Goal: Task Accomplishment & Management: Use online tool/utility

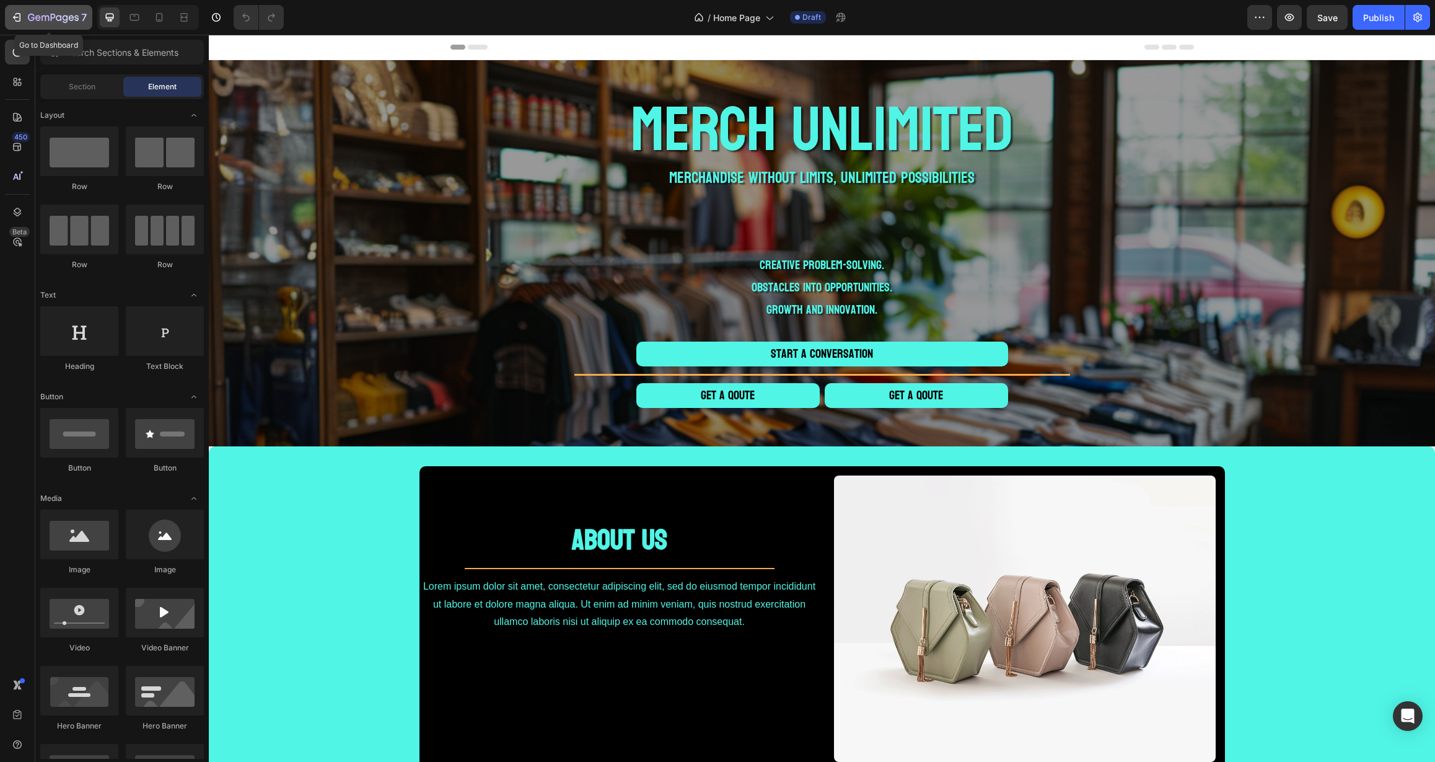
click at [32, 14] on icon "button" at bounding box center [31, 17] width 7 height 7
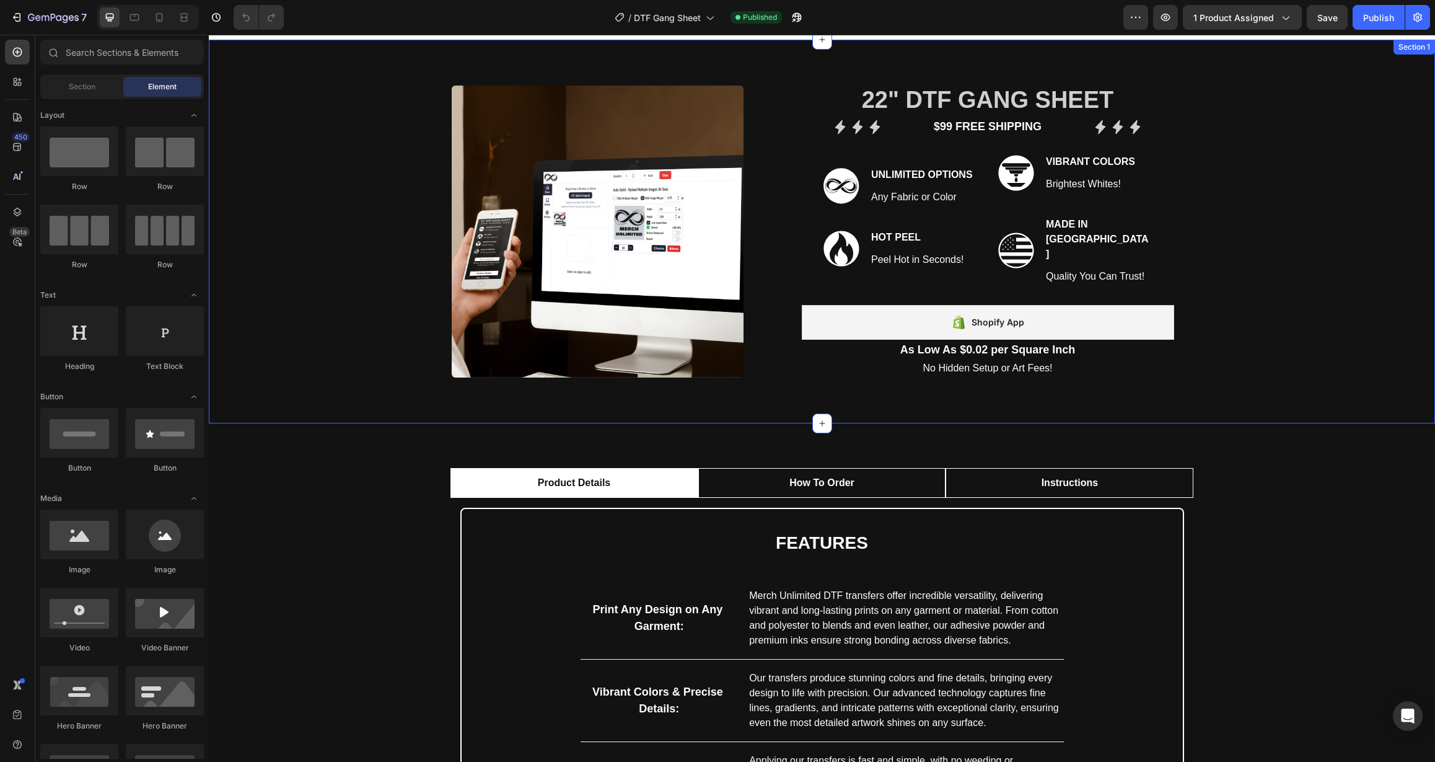
scroll to position [18, 0]
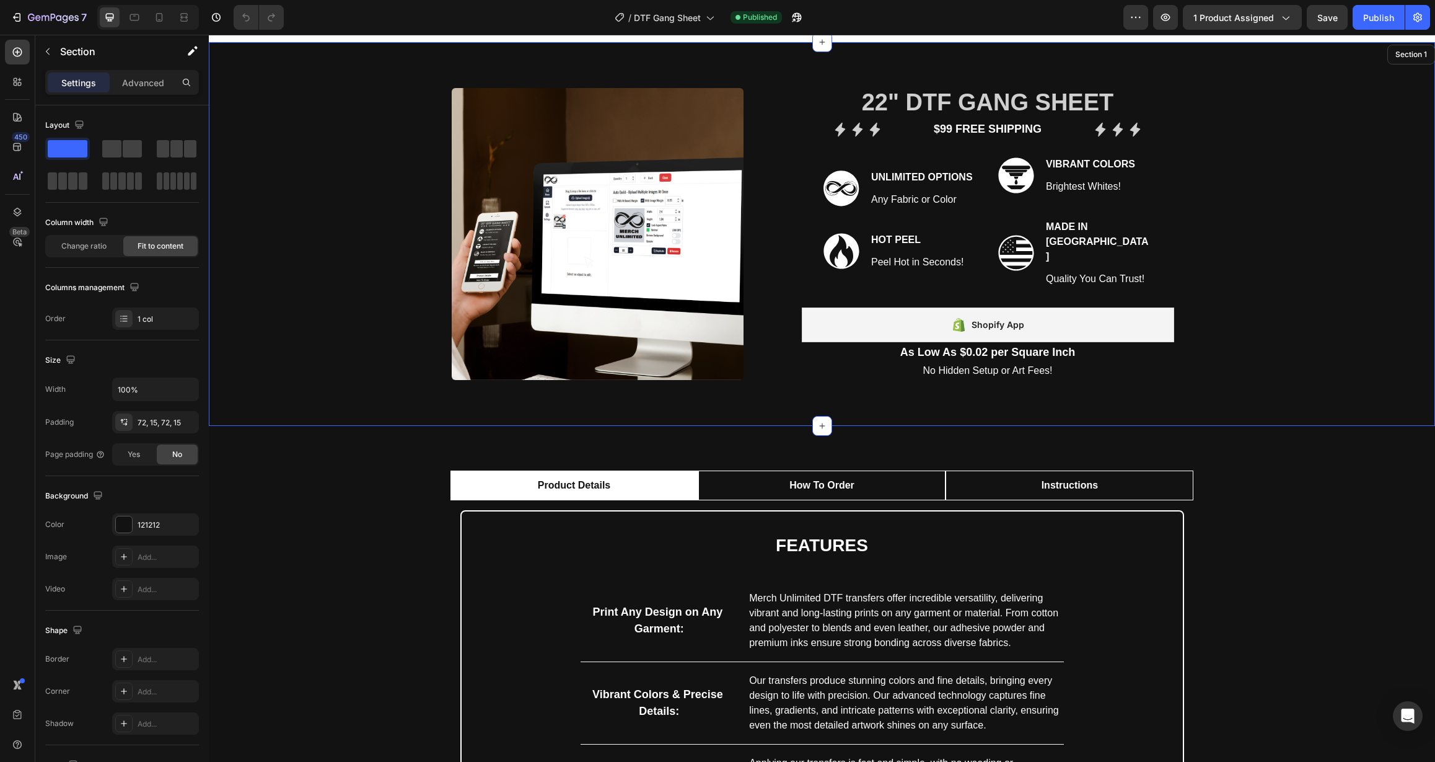
click at [324, 297] on div "Product Images 22" DTF Gang Sheet (P) Title Icon Icon Icon Icon List $99 Free S…" at bounding box center [822, 234] width 1226 height 384
click at [165, 525] on div "121212" at bounding box center [156, 524] width 36 height 11
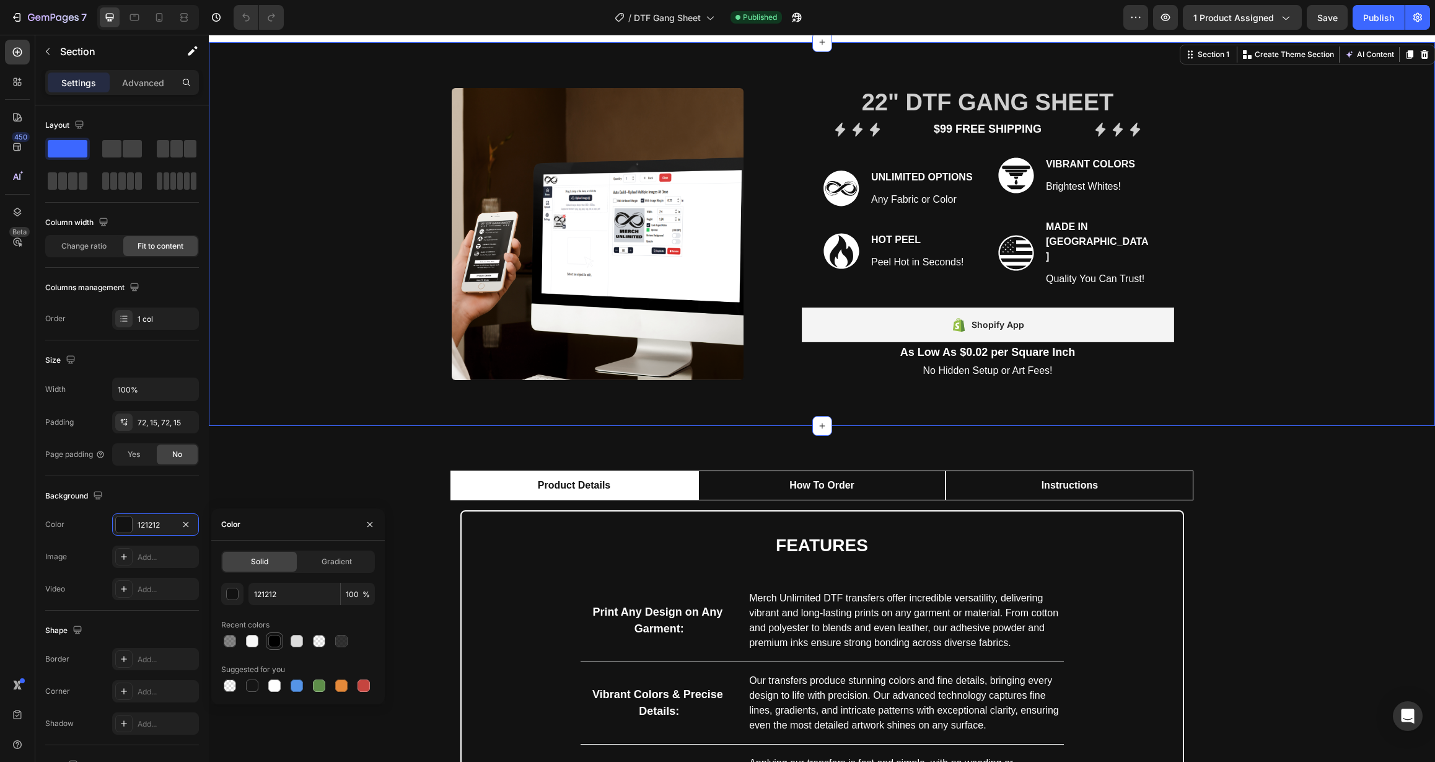
click at [271, 643] on div at bounding box center [274, 641] width 12 height 12
type input "000000"
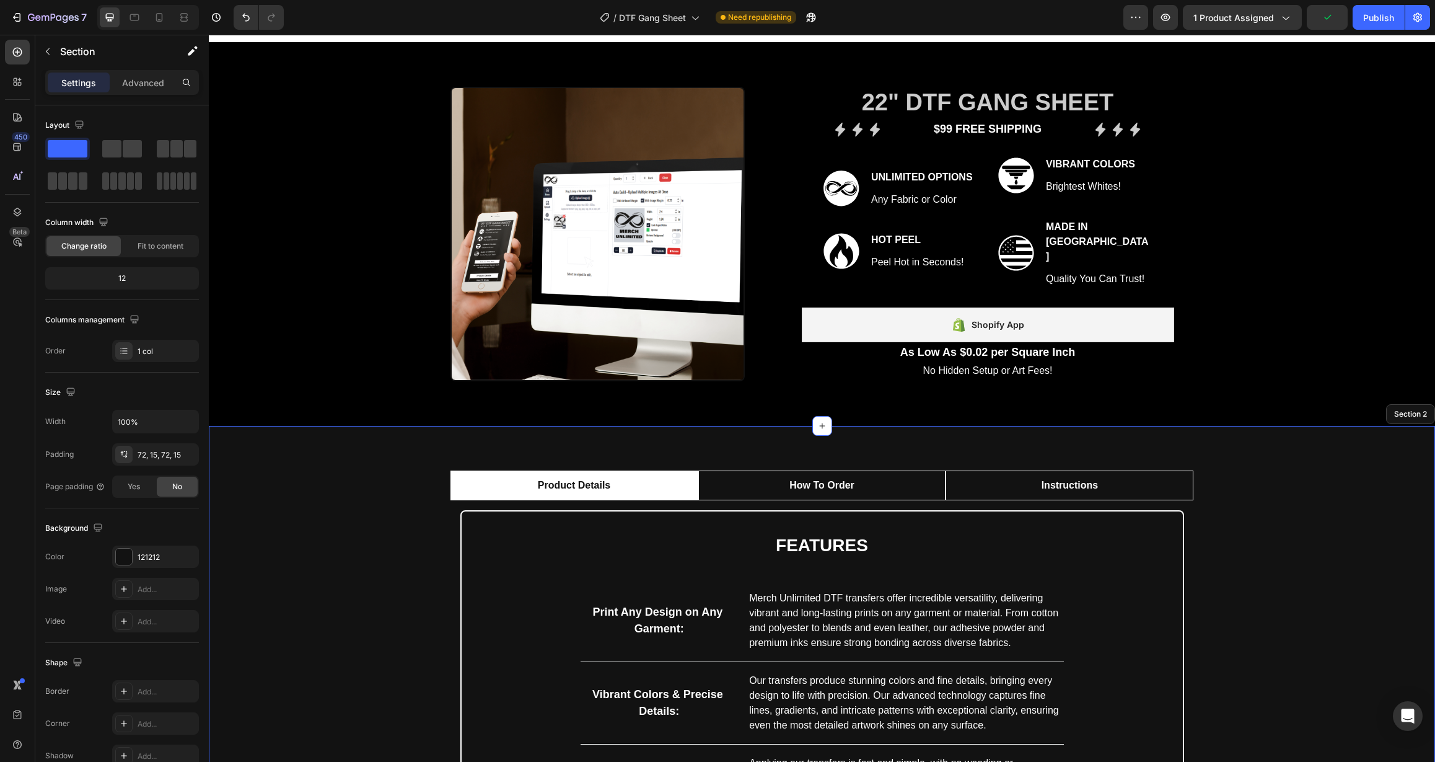
click at [280, 479] on div "Product Details How To Order Instructions features Heading Print Any Design on …" at bounding box center [822, 731] width 1208 height 522
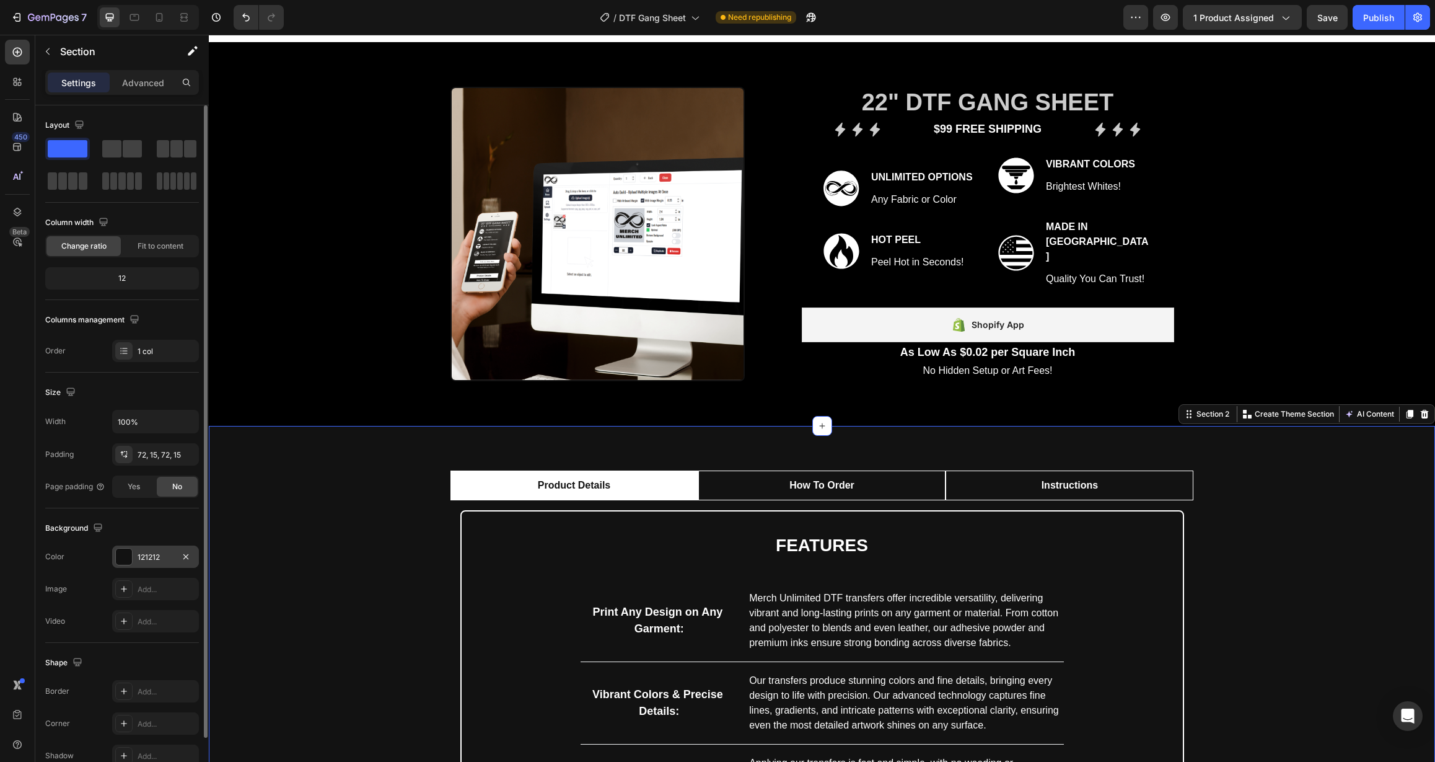
click at [168, 560] on div "121212" at bounding box center [156, 557] width 36 height 11
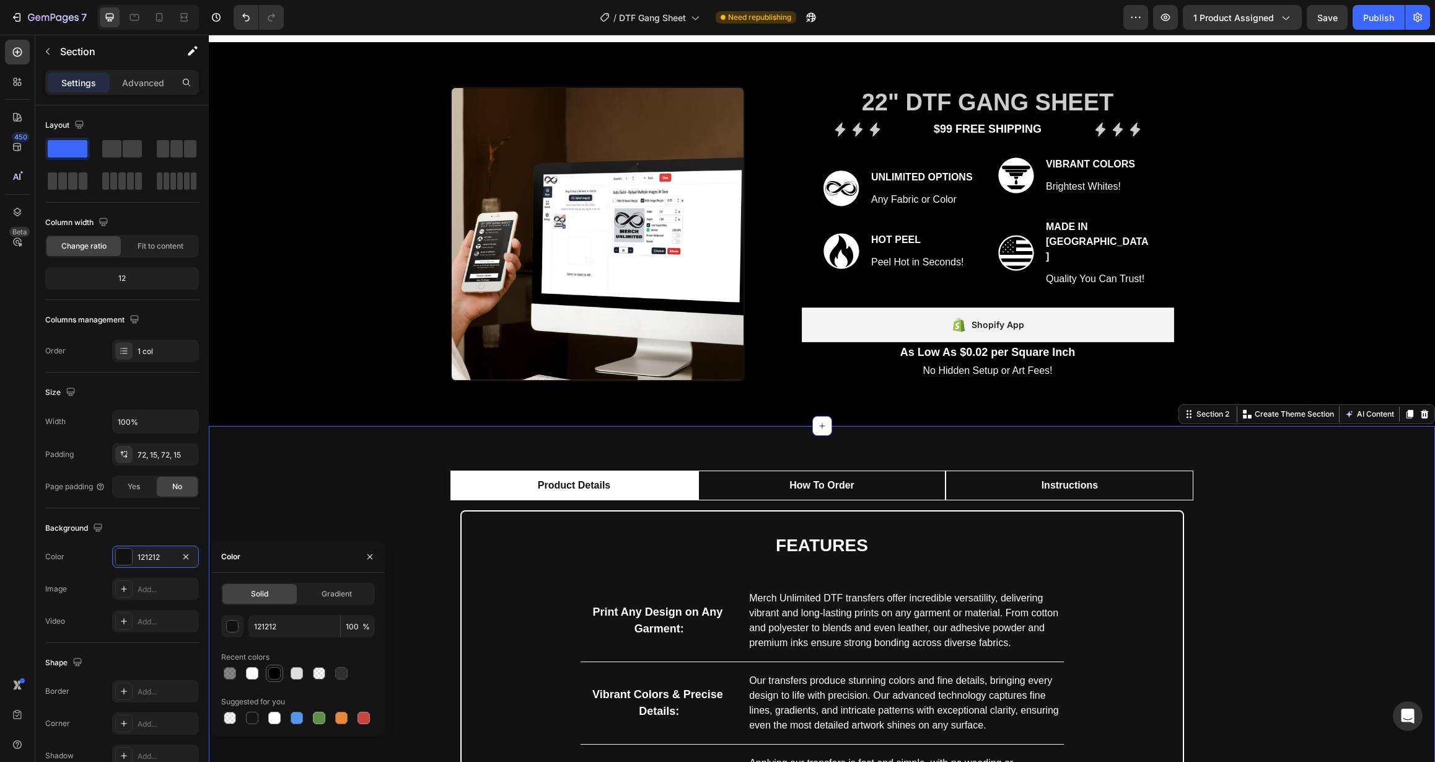
click at [272, 671] on div at bounding box center [274, 673] width 12 height 12
type input "000000"
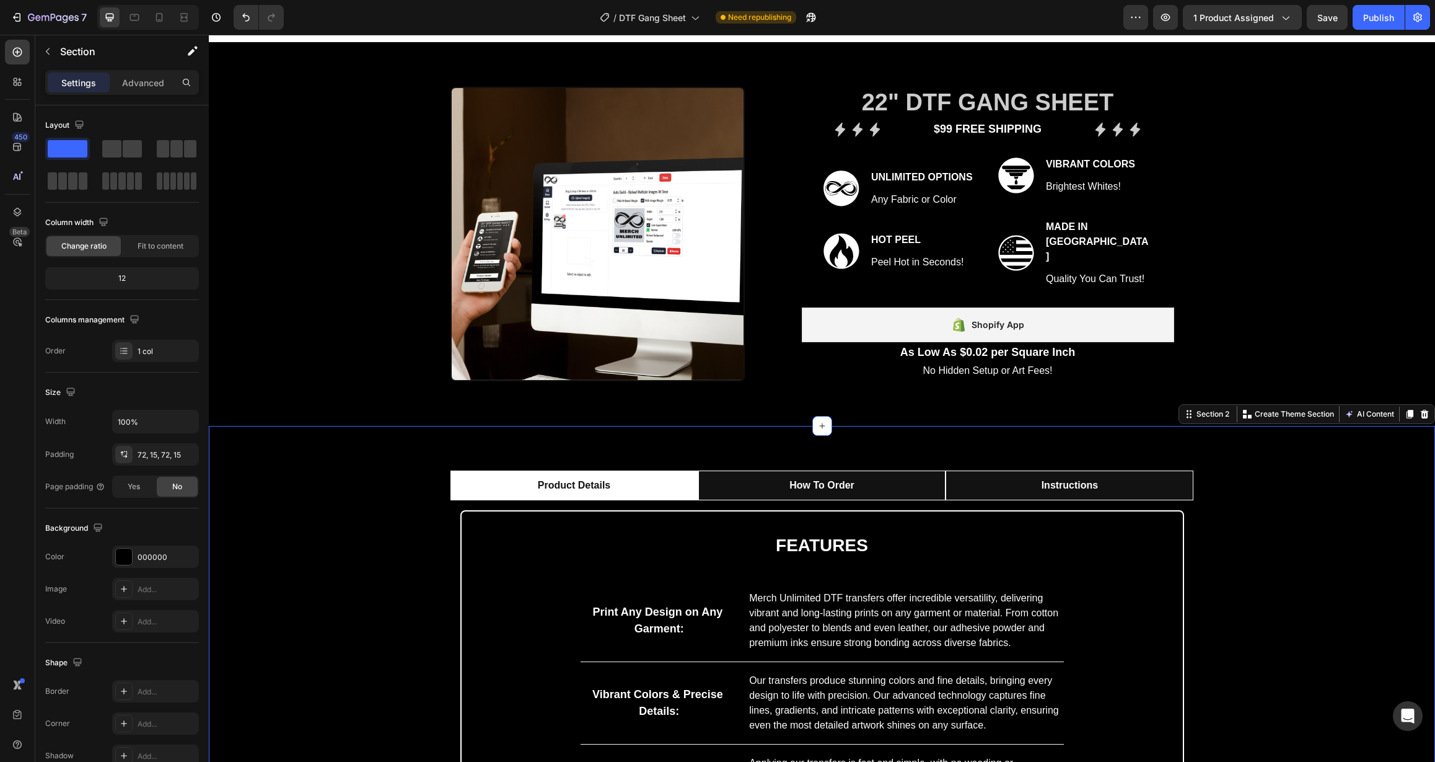
click at [286, 485] on div "Product Details How To Order Instructions features Heading Print Any Design on …" at bounding box center [822, 731] width 1208 height 522
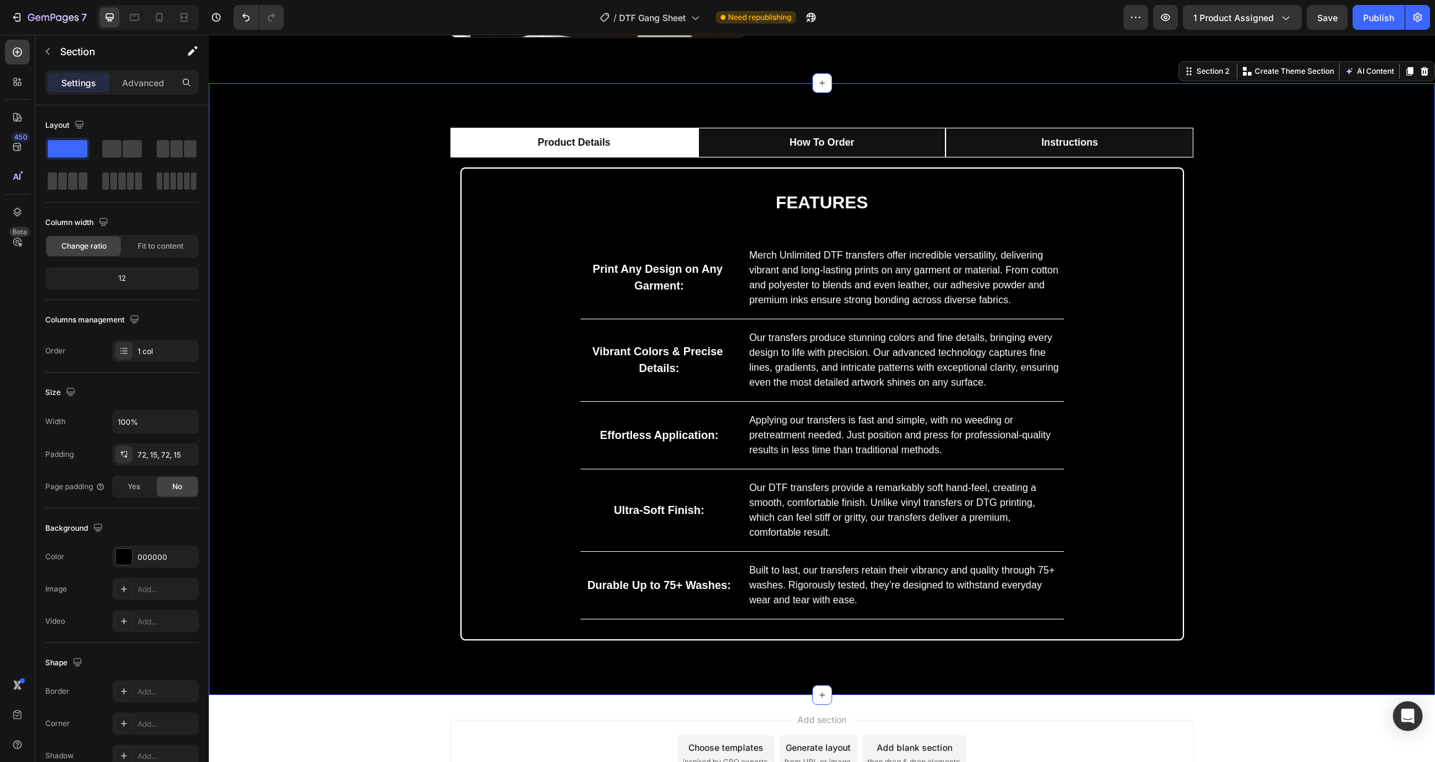
scroll to position [253, 0]
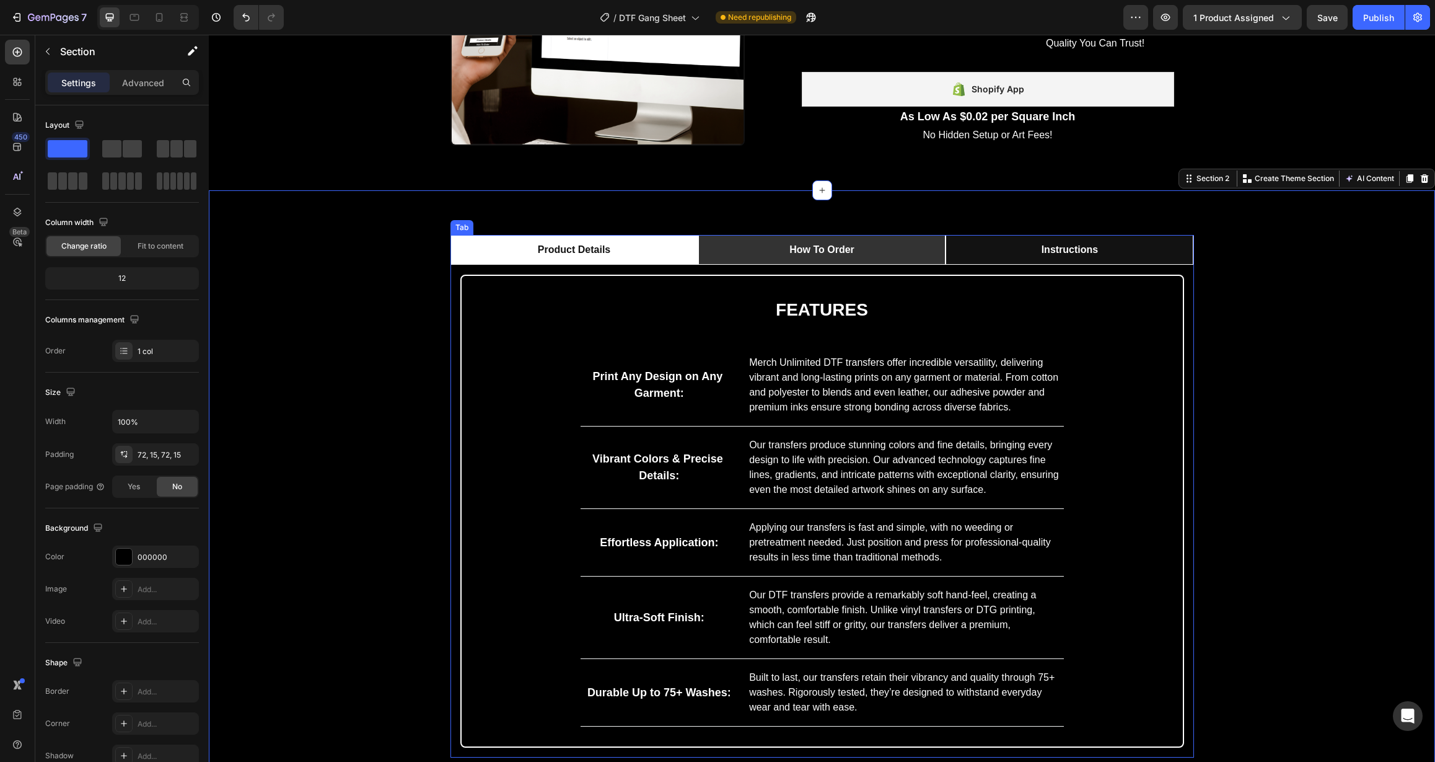
click at [724, 244] on li "How To Order" at bounding box center [822, 250] width 248 height 30
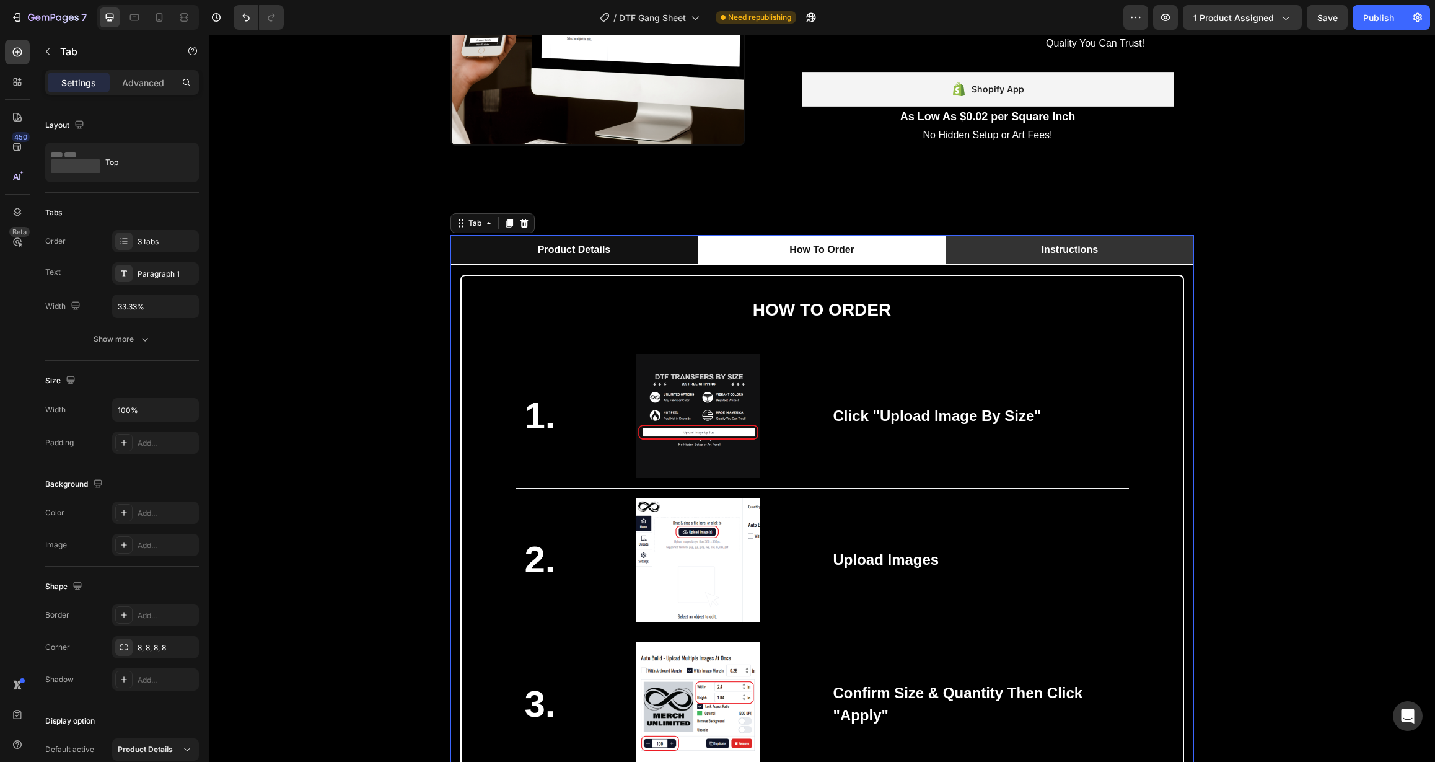
click at [1138, 255] on li "Instructions" at bounding box center [1070, 250] width 248 height 30
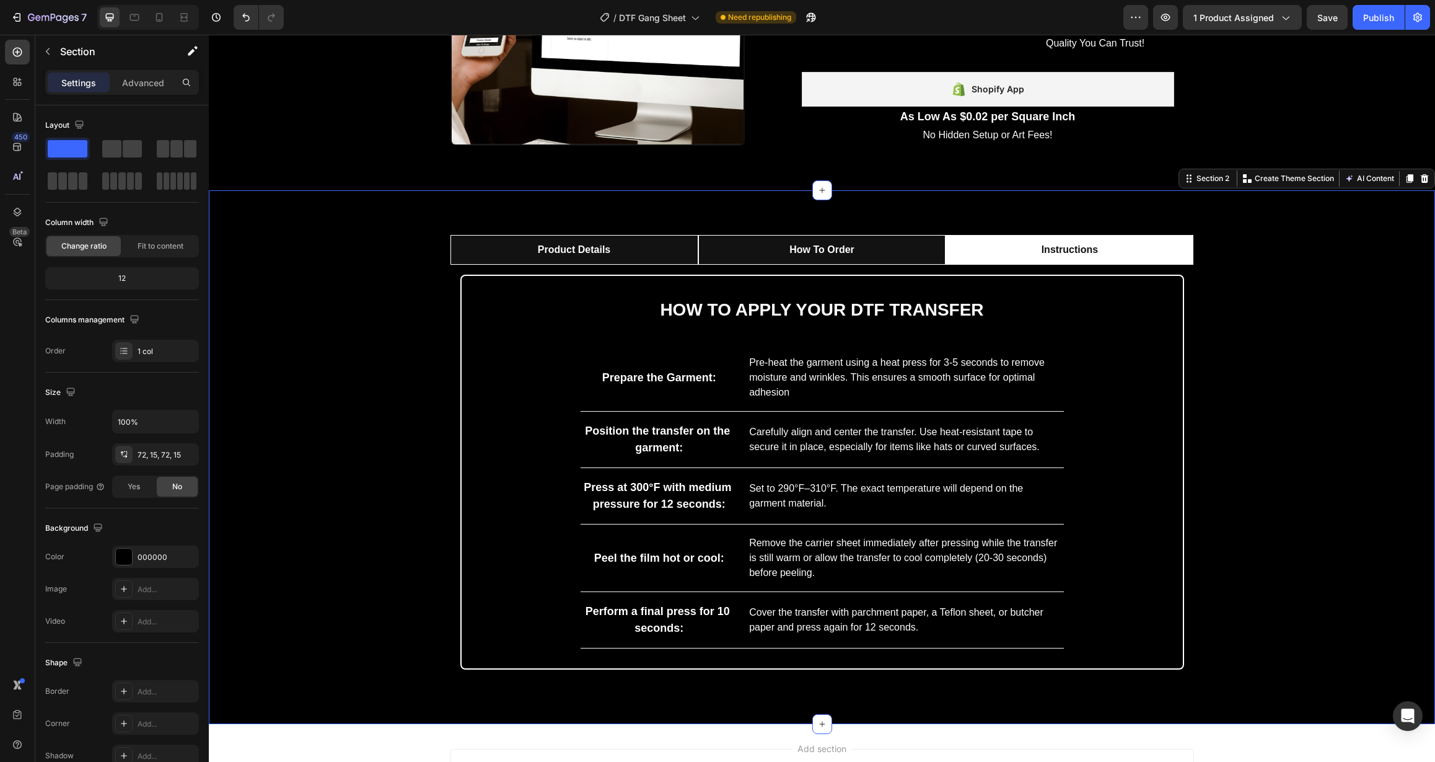
click at [1271, 308] on div "Product Details How To Order Instructions features Heading Print Any Design on …" at bounding box center [822, 457] width 1208 height 444
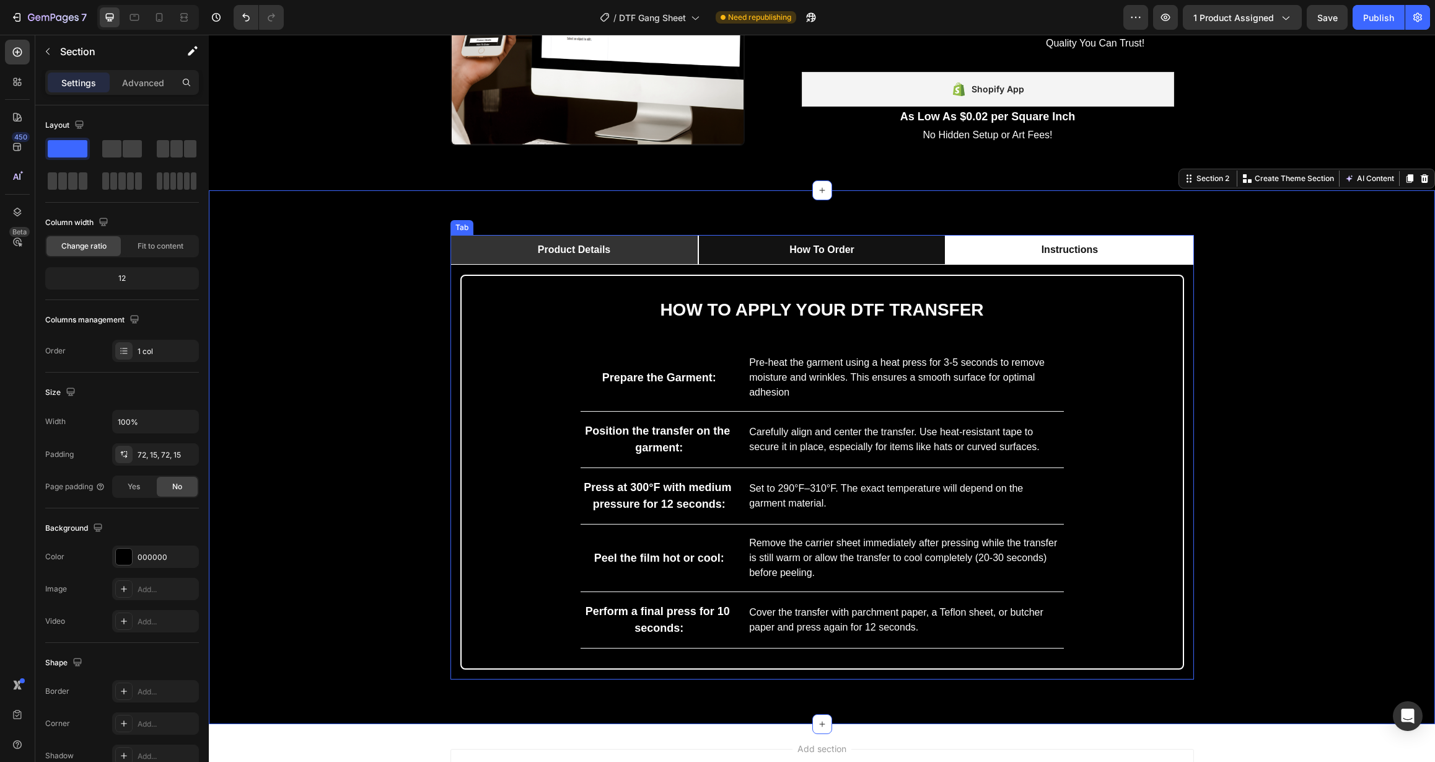
click at [647, 255] on li "Product Details" at bounding box center [575, 250] width 248 height 30
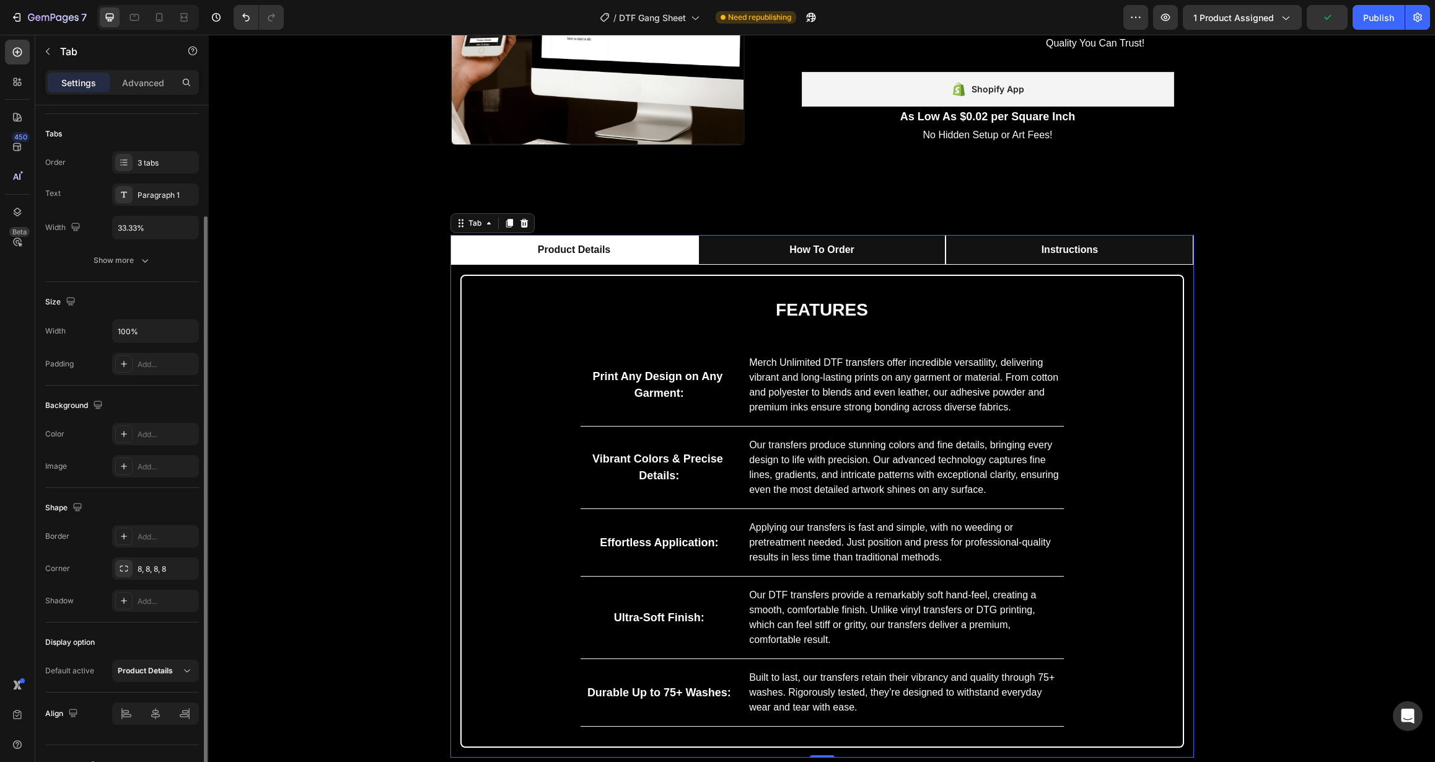
scroll to position [101, 0]
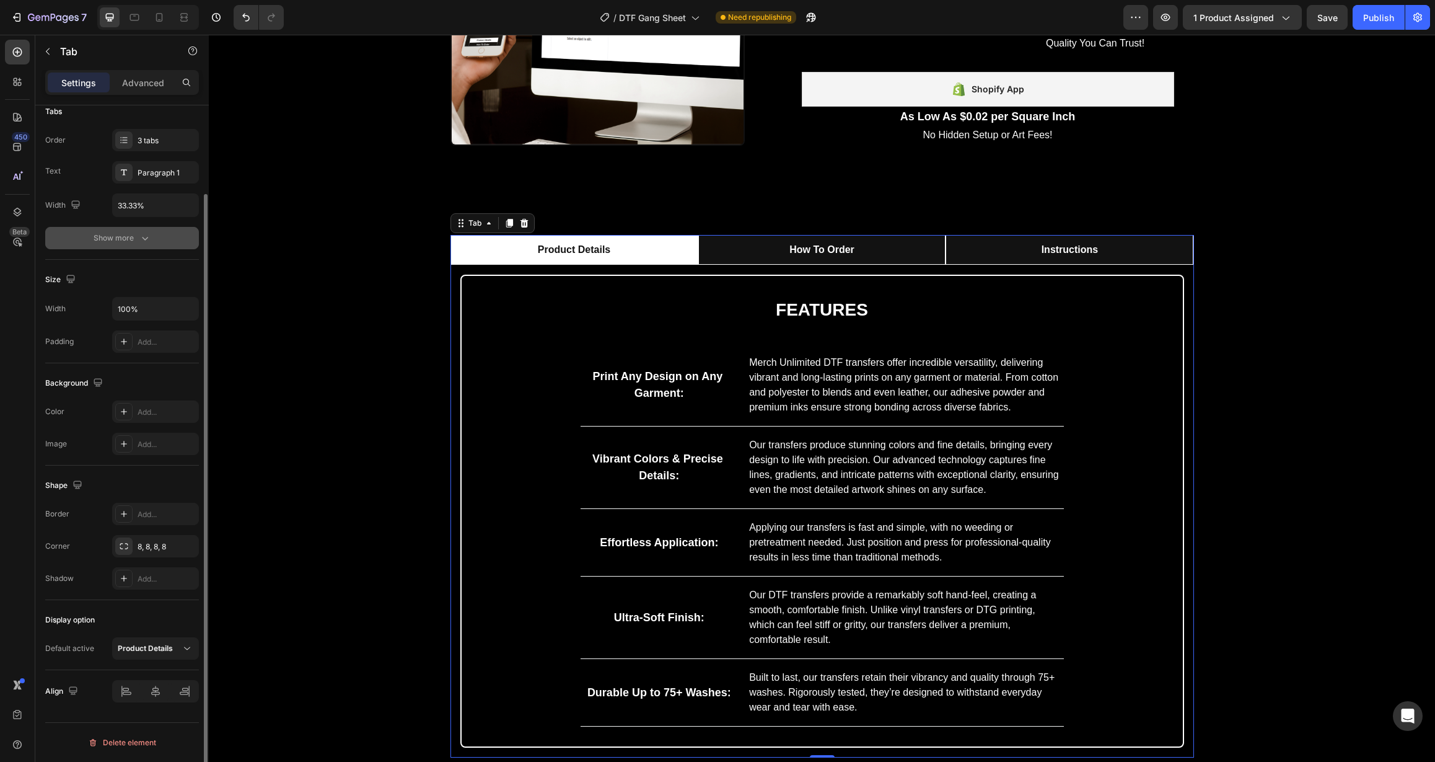
click at [127, 238] on div "Show more" at bounding box center [123, 238] width 58 height 12
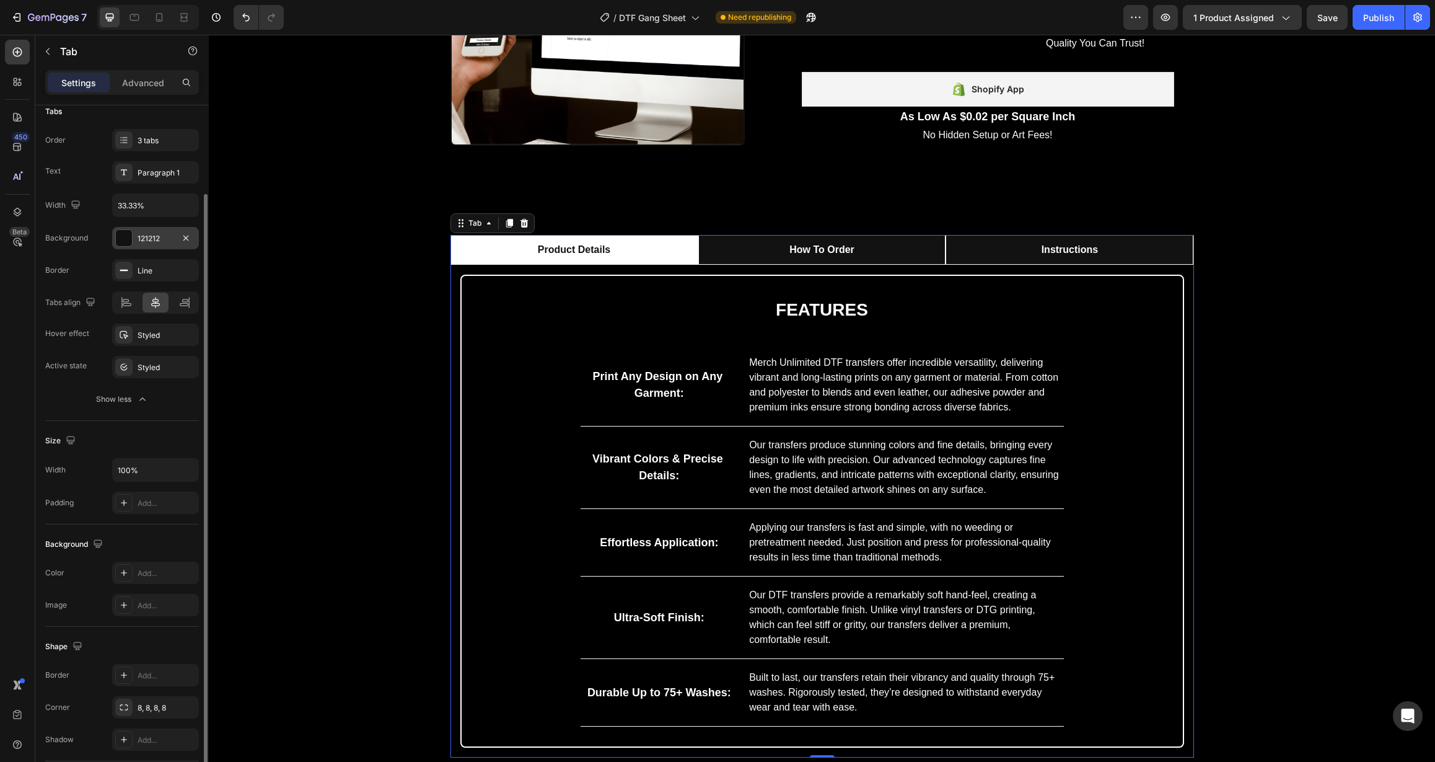
click at [155, 237] on div "121212" at bounding box center [156, 238] width 36 height 11
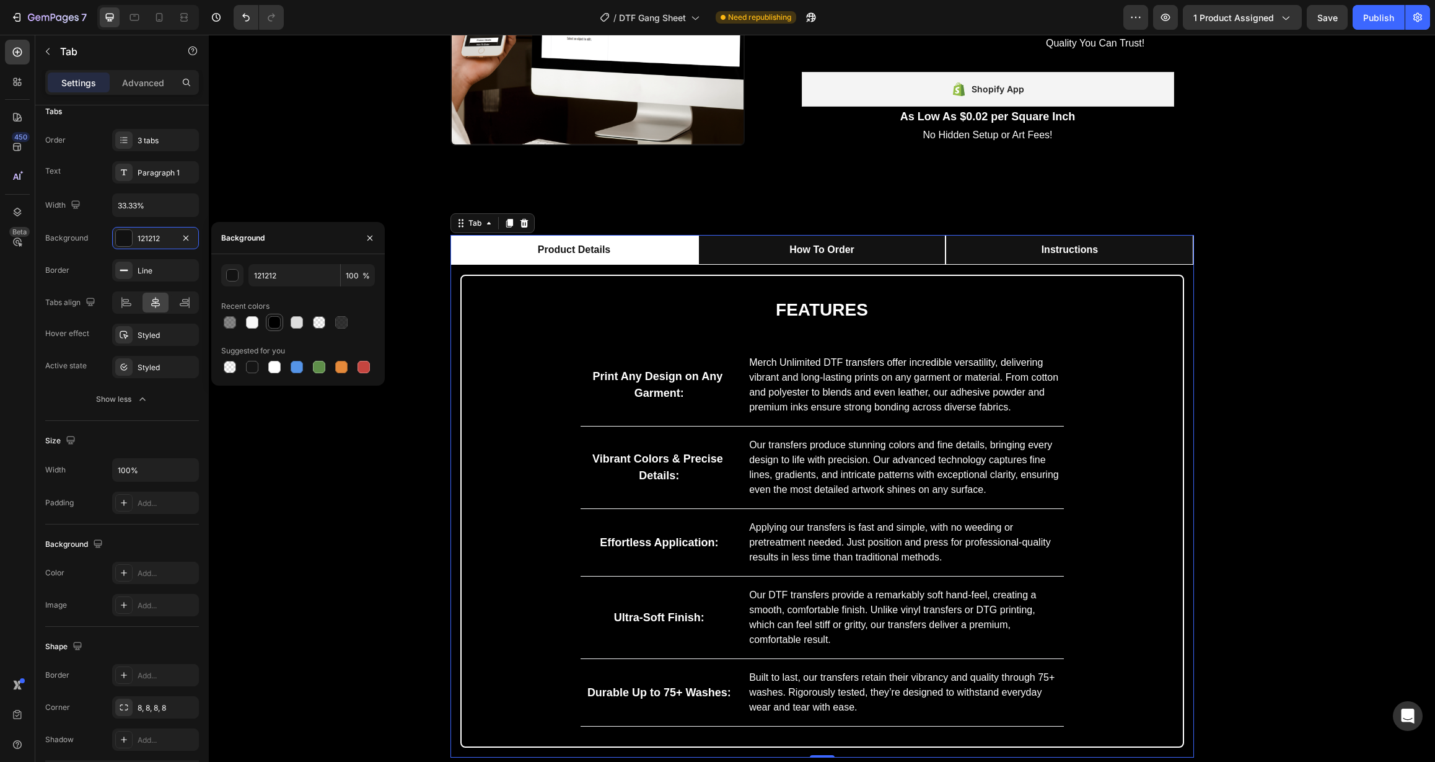
click at [275, 319] on div at bounding box center [274, 322] width 12 height 12
type input "000000"
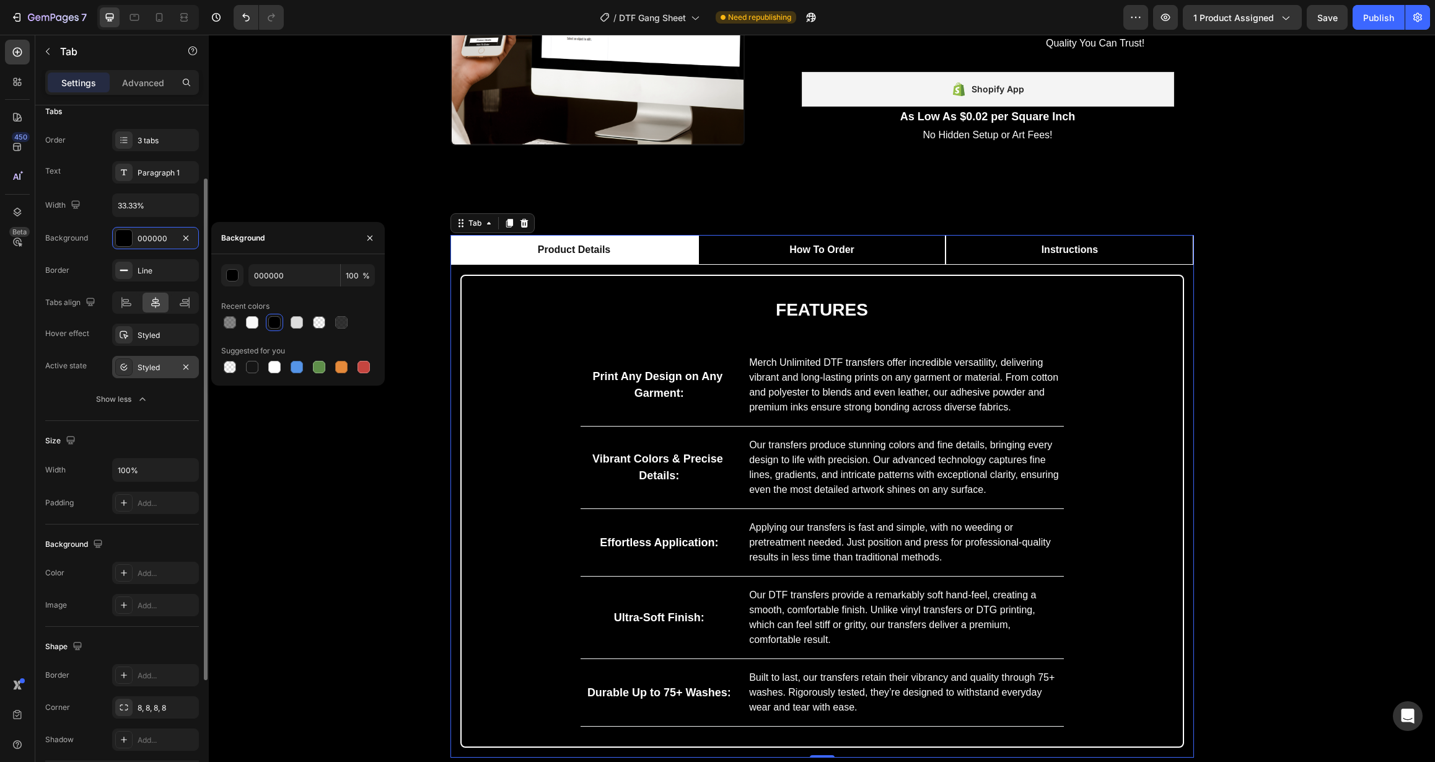
click at [145, 372] on div "Styled" at bounding box center [156, 367] width 36 height 11
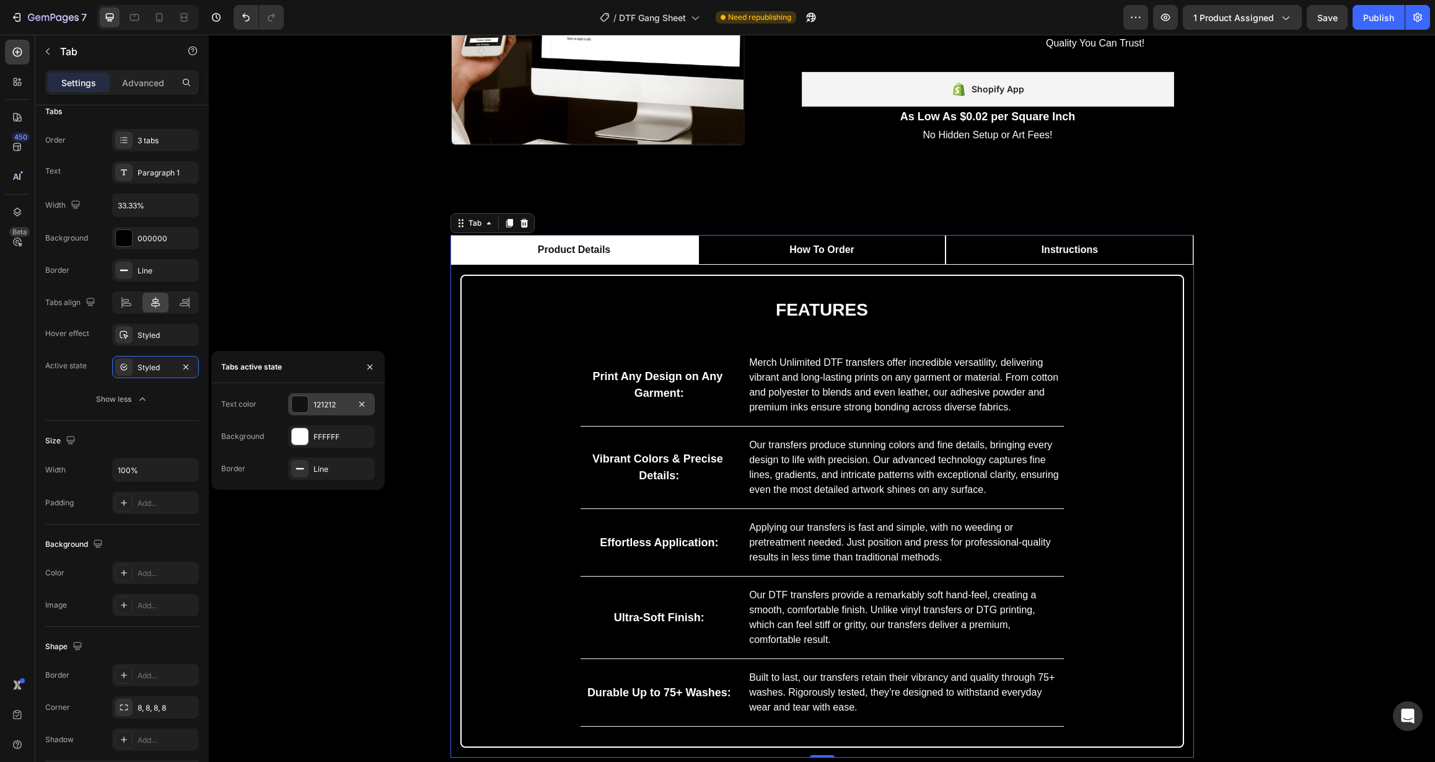
click at [321, 405] on div "121212" at bounding box center [332, 404] width 36 height 11
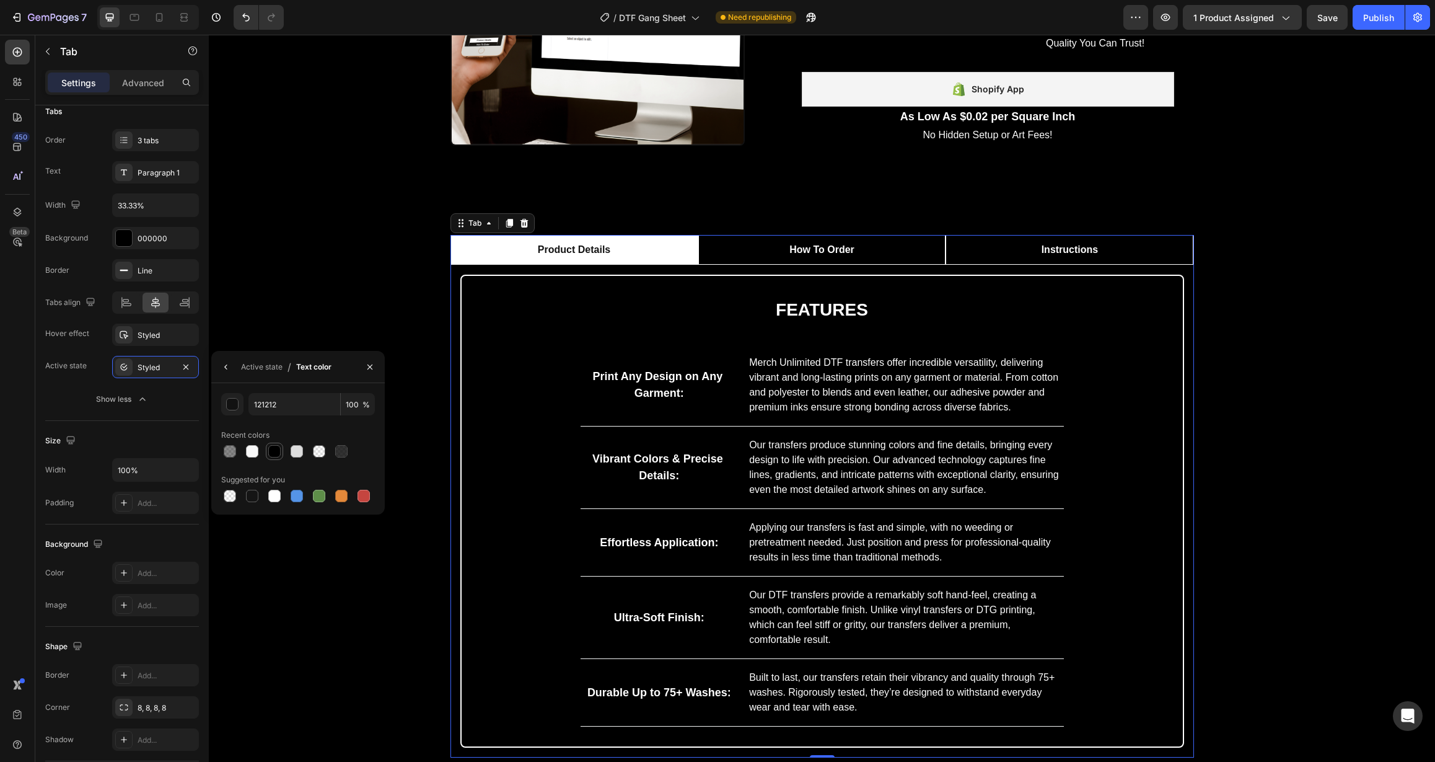
click at [280, 451] on div at bounding box center [274, 451] width 12 height 12
type input "000000"
click at [141, 332] on div "Styled" at bounding box center [156, 335] width 36 height 11
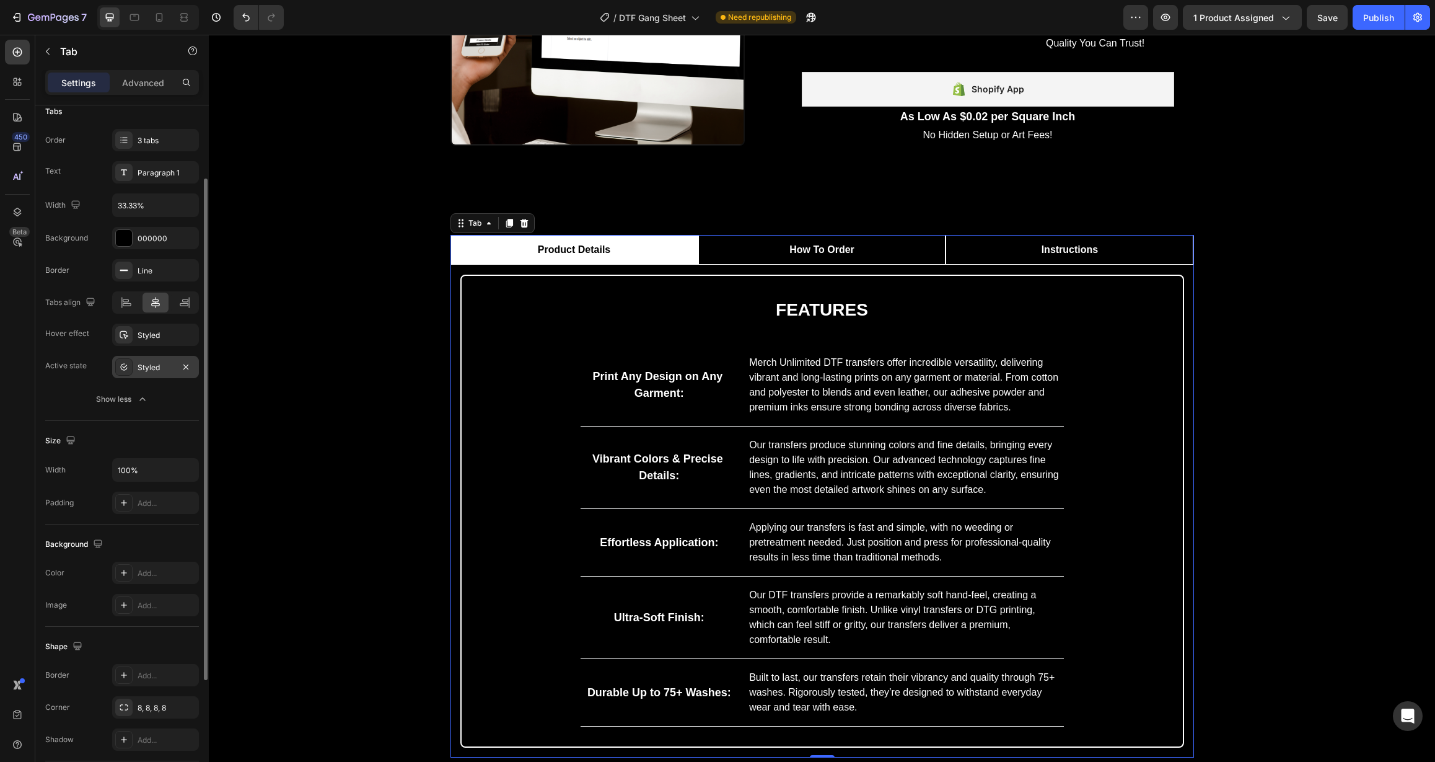
click at [159, 372] on div "Styled" at bounding box center [156, 367] width 36 height 11
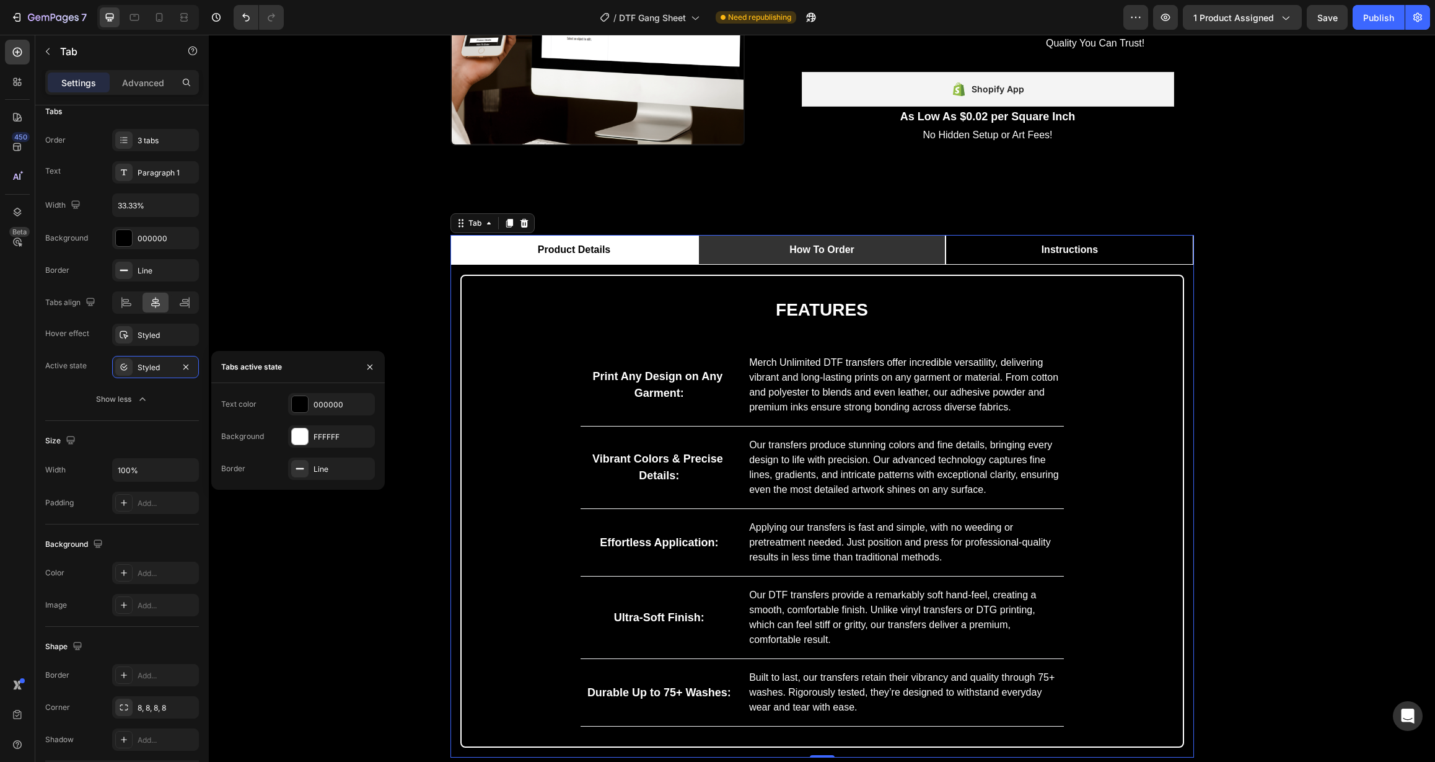
click at [751, 250] on li "How To Order" at bounding box center [822, 250] width 248 height 30
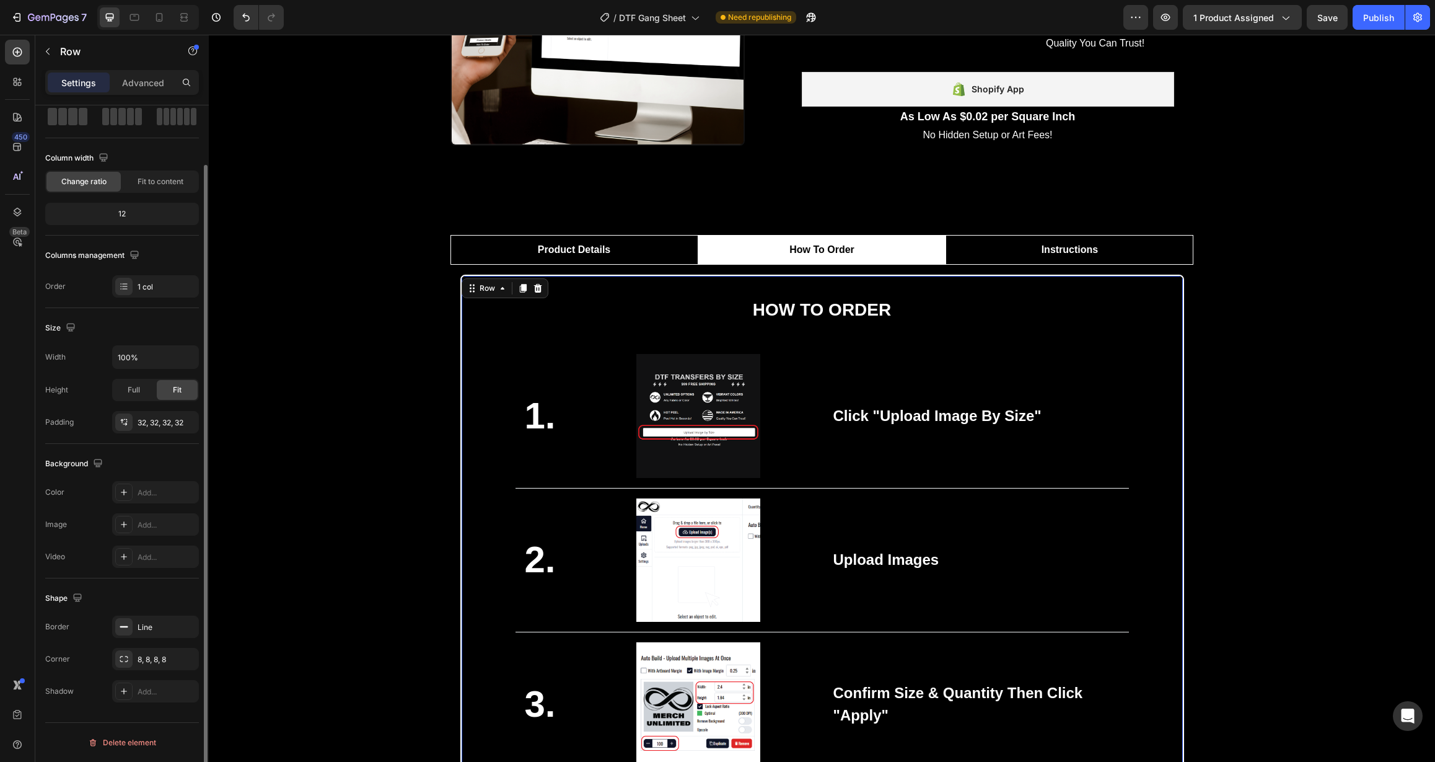
click at [531, 327] on div "How to order Heading 1. Text block Image Click "Upload Image By Size" Text bloc…" at bounding box center [823, 680] width 682 height 769
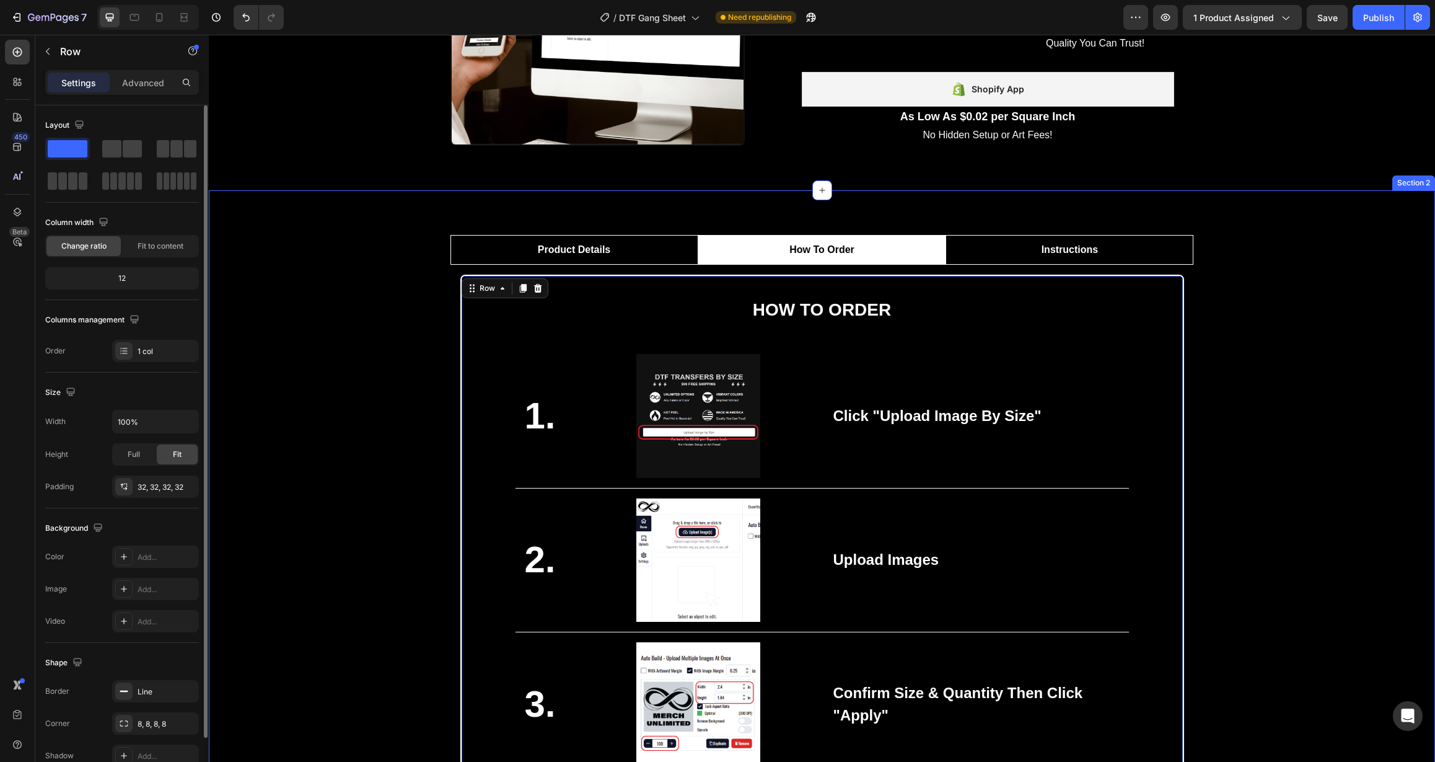
click at [415, 404] on div "Product Details How To Order Instructions features Heading Print Any Design on …" at bounding box center [822, 665] width 1208 height 861
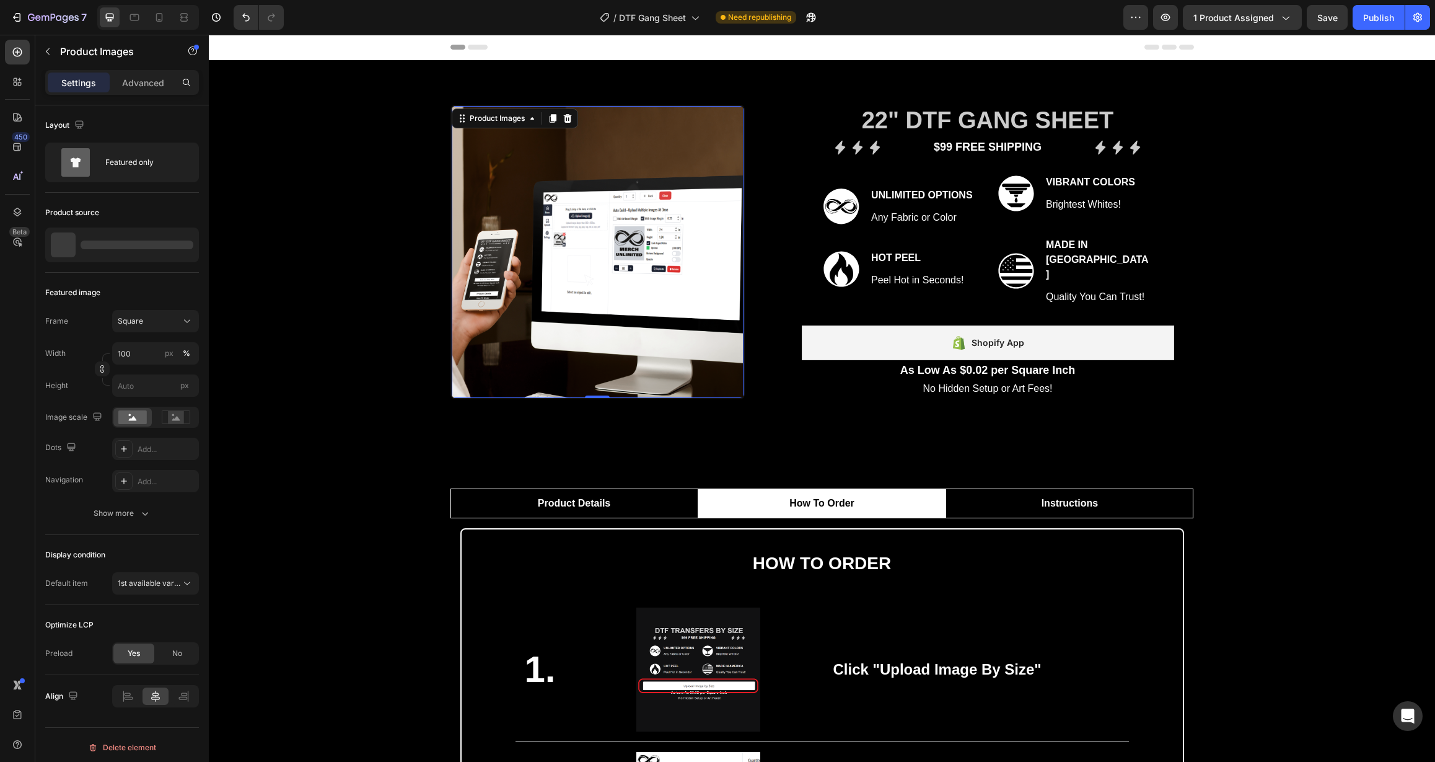
click at [555, 224] on img at bounding box center [598, 252] width 292 height 292
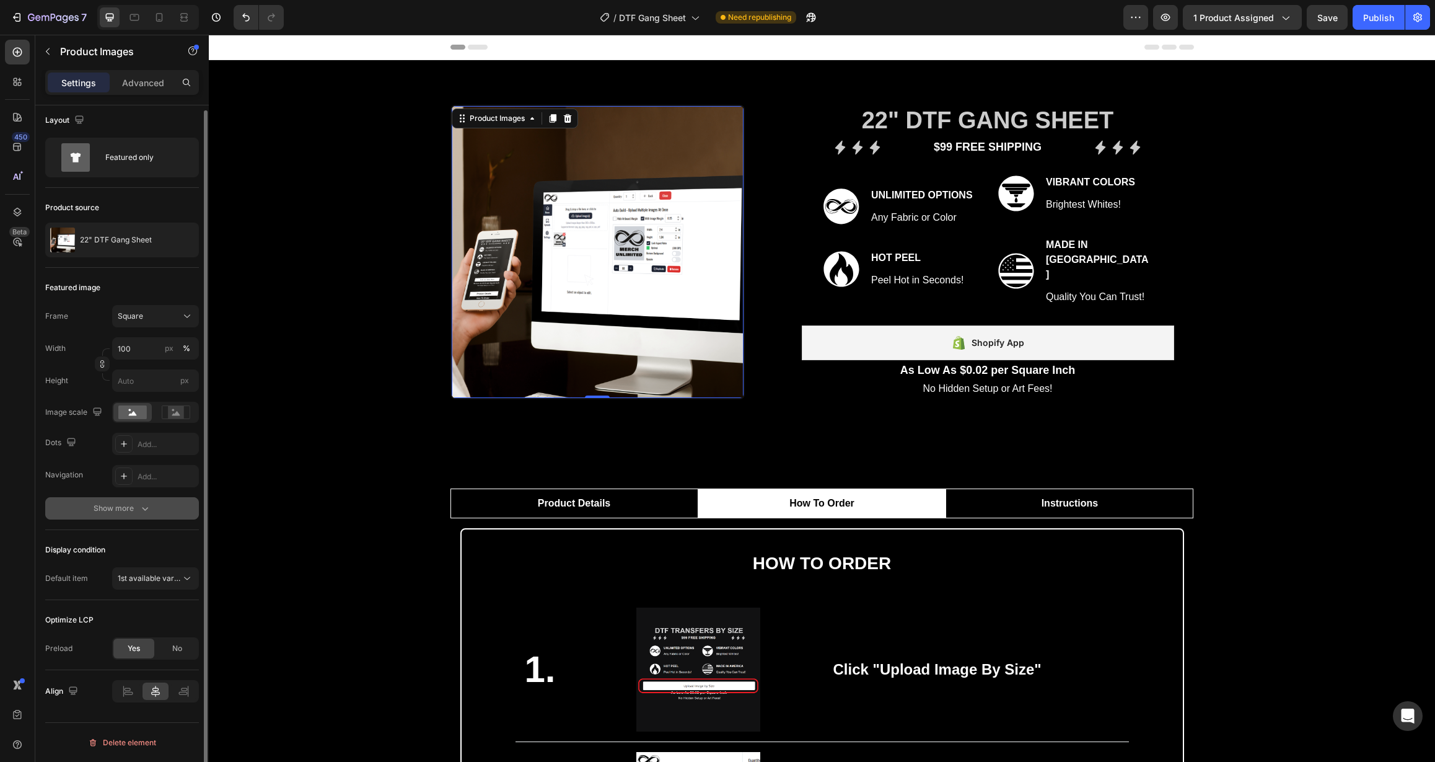
click at [108, 514] on div "Show more" at bounding box center [123, 508] width 58 height 12
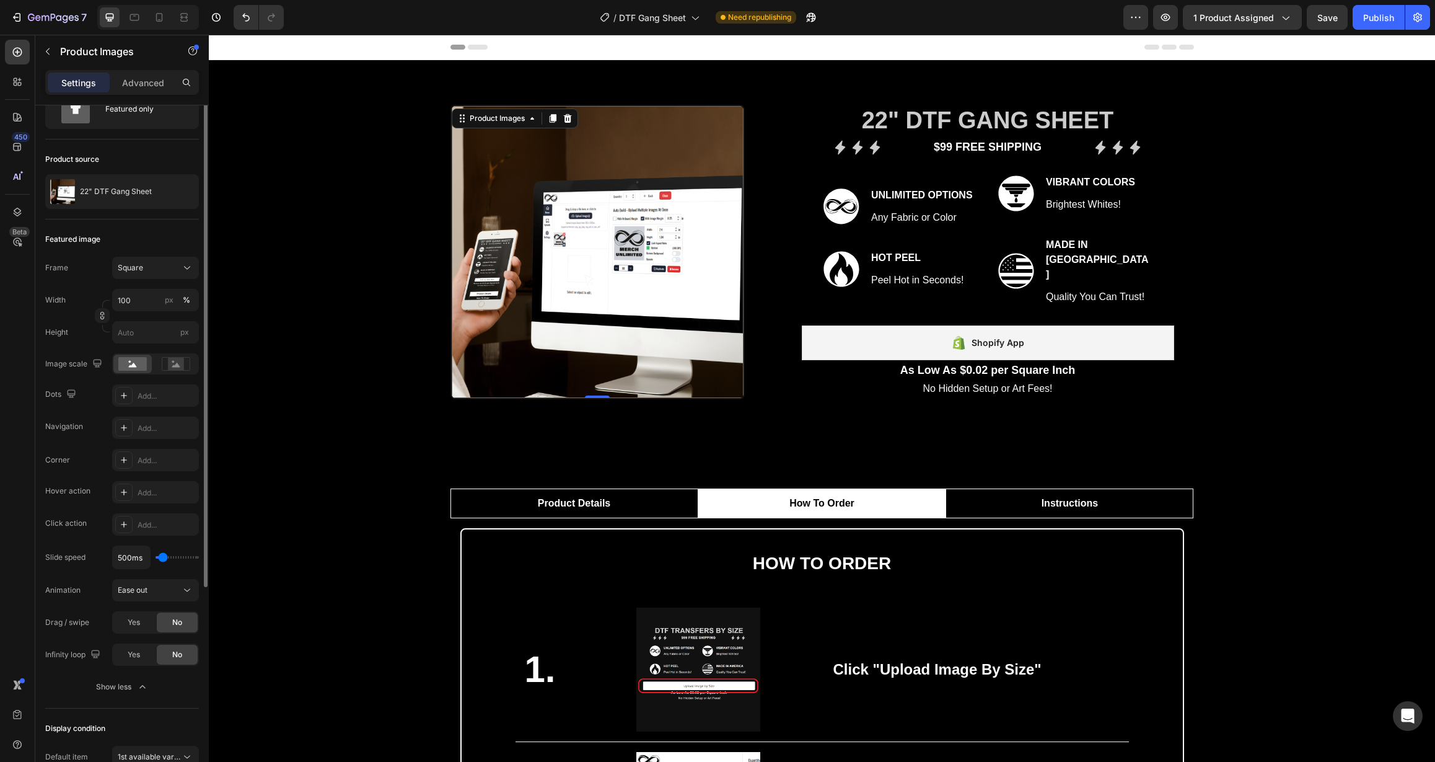
scroll to position [102, 0]
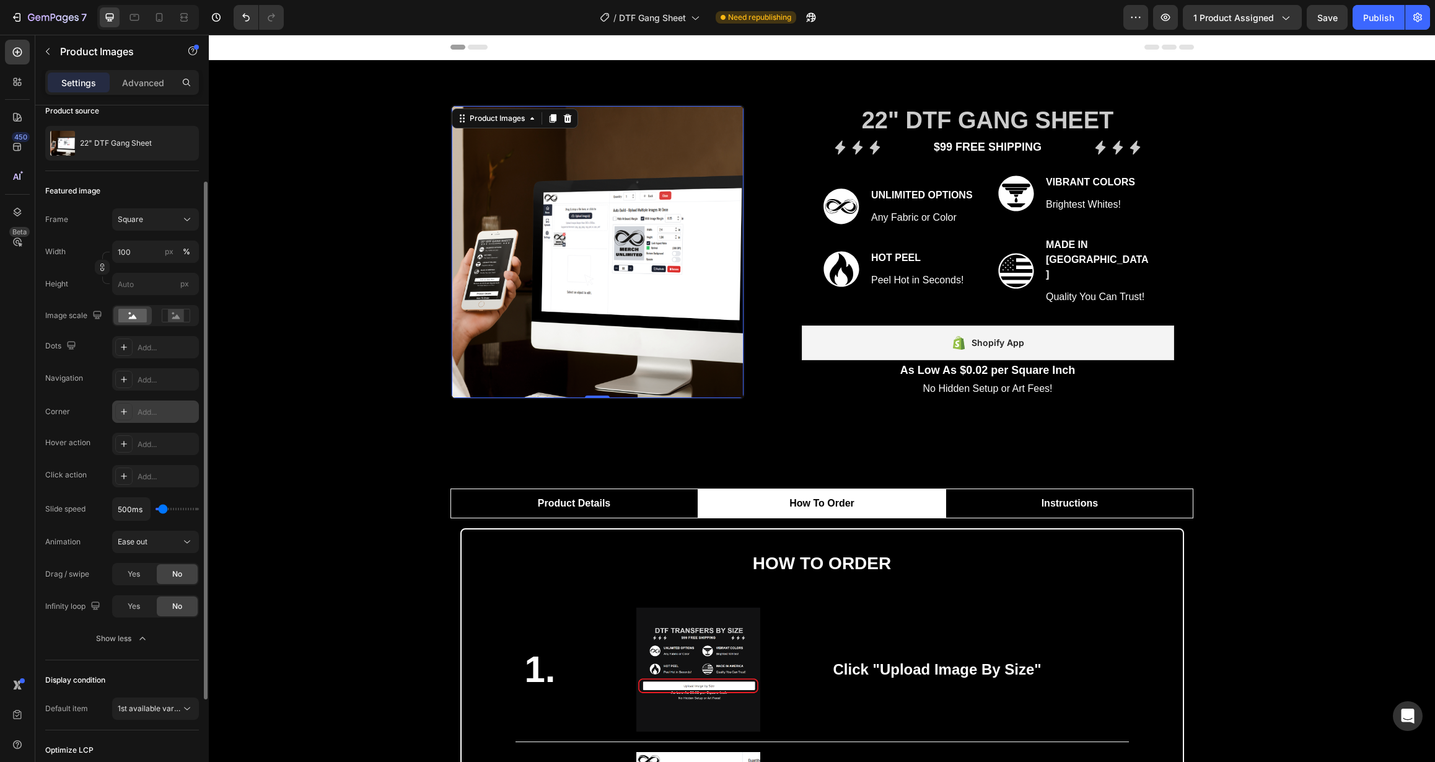
click at [143, 412] on div "Add..." at bounding box center [167, 412] width 58 height 11
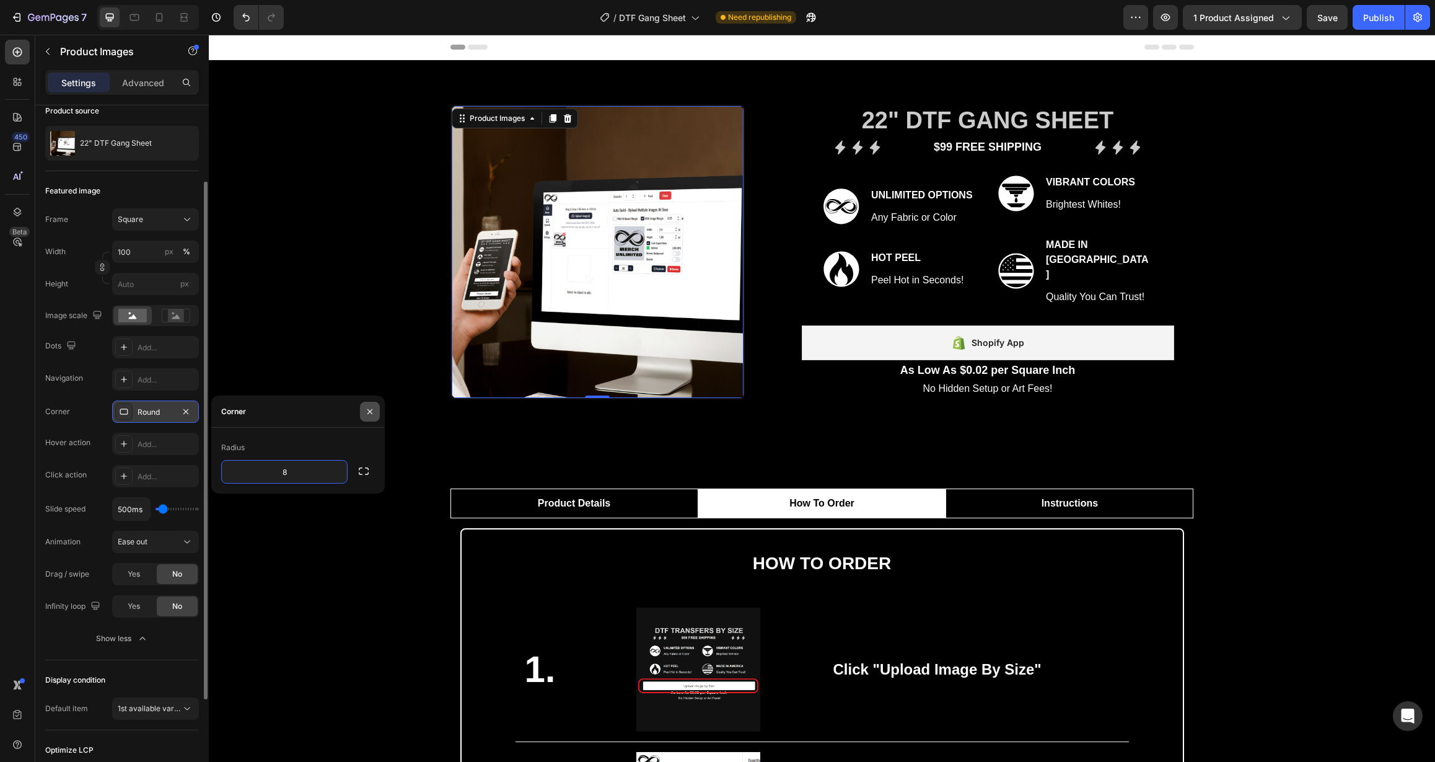
click at [369, 414] on icon "button" at bounding box center [370, 412] width 10 height 10
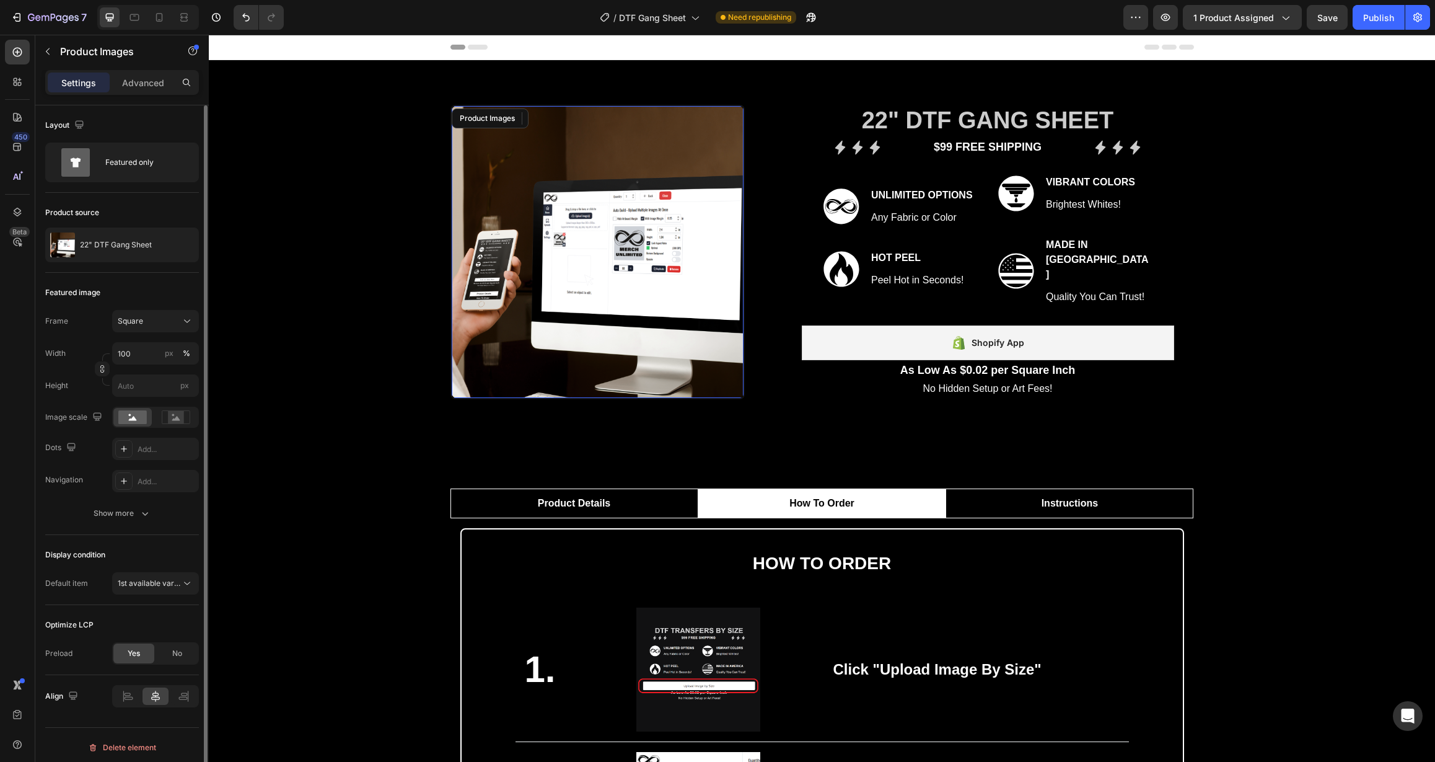
click at [485, 335] on img at bounding box center [598, 252] width 292 height 292
click at [120, 519] on div "Show more" at bounding box center [123, 513] width 58 height 12
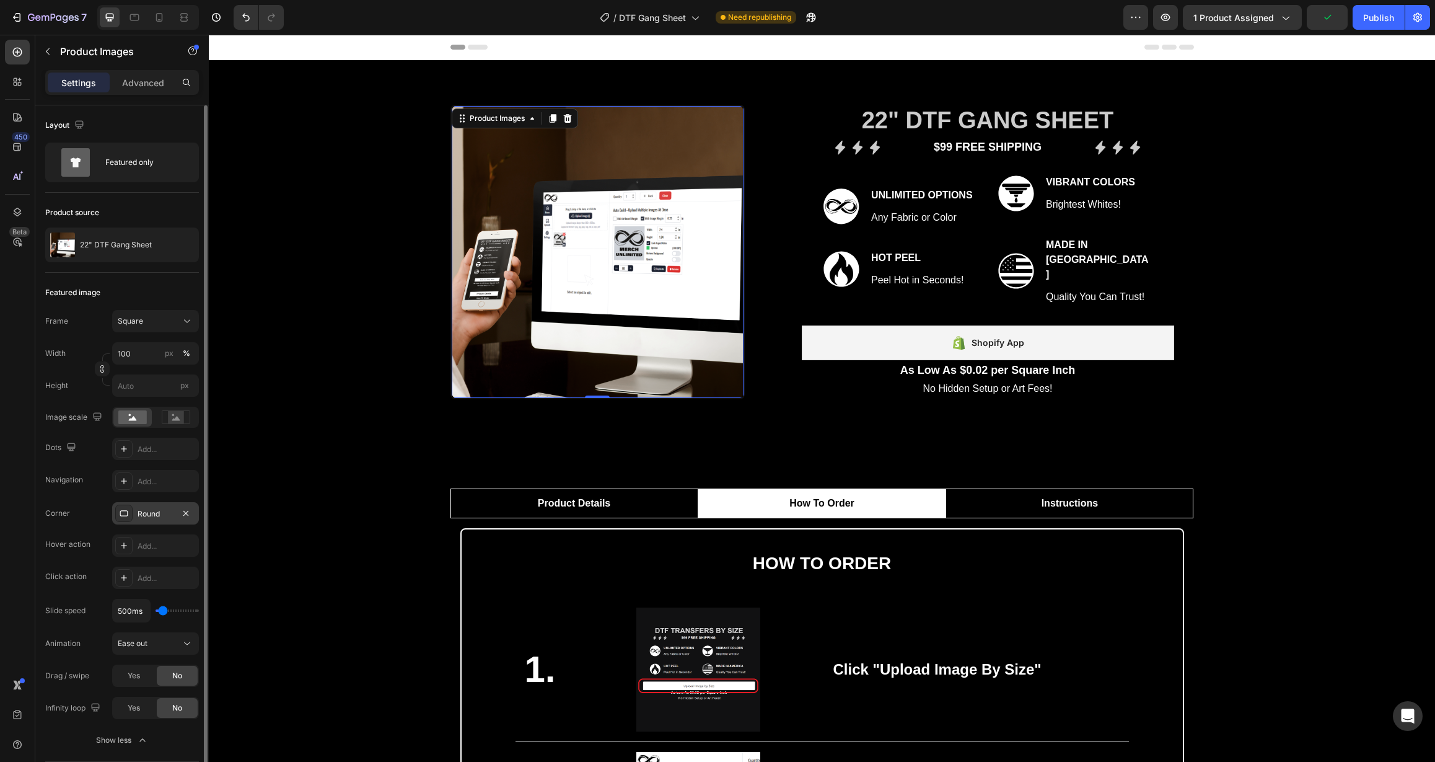
click at [156, 511] on div "Round" at bounding box center [156, 513] width 36 height 11
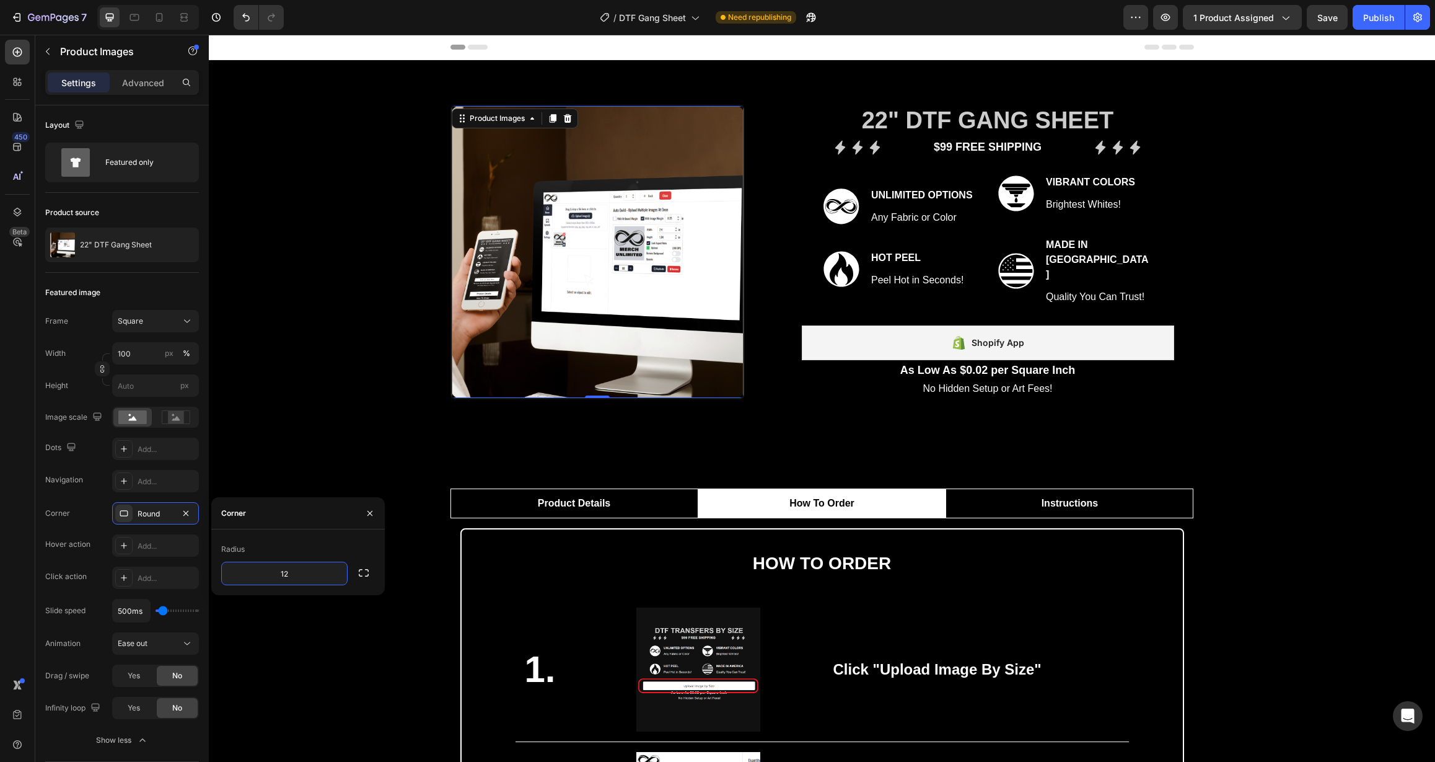
type input "12"
click at [290, 535] on div "Radius 12" at bounding box center [298, 562] width 174 height 66
click at [88, 521] on div "Corner 12, 12, 12, 12" at bounding box center [122, 513] width 154 height 22
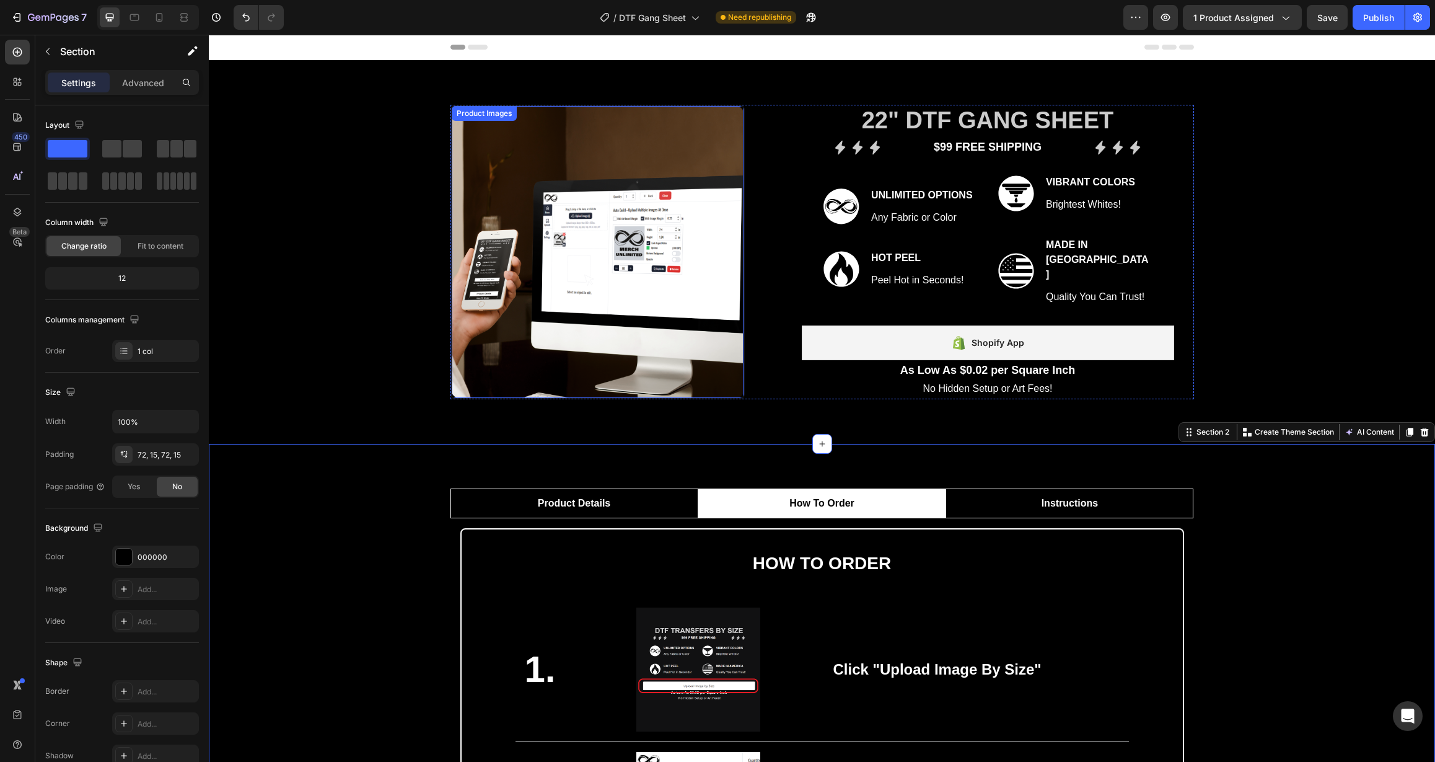
click at [561, 341] on img at bounding box center [598, 252] width 292 height 292
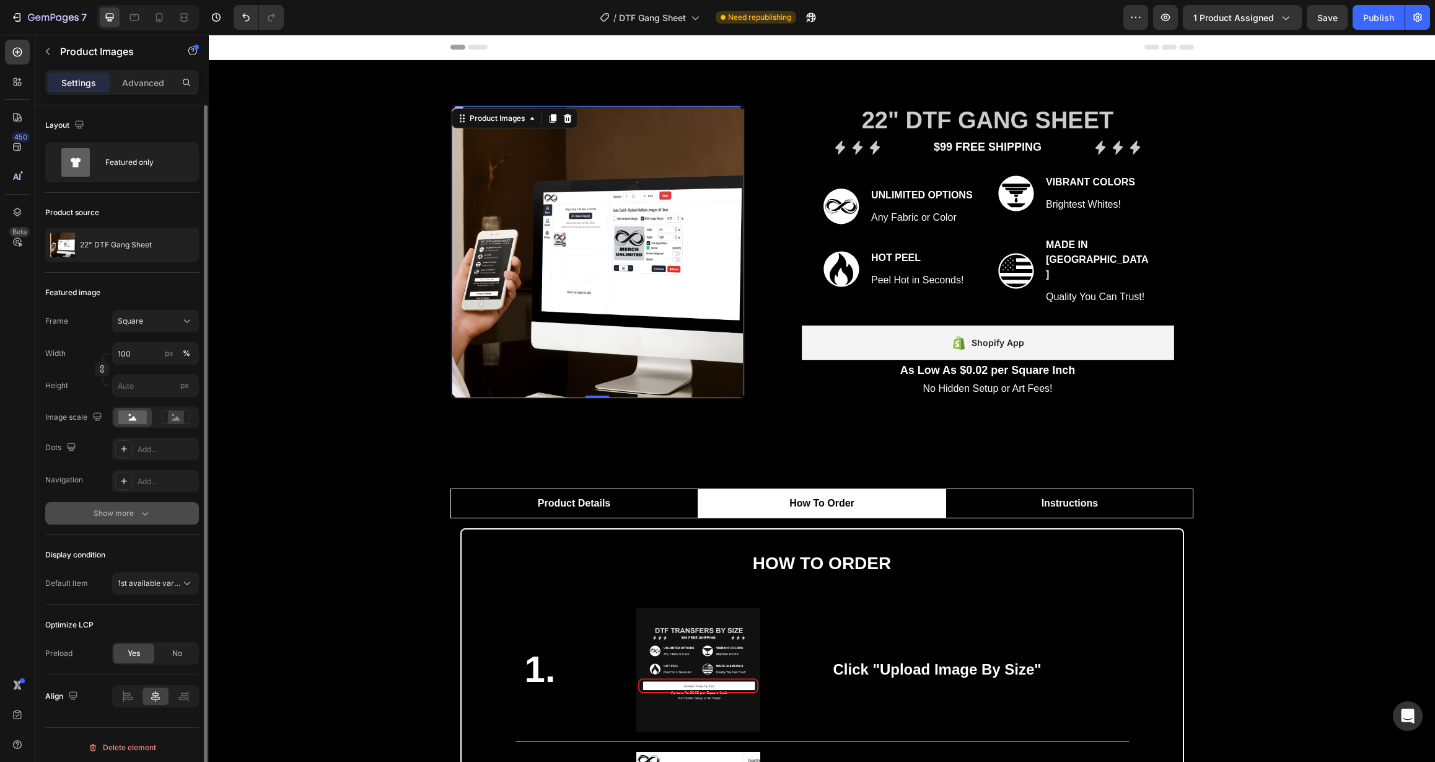
click at [120, 518] on div "Show more" at bounding box center [123, 513] width 58 height 12
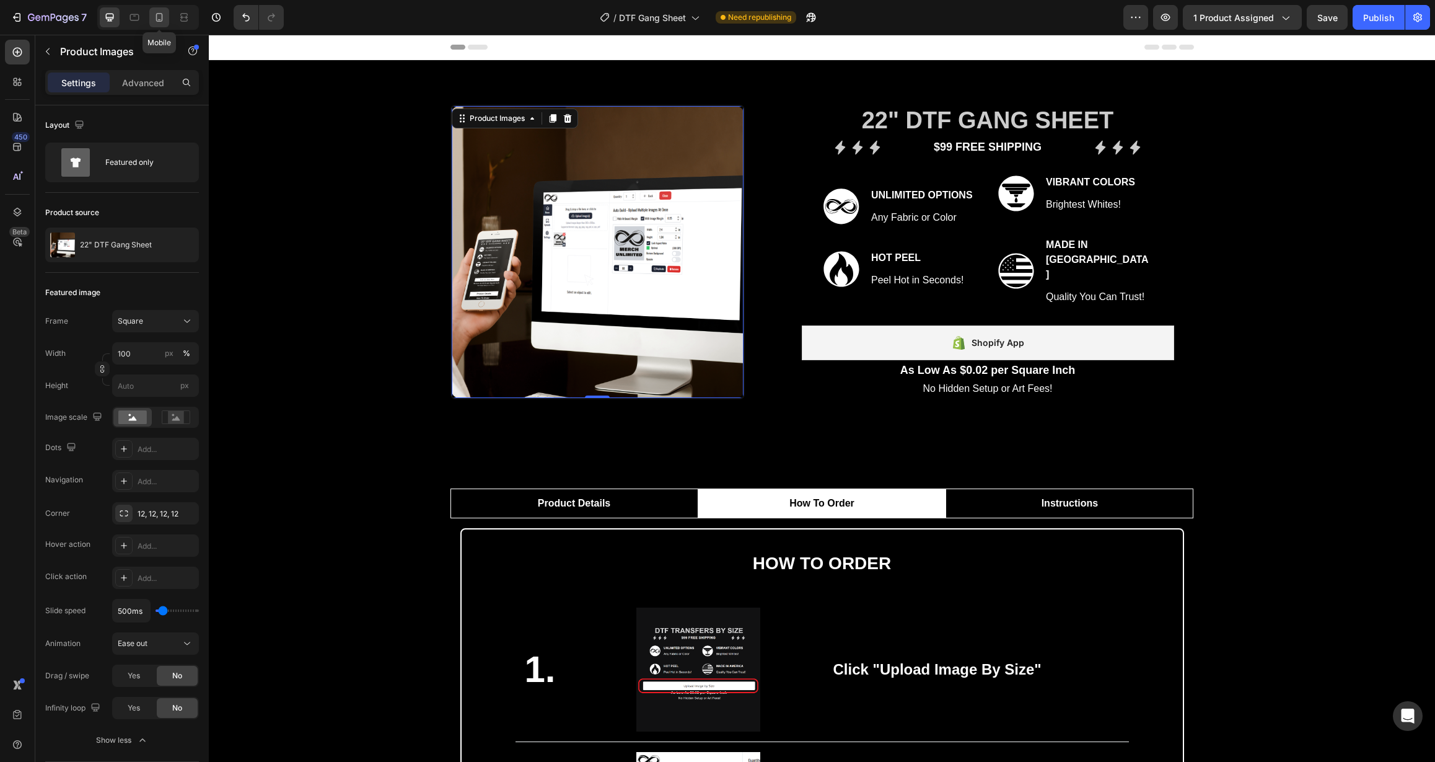
click at [156, 22] on icon at bounding box center [159, 17] width 12 height 12
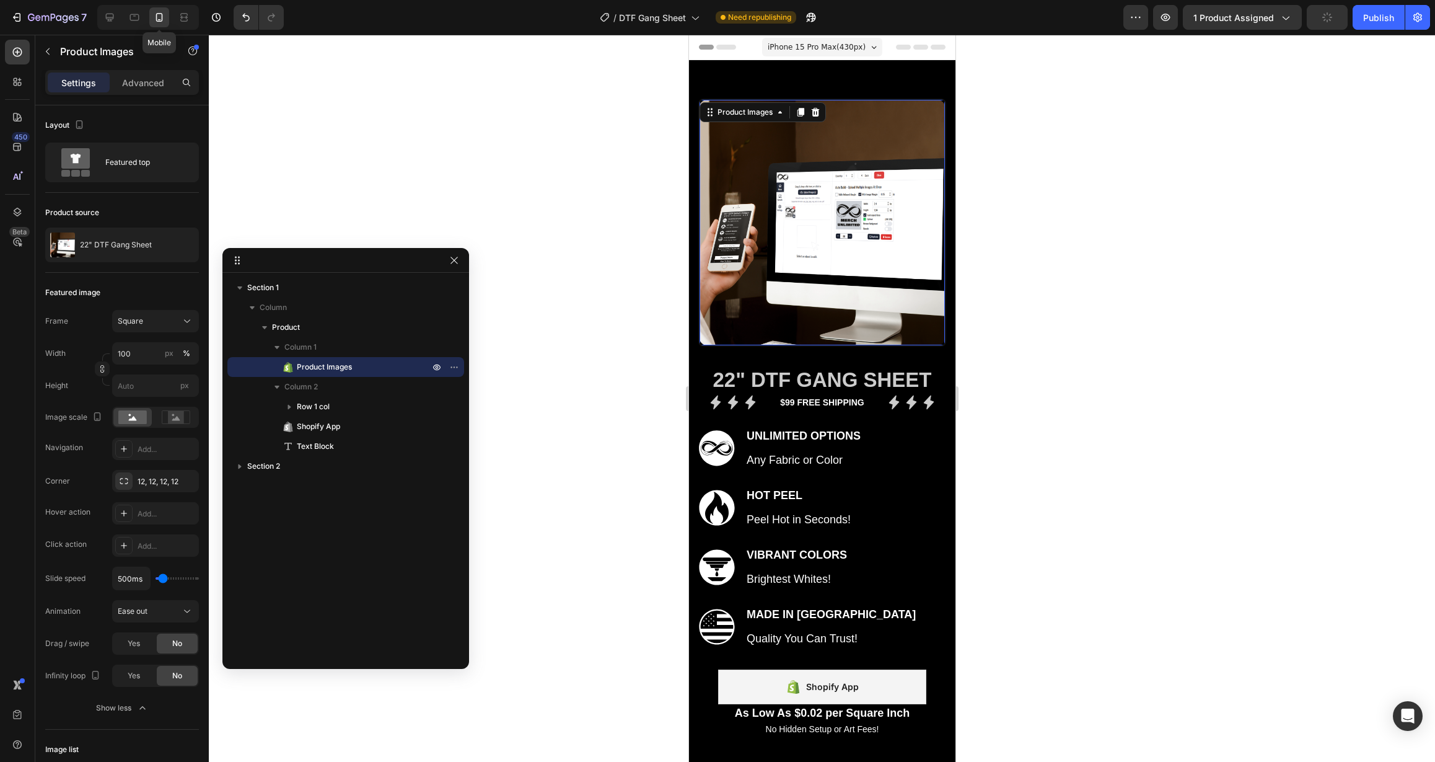
scroll to position [20, 0]
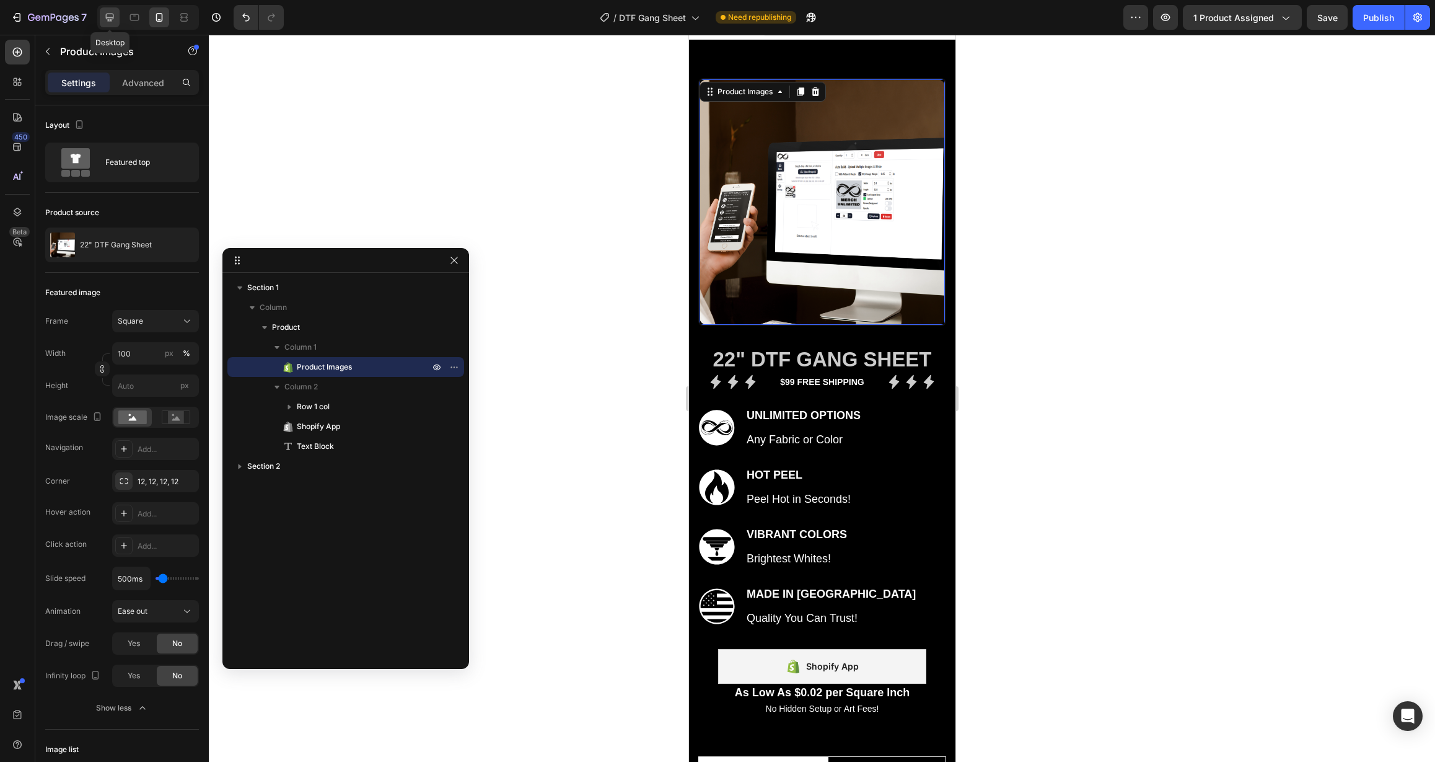
click at [117, 16] on div at bounding box center [110, 17] width 20 height 20
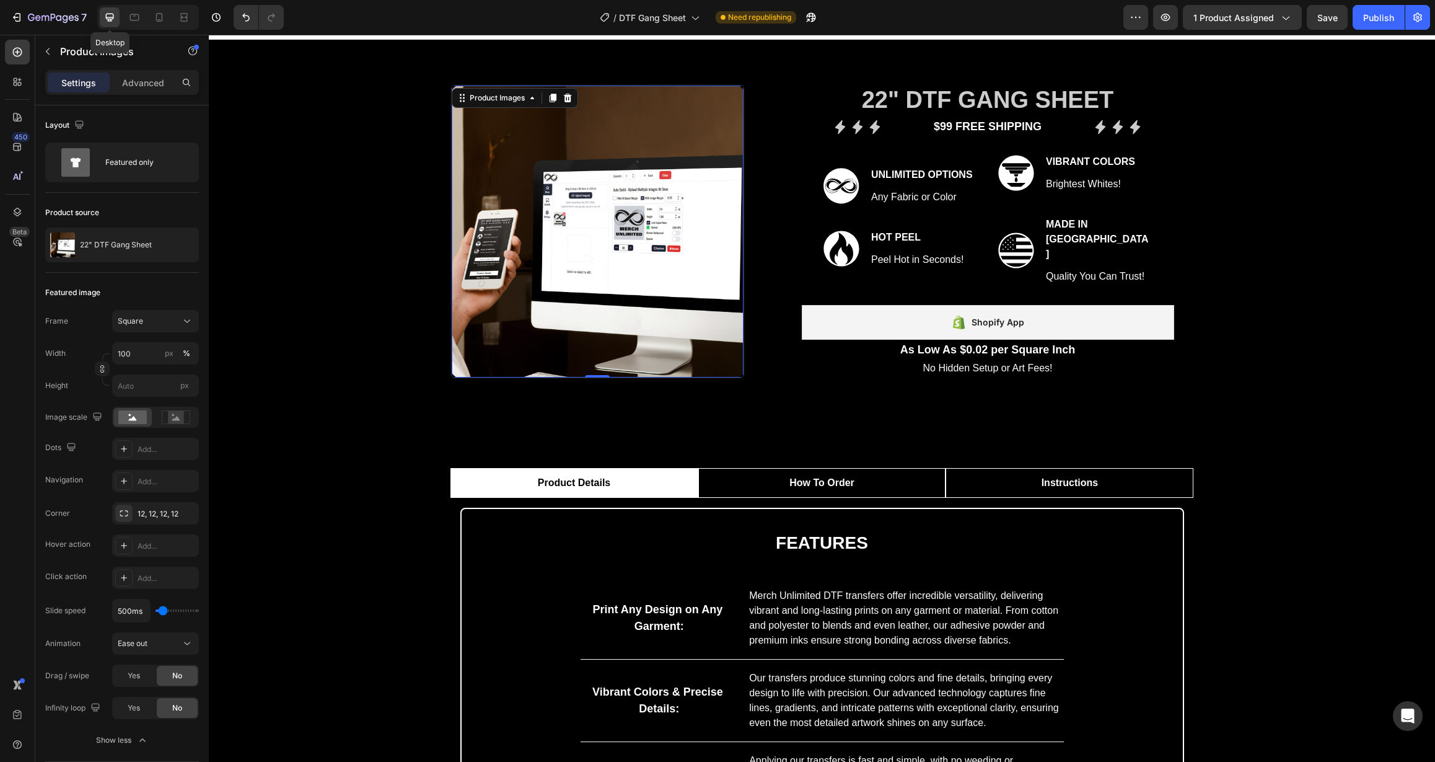
scroll to position [27, 0]
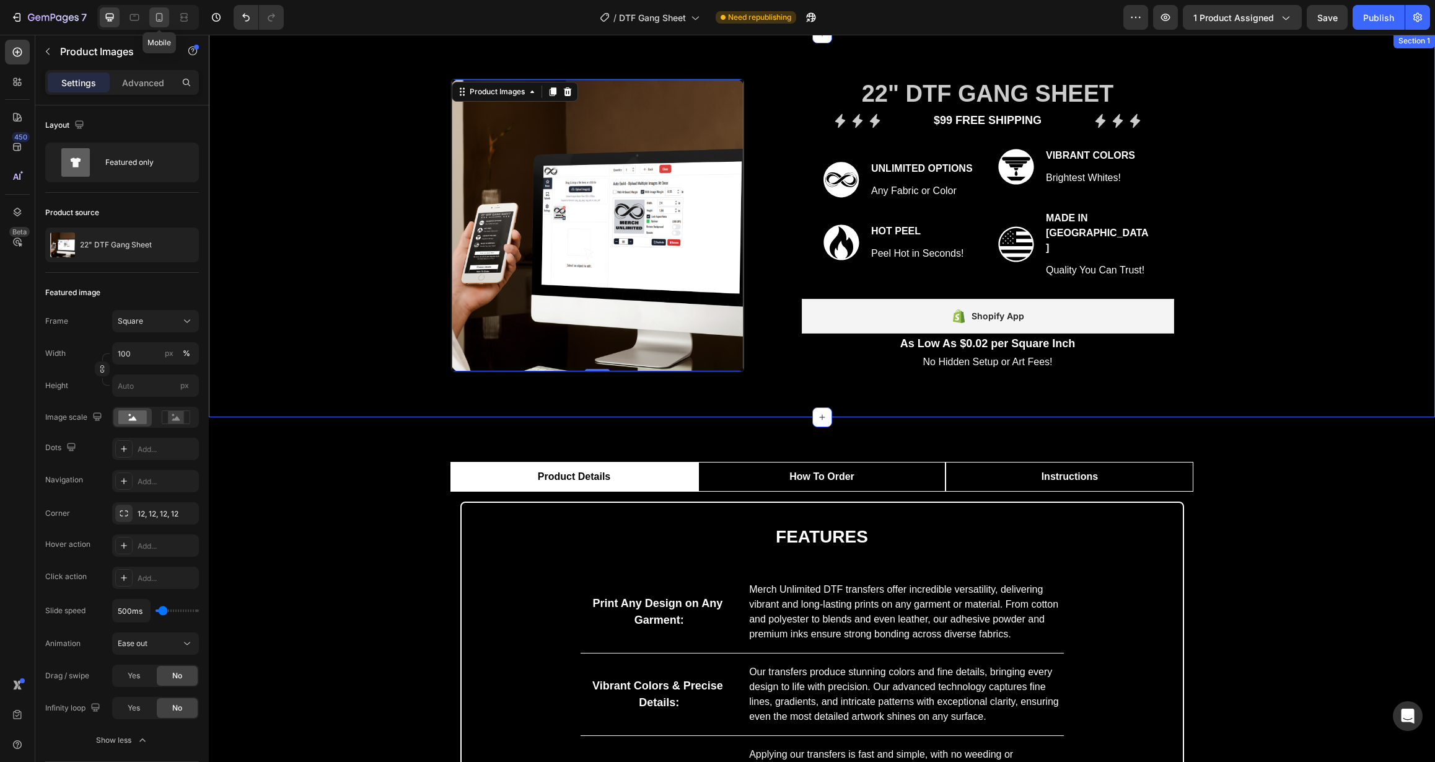
click at [161, 19] on icon at bounding box center [159, 17] width 12 height 12
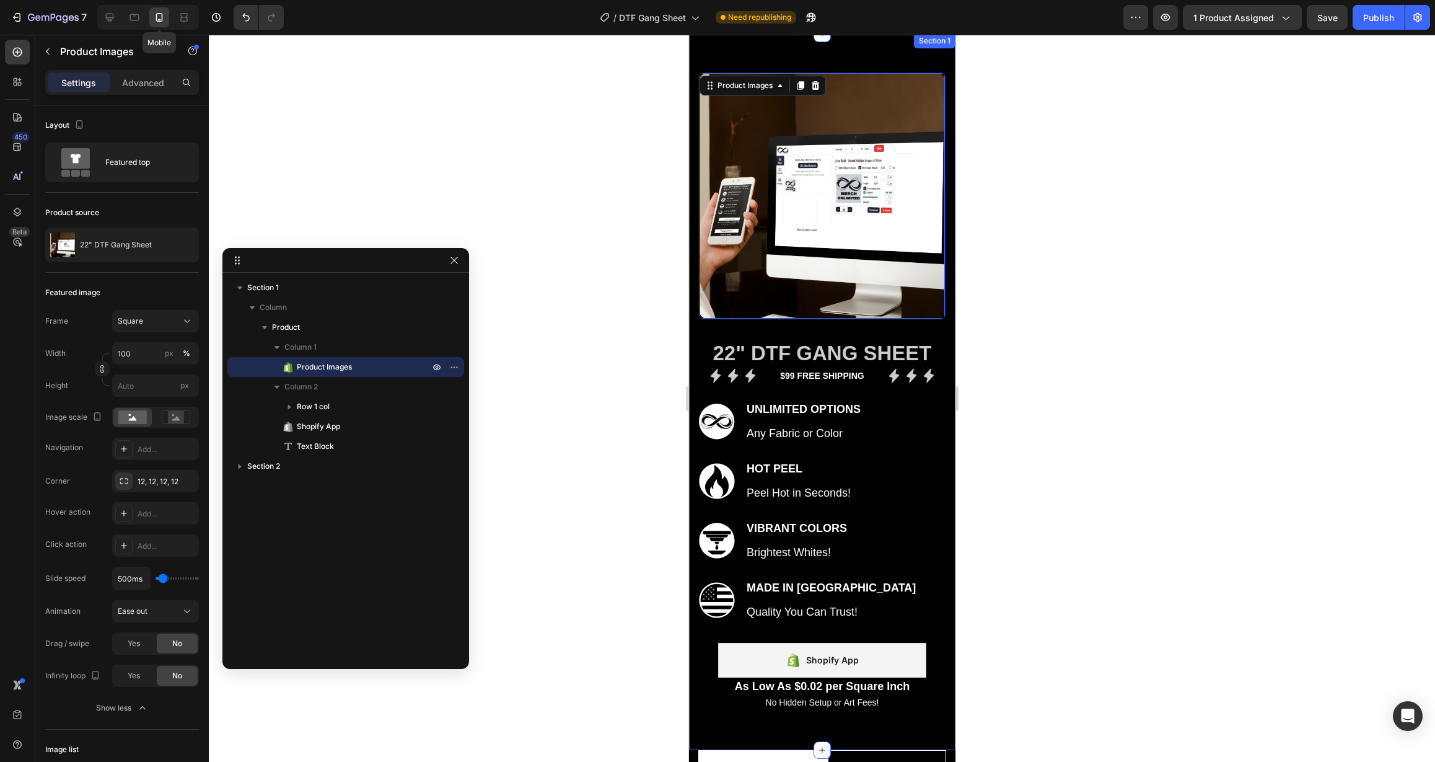
scroll to position [20, 0]
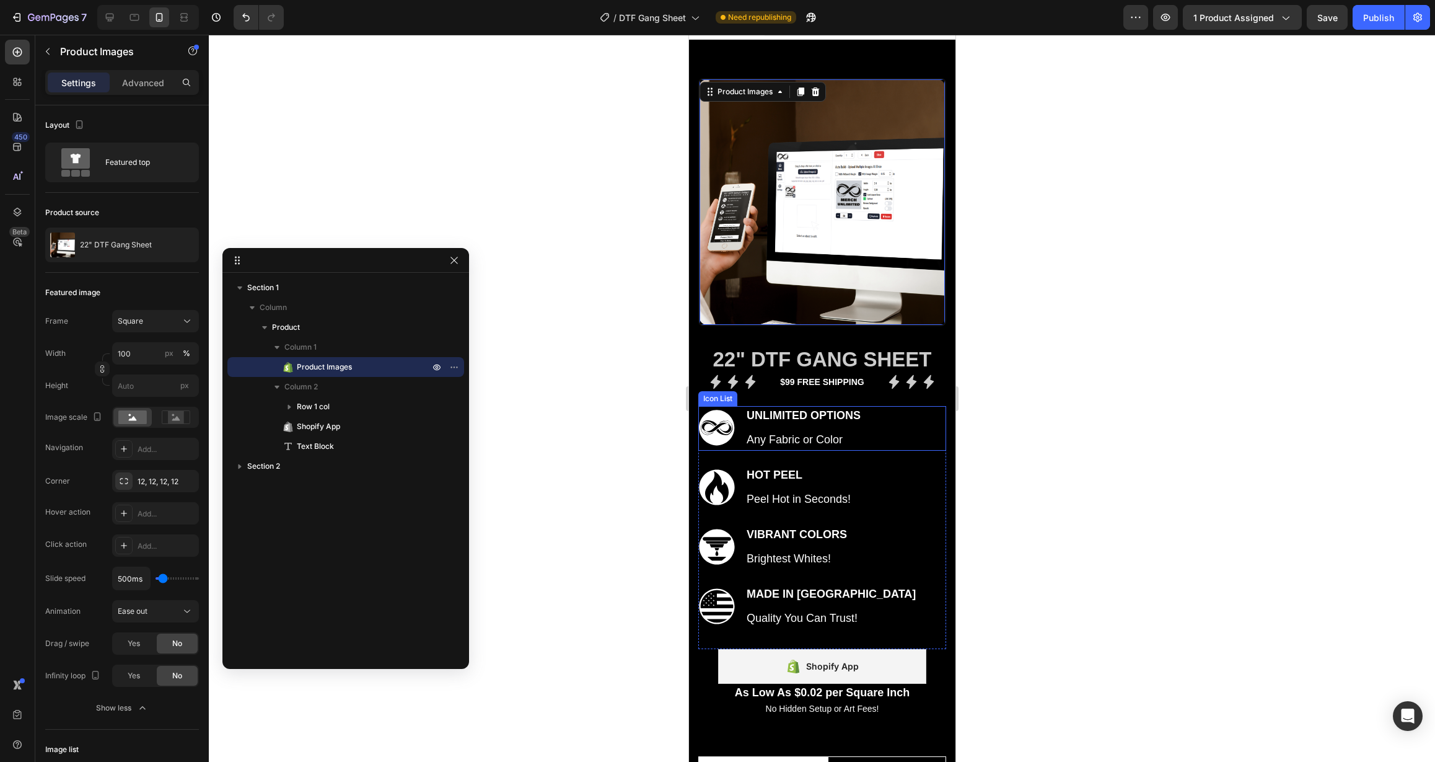
click at [892, 426] on div ".id564128499594429233 .st0 { fill: #fff; } Icon Unlimited Options Text block An…" at bounding box center [822, 428] width 248 height 45
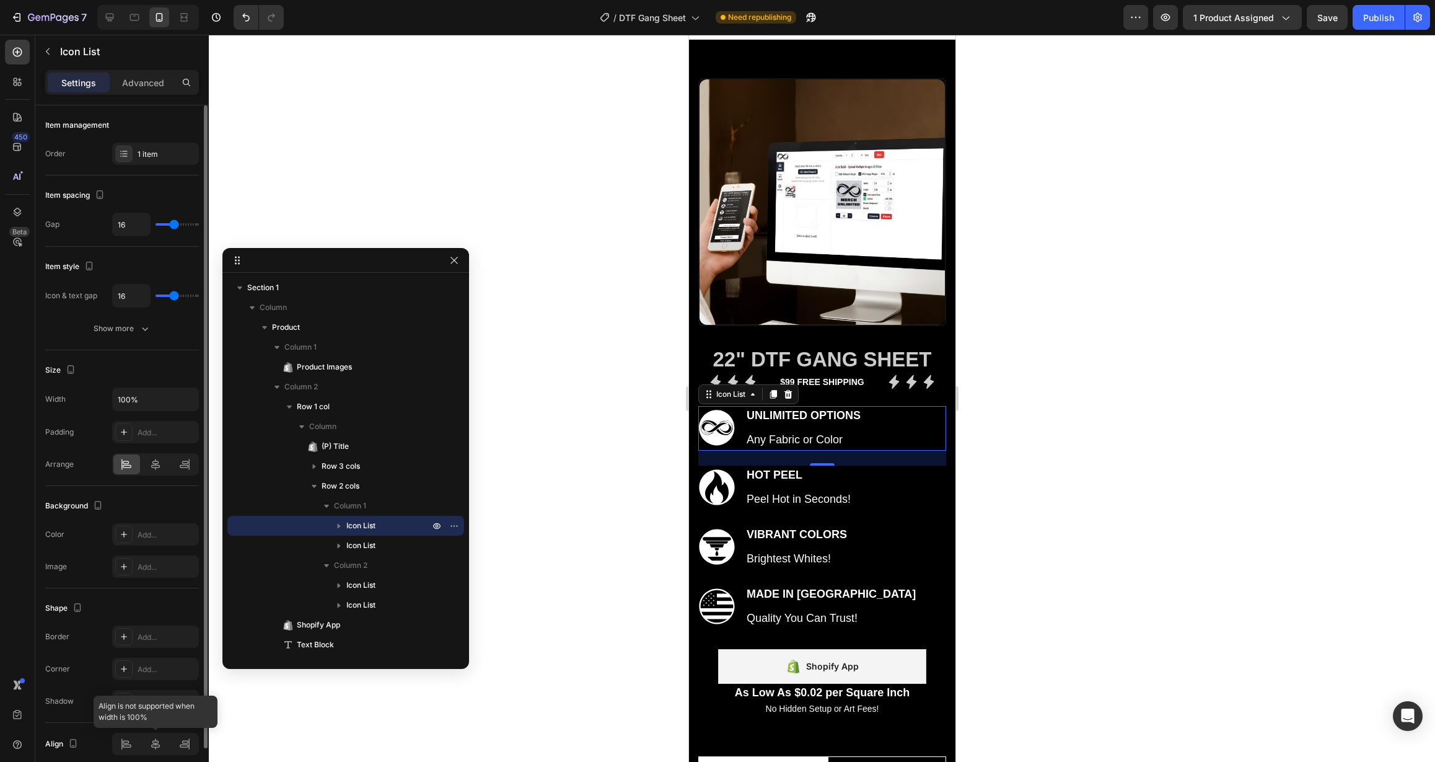
click at [160, 740] on div at bounding box center [155, 744] width 87 height 22
click at [159, 744] on div at bounding box center [155, 744] width 87 height 22
click at [162, 747] on div at bounding box center [155, 744] width 87 height 22
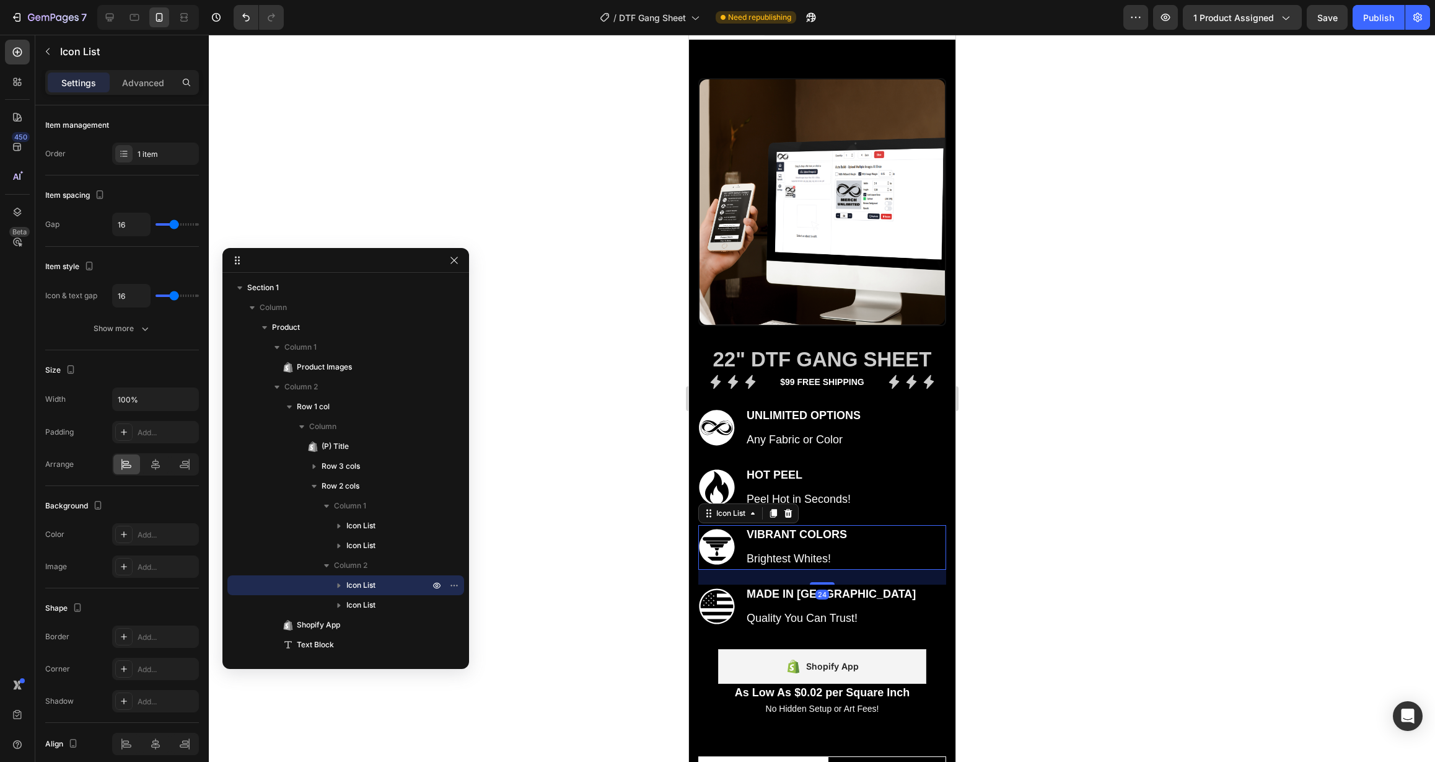
click at [915, 527] on div ".id564127562603693029 .st0 { fill: #fff; } Icon Vibrant Colors Text block Brigh…" at bounding box center [822, 547] width 248 height 45
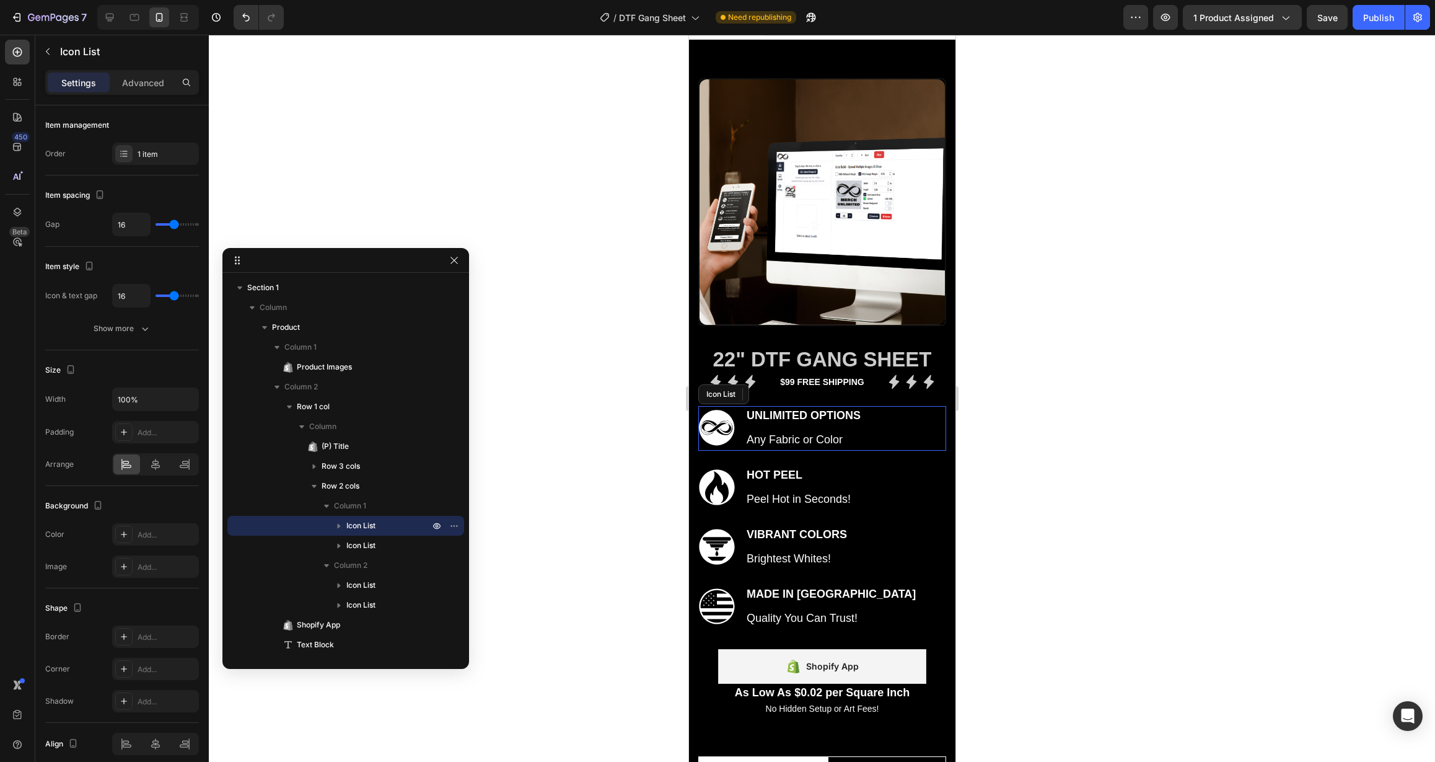
click at [895, 436] on div ".id564128499594429233 .st0 { fill: #fff; } Icon Unlimited Options Text block An…" at bounding box center [822, 428] width 248 height 45
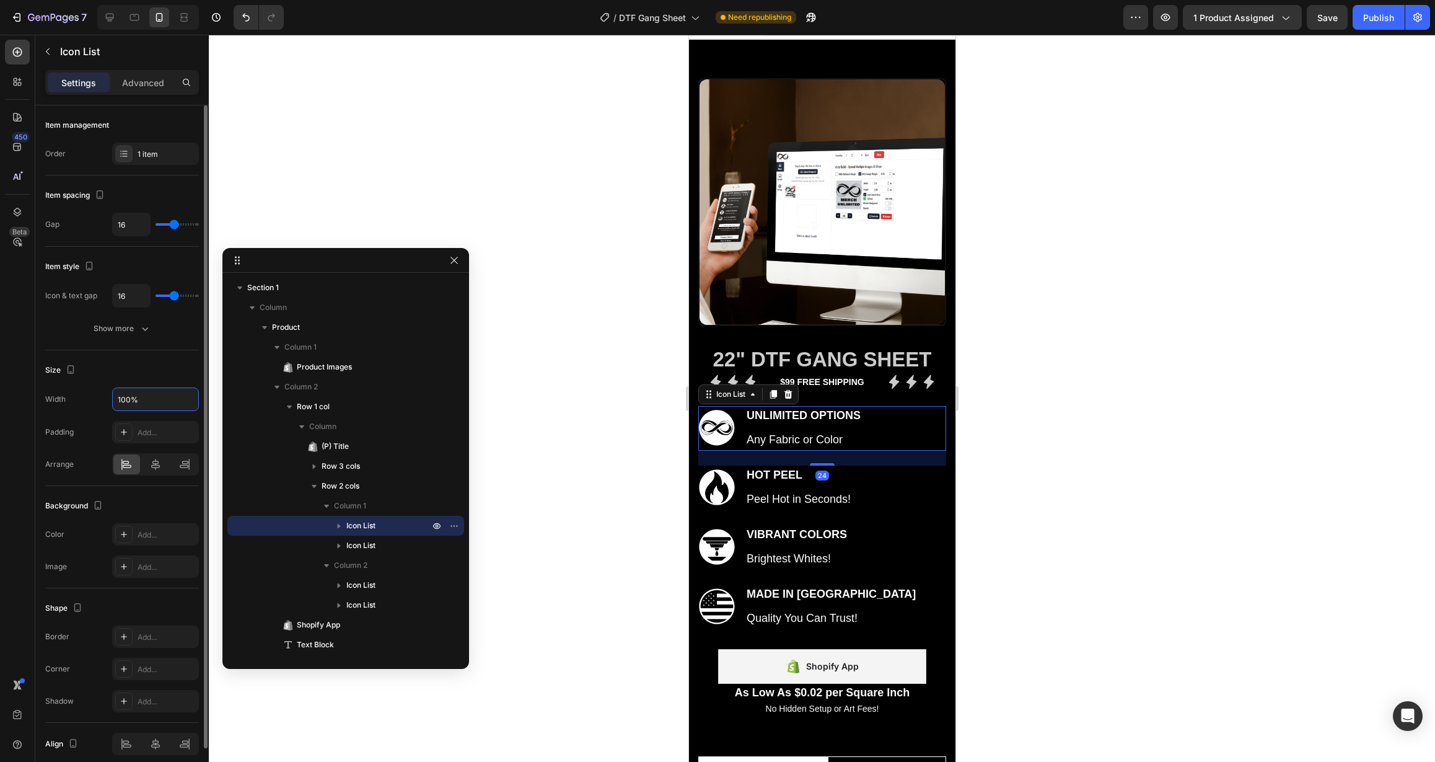
drag, startPoint x: 151, startPoint y: 405, endPoint x: 89, endPoint y: 405, distance: 62.0
click at [89, 405] on div "Width 100%" at bounding box center [122, 399] width 154 height 24
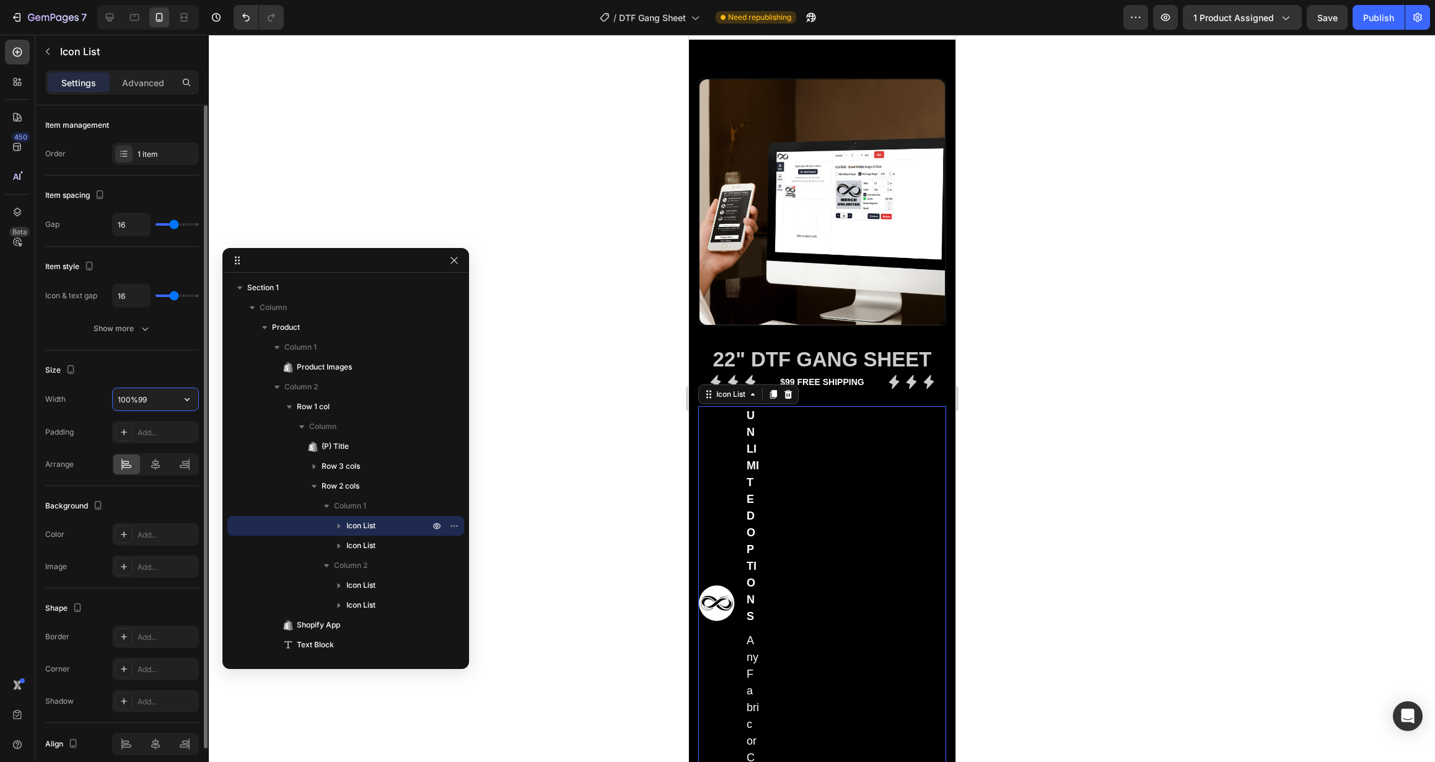
click at [148, 403] on input "100%99" at bounding box center [156, 399] width 86 height 22
drag, startPoint x: 126, startPoint y: 402, endPoint x: 55, endPoint y: 403, distance: 71.9
click at [55, 403] on div "Width 100%99" at bounding box center [122, 399] width 154 height 24
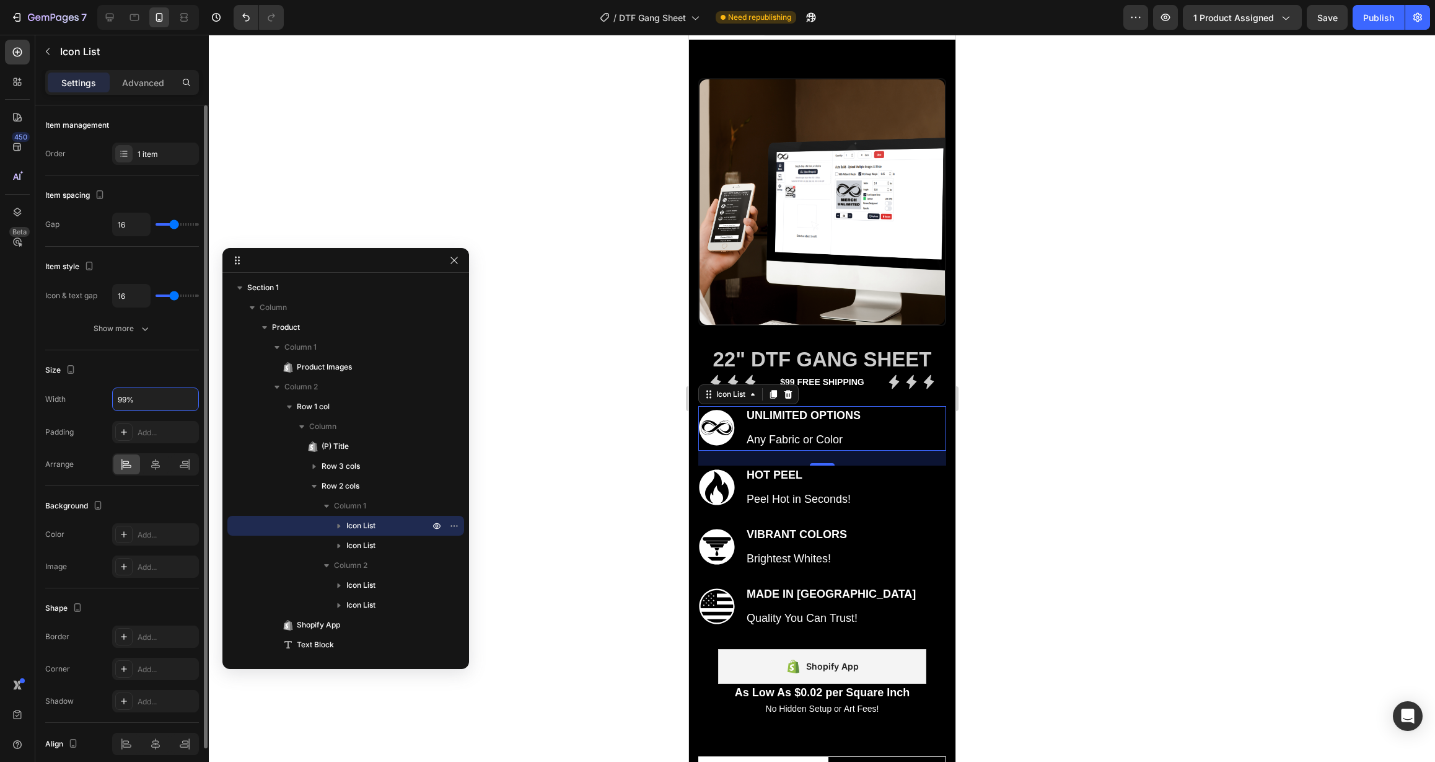
click at [121, 504] on div "Background" at bounding box center [122, 506] width 154 height 20
click at [159, 745] on icon at bounding box center [155, 744] width 12 height 12
click at [126, 745] on icon at bounding box center [126, 744] width 12 height 12
click at [149, 745] on div at bounding box center [156, 744] width 27 height 20
click at [130, 745] on icon at bounding box center [126, 744] width 12 height 12
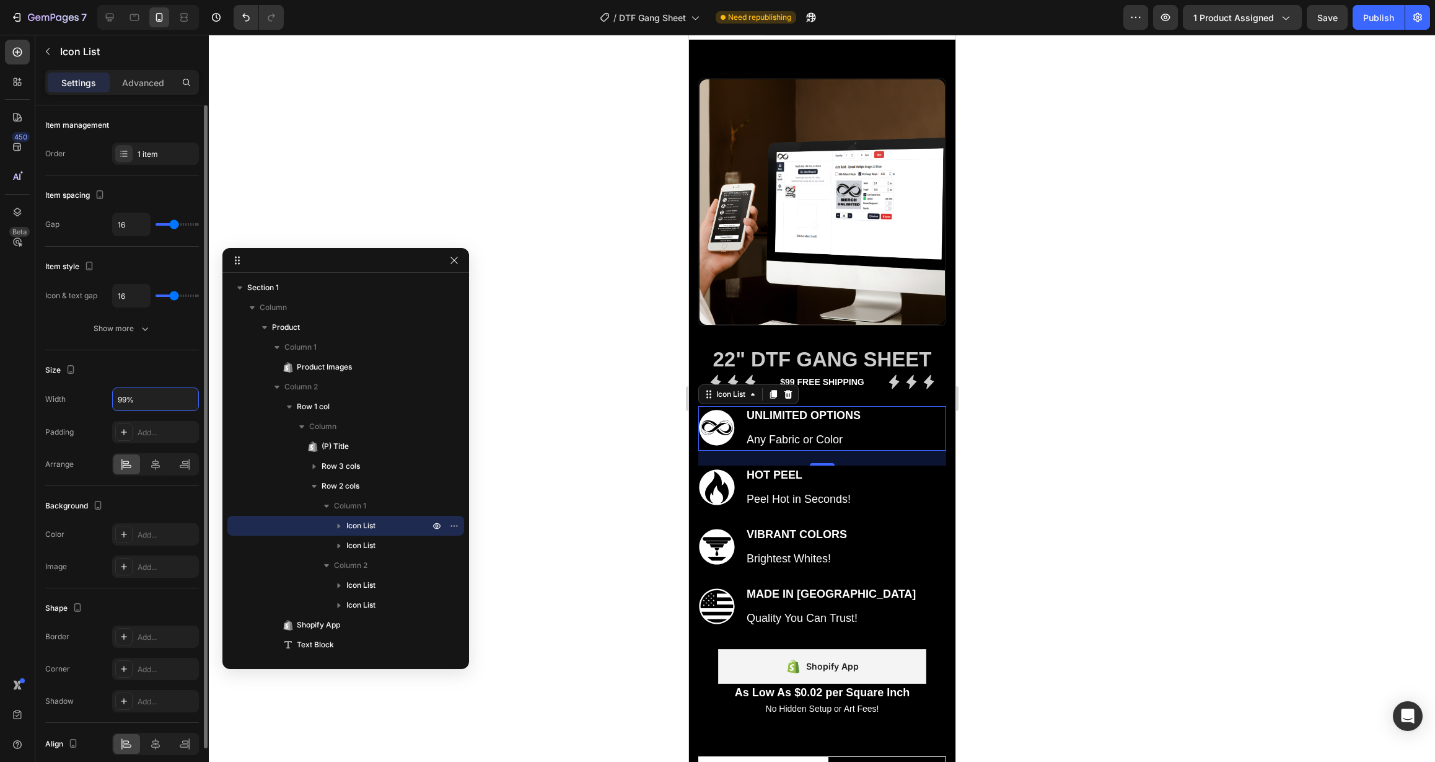
drag, startPoint x: 143, startPoint y: 400, endPoint x: 97, endPoint y: 402, distance: 46.5
click at [97, 402] on div "Width 99%" at bounding box center [122, 399] width 154 height 24
type input "100%"
click at [154, 468] on icon at bounding box center [155, 464] width 12 height 12
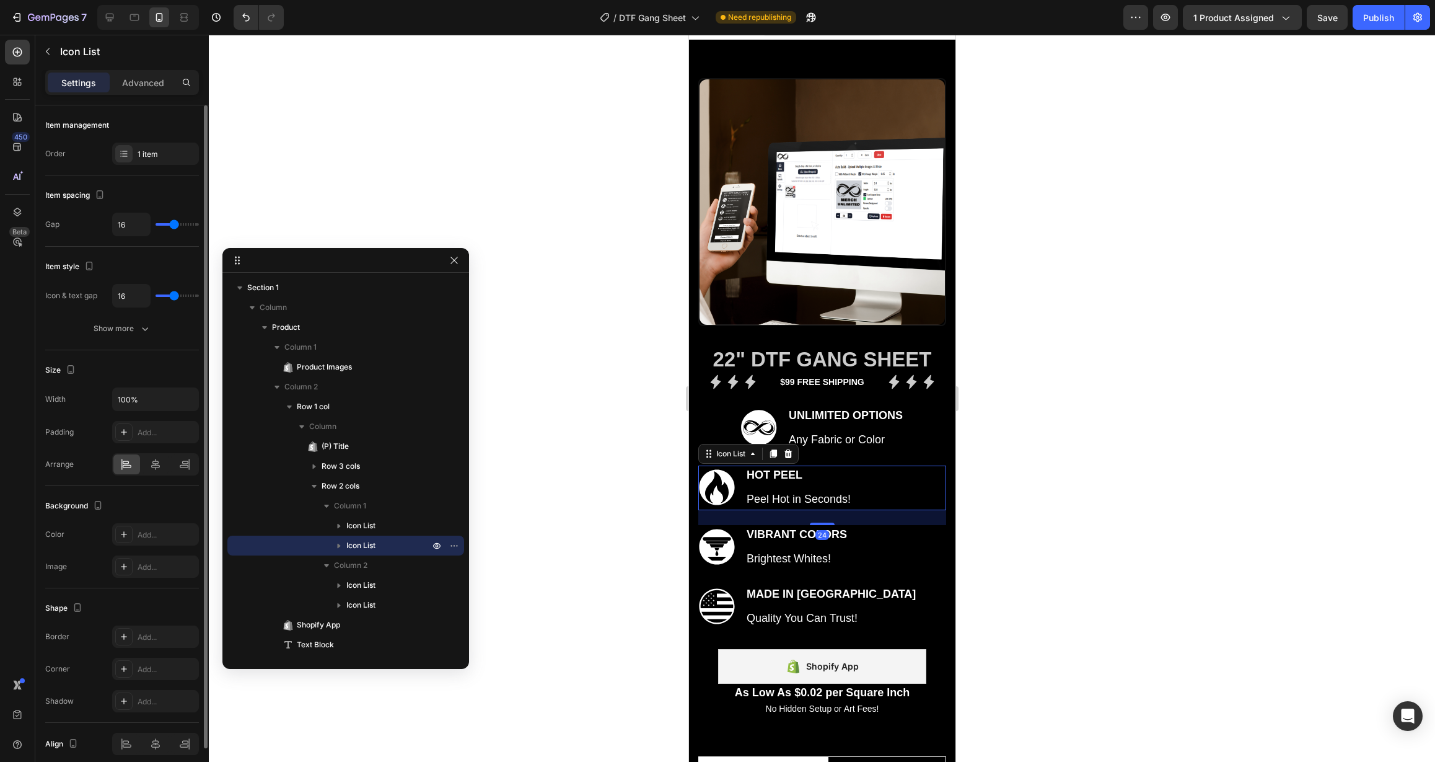
click at [867, 486] on div ".id564125939005391845 .st0 { fill: #fff; } Icon hot peel Text block Peel Hot in…" at bounding box center [822, 487] width 248 height 45
click at [156, 463] on icon at bounding box center [155, 464] width 12 height 12
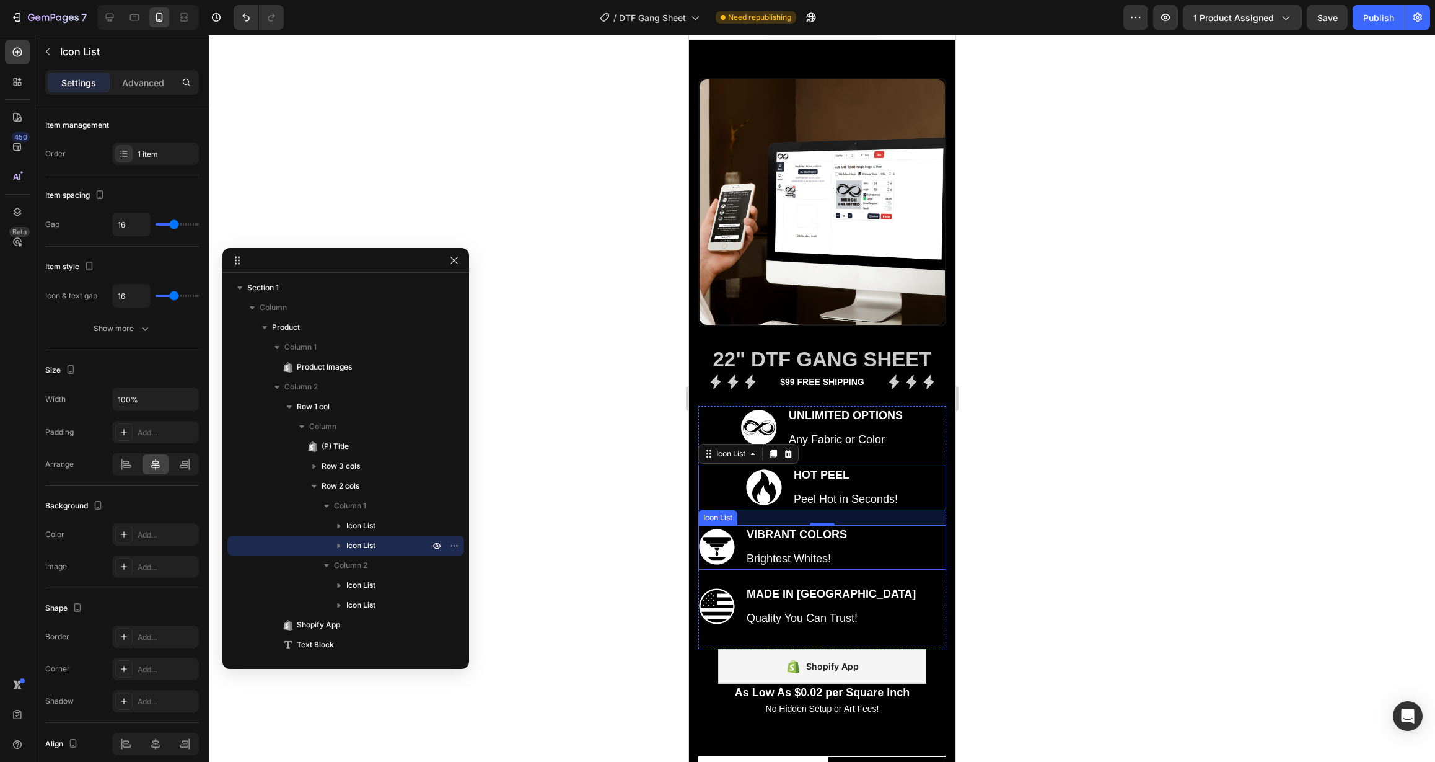
click at [879, 534] on div ".id564127562603693029 .st0 { fill: #fff; } Icon Vibrant Colors Text block Brigh…" at bounding box center [822, 547] width 248 height 45
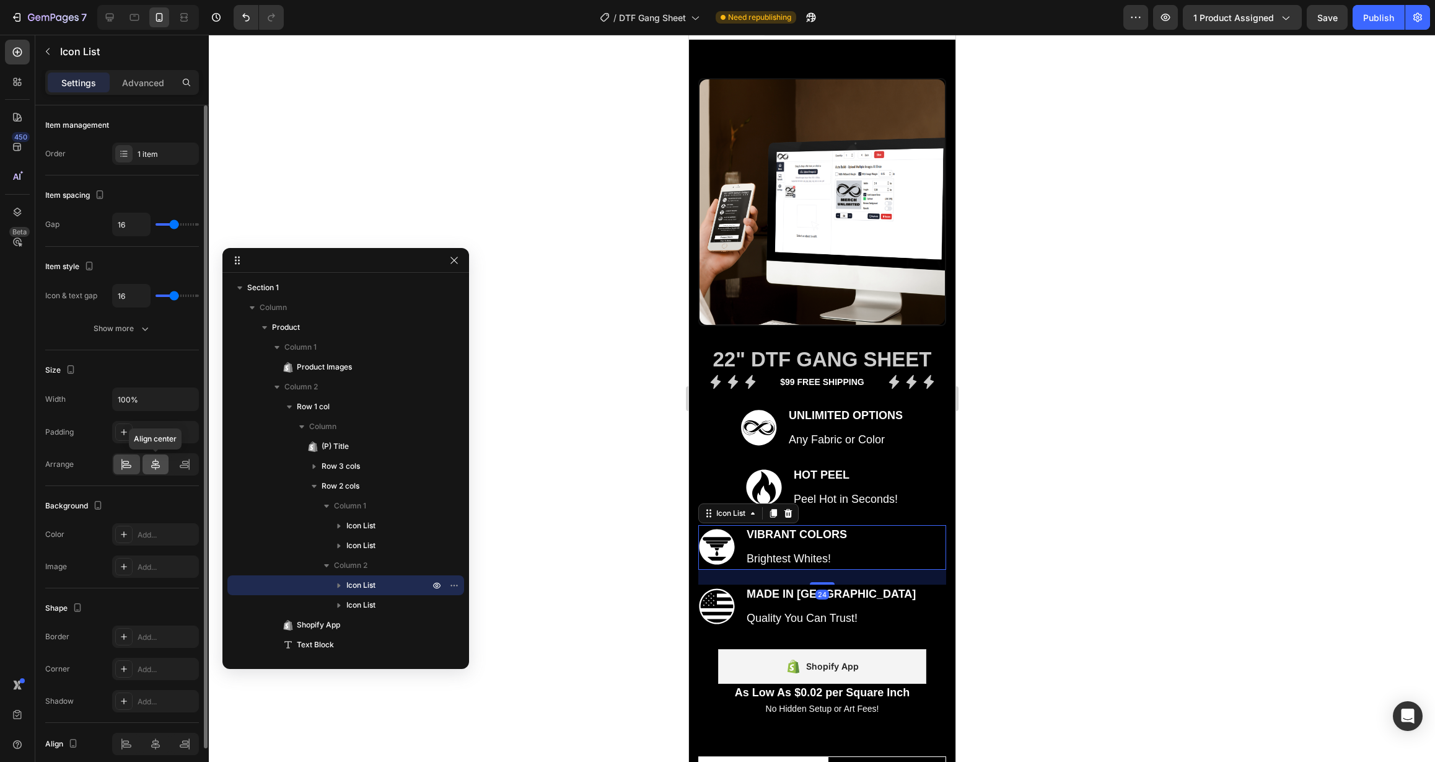
click at [151, 459] on icon at bounding box center [155, 464] width 12 height 12
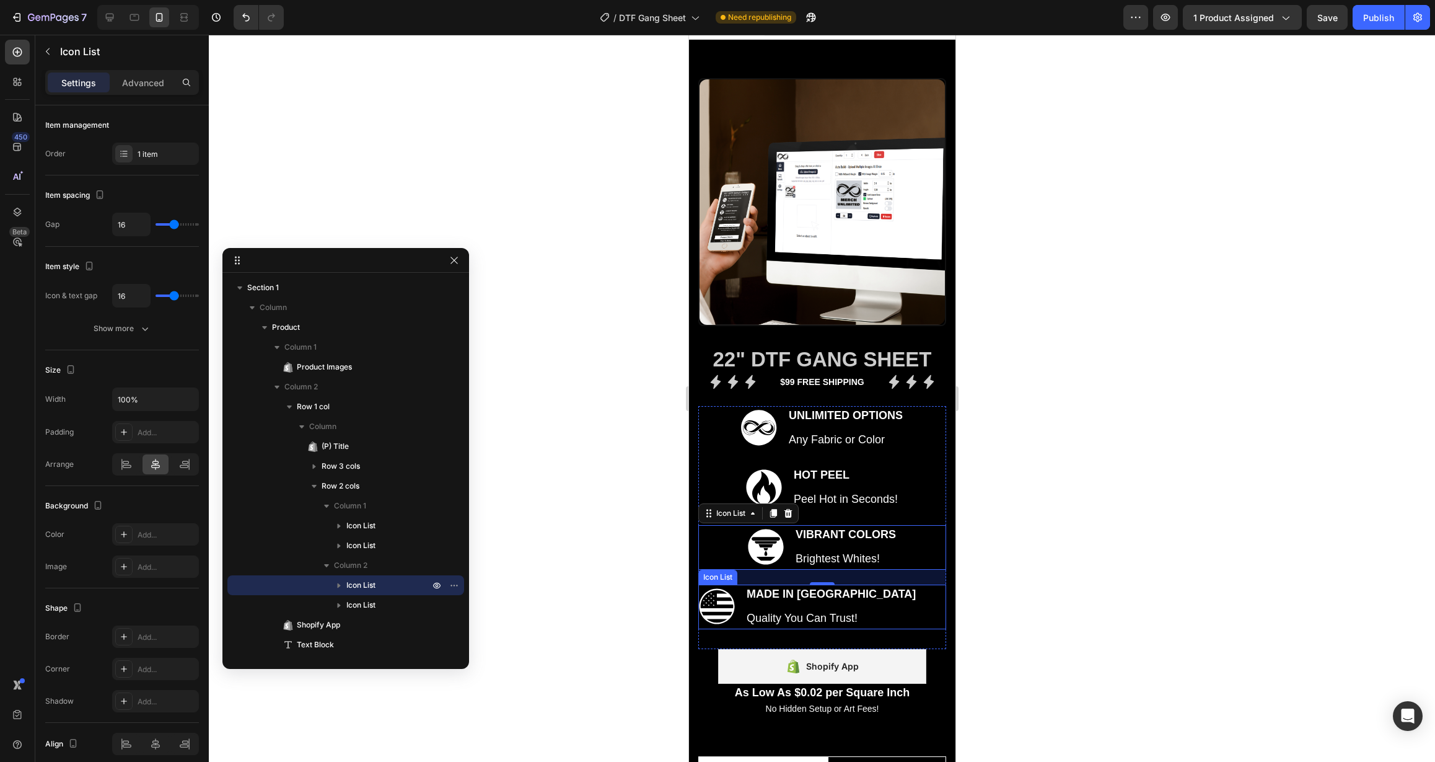
click at [896, 609] on div ".id564124419123839793 .st0 { fill: #fff; } Icon Made in America Text block Qual…" at bounding box center [822, 606] width 248 height 45
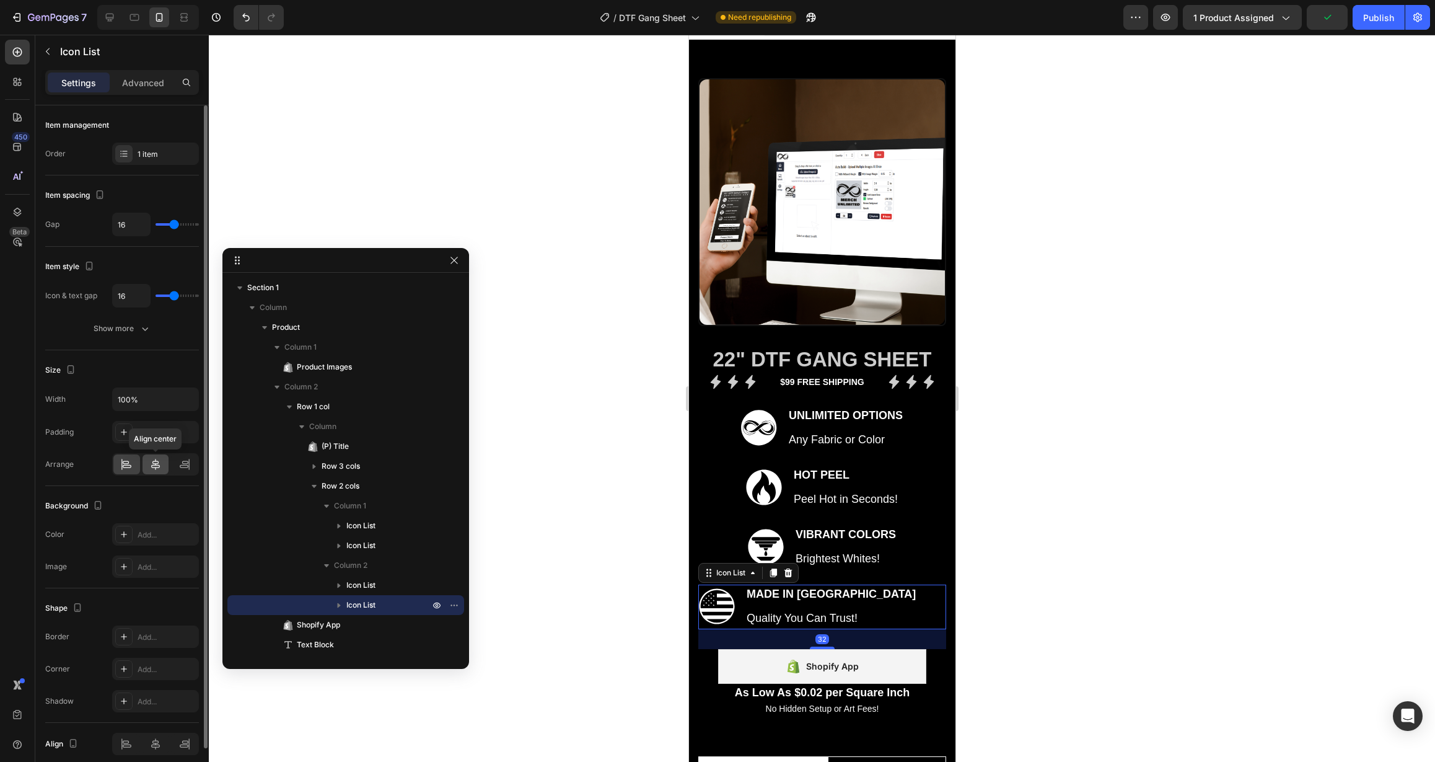
click at [159, 467] on icon at bounding box center [155, 464] width 12 height 12
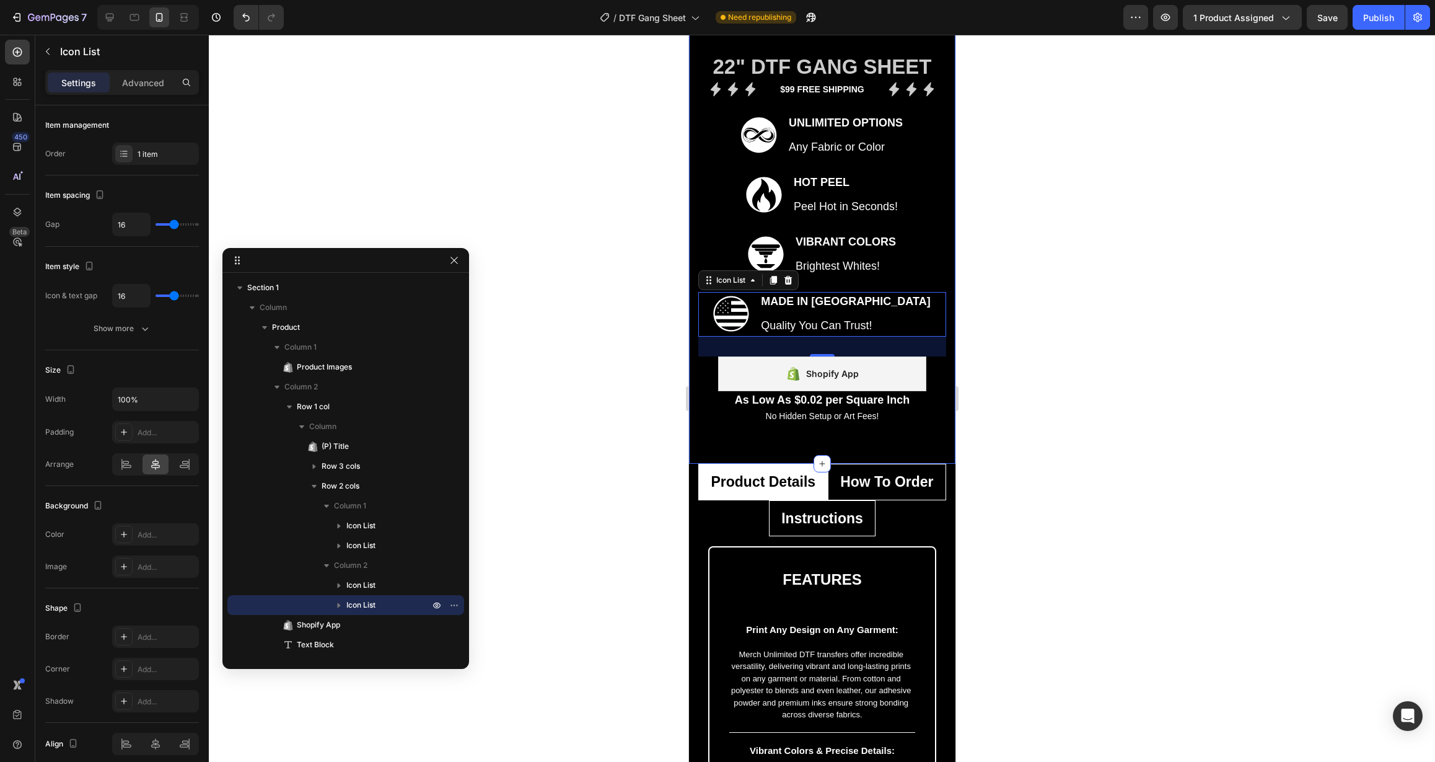
scroll to position [0, 0]
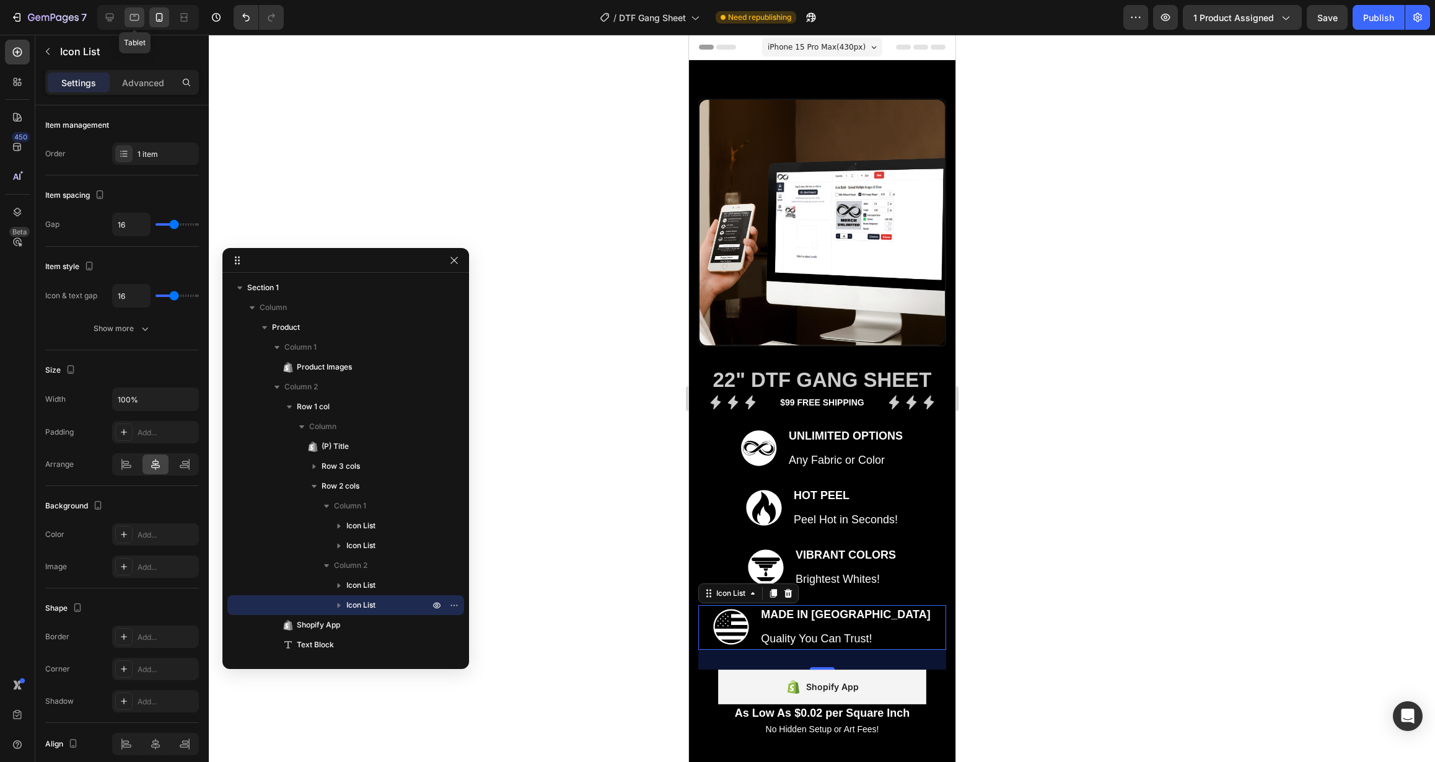
click at [136, 16] on icon at bounding box center [134, 15] width 3 height 1
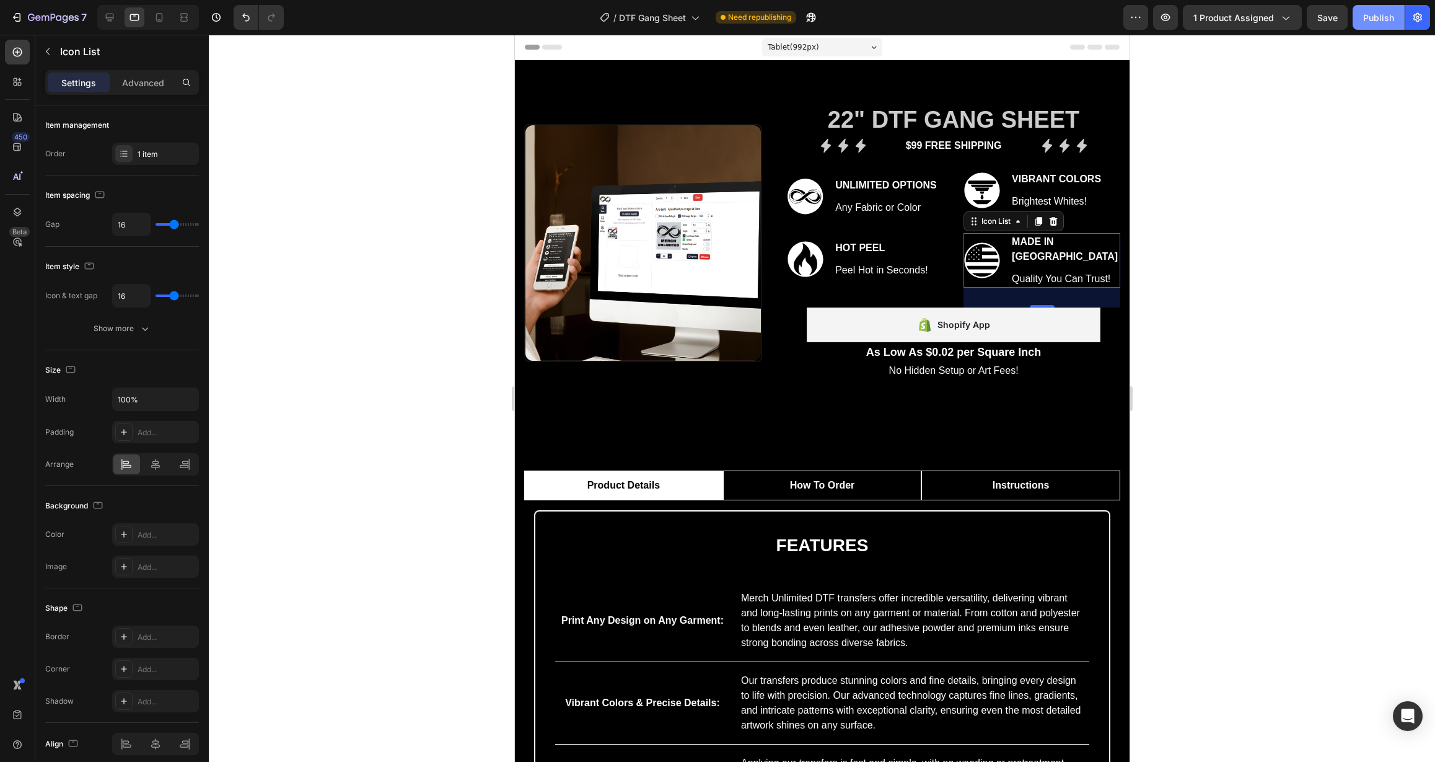
click at [1385, 20] on div "Publish" at bounding box center [1378, 17] width 31 height 13
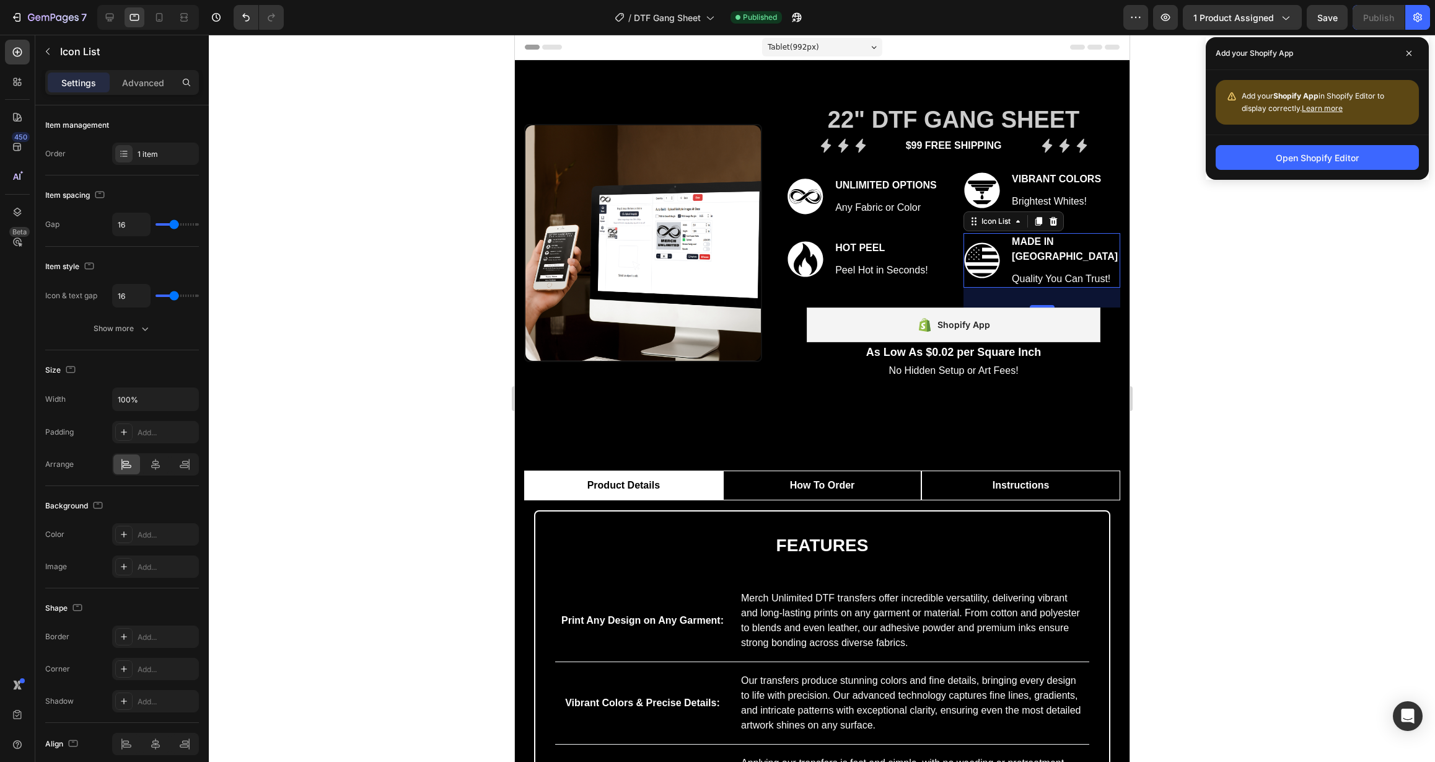
click at [1339, 157] on div "Open Shopify Editor" at bounding box center [1317, 157] width 83 height 13
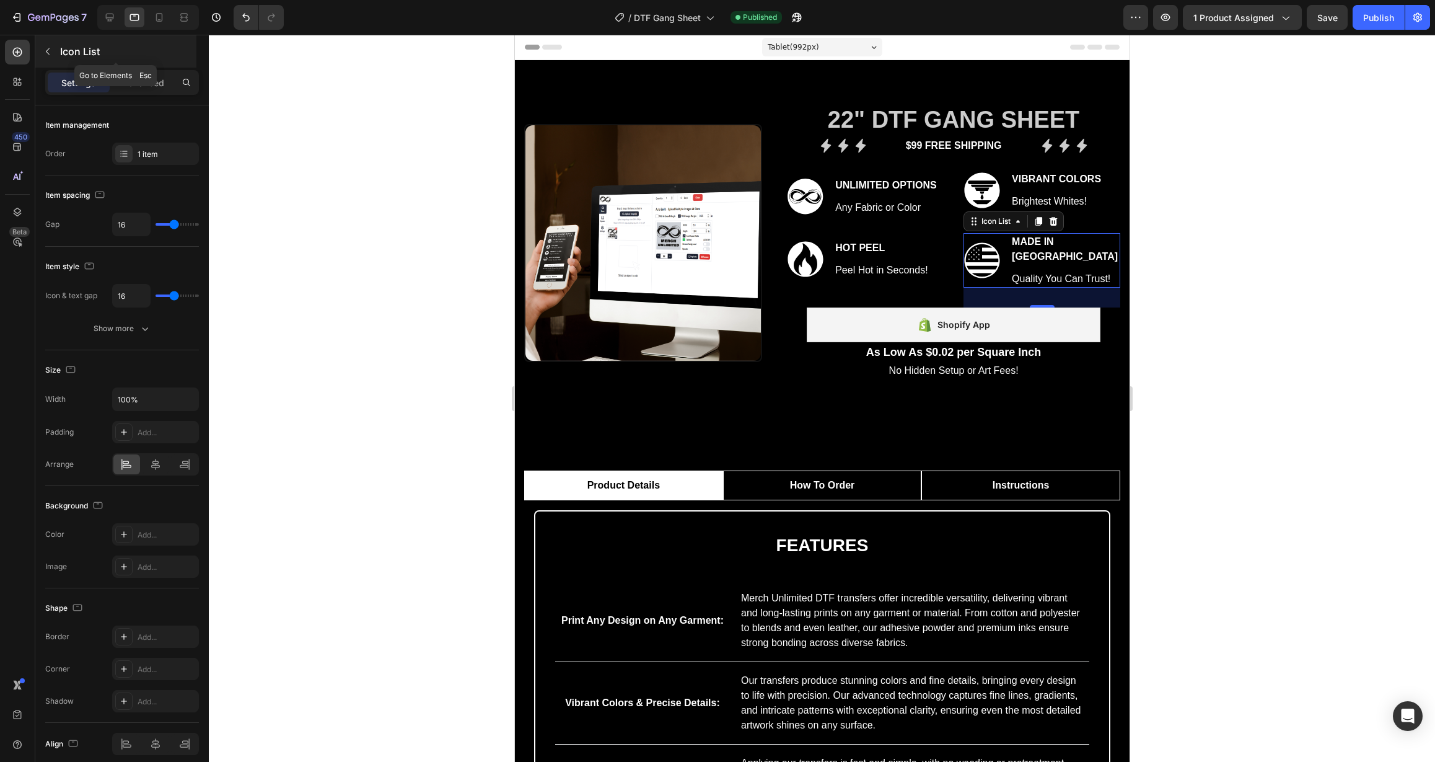
click at [84, 52] on p "Icon List" at bounding box center [127, 51] width 134 height 15
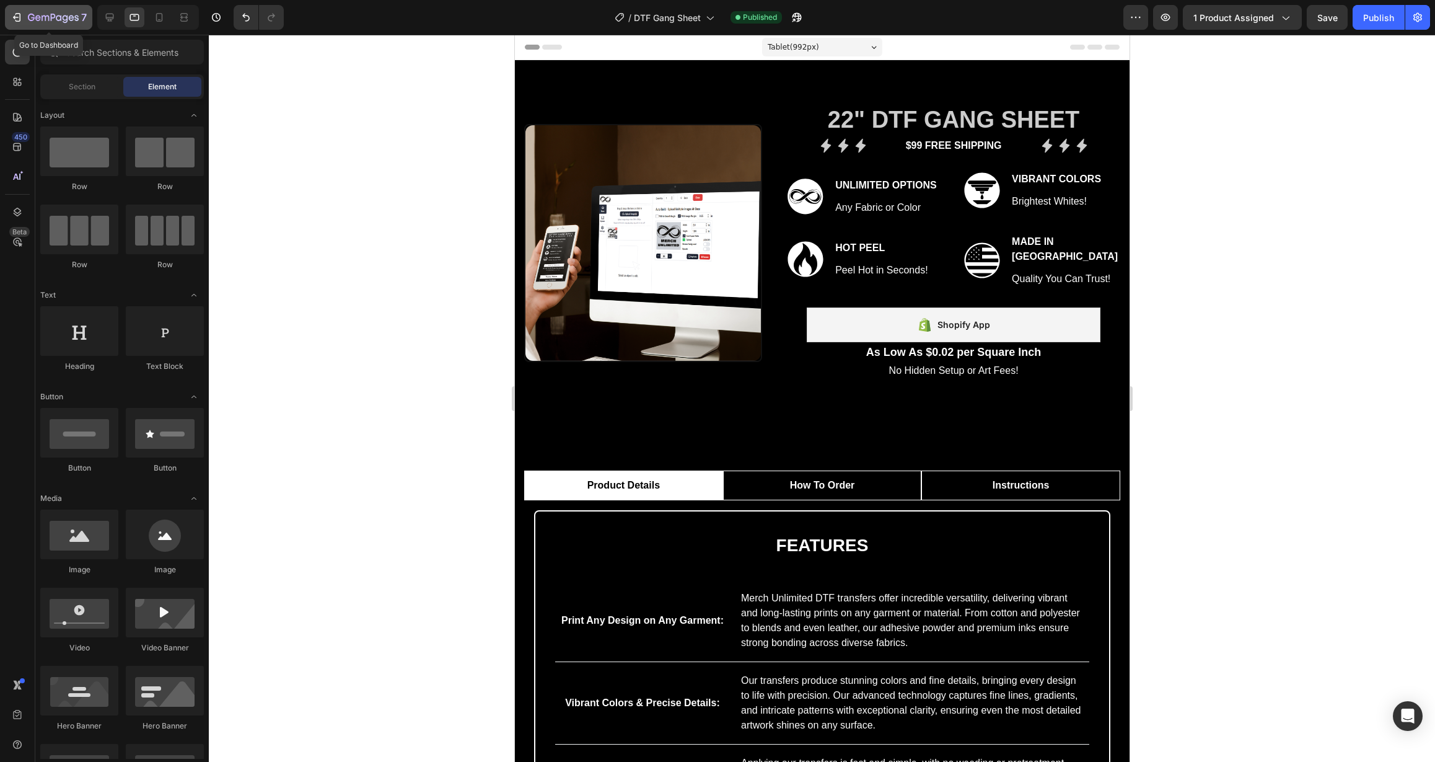
click at [71, 18] on icon "button" at bounding box center [72, 18] width 6 height 6
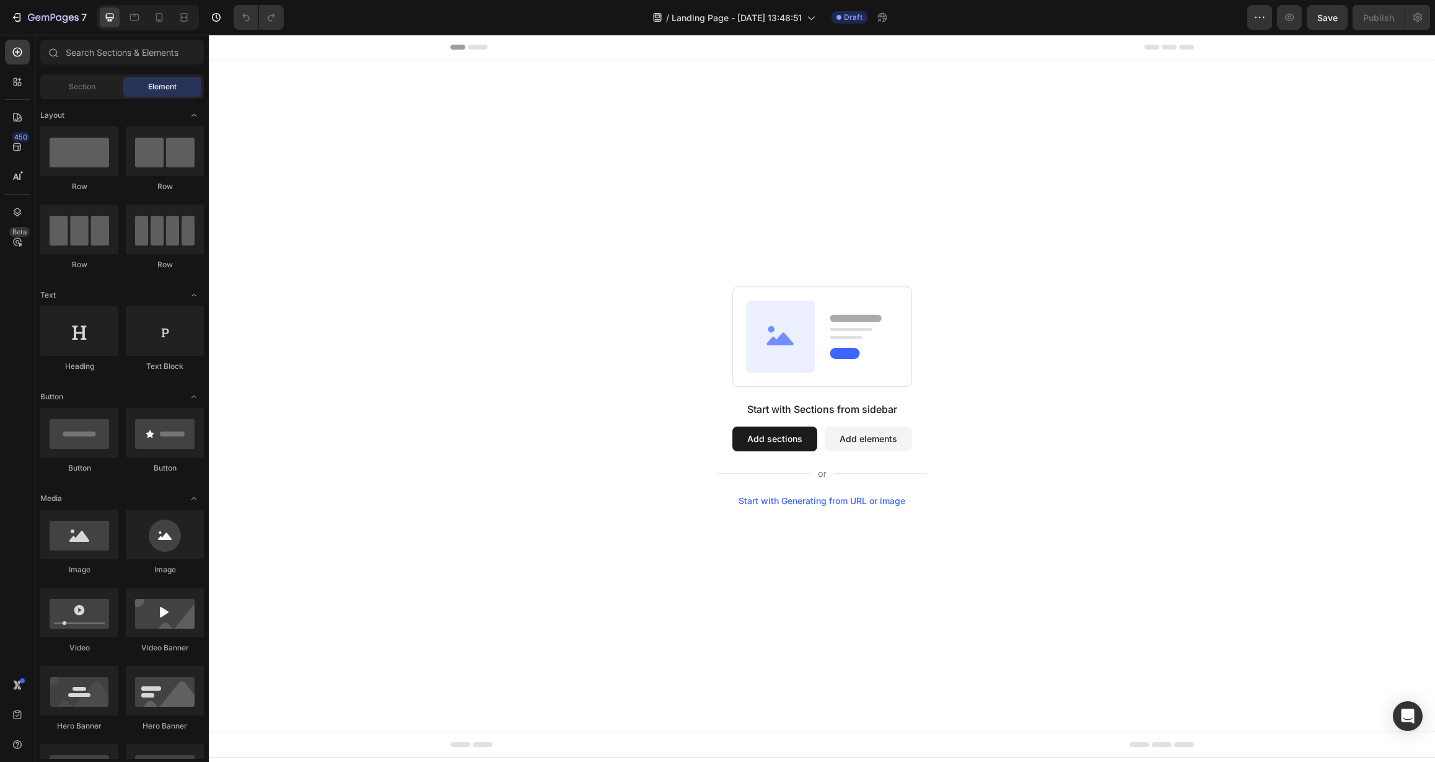
click at [825, 435] on button "Add elements" at bounding box center [868, 438] width 87 height 25
click at [756, 439] on button "Add sections" at bounding box center [775, 438] width 85 height 25
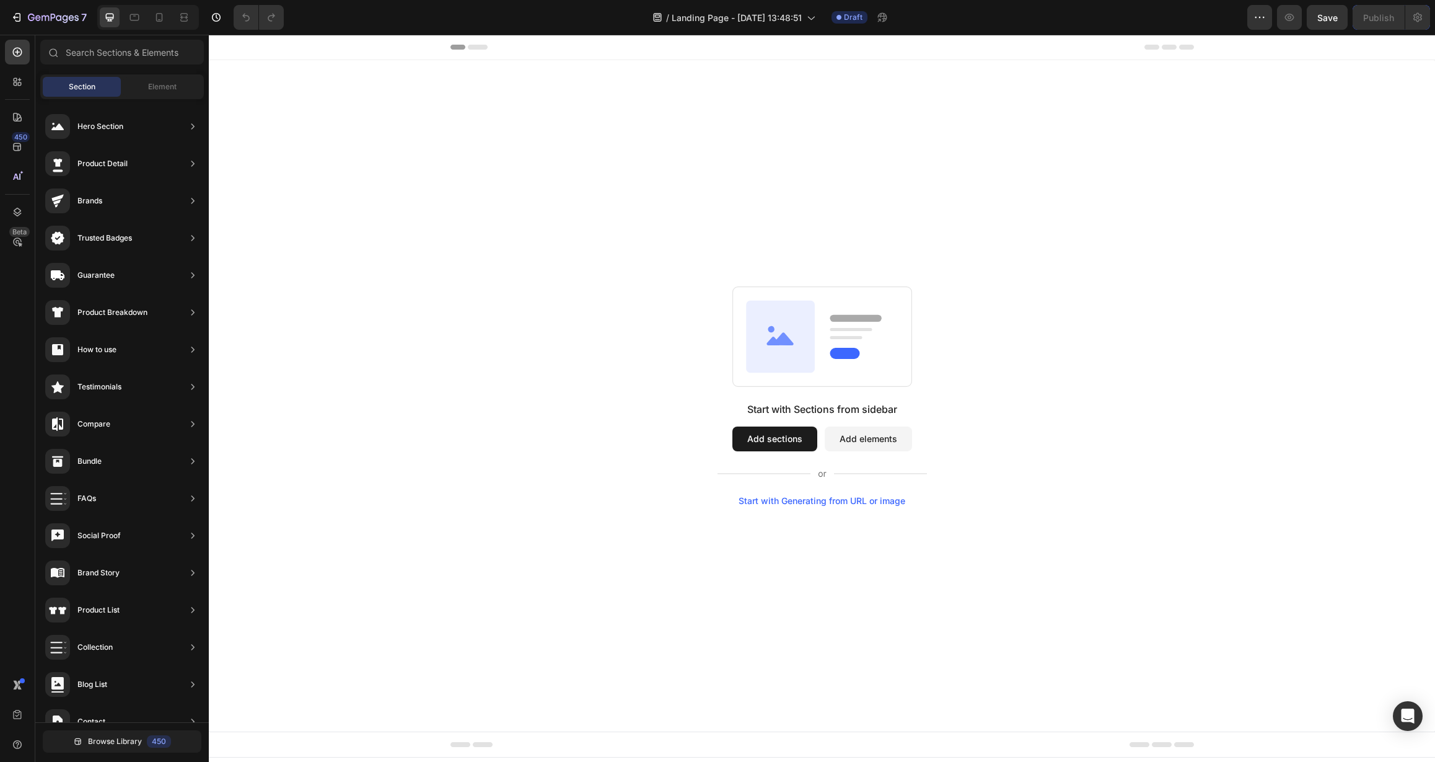
click at [861, 441] on button "Add elements" at bounding box center [868, 438] width 87 height 25
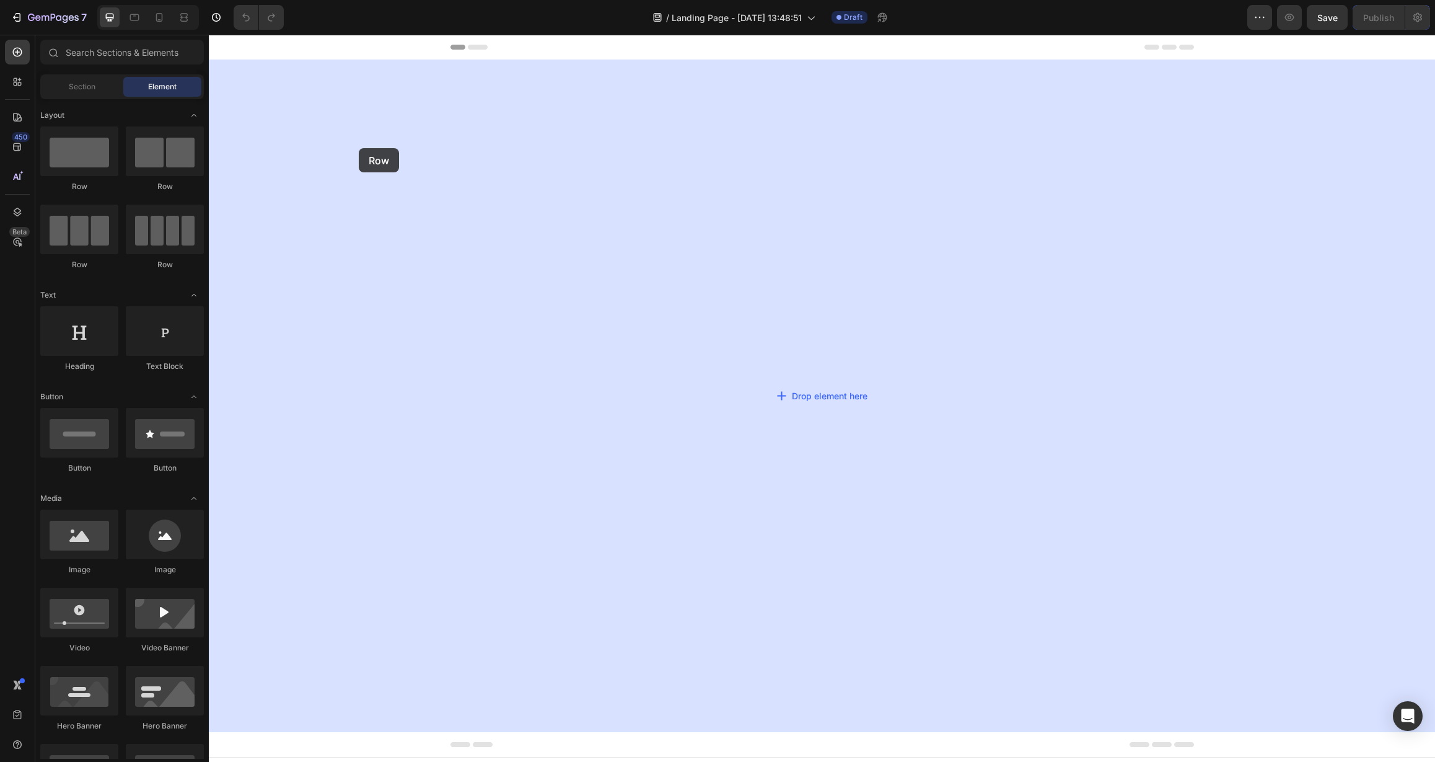
drag, startPoint x: 303, startPoint y: 195, endPoint x: 315, endPoint y: 151, distance: 46.2
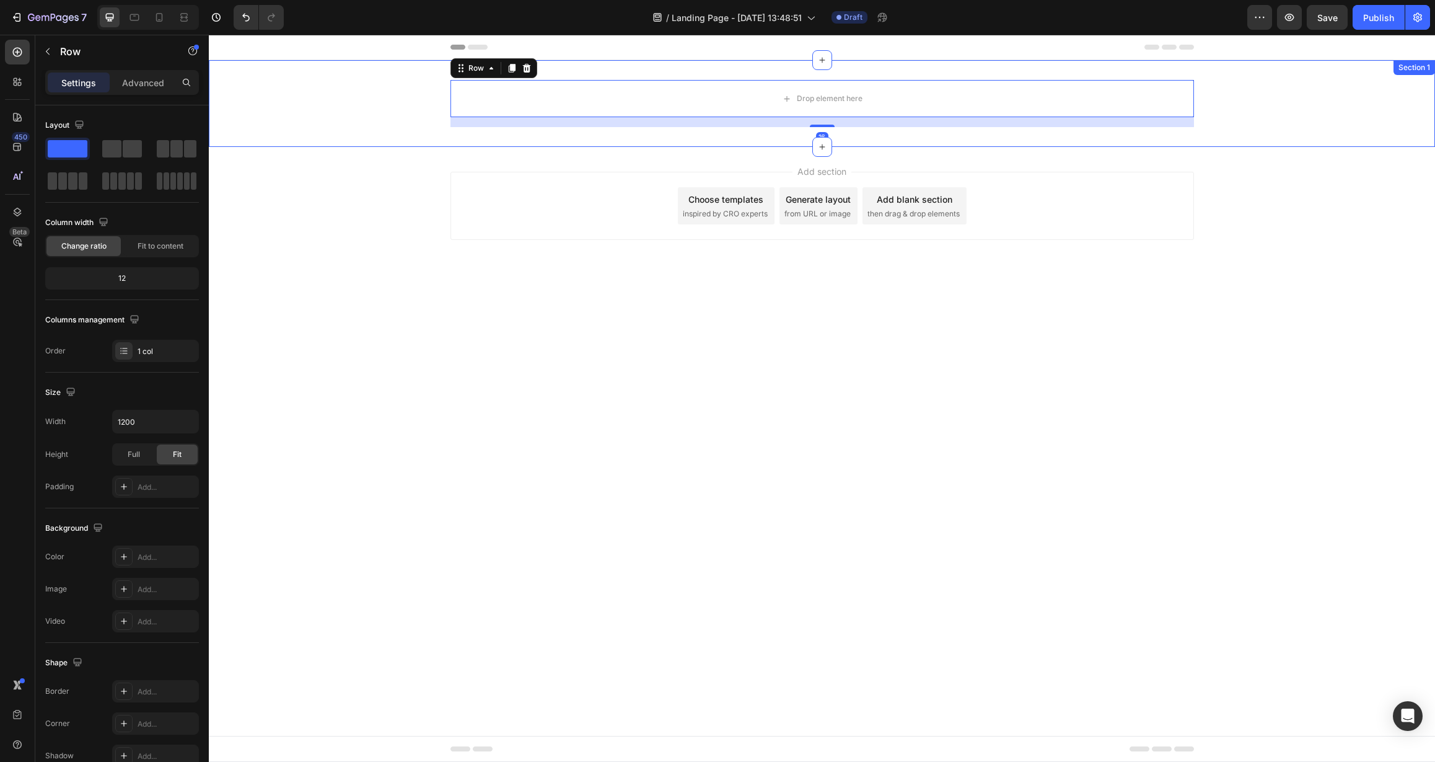
click at [257, 117] on div "Drop element here Row 16" at bounding box center [822, 103] width 1226 height 47
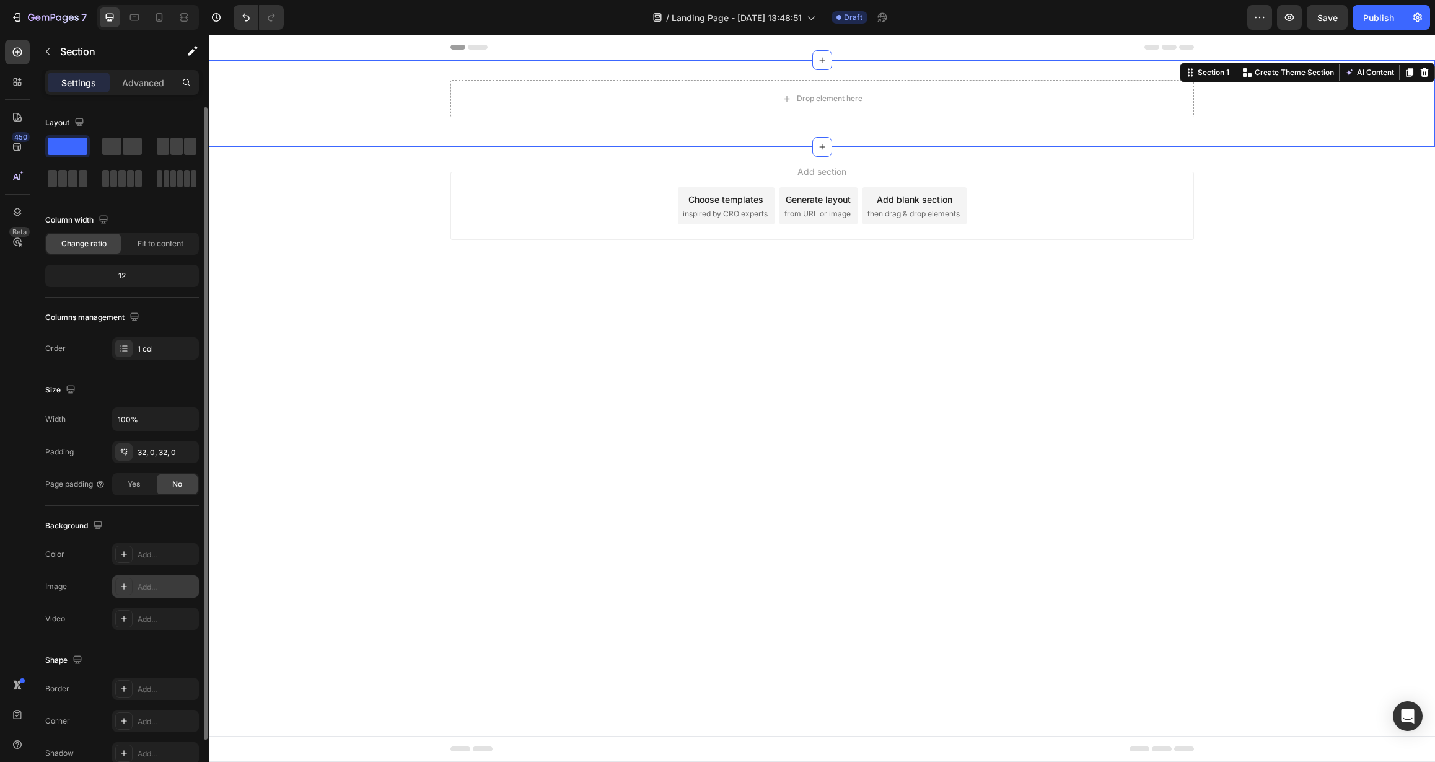
scroll to position [5, 0]
click at [171, 560] on div "Add..." at bounding box center [155, 551] width 87 height 22
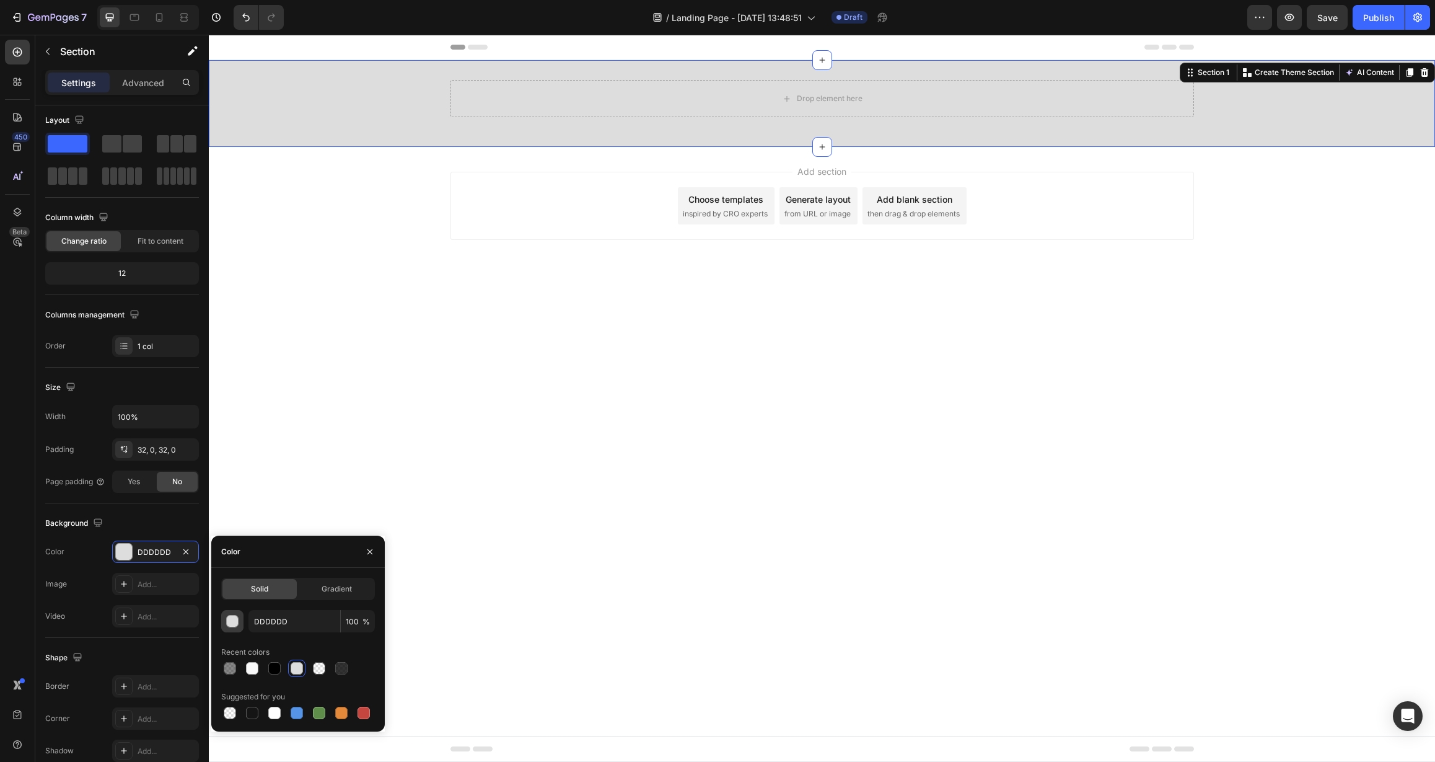
click at [231, 621] on div "button" at bounding box center [233, 621] width 12 height 12
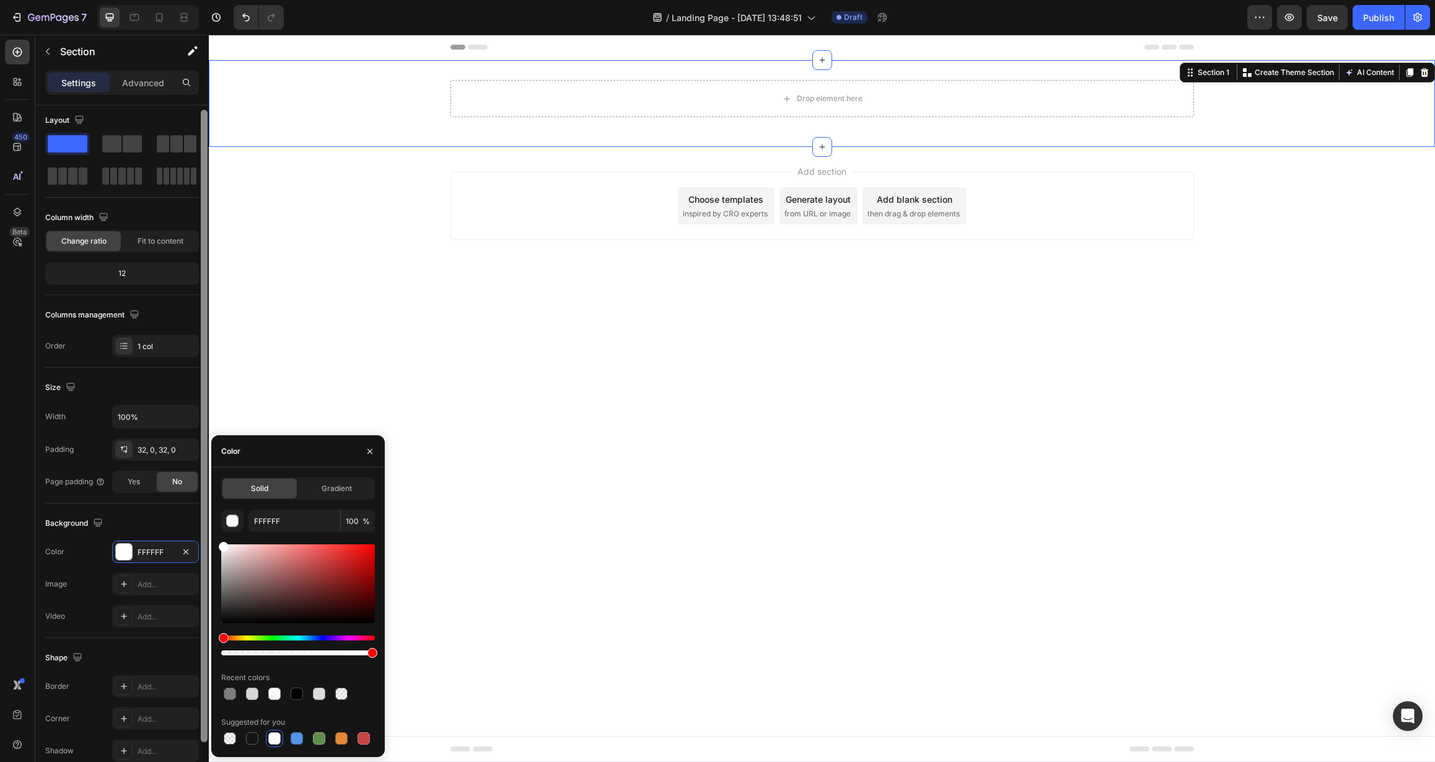
drag, startPoint x: 224, startPoint y: 561, endPoint x: 205, endPoint y: 530, distance: 37.0
click at [205, 530] on div "450 Beta Sections(18) Elements(83) Section Element Hero Section Product Detail …" at bounding box center [104, 398] width 209 height 727
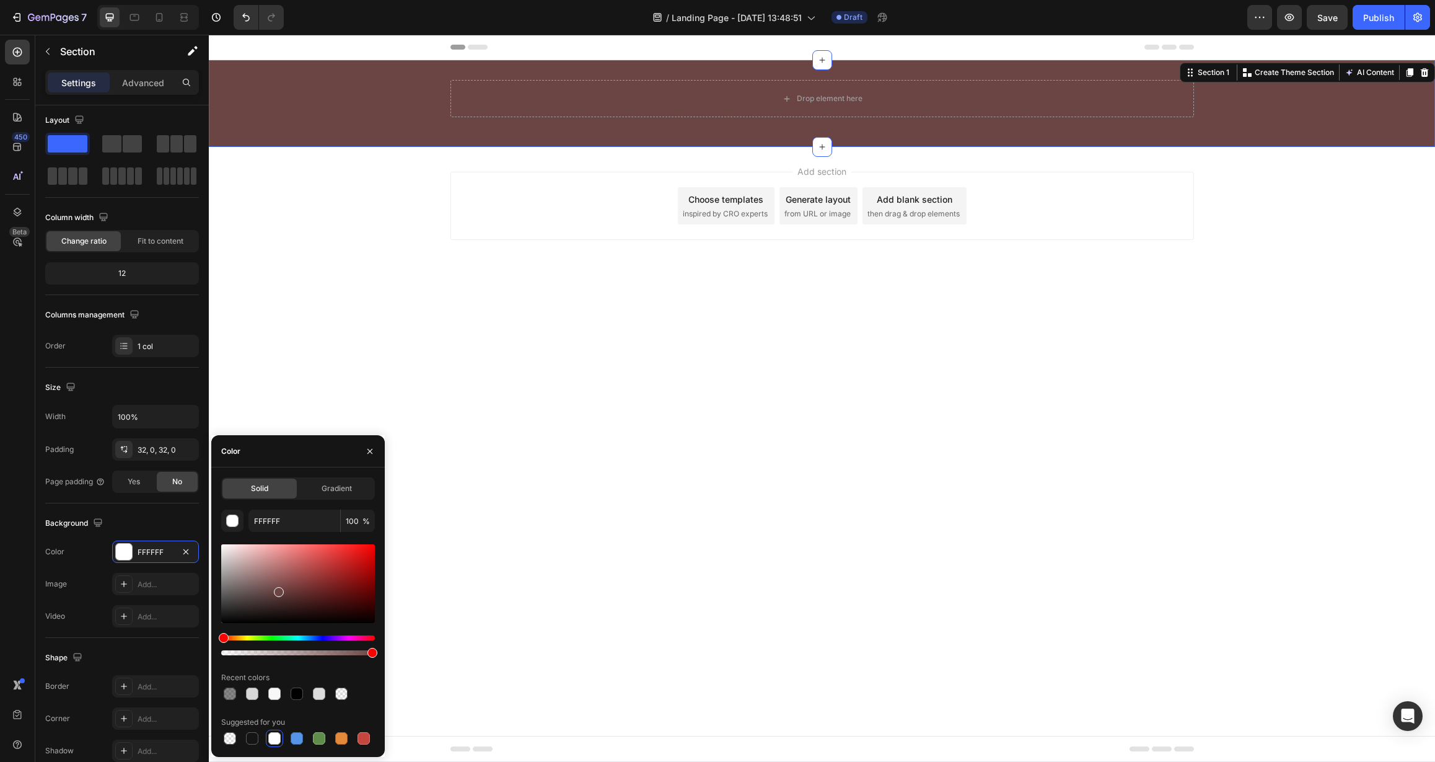
click at [277, 589] on div at bounding box center [298, 583] width 154 height 79
type input "6B4444"
click at [369, 452] on icon "button" at bounding box center [370, 451] width 10 height 10
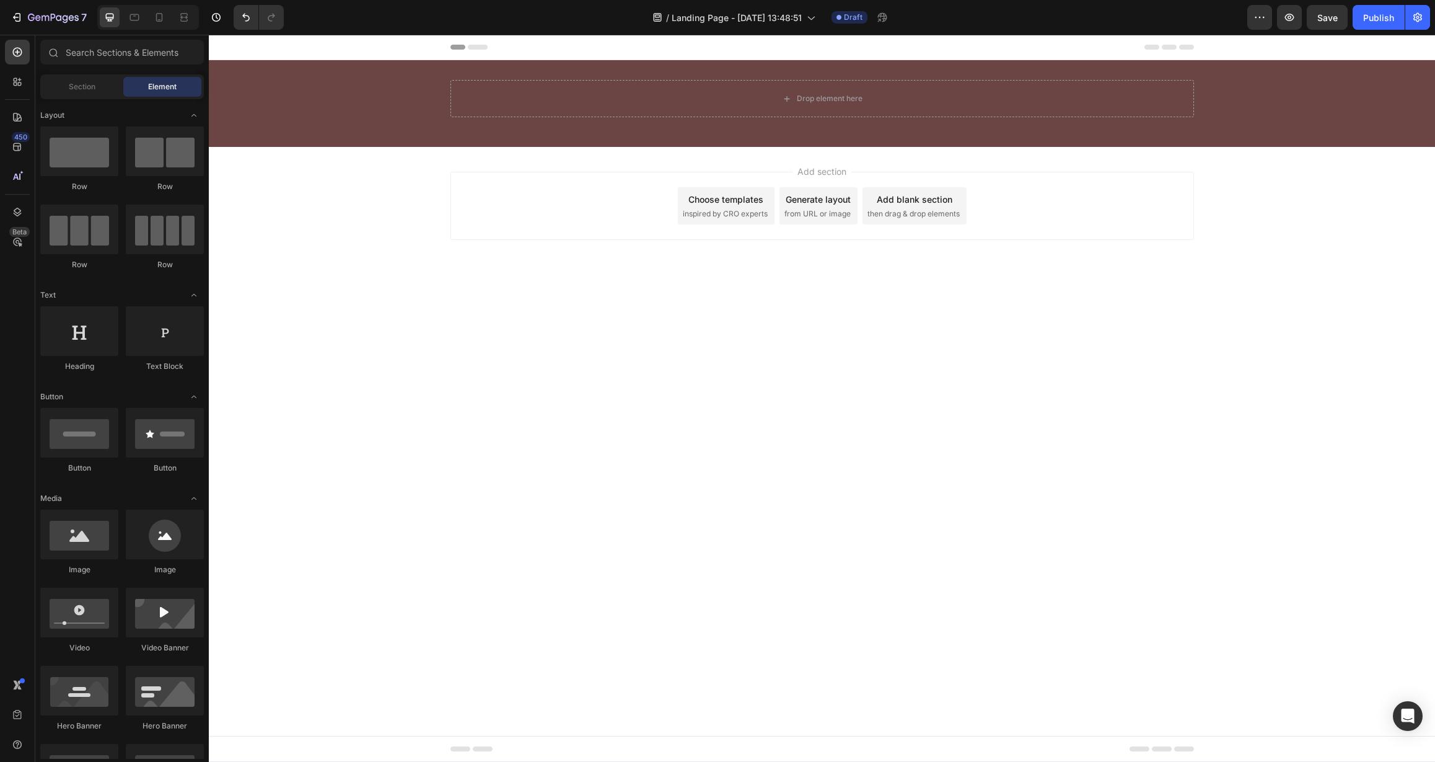
click at [369, 451] on body "Header Drop element here Row Section 1 Create Theme Section AI Content Write wi…" at bounding box center [822, 398] width 1226 height 727
click at [369, 109] on div "Drop element here Row" at bounding box center [822, 103] width 1226 height 47
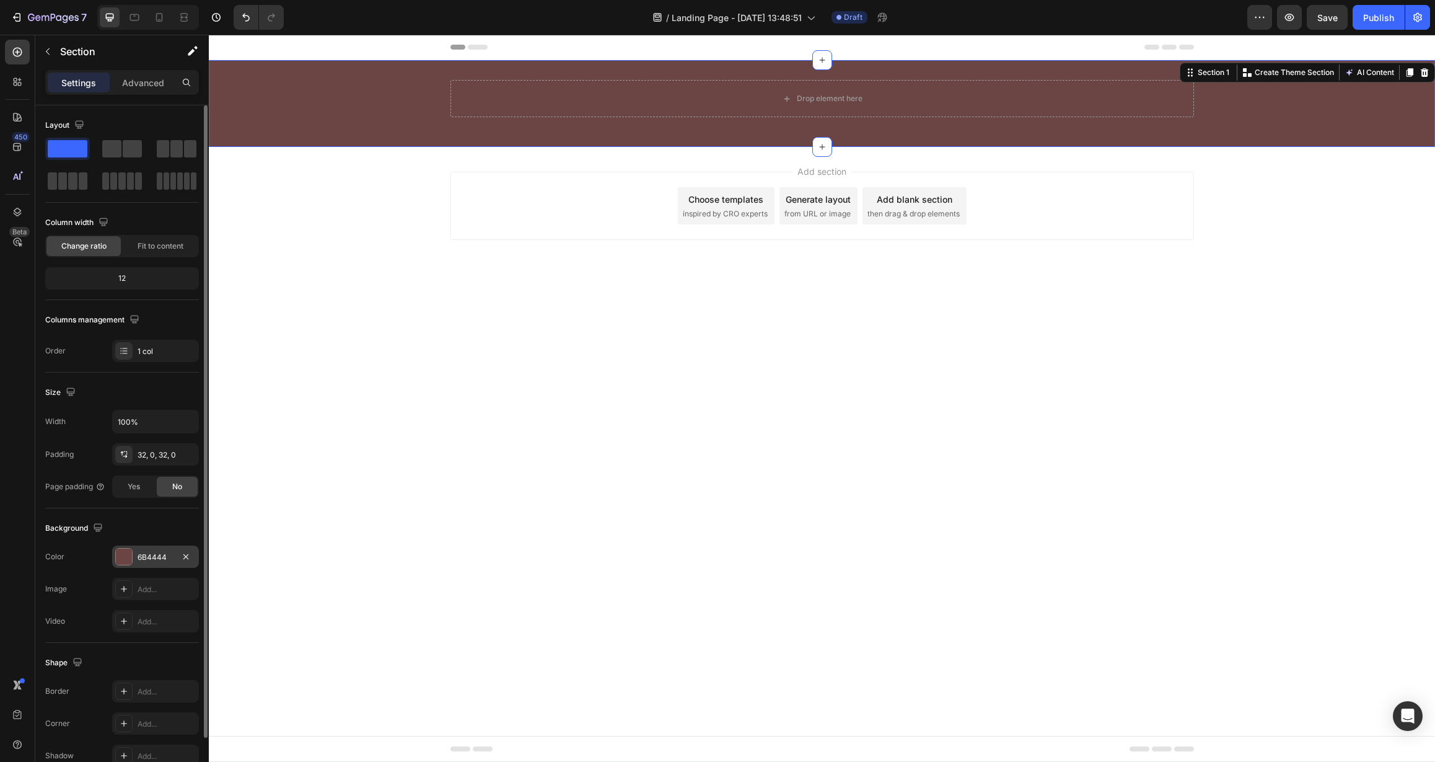
click at [141, 560] on div "6B4444" at bounding box center [156, 557] width 36 height 11
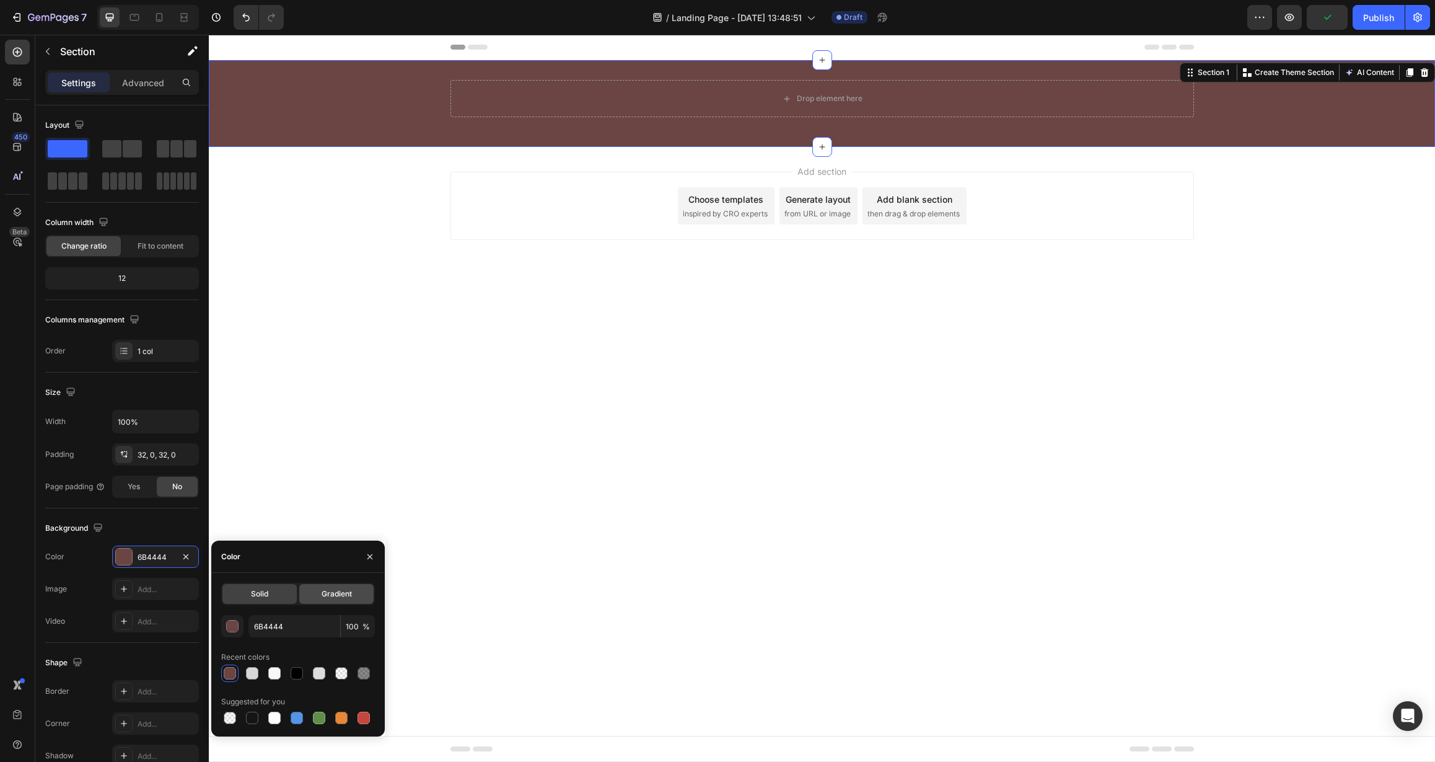
click at [350, 592] on span "Gradient" at bounding box center [337, 593] width 30 height 11
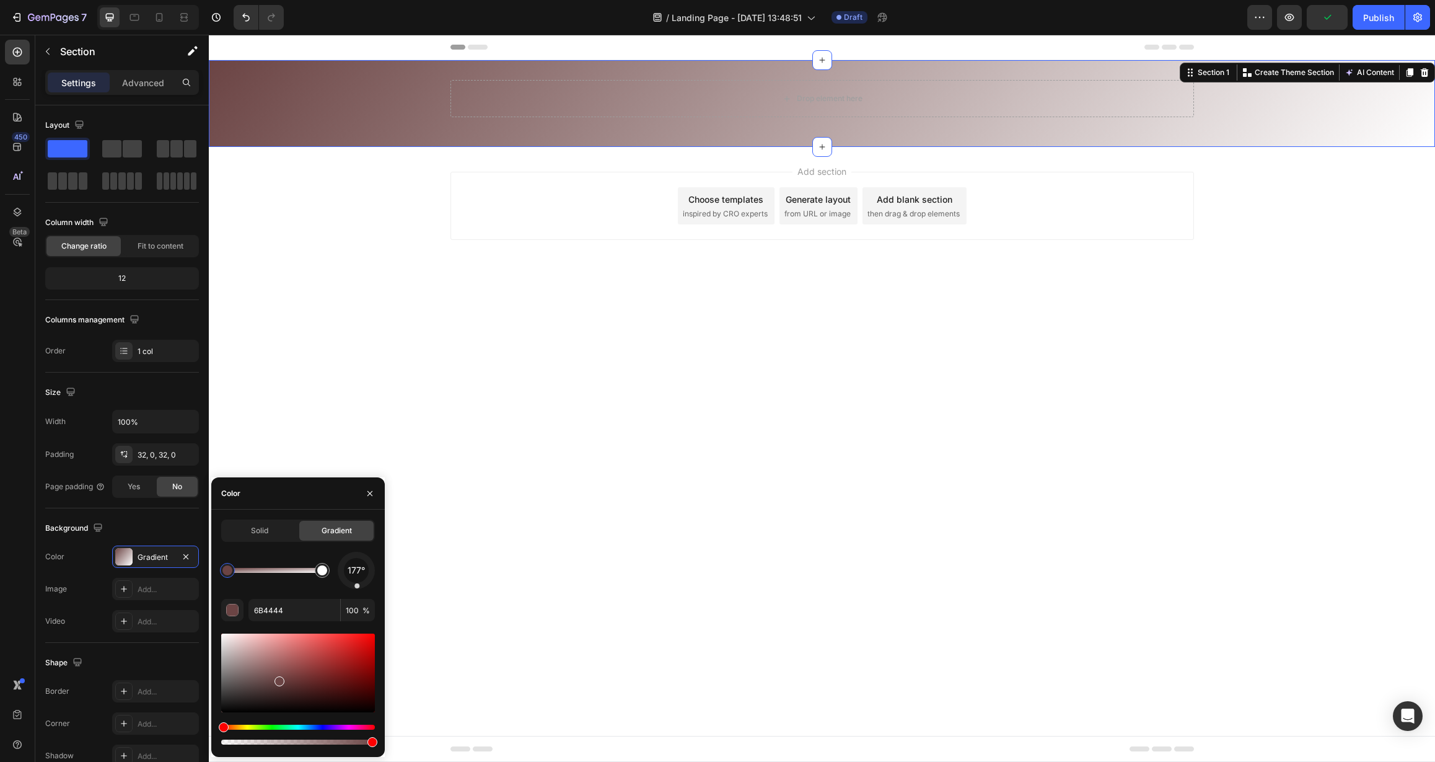
drag, startPoint x: 366, startPoint y: 584, endPoint x: 354, endPoint y: 597, distance: 17.6
click at [354, 597] on div "177° 6B4444 100 %" at bounding box center [298, 649] width 154 height 195
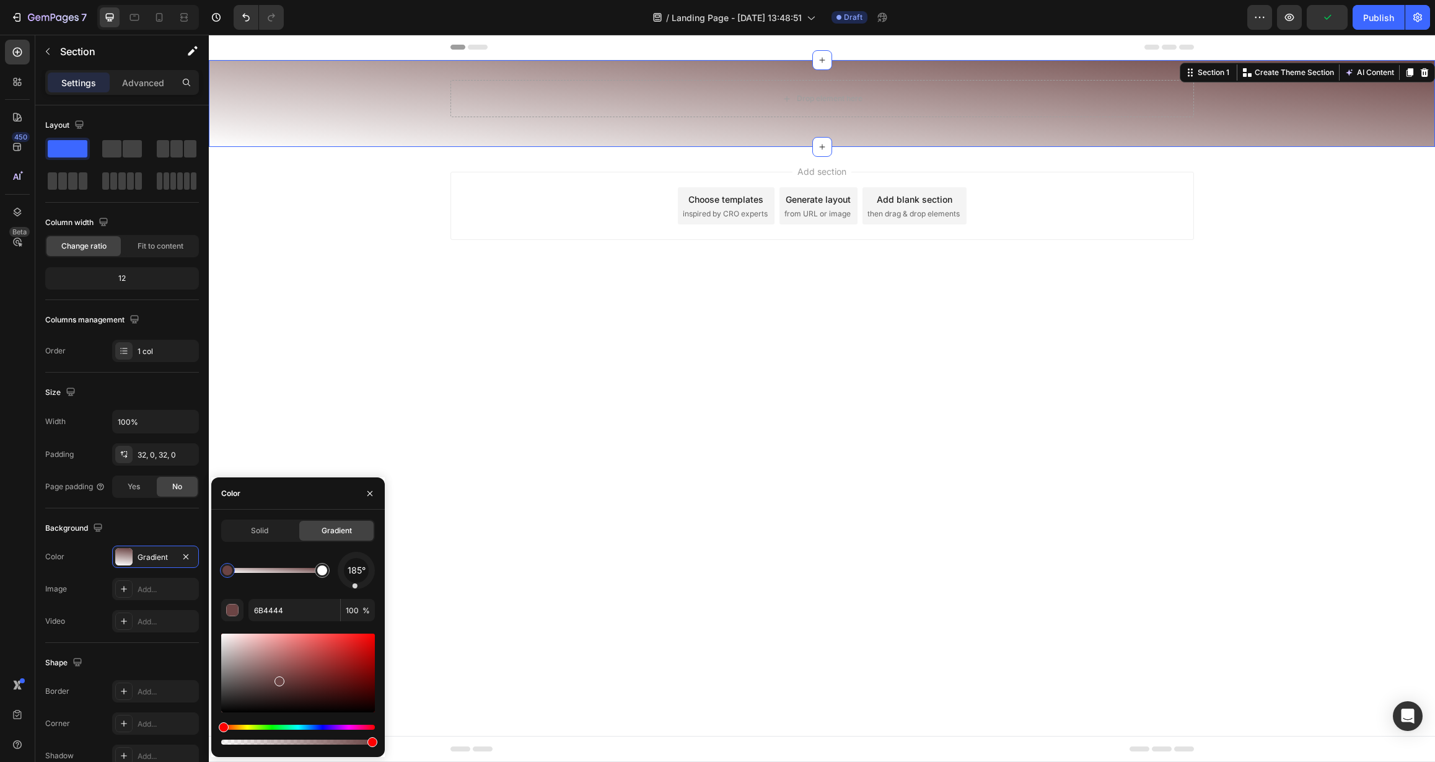
drag, startPoint x: 355, startPoint y: 589, endPoint x: 358, endPoint y: 598, distance: 10.0
click at [358, 598] on div "185° 6B4444 100 %" at bounding box center [298, 649] width 154 height 195
drag, startPoint x: 355, startPoint y: 585, endPoint x: 357, endPoint y: 591, distance: 6.5
click at [357, 591] on div "178° 6B4444 100 %" at bounding box center [298, 649] width 154 height 195
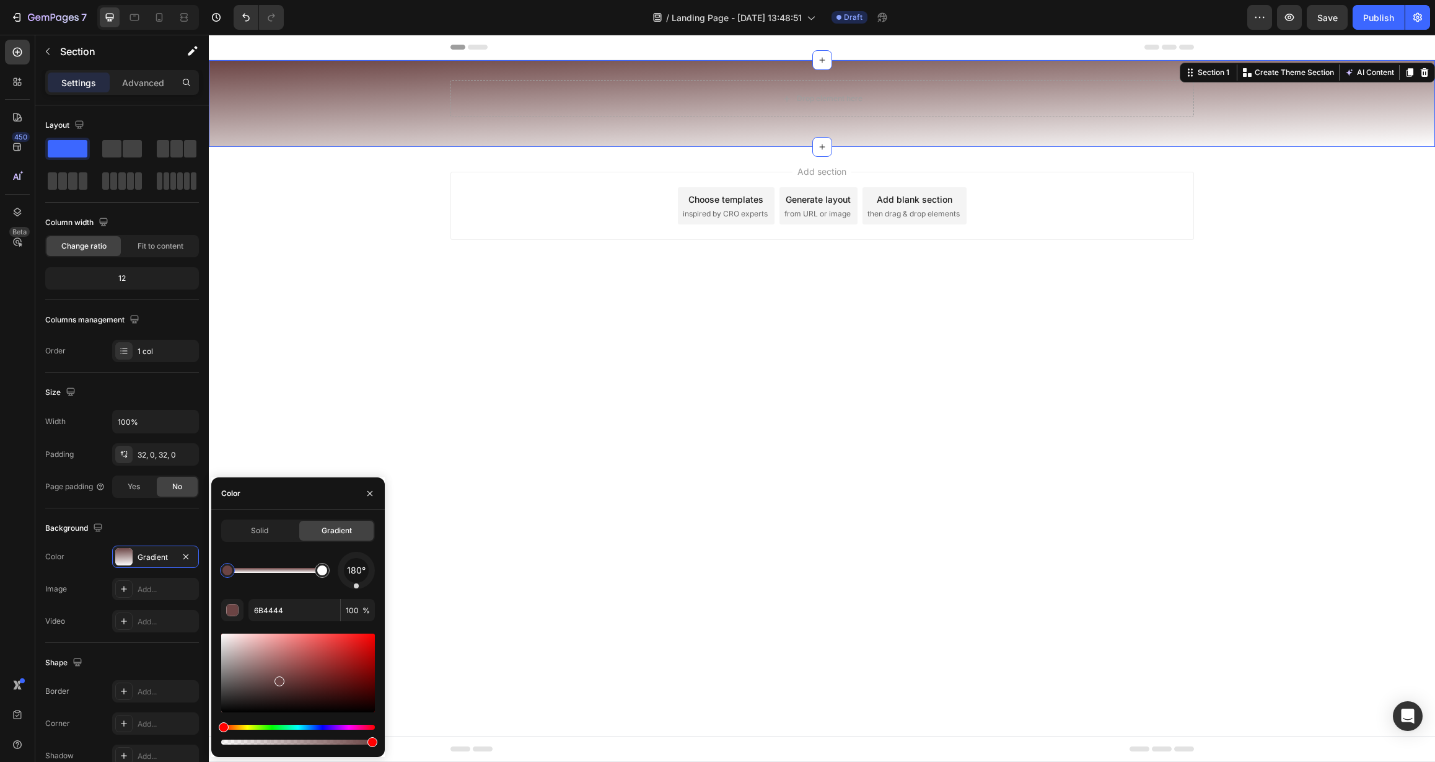
click at [356, 591] on div "180° 6B4444 100 %" at bounding box center [298, 649] width 154 height 195
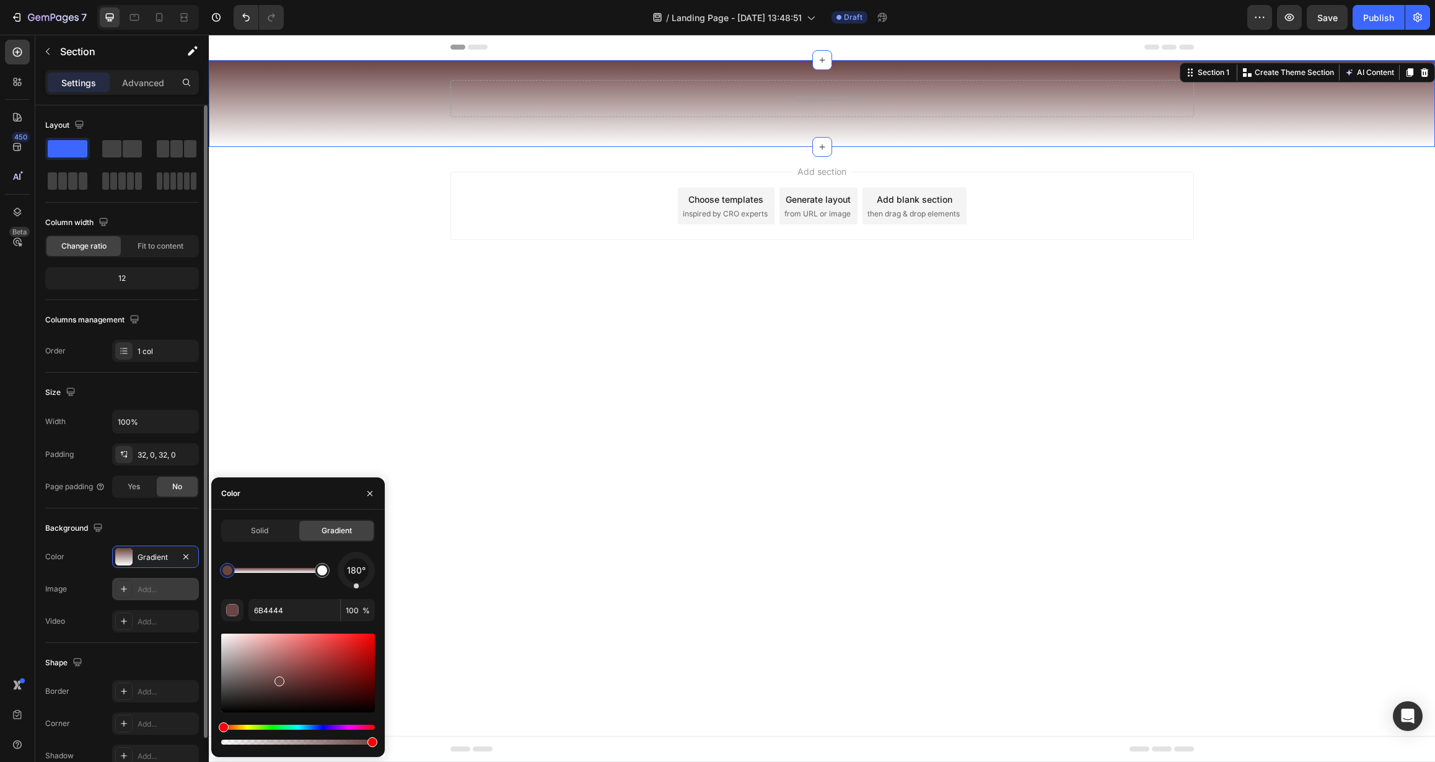
click at [142, 595] on div "Add..." at bounding box center [155, 589] width 87 height 22
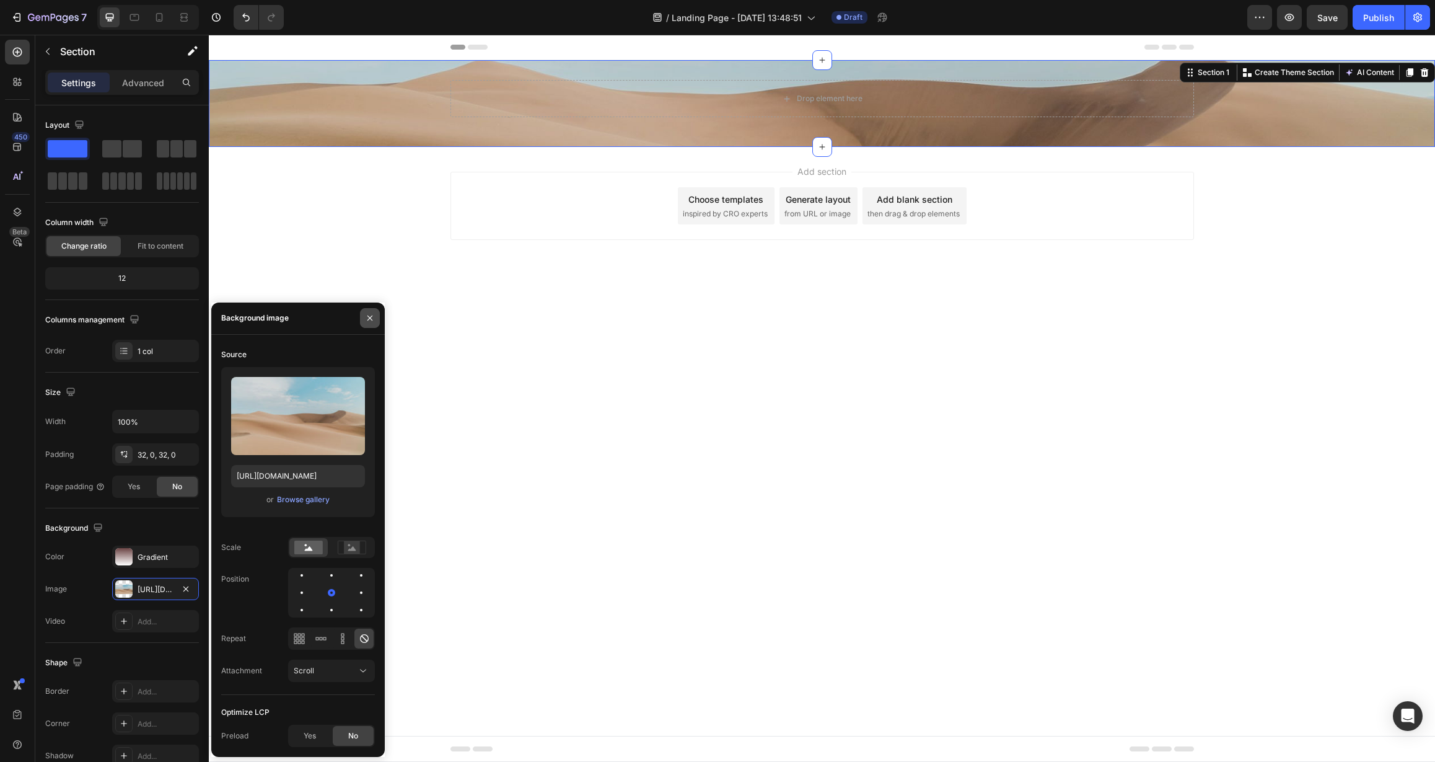
click at [371, 316] on icon "button" at bounding box center [370, 318] width 10 height 10
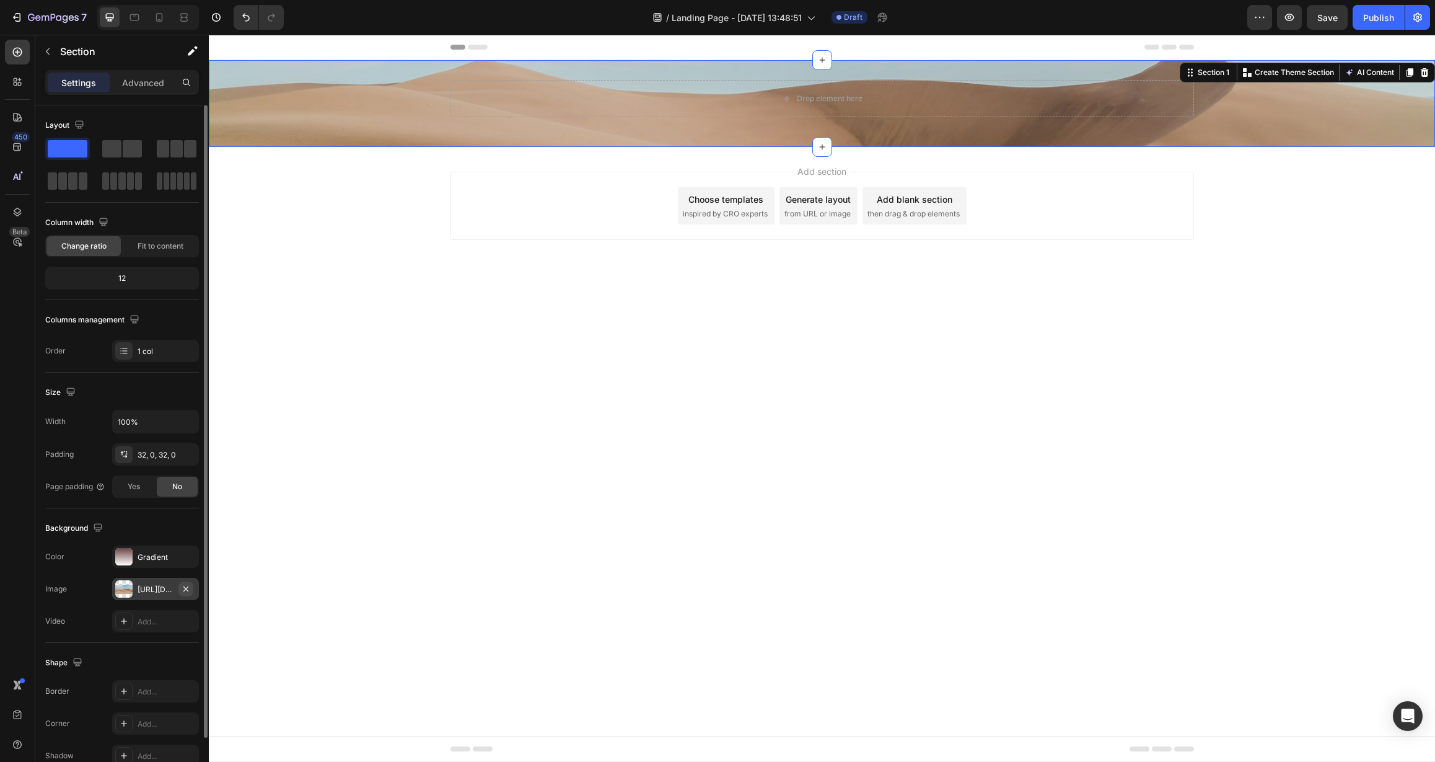
click at [181, 586] on icon "button" at bounding box center [186, 589] width 10 height 10
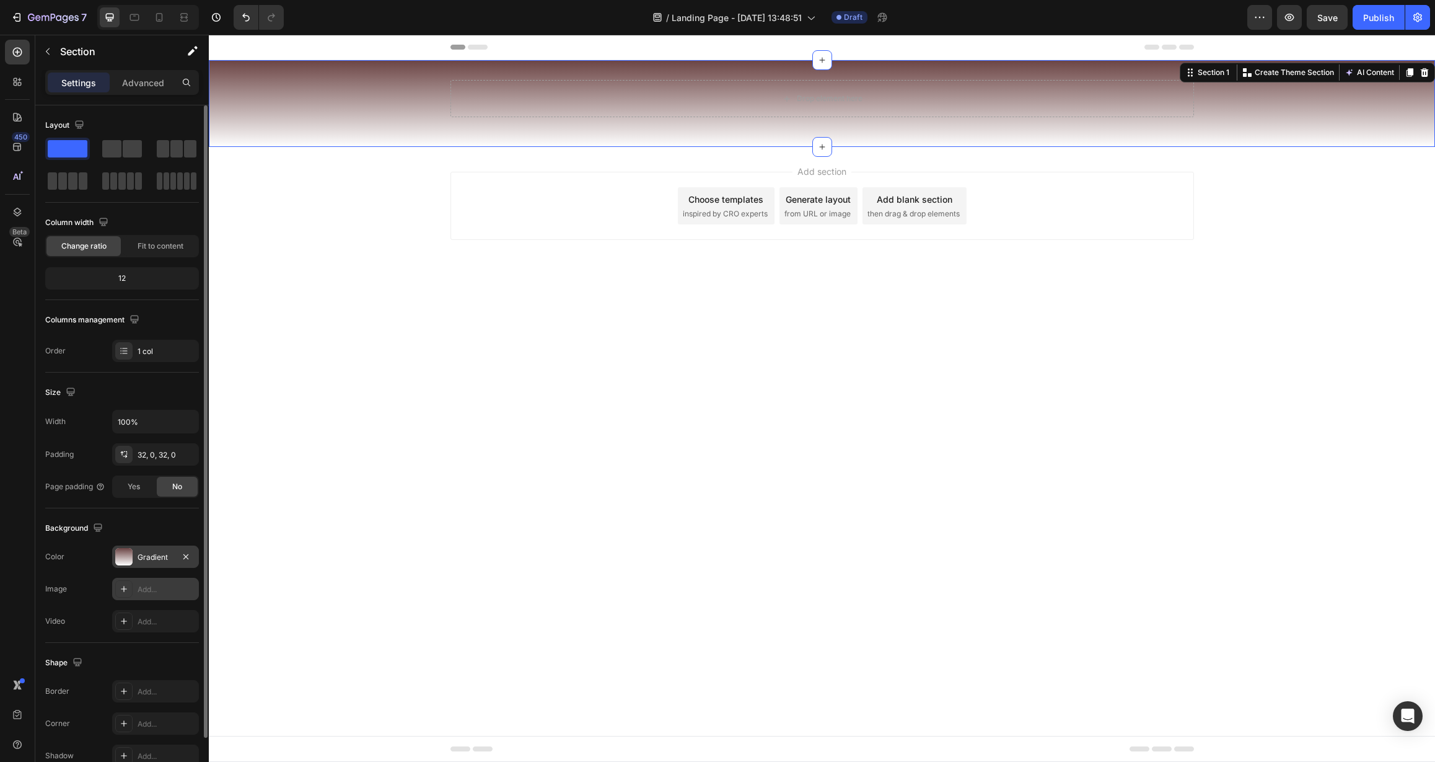
click at [146, 562] on div "Gradient" at bounding box center [156, 557] width 36 height 11
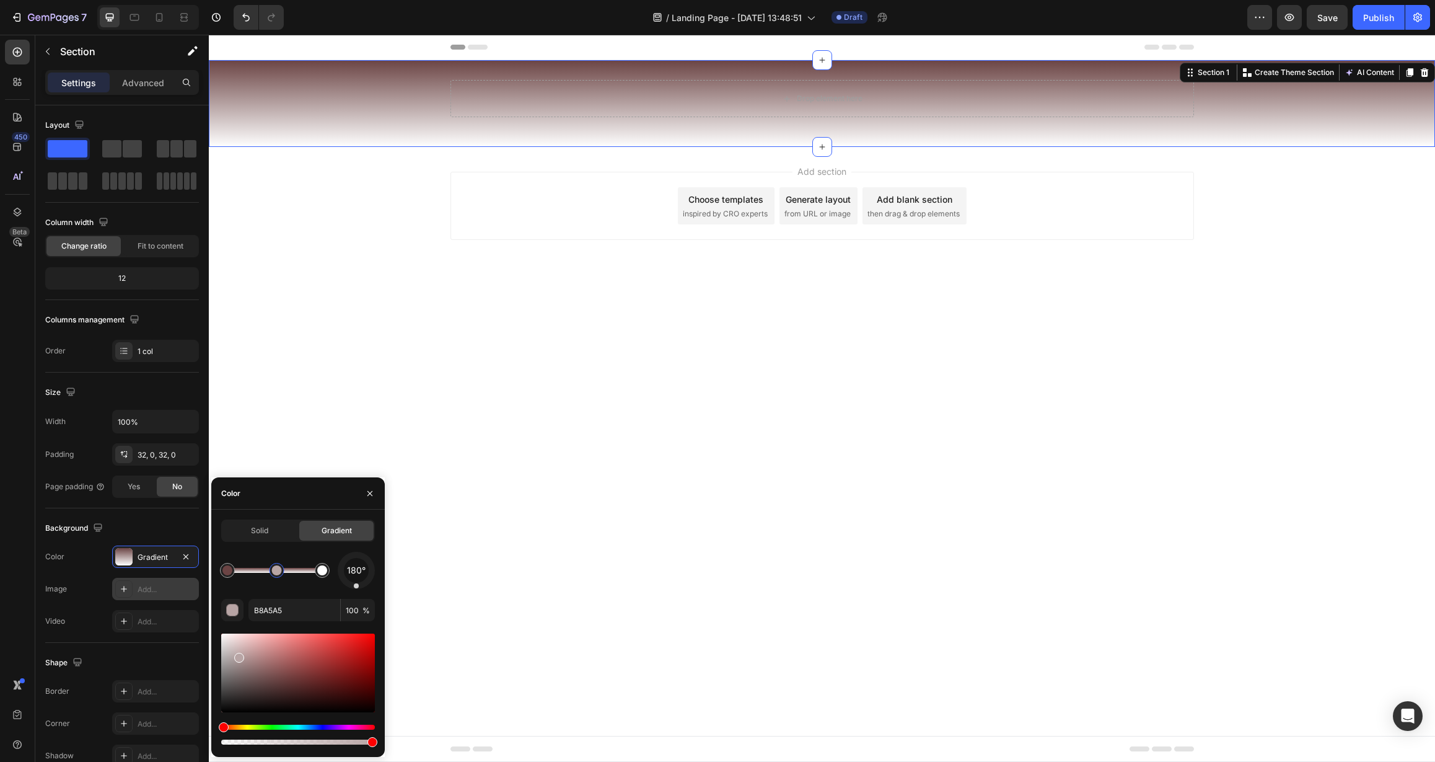
click at [277, 571] on div at bounding box center [274, 570] width 95 height 5
drag, startPoint x: 275, startPoint y: 569, endPoint x: 281, endPoint y: 570, distance: 6.3
click at [225, 573] on div at bounding box center [227, 570] width 10 height 10
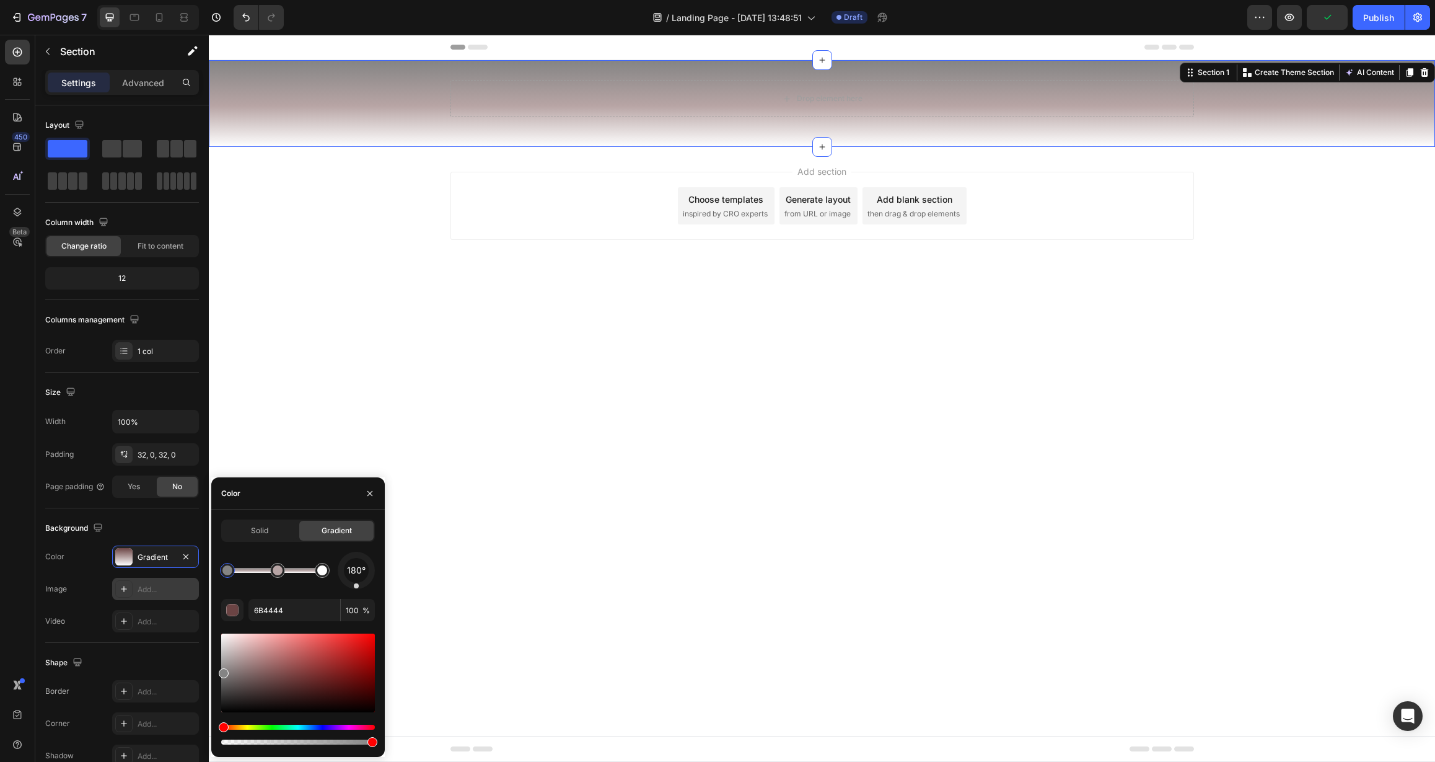
drag, startPoint x: 242, startPoint y: 689, endPoint x: 211, endPoint y: 671, distance: 36.1
click at [211, 671] on div "Solid Gradient 180° 6B4444 100 %" at bounding box center [298, 632] width 174 height 227
click at [323, 574] on div at bounding box center [322, 570] width 10 height 10
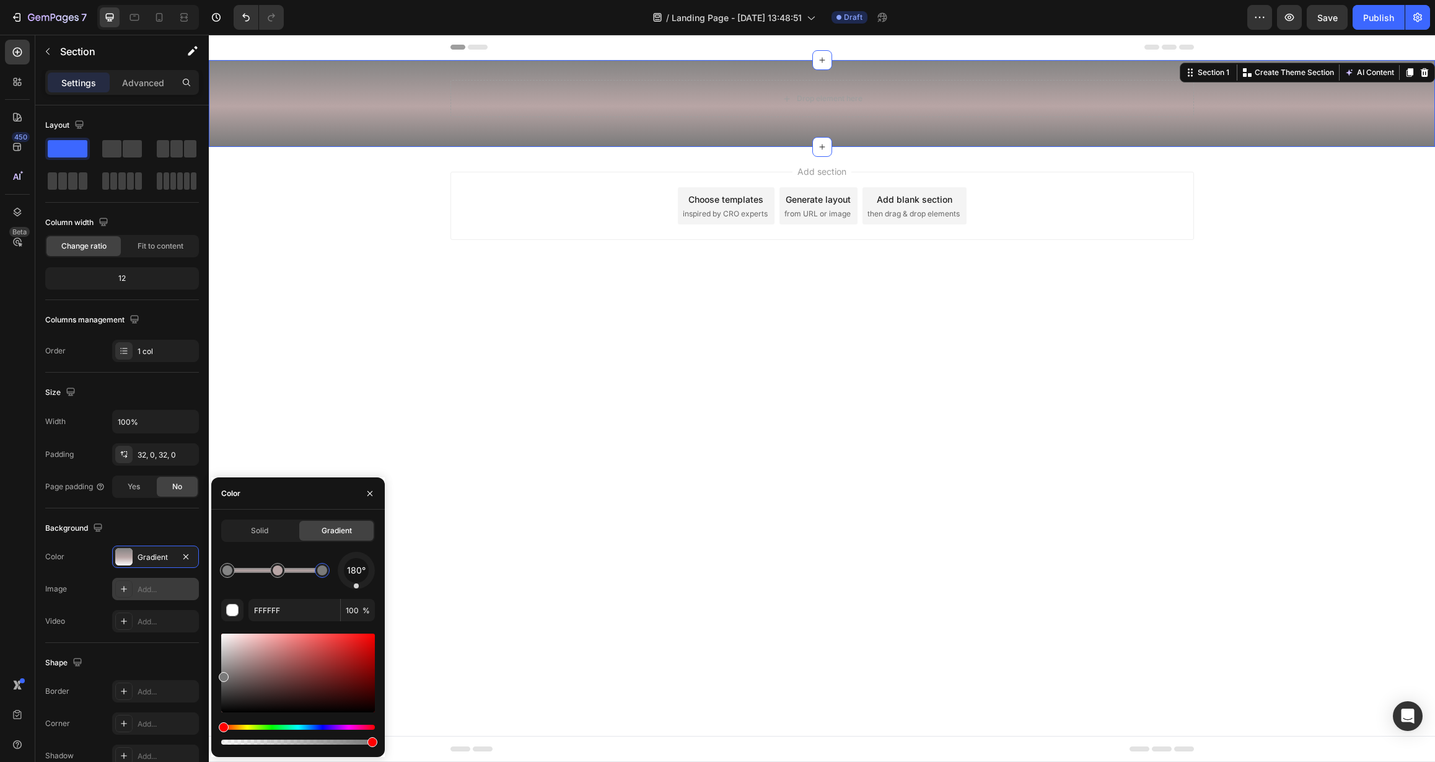
drag, startPoint x: 224, startPoint y: 672, endPoint x: 217, endPoint y: 674, distance: 7.1
click at [217, 674] on div "Solid Gradient 180° FFFFFF 100 %" at bounding box center [298, 632] width 174 height 227
click at [278, 571] on div at bounding box center [278, 570] width 10 height 10
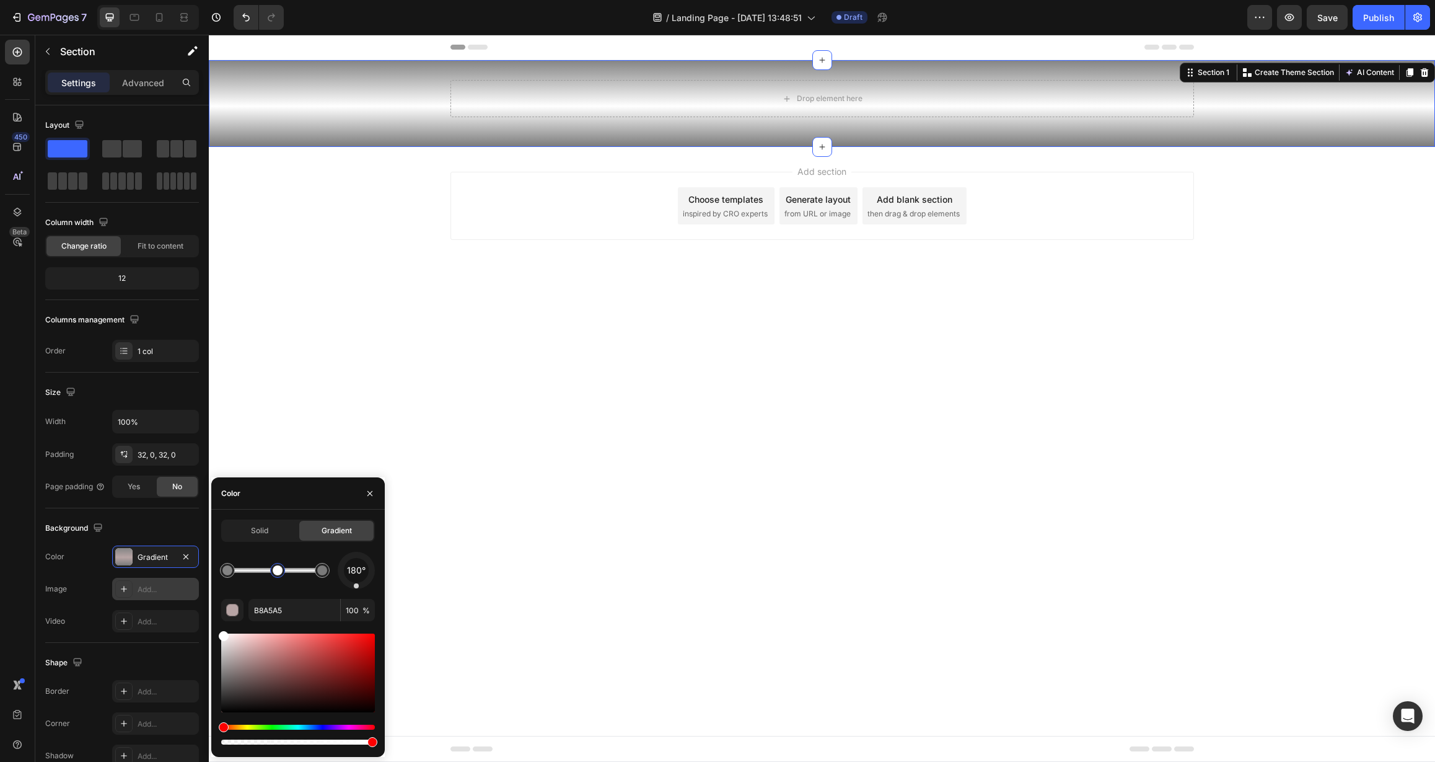
drag, startPoint x: 456, startPoint y: 686, endPoint x: 211, endPoint y: 631, distance: 250.3
click at [242, 585] on div "180°" at bounding box center [298, 570] width 154 height 37
drag, startPoint x: 278, startPoint y: 572, endPoint x: 252, endPoint y: 573, distance: 26.0
click at [260, 573] on div at bounding box center [265, 570] width 10 height 10
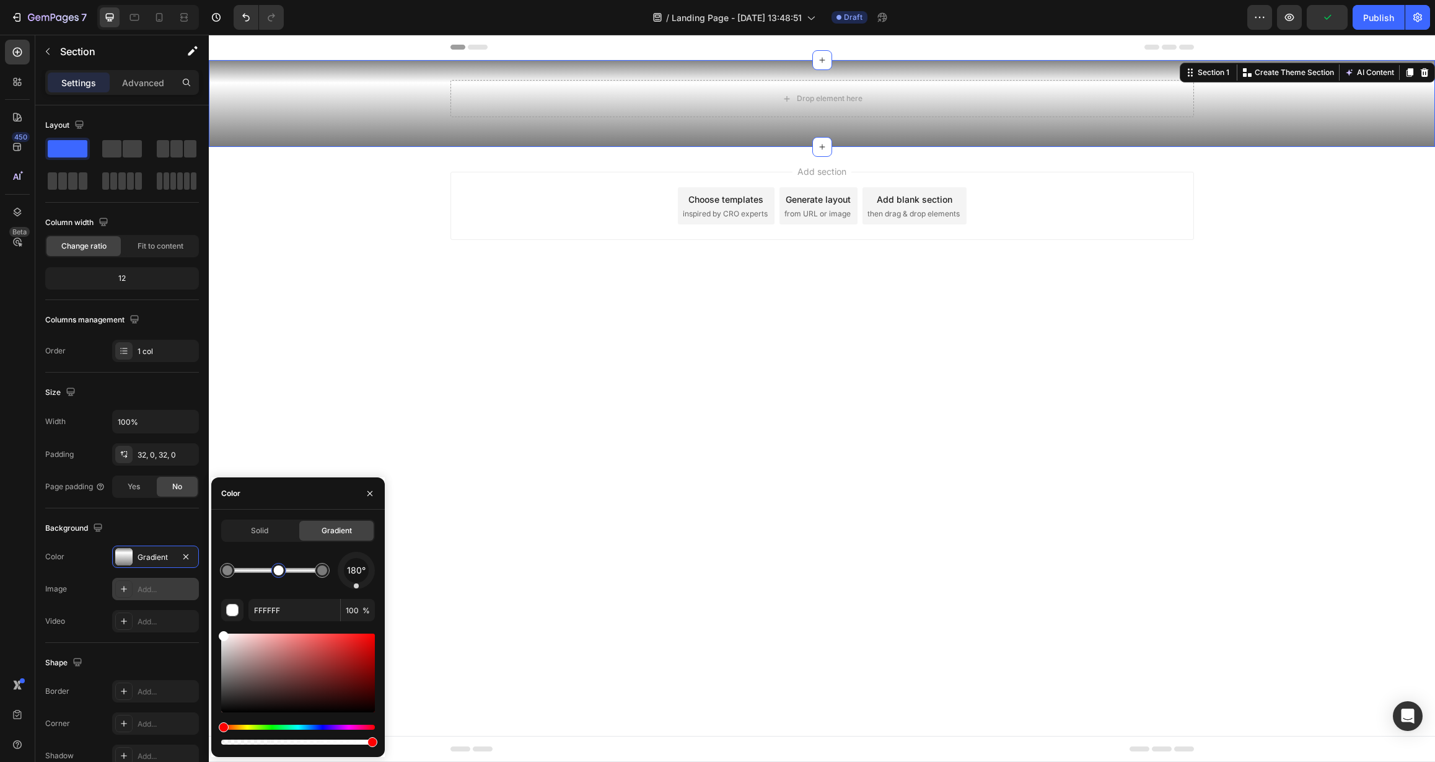
type input "848484"
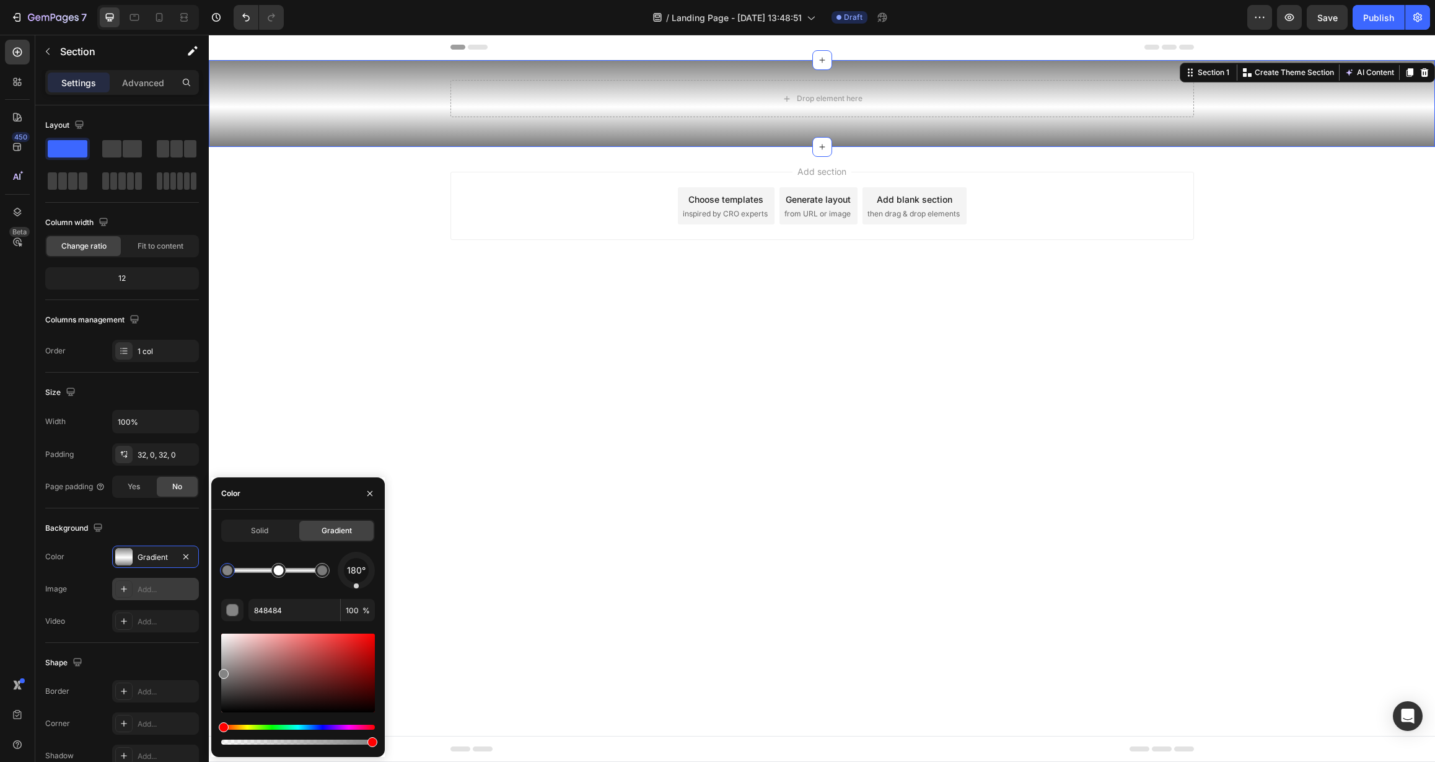
drag, startPoint x: 256, startPoint y: 572, endPoint x: 279, endPoint y: 572, distance: 22.9
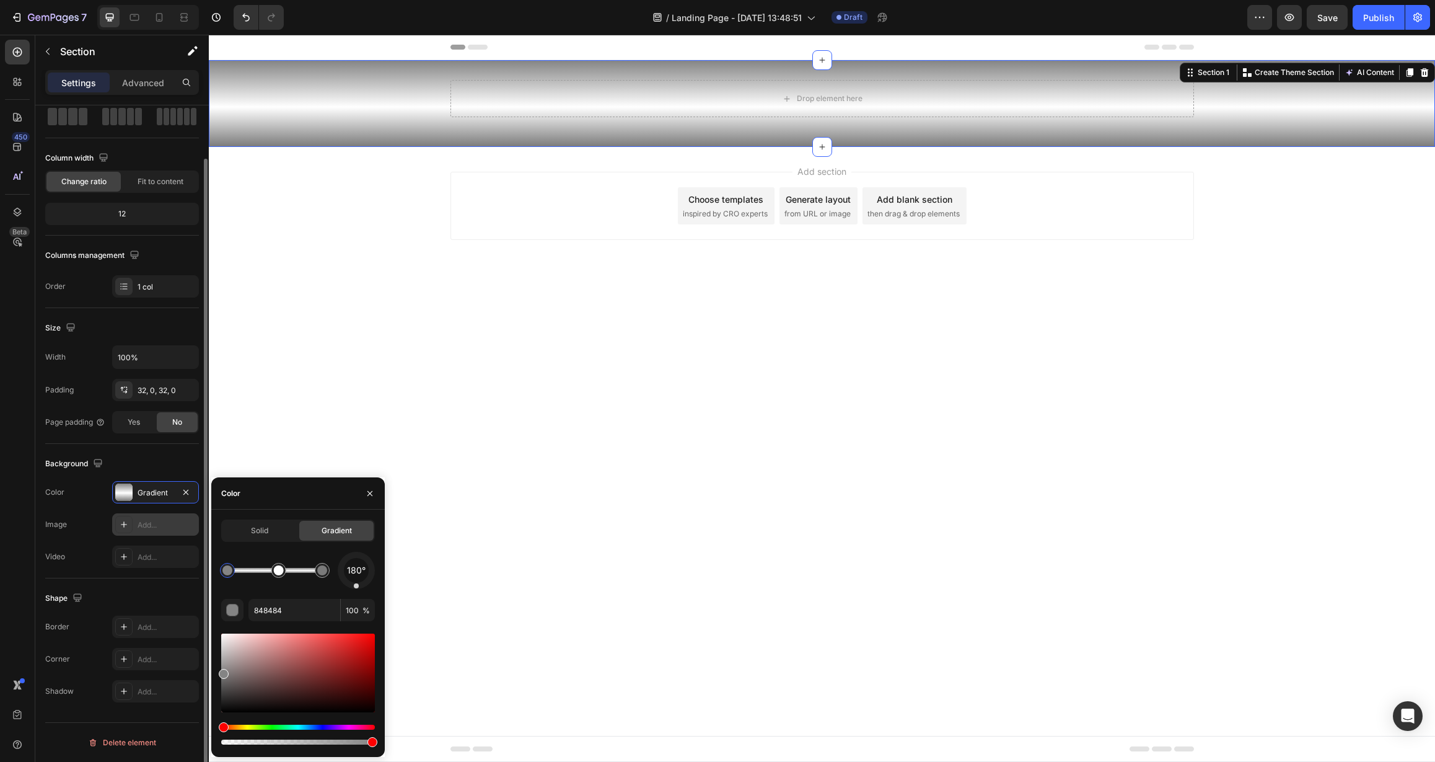
scroll to position [0, 0]
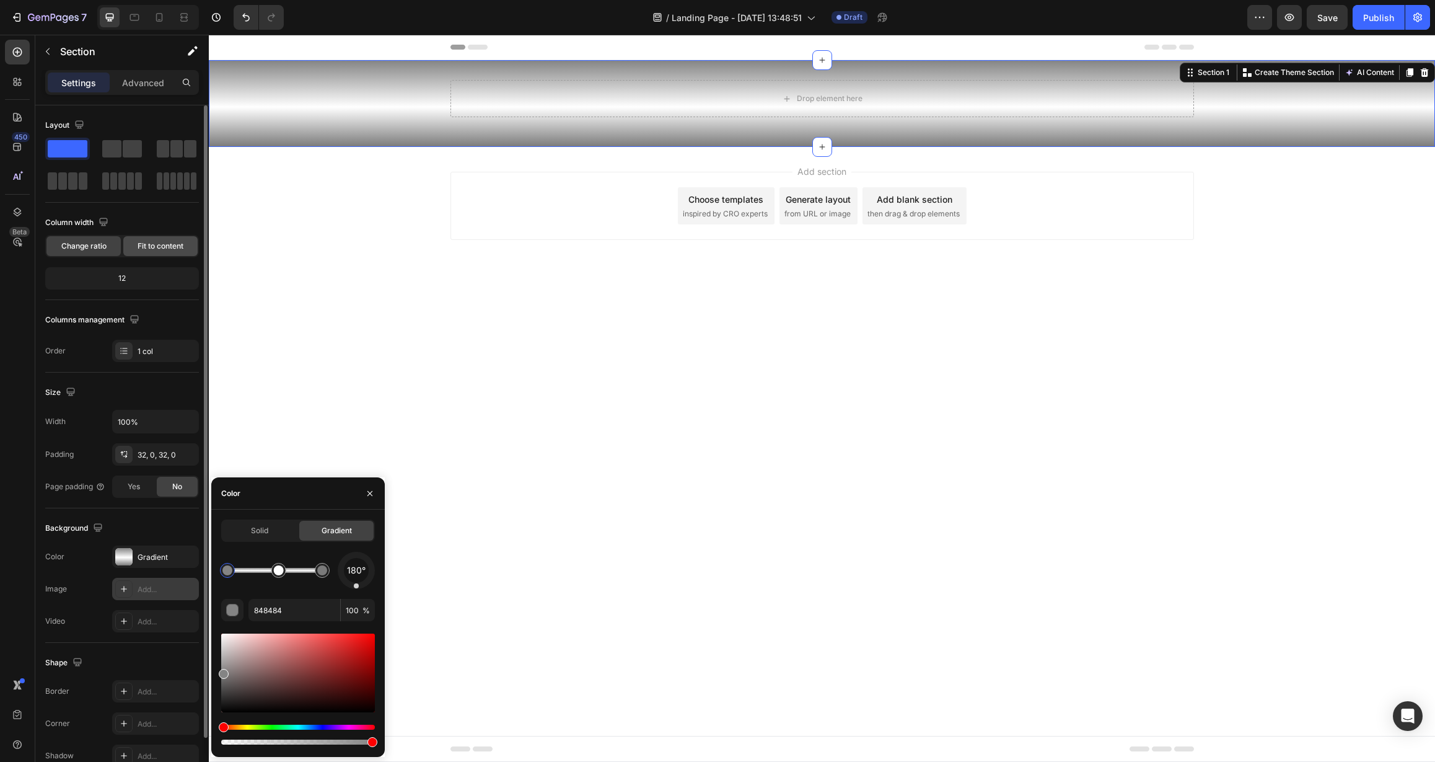
click at [140, 244] on span "Fit to content" at bounding box center [161, 245] width 46 height 11
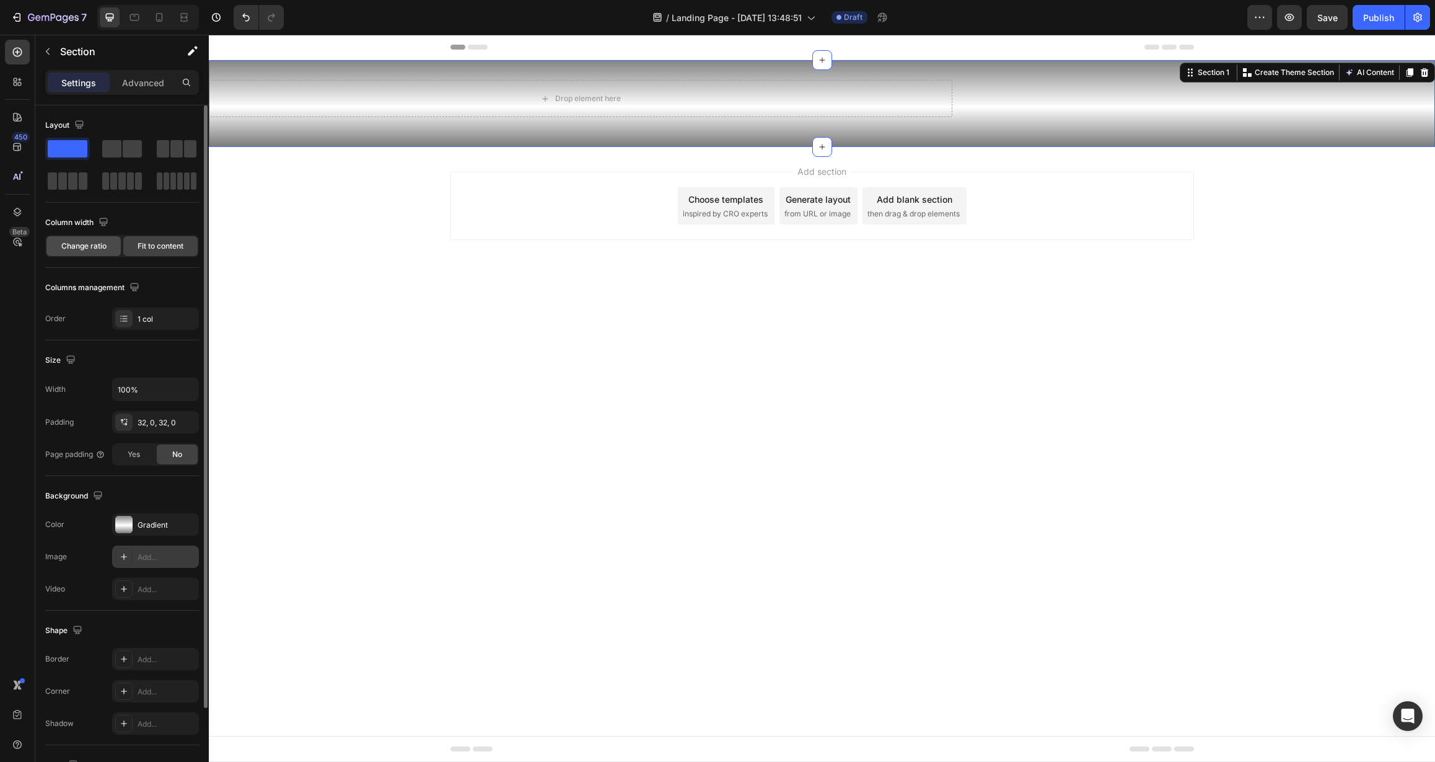
click at [76, 247] on span "Change ratio" at bounding box center [83, 245] width 45 height 11
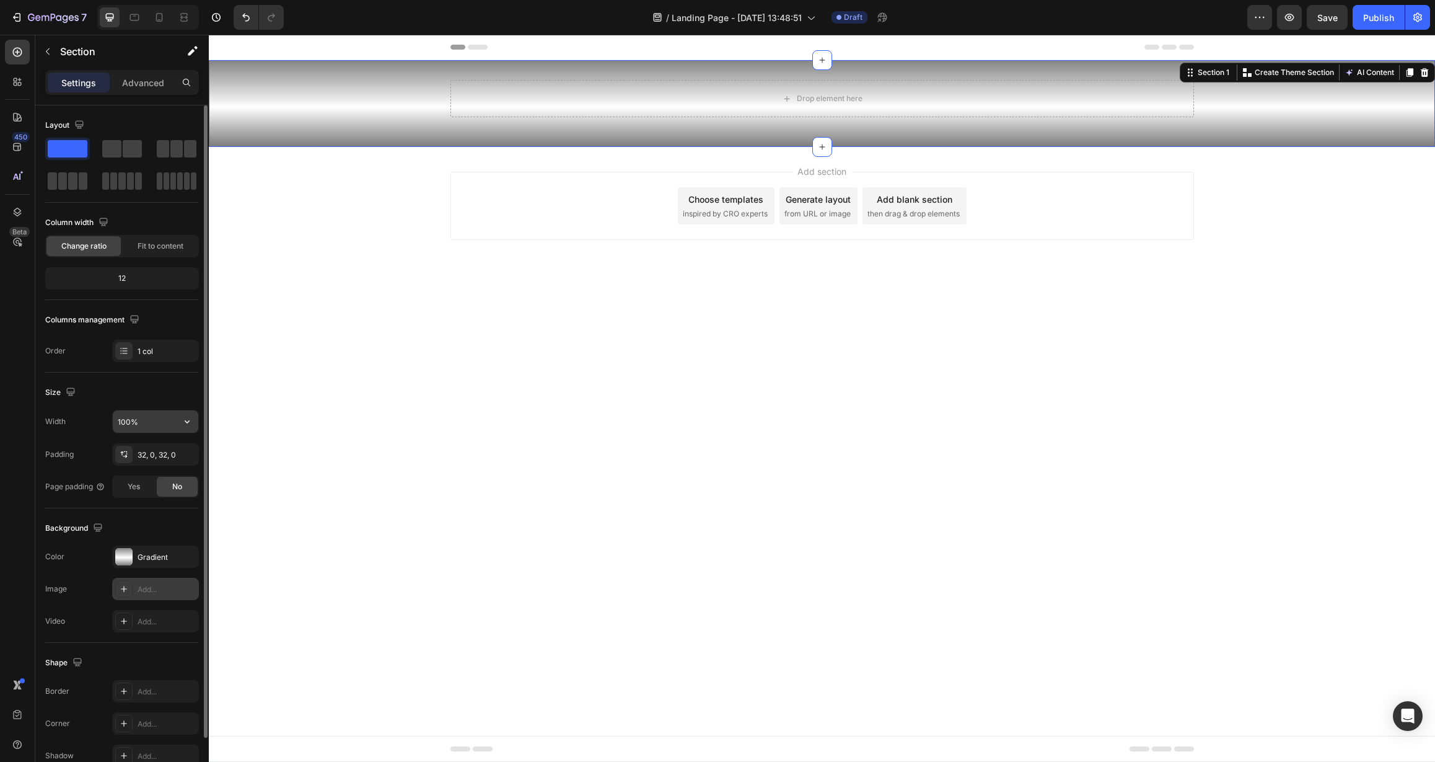
click at [157, 426] on input "100%" at bounding box center [156, 421] width 86 height 22
click at [160, 389] on div "Size" at bounding box center [122, 392] width 154 height 20
click at [151, 76] on p "Advanced" at bounding box center [143, 82] width 42 height 13
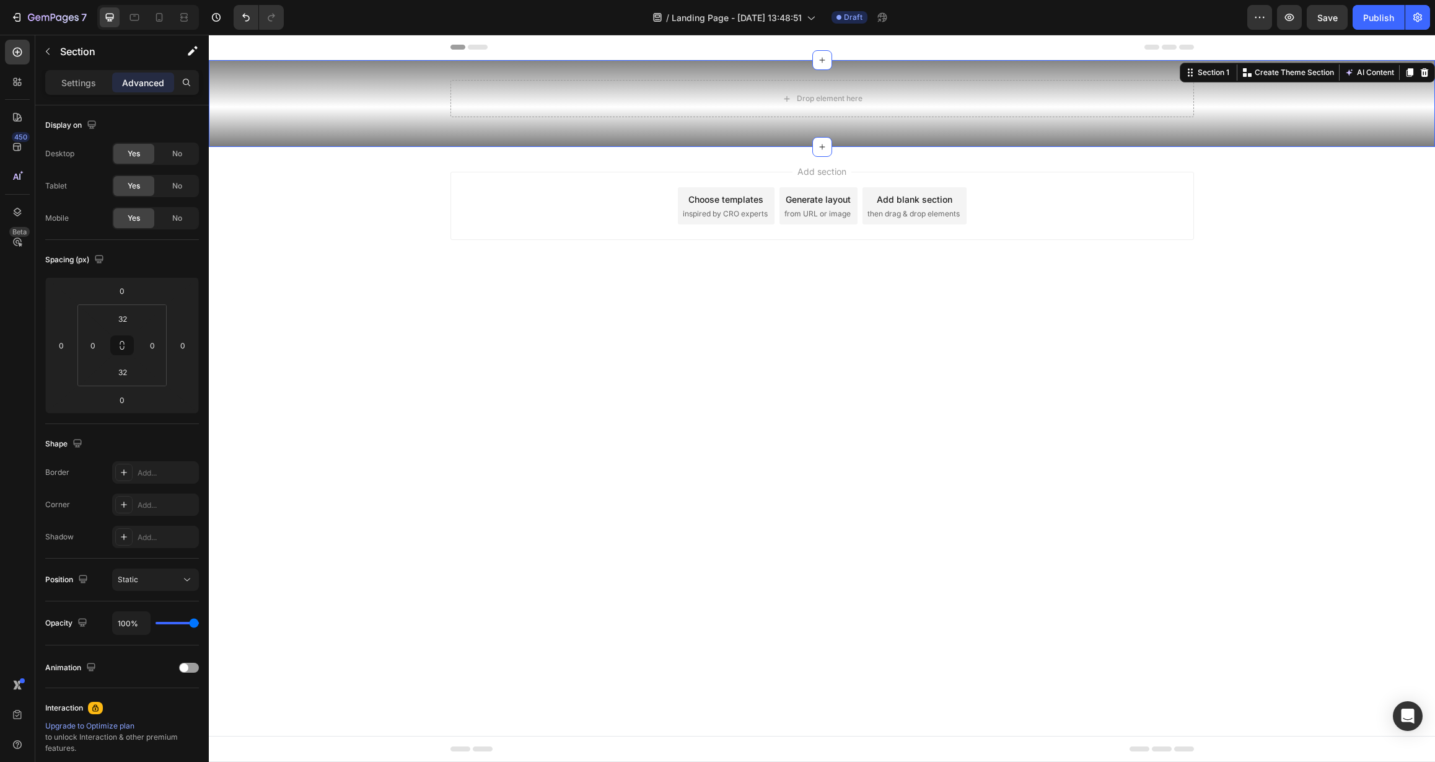
click at [398, 133] on div "Drop element here Row Section 1 Create Theme Section AI Content Write with GemA…" at bounding box center [822, 103] width 1226 height 87
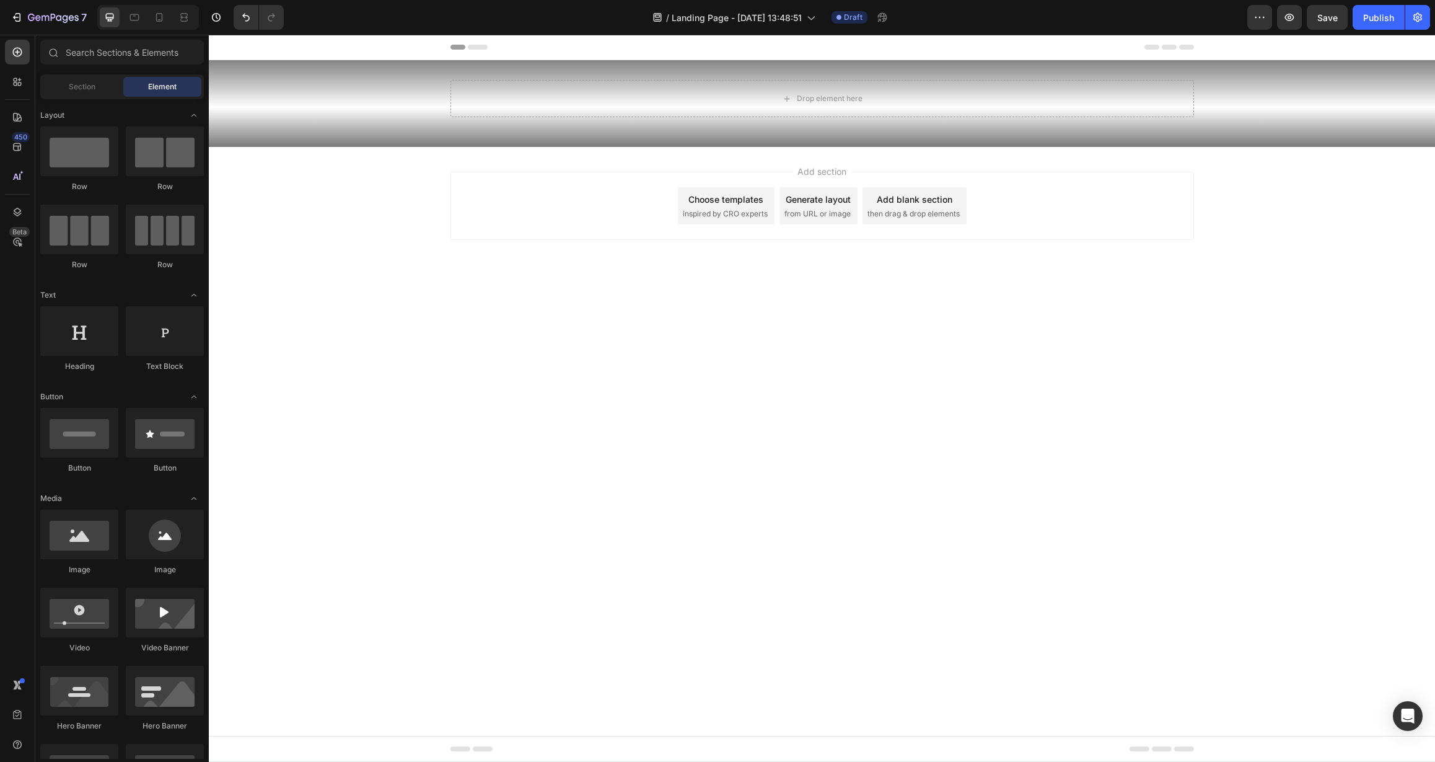
click at [220, 46] on icon at bounding box center [223, 47] width 9 height 9
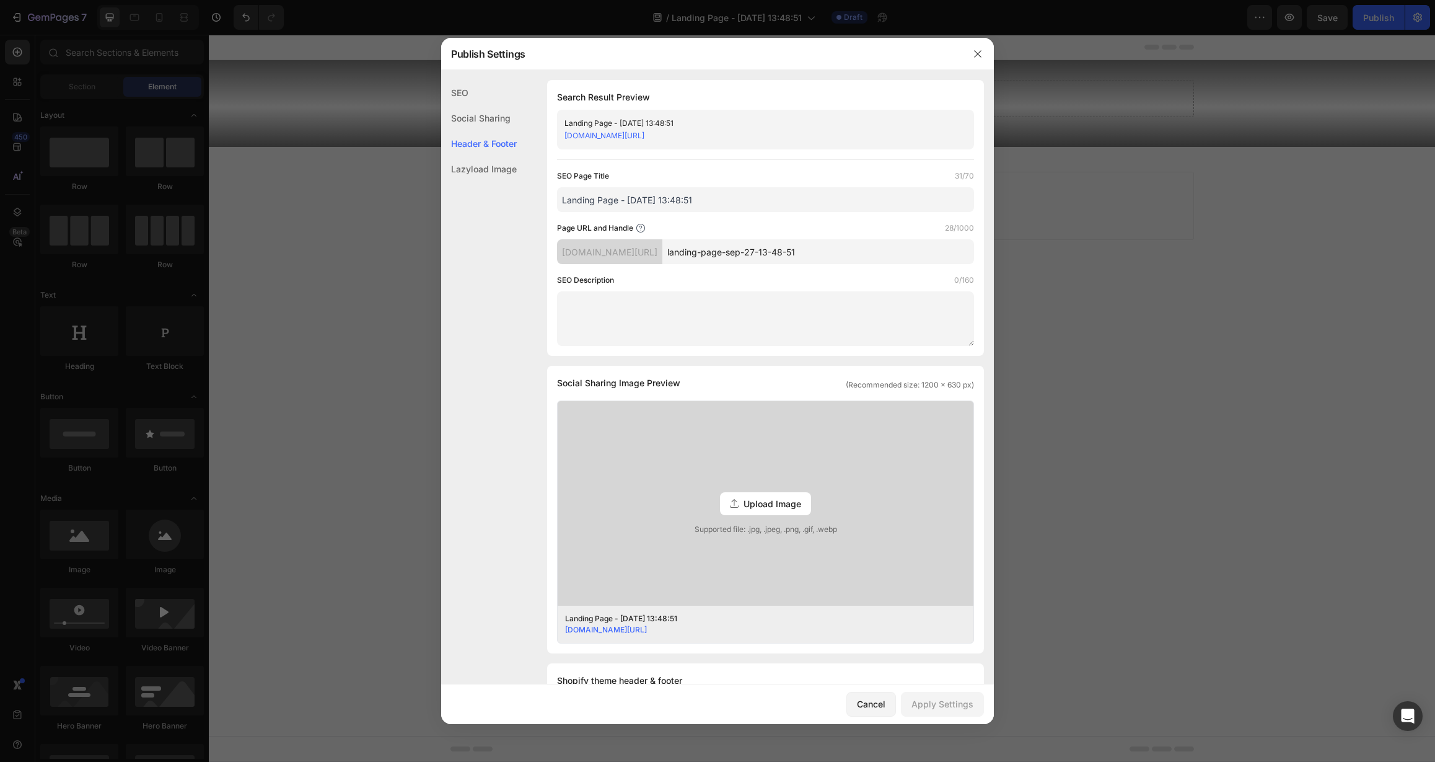
click at [221, 50] on div at bounding box center [717, 381] width 1435 height 762
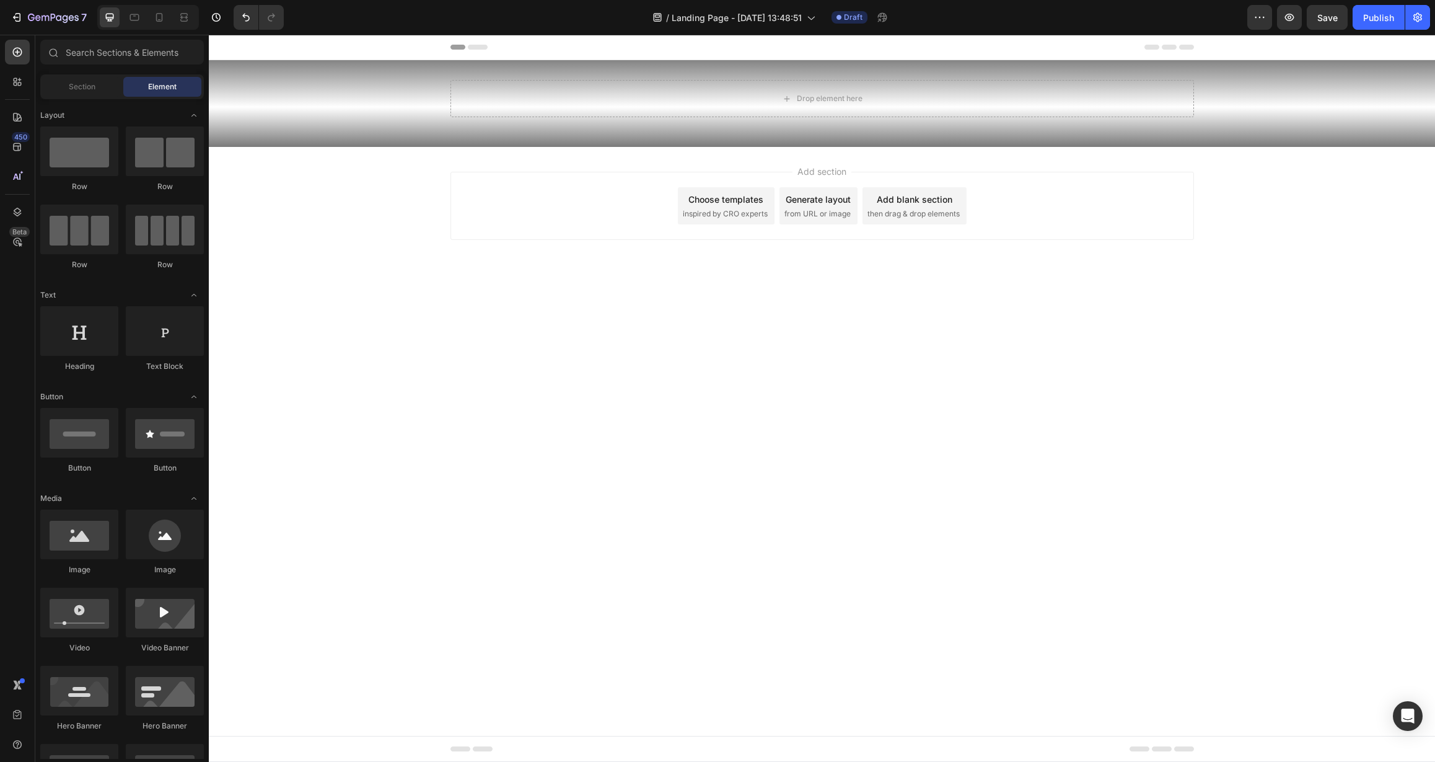
click at [221, 50] on icon at bounding box center [223, 47] width 9 height 9
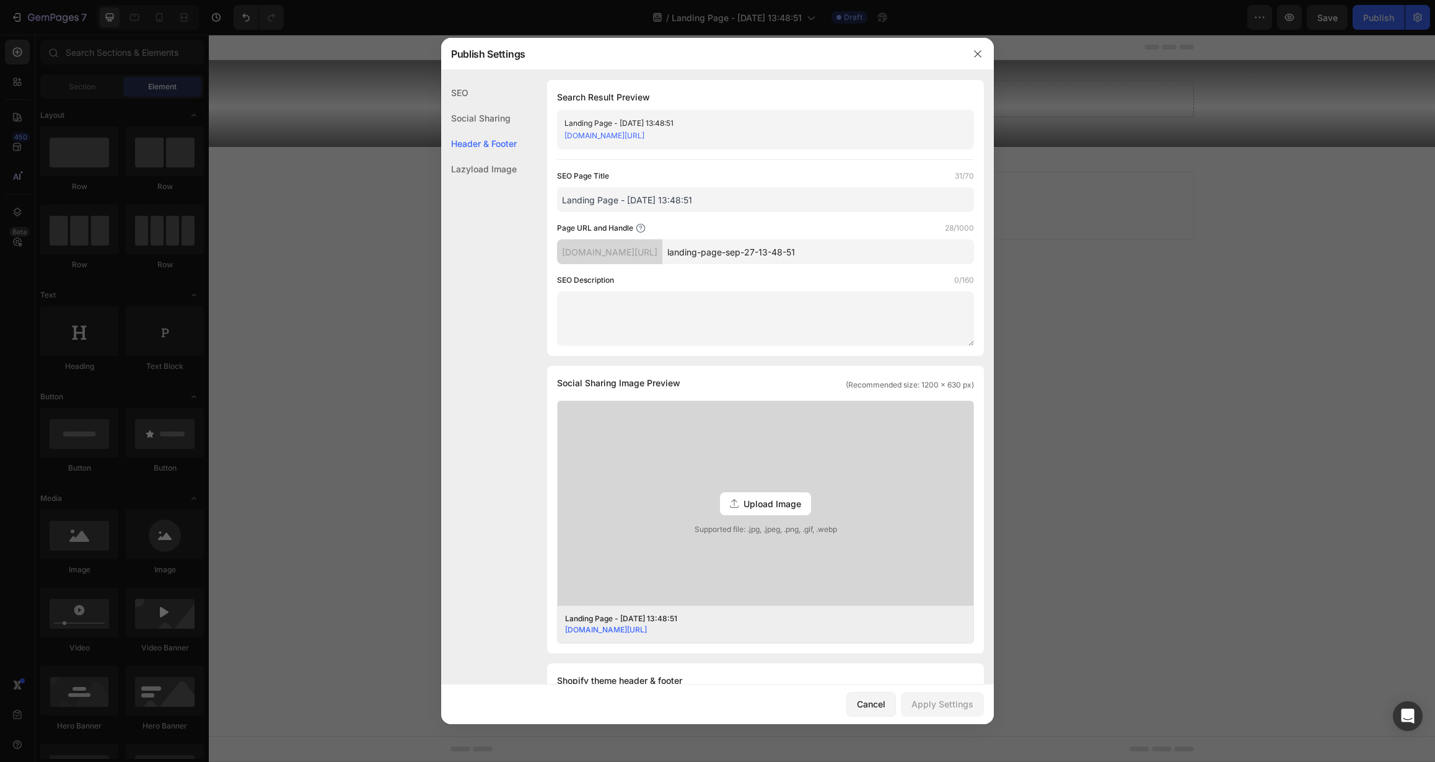
click at [608, 307] on textarea at bounding box center [765, 318] width 417 height 55
click at [663, 255] on div "merchunlimitednc.myshopify.com/pages/" at bounding box center [609, 251] width 105 height 25
drag, startPoint x: 678, startPoint y: 253, endPoint x: 630, endPoint y: 254, distance: 48.3
click at [630, 254] on div "merchunlimitednc.myshopify.com/pages/" at bounding box center [609, 251] width 105 height 25
click at [629, 254] on div "merchunlimitednc.myshopify.com/pages/" at bounding box center [609, 251] width 105 height 25
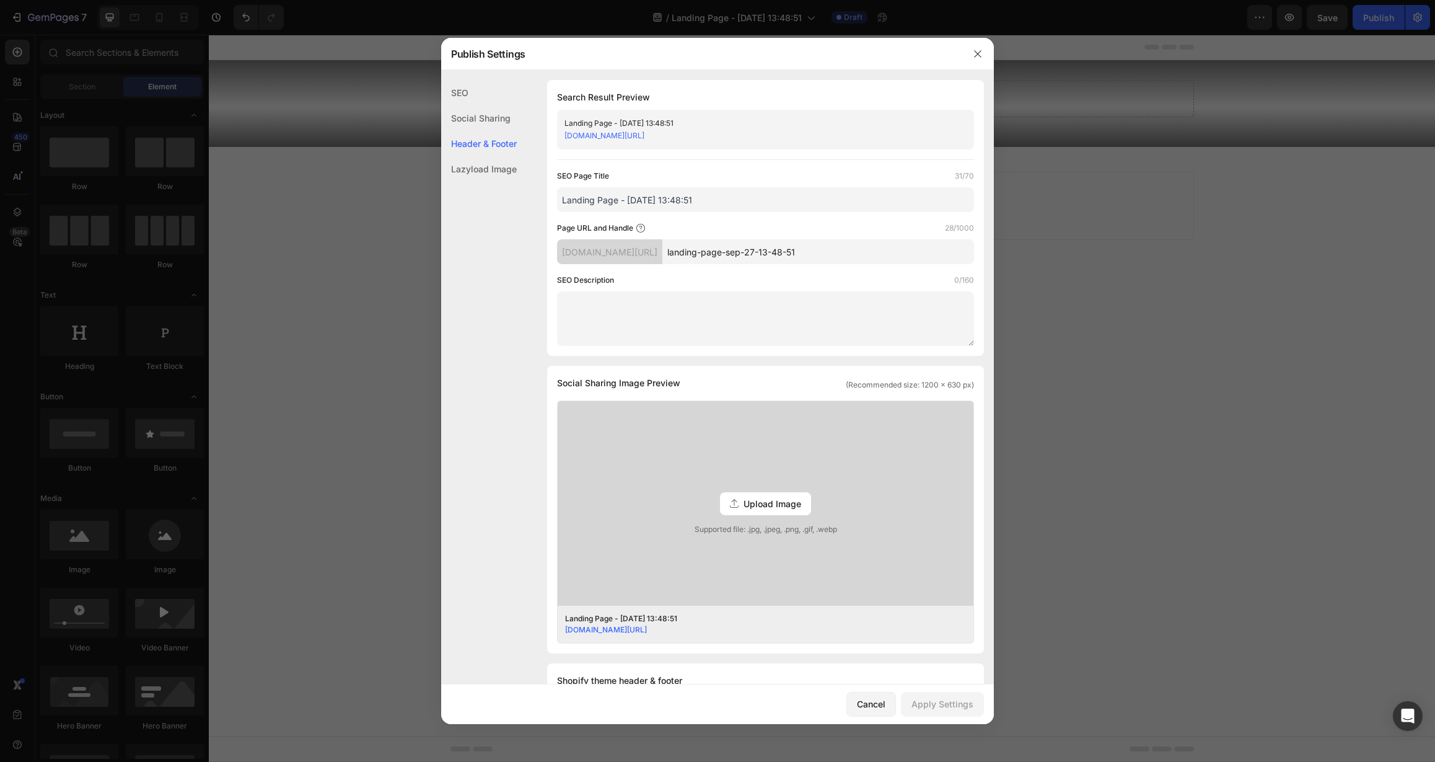
click at [478, 125] on div "Social Sharing" at bounding box center [479, 117] width 76 height 25
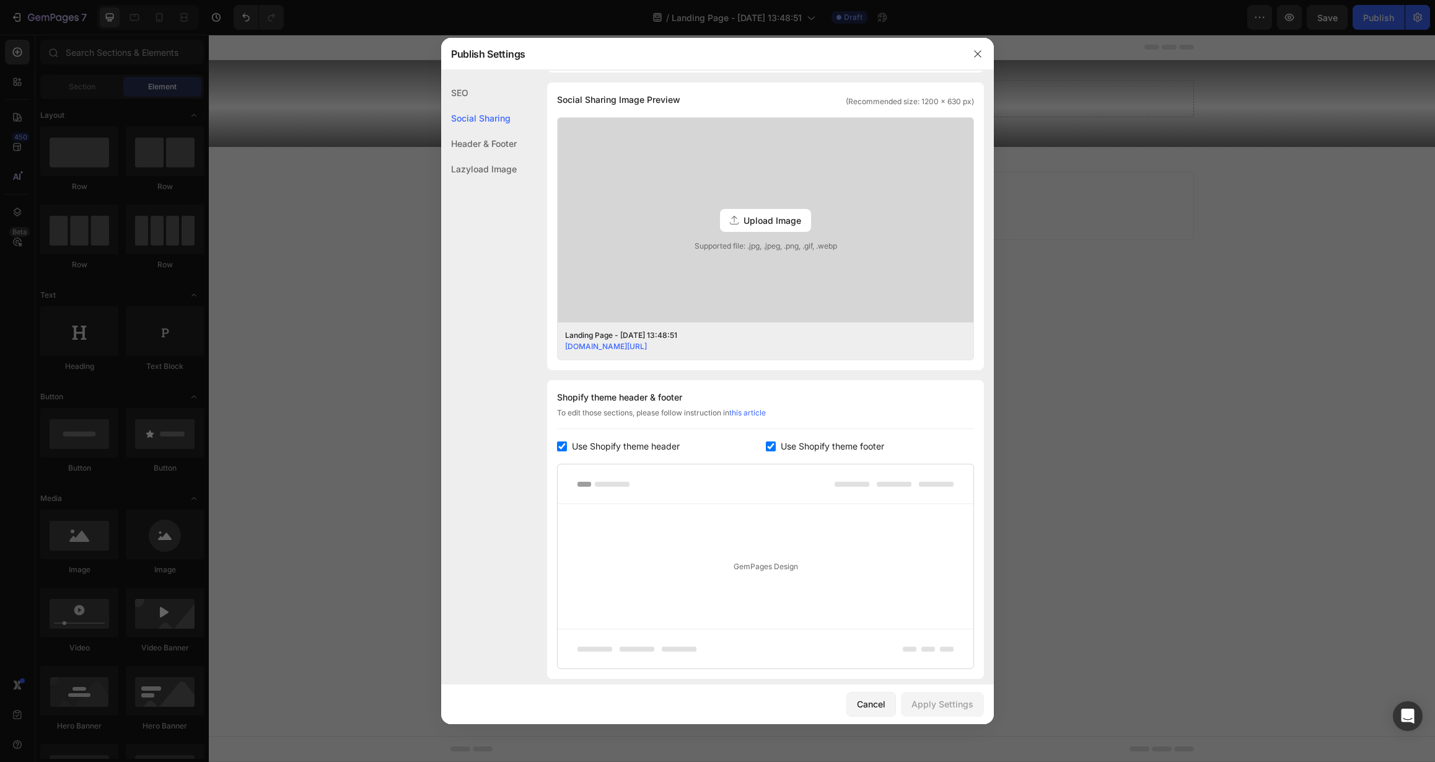
click at [477, 169] on div "Lazyload Image" at bounding box center [479, 168] width 76 height 25
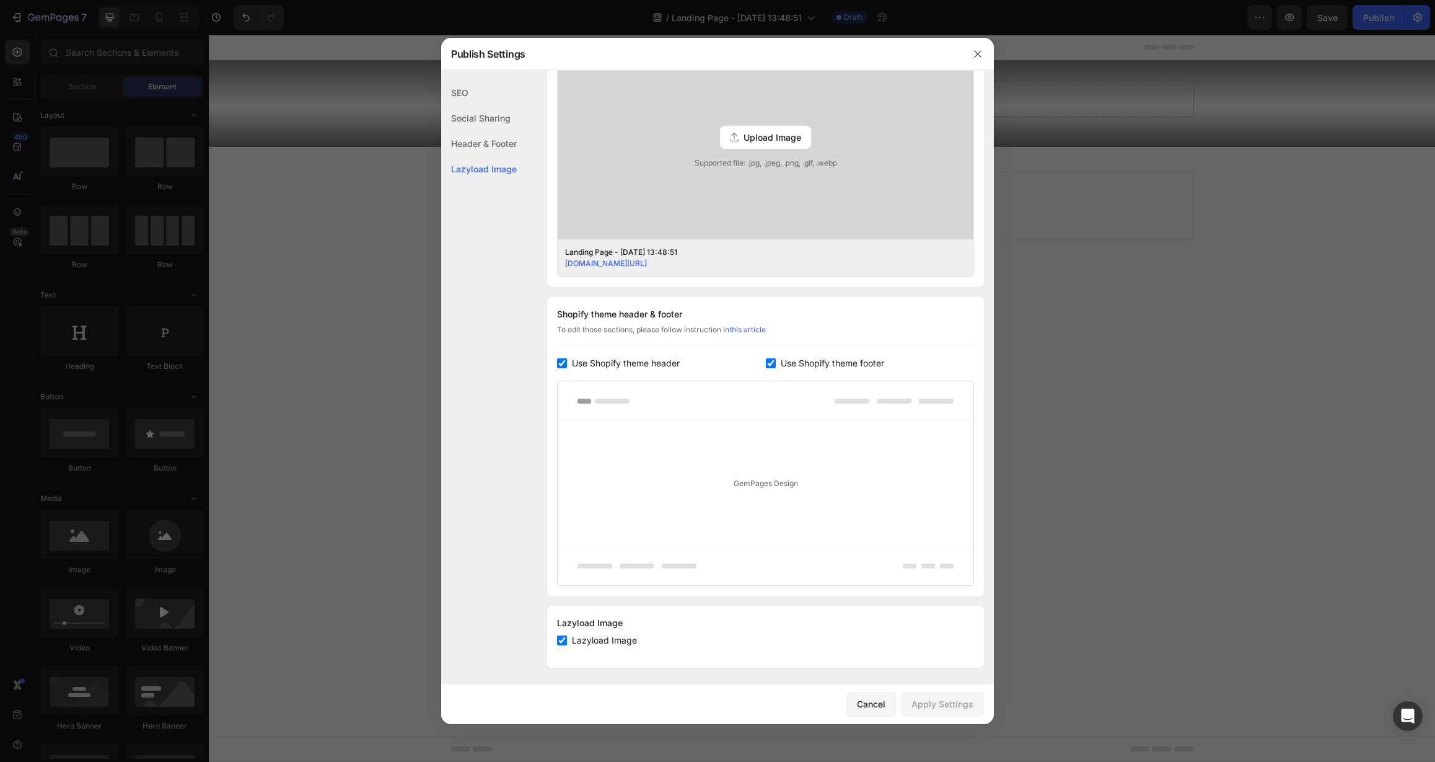
scroll to position [370, 0]
click at [463, 94] on div "SEO" at bounding box center [479, 92] width 76 height 25
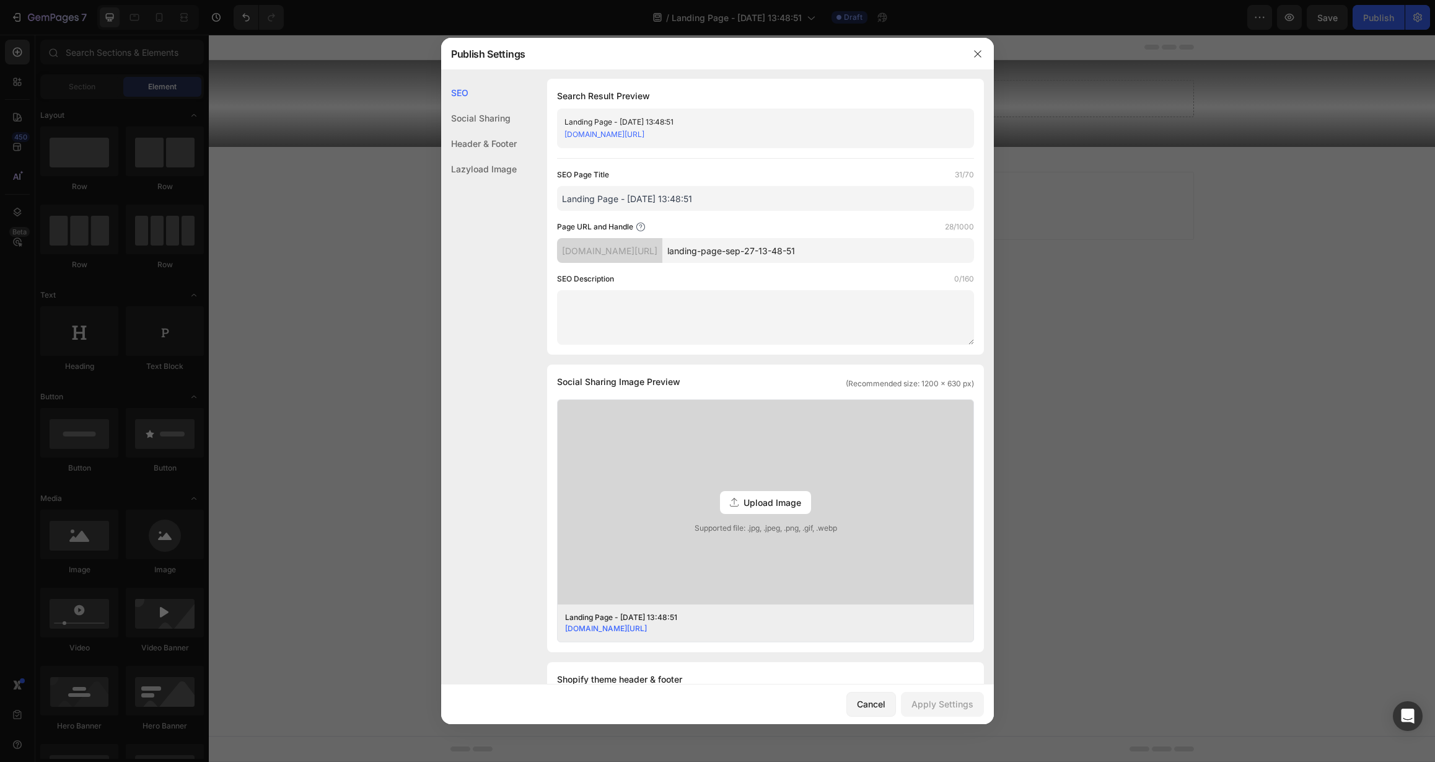
scroll to position [0, 0]
drag, startPoint x: 462, startPoint y: 120, endPoint x: 485, endPoint y: 112, distance: 24.3
click at [463, 118] on div "Social Sharing" at bounding box center [479, 117] width 76 height 25
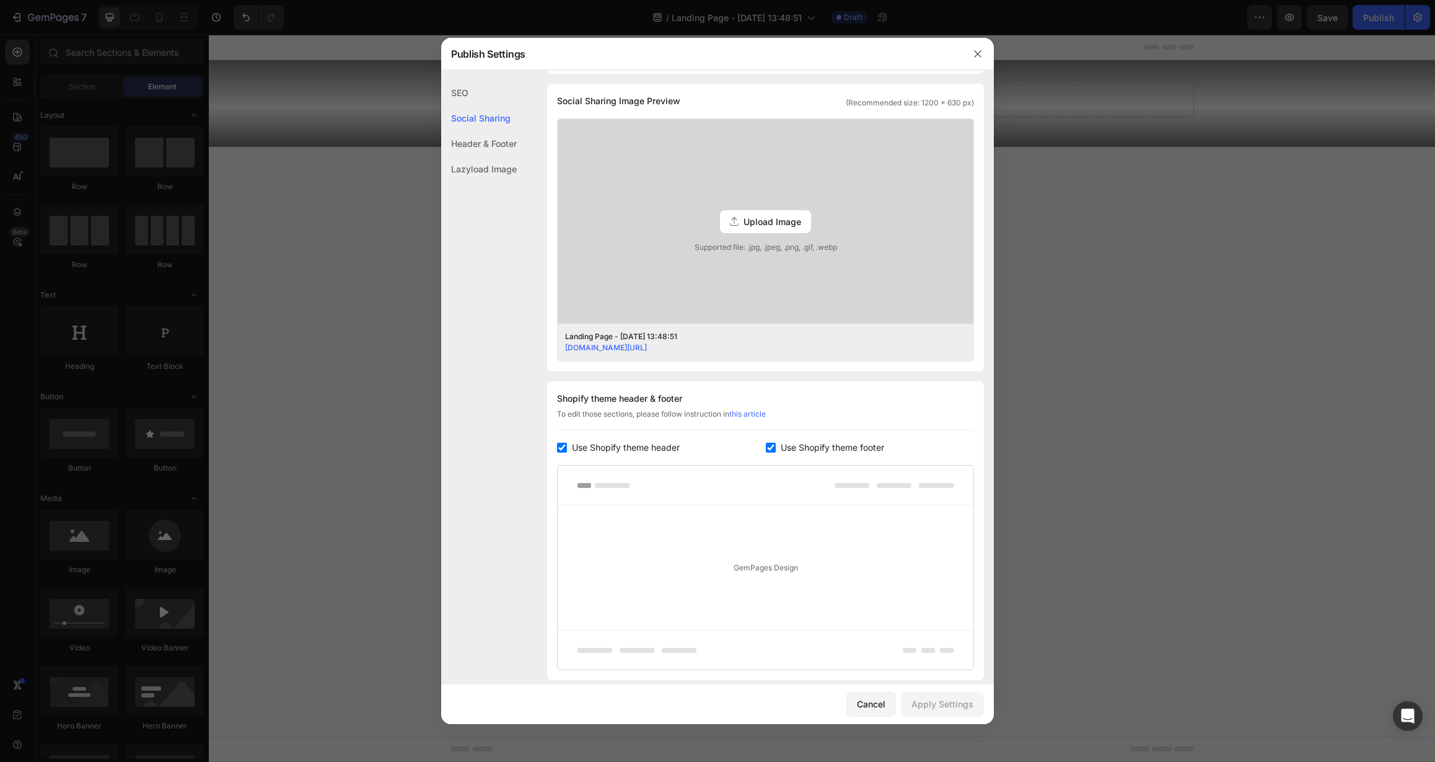
scroll to position [283, 0]
click at [976, 50] on icon "button" at bounding box center [978, 54] width 10 height 10
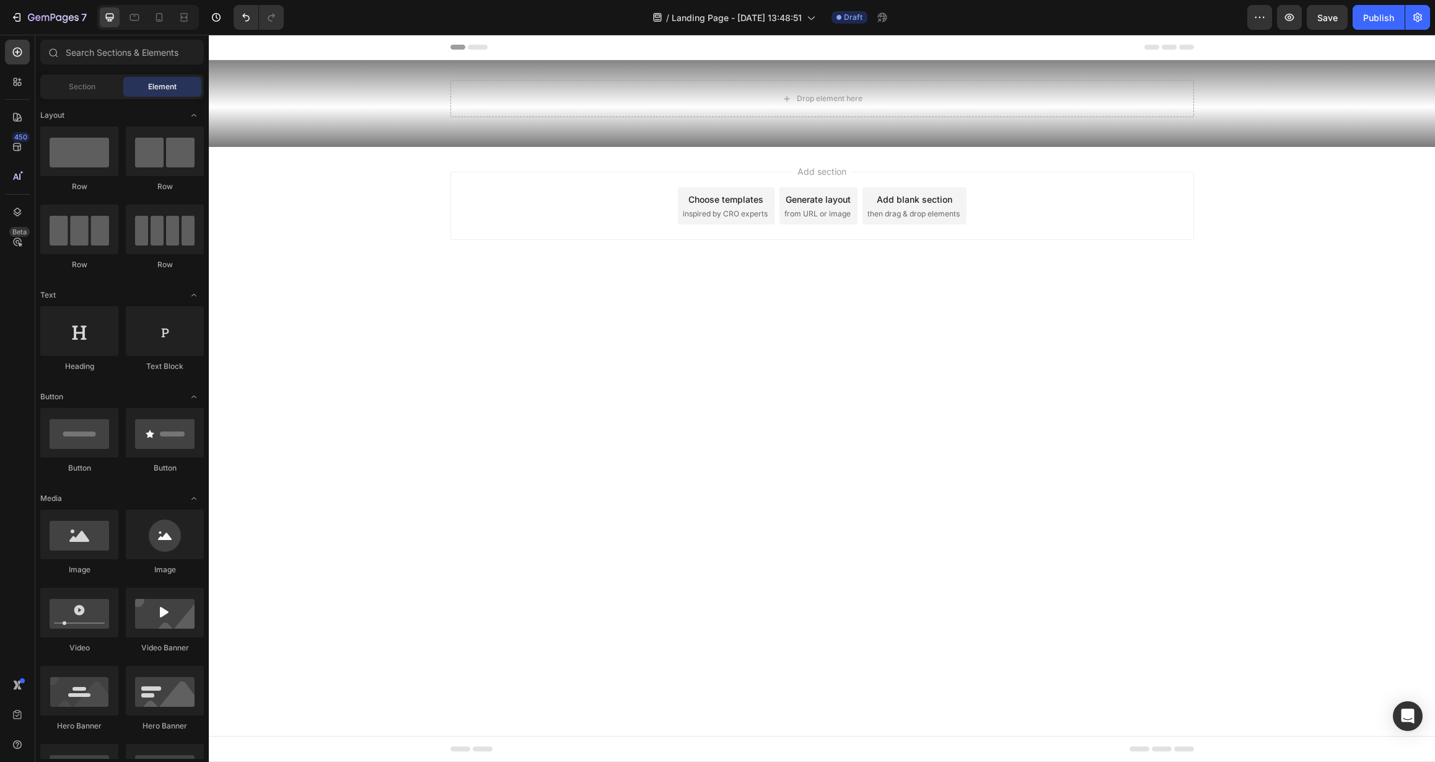
click at [358, 206] on div "Add section Choose templates inspired by CRO experts Generate layout from URL o…" at bounding box center [822, 223] width 1226 height 152
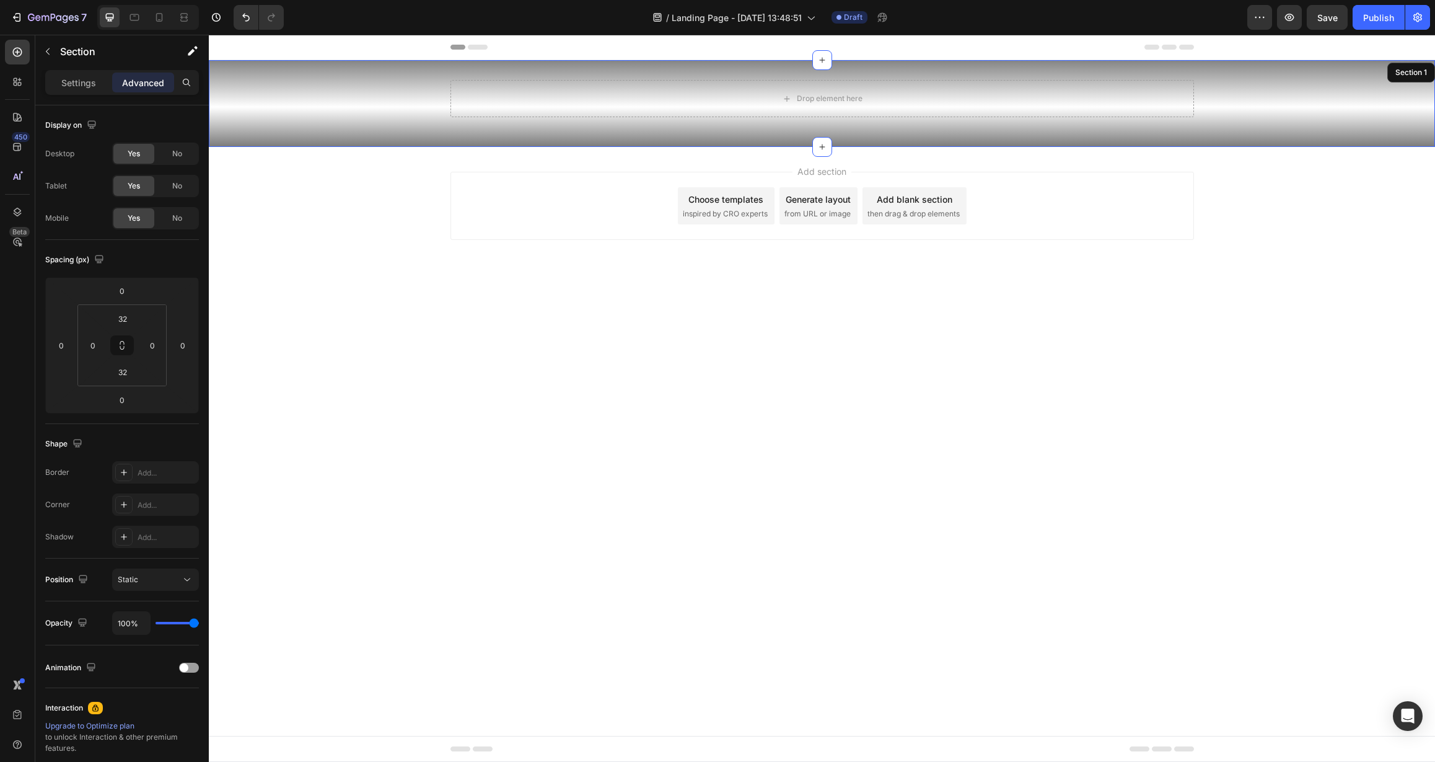
click at [376, 100] on div "Drop element here Row" at bounding box center [822, 103] width 1226 height 47
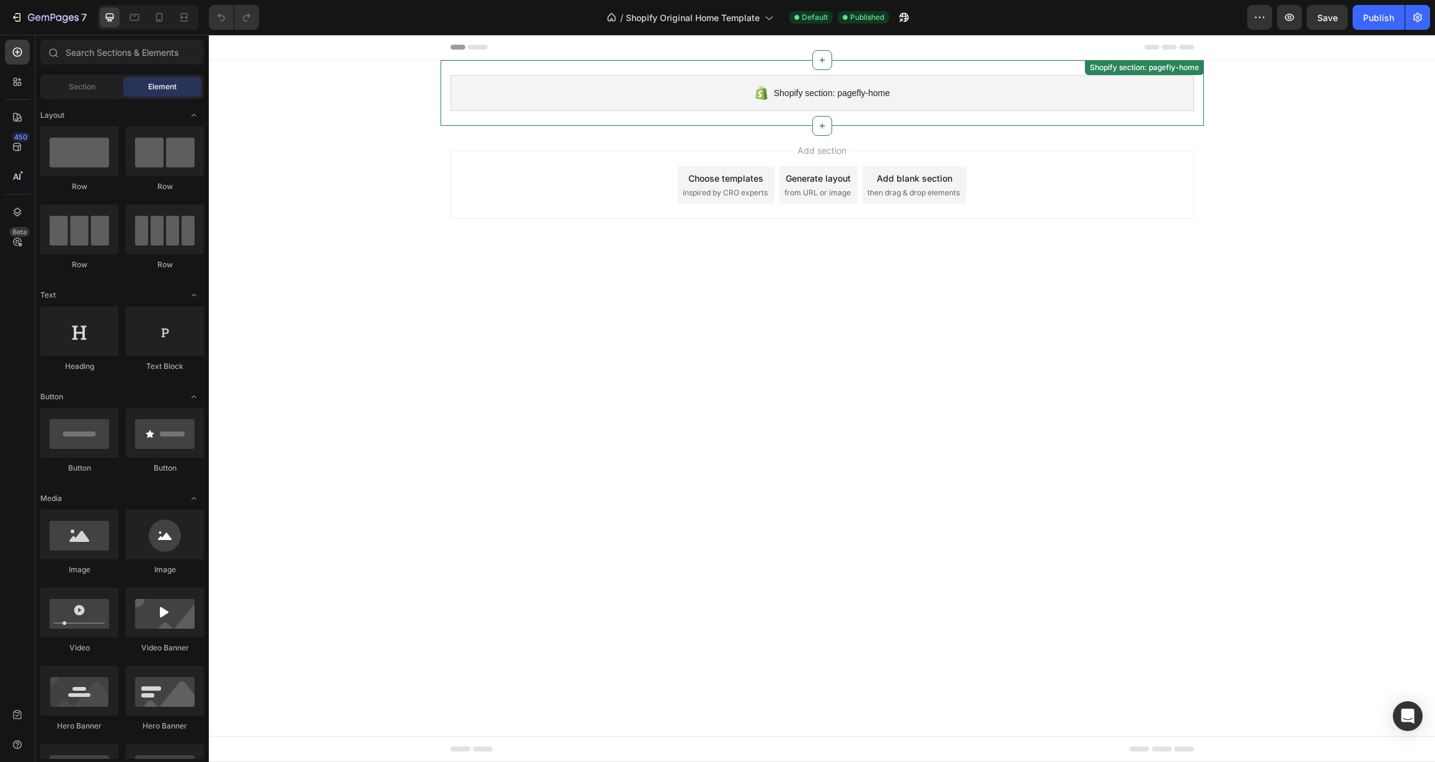
click at [653, 82] on div "Shopify section: pagefly-home" at bounding box center [823, 93] width 744 height 36
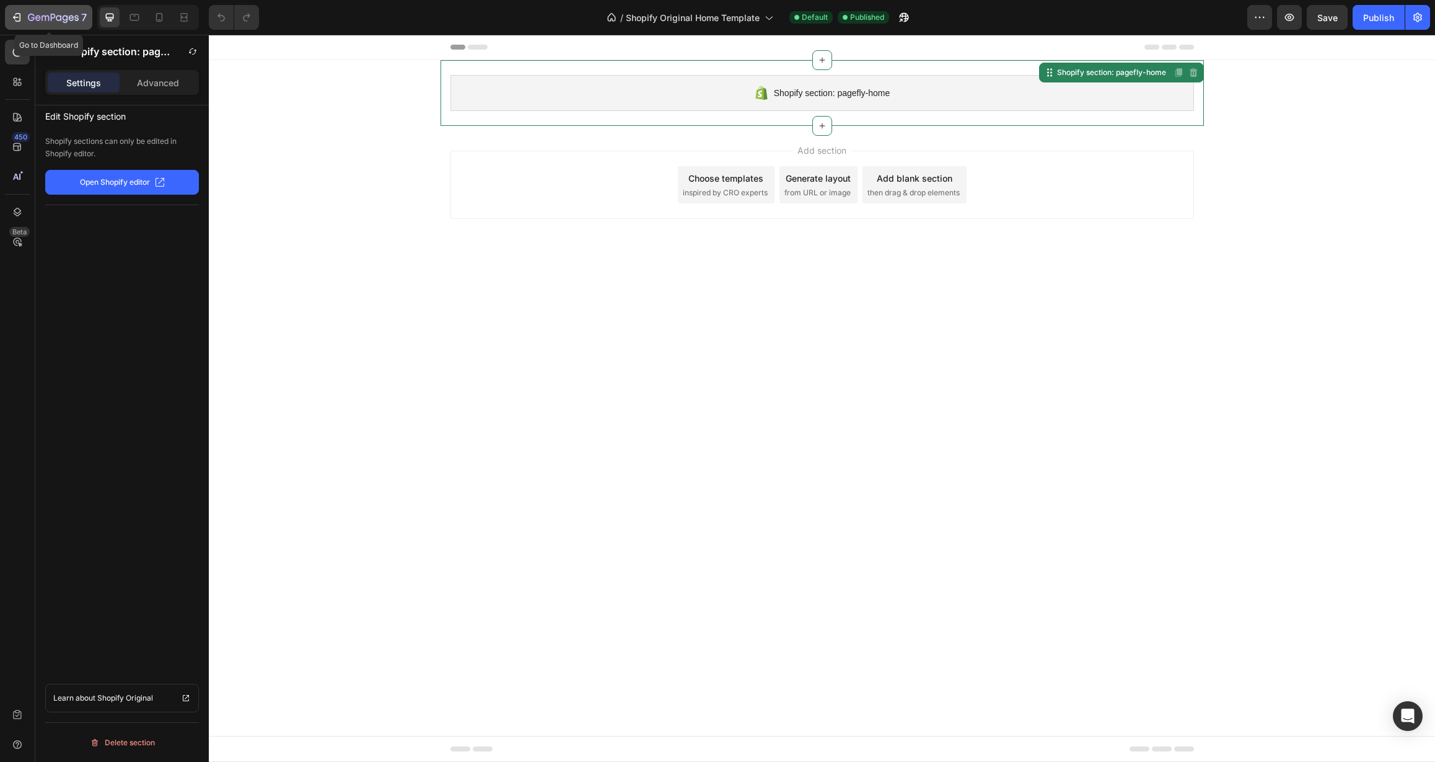
click at [43, 18] on icon "button" at bounding box center [53, 18] width 51 height 11
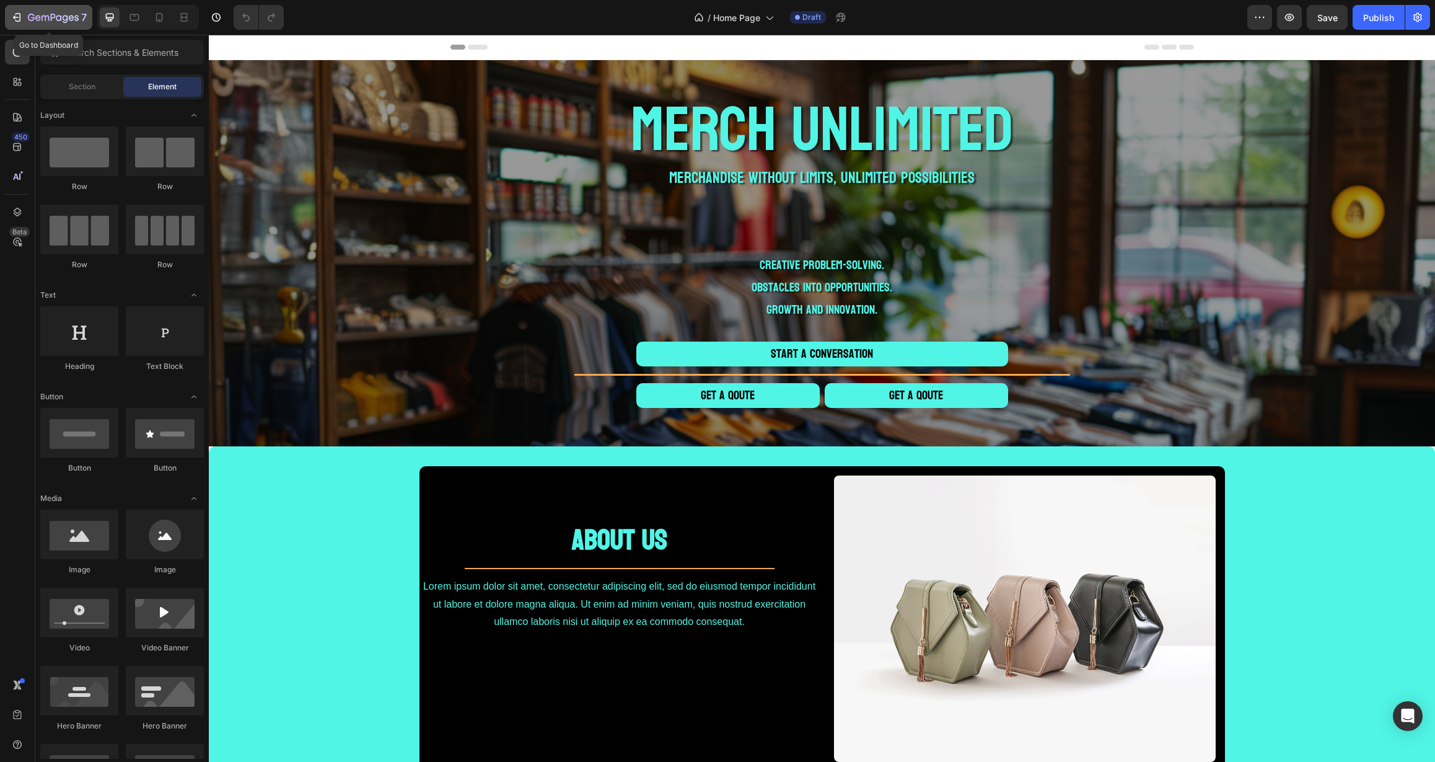
click at [55, 19] on icon "button" at bounding box center [53, 18] width 51 height 11
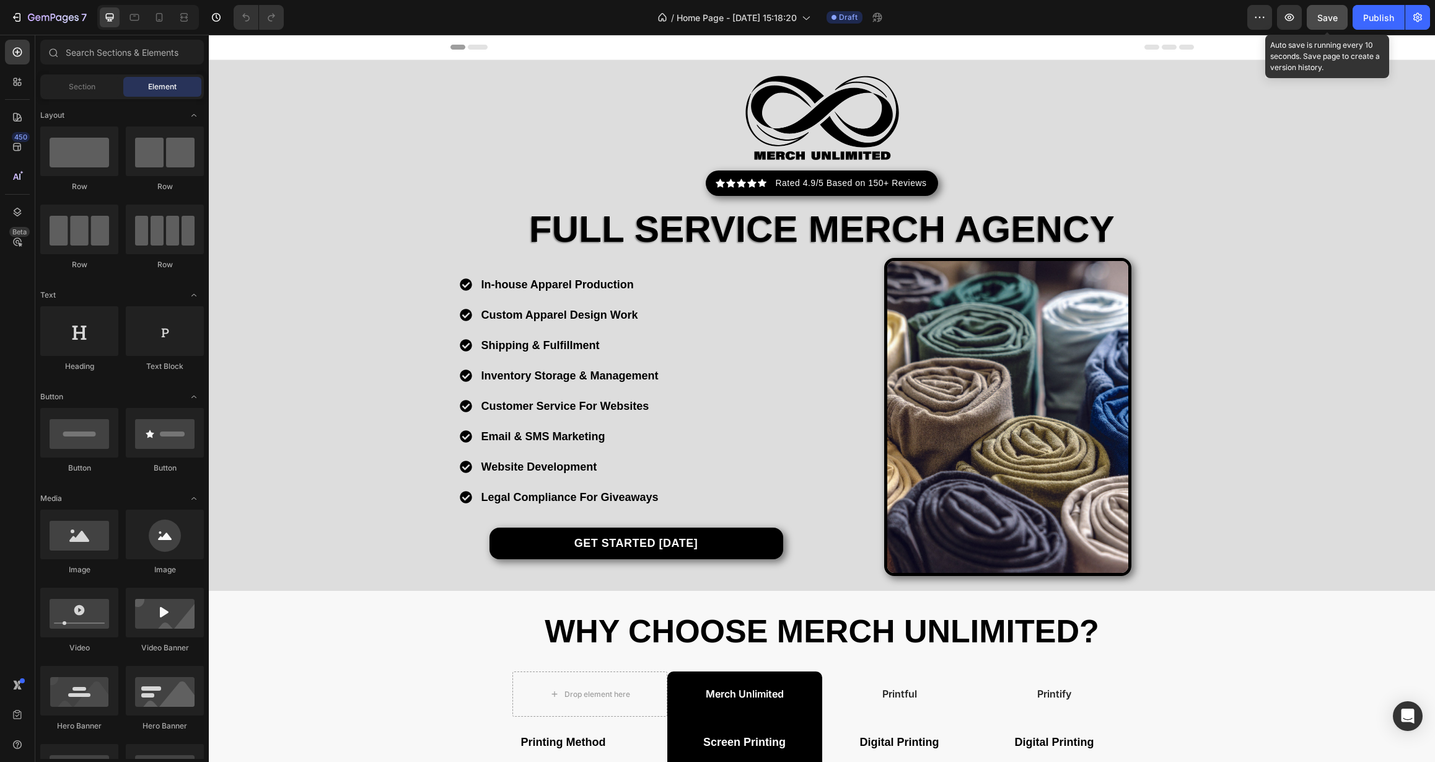
click at [1322, 17] on span "Save" at bounding box center [1328, 17] width 20 height 11
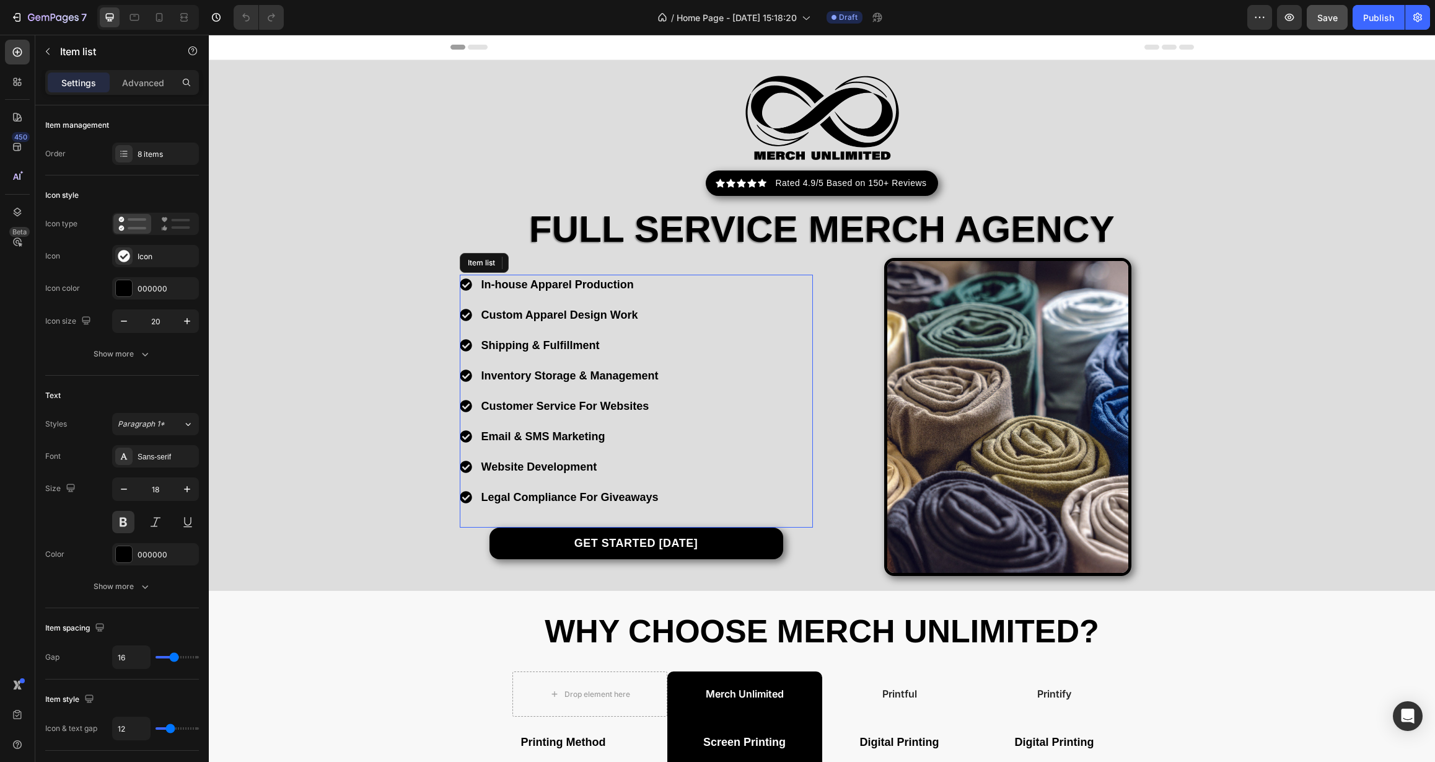
click at [731, 410] on div "In-house Apparel Production Custom Apparel Design Work Shipping & Fulfillment I…" at bounding box center [636, 401] width 353 height 253
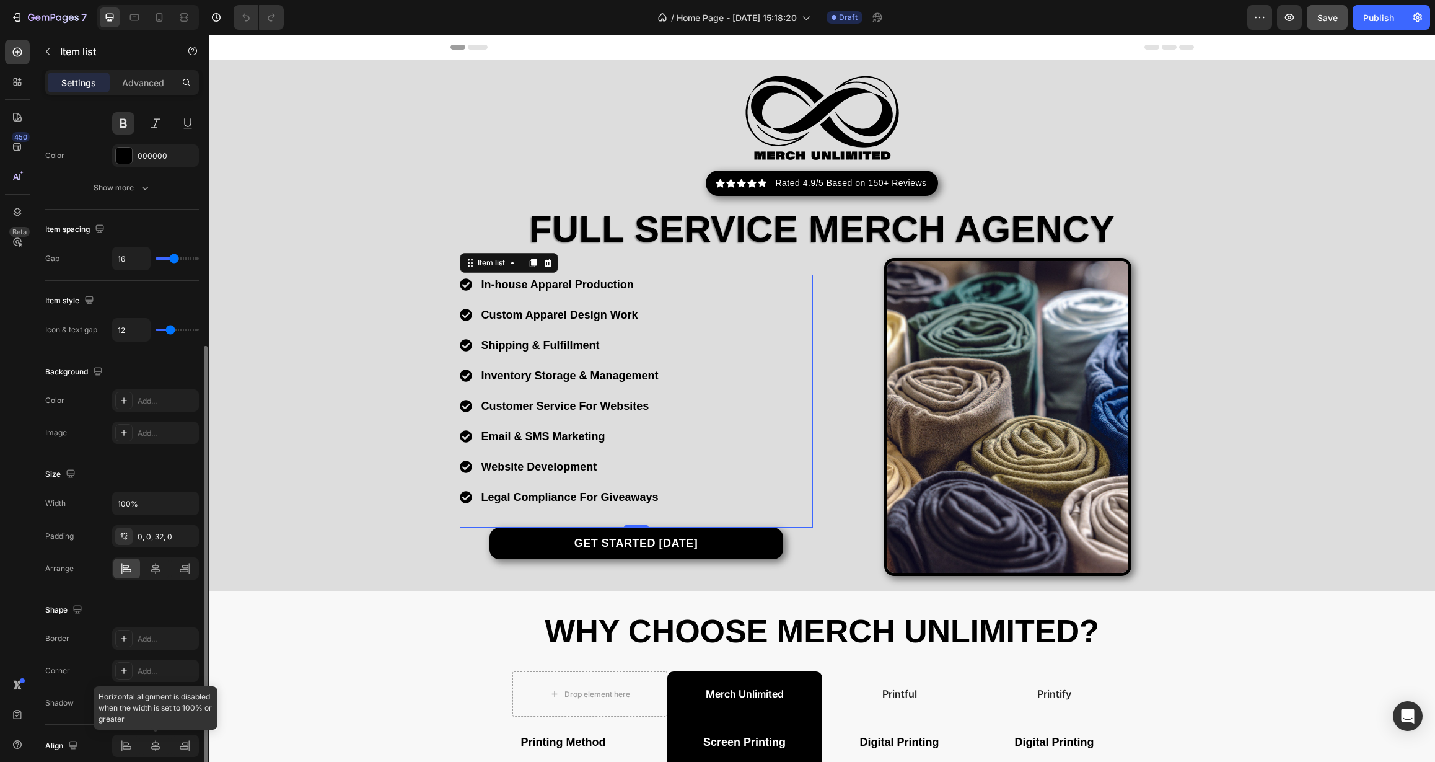
click at [160, 744] on div at bounding box center [155, 745] width 87 height 22
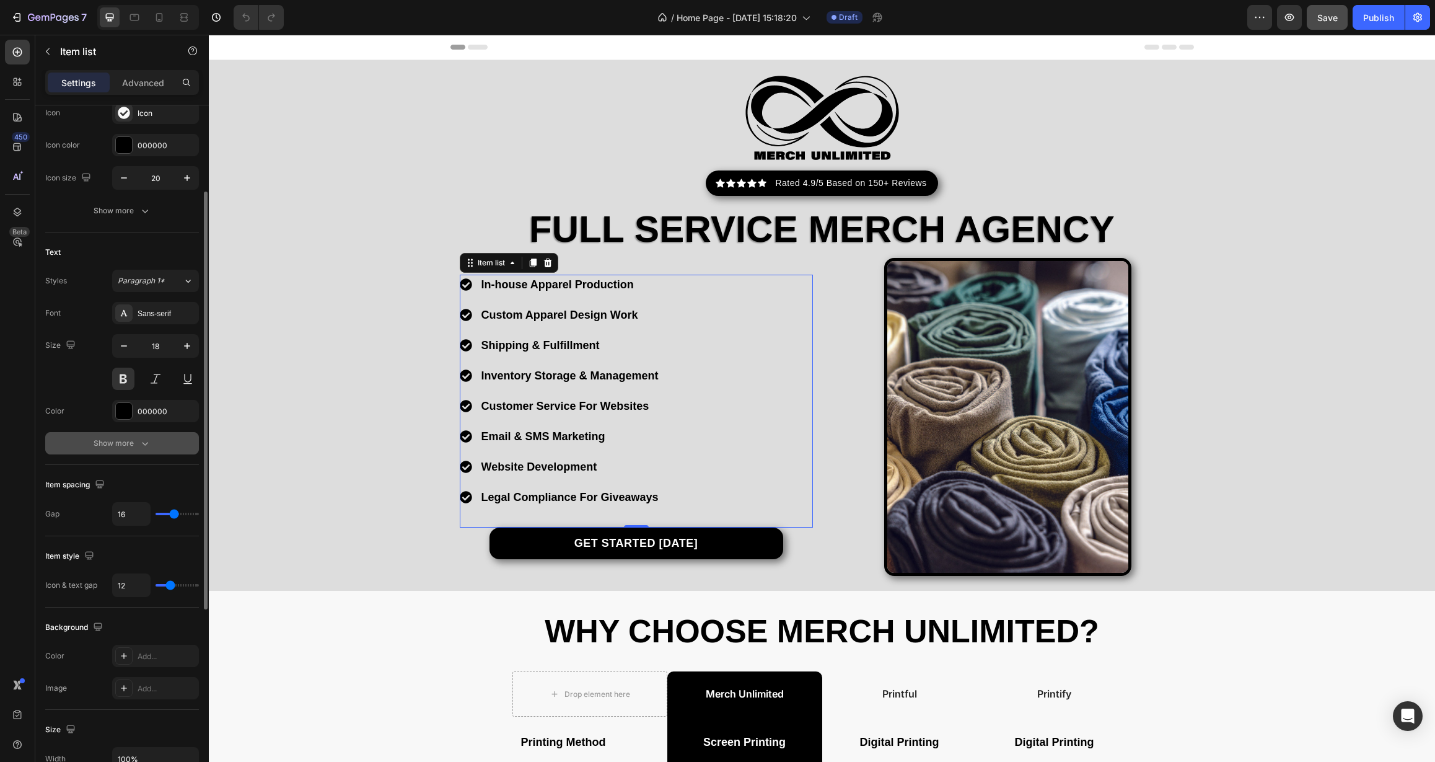
click at [125, 445] on div "Show more" at bounding box center [123, 443] width 58 height 12
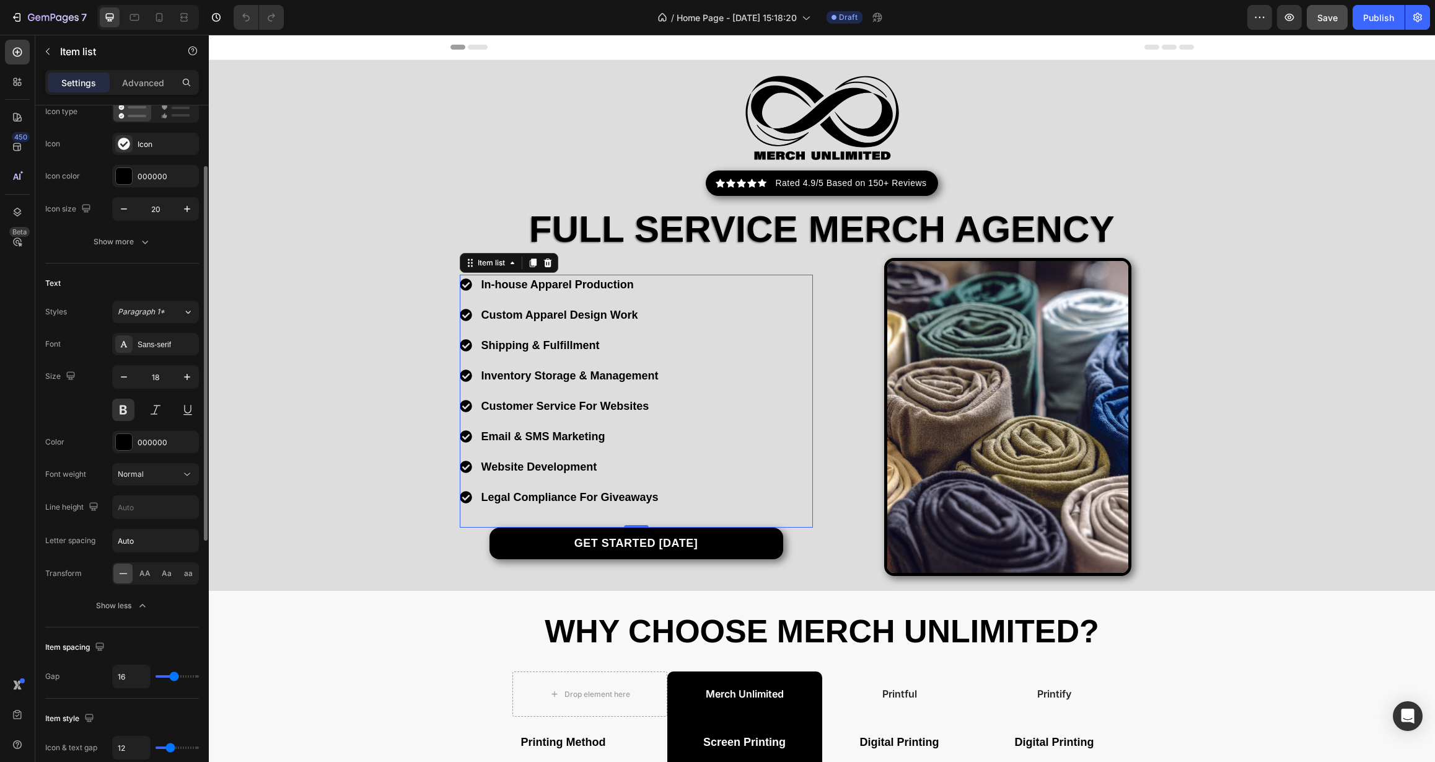
scroll to position [0, 0]
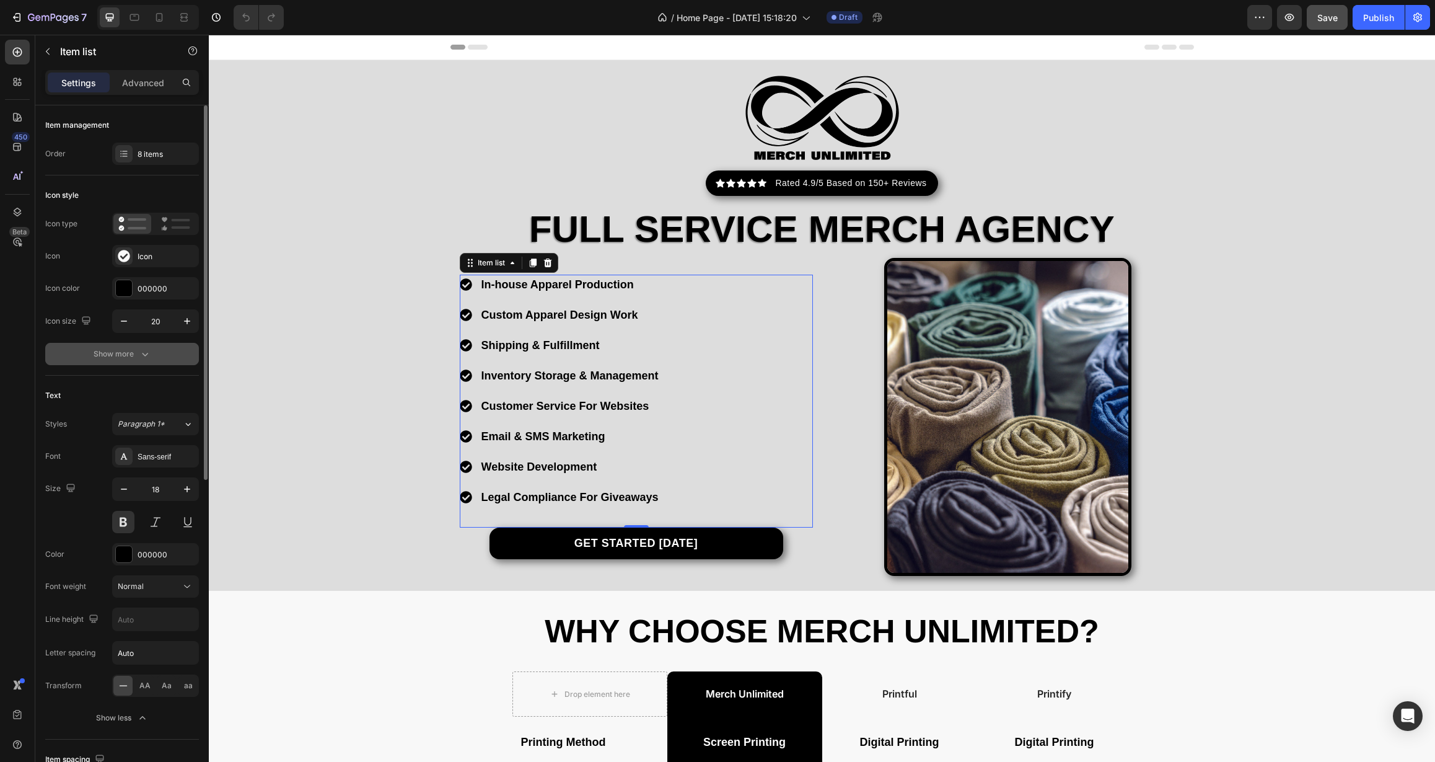
click at [120, 356] on div "Show more" at bounding box center [123, 354] width 58 height 12
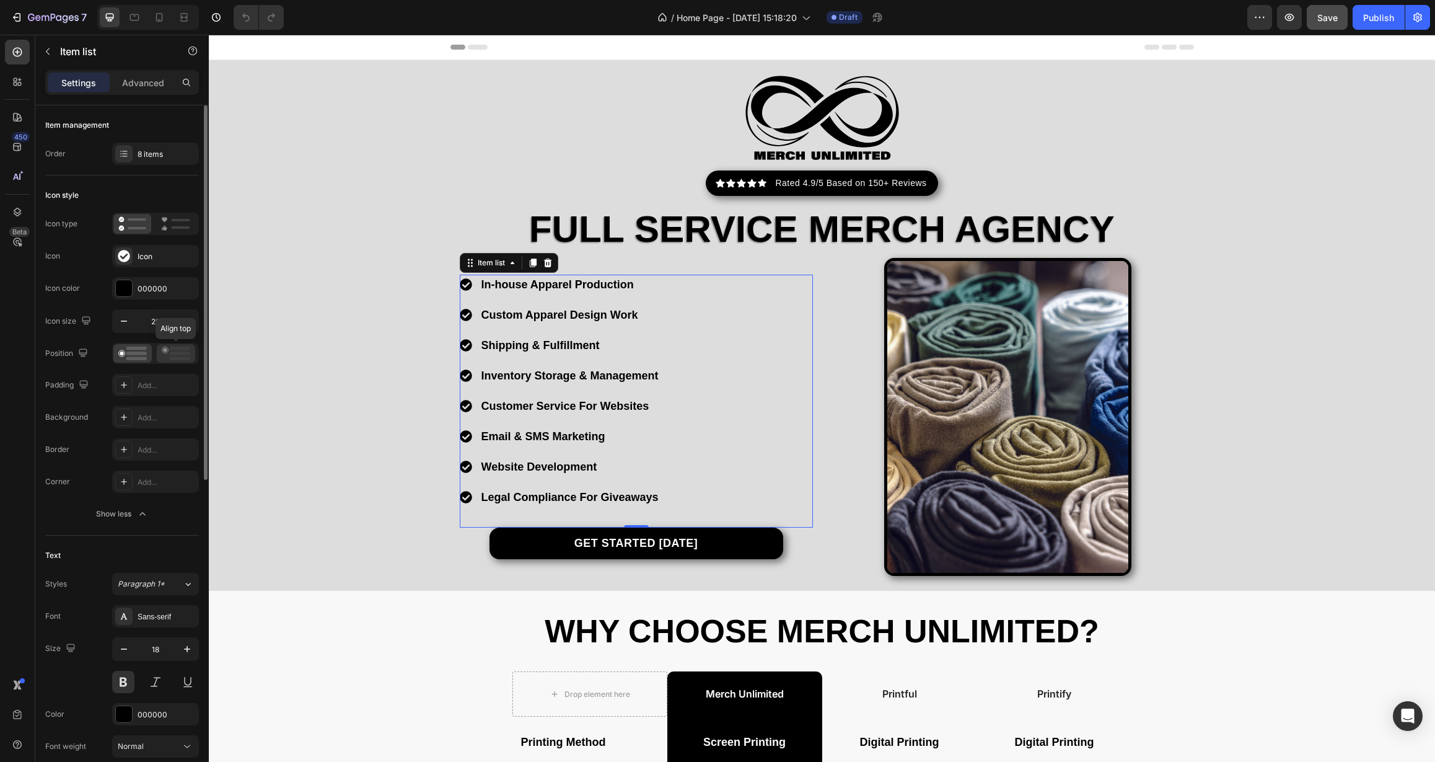
click at [167, 360] on icon at bounding box center [176, 353] width 29 height 14
click at [132, 360] on rect at bounding box center [136, 359] width 20 height 4
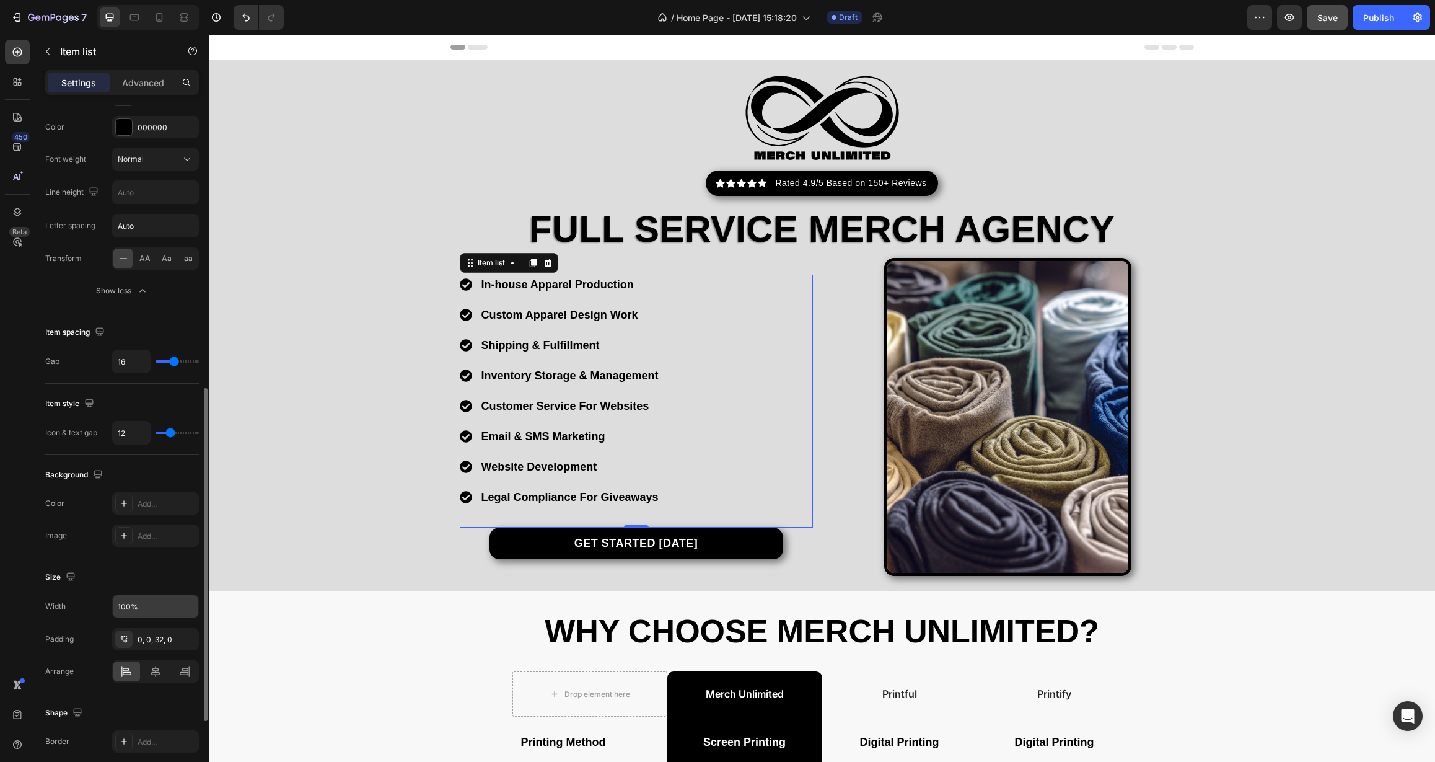
scroll to position [589, 0]
click at [159, 673] on icon at bounding box center [155, 669] width 12 height 12
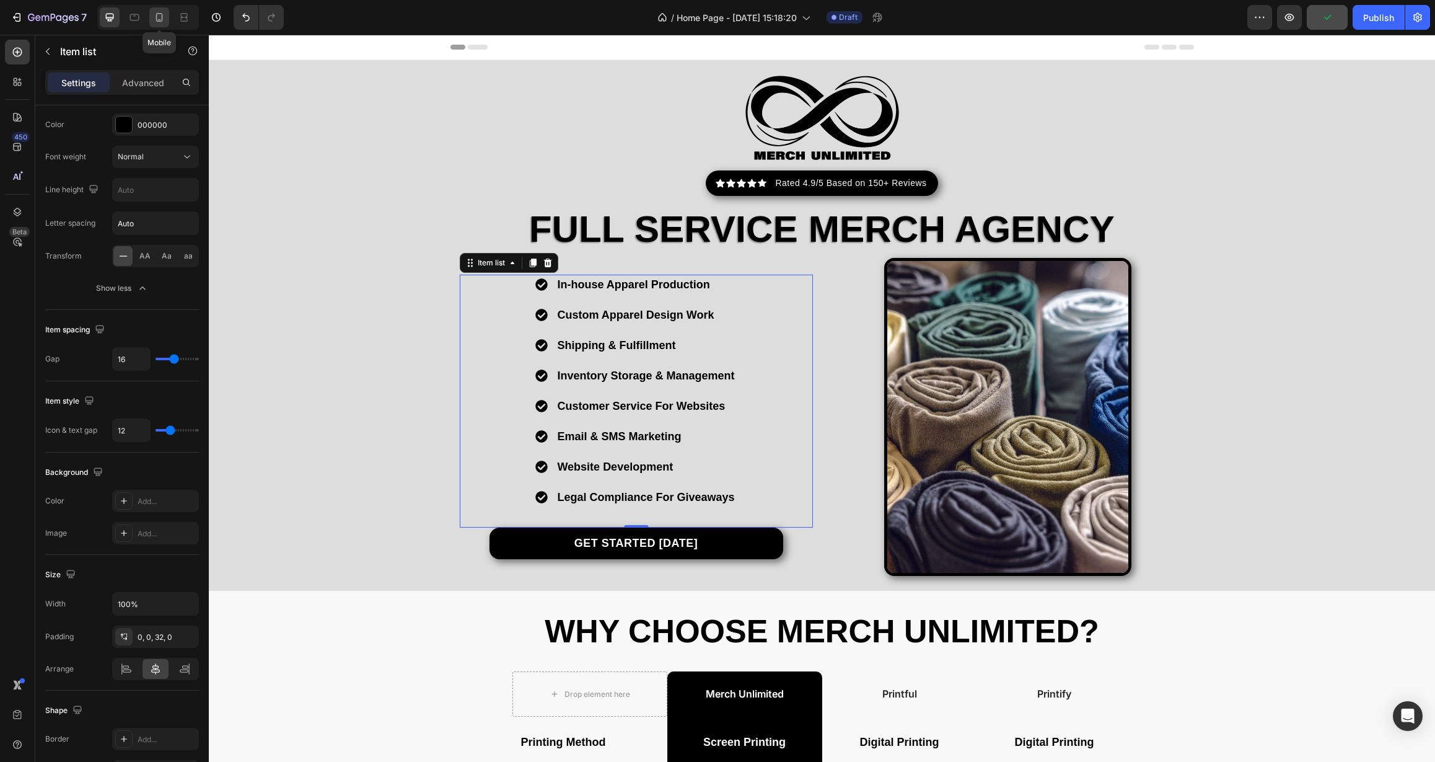
click at [161, 19] on icon at bounding box center [159, 17] width 12 height 12
type input "14"
type input "7"
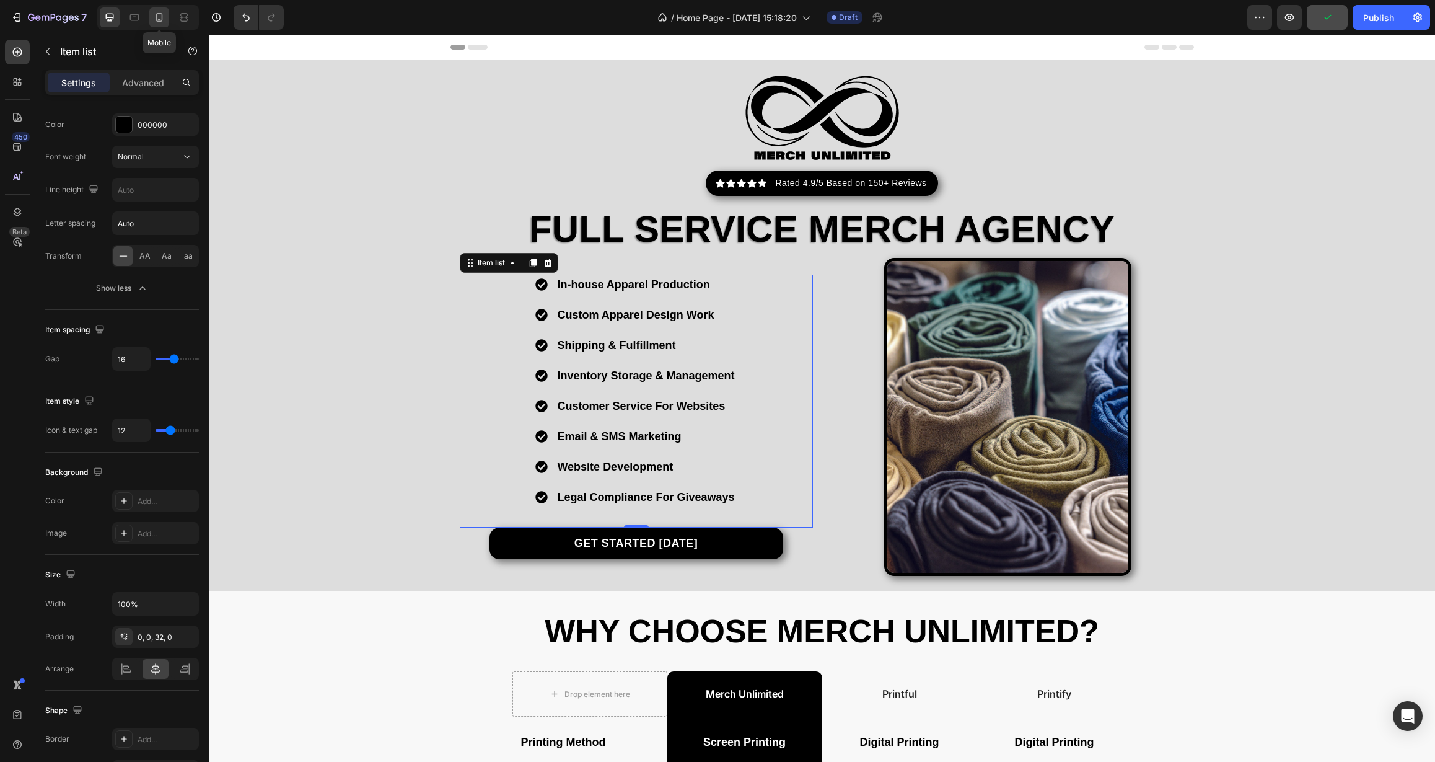
type input "4"
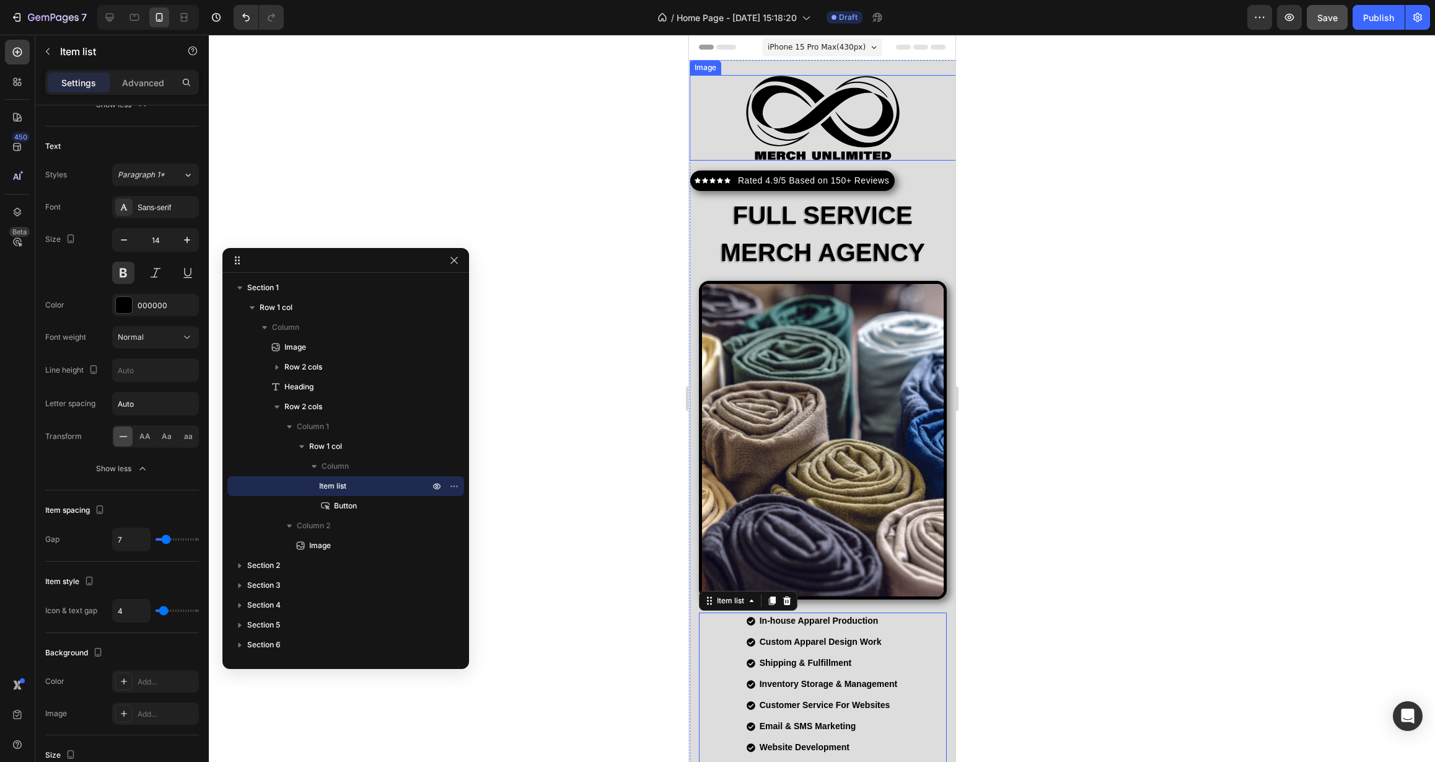
click at [907, 122] on div at bounding box center [822, 118] width 266 height 86
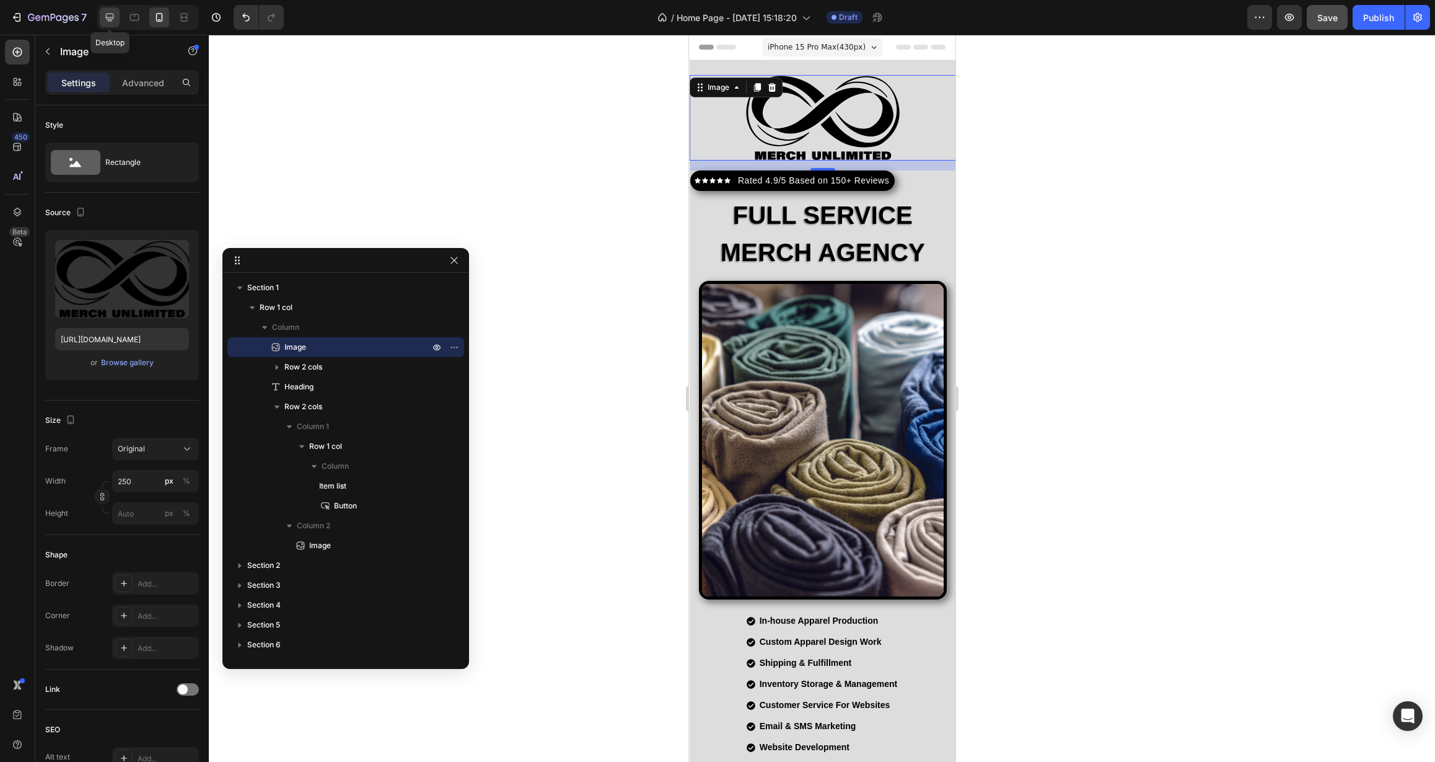
click at [110, 19] on icon at bounding box center [110, 18] width 8 height 8
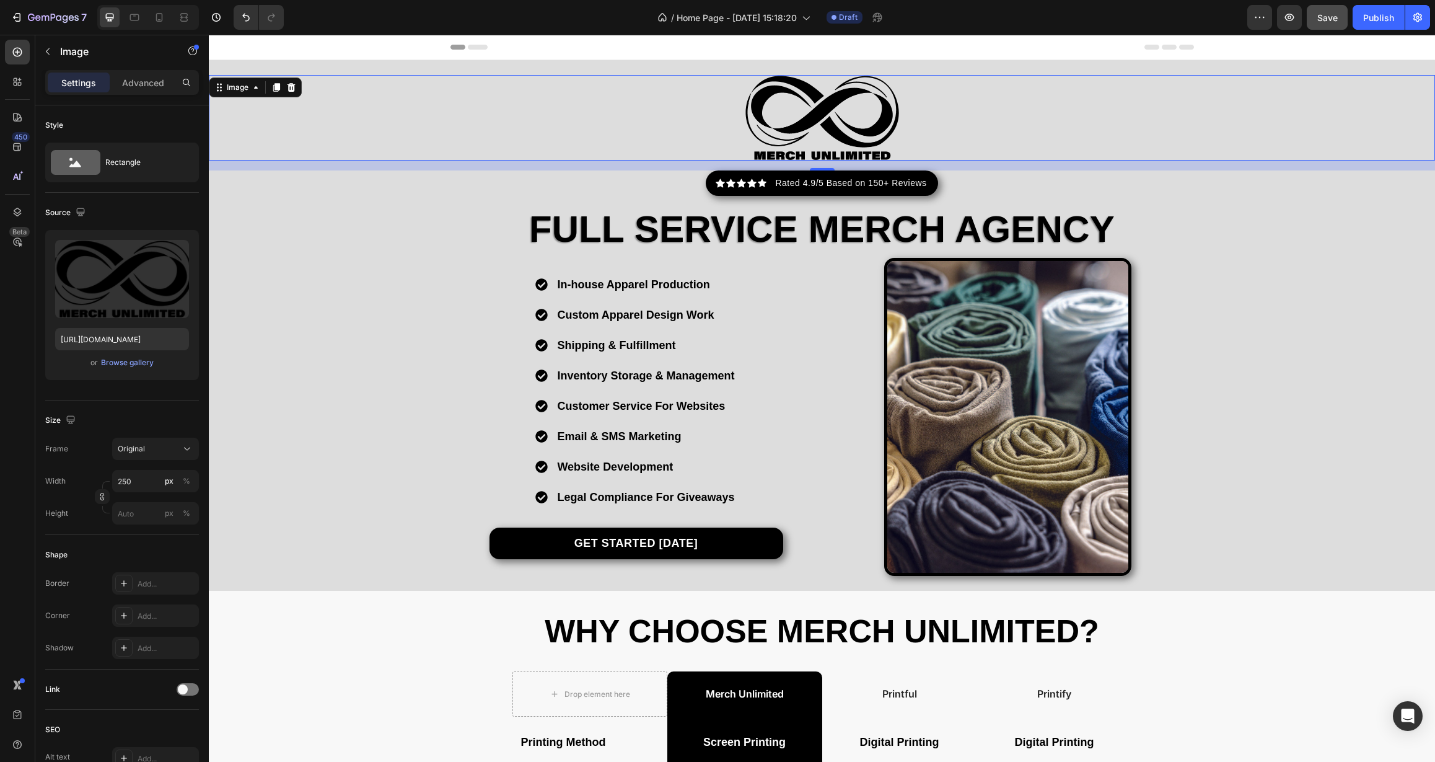
click at [697, 89] on div at bounding box center [822, 118] width 1226 height 86
click at [157, 21] on icon at bounding box center [159, 17] width 7 height 9
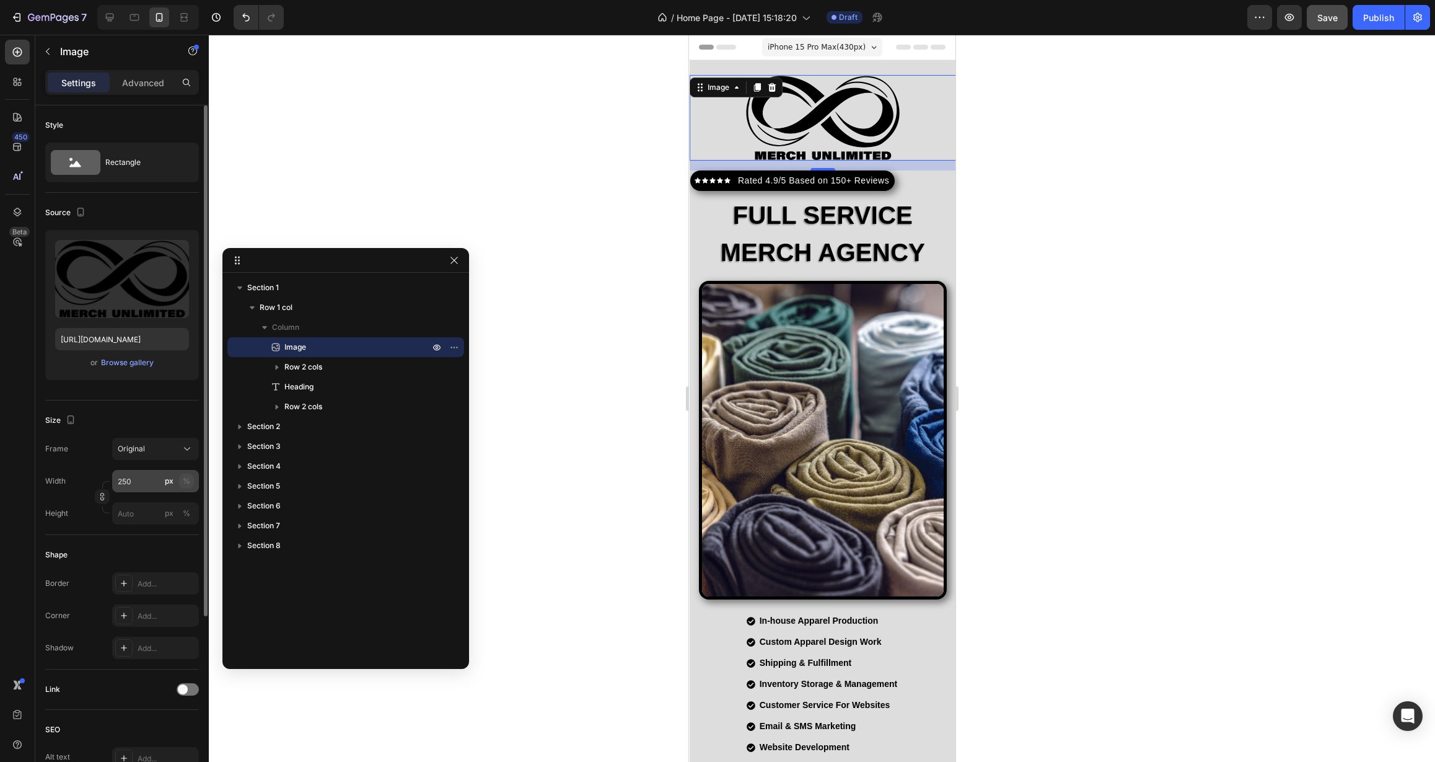
click at [184, 483] on div "%" at bounding box center [186, 480] width 7 height 11
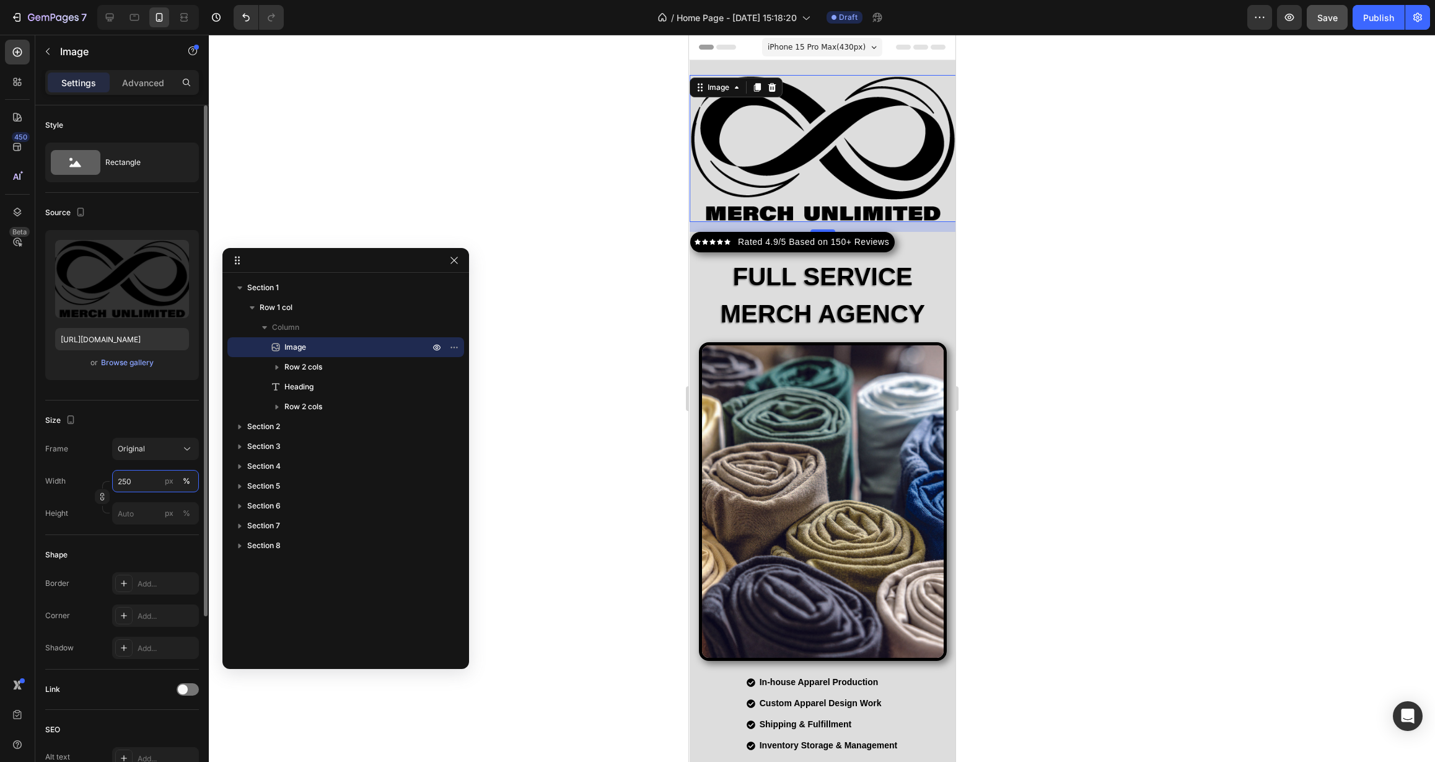
click at [150, 483] on input "250" at bounding box center [155, 481] width 87 height 22
drag, startPoint x: 148, startPoint y: 482, endPoint x: 93, endPoint y: 482, distance: 55.2
click at [93, 482] on div "Width 250 px %" at bounding box center [122, 481] width 154 height 22
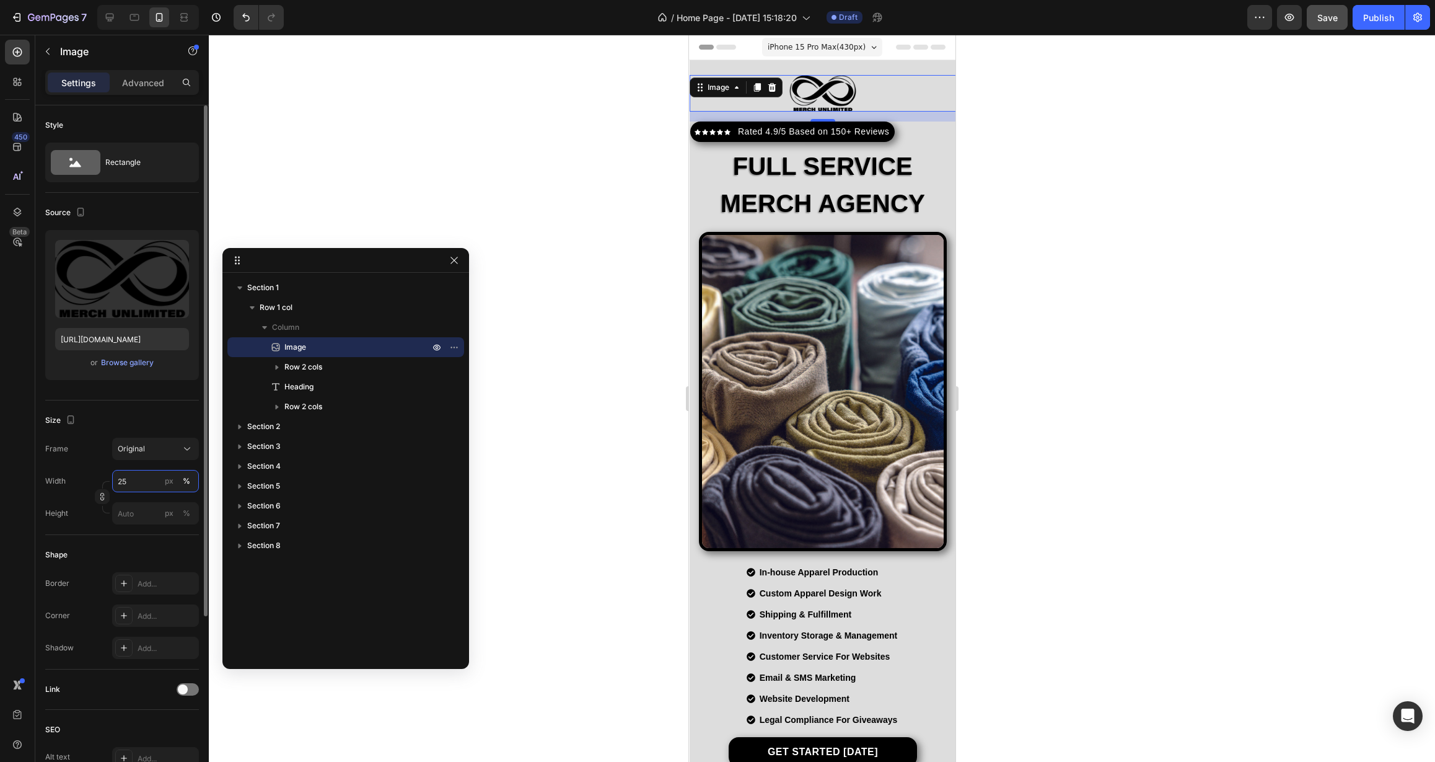
drag, startPoint x: 129, startPoint y: 482, endPoint x: 103, endPoint y: 482, distance: 25.4
click at [103, 482] on div "Width 25 px % Height px %" at bounding box center [122, 497] width 154 height 55
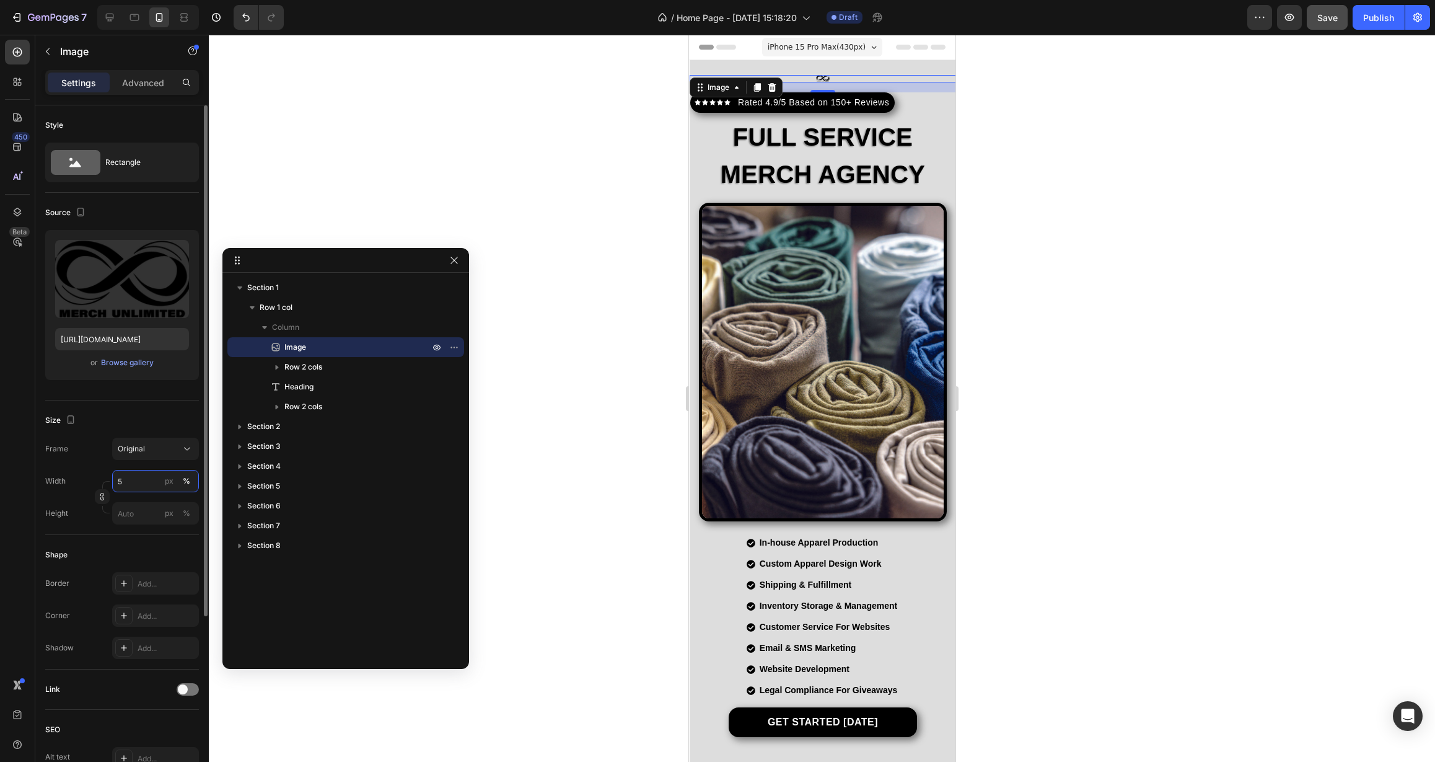
type input "50"
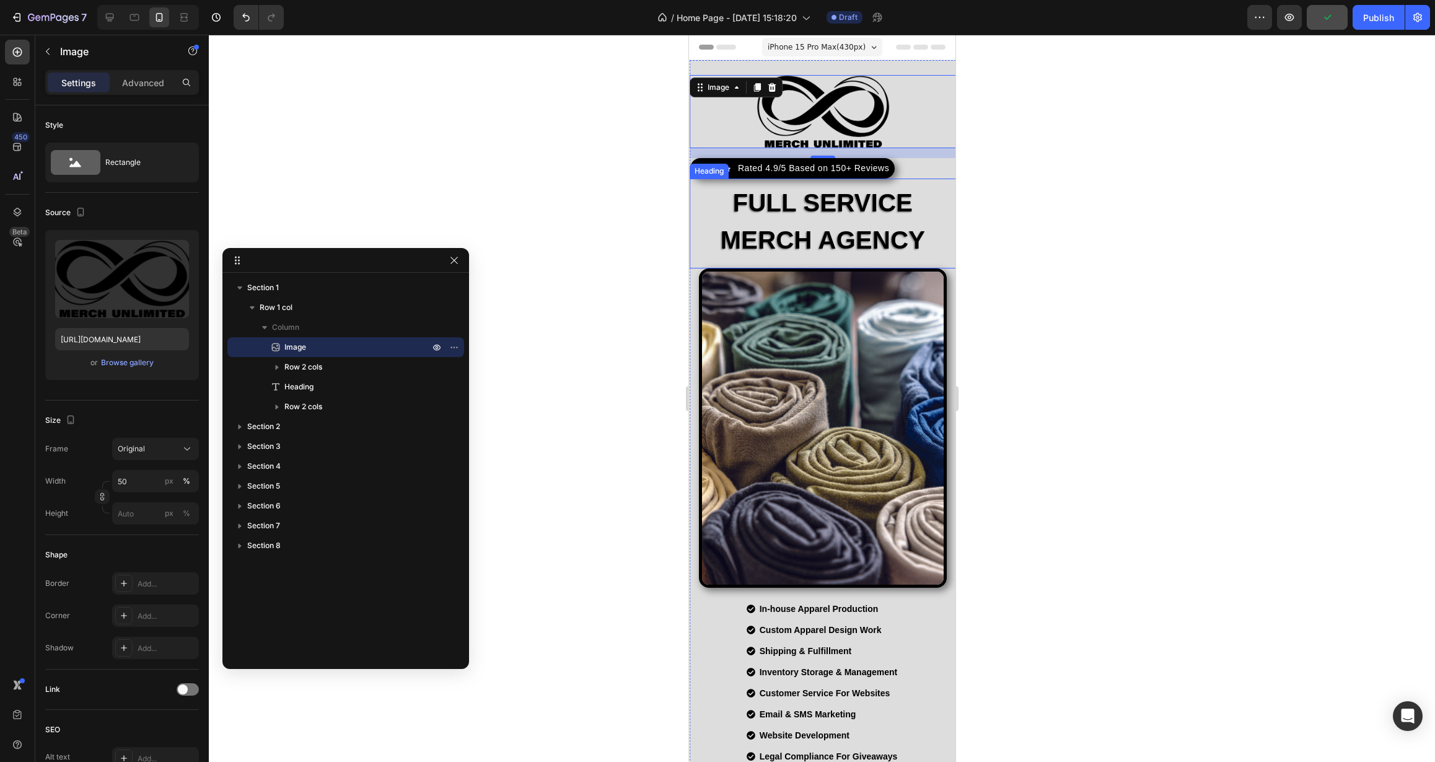
click at [775, 200] on h2 "FULL SERVICE MERCH AGENCY" at bounding box center [822, 221] width 266 height 77
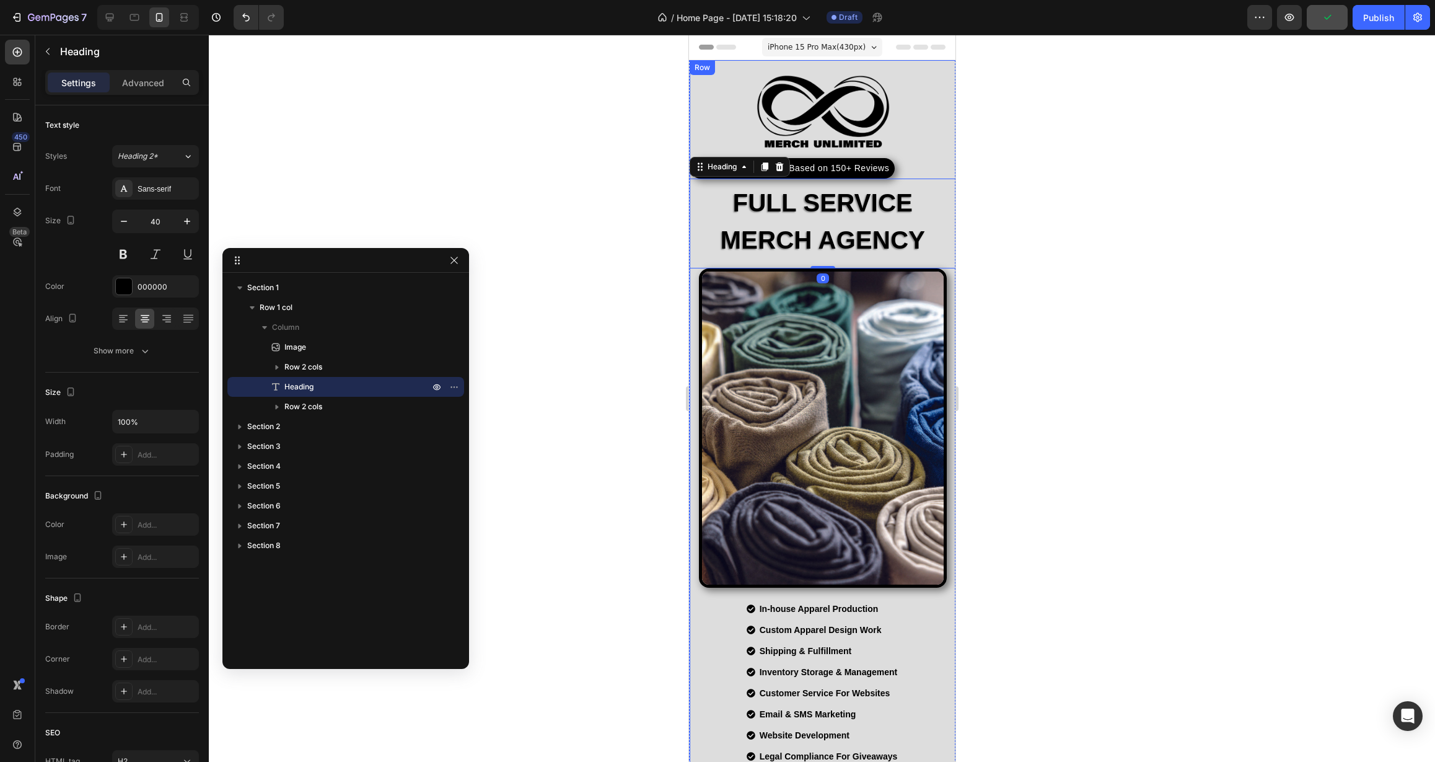
click at [904, 160] on div "Image Icon Icon Icon Icon Icon Icon List Hoz Rated 4.9/5 Based on 150+ Reviews …" at bounding box center [822, 439] width 266 height 728
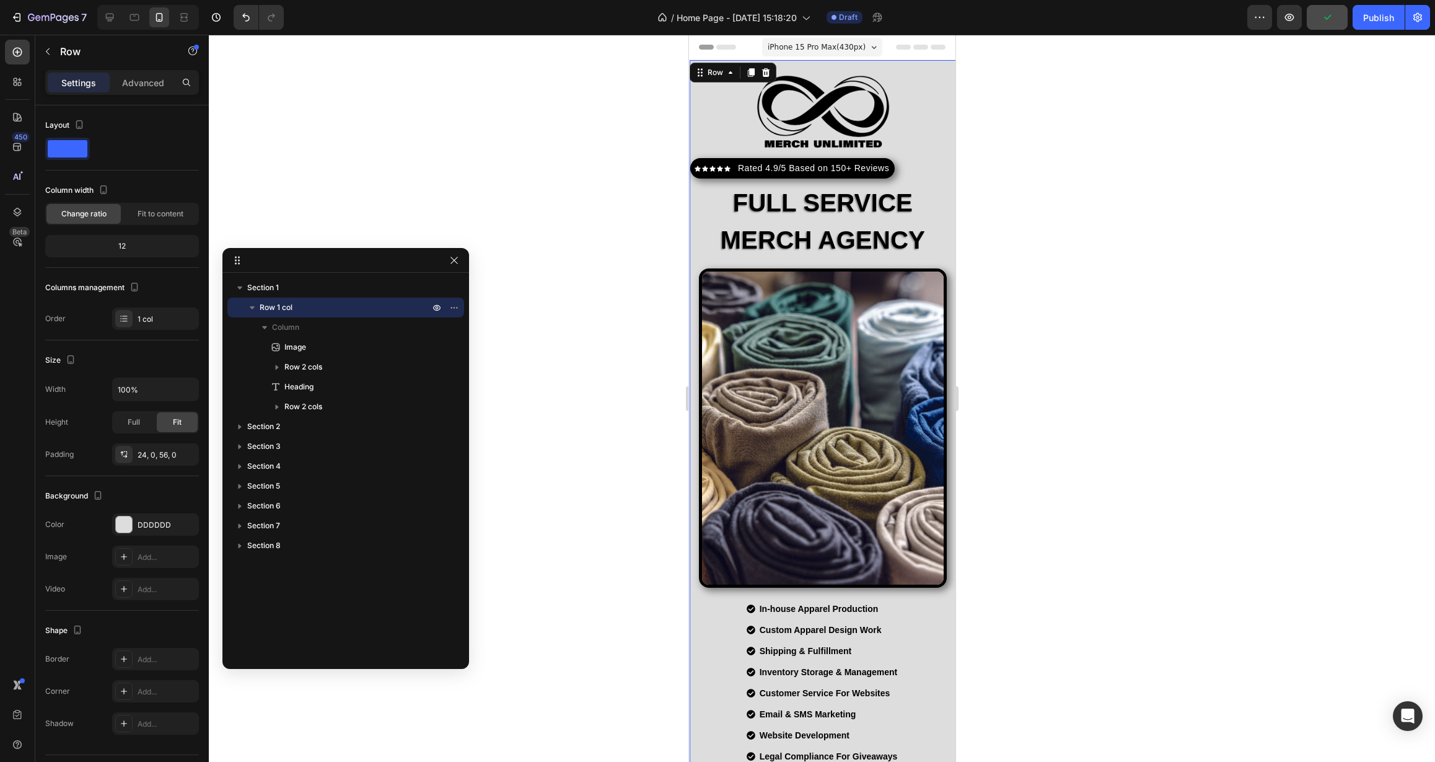
click at [902, 167] on div "Image Icon Icon Icon Icon Icon Icon List Hoz Rated 4.9/5 Based on 150+ Reviews …" at bounding box center [822, 439] width 266 height 728
click at [726, 148] on div "Image Icon Icon Icon Icon Icon Icon List Hoz Rated 4.9/5 Based on 150+ Reviews …" at bounding box center [822, 439] width 266 height 728
click at [727, 161] on div "Icon Icon Icon Icon Icon Icon List Hoz" at bounding box center [712, 168] width 36 height 15
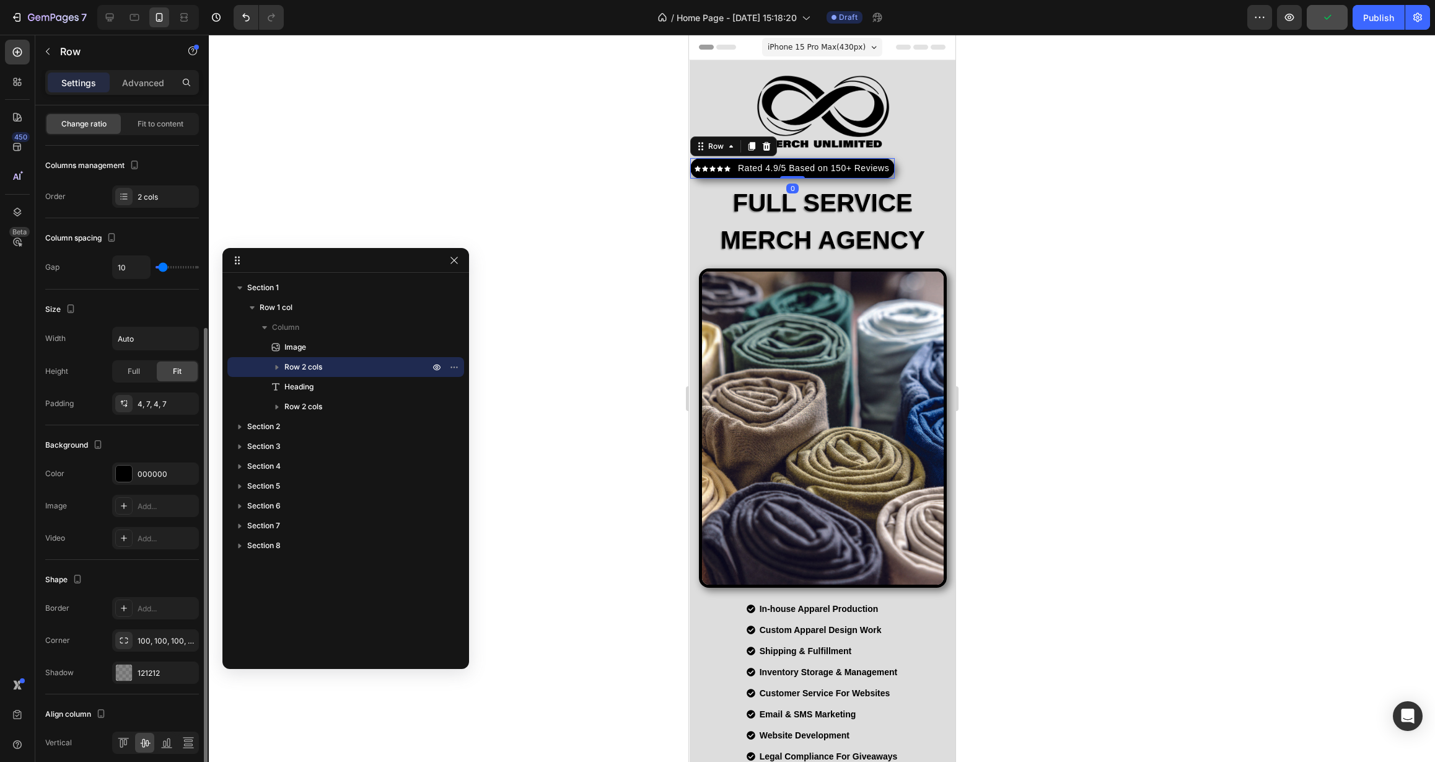
scroll to position [174, 0]
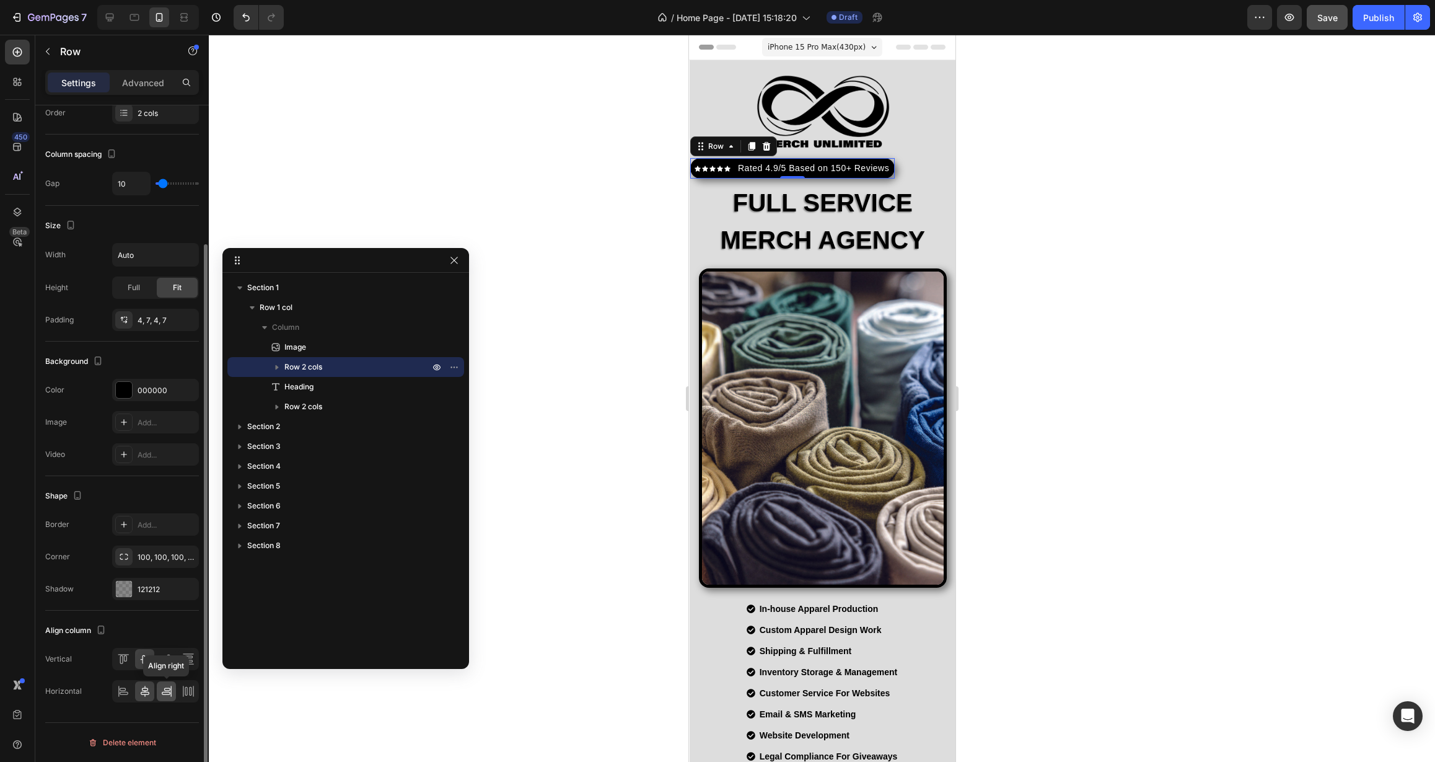
click at [164, 697] on icon at bounding box center [167, 691] width 12 height 12
click at [151, 694] on icon at bounding box center [145, 691] width 12 height 12
click at [914, 168] on div "Image Icon Icon Icon Icon Icon Icon List Hoz Rated 4.9/5 Based on 150+ Reviews …" at bounding box center [822, 439] width 266 height 728
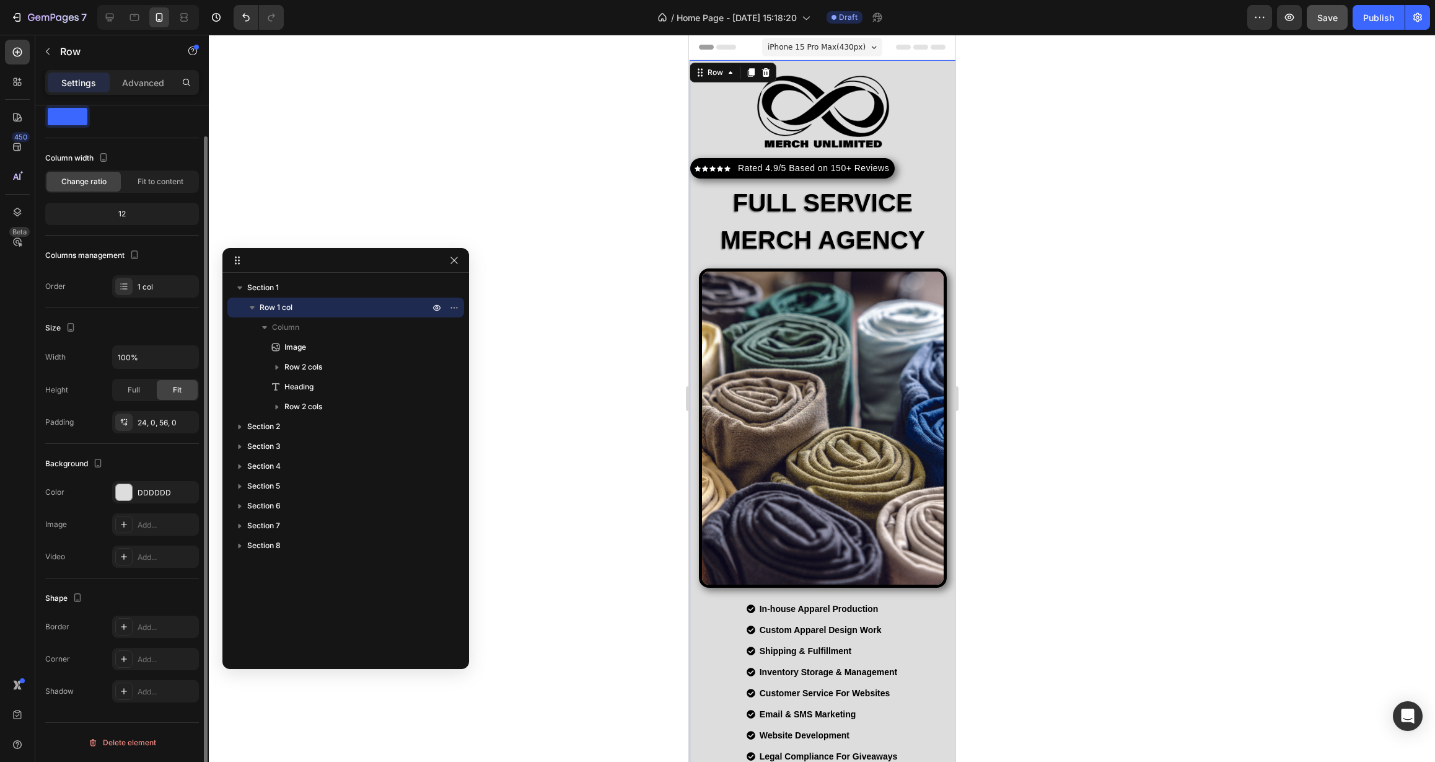
scroll to position [0, 0]
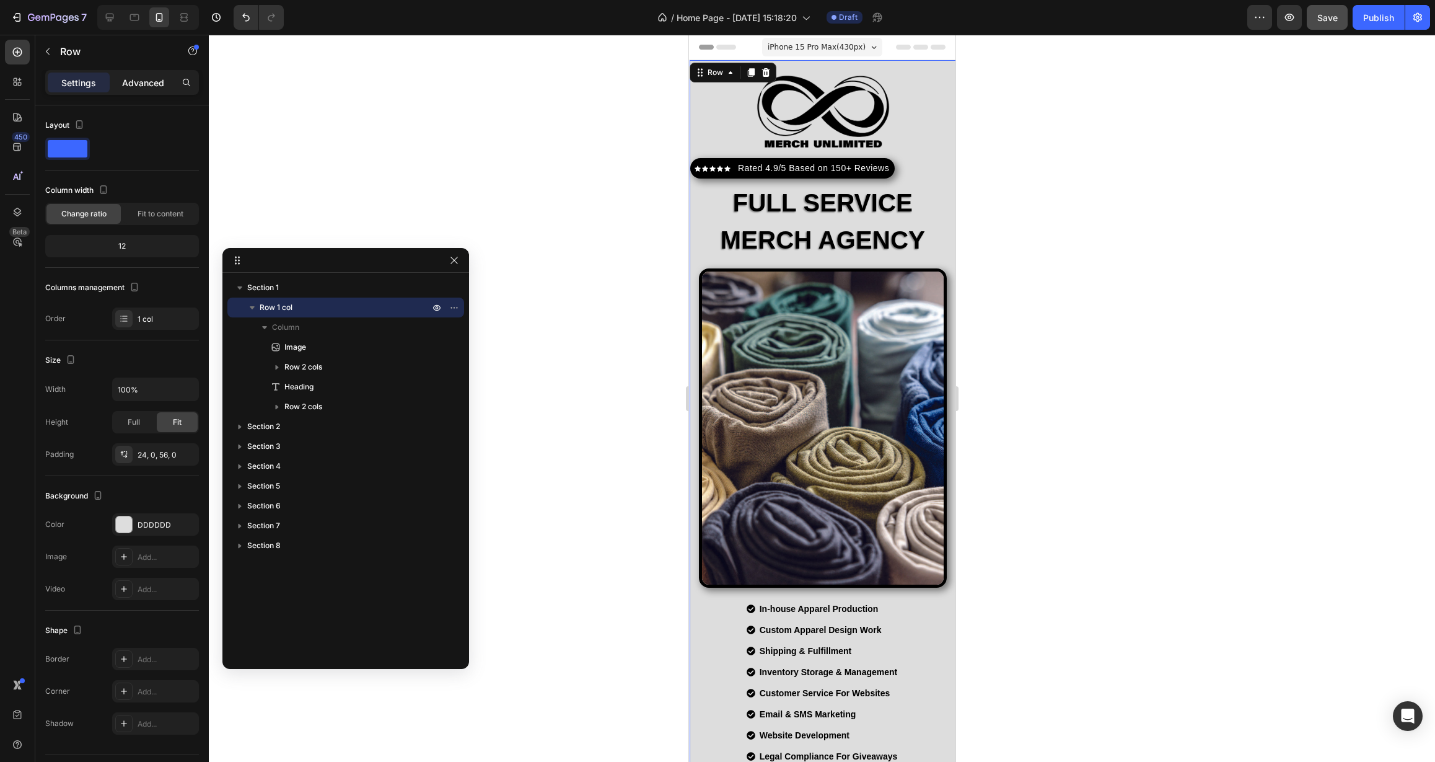
click at [141, 81] on p "Advanced" at bounding box center [143, 82] width 42 height 13
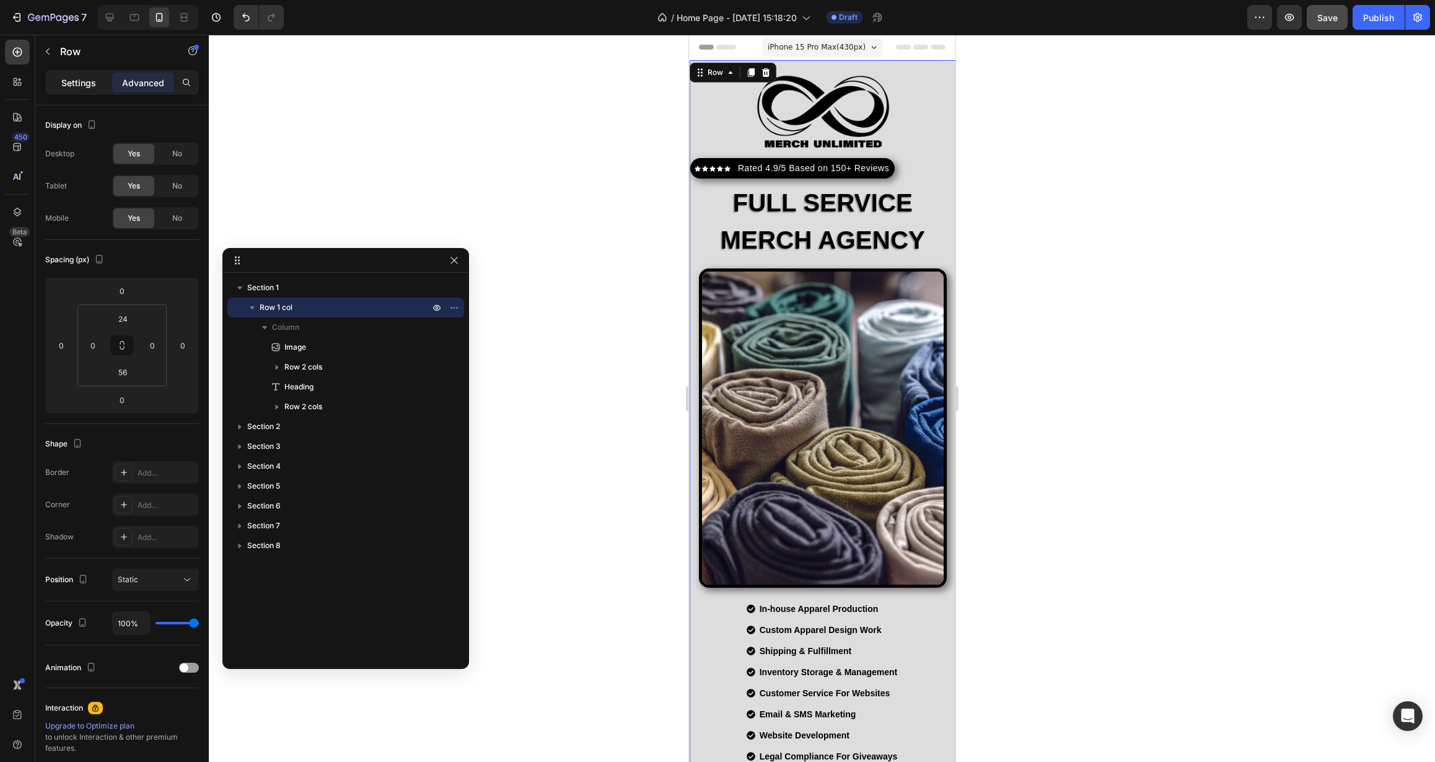
click at [93, 90] on div "Settings" at bounding box center [79, 83] width 62 height 20
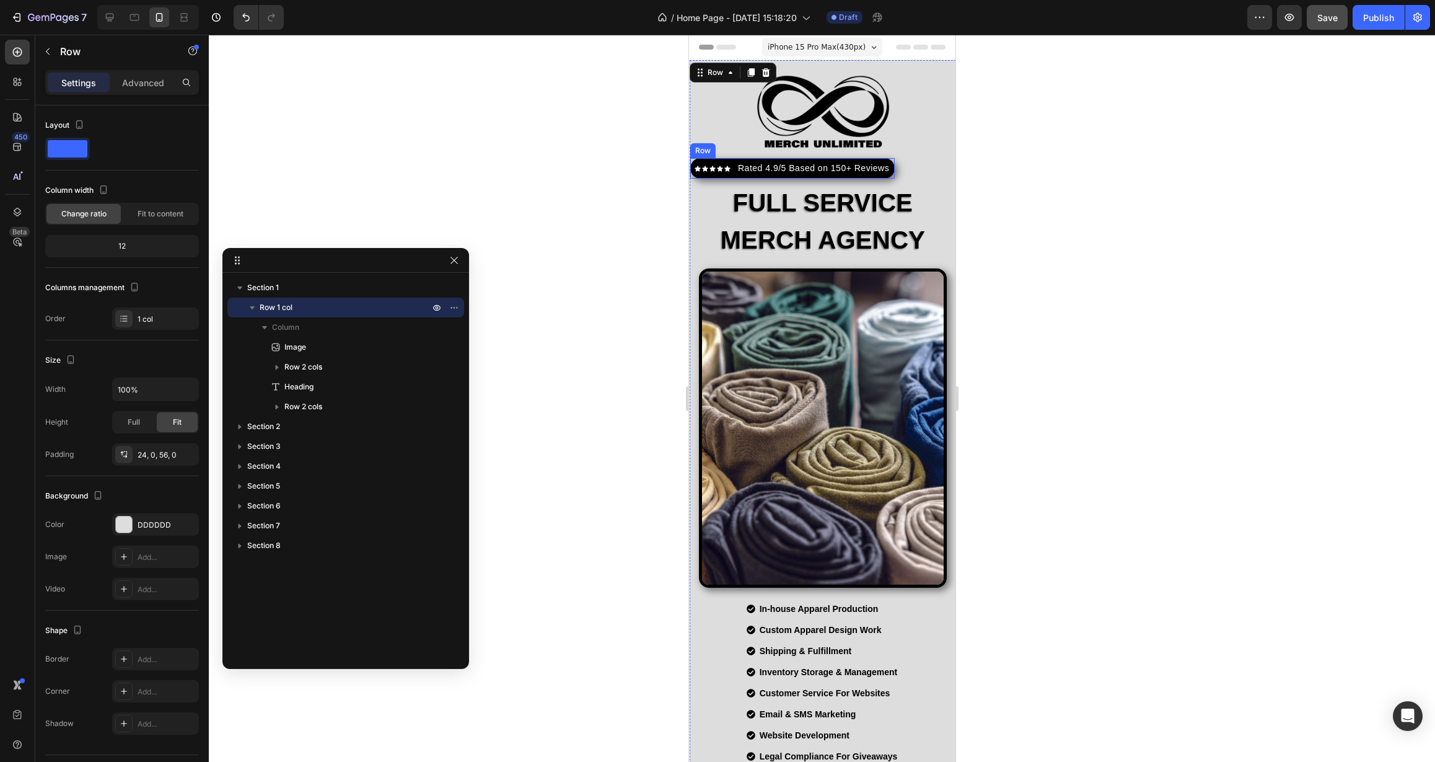
click at [788, 158] on div "Icon Icon Icon Icon Icon Icon List Hoz Rated 4.9/5 Based on 150+ Reviews Text b…" at bounding box center [792, 168] width 205 height 20
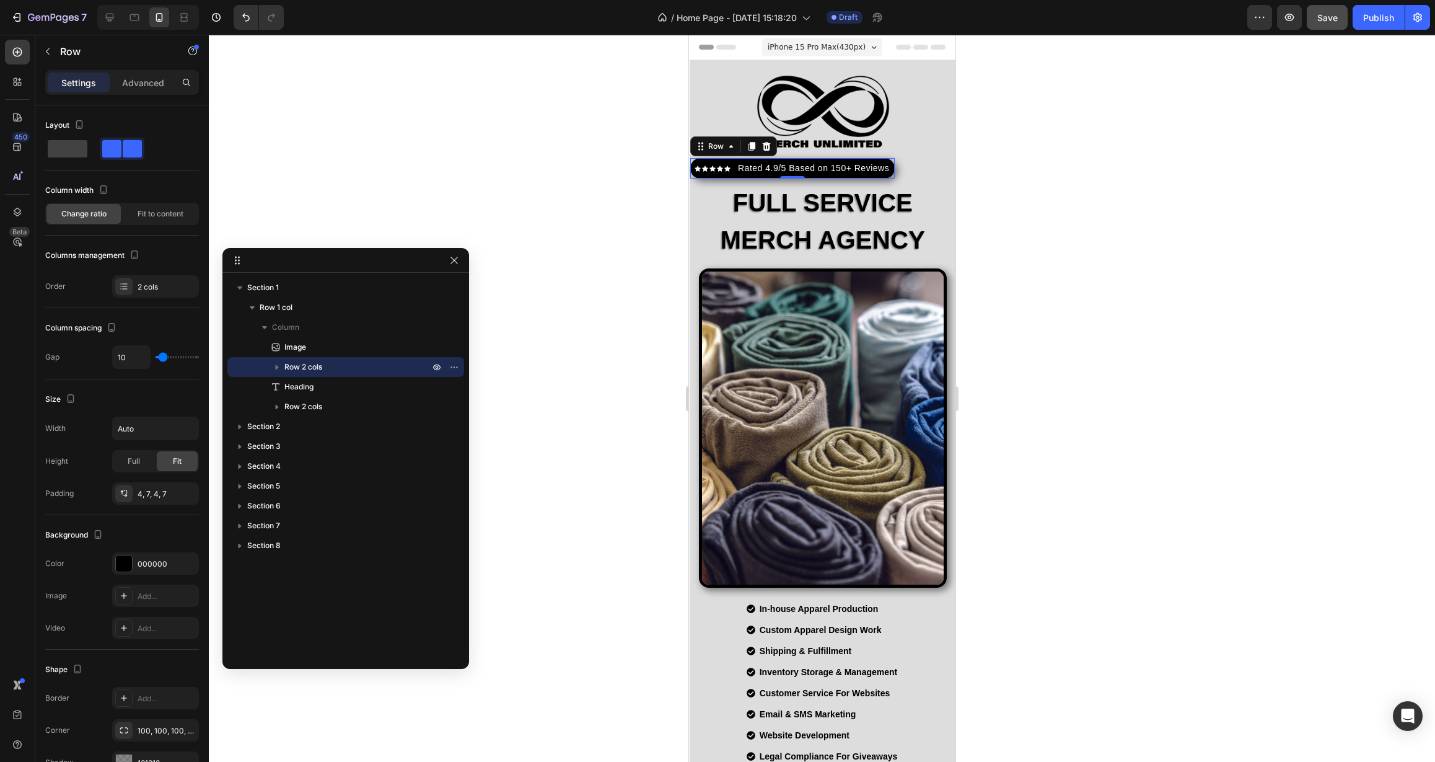
click at [303, 366] on span "Row 2 cols" at bounding box center [303, 367] width 38 height 12
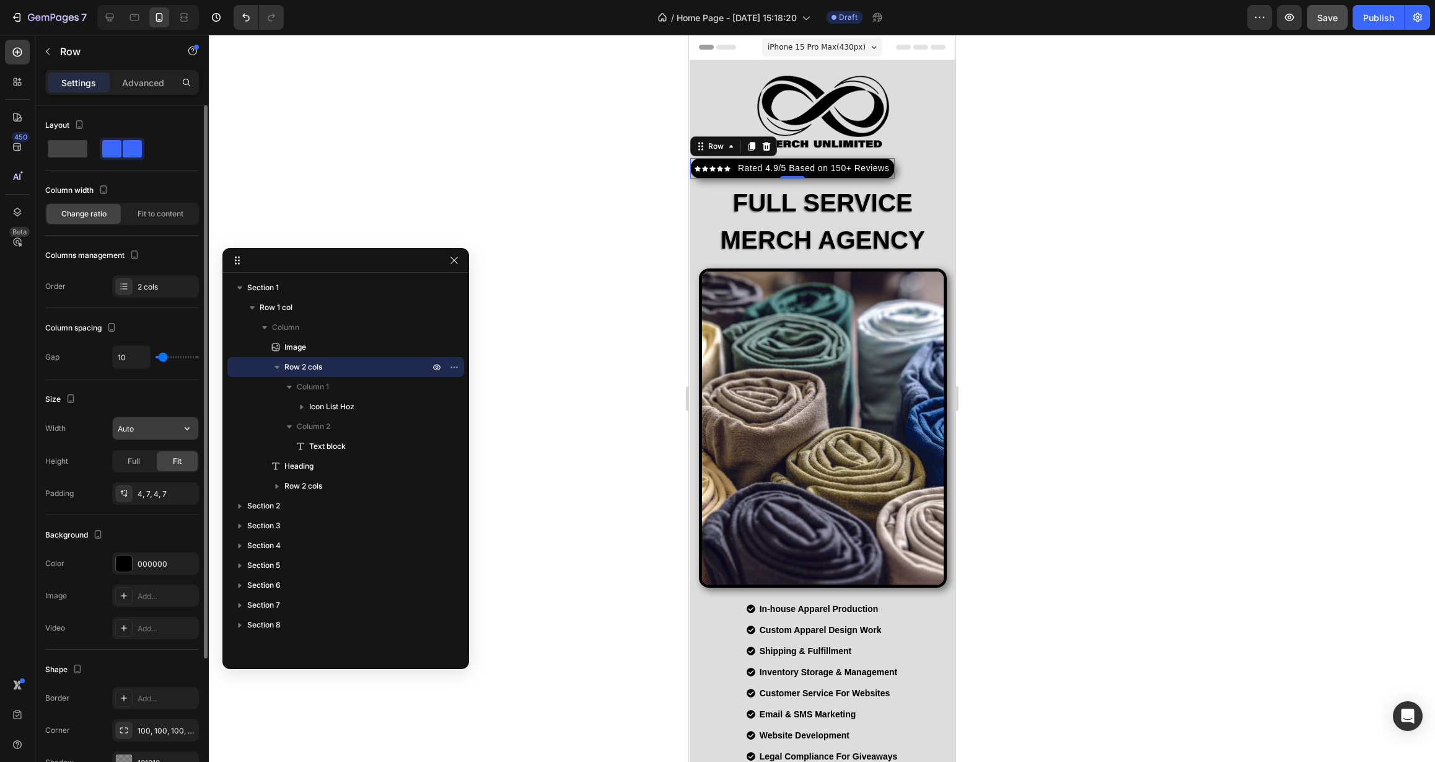
click at [154, 436] on input "Auto" at bounding box center [156, 428] width 86 height 22
click at [185, 431] on icon "button" at bounding box center [187, 428] width 12 height 12
click at [161, 485] on p "Full 100%" at bounding box center [152, 483] width 71 height 11
click at [147, 430] on input "100%" at bounding box center [156, 428] width 86 height 22
drag, startPoint x: 149, startPoint y: 429, endPoint x: 99, endPoint y: 426, distance: 49.7
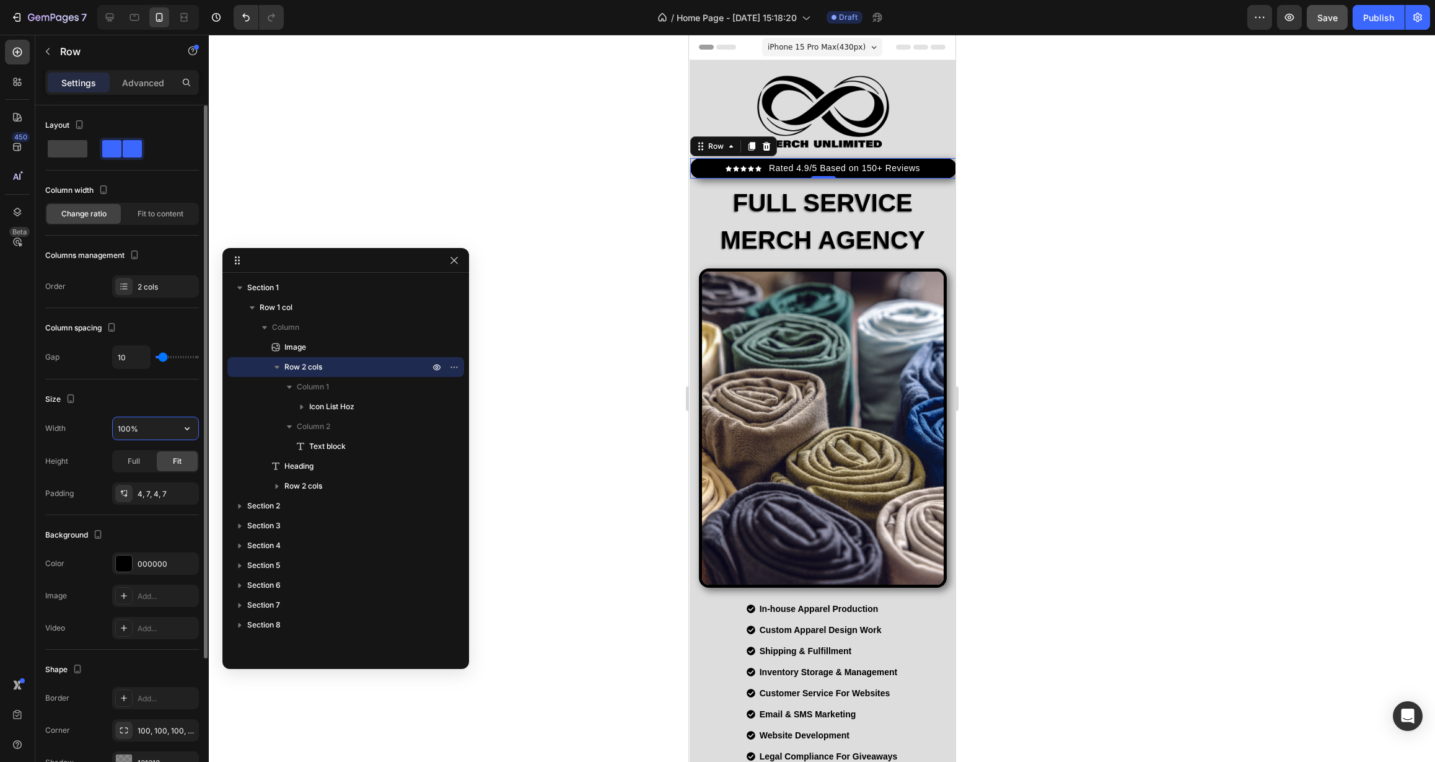
click at [99, 426] on div "Width 100%" at bounding box center [122, 428] width 154 height 24
type input "80%"
click at [110, 406] on div "Size" at bounding box center [122, 399] width 154 height 20
click at [182, 495] on icon "button" at bounding box center [186, 493] width 10 height 10
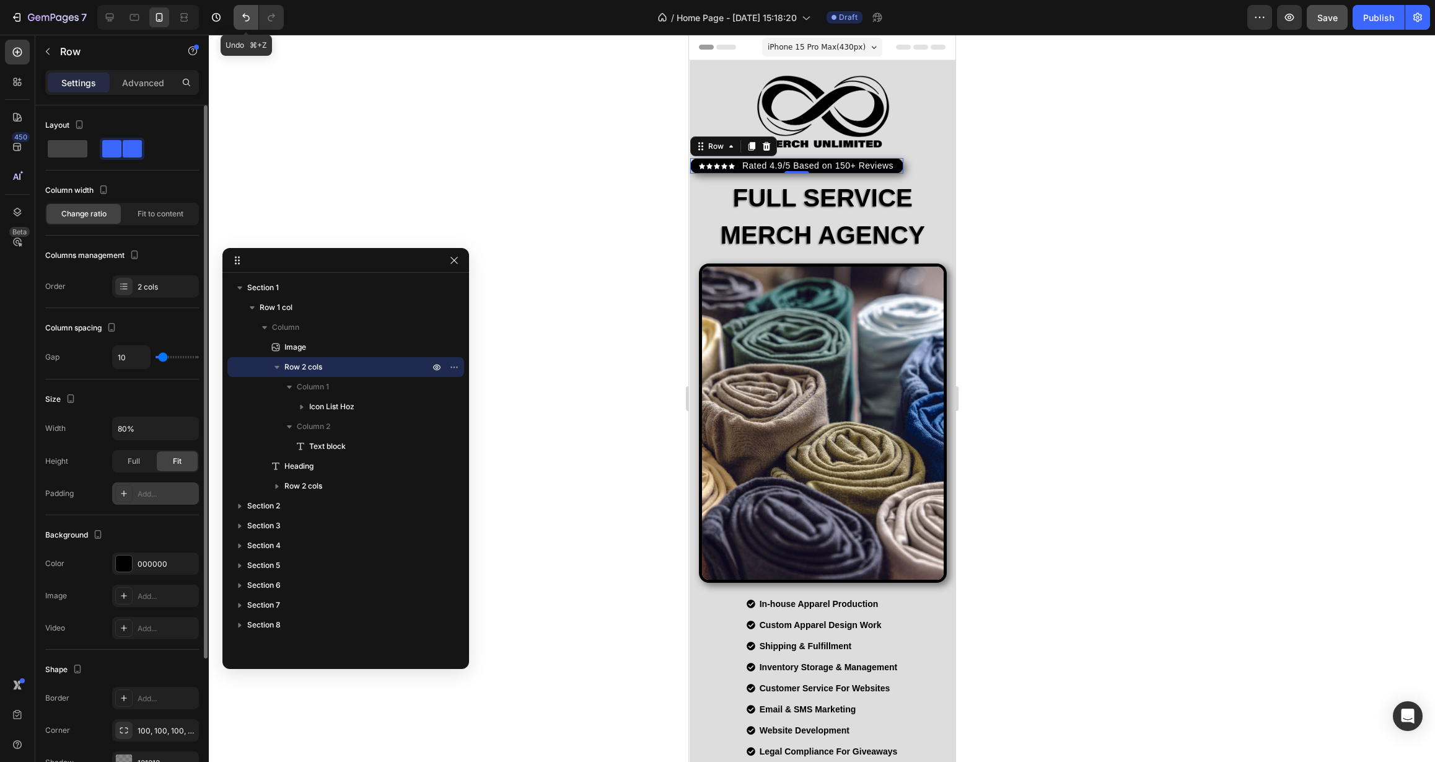
click at [249, 17] on icon "Undo/Redo" at bounding box center [246, 17] width 12 height 12
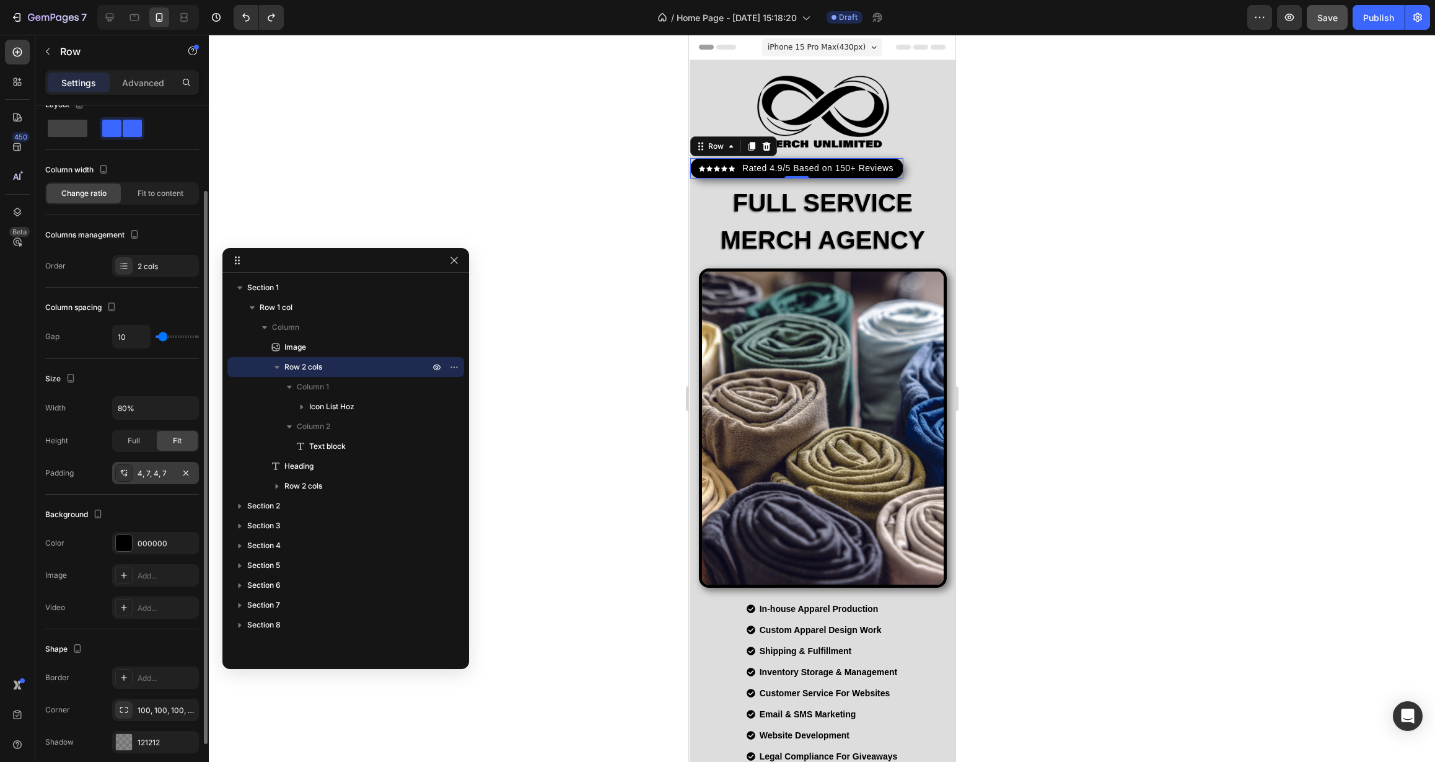
scroll to position [125, 0]
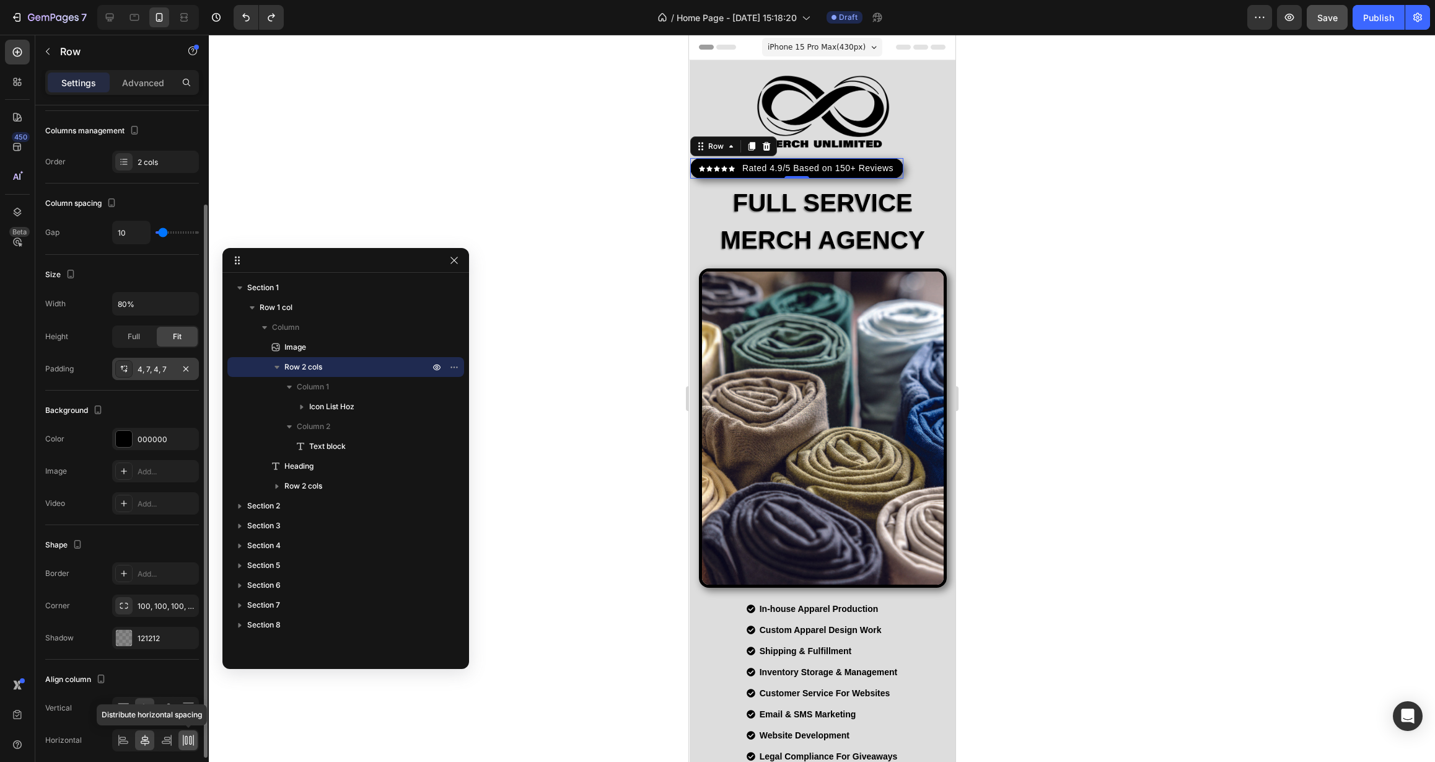
click at [187, 742] on icon at bounding box center [186, 740] width 2 height 9
click at [191, 700] on div at bounding box center [187, 708] width 19 height 20
click at [154, 710] on div at bounding box center [155, 708] width 87 height 22
click at [142, 705] on icon at bounding box center [145, 708] width 12 height 12
click at [148, 739] on icon at bounding box center [145, 740] width 12 height 12
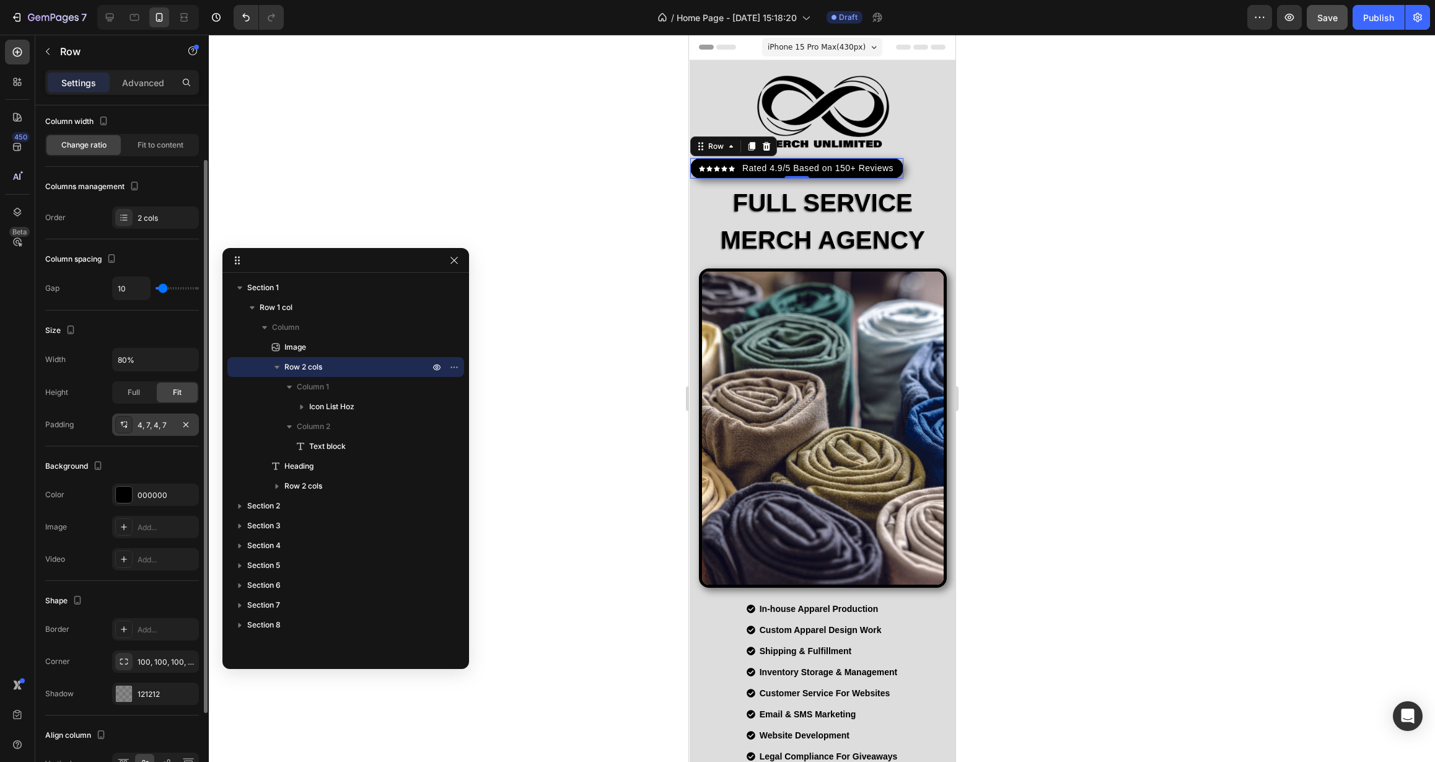
scroll to position [0, 0]
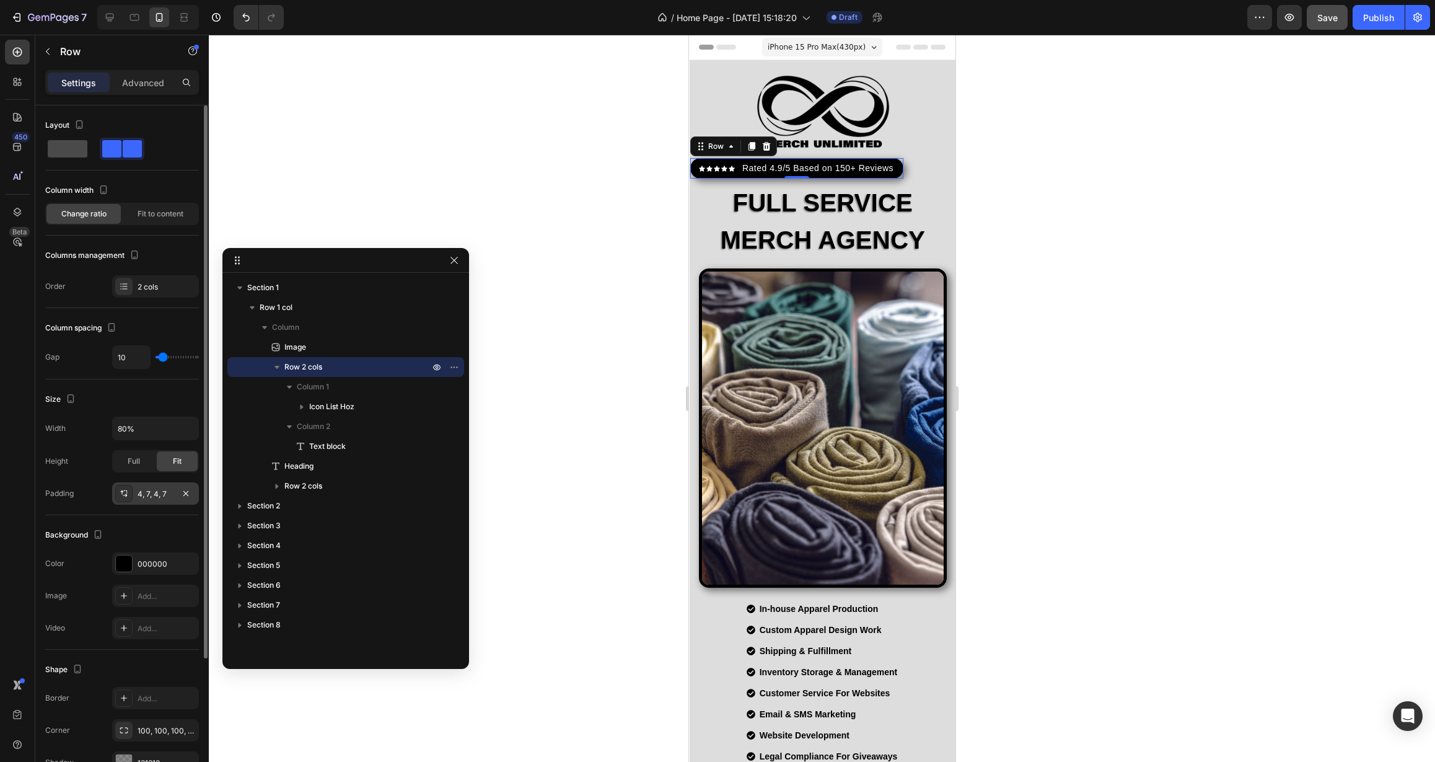
click at [74, 146] on span at bounding box center [68, 148] width 40 height 17
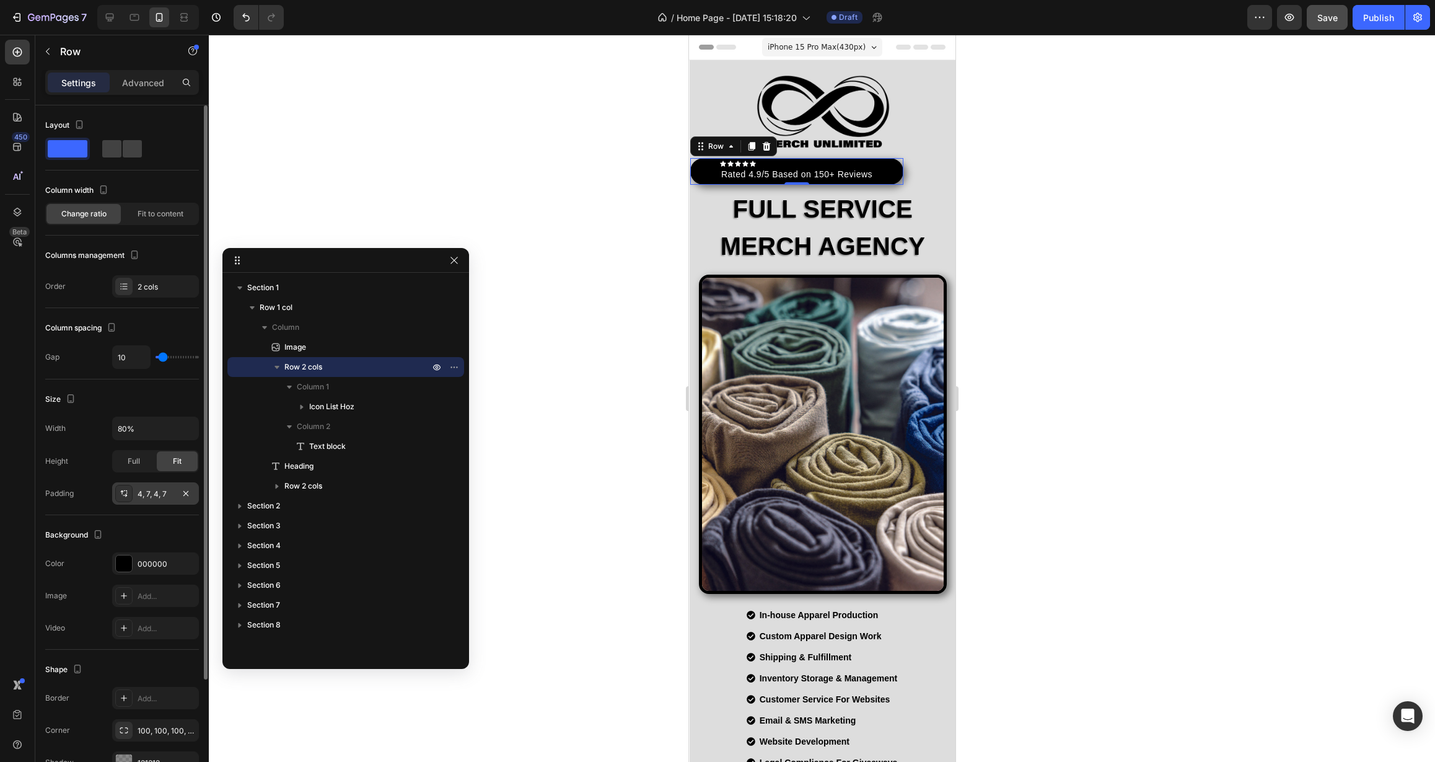
type input "0"
click at [107, 149] on span at bounding box center [111, 148] width 19 height 17
type input "10"
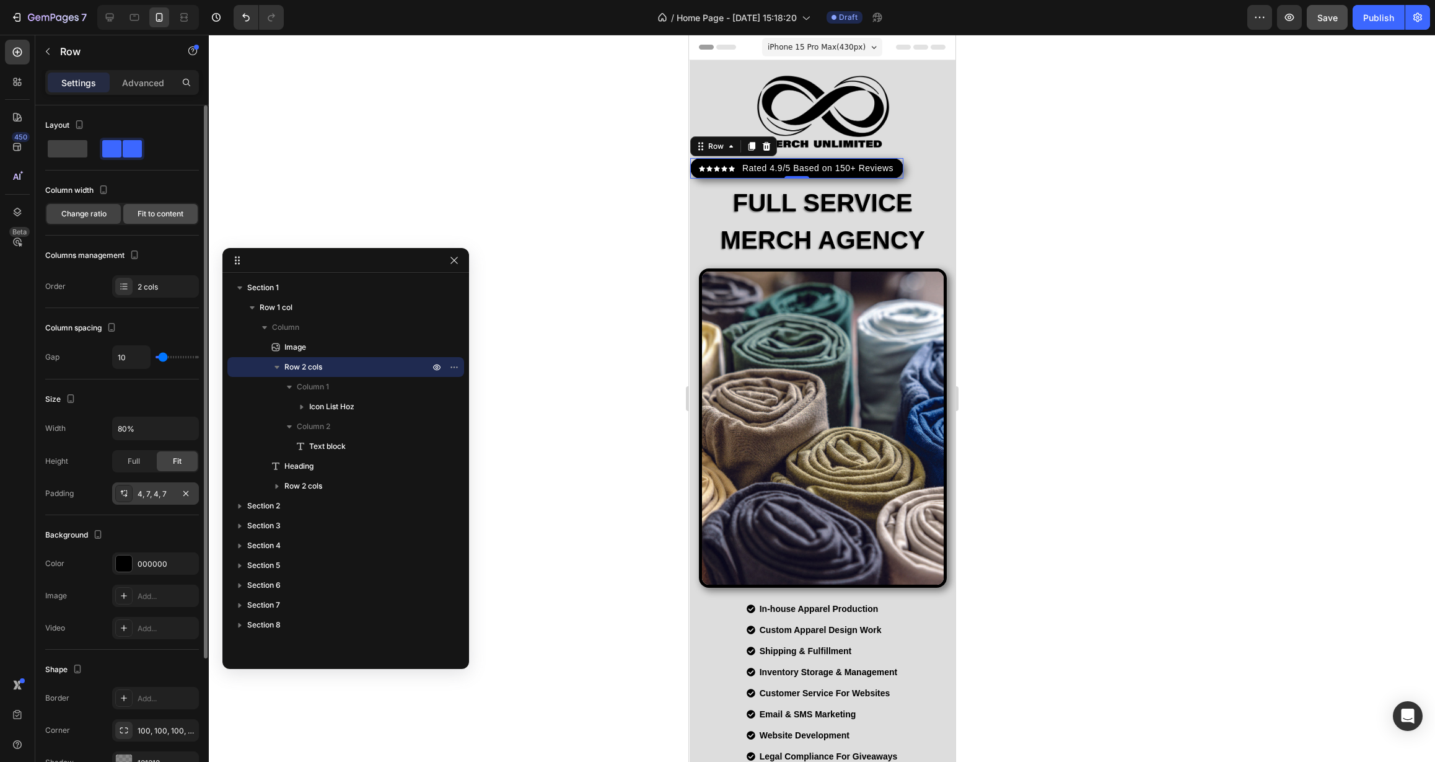
click at [157, 219] on div "Fit to content" at bounding box center [160, 214] width 74 height 20
click at [86, 219] on div "Change ratio" at bounding box center [83, 214] width 74 height 20
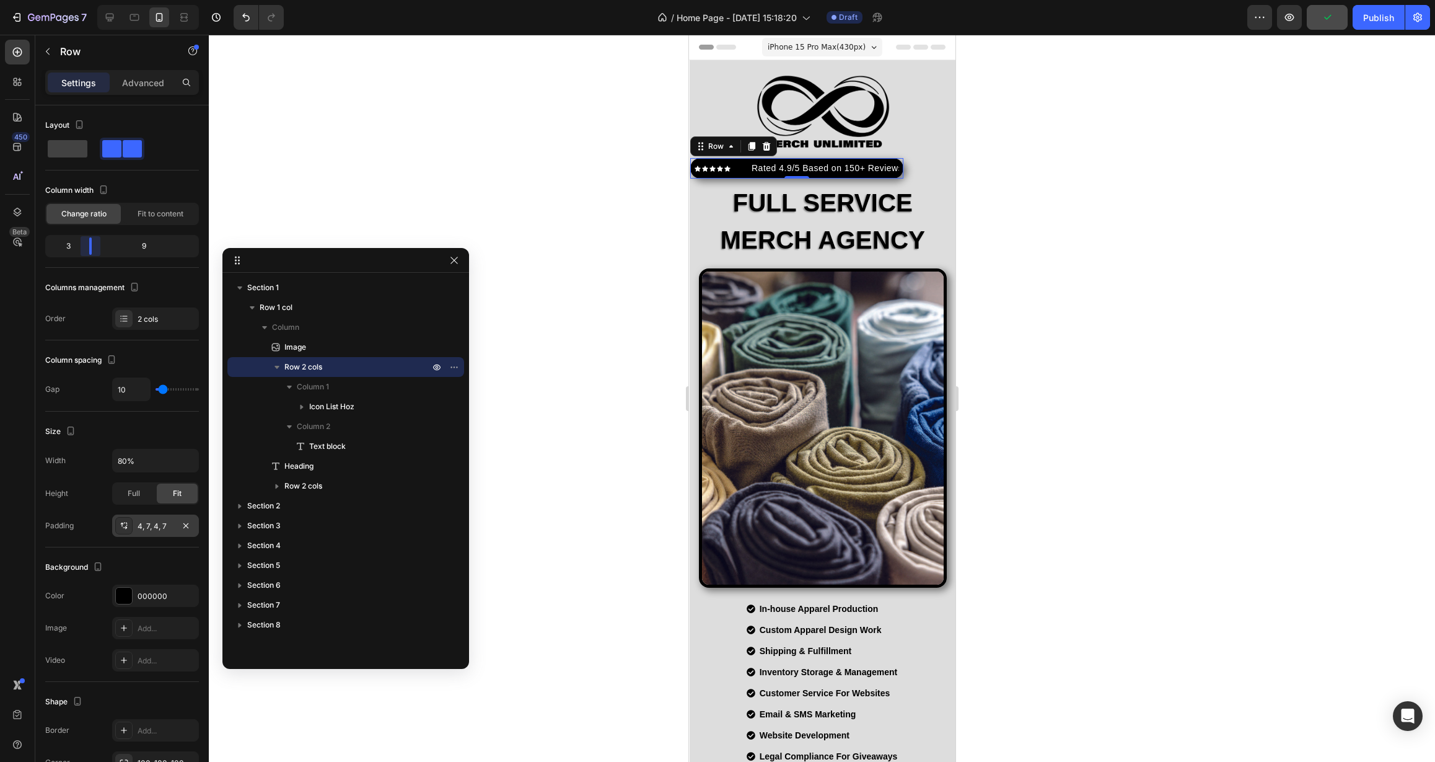
drag, startPoint x: 119, startPoint y: 244, endPoint x: 86, endPoint y: 248, distance: 33.7
click at [86, 0] on body "7 Version history / Home Page - Aug 2, 15:18:20 Draft Preview Publish 450 Beta …" at bounding box center [717, 0] width 1435 height 0
click at [155, 210] on span "Fit to content" at bounding box center [161, 213] width 46 height 11
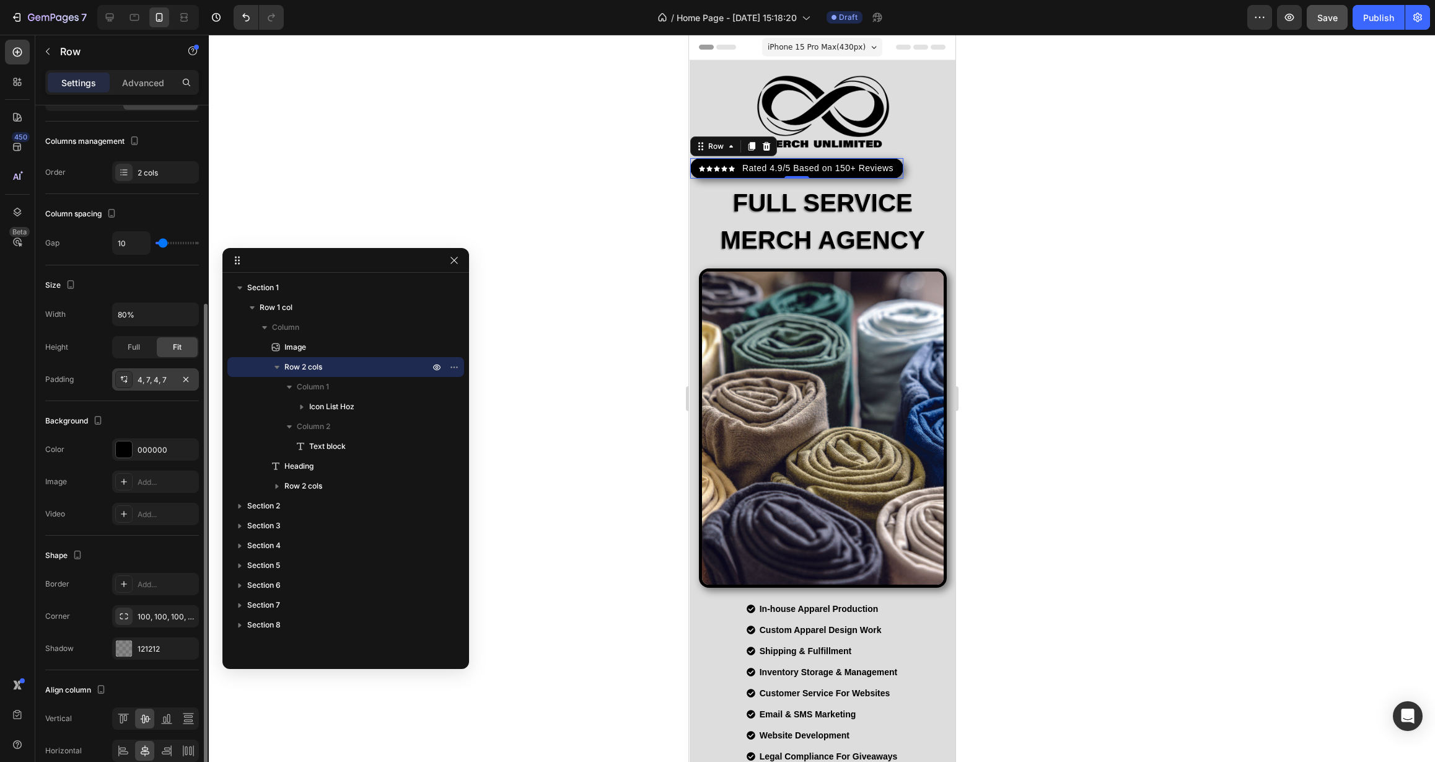
scroll to position [174, 0]
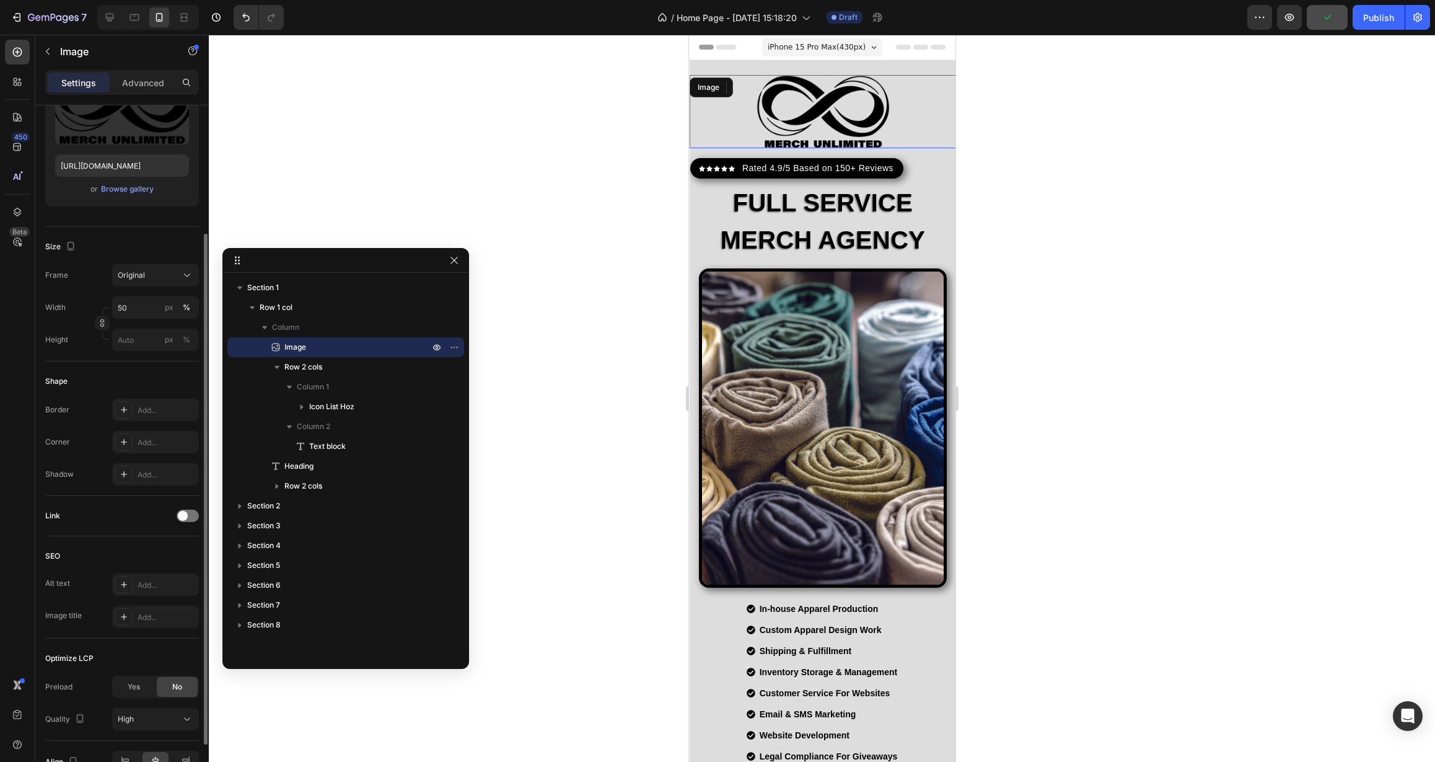
click at [905, 138] on div at bounding box center [822, 111] width 266 height 73
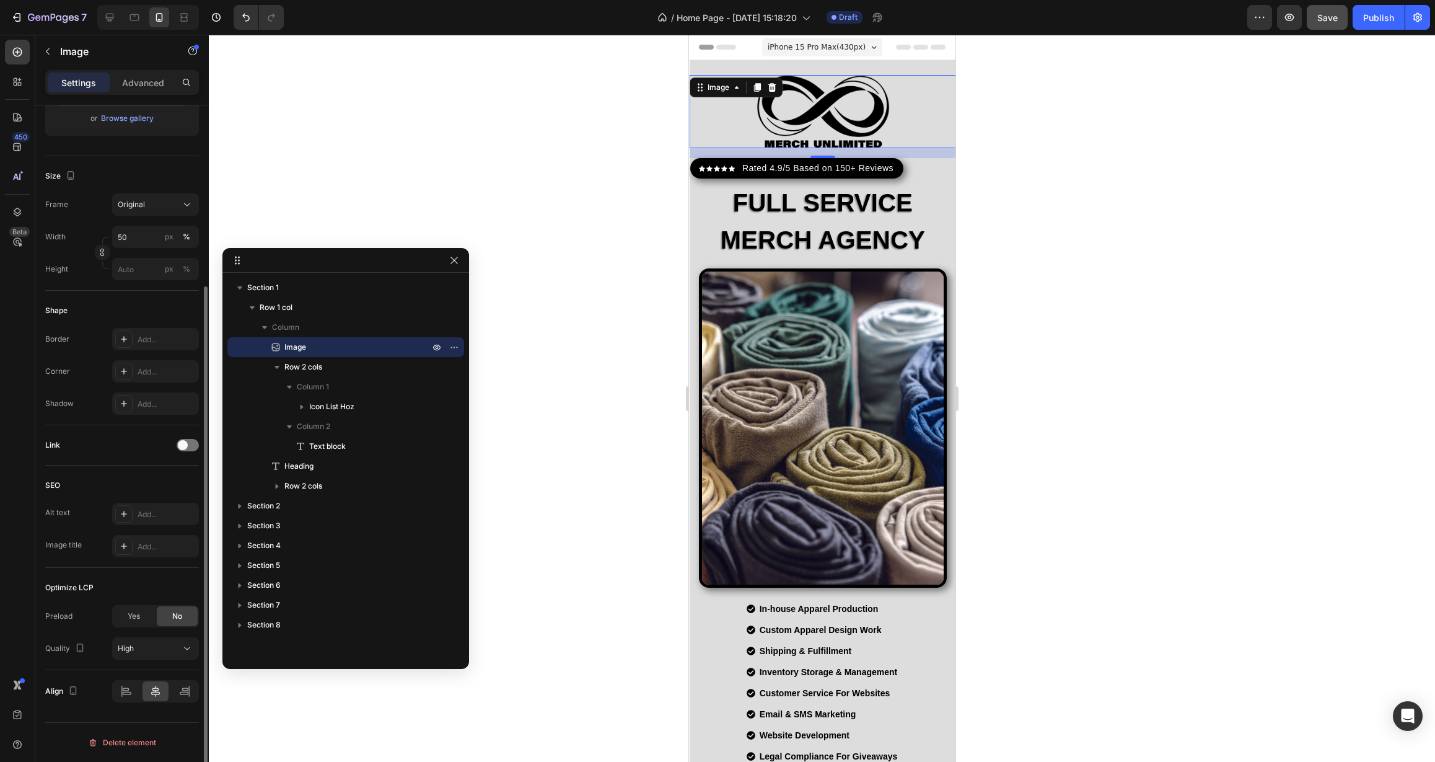
scroll to position [0, 0]
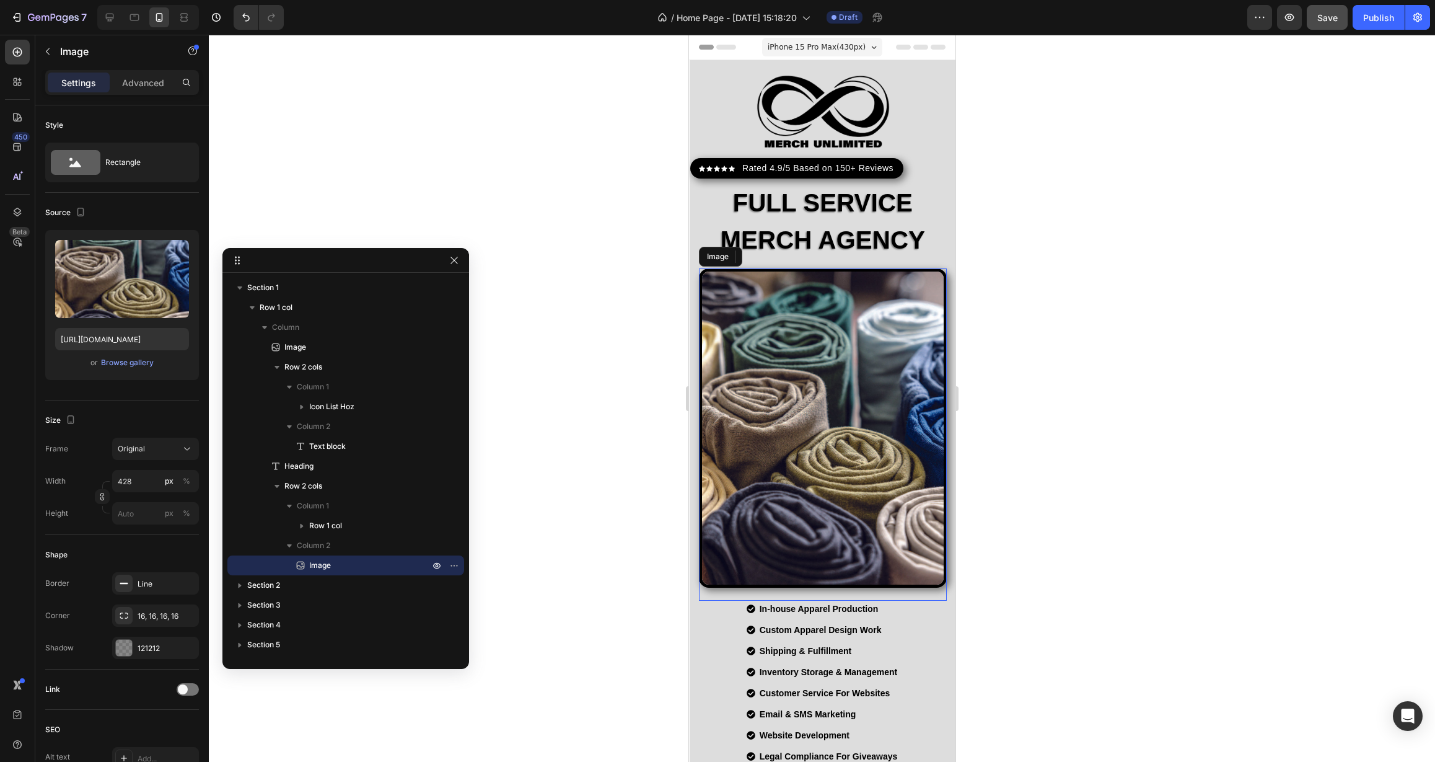
click at [757, 286] on img at bounding box center [822, 427] width 248 height 319
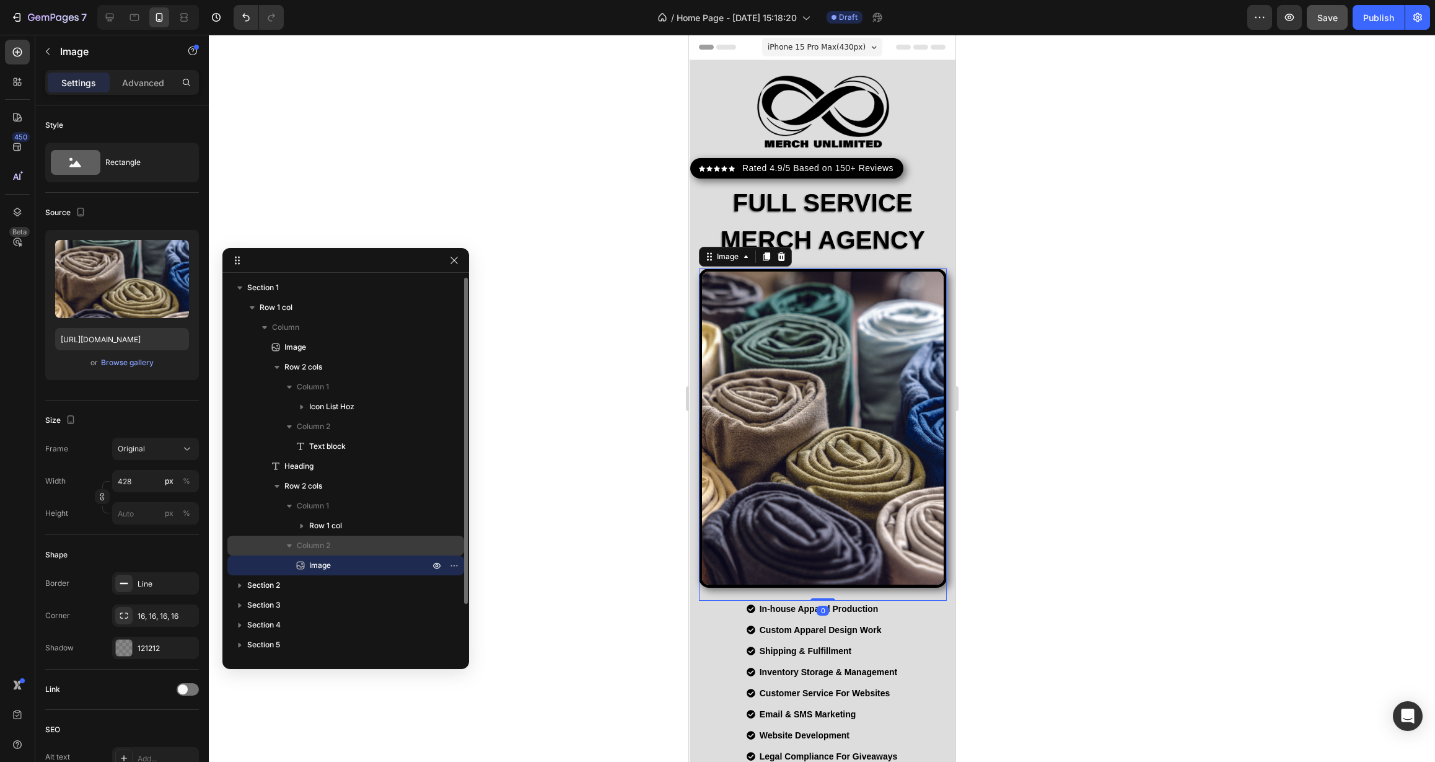
click at [372, 551] on p "Column 2" at bounding box center [364, 545] width 135 height 12
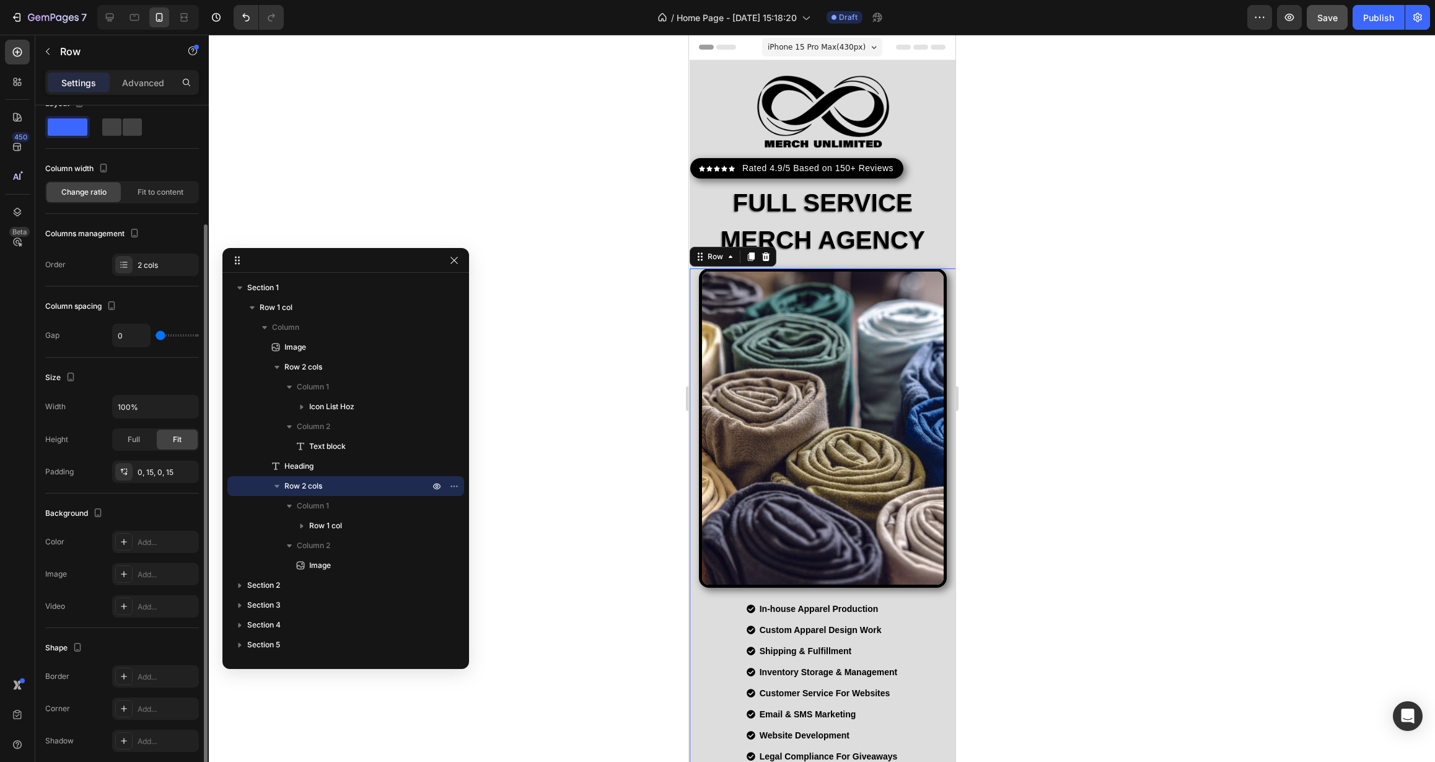
scroll to position [141, 0]
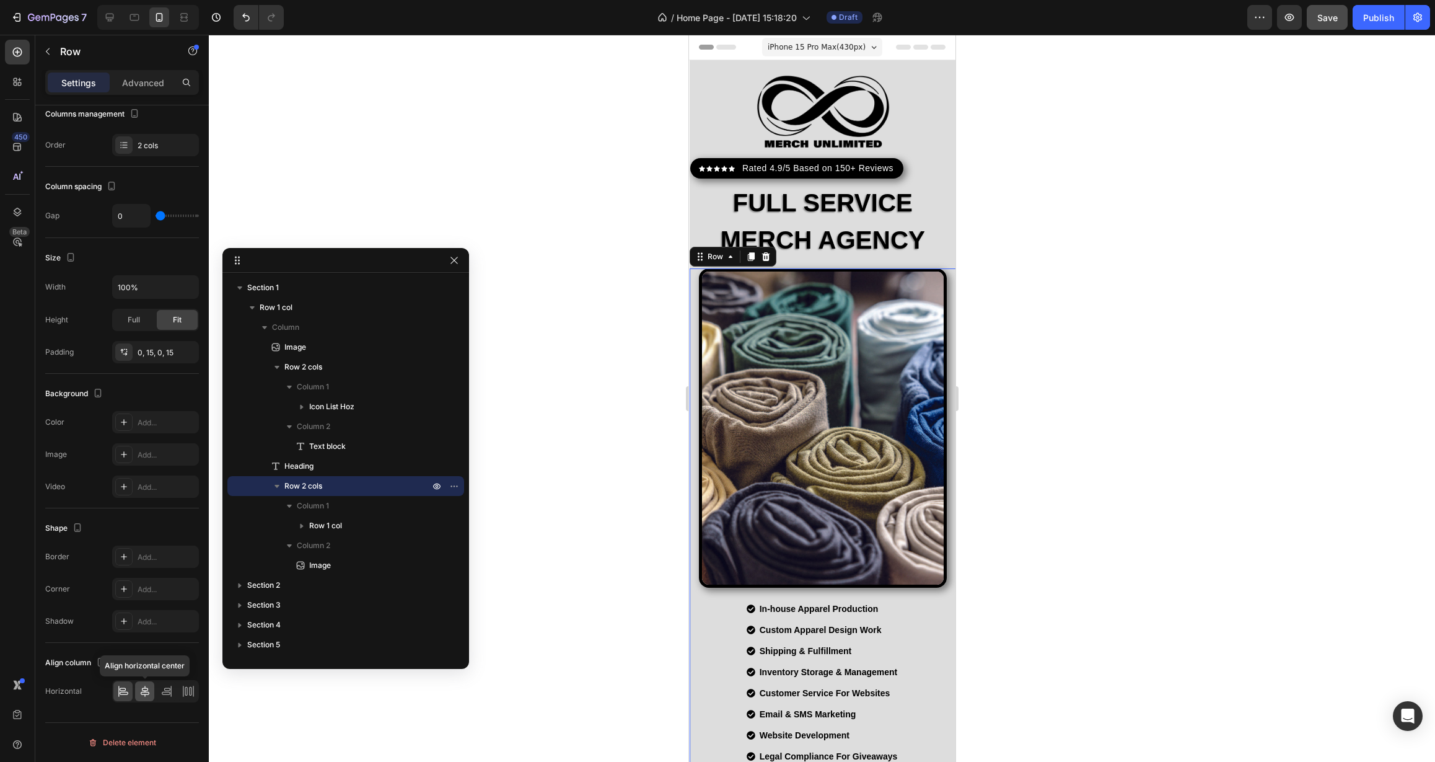
click at [143, 695] on icon at bounding box center [145, 691] width 12 height 12
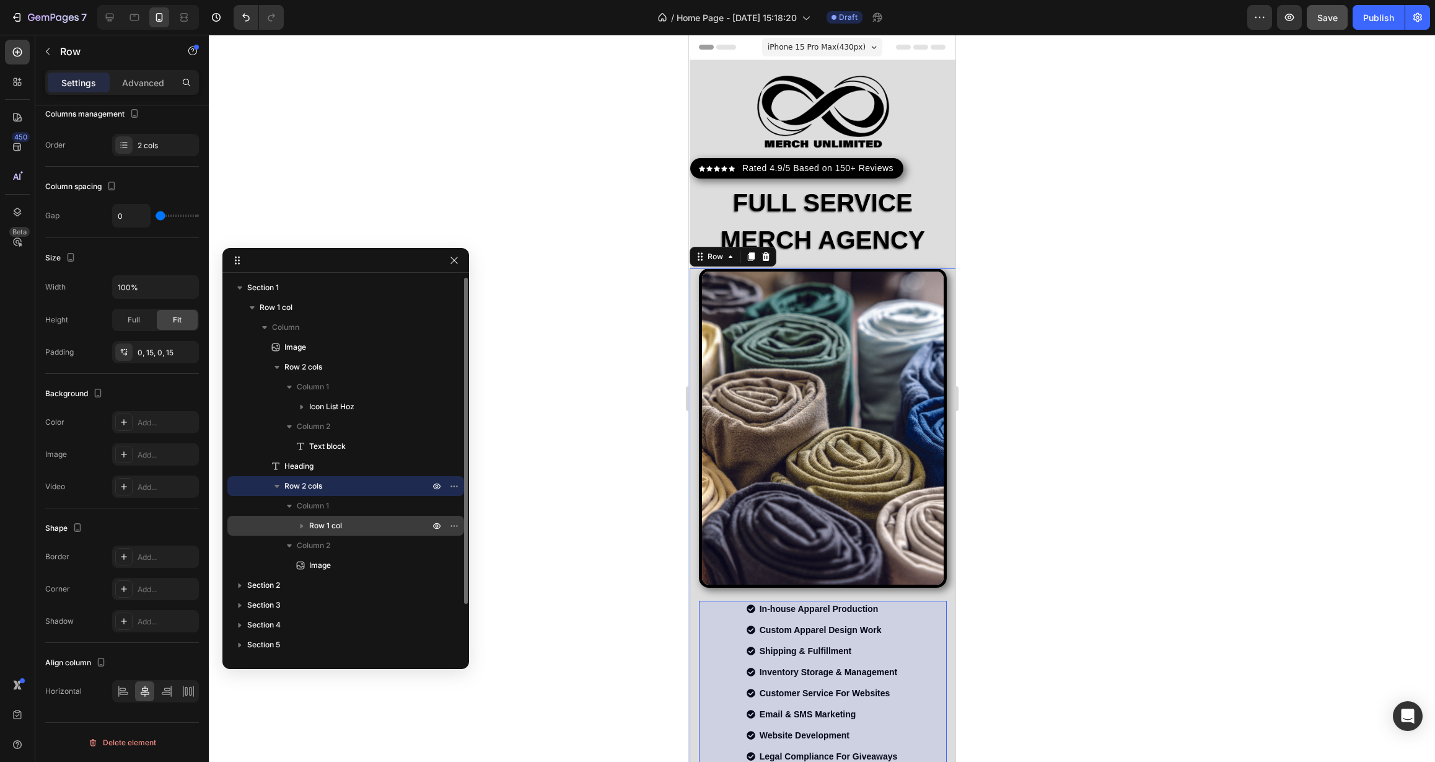
click at [360, 523] on p "Row 1 col" at bounding box center [370, 525] width 123 height 12
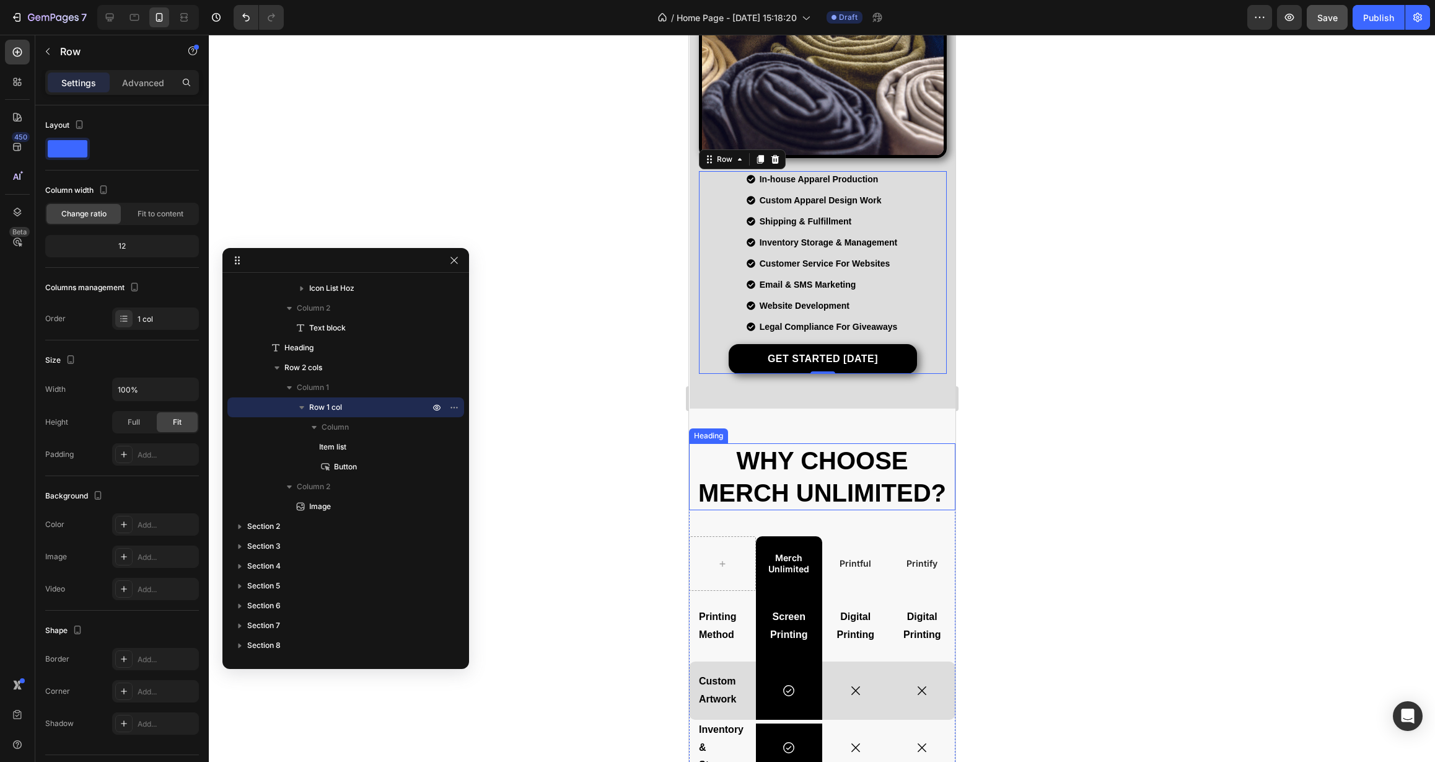
scroll to position [0, 0]
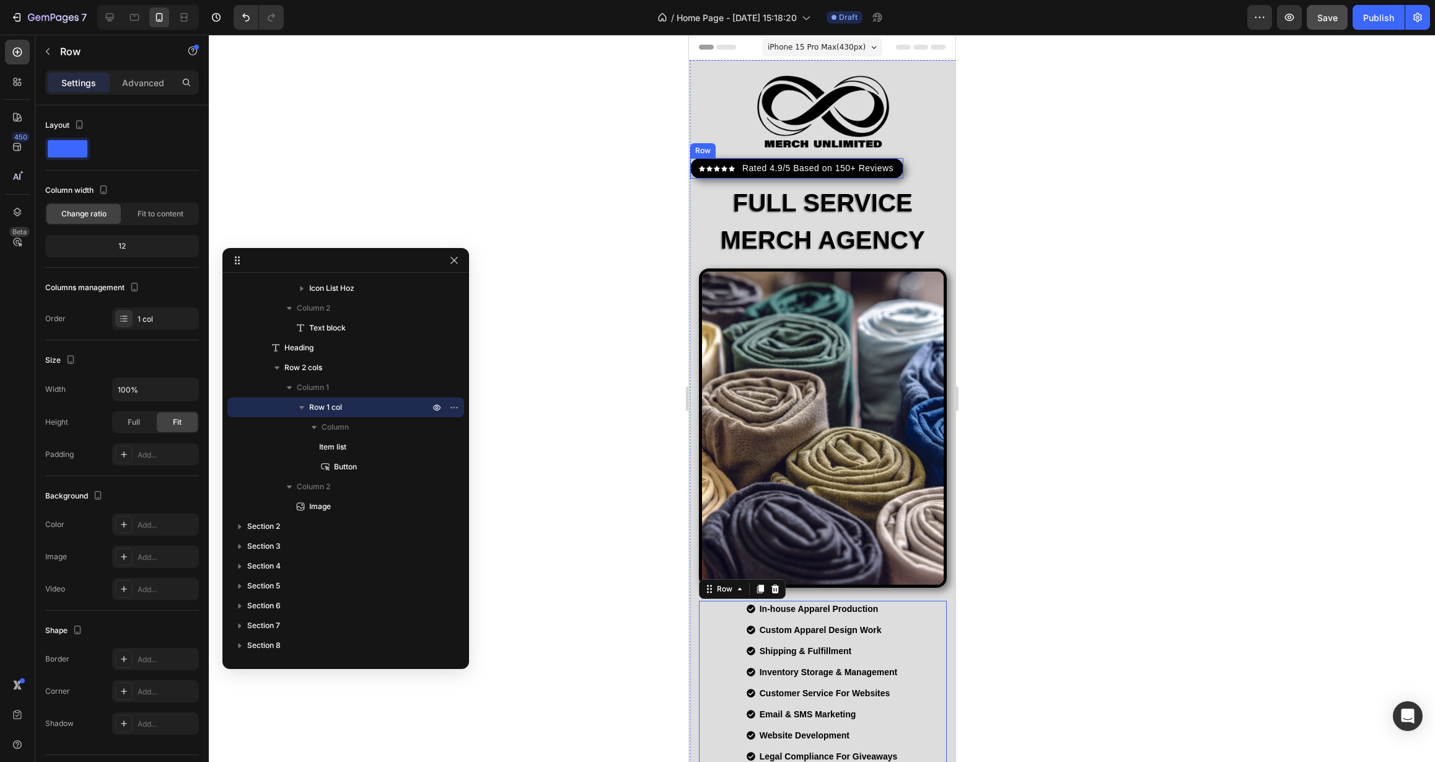
click at [895, 169] on div "Icon Icon Icon Icon Icon Icon List Hoz Rated 4.9/5 Based on 150+ Reviews Text b…" at bounding box center [796, 168] width 213 height 20
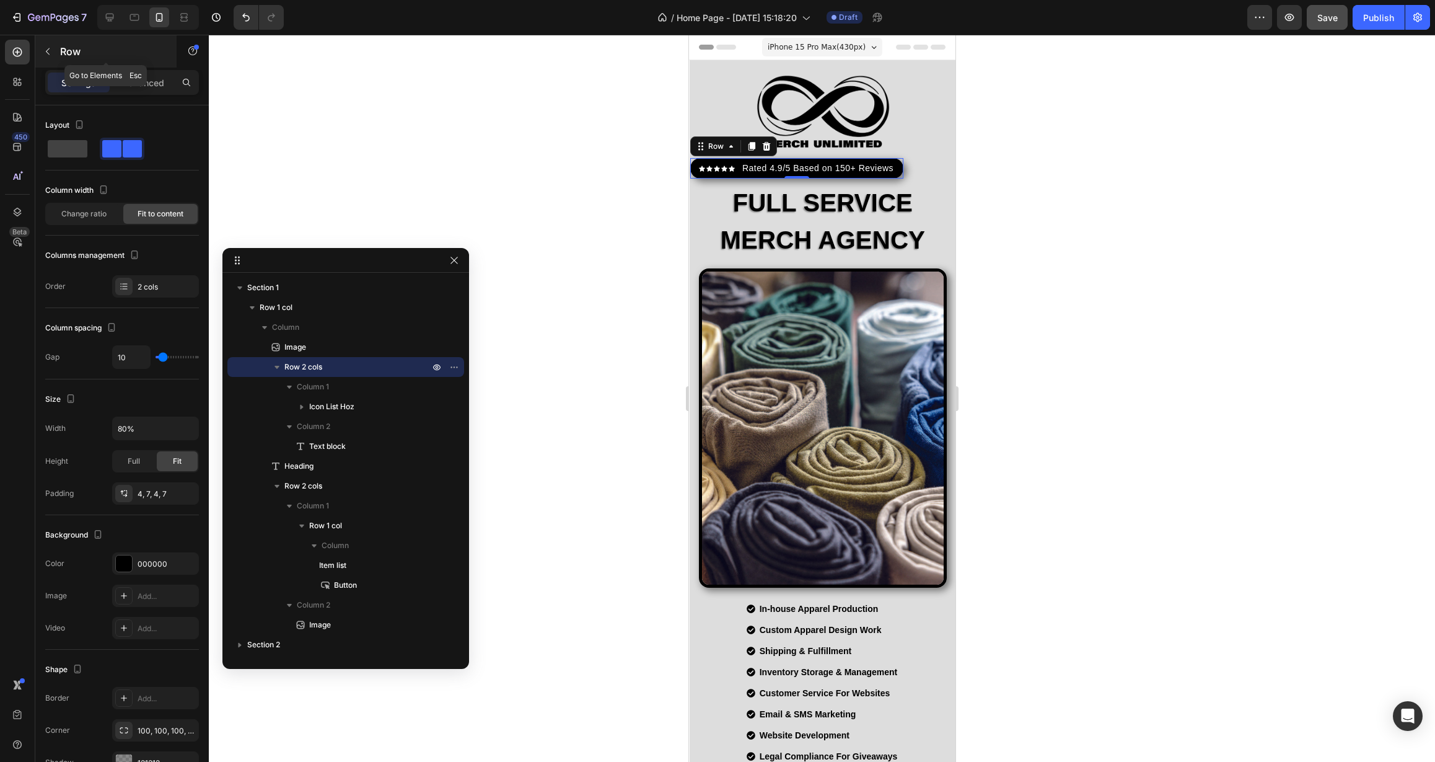
click at [48, 55] on icon "button" at bounding box center [48, 51] width 10 height 10
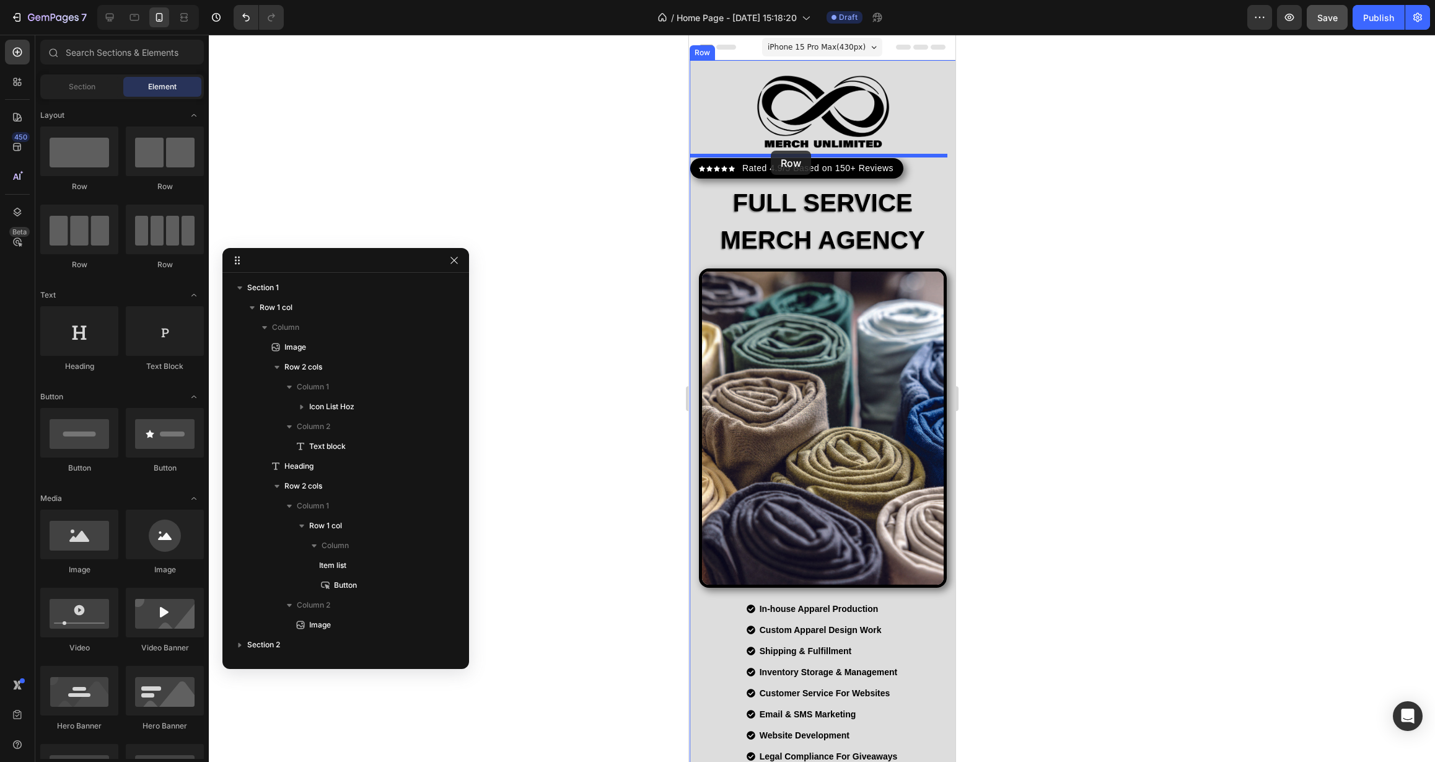
drag, startPoint x: 770, startPoint y: 181, endPoint x: 770, endPoint y: 151, distance: 30.4
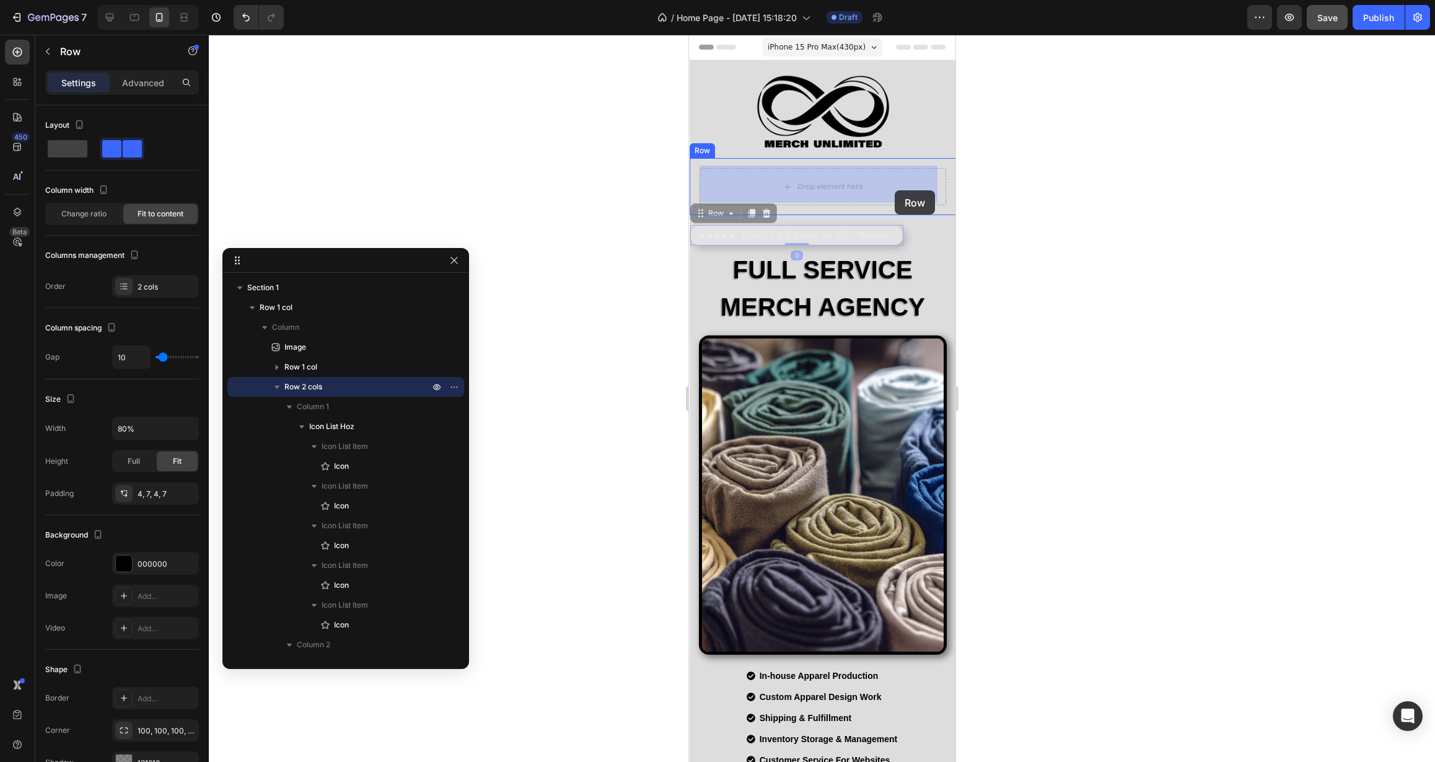
drag, startPoint x: 895, startPoint y: 237, endPoint x: 894, endPoint y: 190, distance: 46.5
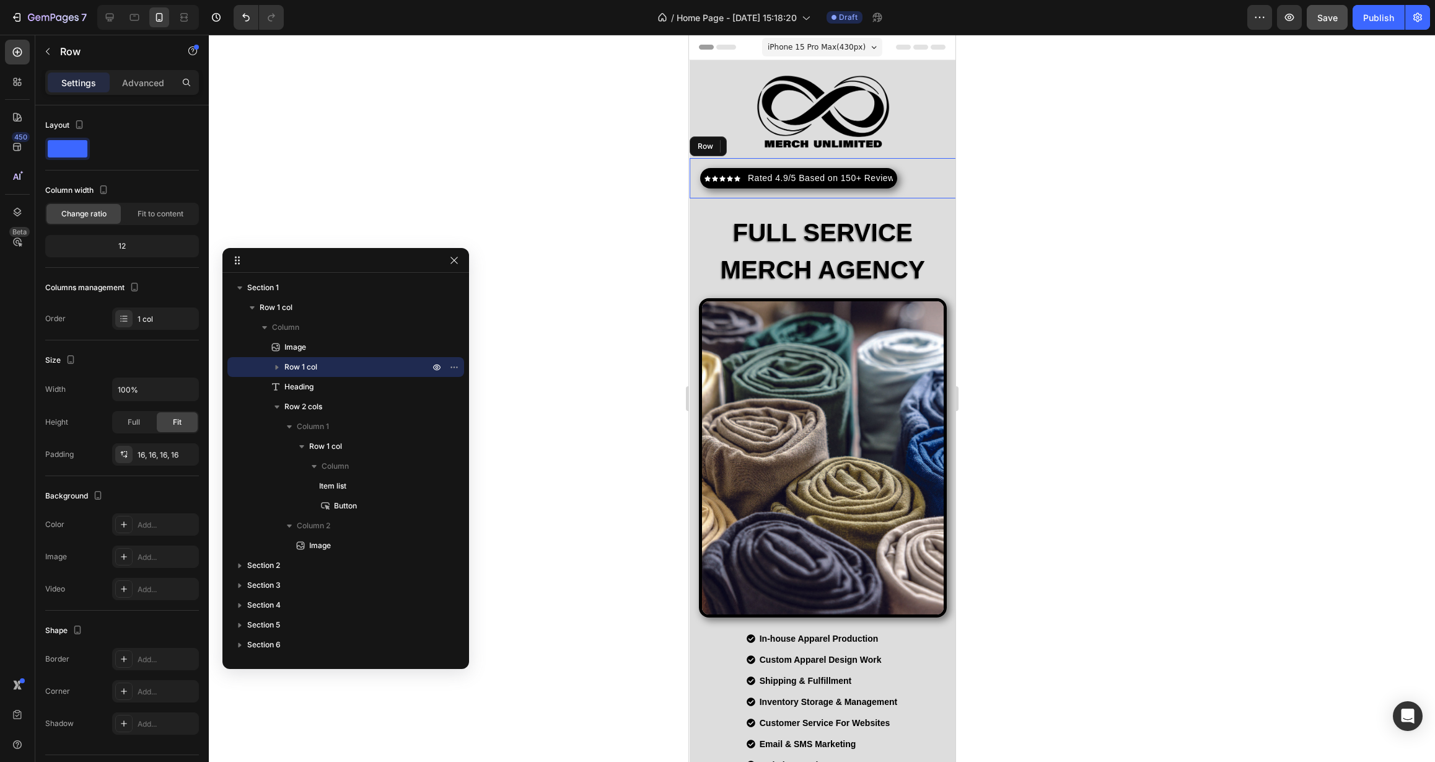
click at [925, 187] on div "Icon Icon Icon Icon Icon Icon List Hoz Rated 4.9/5 Based on 150+ Reviews Text b…" at bounding box center [822, 178] width 266 height 40
click at [143, 76] on p "Advanced" at bounding box center [143, 82] width 42 height 13
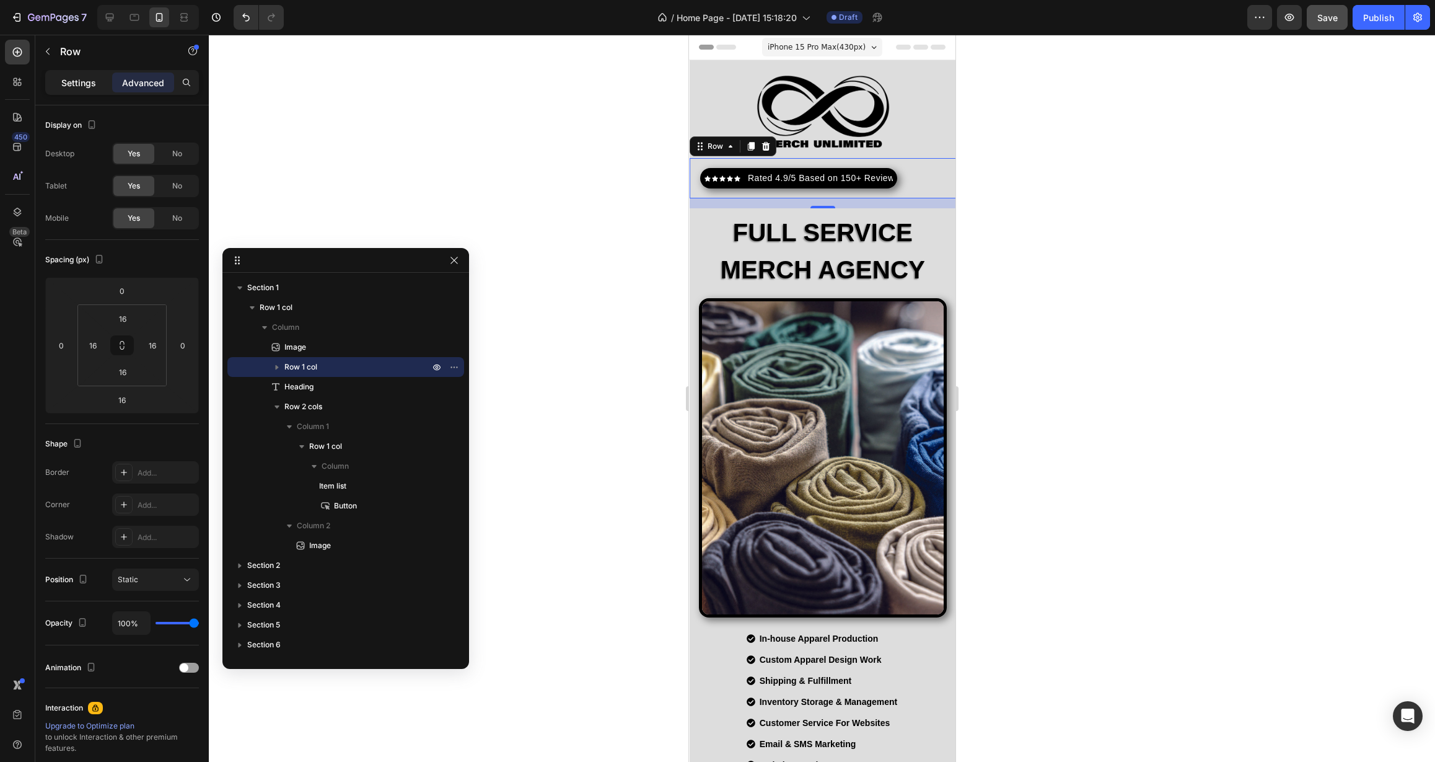
click at [76, 82] on p "Settings" at bounding box center [78, 82] width 35 height 13
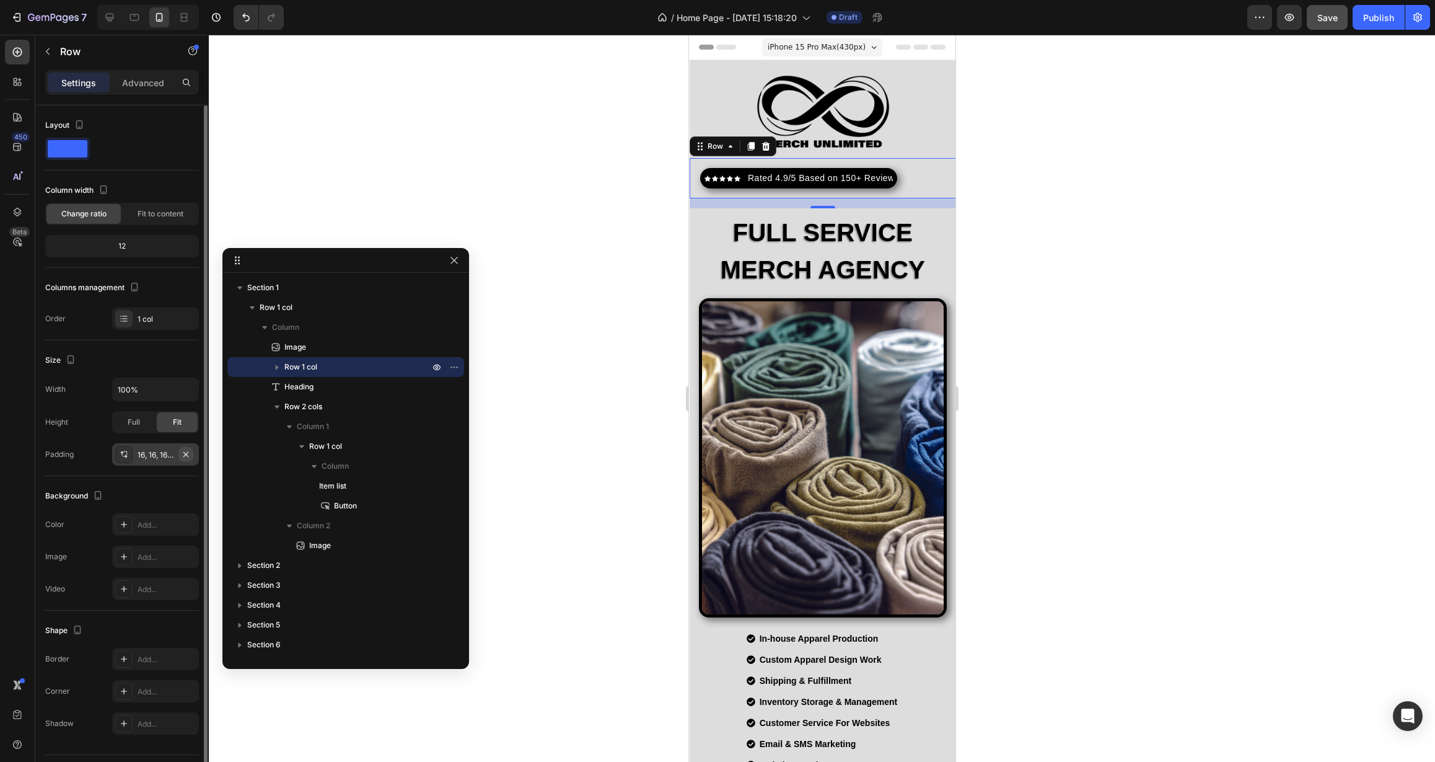
click at [188, 456] on icon "button" at bounding box center [185, 453] width 5 height 5
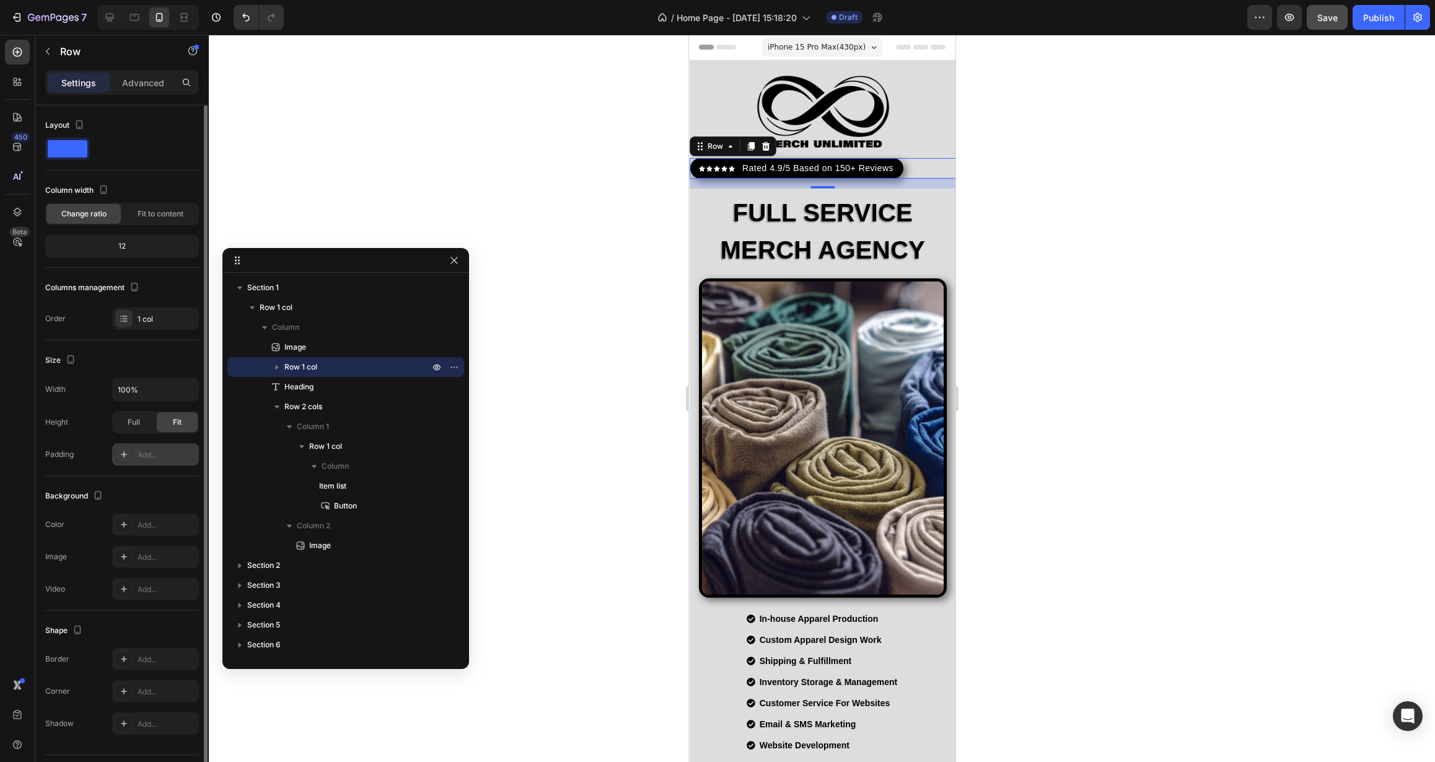
click at [144, 457] on div "Add..." at bounding box center [167, 454] width 58 height 11
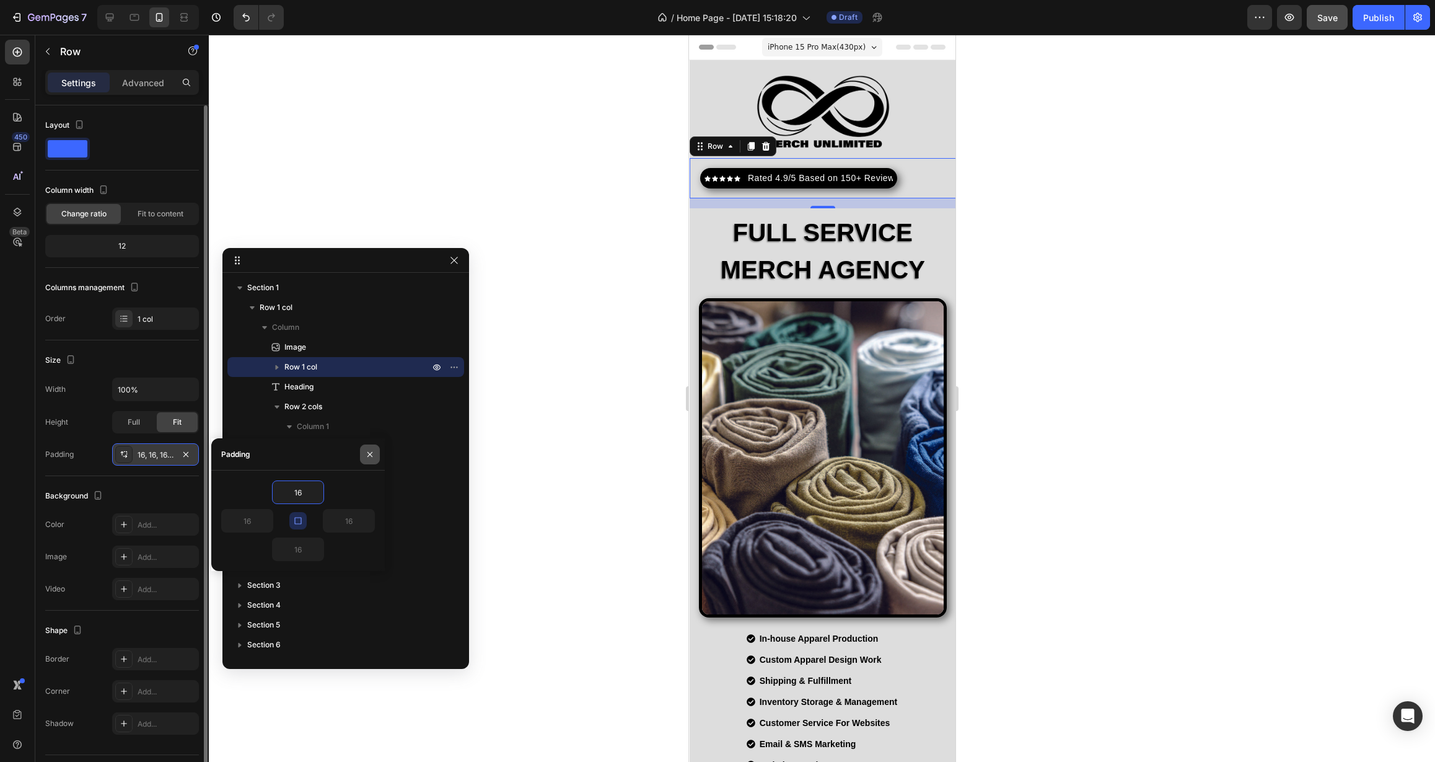
click at [368, 459] on icon "button" at bounding box center [370, 454] width 10 height 10
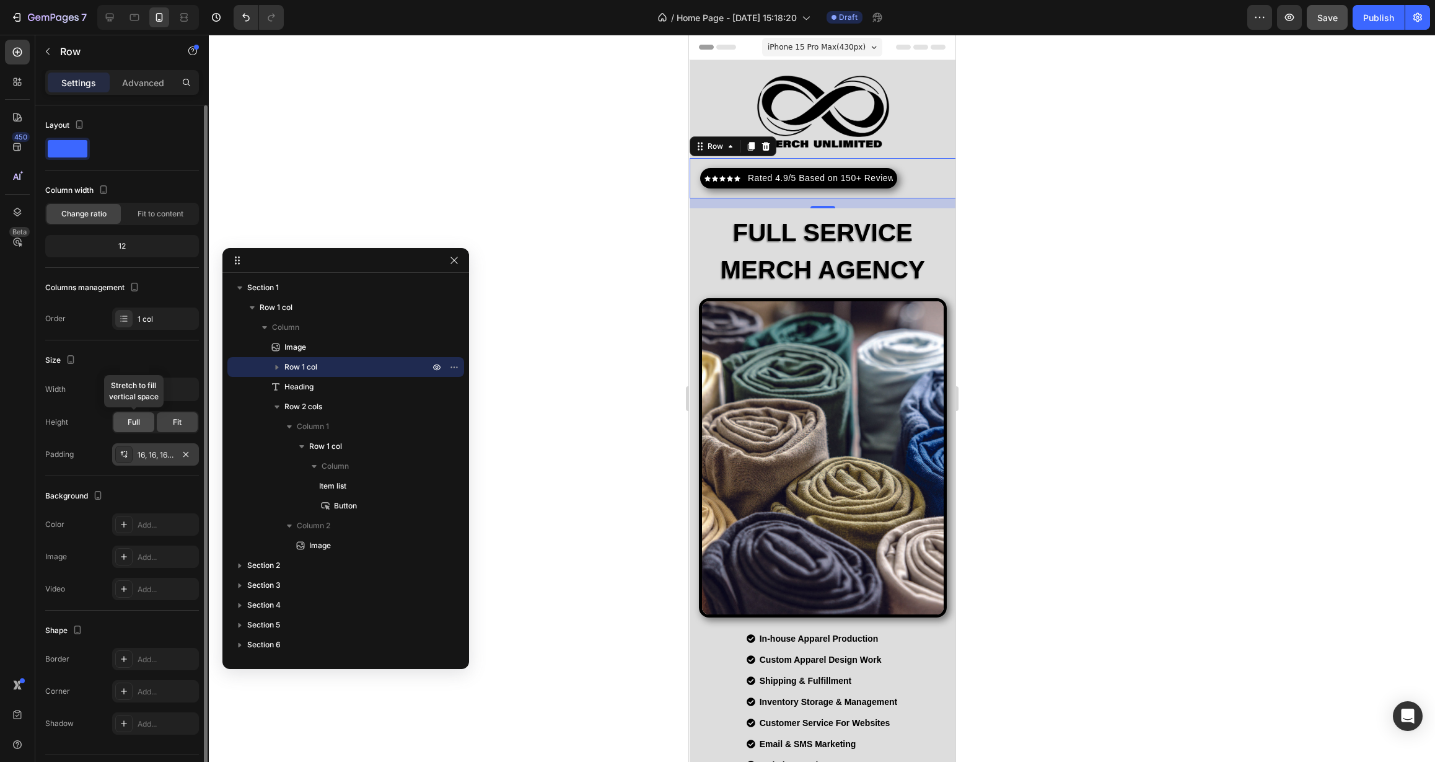
click at [138, 425] on span "Full" at bounding box center [134, 421] width 12 height 11
click at [178, 427] on span "Fit" at bounding box center [177, 421] width 9 height 11
click at [125, 422] on div "Full" at bounding box center [133, 422] width 41 height 20
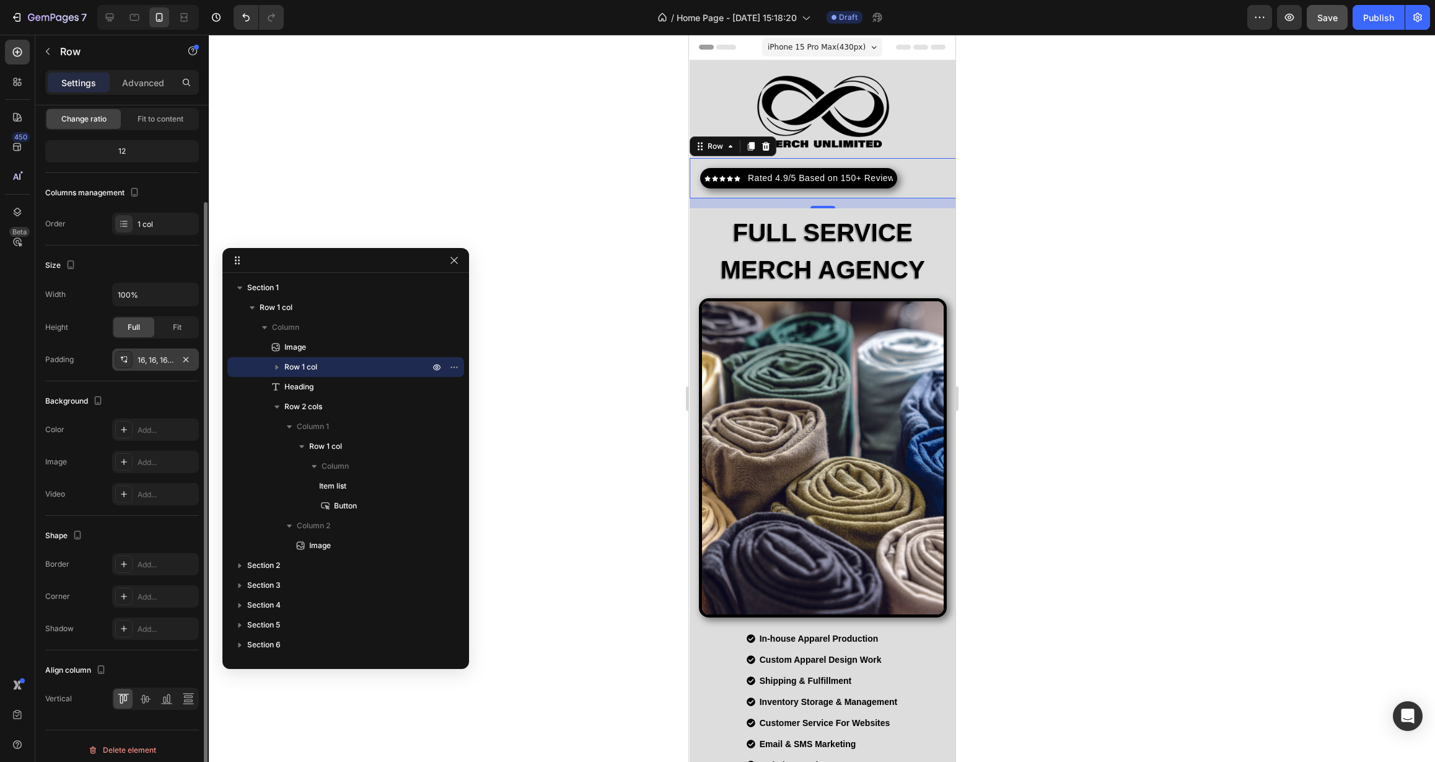
scroll to position [102, 0]
click at [148, 694] on icon at bounding box center [145, 691] width 10 height 9
click at [167, 695] on icon at bounding box center [167, 691] width 12 height 12
click at [144, 694] on icon at bounding box center [145, 691] width 10 height 9
drag, startPoint x: 170, startPoint y: 290, endPoint x: 74, endPoint y: 290, distance: 95.4
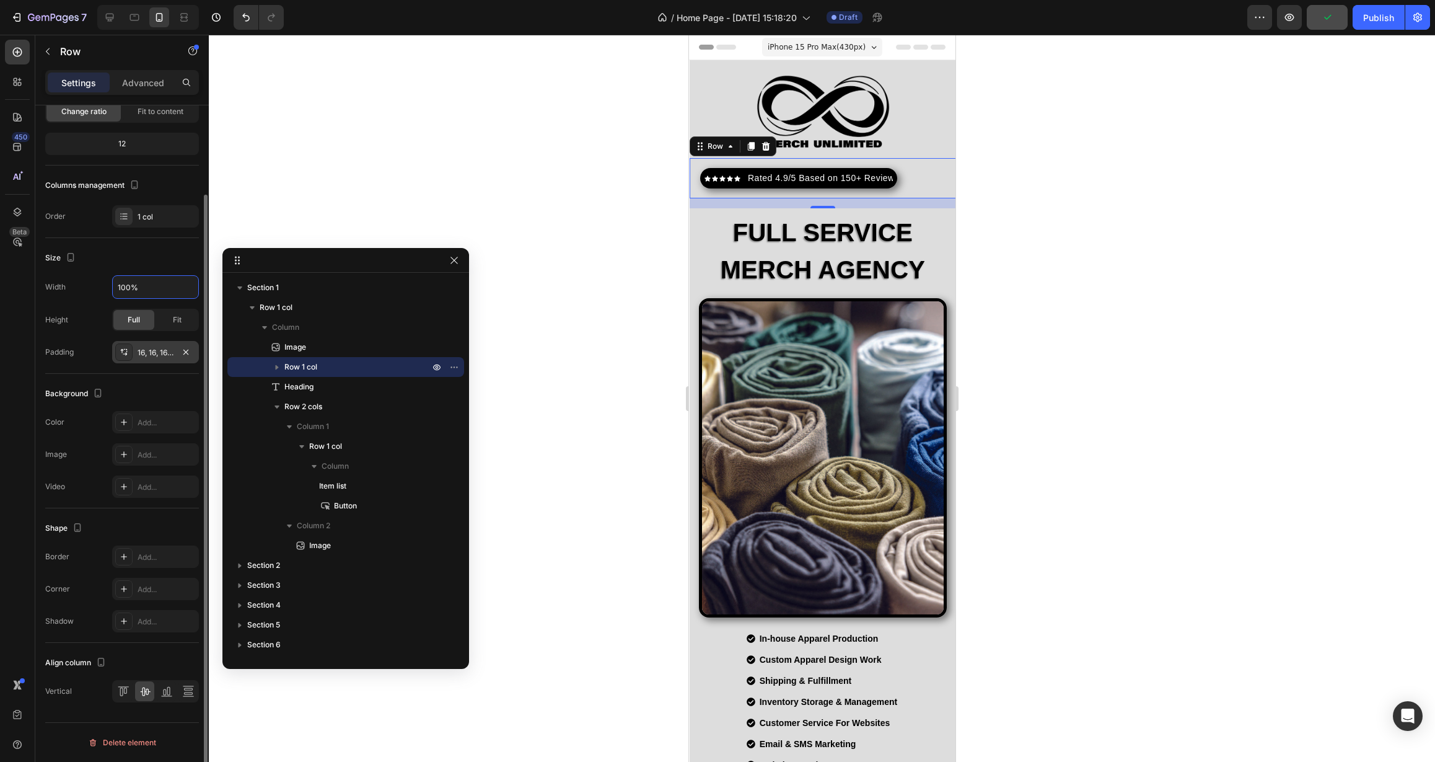
click at [74, 290] on div "Width 100%" at bounding box center [122, 287] width 154 height 24
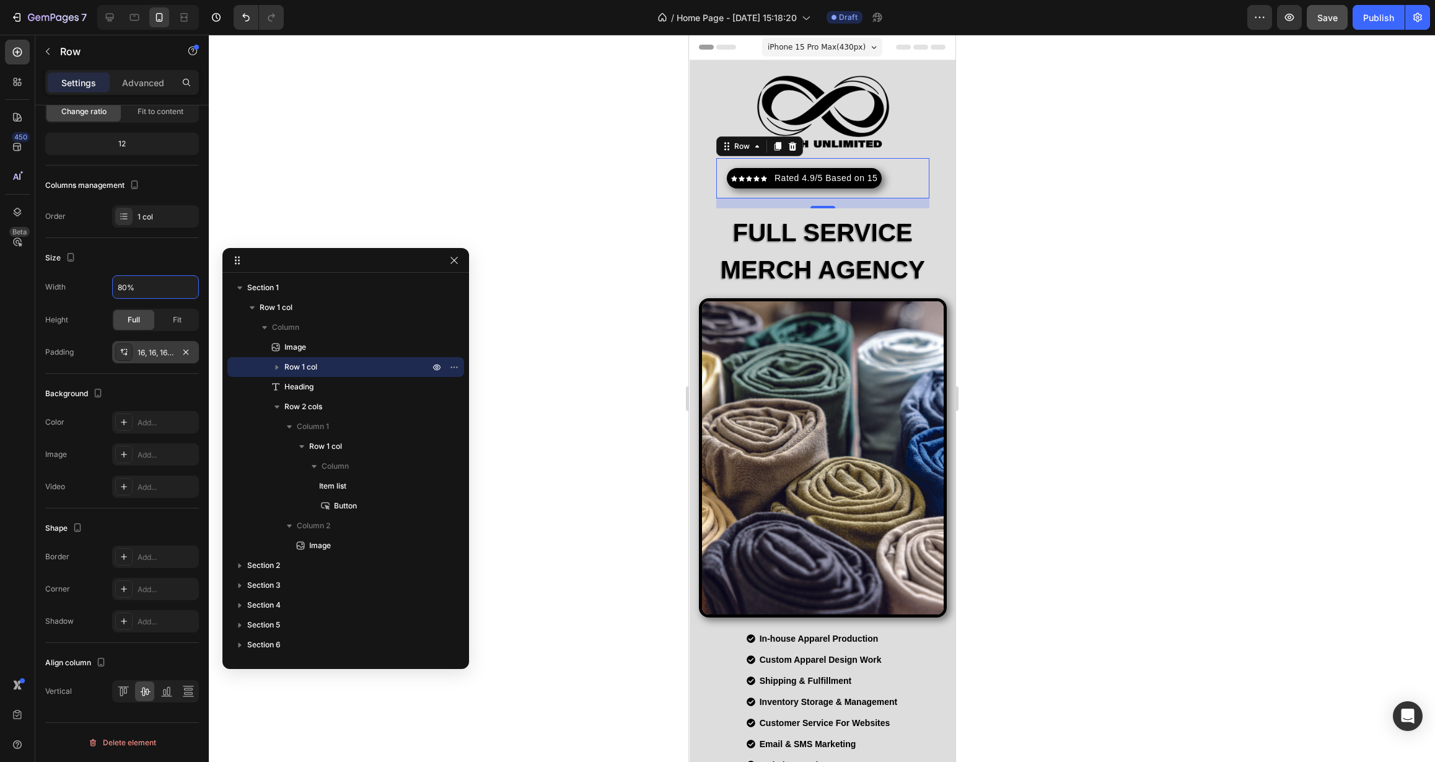
click at [904, 177] on div "Icon Icon Icon Icon Icon Icon List Hoz Rated 4.9/5 Based on 150+ Reviews Text b…" at bounding box center [822, 178] width 193 height 20
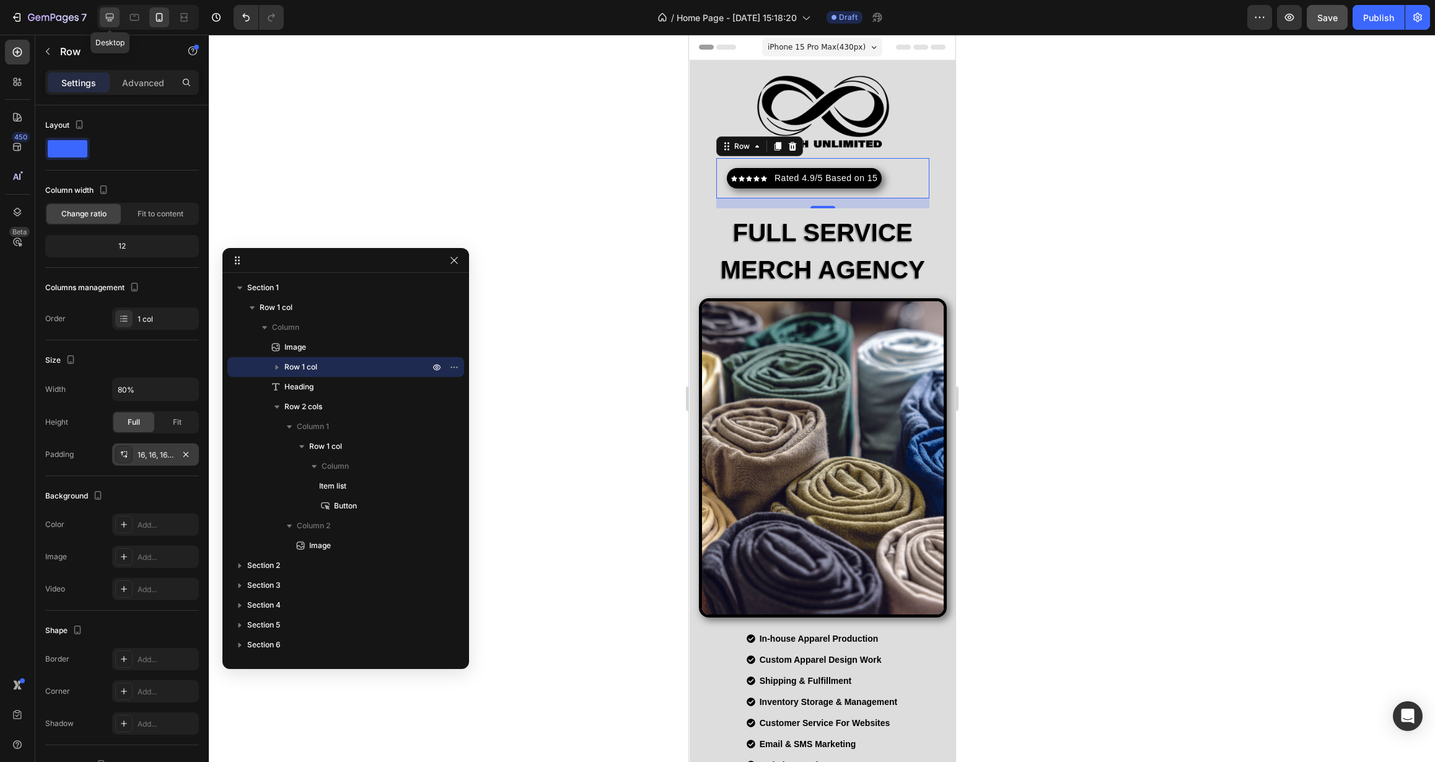
click at [115, 15] on icon at bounding box center [109, 17] width 12 height 12
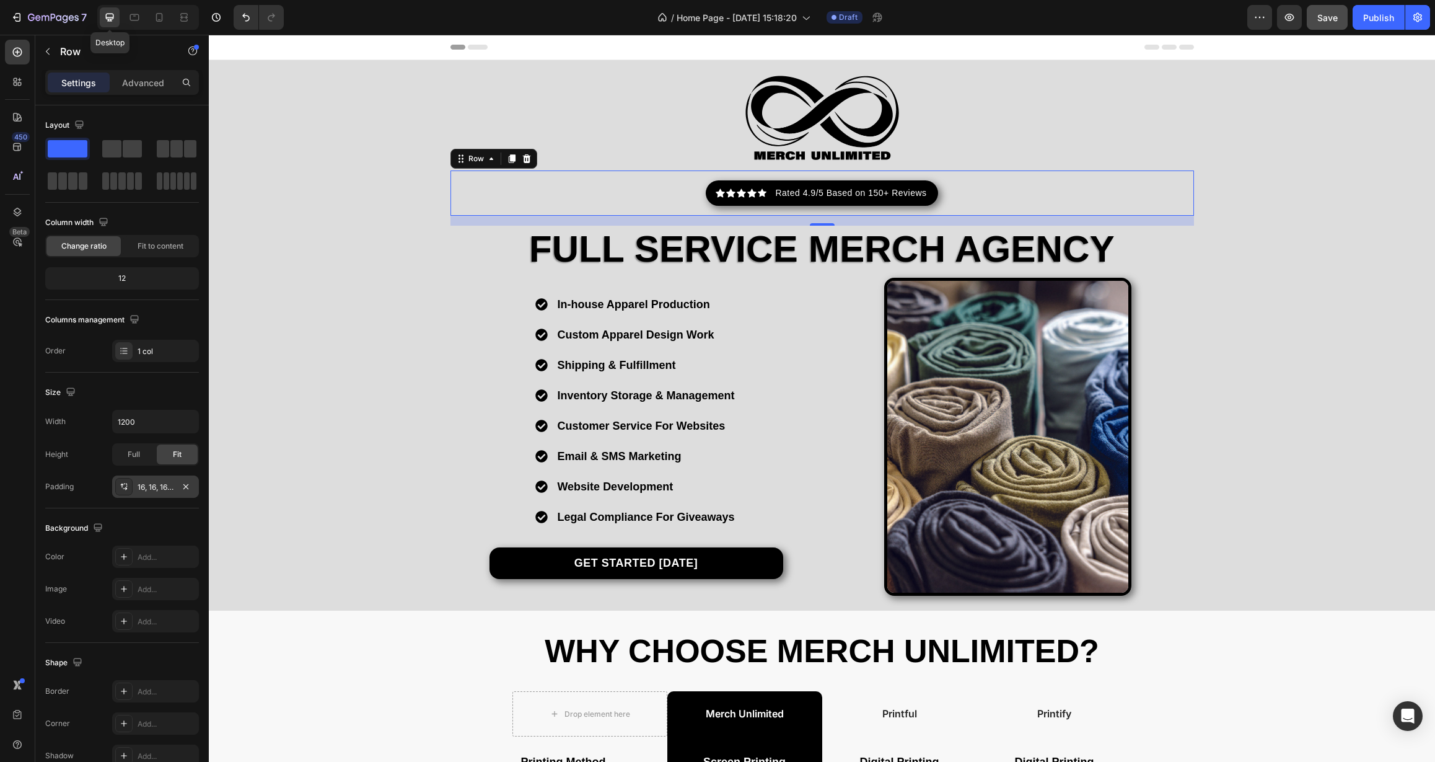
scroll to position [92, 0]
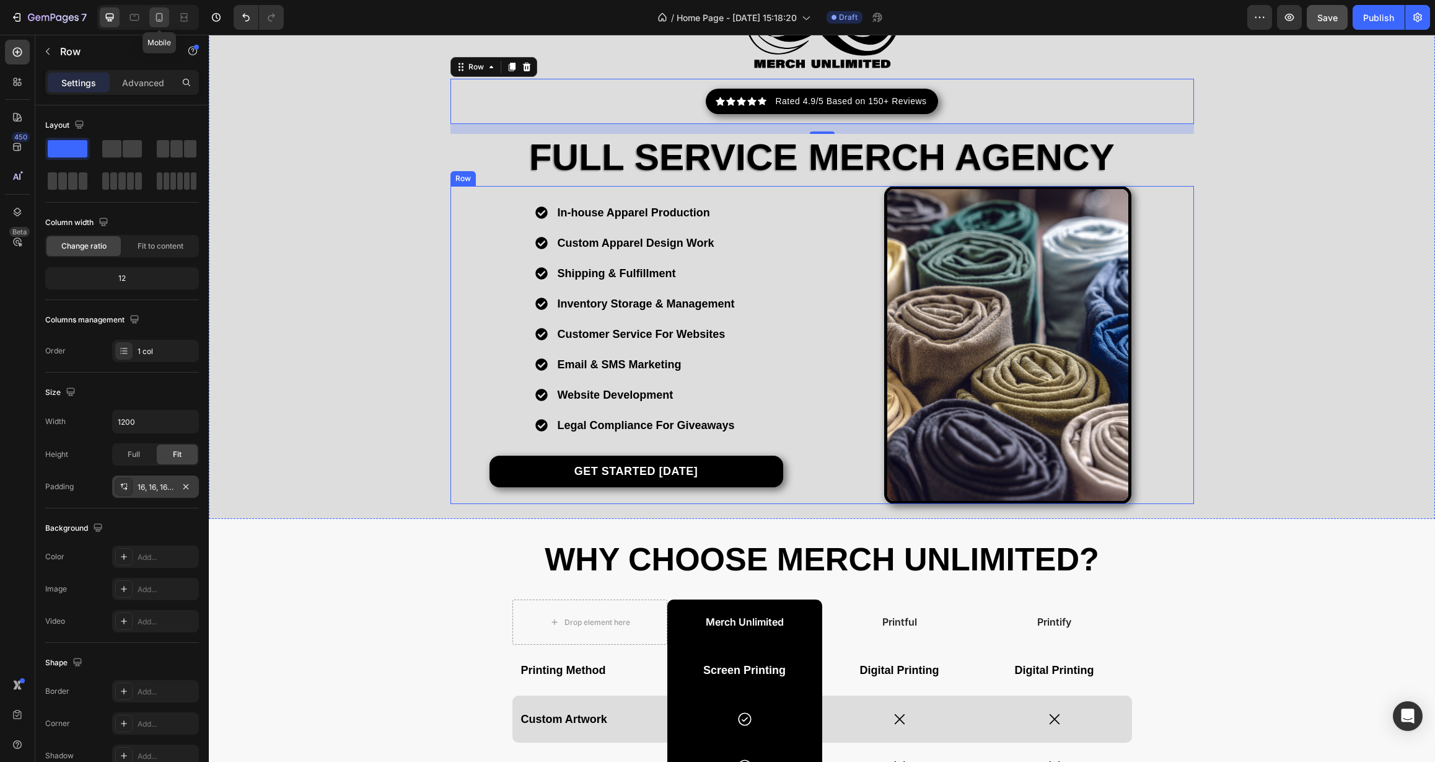
click at [152, 17] on div at bounding box center [159, 17] width 20 height 20
type input "80%"
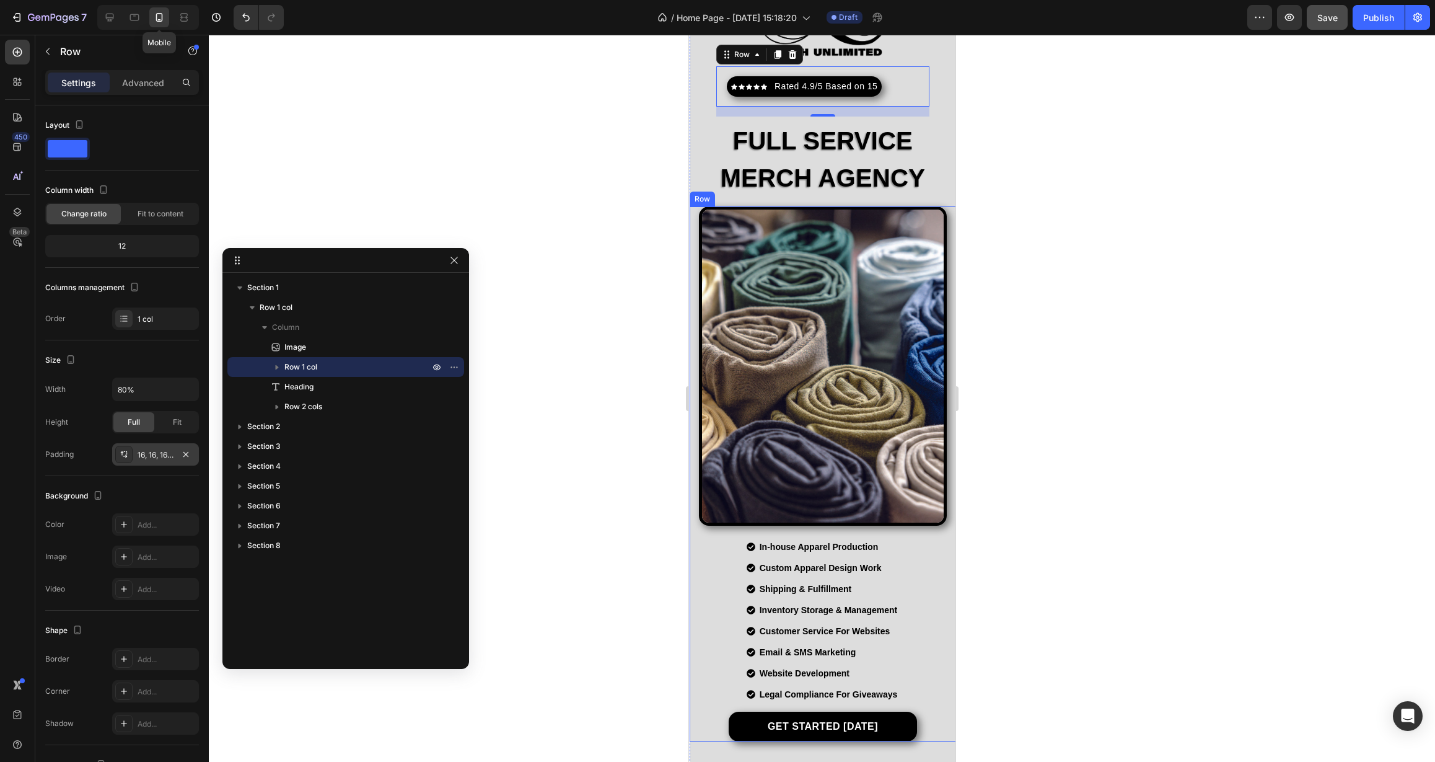
scroll to position [77, 0]
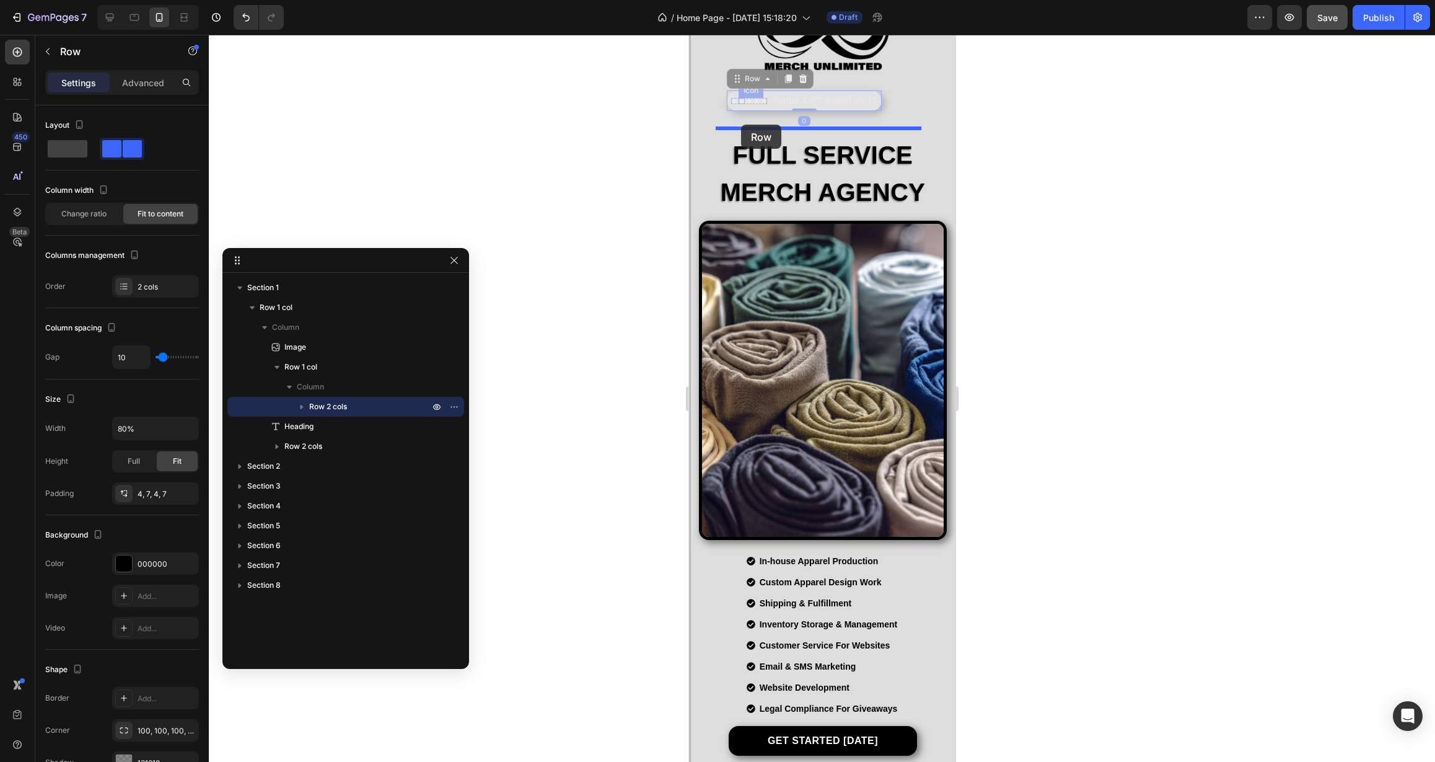
drag, startPoint x: 741, startPoint y: 88, endPoint x: 741, endPoint y: 125, distance: 36.6
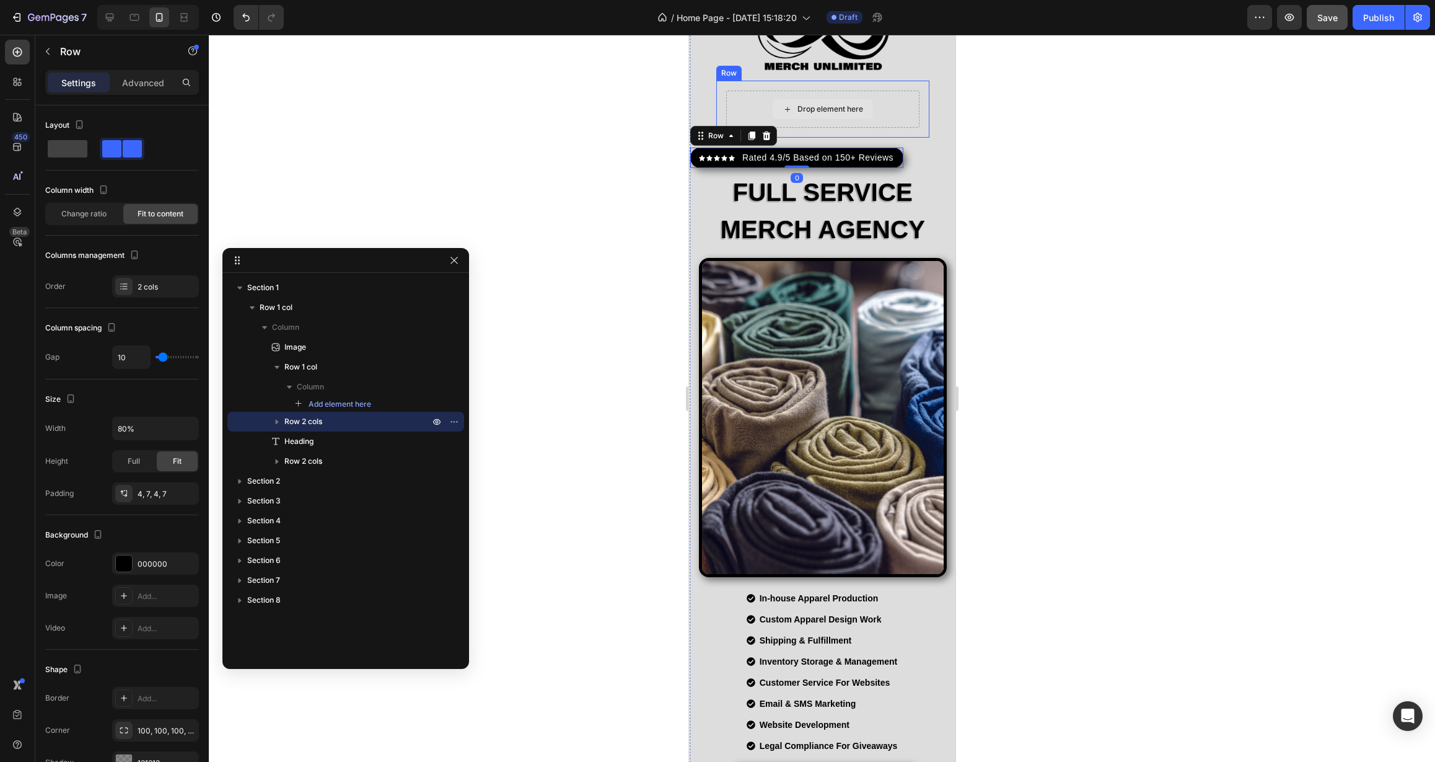
click at [797, 112] on div "Drop element here" at bounding box center [830, 109] width 66 height 10
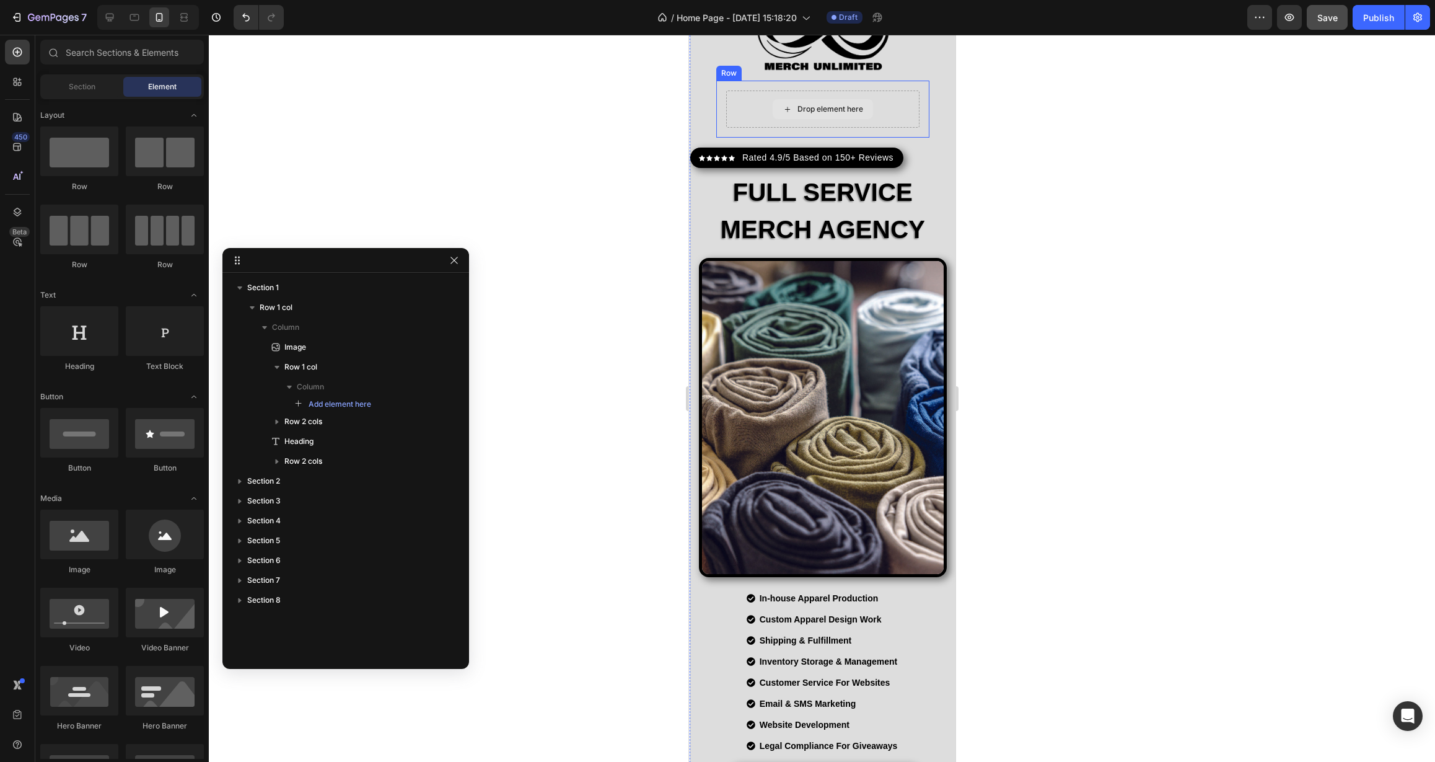
scroll to position [0, 0]
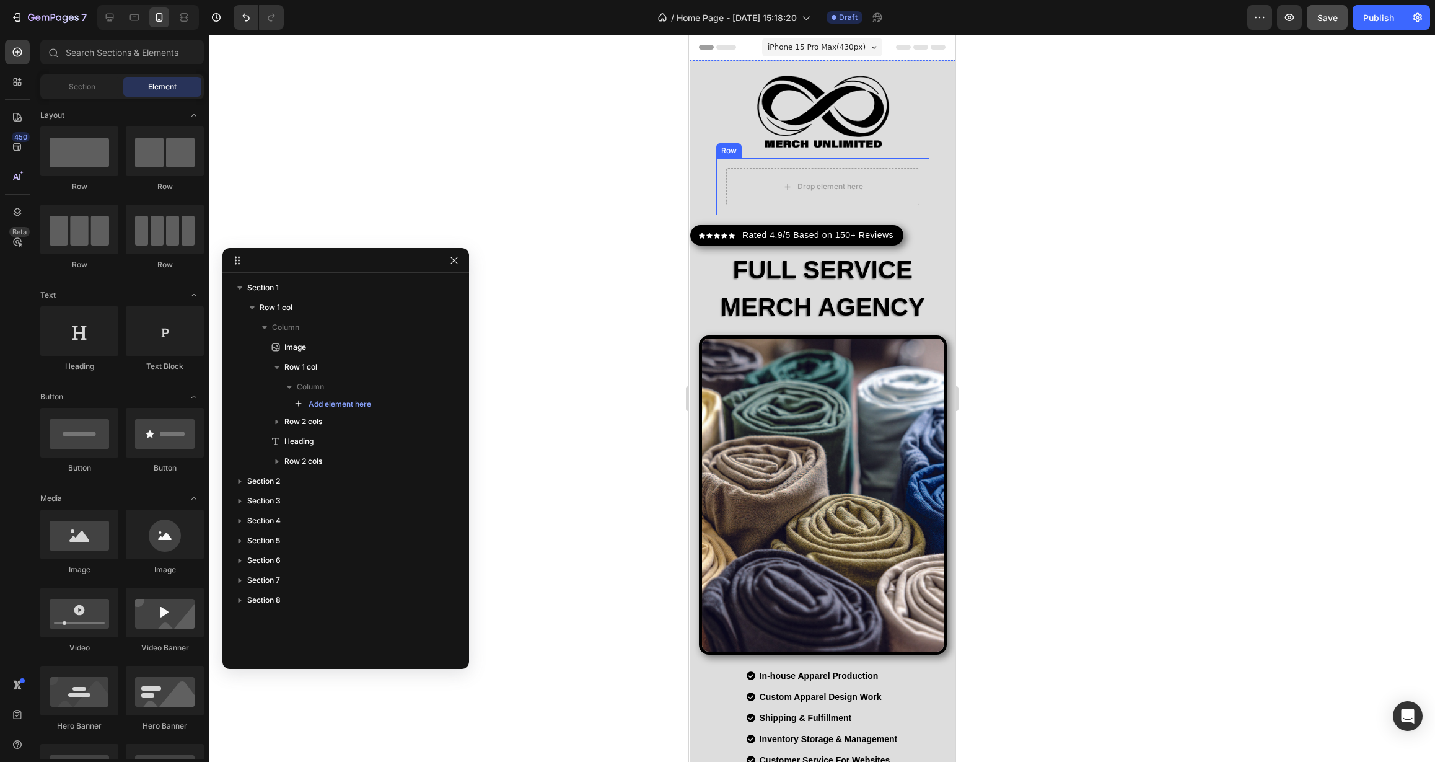
click at [731, 149] on div "Row" at bounding box center [728, 150] width 20 height 11
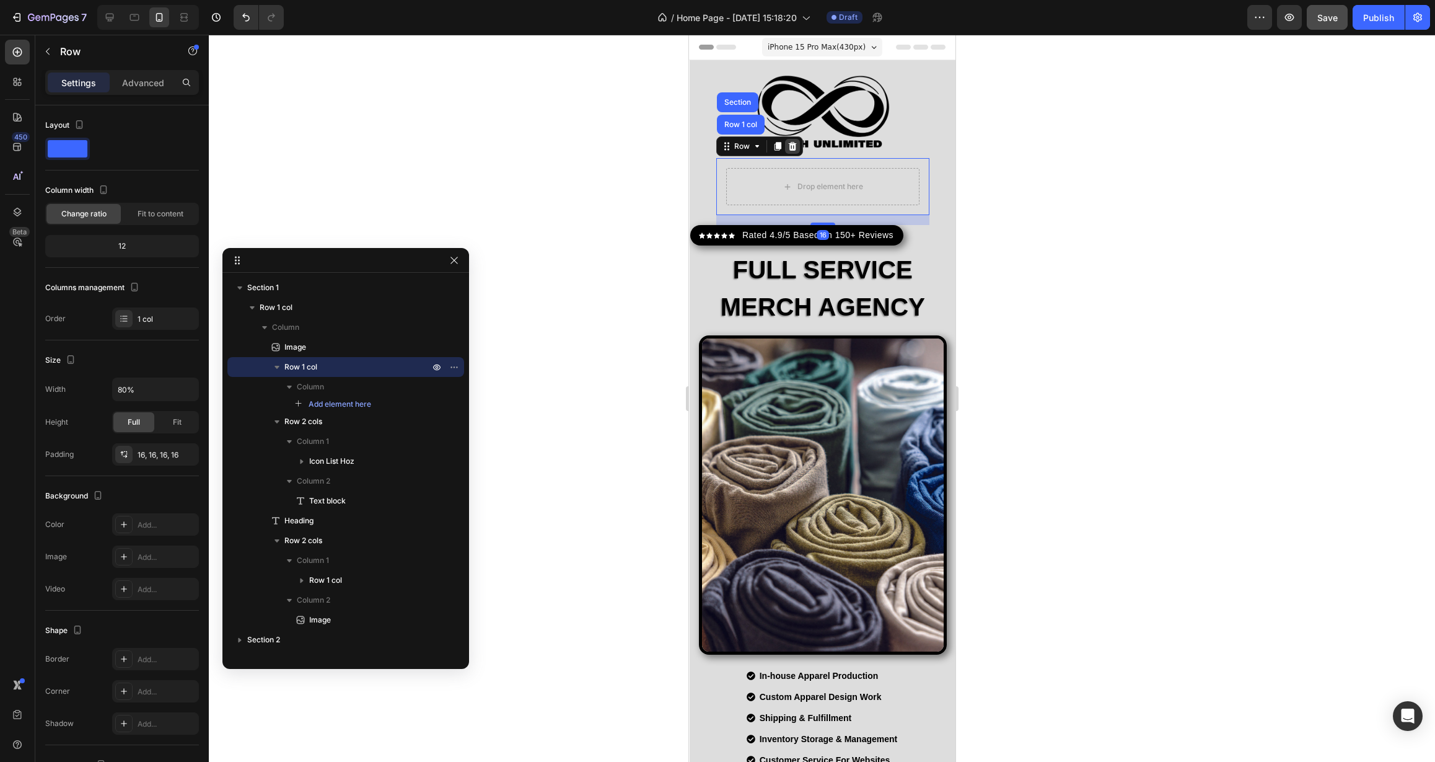
click at [791, 146] on icon at bounding box center [792, 146] width 8 height 9
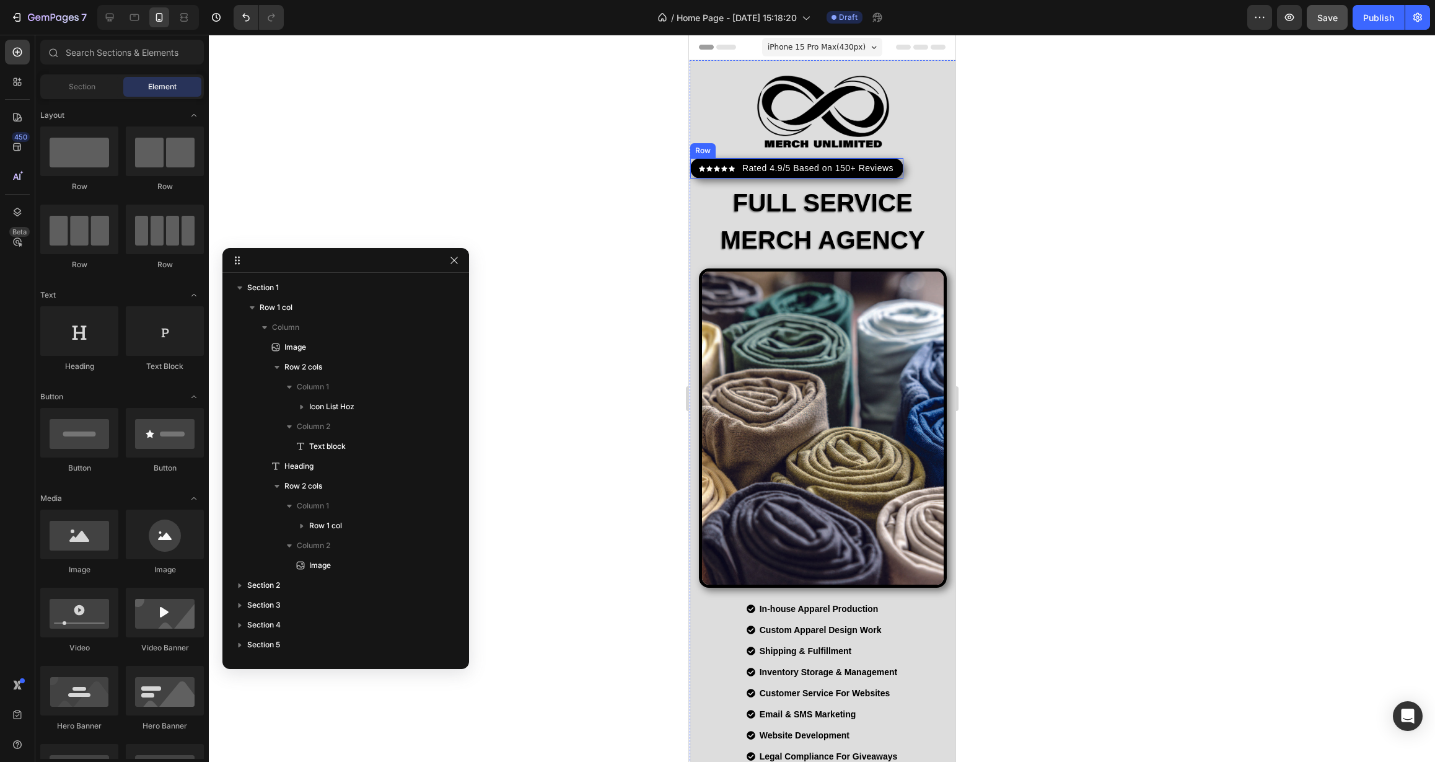
click at [892, 170] on div "Icon Icon Icon Icon Icon Icon List Hoz Rated 4.9/5 Based on 150+ Reviews Text b…" at bounding box center [796, 168] width 213 height 20
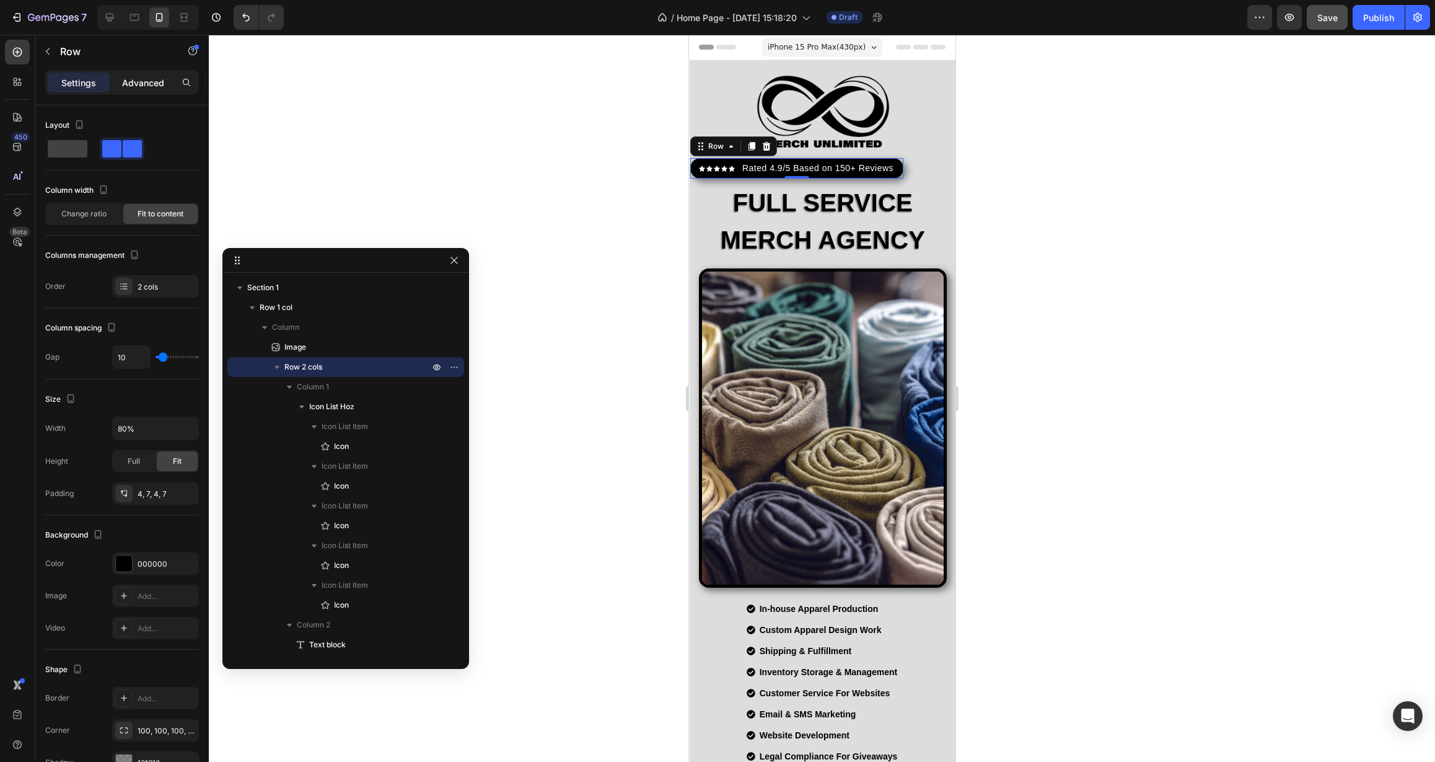
click at [136, 85] on p "Advanced" at bounding box center [143, 82] width 42 height 13
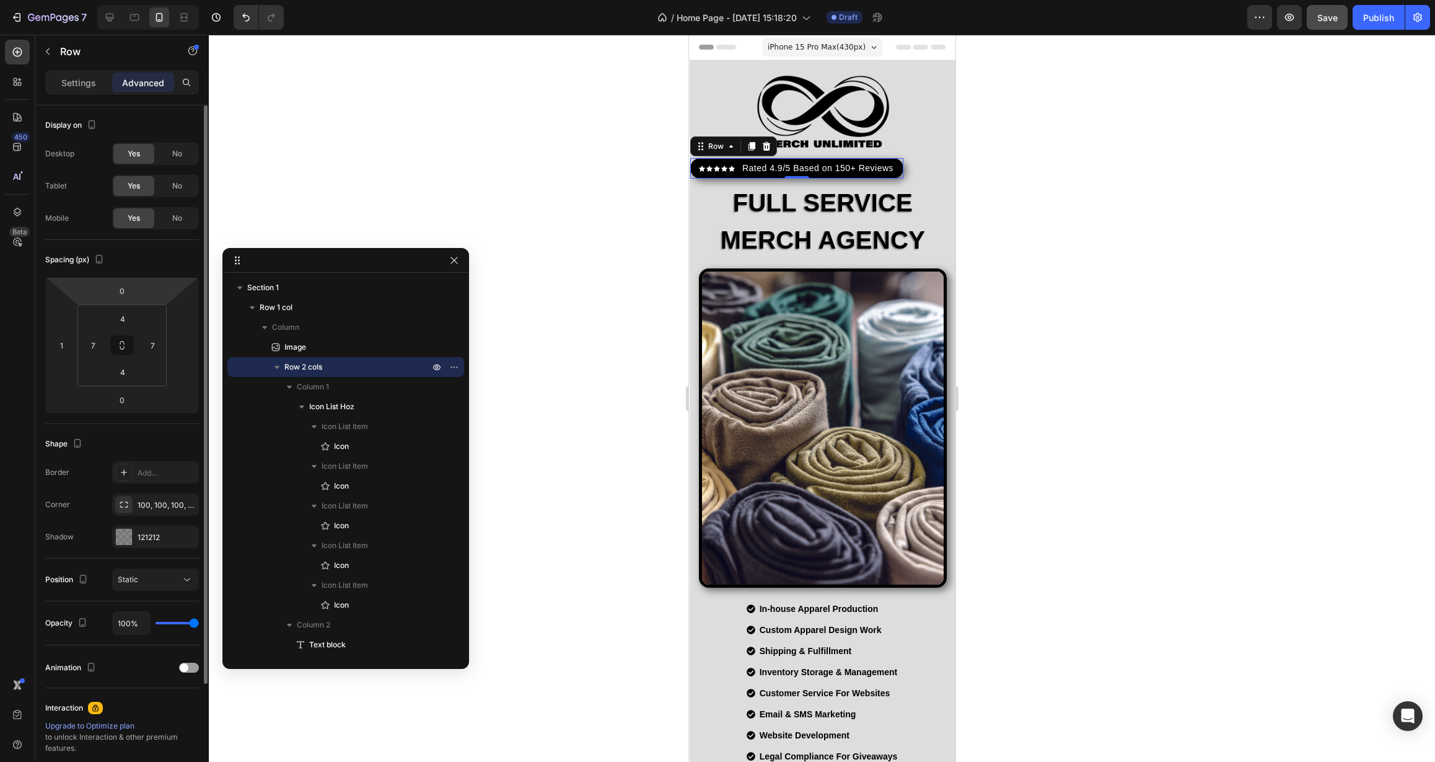
scroll to position [22, 0]
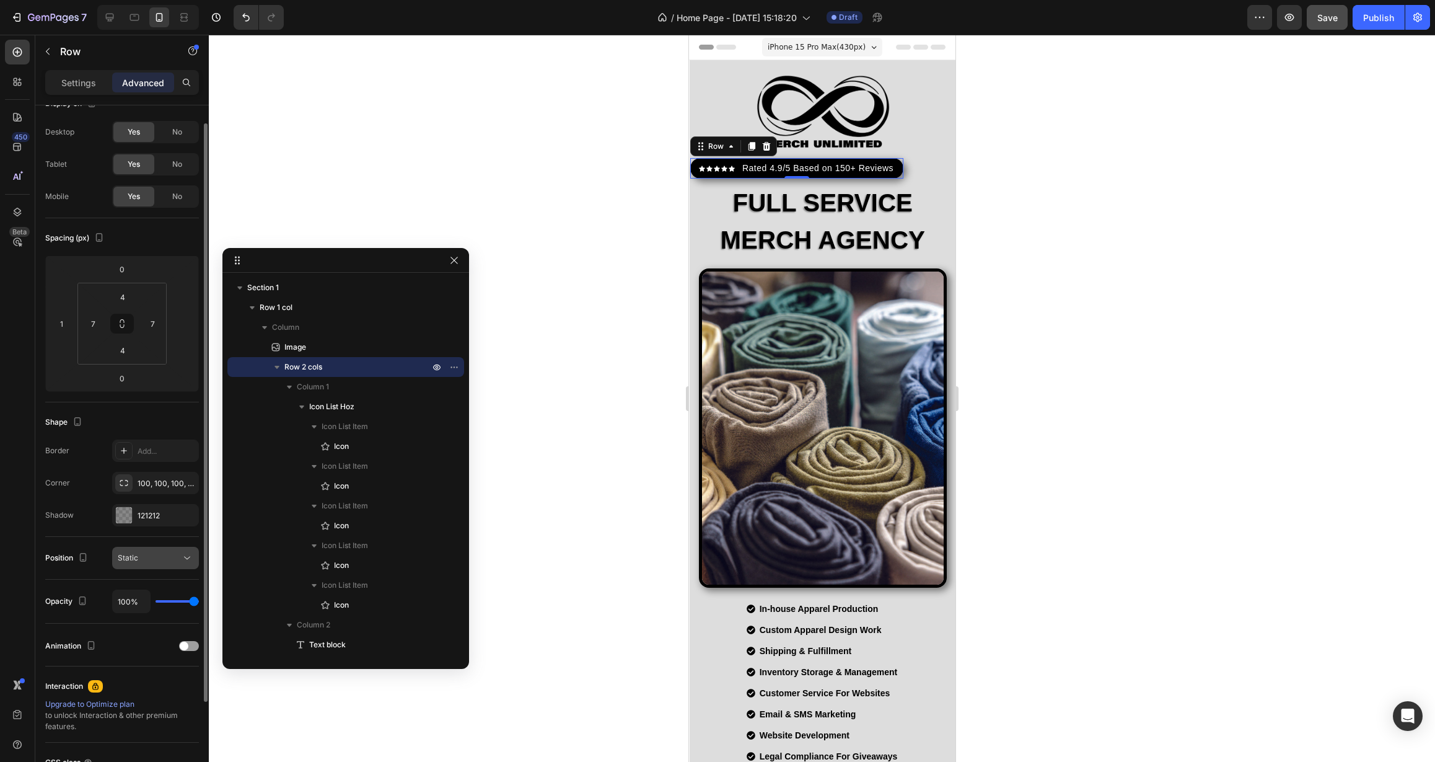
click at [162, 555] on div "Static" at bounding box center [149, 557] width 63 height 11
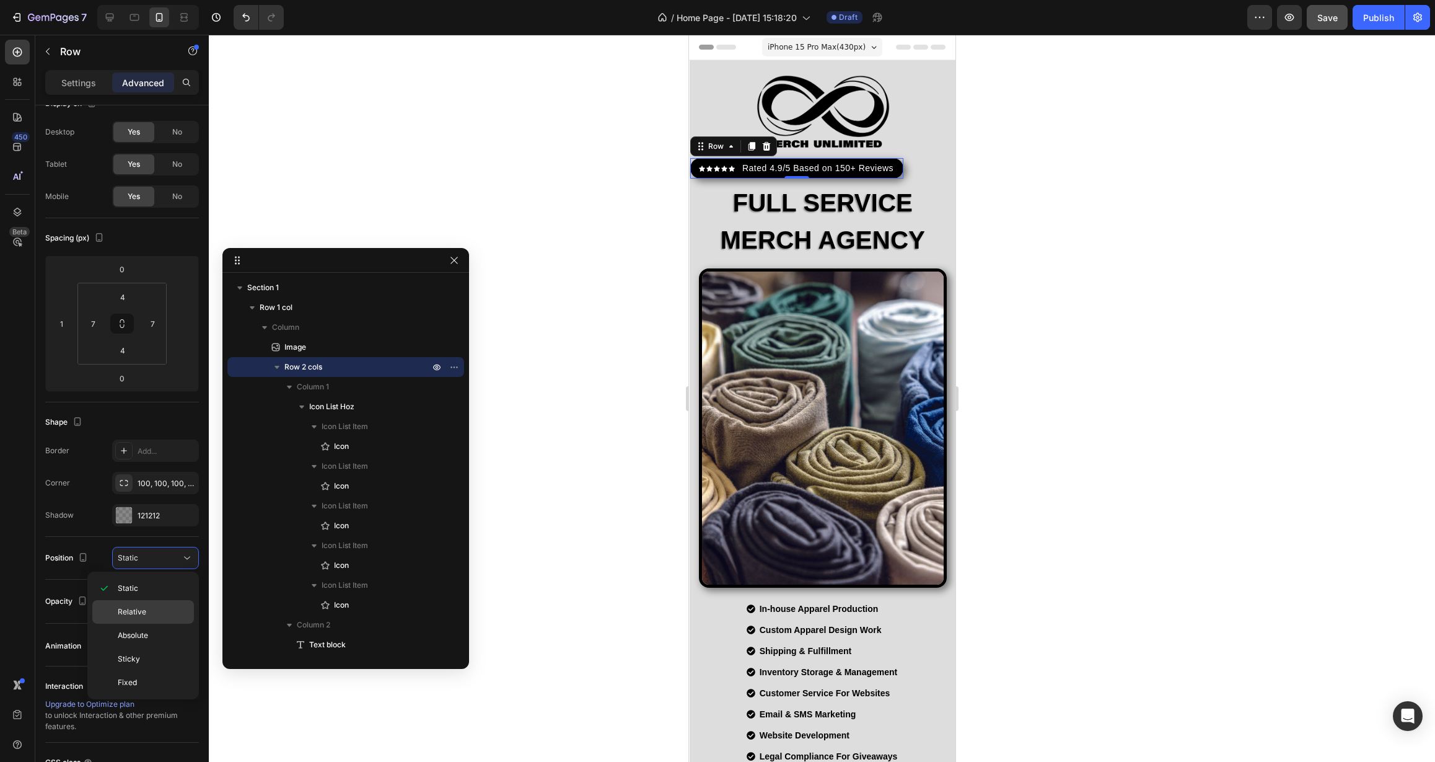
click at [153, 614] on p "Relative" at bounding box center [153, 611] width 71 height 11
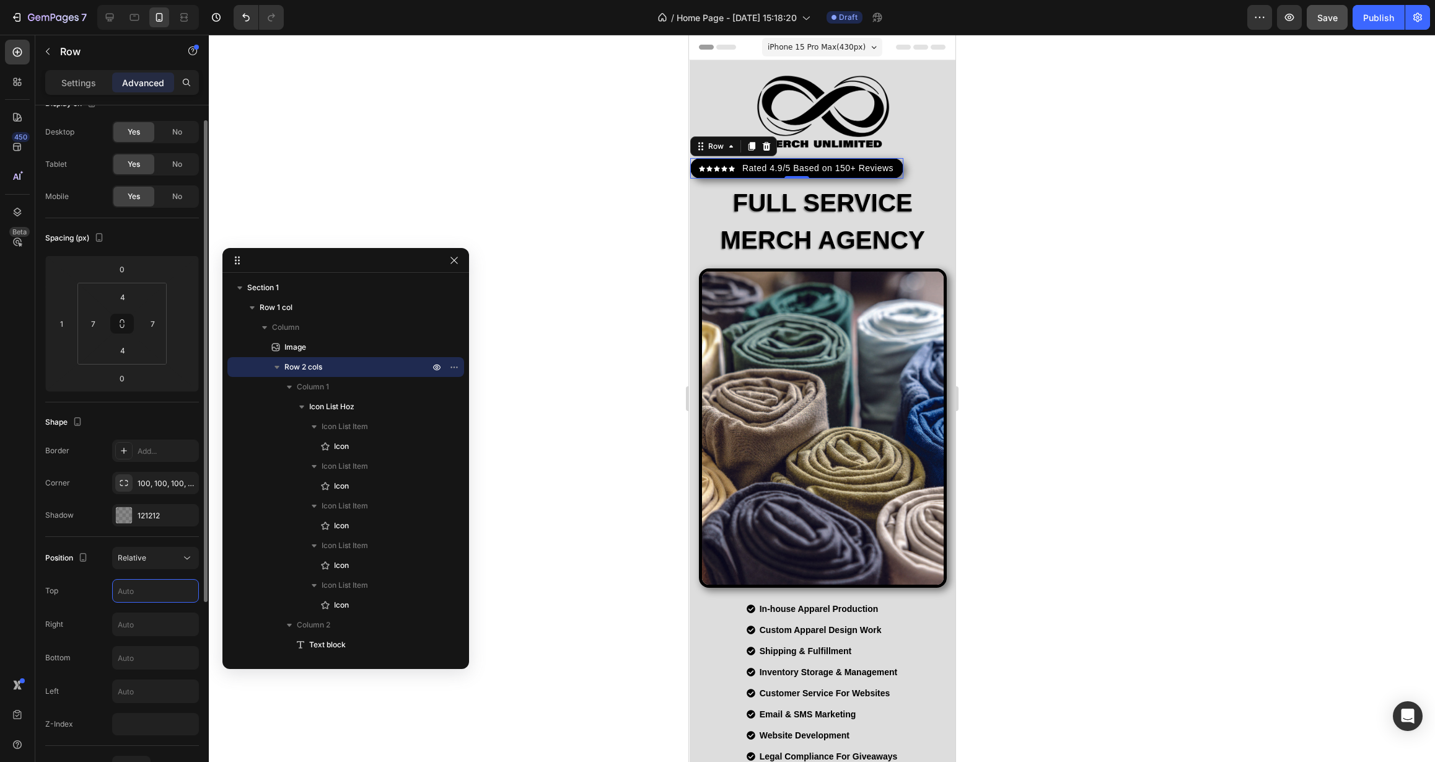
click at [156, 597] on input "text" at bounding box center [156, 590] width 86 height 22
click at [154, 620] on input "text" at bounding box center [156, 624] width 86 height 22
click at [164, 563] on div "Relative" at bounding box center [149, 557] width 63 height 11
click at [157, 635] on p "Absolute" at bounding box center [153, 635] width 71 height 11
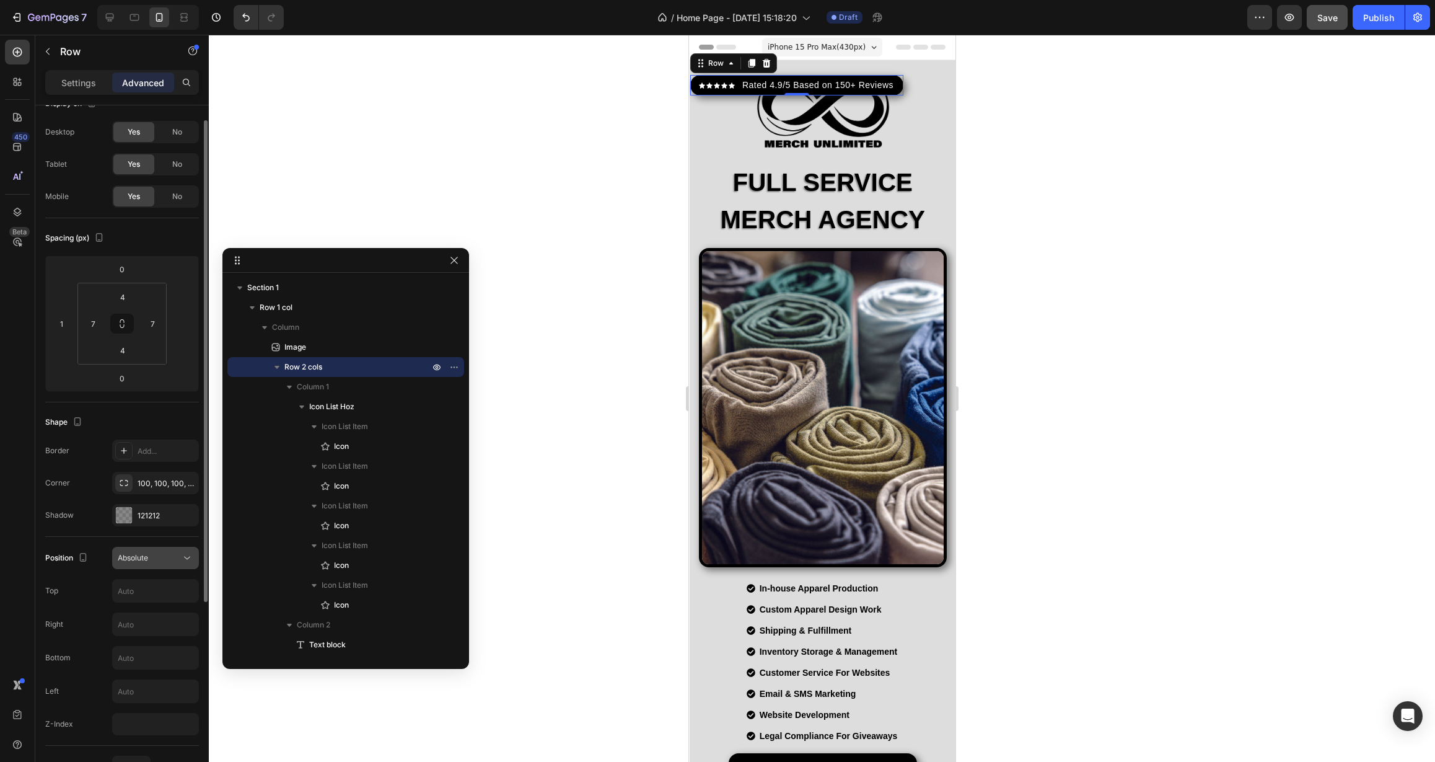
click at [161, 567] on button "Absolute" at bounding box center [155, 558] width 87 height 22
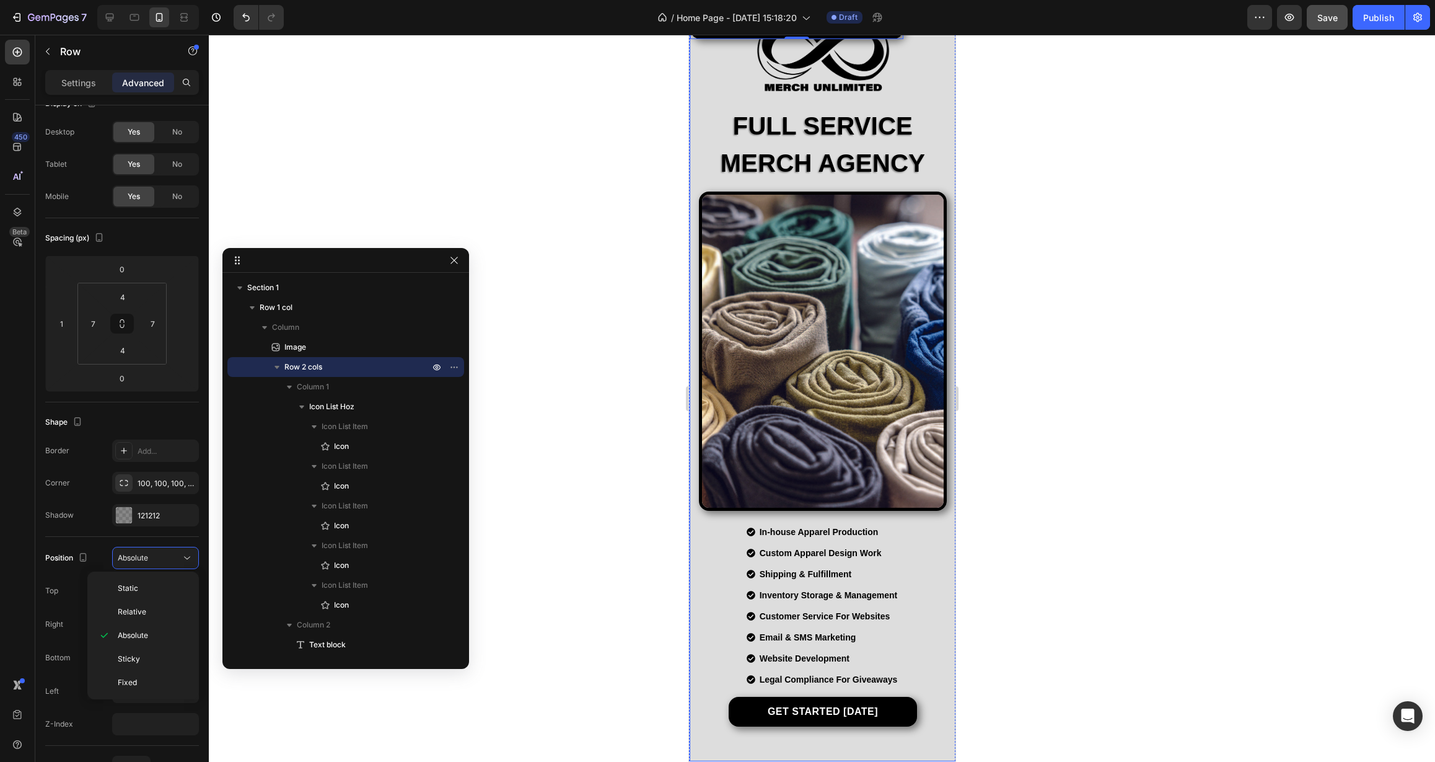
scroll to position [0, 0]
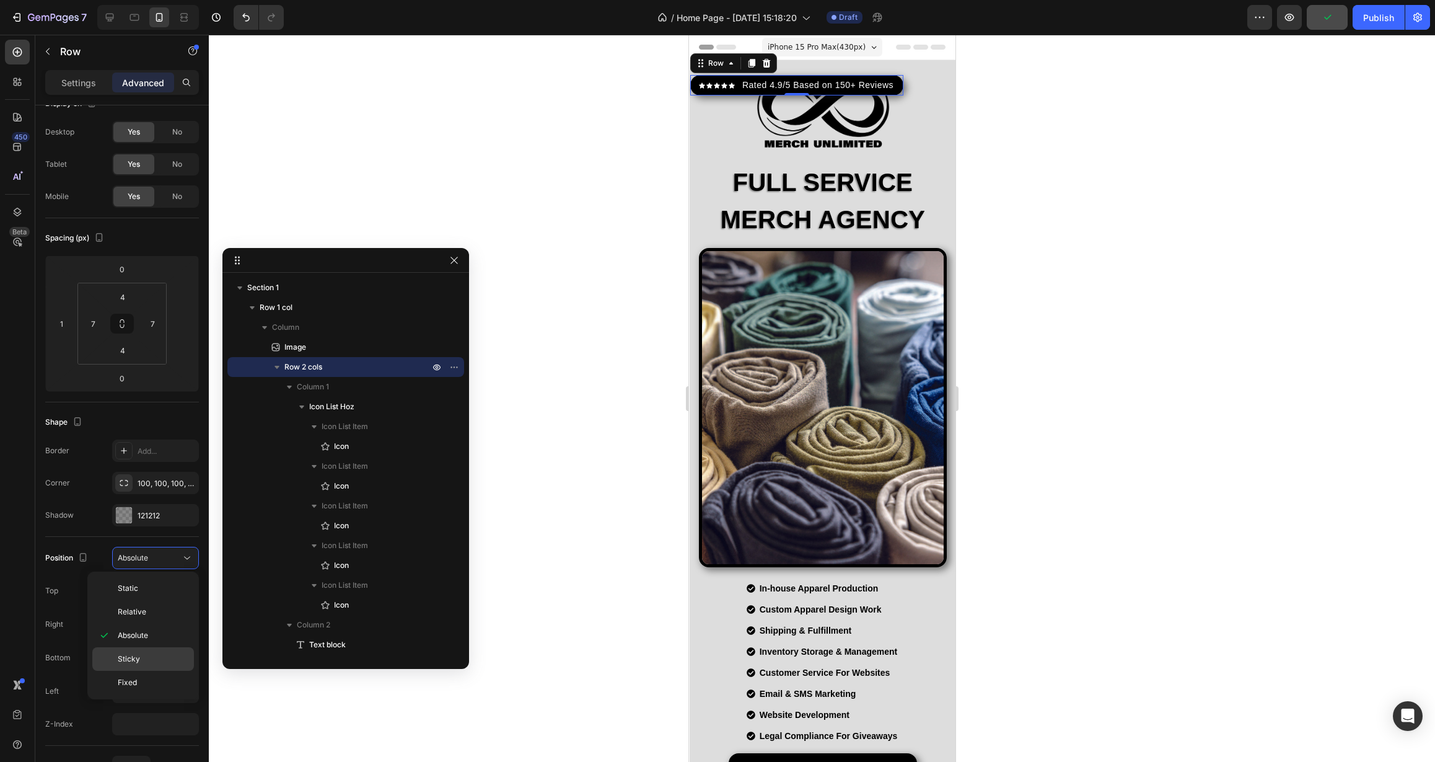
click at [159, 662] on p "Sticky" at bounding box center [153, 658] width 71 height 11
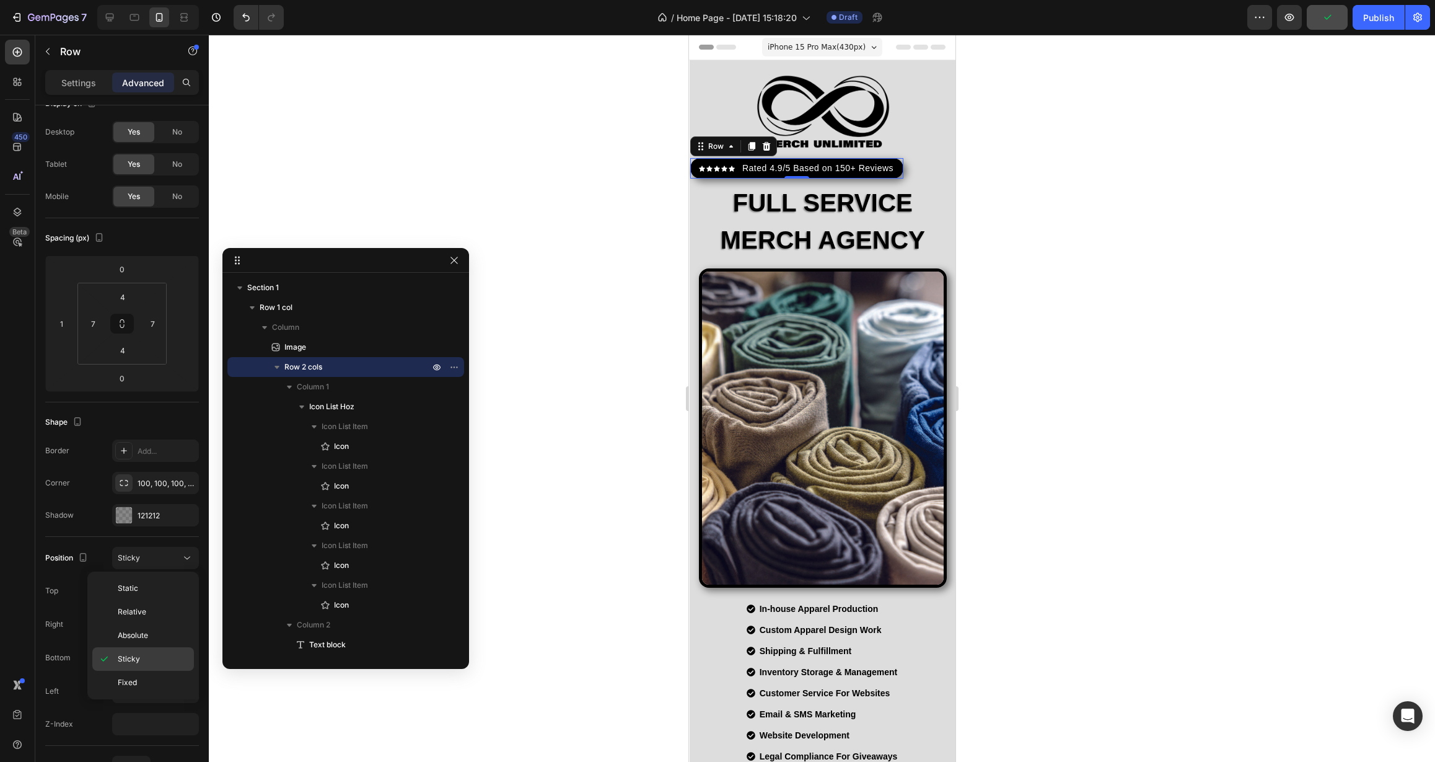
type input "0"
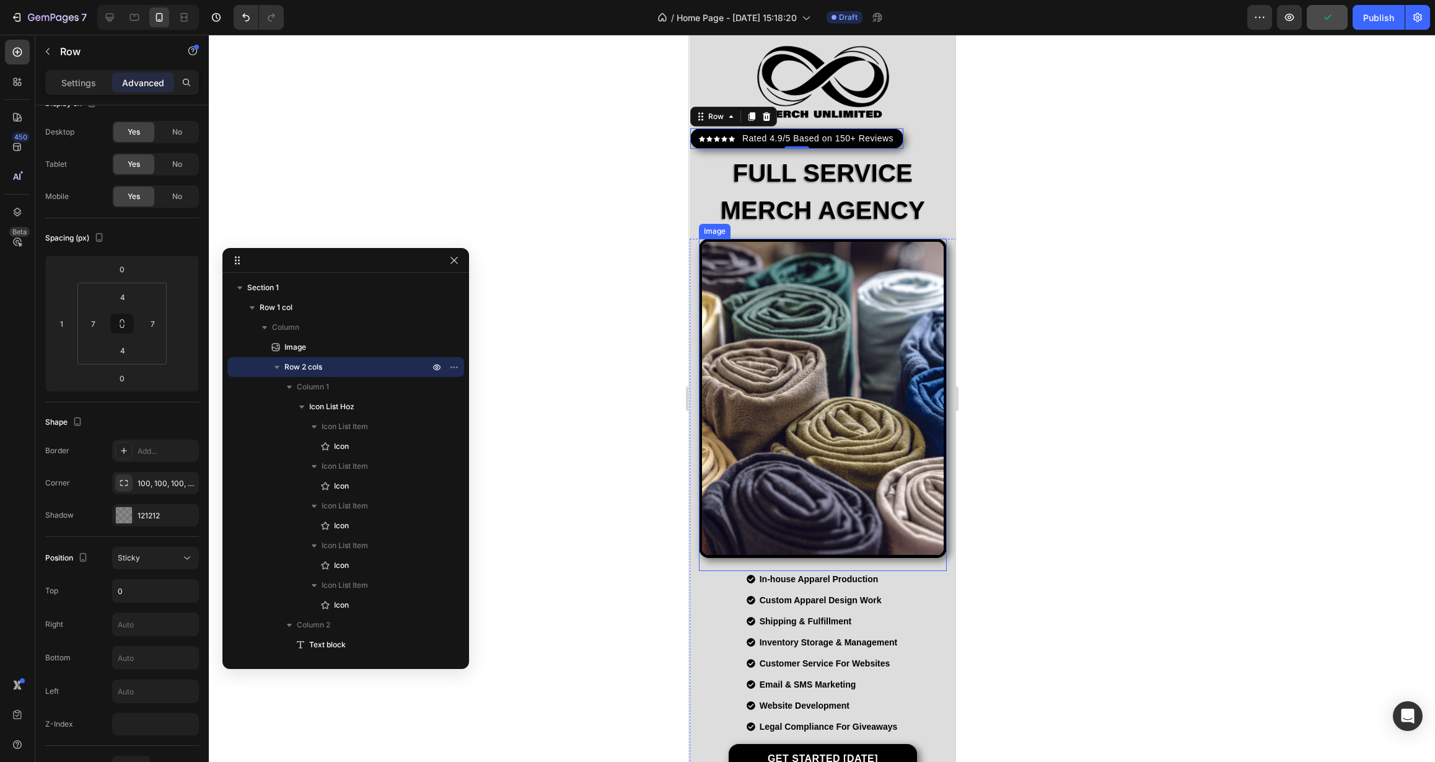
scroll to position [7, 0]
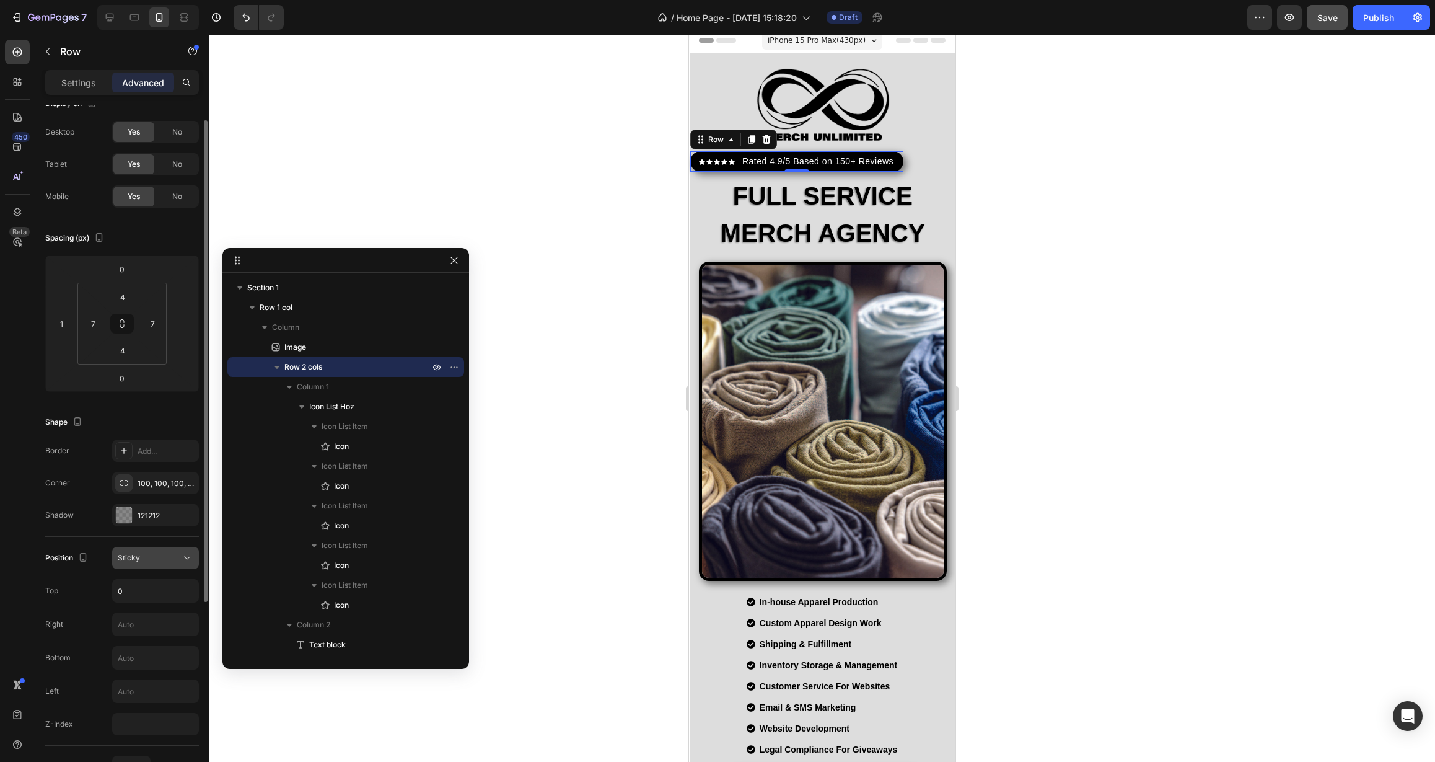
click at [145, 557] on div "Sticky" at bounding box center [149, 557] width 63 height 11
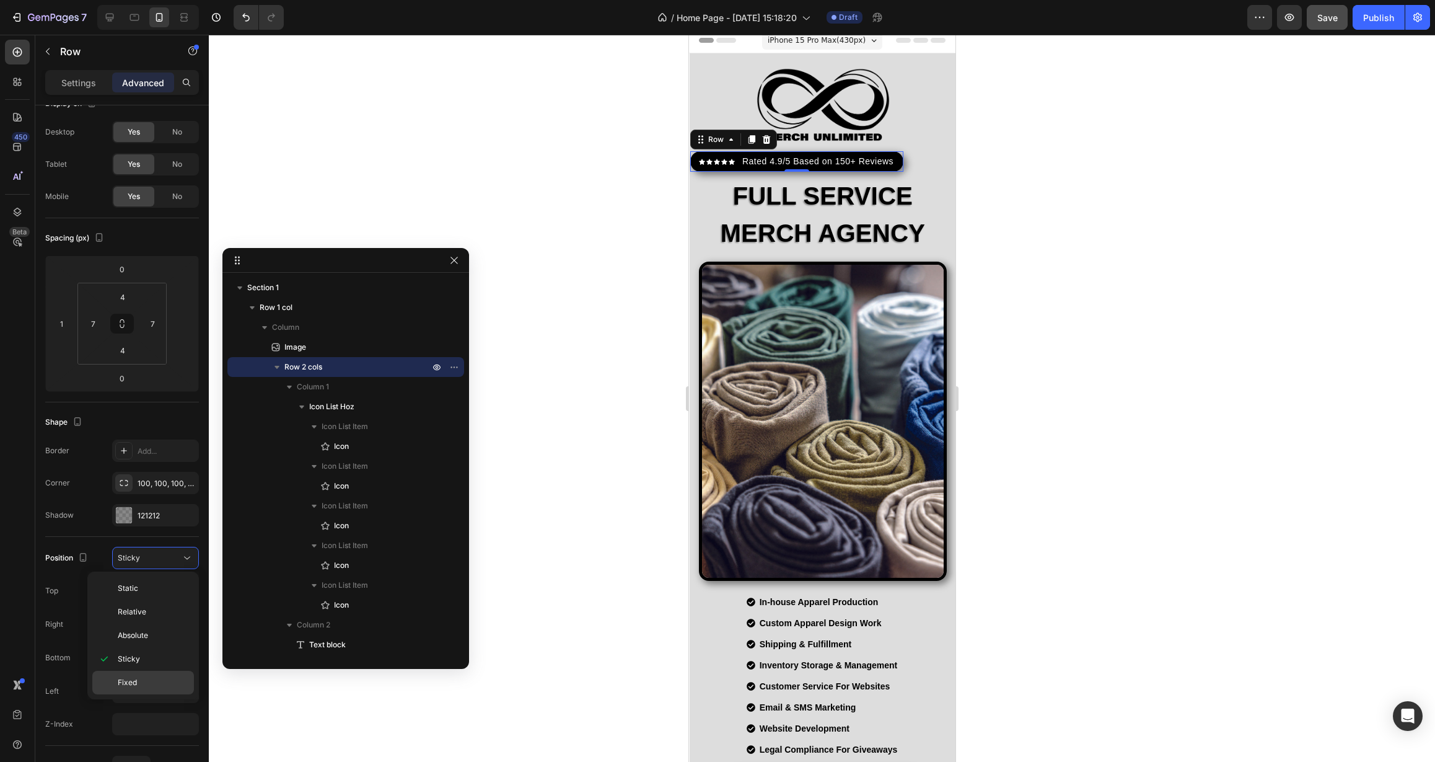
click at [152, 678] on p "Fixed" at bounding box center [153, 682] width 71 height 11
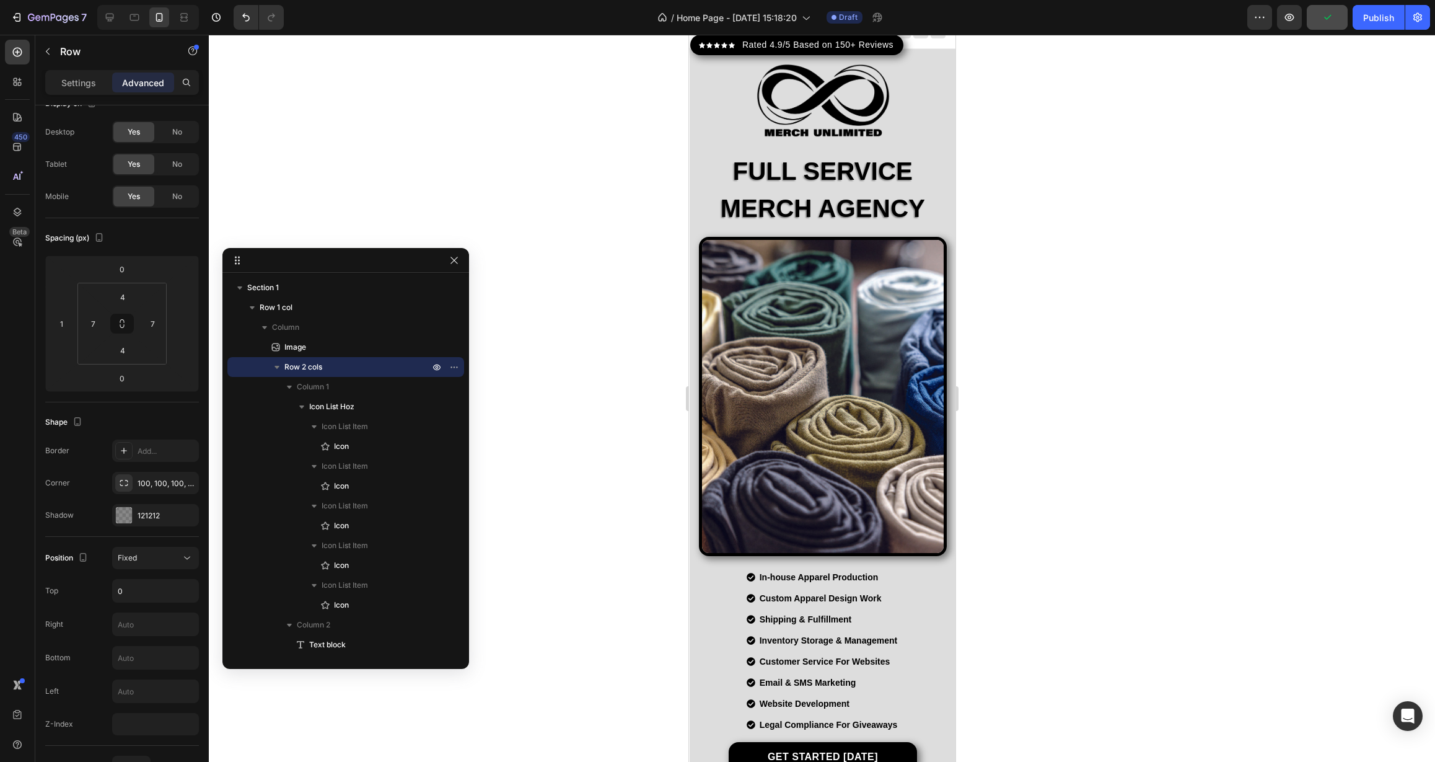
scroll to position [0, 0]
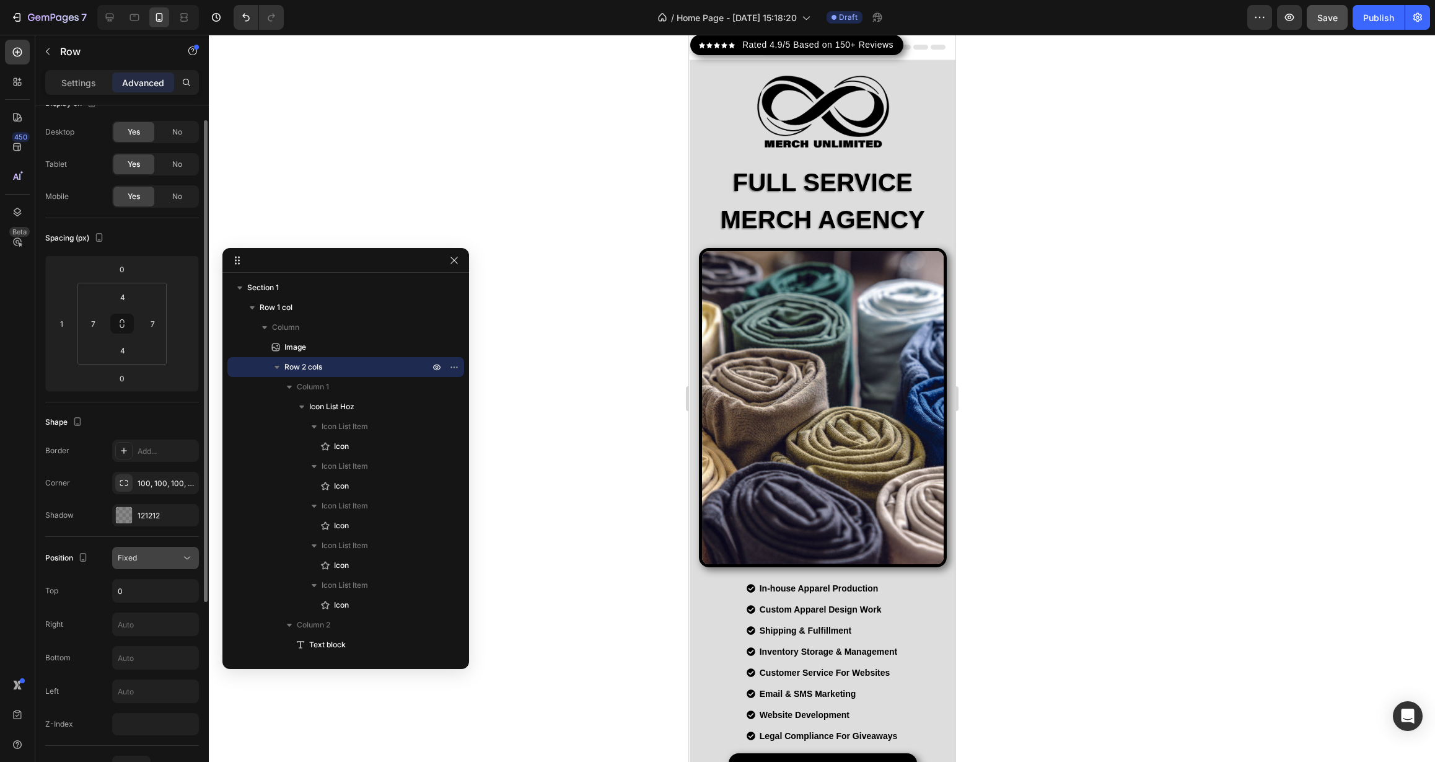
click at [156, 550] on button "Fixed" at bounding box center [155, 558] width 87 height 22
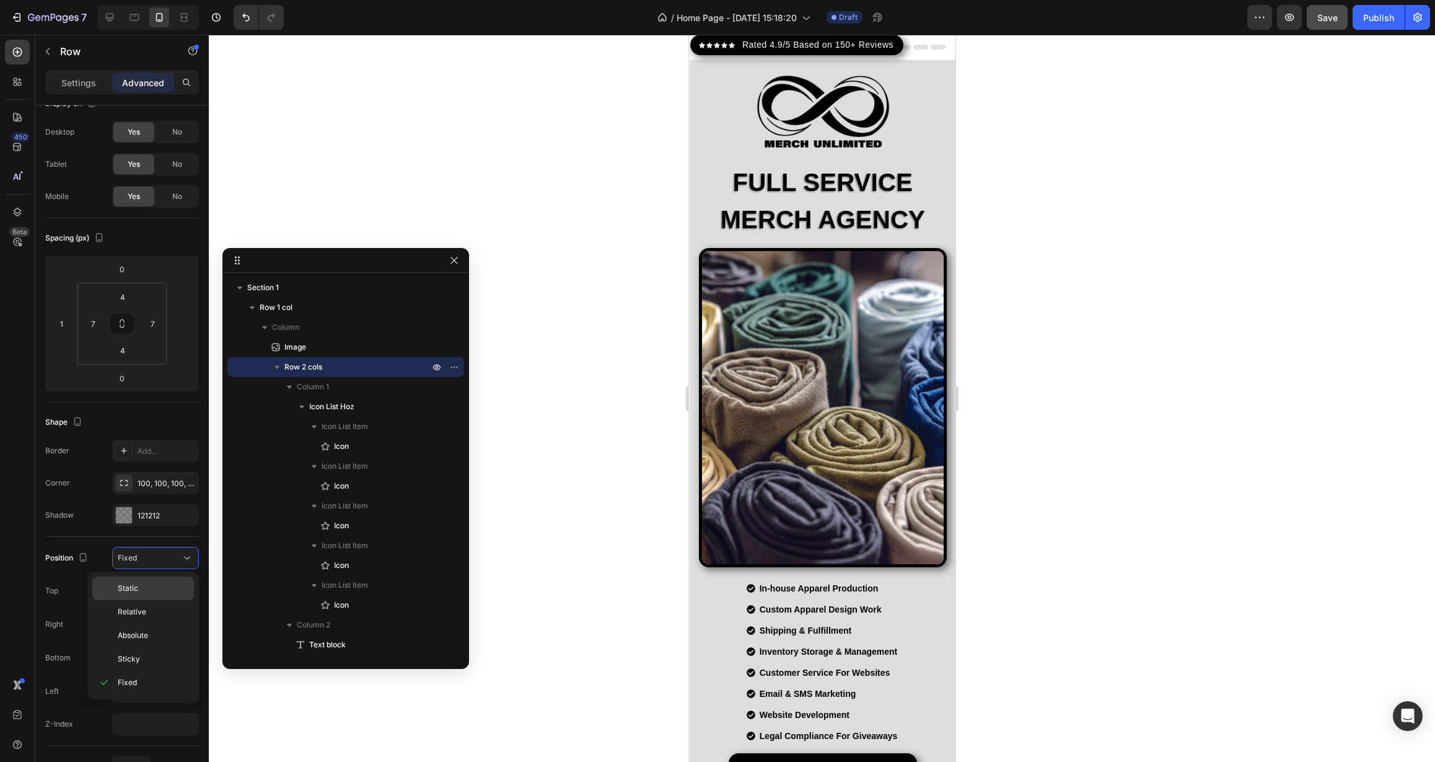
click at [155, 583] on p "Static" at bounding box center [153, 588] width 71 height 11
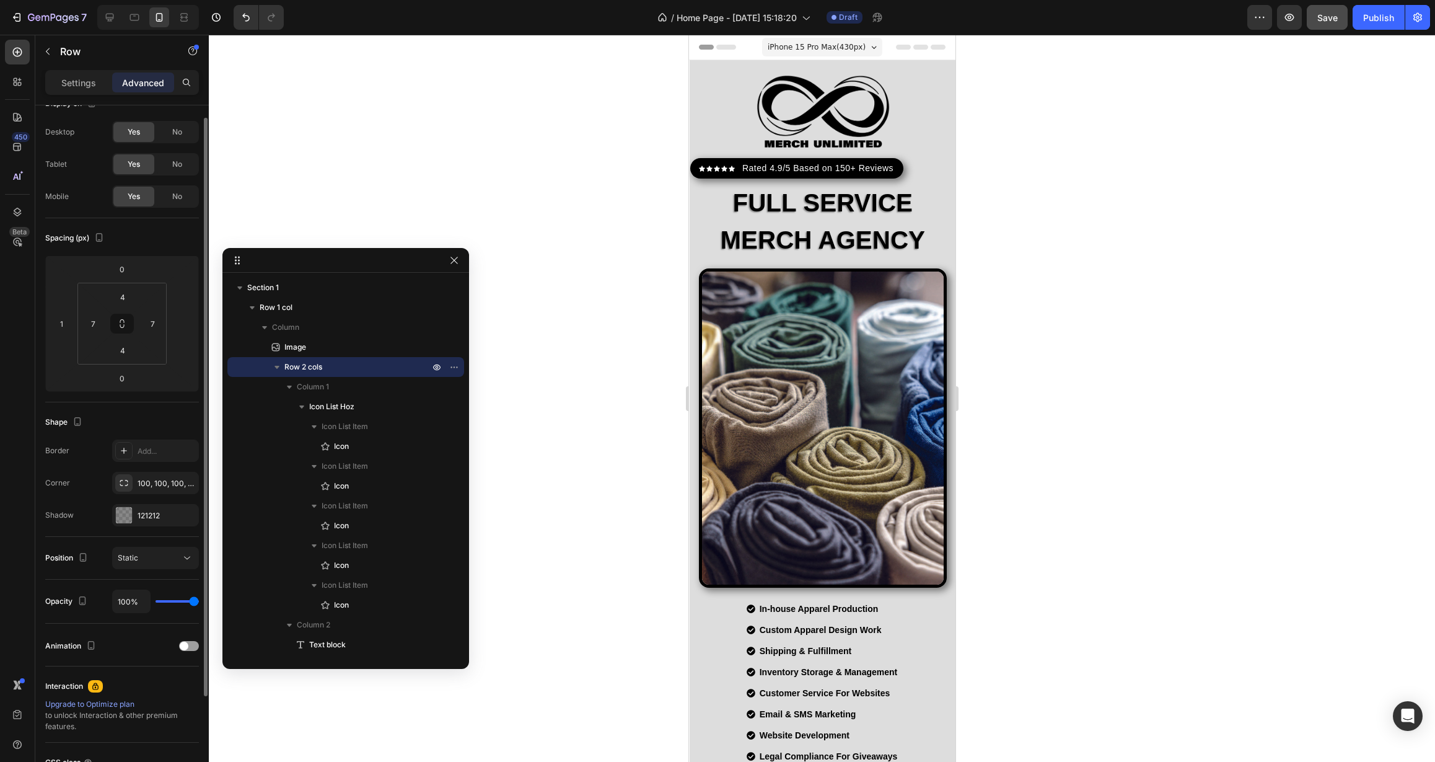
scroll to position [19, 0]
click at [53, 331] on input "1" at bounding box center [61, 326] width 19 height 19
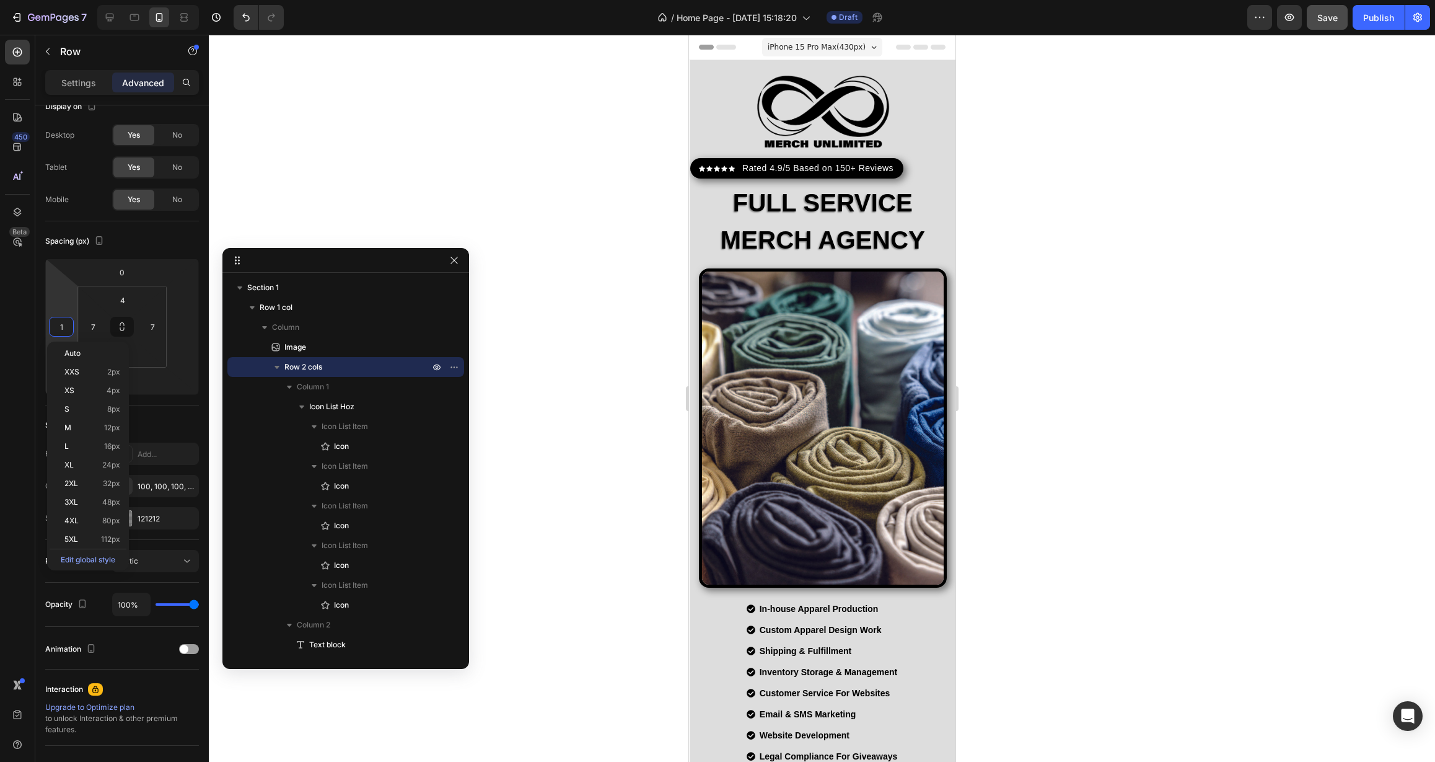
type input "0"
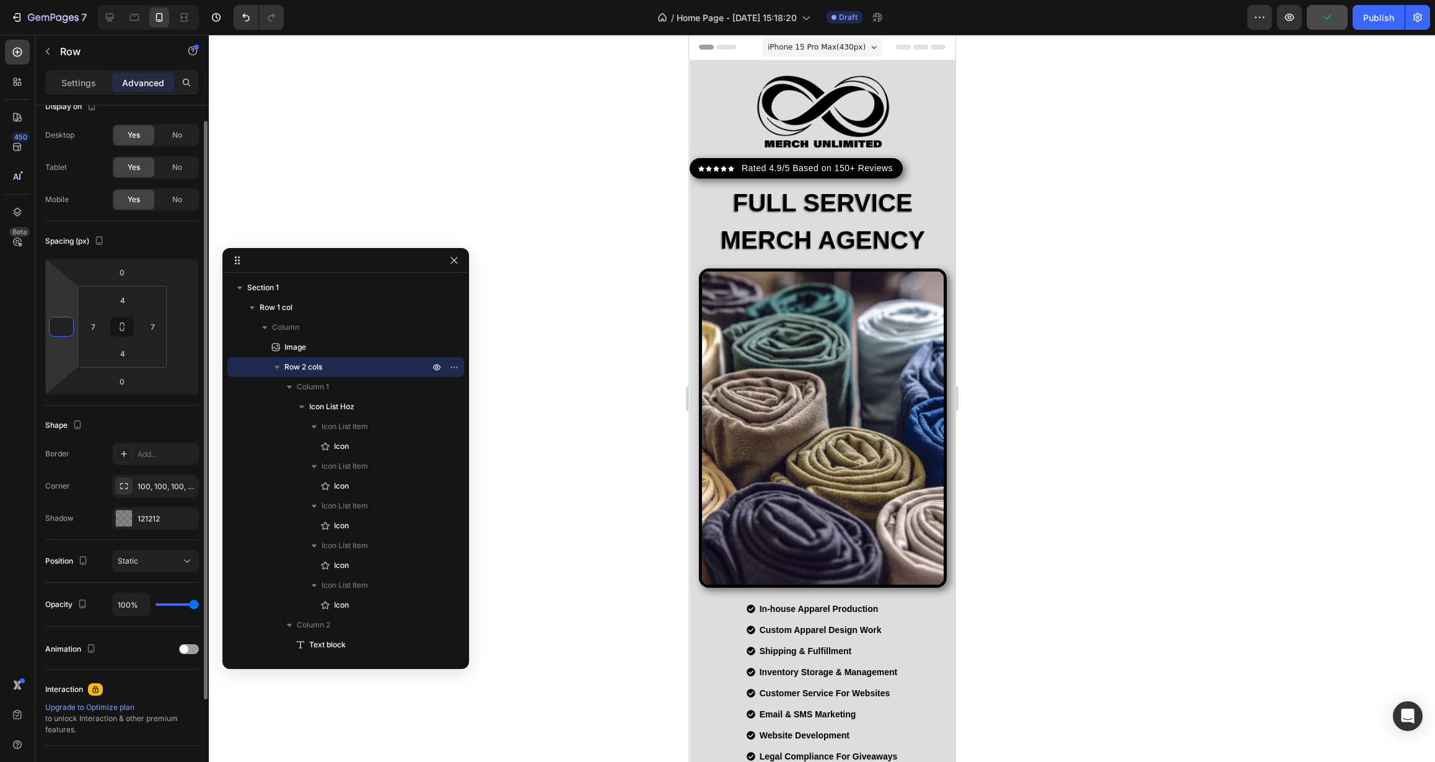
type input "0"
click at [172, 418] on div "Shape" at bounding box center [122, 425] width 154 height 20
click at [182, 333] on input "number" at bounding box center [183, 326] width 19 height 19
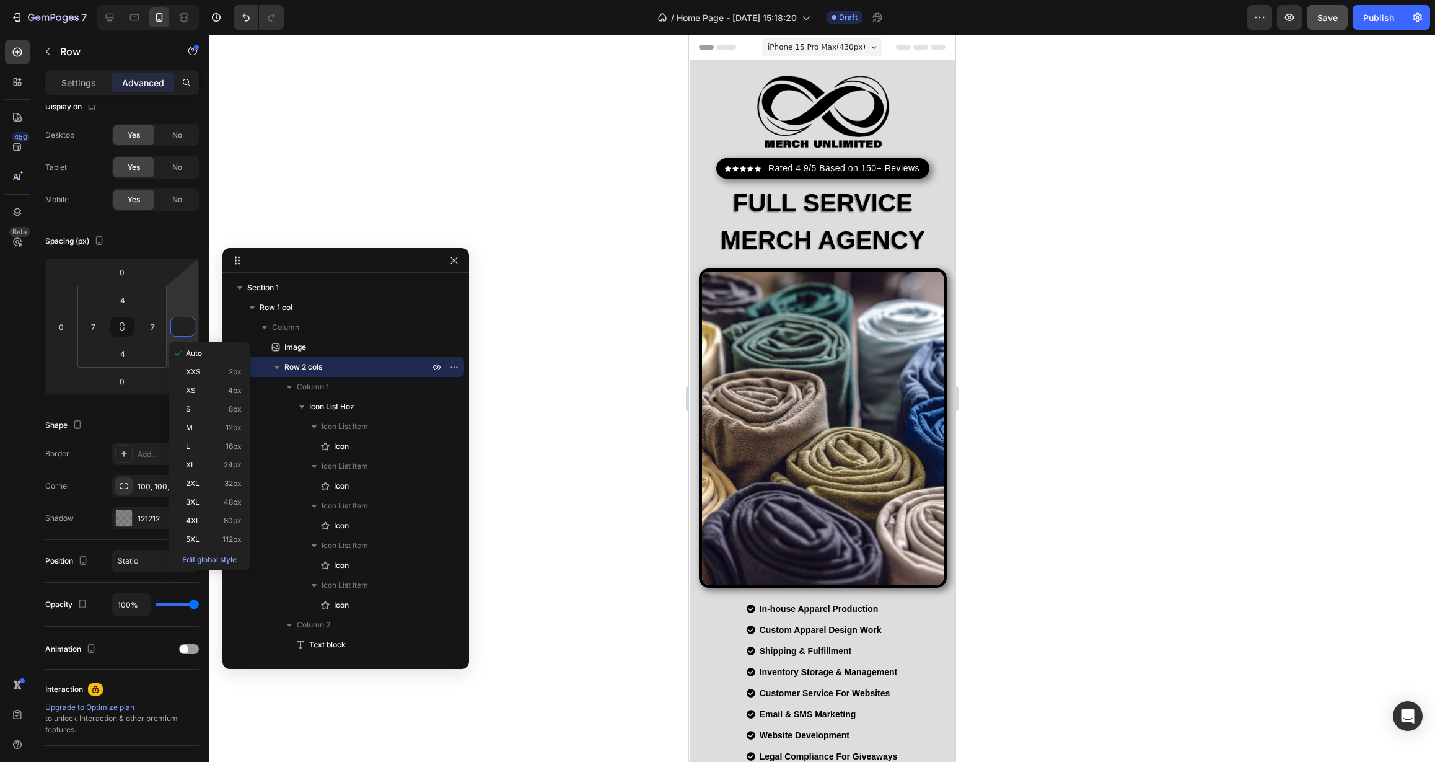
click at [291, 200] on div at bounding box center [822, 398] width 1226 height 727
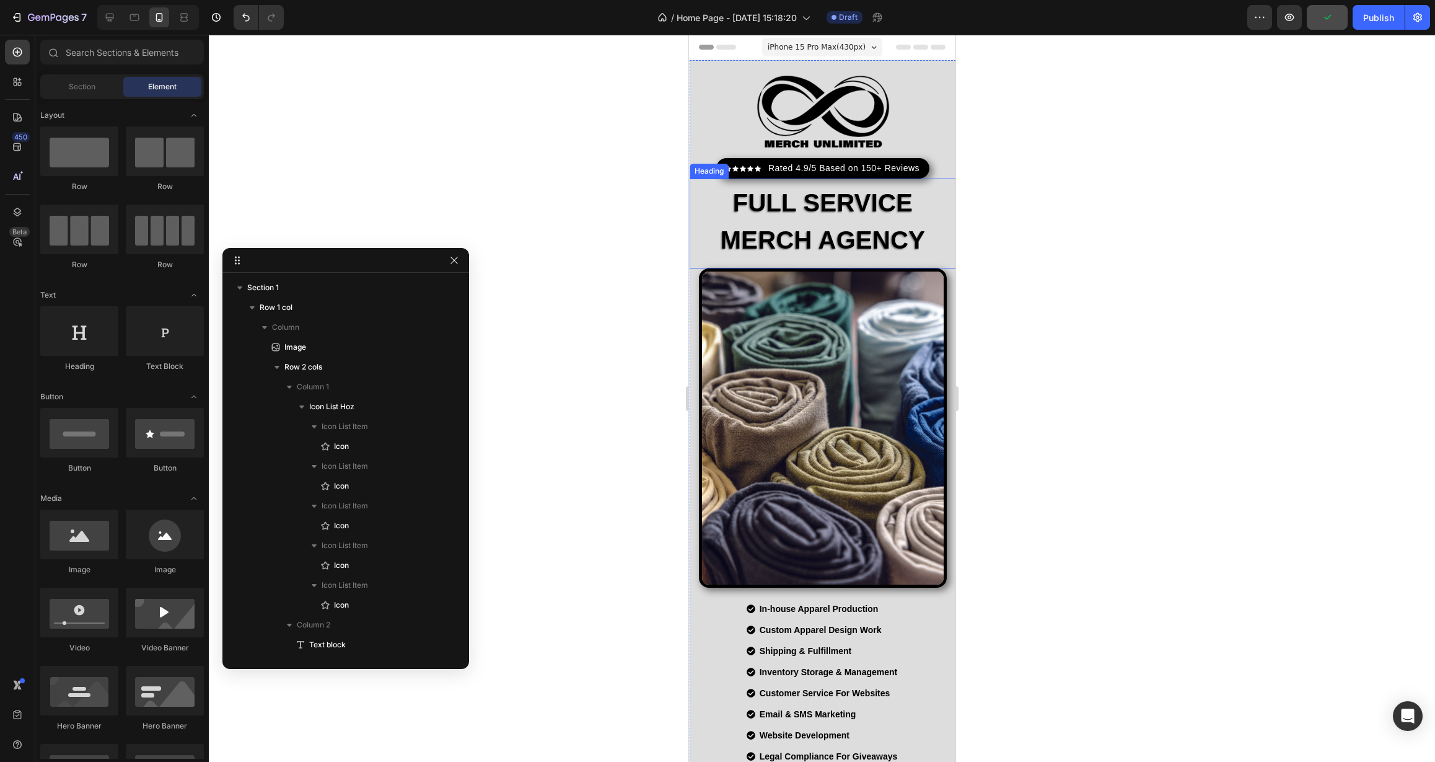
click at [768, 202] on h2 "FULL SERVICE MERCH AGENCY" at bounding box center [822, 221] width 266 height 77
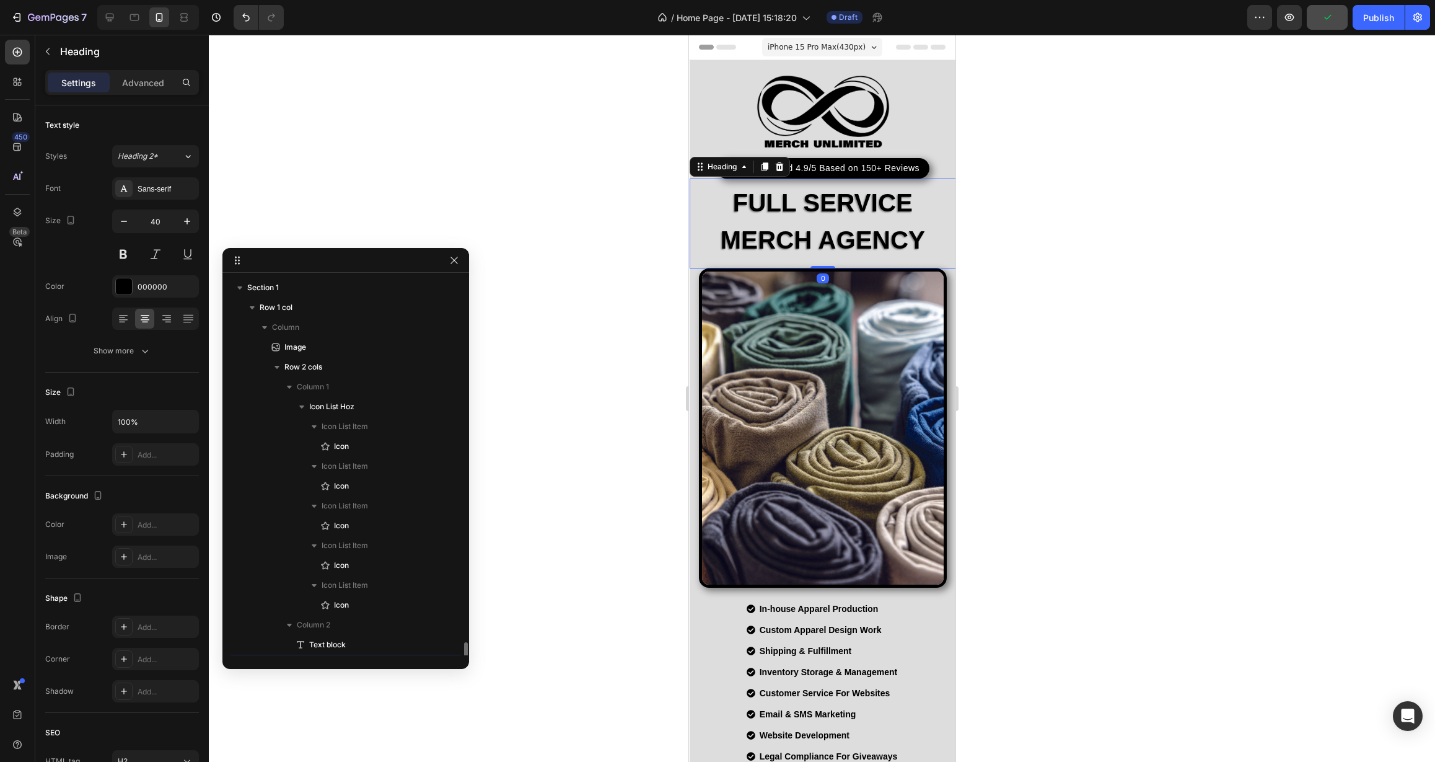
scroll to position [236, 0]
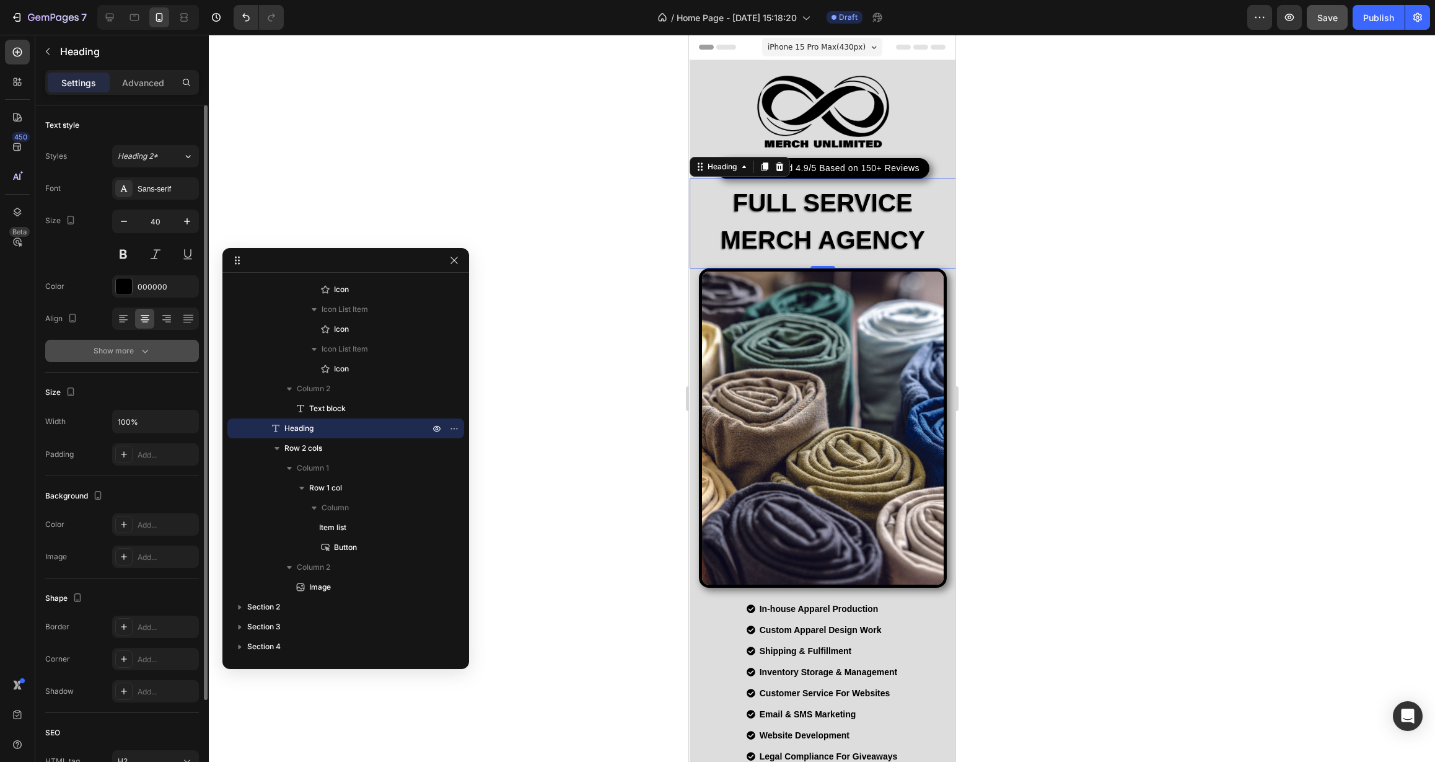
click at [117, 350] on div "Show more" at bounding box center [123, 351] width 58 height 12
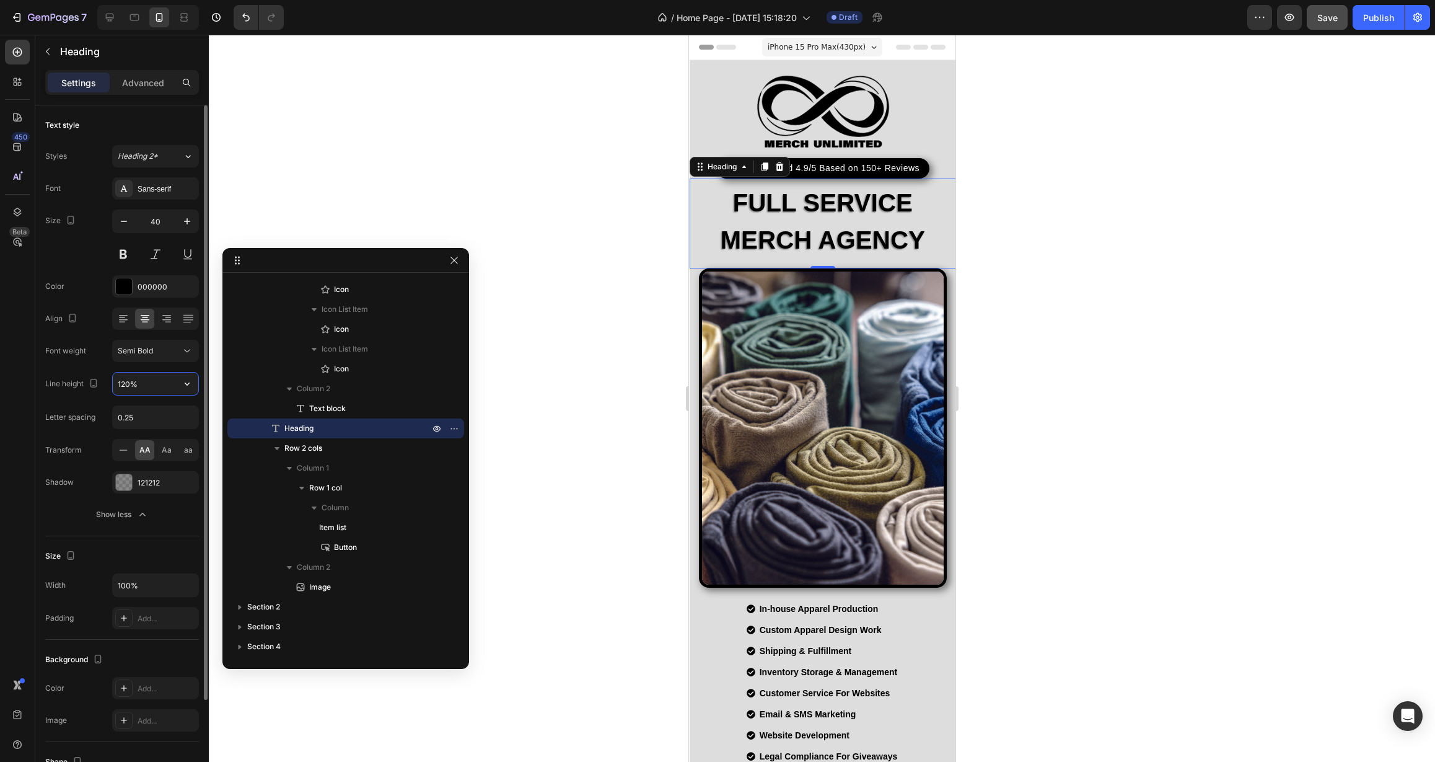
click at [175, 374] on input "120%" at bounding box center [156, 383] width 86 height 22
click at [177, 384] on div "120%" at bounding box center [156, 383] width 86 height 22
click at [191, 384] on icon "button" at bounding box center [187, 383] width 12 height 12
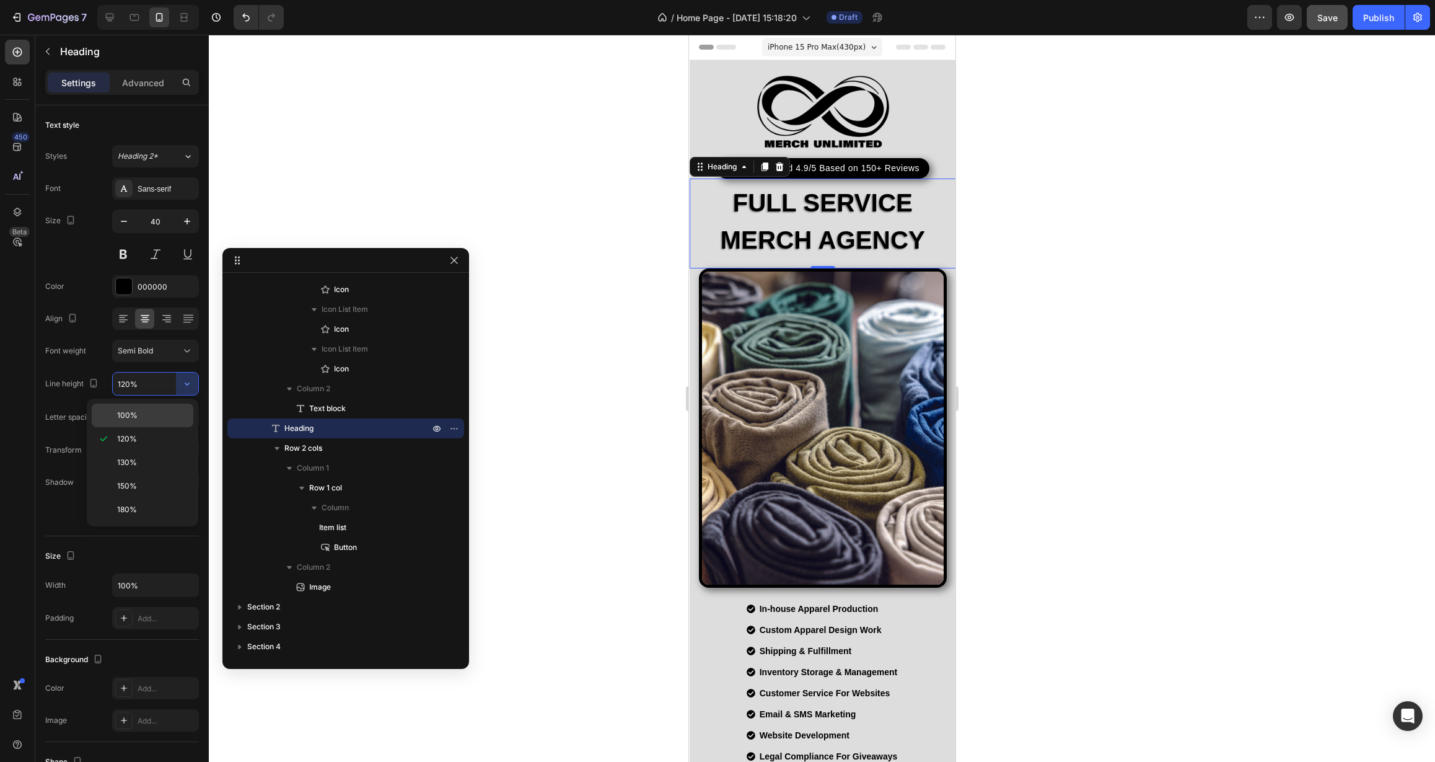
click at [167, 416] on p "100%" at bounding box center [152, 415] width 71 height 11
click at [724, 207] on p "FULL SERVICE MERCH AGENCY" at bounding box center [822, 221] width 264 height 74
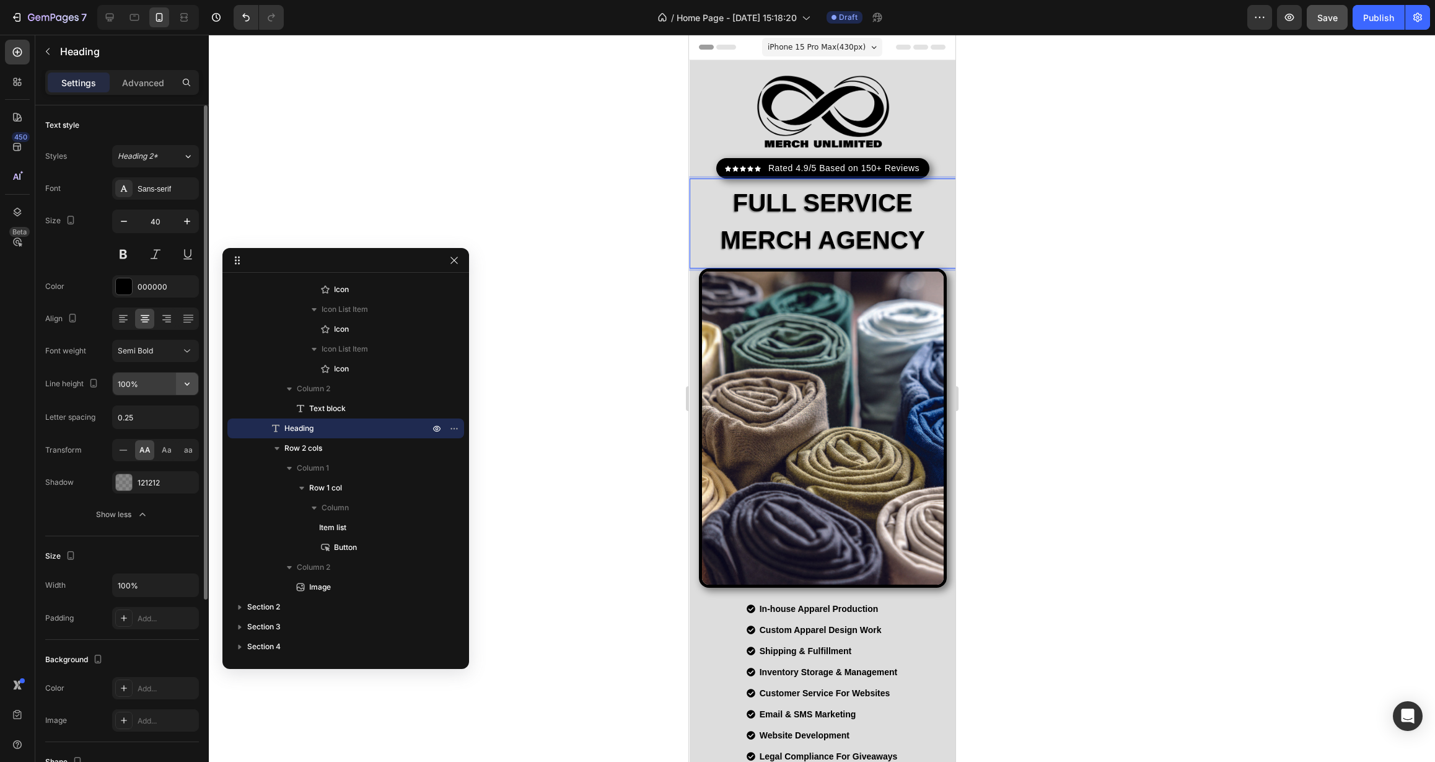
click at [180, 389] on button "button" at bounding box center [187, 383] width 22 height 22
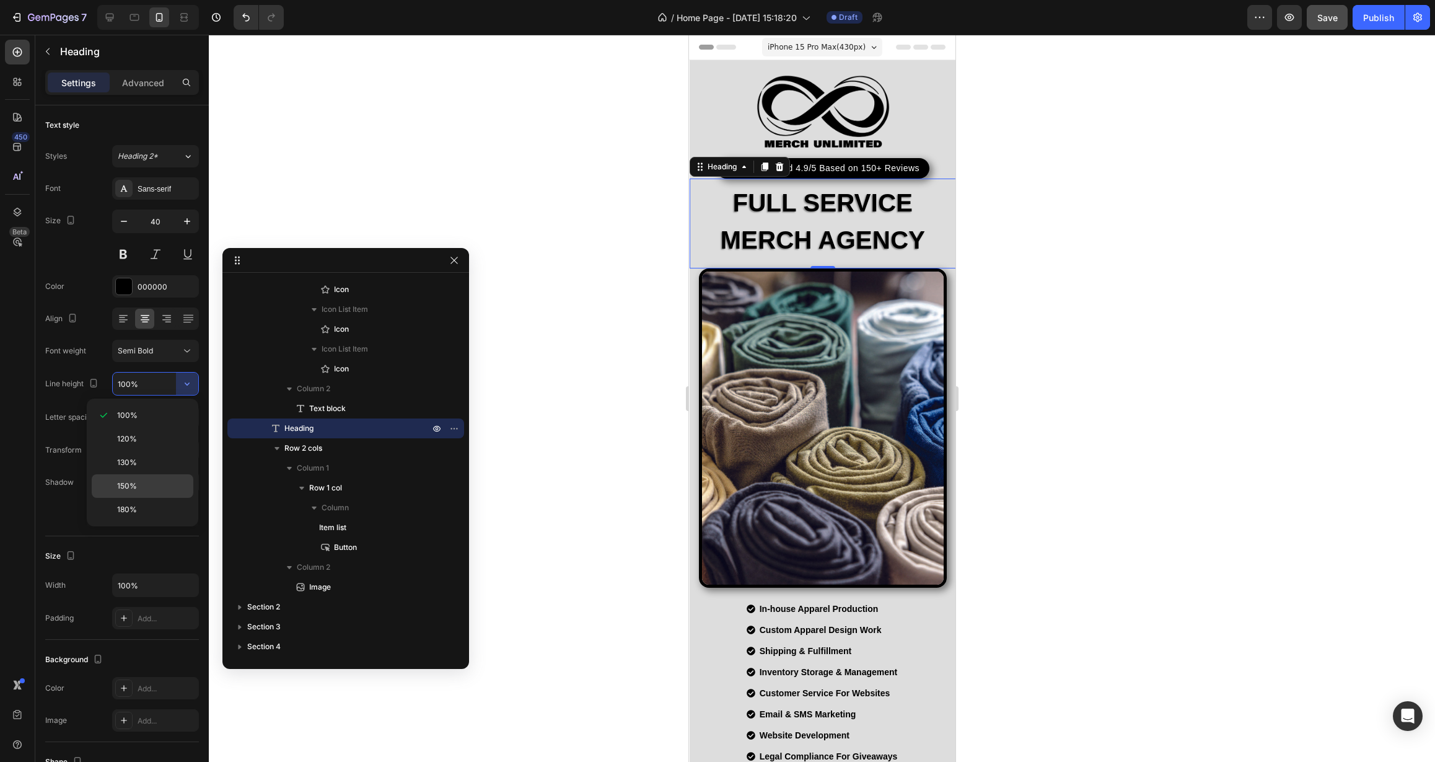
click at [159, 491] on p "150%" at bounding box center [152, 485] width 71 height 11
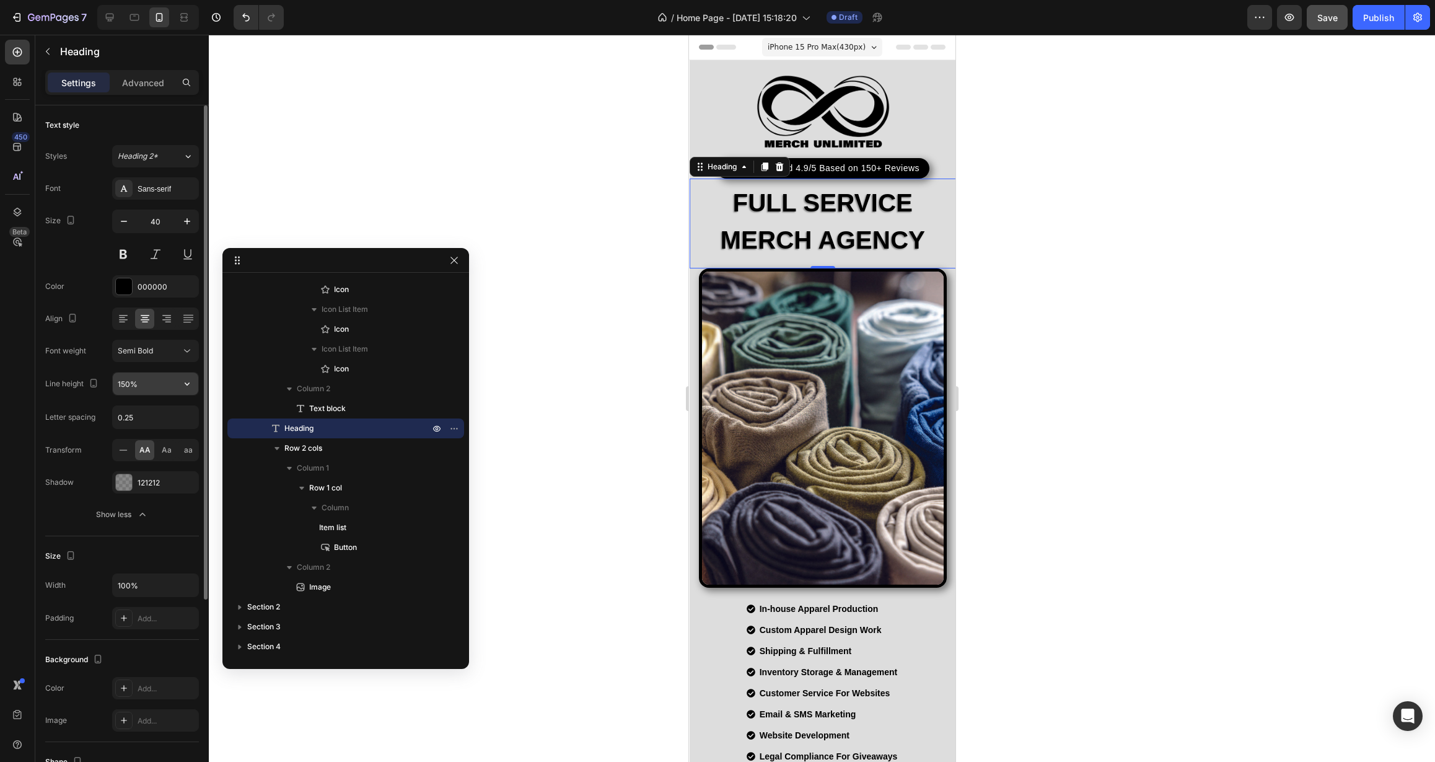
click at [179, 387] on button "button" at bounding box center [187, 383] width 22 height 22
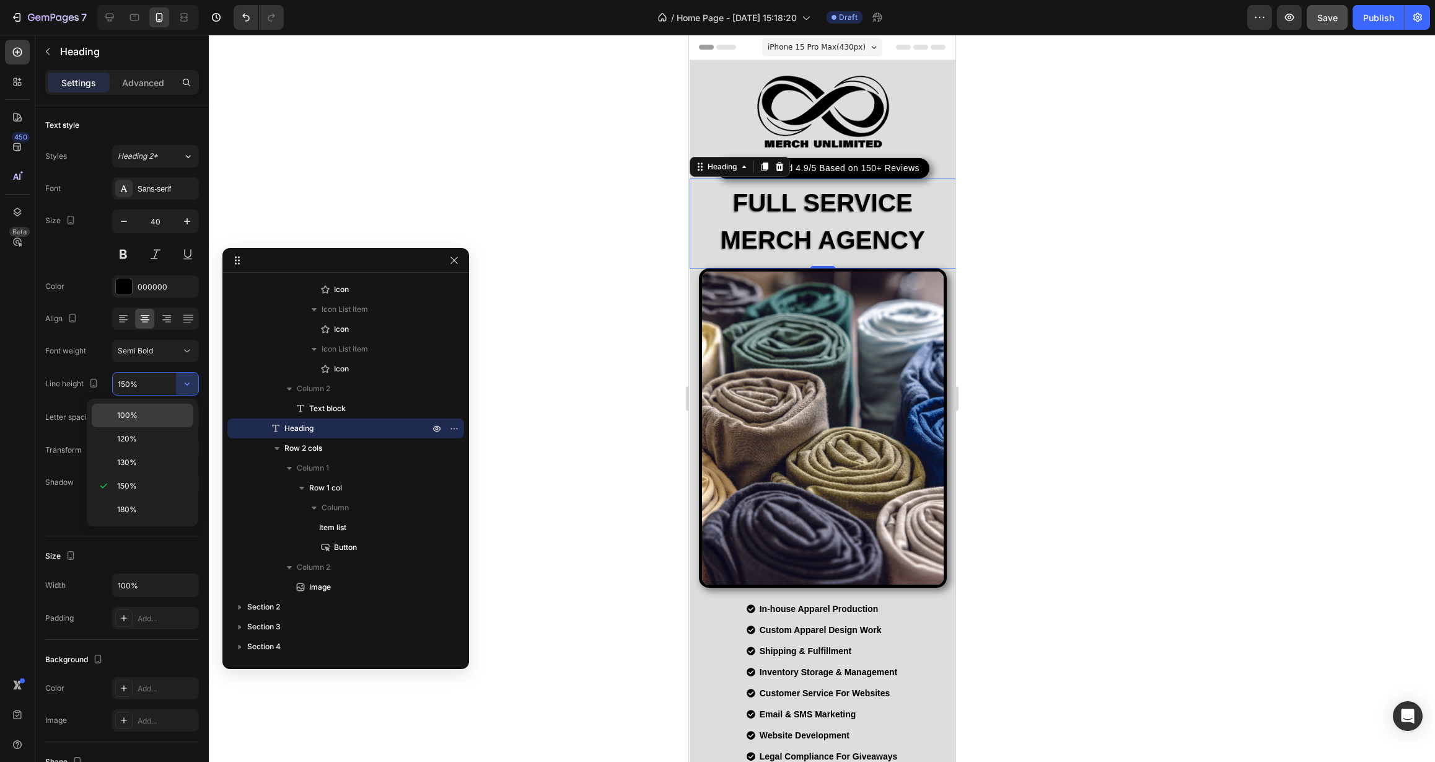
click at [144, 415] on p "100%" at bounding box center [152, 415] width 71 height 11
type input "100%"
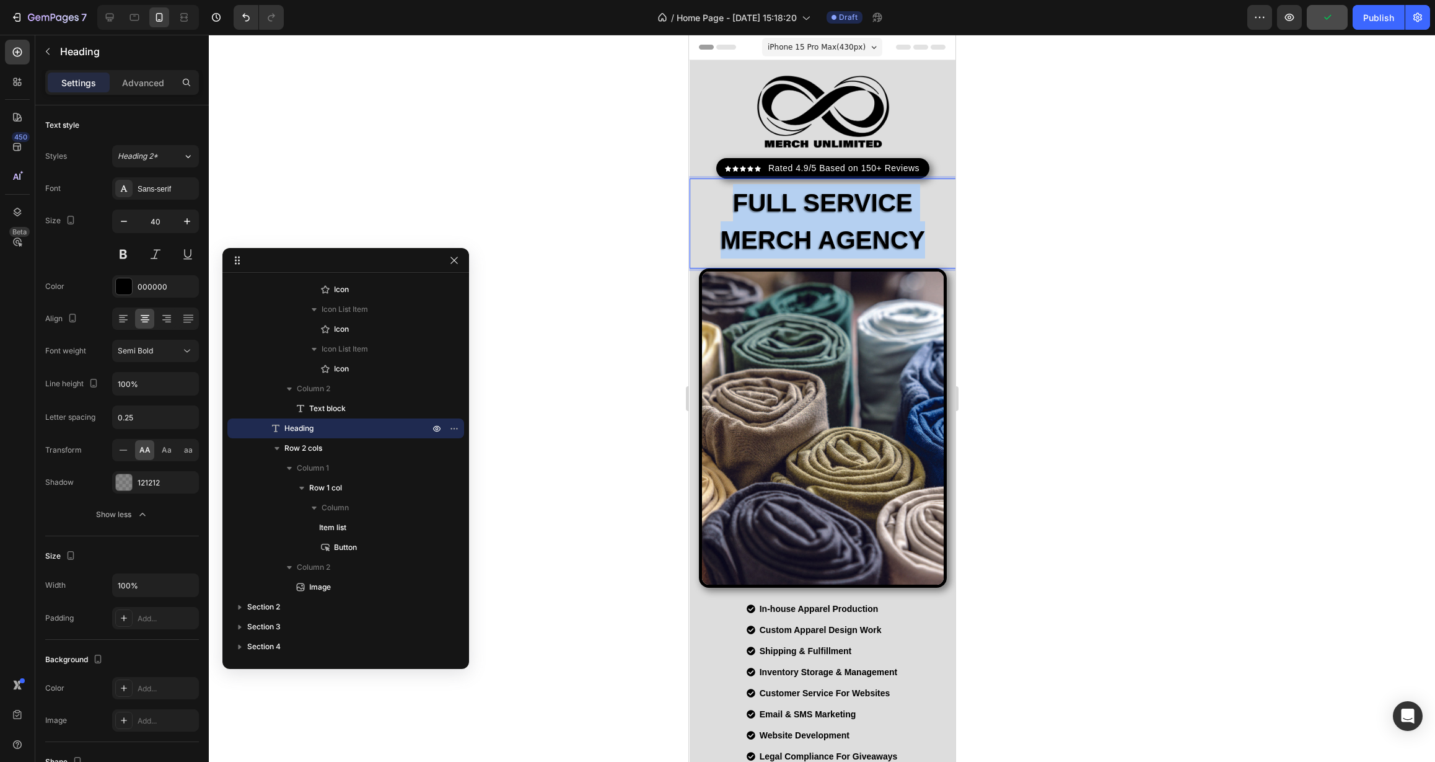
drag, startPoint x: 726, startPoint y: 205, endPoint x: 954, endPoint y: 229, distance: 229.3
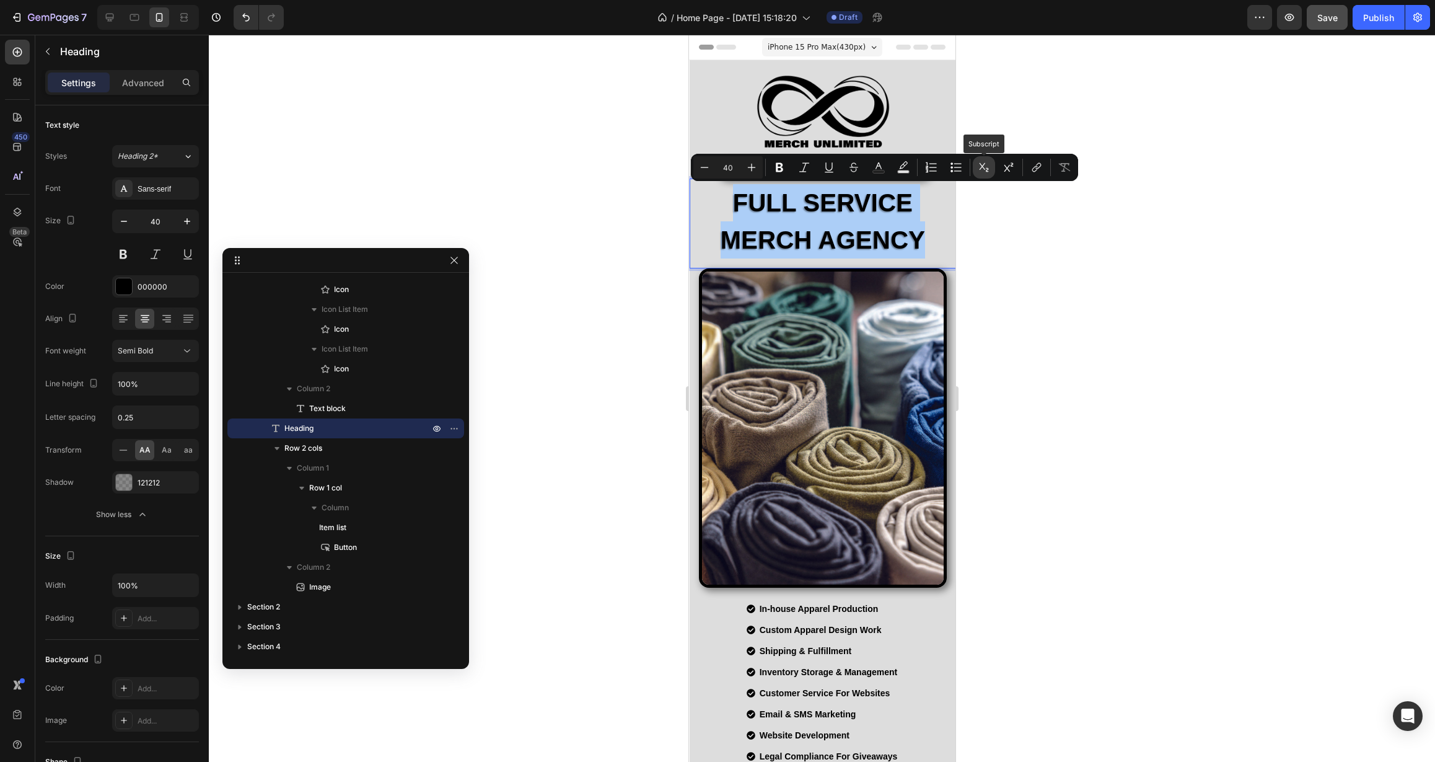
click at [987, 172] on icon "Editor contextual toolbar" at bounding box center [984, 167] width 9 height 9
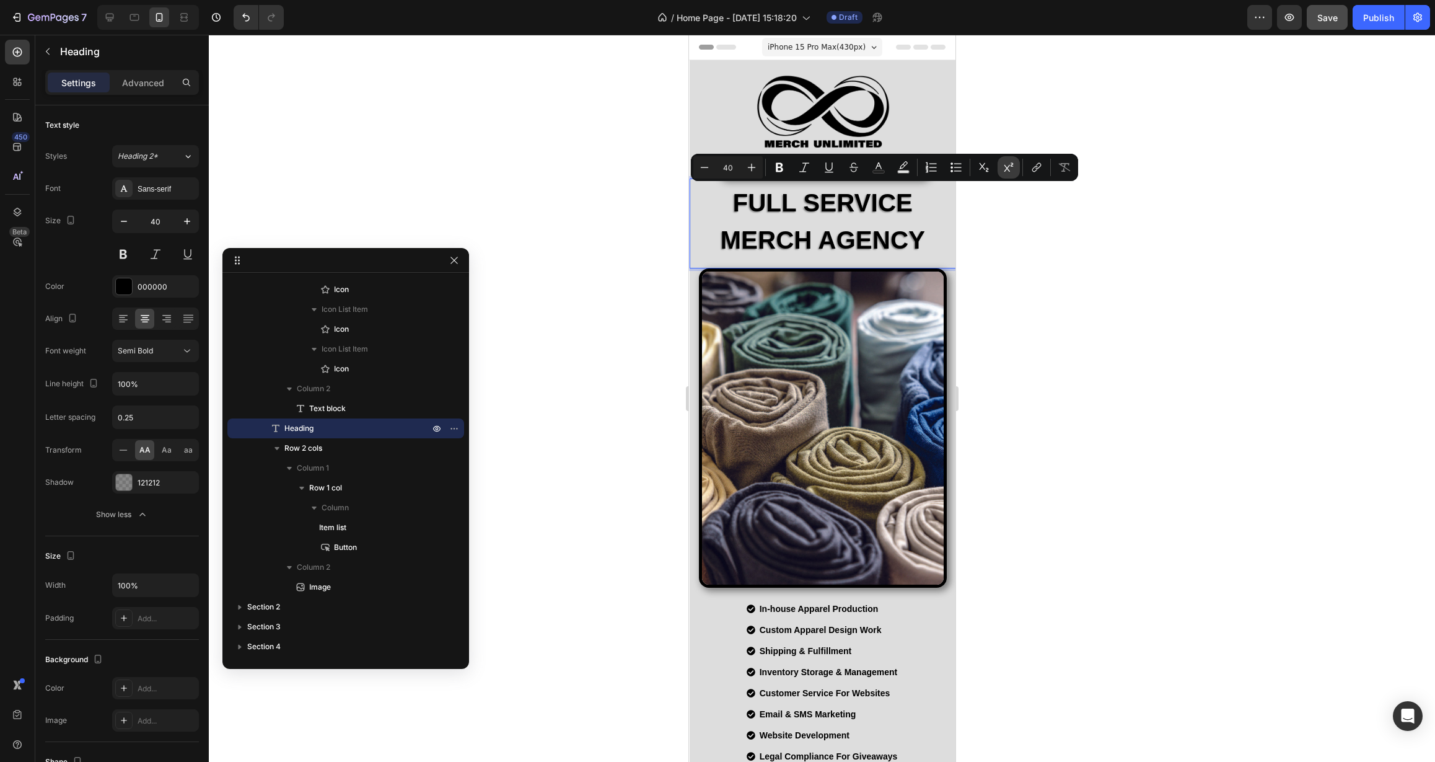
click at [1018, 170] on button "Superscript" at bounding box center [1009, 167] width 22 height 22
click at [754, 166] on icon "Editor contextual toolbar" at bounding box center [752, 167] width 12 height 12
click at [710, 168] on icon "Editor contextual toolbar" at bounding box center [704, 167] width 12 height 12
type input "40"
click at [183, 224] on icon "button" at bounding box center [187, 221] width 12 height 12
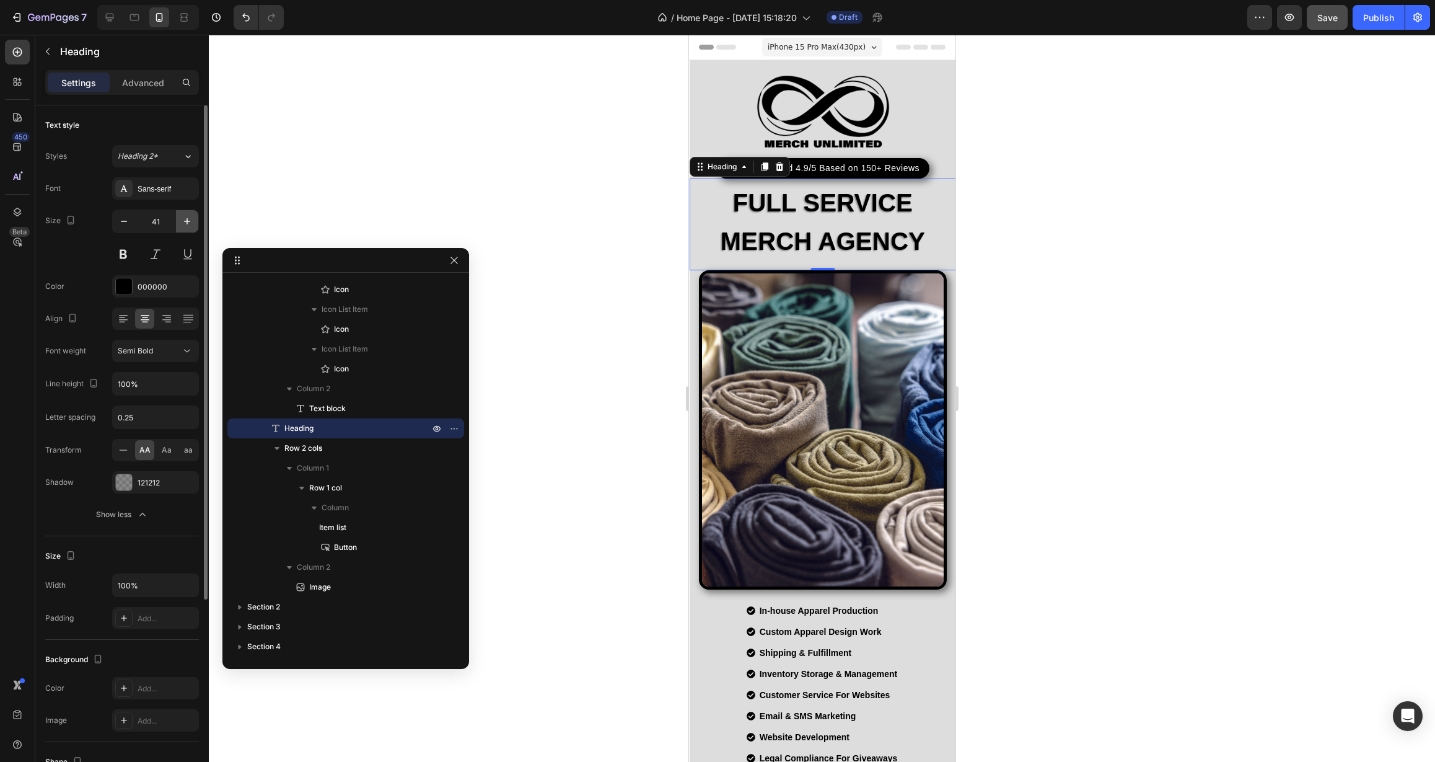
click at [183, 224] on icon "button" at bounding box center [187, 221] width 12 height 12
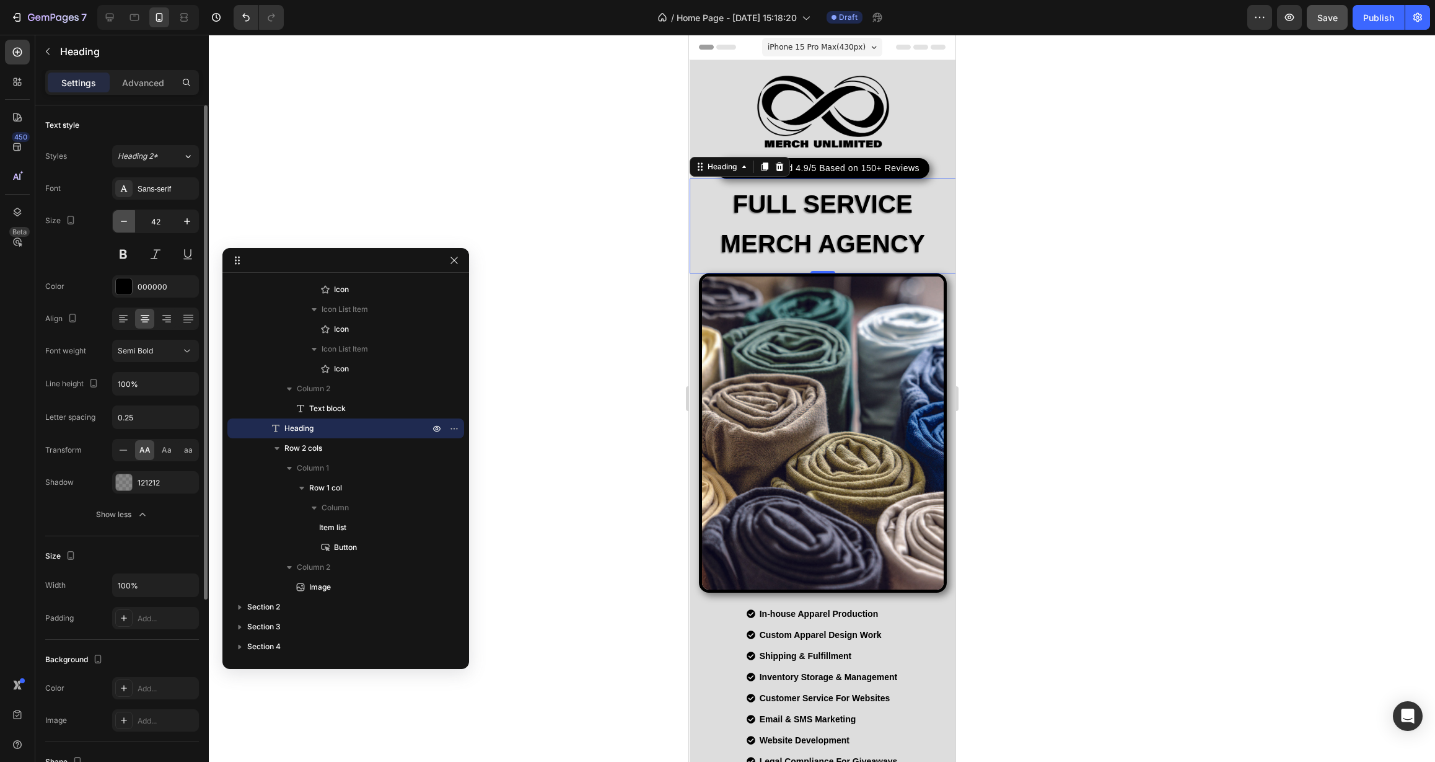
click at [129, 226] on icon "button" at bounding box center [124, 221] width 12 height 12
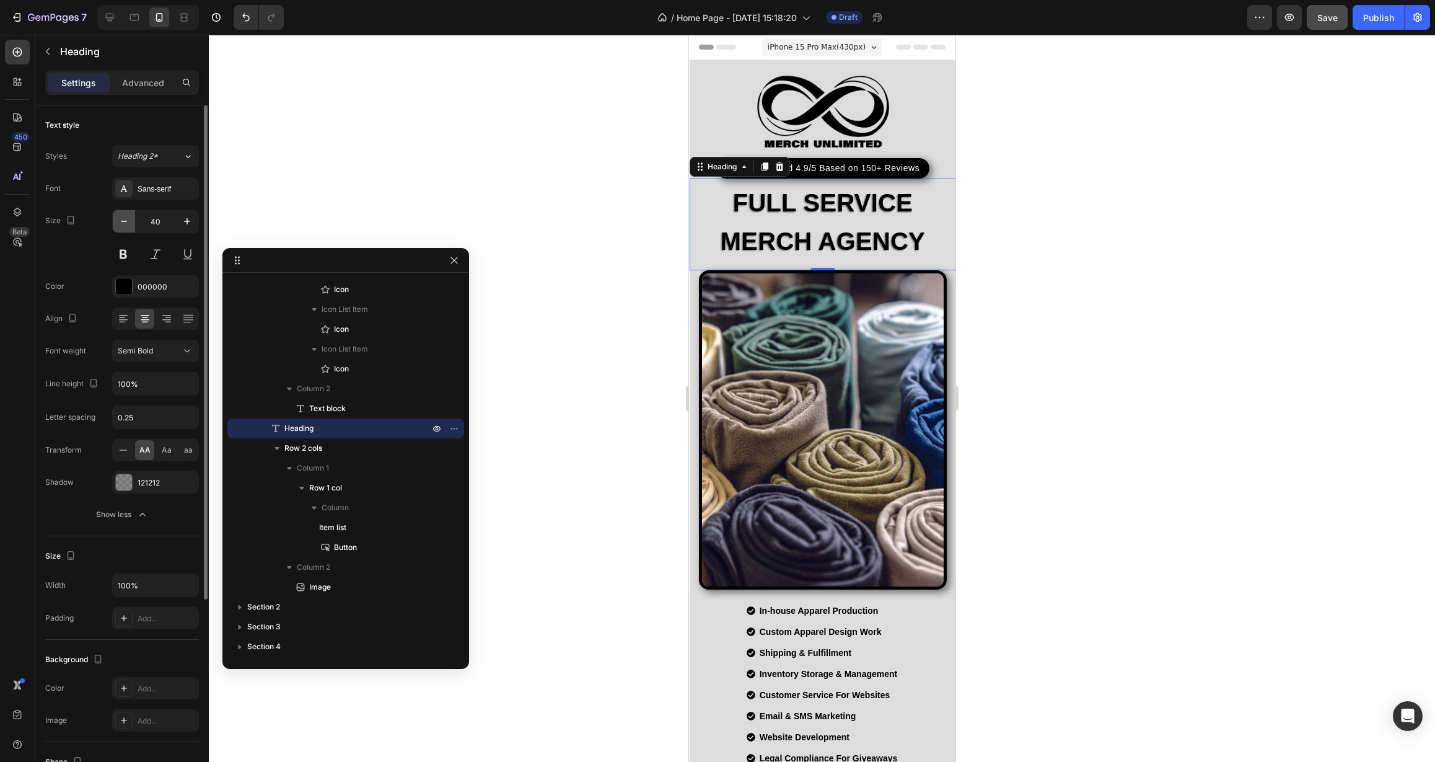
click at [129, 226] on icon "button" at bounding box center [124, 221] width 12 height 12
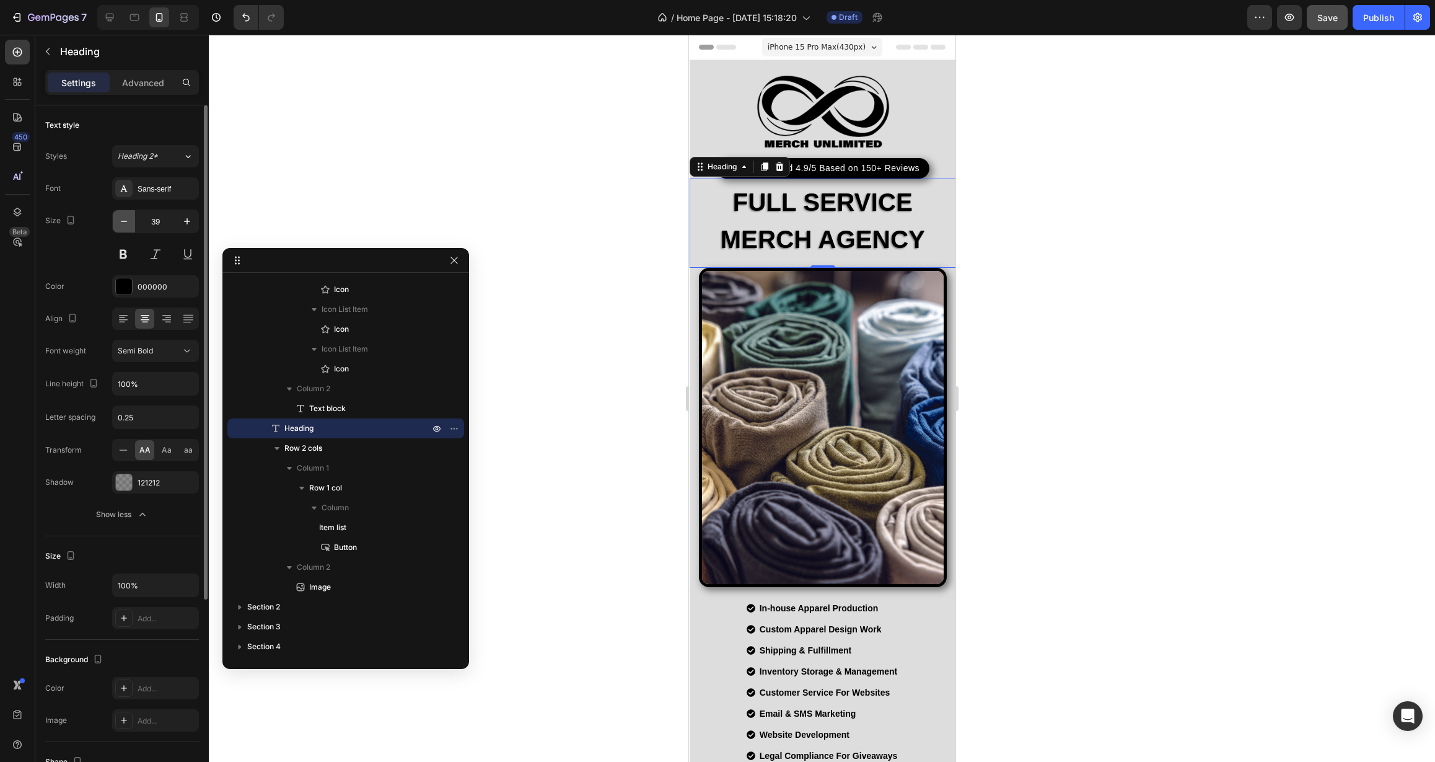
click at [129, 226] on icon "button" at bounding box center [124, 221] width 12 height 12
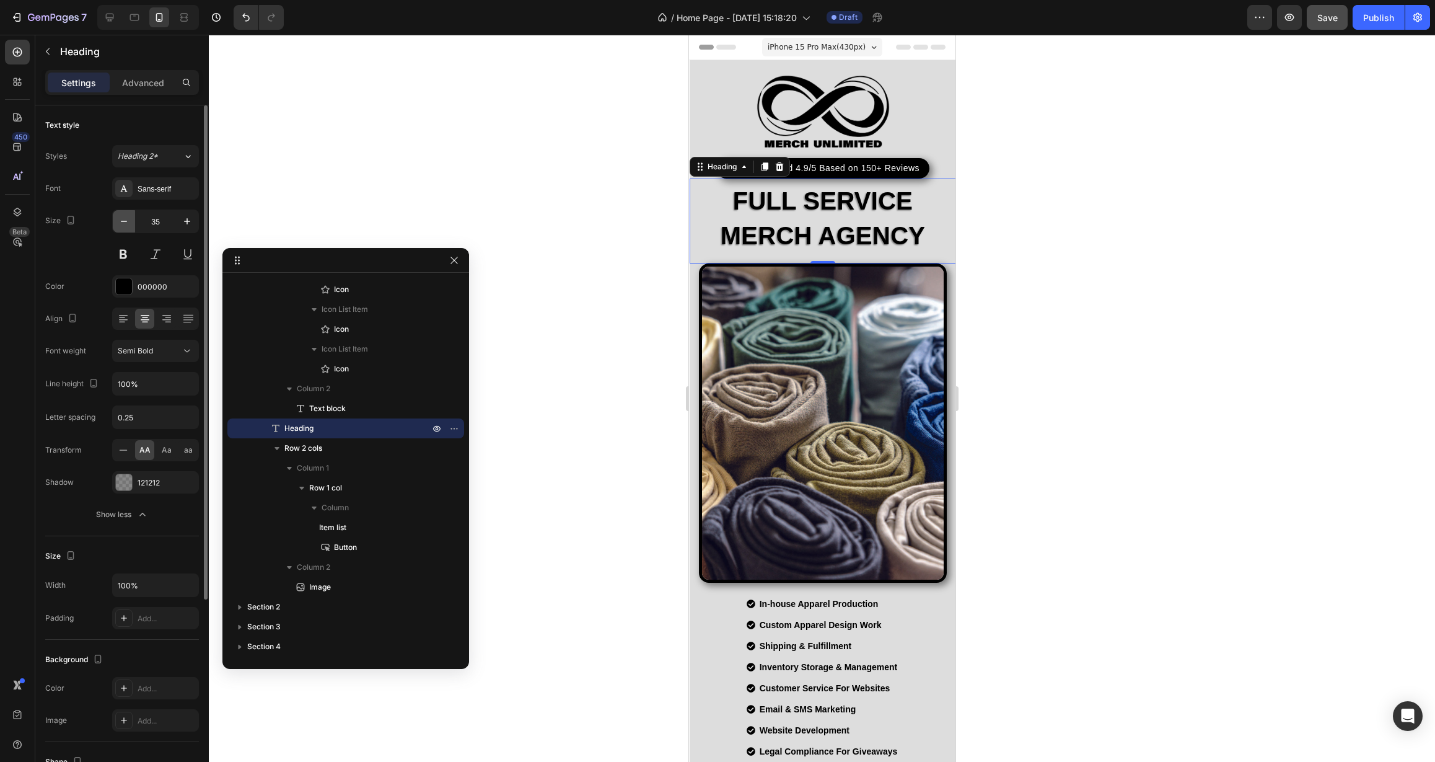
click at [129, 226] on icon "button" at bounding box center [124, 221] width 12 height 12
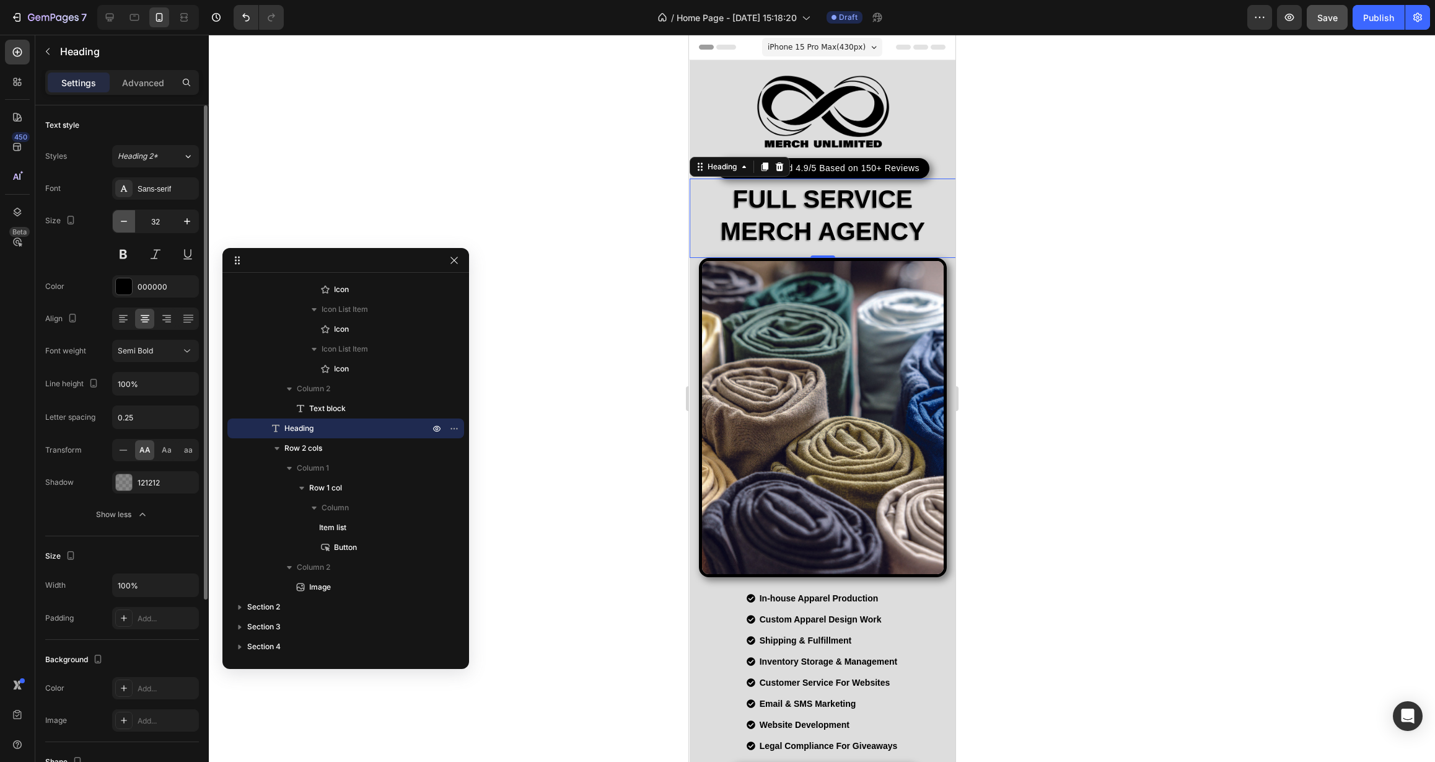
click at [129, 226] on icon "button" at bounding box center [124, 221] width 12 height 12
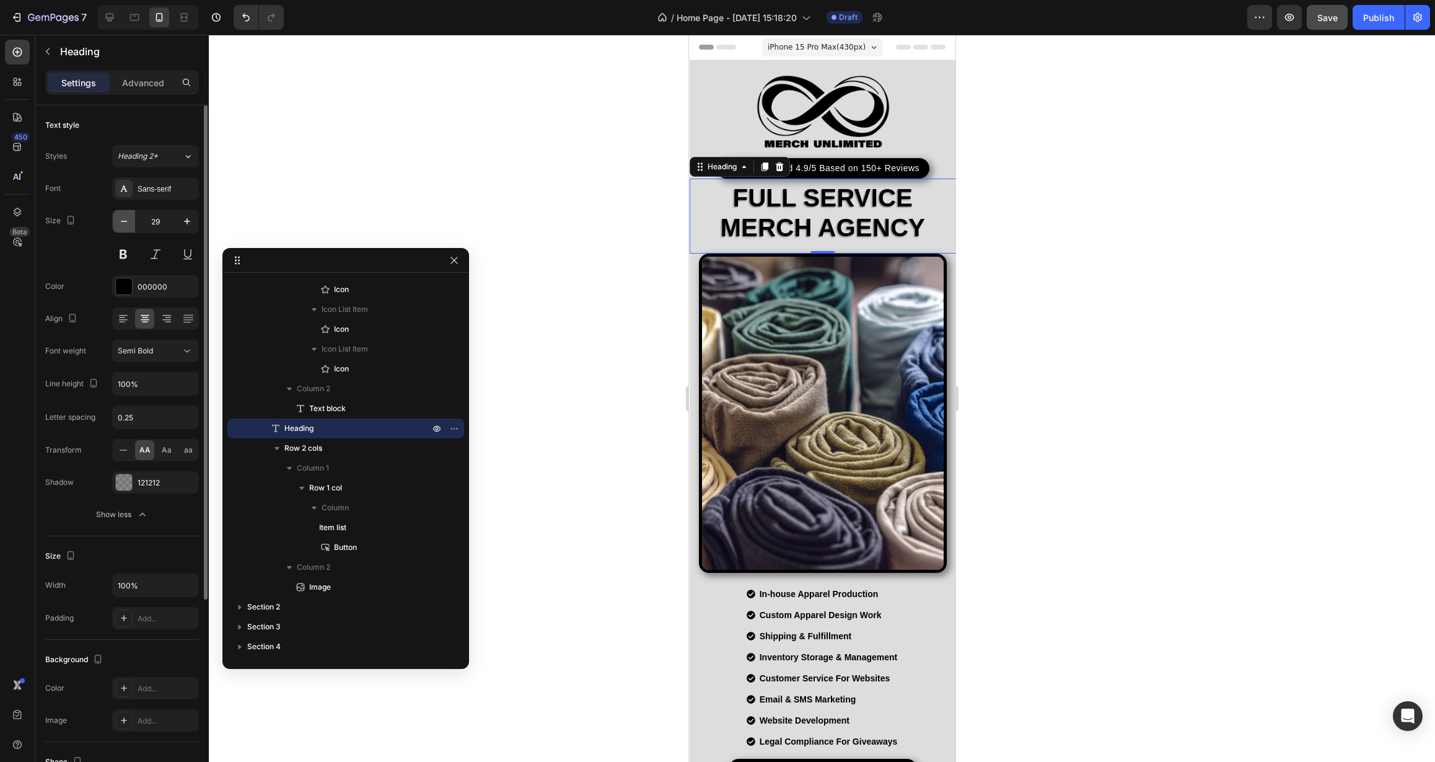
click at [129, 226] on icon "button" at bounding box center [124, 221] width 12 height 12
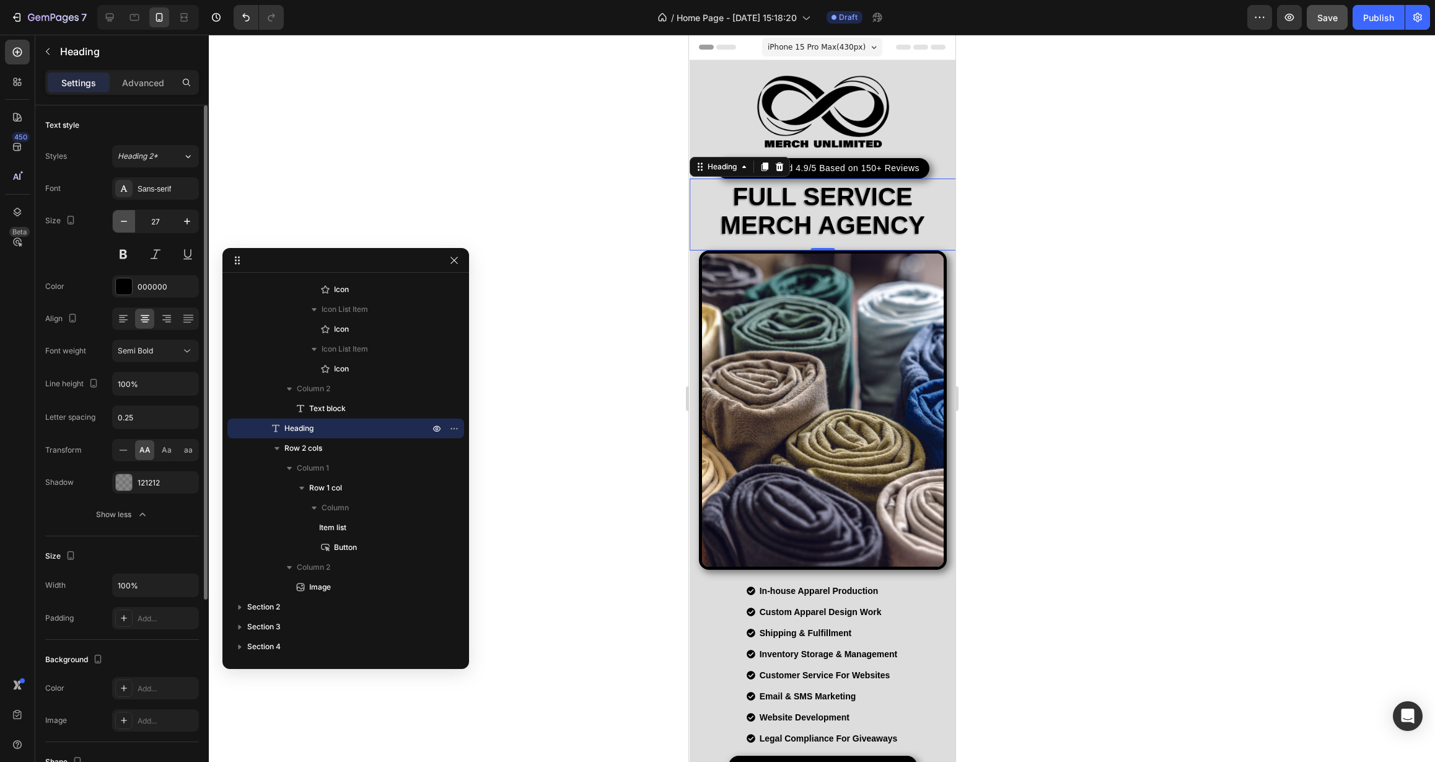
click at [129, 226] on icon "button" at bounding box center [124, 221] width 12 height 12
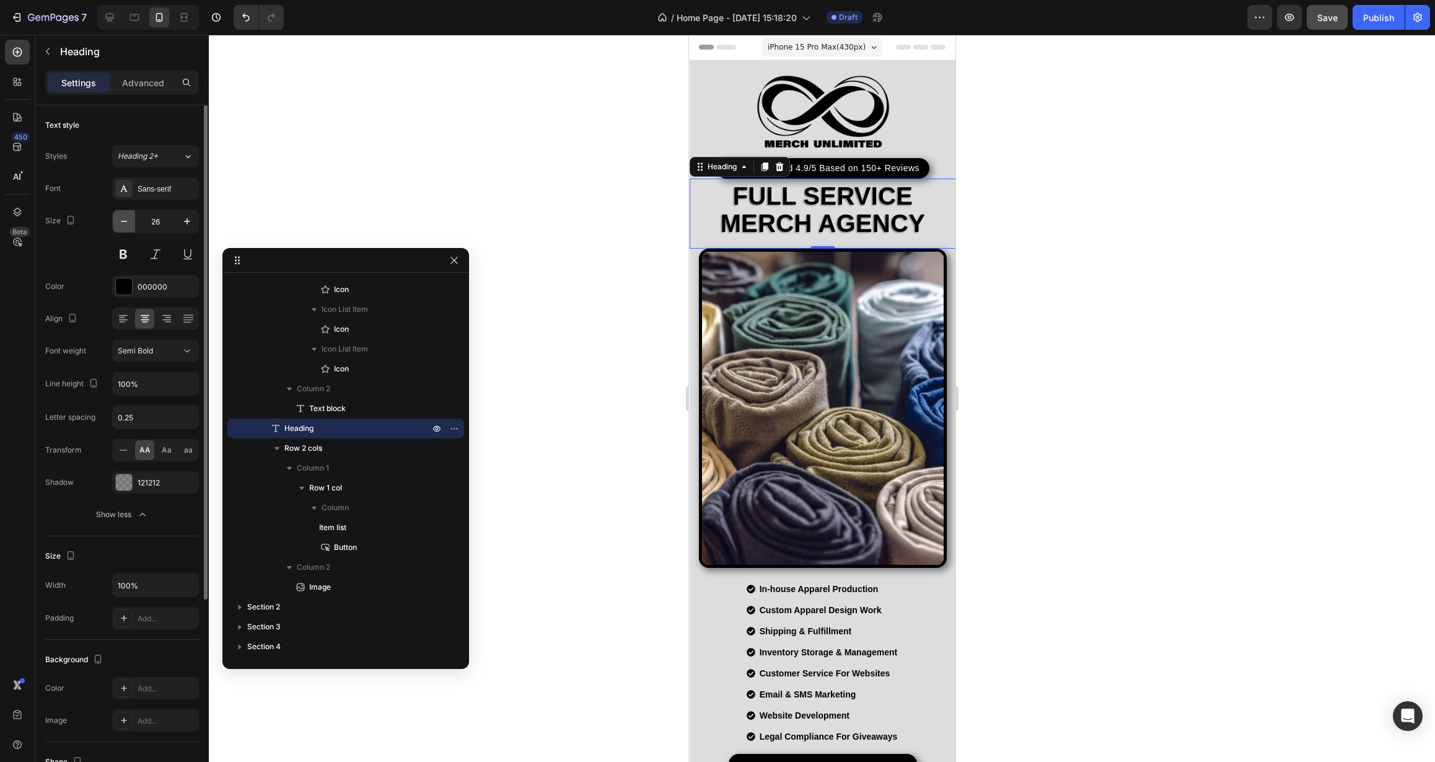
click at [129, 226] on icon "button" at bounding box center [124, 221] width 12 height 12
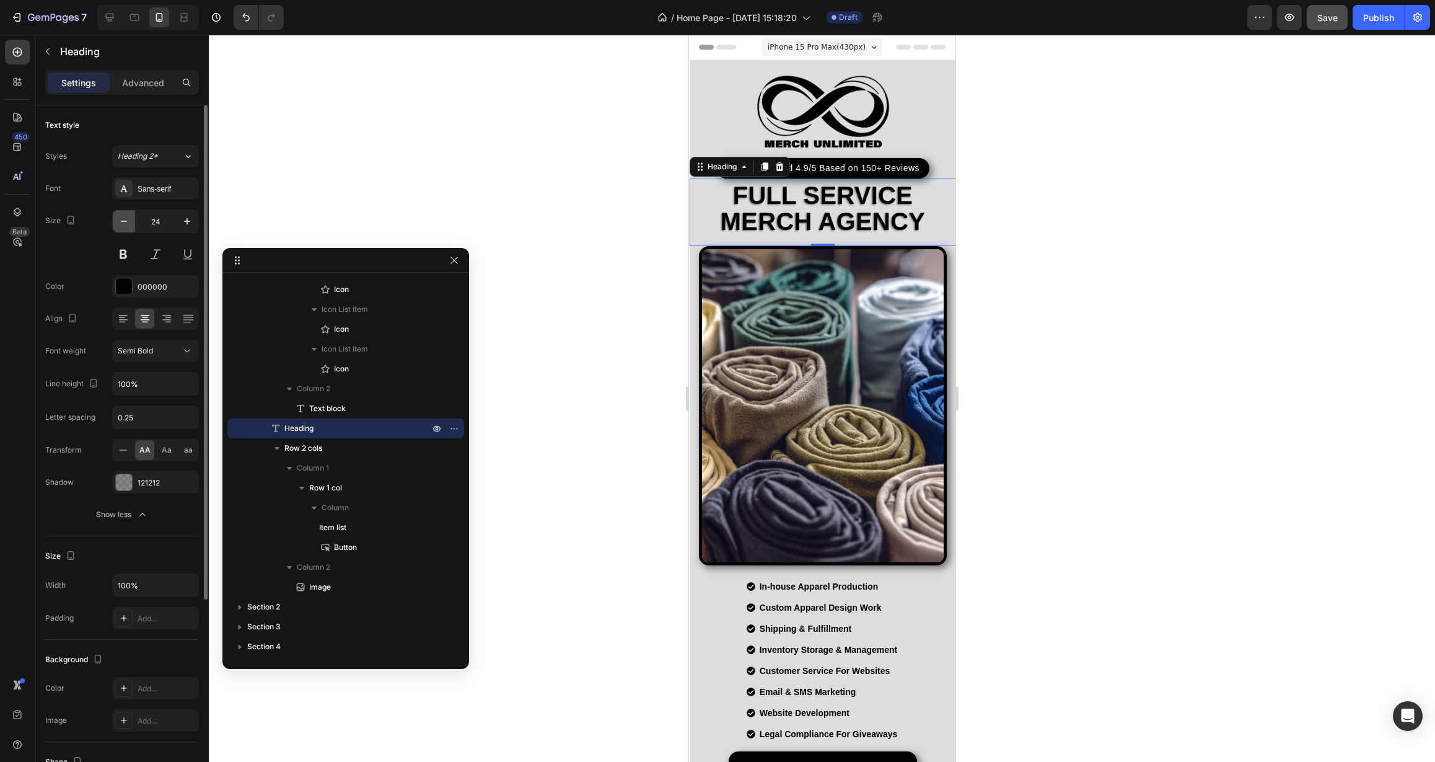
click at [129, 226] on icon "button" at bounding box center [124, 221] width 12 height 12
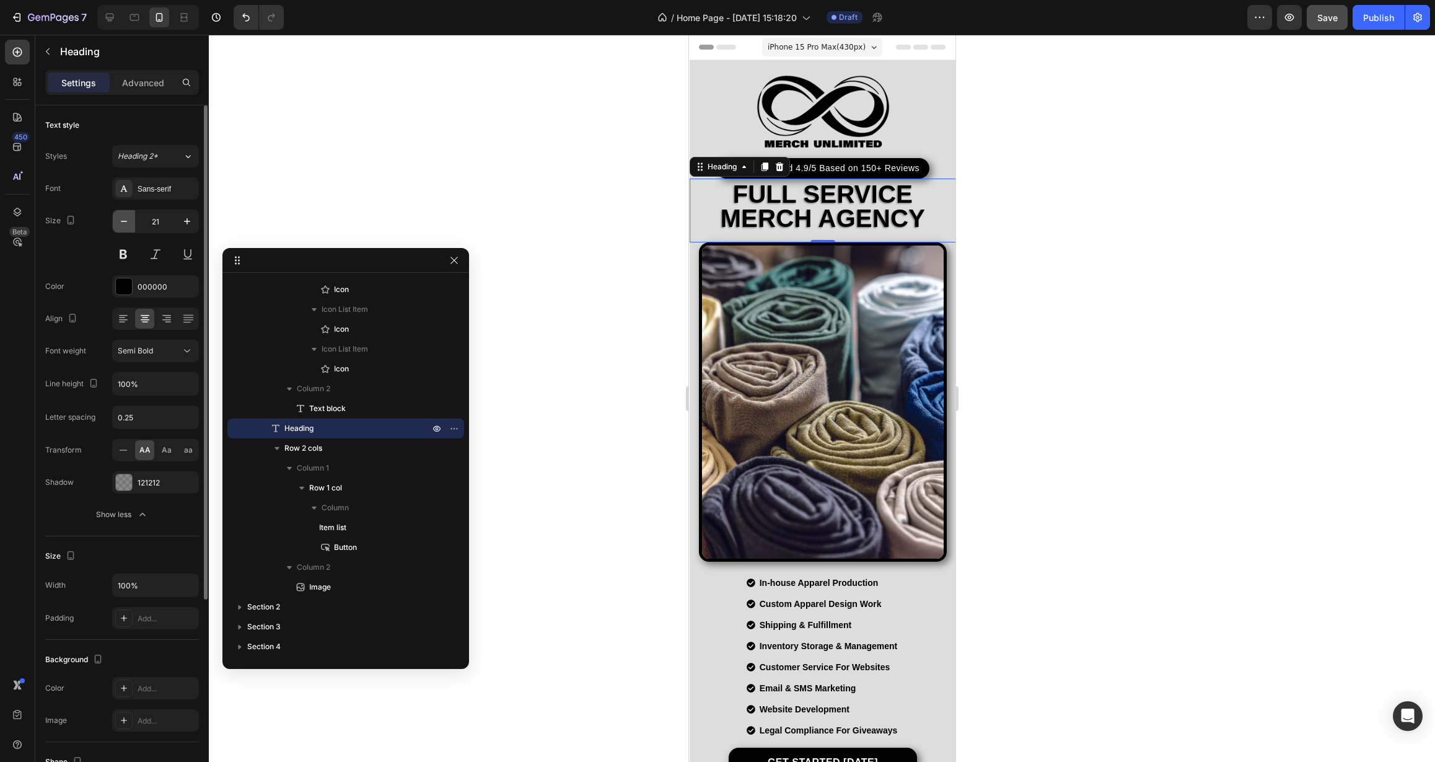
click at [129, 226] on icon "button" at bounding box center [124, 221] width 12 height 12
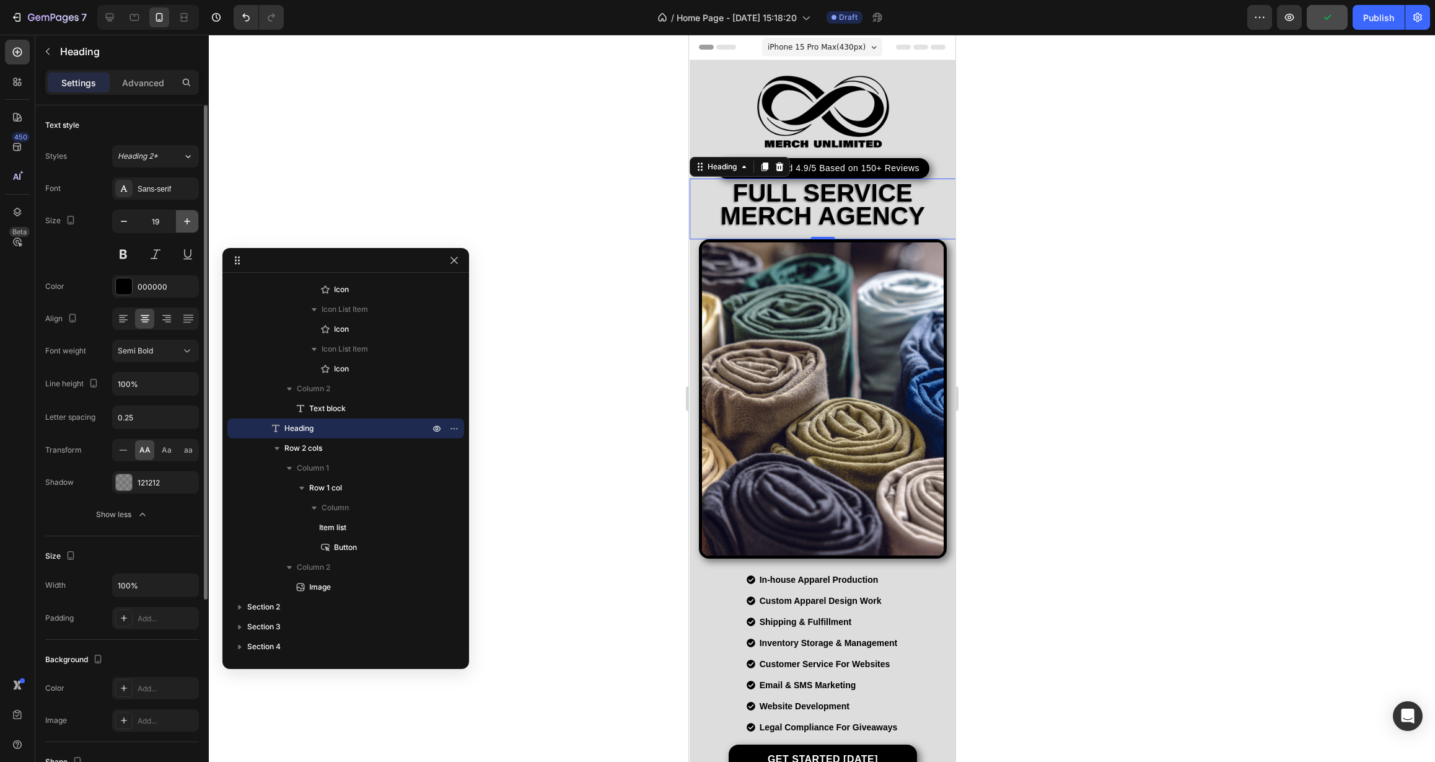
click at [183, 222] on icon "button" at bounding box center [187, 221] width 12 height 12
click at [109, 22] on icon at bounding box center [109, 17] width 12 height 12
type input "60"
type input "120%"
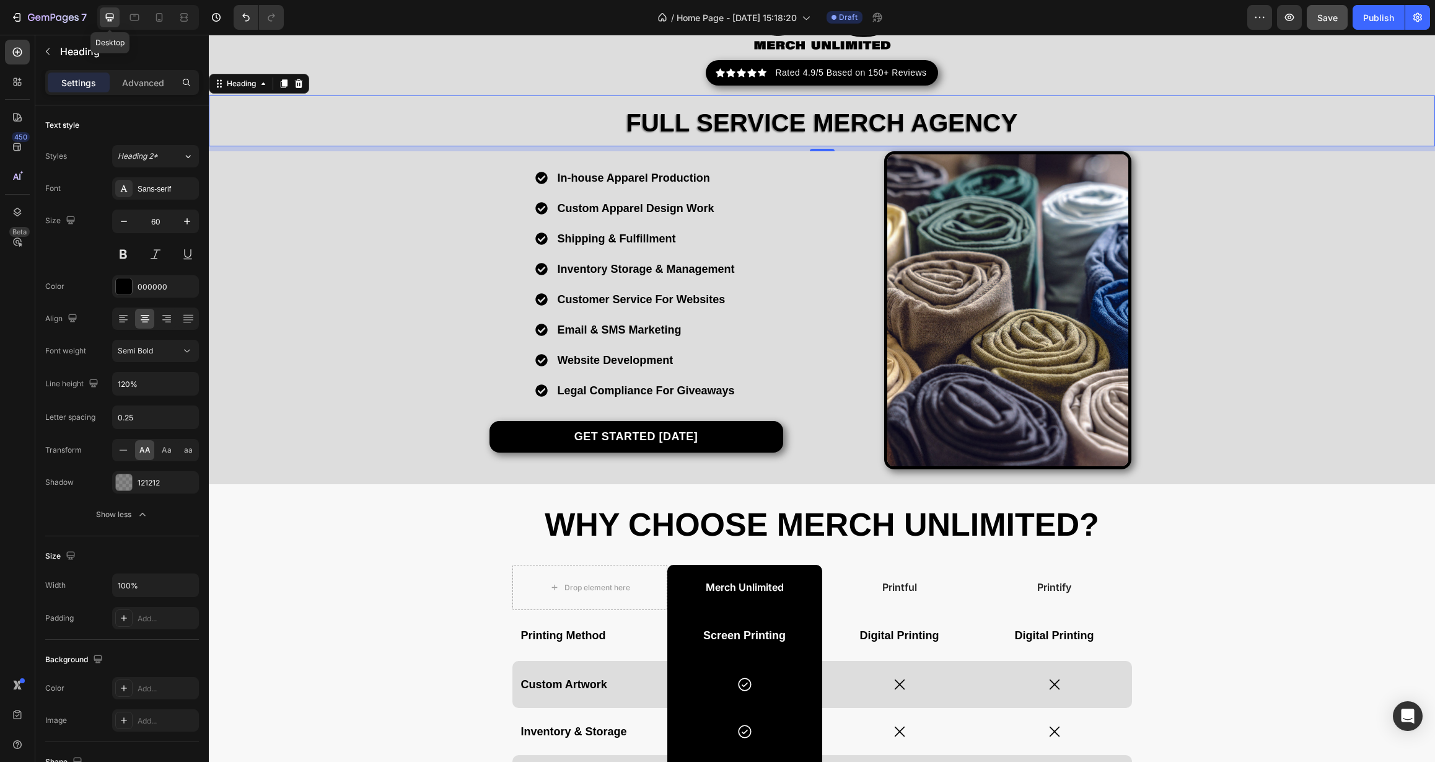
scroll to position [127, 0]
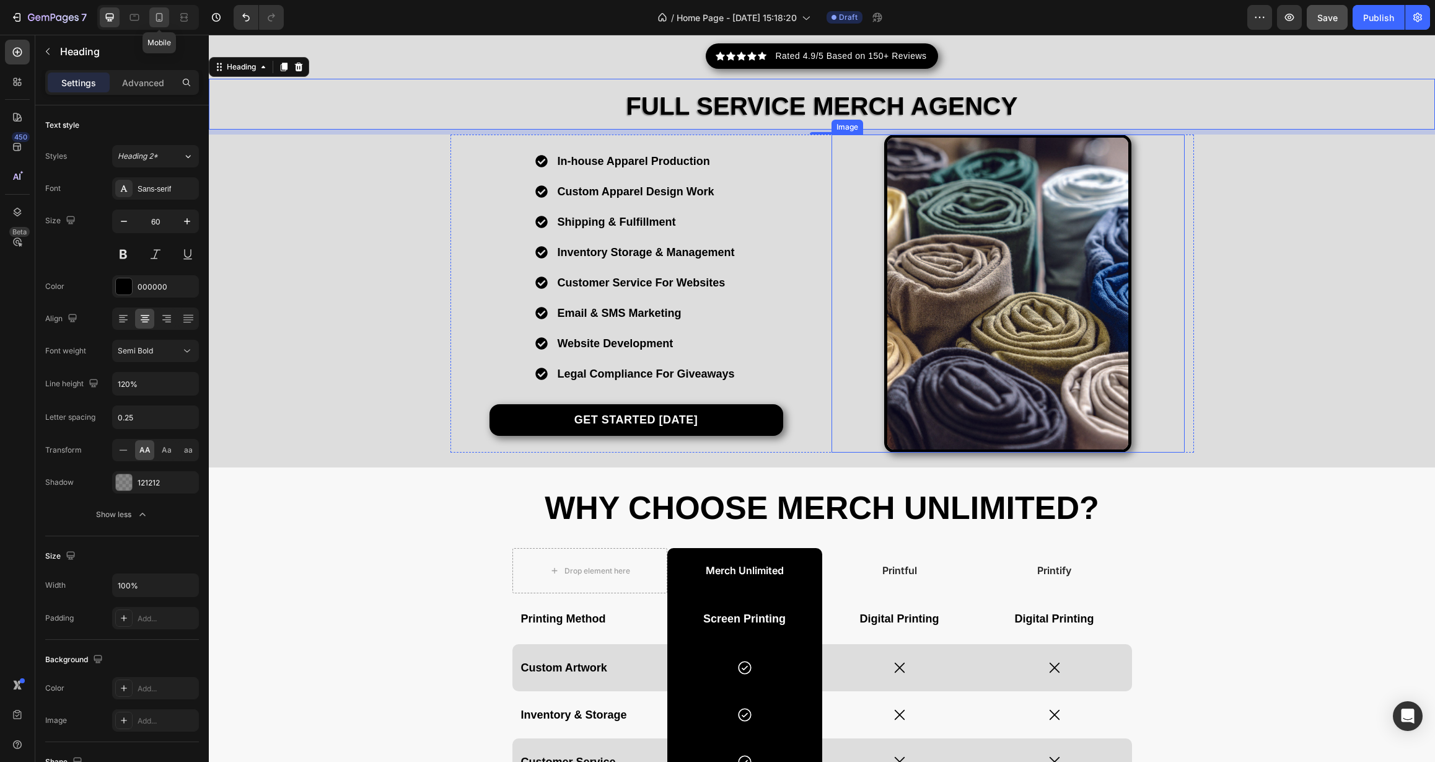
click at [159, 20] on icon at bounding box center [159, 19] width 3 height 1
type input "20"
type input "100%"
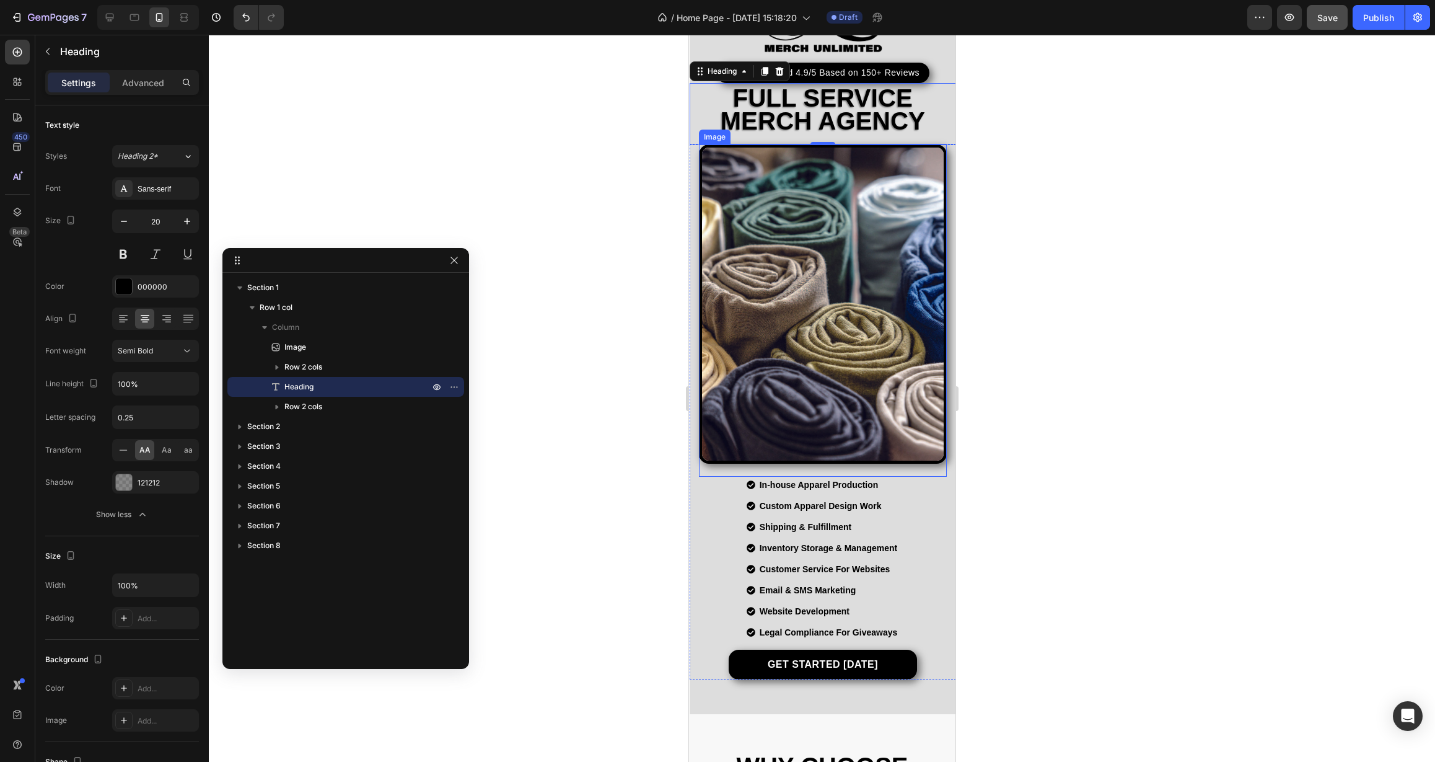
scroll to position [10, 0]
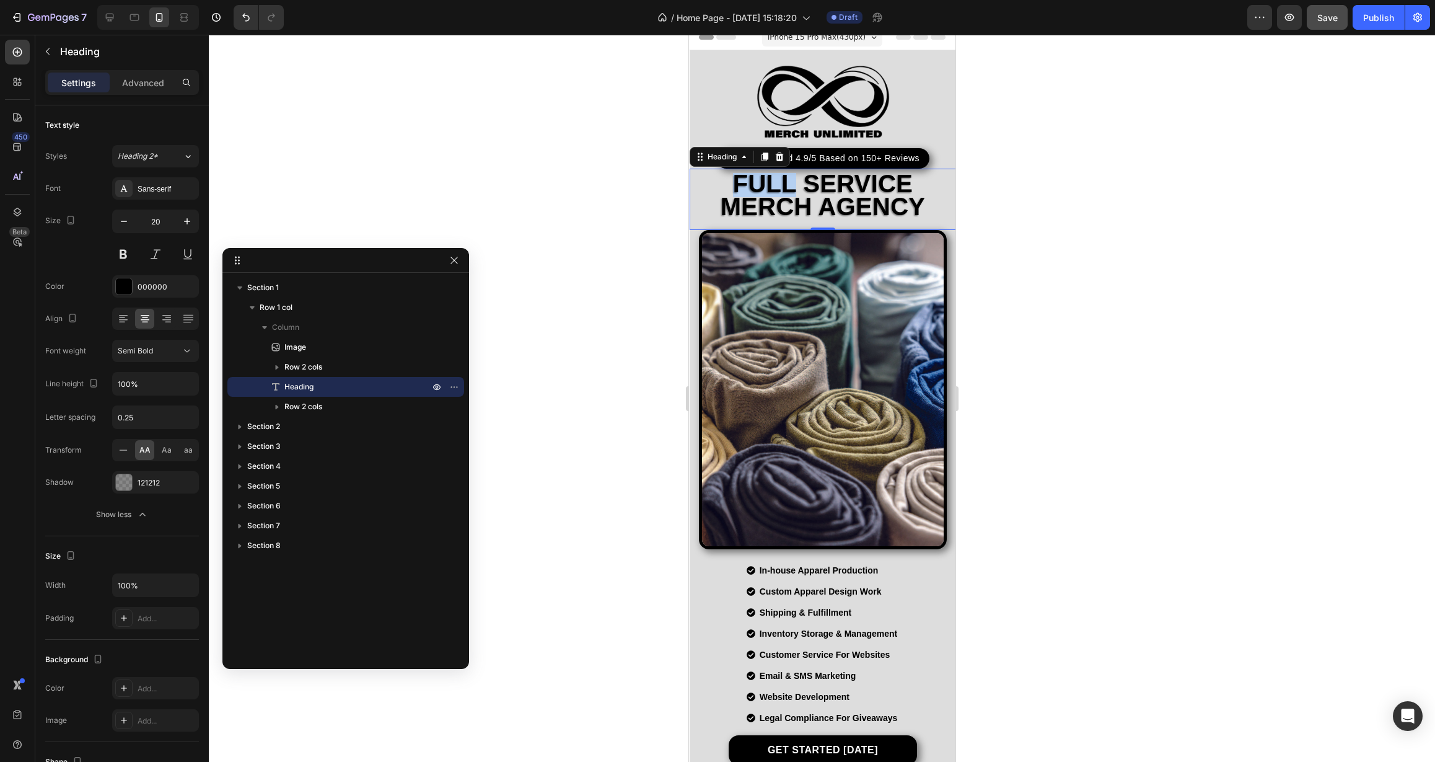
click at [732, 180] on span "FULL SERVICE MERCH AGENCY" at bounding box center [822, 195] width 205 height 50
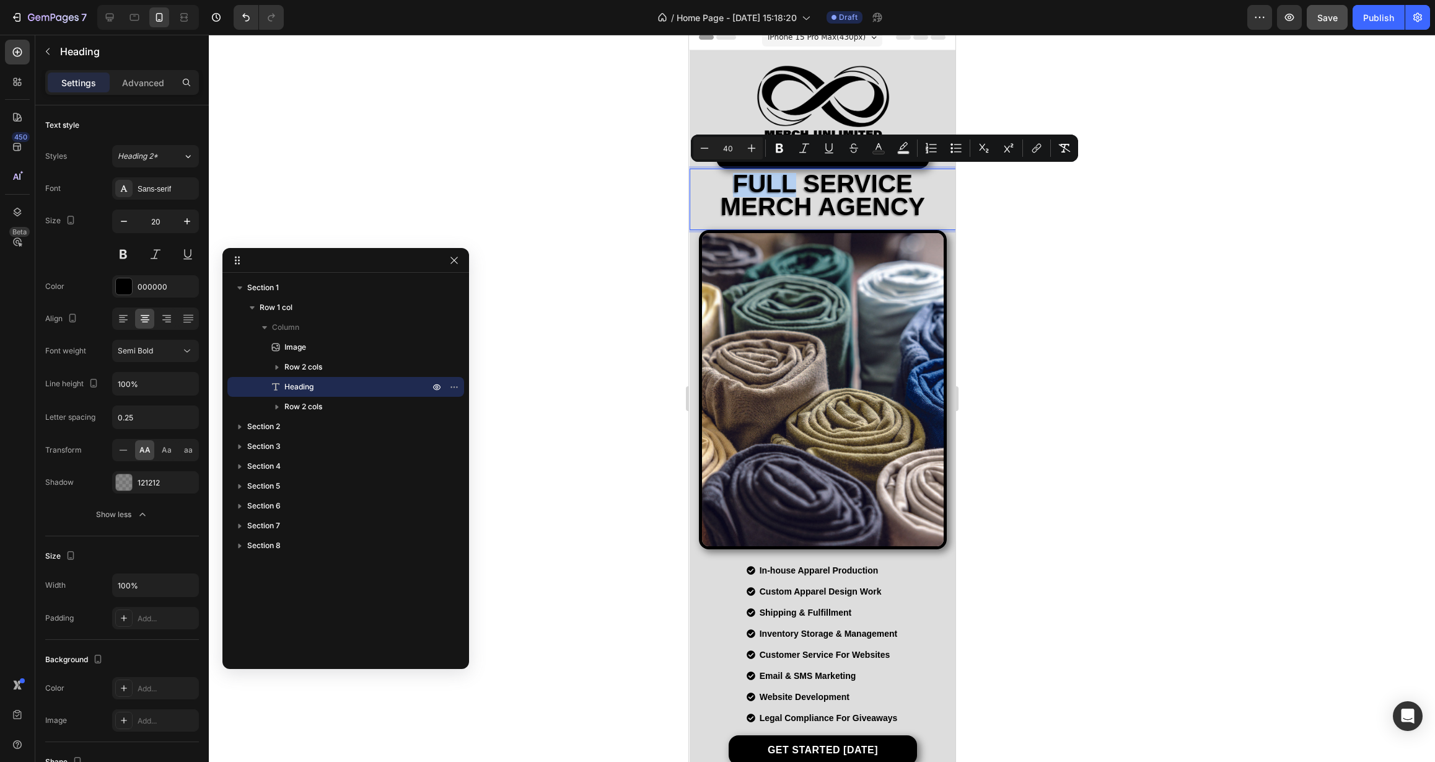
click at [731, 181] on span "FULL SERVICE MERCH AGENCY" at bounding box center [822, 195] width 205 height 50
click at [731, 184] on span "FULL SERVICE MERCH AGENCY" at bounding box center [822, 195] width 205 height 50
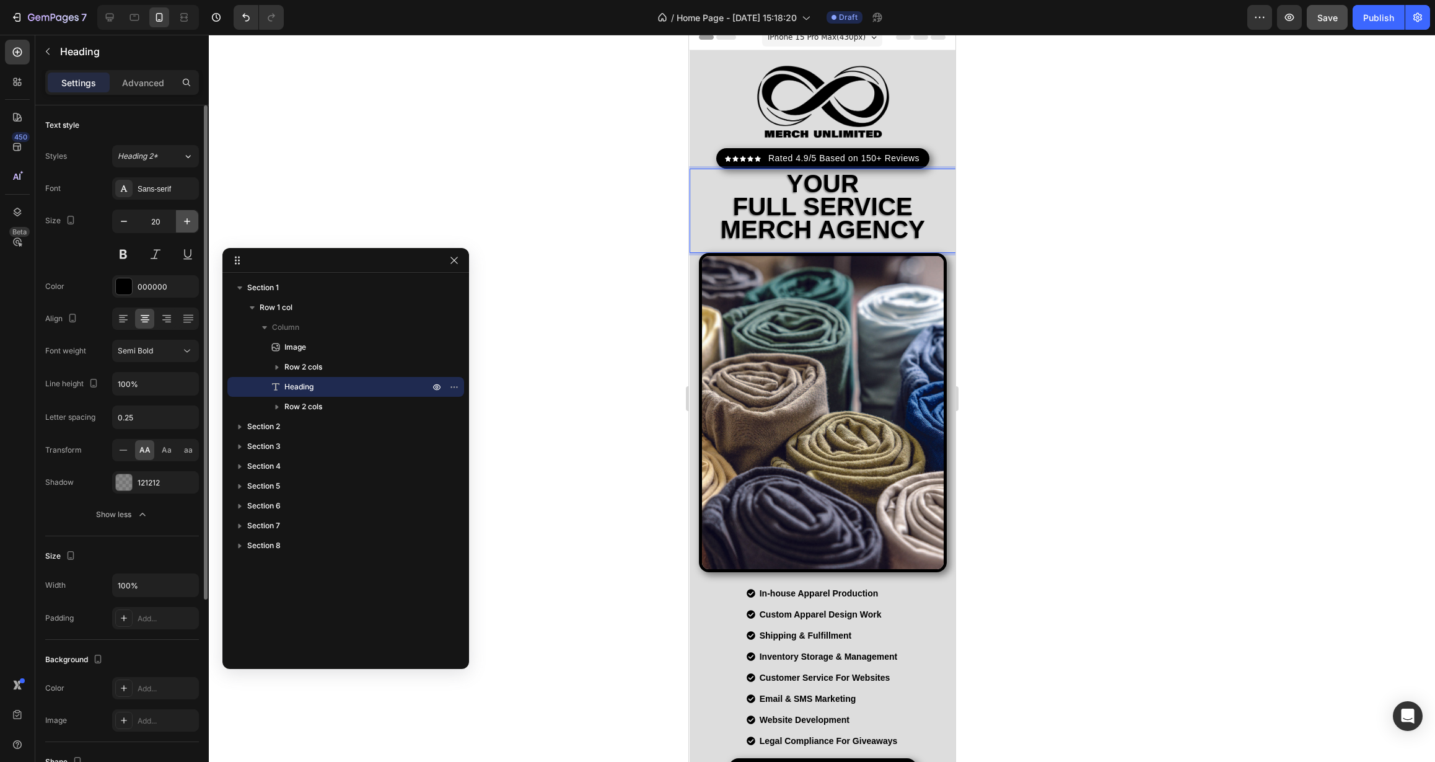
click at [185, 224] on icon "button" at bounding box center [187, 221] width 12 height 12
type input "22"
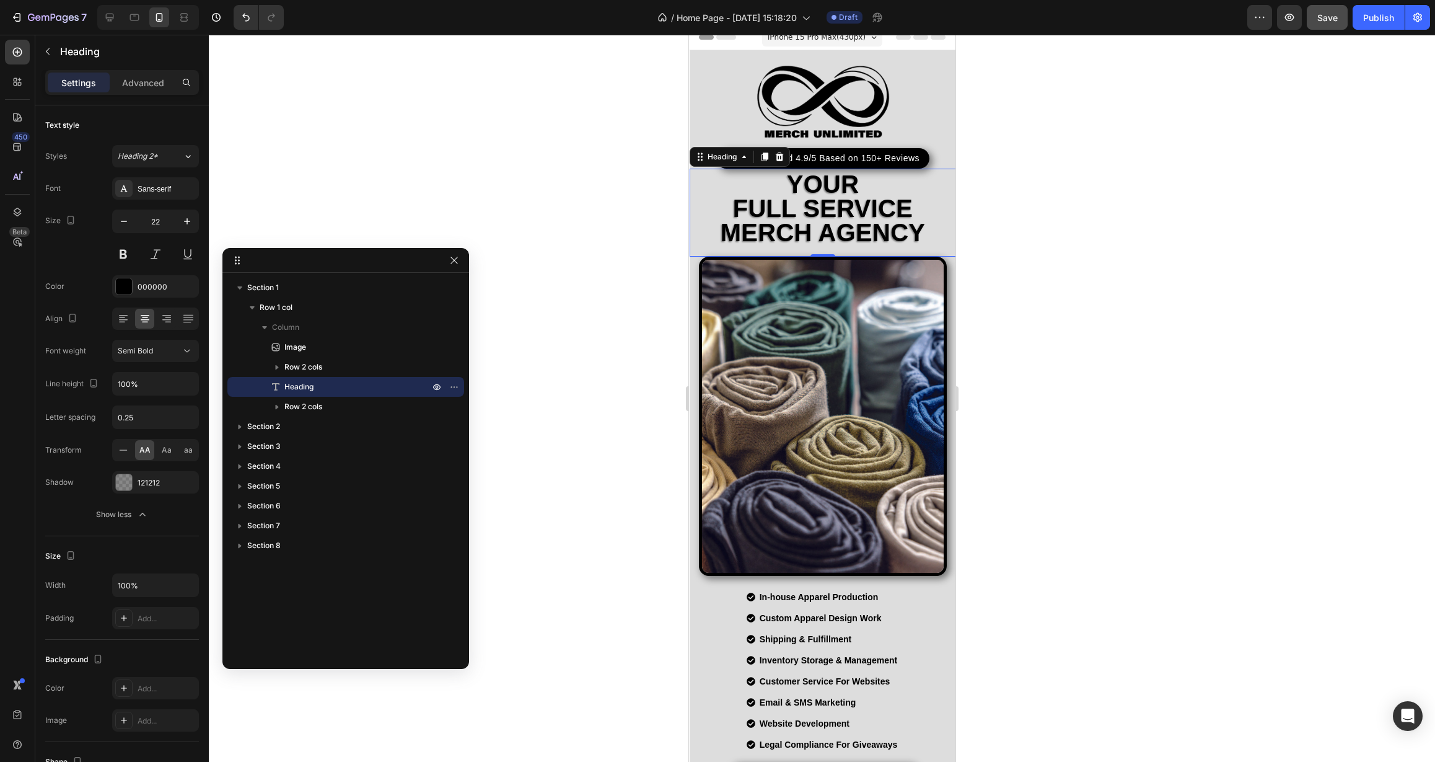
click at [525, 195] on div at bounding box center [822, 398] width 1226 height 727
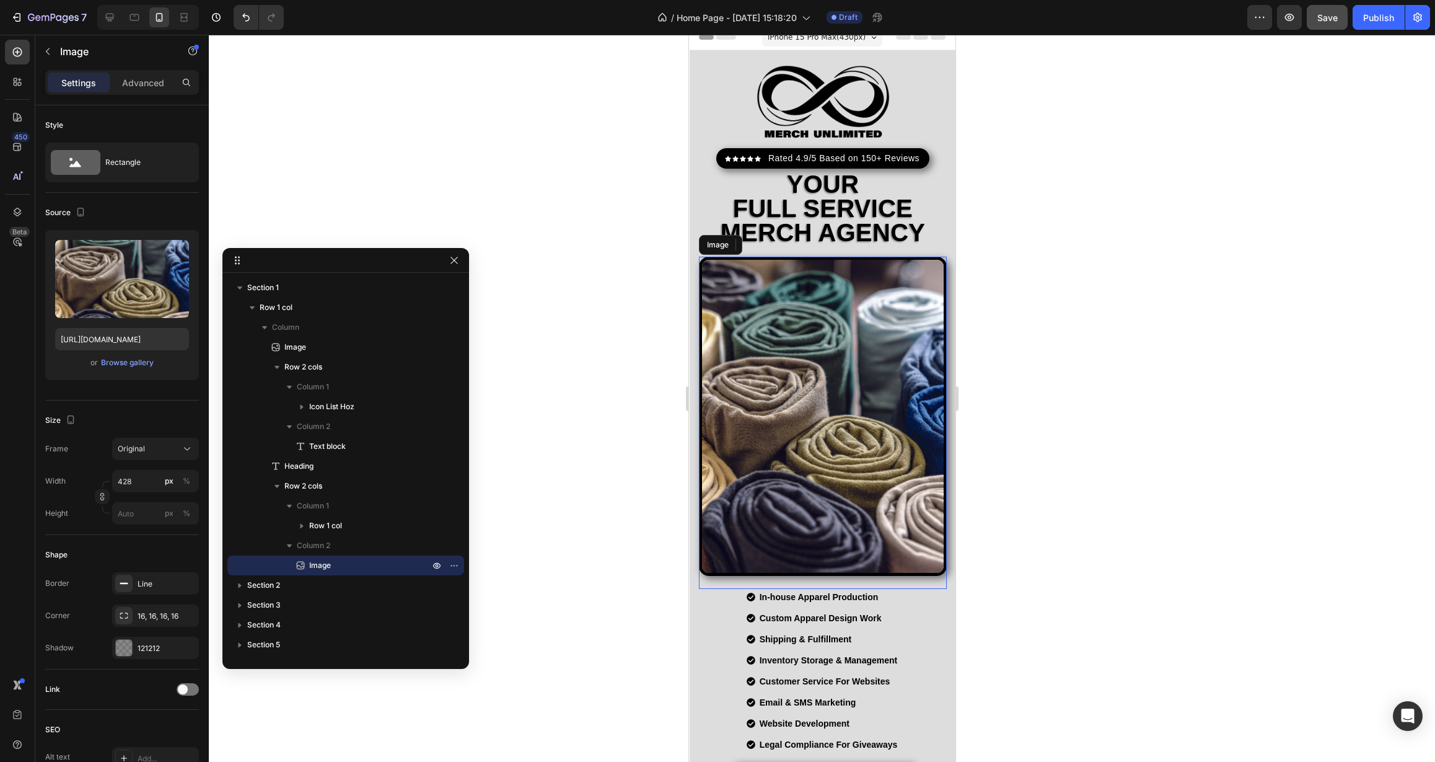
click at [806, 333] on img at bounding box center [822, 416] width 248 height 319
click at [188, 486] on div "%" at bounding box center [186, 480] width 7 height 11
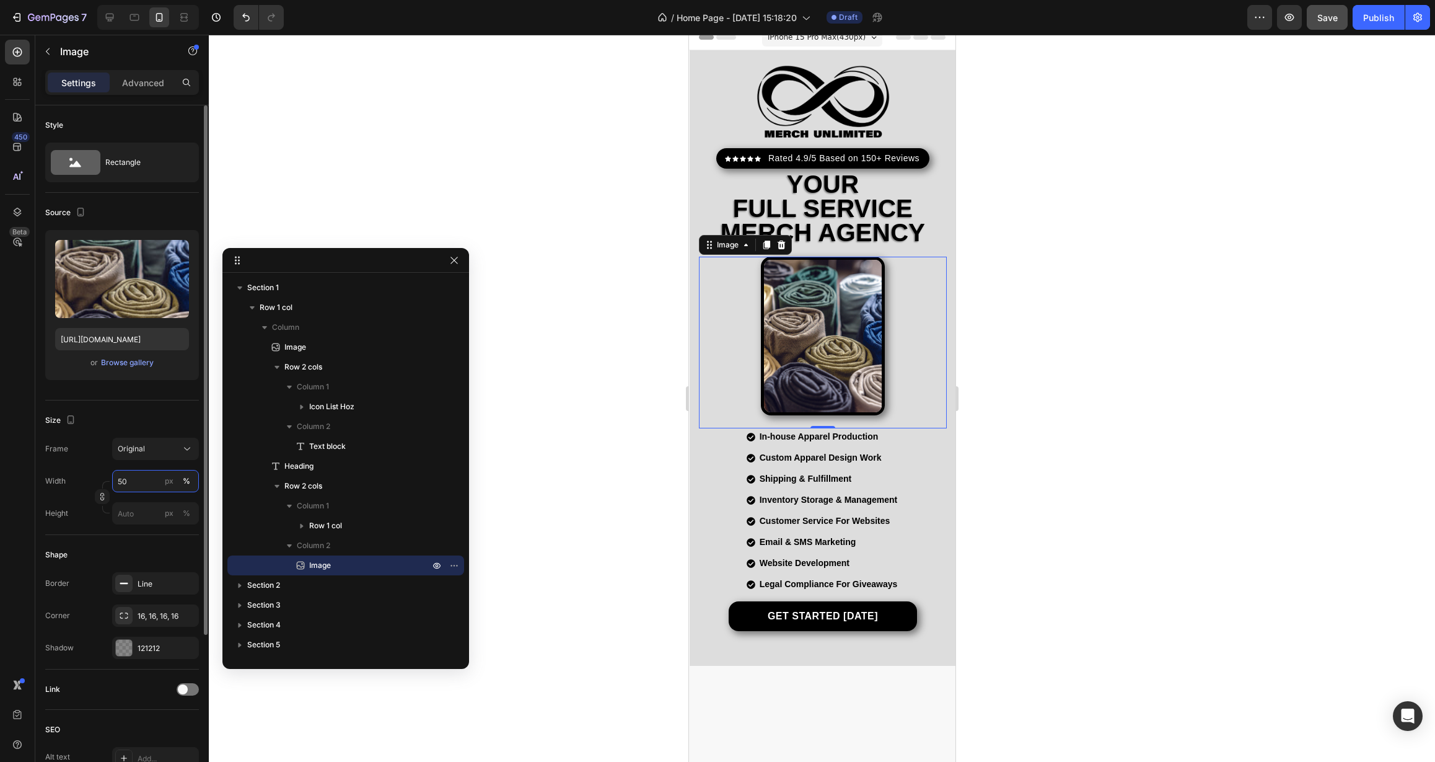
type input "5"
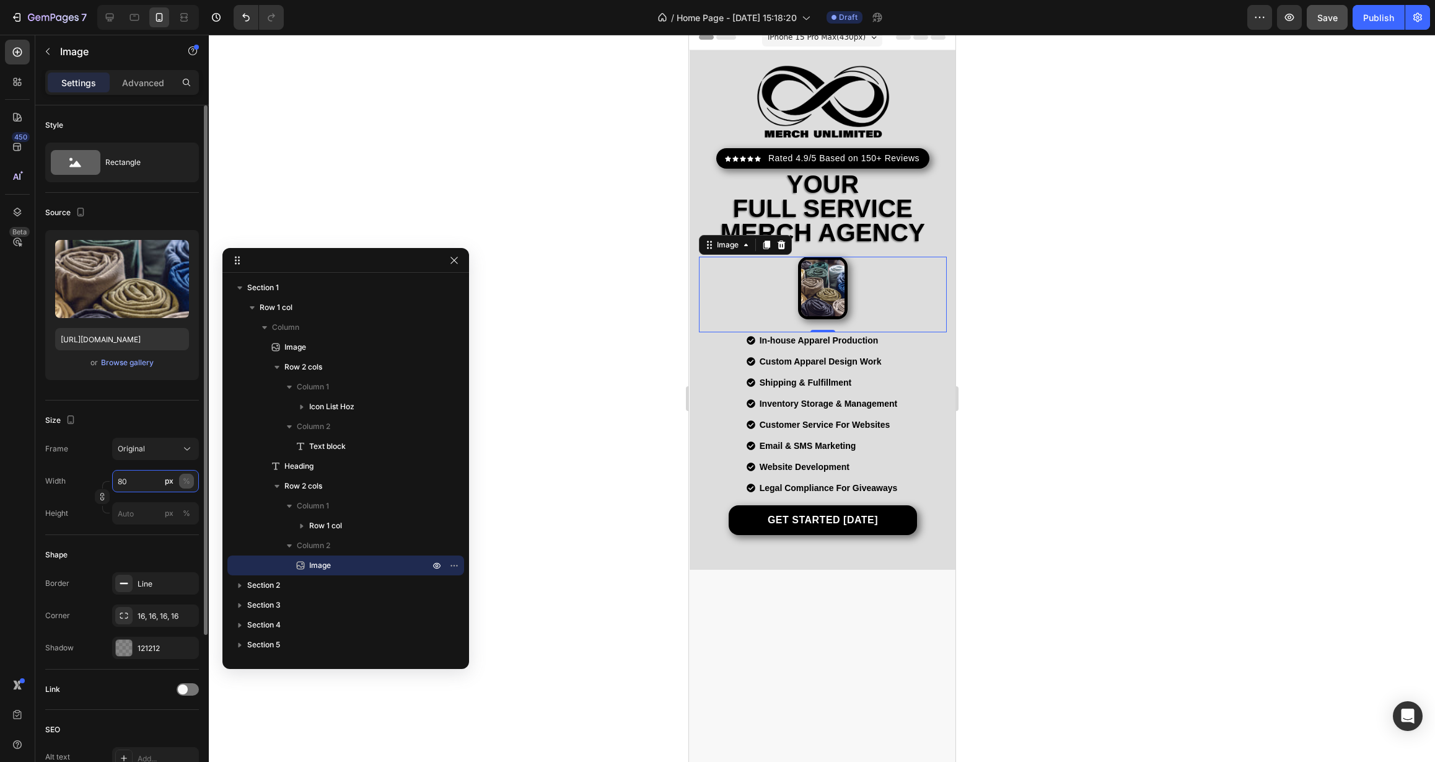
type input "80"
click at [190, 483] on button "%" at bounding box center [186, 480] width 15 height 15
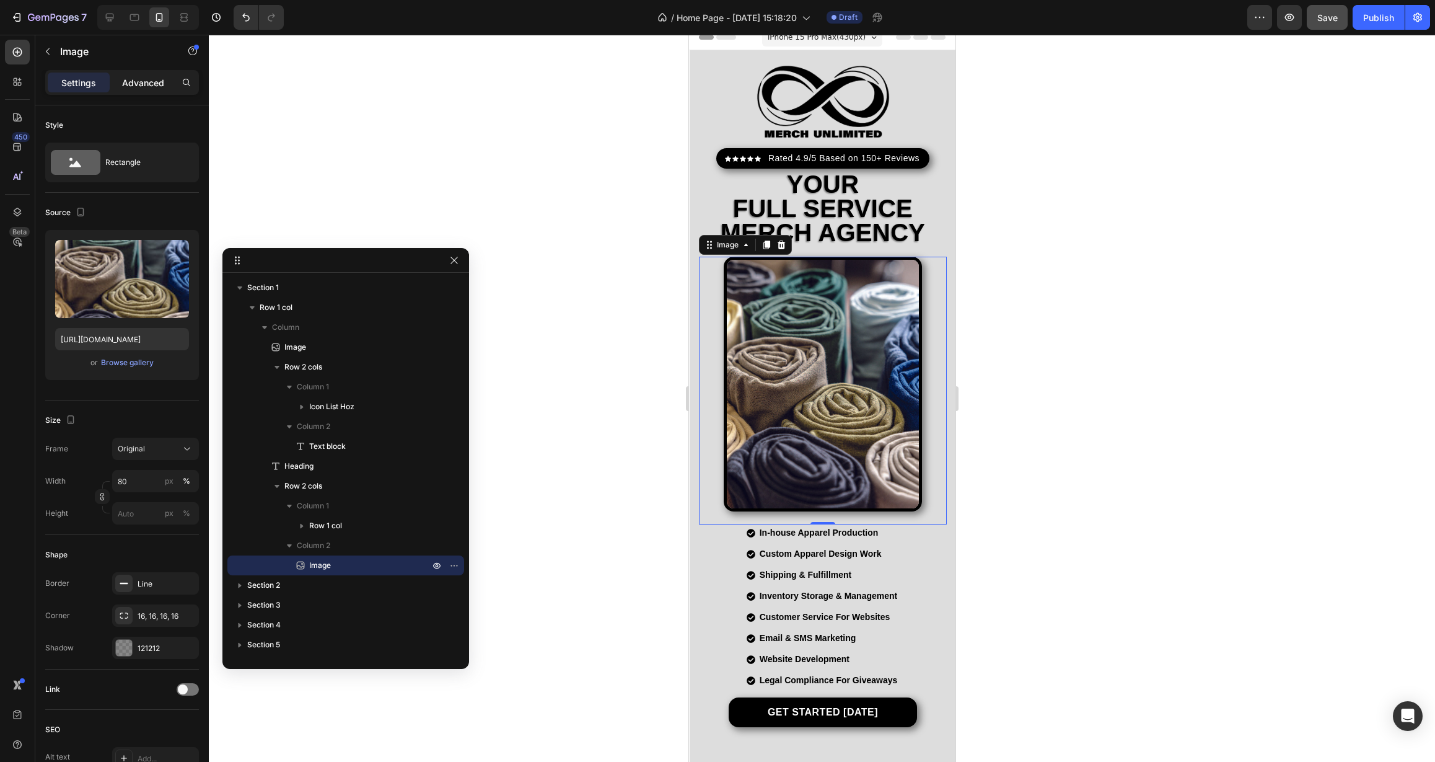
click at [142, 90] on div "Advanced" at bounding box center [143, 83] width 62 height 20
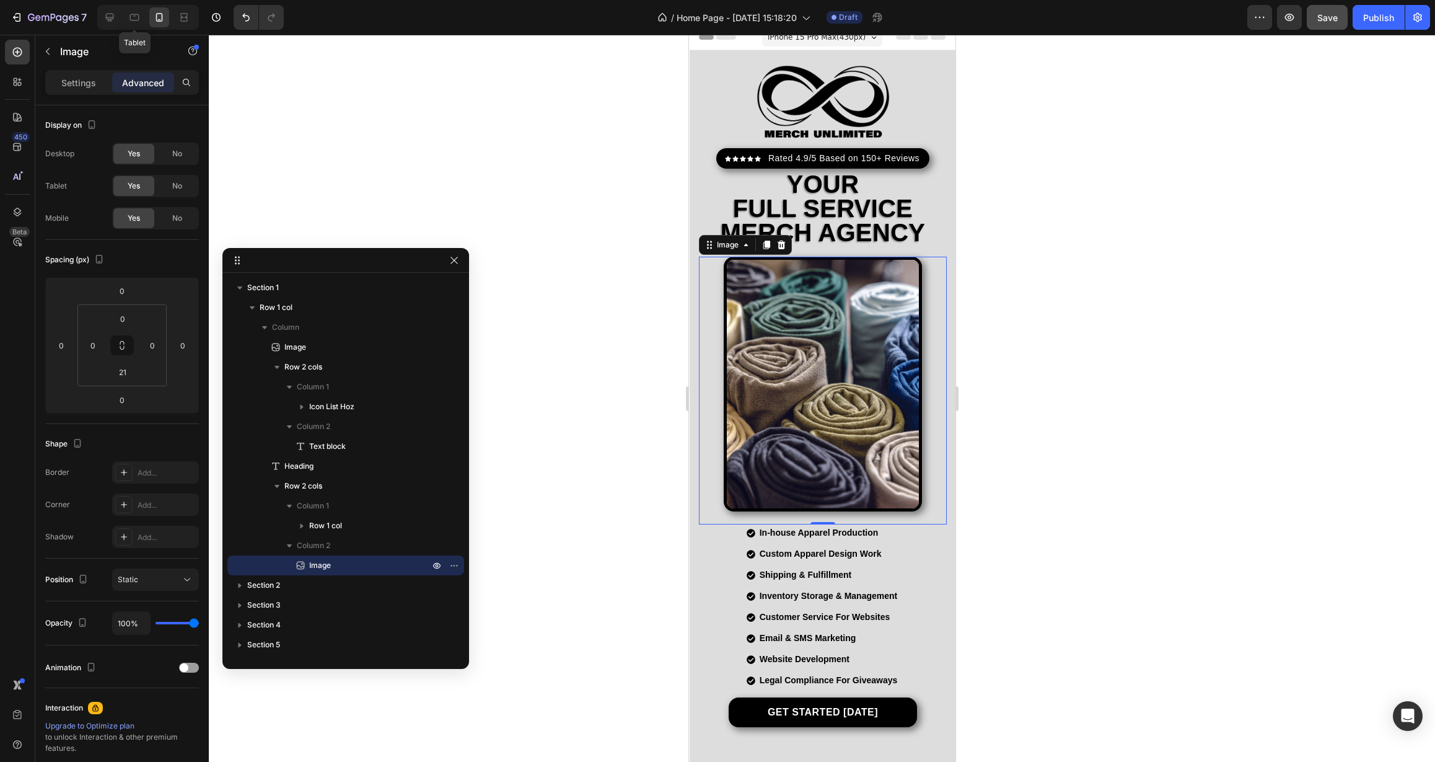
click at [120, 23] on div "Tablet" at bounding box center [148, 17] width 102 height 25
click at [119, 22] on div at bounding box center [110, 17] width 20 height 20
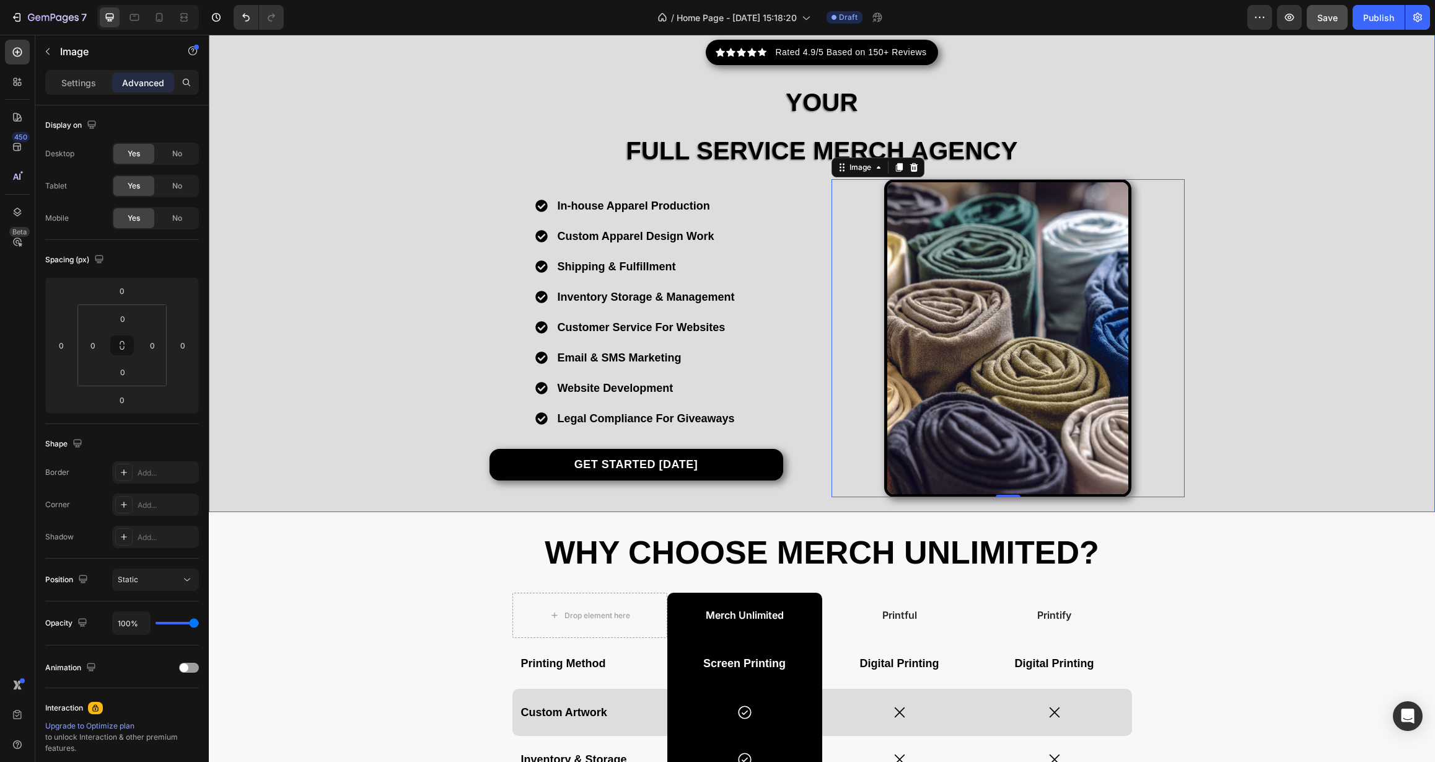
scroll to position [27, 0]
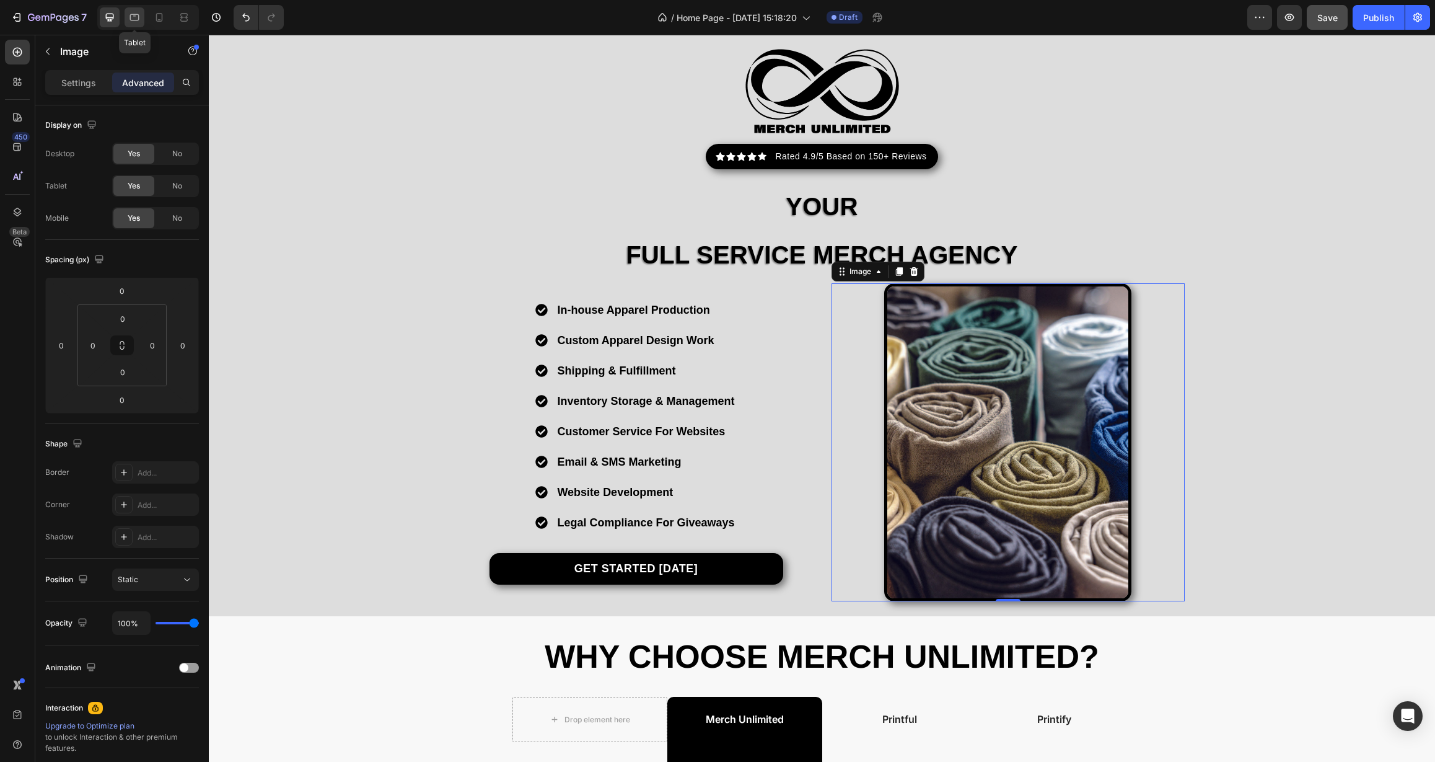
click at [142, 23] on div at bounding box center [135, 17] width 20 height 20
type input "21"
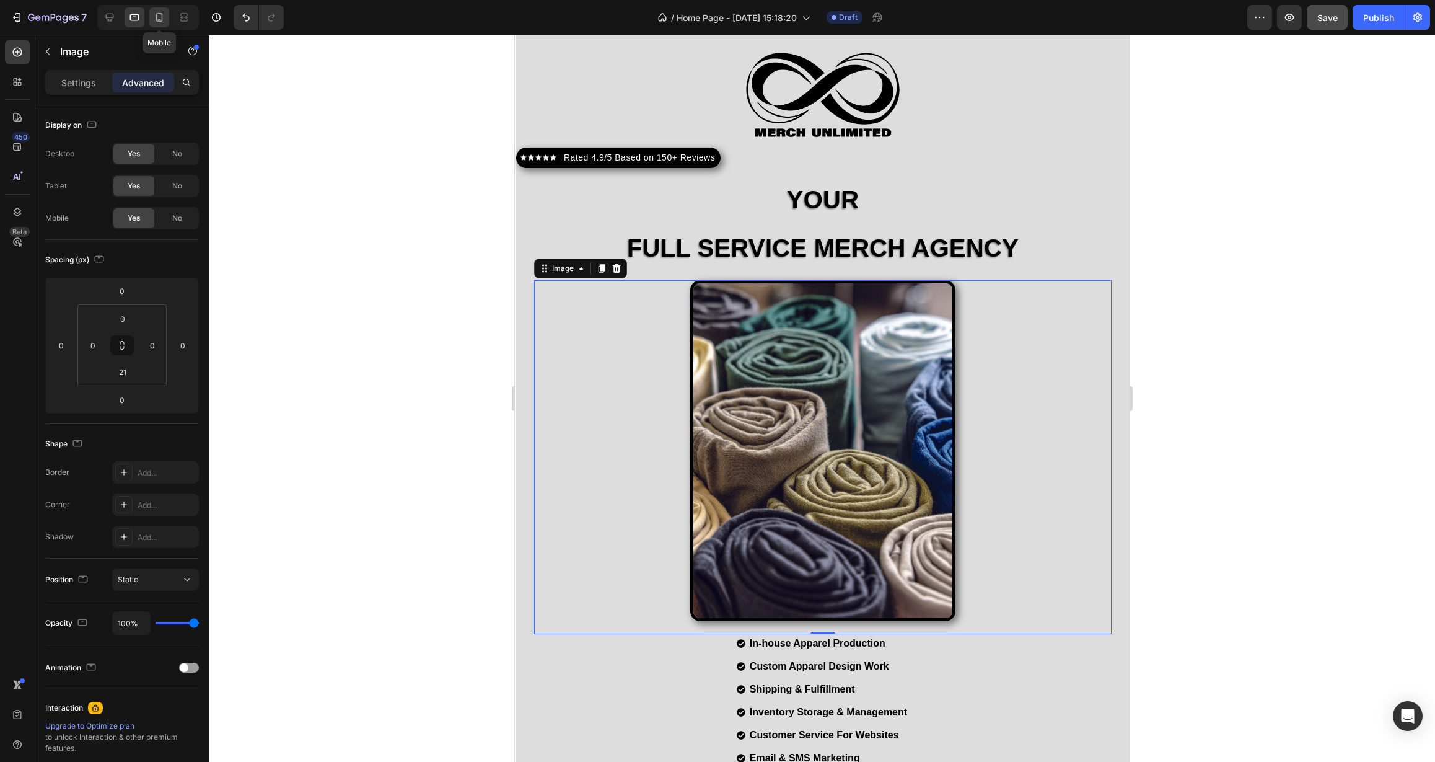
scroll to position [228, 0]
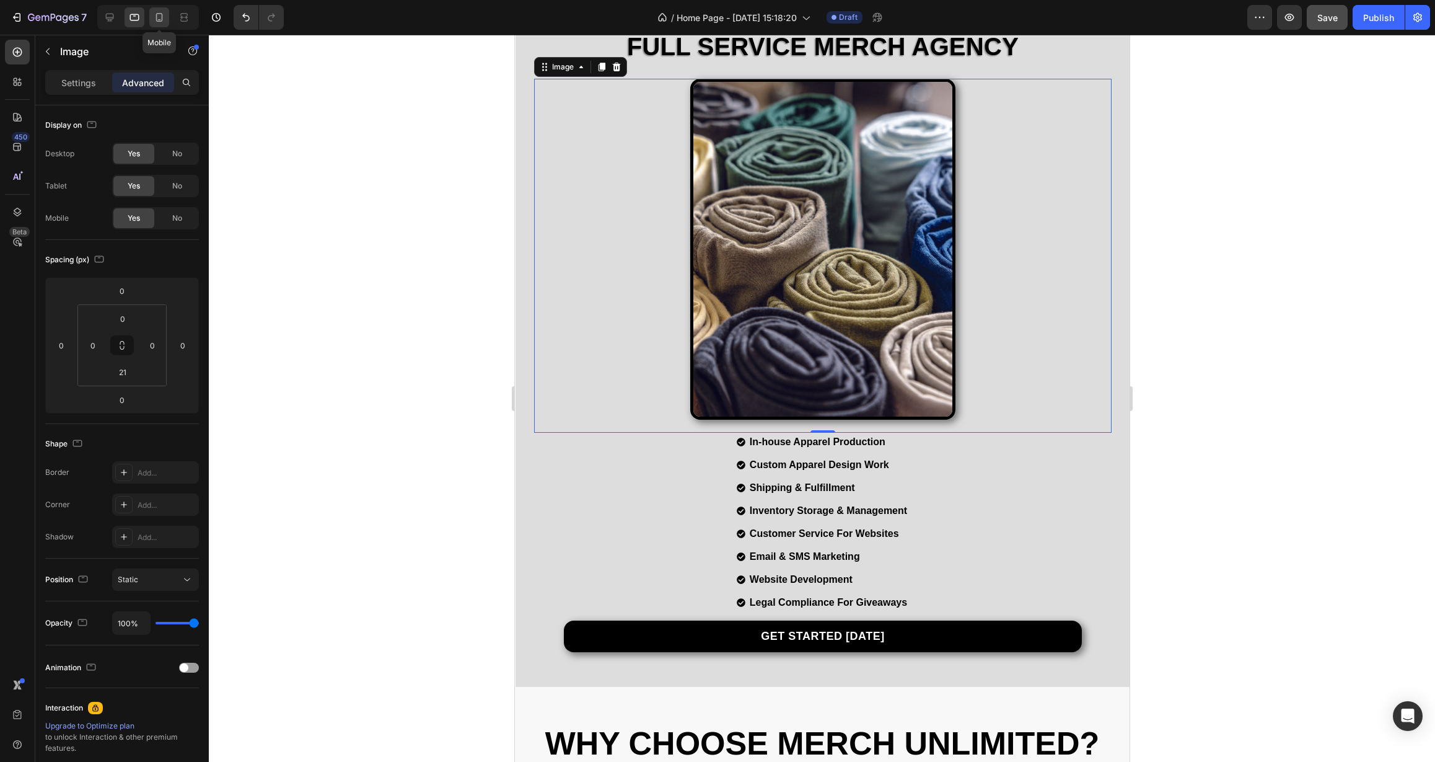
click at [157, 21] on icon at bounding box center [159, 17] width 7 height 9
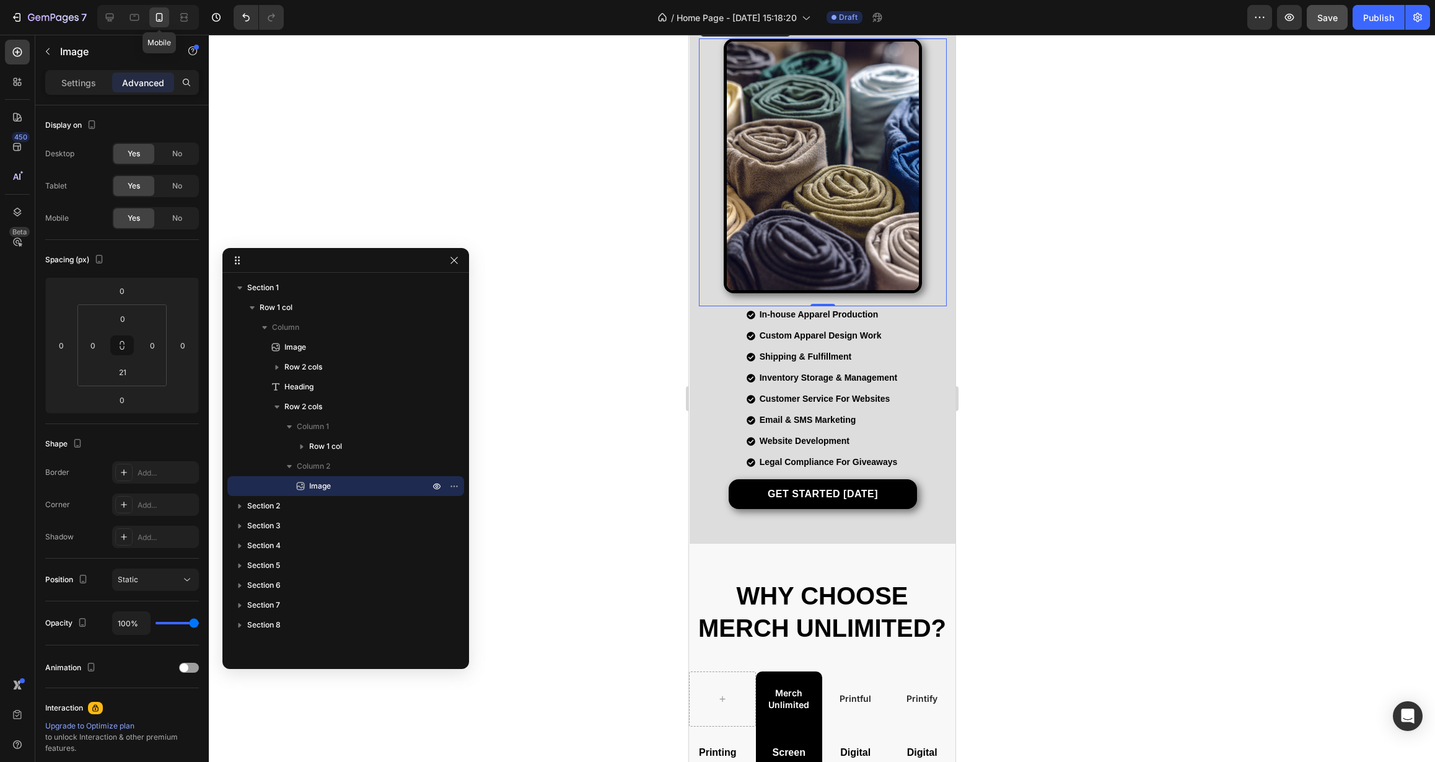
scroll to position [186, 0]
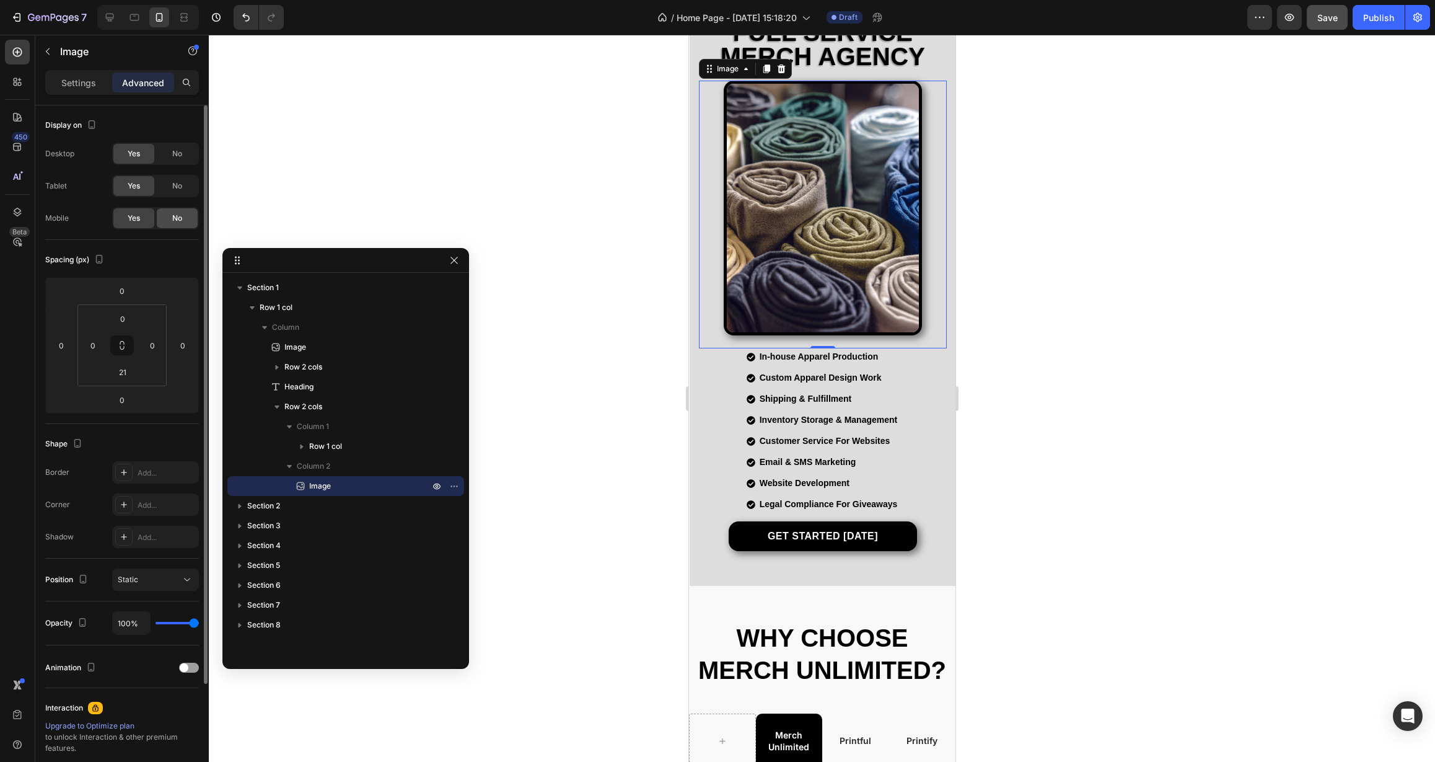
click at [183, 226] on div "No" at bounding box center [177, 218] width 41 height 20
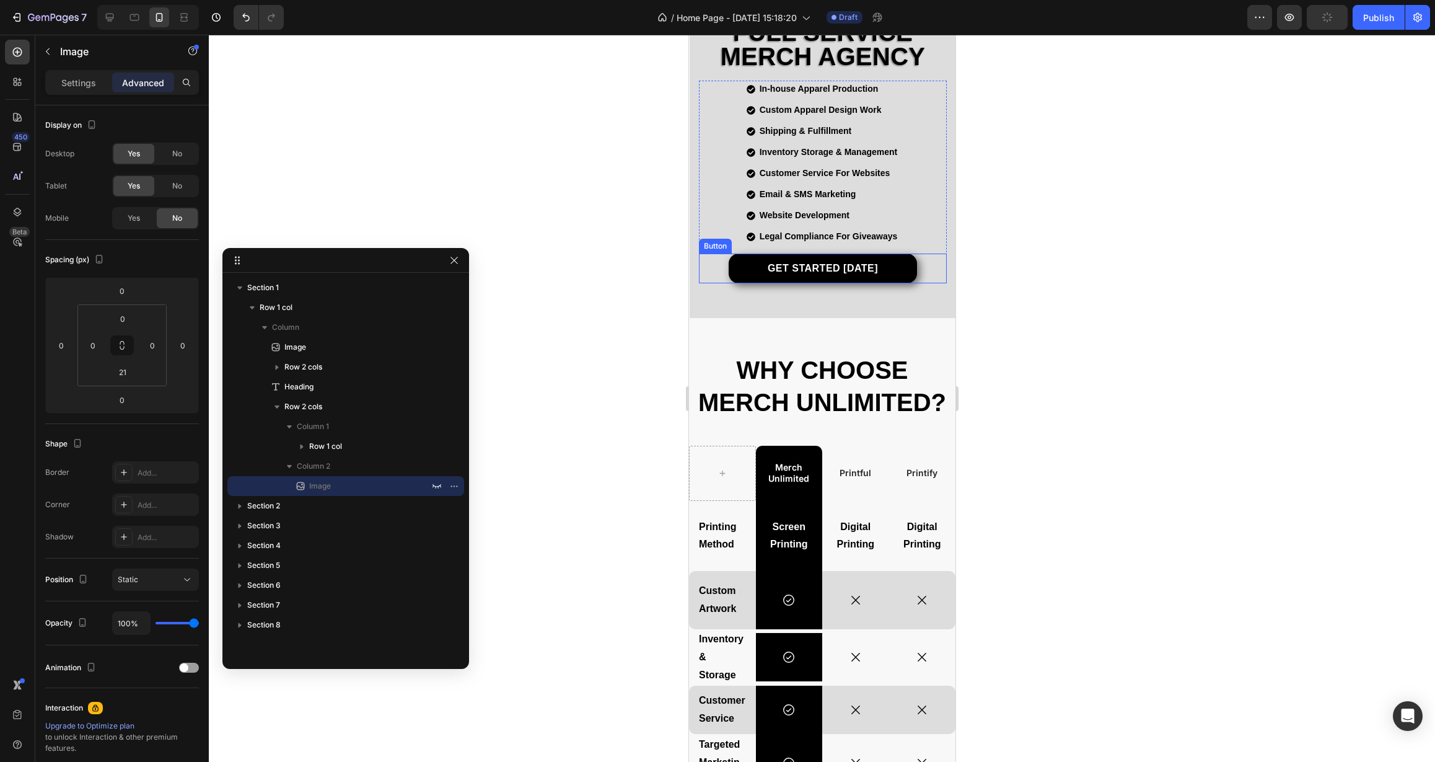
scroll to position [0, 0]
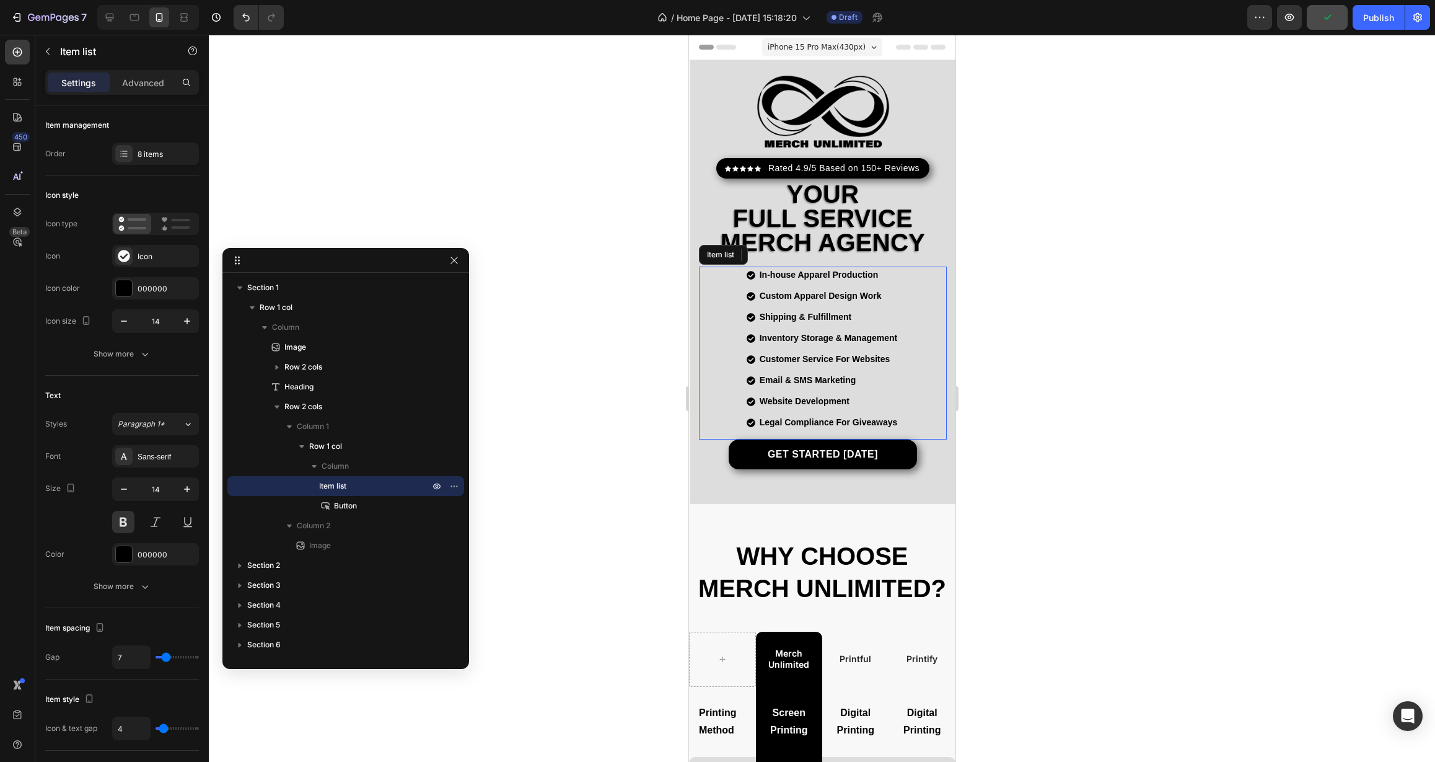
click at [931, 318] on div "In-house Apparel Production Custom Apparel Design Work Shipping & Fulfillment I…" at bounding box center [822, 352] width 248 height 173
click at [187, 325] on icon "button" at bounding box center [187, 321] width 12 height 12
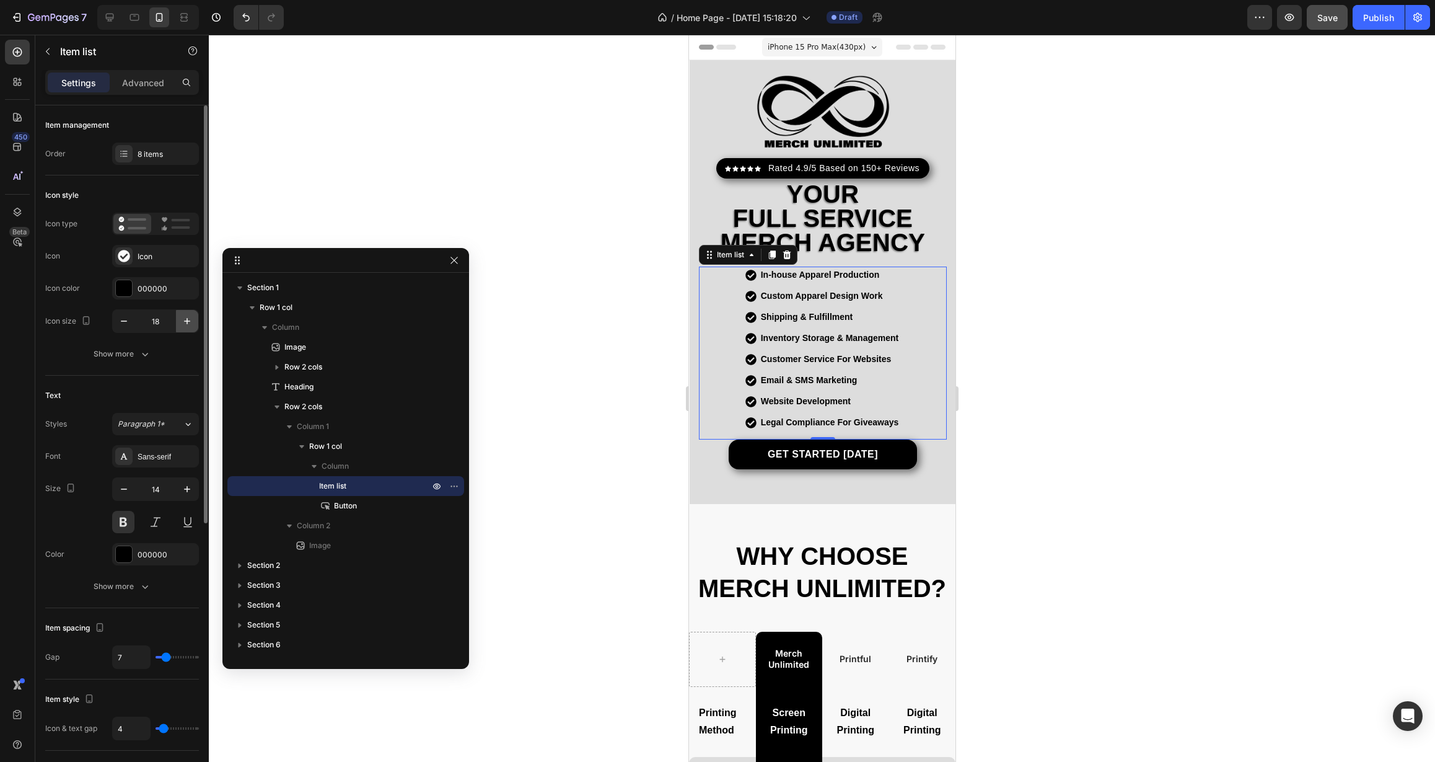
click at [187, 325] on icon "button" at bounding box center [187, 321] width 12 height 12
click at [118, 323] on icon "button" at bounding box center [124, 321] width 12 height 12
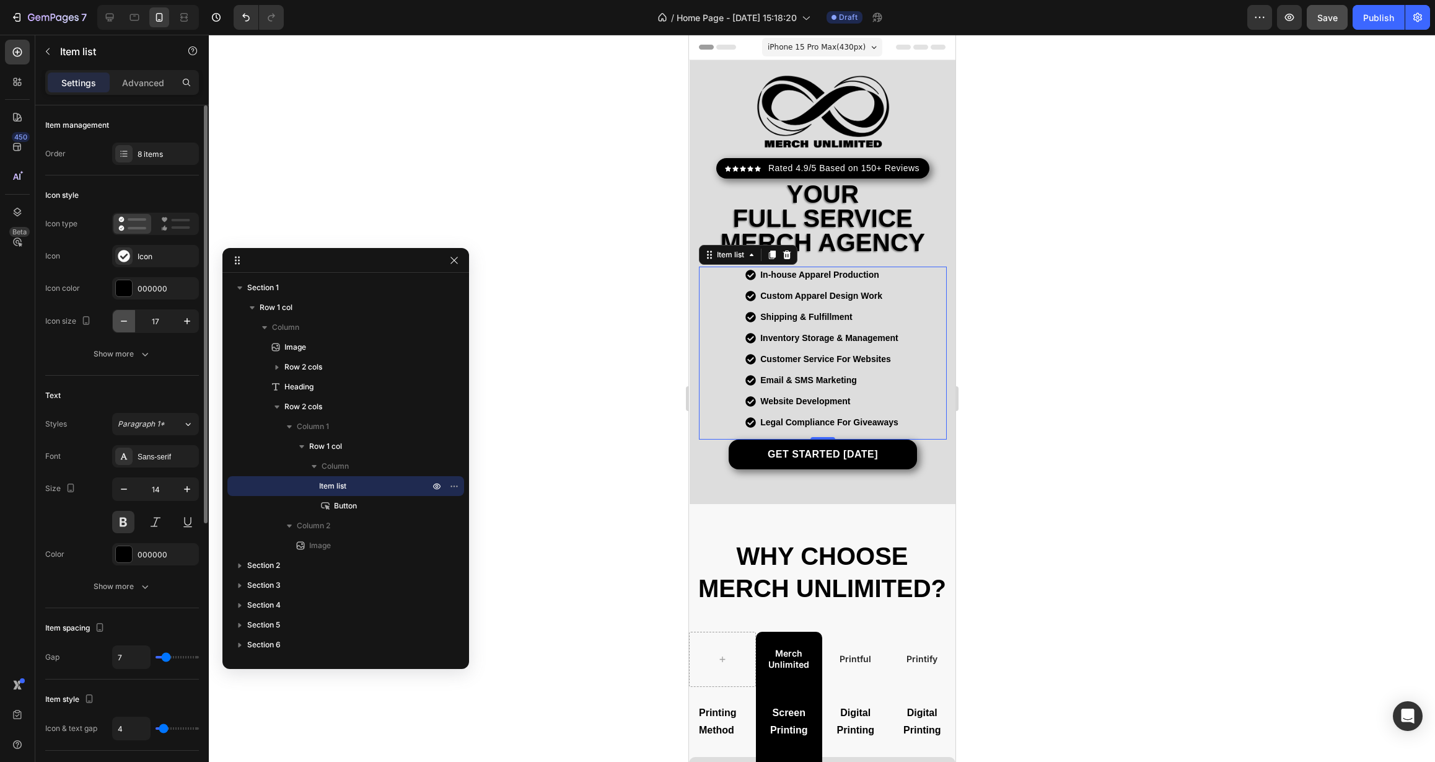
click at [118, 323] on icon "button" at bounding box center [124, 321] width 12 height 12
type input "16"
click at [189, 492] on icon "button" at bounding box center [187, 489] width 12 height 12
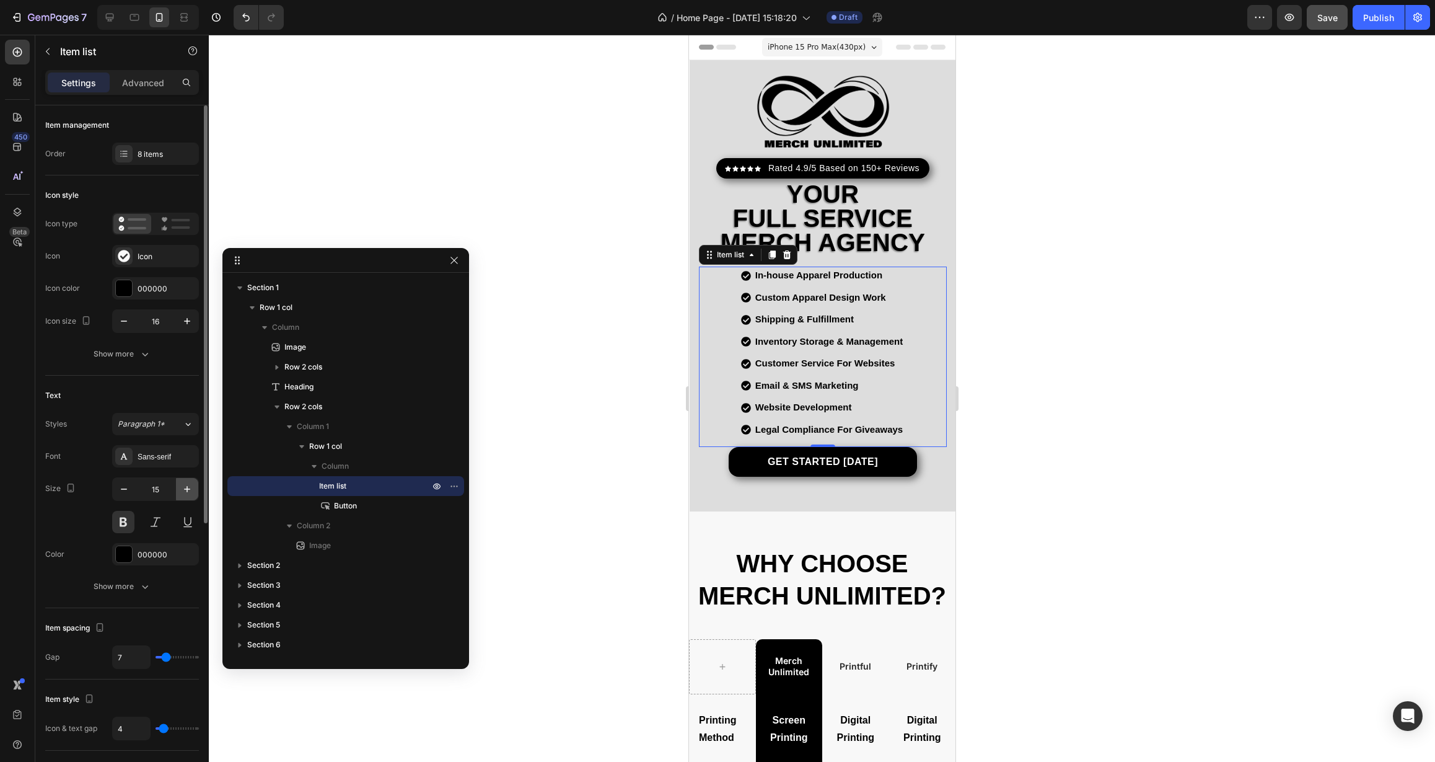
click at [189, 492] on icon "button" at bounding box center [187, 489] width 12 height 12
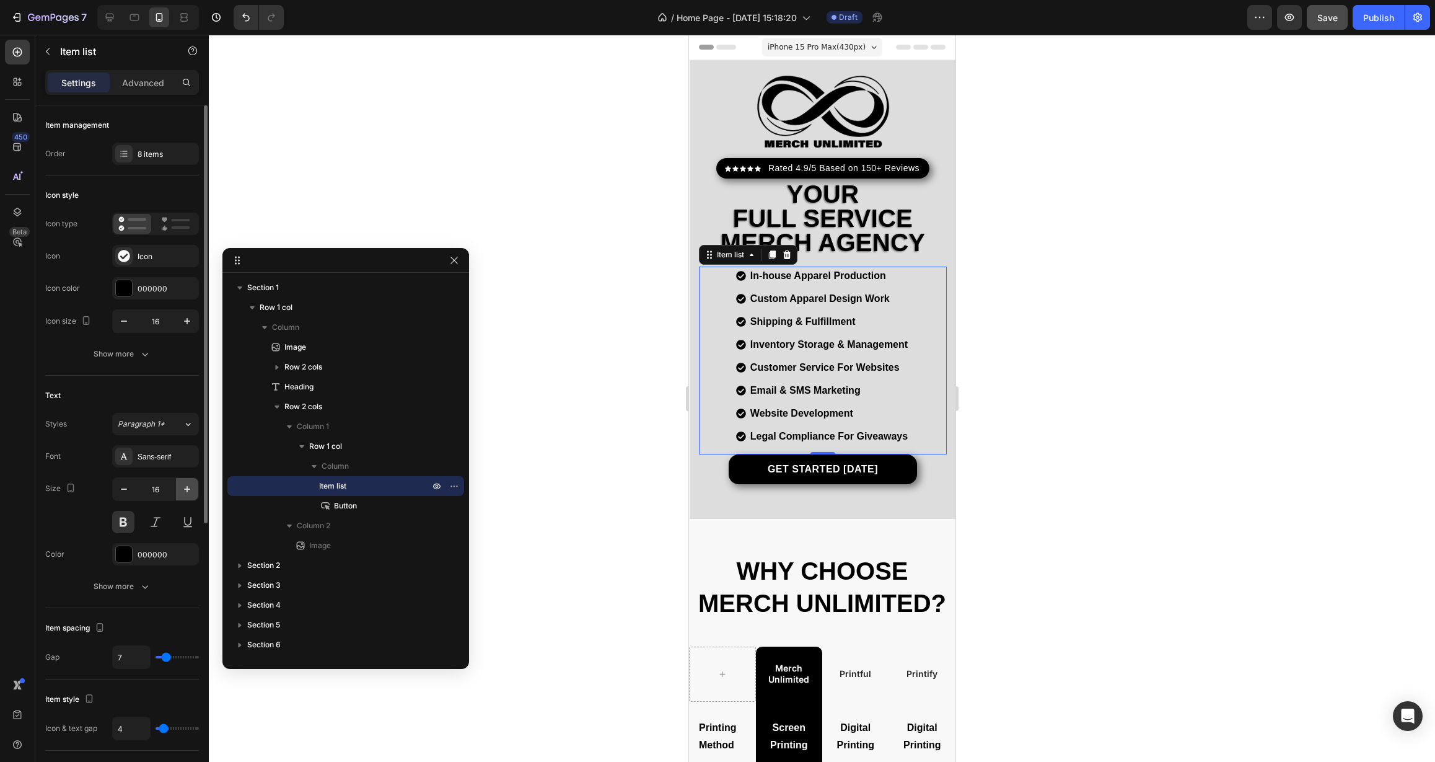
click at [189, 492] on icon "button" at bounding box center [187, 489] width 12 height 12
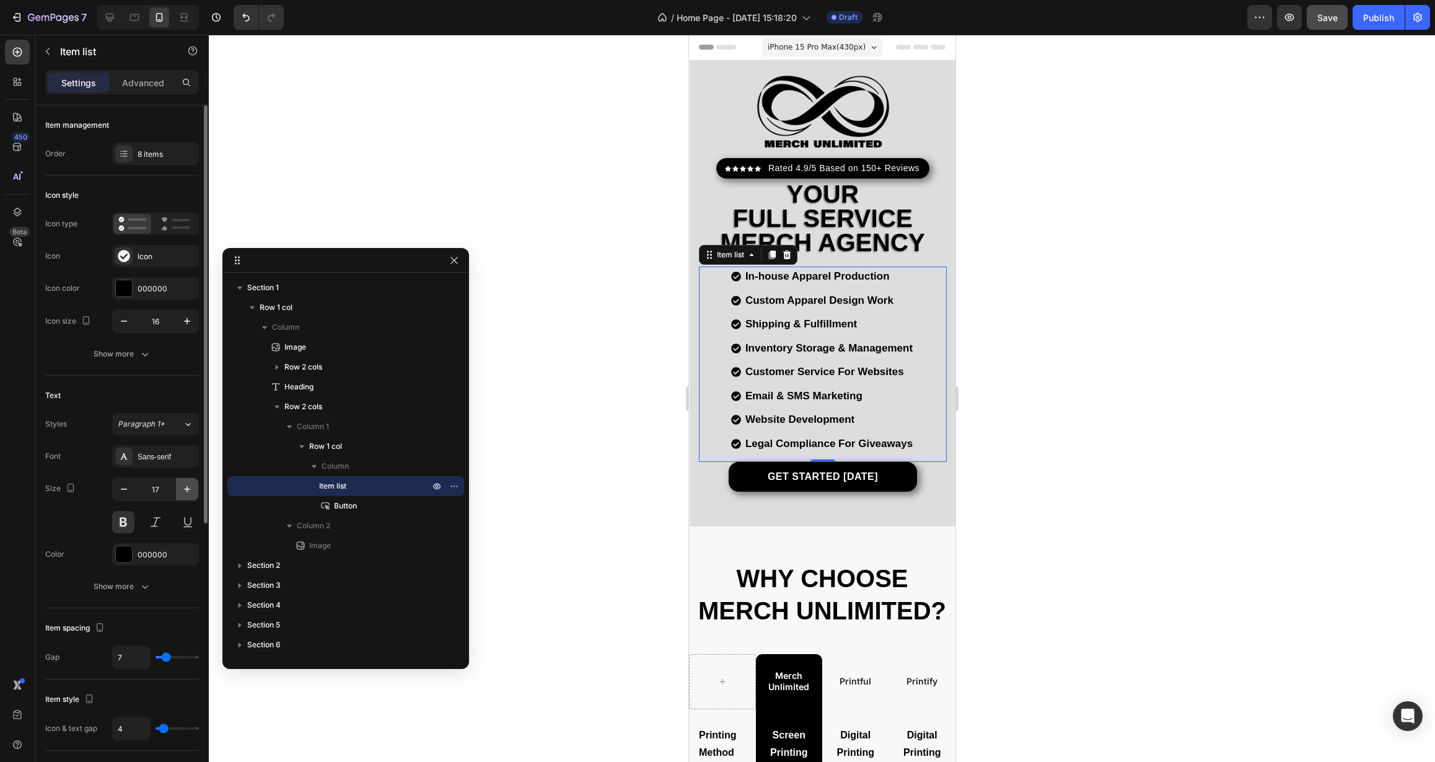
click at [190, 491] on icon "button" at bounding box center [187, 489] width 12 height 12
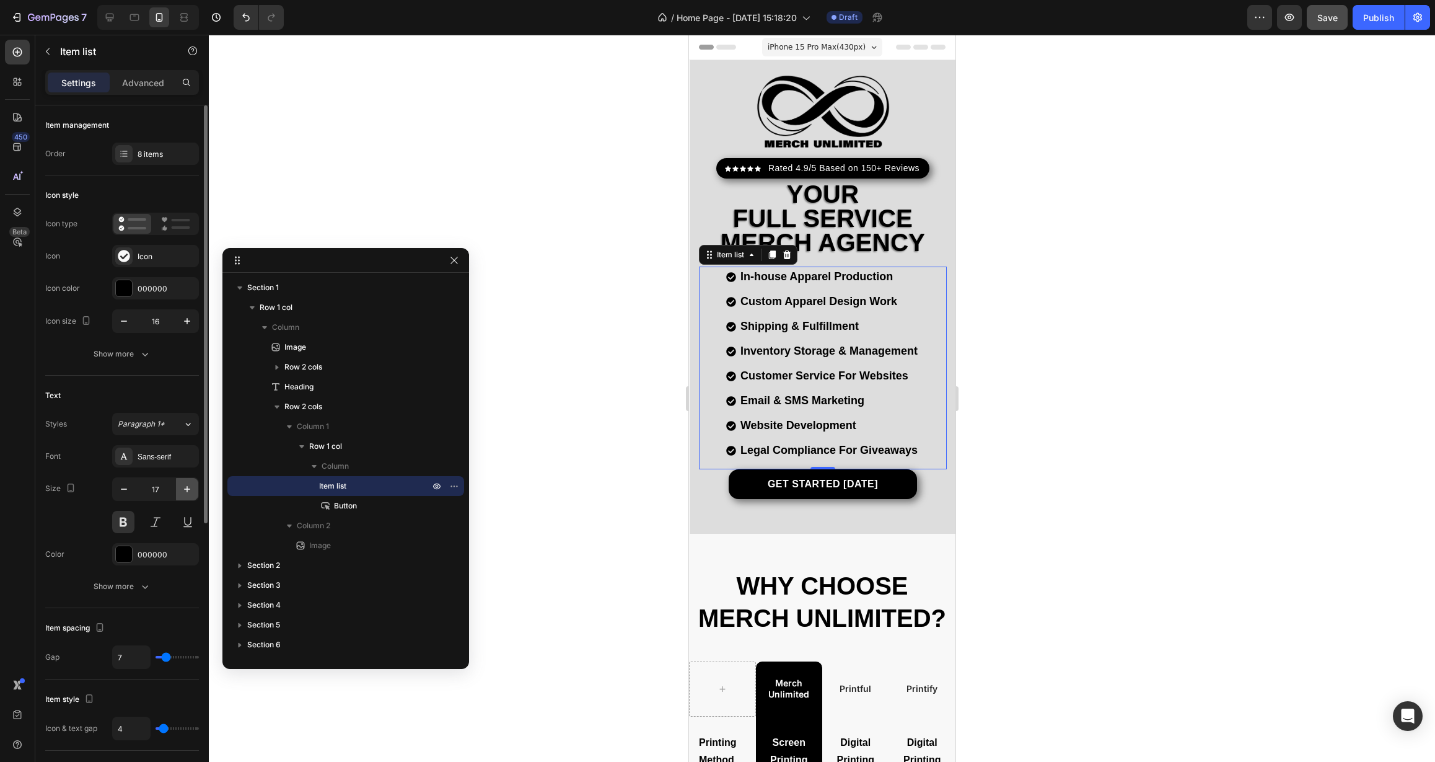
type input "18"
click at [157, 594] on button "Show more" at bounding box center [122, 586] width 154 height 22
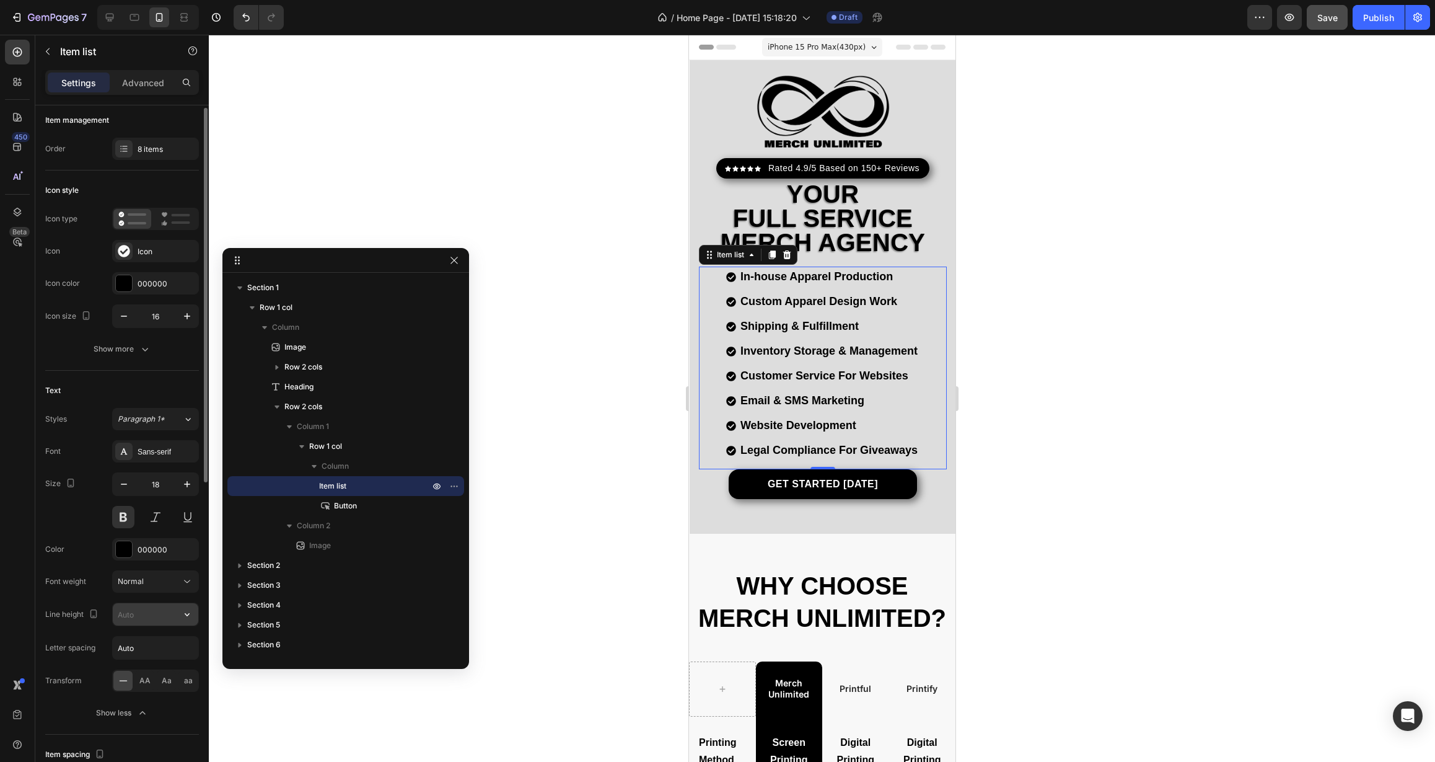
click at [169, 619] on input "text" at bounding box center [156, 614] width 86 height 22
click at [180, 617] on button "button" at bounding box center [187, 614] width 22 height 22
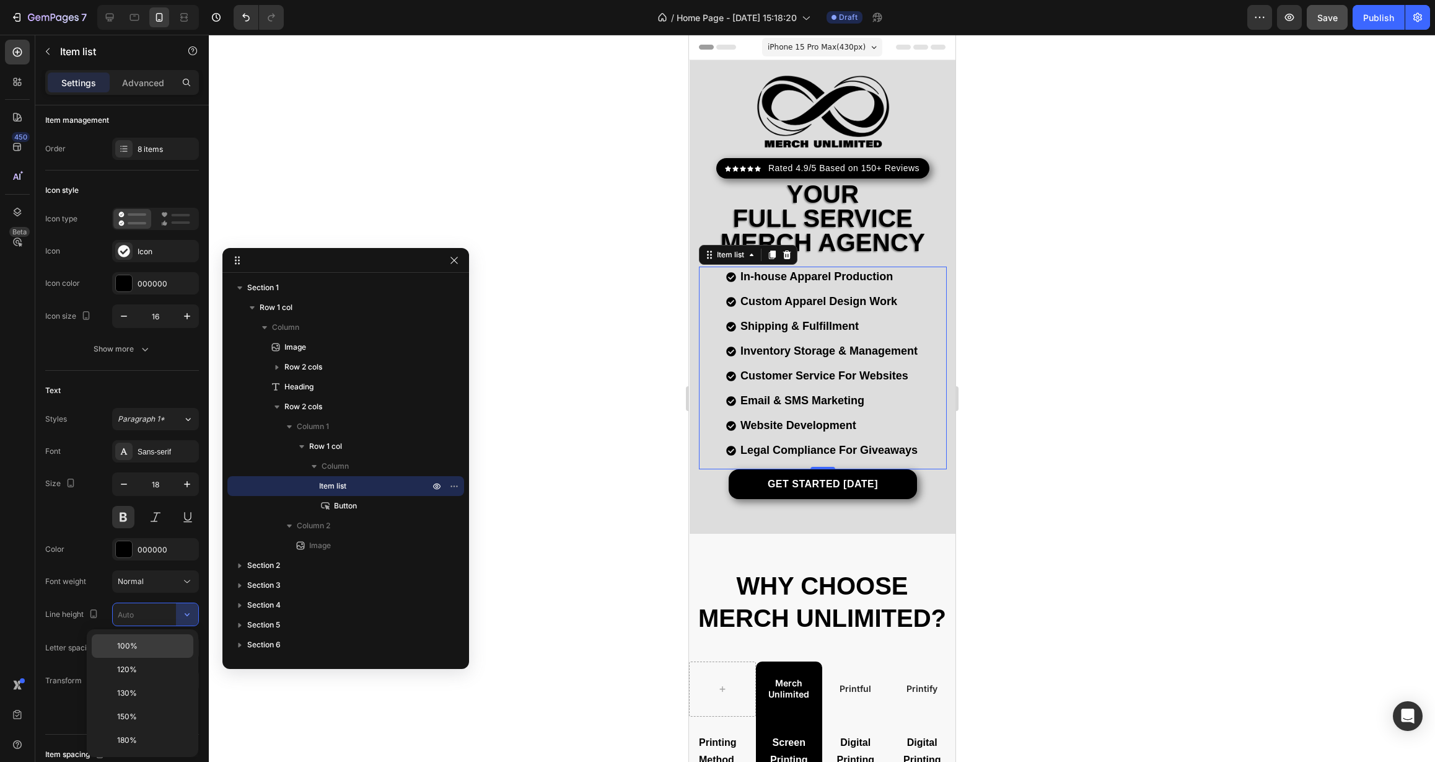
click at [166, 640] on p "100%" at bounding box center [152, 645] width 71 height 11
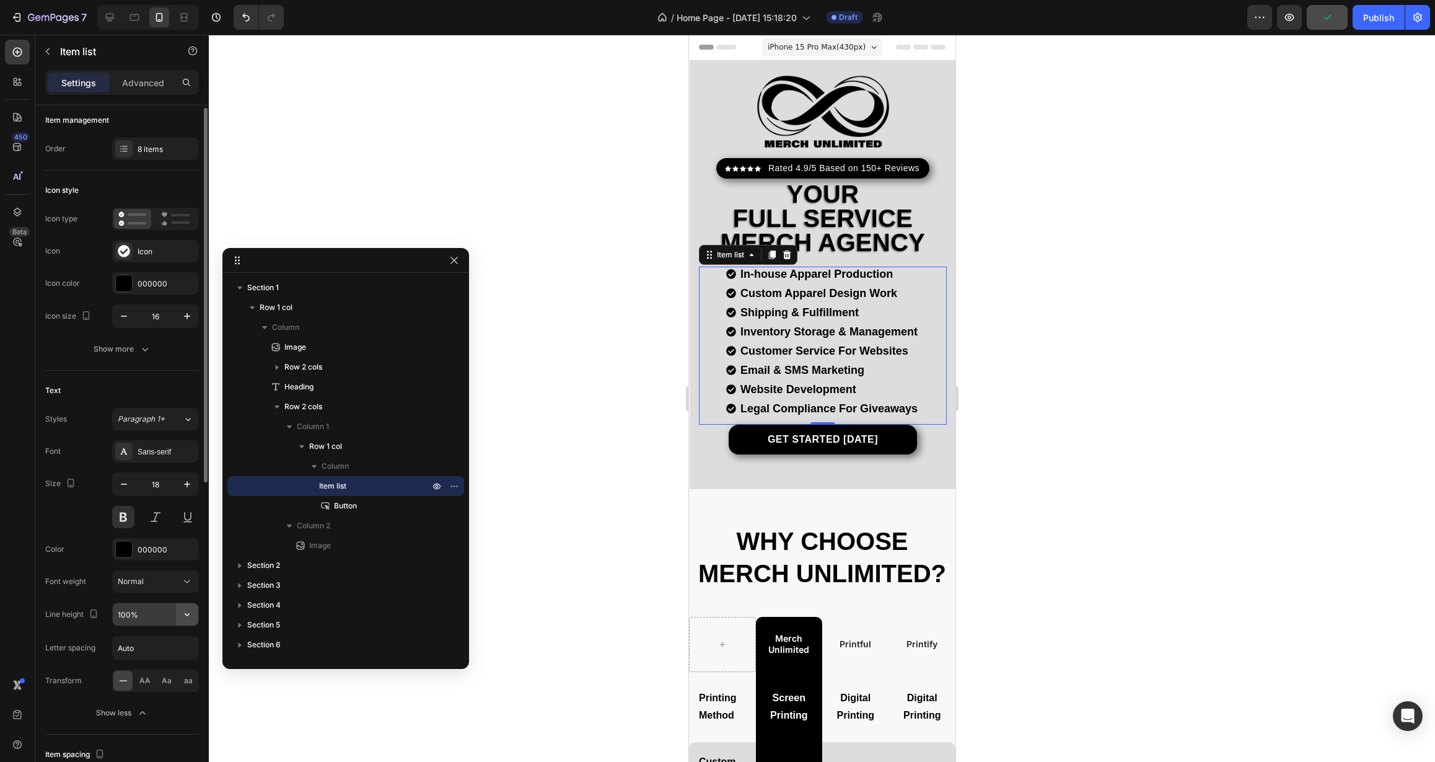
click at [187, 609] on icon "button" at bounding box center [187, 614] width 12 height 12
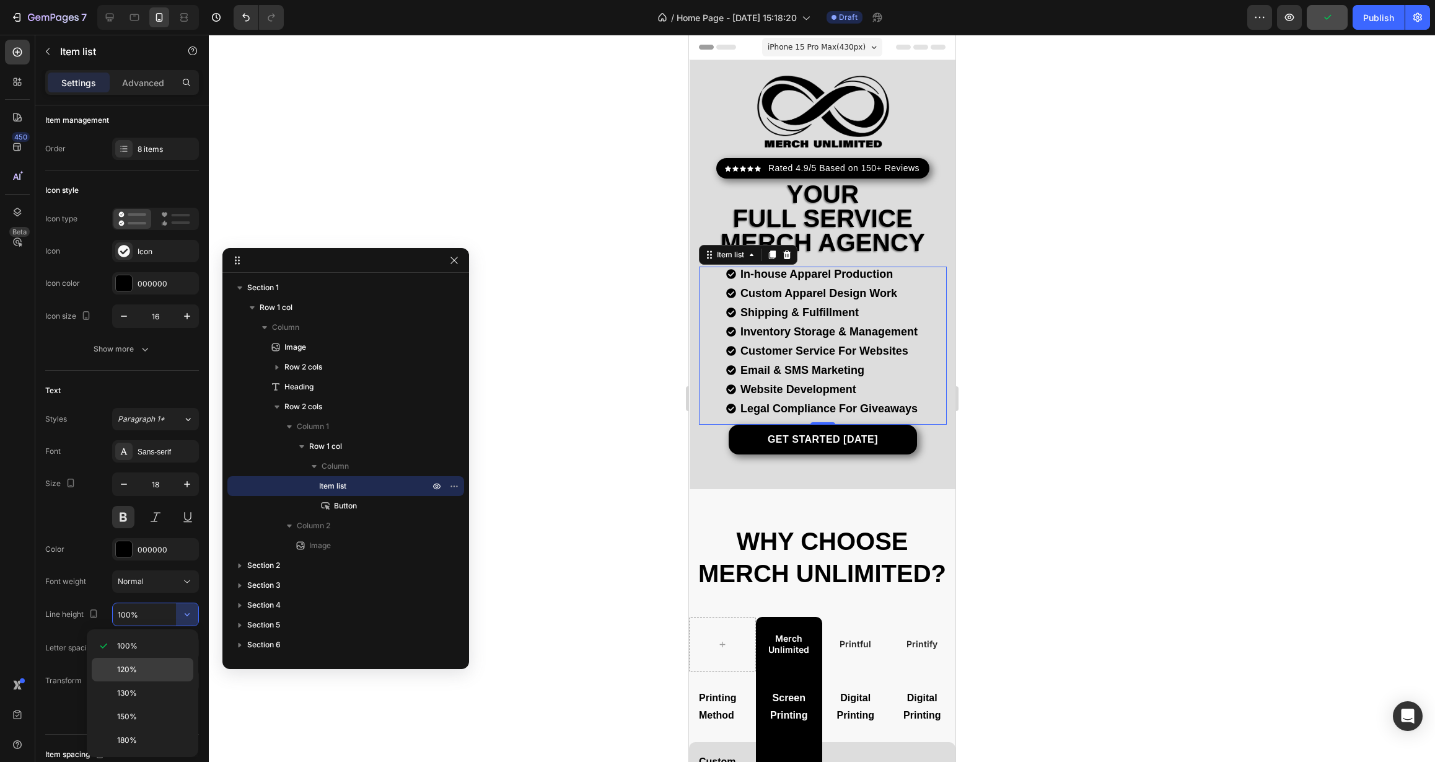
click at [153, 669] on p "120%" at bounding box center [152, 669] width 71 height 11
type input "120%"
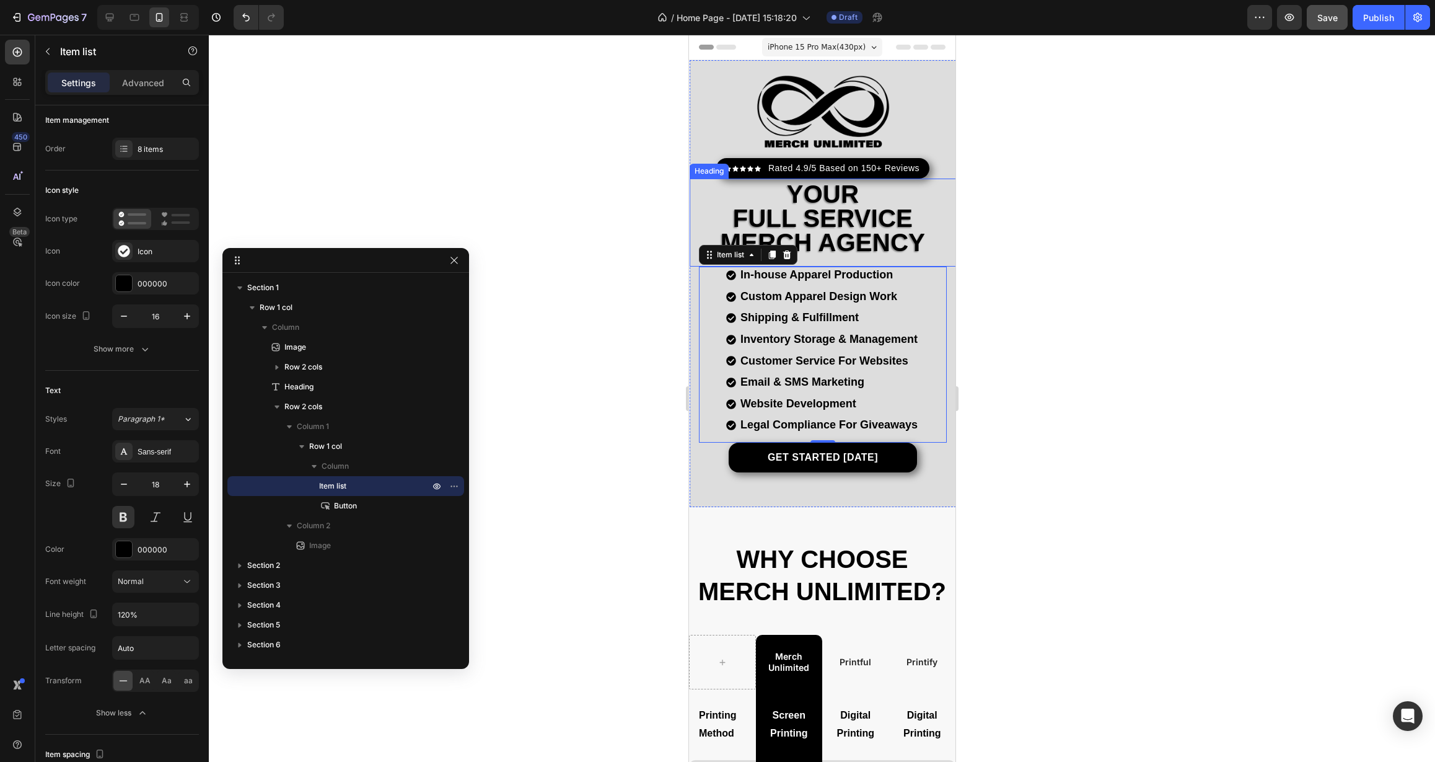
click at [845, 226] on span "FULL SERVICE MERCH AGENCY" at bounding box center [822, 230] width 205 height 51
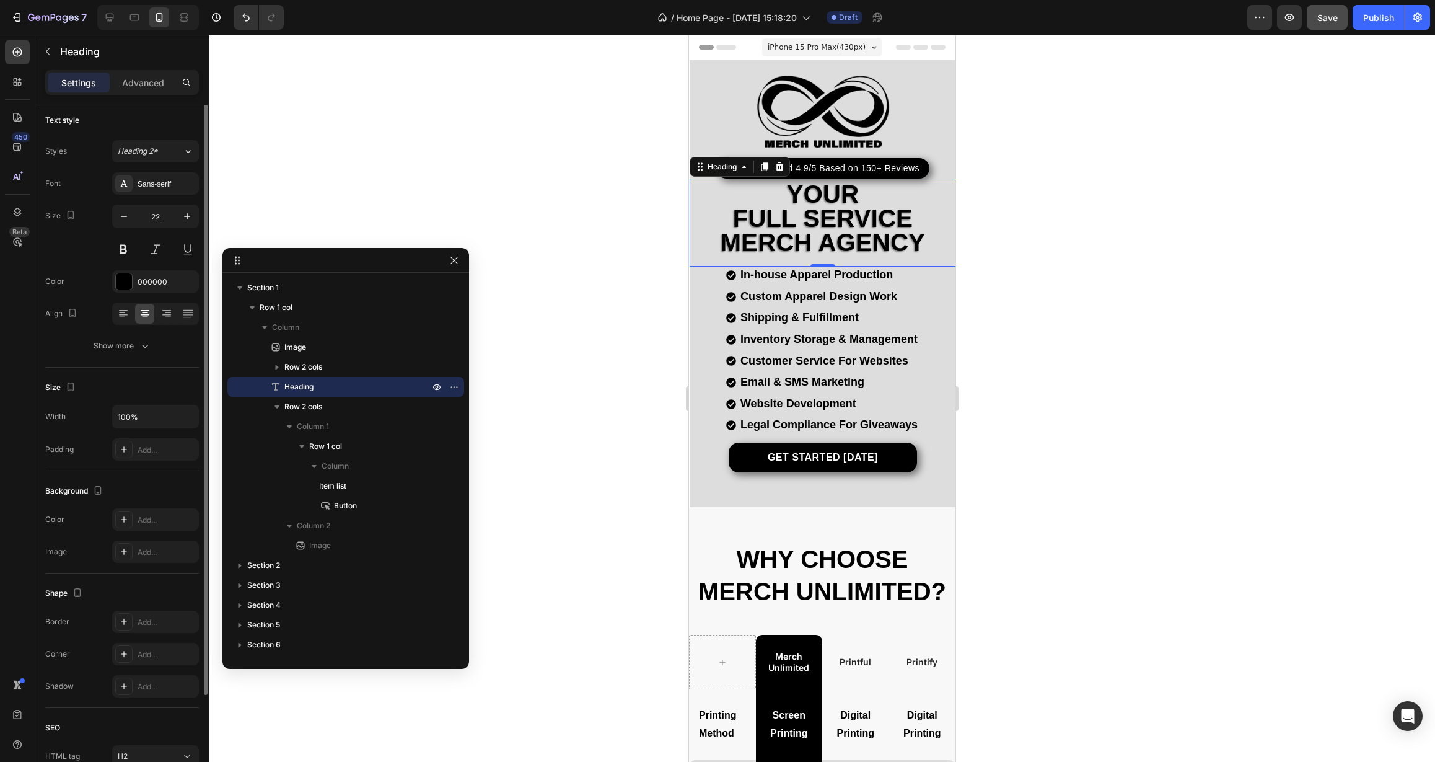
scroll to position [0, 0]
click at [701, 407] on div "In-house Apparel Production Custom Apparel Design Work Shipping & Fulfillment I…" at bounding box center [822, 354] width 248 height 176
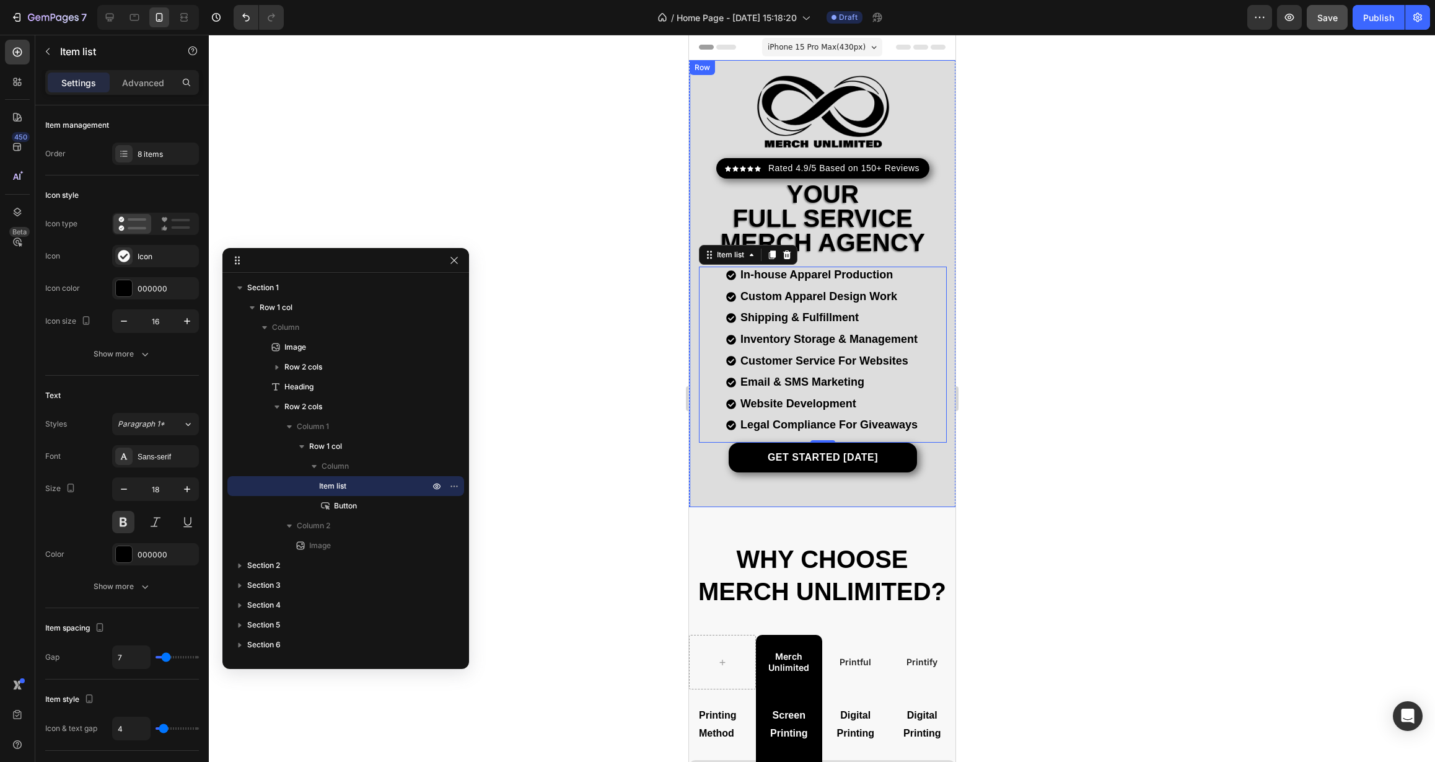
click at [700, 472] on div "Image Icon Icon Icon Icon Icon Icon List Hoz Rated 4.9/5 Based on 150+ Reviews …" at bounding box center [822, 283] width 266 height 447
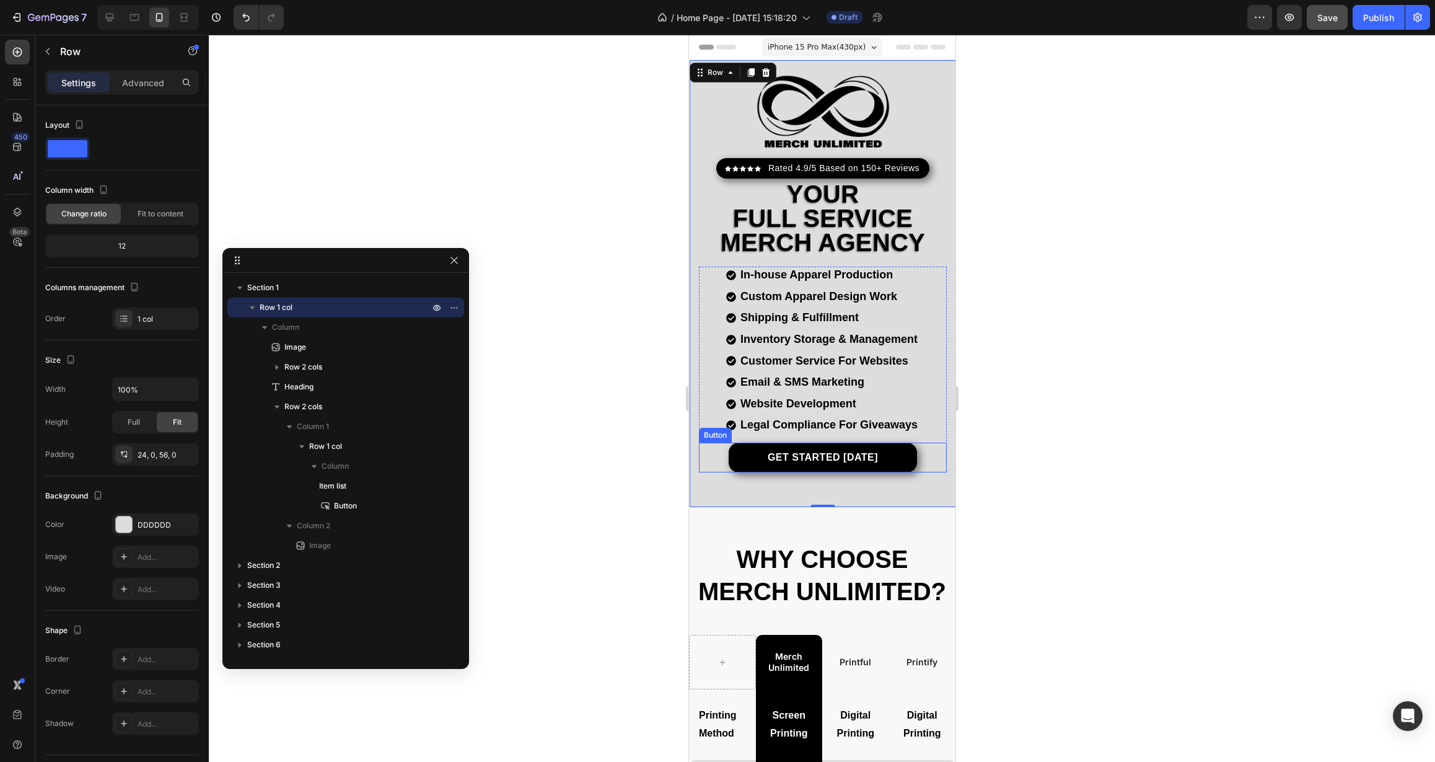
click at [721, 454] on div "Get Started Today Button" at bounding box center [822, 458] width 248 height 30
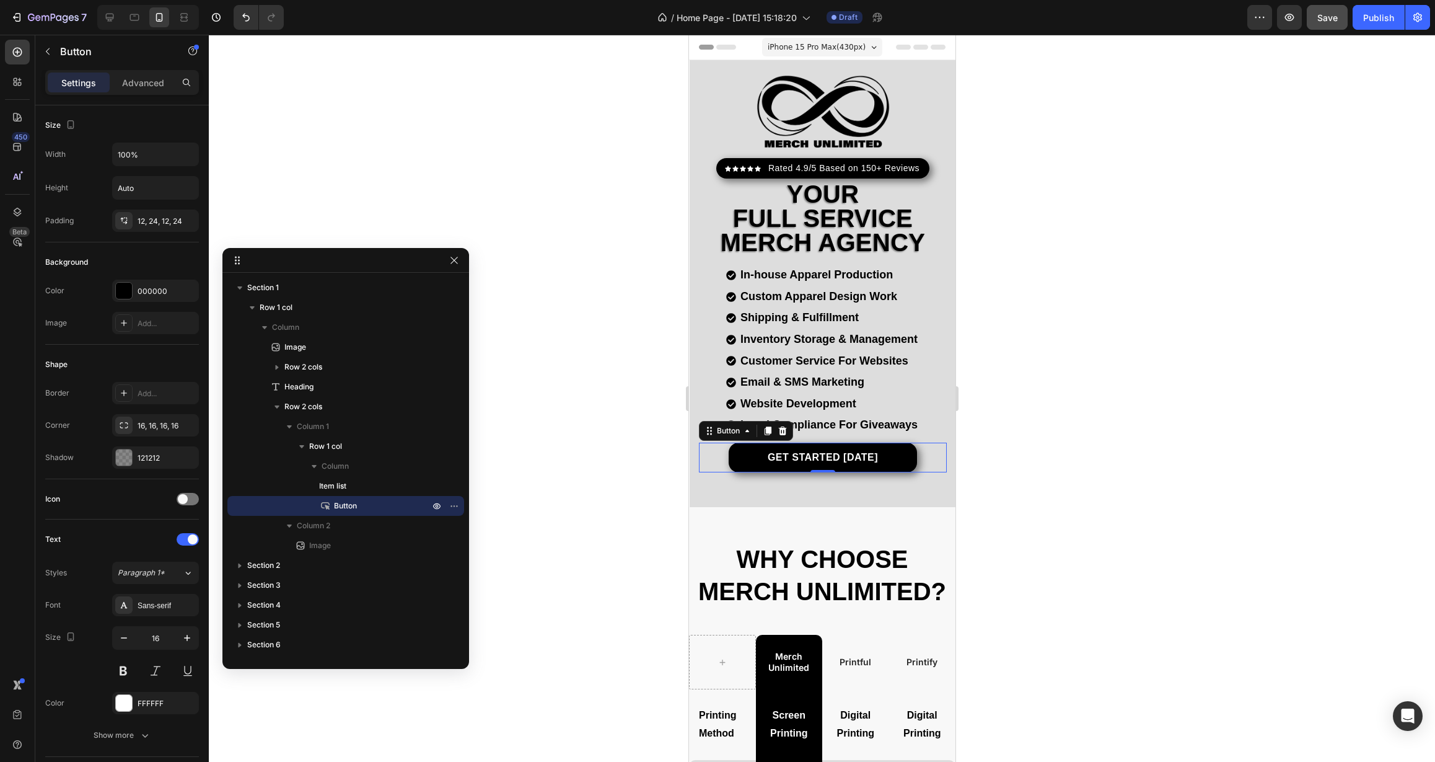
click at [713, 456] on div "Get Started Today Button 0" at bounding box center [822, 458] width 248 height 30
click at [695, 480] on div "Image Icon Icon Icon Icon Icon Icon List Hoz Rated 4.9/5 Based on 150+ Reviews …" at bounding box center [822, 283] width 266 height 447
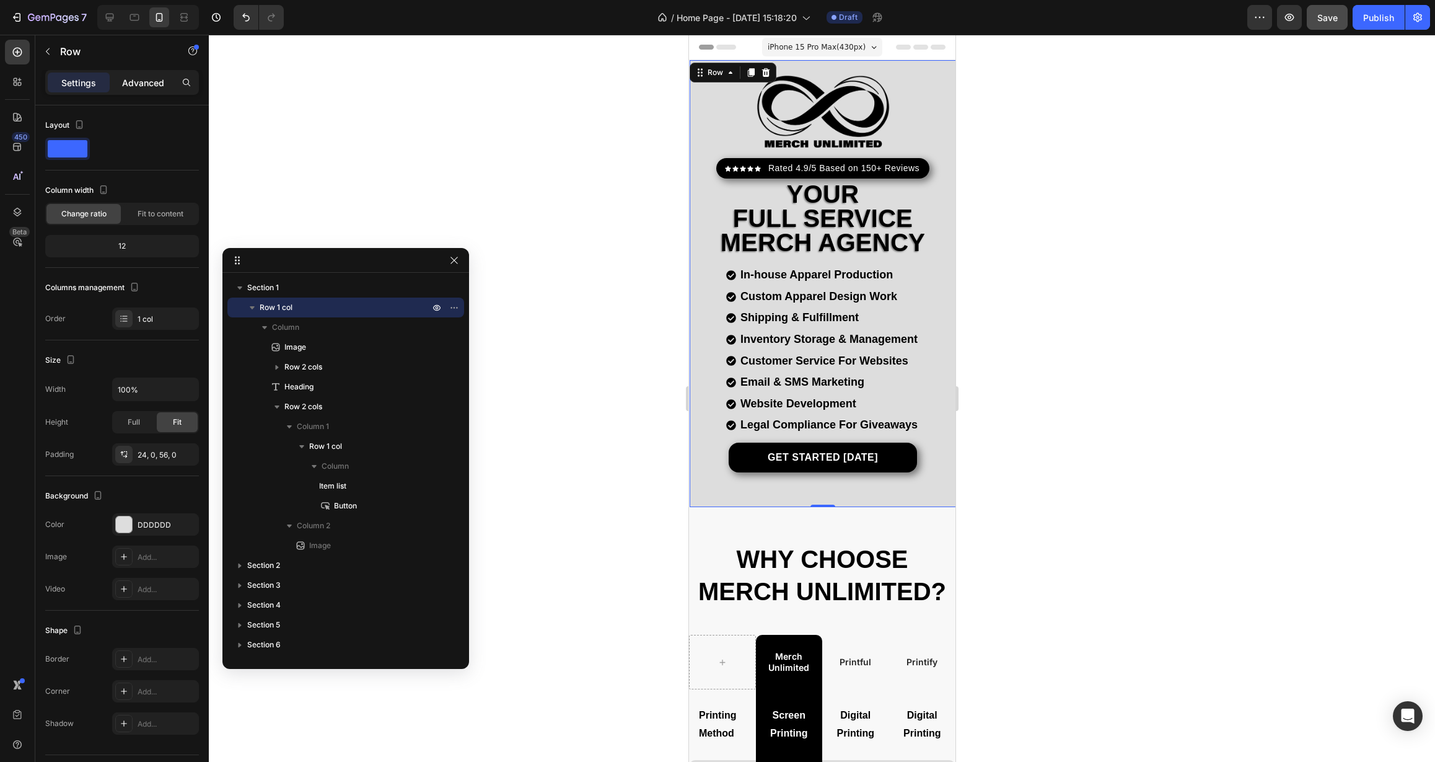
click at [134, 79] on p "Advanced" at bounding box center [143, 82] width 42 height 13
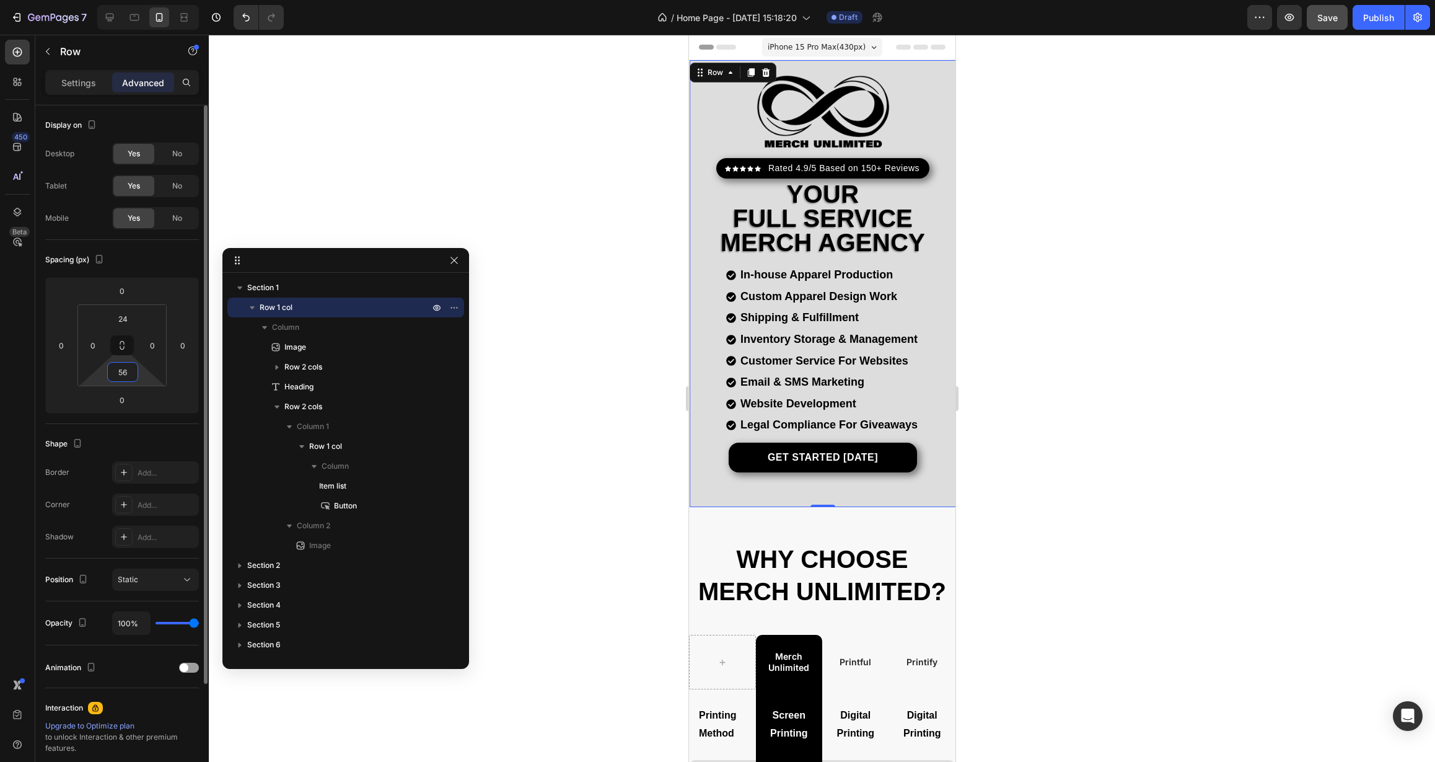
click at [133, 375] on input "56" at bounding box center [122, 372] width 25 height 19
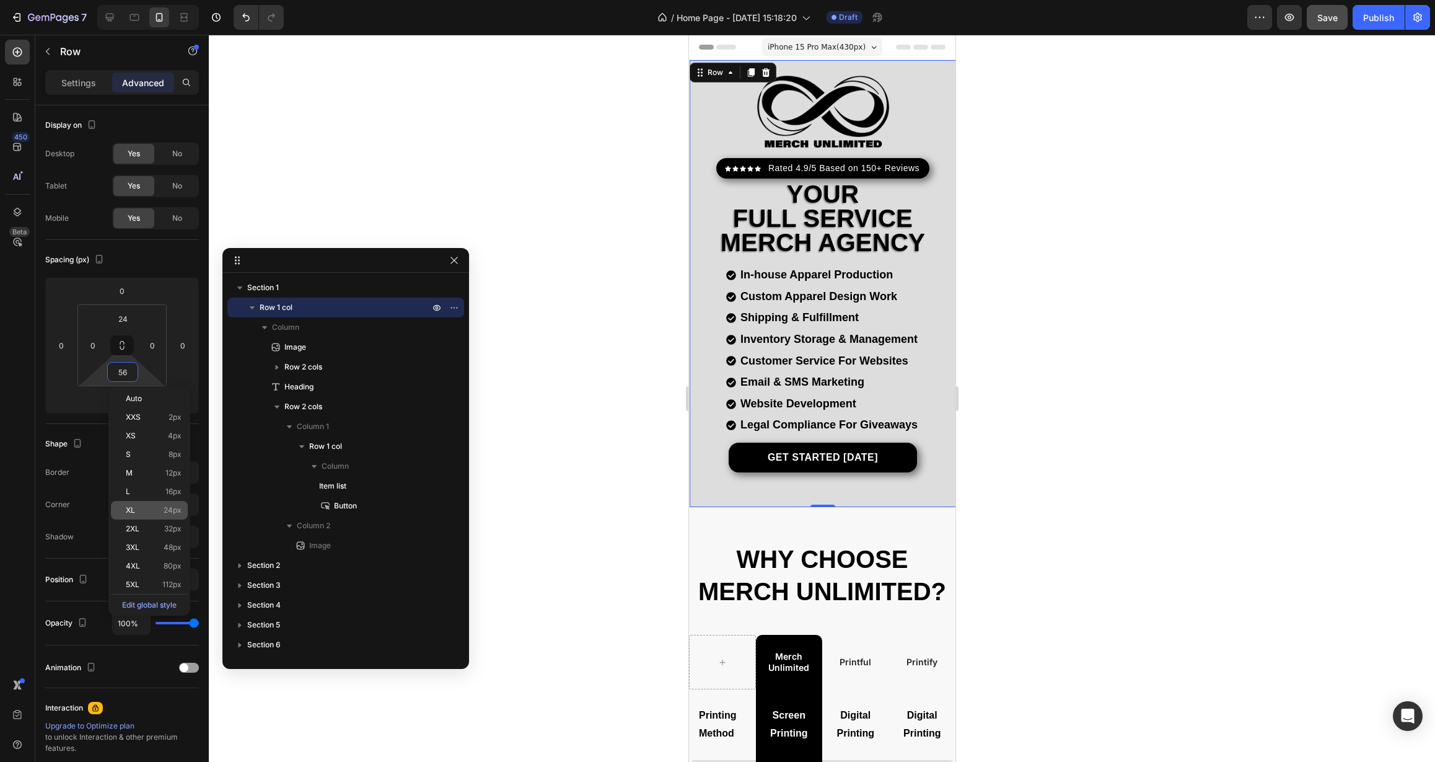
click at [156, 512] on p "XL 24px" at bounding box center [154, 510] width 56 height 9
type input "24"
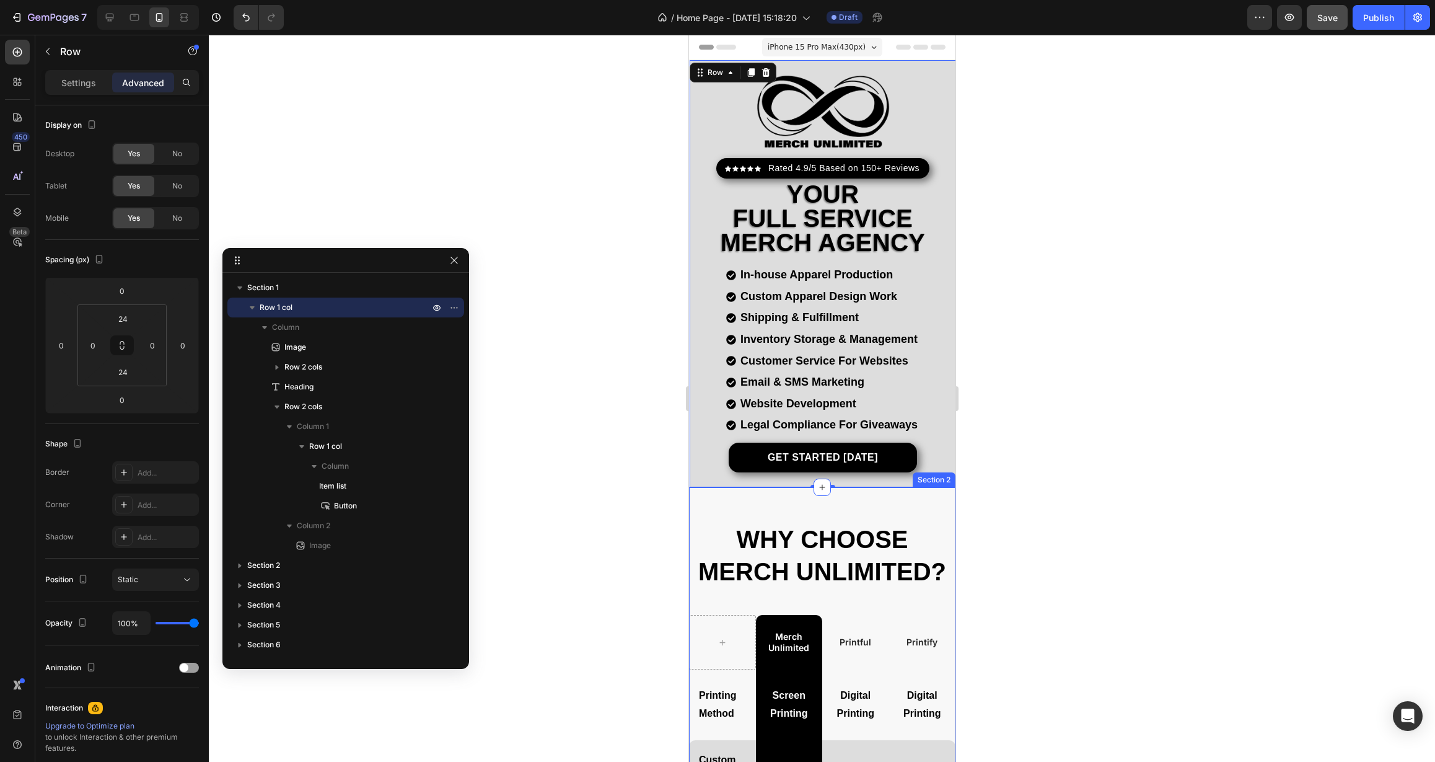
click at [653, 503] on div at bounding box center [822, 398] width 1226 height 727
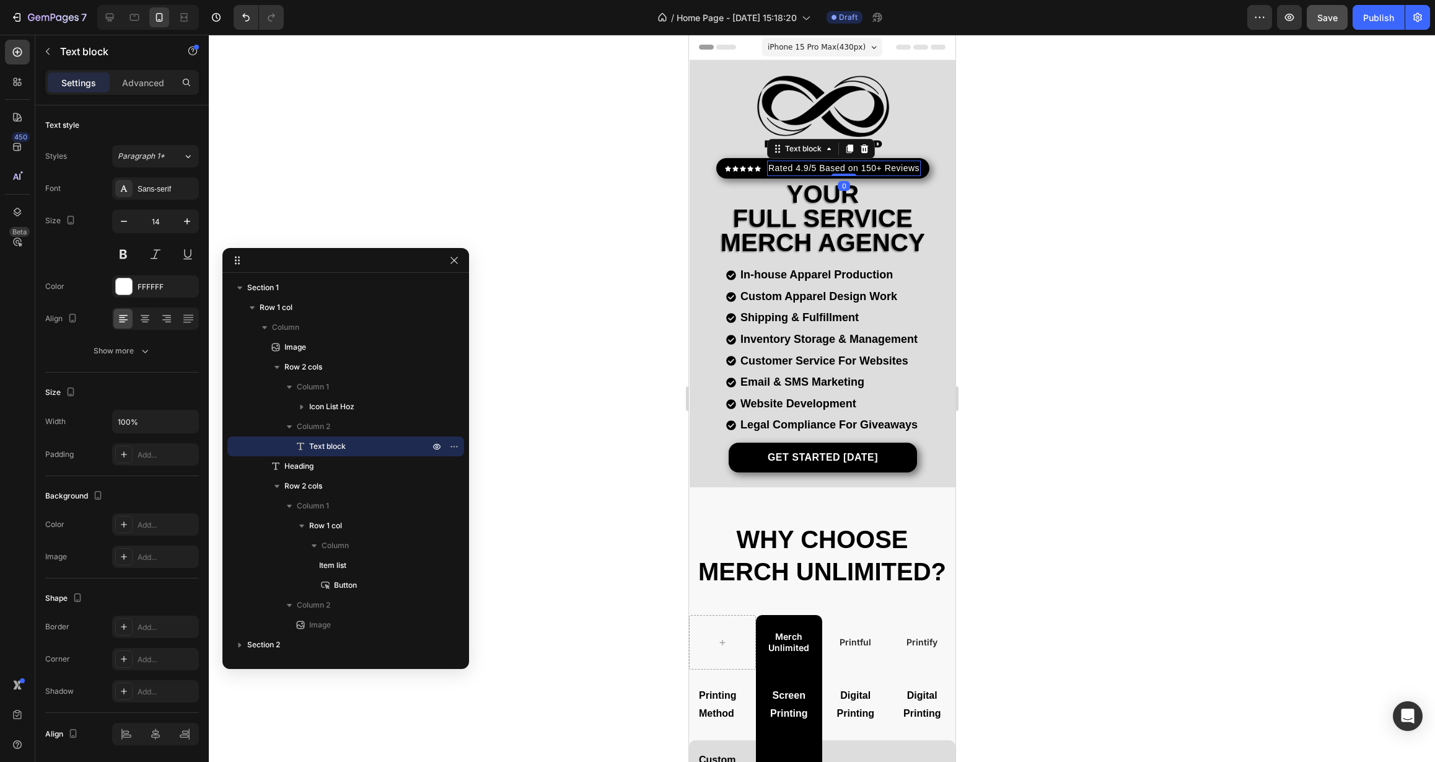
click at [869, 168] on p "Rated 4.9/5 Based on 150+ Reviews" at bounding box center [843, 168] width 151 height 13
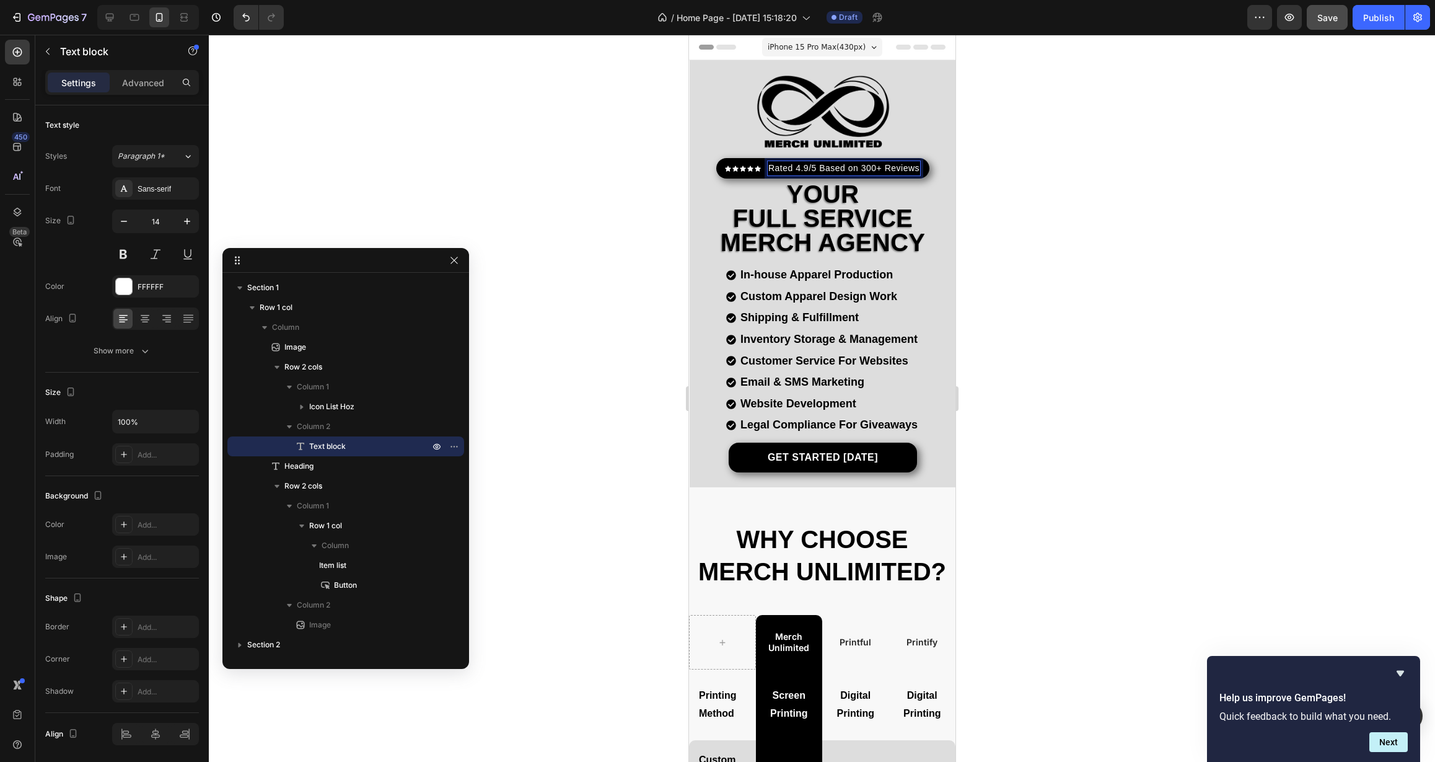
click at [1018, 268] on div at bounding box center [822, 398] width 1226 height 727
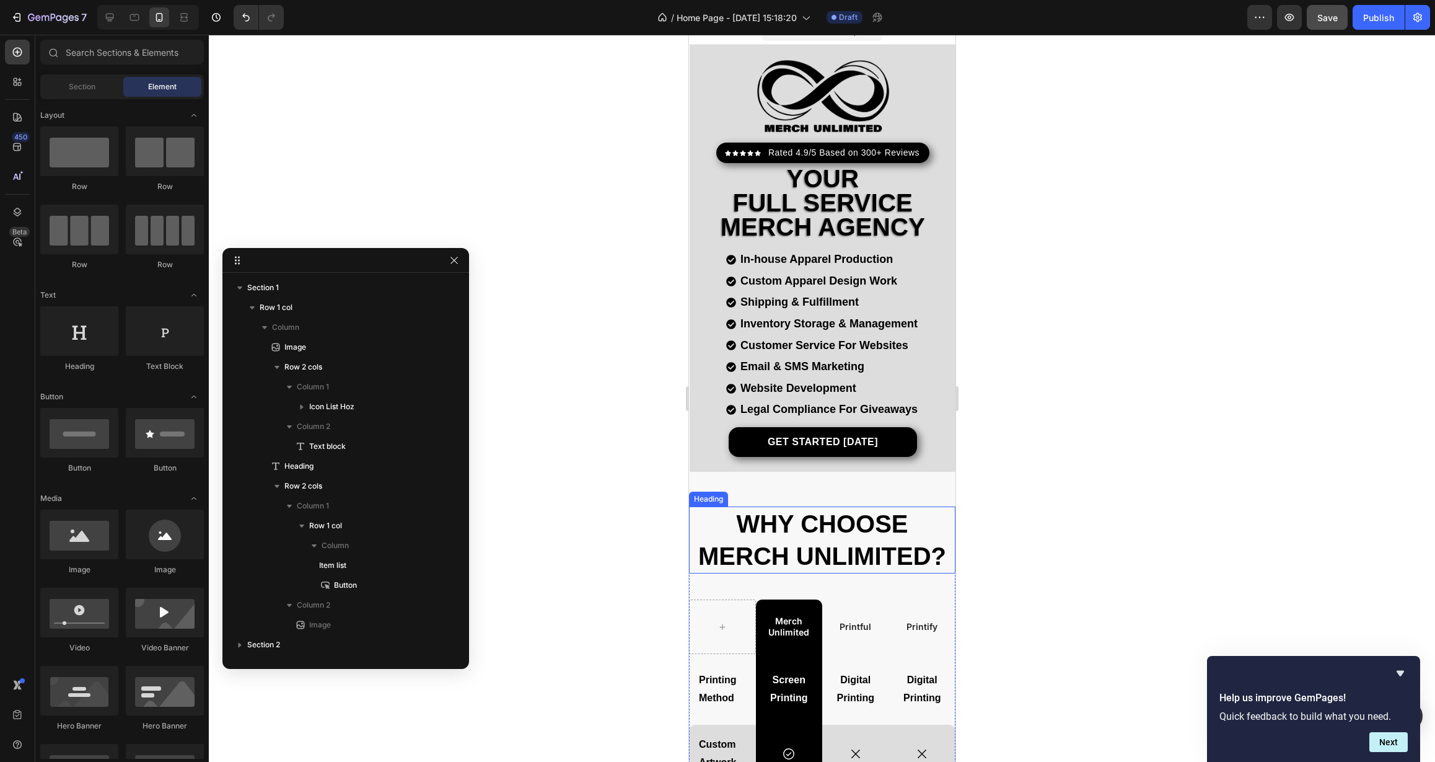
scroll to position [37, 0]
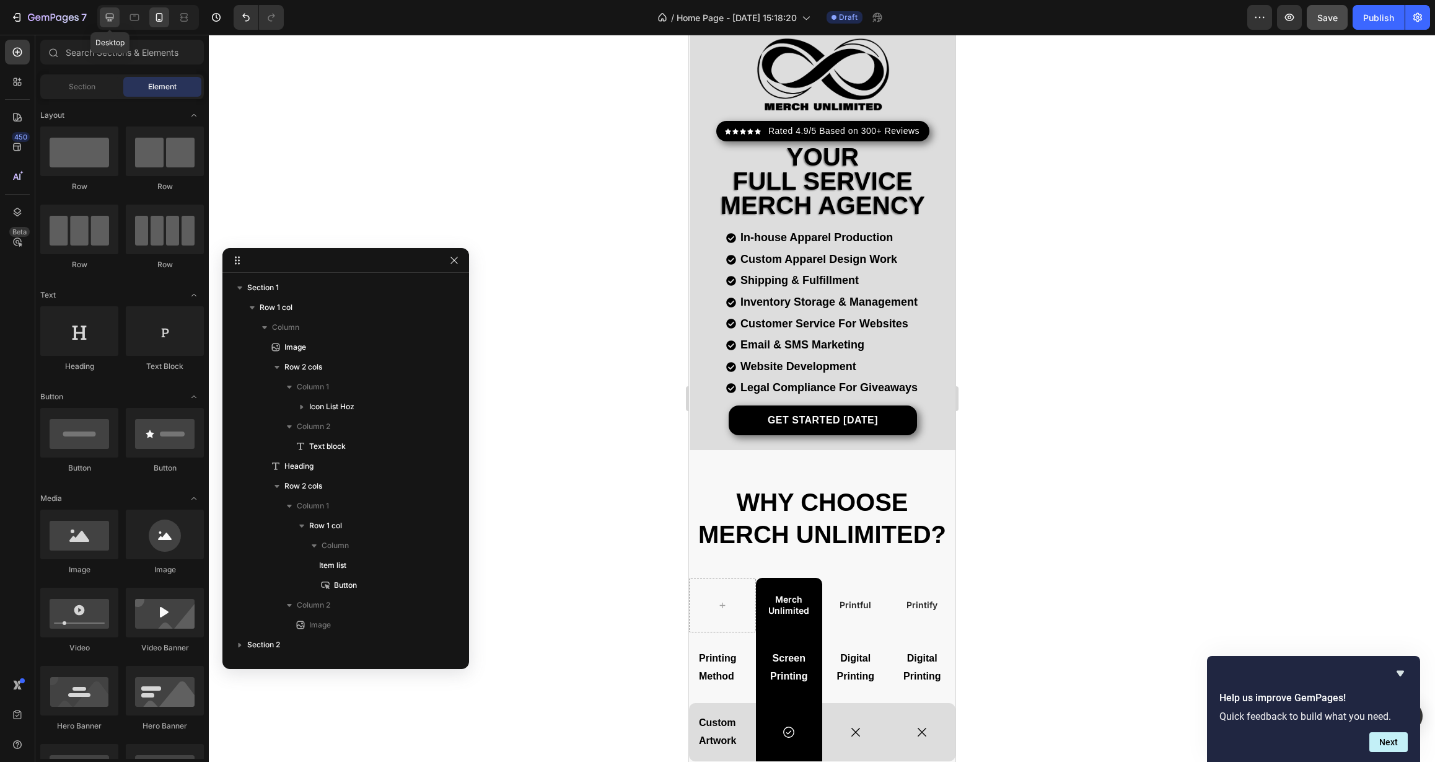
click at [110, 20] on icon at bounding box center [110, 18] width 8 height 8
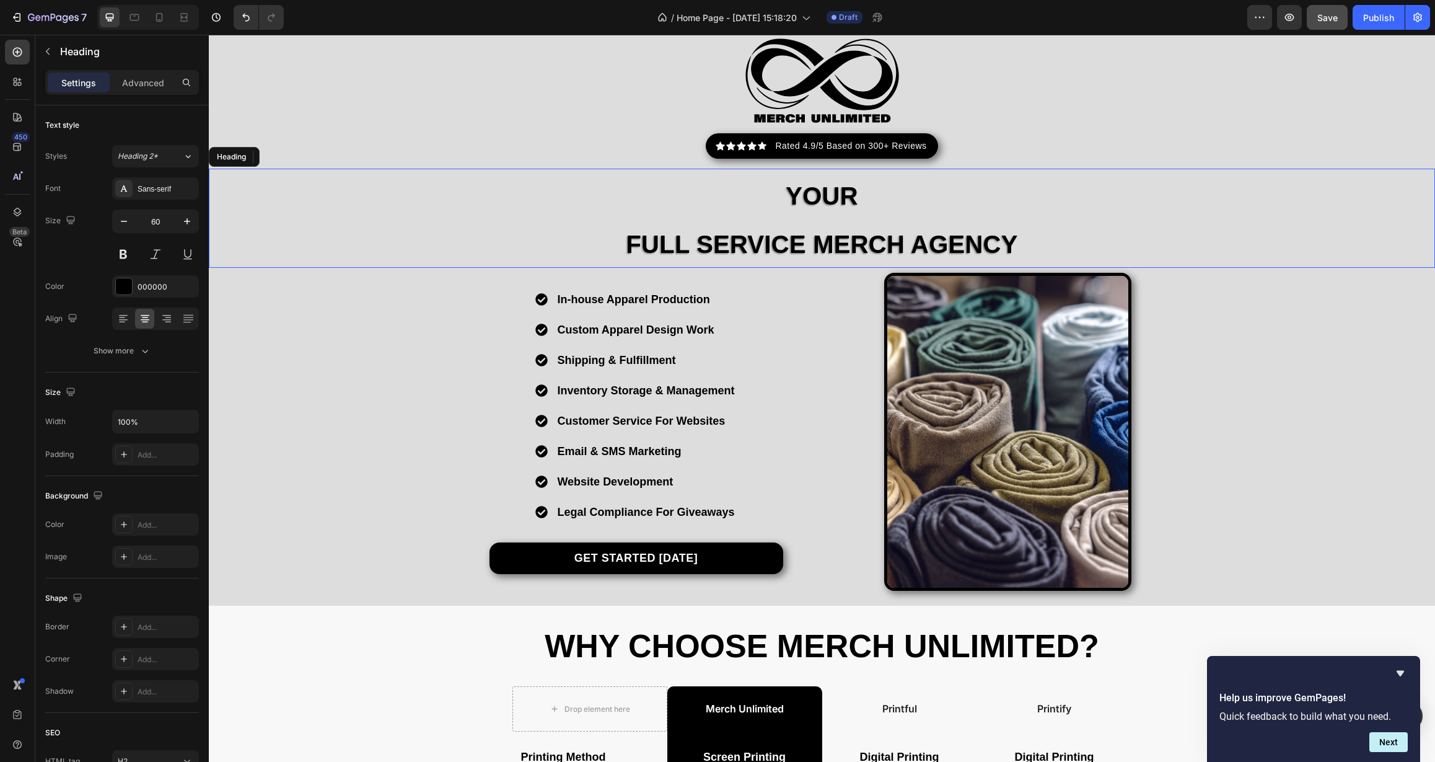
click at [806, 236] on span "FULL SERVICE MERCH AGENCY" at bounding box center [822, 244] width 392 height 27
click at [821, 195] on span "Your" at bounding box center [822, 195] width 73 height 27
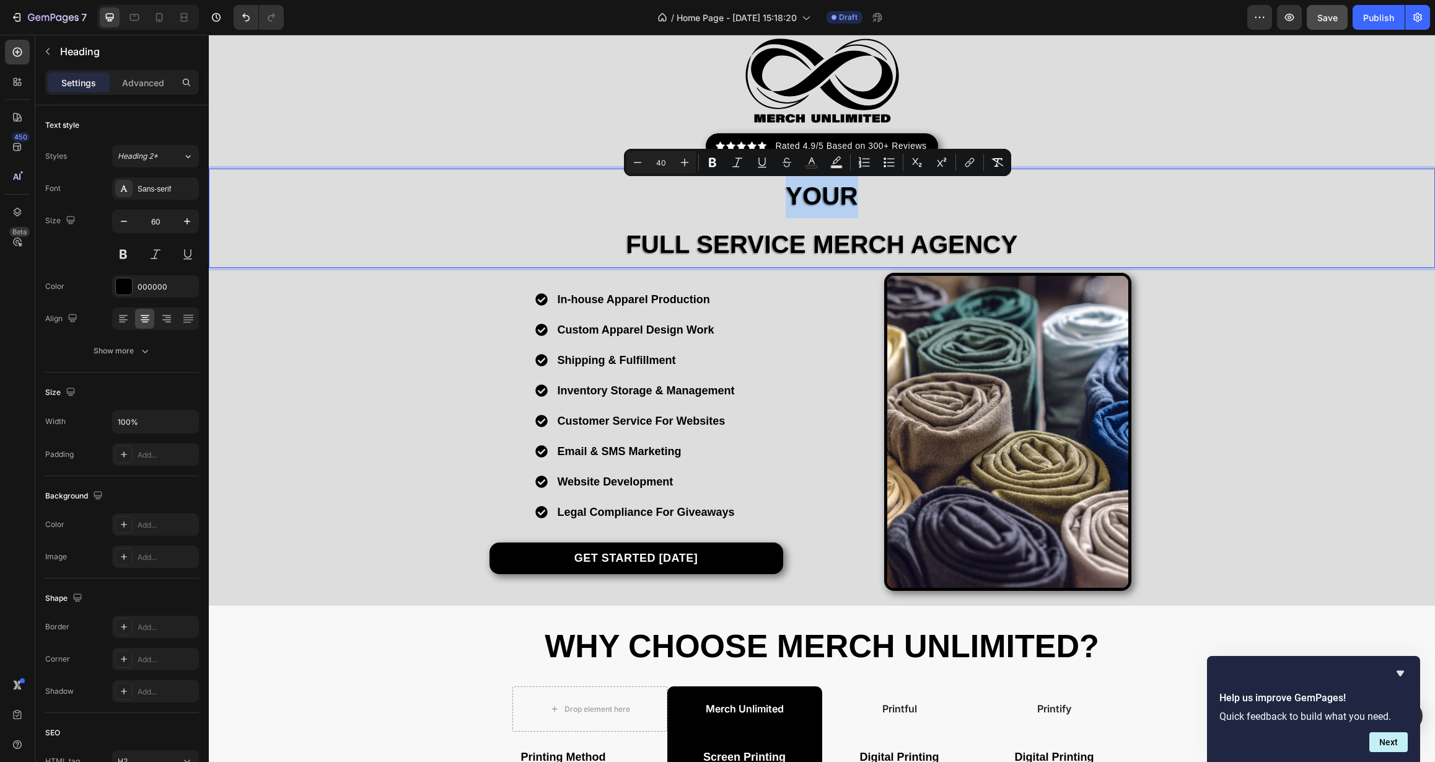
click at [802, 198] on span "Your" at bounding box center [822, 195] width 73 height 27
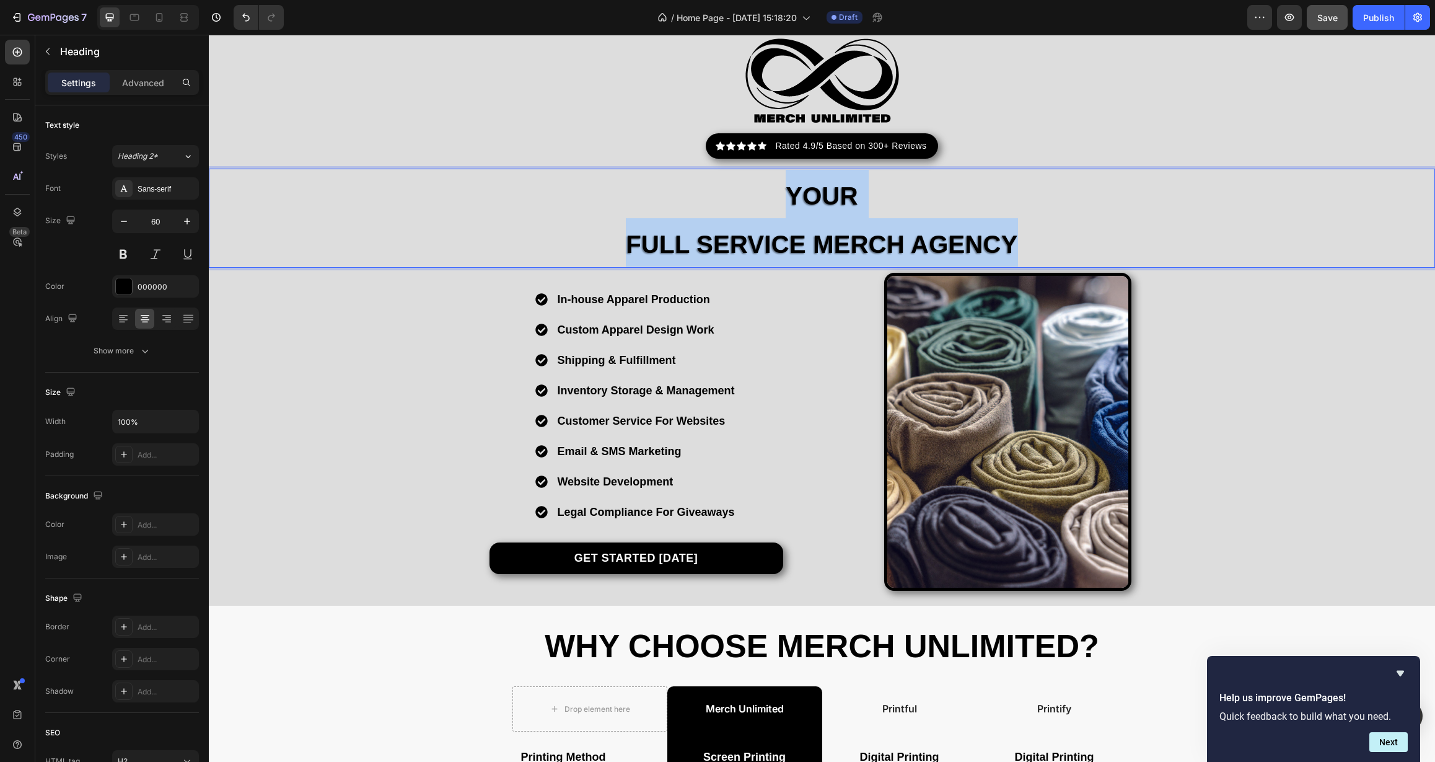
drag, startPoint x: 783, startPoint y: 197, endPoint x: 1010, endPoint y: 245, distance: 231.8
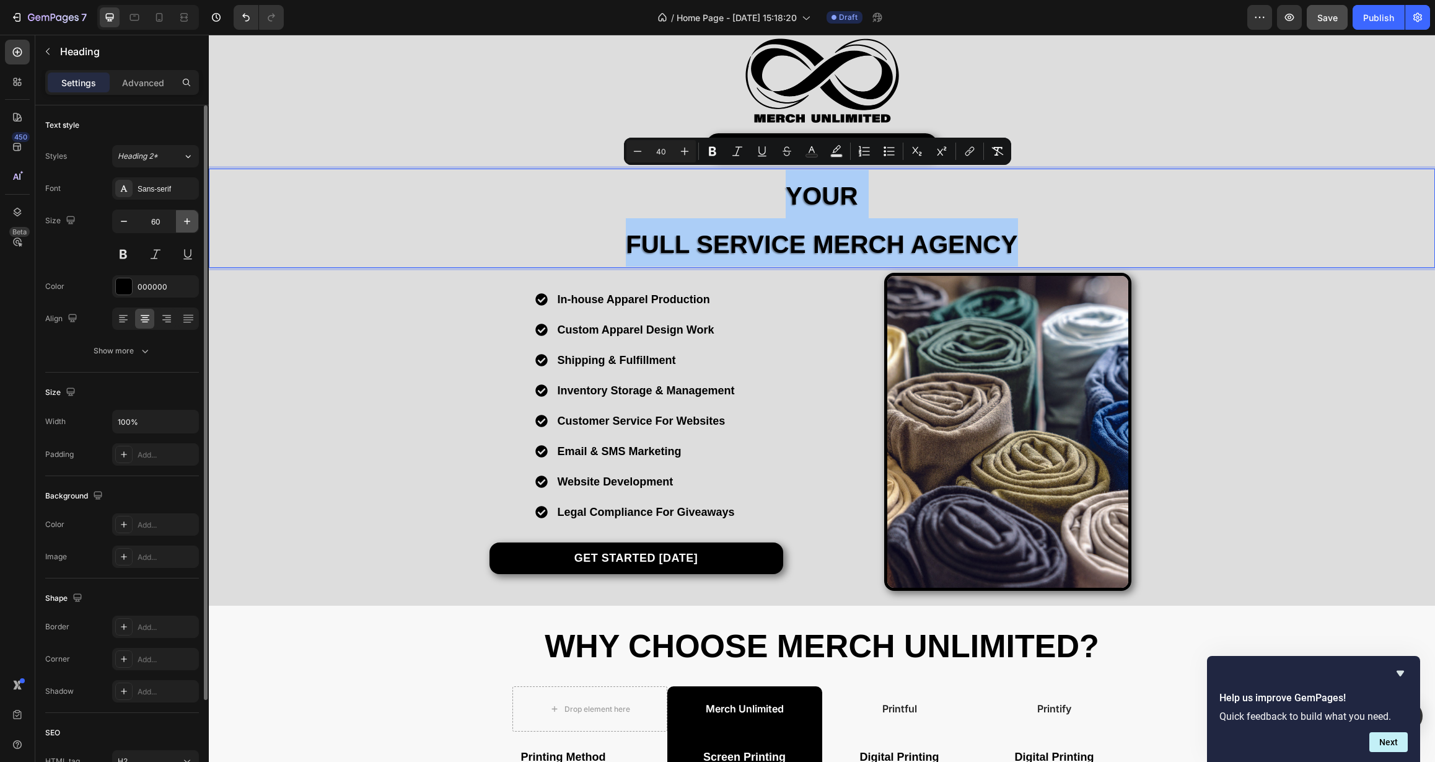
click at [190, 222] on icon "button" at bounding box center [187, 221] width 12 height 12
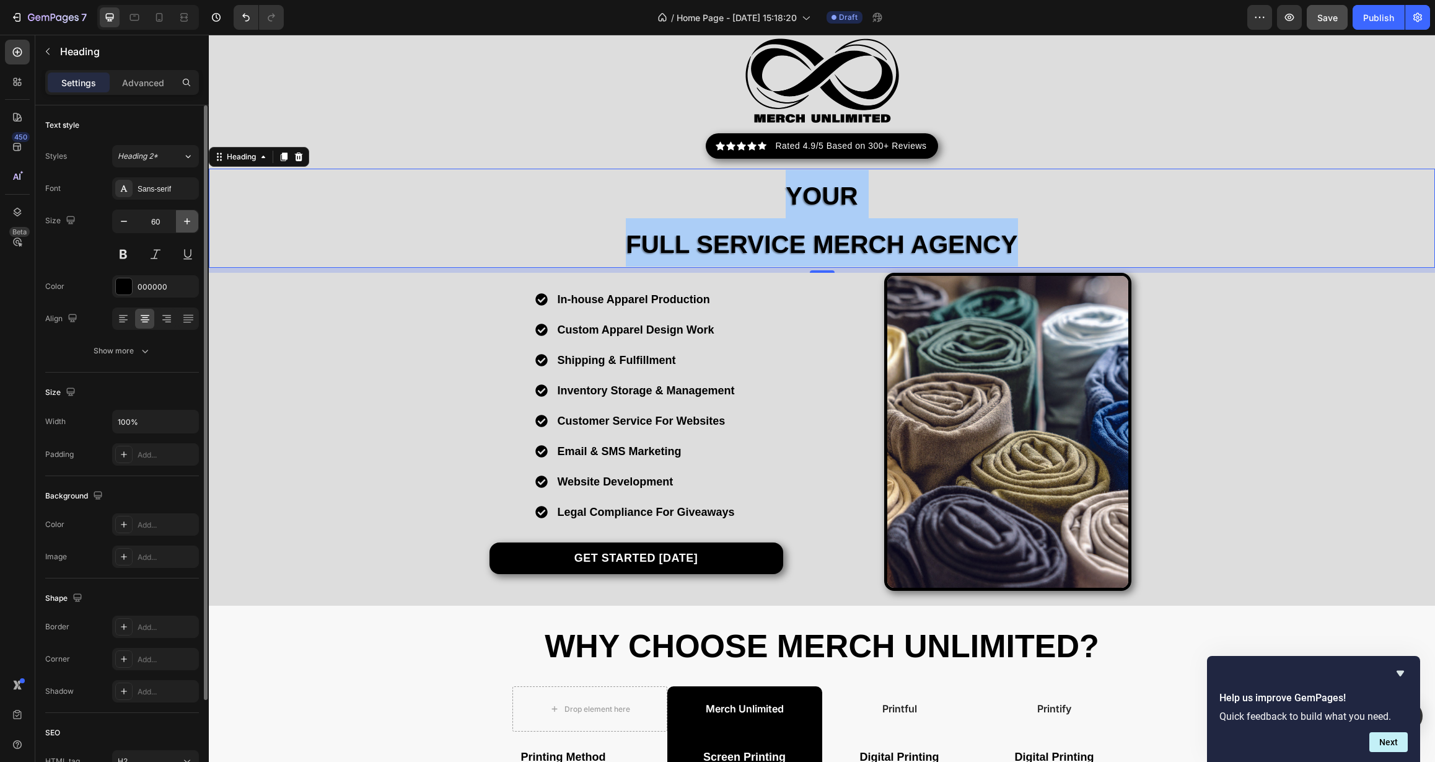
type input "61"
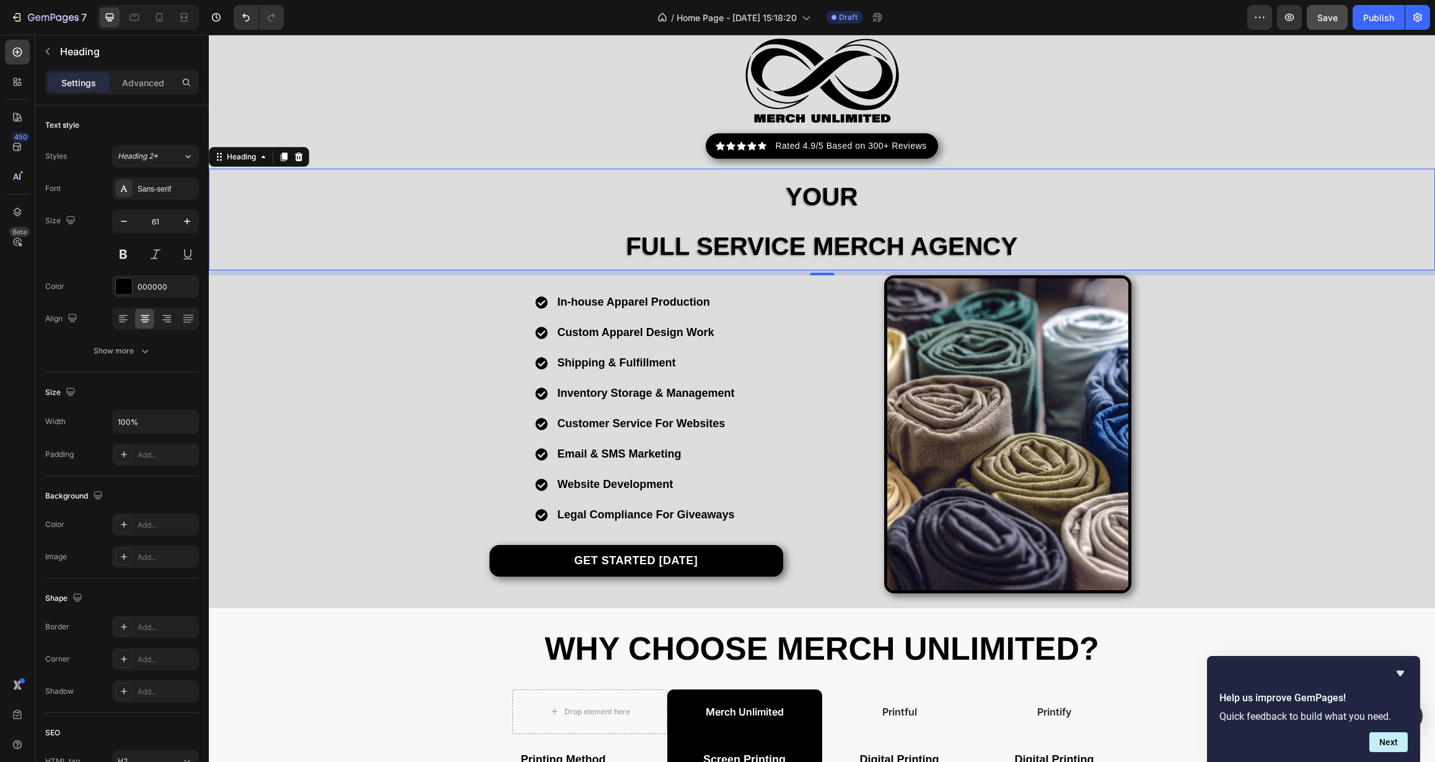
click at [787, 186] on span "Your" at bounding box center [822, 196] width 73 height 27
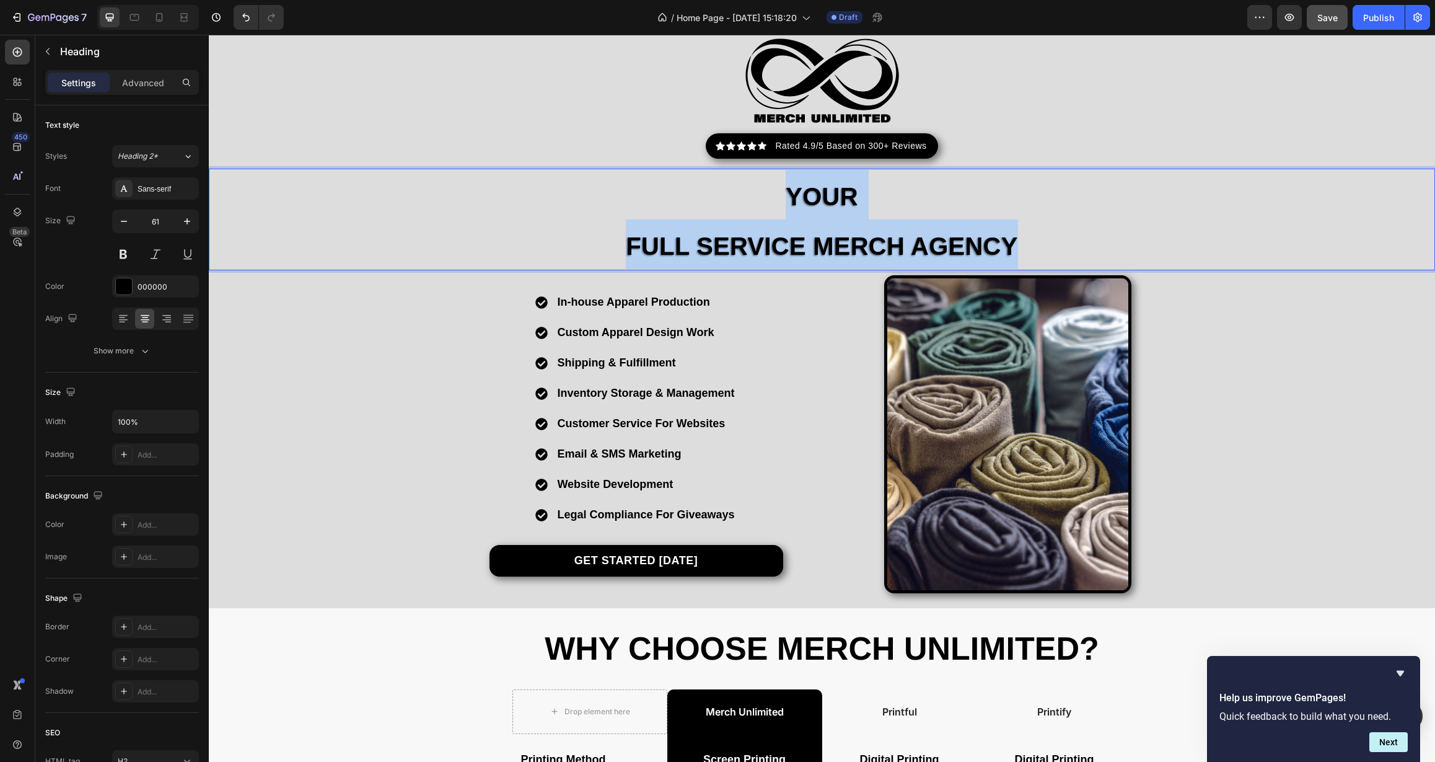
drag, startPoint x: 785, startPoint y: 193, endPoint x: 1040, endPoint y: 241, distance: 259.3
click at [1040, 241] on p "Your FULL SERVICE MERCH AGENCY" at bounding box center [822, 219] width 1224 height 99
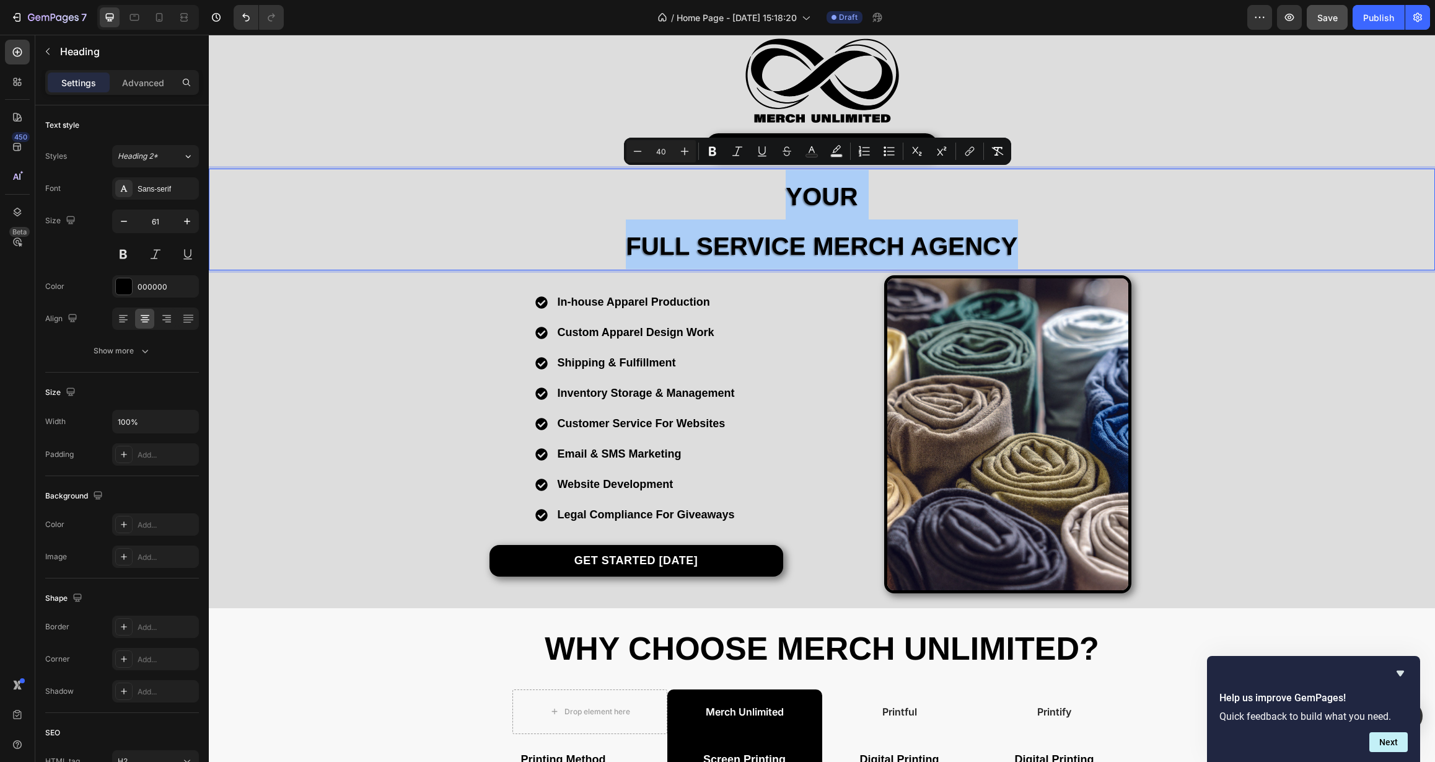
click at [664, 151] on input "40" at bounding box center [661, 151] width 25 height 15
drag, startPoint x: 664, startPoint y: 153, endPoint x: 650, endPoint y: 155, distance: 14.4
click at [650, 155] on input "40" at bounding box center [661, 151] width 25 height 15
type input "72"
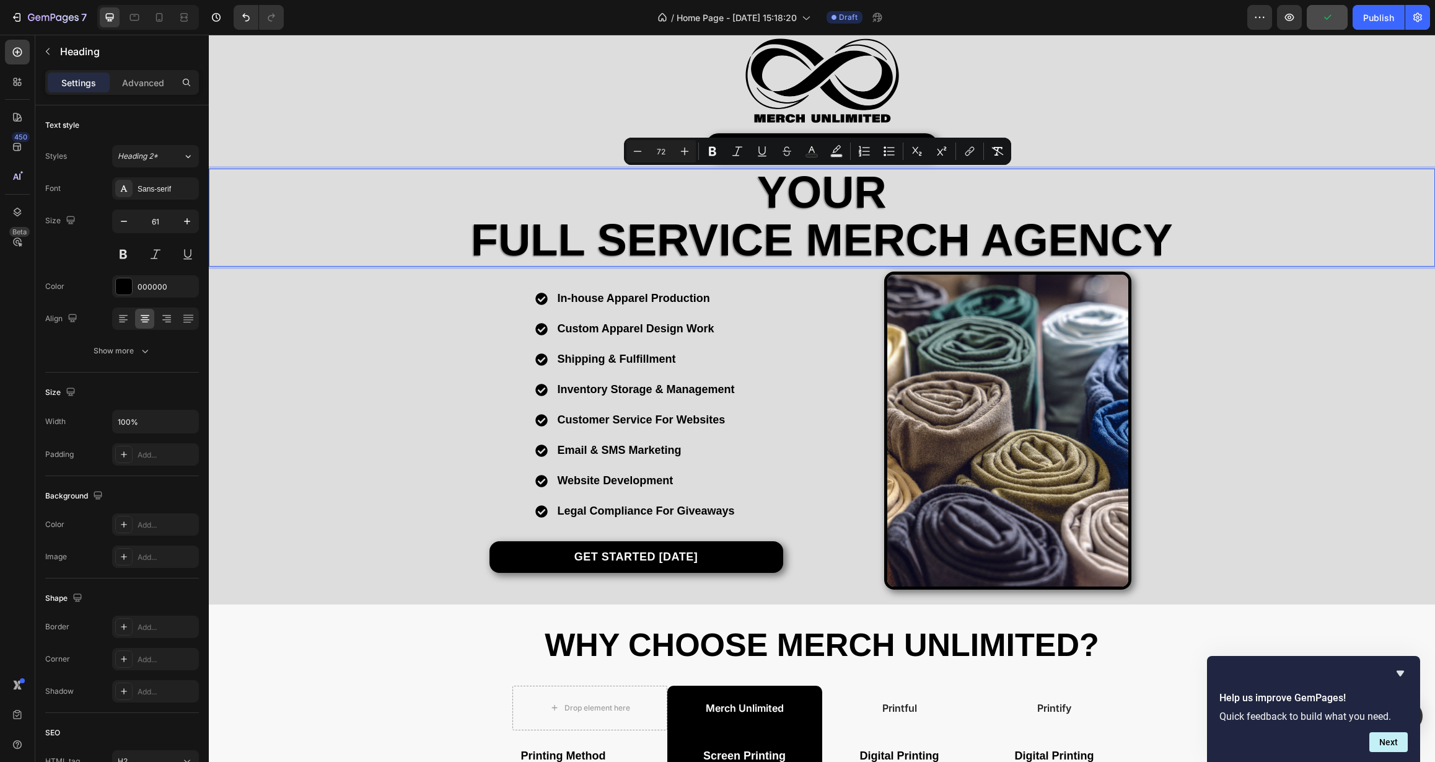
click at [804, 239] on span "FULL SERVICE MERCH AGENCY" at bounding box center [822, 240] width 702 height 50
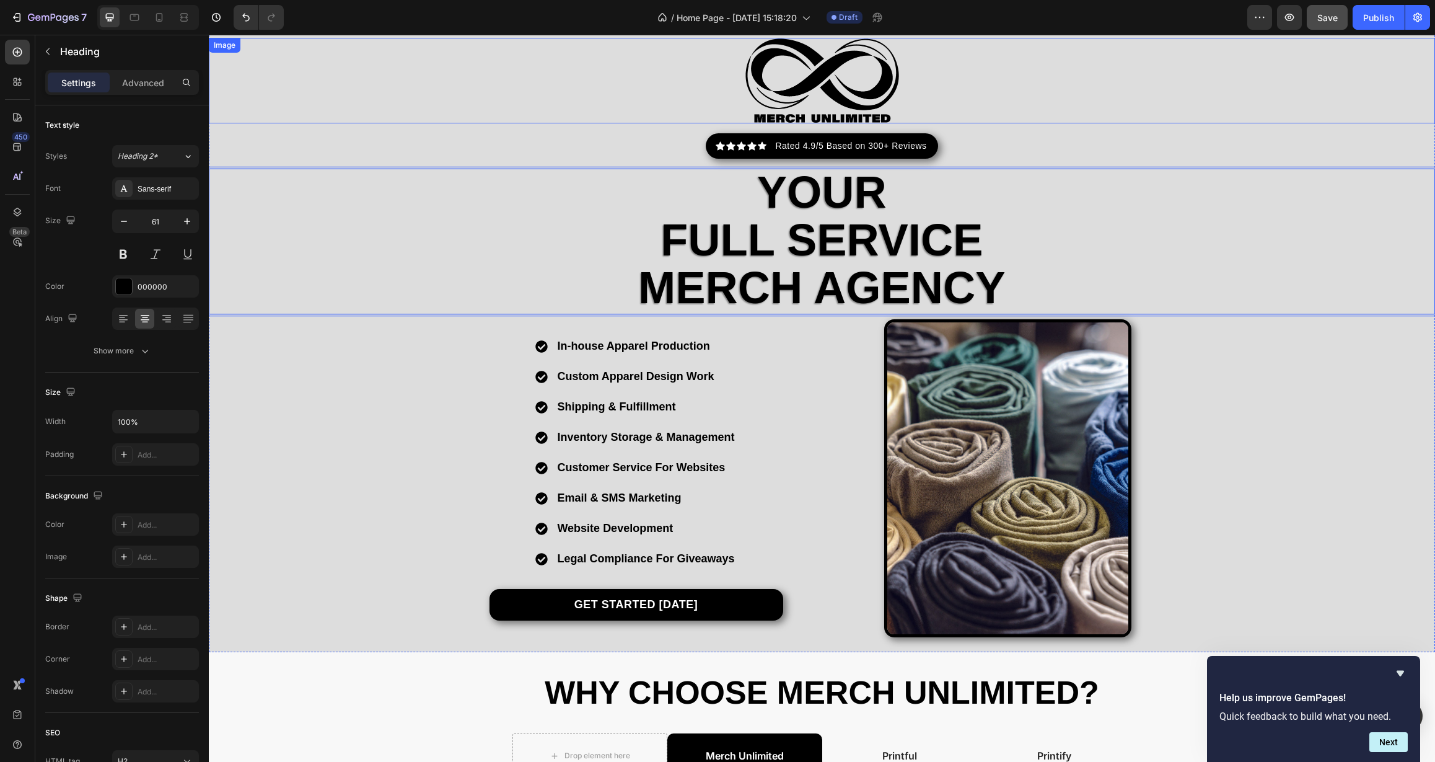
click at [493, 102] on div at bounding box center [822, 81] width 1226 height 86
click at [486, 236] on p "⁠⁠⁠⁠⁠⁠⁠ Your FULL SERVICE MERCH AGENCY" at bounding box center [822, 242] width 1224 height 144
click at [342, 416] on div "Image Icon Icon Icon Icon Icon Icon List Hoz Rated 4.9/5 Based on 300+ Reviews …" at bounding box center [822, 337] width 1226 height 599
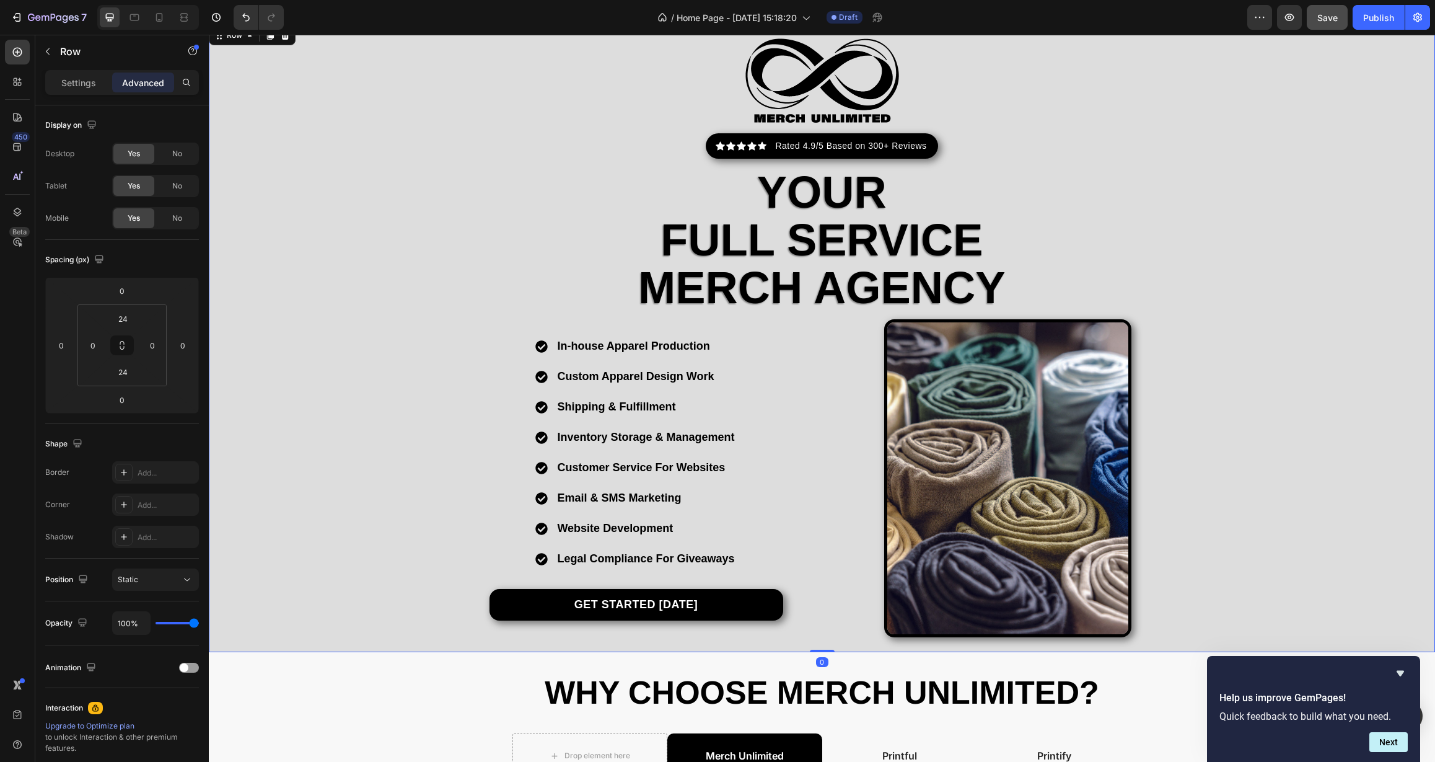
scroll to position [40, 0]
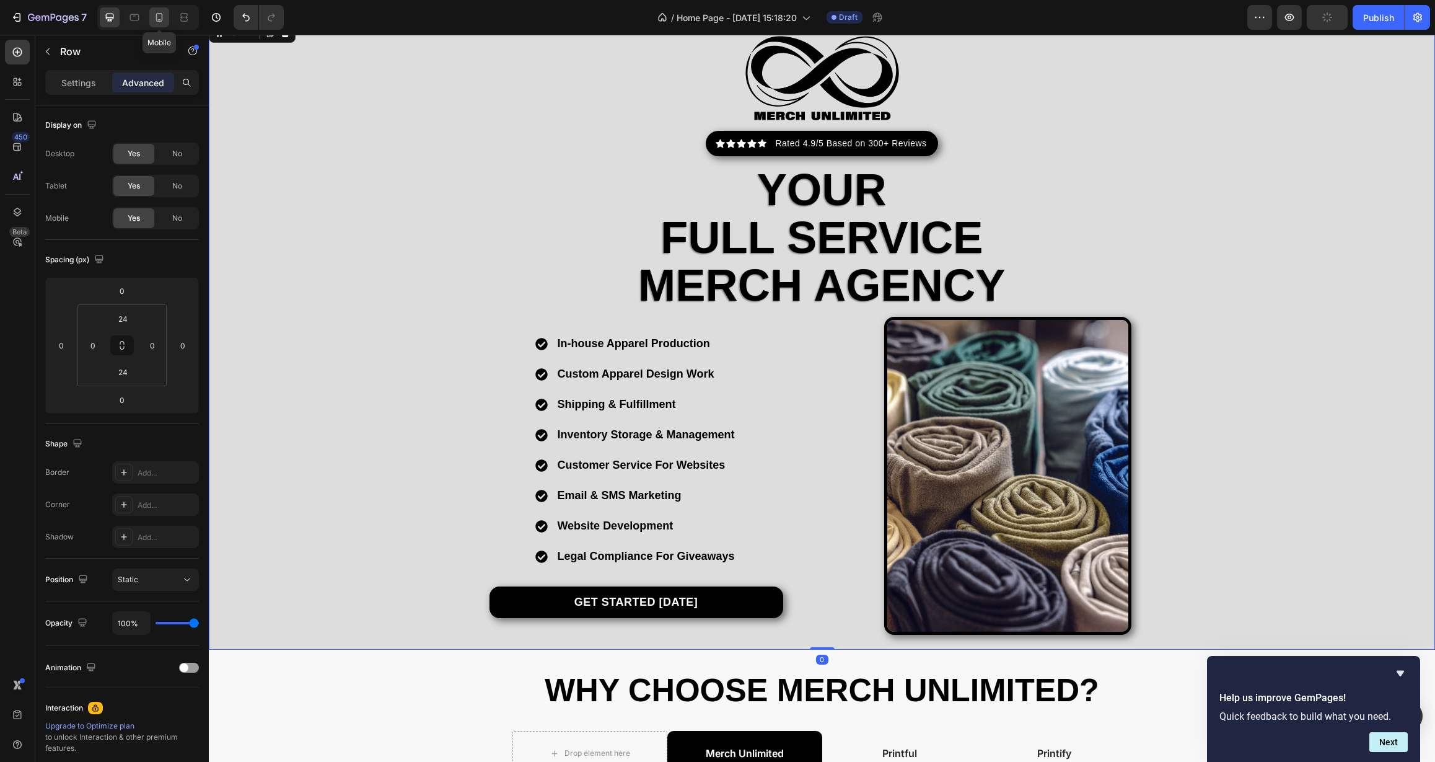
click at [154, 14] on icon at bounding box center [159, 17] width 12 height 12
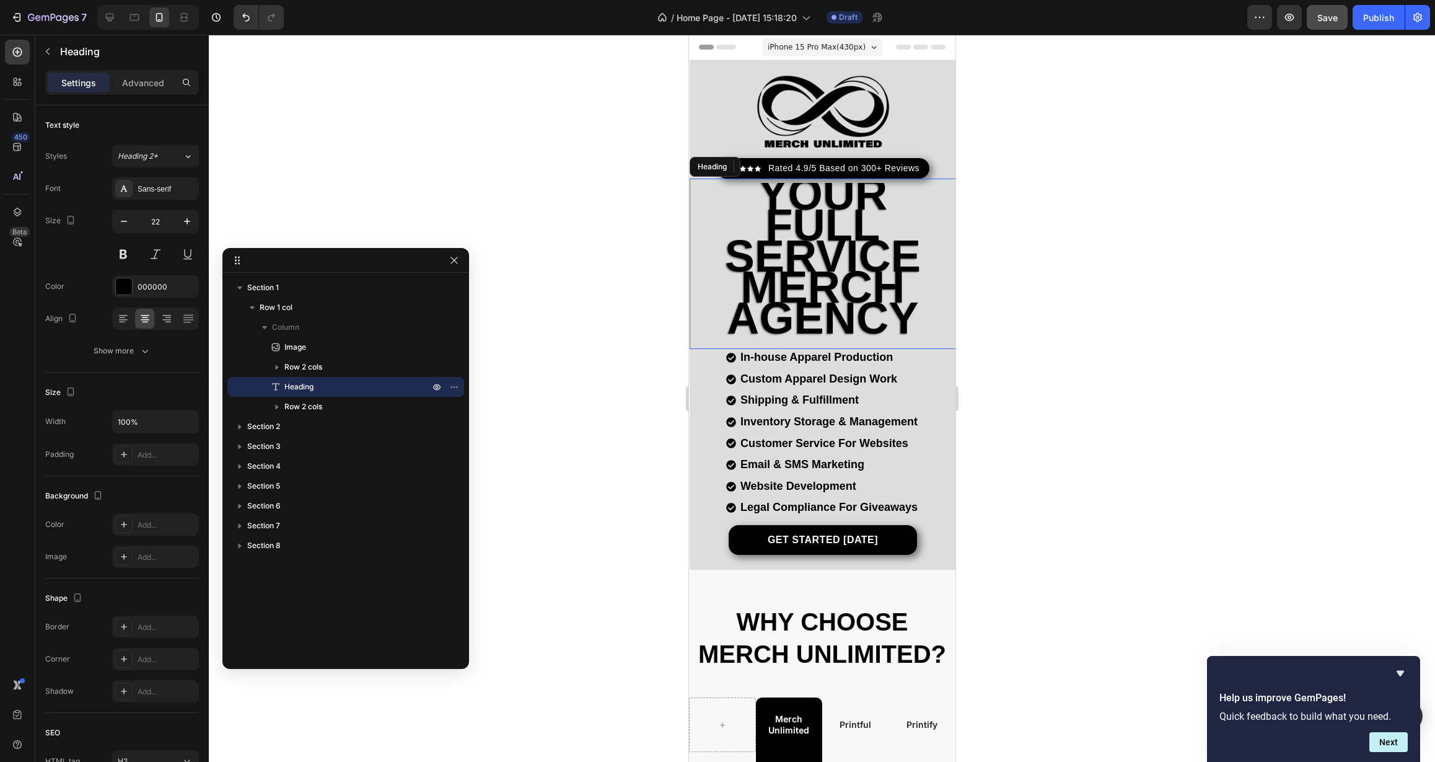
click at [783, 276] on span "MERCH AGENCY" at bounding box center [822, 302] width 192 height 81
click at [890, 333] on span "MERCH AGENCY" at bounding box center [822, 302] width 192 height 81
click at [901, 312] on span "MERCH AGENCY" at bounding box center [822, 302] width 192 height 81
click at [907, 322] on span "MERCH AGENCY" at bounding box center [822, 302] width 192 height 81
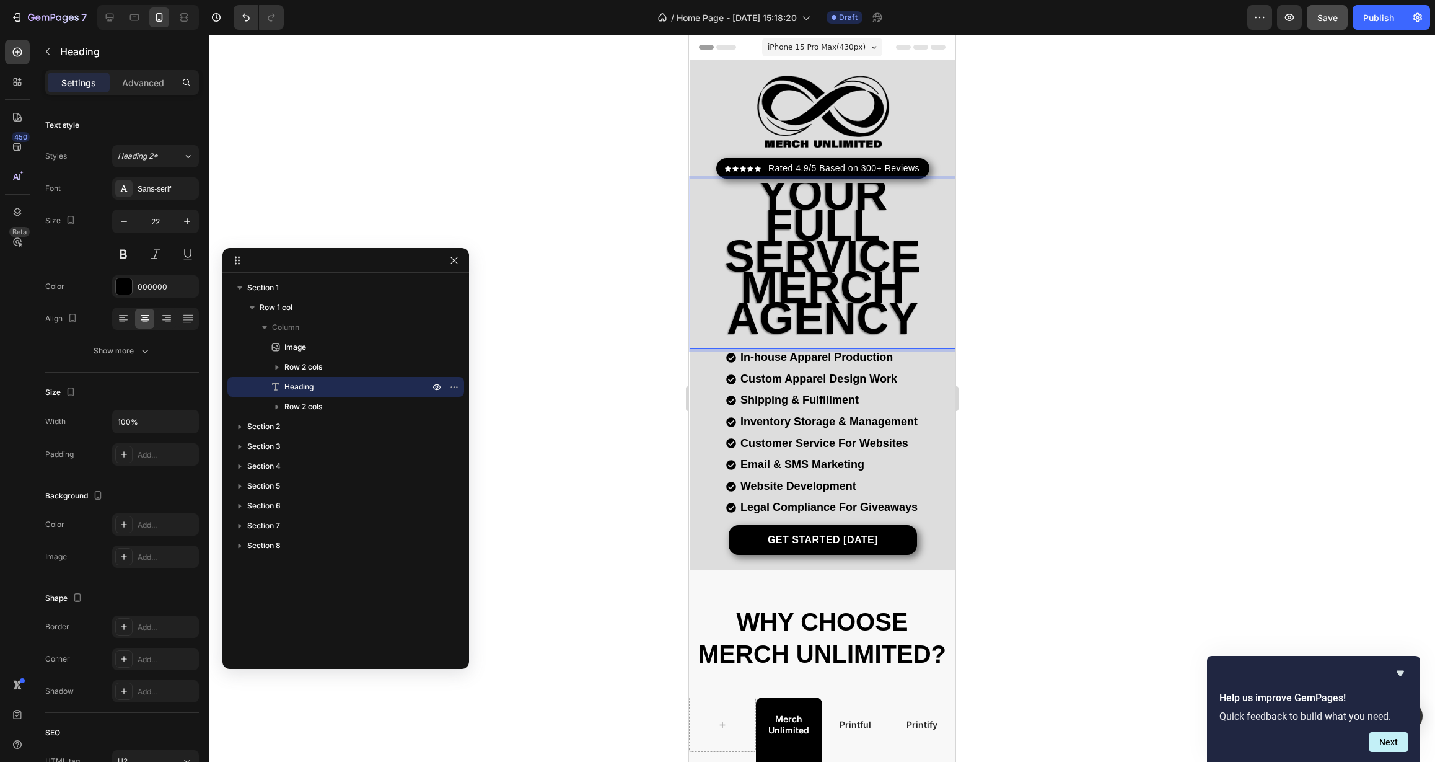
click at [907, 322] on span "MERCH AGENCY" at bounding box center [822, 302] width 192 height 81
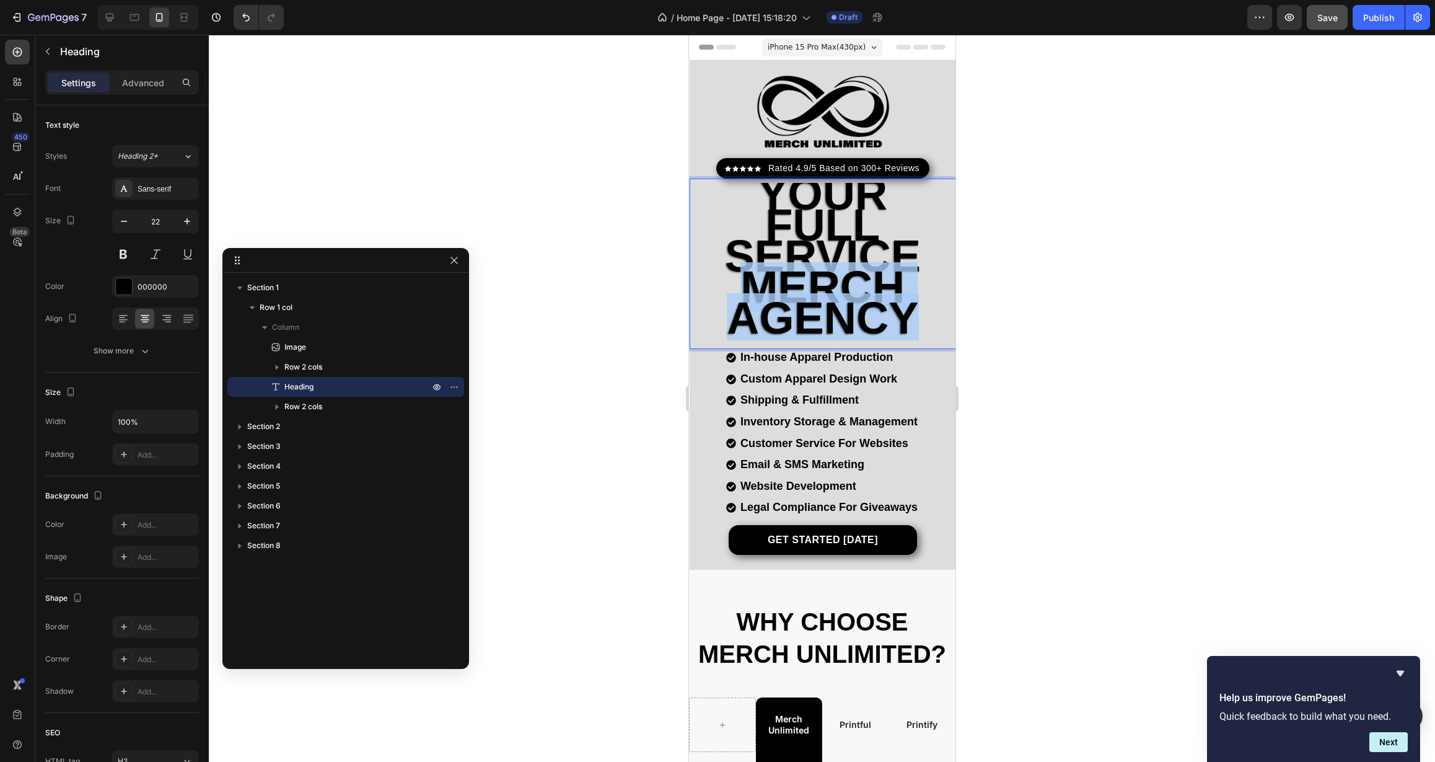
click at [907, 322] on span "MERCH AGENCY" at bounding box center [822, 302] width 192 height 81
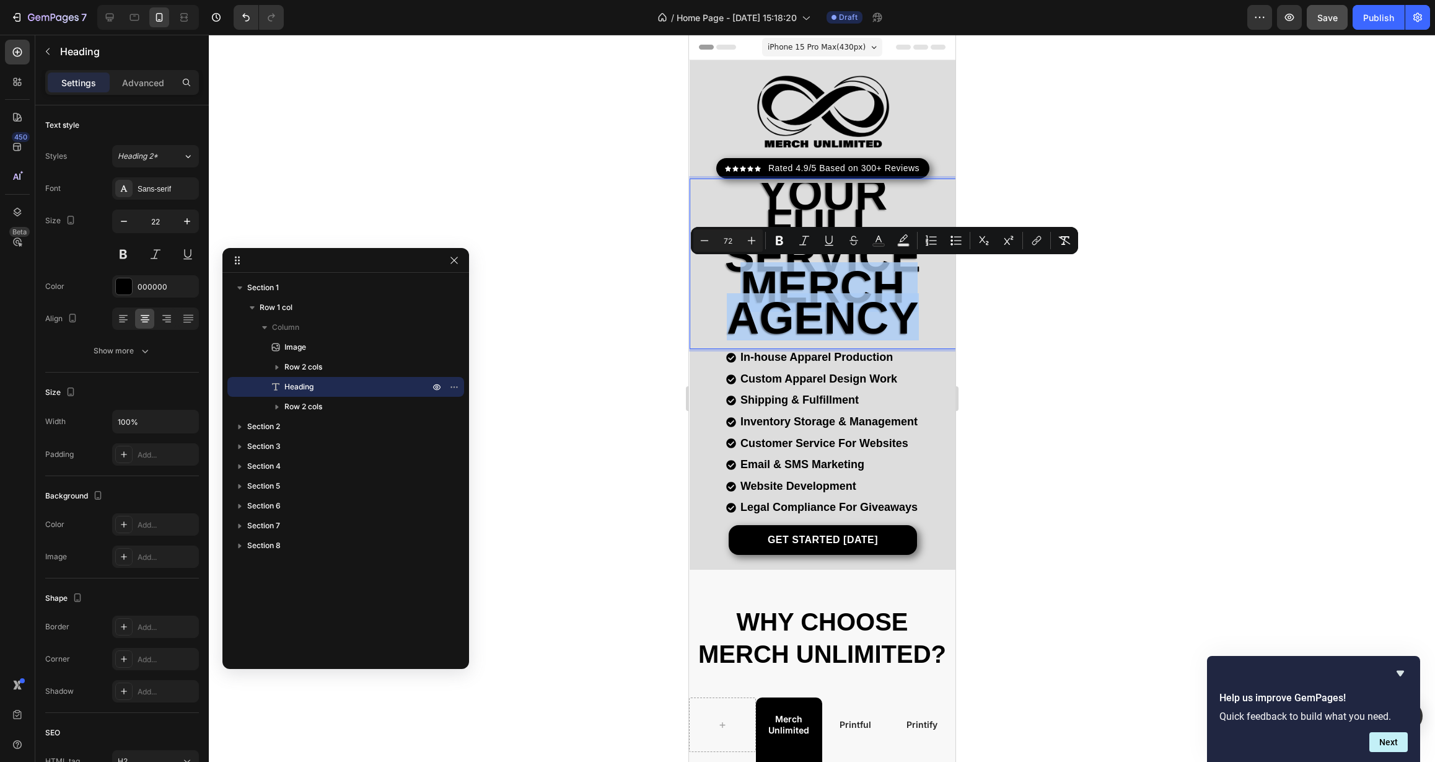
click at [907, 324] on span "MERCH AGENCY" at bounding box center [822, 302] width 192 height 81
click at [893, 327] on span "MERCH AGENCY" at bounding box center [822, 302] width 192 height 81
drag, startPoint x: 909, startPoint y: 325, endPoint x: 821, endPoint y: 314, distance: 88.8
click at [821, 314] on span "MERCH AGENCY" at bounding box center [822, 302] width 192 height 81
click at [841, 324] on span "MERCH AGENCY" at bounding box center [822, 302] width 192 height 81
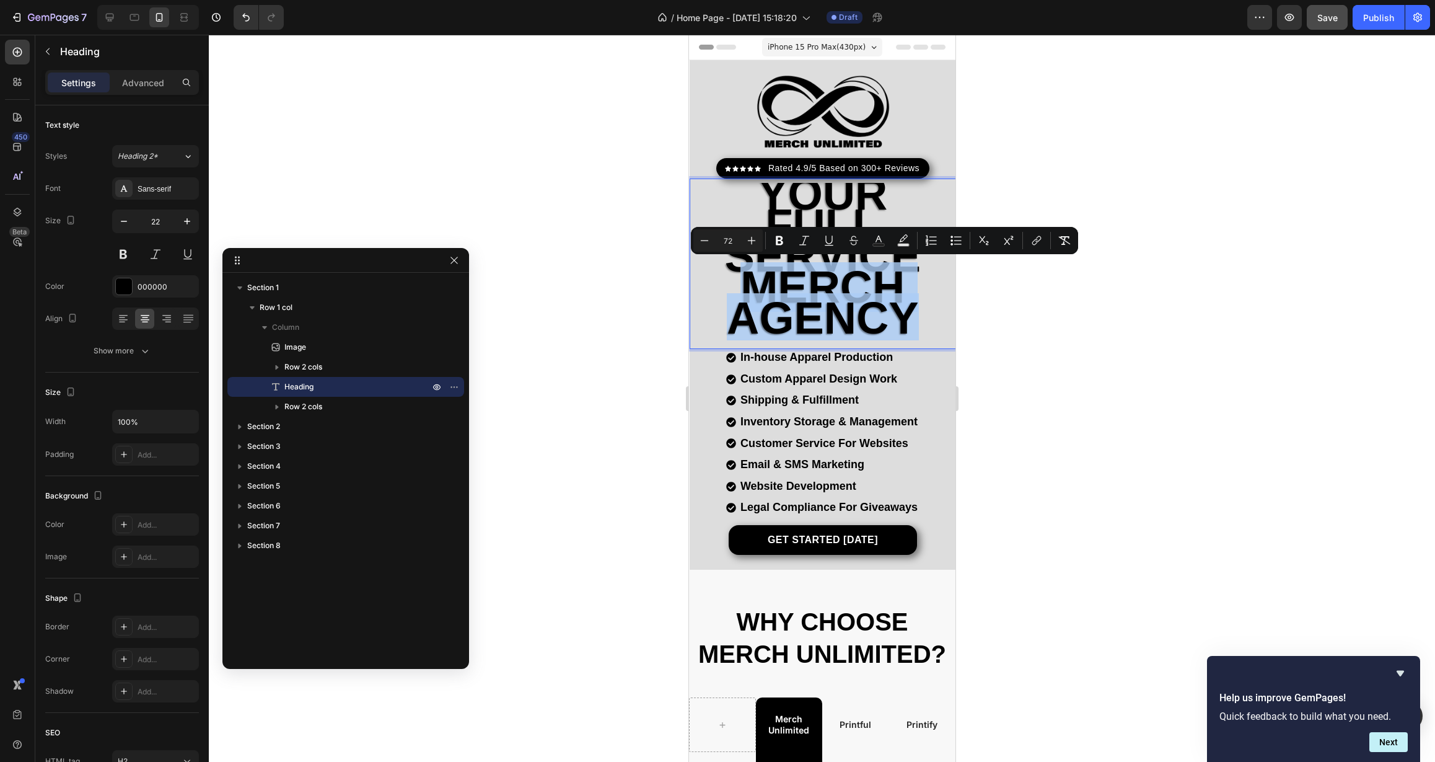
click at [944, 314] on p "Your FULL SERVICE MERCH AGENCY" at bounding box center [822, 261] width 264 height 155
click at [926, 283] on p "Your FULL SERVICE MERCH AGENCY" at bounding box center [822, 261] width 264 height 155
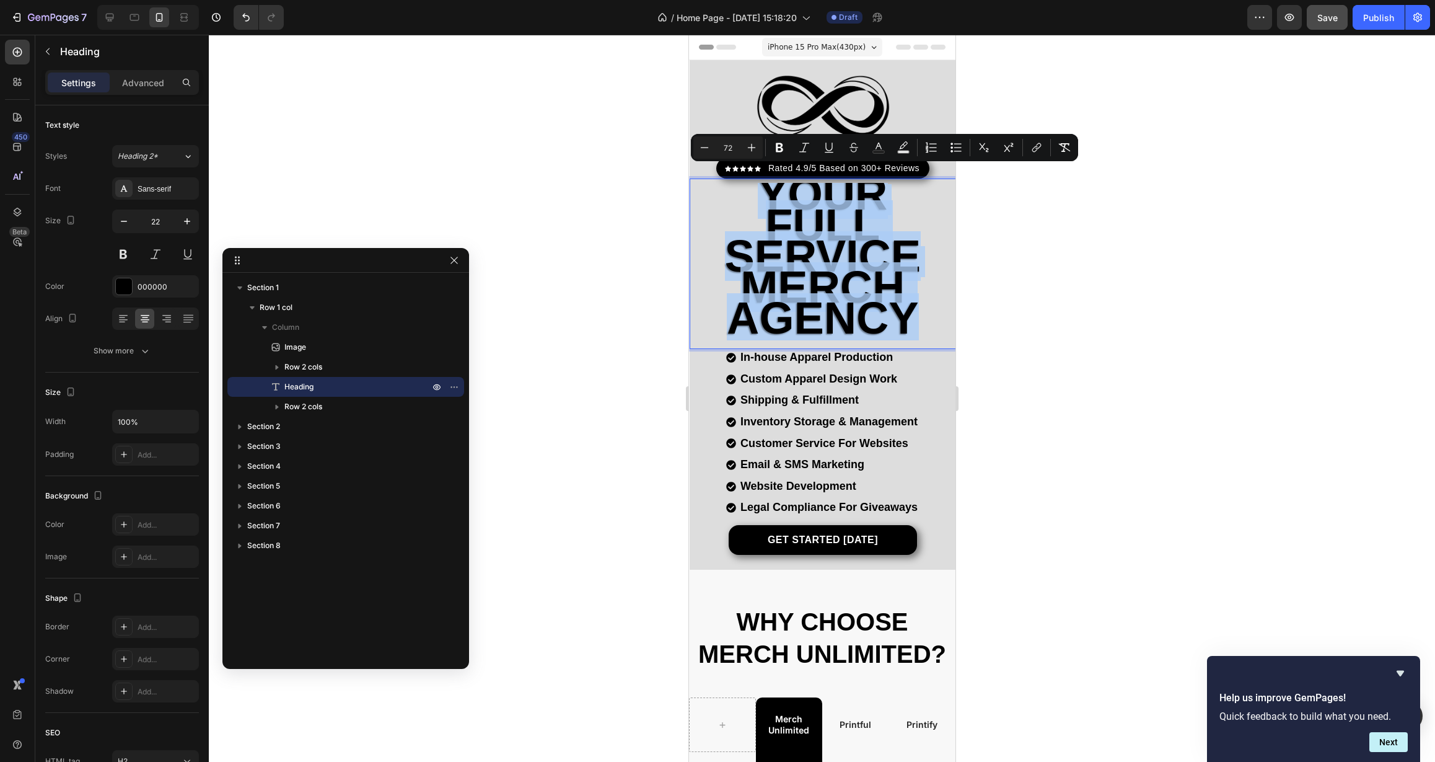
drag, startPoint x: 916, startPoint y: 326, endPoint x: 685, endPoint y: 157, distance: 286.5
click at [698, 148] on button "Minus" at bounding box center [705, 147] width 22 height 22
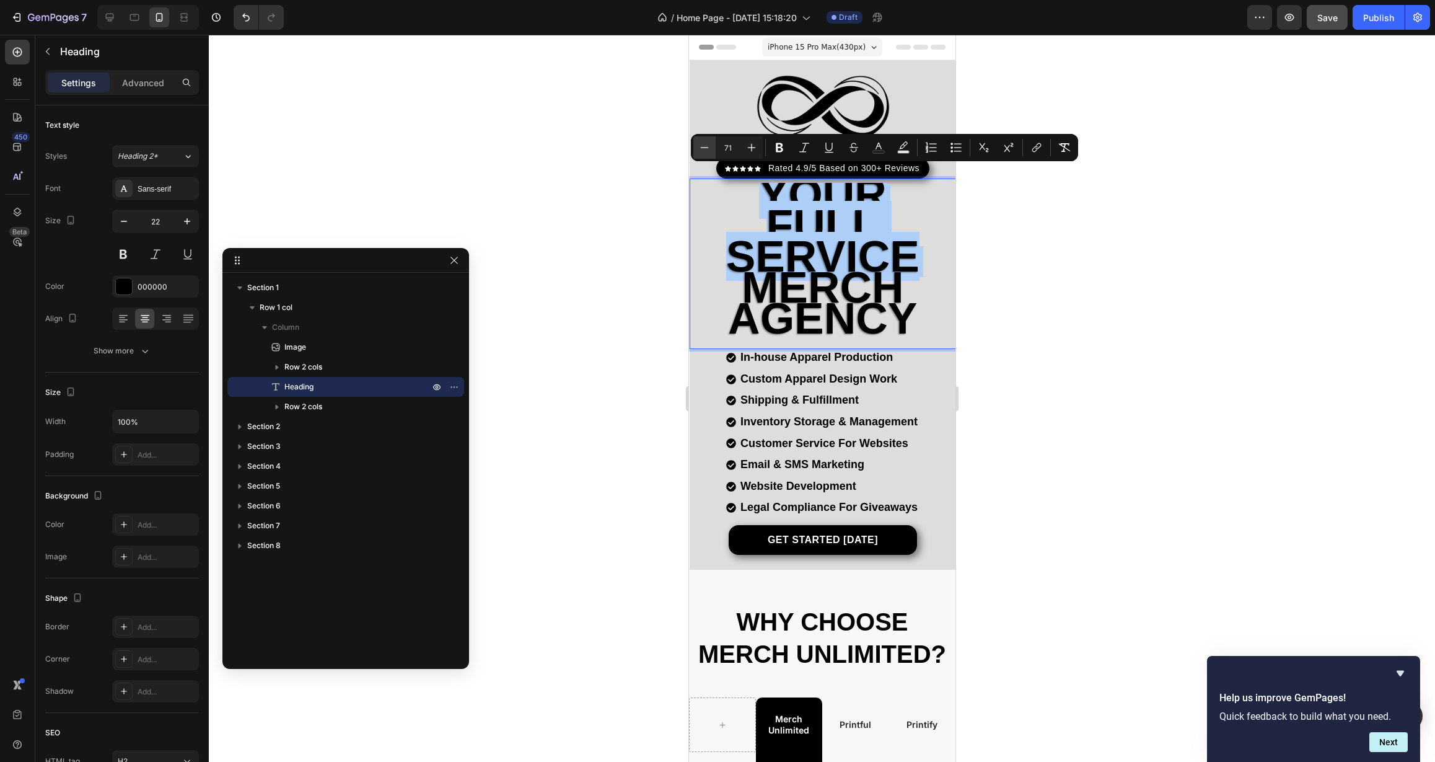
click at [698, 148] on icon "Editor contextual toolbar" at bounding box center [704, 147] width 12 height 12
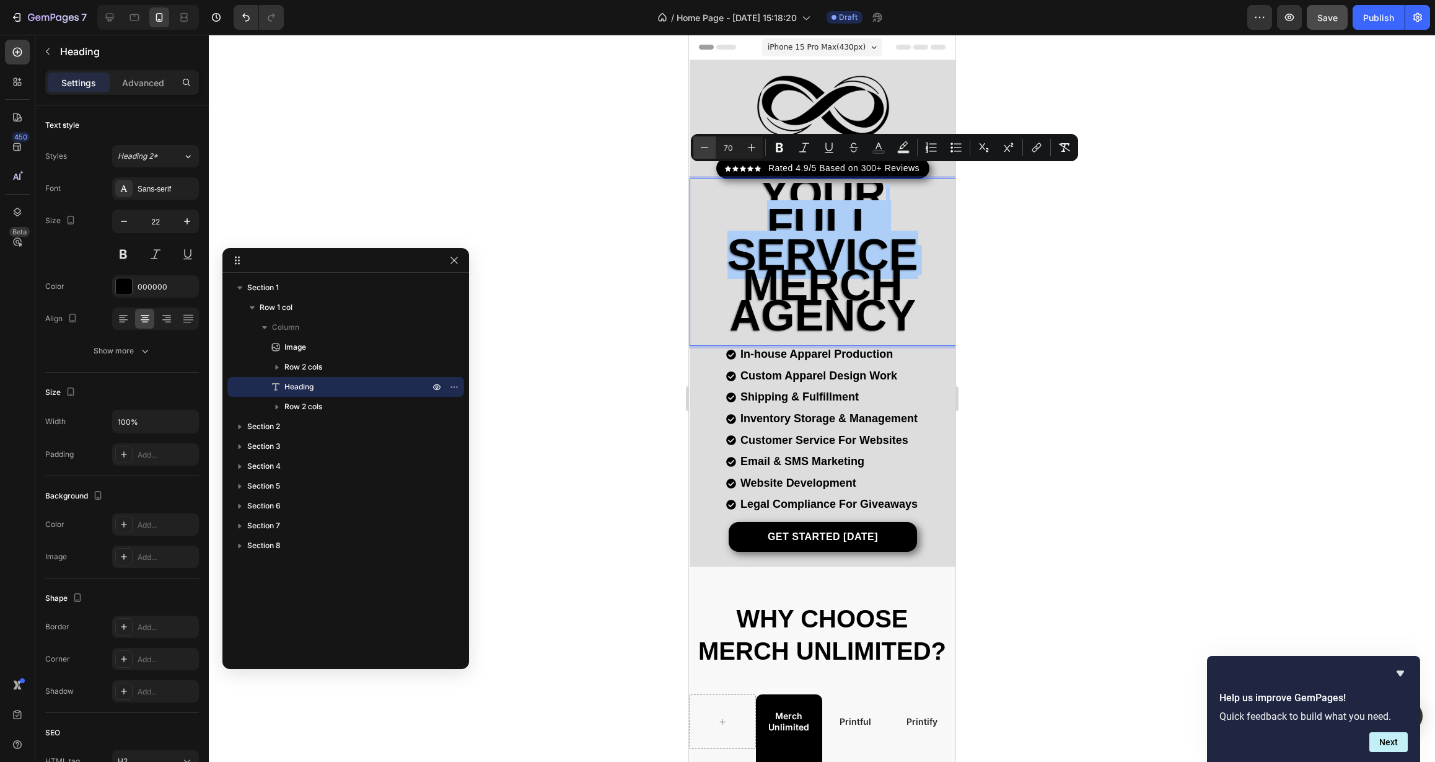
click at [698, 148] on icon "Editor contextual toolbar" at bounding box center [704, 147] width 12 height 12
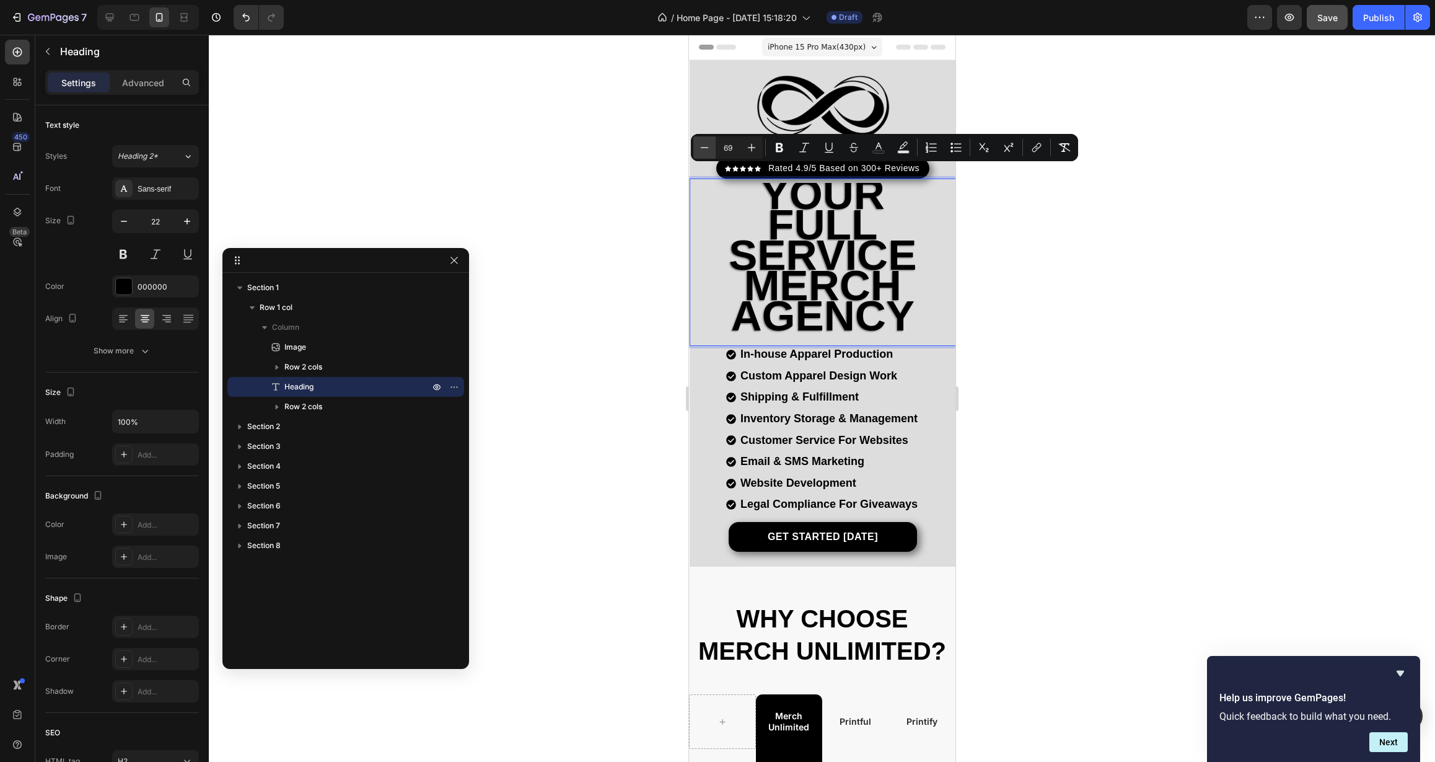
click at [698, 148] on icon "Editor contextual toolbar" at bounding box center [704, 147] width 12 height 12
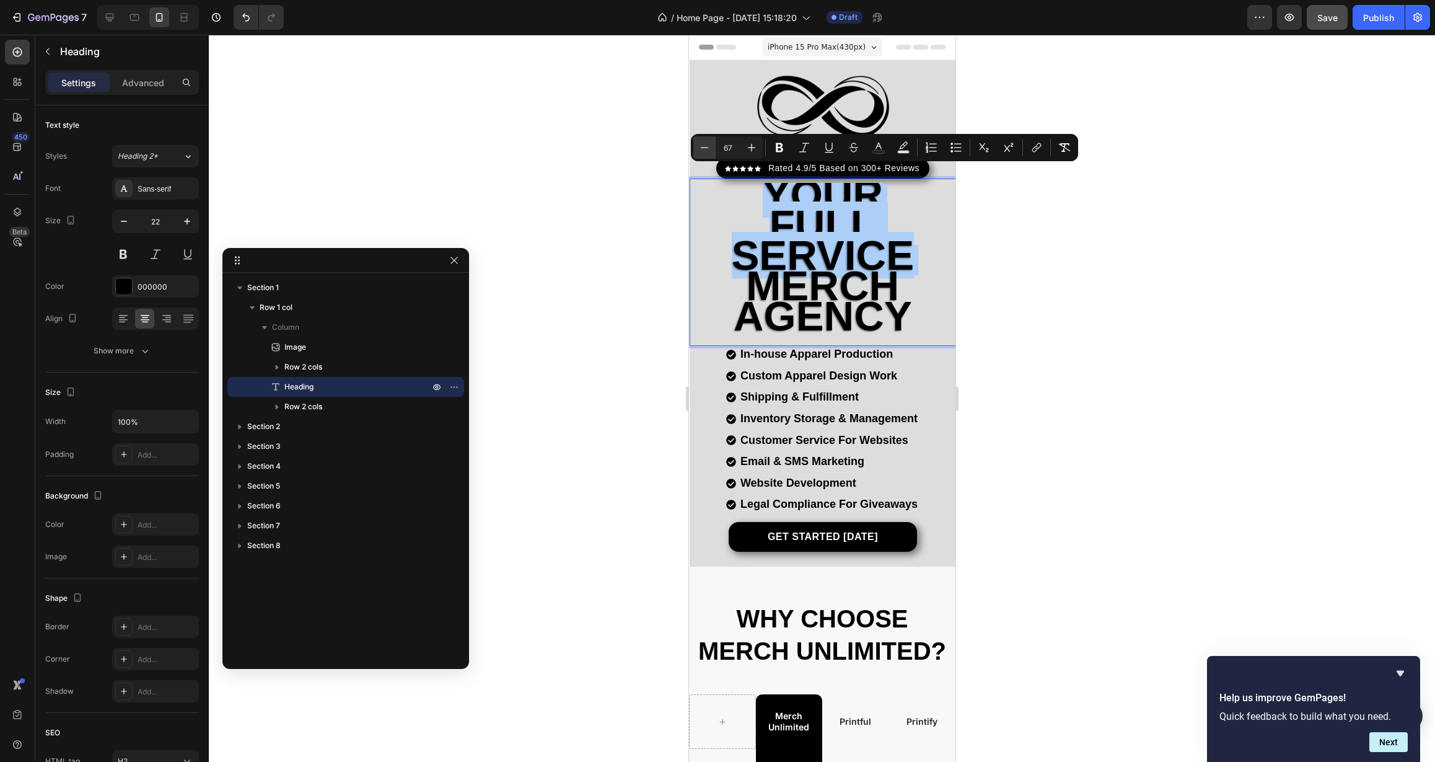
click at [698, 148] on icon "Editor contextual toolbar" at bounding box center [704, 147] width 12 height 12
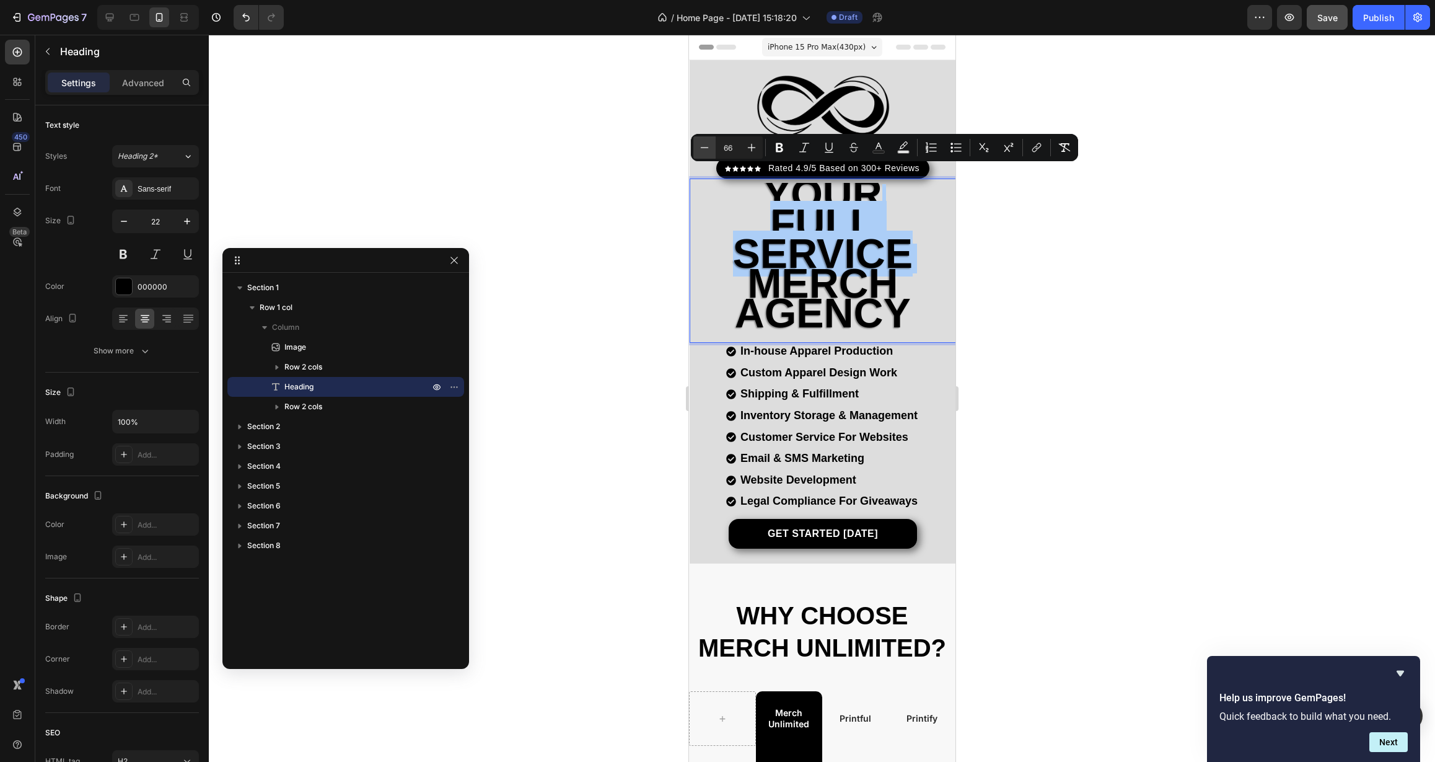
click at [698, 148] on icon "Editor contextual toolbar" at bounding box center [704, 147] width 12 height 12
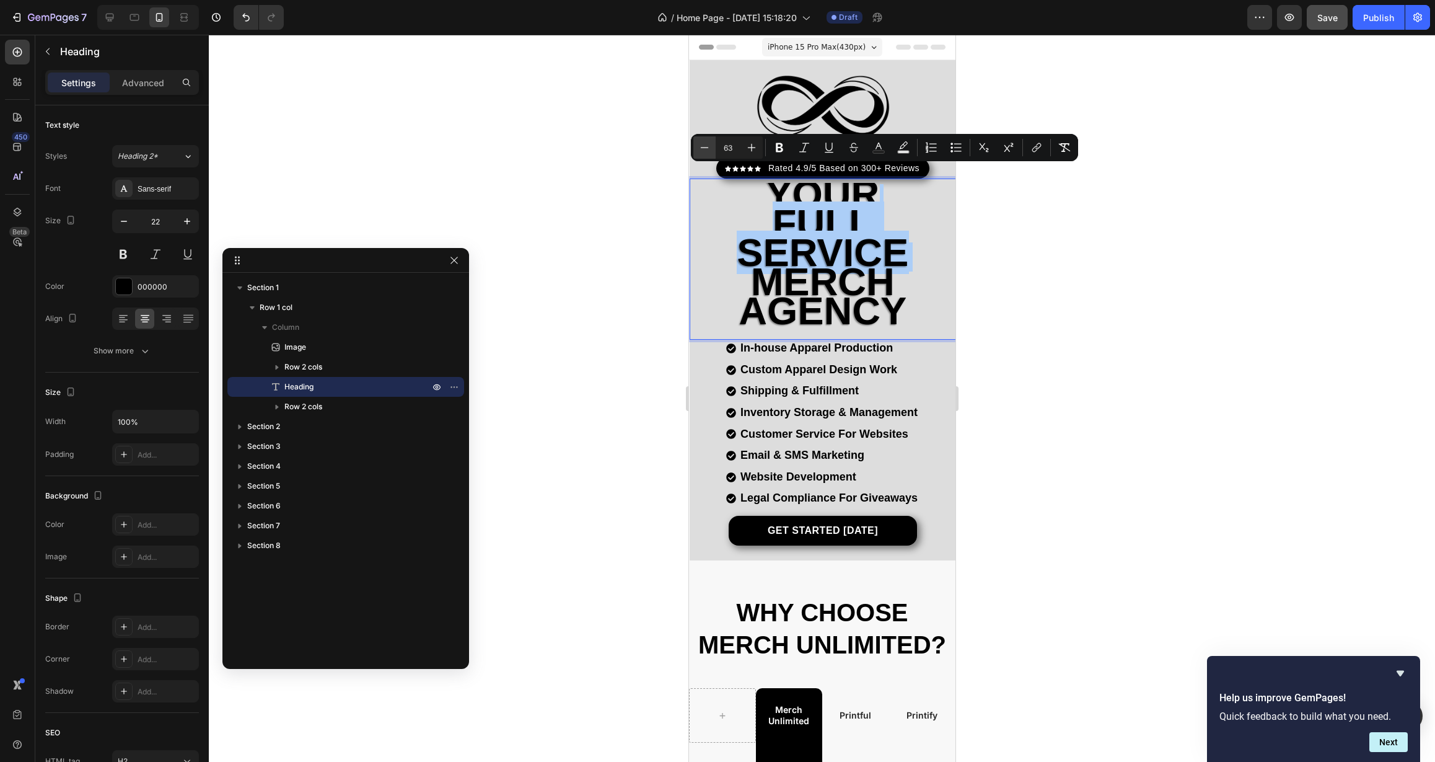
click at [698, 148] on icon "Editor contextual toolbar" at bounding box center [704, 147] width 12 height 12
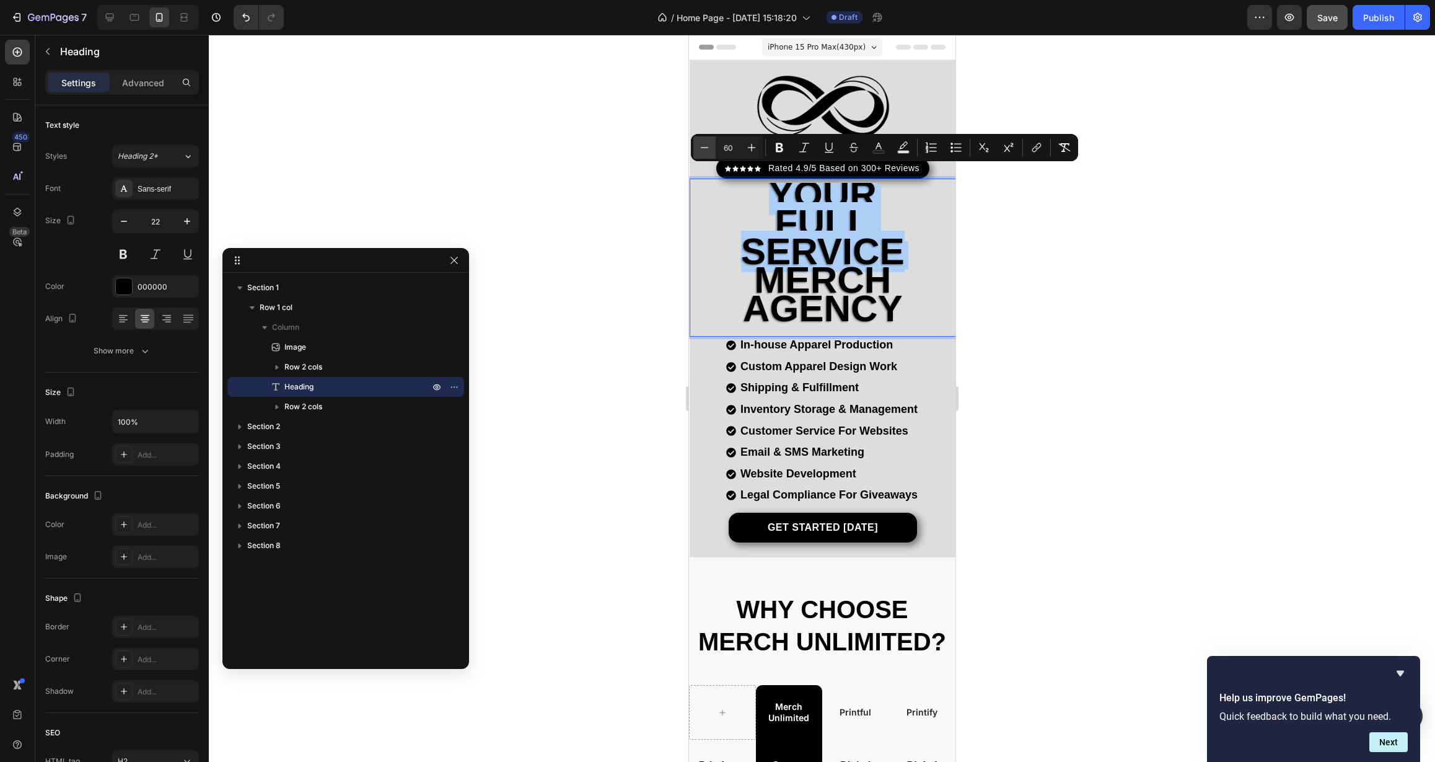
click at [698, 148] on icon "Editor contextual toolbar" at bounding box center [704, 147] width 12 height 12
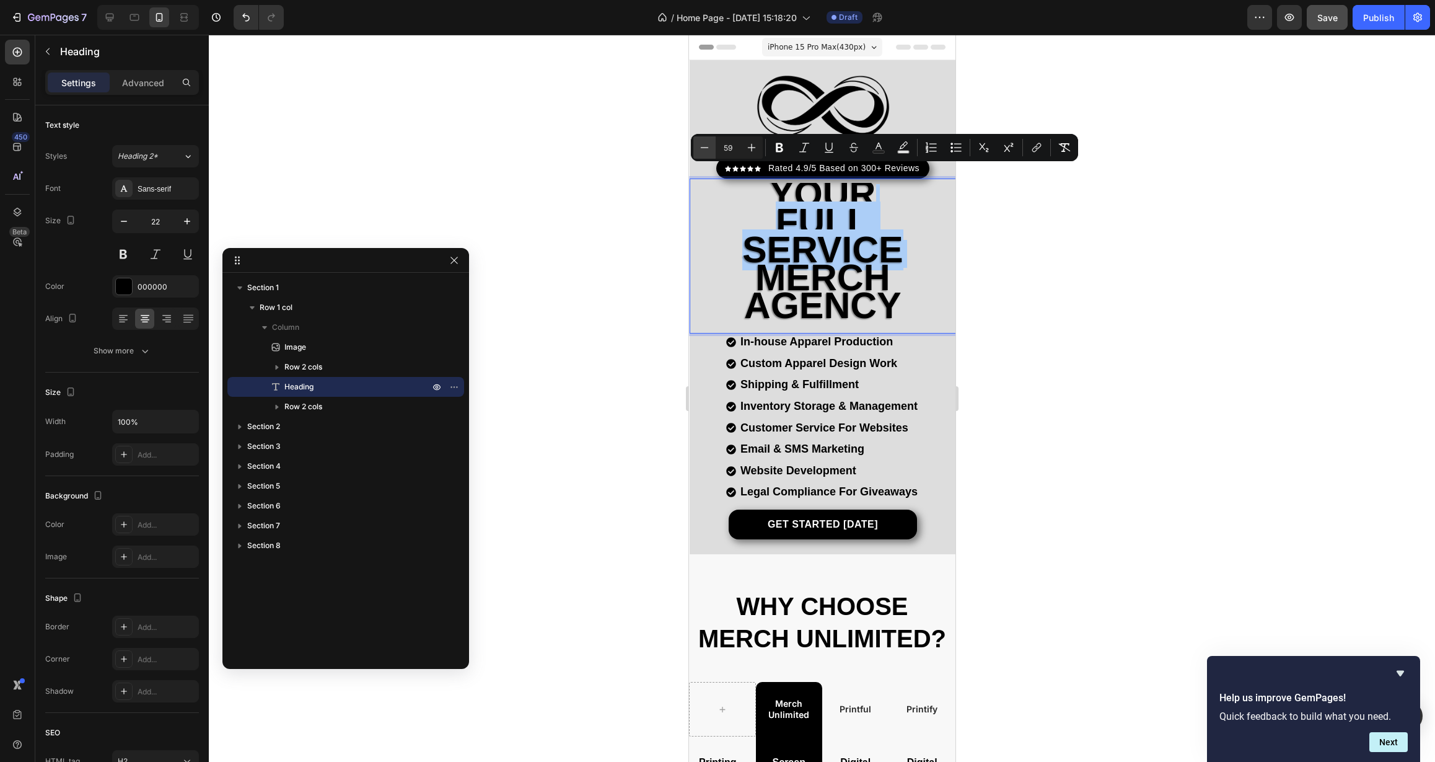
click at [698, 148] on icon "Editor contextual toolbar" at bounding box center [704, 147] width 12 height 12
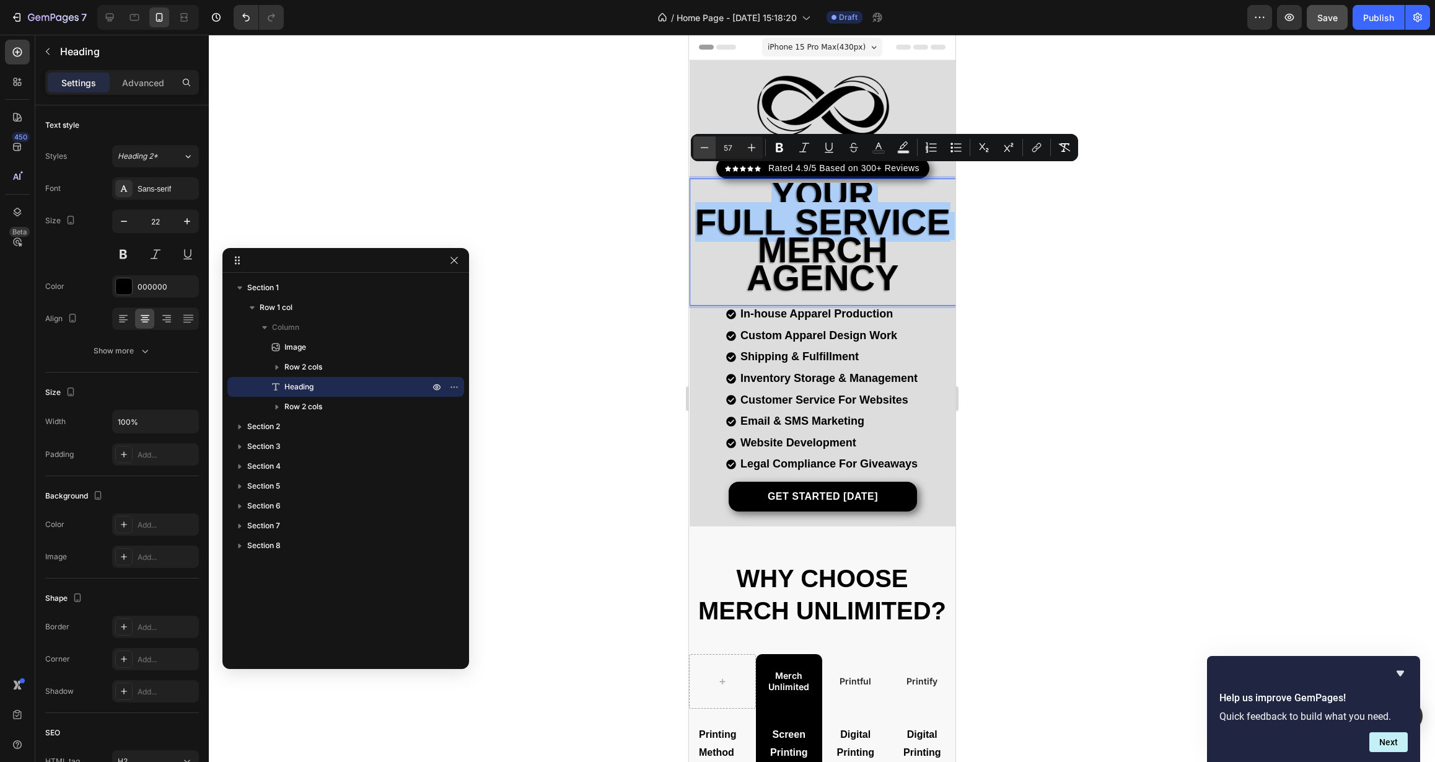
click at [698, 148] on icon "Editor contextual toolbar" at bounding box center [704, 147] width 12 height 12
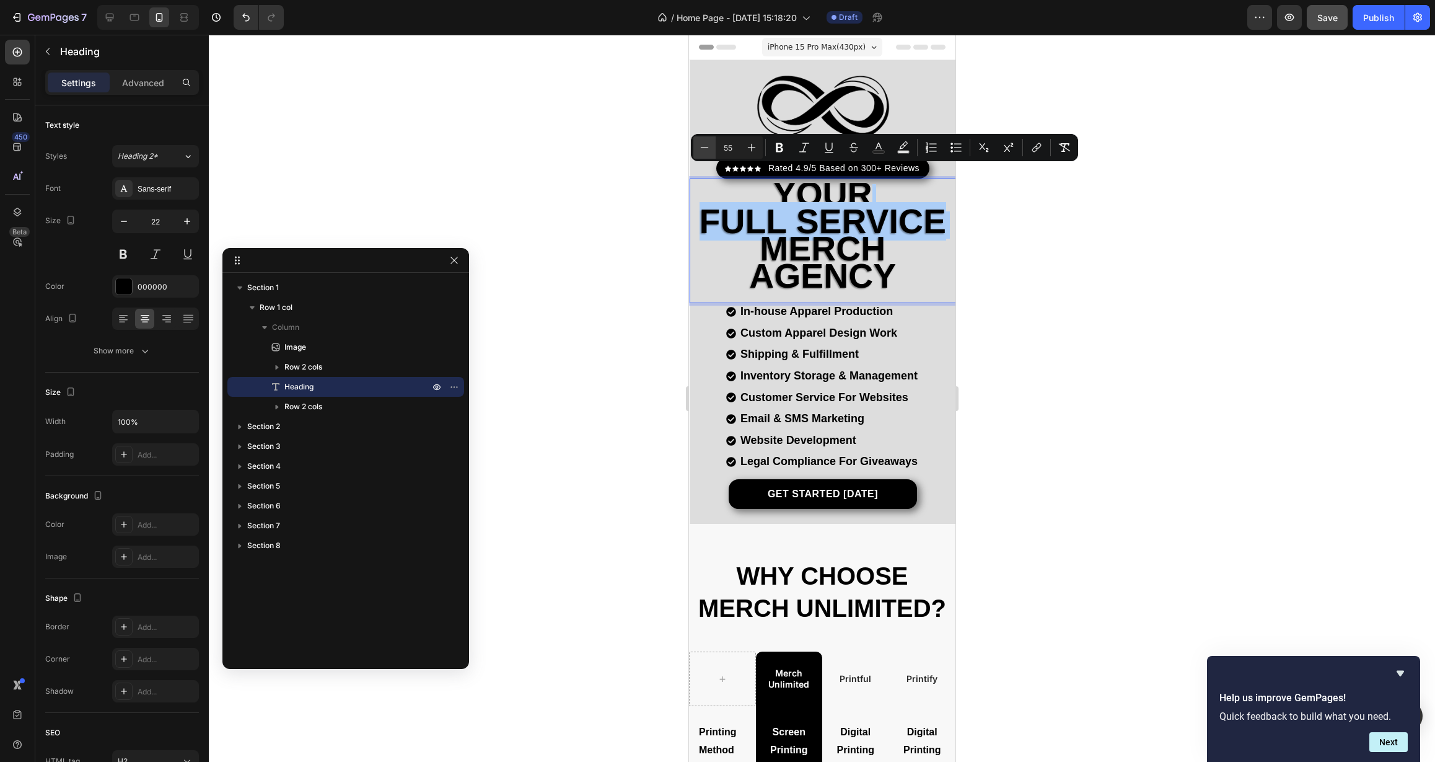
click at [698, 148] on icon "Editor contextual toolbar" at bounding box center [704, 147] width 12 height 12
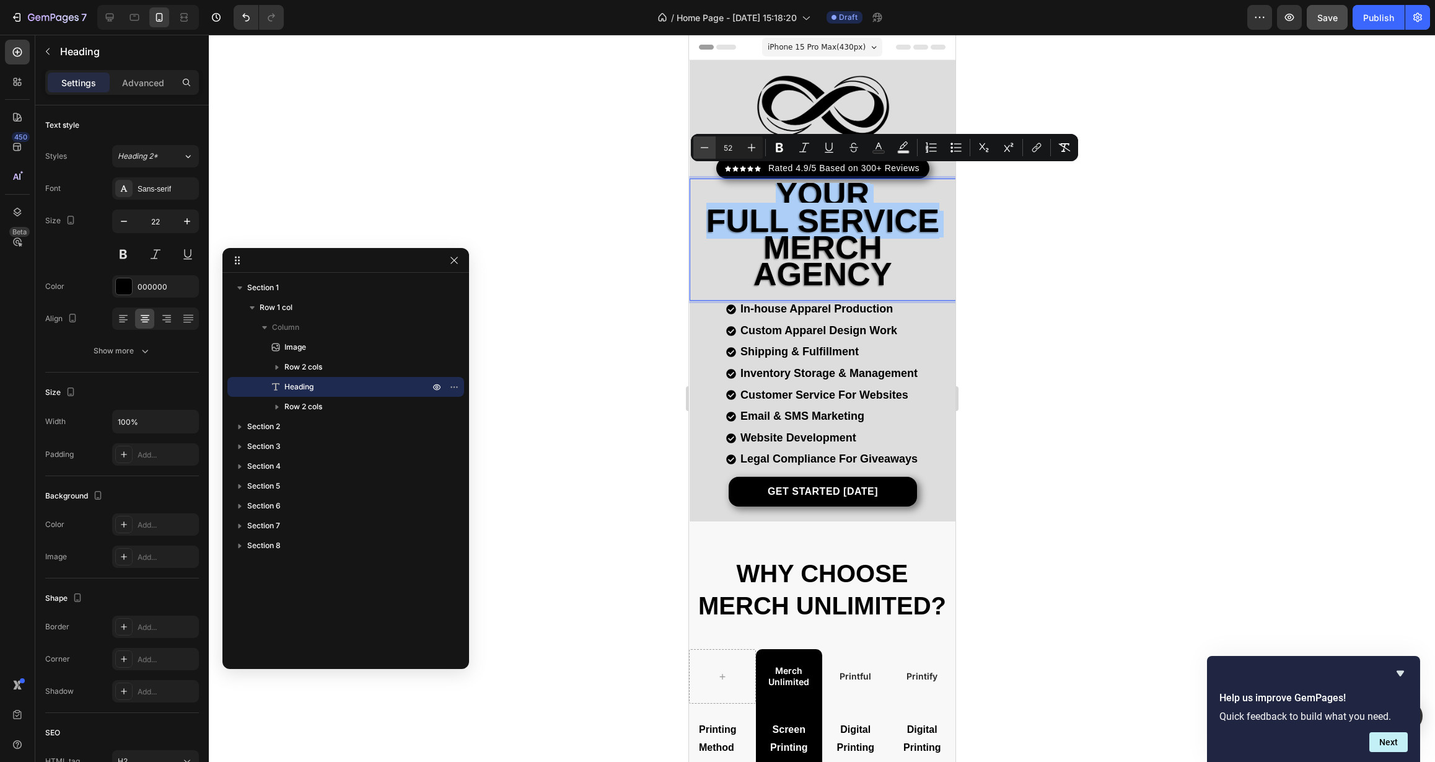
click at [698, 148] on icon "Editor contextual toolbar" at bounding box center [704, 147] width 12 height 12
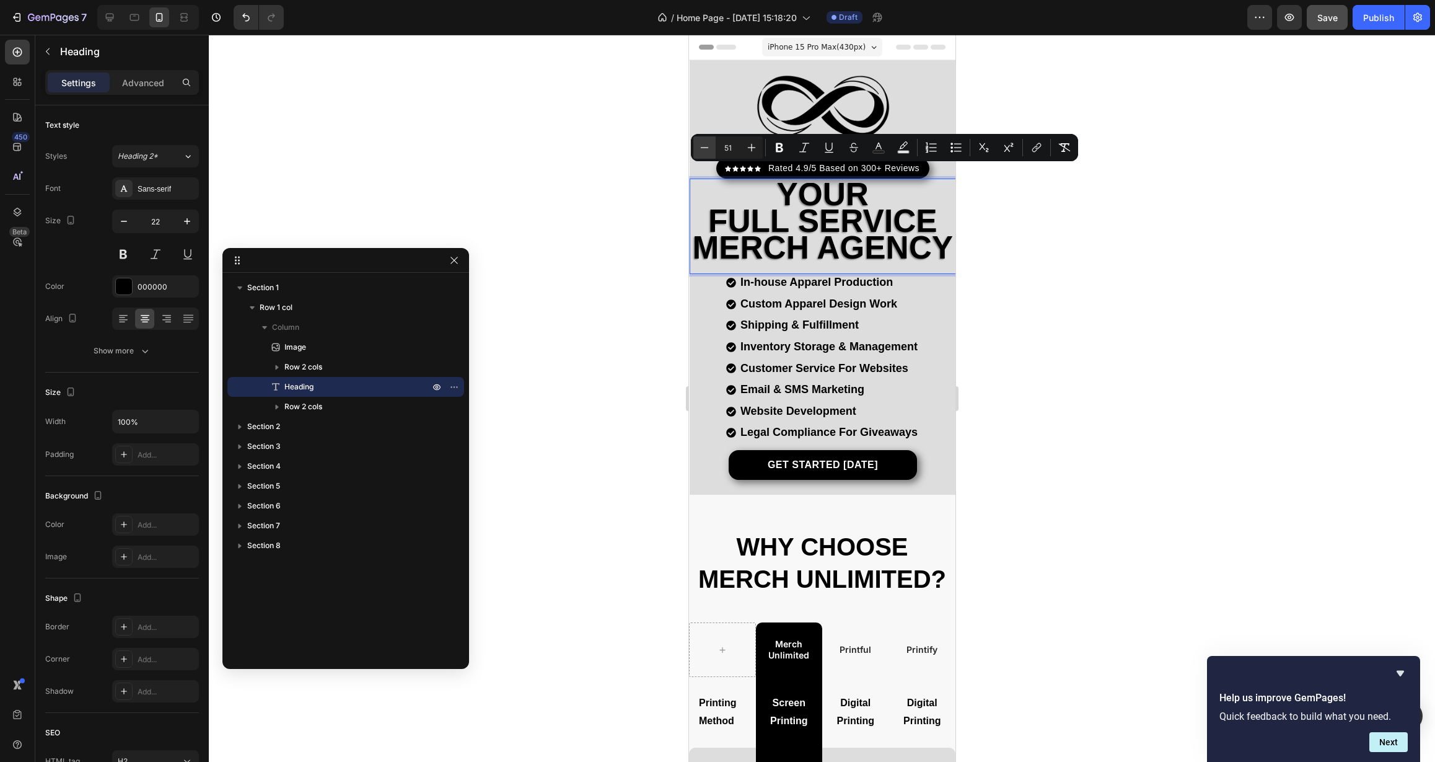
click at [698, 148] on icon "Editor contextual toolbar" at bounding box center [704, 147] width 12 height 12
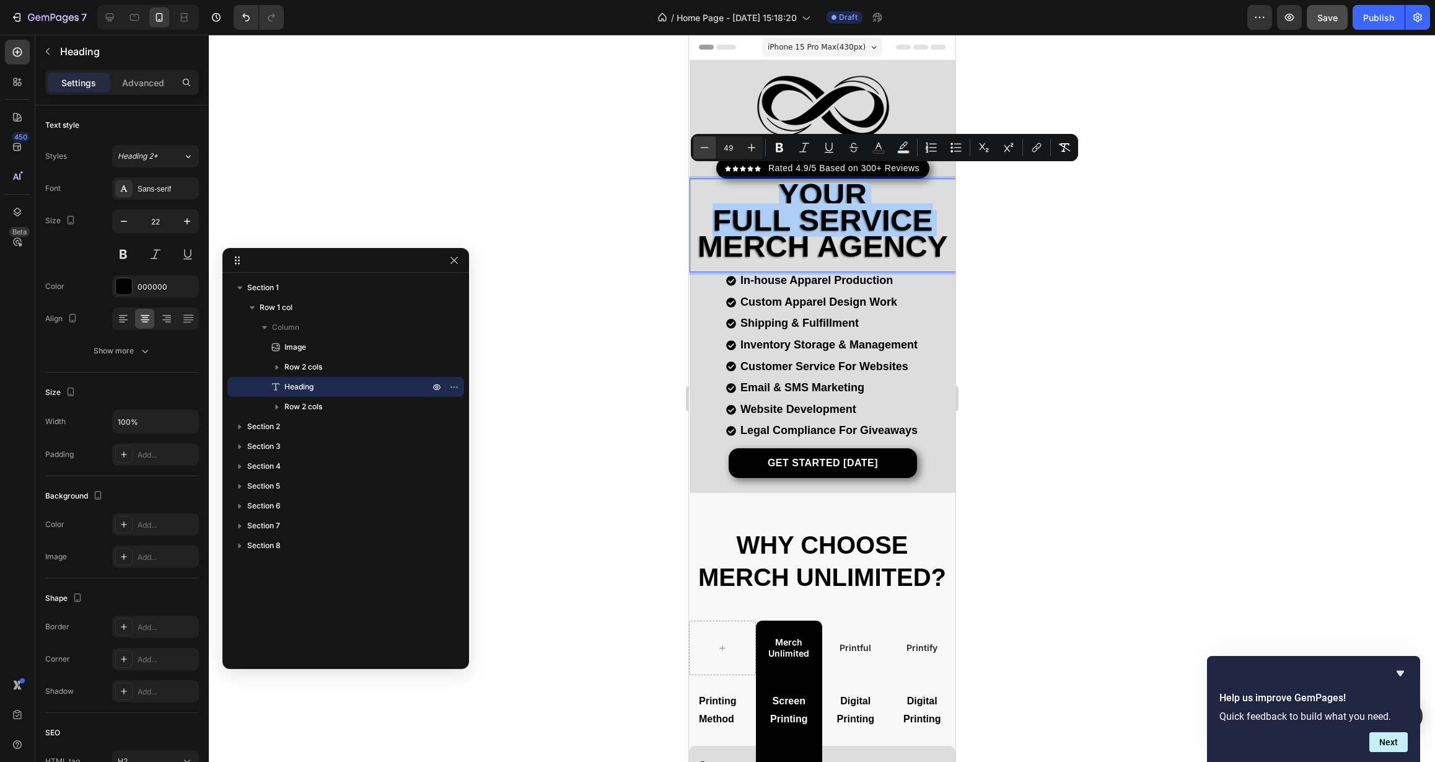
click at [698, 148] on icon "Editor contextual toolbar" at bounding box center [704, 147] width 12 height 12
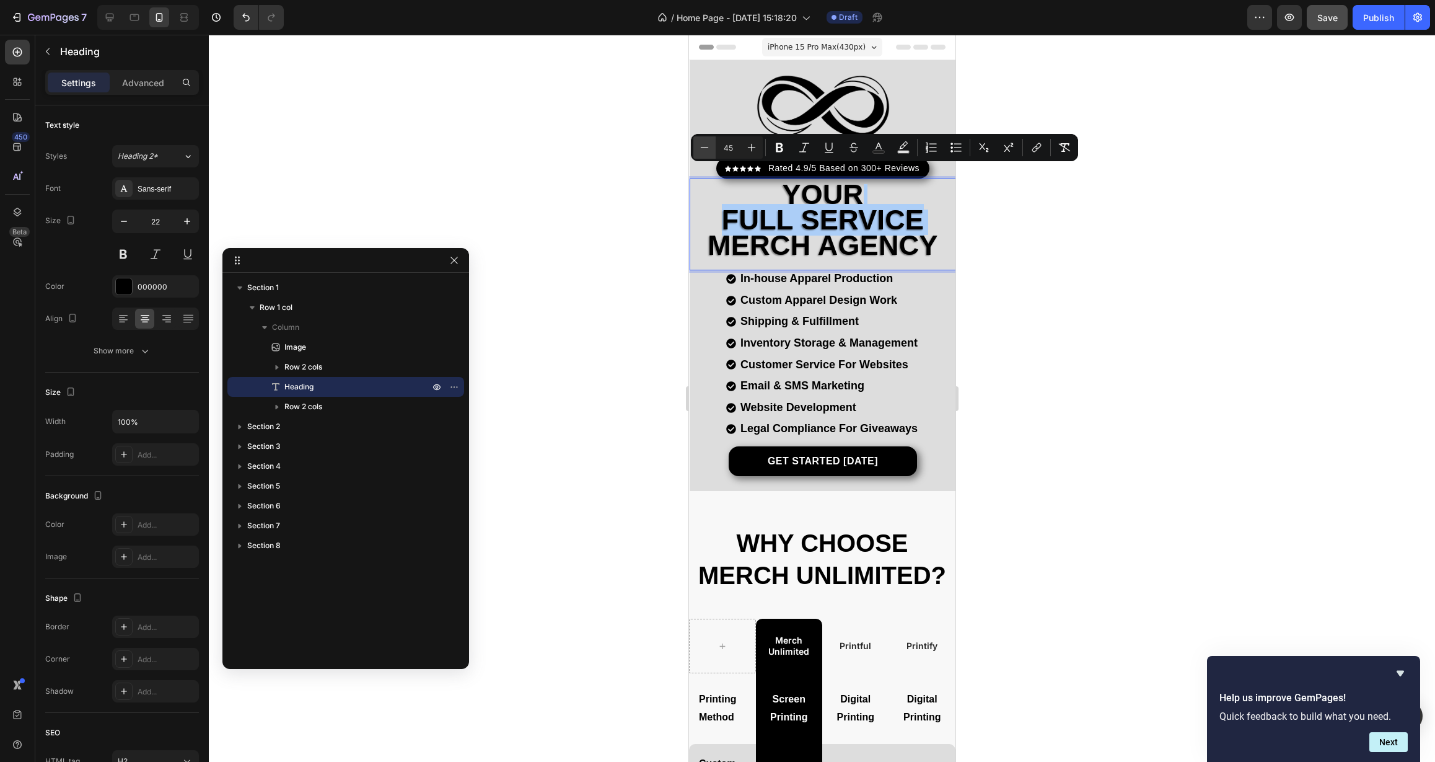
click at [698, 148] on icon "Editor contextual toolbar" at bounding box center [704, 147] width 12 height 12
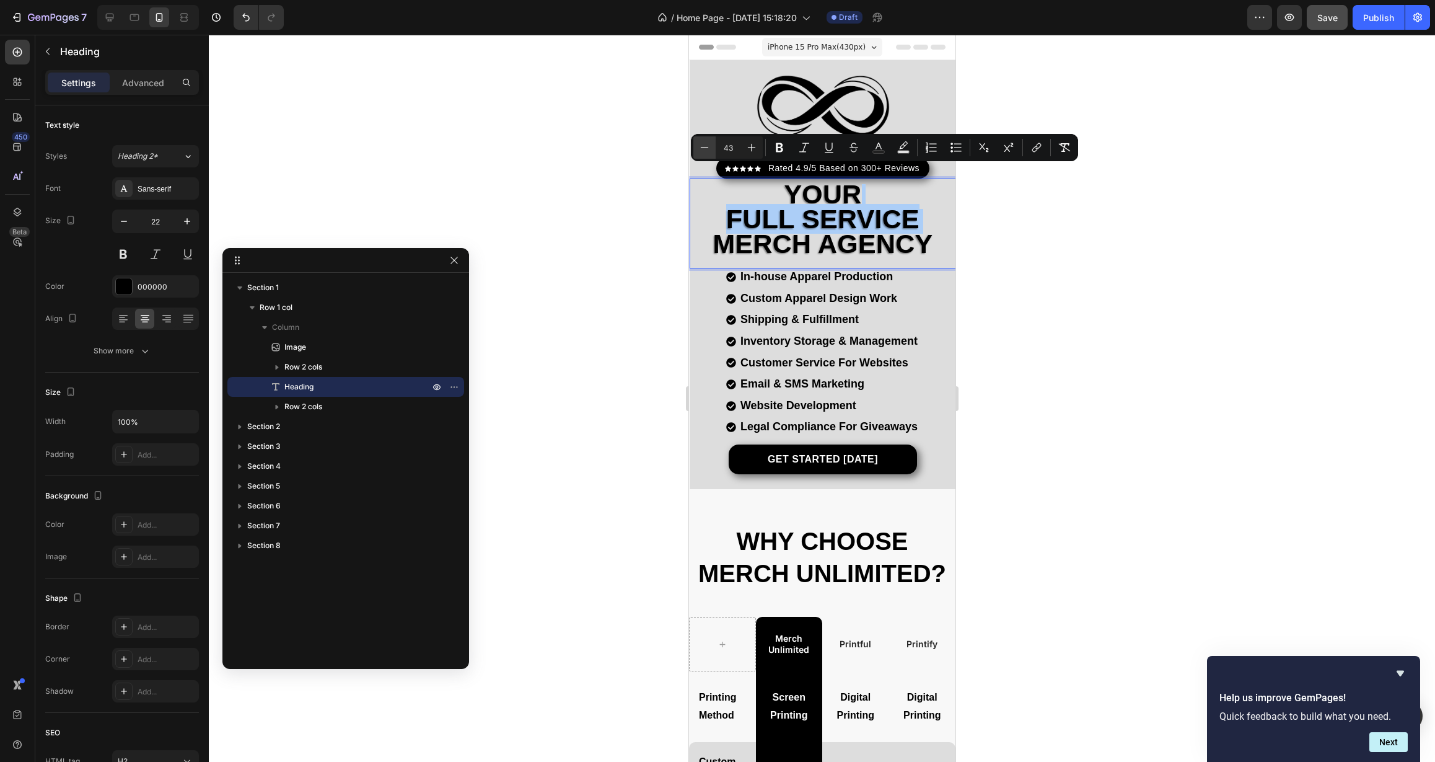
click at [698, 148] on icon "Editor contextual toolbar" at bounding box center [704, 147] width 12 height 12
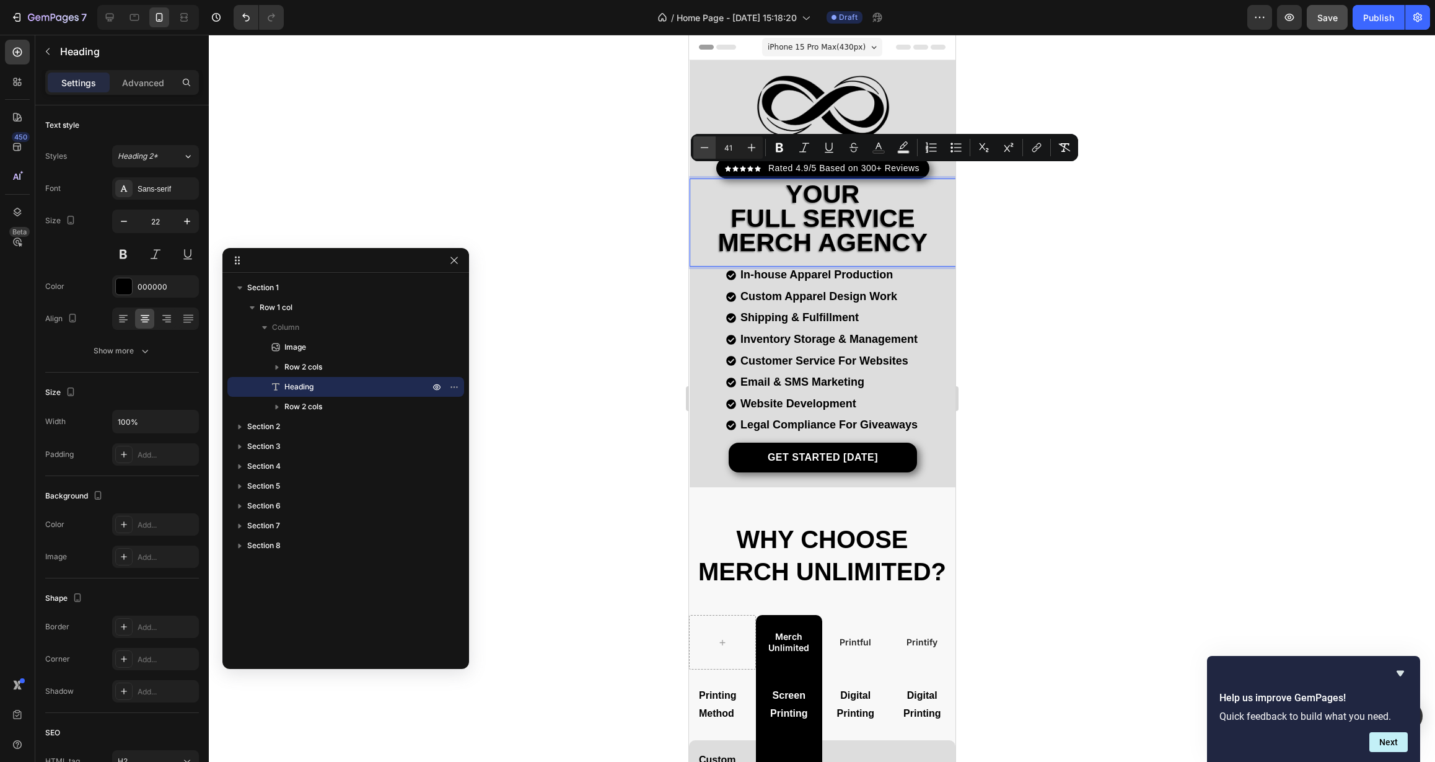
click at [698, 148] on icon "Editor contextual toolbar" at bounding box center [704, 147] width 12 height 12
type input "40"
click at [698, 220] on p "Your FULL SERVICE MERCH AGENCY" at bounding box center [822, 220] width 264 height 73
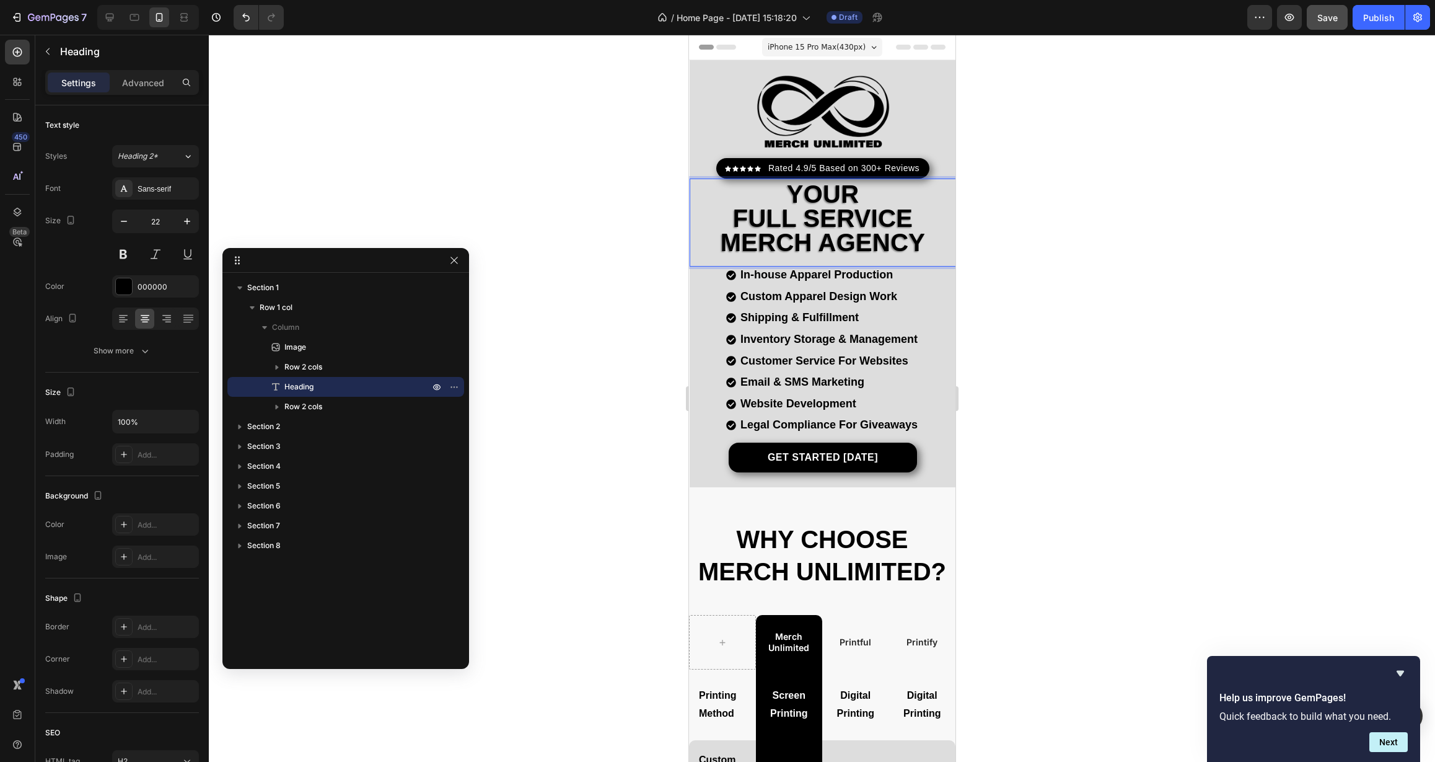
click at [628, 217] on div at bounding box center [822, 398] width 1226 height 727
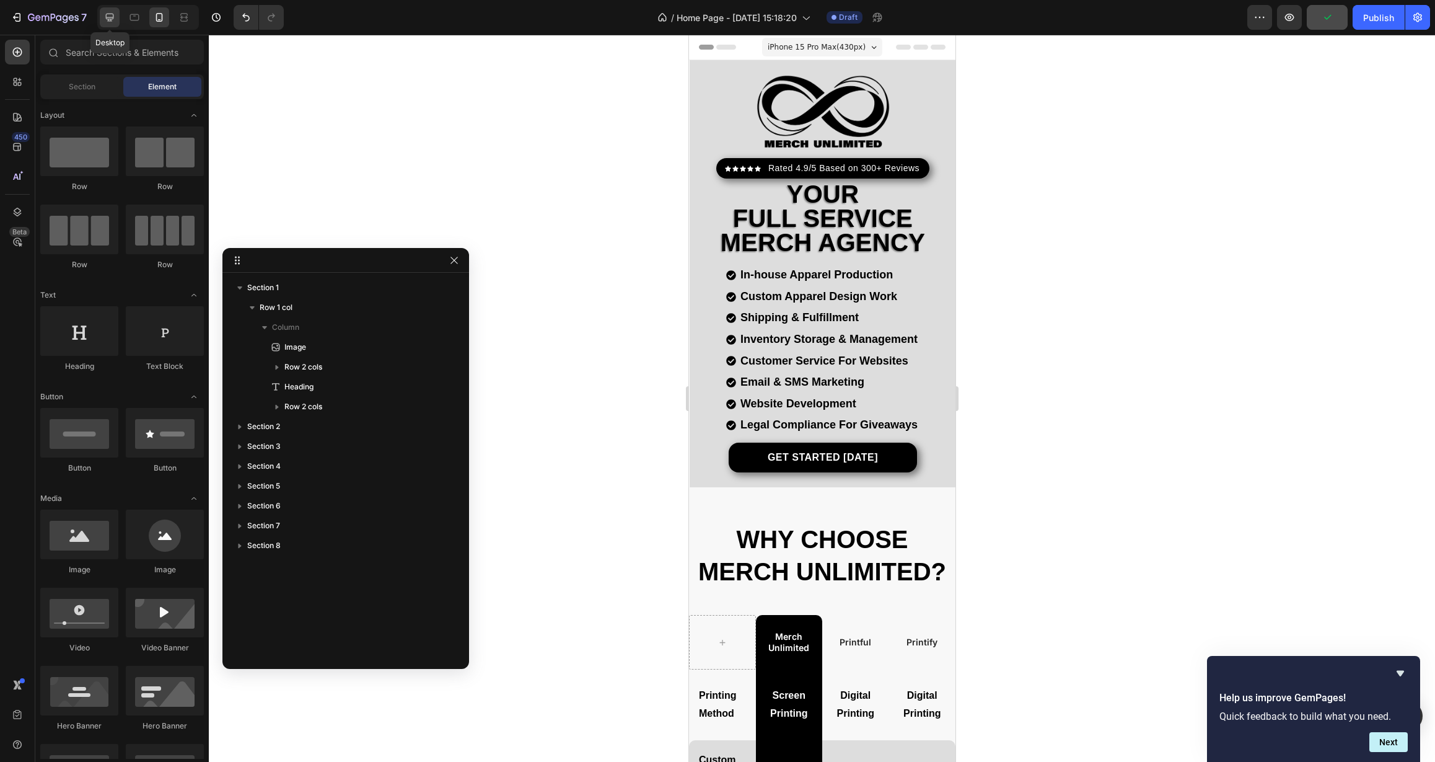
click at [115, 23] on icon at bounding box center [109, 17] width 12 height 12
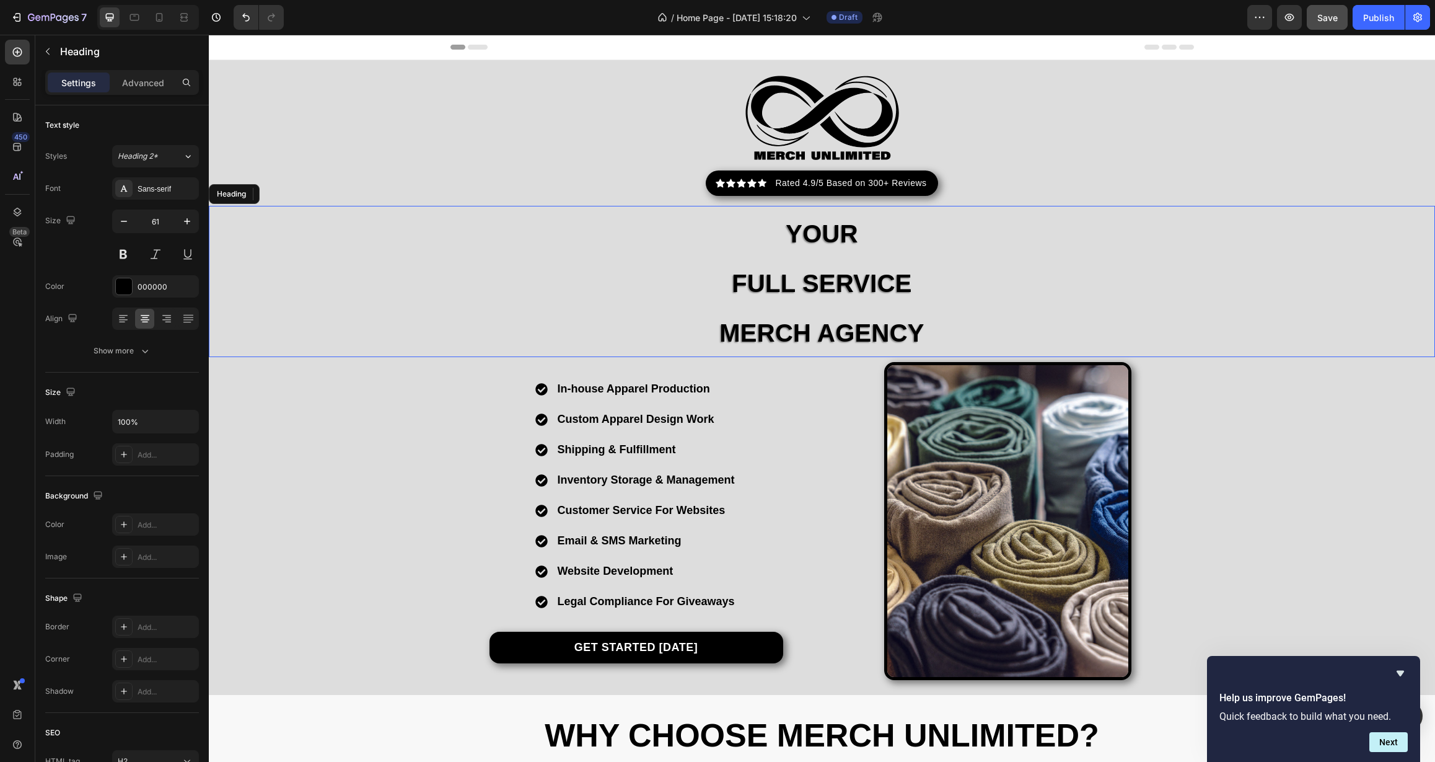
click at [690, 303] on p "⁠⁠⁠⁠⁠⁠⁠ Your FULL SERVICE MERCH AGENCY" at bounding box center [822, 281] width 1224 height 149
click at [795, 232] on span "Your" at bounding box center [822, 233] width 73 height 27
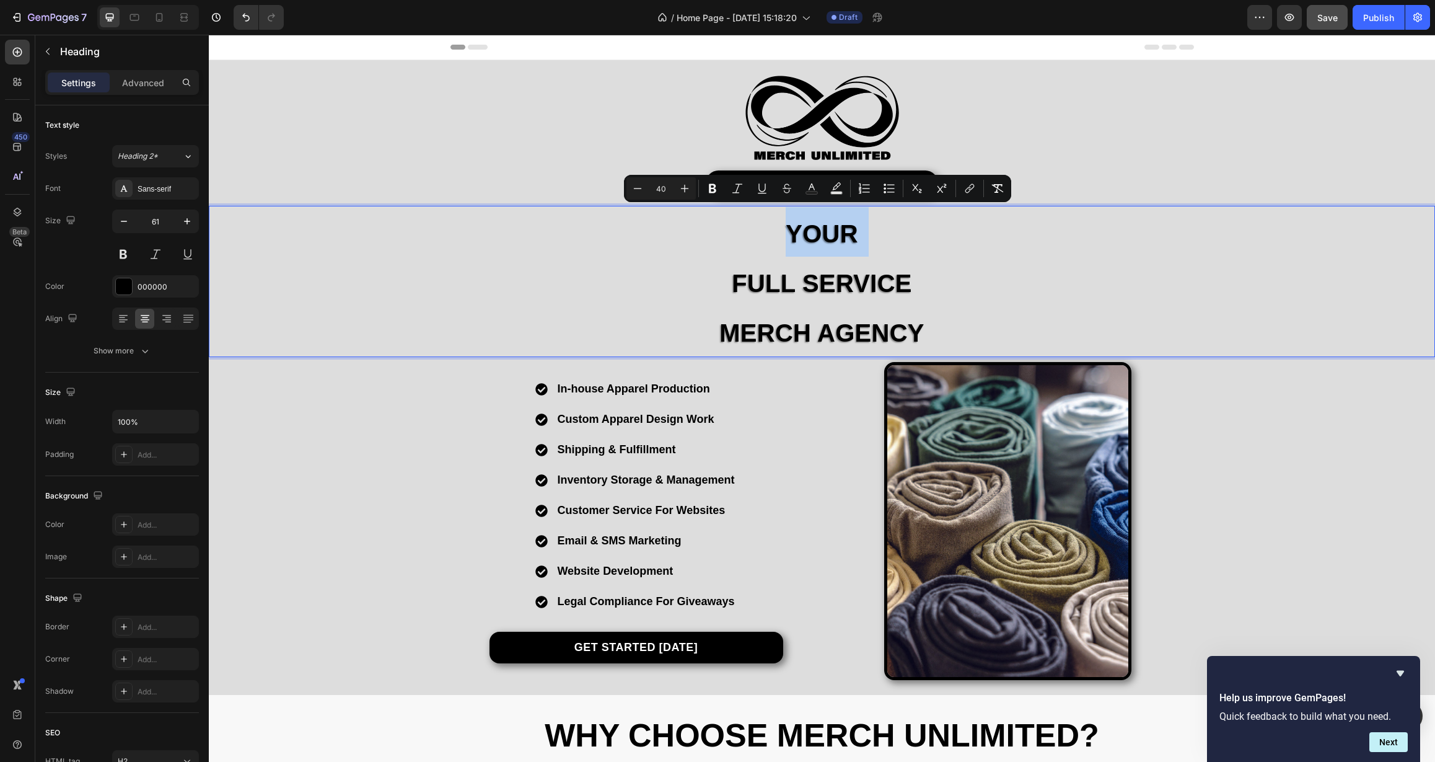
click at [795, 232] on span "Your" at bounding box center [822, 233] width 73 height 27
click at [842, 321] on span "MERCH AGENCY" at bounding box center [822, 332] width 205 height 27
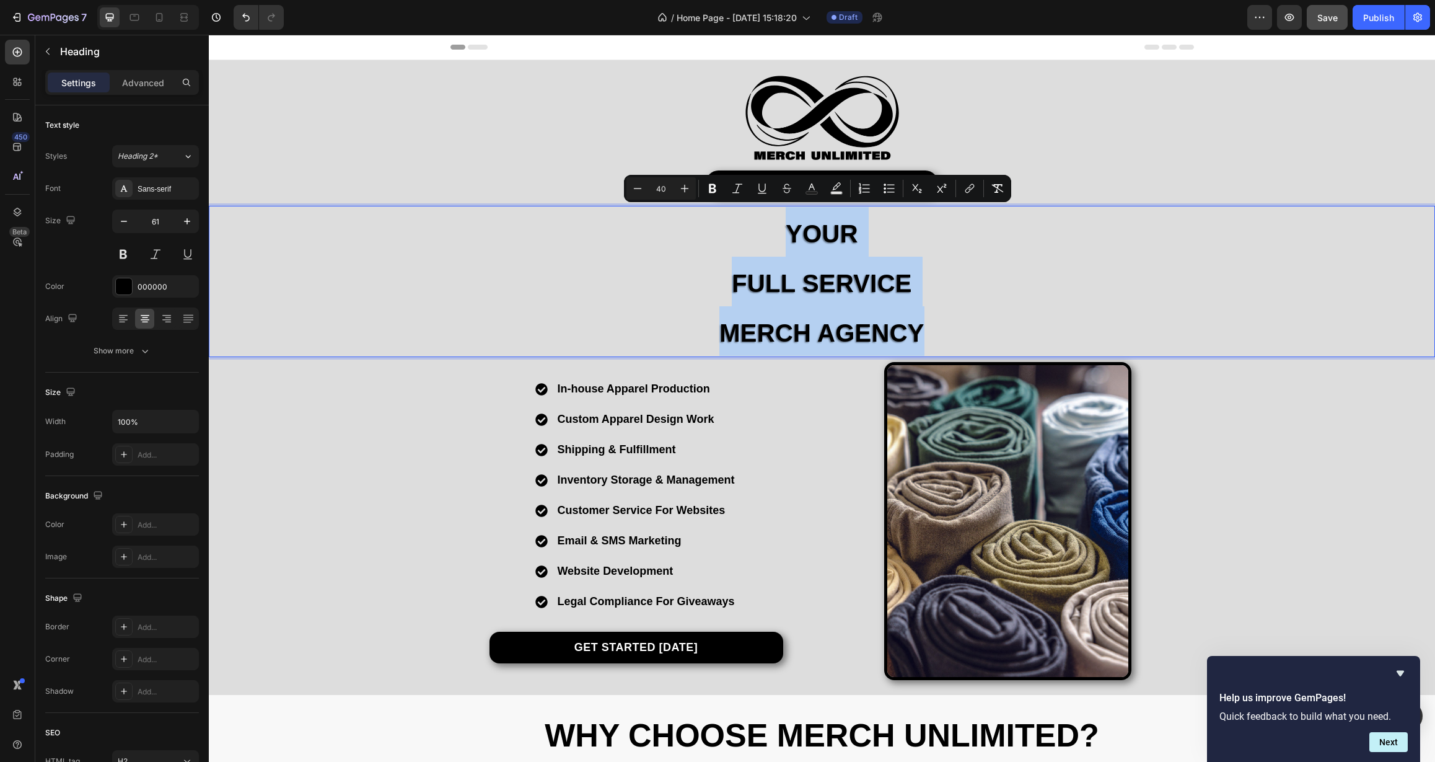
drag, startPoint x: 917, startPoint y: 332, endPoint x: 724, endPoint y: 234, distance: 216.2
click at [724, 234] on p "Your FULL SERVICE MERCH AGENCY" at bounding box center [822, 281] width 1224 height 149
click at [53, 48] on button "button" at bounding box center [48, 52] width 20 height 20
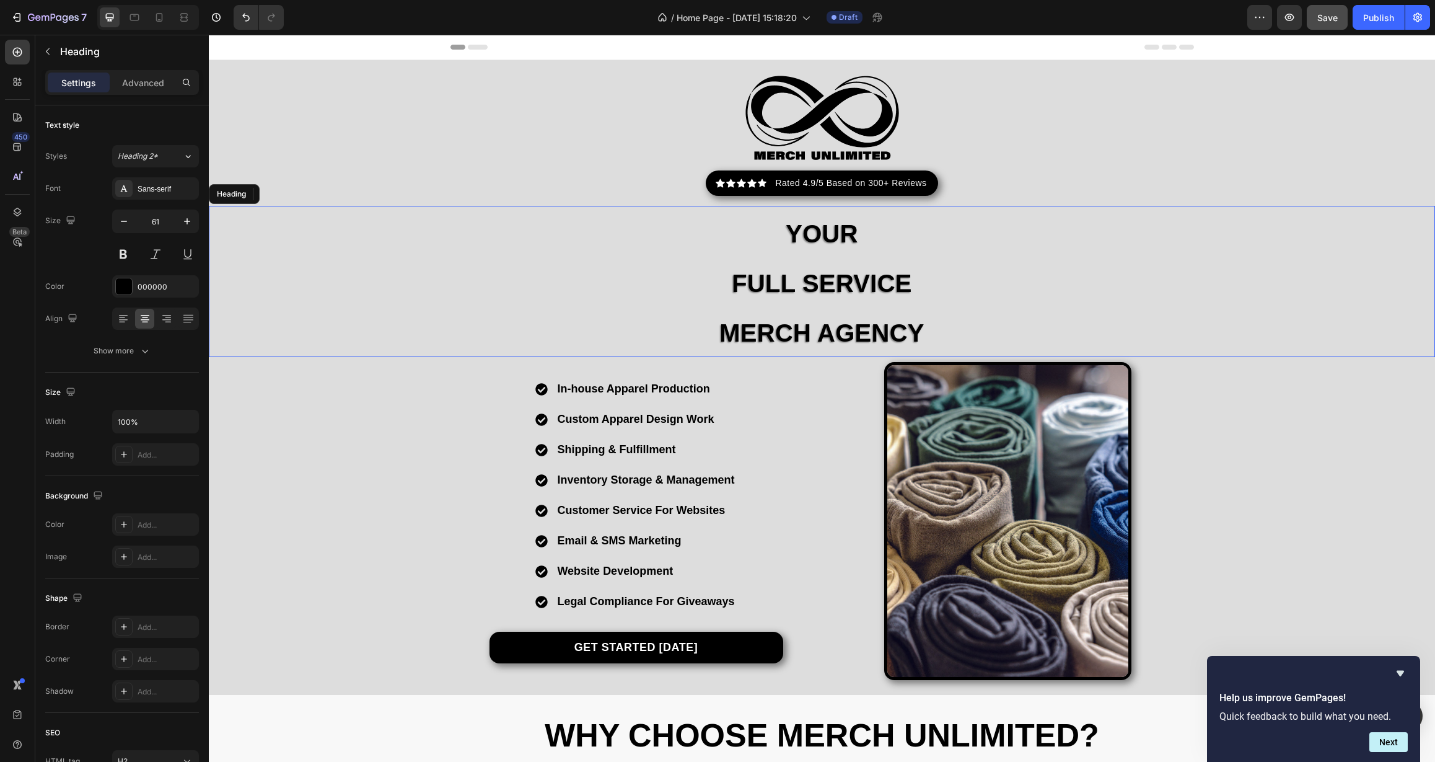
click at [349, 263] on p "⁠⁠⁠⁠⁠⁠⁠ Your FULL SERVICE MERCH AGENCY" at bounding box center [822, 281] width 1224 height 149
click at [5, 75] on div at bounding box center [17, 81] width 25 height 25
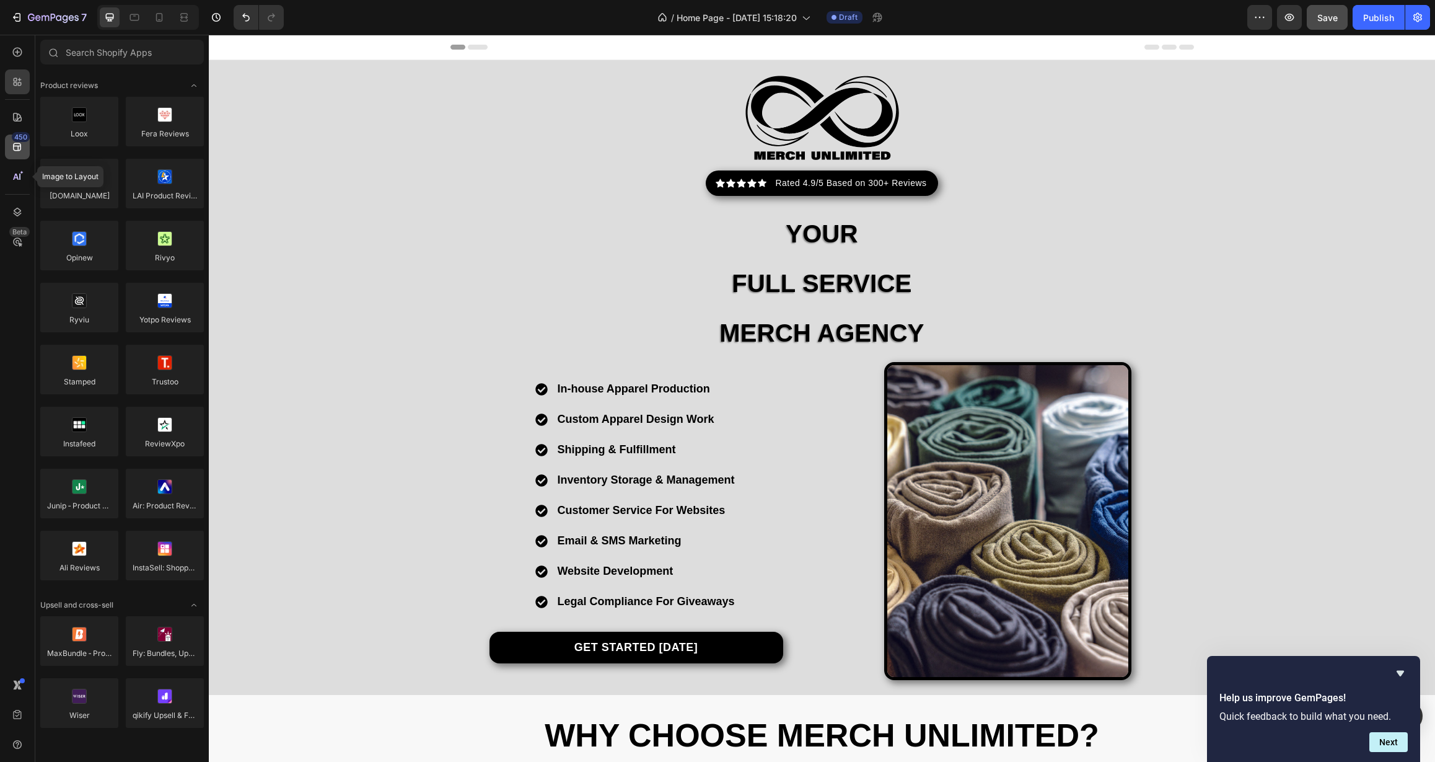
click at [17, 154] on div "450" at bounding box center [17, 146] width 25 height 25
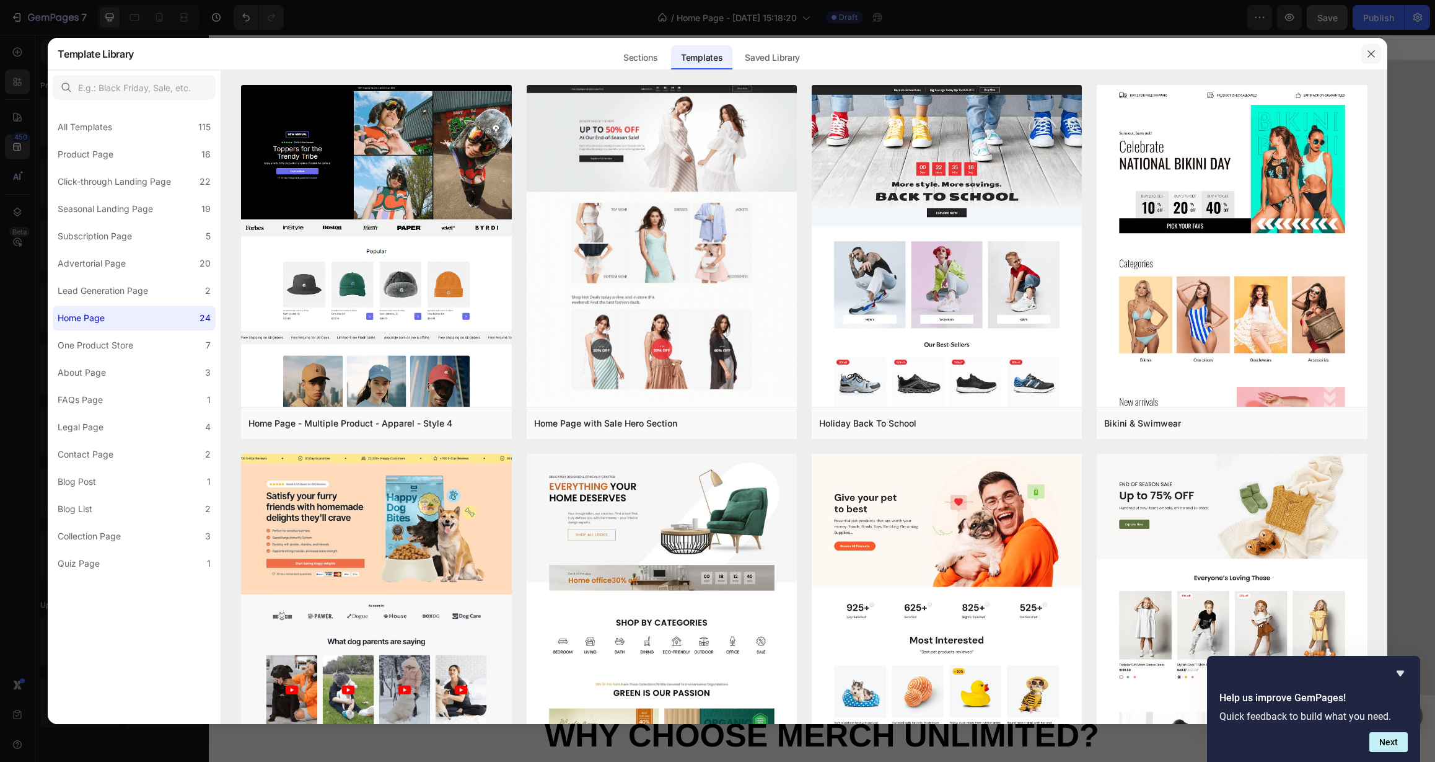
click at [1378, 52] on button "button" at bounding box center [1372, 54] width 20 height 20
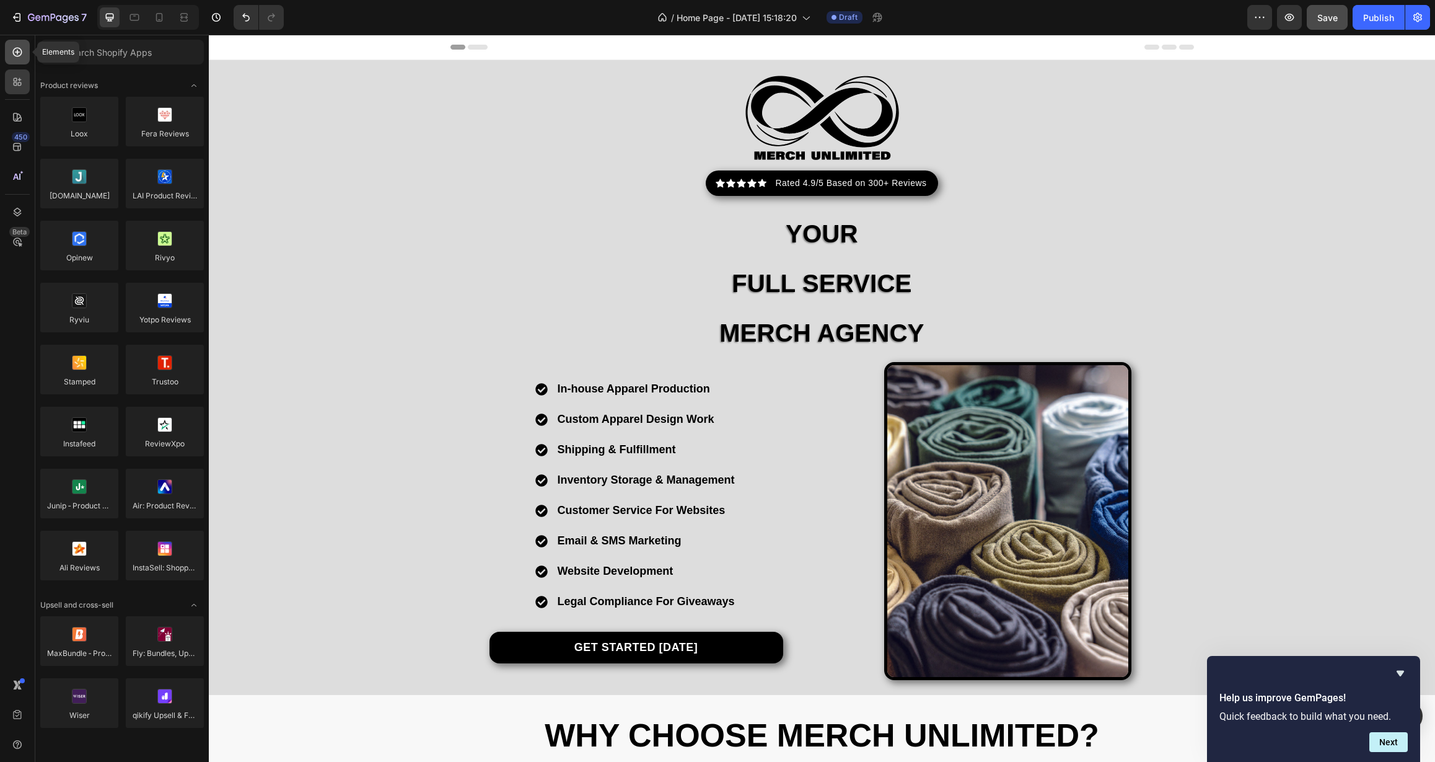
click at [17, 56] on icon at bounding box center [17, 52] width 9 height 9
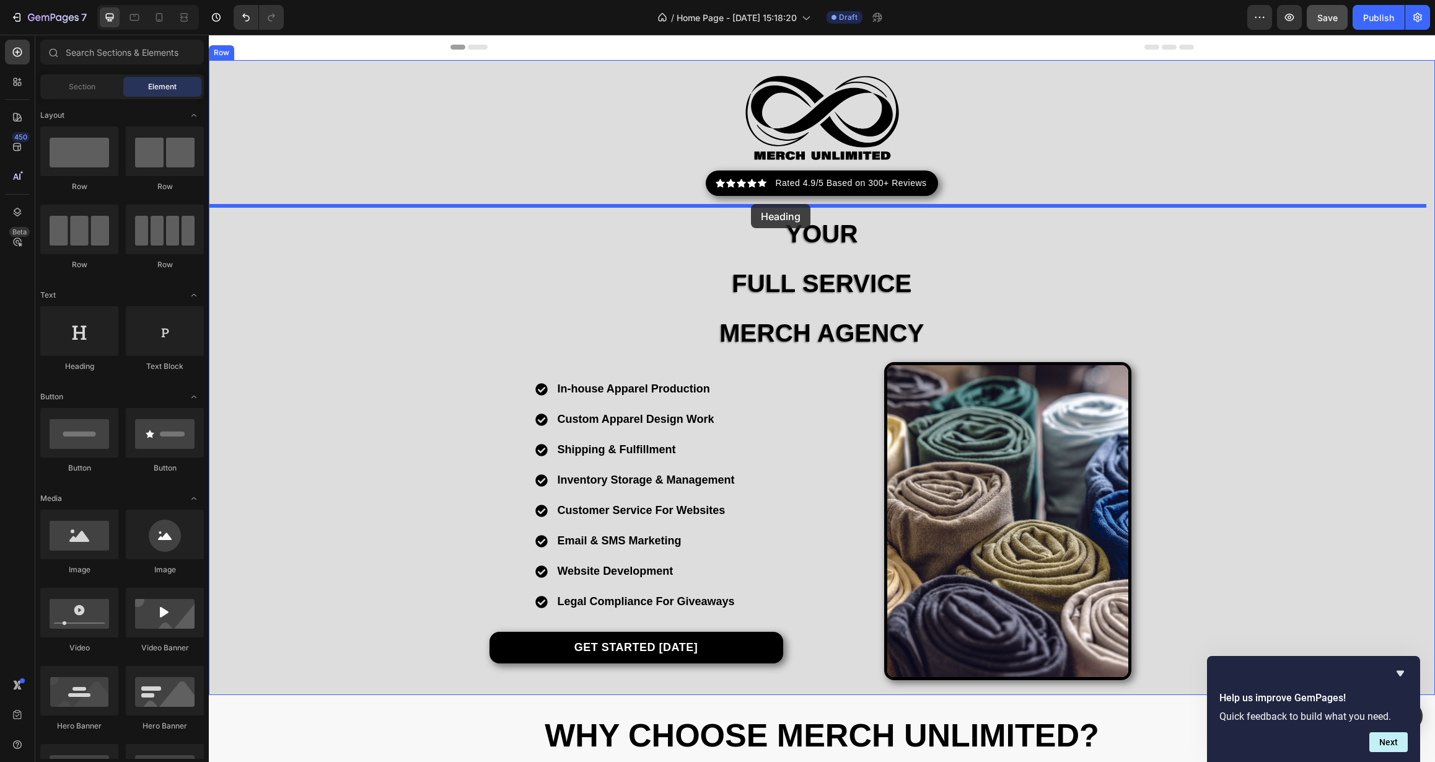
drag, startPoint x: 299, startPoint y: 376, endPoint x: 752, endPoint y: 205, distance: 483.9
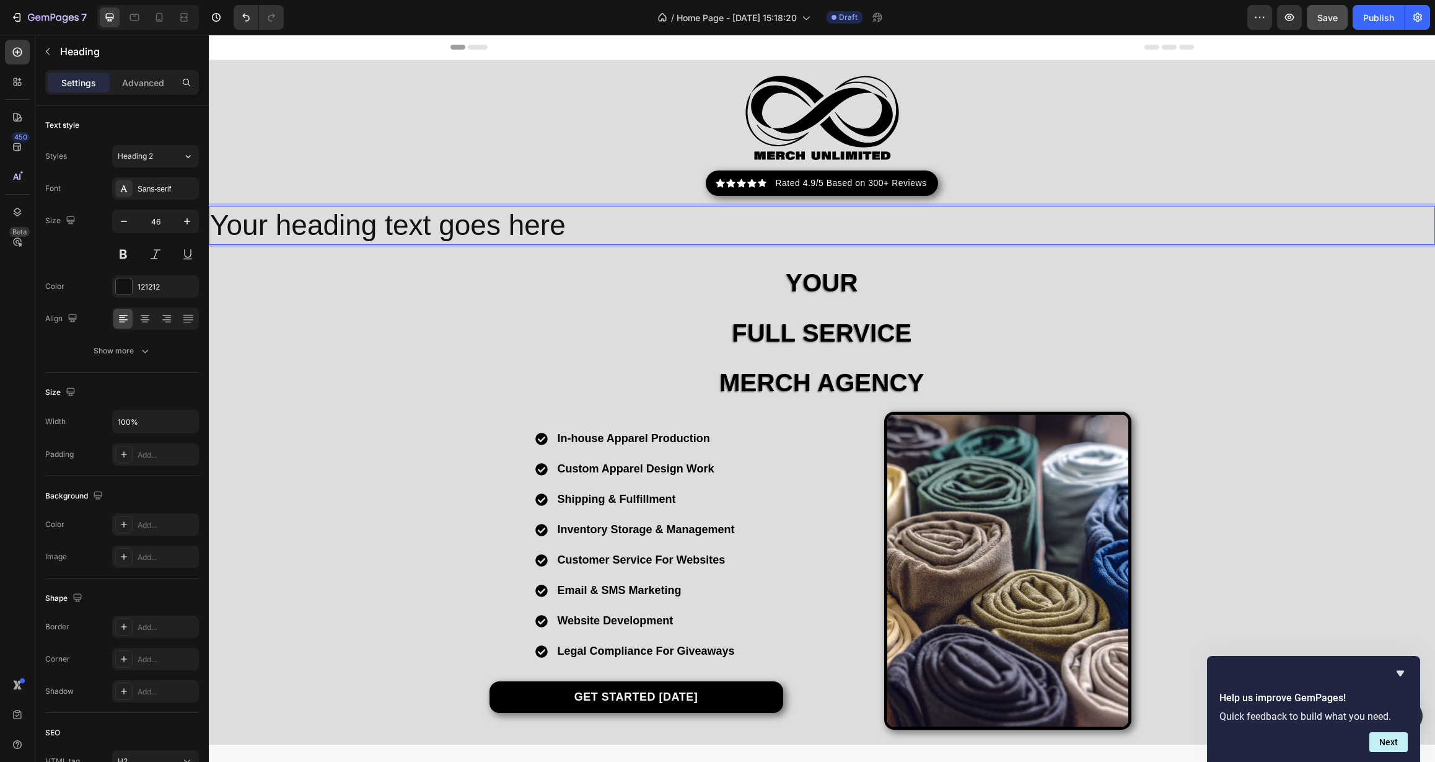
click at [689, 230] on h2 "Your heading text goes here" at bounding box center [822, 226] width 1226 height 40
click at [814, 275] on span "Your" at bounding box center [822, 282] width 73 height 27
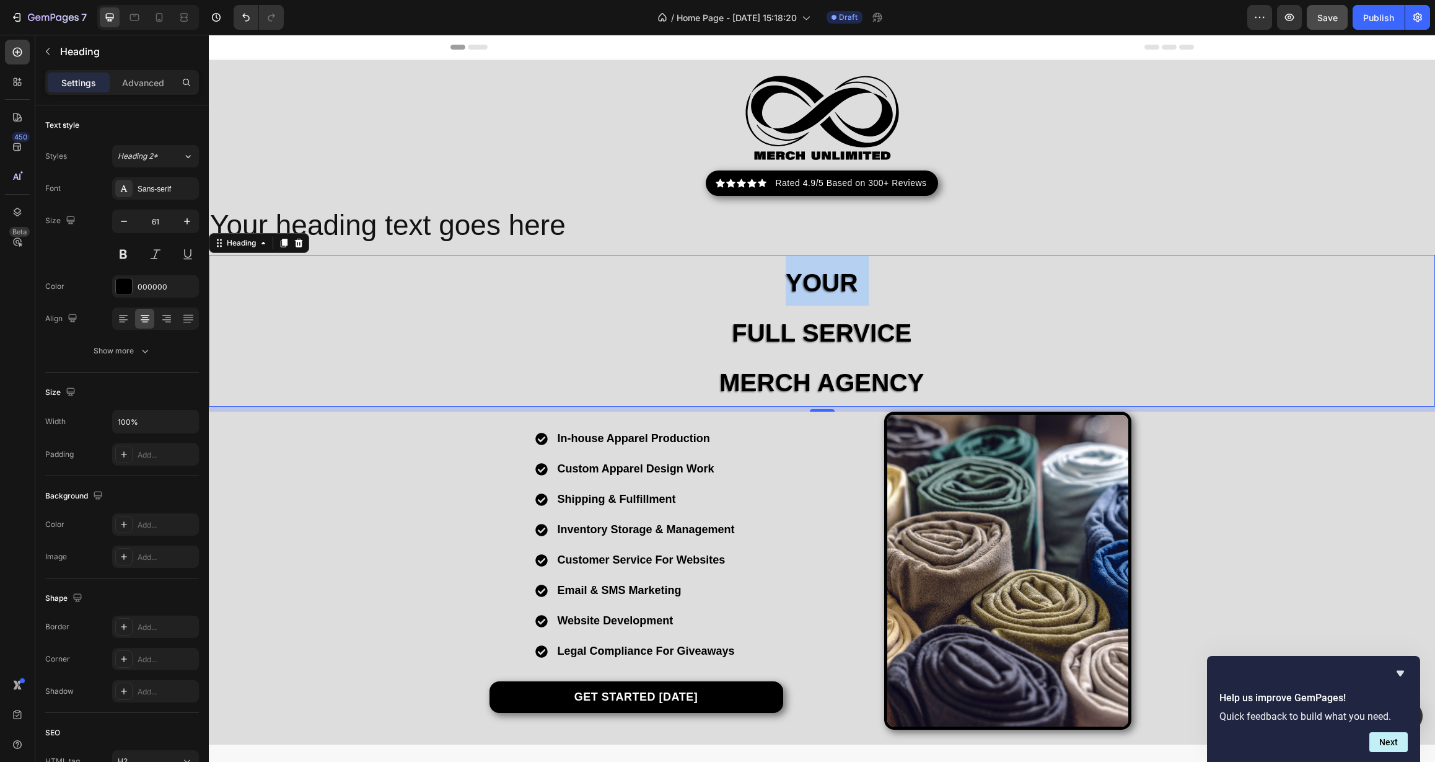
click at [814, 275] on span "Your" at bounding box center [822, 282] width 73 height 27
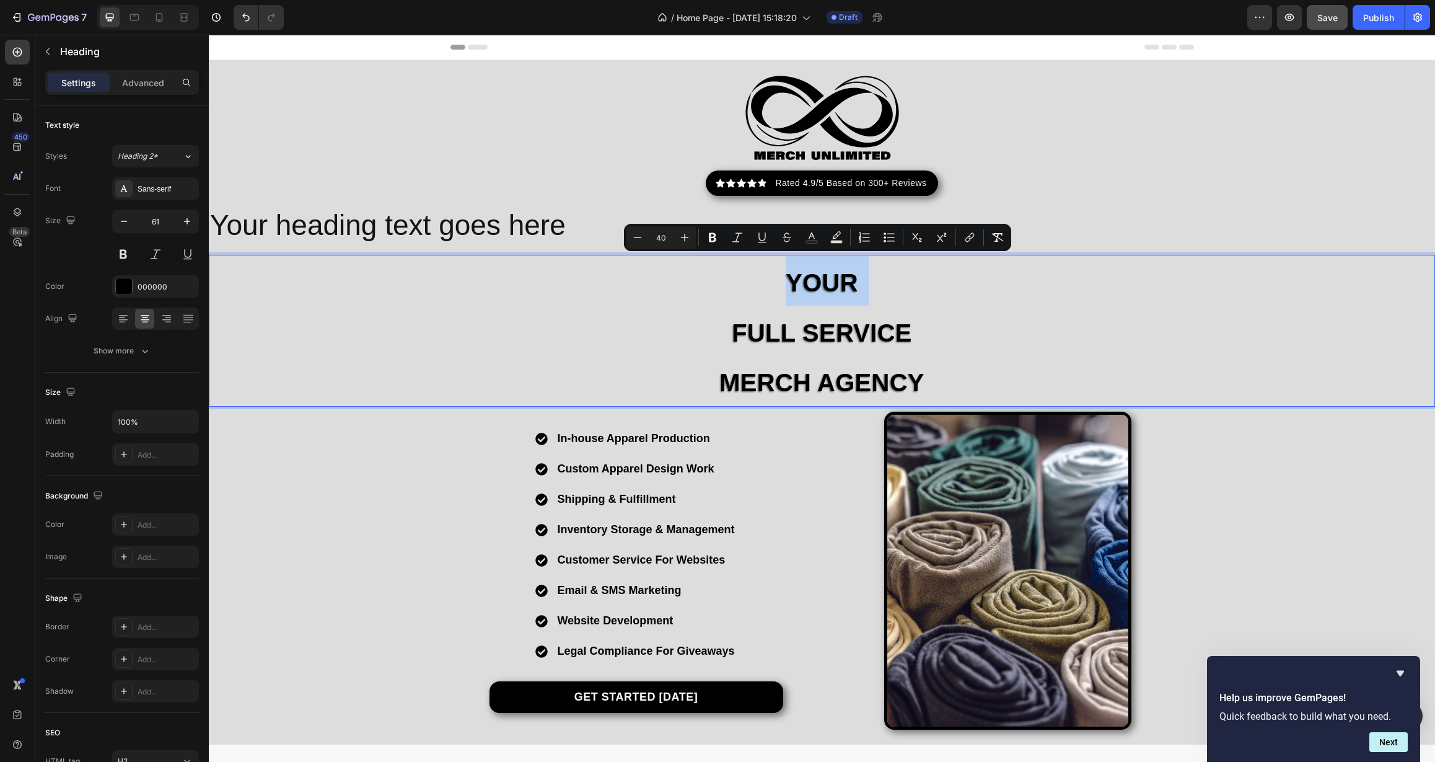
click at [814, 275] on span "Your" at bounding box center [822, 282] width 73 height 27
click at [801, 285] on span "Your" at bounding box center [822, 282] width 73 height 27
click at [790, 288] on span "Your" at bounding box center [822, 282] width 73 height 27
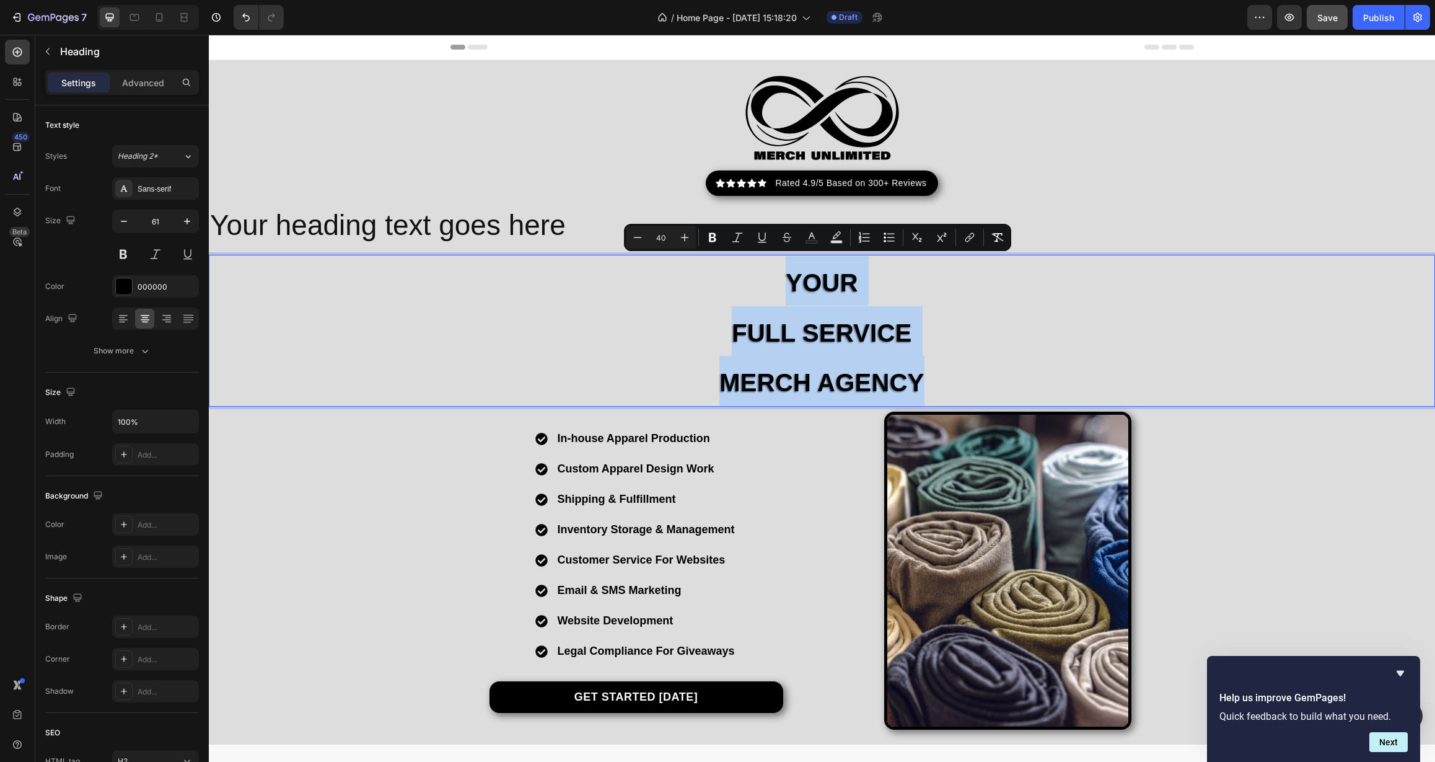
drag, startPoint x: 785, startPoint y: 283, endPoint x: 928, endPoint y: 381, distance: 172.9
copy p "Your FULL SERVICE MERCH AGENCY"
click at [468, 250] on div "Image Icon Icon Icon Icon Icon Icon List Hoz Rated 4.9/5 Based on 300+ Reviews …" at bounding box center [822, 402] width 1226 height 654
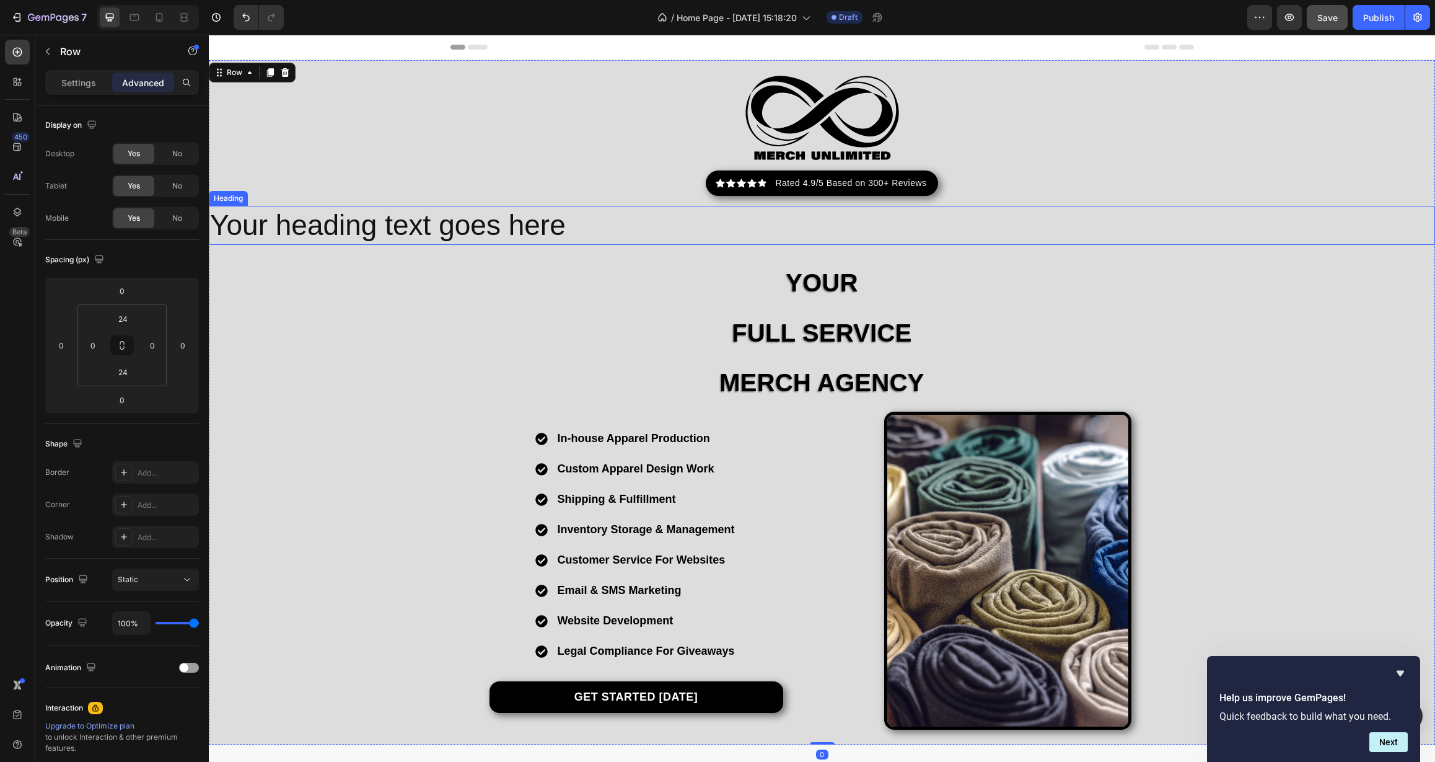
click at [464, 229] on p "Your heading text goes here" at bounding box center [822, 225] width 1224 height 37
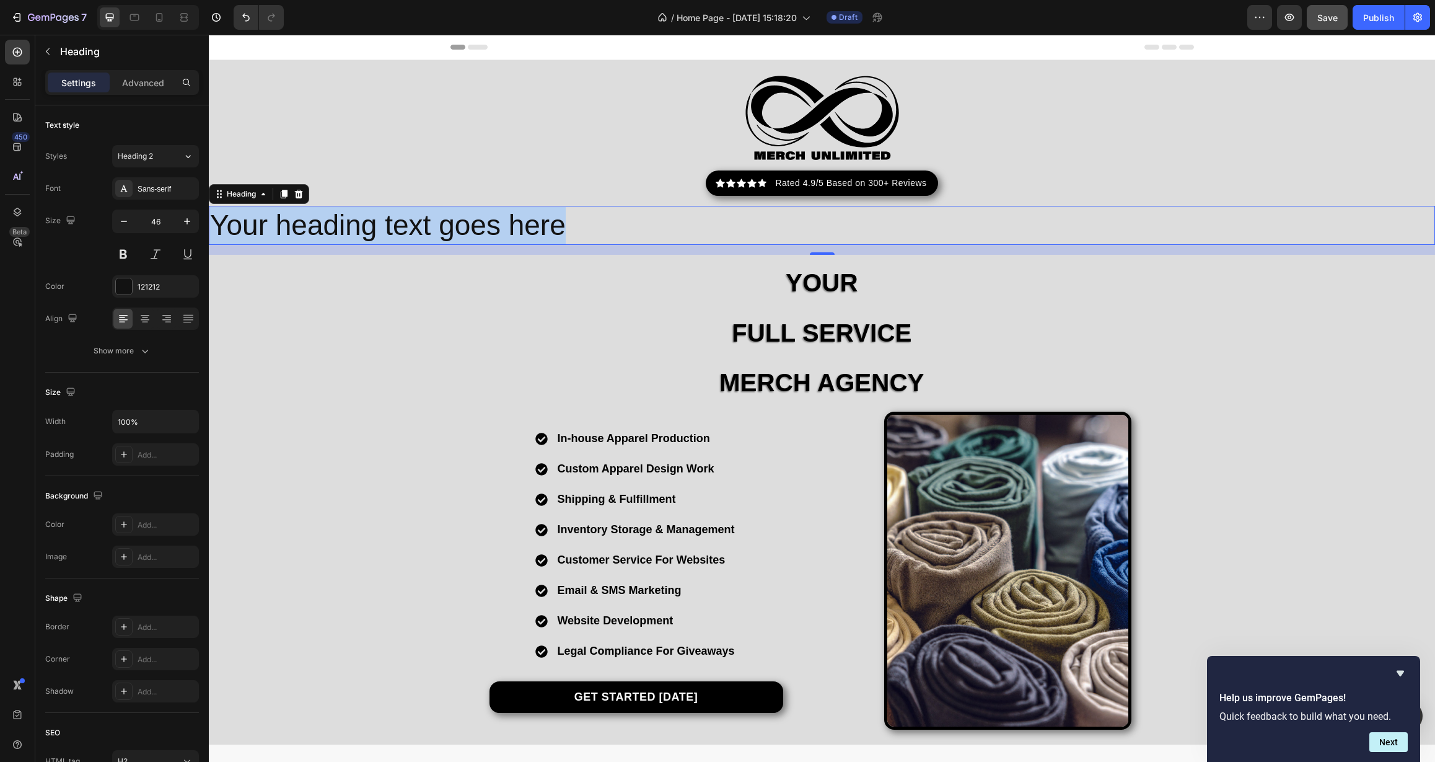
click at [464, 229] on p "Your heading text goes here" at bounding box center [822, 225] width 1224 height 37
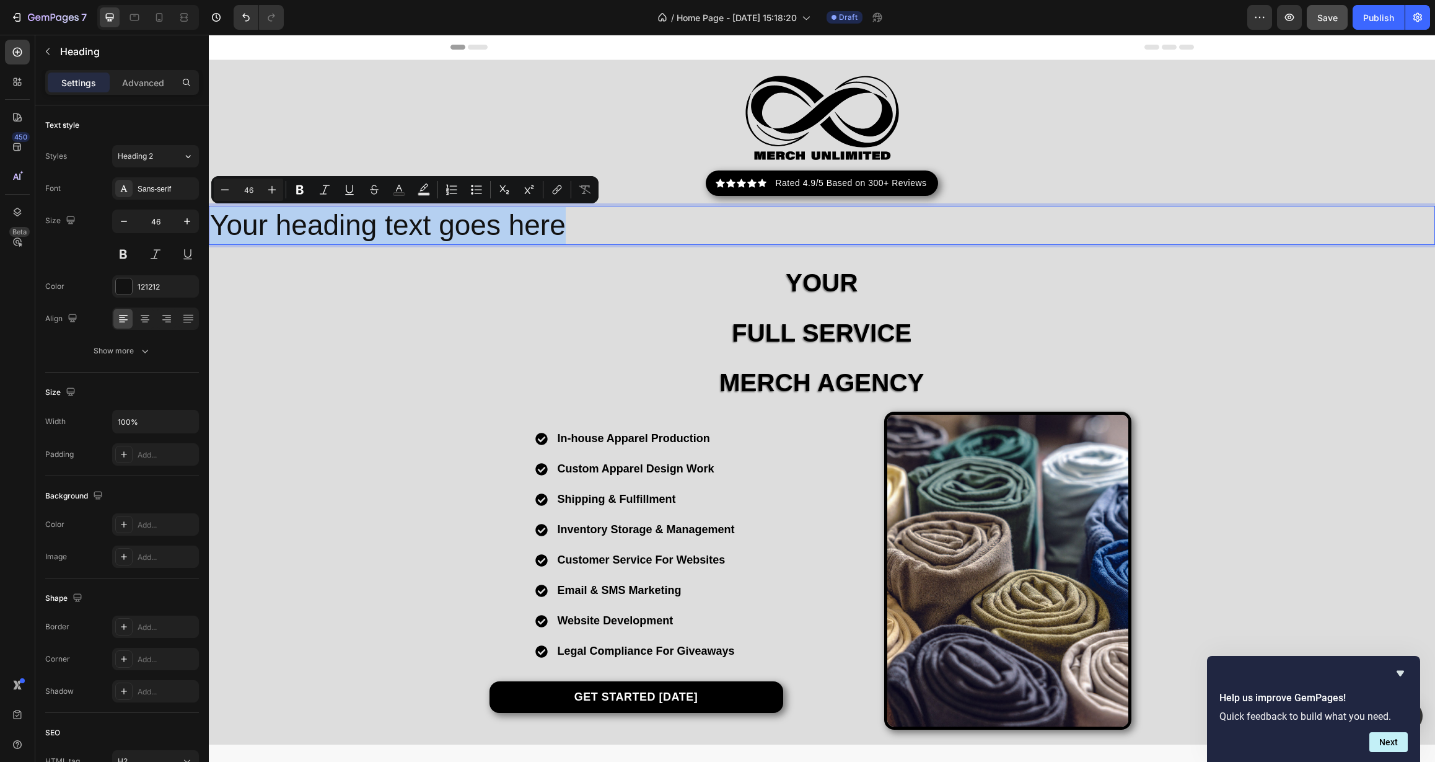
click at [443, 227] on p "Your heading text goes here" at bounding box center [822, 225] width 1224 height 37
click at [310, 227] on p "Your heading text goes here" at bounding box center [822, 225] width 1224 height 37
click at [573, 218] on p "Your heading text goes here" at bounding box center [822, 225] width 1224 height 37
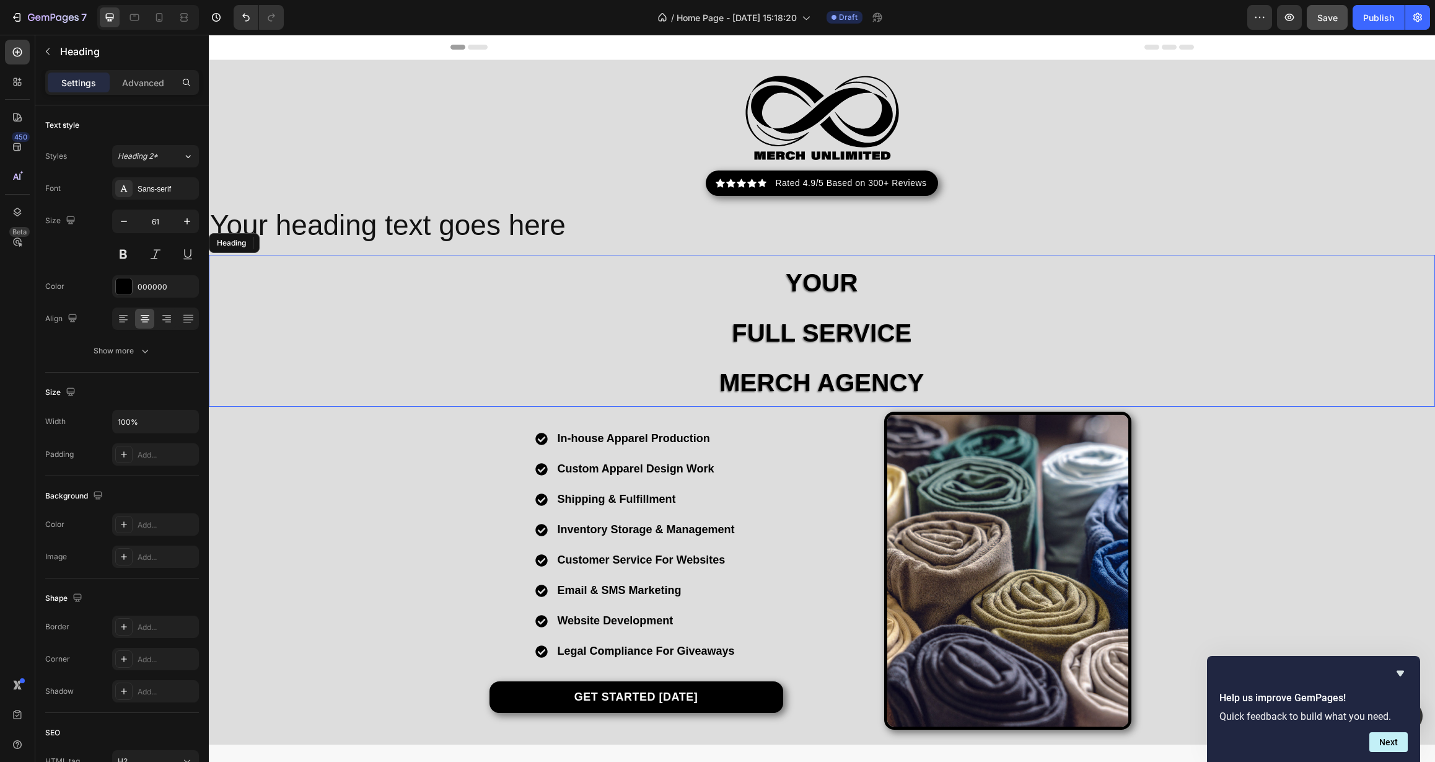
click at [578, 290] on p "⁠⁠⁠⁠⁠⁠⁠ Your FULL SERVICE MERCH AGENCY" at bounding box center [822, 330] width 1224 height 149
click at [565, 211] on p "Your heading text goes here" at bounding box center [822, 225] width 1224 height 37
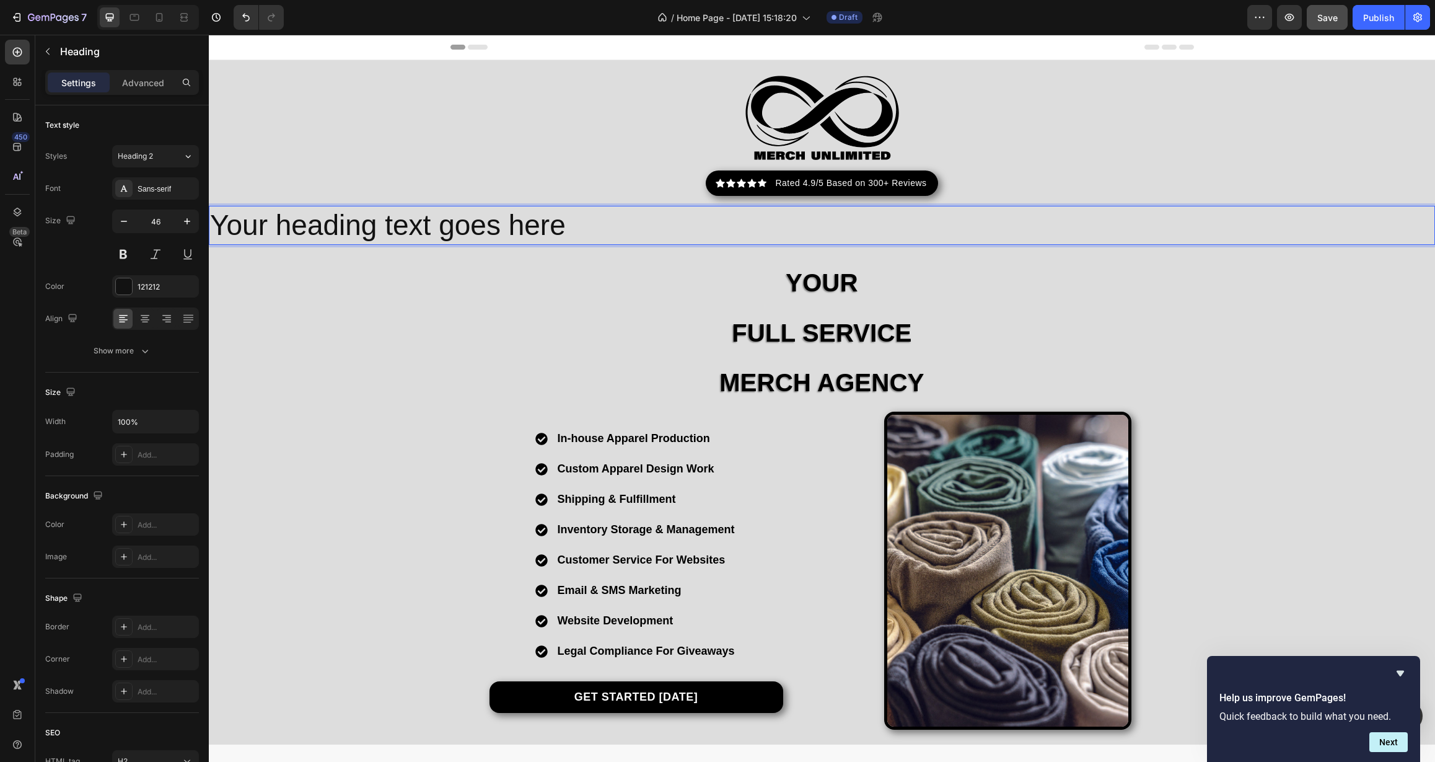
drag, startPoint x: 562, startPoint y: 216, endPoint x: 557, endPoint y: 222, distance: 7.9
click at [556, 221] on p "Your heading text goes here" at bounding box center [822, 225] width 1224 height 37
click at [557, 222] on p "Your heading text goes here" at bounding box center [822, 225] width 1224 height 37
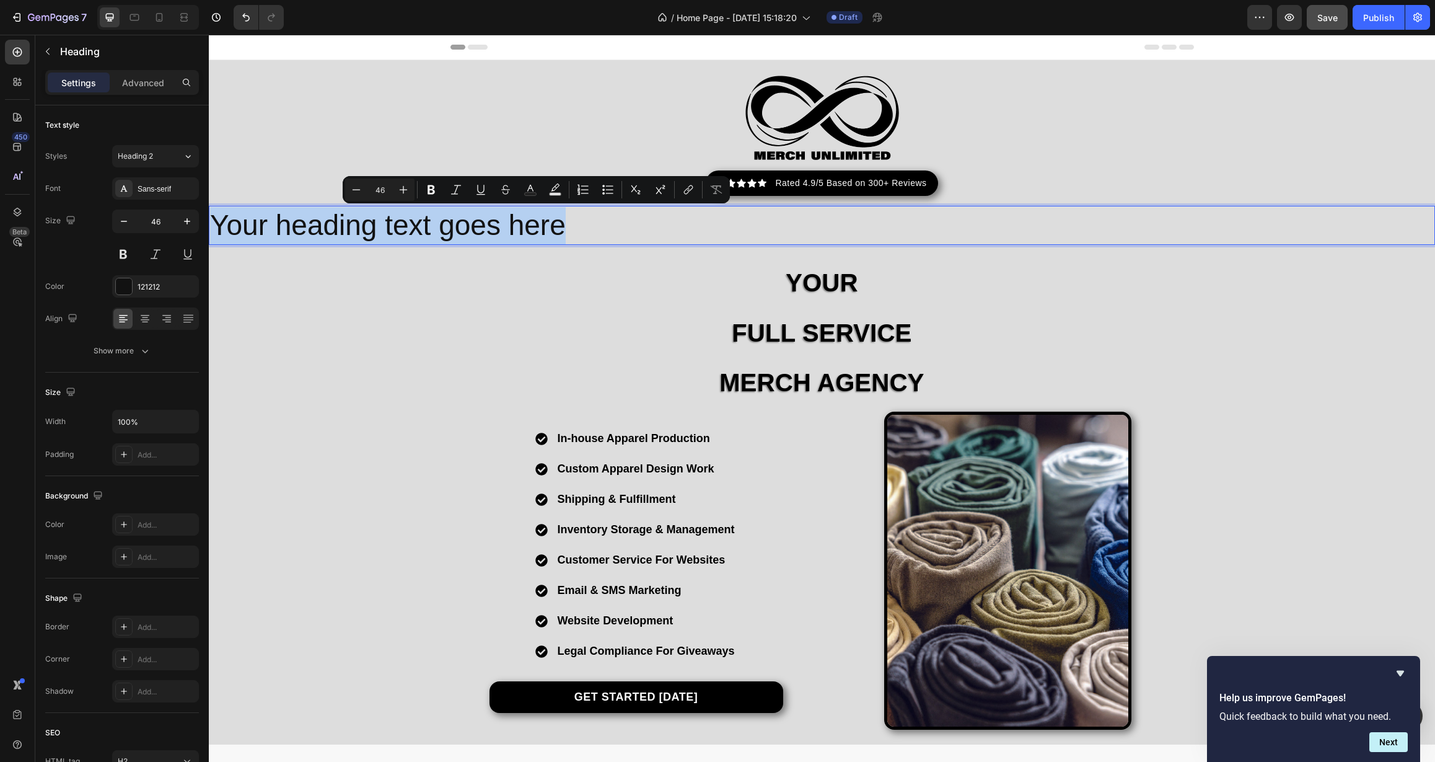
click at [557, 222] on p "Your heading text goes here" at bounding box center [822, 225] width 1224 height 37
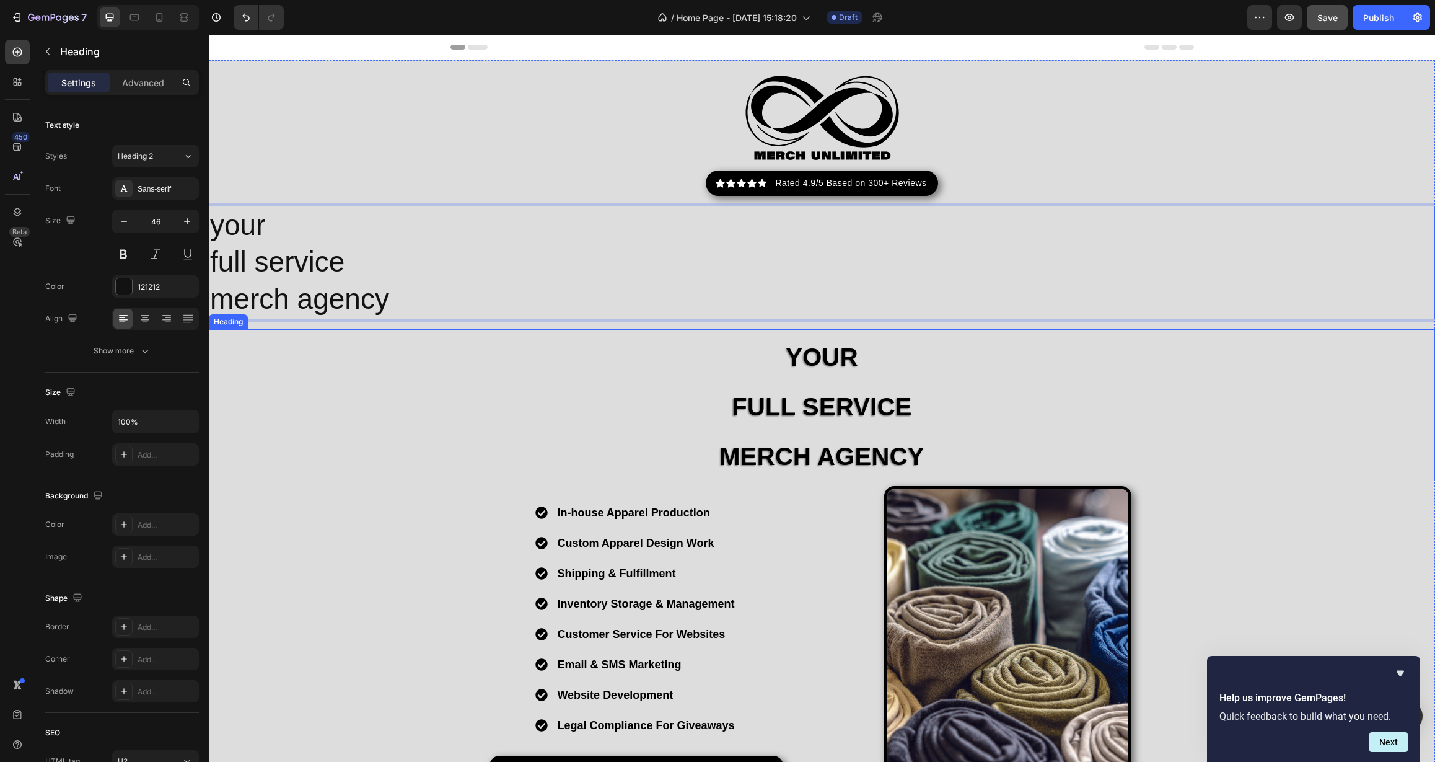
click at [705, 414] on p "⁠⁠⁠⁠⁠⁠⁠ Your FULL SERVICE MERCH AGENCY" at bounding box center [822, 404] width 1224 height 149
click at [469, 309] on p "your full service merch agency" at bounding box center [822, 262] width 1224 height 111
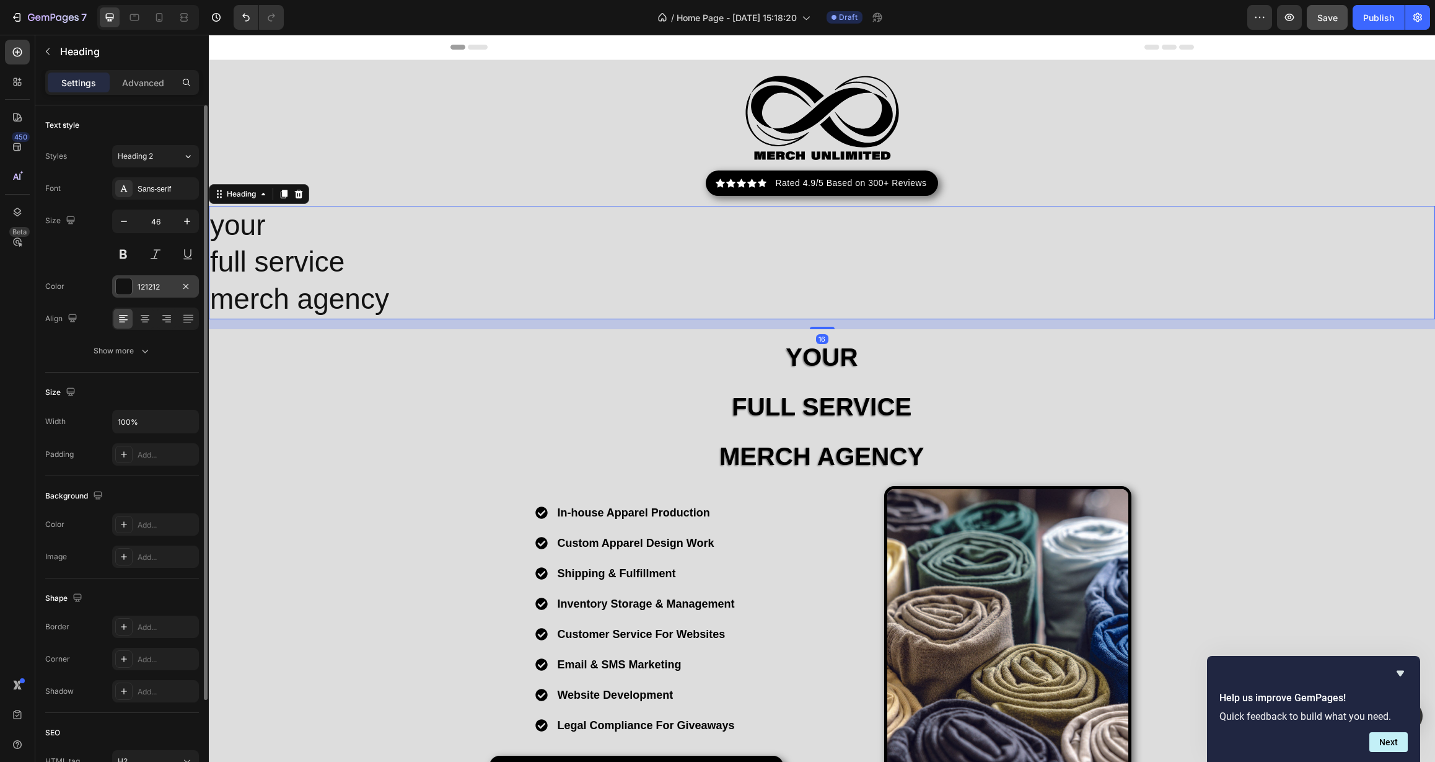
click at [159, 286] on div "121212" at bounding box center [156, 286] width 36 height 11
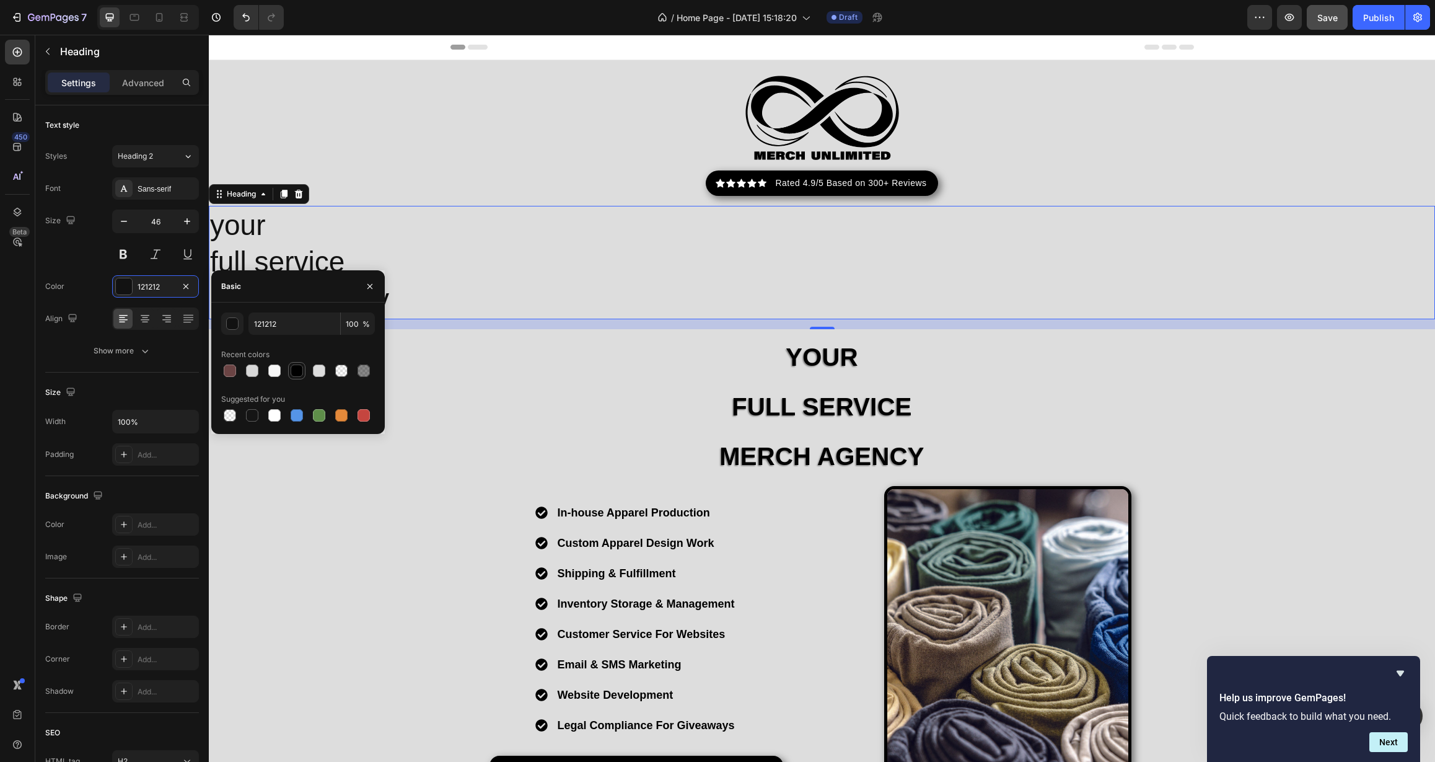
click at [297, 370] on div at bounding box center [297, 370] width 12 height 12
type input "000000"
click at [368, 287] on icon "button" at bounding box center [370, 286] width 10 height 10
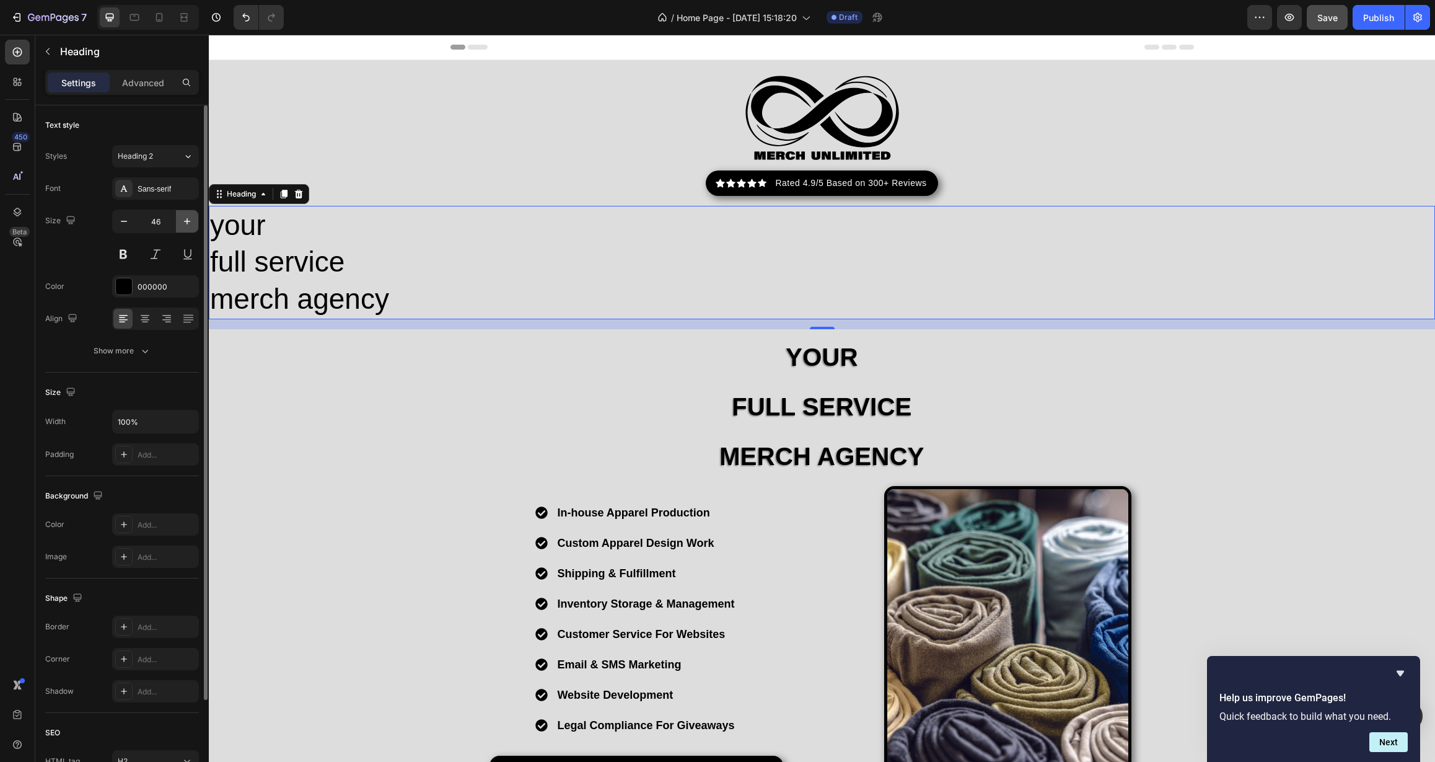
click at [185, 214] on button "button" at bounding box center [187, 221] width 22 height 22
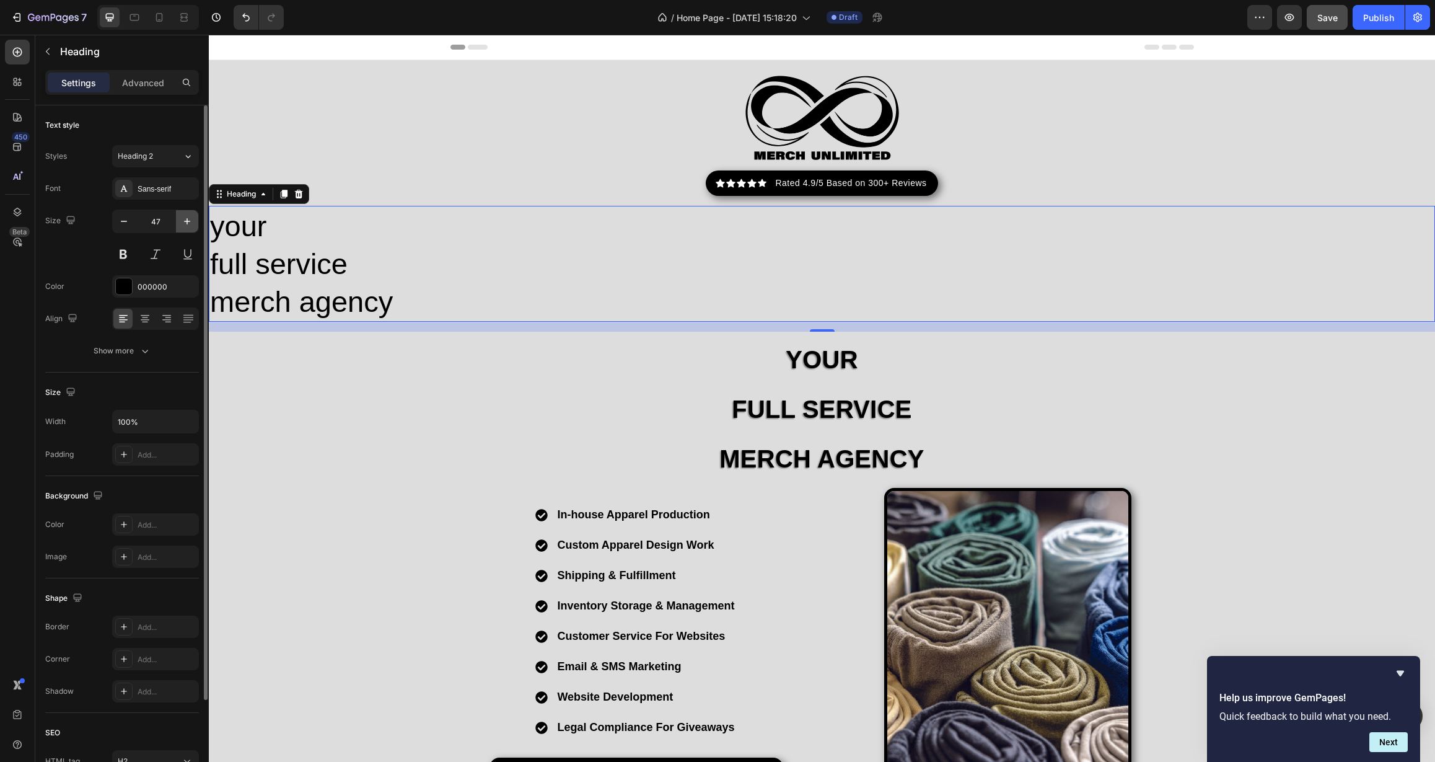
click at [185, 215] on icon "button" at bounding box center [187, 221] width 12 height 12
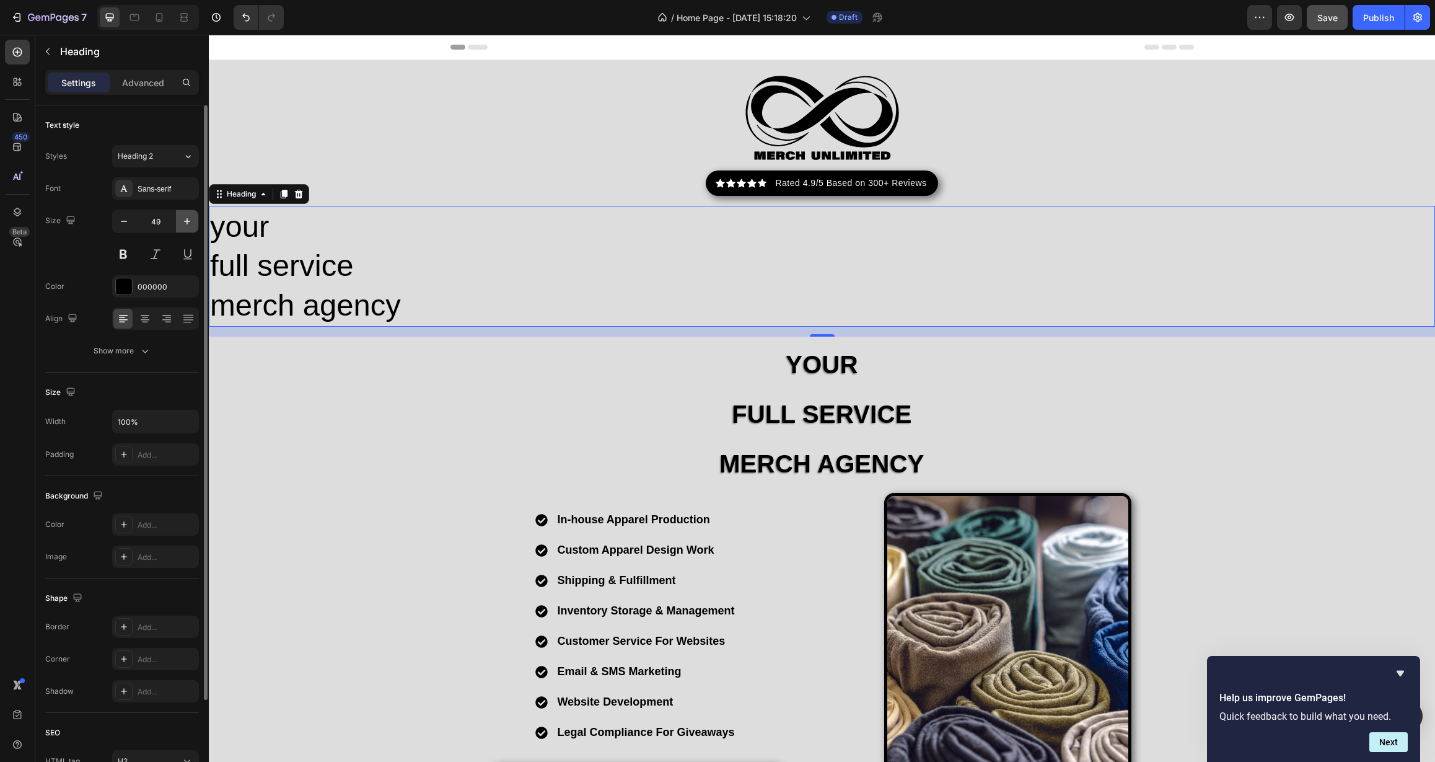
click at [187, 219] on icon "button" at bounding box center [187, 221] width 12 height 12
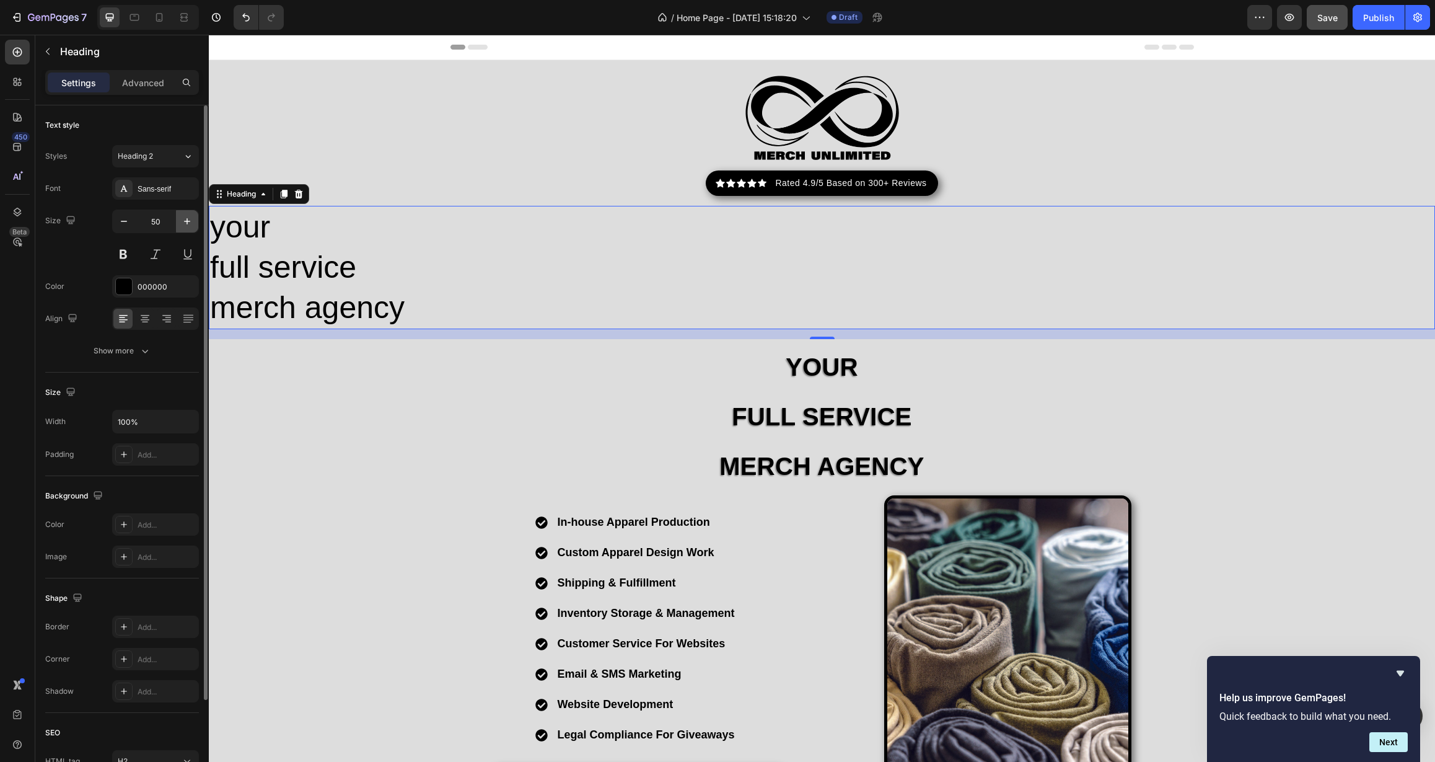
click at [187, 219] on icon "button" at bounding box center [187, 221] width 12 height 12
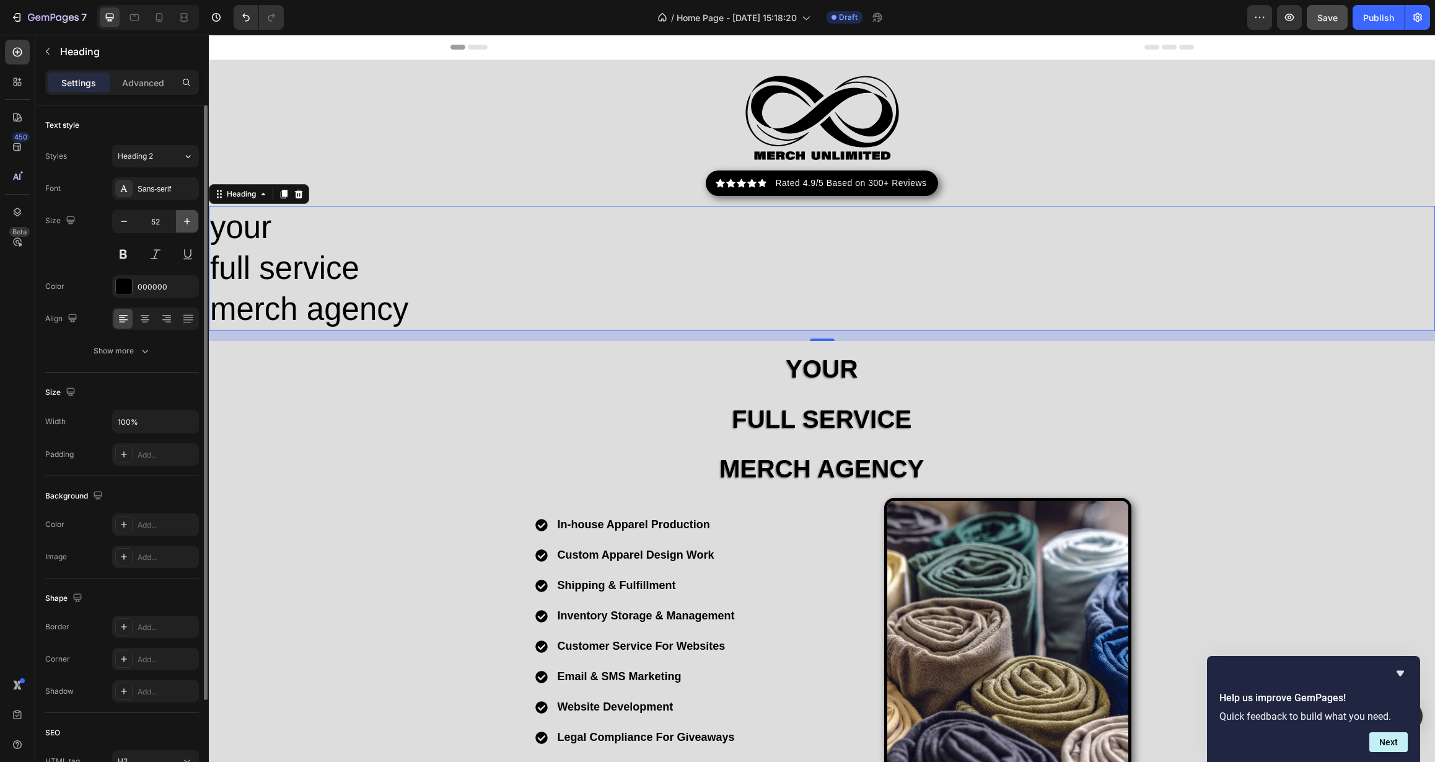
click at [187, 219] on icon "button" at bounding box center [187, 221] width 12 height 12
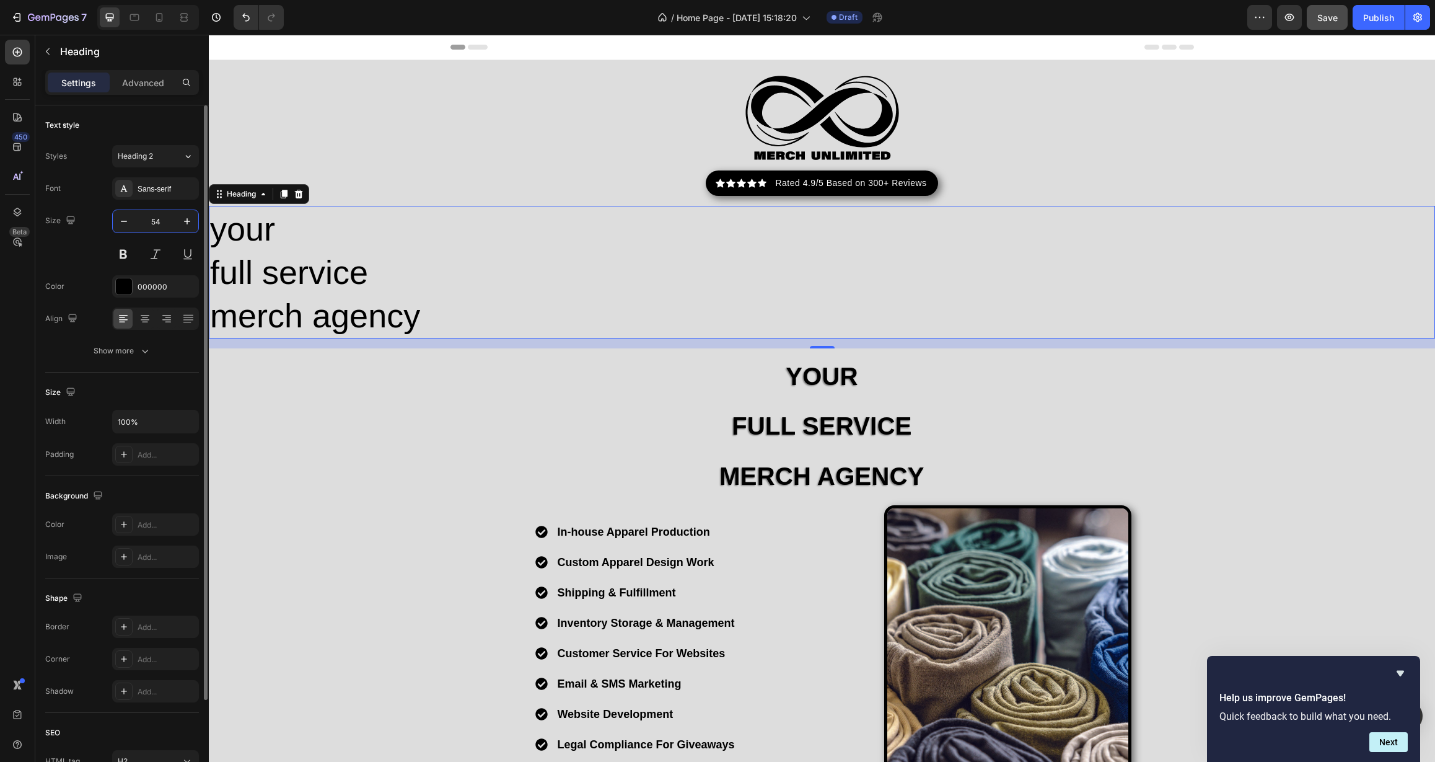
click at [165, 223] on input "54" at bounding box center [155, 221] width 41 height 22
type input "5"
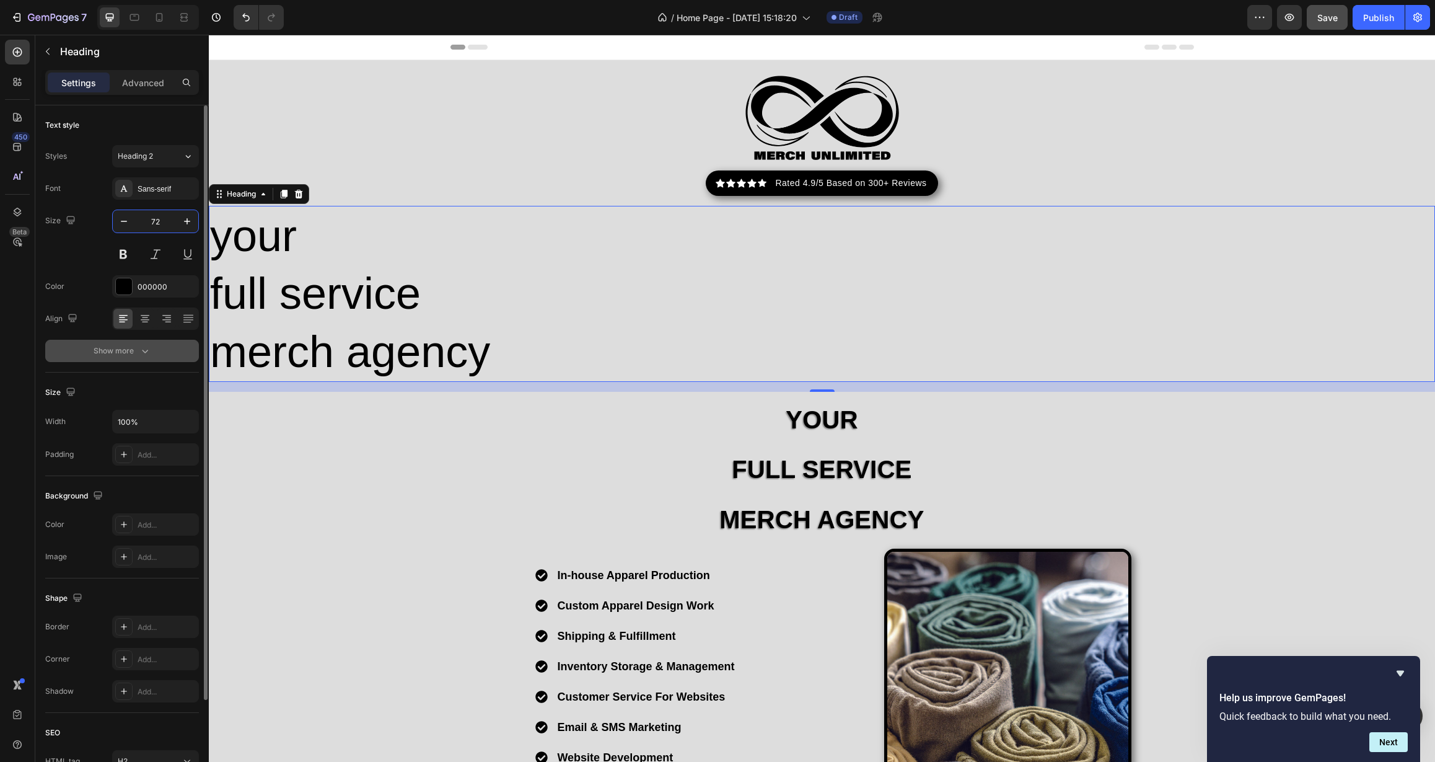
type input "72"
click at [150, 353] on button "Show more" at bounding box center [122, 351] width 154 height 22
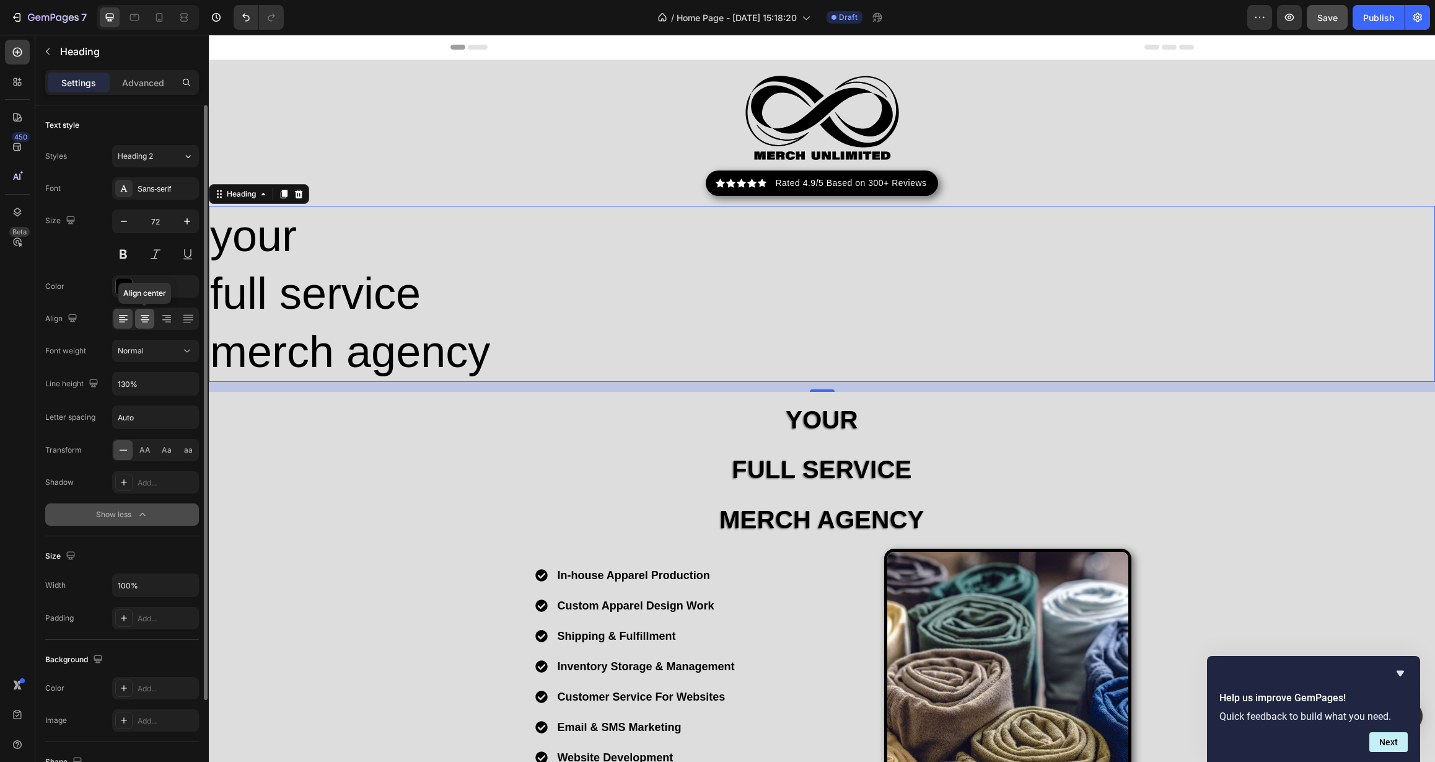
click at [146, 315] on icon at bounding box center [145, 315] width 9 height 1
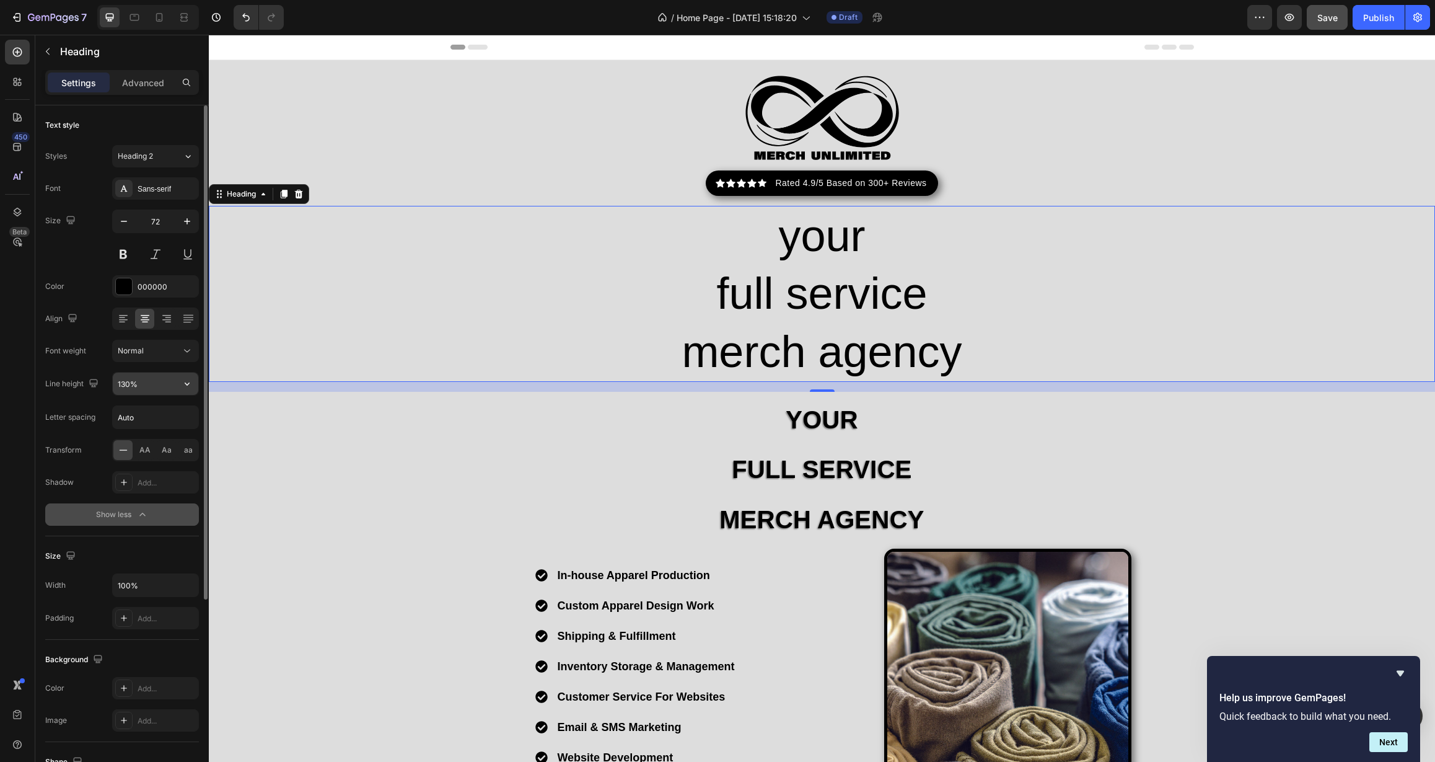
click at [164, 385] on input "130%" at bounding box center [156, 383] width 86 height 22
click at [187, 383] on icon "button" at bounding box center [187, 383] width 12 height 12
click at [167, 402] on div "100% 120% 130% 150% 180%" at bounding box center [143, 463] width 112 height 128
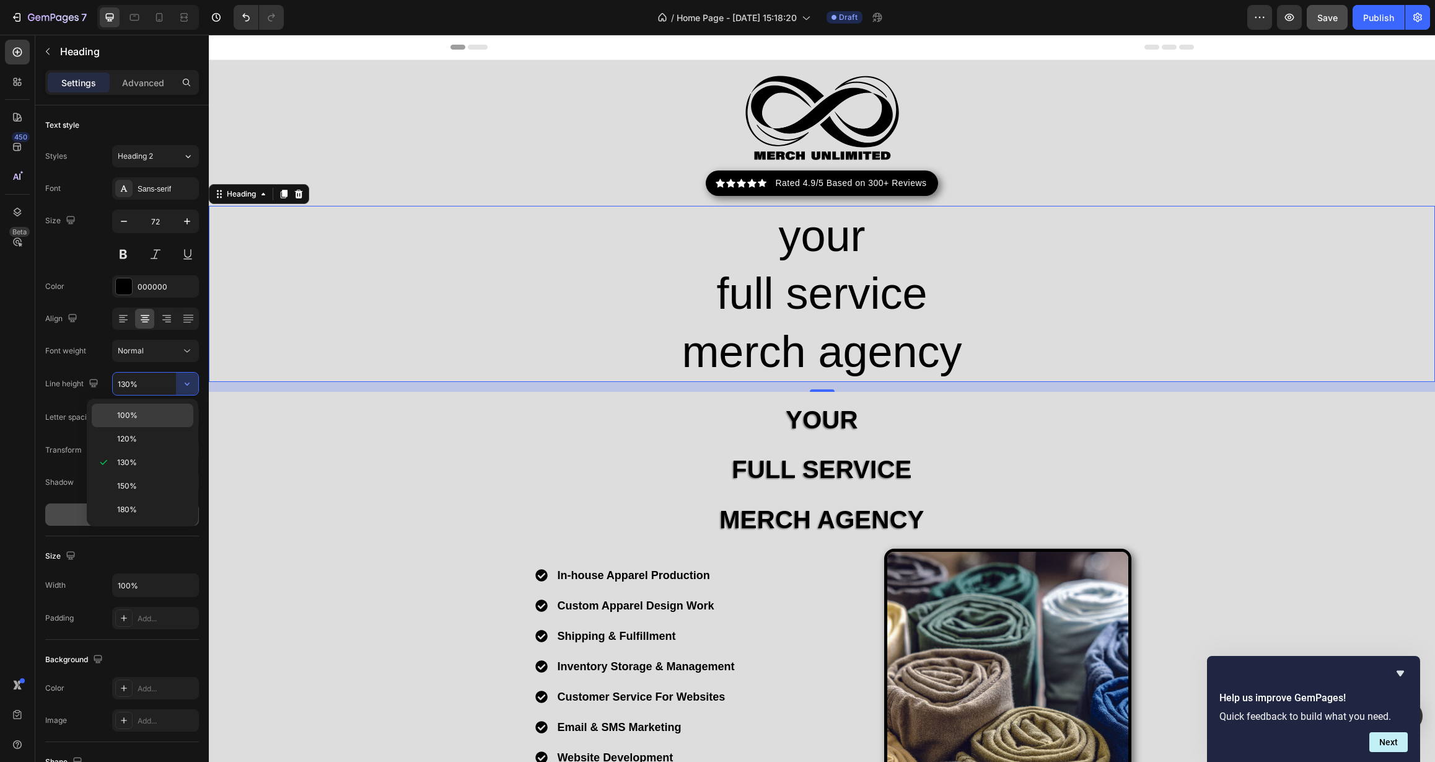
click at [165, 410] on p "100%" at bounding box center [152, 415] width 71 height 11
type input "100%"
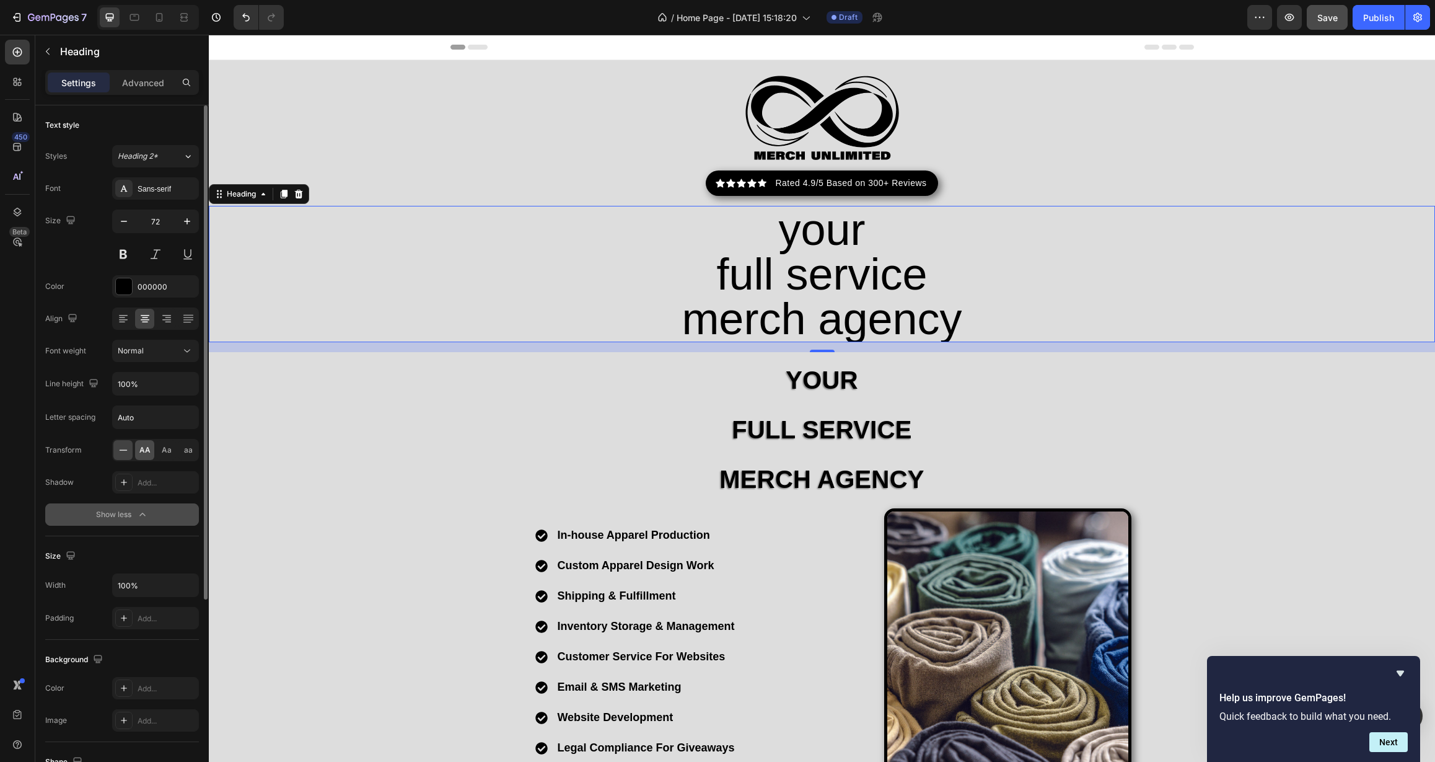
click at [138, 450] on div "AA" at bounding box center [144, 450] width 19 height 20
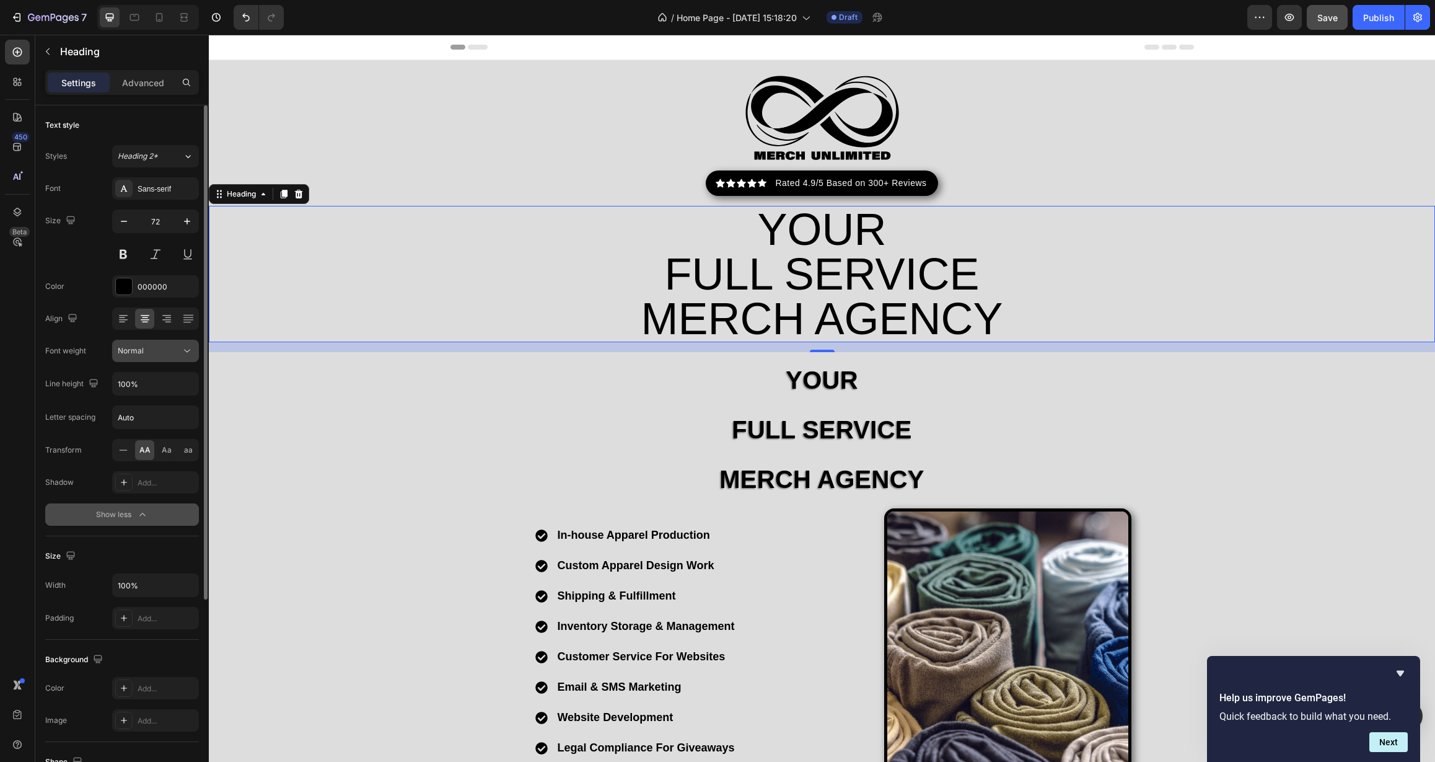
click at [150, 350] on div "Normal" at bounding box center [149, 350] width 63 height 11
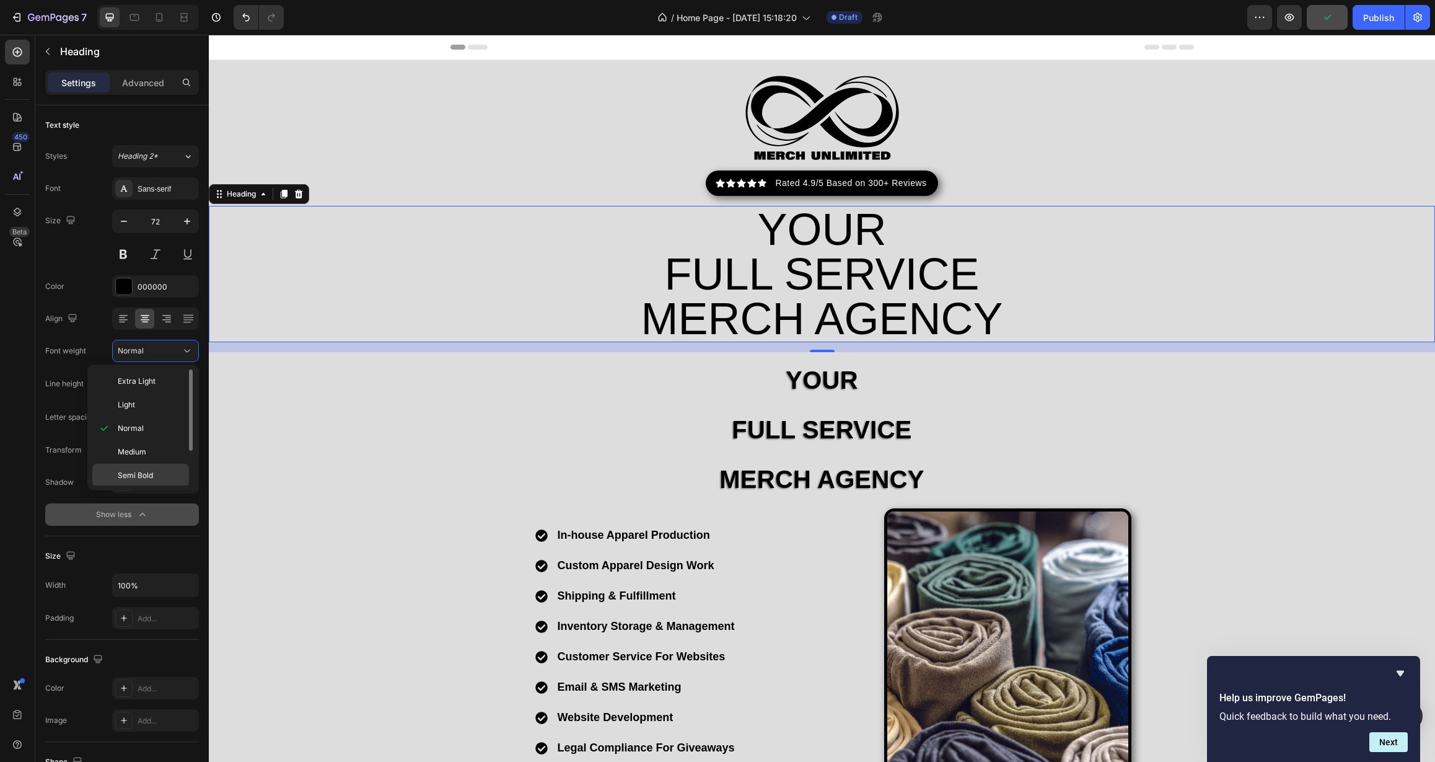
click at [149, 471] on span "Semi Bold" at bounding box center [135, 475] width 35 height 11
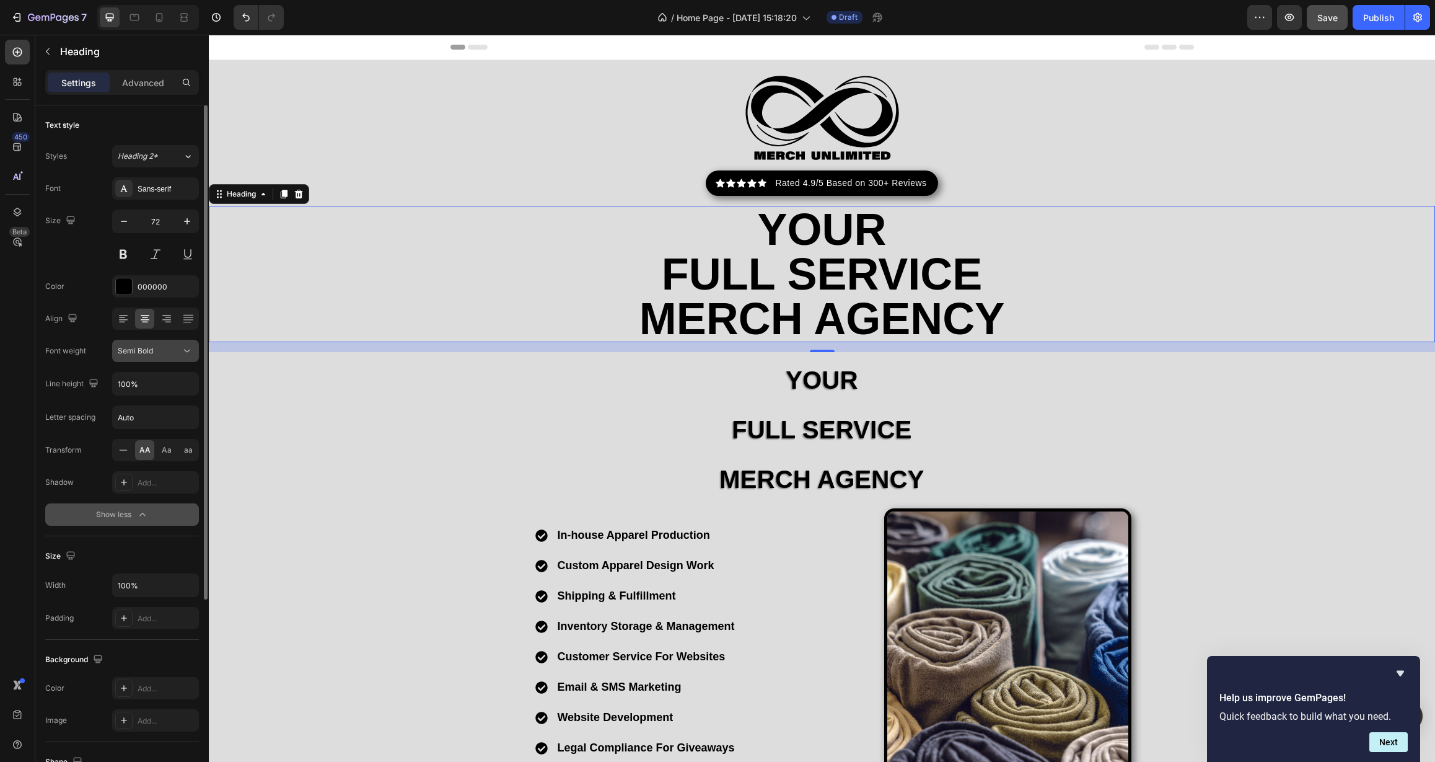
scroll to position [2, 0]
click at [161, 355] on button "Semi Bold" at bounding box center [155, 348] width 87 height 22
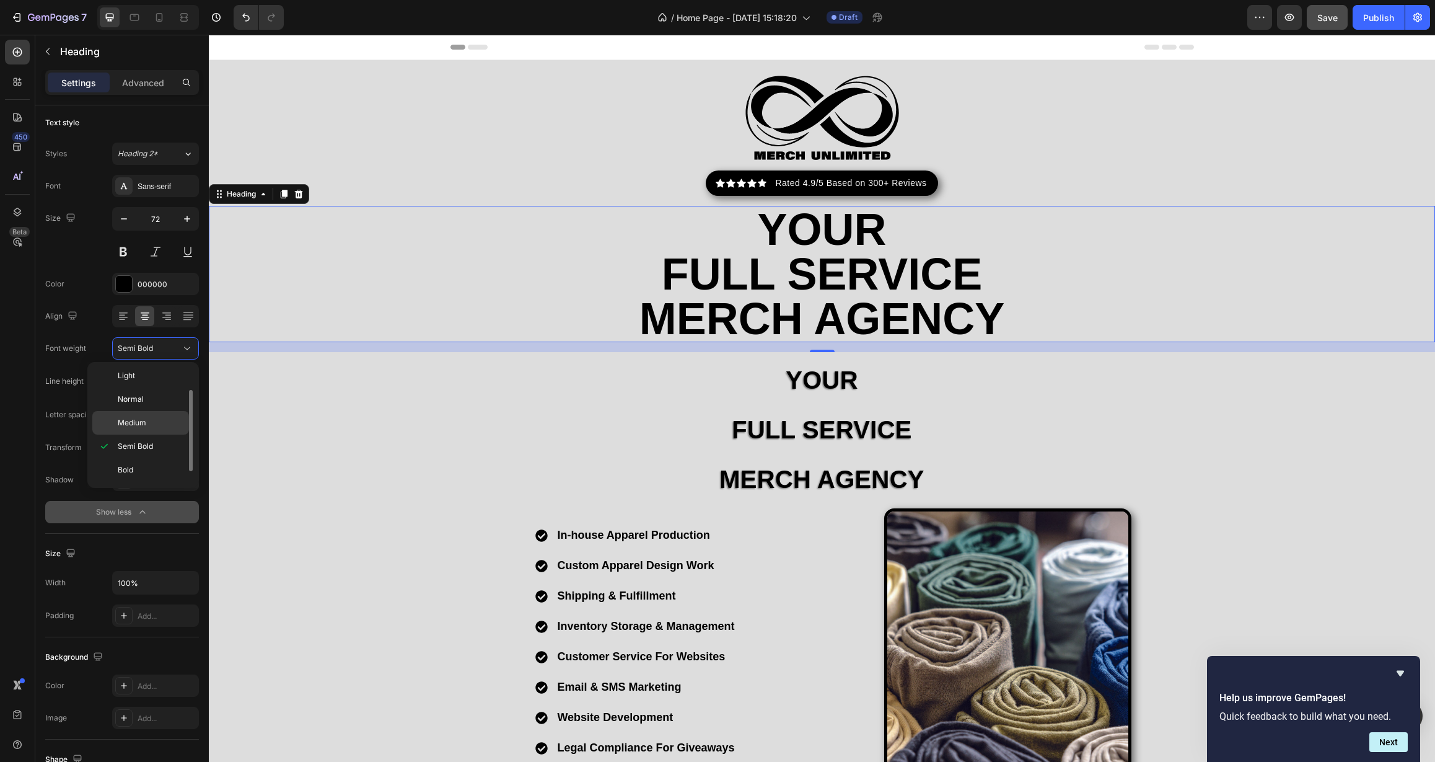
scroll to position [29, 0]
click at [156, 471] on p "Bold" at bounding box center [151, 467] width 66 height 11
drag, startPoint x: 155, startPoint y: 348, endPoint x: 151, endPoint y: 384, distance: 36.8
click at [156, 352] on div "Bold" at bounding box center [149, 348] width 63 height 11
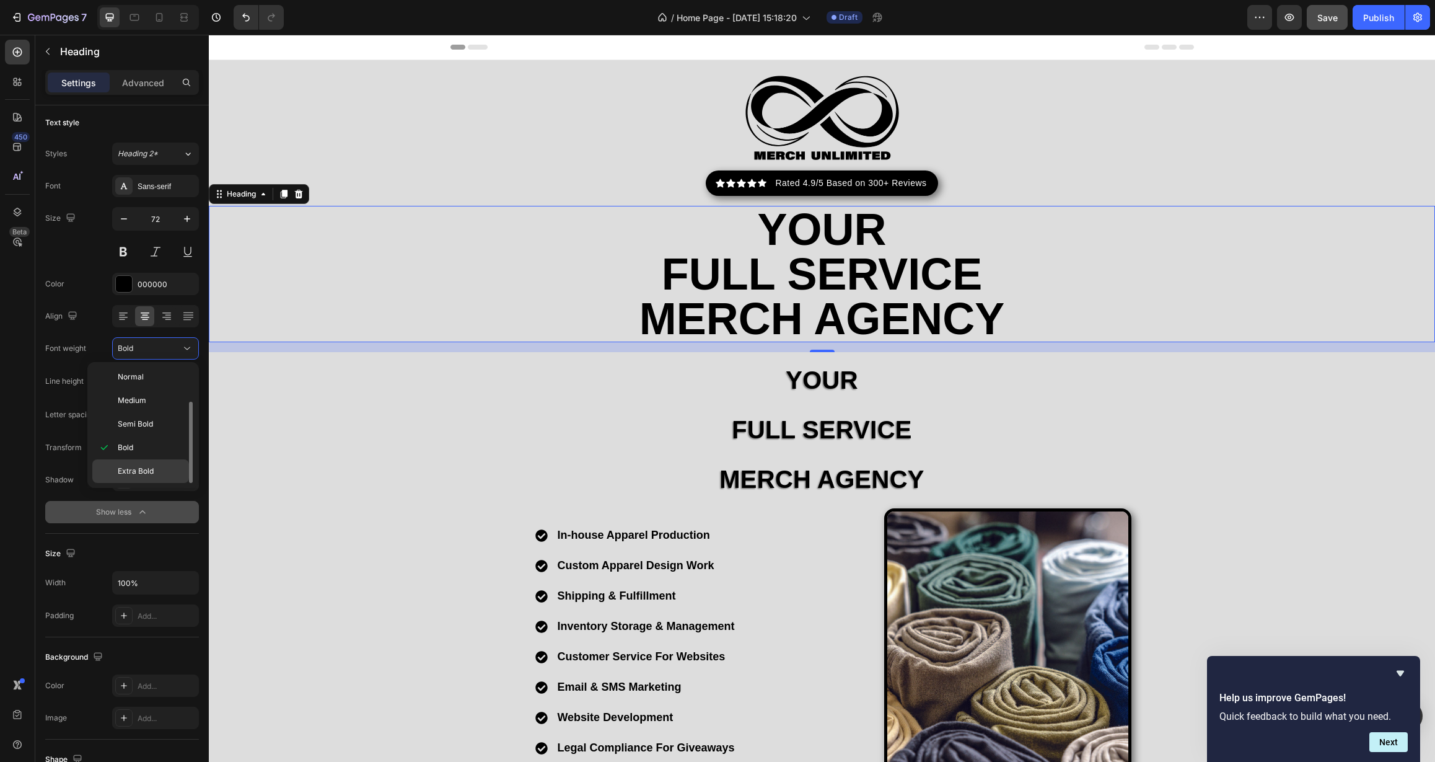
click at [151, 473] on span "Extra Bold" at bounding box center [136, 470] width 36 height 11
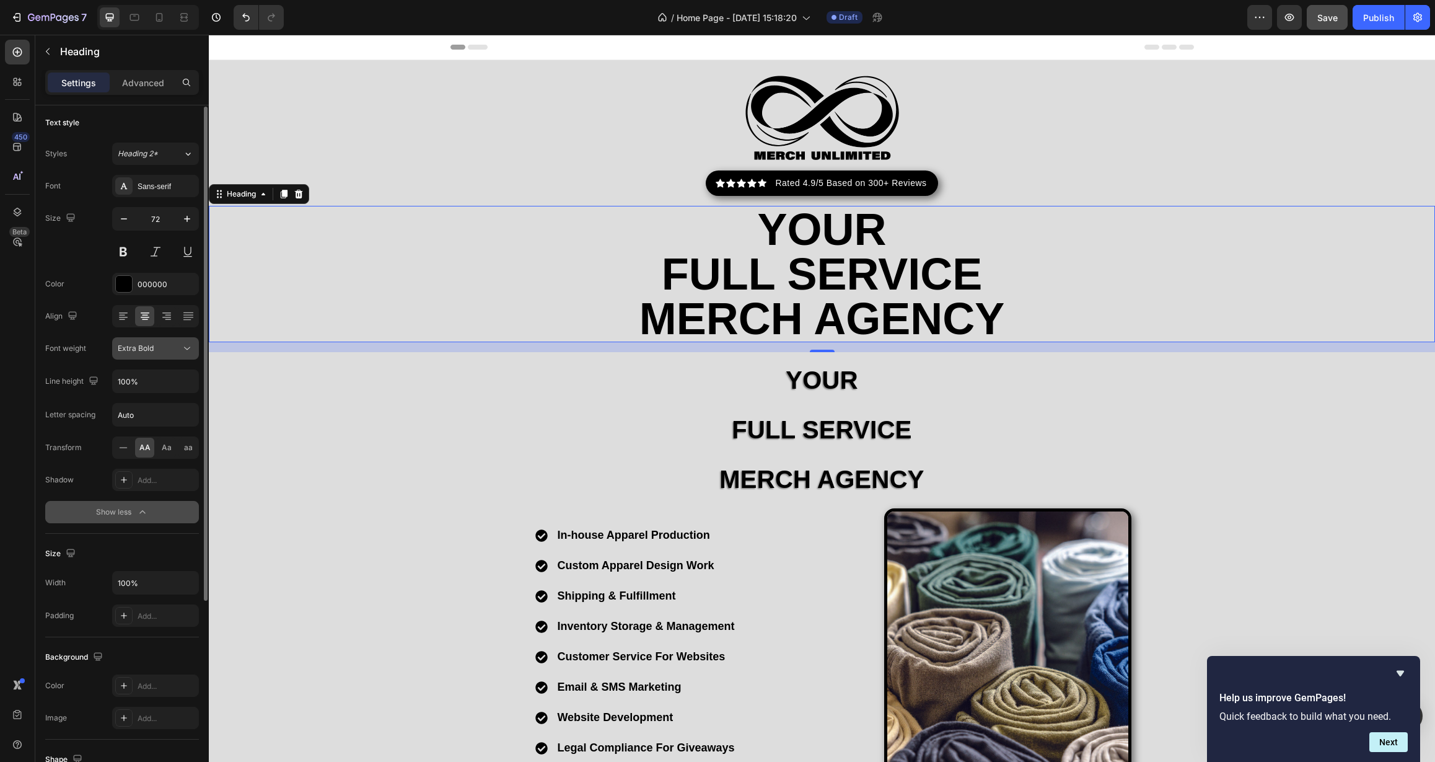
click at [157, 359] on div "Font Sans-serif Size 72 Color 000000 Align Font weight Extra Bold Line height 1…" at bounding box center [122, 349] width 154 height 348
click at [161, 350] on div "Extra Bold" at bounding box center [149, 348] width 63 height 11
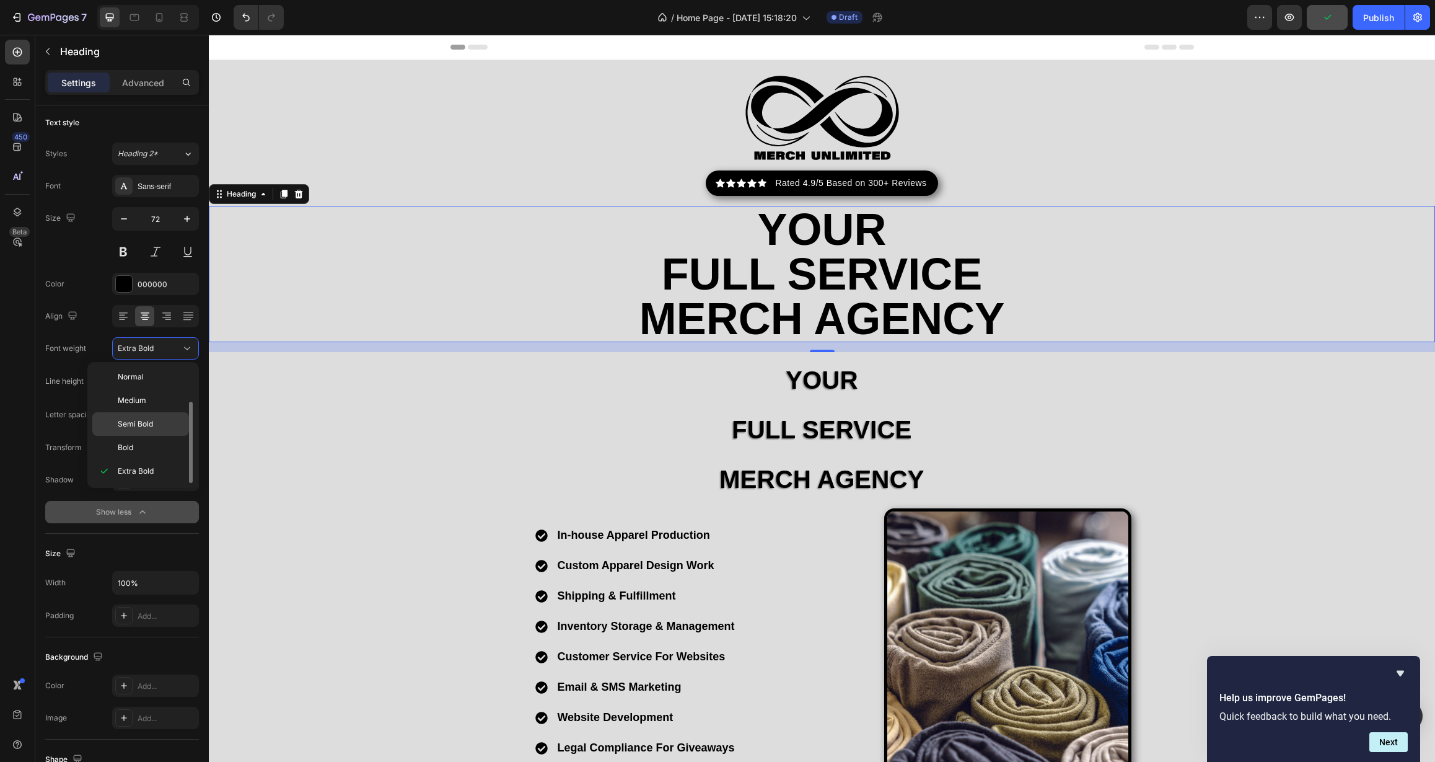
click at [154, 428] on p "Semi Bold" at bounding box center [151, 423] width 66 height 11
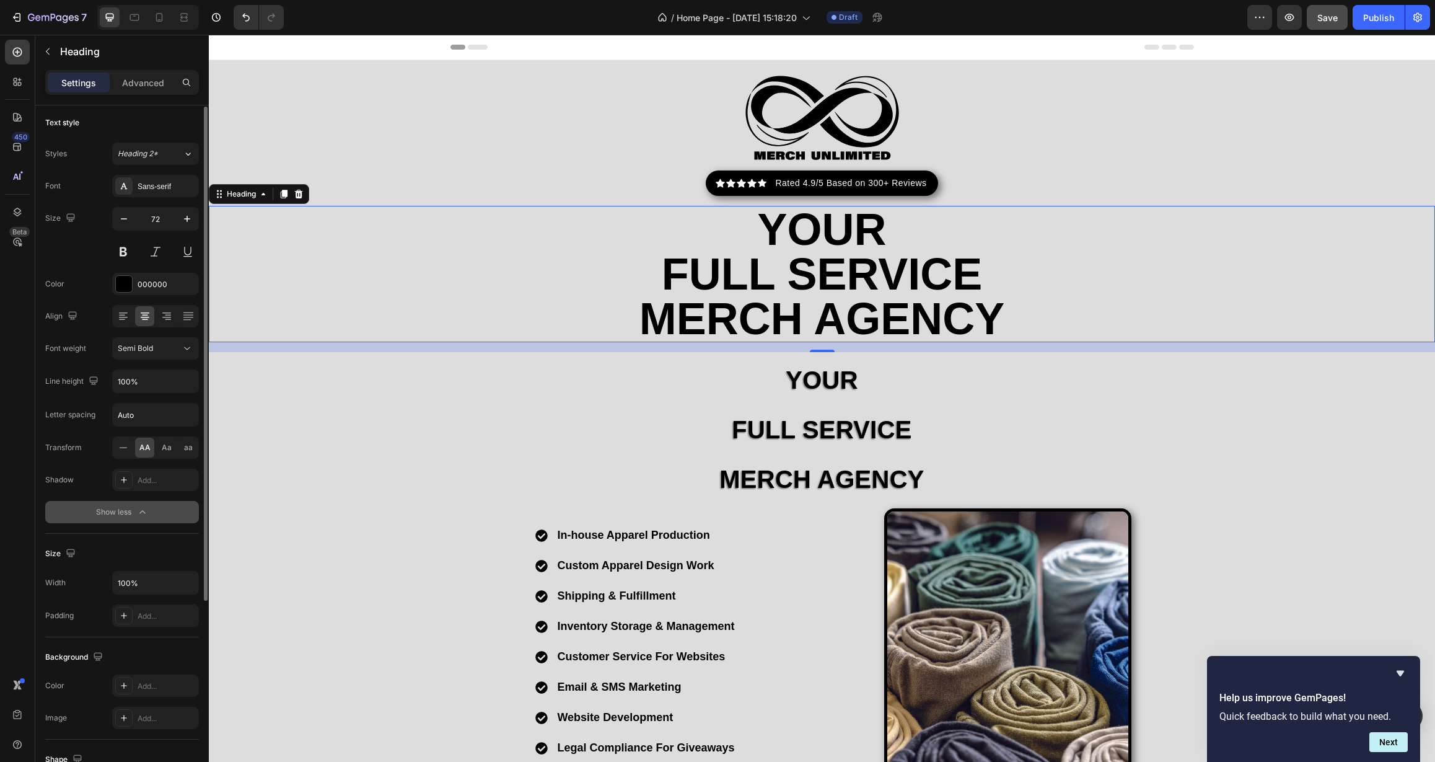
click at [165, 359] on div "Font Sans-serif Size 72 Color 000000 Align Font weight Semi Bold Line height 10…" at bounding box center [122, 349] width 154 height 348
drag, startPoint x: 167, startPoint y: 356, endPoint x: 166, endPoint y: 378, distance: 21.7
click at [167, 356] on button "Semi Bold" at bounding box center [155, 348] width 87 height 22
click at [154, 465] on p "Extra Bold" at bounding box center [151, 470] width 66 height 11
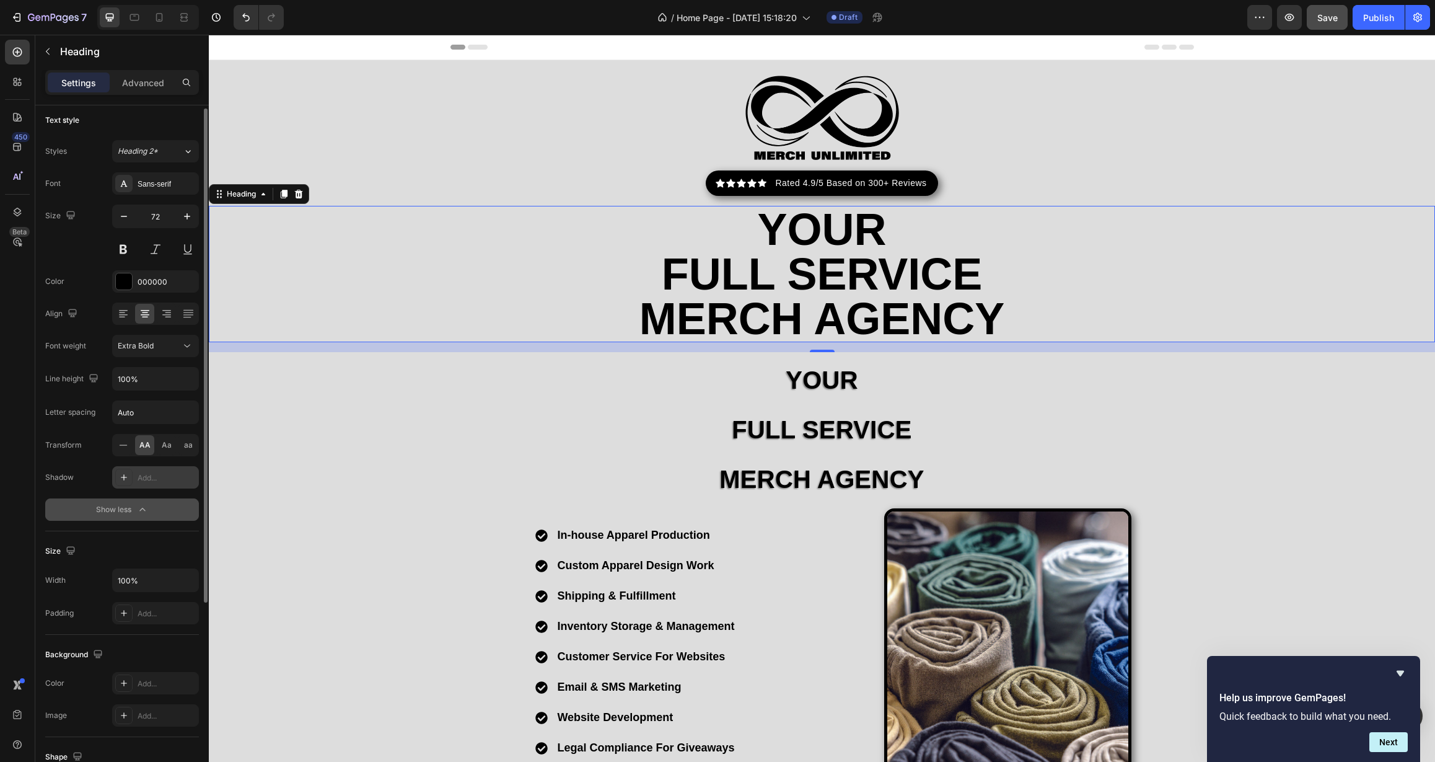
click at [161, 478] on div "Add..." at bounding box center [167, 477] width 58 height 11
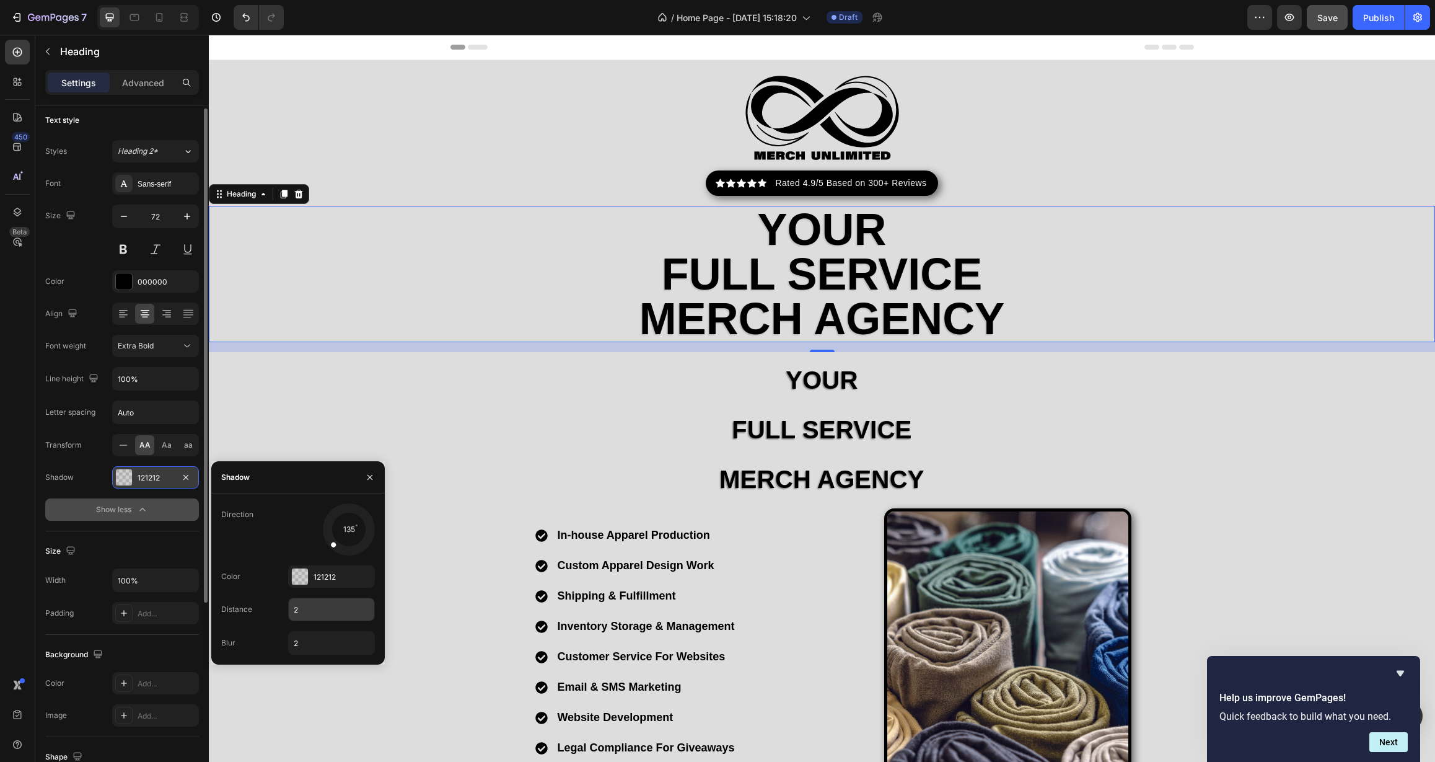
click at [317, 612] on input "2" at bounding box center [332, 609] width 86 height 22
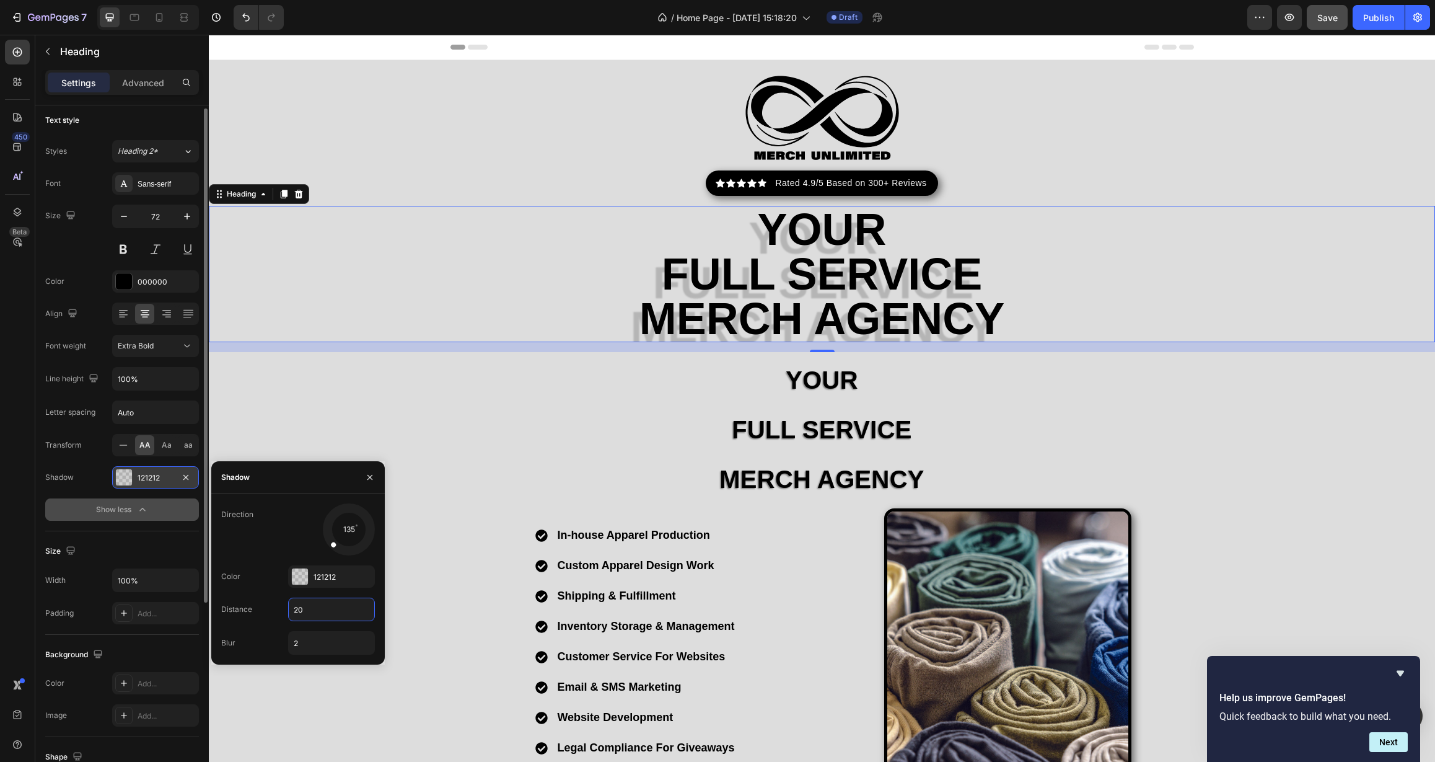
type input "2"
type input "5"
click at [319, 641] on input "2" at bounding box center [332, 643] width 86 height 22
click at [321, 640] on input "20" at bounding box center [332, 643] width 86 height 22
drag, startPoint x: 321, startPoint y: 640, endPoint x: 264, endPoint y: 644, distance: 57.1
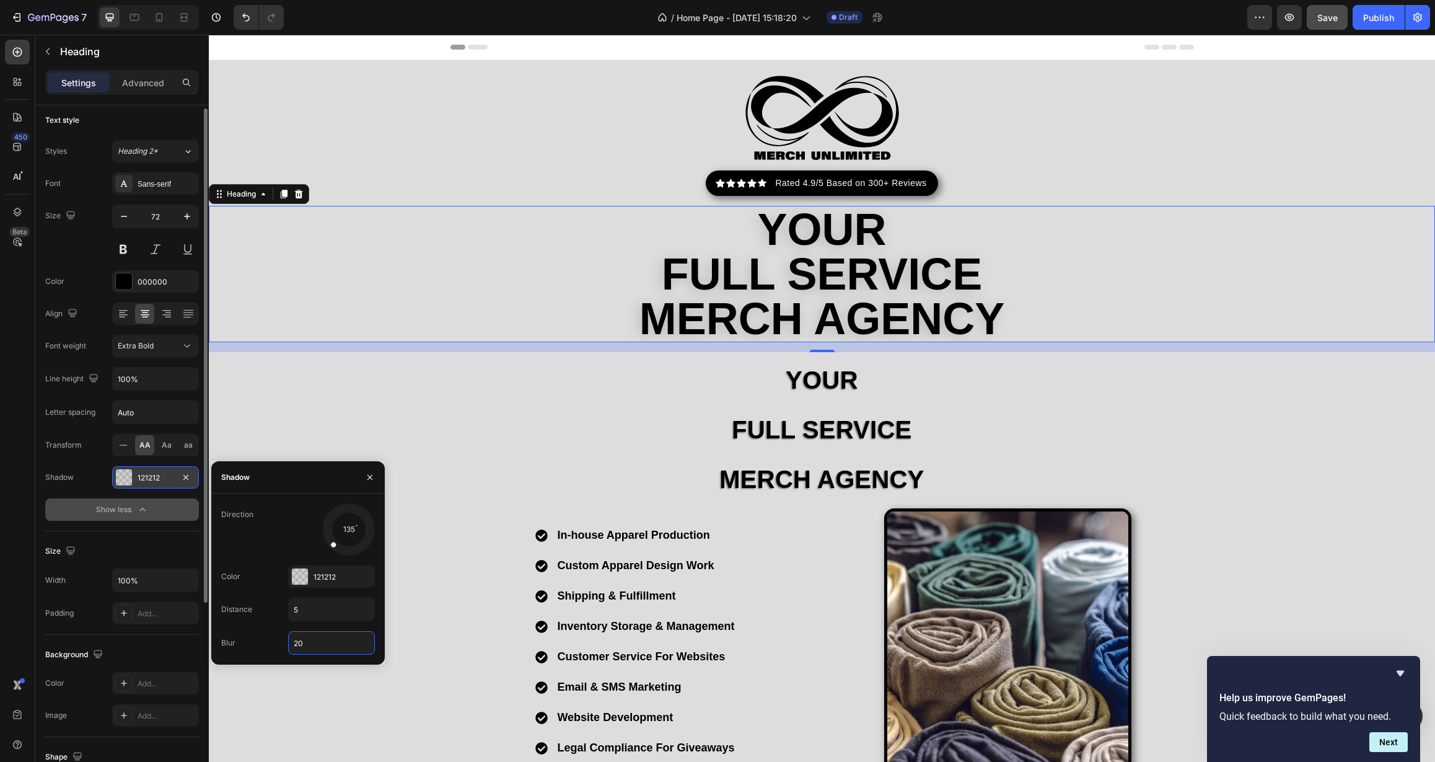
click at [264, 644] on div "Blur 20" at bounding box center [298, 643] width 154 height 24
drag, startPoint x: 302, startPoint y: 643, endPoint x: 267, endPoint y: 648, distance: 35.1
click at [267, 648] on div "Blur 1" at bounding box center [298, 643] width 154 height 24
click at [310, 646] on input "10" at bounding box center [332, 643] width 86 height 22
drag, startPoint x: 293, startPoint y: 646, endPoint x: 277, endPoint y: 648, distance: 15.6
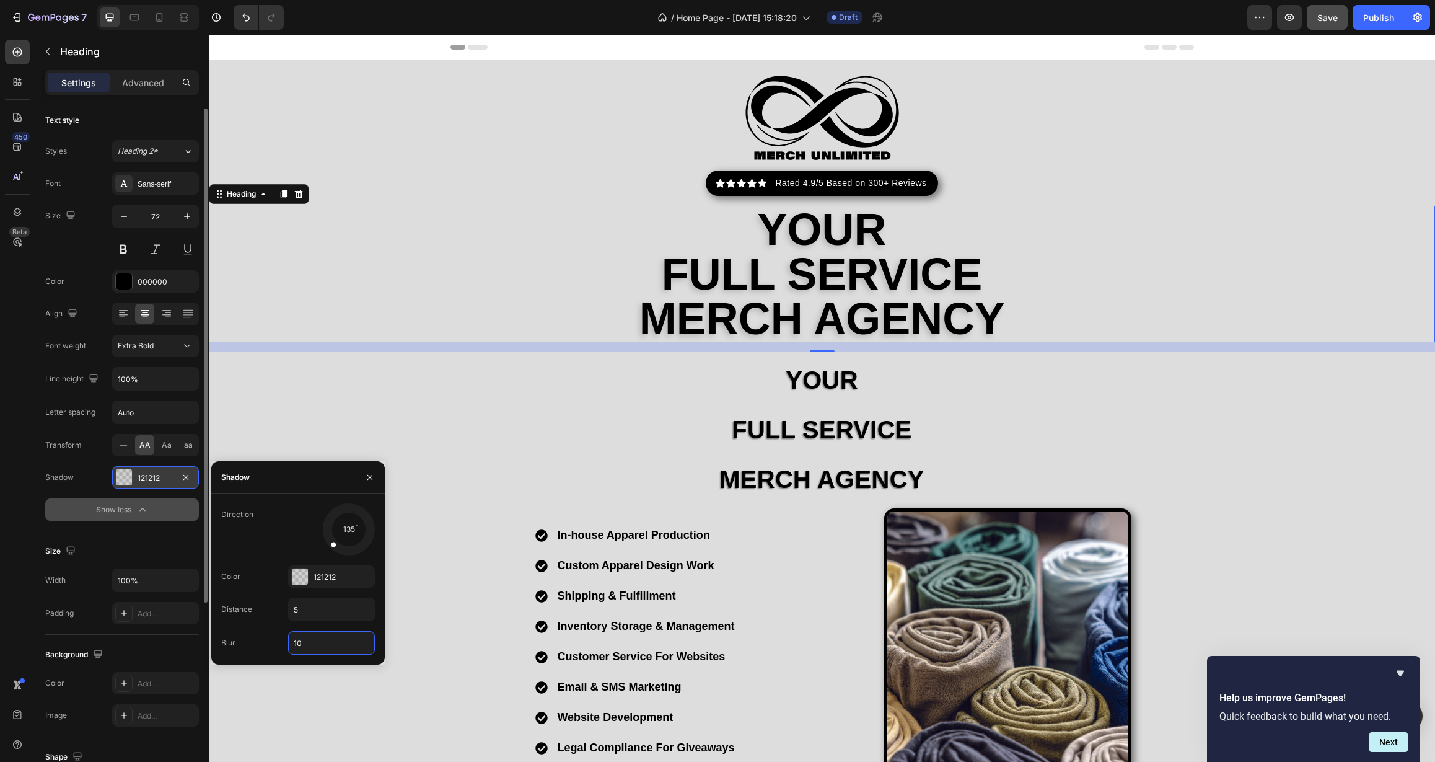
click at [277, 648] on div "Blur 10" at bounding box center [298, 643] width 154 height 24
drag, startPoint x: 299, startPoint y: 645, endPoint x: 293, endPoint y: 645, distance: 6.8
click at [293, 645] on input "10" at bounding box center [332, 643] width 86 height 22
click at [289, 644] on input "0" at bounding box center [332, 643] width 86 height 22
drag, startPoint x: 306, startPoint y: 645, endPoint x: 292, endPoint y: 647, distance: 13.9
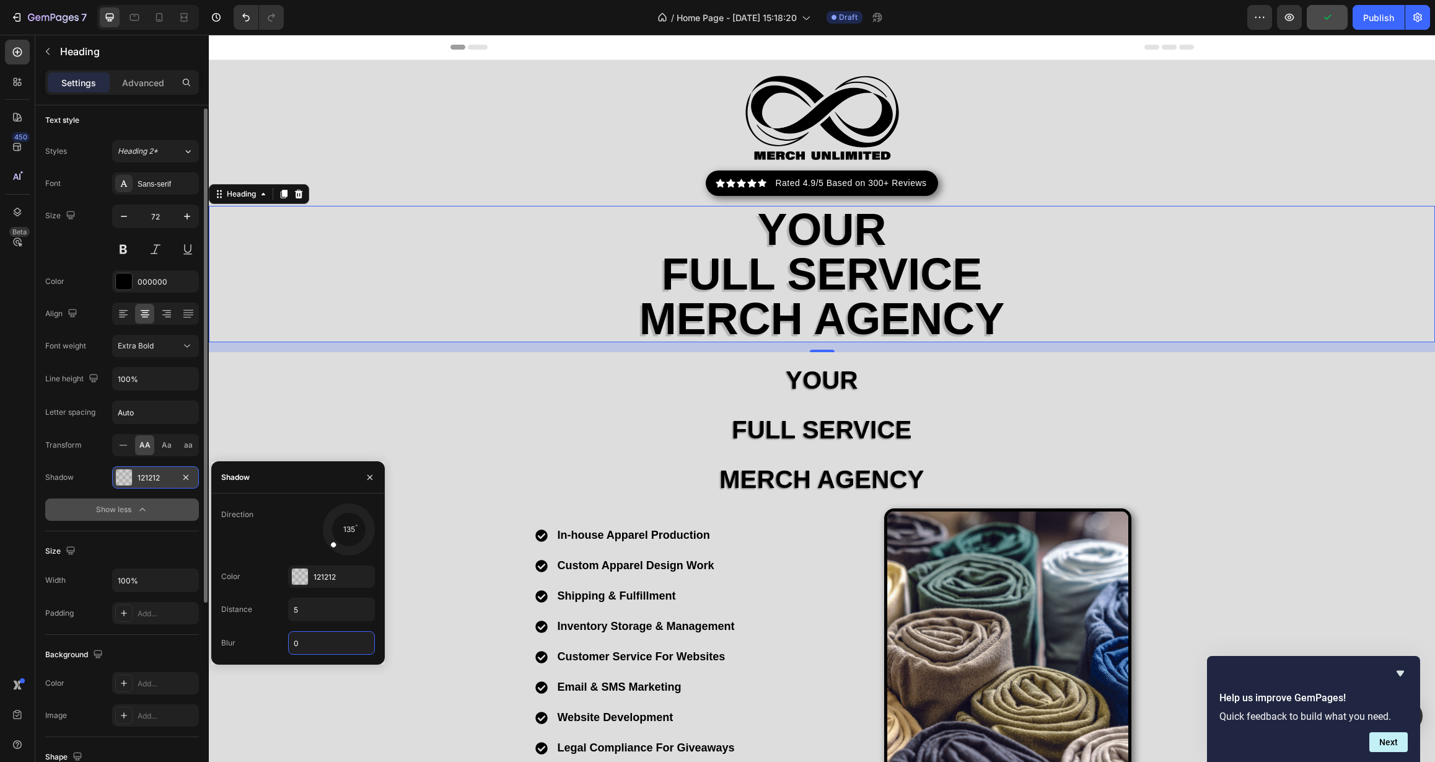
click at [292, 647] on input "0" at bounding box center [332, 643] width 86 height 22
type input "2"
click at [267, 623] on div "Direction 135 Color 121212 Distance 5 Blur 2" at bounding box center [298, 578] width 174 height 151
click at [369, 473] on icon "button" at bounding box center [370, 477] width 10 height 10
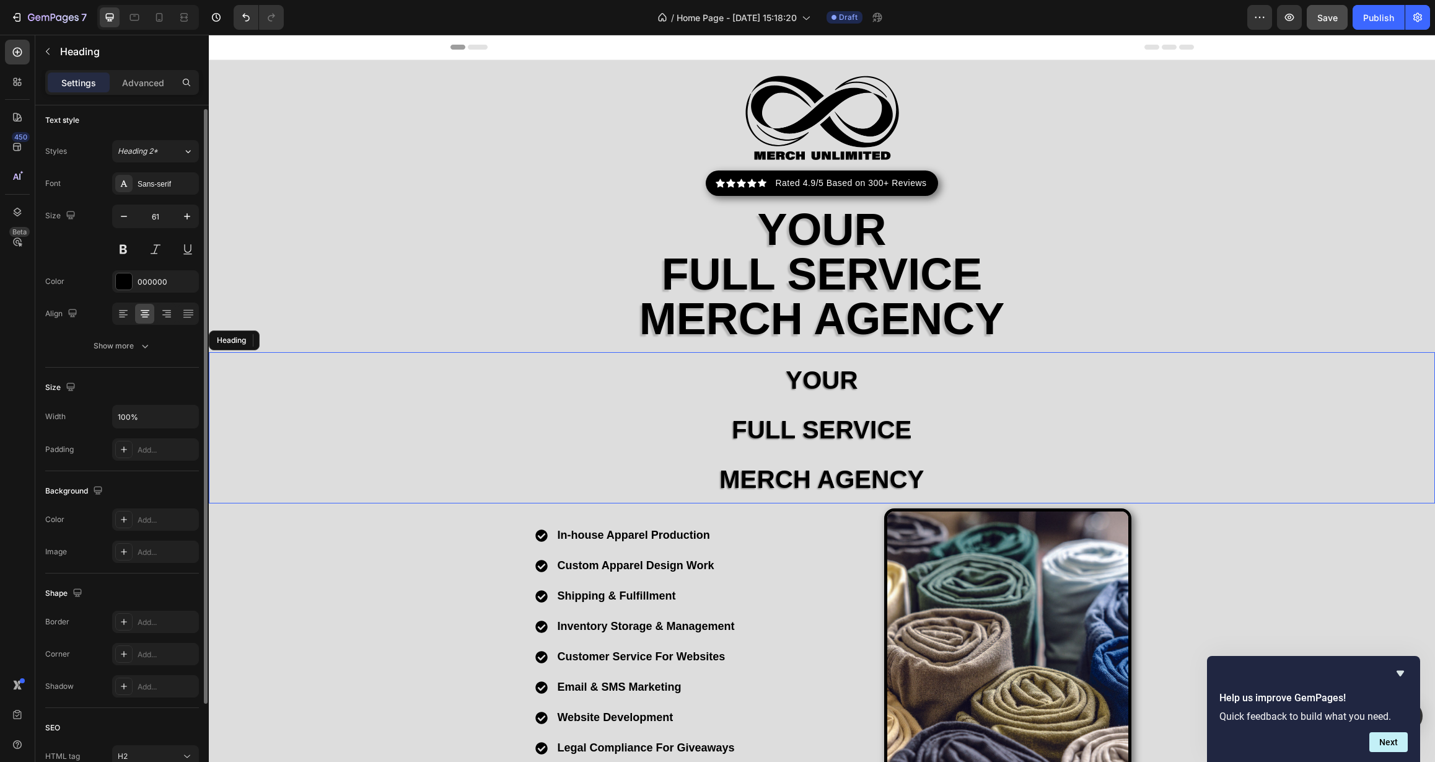
click at [584, 420] on p "⁠⁠⁠⁠⁠⁠⁠ Your FULL SERVICE MERCH AGENCY" at bounding box center [822, 427] width 1224 height 149
click at [304, 343] on icon at bounding box center [299, 340] width 10 height 10
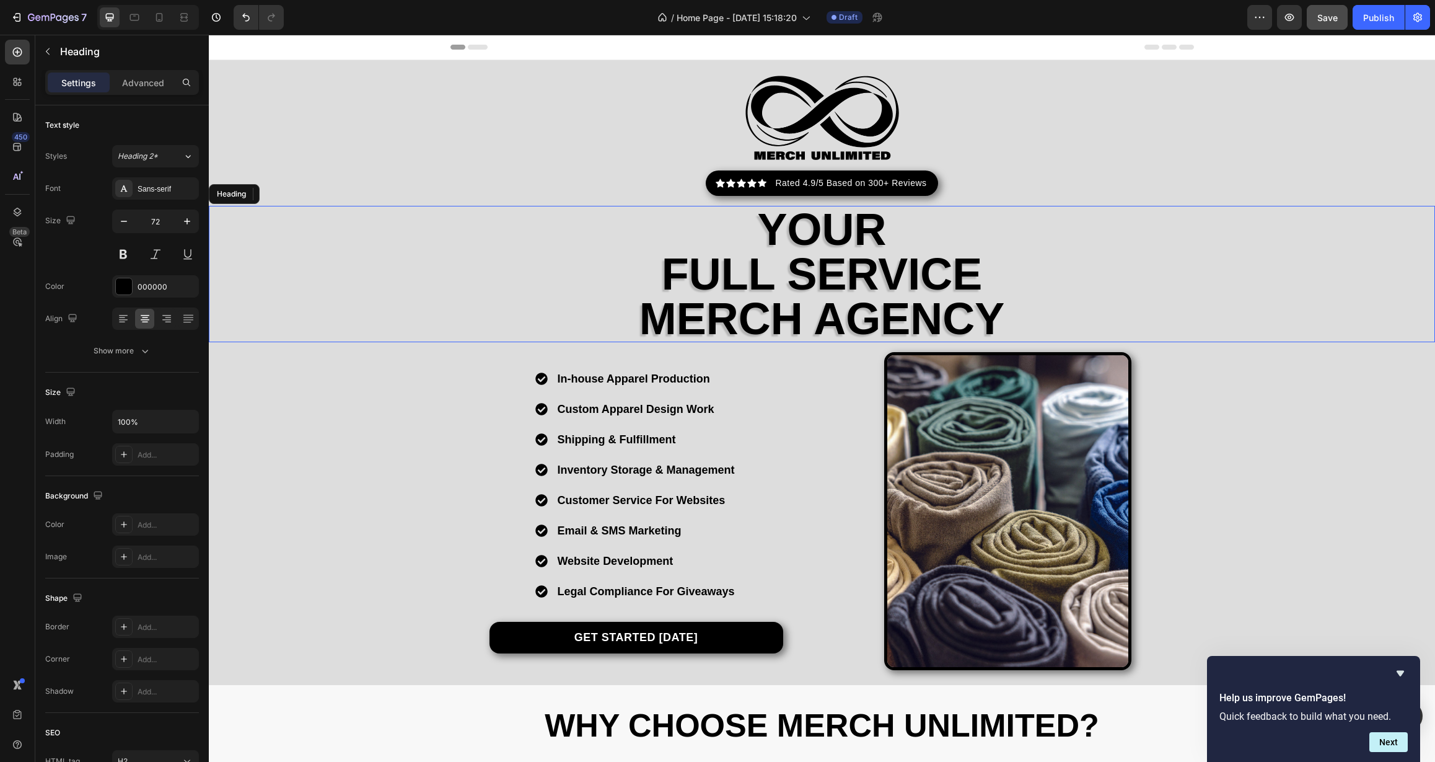
click at [364, 304] on p "your full service merch agency" at bounding box center [822, 274] width 1224 height 134
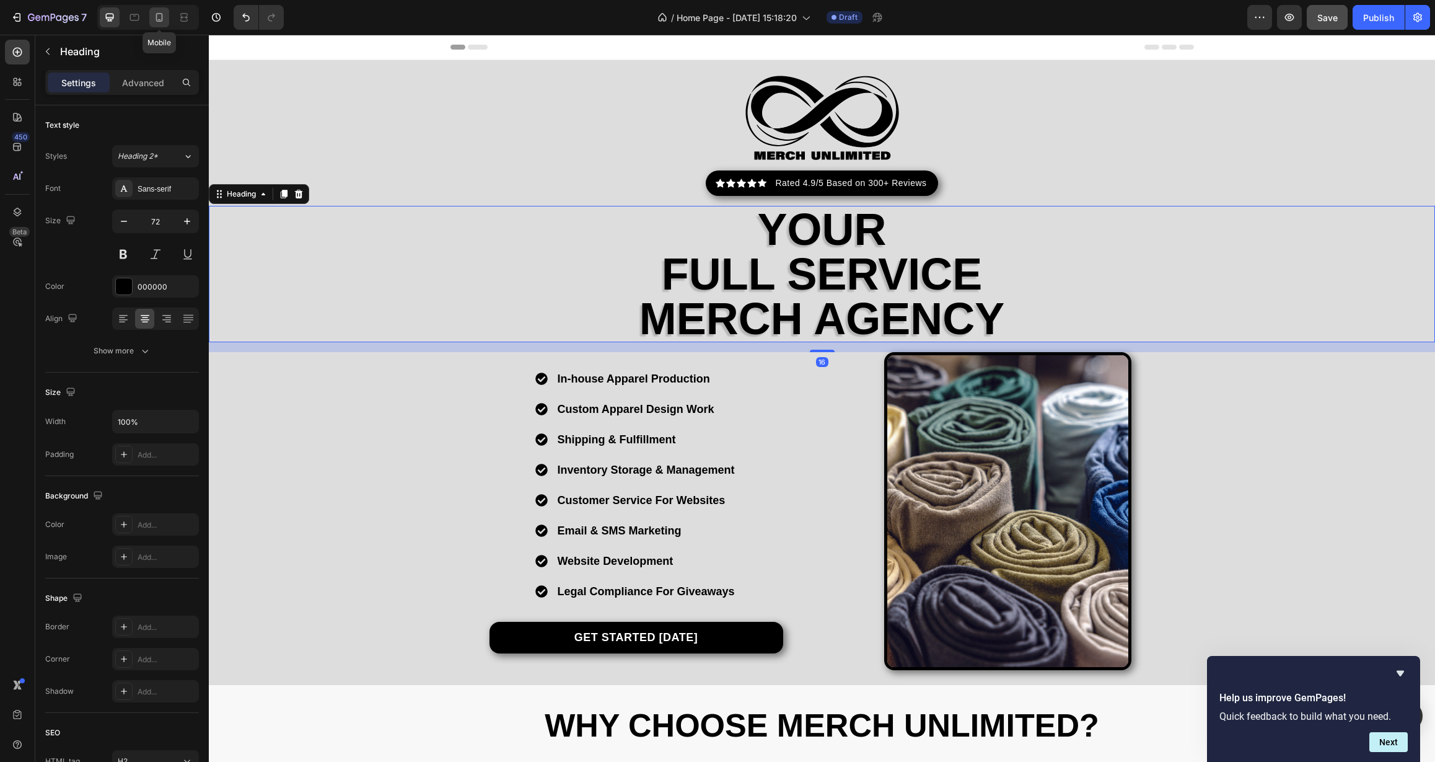
click at [157, 17] on icon at bounding box center [159, 17] width 7 height 9
type input "41"
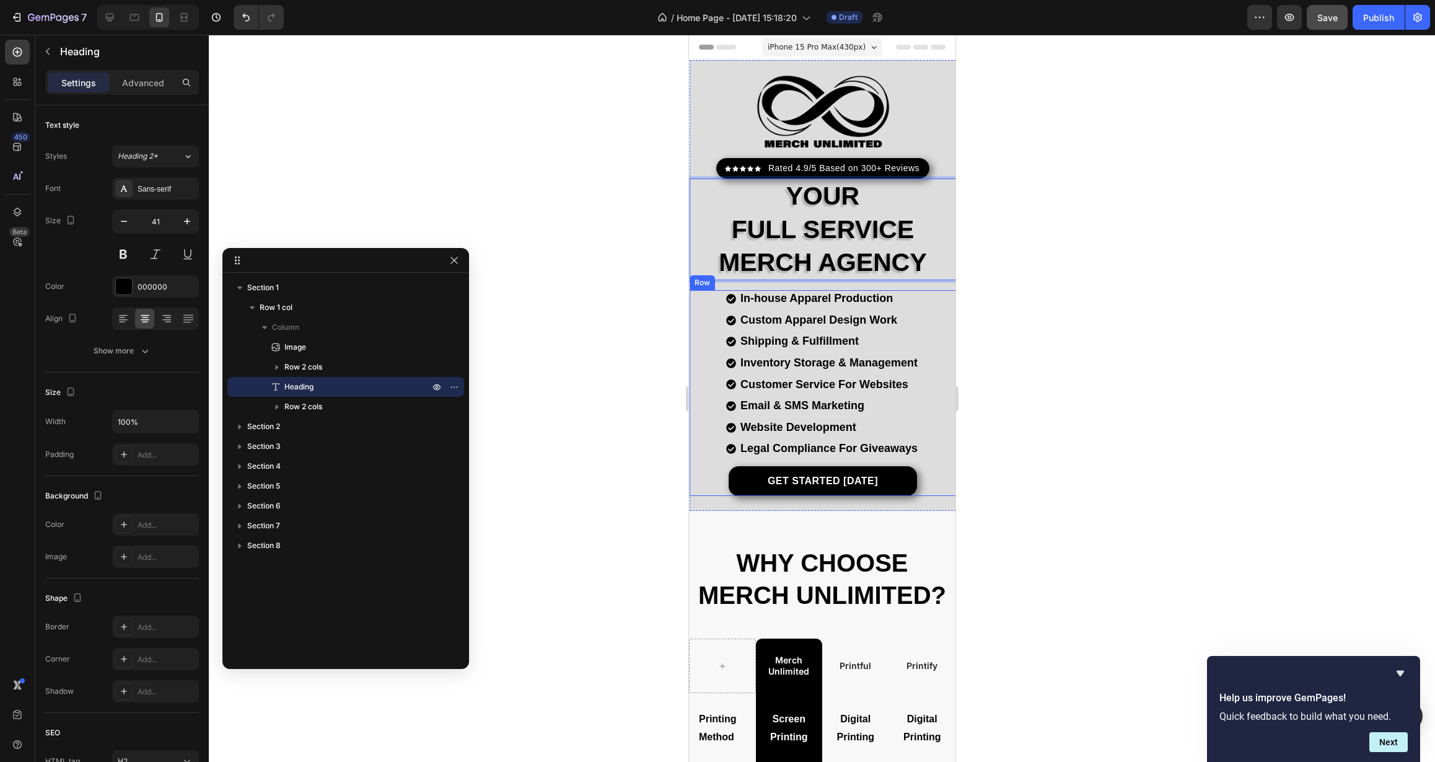
click at [697, 302] on div "In-house Apparel Production Custom Apparel Design Work Shipping & Fulfillment I…" at bounding box center [822, 393] width 266 height 206
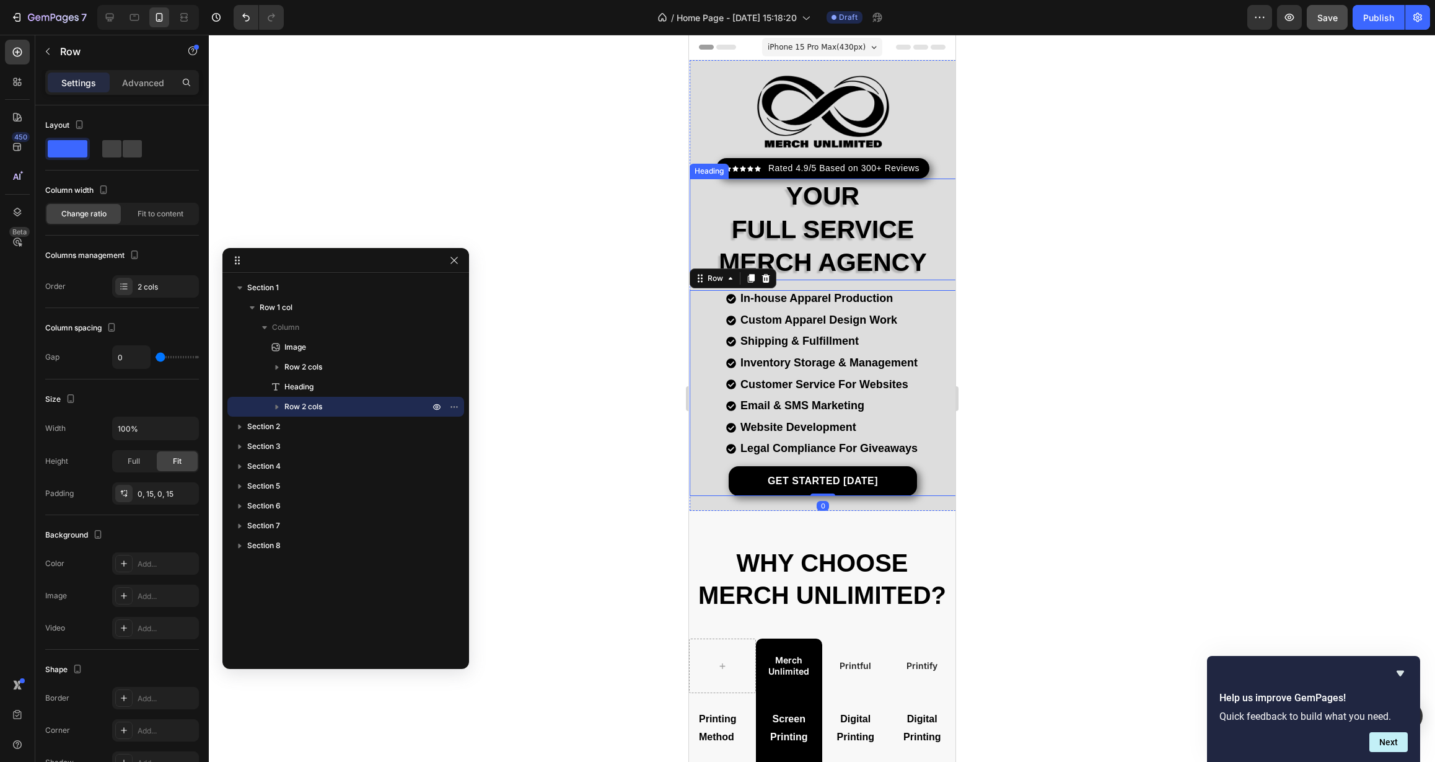
click at [711, 224] on p "your full service merch agency" at bounding box center [822, 229] width 264 height 99
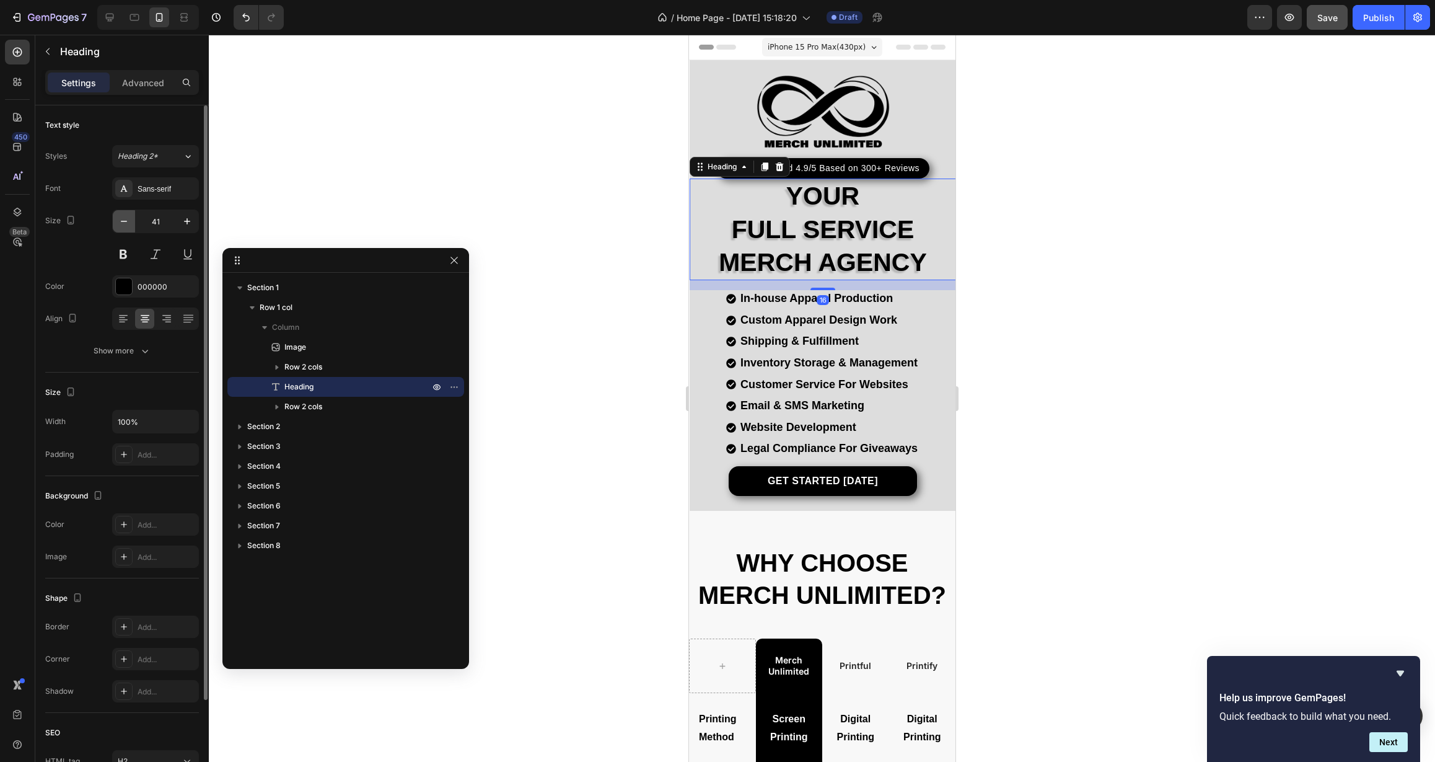
click at [115, 225] on button "button" at bounding box center [124, 221] width 22 height 22
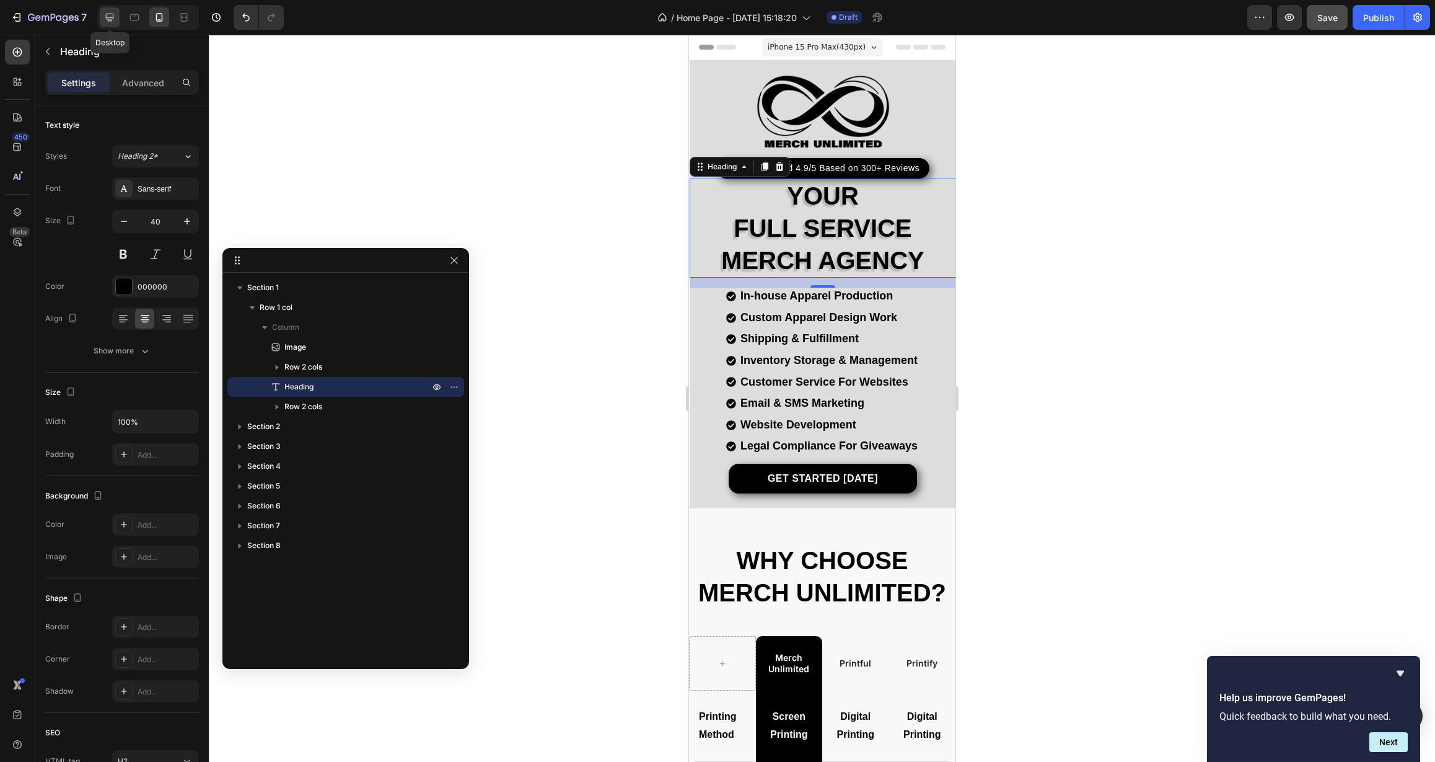
click at [113, 16] on icon at bounding box center [110, 18] width 8 height 8
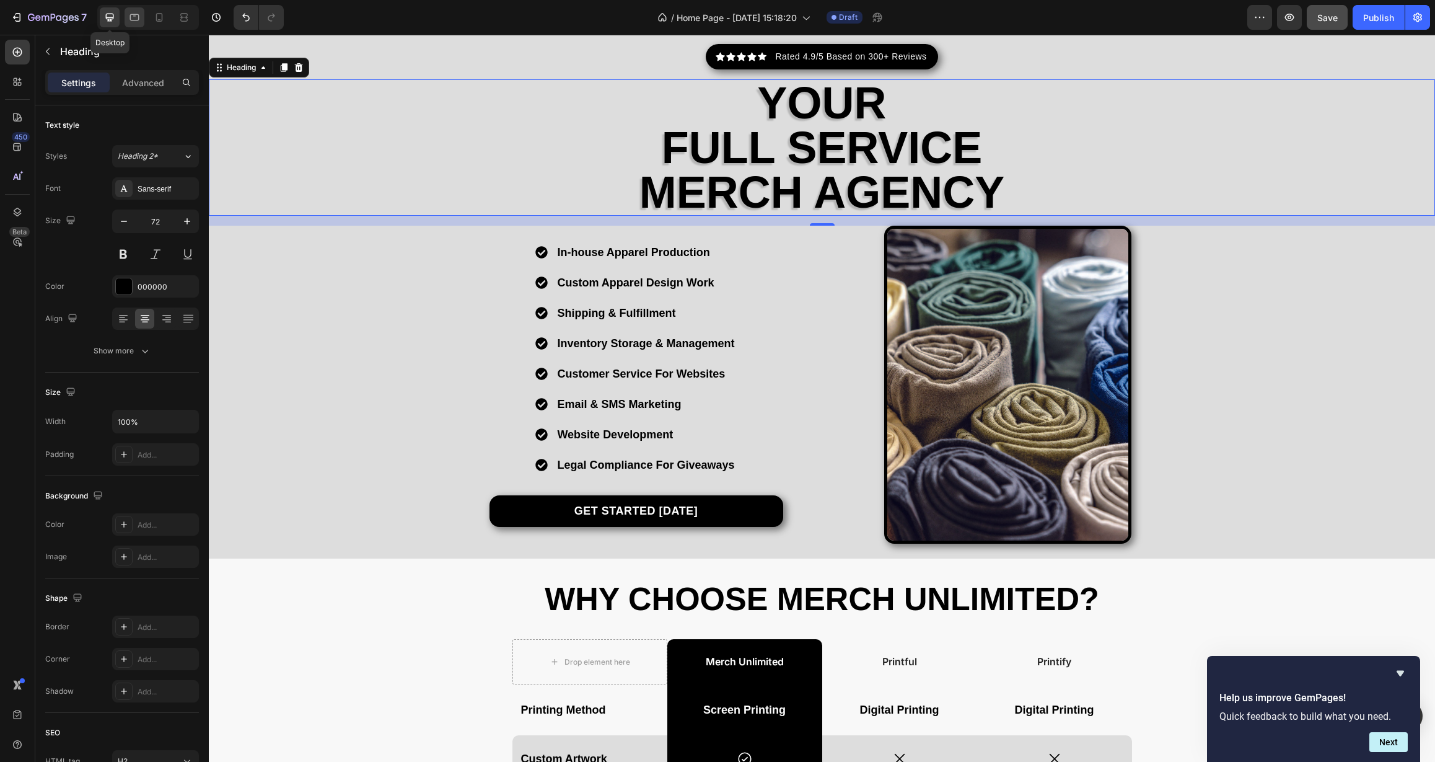
scroll to position [127, 0]
click at [160, 17] on icon at bounding box center [159, 17] width 12 height 12
type input "40"
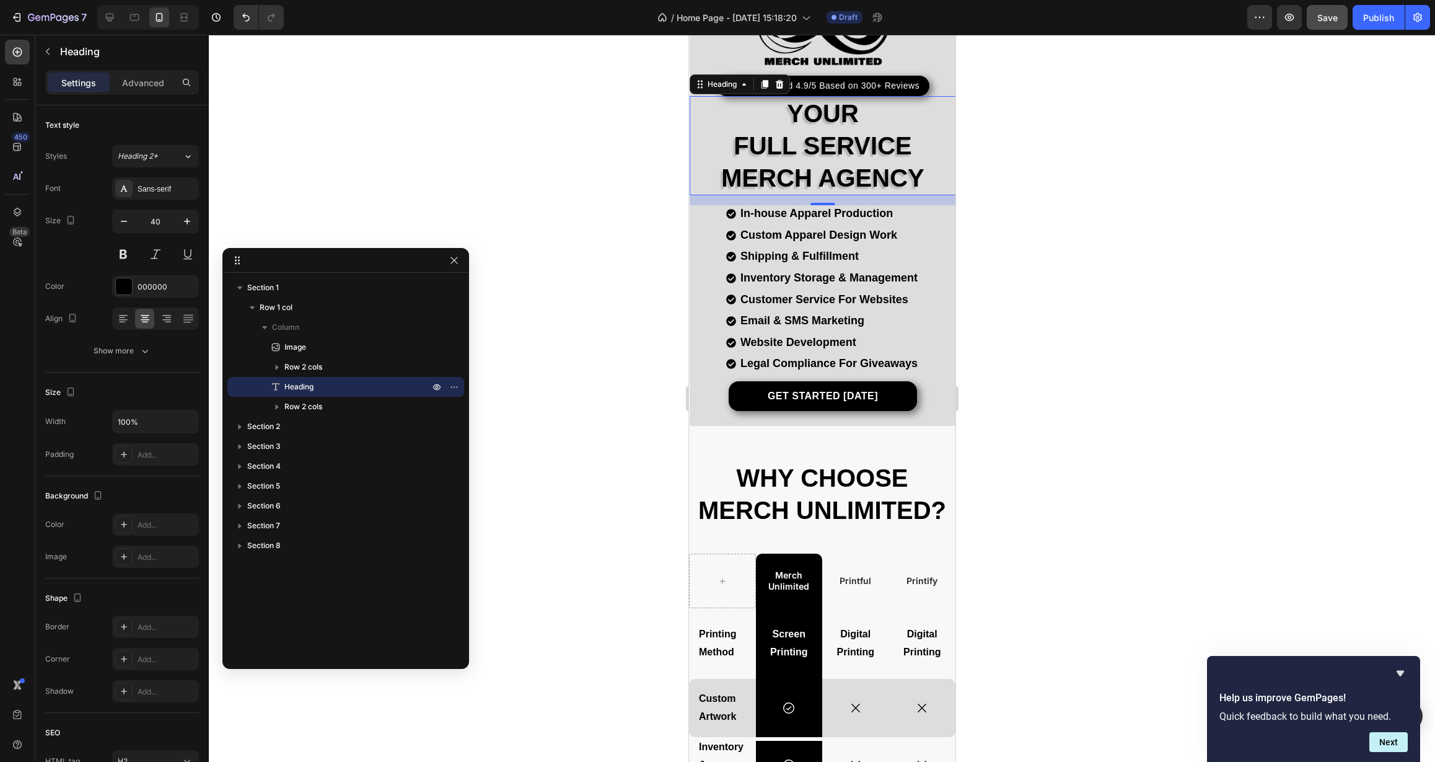
scroll to position [32, 0]
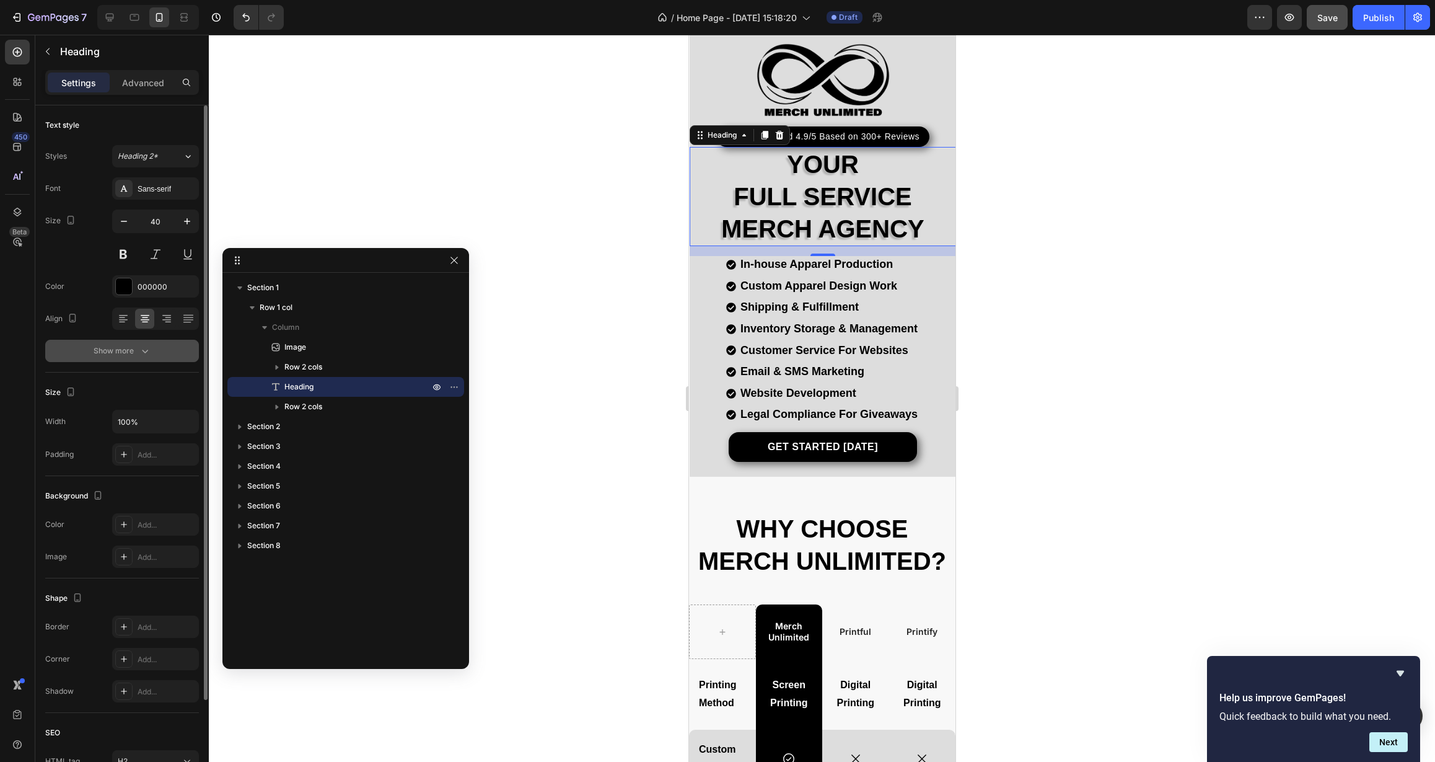
click at [120, 353] on div "Show more" at bounding box center [123, 351] width 58 height 12
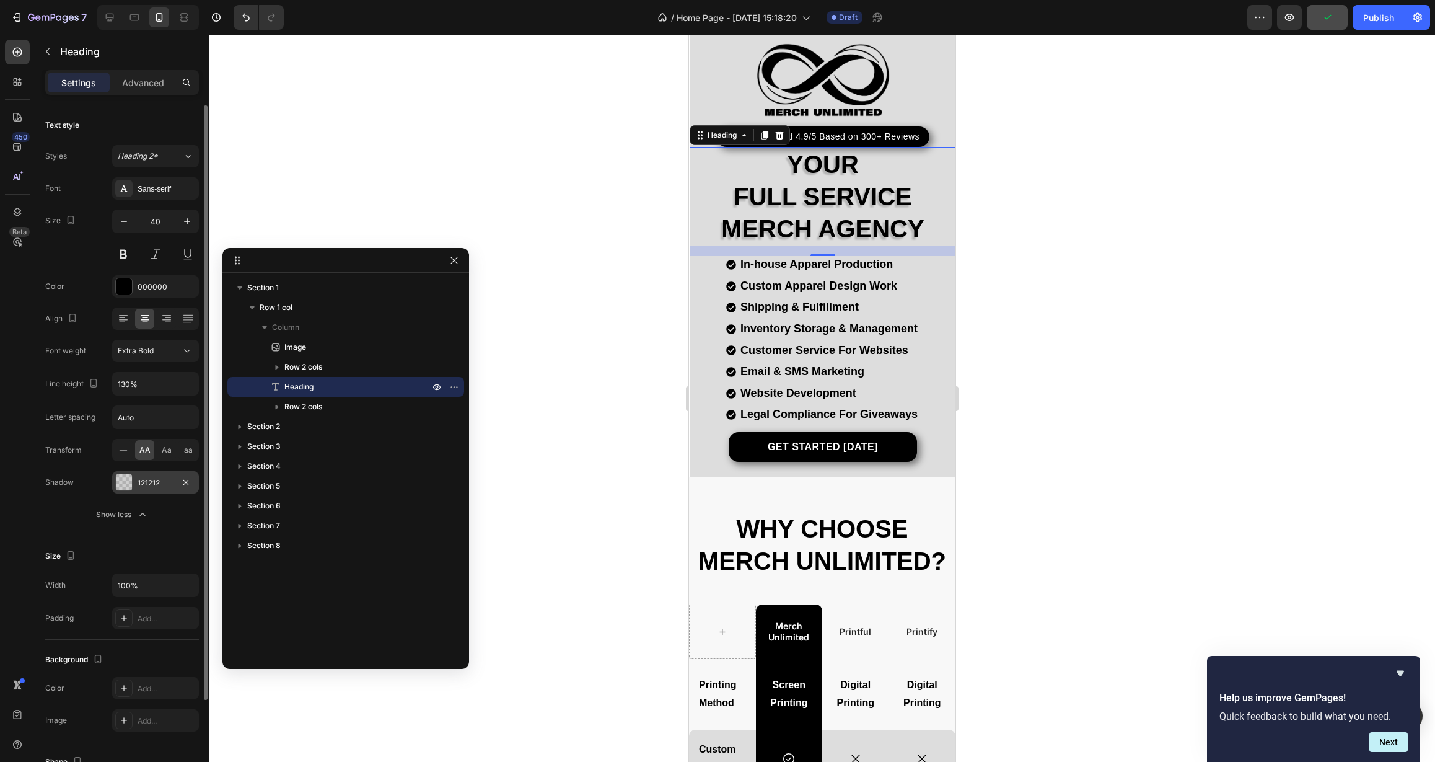
click at [148, 480] on div "121212" at bounding box center [156, 482] width 36 height 11
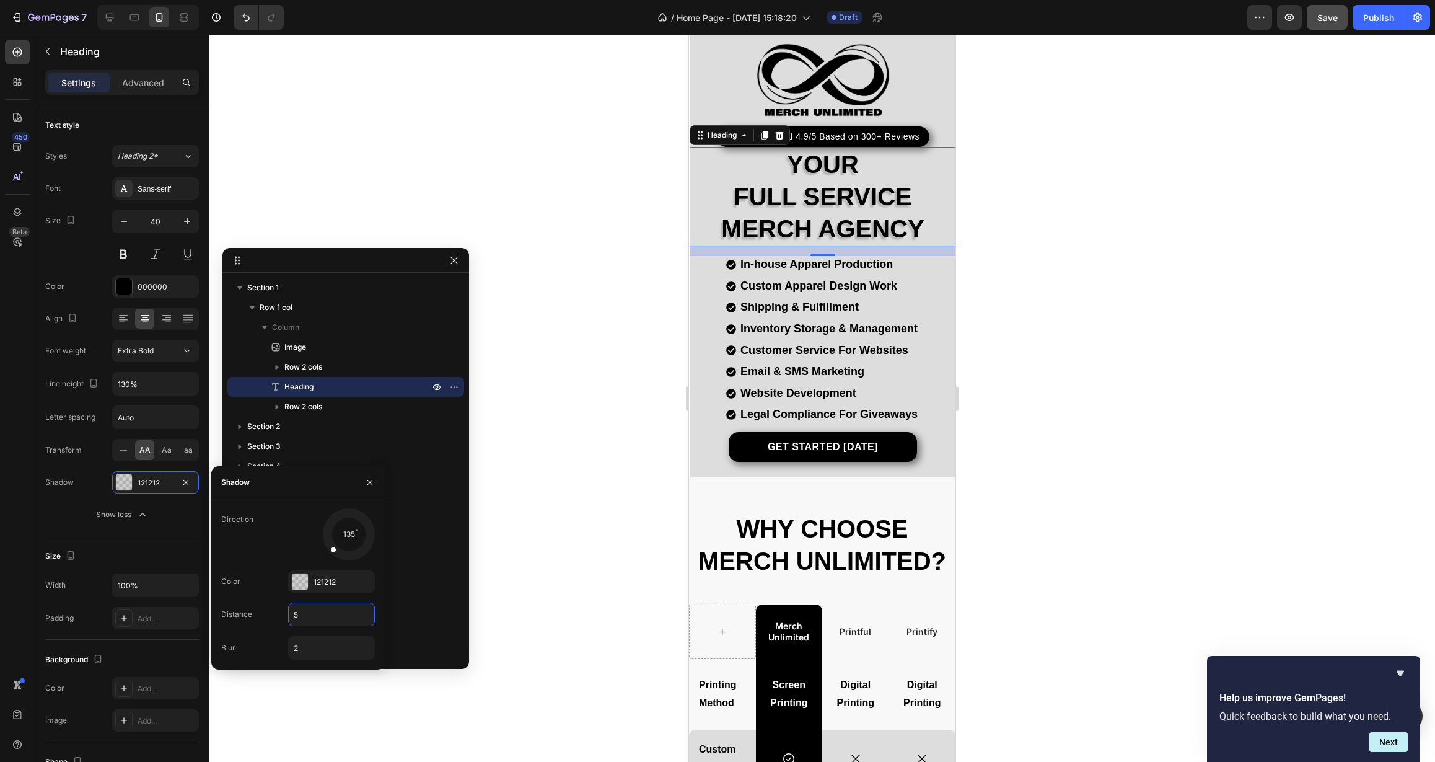
click at [304, 617] on input "5" at bounding box center [332, 614] width 86 height 22
drag, startPoint x: 304, startPoint y: 617, endPoint x: 293, endPoint y: 617, distance: 10.6
click at [293, 617] on input "5" at bounding box center [332, 614] width 86 height 22
type input "3"
click at [286, 532] on div "Direction 135" at bounding box center [298, 534] width 154 height 52
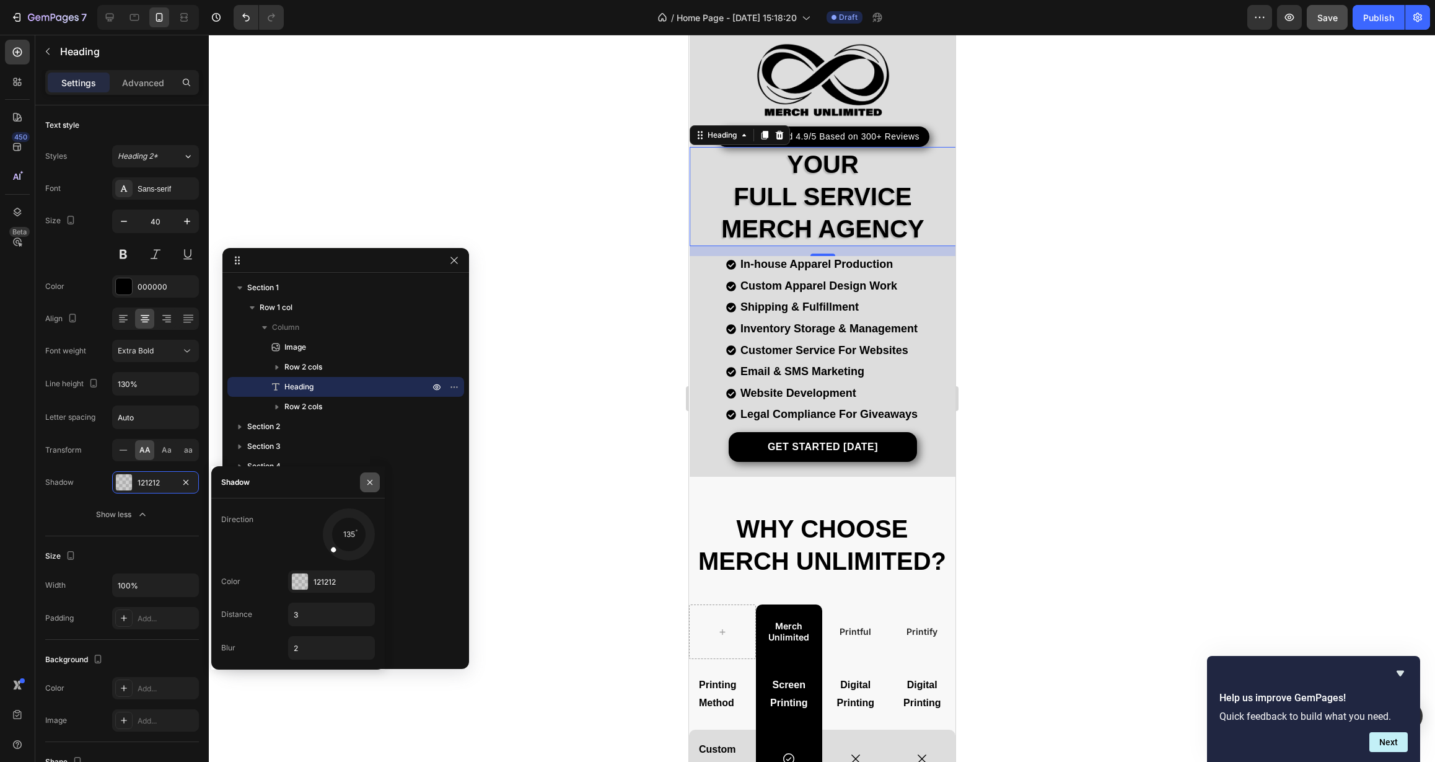
click at [371, 482] on icon "button" at bounding box center [370, 482] width 10 height 10
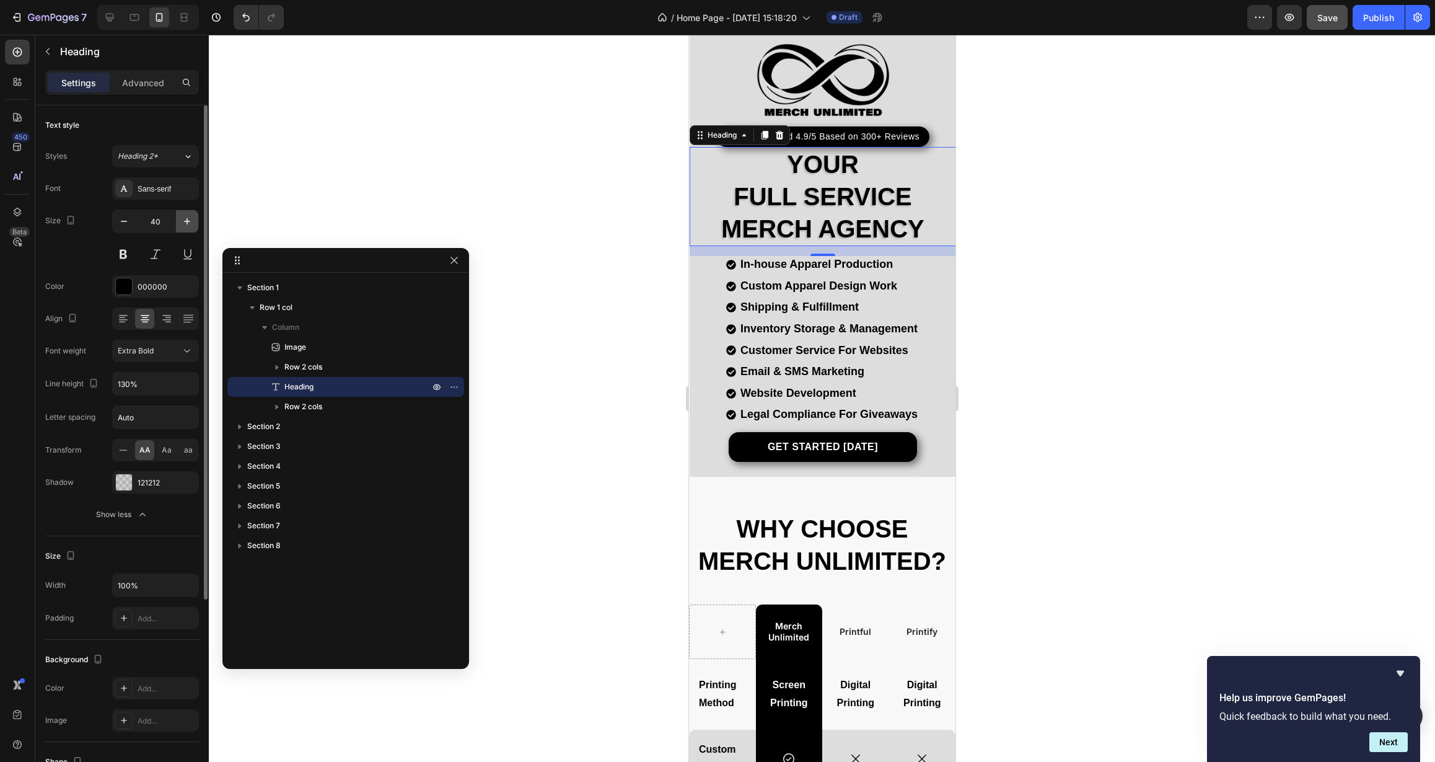
click at [185, 224] on icon "button" at bounding box center [187, 221] width 12 height 12
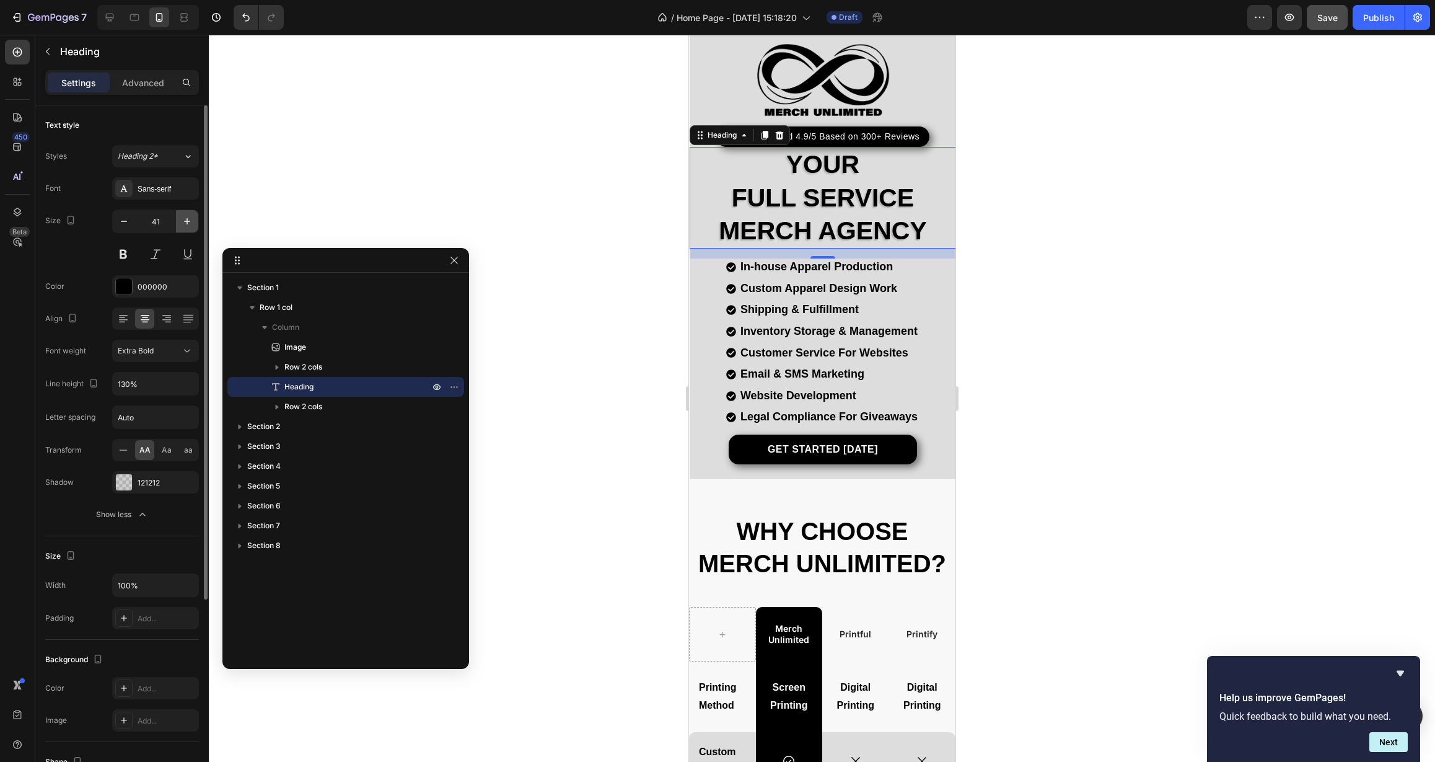
click at [185, 224] on icon "button" at bounding box center [187, 221] width 12 height 12
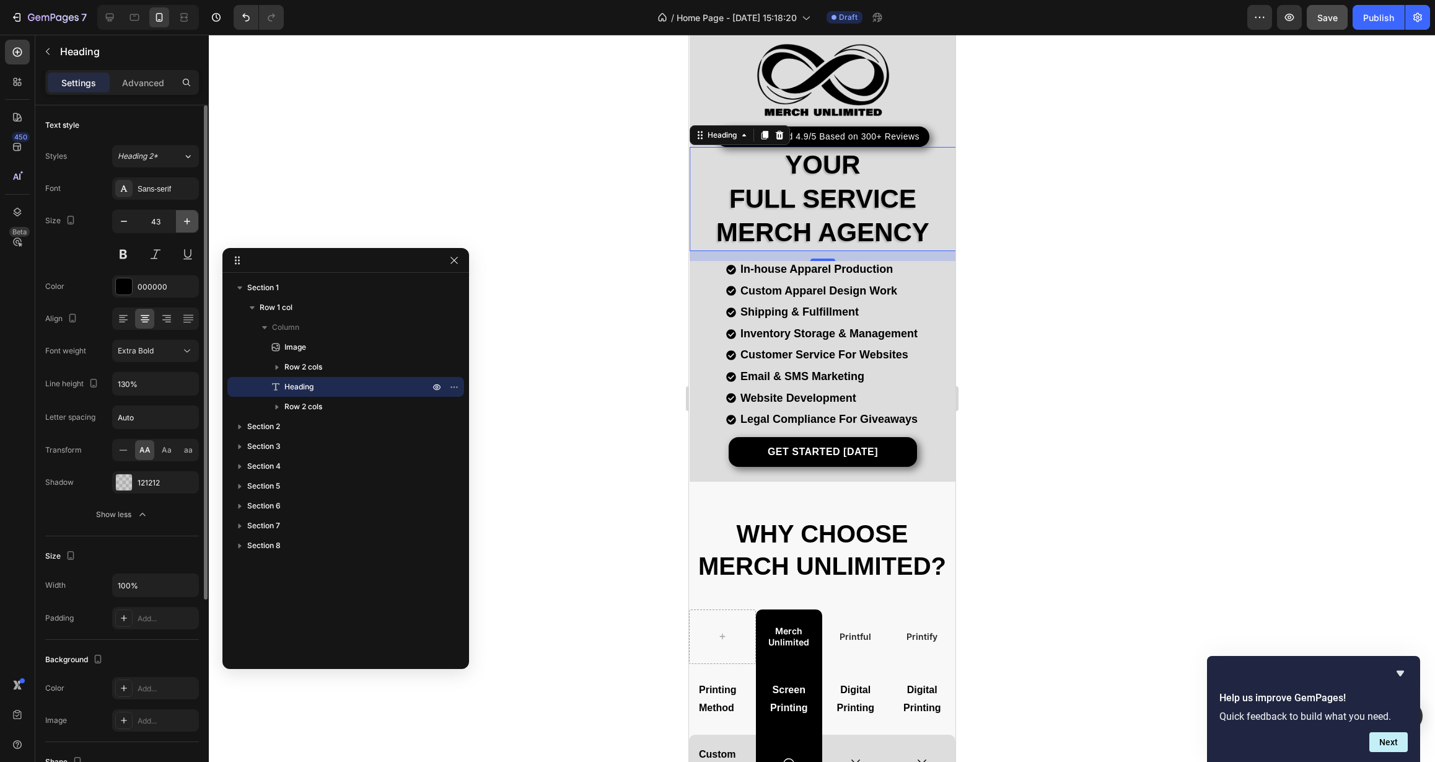
click at [185, 224] on icon "button" at bounding box center [187, 221] width 12 height 12
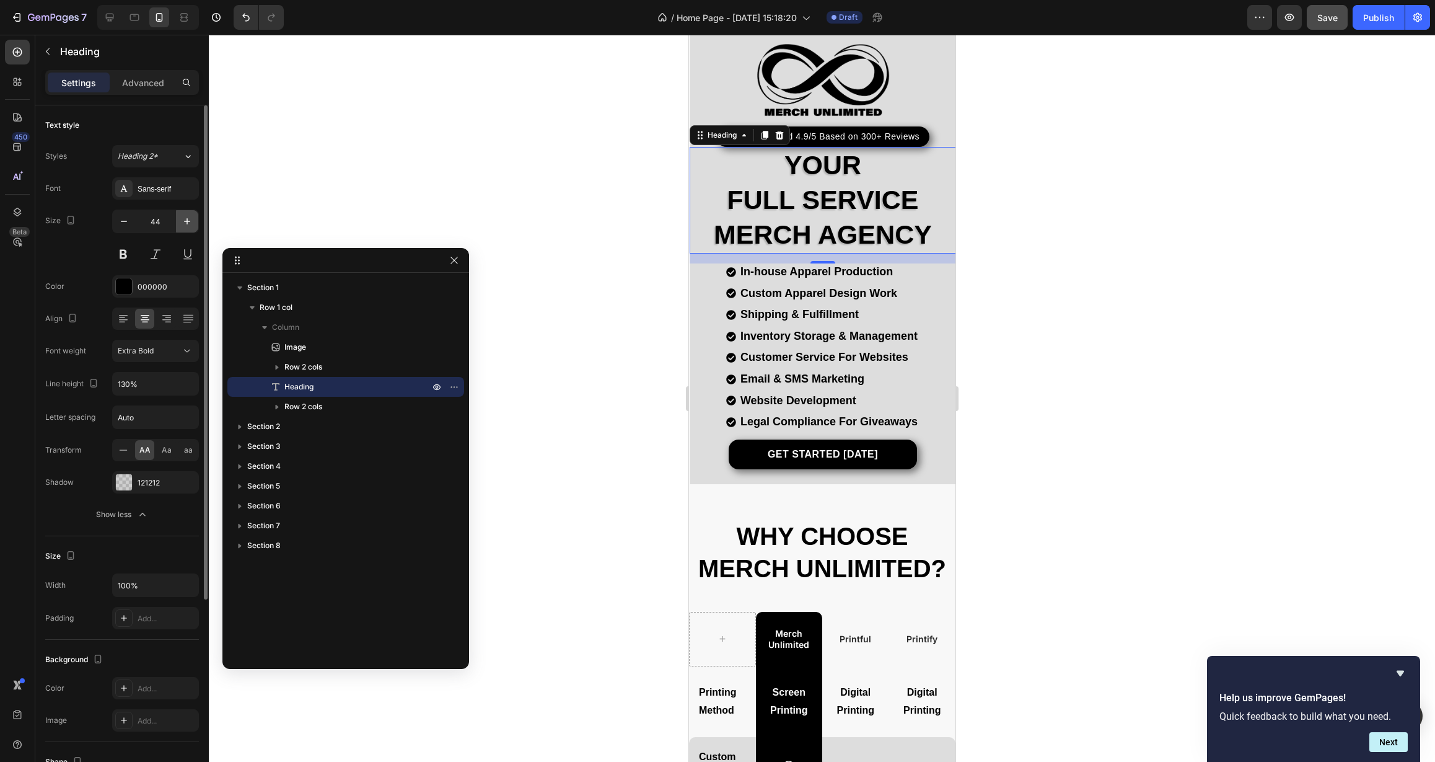
click at [185, 224] on icon "button" at bounding box center [187, 221] width 12 height 12
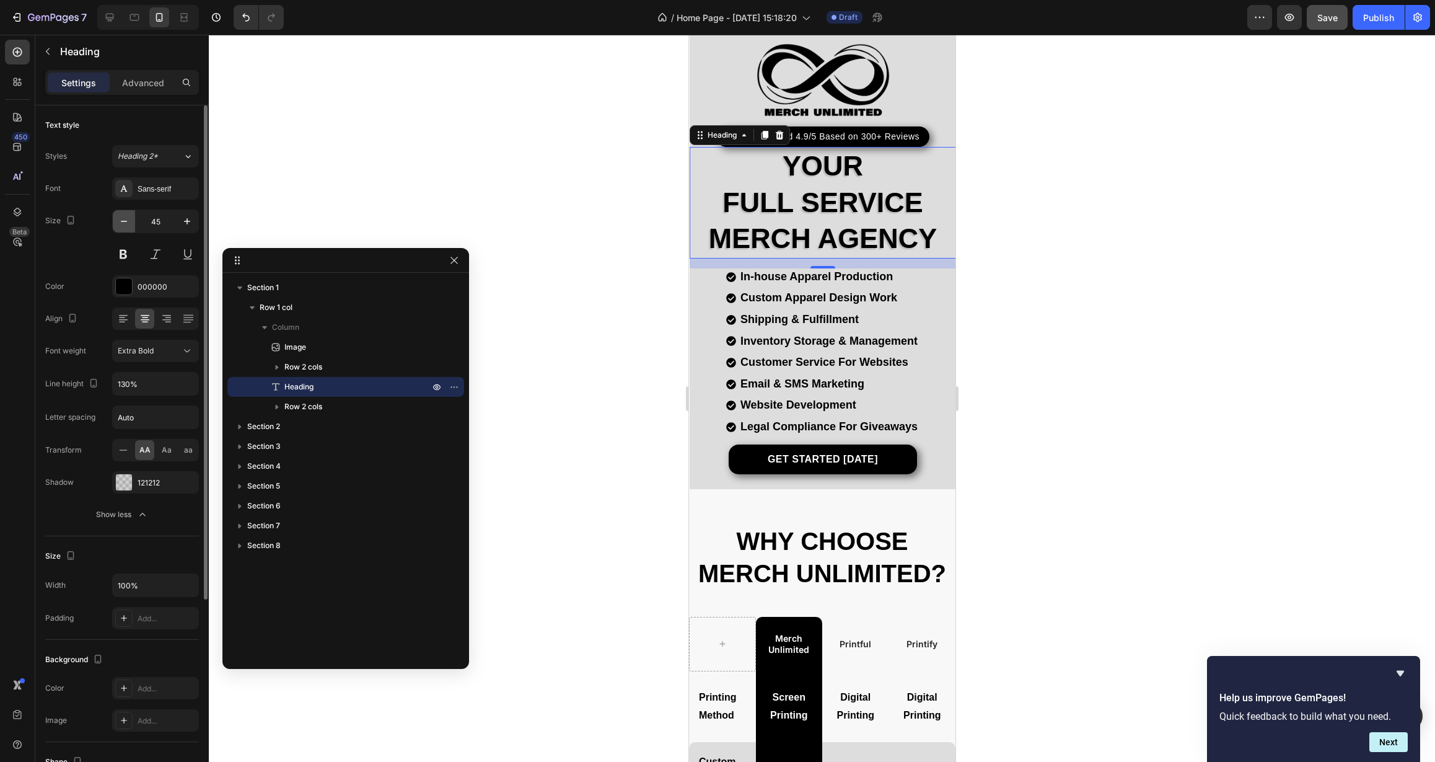
click at [117, 225] on button "button" at bounding box center [124, 221] width 22 height 22
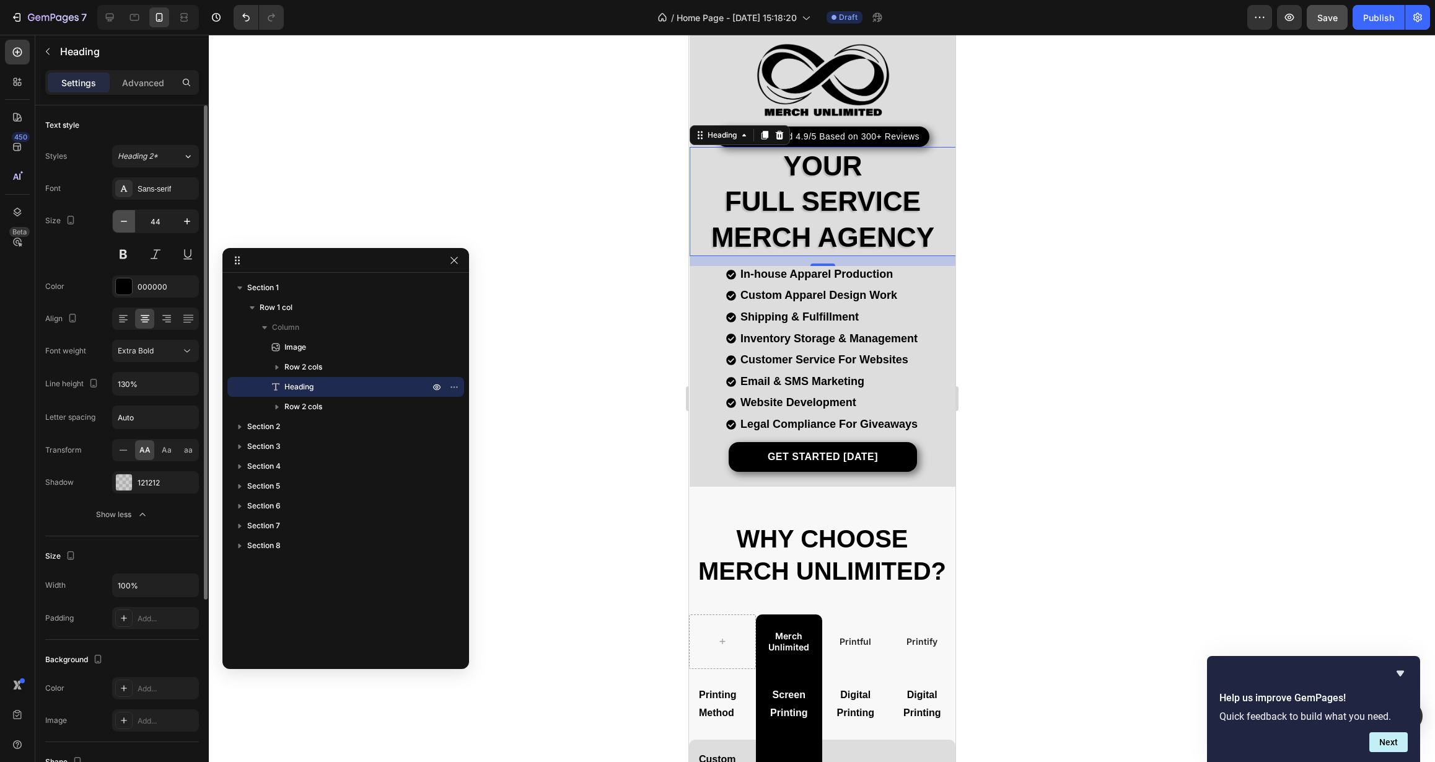
click at [117, 225] on button "button" at bounding box center [124, 221] width 22 height 22
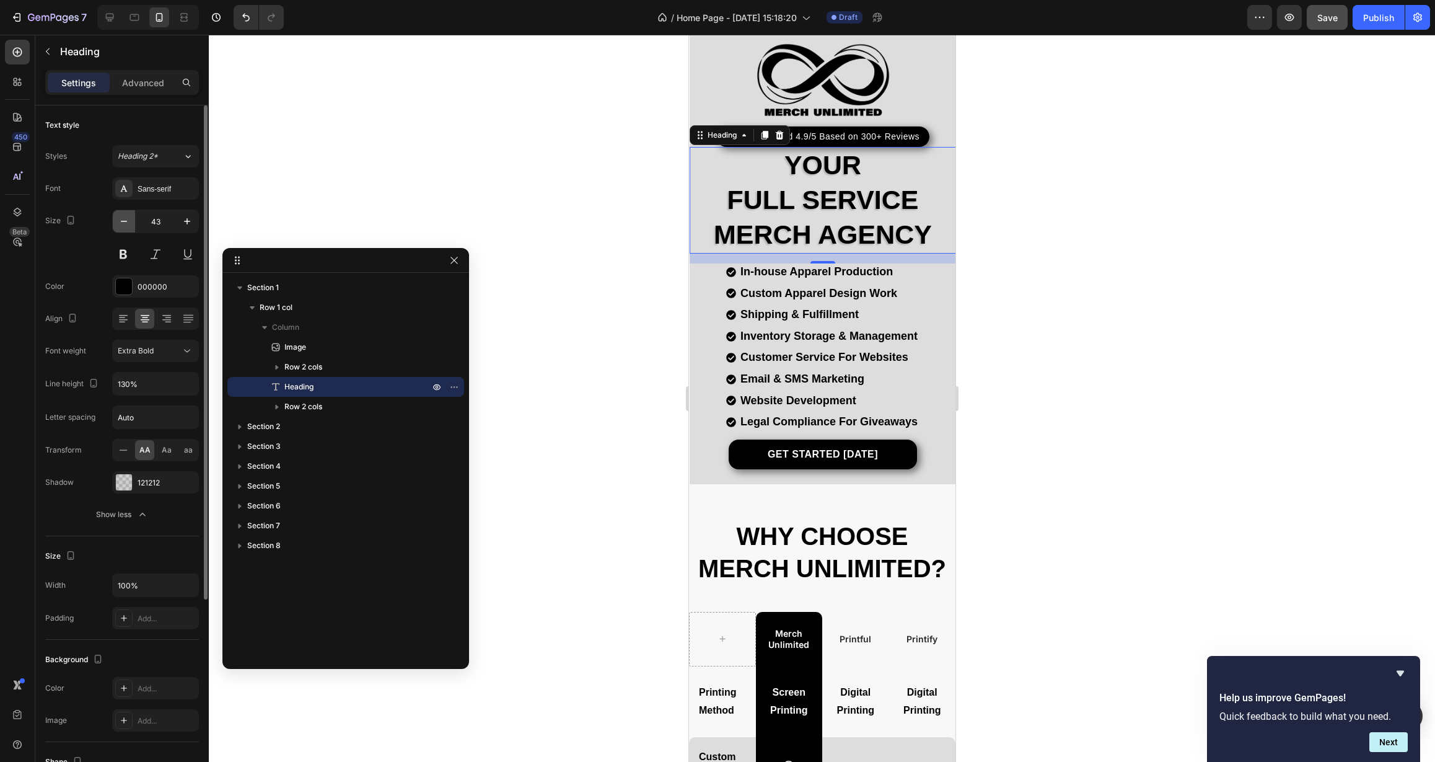
click at [121, 224] on icon "button" at bounding box center [124, 221] width 12 height 12
type input "42"
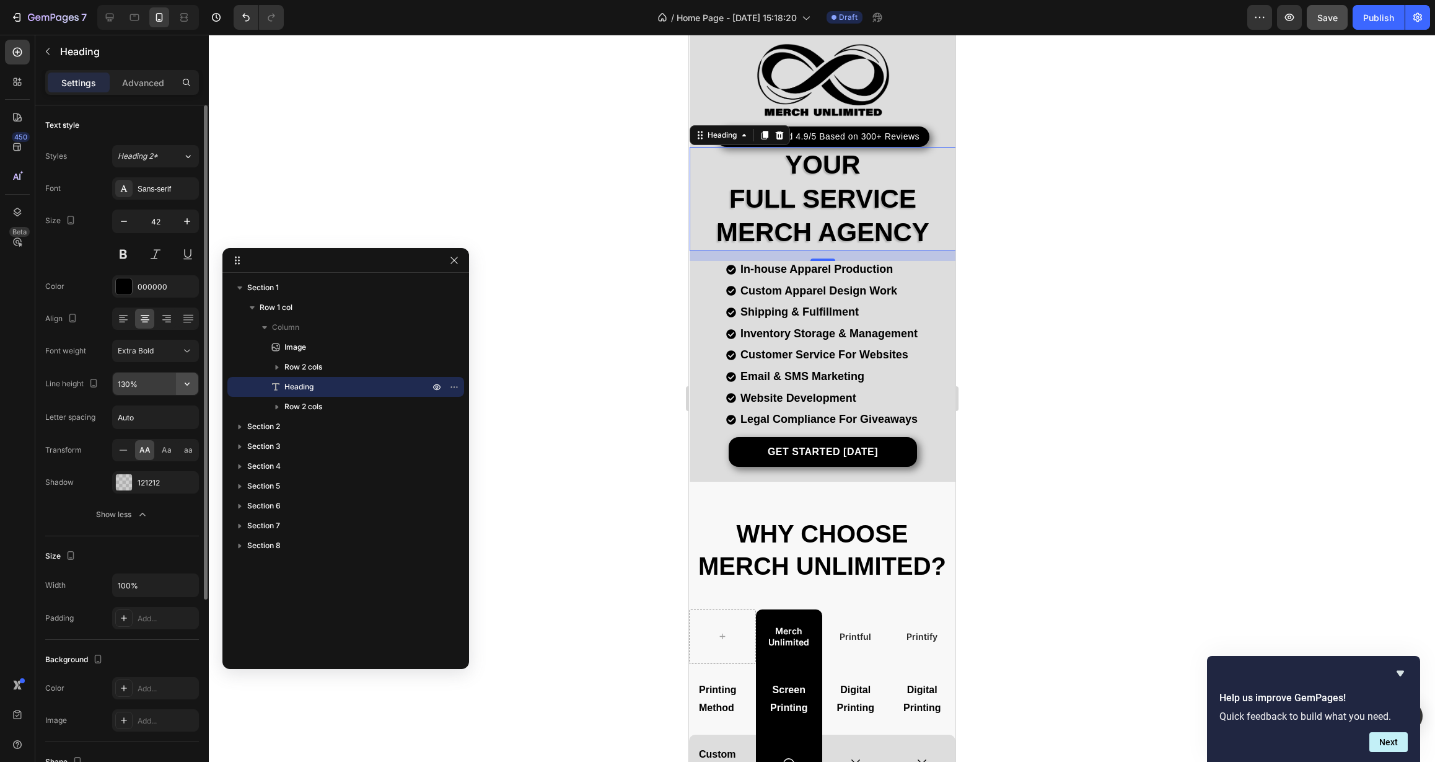
click at [182, 389] on icon "button" at bounding box center [187, 383] width 12 height 12
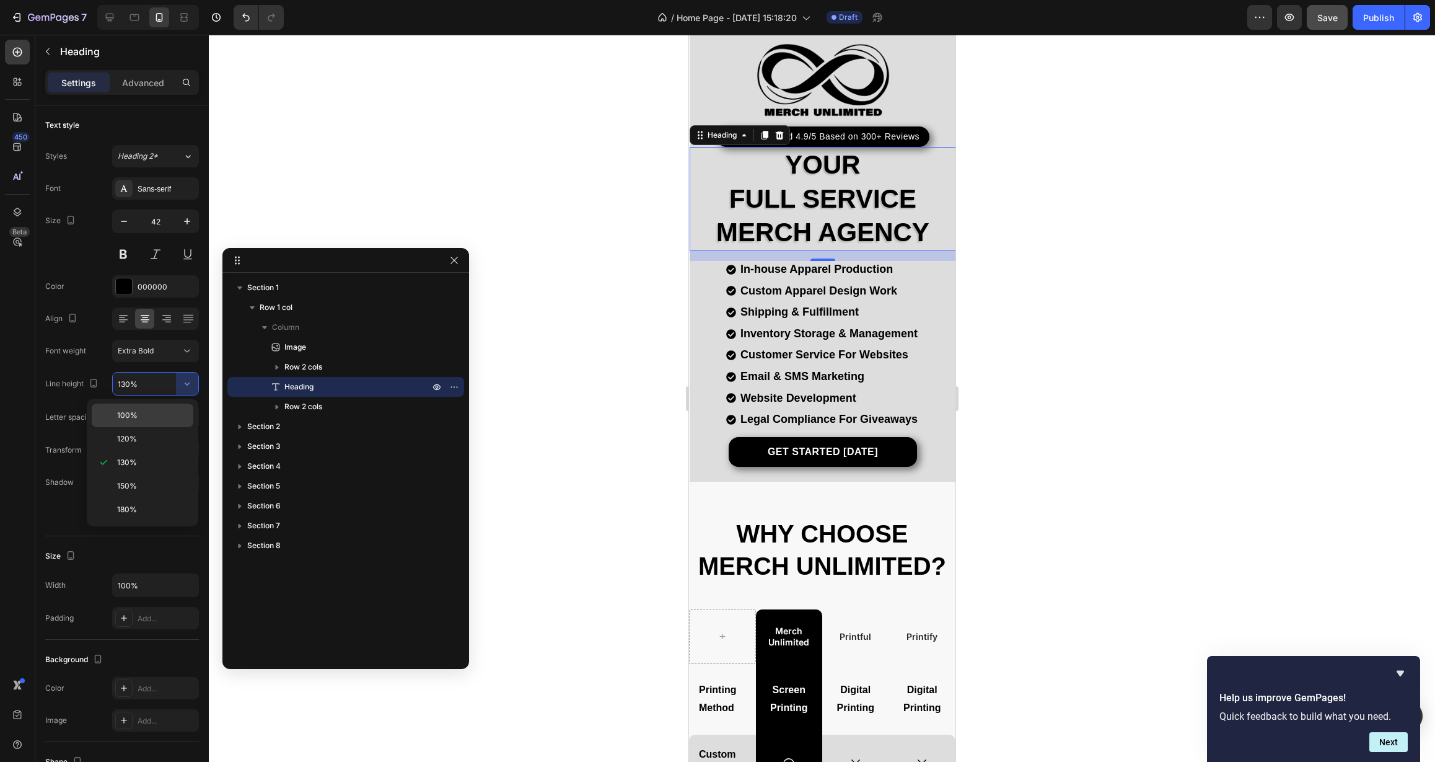
click at [165, 416] on p "100%" at bounding box center [152, 415] width 71 height 11
type input "100%"
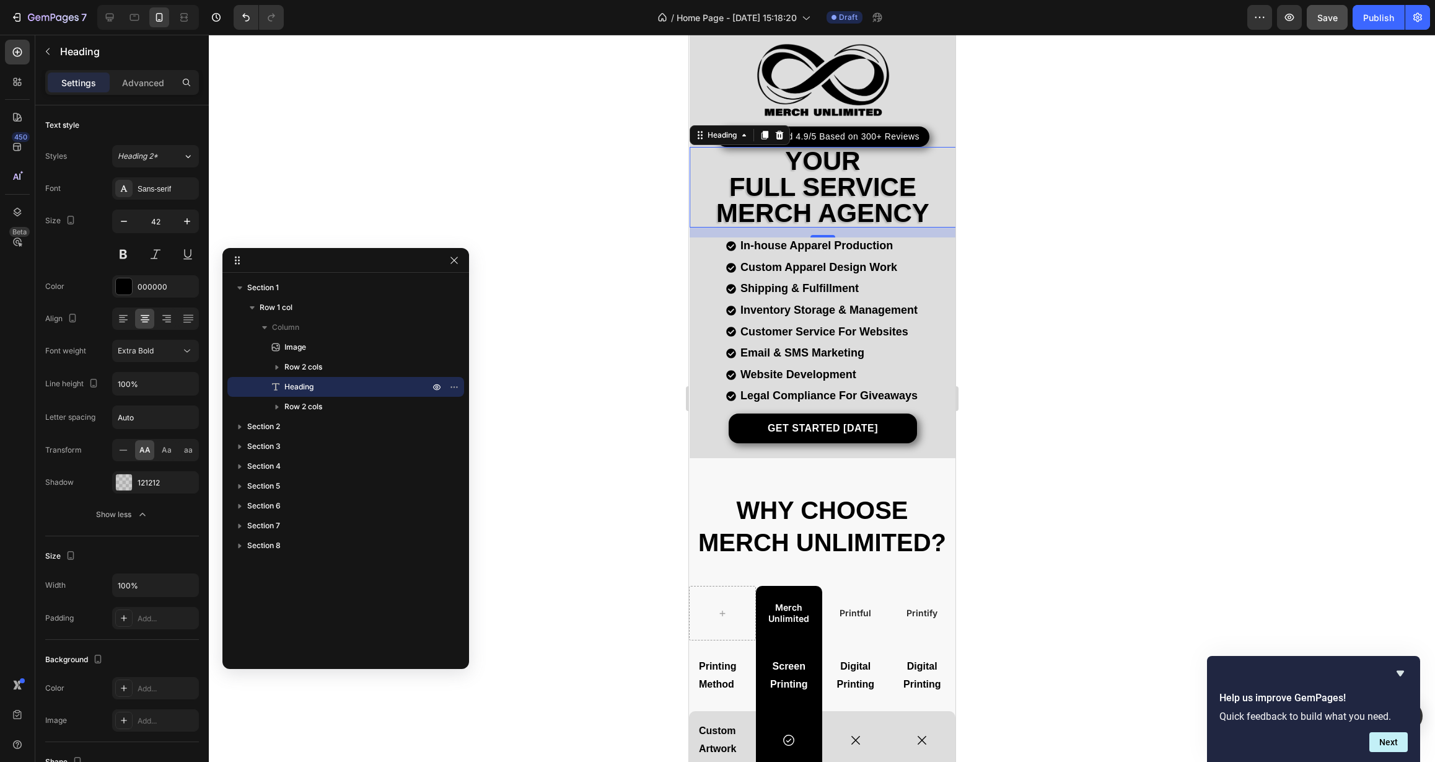
click at [451, 263] on icon "button" at bounding box center [454, 260] width 10 height 10
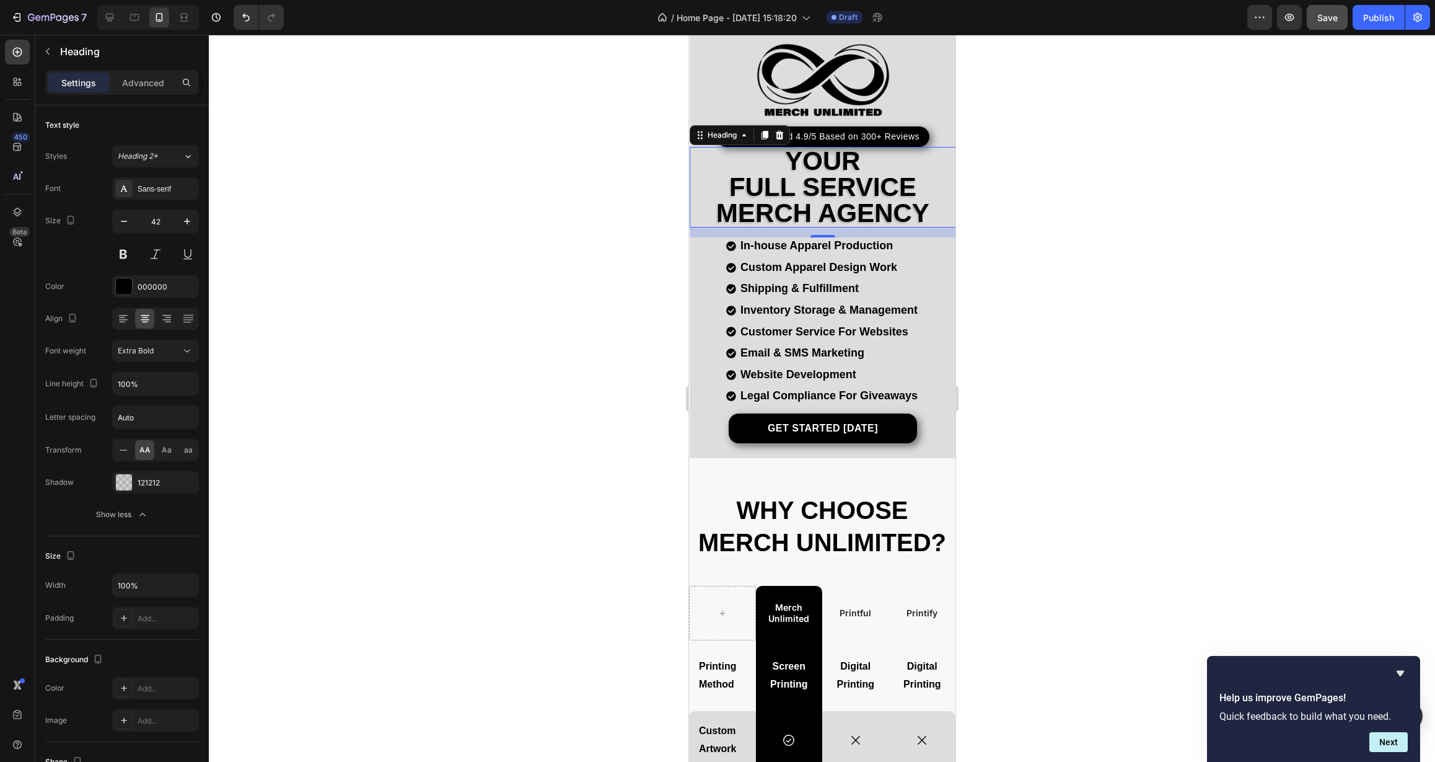
click at [603, 269] on div at bounding box center [822, 398] width 1226 height 727
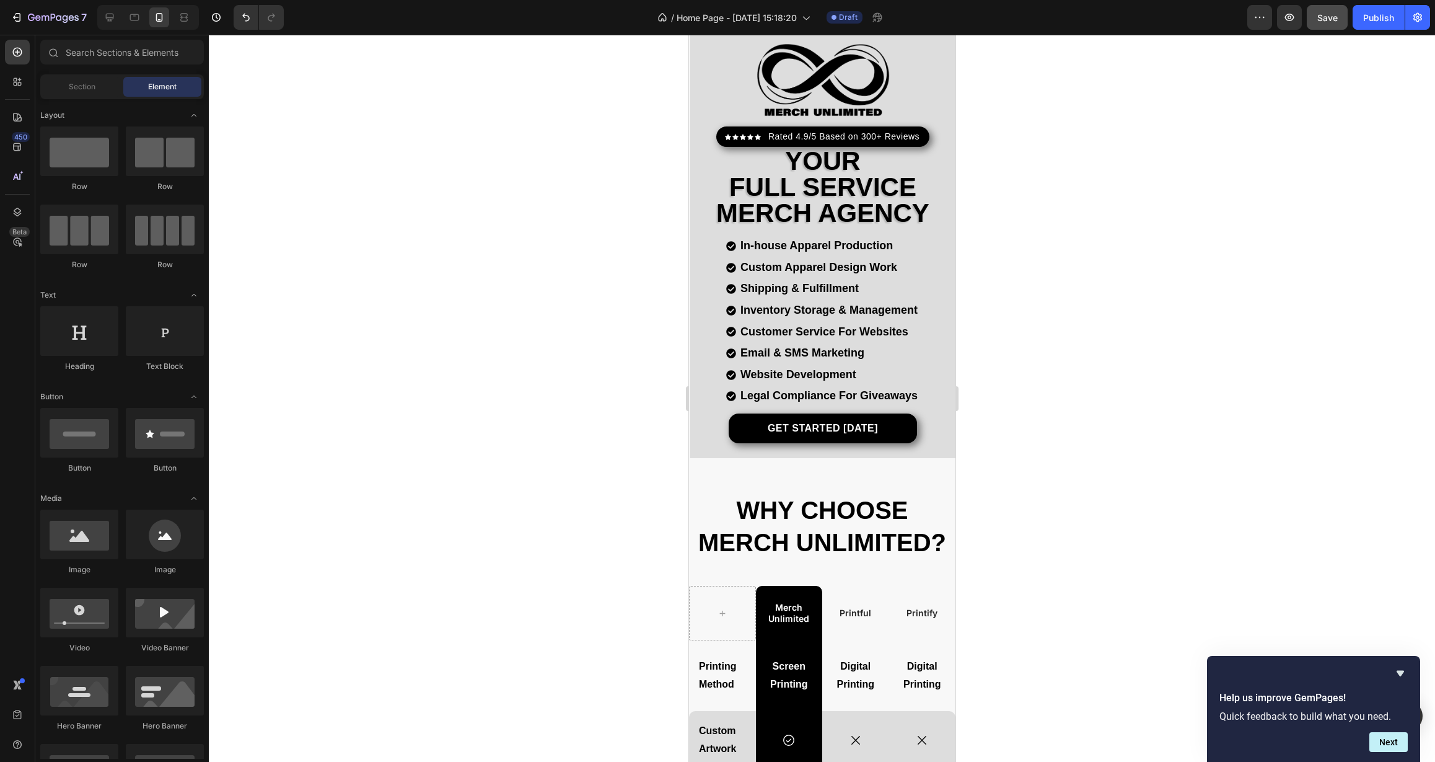
scroll to position [29, 0]
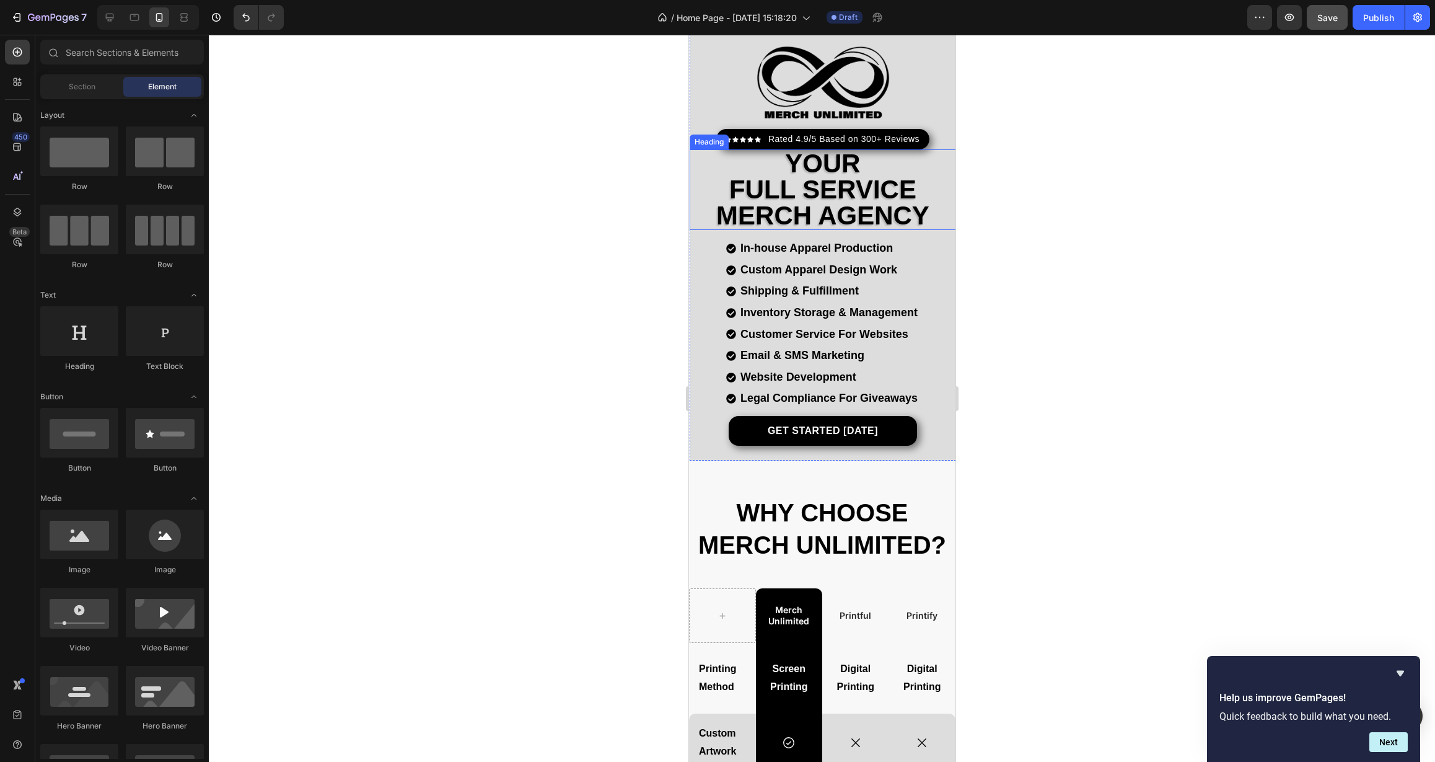
click at [704, 193] on p "your full service merch agency" at bounding box center [822, 190] width 264 height 78
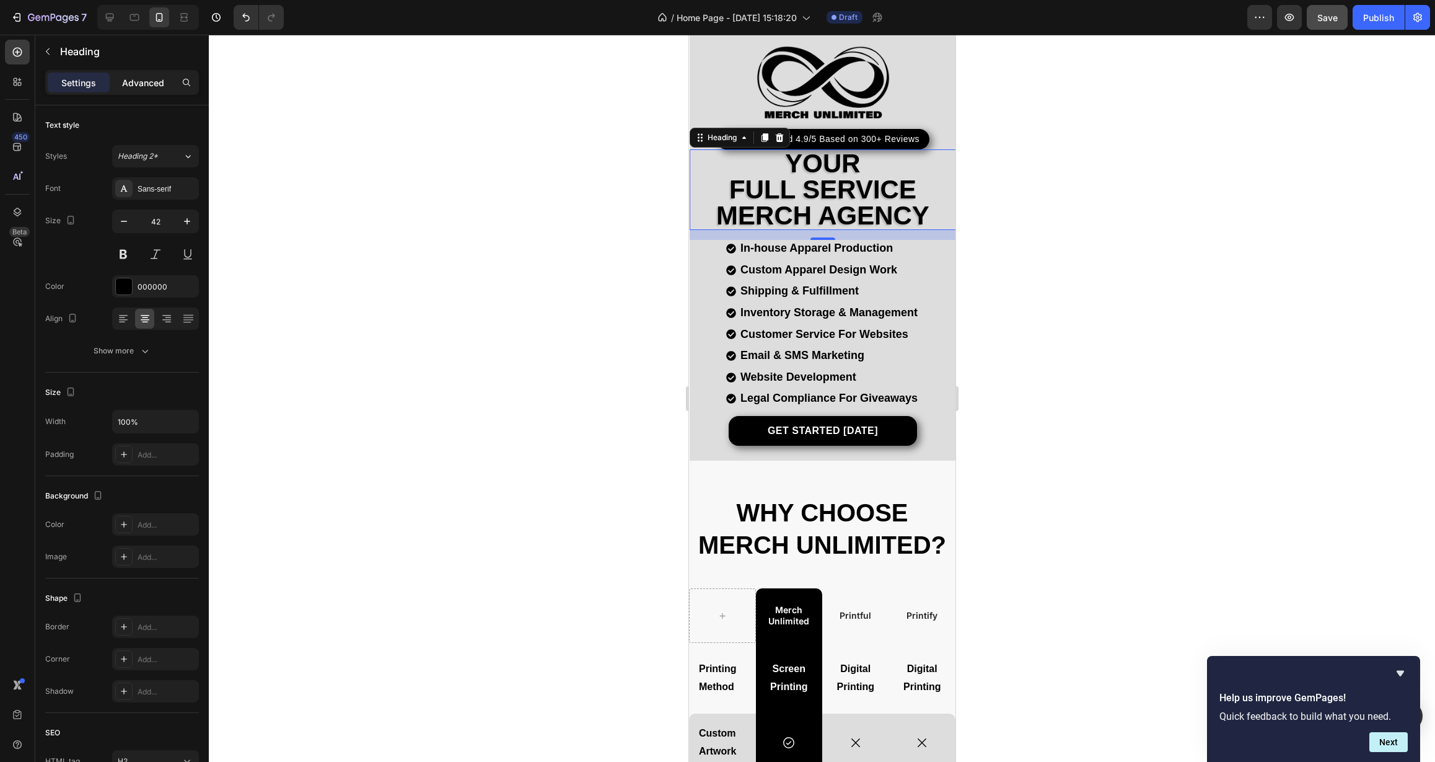
click at [130, 82] on p "Advanced" at bounding box center [143, 82] width 42 height 13
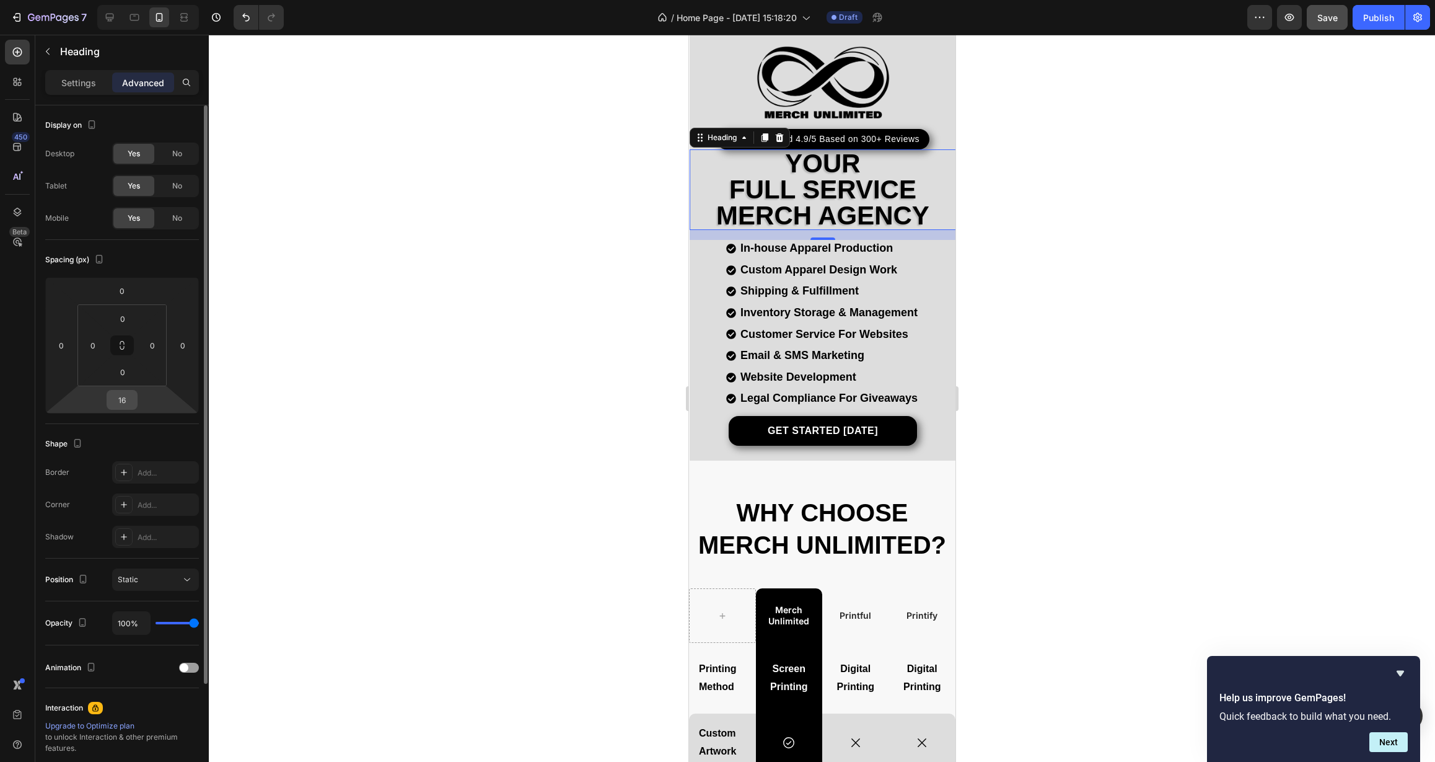
click at [130, 400] on input "16" at bounding box center [122, 399] width 25 height 19
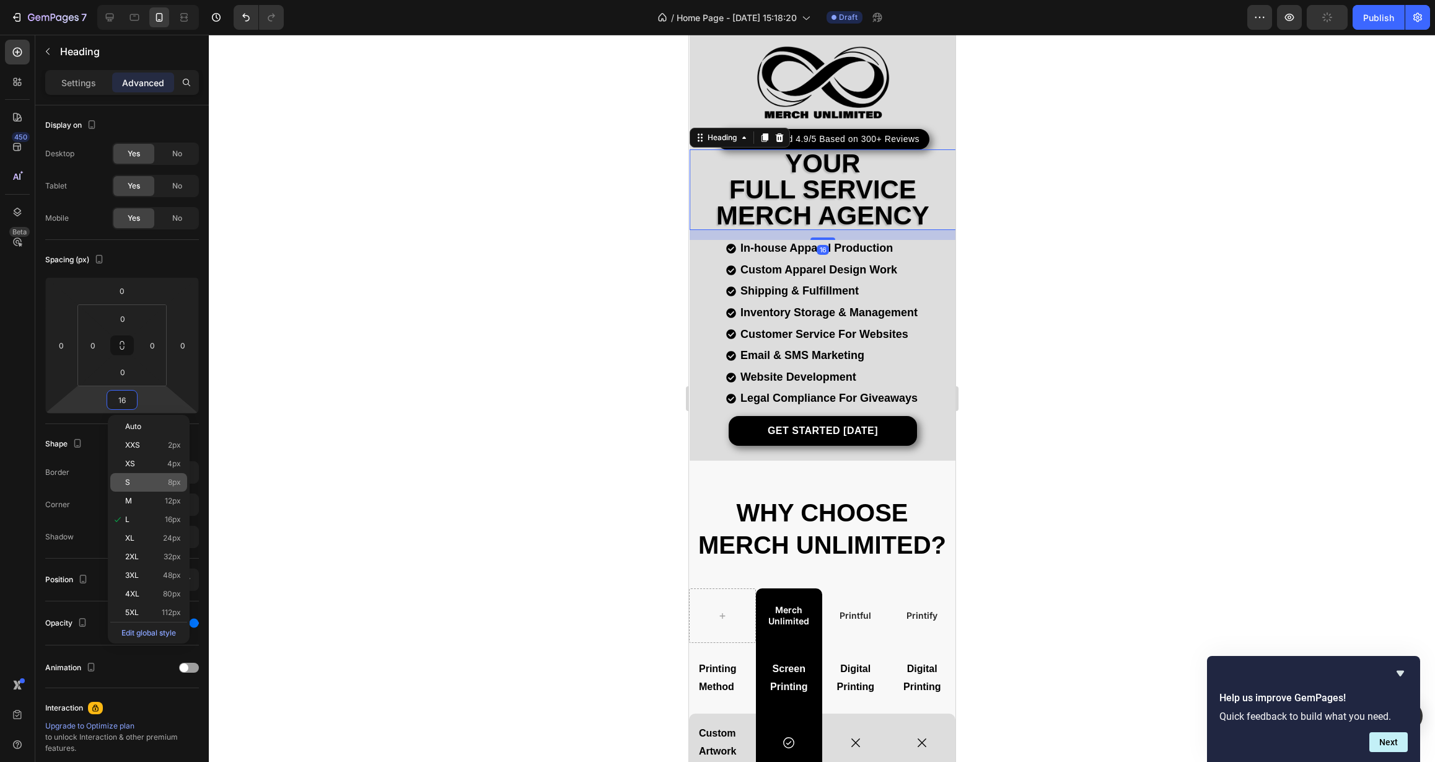
click at [139, 486] on p "S 8px" at bounding box center [153, 482] width 56 height 9
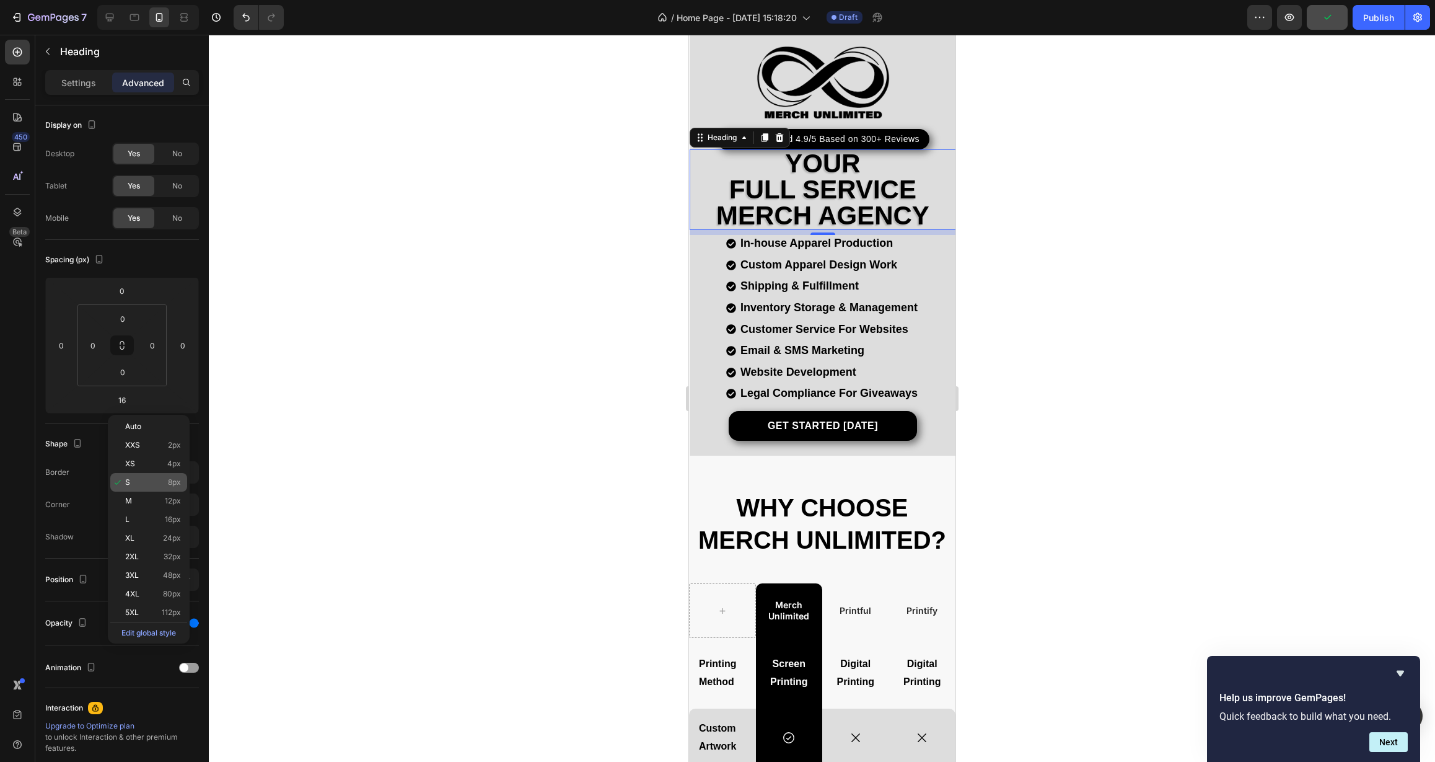
type input "8"
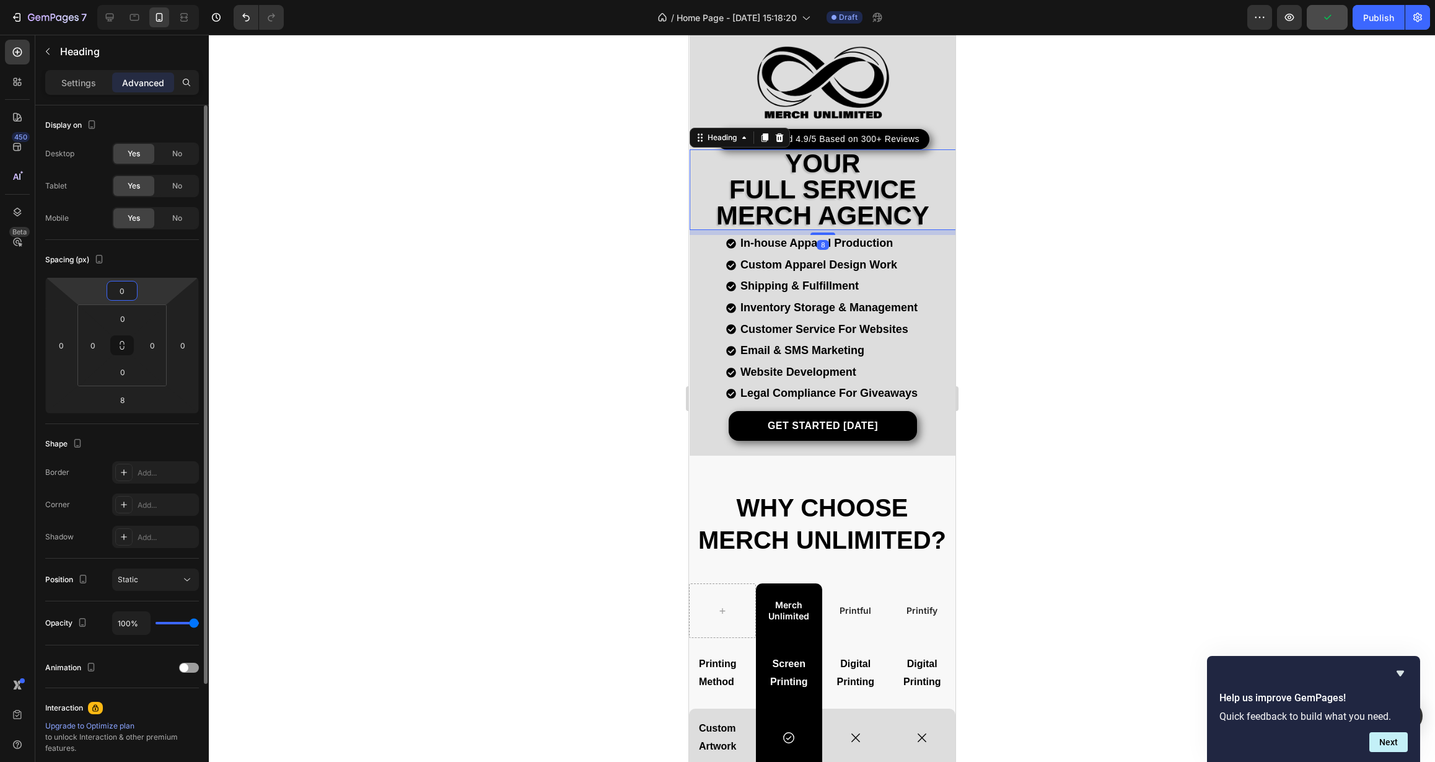
click at [123, 290] on input "0" at bounding box center [122, 290] width 25 height 19
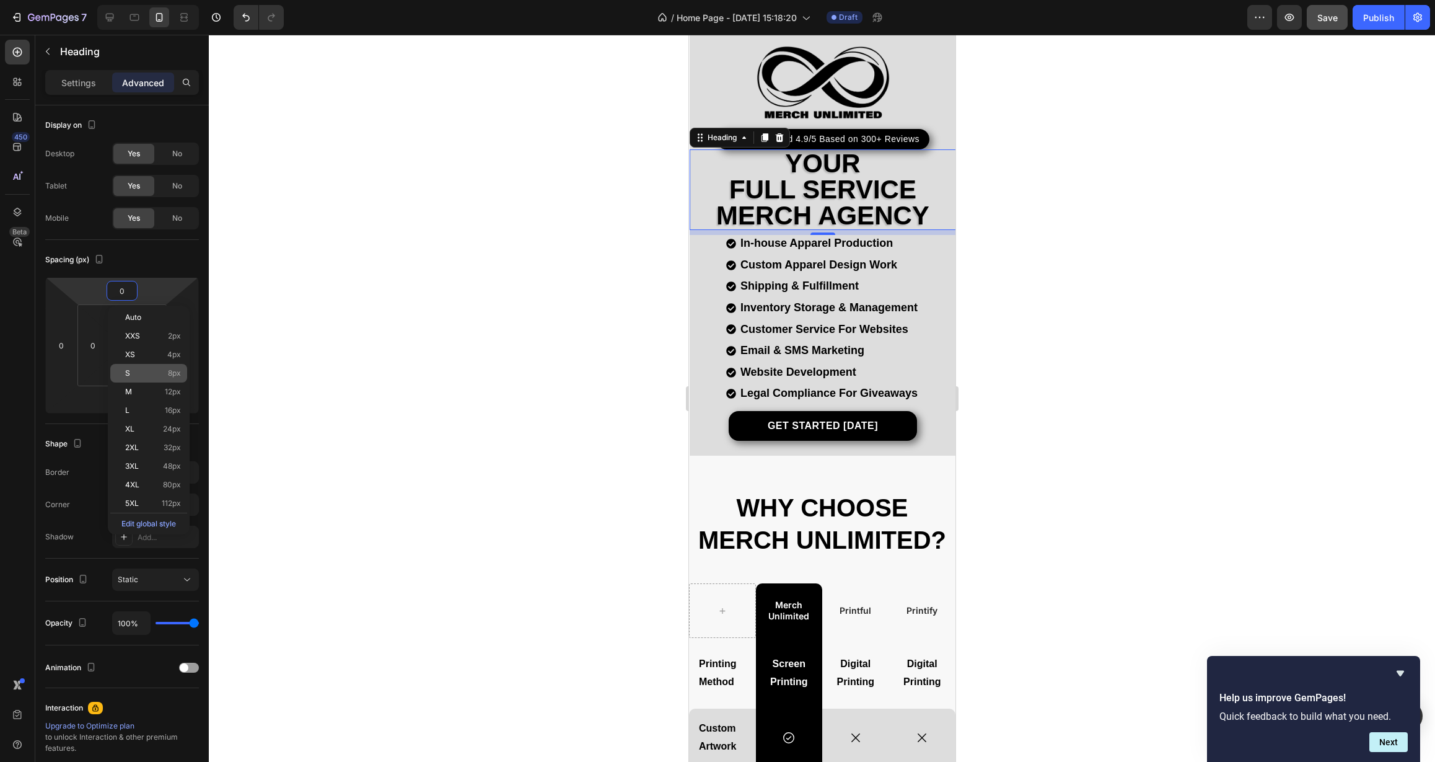
click at [154, 377] on p "S 8px" at bounding box center [153, 373] width 56 height 9
type input "8"
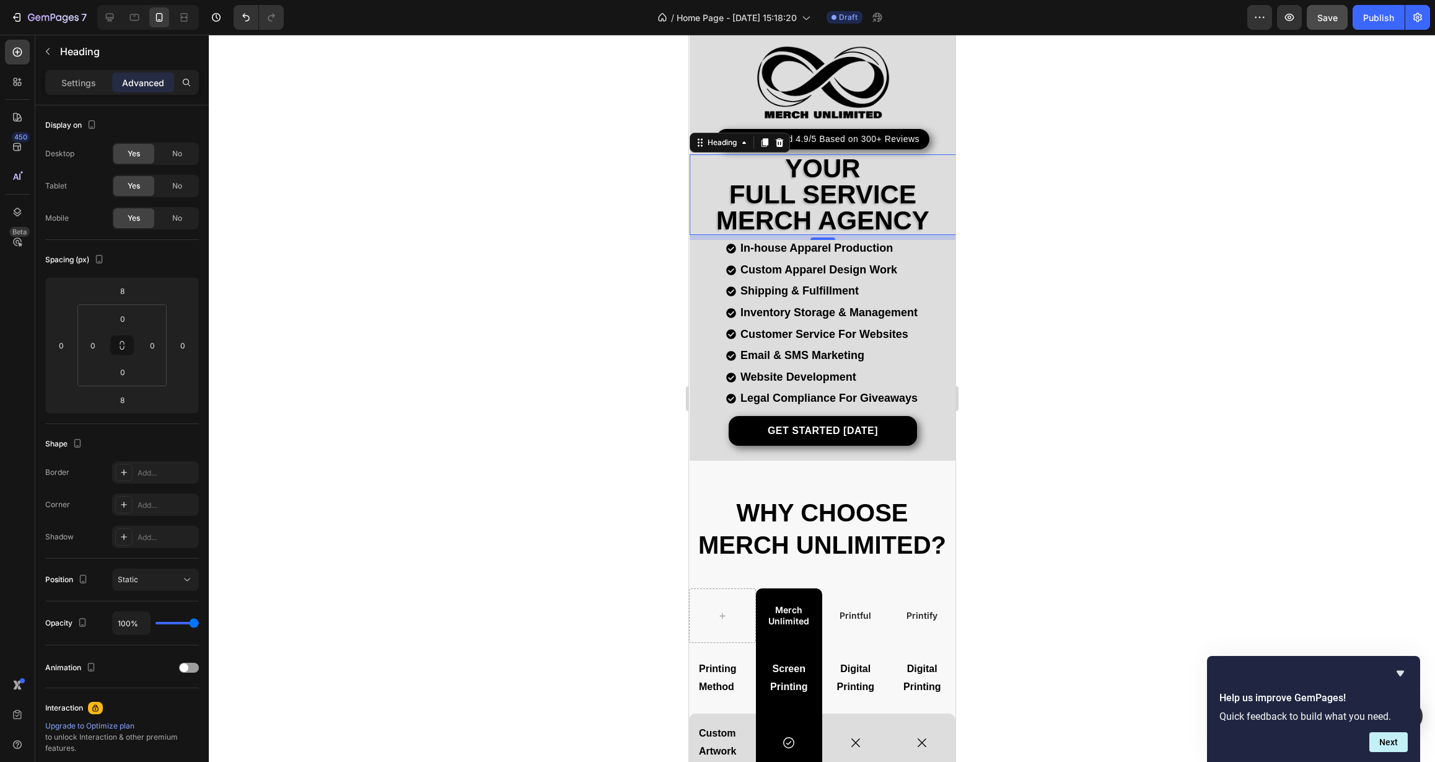
click at [410, 319] on div at bounding box center [822, 398] width 1226 height 727
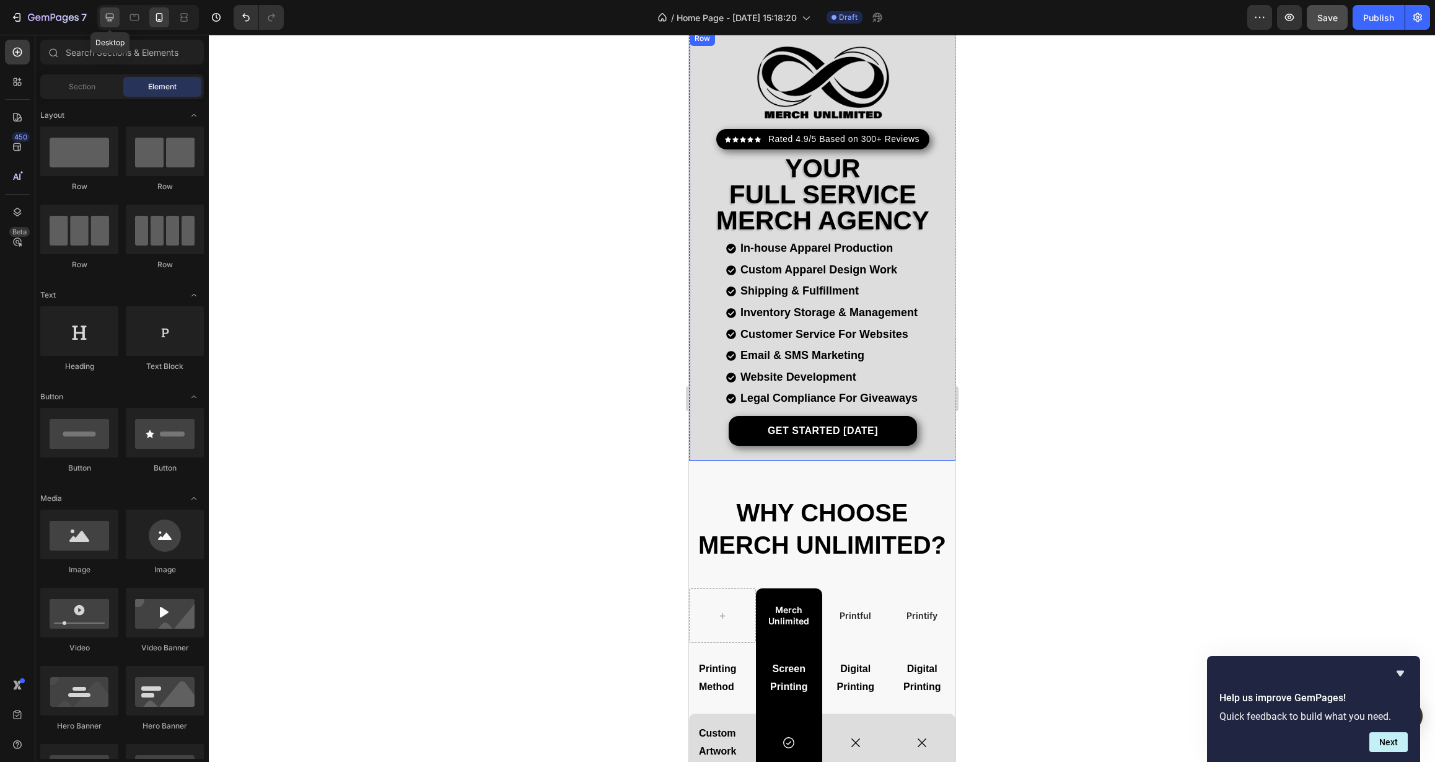
click at [115, 17] on icon at bounding box center [109, 17] width 12 height 12
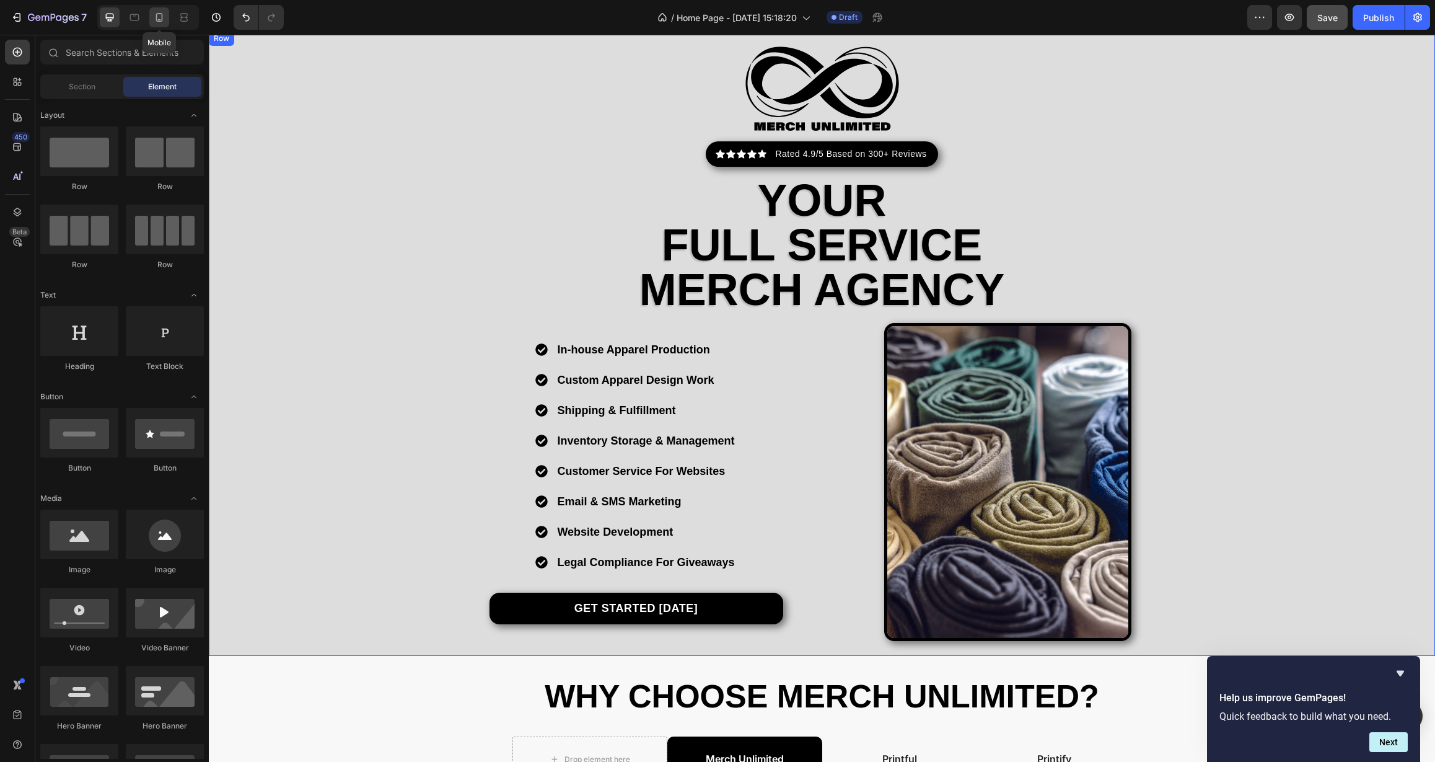
click at [161, 17] on icon at bounding box center [159, 17] width 12 height 12
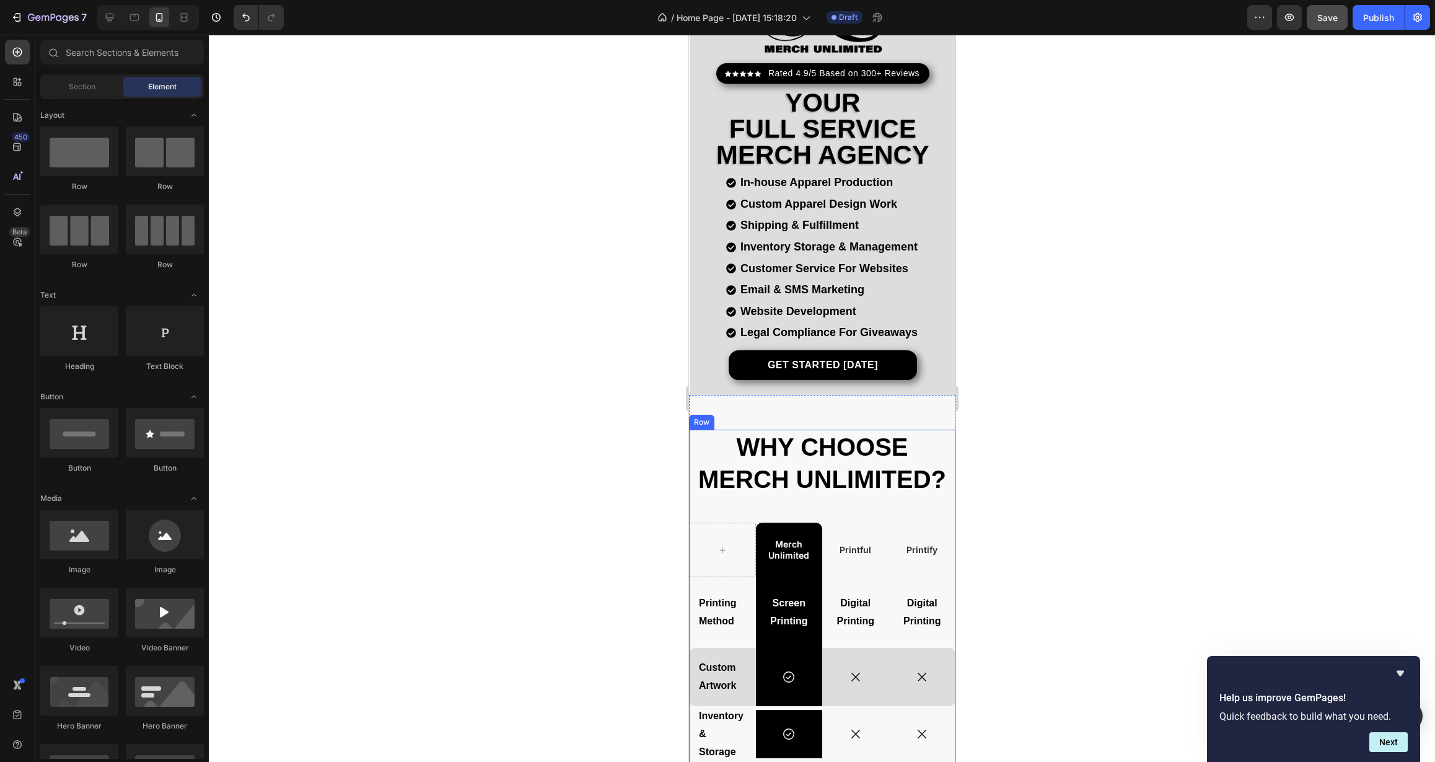
scroll to position [115, 0]
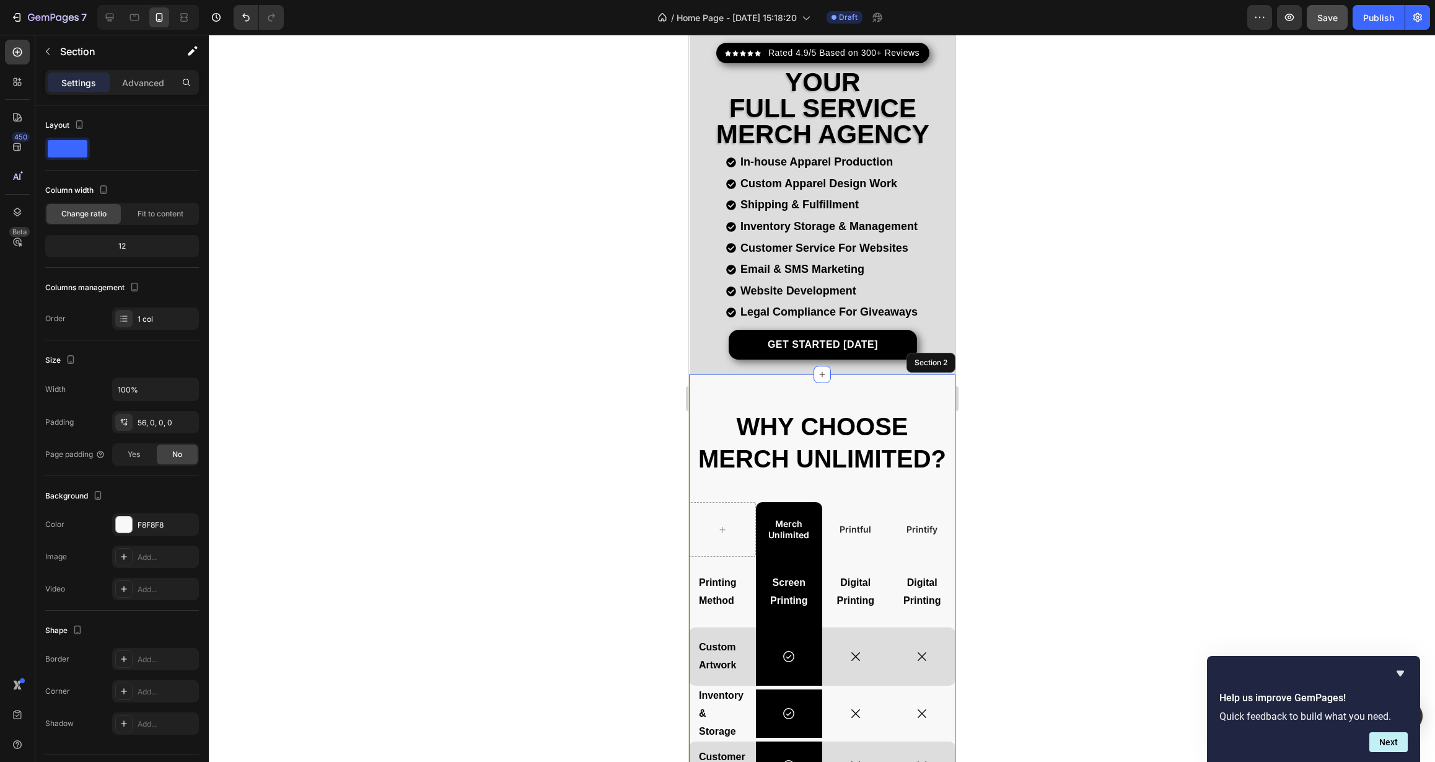
click at [746, 394] on div "Why Choose Merch Unlimited? Heading Merch Unlimited Text Block Printful Text Bl…" at bounding box center [822, 689] width 266 height 630
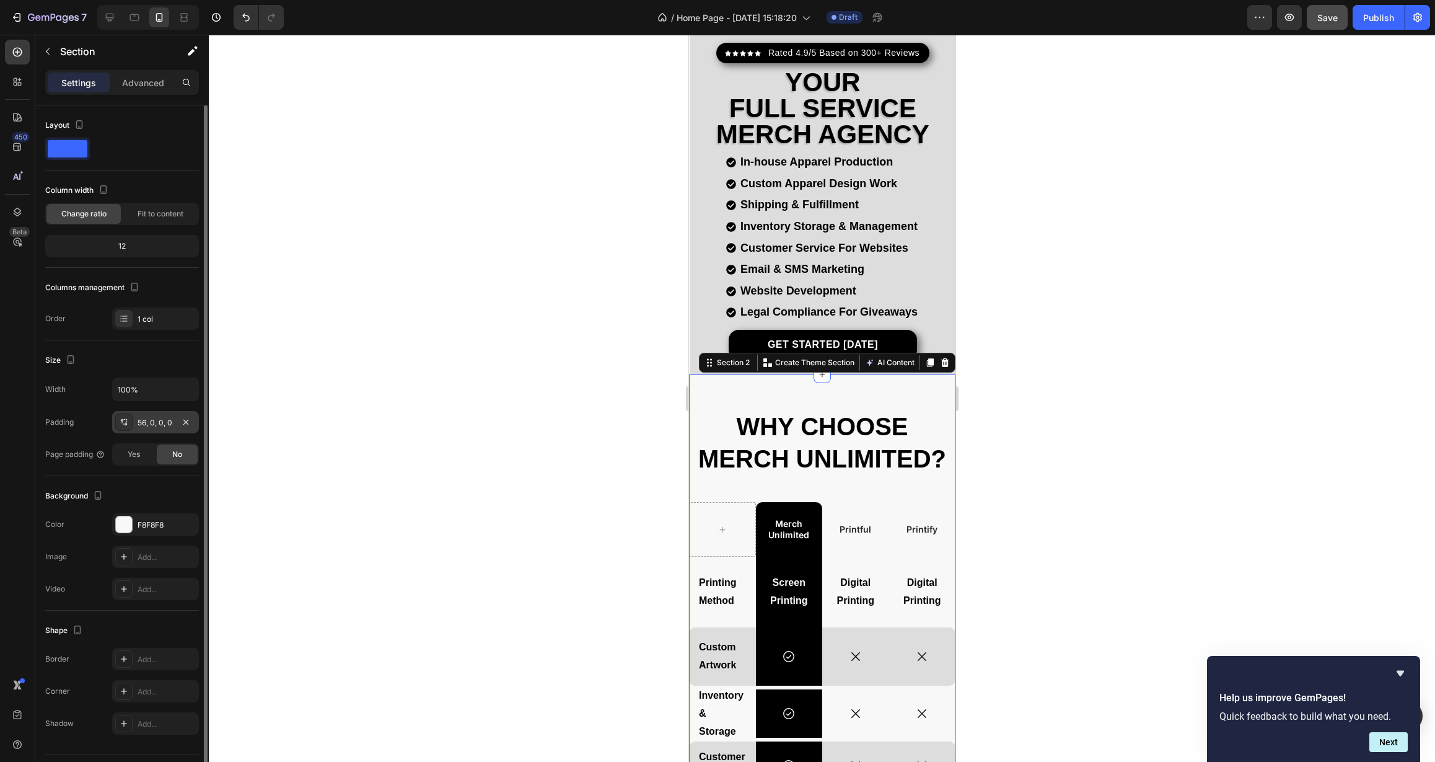
click at [145, 426] on div "56, 0, 0, 0" at bounding box center [156, 422] width 36 height 11
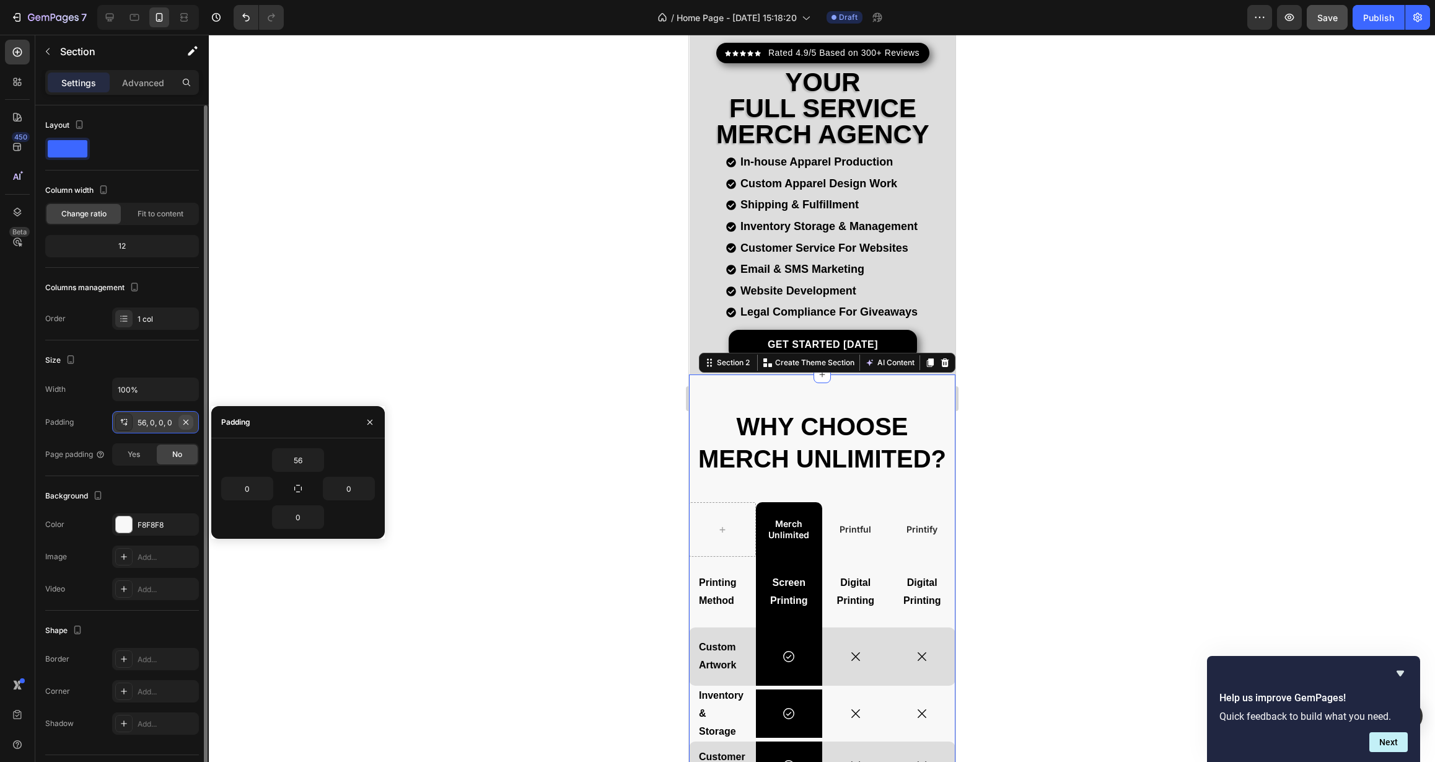
click at [189, 425] on icon "button" at bounding box center [186, 422] width 10 height 10
type input "0"
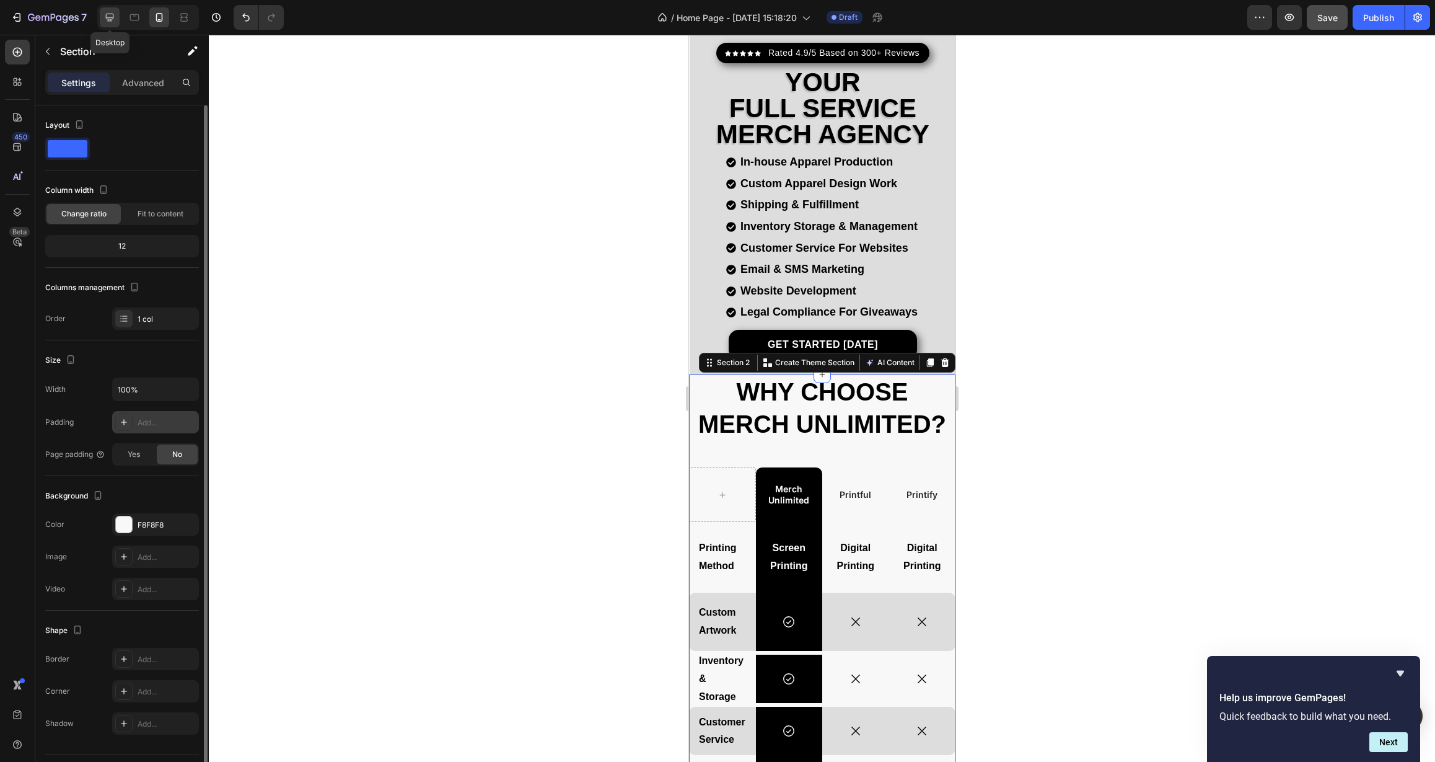
click at [113, 20] on icon at bounding box center [109, 17] width 12 height 12
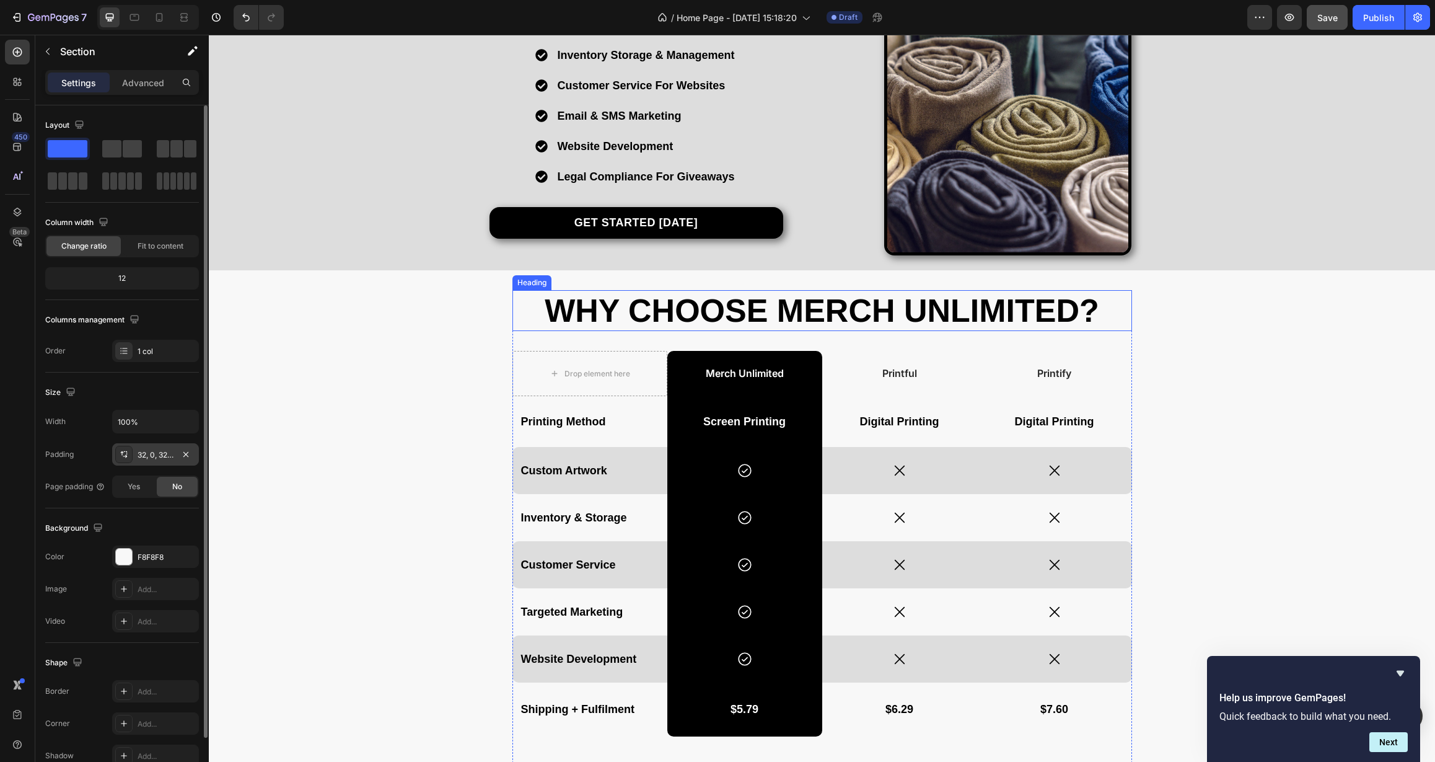
scroll to position [412, 0]
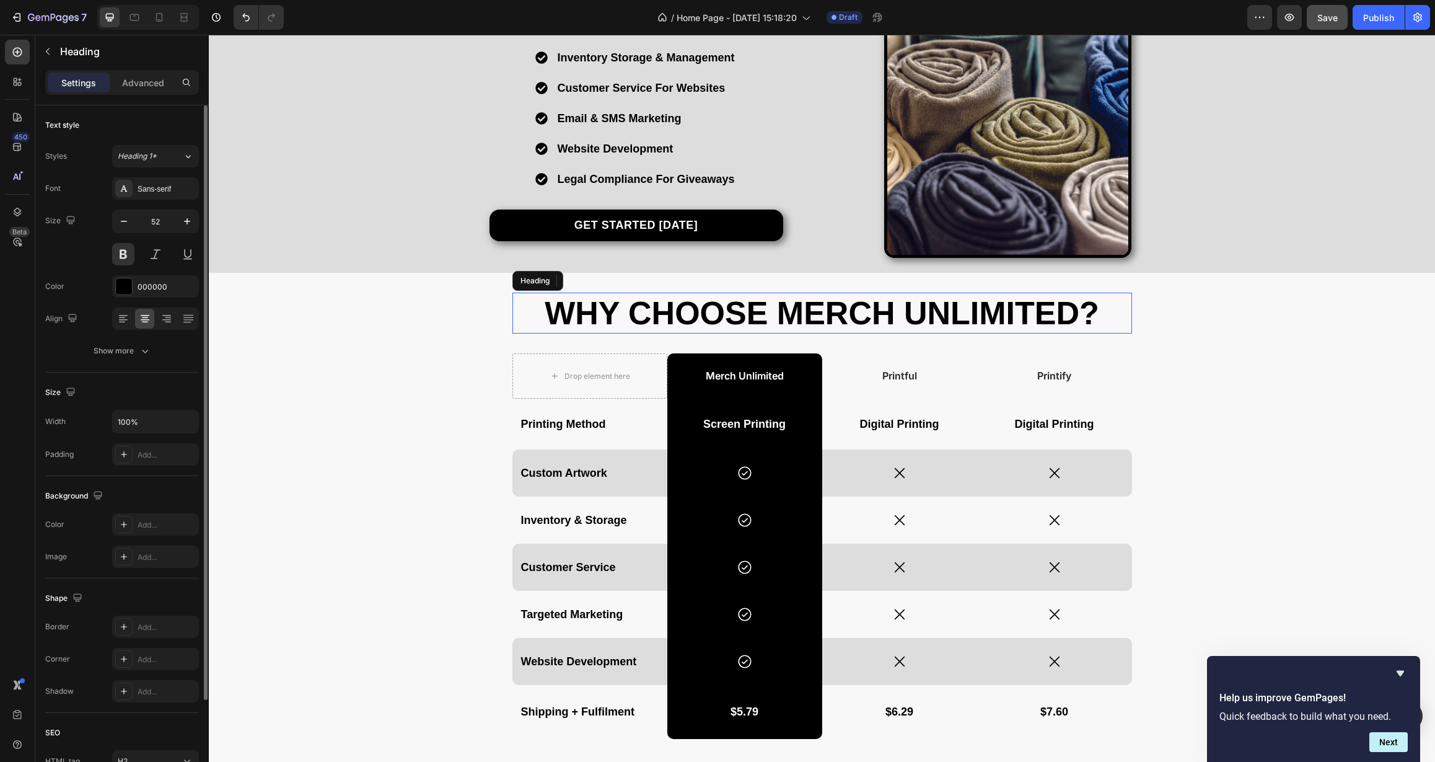
click at [618, 318] on h2 "Why Choose Merch Unlimited?" at bounding box center [823, 313] width 620 height 41
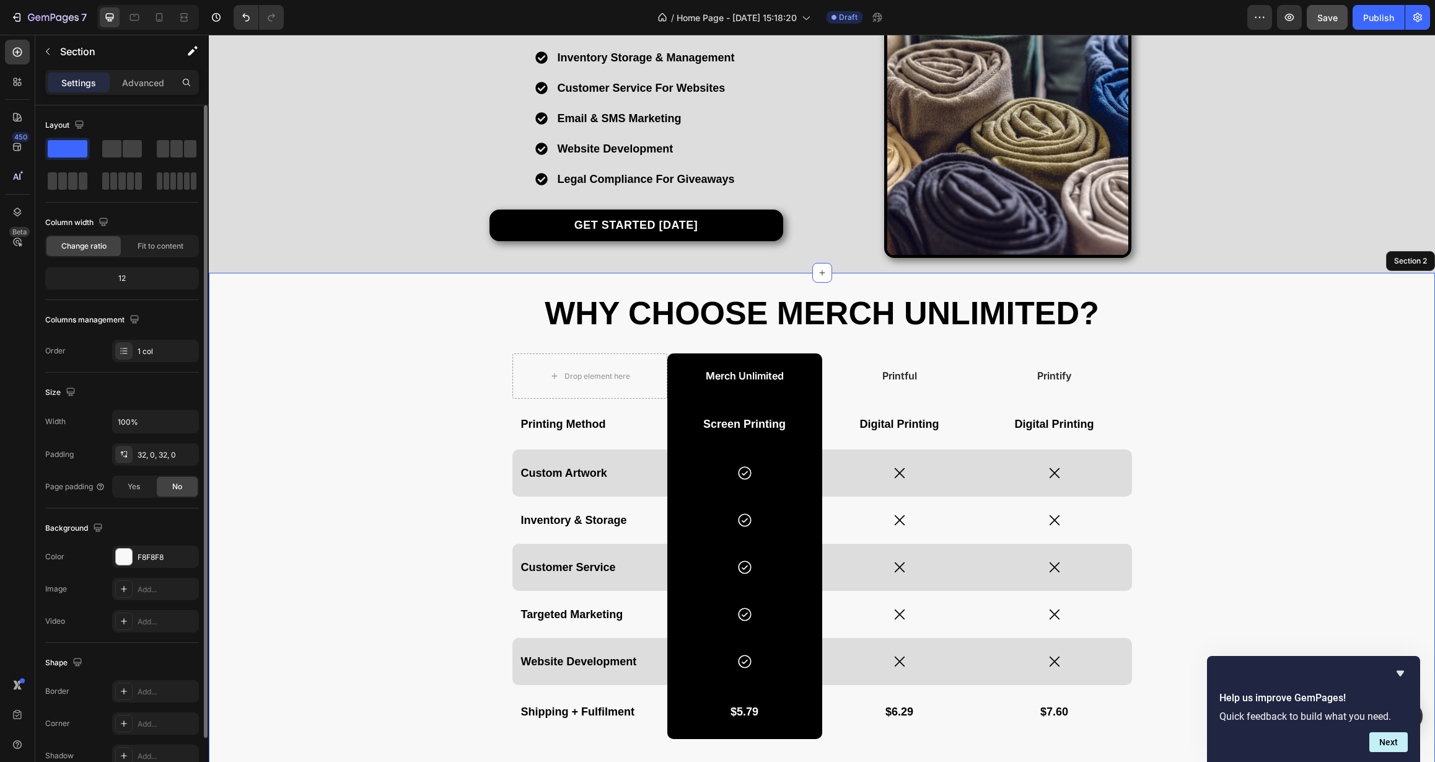
click at [467, 346] on div "Why Choose Merch Unlimited? Heading 32 Drop element here Merch Unlimited Text B…" at bounding box center [822, 531] width 1226 height 476
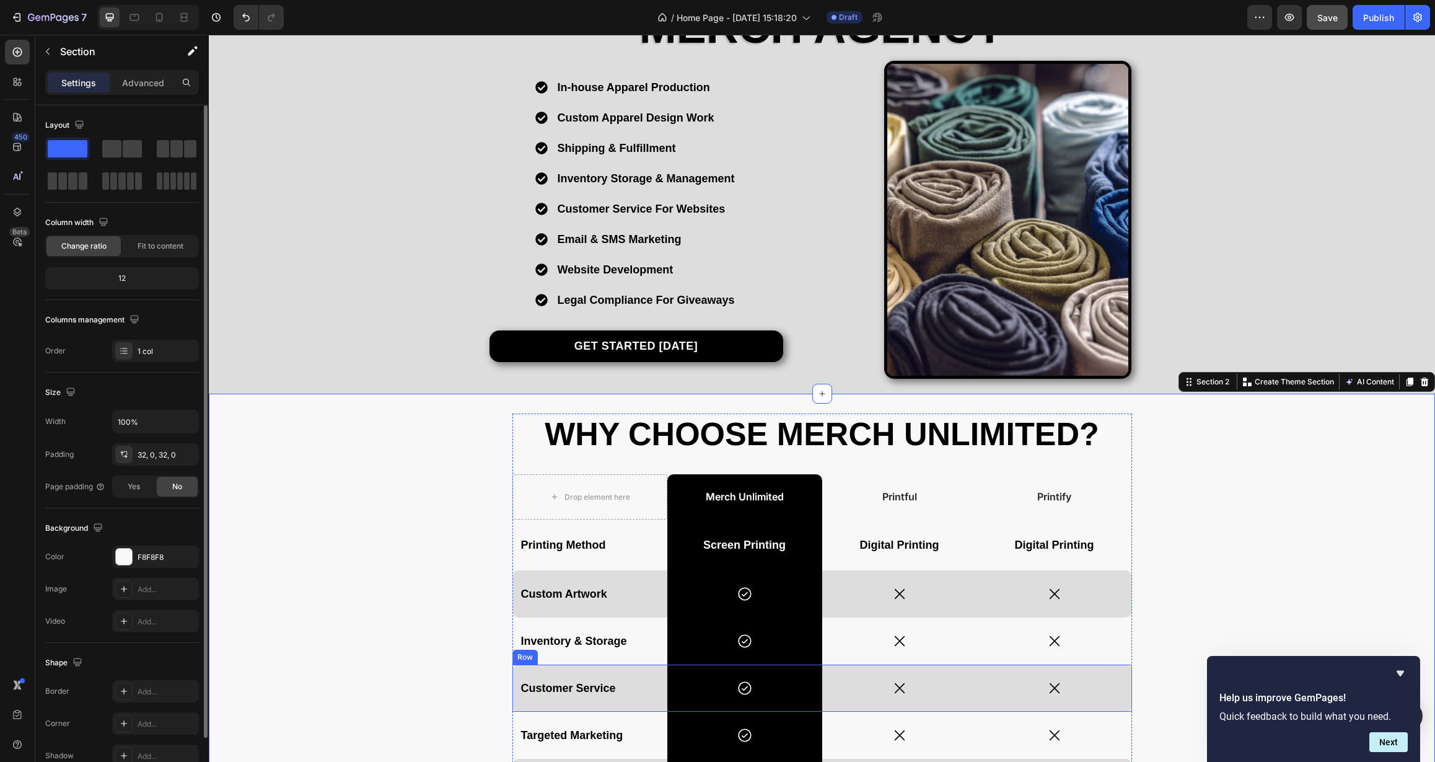
scroll to position [158, 0]
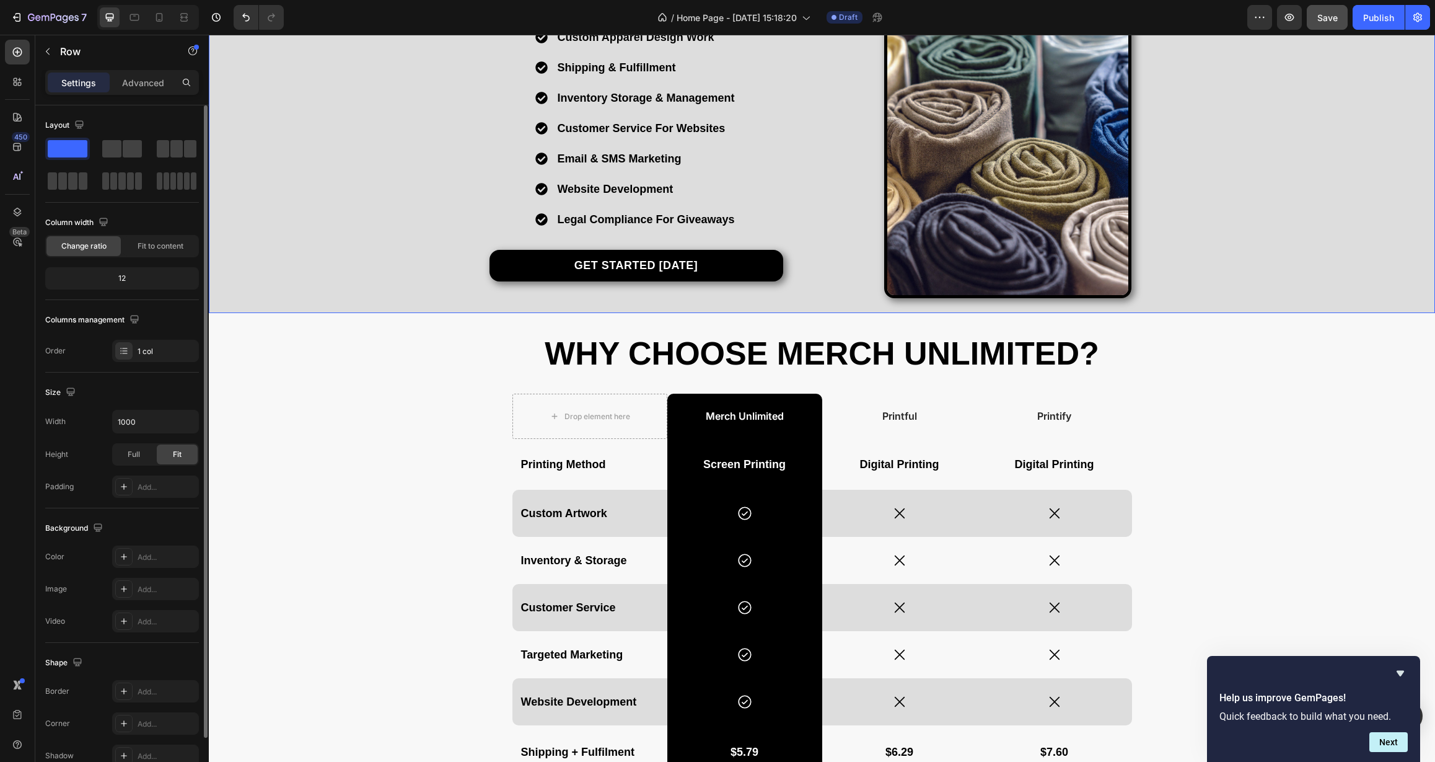
scroll to position [518, 0]
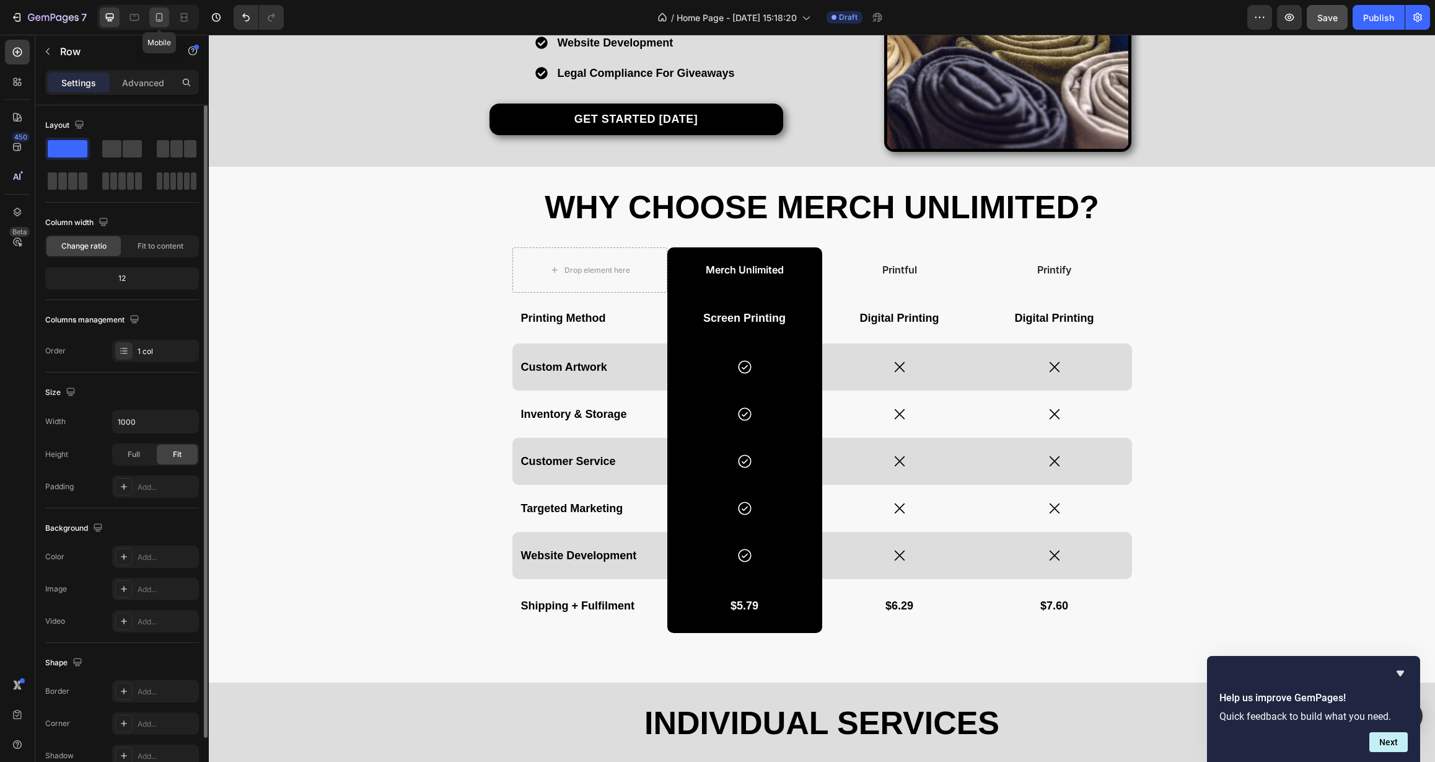
click at [157, 19] on icon at bounding box center [159, 17] width 12 height 12
type input "100%"
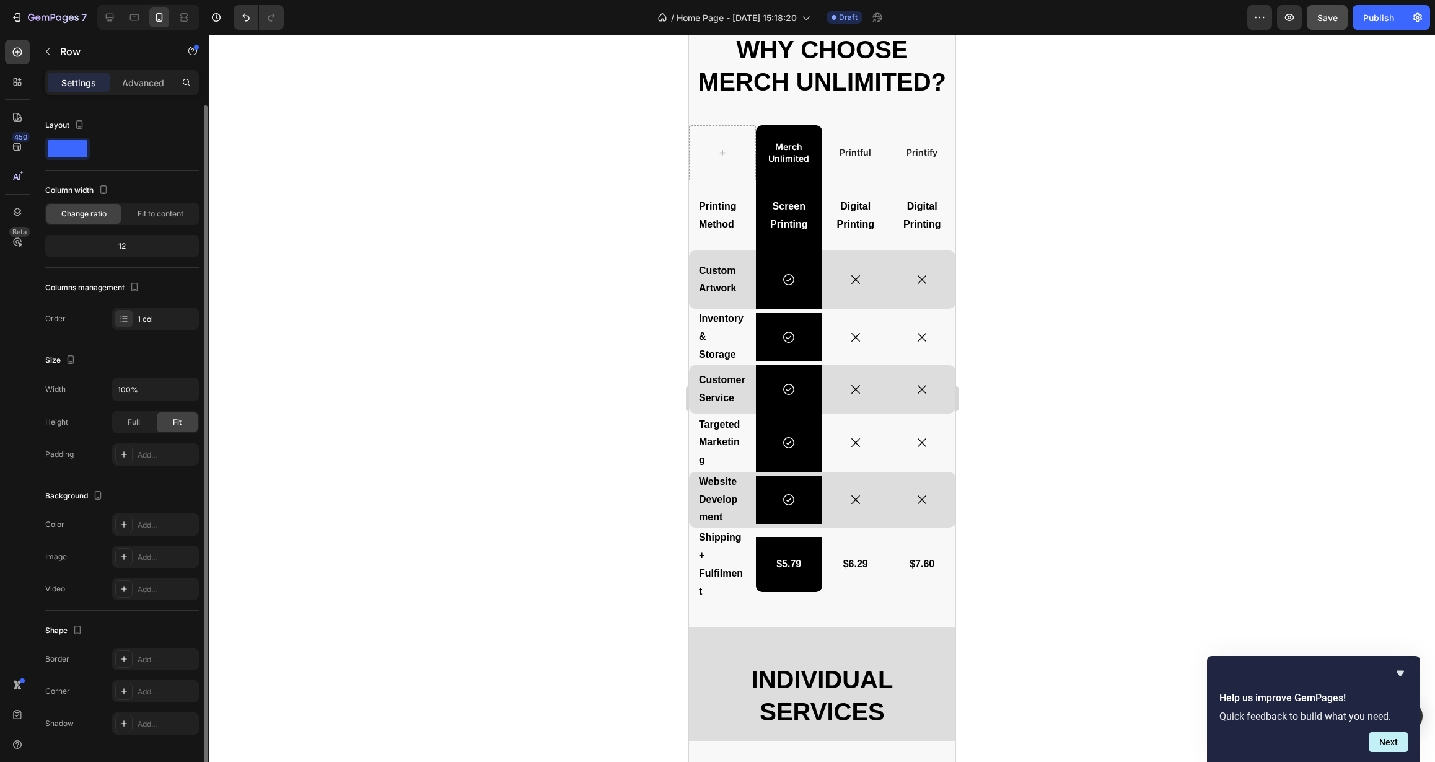
scroll to position [406, 0]
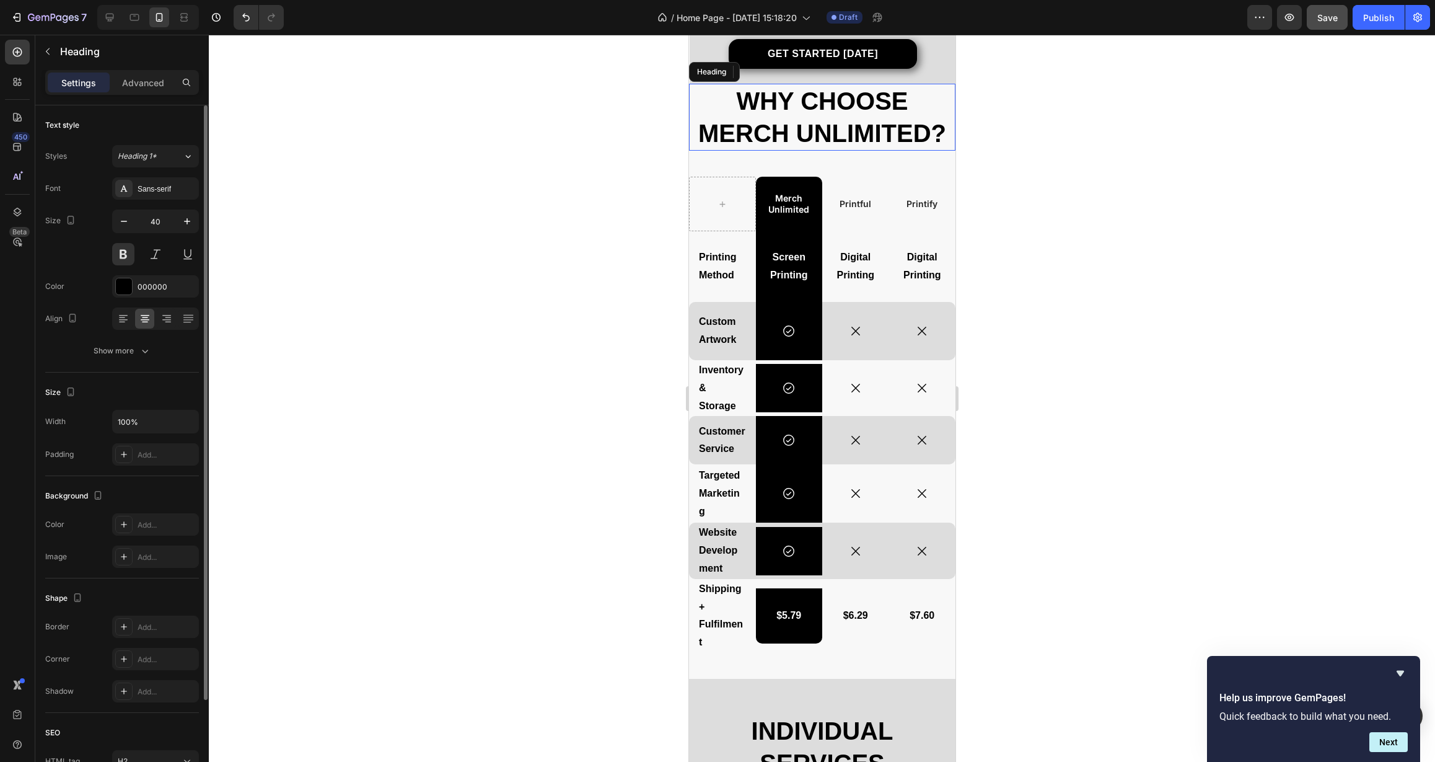
click at [871, 141] on h2 "Why Choose Merch Unlimited?" at bounding box center [822, 117] width 266 height 67
click at [130, 226] on button "button" at bounding box center [124, 221] width 22 height 22
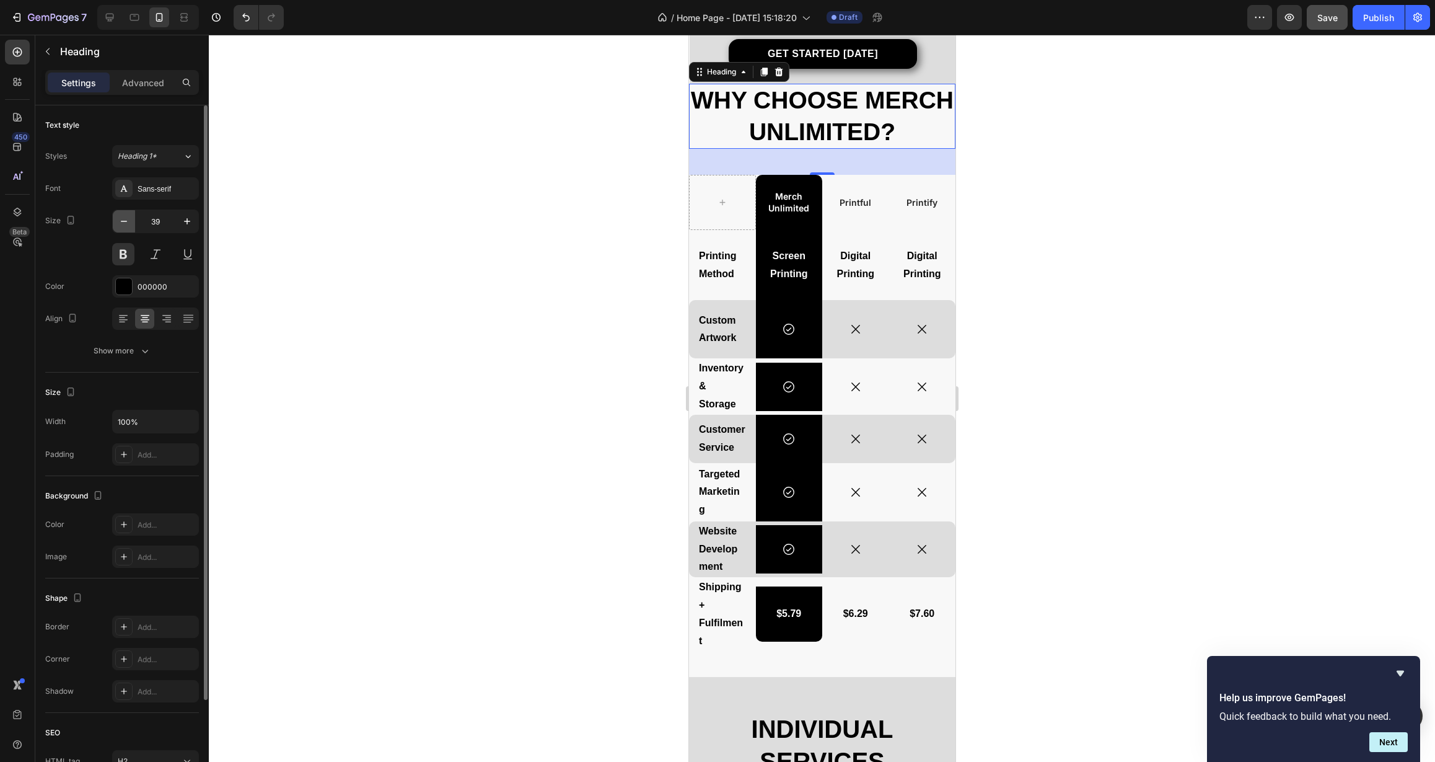
click at [127, 222] on icon "button" at bounding box center [124, 221] width 12 height 12
type input "38"
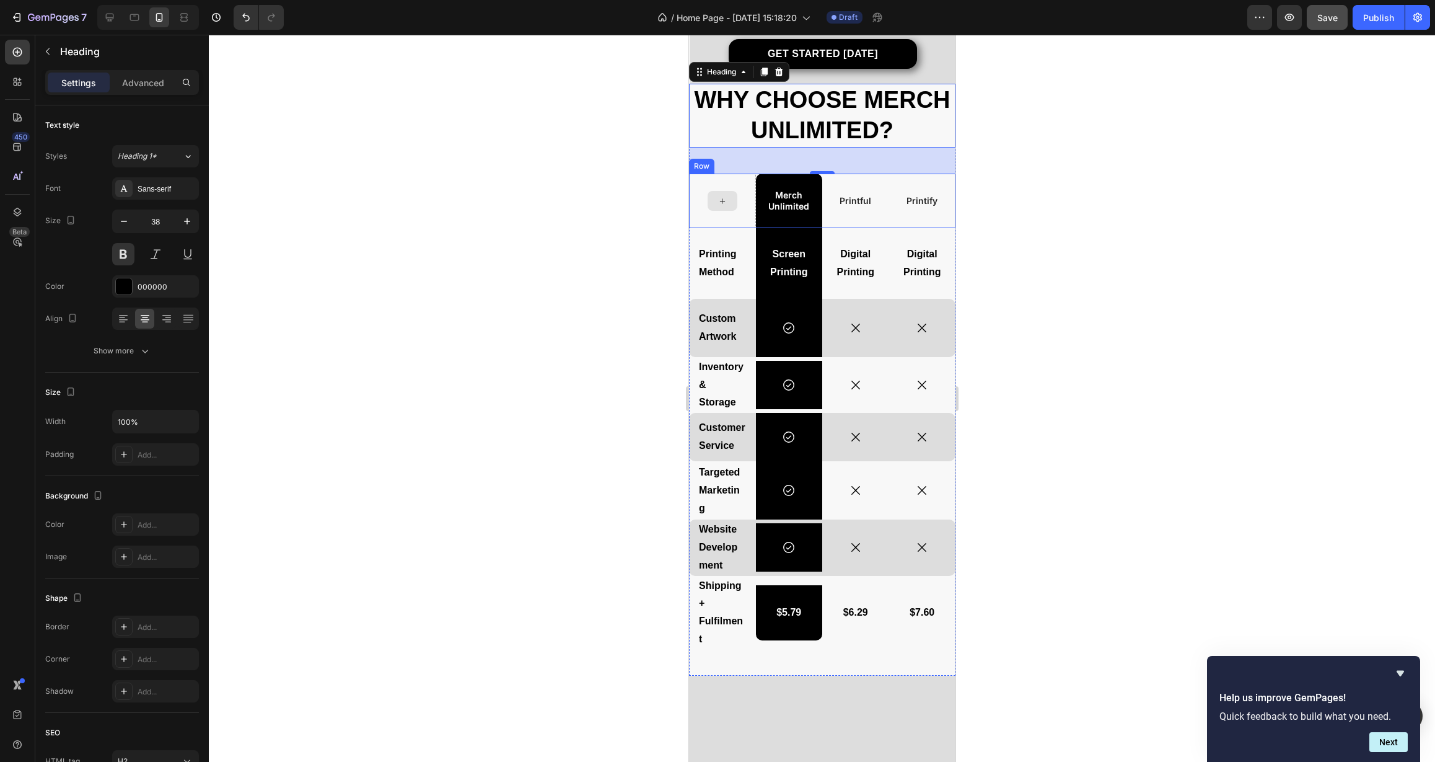
scroll to position [193, 0]
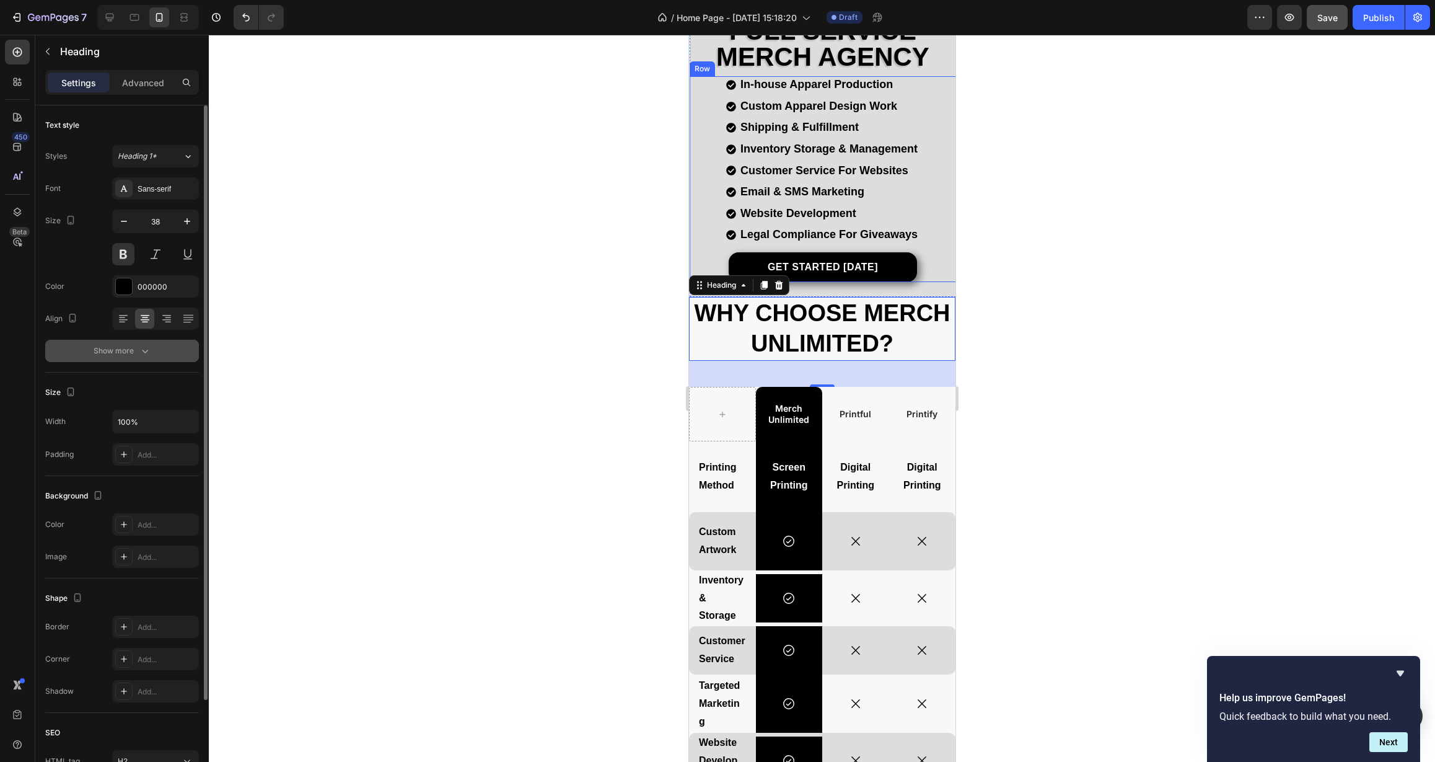
click at [139, 353] on icon "button" at bounding box center [145, 351] width 12 height 12
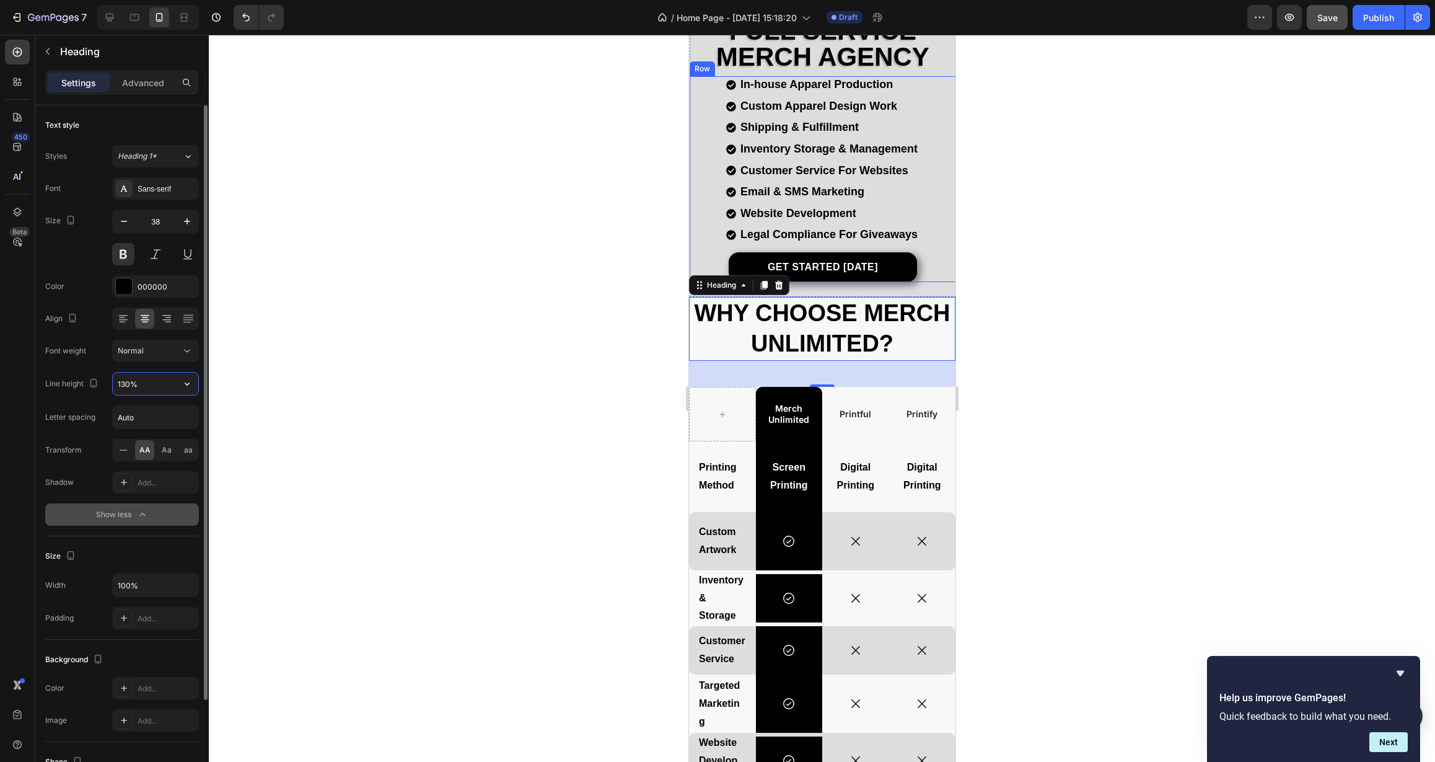
click at [152, 384] on input "130%" at bounding box center [156, 383] width 86 height 22
click at [188, 384] on icon "button" at bounding box center [187, 383] width 5 height 3
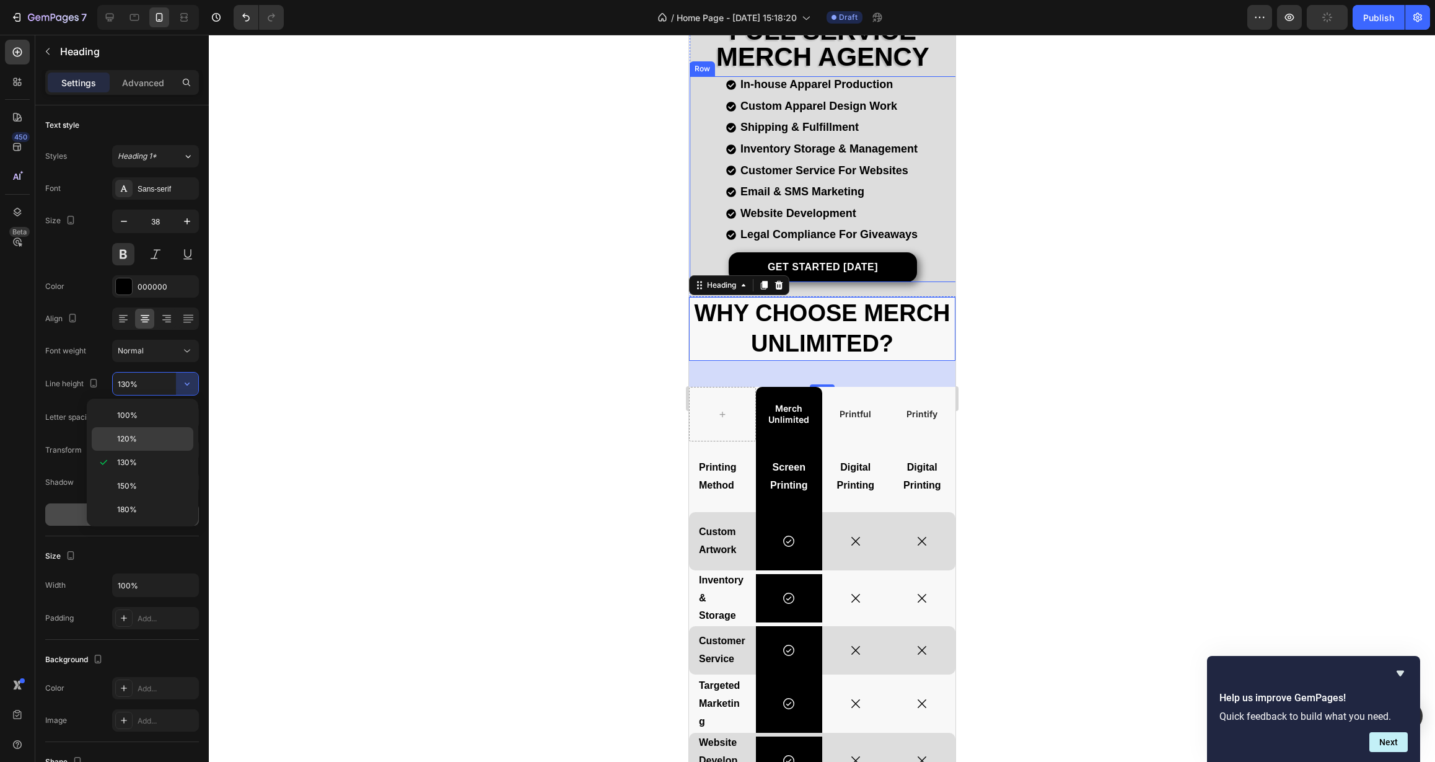
click at [167, 431] on div "120%" at bounding box center [143, 439] width 102 height 24
type input "120%"
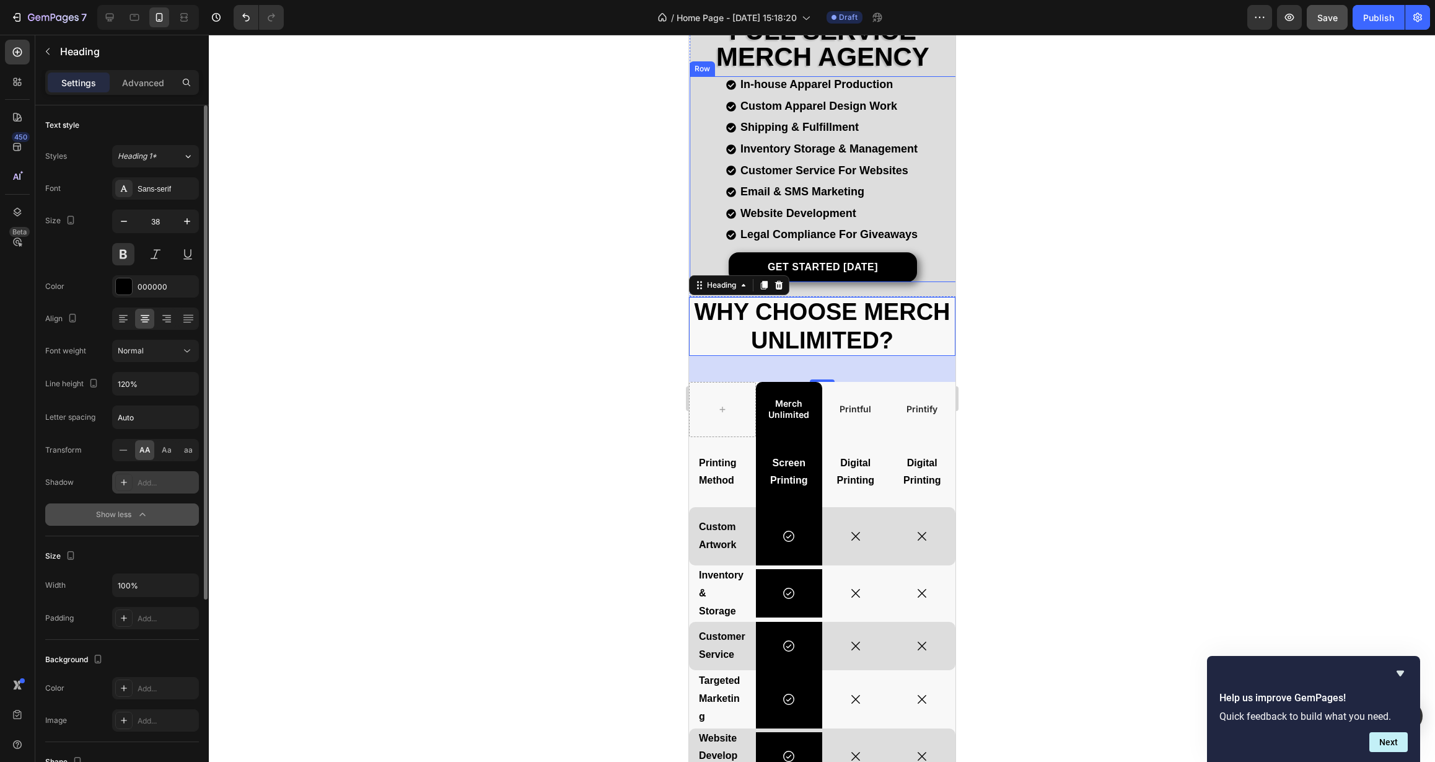
click at [146, 487] on div "Add..." at bounding box center [167, 482] width 58 height 11
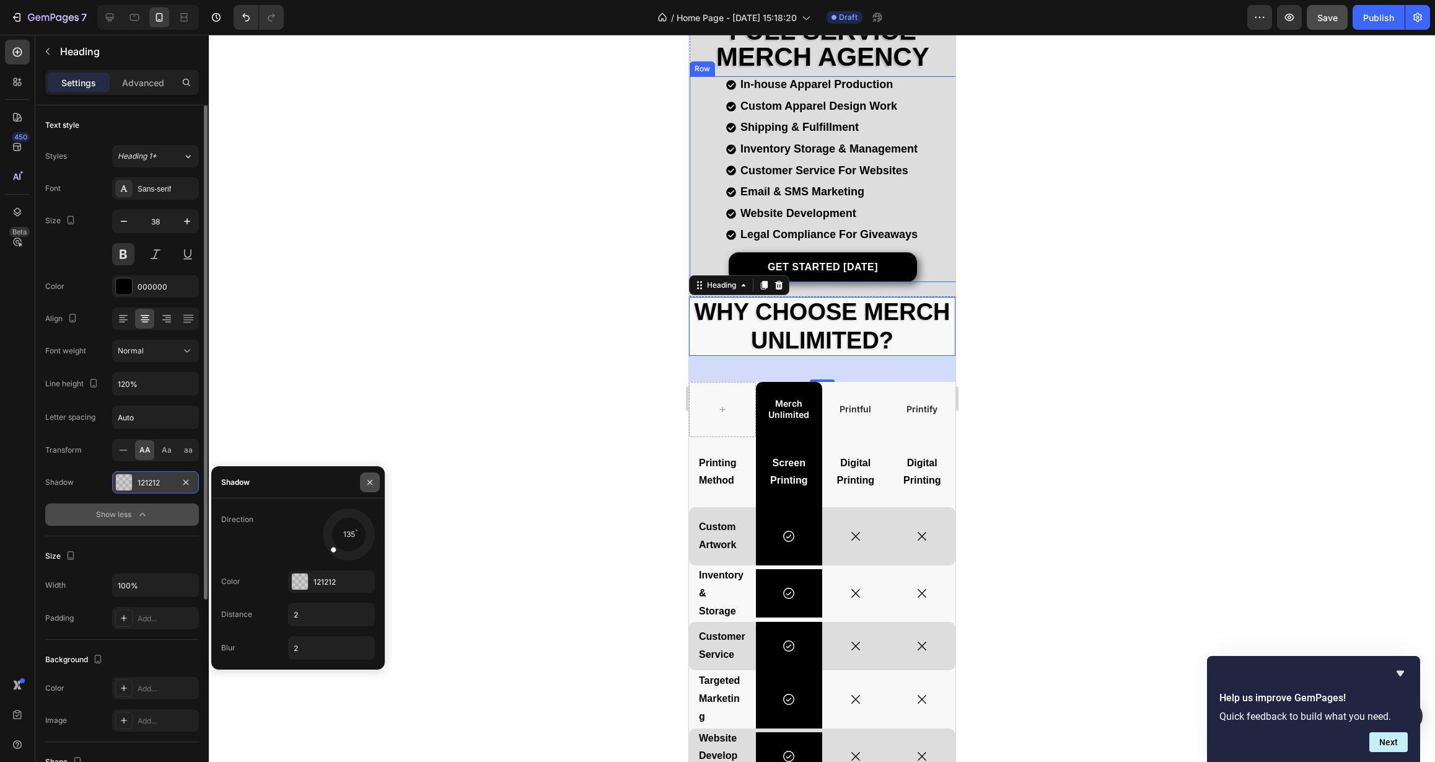
click at [371, 486] on icon "button" at bounding box center [370, 482] width 10 height 10
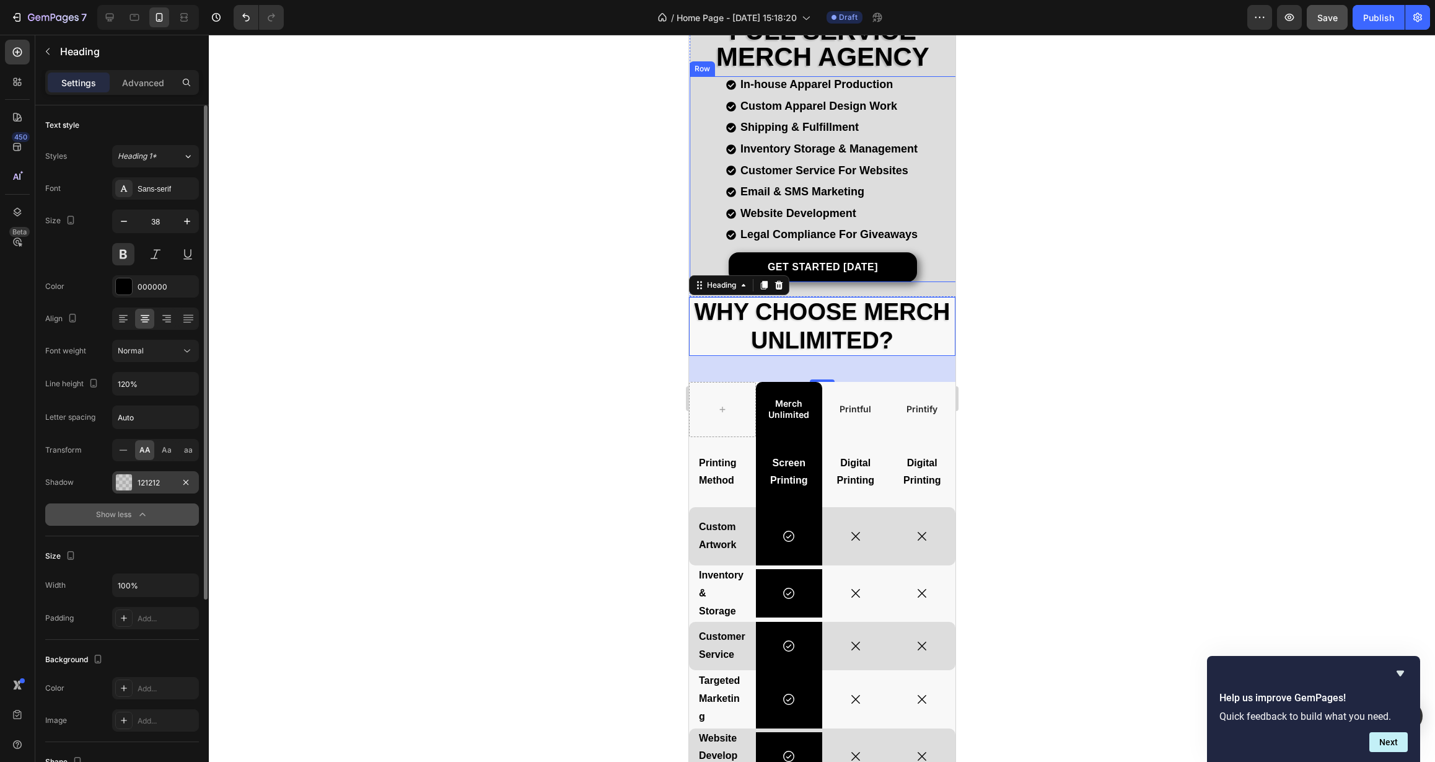
click at [505, 479] on div at bounding box center [822, 398] width 1226 height 727
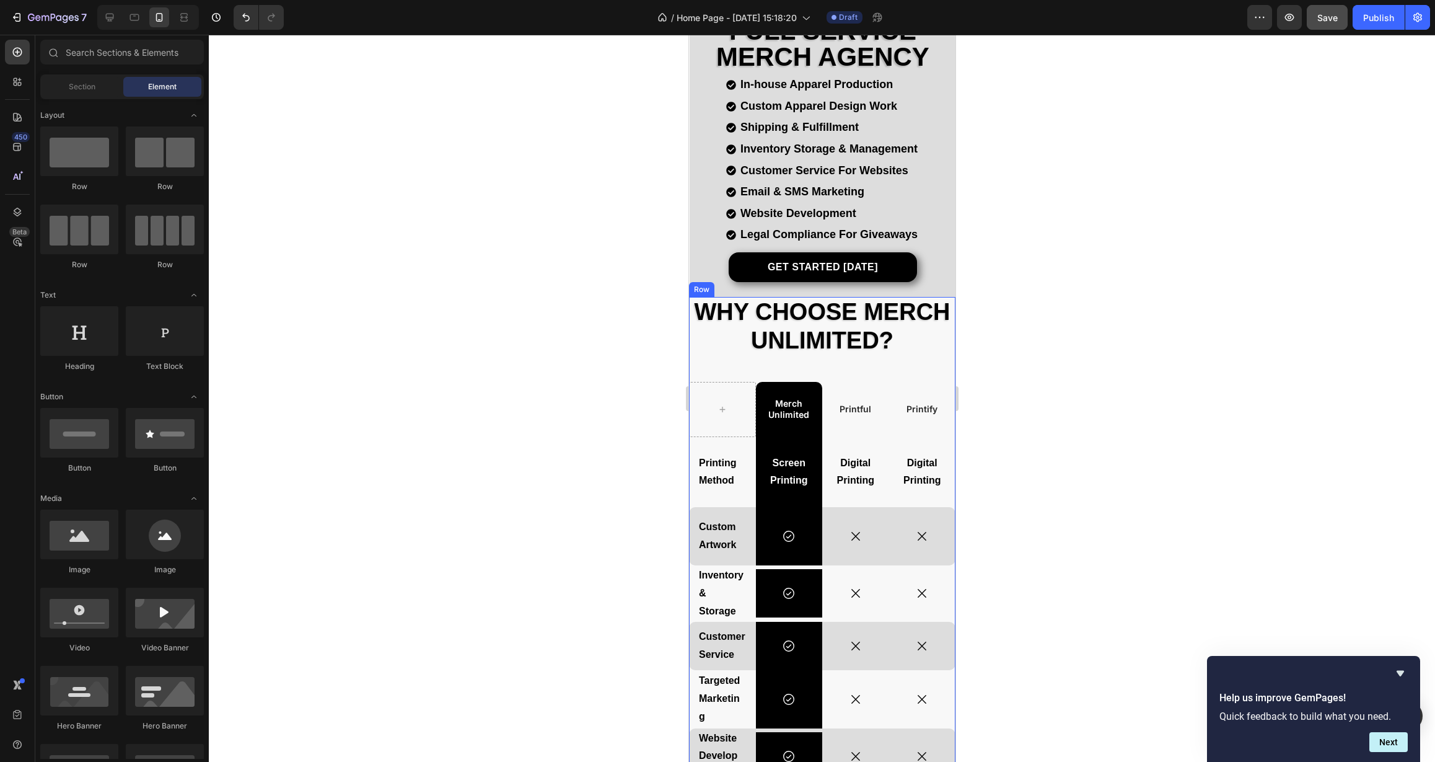
click at [695, 357] on div "Why Choose Merch Unlimited? Heading Merch Unlimited Text Block Printful Text Bl…" at bounding box center [822, 590] width 266 height 587
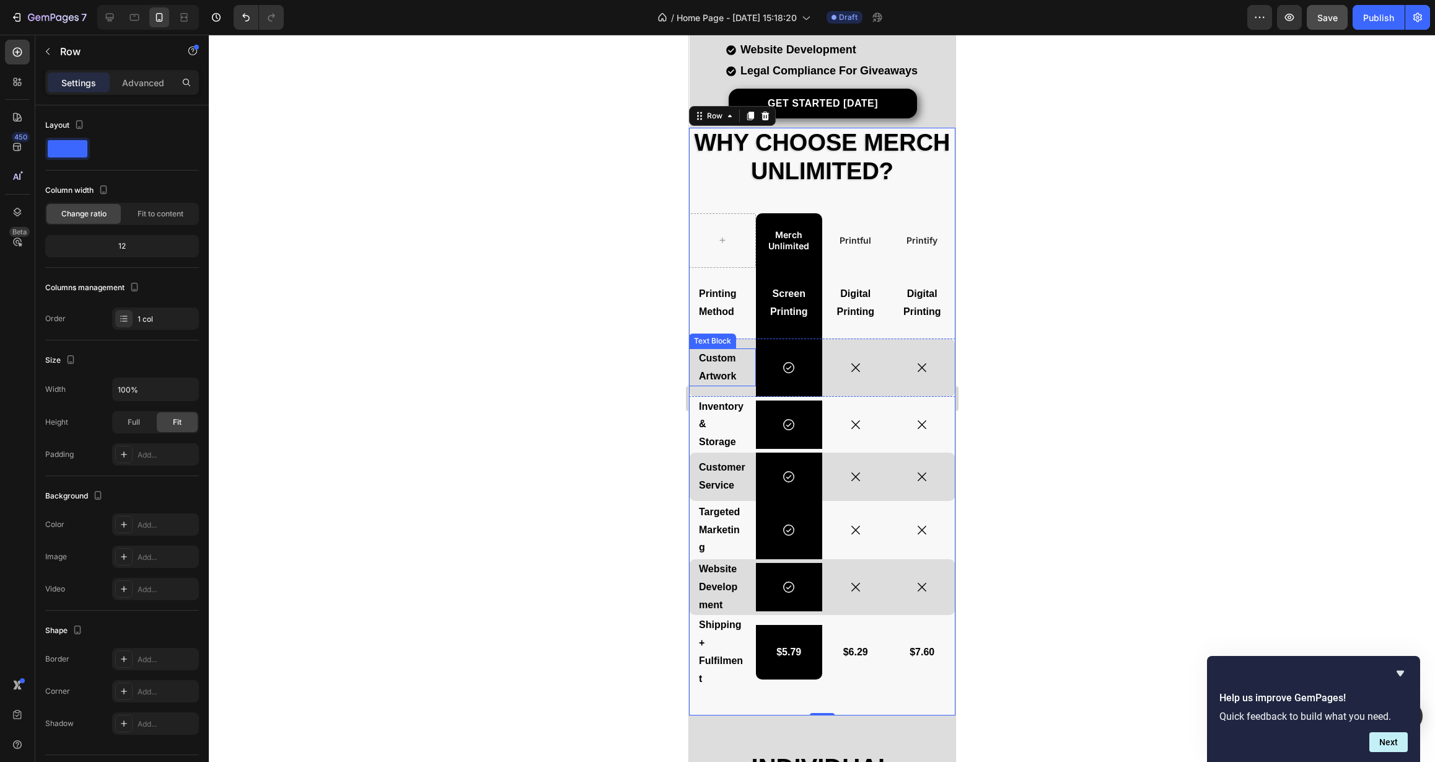
scroll to position [343, 0]
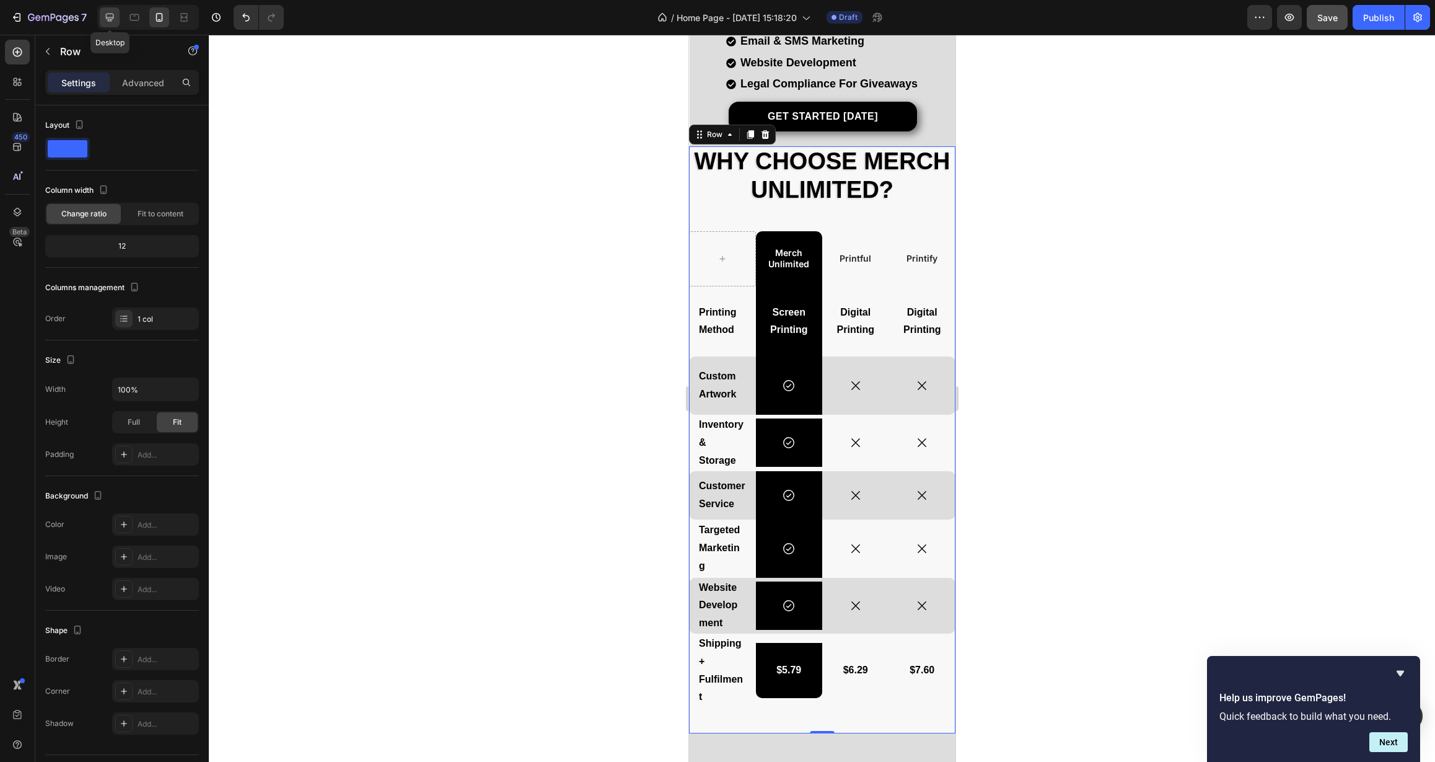
click at [110, 14] on icon at bounding box center [110, 18] width 8 height 8
type input "1000"
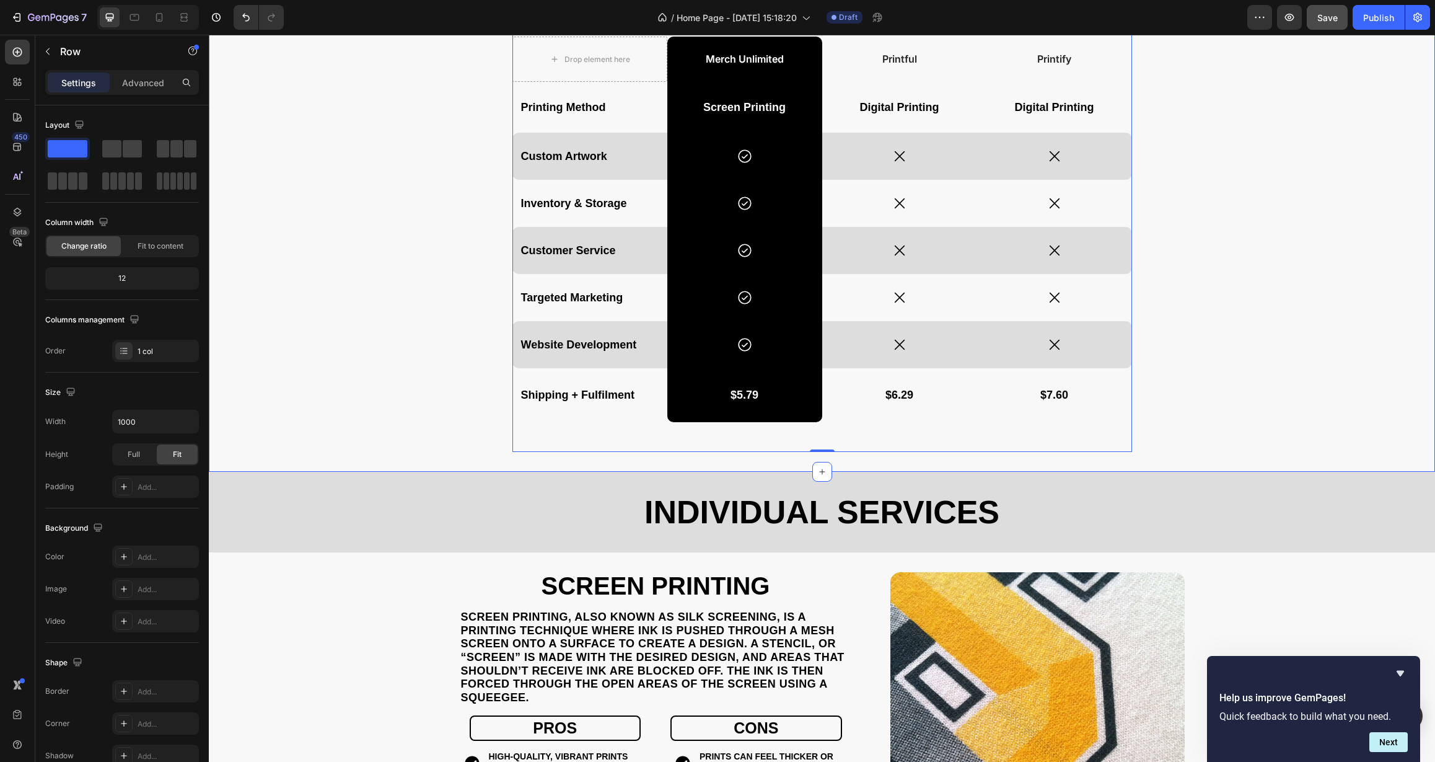
scroll to position [495, 0]
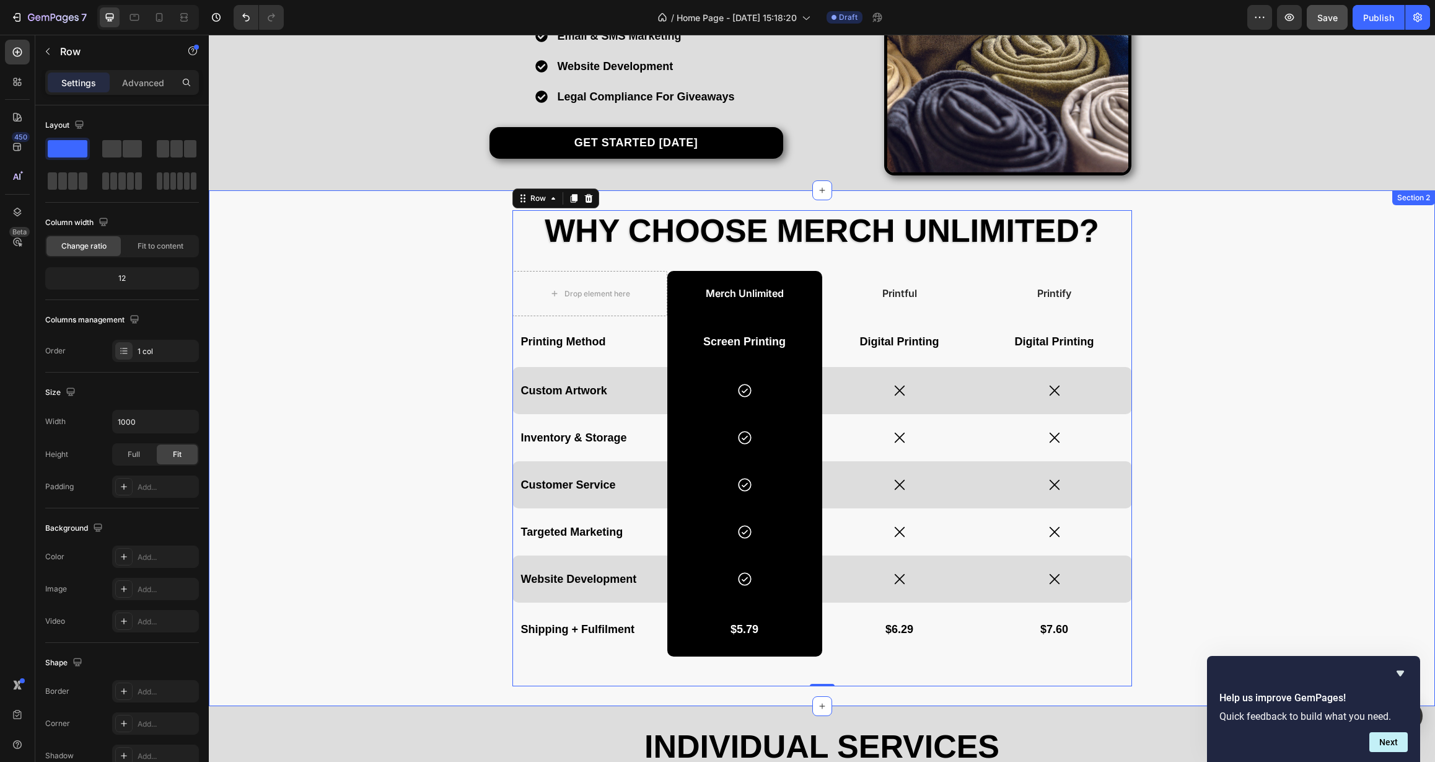
click at [338, 385] on div "Why Choose Merch Unlimited? Heading Drop element here Merch Unlimited Text Bloc…" at bounding box center [822, 448] width 1226 height 476
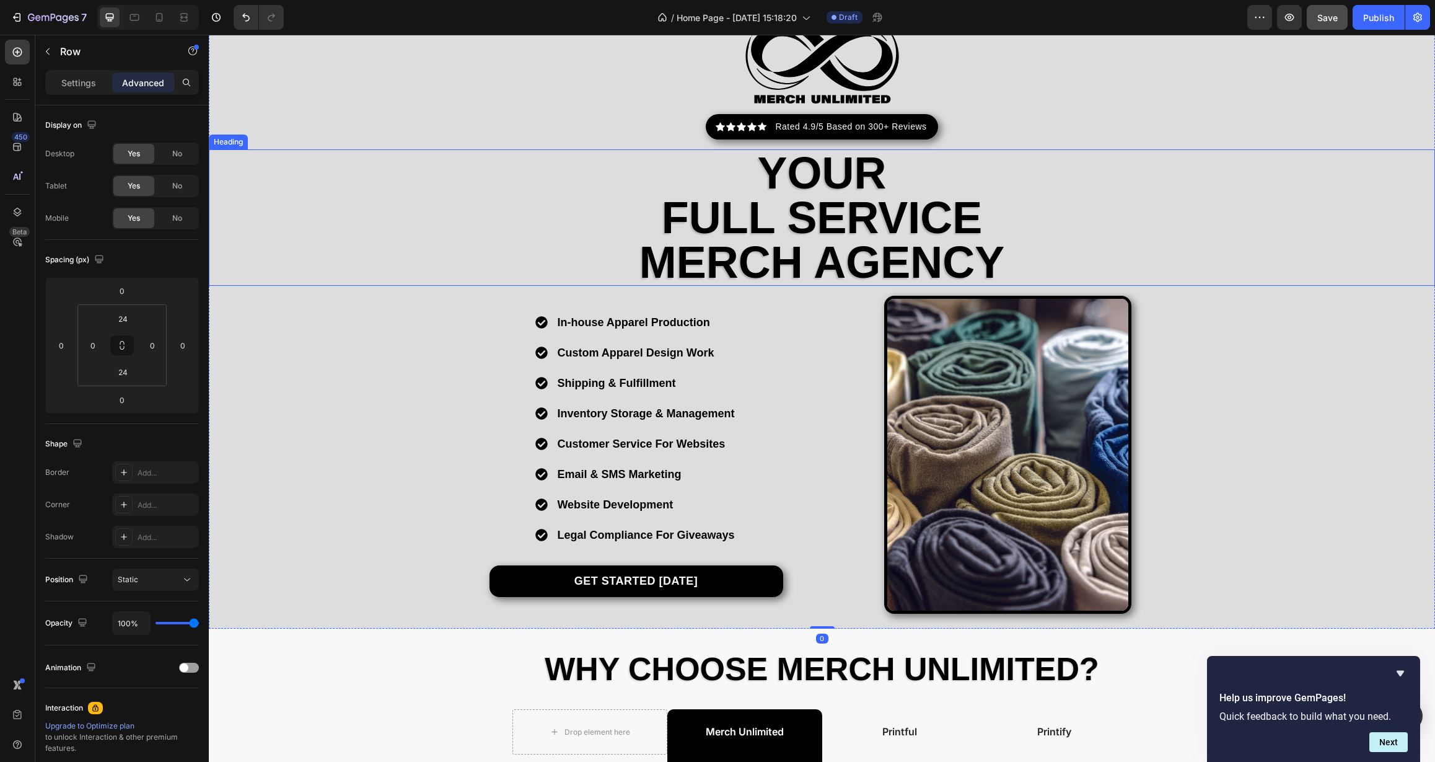
scroll to position [0, 0]
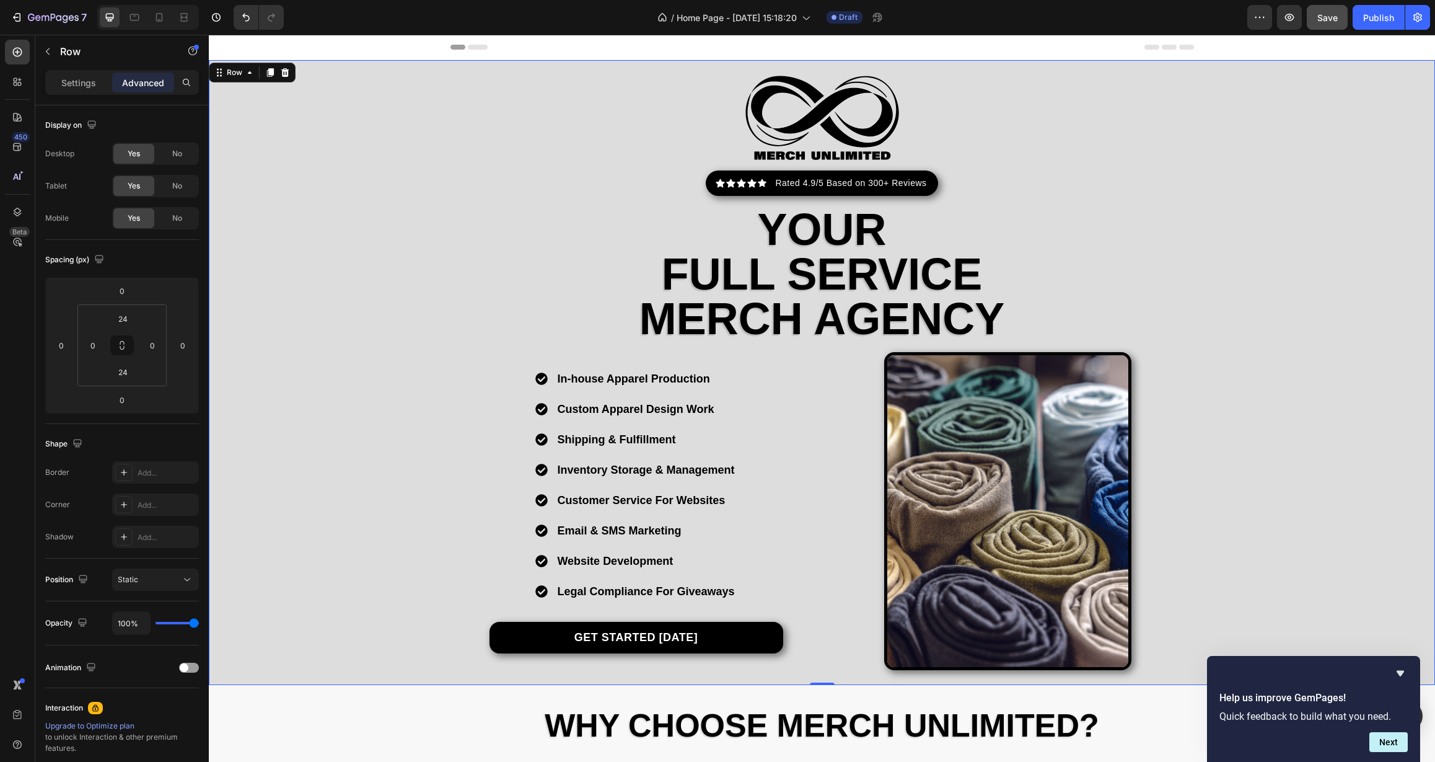
click at [342, 67] on div "Image Icon Icon Icon Icon Icon Icon List Hoz Rated 4.9/5 Based on 300+ Reviews …" at bounding box center [822, 372] width 1226 height 625
click at [341, 61] on div "Image Icon Icon Icon Icon Icon Icon List Hoz Rated 4.9/5 Based on 300+ Reviews …" at bounding box center [822, 372] width 1226 height 625
click at [26, 216] on div at bounding box center [17, 212] width 25 height 25
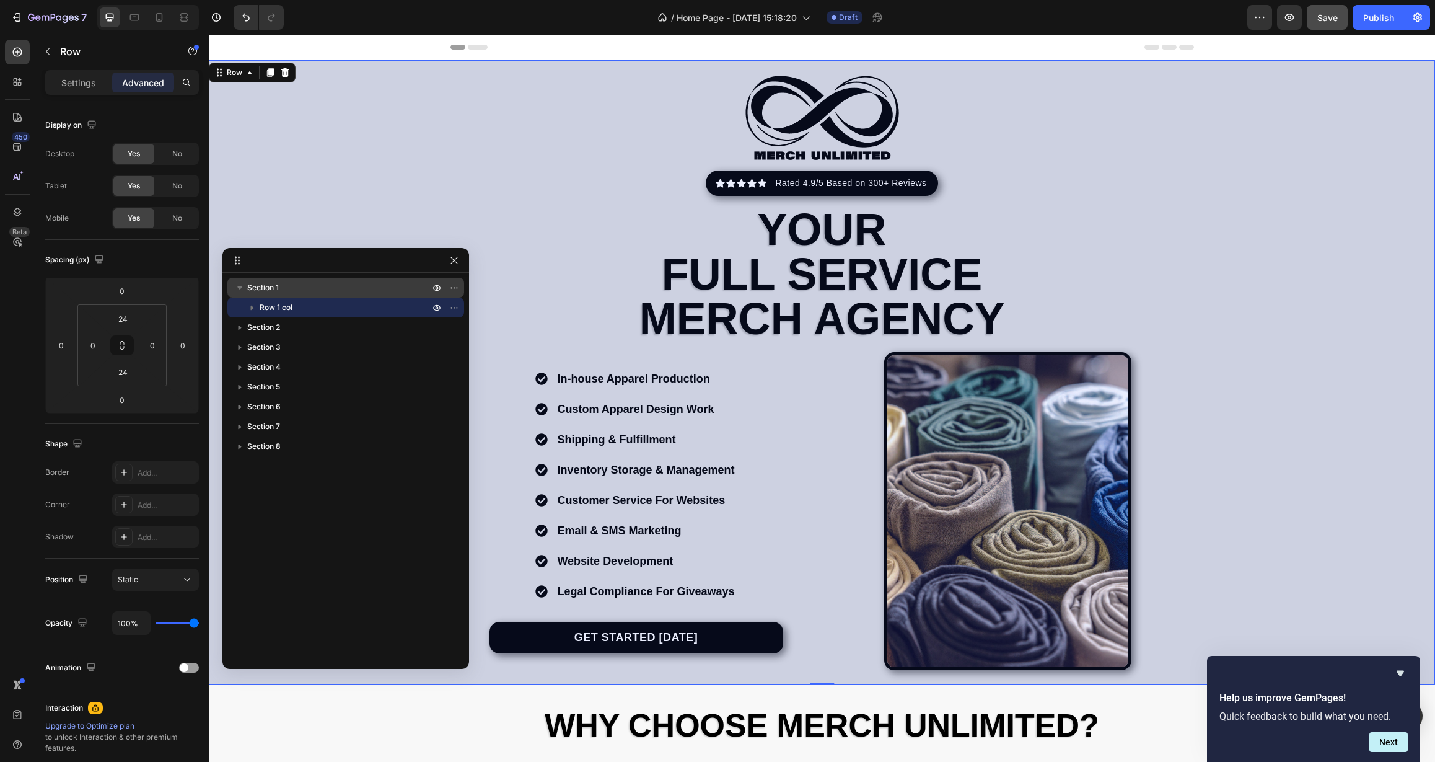
click at [297, 292] on p "Section 1" at bounding box center [339, 287] width 185 height 12
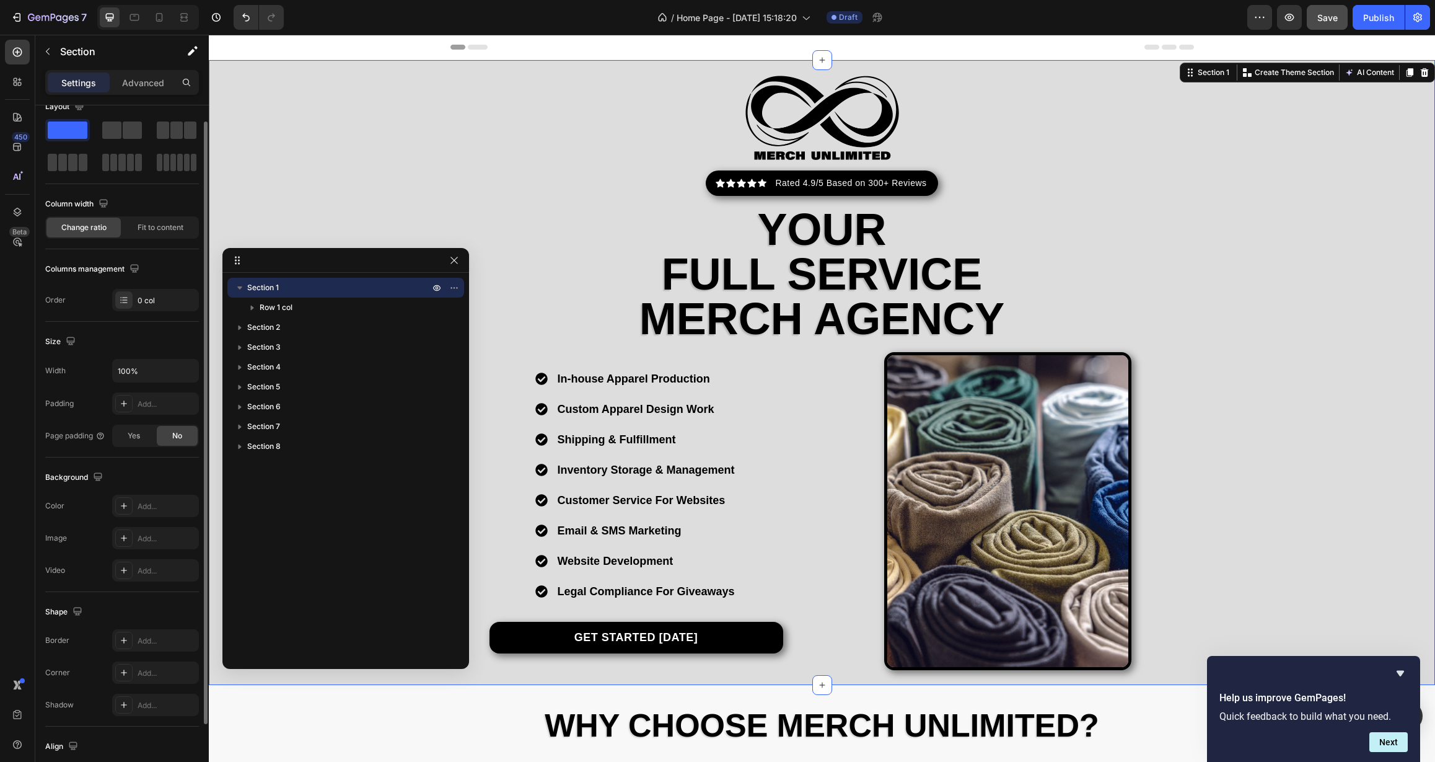
scroll to position [102, 0]
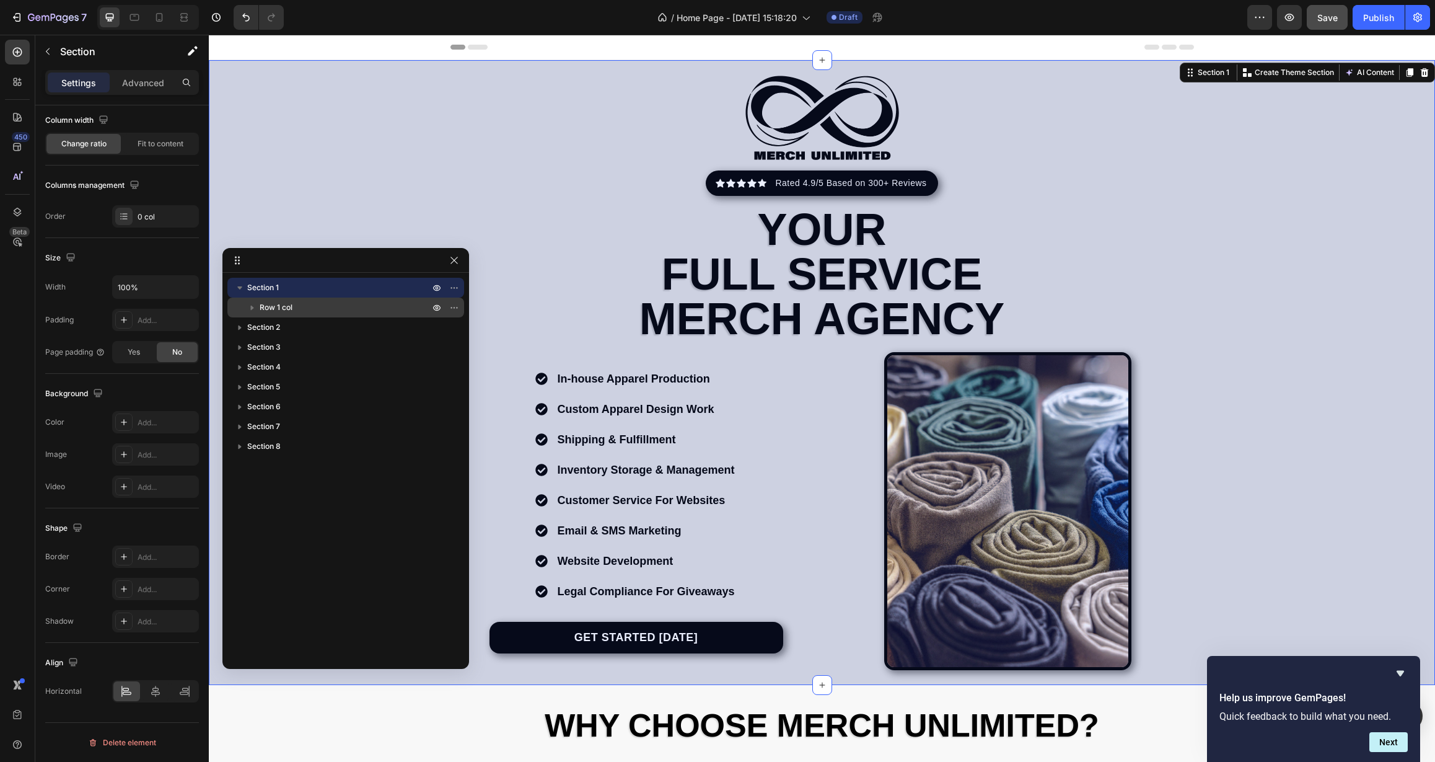
click at [297, 302] on p "Row 1 col" at bounding box center [346, 307] width 172 height 12
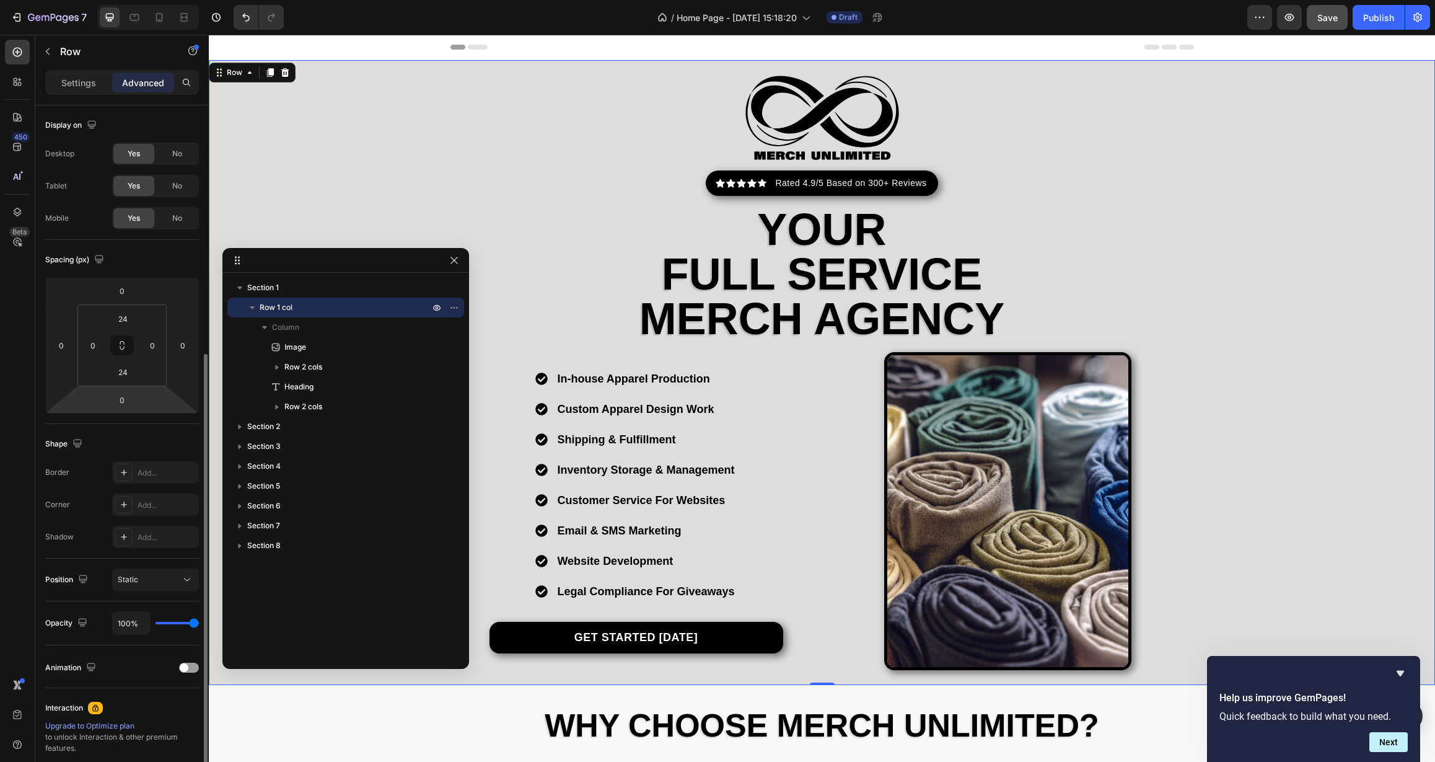
scroll to position [135, 0]
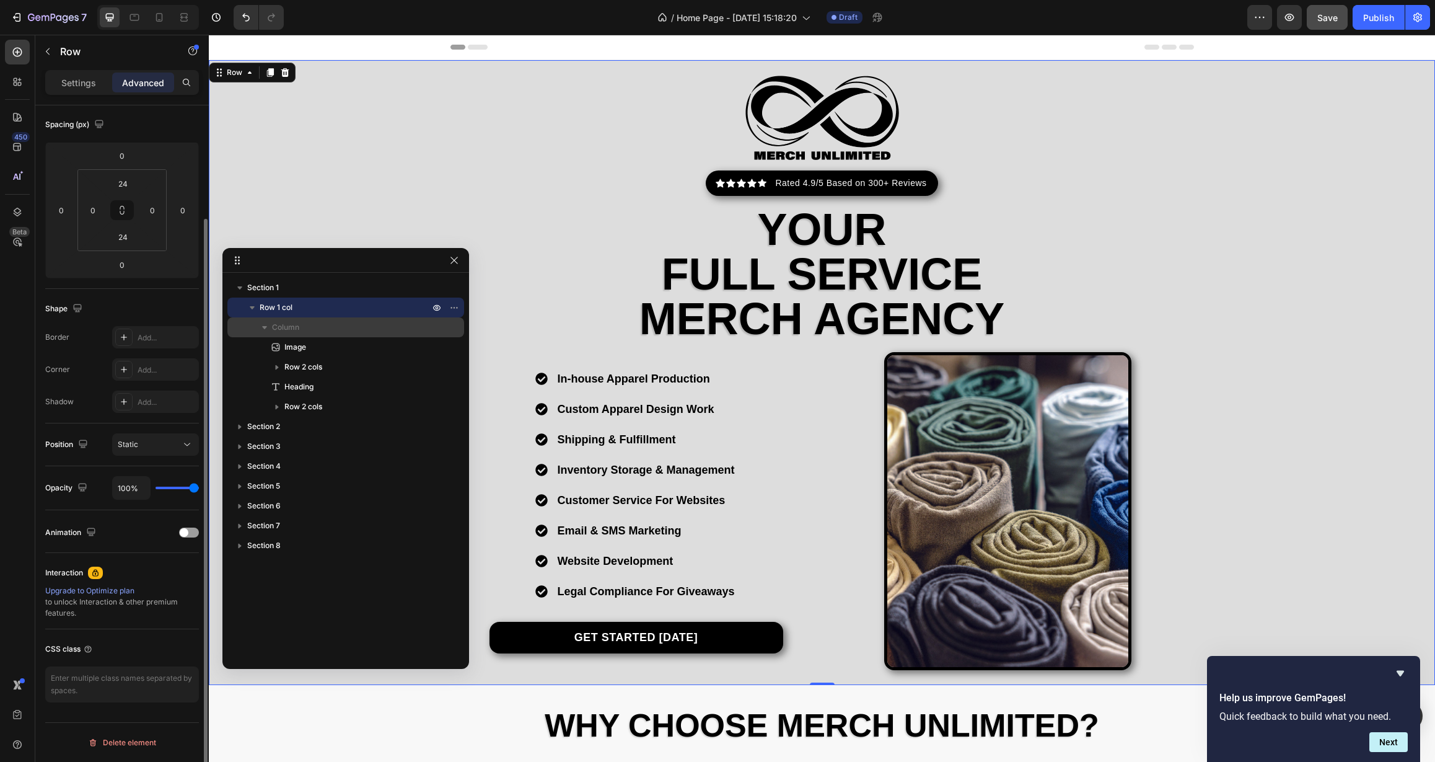
click at [307, 330] on p "Column" at bounding box center [352, 327] width 160 height 12
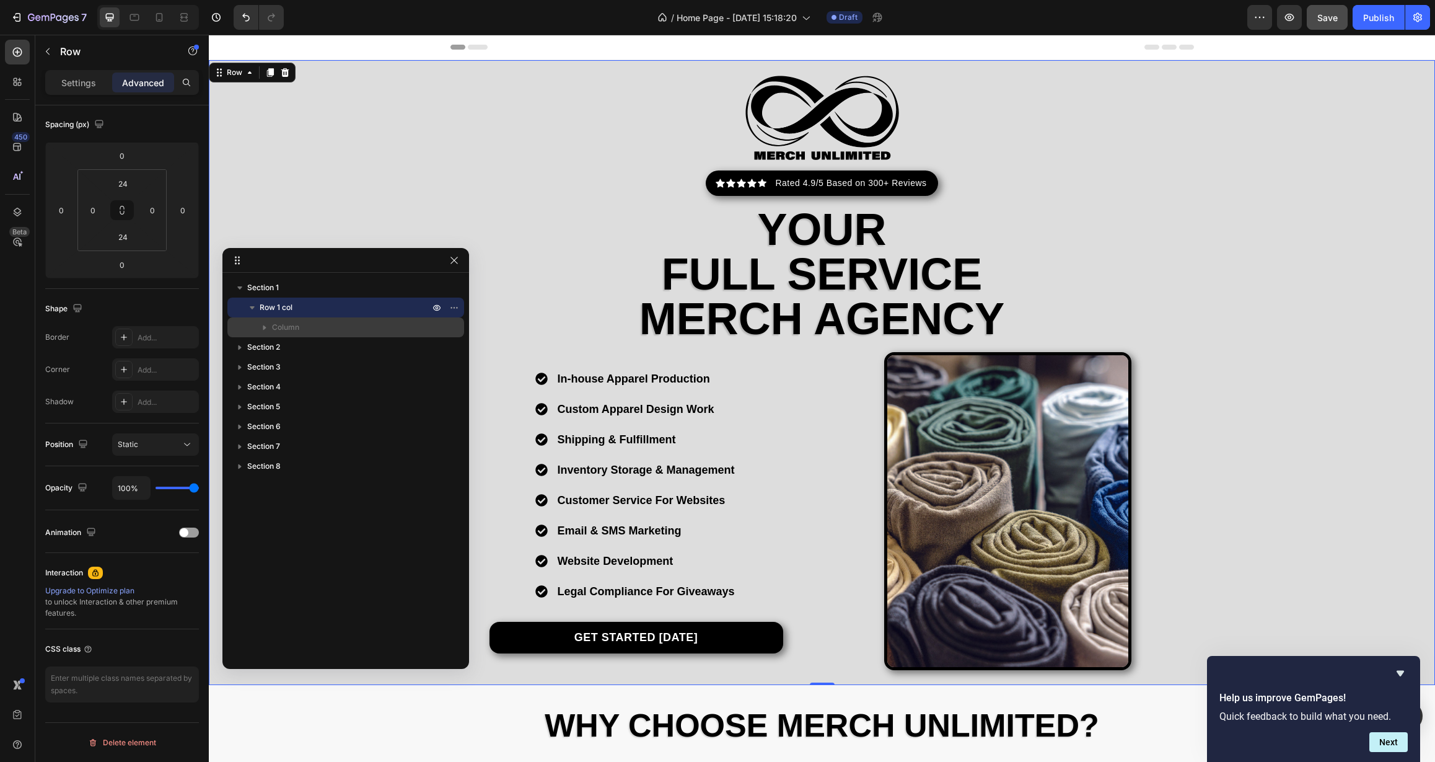
click at [304, 327] on p "Column" at bounding box center [352, 327] width 160 height 12
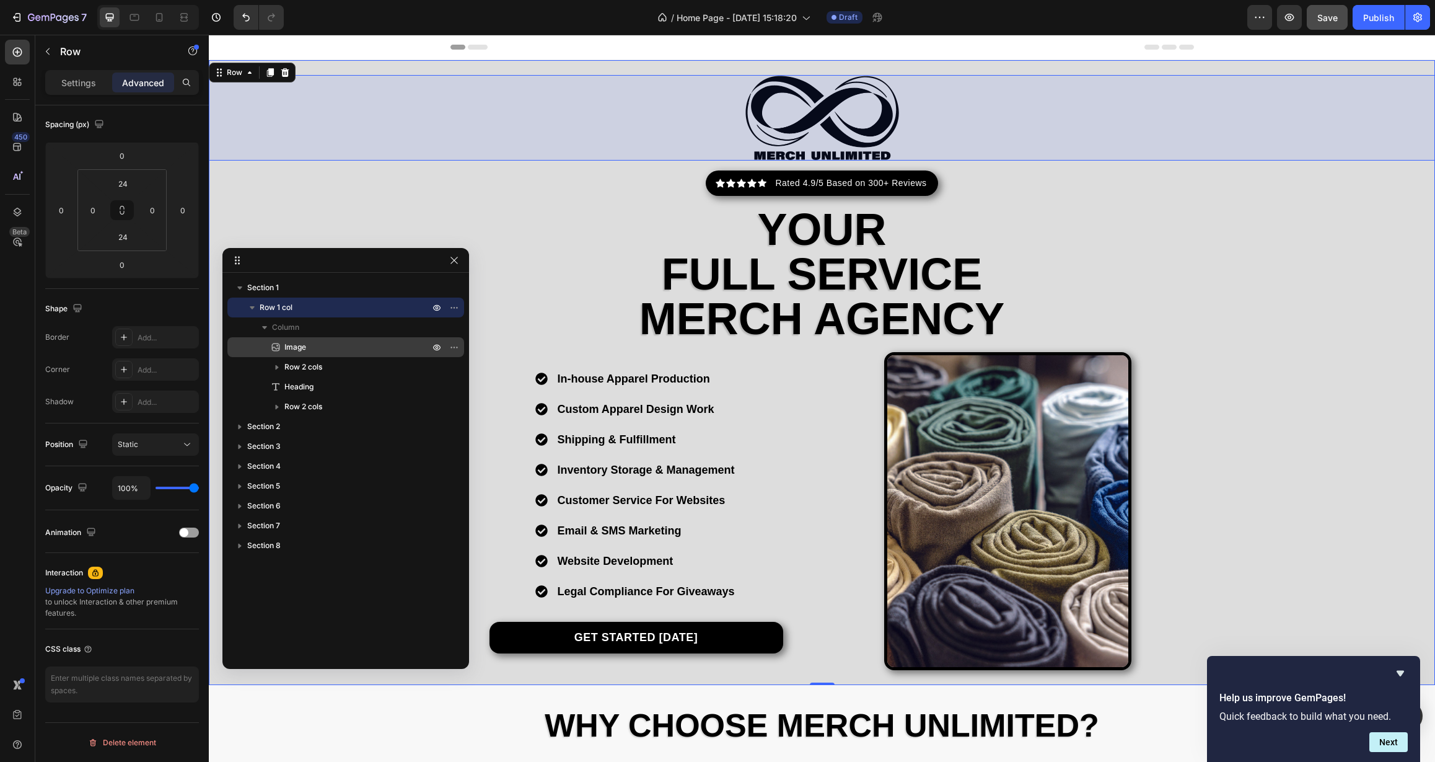
click at [304, 346] on span "Image" at bounding box center [295, 347] width 22 height 12
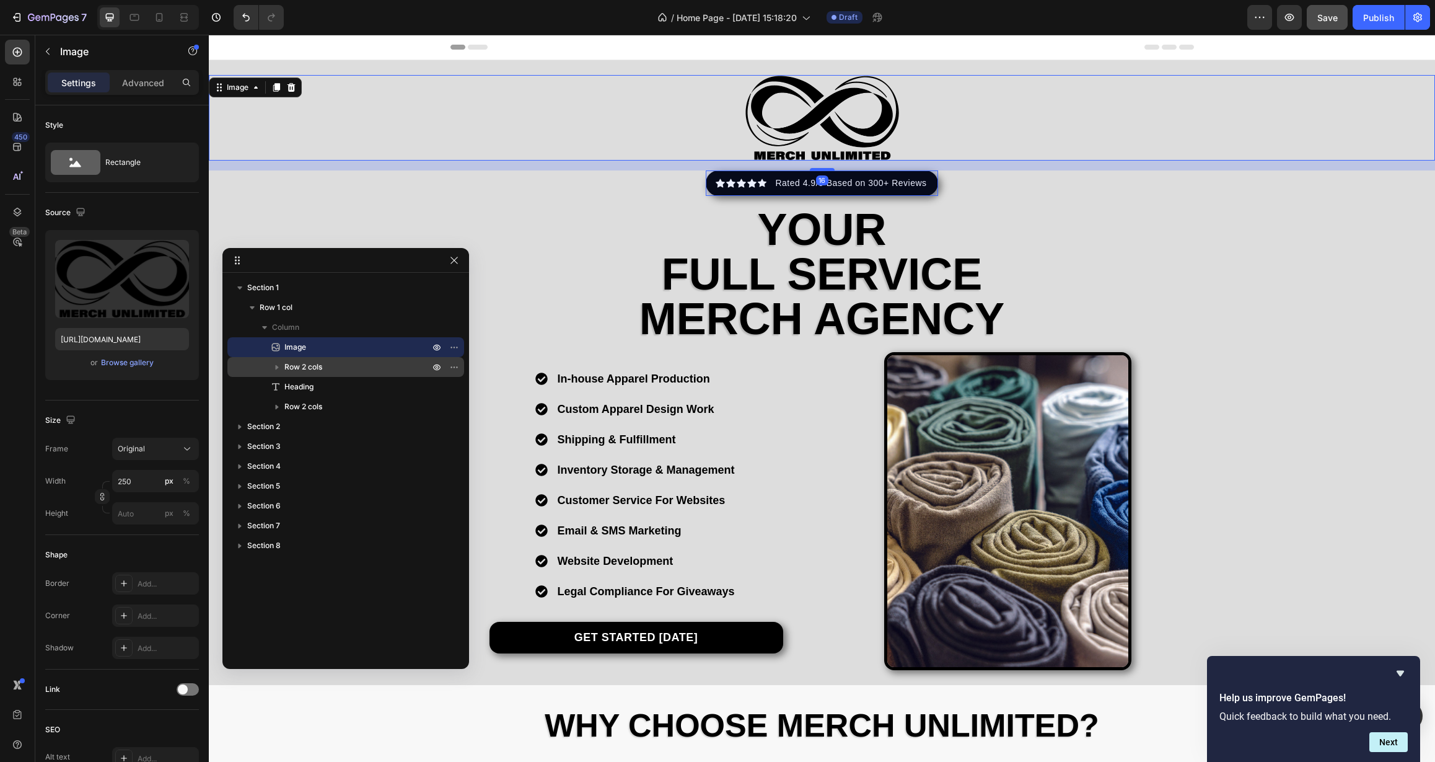
click at [325, 366] on p "Row 2 cols" at bounding box center [358, 367] width 148 height 12
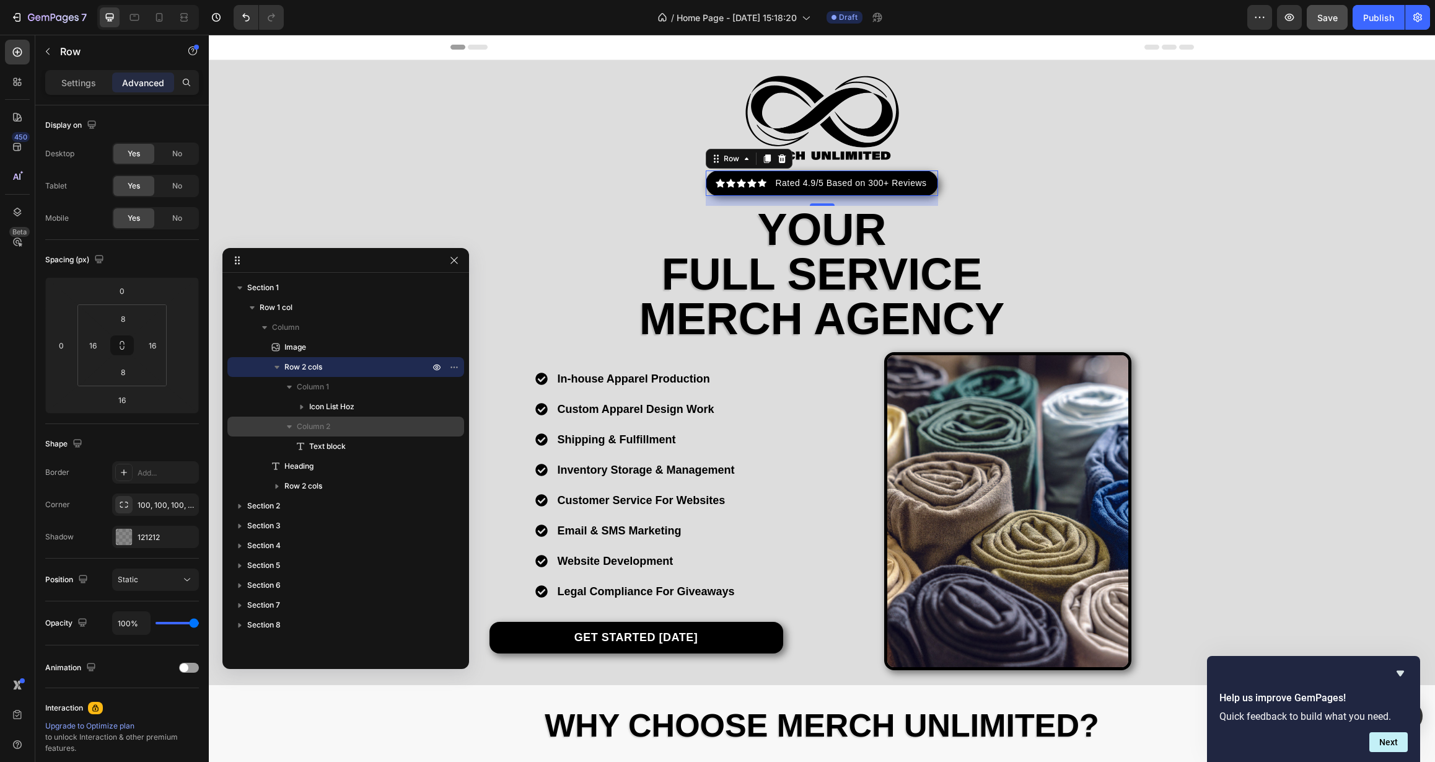
click at [358, 431] on p "Column 2" at bounding box center [364, 426] width 135 height 12
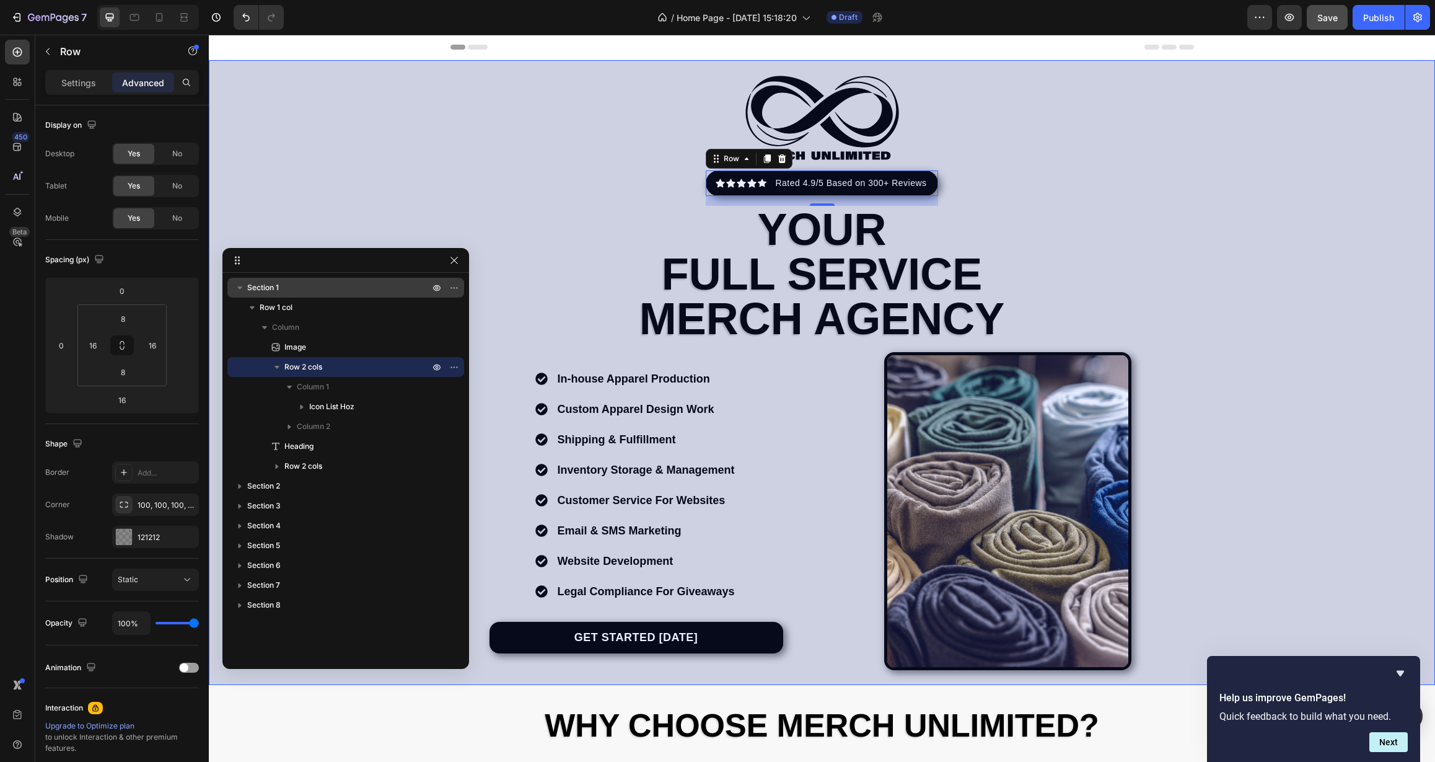
click at [300, 291] on p "Section 1" at bounding box center [339, 287] width 185 height 12
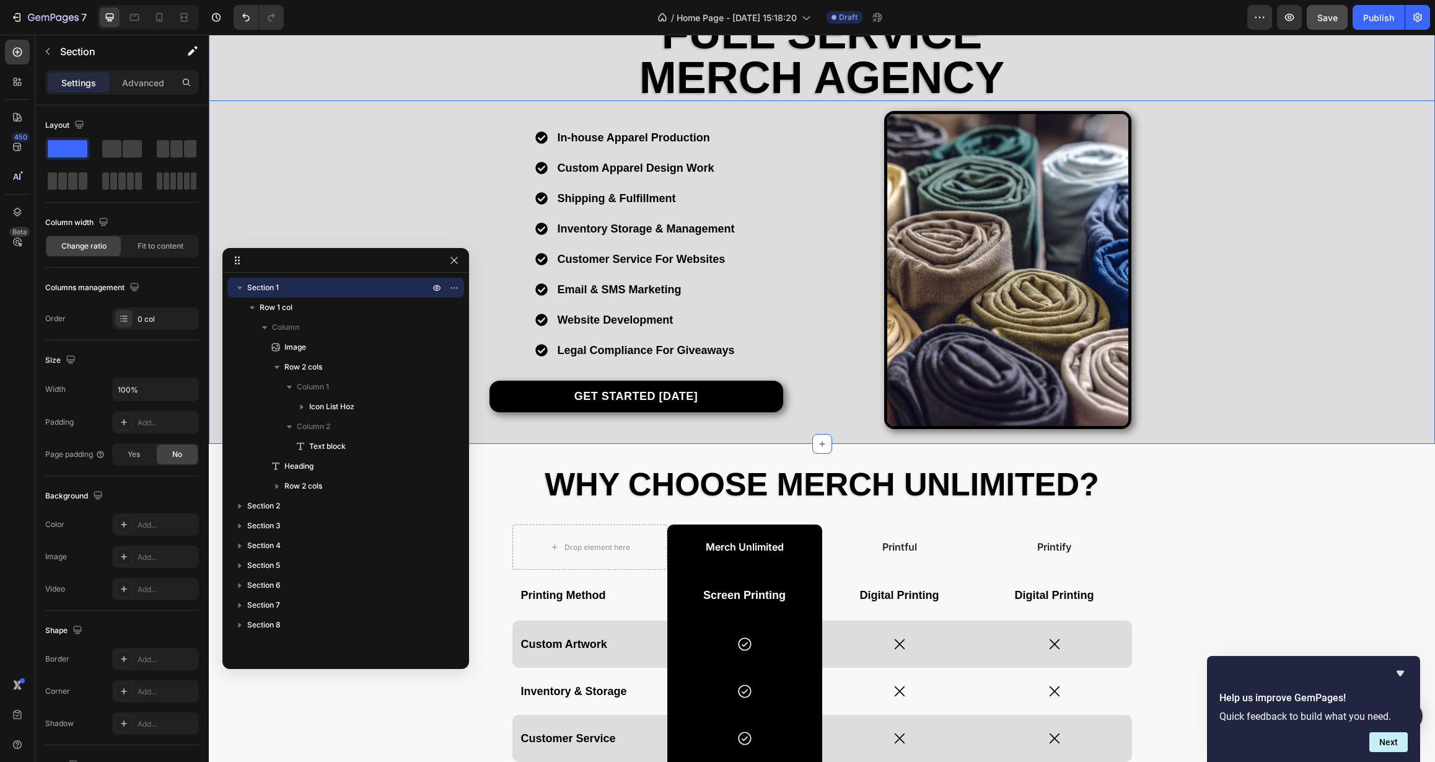
scroll to position [387, 0]
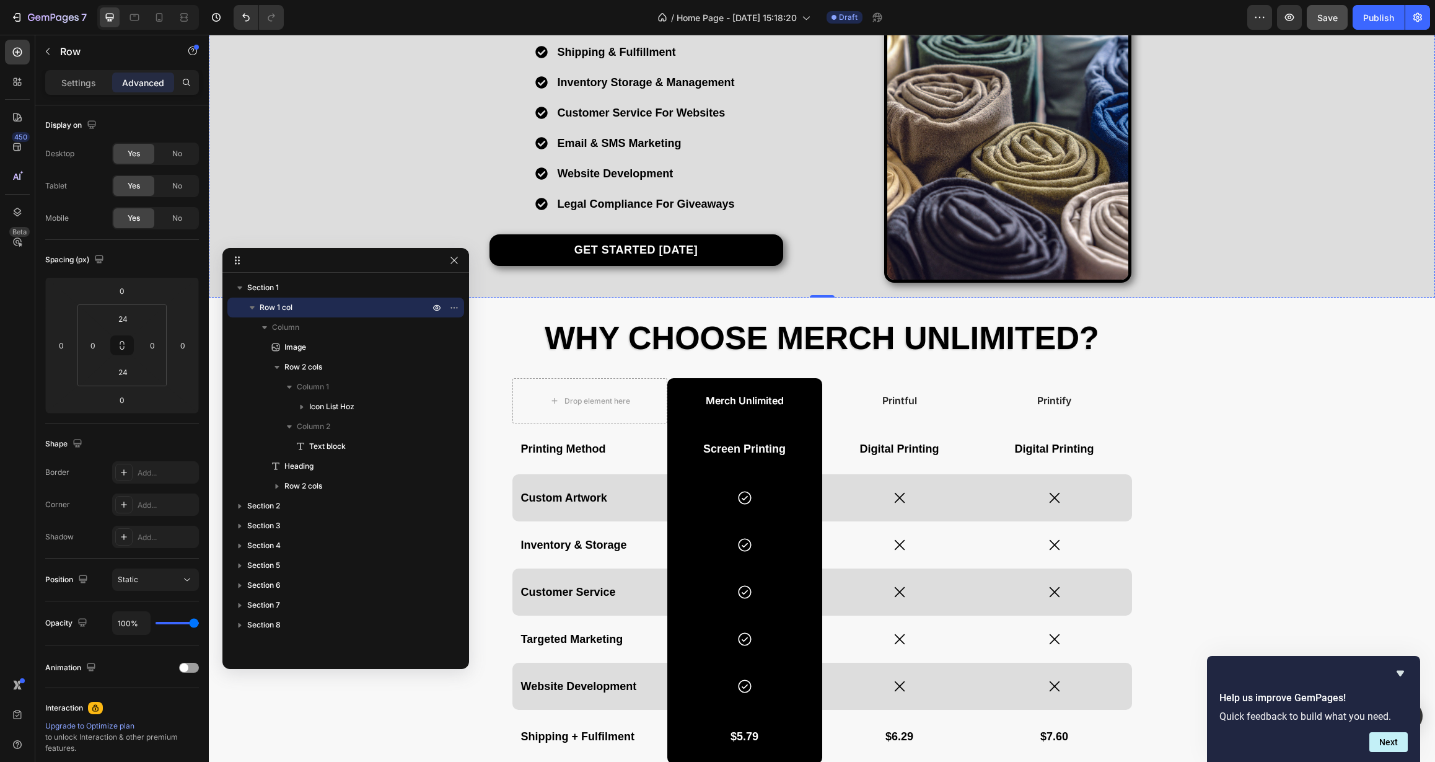
scroll to position [0, 0]
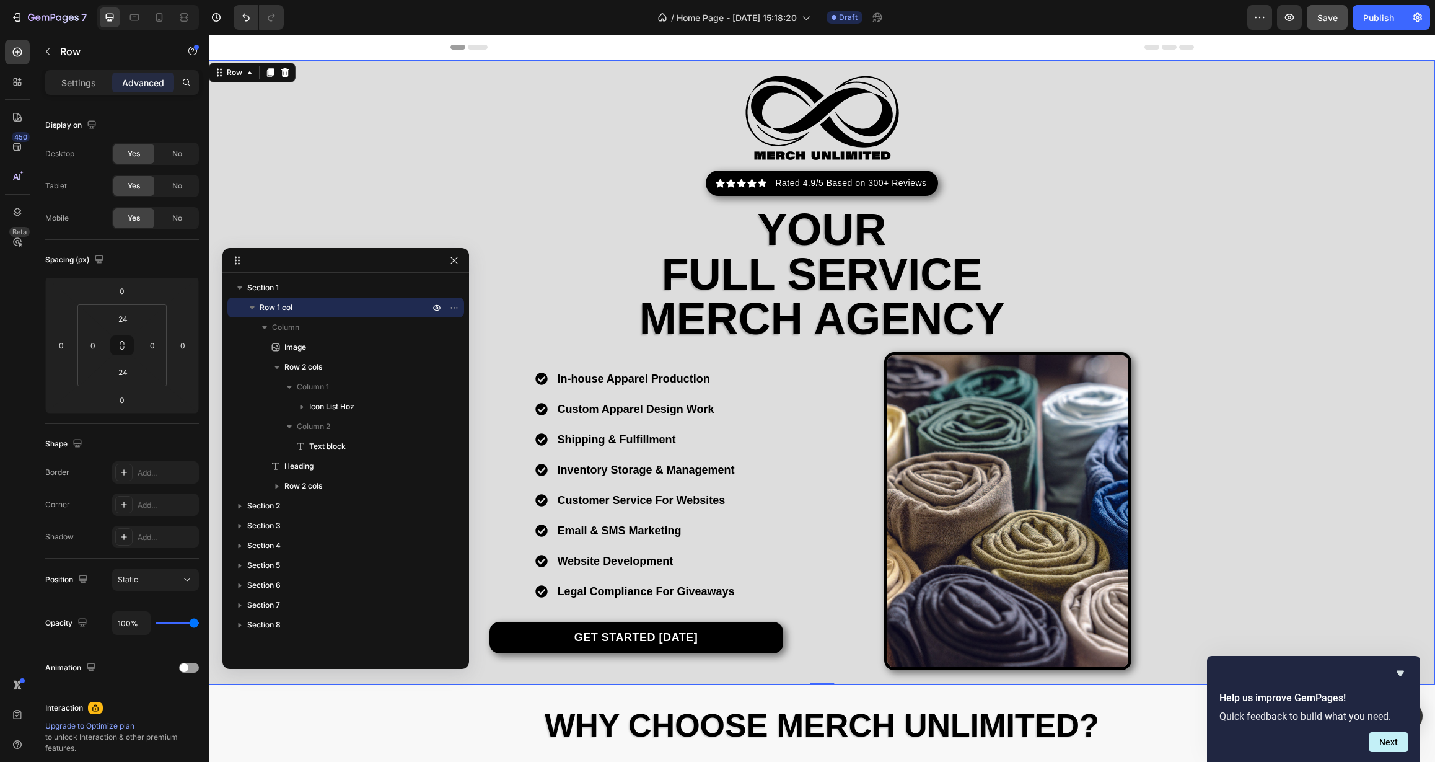
click at [328, 196] on div "Image Icon Icon Icon Icon Icon Icon List Hoz Rated 4.9/5 Based on 300+ Reviews …" at bounding box center [822, 372] width 1226 height 595
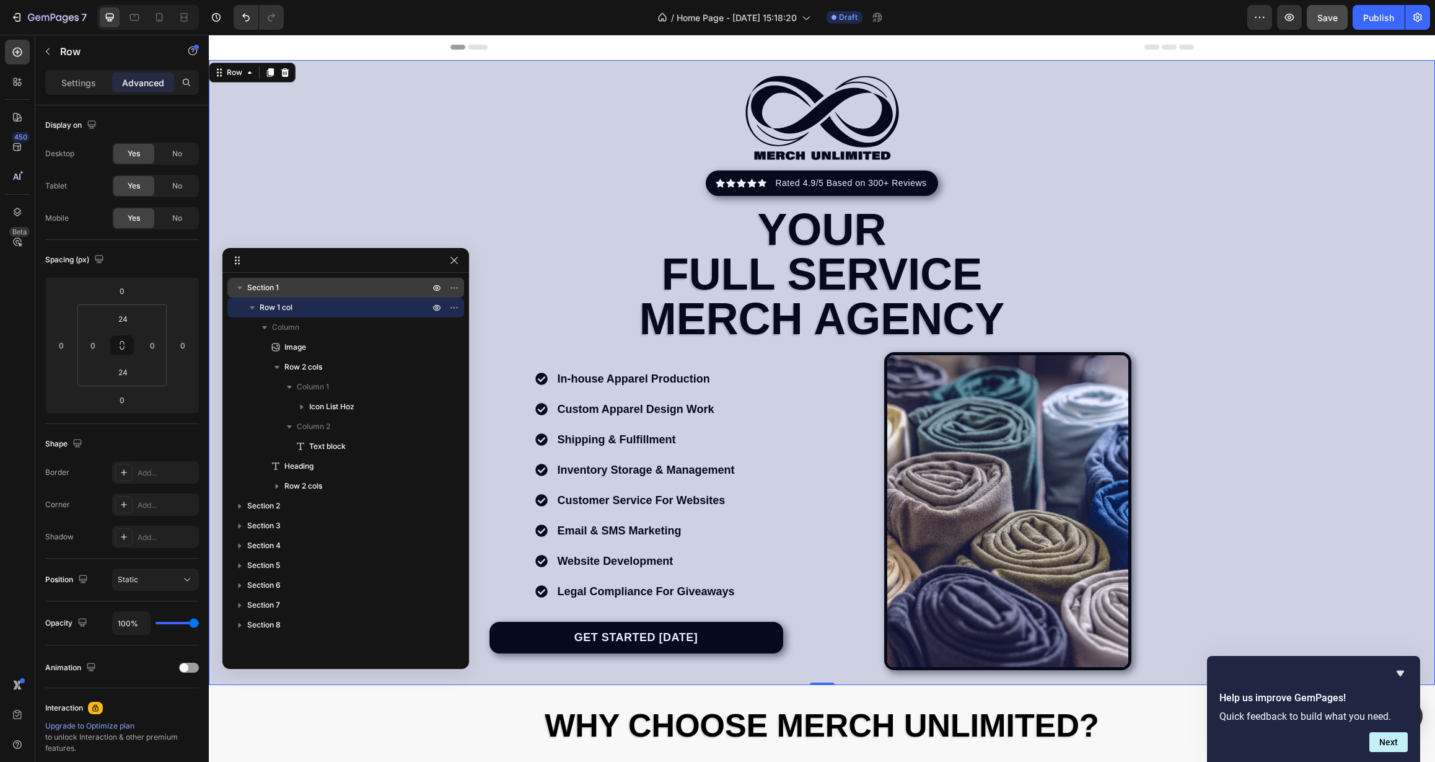
click at [309, 288] on p "Section 1" at bounding box center [339, 287] width 185 height 12
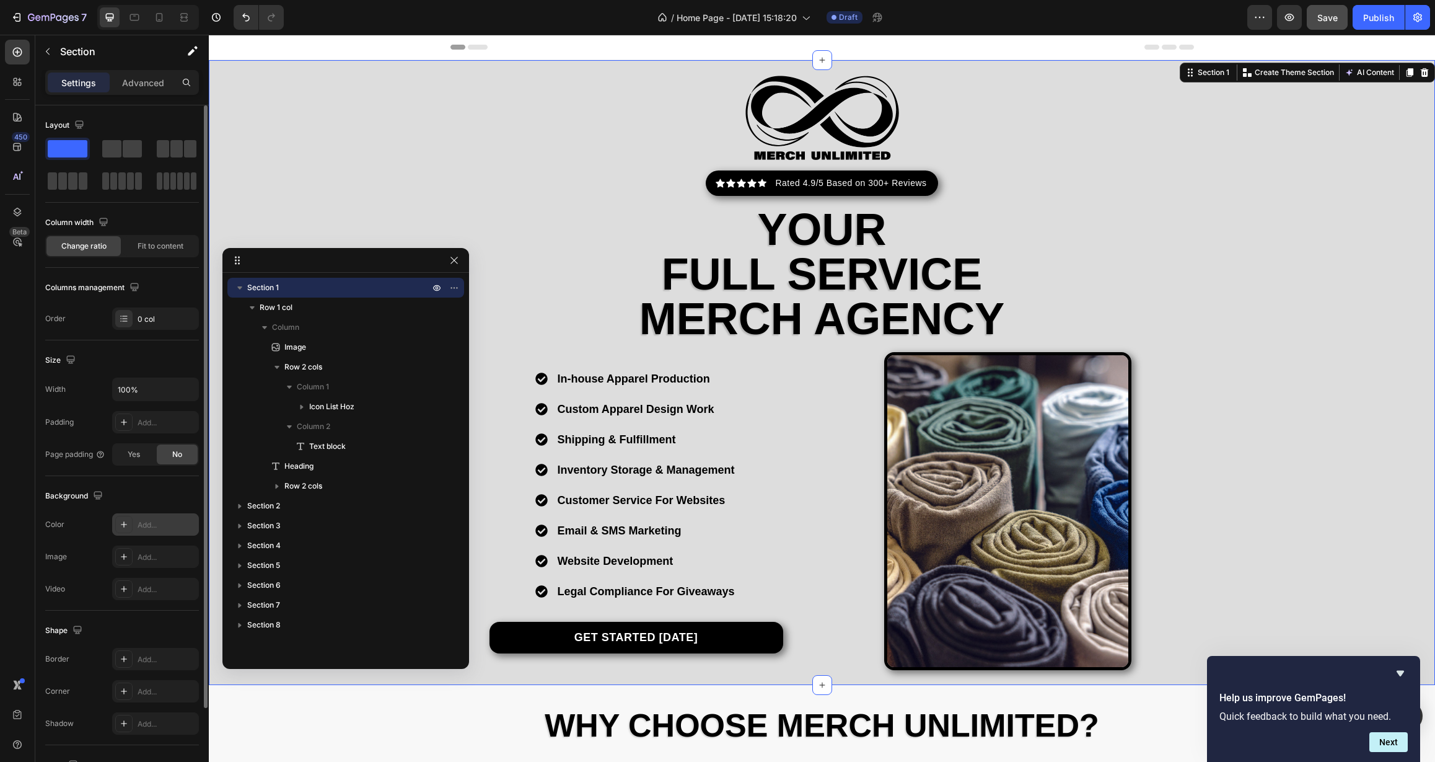
click at [154, 535] on div "Add..." at bounding box center [155, 524] width 87 height 22
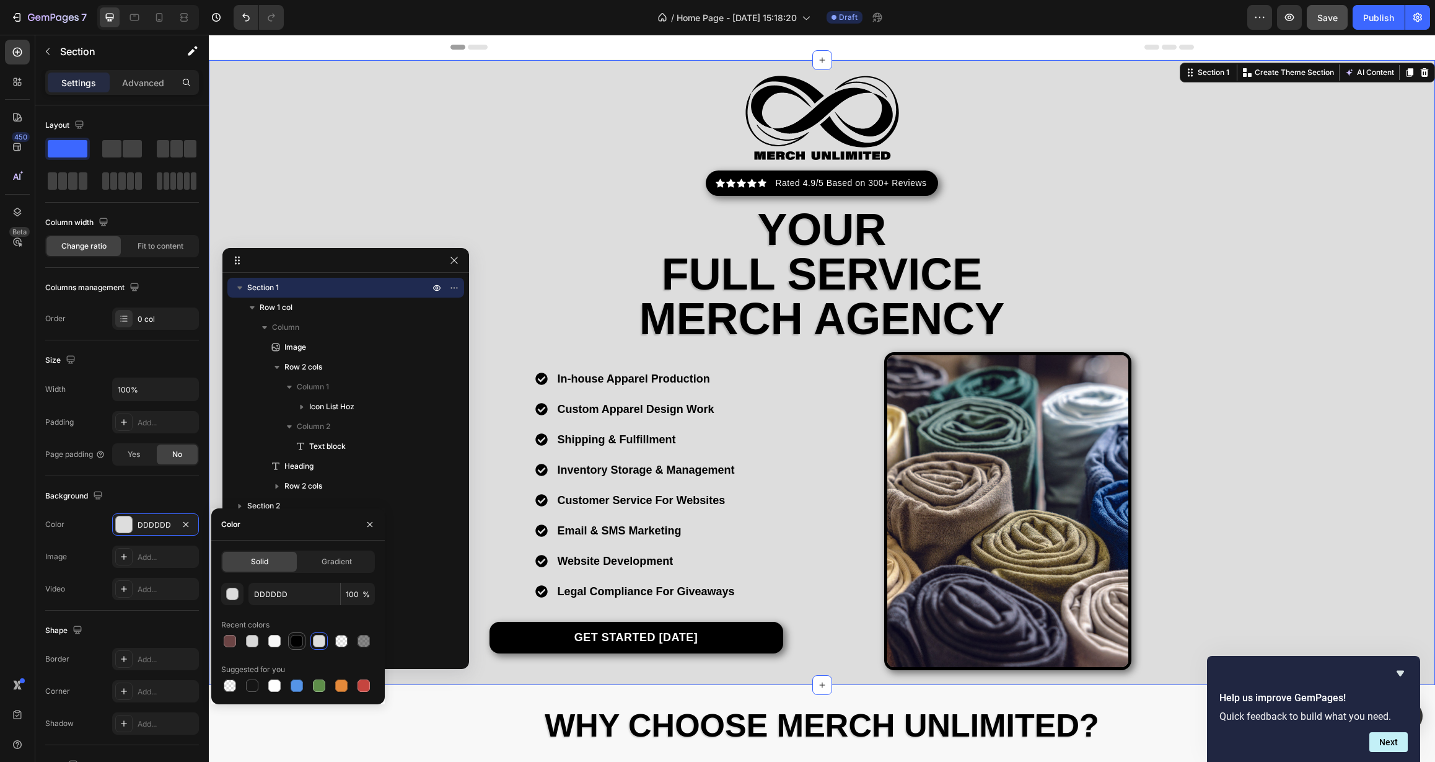
click at [296, 641] on div at bounding box center [297, 641] width 12 height 12
type input "000000"
click at [191, 529] on button "button" at bounding box center [185, 524] width 15 height 15
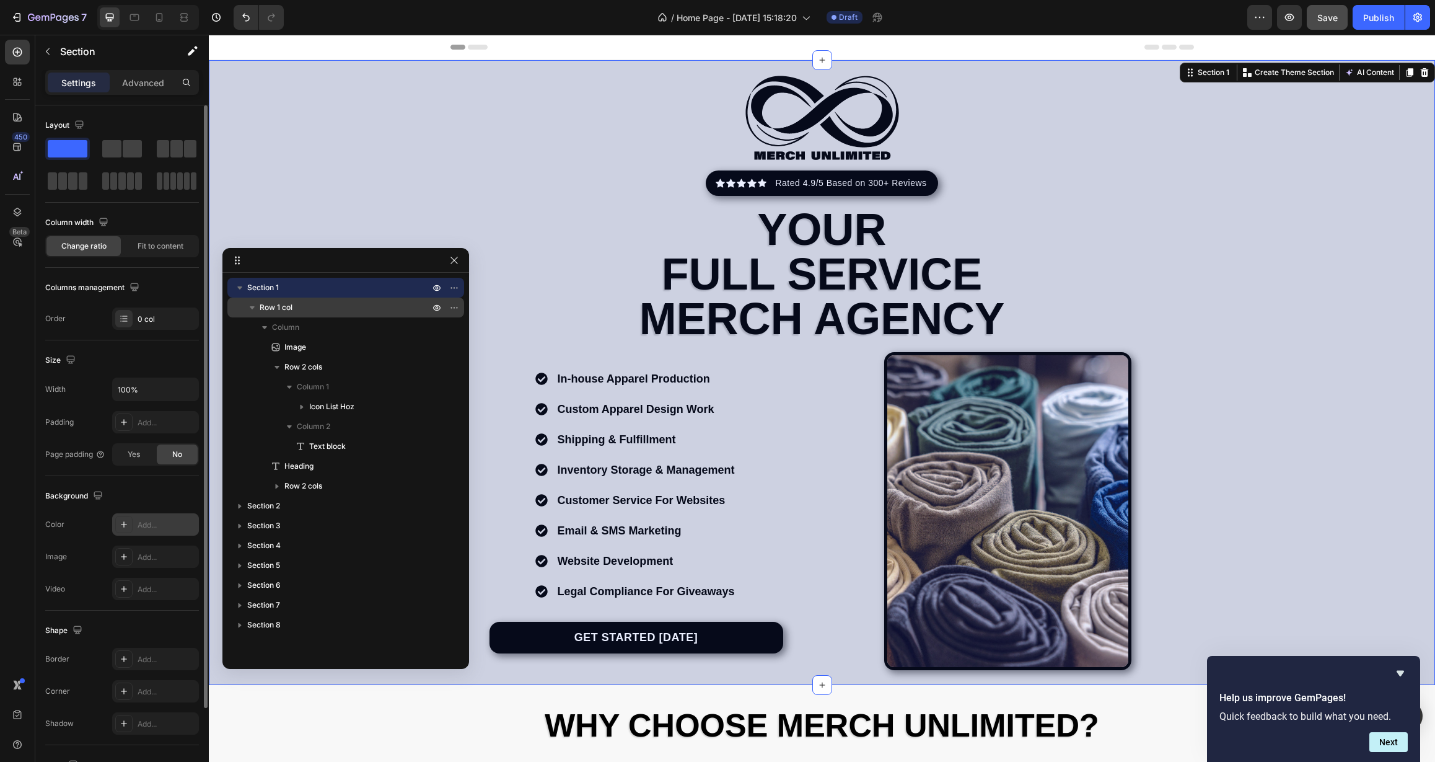
click at [288, 312] on span "Row 1 col" at bounding box center [276, 307] width 33 height 12
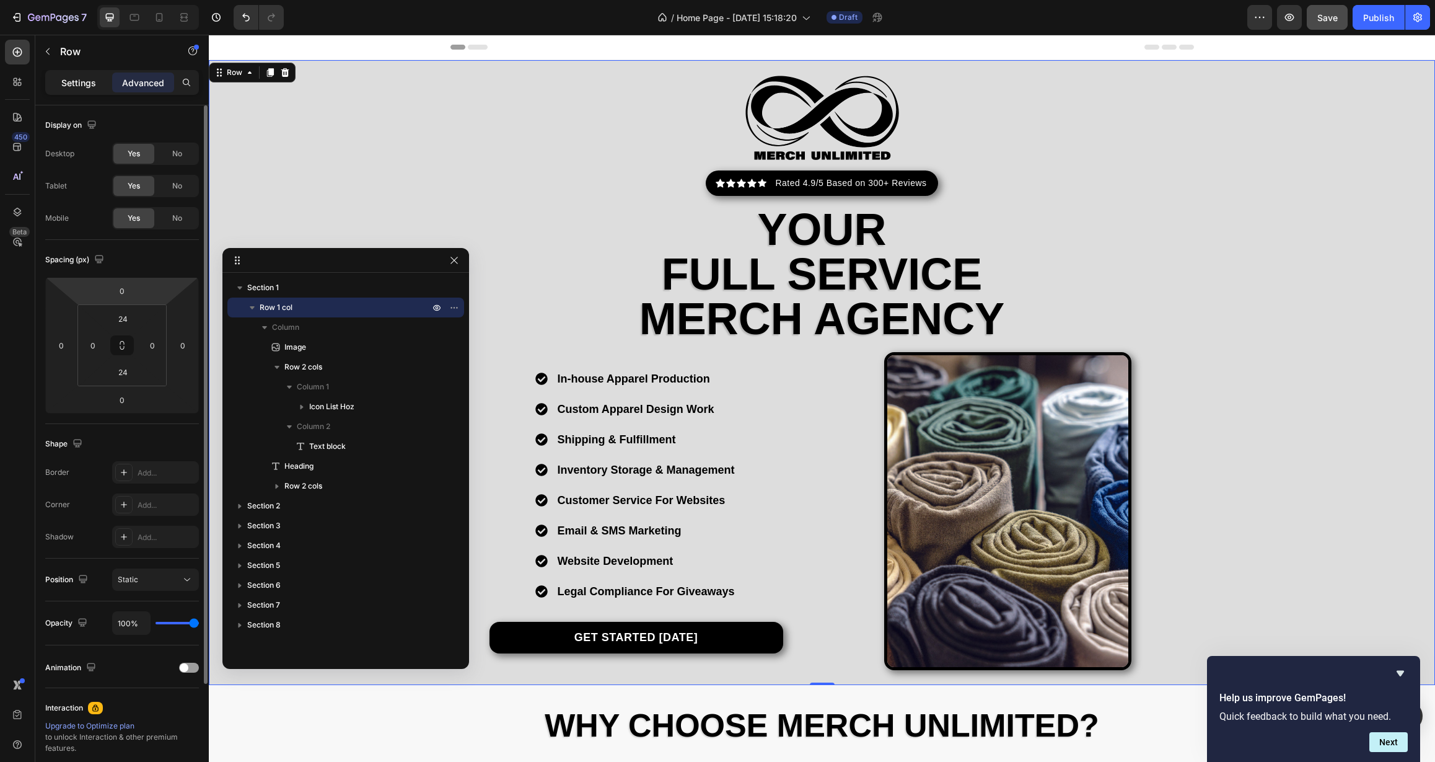
click at [62, 81] on p "Settings" at bounding box center [78, 82] width 35 height 13
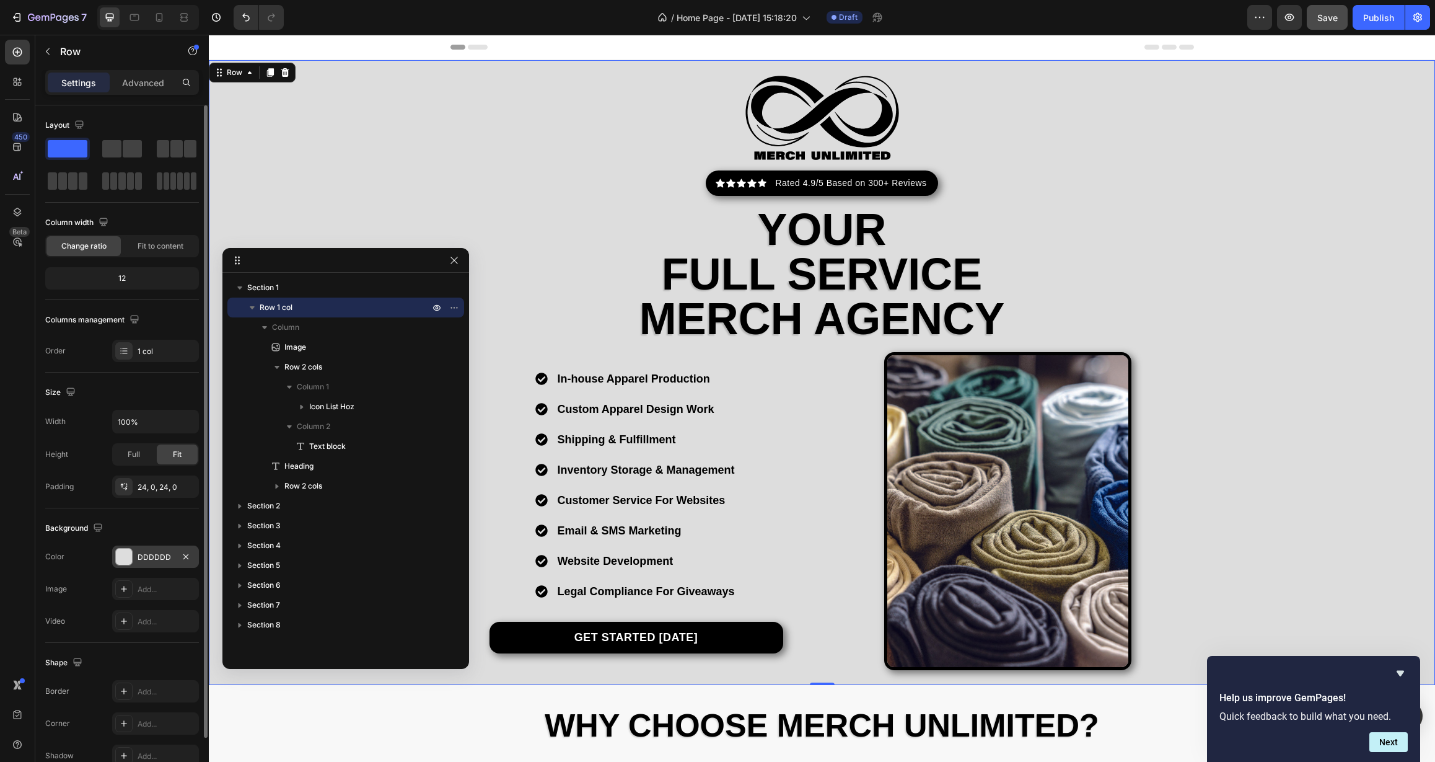
click at [161, 553] on div "DDDDDD" at bounding box center [156, 557] width 36 height 11
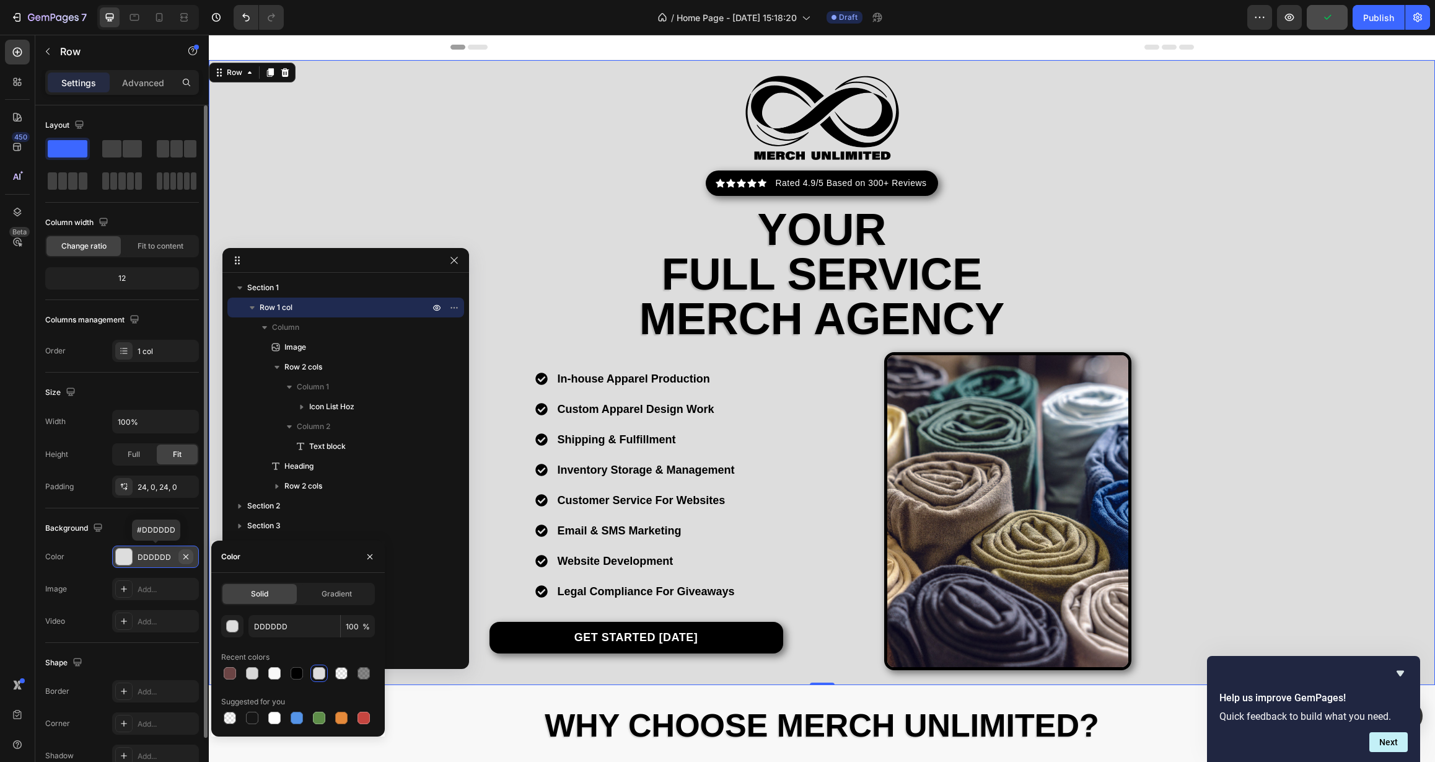
click at [187, 560] on icon "button" at bounding box center [186, 557] width 10 height 10
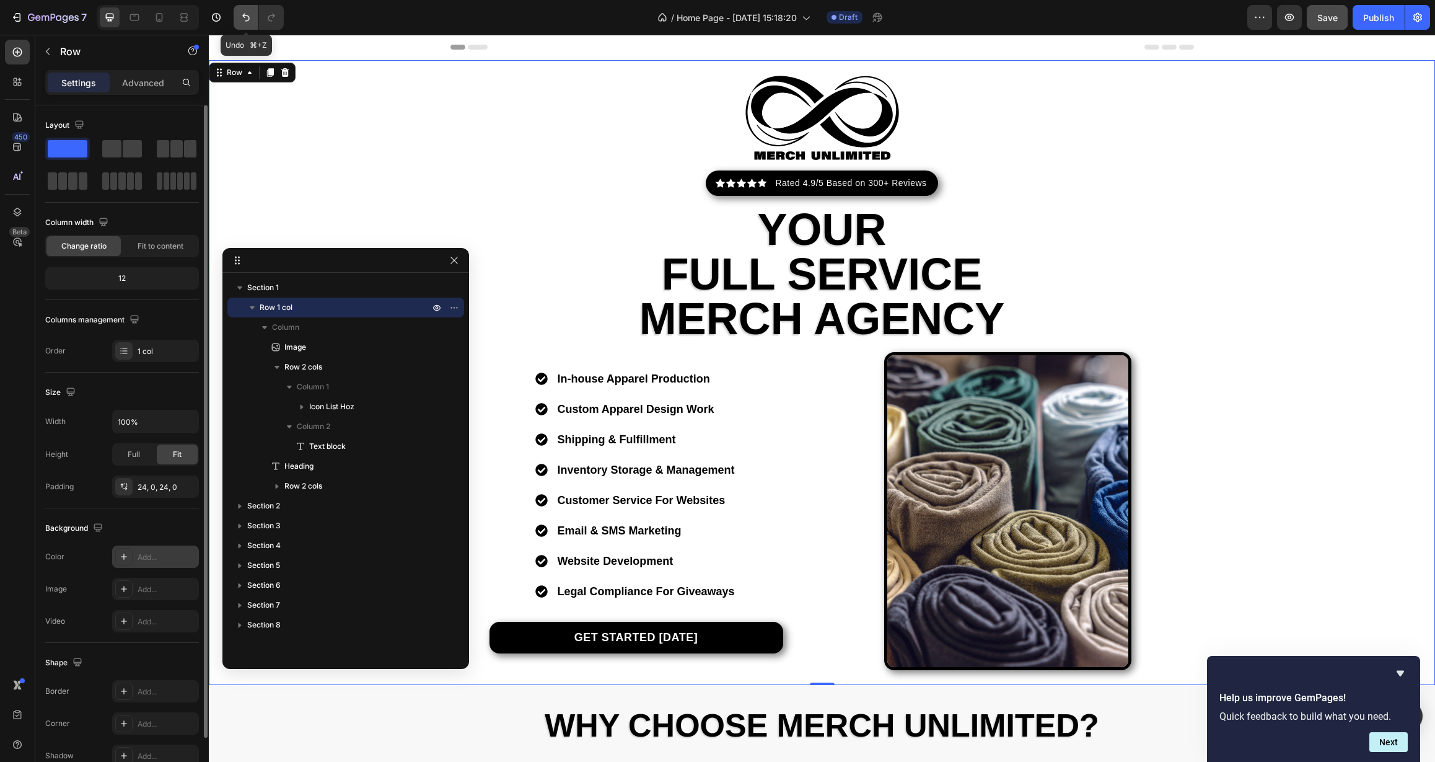
click at [244, 24] on button "Undo/Redo" at bounding box center [246, 17] width 25 height 25
type input "DDDDDD"
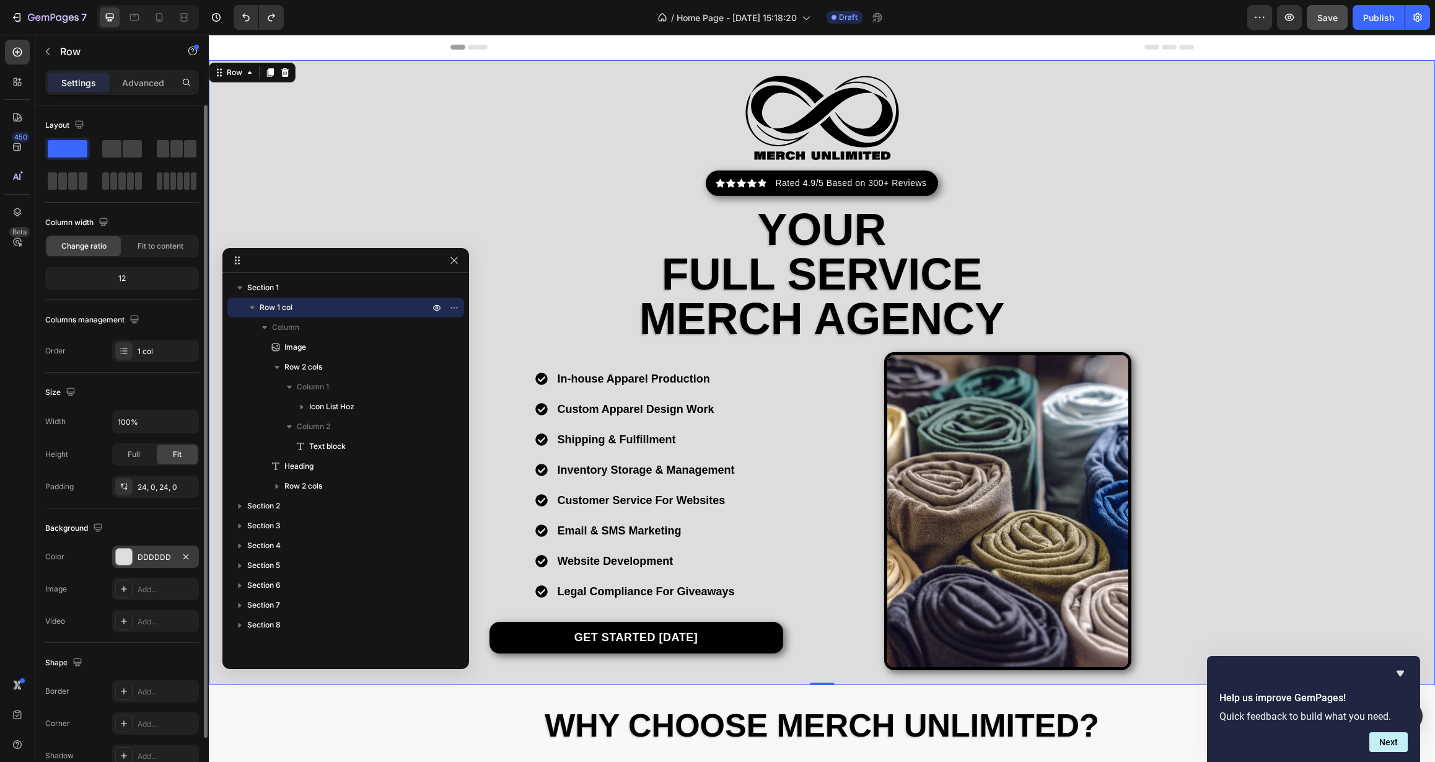
click at [156, 554] on div "DDDDDD" at bounding box center [156, 557] width 36 height 11
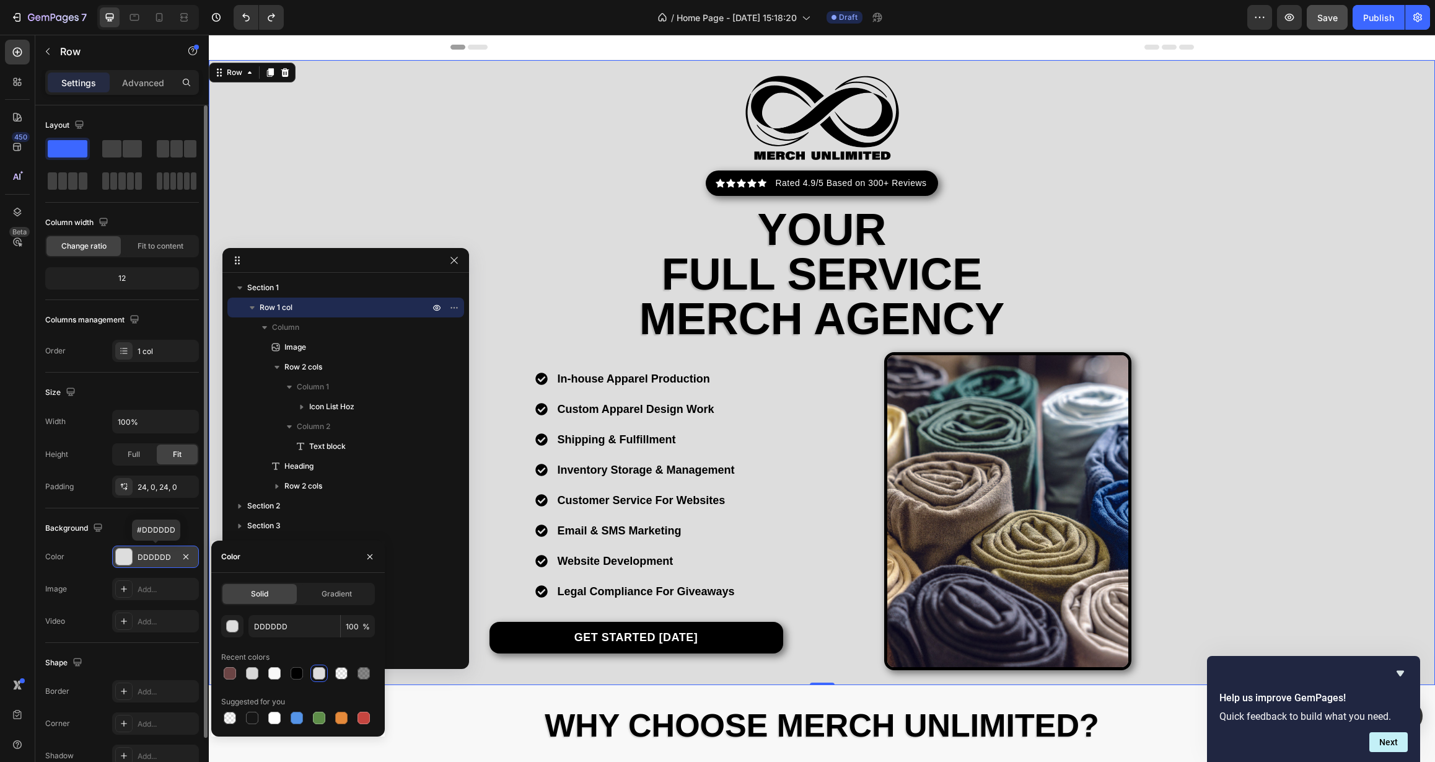
click at [156, 554] on div "DDDDDD" at bounding box center [156, 557] width 36 height 11
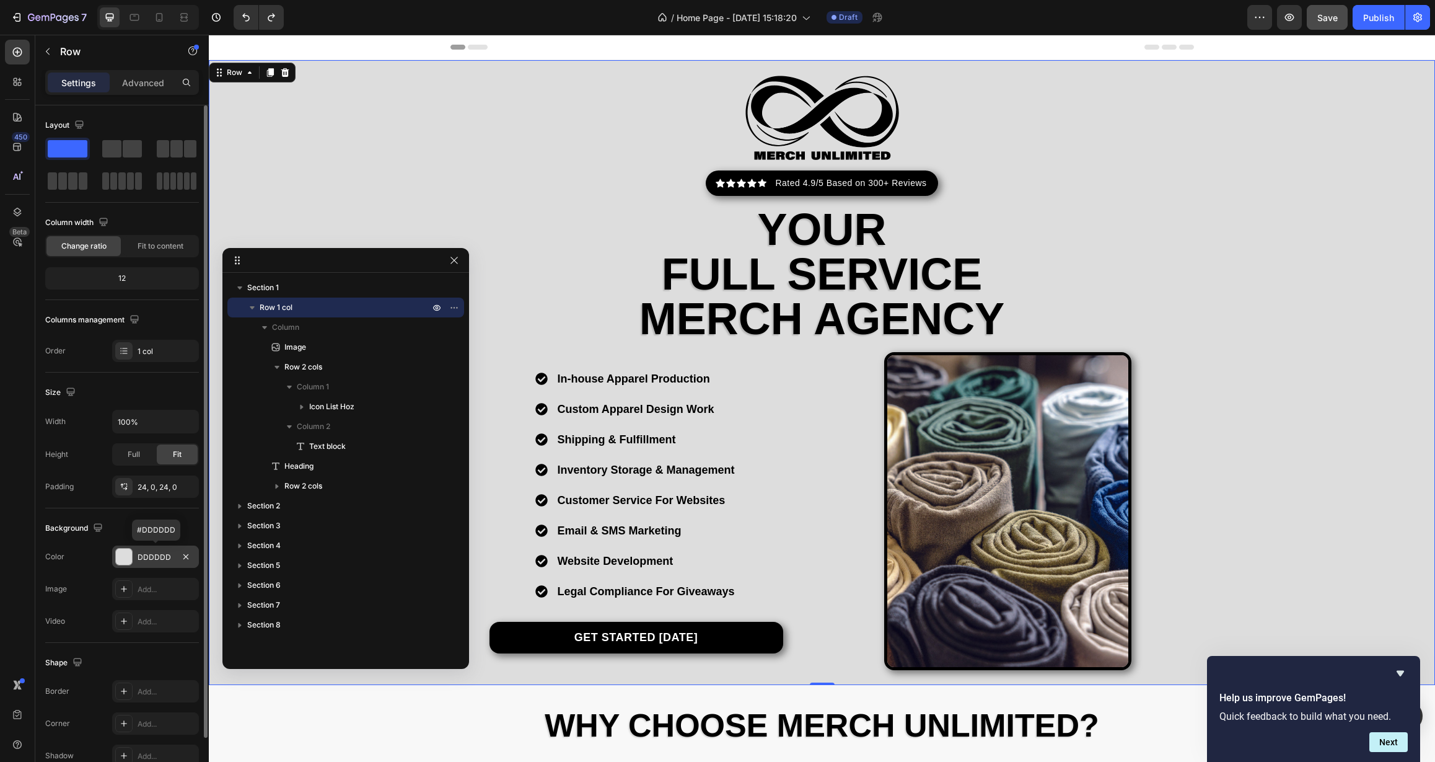
click at [156, 554] on div "DDDDDD" at bounding box center [156, 557] width 36 height 11
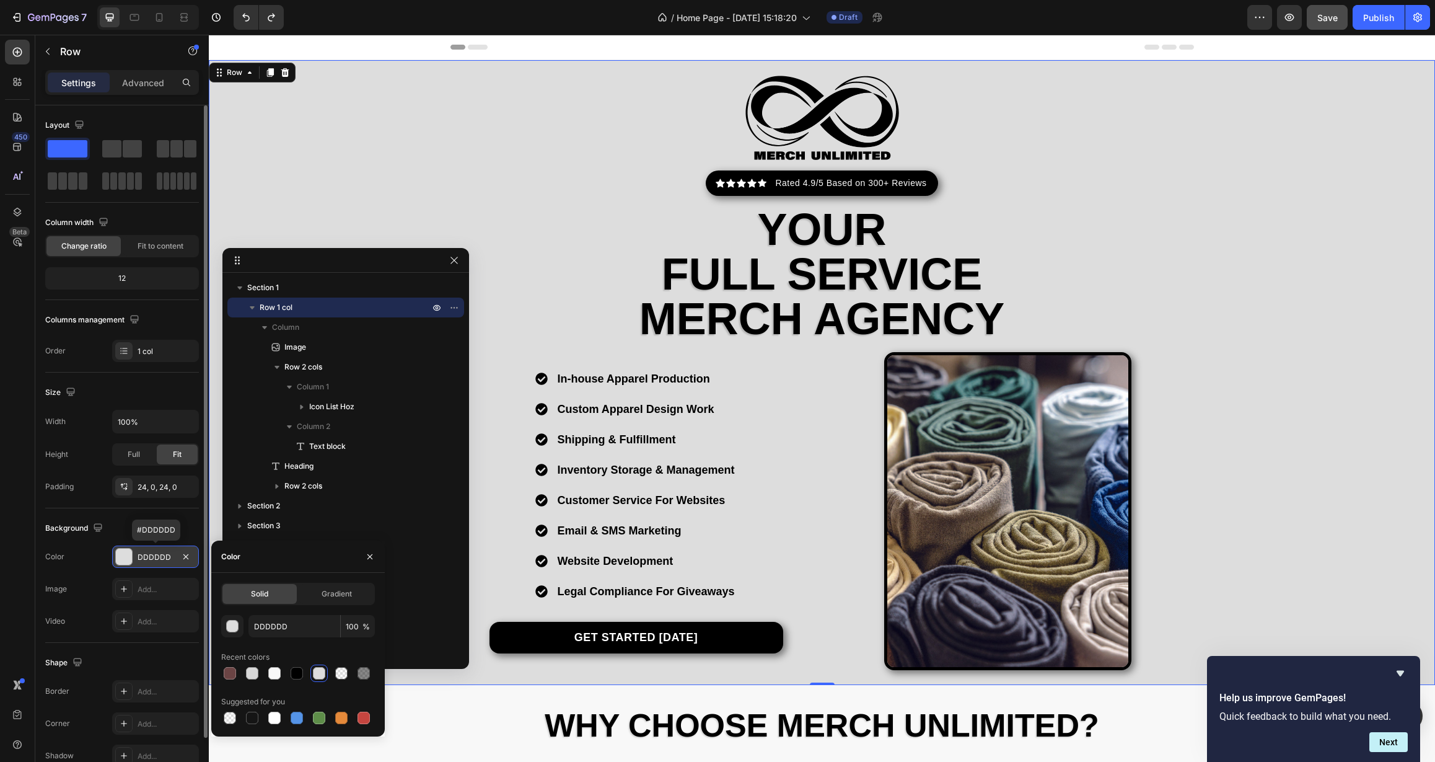
click at [156, 554] on div "DDDDDD" at bounding box center [156, 557] width 36 height 11
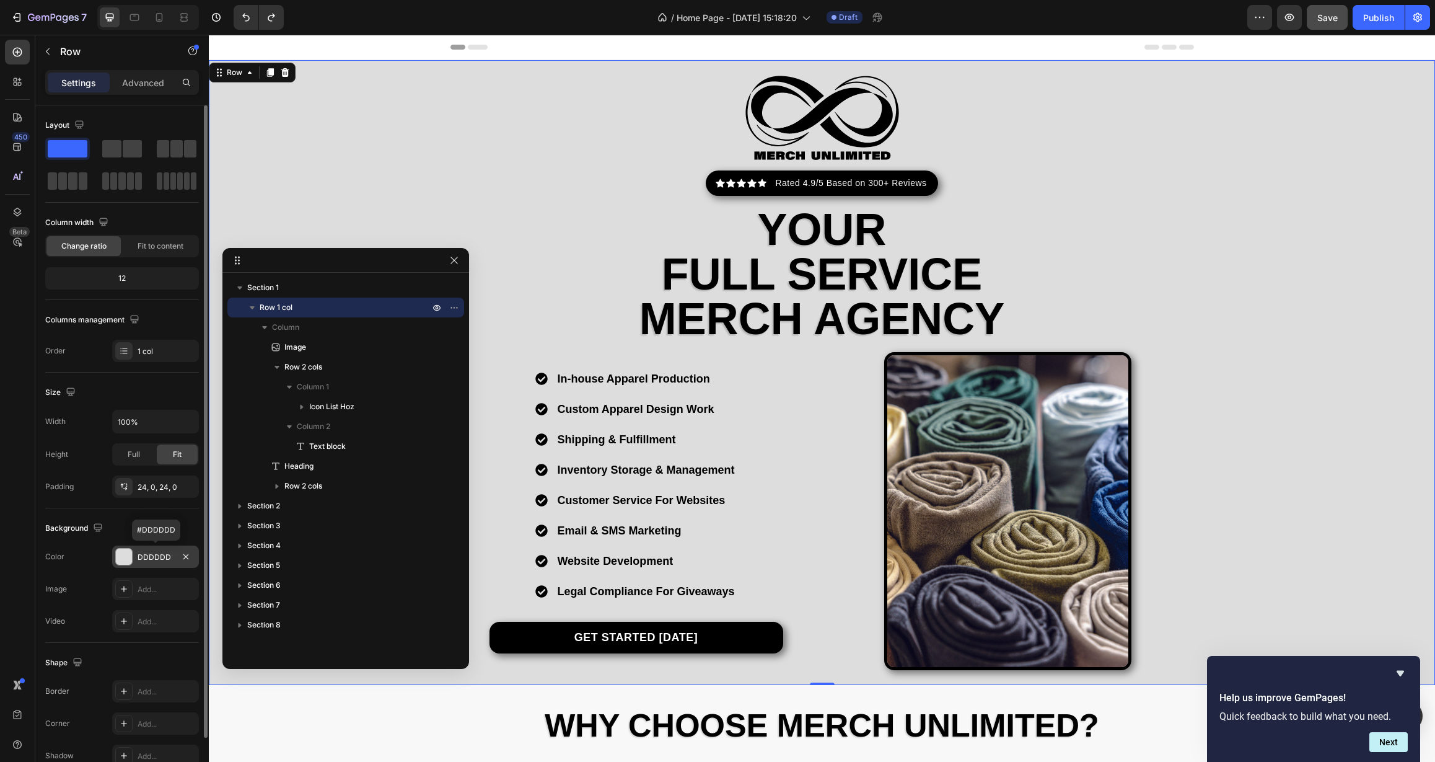
click at [156, 554] on div "DDDDDD" at bounding box center [156, 557] width 36 height 11
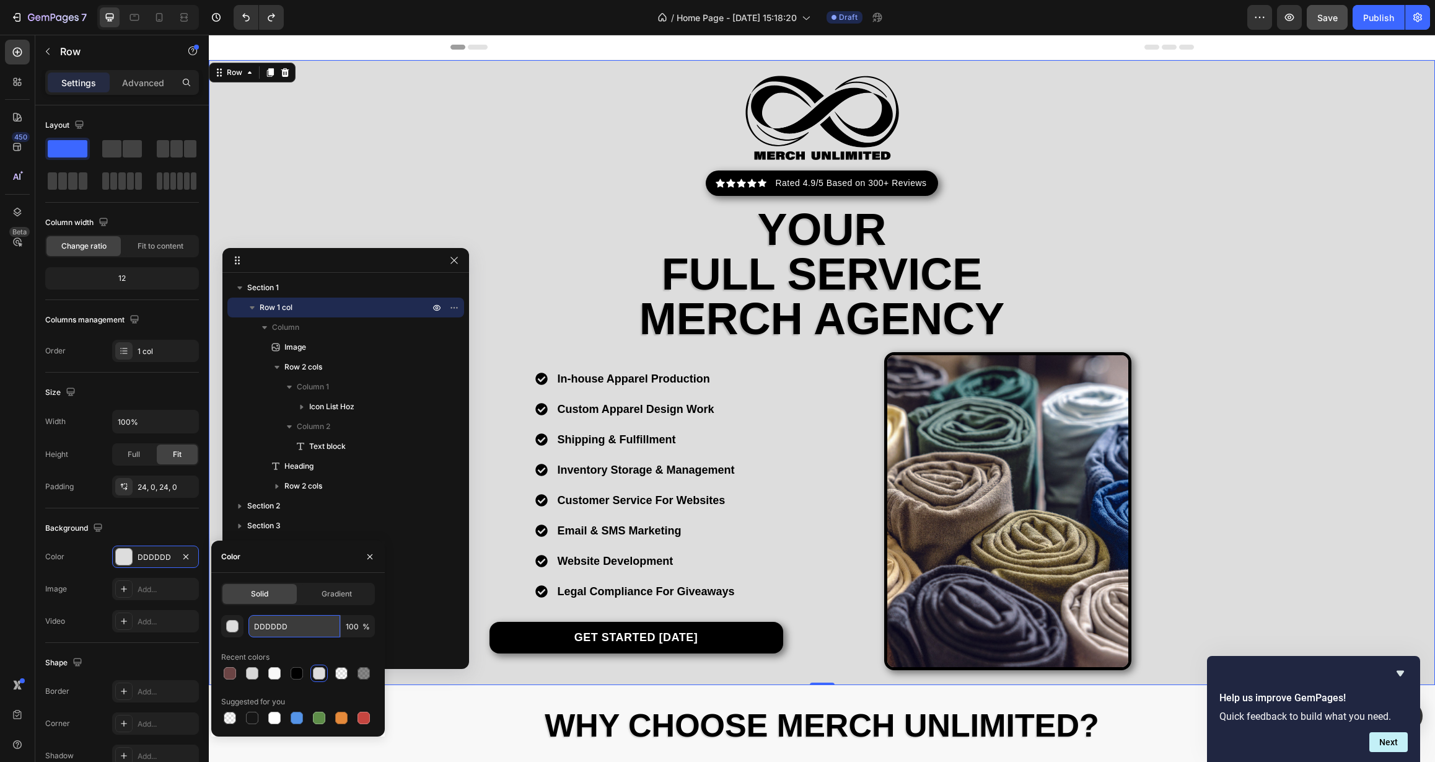
click at [297, 624] on input "DDDDDD" at bounding box center [295, 626] width 92 height 22
drag, startPoint x: 297, startPoint y: 627, endPoint x: 242, endPoint y: 629, distance: 55.2
click at [242, 629] on div "DDDDDD 100 %" at bounding box center [298, 626] width 154 height 22
click at [371, 556] on icon "button" at bounding box center [370, 557] width 10 height 10
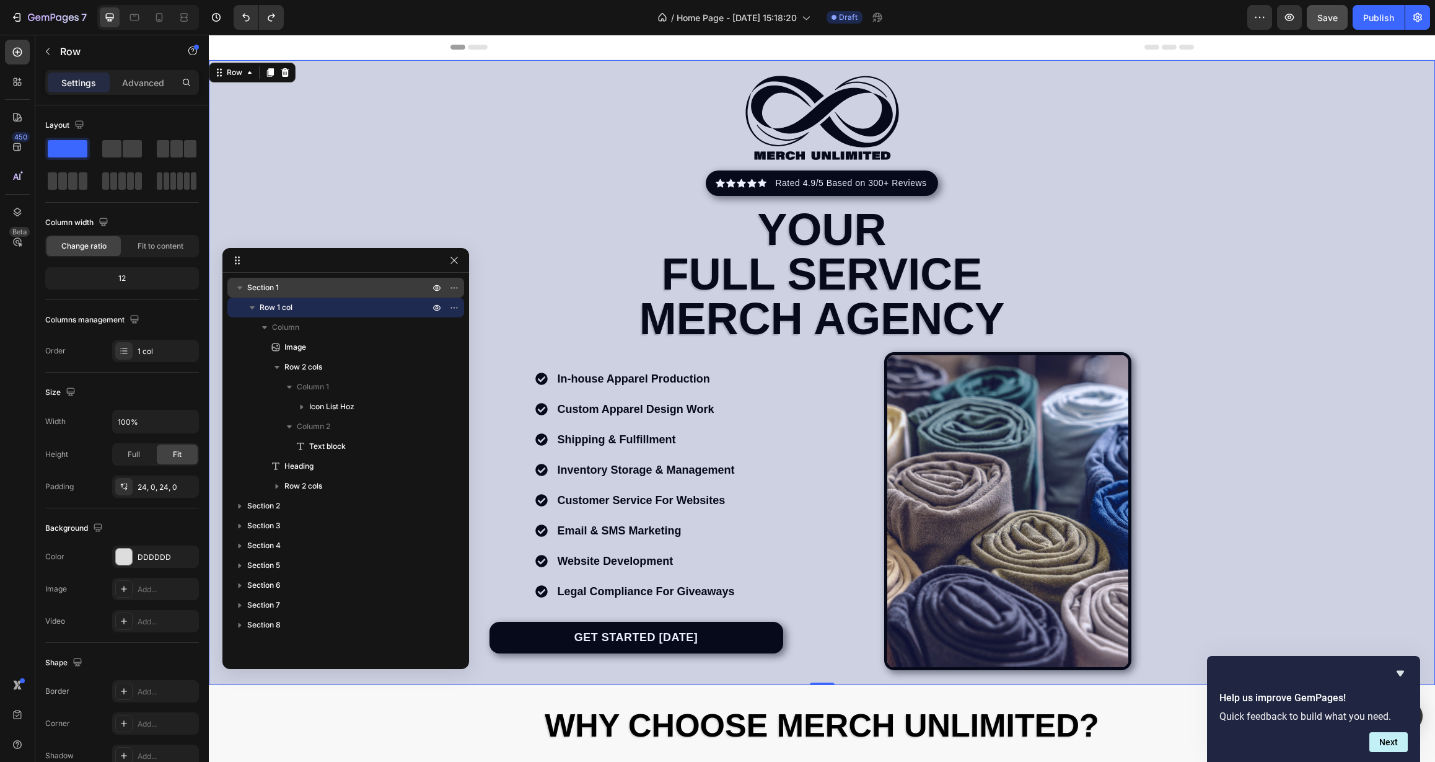
click at [273, 284] on span "Section 1" at bounding box center [263, 287] width 32 height 12
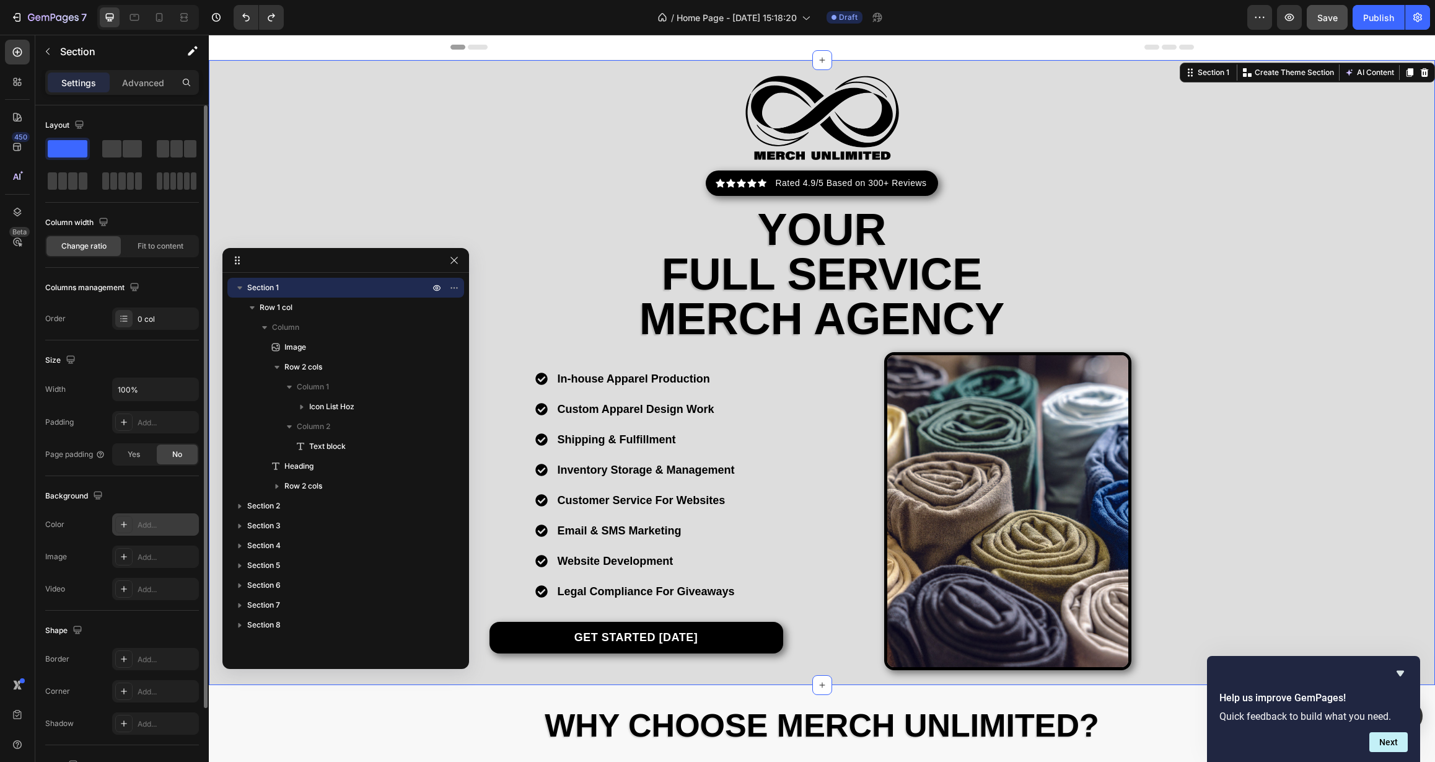
click at [149, 526] on div "Add..." at bounding box center [167, 524] width 58 height 11
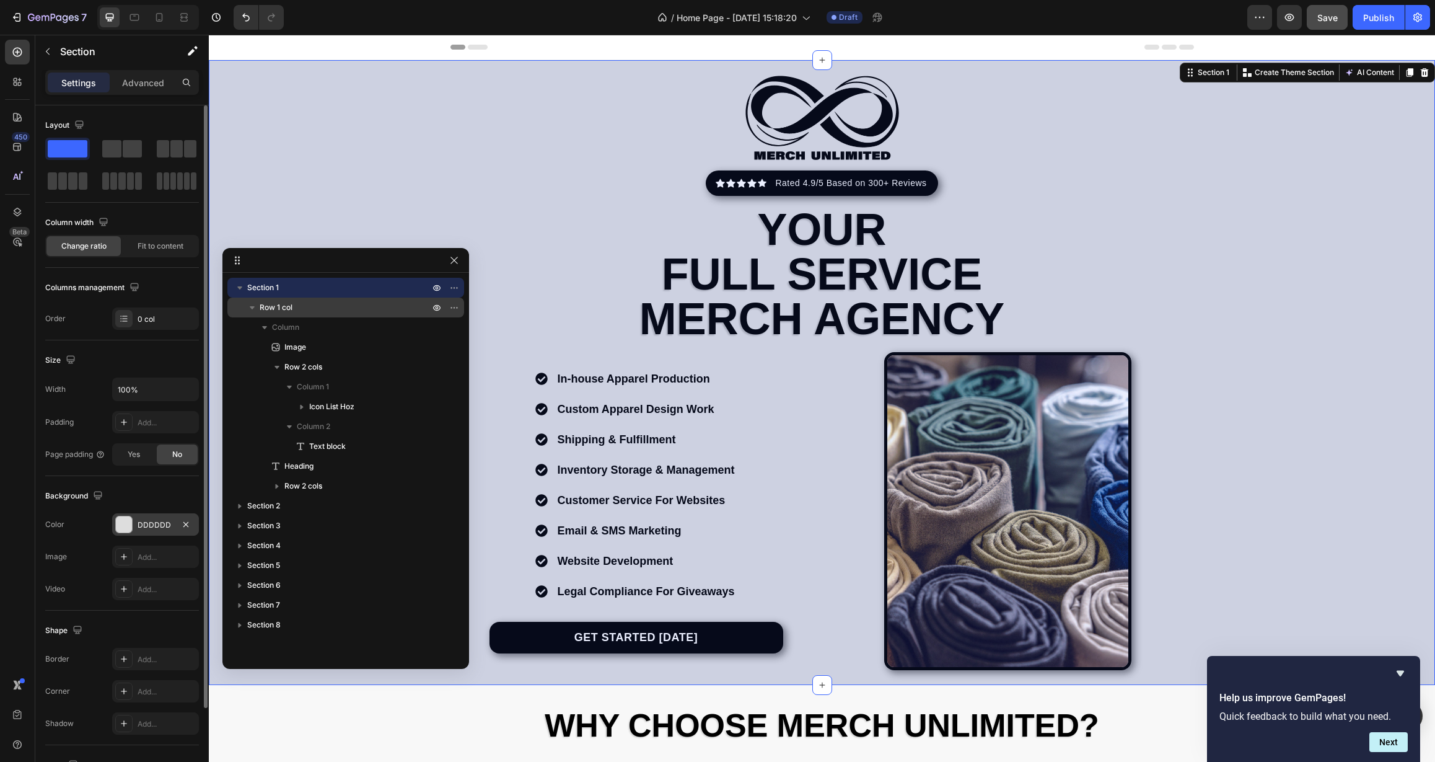
click at [313, 304] on p "Row 1 col" at bounding box center [346, 307] width 172 height 12
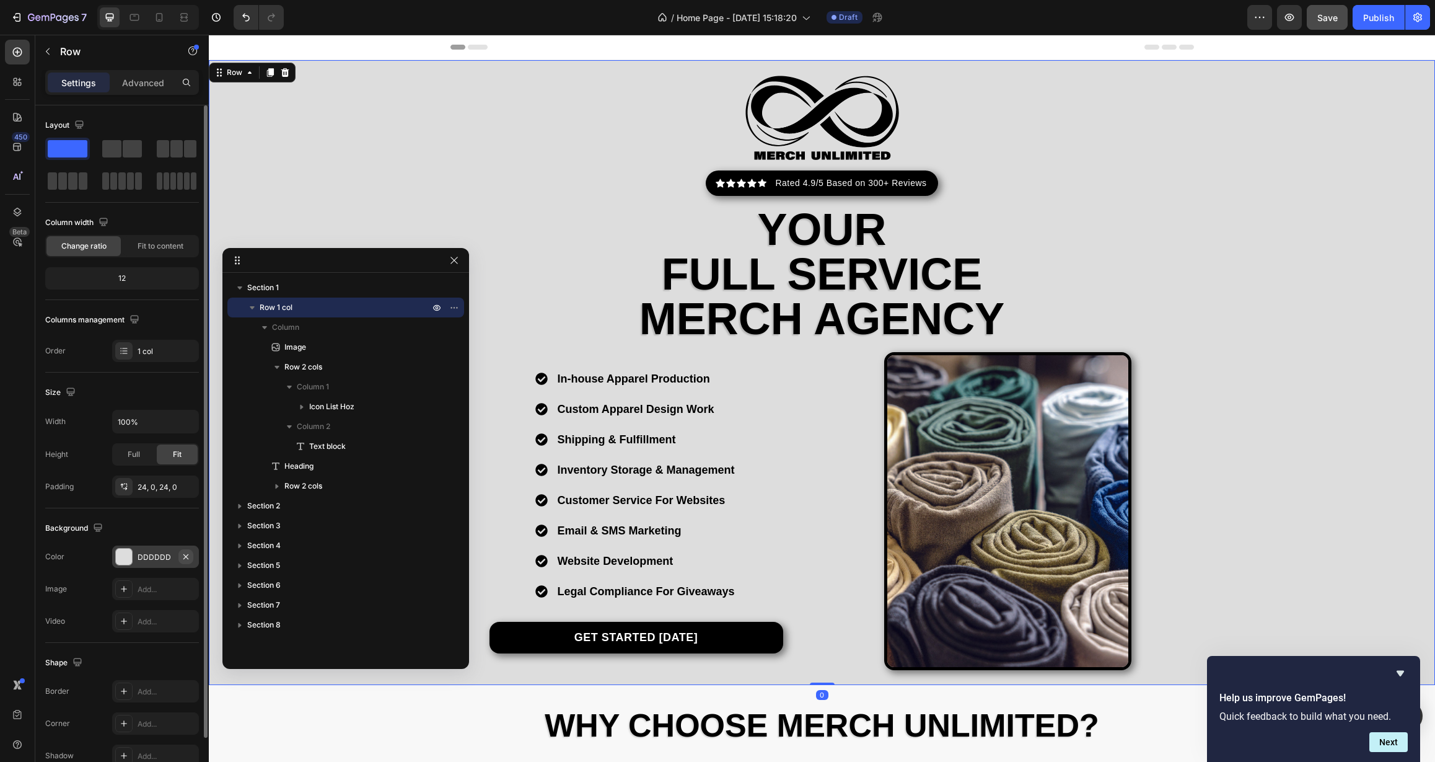
click at [183, 559] on icon "button" at bounding box center [186, 557] width 10 height 10
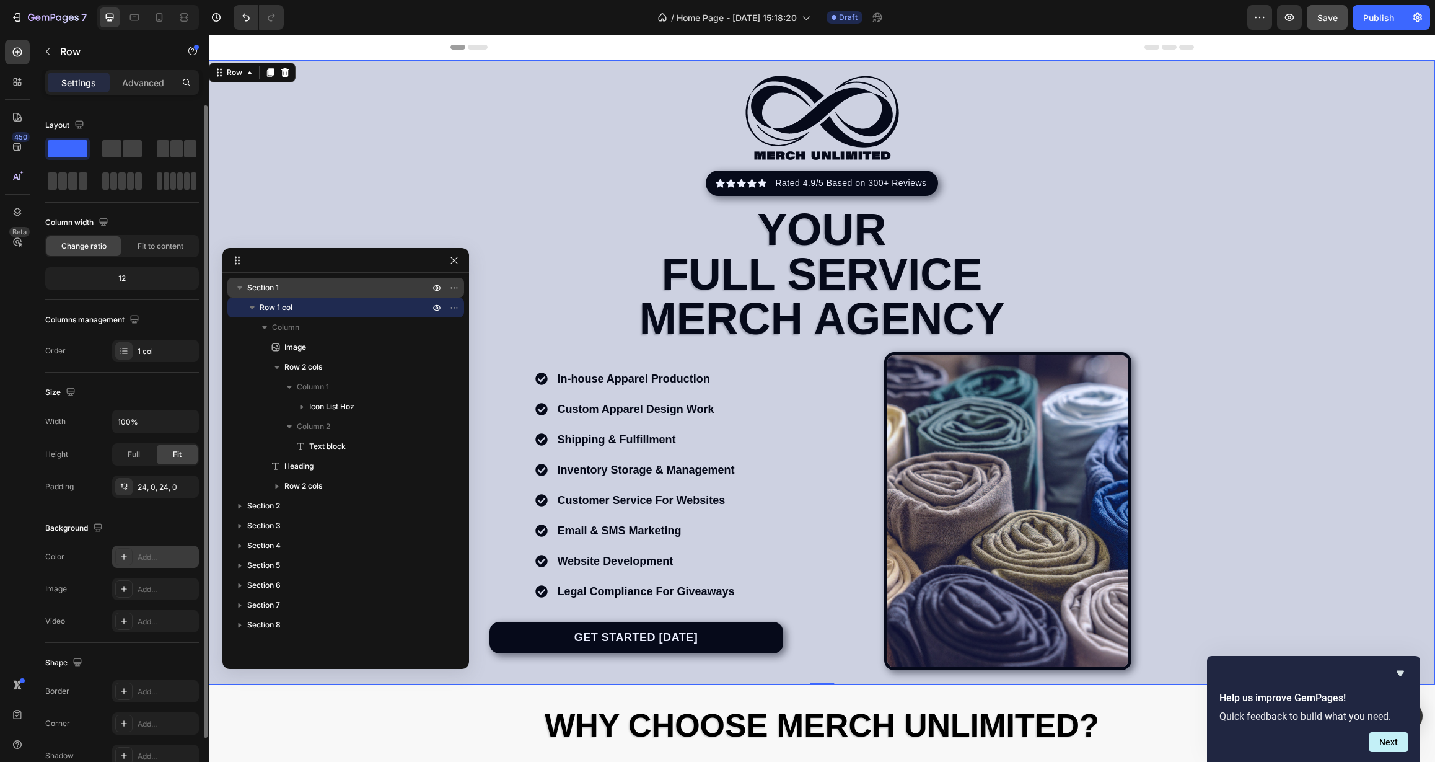
click at [296, 293] on p "Section 1" at bounding box center [339, 287] width 185 height 12
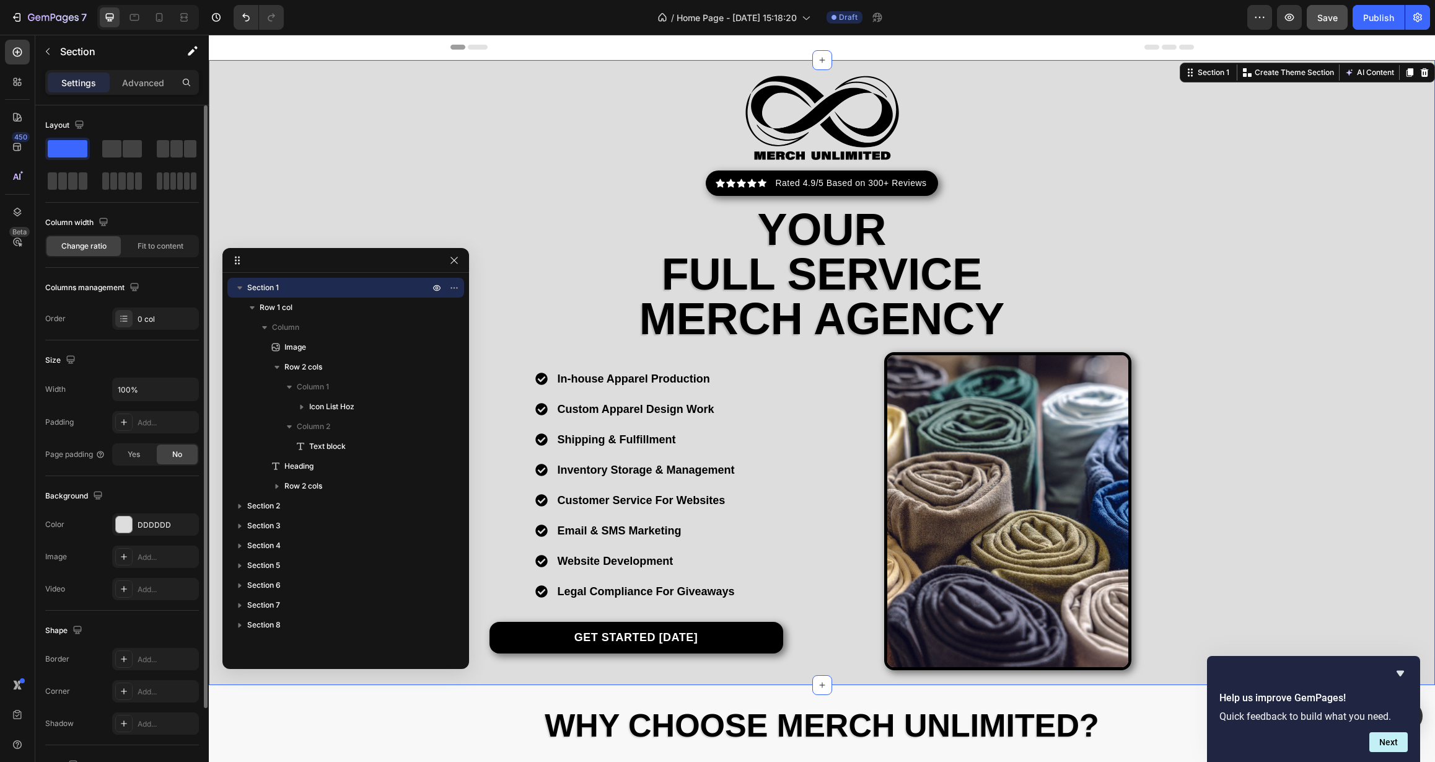
click at [239, 289] on icon "button" at bounding box center [239, 287] width 5 height 3
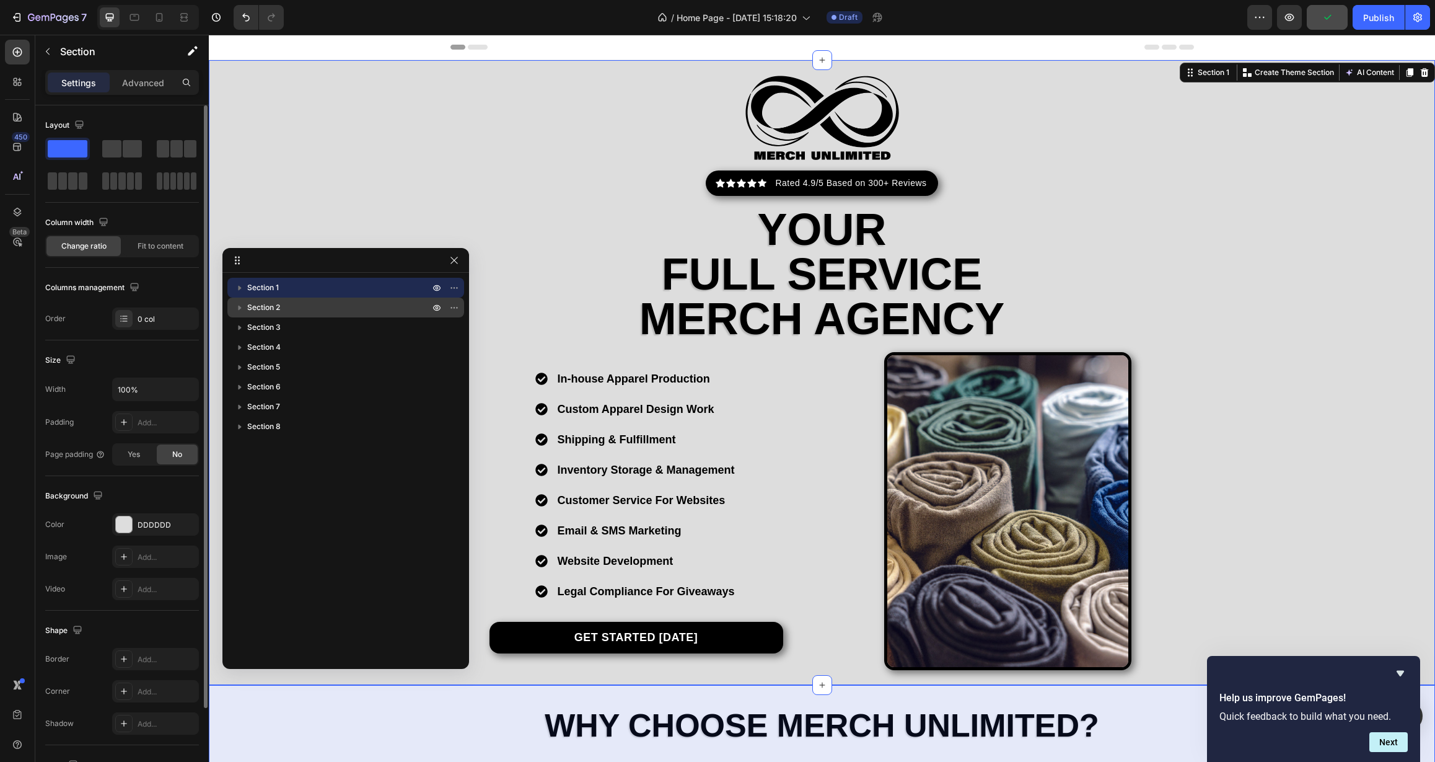
click at [300, 309] on p "Section 2" at bounding box center [339, 307] width 185 height 12
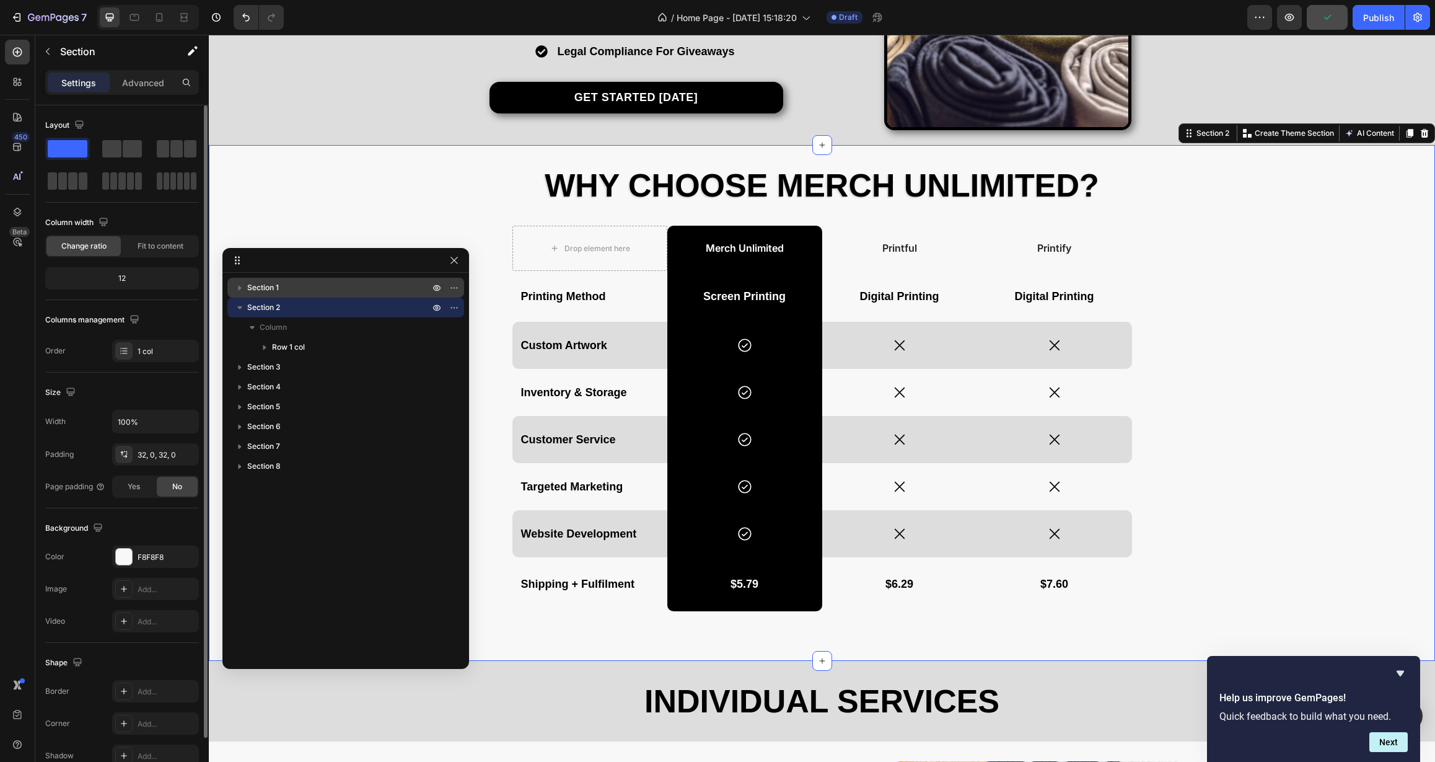
scroll to position [606, 0]
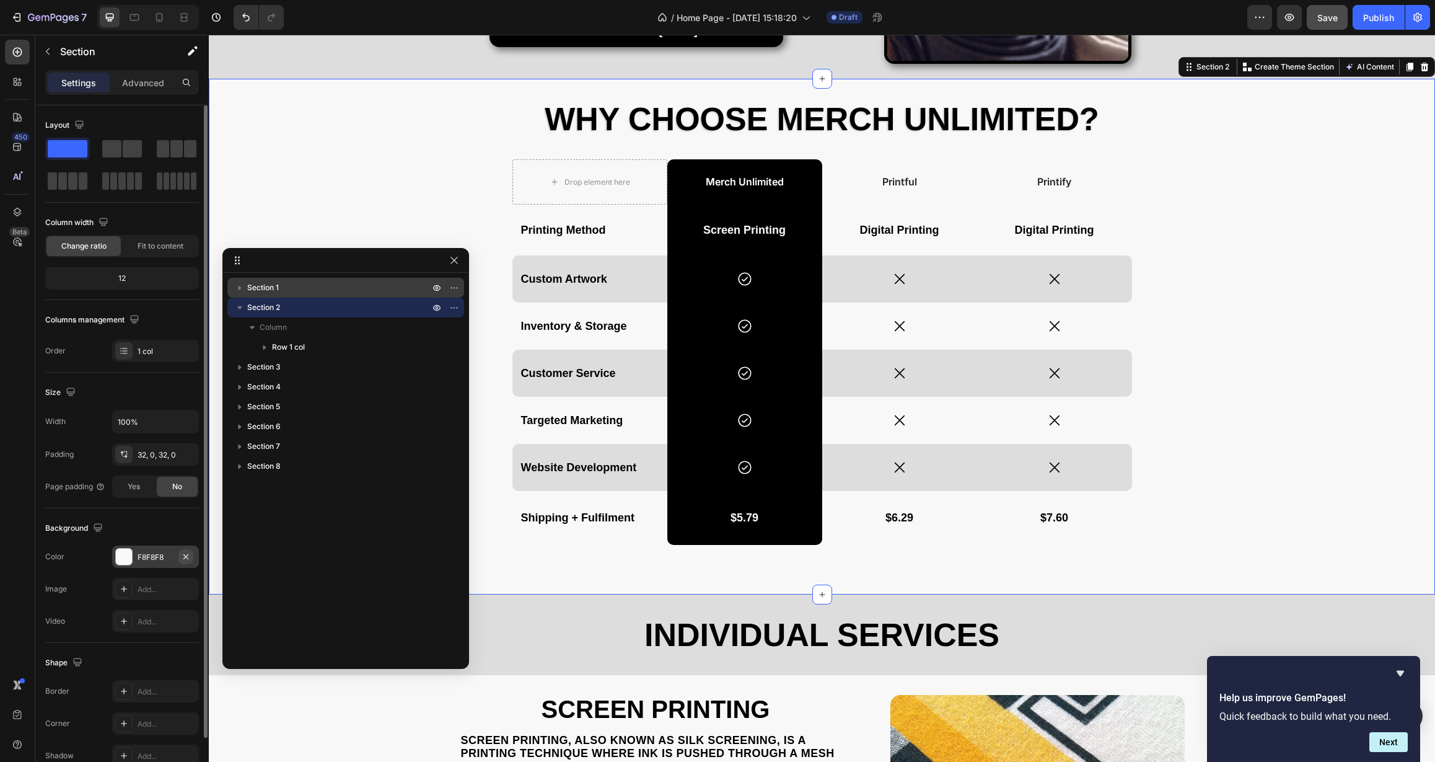
click at [182, 560] on icon "button" at bounding box center [186, 557] width 10 height 10
click at [159, 558] on div "Add..." at bounding box center [167, 557] width 58 height 11
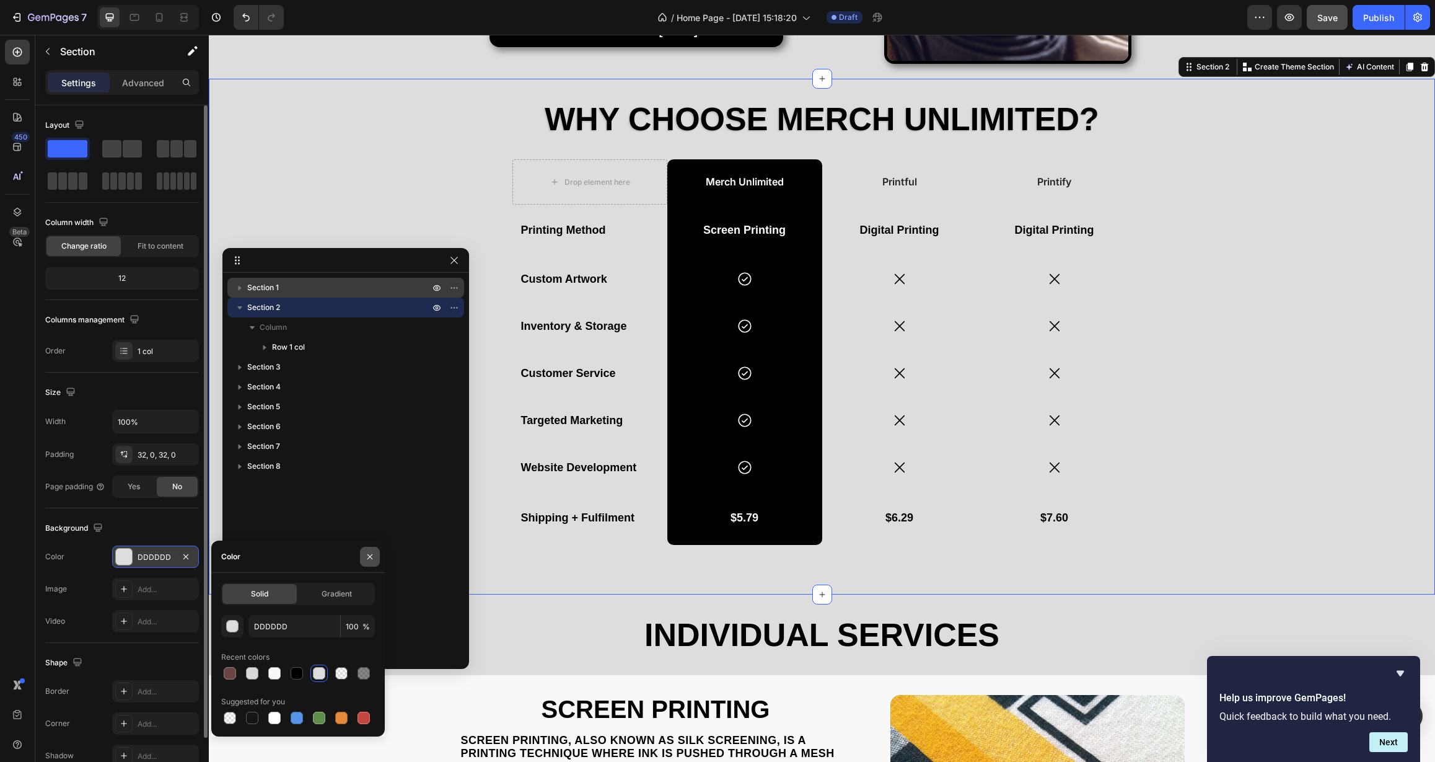
click at [374, 557] on icon "button" at bounding box center [370, 557] width 10 height 10
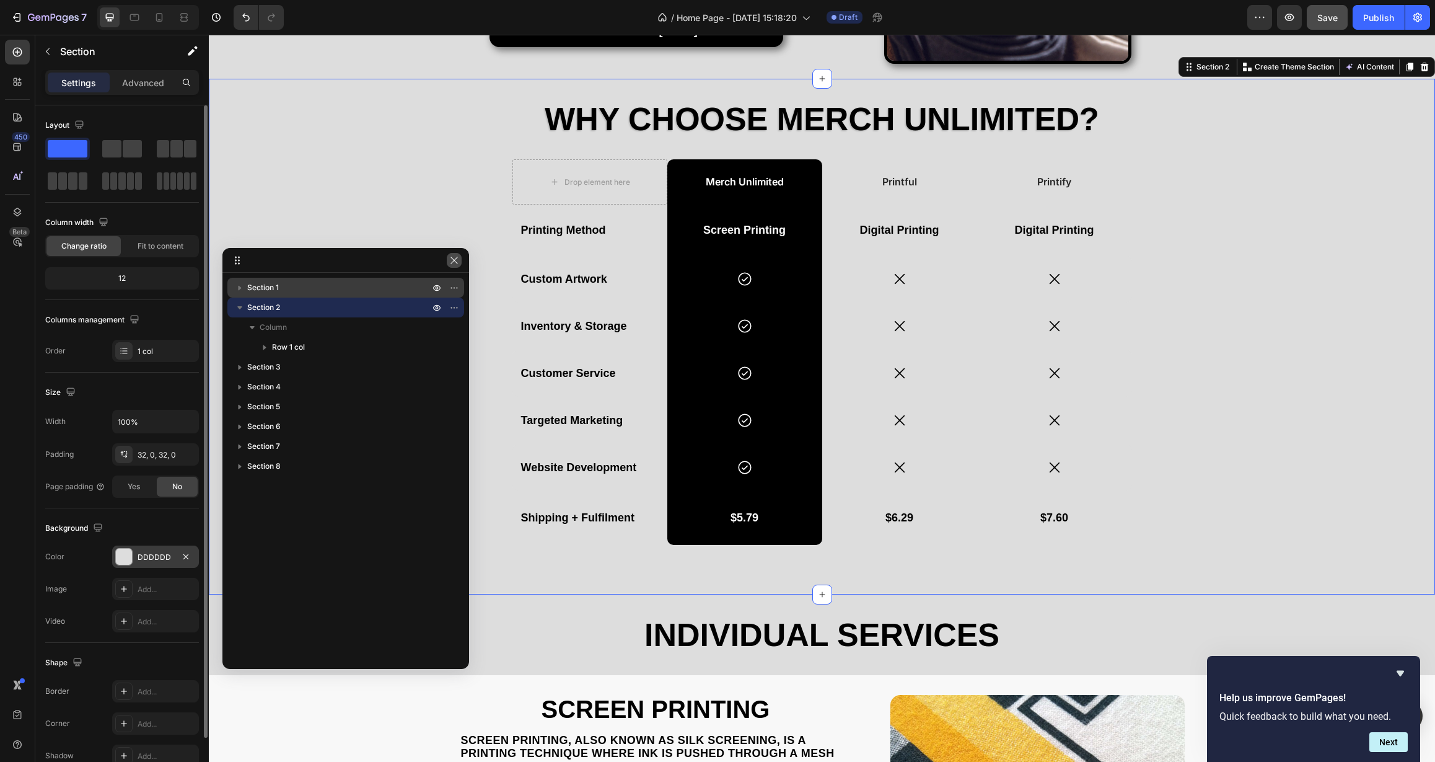
click at [452, 260] on icon "button" at bounding box center [454, 260] width 10 height 10
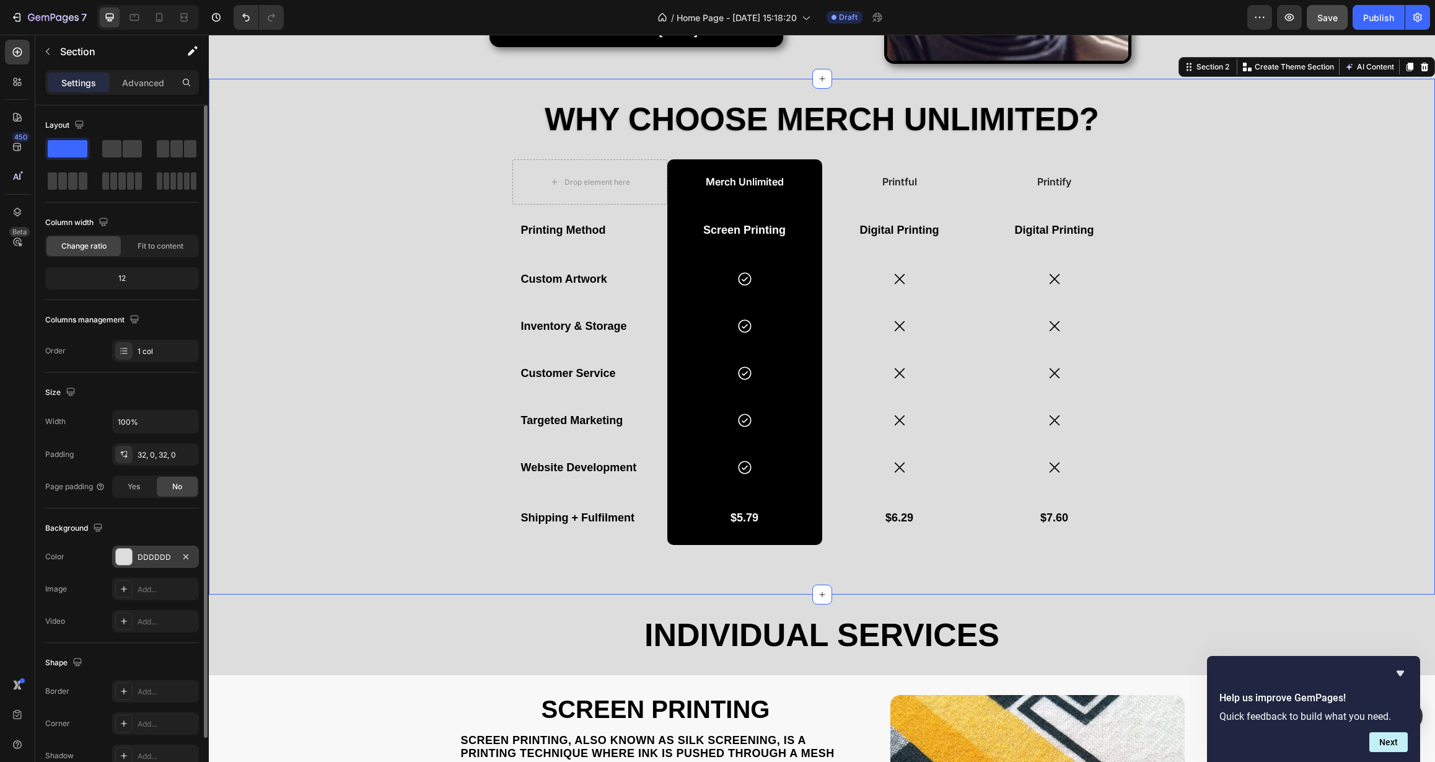
click at [392, 408] on div "Why Choose Merch Unlimited? Heading Drop element here Merch Unlimited Text Bloc…" at bounding box center [822, 337] width 1226 height 476
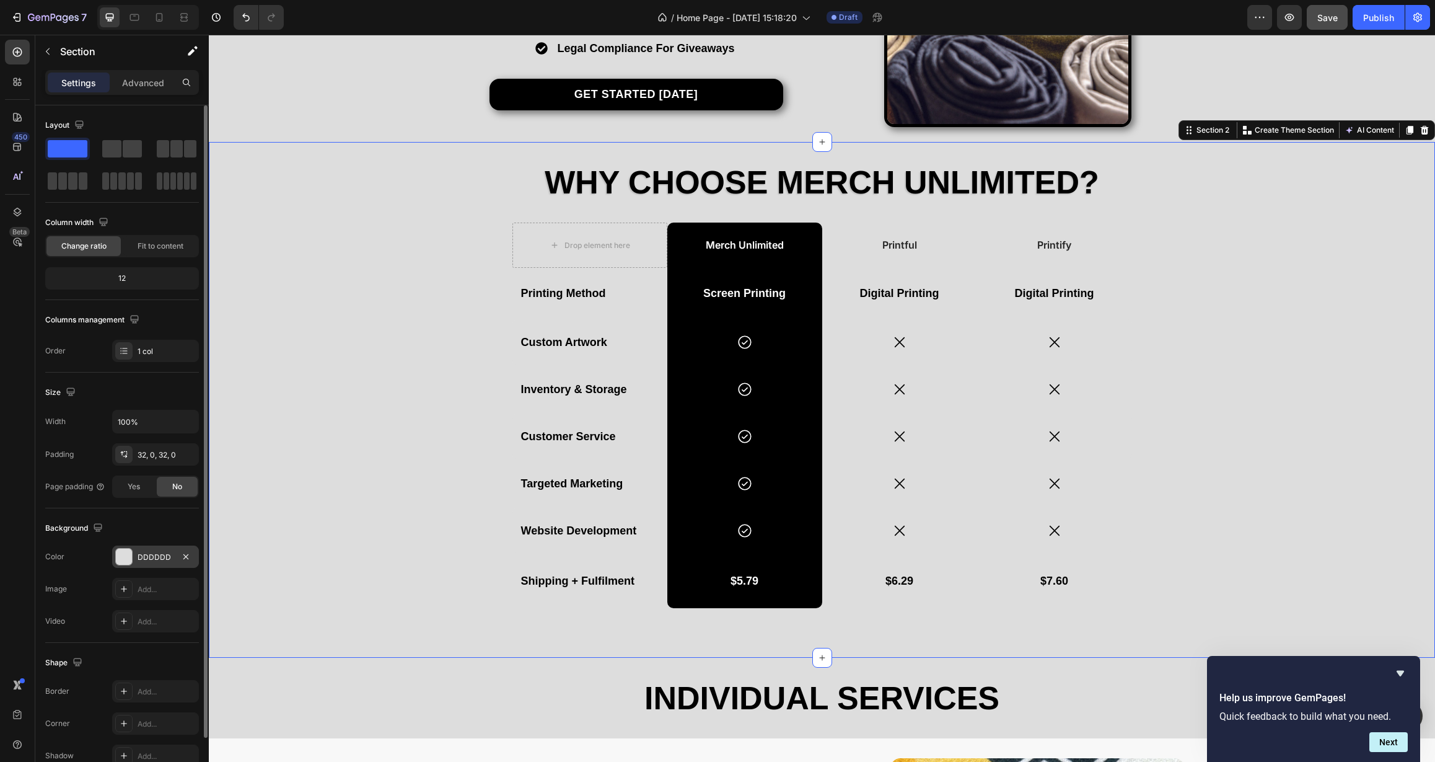
scroll to position [522, 0]
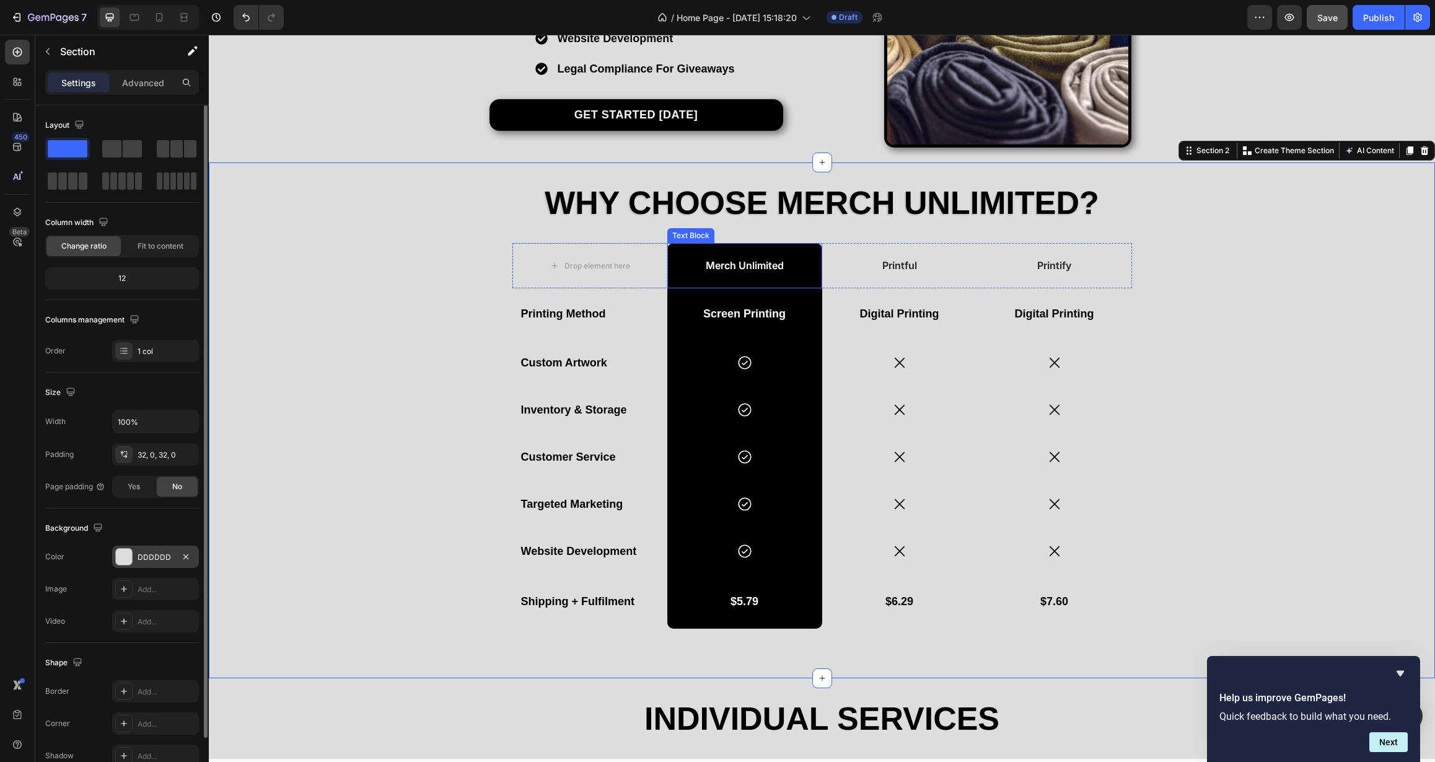
click at [725, 260] on p "Merch Unlimited" at bounding box center [745, 265] width 152 height 13
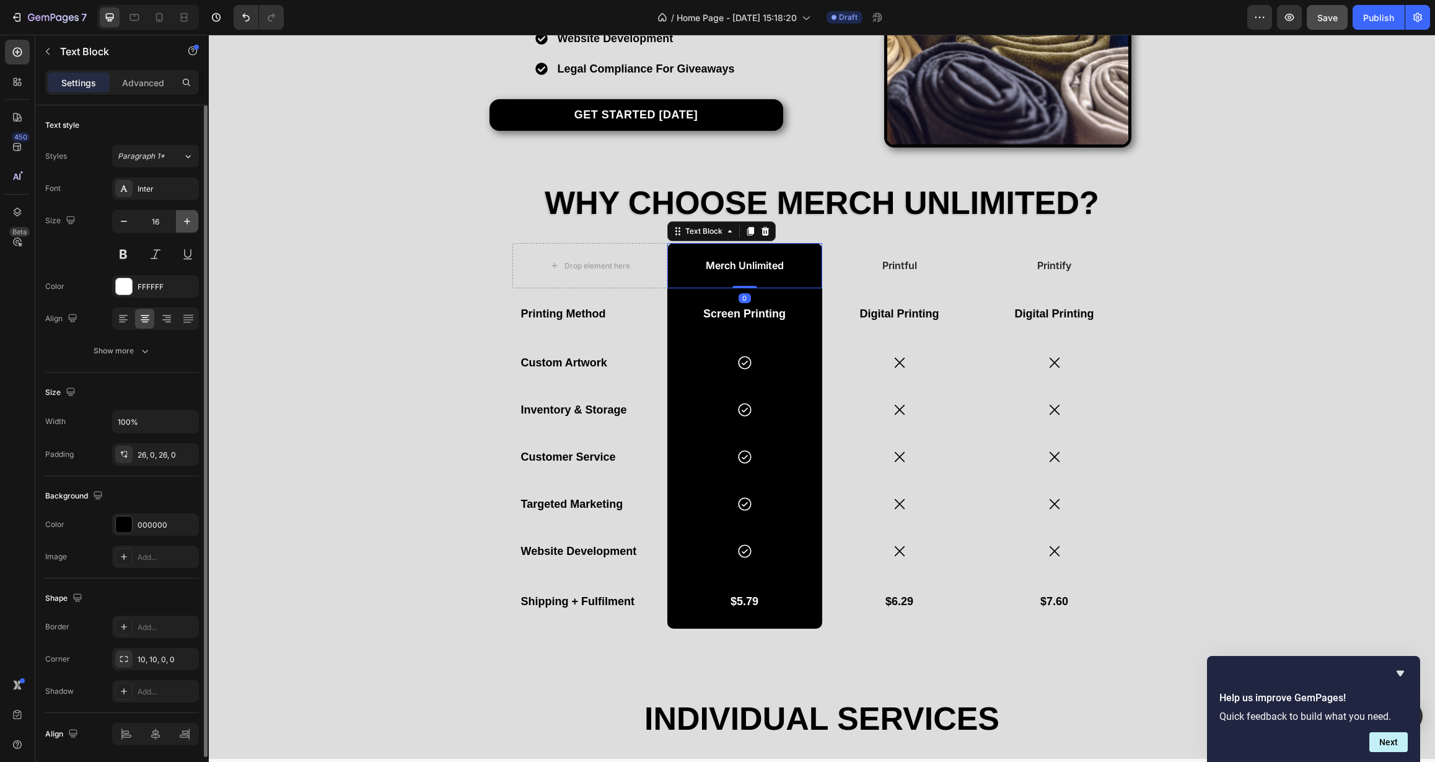
click at [191, 225] on icon "button" at bounding box center [187, 221] width 12 height 12
type input "18"
click at [127, 256] on button at bounding box center [123, 254] width 22 height 22
click at [139, 344] on button "Show more" at bounding box center [122, 351] width 154 height 22
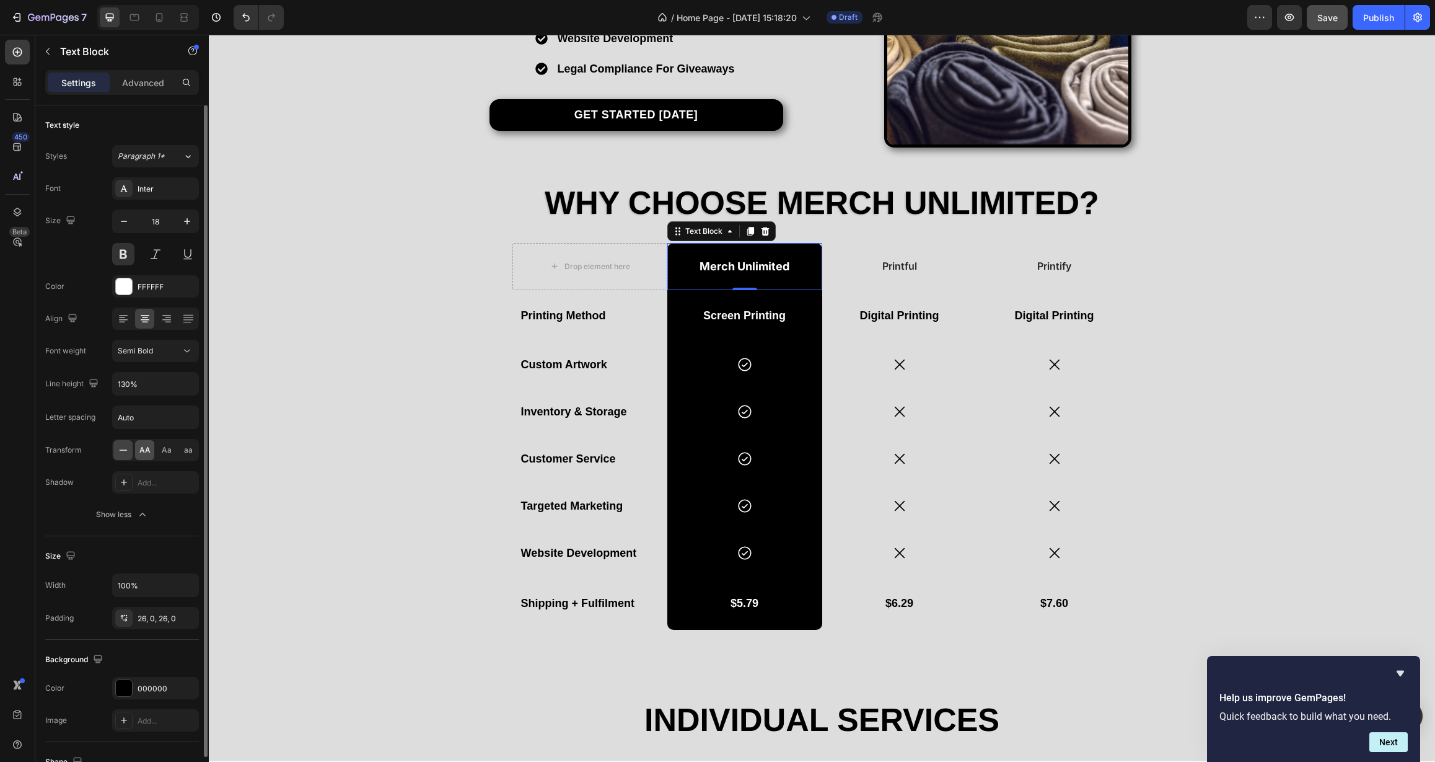
click at [141, 446] on span "AA" at bounding box center [144, 449] width 11 height 11
click at [188, 385] on icon "button" at bounding box center [187, 383] width 12 height 12
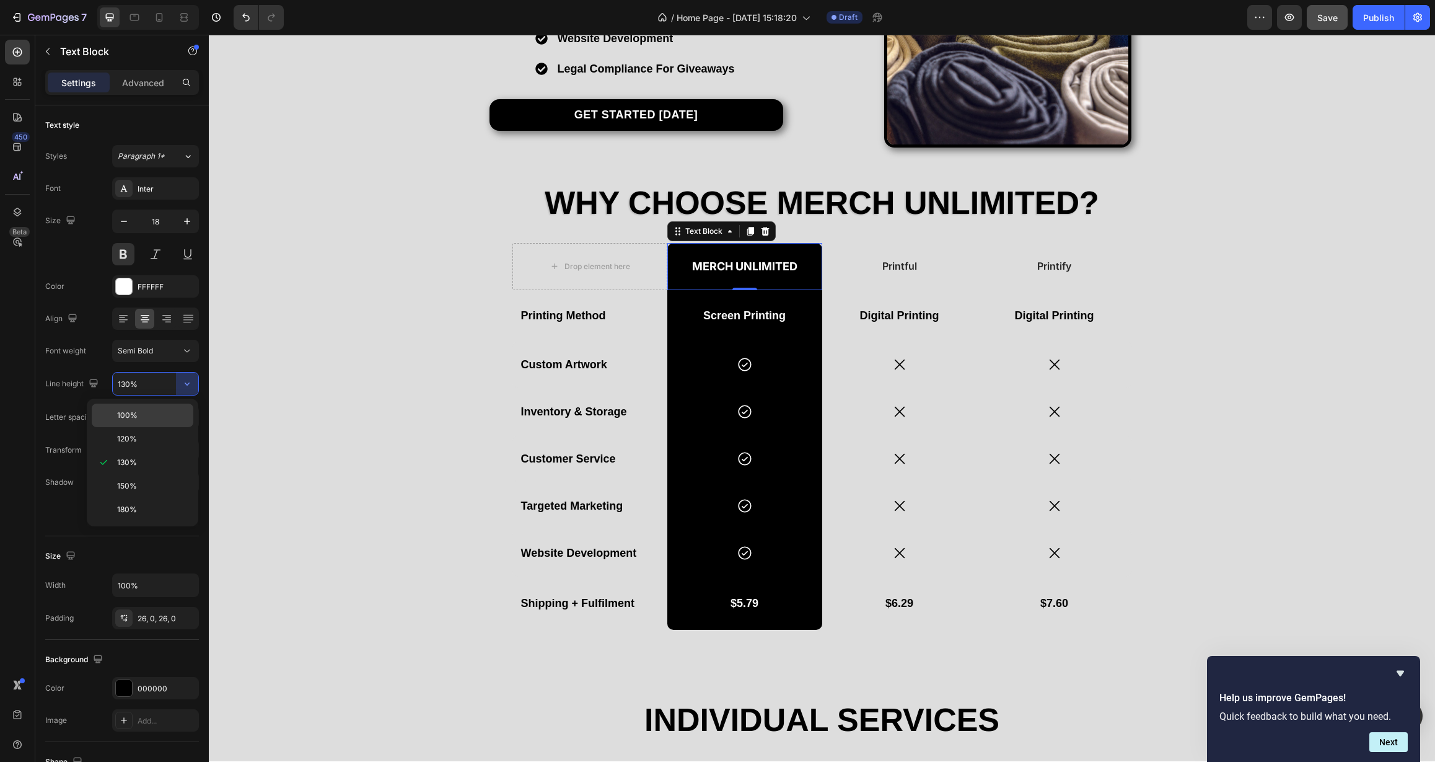
click at [162, 421] on div "100%" at bounding box center [143, 415] width 102 height 24
type input "100%"
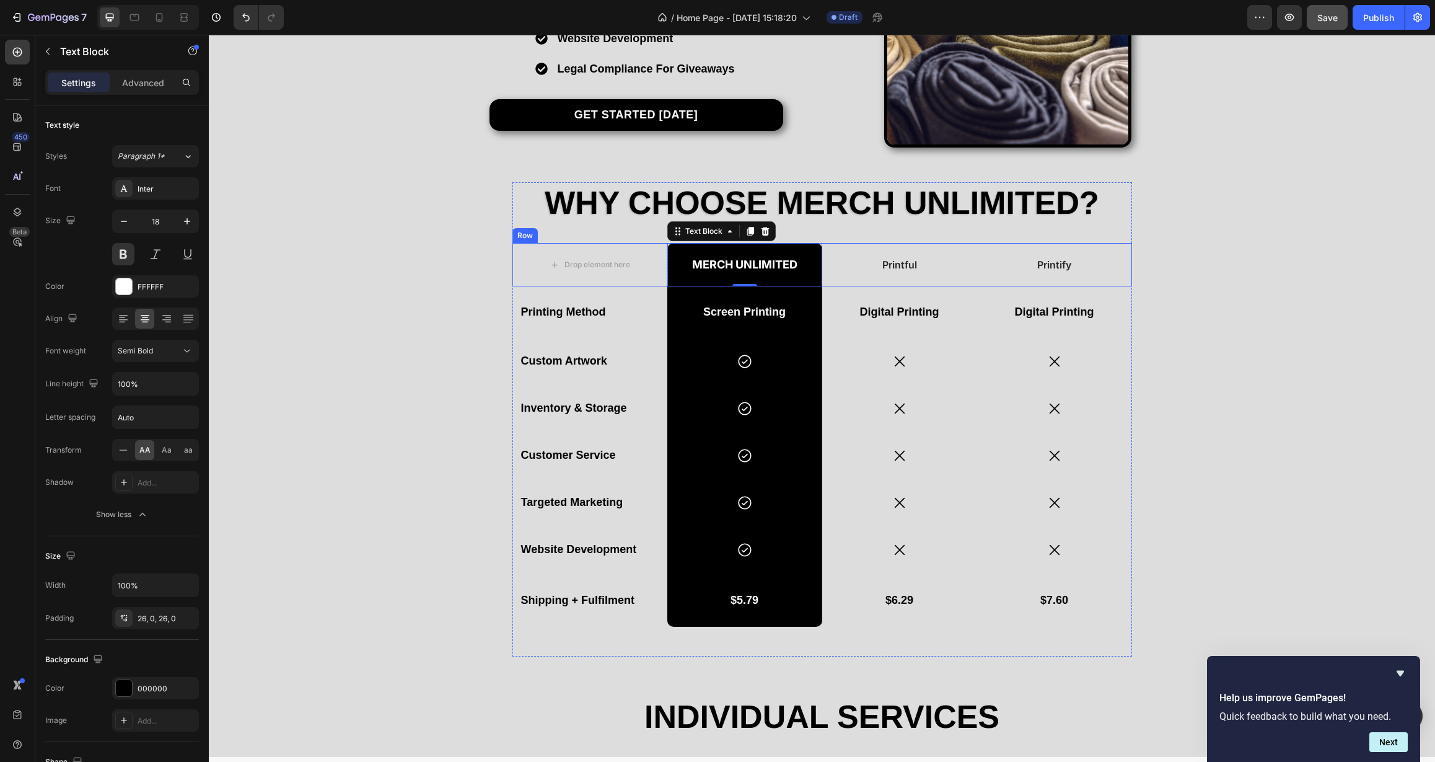
click at [896, 276] on div "Printful Text Block" at bounding box center [899, 264] width 155 height 43
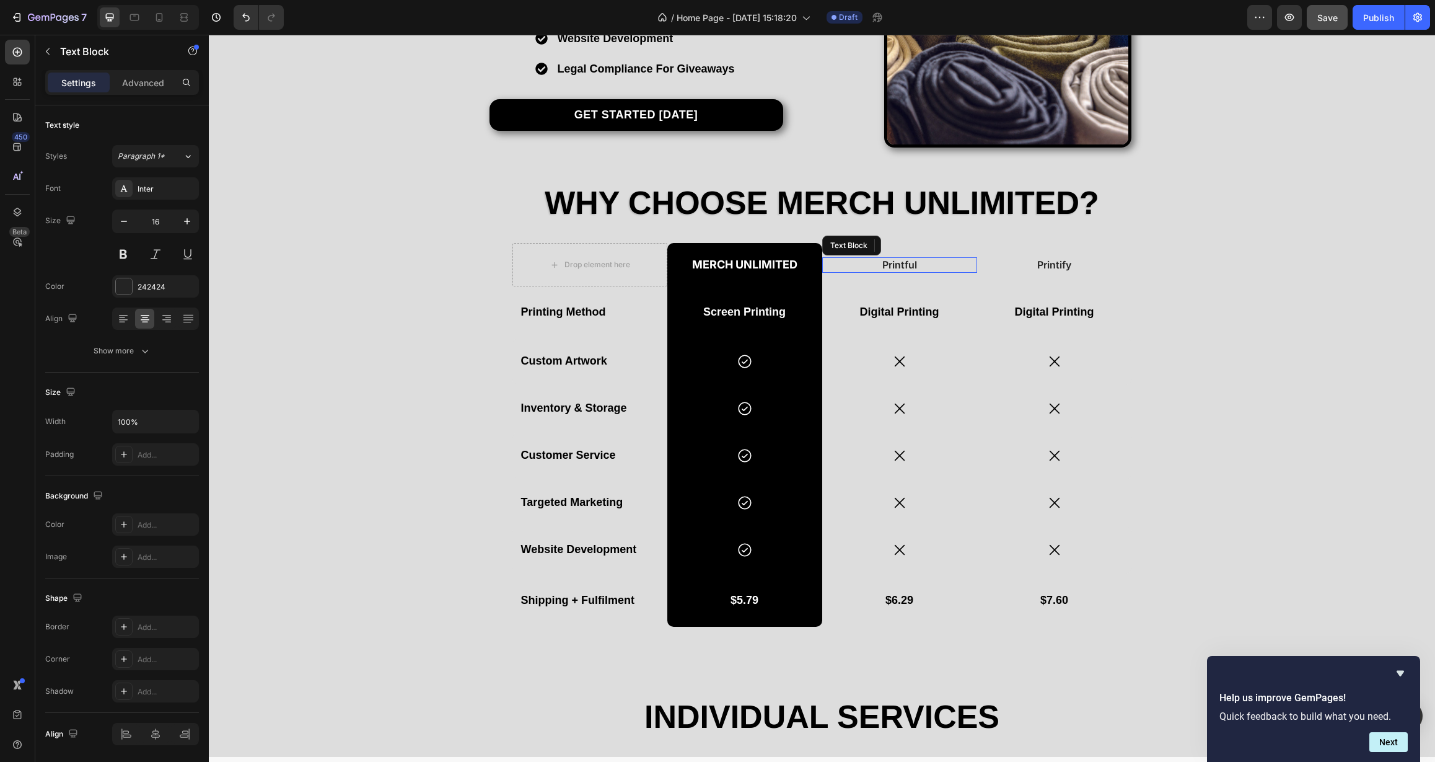
click at [918, 264] on p "Printful" at bounding box center [900, 264] width 152 height 13
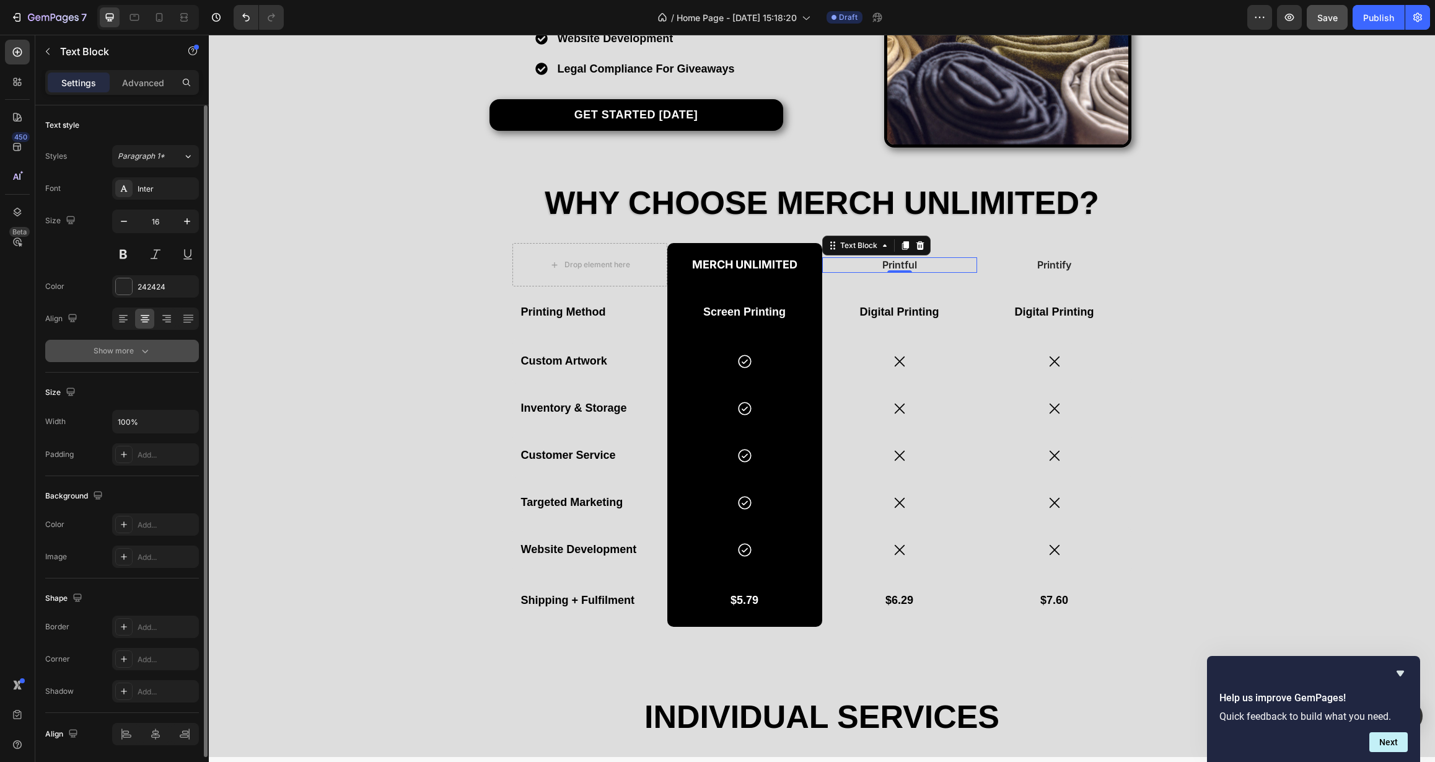
click at [127, 355] on div "Show more" at bounding box center [123, 351] width 58 height 12
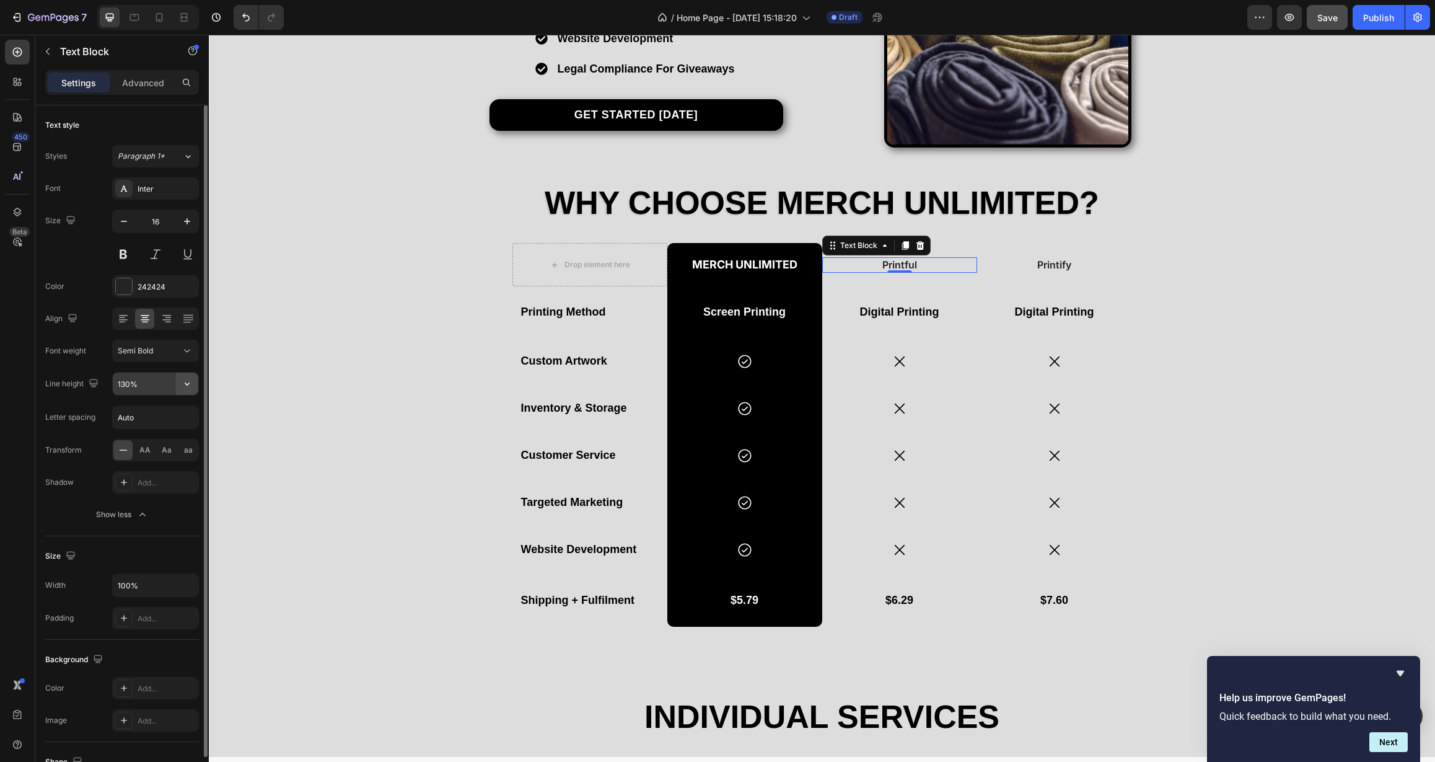
click at [188, 386] on icon "button" at bounding box center [187, 383] width 12 height 12
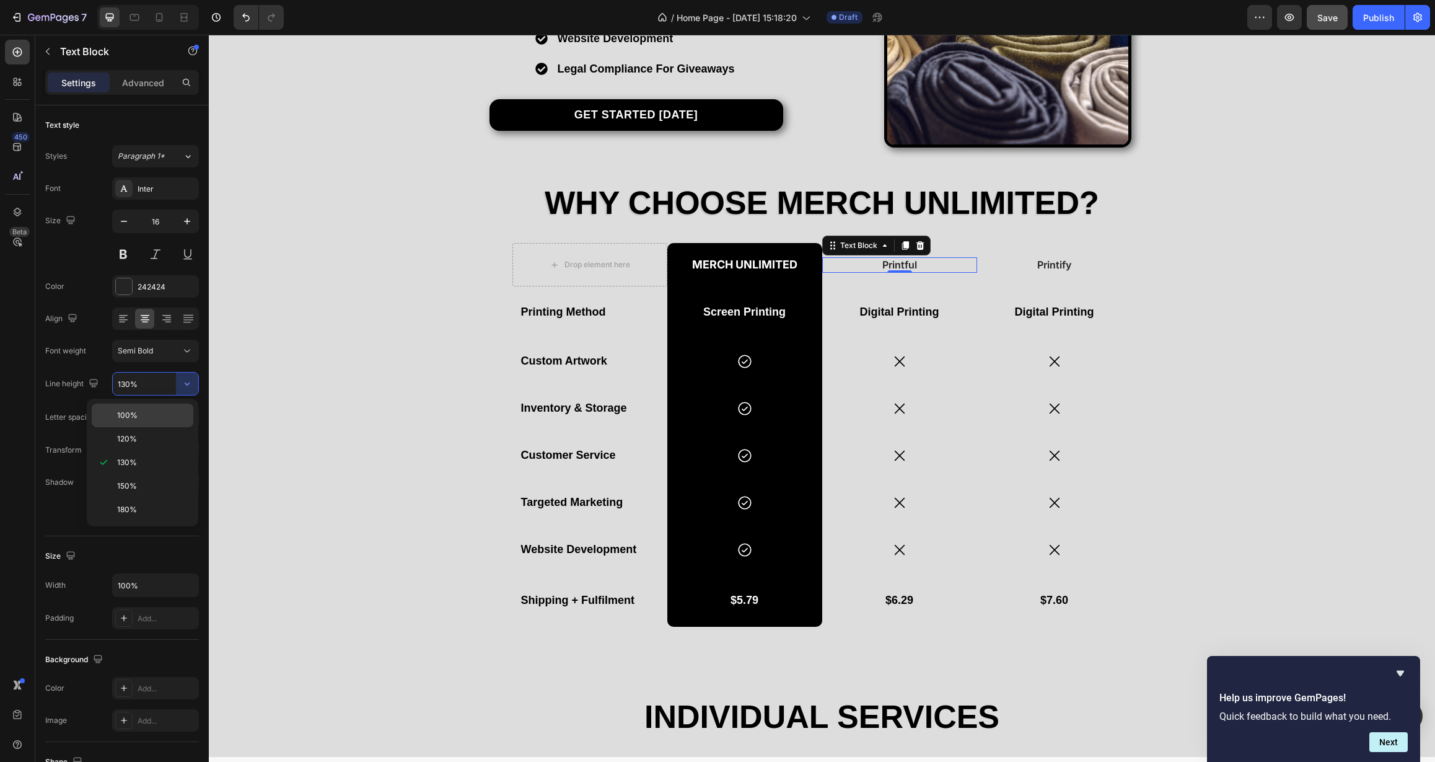
click at [162, 411] on p "100%" at bounding box center [152, 415] width 71 height 11
type input "100%"
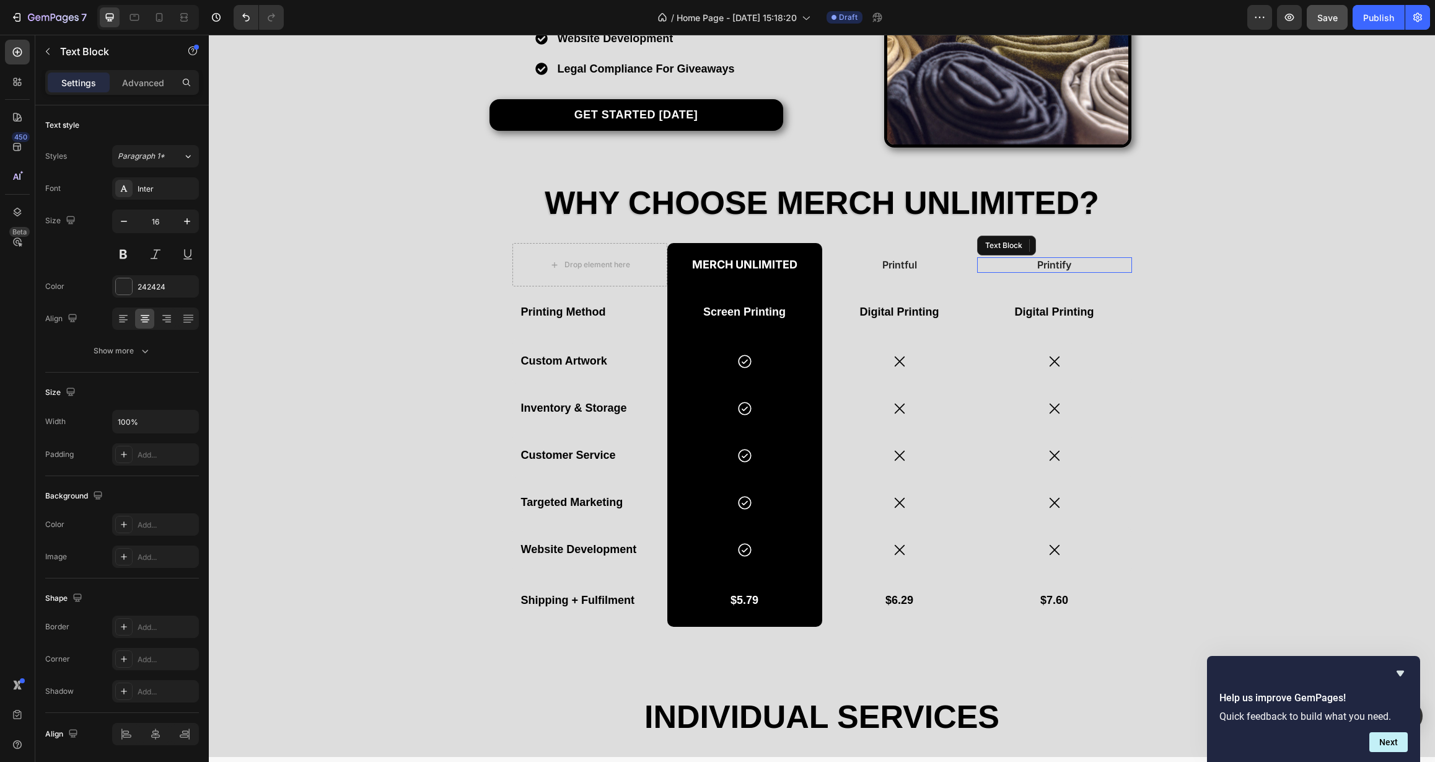
click at [1024, 265] on p "Printify" at bounding box center [1055, 264] width 152 height 13
click at [126, 363] on div "Text style Styles Paragraph 1* Font Inter Size 16 Color 242424 Align Show more" at bounding box center [122, 238] width 154 height 267
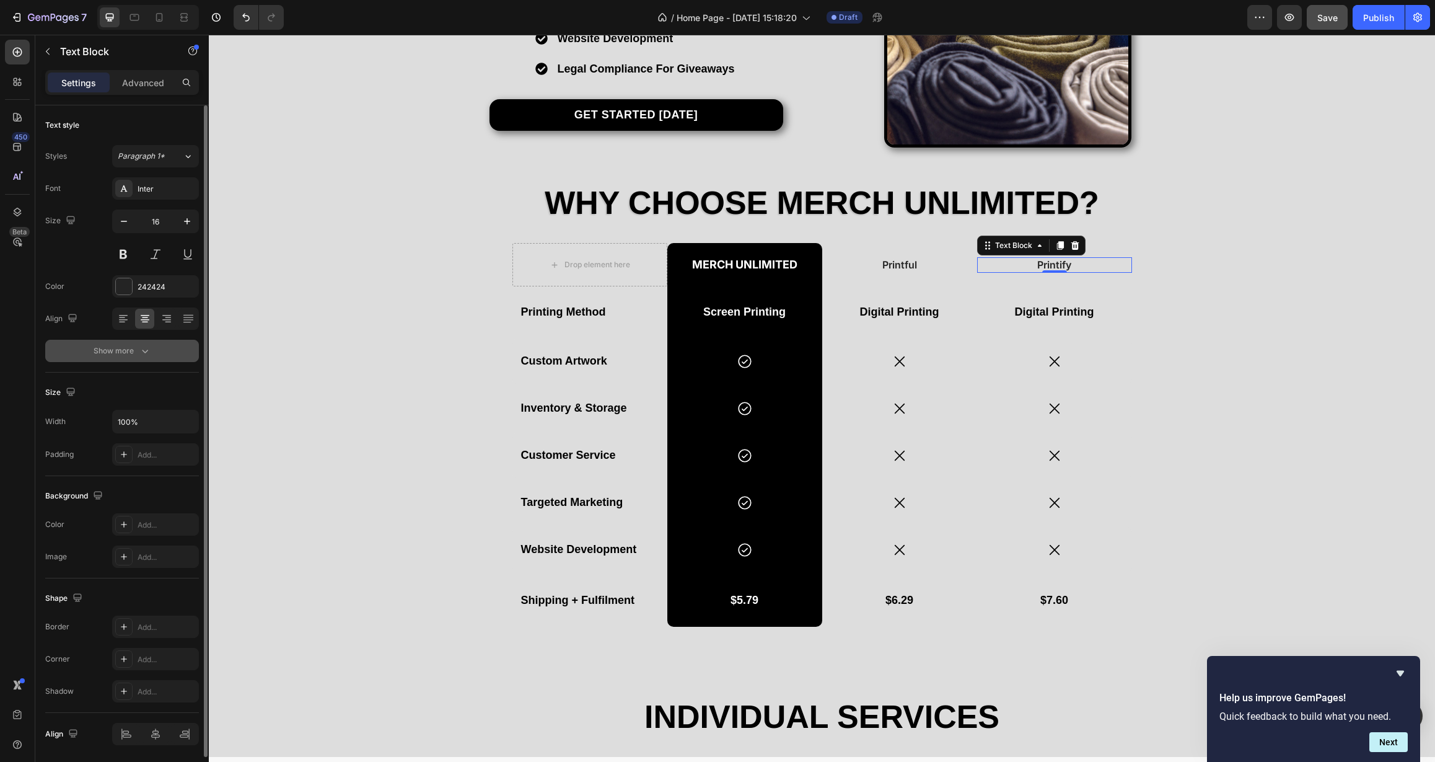
click at [129, 356] on button "Show more" at bounding box center [122, 351] width 154 height 22
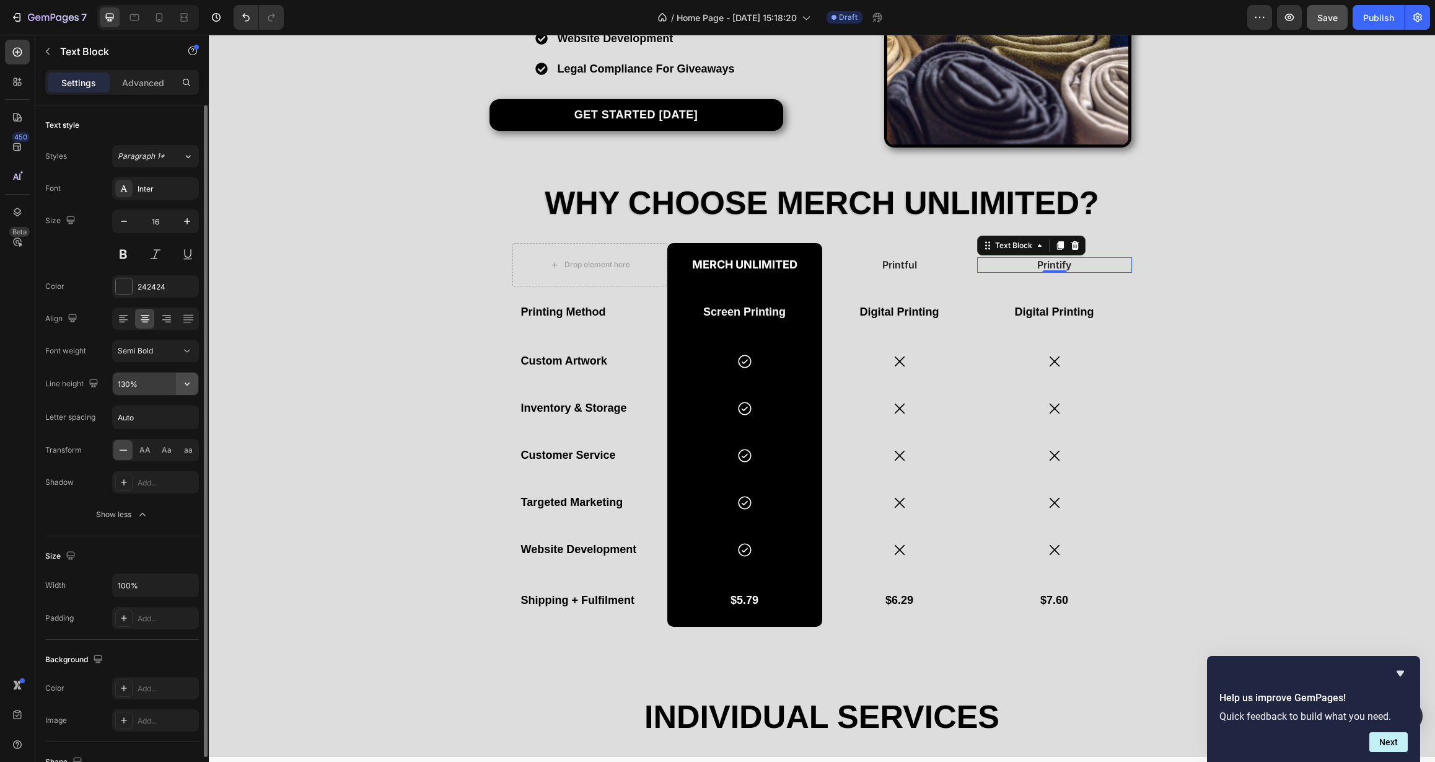
click at [183, 384] on icon "button" at bounding box center [187, 383] width 12 height 12
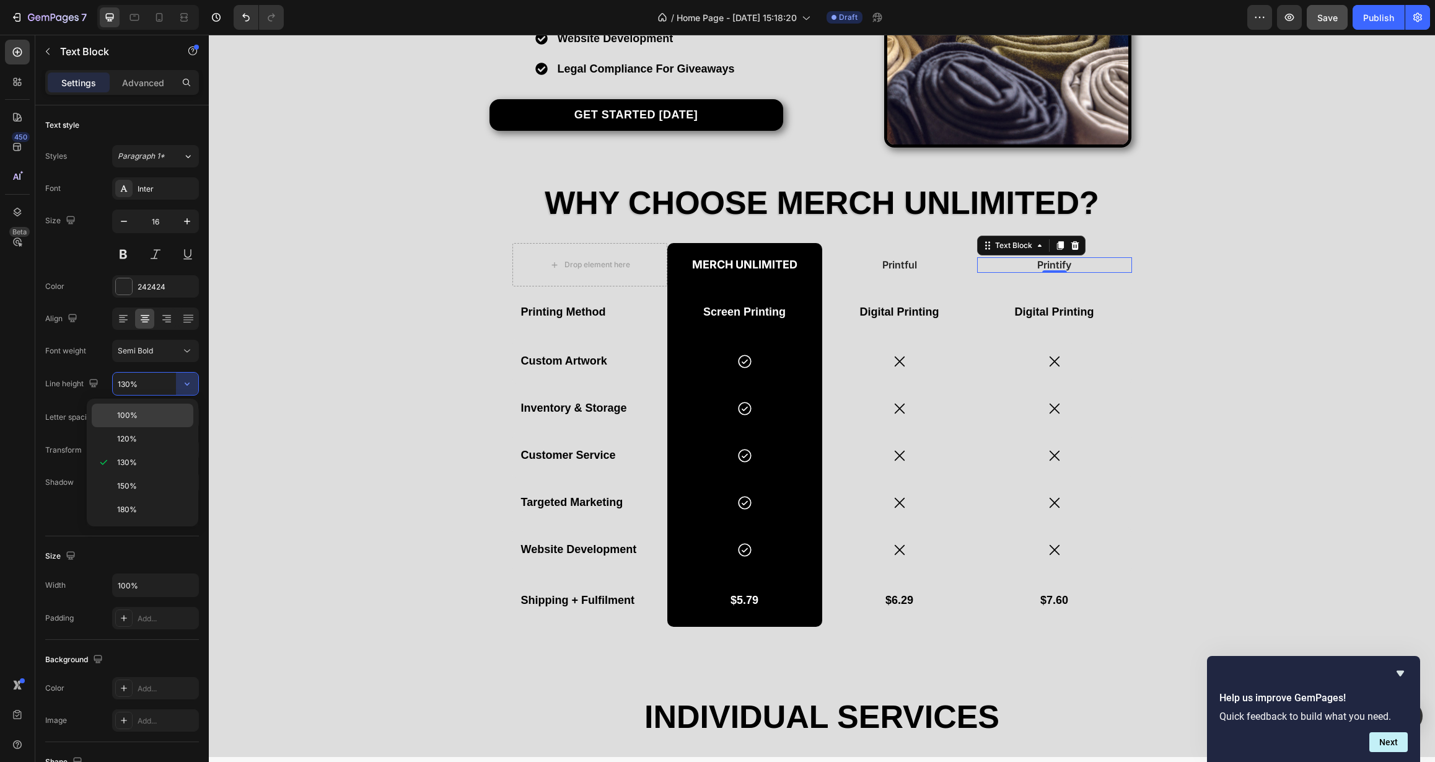
click at [149, 416] on p "100%" at bounding box center [152, 415] width 71 height 11
type input "100%"
click at [714, 265] on p "Merch Unlimited" at bounding box center [745, 264] width 152 height 11
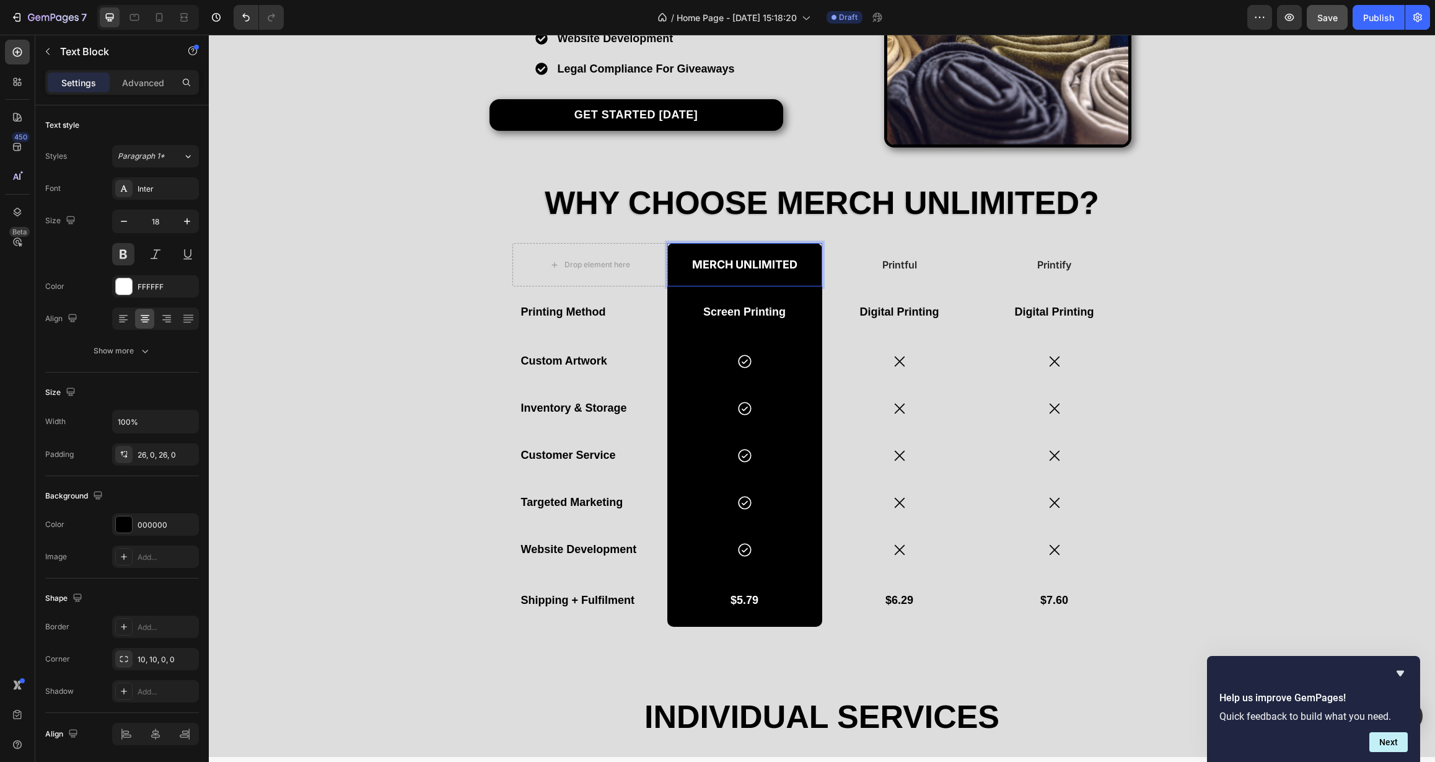
click at [786, 268] on p "Merch Unlimited" at bounding box center [745, 264] width 152 height 11
click at [802, 266] on p "Merch Unlimited" at bounding box center [745, 264] width 152 height 11
click at [900, 266] on p "Printful" at bounding box center [900, 265] width 152 height 10
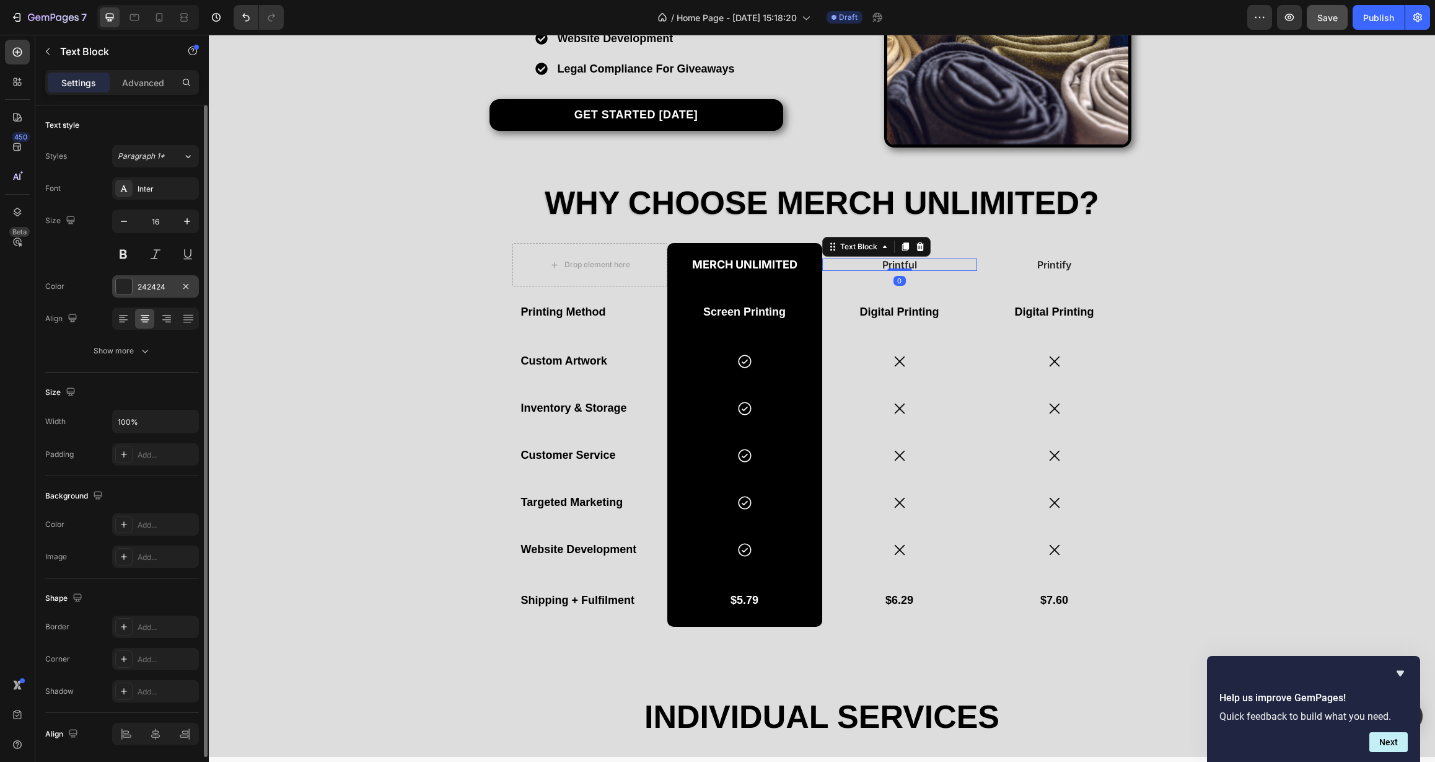
click at [159, 288] on div "242424" at bounding box center [156, 286] width 36 height 11
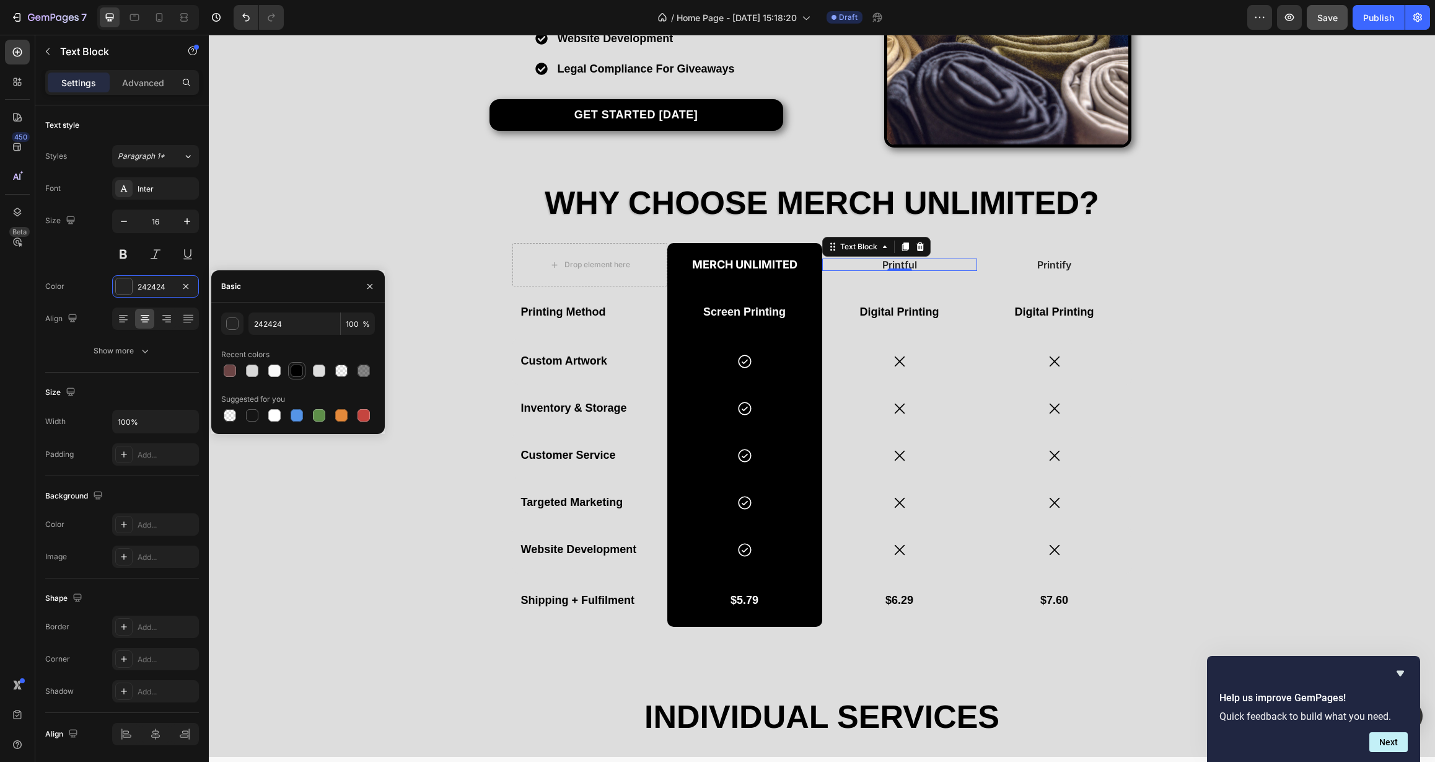
click at [299, 368] on div at bounding box center [297, 370] width 12 height 12
type input "000000"
click at [1050, 265] on p "Printify" at bounding box center [1055, 265] width 152 height 10
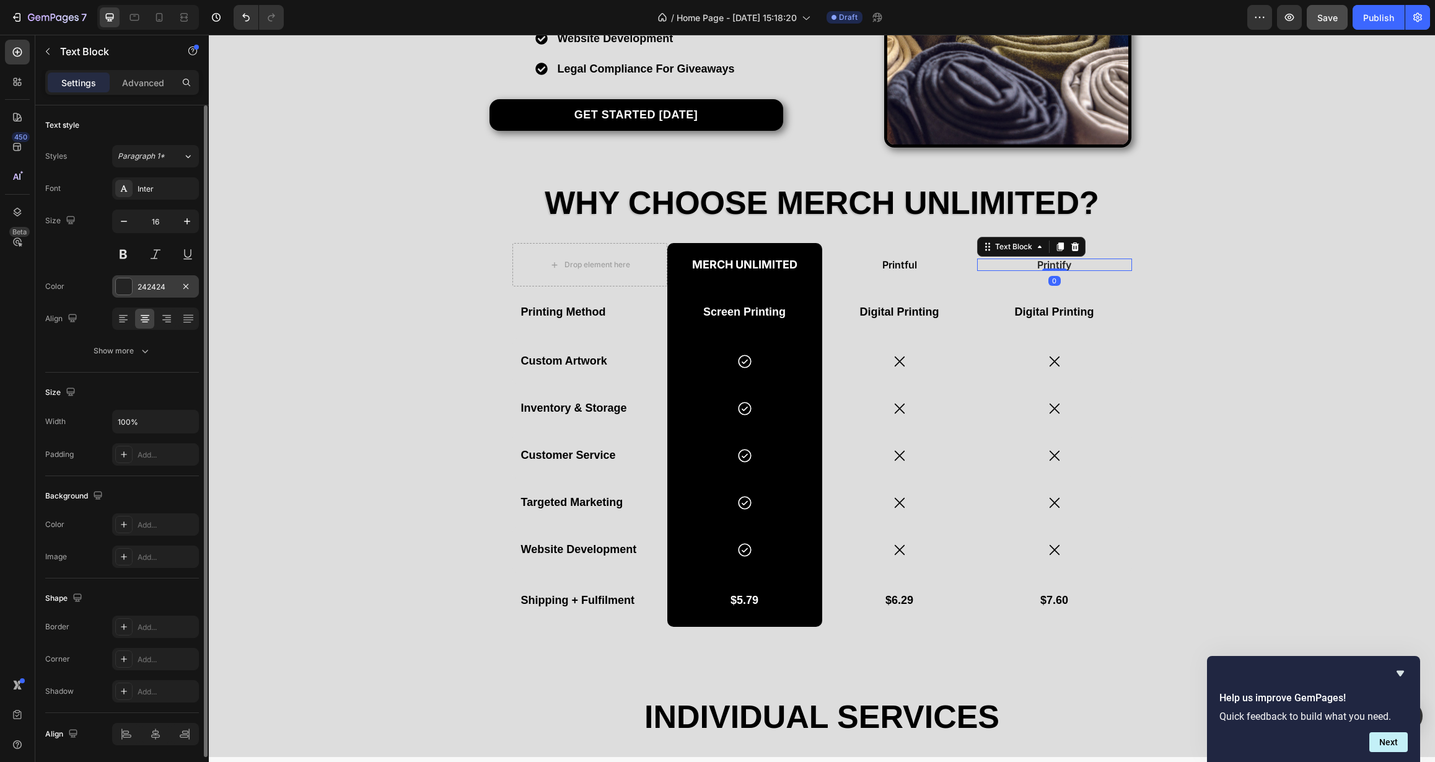
click at [158, 287] on div "242424" at bounding box center [156, 286] width 36 height 11
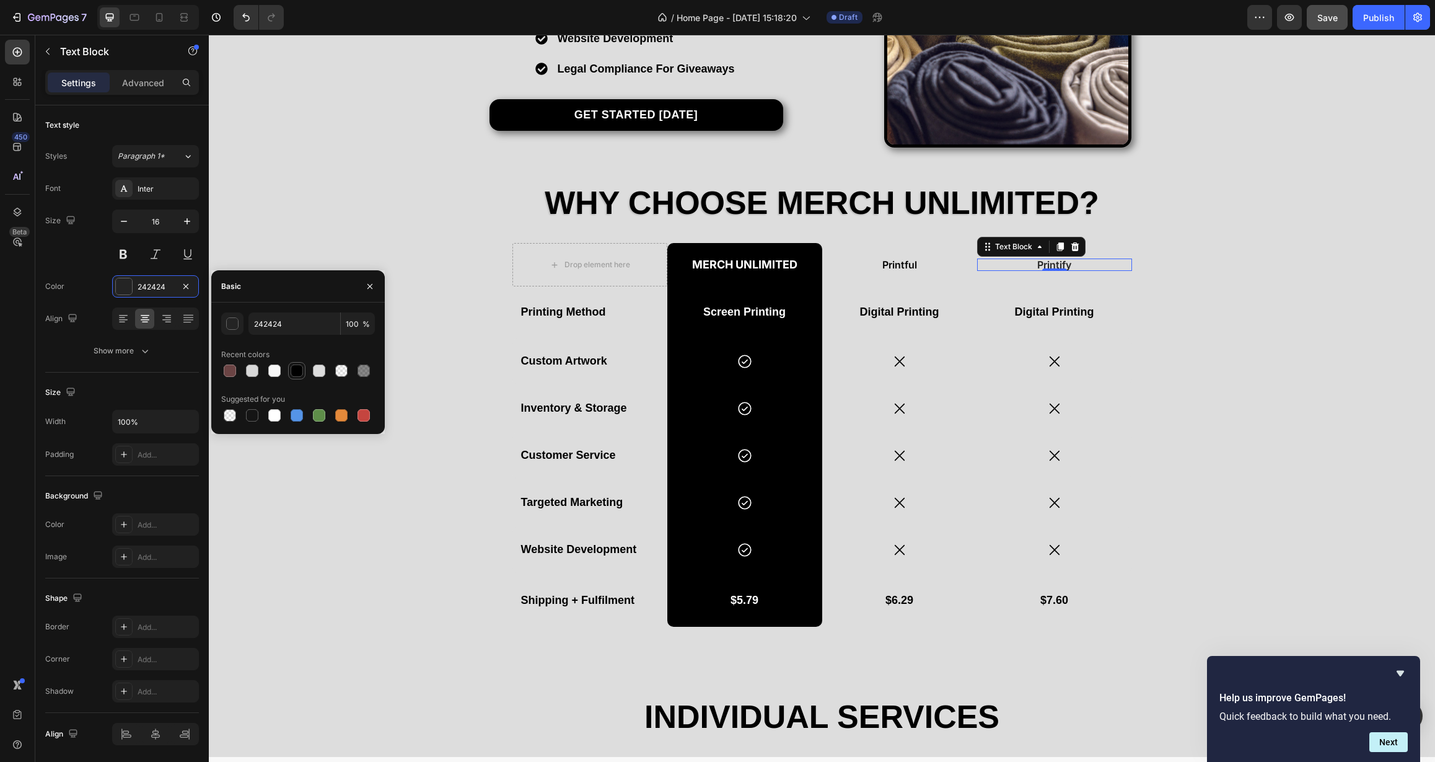
click at [300, 366] on div at bounding box center [297, 370] width 12 height 12
type input "000000"
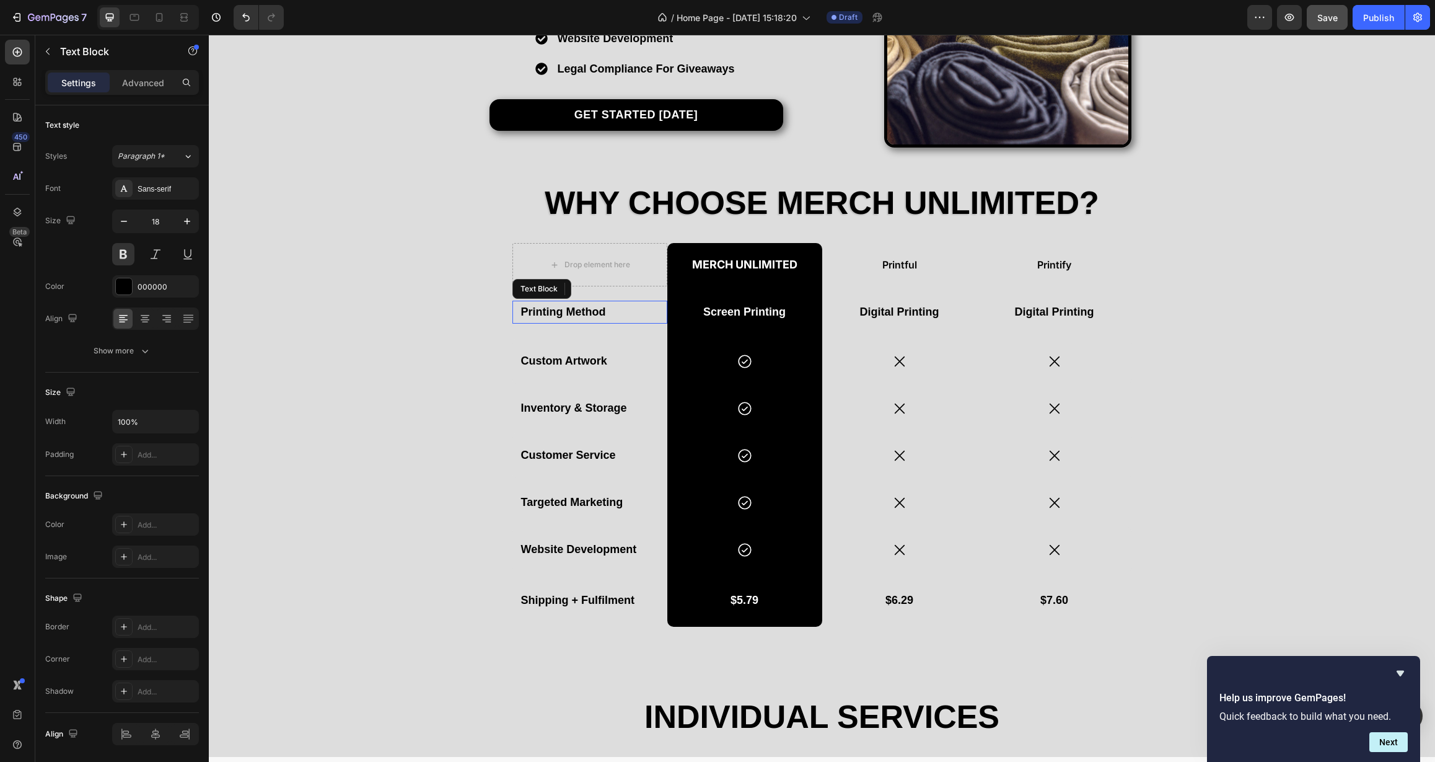
click at [579, 312] on p "Printing Method" at bounding box center [590, 312] width 138 height 20
click at [878, 312] on p "Digital Printing" at bounding box center [900, 312] width 123 height 20
click at [1036, 314] on p "Digital Printing" at bounding box center [1054, 312] width 123 height 20
click at [1050, 362] on icon at bounding box center [1055, 361] width 16 height 16
click at [1049, 599] on p "$7.60" at bounding box center [1054, 600] width 123 height 20
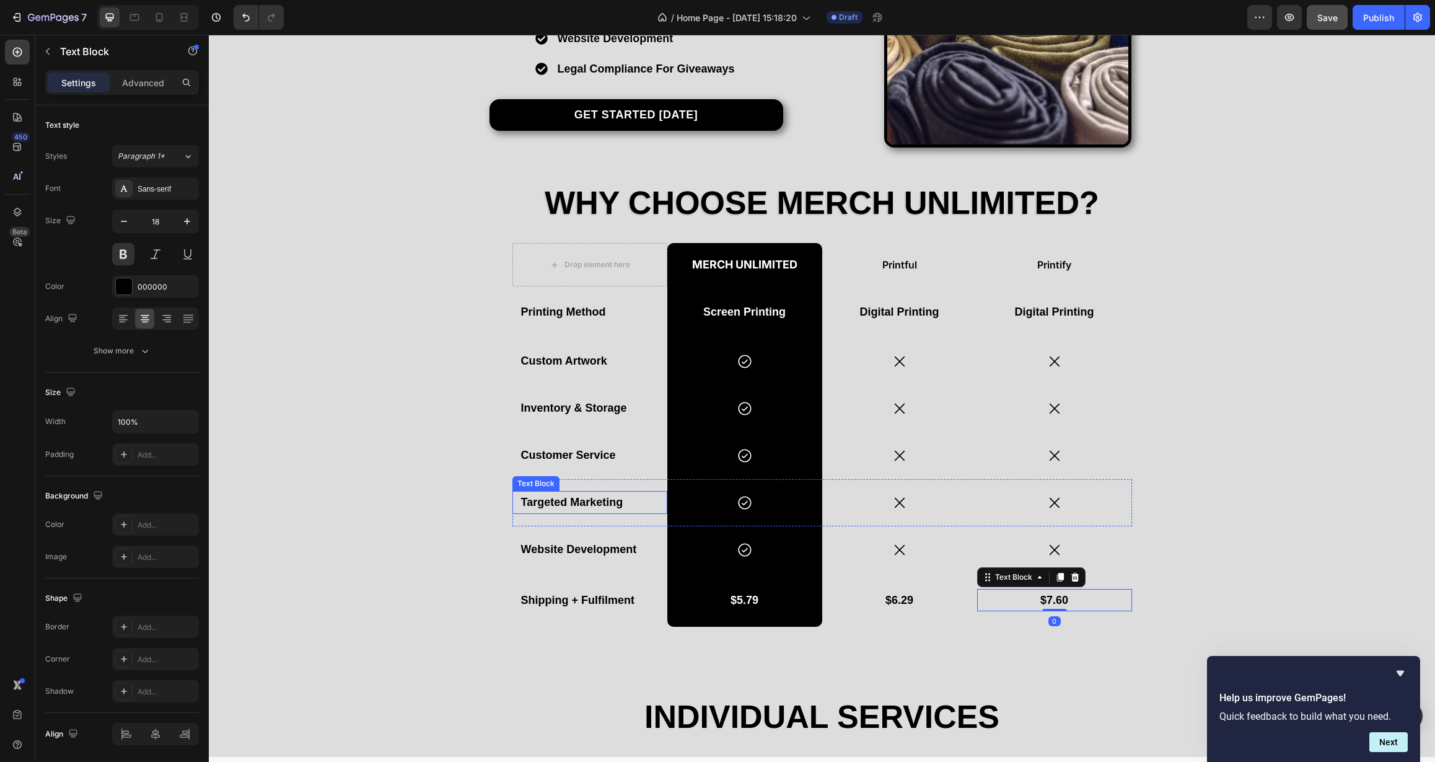
click at [596, 505] on p "Targeted Marketing" at bounding box center [590, 502] width 138 height 20
click at [871, 309] on p "Digital Printing" at bounding box center [900, 312] width 123 height 20
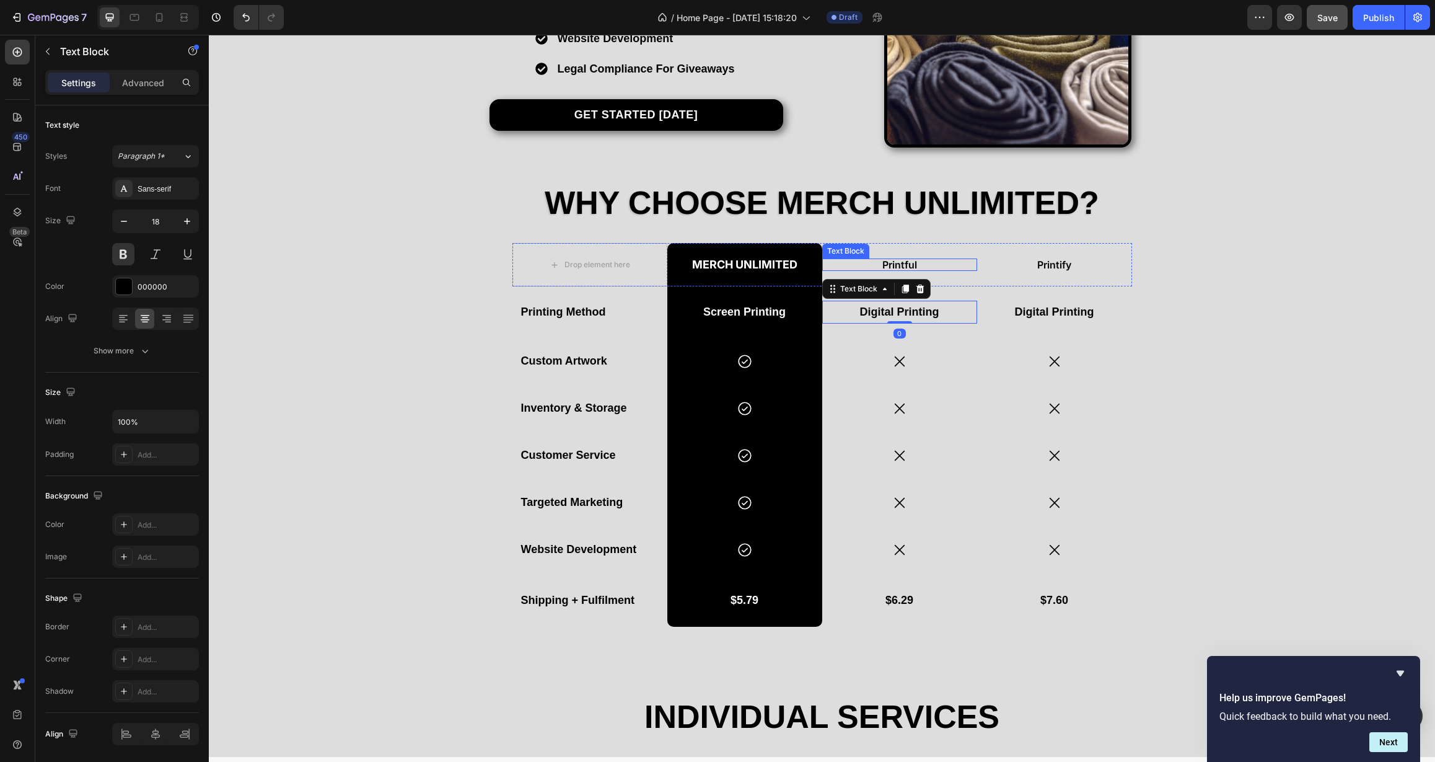
click at [901, 262] on p "Printful" at bounding box center [900, 265] width 152 height 10
click at [742, 268] on p "Merch Unlimited" at bounding box center [745, 264] width 152 height 11
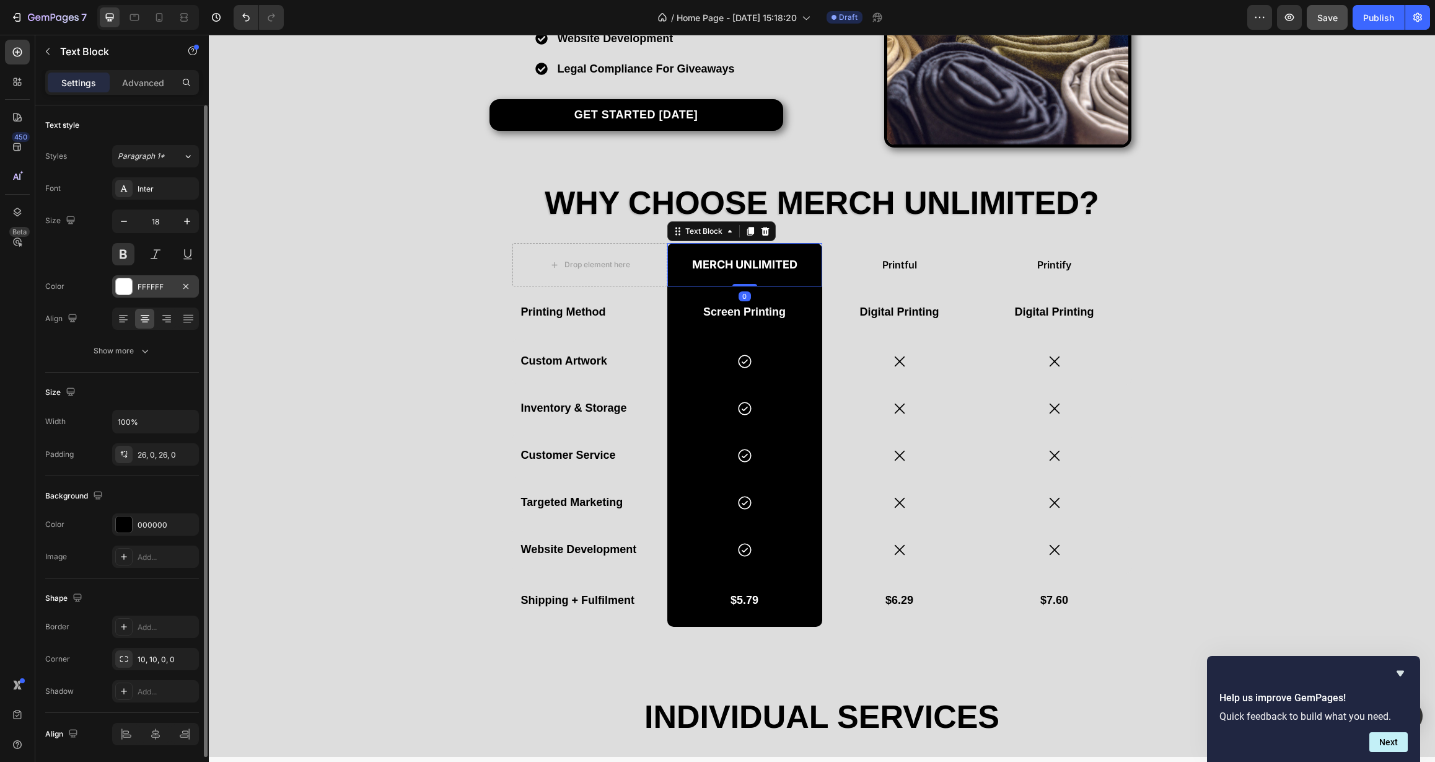
click at [161, 283] on div "FFFFFF" at bounding box center [156, 286] width 36 height 11
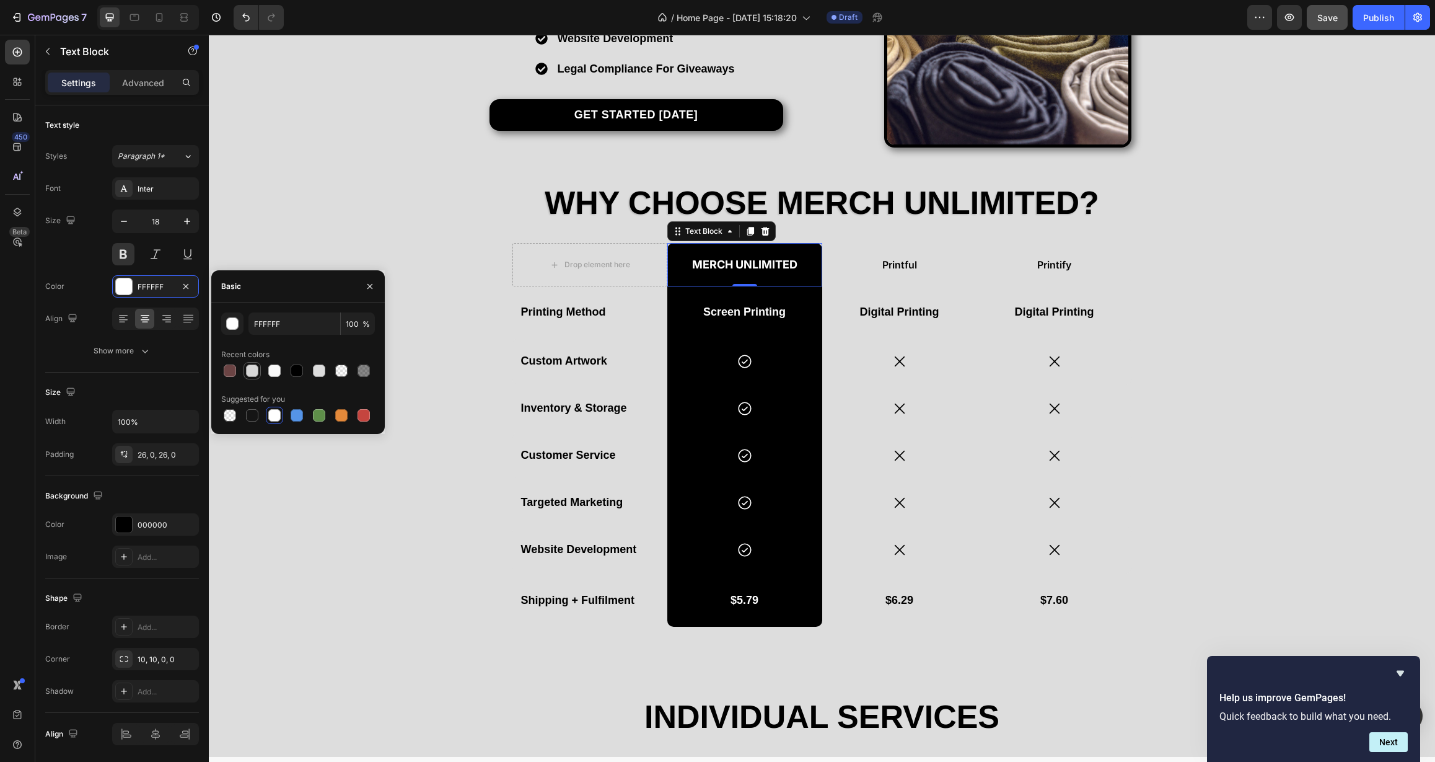
click at [256, 373] on div at bounding box center [252, 370] width 12 height 12
click at [274, 371] on div at bounding box center [274, 370] width 12 height 12
click at [306, 325] on input "F8F8F8" at bounding box center [295, 323] width 92 height 22
drag, startPoint x: 300, startPoint y: 324, endPoint x: 232, endPoint y: 327, distance: 67.6
click at [232, 327] on div "F8F8F8 100 %" at bounding box center [298, 323] width 154 height 22
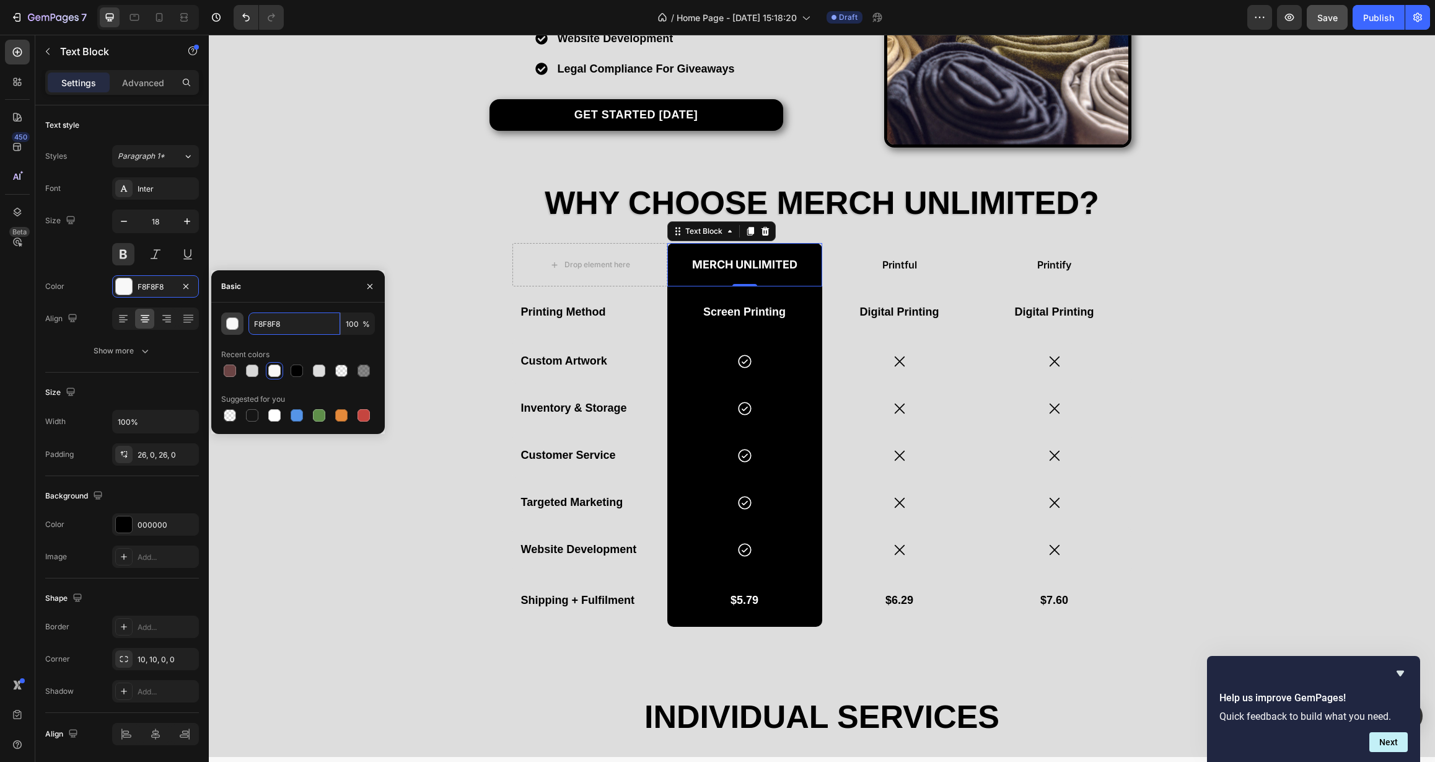
paste input "DDDDDD"
type input "DDDDDD"
click at [262, 299] on div "Basic" at bounding box center [298, 286] width 174 height 32
click at [374, 287] on icon "button" at bounding box center [370, 286] width 10 height 10
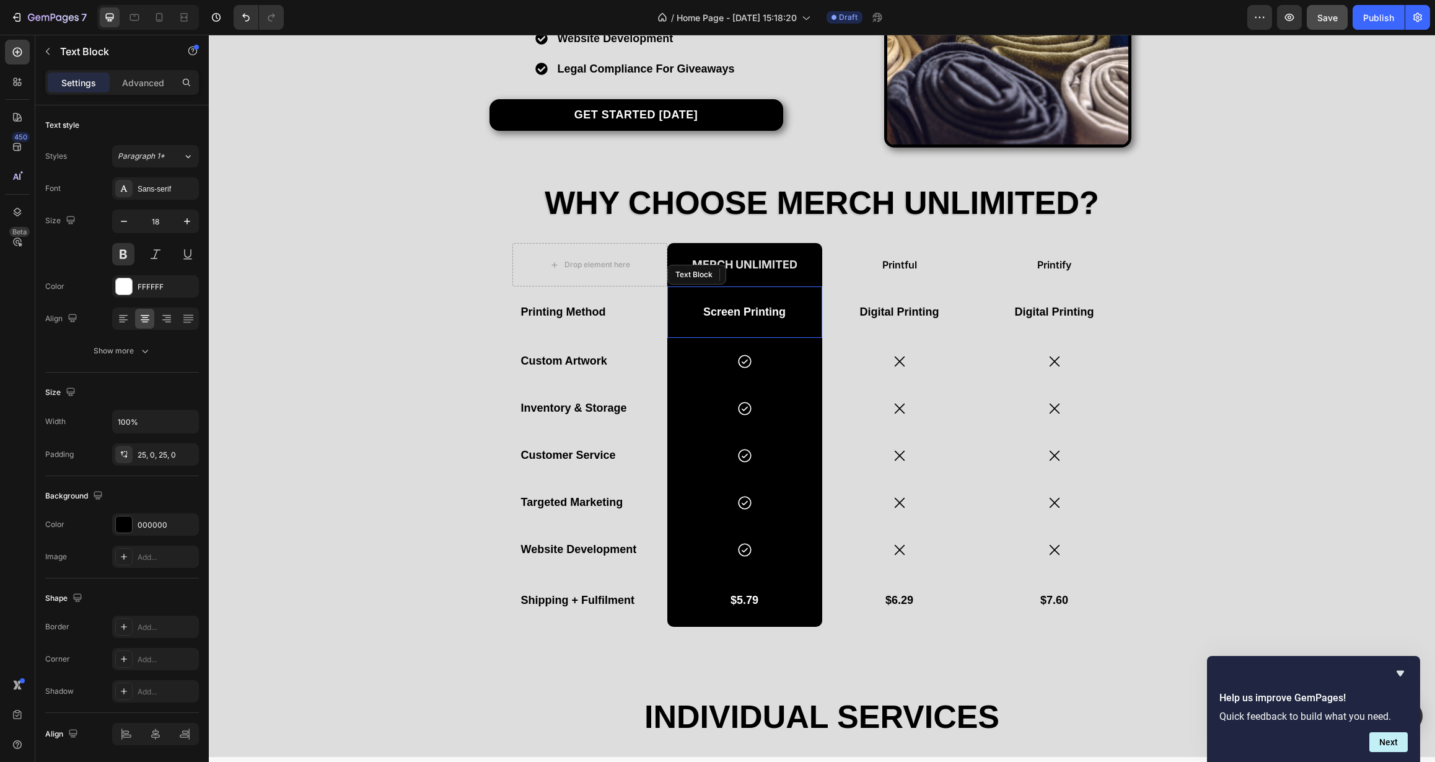
click at [771, 313] on p "Screen Printing" at bounding box center [745, 312] width 152 height 20
click at [153, 288] on div "FFFFFF" at bounding box center [156, 286] width 36 height 11
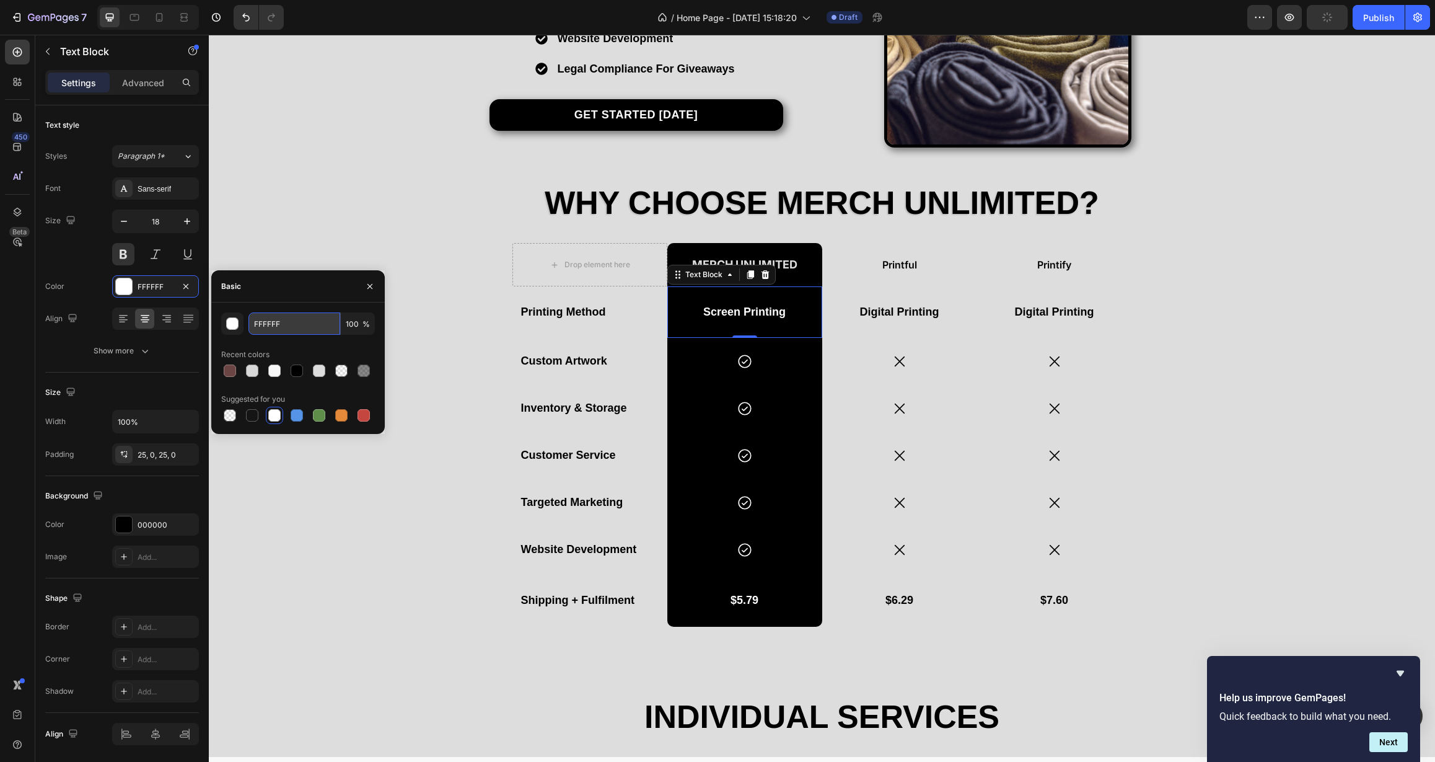
click at [301, 332] on input "FFFFFF" at bounding box center [295, 323] width 92 height 22
drag, startPoint x: 299, startPoint y: 327, endPoint x: 242, endPoint y: 325, distance: 57.0
click at [242, 325] on div "FFFFFF 100 %" at bounding box center [298, 323] width 154 height 22
paste input "DDDDDD"
type input "DDDDDD"
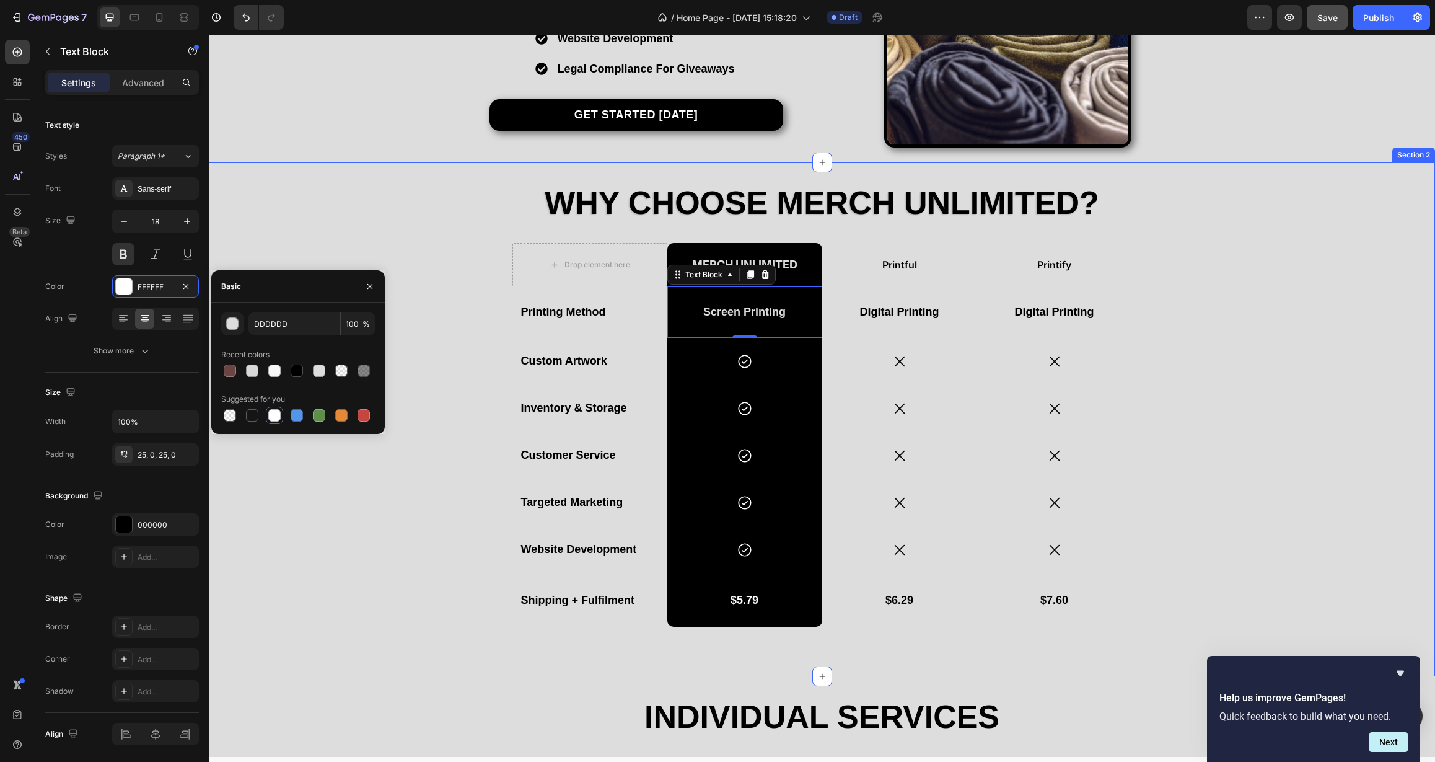
click at [338, 262] on div "Why Choose Merch Unlimited? Heading Drop element here Merch Unlimited Text Bloc…" at bounding box center [822, 419] width 1226 height 474
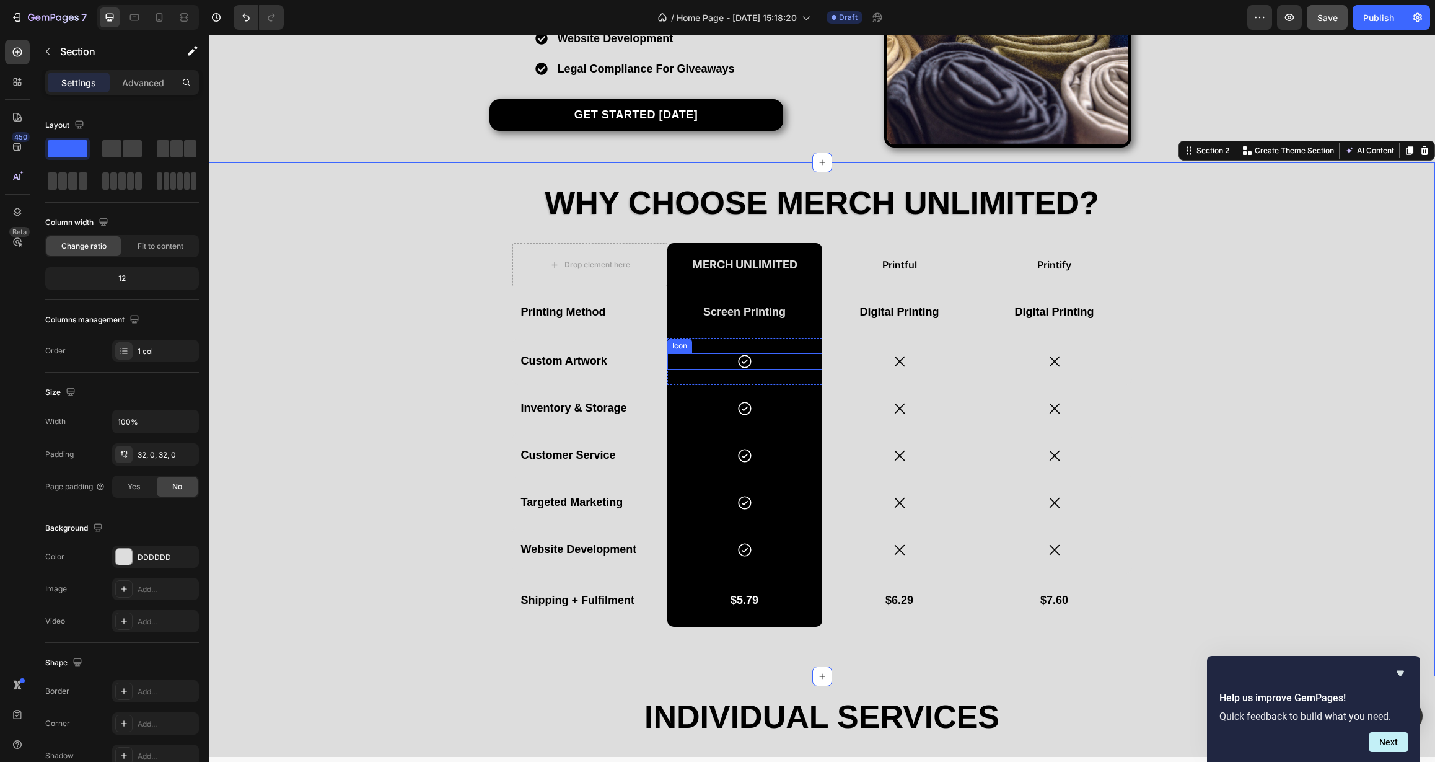
click at [754, 368] on div "Icon" at bounding box center [744, 361] width 155 height 16
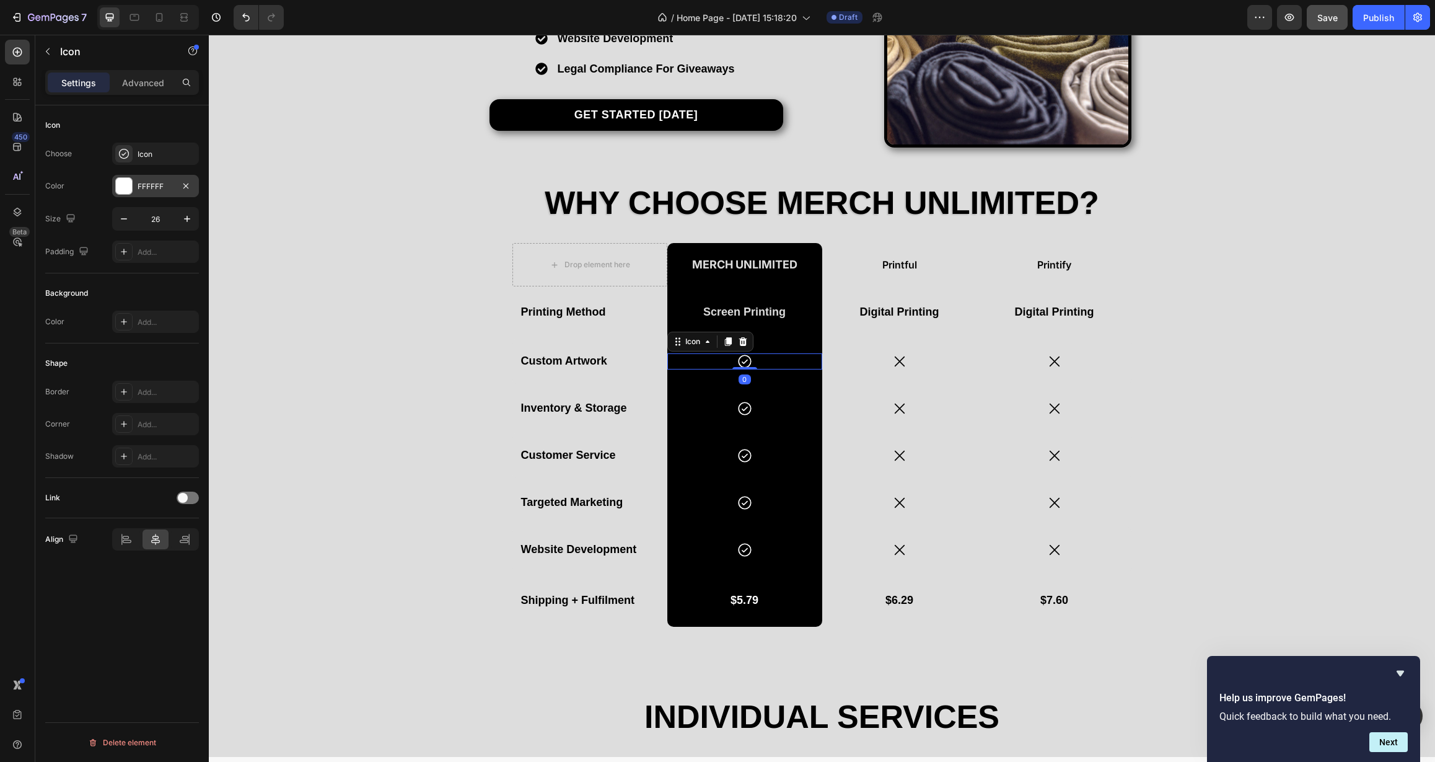
click at [154, 188] on div "FFFFFF" at bounding box center [156, 186] width 36 height 11
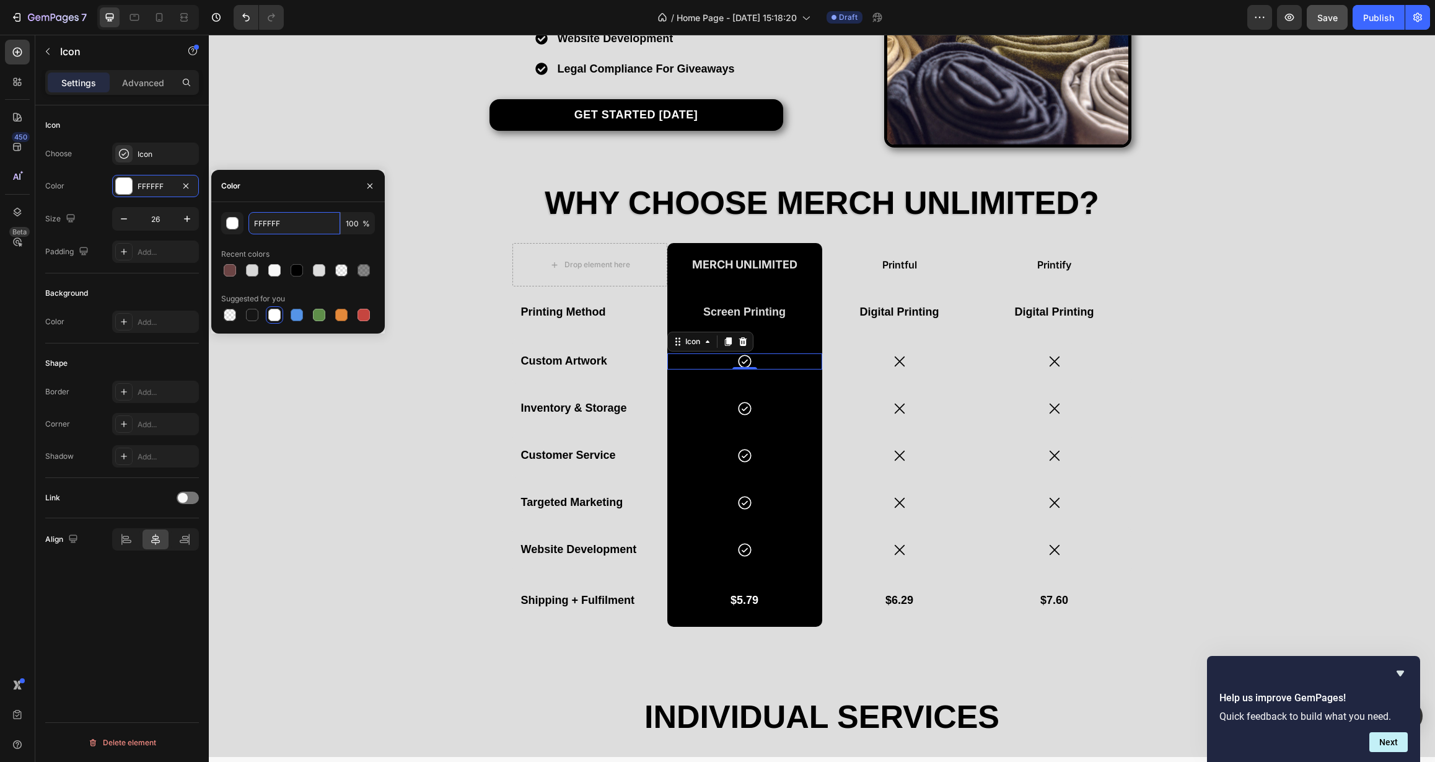
drag, startPoint x: 282, startPoint y: 226, endPoint x: 248, endPoint y: 225, distance: 34.1
click at [248, 225] on div "FFFFFF 100 %" at bounding box center [298, 223] width 154 height 22
paste input "DDDDDD"
type input "DDDDDD"
click at [746, 412] on icon at bounding box center [745, 408] width 16 height 16
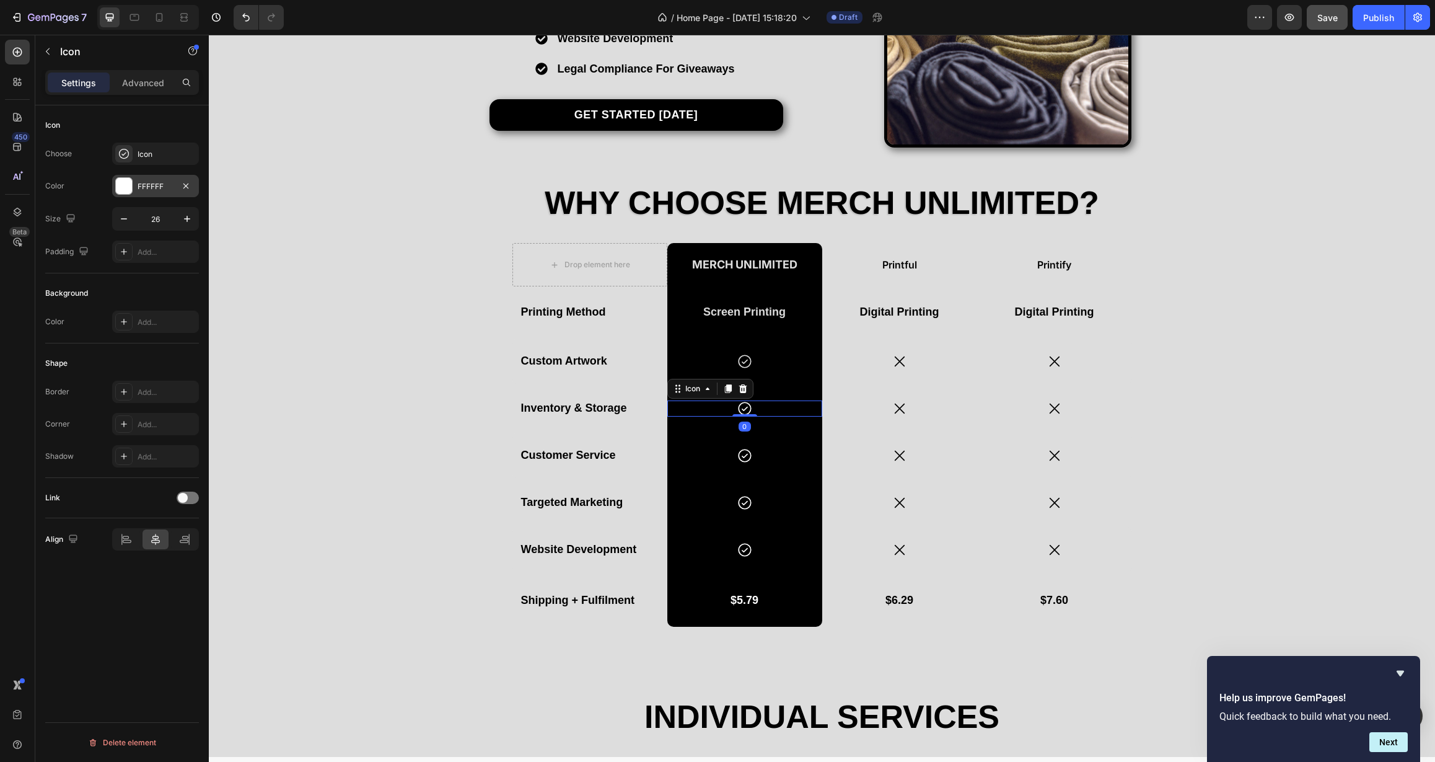
click at [153, 186] on div "FFFFFF" at bounding box center [156, 186] width 36 height 11
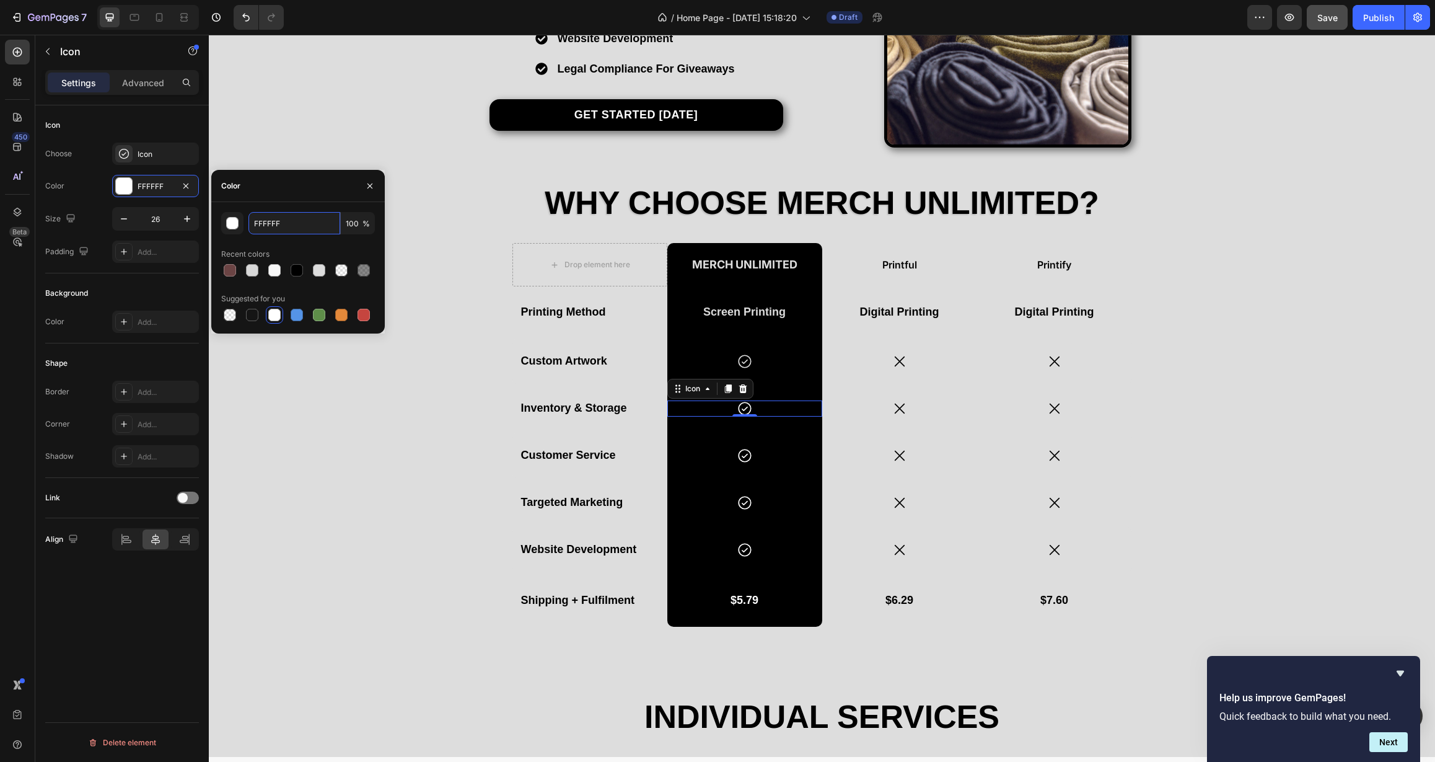
drag, startPoint x: 287, startPoint y: 223, endPoint x: 217, endPoint y: 224, distance: 70.0
click at [217, 224] on div "FFFFFF 100 % Recent colors Suggested for you" at bounding box center [298, 268] width 174 height 112
paste input "DDDDDD"
type input "DDDDDD"
click at [744, 453] on icon at bounding box center [745, 455] width 16 height 16
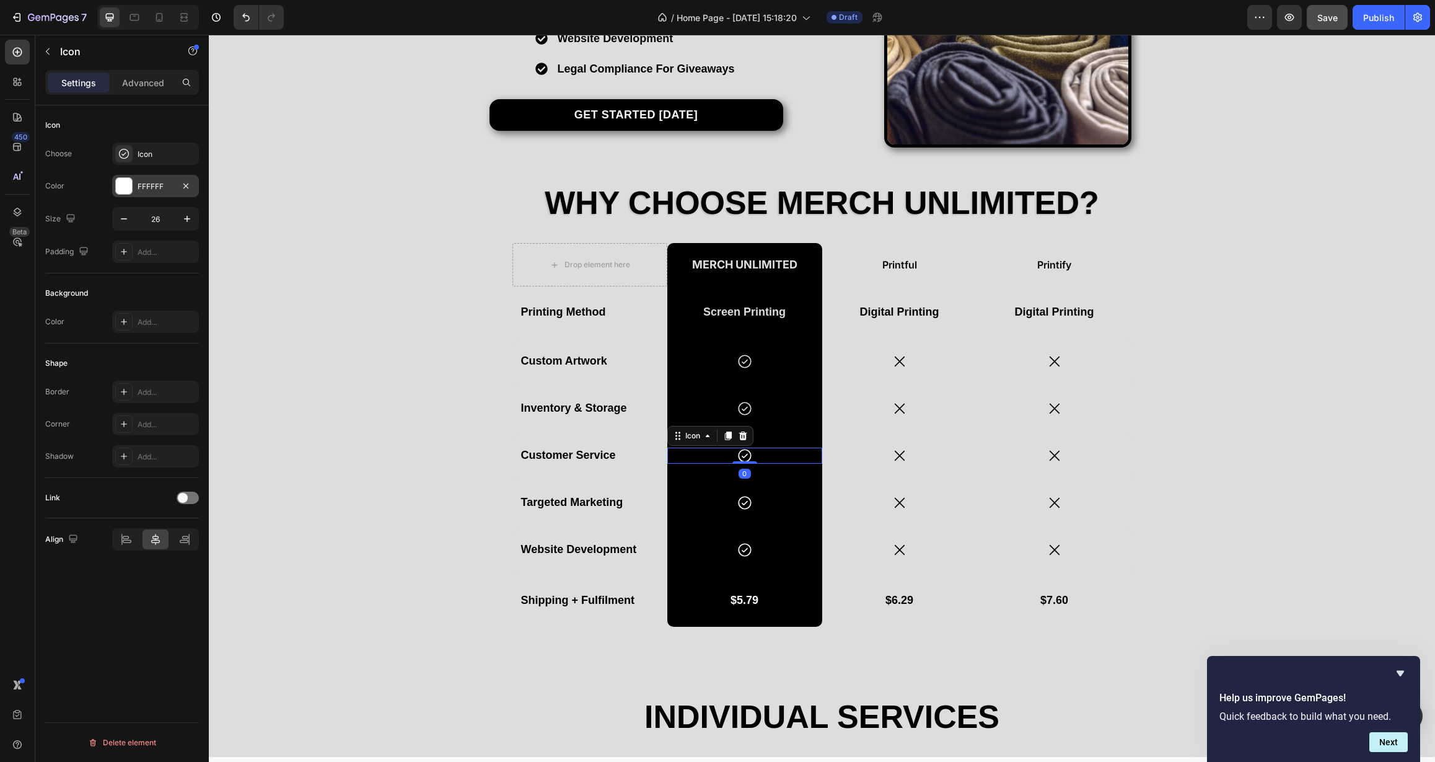
click at [168, 189] on div "FFFFFF" at bounding box center [156, 186] width 36 height 11
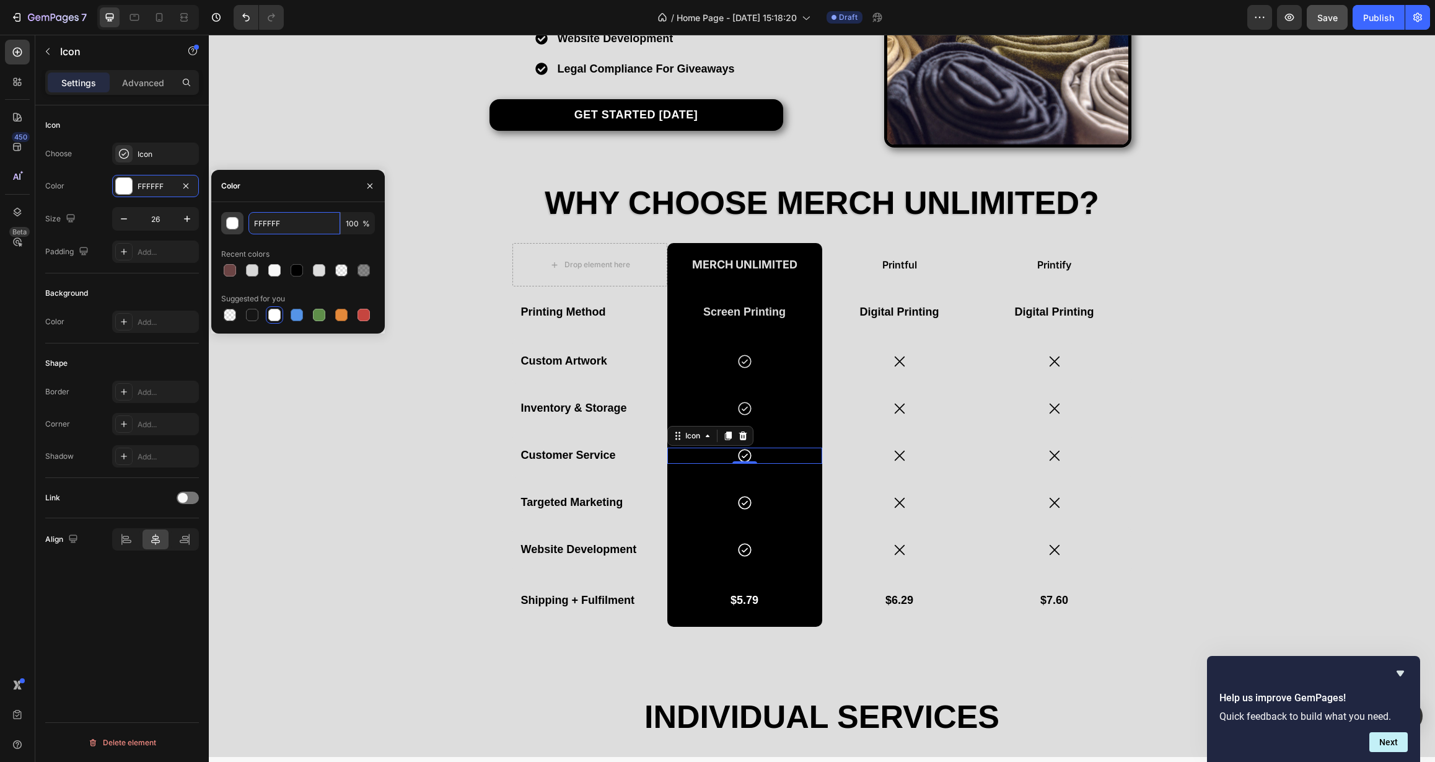
drag, startPoint x: 290, startPoint y: 226, endPoint x: 236, endPoint y: 224, distance: 54.6
click at [236, 224] on div "FFFFFF 100 %" at bounding box center [298, 223] width 154 height 22
paste input "DDDDDD"
type input "DDDDDD"
click at [739, 503] on icon at bounding box center [745, 503] width 16 height 16
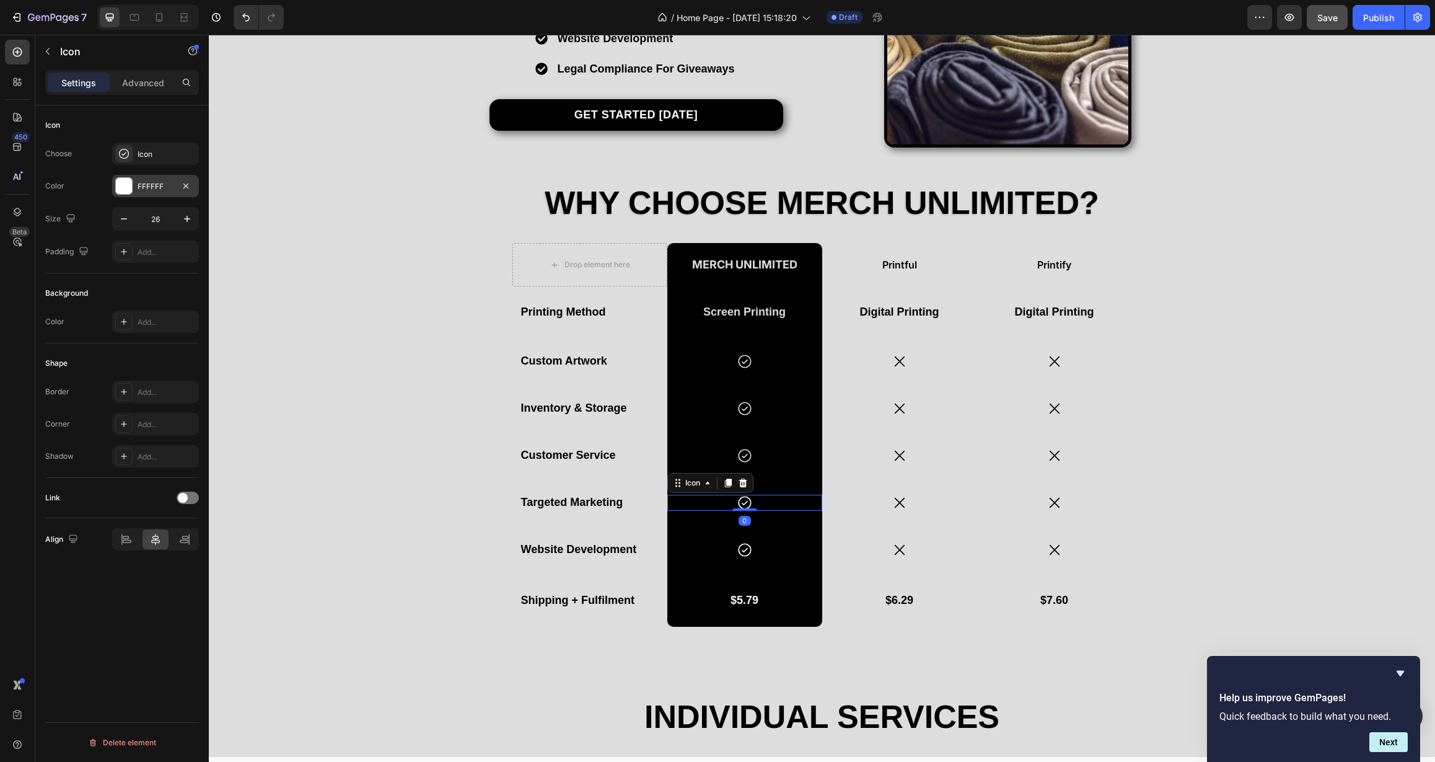
click at [159, 192] on div "FFFFFF" at bounding box center [155, 186] width 87 height 22
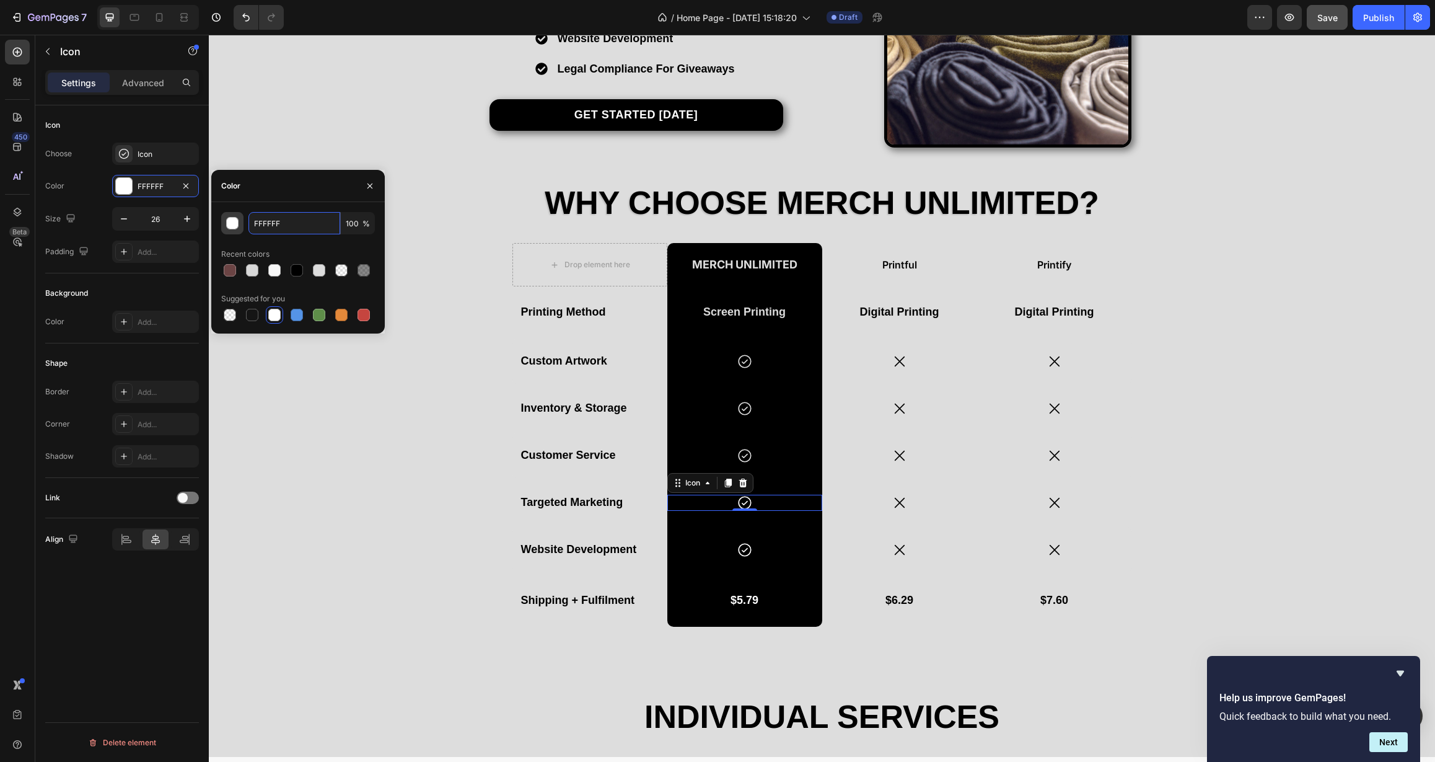
drag, startPoint x: 281, startPoint y: 225, endPoint x: 234, endPoint y: 224, distance: 47.7
click at [234, 224] on div "FFFFFF 100 %" at bounding box center [298, 223] width 154 height 22
paste input "DDDDDD"
type input "DDDDDD"
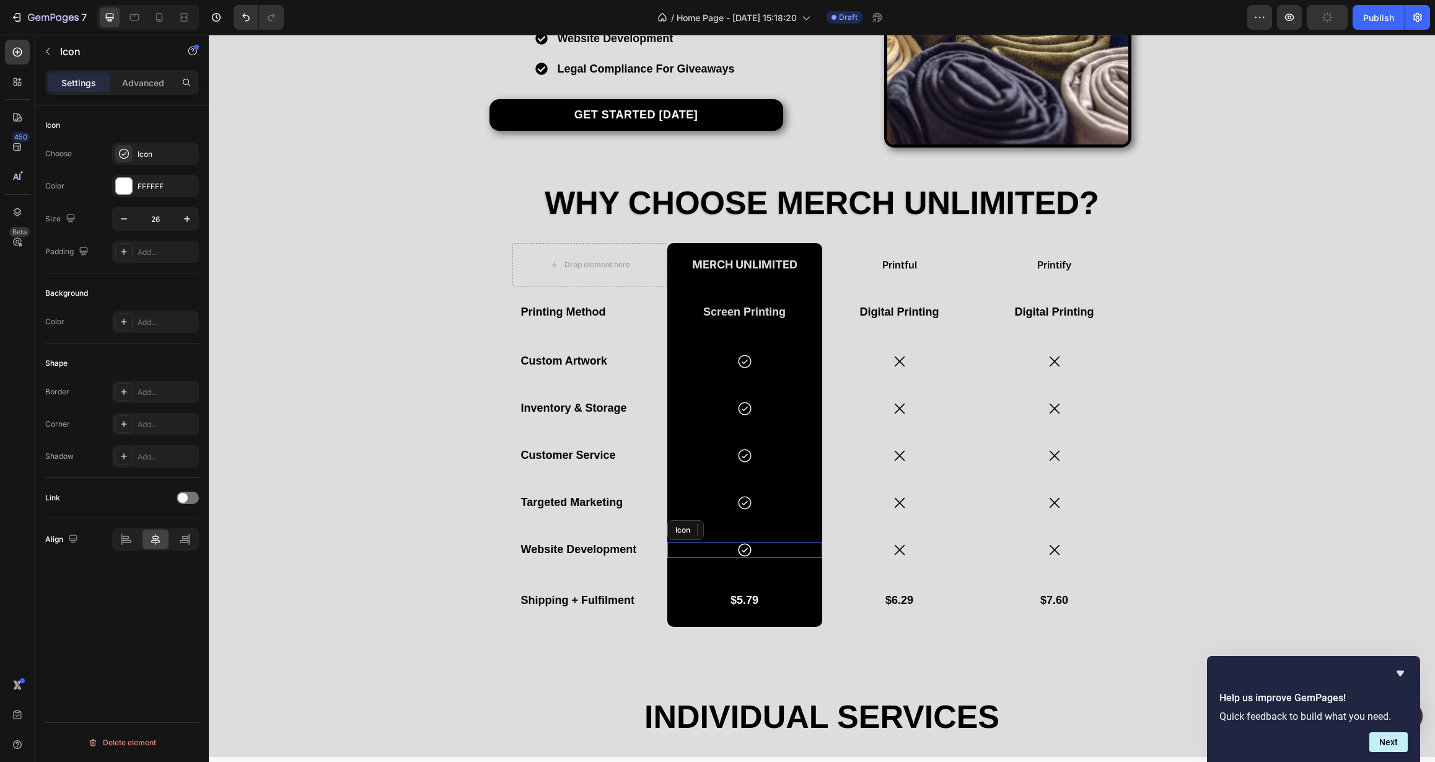
click at [738, 556] on div "Icon" at bounding box center [744, 550] width 155 height 16
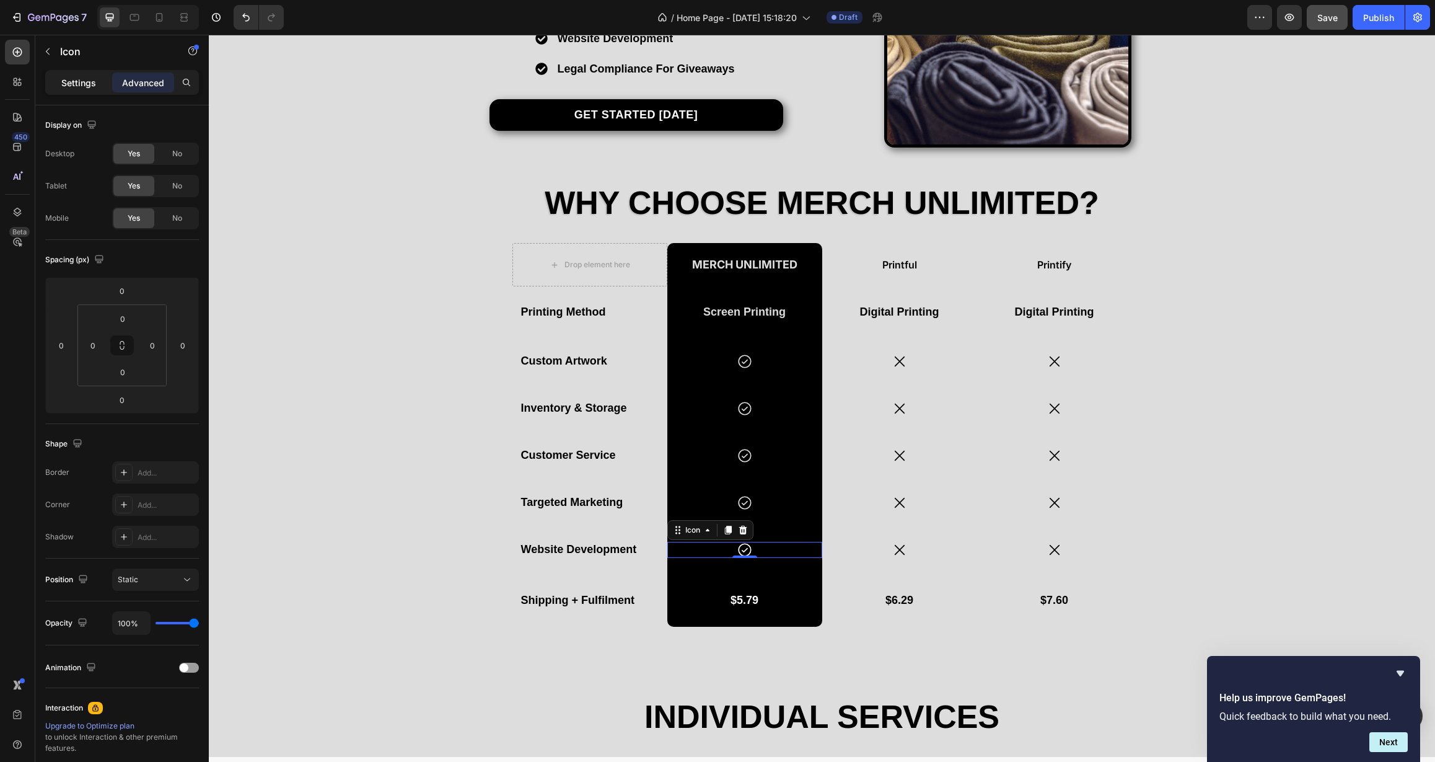
click at [71, 76] on p "Settings" at bounding box center [78, 82] width 35 height 13
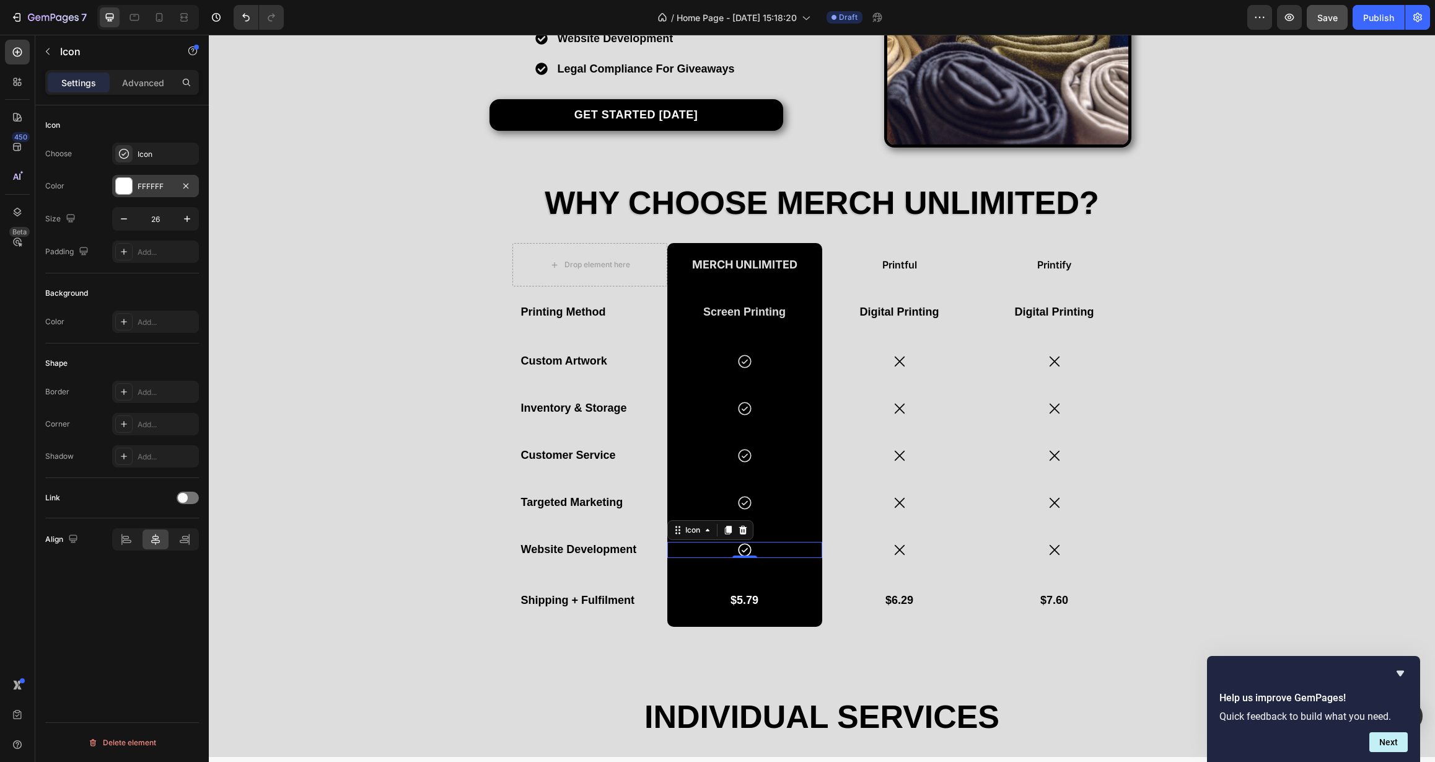
click at [150, 182] on div "FFFFFF" at bounding box center [156, 186] width 36 height 11
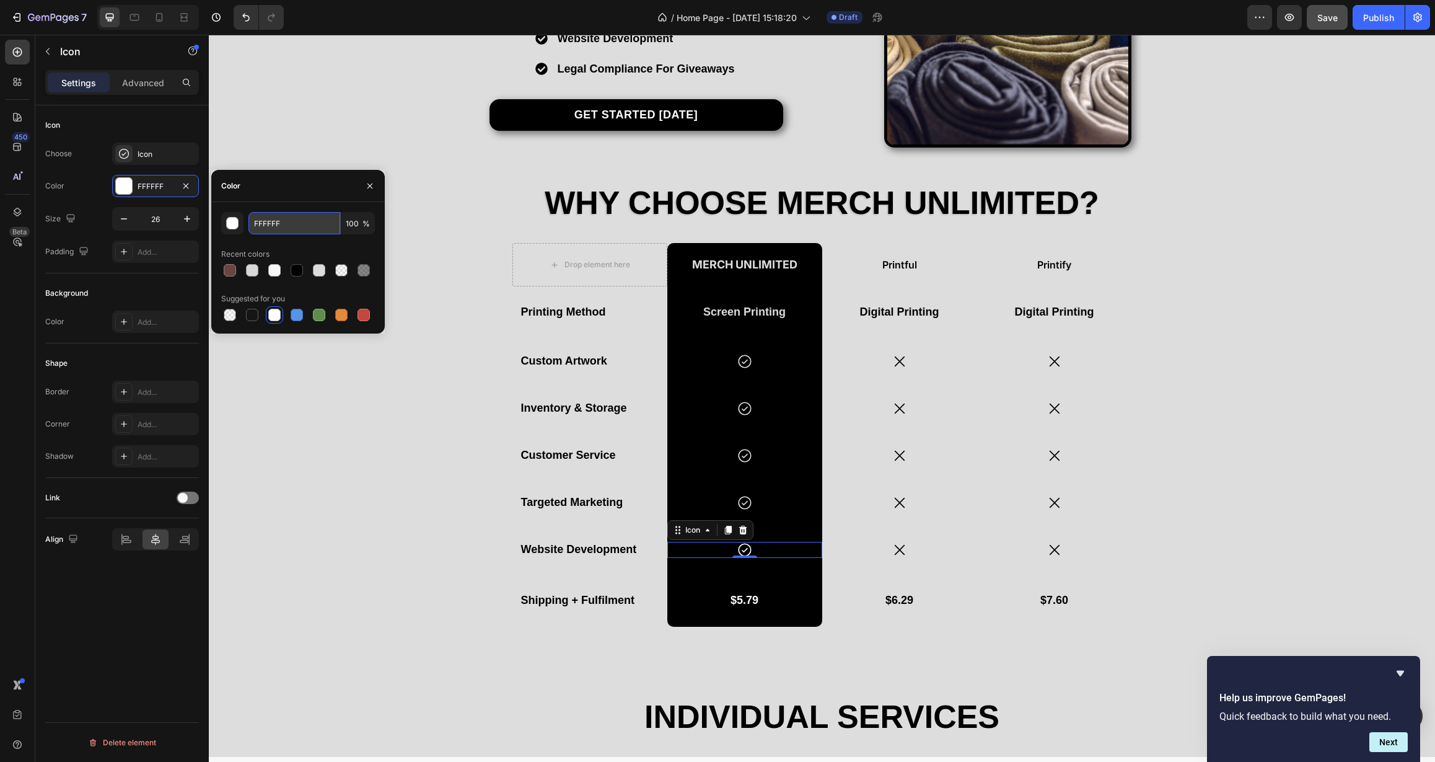
click at [283, 213] on input "FFFFFF" at bounding box center [295, 223] width 92 height 22
drag, startPoint x: 287, startPoint y: 219, endPoint x: 244, endPoint y: 220, distance: 43.4
click at [244, 220] on div "FFFFFF 100 %" at bounding box center [298, 223] width 154 height 22
paste input "DDDDDD"
type input "DDDDDD"
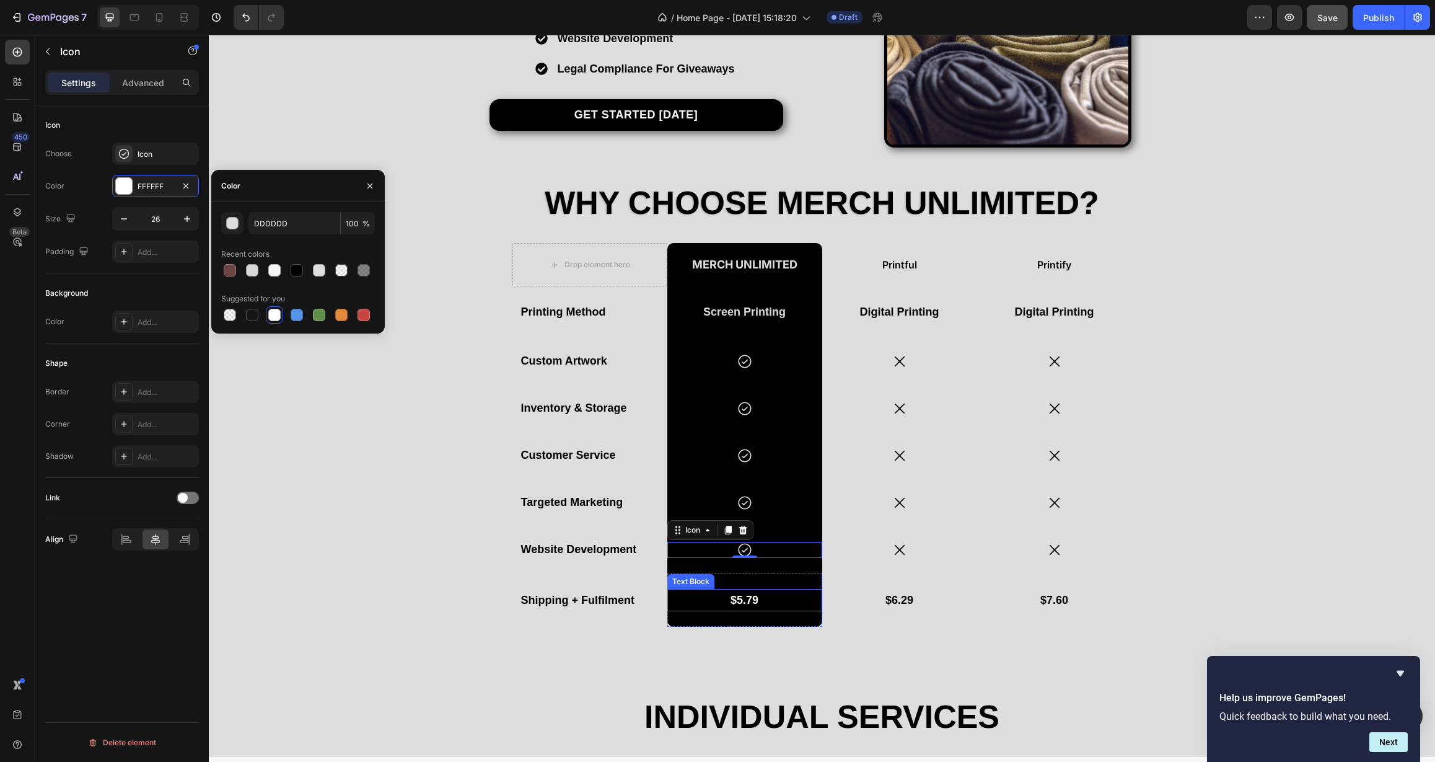
click at [743, 604] on p "$5.79" at bounding box center [745, 600] width 123 height 20
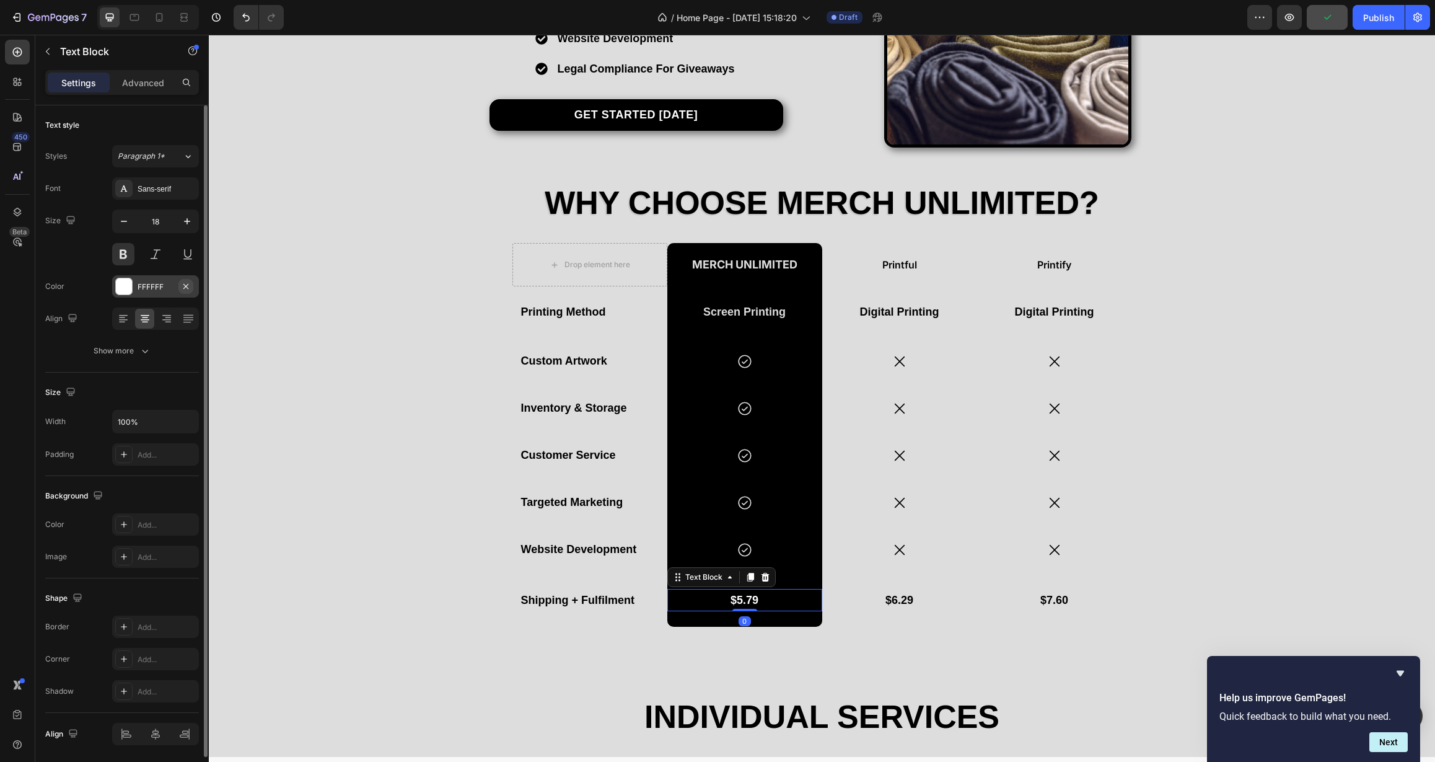
click at [188, 288] on icon "button" at bounding box center [186, 286] width 10 height 10
click at [158, 289] on div "Add..." at bounding box center [167, 286] width 58 height 11
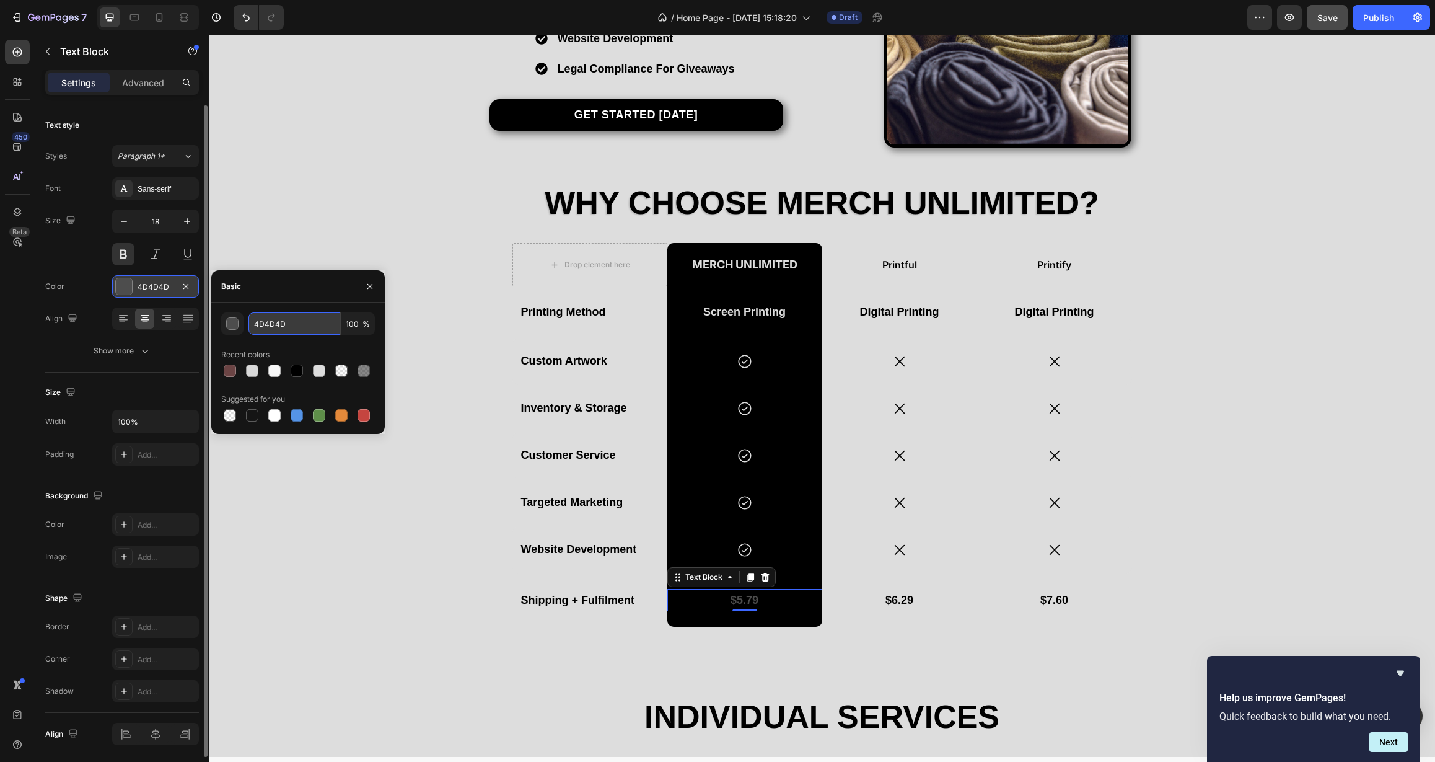
click at [299, 328] on input "4D4D4D" at bounding box center [295, 323] width 92 height 22
drag, startPoint x: 295, startPoint y: 326, endPoint x: 244, endPoint y: 322, distance: 51.0
click at [244, 322] on div "4D4D4D 100 %" at bounding box center [298, 323] width 154 height 22
paste input "DDDDD"
type input "DDDDDD"
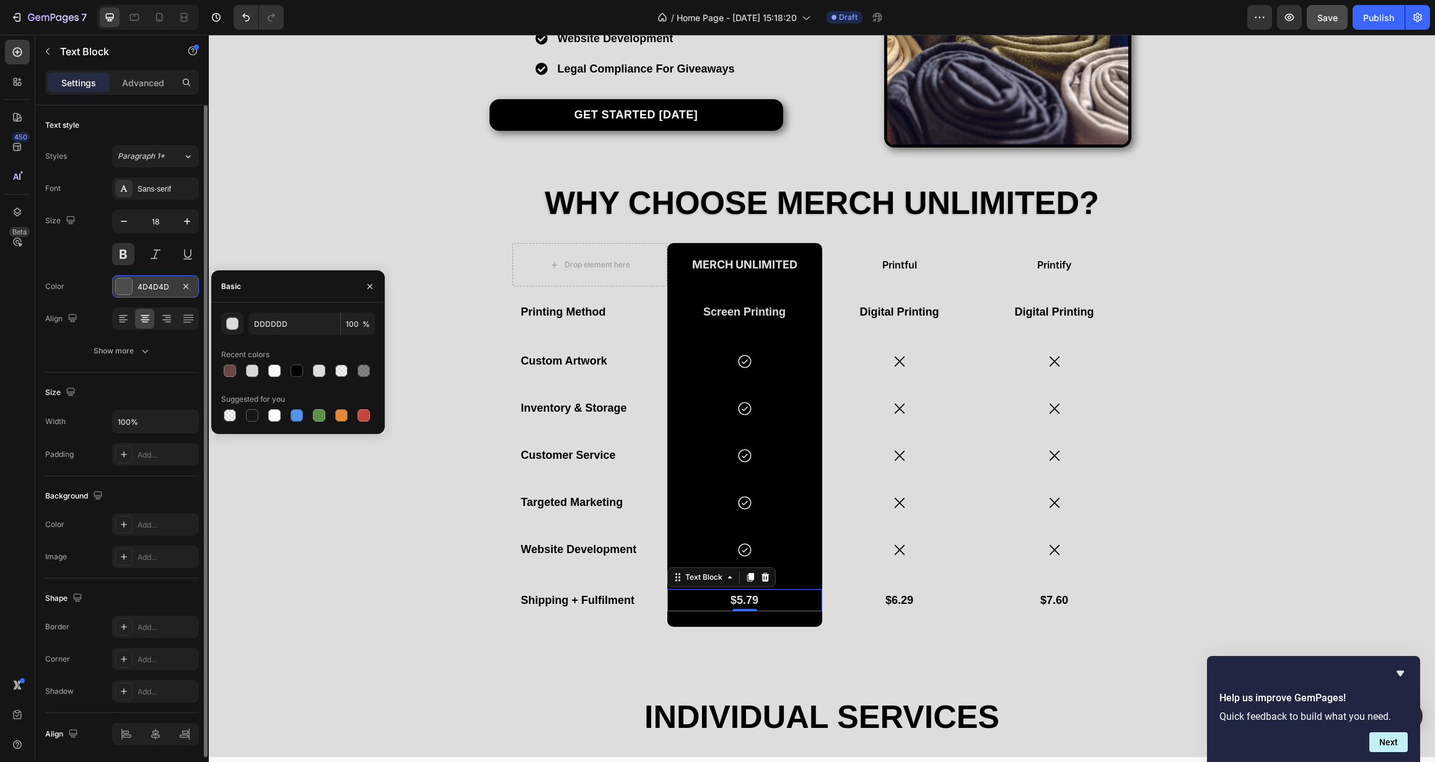
click at [272, 294] on div "Basic" at bounding box center [298, 286] width 174 height 32
click at [371, 288] on icon "button" at bounding box center [370, 286] width 10 height 10
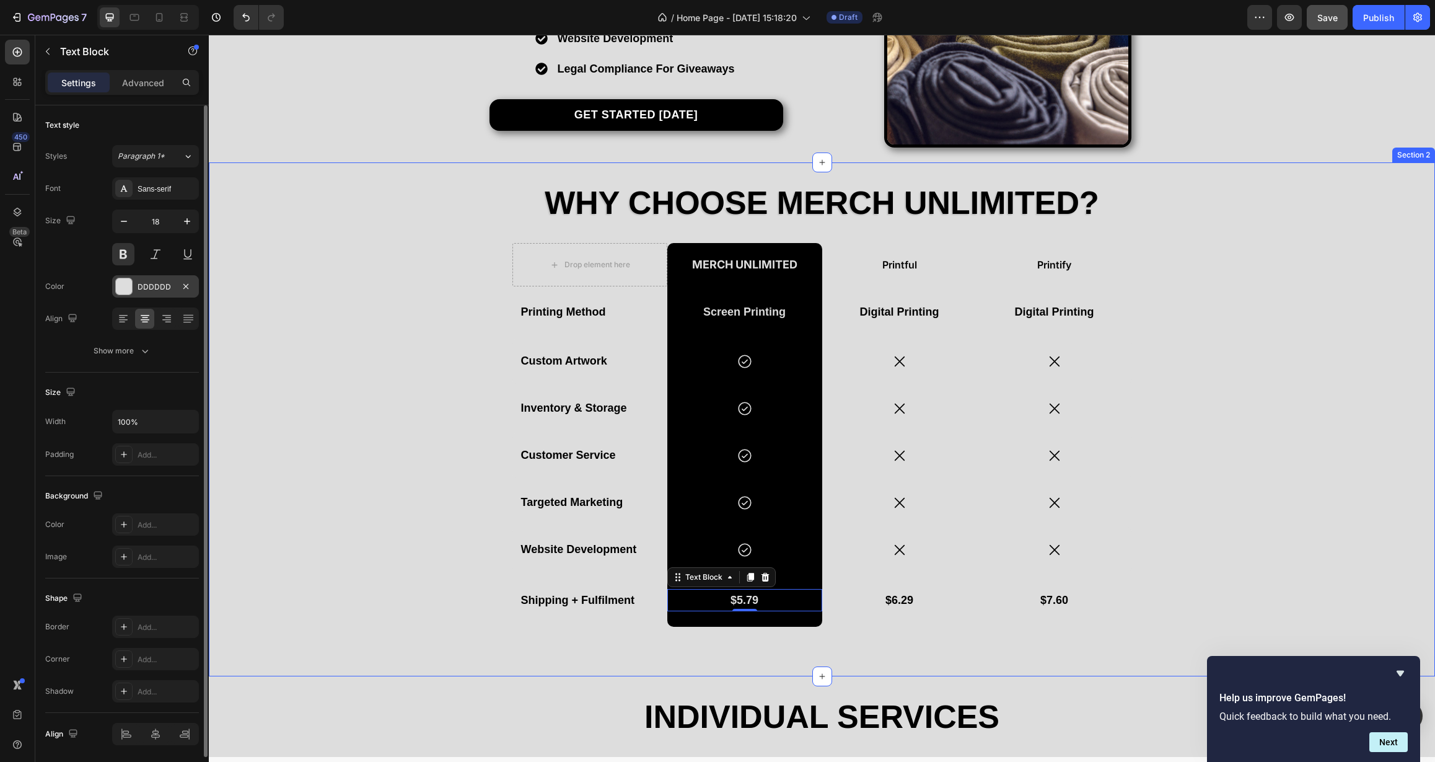
click at [498, 430] on div "Why Choose Merch Unlimited? Heading Drop element here Merch Unlimited Text Bloc…" at bounding box center [822, 419] width 1226 height 474
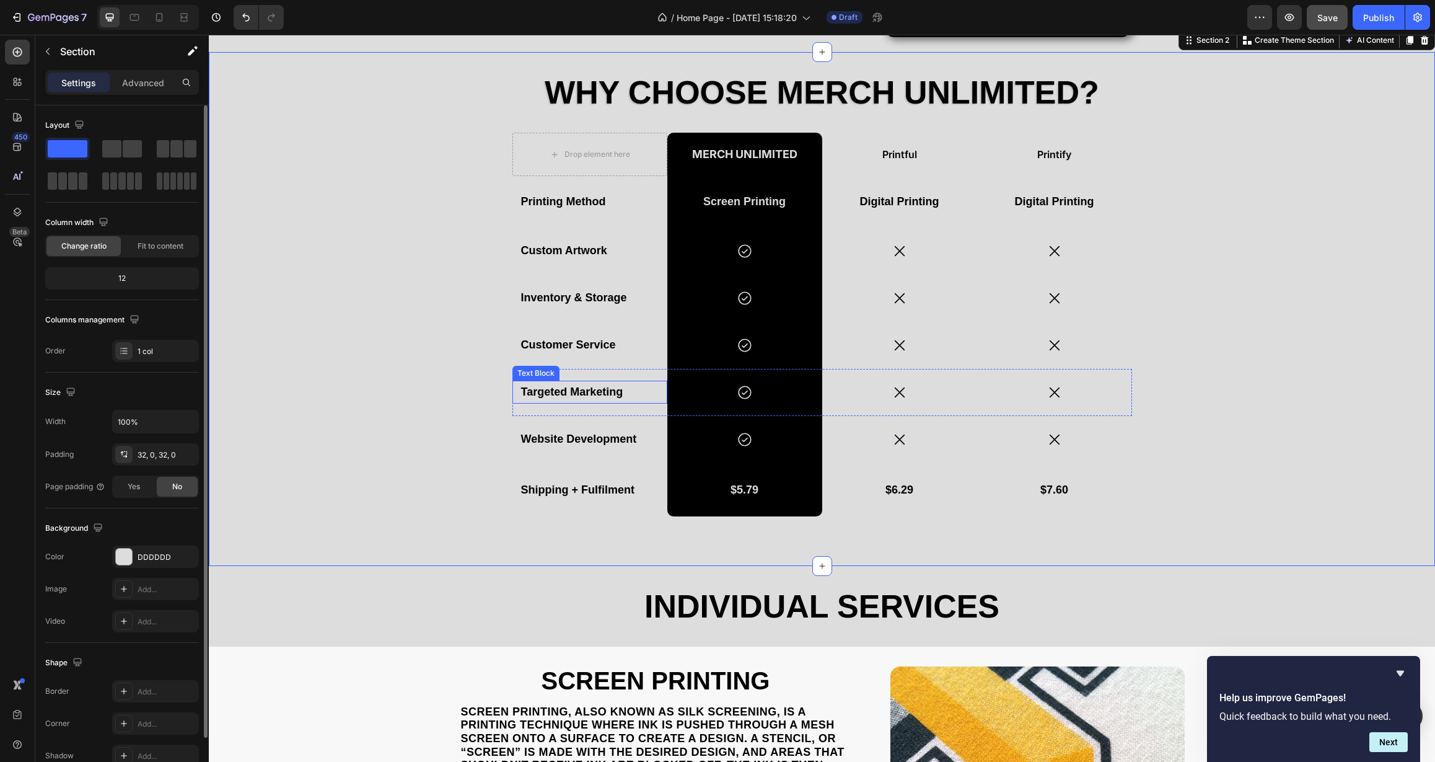
scroll to position [545, 0]
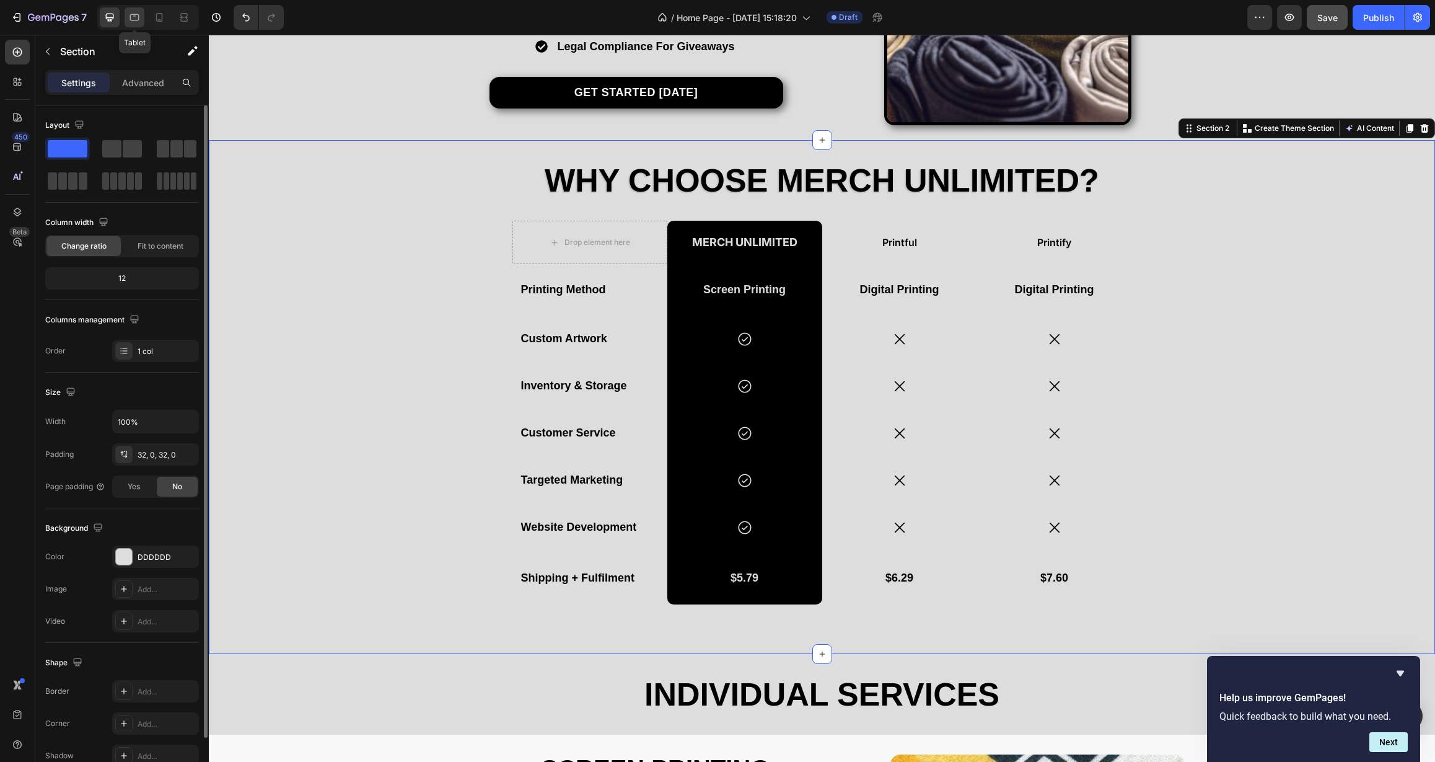
click at [139, 17] on icon at bounding box center [134, 17] width 9 height 7
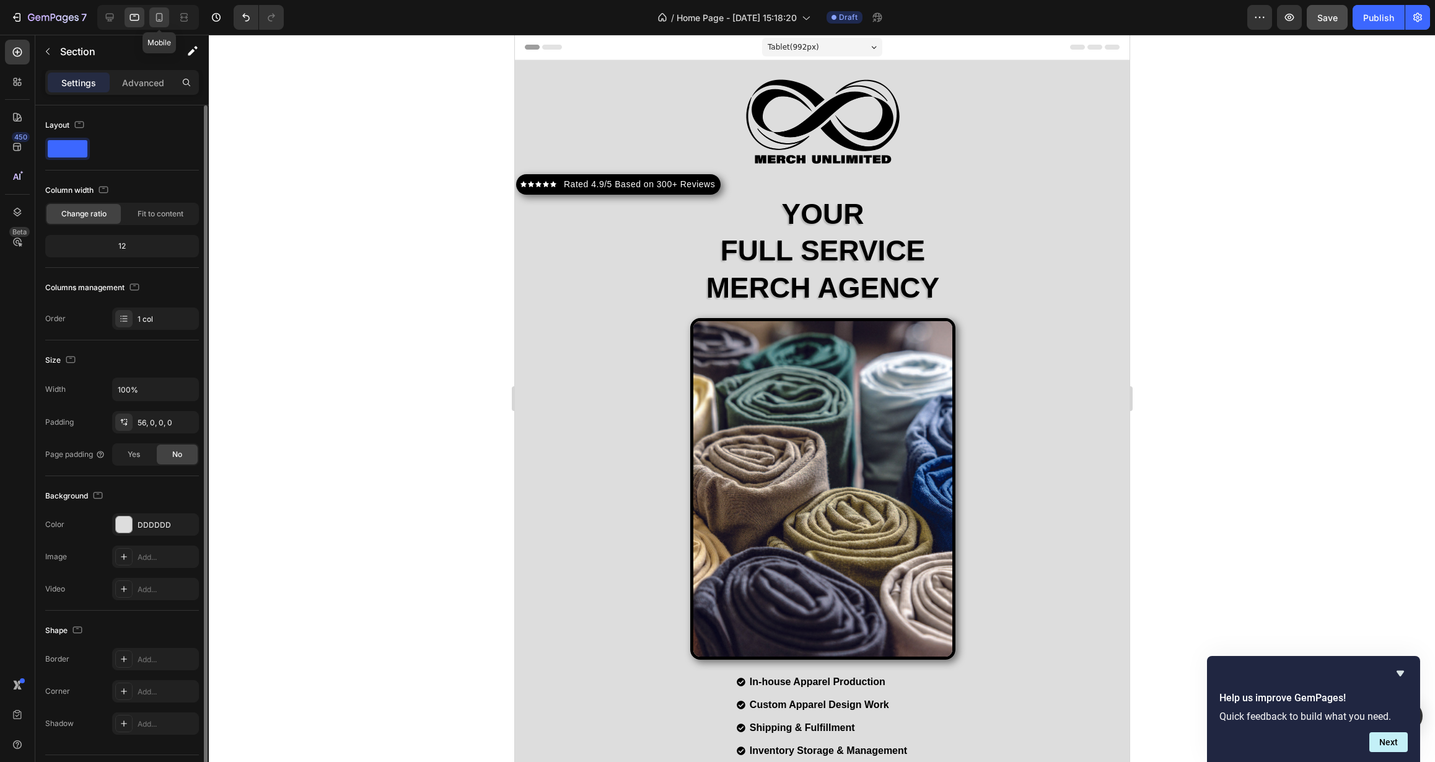
click at [162, 20] on icon at bounding box center [159, 17] width 7 height 9
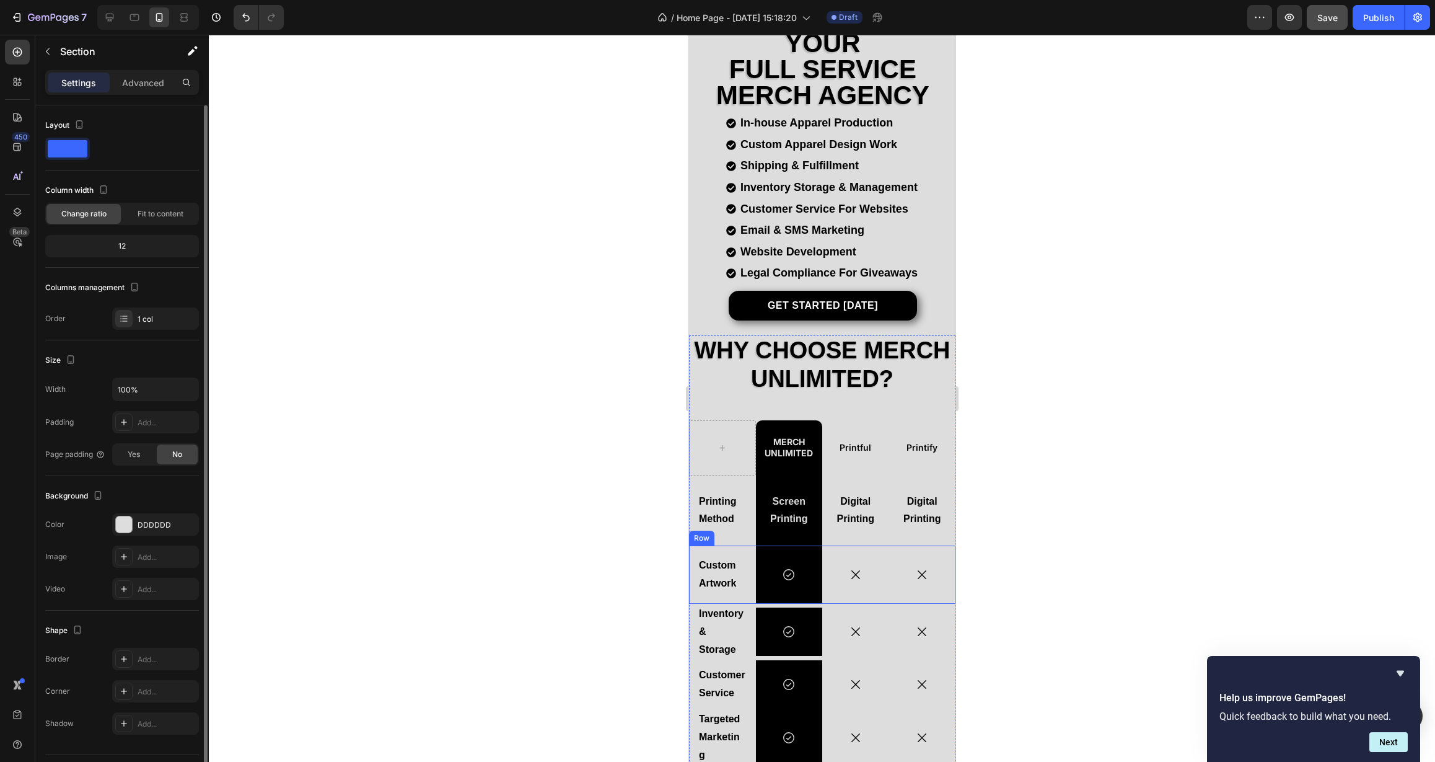
scroll to position [201, 0]
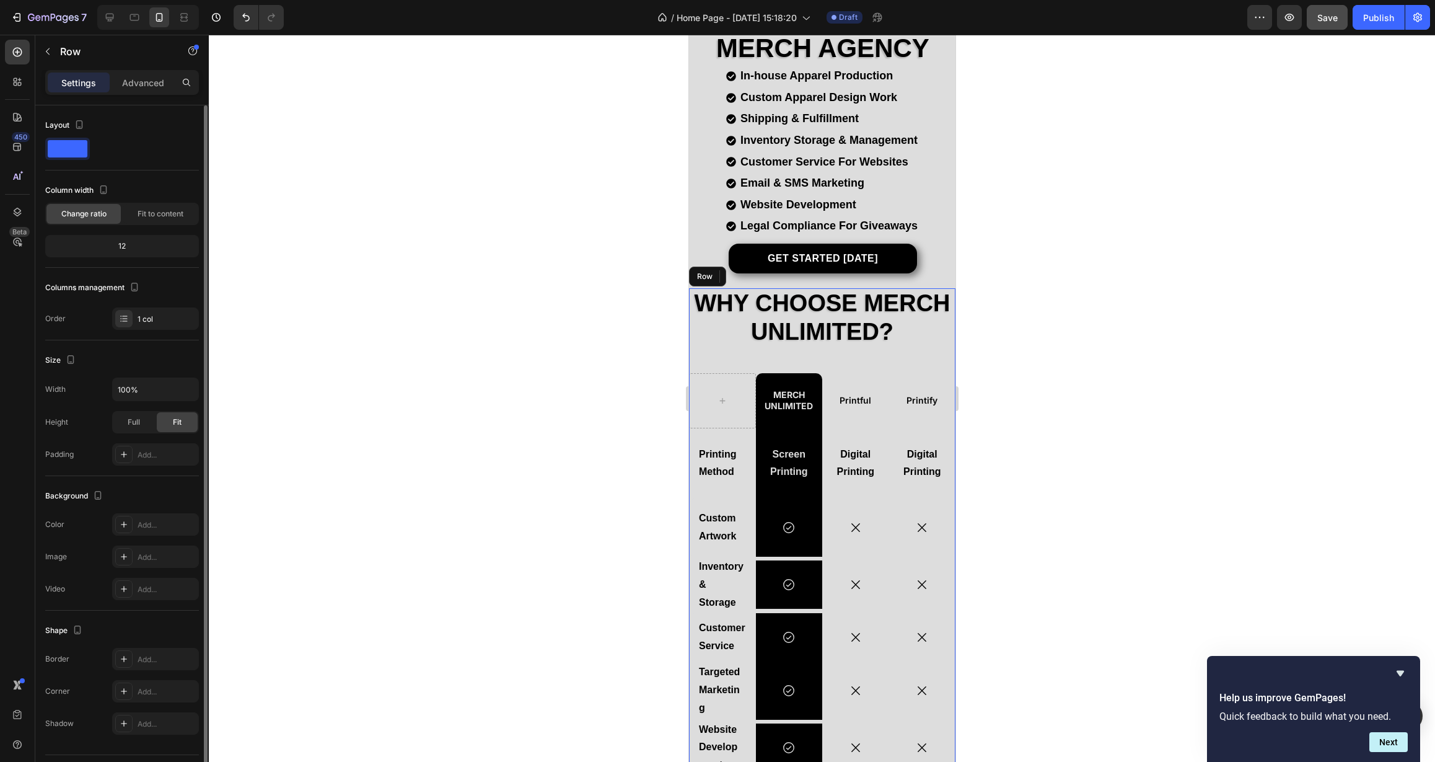
click at [712, 359] on div "Why Choose Merch Unlimited? Heading Merch Unlimited Text Block Printful Text Bl…" at bounding box center [822, 581] width 266 height 587
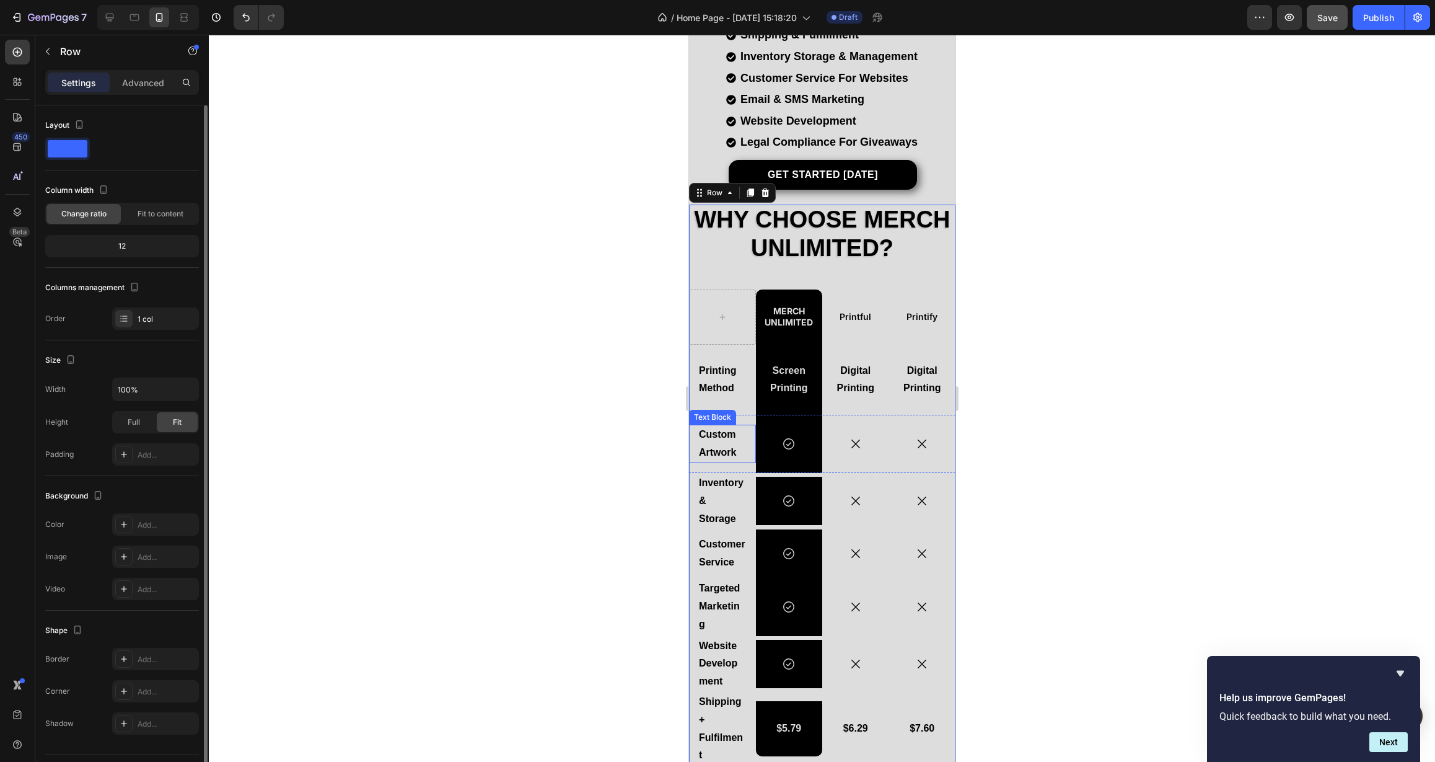
scroll to position [310, 0]
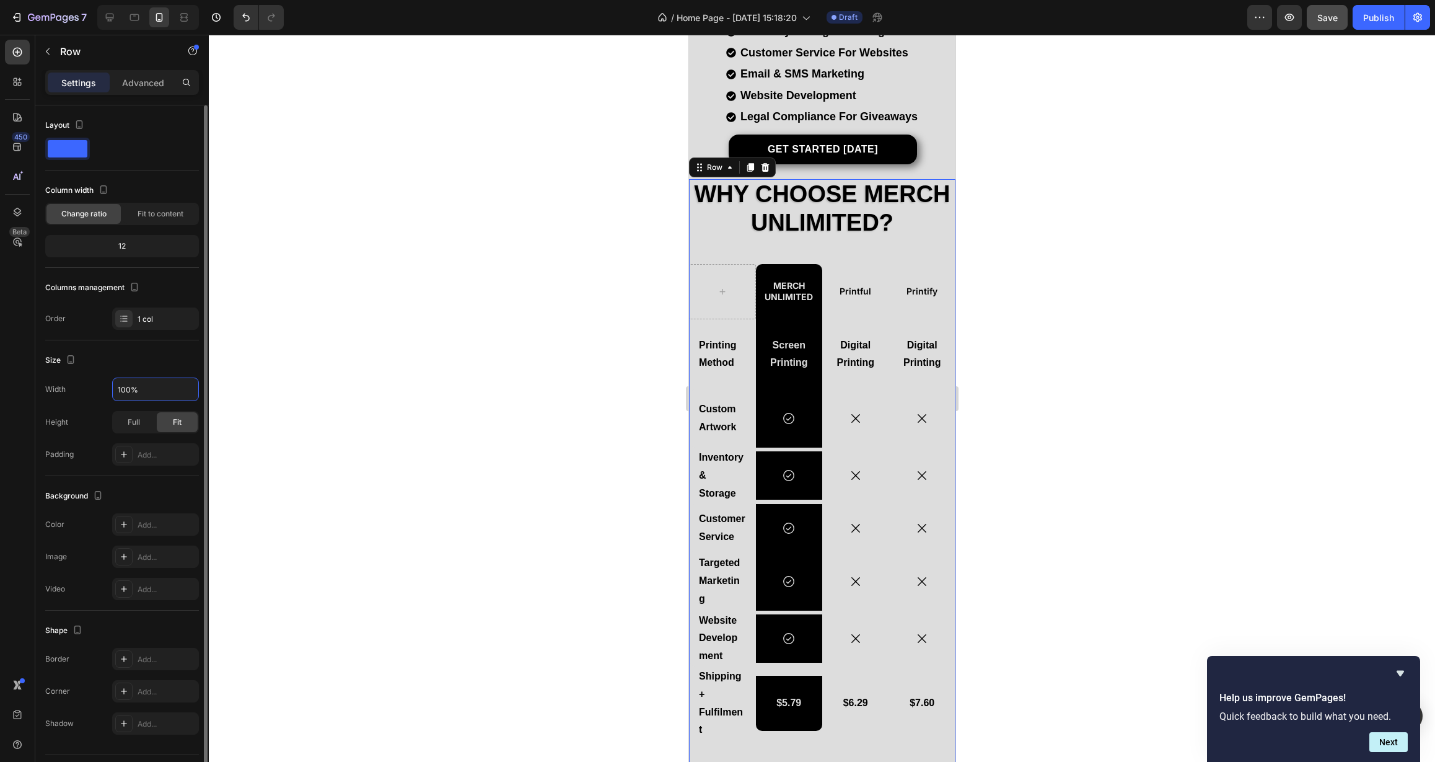
drag, startPoint x: 152, startPoint y: 387, endPoint x: 92, endPoint y: 387, distance: 60.7
click at [92, 387] on div "Width 100%" at bounding box center [122, 389] width 154 height 24
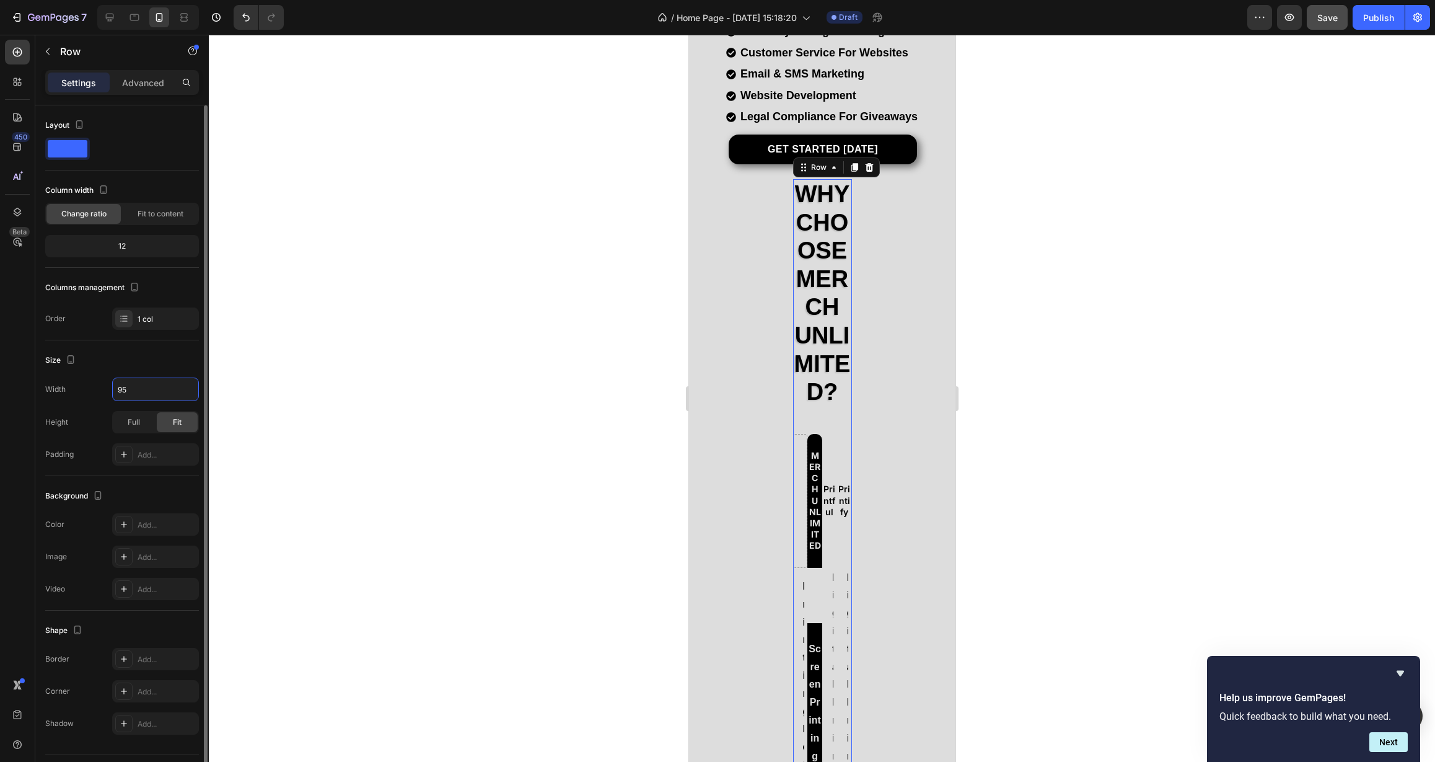
type input "95%"
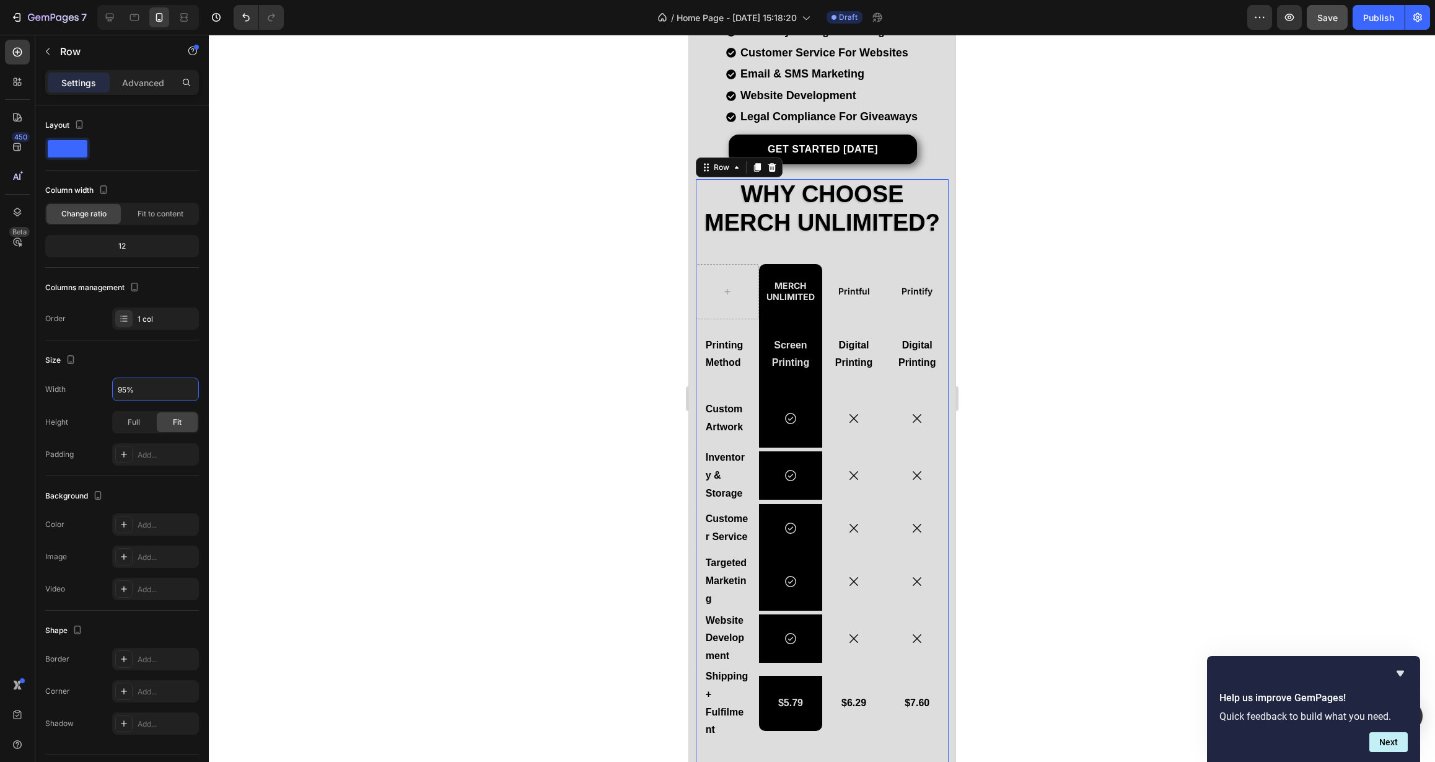
click at [457, 330] on div at bounding box center [822, 398] width 1226 height 727
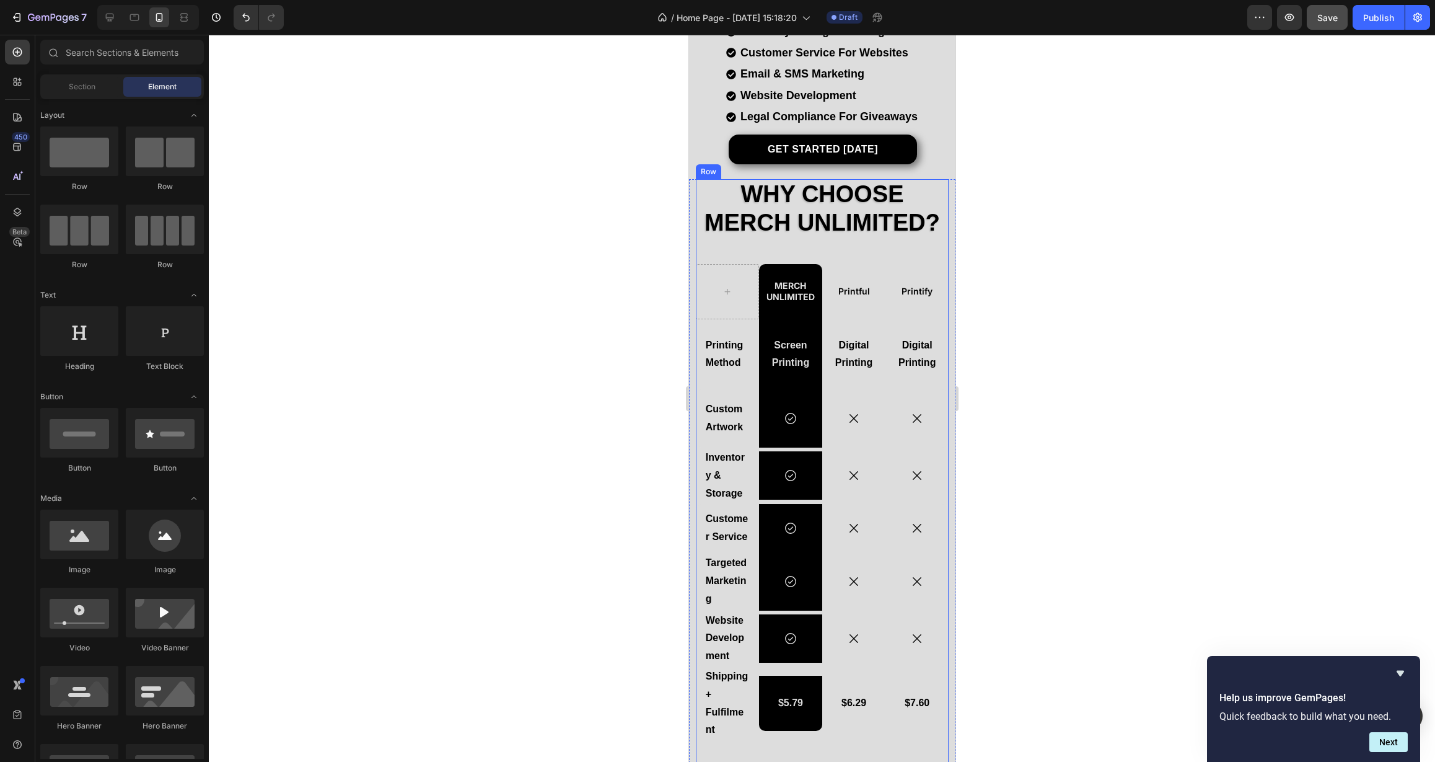
click at [705, 238] on div "Why Choose Merch Unlimited? Heading Merch Unlimited Text Block Printful Text Bl…" at bounding box center [821, 472] width 253 height 587
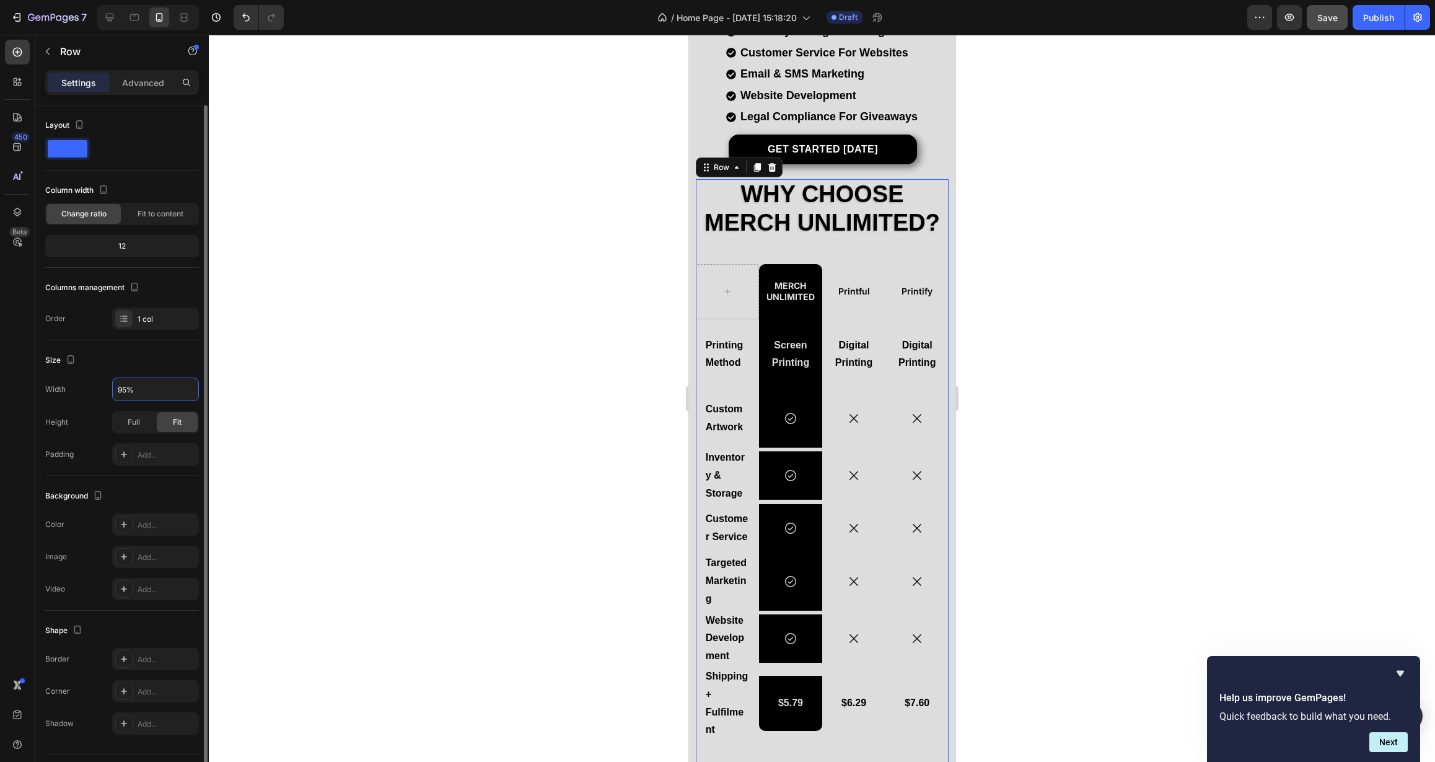
drag, startPoint x: 156, startPoint y: 392, endPoint x: 103, endPoint y: 393, distance: 53.3
click at [103, 393] on div "Width 95%" at bounding box center [122, 389] width 154 height 24
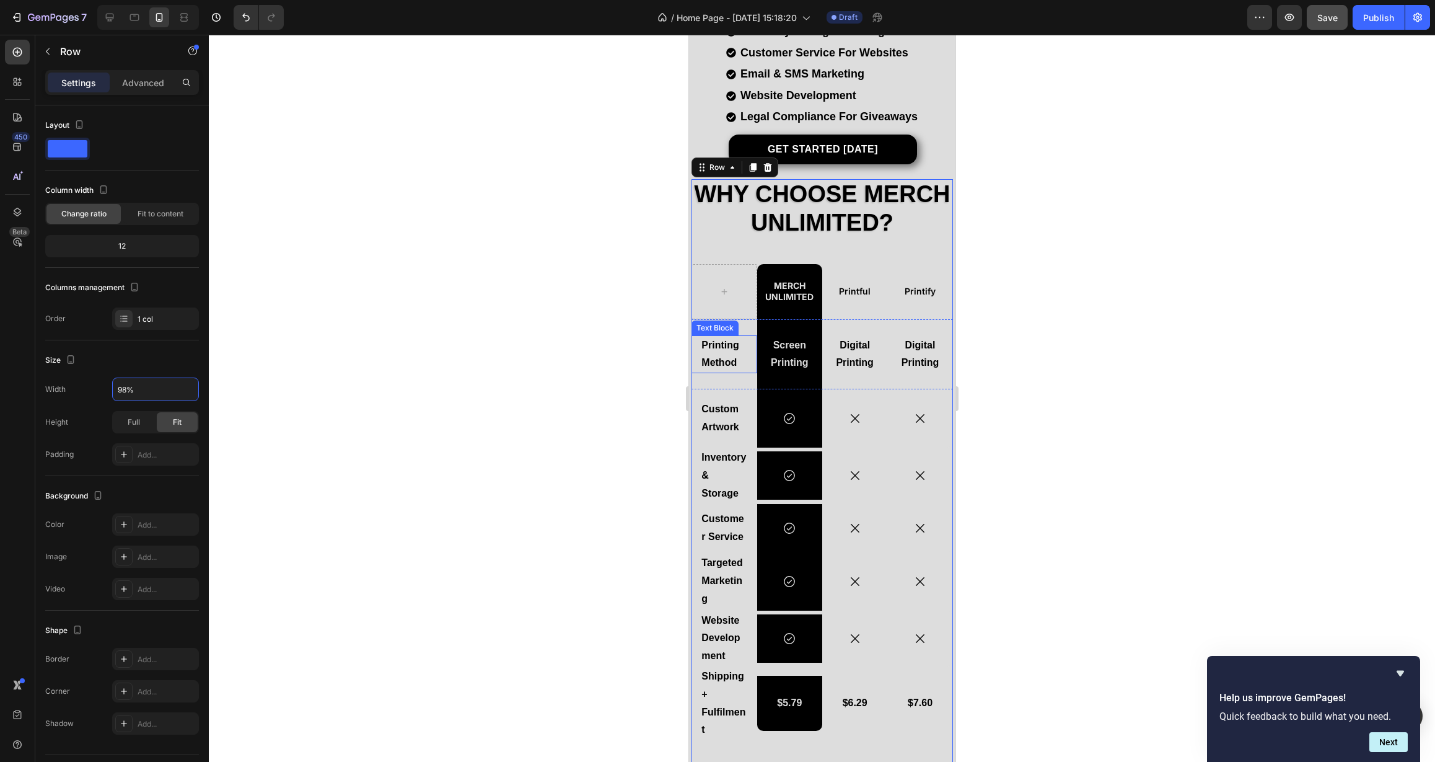
type input "98%"
click at [635, 340] on div at bounding box center [822, 398] width 1226 height 727
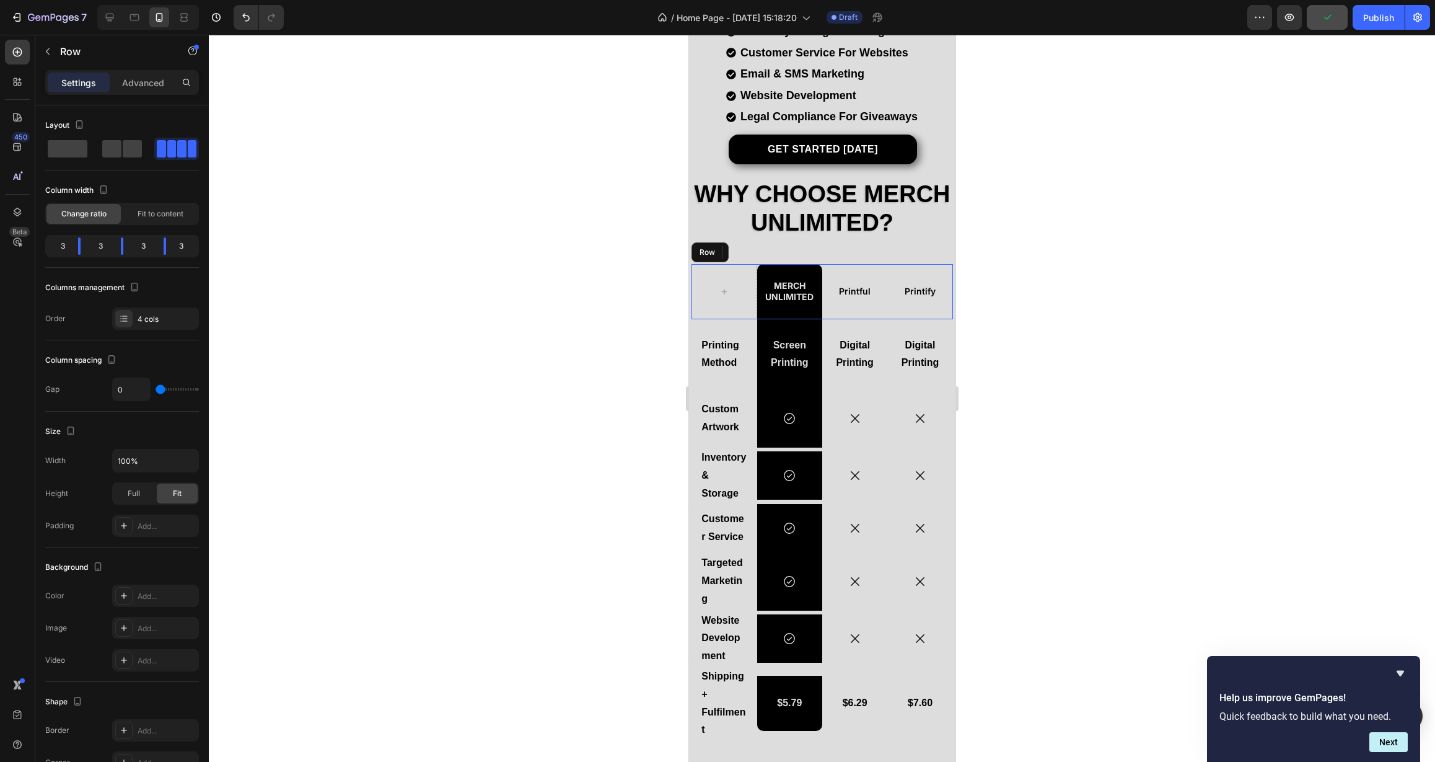
click at [879, 296] on div "Printful Text Block" at bounding box center [854, 291] width 65 height 55
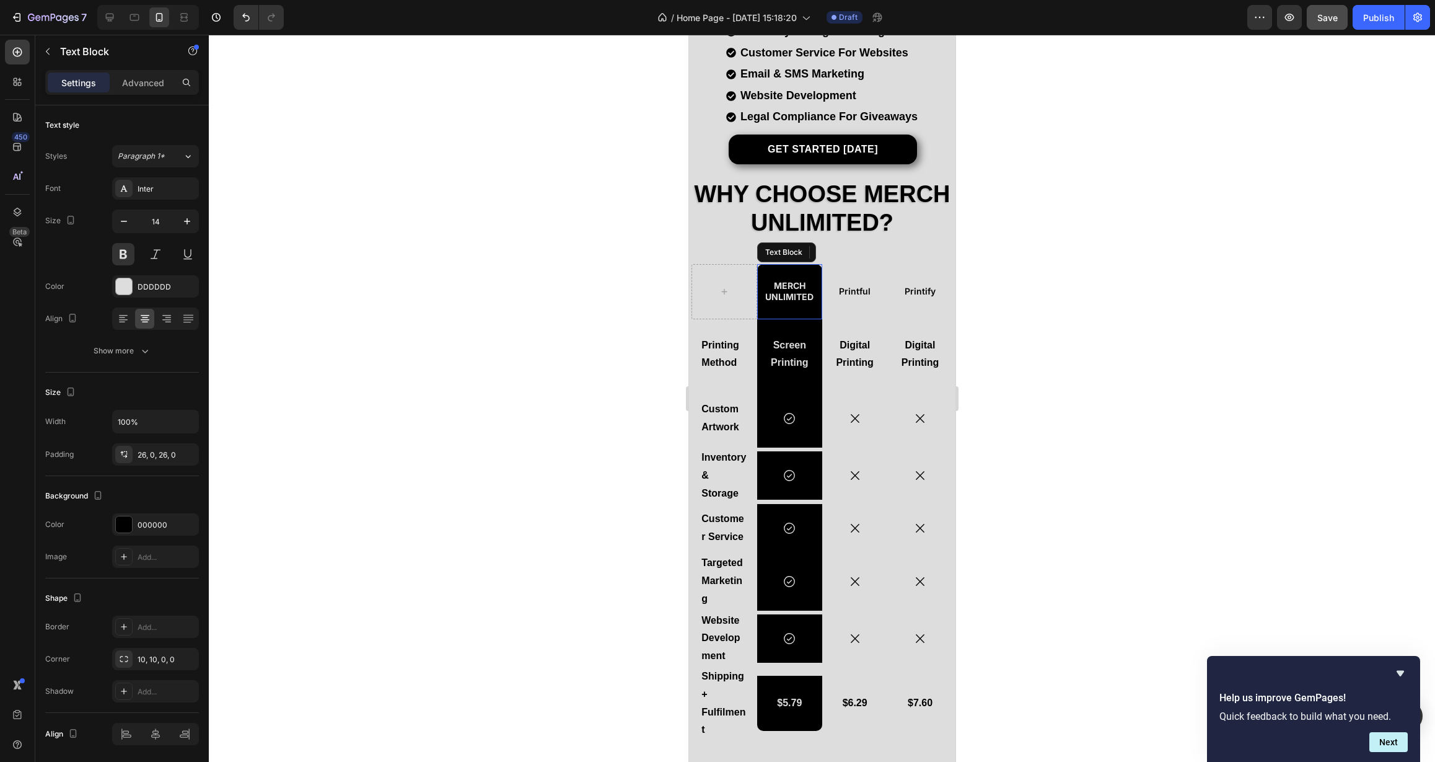
click at [781, 284] on p "Merch Unlimited" at bounding box center [789, 291] width 63 height 22
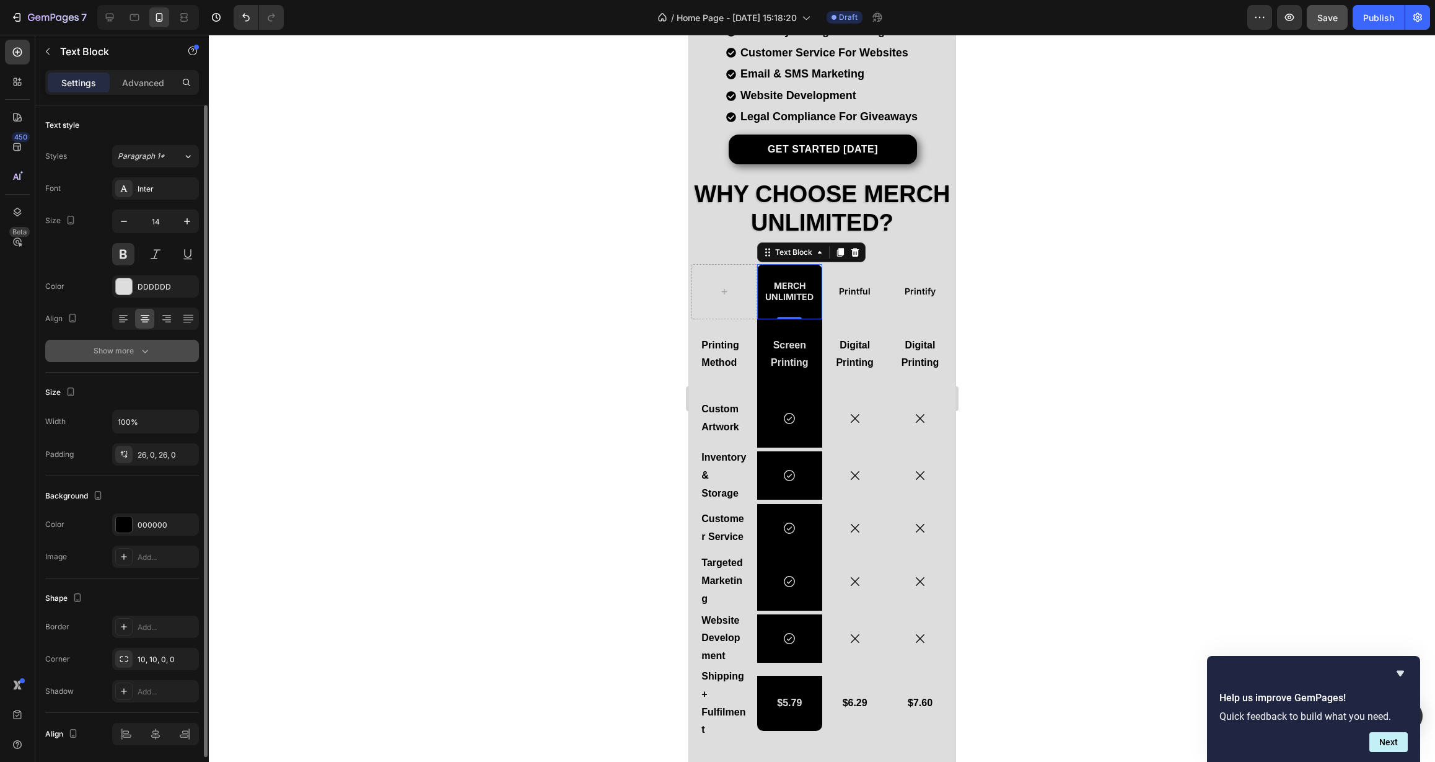
click at [118, 349] on div "Show more" at bounding box center [123, 351] width 58 height 12
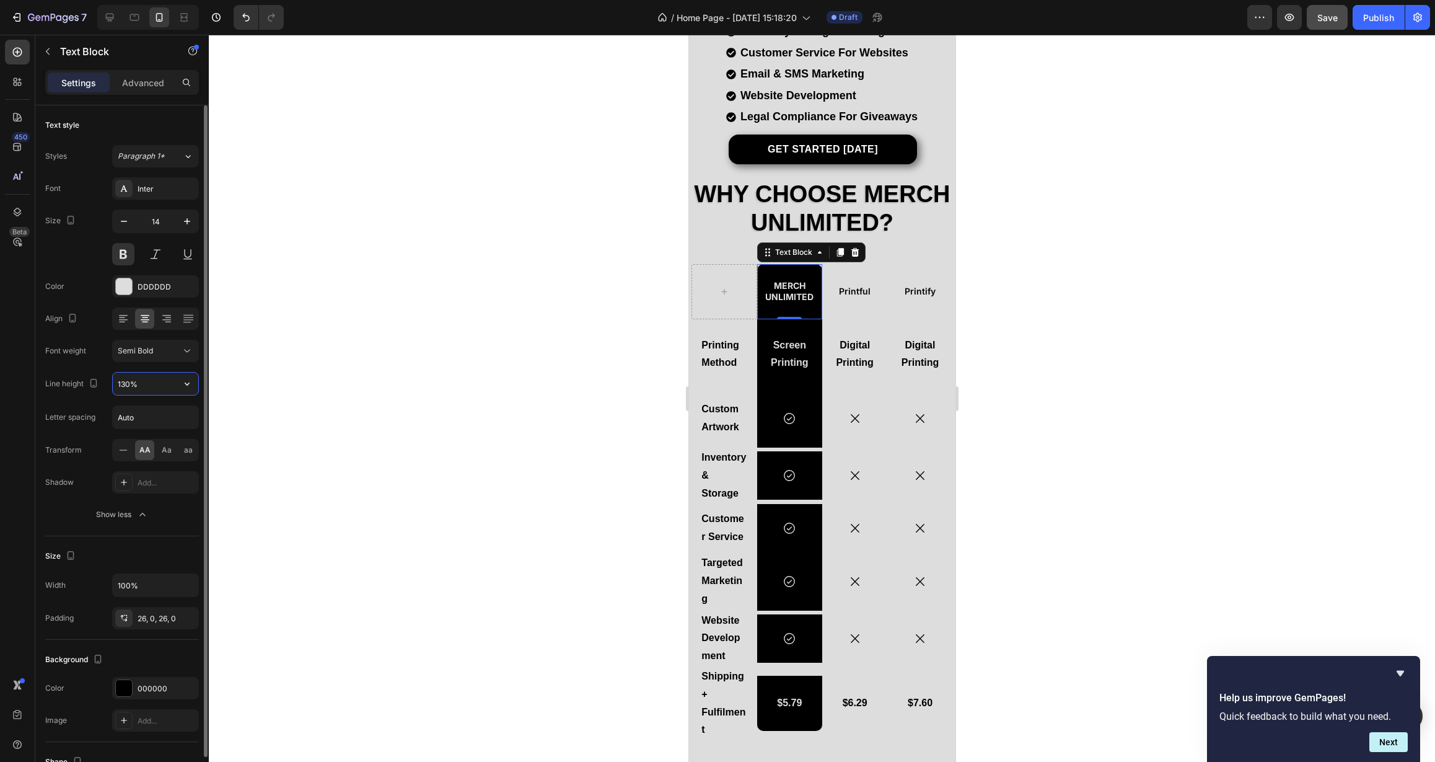
click at [155, 377] on input "130%" at bounding box center [156, 383] width 86 height 22
click at [187, 386] on icon "button" at bounding box center [187, 383] width 12 height 12
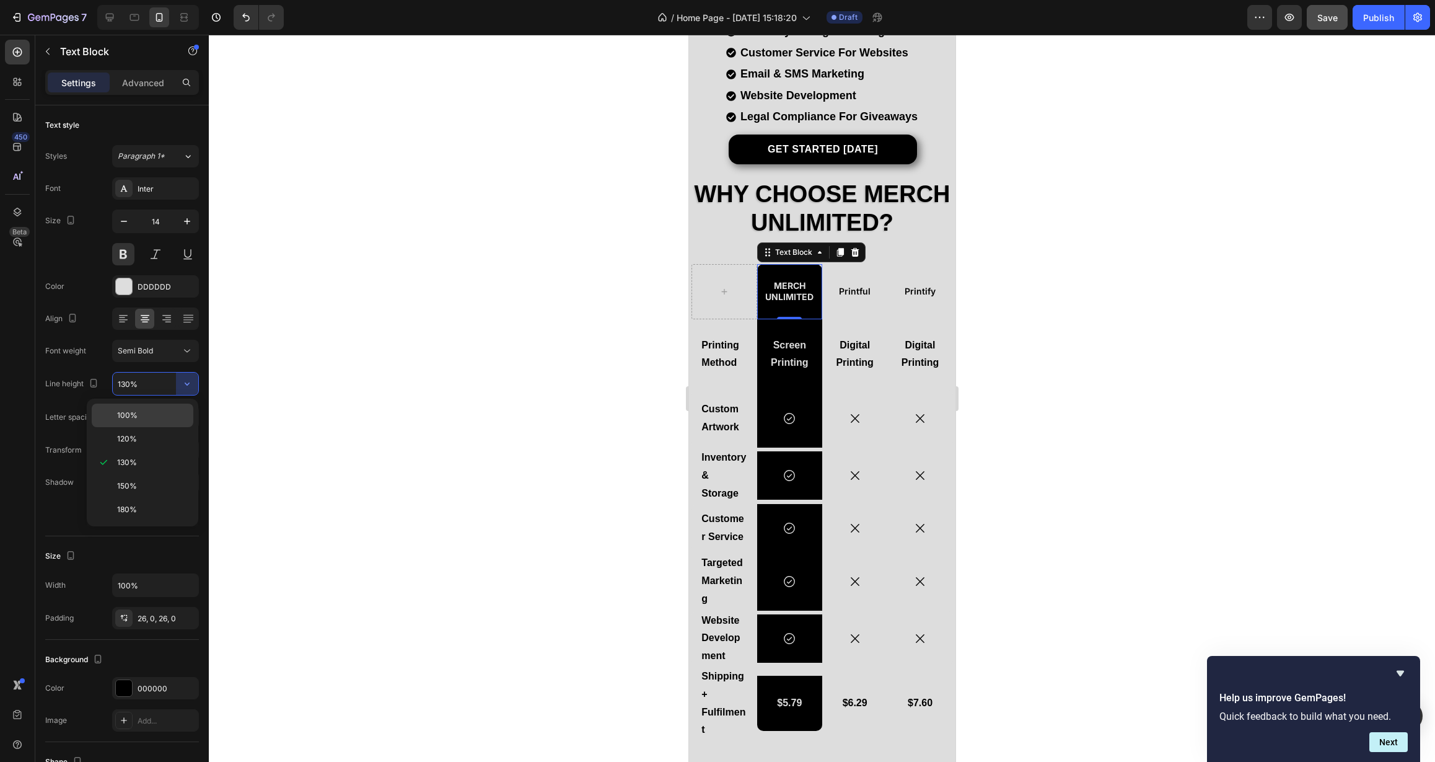
click at [155, 411] on p "100%" at bounding box center [152, 415] width 71 height 11
type input "100%"
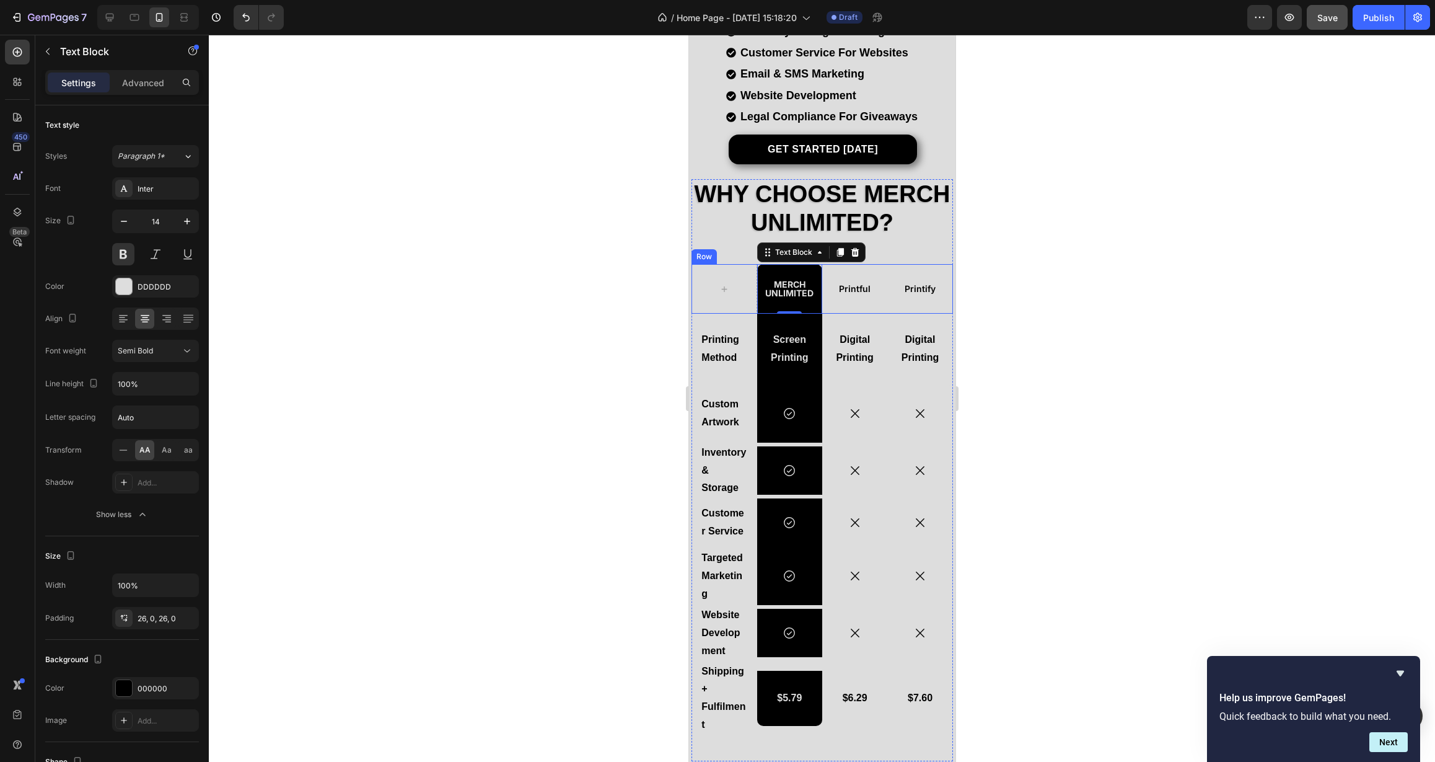
click at [853, 296] on div "Printful Text Block" at bounding box center [854, 289] width 65 height 50
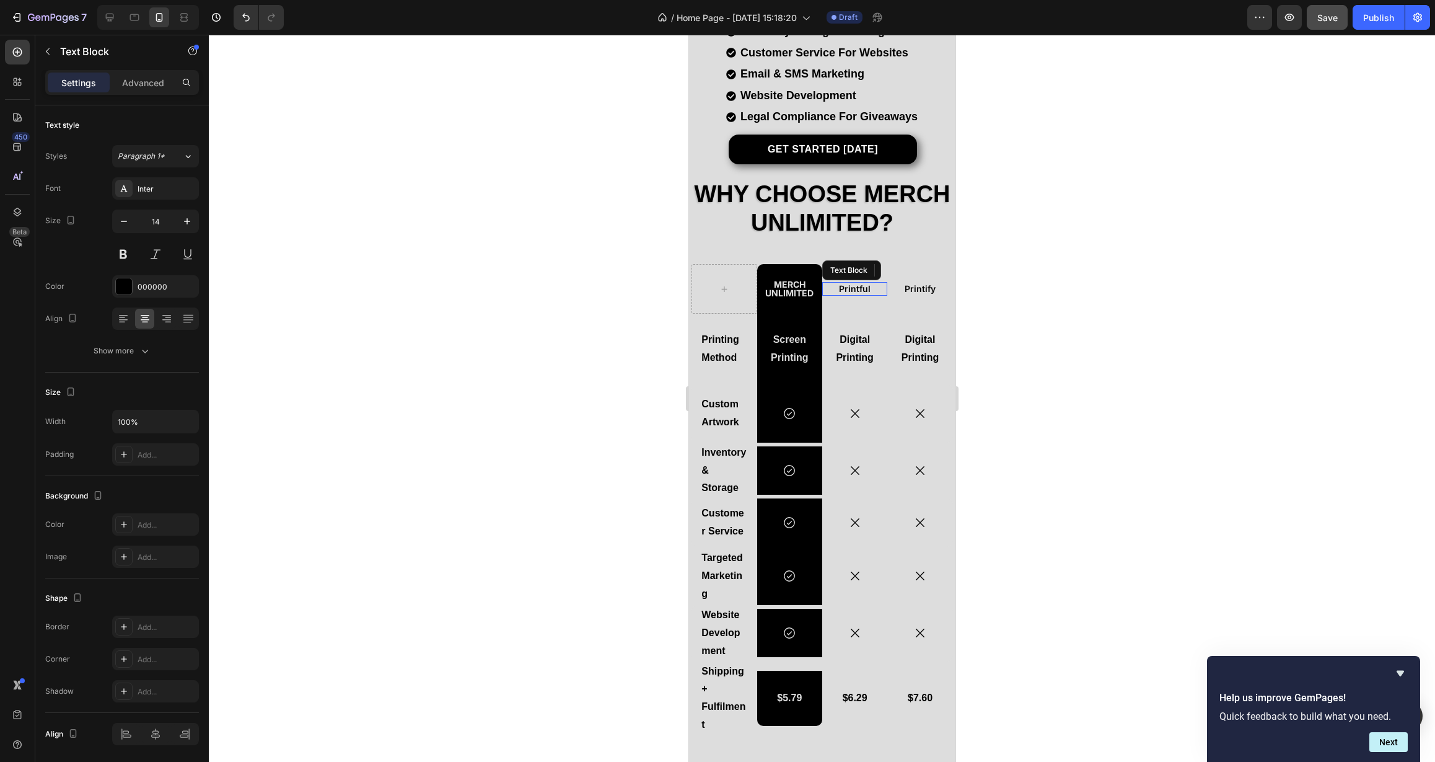
click at [855, 284] on p "Printful" at bounding box center [854, 288] width 63 height 11
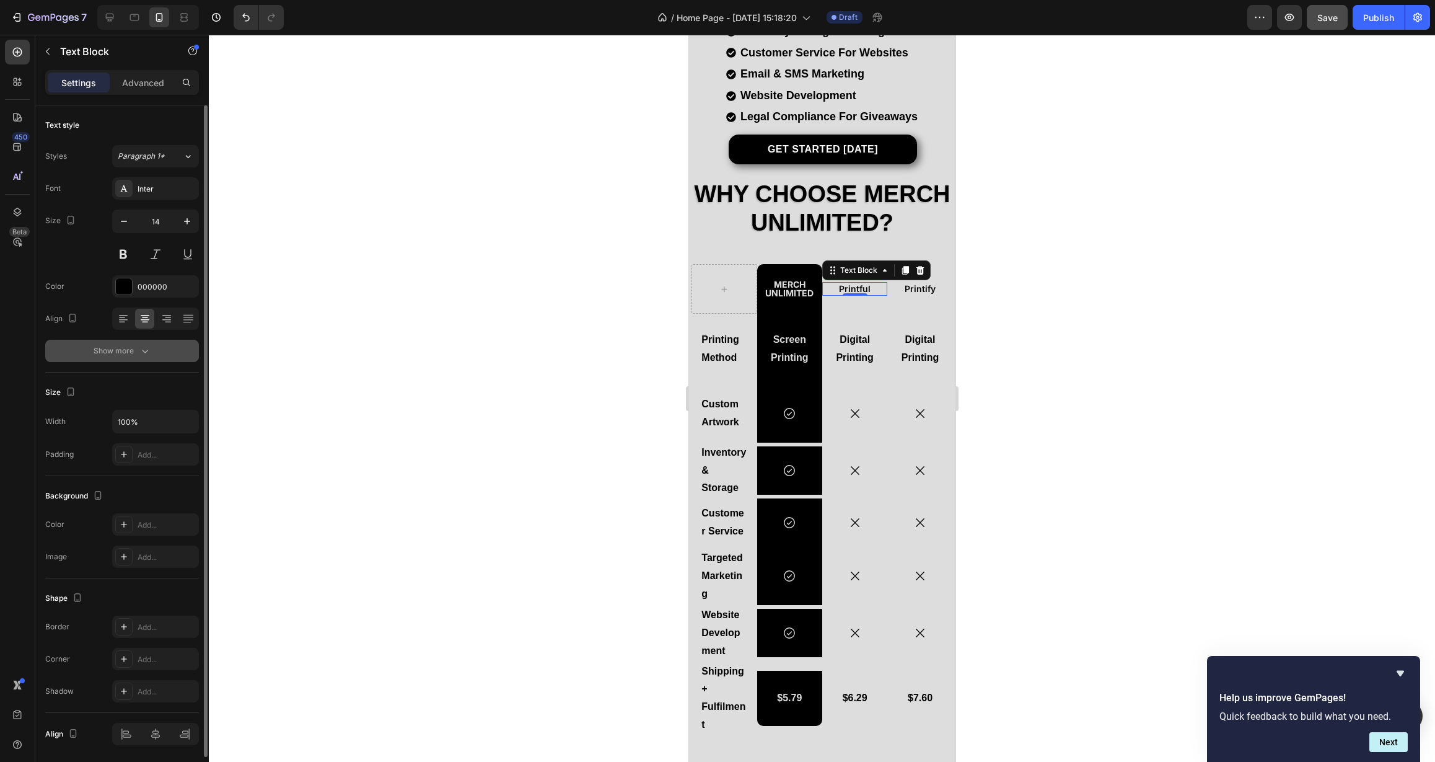
click at [138, 356] on button "Show more" at bounding box center [122, 351] width 154 height 22
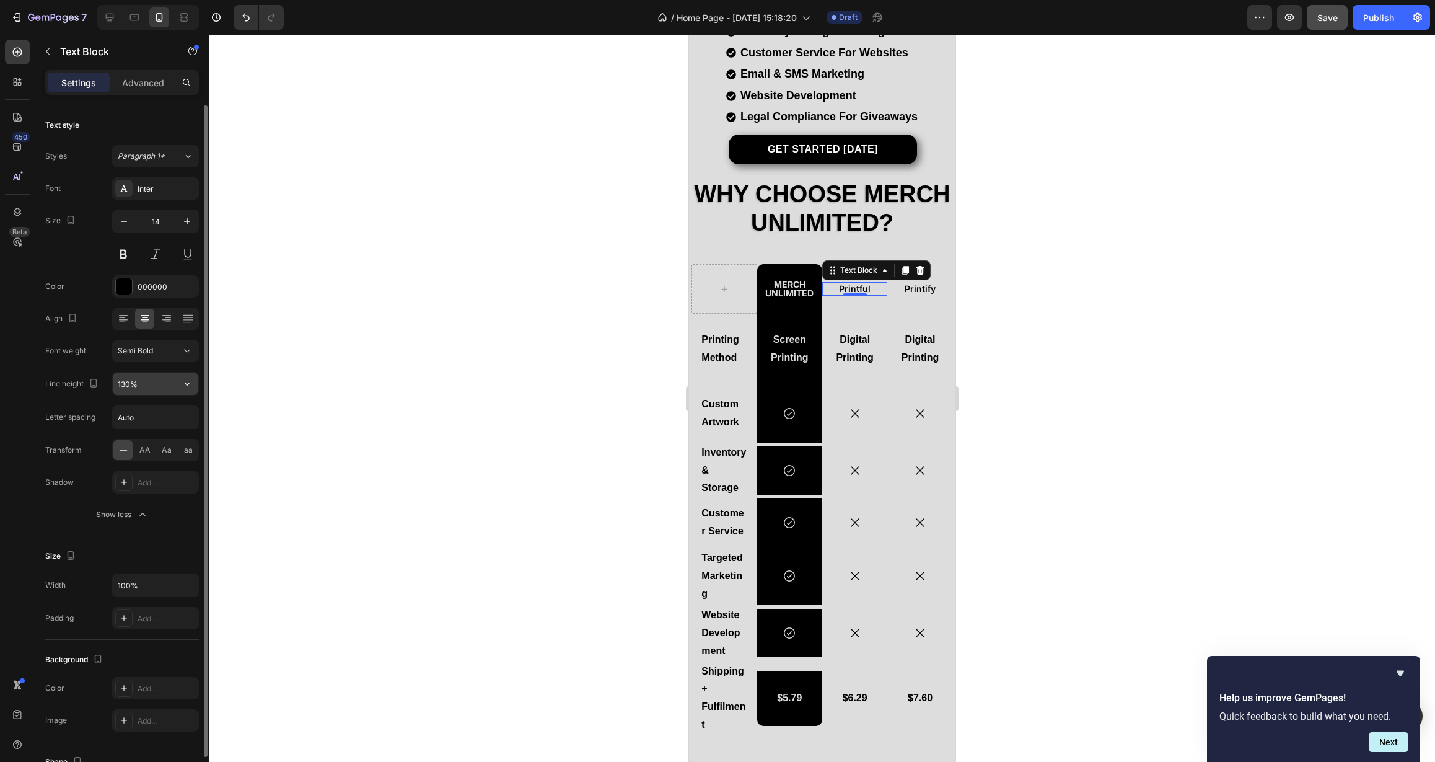
click at [143, 387] on input "130%" at bounding box center [156, 383] width 86 height 22
click at [194, 387] on button "button" at bounding box center [187, 383] width 22 height 22
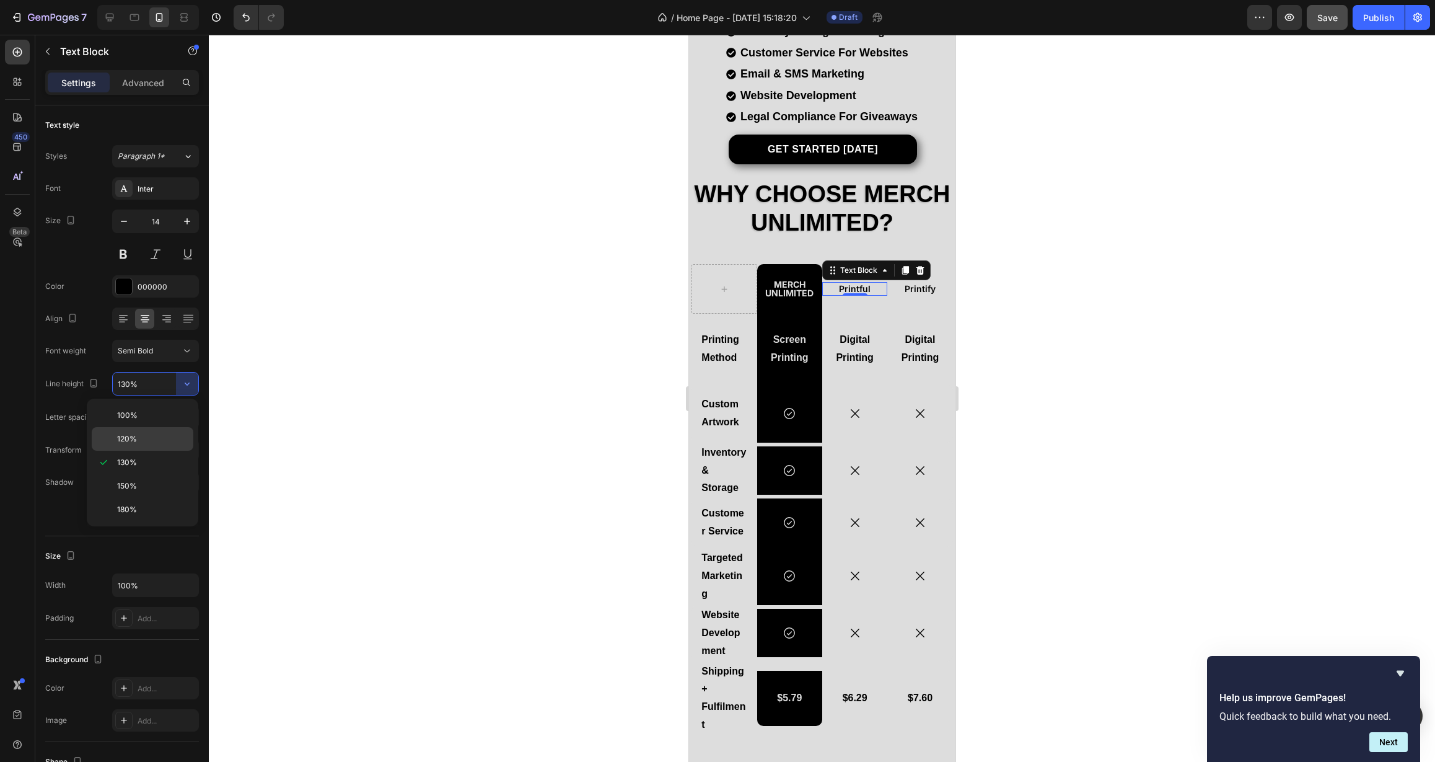
click at [163, 447] on div "120%" at bounding box center [143, 439] width 102 height 24
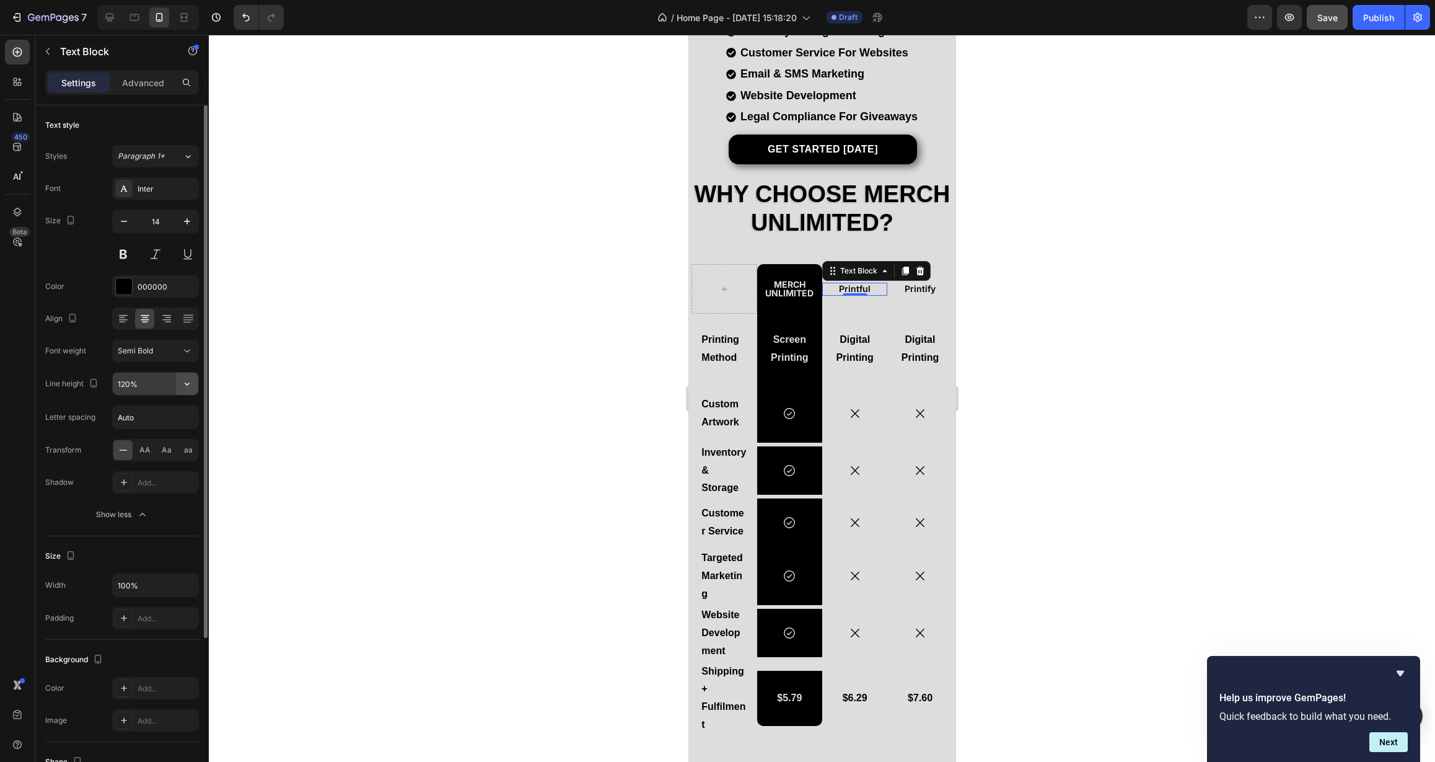
click at [189, 387] on icon "button" at bounding box center [187, 383] width 12 height 12
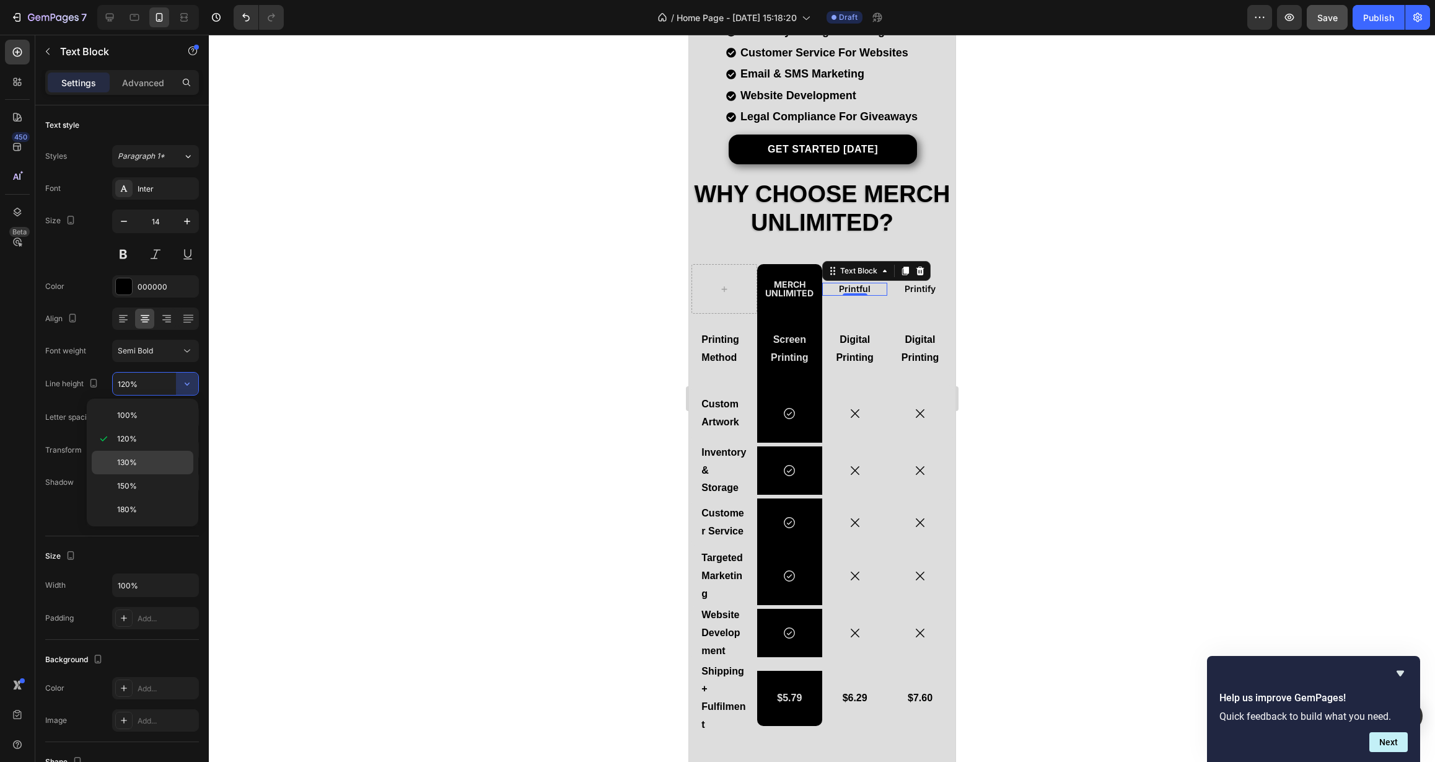
click at [164, 462] on p "130%" at bounding box center [152, 462] width 71 height 11
type input "130%"
click at [607, 355] on div at bounding box center [822, 398] width 1226 height 727
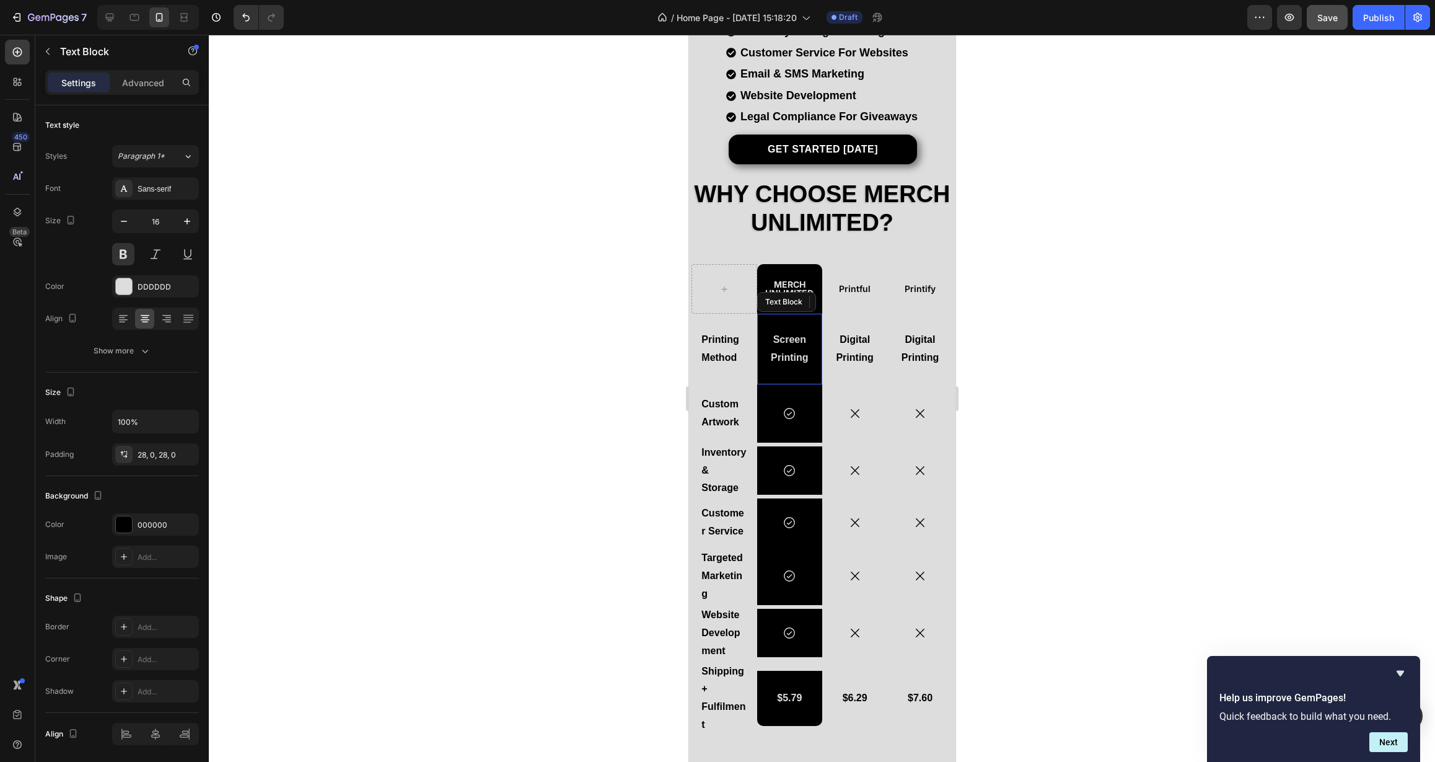
click at [807, 366] on div "Screen Printing" at bounding box center [789, 349] width 65 height 71
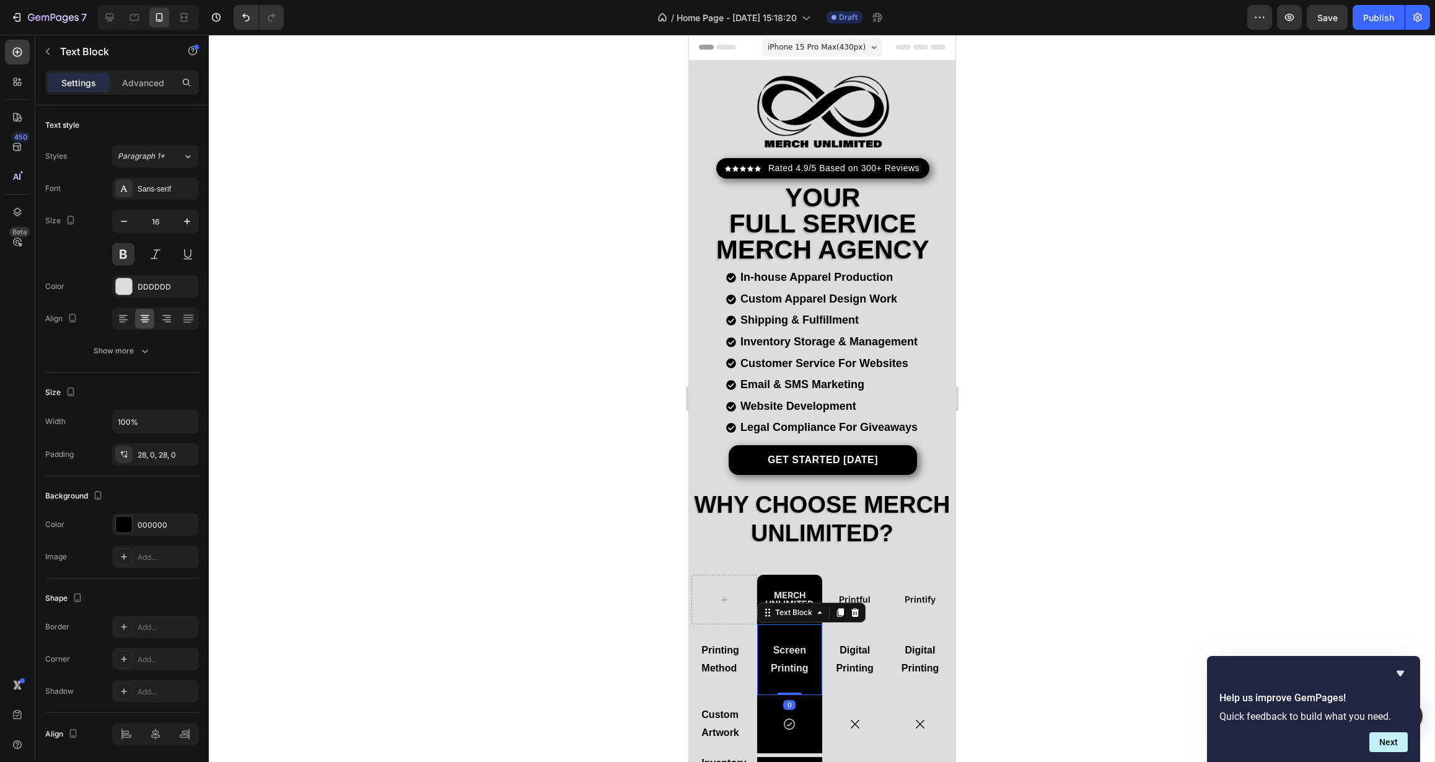
scroll to position [310, 0]
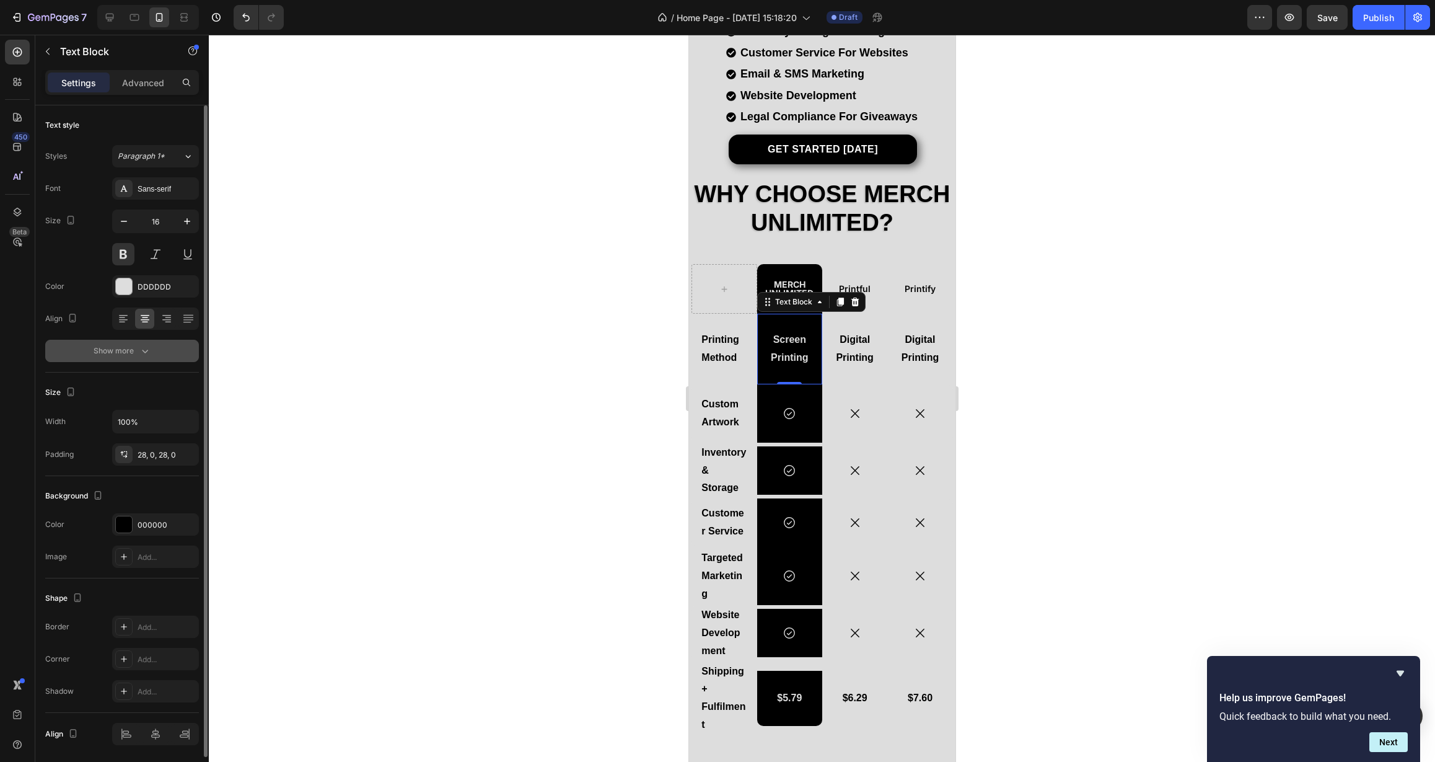
click at [104, 356] on div "Show more" at bounding box center [123, 351] width 58 height 12
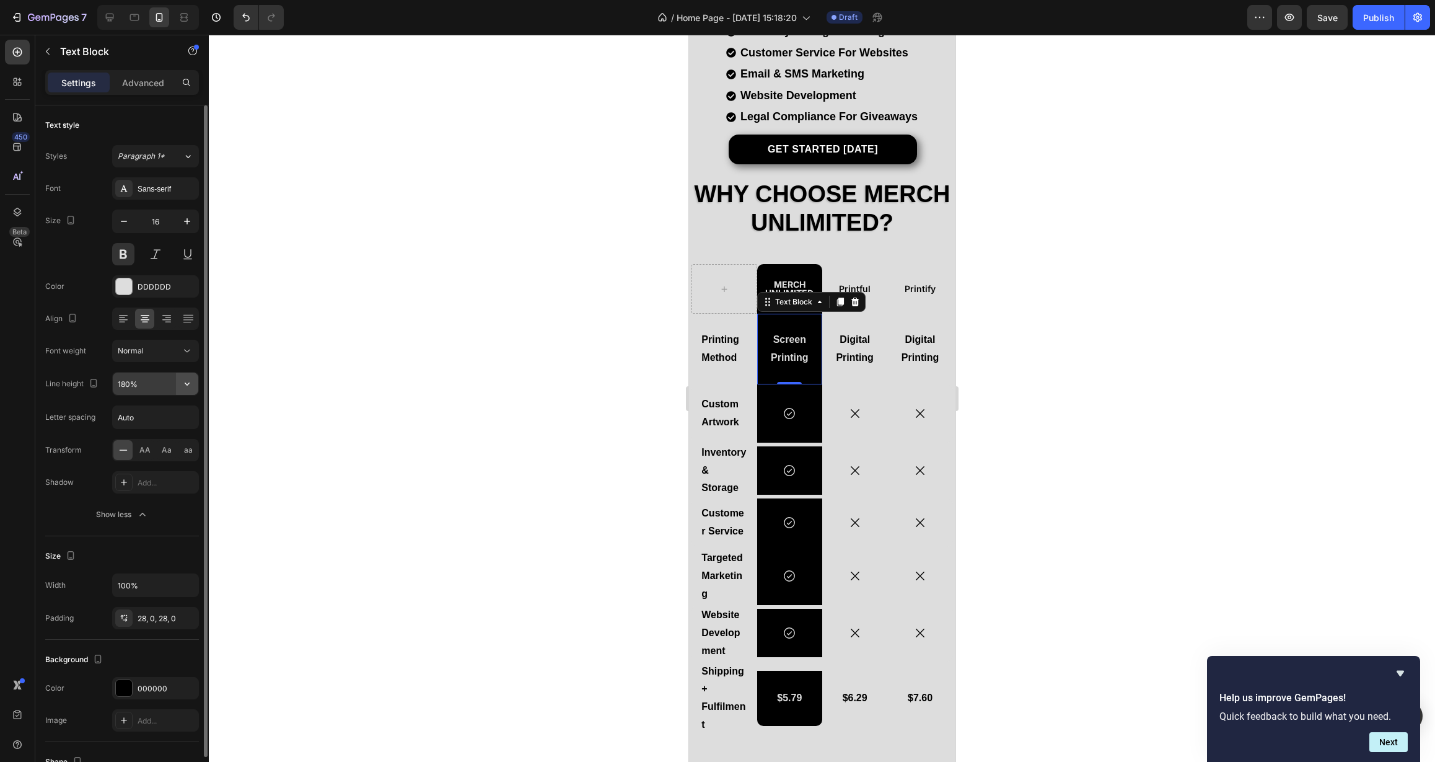
click at [188, 379] on icon "button" at bounding box center [187, 383] width 12 height 12
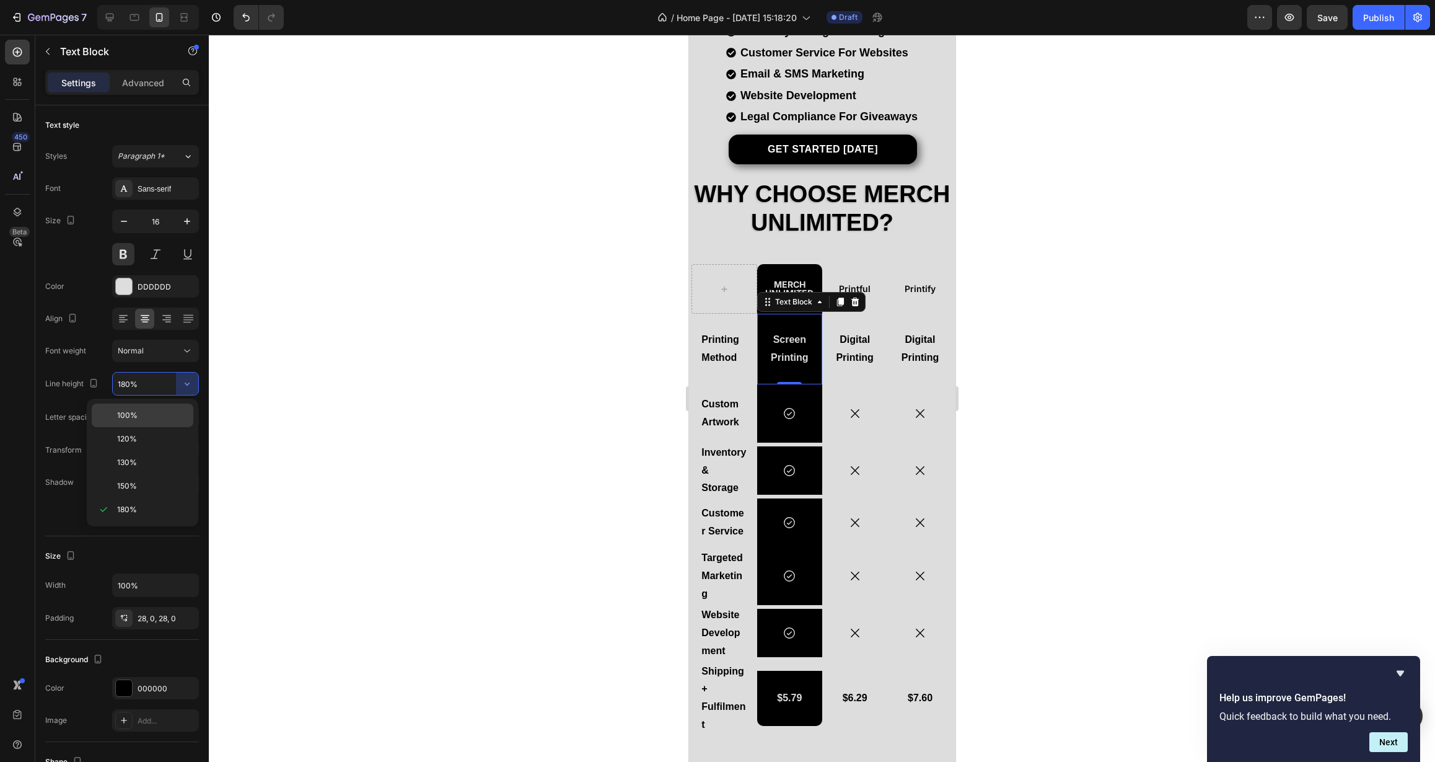
click at [162, 413] on p "100%" at bounding box center [152, 415] width 71 height 11
type input "100%"
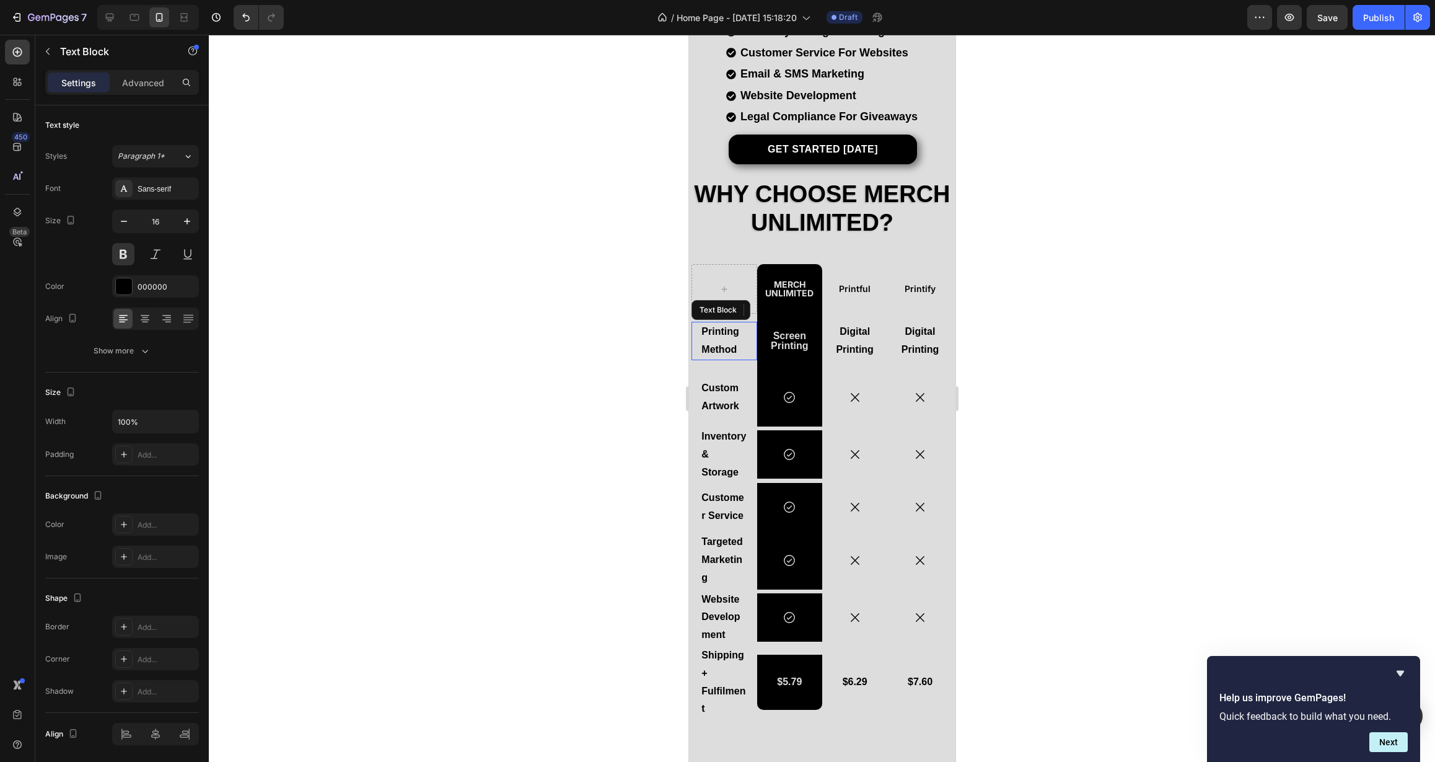
click at [727, 343] on p "Printing Method" at bounding box center [723, 341] width 45 height 36
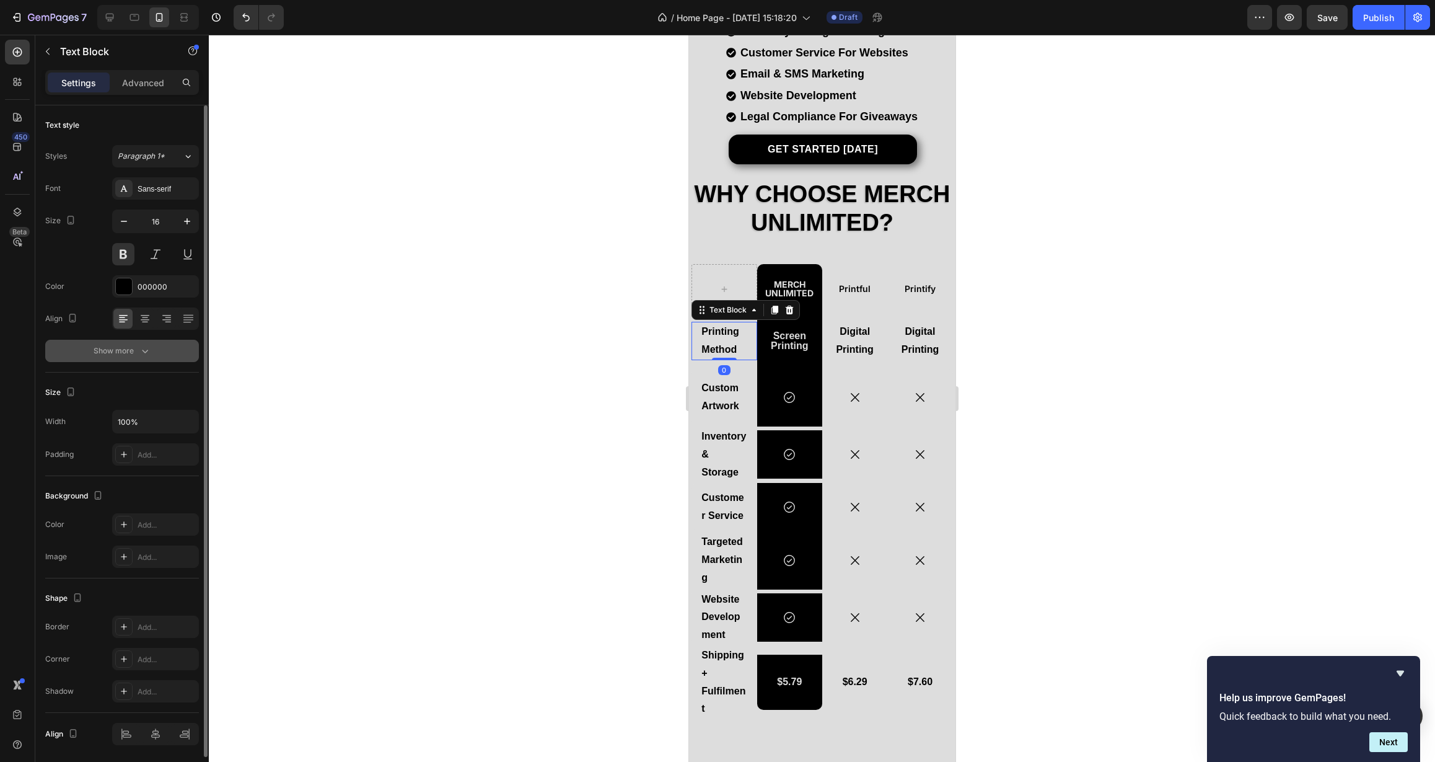
click at [134, 358] on button "Show more" at bounding box center [122, 351] width 154 height 22
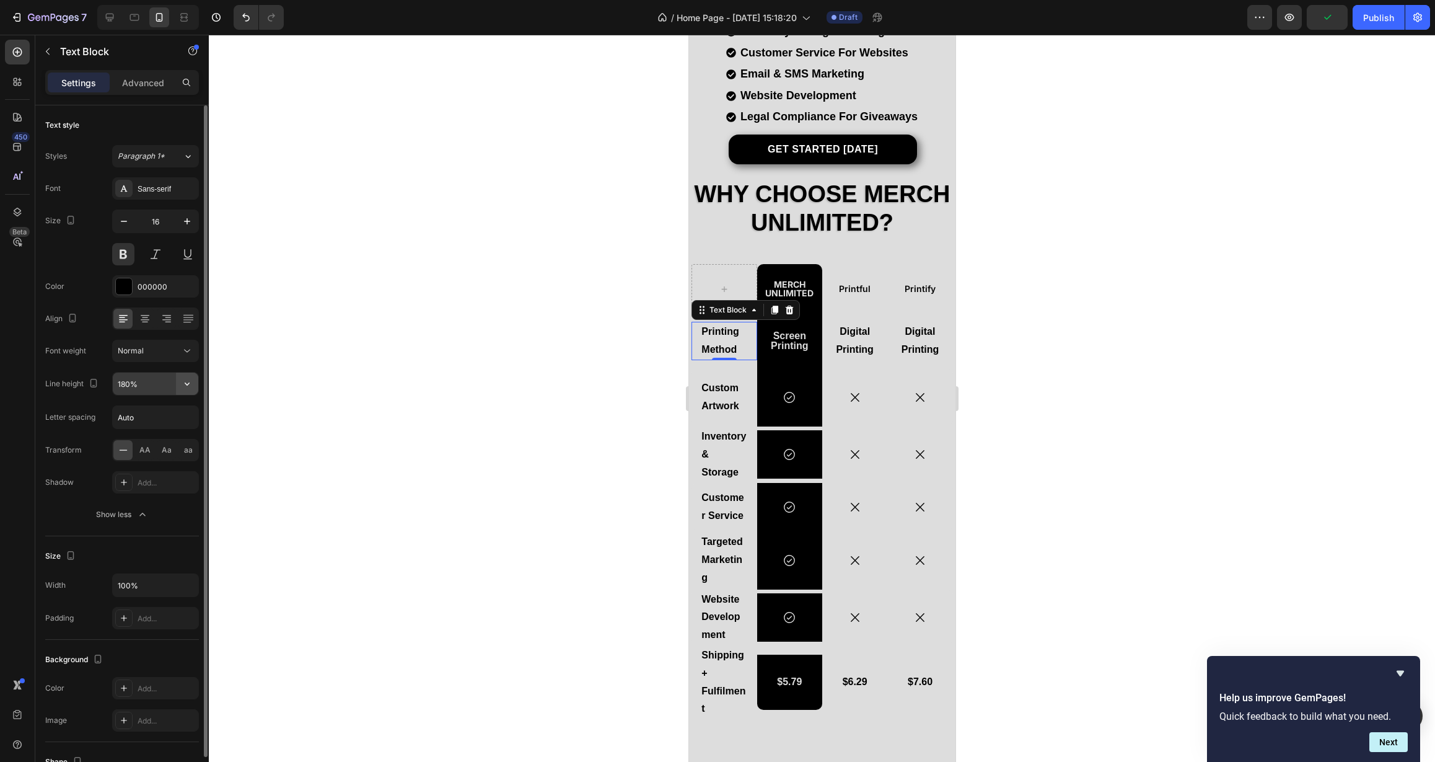
click at [185, 385] on icon "button" at bounding box center [187, 383] width 12 height 12
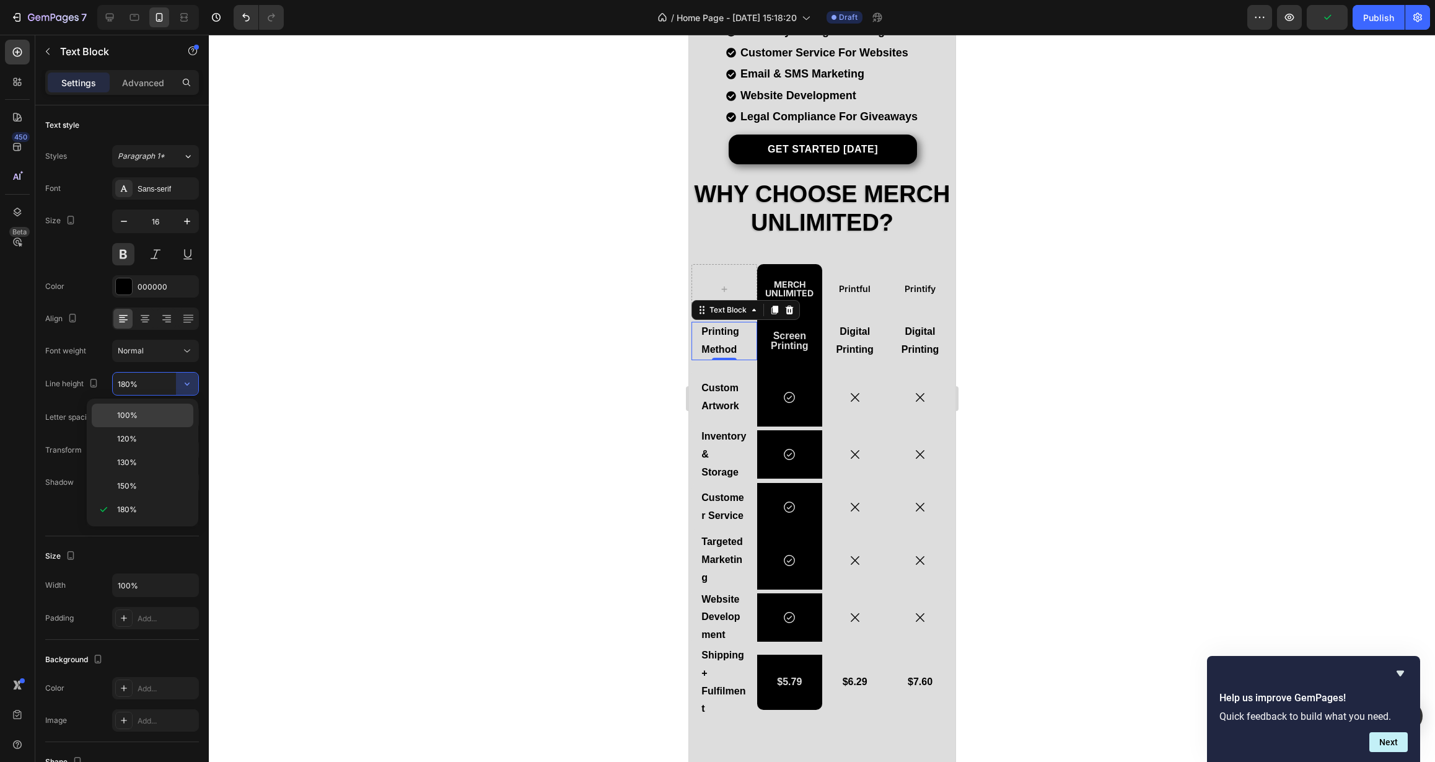
click at [163, 412] on p "100%" at bounding box center [152, 415] width 71 height 11
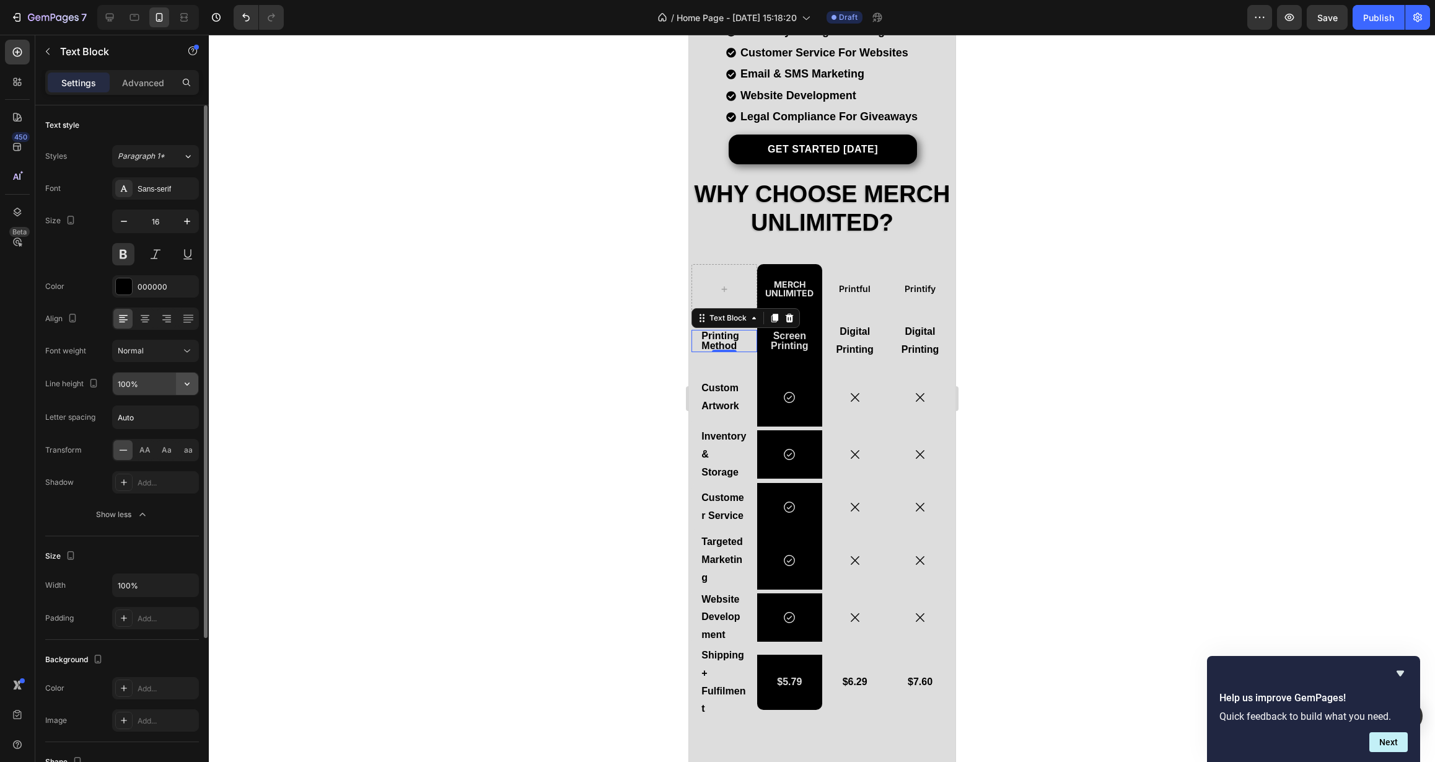
click at [190, 385] on icon "button" at bounding box center [187, 383] width 12 height 12
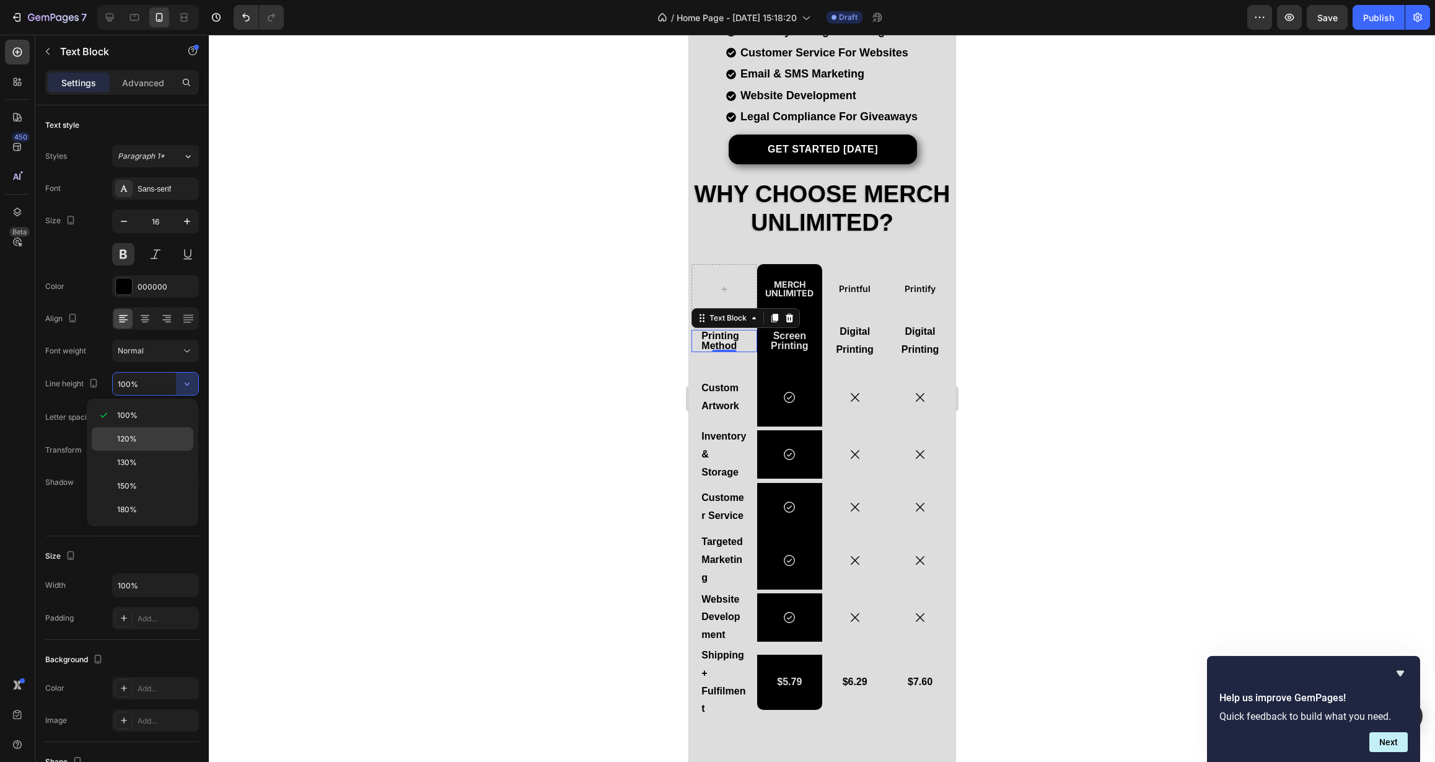
click at [149, 434] on p "120%" at bounding box center [152, 438] width 71 height 11
type input "120%"
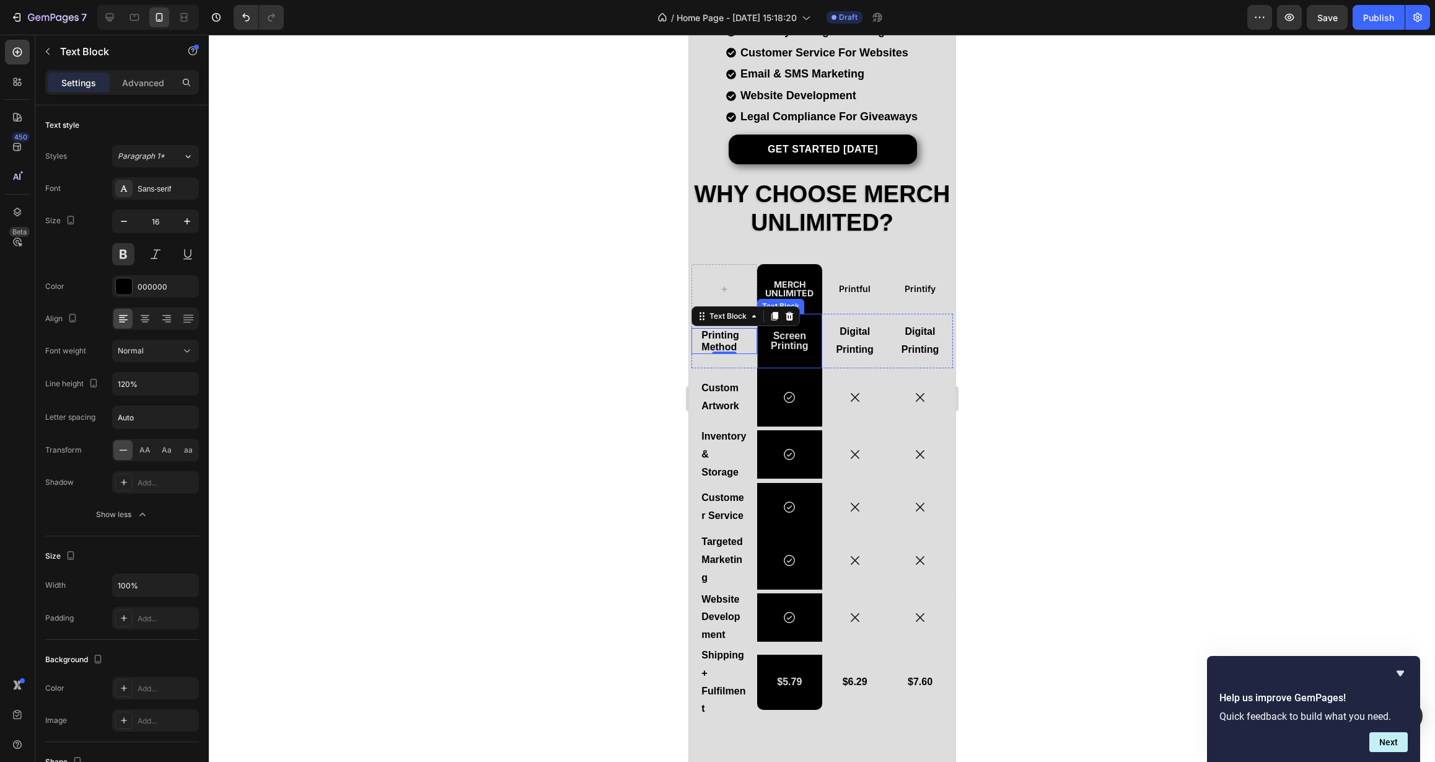
click at [792, 333] on p "Screen Printing" at bounding box center [789, 341] width 63 height 20
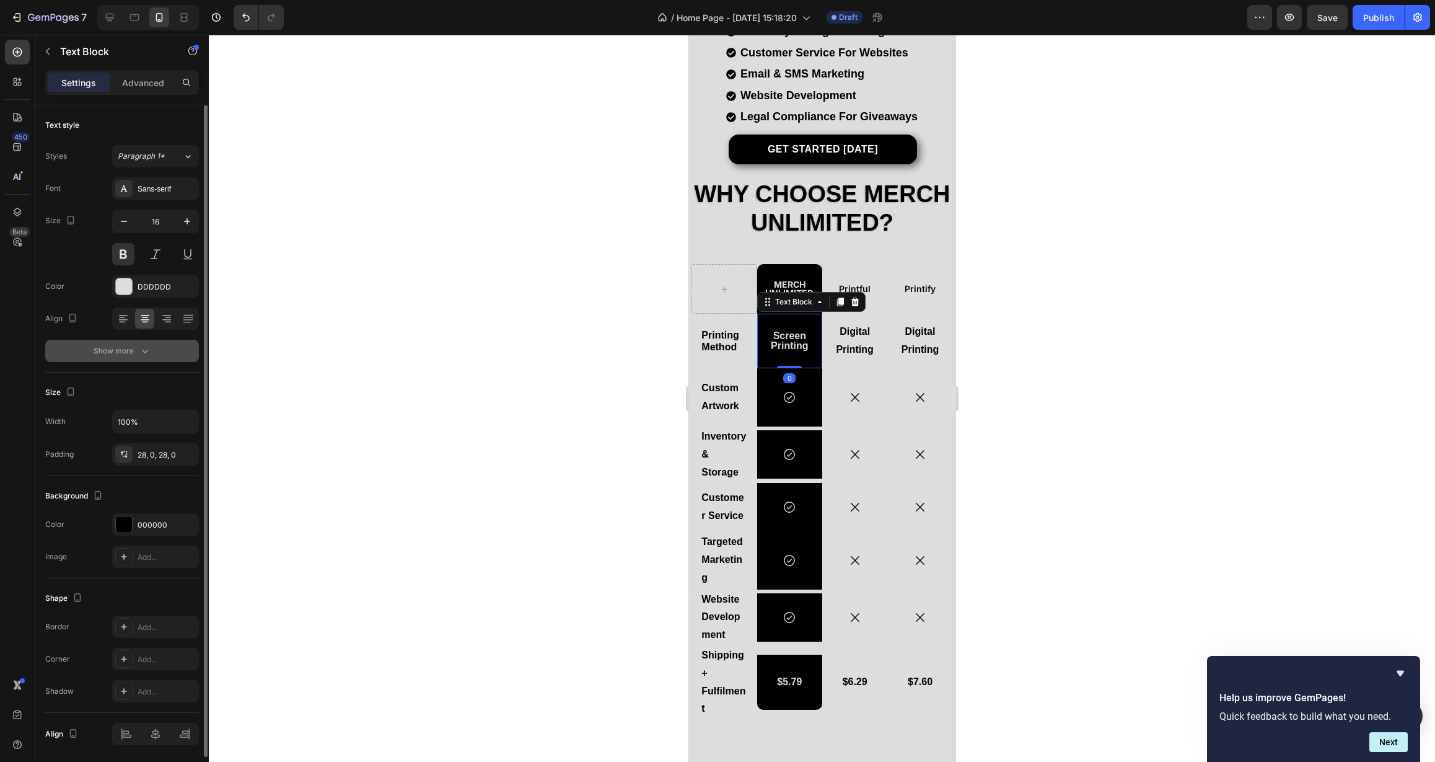
click at [132, 356] on div "Show more" at bounding box center [123, 351] width 58 height 12
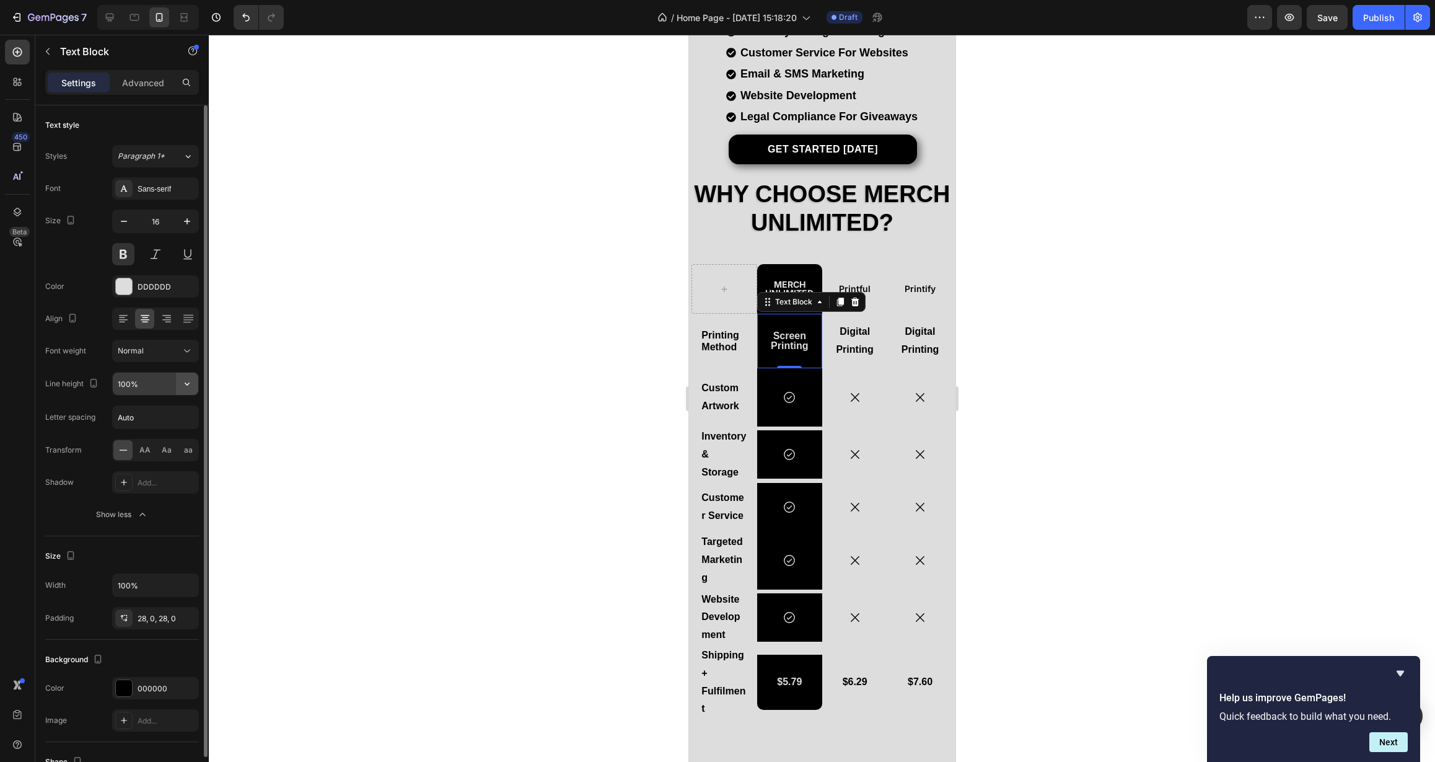
click at [185, 385] on icon "button" at bounding box center [187, 383] width 12 height 12
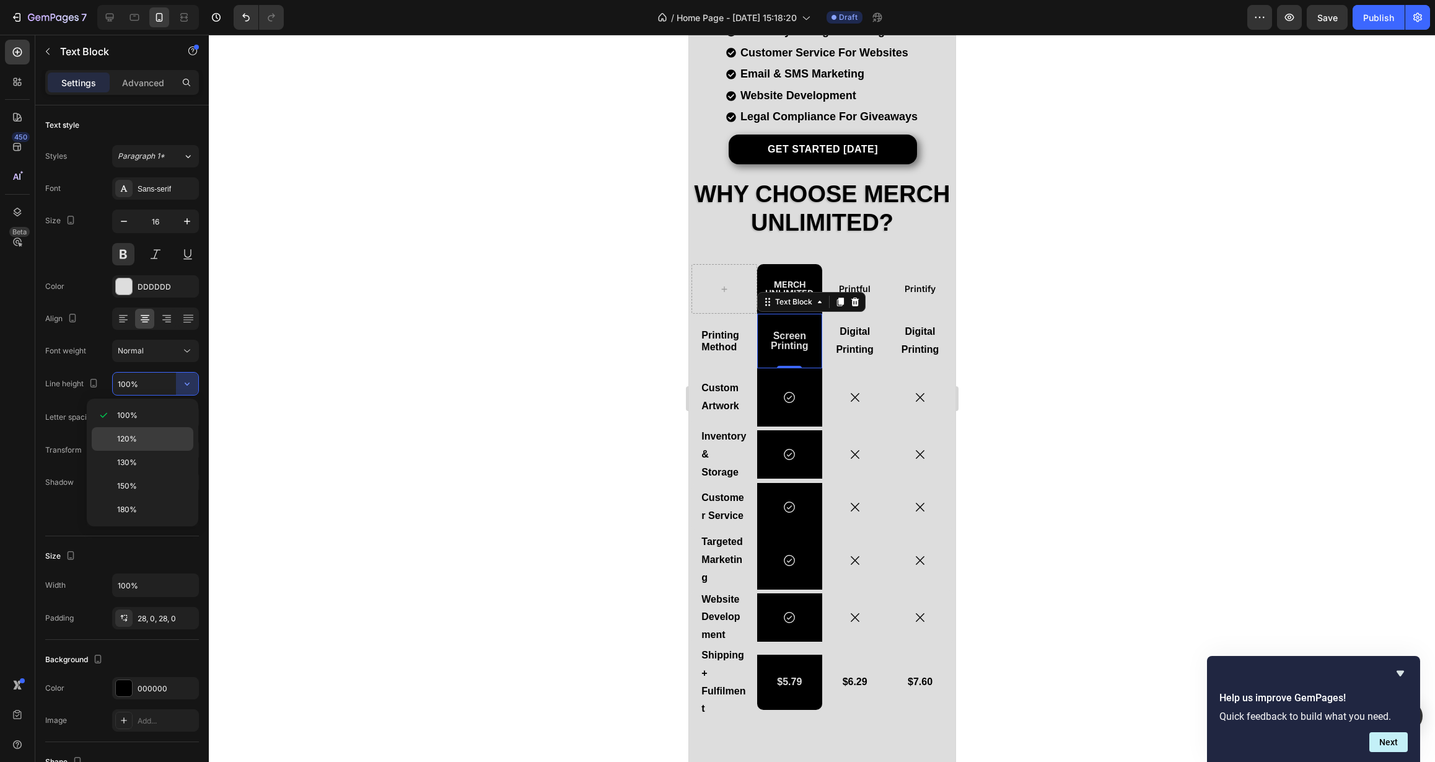
click at [173, 434] on p "120%" at bounding box center [152, 438] width 71 height 11
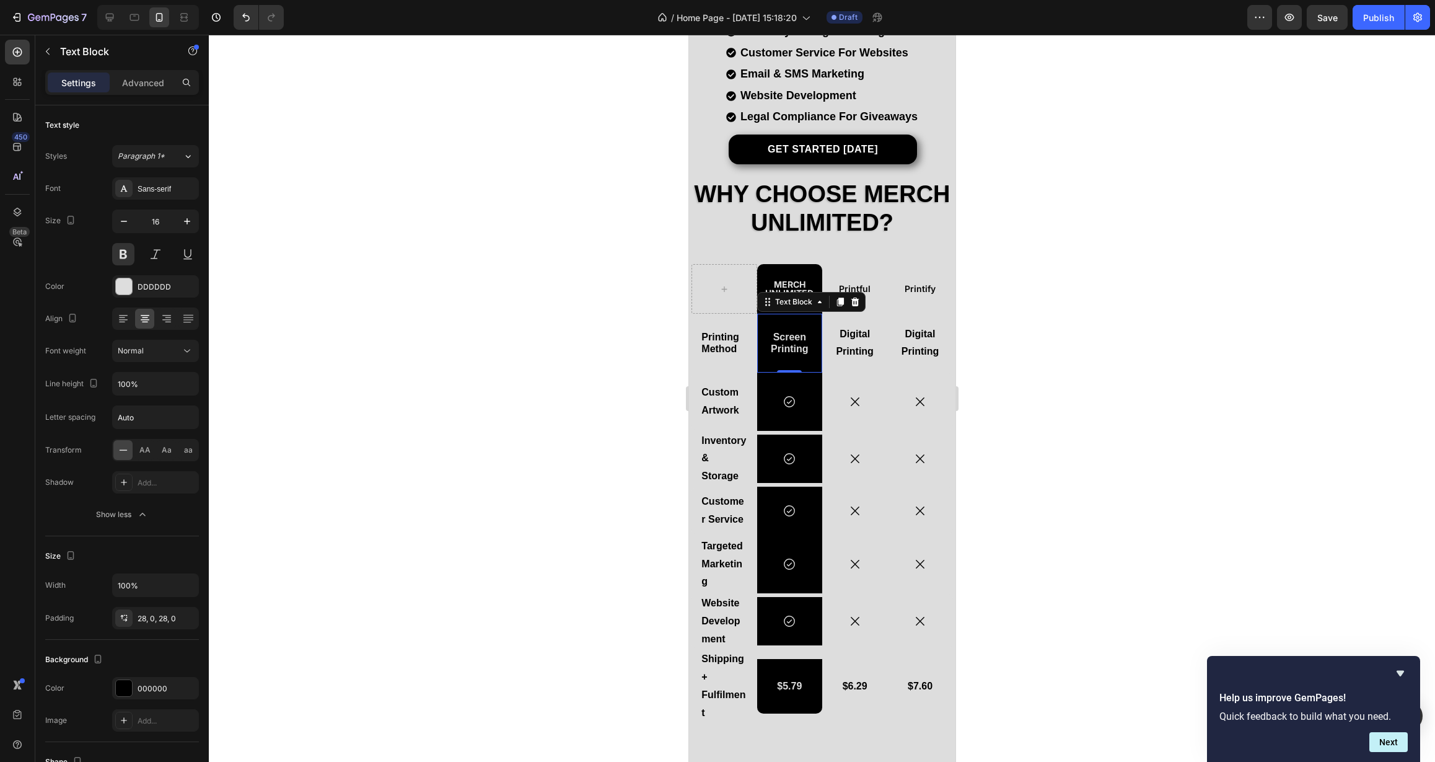
type input "120%"
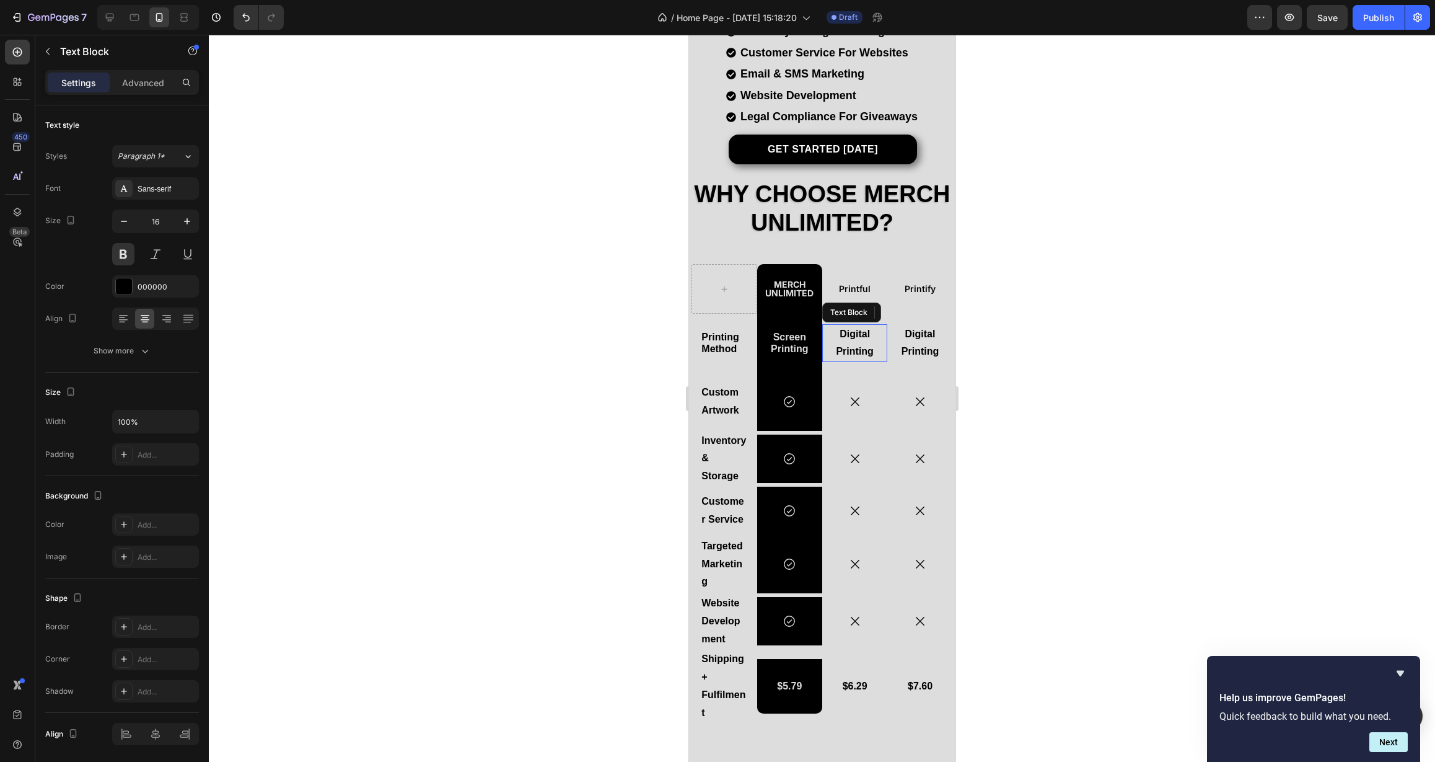
click at [854, 338] on p "Digital Printing" at bounding box center [854, 343] width 45 height 36
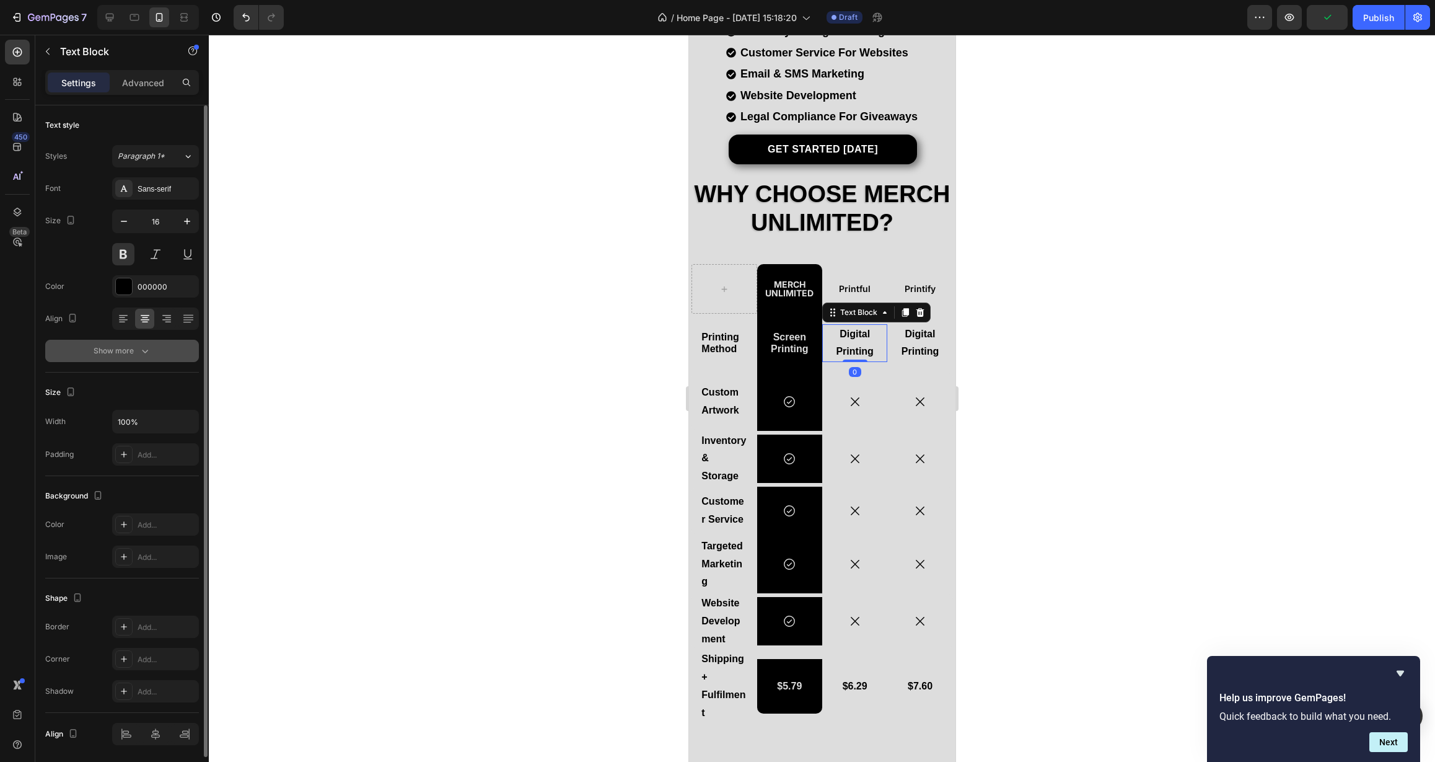
click at [141, 345] on icon "button" at bounding box center [145, 351] width 12 height 12
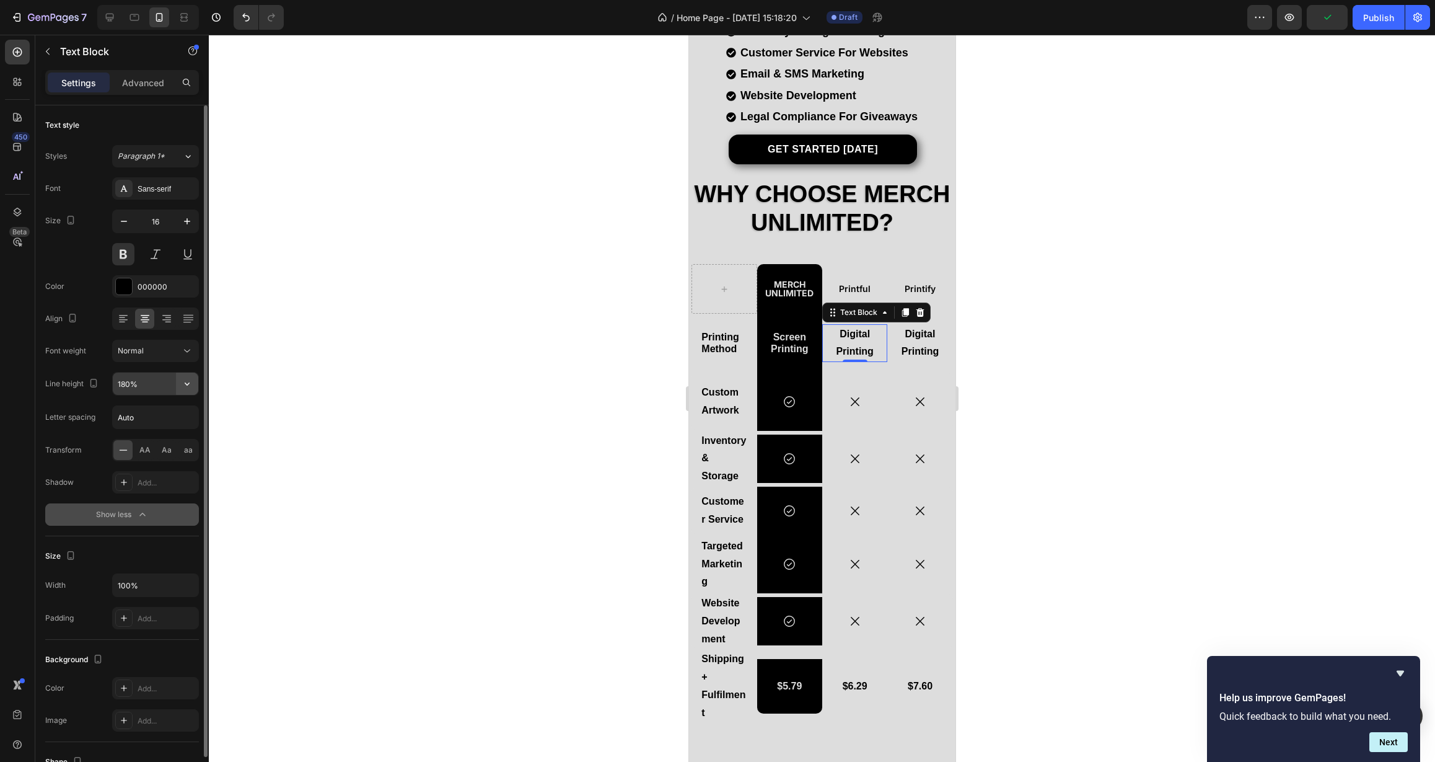
click at [196, 379] on button "button" at bounding box center [187, 383] width 22 height 22
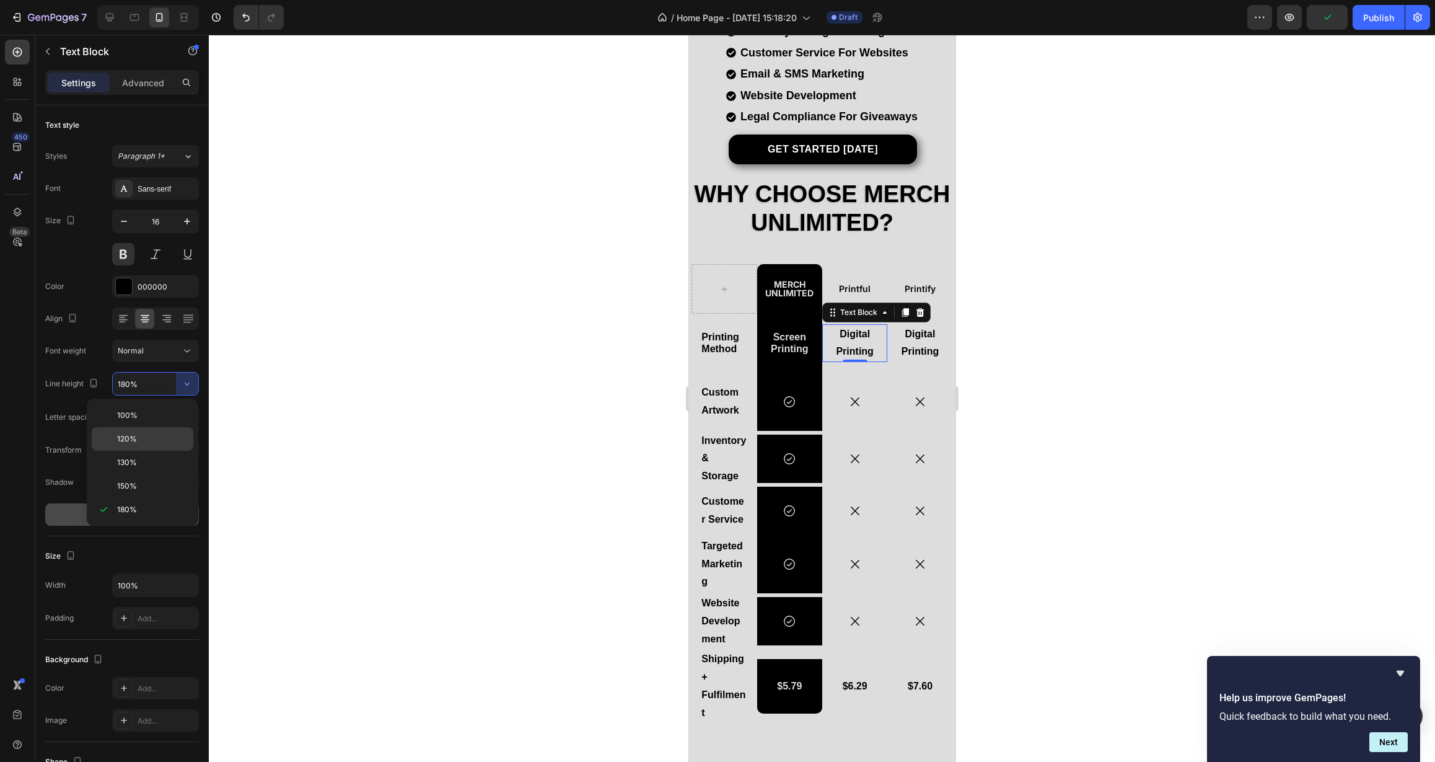
click at [171, 437] on p "120%" at bounding box center [152, 438] width 71 height 11
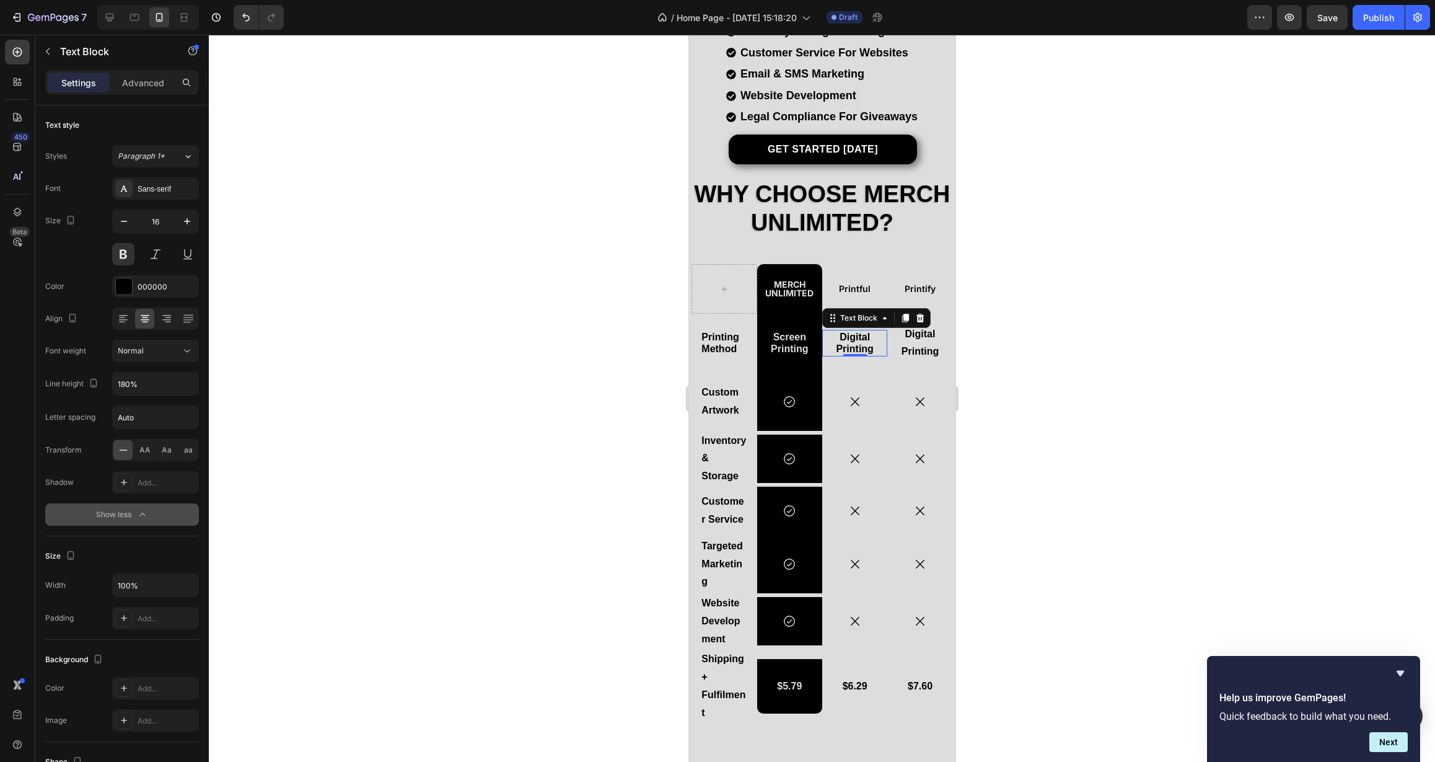
type input "120%"
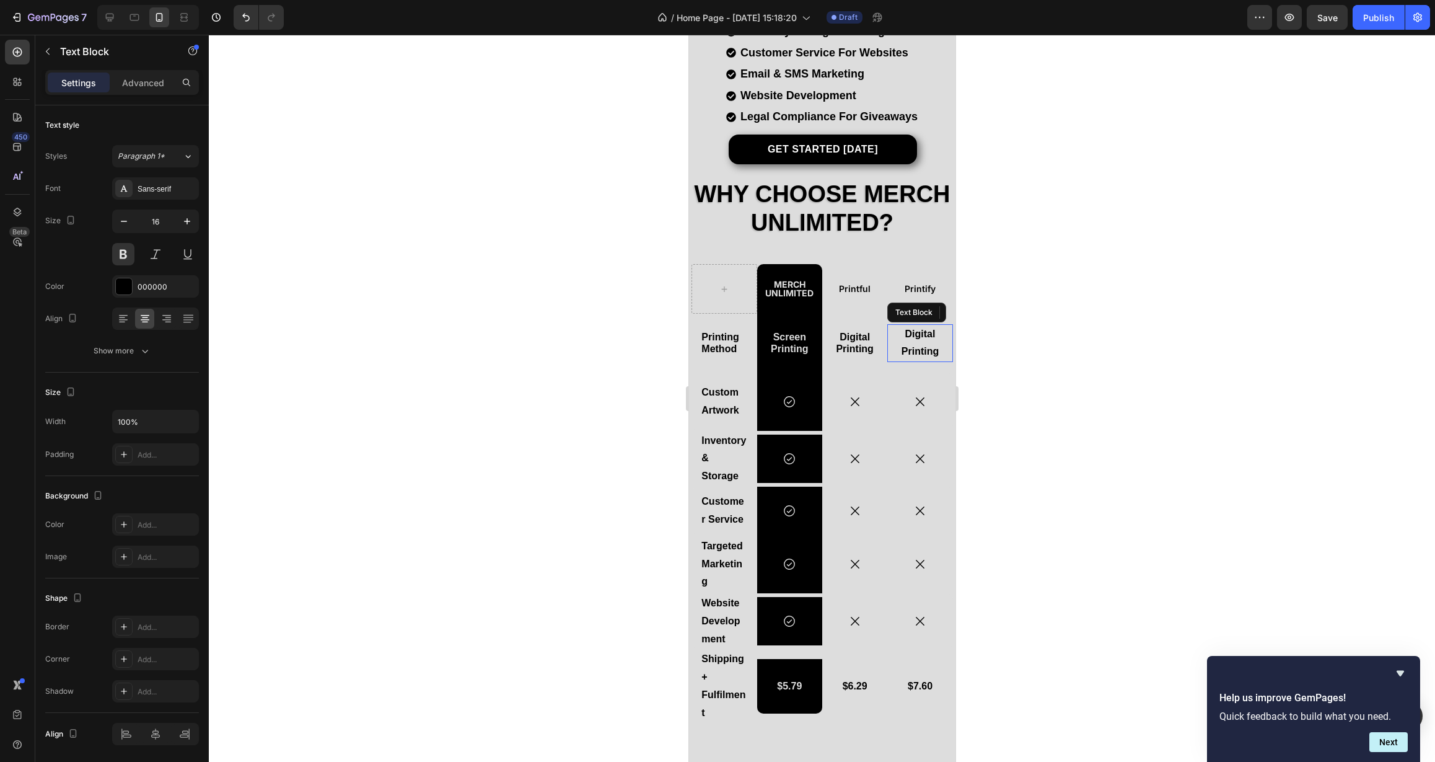
click at [912, 338] on p "Digital Printing" at bounding box center [919, 343] width 45 height 36
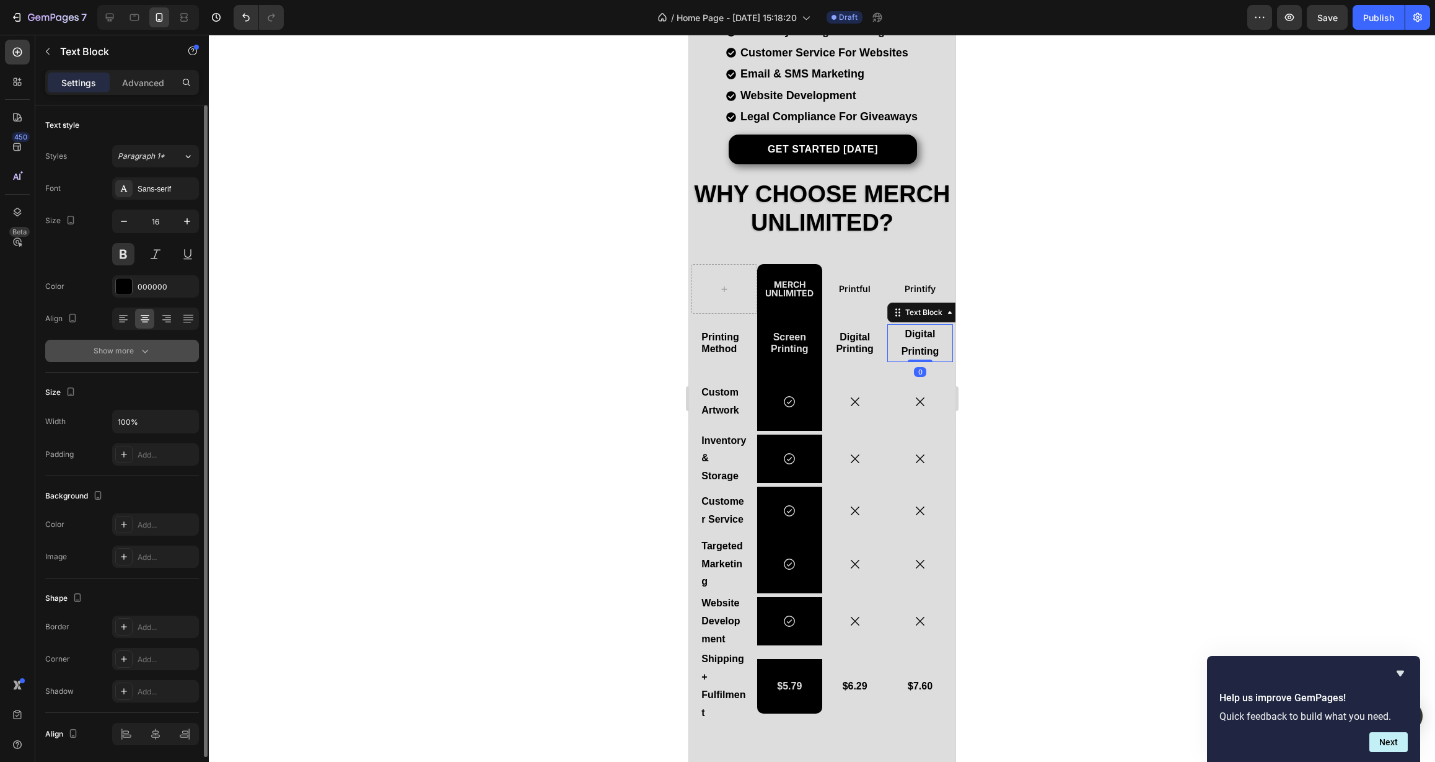
click at [99, 355] on div "Show more" at bounding box center [123, 351] width 58 height 12
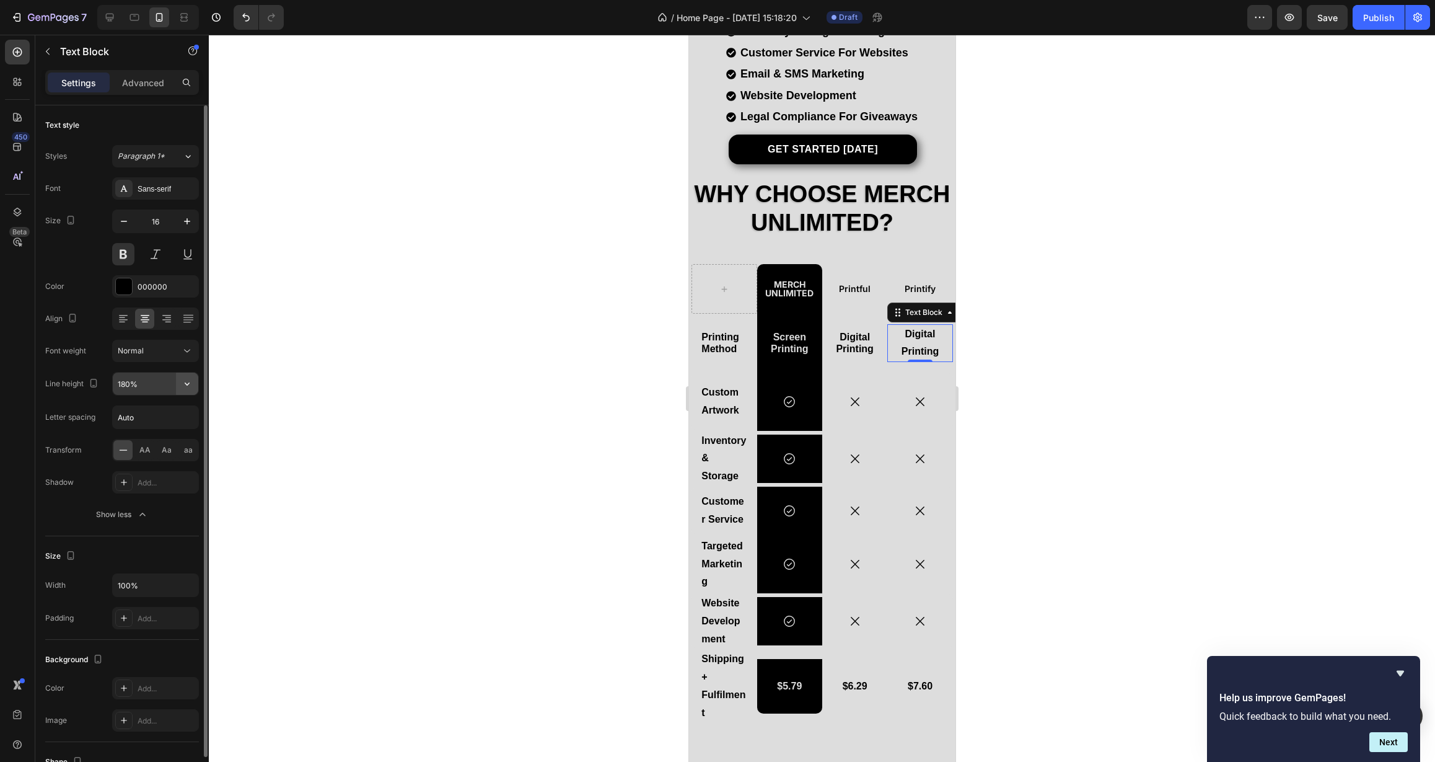
click at [180, 387] on button "button" at bounding box center [187, 383] width 22 height 22
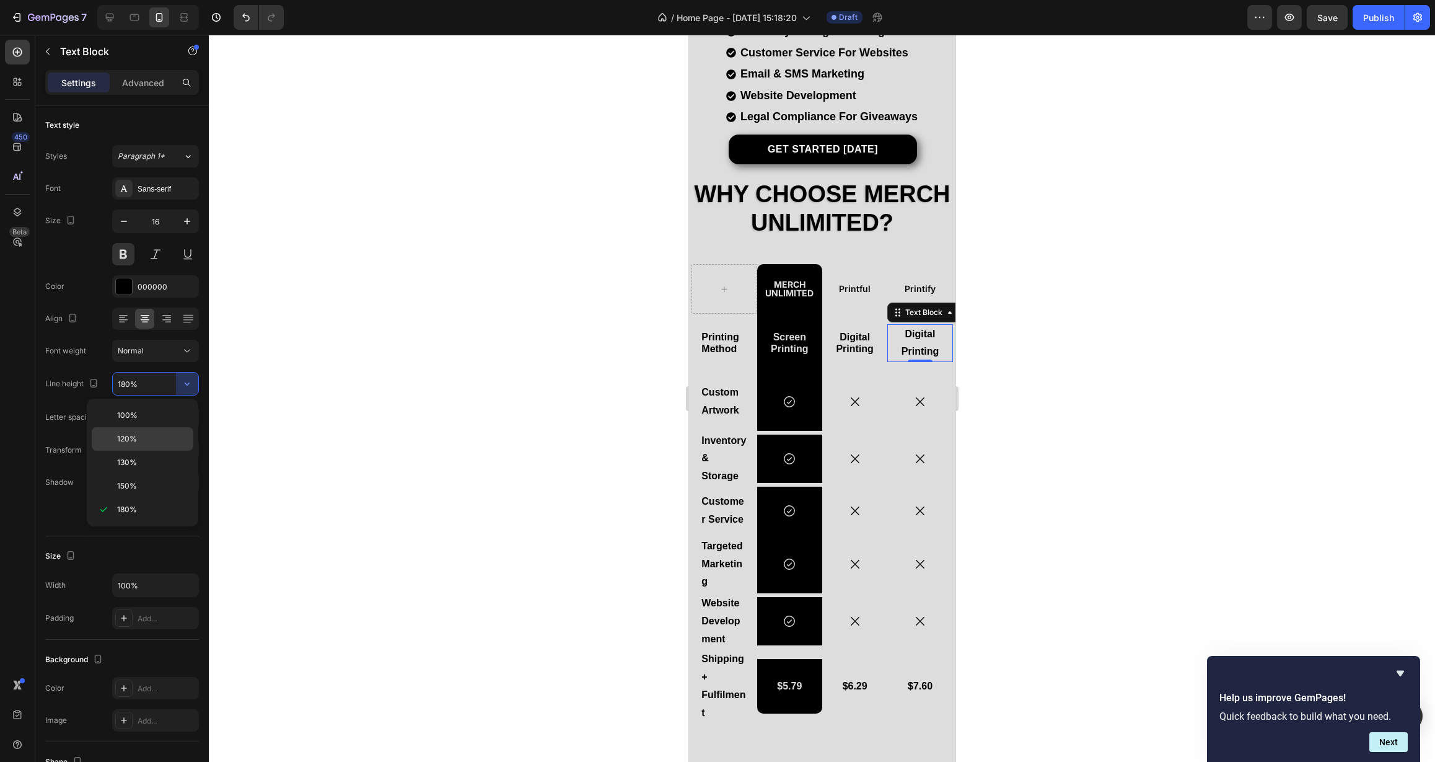
click at [152, 432] on div "120%" at bounding box center [143, 439] width 102 height 24
type input "120%"
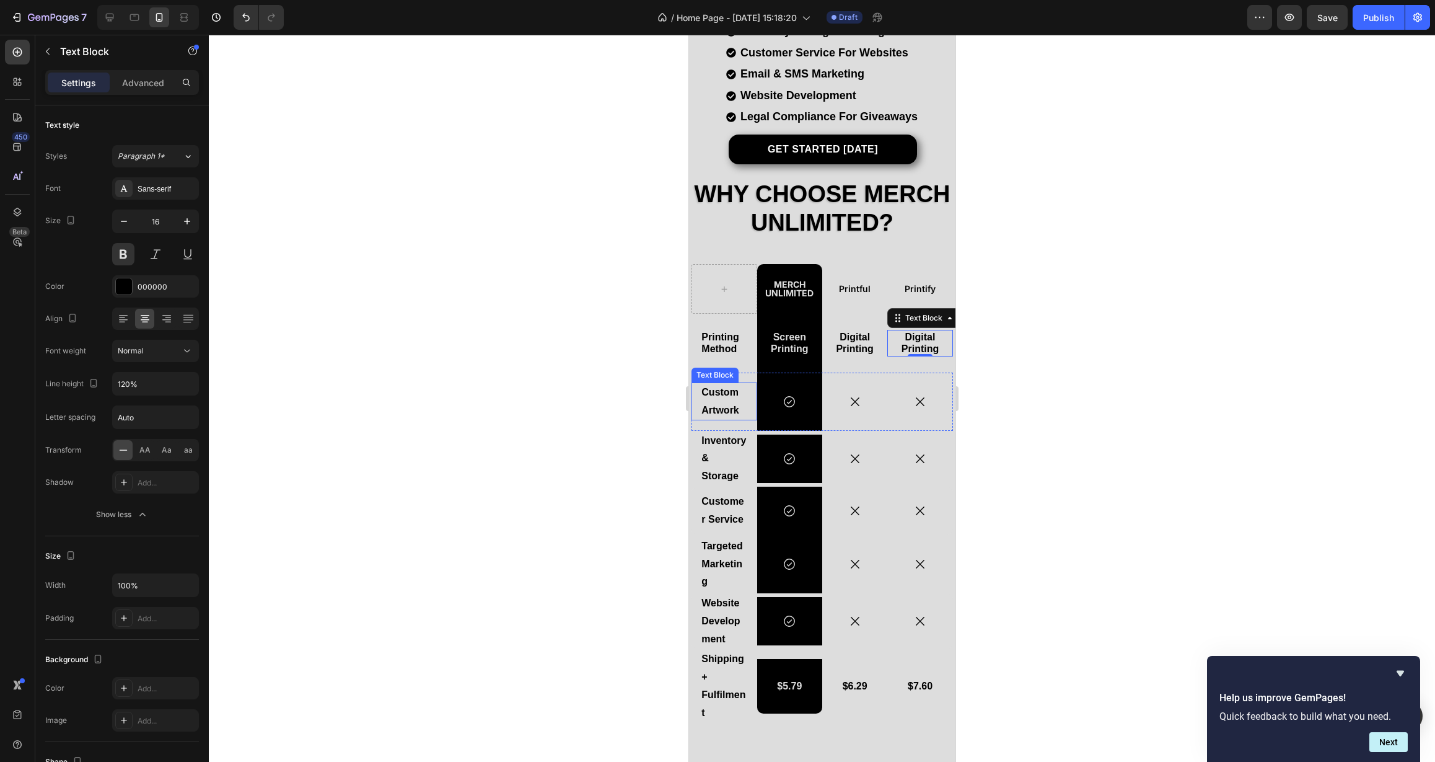
click at [731, 397] on p "Custom Artwork" at bounding box center [723, 402] width 45 height 36
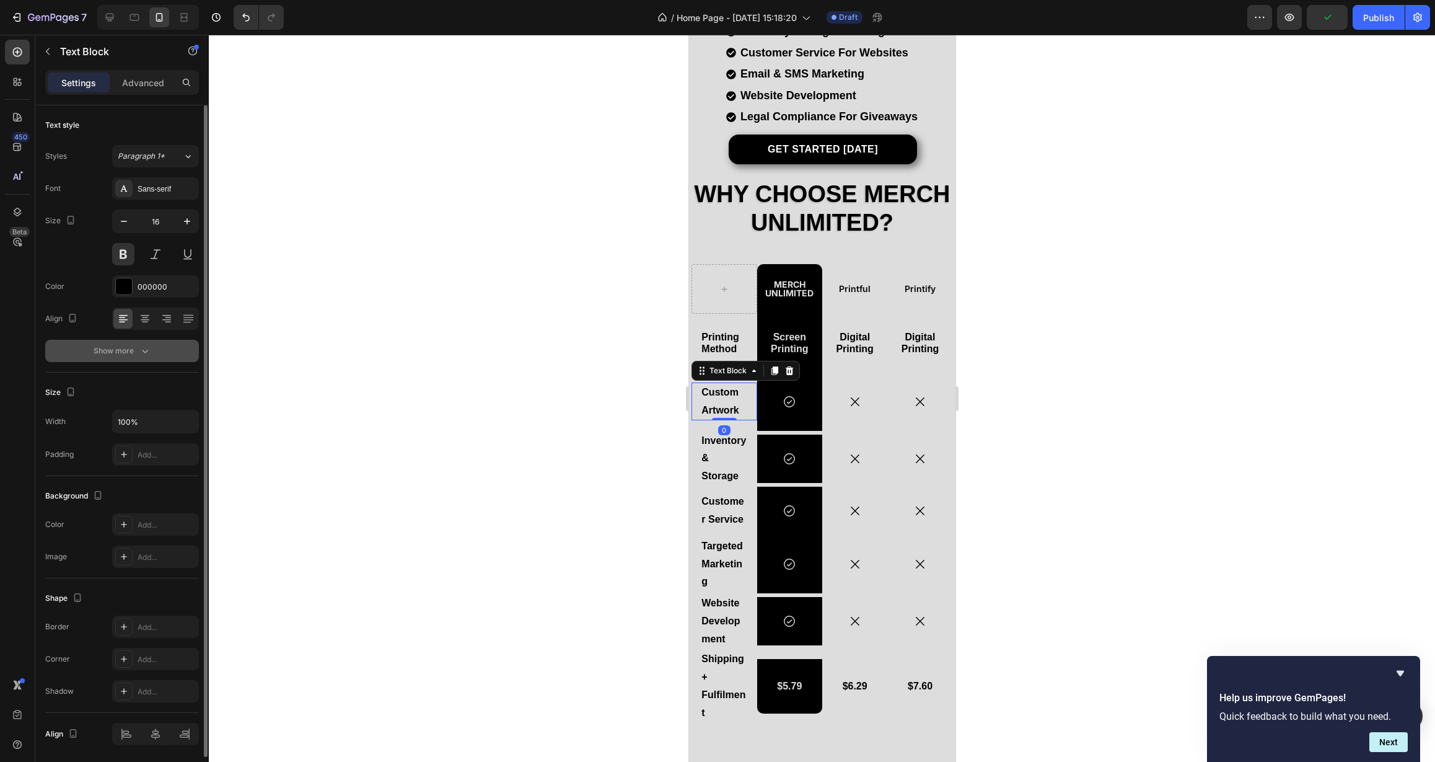
click at [150, 352] on icon "button" at bounding box center [145, 351] width 12 height 12
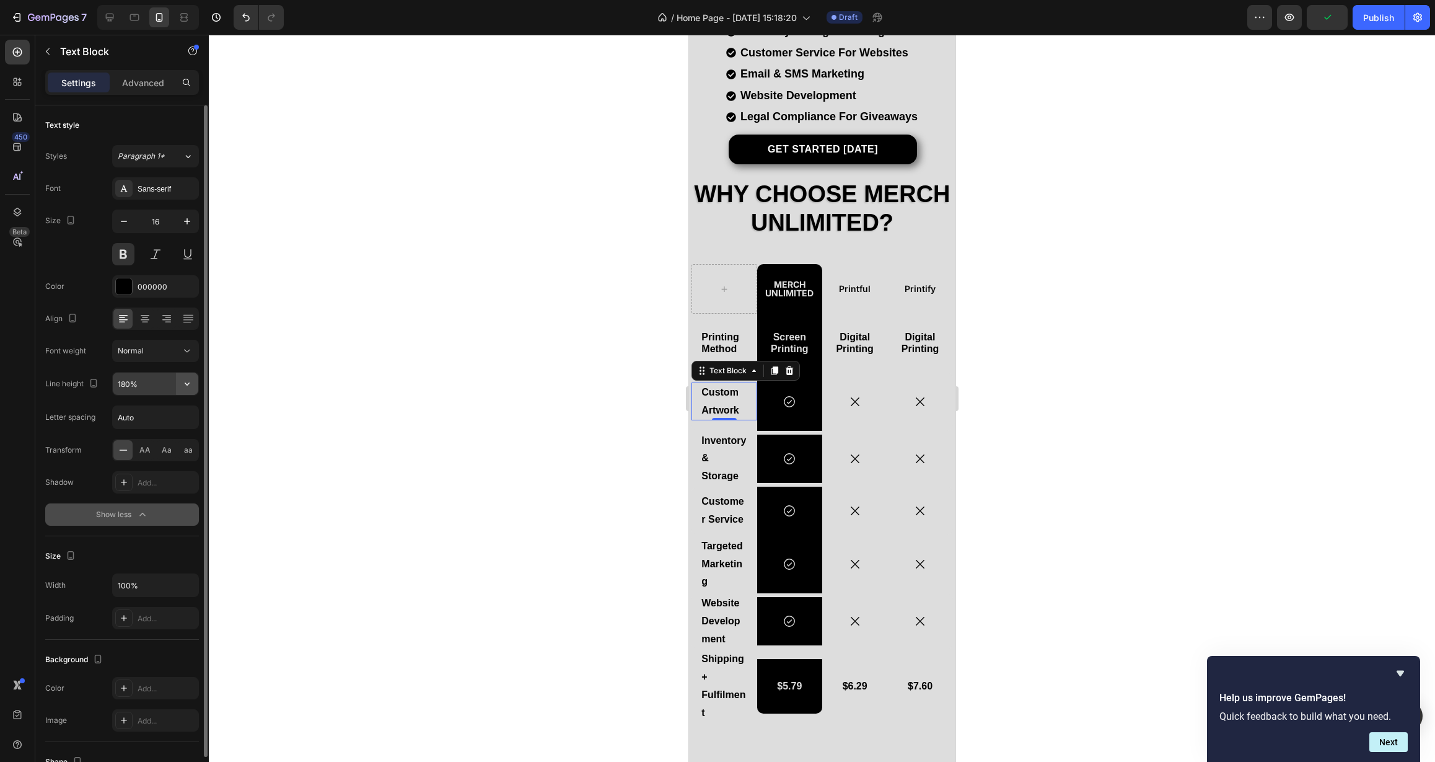
click at [183, 386] on icon "button" at bounding box center [187, 383] width 12 height 12
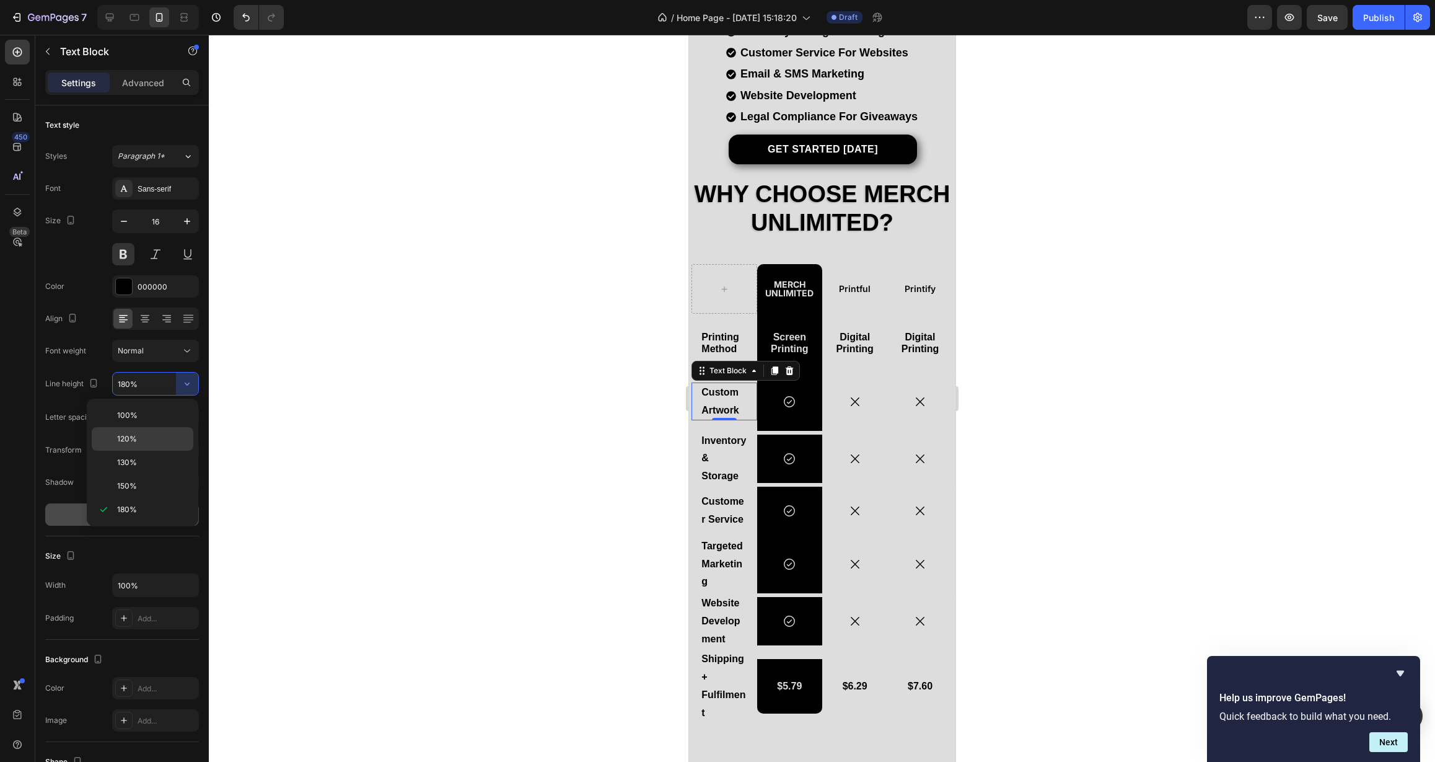
click at [169, 433] on div "120%" at bounding box center [143, 439] width 102 height 24
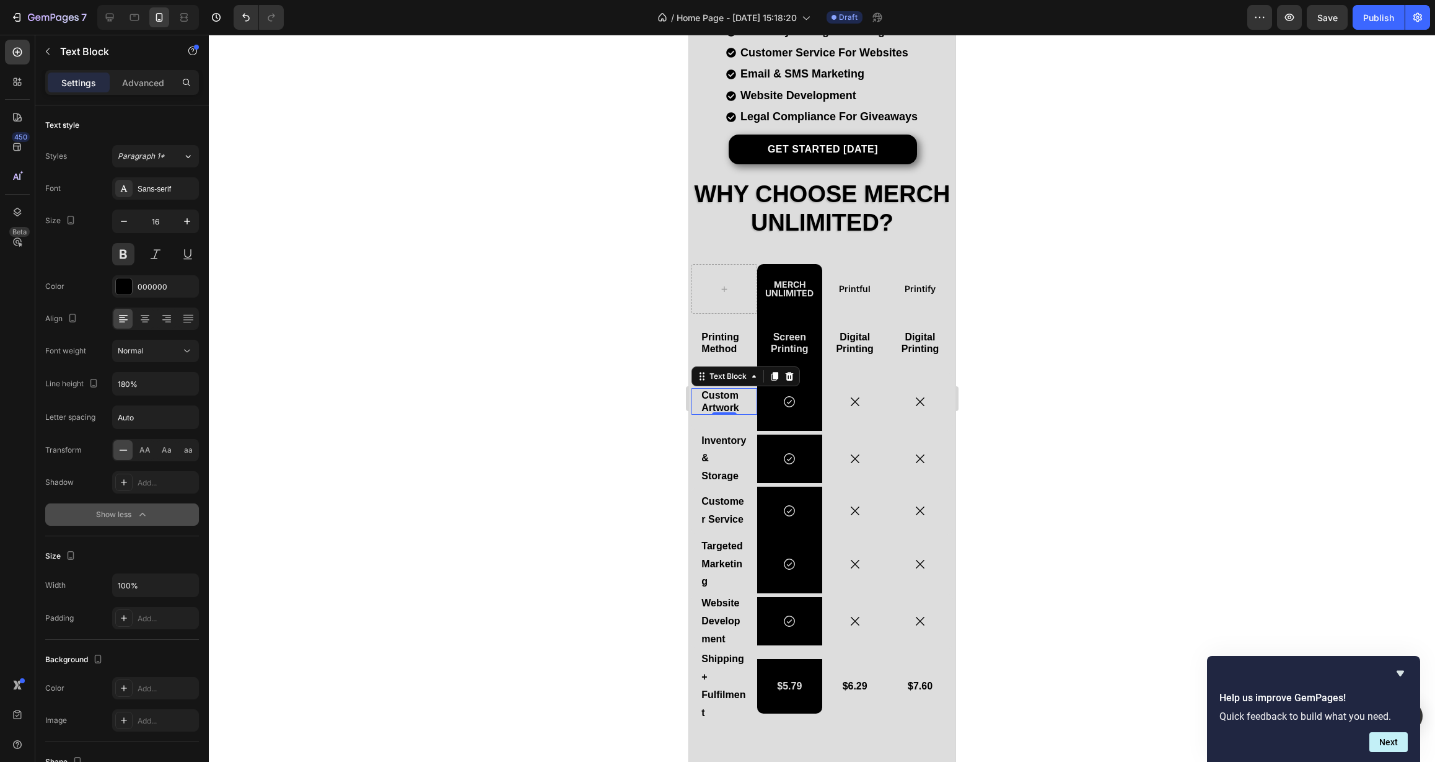
type input "120%"
click at [790, 418] on div "Icon Row" at bounding box center [789, 401] width 65 height 58
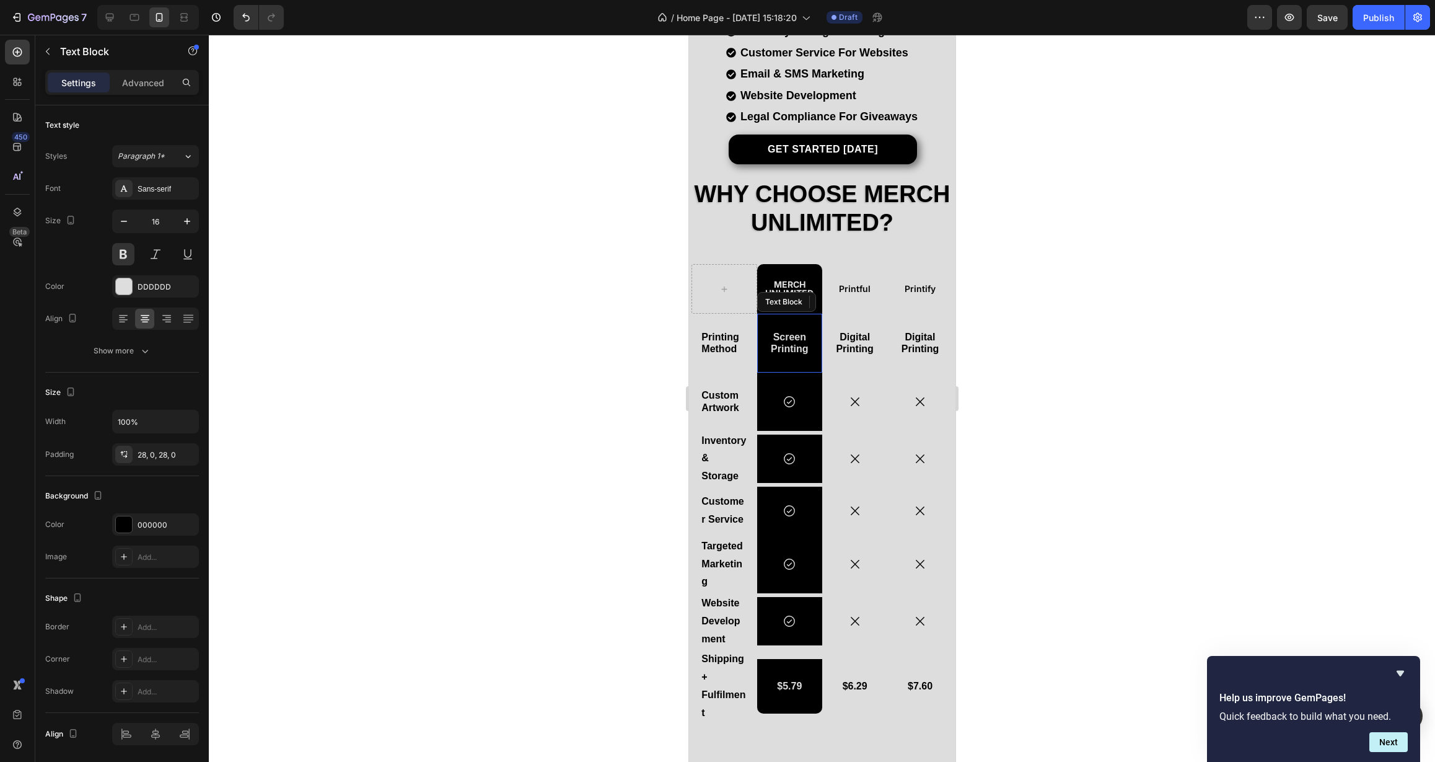
click at [807, 317] on div "Screen Printing" at bounding box center [789, 343] width 65 height 58
click at [112, 17] on icon at bounding box center [109, 17] width 12 height 12
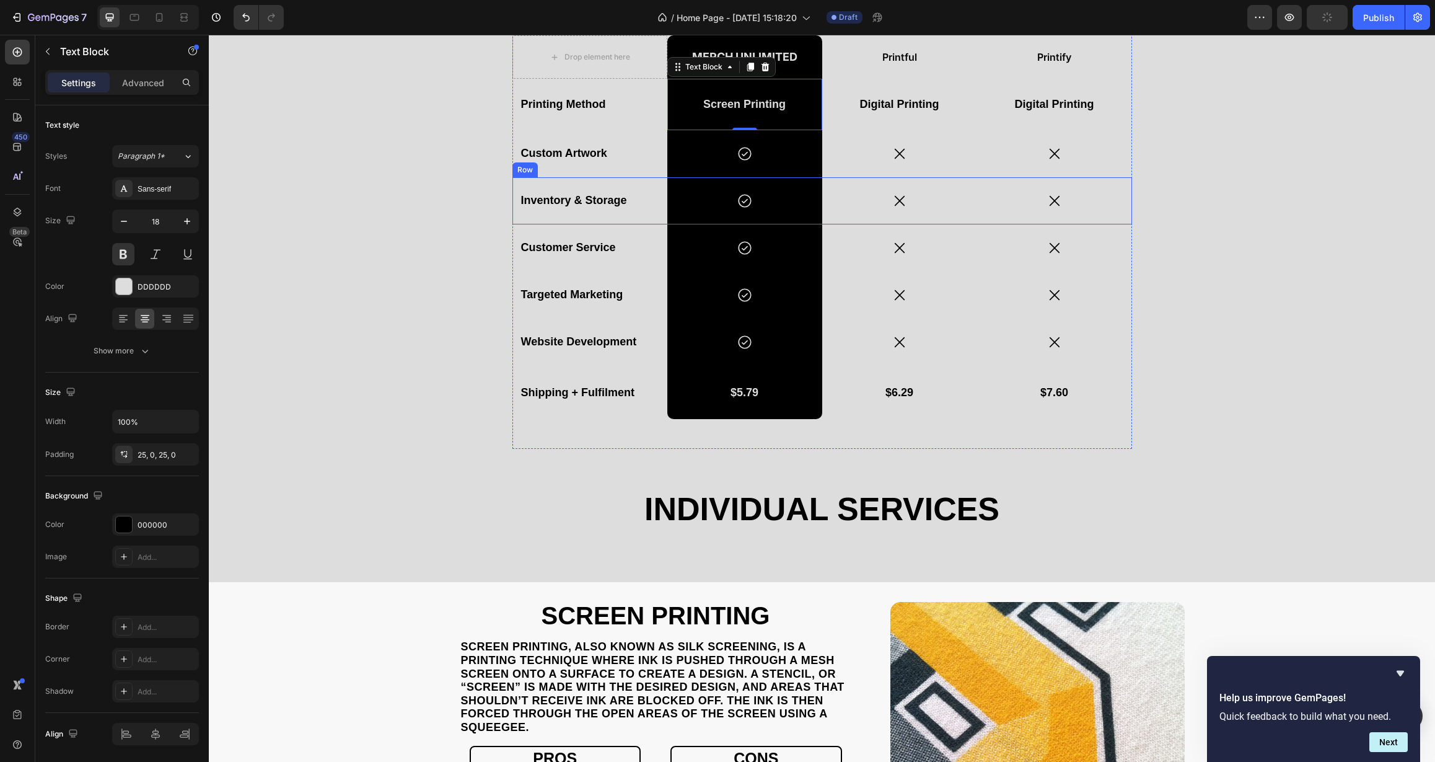
scroll to position [538, 0]
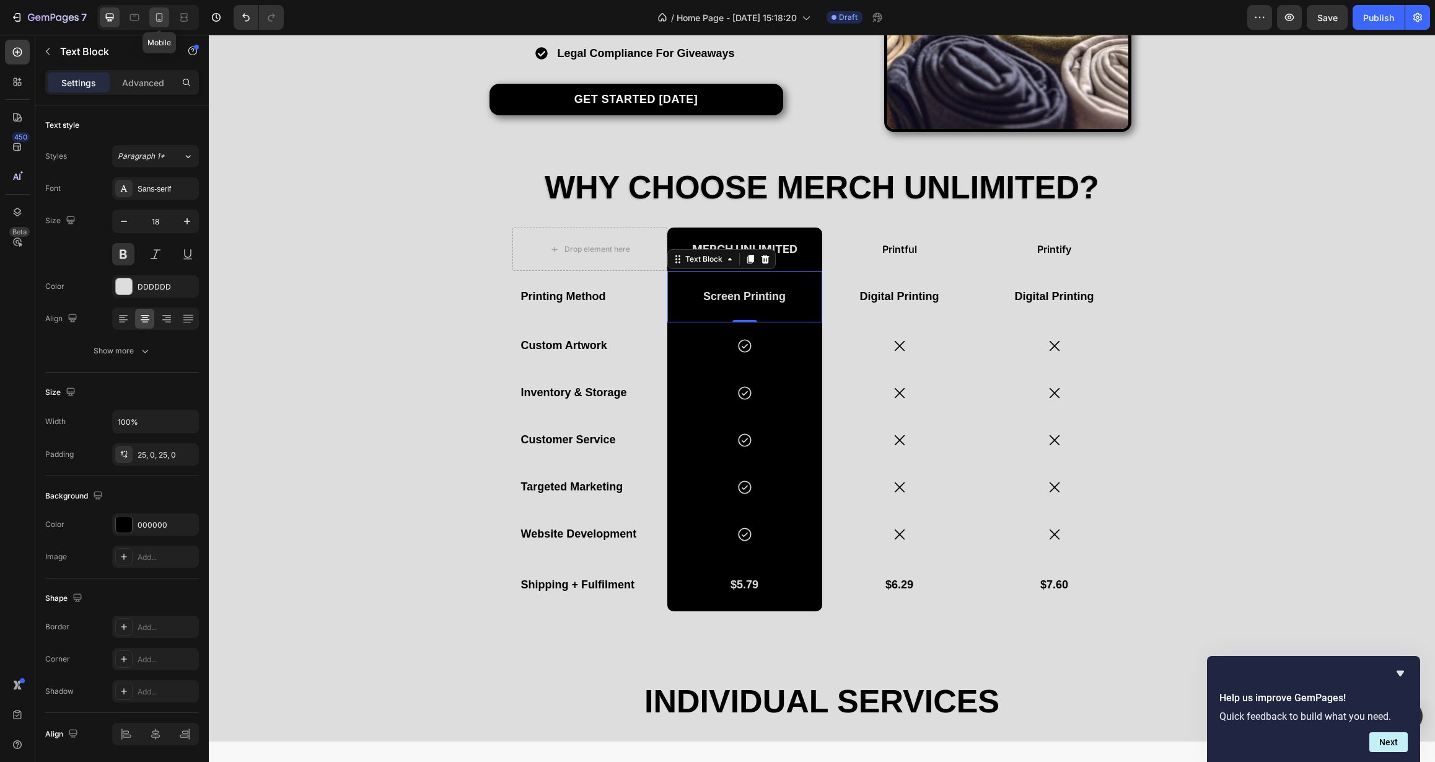
click at [163, 20] on icon at bounding box center [159, 17] width 12 height 12
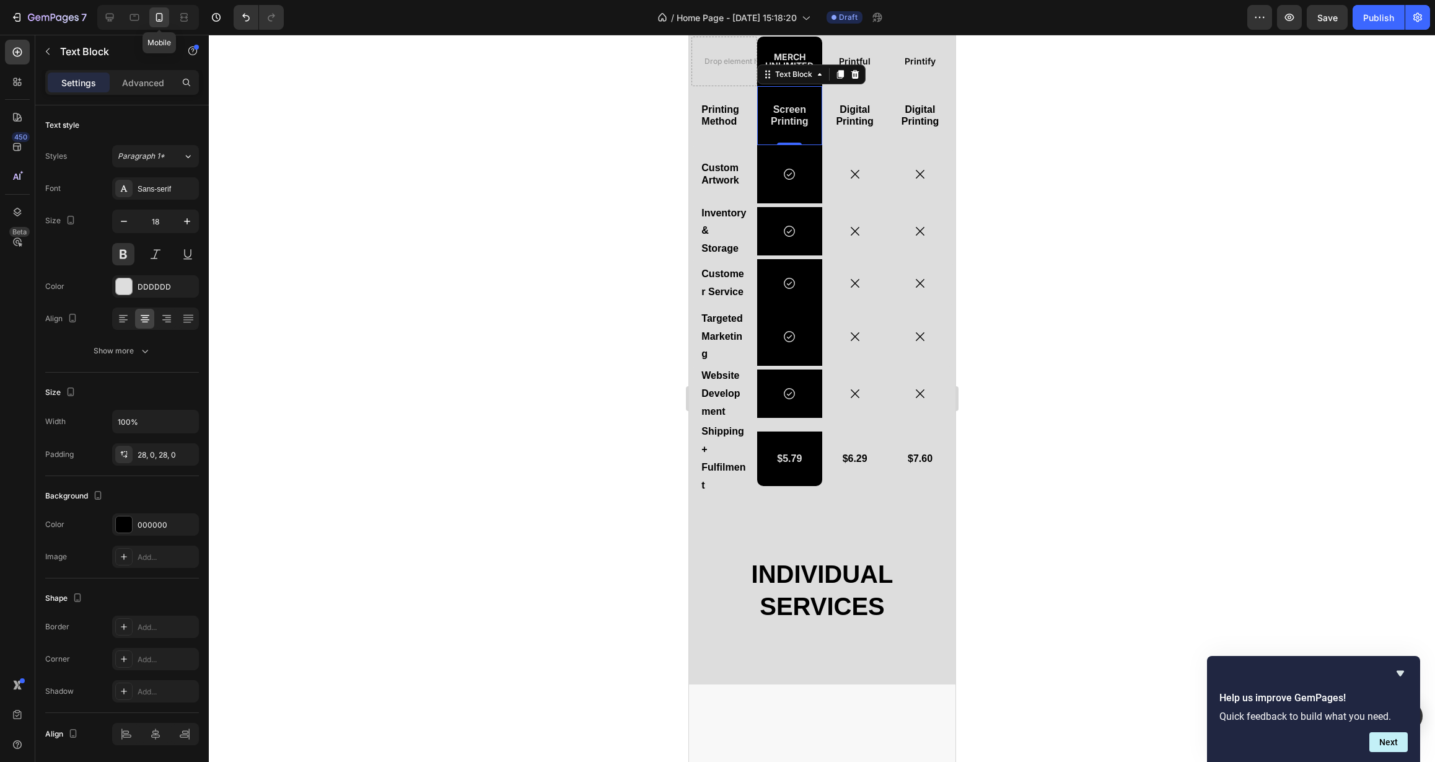
type input "16"
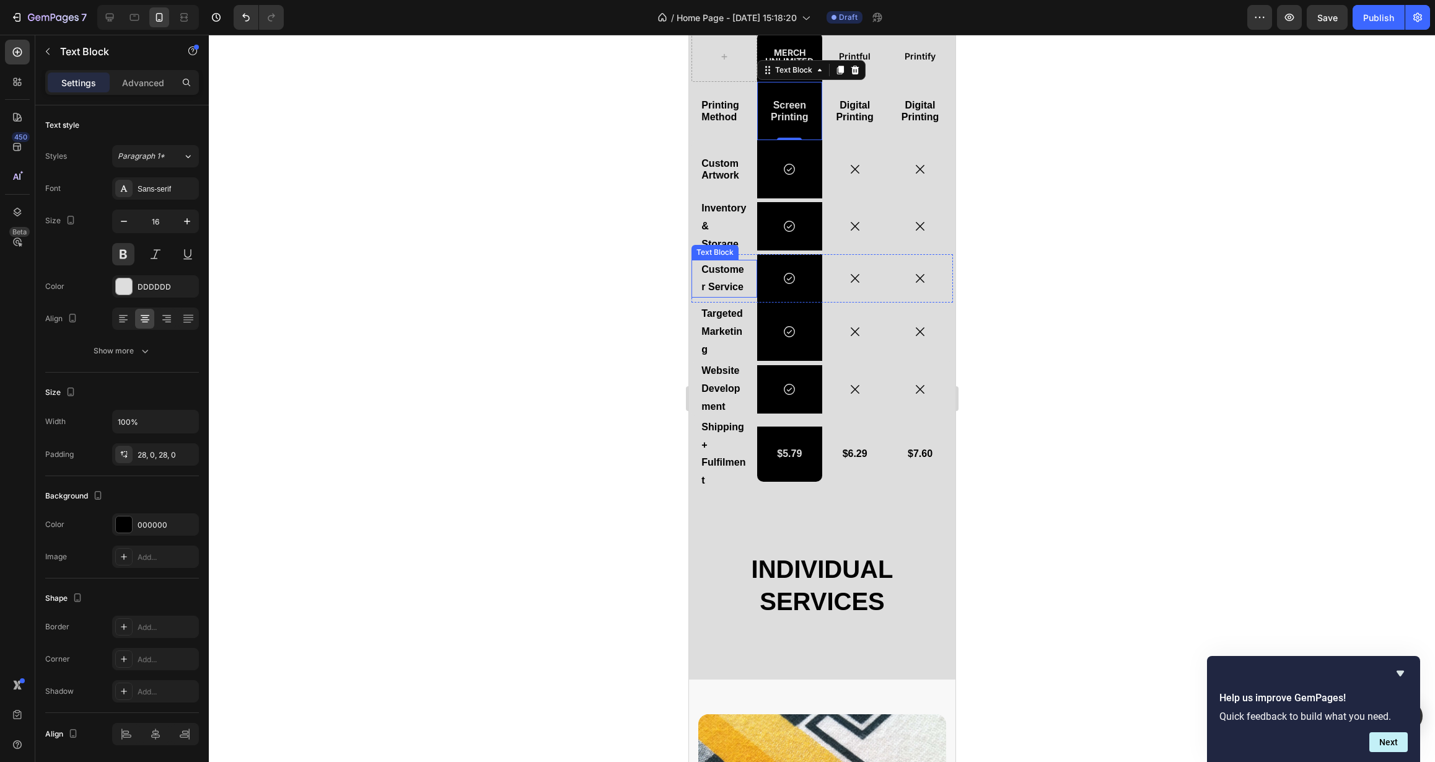
scroll to position [187, 0]
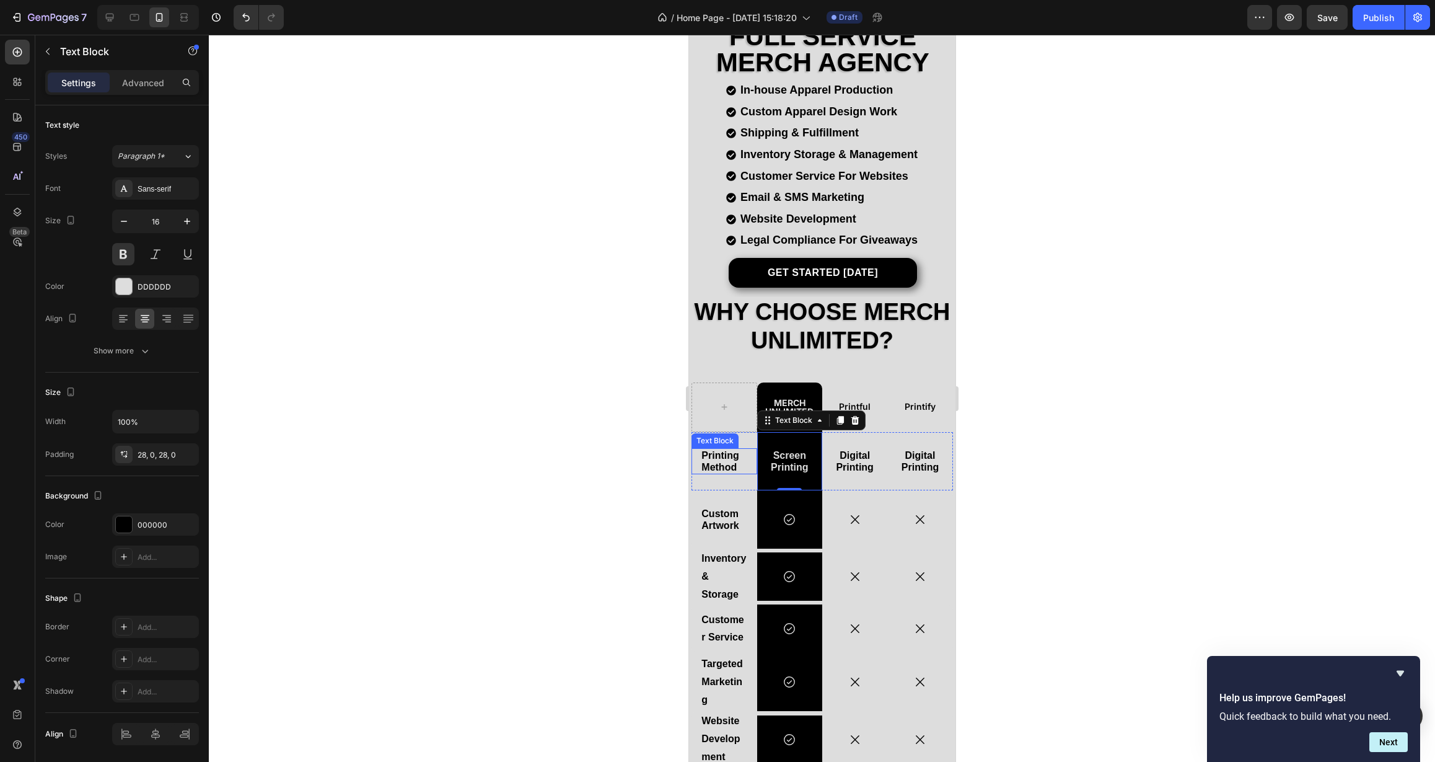
click at [723, 457] on p "Printing Method" at bounding box center [723, 461] width 45 height 24
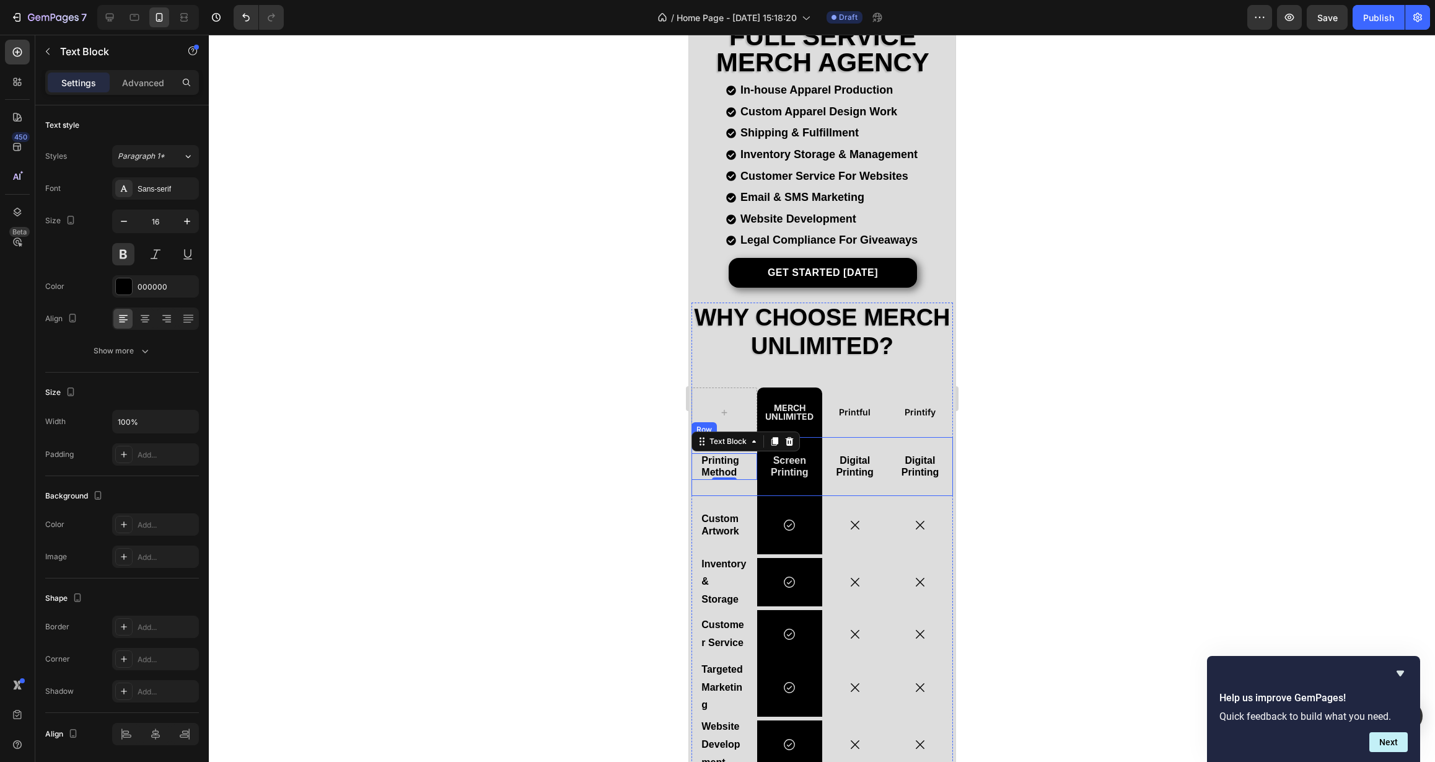
click at [707, 478] on div "Printing Method Text Block 0" at bounding box center [723, 466] width 65 height 58
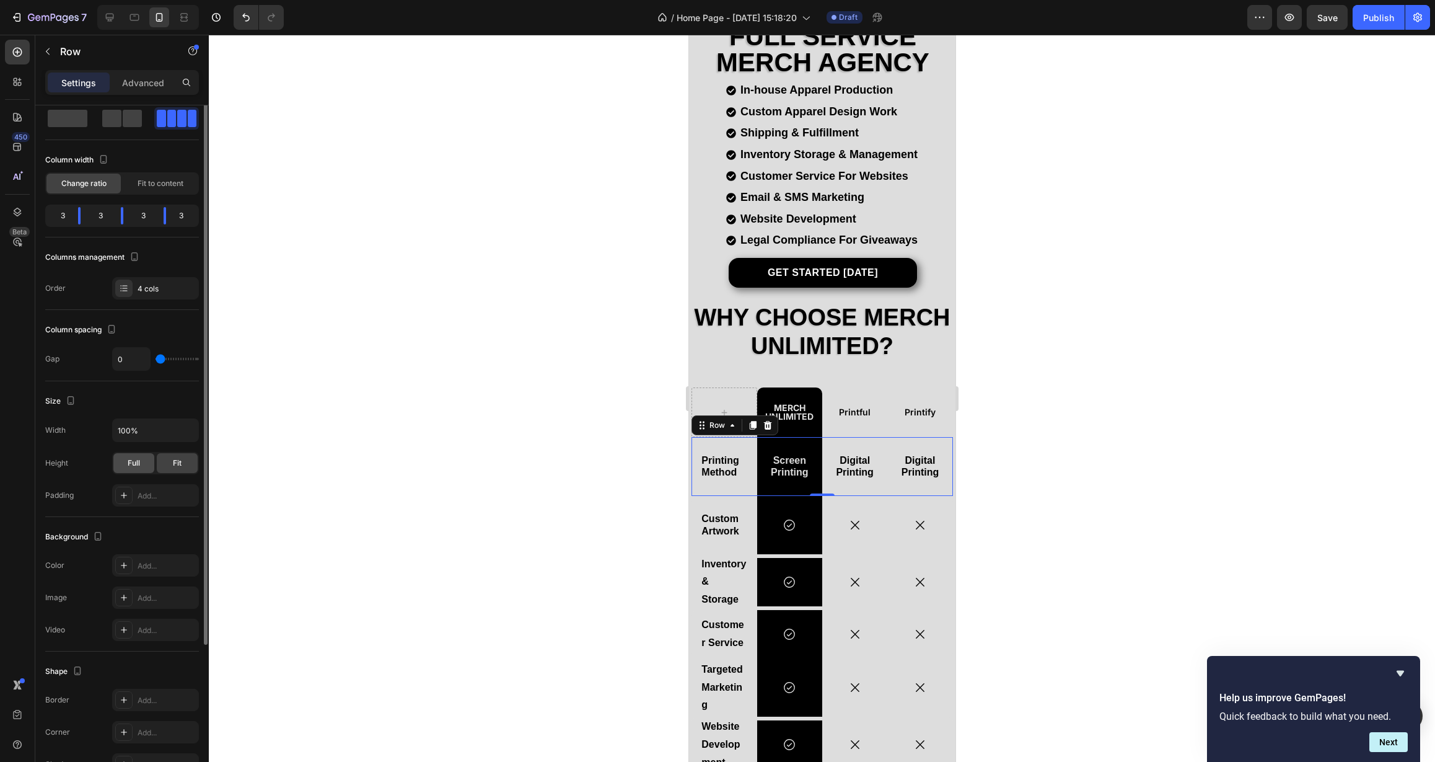
scroll to position [81, 0]
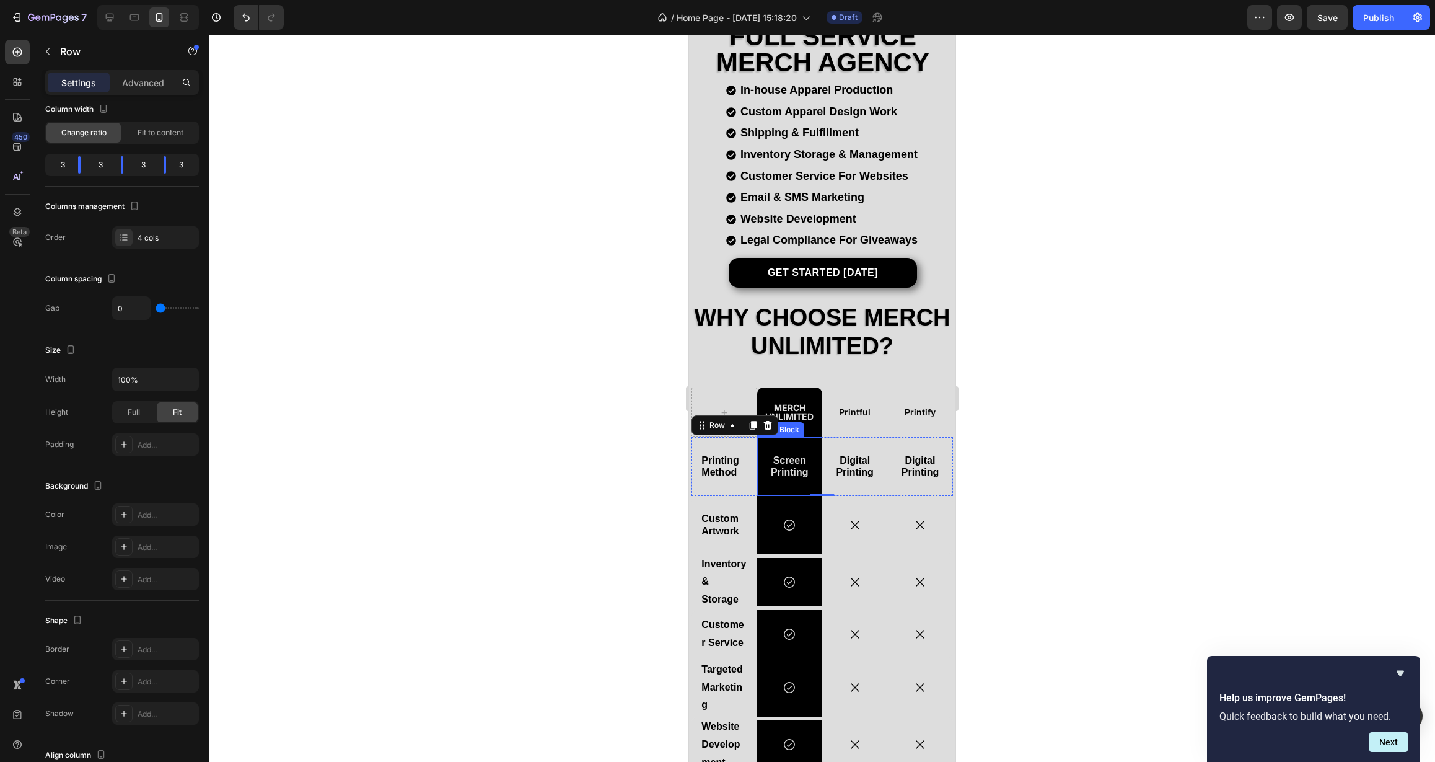
click at [765, 477] on div "Screen Printing" at bounding box center [789, 466] width 65 height 58
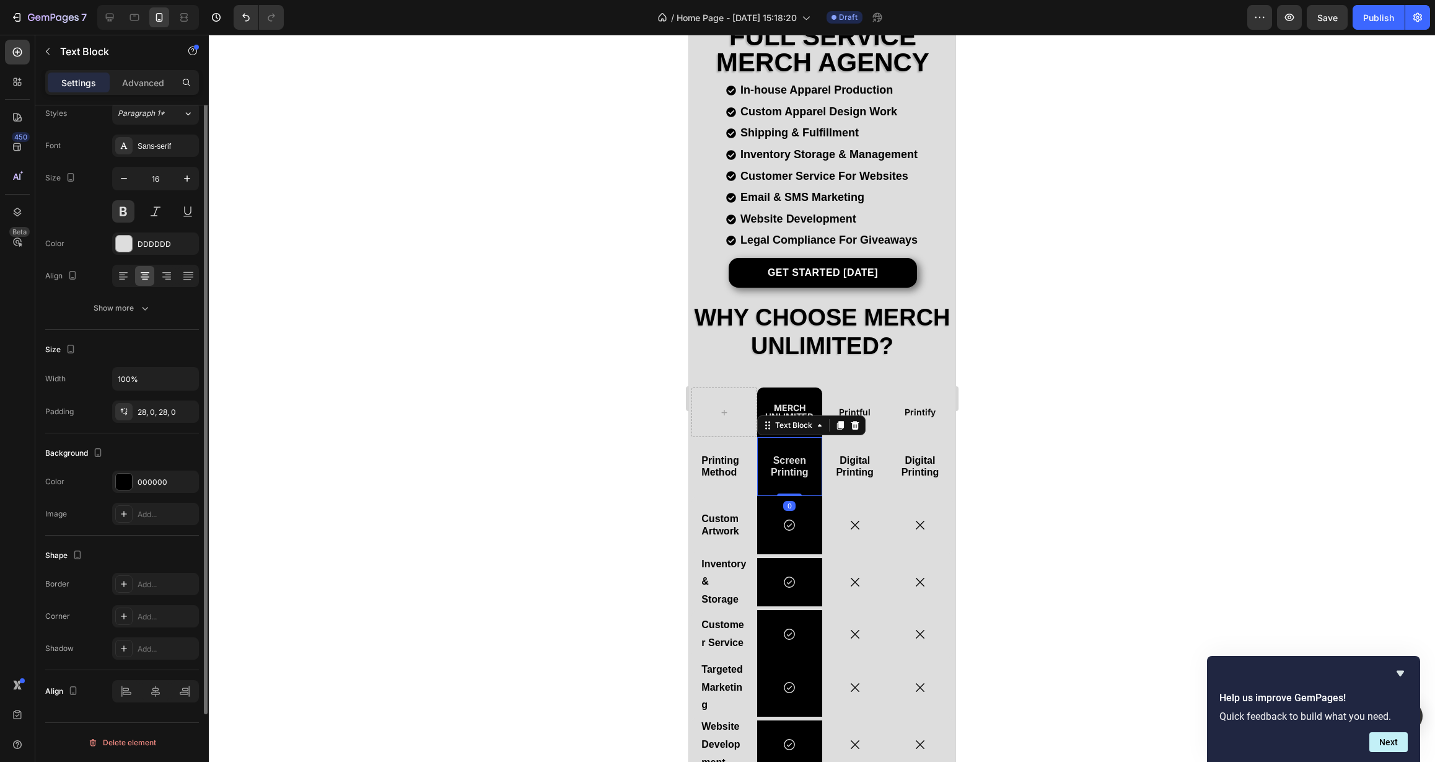
scroll to position [0, 0]
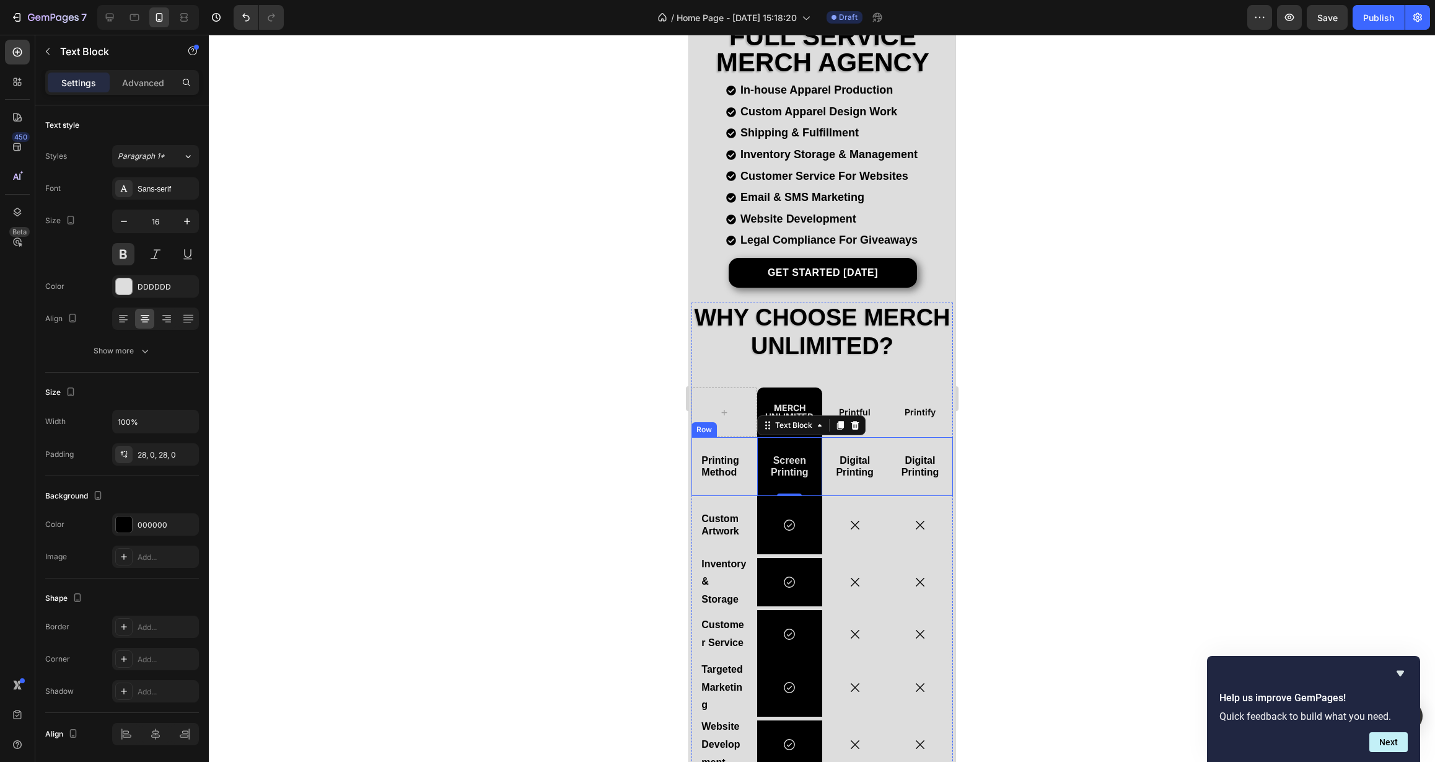
click at [826, 480] on div "Digital Printing Text Block" at bounding box center [854, 466] width 65 height 58
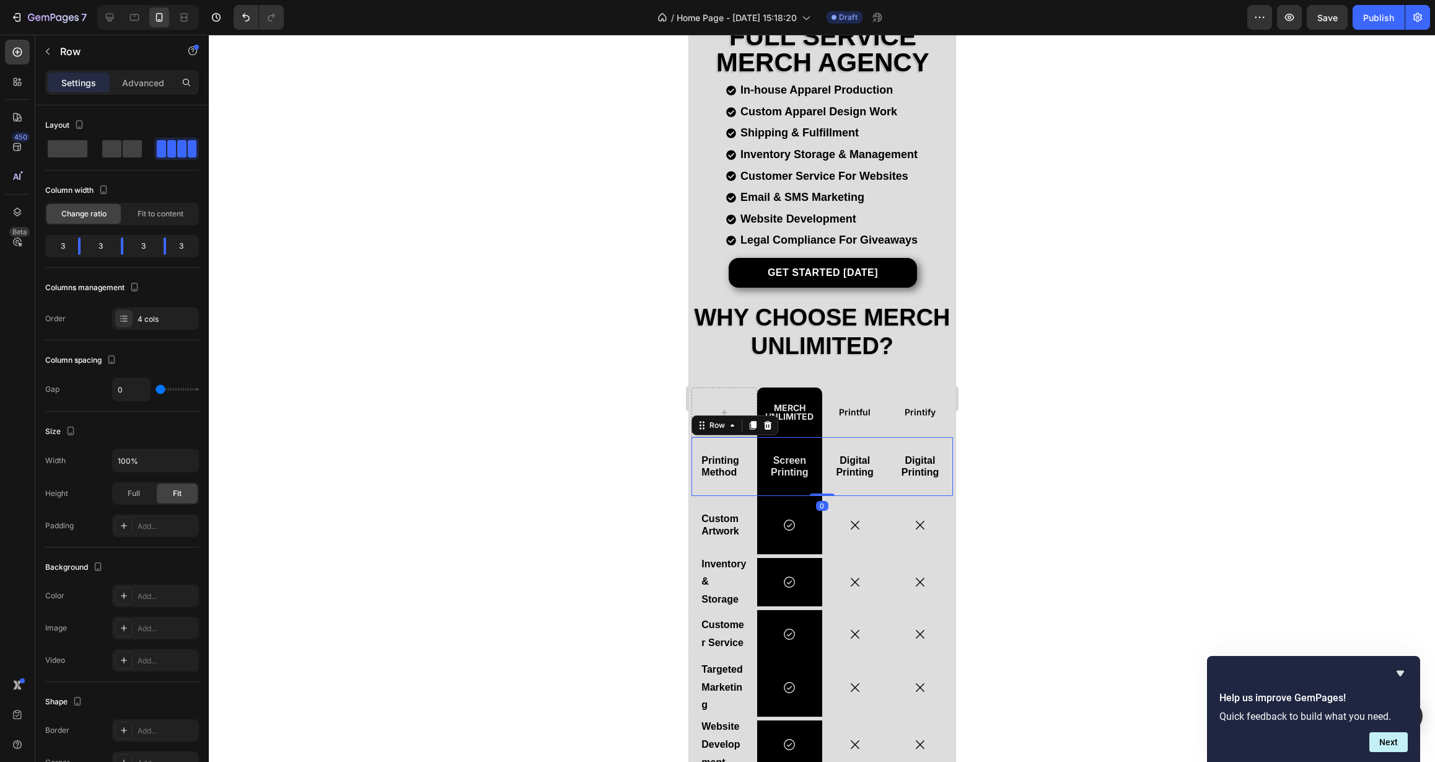
click at [835, 480] on div "Digital Printing Text Block" at bounding box center [854, 466] width 65 height 58
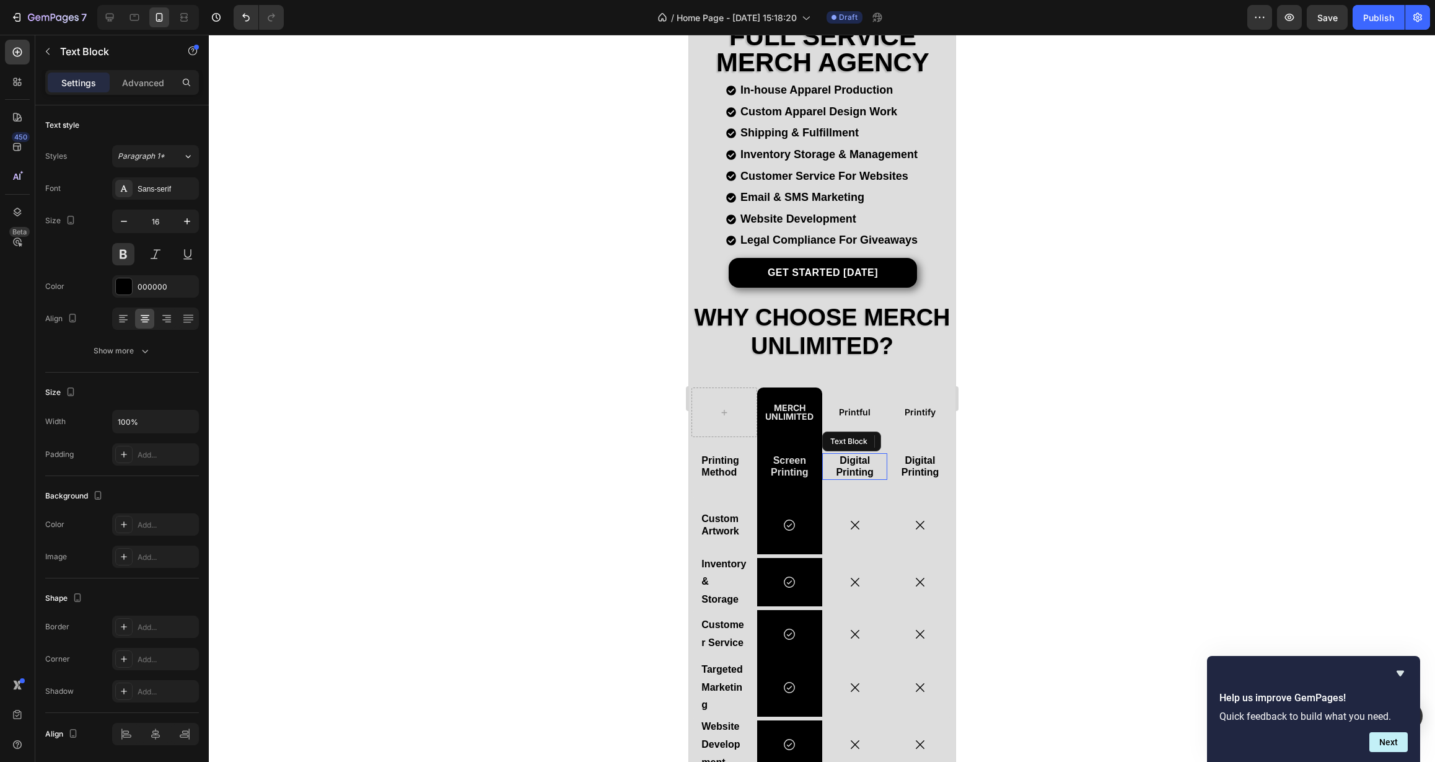
click at [845, 473] on div "Digital Printing" at bounding box center [854, 466] width 48 height 26
click at [787, 473] on div "Screen Printing" at bounding box center [789, 466] width 65 height 58
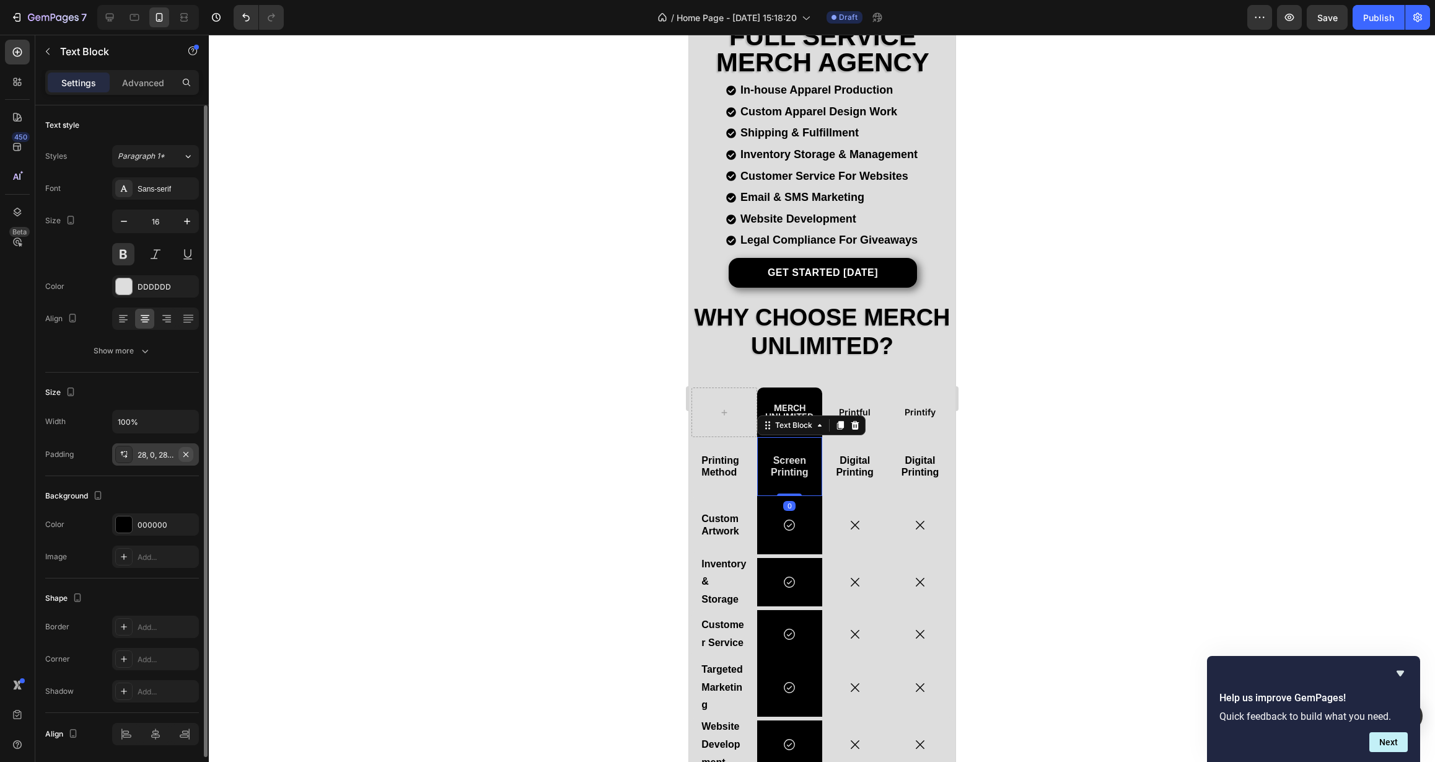
click at [185, 455] on icon "button" at bounding box center [186, 454] width 10 height 10
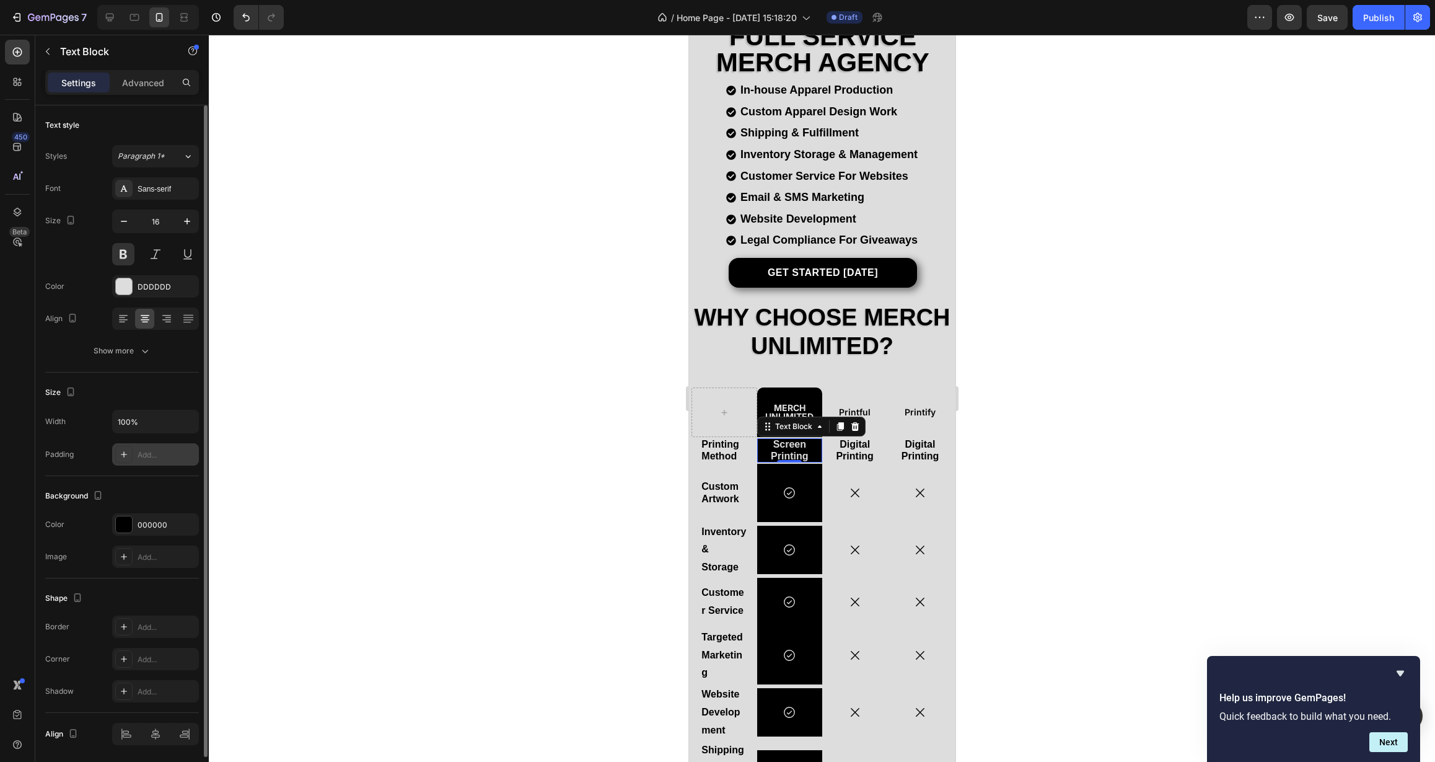
click at [557, 465] on div at bounding box center [822, 398] width 1226 height 727
click at [759, 449] on p "Screen Printing" at bounding box center [789, 450] width 65 height 24
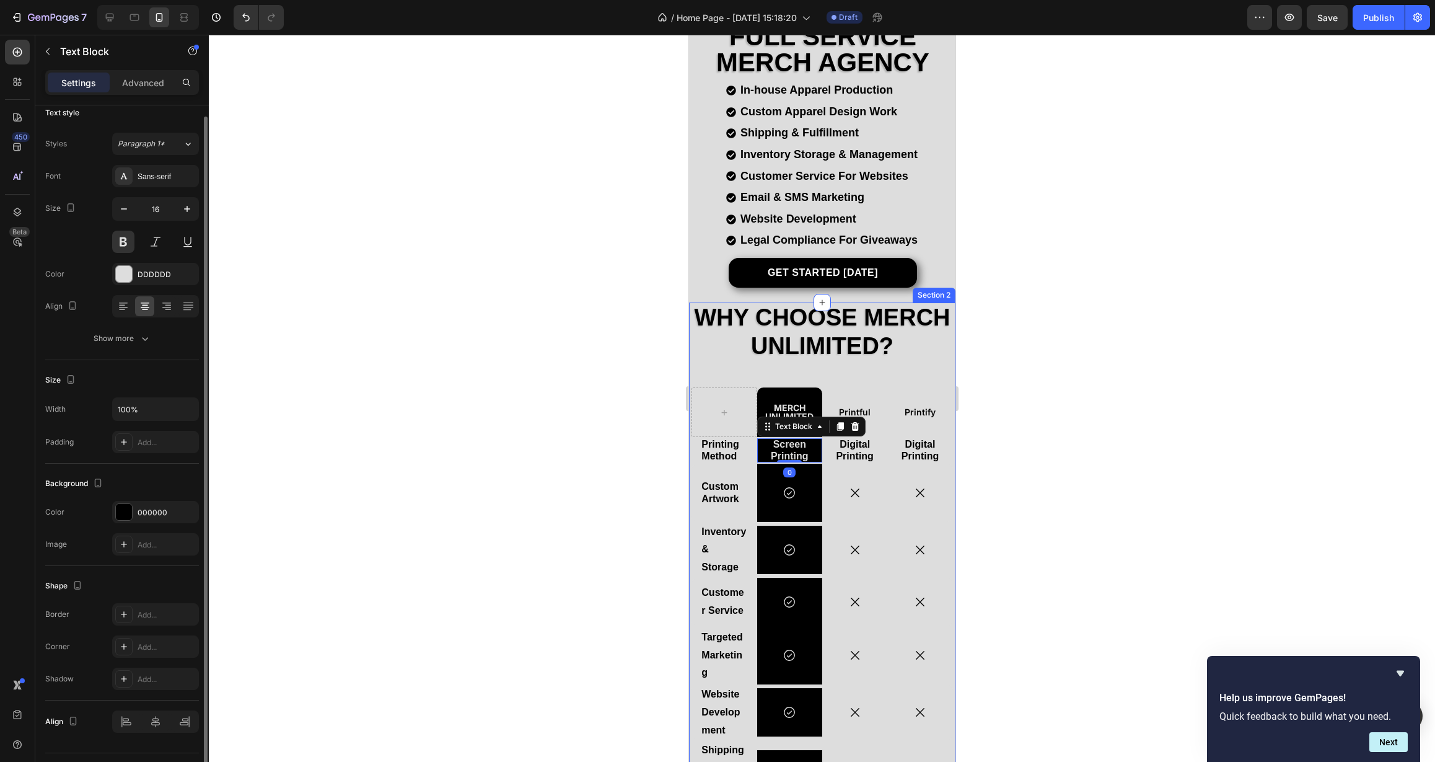
scroll to position [15, 0]
click at [167, 442] on div "Add..." at bounding box center [167, 439] width 58 height 11
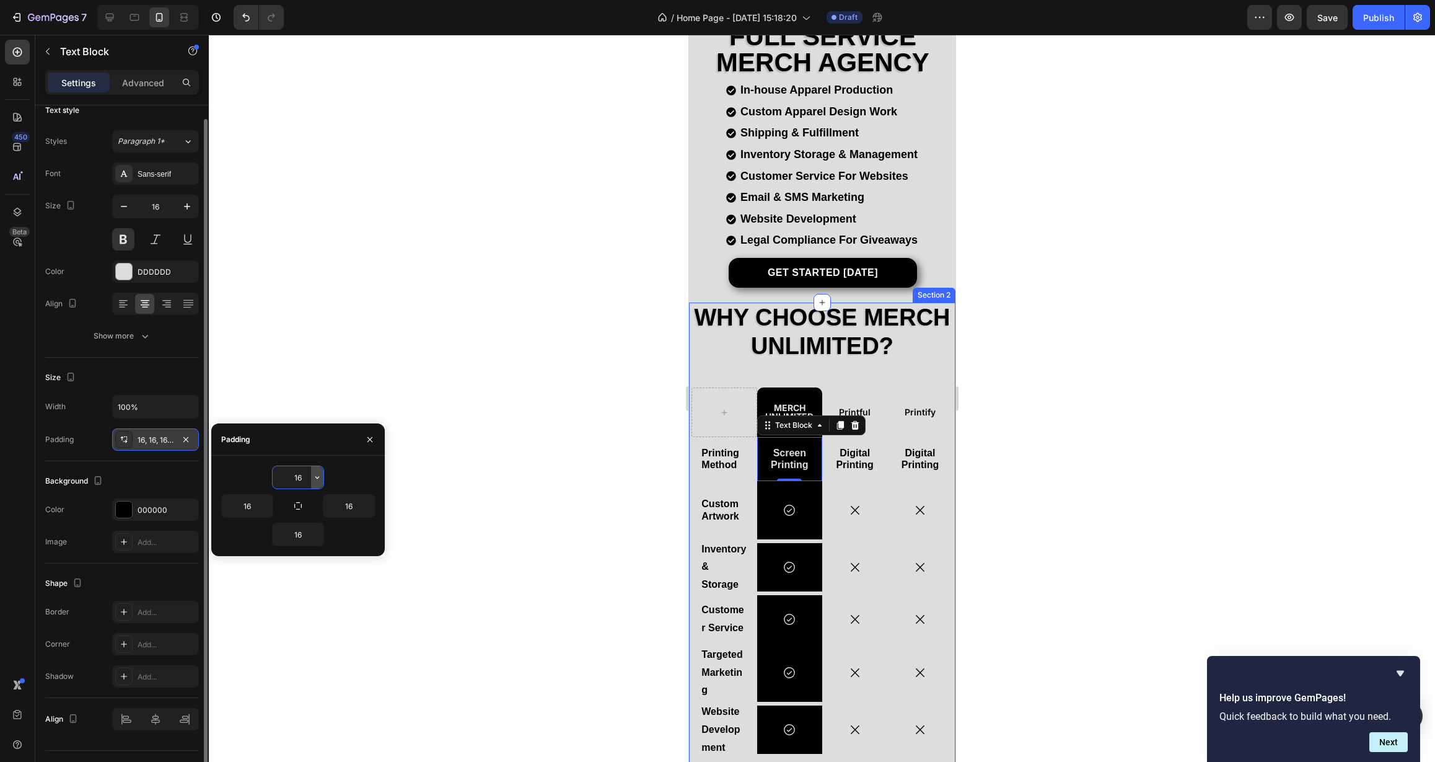
click at [319, 483] on button "button" at bounding box center [317, 477] width 12 height 22
click at [293, 561] on div "XS 4px" at bounding box center [265, 556] width 97 height 24
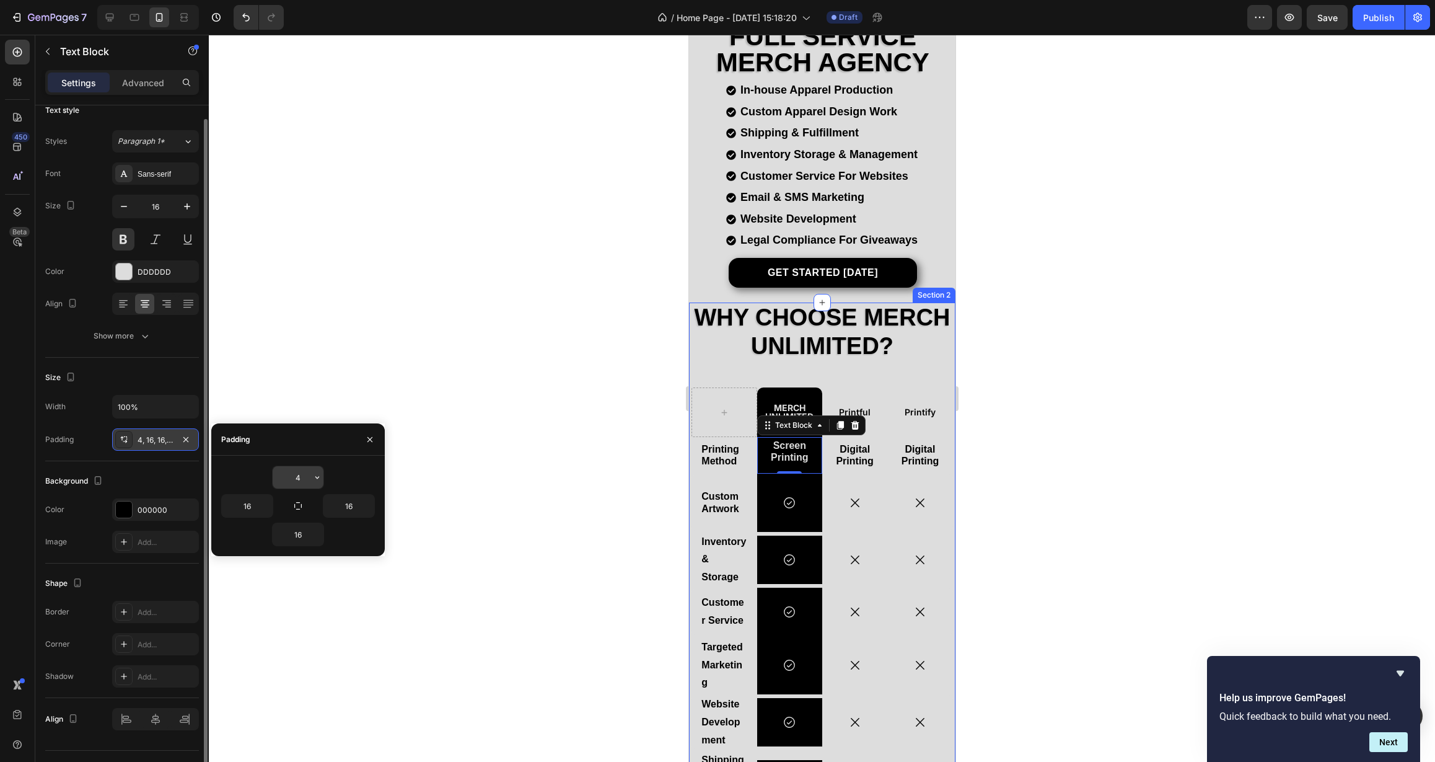
click at [317, 475] on icon "button" at bounding box center [317, 477] width 10 height 10
click at [283, 584] on p "S 8px" at bounding box center [275, 579] width 66 height 11
type input "8"
click at [320, 539] on button "button" at bounding box center [317, 534] width 12 height 22
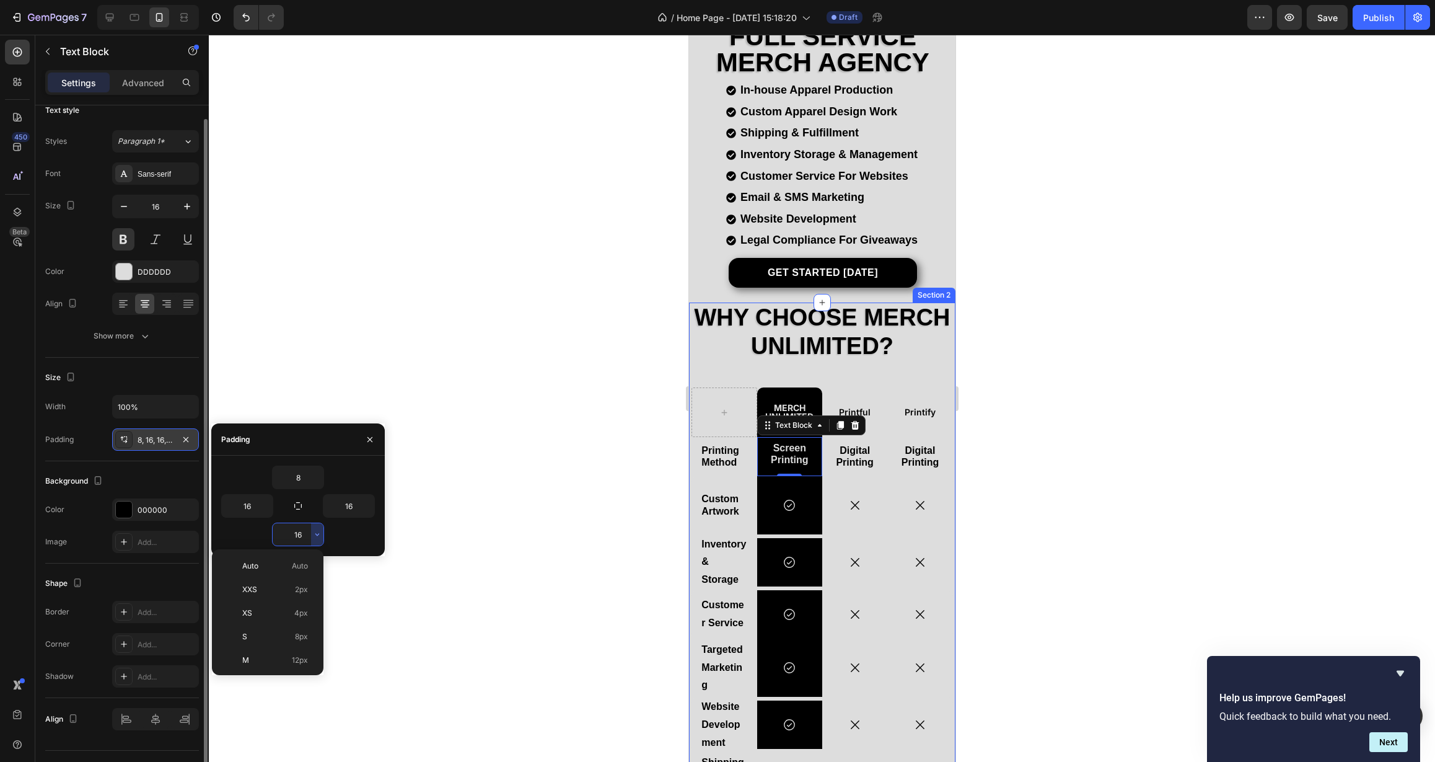
click at [295, 637] on span "8px" at bounding box center [301, 636] width 13 height 11
type input "8"
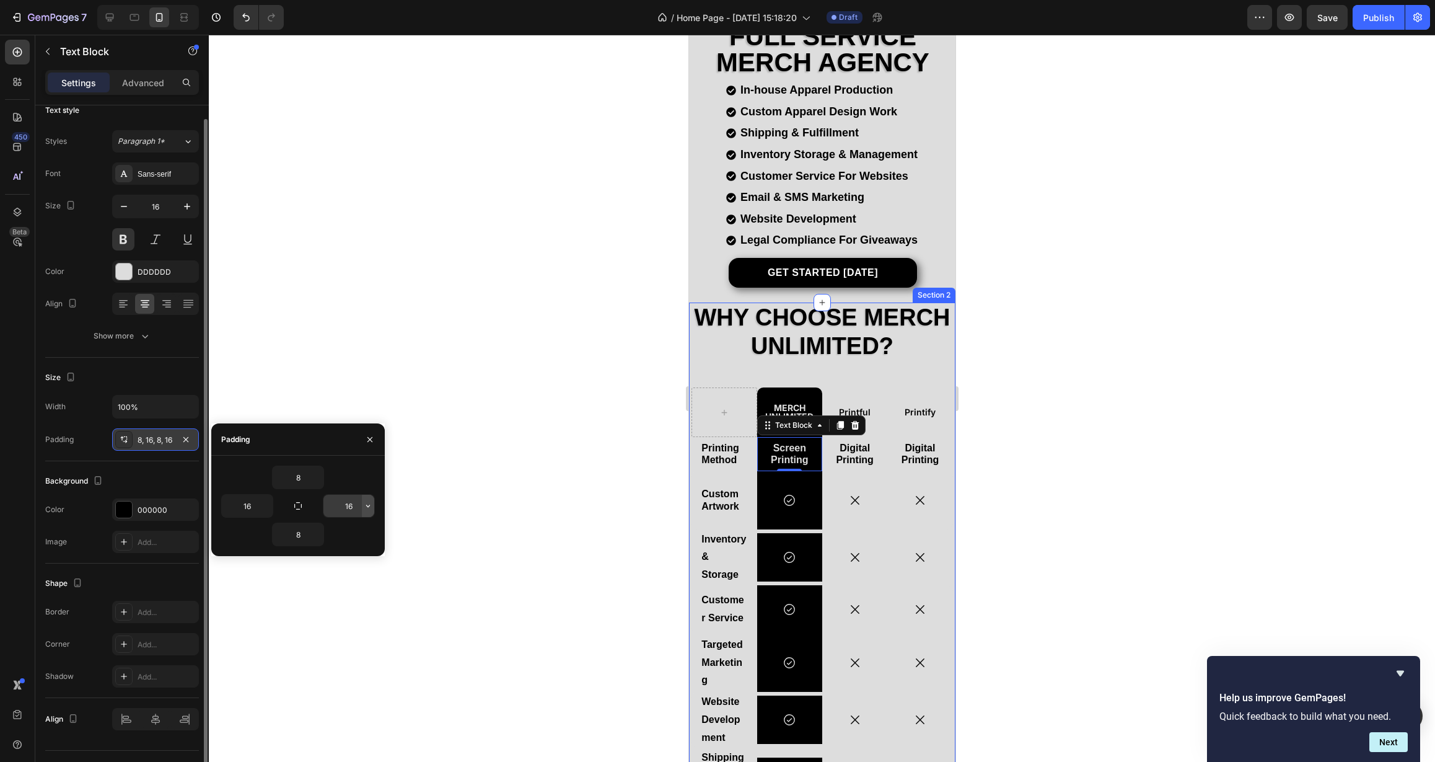
click at [366, 504] on icon "button" at bounding box center [368, 506] width 10 height 10
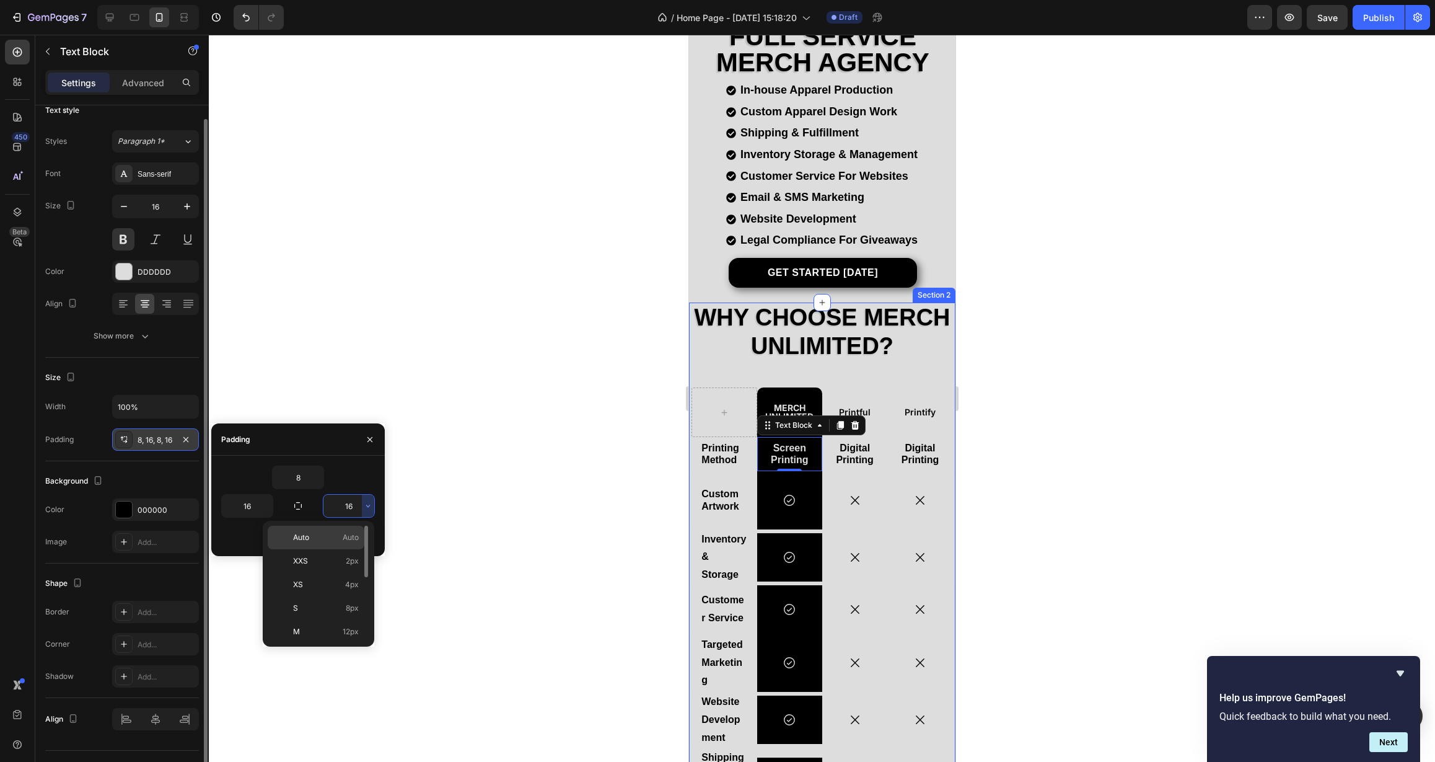
click at [333, 541] on p "Auto Auto" at bounding box center [326, 537] width 66 height 11
type input "Auto"
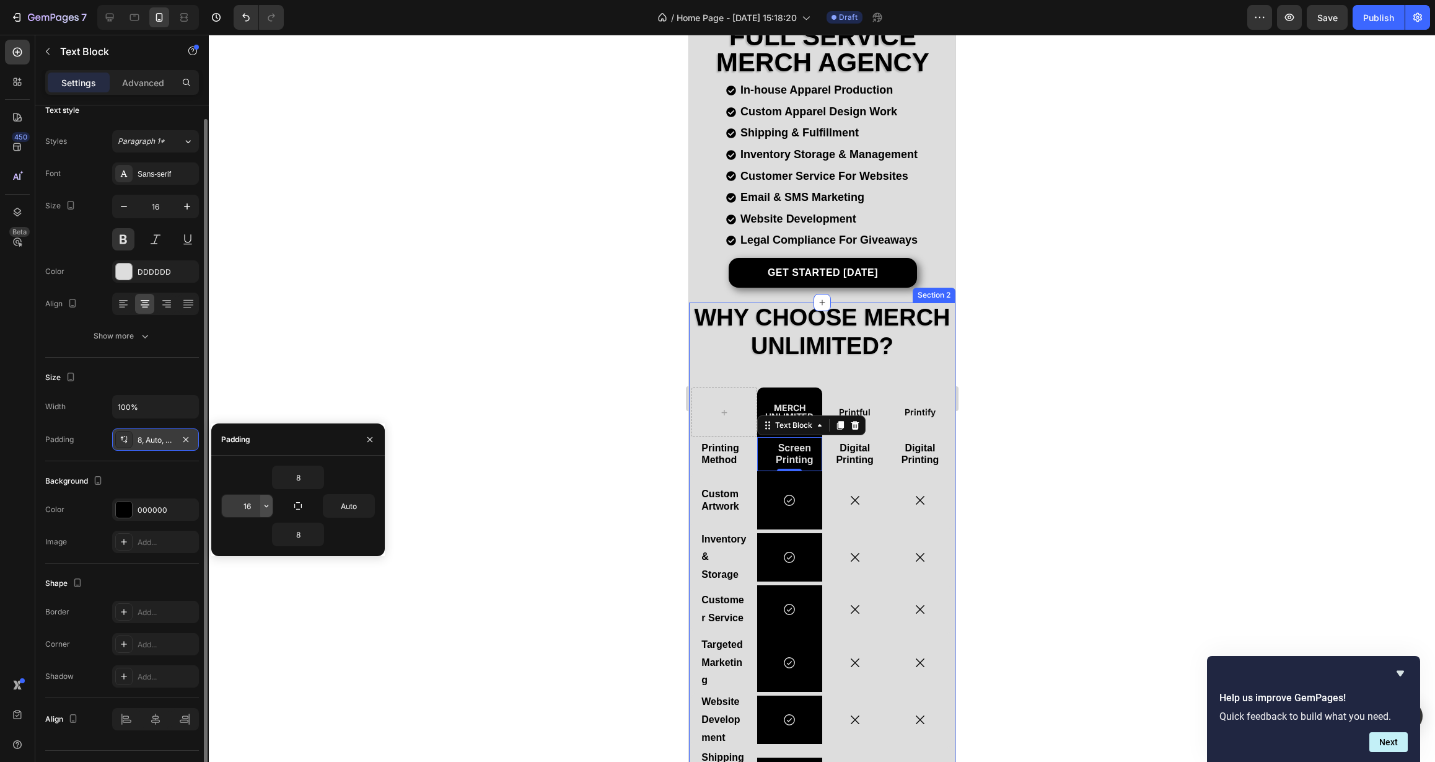
click at [264, 505] on icon "button" at bounding box center [267, 506] width 10 height 10
click at [248, 534] on span "Auto" at bounding box center [249, 537] width 16 height 11
type input "Auto"
click at [361, 472] on div "8" at bounding box center [298, 477] width 154 height 24
click at [372, 441] on icon "button" at bounding box center [370, 438] width 5 height 5
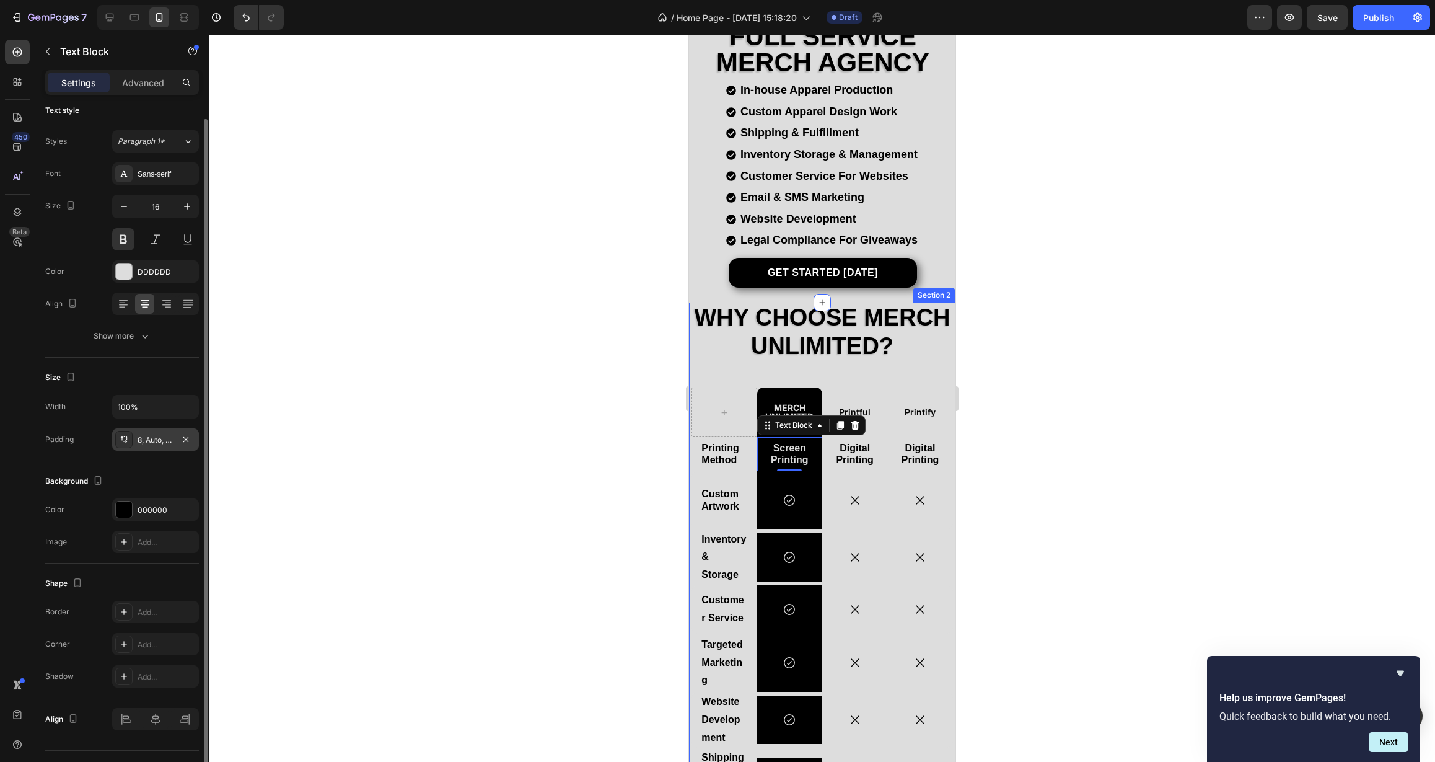
click at [532, 491] on div at bounding box center [822, 398] width 1226 height 727
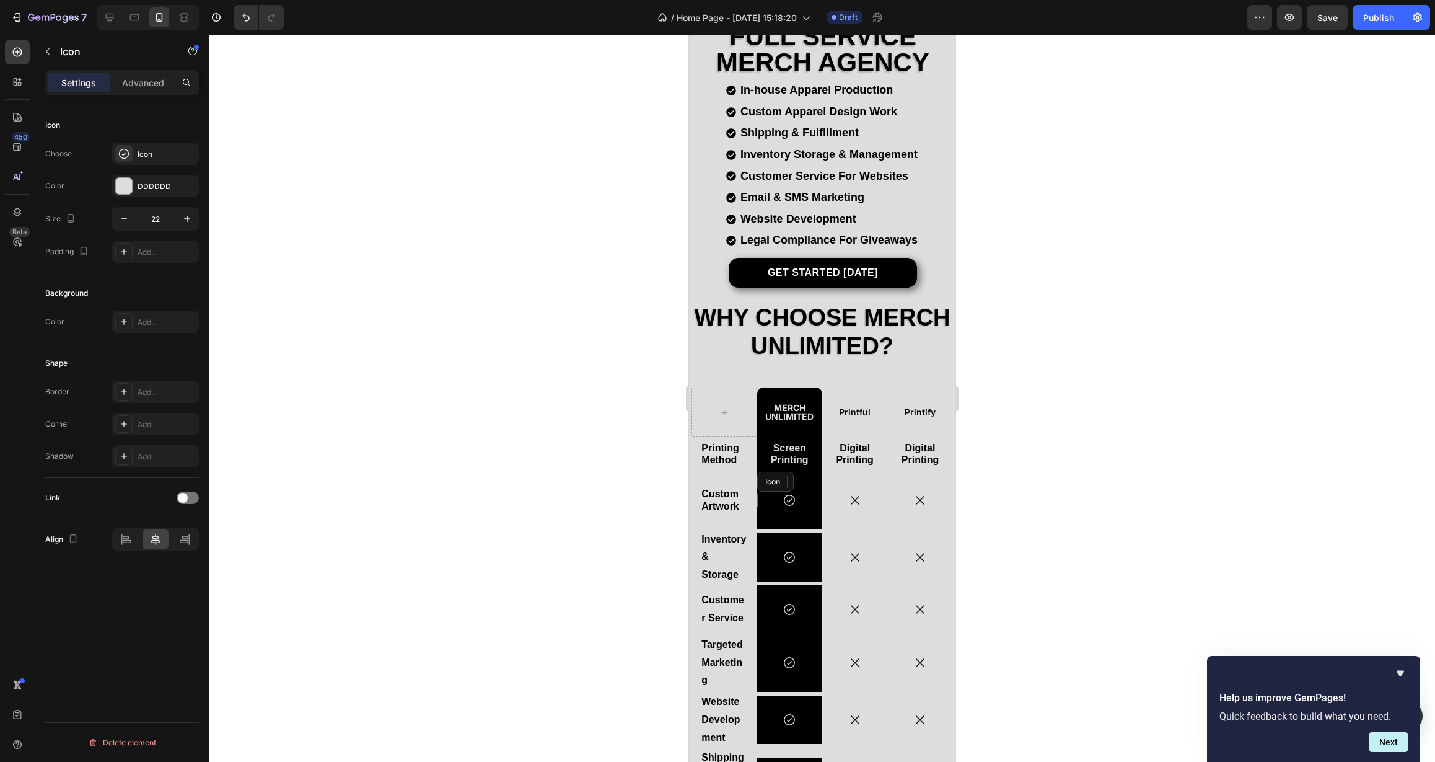
click at [803, 495] on div "Icon" at bounding box center [789, 500] width 65 height 14
click at [804, 509] on div "Icon 0 Row" at bounding box center [789, 500] width 65 height 58
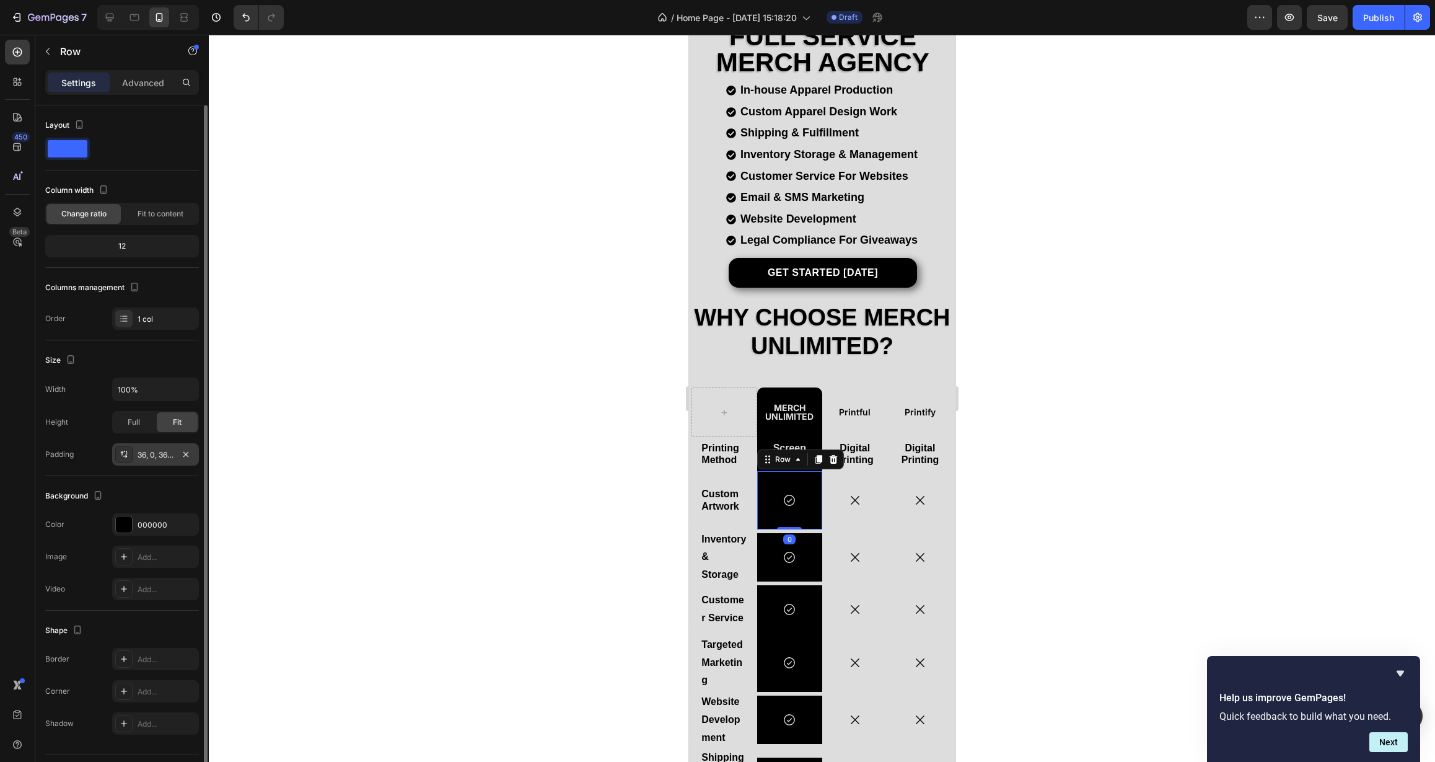
click at [161, 462] on div "36, 0, 36, 0" at bounding box center [155, 454] width 87 height 22
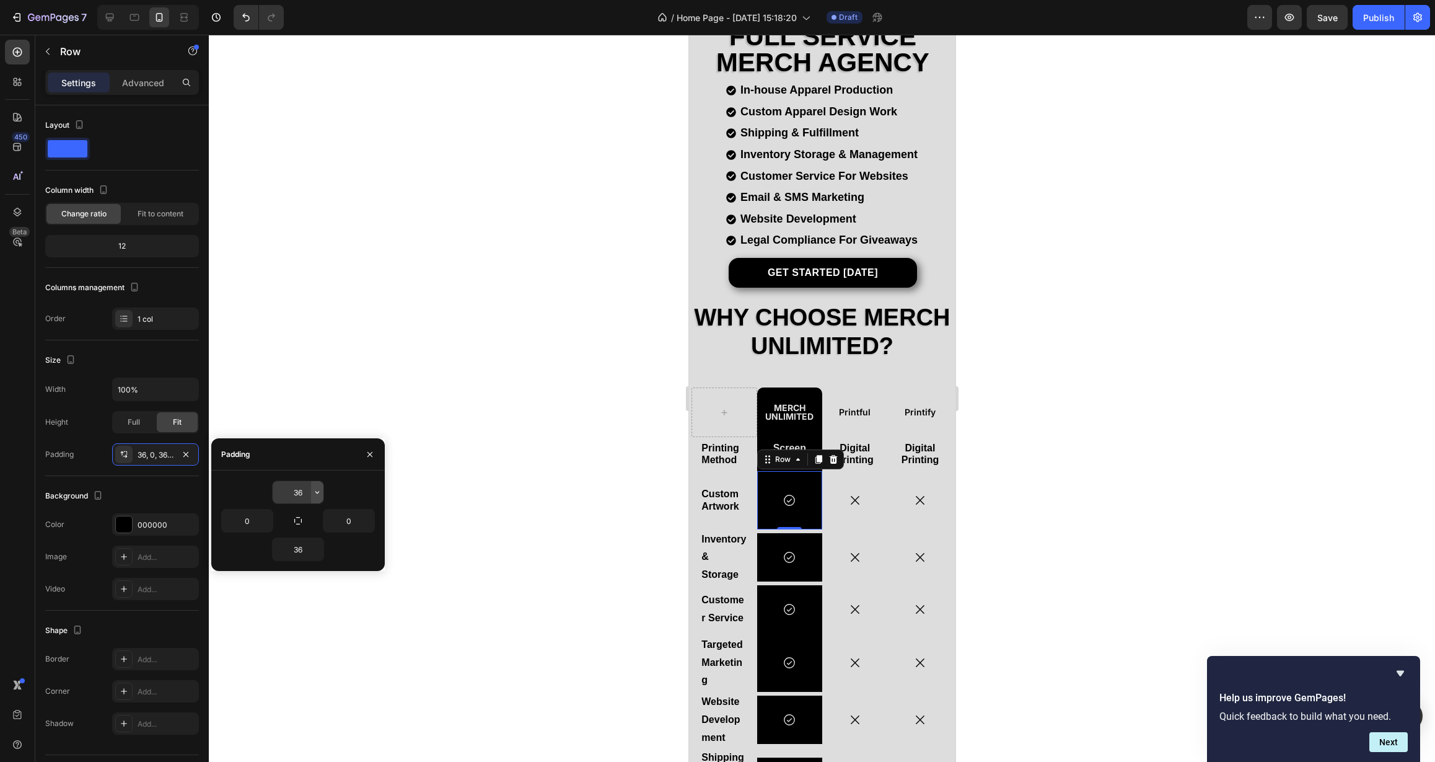
click at [317, 490] on icon "button" at bounding box center [317, 492] width 10 height 10
click at [285, 589] on p "S 8px" at bounding box center [275, 594] width 66 height 11
type input "8"
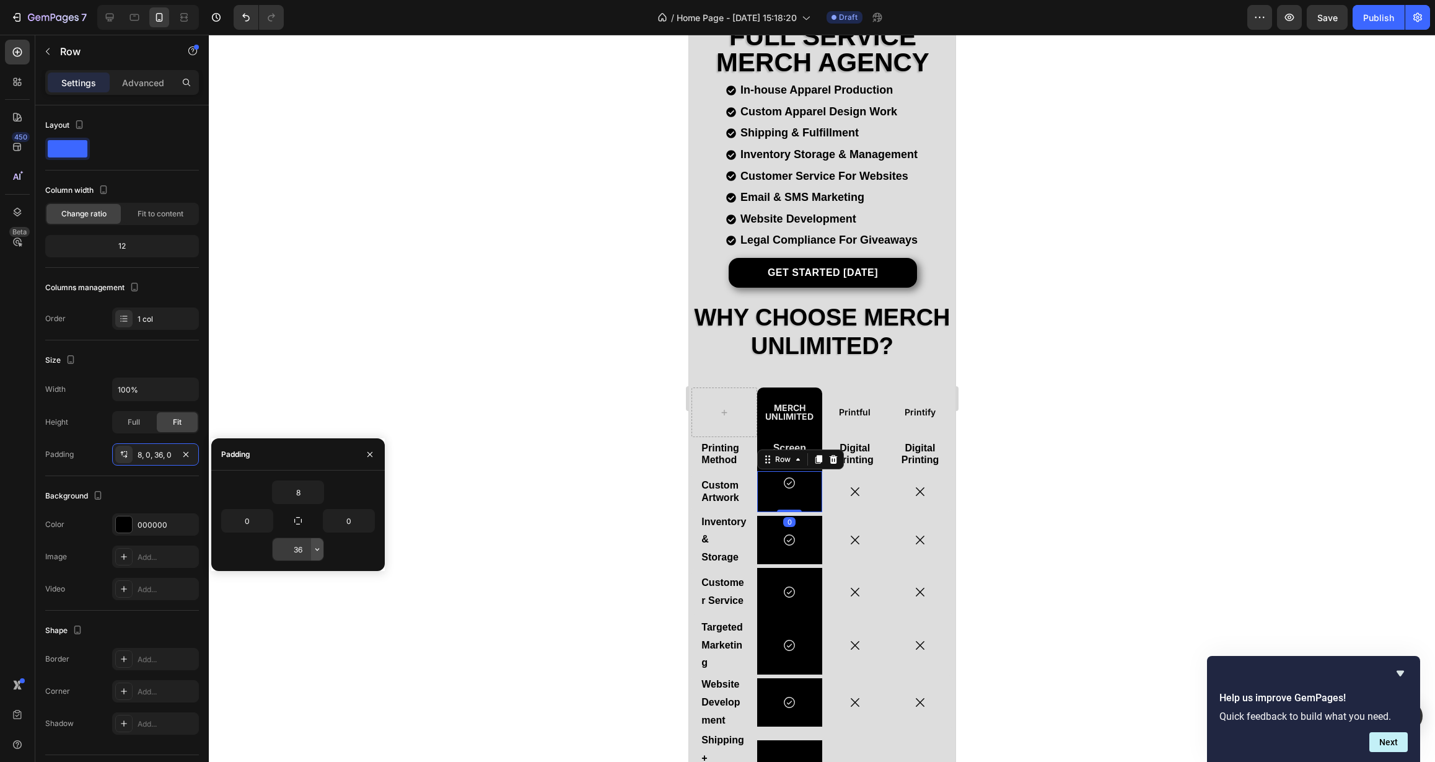
click at [314, 555] on button "button" at bounding box center [317, 549] width 12 height 22
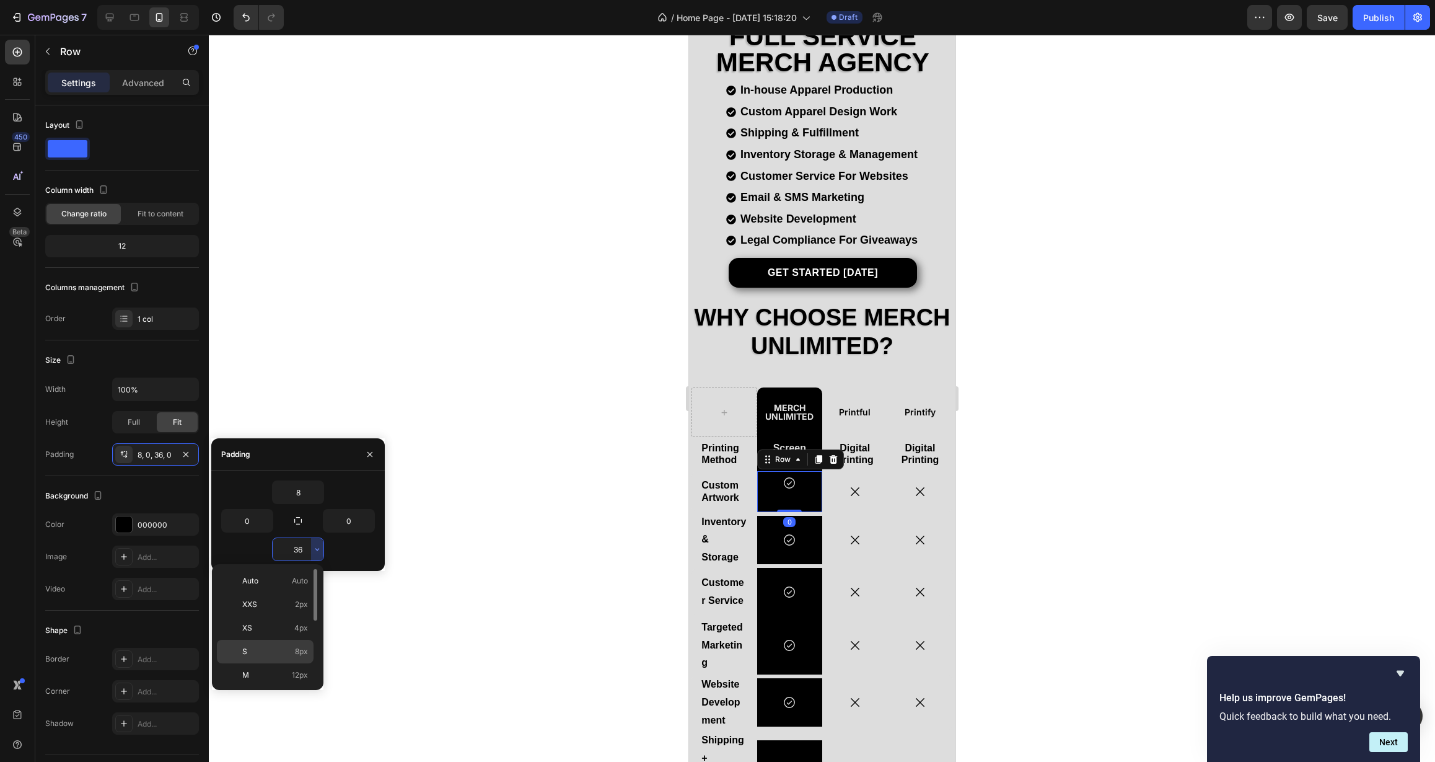
click at [283, 649] on p "S 8px" at bounding box center [275, 651] width 66 height 11
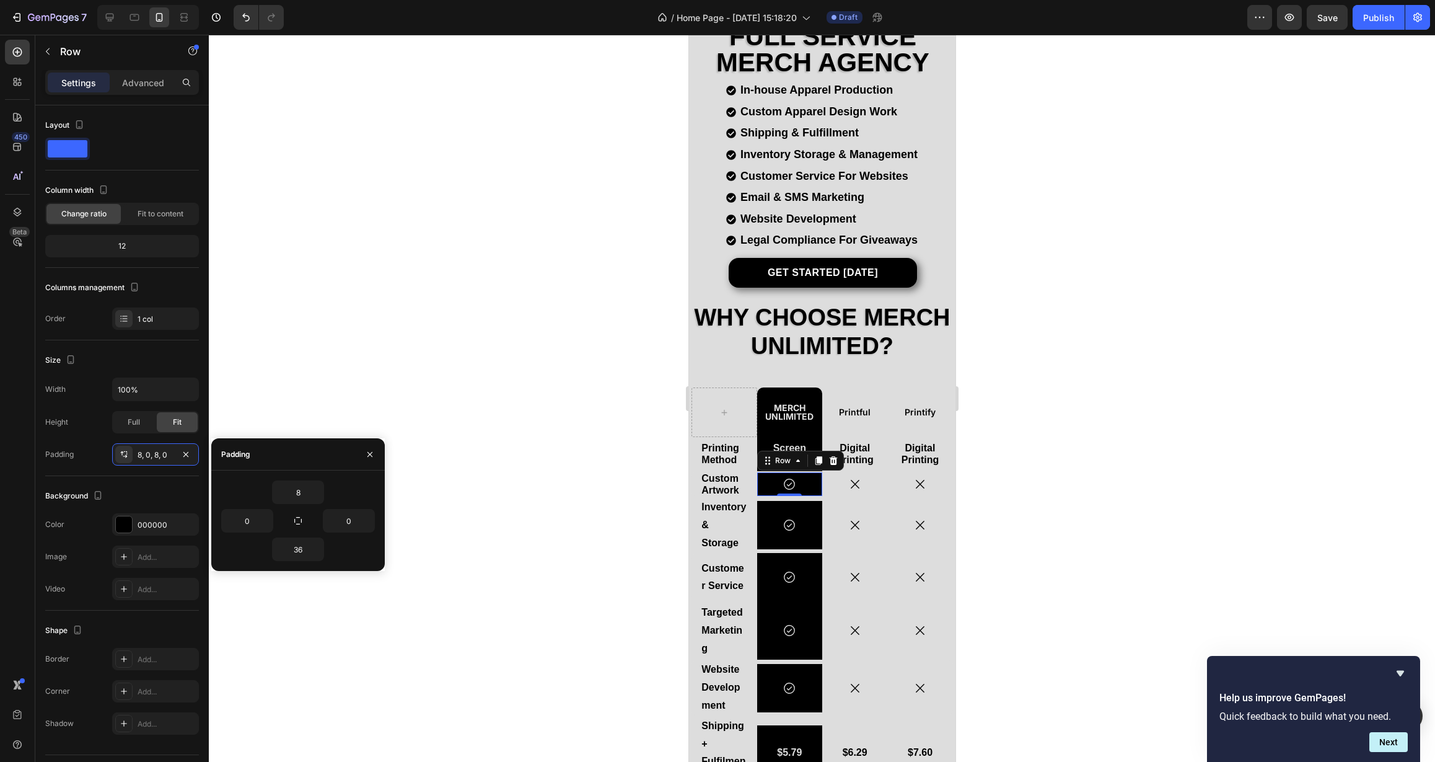
type input "8"
click at [258, 524] on input "0" at bounding box center [247, 520] width 51 height 22
drag, startPoint x: 253, startPoint y: 521, endPoint x: 232, endPoint y: 521, distance: 20.5
click at [232, 521] on input "0" at bounding box center [247, 520] width 51 height 22
click at [268, 522] on icon "button" at bounding box center [267, 521] width 10 height 10
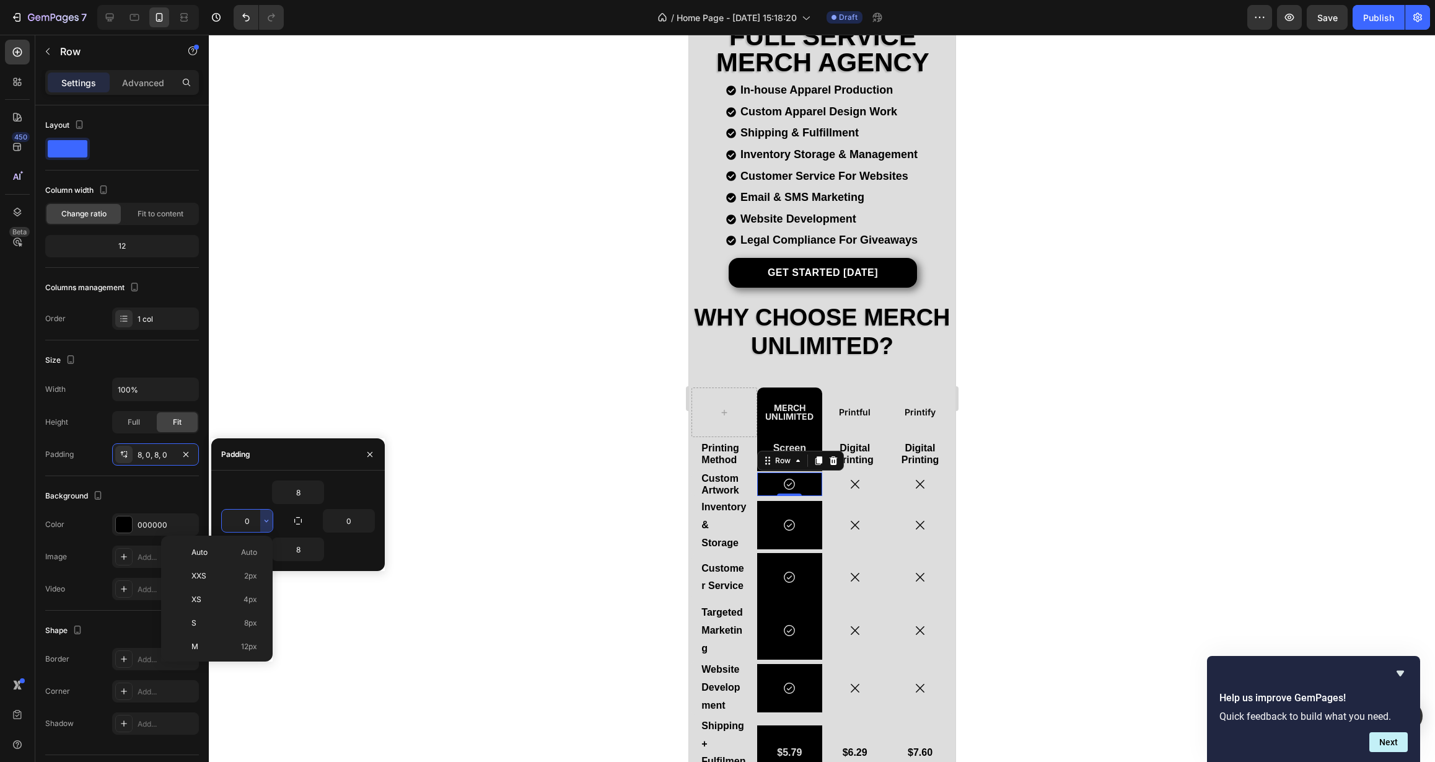
click at [243, 522] on input "0" at bounding box center [247, 520] width 51 height 22
click at [371, 454] on icon "button" at bounding box center [370, 453] width 5 height 5
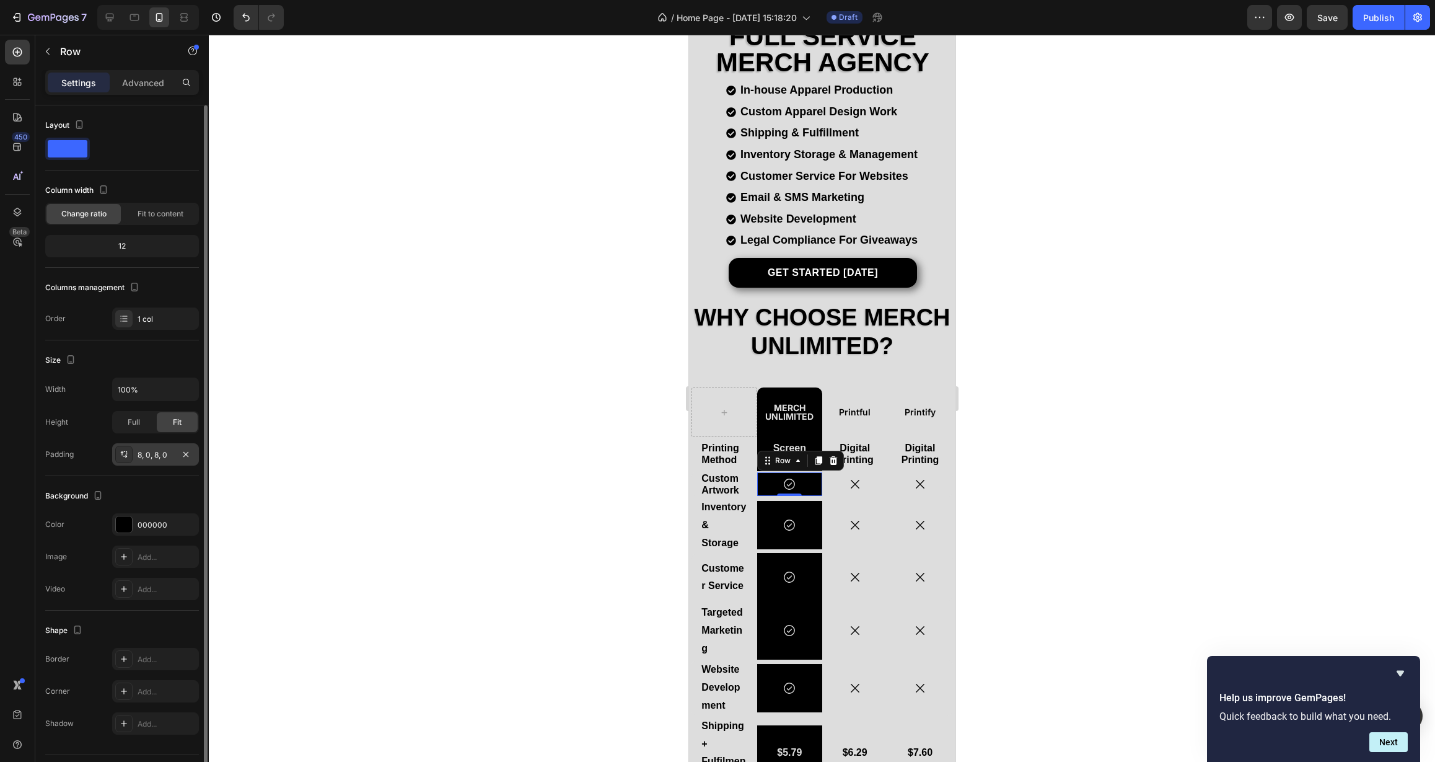
click at [169, 456] on div "8, 0, 8, 0" at bounding box center [156, 454] width 36 height 11
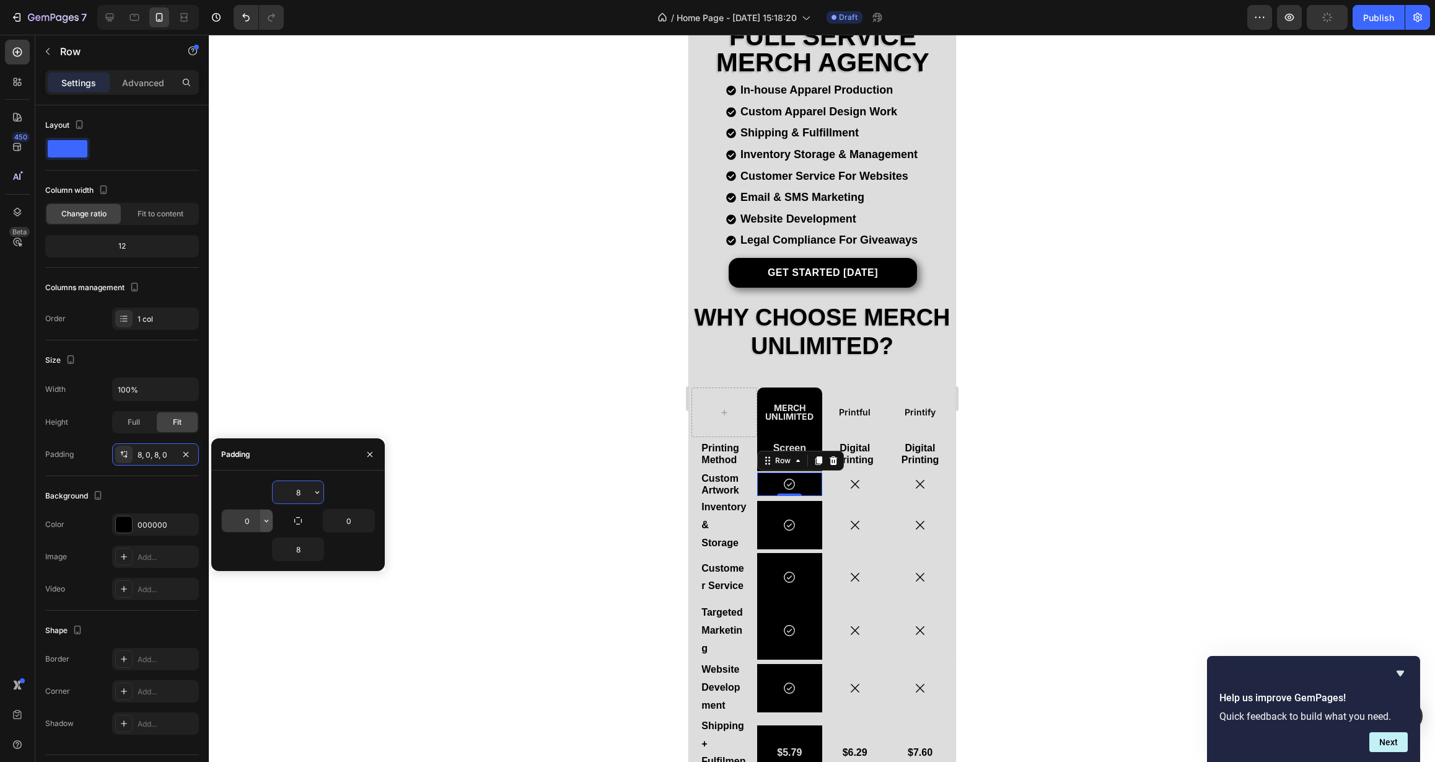
click at [268, 524] on icon "button" at bounding box center [267, 521] width 10 height 10
click at [235, 576] on p "XXS 2px" at bounding box center [225, 575] width 66 height 11
type input "2"
click at [370, 521] on icon "button" at bounding box center [368, 521] width 10 height 10
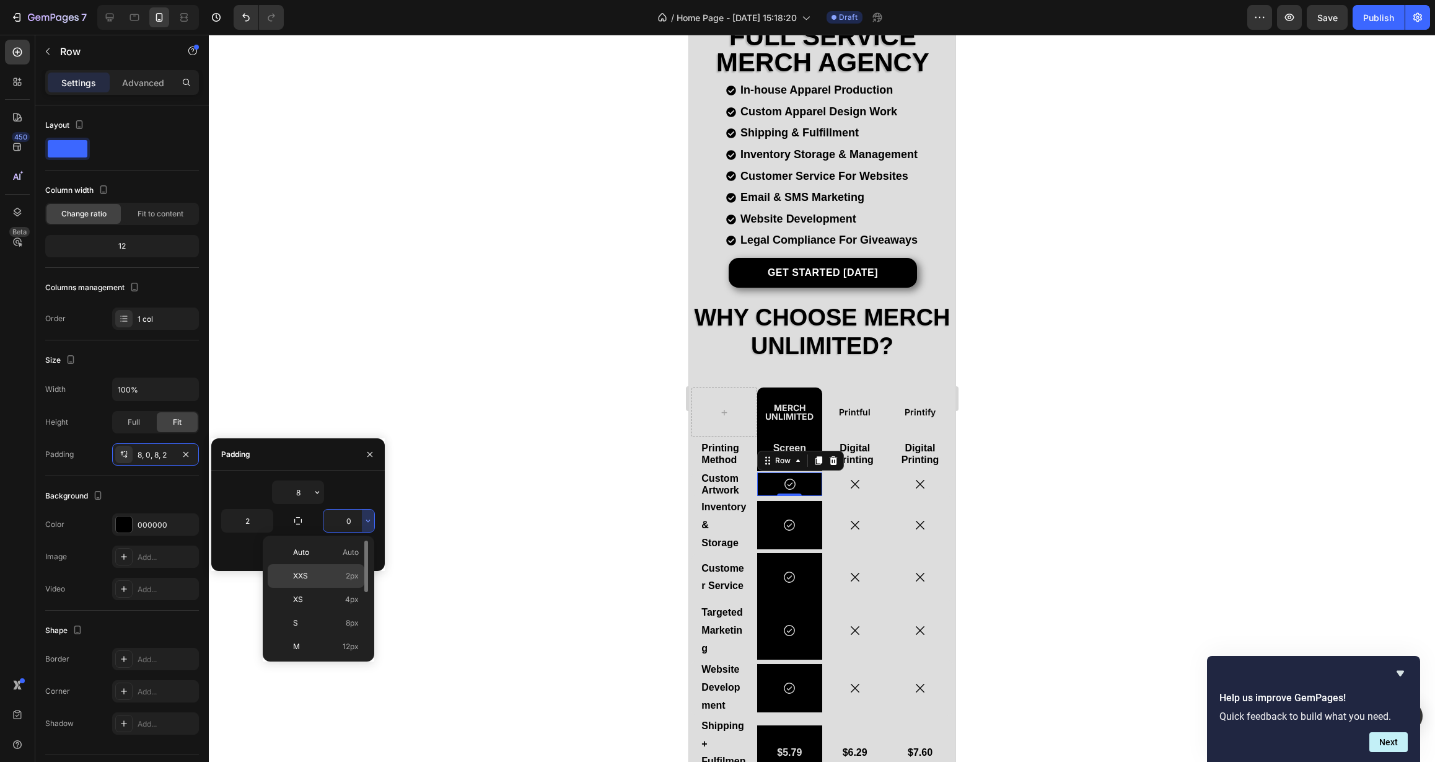
click at [341, 577] on p "XXS 2px" at bounding box center [326, 575] width 66 height 11
type input "2"
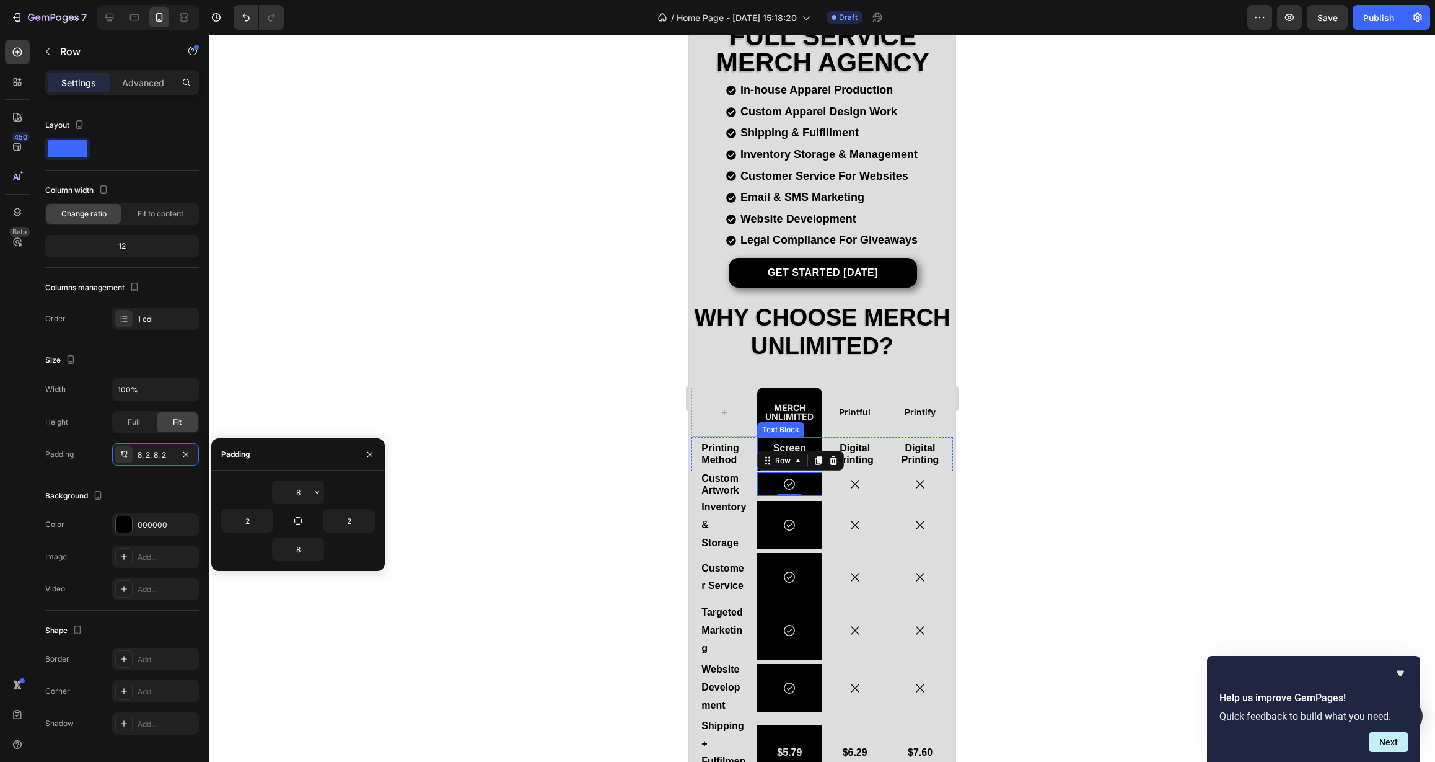
click at [767, 442] on p "Screen Printing" at bounding box center [789, 454] width 65 height 24
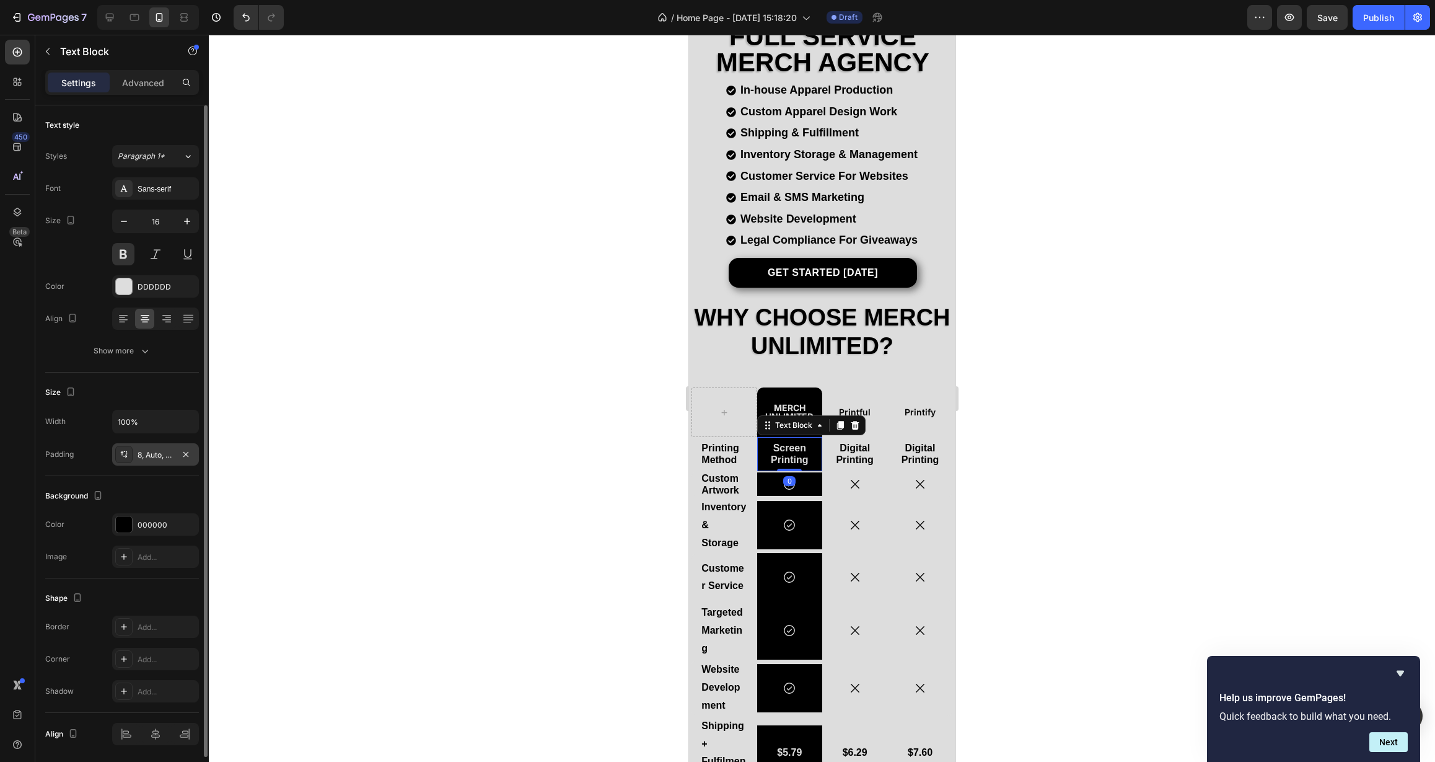
click at [160, 458] on div "8, Auto, 8, Auto" at bounding box center [156, 454] width 36 height 11
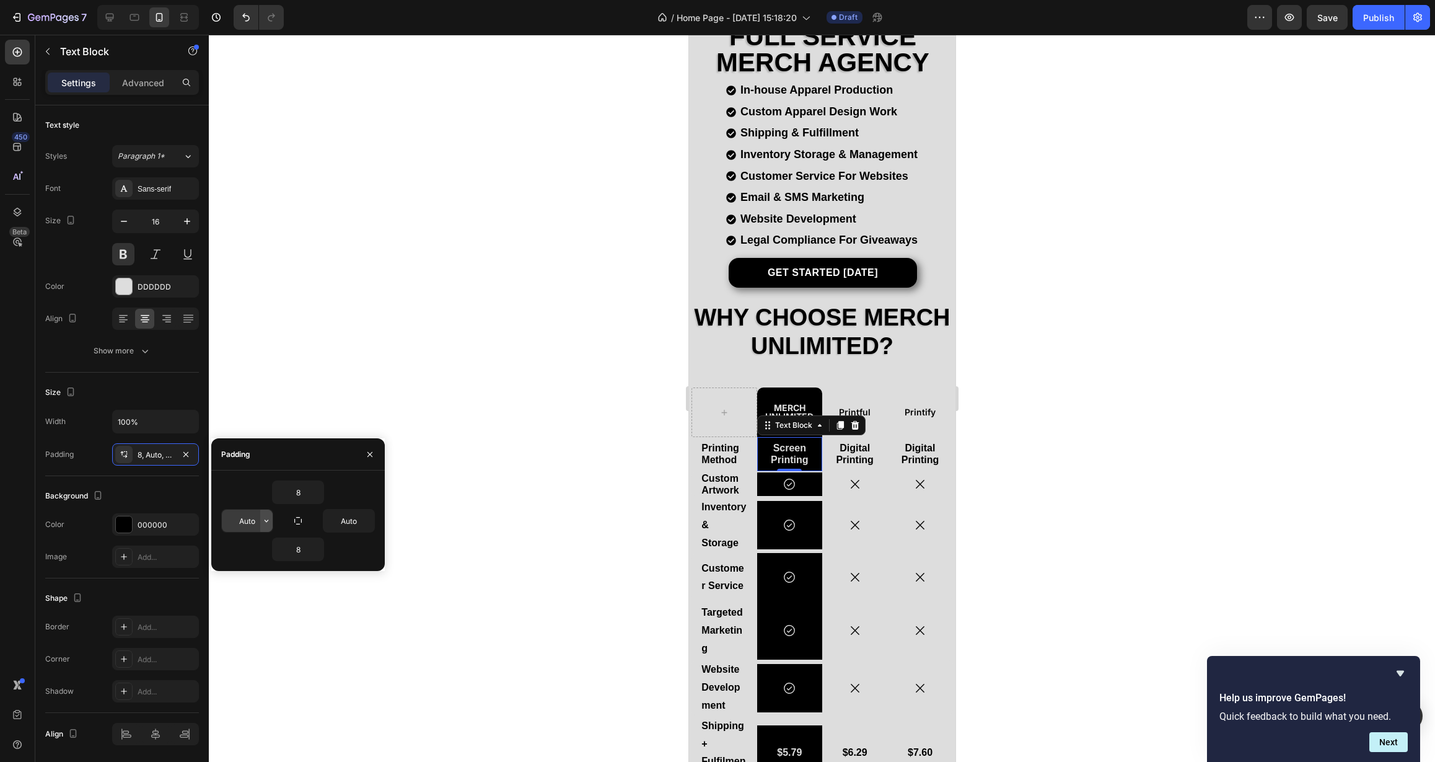
click at [265, 522] on icon "button" at bounding box center [267, 521] width 10 height 10
click at [242, 571] on p "XXS 2px" at bounding box center [225, 575] width 66 height 11
type input "2"
click at [368, 523] on icon "button" at bounding box center [368, 521] width 10 height 10
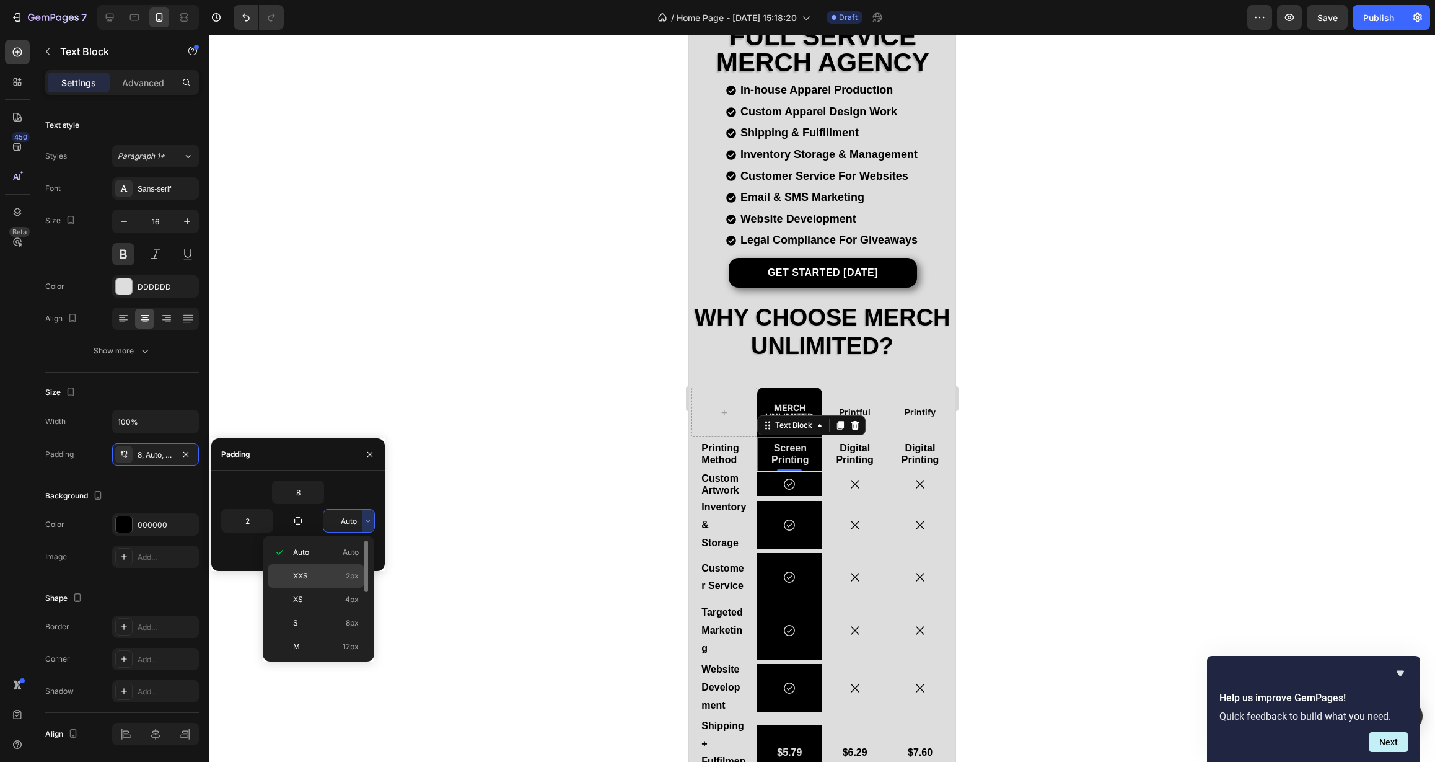
click at [309, 577] on p "XXS 2px" at bounding box center [326, 575] width 66 height 11
type input "2"
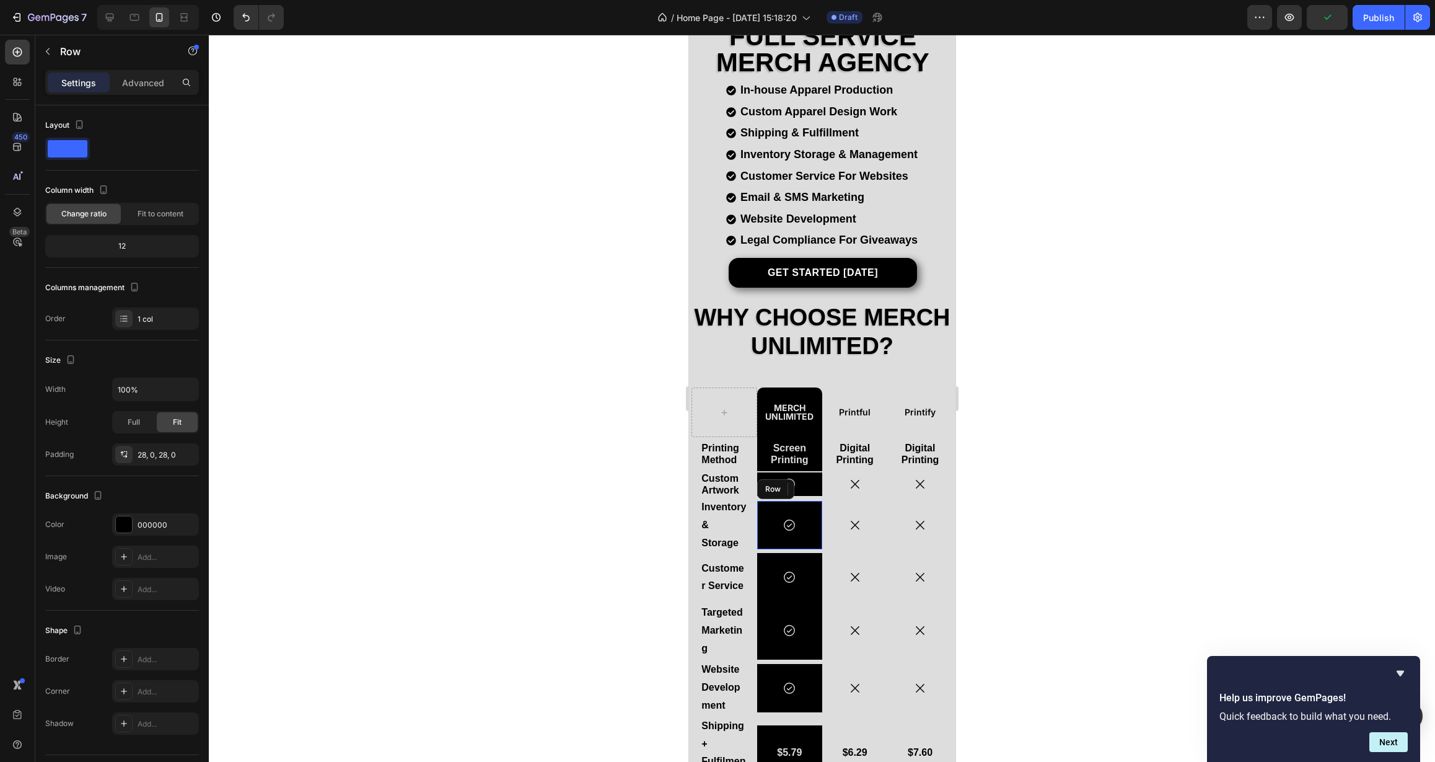
click at [772, 506] on div "Icon Row" at bounding box center [789, 525] width 65 height 48
click at [162, 455] on div "28, 0, 28, 0" at bounding box center [156, 454] width 36 height 11
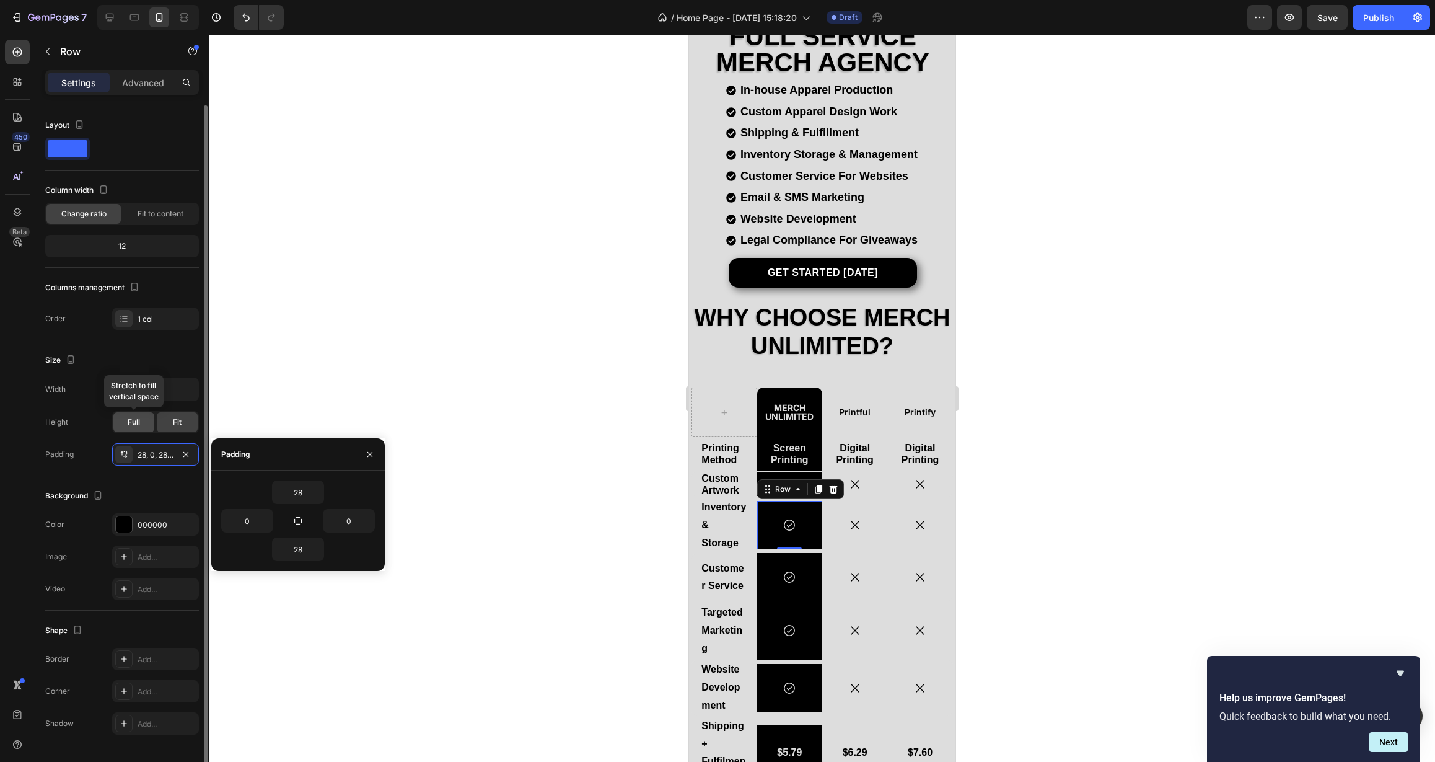
click at [127, 419] on div "Full" at bounding box center [133, 422] width 41 height 20
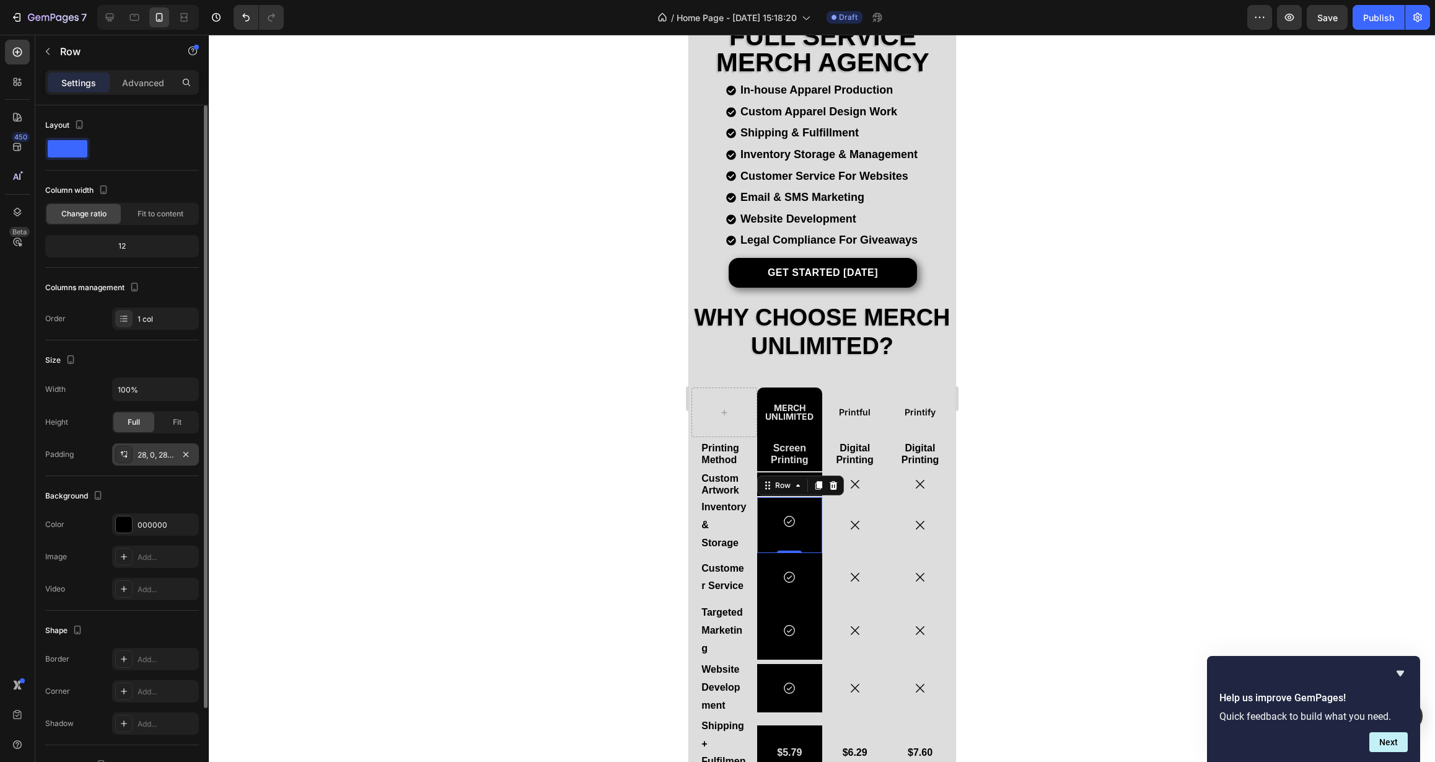
click at [167, 460] on div "28, 0, 28, 0" at bounding box center [156, 454] width 36 height 11
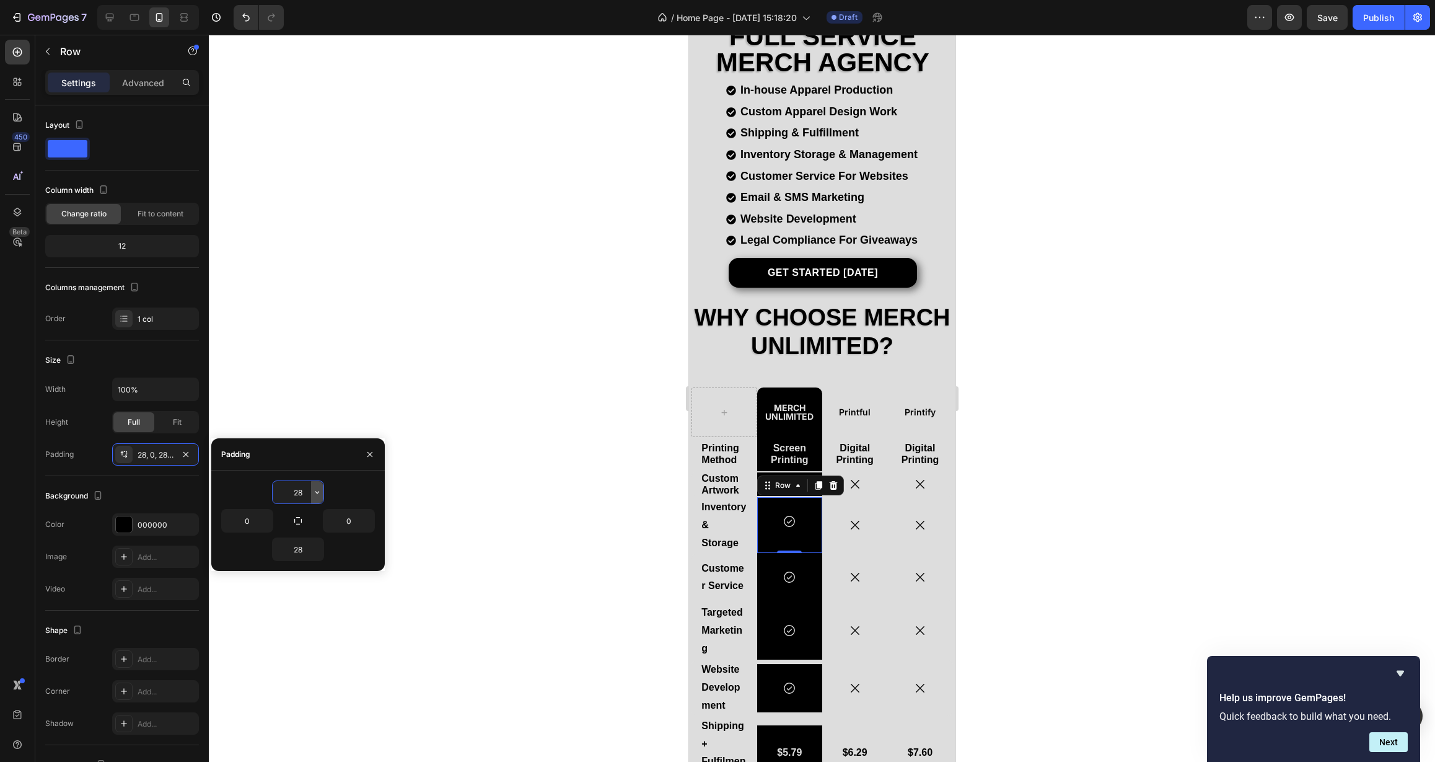
click at [314, 491] on icon "button" at bounding box center [317, 492] width 10 height 10
click at [290, 588] on div "S 8px" at bounding box center [265, 595] width 97 height 24
type input "8"
click at [317, 552] on icon "button" at bounding box center [317, 549] width 10 height 10
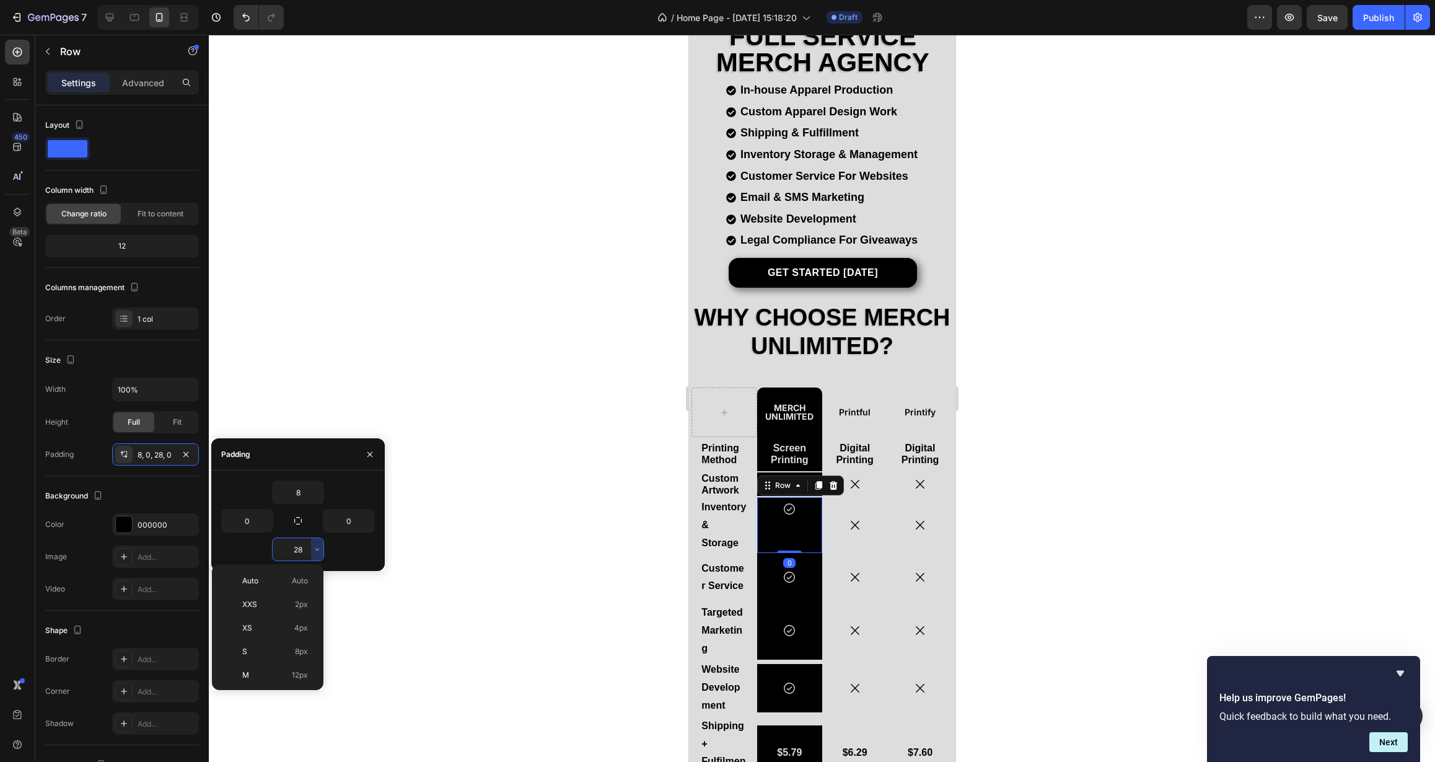
click at [287, 658] on div "S 8px" at bounding box center [265, 652] width 97 height 24
type input "8"
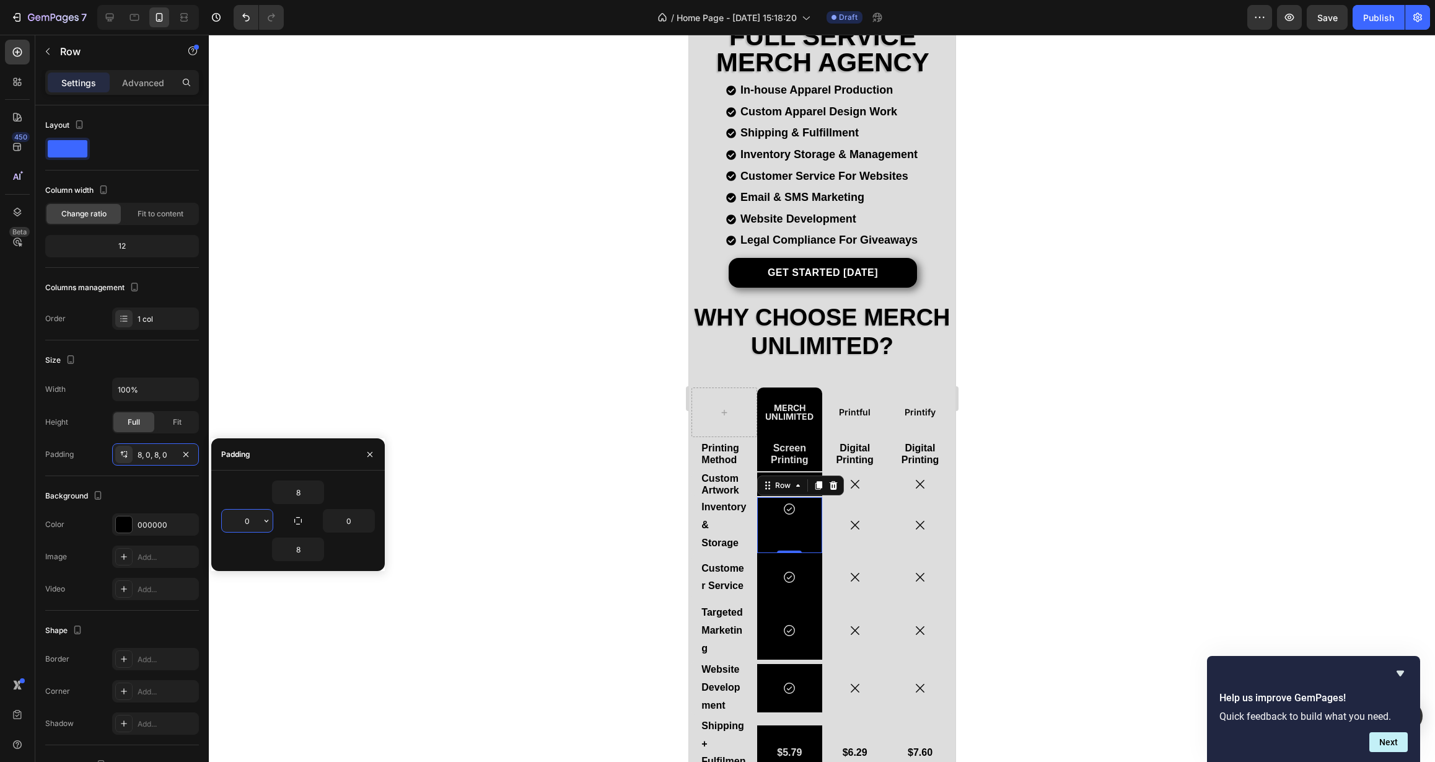
click at [257, 527] on input "0" at bounding box center [247, 520] width 51 height 22
drag, startPoint x: 255, startPoint y: 524, endPoint x: 219, endPoint y: 521, distance: 36.1
click at [219, 521] on div "8 0 0 8" at bounding box center [298, 520] width 174 height 81
type input "2"
click at [351, 520] on input "0" at bounding box center [349, 520] width 51 height 22
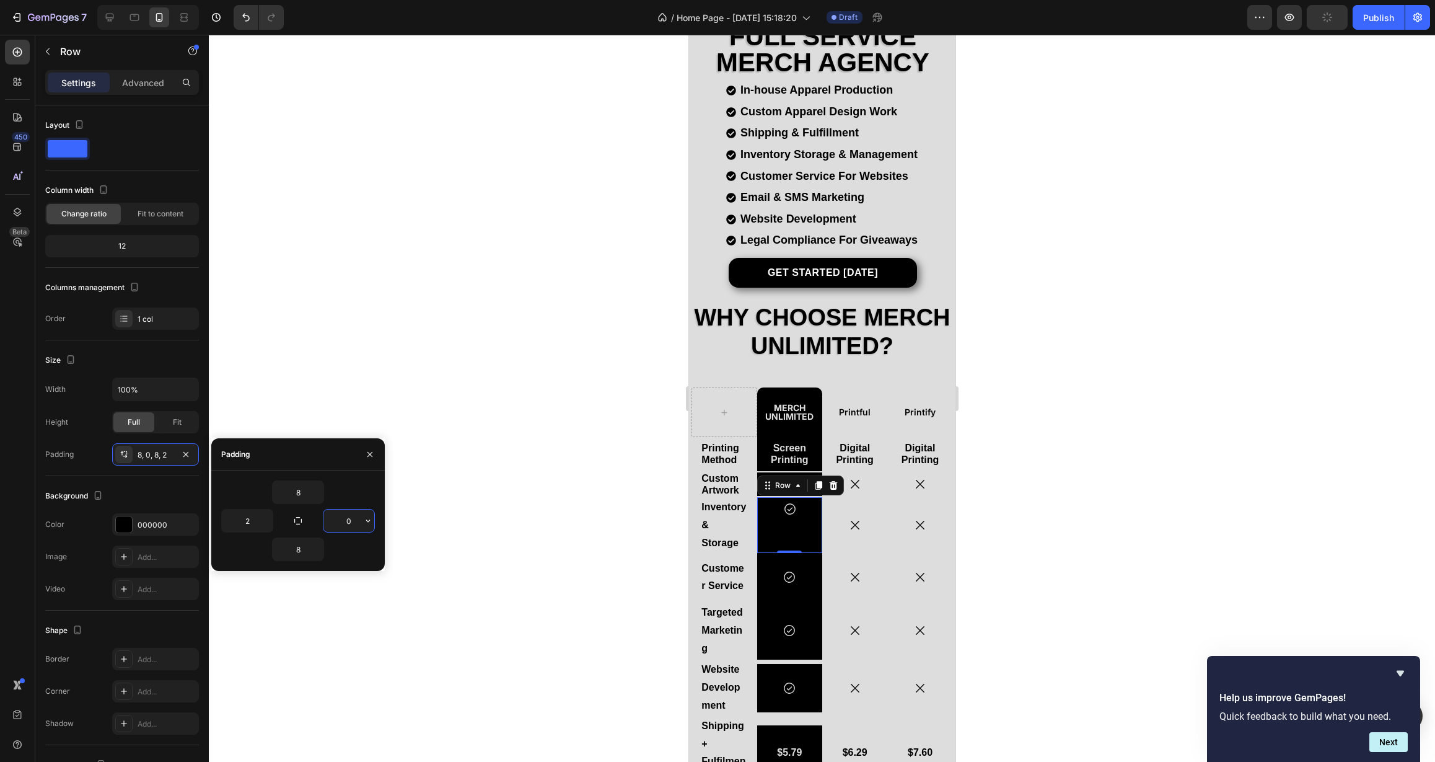
drag, startPoint x: 353, startPoint y: 521, endPoint x: 337, endPoint y: 522, distance: 16.2
click at [337, 522] on input "0" at bounding box center [349, 520] width 51 height 22
type input "2"
click at [353, 495] on div "8" at bounding box center [298, 492] width 154 height 24
click at [374, 456] on icon "button" at bounding box center [370, 454] width 10 height 10
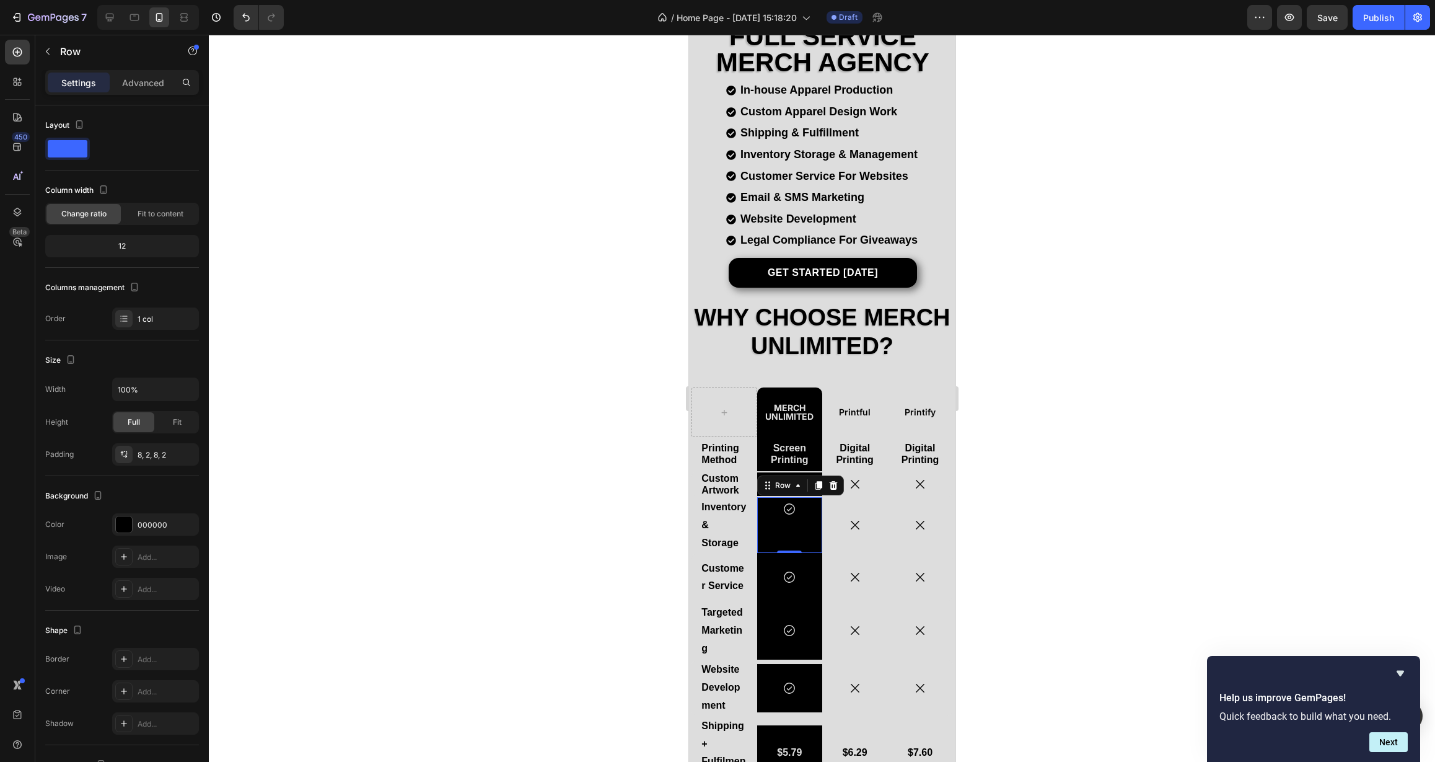
click at [487, 466] on div at bounding box center [822, 398] width 1226 height 727
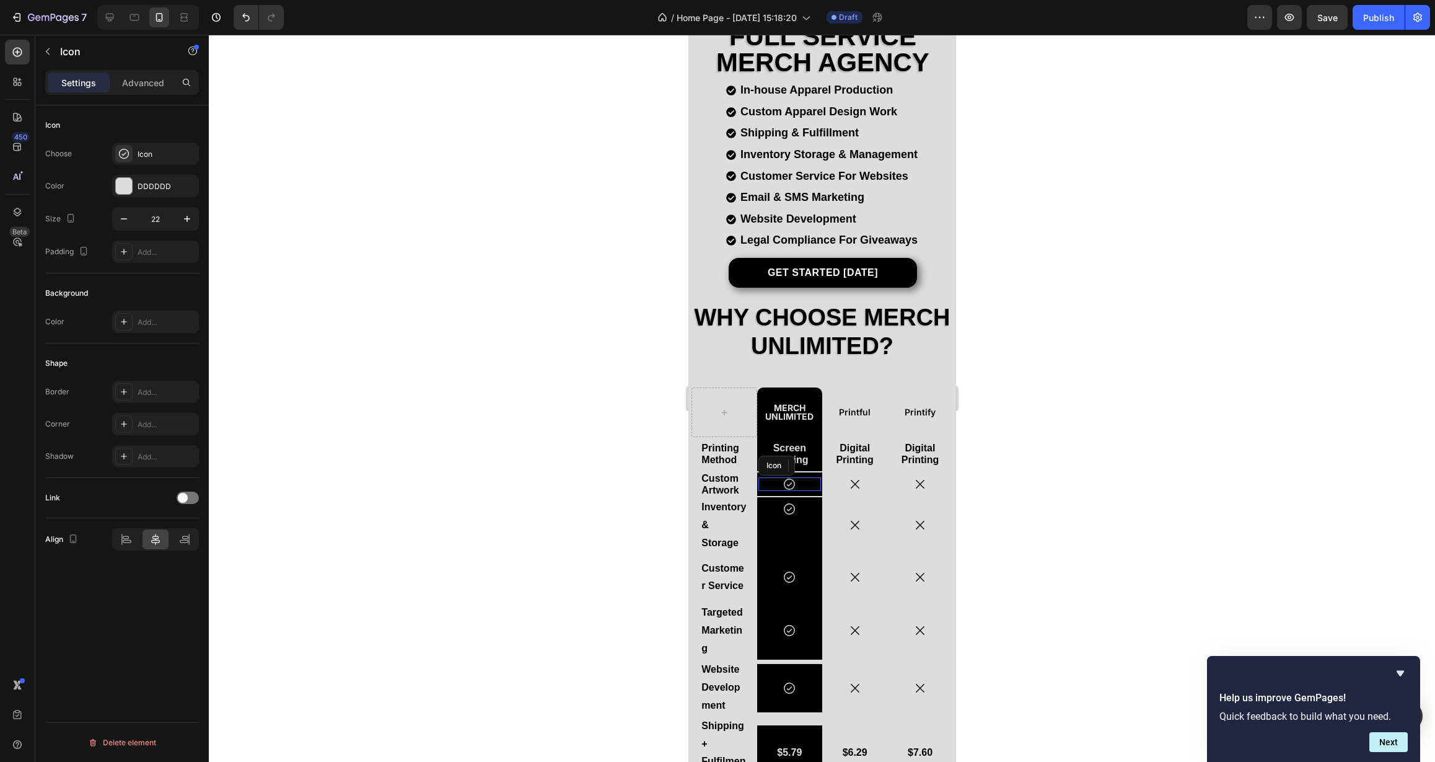
click at [806, 481] on div "Icon" at bounding box center [789, 484] width 63 height 14
click at [807, 487] on div "Icon 0 Row" at bounding box center [789, 484] width 65 height 24
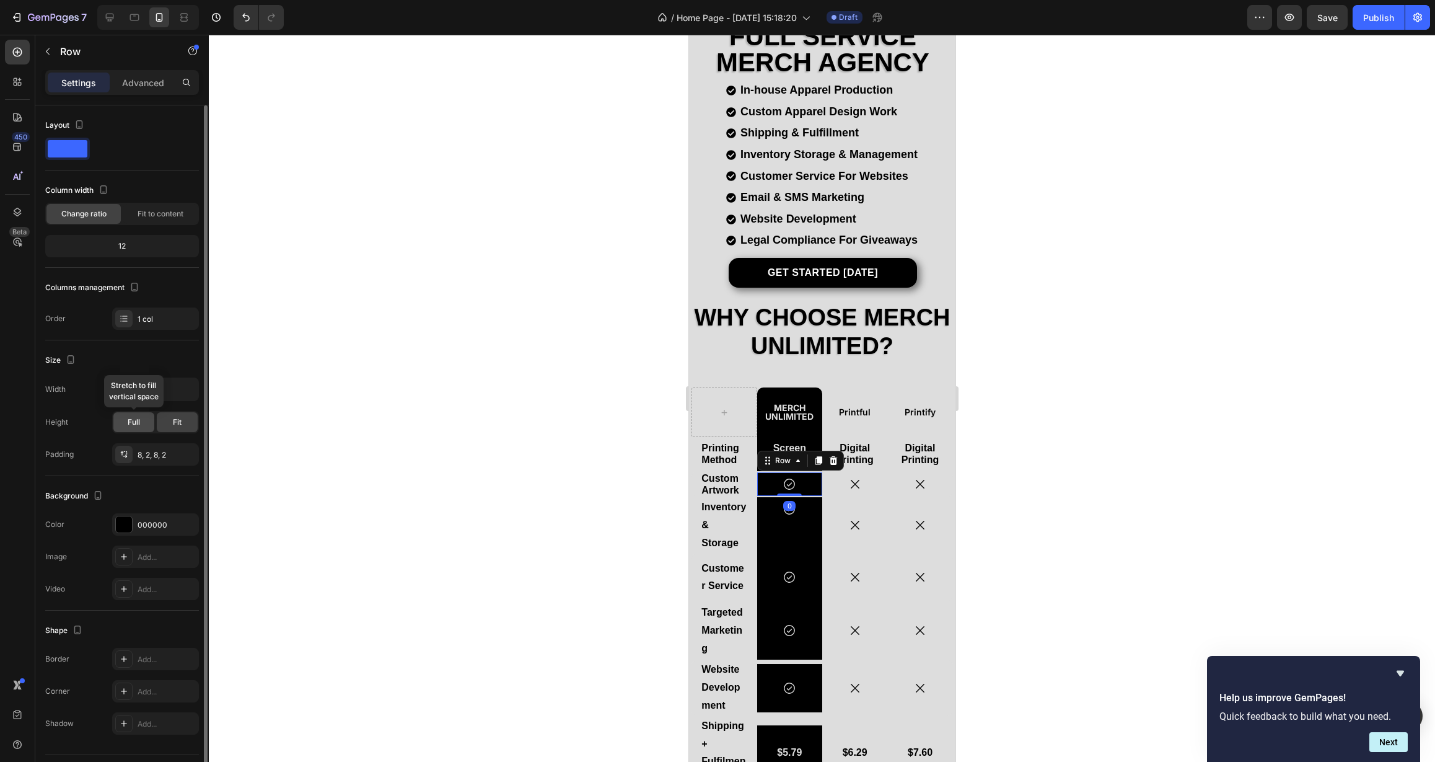
click at [123, 421] on div "Full" at bounding box center [133, 422] width 41 height 20
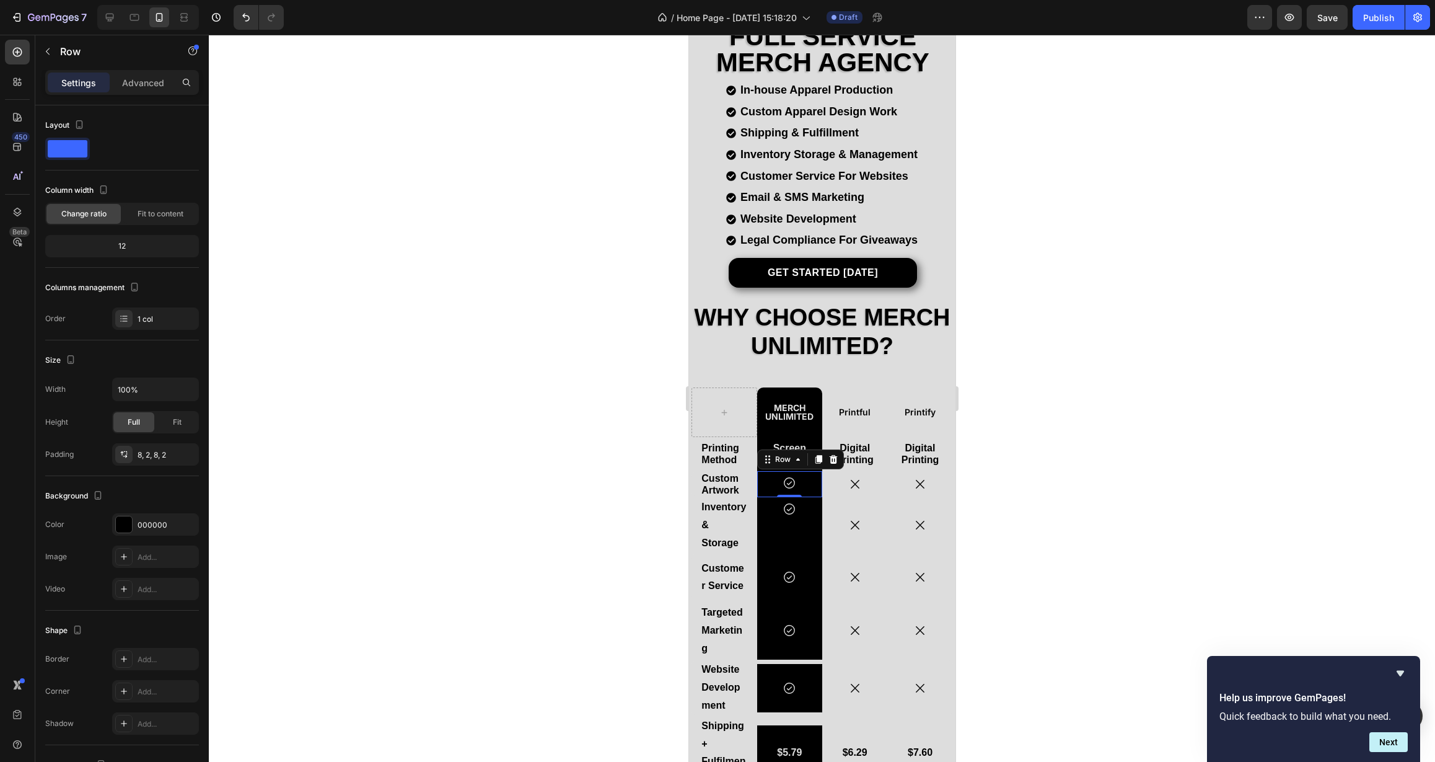
click at [609, 516] on div at bounding box center [822, 398] width 1226 height 727
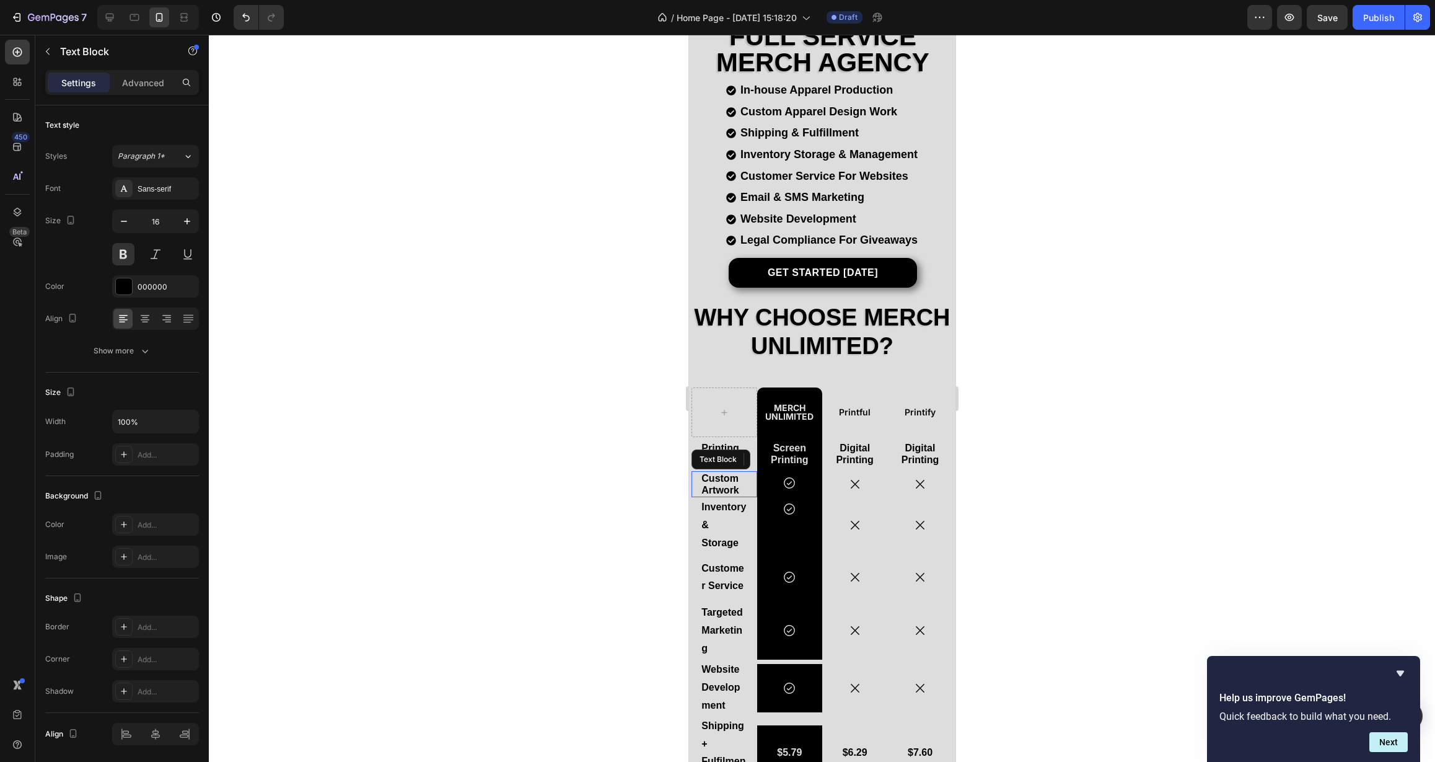
click at [750, 482] on div "Custom Artwork Text Block" at bounding box center [723, 484] width 65 height 26
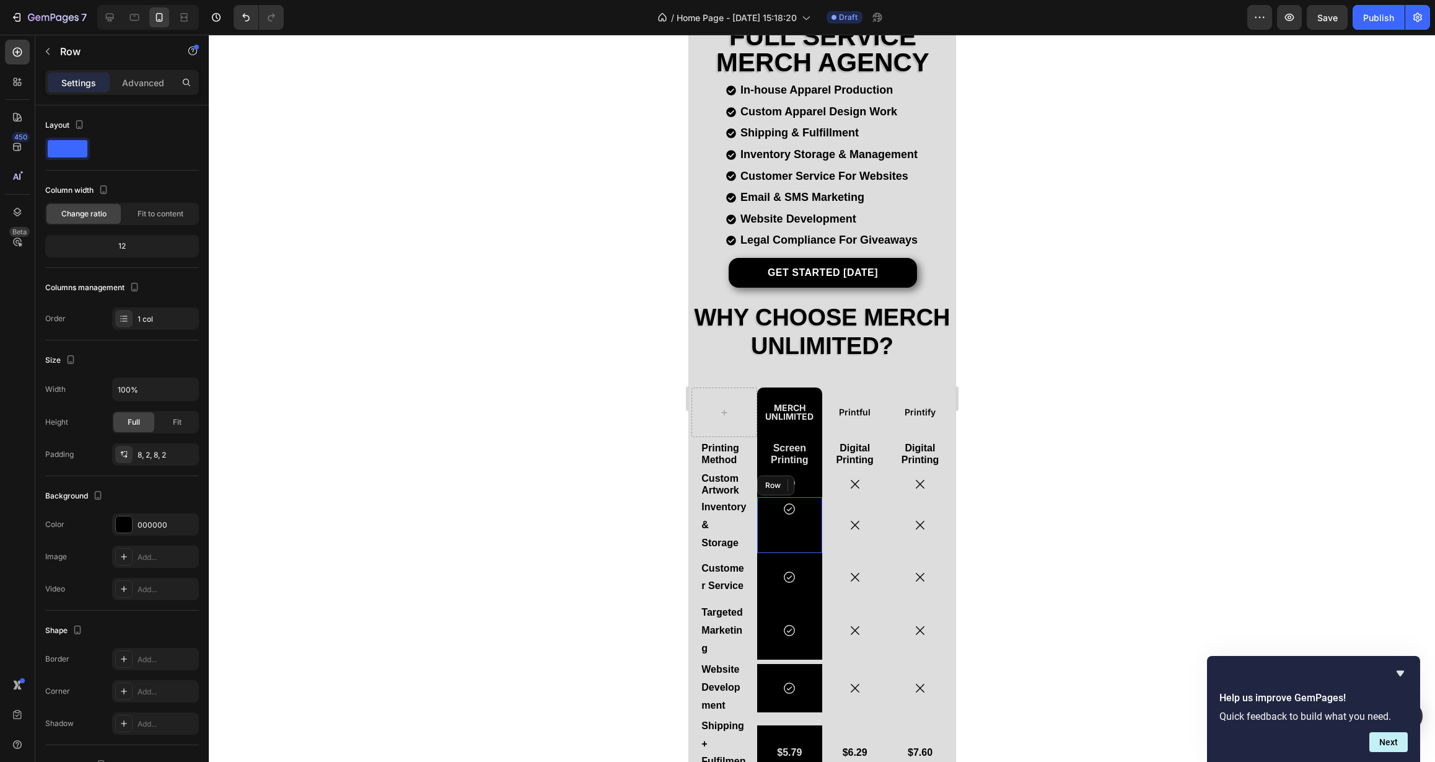
click at [766, 524] on div "Icon" at bounding box center [789, 525] width 63 height 46
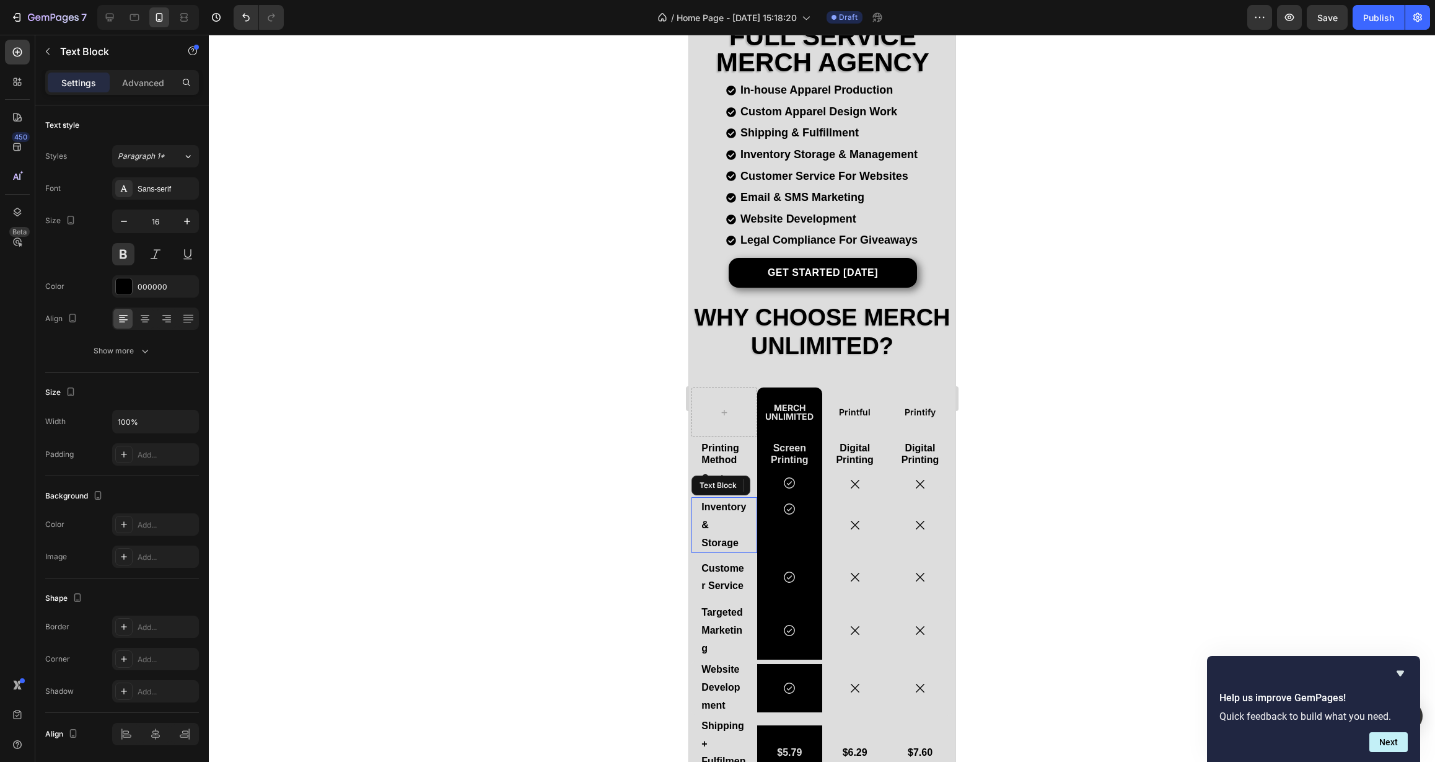
click at [747, 530] on div "Inventory & Storage Text Block" at bounding box center [723, 525] width 65 height 56
click at [121, 223] on icon "button" at bounding box center [124, 221] width 12 height 12
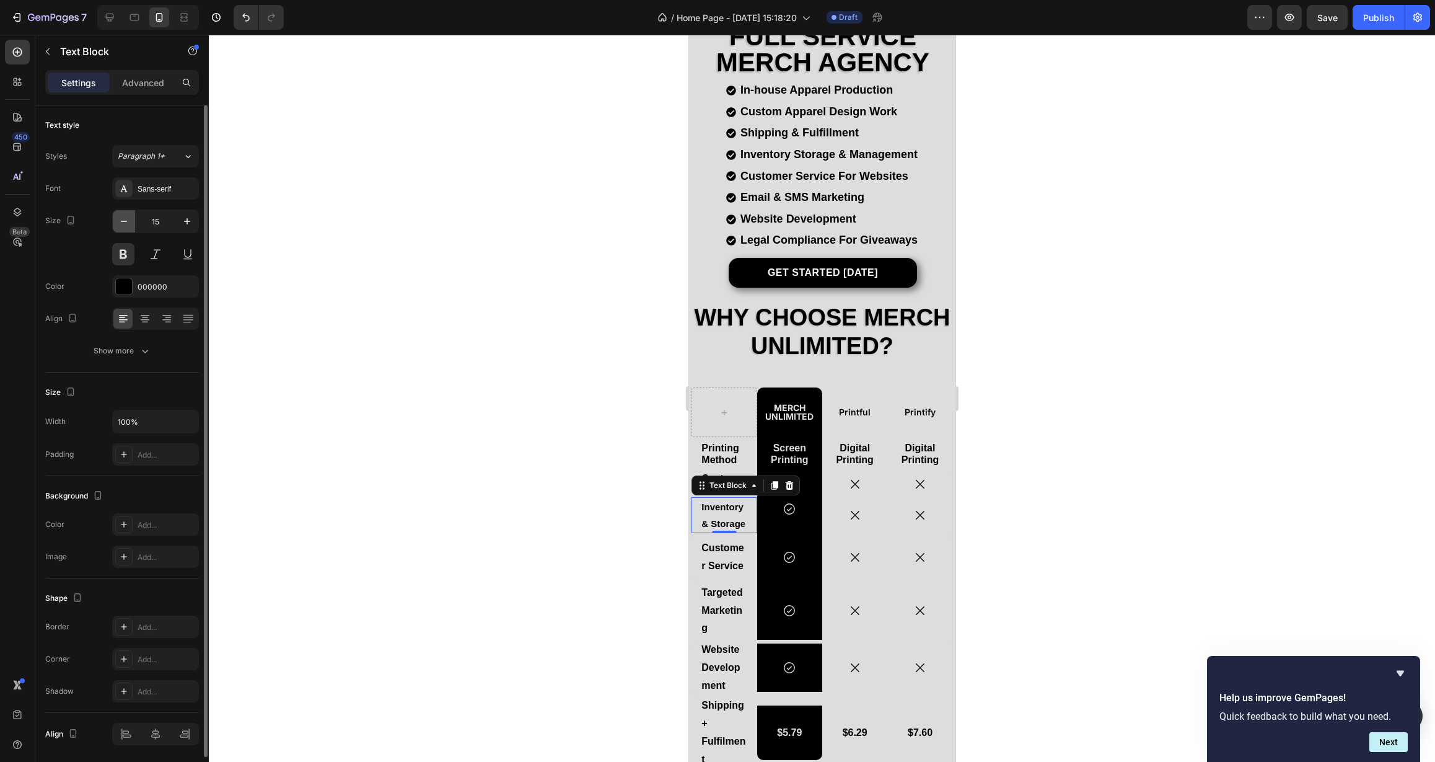
click at [121, 223] on icon "button" at bounding box center [124, 221] width 12 height 12
type input "14"
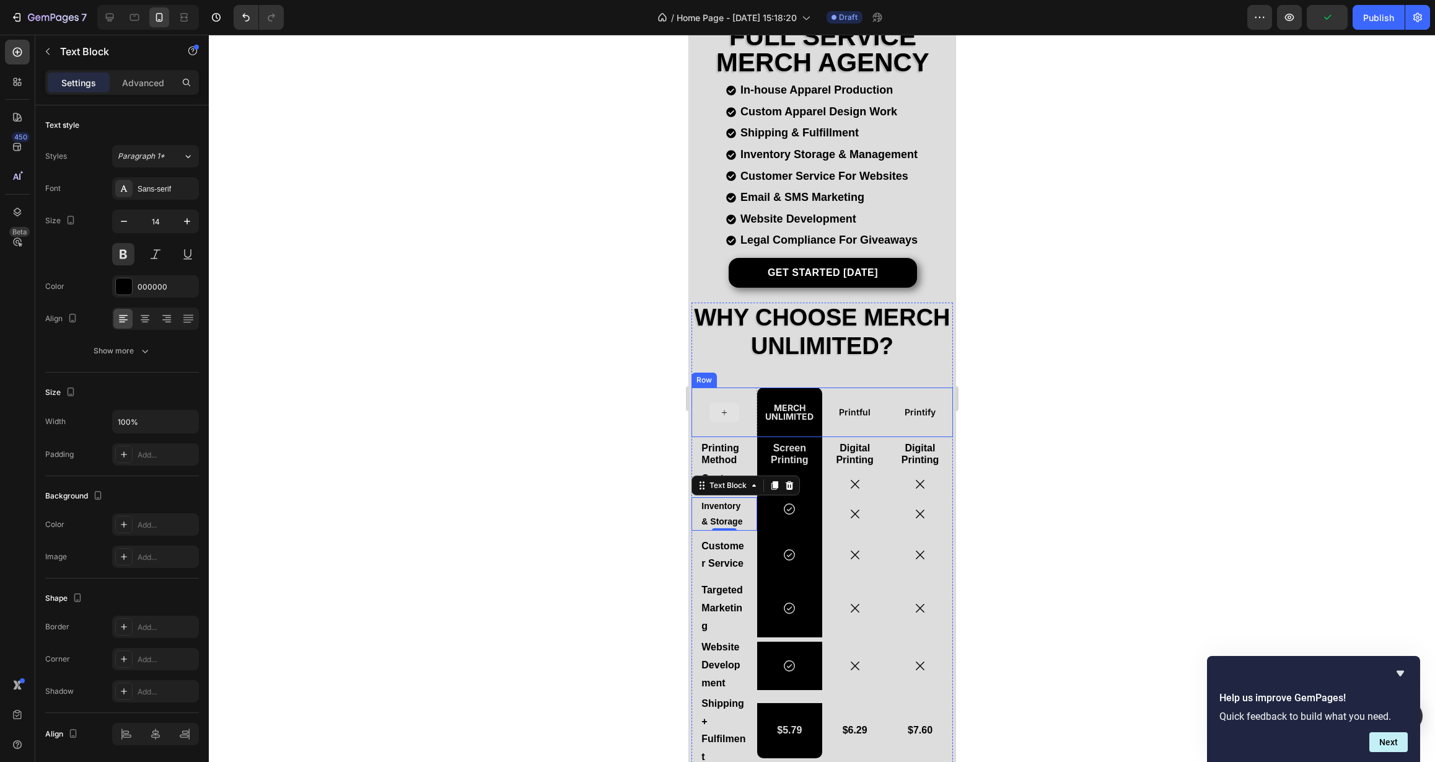
drag, startPoint x: 716, startPoint y: 414, endPoint x: 725, endPoint y: 407, distance: 11.5
click at [725, 407] on icon at bounding box center [724, 412] width 10 height 11
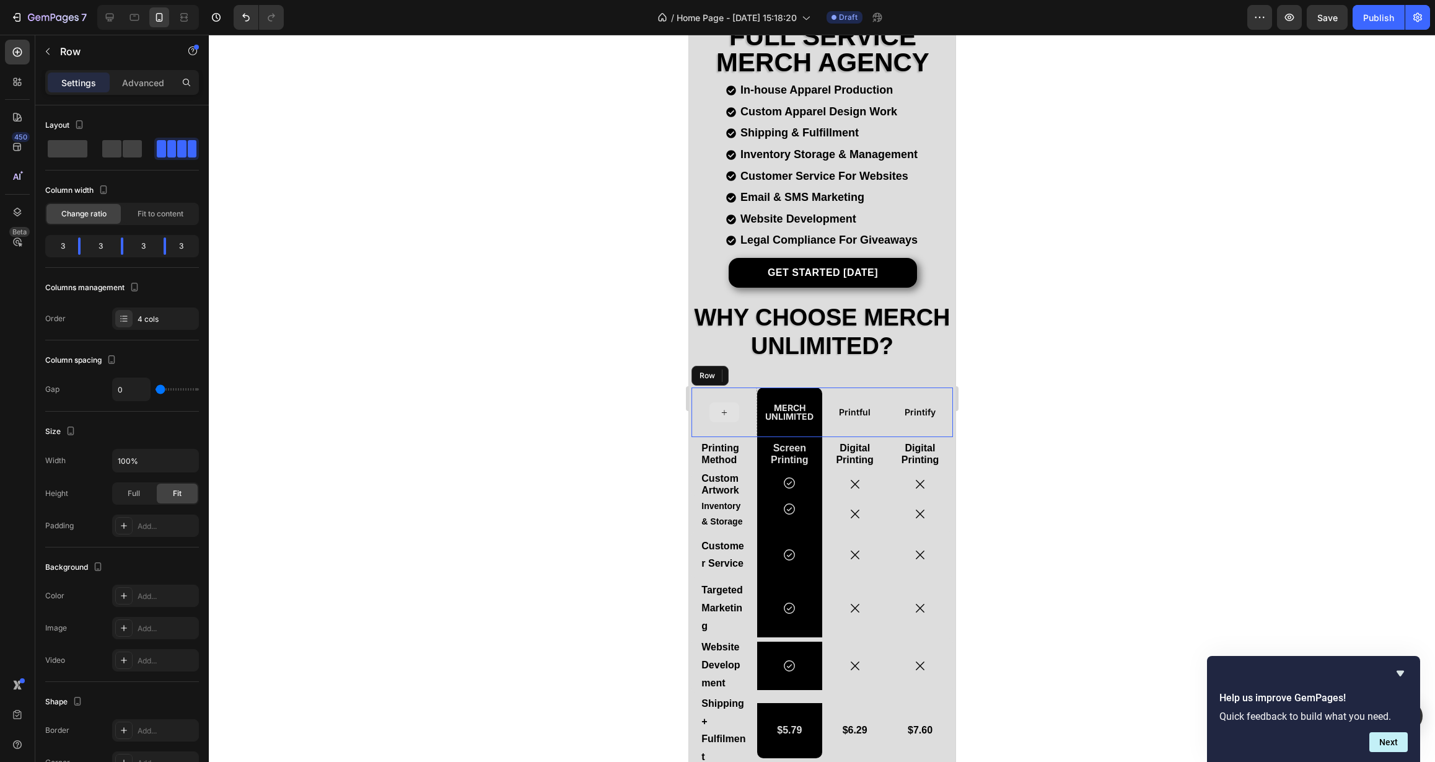
click at [746, 400] on div at bounding box center [723, 412] width 65 height 50
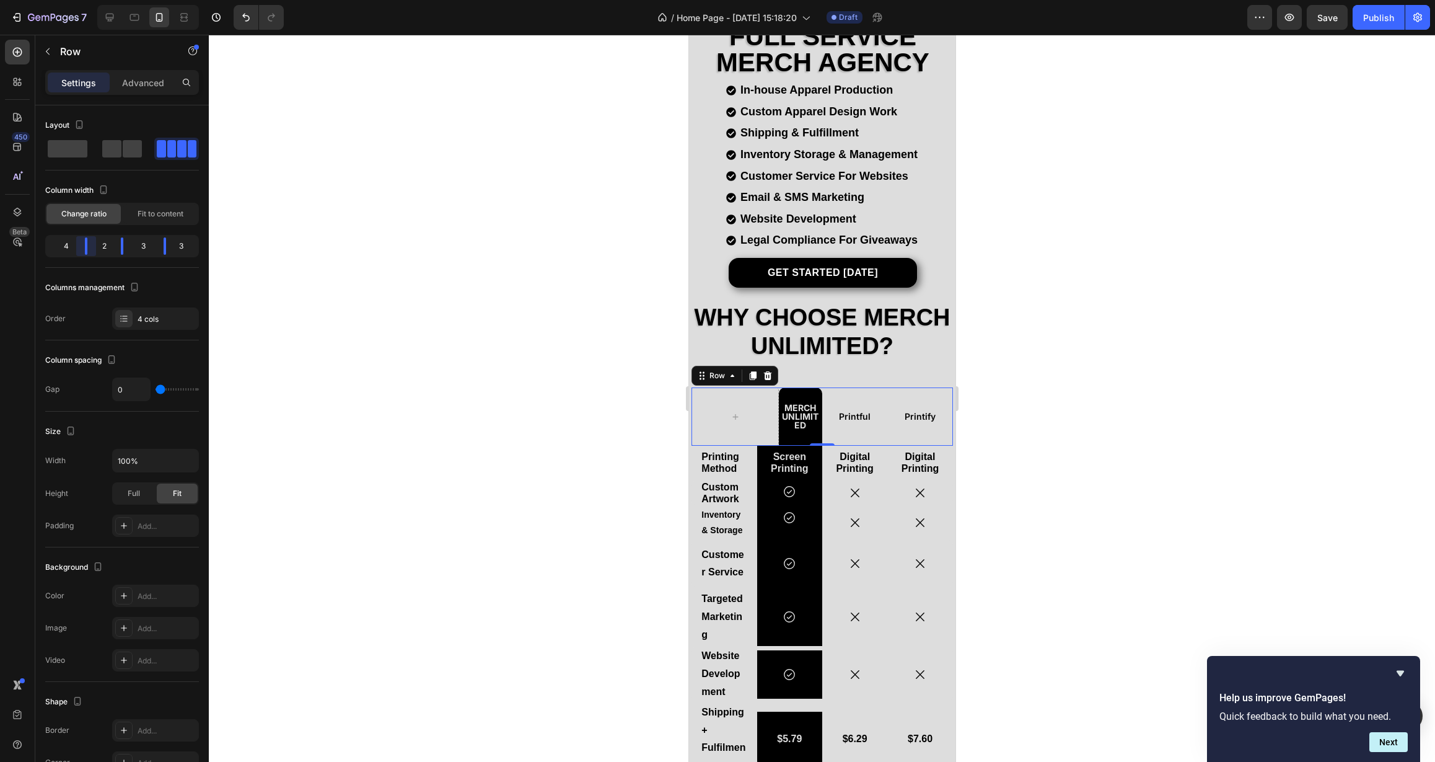
drag, startPoint x: 79, startPoint y: 244, endPoint x: 91, endPoint y: 245, distance: 11.8
click at [91, 0] on body "7 Version history / Home Page - [DATE] 15:18:20 Draft Preview Save Publish 450 …" at bounding box center [717, 0] width 1435 height 0
drag, startPoint x: 162, startPoint y: 250, endPoint x: 171, endPoint y: 250, distance: 8.7
click at [171, 0] on body "7 Version history / Home Page - [DATE] 15:18:20 Draft Preview Save Publish 450 …" at bounding box center [717, 0] width 1435 height 0
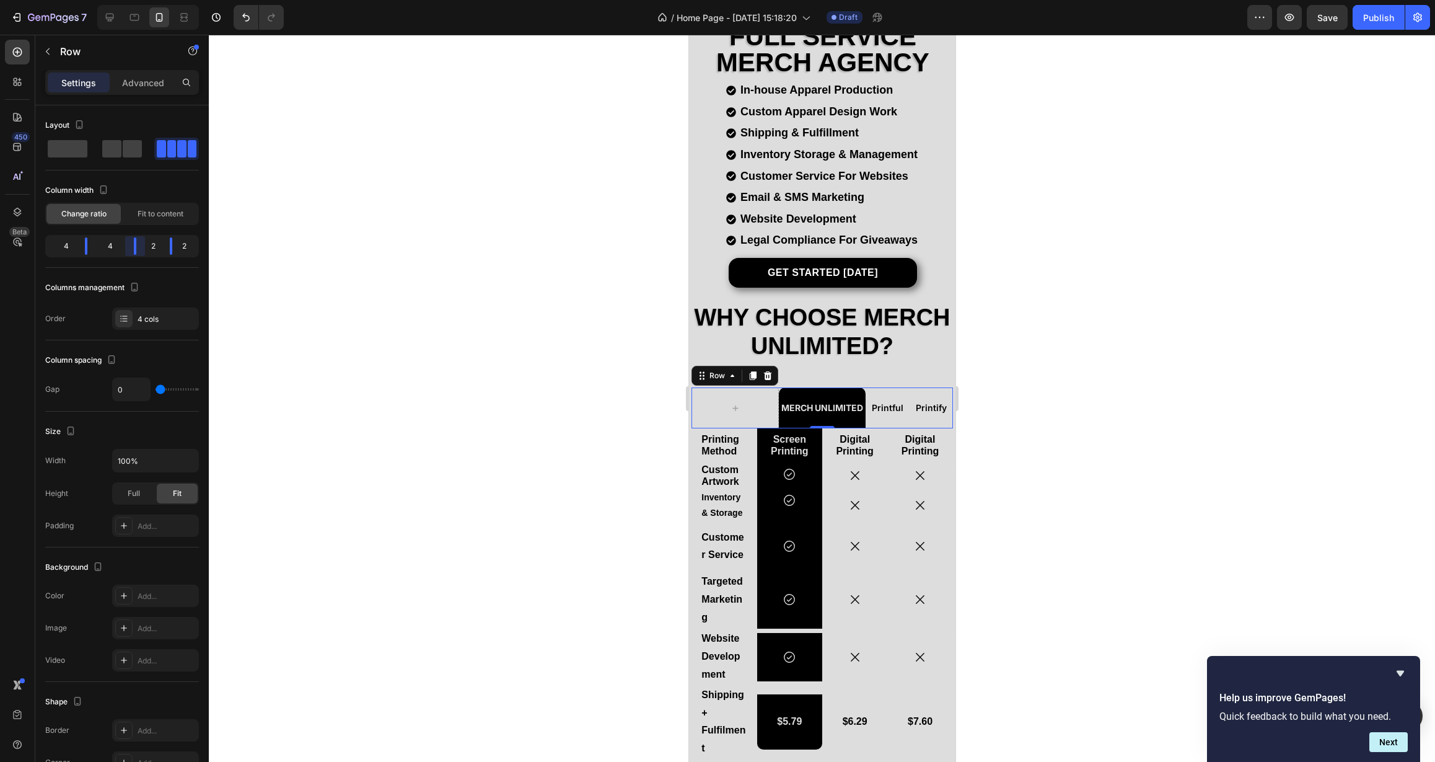
drag, startPoint x: 123, startPoint y: 246, endPoint x: 145, endPoint y: 247, distance: 22.3
click at [145, 0] on body "7 Version history / Home Page - [DATE] 15:18:20 Draft Preview Save Publish 450 …" at bounding box center [717, 0] width 1435 height 0
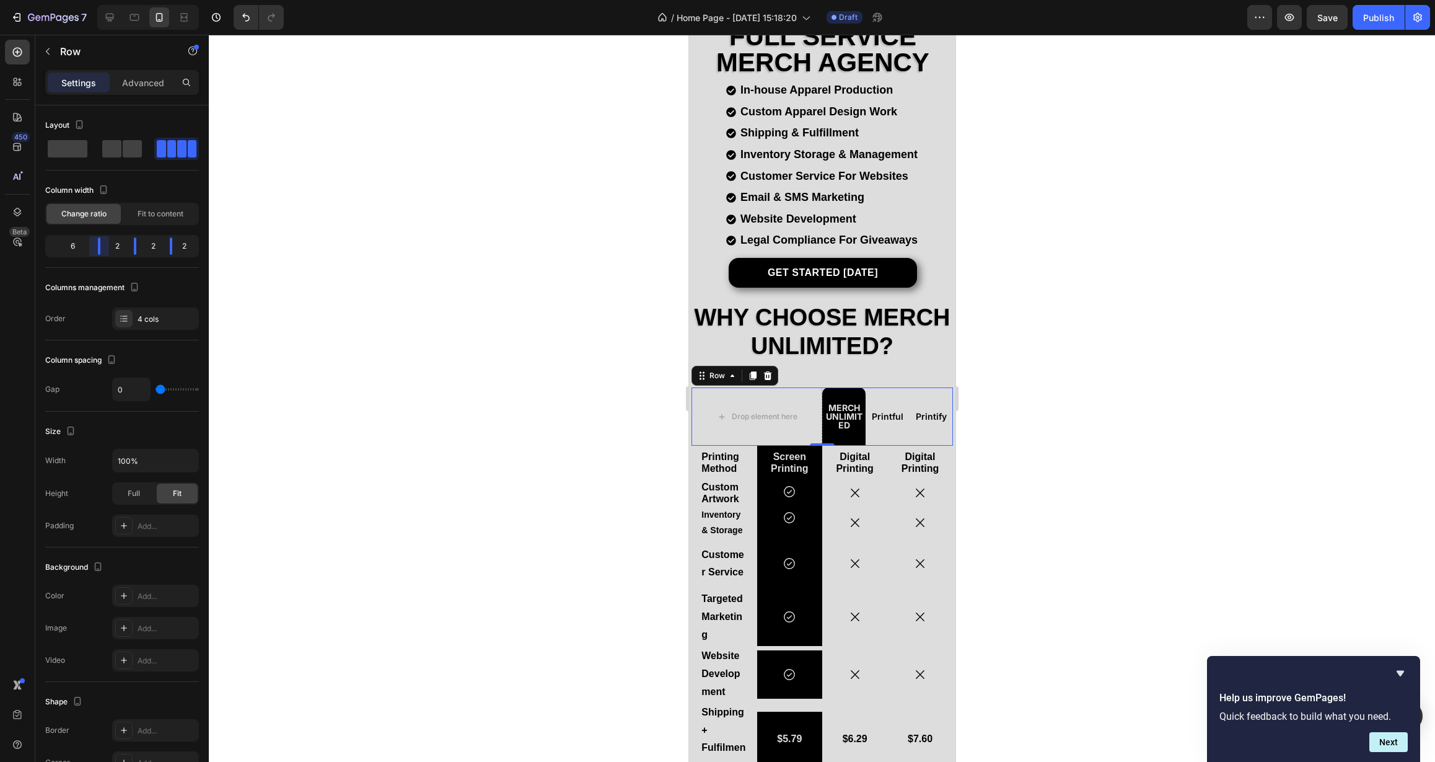
drag, startPoint x: 86, startPoint y: 247, endPoint x: 118, endPoint y: 247, distance: 31.6
click at [118, 0] on body "7 Version history / Home Page - [DATE] 15:18:20 Draft Preview Save Publish 450 …" at bounding box center [717, 0] width 1435 height 0
click at [117, 248] on div "2" at bounding box center [117, 245] width 14 height 17
click at [117, 249] on div "2" at bounding box center [117, 245] width 14 height 17
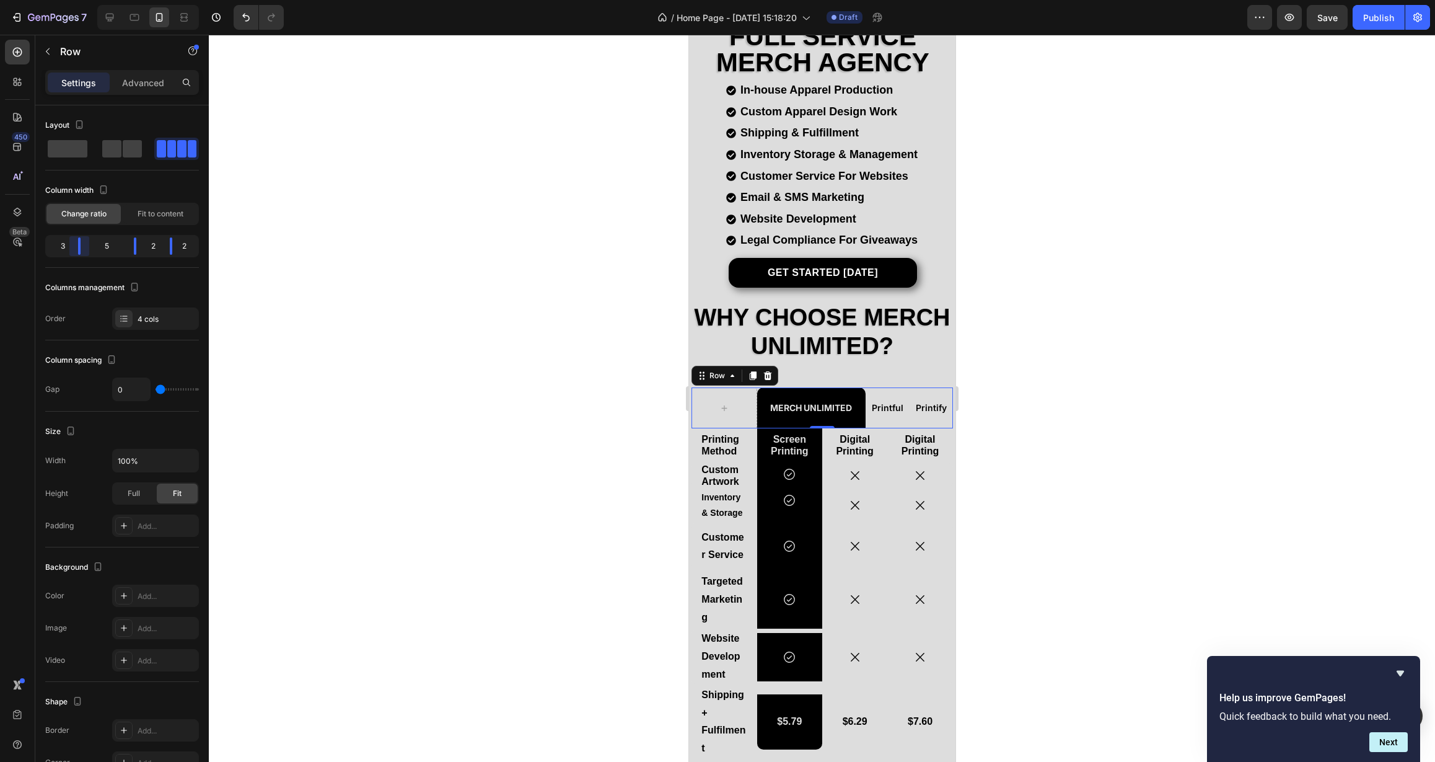
drag, startPoint x: 99, startPoint y: 248, endPoint x: 90, endPoint y: 248, distance: 8.7
click at [90, 0] on body "7 Version history / Home Page - [DATE] 15:18:20 Draft Preview Save Publish 450 …" at bounding box center [717, 0] width 1435 height 0
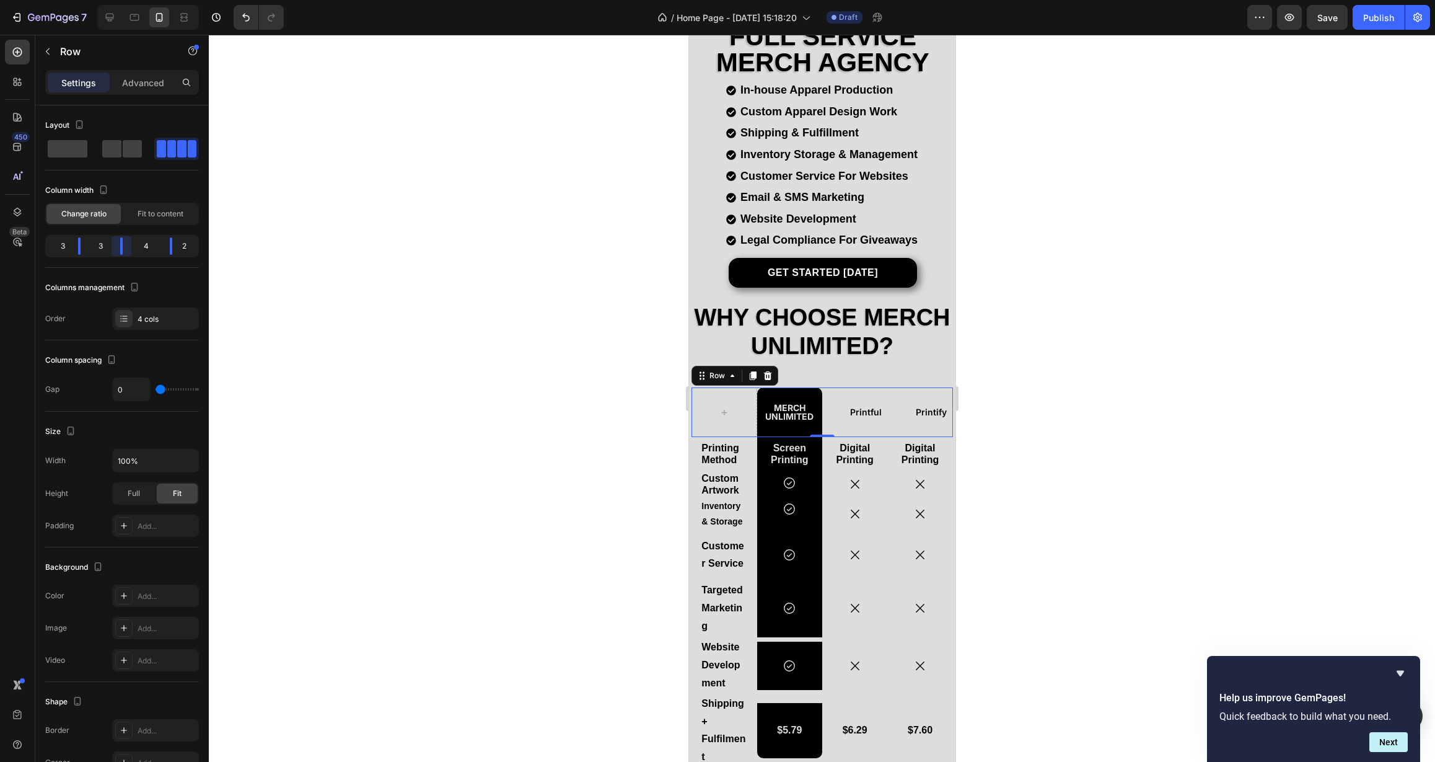
drag, startPoint x: 131, startPoint y: 247, endPoint x: 119, endPoint y: 248, distance: 12.4
click at [119, 0] on body "7 Version history / Home Page - [DATE] 15:18:20 Draft Preview Save Publish 450 …" at bounding box center [717, 0] width 1435 height 0
drag, startPoint x: 174, startPoint y: 248, endPoint x: 164, endPoint y: 249, distance: 10.6
click at [164, 0] on body "7 Version history / Home Page - [DATE] 15:18:20 Draft Preview Save Publish 450 …" at bounding box center [717, 0] width 1435 height 0
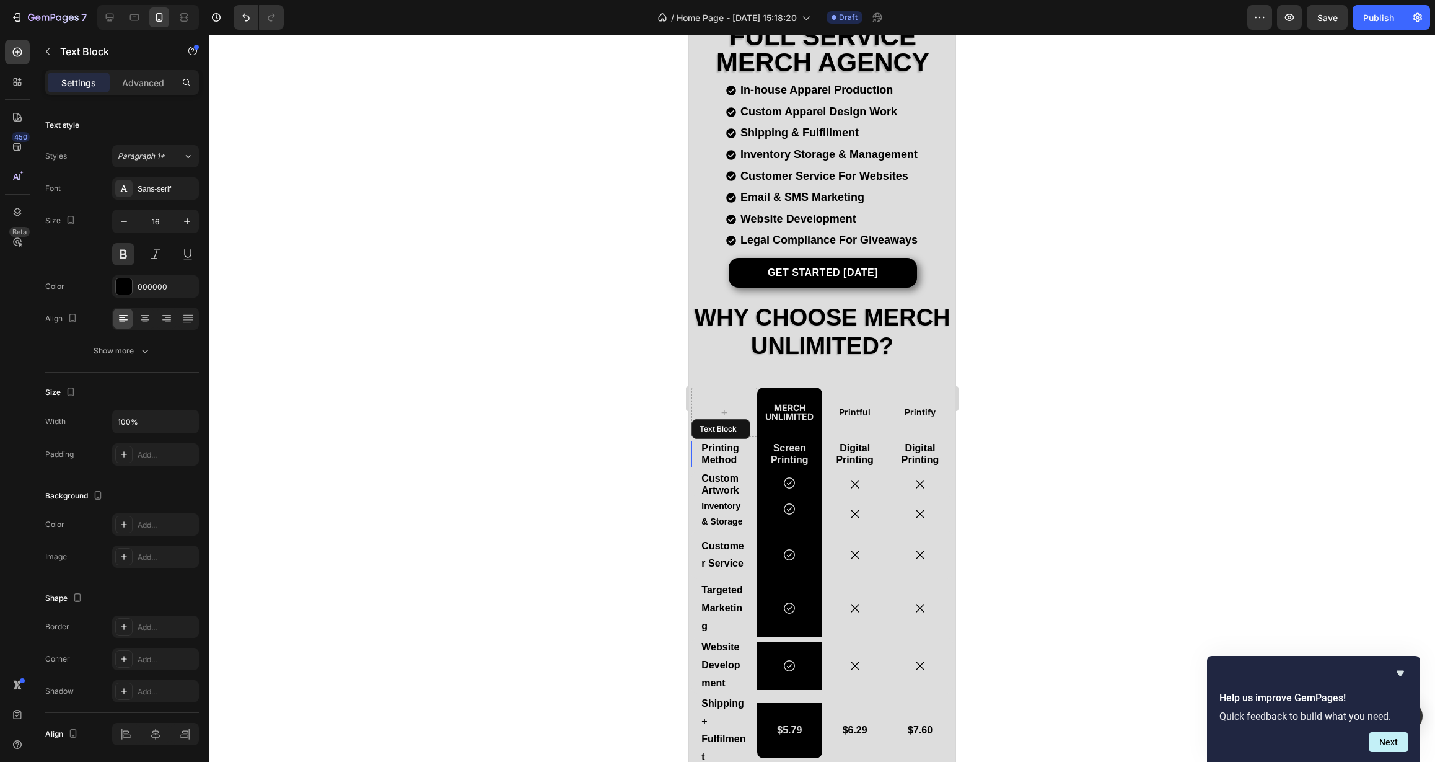
click at [736, 449] on p "Printing Method" at bounding box center [723, 454] width 45 height 24
click at [120, 222] on icon "button" at bounding box center [124, 221] width 12 height 12
type input "14"
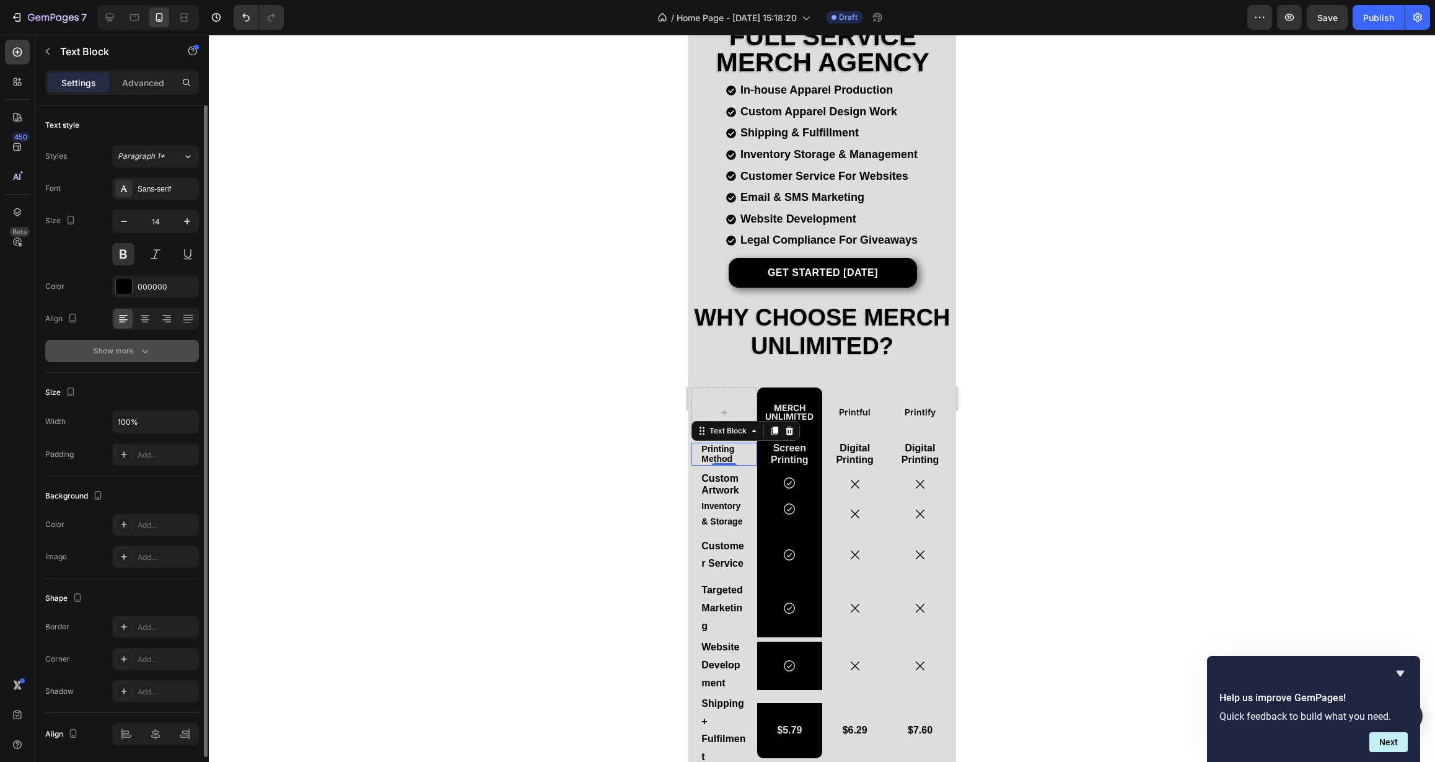
click at [133, 355] on div "Show more" at bounding box center [123, 351] width 58 height 12
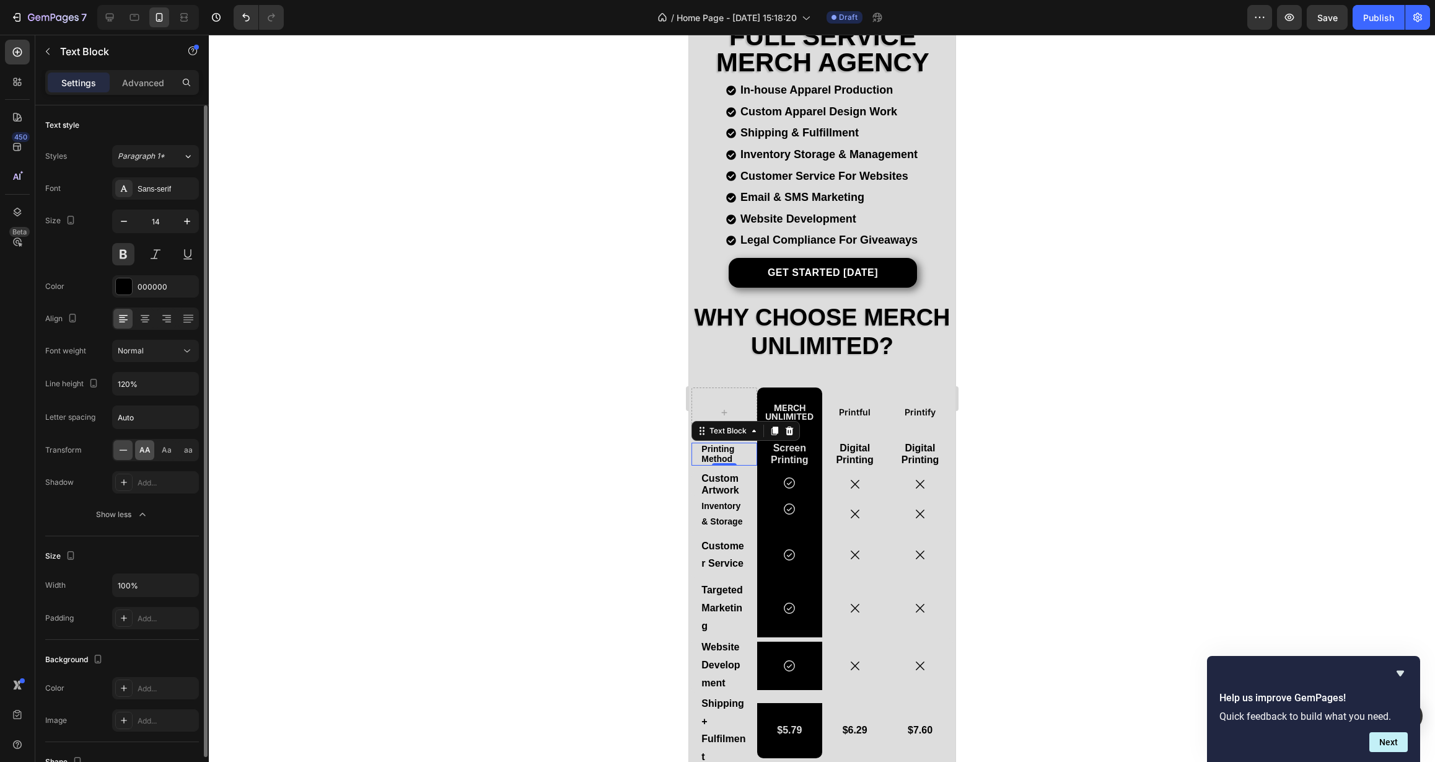
click at [146, 447] on span "AA" at bounding box center [144, 449] width 11 height 11
click at [148, 320] on icon at bounding box center [145, 319] width 9 height 1
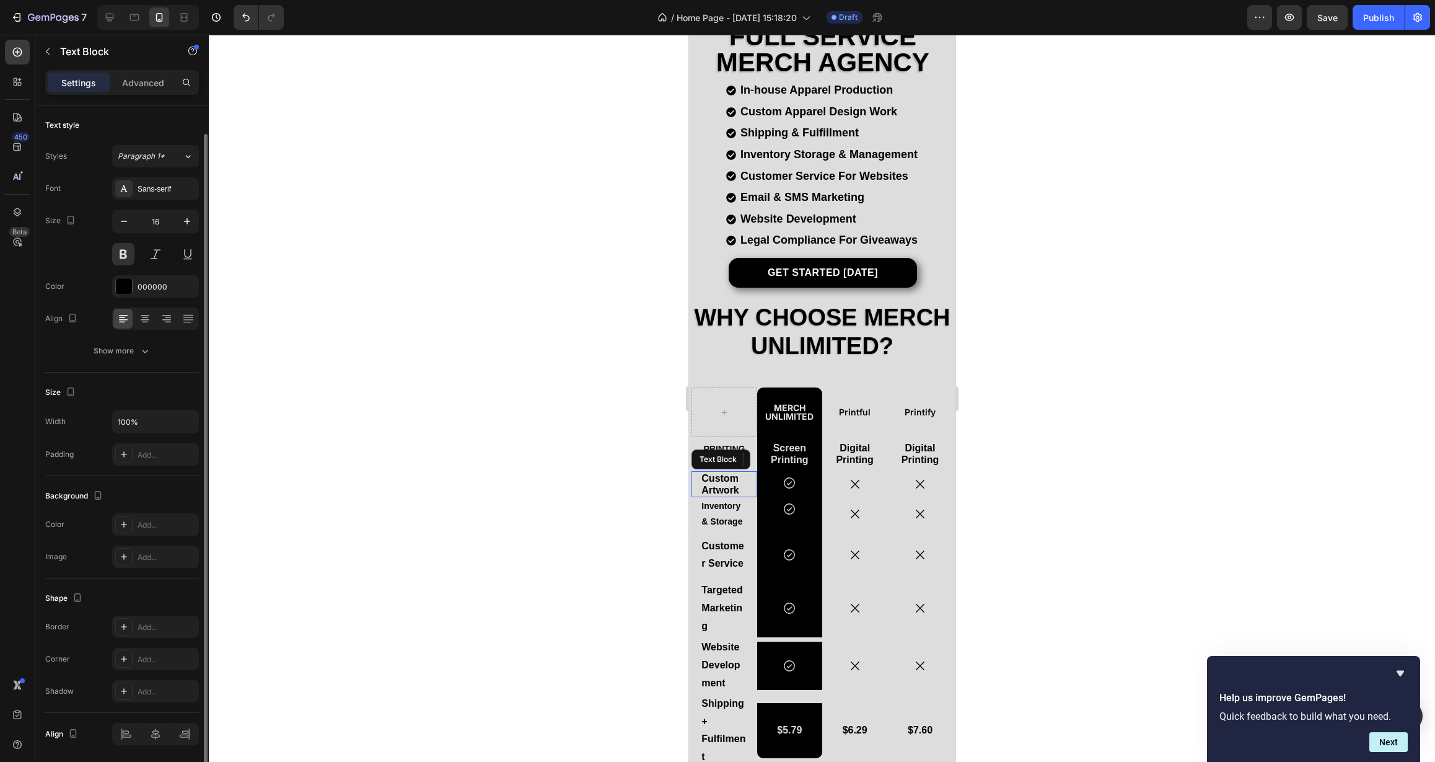
click at [746, 480] on div "Custom Artwork" at bounding box center [724, 484] width 48 height 26
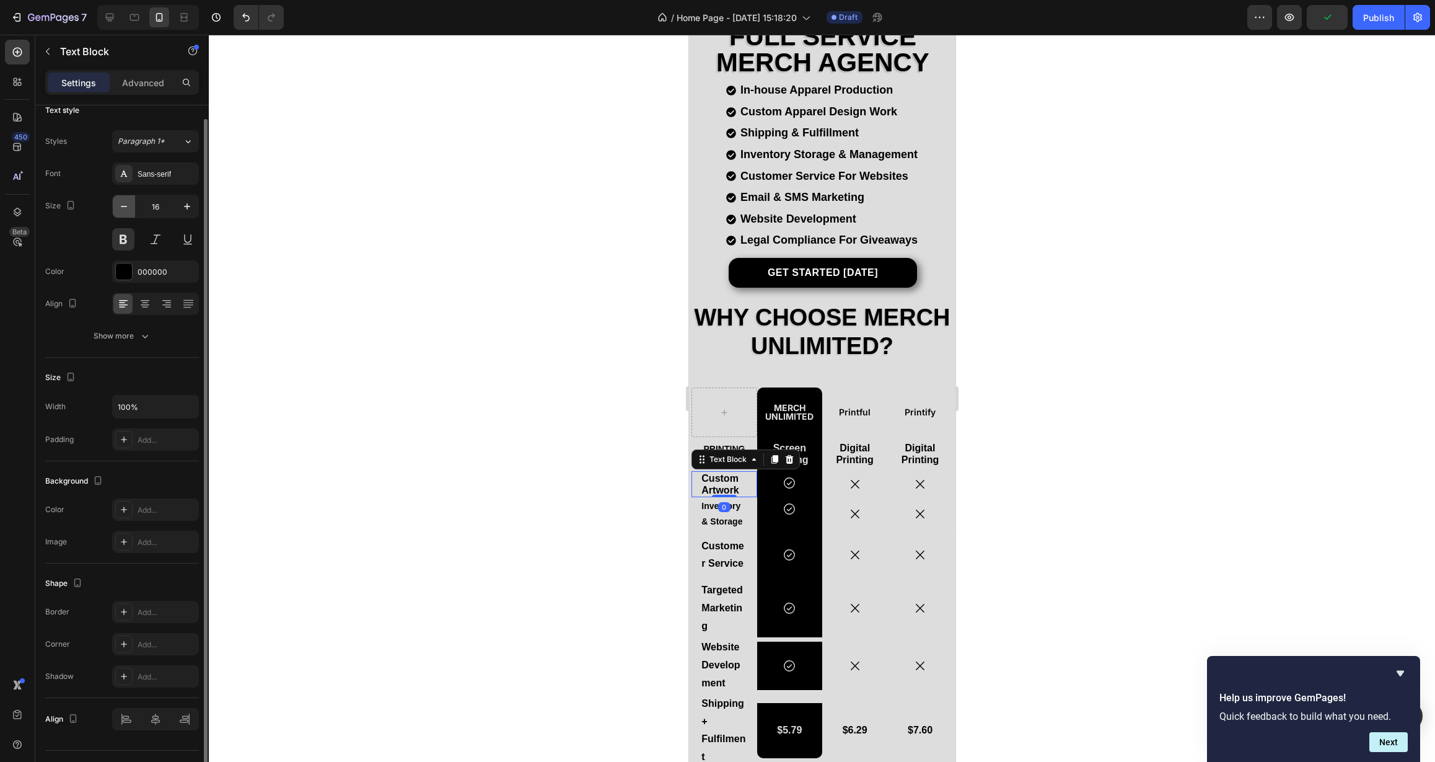
click at [122, 212] on icon "button" at bounding box center [124, 206] width 12 height 12
type input "14"
click at [140, 309] on icon at bounding box center [145, 303] width 12 height 12
click at [141, 343] on button "Show more" at bounding box center [122, 336] width 154 height 22
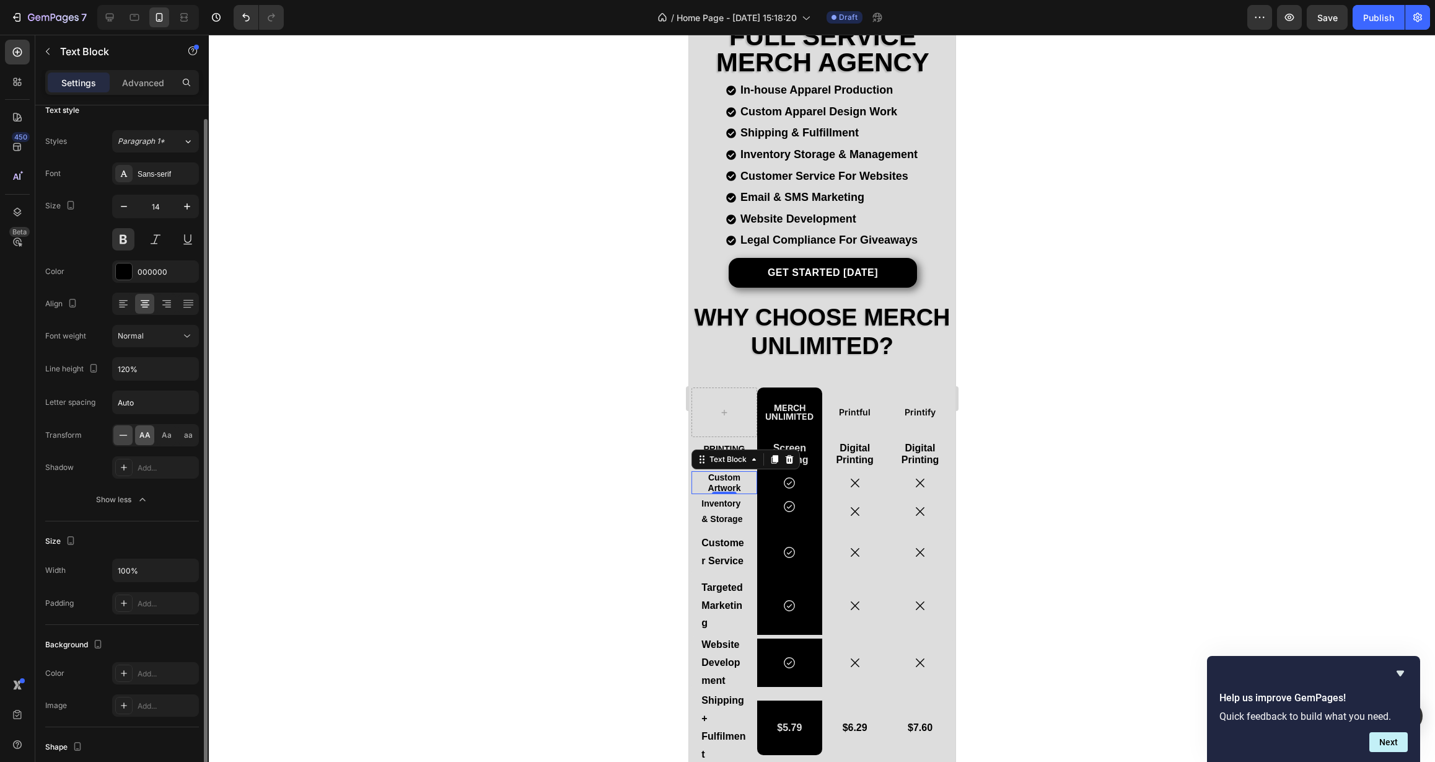
click at [151, 438] on div "AA" at bounding box center [144, 435] width 19 height 20
click at [461, 463] on div at bounding box center [822, 398] width 1226 height 727
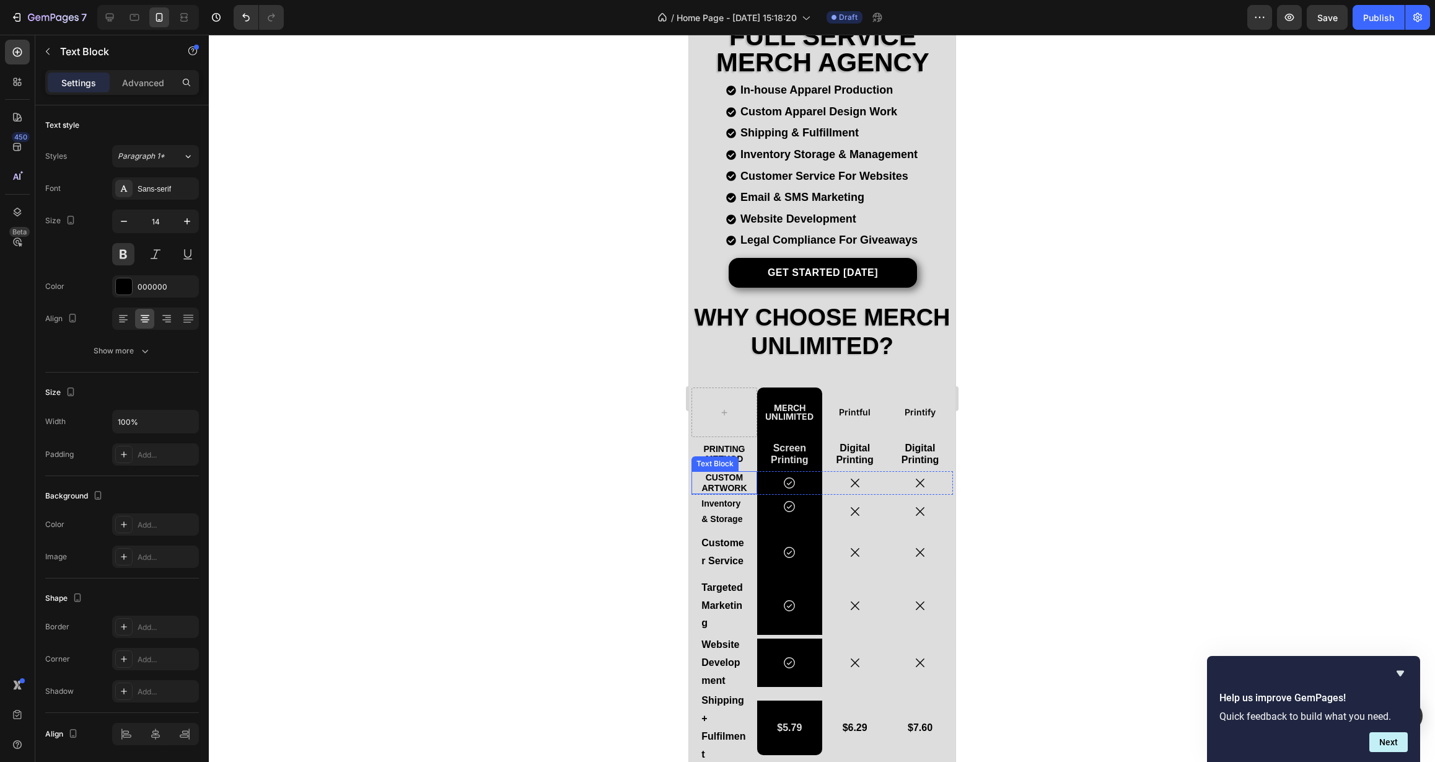
click at [711, 472] on p "Custom Artwork" at bounding box center [723, 482] width 45 height 21
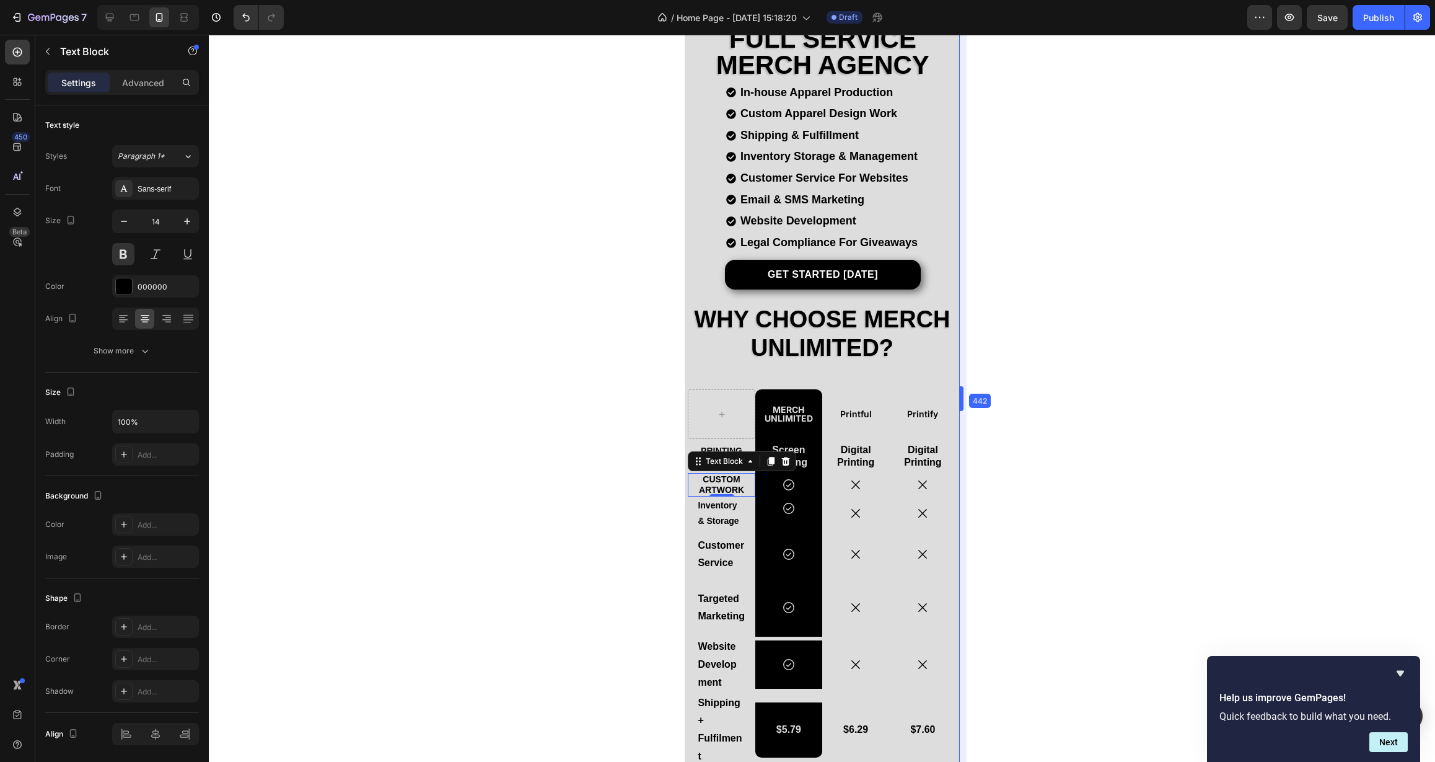
drag, startPoint x: 958, startPoint y: 402, endPoint x: 965, endPoint y: 406, distance: 7.8
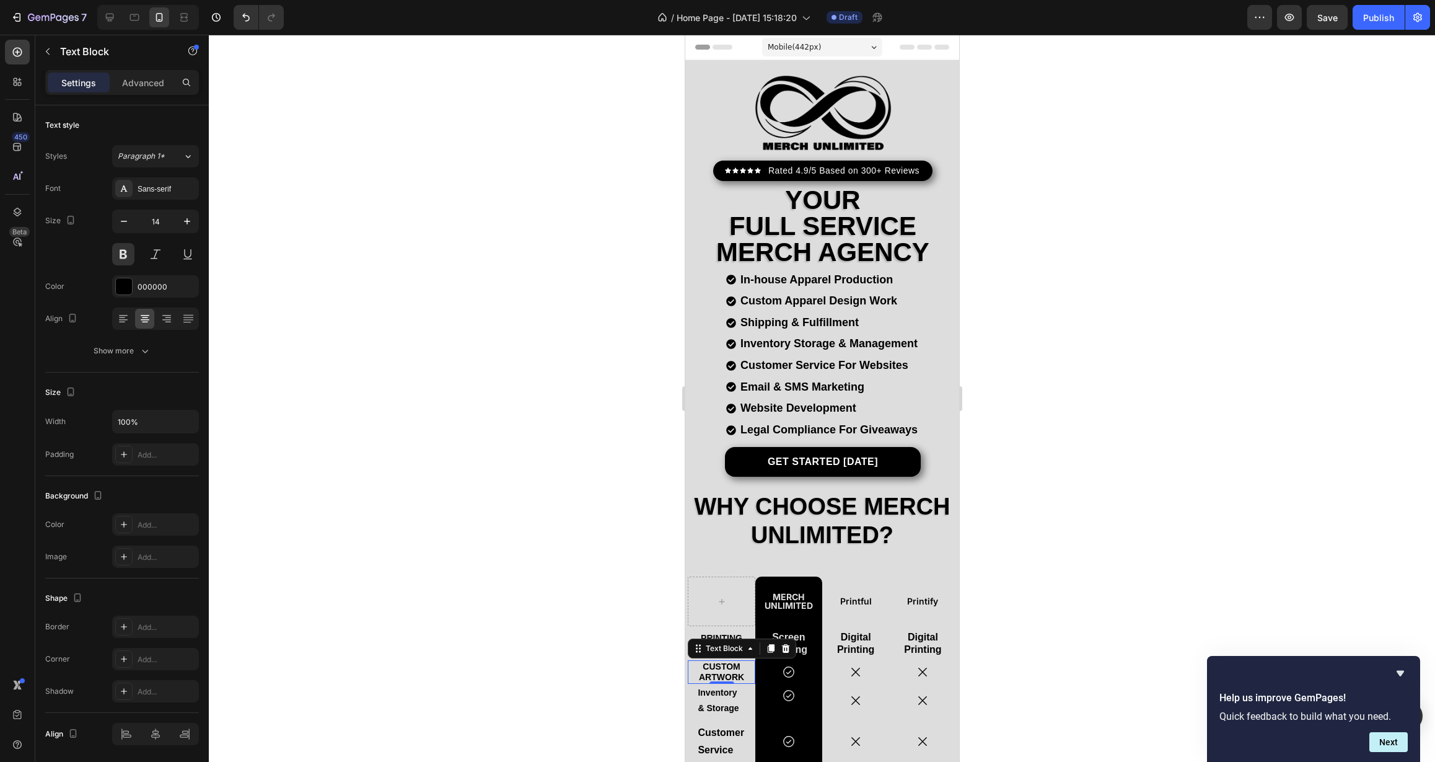
click at [864, 43] on div "Mobile ( 442 px)" at bounding box center [822, 47] width 120 height 19
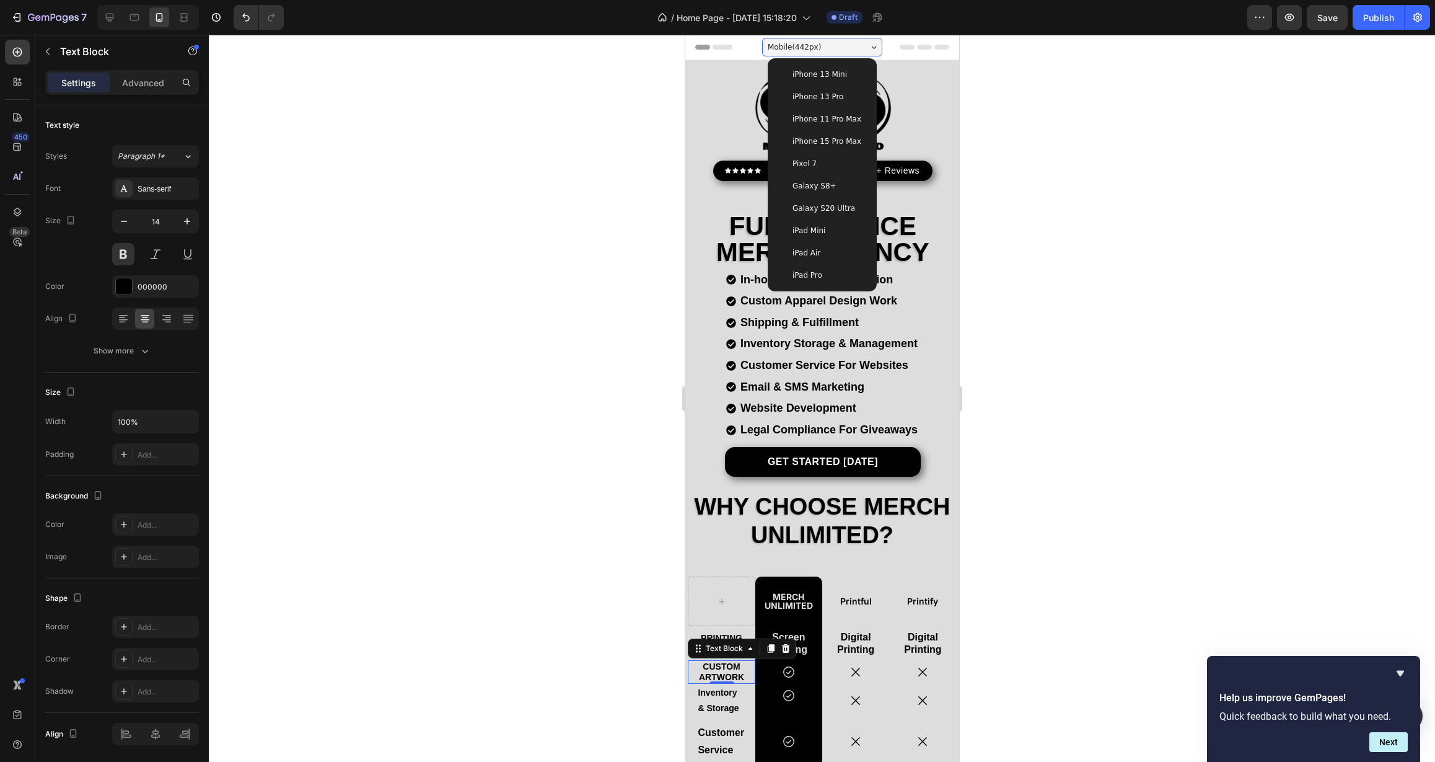
click at [834, 144] on span "iPhone 15 Pro Max" at bounding box center [826, 141] width 69 height 12
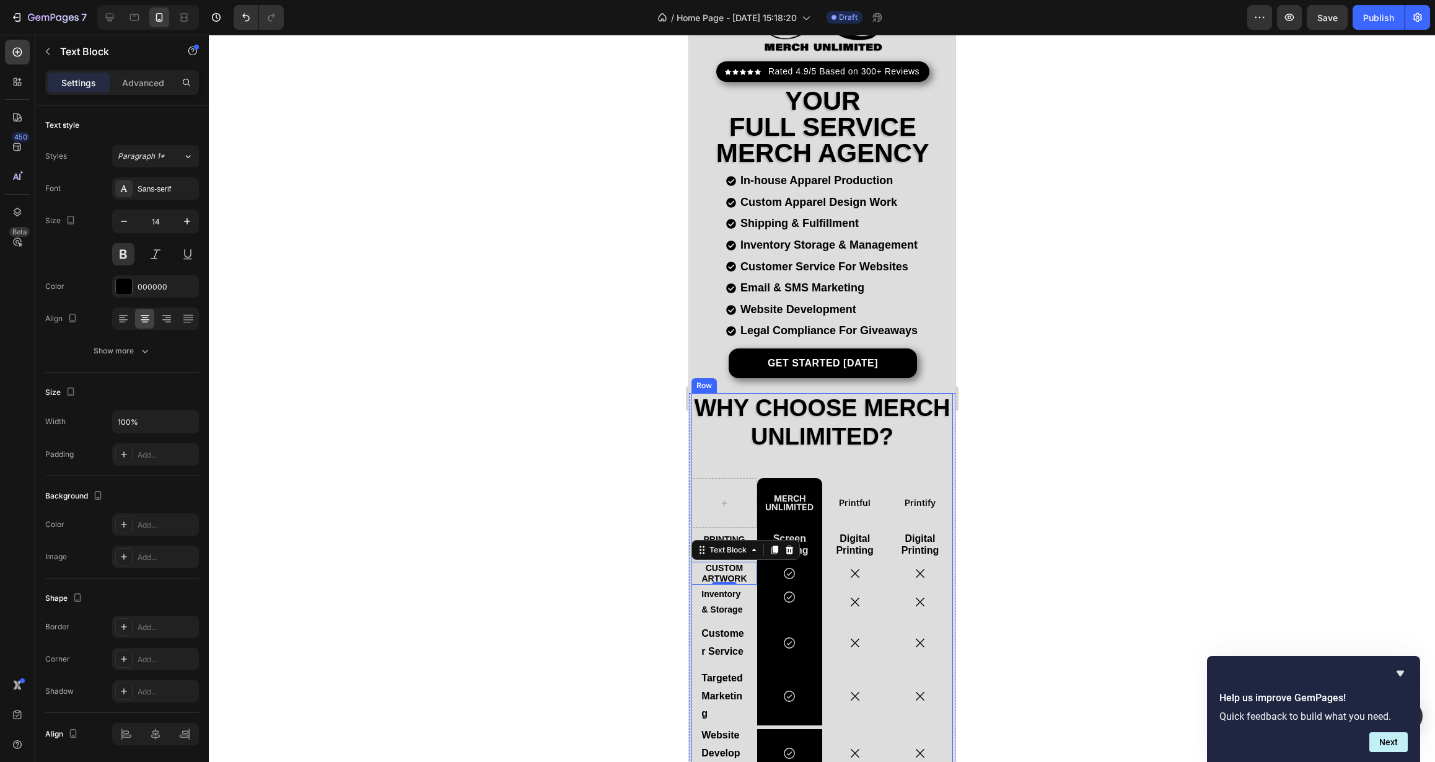
scroll to position [136, 0]
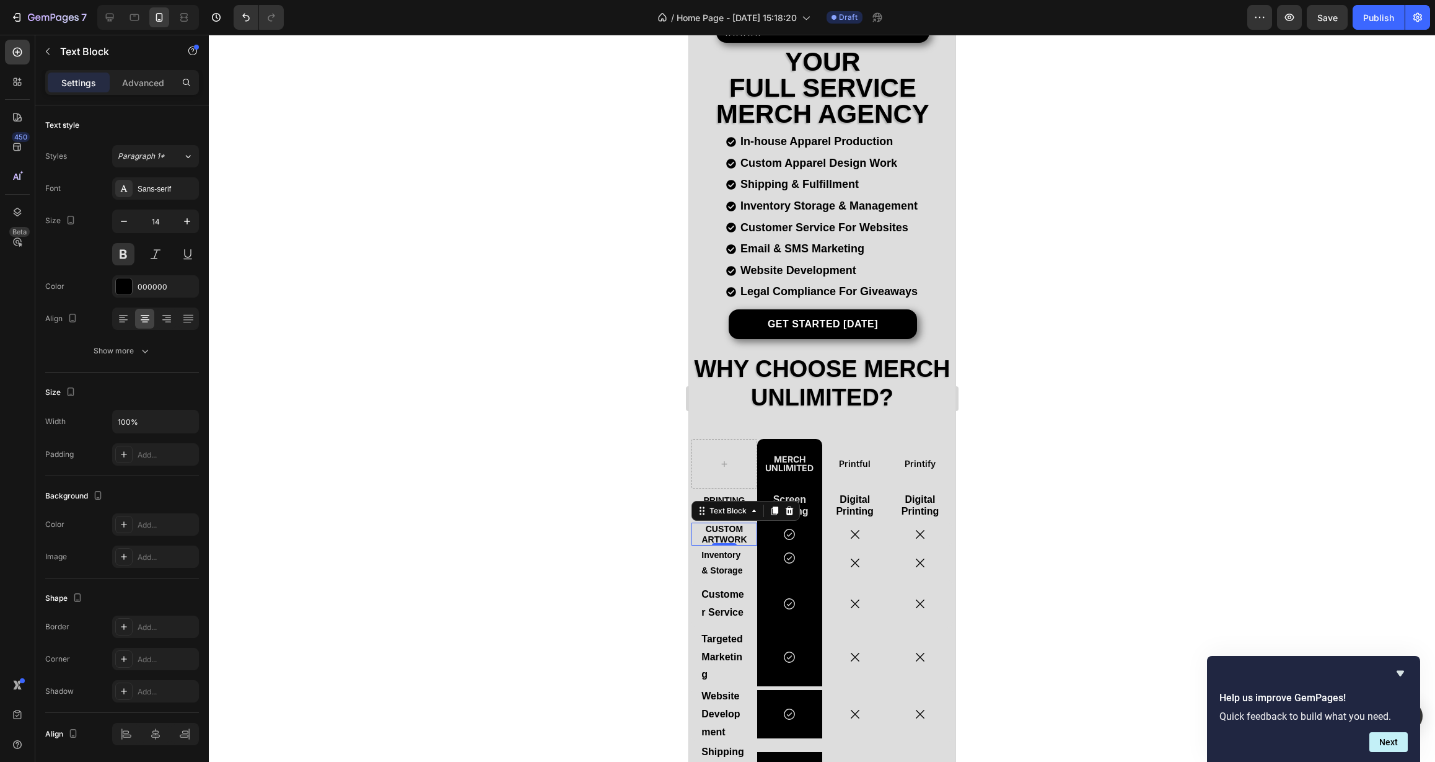
click at [696, 537] on div "Custom Artwork Text Block 0" at bounding box center [723, 534] width 65 height 24
click at [702, 557] on p "Inventory & Storage" at bounding box center [723, 562] width 45 height 31
click at [740, 524] on p "Custom Artwork" at bounding box center [723, 534] width 45 height 21
click at [155, 458] on div "Add..." at bounding box center [167, 454] width 58 height 11
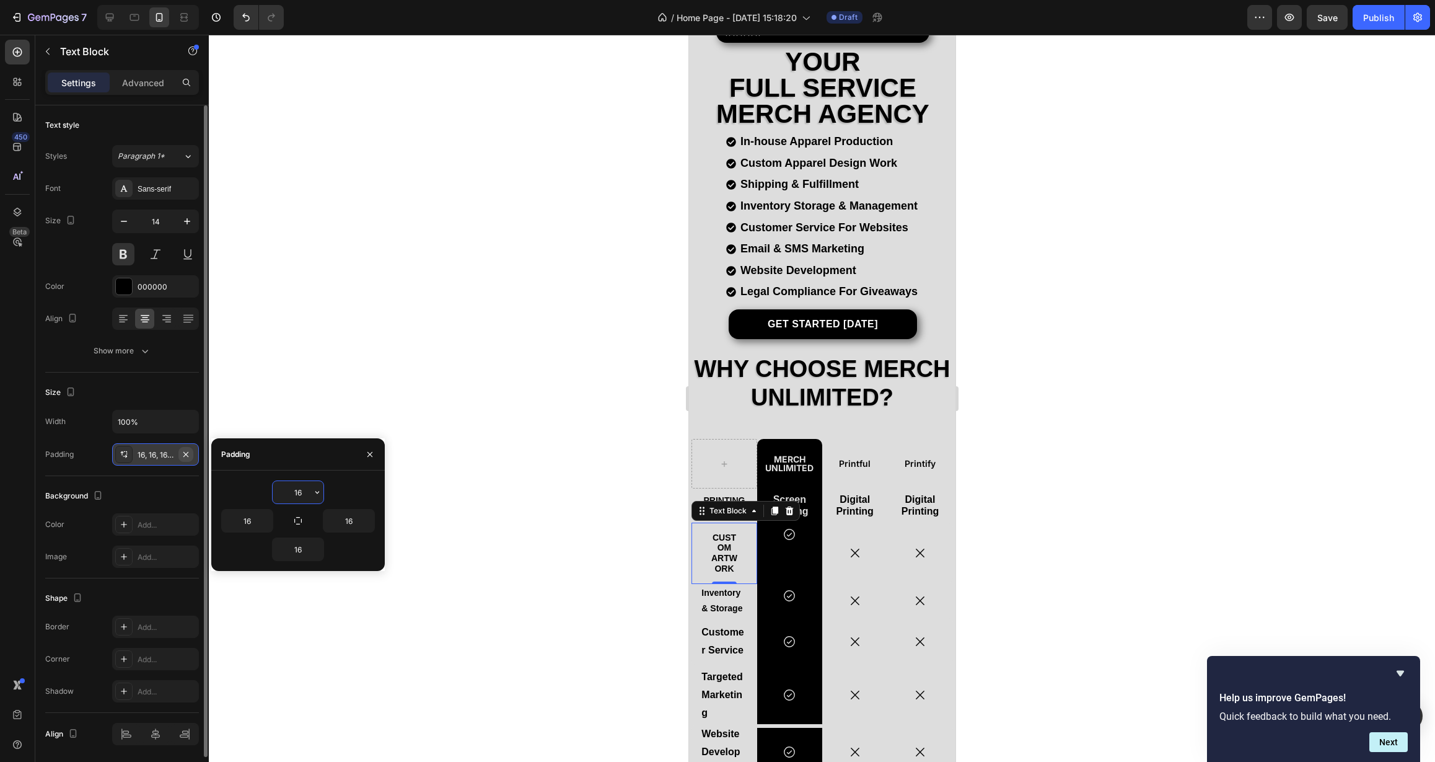
click at [188, 458] on icon "button" at bounding box center [186, 454] width 10 height 10
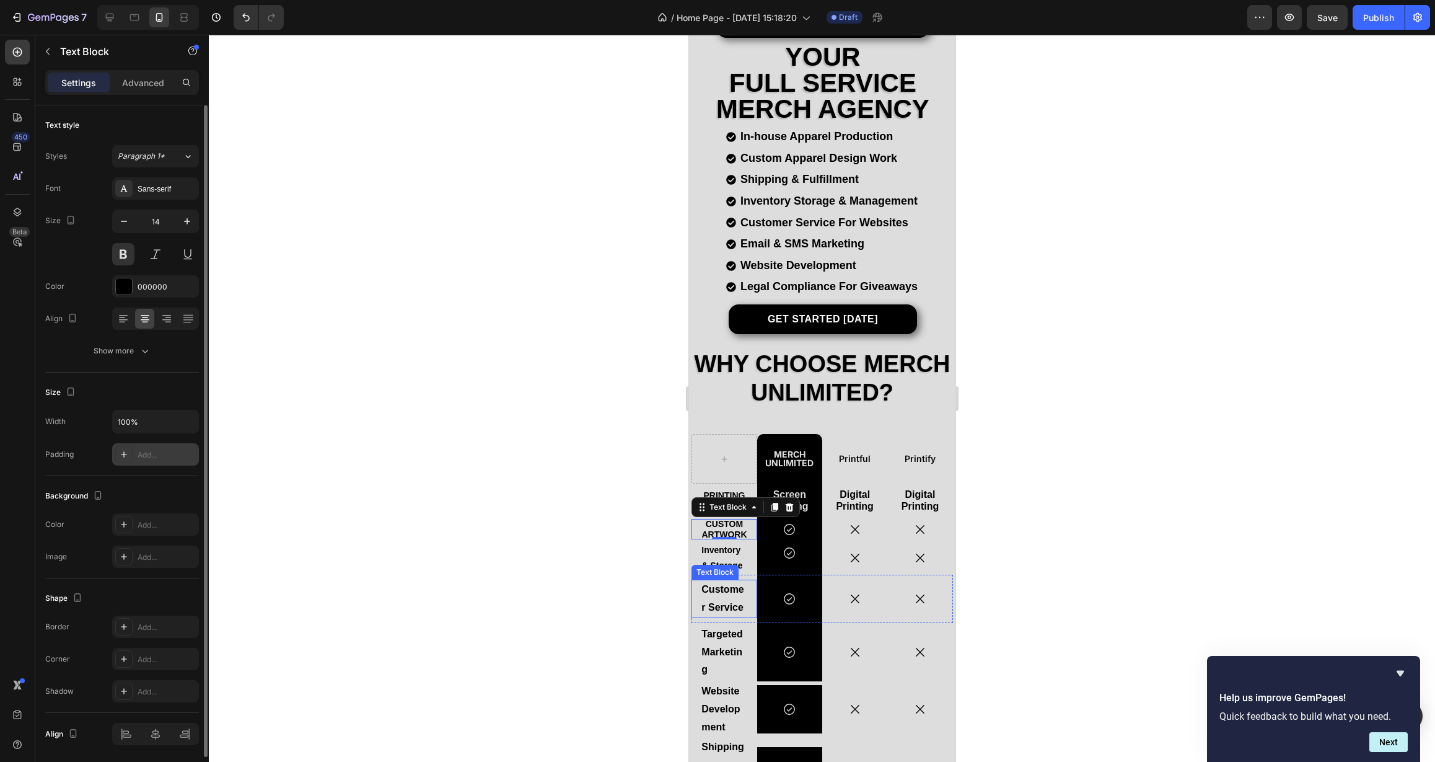
scroll to position [150, 0]
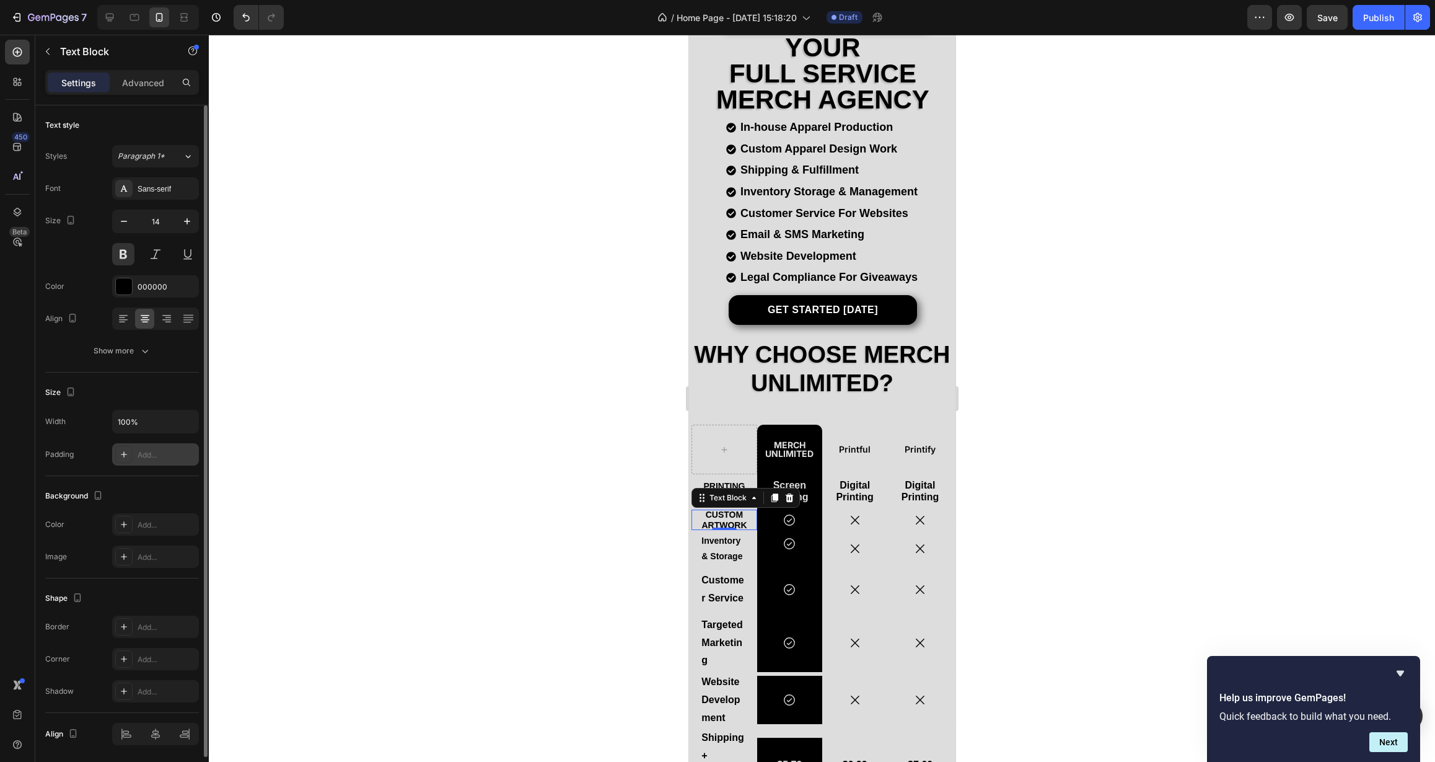
click at [162, 459] on div "Add..." at bounding box center [167, 454] width 58 height 11
type input "16"
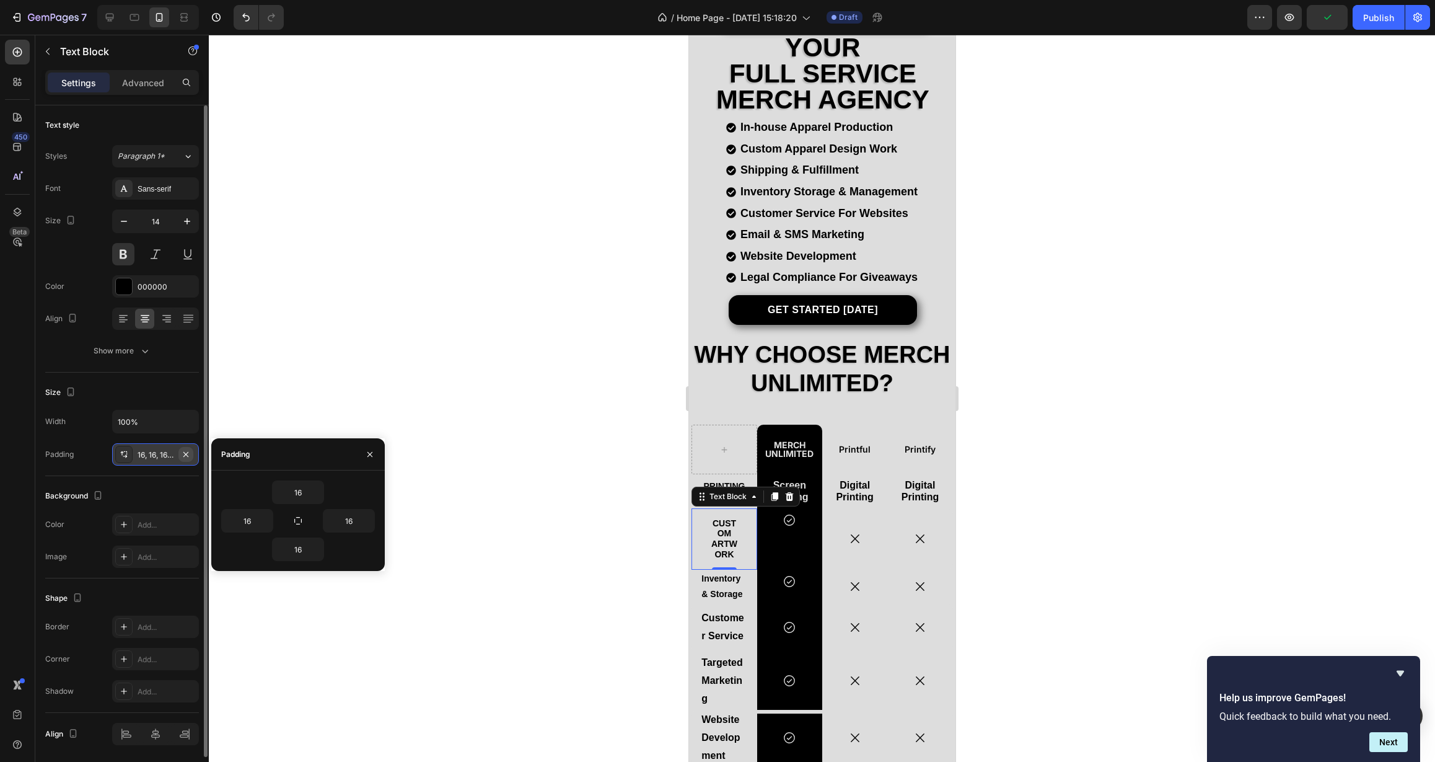
click at [185, 453] on icon "button" at bounding box center [185, 453] width 5 height 5
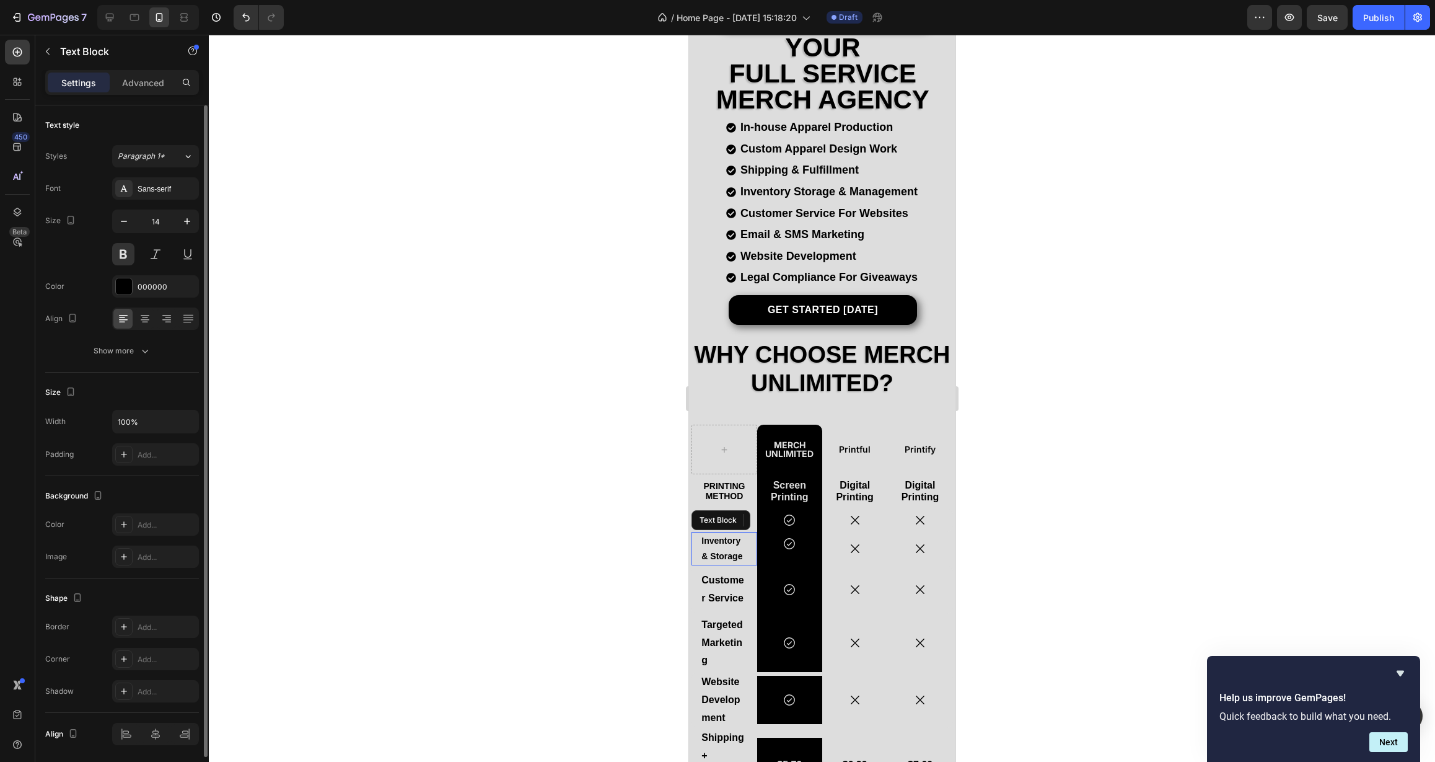
click at [747, 539] on div "Inventory & Storage Text Block" at bounding box center [723, 548] width 65 height 33
click at [143, 453] on div "Add..." at bounding box center [167, 454] width 58 height 11
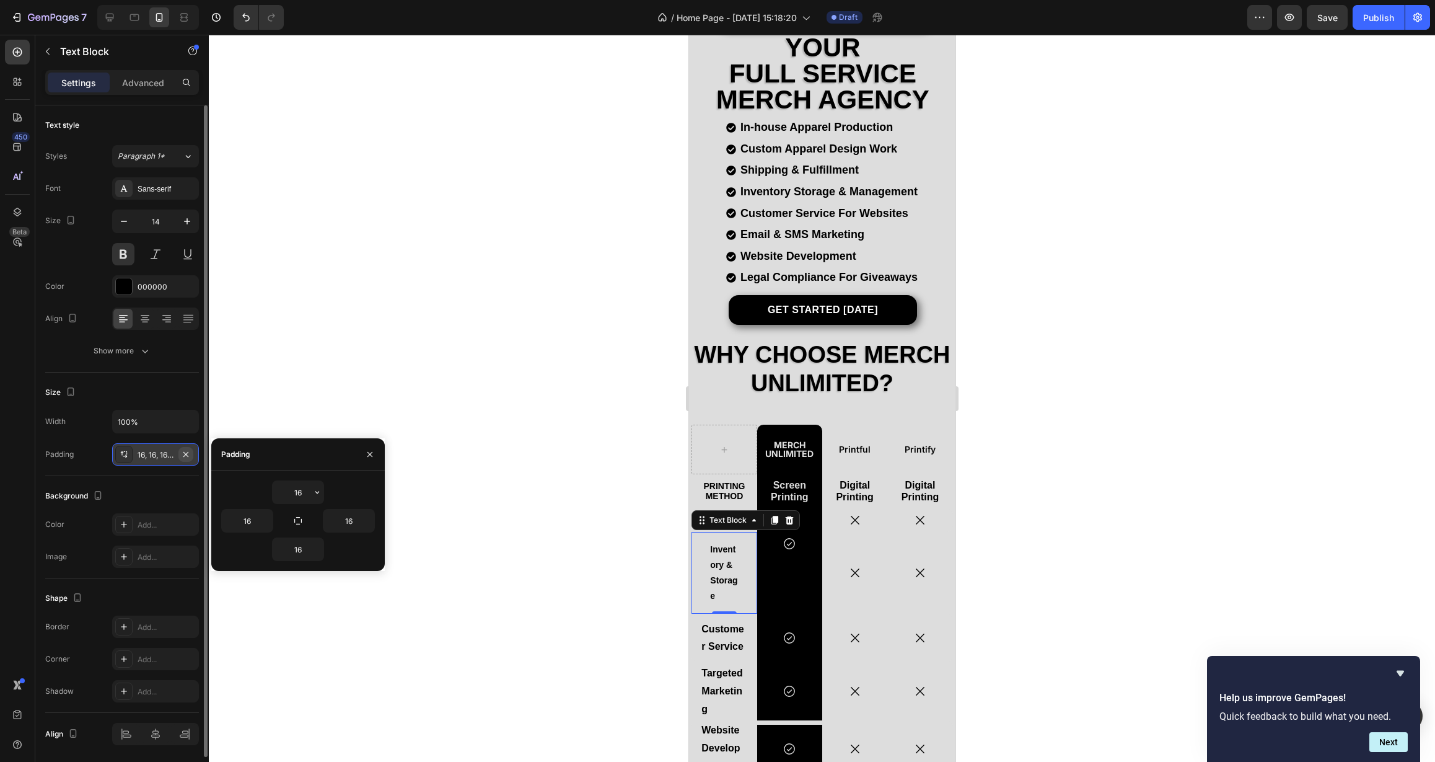
click at [187, 455] on icon "button" at bounding box center [185, 453] width 5 height 5
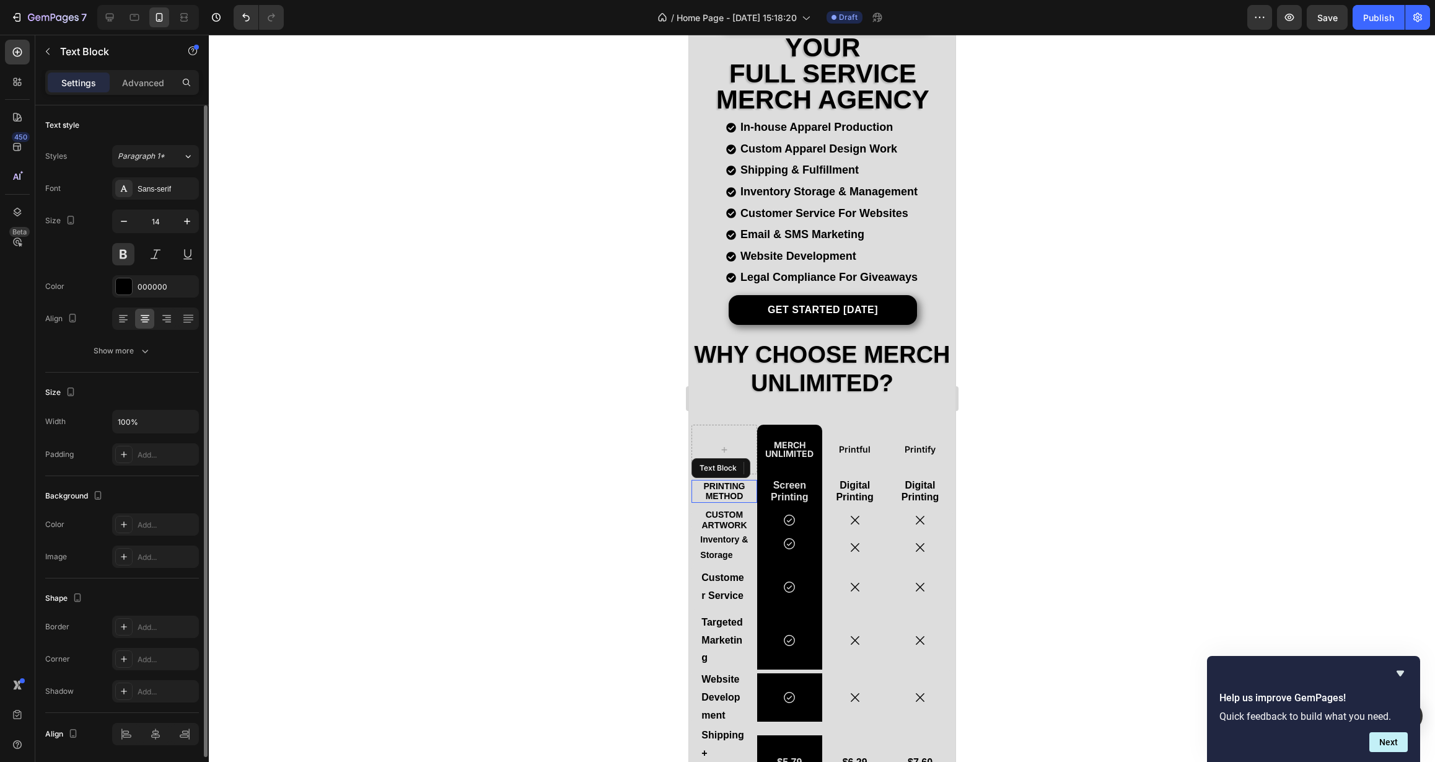
click at [737, 488] on p "Printing Method" at bounding box center [723, 491] width 45 height 21
click at [739, 513] on p "Custom Artwork" at bounding box center [724, 519] width 48 height 21
click at [741, 537] on p "Inventory & Storage" at bounding box center [724, 547] width 48 height 31
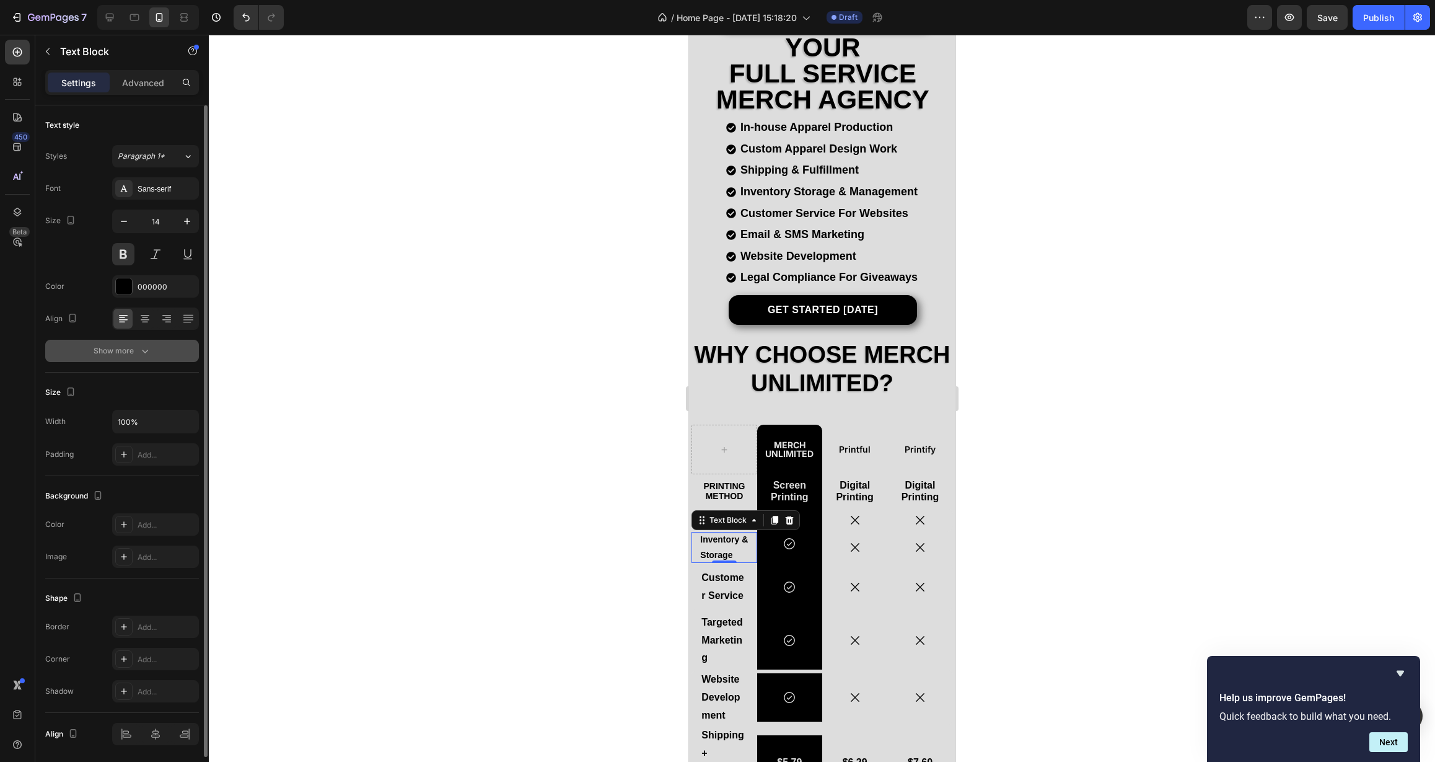
click at [130, 358] on button "Show more" at bounding box center [122, 351] width 154 height 22
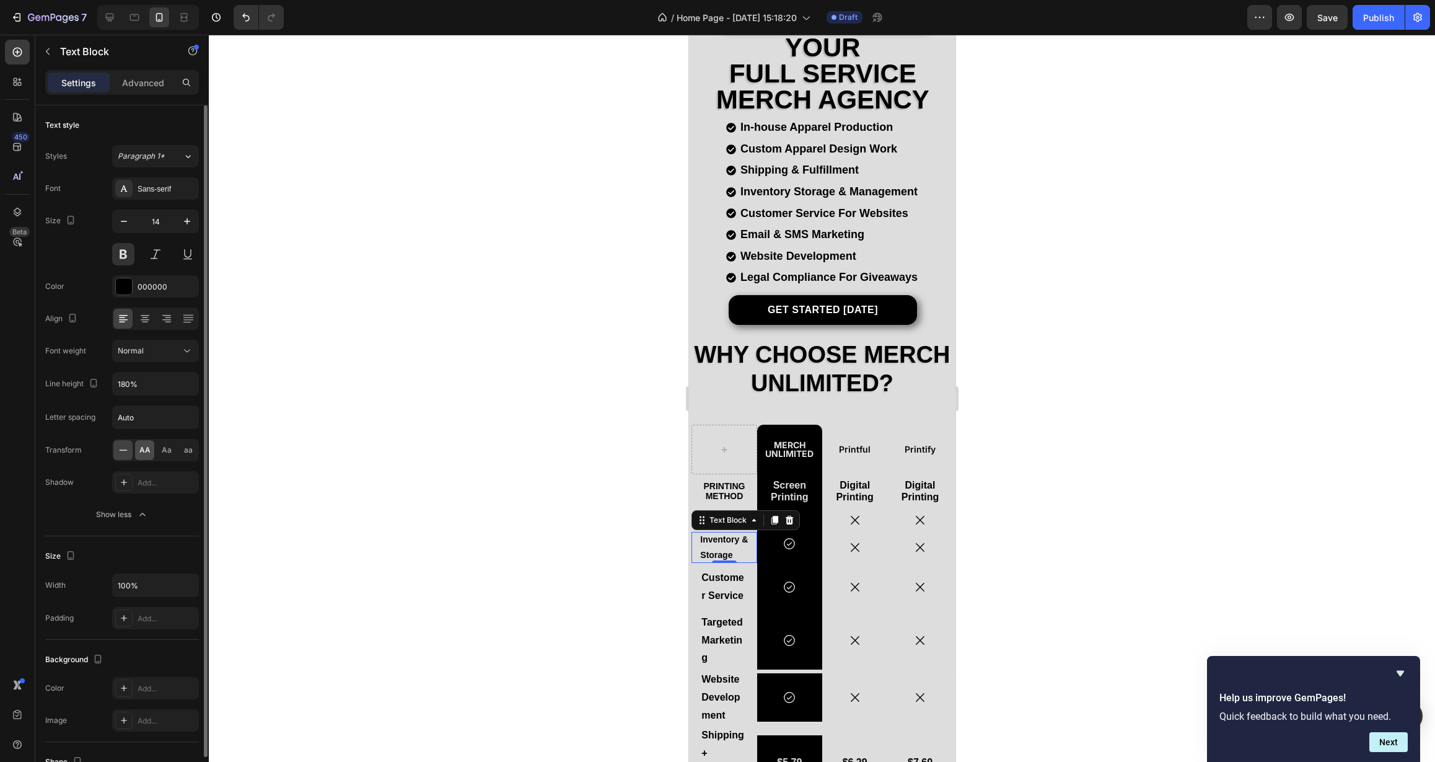
click at [144, 456] on div "AA" at bounding box center [144, 450] width 19 height 20
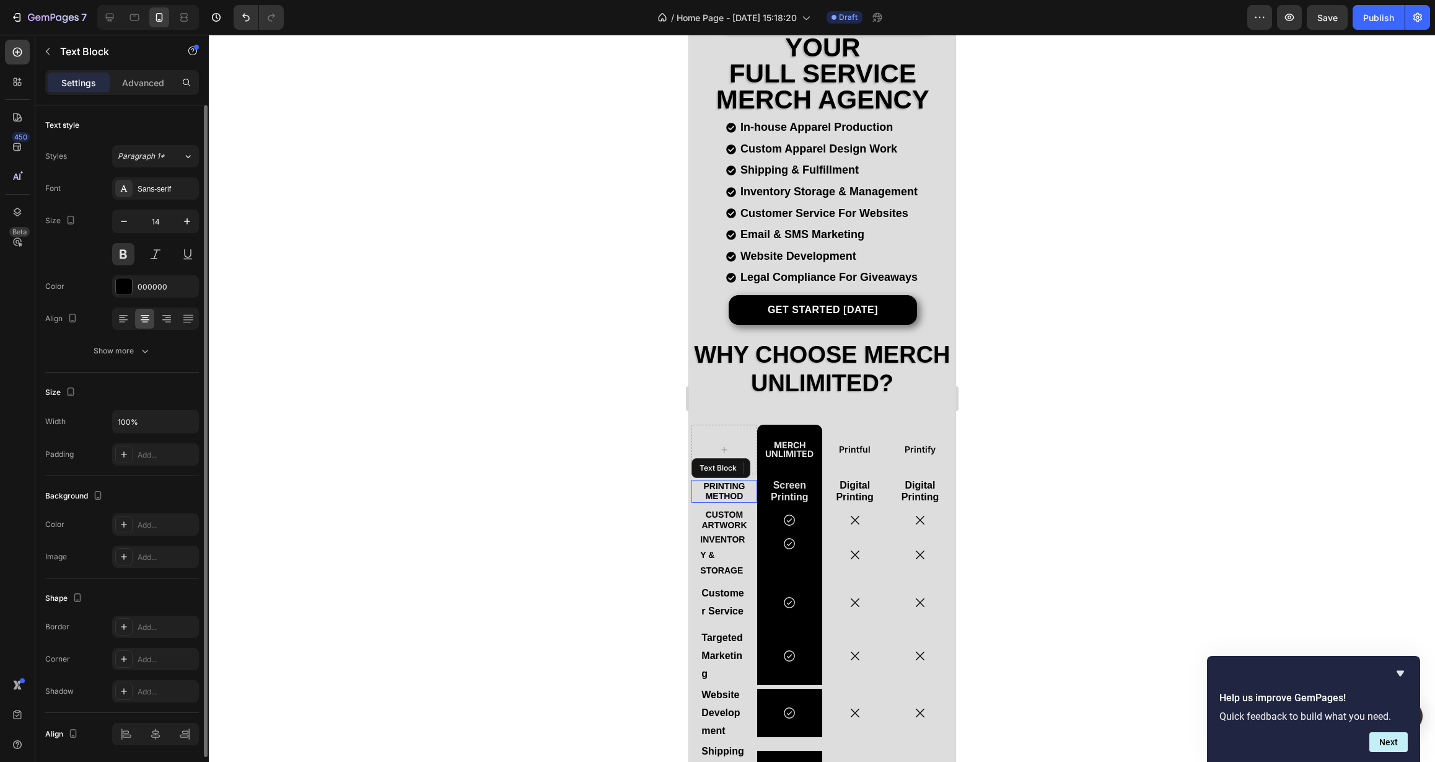
click at [702, 486] on p "Printing Method" at bounding box center [723, 491] width 45 height 21
click at [100, 350] on div "Show more" at bounding box center [123, 351] width 58 height 12
click at [704, 535] on p "Inventory & Storage" at bounding box center [724, 555] width 48 height 47
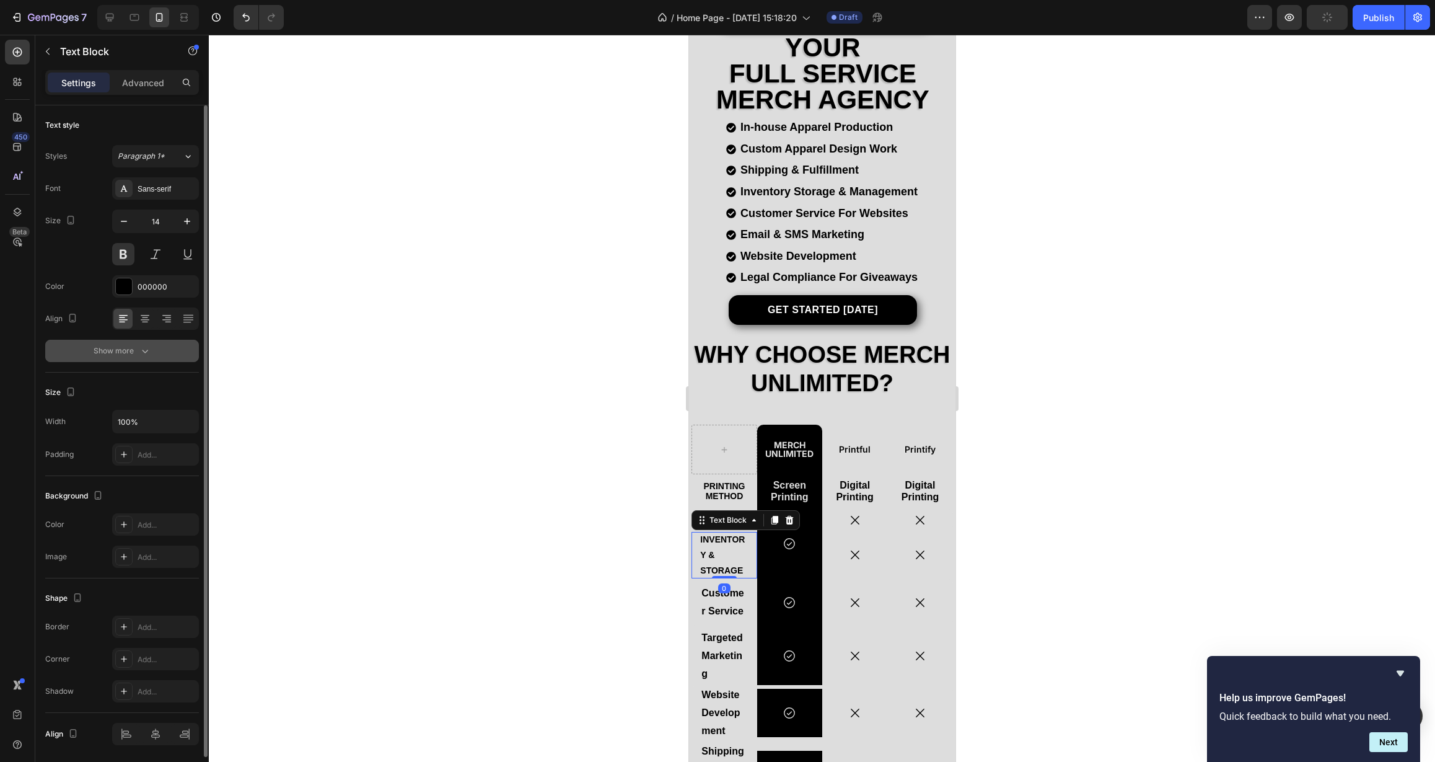
click at [128, 351] on div "Show more" at bounding box center [123, 351] width 58 height 12
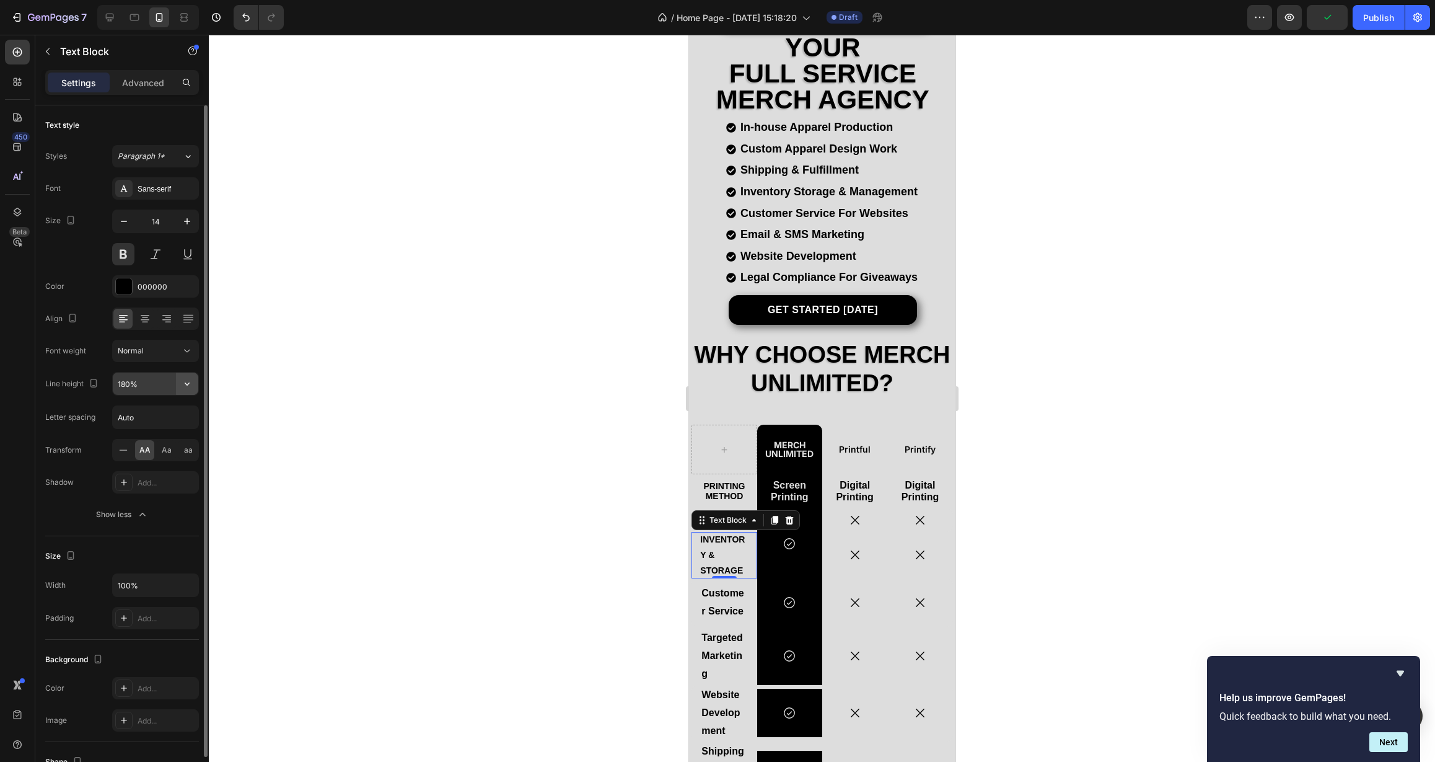
drag, startPoint x: 191, startPoint y: 384, endPoint x: 185, endPoint y: 389, distance: 7.5
click at [192, 383] on icon "button" at bounding box center [187, 383] width 12 height 12
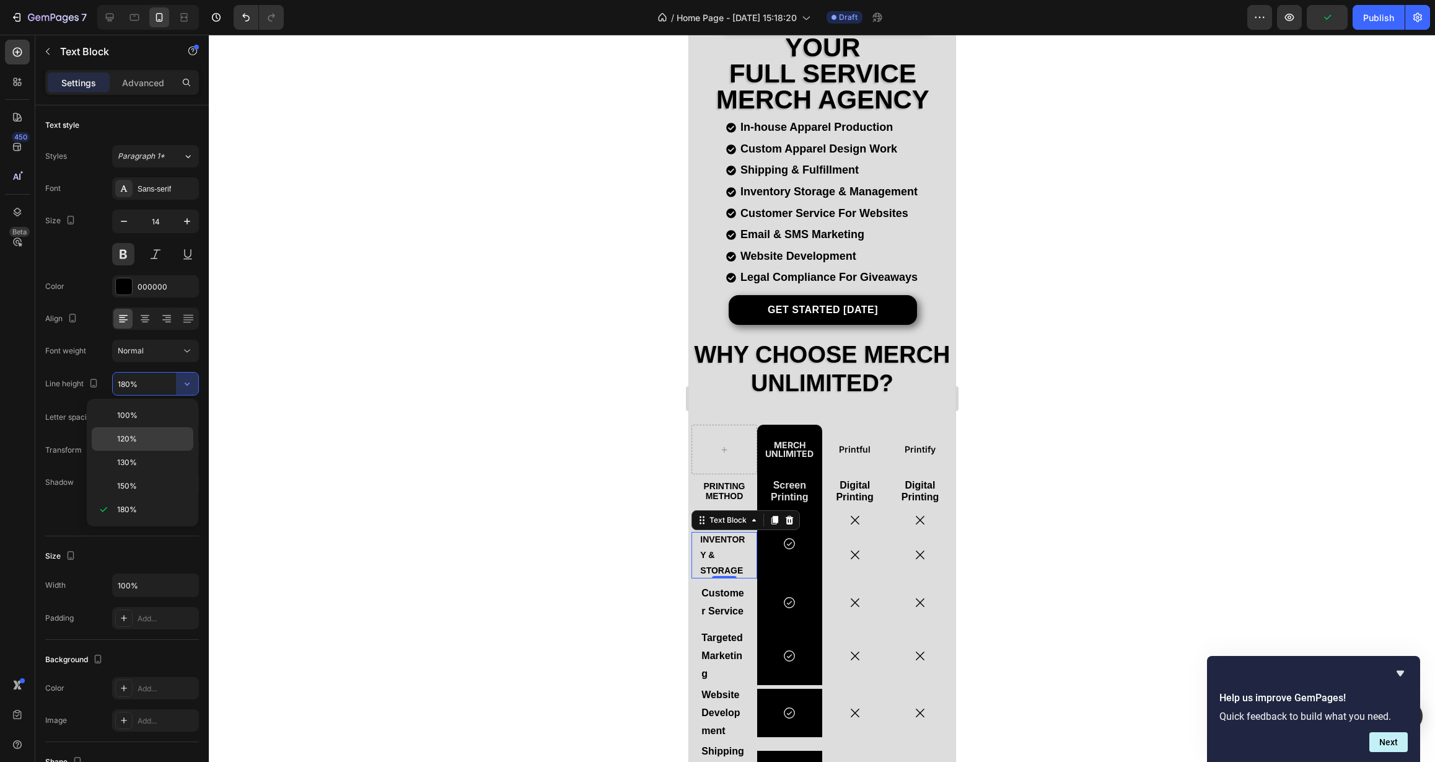
click at [143, 436] on p "120%" at bounding box center [152, 438] width 71 height 11
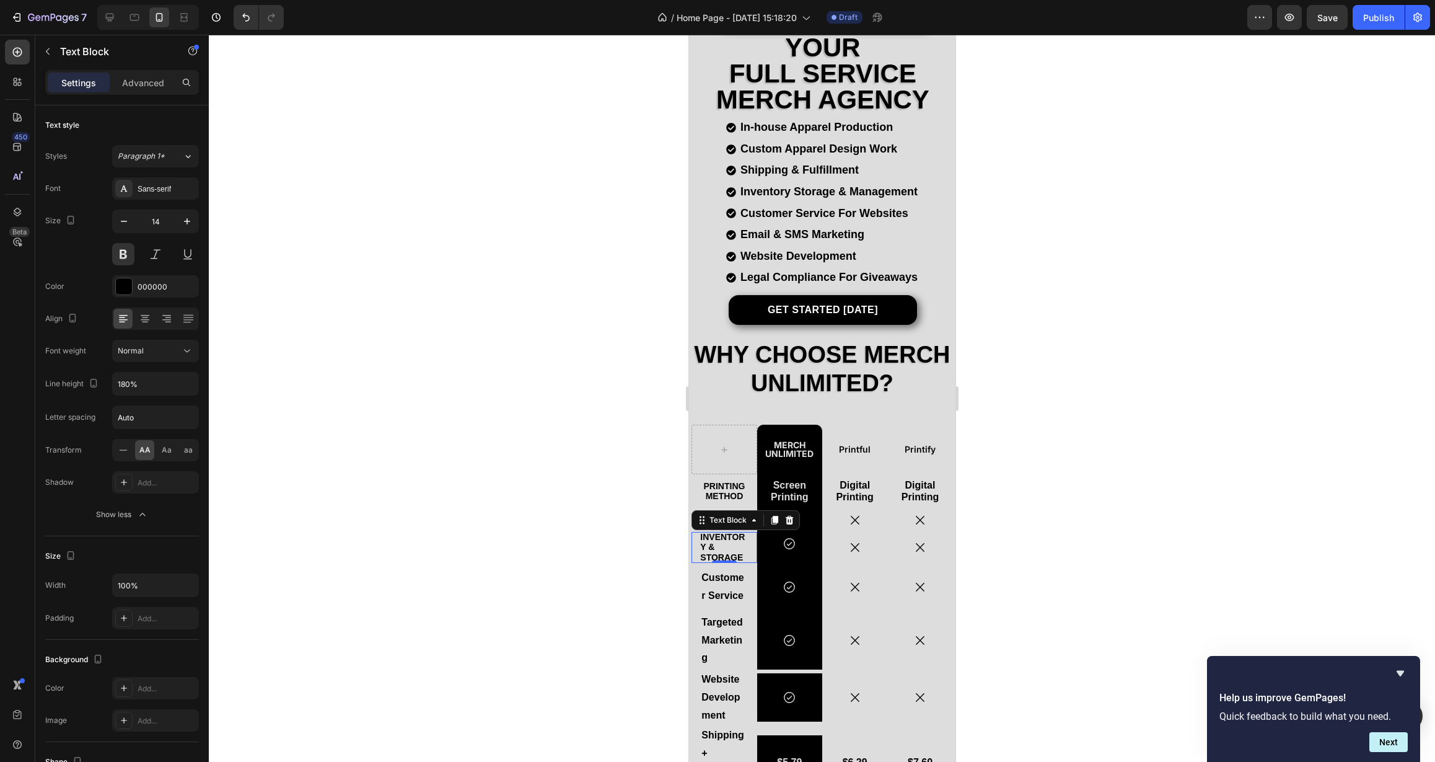
type input "120%"
click at [126, 223] on icon "button" at bounding box center [124, 221] width 12 height 12
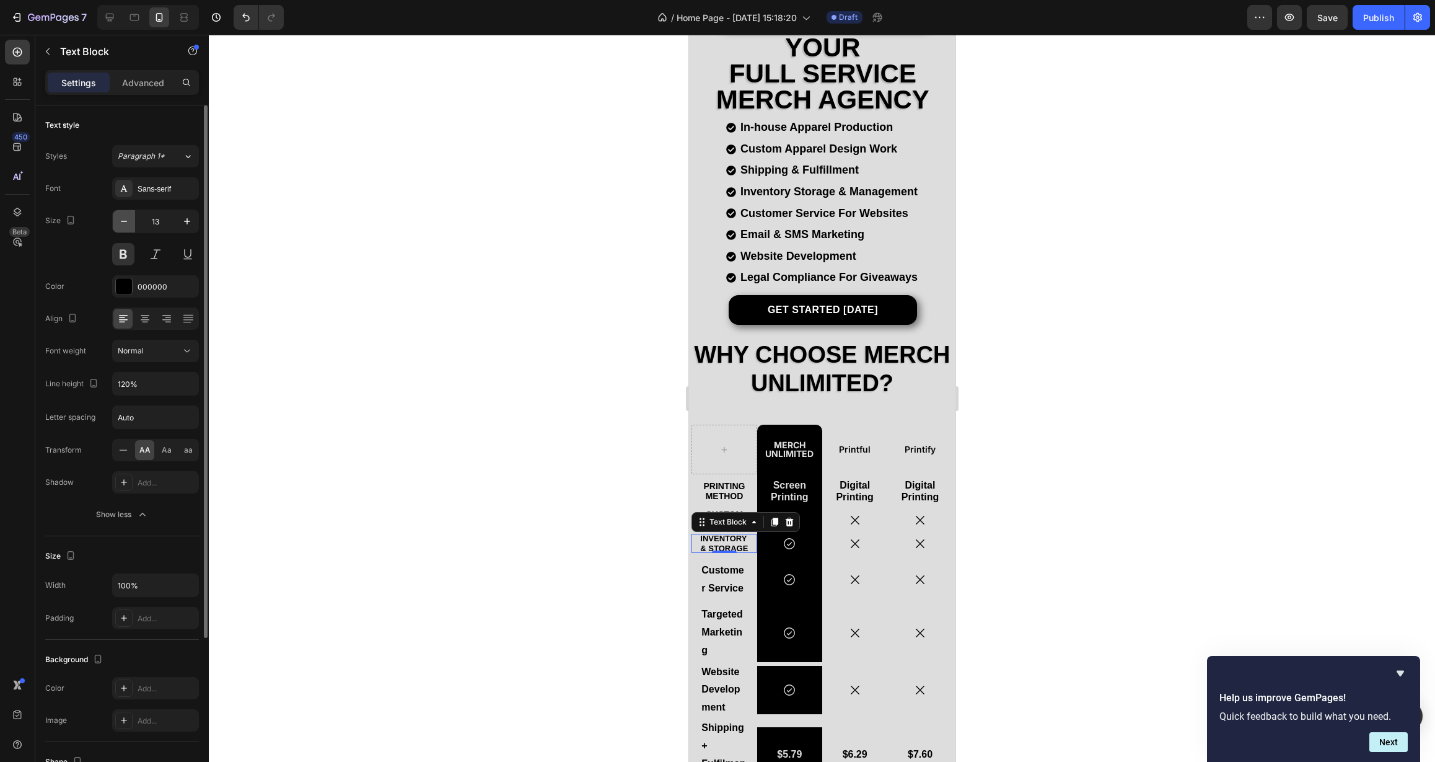
click at [126, 223] on icon "button" at bounding box center [124, 221] width 12 height 12
click at [187, 228] on button "button" at bounding box center [187, 221] width 22 height 22
type input "14"
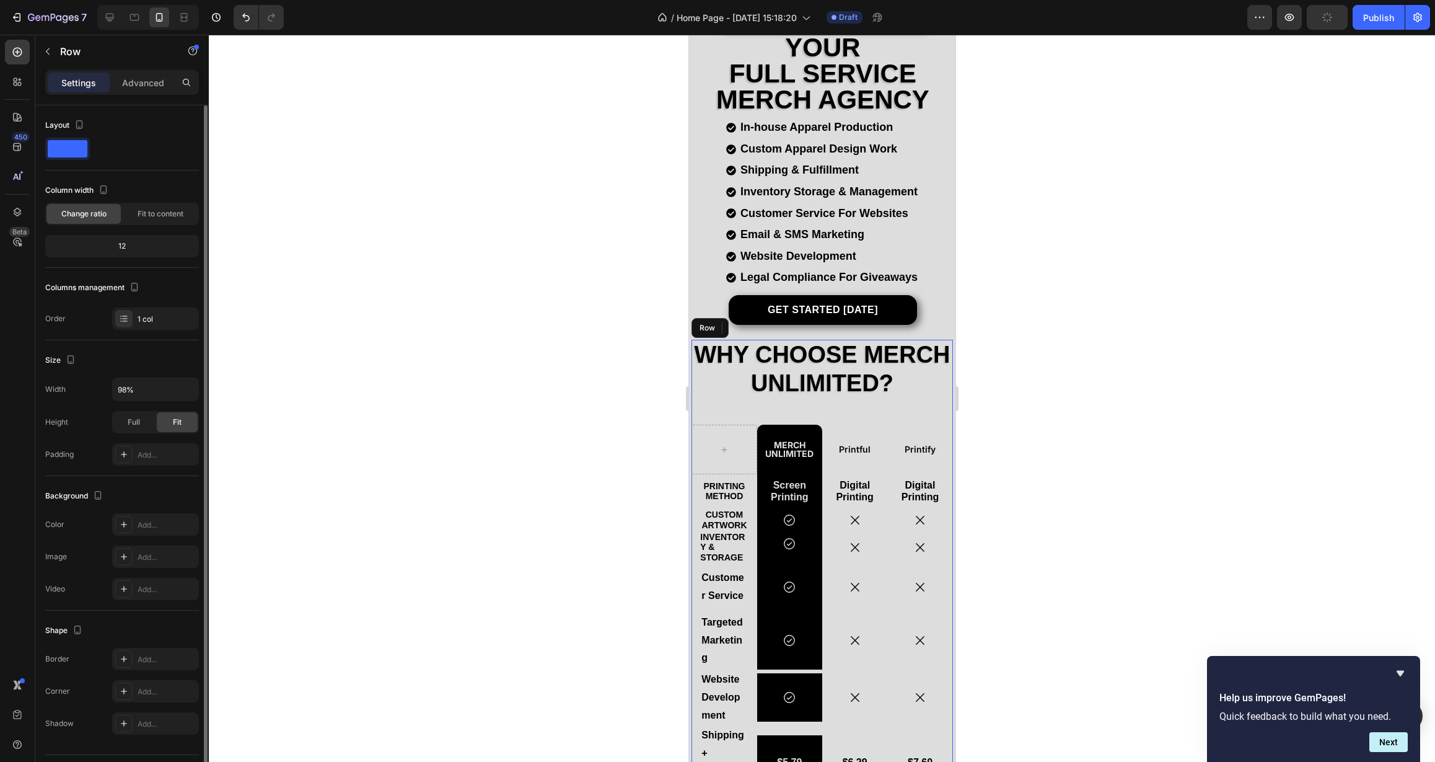
click at [725, 407] on div "Why Choose Merch Unlimited? Heading Merch Unlimited Text Block Printful Text Bl…" at bounding box center [821, 583] width 261 height 486
click at [166, 388] on input "98%" at bounding box center [156, 389] width 86 height 22
drag, startPoint x: 165, startPoint y: 389, endPoint x: 79, endPoint y: 388, distance: 86.1
click at [79, 388] on div "Width 98%" at bounding box center [122, 389] width 154 height 24
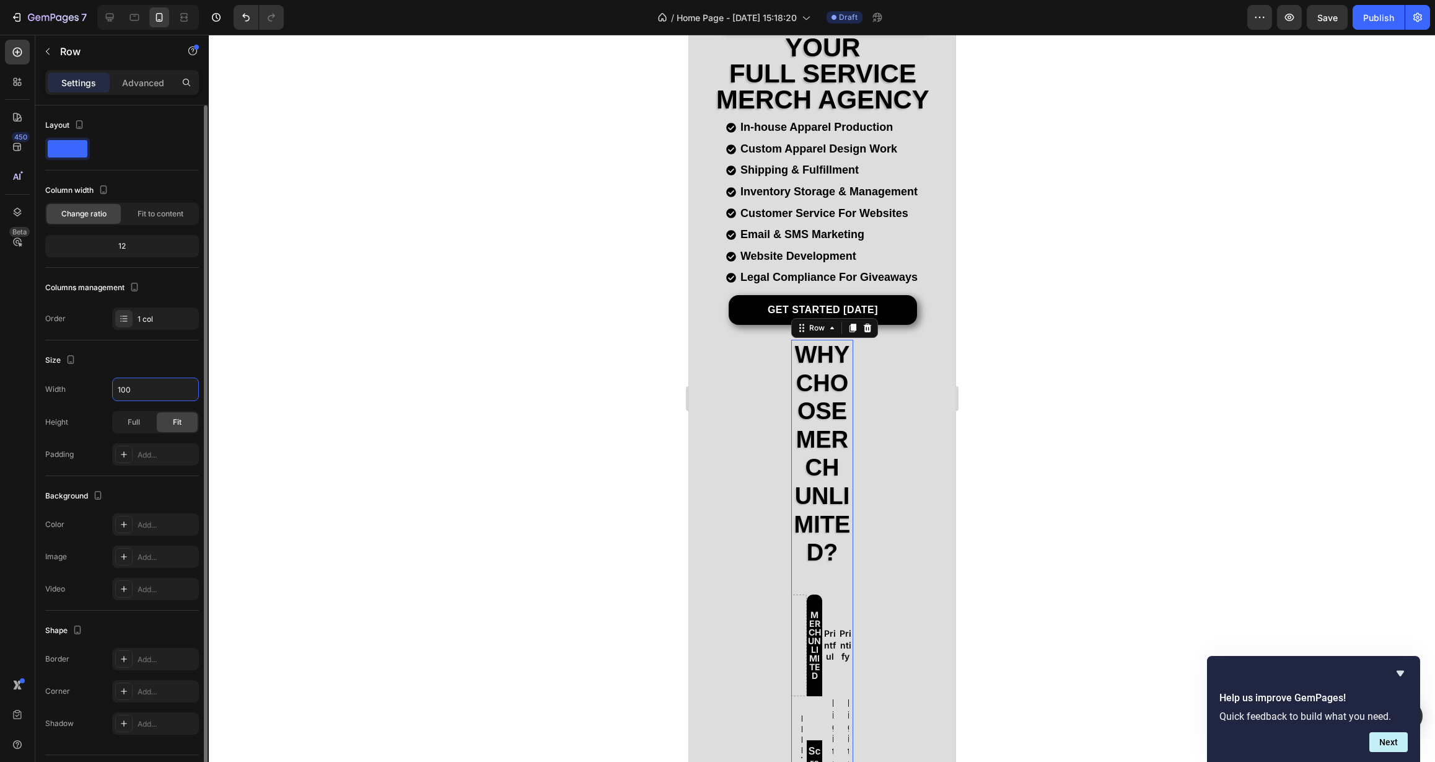
type input "100%"
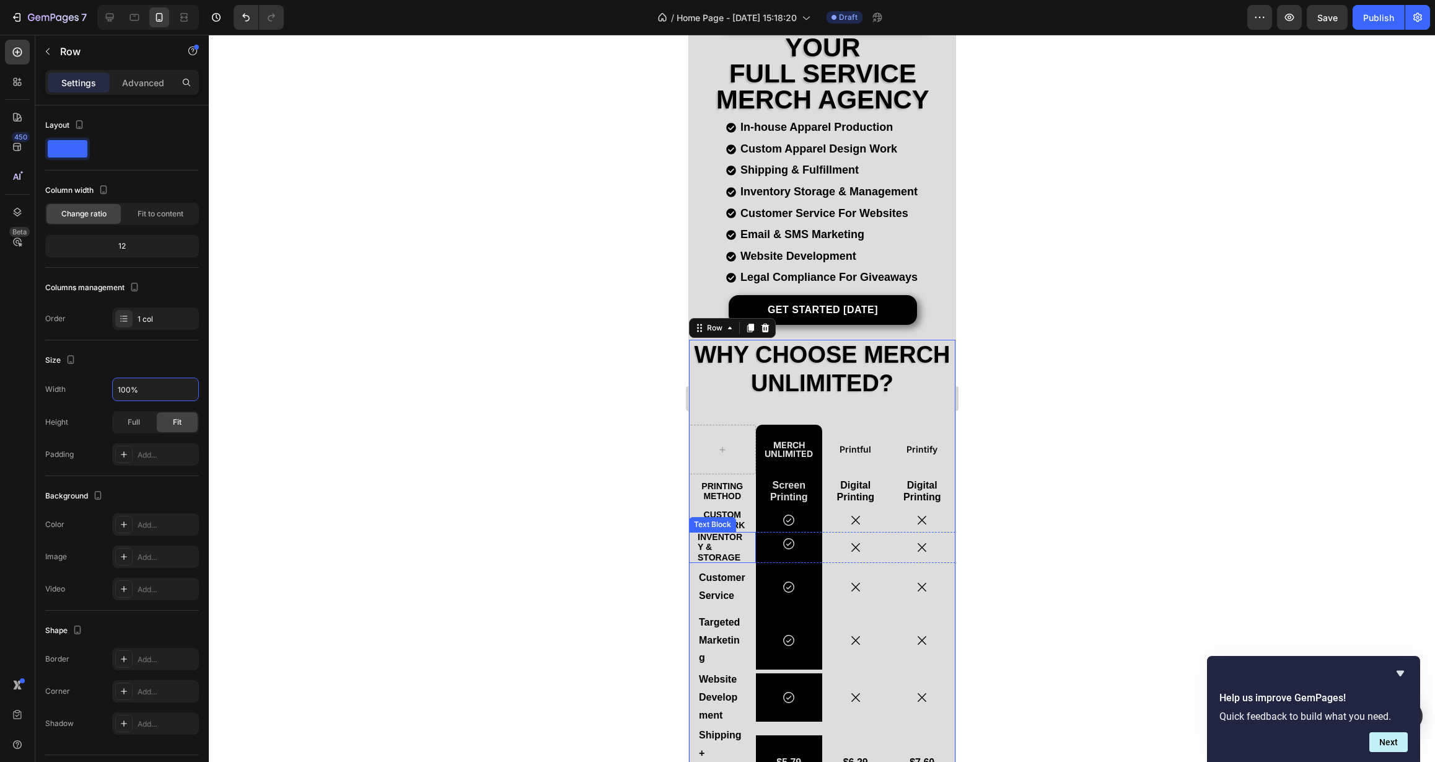
click at [732, 537] on p "Inventory & Storage" at bounding box center [722, 547] width 50 height 31
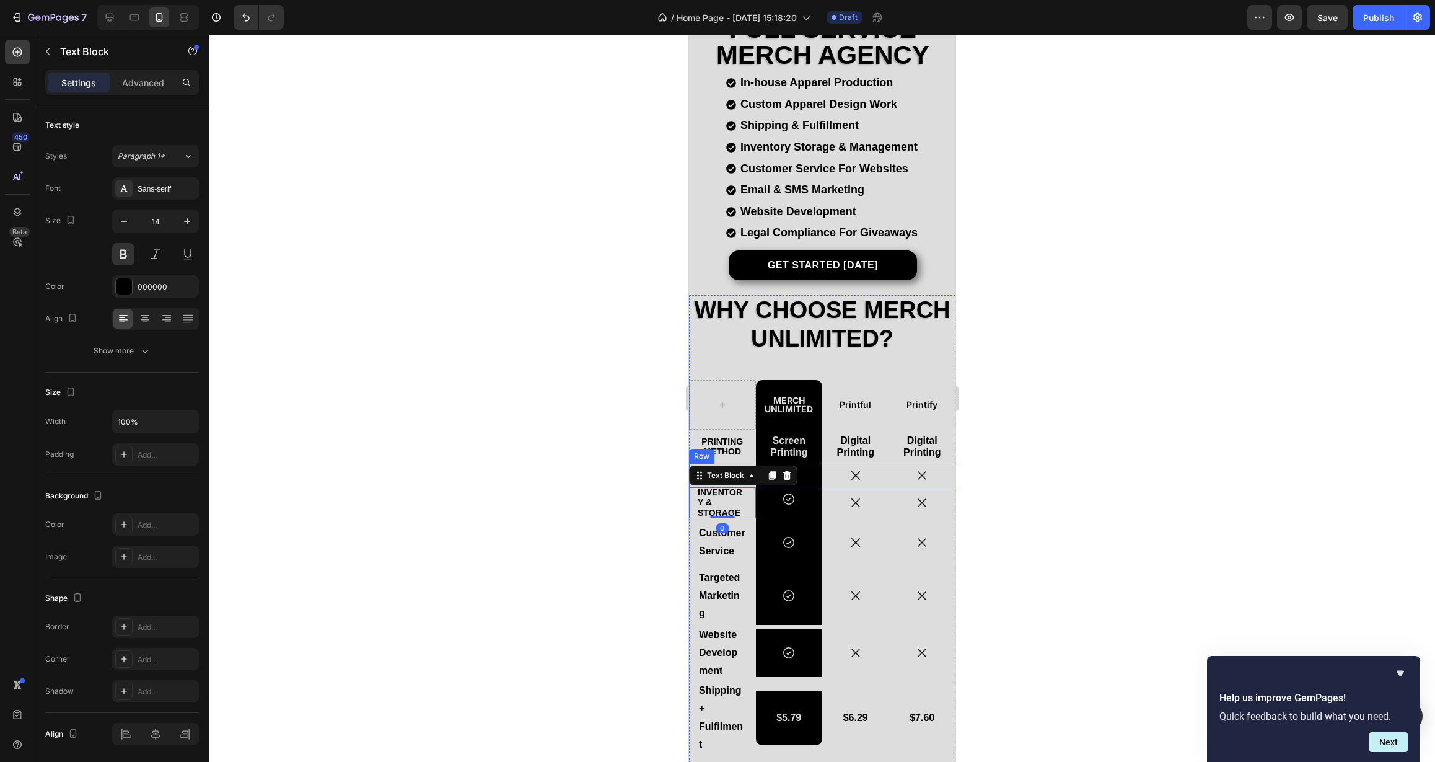
scroll to position [257, 0]
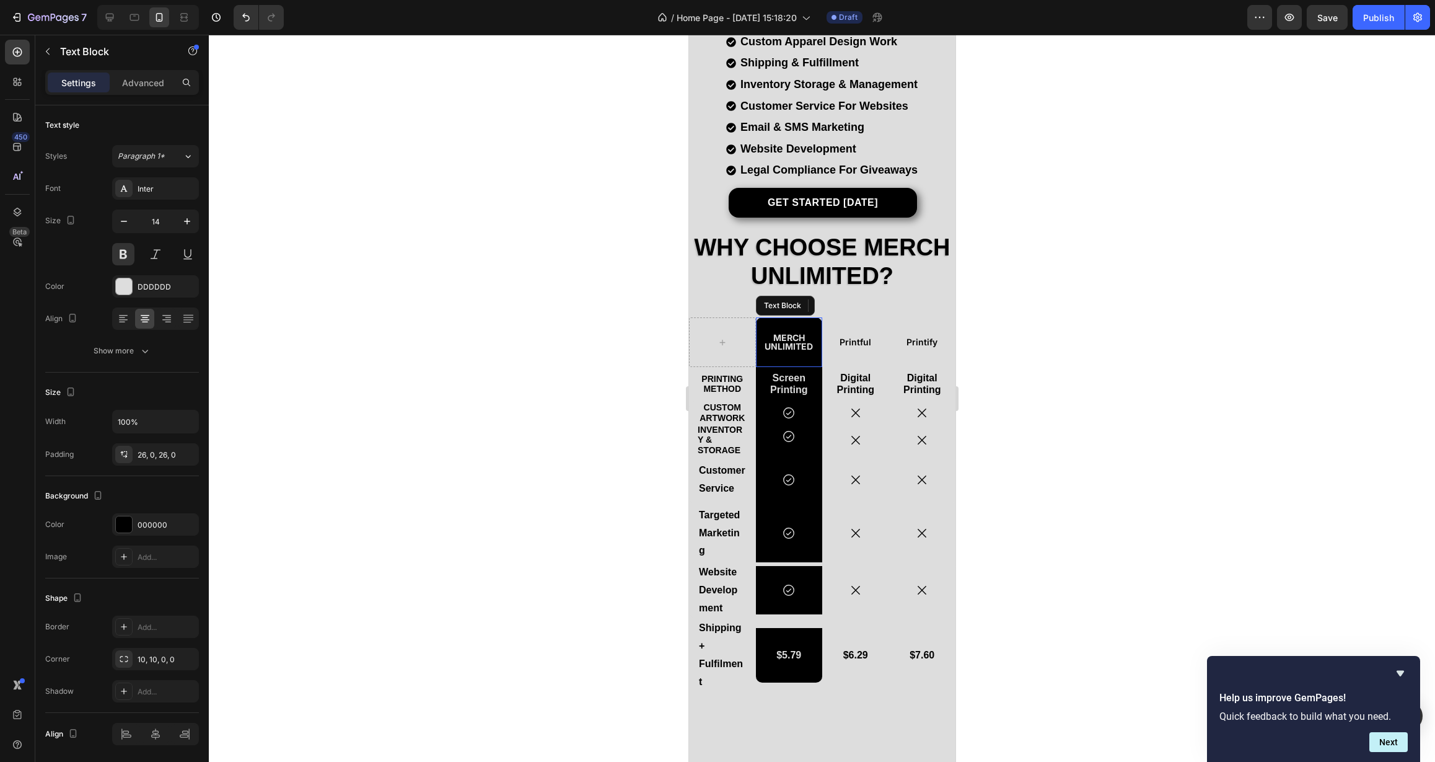
click at [781, 333] on p "Merch Unlimited" at bounding box center [789, 341] width 64 height 17
click at [733, 433] on p "Inventory & Storage" at bounding box center [722, 440] width 50 height 31
click at [131, 226] on button "button" at bounding box center [124, 221] width 22 height 22
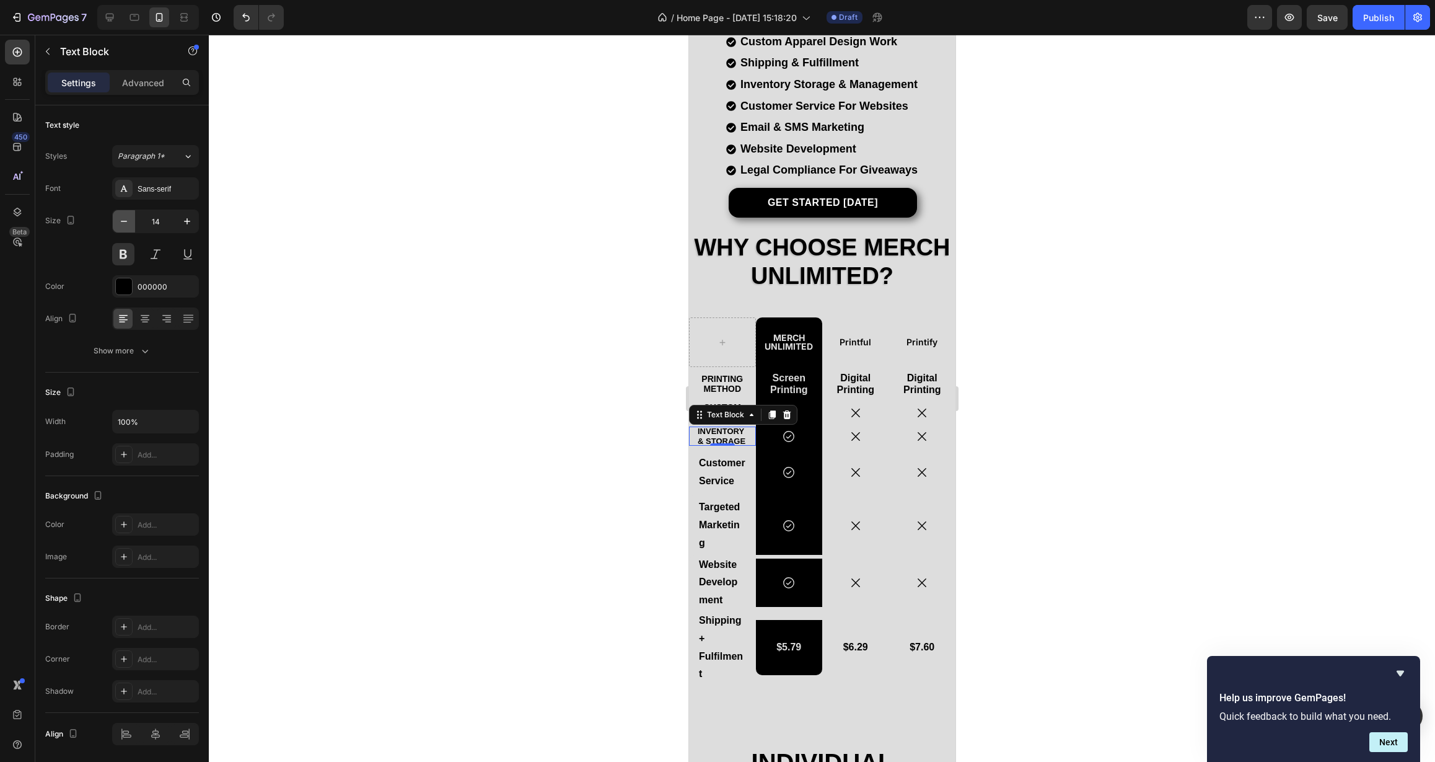
type input "13"
click at [738, 439] on p "Inventory & Storage" at bounding box center [722, 435] width 50 height 19
click at [700, 440] on p "Inventory & Storage" at bounding box center [722, 435] width 50 height 19
click at [142, 320] on icon at bounding box center [145, 318] width 12 height 12
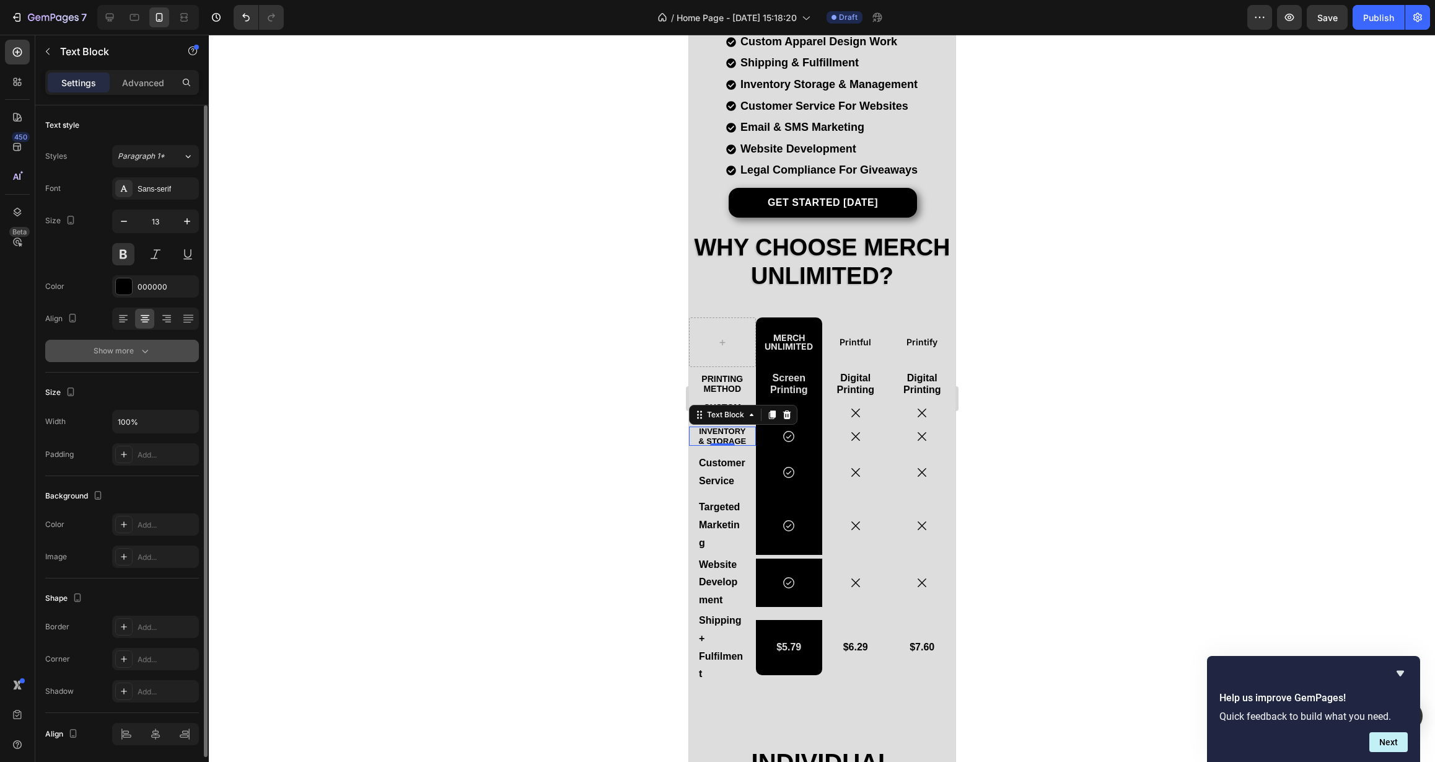
click at [117, 346] on div "Show more" at bounding box center [123, 351] width 58 height 12
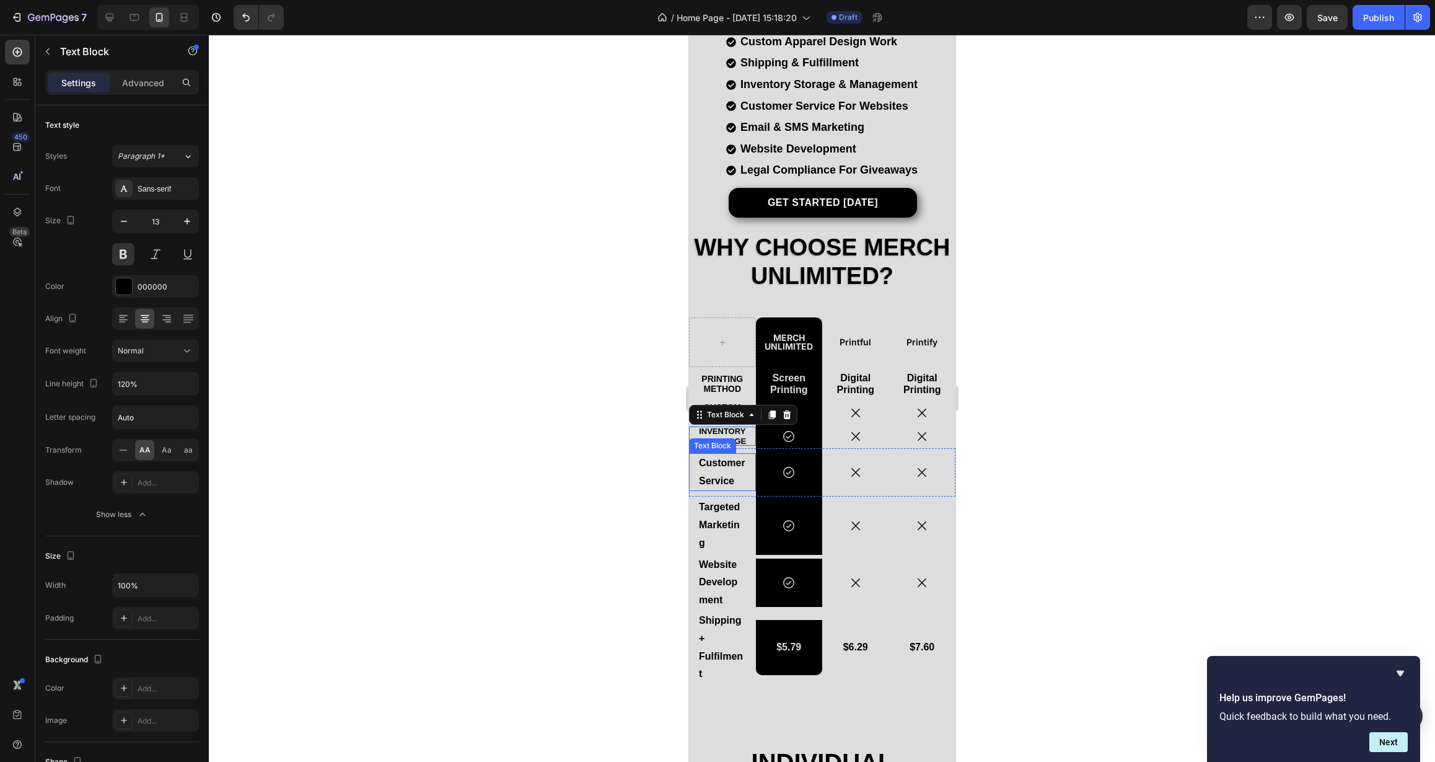
click at [728, 473] on p "Customer Service" at bounding box center [721, 472] width 47 height 36
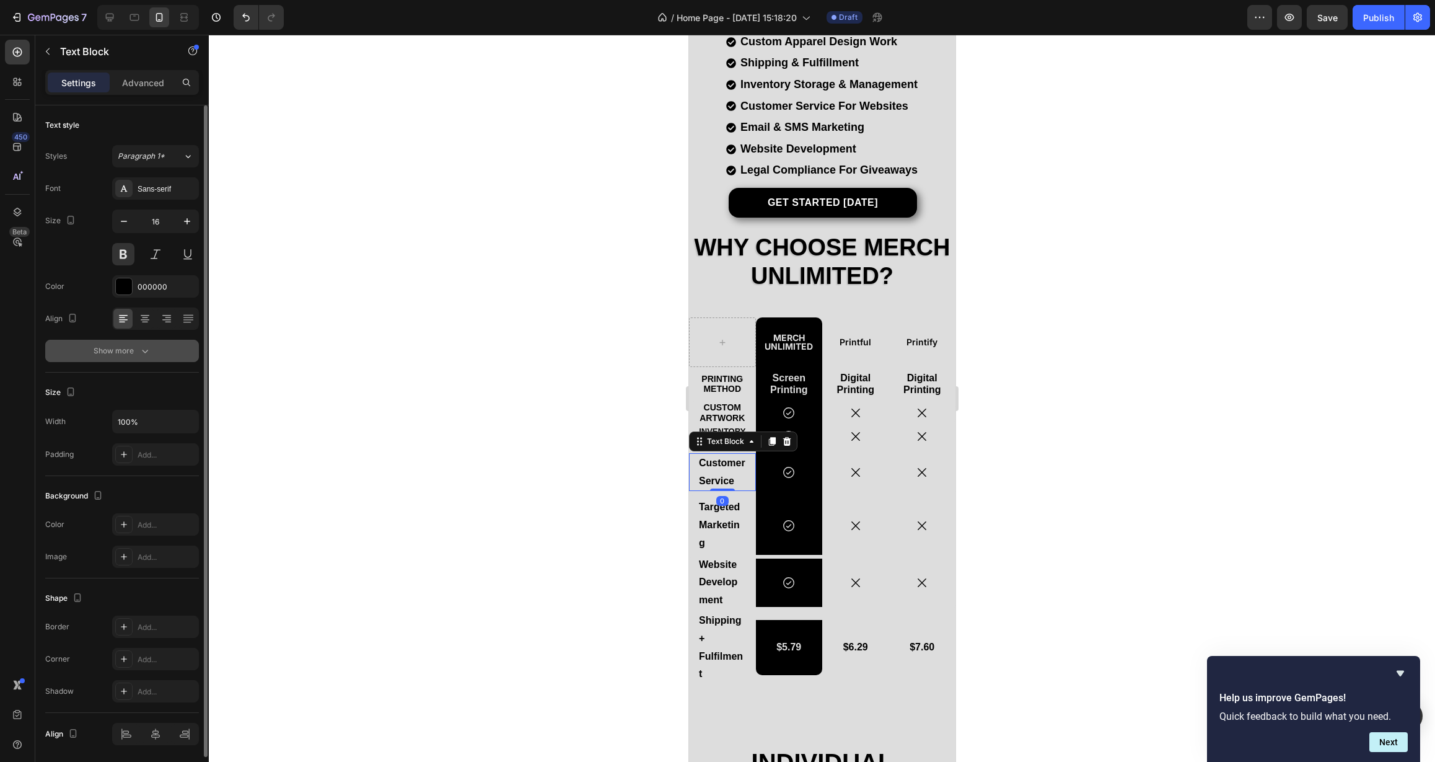
click at [100, 359] on button "Show more" at bounding box center [122, 351] width 154 height 22
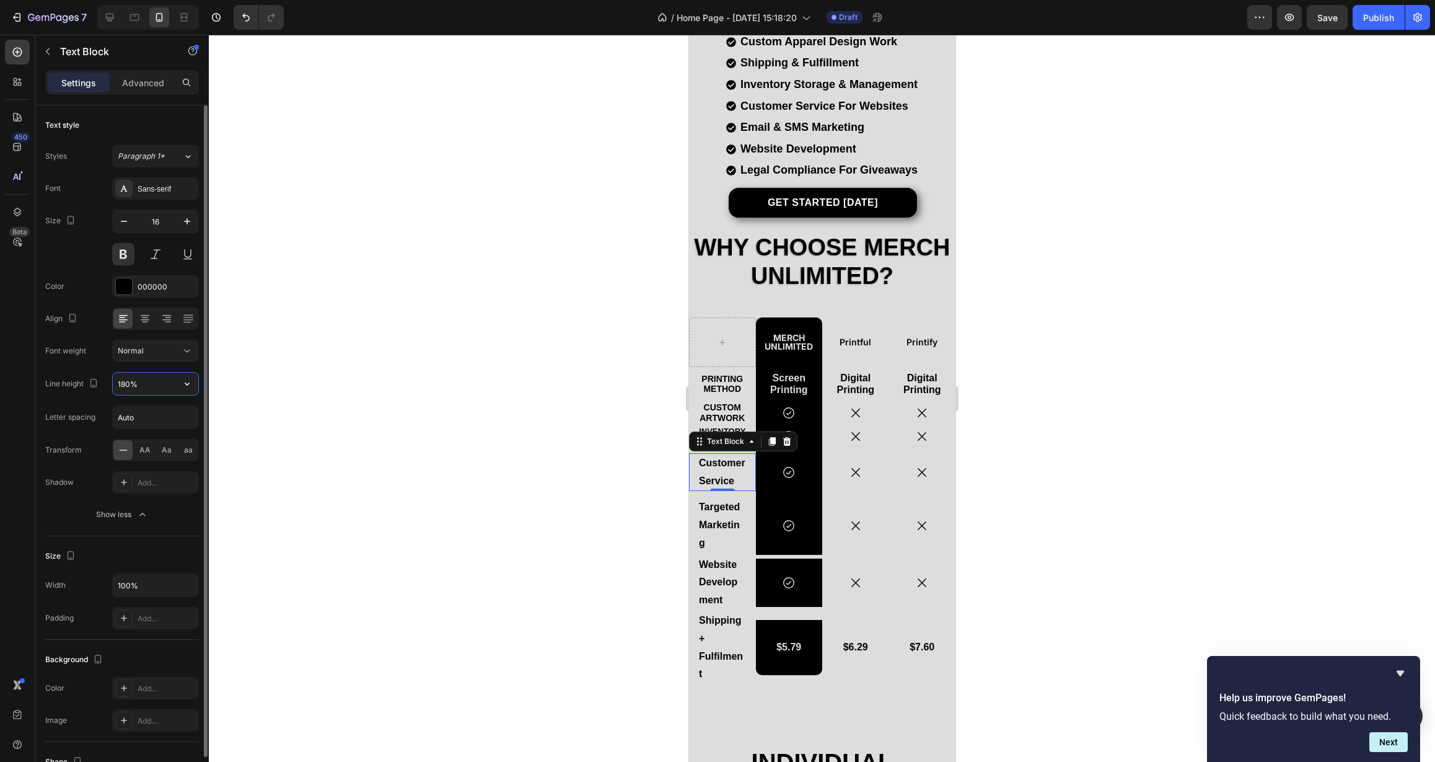
click at [172, 384] on input "180%" at bounding box center [156, 383] width 86 height 22
click at [187, 384] on icon "button" at bounding box center [187, 383] width 5 height 3
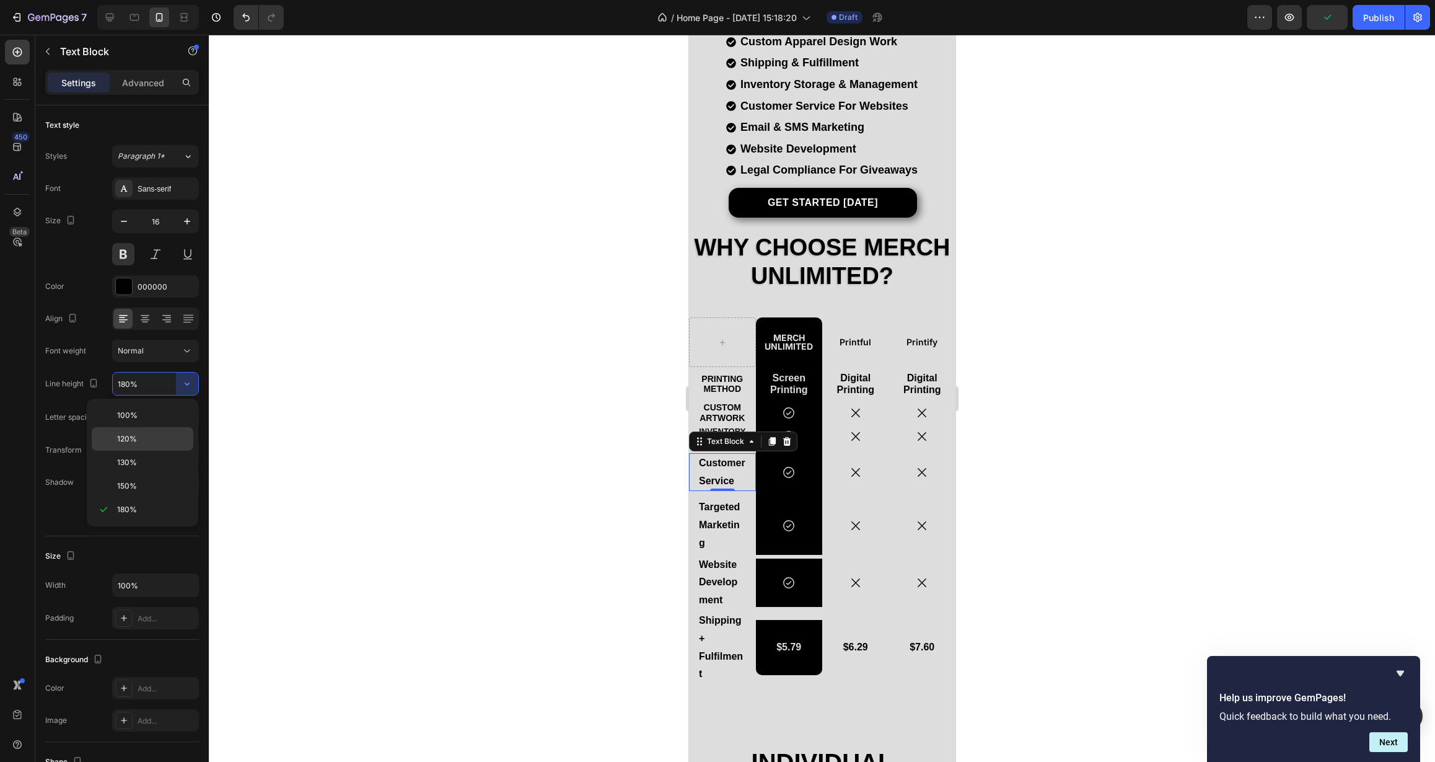
click at [177, 441] on p "120%" at bounding box center [152, 438] width 71 height 11
type input "120%"
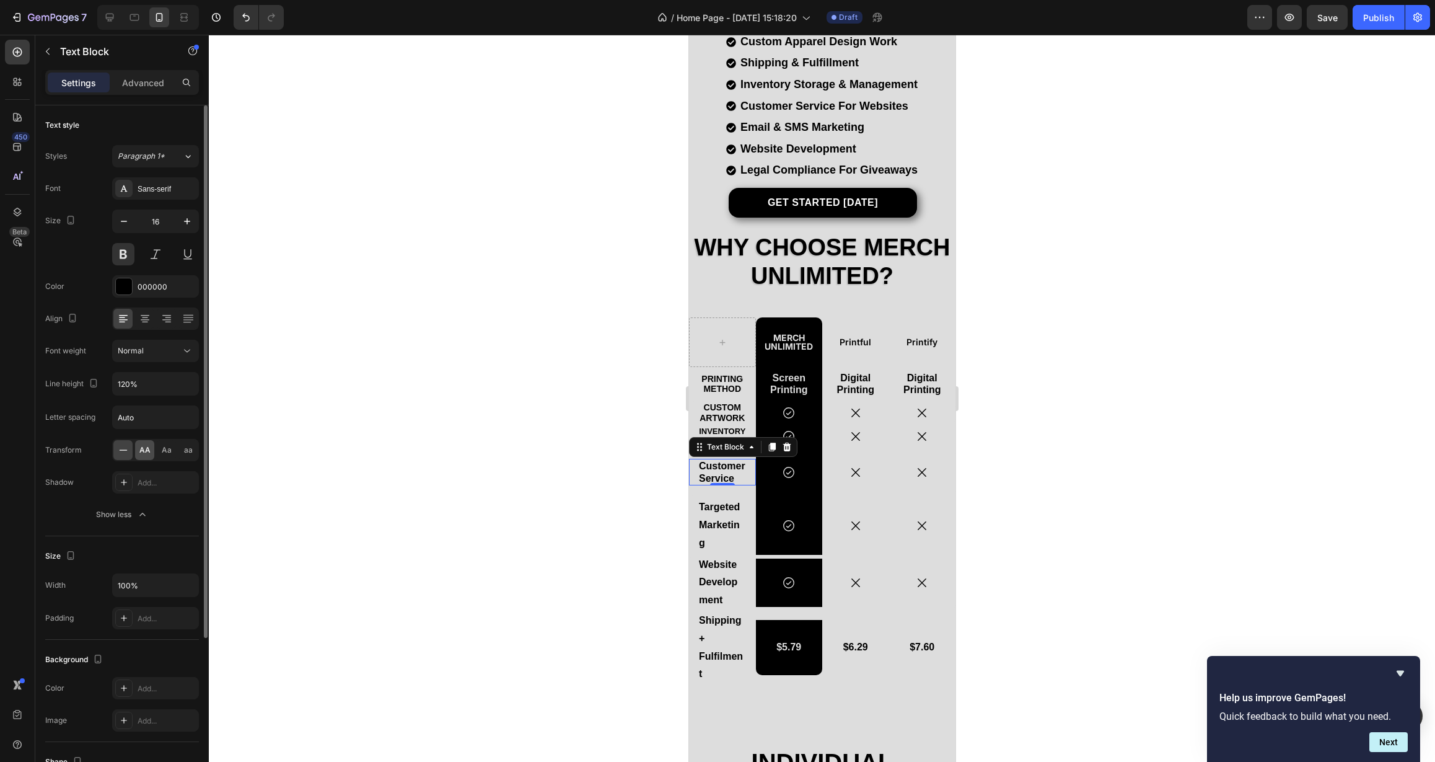
click at [144, 447] on span "AA" at bounding box center [144, 449] width 11 height 11
click at [123, 226] on icon "button" at bounding box center [124, 221] width 12 height 12
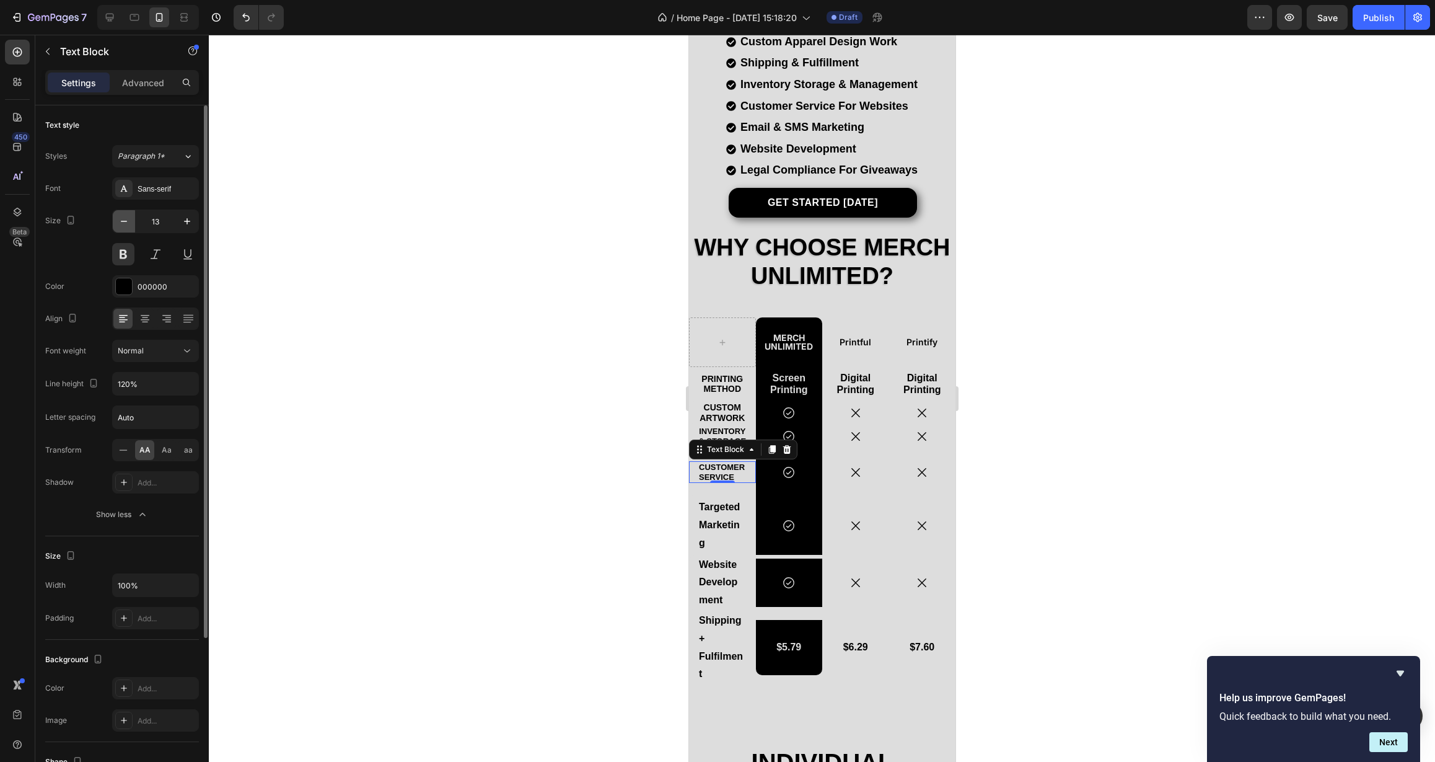
type input "12"
click at [148, 325] on div at bounding box center [144, 319] width 19 height 20
click at [438, 467] on div at bounding box center [822, 398] width 1226 height 727
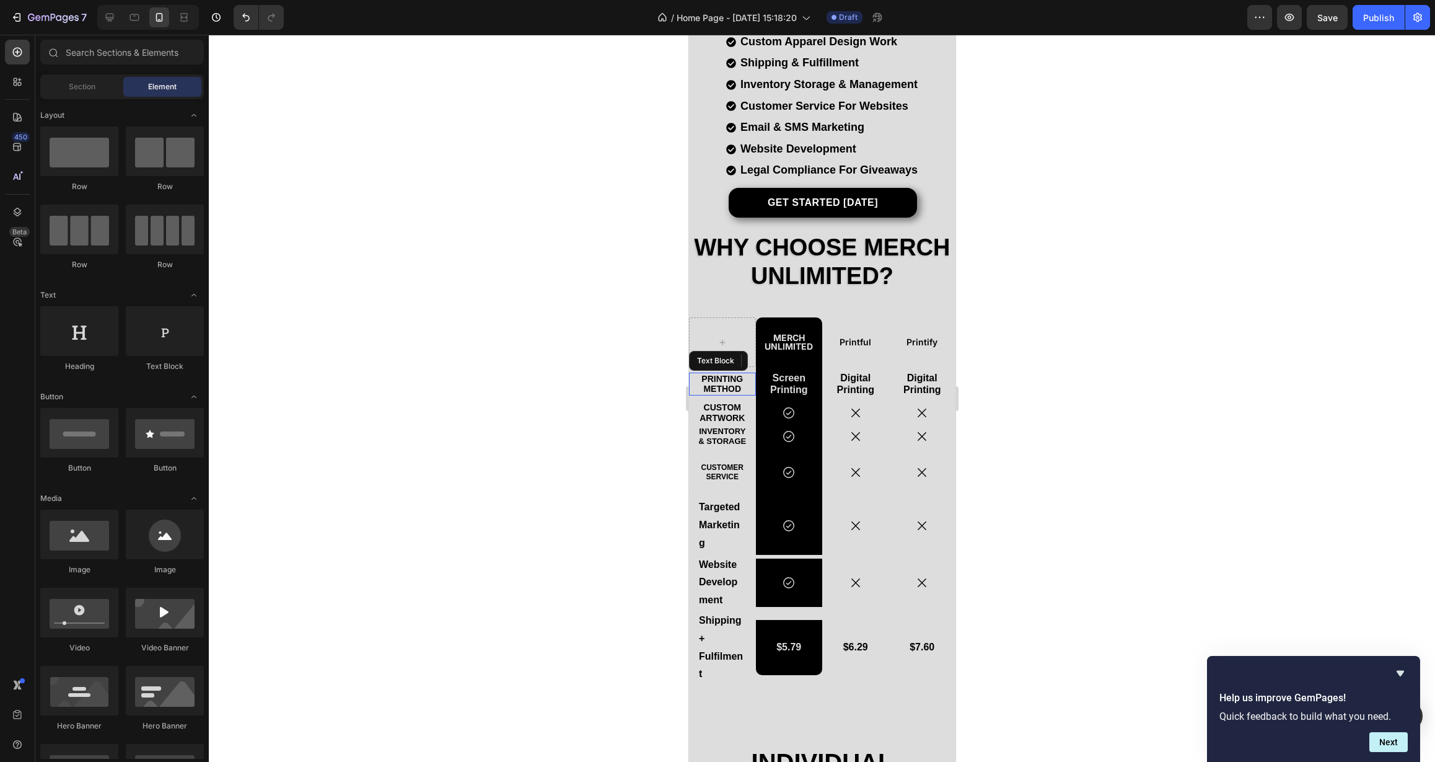
click at [723, 374] on p "Printing Method" at bounding box center [721, 384] width 47 height 21
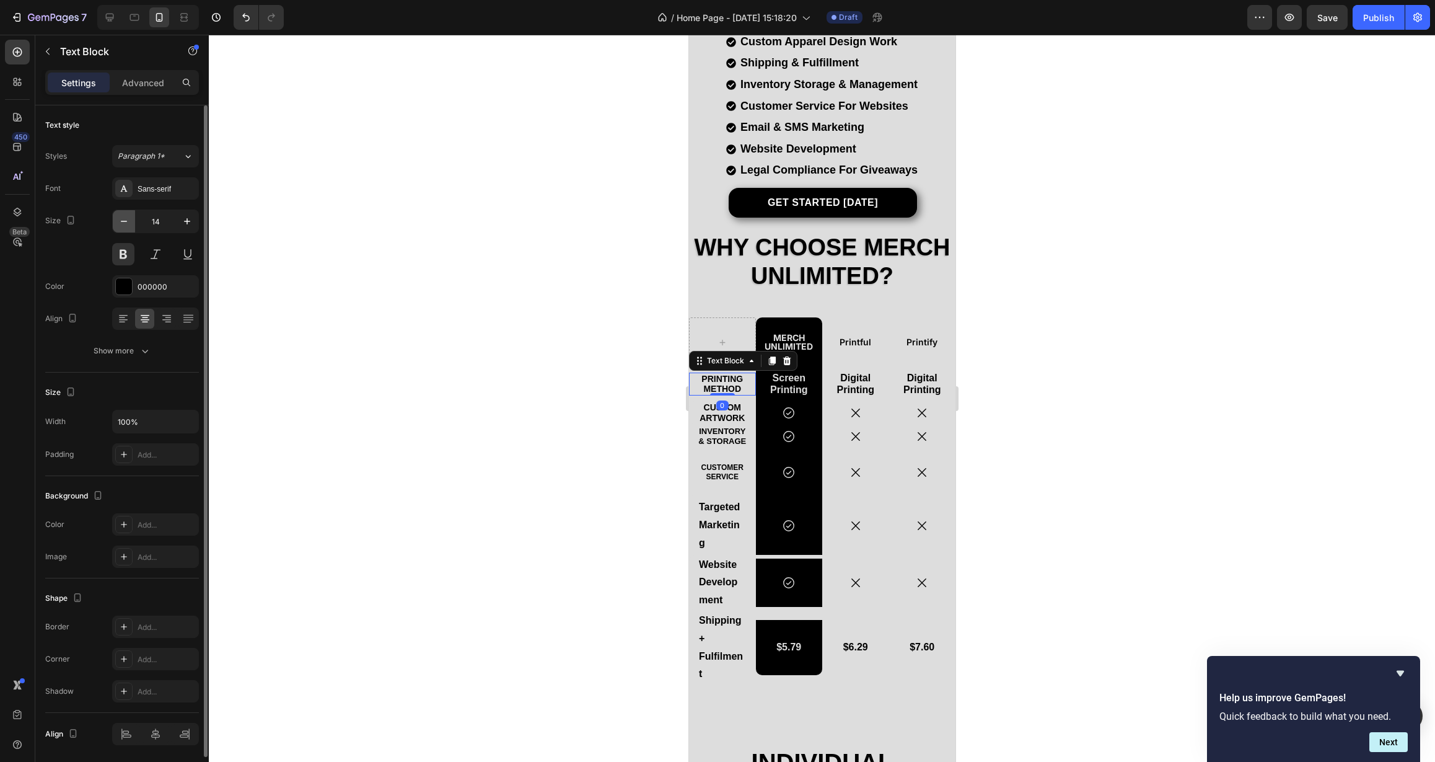
click at [125, 216] on icon "button" at bounding box center [124, 221] width 12 height 12
type input "13"
click at [711, 416] on div "Text Block" at bounding box center [712, 419] width 47 height 15
click at [480, 384] on div at bounding box center [822, 398] width 1226 height 727
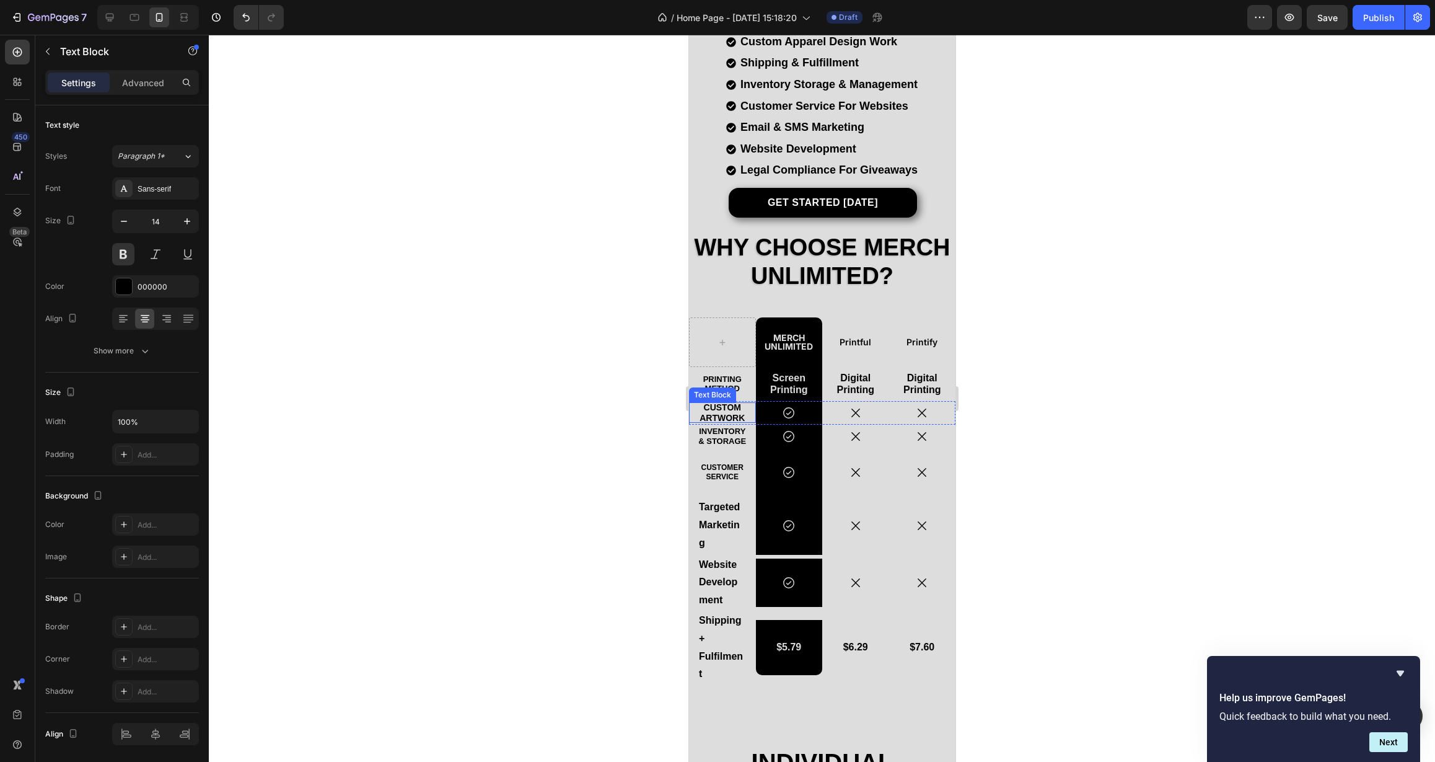
click at [744, 402] on p "Custom Artwork" at bounding box center [722, 412] width 50 height 21
click at [126, 220] on icon "button" at bounding box center [124, 221] width 12 height 12
type input "13"
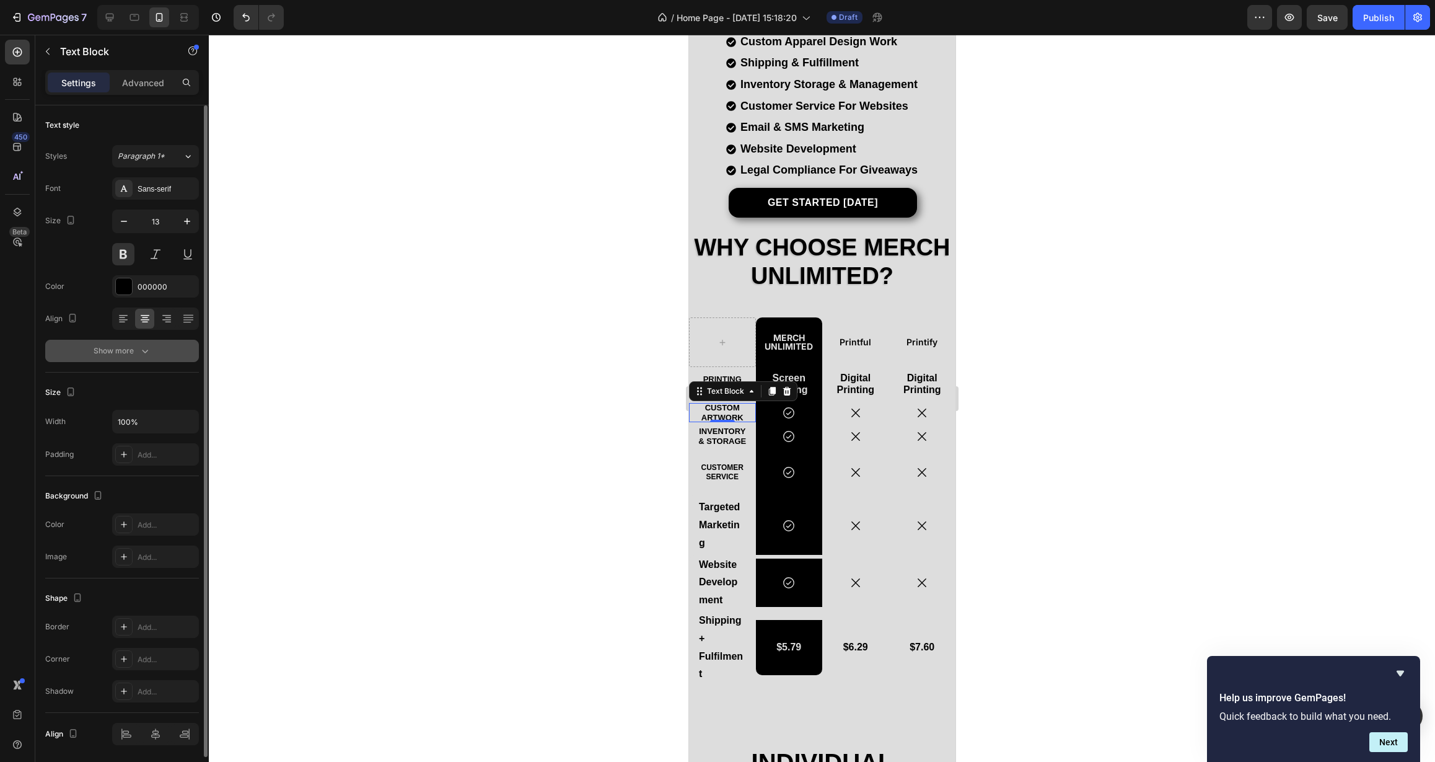
click at [154, 350] on button "Show more" at bounding box center [122, 351] width 154 height 22
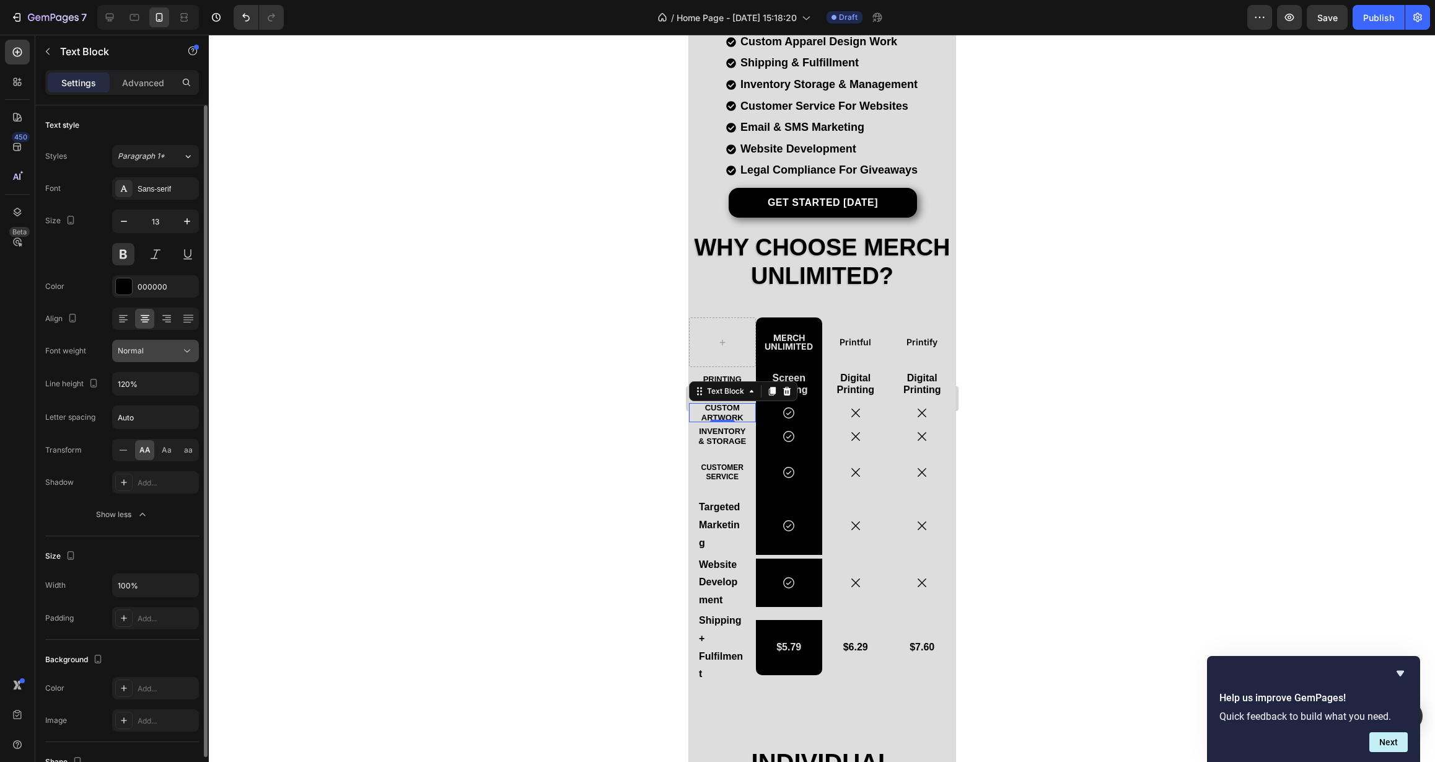
click at [174, 346] on div "Normal" at bounding box center [149, 350] width 63 height 11
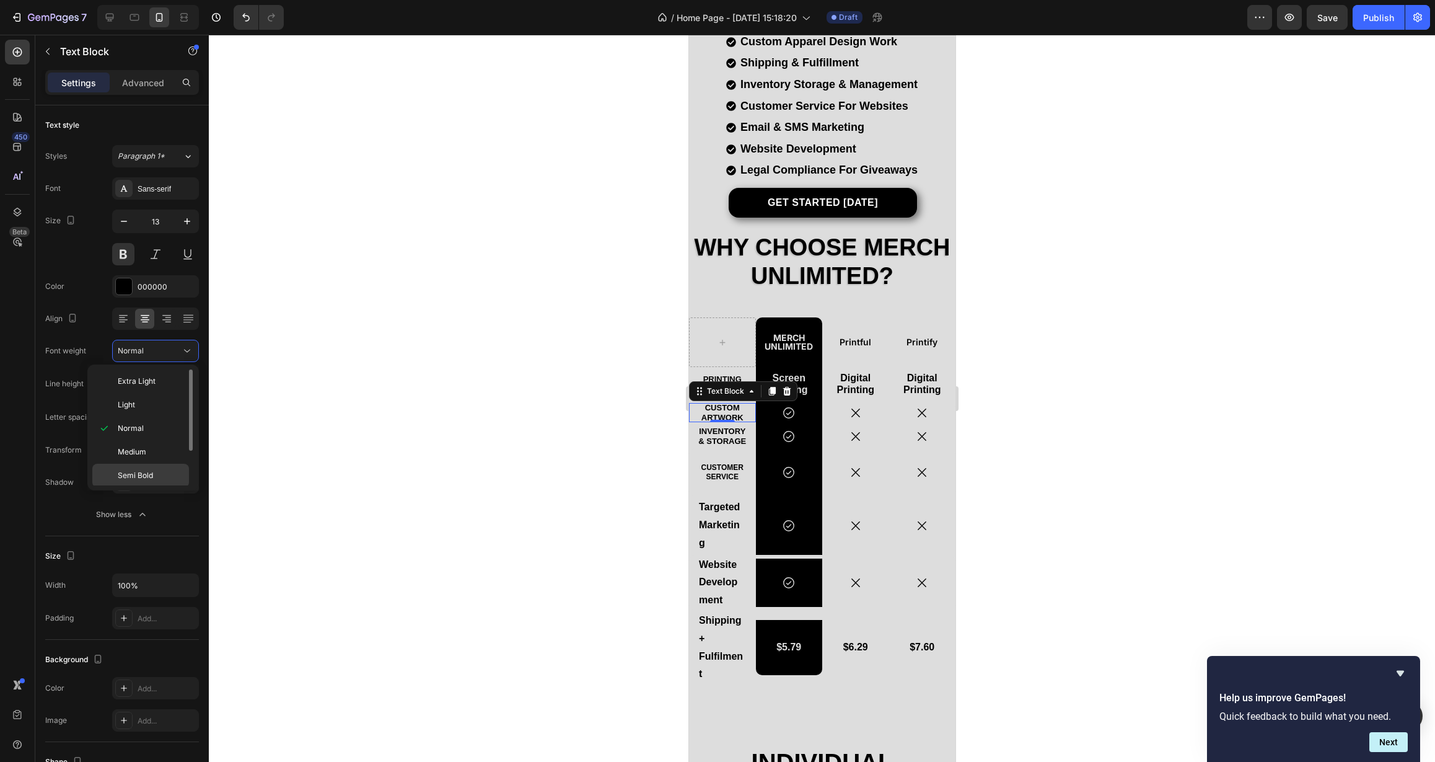
click at [148, 468] on div "Semi Bold" at bounding box center [140, 476] width 97 height 24
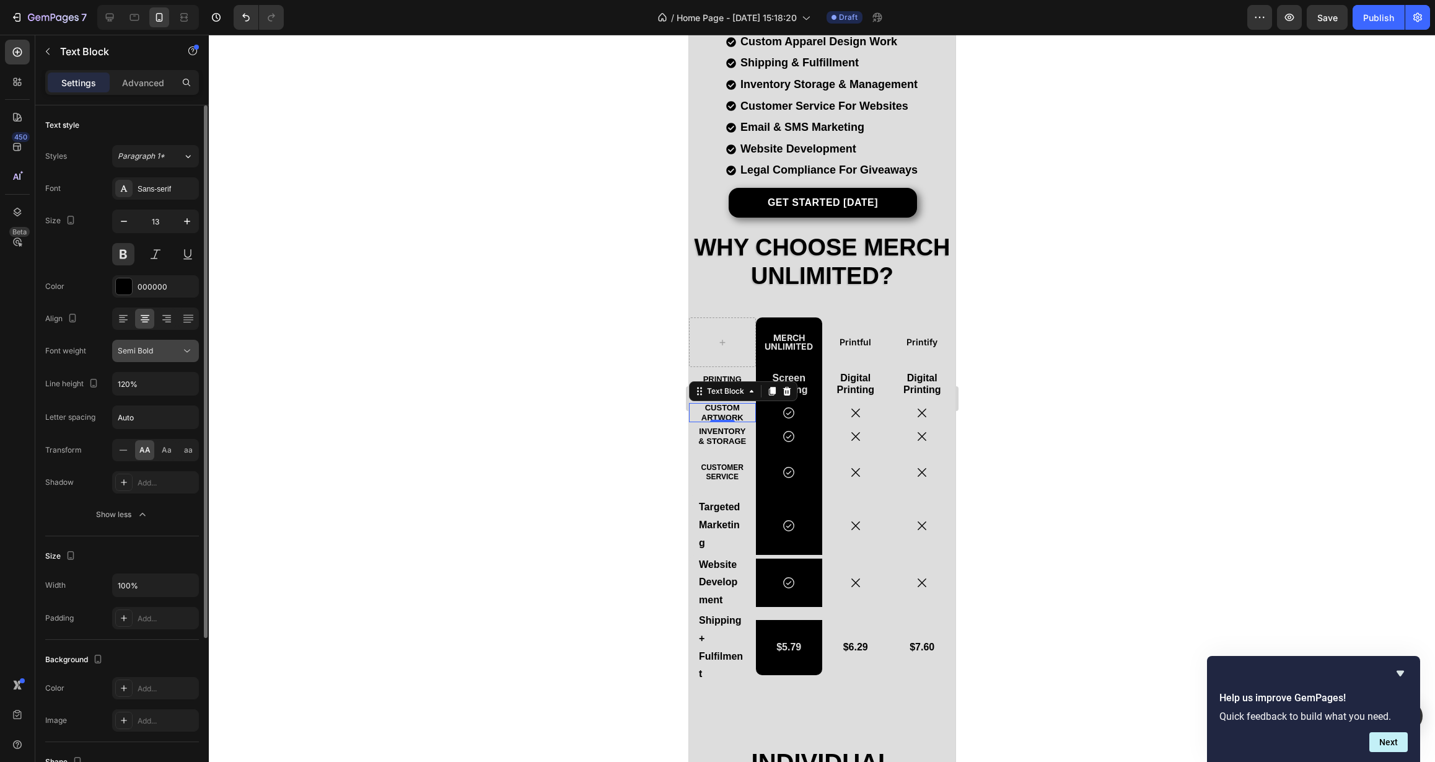
click at [185, 354] on icon at bounding box center [187, 351] width 12 height 12
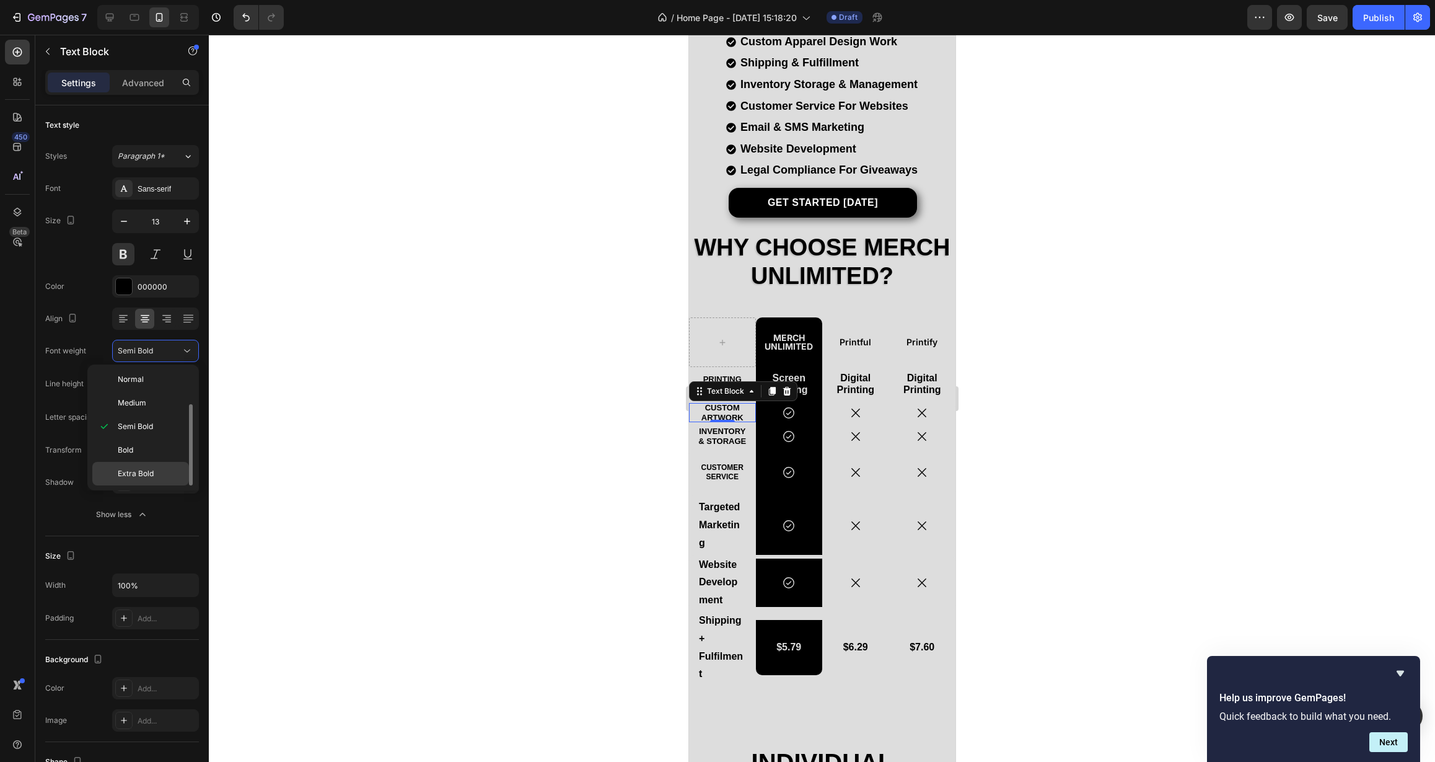
click at [154, 467] on div "Extra Bold" at bounding box center [140, 474] width 97 height 24
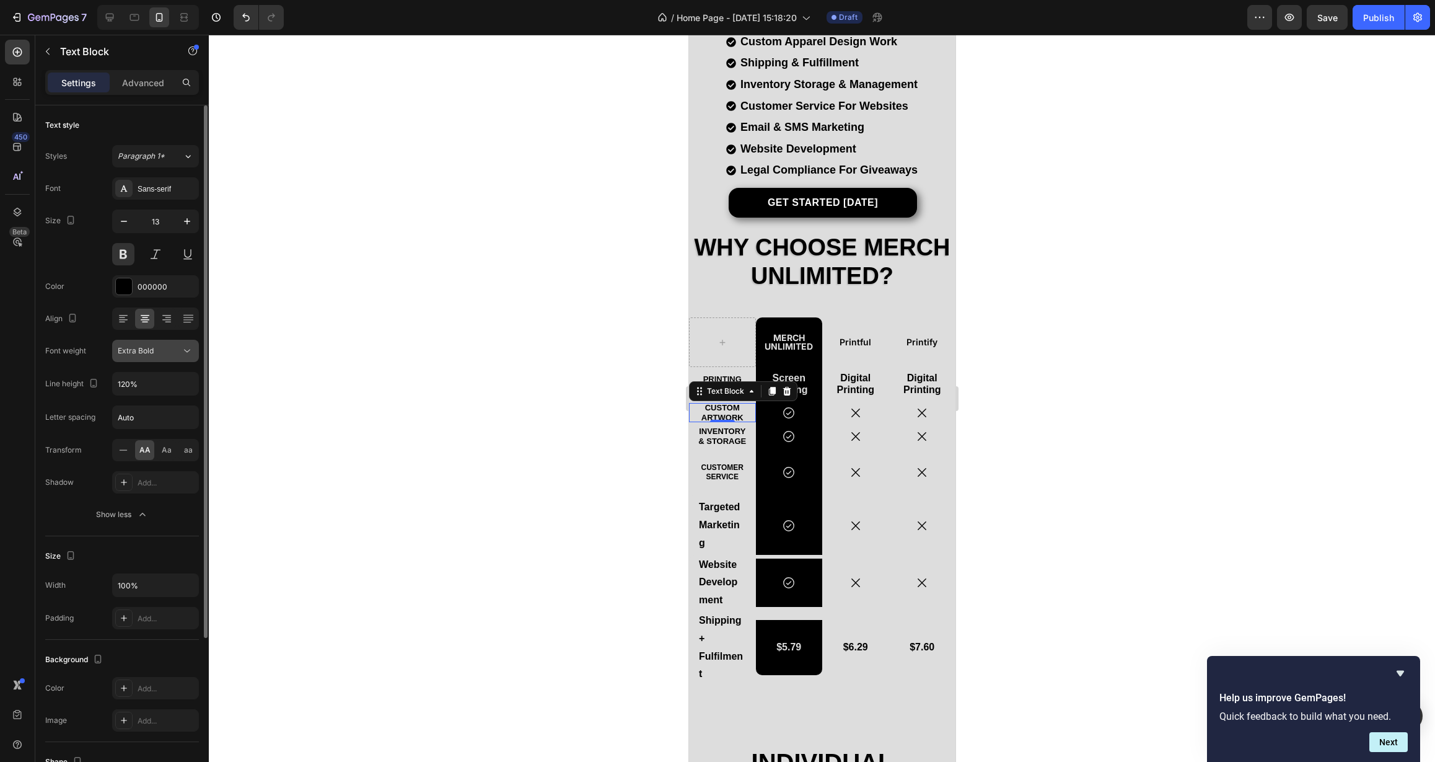
click at [182, 346] on icon at bounding box center [187, 351] width 12 height 12
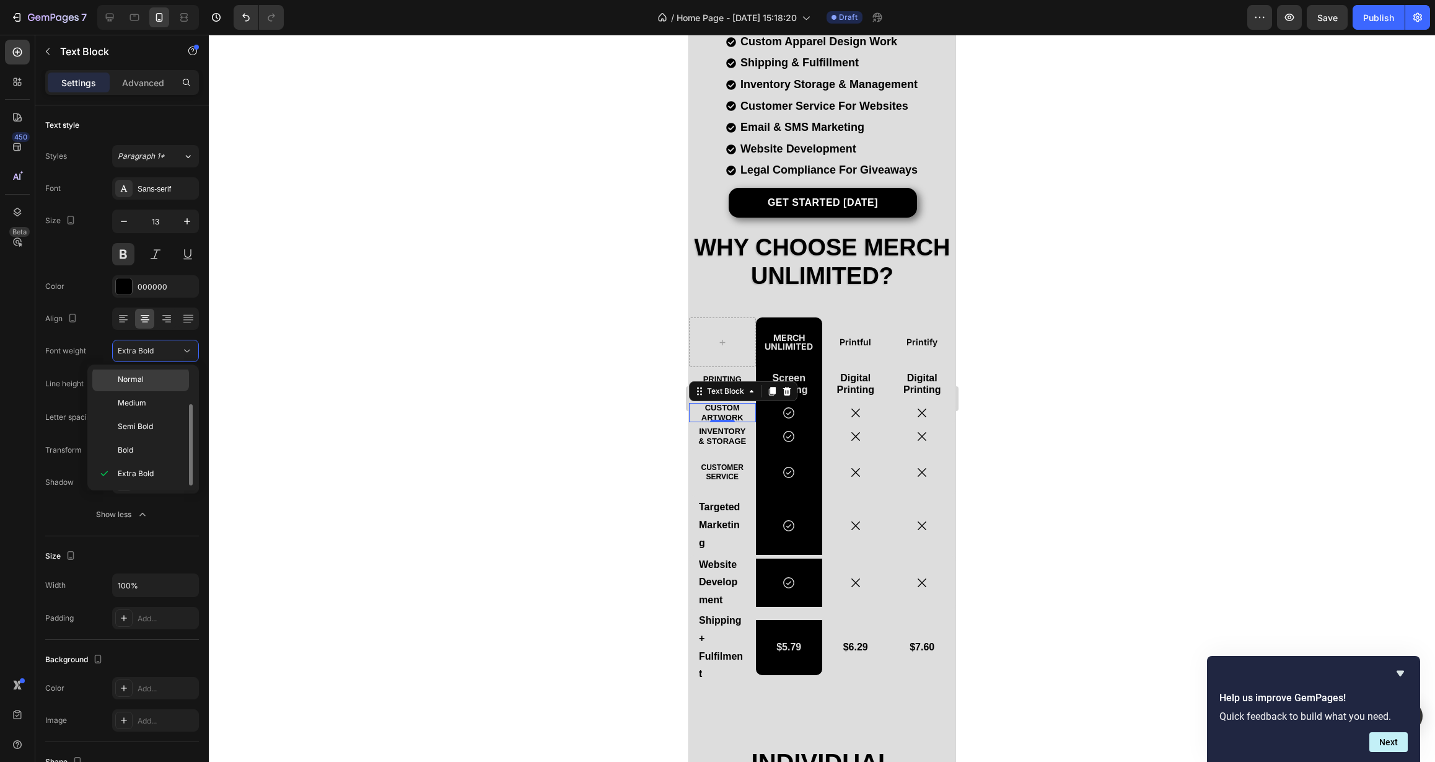
click at [170, 386] on div "Normal" at bounding box center [140, 380] width 97 height 24
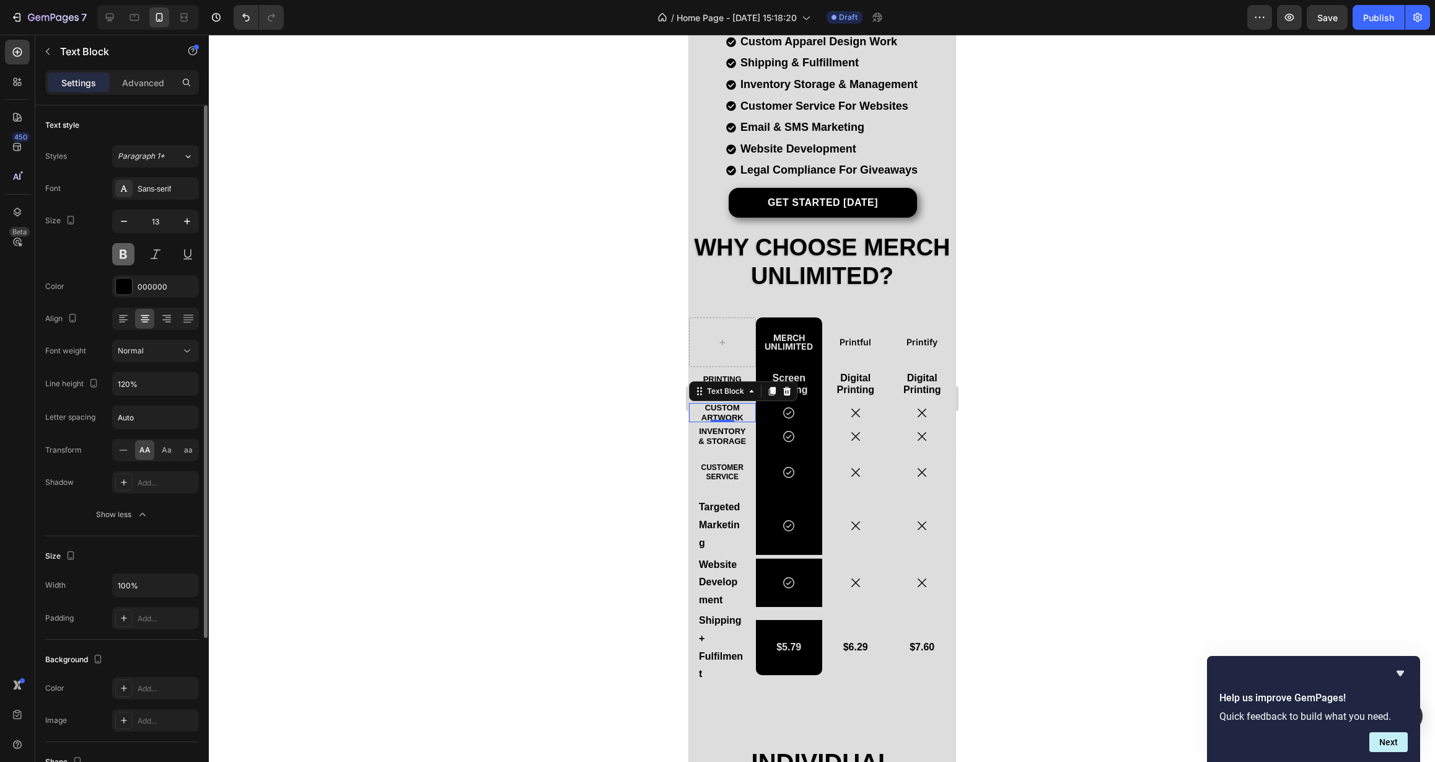
click at [121, 252] on button at bounding box center [123, 254] width 22 height 22
click at [726, 469] on p "Customer Service" at bounding box center [721, 472] width 47 height 18
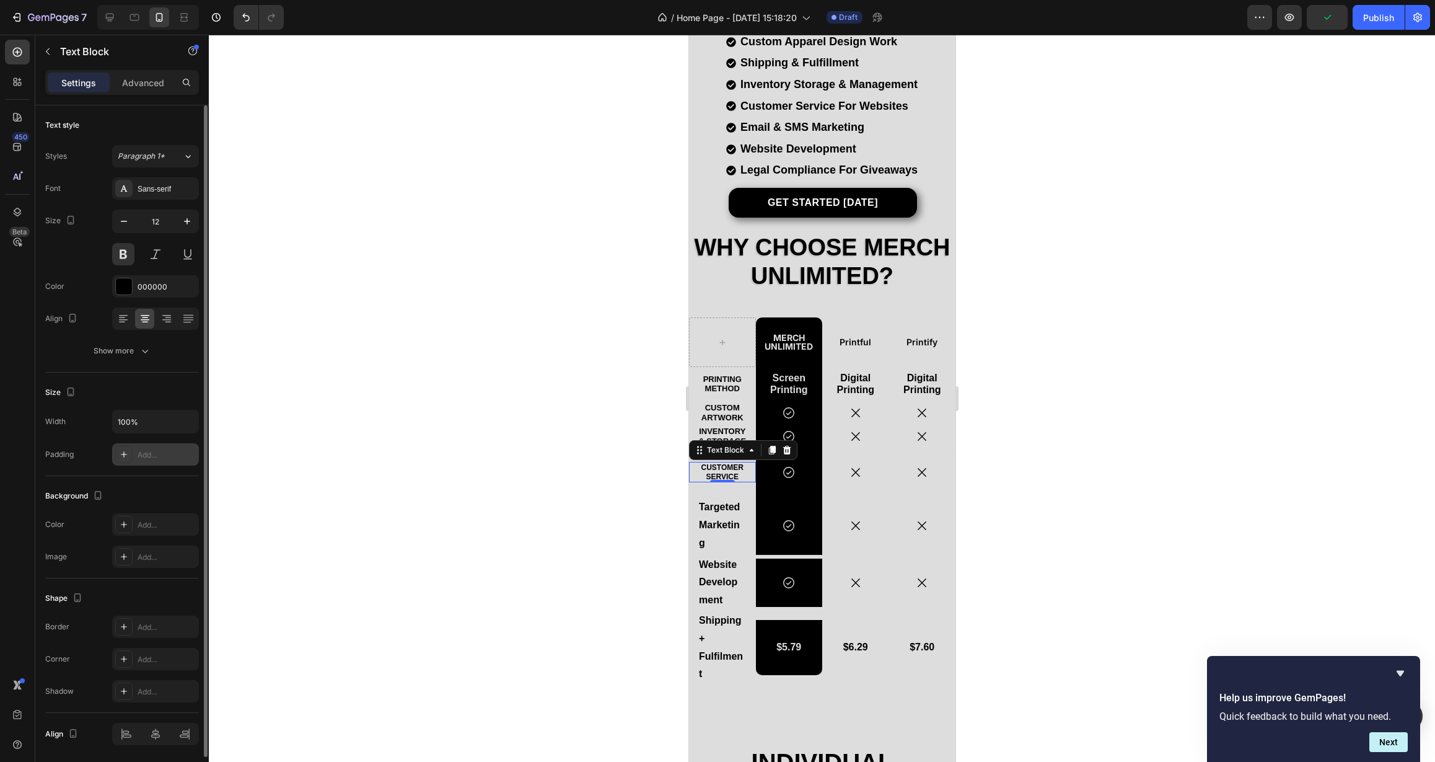
click at [152, 460] on div "Add..." at bounding box center [167, 454] width 58 height 11
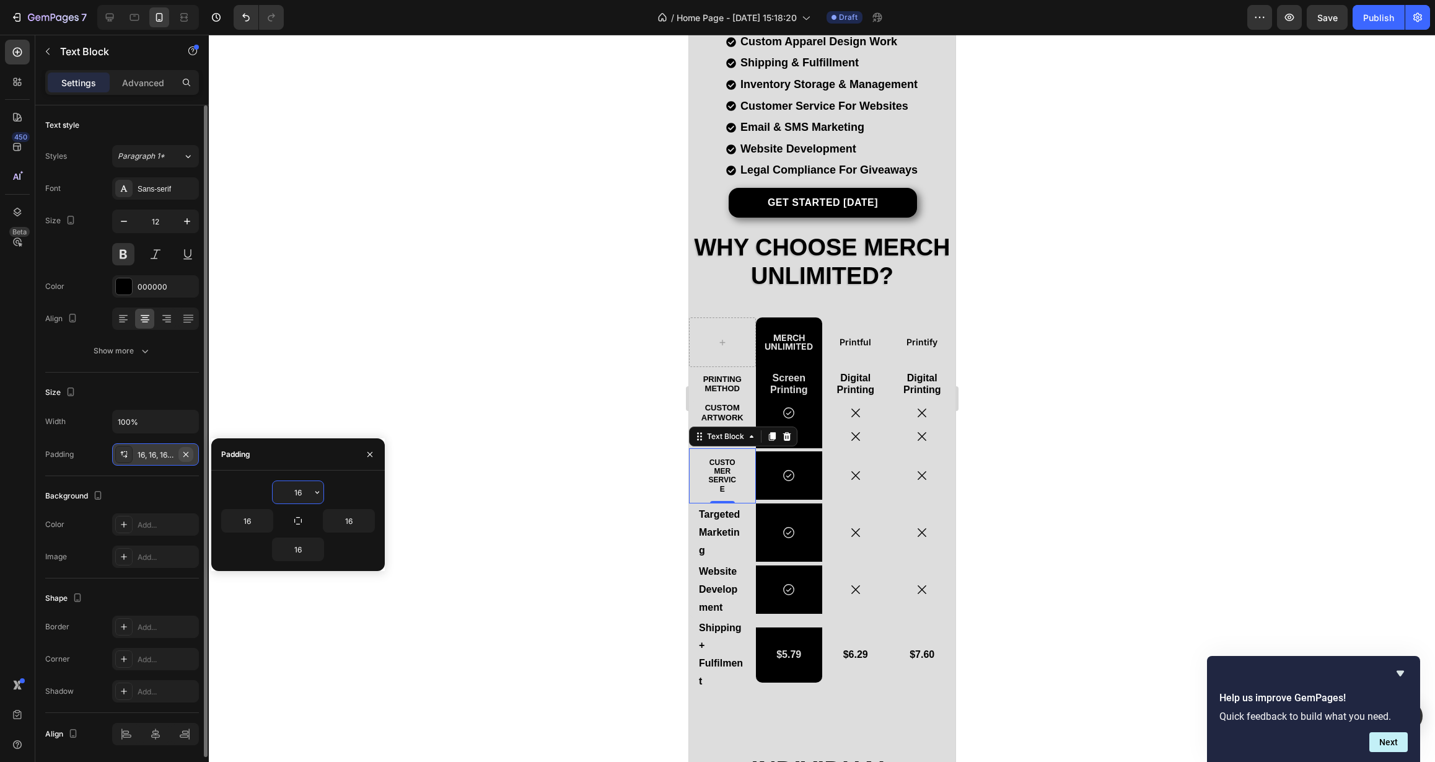
click at [185, 456] on icon "button" at bounding box center [186, 454] width 10 height 10
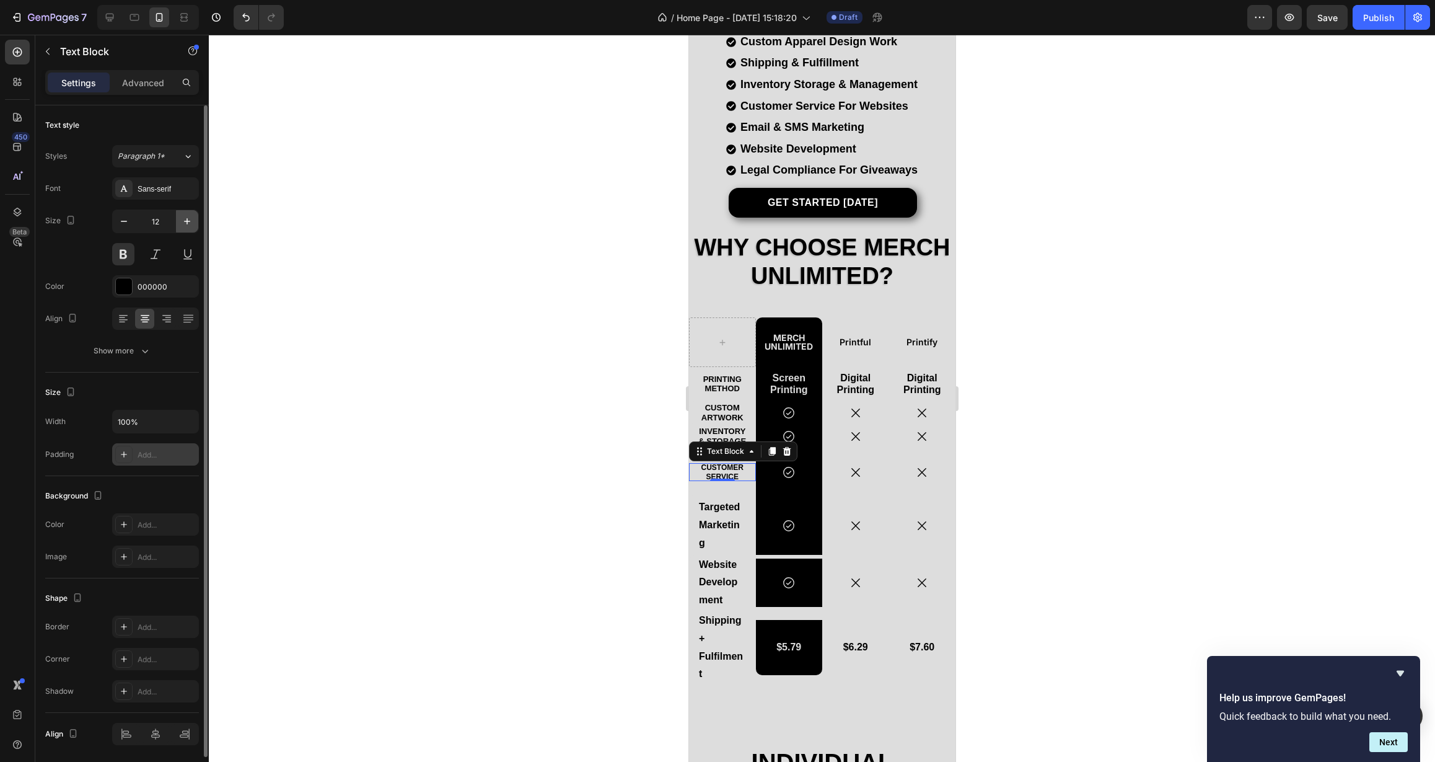
click at [189, 222] on icon "button" at bounding box center [187, 221] width 12 height 12
type input "13"
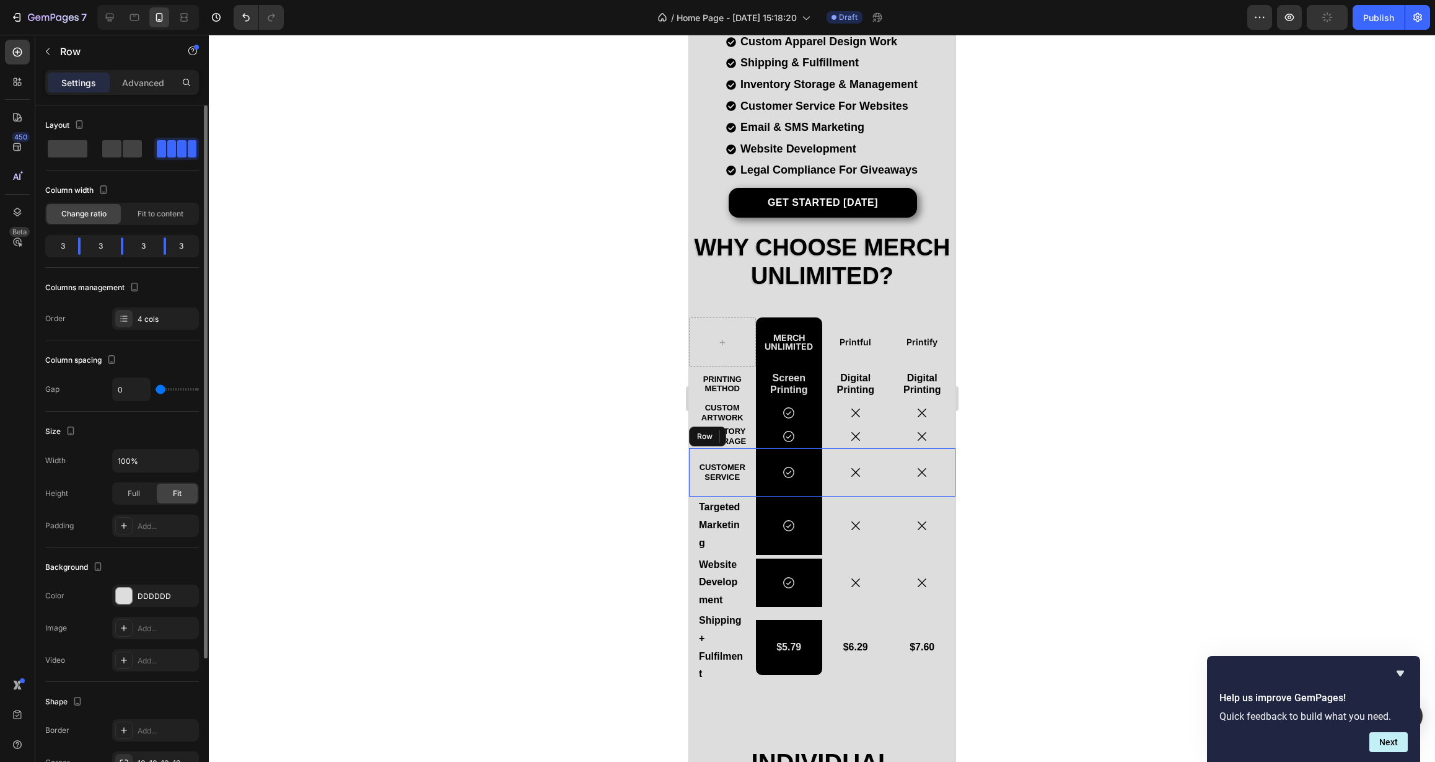
click at [750, 485] on div "Customer Service Text Block 0" at bounding box center [722, 472] width 67 height 48
click at [124, 493] on div "Full" at bounding box center [133, 493] width 41 height 20
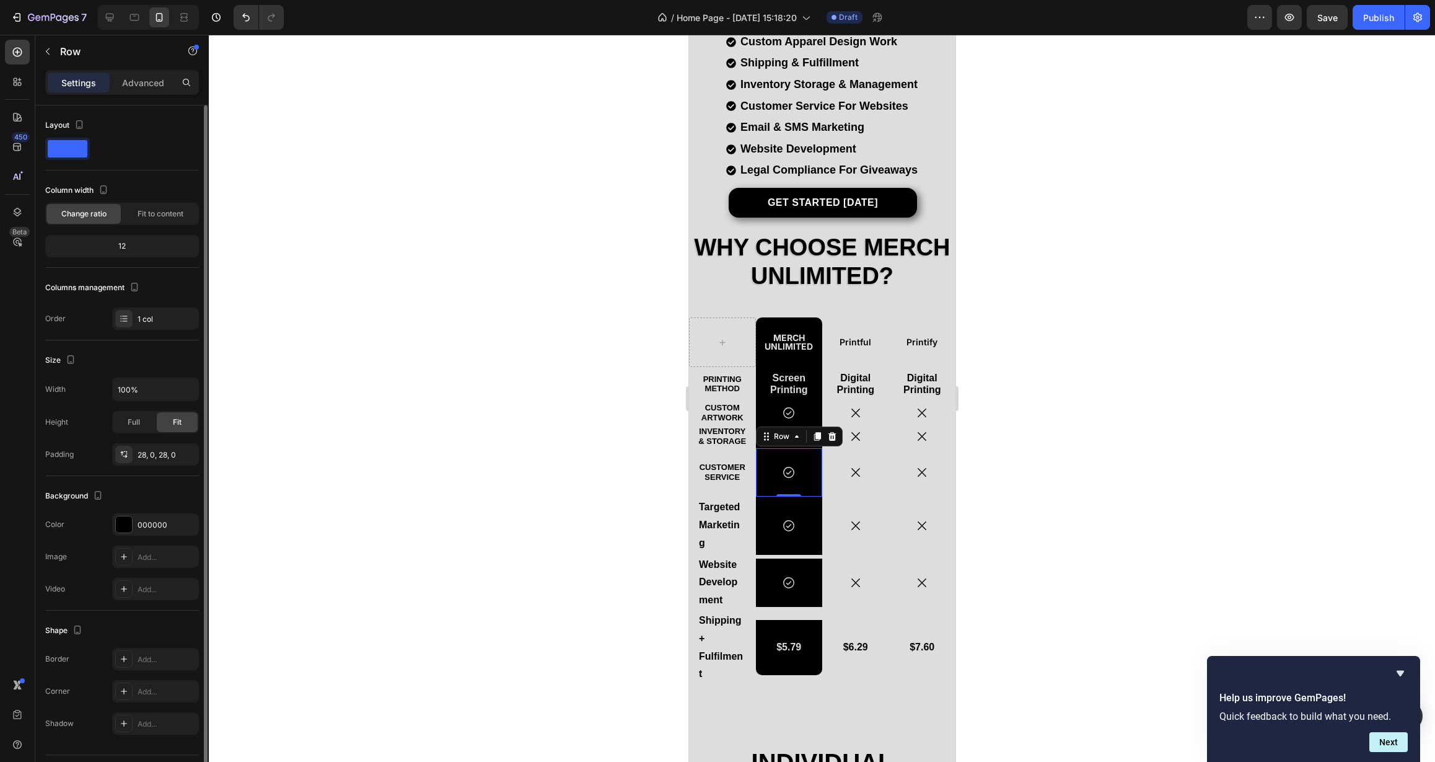
click at [769, 484] on div "Icon Row 0" at bounding box center [788, 472] width 67 height 48
click at [162, 456] on div "28, 0, 28, 0" at bounding box center [156, 454] width 36 height 11
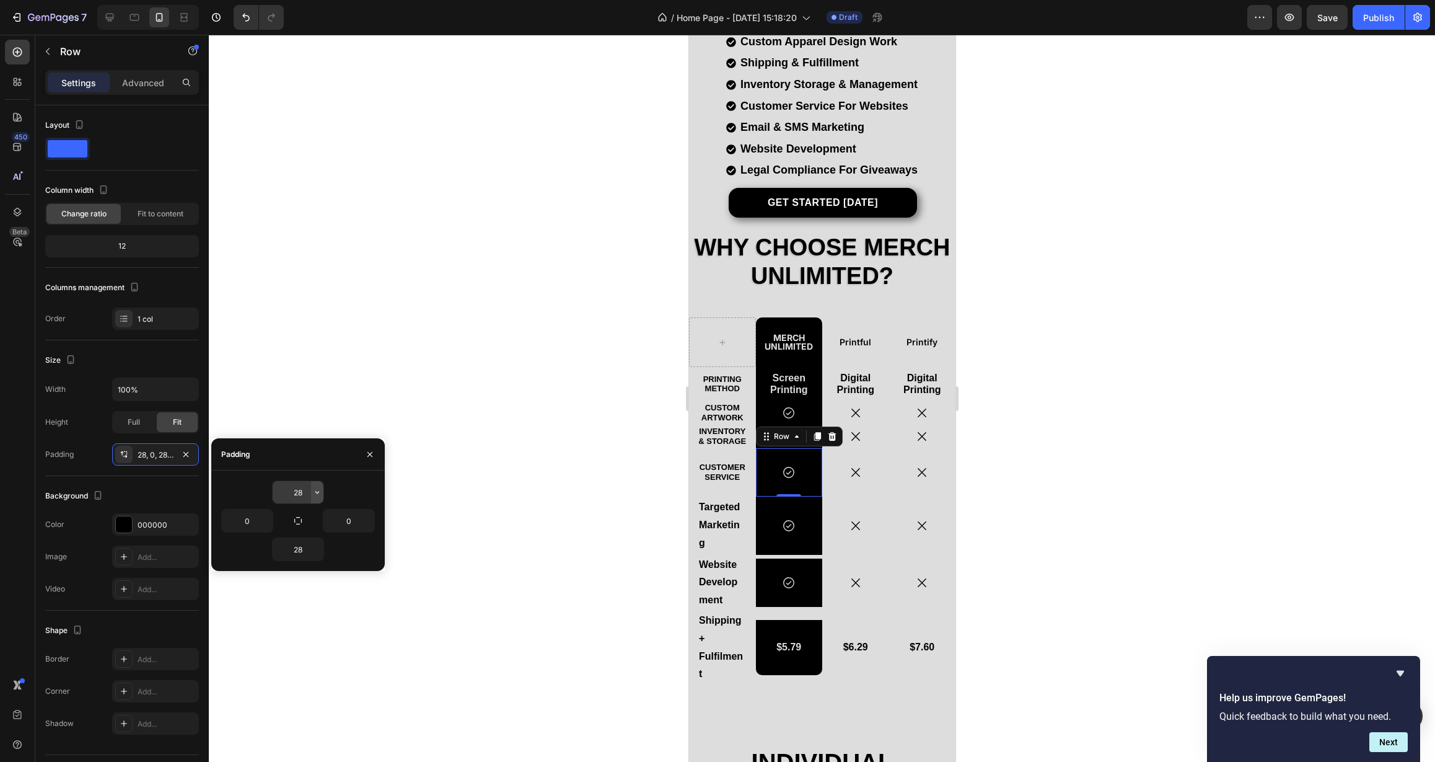
click at [317, 490] on icon "button" at bounding box center [317, 492] width 10 height 10
click at [271, 600] on div "S 8px" at bounding box center [265, 595] width 97 height 24
type input "8"
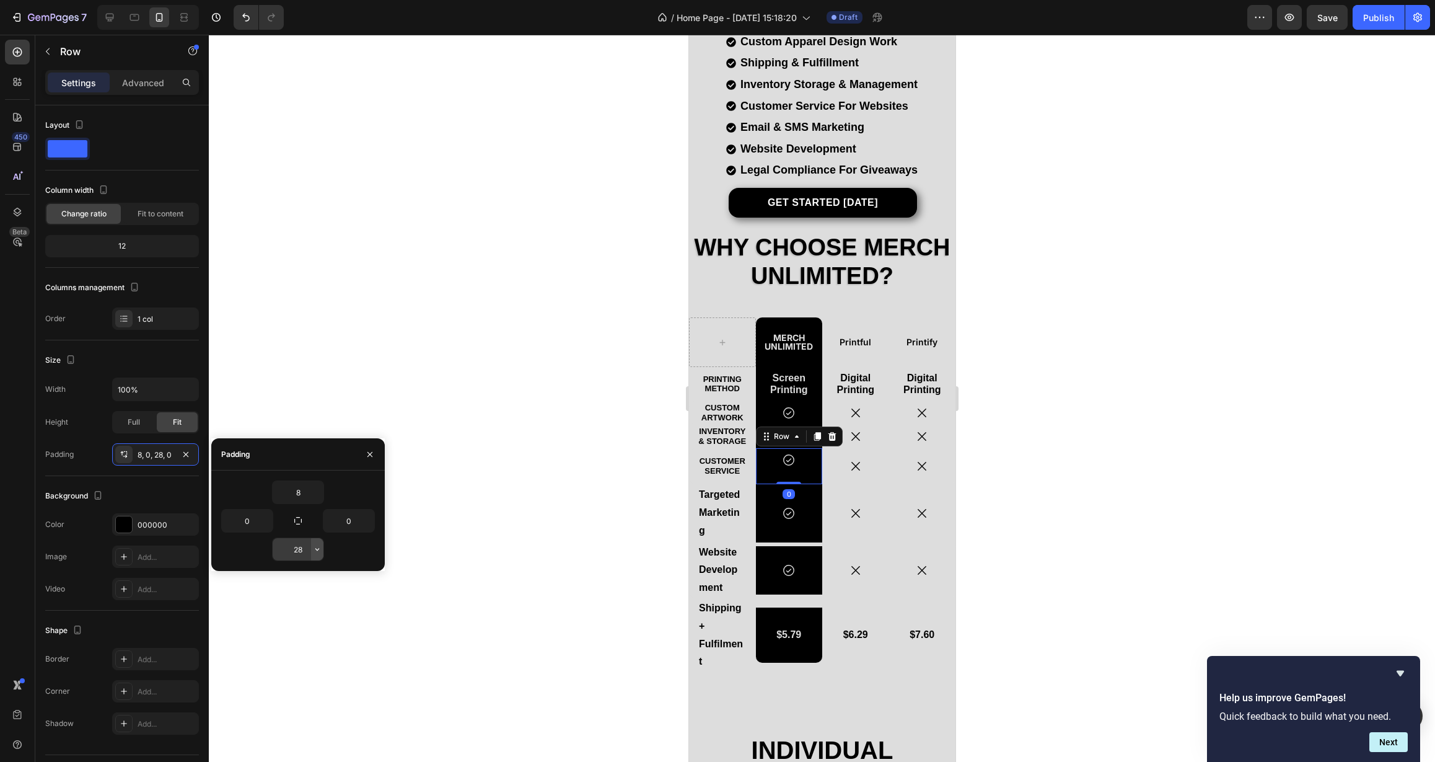
click at [317, 551] on icon "button" at bounding box center [317, 549] width 10 height 10
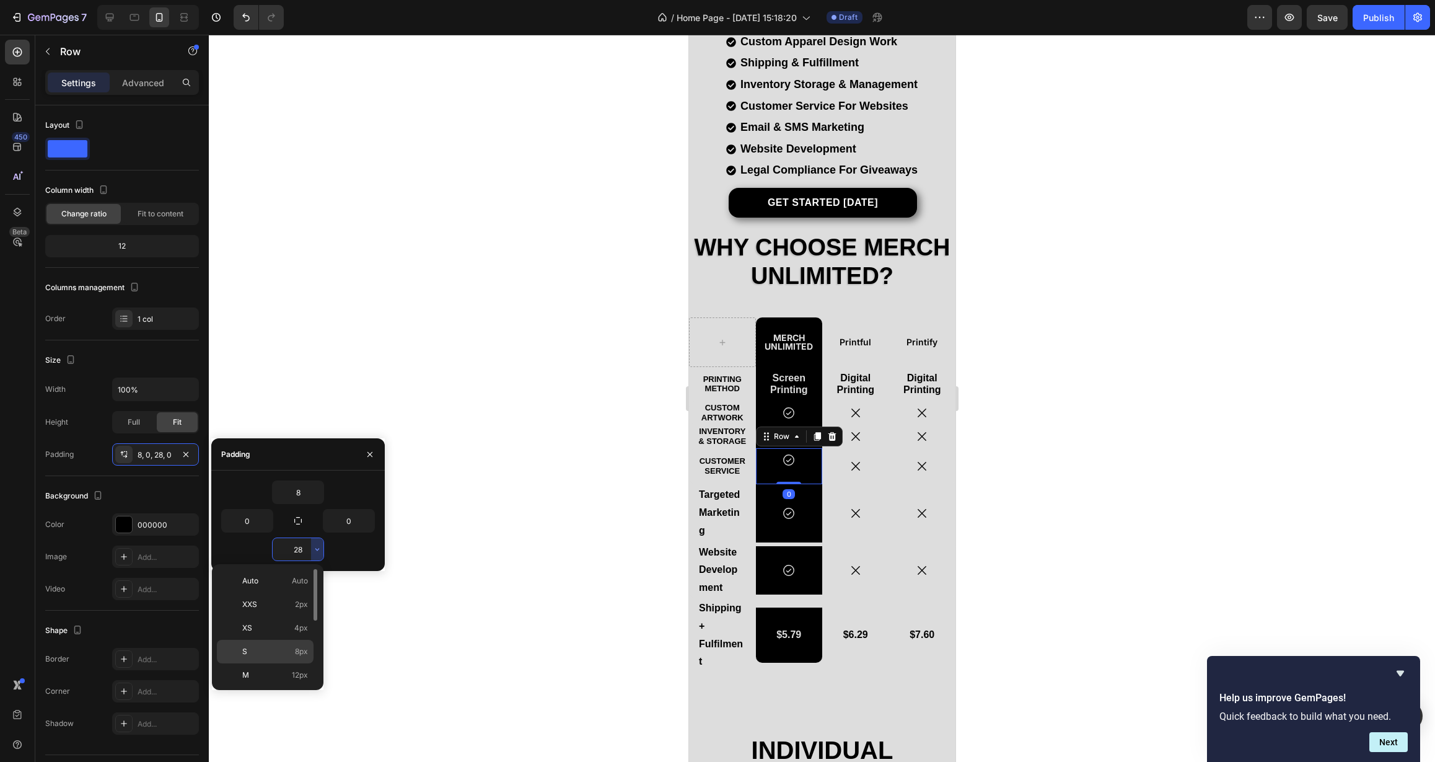
click at [276, 658] on div "S 8px" at bounding box center [265, 652] width 97 height 24
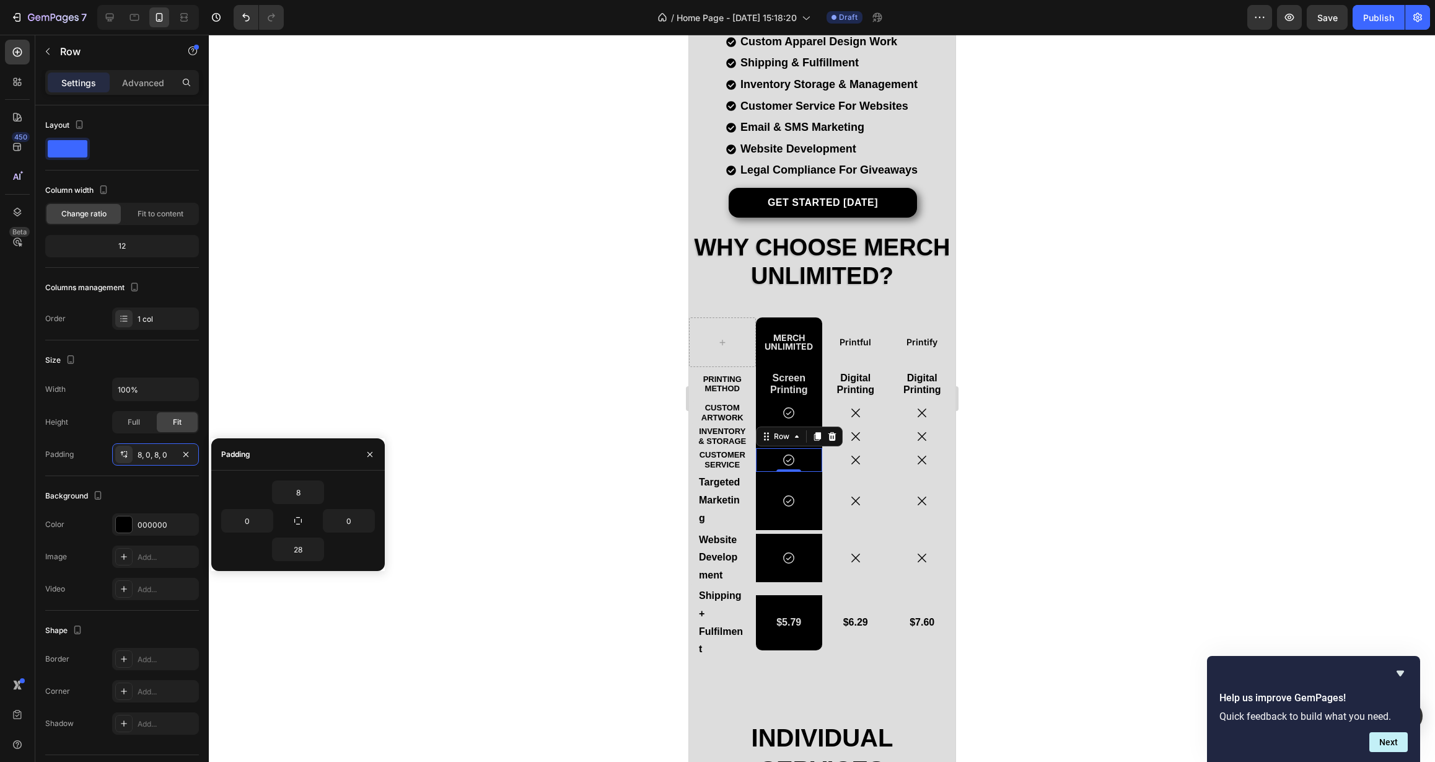
type input "8"
click at [250, 525] on input "0" at bounding box center [247, 520] width 51 height 22
drag, startPoint x: 250, startPoint y: 524, endPoint x: 234, endPoint y: 523, distance: 15.5
click at [234, 523] on input "0" at bounding box center [247, 520] width 51 height 22
type input "2"
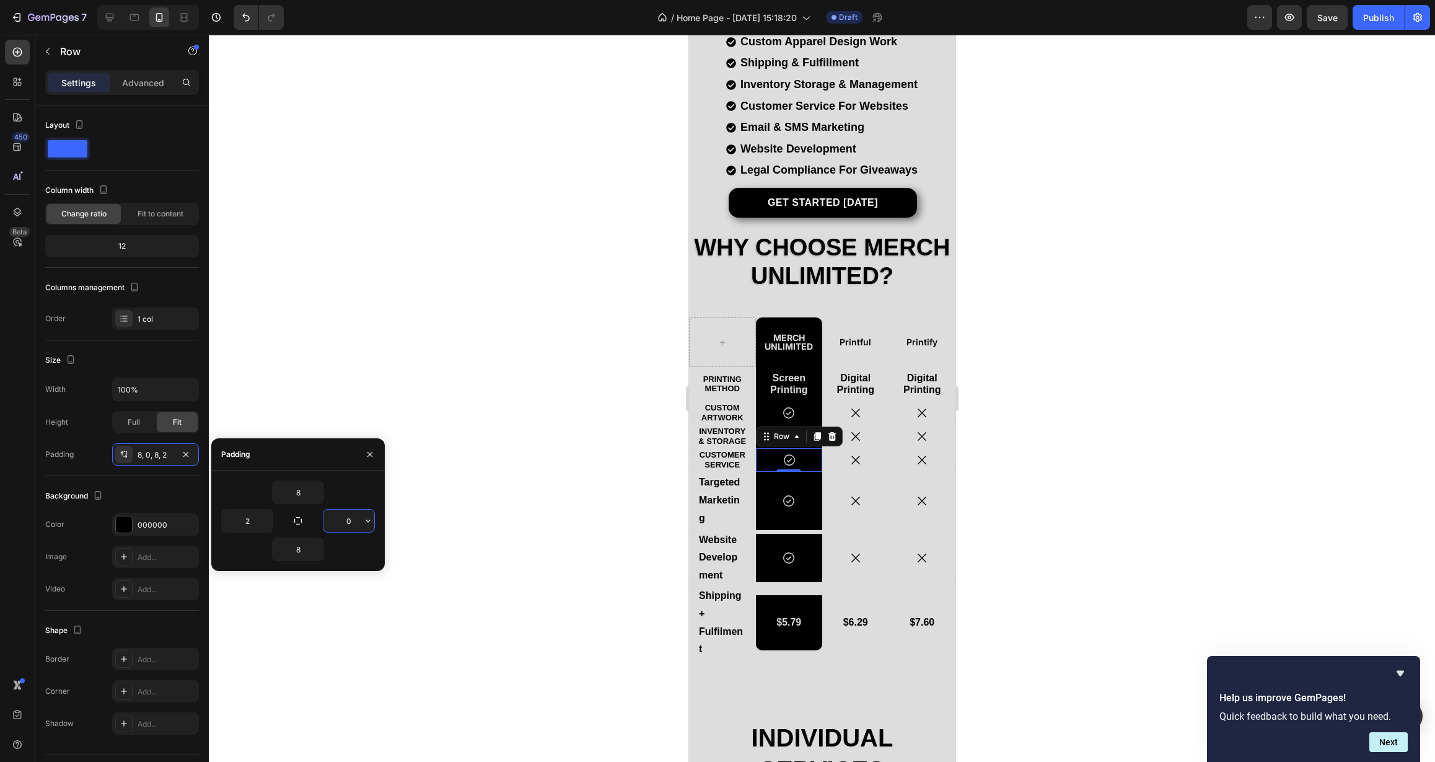
drag, startPoint x: 352, startPoint y: 519, endPoint x: 345, endPoint y: 519, distance: 7.4
click at [345, 520] on input "0" at bounding box center [349, 520] width 51 height 22
type input "2"
click at [371, 460] on button "button" at bounding box center [370, 454] width 20 height 20
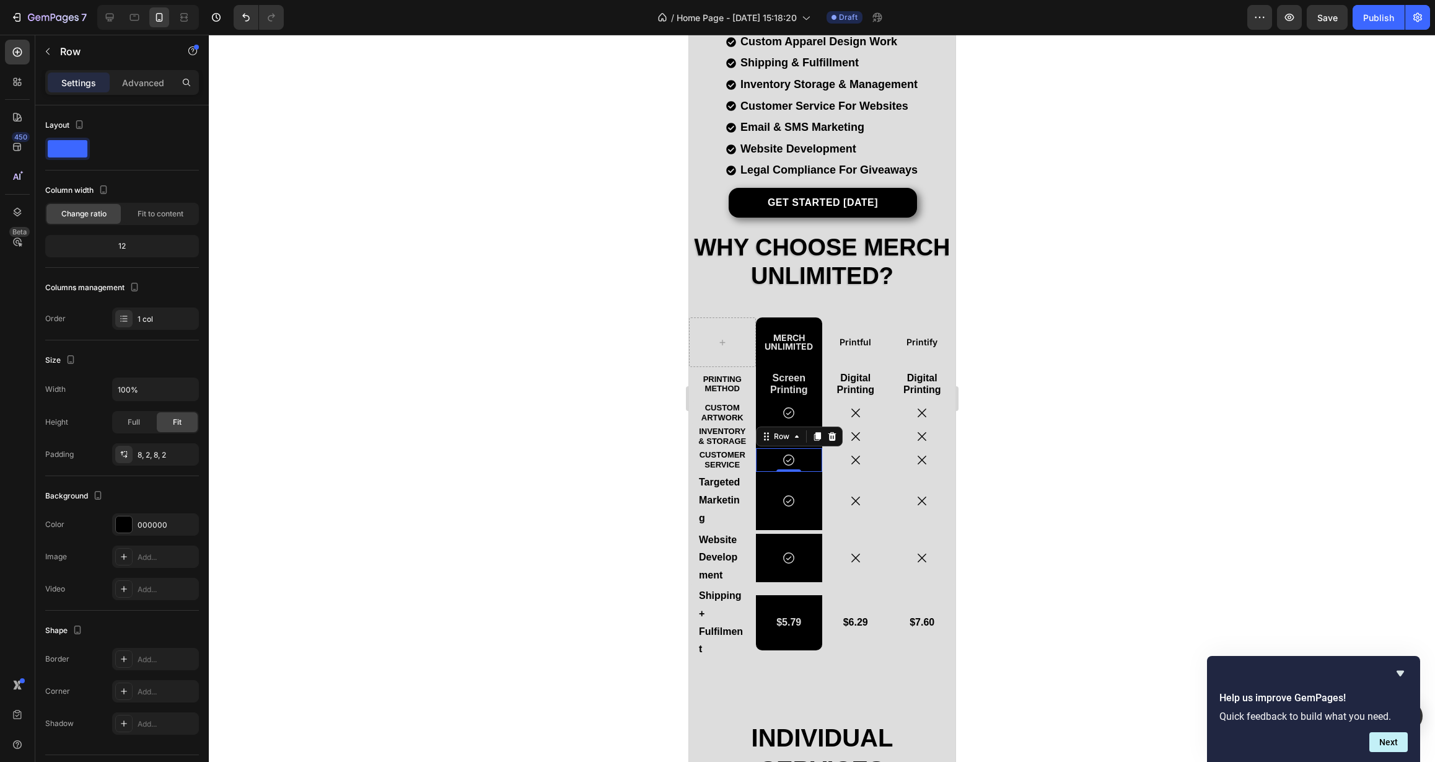
click at [379, 459] on div at bounding box center [822, 398] width 1226 height 727
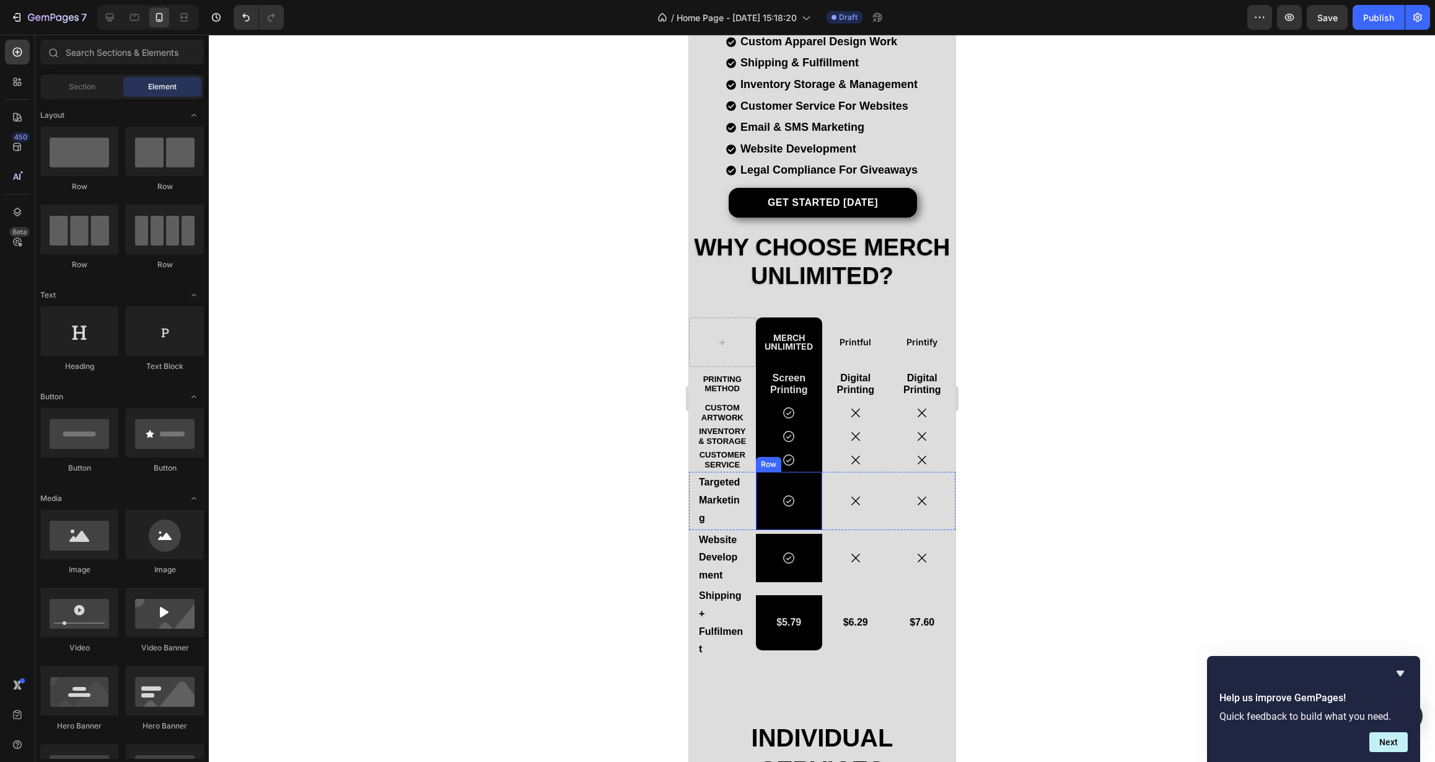
click at [772, 487] on div "Icon Row" at bounding box center [788, 501] width 67 height 58
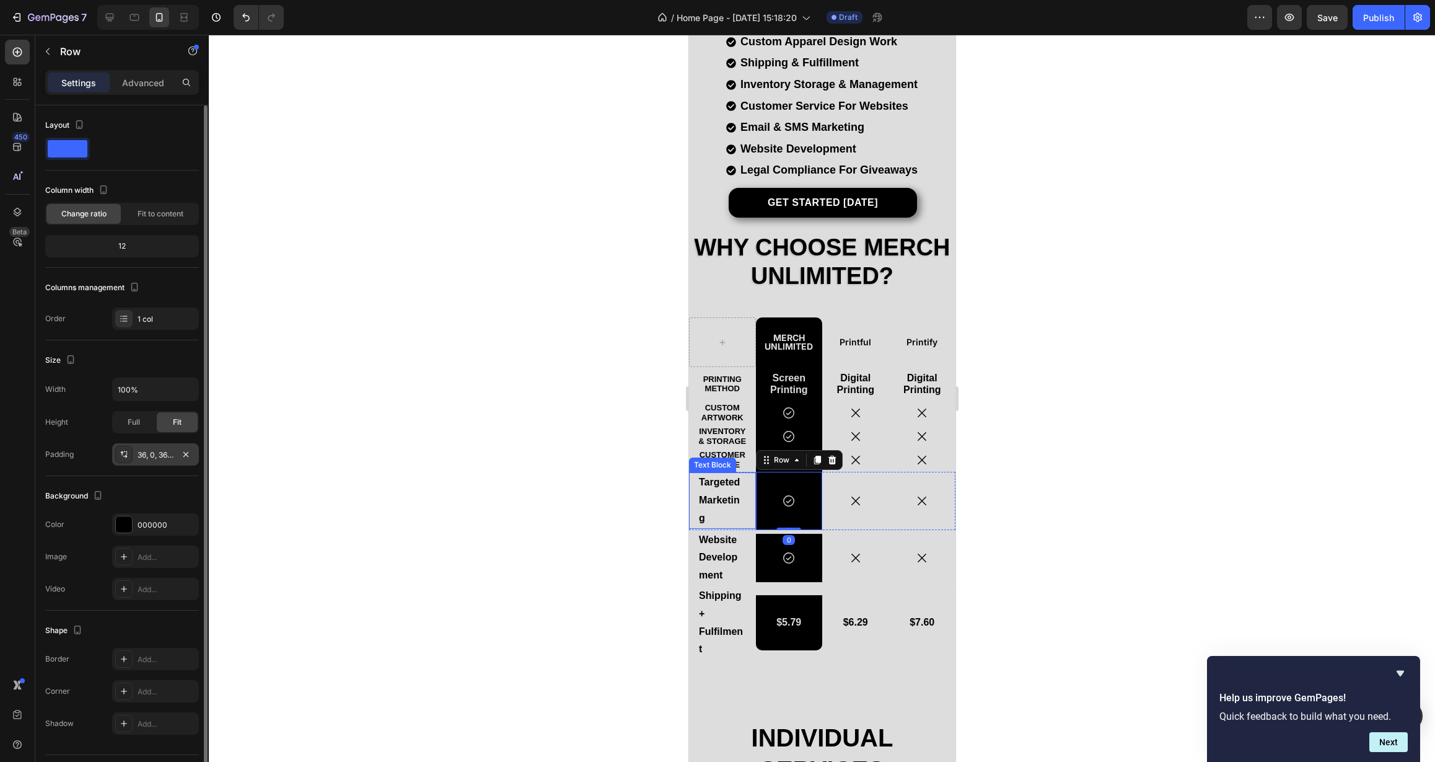
click at [174, 459] on div "36, 0, 36, 0" at bounding box center [155, 454] width 87 height 22
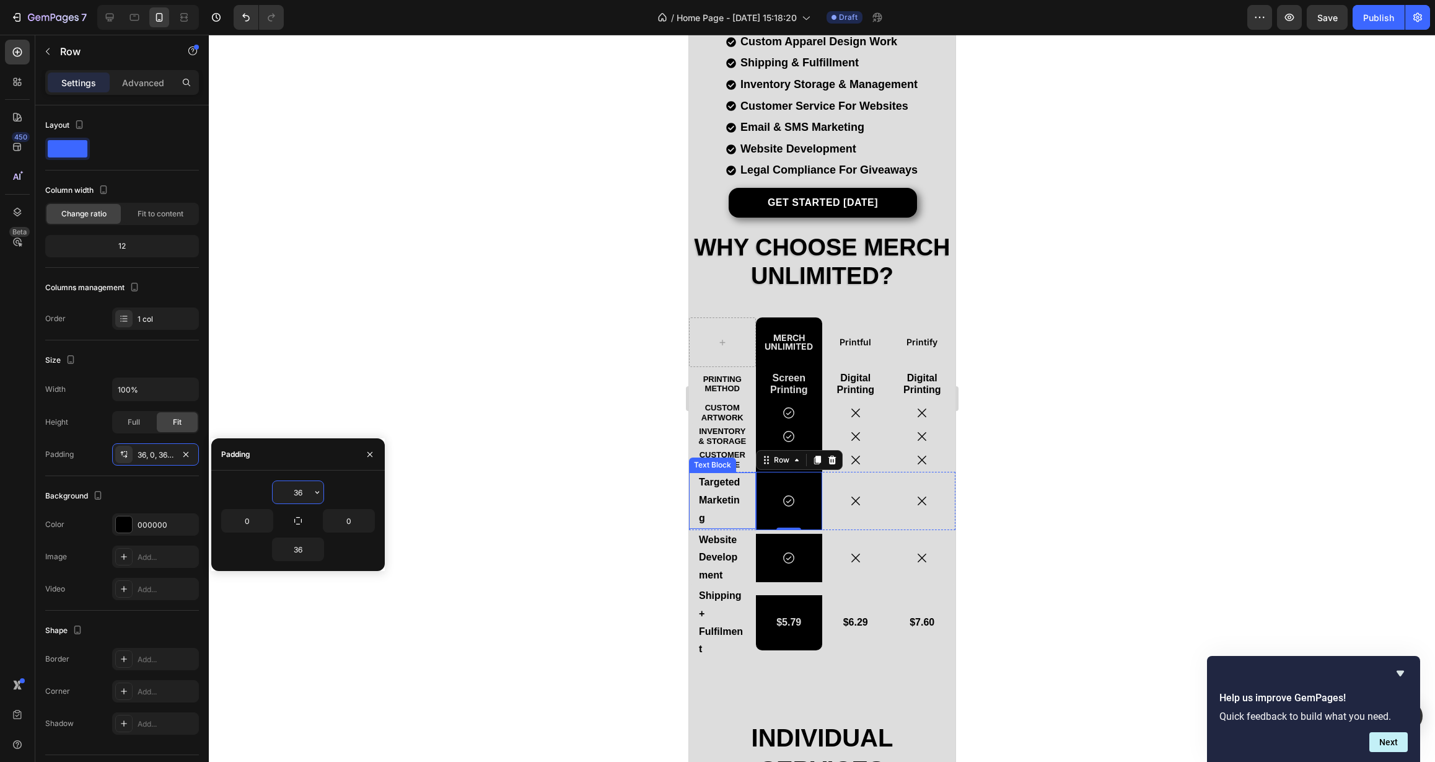
click at [291, 491] on input "36" at bounding box center [298, 492] width 51 height 22
drag, startPoint x: 291, startPoint y: 493, endPoint x: 314, endPoint y: 494, distance: 22.9
click at [314, 494] on div "36" at bounding box center [298, 492] width 51 height 22
type input "8"
click at [296, 549] on input "36" at bounding box center [298, 549] width 51 height 22
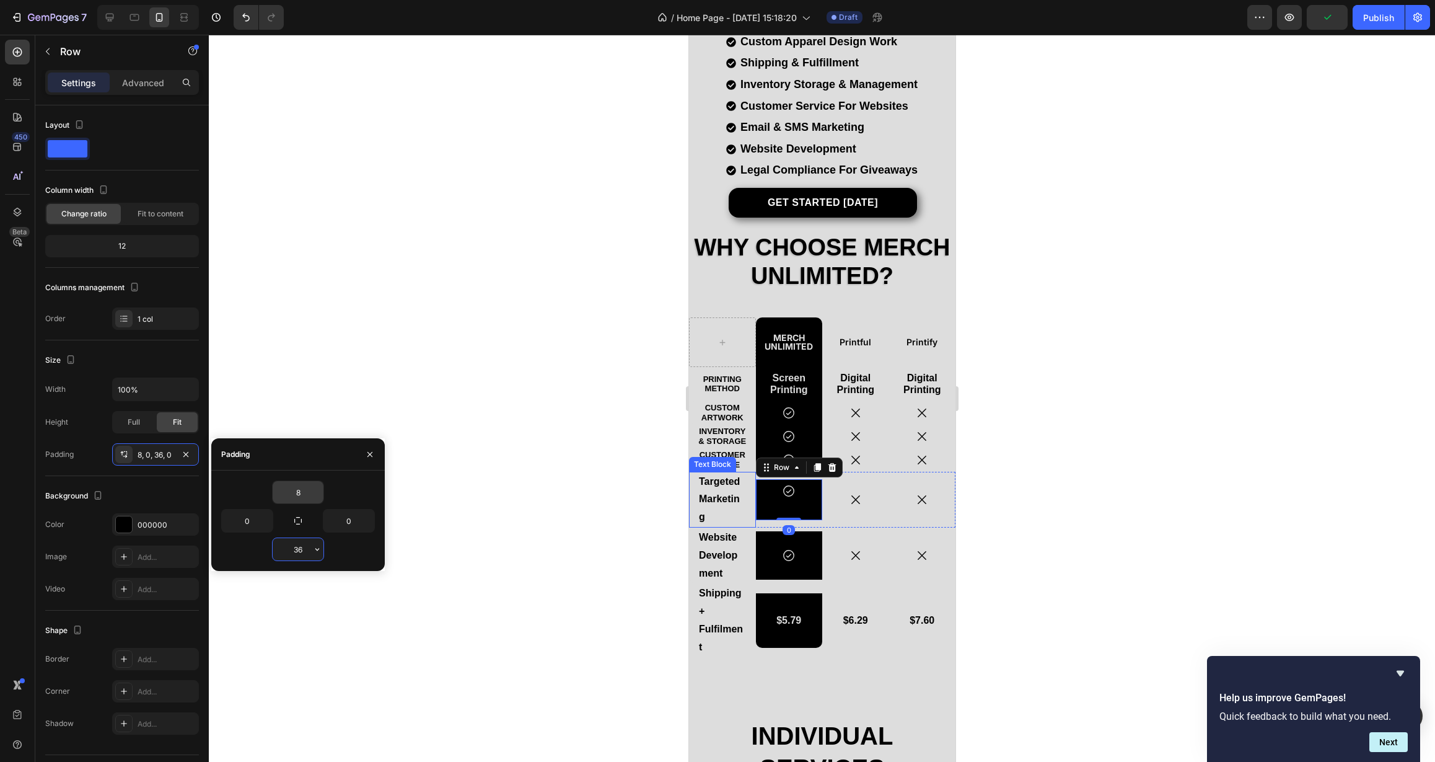
click at [297, 549] on input "36" at bounding box center [298, 549] width 51 height 22
click at [297, 548] on input "36" at bounding box center [298, 549] width 51 height 22
type input "8"
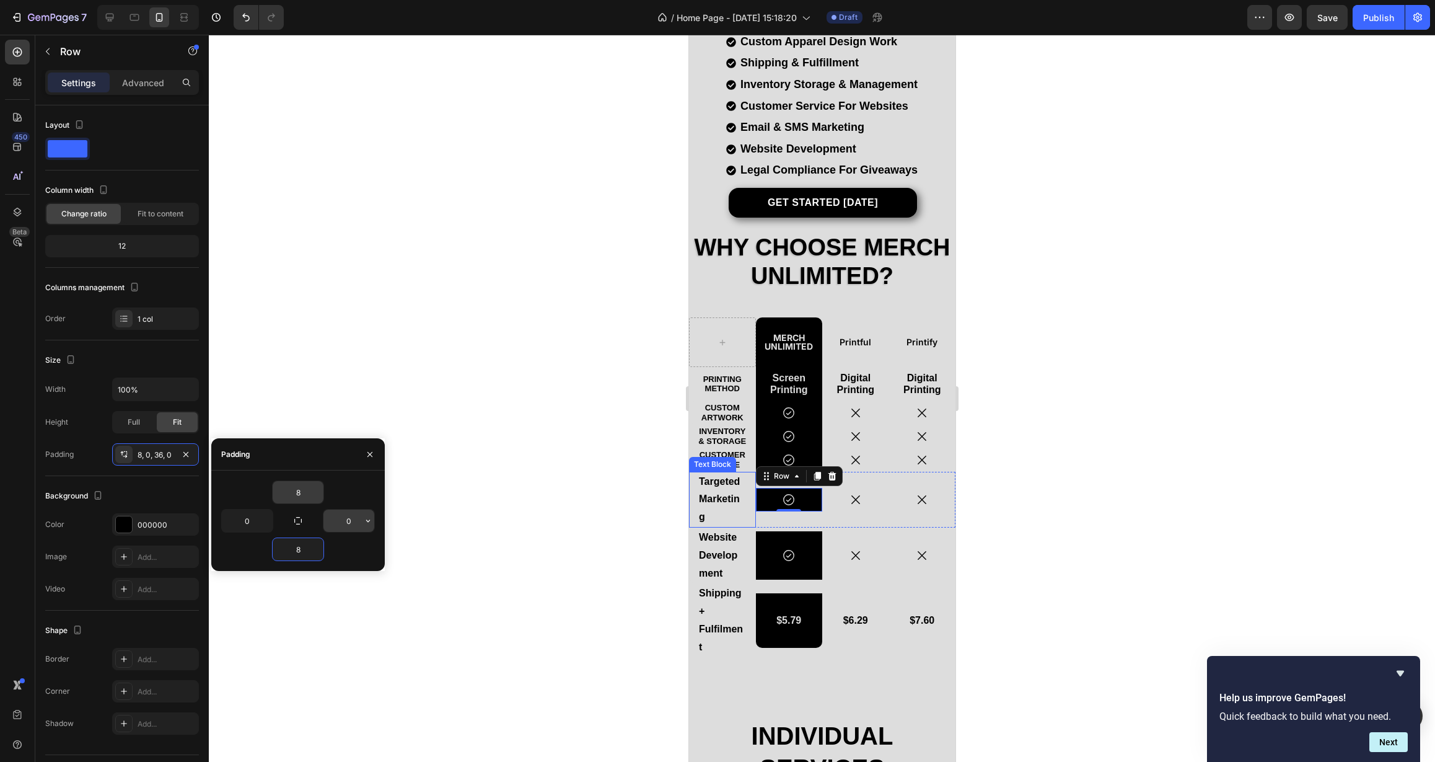
click at [348, 519] on input "0" at bounding box center [349, 520] width 51 height 22
type input "2"
click at [247, 524] on input "0" at bounding box center [247, 520] width 51 height 22
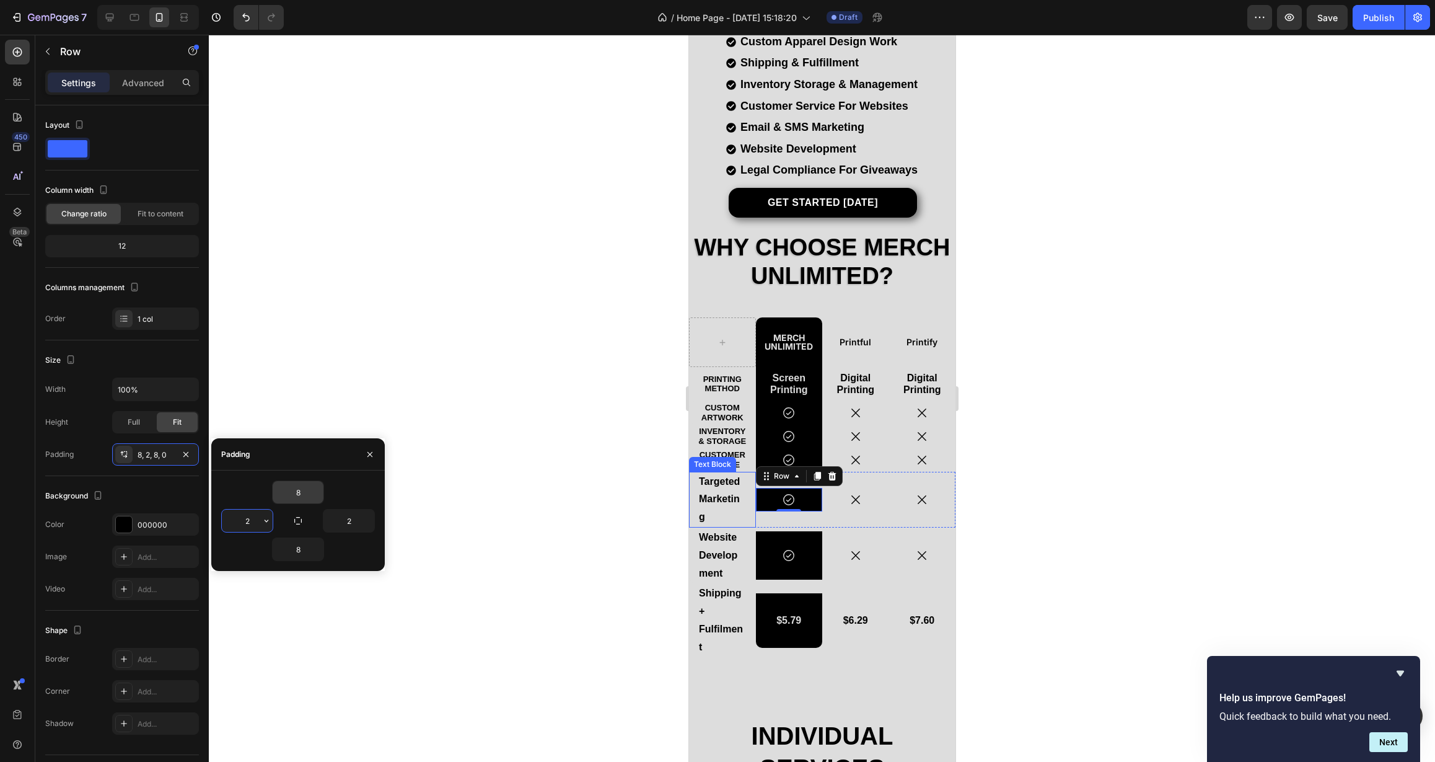
type input "2"
click at [245, 501] on div "8" at bounding box center [298, 492] width 154 height 24
click at [139, 421] on span "Full" at bounding box center [134, 421] width 12 height 11
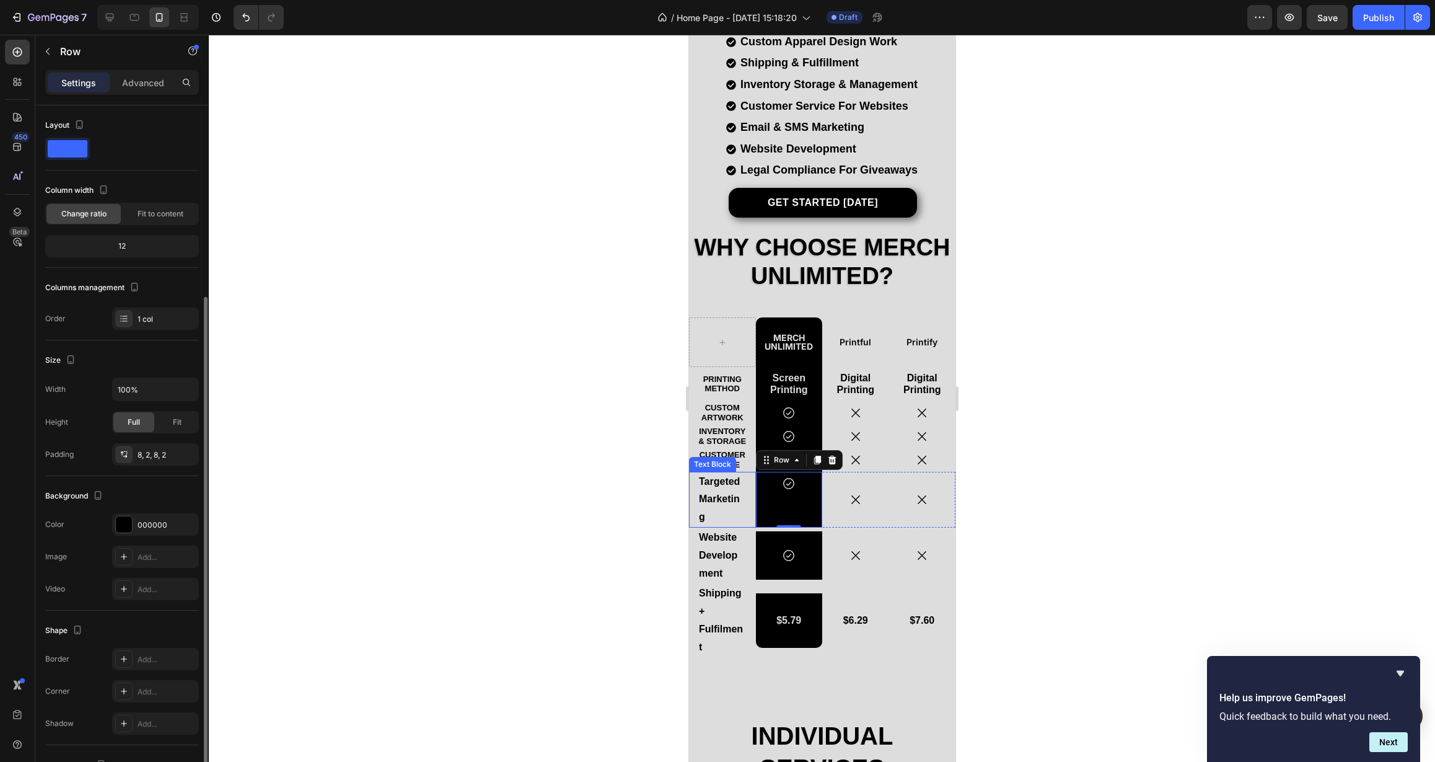
scroll to position [102, 0]
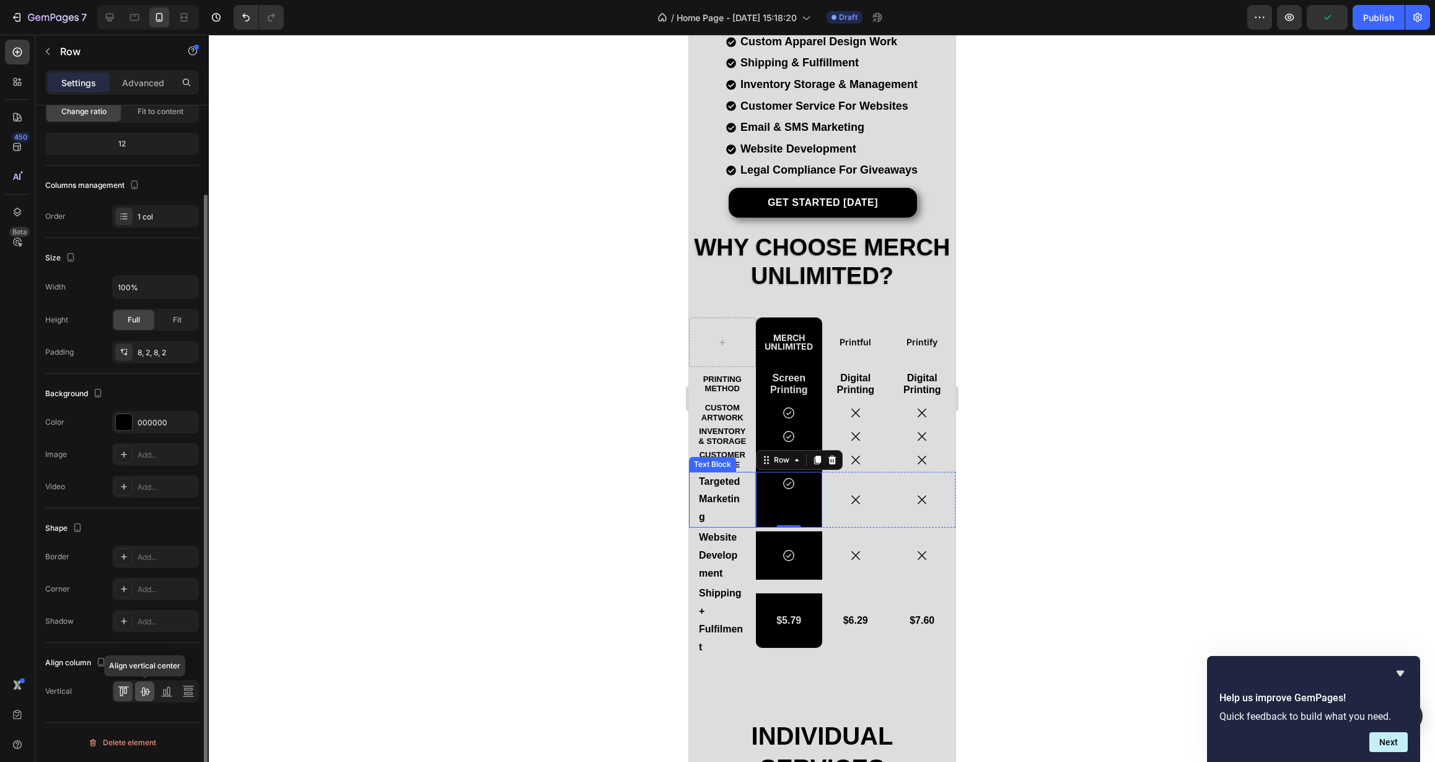
click at [150, 691] on icon at bounding box center [145, 691] width 12 height 12
click at [808, 438] on div "Icon" at bounding box center [789, 436] width 64 height 14
click at [146, 695] on icon at bounding box center [145, 691] width 12 height 12
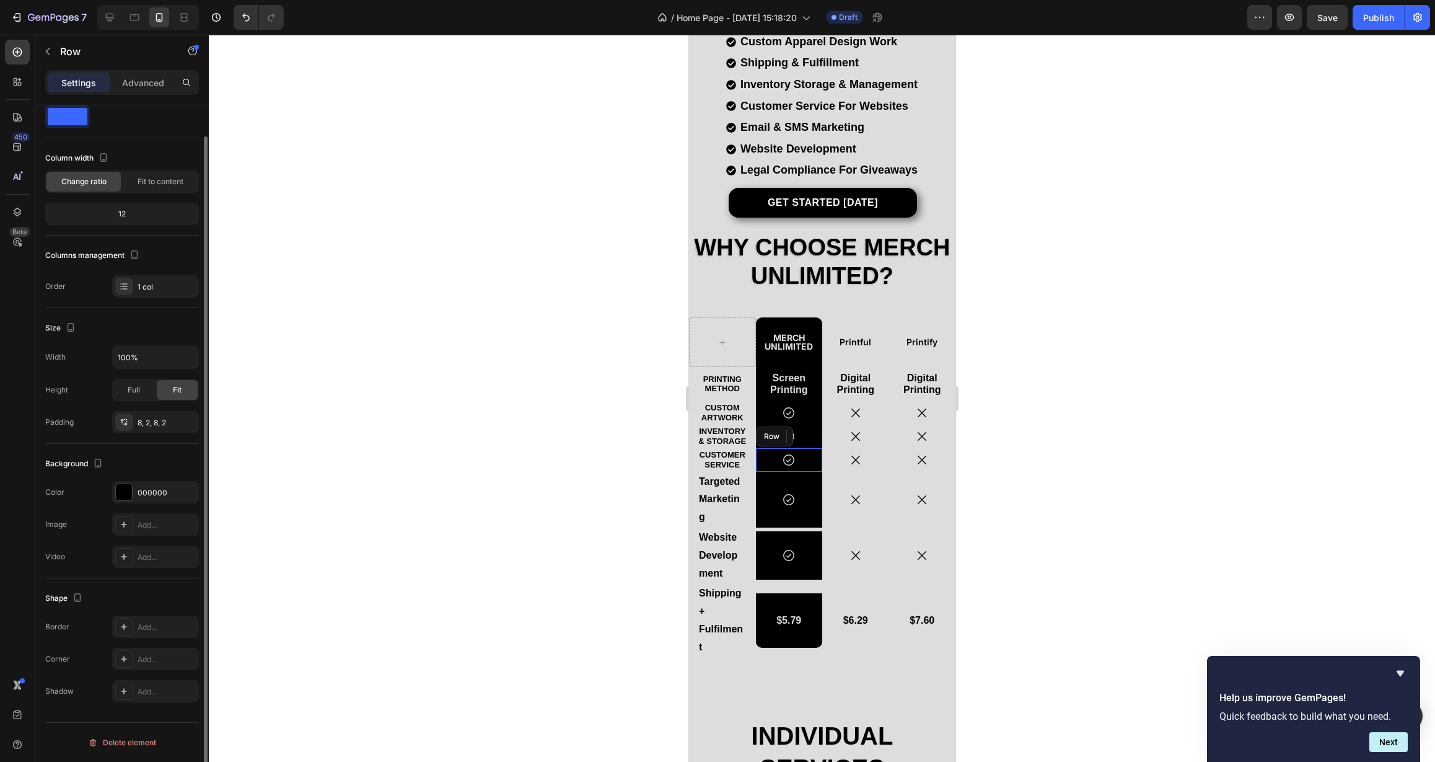
click at [811, 465] on div "Icon Row" at bounding box center [788, 460] width 67 height 24
click at [802, 457] on div "Icon" at bounding box center [789, 460] width 64 height 14
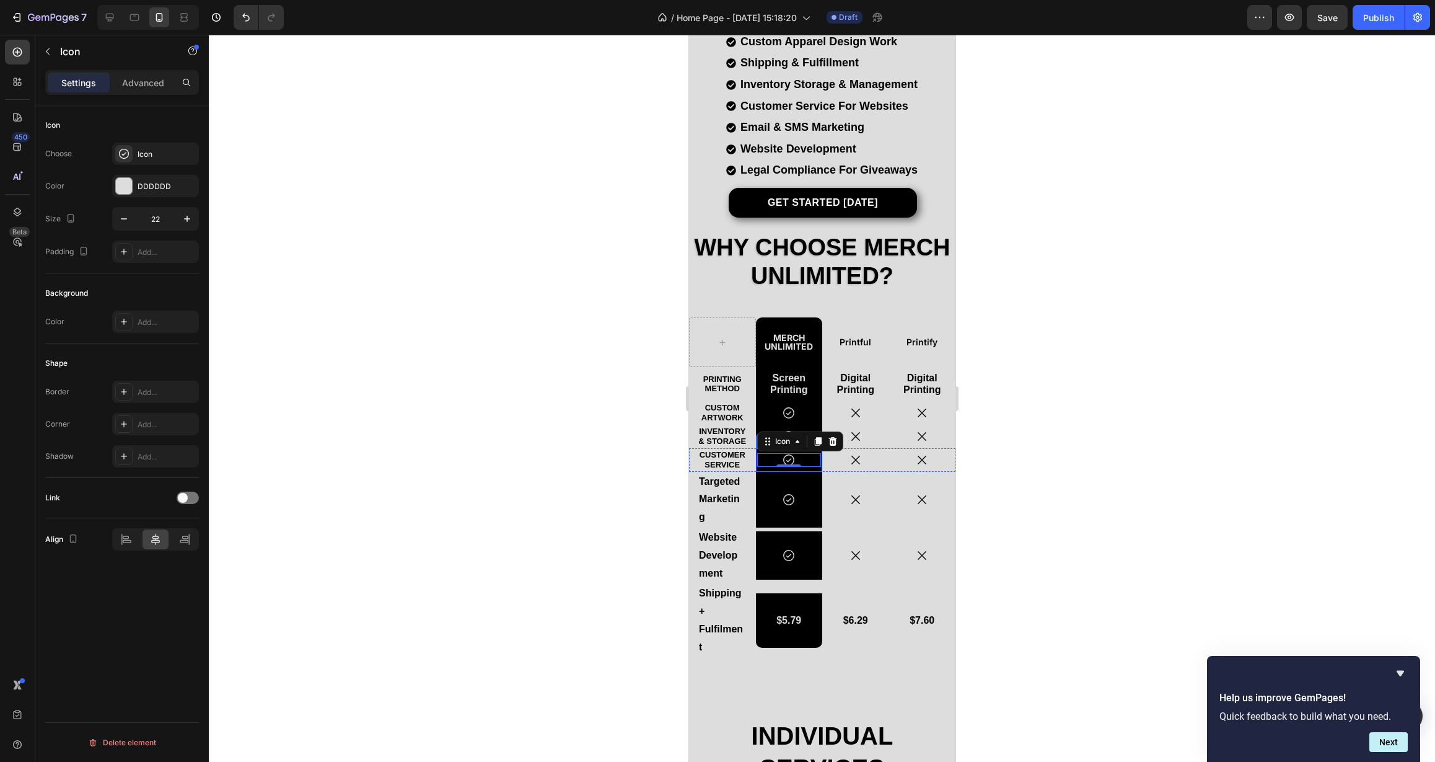
click at [815, 469] on div "Icon 0 Row" at bounding box center [788, 460] width 67 height 24
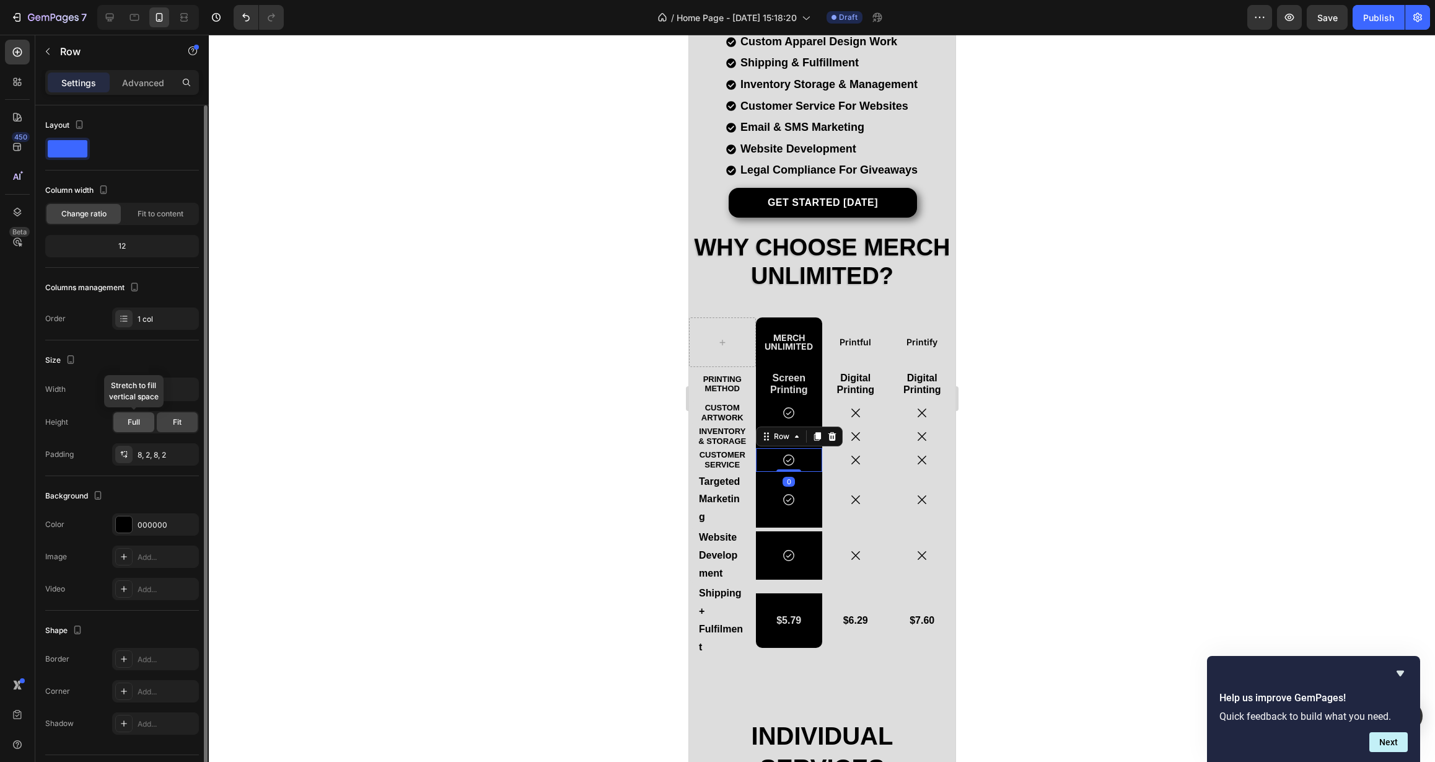
click at [123, 423] on div "Full" at bounding box center [133, 422] width 41 height 20
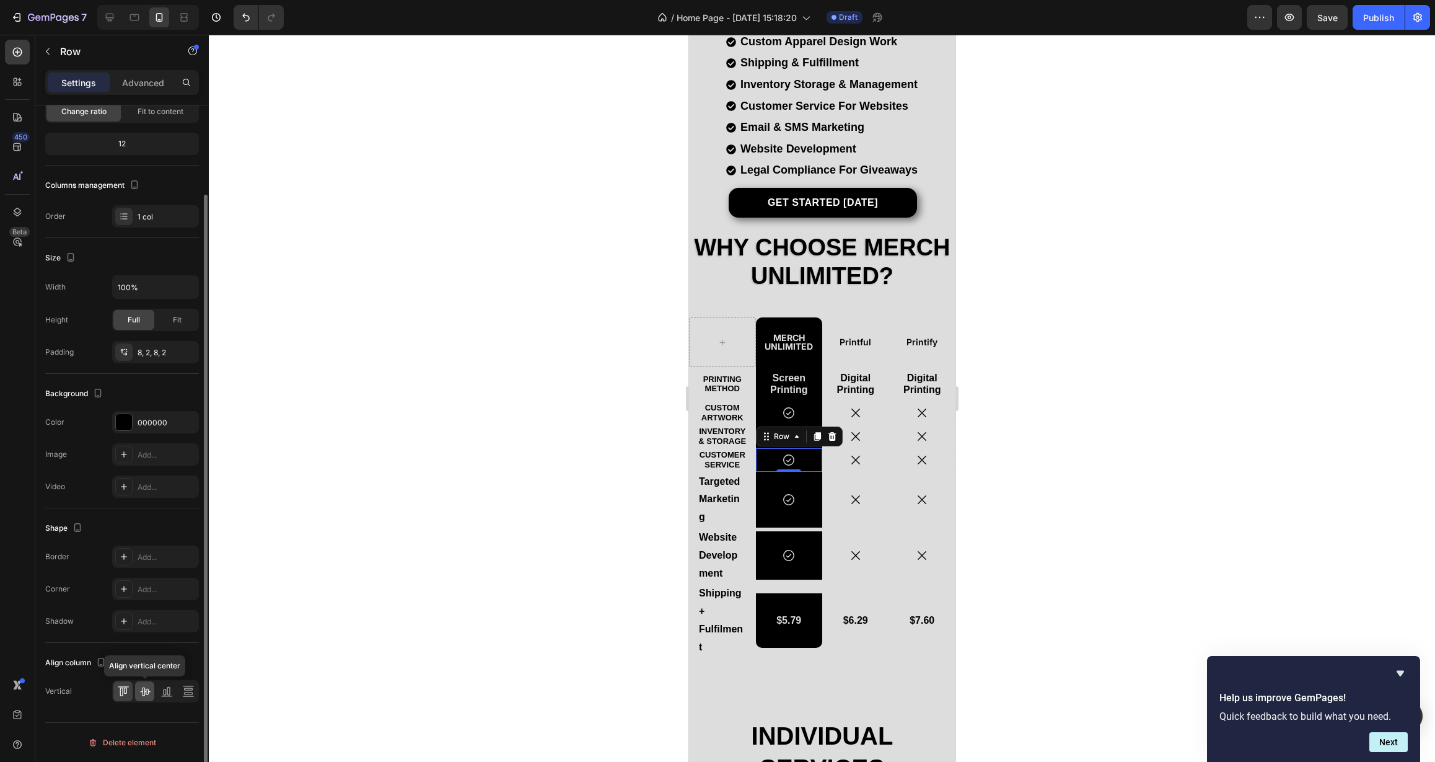
click at [142, 686] on icon at bounding box center [145, 691] width 12 height 12
click at [808, 415] on div "Icon Row" at bounding box center [788, 413] width 67 height 24
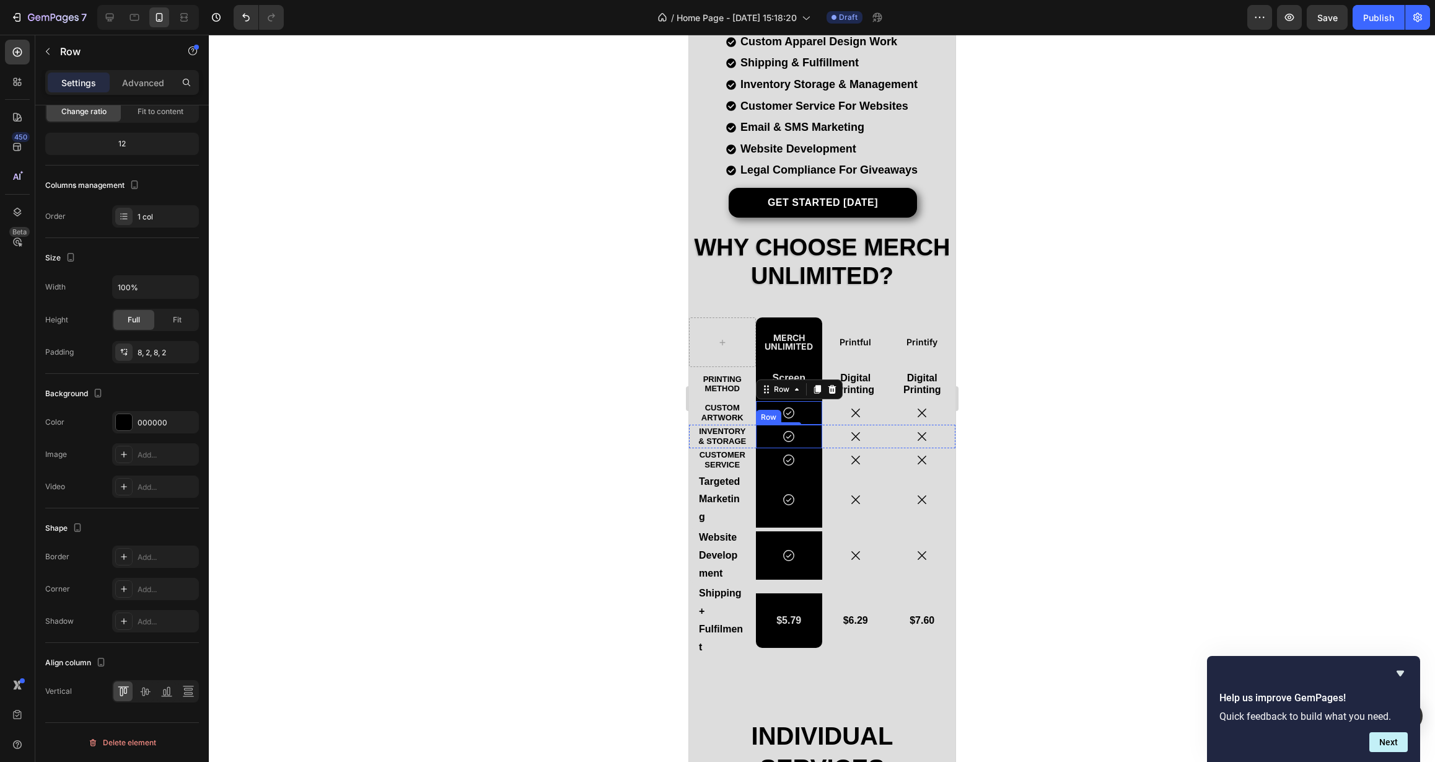
click at [809, 429] on div "Icon" at bounding box center [789, 436] width 64 height 14
click at [812, 453] on div "Icon" at bounding box center [789, 460] width 64 height 14
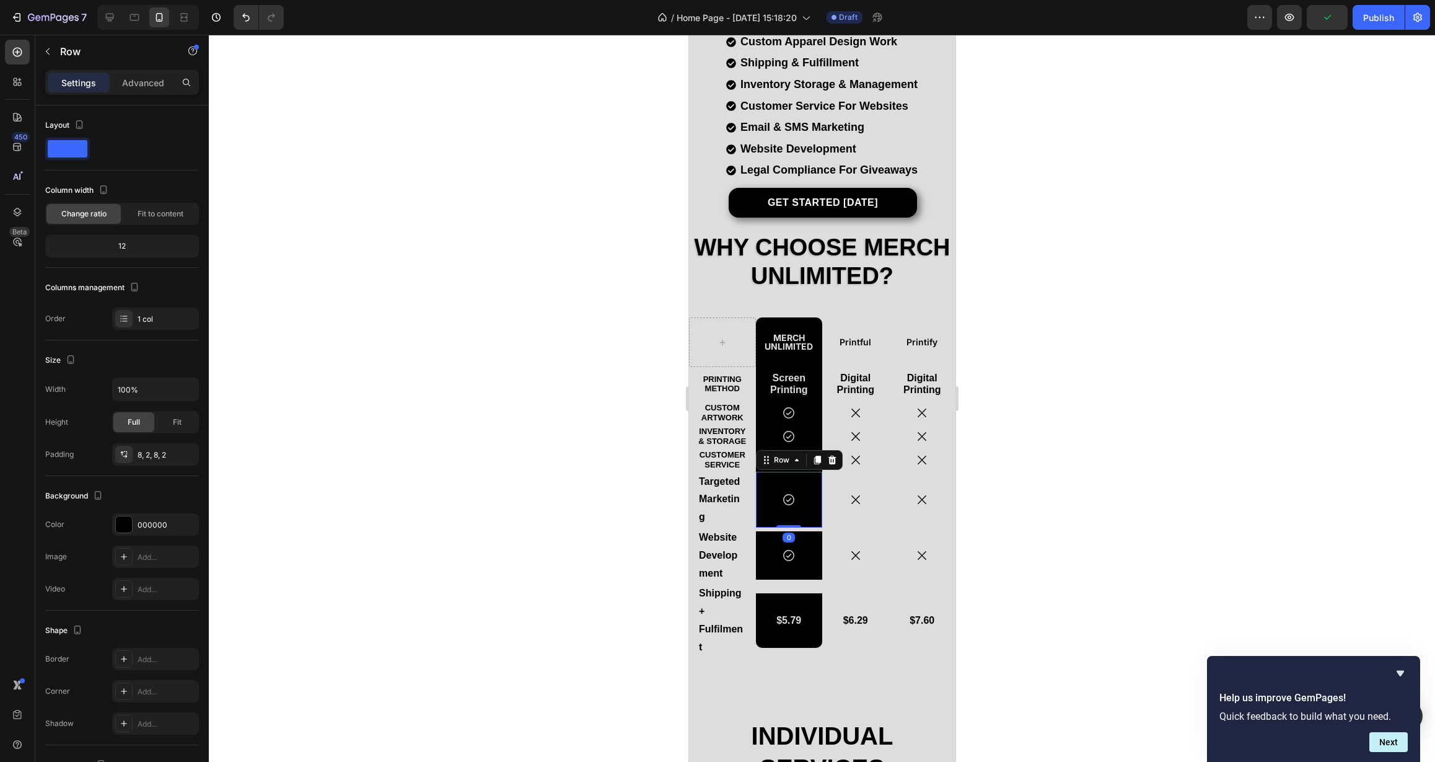
click at [808, 472] on div "Icon Row 0" at bounding box center [788, 500] width 67 height 56
click at [806, 541] on div "Icon Row" at bounding box center [788, 555] width 67 height 48
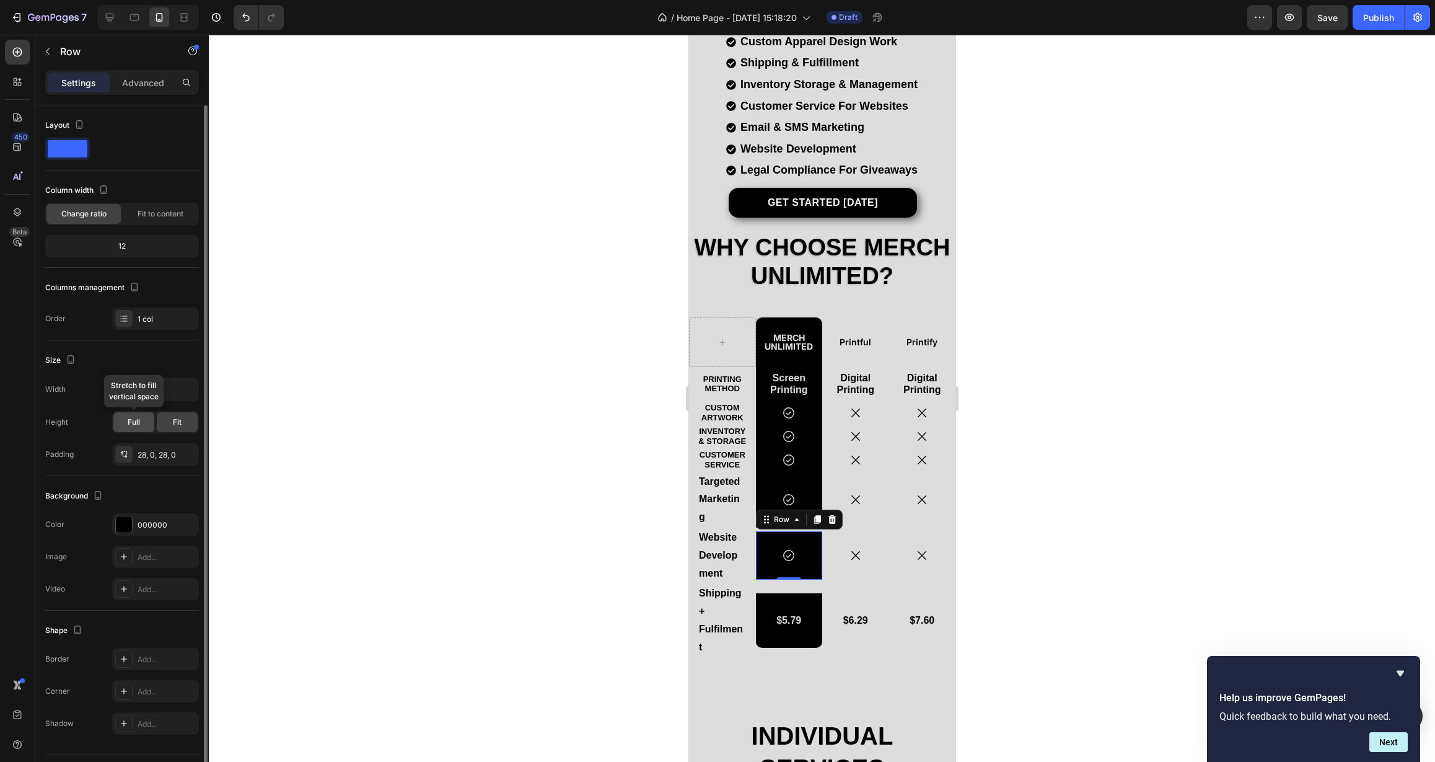
click at [134, 425] on span "Full" at bounding box center [134, 421] width 12 height 11
click at [159, 457] on div "28, 0, 28, 0" at bounding box center [156, 454] width 36 height 11
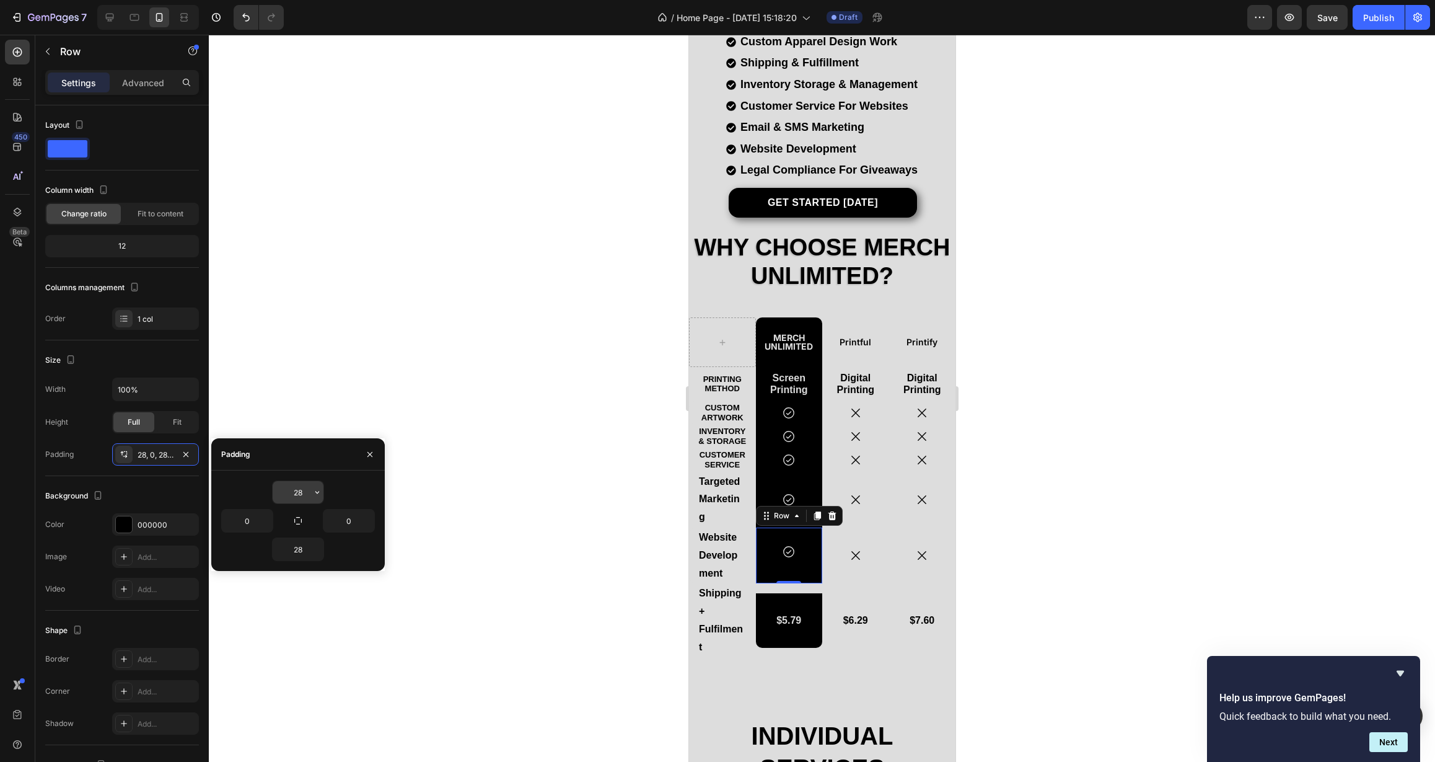
click at [294, 495] on input "28" at bounding box center [298, 492] width 51 height 22
drag, startPoint x: 301, startPoint y: 495, endPoint x: 314, endPoint y: 495, distance: 13.0
click at [314, 495] on div "28" at bounding box center [298, 492] width 51 height 22
type input "8"
drag, startPoint x: 293, startPoint y: 554, endPoint x: 316, endPoint y: 553, distance: 23.6
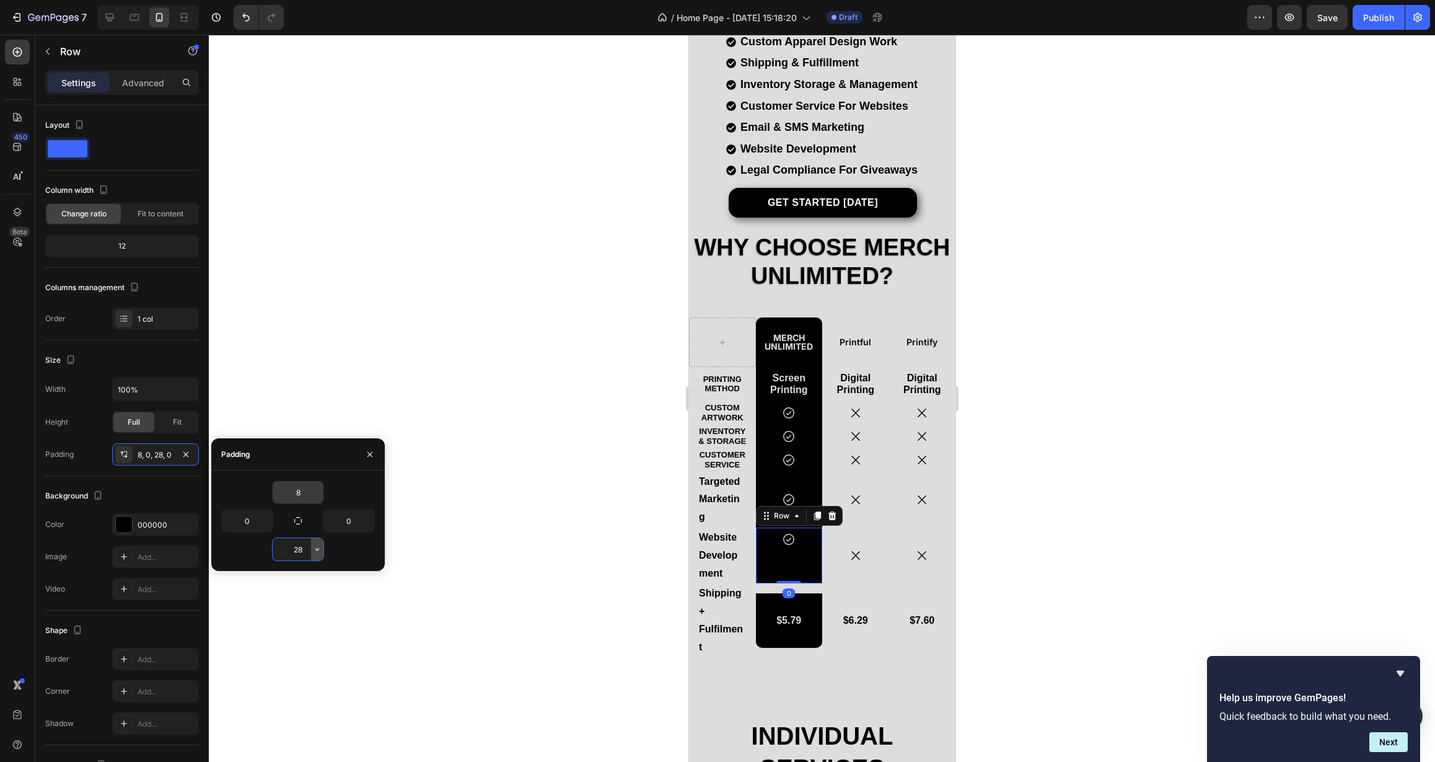
click at [316, 553] on div "28" at bounding box center [298, 549] width 51 height 22
drag, startPoint x: 303, startPoint y: 550, endPoint x: 286, endPoint y: 550, distance: 17.4
click at [286, 550] on input "28" at bounding box center [298, 549] width 51 height 22
type input "8"
drag, startPoint x: 352, startPoint y: 527, endPoint x: 338, endPoint y: 524, distance: 14.0
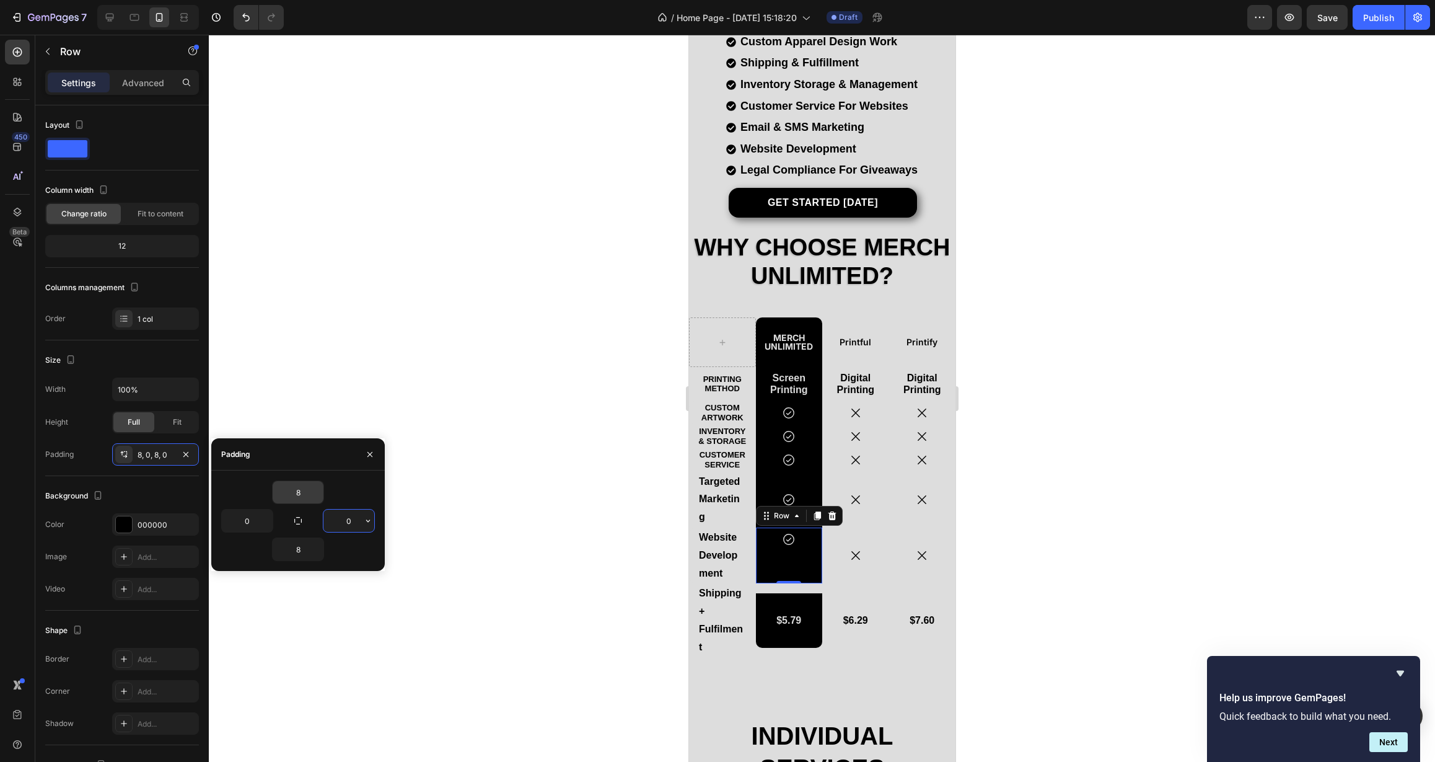
click at [338, 524] on input "0" at bounding box center [349, 520] width 51 height 22
type input "2"
drag, startPoint x: 256, startPoint y: 523, endPoint x: 227, endPoint y: 524, distance: 29.1
click at [226, 524] on input "0" at bounding box center [247, 520] width 51 height 22
type input "2"
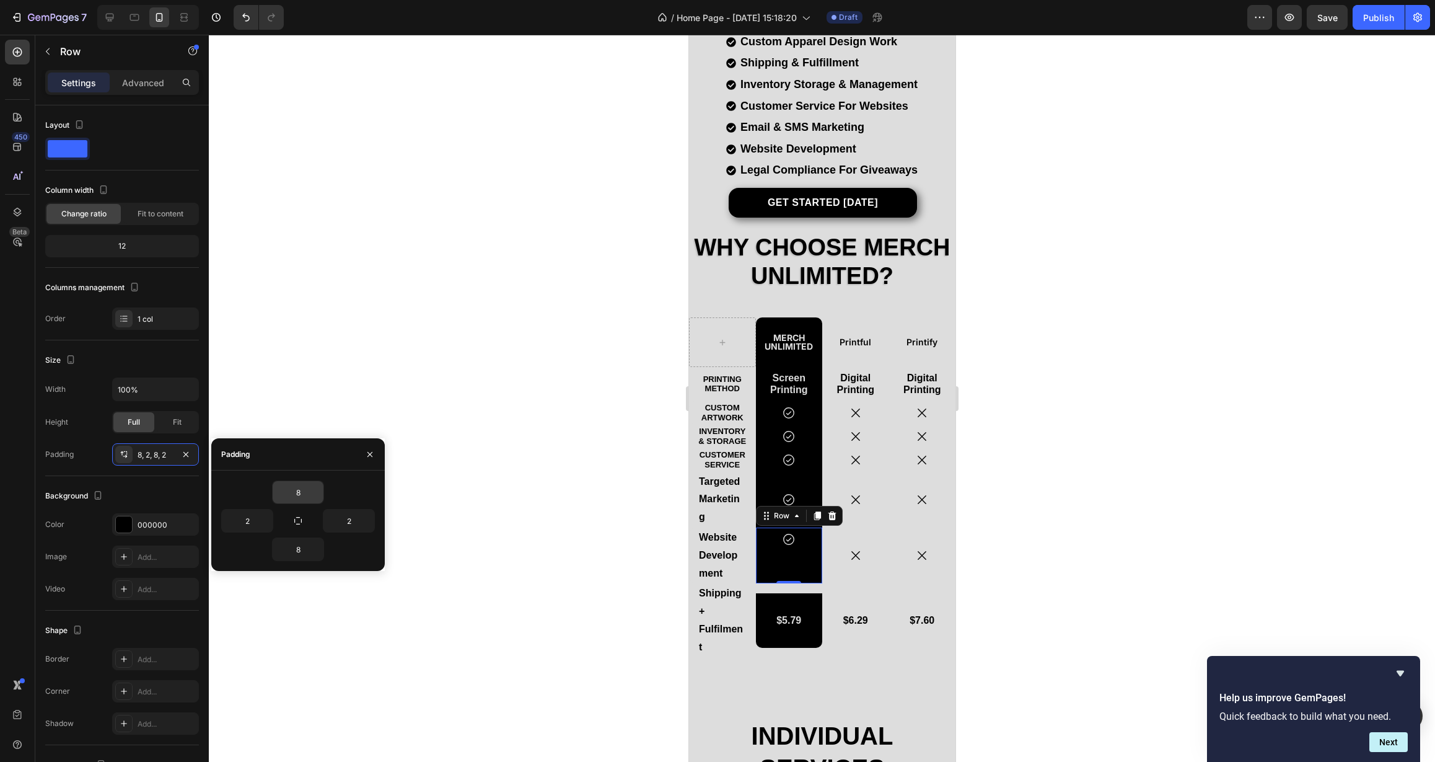
click at [244, 545] on div "8" at bounding box center [298, 549] width 154 height 24
click at [372, 457] on icon "button" at bounding box center [370, 454] width 10 height 10
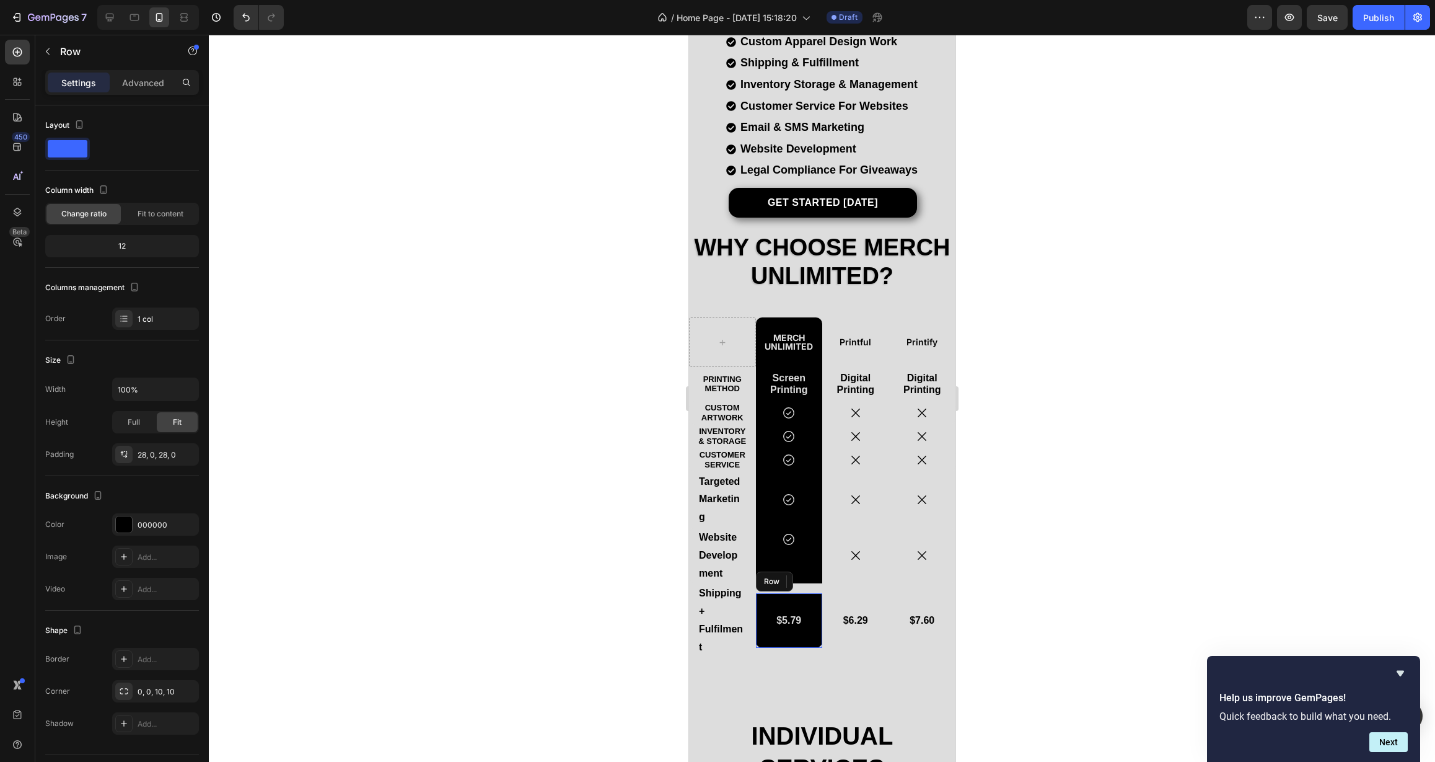
click at [773, 602] on div "$5.79 Text Block Row" at bounding box center [788, 620] width 67 height 55
click at [140, 428] on div "Full" at bounding box center [133, 422] width 41 height 20
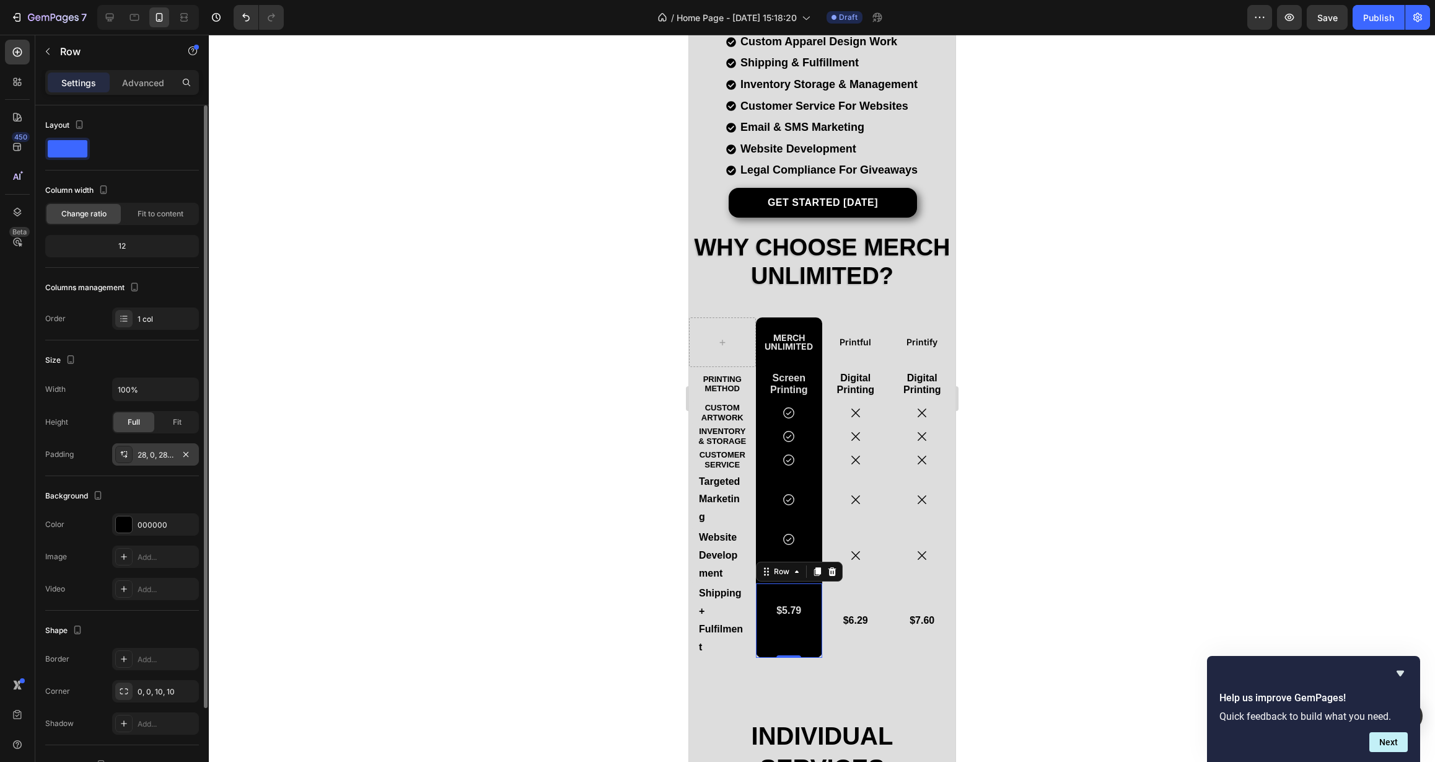
click at [154, 450] on div "28, 0, 28, 0" at bounding box center [156, 454] width 36 height 11
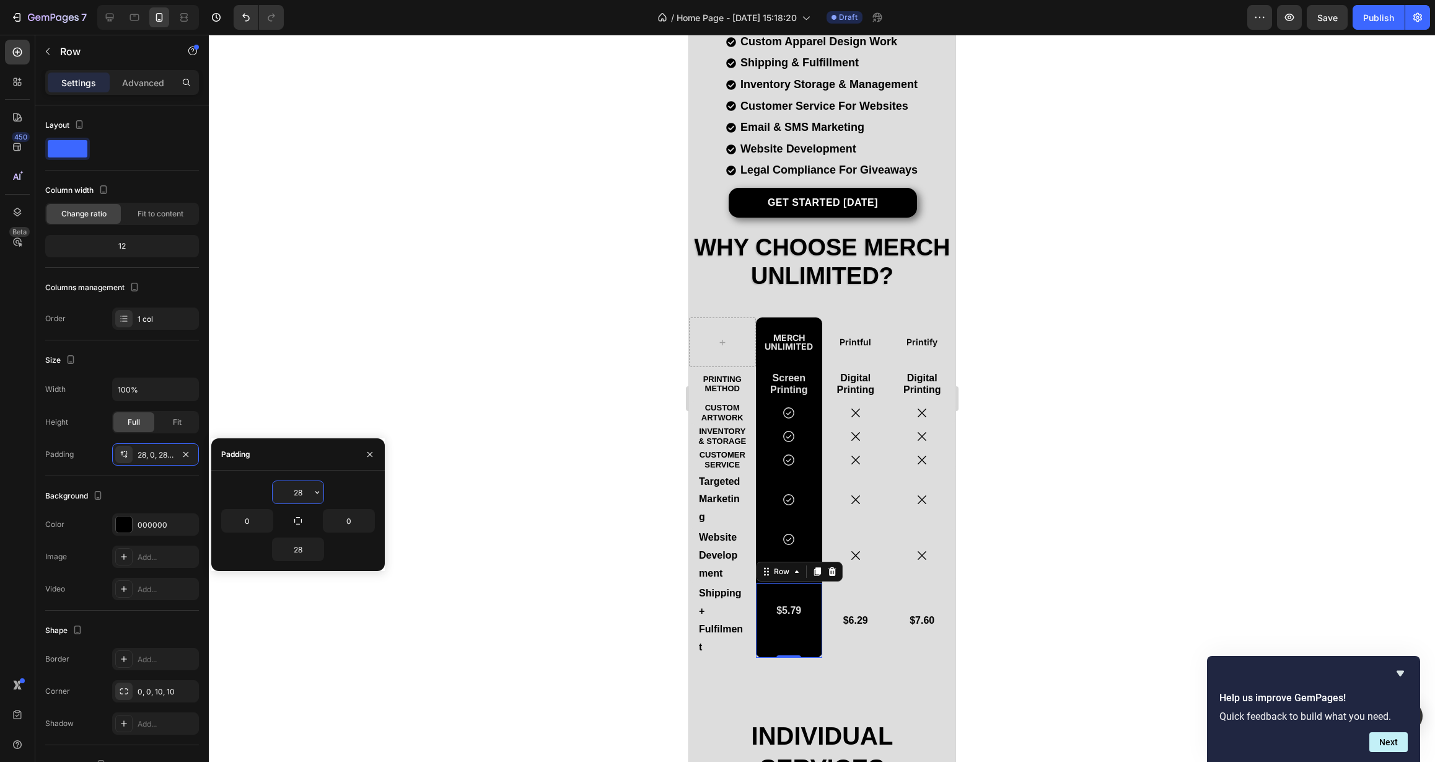
click at [292, 489] on input "28" at bounding box center [298, 492] width 51 height 22
drag, startPoint x: 293, startPoint y: 492, endPoint x: 312, endPoint y: 493, distance: 19.3
click at [312, 493] on div "28" at bounding box center [298, 492] width 51 height 22
type input "8"
click at [296, 553] on input "28" at bounding box center [298, 549] width 51 height 22
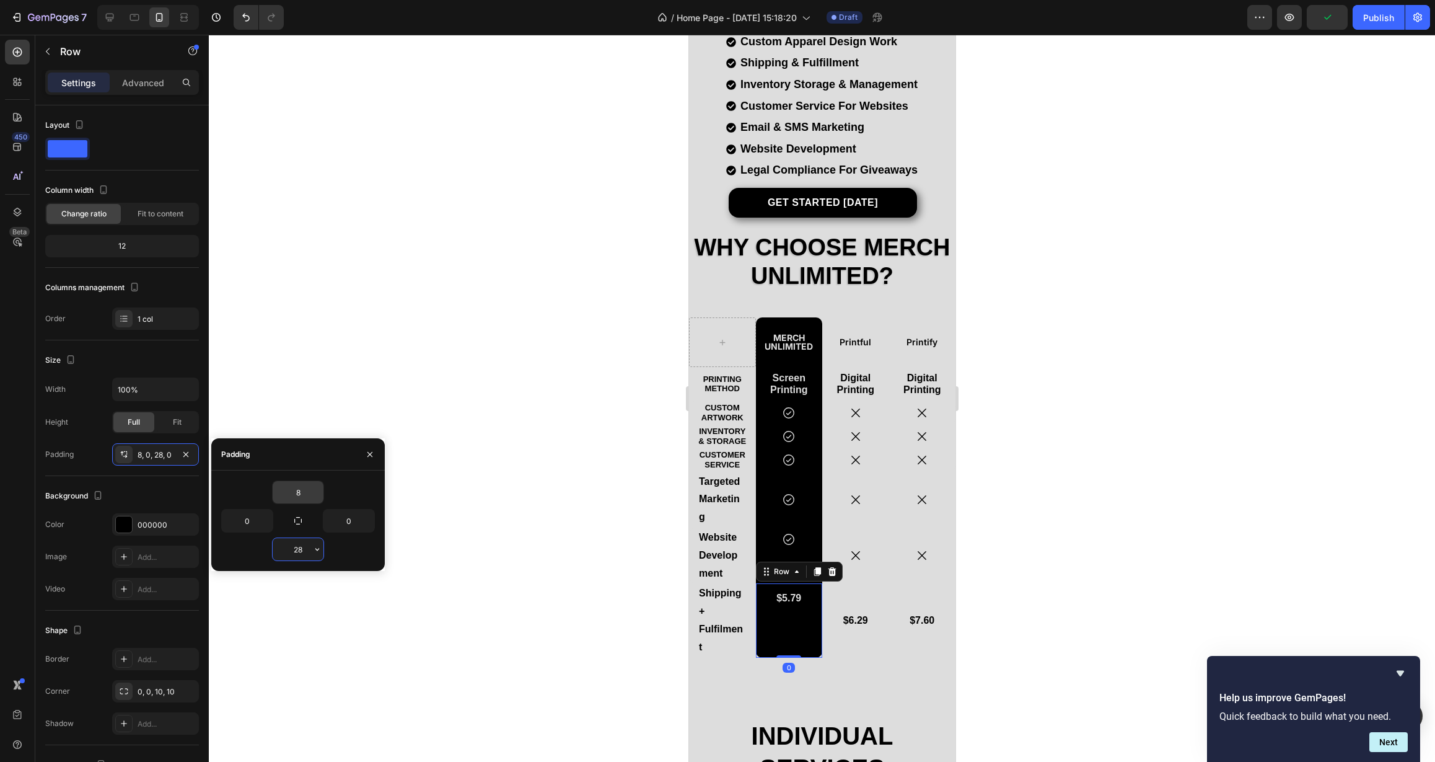
click at [297, 553] on input "28" at bounding box center [298, 549] width 51 height 22
type input "8"
click at [355, 525] on input "0" at bounding box center [349, 520] width 51 height 22
click at [352, 524] on input "0" at bounding box center [349, 520] width 51 height 22
click at [350, 524] on input "0" at bounding box center [349, 520] width 51 height 22
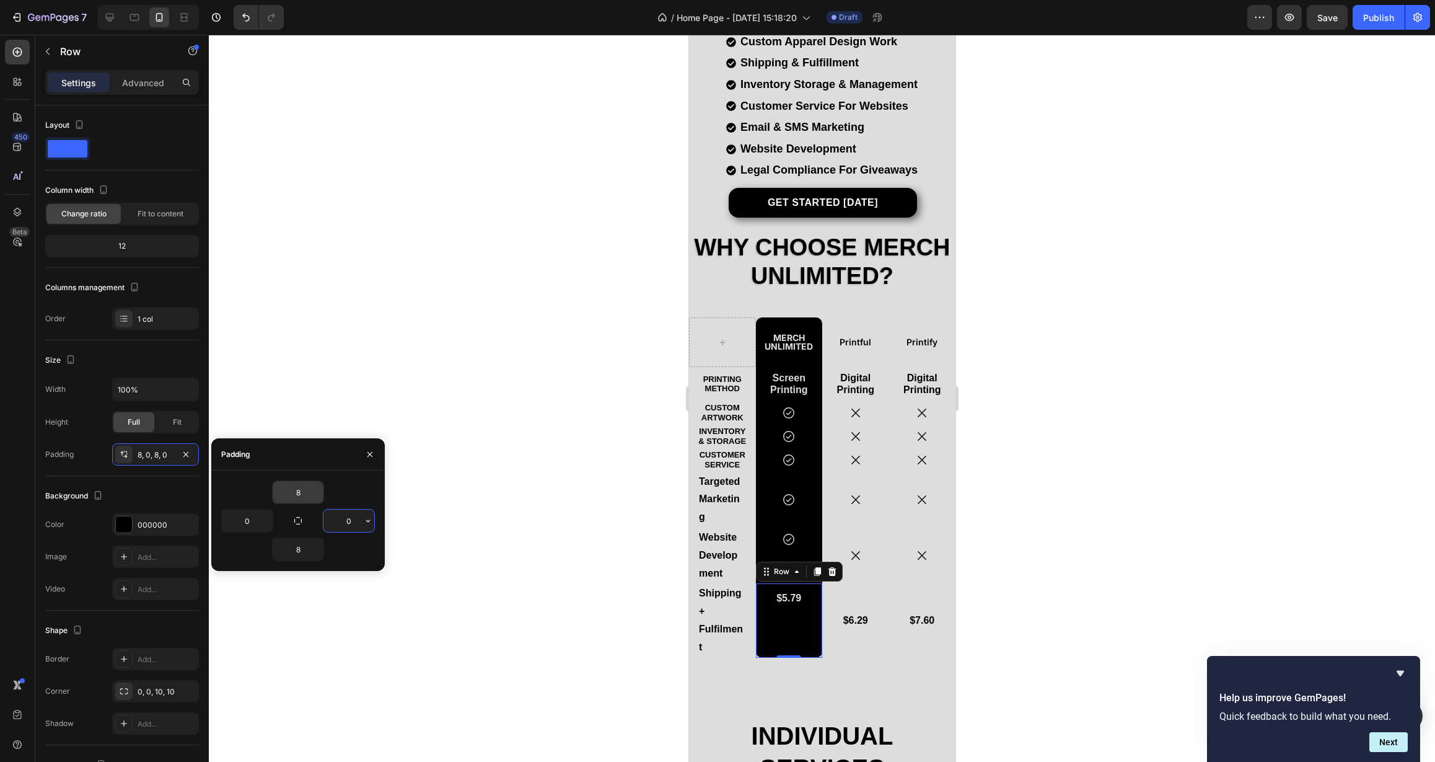
drag, startPoint x: 350, startPoint y: 522, endPoint x: 340, endPoint y: 522, distance: 9.9
click at [340, 522] on input "0" at bounding box center [349, 520] width 51 height 22
type input "2"
drag, startPoint x: 251, startPoint y: 523, endPoint x: 234, endPoint y: 523, distance: 17.4
click at [234, 523] on input "0" at bounding box center [247, 520] width 51 height 22
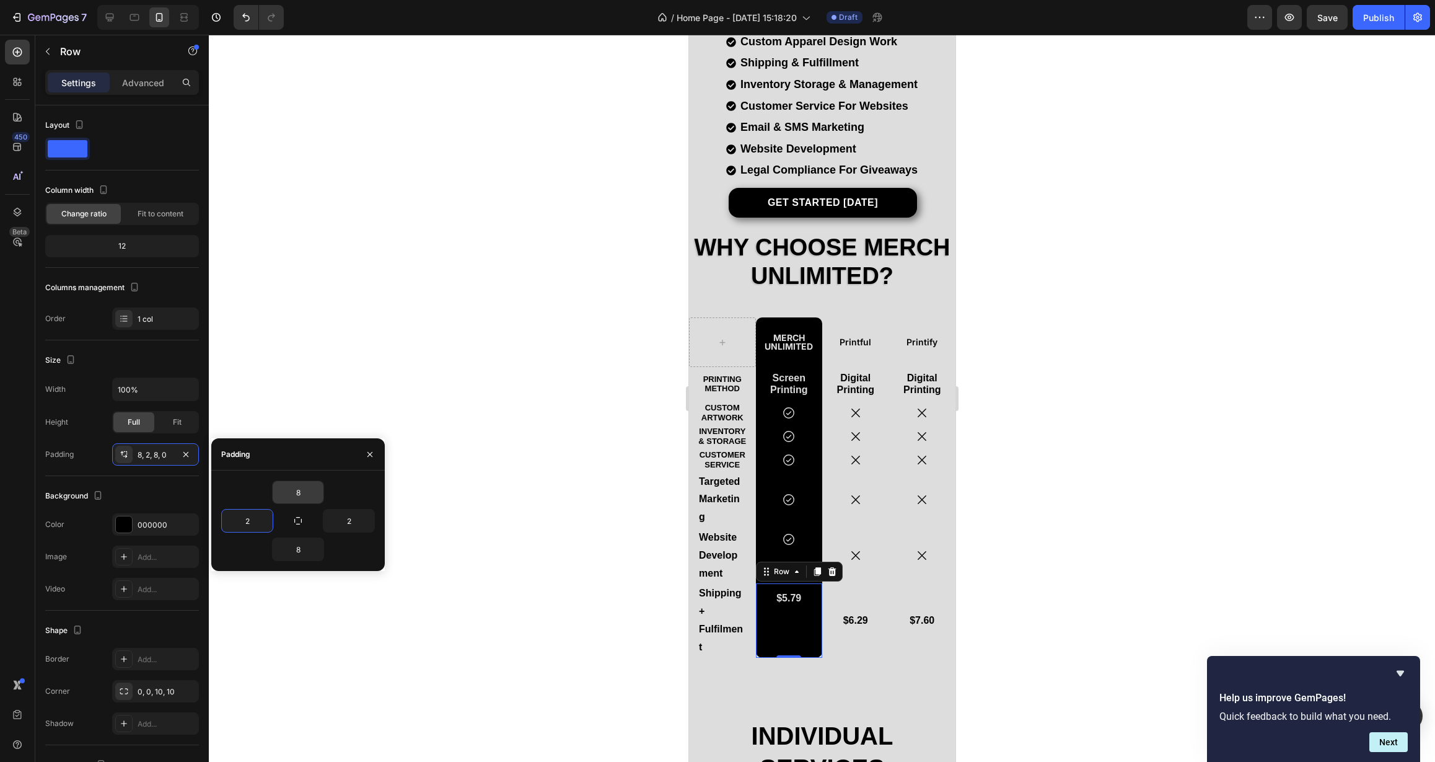
type input "2"
click at [239, 493] on div "8" at bounding box center [298, 492] width 154 height 24
click at [374, 455] on icon "button" at bounding box center [370, 454] width 10 height 10
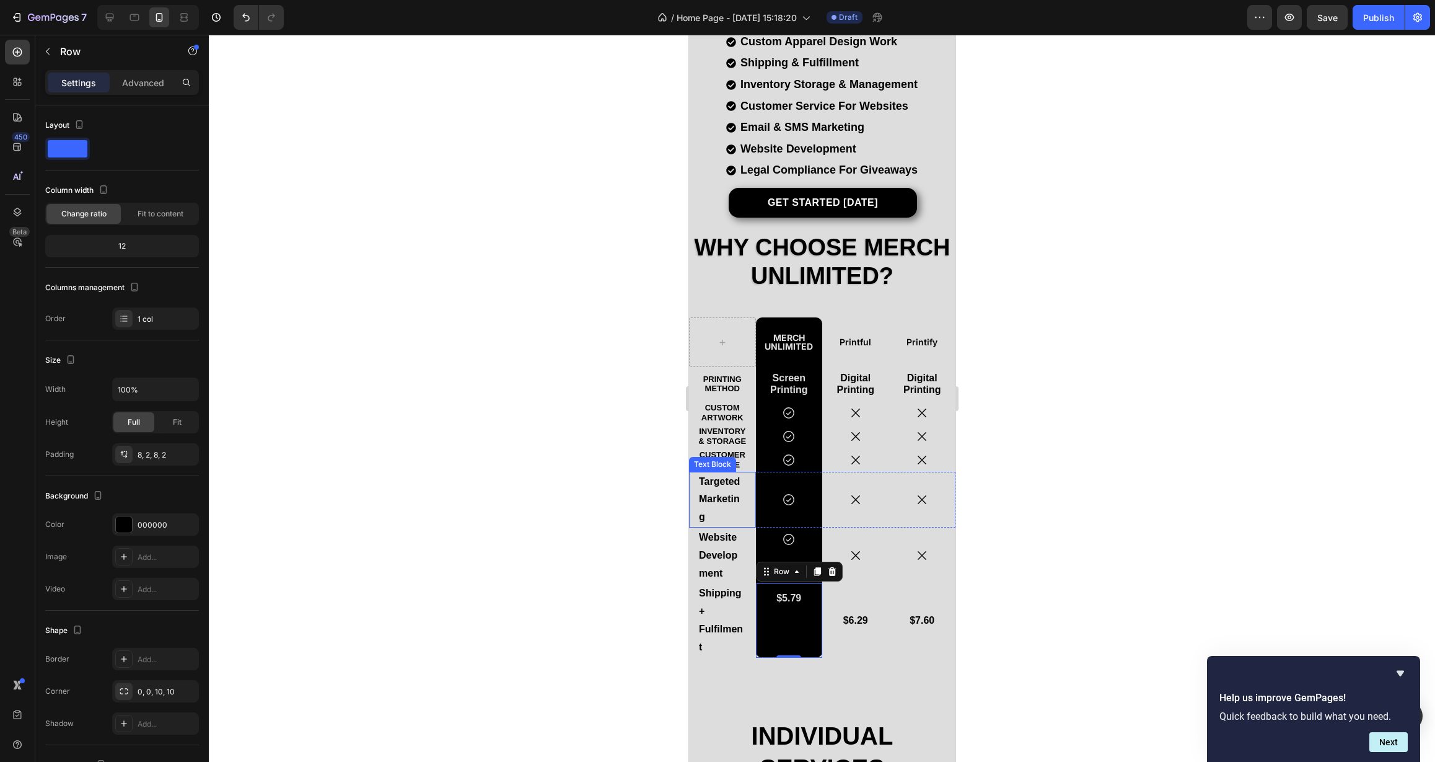
click at [723, 502] on p "Targeted Marketing" at bounding box center [721, 499] width 47 height 53
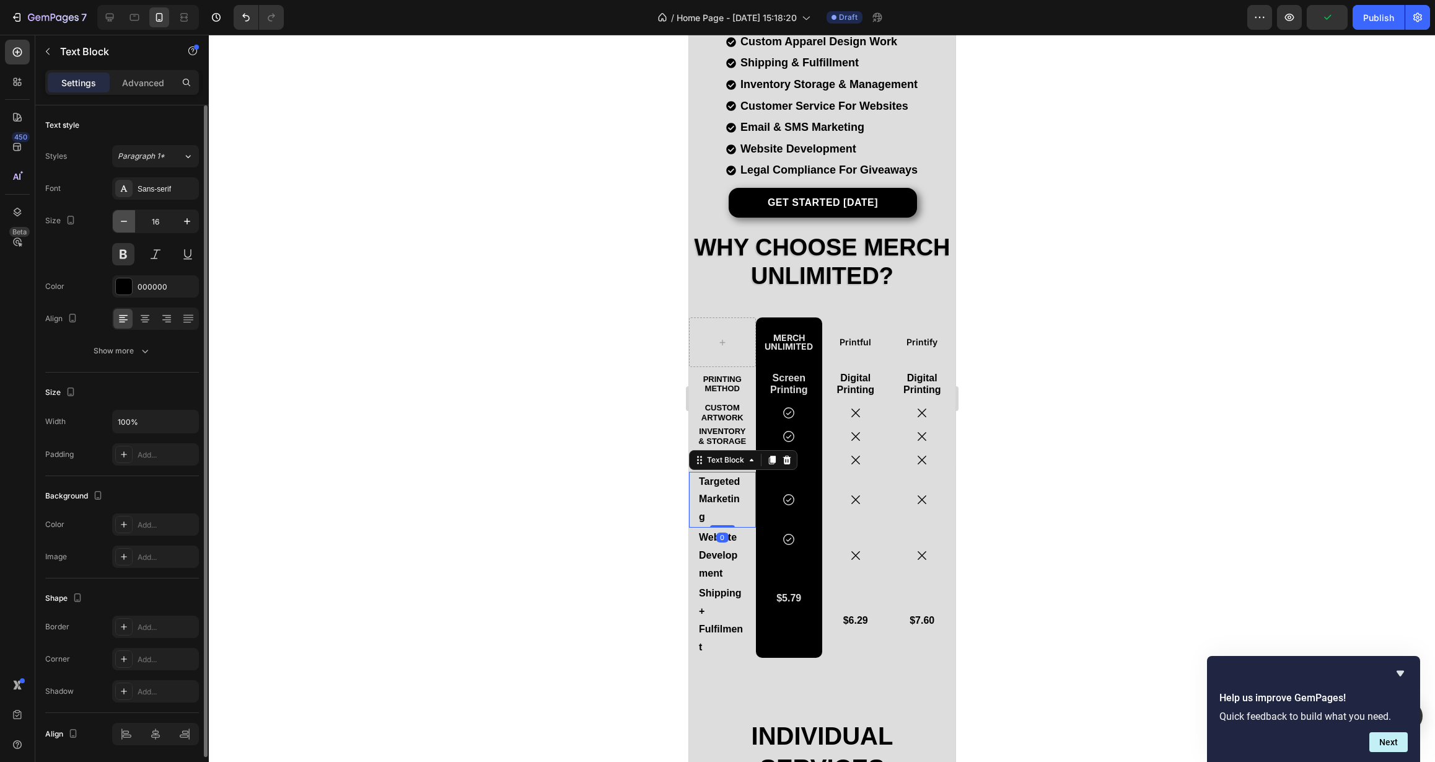
click at [121, 221] on icon "button" at bounding box center [124, 221] width 12 height 12
click at [121, 221] on icon "button" at bounding box center [124, 221] width 6 height 1
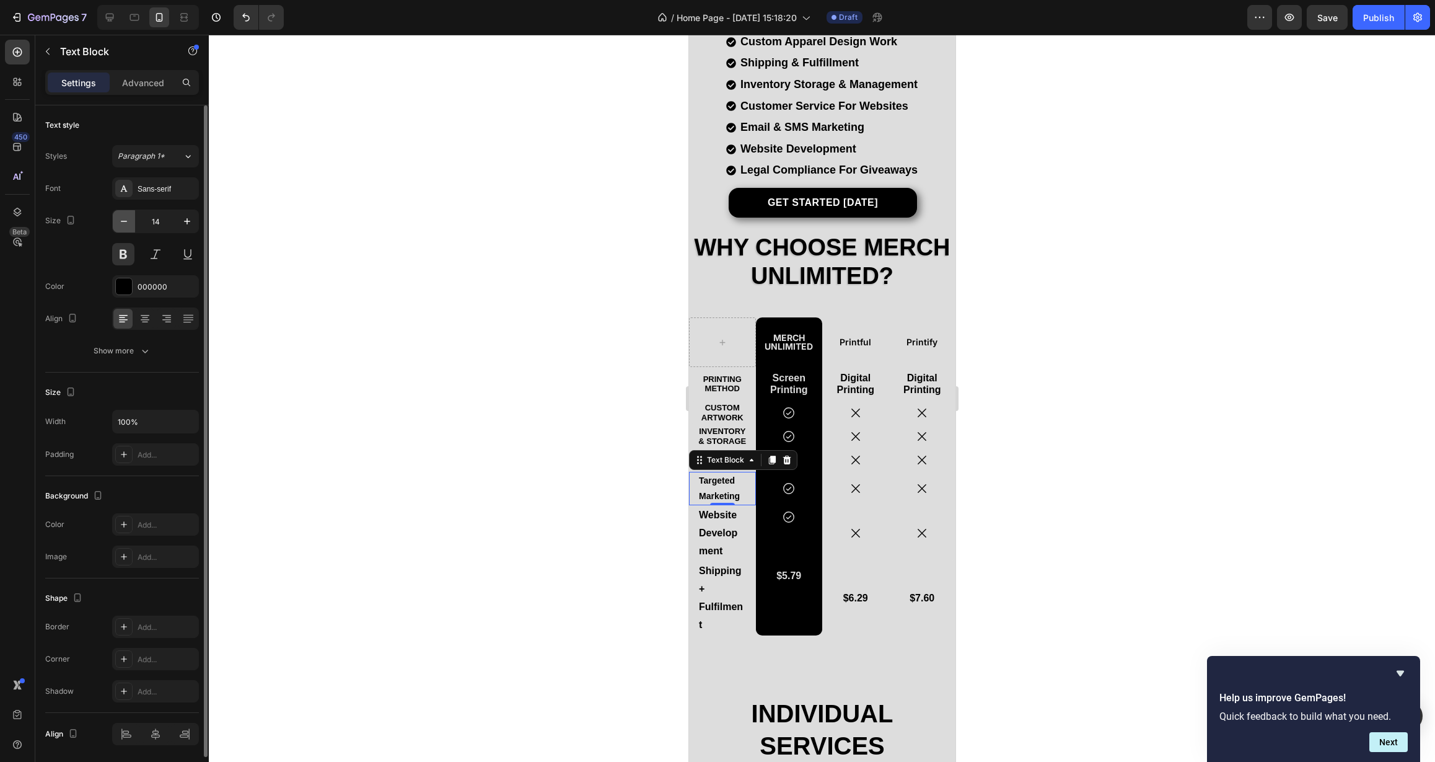
click at [121, 221] on icon "button" at bounding box center [124, 221] width 6 height 1
type input "13"
click at [131, 348] on div "Show more" at bounding box center [123, 351] width 58 height 12
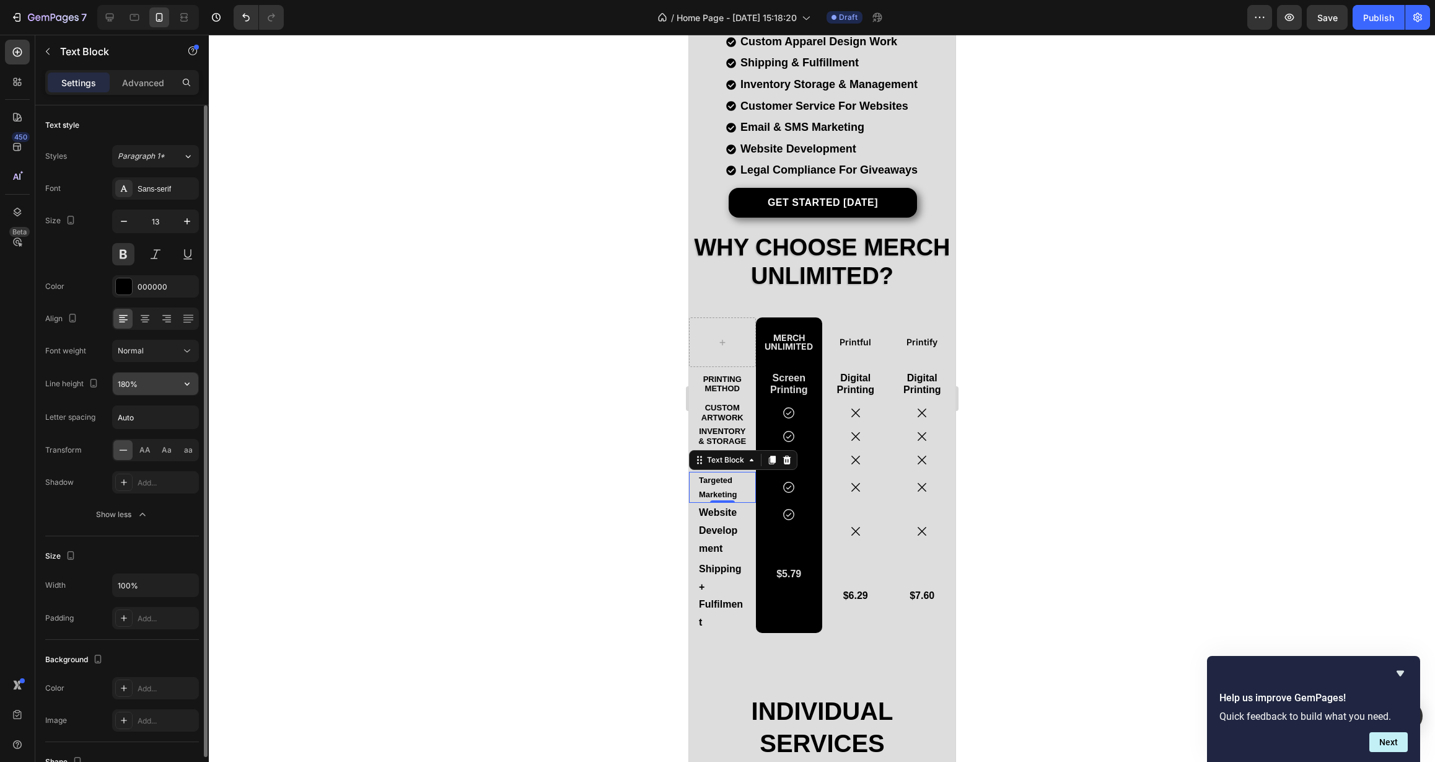
click at [150, 385] on input "180%" at bounding box center [156, 383] width 86 height 22
click at [182, 384] on icon "button" at bounding box center [187, 383] width 12 height 12
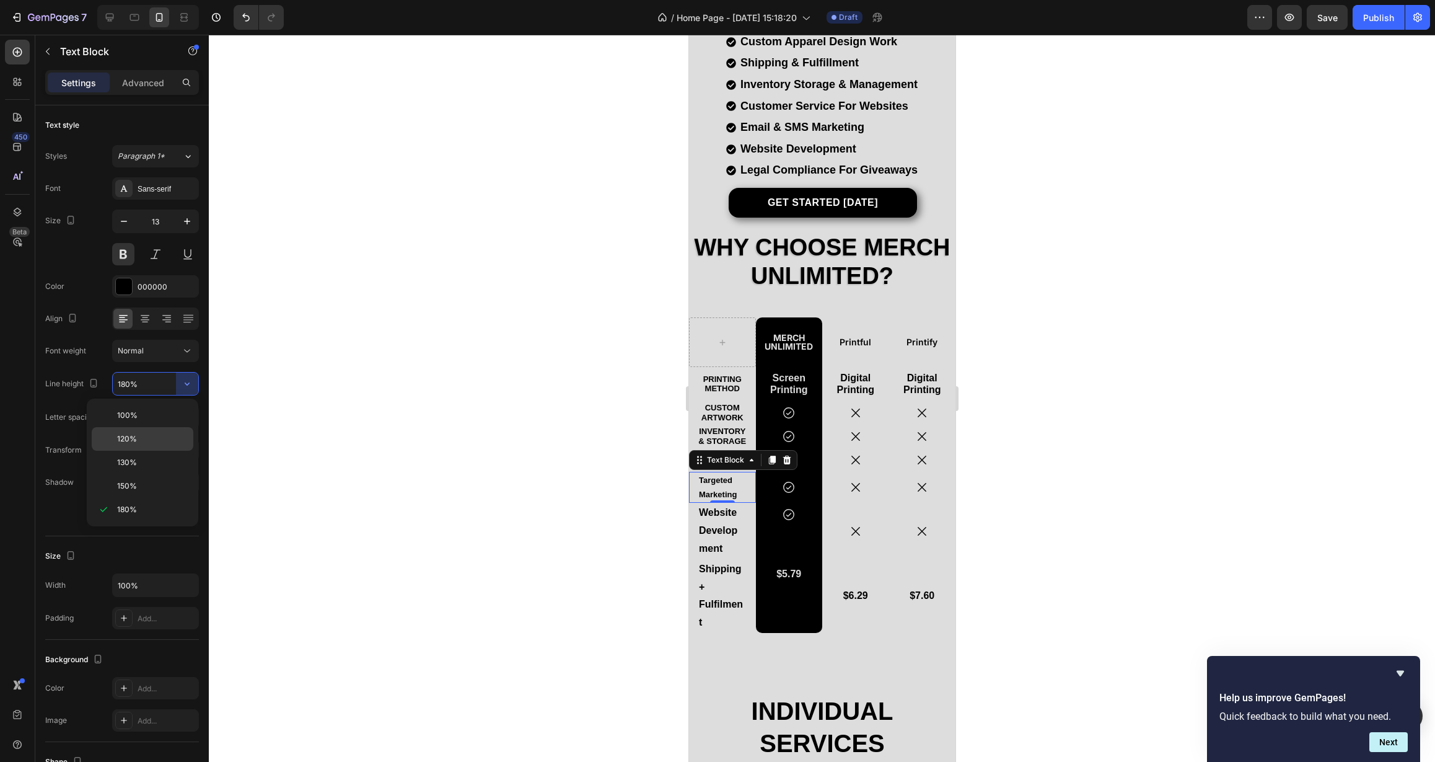
click at [147, 443] on p "120%" at bounding box center [152, 438] width 71 height 11
type input "120%"
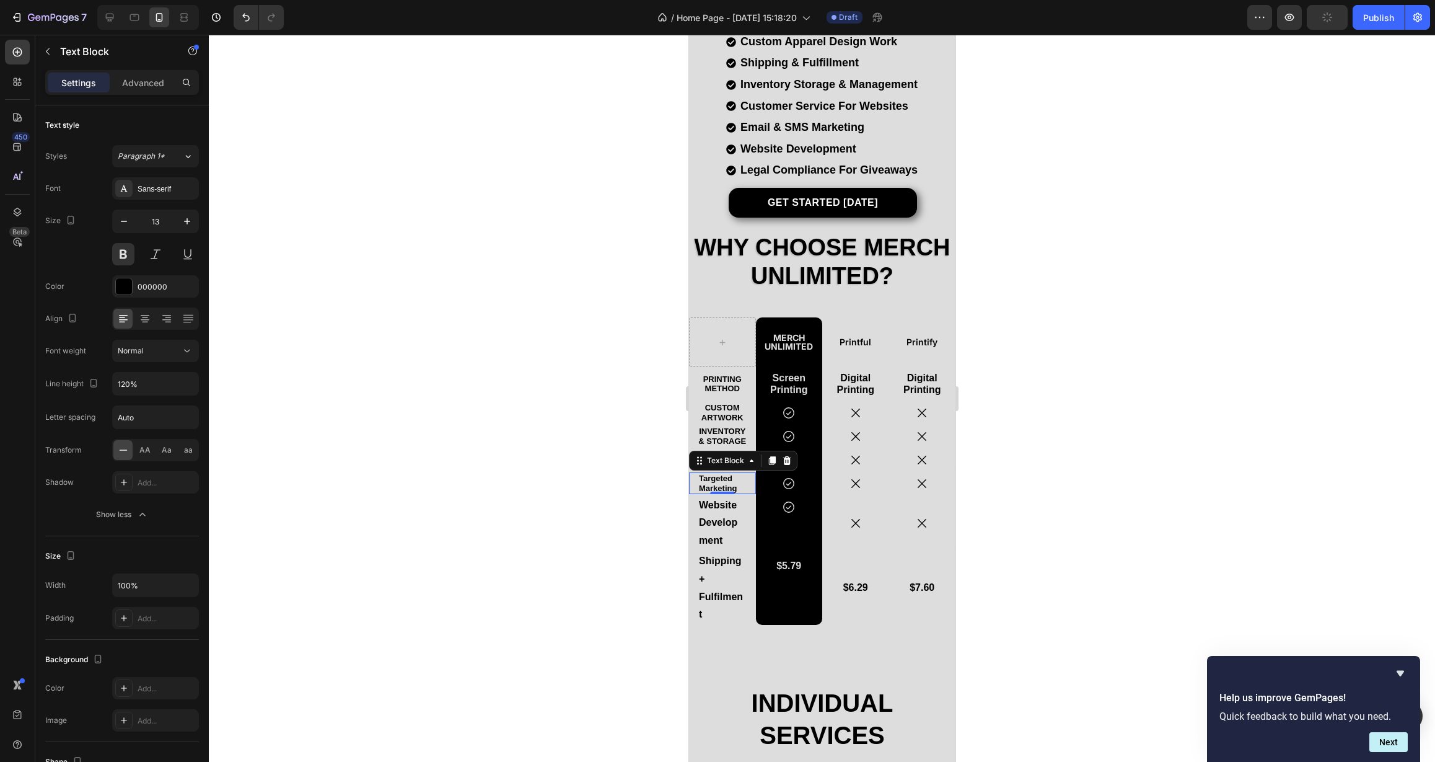
click at [725, 504] on div "0" at bounding box center [722, 504] width 12 height 10
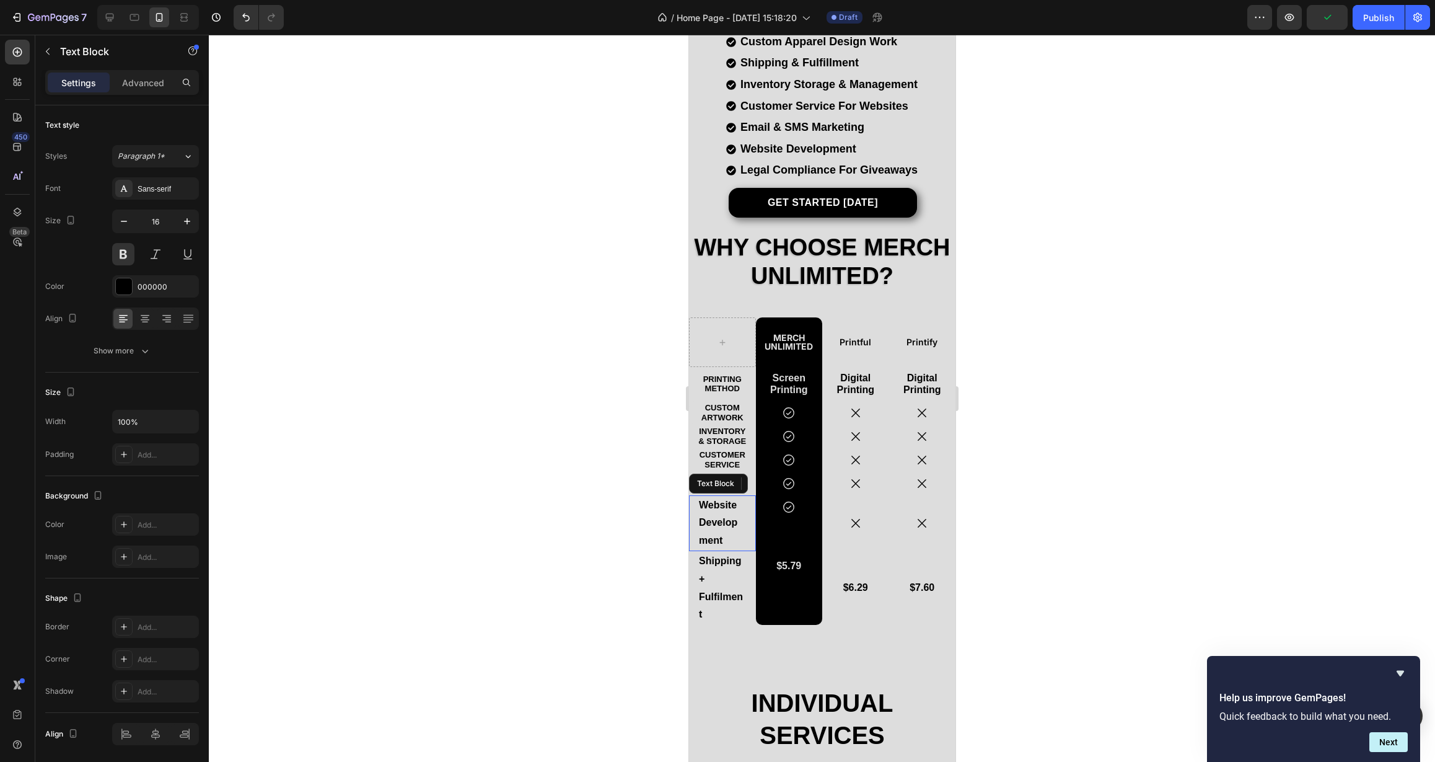
click at [729, 529] on p "Website Development" at bounding box center [721, 522] width 47 height 53
click at [122, 223] on icon "button" at bounding box center [124, 221] width 12 height 12
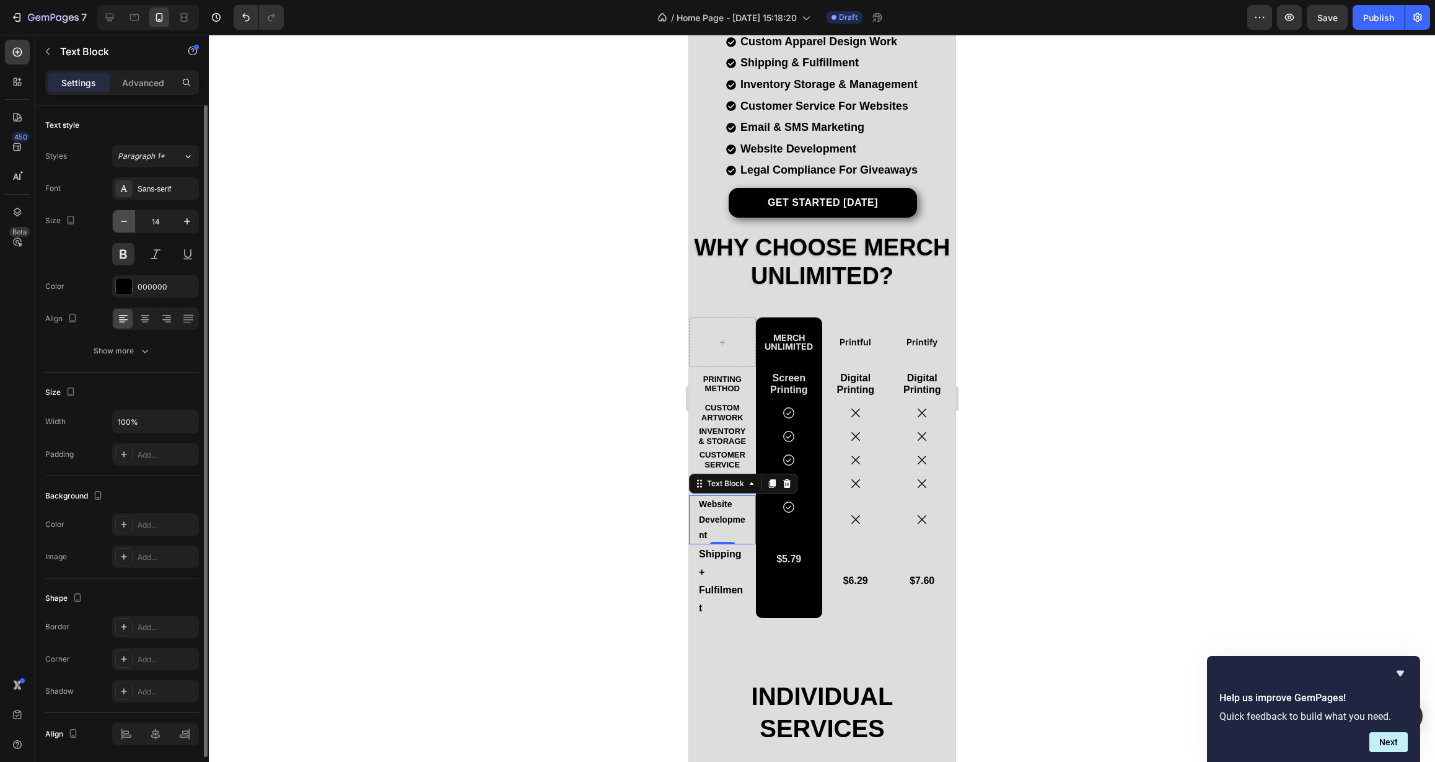
click at [122, 223] on icon "button" at bounding box center [124, 221] width 12 height 12
type input "13"
click at [131, 347] on div "Show more" at bounding box center [123, 351] width 58 height 12
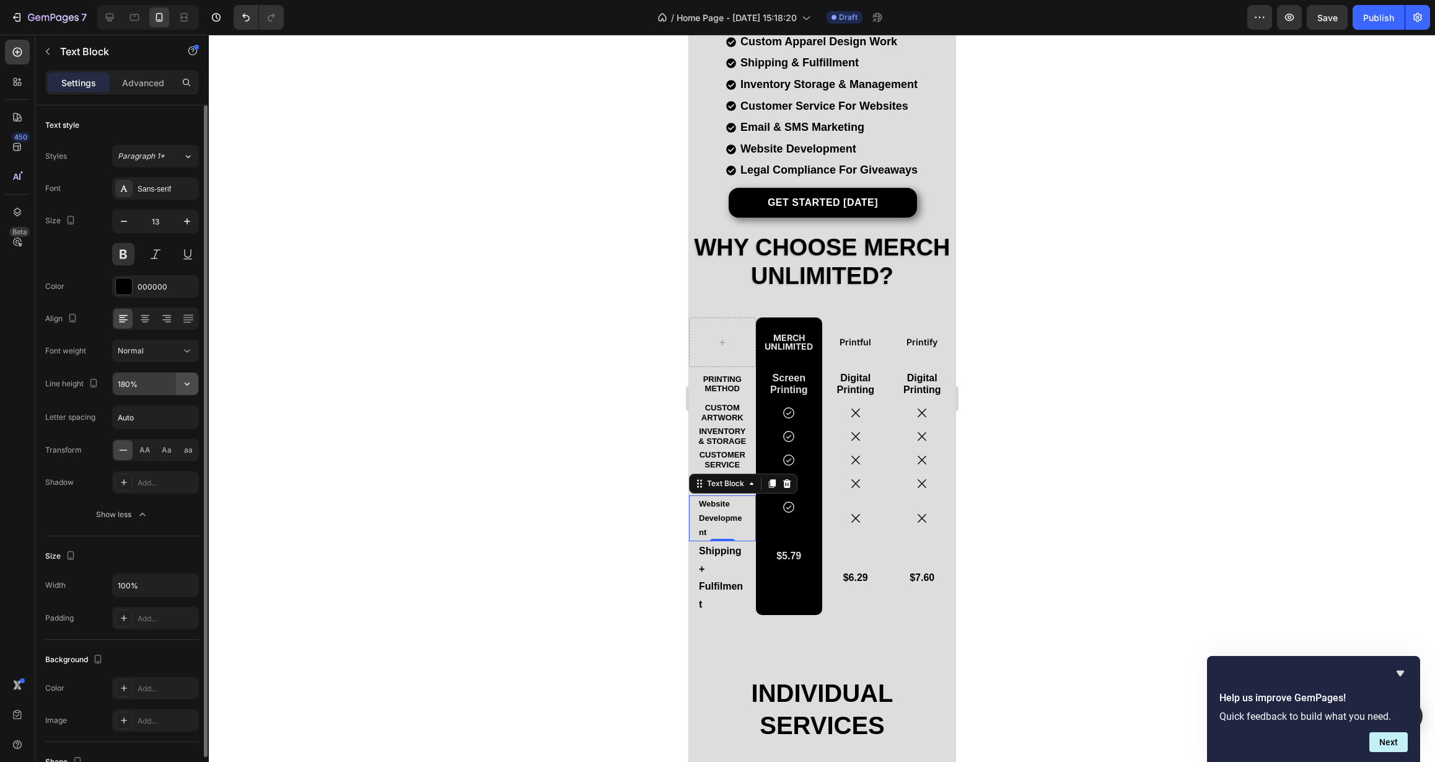
click at [187, 386] on icon "button" at bounding box center [187, 383] width 12 height 12
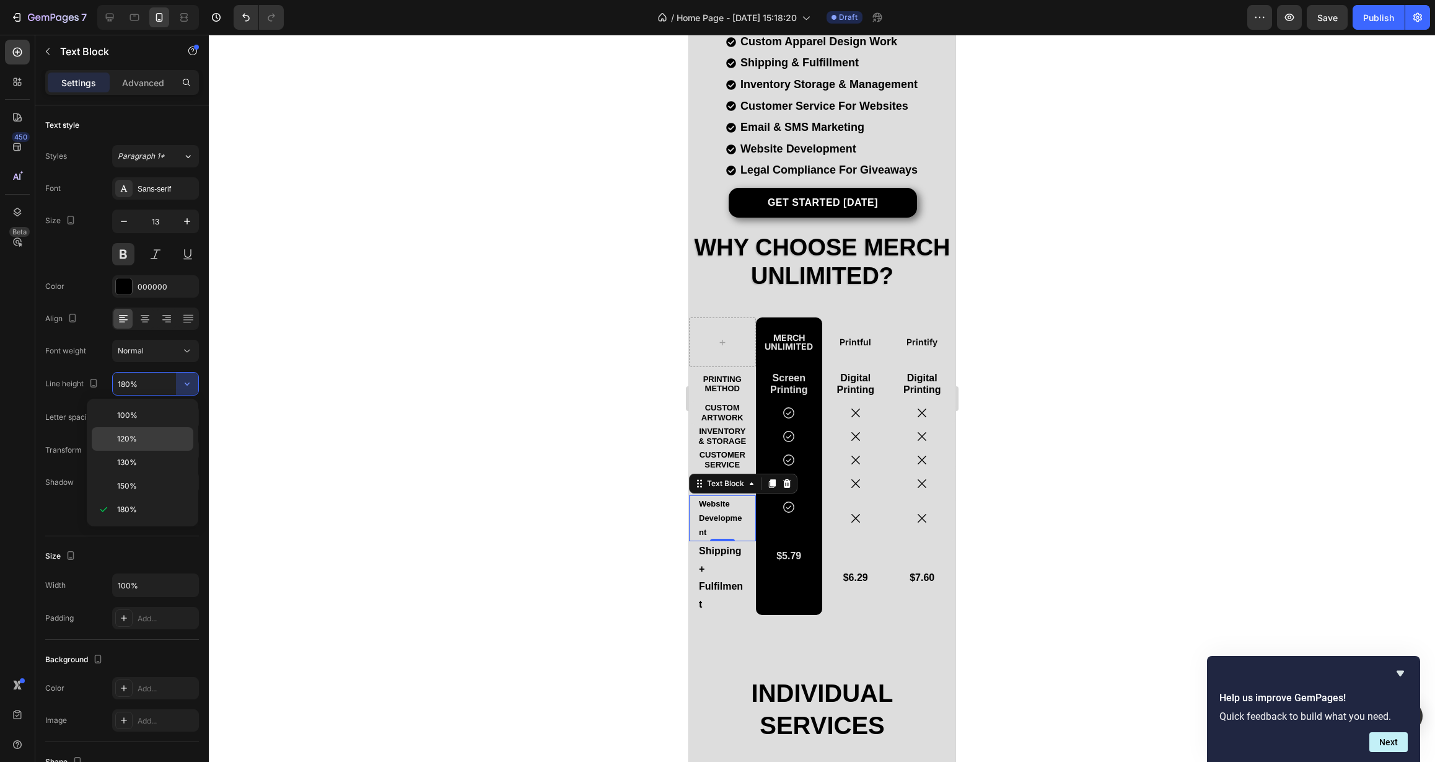
click at [148, 434] on p "120%" at bounding box center [152, 438] width 71 height 11
type input "120%"
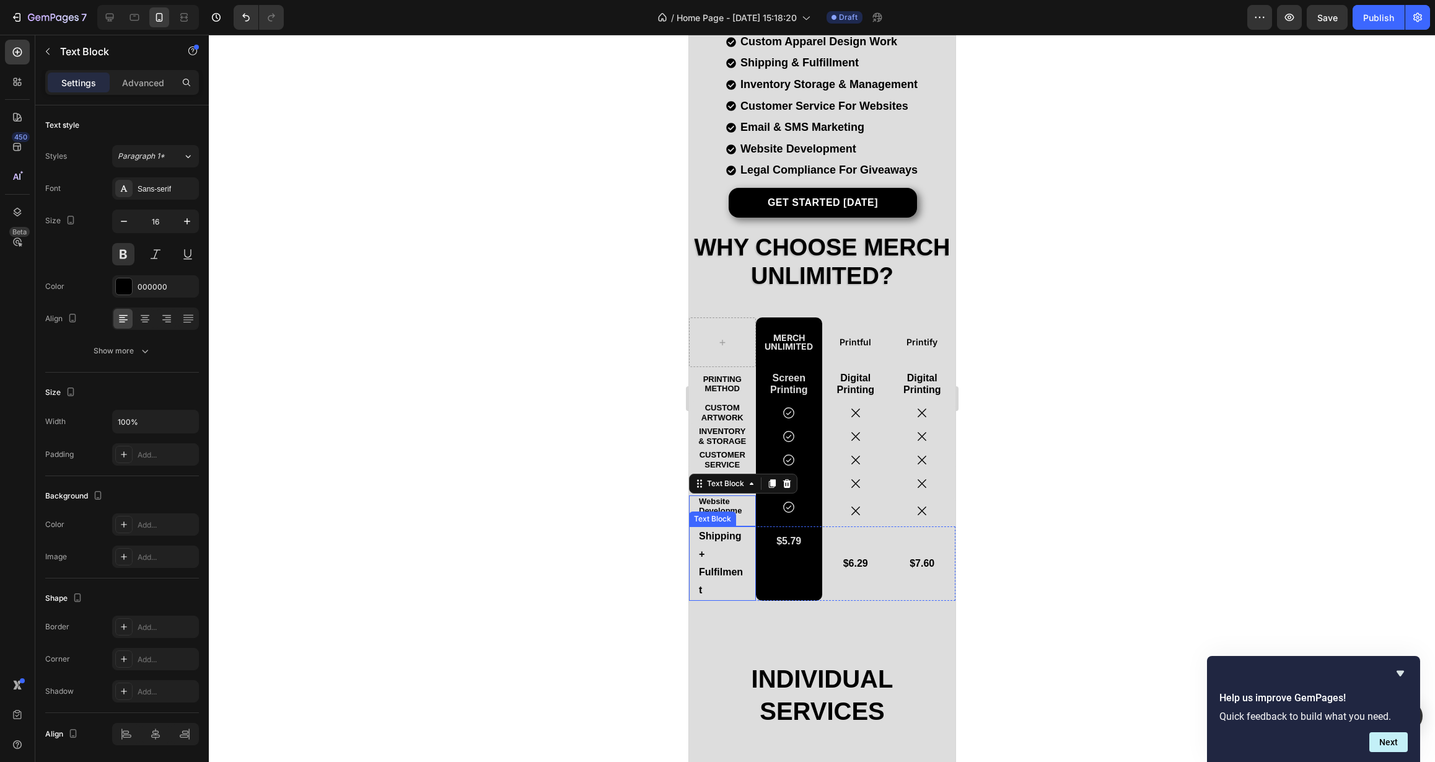
click at [728, 552] on p "Shipping + Fulfilment" at bounding box center [721, 562] width 47 height 71
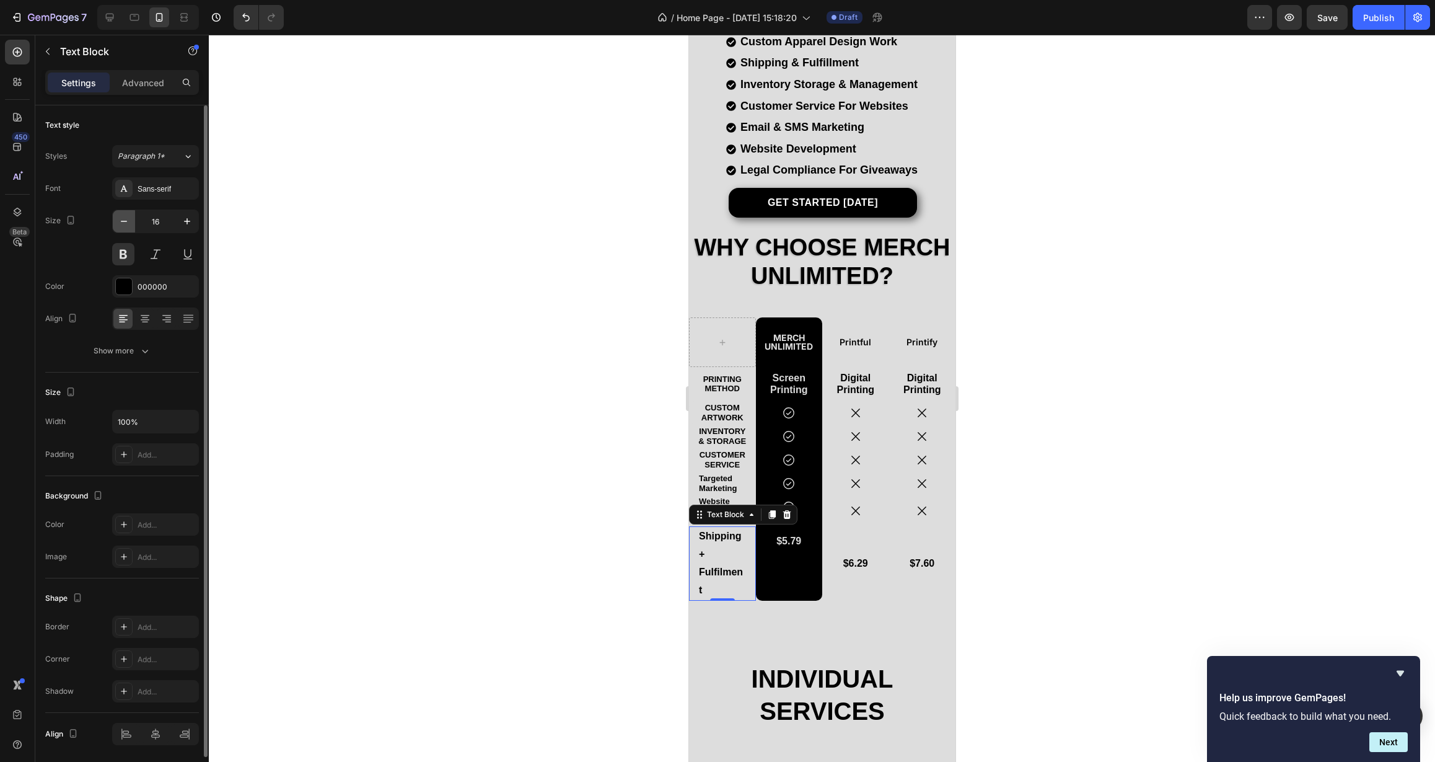
click at [123, 227] on button "button" at bounding box center [124, 221] width 22 height 22
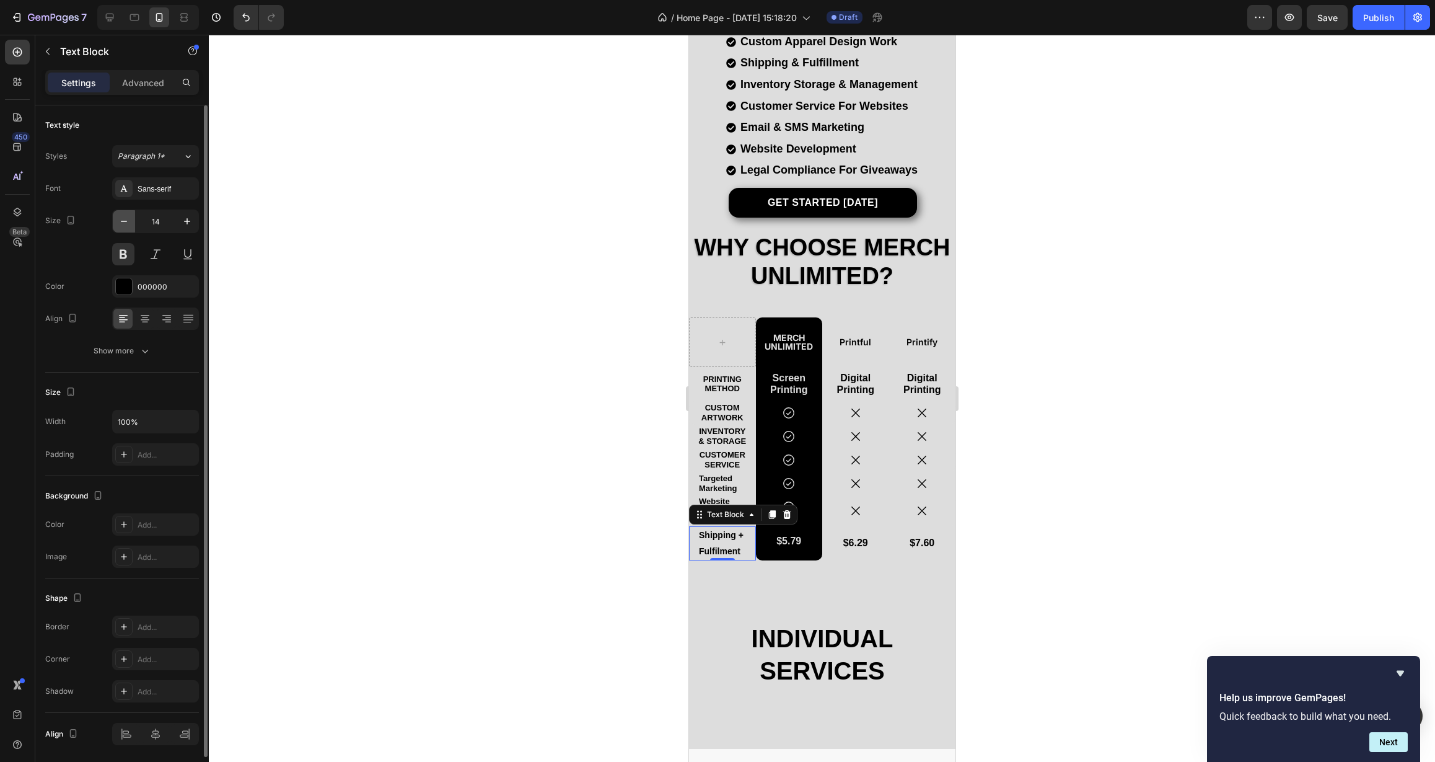
click at [123, 227] on button "button" at bounding box center [124, 221] width 22 height 22
type input "13"
click at [144, 320] on icon at bounding box center [145, 318] width 12 height 12
click at [144, 351] on icon "button" at bounding box center [145, 351] width 12 height 12
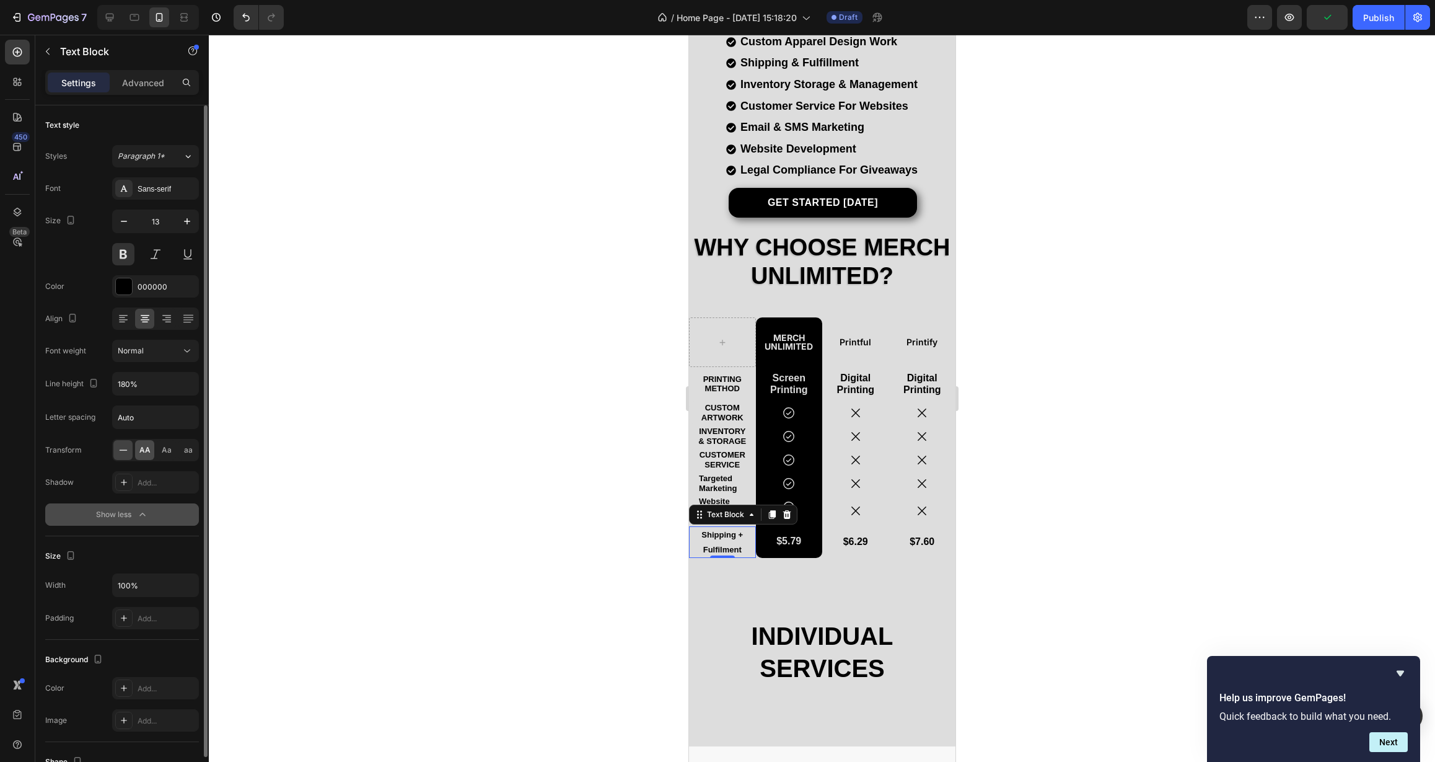
click at [149, 447] on span "AA" at bounding box center [144, 449] width 11 height 11
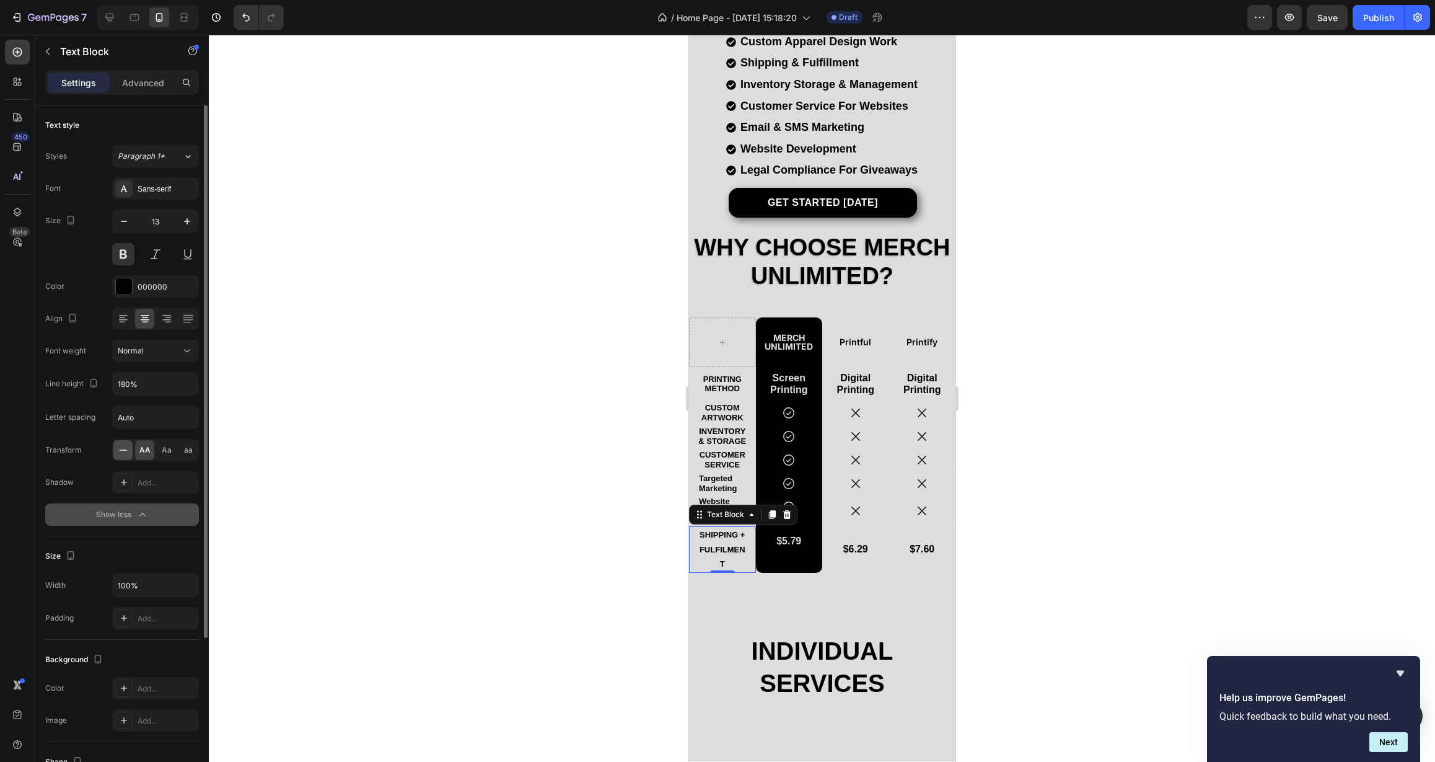
click at [121, 452] on icon at bounding box center [123, 450] width 12 height 12
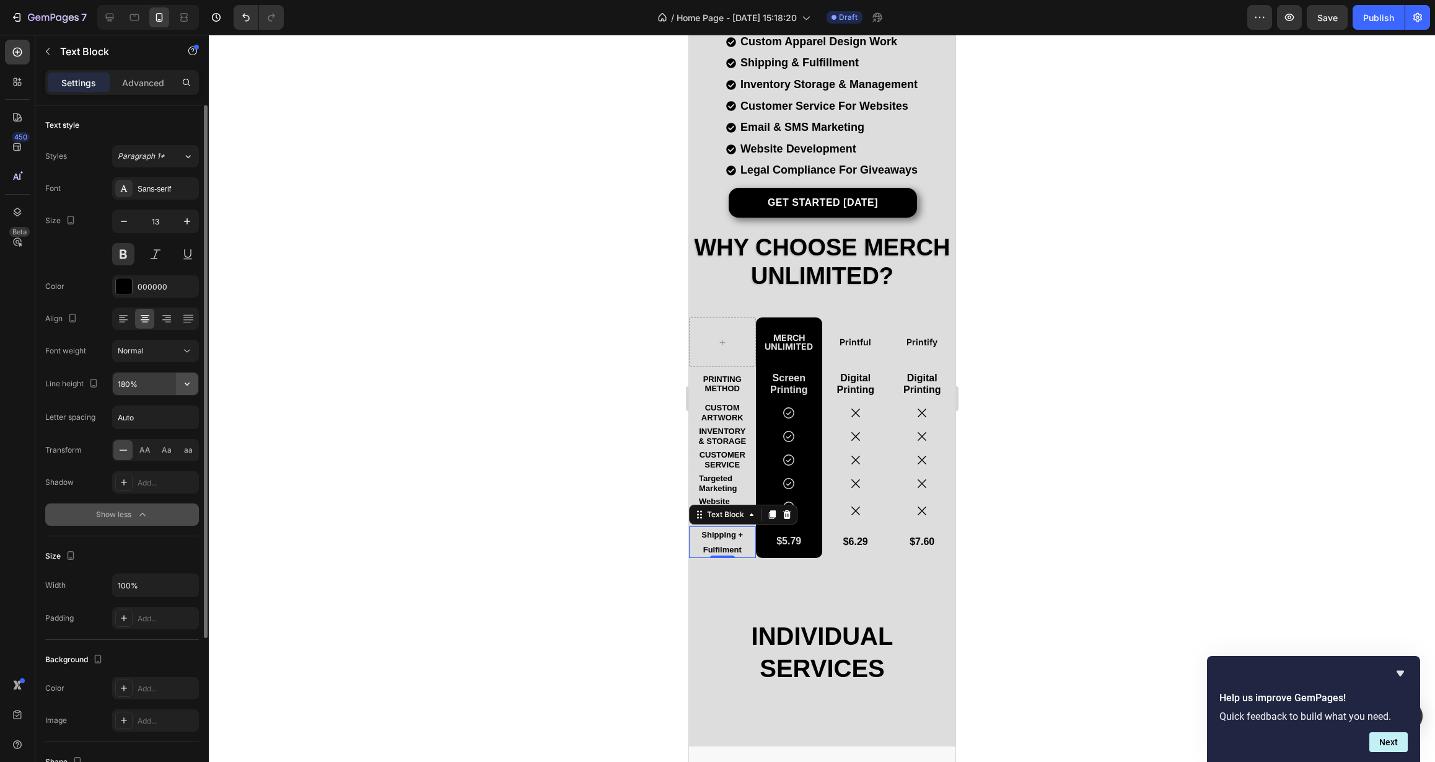
click at [192, 386] on icon "button" at bounding box center [187, 383] width 12 height 12
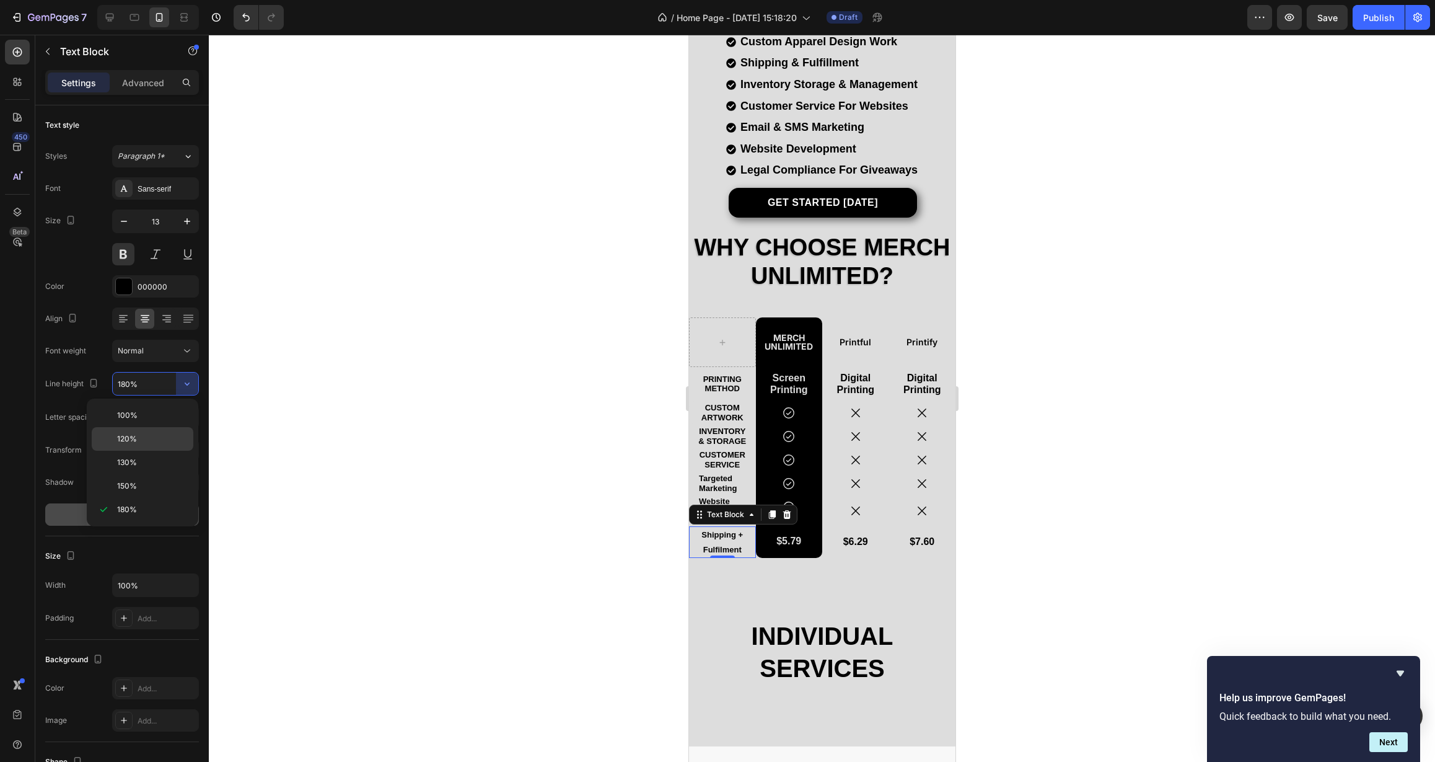
click at [136, 439] on span "120%" at bounding box center [127, 438] width 20 height 11
type input "120%"
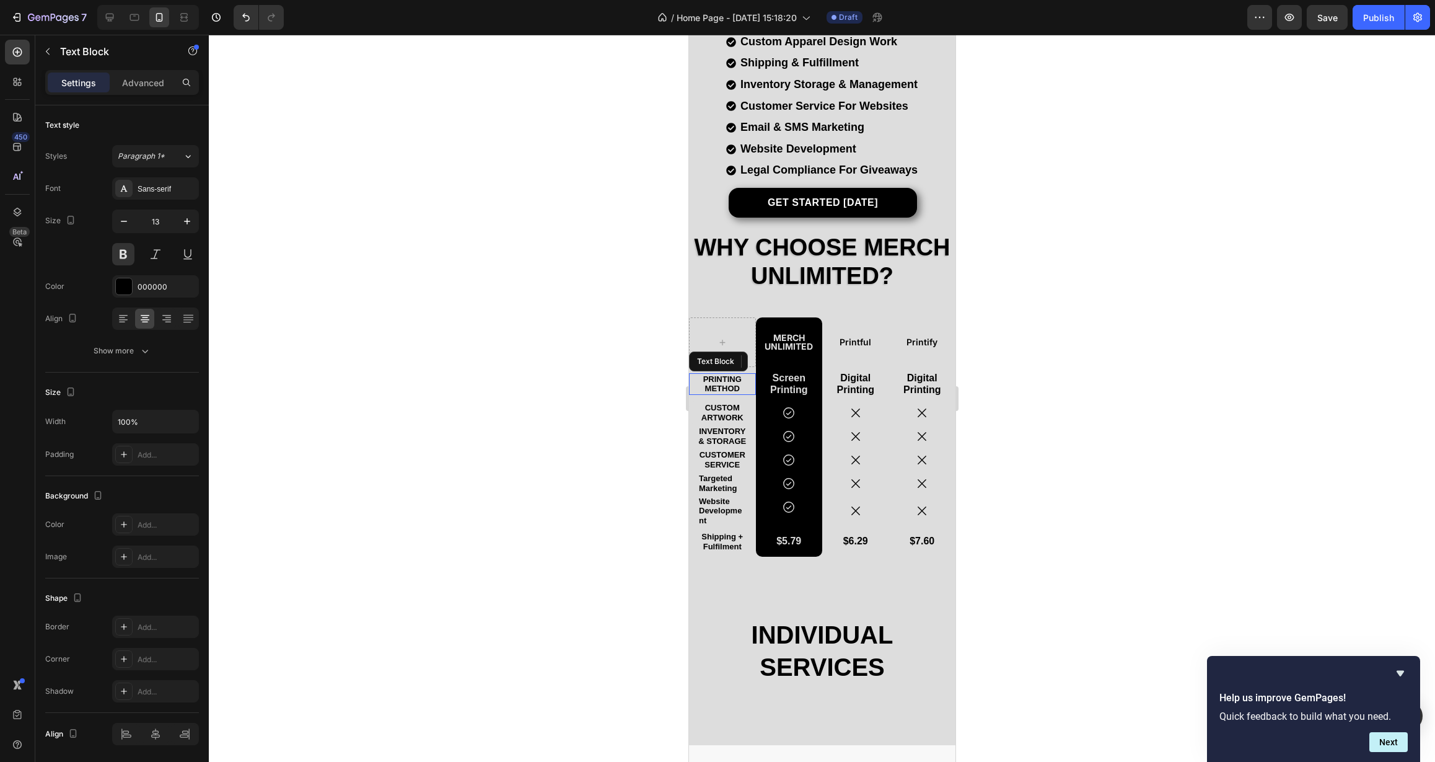
click at [734, 374] on p "Printing Method" at bounding box center [721, 383] width 47 height 19
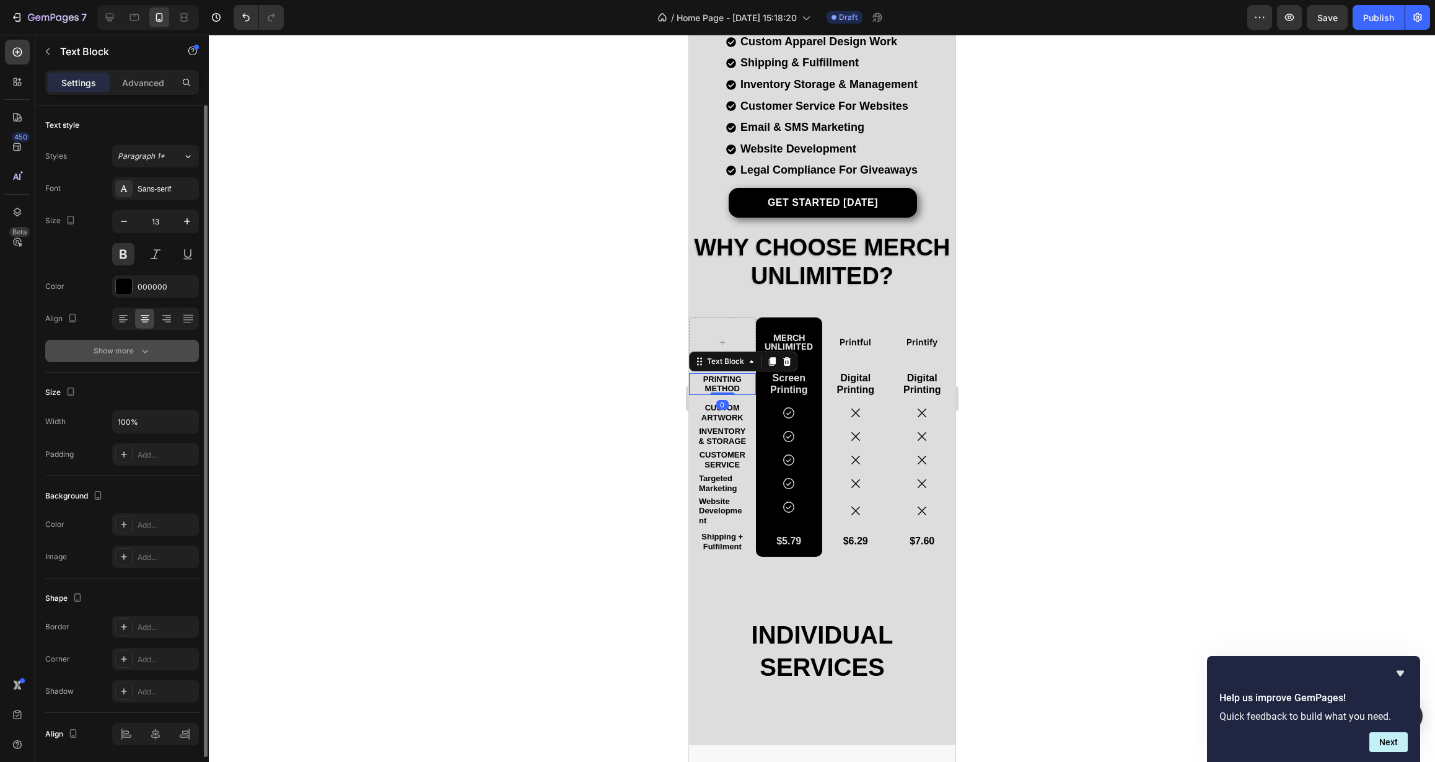
click at [136, 358] on button "Show more" at bounding box center [122, 351] width 154 height 22
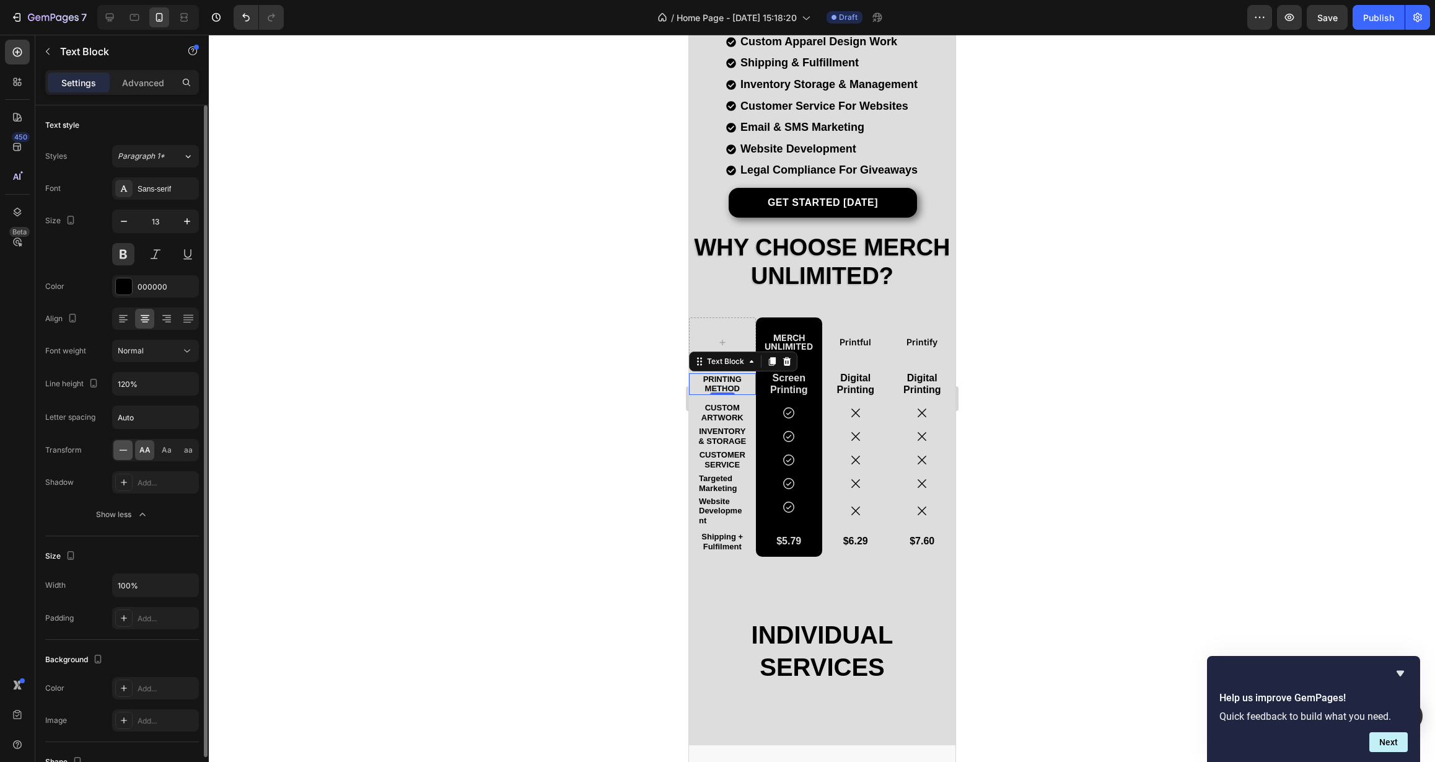
click at [127, 454] on icon at bounding box center [123, 450] width 12 height 12
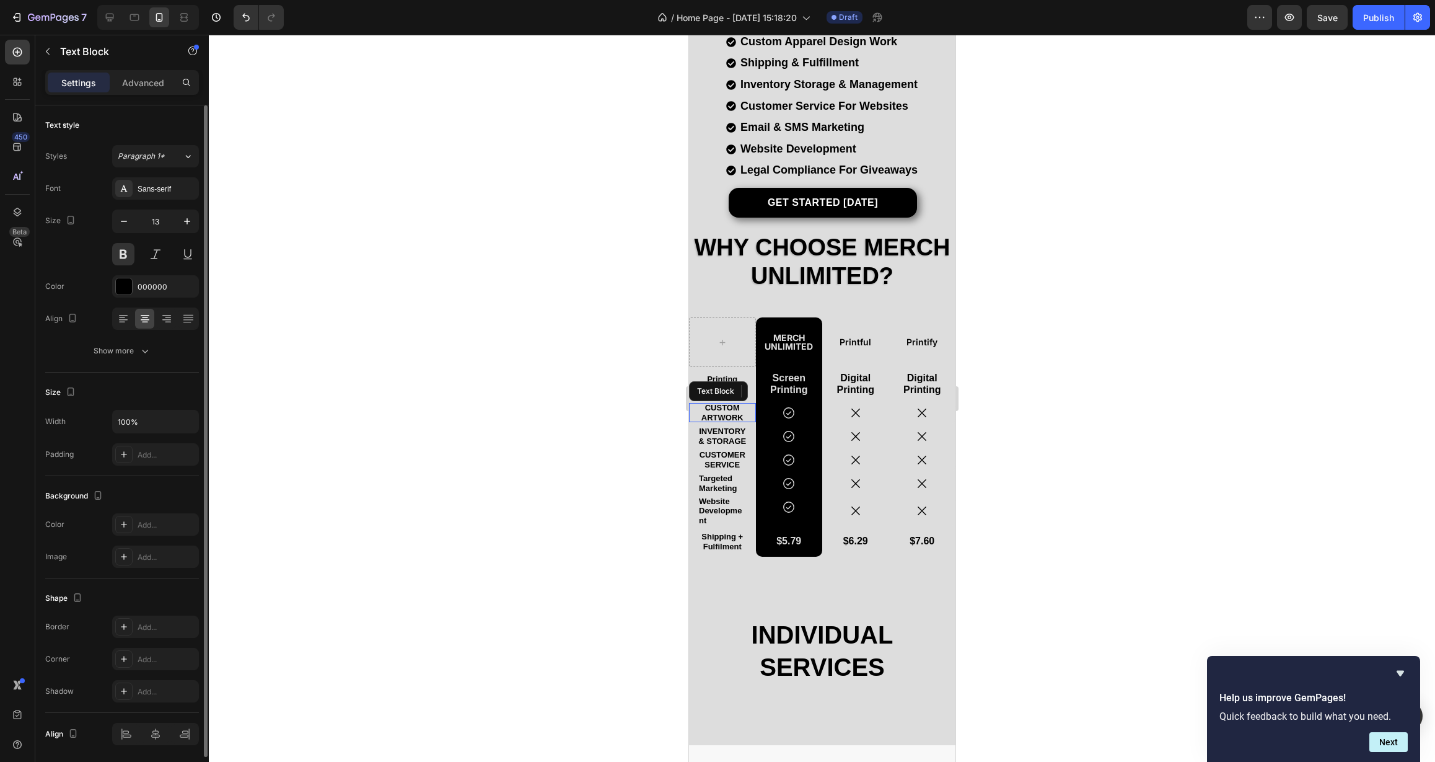
click at [716, 413] on p "Custom Artwork" at bounding box center [722, 412] width 50 height 19
click at [144, 355] on icon "button" at bounding box center [145, 351] width 12 height 12
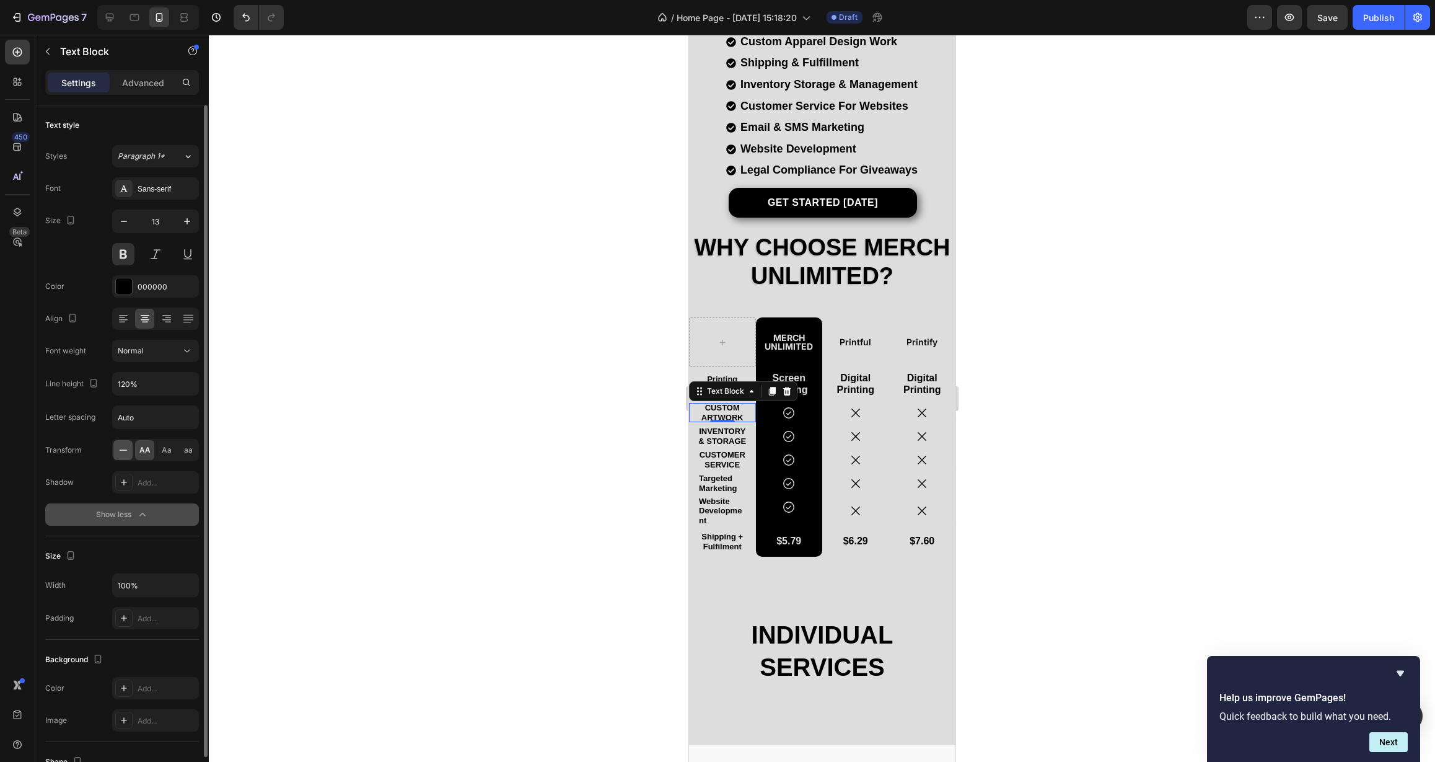
click at [119, 452] on icon at bounding box center [123, 450] width 12 height 12
click at [704, 426] on p "Inventory & Storage" at bounding box center [722, 435] width 50 height 19
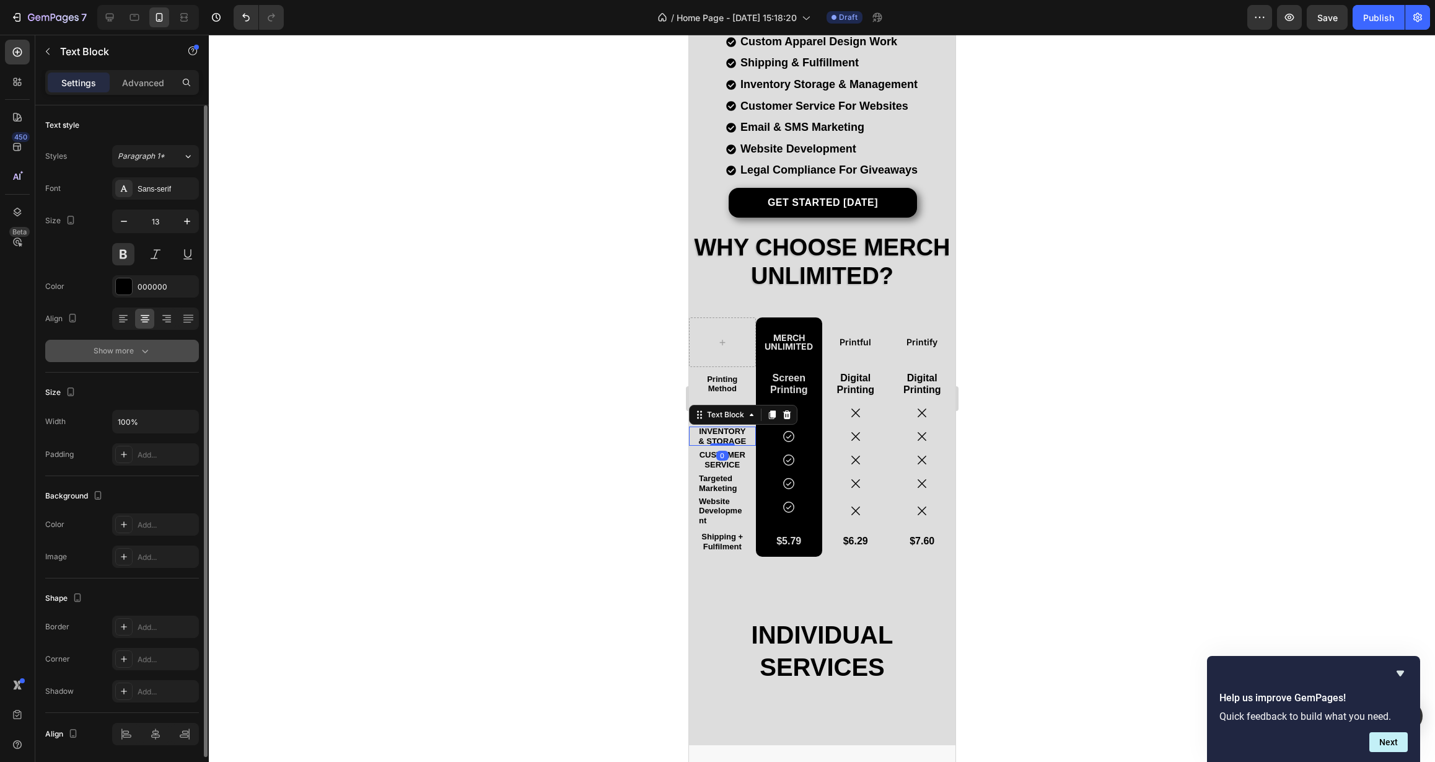
click at [136, 356] on div "Show more" at bounding box center [123, 351] width 58 height 12
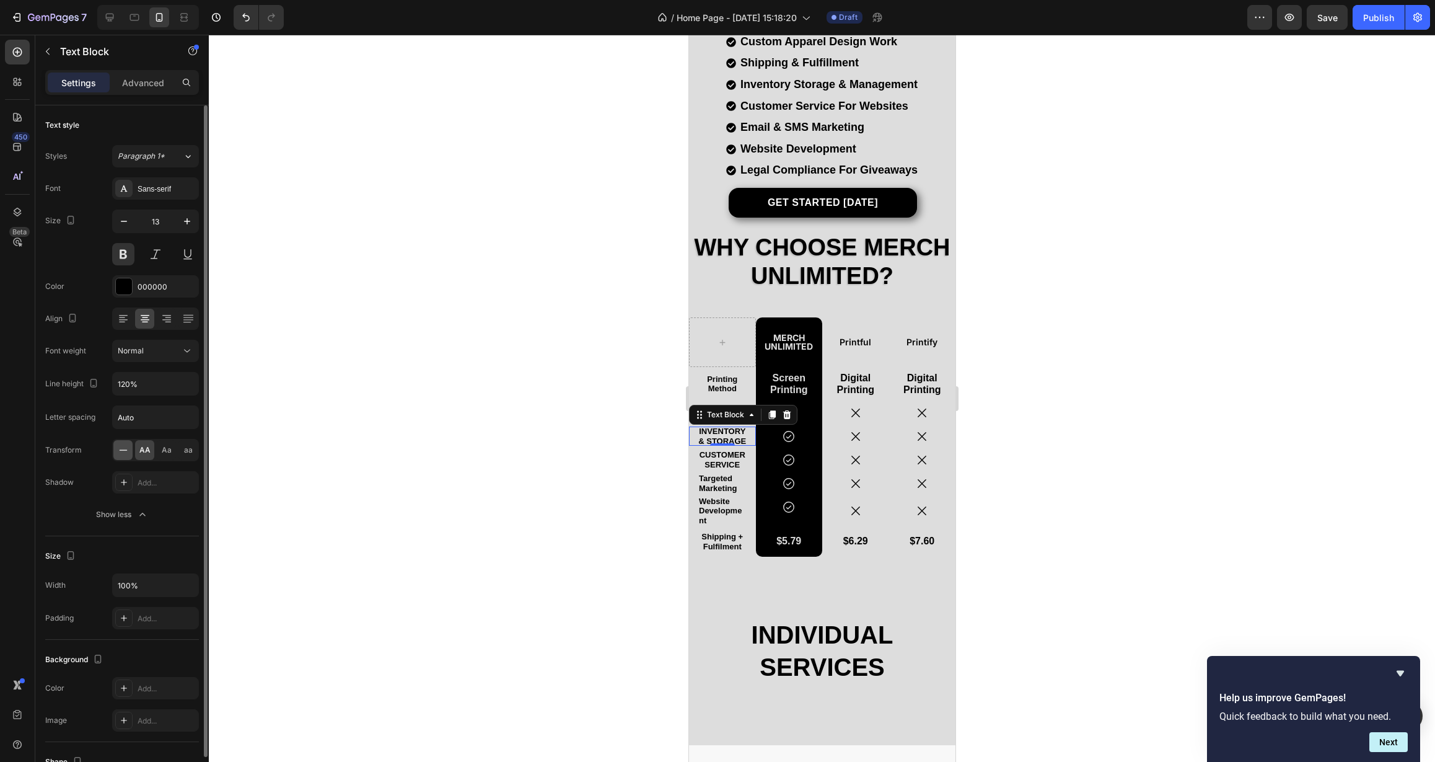
click at [126, 454] on icon at bounding box center [123, 450] width 12 height 12
click at [188, 225] on icon "button" at bounding box center [187, 221] width 12 height 12
type input "14"
click at [726, 452] on div "0" at bounding box center [722, 456] width 12 height 10
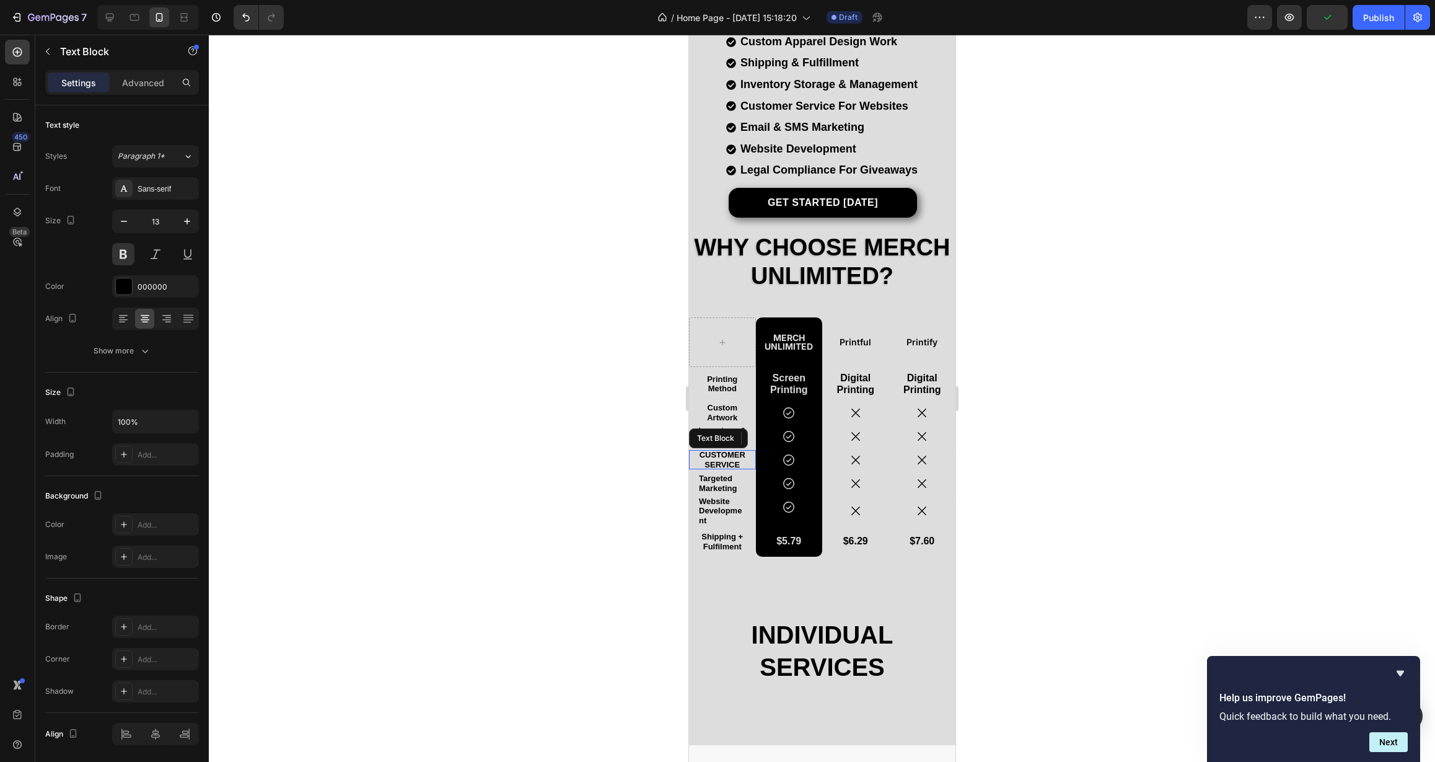
click at [738, 456] on p "Customer Service" at bounding box center [722, 459] width 50 height 19
click at [190, 221] on icon "button" at bounding box center [187, 221] width 6 height 6
type input "14"
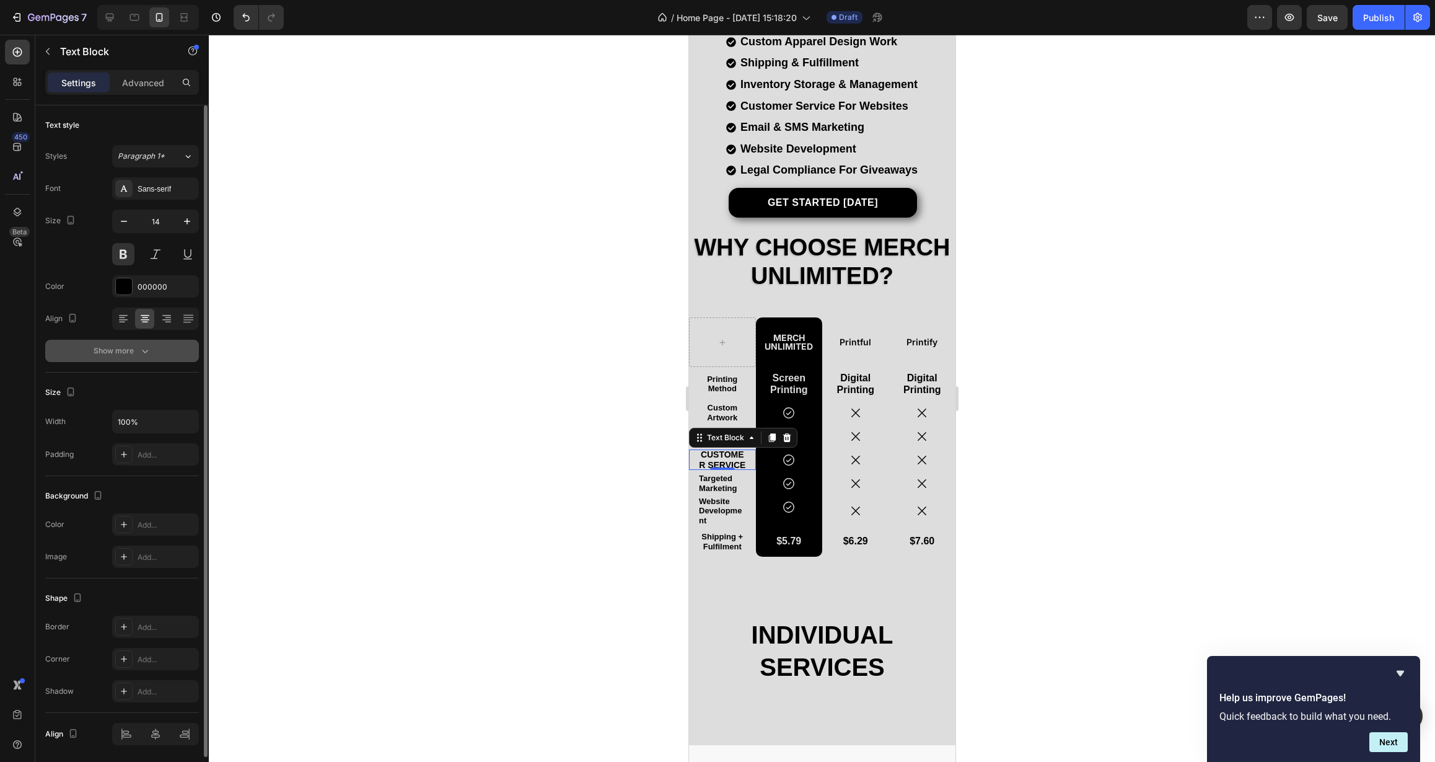
click at [108, 356] on div "Show more" at bounding box center [123, 351] width 58 height 12
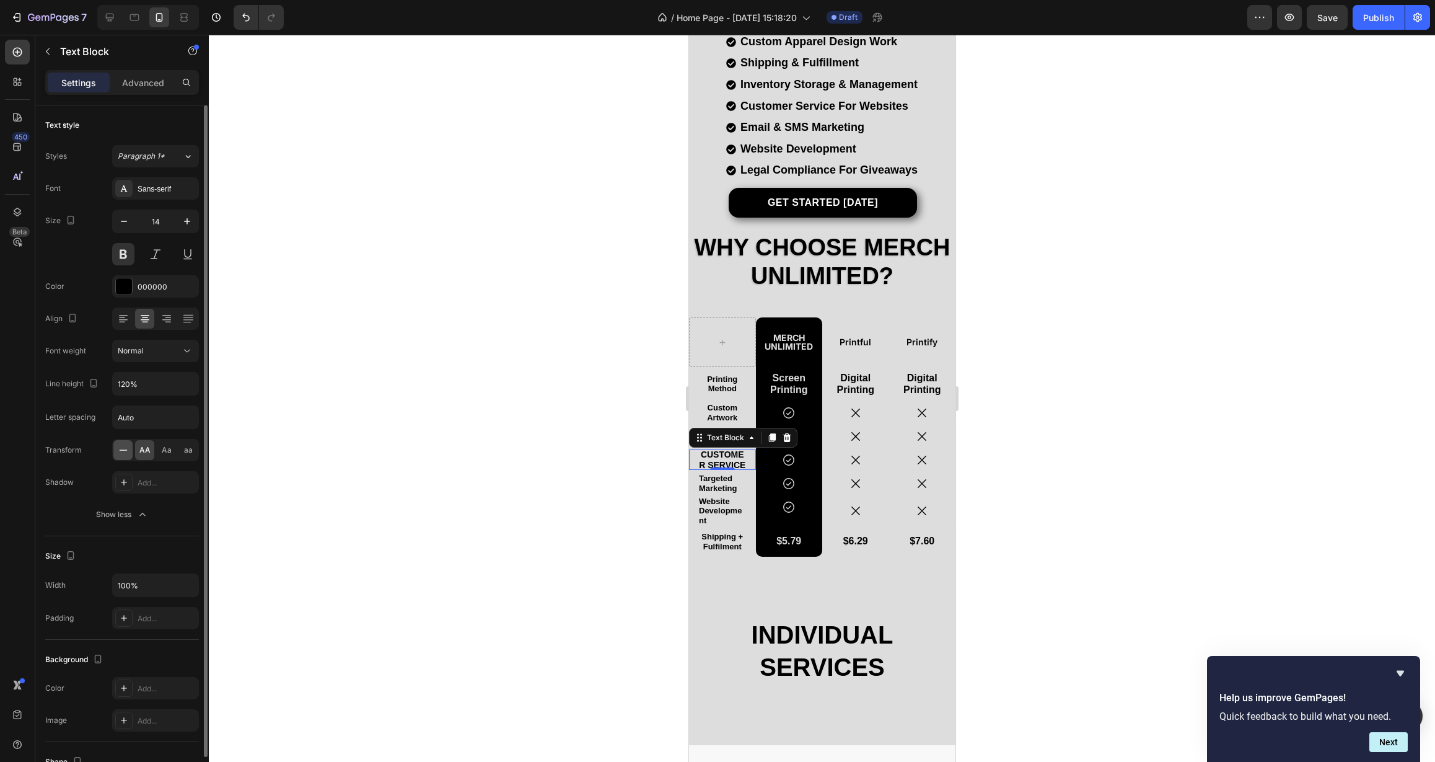
click at [127, 453] on icon at bounding box center [123, 450] width 12 height 12
click at [725, 482] on div "Text Block" at bounding box center [712, 487] width 42 height 11
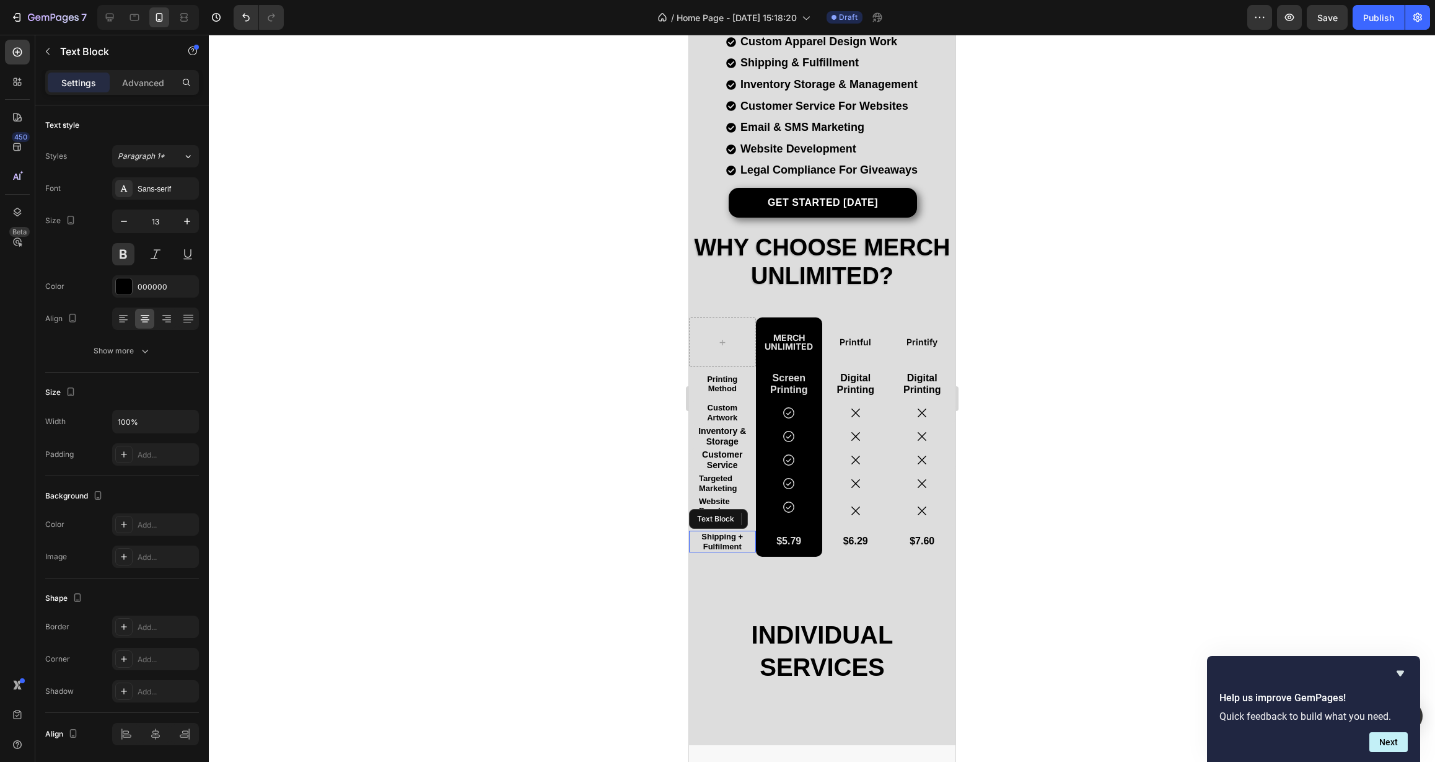
click at [708, 544] on div "Shipping + Fulfilment" at bounding box center [722, 542] width 50 height 22
click at [188, 226] on icon "button" at bounding box center [187, 221] width 12 height 12
type input "14"
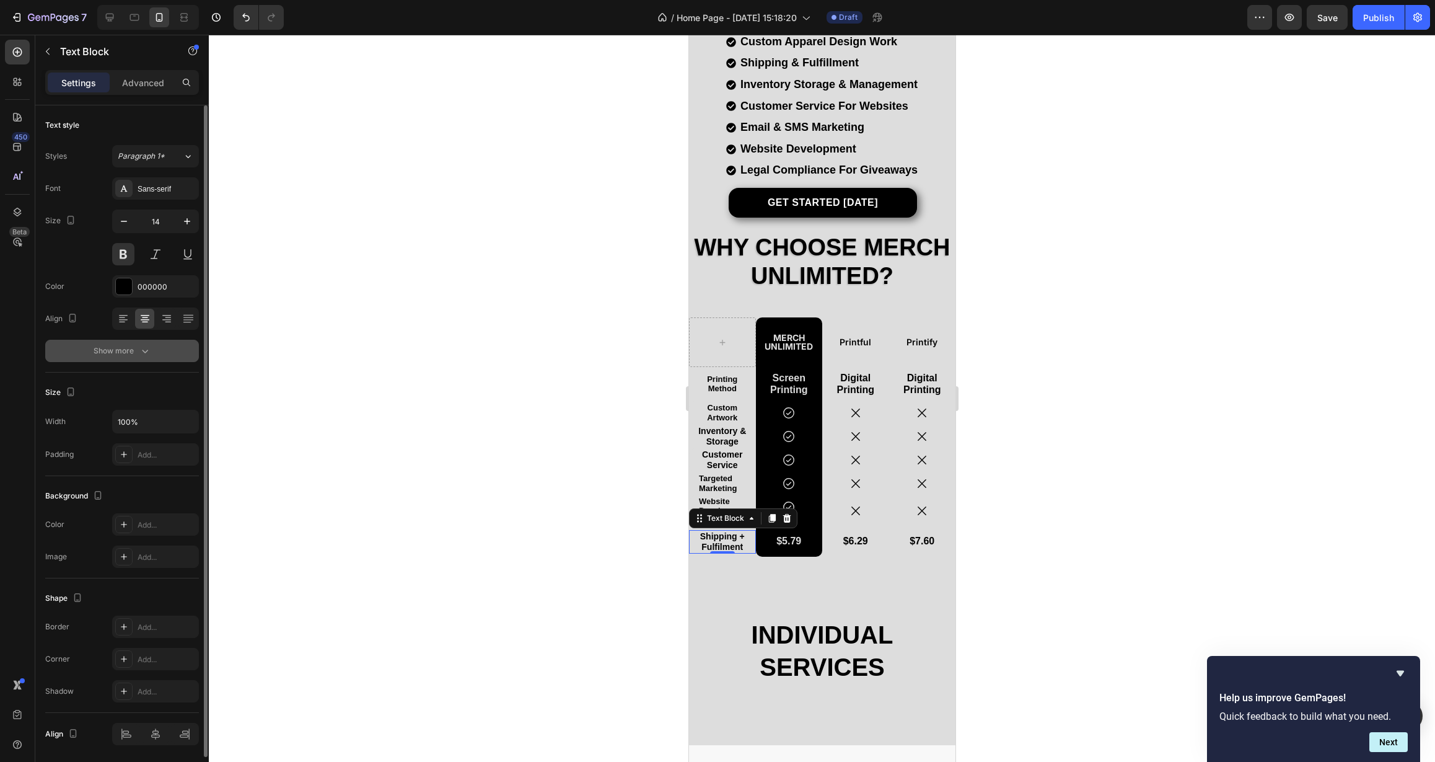
click at [128, 350] on div "Show more" at bounding box center [123, 351] width 58 height 12
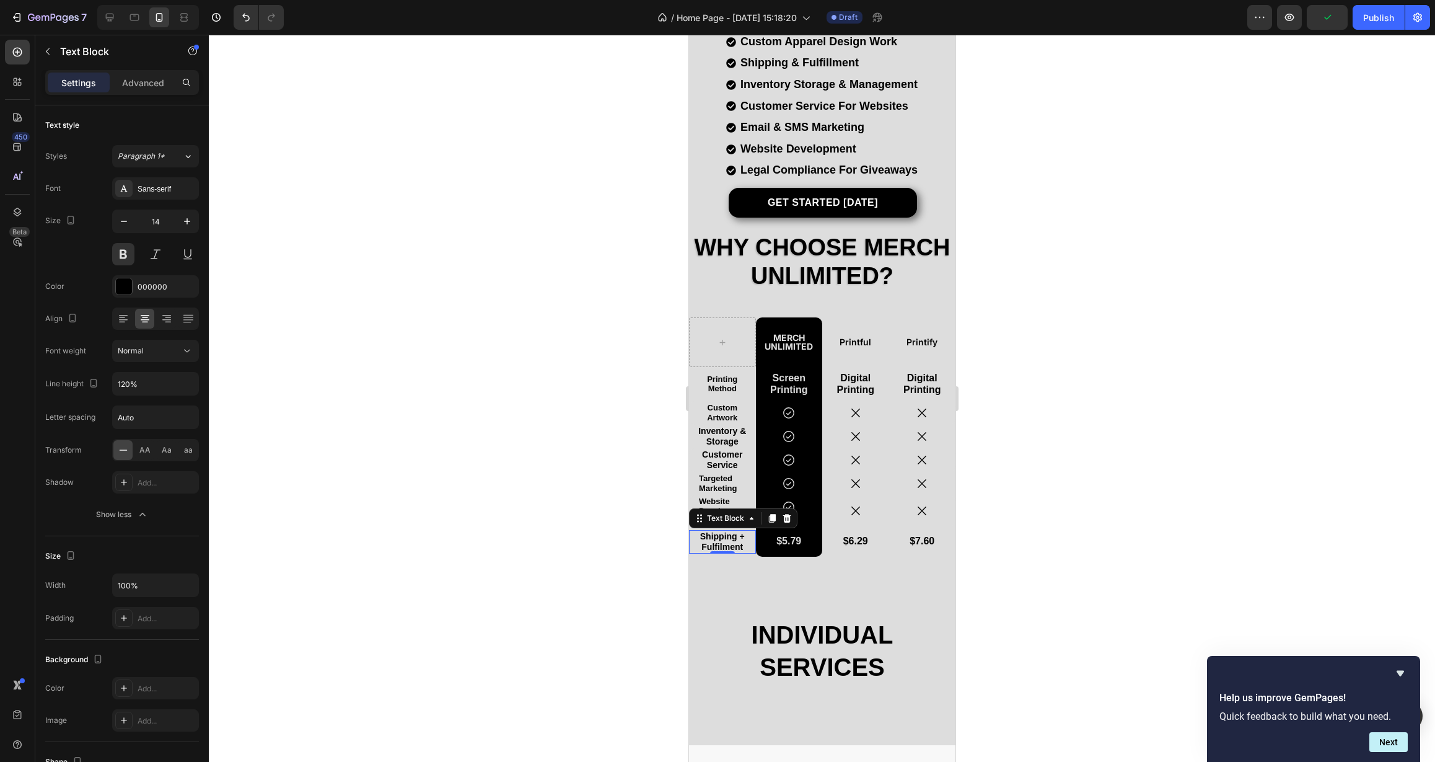
click at [613, 440] on div at bounding box center [822, 398] width 1226 height 727
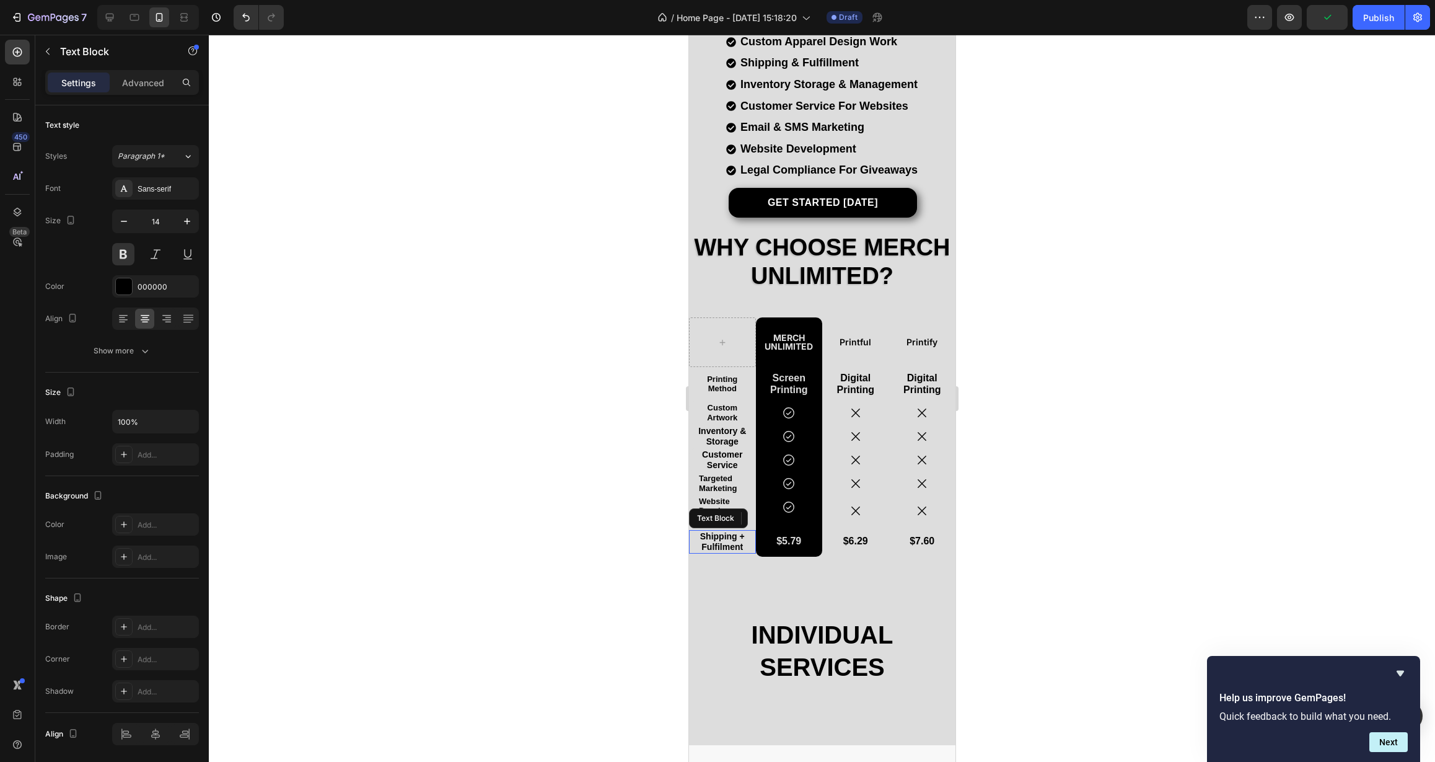
click at [716, 531] on p "Shipping + Fulfilment" at bounding box center [721, 541] width 47 height 21
click at [718, 473] on p "Targeted Marketing" at bounding box center [721, 482] width 47 height 19
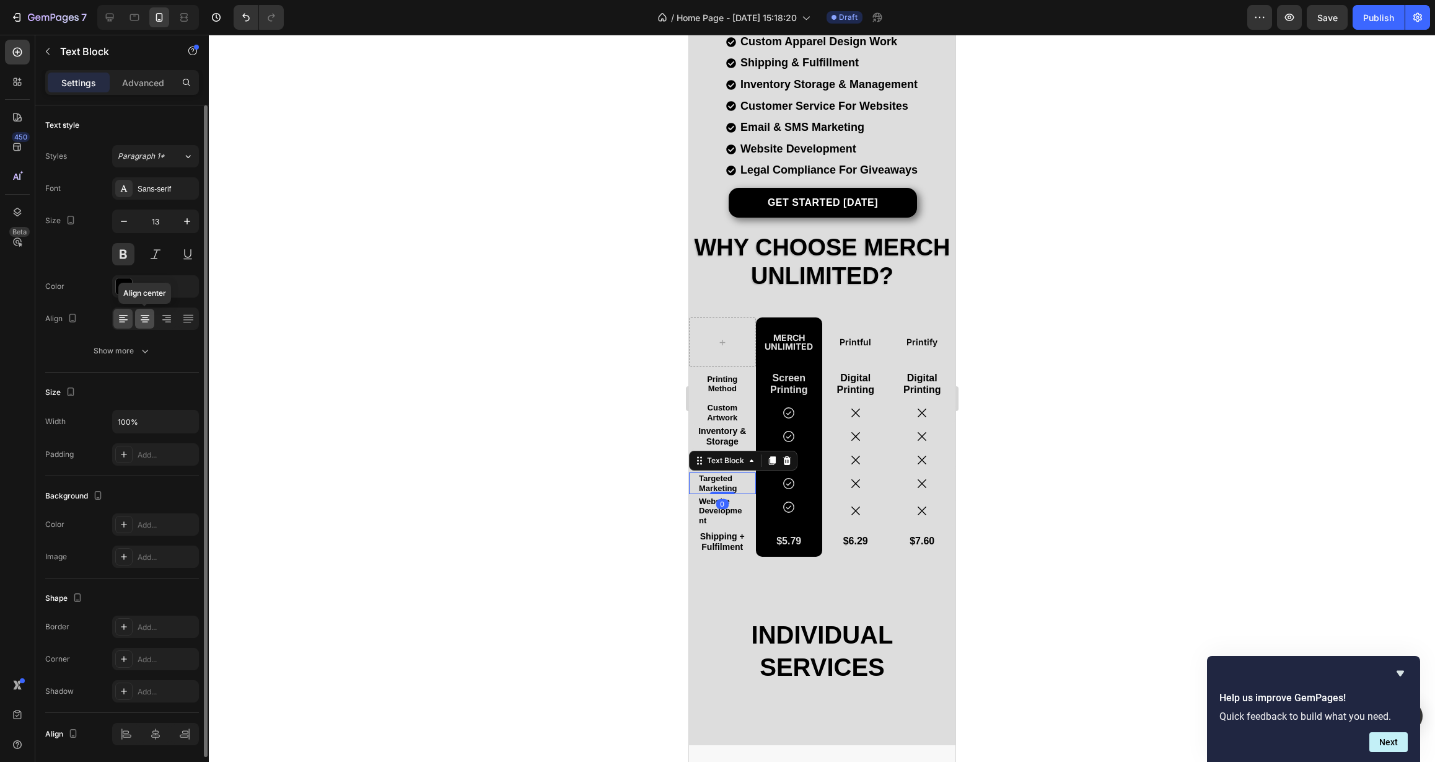
click at [150, 317] on icon at bounding box center [145, 318] width 12 height 12
click at [140, 355] on icon "button" at bounding box center [145, 351] width 12 height 12
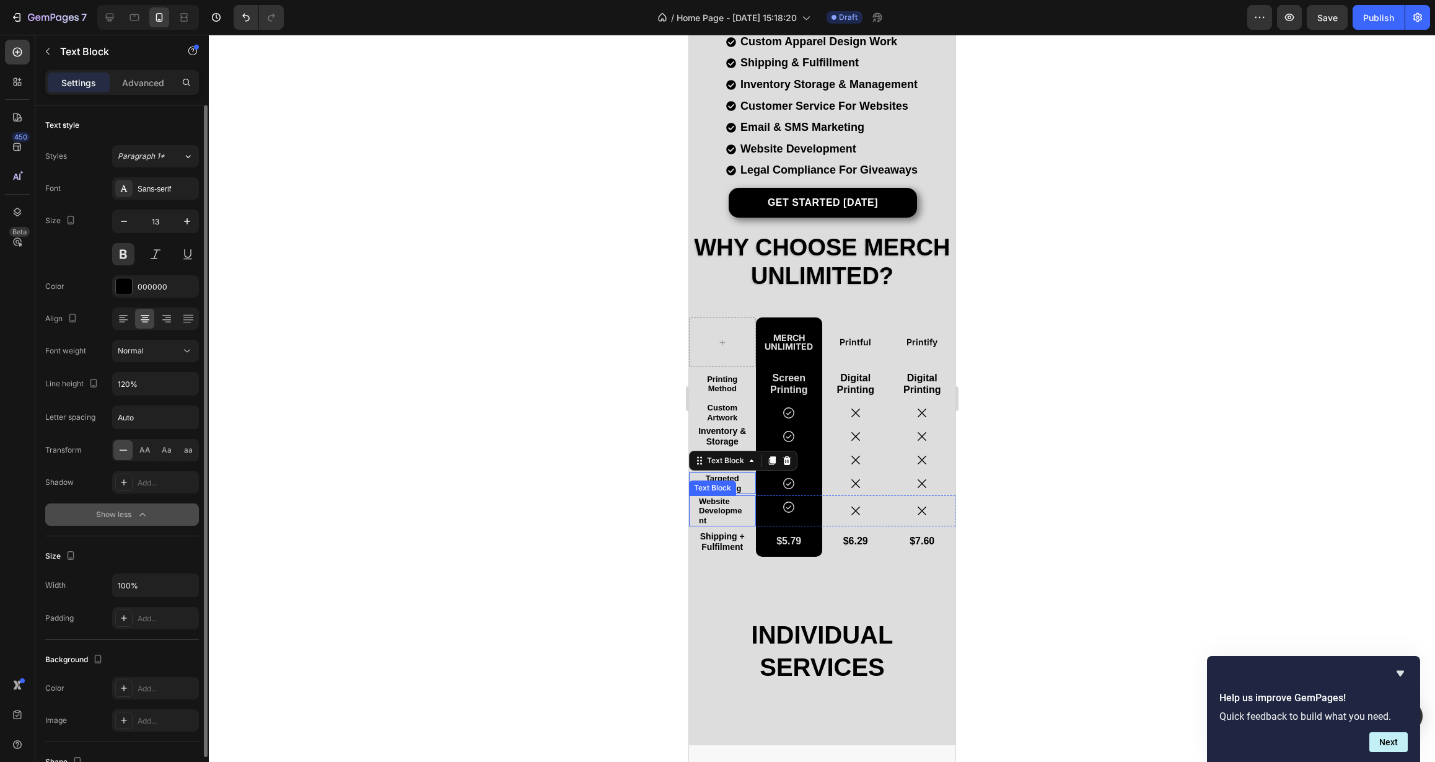
click at [712, 509] on p "Website Development" at bounding box center [721, 510] width 47 height 29
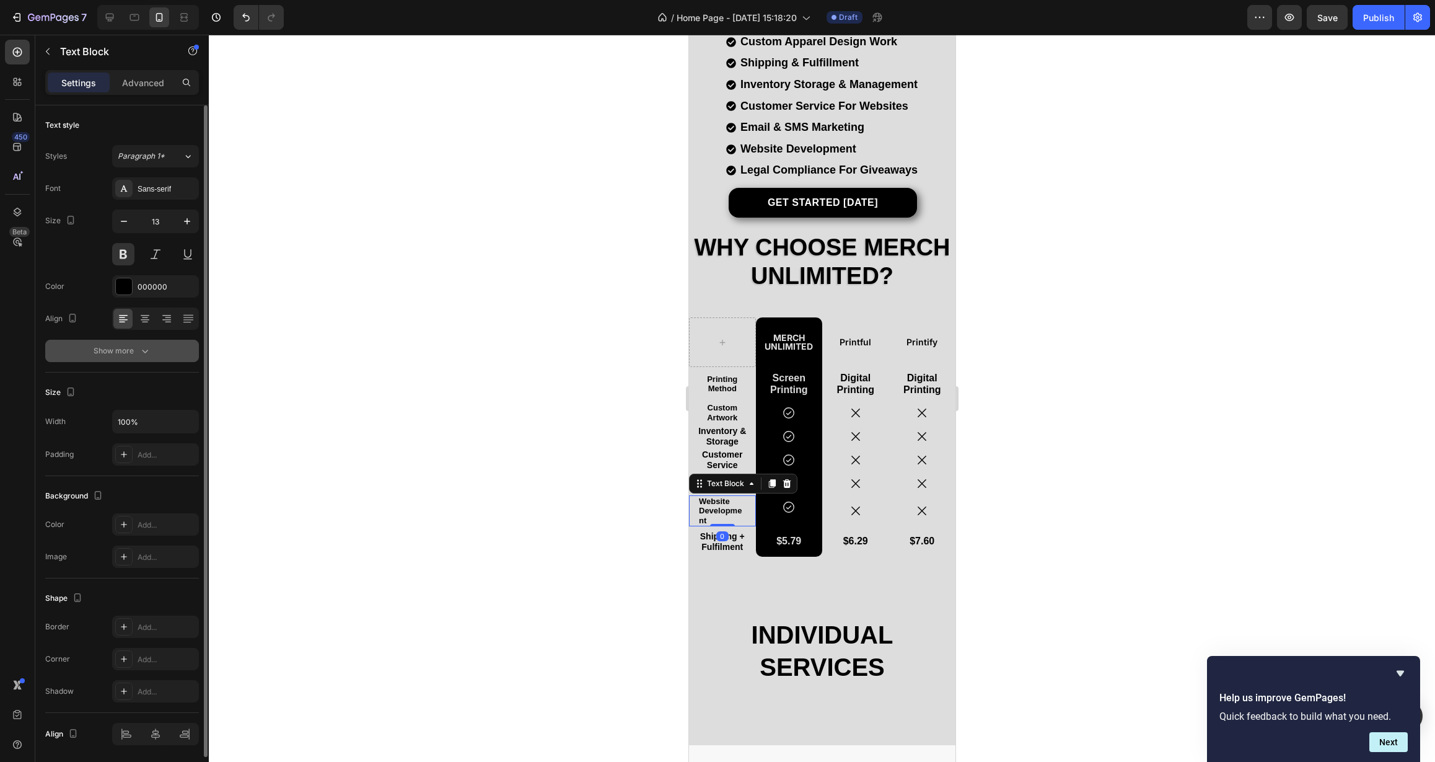
click at [154, 354] on button "Show more" at bounding box center [122, 351] width 154 height 22
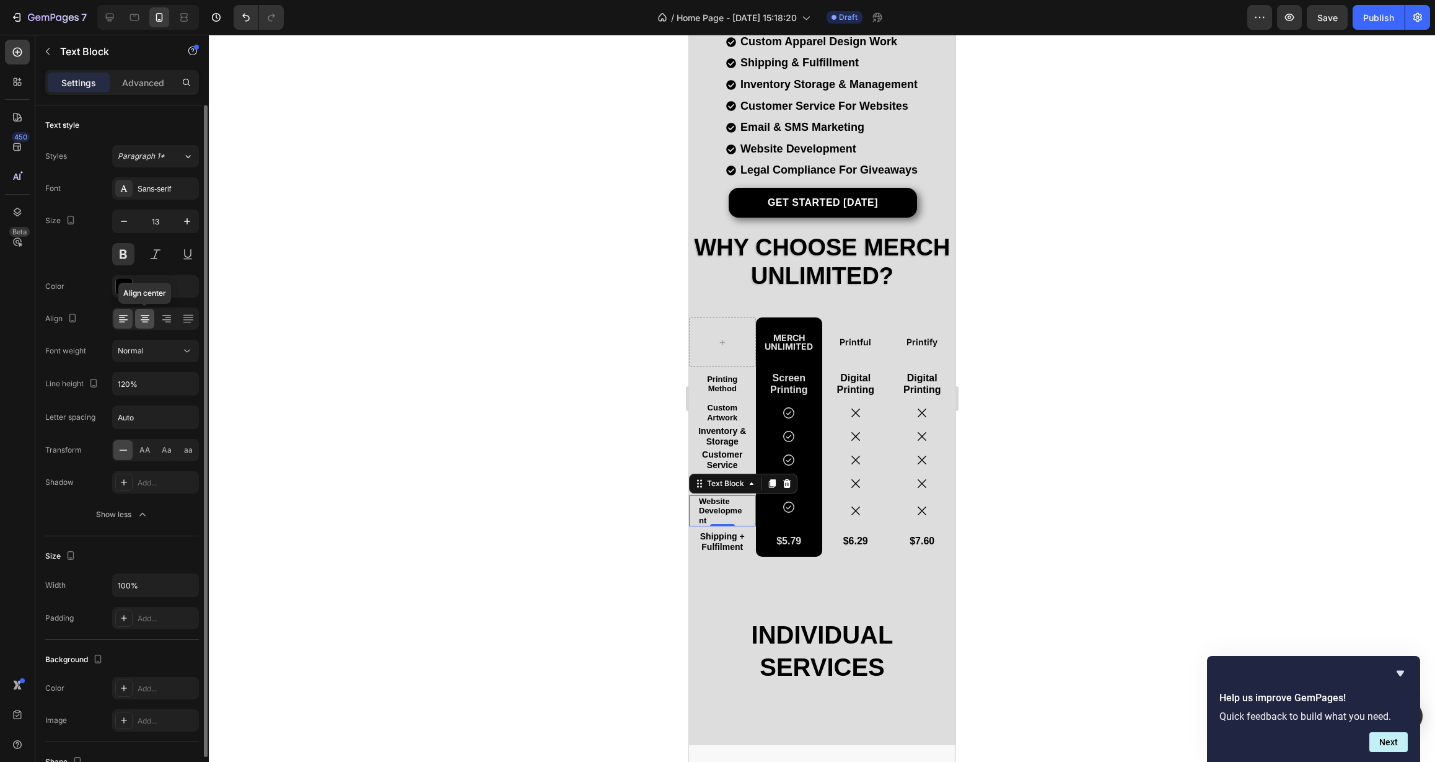
click at [148, 324] on icon at bounding box center [145, 318] width 12 height 12
click at [128, 219] on icon "button" at bounding box center [124, 221] width 12 height 12
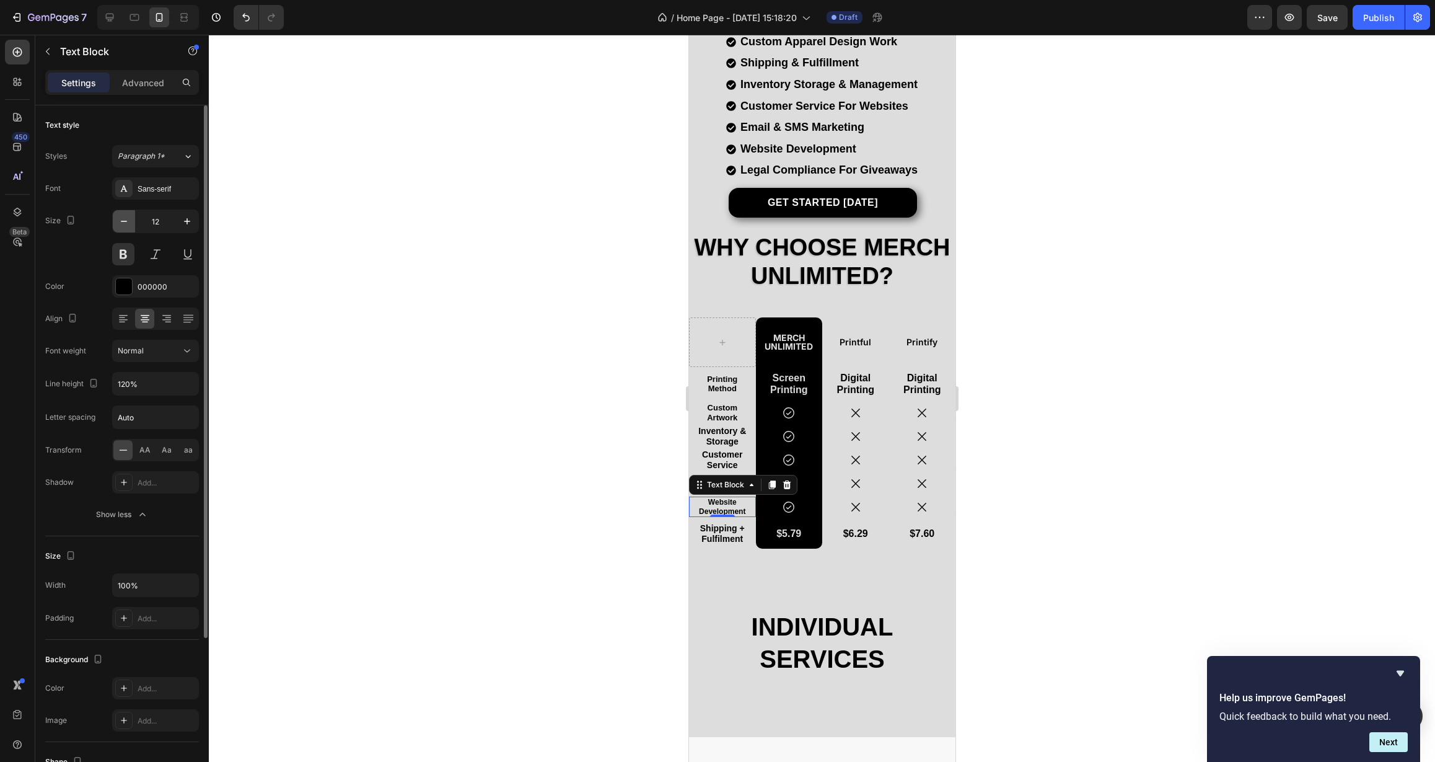
click at [128, 219] on icon "button" at bounding box center [124, 221] width 12 height 12
click at [185, 223] on icon "button" at bounding box center [187, 221] width 12 height 12
click at [716, 501] on p "Website Development" at bounding box center [721, 507] width 47 height 18
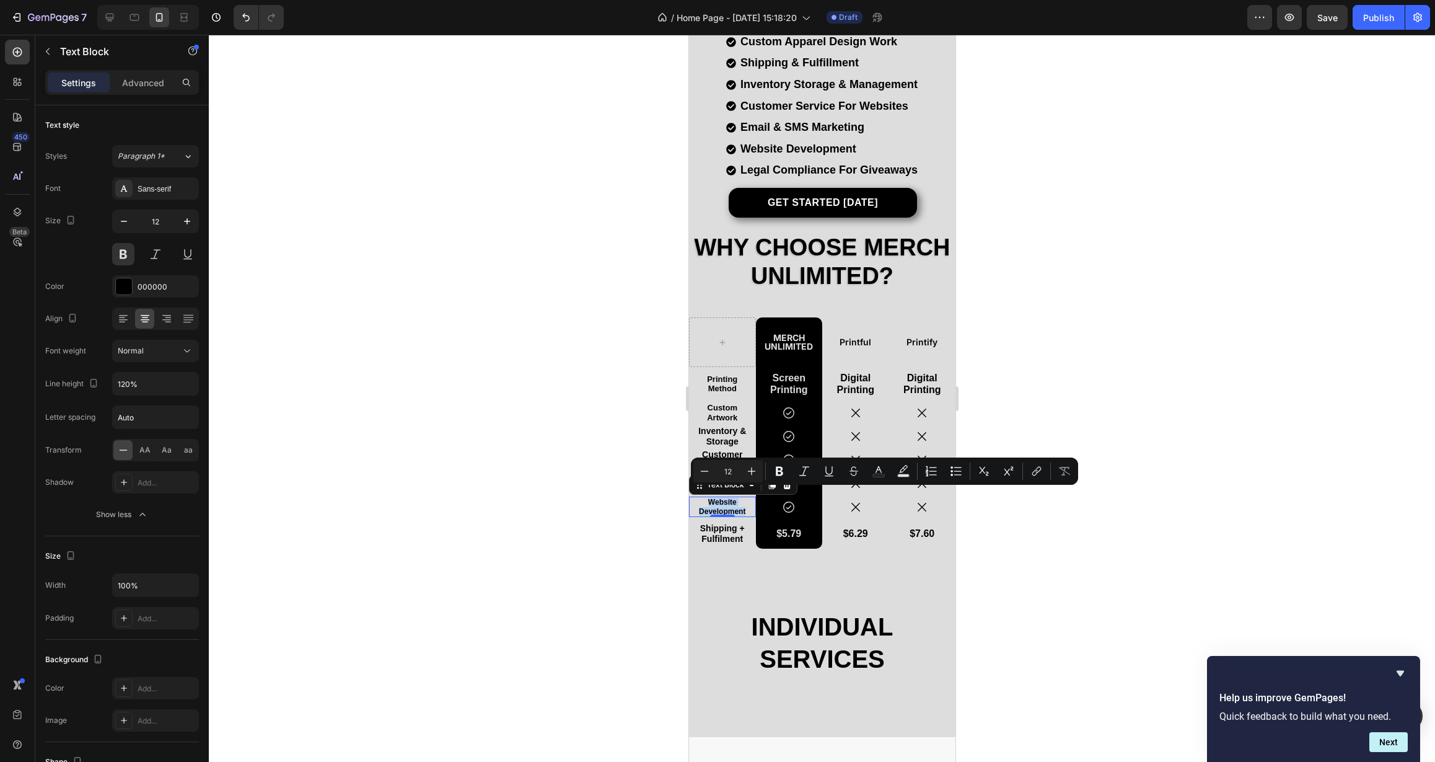
copy p "Website Development"
click at [722, 503] on p "Website Development" at bounding box center [721, 507] width 47 height 18
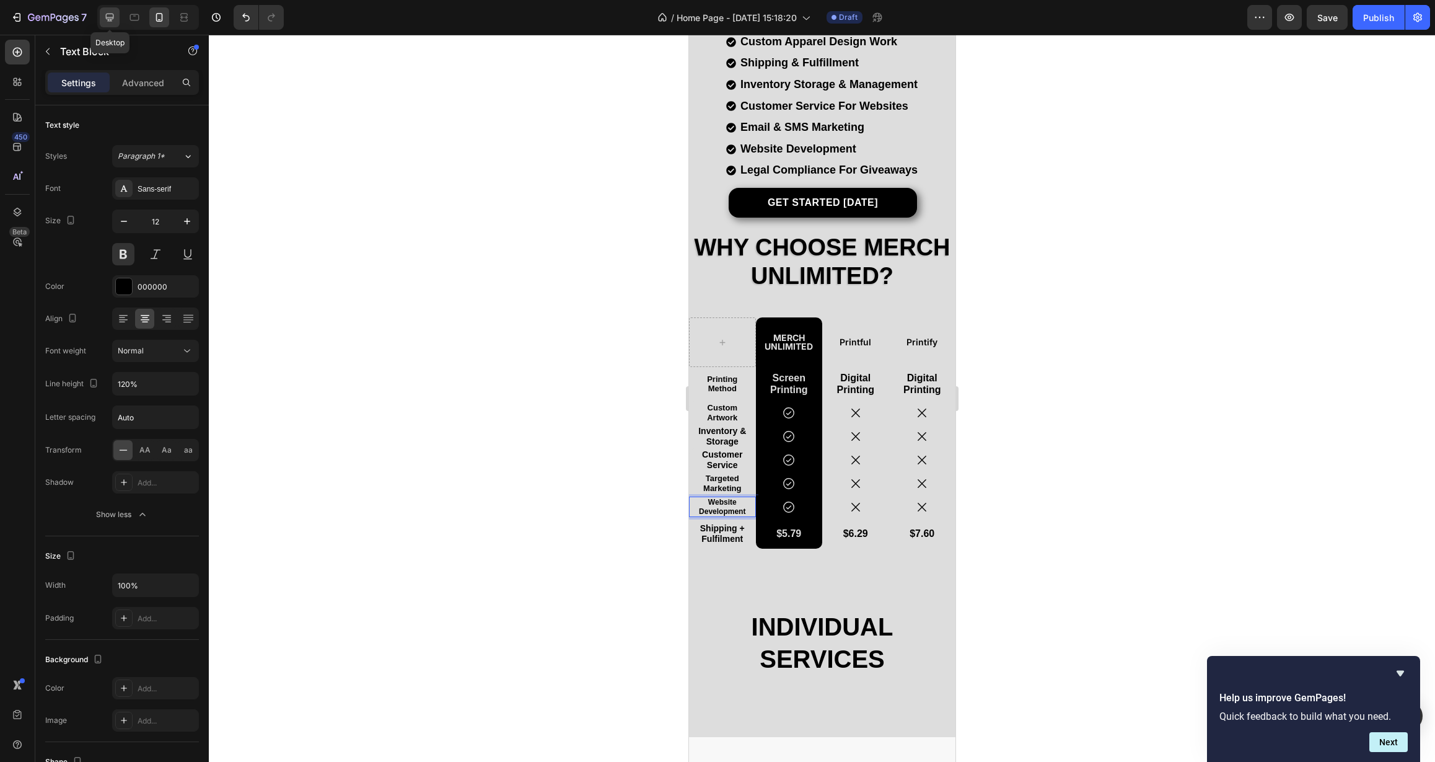
click at [107, 21] on icon at bounding box center [109, 17] width 12 height 12
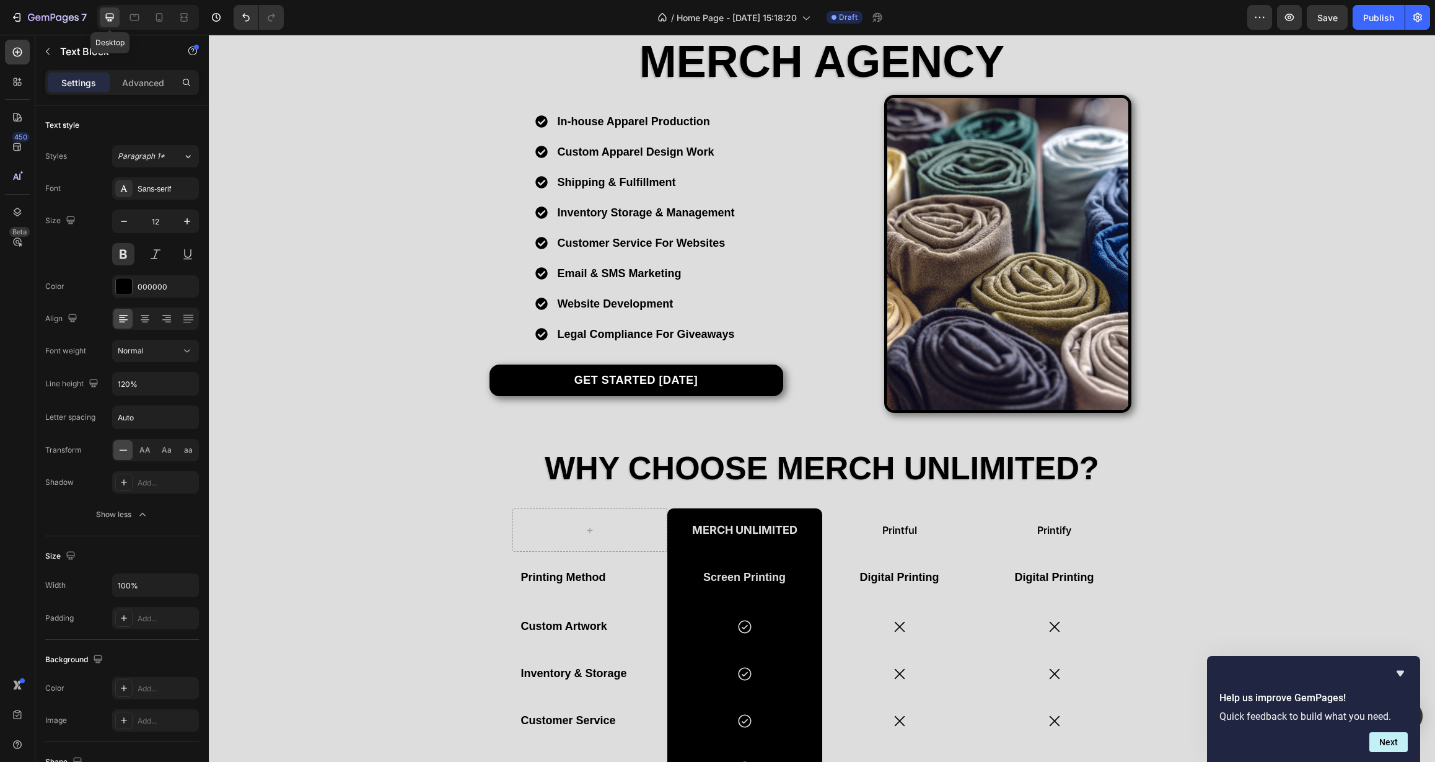
type input "18"
type input "180%"
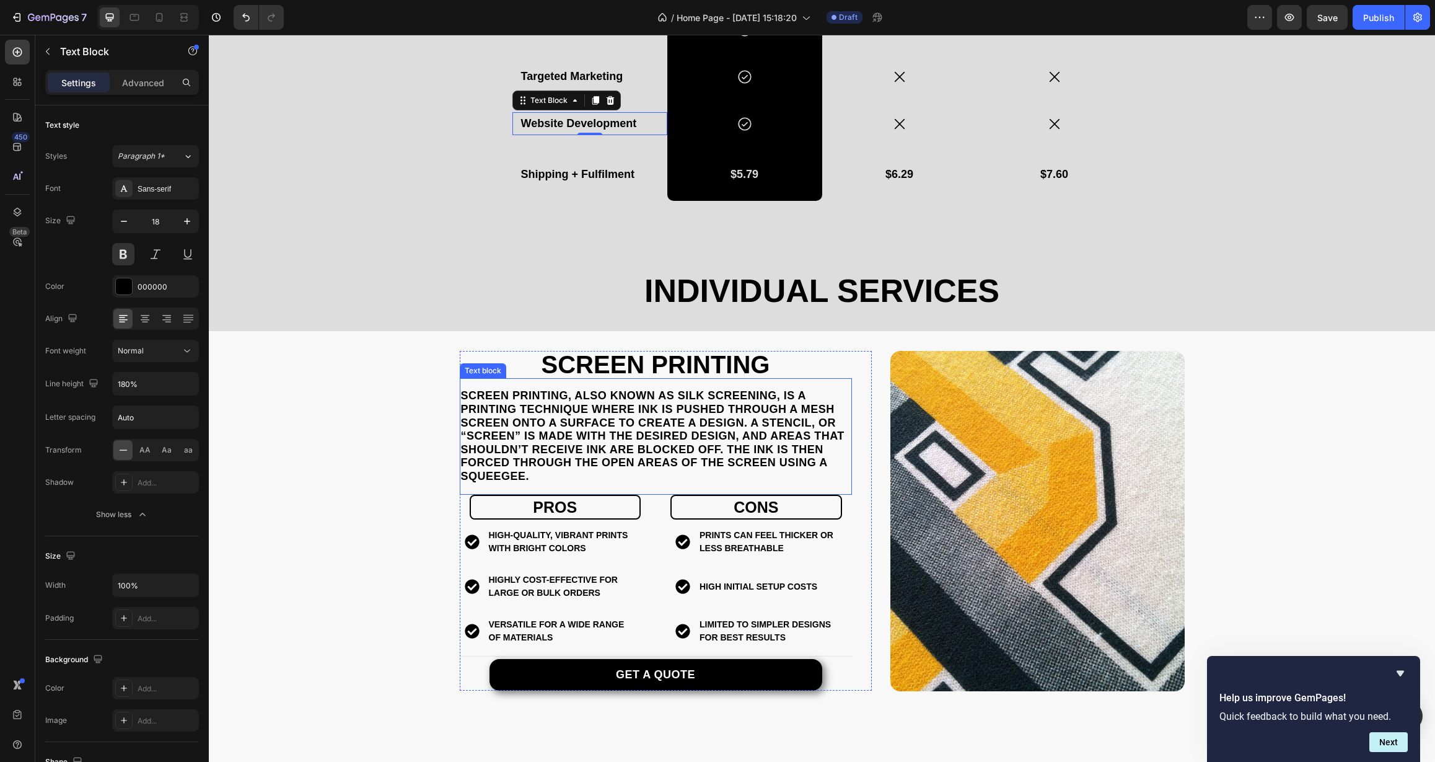
scroll to position [847, 0]
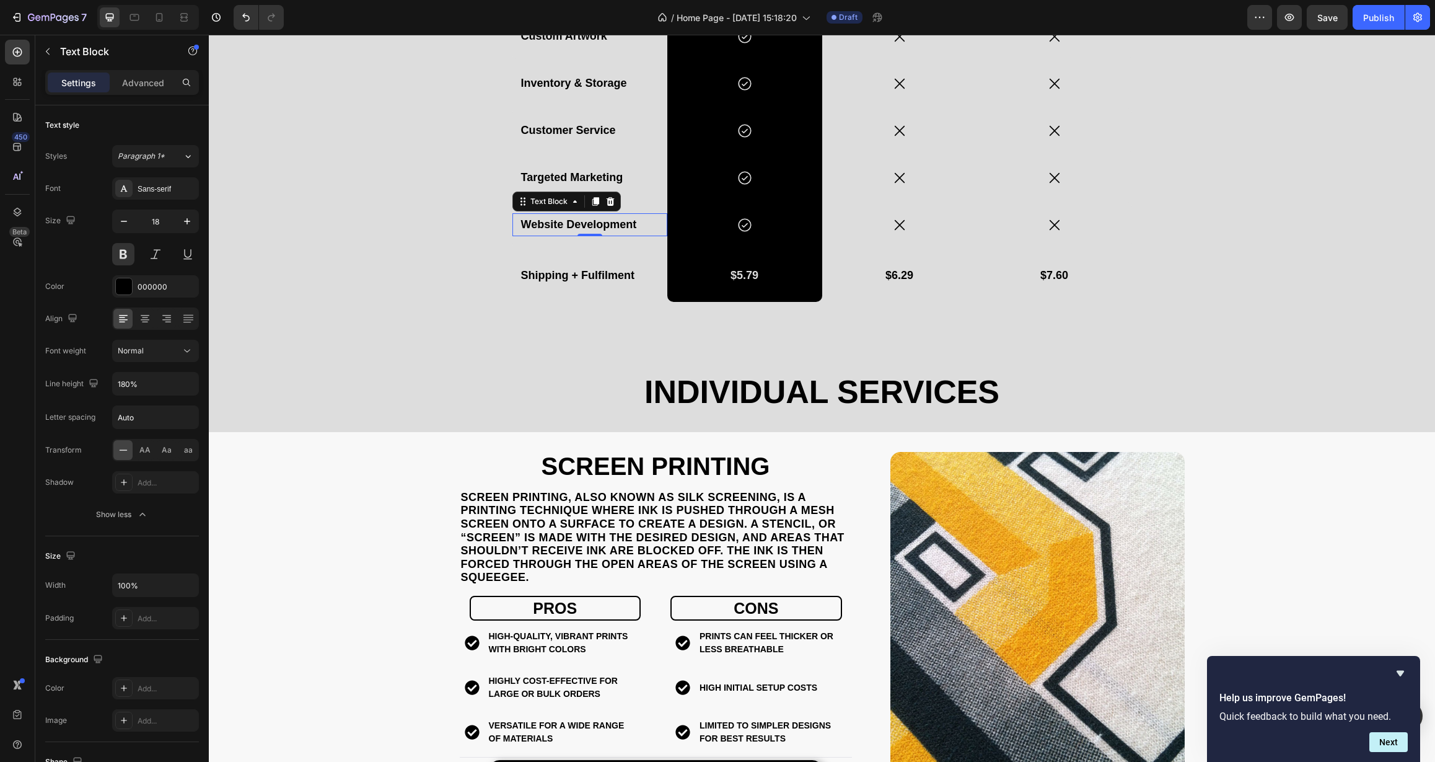
click at [582, 213] on div "Website Development" at bounding box center [590, 224] width 140 height 22
click at [582, 222] on p "Website Development" at bounding box center [590, 224] width 138 height 20
click at [583, 223] on p "Website Development" at bounding box center [590, 224] width 138 height 20
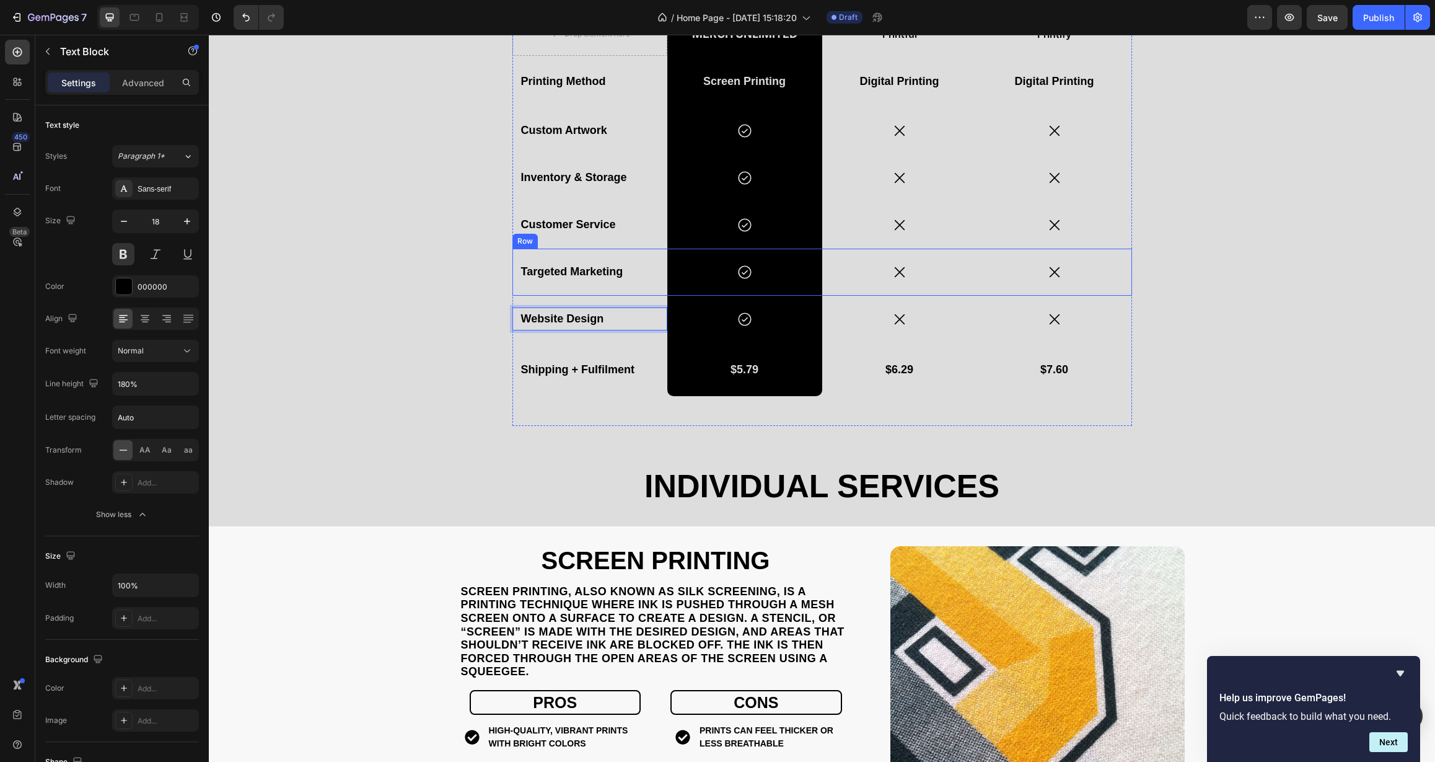
scroll to position [650, 0]
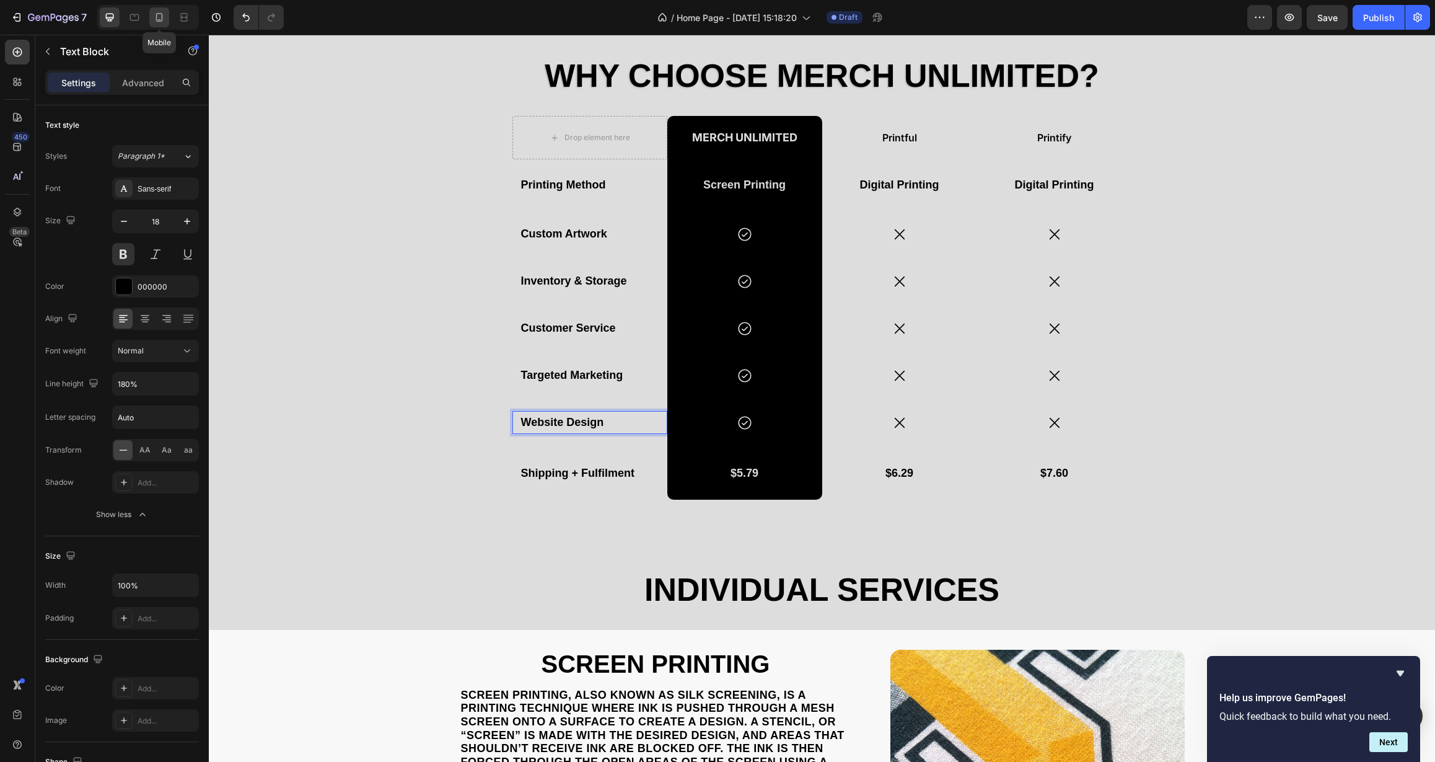
click at [156, 24] on div at bounding box center [159, 17] width 20 height 20
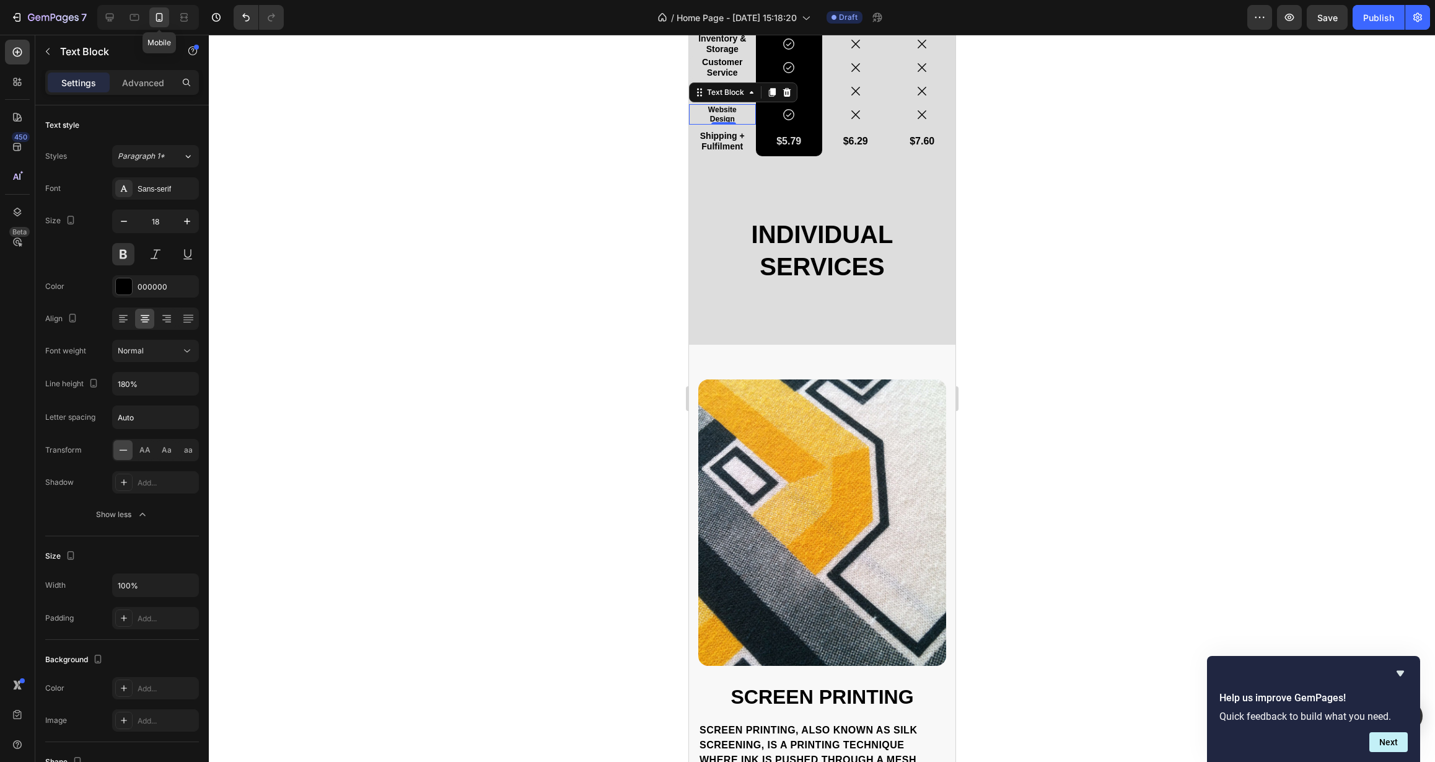
type input "12"
type input "120%"
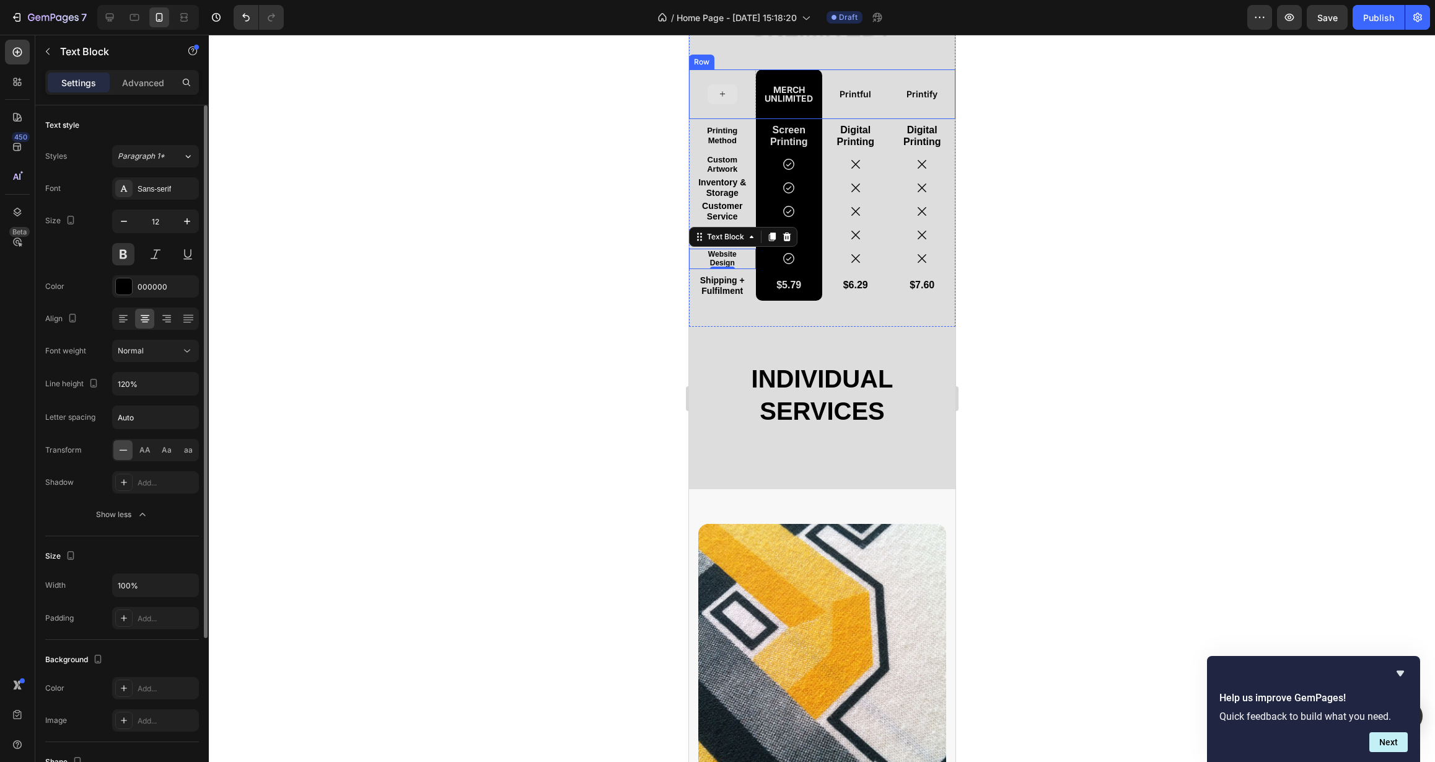
scroll to position [559, 0]
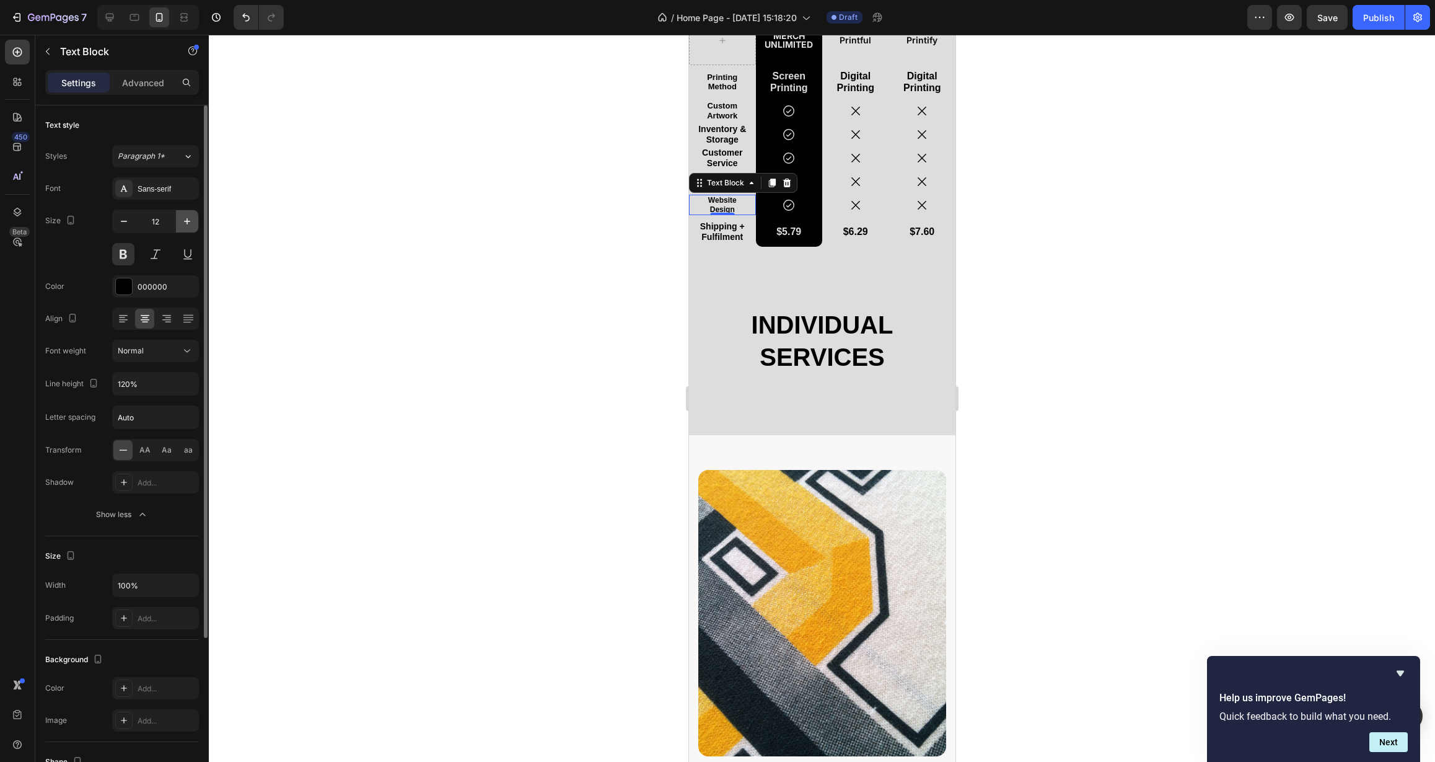
click at [182, 222] on icon "button" at bounding box center [187, 221] width 12 height 12
type input "14"
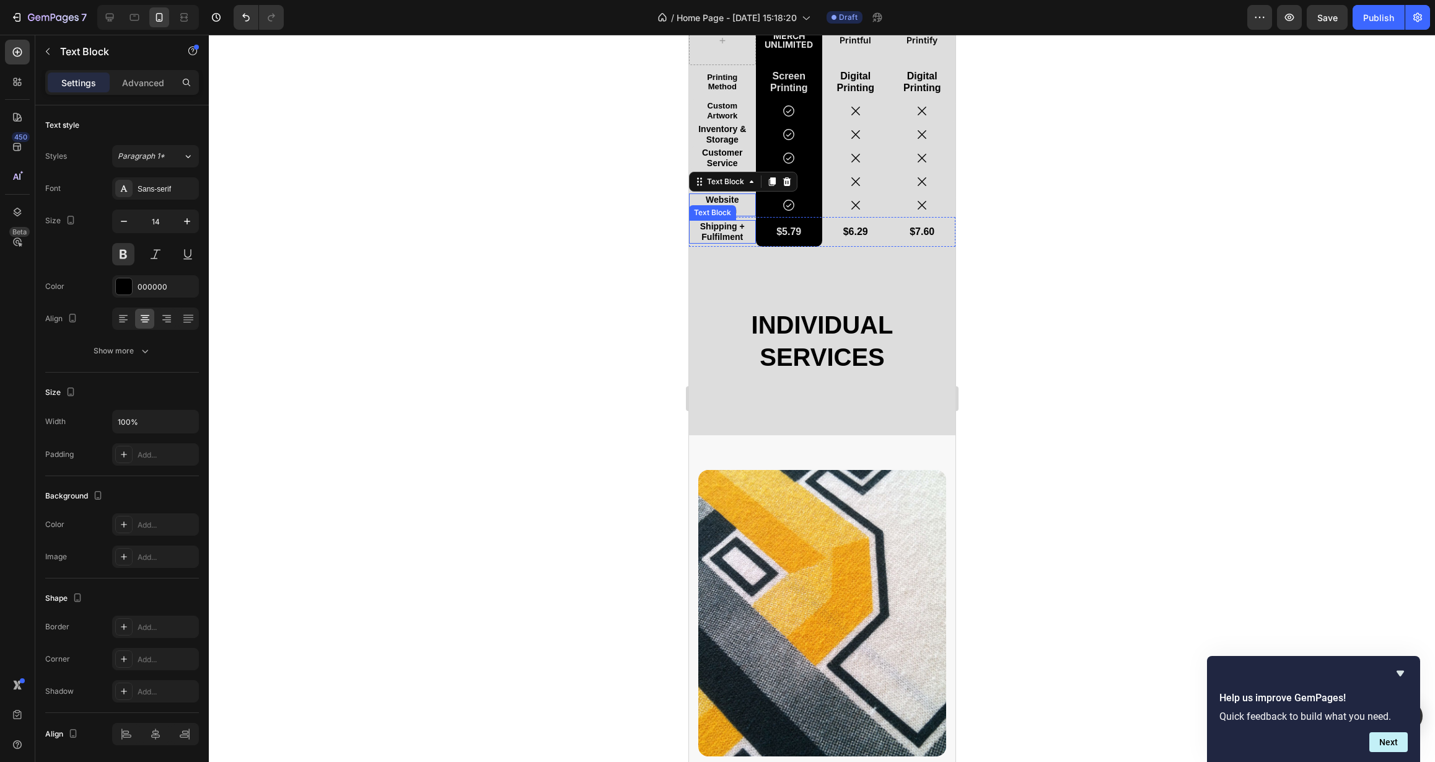
click at [718, 227] on p "Shipping + Fulfilment" at bounding box center [721, 231] width 47 height 21
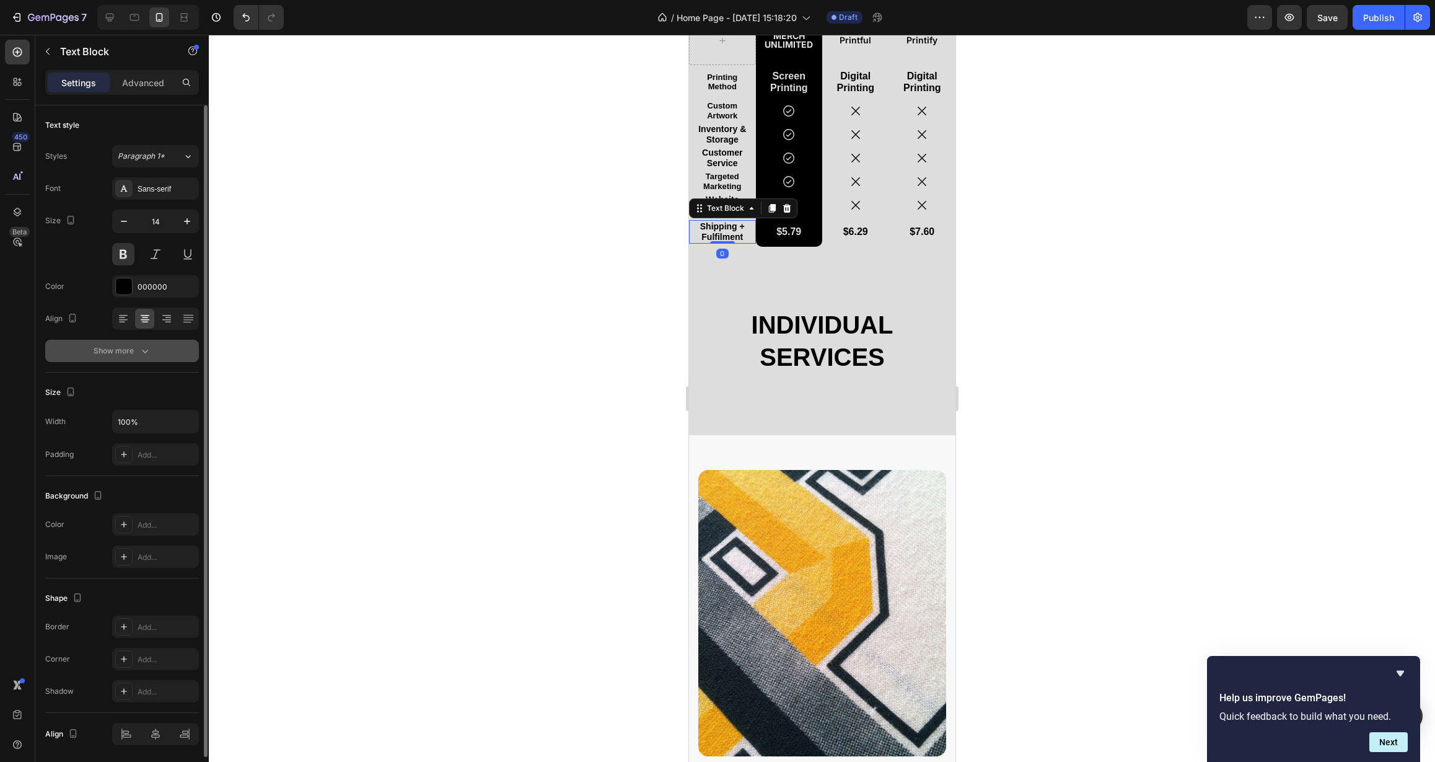
click at [120, 346] on div "Show more" at bounding box center [123, 351] width 58 height 12
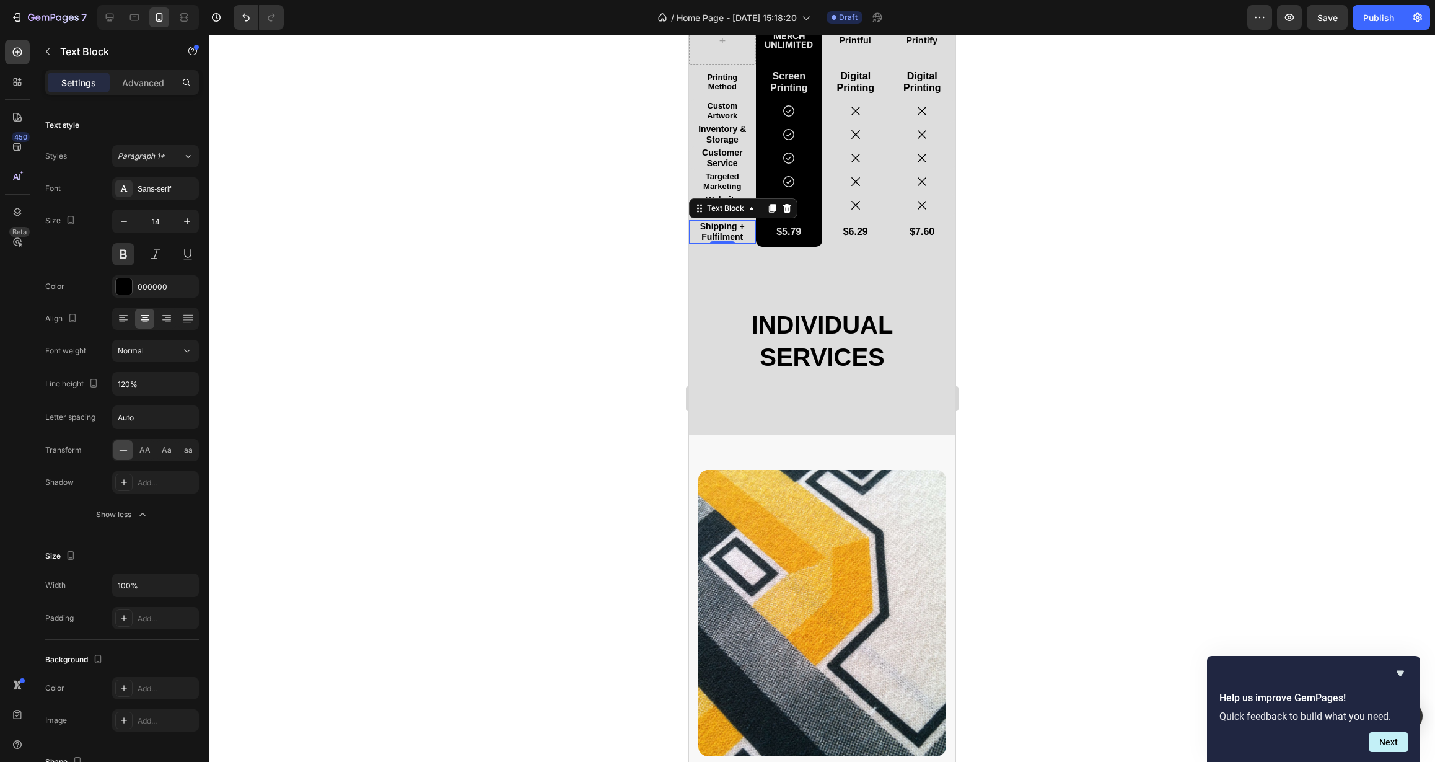
click at [584, 152] on div at bounding box center [822, 398] width 1226 height 727
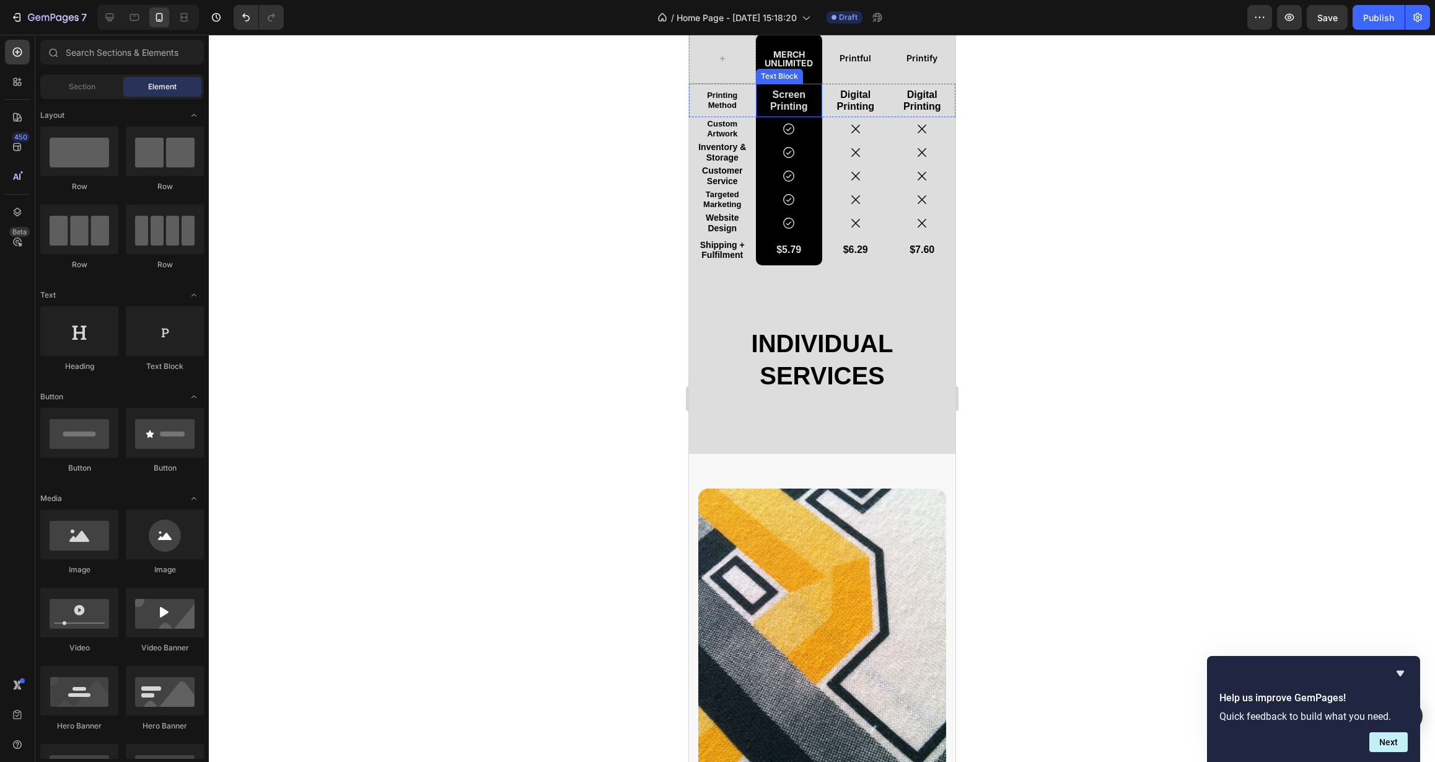
scroll to position [314, 0]
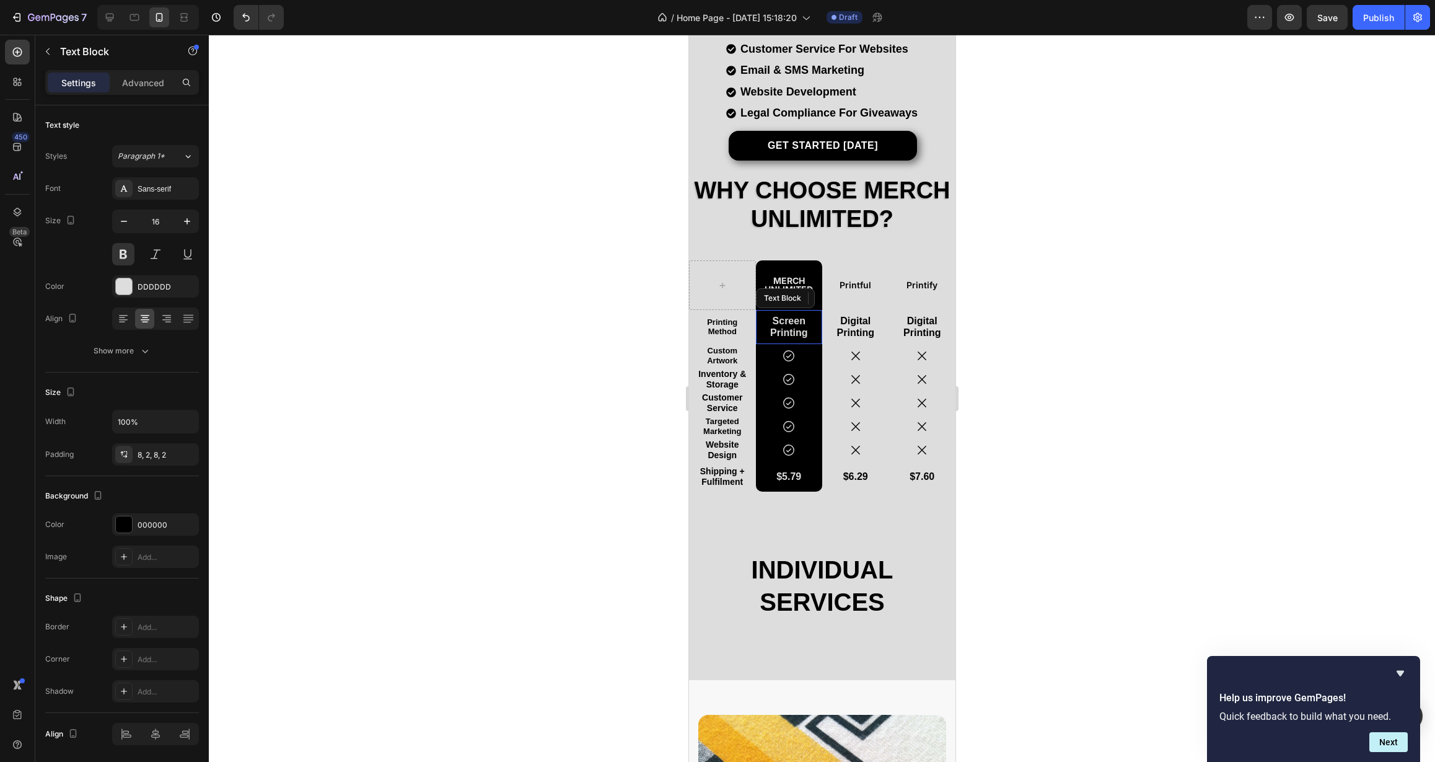
click at [780, 325] on p "Screen Printing" at bounding box center [789, 327] width 64 height 24
click at [118, 224] on icon "button" at bounding box center [124, 221] width 12 height 12
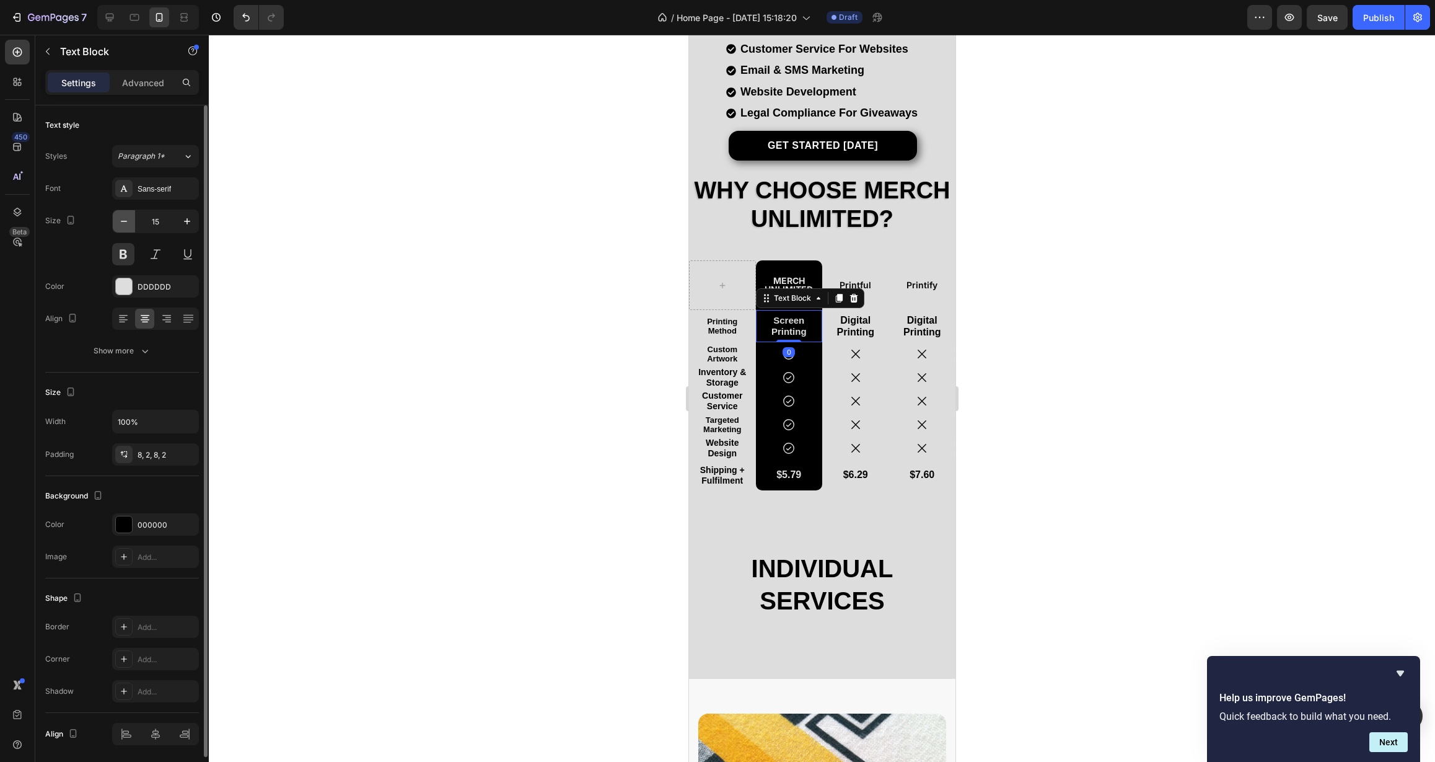
click at [122, 224] on icon "button" at bounding box center [124, 221] width 12 height 12
type input "14"
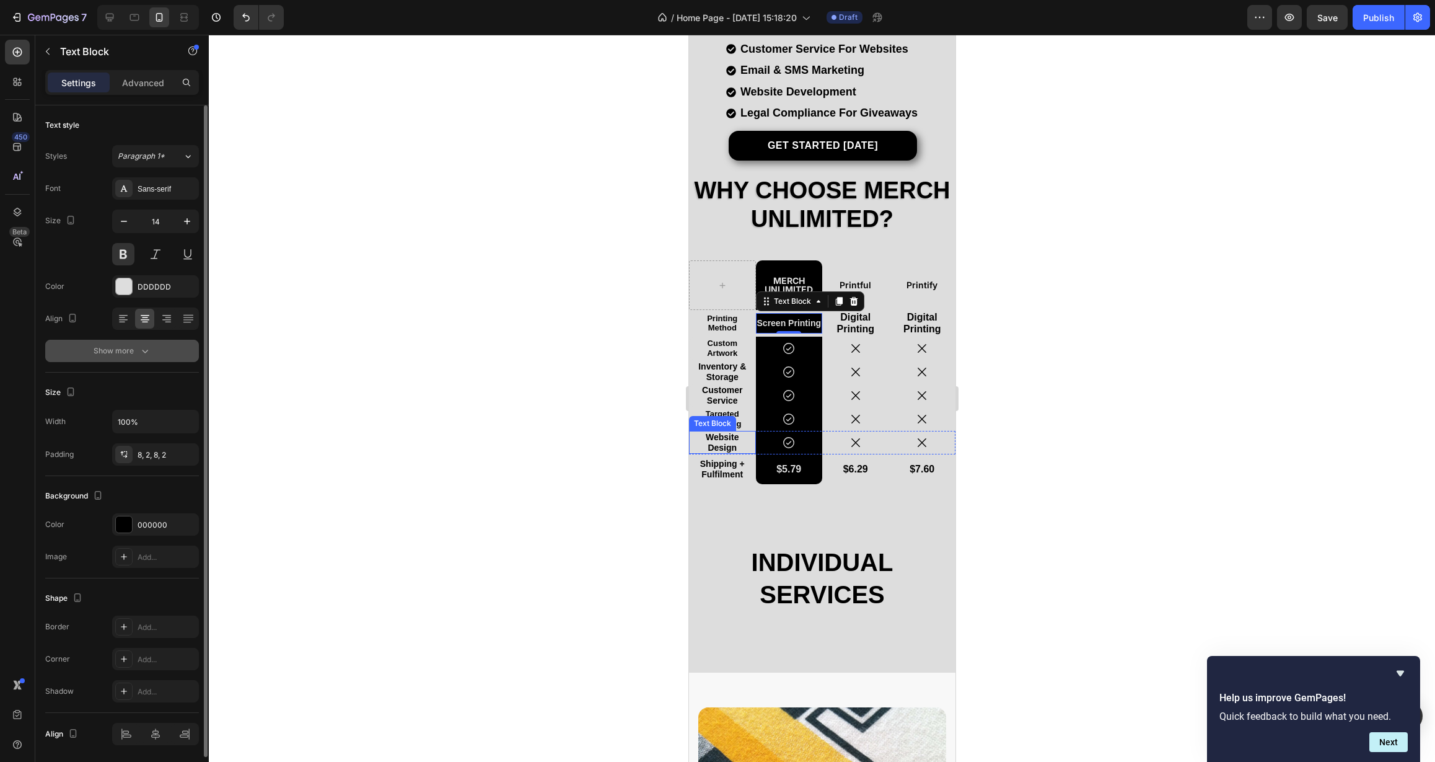
click at [107, 350] on div "Show more" at bounding box center [123, 351] width 58 height 12
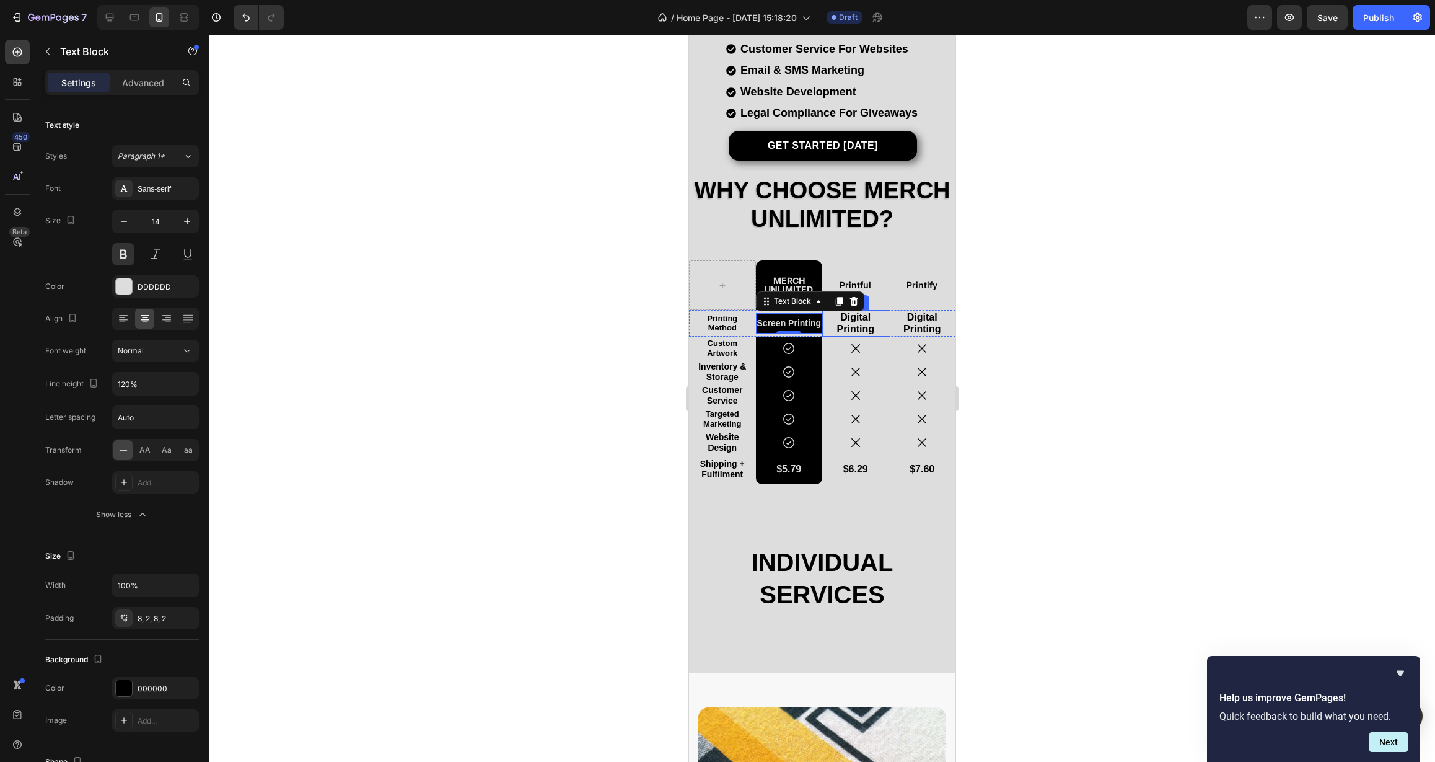
click at [852, 321] on p "Digital Printing" at bounding box center [855, 323] width 47 height 24
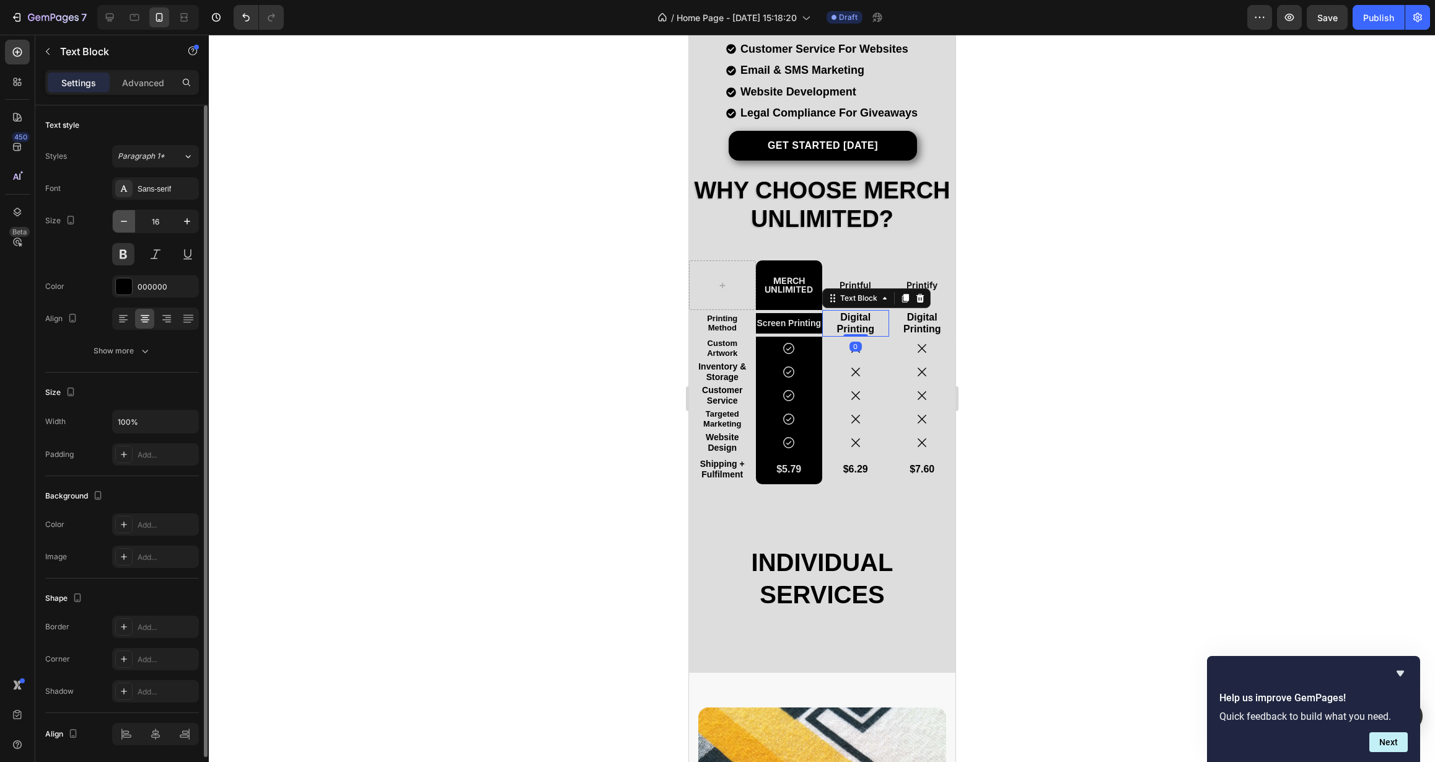
click at [127, 222] on icon "button" at bounding box center [124, 221] width 12 height 12
type input "14"
click at [115, 356] on div "Show more" at bounding box center [123, 351] width 58 height 12
click at [909, 324] on p "Digital Printing" at bounding box center [922, 323] width 47 height 24
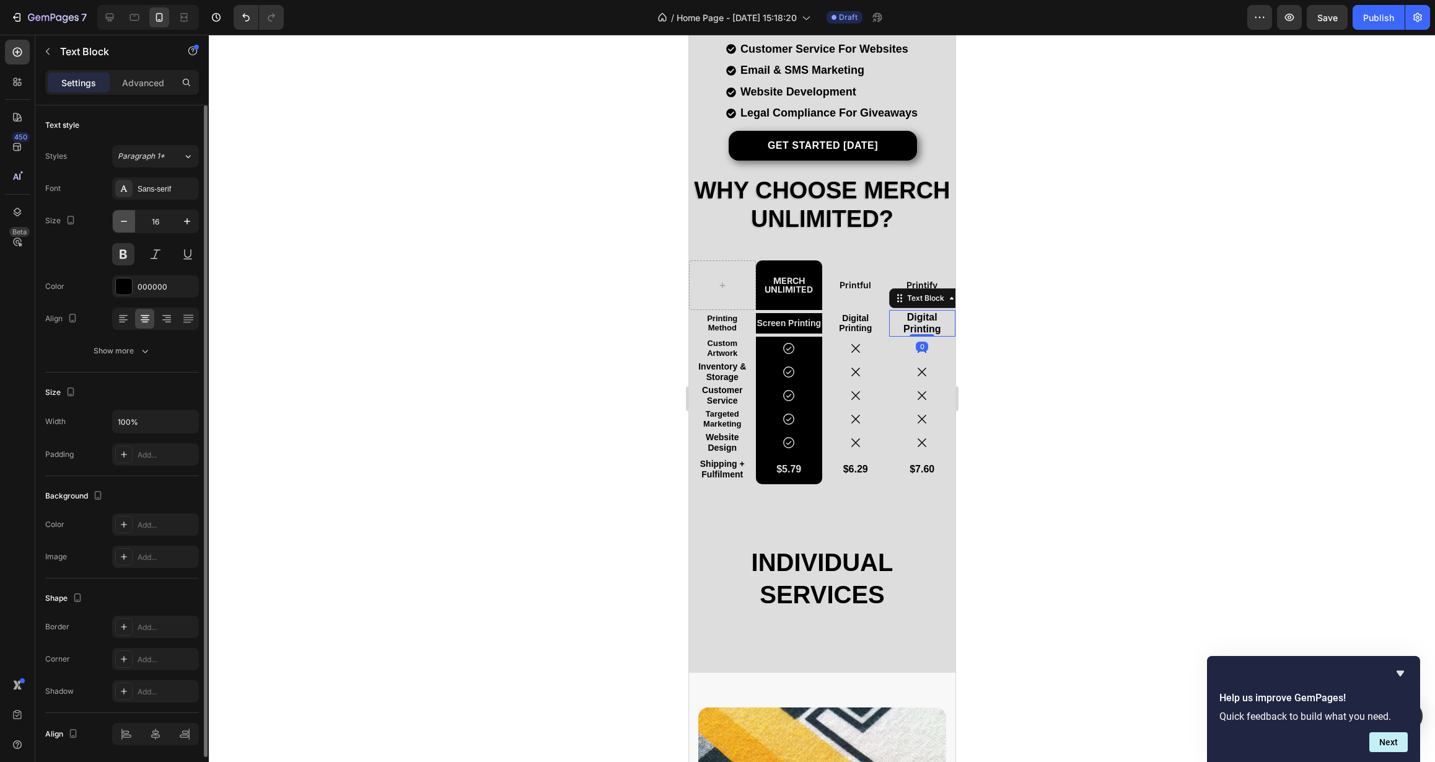
click at [128, 226] on icon "button" at bounding box center [124, 221] width 12 height 12
click at [127, 226] on icon "button" at bounding box center [124, 221] width 12 height 12
type input "14"
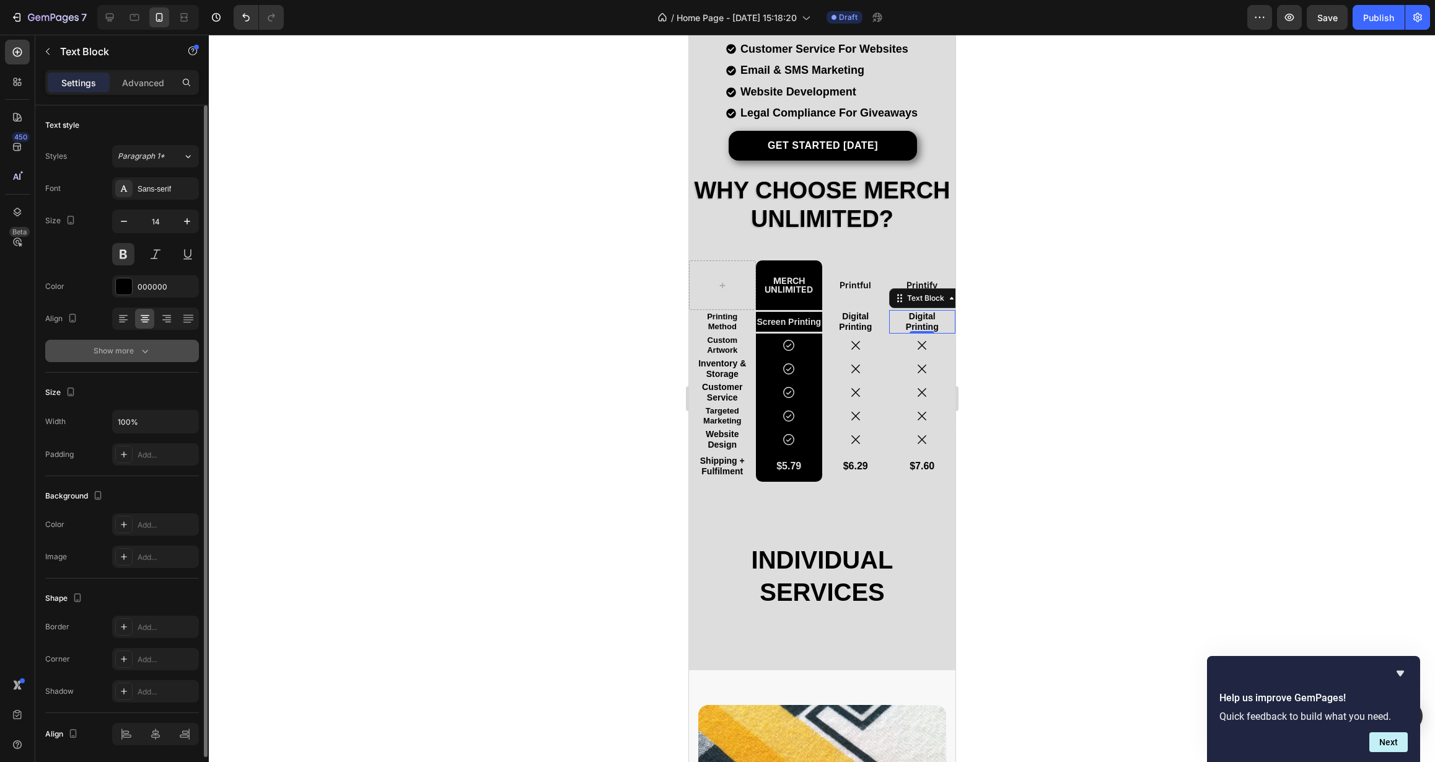
click at [125, 353] on div "Show more" at bounding box center [123, 351] width 58 height 12
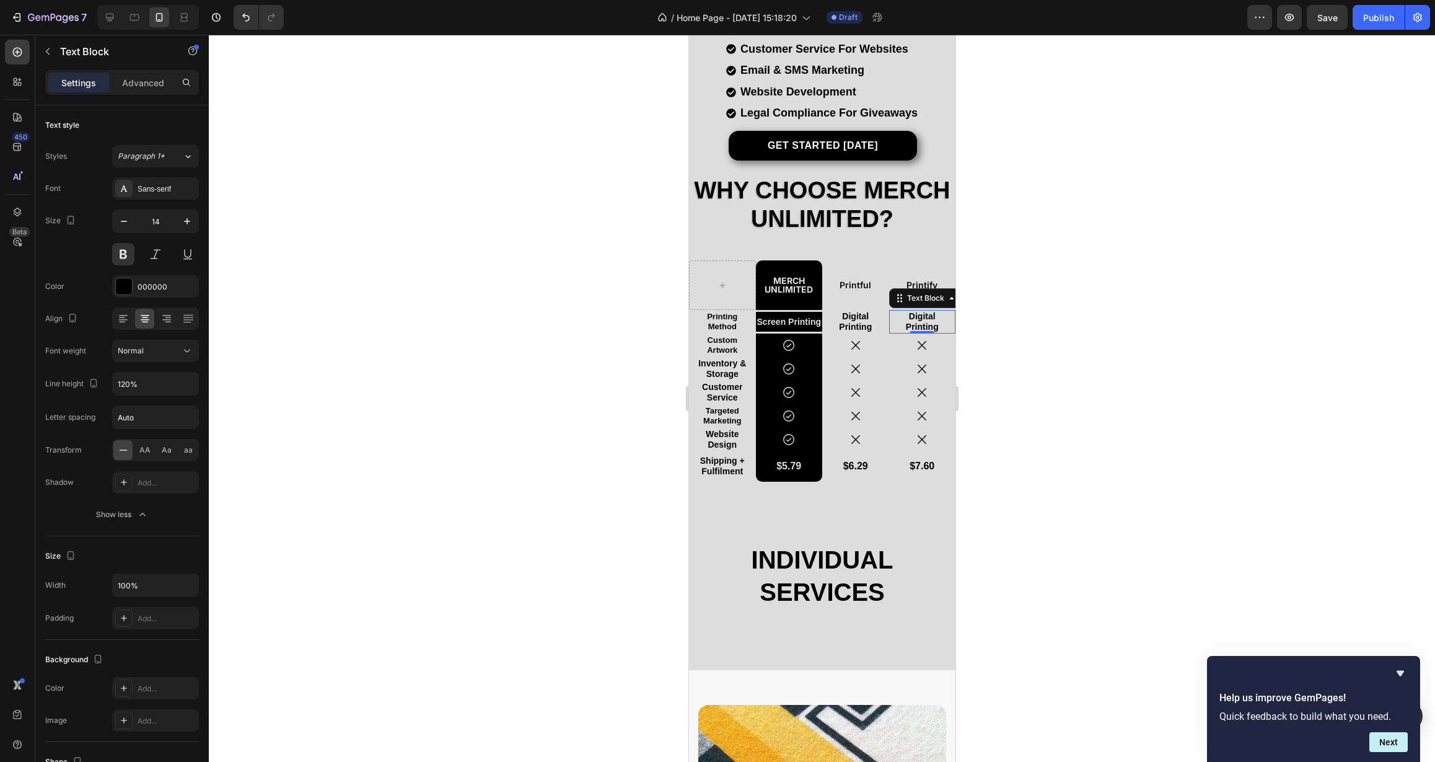
click at [404, 359] on div at bounding box center [822, 398] width 1226 height 727
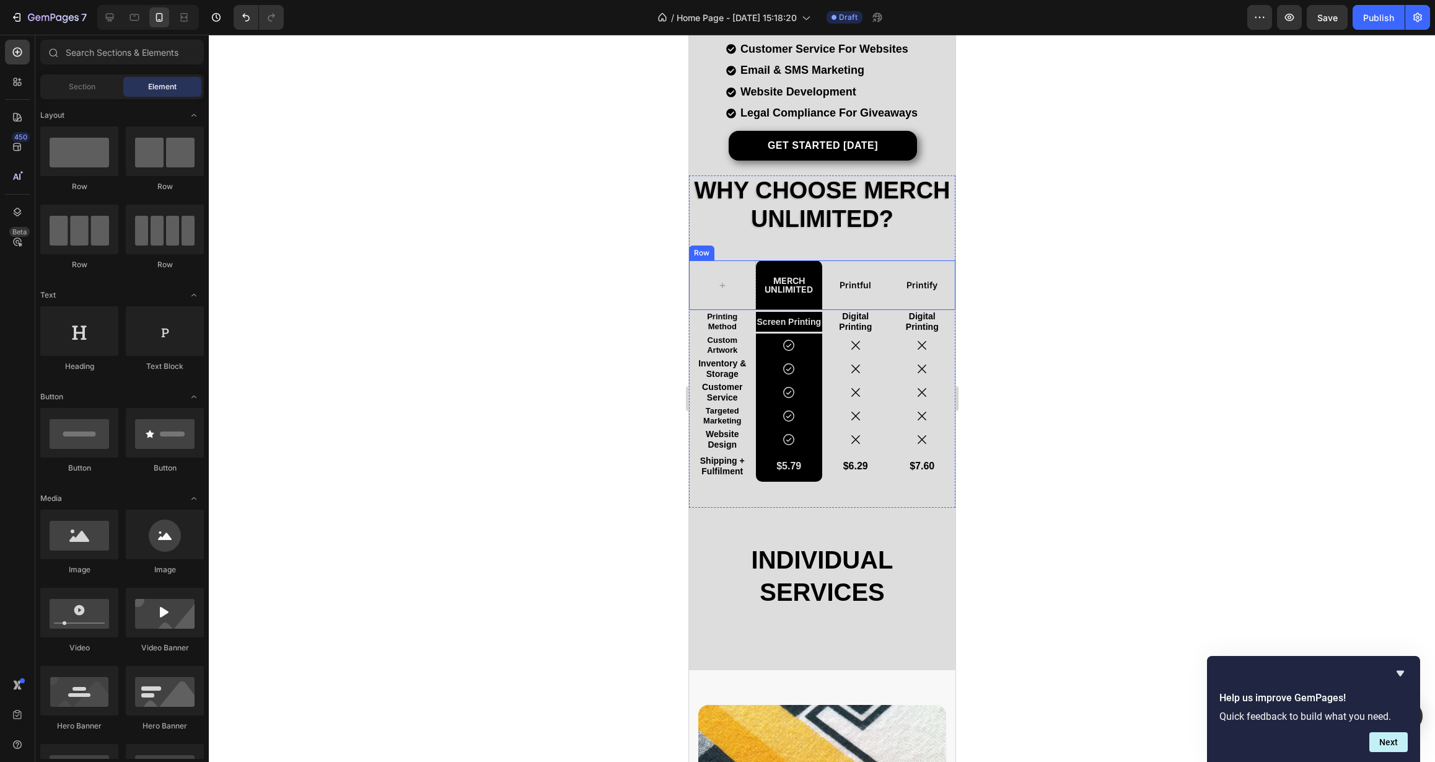
click at [588, 293] on div at bounding box center [822, 398] width 1226 height 727
click at [786, 471] on p "$5.79" at bounding box center [789, 466] width 45 height 18
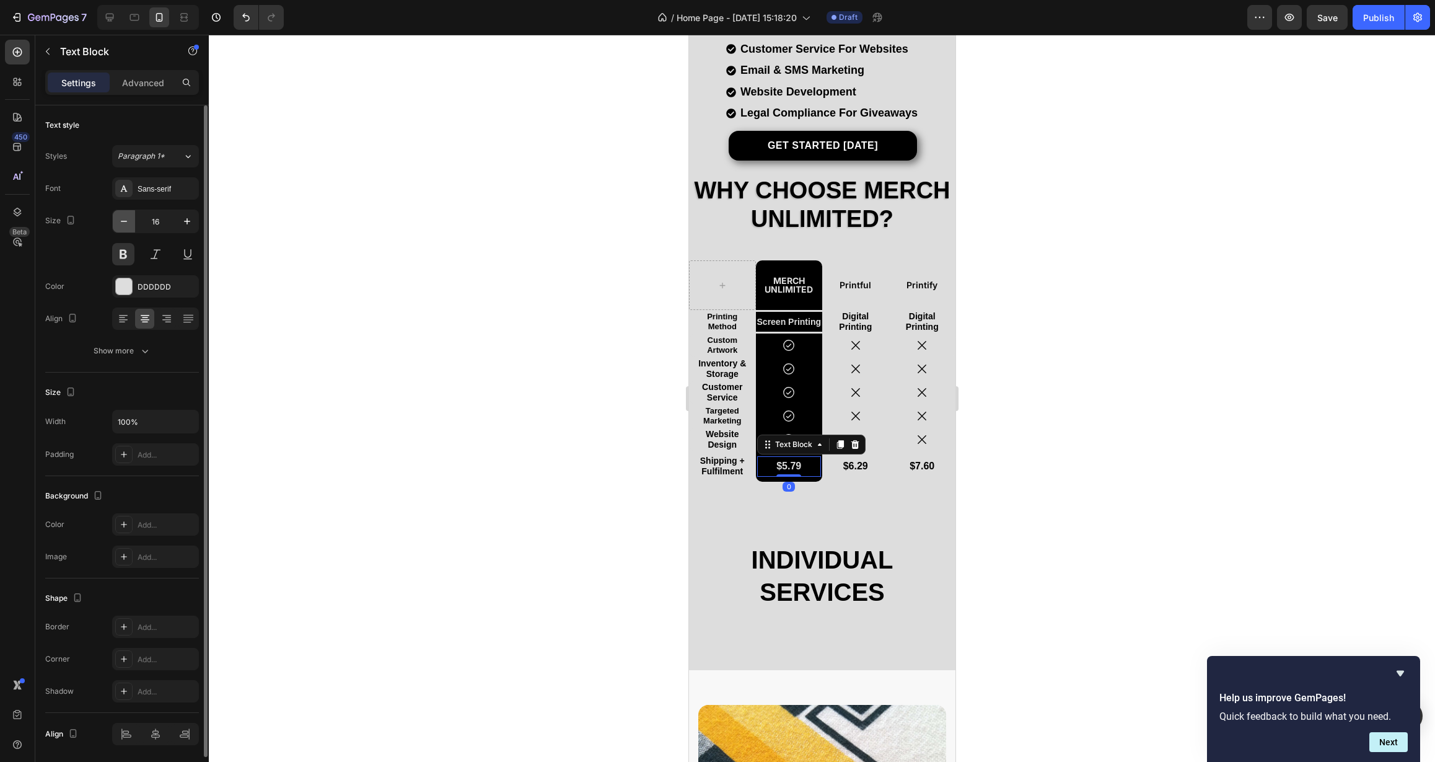
click at [124, 224] on icon "button" at bounding box center [124, 221] width 12 height 12
type input "14"
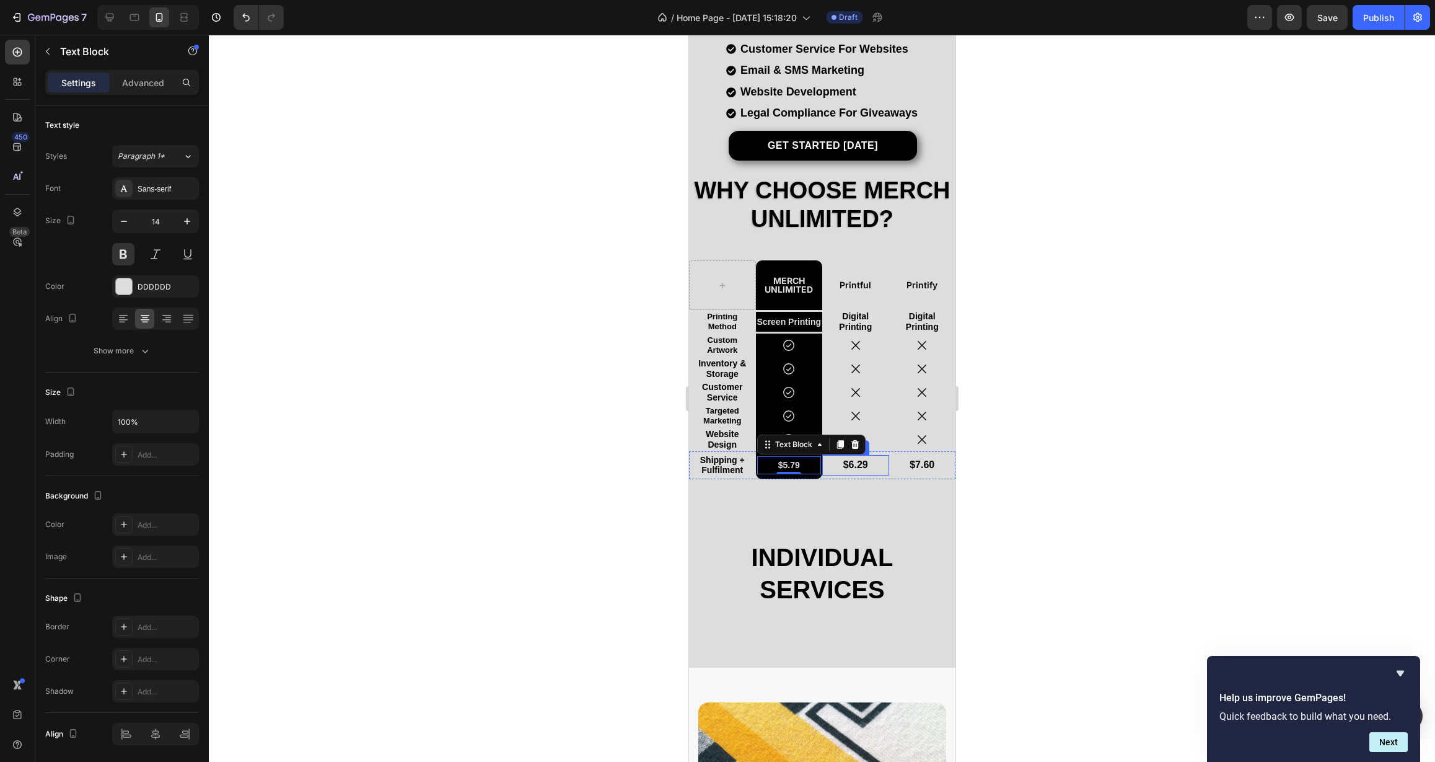
click at [845, 471] on p "$6.29" at bounding box center [855, 465] width 47 height 18
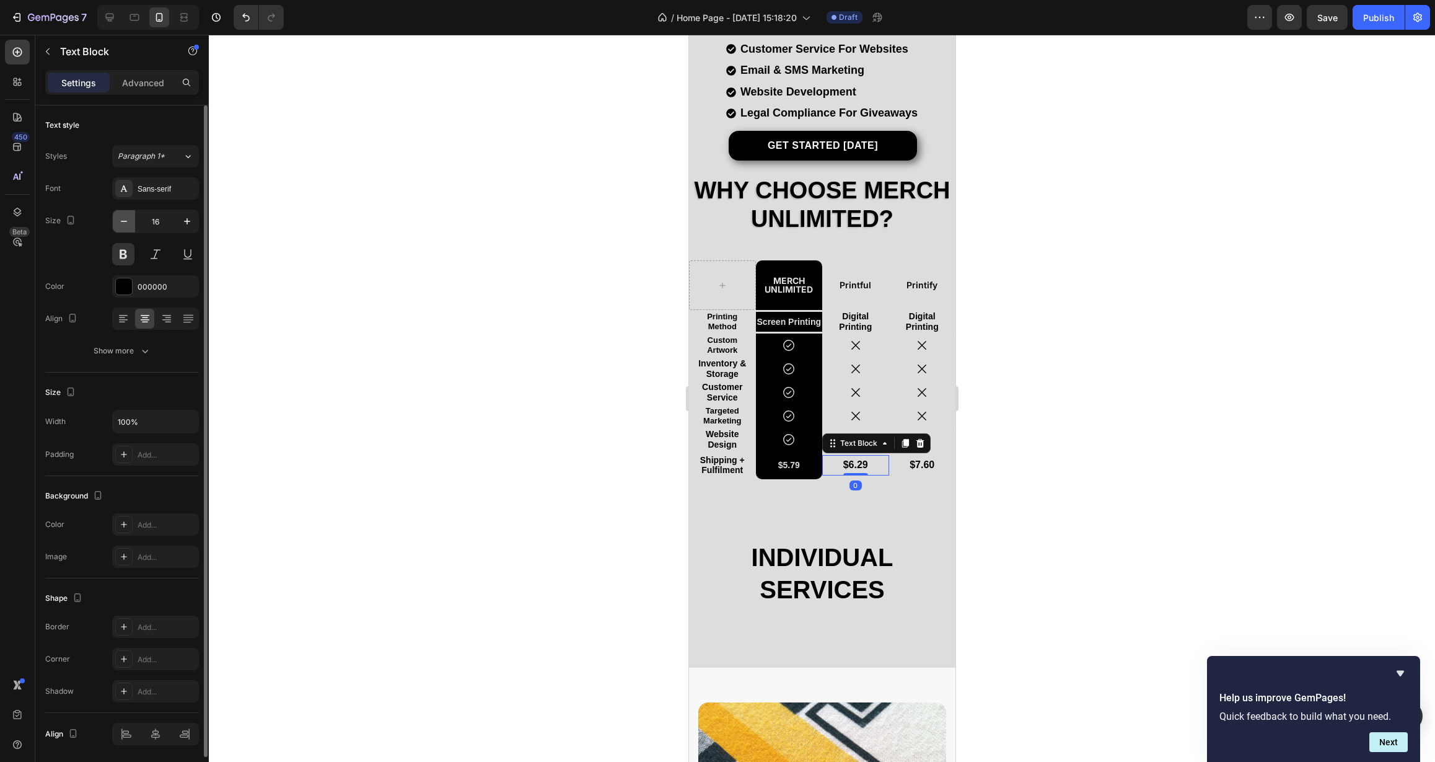
click at [125, 226] on icon "button" at bounding box center [124, 221] width 12 height 12
type input "14"
click at [916, 470] on p "$7.60" at bounding box center [922, 465] width 47 height 18
click at [121, 226] on icon "button" at bounding box center [124, 221] width 12 height 12
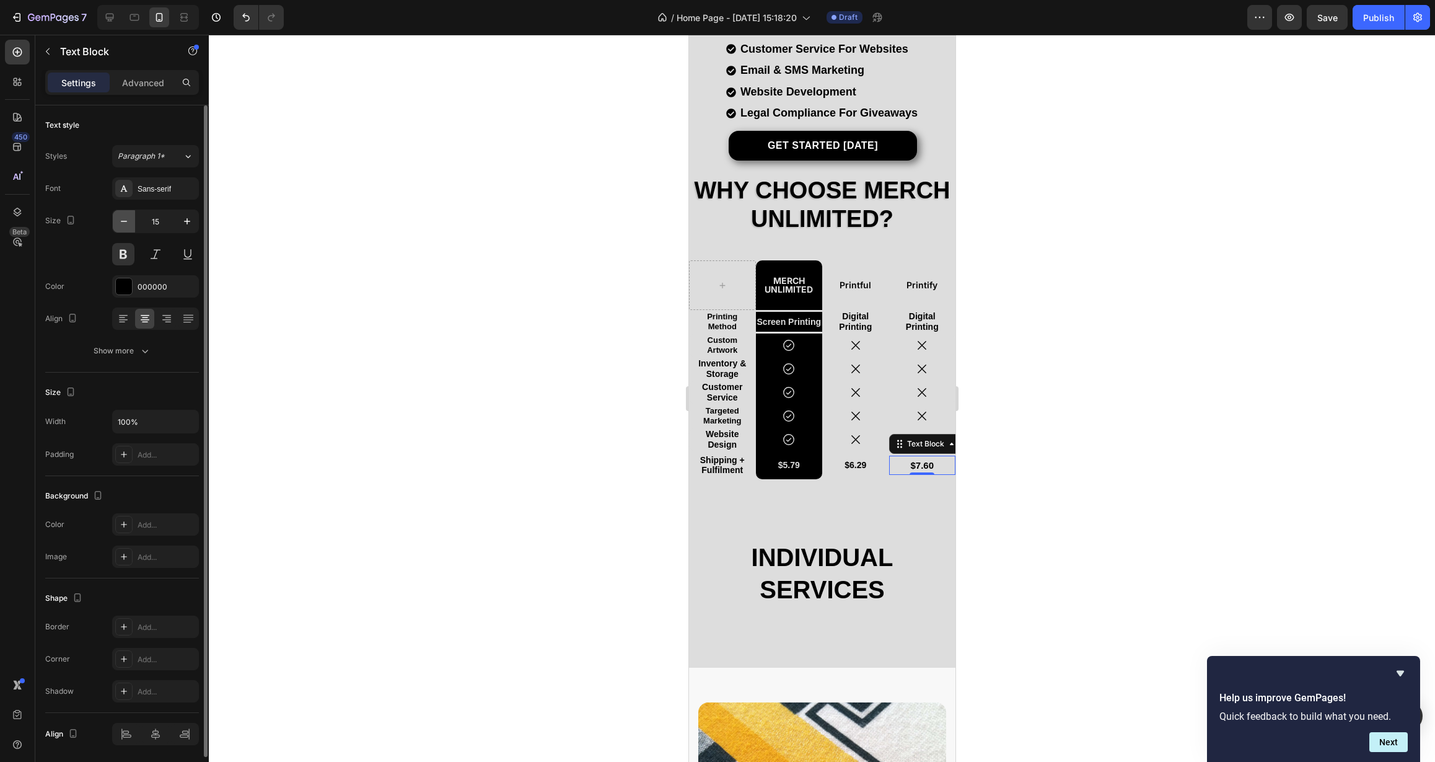
click at [121, 226] on icon "button" at bounding box center [124, 221] width 12 height 12
type input "14"
click at [348, 410] on div at bounding box center [822, 398] width 1226 height 727
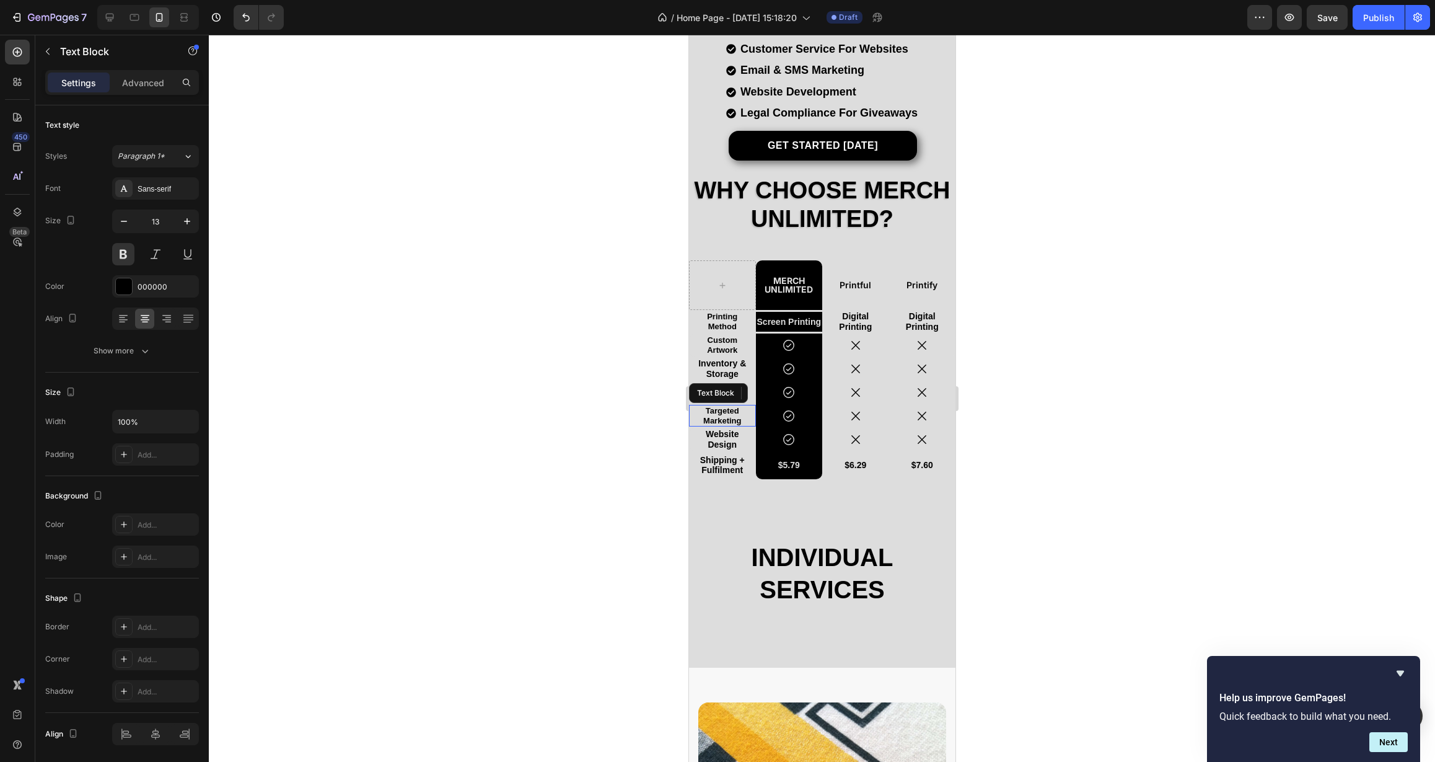
click at [731, 413] on p "Targeted Marketing" at bounding box center [721, 415] width 47 height 19
click at [187, 218] on icon "button" at bounding box center [187, 221] width 12 height 12
type input "14"
click at [722, 439] on div "0" at bounding box center [722, 438] width 12 height 10
click at [723, 446] on p "Website Design" at bounding box center [721, 439] width 47 height 21
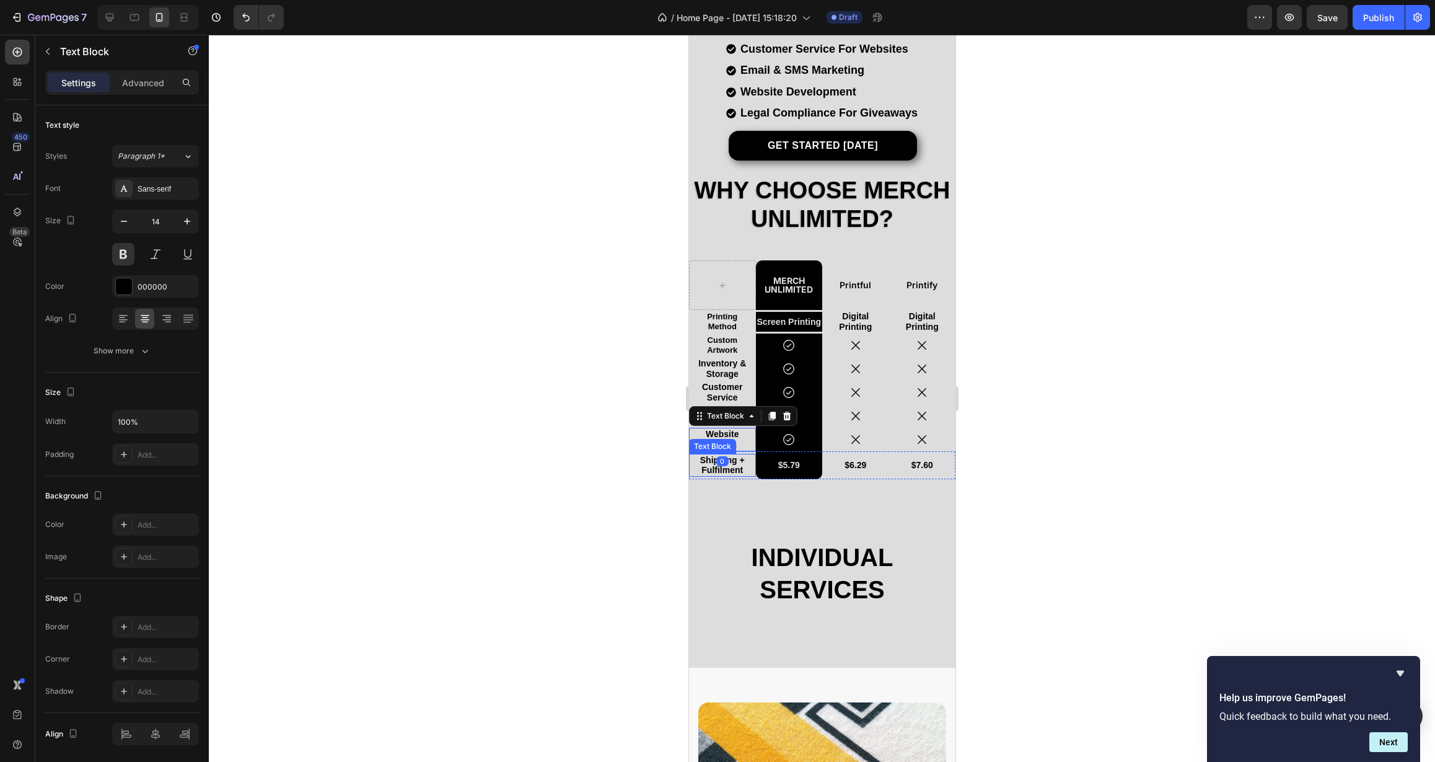
click at [734, 471] on p "Shipping + Fulfilment" at bounding box center [721, 465] width 47 height 21
click at [733, 386] on p "Customer Service" at bounding box center [722, 392] width 50 height 21
click at [731, 340] on p "Custom Artwork" at bounding box center [722, 344] width 50 height 19
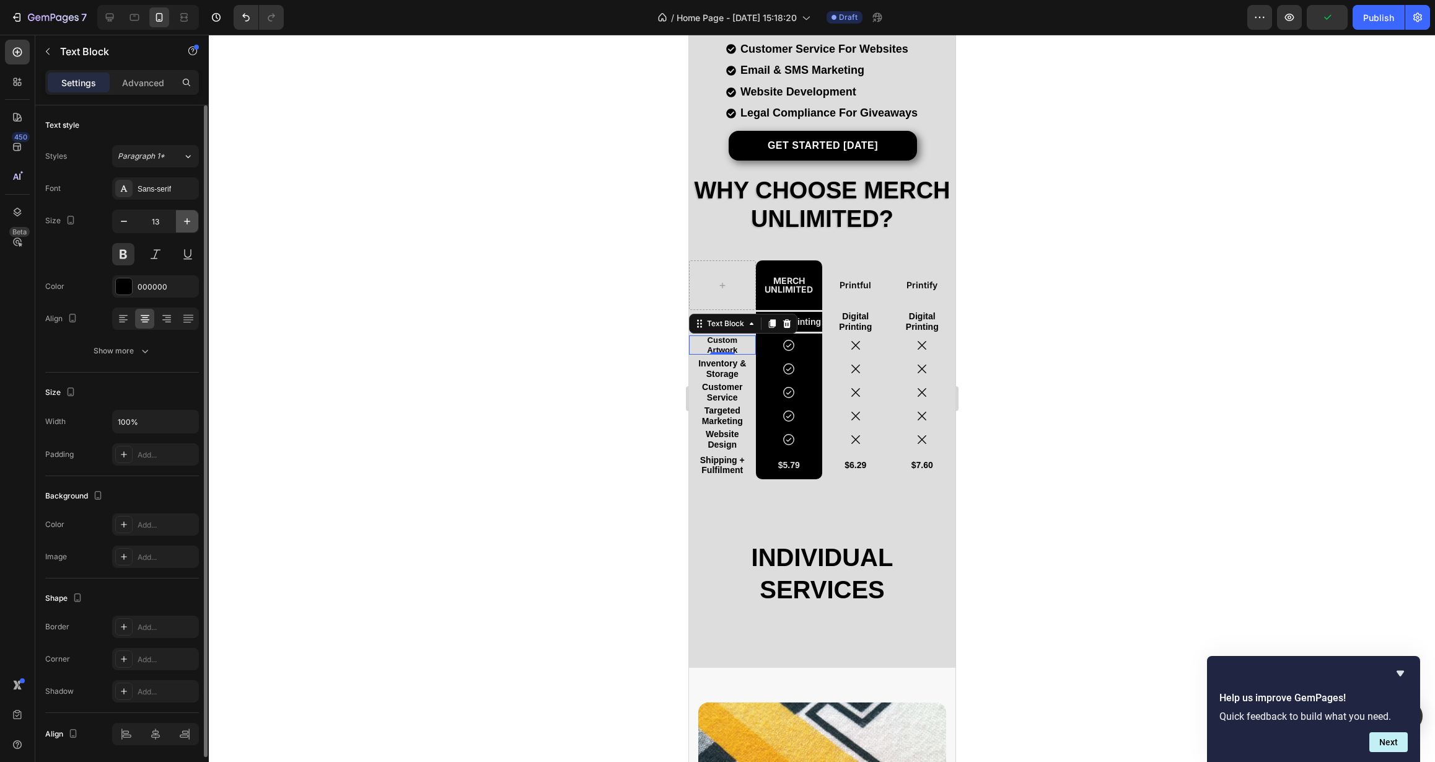
click at [187, 226] on icon "button" at bounding box center [187, 221] width 12 height 12
type input "14"
click at [728, 374] on p "Inventory & Storage" at bounding box center [722, 368] width 50 height 21
click at [731, 395] on p "Customer Service" at bounding box center [722, 392] width 50 height 21
click at [598, 412] on div at bounding box center [822, 398] width 1226 height 727
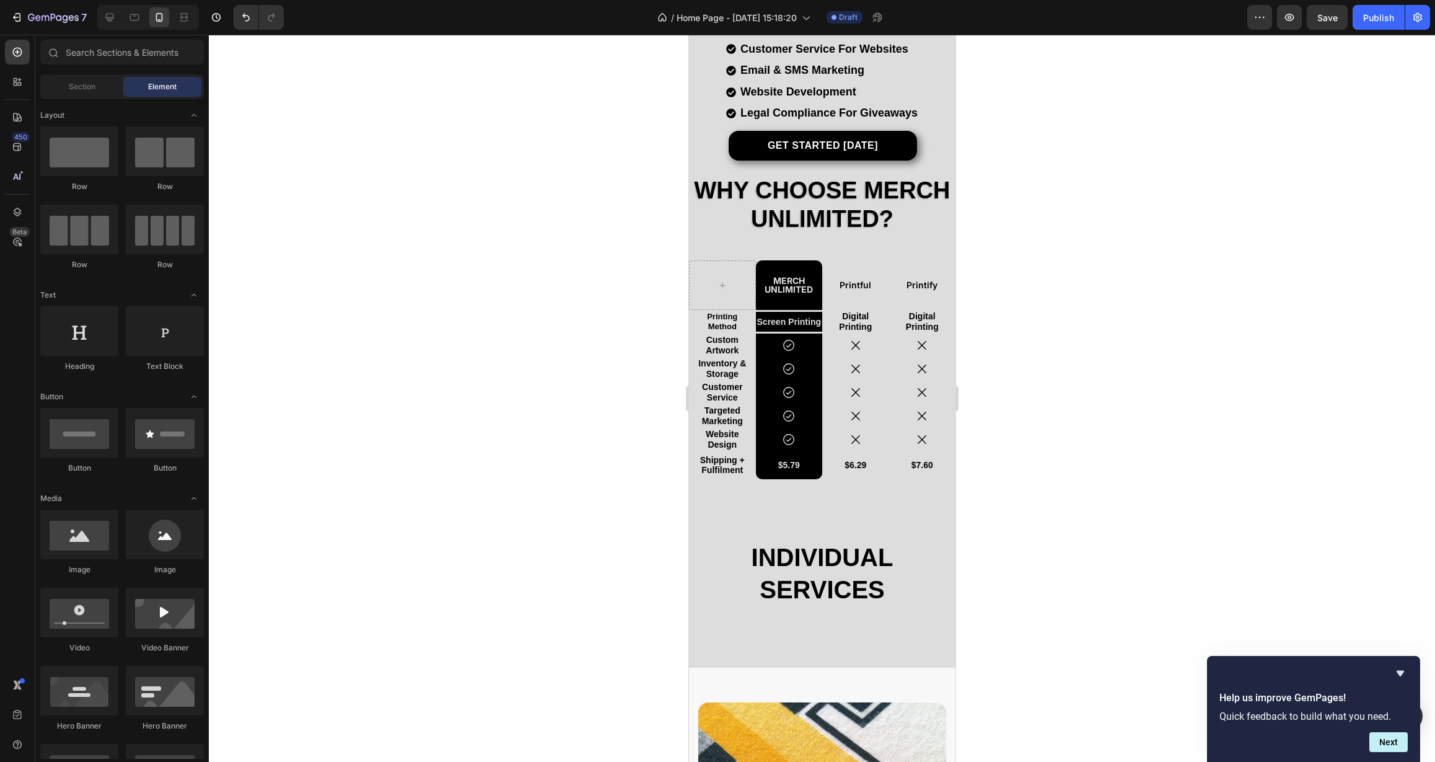
click at [608, 381] on div at bounding box center [822, 398] width 1226 height 727
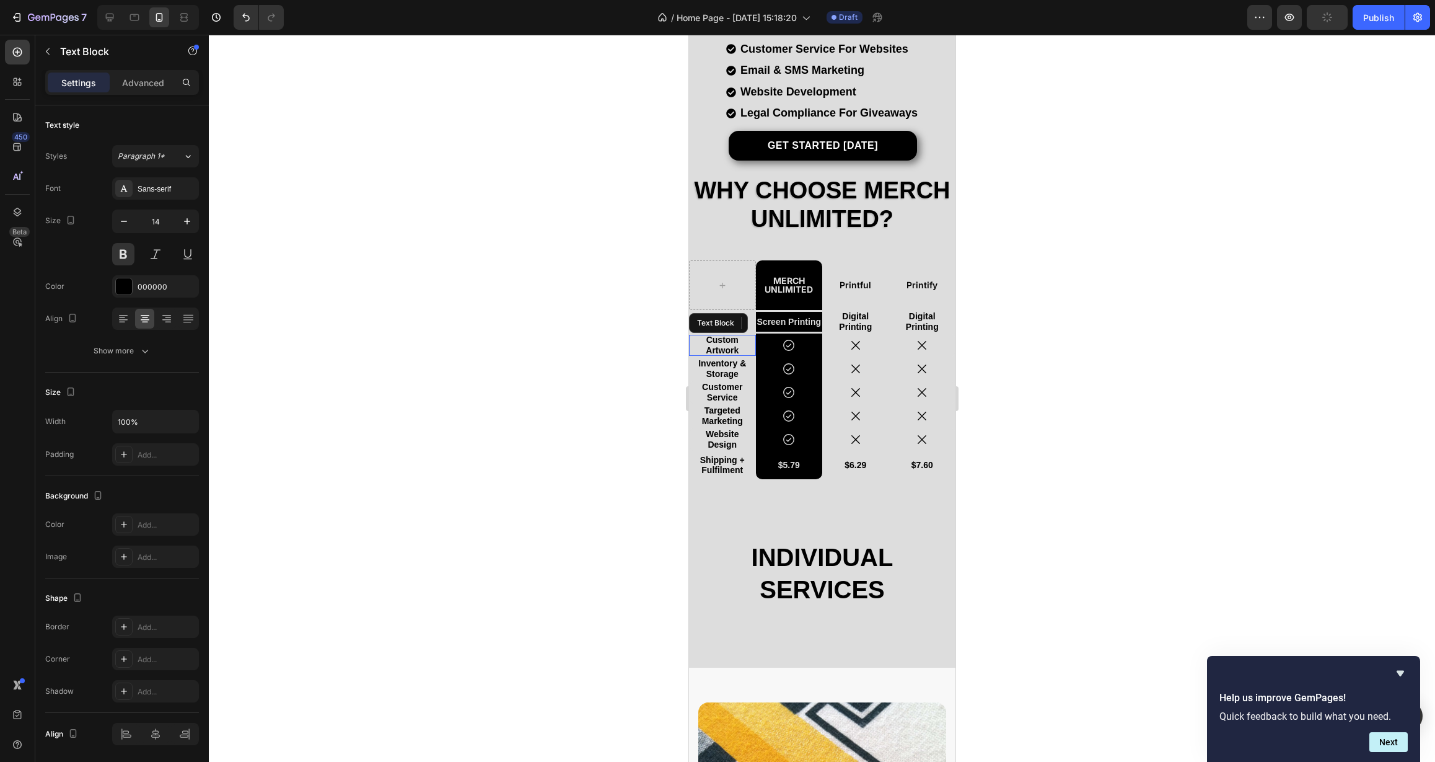
click at [746, 352] on div "Custom Artwork Text Block" at bounding box center [722, 345] width 67 height 21
click at [755, 353] on div "Icon Row" at bounding box center [788, 345] width 67 height 24
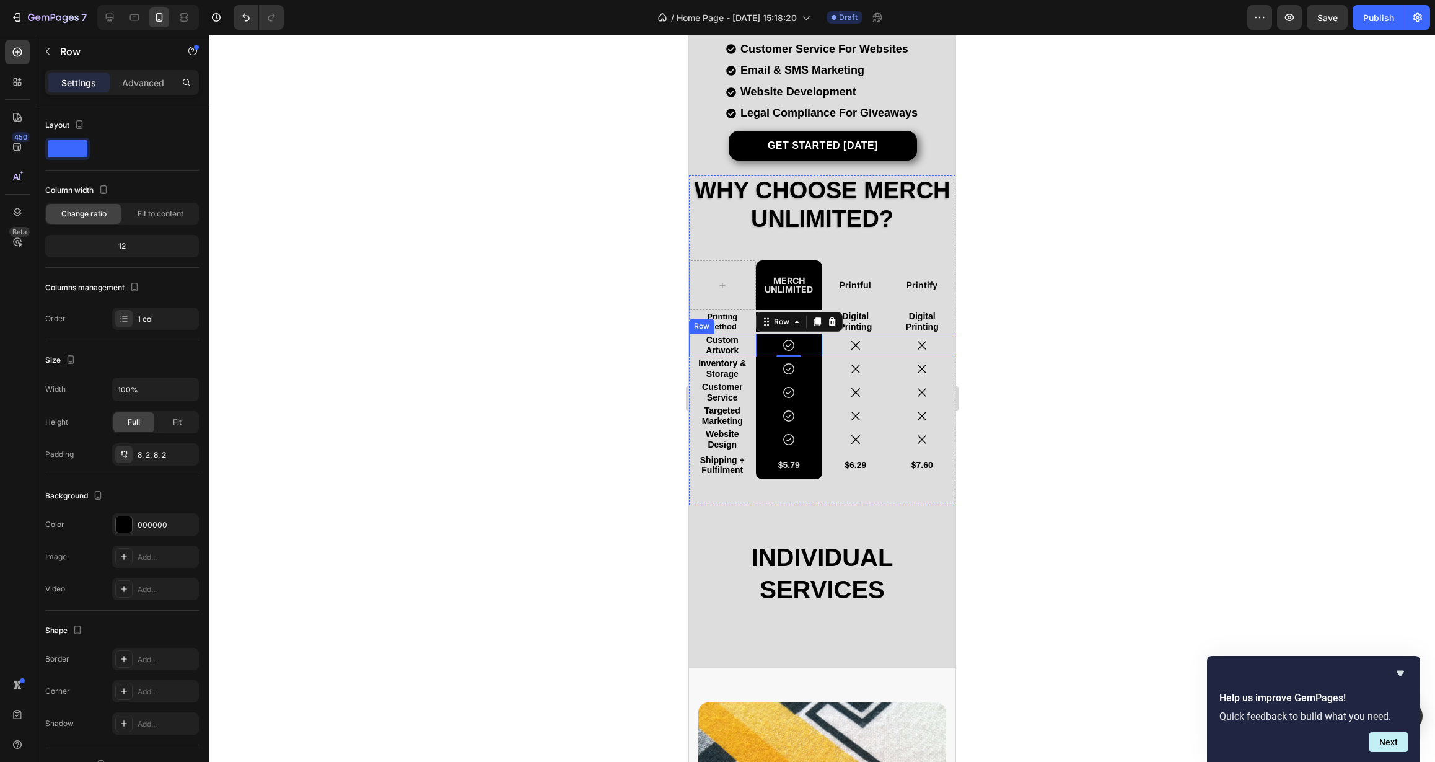
click at [744, 335] on div "Custom Artwork Text Block" at bounding box center [722, 345] width 67 height 24
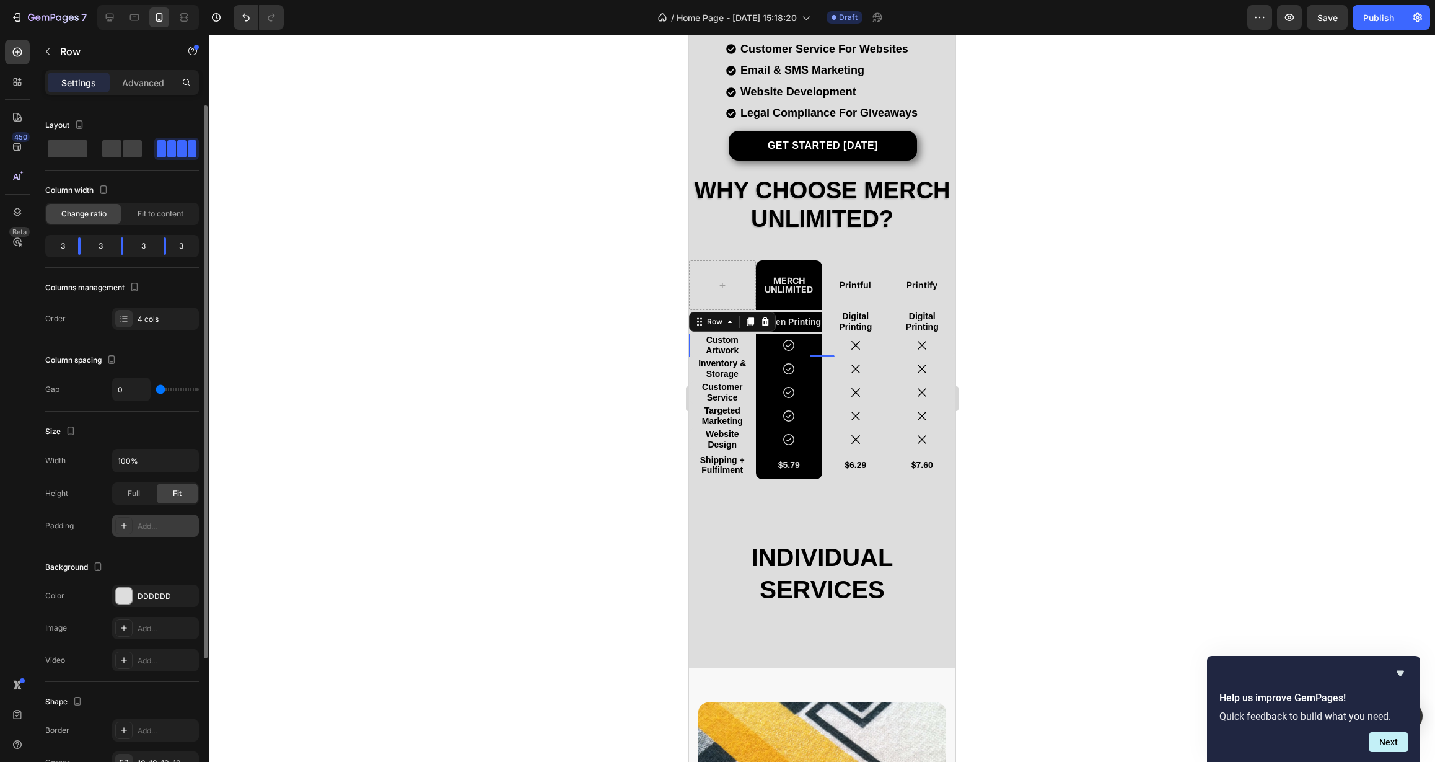
click at [140, 533] on div "Add..." at bounding box center [155, 525] width 87 height 22
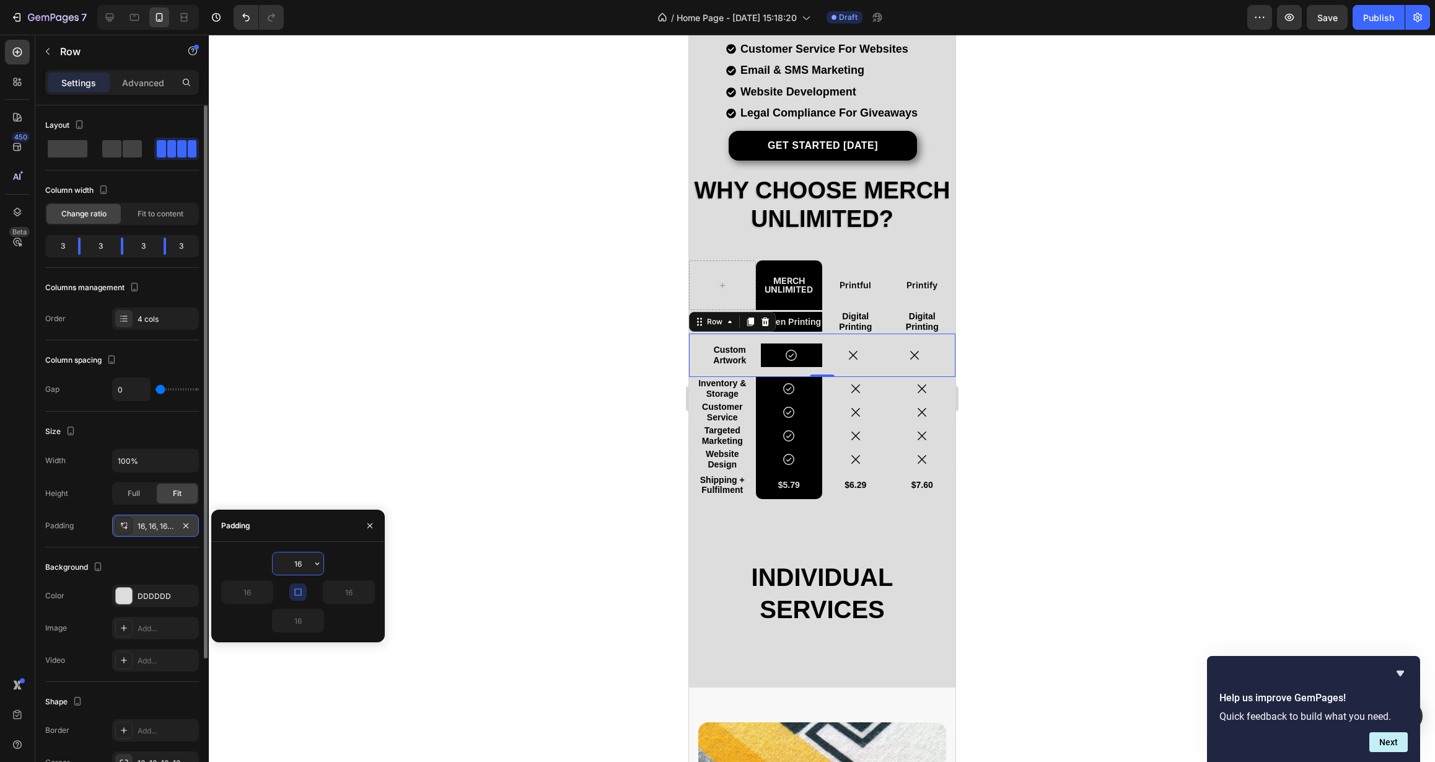
type input "1"
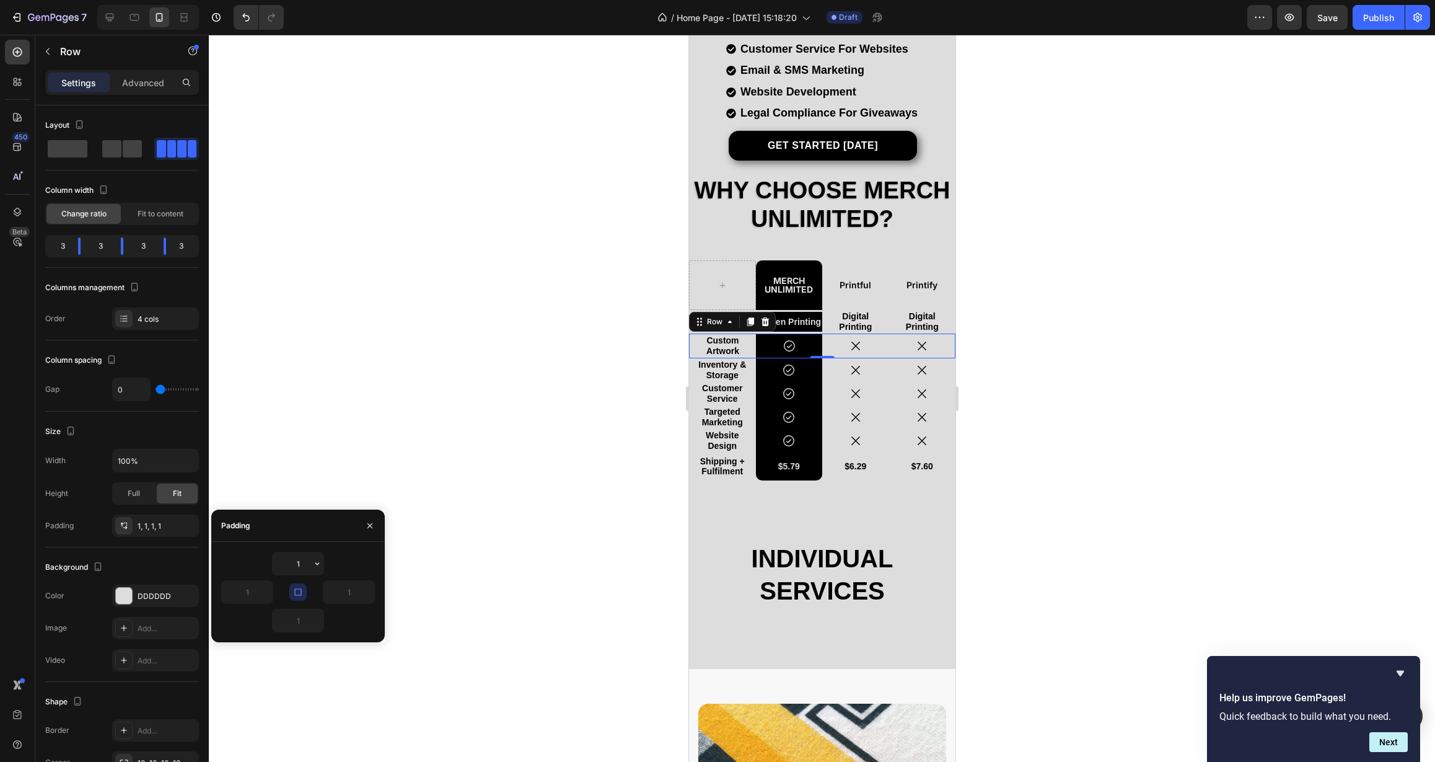
click at [563, 457] on div at bounding box center [822, 398] width 1226 height 727
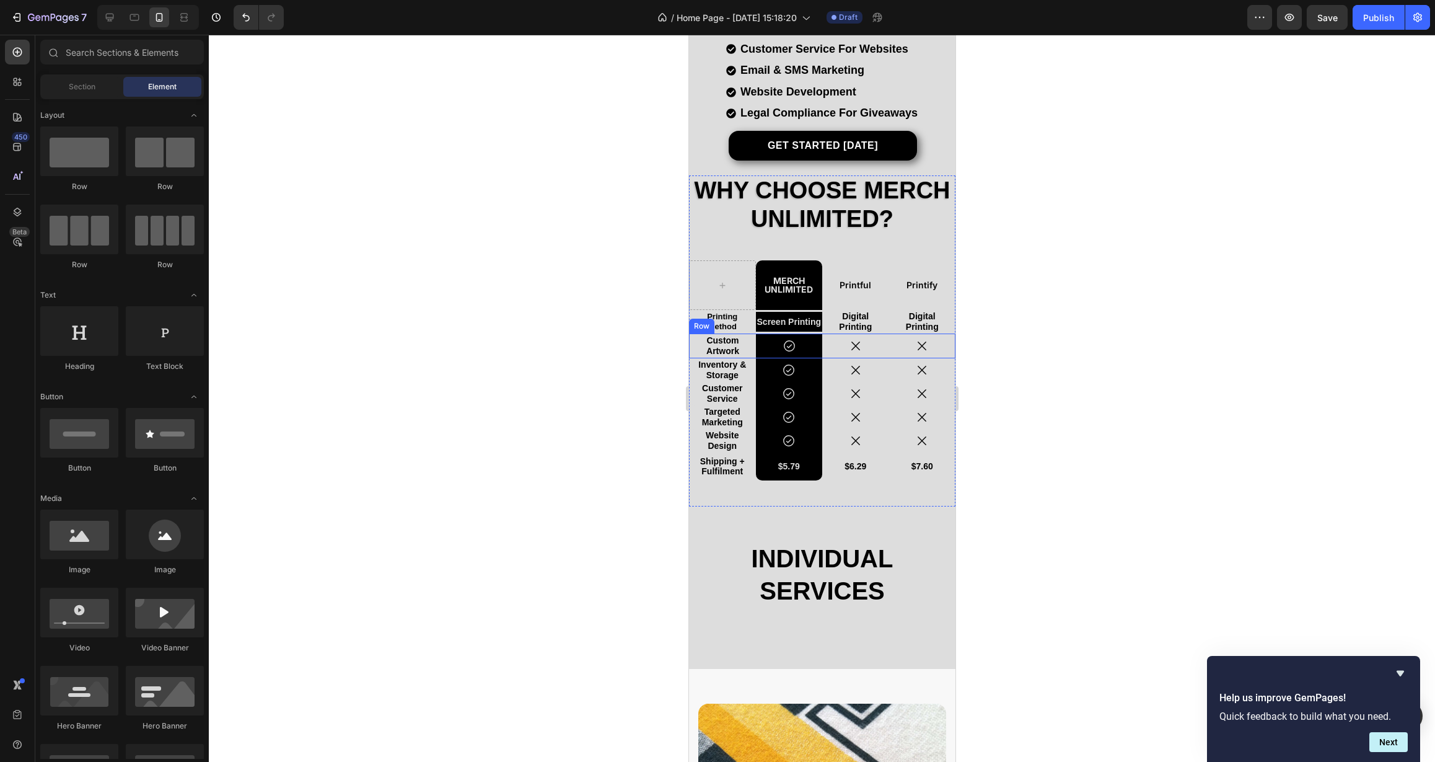
click at [742, 356] on div "Custom Artwork Text Block" at bounding box center [722, 346] width 66 height 24
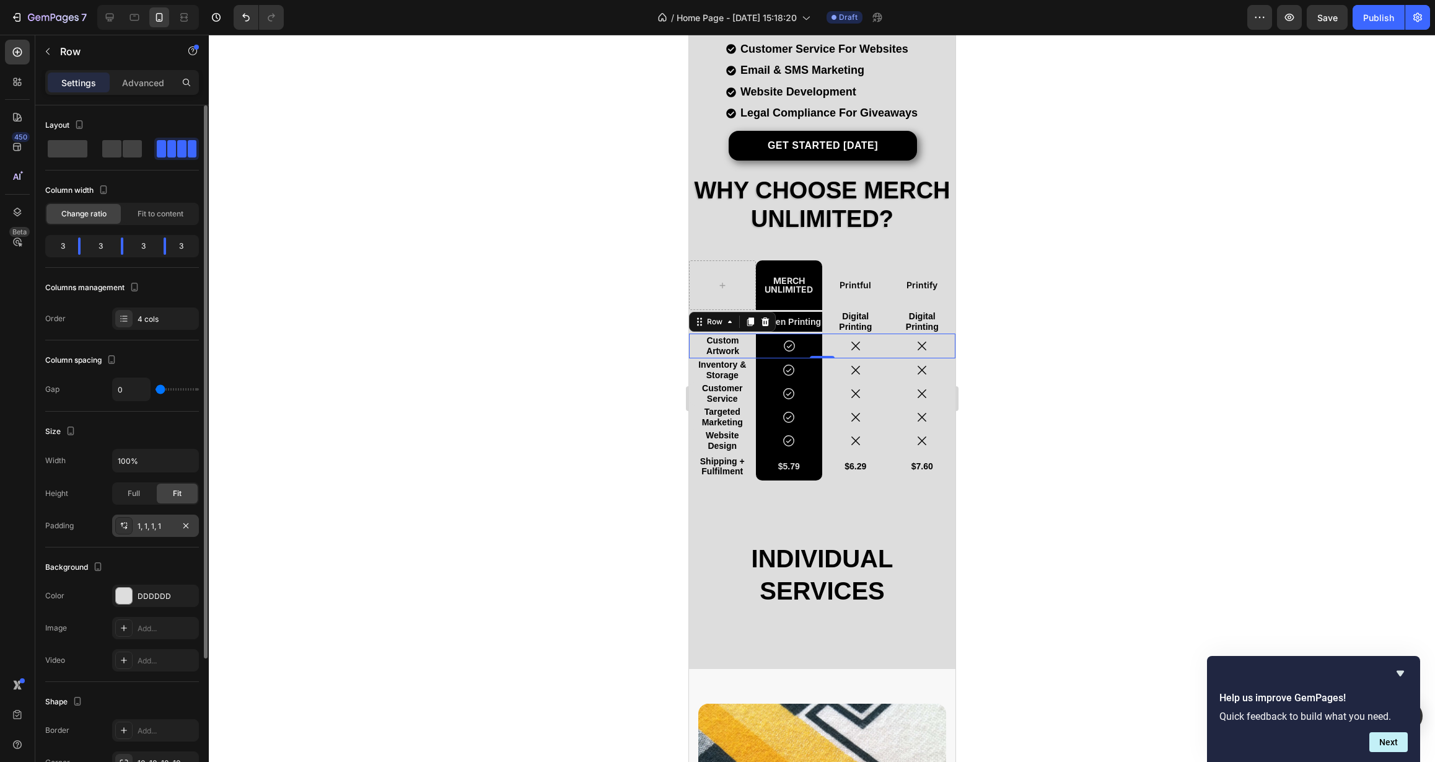
click at [153, 525] on div "1, 1, 1, 1" at bounding box center [156, 526] width 36 height 11
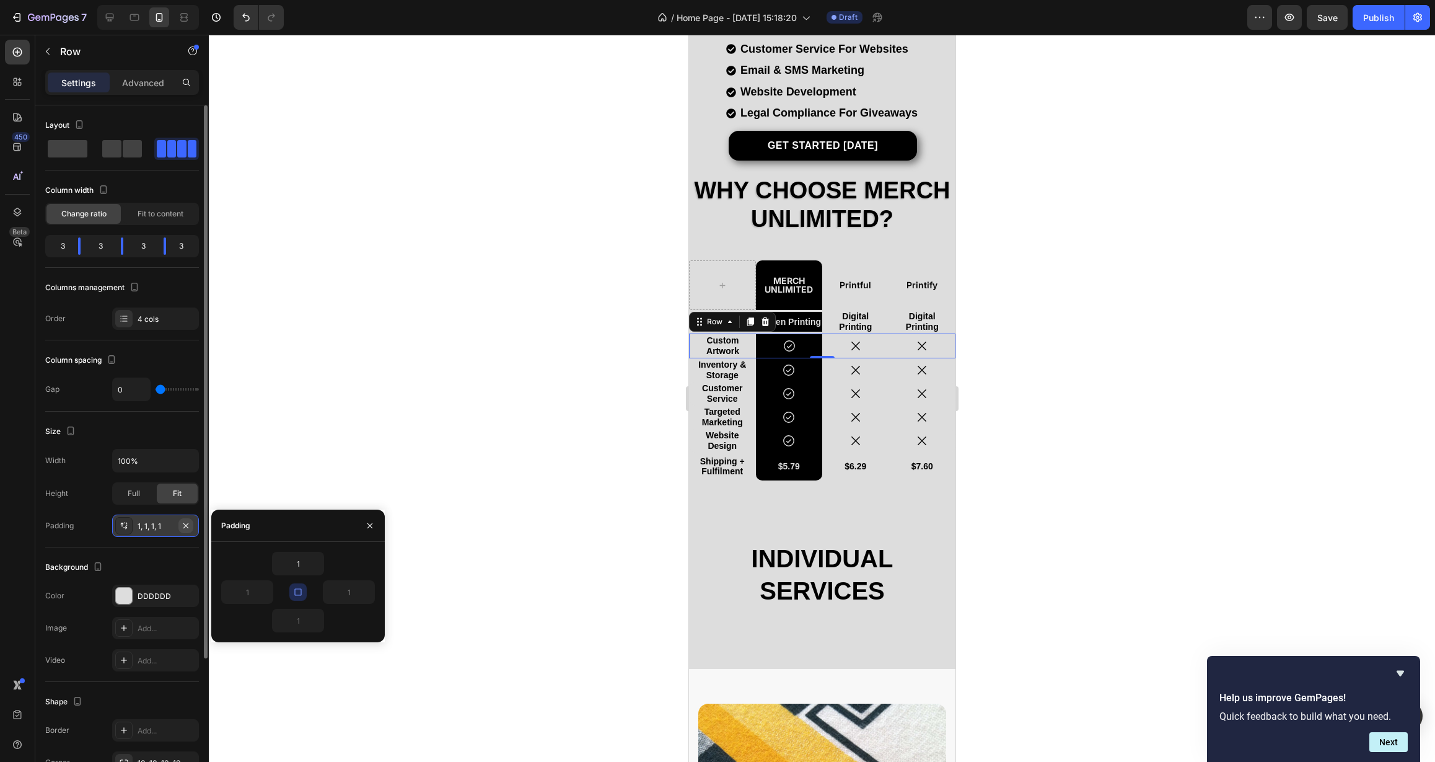
click at [182, 526] on icon "button" at bounding box center [186, 526] width 10 height 10
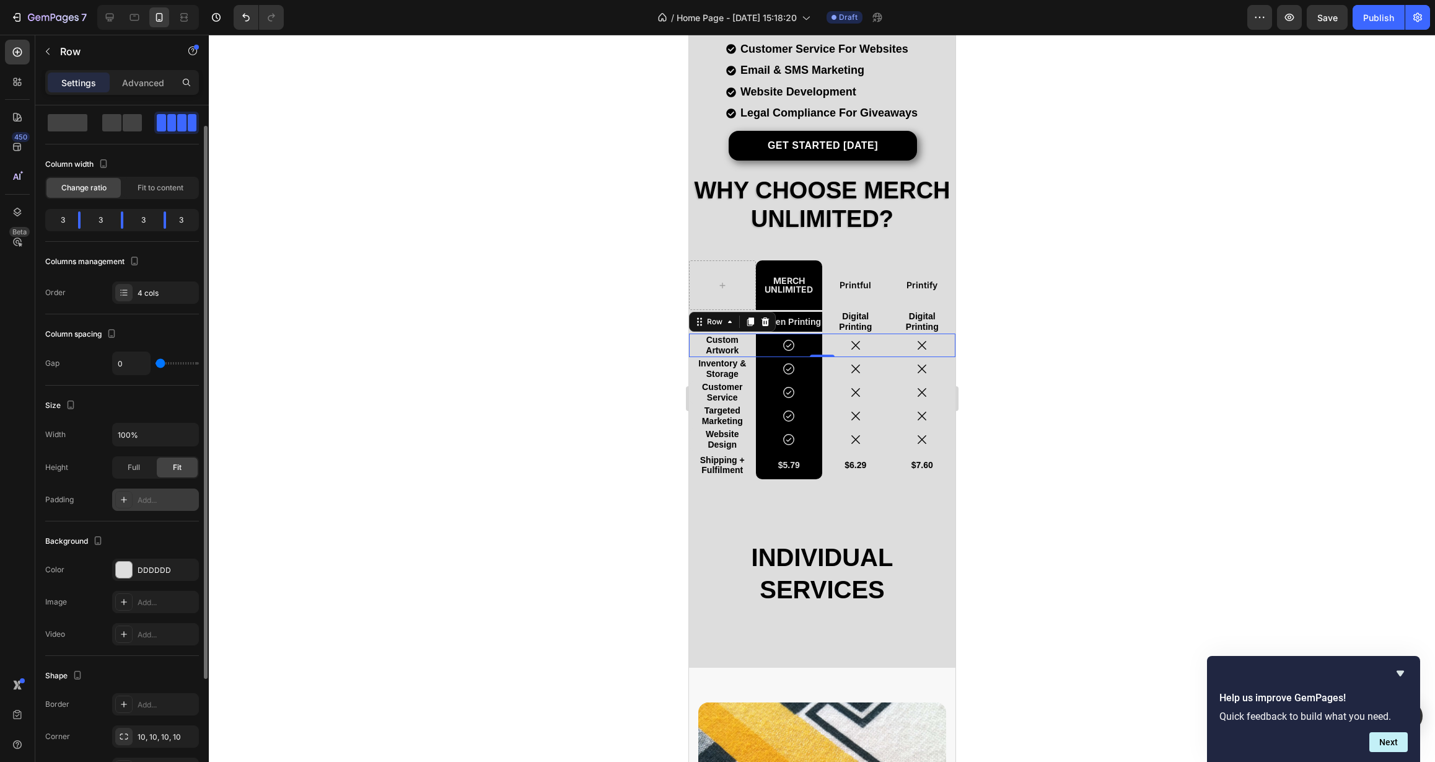
scroll to position [47, 0]
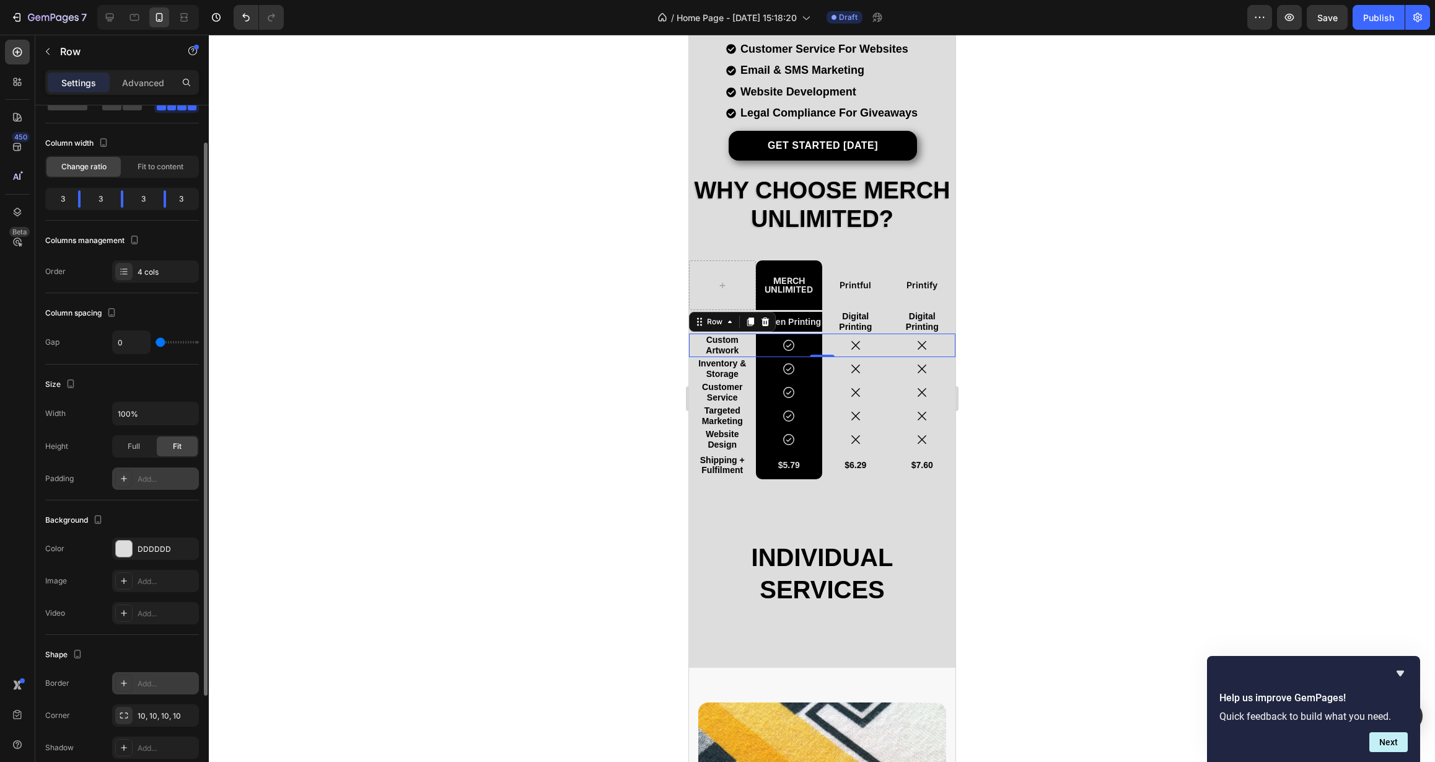
click at [161, 684] on div "Add..." at bounding box center [167, 683] width 58 height 11
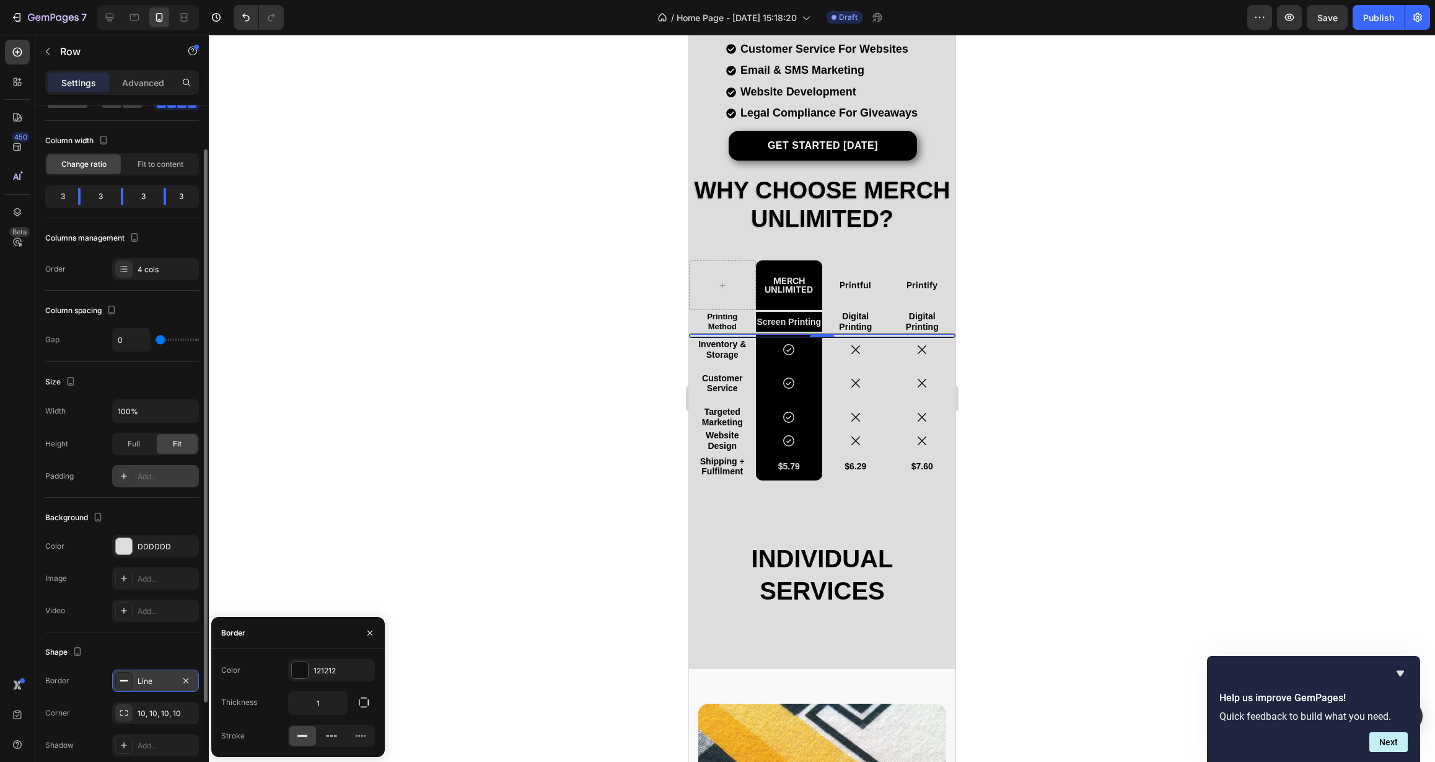
scroll to position [174, 0]
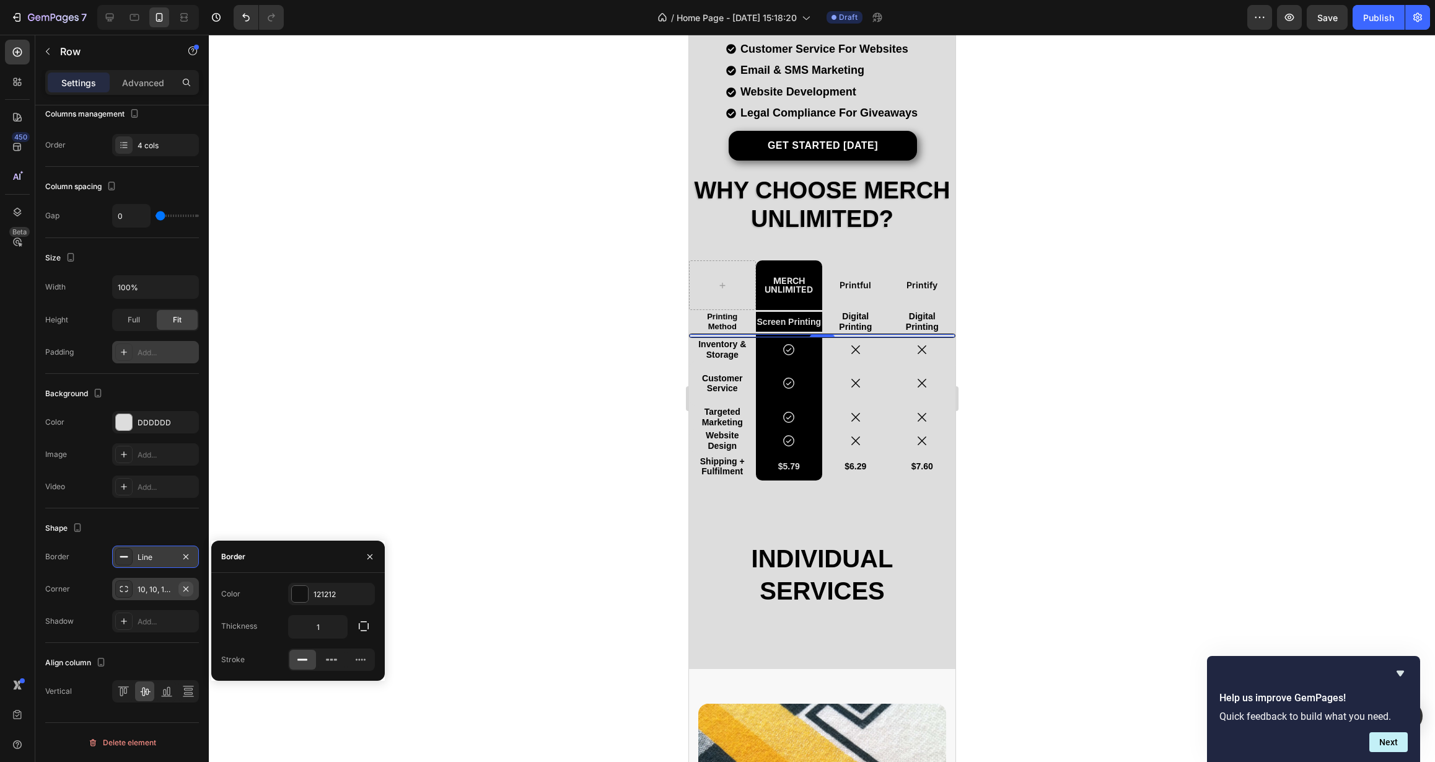
click at [187, 590] on icon "button" at bounding box center [186, 589] width 10 height 10
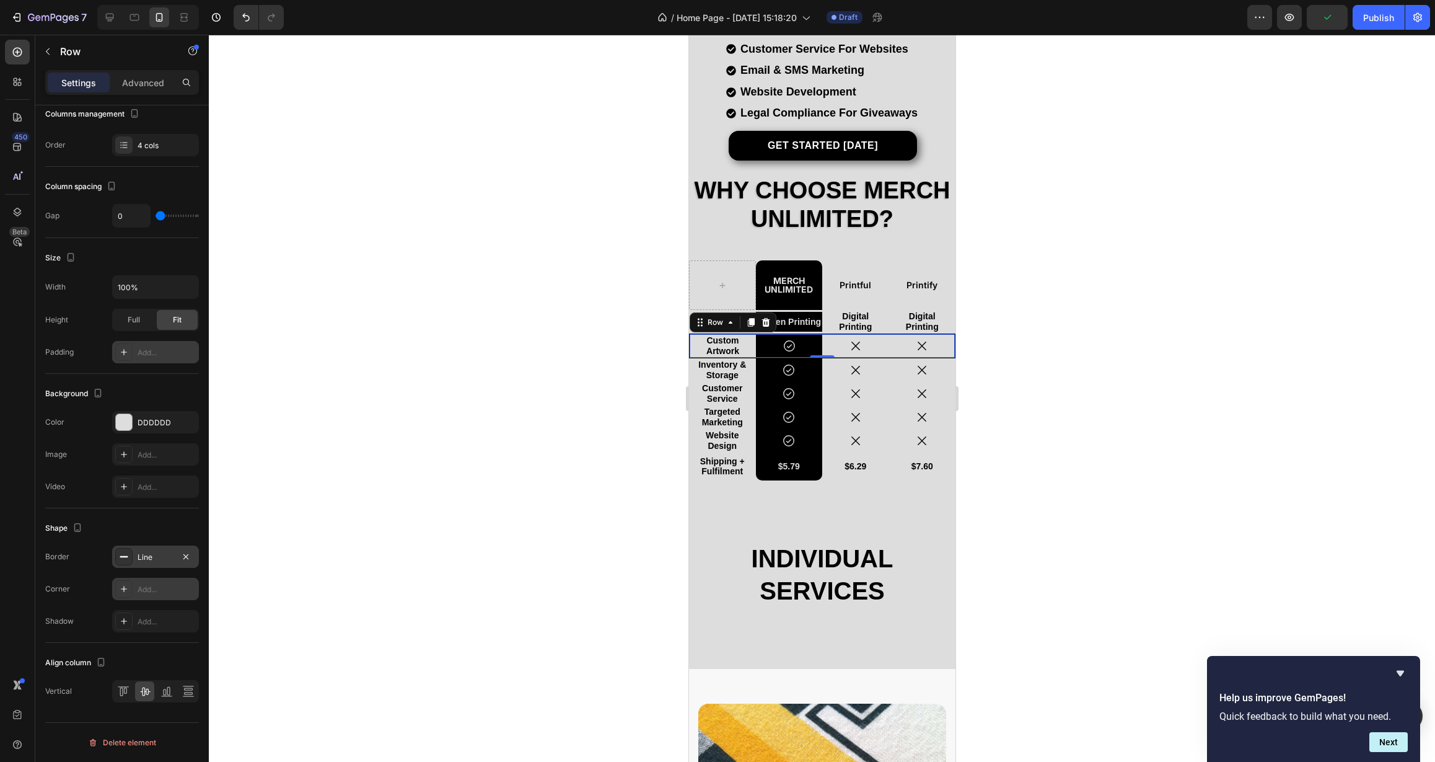
click at [521, 449] on div at bounding box center [822, 398] width 1226 height 727
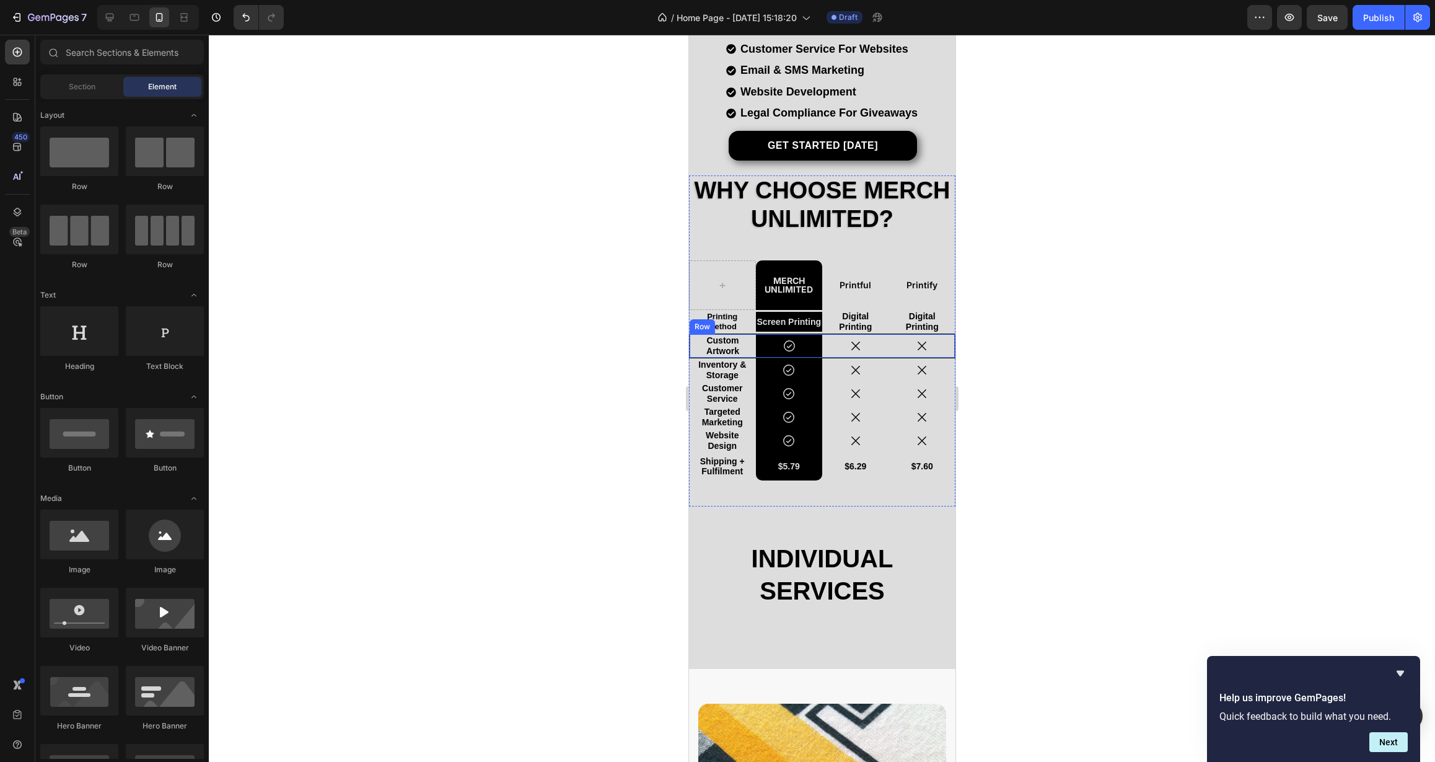
click at [752, 356] on div "Custom Artwork Text Block" at bounding box center [722, 346] width 66 height 24
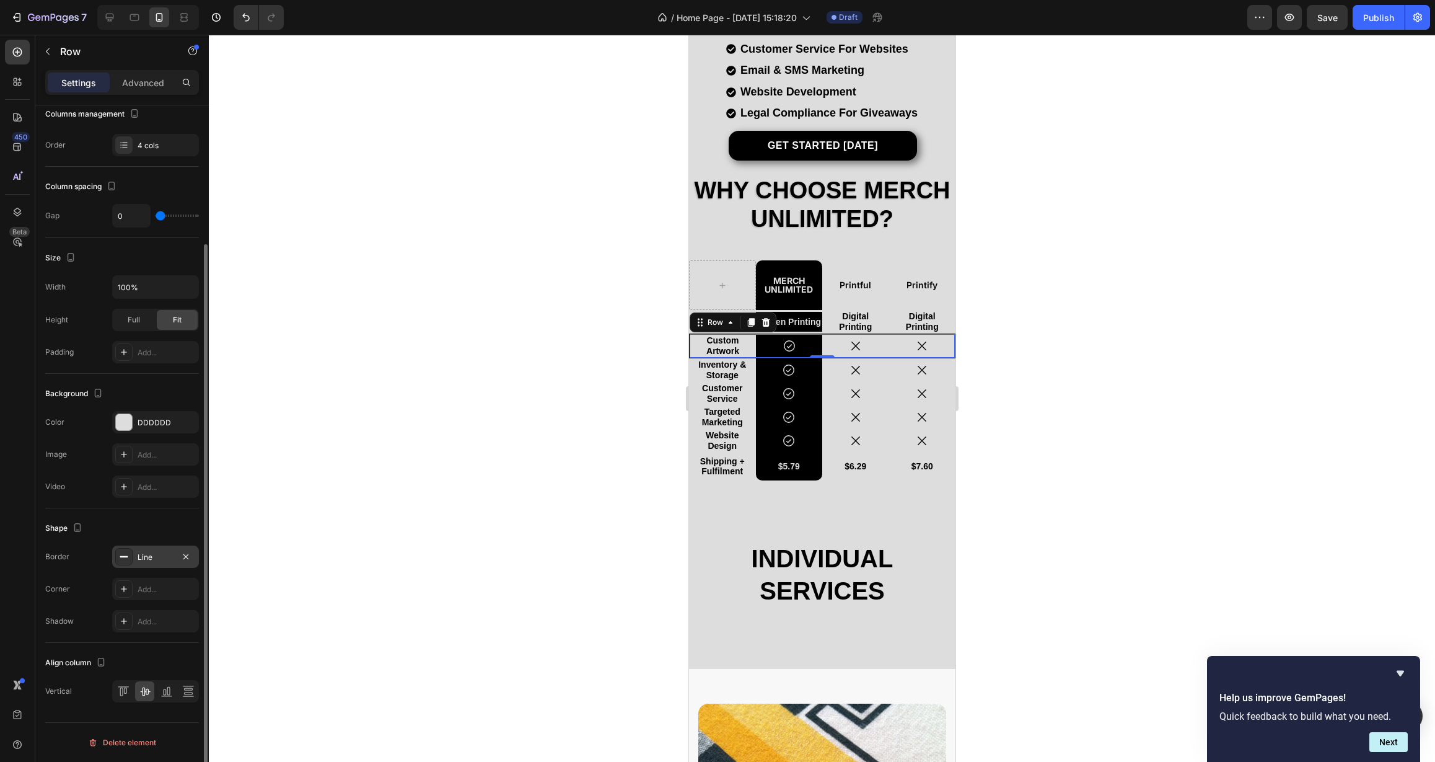
click at [149, 561] on div "Line" at bounding box center [156, 557] width 36 height 11
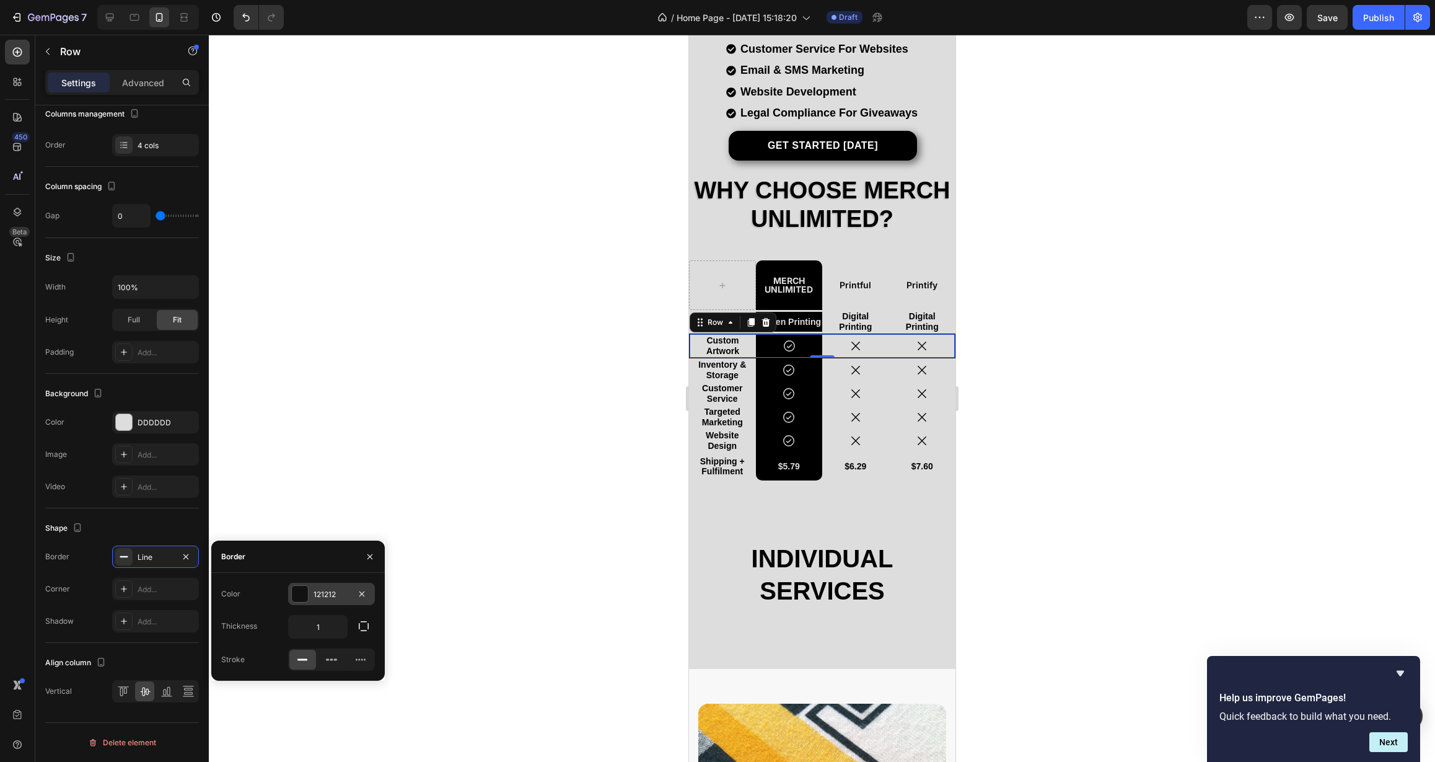
click at [320, 596] on div "121212" at bounding box center [332, 594] width 36 height 11
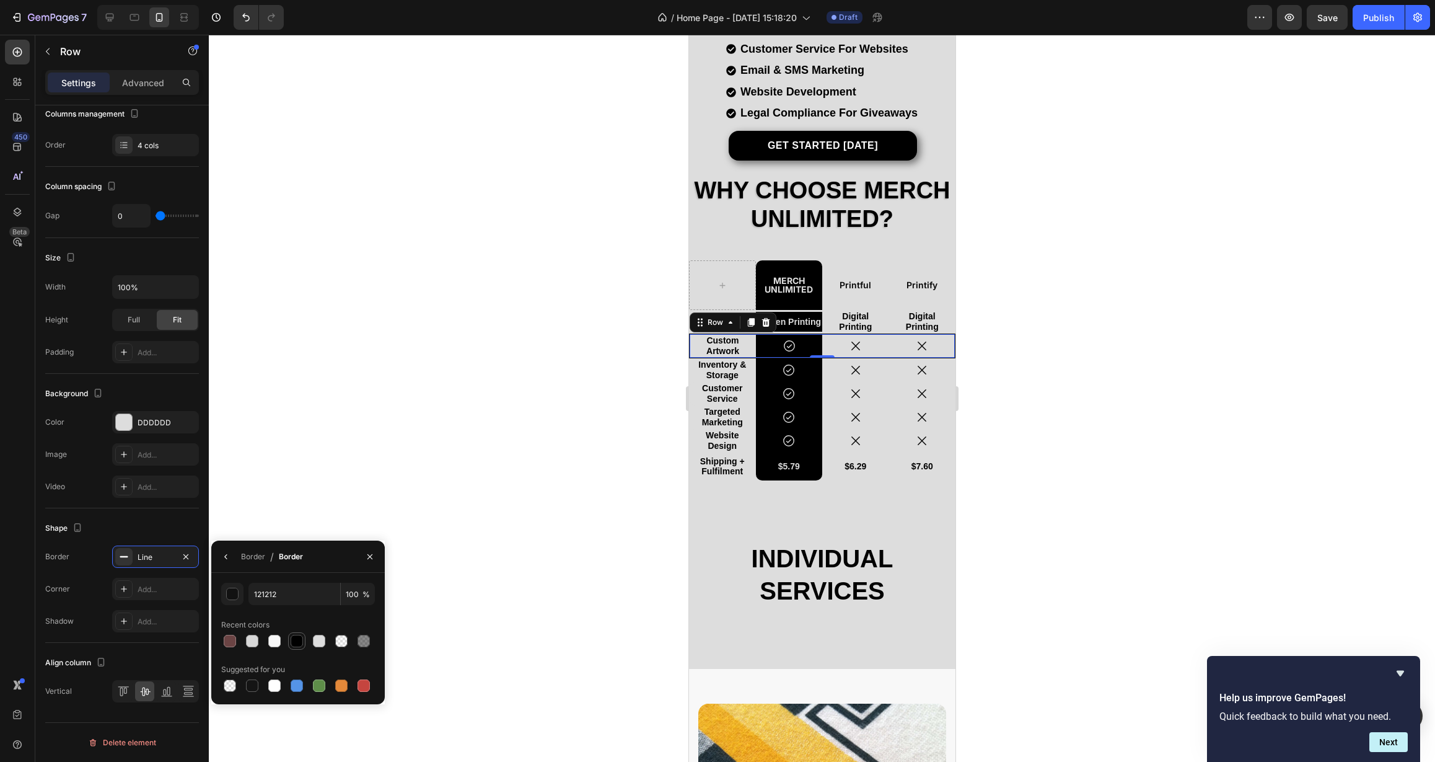
click at [295, 641] on div at bounding box center [297, 641] width 12 height 12
type input "000000"
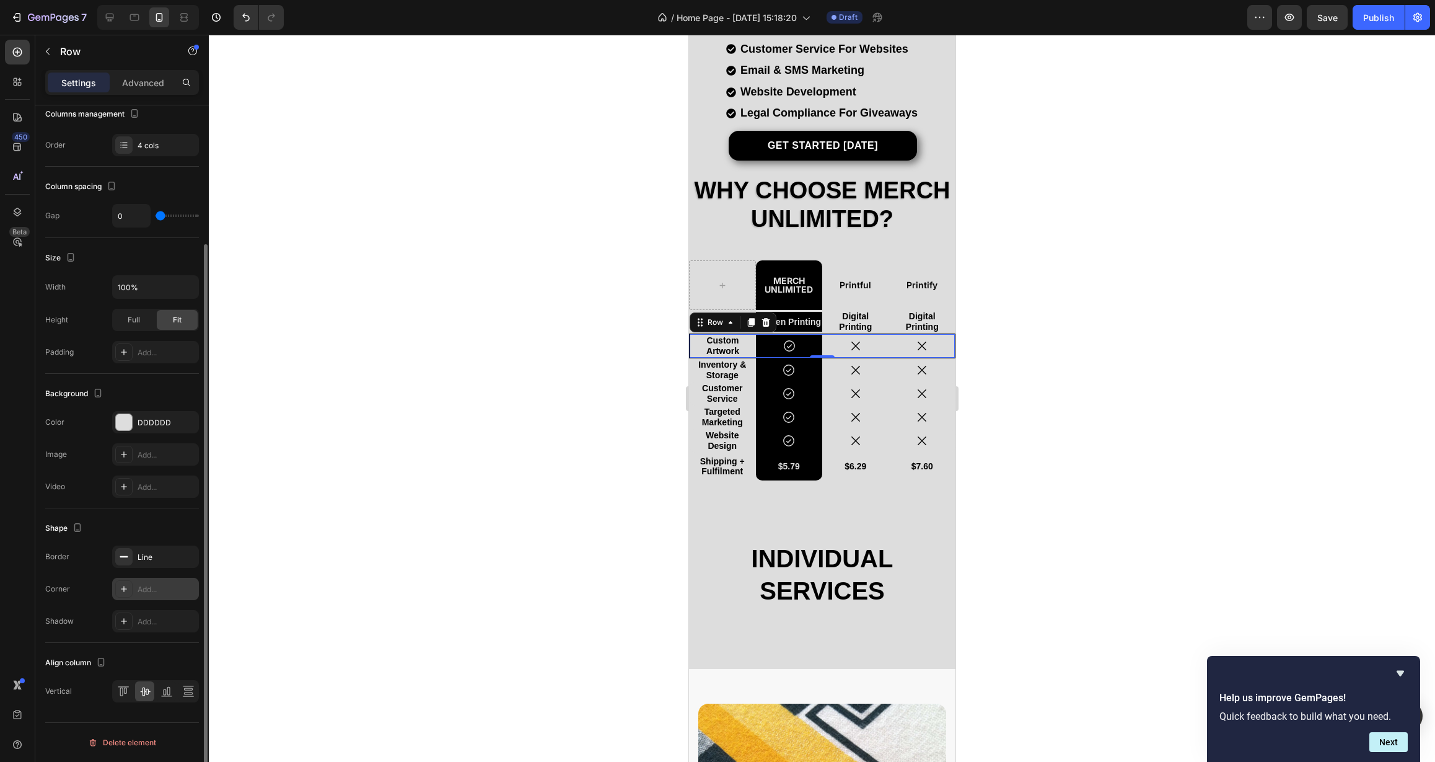
click at [144, 591] on div "Add..." at bounding box center [167, 589] width 58 height 11
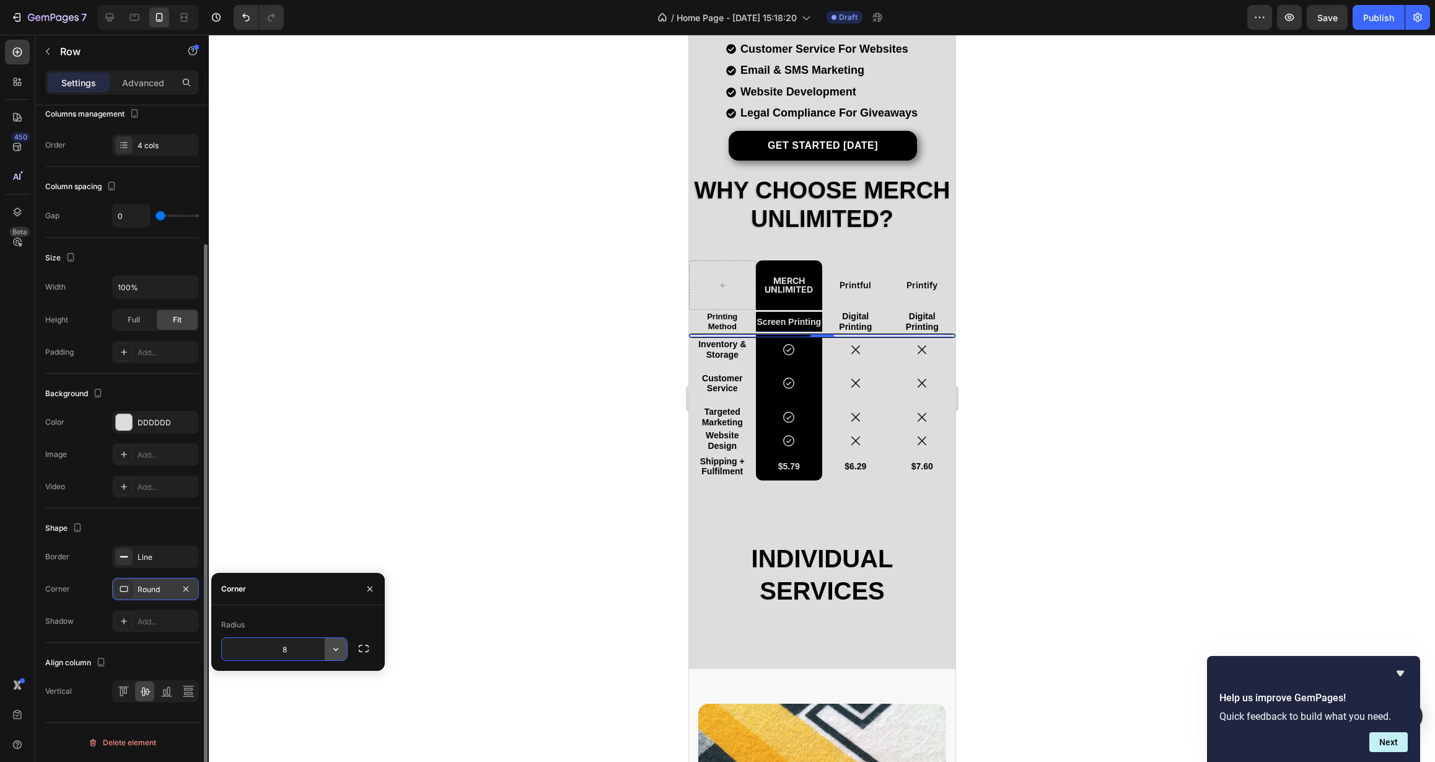
click at [339, 652] on icon "button" at bounding box center [336, 649] width 12 height 12
click at [312, 700] on p "Round" at bounding box center [301, 704] width 71 height 12
click at [299, 655] on input "8" at bounding box center [284, 649] width 125 height 22
click at [192, 591] on button "button" at bounding box center [185, 588] width 15 height 15
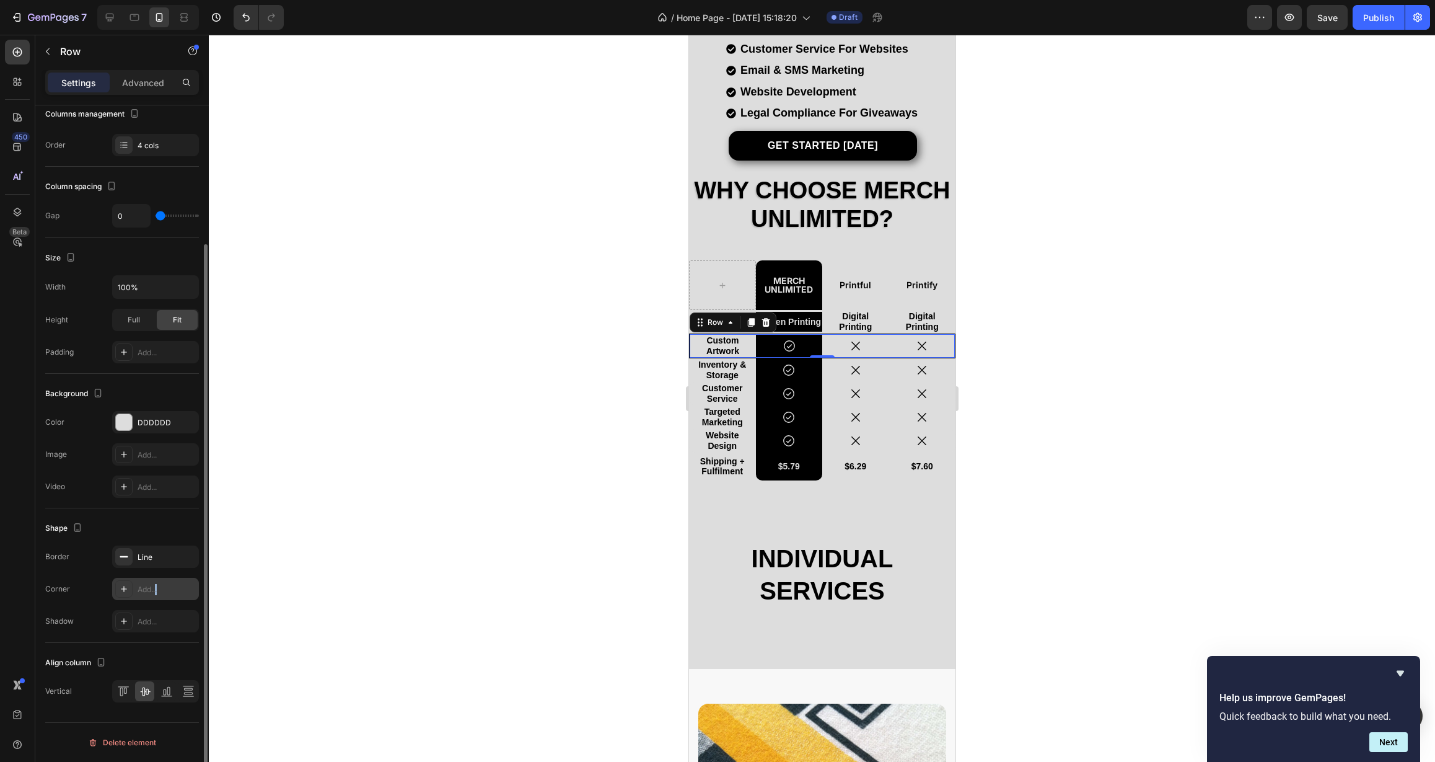
click at [156, 590] on div "Add..." at bounding box center [167, 589] width 58 height 11
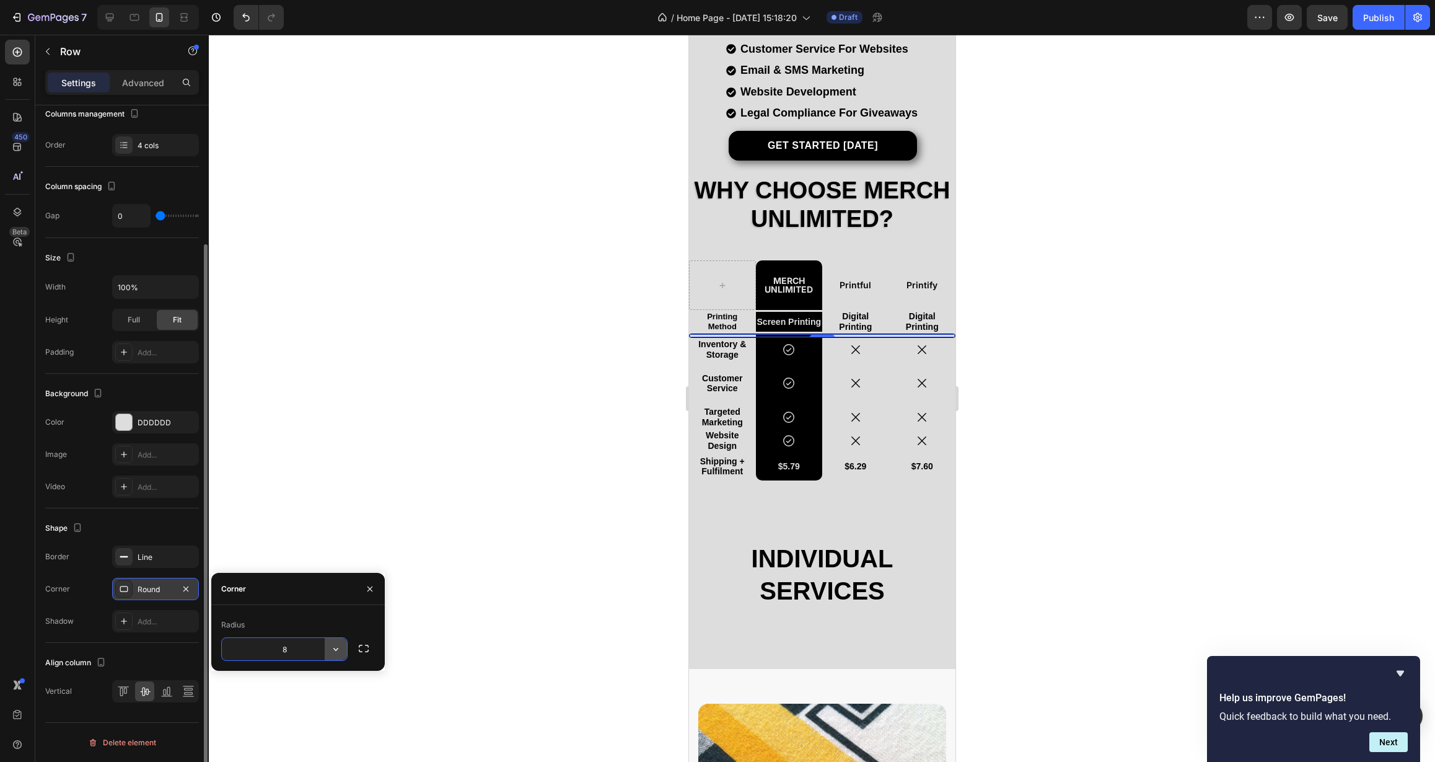
click at [340, 653] on icon "button" at bounding box center [336, 649] width 12 height 12
click at [309, 731] on p "Pill" at bounding box center [301, 727] width 71 height 12
click at [338, 647] on icon "button" at bounding box center [336, 649] width 12 height 12
click at [315, 698] on p "Round" at bounding box center [301, 704] width 71 height 12
click at [293, 644] on input "8" at bounding box center [284, 649] width 125 height 22
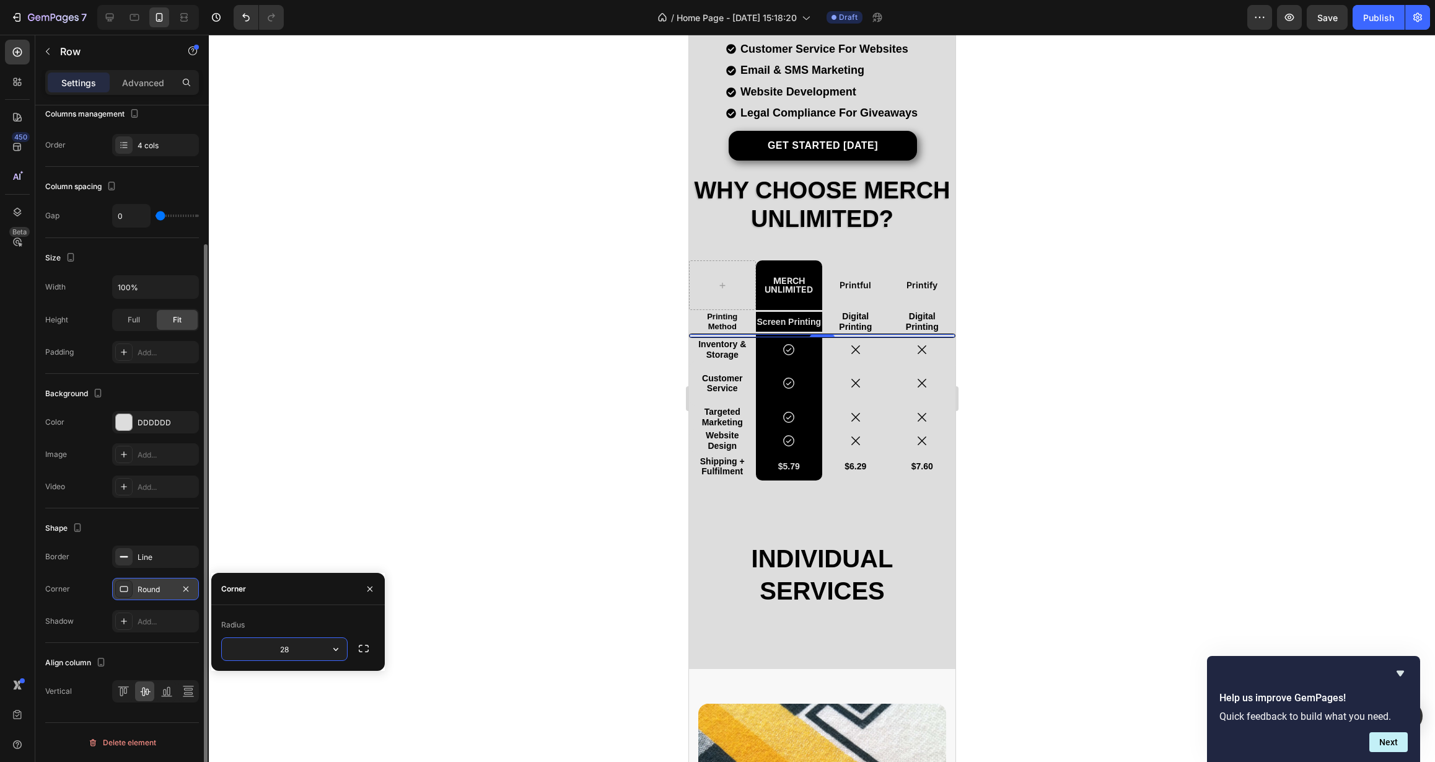
drag, startPoint x: 297, startPoint y: 645, endPoint x: 267, endPoint y: 645, distance: 29.8
click at [267, 645] on input "28" at bounding box center [284, 649] width 125 height 22
drag, startPoint x: 294, startPoint y: 648, endPoint x: 271, endPoint y: 650, distance: 23.0
click at [271, 650] on input "28" at bounding box center [284, 649] width 125 height 22
type input "2"
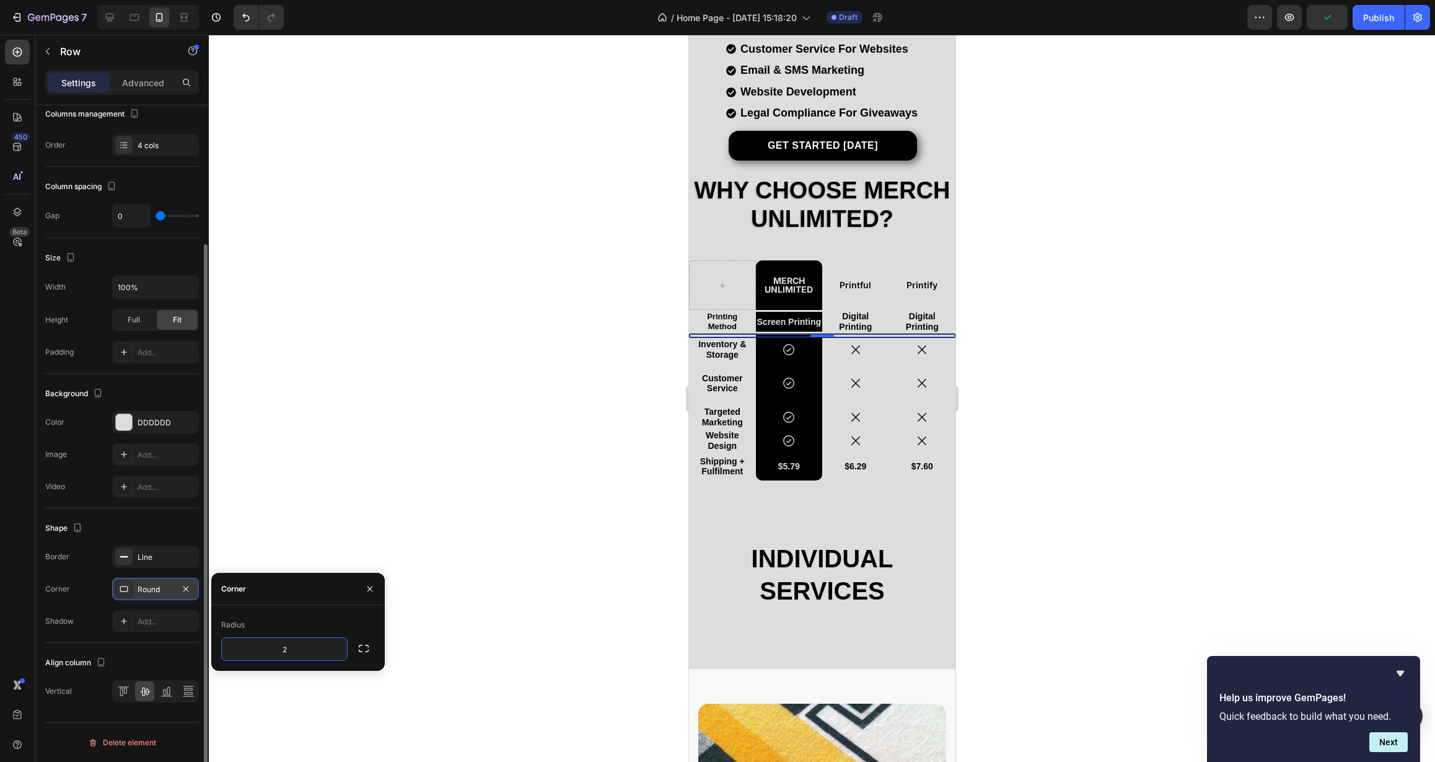
click at [289, 629] on div "Radius" at bounding box center [298, 625] width 154 height 20
click at [468, 624] on div at bounding box center [822, 398] width 1226 height 727
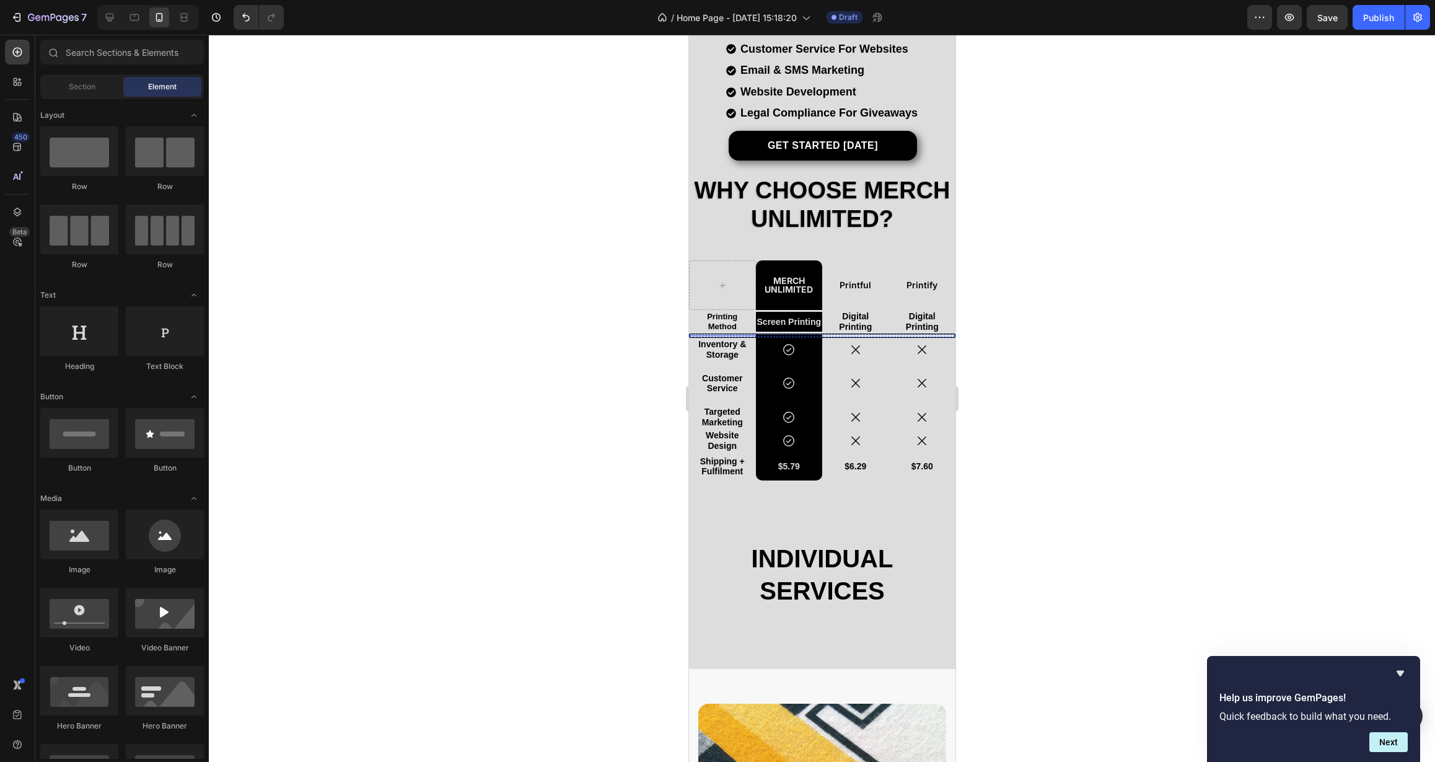
click at [753, 336] on div "Custom Artwork Text Block" at bounding box center [722, 345] width 66 height 21
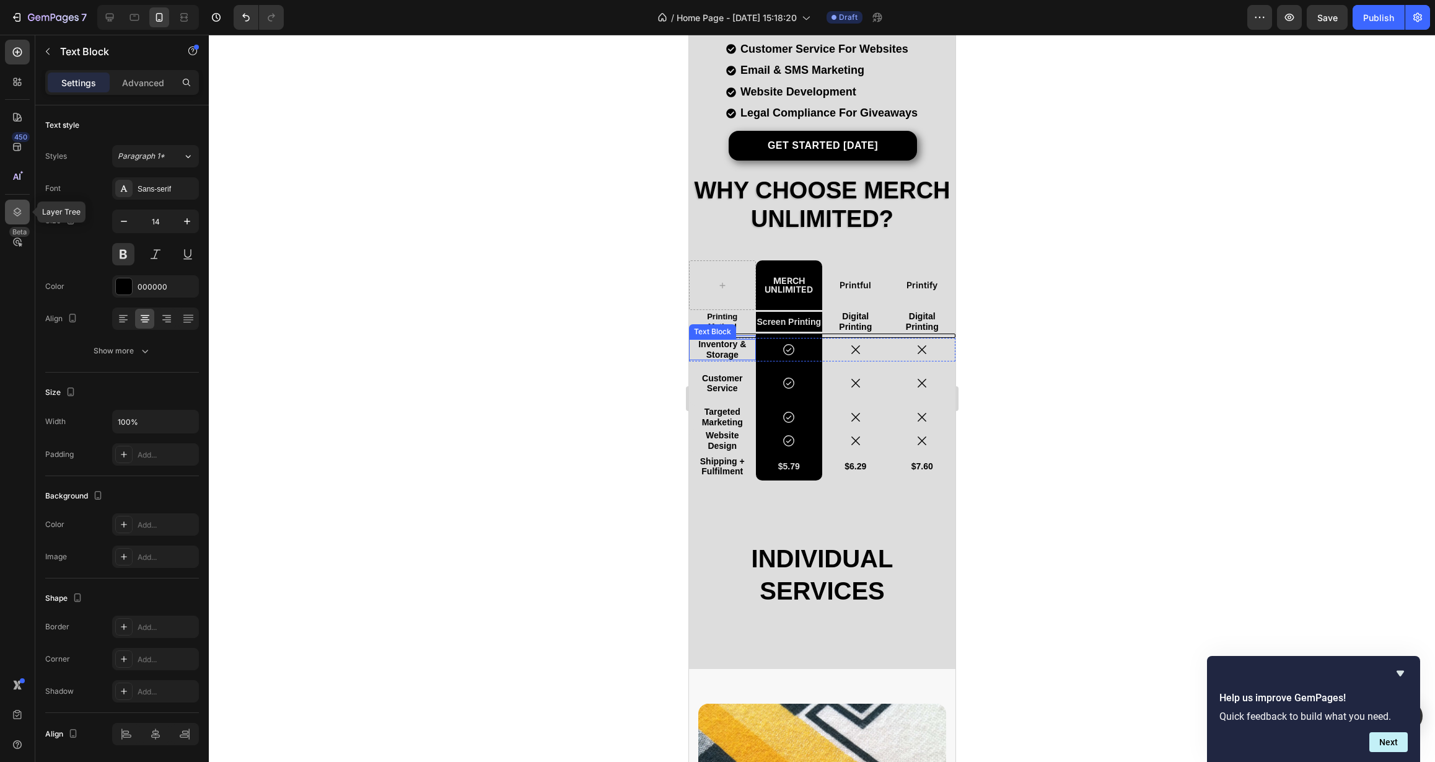
click at [16, 217] on icon at bounding box center [17, 212] width 12 height 12
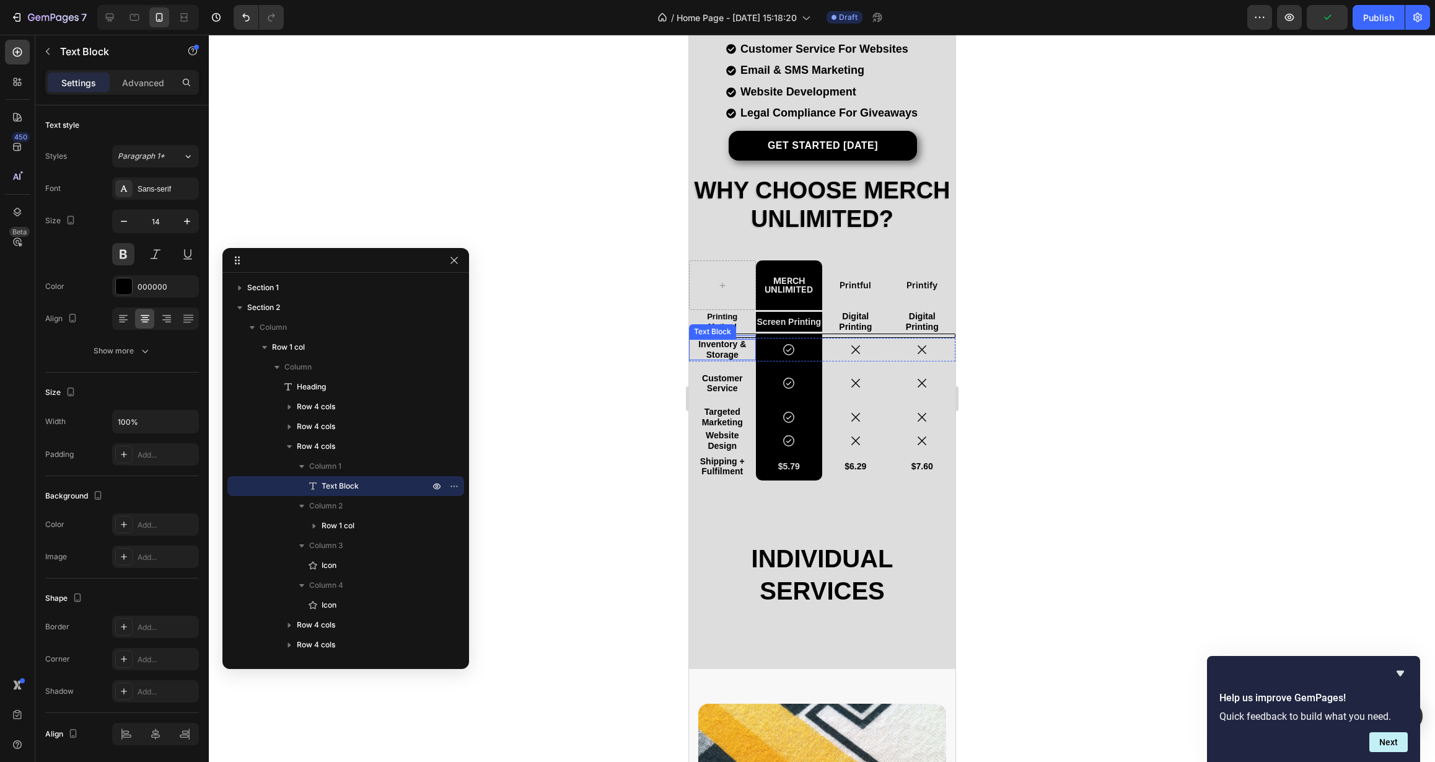
click at [382, 485] on p "Text Block" at bounding box center [362, 486] width 110 height 12
click at [377, 470] on p "Column 1" at bounding box center [370, 466] width 123 height 12
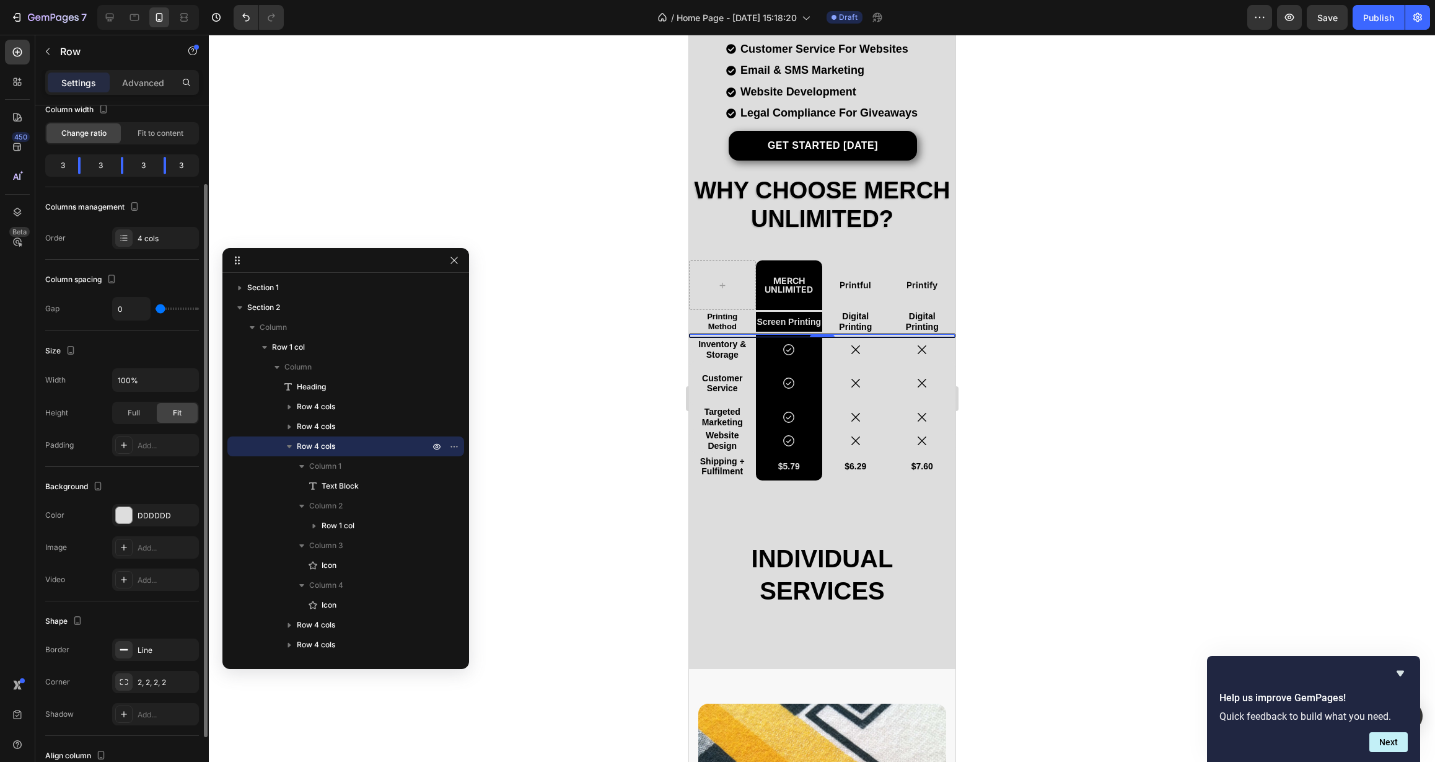
scroll to position [89, 0]
click at [185, 674] on icon "button" at bounding box center [185, 673] width 5 height 5
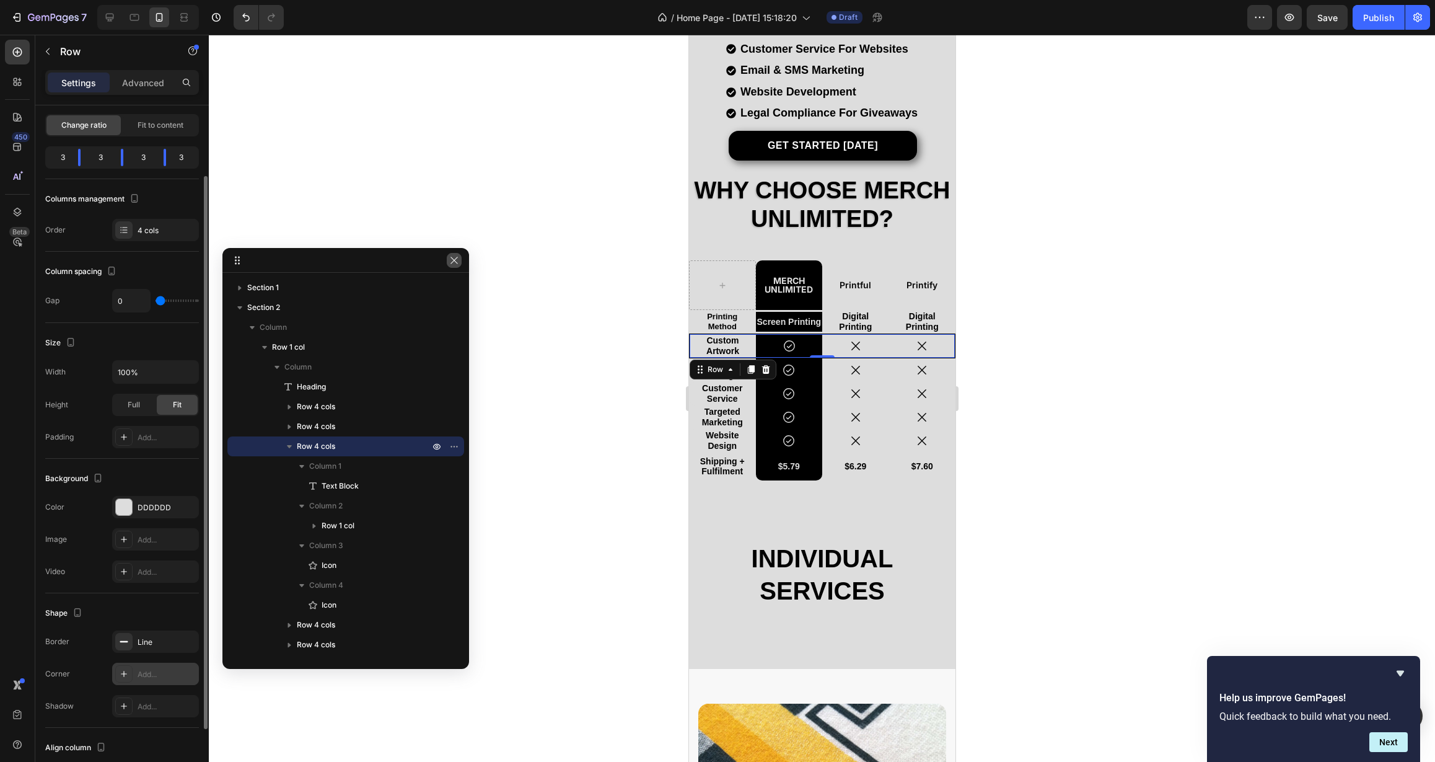
click at [452, 258] on icon "button" at bounding box center [454, 260] width 7 height 7
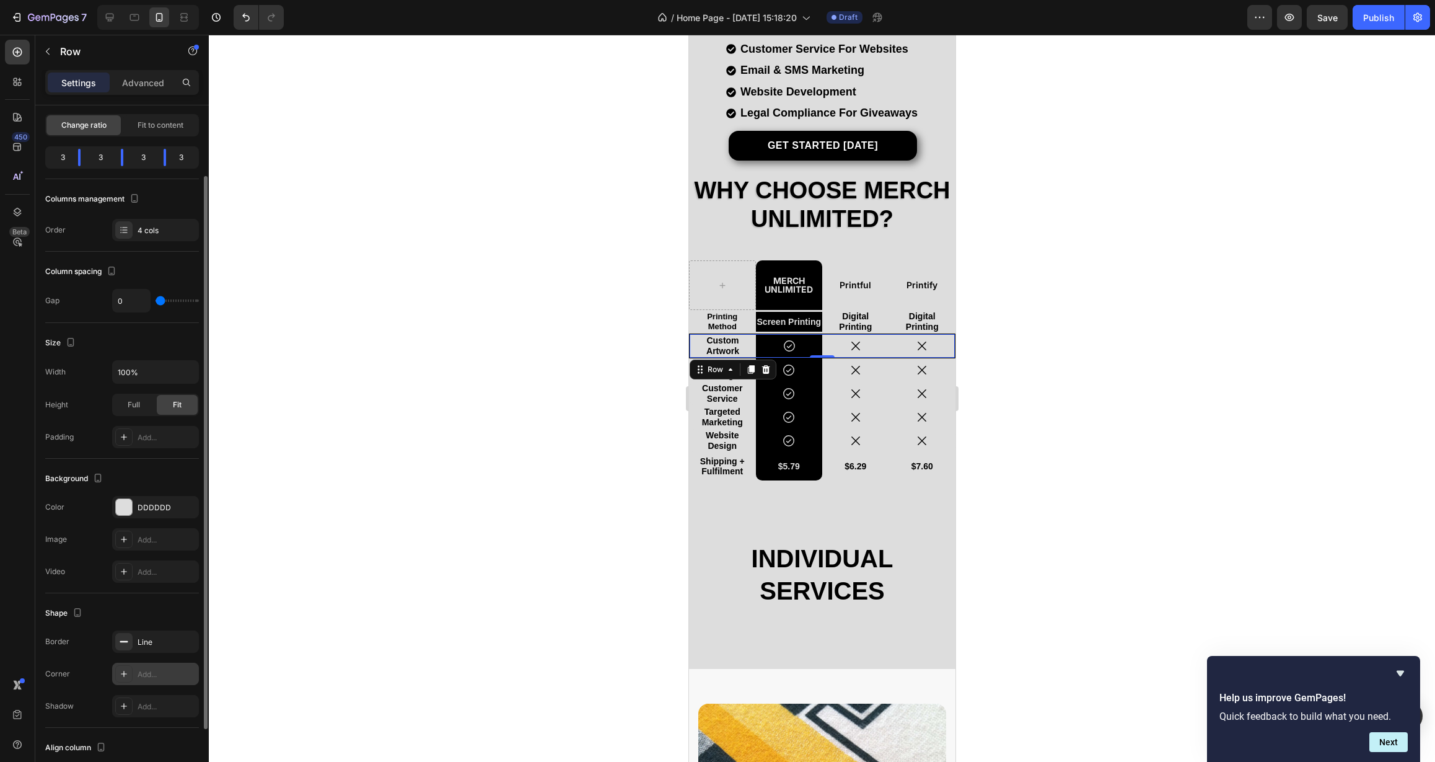
click at [567, 258] on div at bounding box center [822, 398] width 1226 height 727
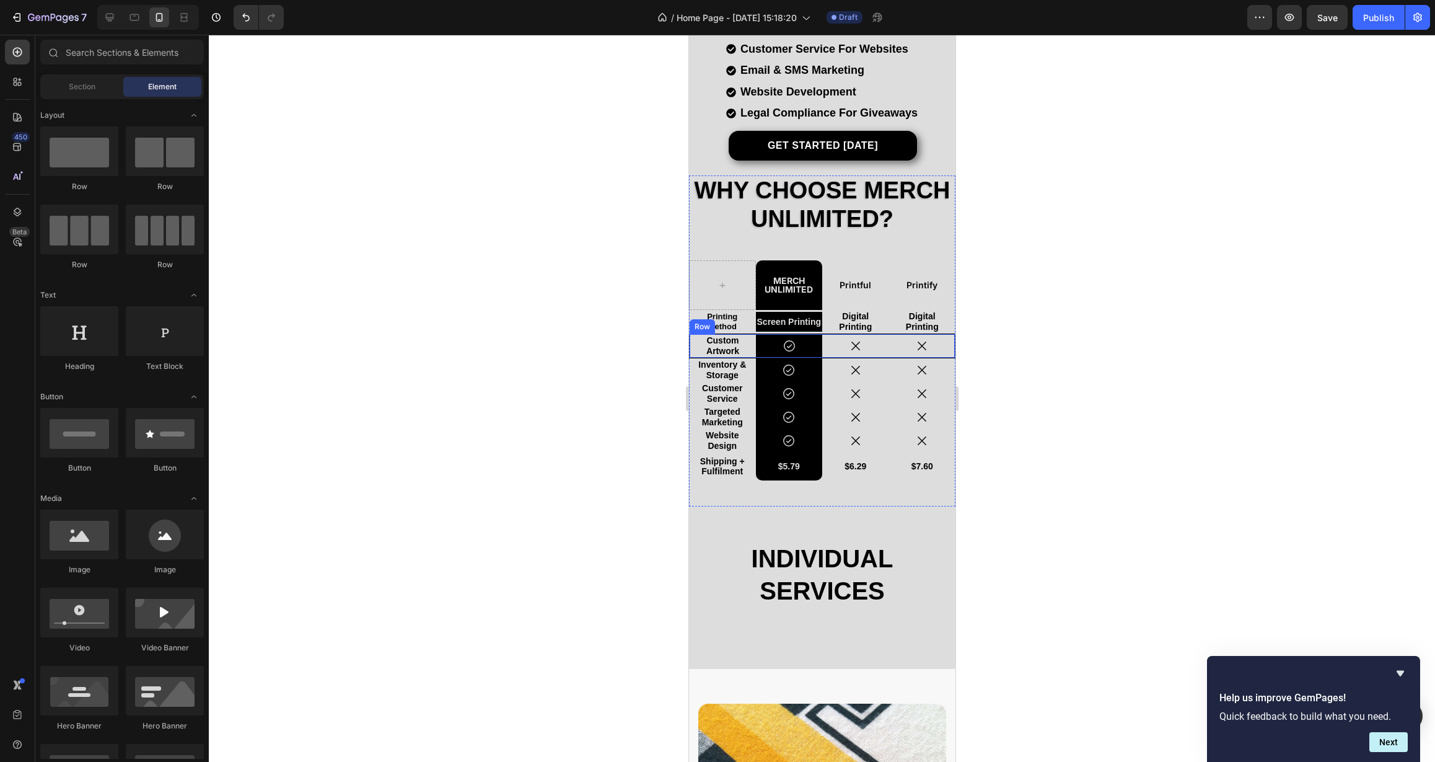
click at [741, 357] on div "Custom Artwork Text Block" at bounding box center [722, 346] width 66 height 24
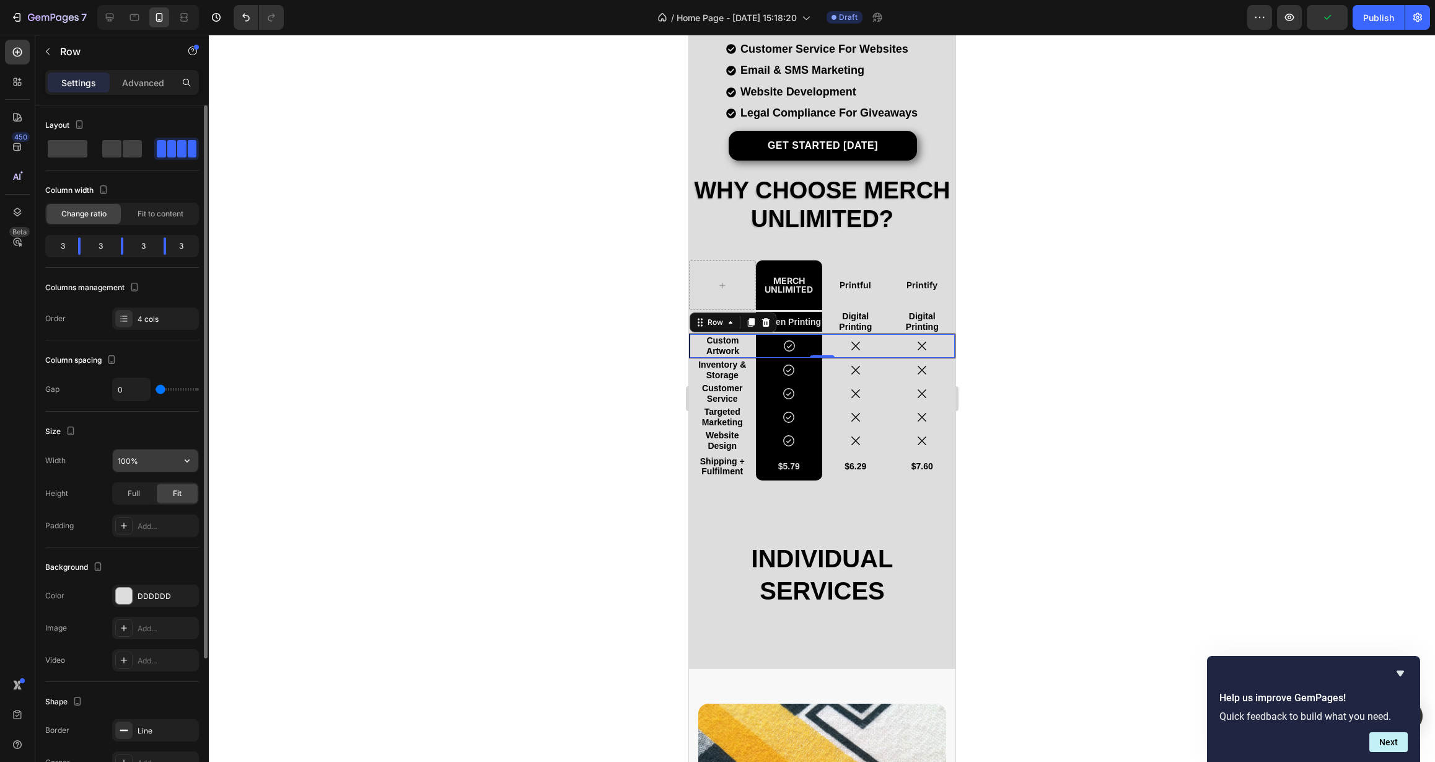
click at [142, 458] on input "100%" at bounding box center [156, 460] width 86 height 22
drag, startPoint x: 142, startPoint y: 459, endPoint x: 87, endPoint y: 462, distance: 54.7
click at [87, 462] on div "Width 100%" at bounding box center [122, 461] width 154 height 24
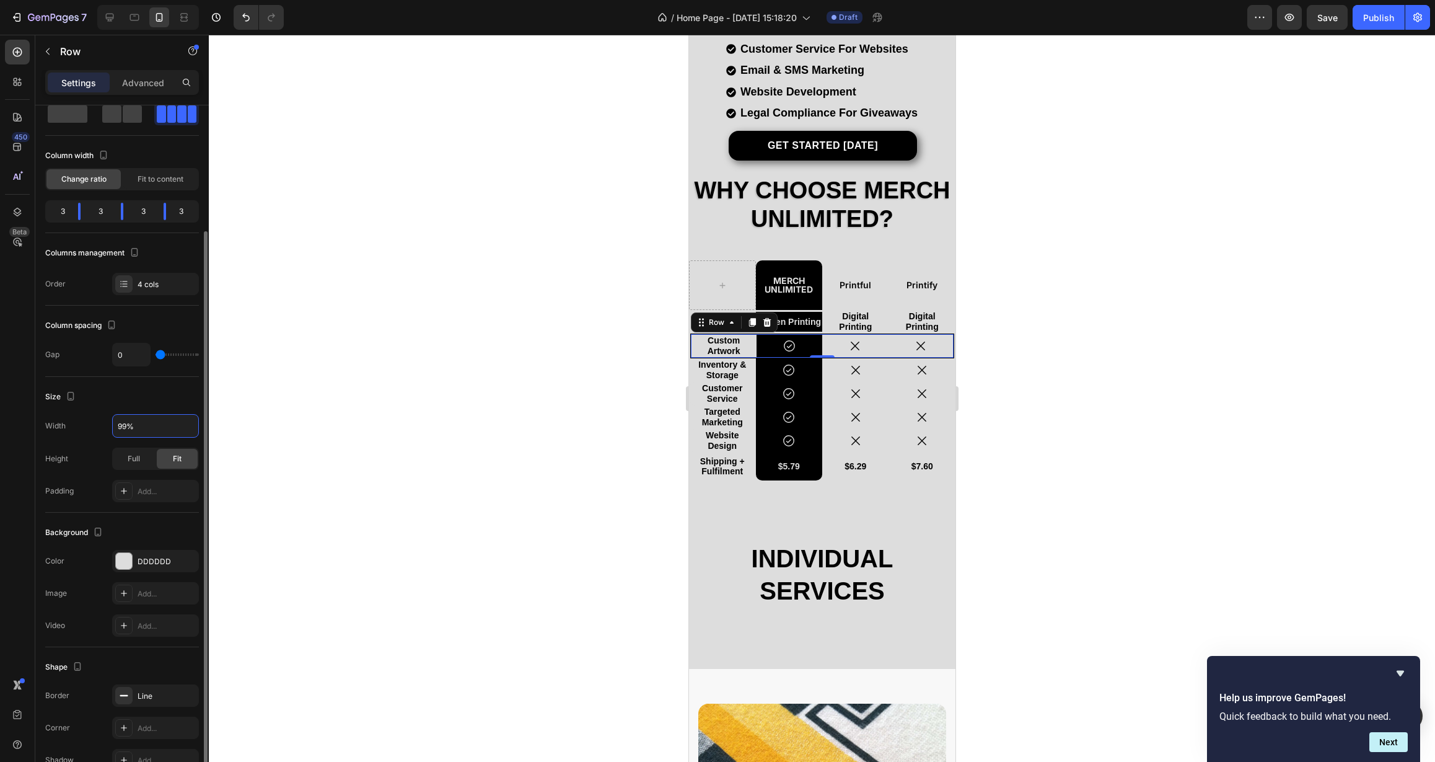
scroll to position [89, 0]
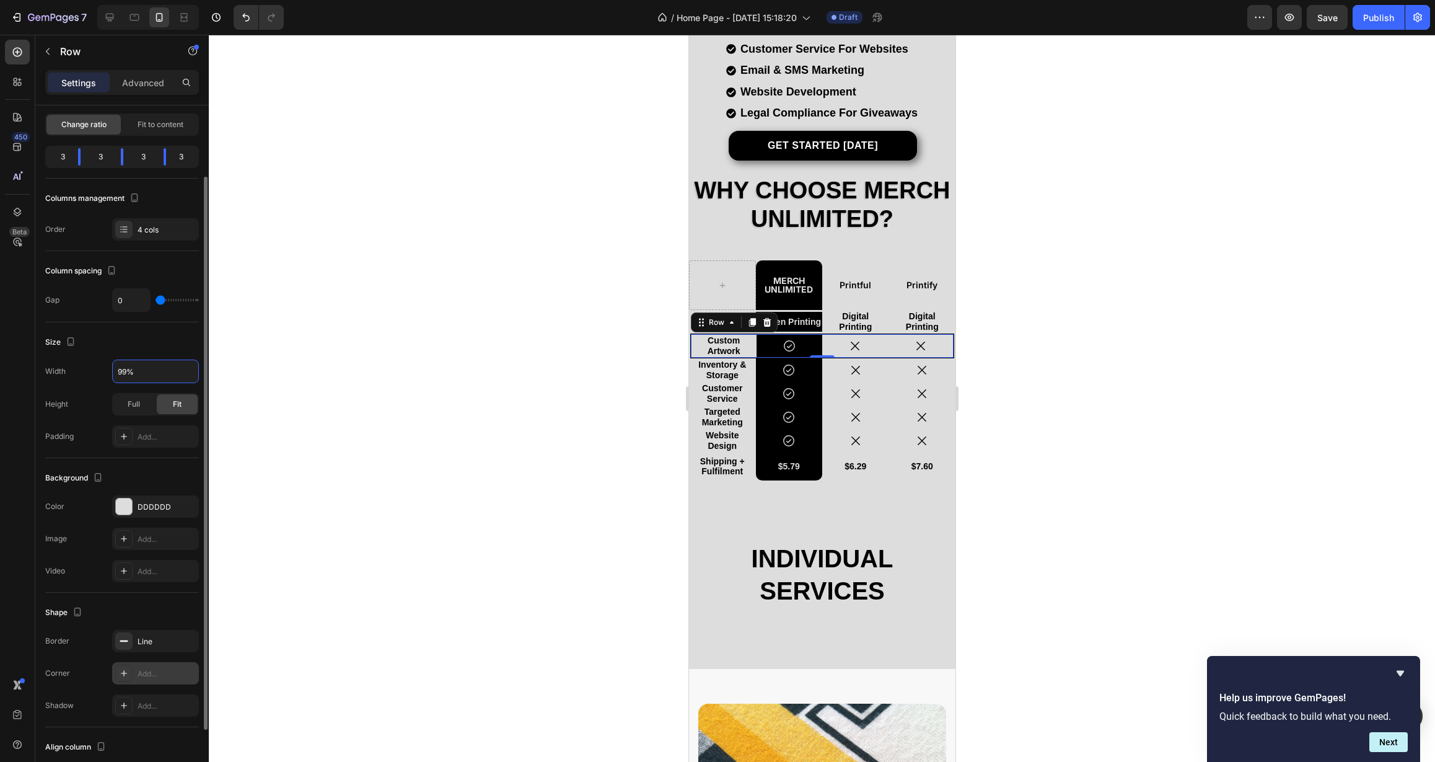
type input "99%"
click at [154, 679] on div "Add..." at bounding box center [155, 673] width 87 height 22
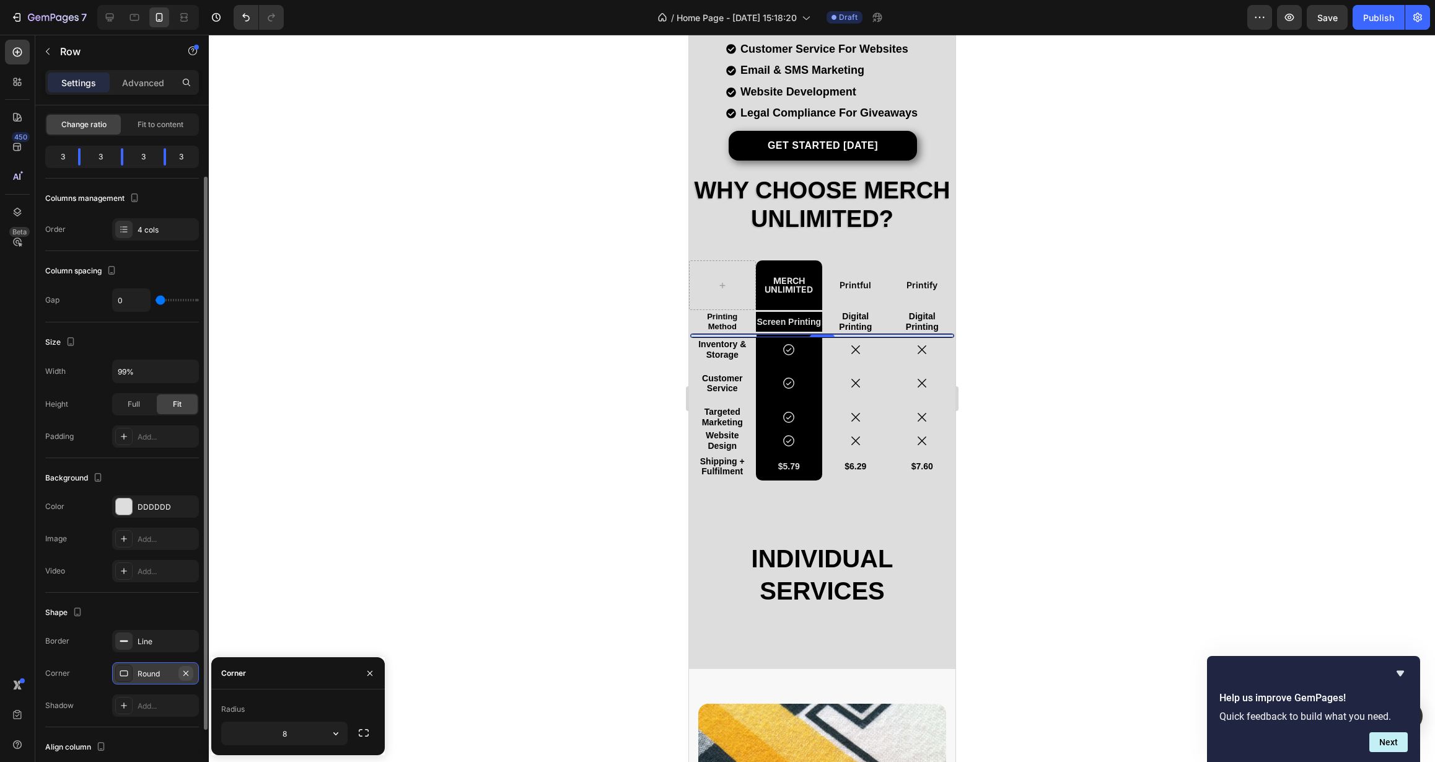
click at [188, 671] on icon "button" at bounding box center [185, 672] width 5 height 5
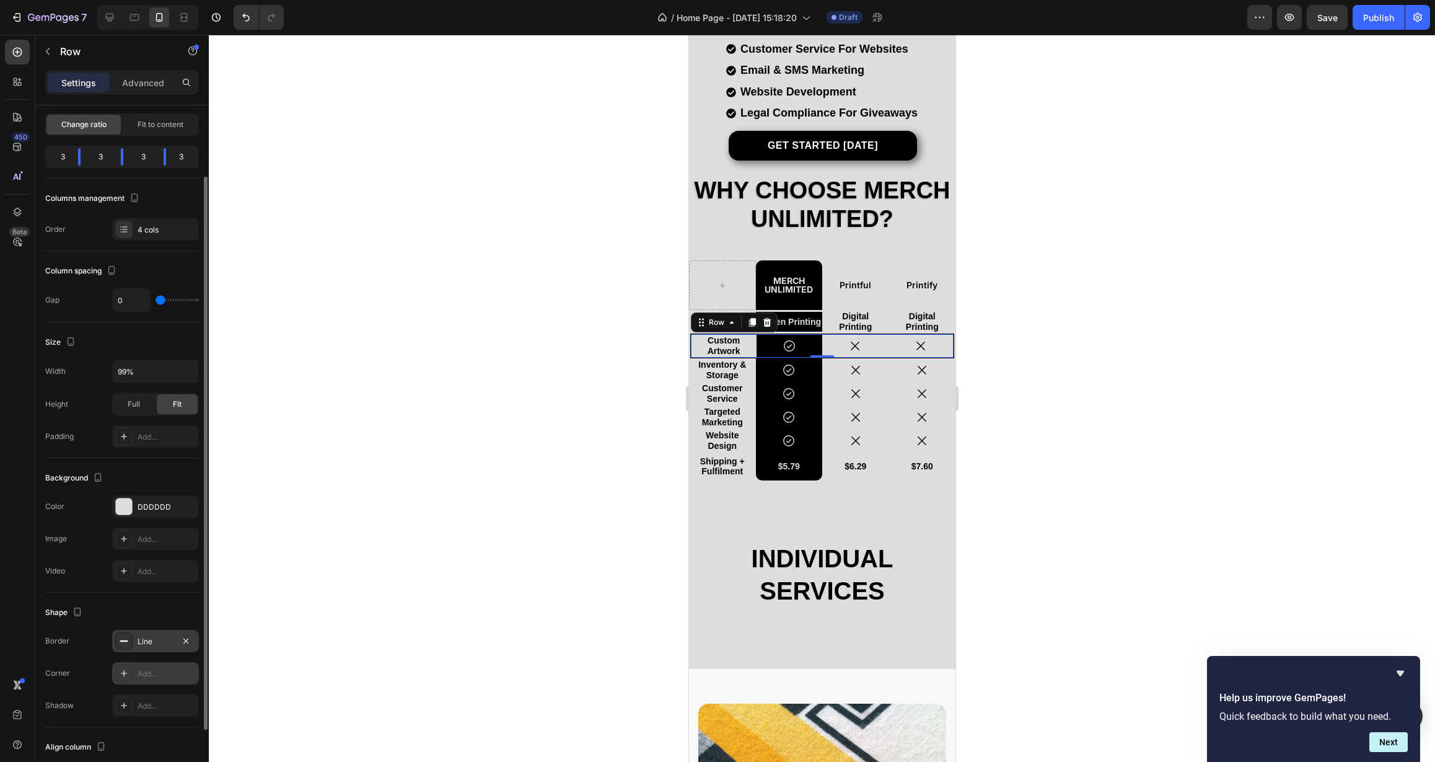
click at [162, 640] on div "Line" at bounding box center [156, 641] width 36 height 11
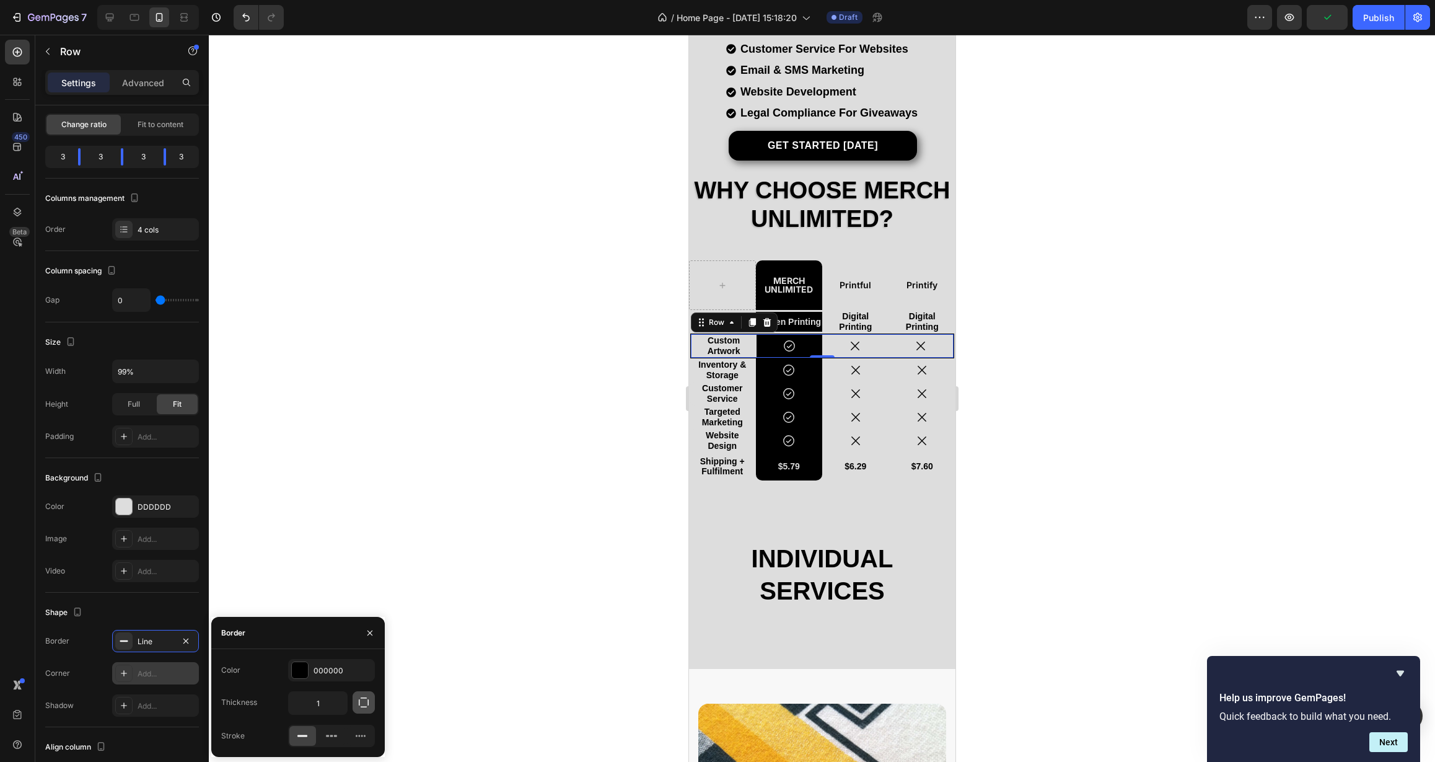
click at [358, 704] on icon "button" at bounding box center [364, 702] width 12 height 12
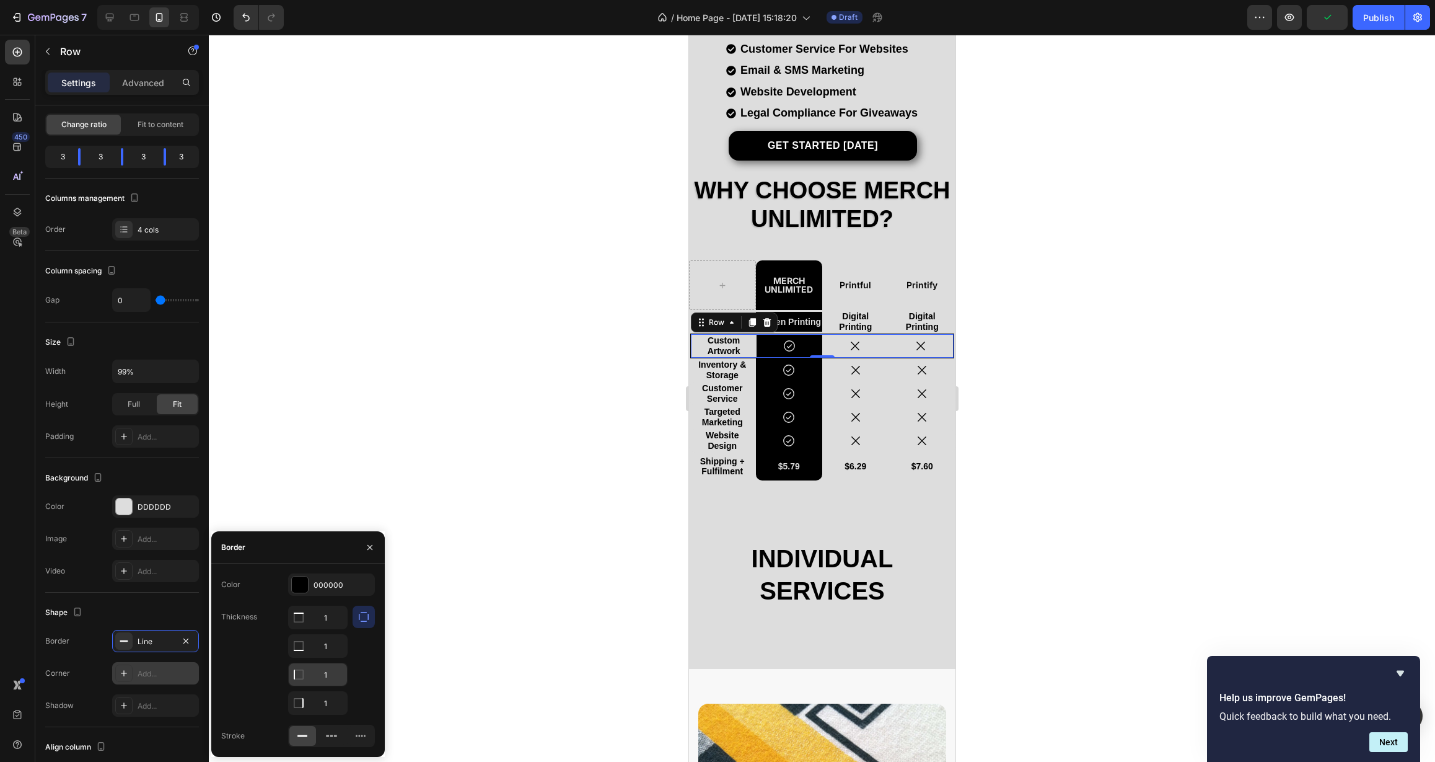
click at [327, 681] on input "1" at bounding box center [318, 674] width 58 height 22
drag, startPoint x: 328, startPoint y: 679, endPoint x: 301, endPoint y: 680, distance: 26.7
click at [302, 680] on div "1" at bounding box center [318, 674] width 58 height 22
type input "1"
type input "0"
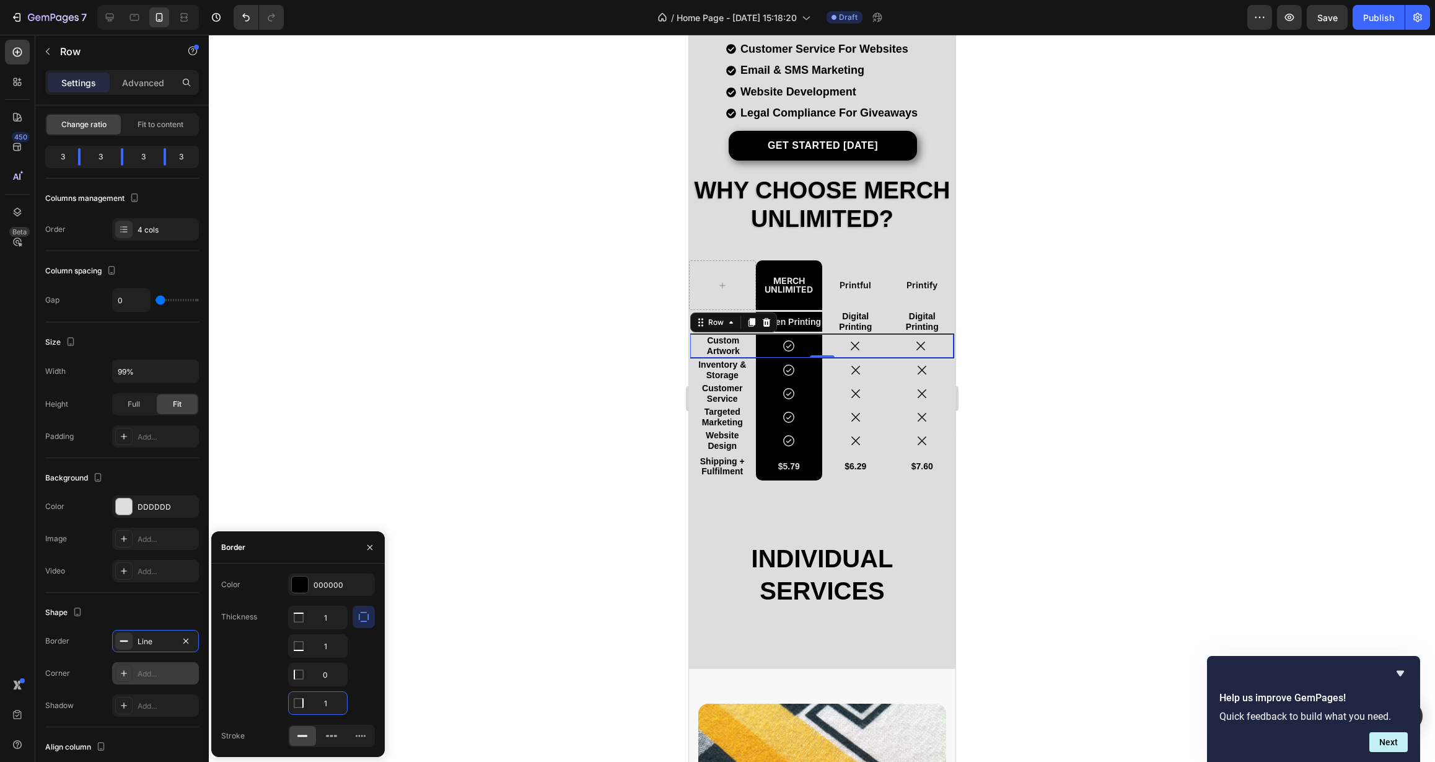
click at [325, 707] on input "1" at bounding box center [318, 703] width 58 height 22
type input "0"
click at [358, 695] on div at bounding box center [364, 660] width 22 height 109
click at [236, 685] on div "Thickness 1 1 0 0" at bounding box center [298, 660] width 154 height 109
click at [176, 615] on div "Shape" at bounding box center [122, 612] width 154 height 20
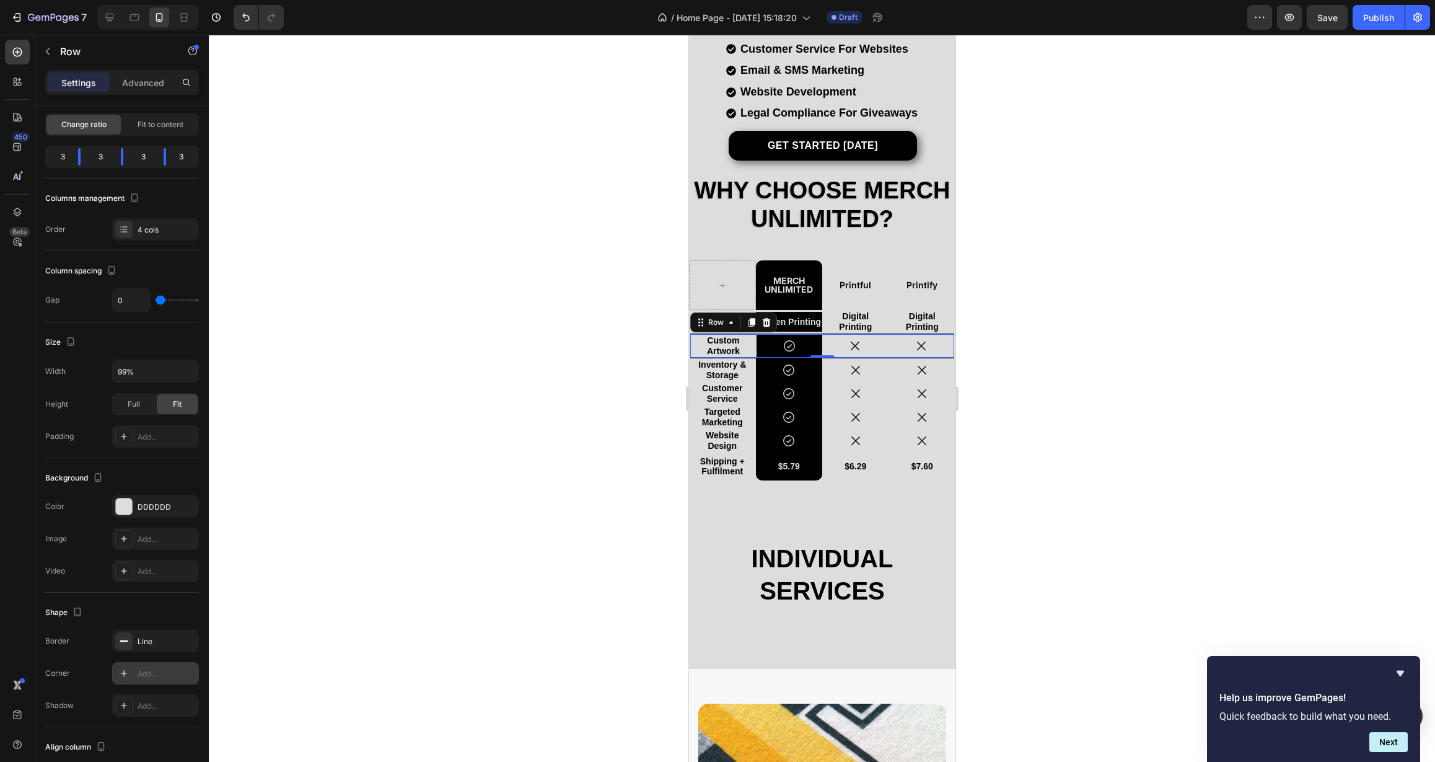
click at [498, 493] on div at bounding box center [822, 398] width 1226 height 727
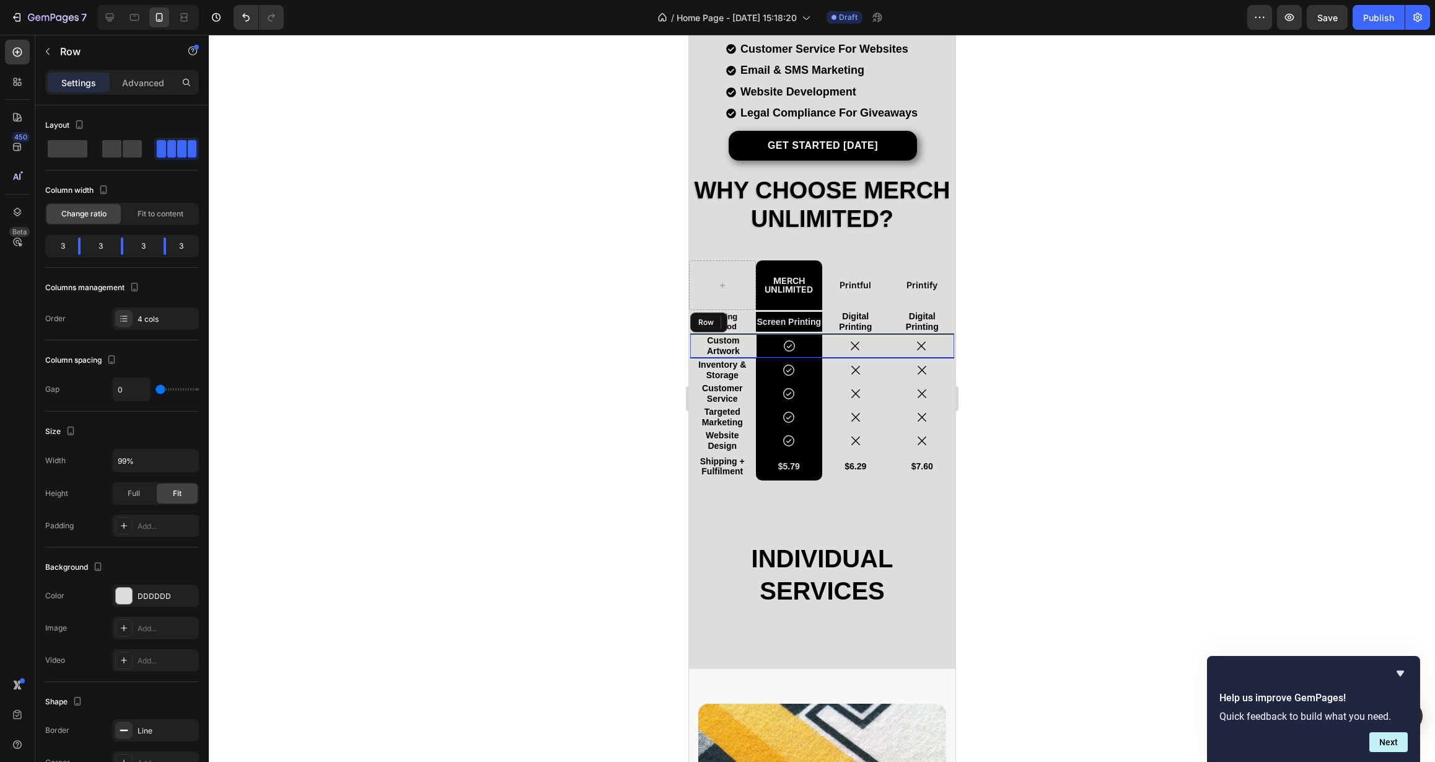
click at [748, 333] on div "Custom Artwork Text Block Icon Row Icon Icon Row" at bounding box center [822, 345] width 264 height 25
click at [844, 310] on div "Digital Printing Text Block" at bounding box center [855, 322] width 67 height 24
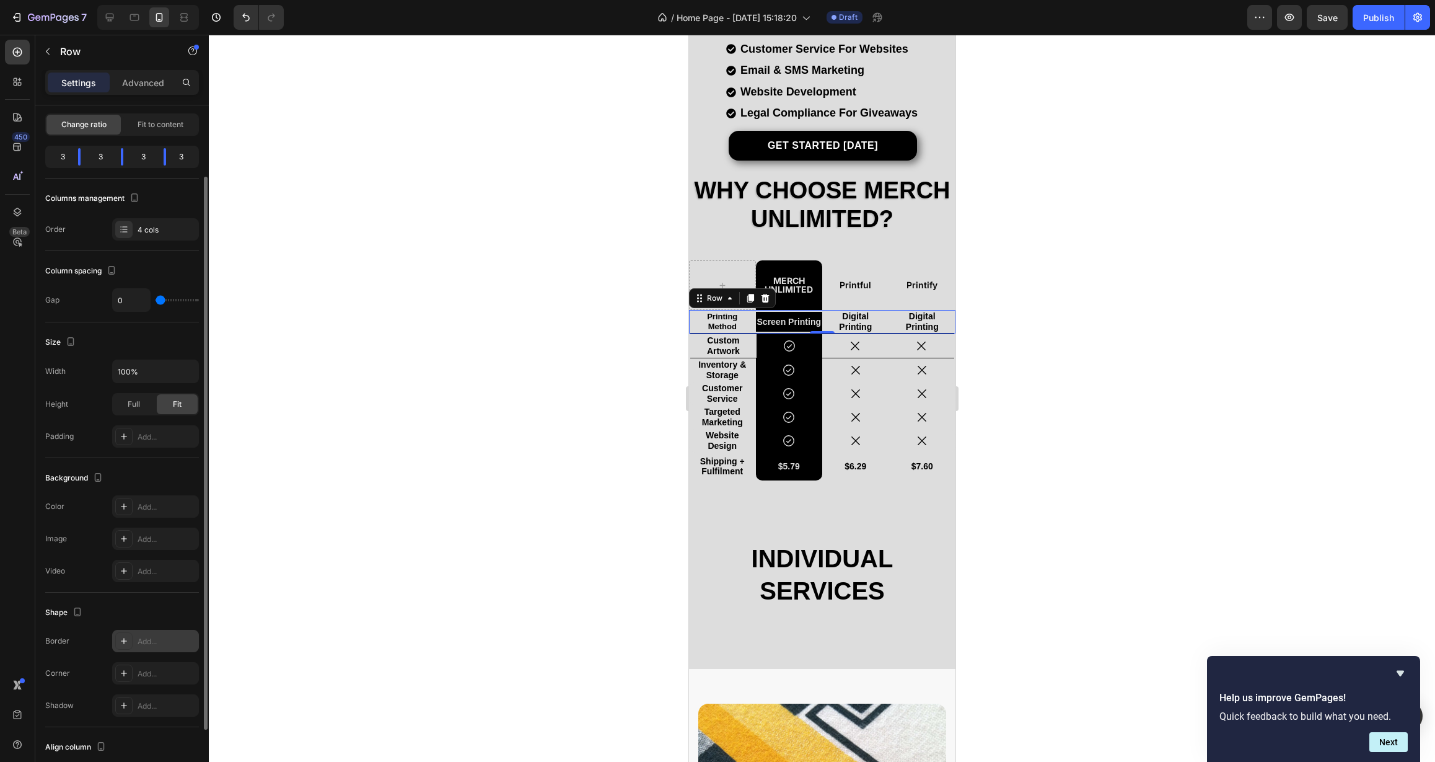
click at [150, 642] on div "Add..." at bounding box center [167, 641] width 58 height 11
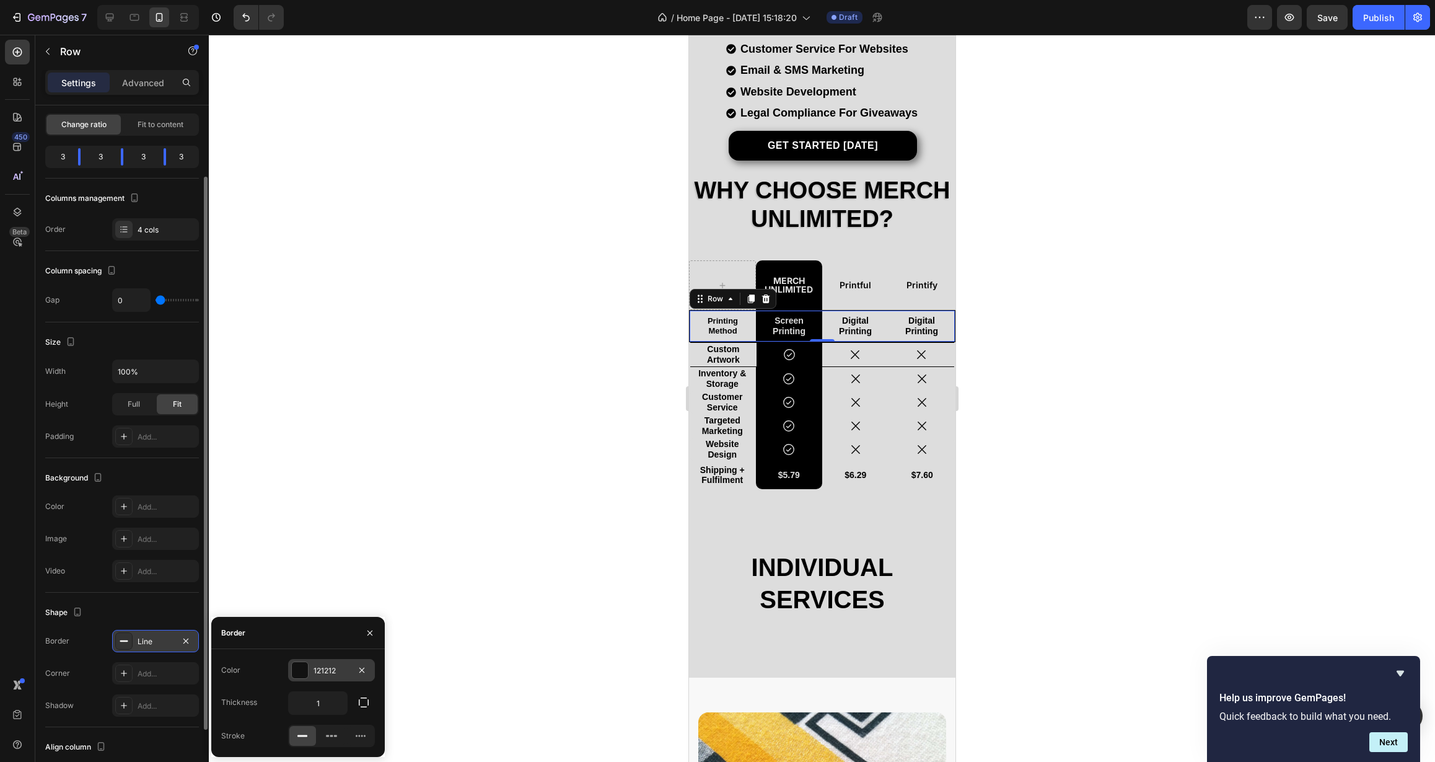
click at [322, 664] on div "121212" at bounding box center [331, 670] width 87 height 22
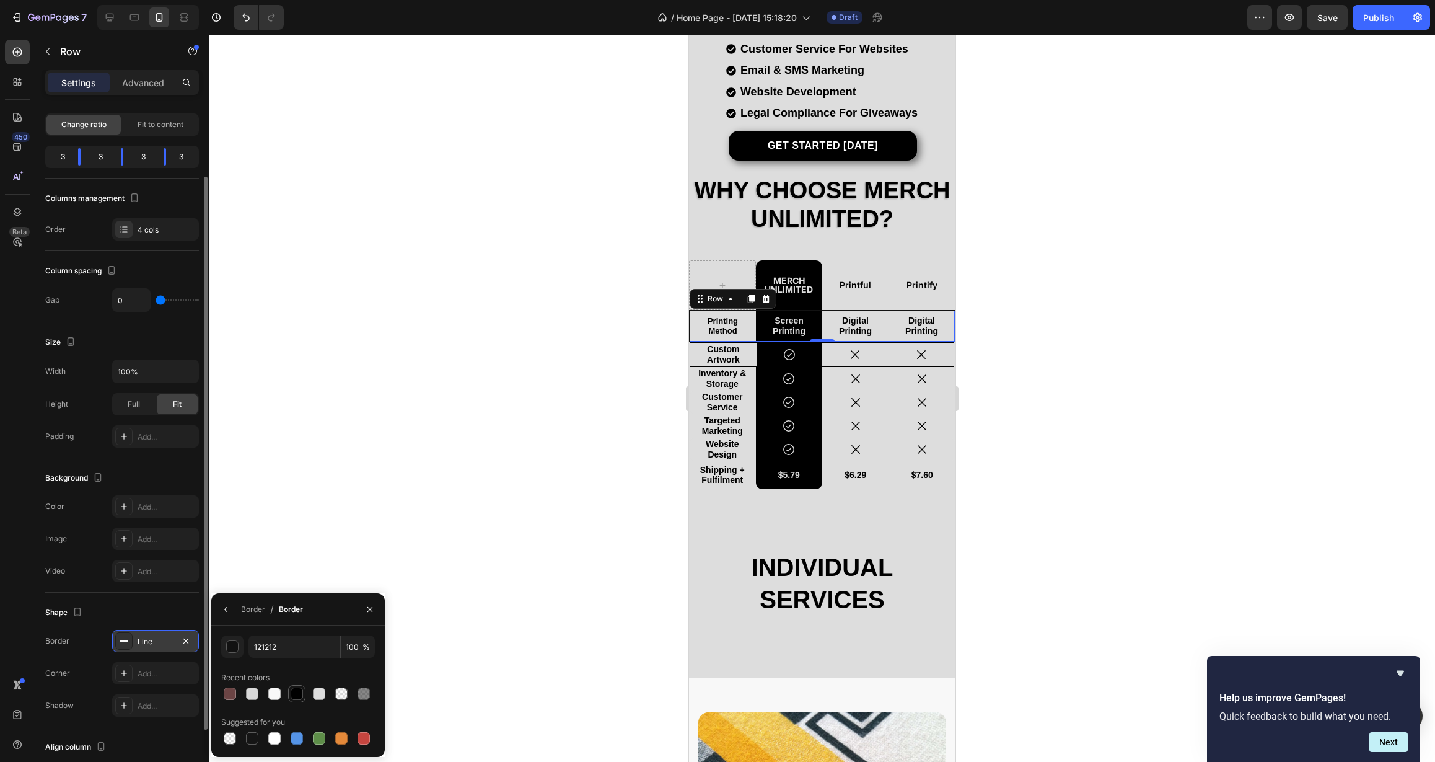
click at [301, 692] on div at bounding box center [297, 693] width 12 height 12
type input "000000"
click at [237, 612] on div "Border / Border" at bounding box center [259, 609] width 97 height 32
click at [229, 611] on icon "button" at bounding box center [226, 609] width 10 height 10
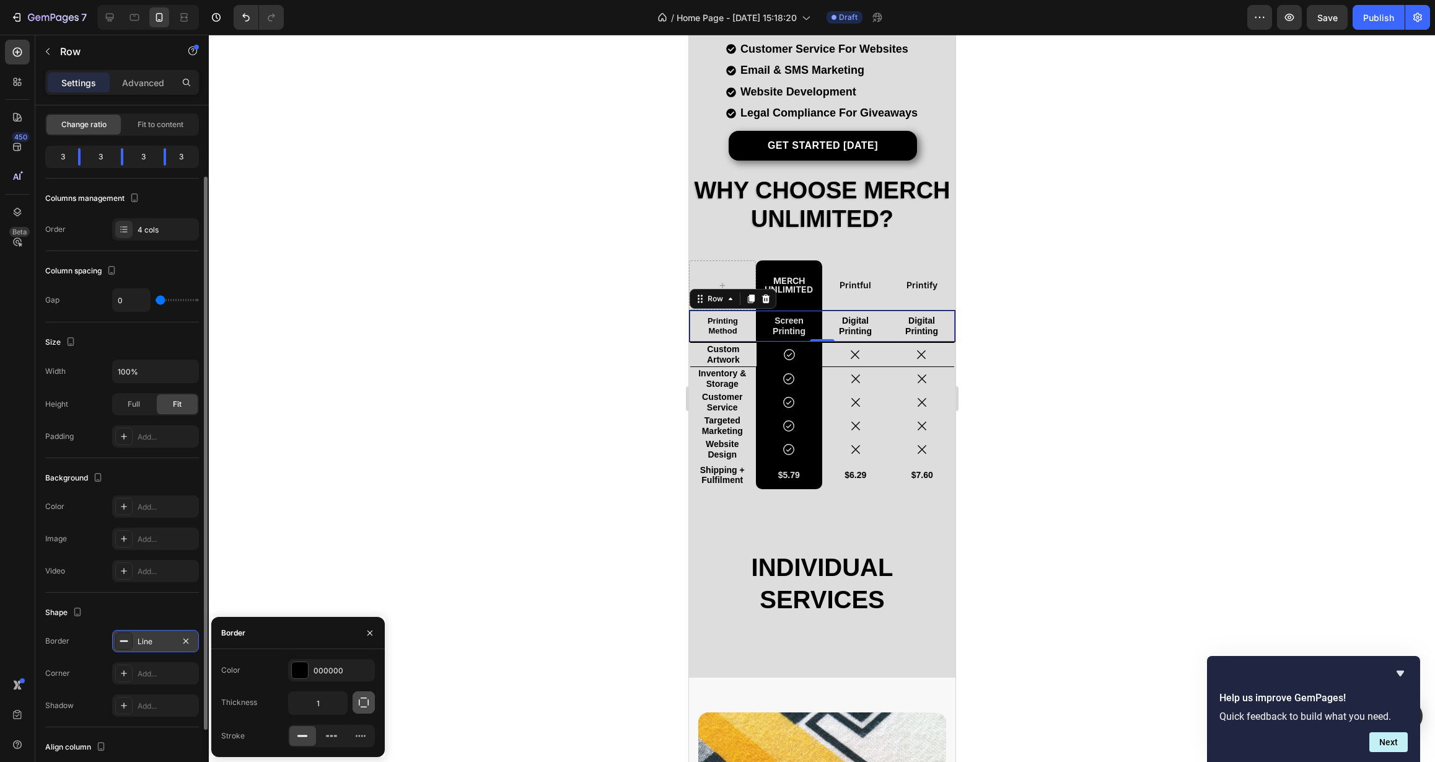
click at [364, 708] on icon "button" at bounding box center [364, 702] width 12 height 12
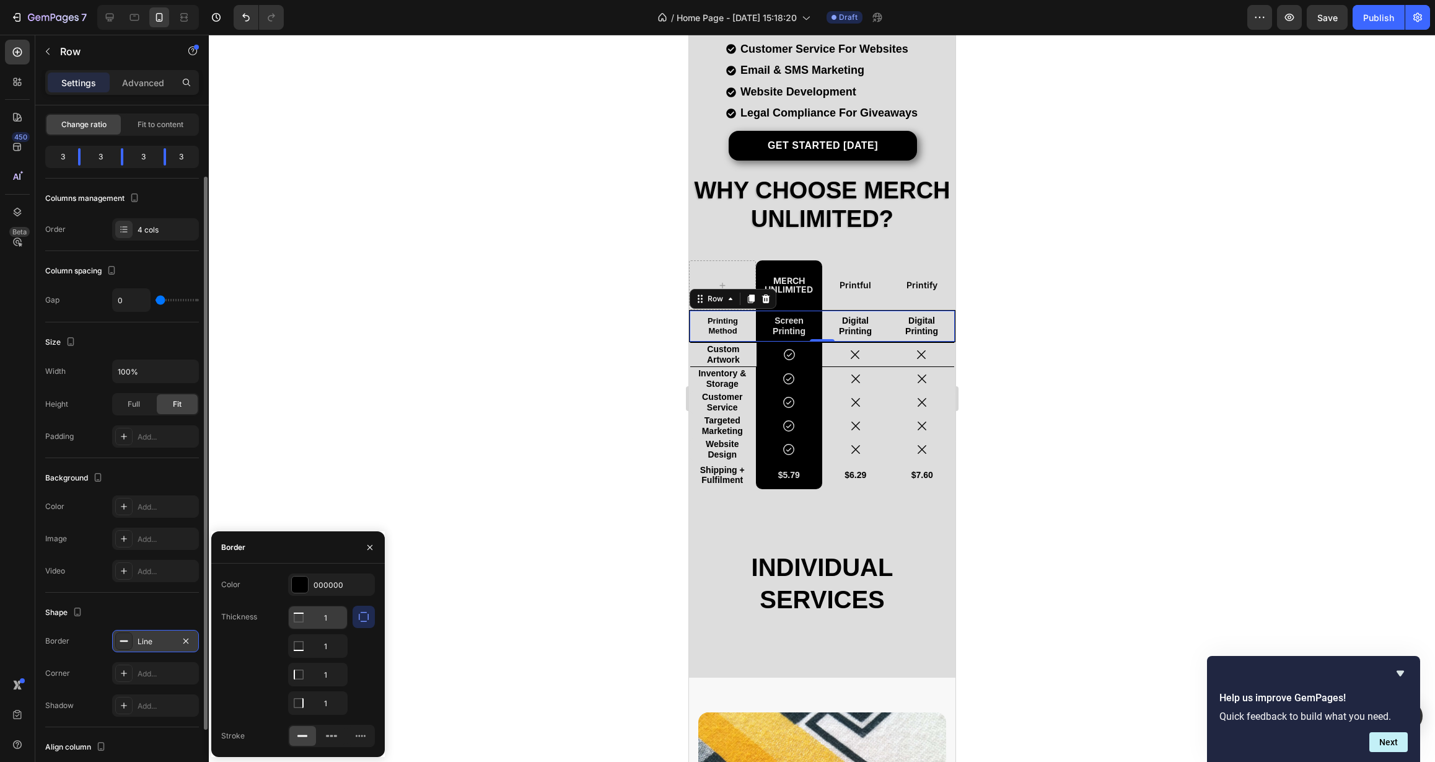
click at [300, 620] on icon at bounding box center [299, 617] width 12 height 12
click at [327, 680] on input "1" at bounding box center [318, 674] width 58 height 22
drag, startPoint x: 319, startPoint y: 676, endPoint x: 290, endPoint y: 676, distance: 29.1
click at [290, 677] on div "1" at bounding box center [318, 674] width 58 height 22
type input "0"
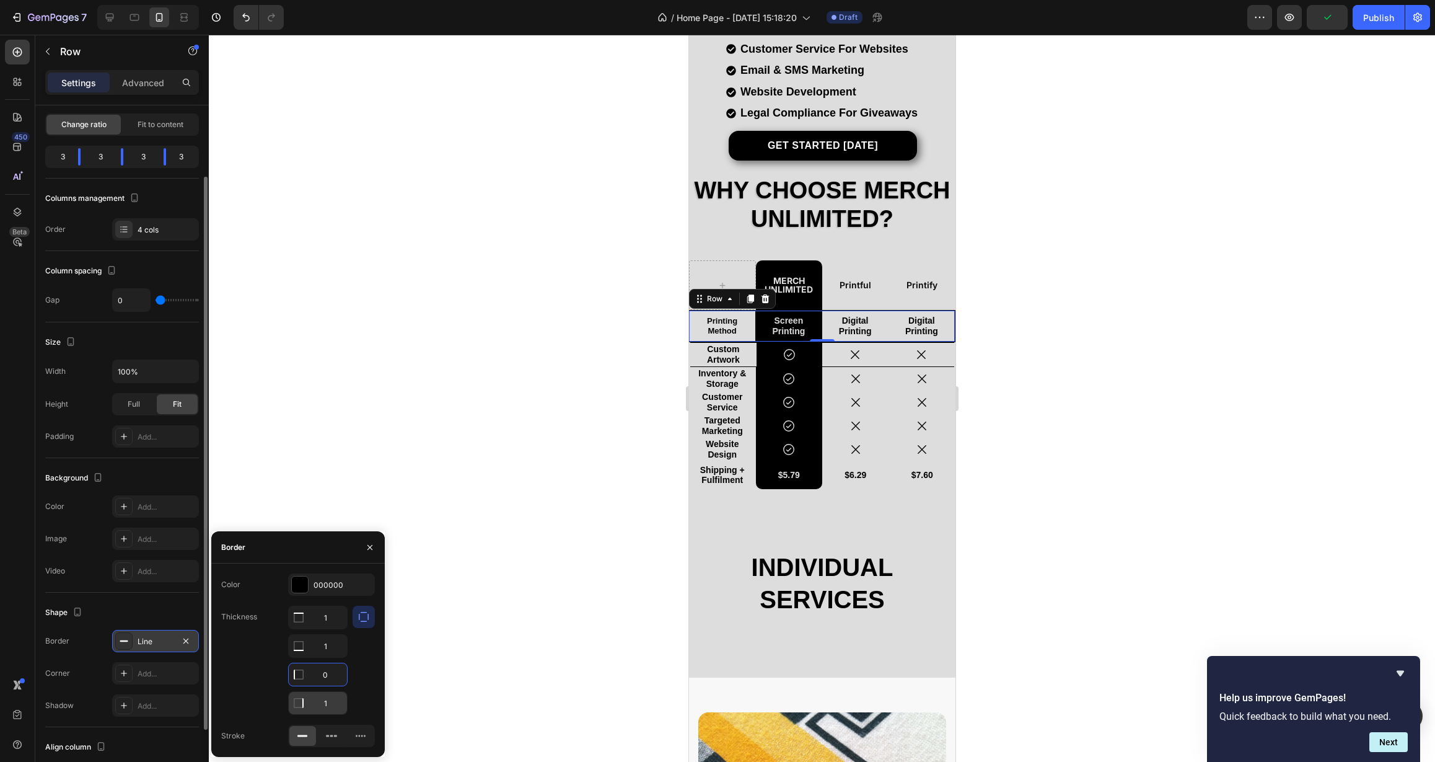
click at [320, 702] on input "1" at bounding box center [318, 703] width 58 height 22
drag, startPoint x: 322, startPoint y: 704, endPoint x: 329, endPoint y: 704, distance: 7.4
click at [329, 704] on input "1" at bounding box center [318, 703] width 58 height 22
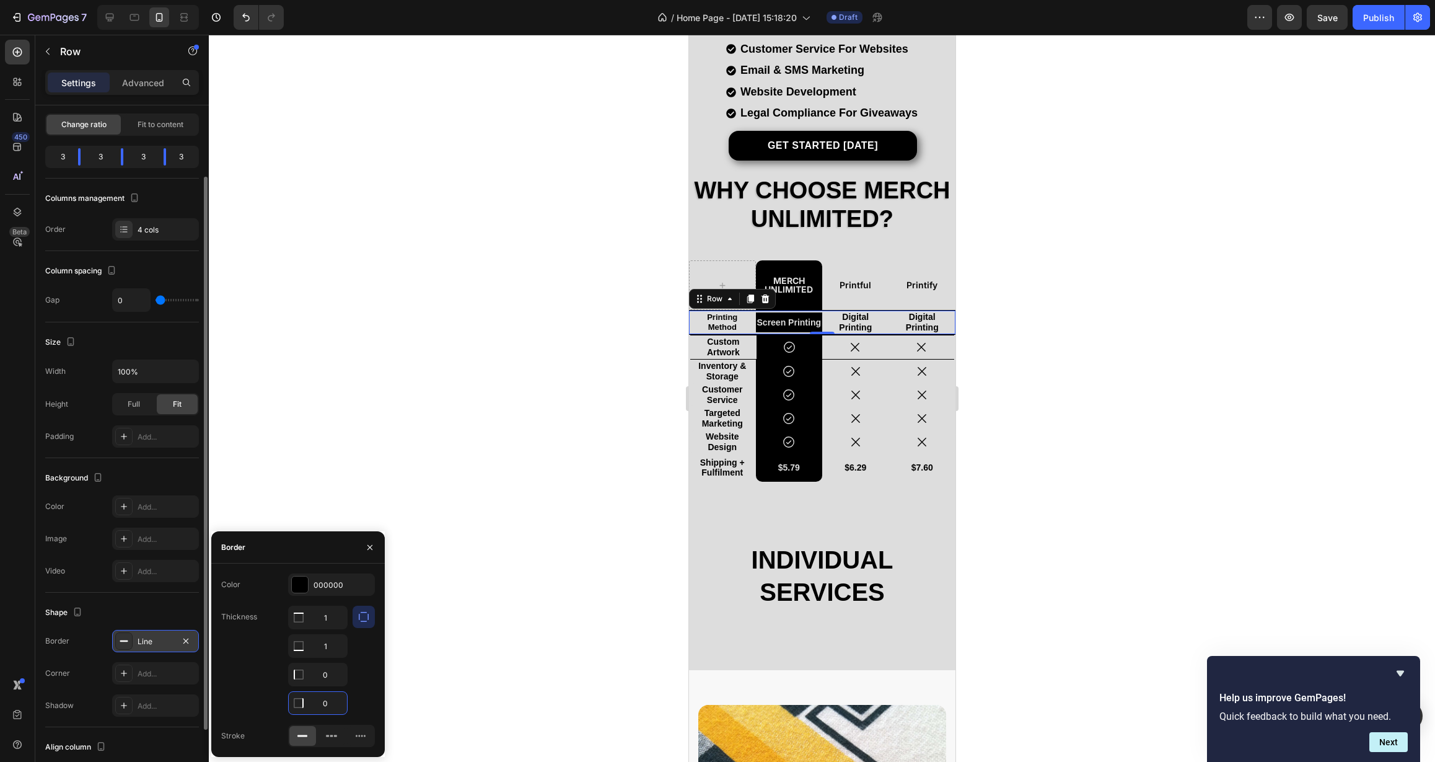
type input "0"
click at [270, 689] on div "Thickness 1 1 0 0" at bounding box center [298, 660] width 154 height 109
click at [452, 583] on div at bounding box center [822, 398] width 1226 height 727
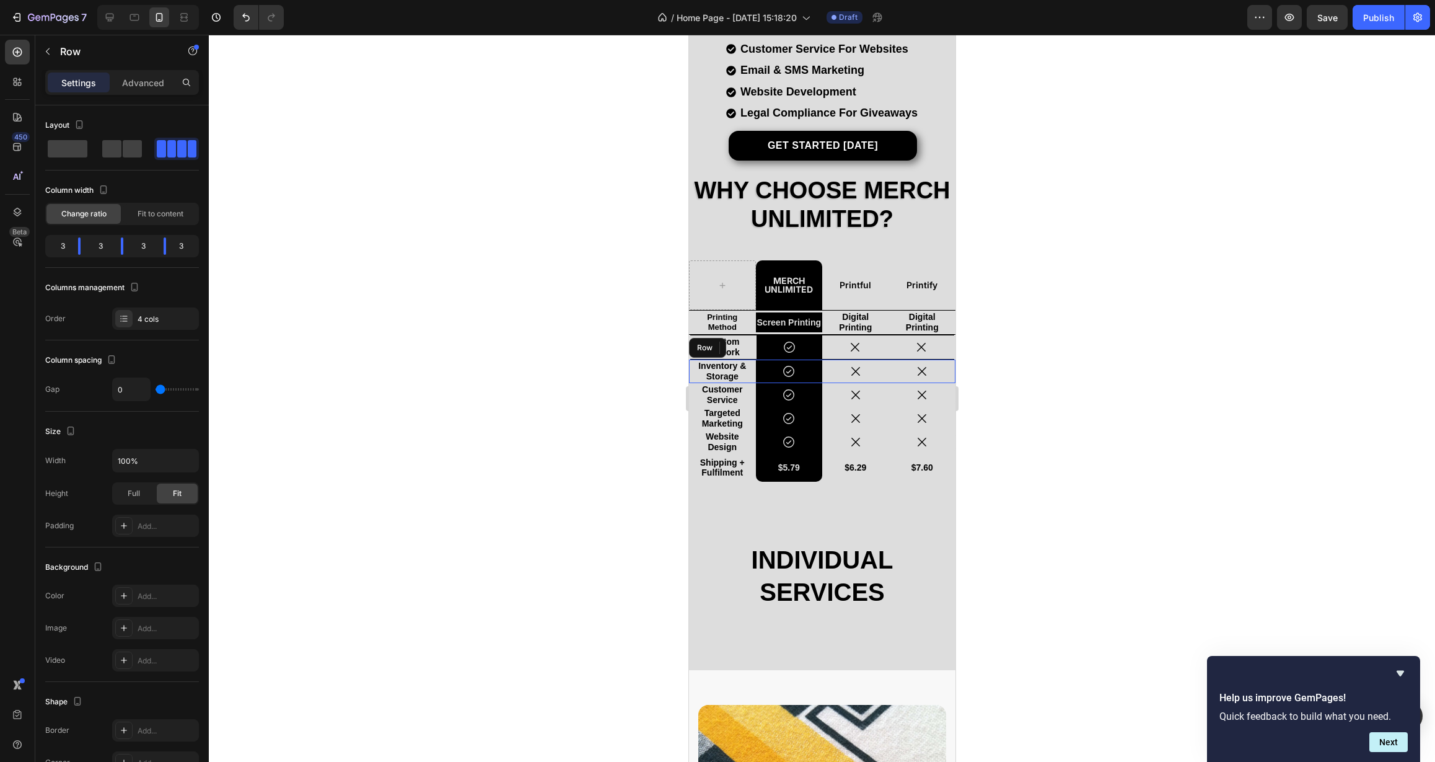
click at [749, 361] on div "Inventory & Storage Text Block" at bounding box center [722, 371] width 67 height 24
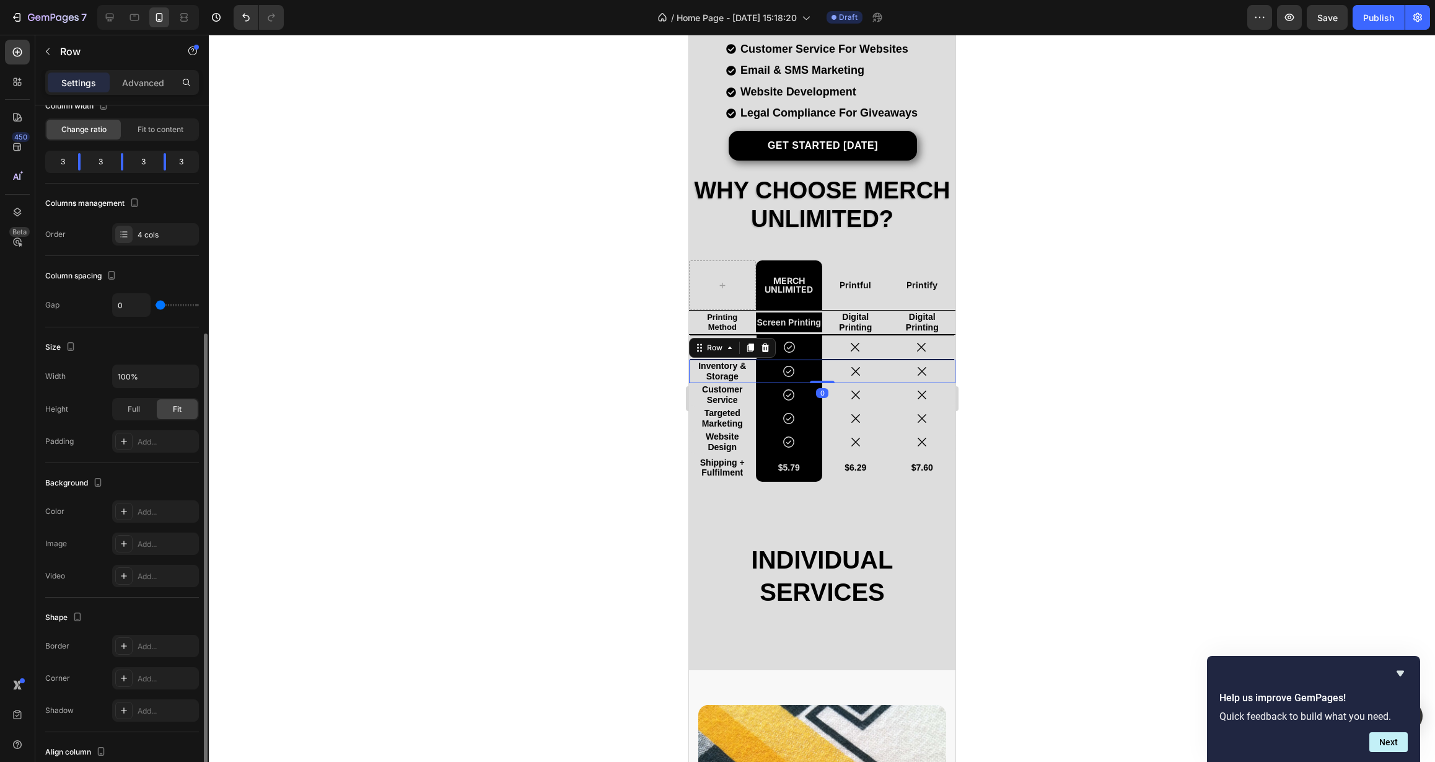
scroll to position [174, 0]
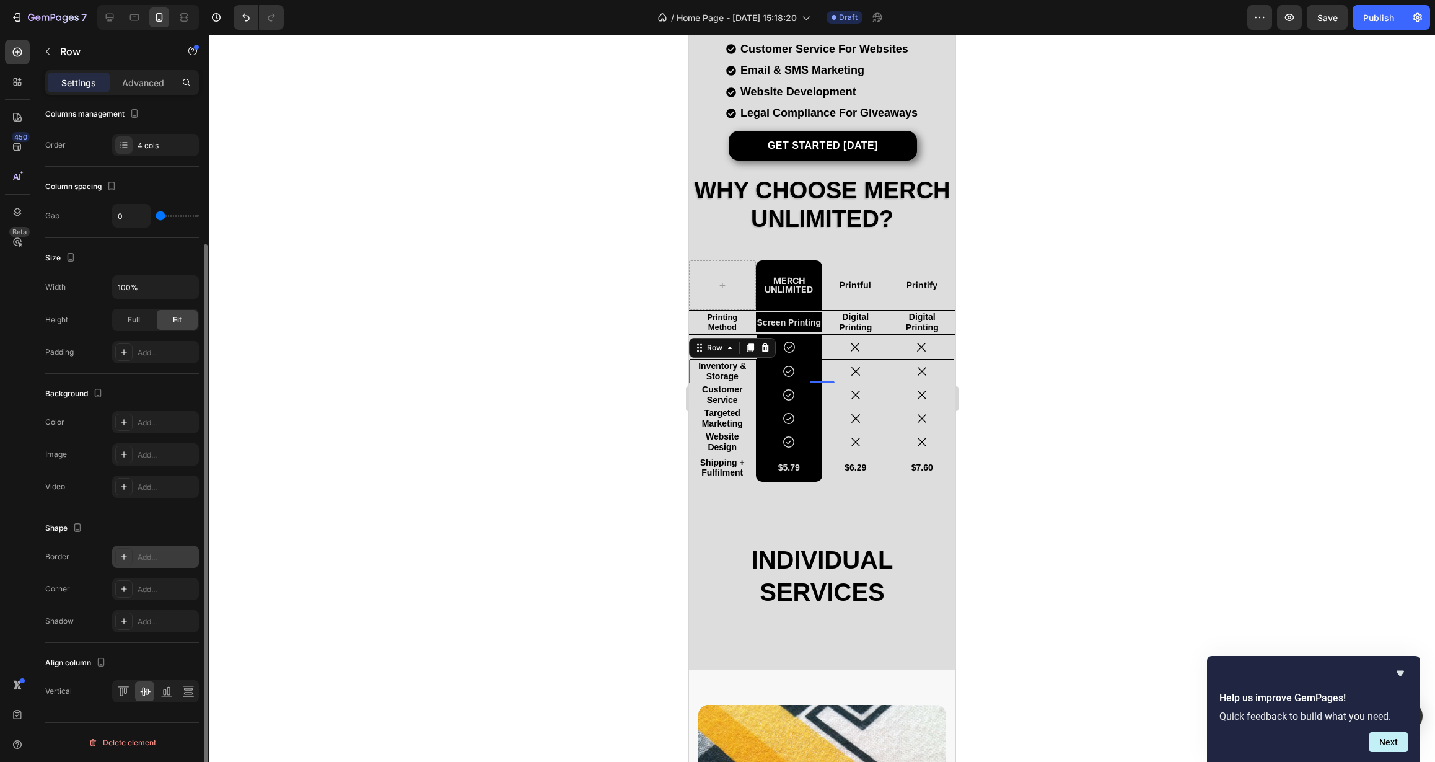
click at [157, 558] on div "Add..." at bounding box center [167, 557] width 58 height 11
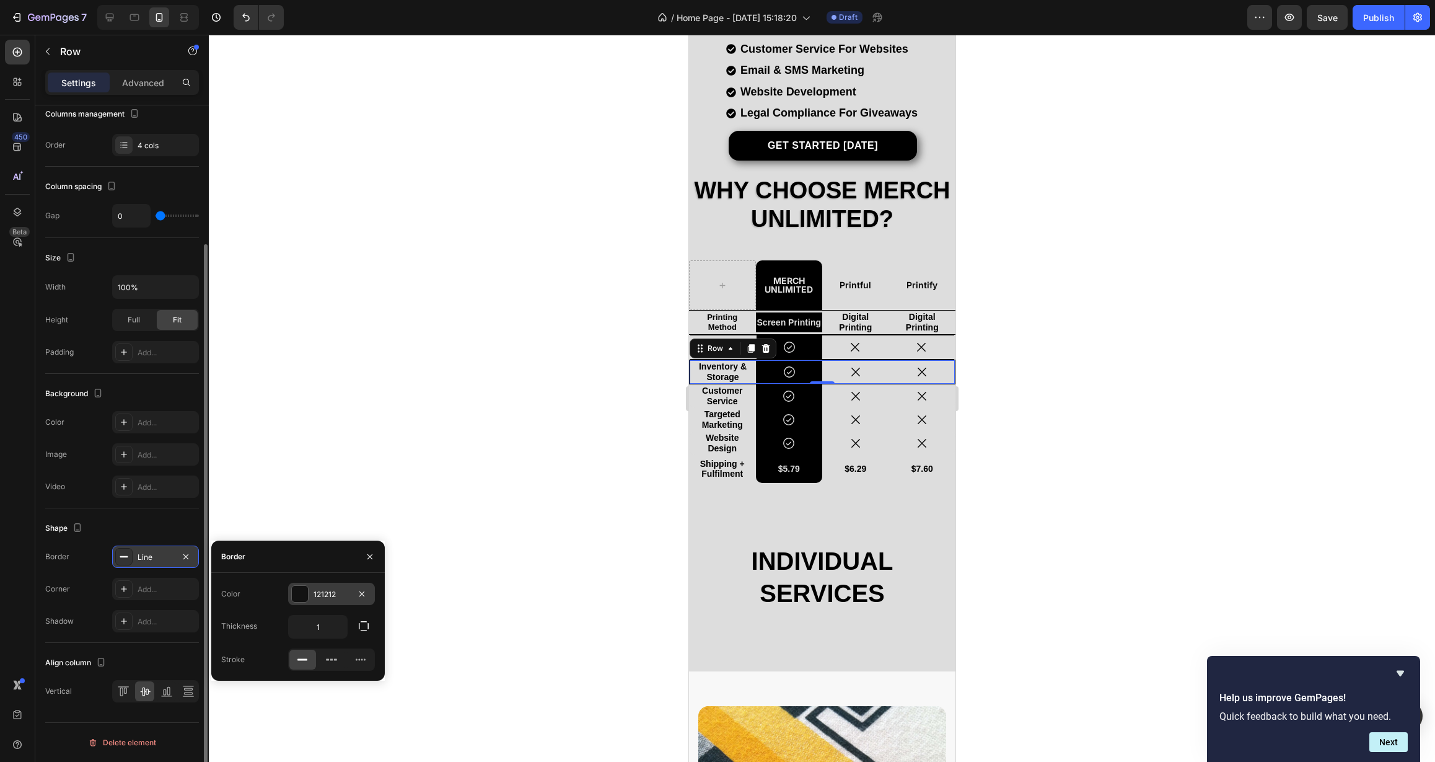
click at [324, 593] on div "121212" at bounding box center [332, 594] width 36 height 11
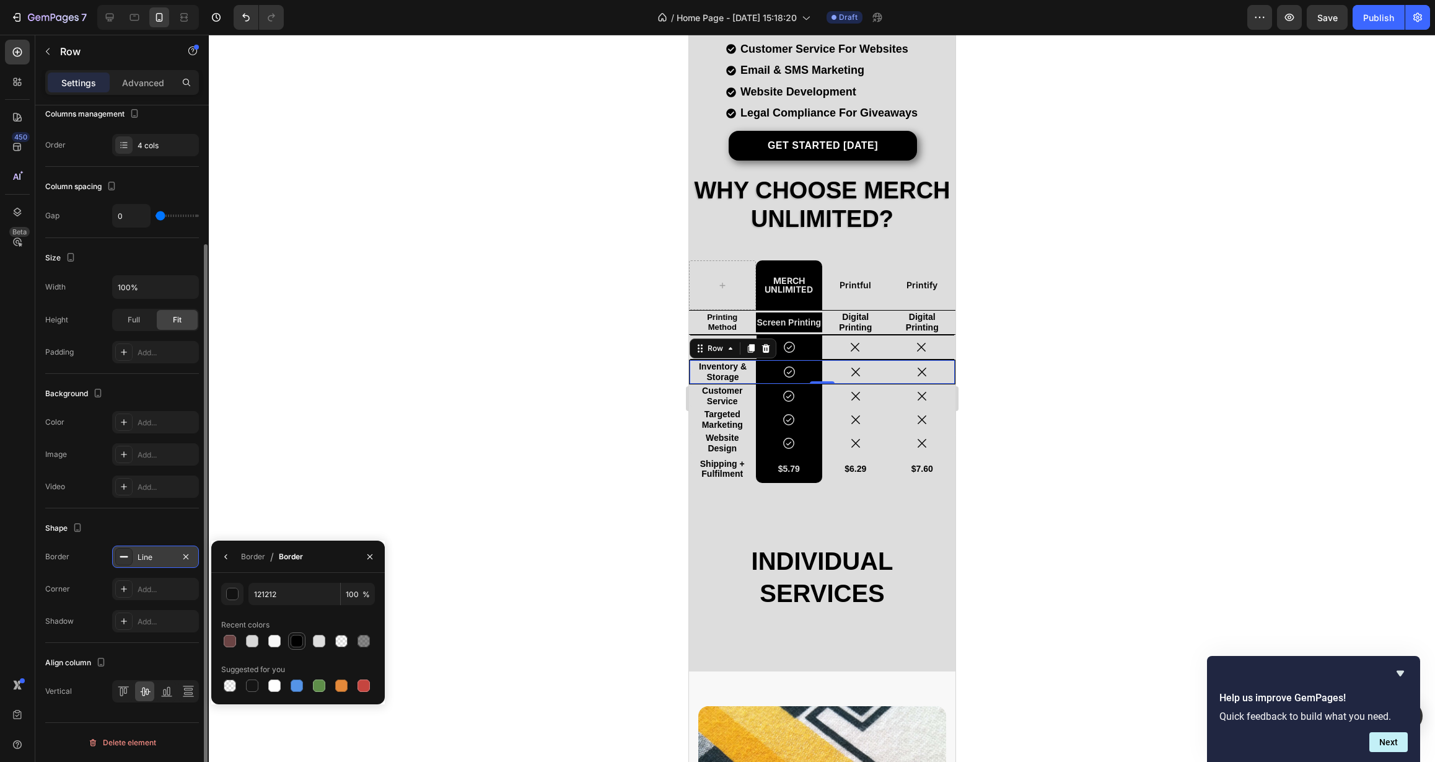
click at [296, 643] on div at bounding box center [297, 641] width 12 height 12
type input "000000"
click at [226, 560] on icon "button" at bounding box center [226, 557] width 10 height 10
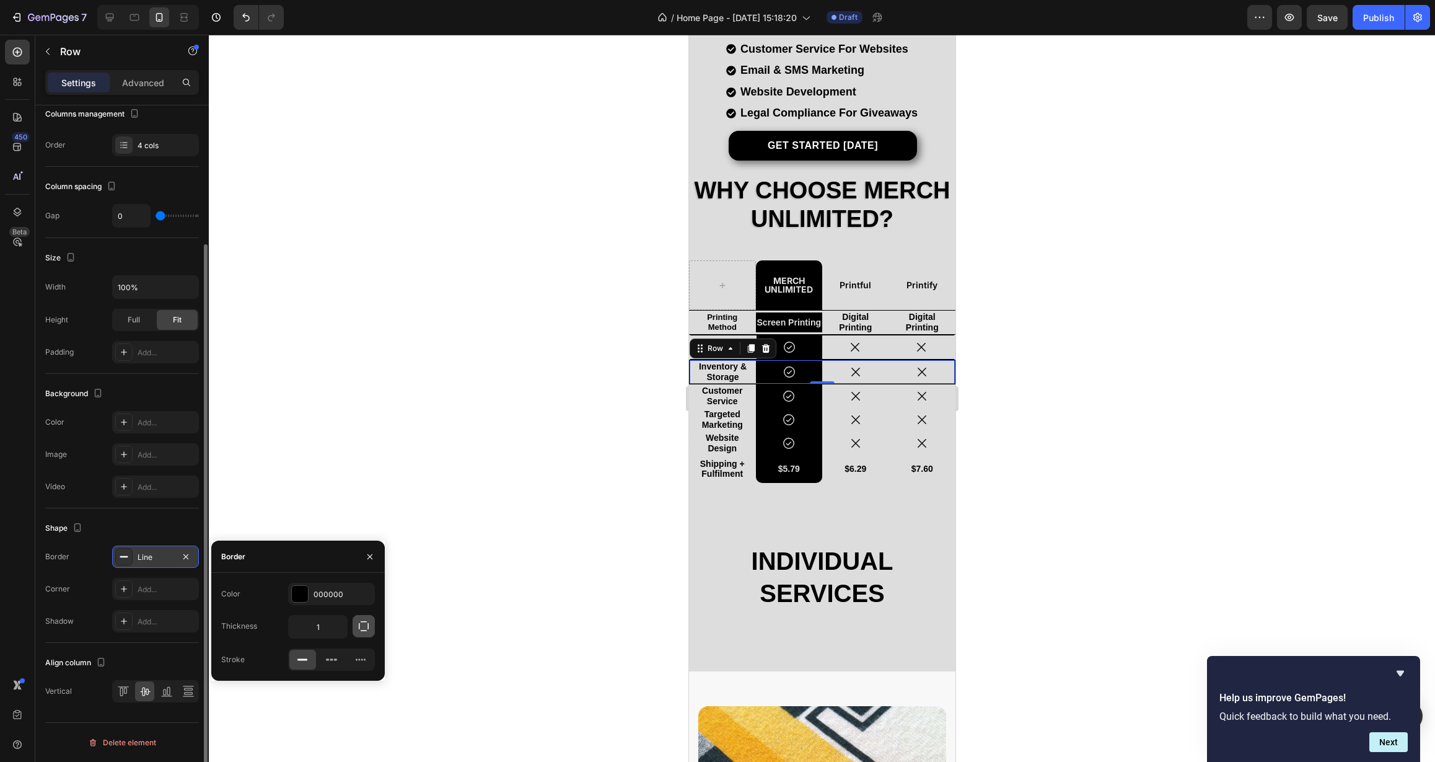
click at [366, 624] on icon "button" at bounding box center [364, 626] width 12 height 12
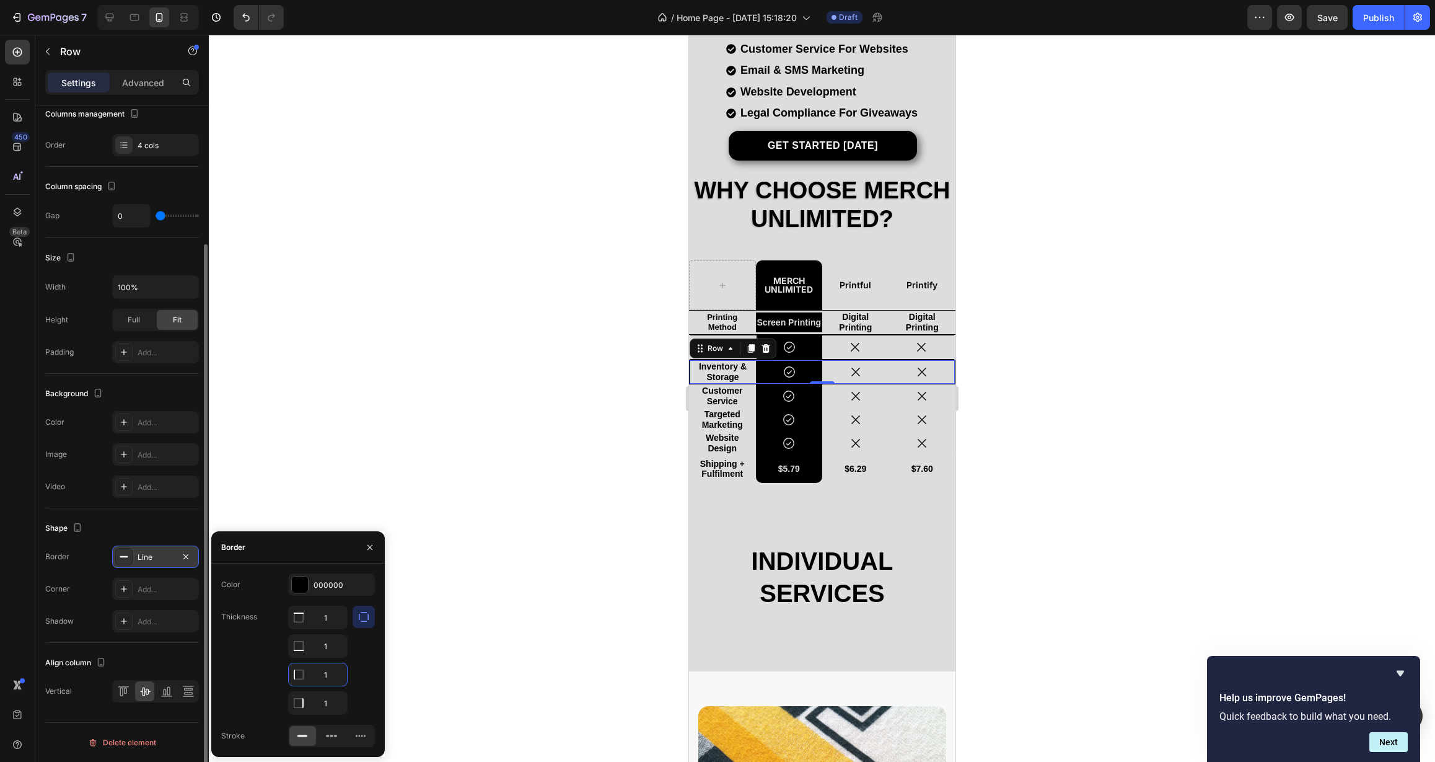
drag, startPoint x: 332, startPoint y: 675, endPoint x: 315, endPoint y: 676, distance: 16.8
click at [315, 676] on input "1" at bounding box center [318, 674] width 58 height 22
type input "0"
drag, startPoint x: 326, startPoint y: 702, endPoint x: 319, endPoint y: 703, distance: 7.5
click at [319, 703] on input "1" at bounding box center [318, 703] width 58 height 22
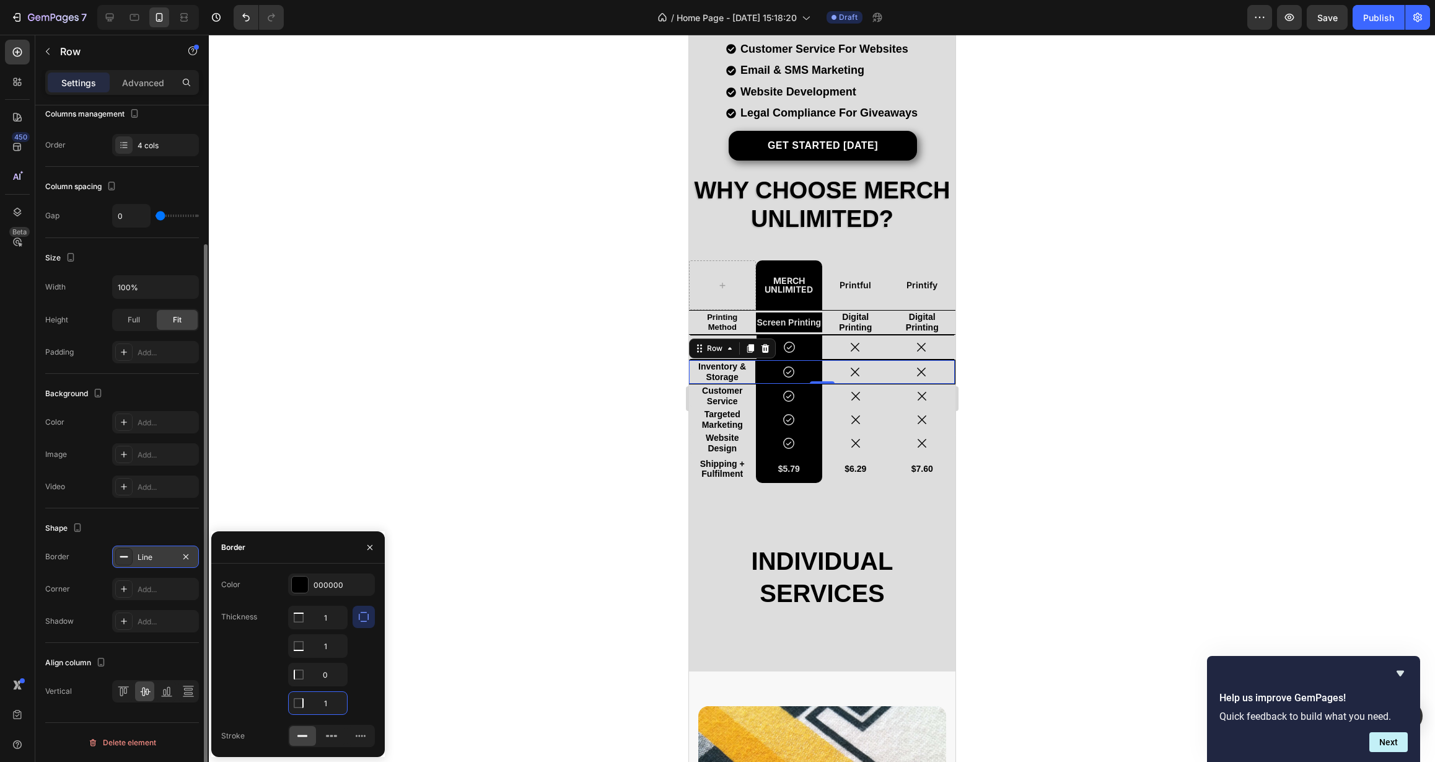
type input "0"
click at [428, 682] on div at bounding box center [822, 398] width 1226 height 727
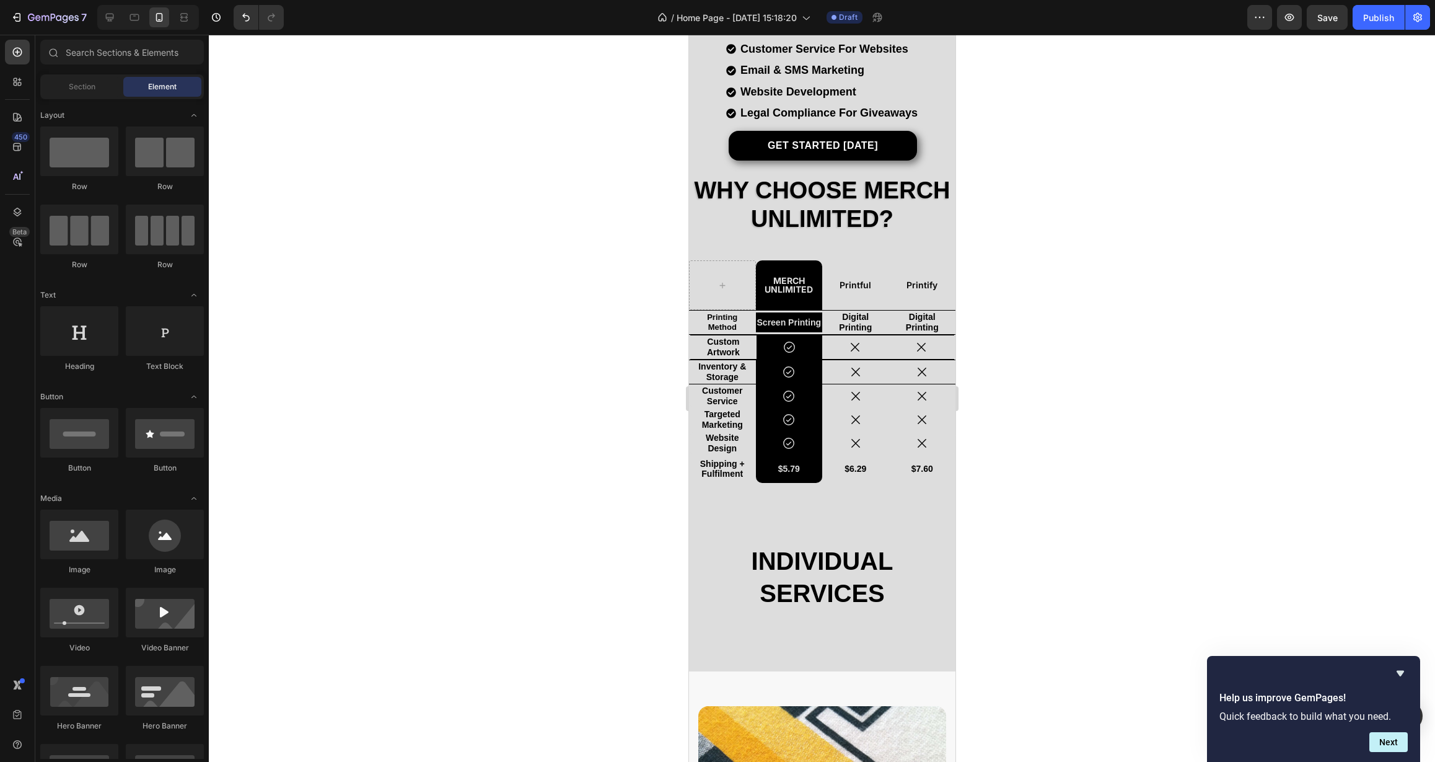
click at [486, 661] on div at bounding box center [822, 398] width 1226 height 727
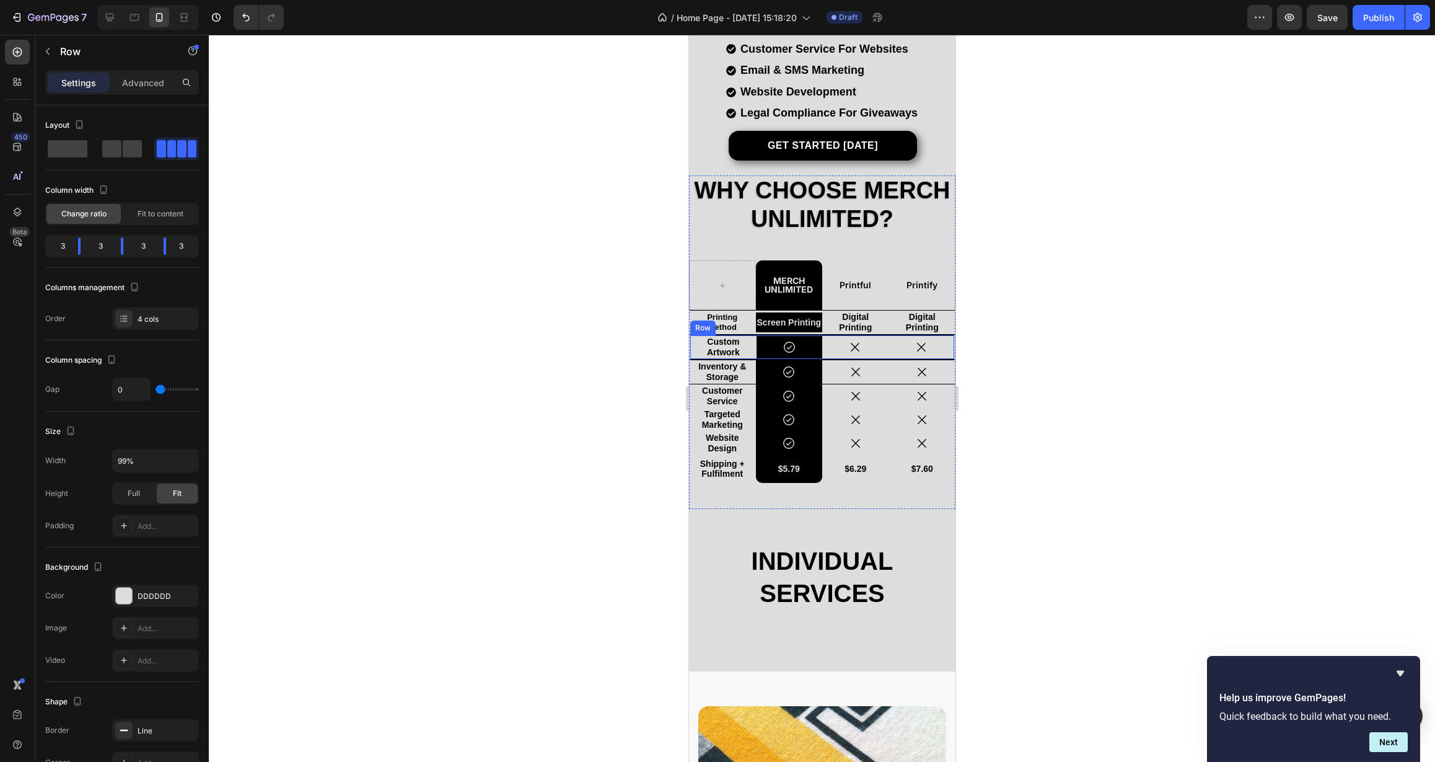
click at [748, 358] on div "Custom Artwork Text Block" at bounding box center [723, 347] width 66 height 24
drag, startPoint x: 146, startPoint y: 464, endPoint x: 79, endPoint y: 465, distance: 66.9
click at [79, 465] on div "Width 99%" at bounding box center [122, 461] width 154 height 24
drag, startPoint x: 137, startPoint y: 464, endPoint x: 98, endPoint y: 465, distance: 39.0
click at [98, 465] on div "Width 99%" at bounding box center [122, 461] width 154 height 24
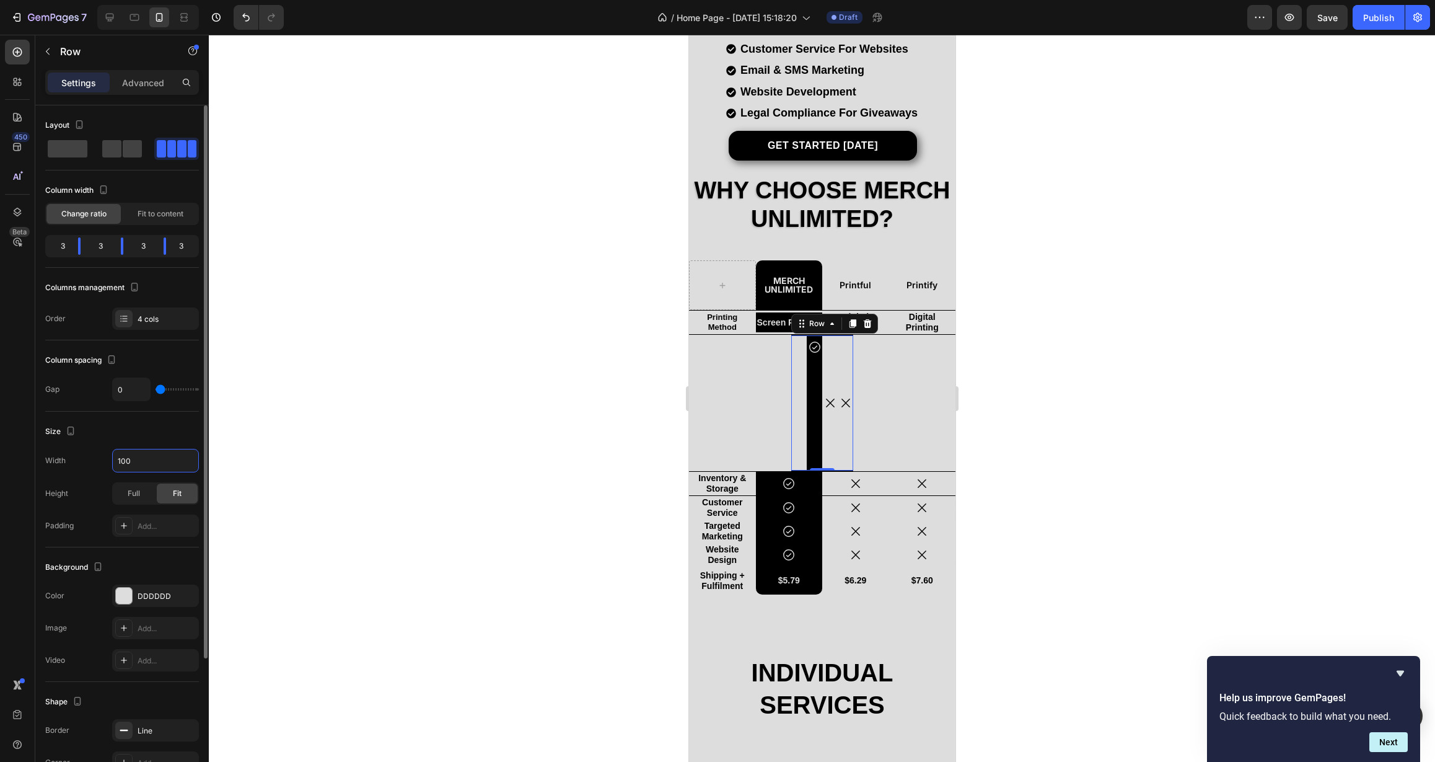
type input "100%"
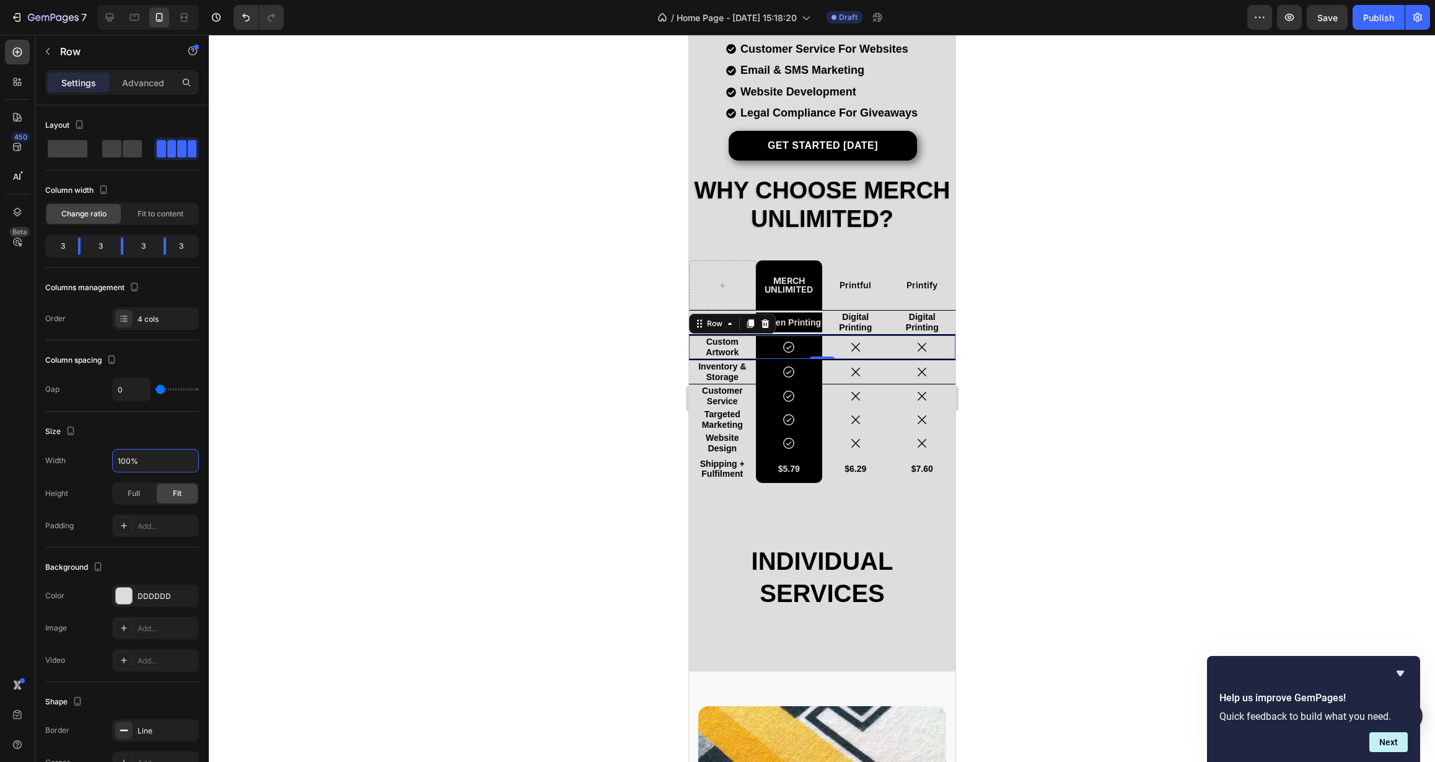
click at [442, 454] on div at bounding box center [822, 398] width 1226 height 727
click at [742, 332] on div "Printing Method Text Block" at bounding box center [722, 322] width 67 height 24
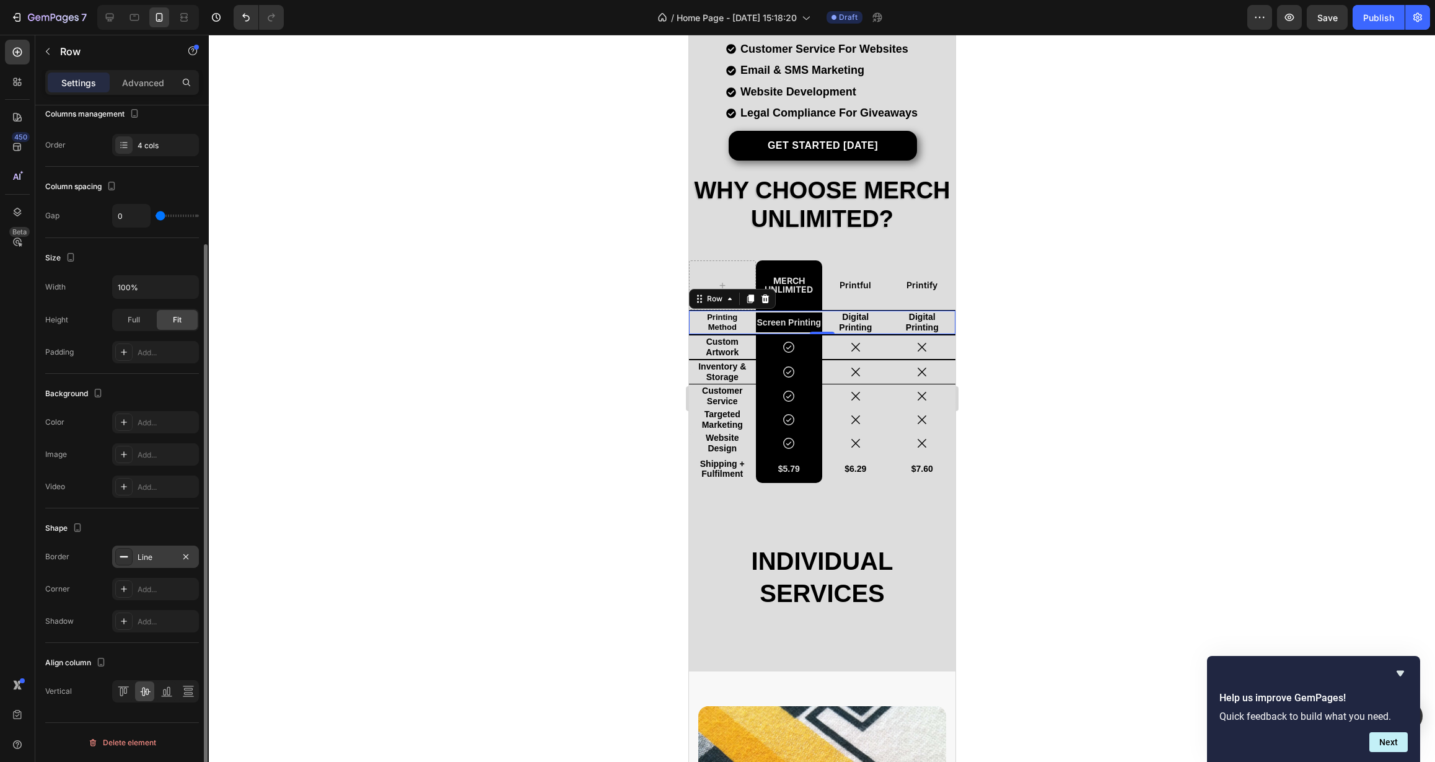
click at [152, 553] on div "Line" at bounding box center [156, 557] width 36 height 11
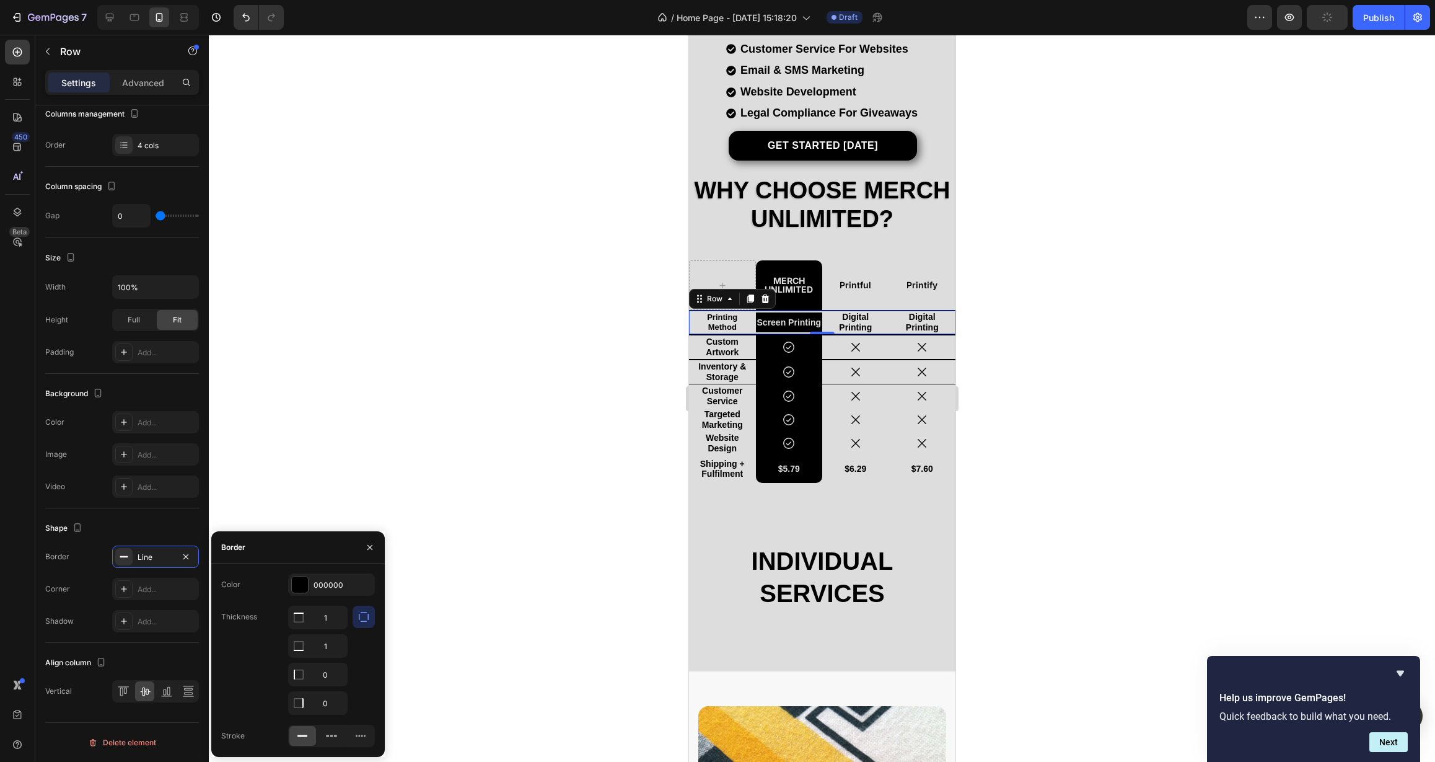
click at [372, 546] on icon "button" at bounding box center [370, 547] width 10 height 10
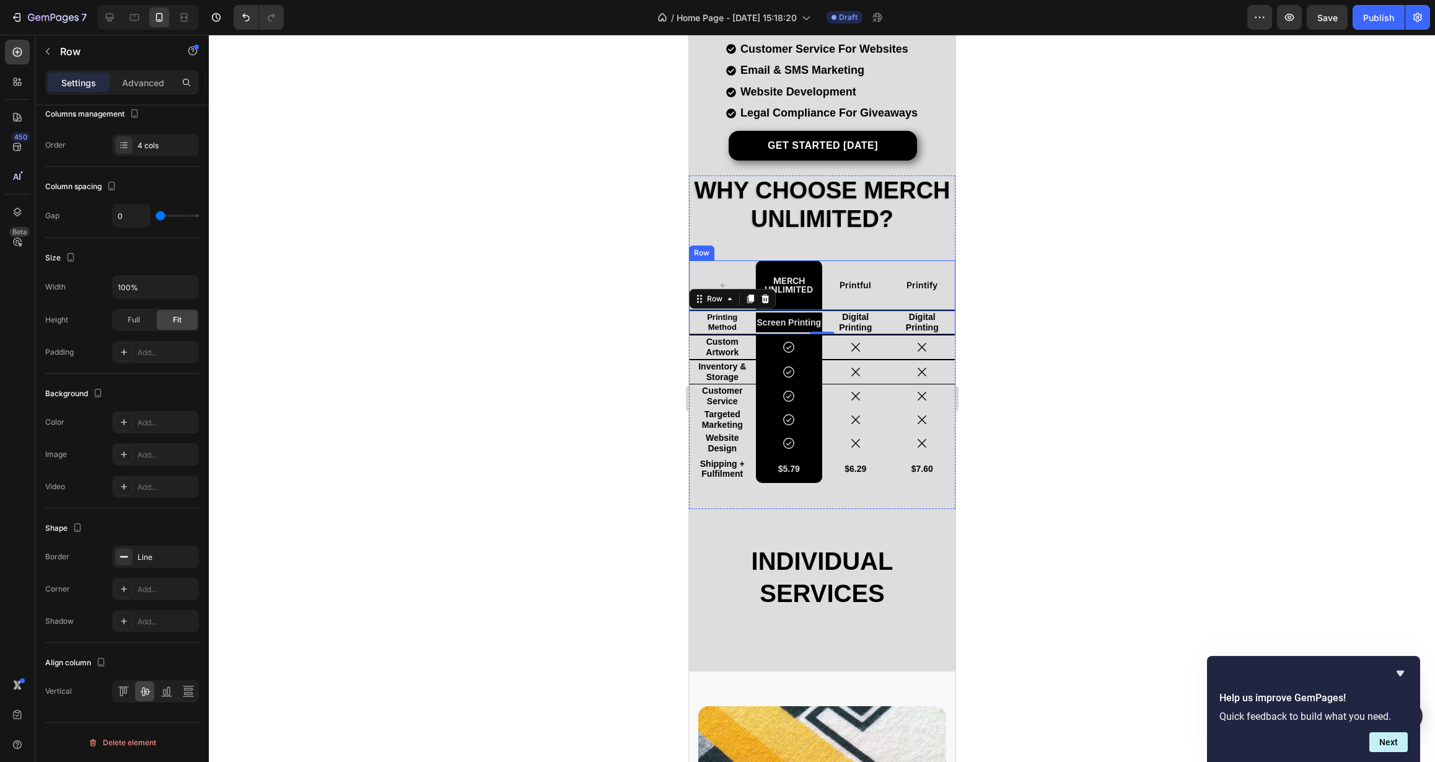
click at [889, 291] on div "Printify Text Block" at bounding box center [922, 285] width 67 height 50
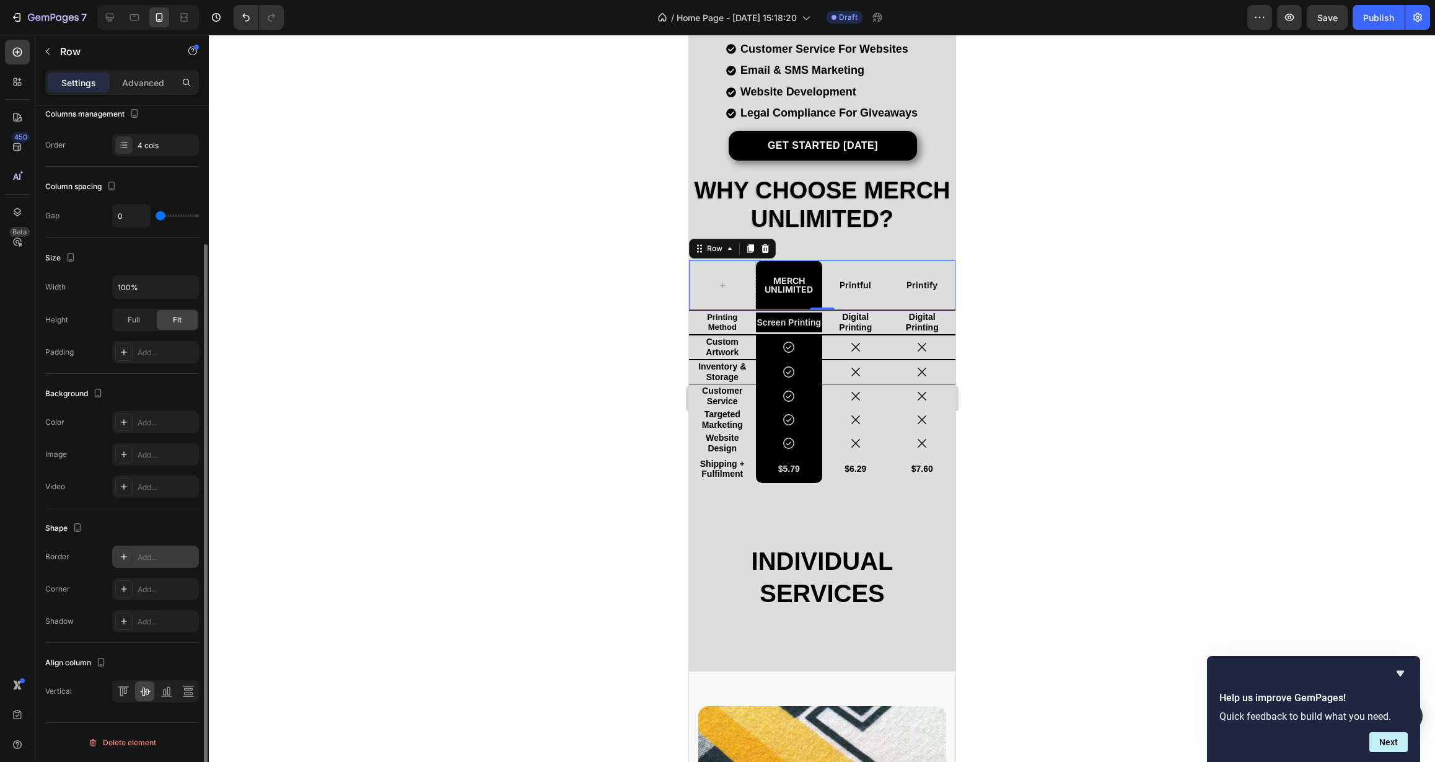
click at [165, 560] on div "Add..." at bounding box center [167, 557] width 58 height 11
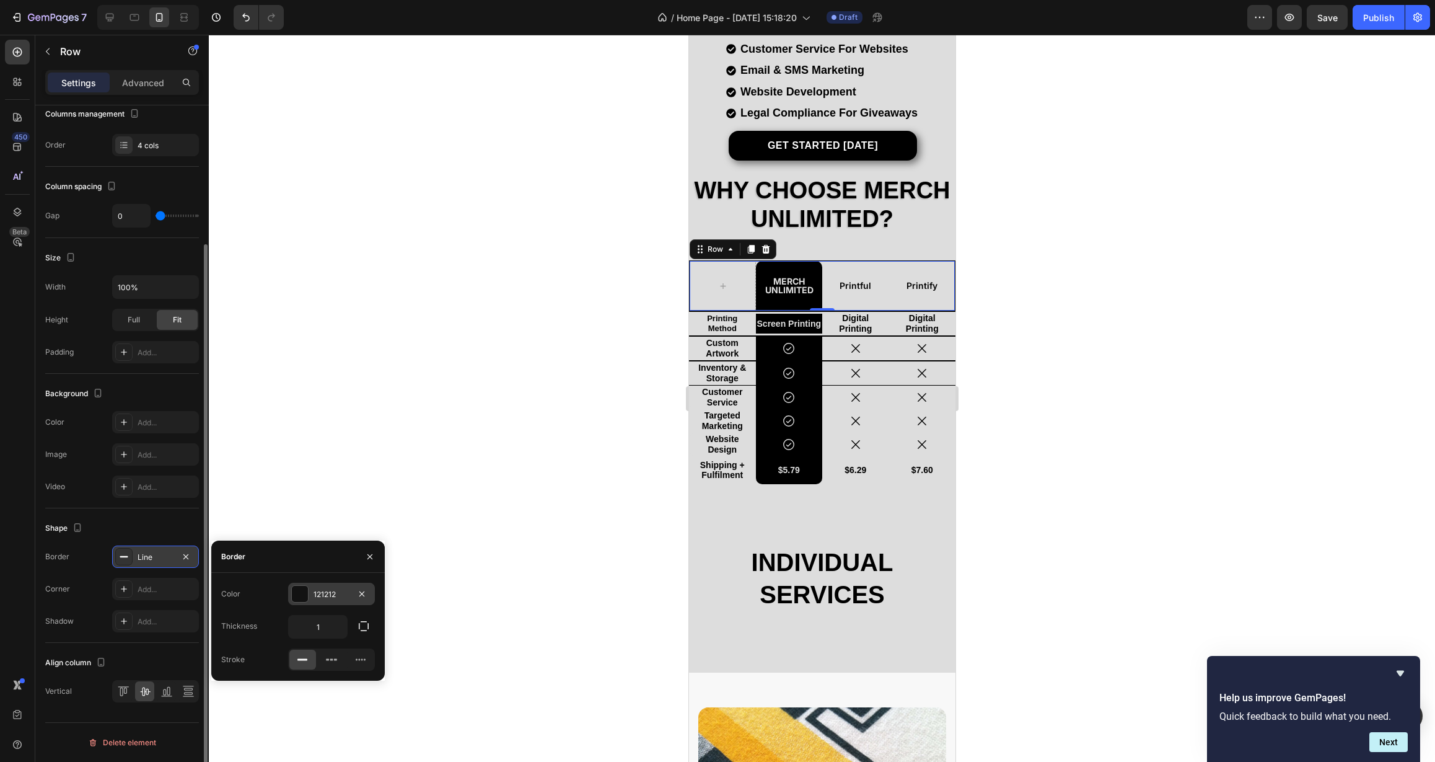
click at [332, 598] on div "121212" at bounding box center [332, 594] width 36 height 11
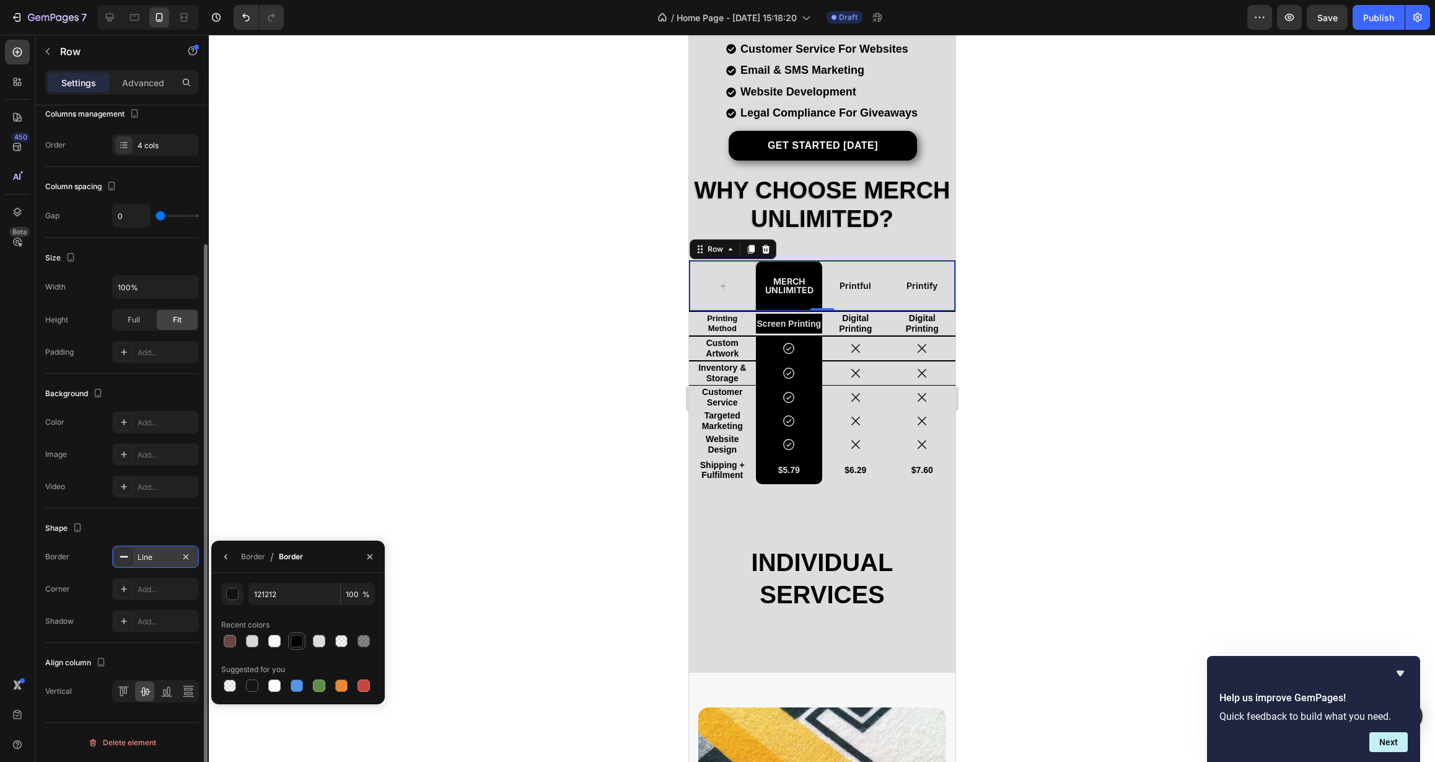
click at [299, 645] on div at bounding box center [297, 641] width 12 height 12
type input "000000"
click at [229, 557] on icon "button" at bounding box center [226, 557] width 10 height 10
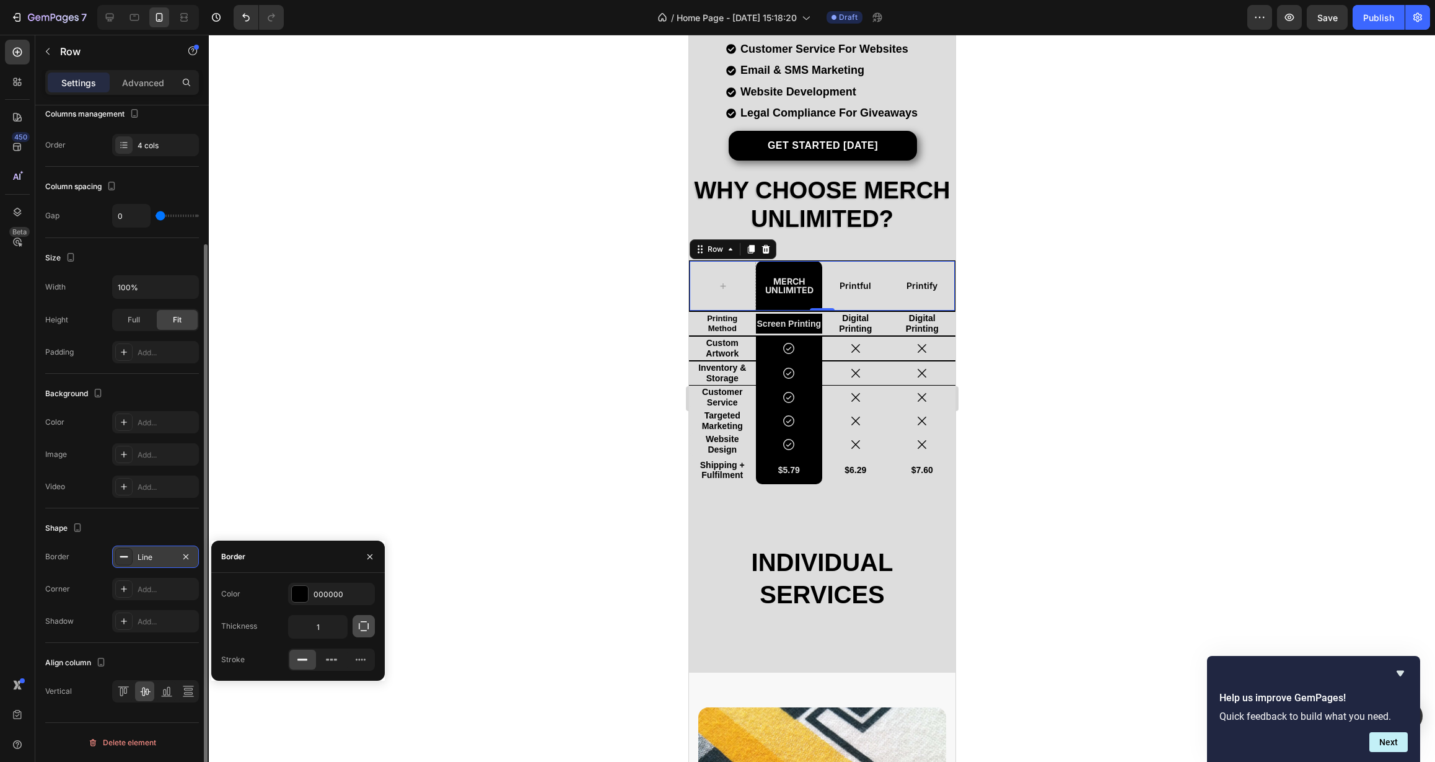
click at [367, 629] on icon "button" at bounding box center [364, 626] width 12 height 12
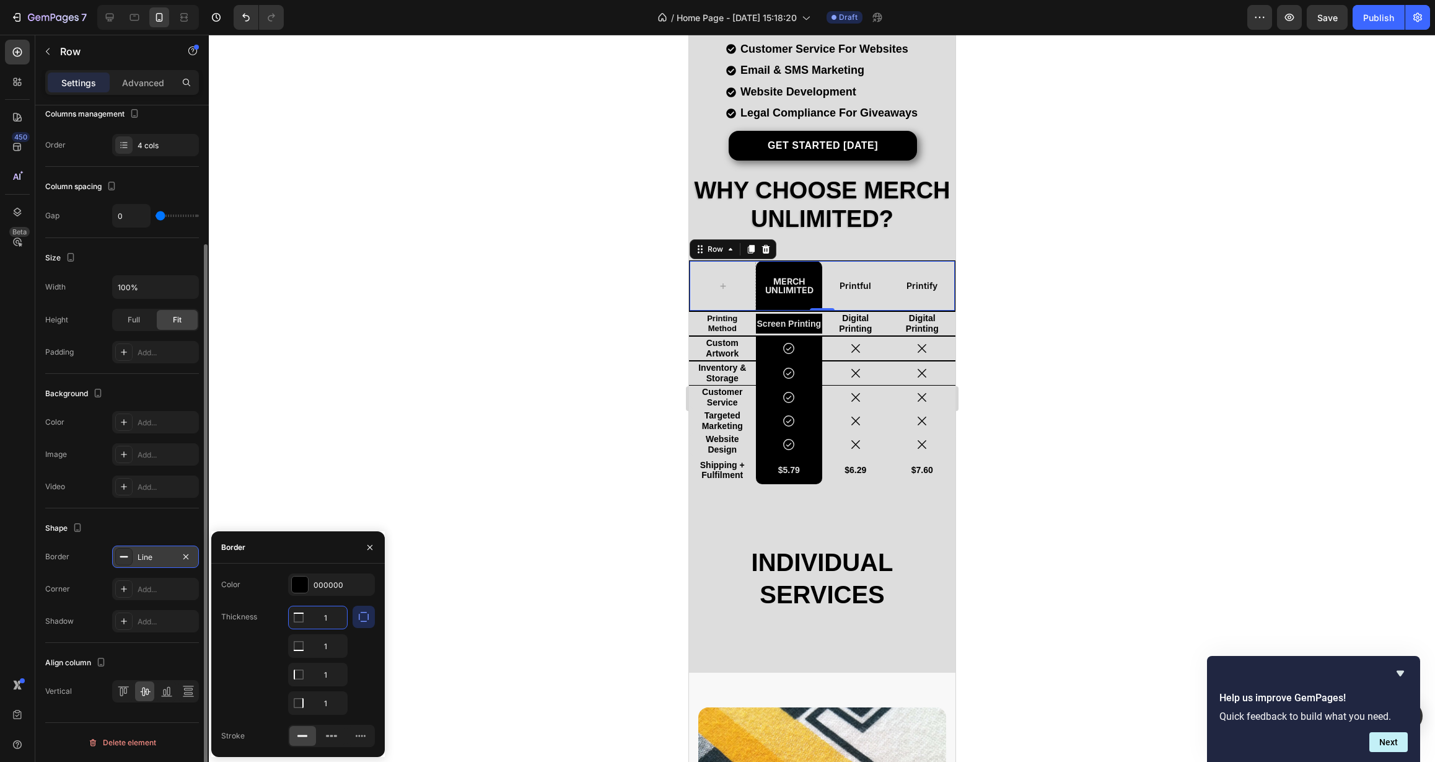
drag, startPoint x: 334, startPoint y: 619, endPoint x: 313, endPoint y: 619, distance: 21.1
click at [313, 619] on input "1" at bounding box center [318, 617] width 58 height 22
type input "0"
drag, startPoint x: 324, startPoint y: 677, endPoint x: 343, endPoint y: 677, distance: 19.2
click at [343, 677] on input "1" at bounding box center [318, 674] width 58 height 22
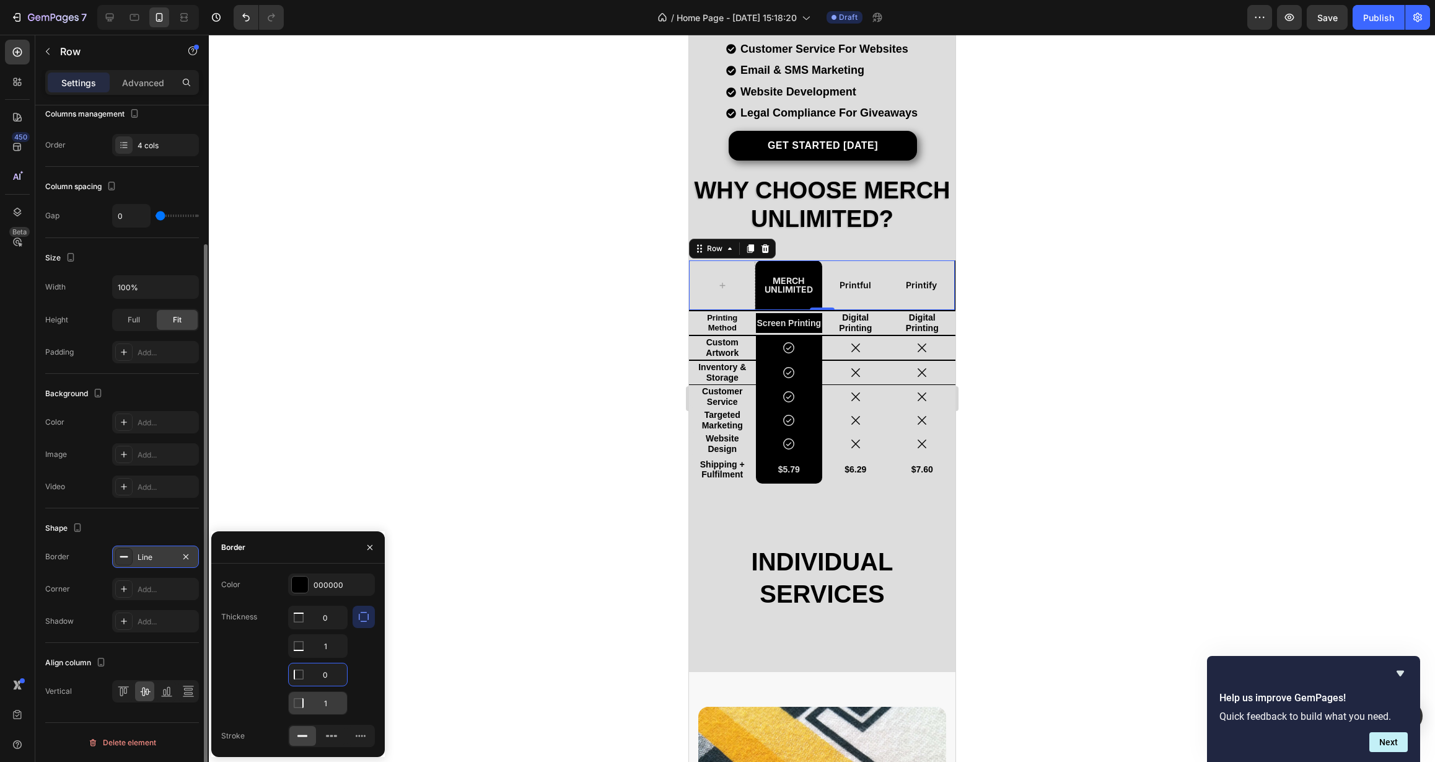
type input "0"
click at [328, 705] on input "1" at bounding box center [318, 703] width 58 height 22
type input "0"
click at [375, 549] on button "button" at bounding box center [370, 547] width 20 height 20
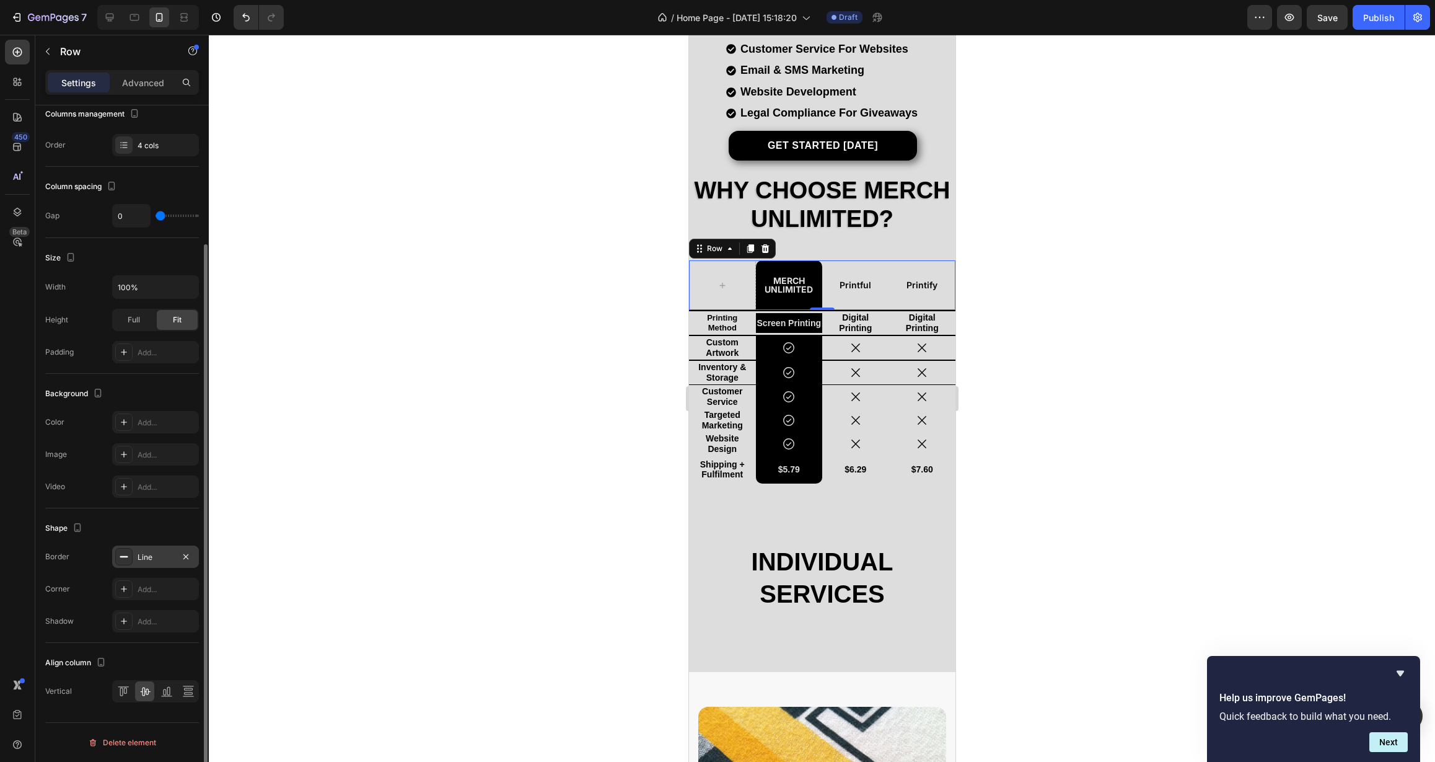
click at [472, 535] on div at bounding box center [822, 398] width 1226 height 727
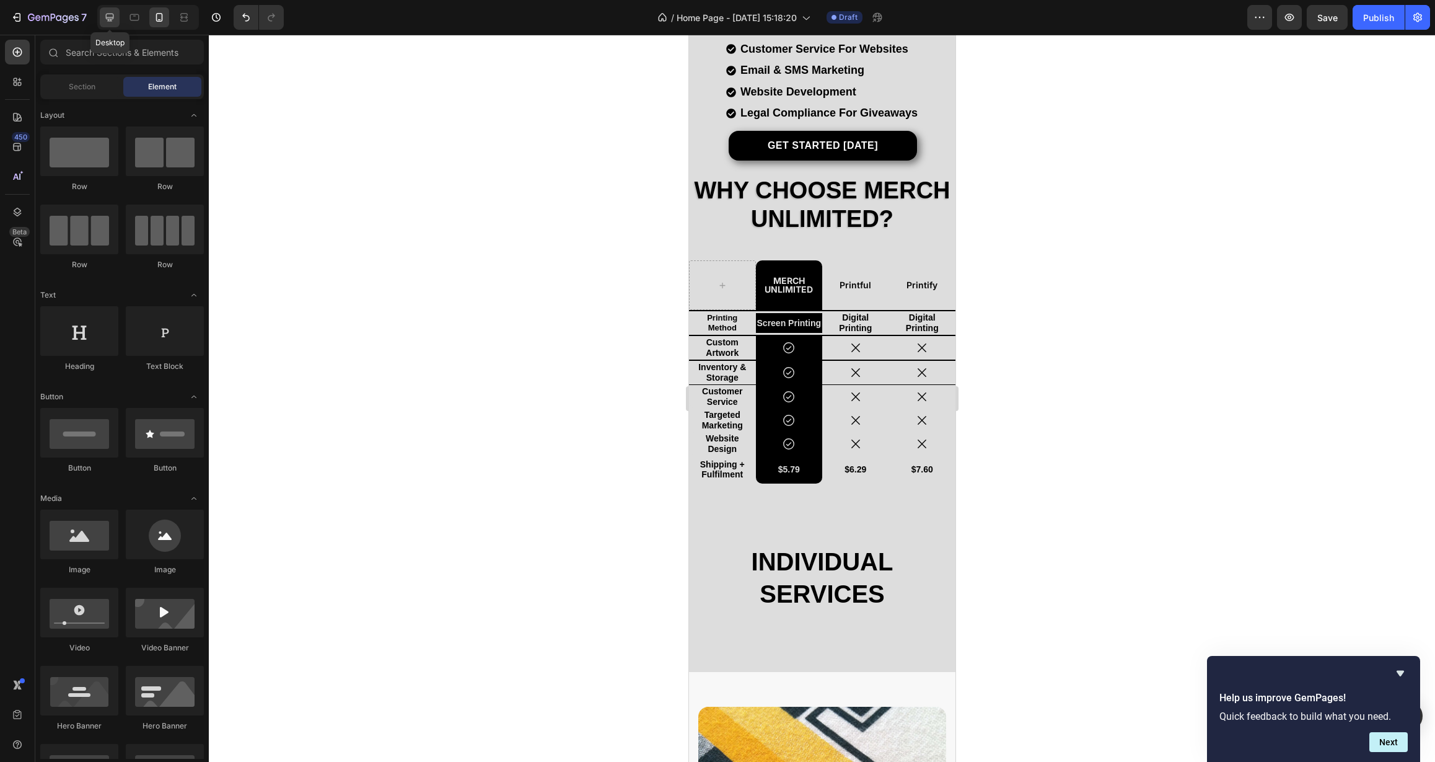
click at [103, 19] on icon at bounding box center [109, 17] width 12 height 12
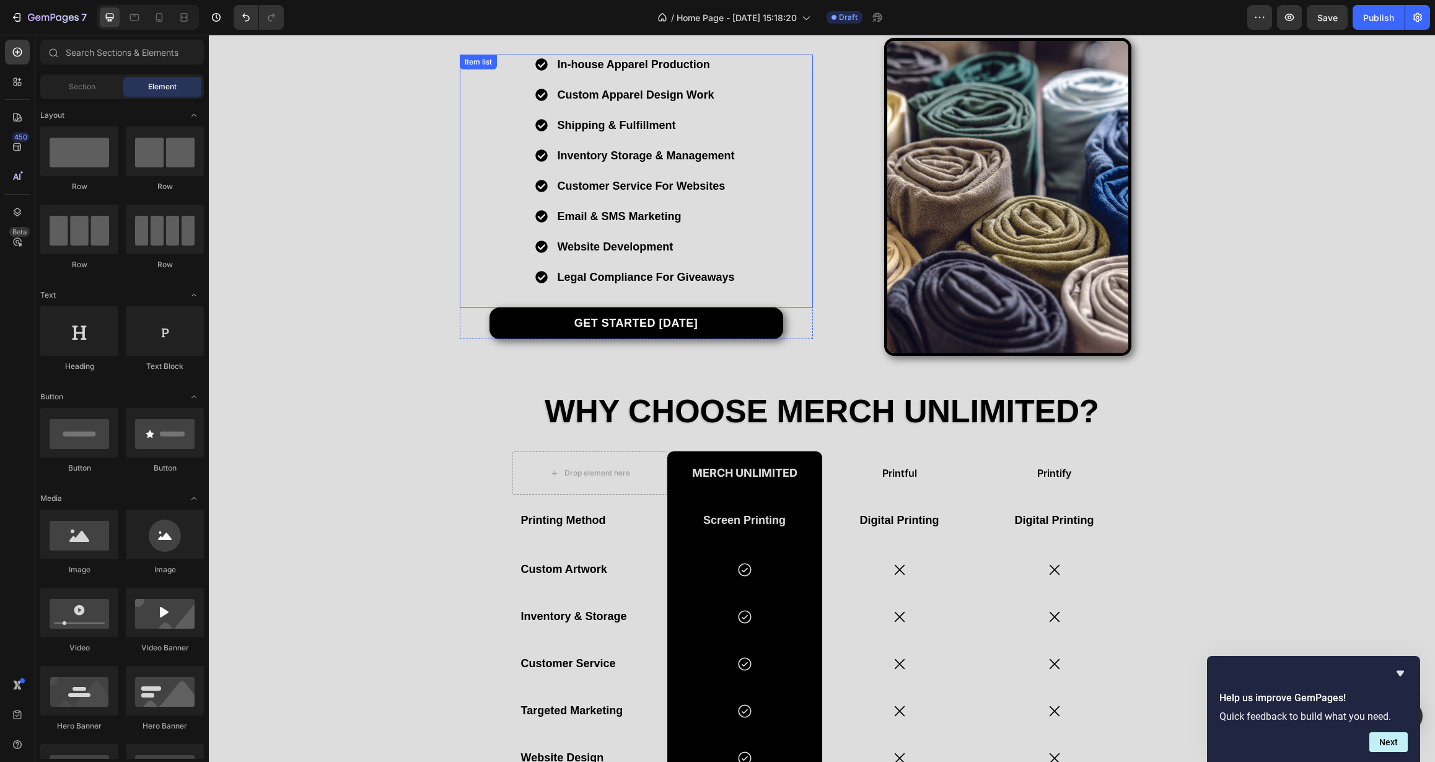
scroll to position [426, 0]
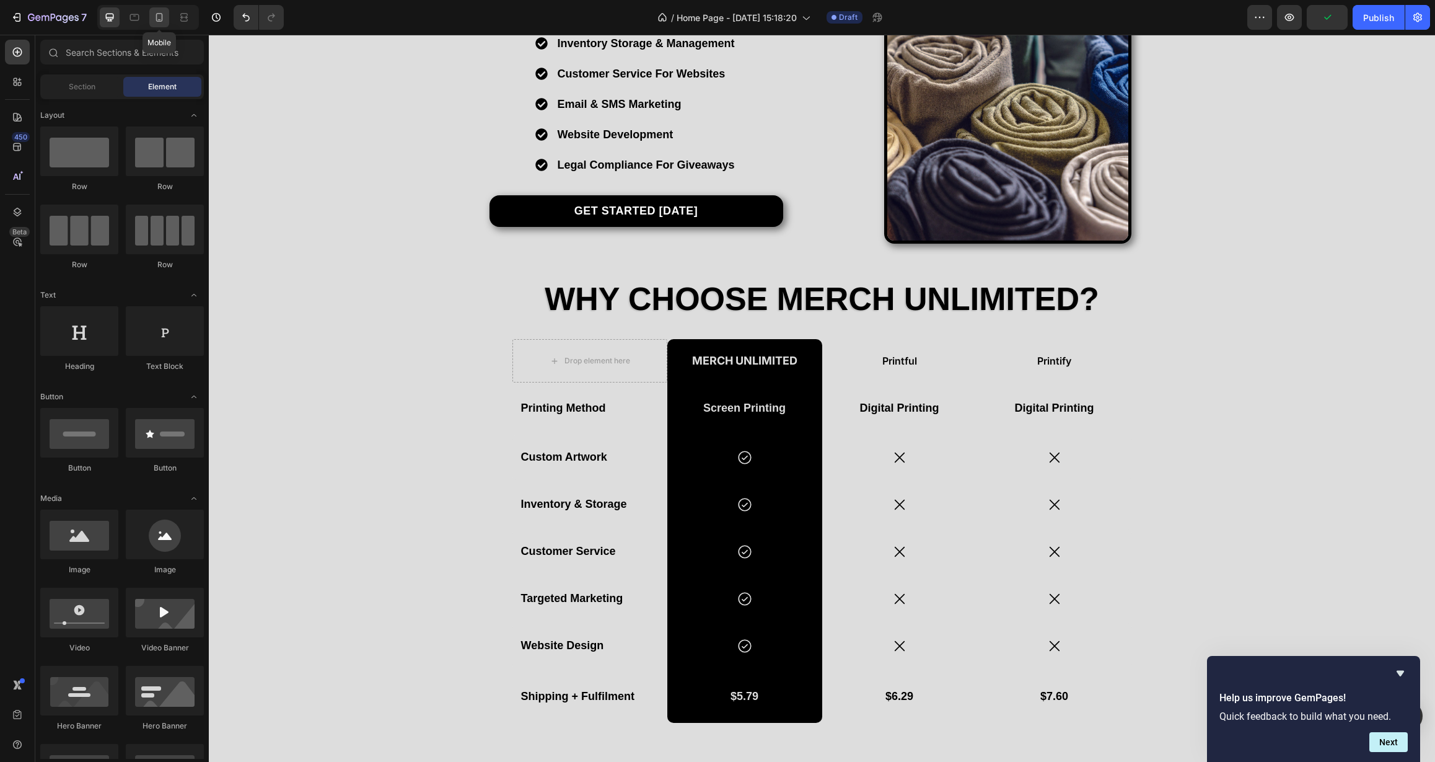
click at [159, 18] on icon at bounding box center [159, 17] width 12 height 12
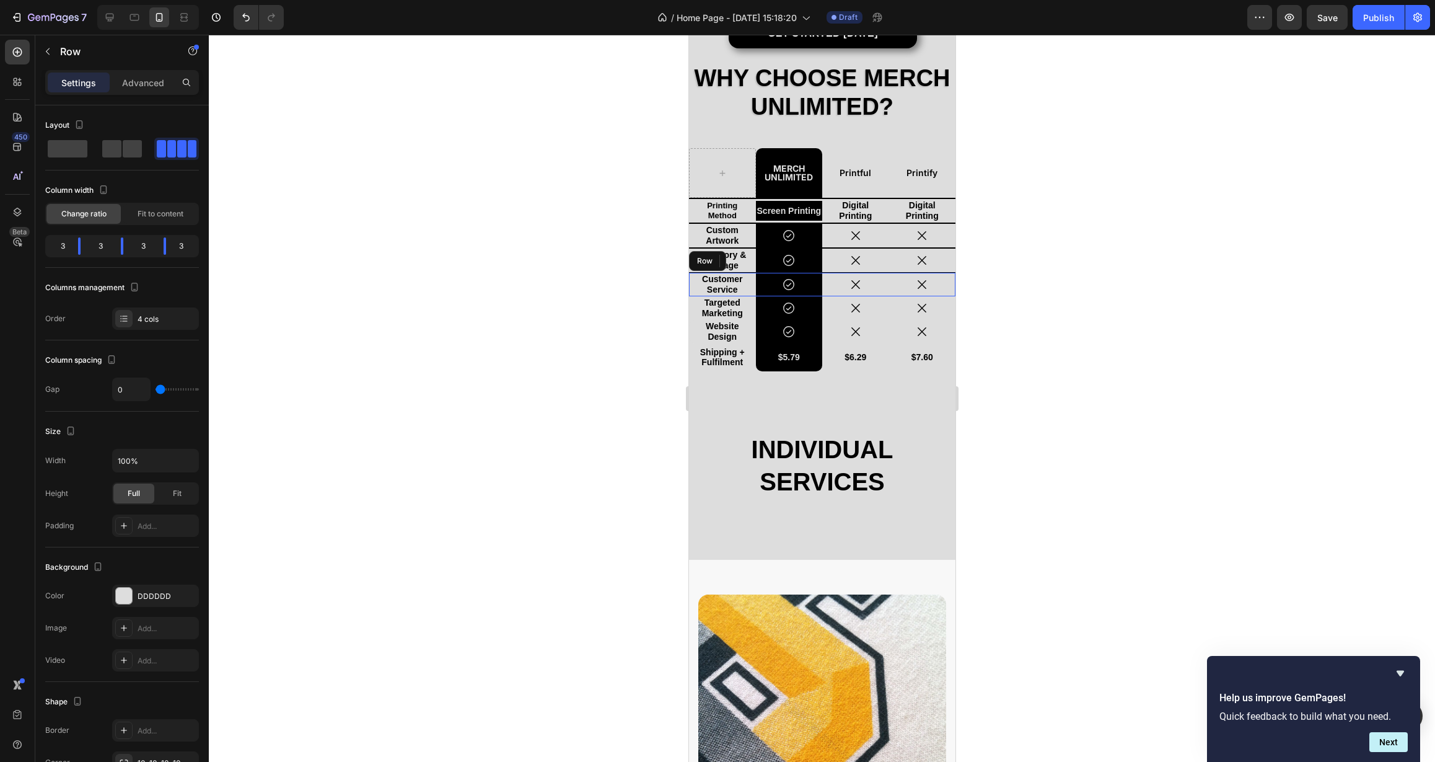
click at [750, 296] on div "Customer Service Text Block" at bounding box center [722, 285] width 67 height 24
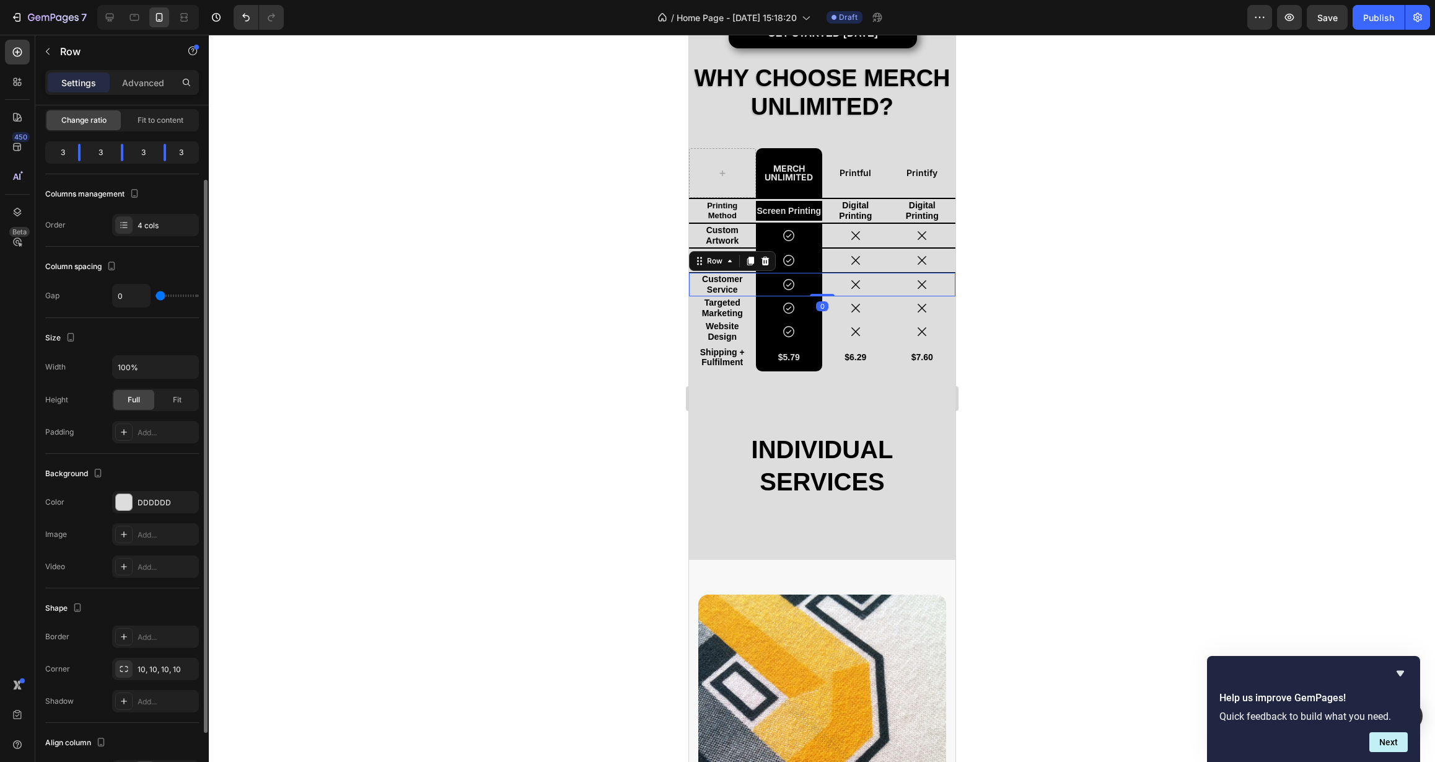
scroll to position [174, 0]
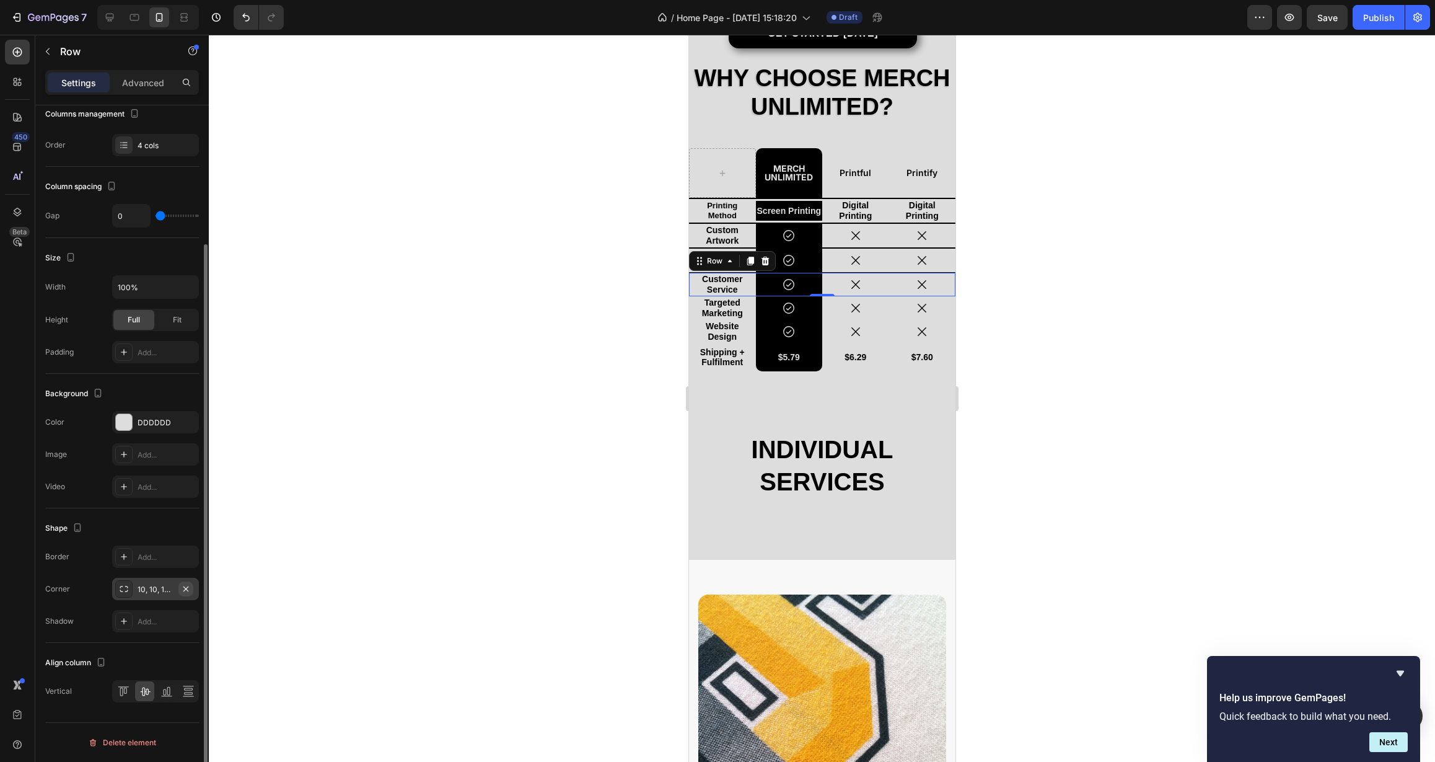
click at [186, 592] on icon "button" at bounding box center [186, 589] width 10 height 10
click at [155, 559] on div "Add..." at bounding box center [167, 557] width 58 height 11
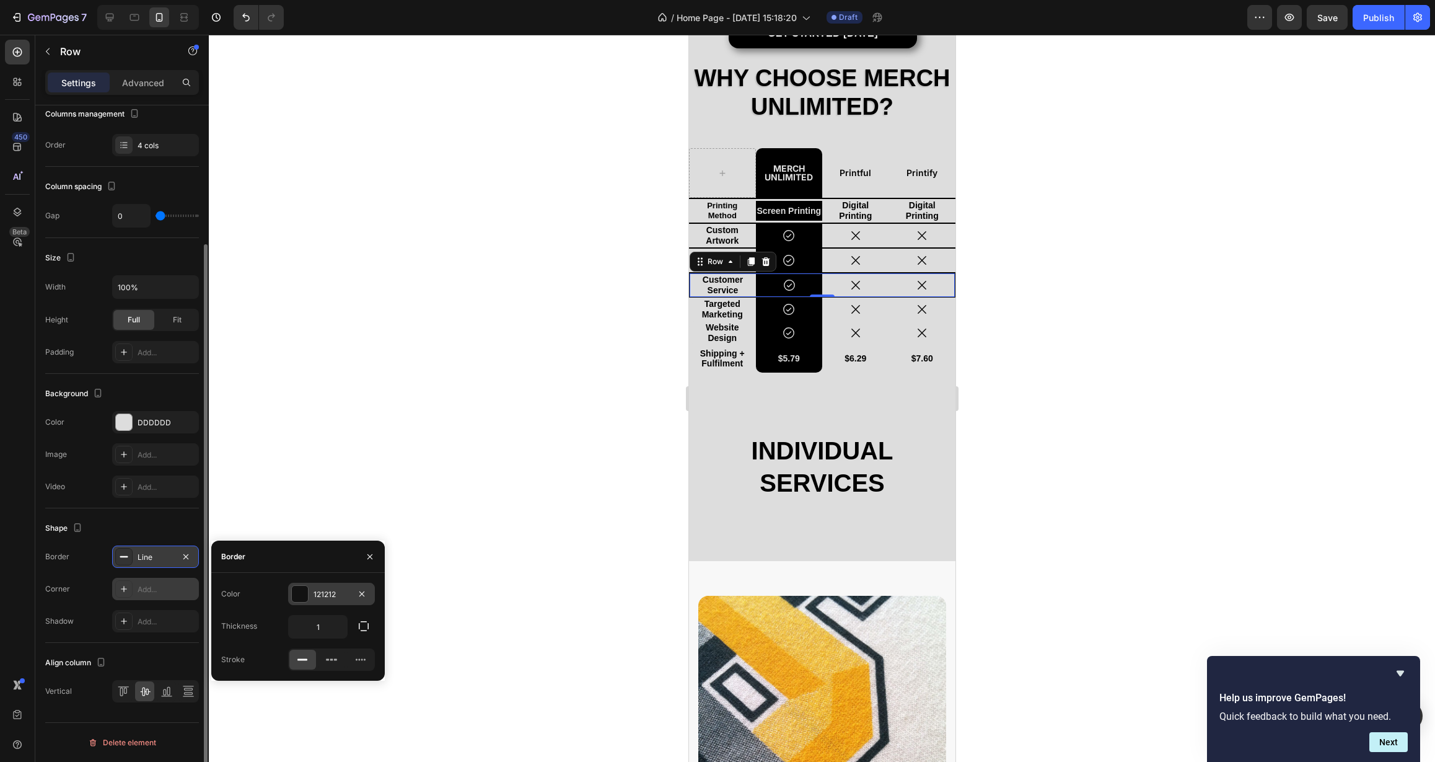
click at [332, 597] on div "121212" at bounding box center [332, 594] width 36 height 11
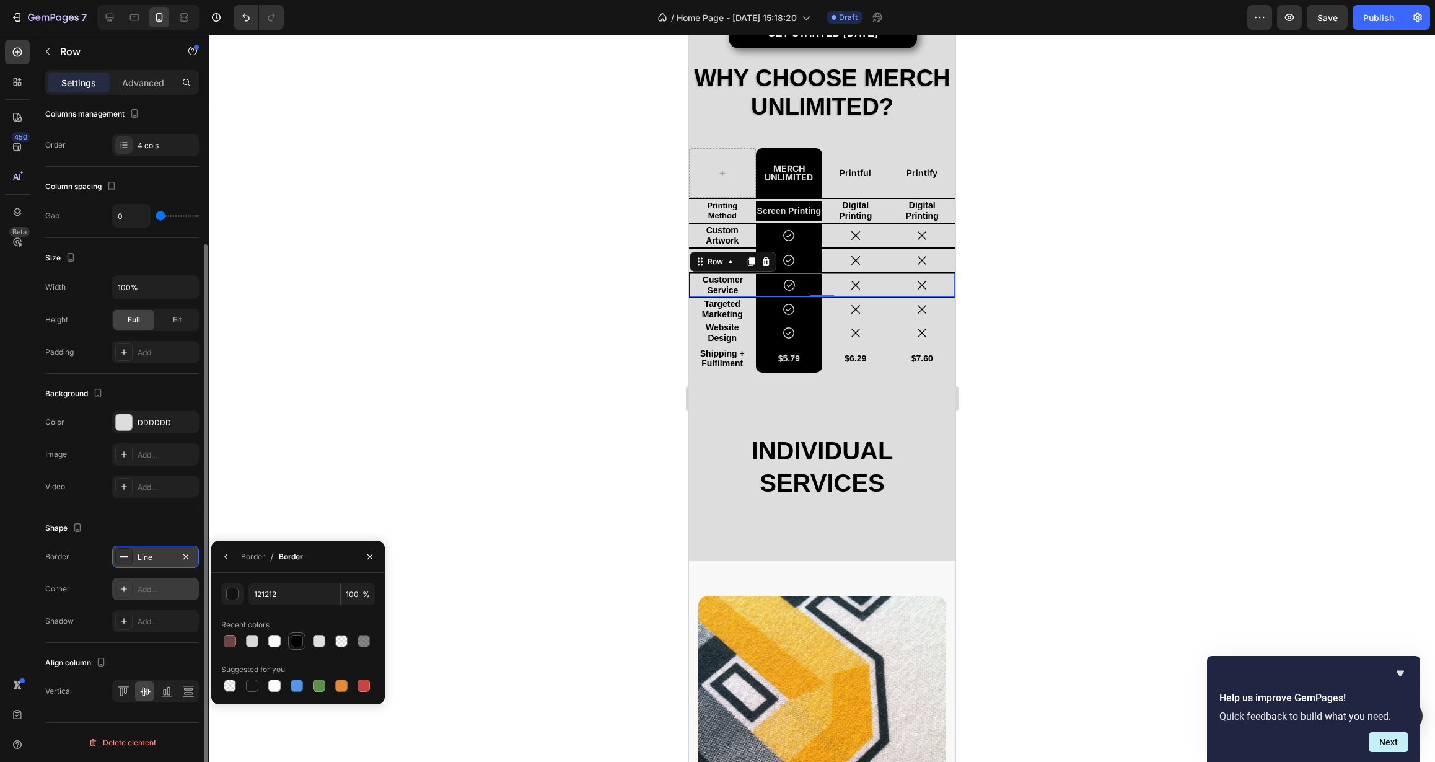
click at [301, 640] on div at bounding box center [297, 641] width 12 height 12
type input "000000"
click at [227, 560] on icon "button" at bounding box center [226, 557] width 10 height 10
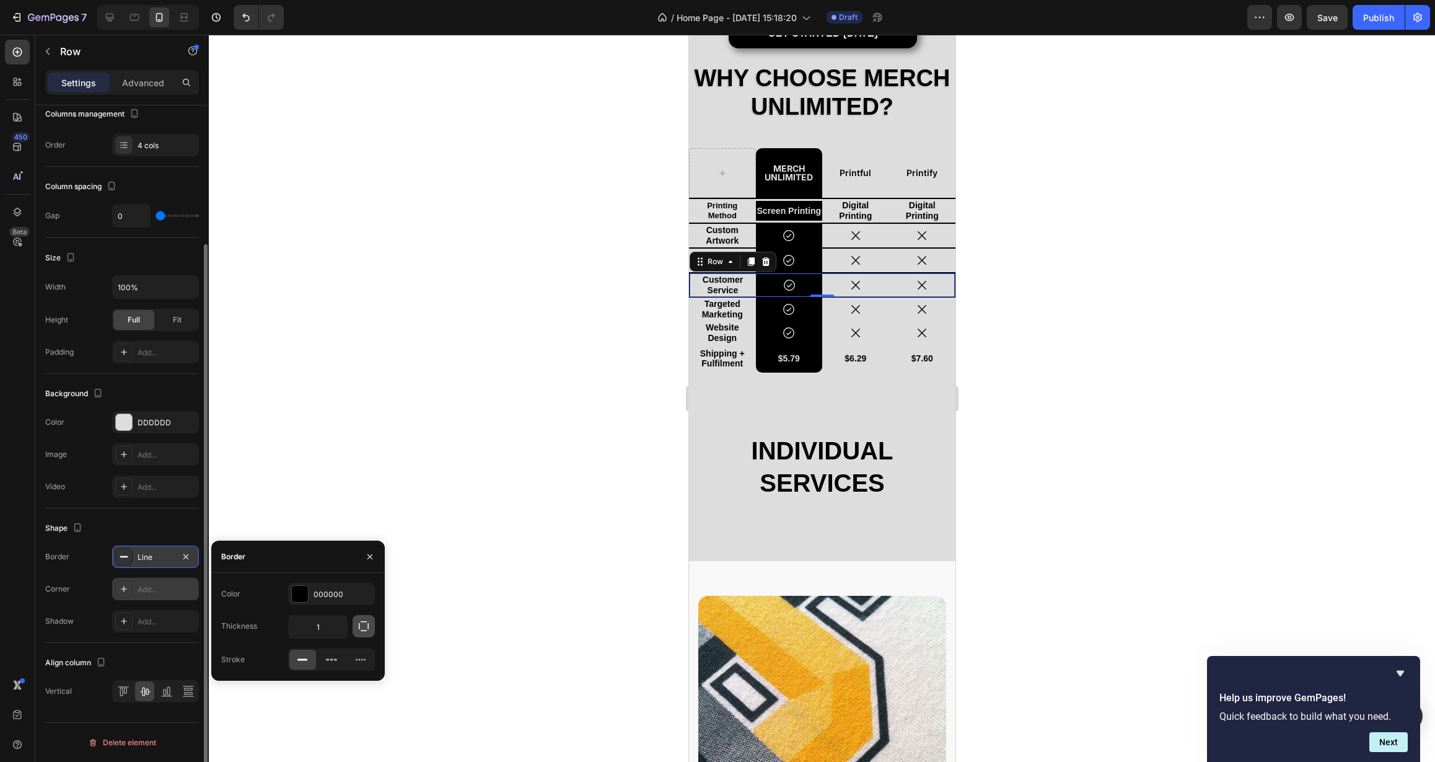
click at [367, 622] on icon "button" at bounding box center [364, 626] width 12 height 12
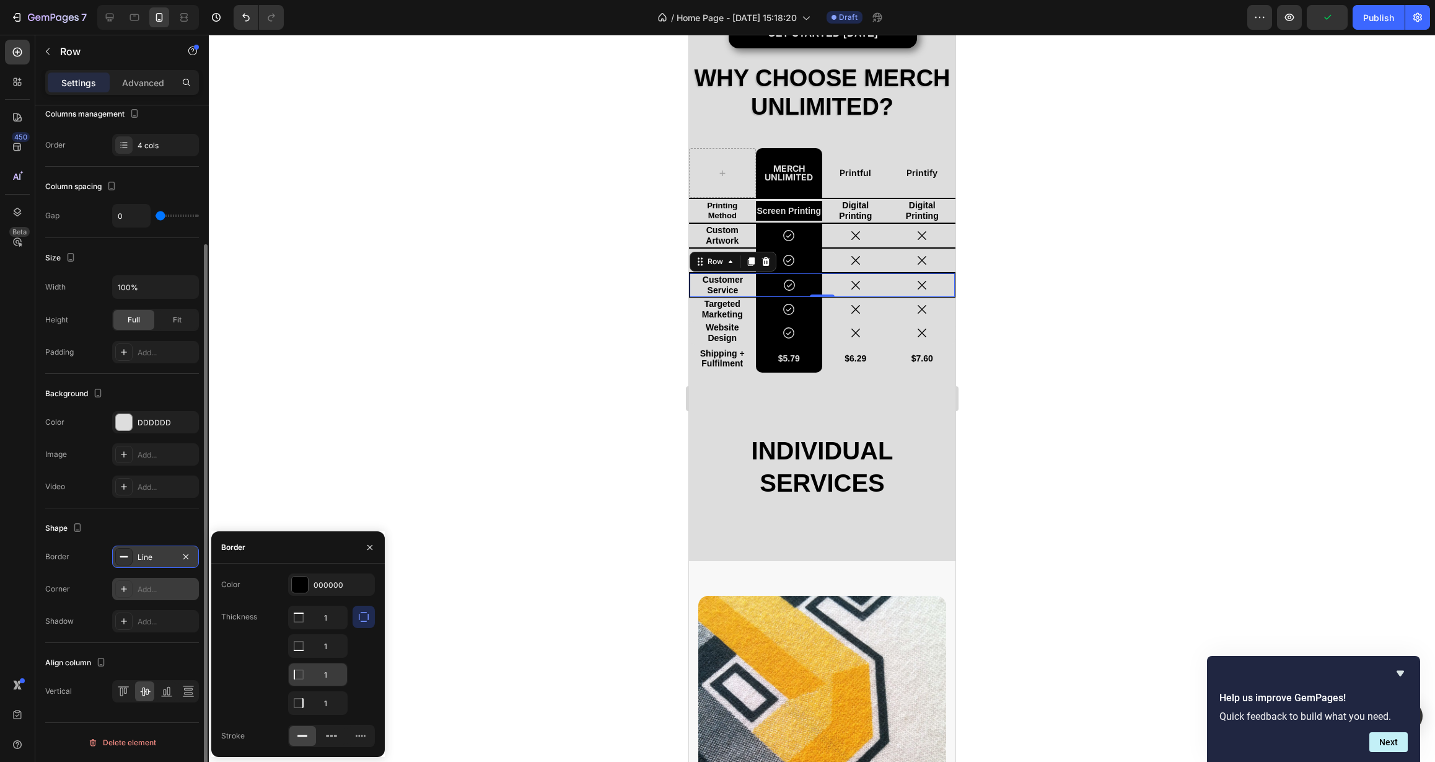
click at [325, 676] on input "1" at bounding box center [318, 674] width 58 height 22
type input "0"
click at [327, 705] on input "1" at bounding box center [318, 703] width 58 height 22
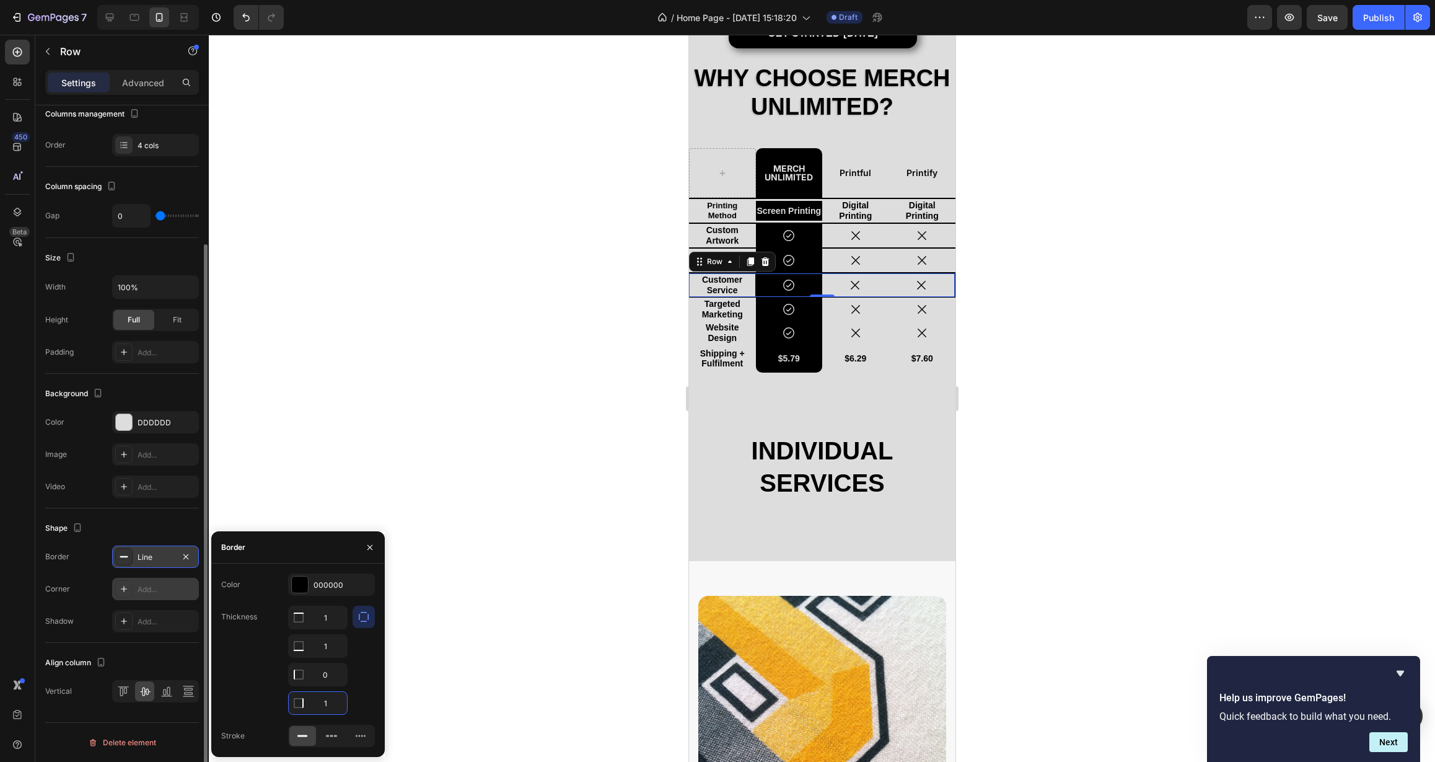
click at [327, 705] on input "1" at bounding box center [318, 703] width 58 height 22
type input "0"
click at [355, 700] on div at bounding box center [364, 660] width 22 height 109
click at [369, 550] on icon "button" at bounding box center [370, 547] width 10 height 10
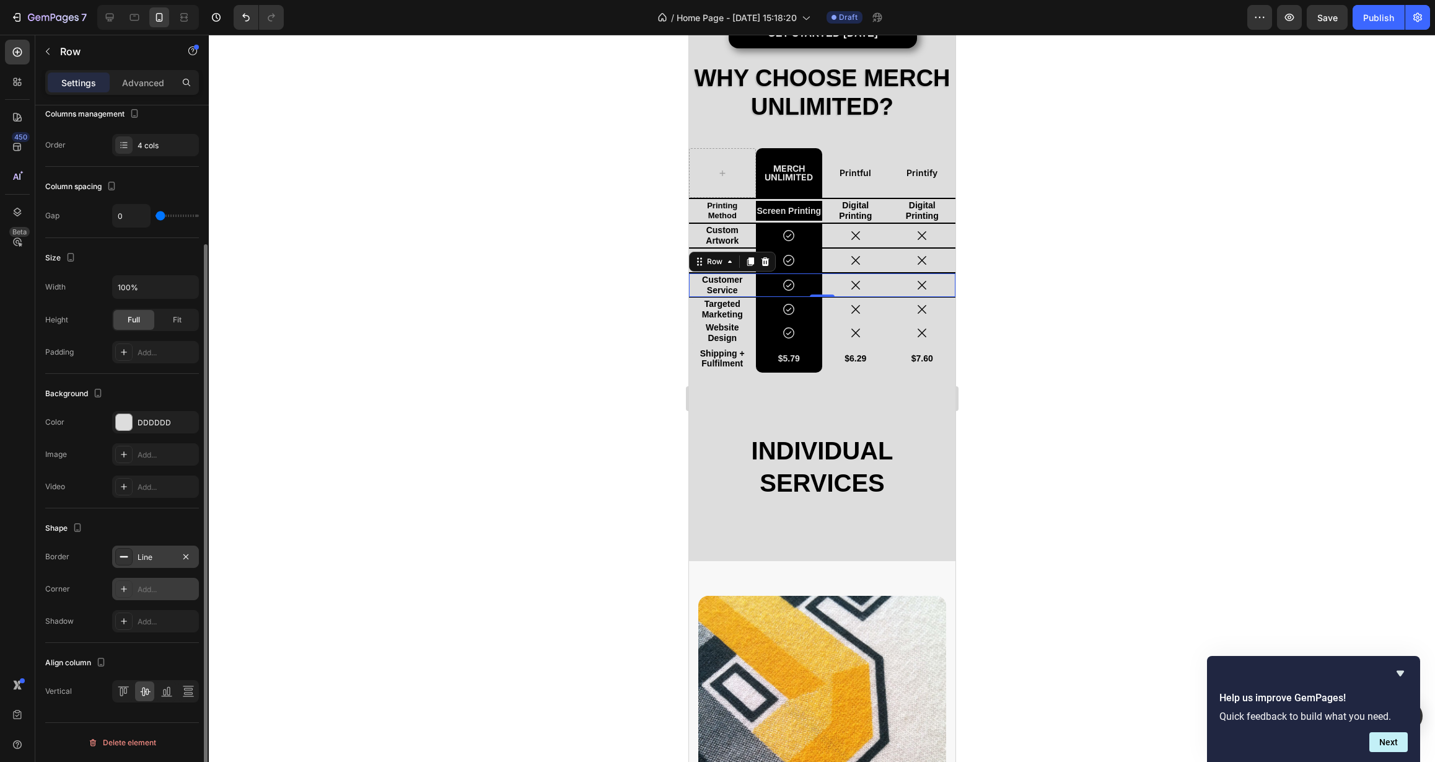
click at [471, 511] on div at bounding box center [822, 398] width 1226 height 727
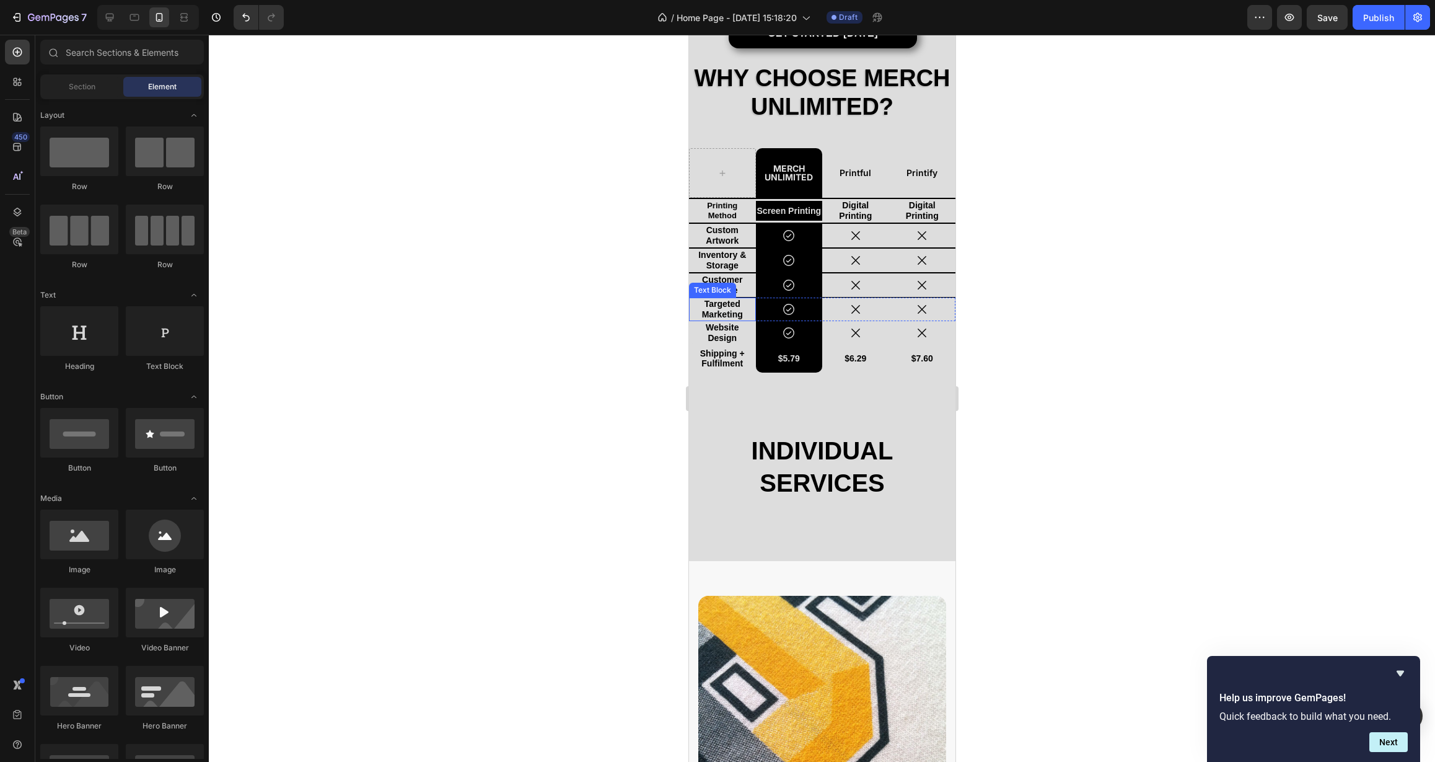
click at [751, 320] on div "Targeted Marketing Text Block" at bounding box center [722, 309] width 67 height 24
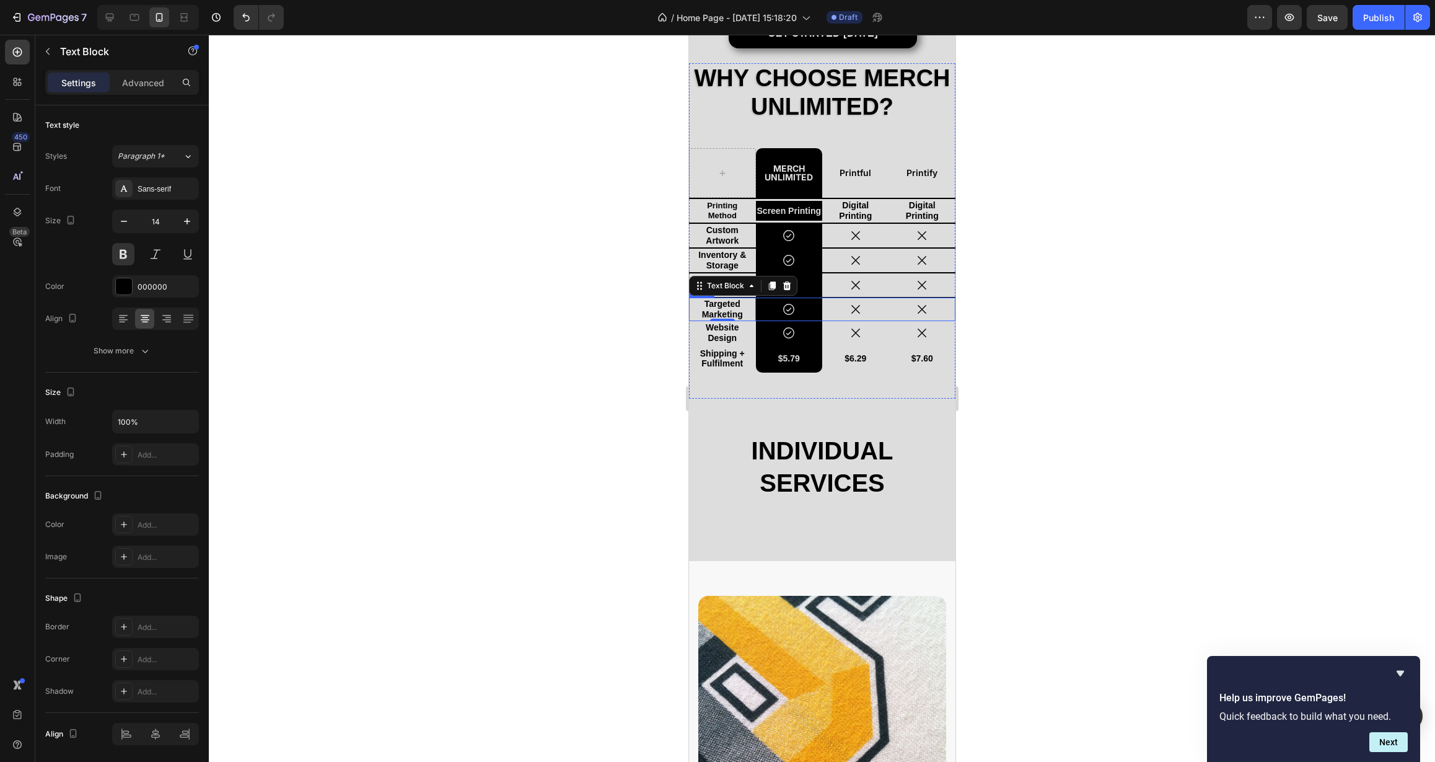
click at [843, 320] on div "Icon" at bounding box center [855, 309] width 67 height 24
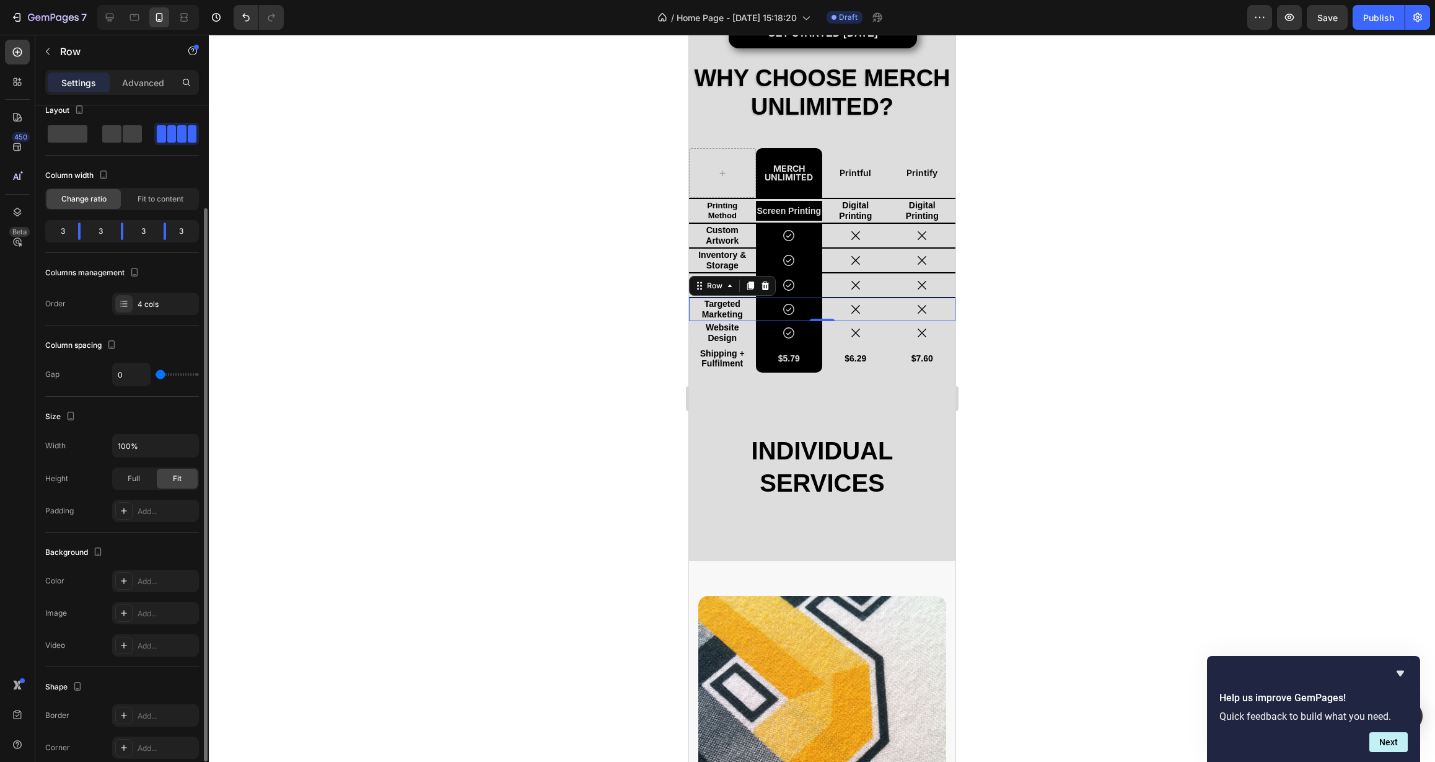
scroll to position [146, 0]
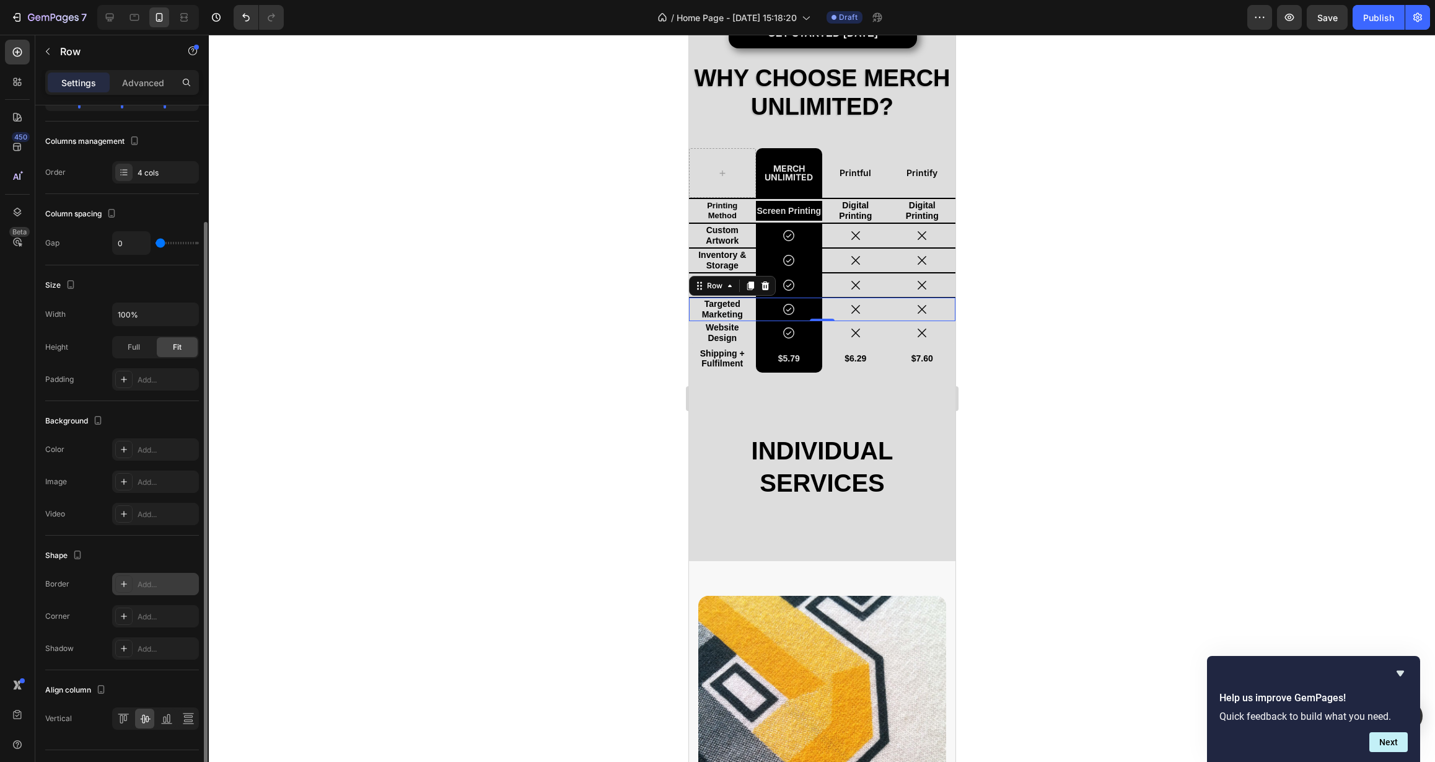
click at [159, 576] on div "Add..." at bounding box center [155, 584] width 87 height 22
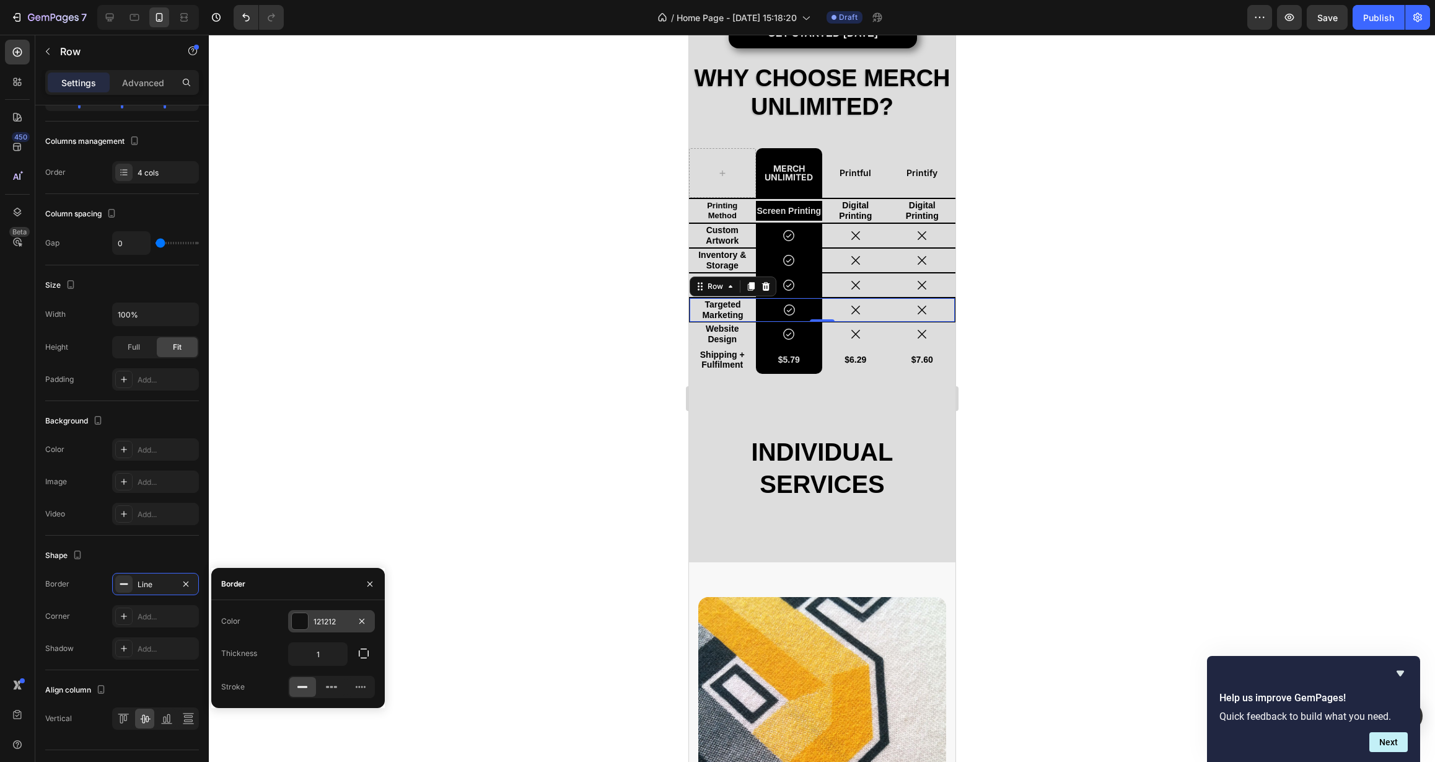
click at [325, 623] on div "121212" at bounding box center [332, 621] width 36 height 11
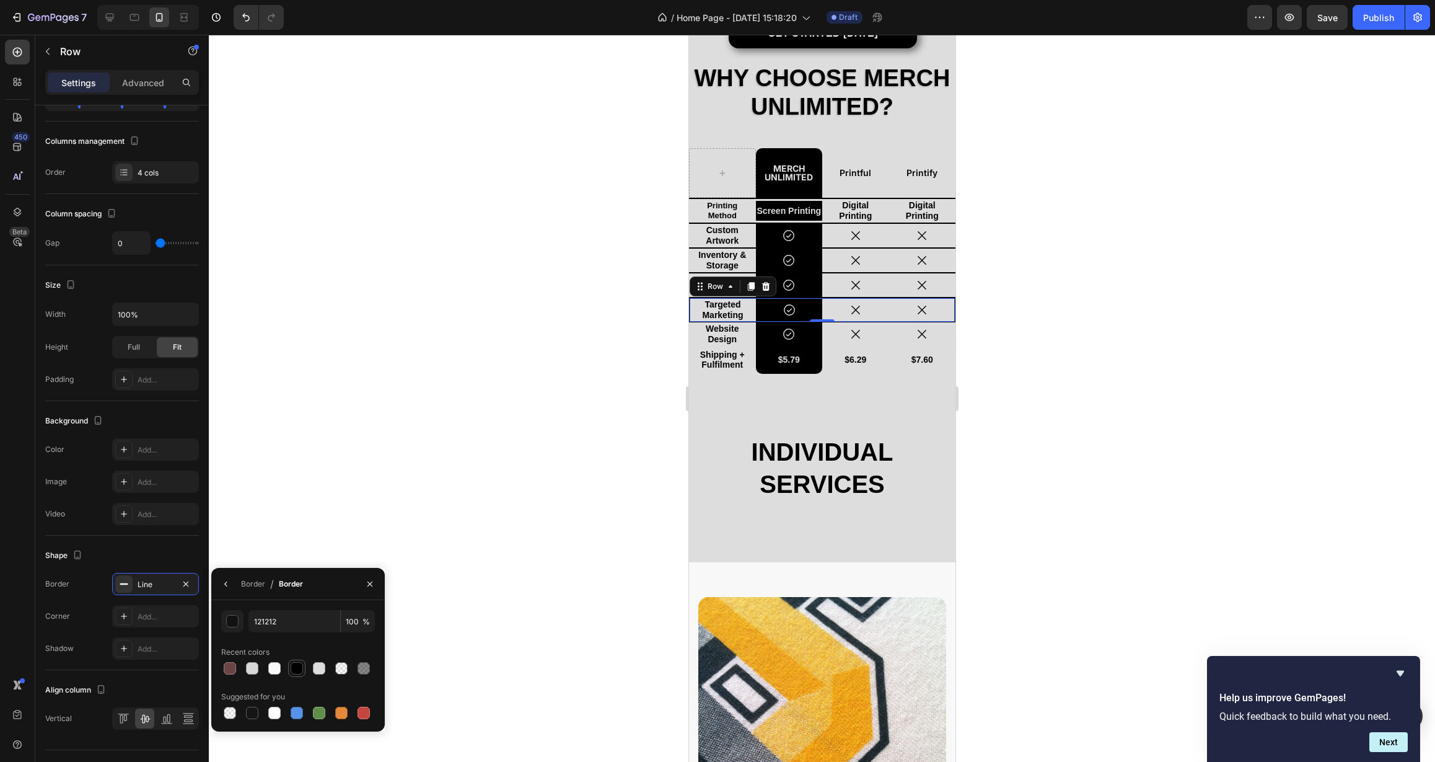
click at [293, 673] on div at bounding box center [297, 668] width 12 height 12
type input "000000"
click at [225, 588] on icon "button" at bounding box center [226, 584] width 10 height 10
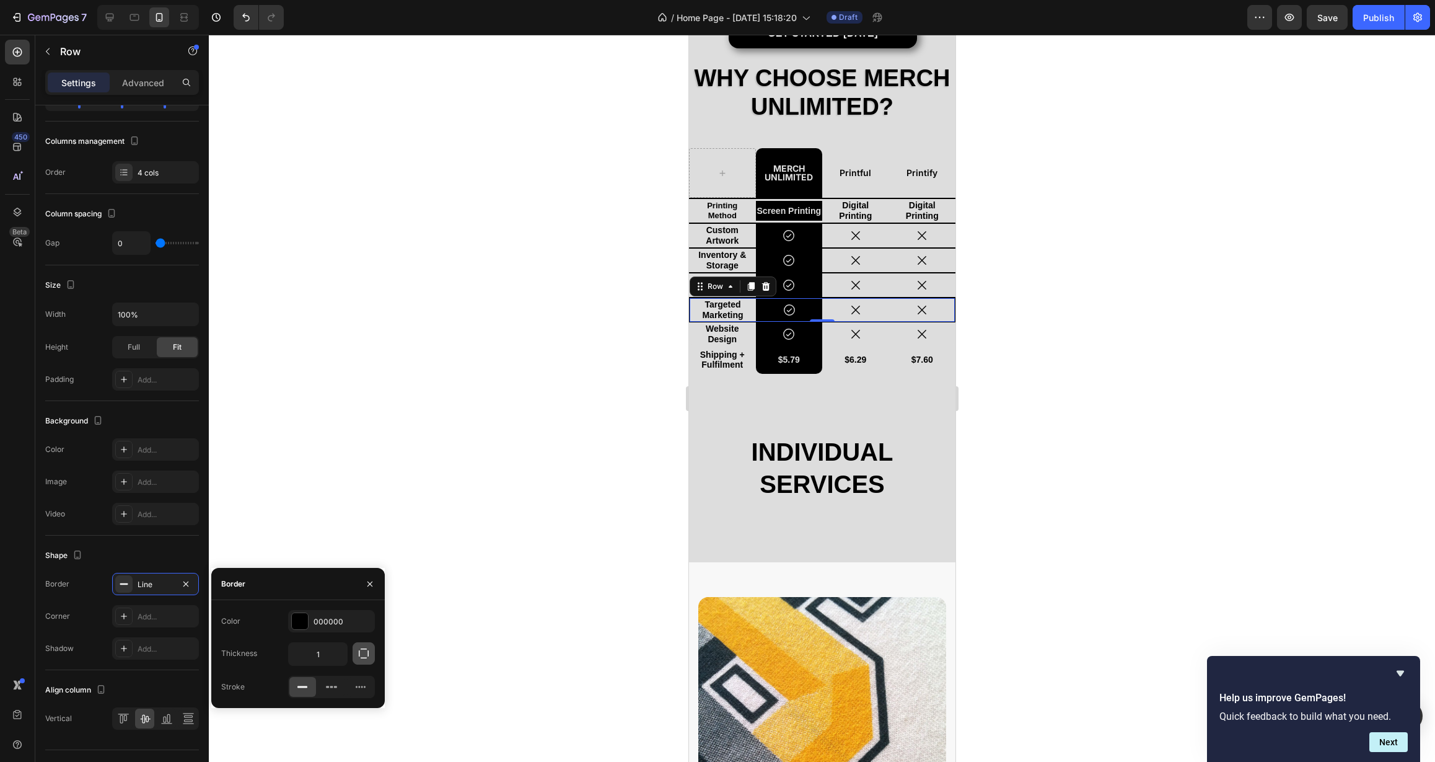
click at [363, 655] on icon "button" at bounding box center [364, 653] width 12 height 12
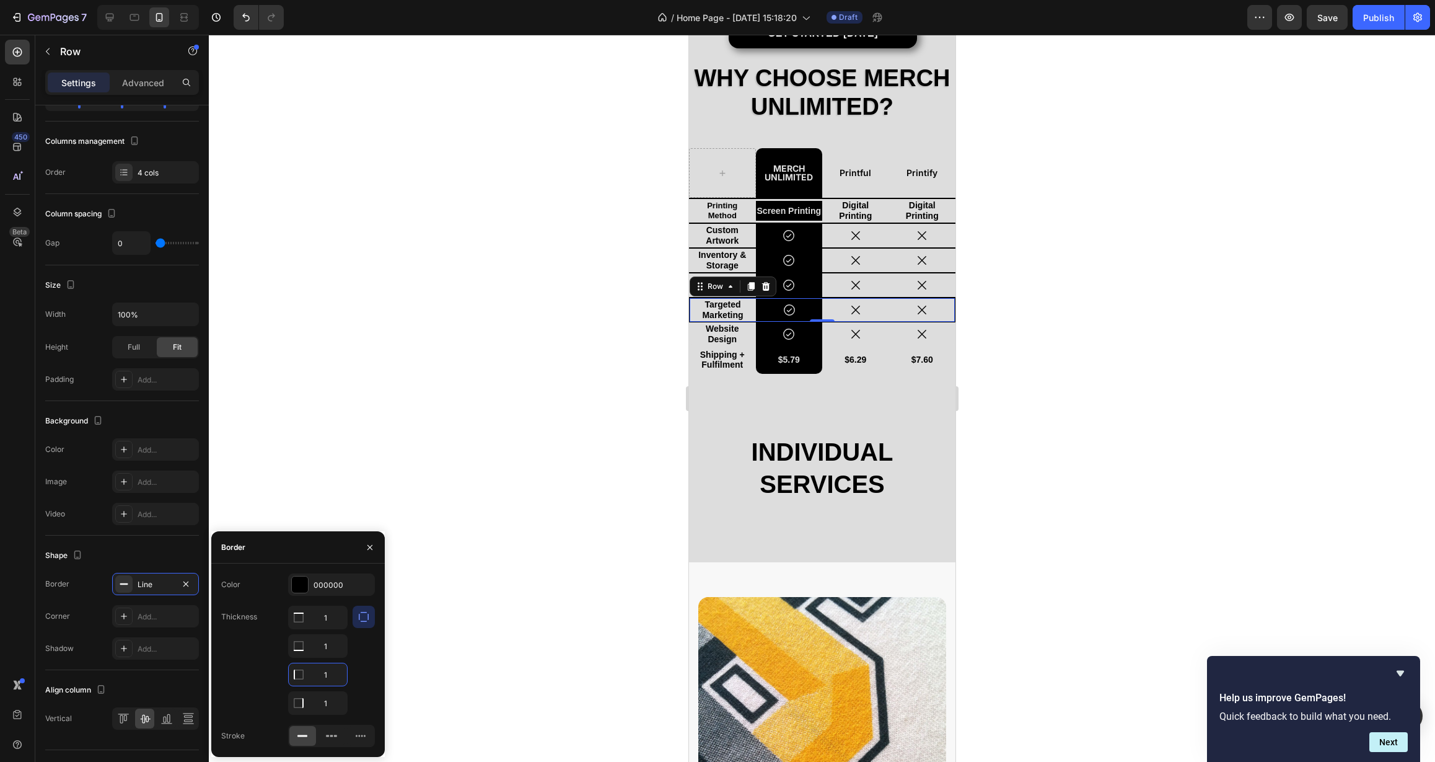
click at [326, 676] on input "1" at bounding box center [318, 674] width 58 height 22
type input "0"
click at [324, 702] on input "1" at bounding box center [318, 703] width 58 height 22
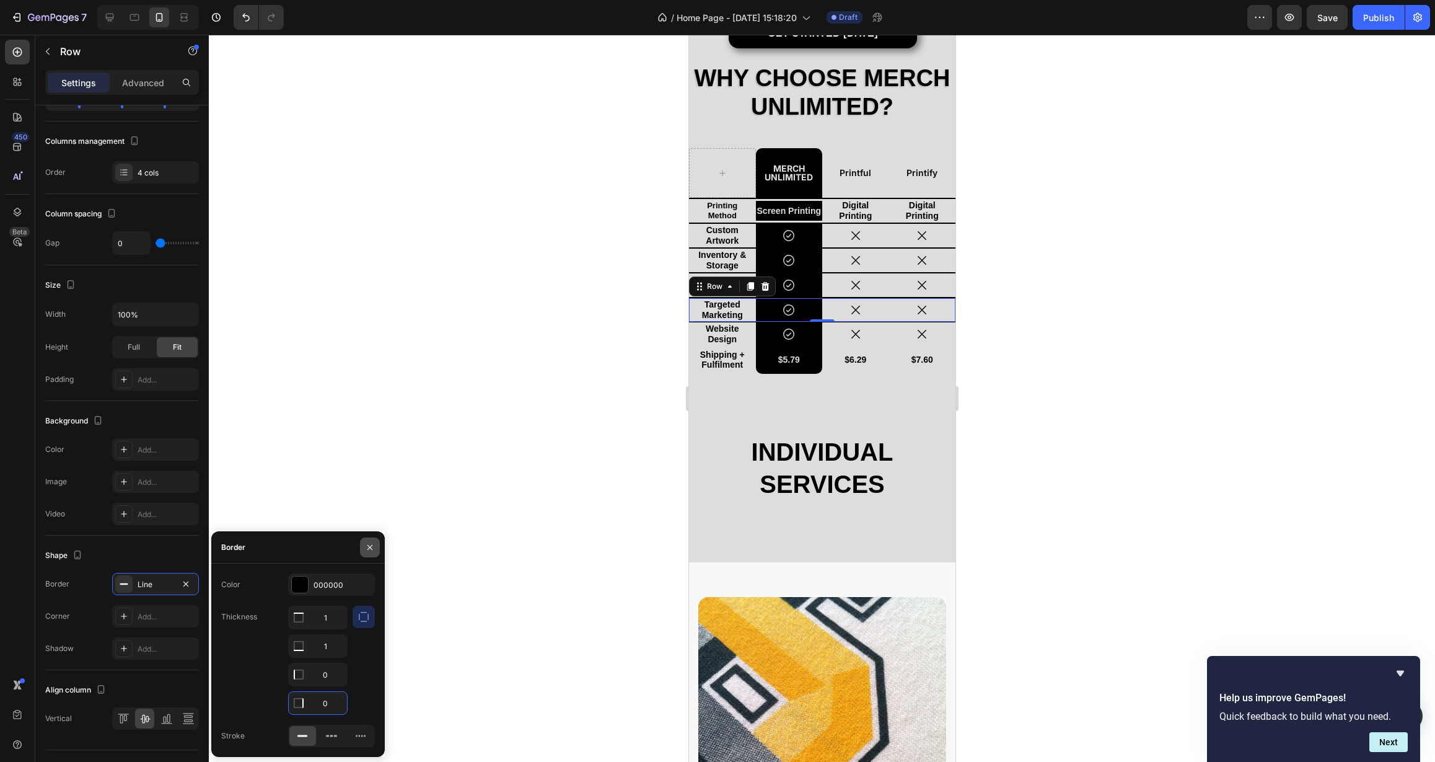
type input "0"
click at [370, 544] on icon "button" at bounding box center [370, 547] width 10 height 10
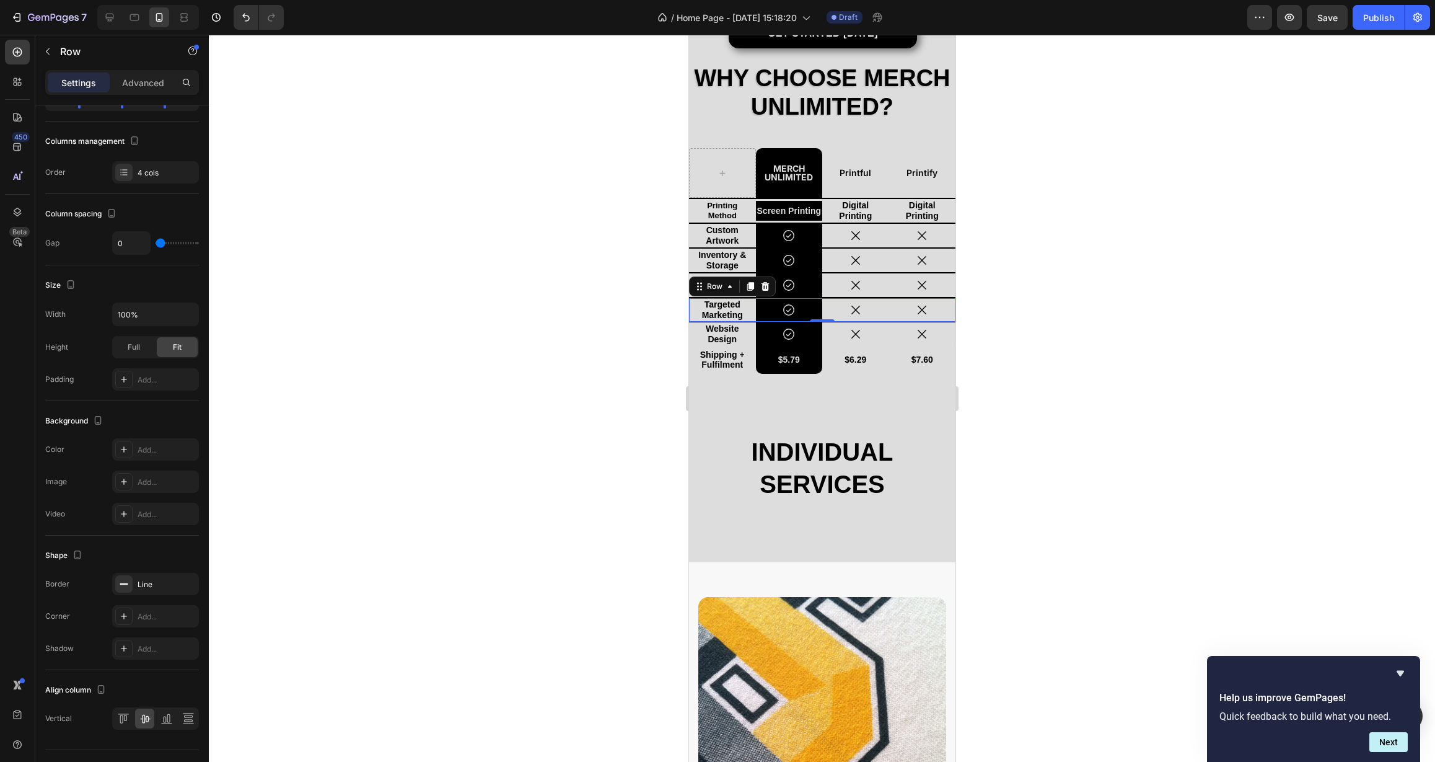
click at [521, 503] on div at bounding box center [822, 398] width 1226 height 727
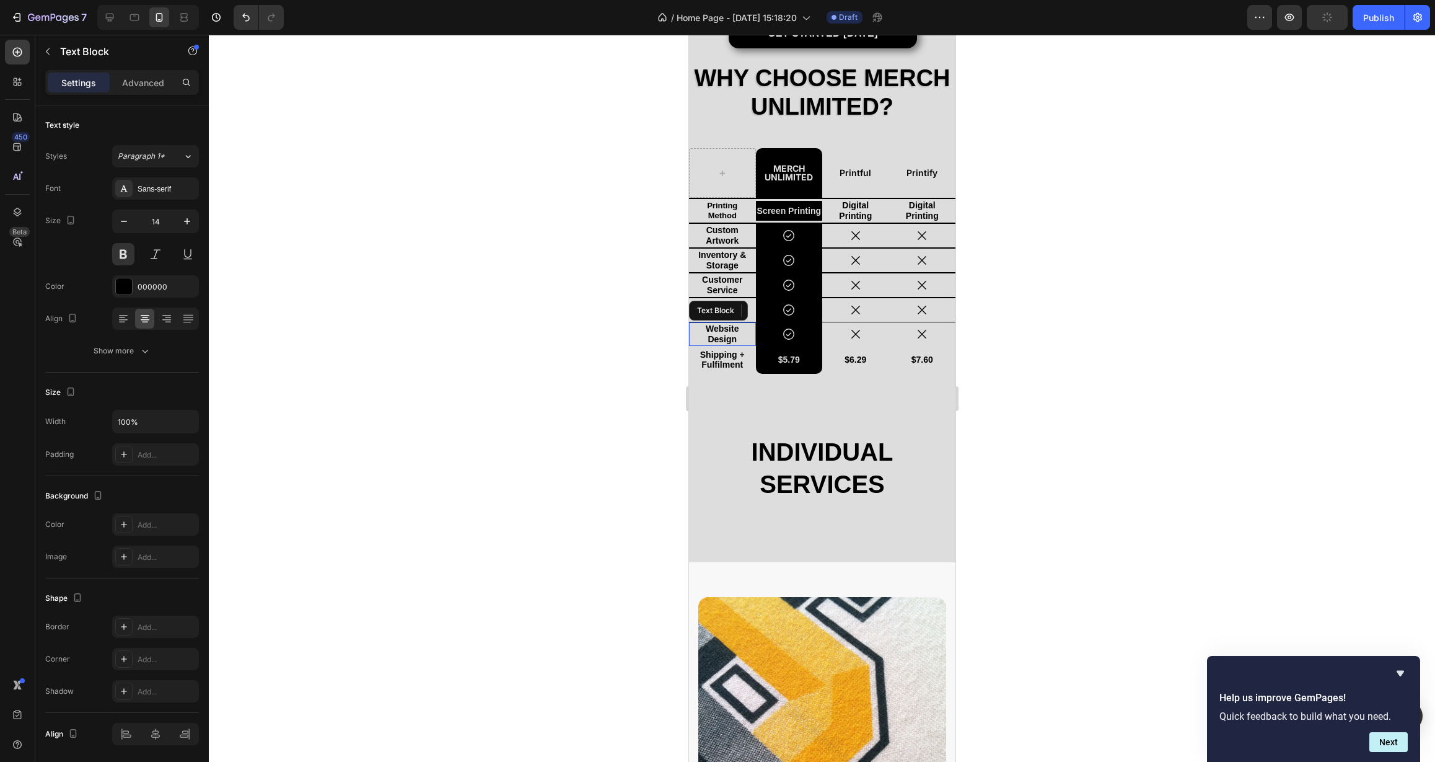
click at [748, 345] on div "Website Design Text Block" at bounding box center [722, 334] width 67 height 24
click at [755, 344] on div "Icon Row" at bounding box center [788, 334] width 67 height 24
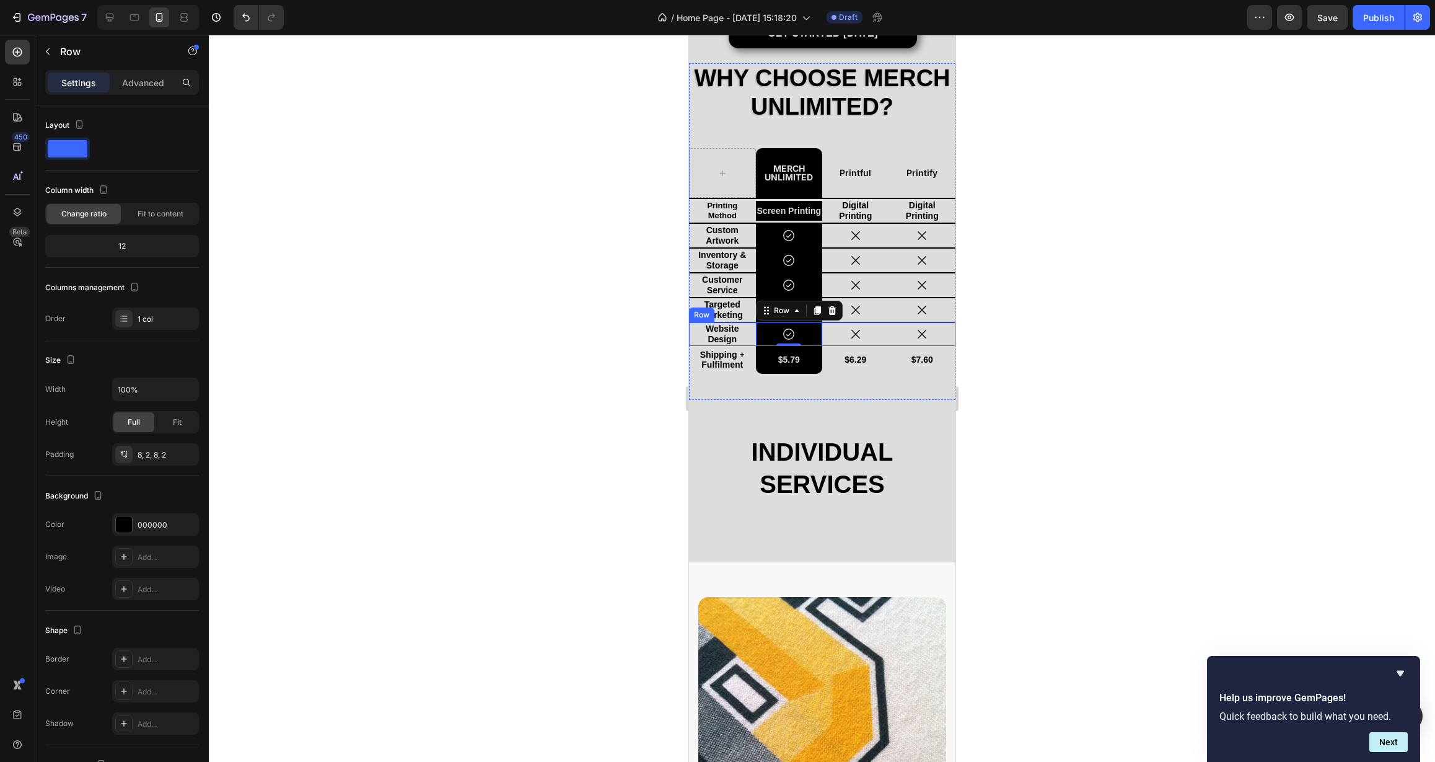
click at [880, 343] on div "Icon" at bounding box center [855, 334] width 67 height 24
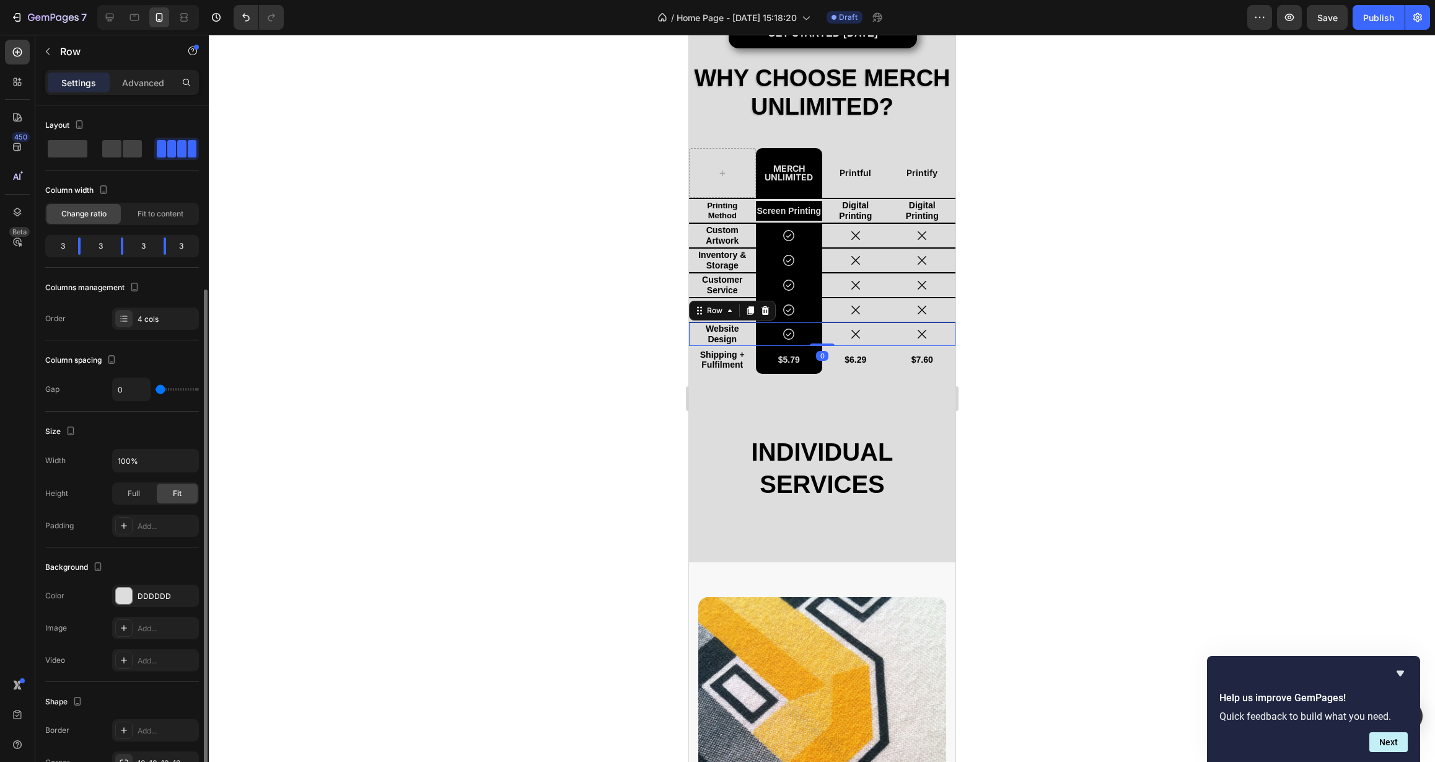
scroll to position [102, 0]
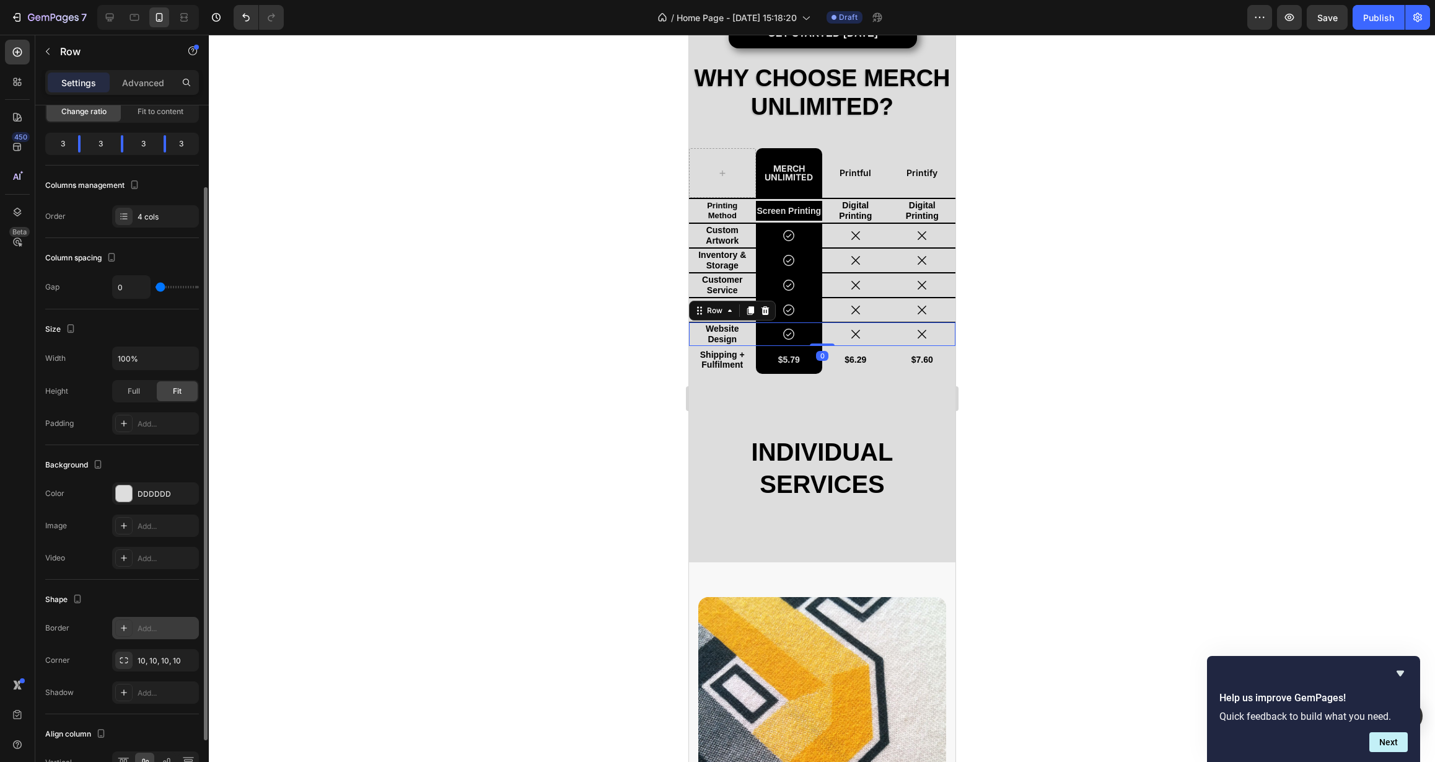
click at [149, 632] on div "Add..." at bounding box center [167, 628] width 58 height 11
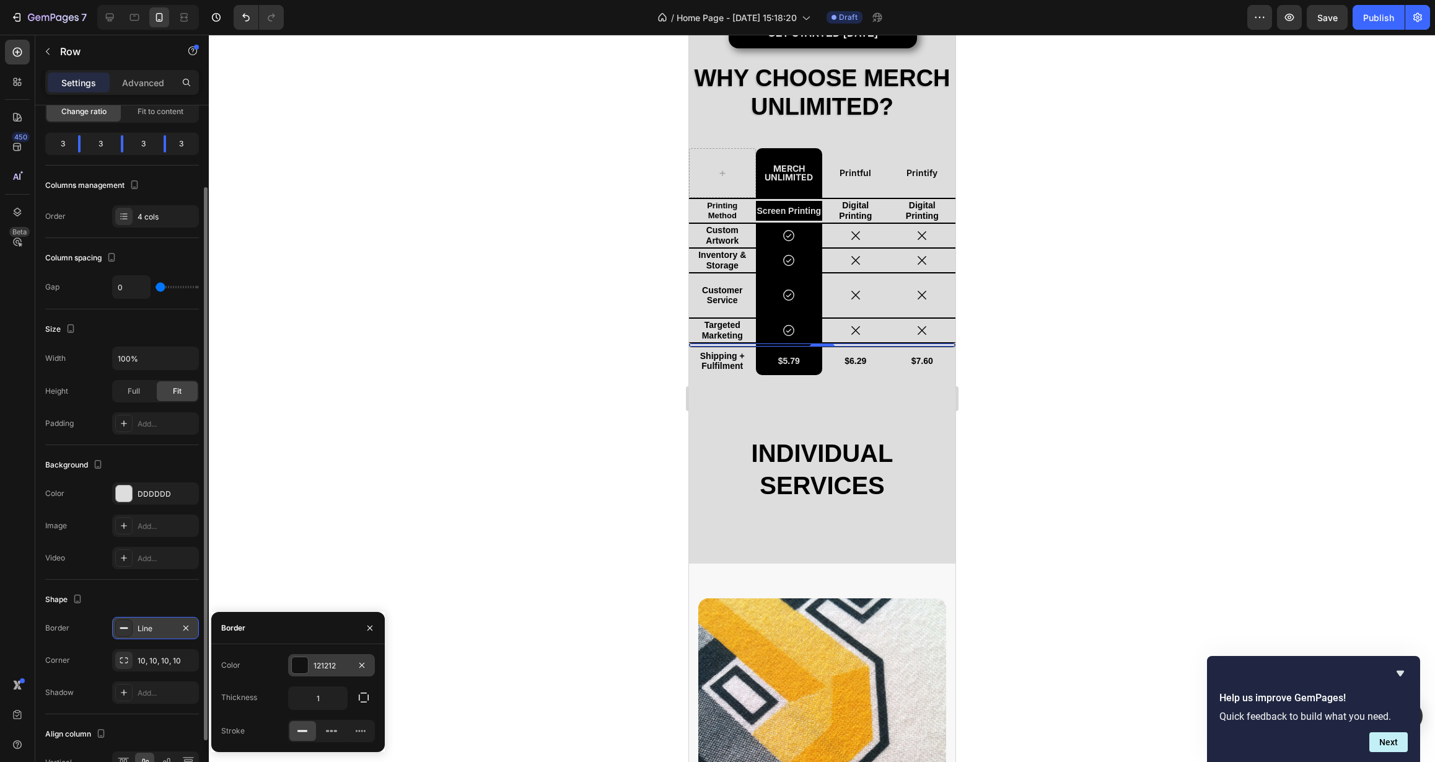
click at [322, 667] on div "121212" at bounding box center [332, 665] width 36 height 11
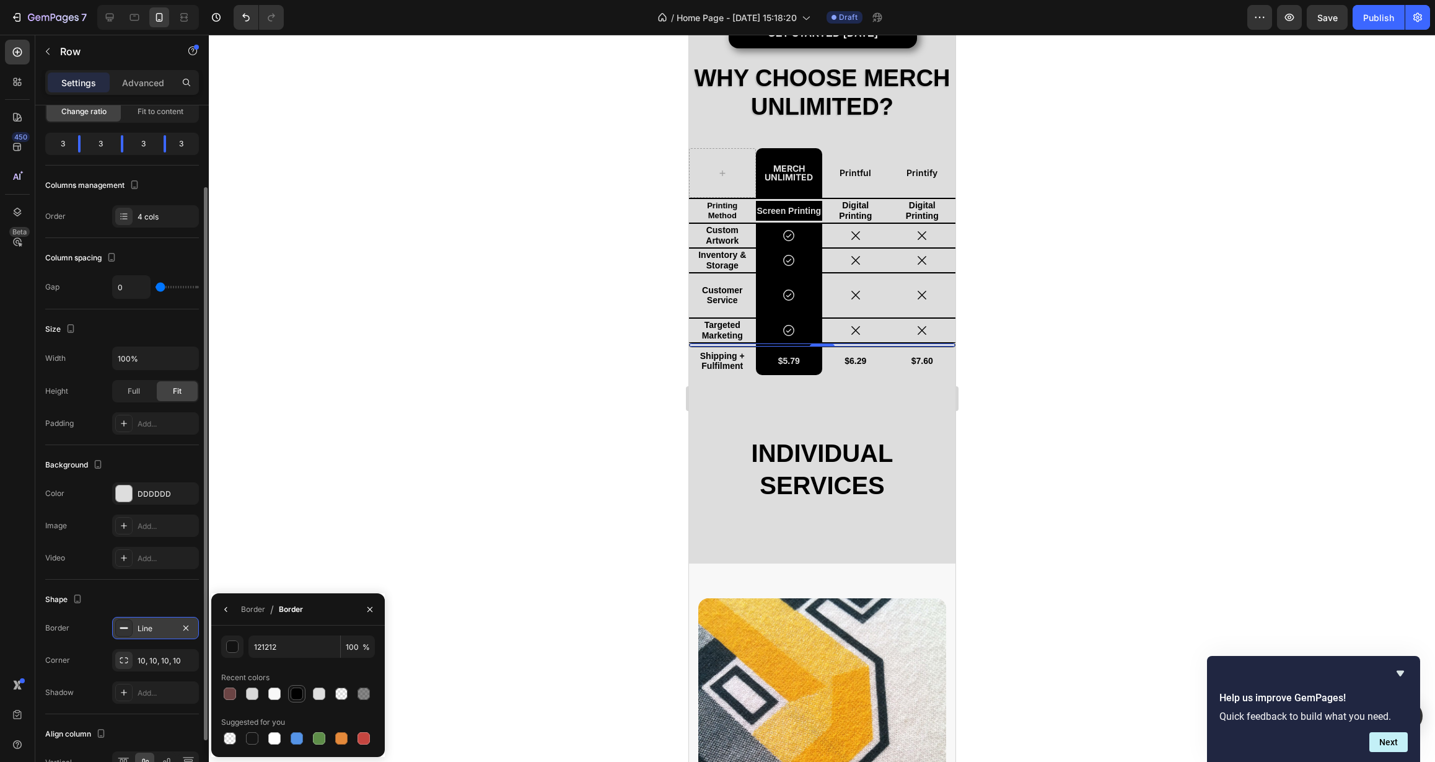
click at [299, 692] on div at bounding box center [297, 693] width 12 height 12
type input "000000"
click at [222, 609] on icon "button" at bounding box center [226, 609] width 10 height 10
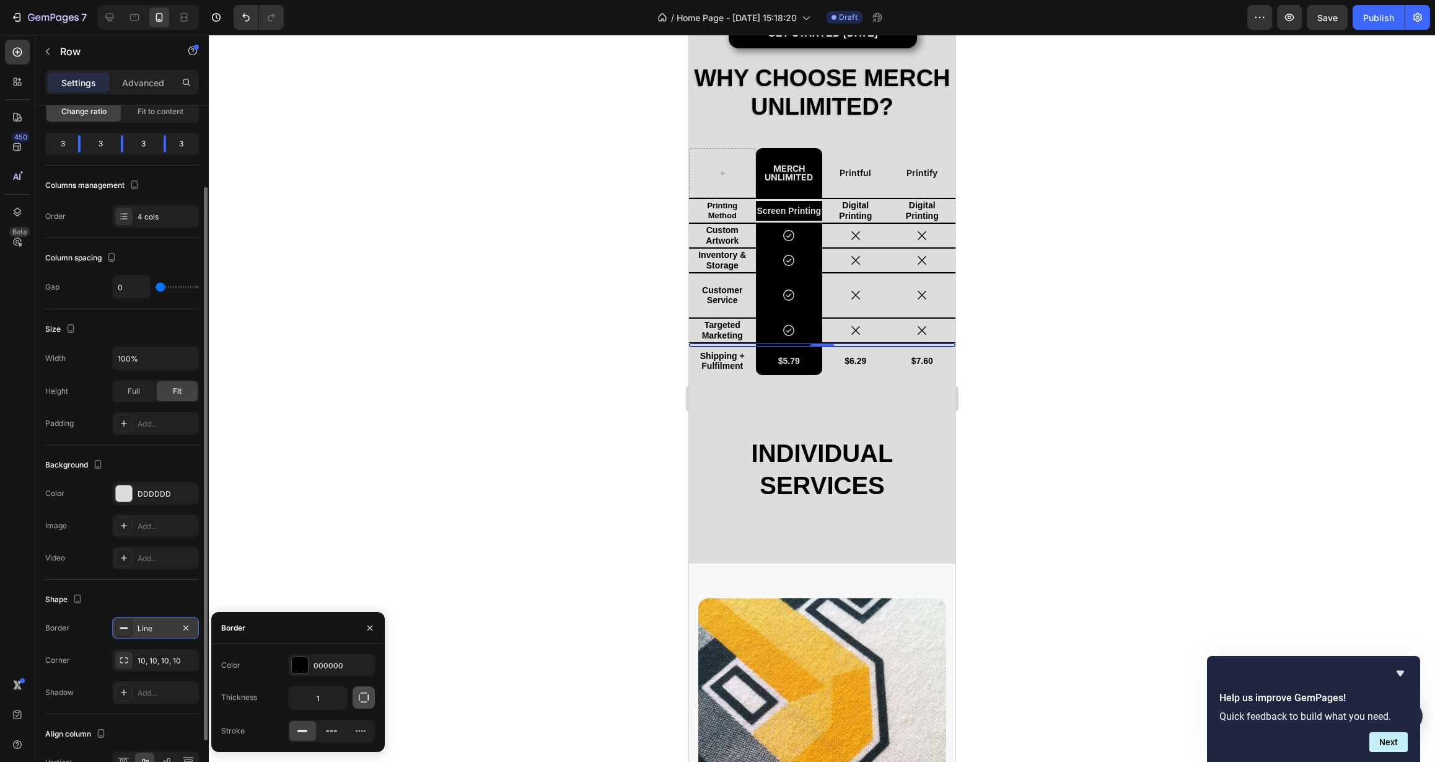
click at [361, 698] on icon "button" at bounding box center [364, 697] width 12 height 12
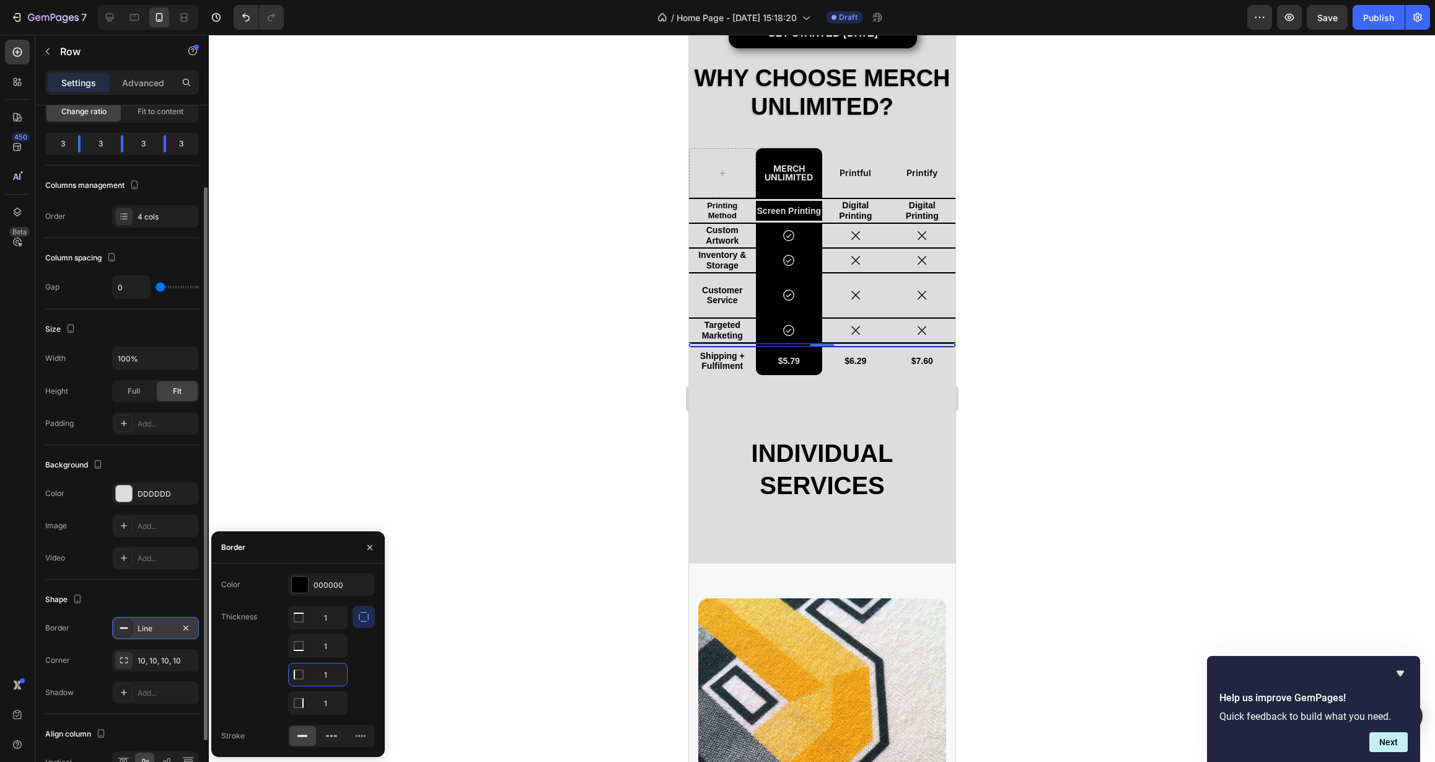
click at [325, 674] on input "1" at bounding box center [318, 674] width 58 height 22
type input "0"
click at [326, 697] on input "1" at bounding box center [318, 703] width 58 height 22
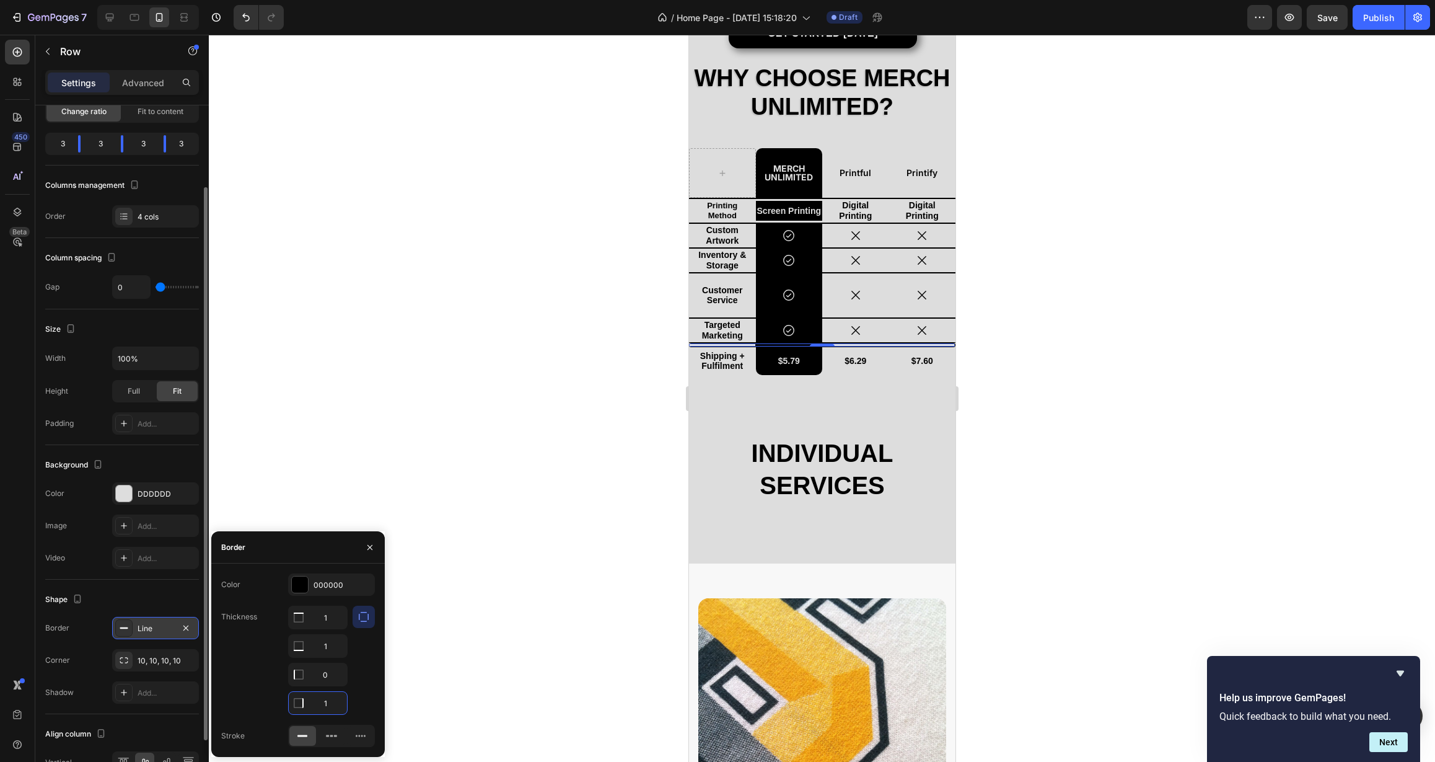
type input "0"
click at [186, 664] on icon "button" at bounding box center [186, 660] width 10 height 10
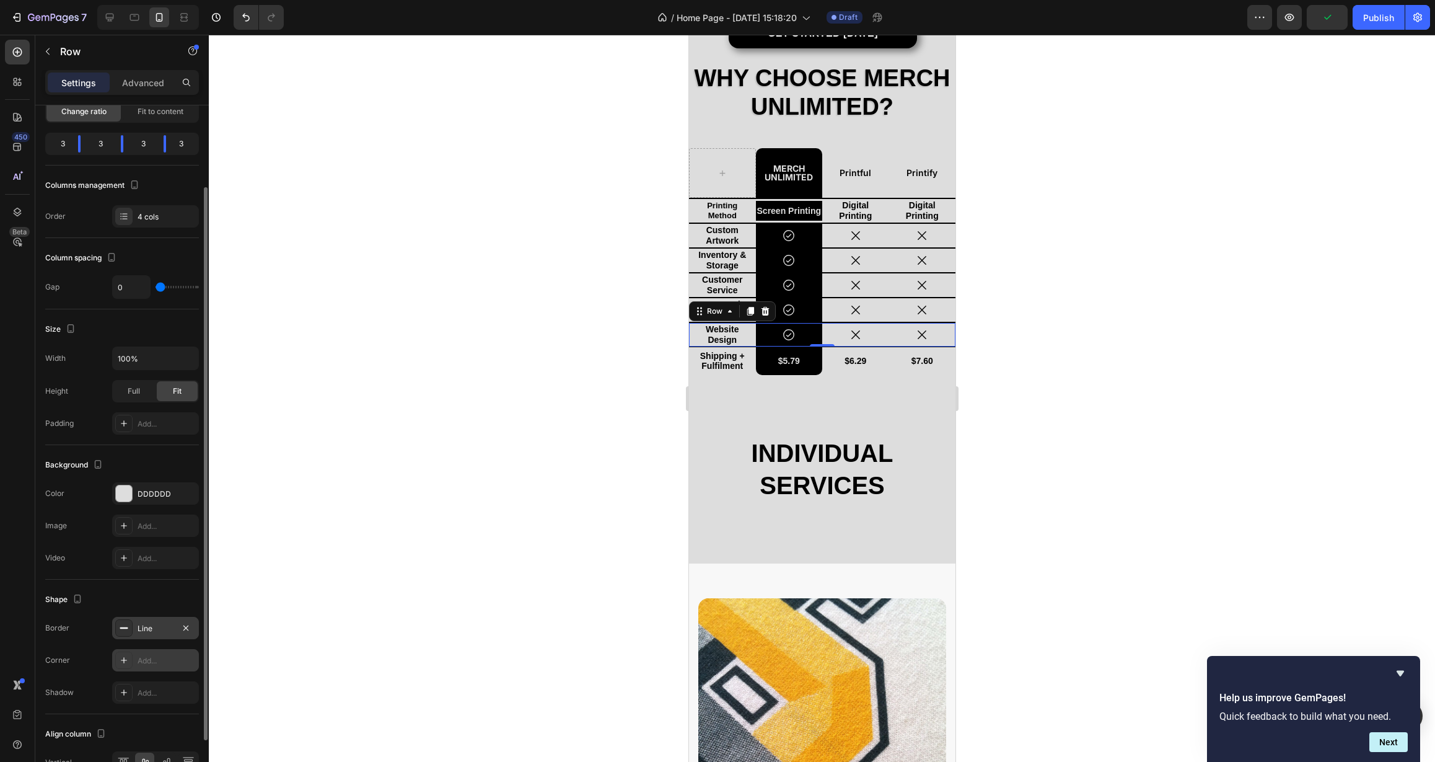
click at [418, 555] on div at bounding box center [822, 398] width 1226 height 727
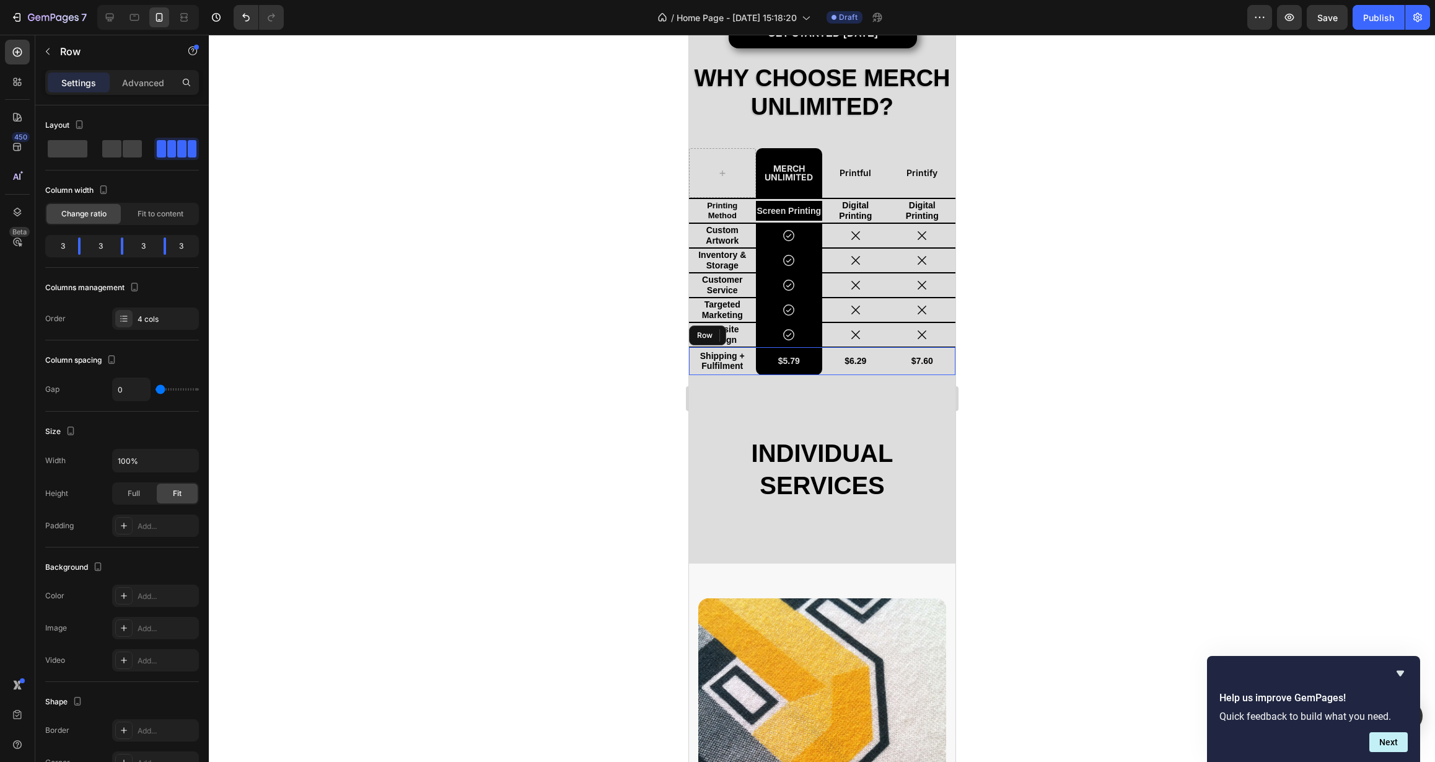
click at [751, 373] on div "Shipping + Fulfilment Text Block" at bounding box center [722, 361] width 67 height 28
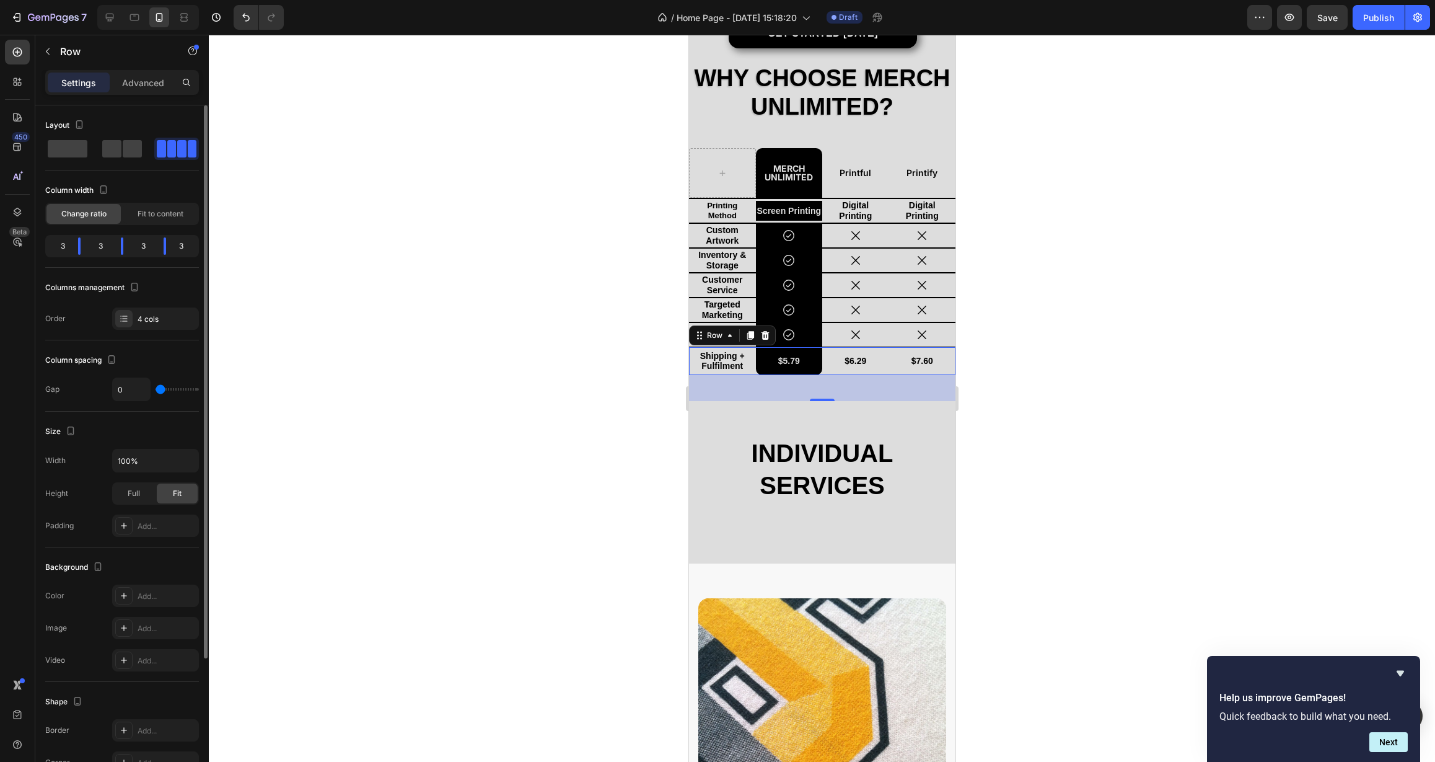
scroll to position [90, 0]
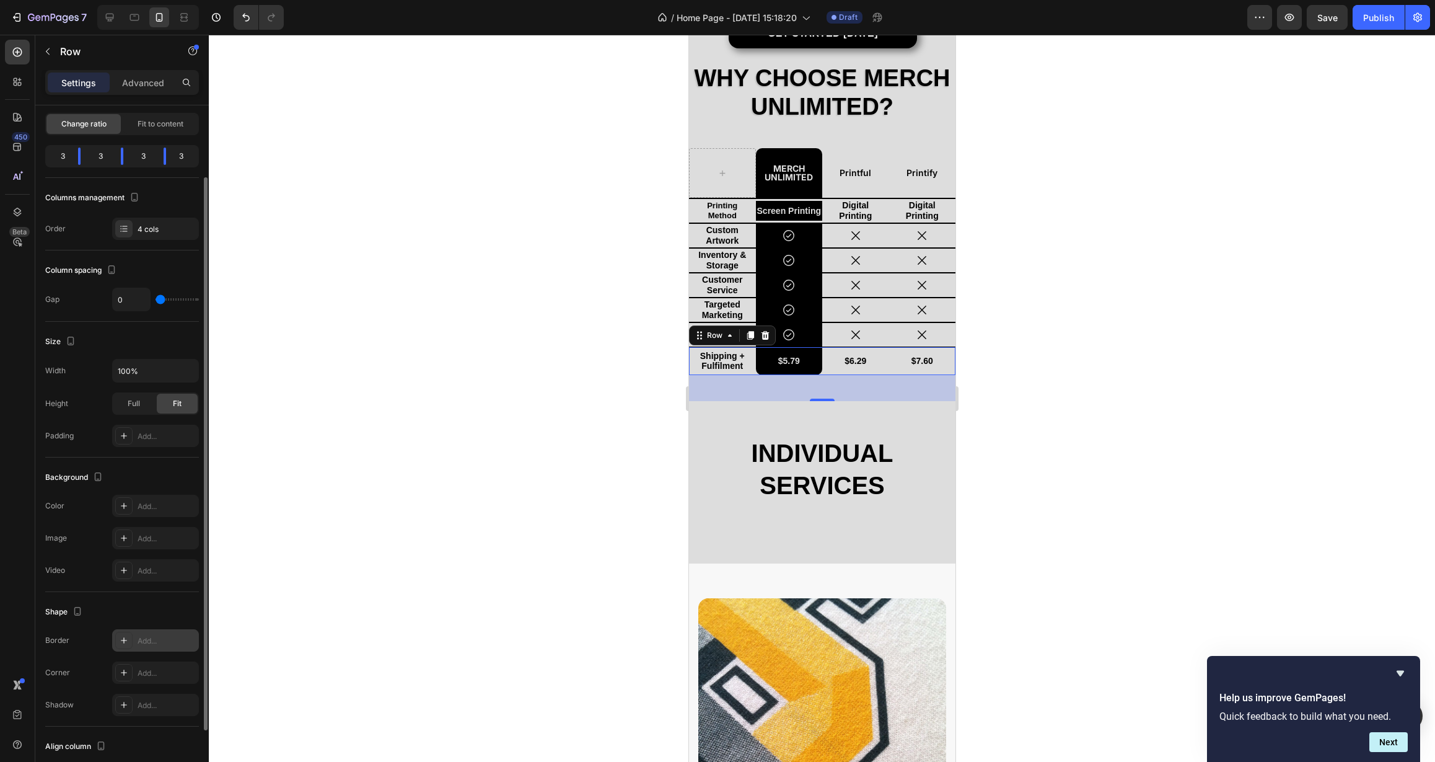
click at [162, 641] on div "Add..." at bounding box center [167, 640] width 58 height 11
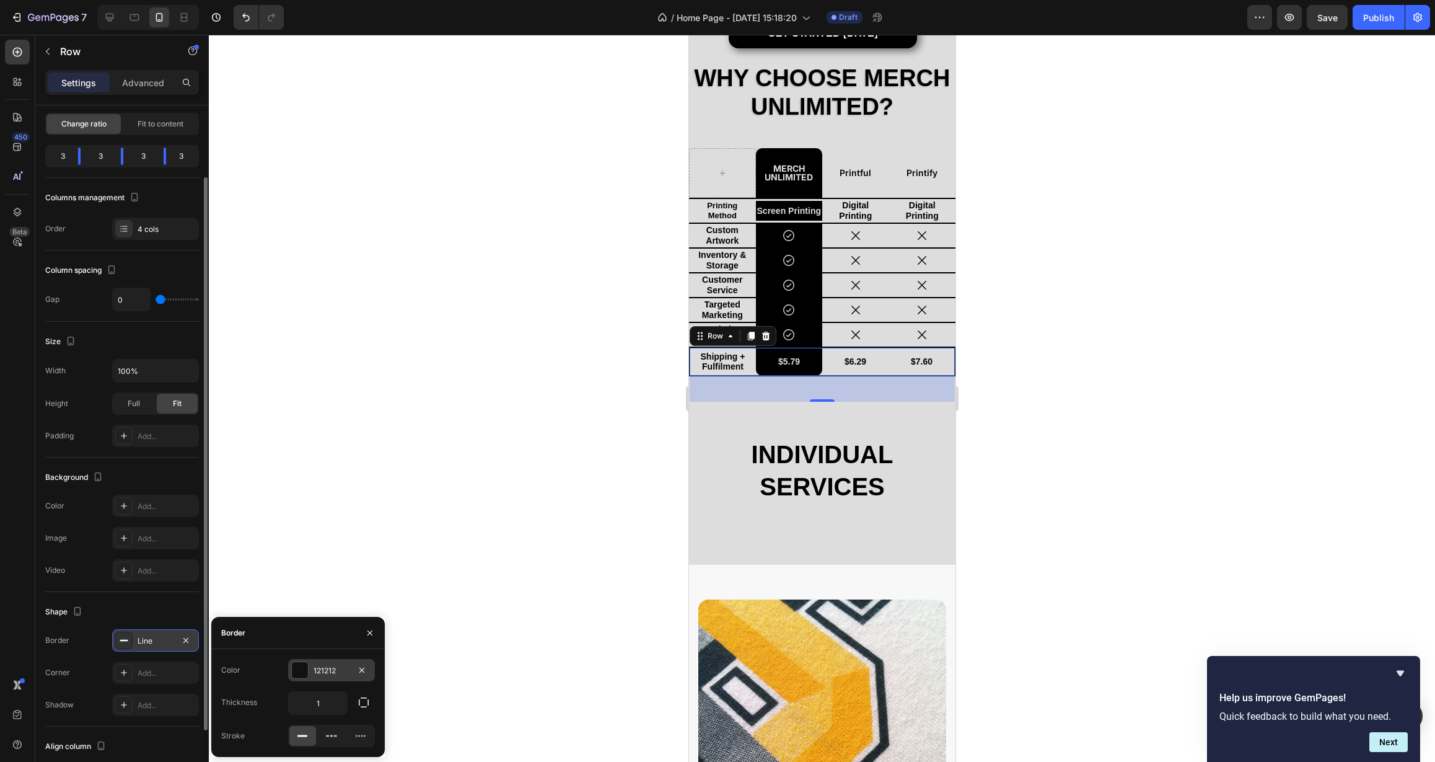
click at [307, 674] on div at bounding box center [300, 670] width 16 height 16
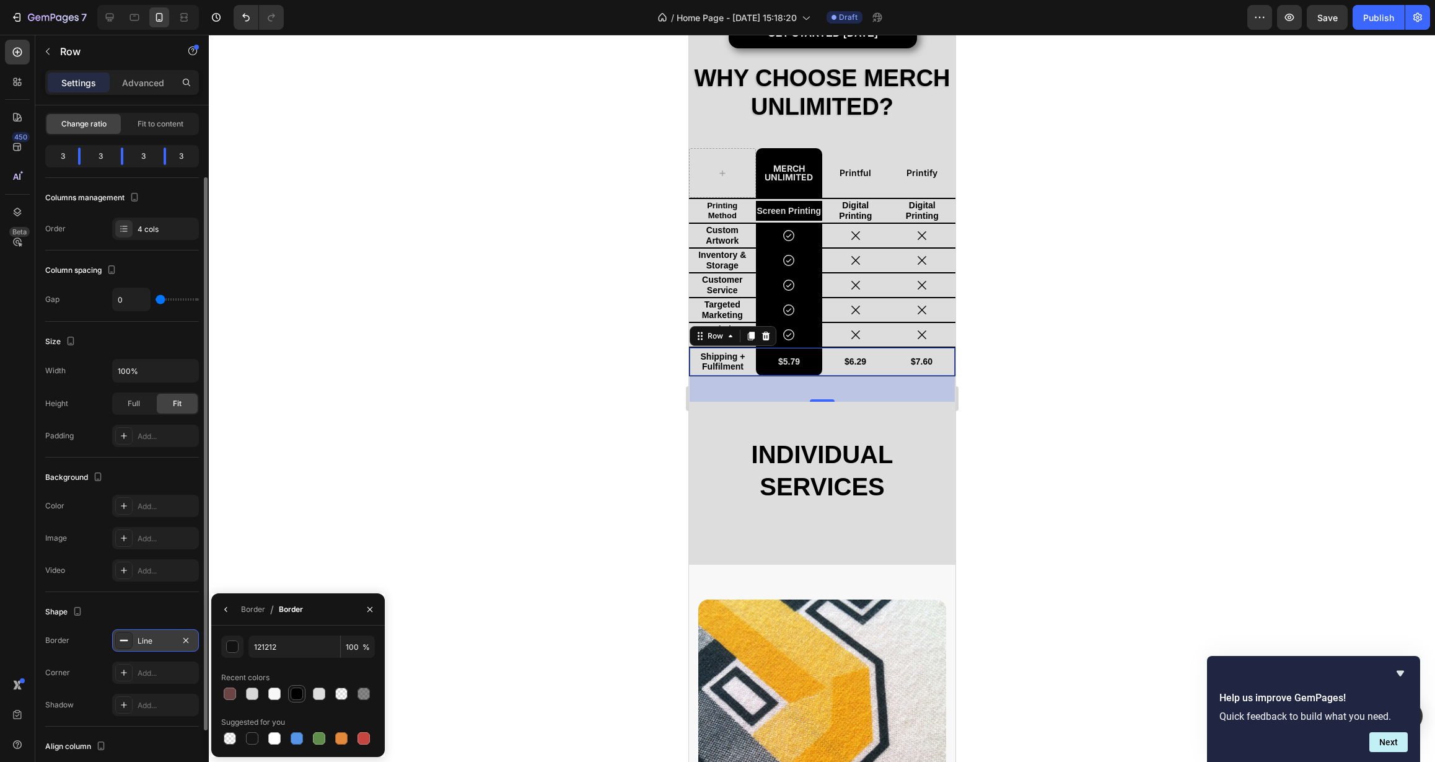
click at [302, 691] on div at bounding box center [297, 693] width 12 height 12
type input "000000"
click at [227, 610] on icon "button" at bounding box center [226, 609] width 10 height 10
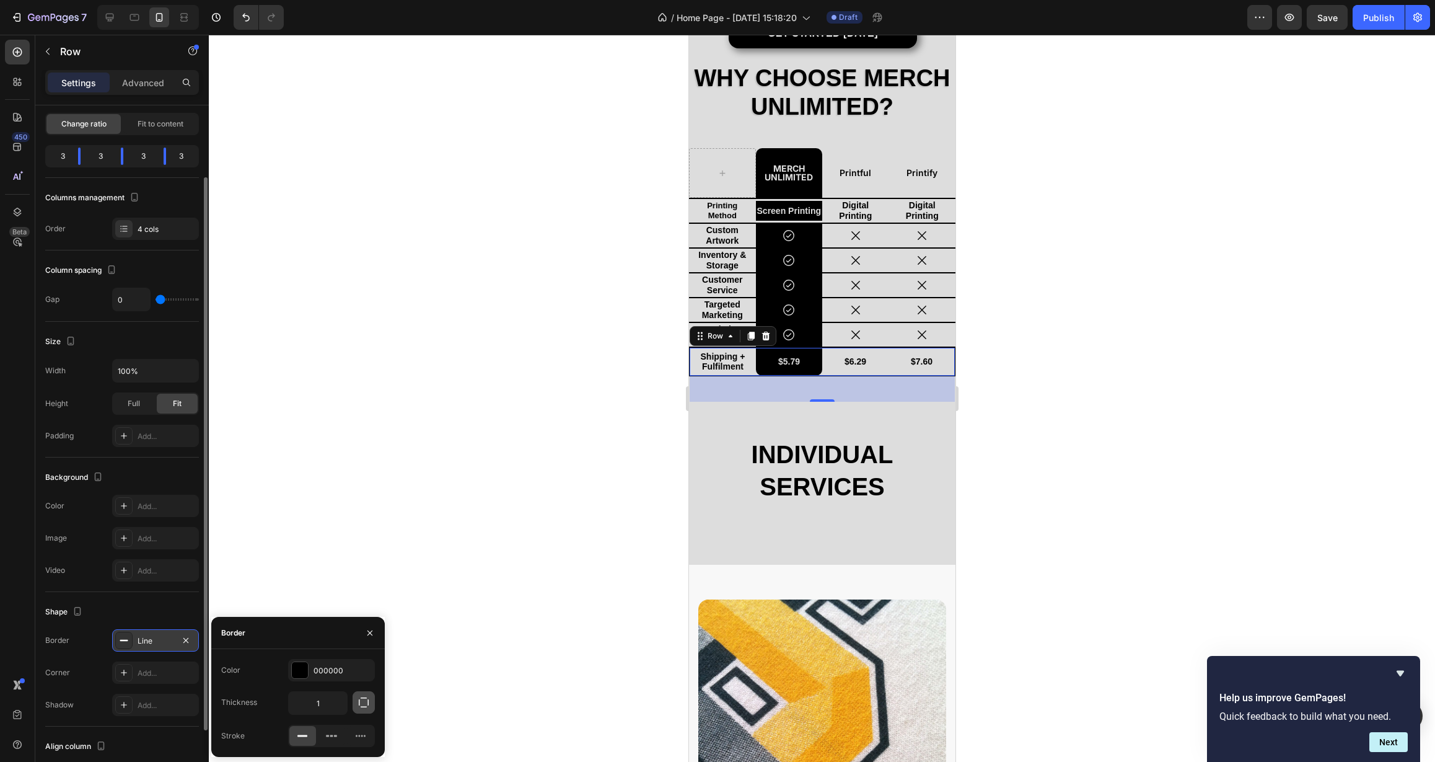
click at [365, 706] on icon "button" at bounding box center [364, 702] width 12 height 12
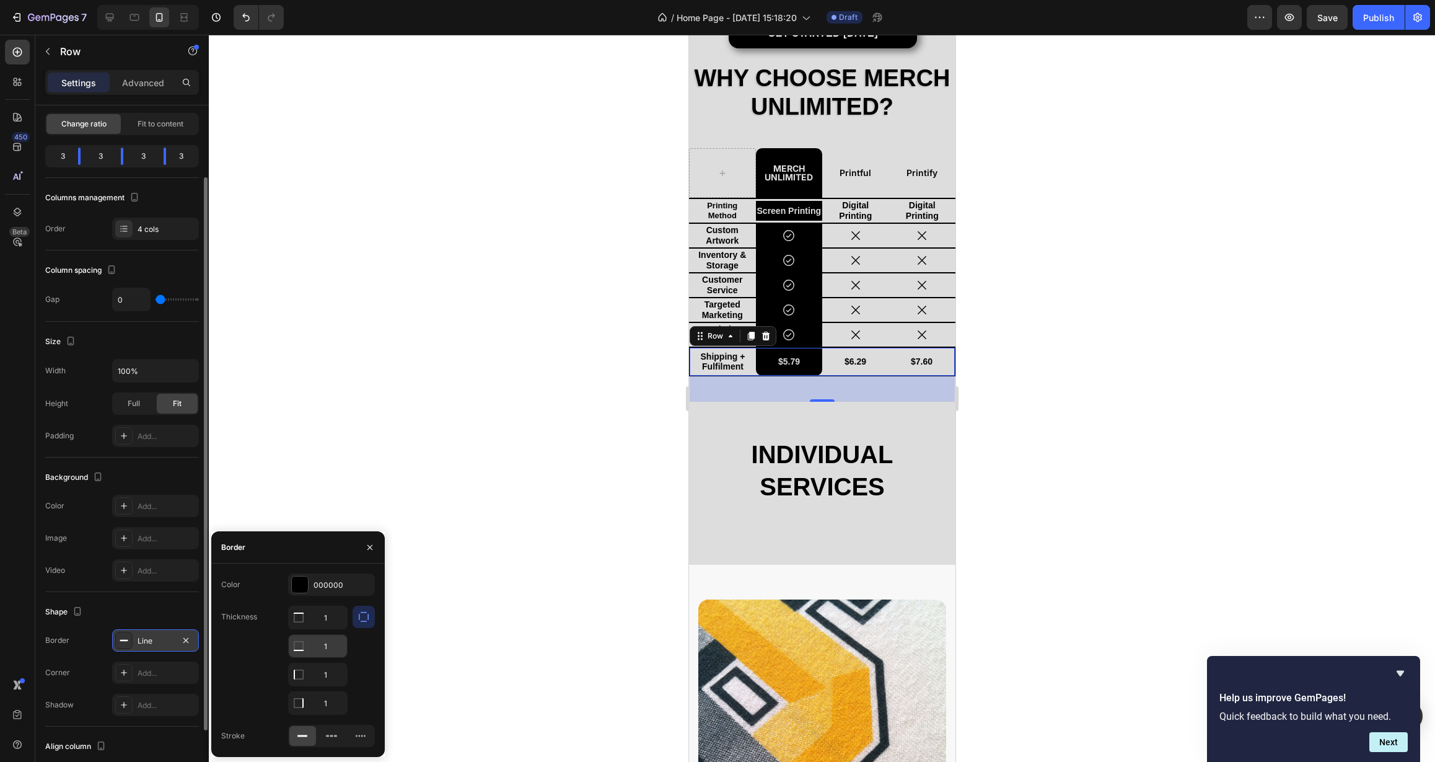
click at [323, 651] on input "1" at bounding box center [318, 646] width 58 height 22
click at [325, 650] on input "1" at bounding box center [318, 646] width 58 height 22
type input "0"
click at [322, 677] on input "1" at bounding box center [318, 674] width 58 height 22
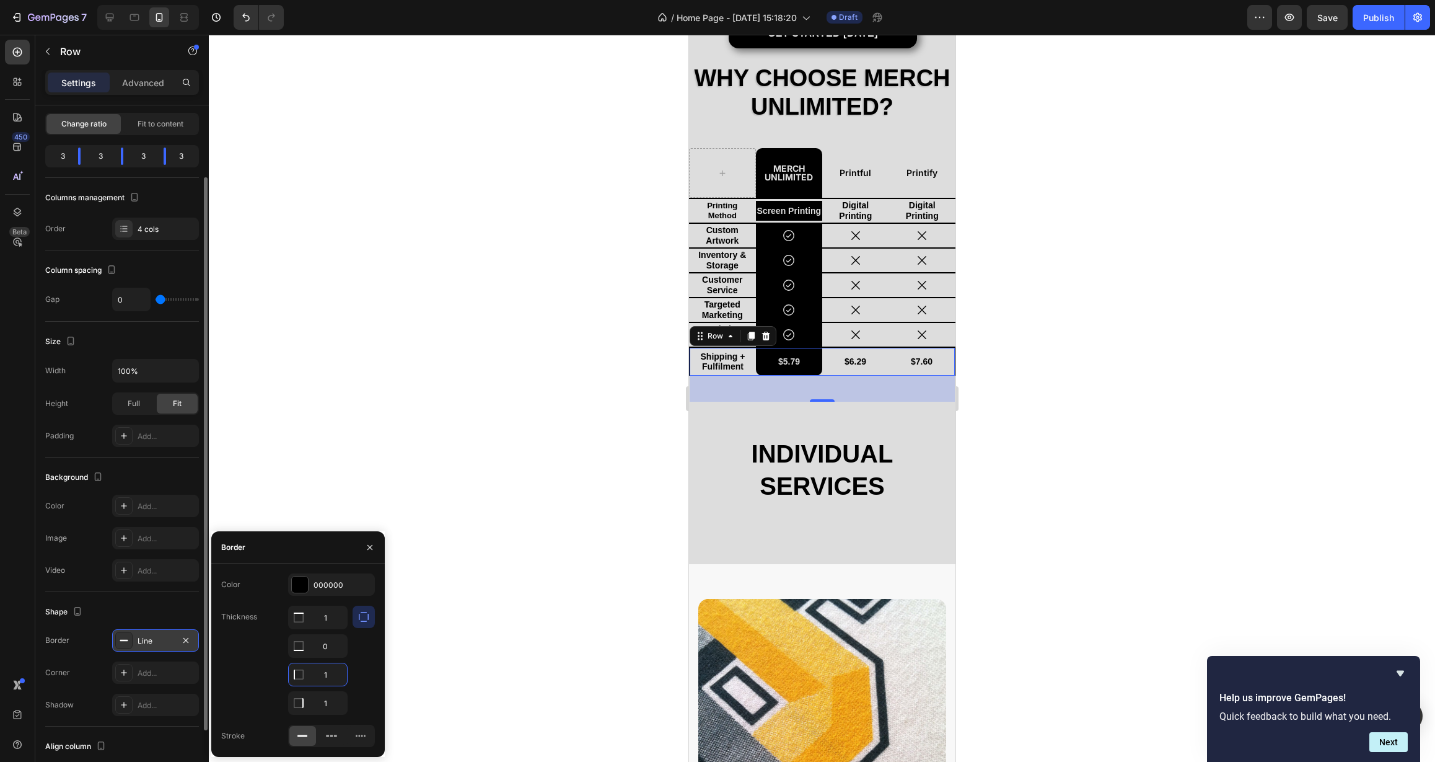
click at [324, 677] on input "1" at bounding box center [318, 674] width 58 height 22
type input "0"
click at [325, 708] on input "1" at bounding box center [318, 703] width 58 height 22
click at [324, 707] on input "1" at bounding box center [318, 703] width 58 height 22
type input "0"
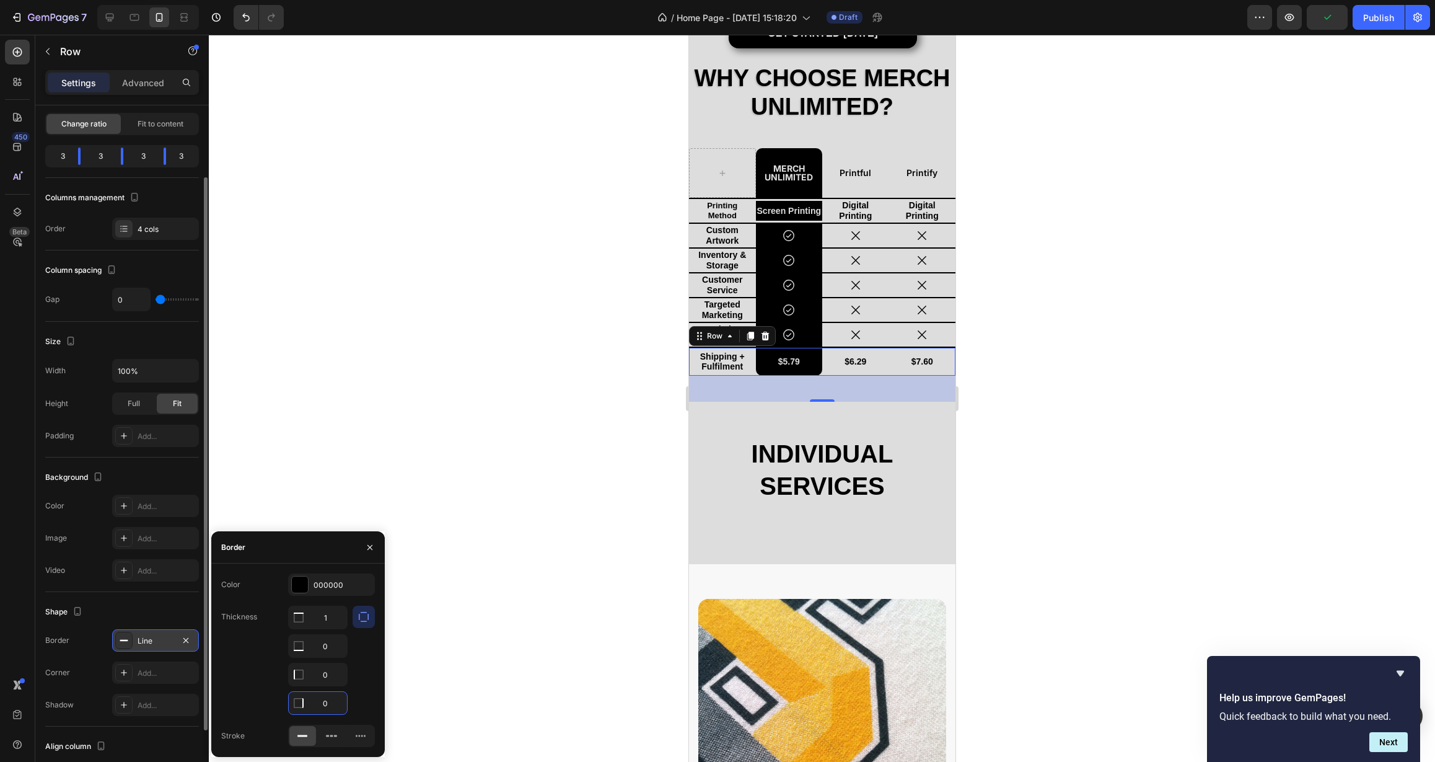
click at [353, 692] on div at bounding box center [364, 660] width 22 height 109
click at [369, 552] on icon "button" at bounding box center [370, 547] width 10 height 10
click at [535, 540] on div at bounding box center [822, 398] width 1226 height 727
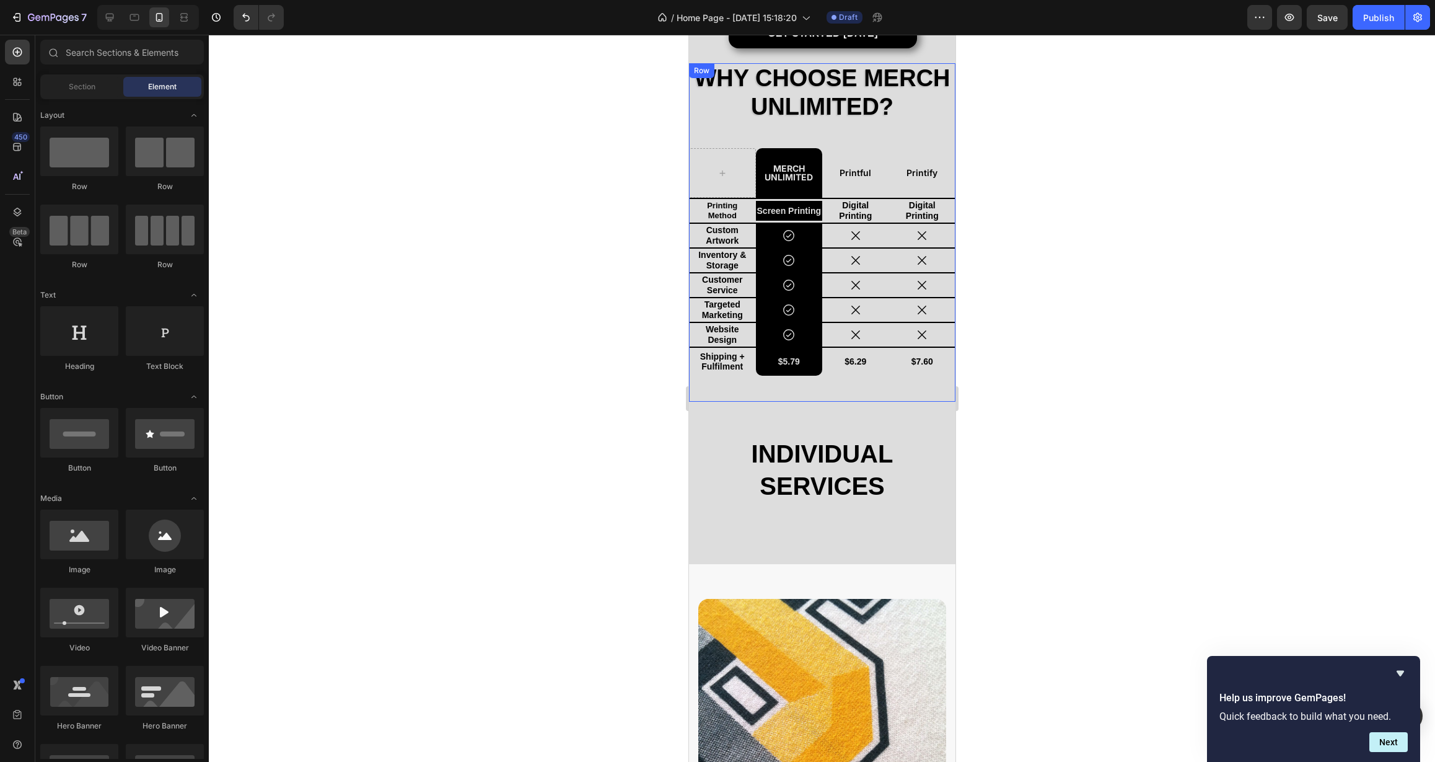
click at [751, 127] on div "Why Choose Merch Unlimited? Heading Merch Unlimited Text Block Printful Text Bl…" at bounding box center [822, 232] width 266 height 338
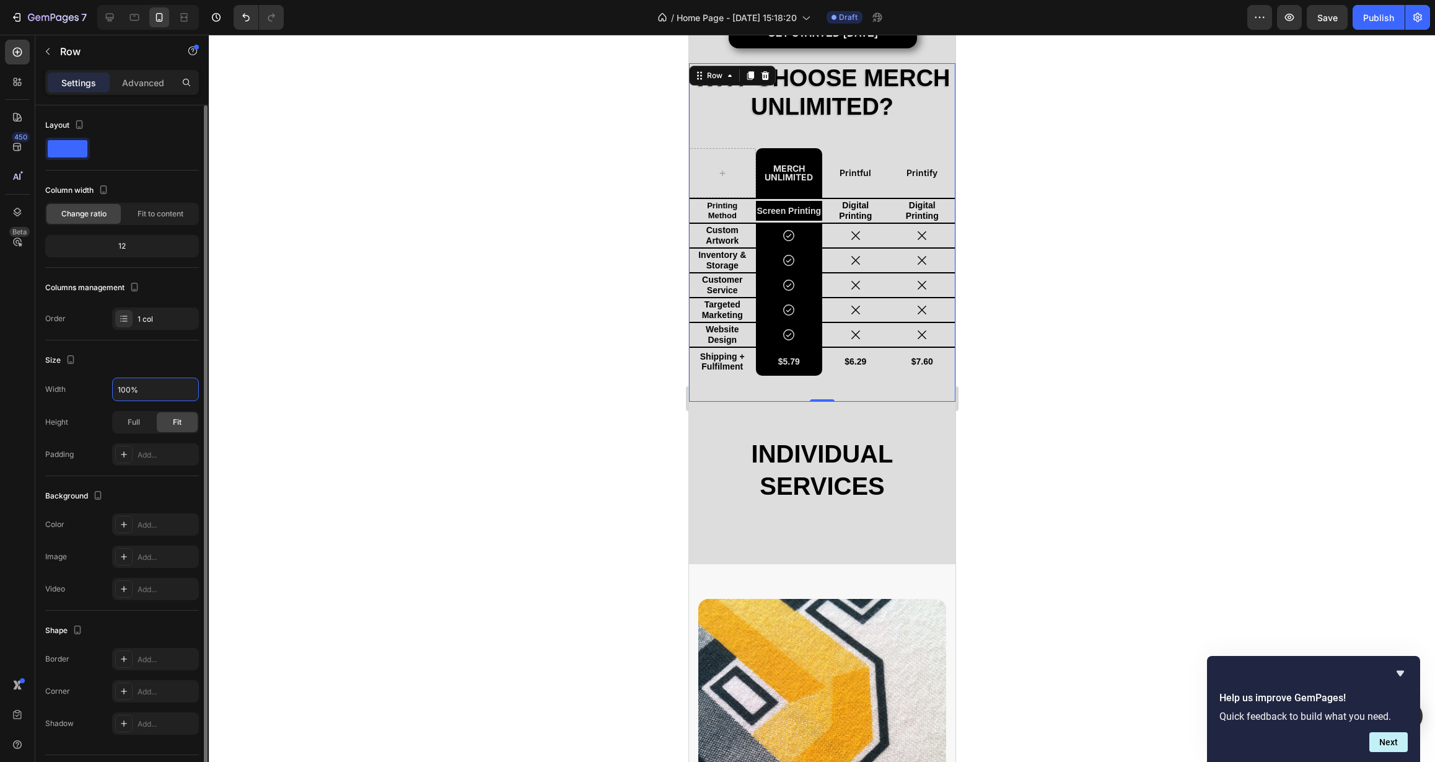
drag, startPoint x: 141, startPoint y: 394, endPoint x: 84, endPoint y: 392, distance: 57.0
click at [84, 392] on div "Width 100%" at bounding box center [122, 389] width 154 height 24
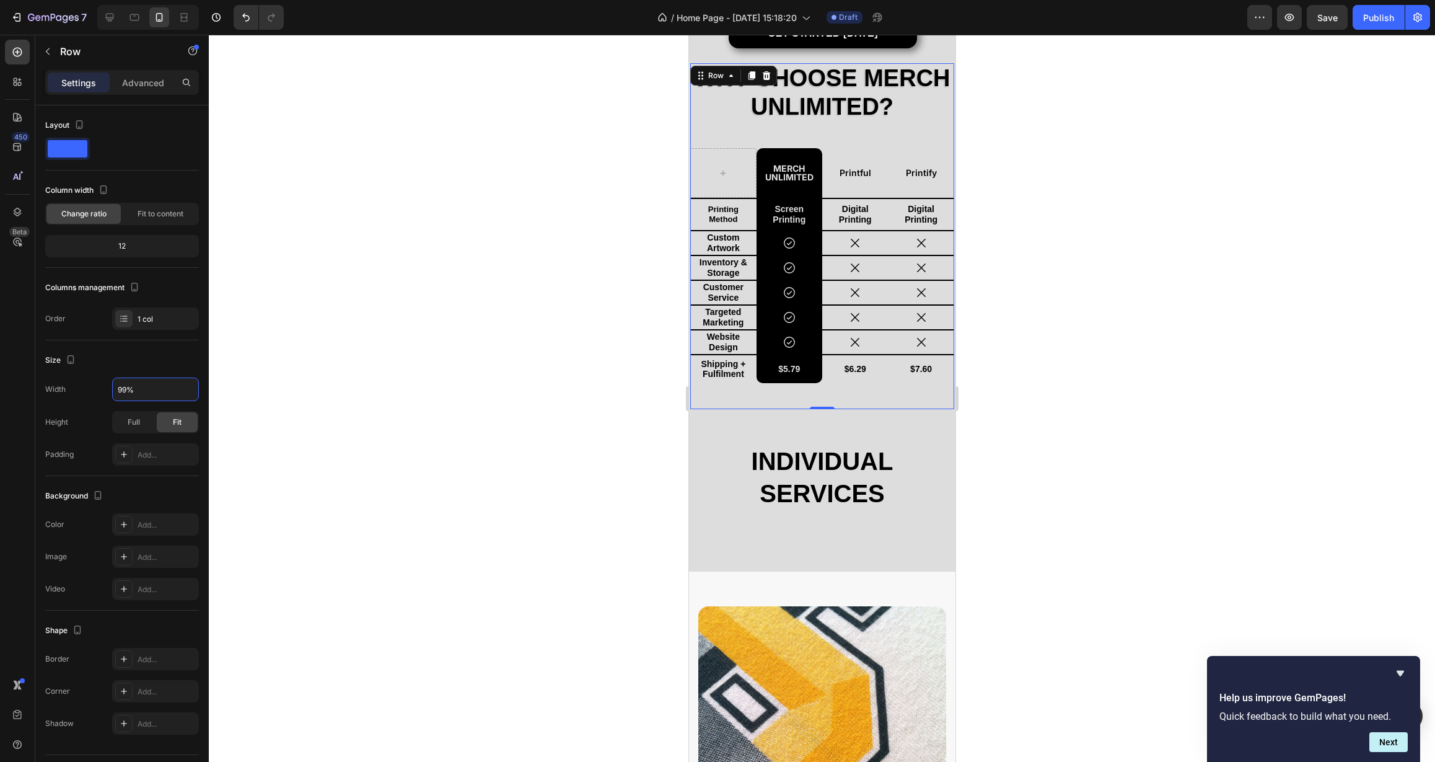
type input "99%"
click at [514, 407] on div at bounding box center [822, 398] width 1226 height 727
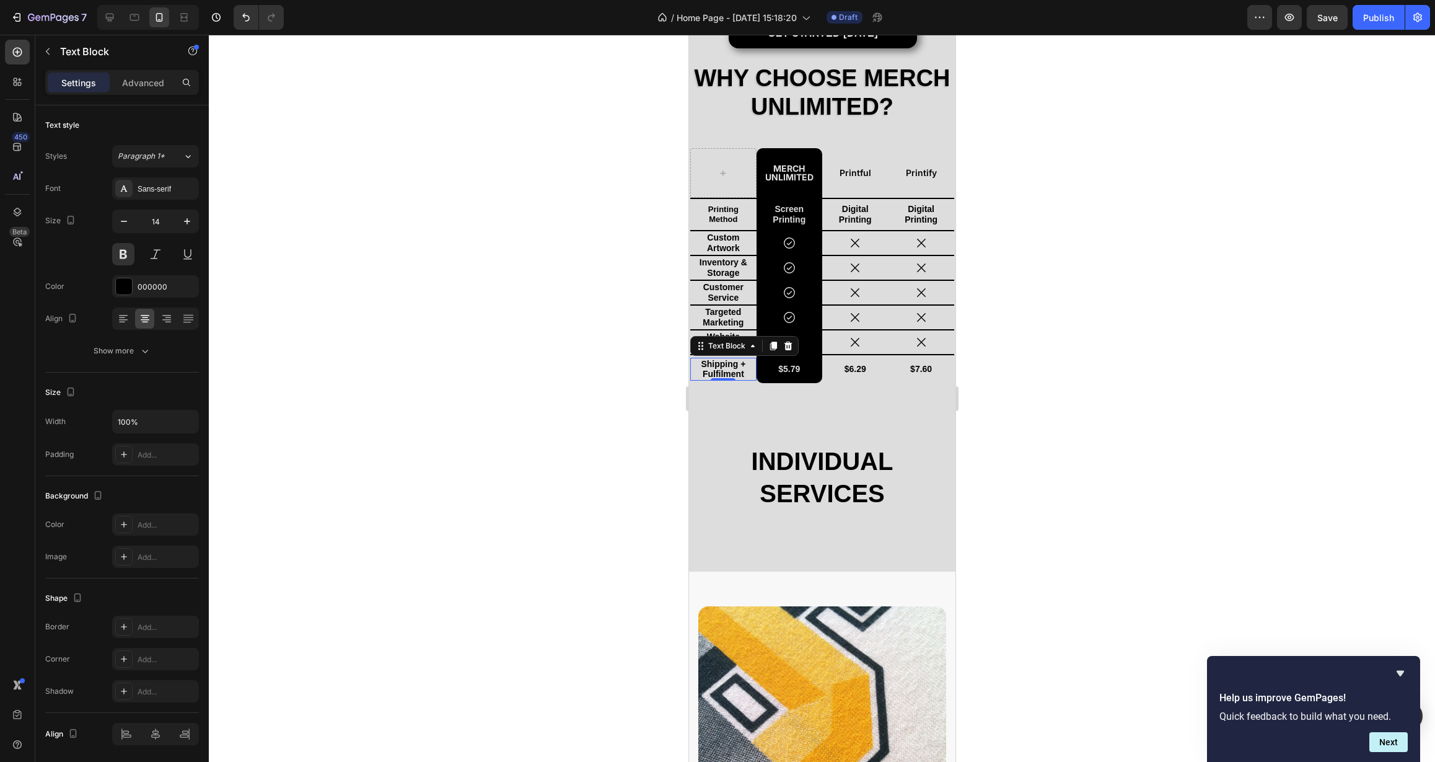
click at [701, 376] on p "Shipping + Fulfilment" at bounding box center [723, 369] width 46 height 21
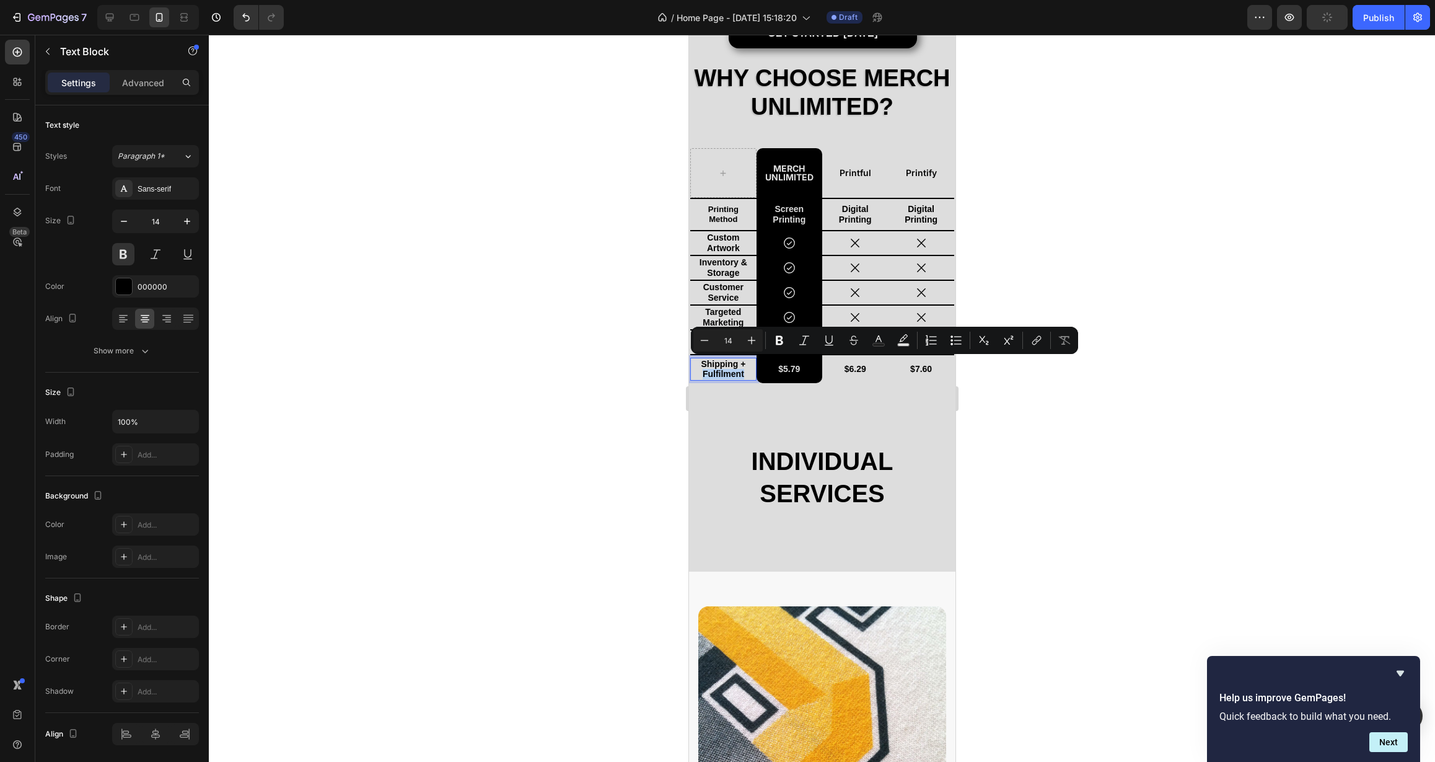
click at [701, 376] on p "Shipping + Fulfilment" at bounding box center [723, 369] width 46 height 21
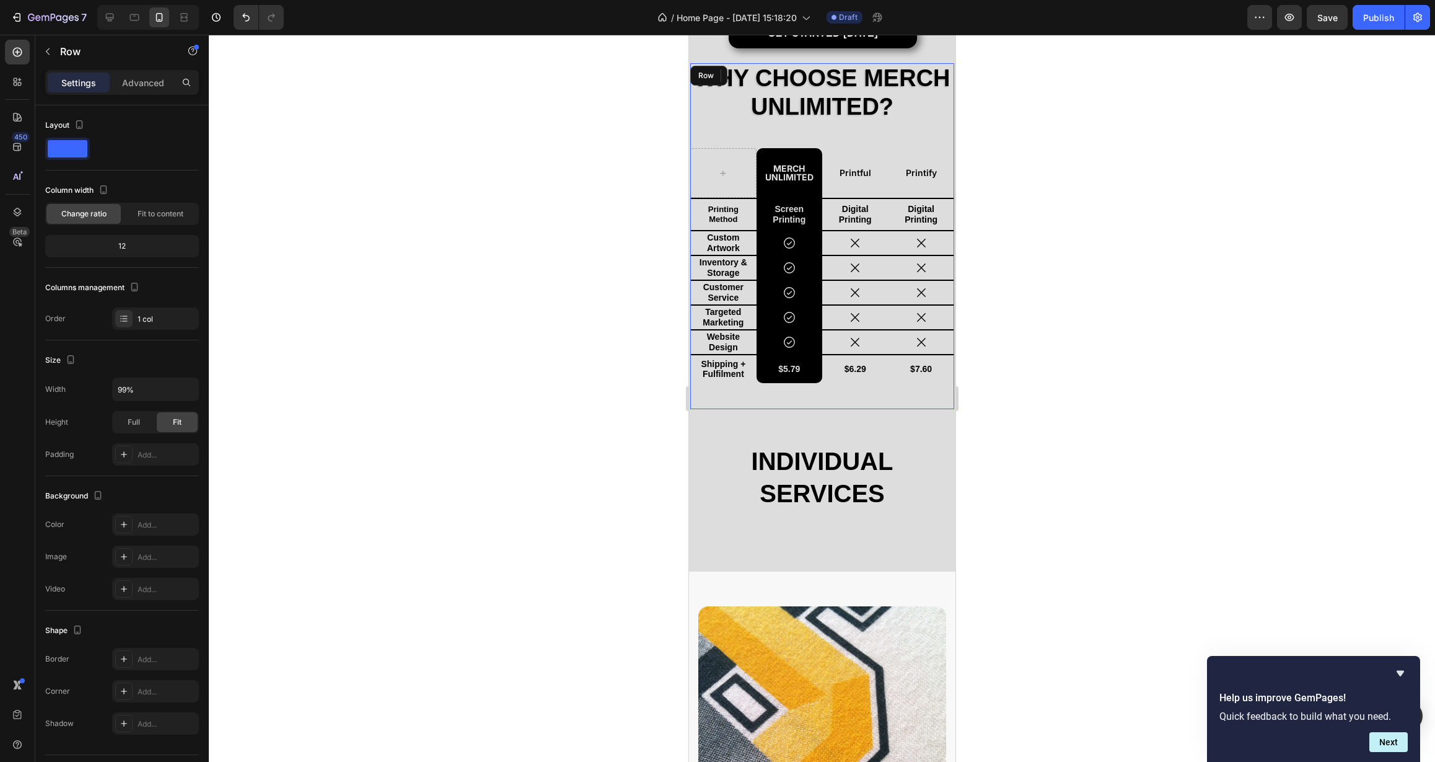
click at [713, 392] on div "Why Choose Merch Unlimited? Heading Merch Unlimited Text Block Printful Text Bl…" at bounding box center [822, 236] width 264 height 346
click at [154, 81] on p "Advanced" at bounding box center [143, 82] width 42 height 13
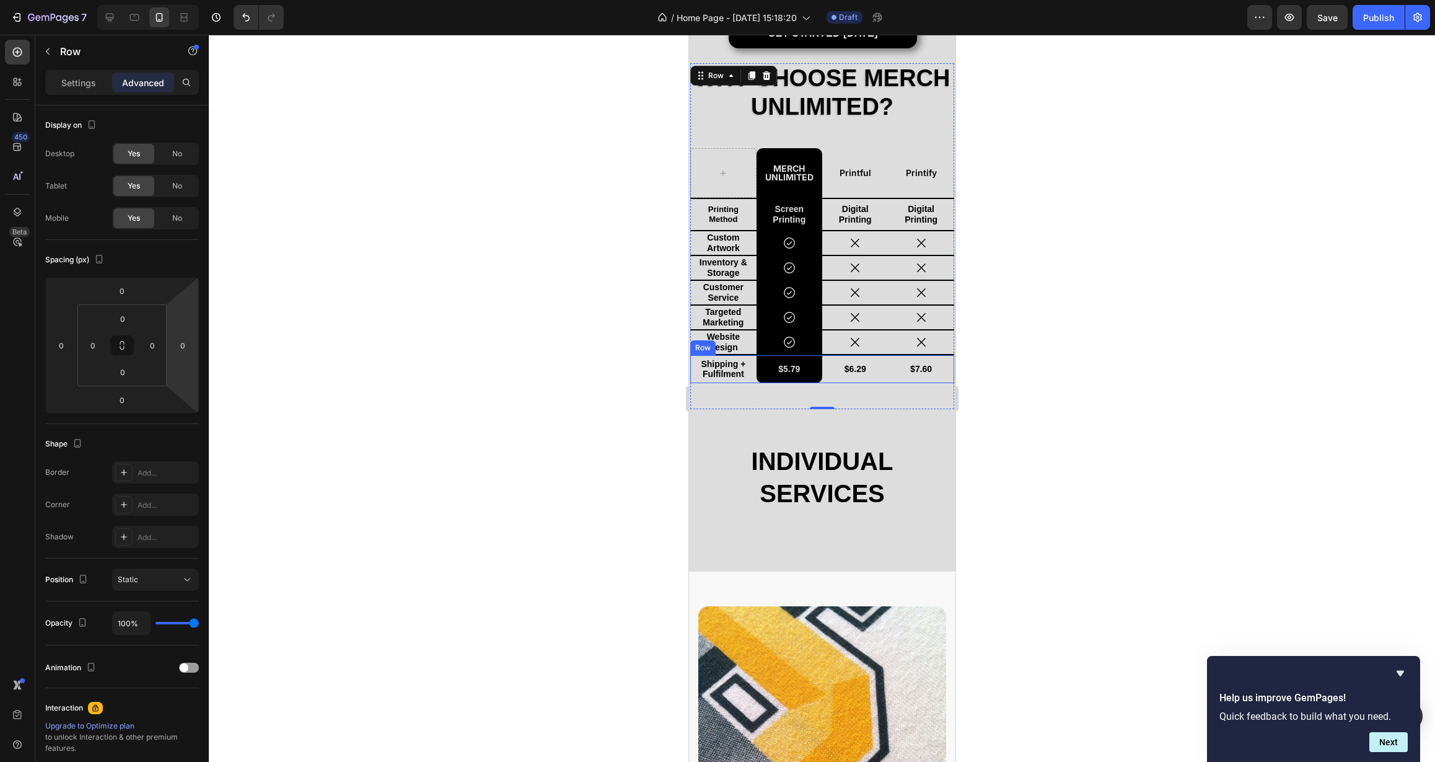
click at [826, 376] on div "$6.29 Text Block" at bounding box center [855, 369] width 66 height 28
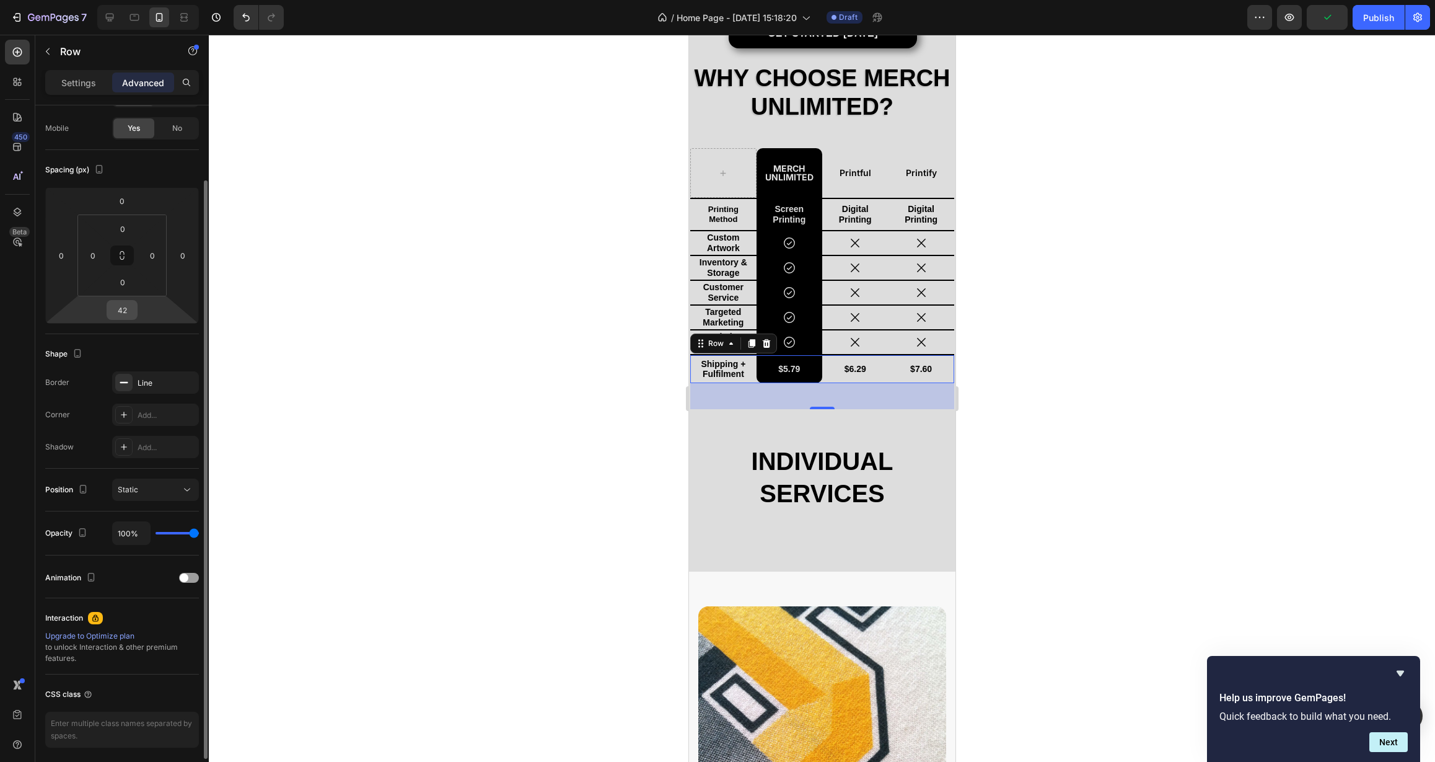
click at [126, 315] on input "42" at bounding box center [122, 310] width 25 height 19
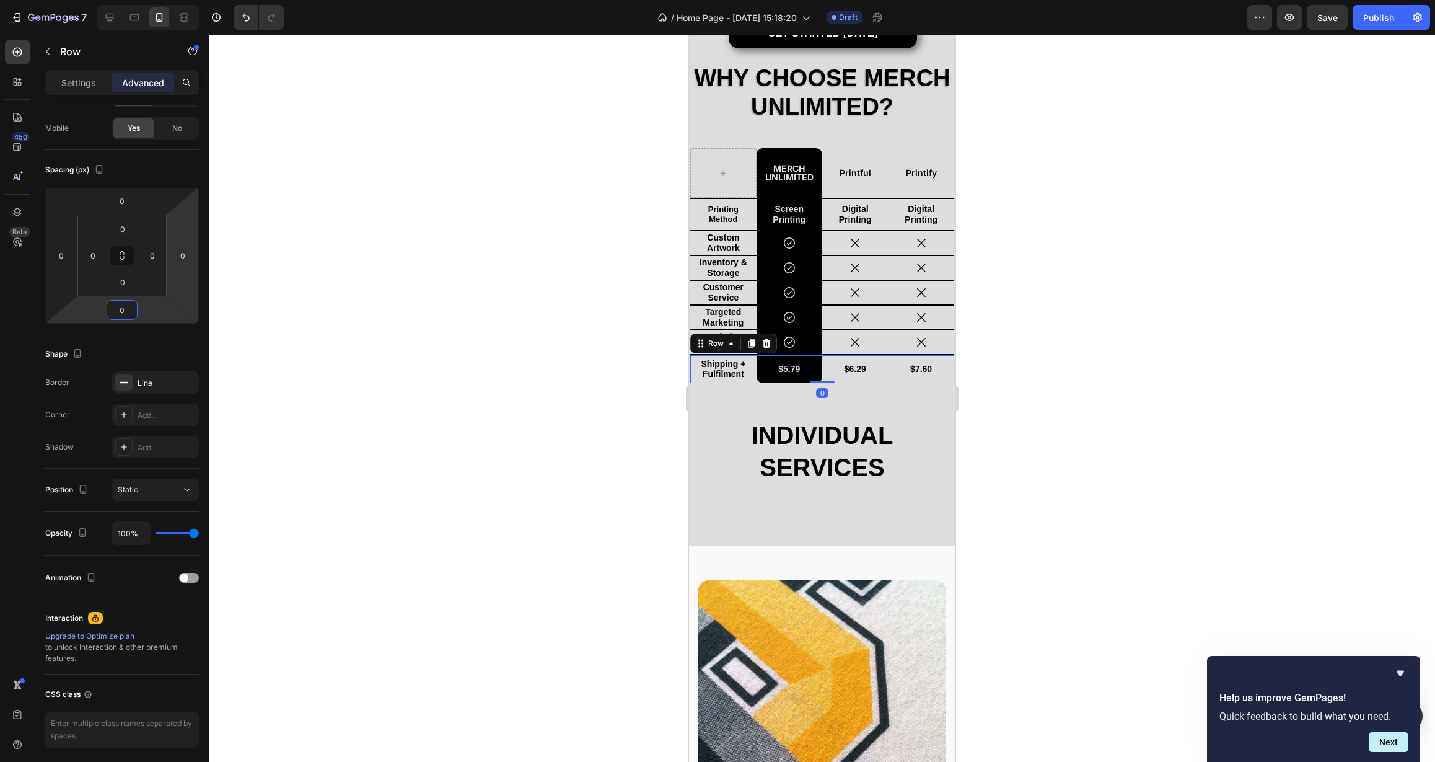
type input "0"
click at [392, 286] on div at bounding box center [822, 398] width 1226 height 727
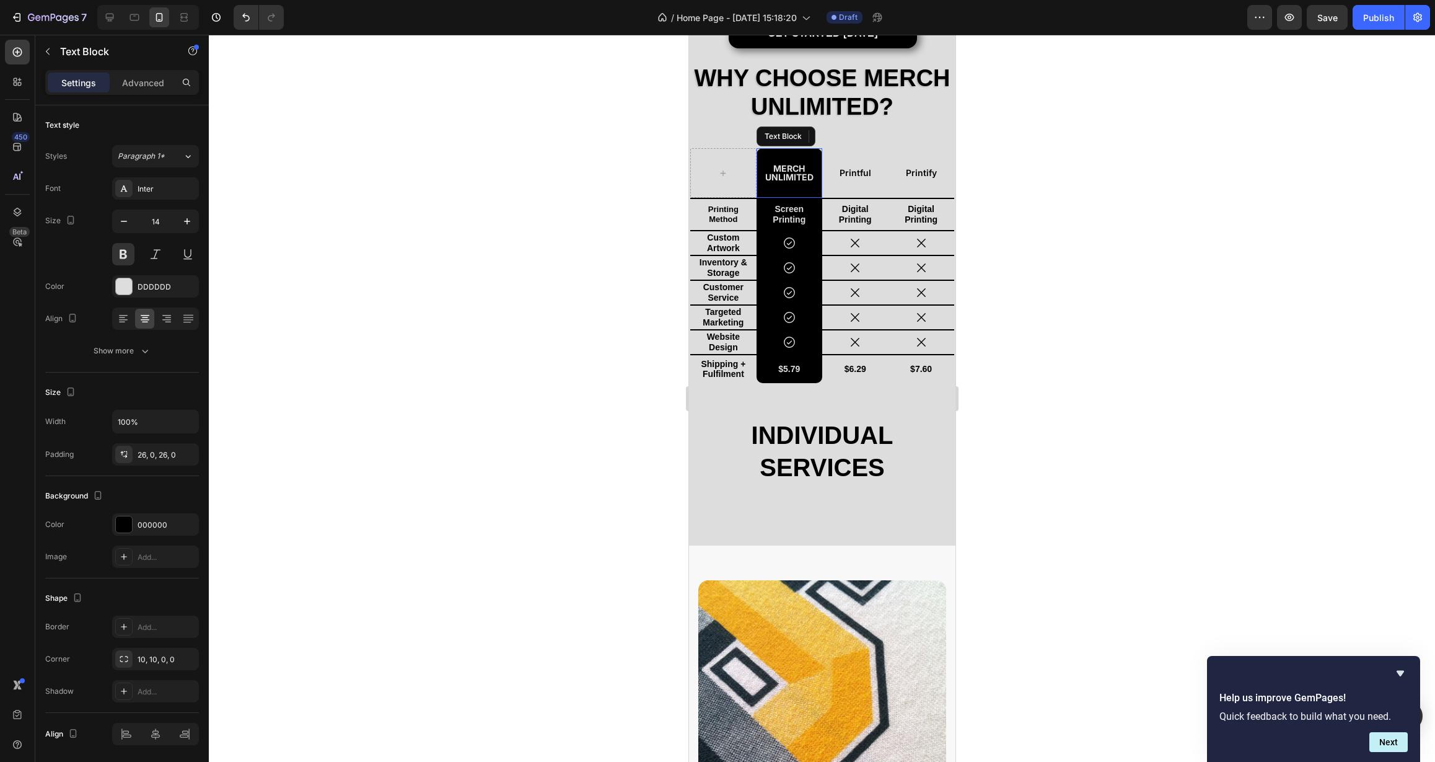
click at [768, 148] on div "Merch Unlimited" at bounding box center [789, 173] width 66 height 50
click at [143, 85] on p "Advanced" at bounding box center [143, 82] width 42 height 13
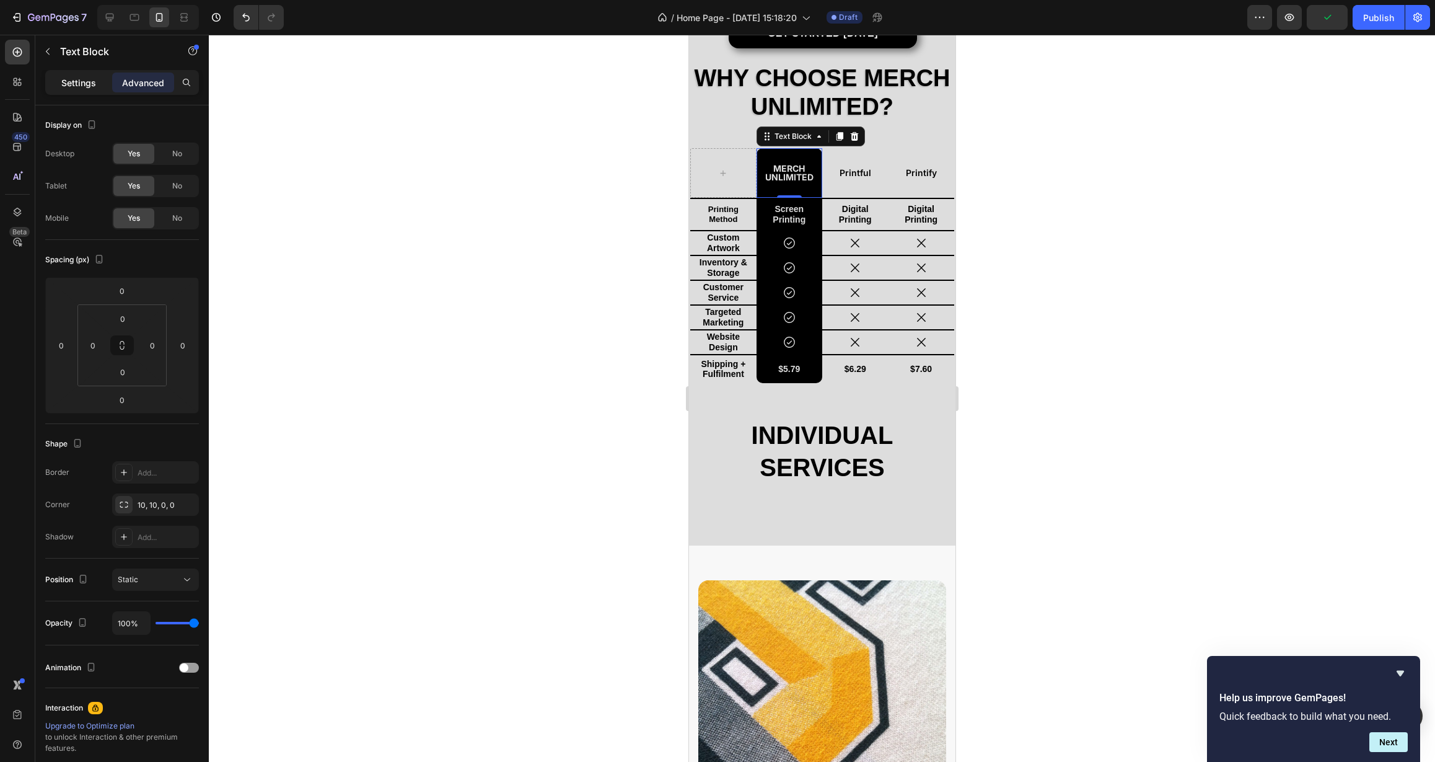
click at [82, 85] on p "Settings" at bounding box center [78, 82] width 35 height 13
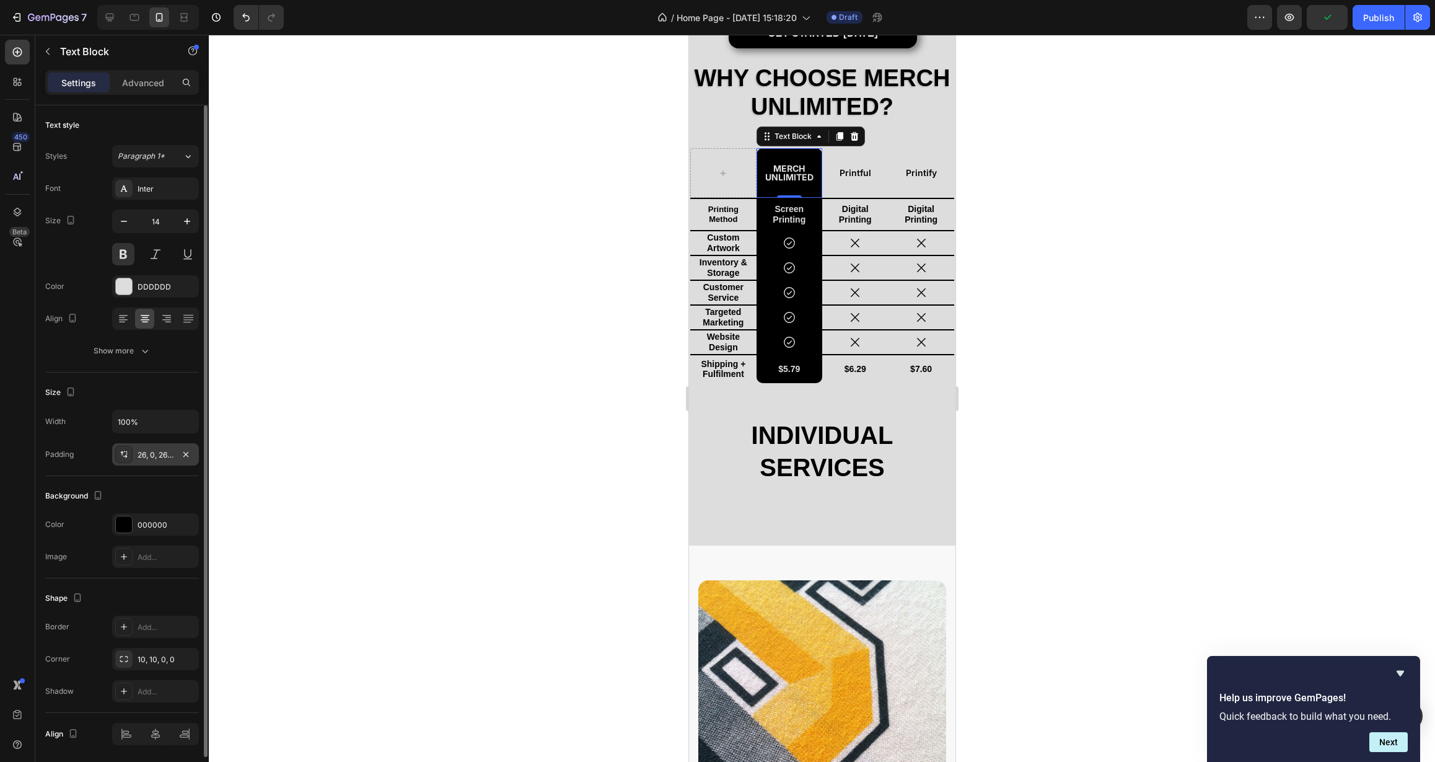
click at [160, 453] on div "26, 0, 26, 0" at bounding box center [156, 454] width 36 height 11
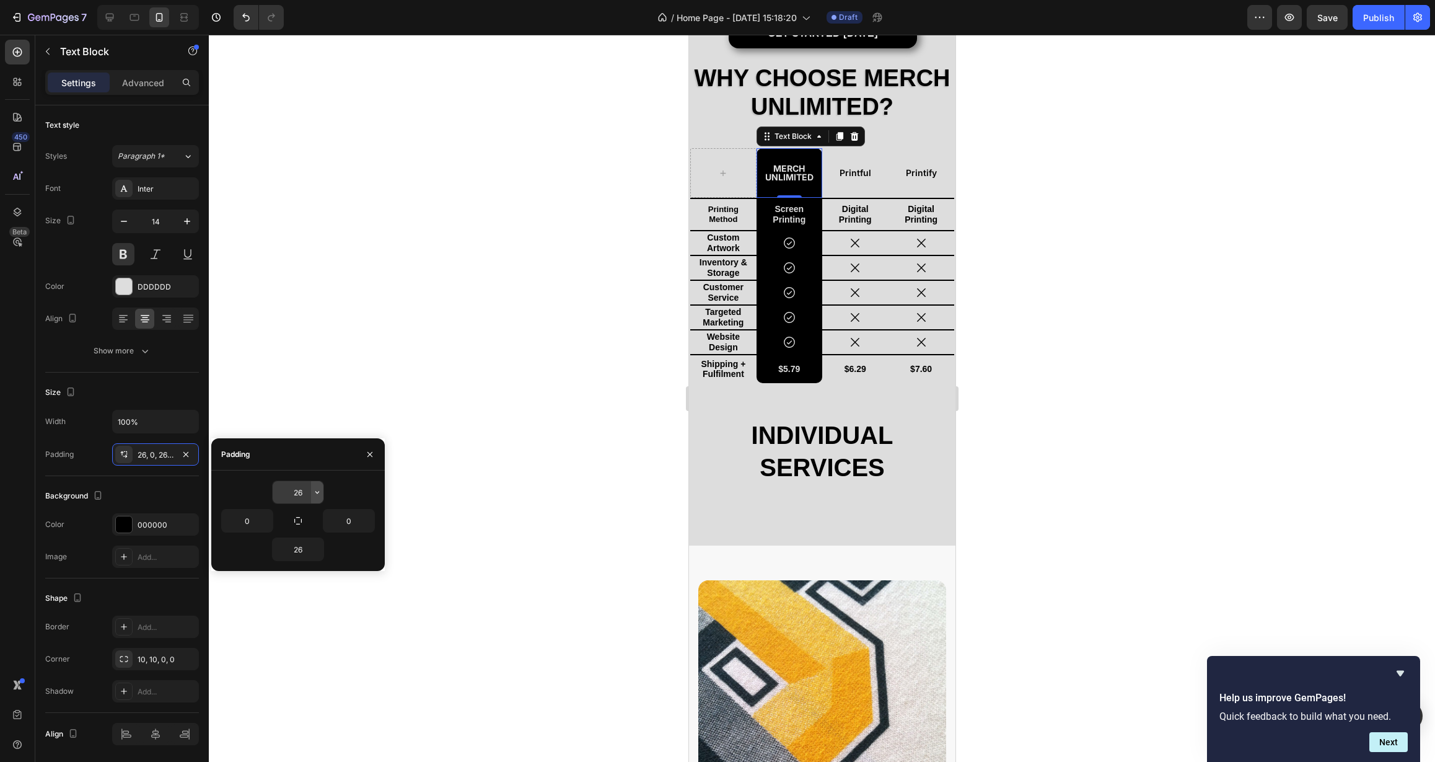
click at [319, 492] on icon "button" at bounding box center [317, 492] width 4 height 2
click at [287, 615] on p "M 12px" at bounding box center [275, 617] width 66 height 11
type input "12"
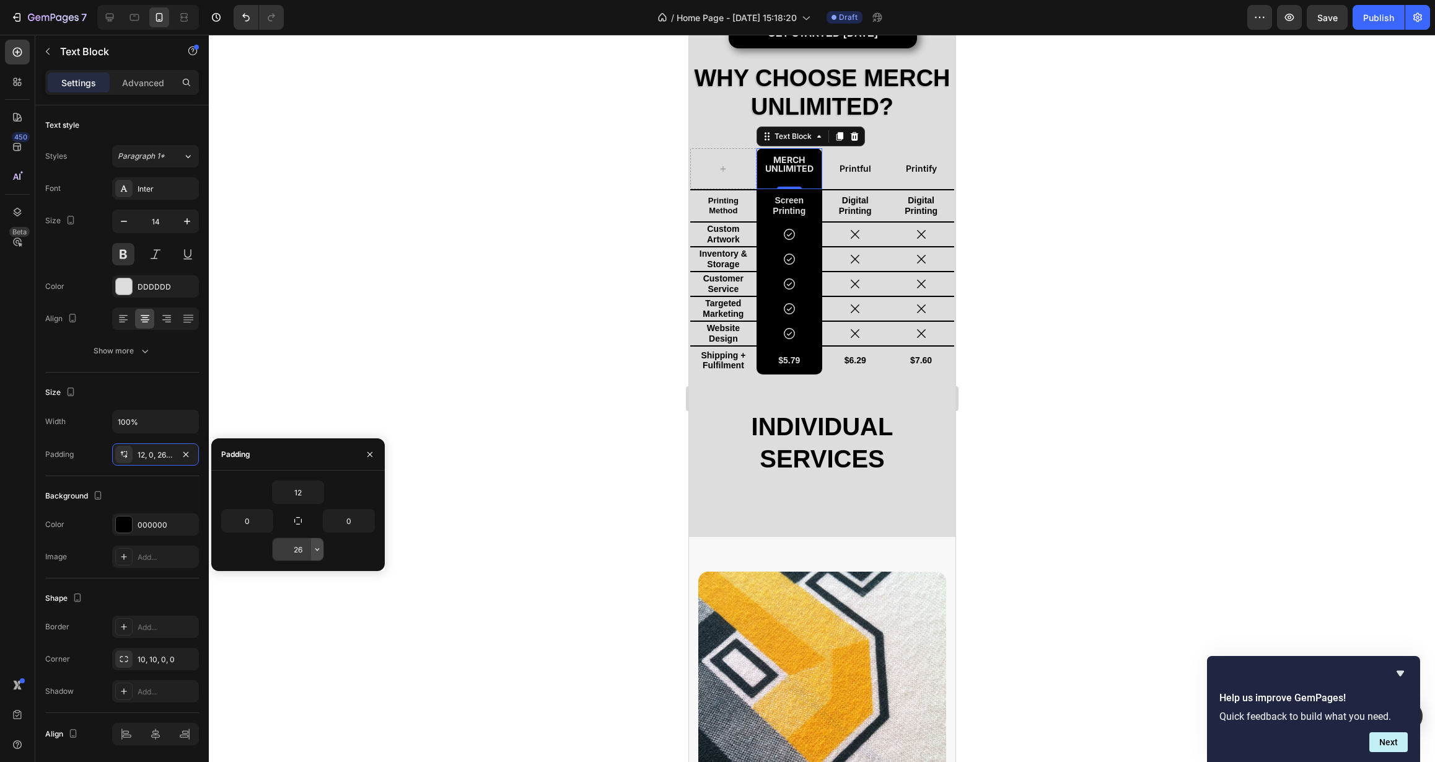
click at [316, 550] on icon "button" at bounding box center [317, 549] width 10 height 10
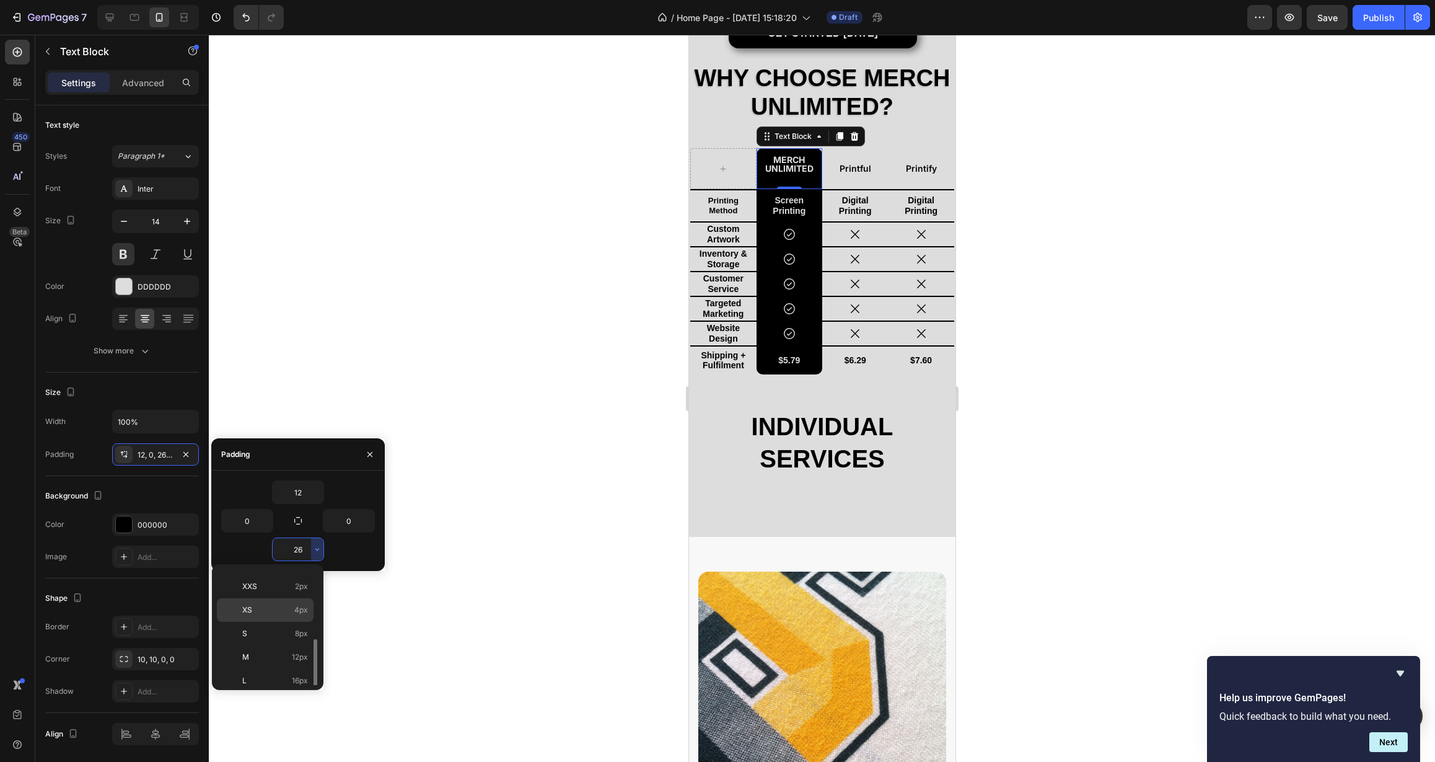
scroll to position [61, 0]
click at [287, 619] on p "M 12px" at bounding box center [275, 614] width 66 height 11
type input "12"
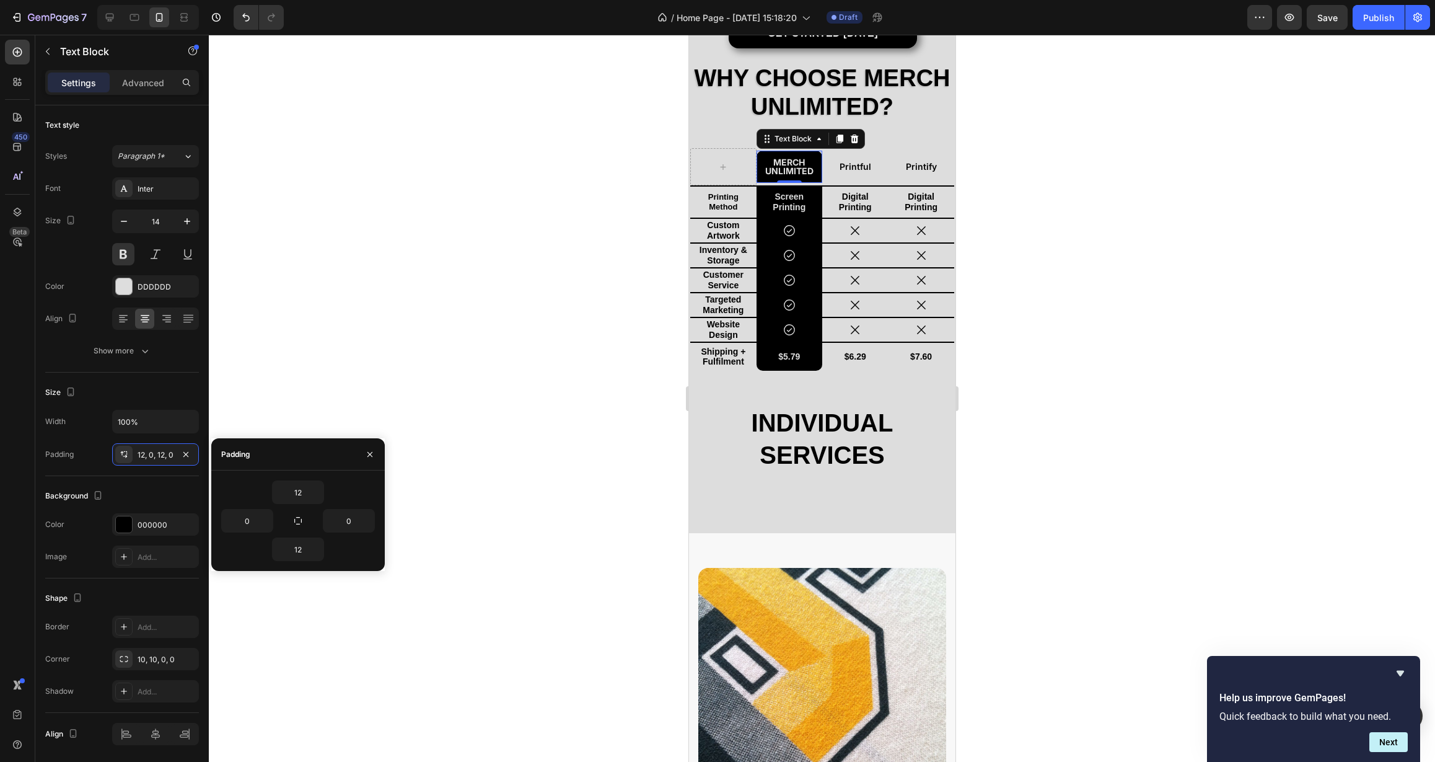
click at [466, 438] on div at bounding box center [822, 398] width 1226 height 727
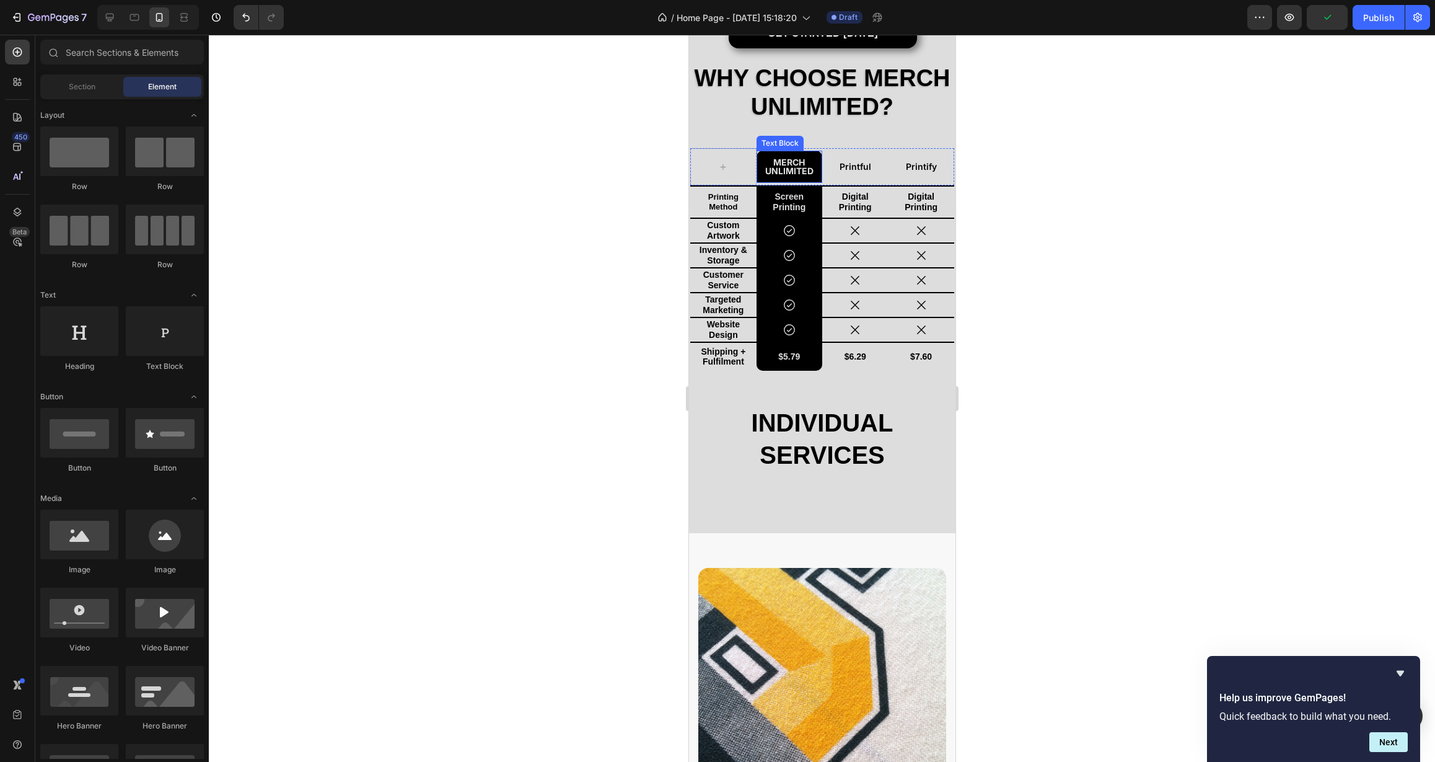
click at [762, 158] on p "Merch Unlimited" at bounding box center [788, 166] width 63 height 17
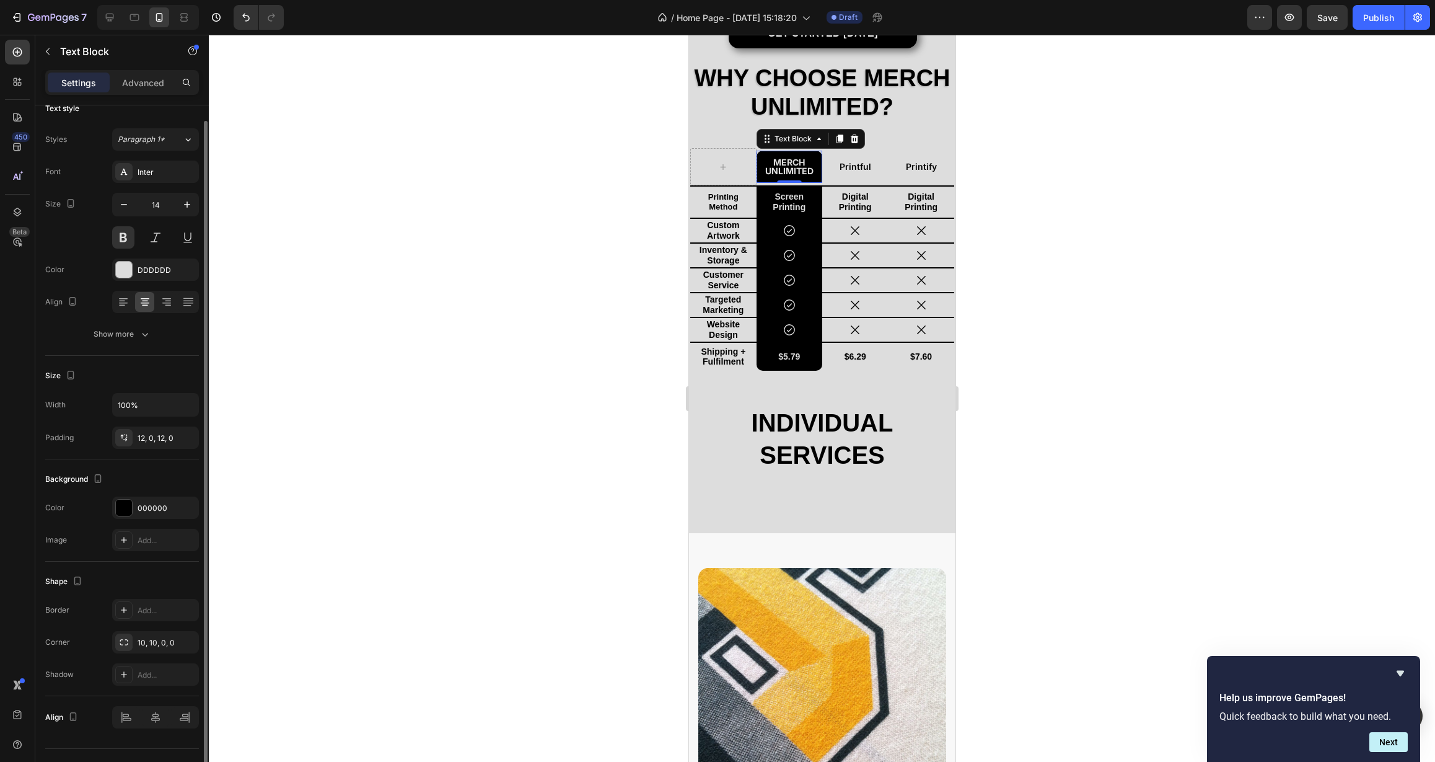
scroll to position [0, 0]
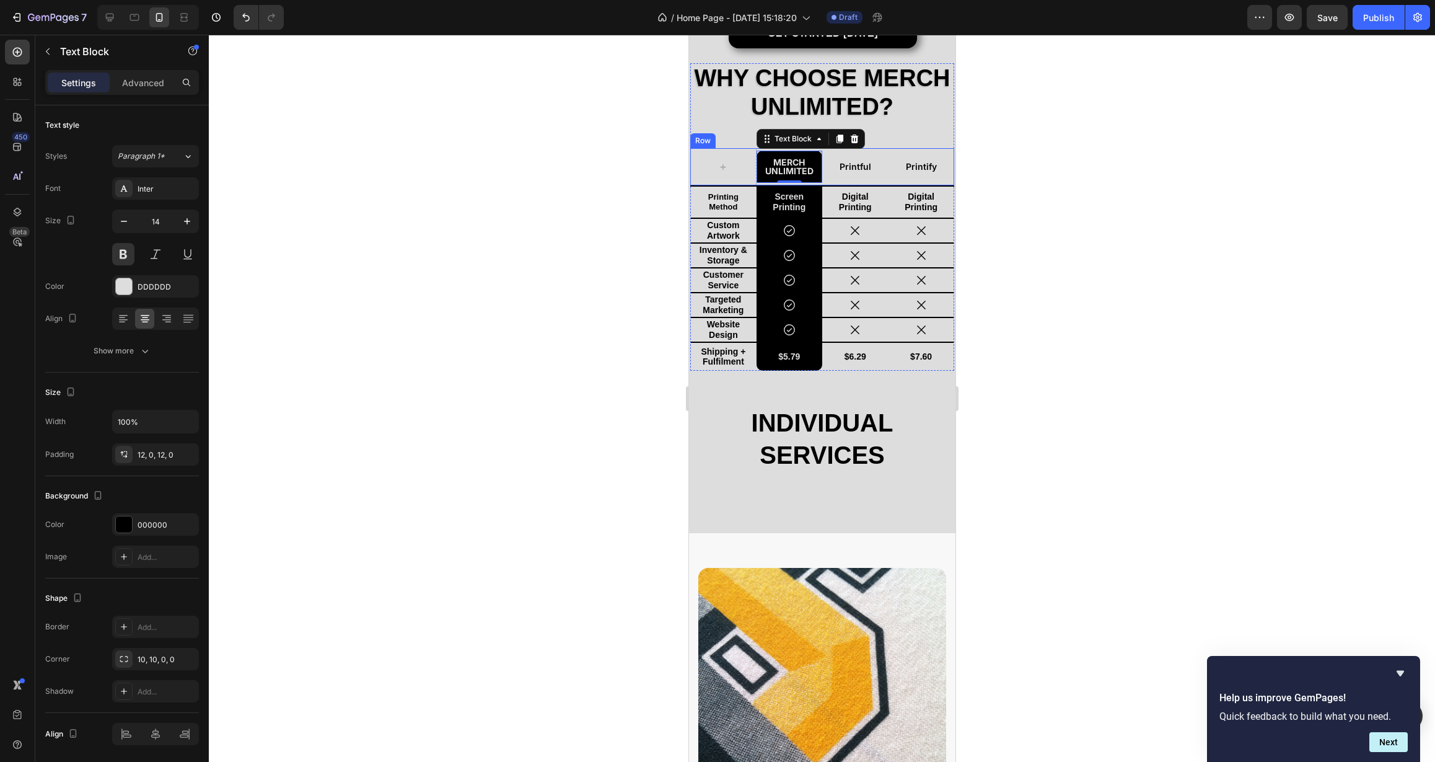
click at [822, 170] on div "Printful Text Block" at bounding box center [855, 166] width 66 height 37
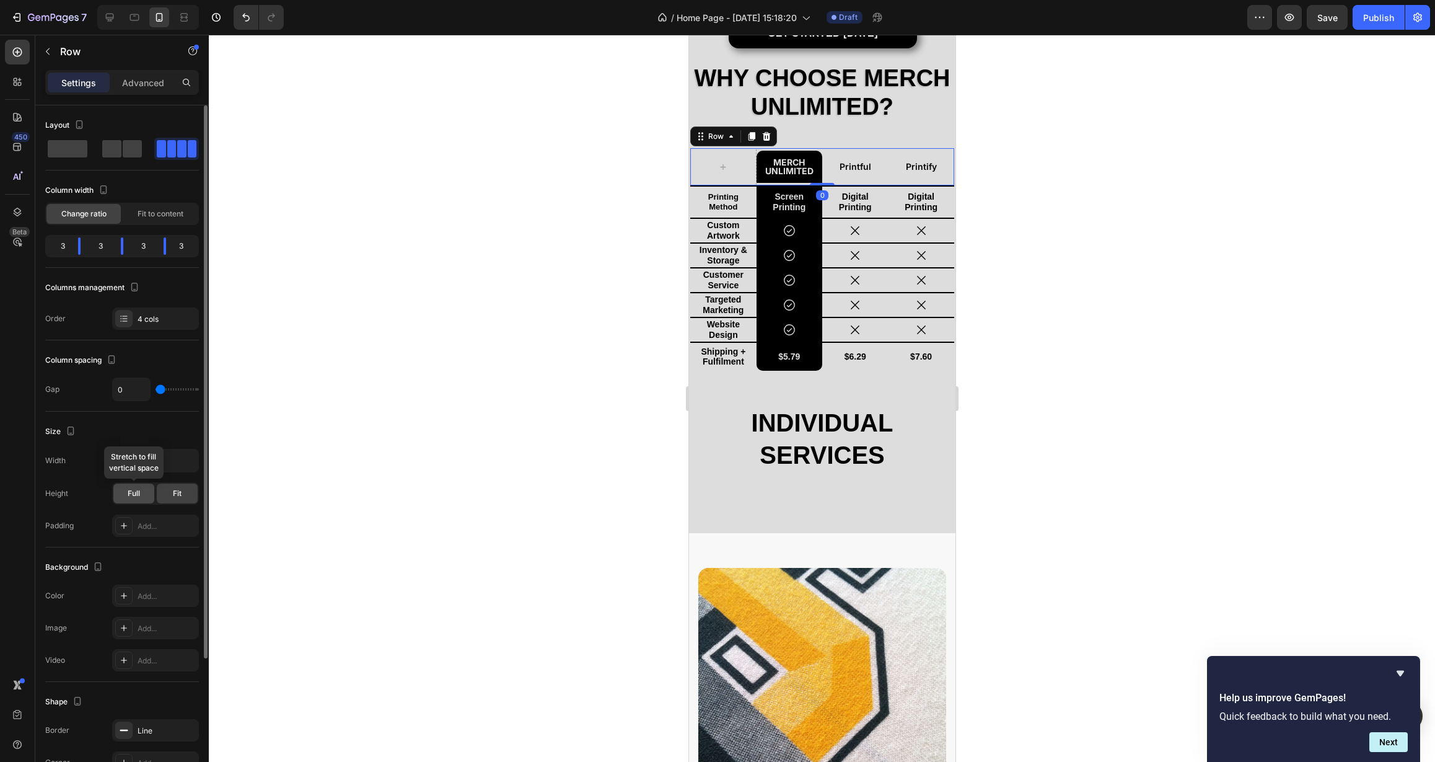
click at [140, 494] on div "Full" at bounding box center [133, 493] width 41 height 20
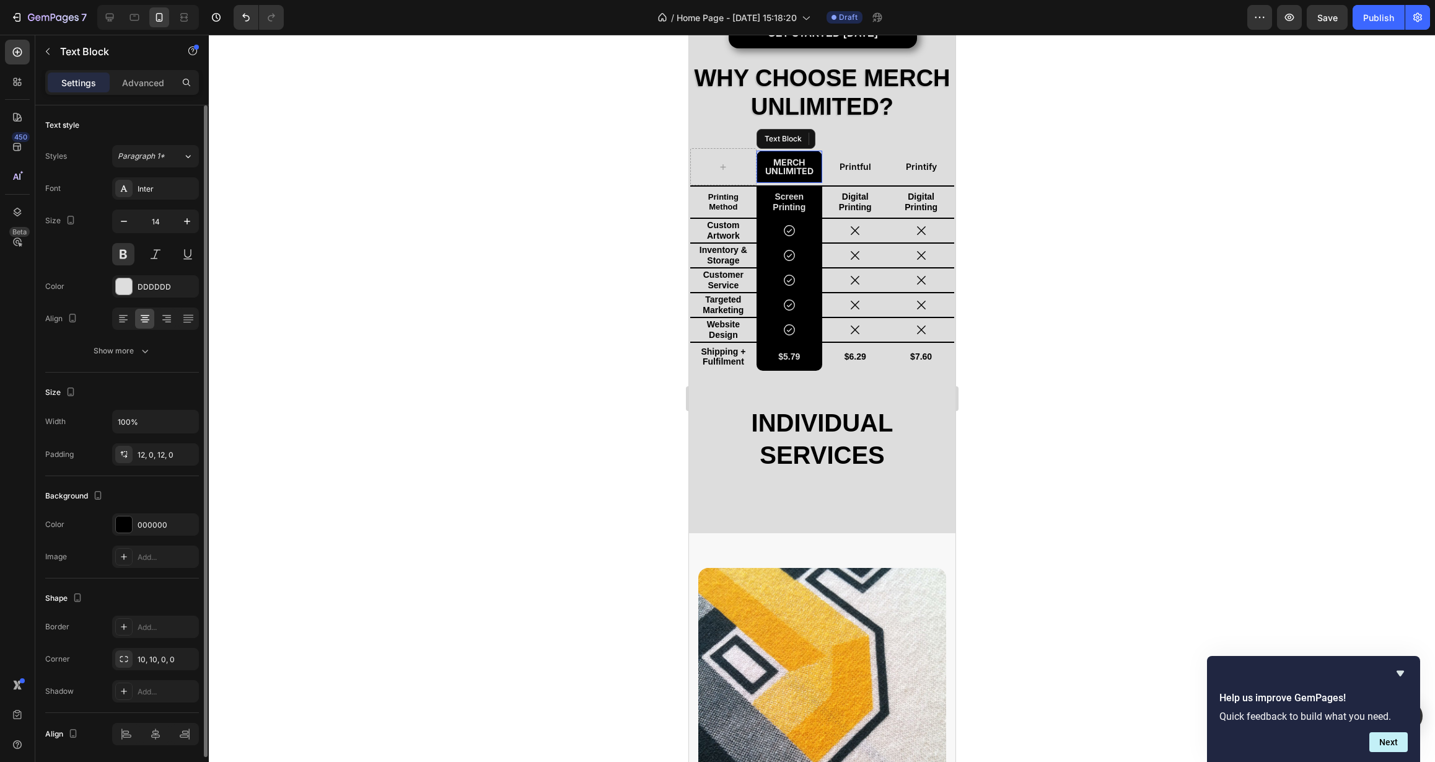
click at [757, 151] on div "Merch Unlimited" at bounding box center [789, 167] width 66 height 32
click at [113, 359] on button "Show more" at bounding box center [122, 351] width 154 height 22
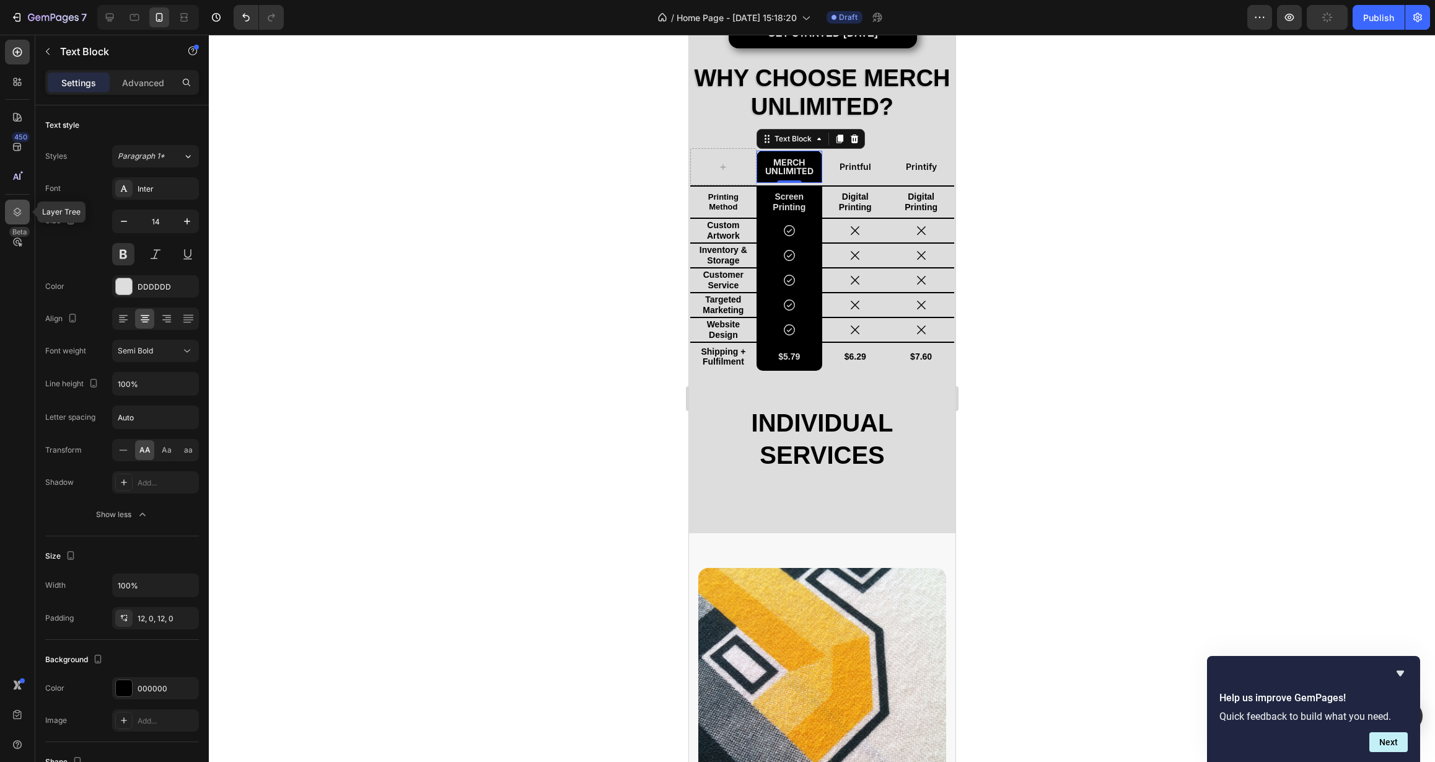
click at [14, 211] on icon at bounding box center [17, 212] width 12 height 12
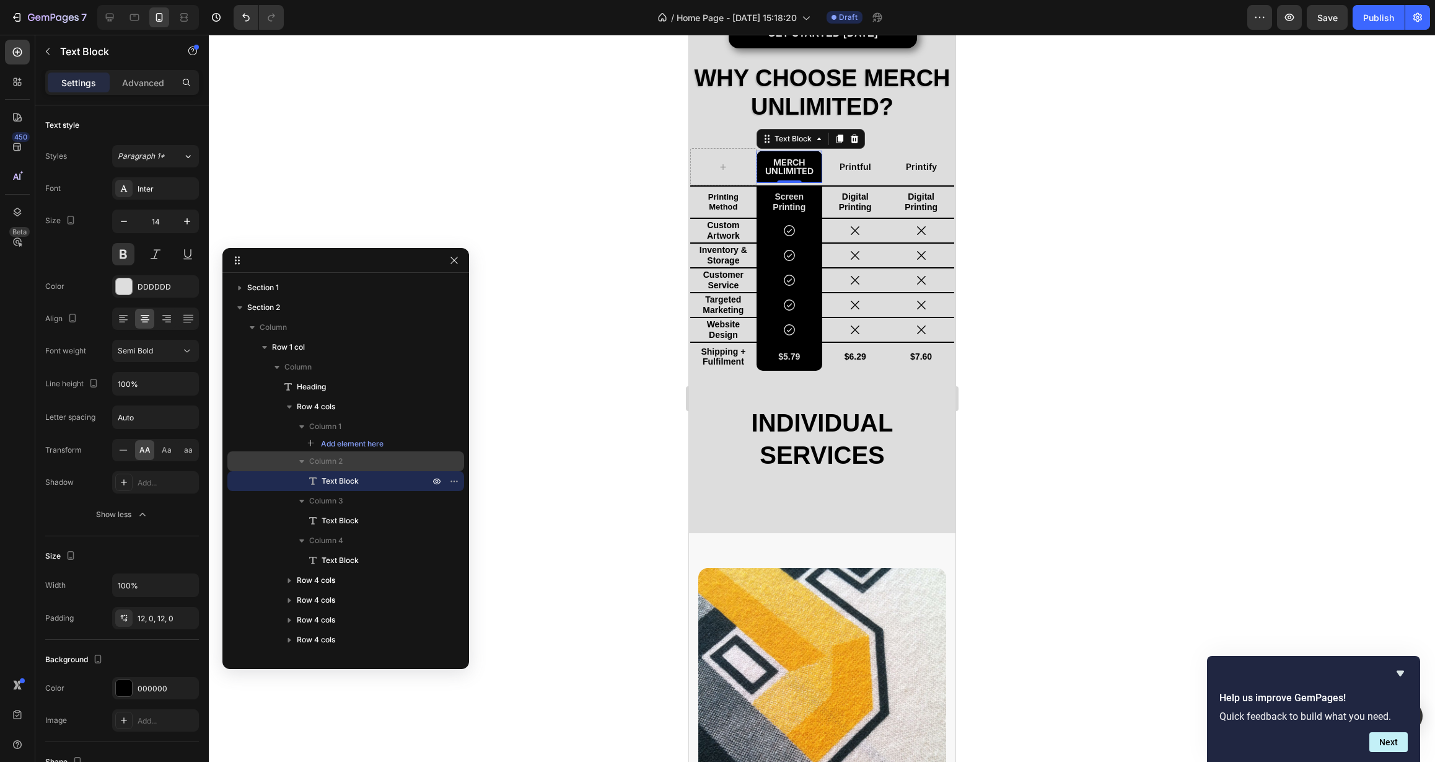
click at [415, 462] on p "Column 2" at bounding box center [370, 461] width 123 height 12
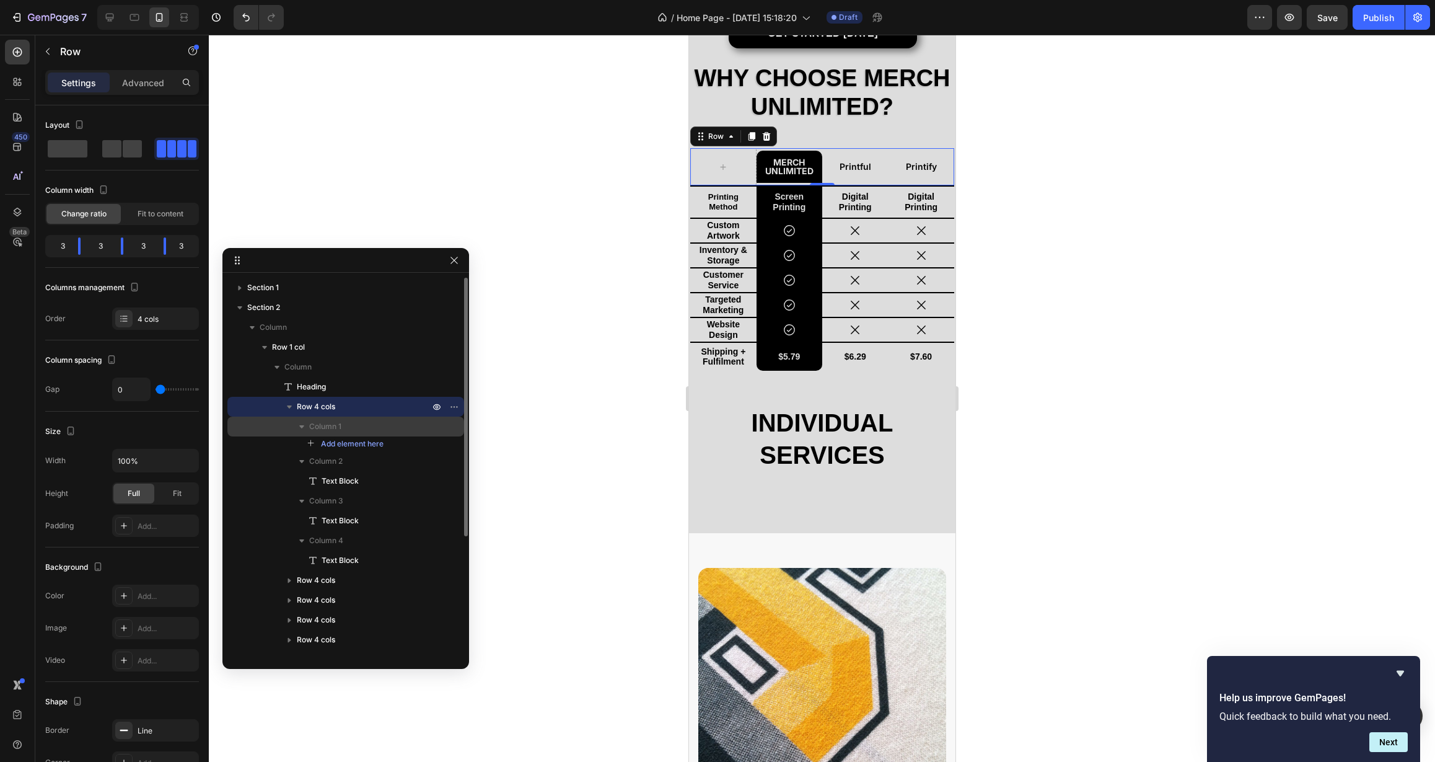
click at [384, 428] on p "Column 1" at bounding box center [370, 426] width 123 height 12
click at [376, 410] on p "Row 4 cols" at bounding box center [364, 406] width 135 height 12
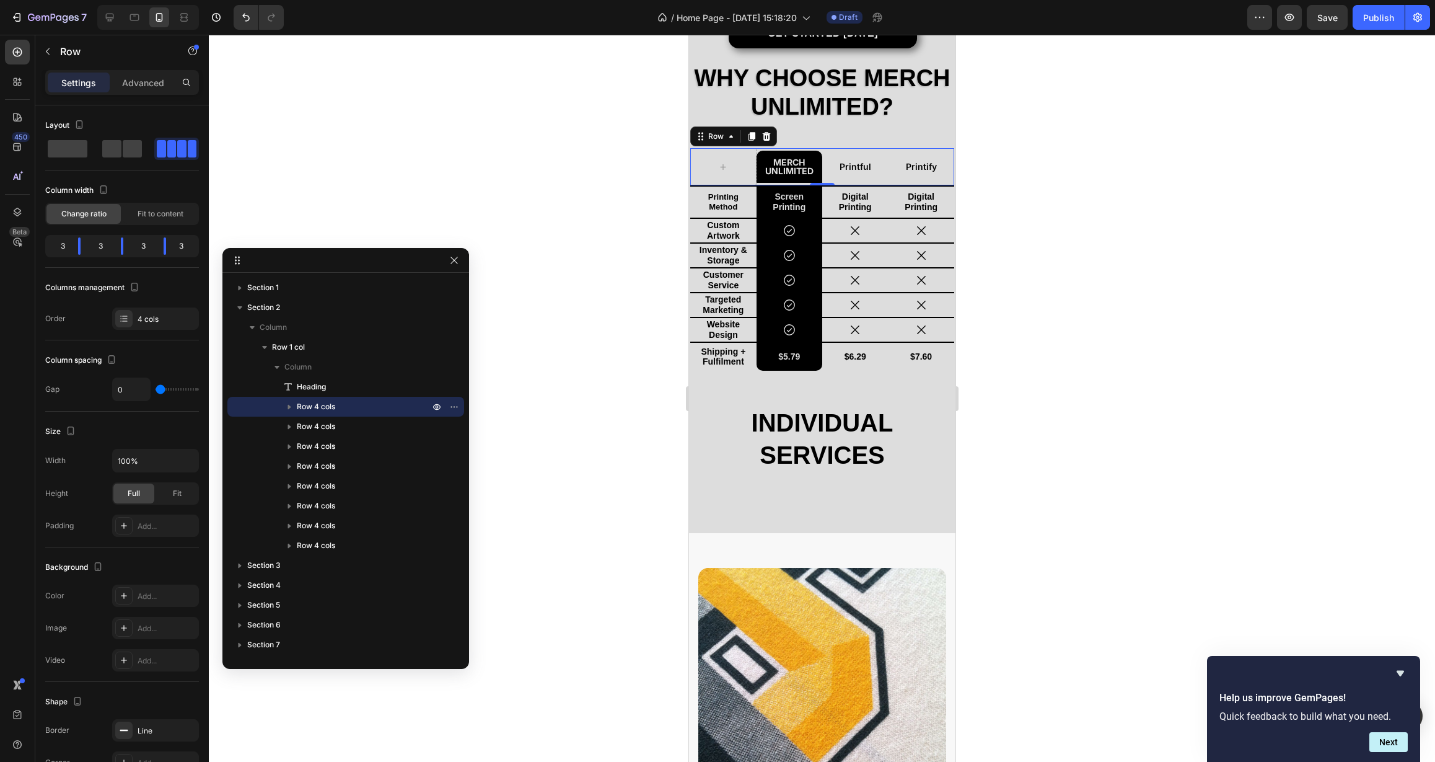
click at [589, 361] on div at bounding box center [822, 398] width 1226 height 727
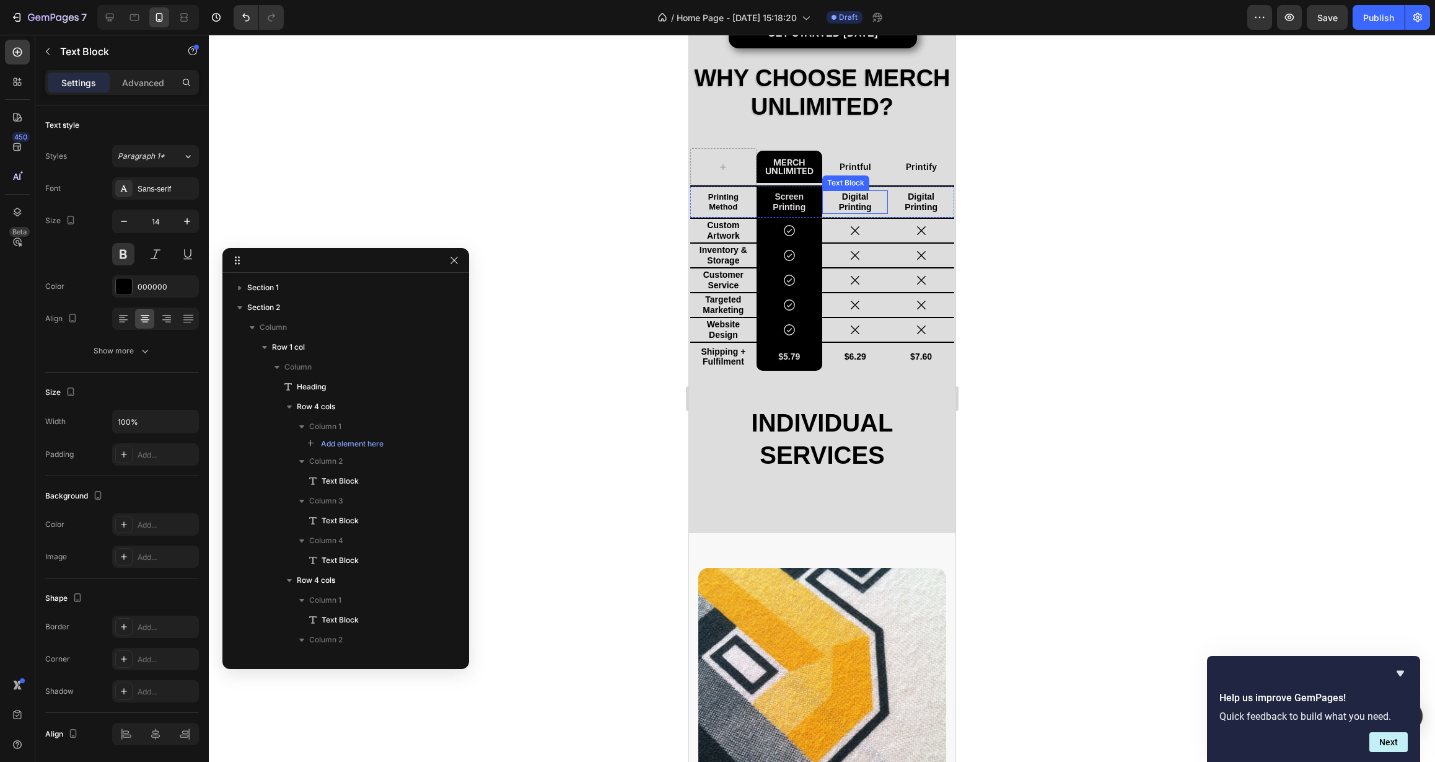
click at [822, 190] on div "Digital Printing Text Block" at bounding box center [855, 202] width 66 height 24
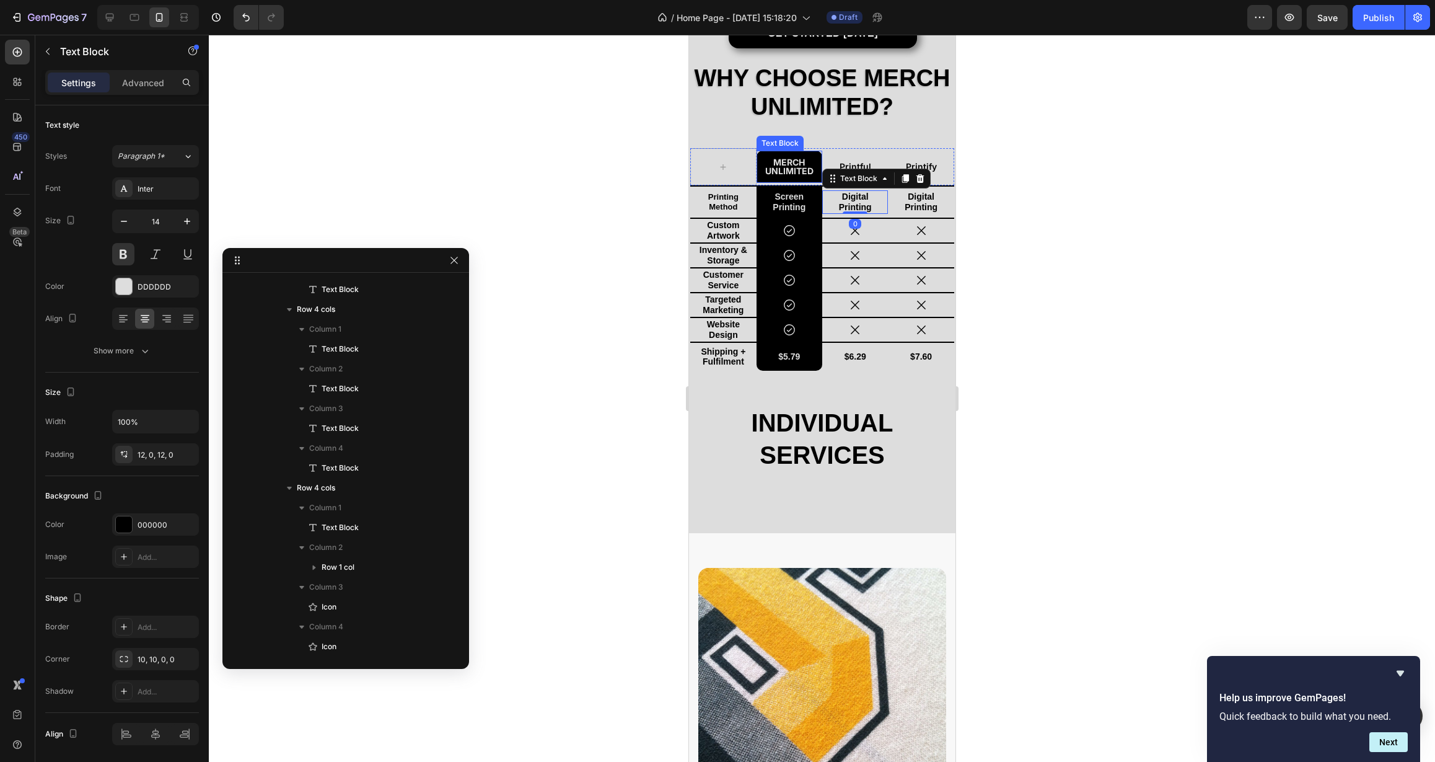
click at [810, 165] on p "Merch Unlimited" at bounding box center [788, 166] width 63 height 17
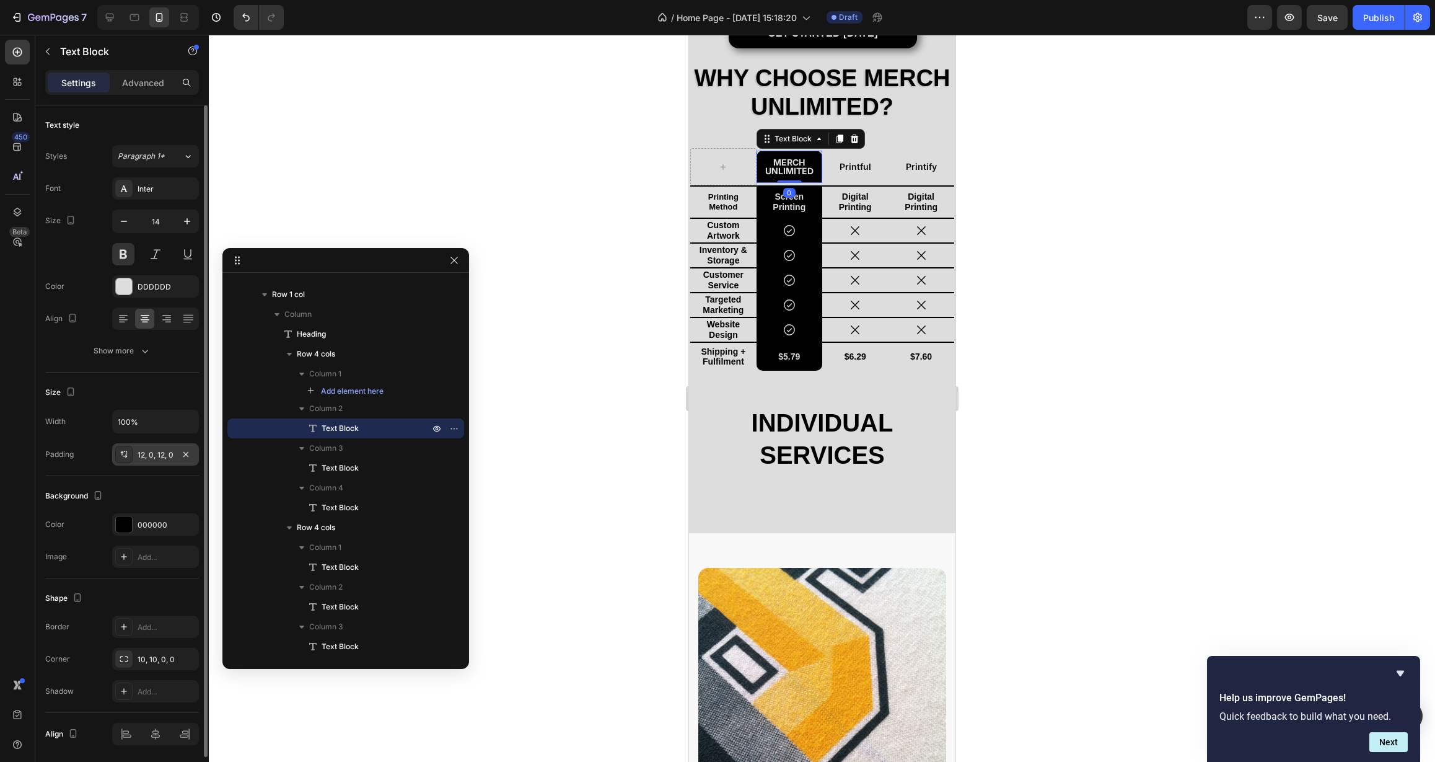
click at [145, 459] on div "12, 0, 12, 0" at bounding box center [156, 454] width 36 height 11
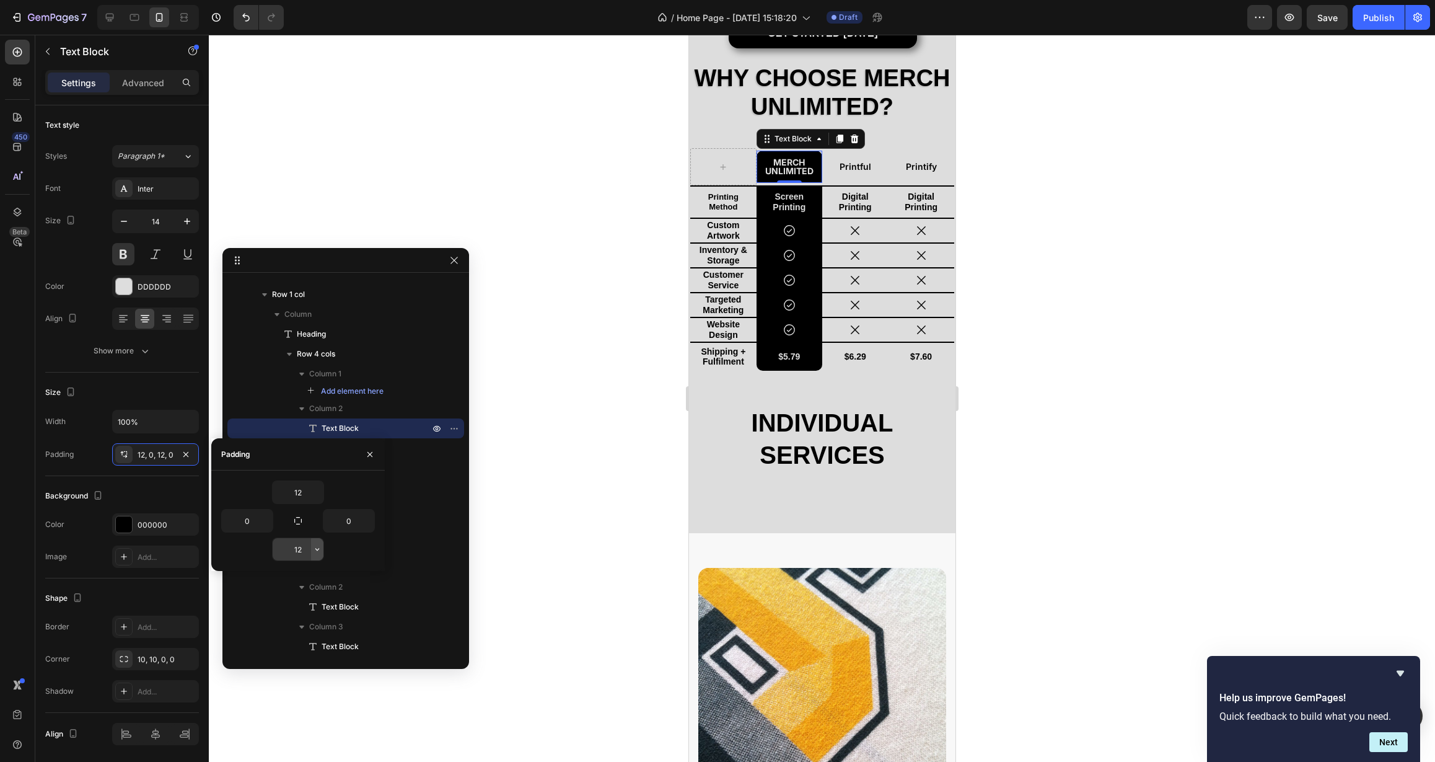
click at [316, 551] on icon "button" at bounding box center [317, 549] width 10 height 10
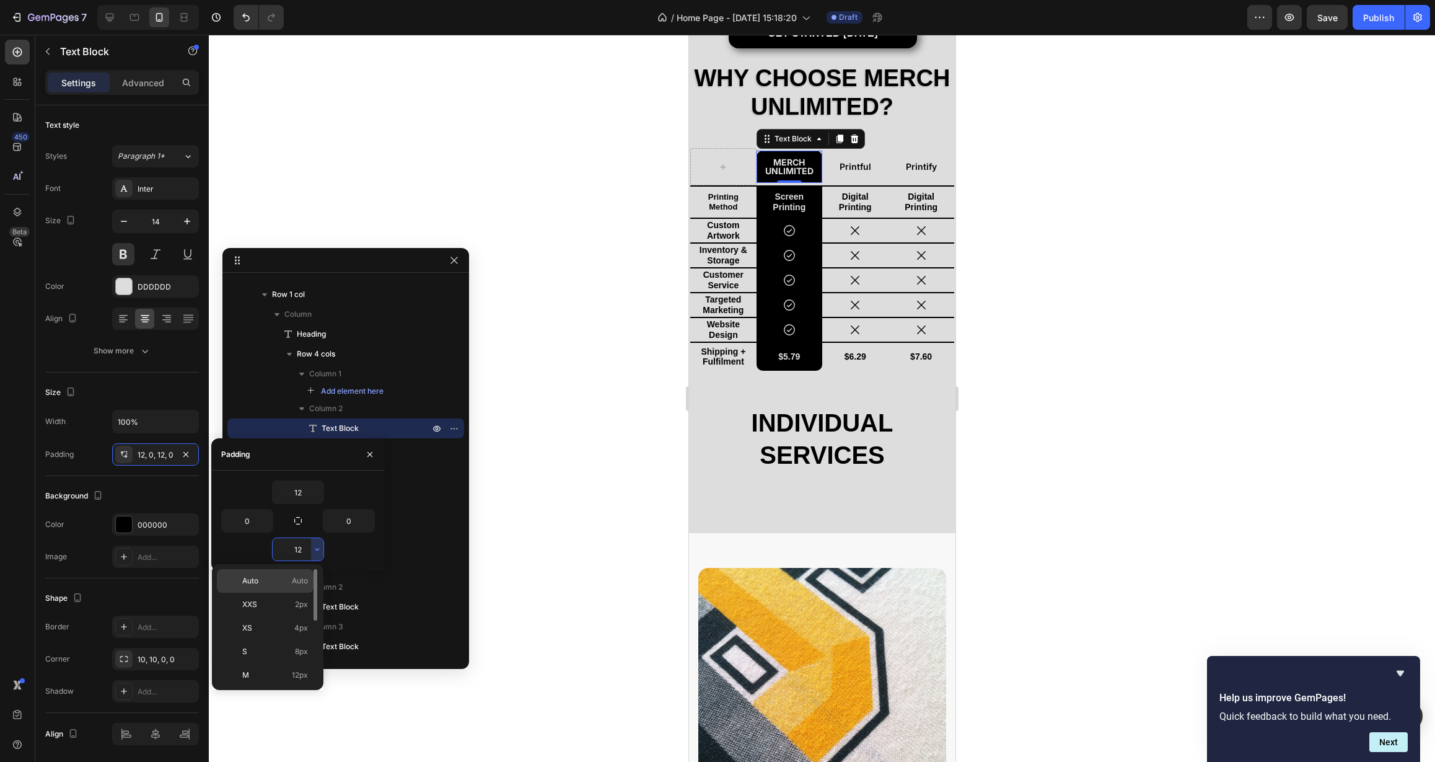
click at [293, 586] on div "Auto Auto" at bounding box center [265, 581] width 97 height 24
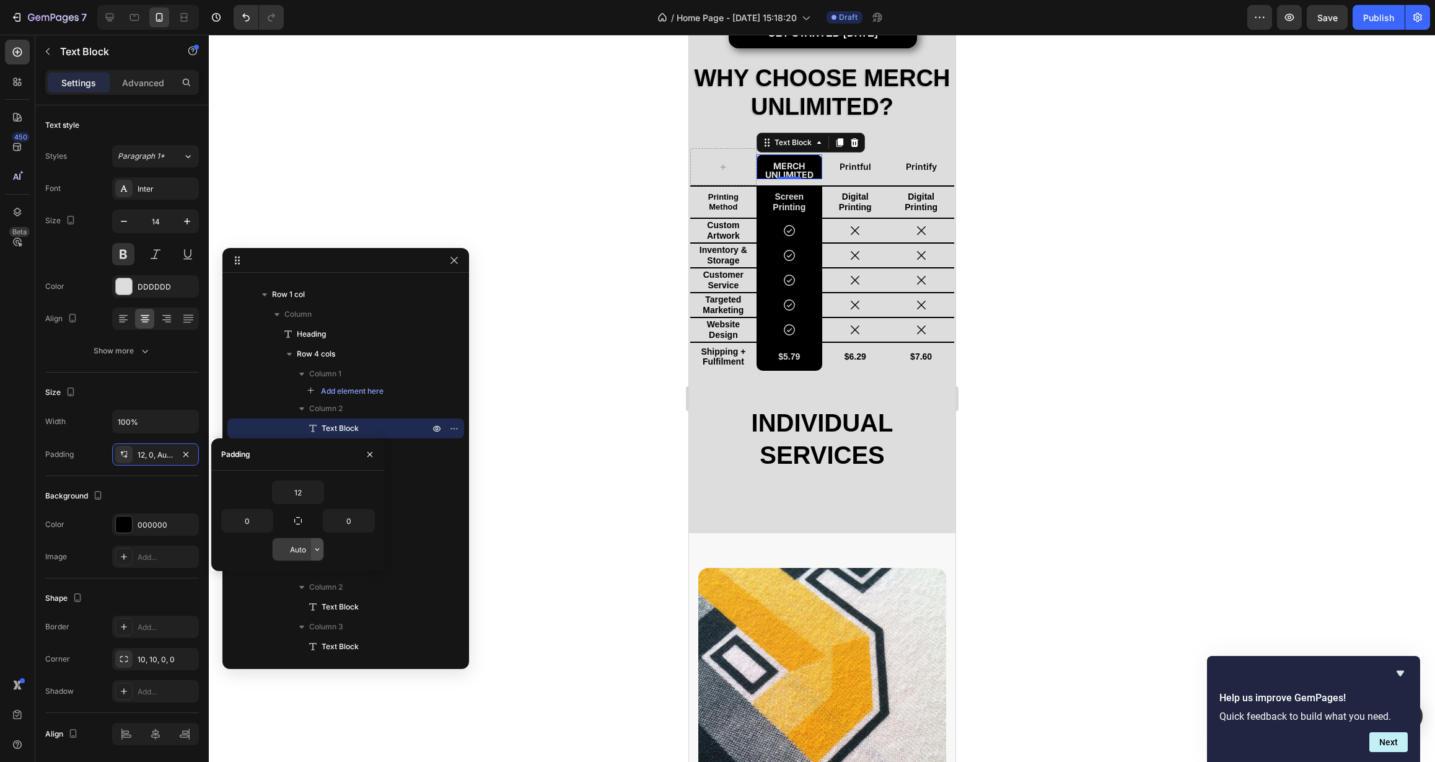
click at [316, 550] on icon "button" at bounding box center [317, 549] width 10 height 10
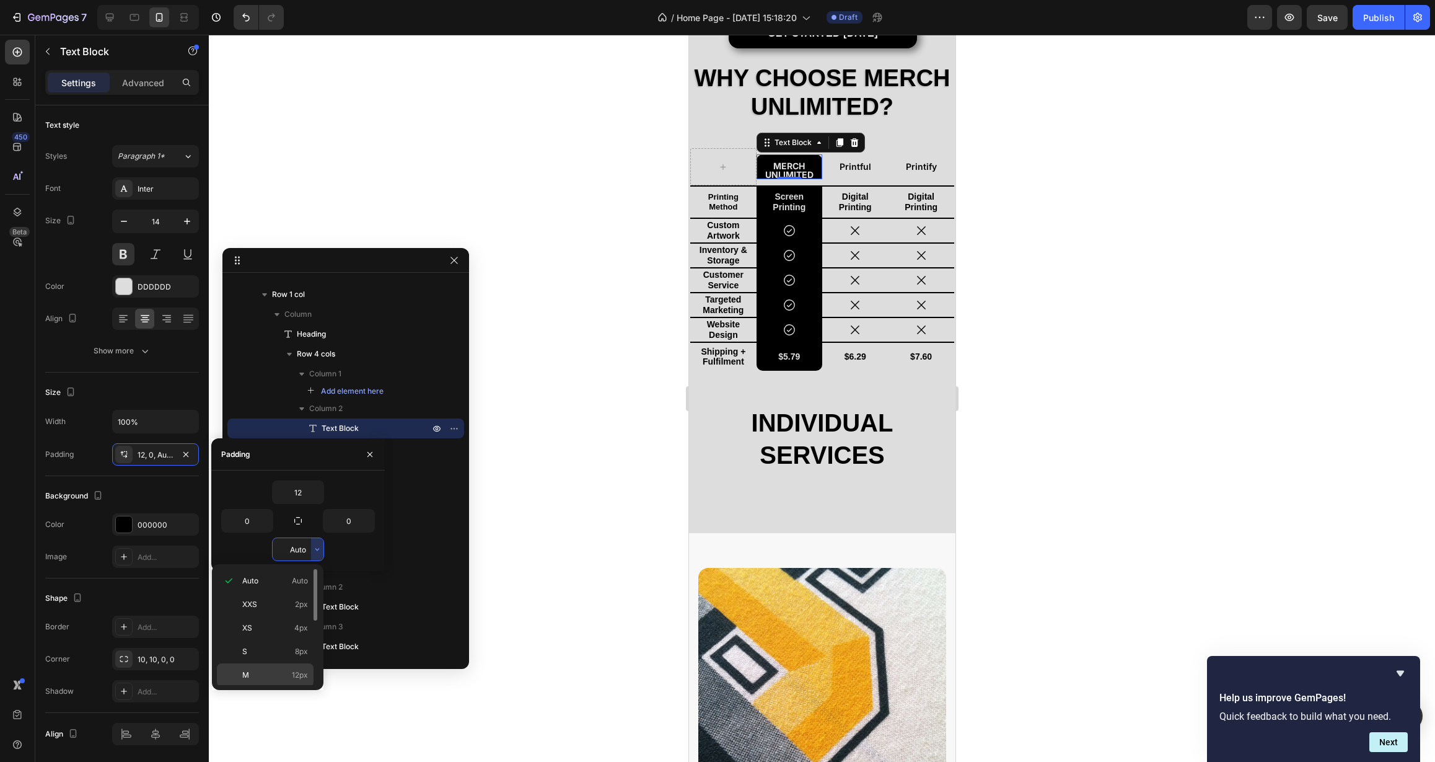
click at [277, 671] on p "M 12px" at bounding box center [275, 674] width 66 height 11
type input "12"
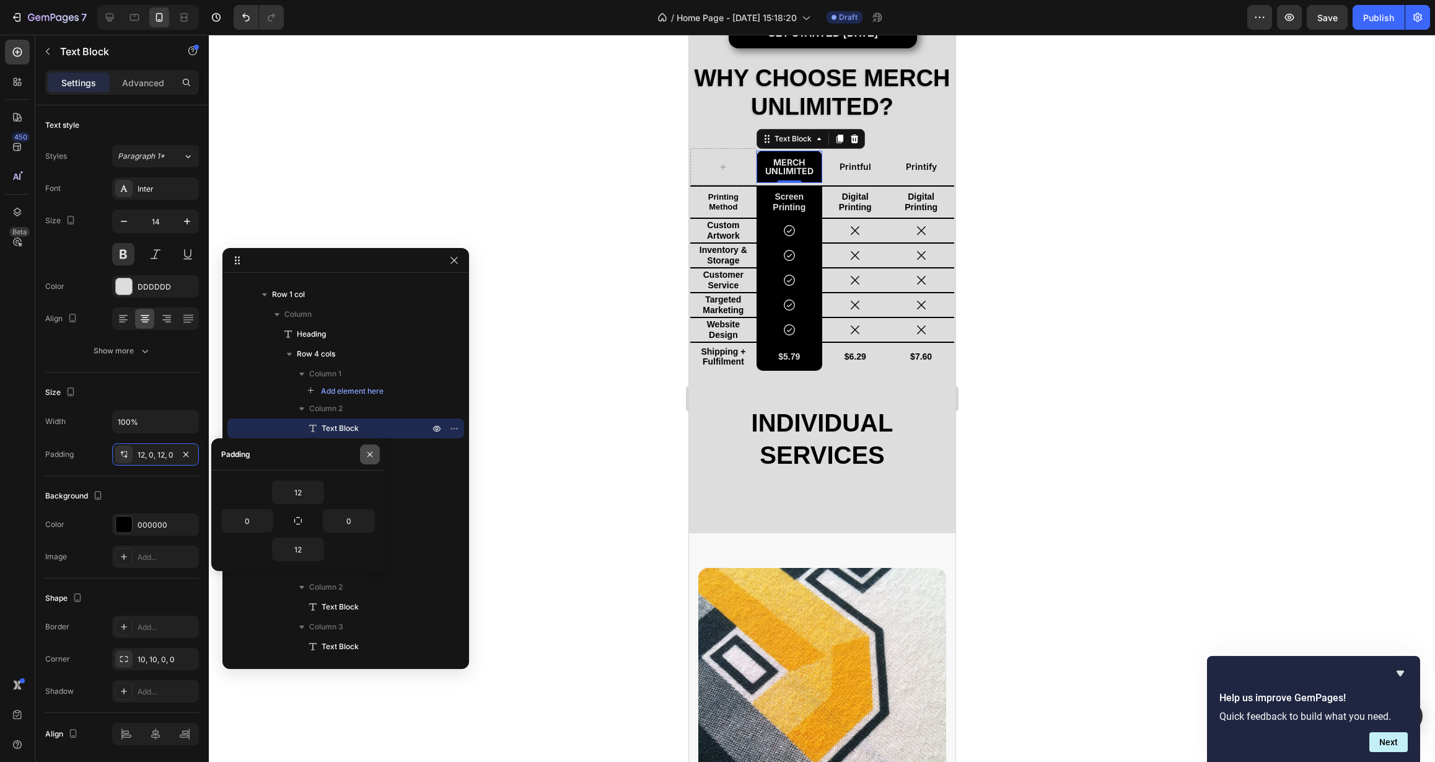
click at [368, 456] on icon "button" at bounding box center [370, 454] width 10 height 10
click at [145, 80] on p "Advanced" at bounding box center [143, 82] width 42 height 13
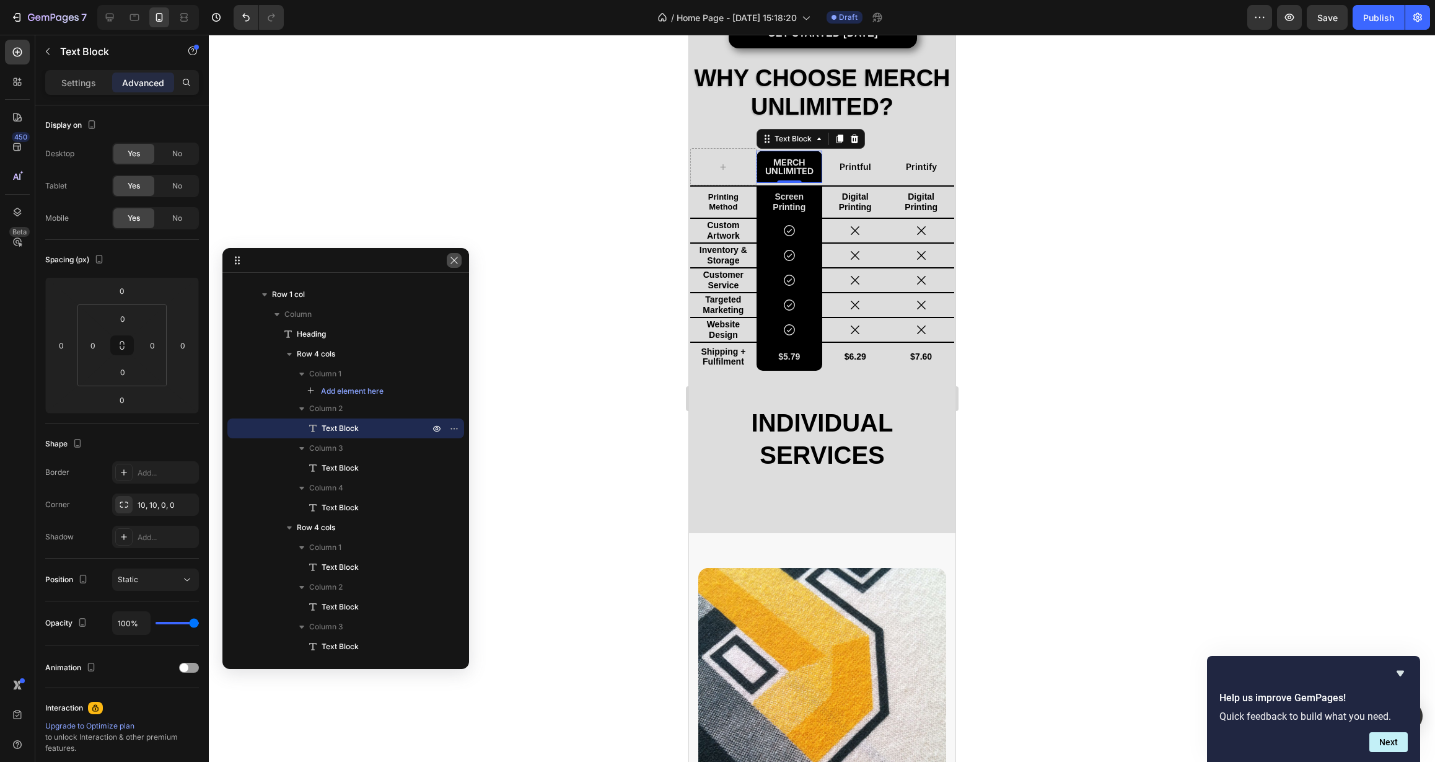
click at [454, 258] on icon "button" at bounding box center [454, 260] width 10 height 10
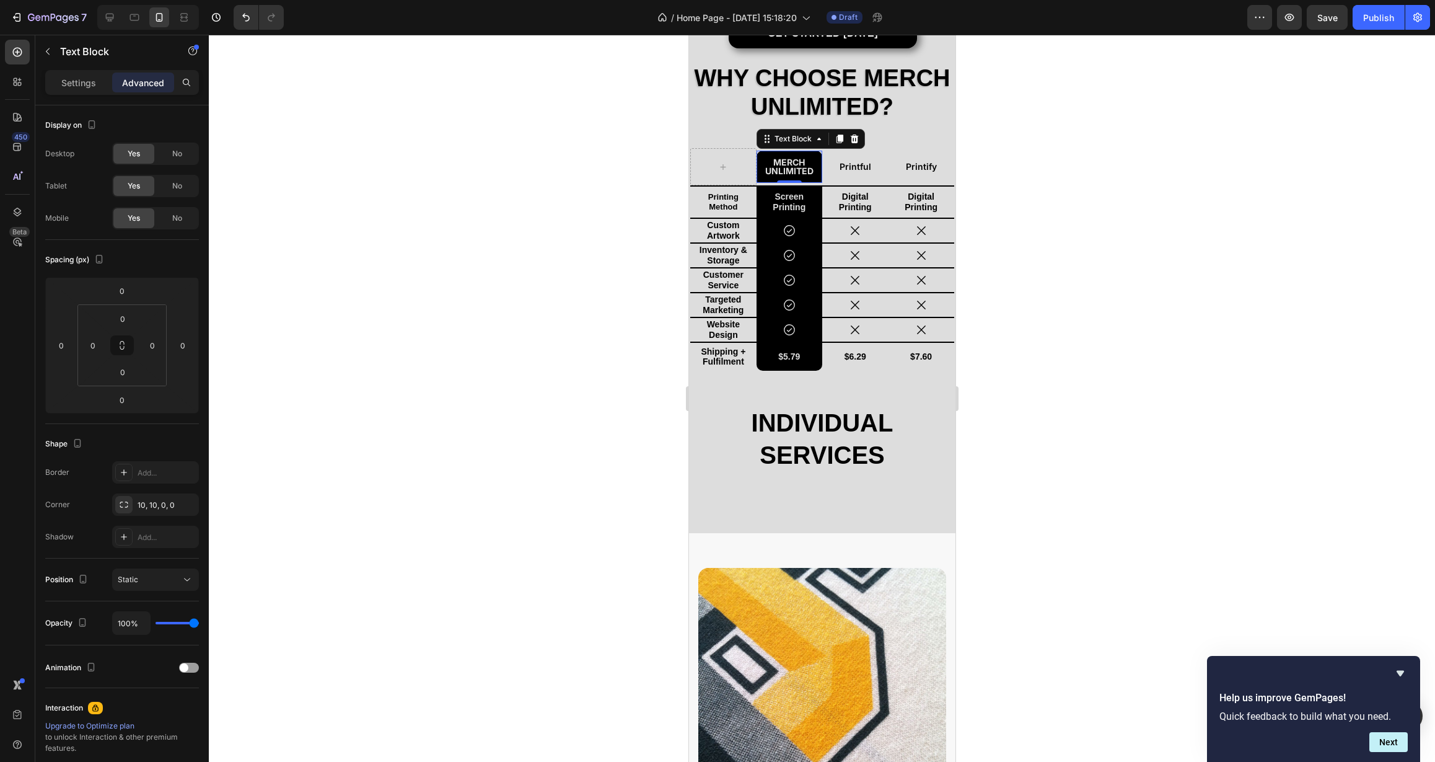
click at [628, 229] on div at bounding box center [822, 398] width 1226 height 727
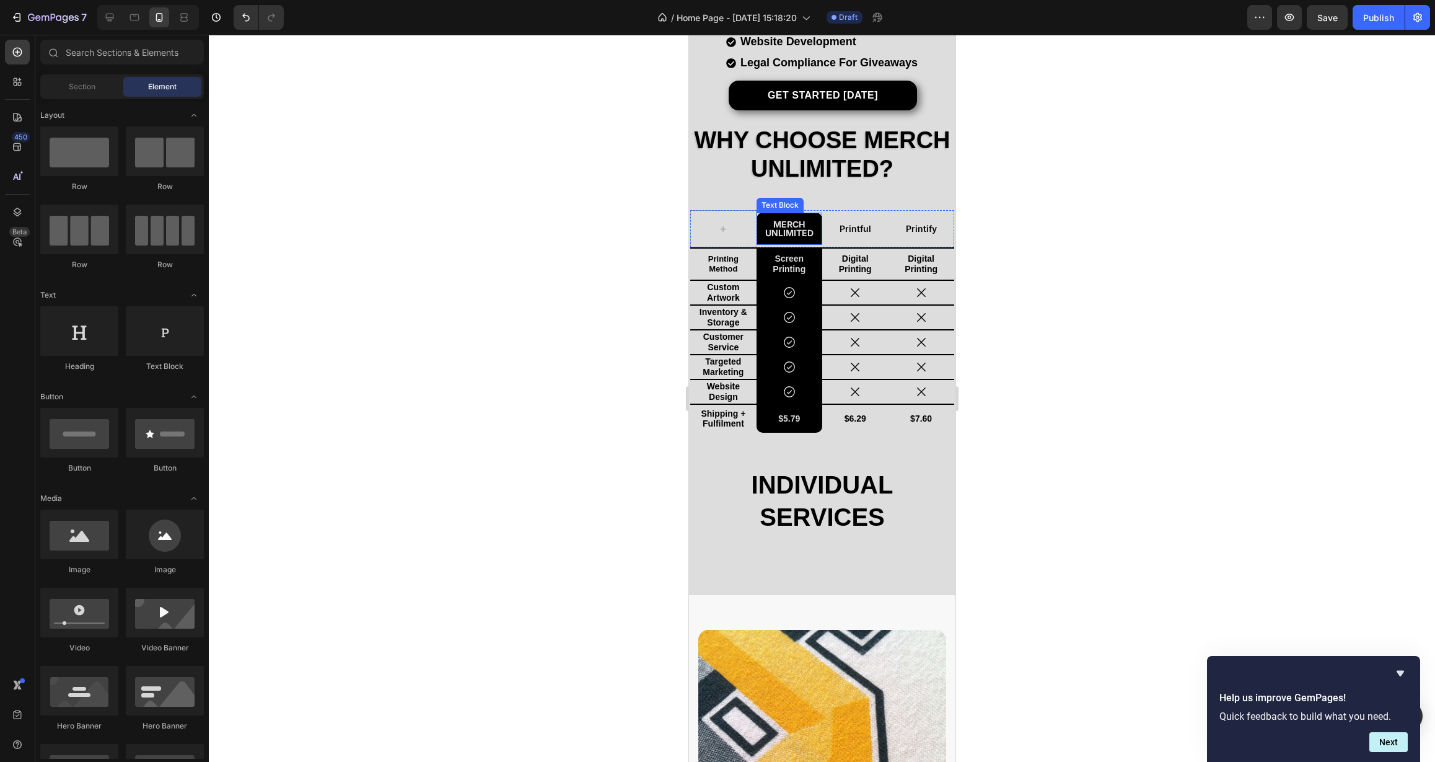
scroll to position [146, 0]
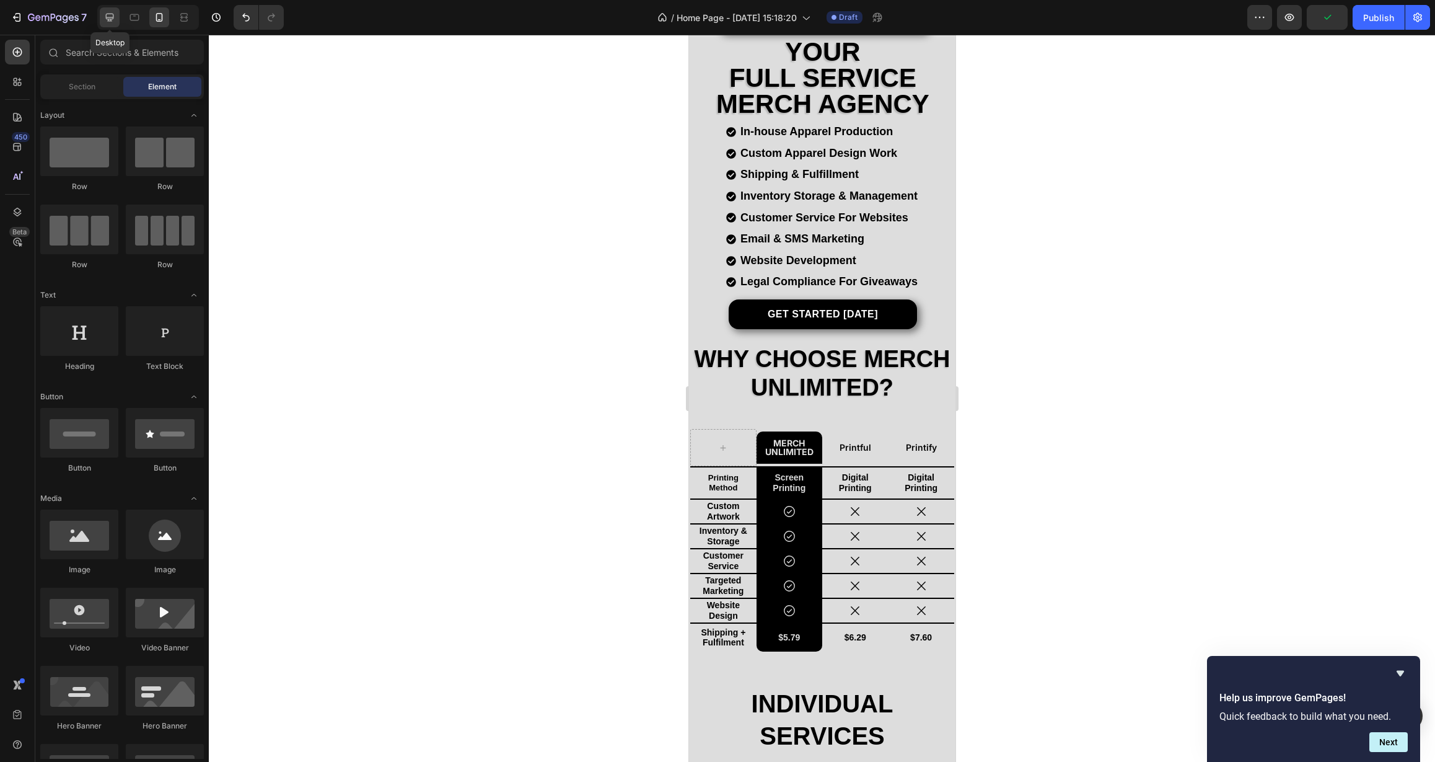
click at [112, 18] on icon at bounding box center [110, 18] width 8 height 8
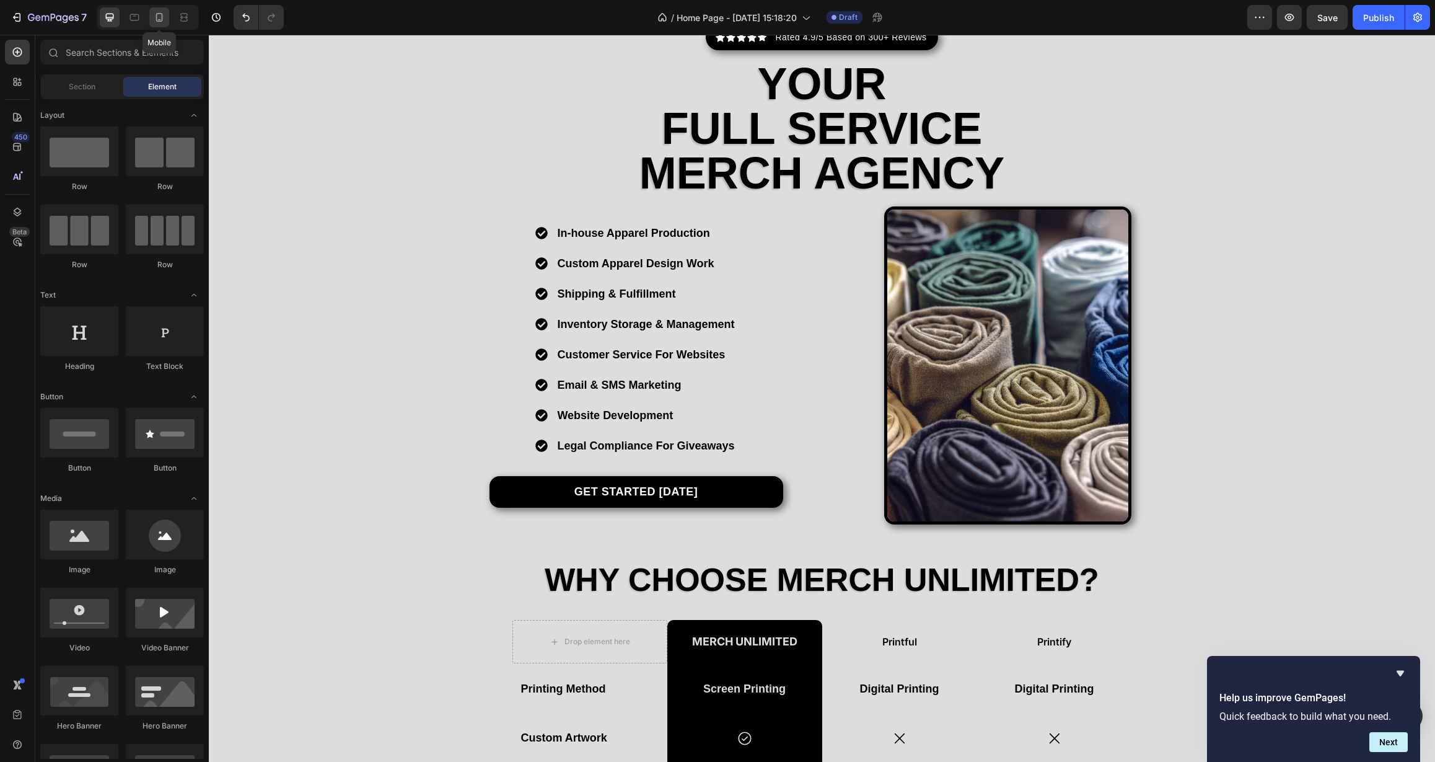
click at [158, 19] on icon at bounding box center [159, 17] width 12 height 12
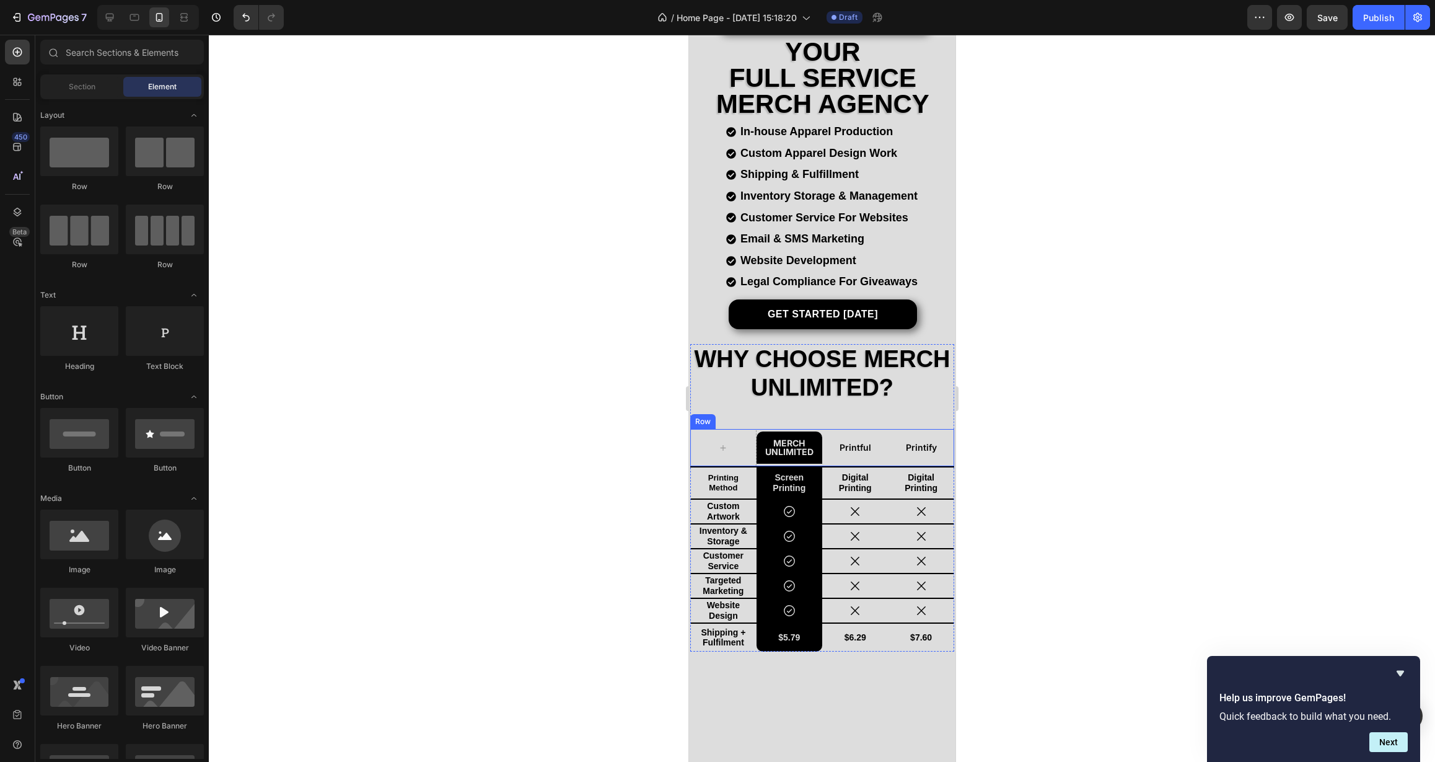
click at [804, 458] on div "Merch Unlimited Text Block" at bounding box center [789, 447] width 66 height 37
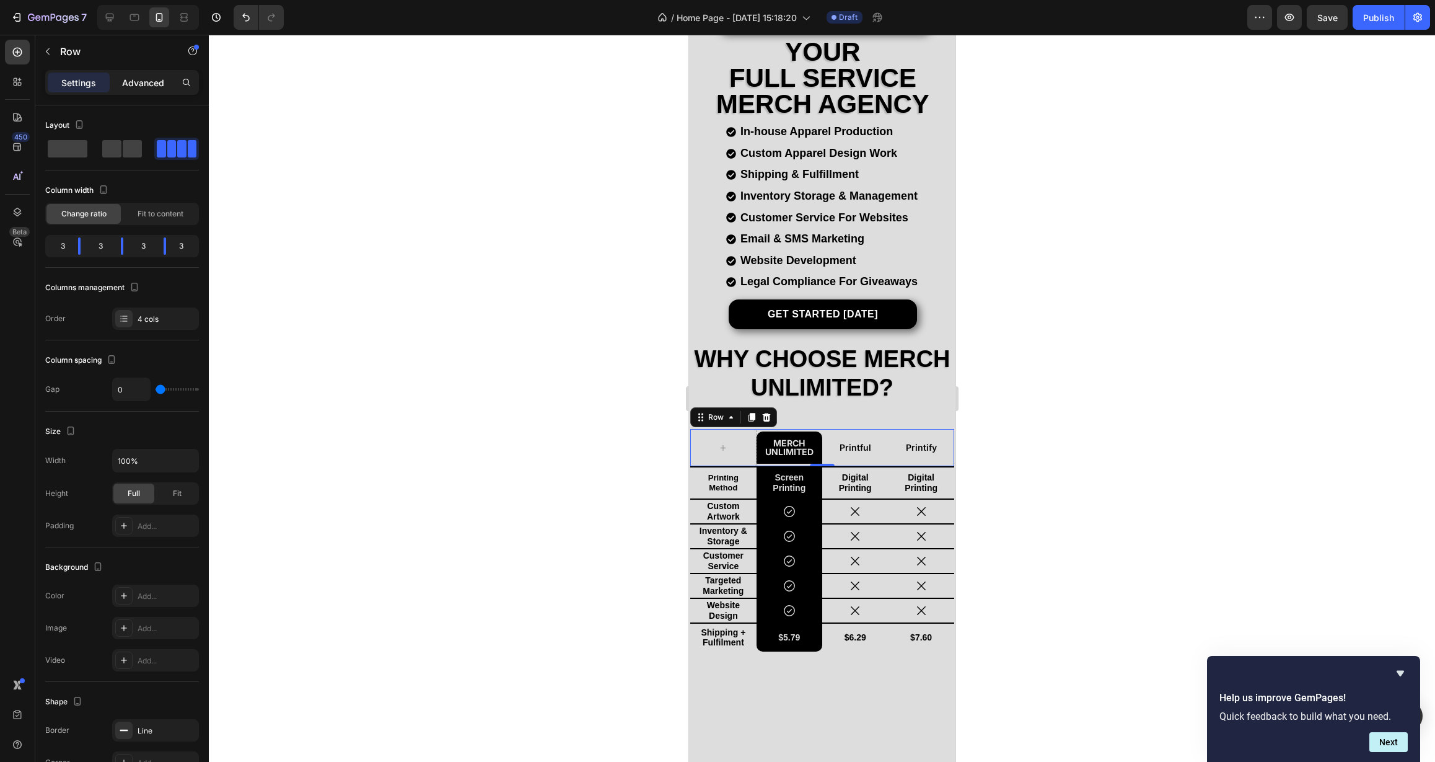
click at [146, 87] on p "Advanced" at bounding box center [143, 82] width 42 height 13
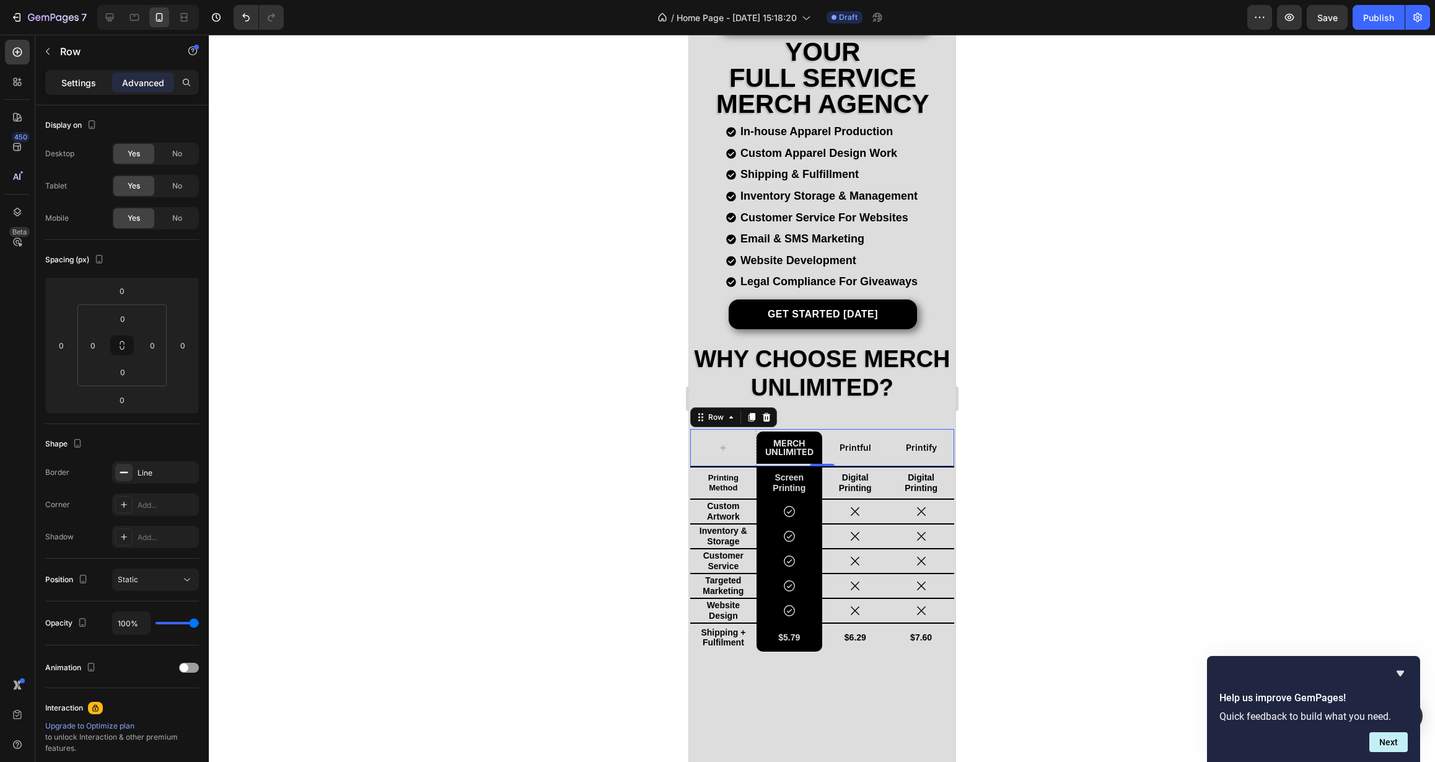
click at [67, 86] on p "Settings" at bounding box center [78, 82] width 35 height 13
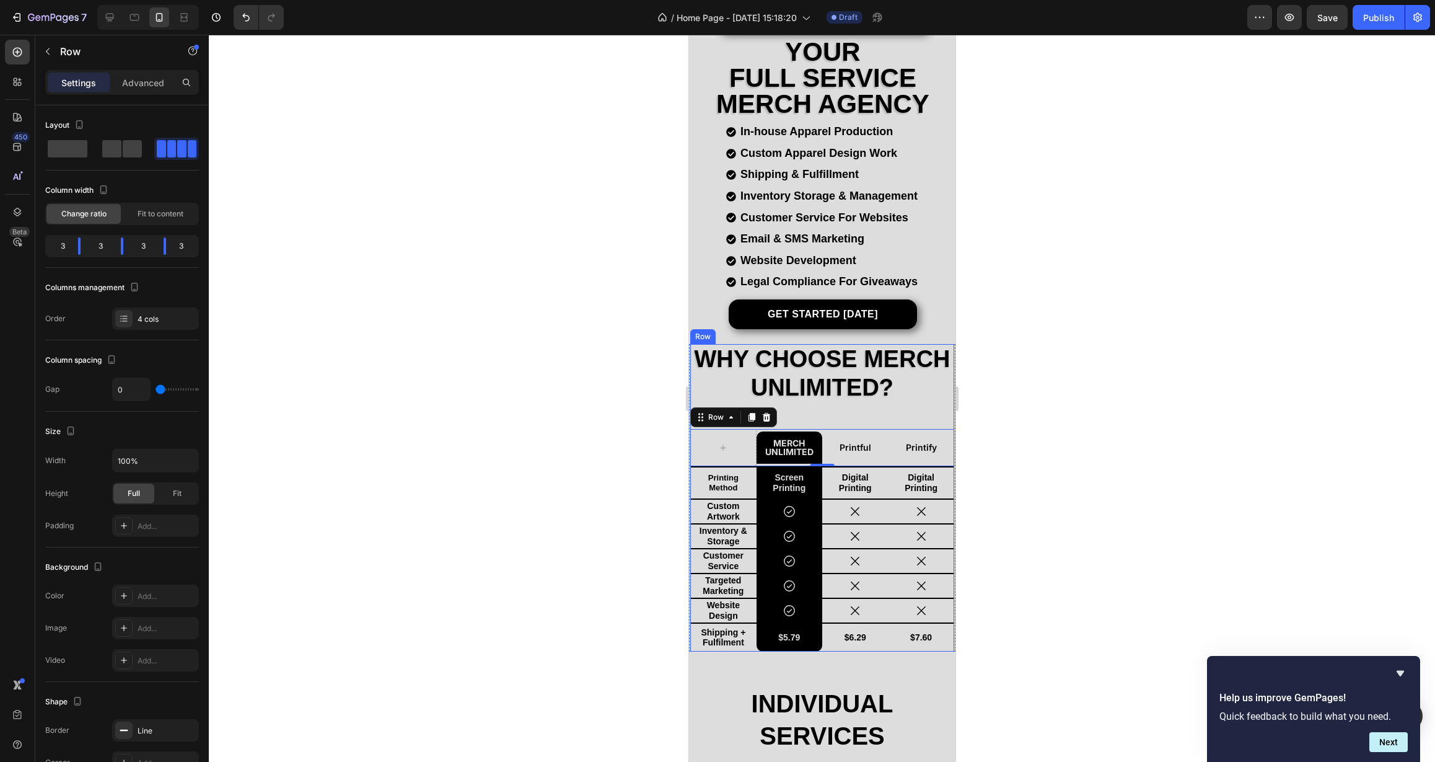
scroll to position [148, 0]
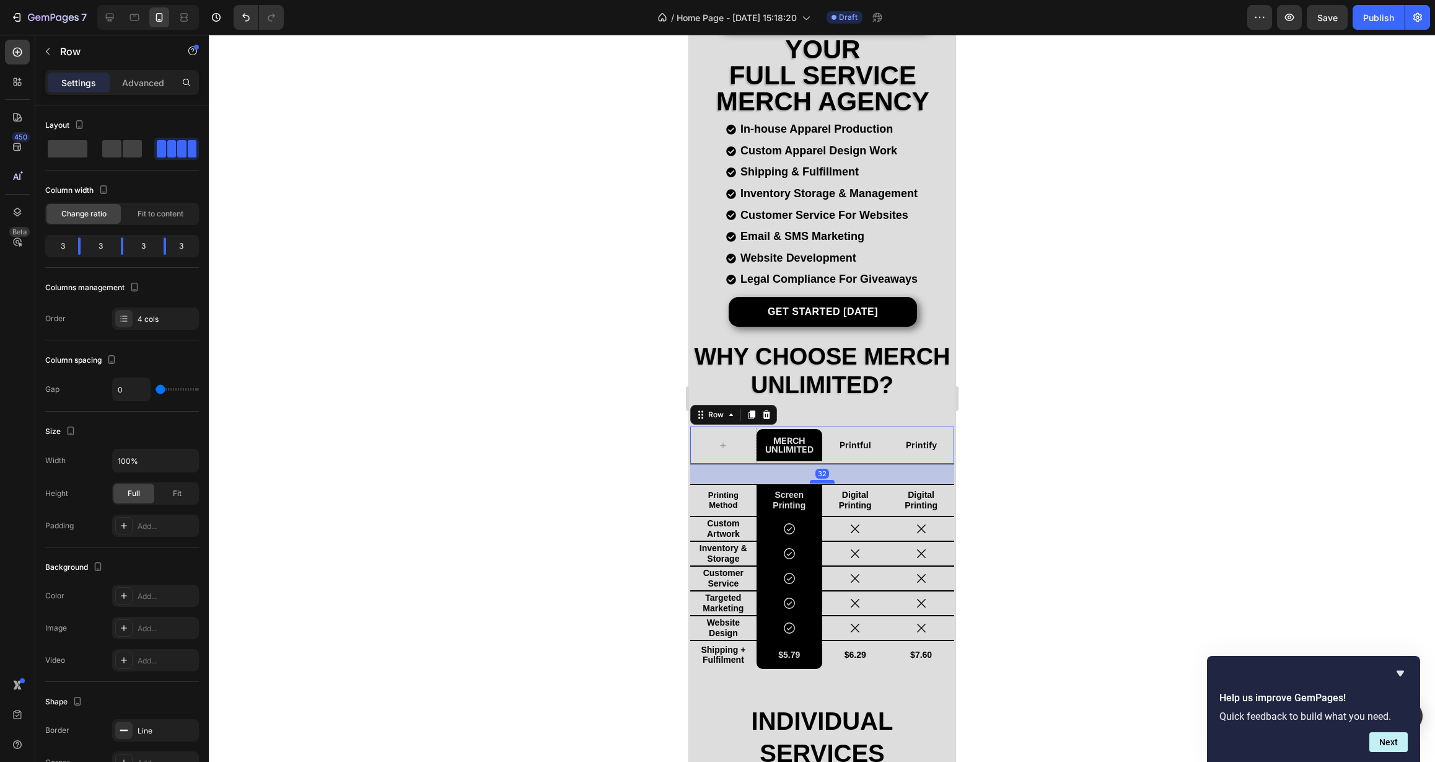
drag, startPoint x: 817, startPoint y: 457, endPoint x: 819, endPoint y: 476, distance: 18.7
click at [819, 480] on div at bounding box center [821, 482] width 25 height 4
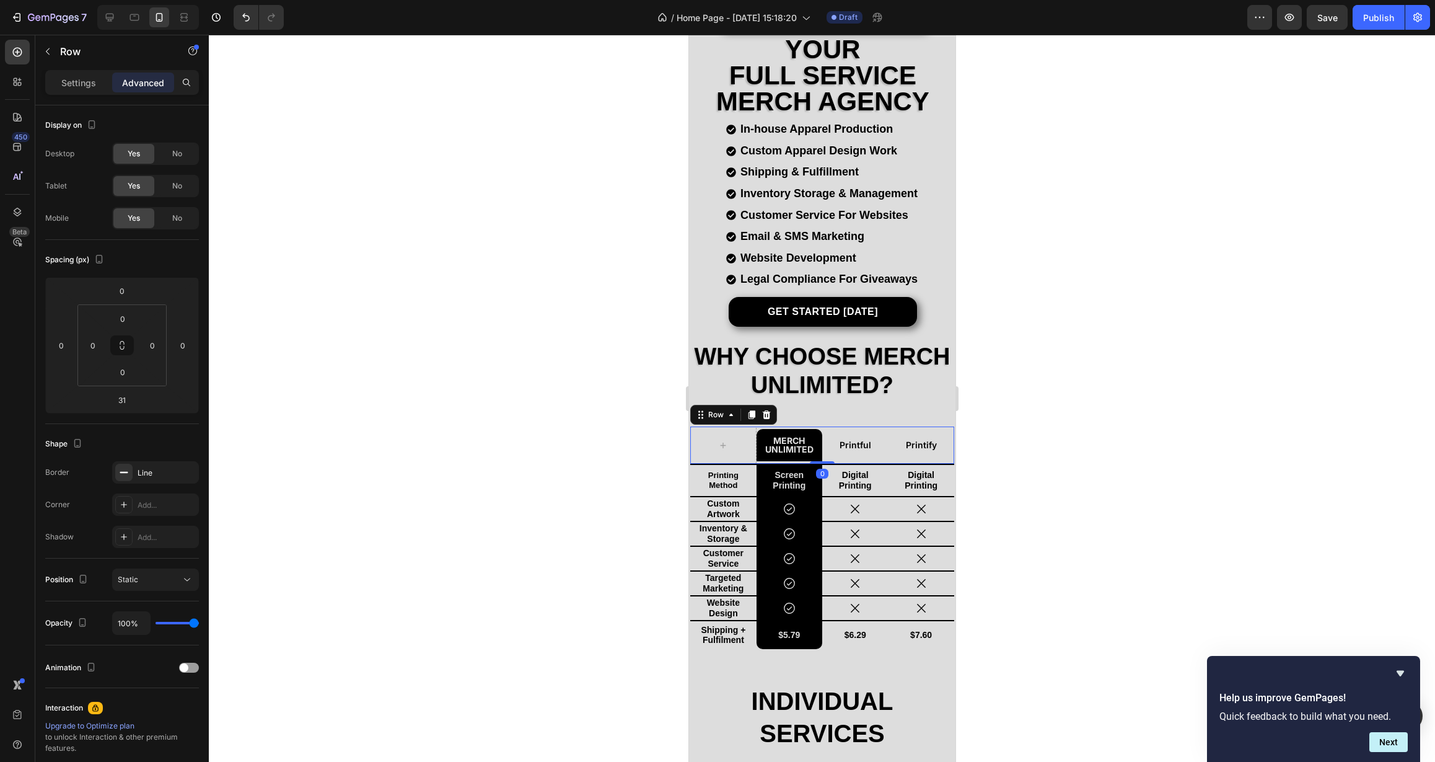
drag, startPoint x: 819, startPoint y: 475, endPoint x: 819, endPoint y: 448, distance: 27.3
click at [819, 448] on div "Merch Unlimited Text Block Printful Text Block Printify Text Block Row 0" at bounding box center [822, 445] width 264 height 38
type input "0"
click at [1067, 431] on div at bounding box center [822, 398] width 1226 height 727
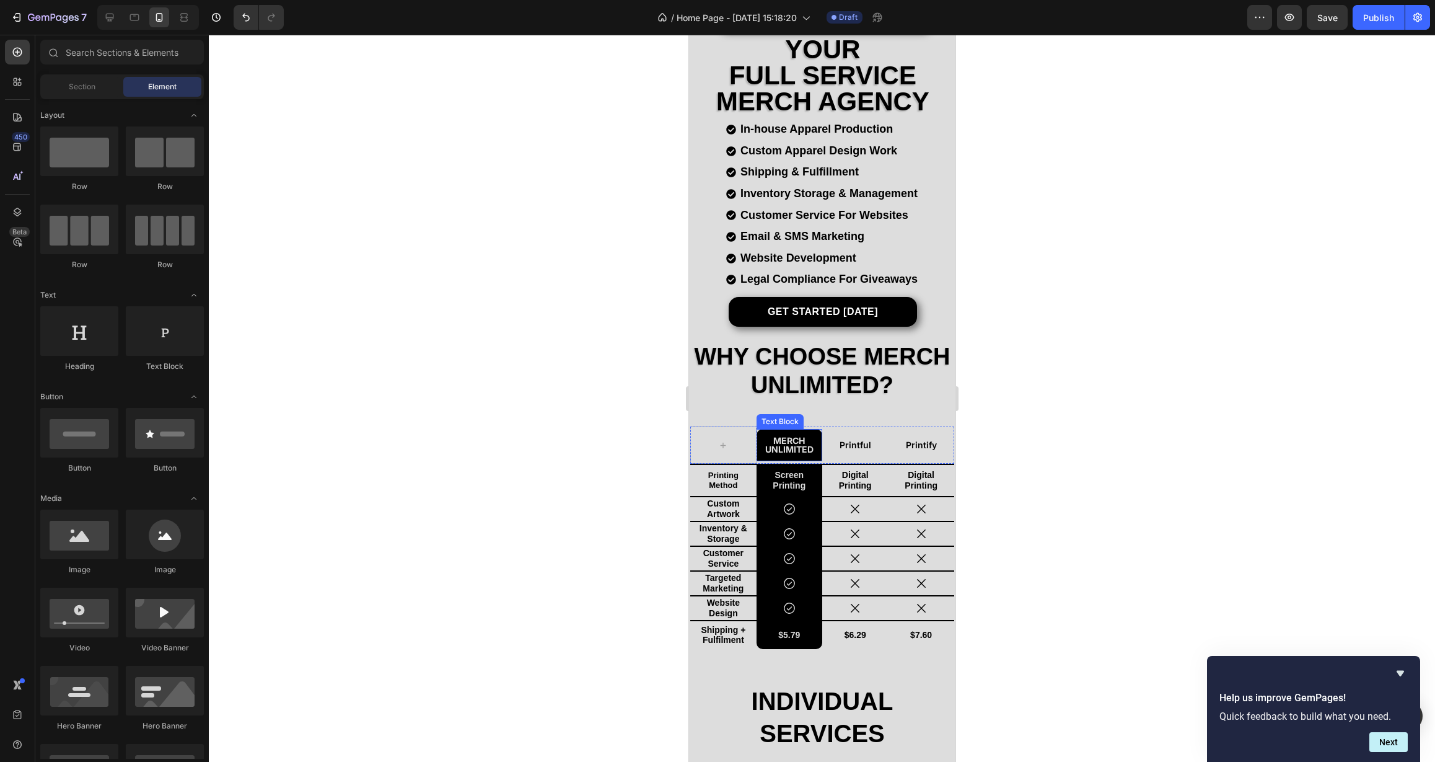
click at [814, 449] on div "Merch Unlimited" at bounding box center [789, 445] width 66 height 32
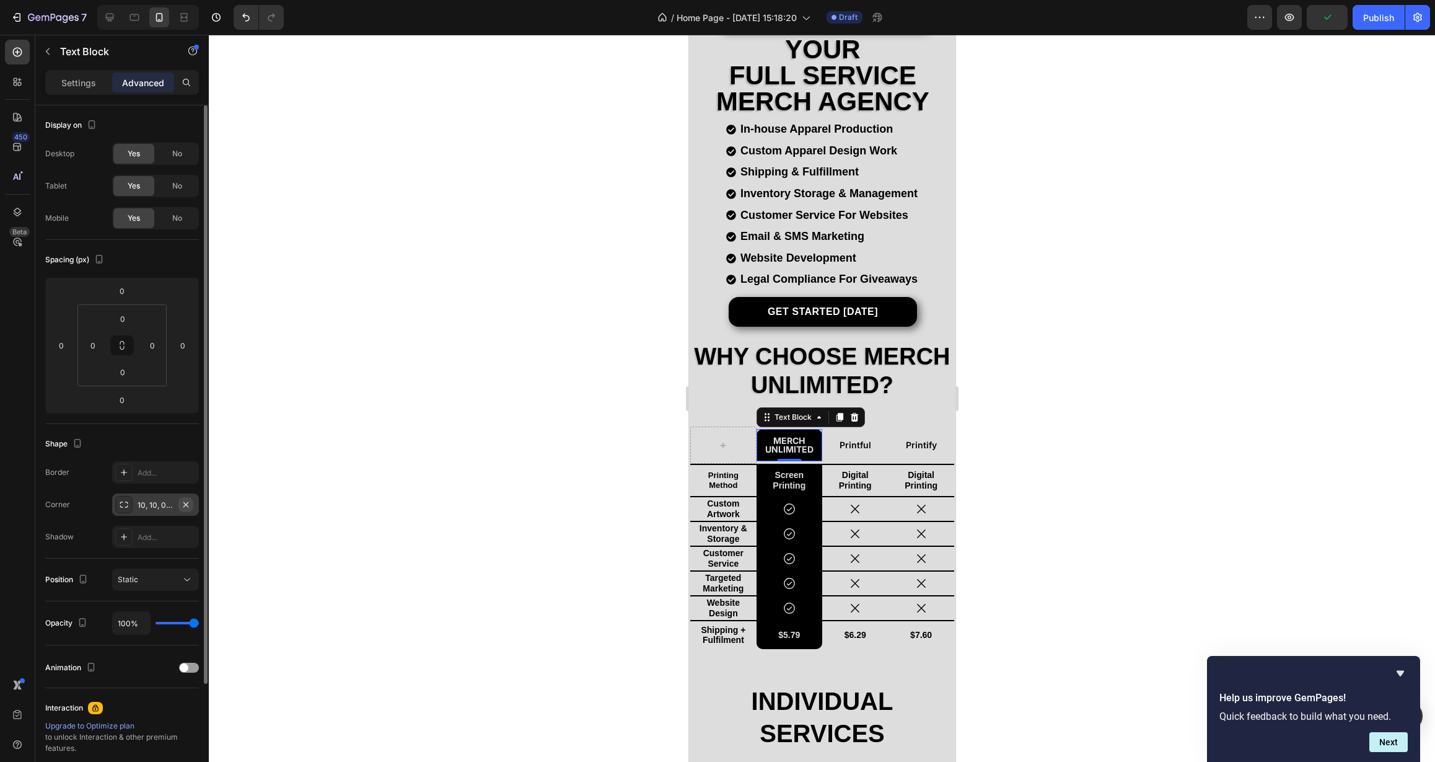
click at [183, 504] on icon "button" at bounding box center [186, 505] width 10 height 10
click at [435, 503] on div at bounding box center [822, 398] width 1226 height 727
click at [781, 444] on p "Merch Unlimited" at bounding box center [788, 444] width 63 height 17
click at [94, 84] on p "Settings" at bounding box center [78, 82] width 35 height 13
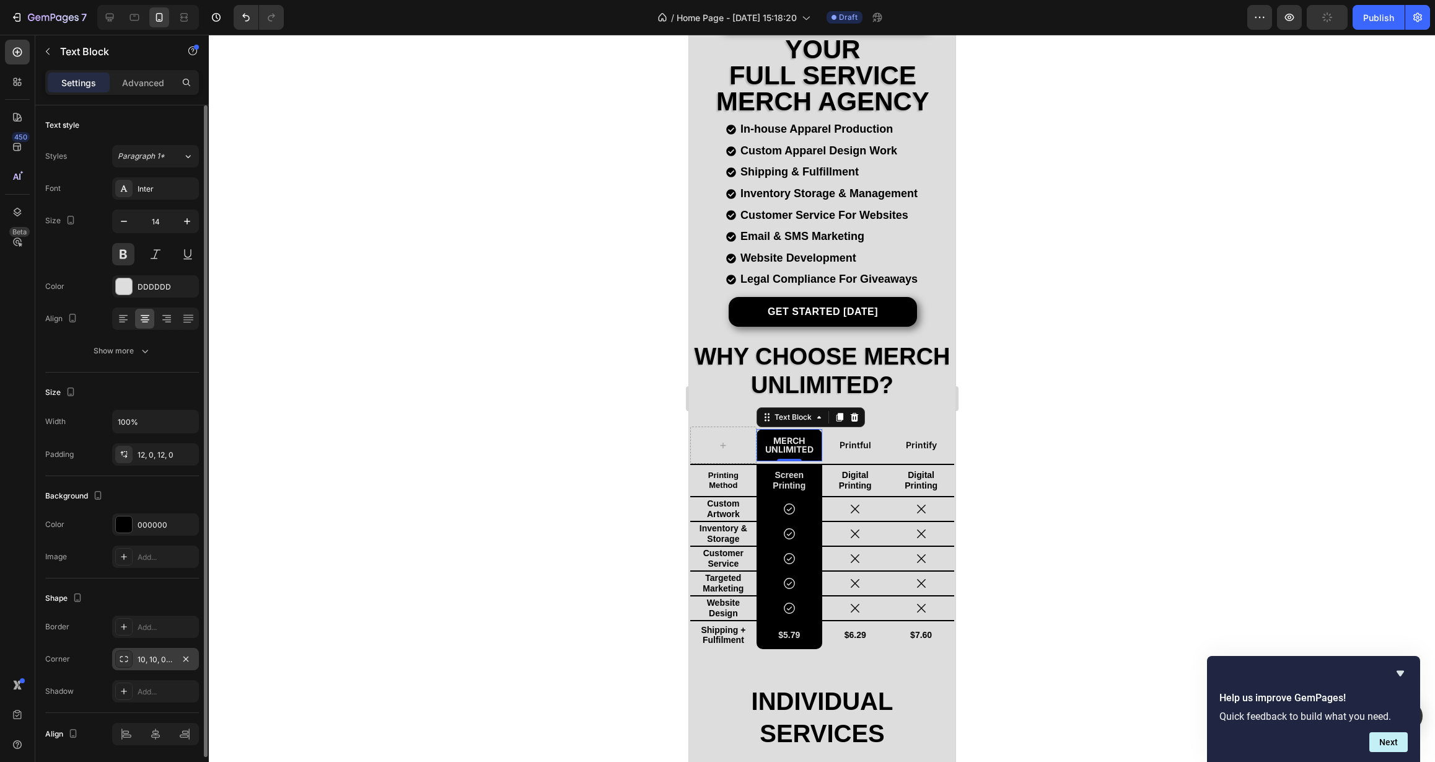
click at [148, 663] on div "10, 10, 0, 0" at bounding box center [156, 659] width 36 height 11
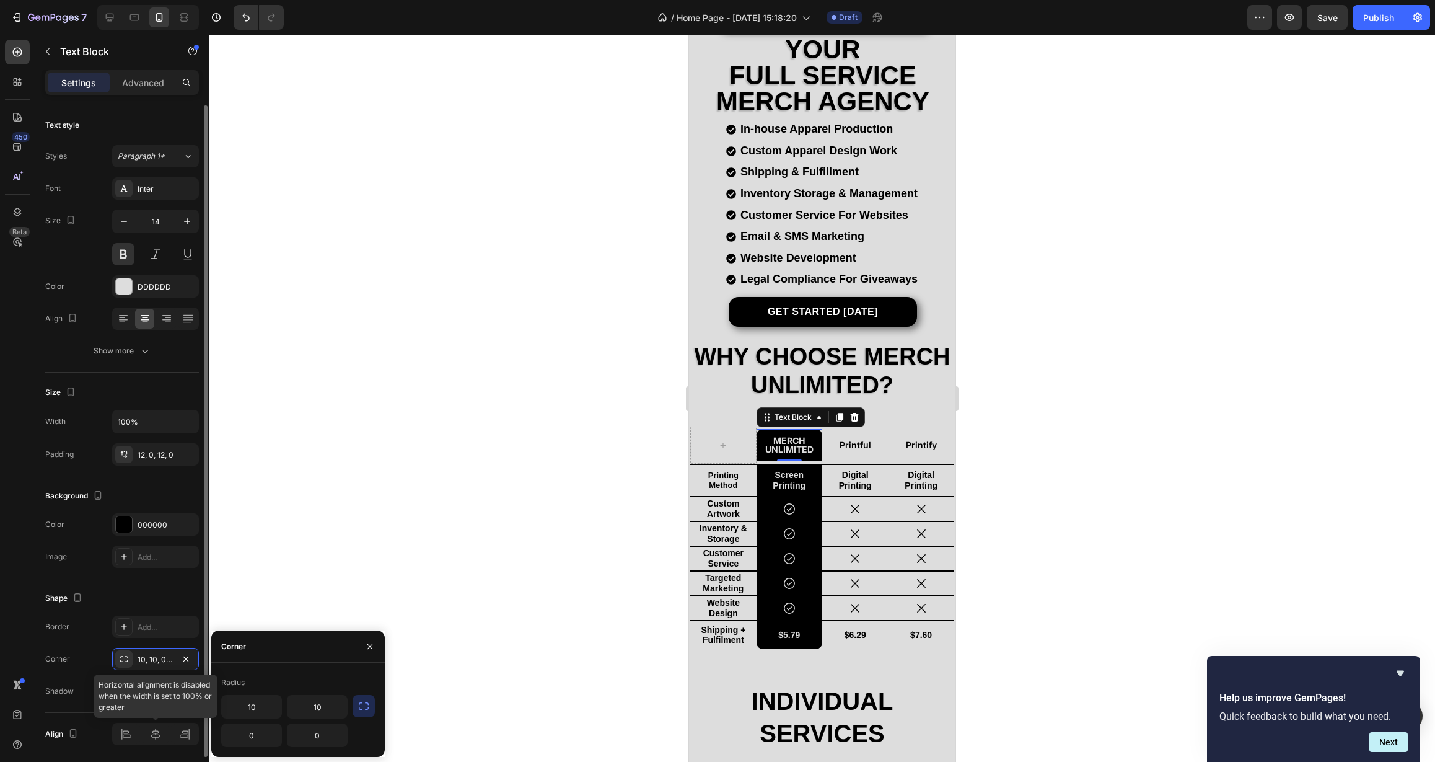
click at [156, 742] on div at bounding box center [155, 734] width 87 height 22
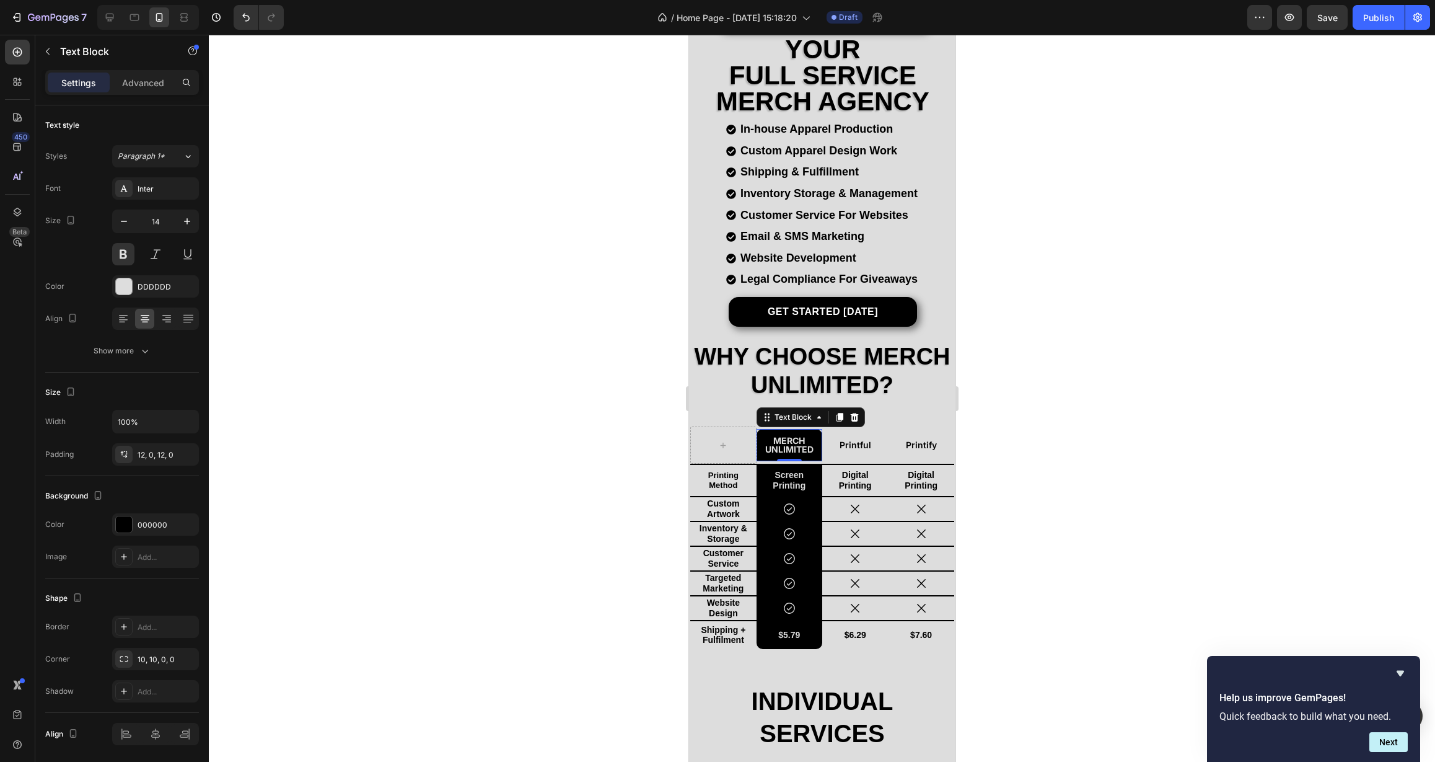
click at [442, 583] on div at bounding box center [822, 398] width 1226 height 727
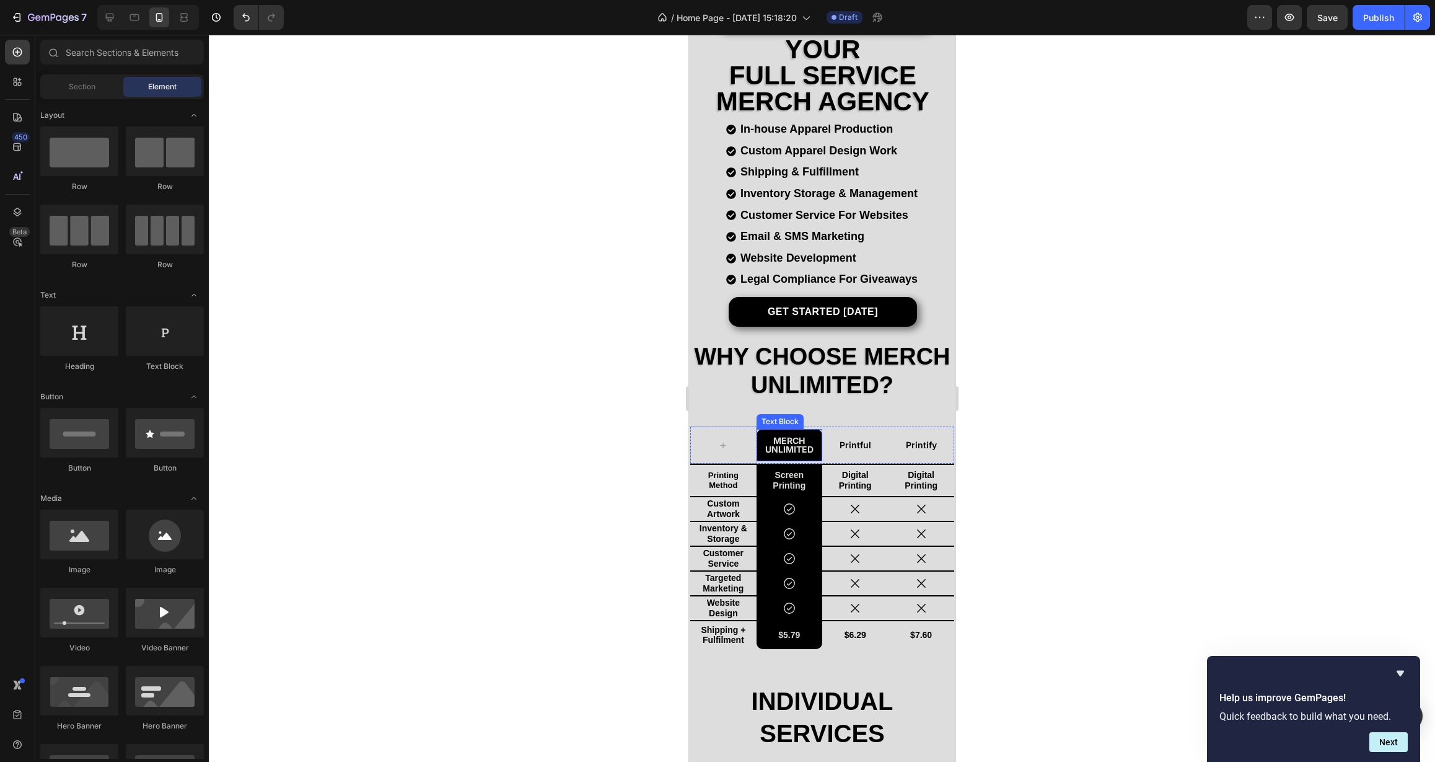
click at [789, 447] on p "Merch Unlimited" at bounding box center [788, 444] width 63 height 17
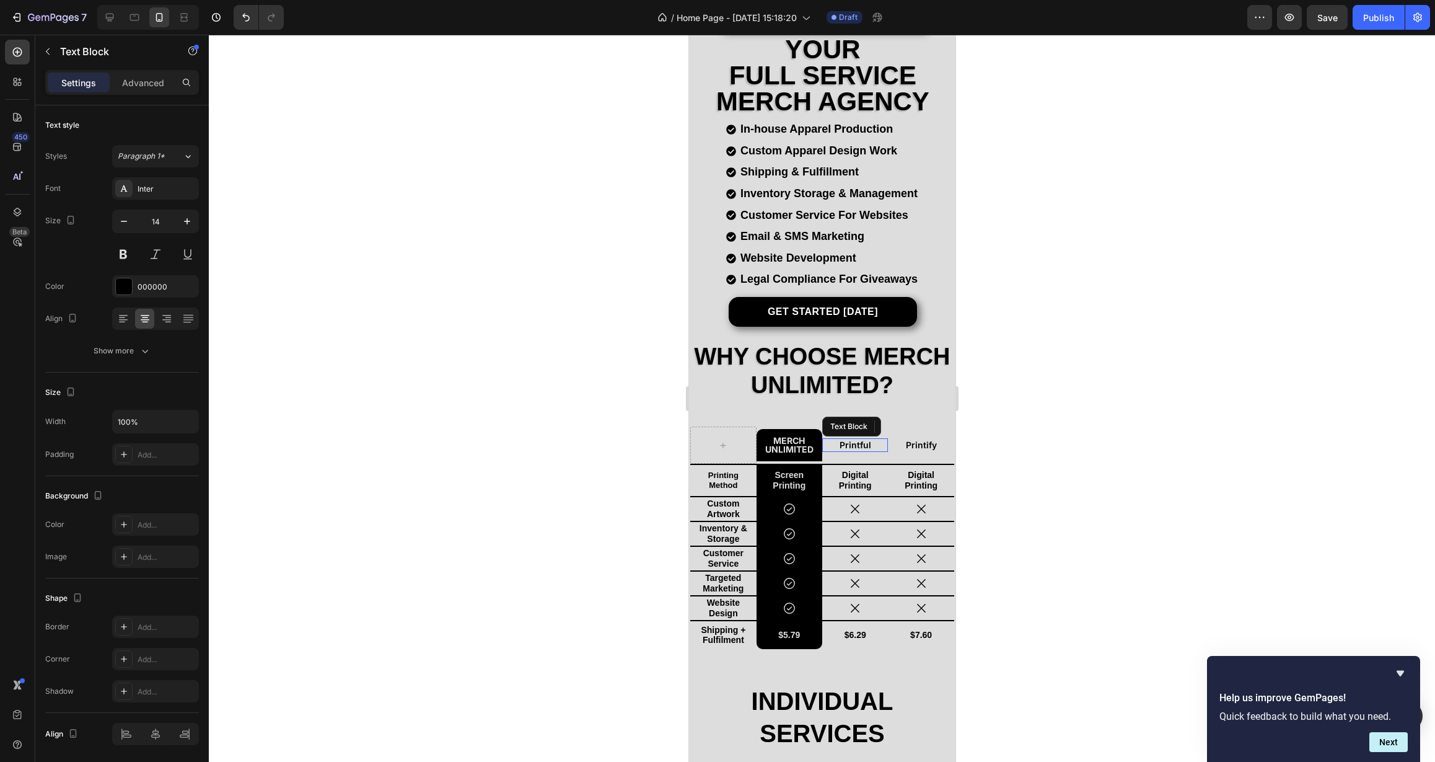
click at [835, 446] on div "Printful" at bounding box center [855, 445] width 66 height 14
click at [838, 454] on div "Printful Text Block 0" at bounding box center [855, 444] width 66 height 37
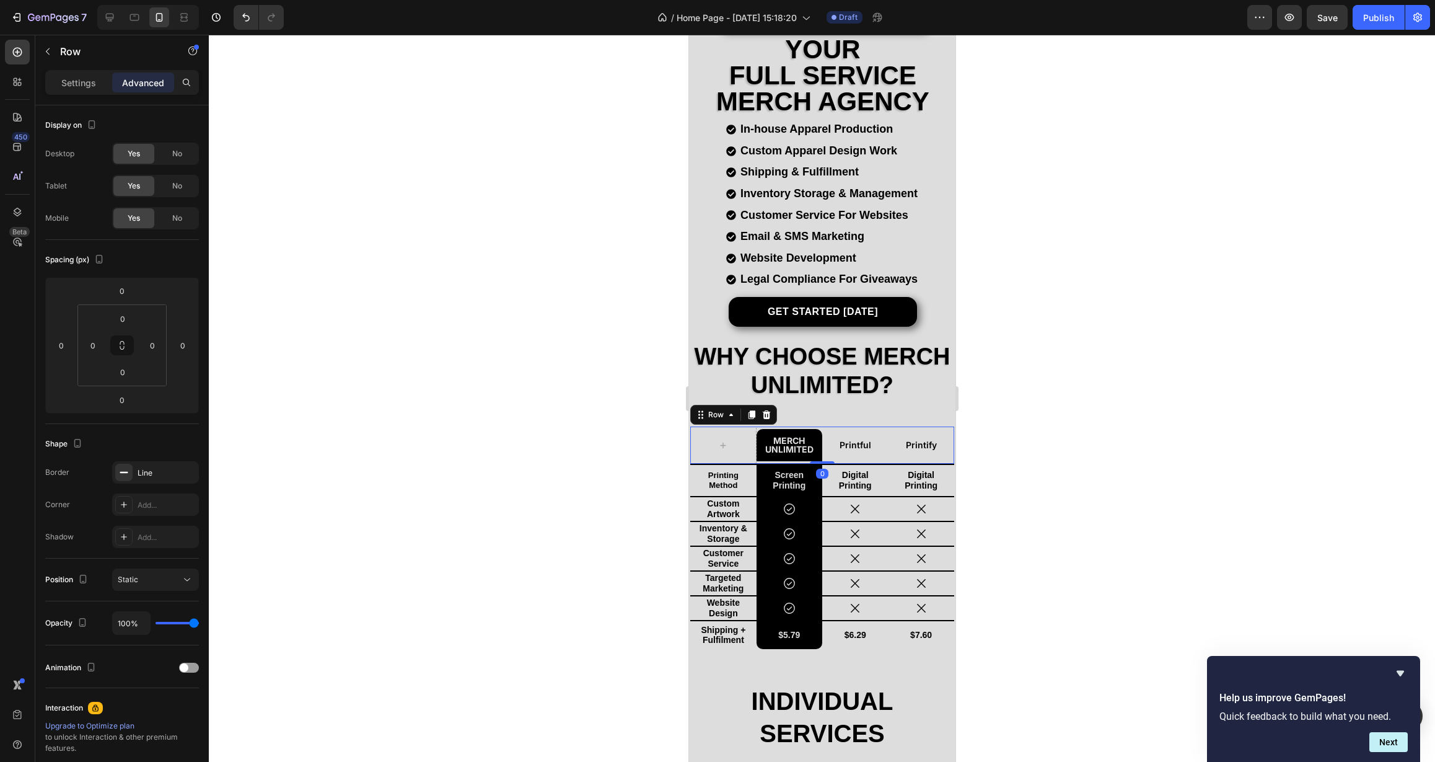
click at [839, 449] on div "Printful Text Block" at bounding box center [855, 444] width 66 height 37
click at [855, 439] on p "Printful" at bounding box center [854, 444] width 63 height 11
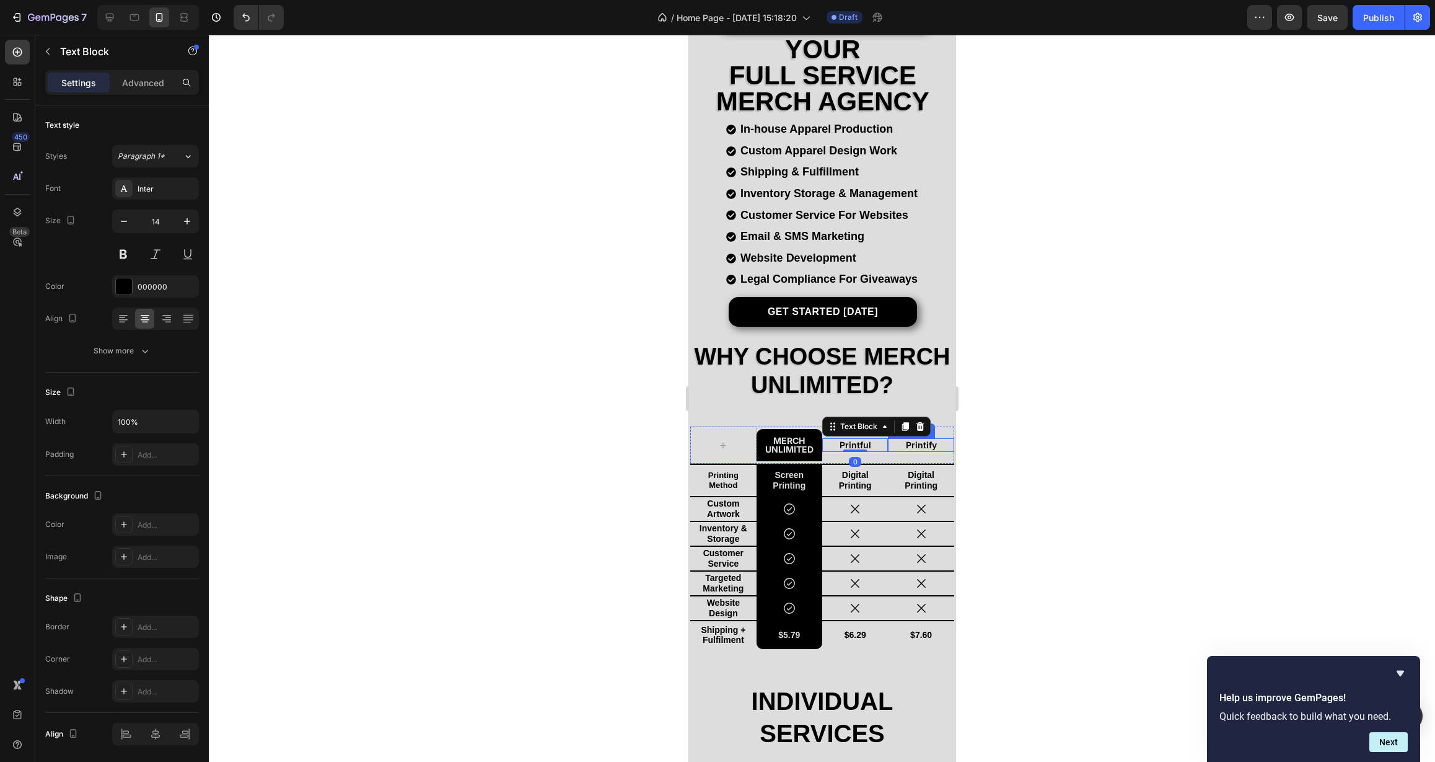
click at [917, 439] on p "Printify" at bounding box center [920, 444] width 63 height 11
click at [858, 443] on p "Printful" at bounding box center [854, 444] width 63 height 11
click at [793, 444] on p "Merch Unlimited" at bounding box center [788, 444] width 63 height 17
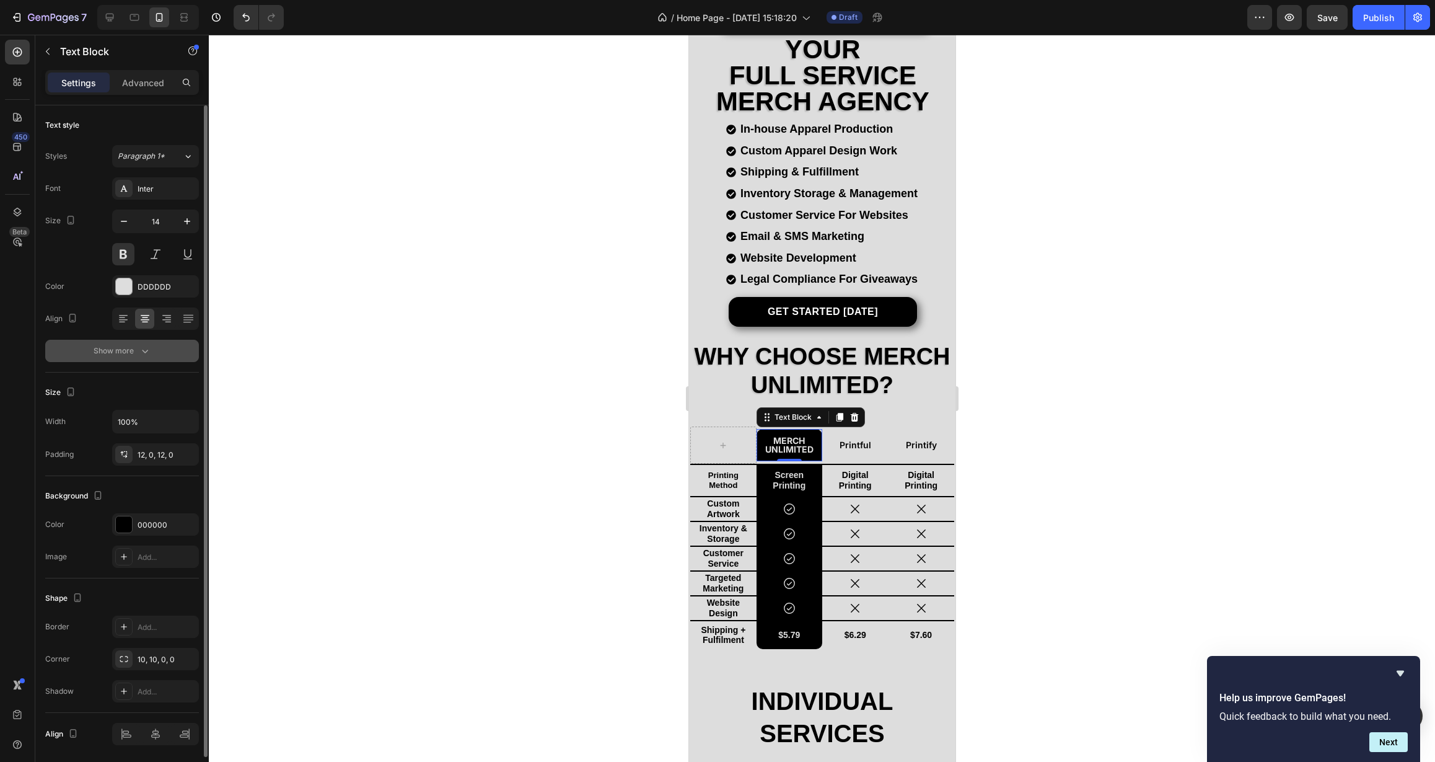
click at [122, 355] on div "Show more" at bounding box center [123, 351] width 58 height 12
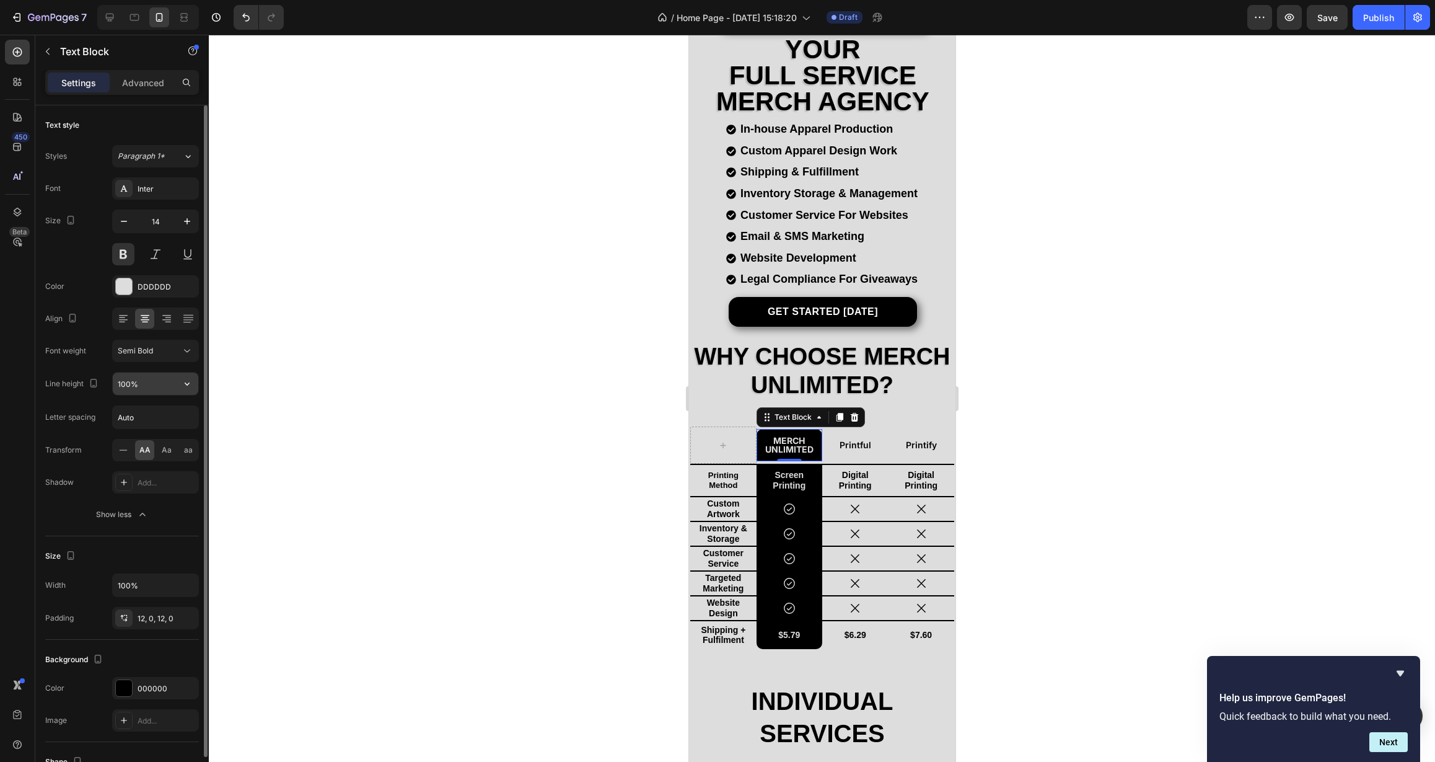
click at [165, 389] on input "100%" at bounding box center [156, 383] width 86 height 22
click at [184, 384] on icon "button" at bounding box center [187, 383] width 12 height 12
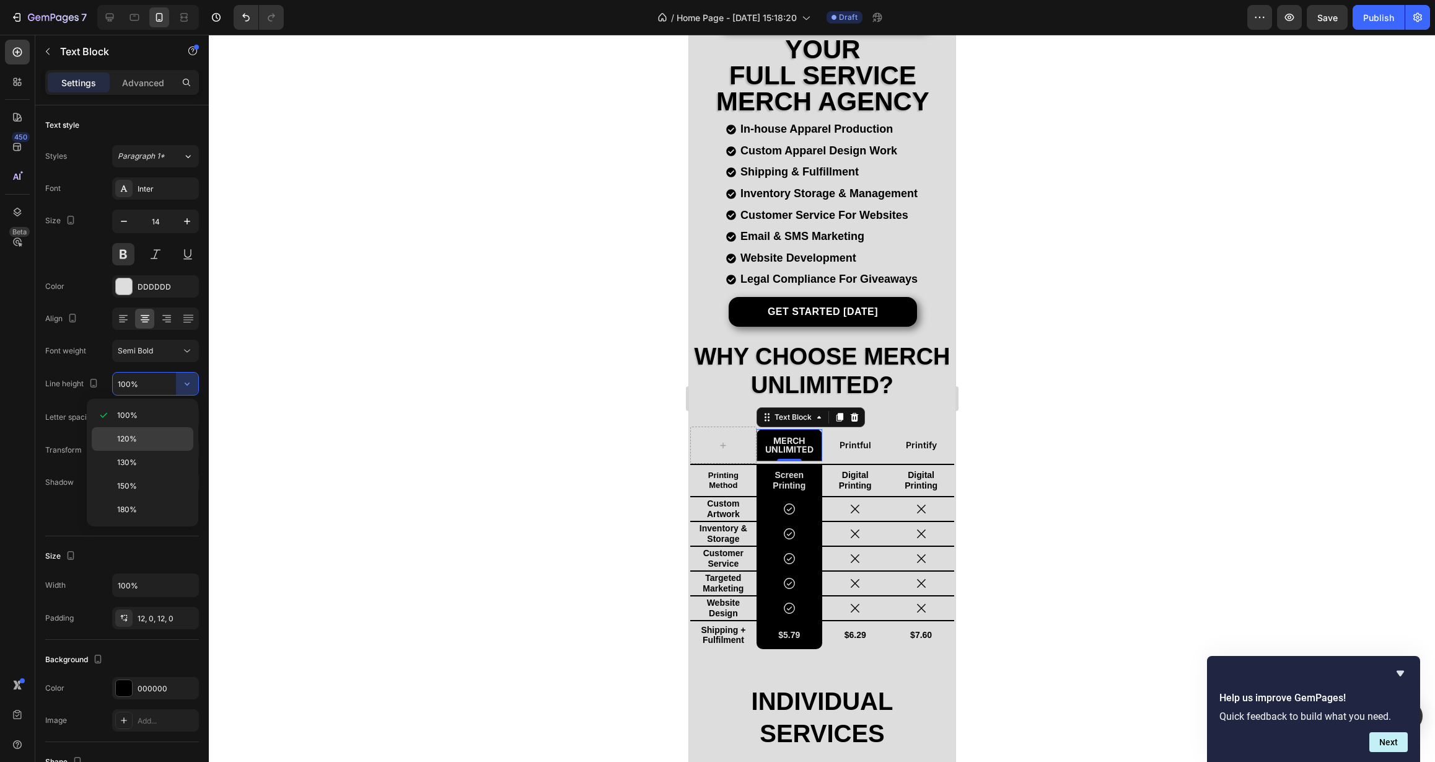
click at [146, 441] on p "120%" at bounding box center [152, 438] width 71 height 11
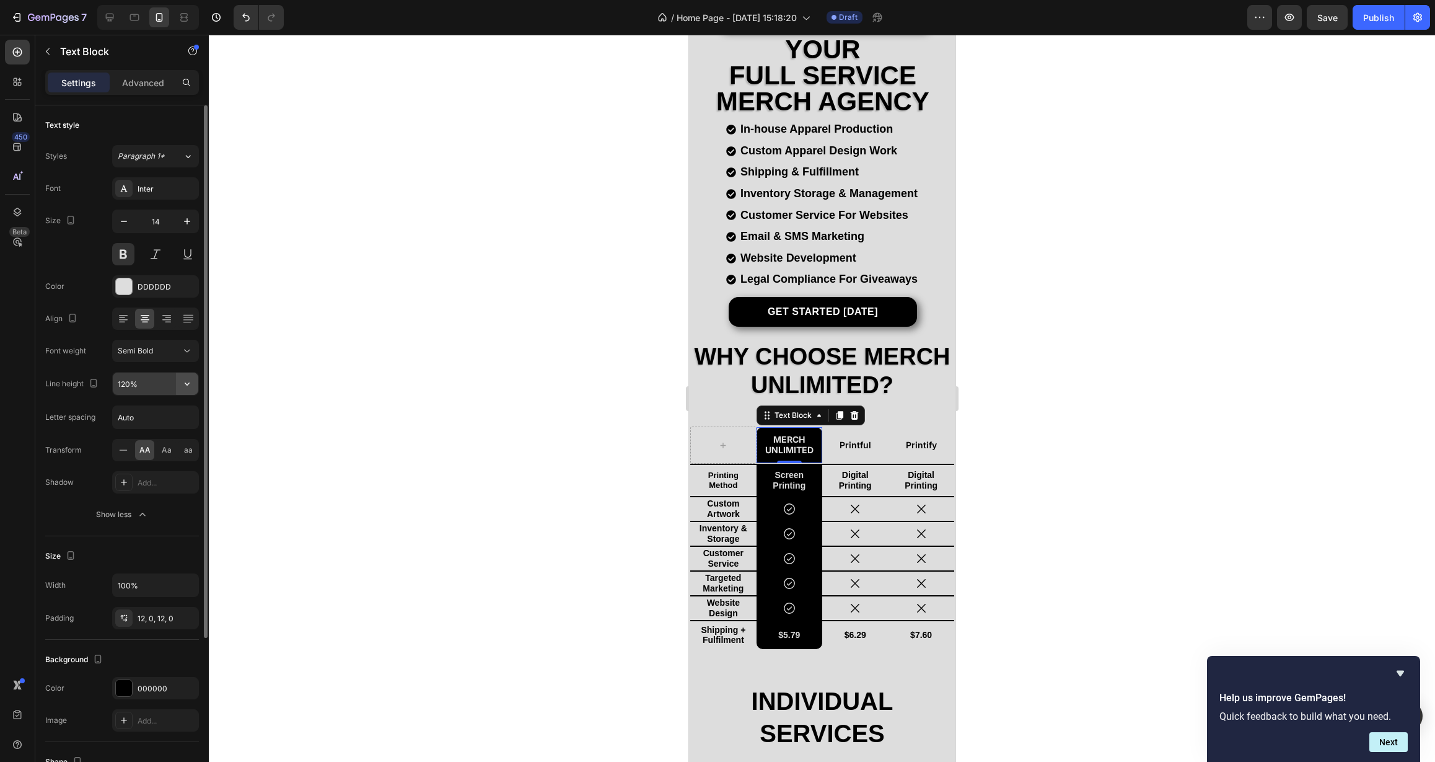
click at [186, 390] on button "button" at bounding box center [187, 383] width 22 height 22
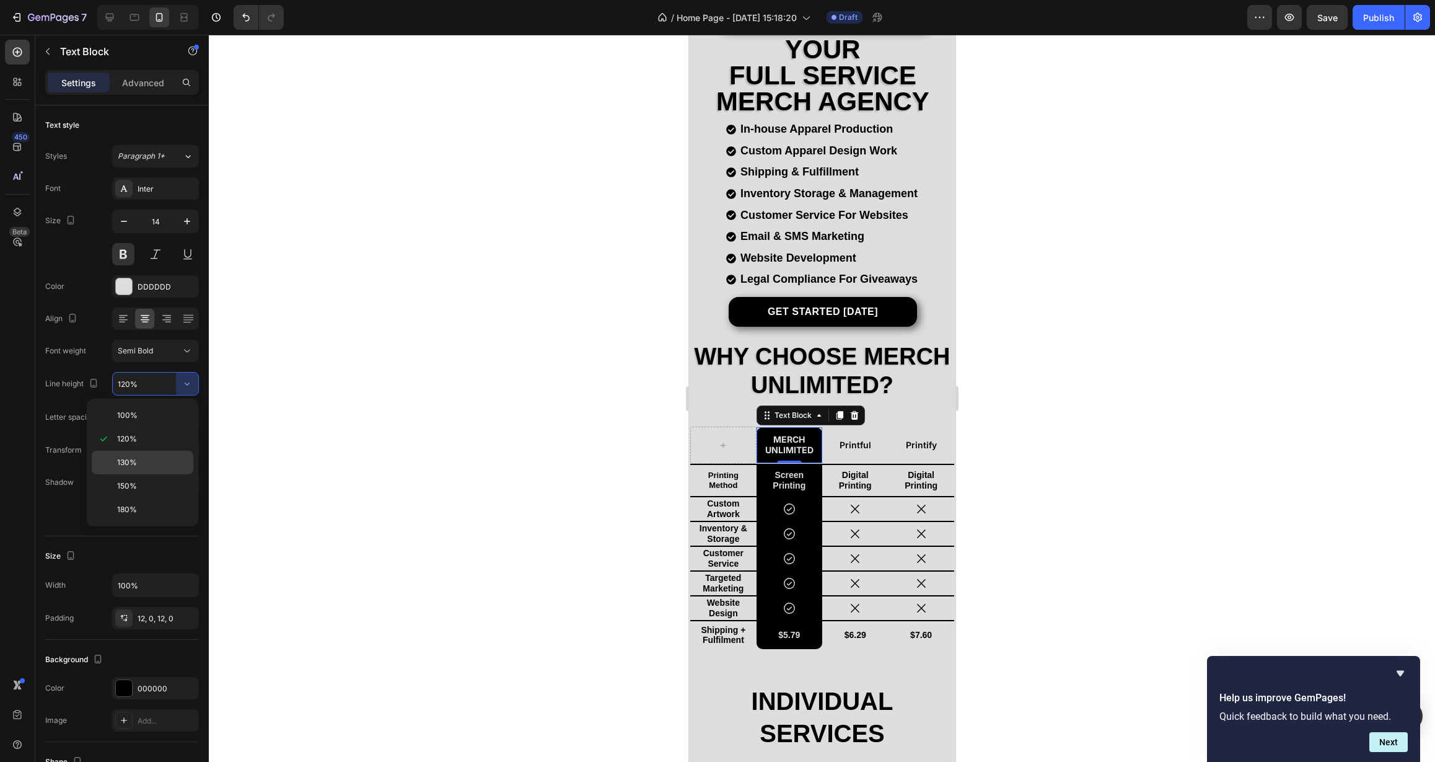
click at [160, 470] on div "130%" at bounding box center [143, 463] width 102 height 24
type input "130%"
click at [502, 457] on div at bounding box center [822, 398] width 1226 height 727
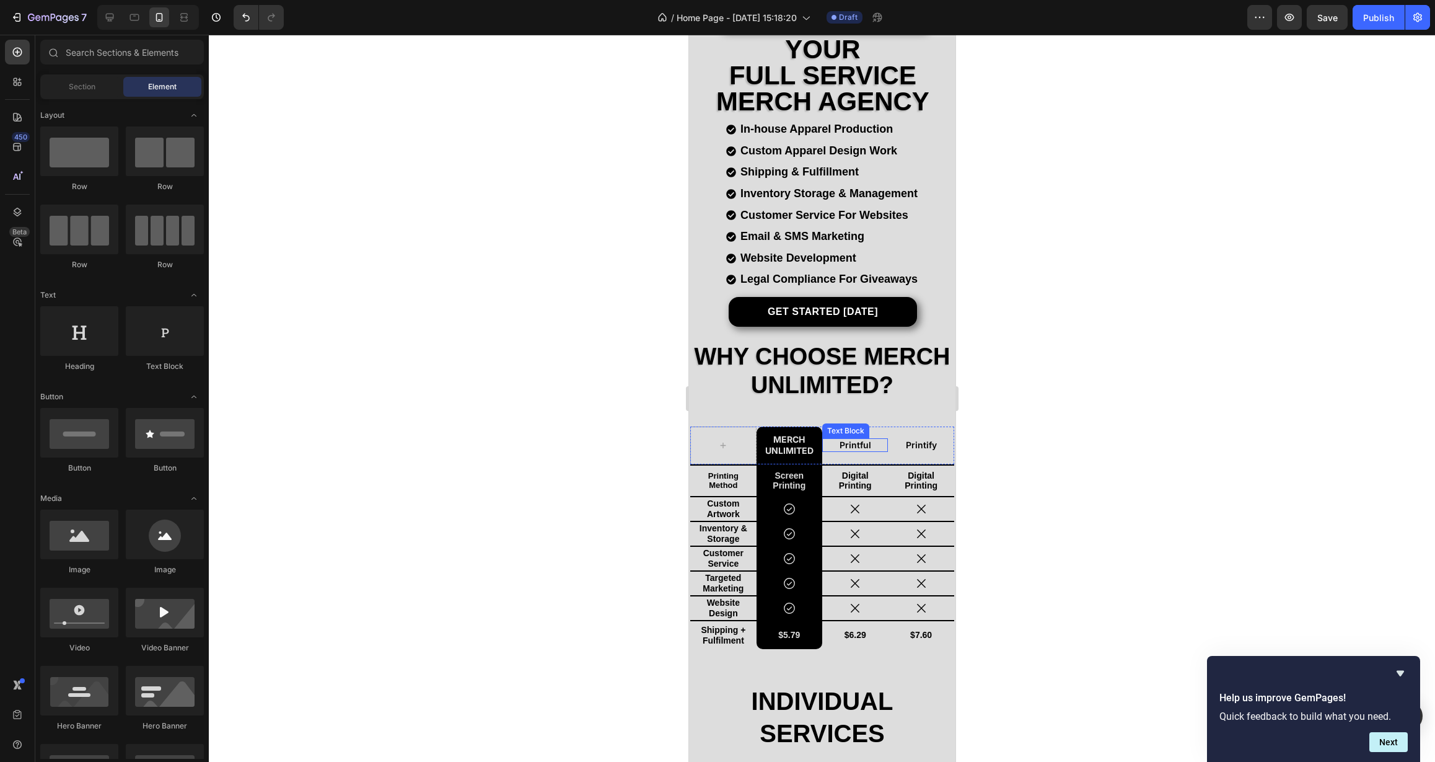
click at [854, 441] on p "Printful" at bounding box center [854, 444] width 63 height 11
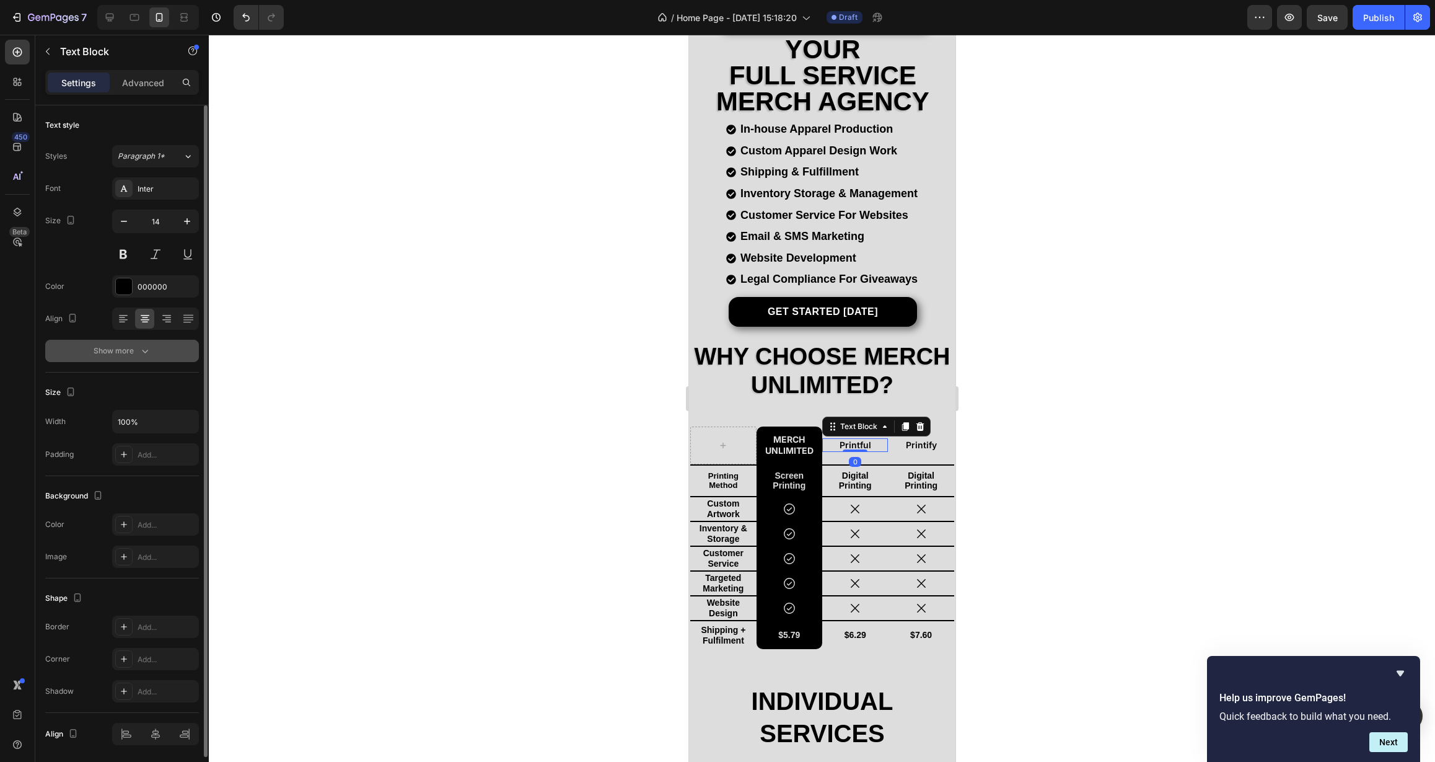
click at [113, 347] on div "Show more" at bounding box center [123, 351] width 58 height 12
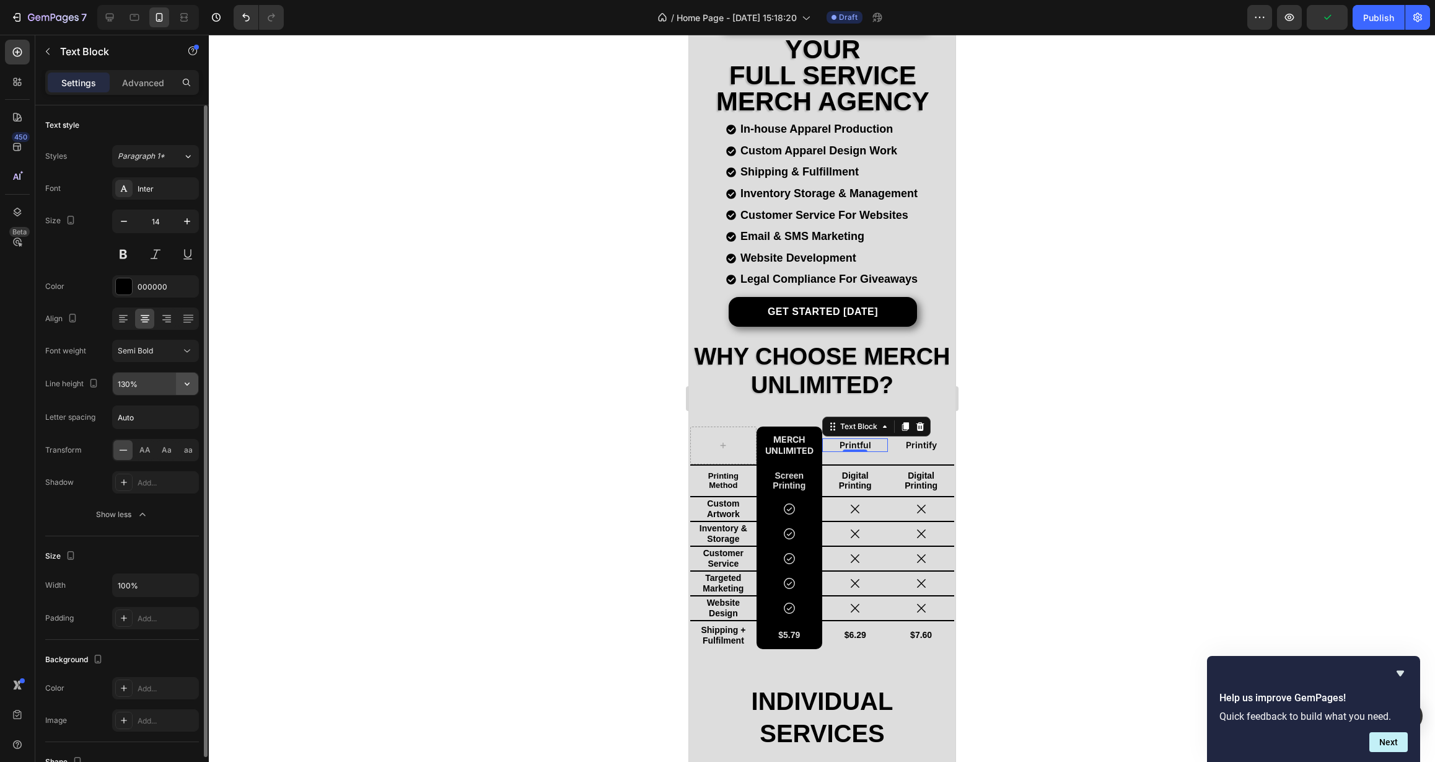
click at [186, 383] on icon "button" at bounding box center [187, 383] width 5 height 3
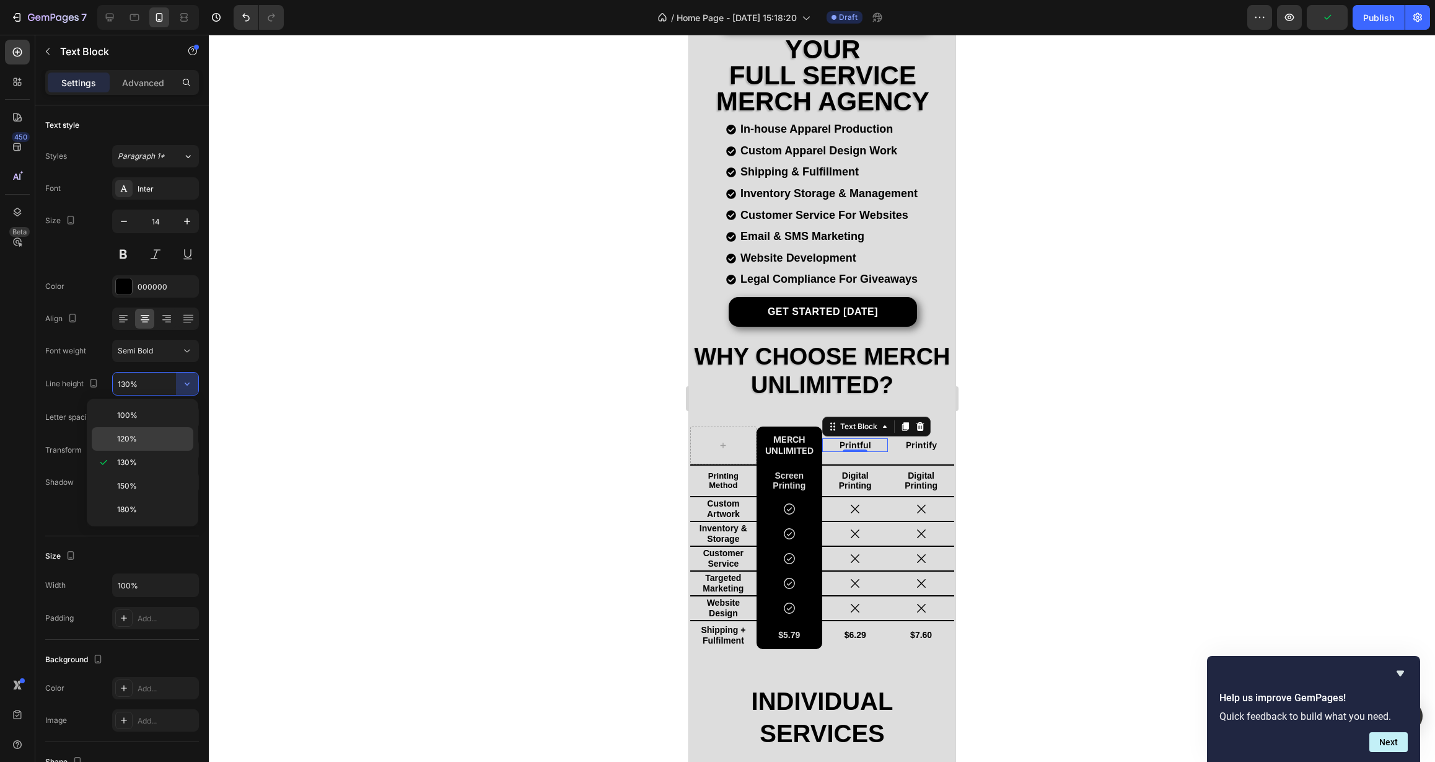
click at [164, 444] on div "120%" at bounding box center [143, 439] width 102 height 24
type input "120%"
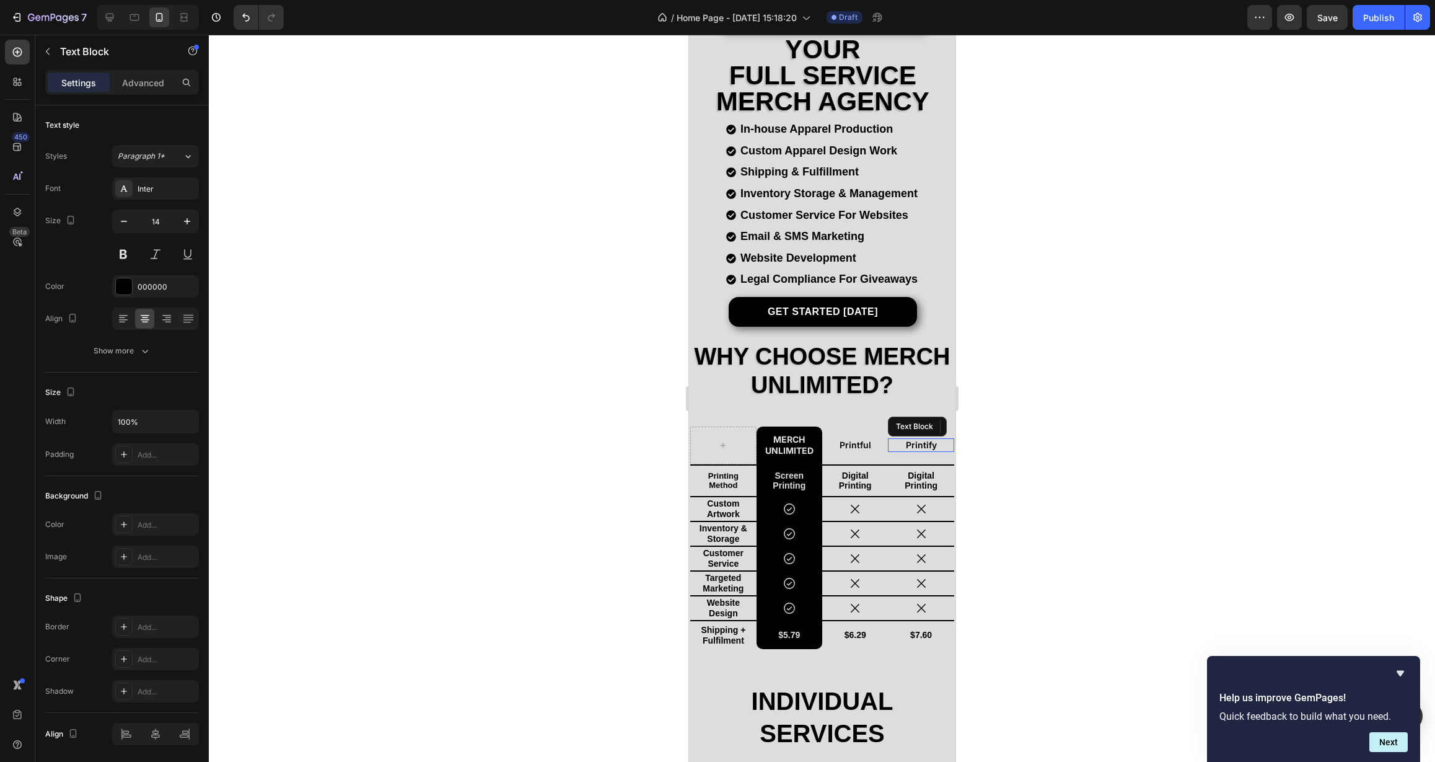
click at [917, 442] on p "Printify" at bounding box center [920, 444] width 63 height 11
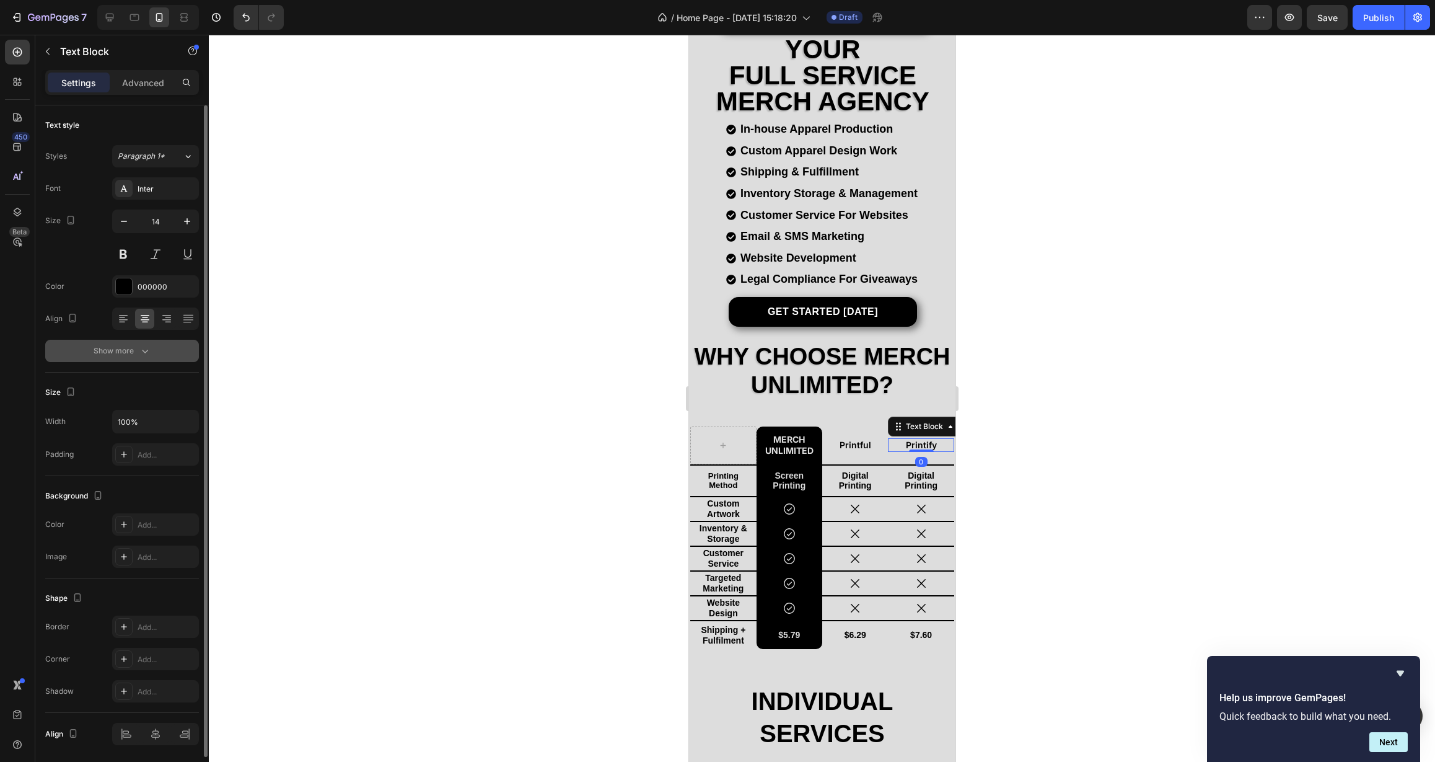
click at [115, 347] on div "Show more" at bounding box center [123, 351] width 58 height 12
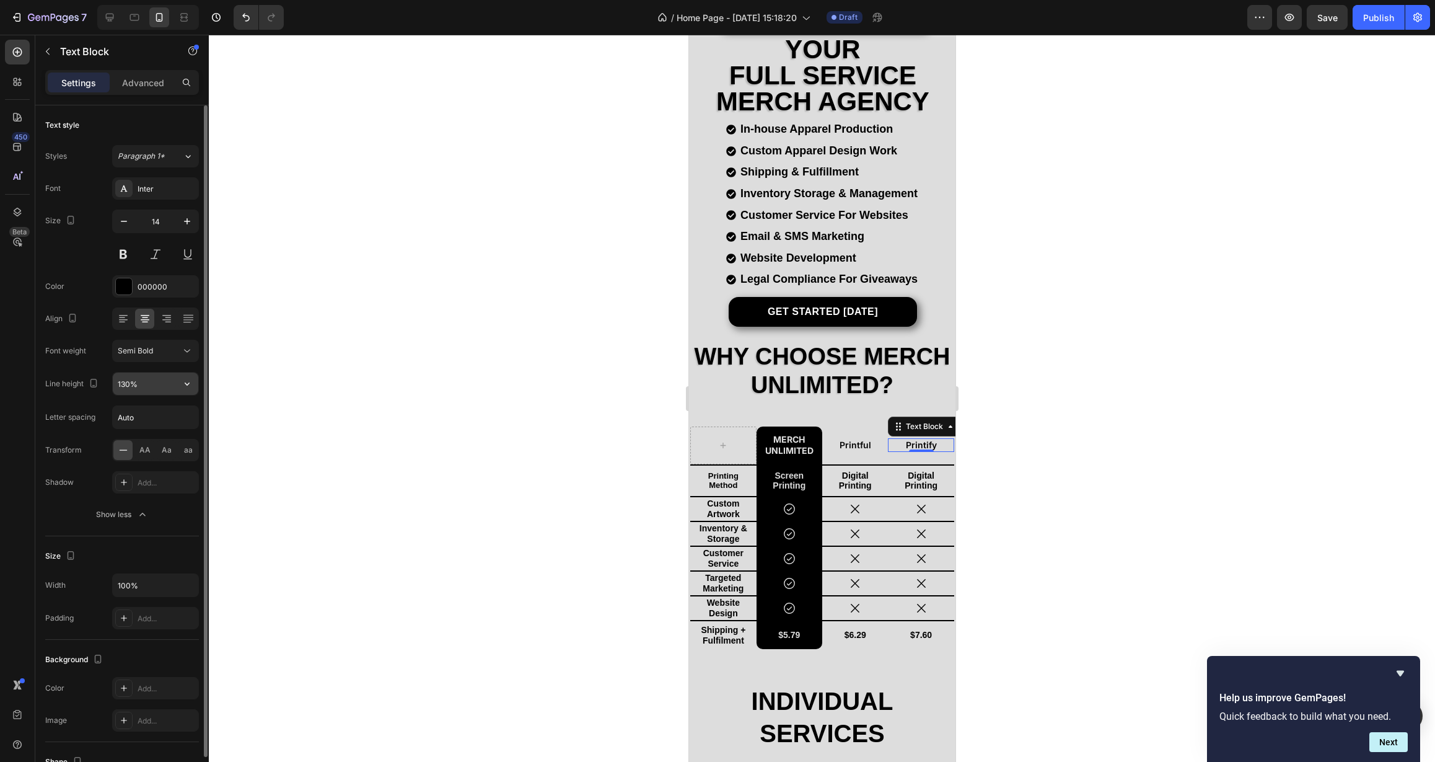
click at [187, 387] on icon "button" at bounding box center [187, 383] width 12 height 12
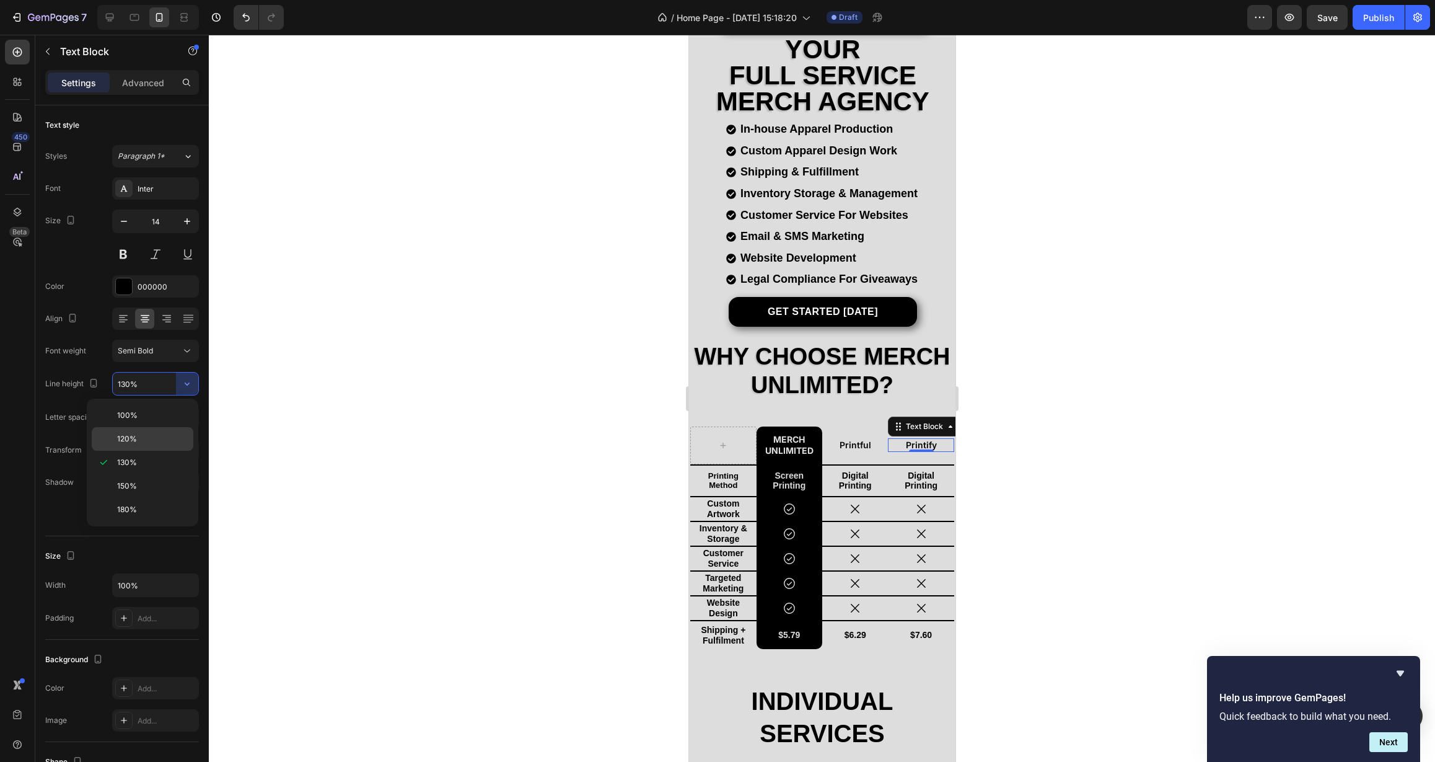
click at [160, 437] on p "120%" at bounding box center [152, 438] width 71 height 11
type input "120%"
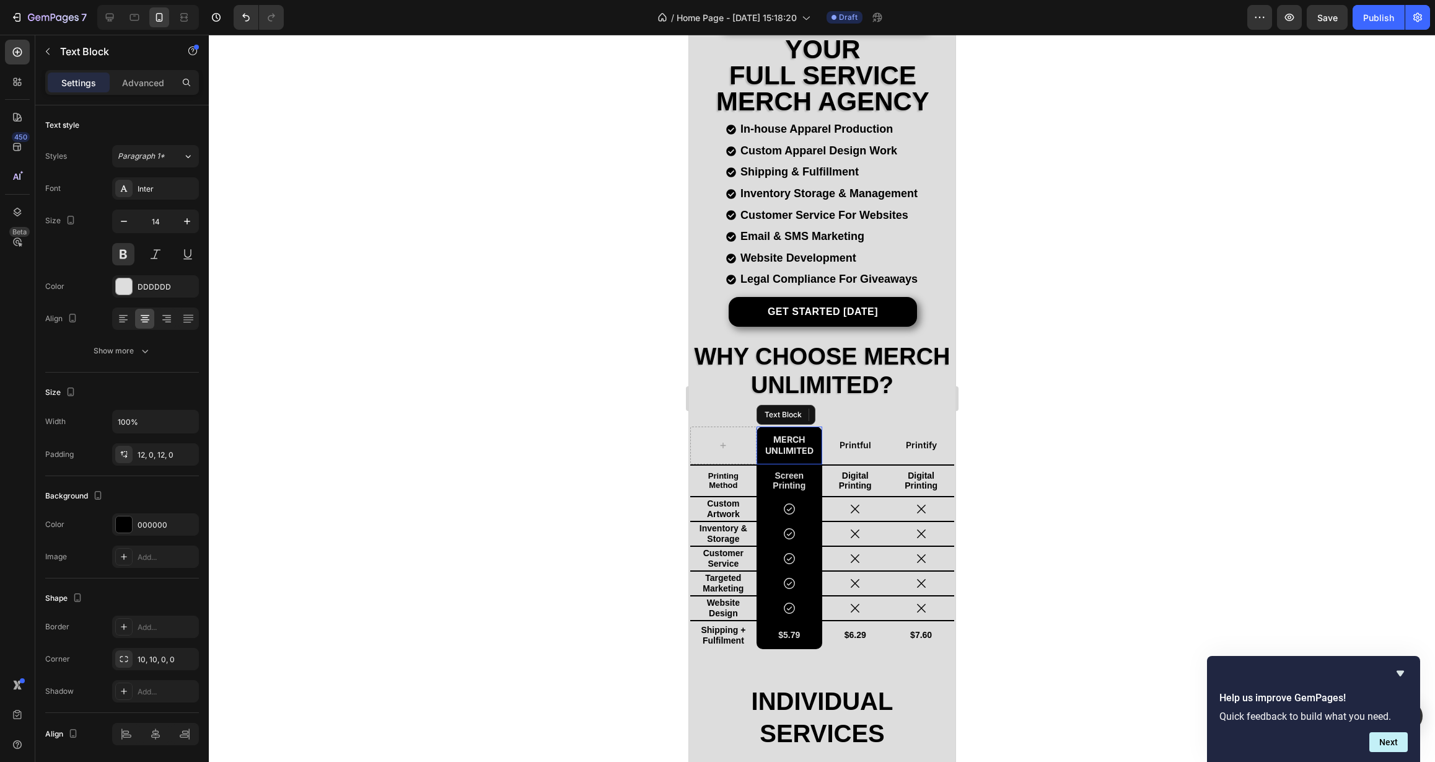
click at [776, 434] on p "Merch Unlimited" at bounding box center [788, 445] width 63 height 22
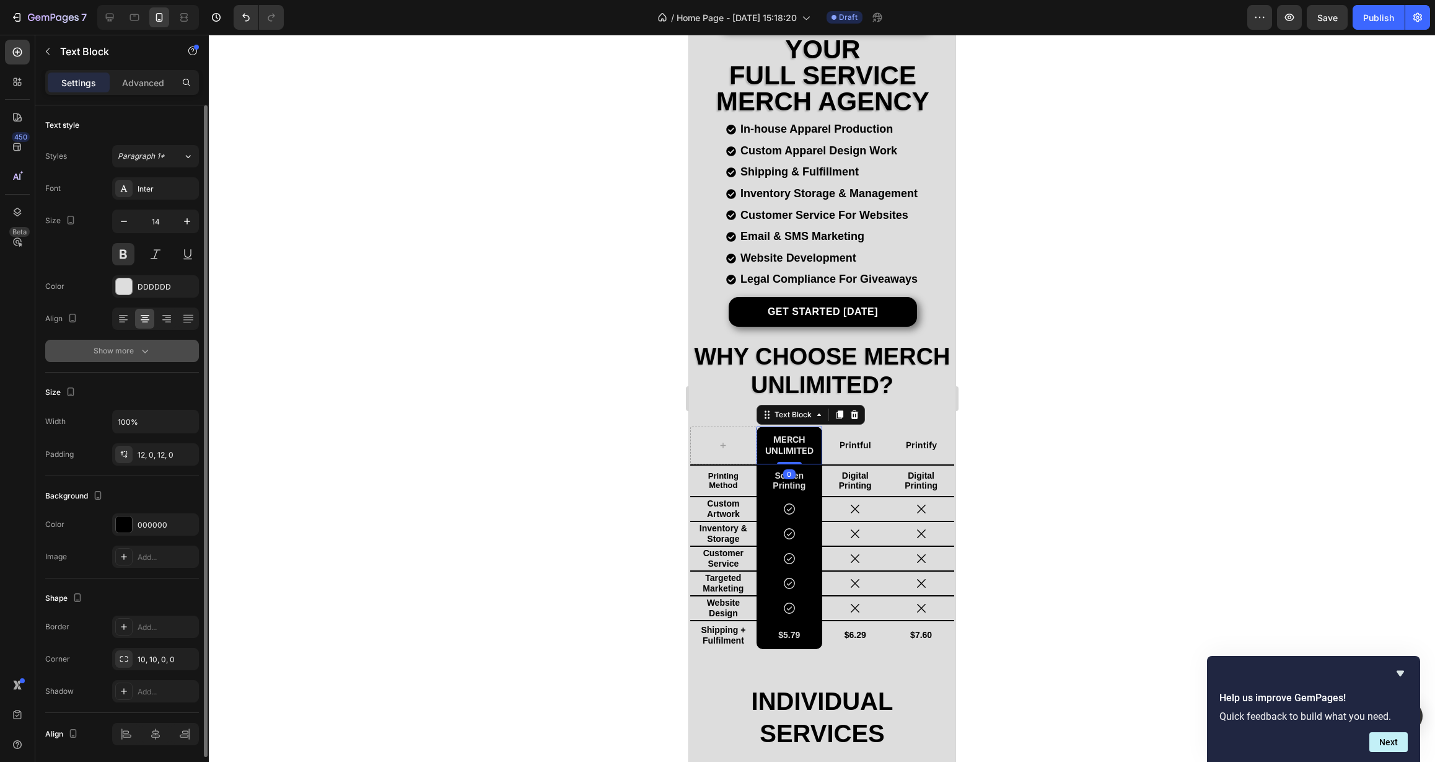
click at [139, 358] on button "Show more" at bounding box center [122, 351] width 154 height 22
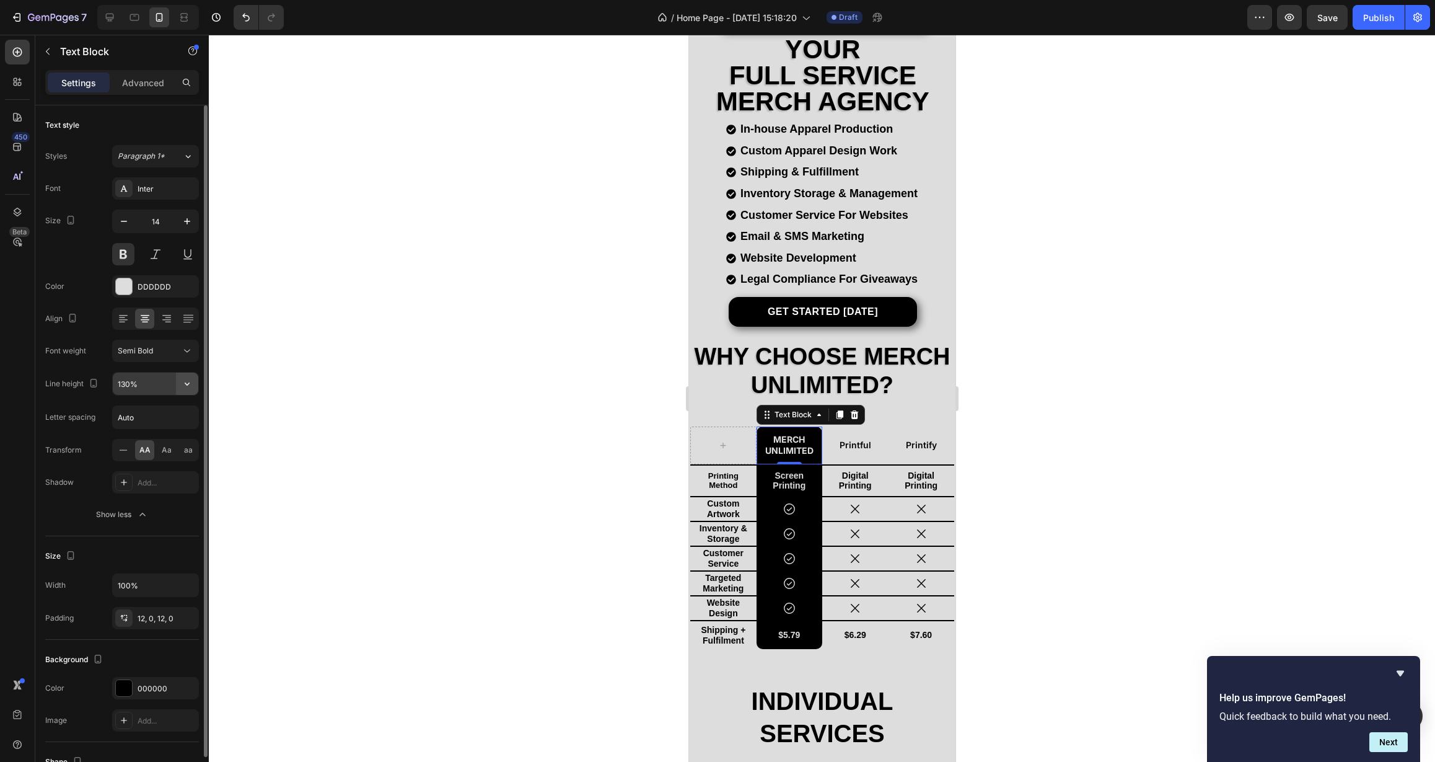
click at [190, 388] on icon "button" at bounding box center [187, 383] width 12 height 12
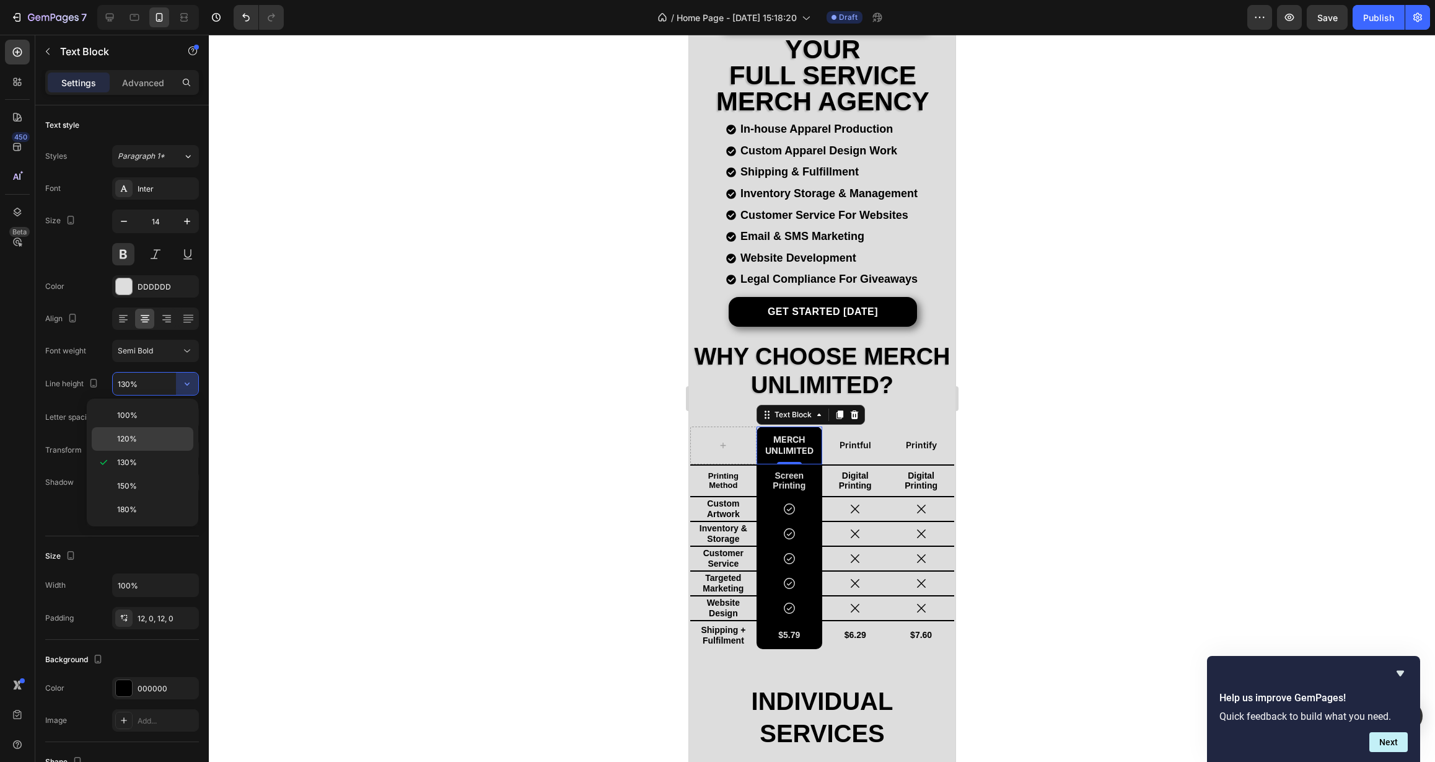
click at [152, 438] on p "120%" at bounding box center [152, 438] width 71 height 11
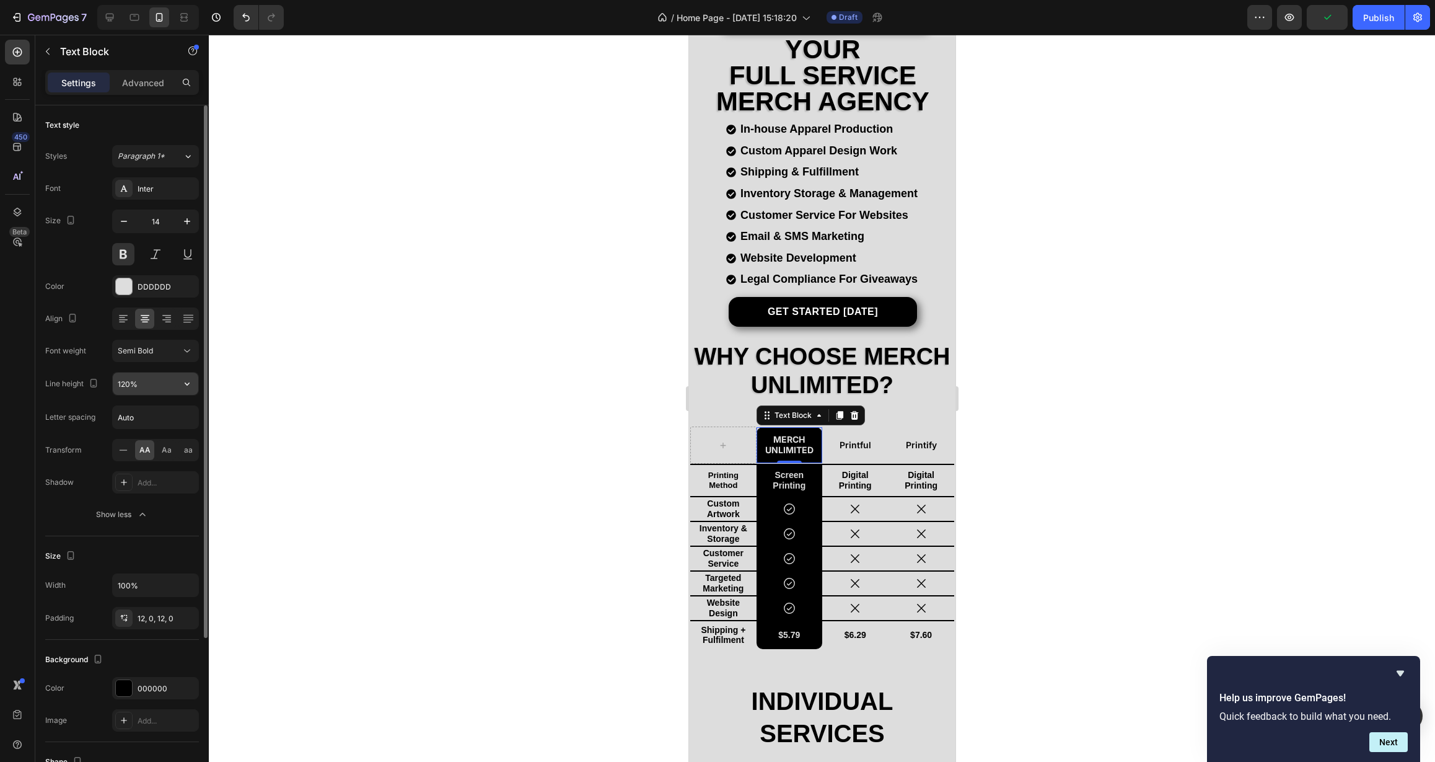
click at [185, 389] on icon "button" at bounding box center [187, 383] width 12 height 12
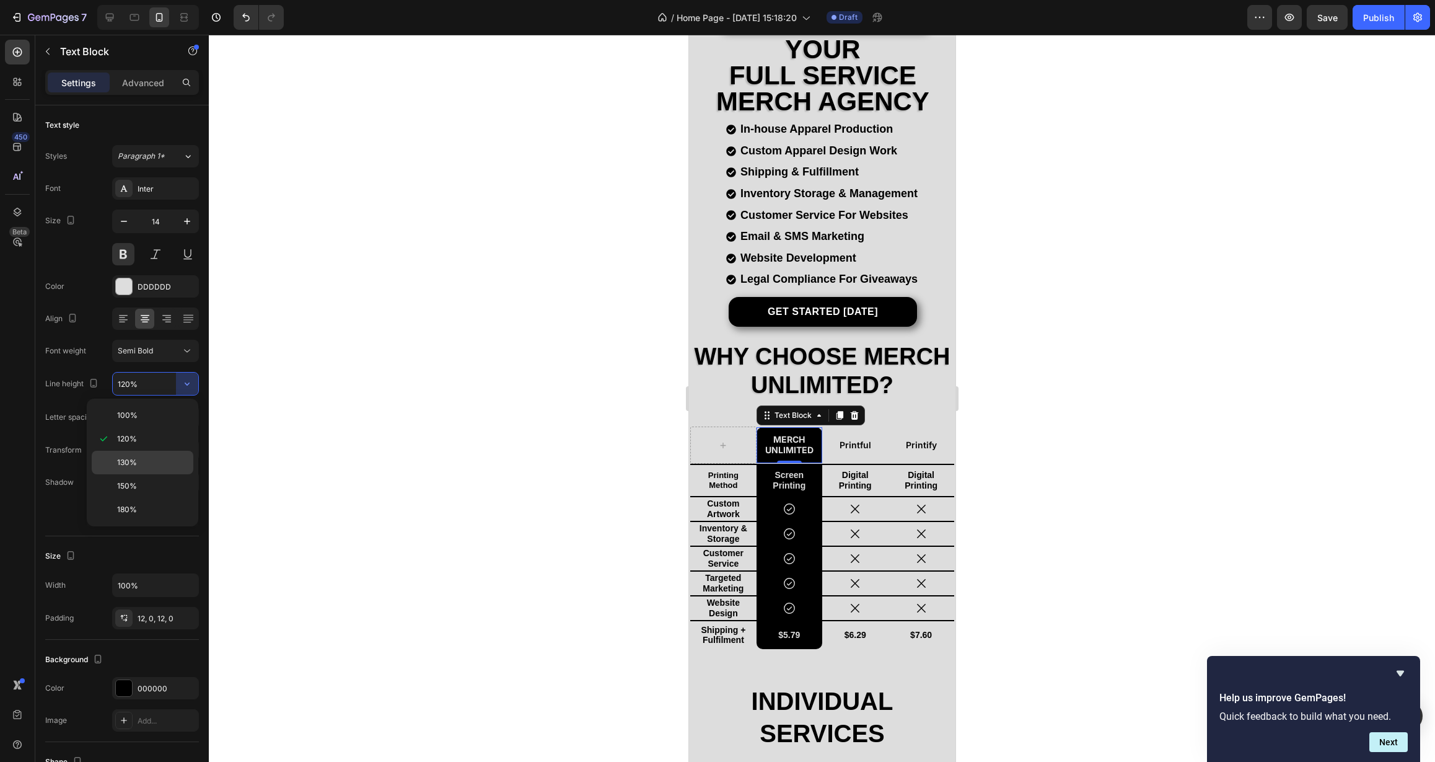
click at [162, 456] on div "130%" at bounding box center [143, 463] width 102 height 24
type input "130%"
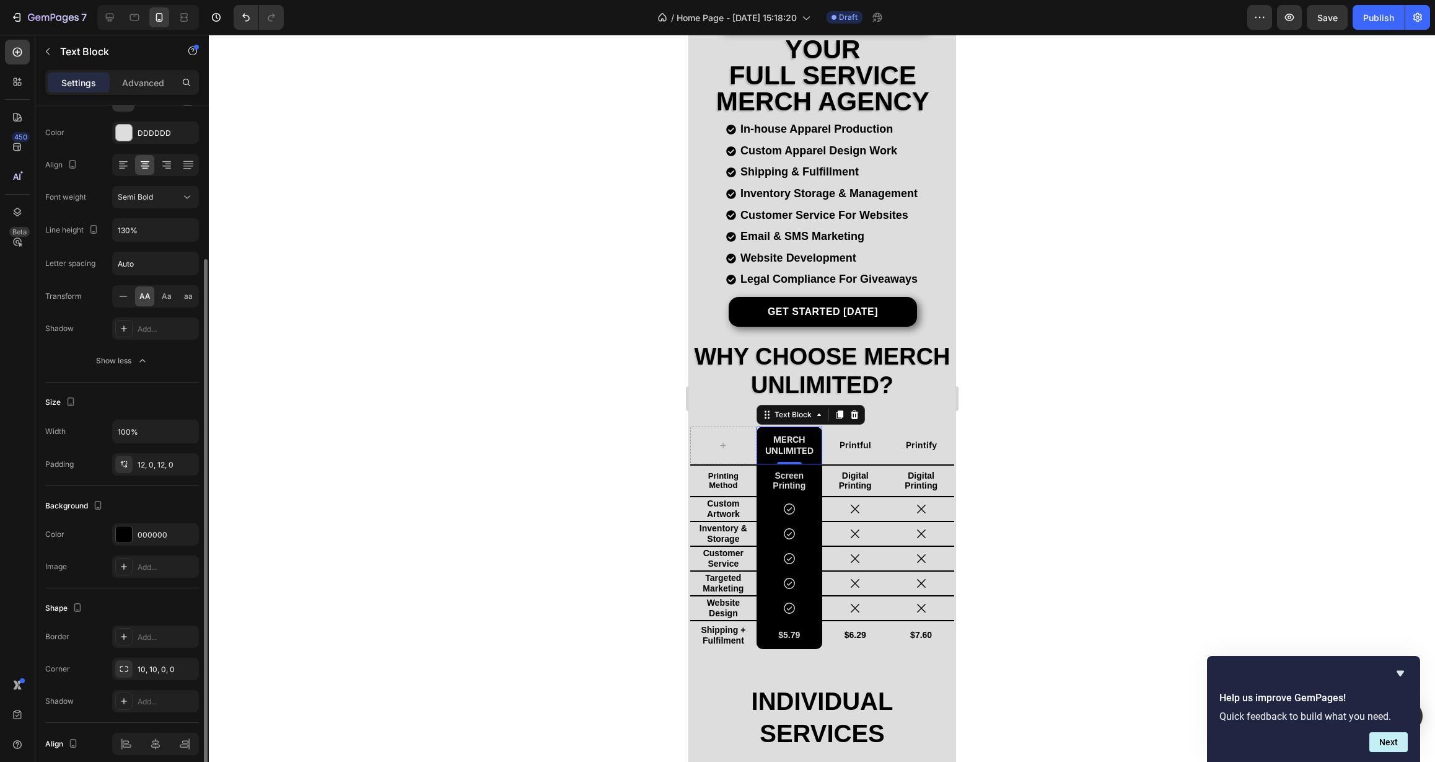
scroll to position [206, 0]
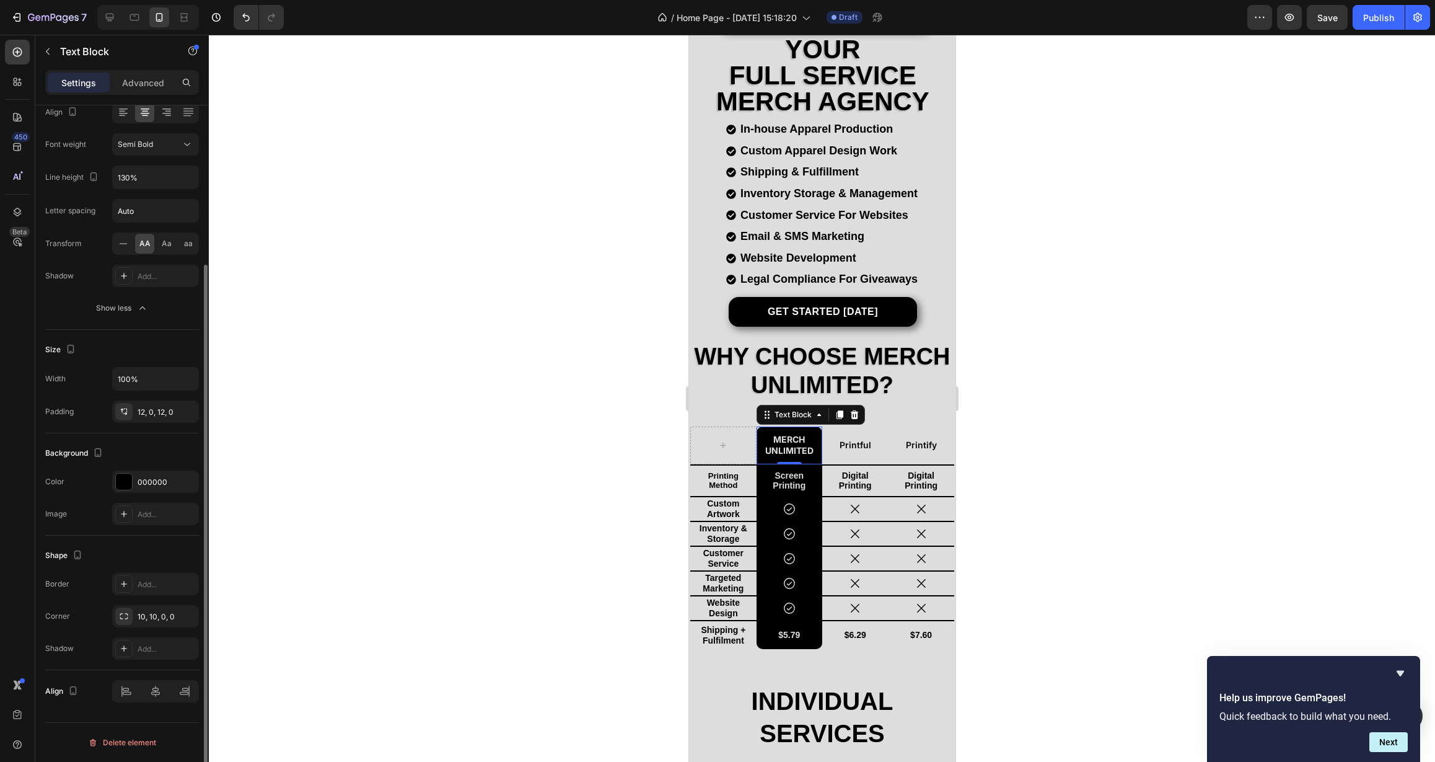
click at [403, 481] on div at bounding box center [822, 398] width 1226 height 727
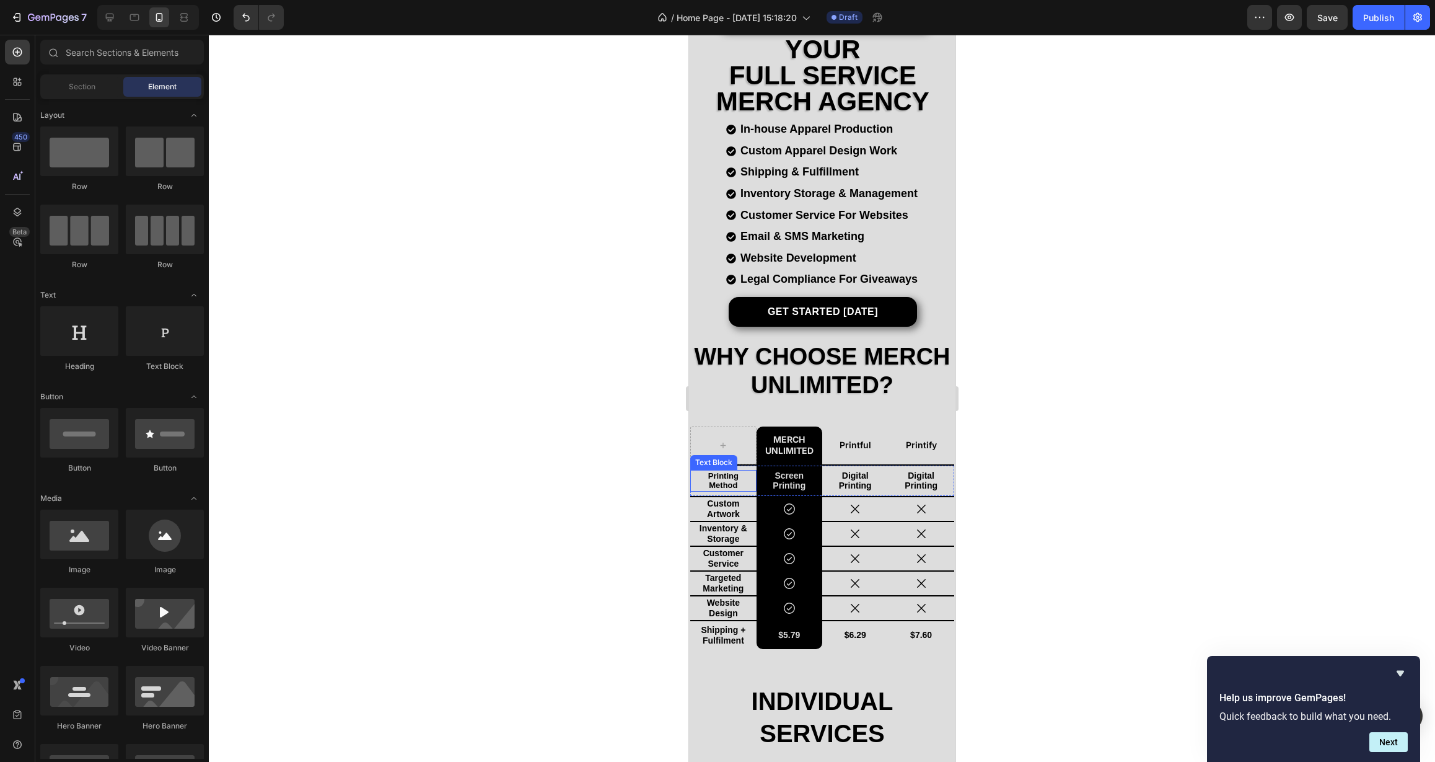
click at [722, 473] on p "Printing Method" at bounding box center [723, 480] width 46 height 19
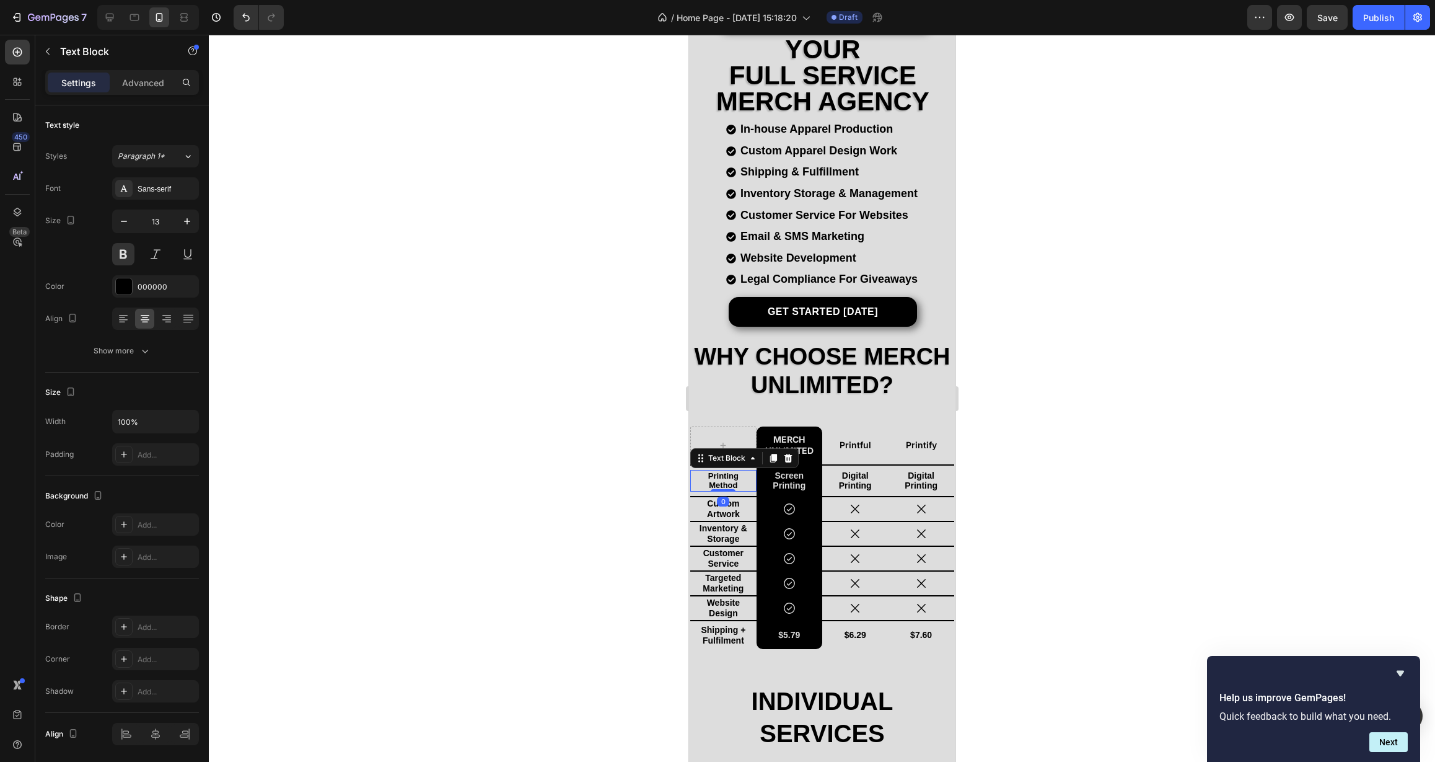
click at [534, 497] on div at bounding box center [822, 398] width 1226 height 727
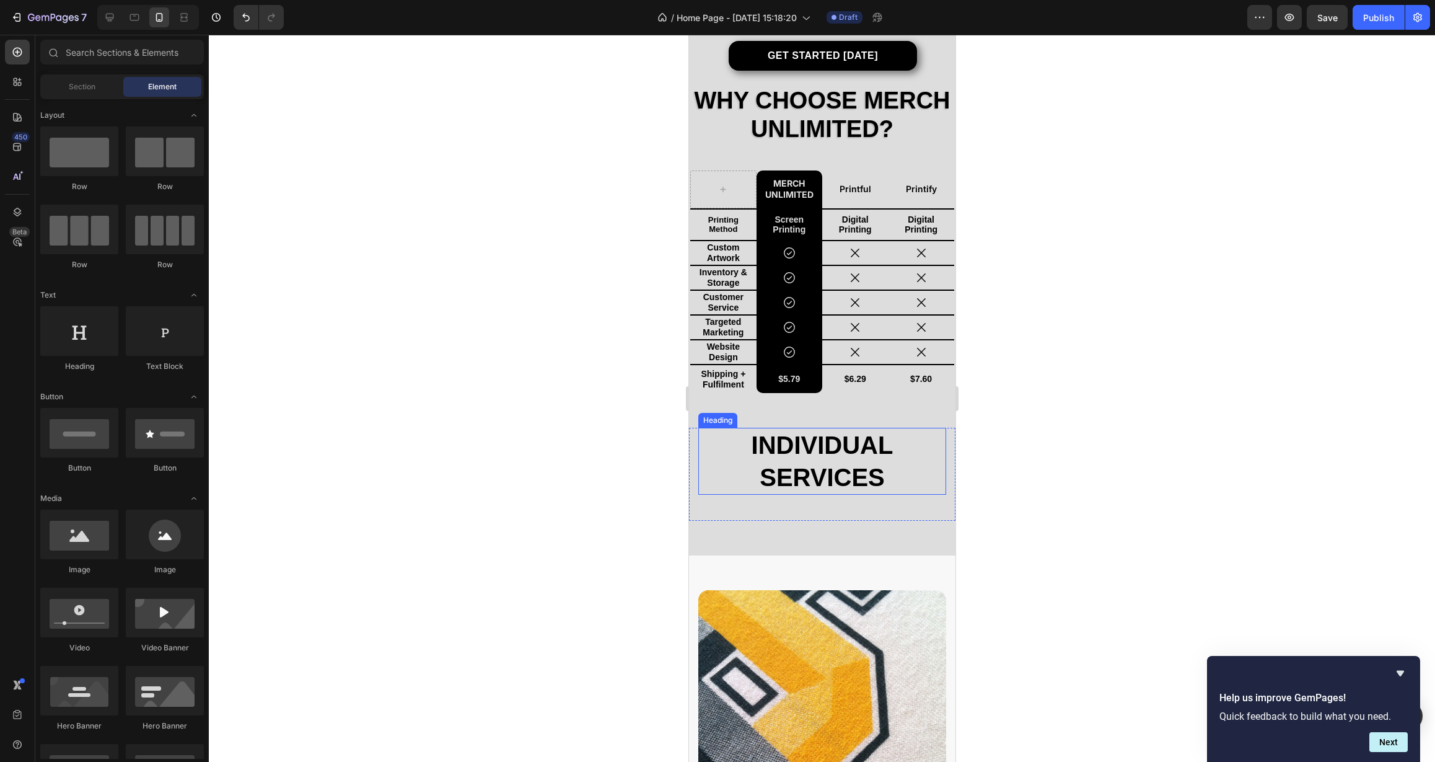
scroll to position [503, 0]
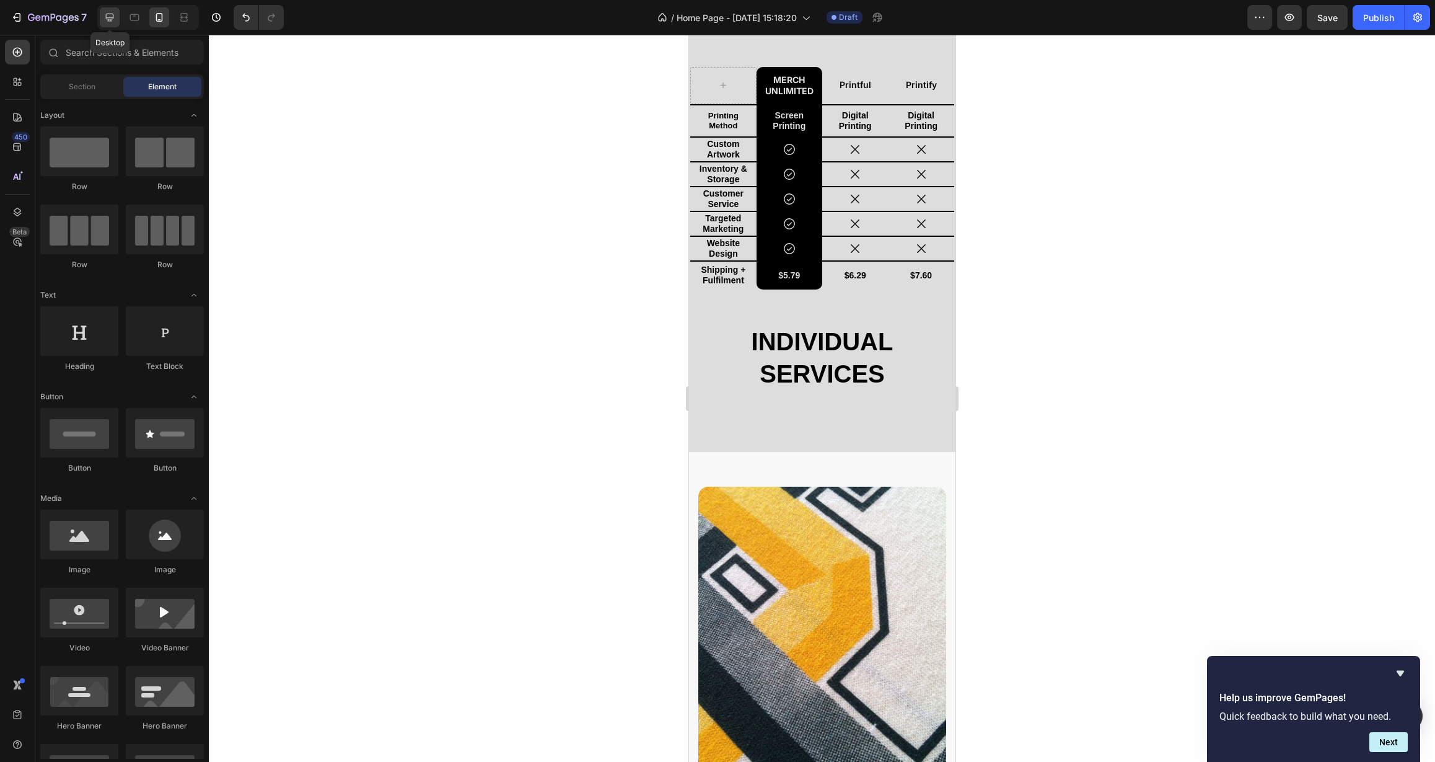
click at [114, 17] on icon at bounding box center [109, 17] width 12 height 12
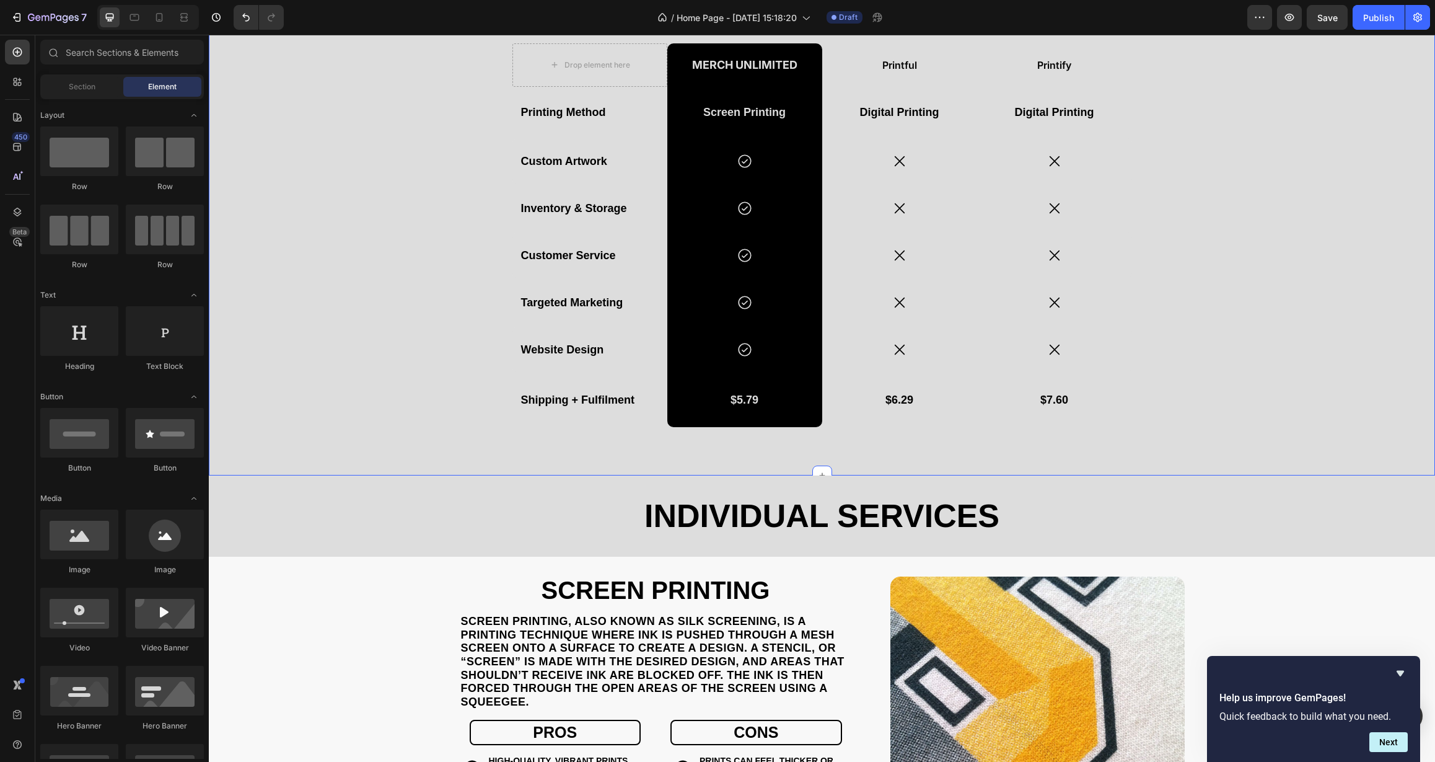
scroll to position [490, 0]
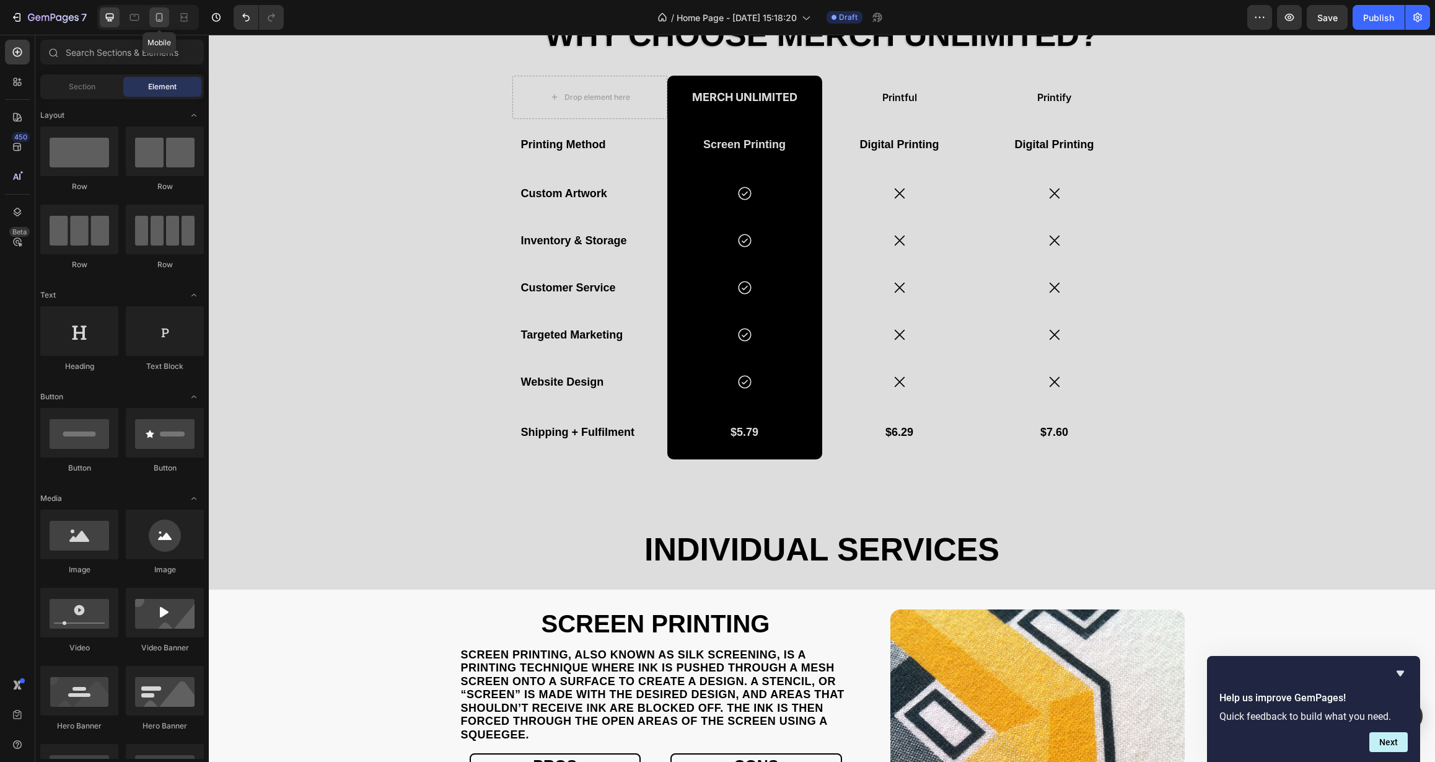
click at [164, 22] on icon at bounding box center [159, 17] width 12 height 12
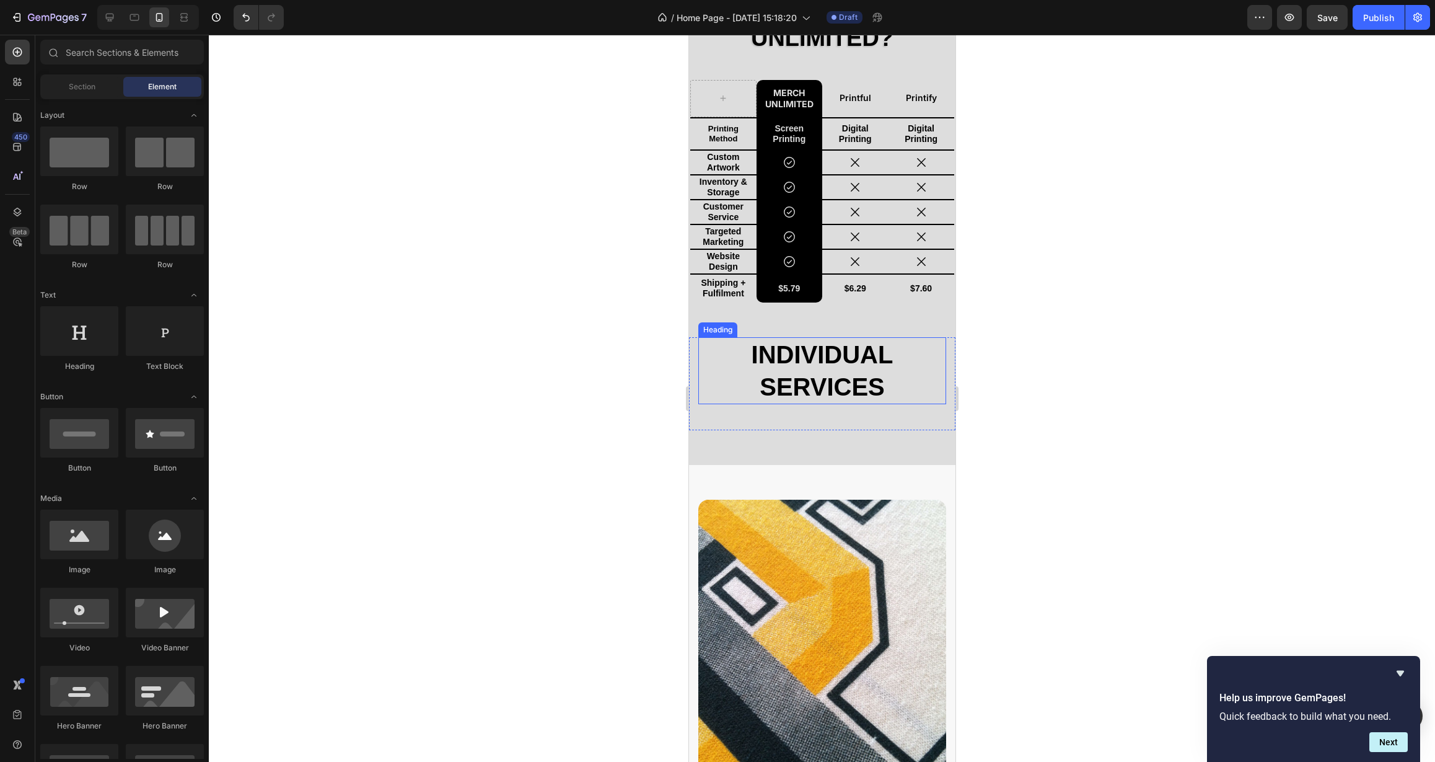
click at [813, 377] on h2 "Individual Services" at bounding box center [822, 370] width 248 height 67
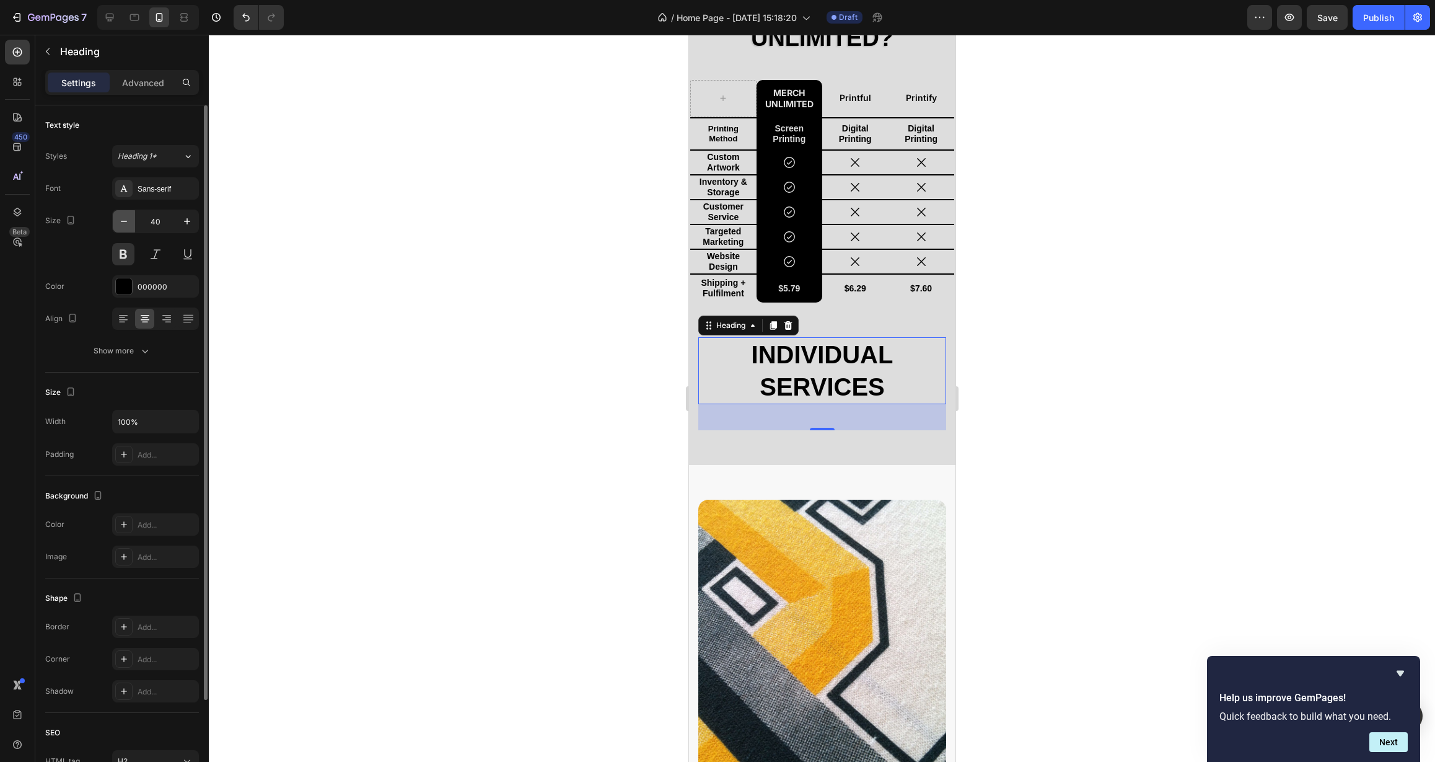
click at [123, 226] on icon "button" at bounding box center [124, 221] width 12 height 12
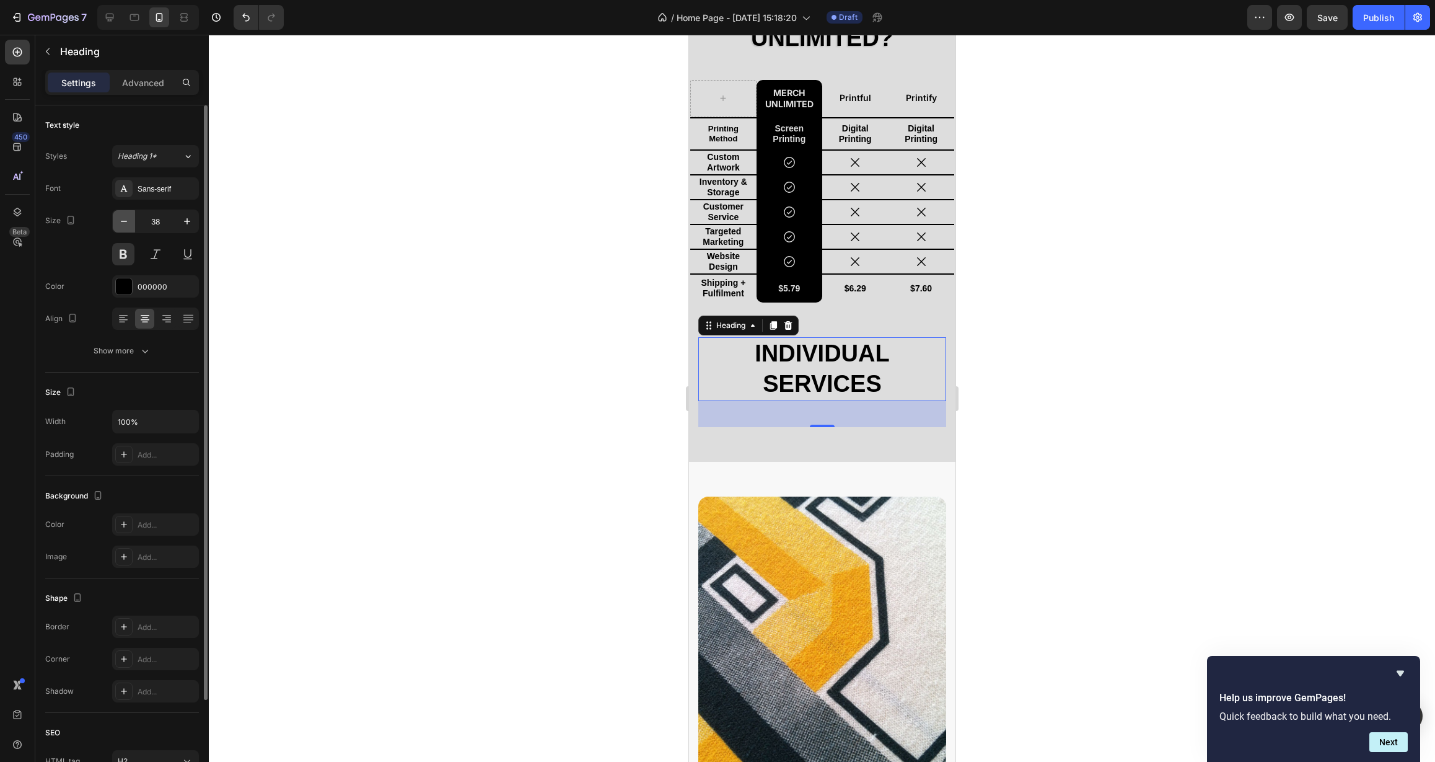
click at [123, 226] on icon "button" at bounding box center [124, 221] width 12 height 12
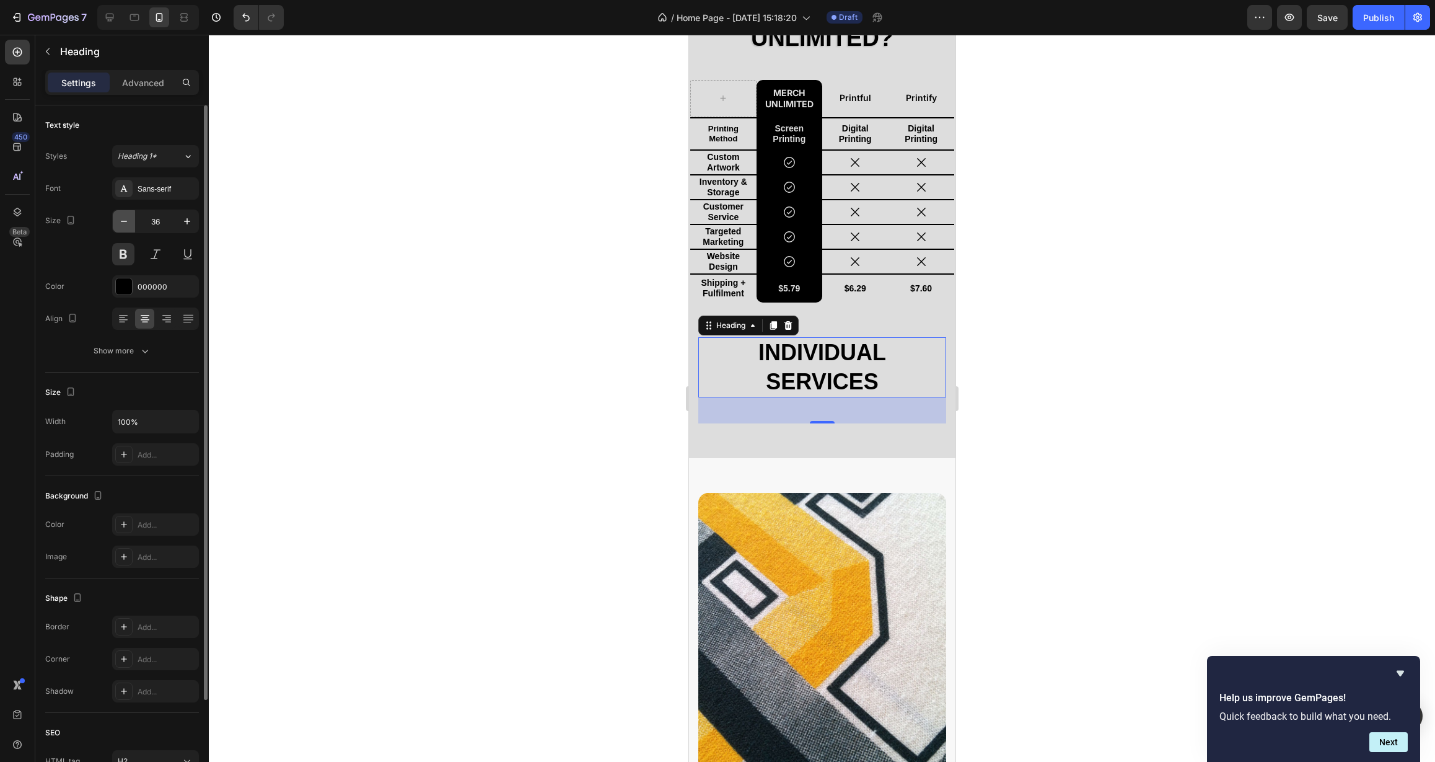
click at [123, 226] on icon "button" at bounding box center [124, 221] width 12 height 12
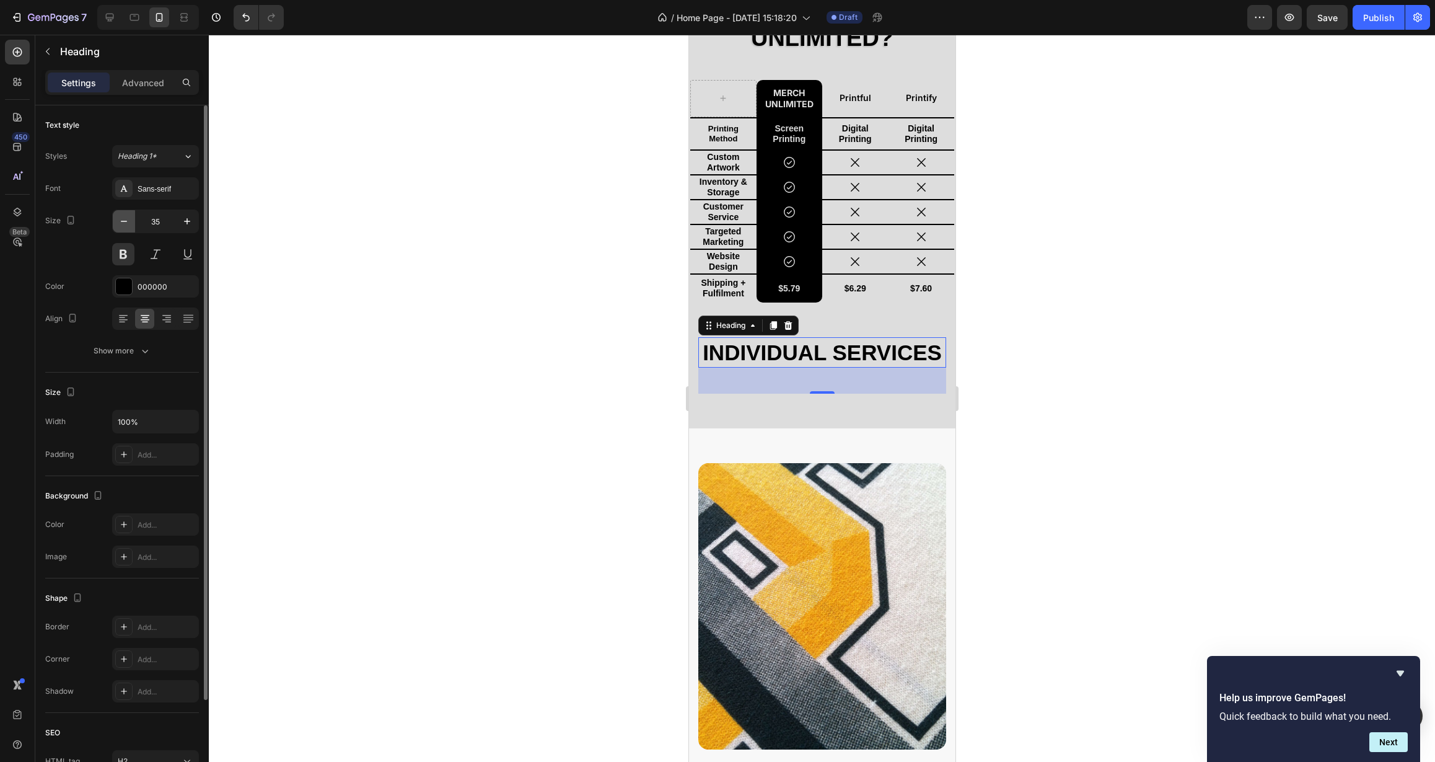
click at [123, 226] on icon "button" at bounding box center [124, 221] width 12 height 12
type input "32"
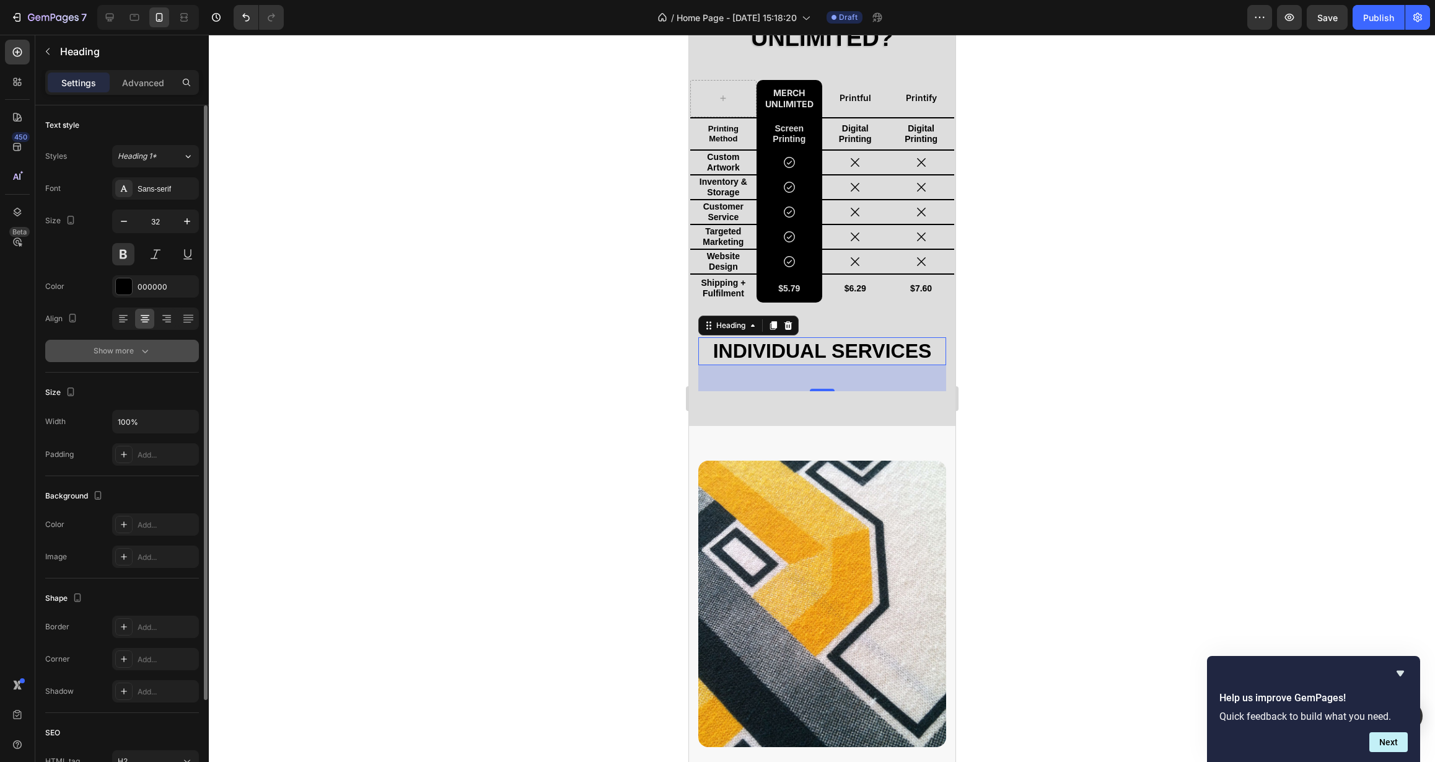
click at [126, 351] on div "Show more" at bounding box center [123, 351] width 58 height 12
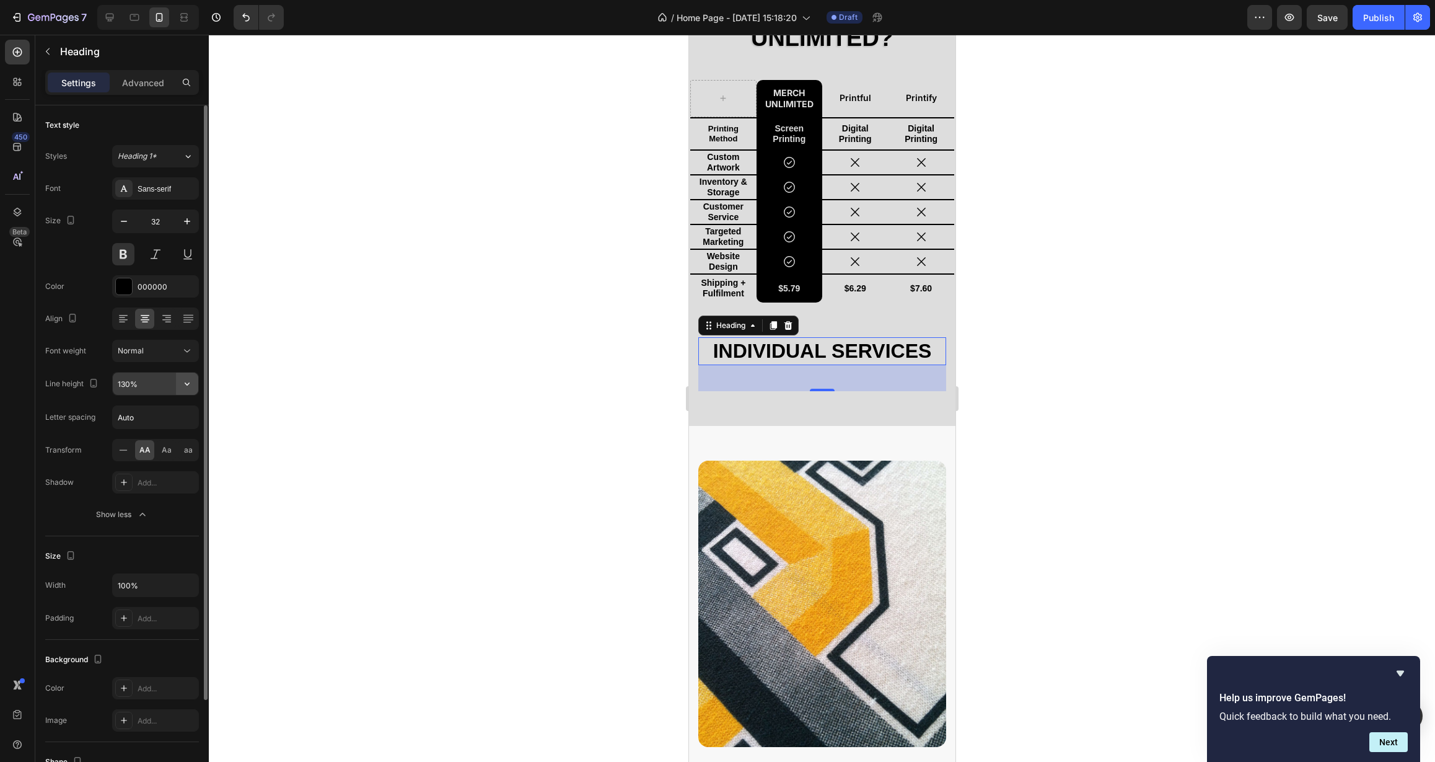
drag, startPoint x: 188, startPoint y: 385, endPoint x: 181, endPoint y: 392, distance: 9.6
click at [187, 385] on icon "button" at bounding box center [187, 383] width 12 height 12
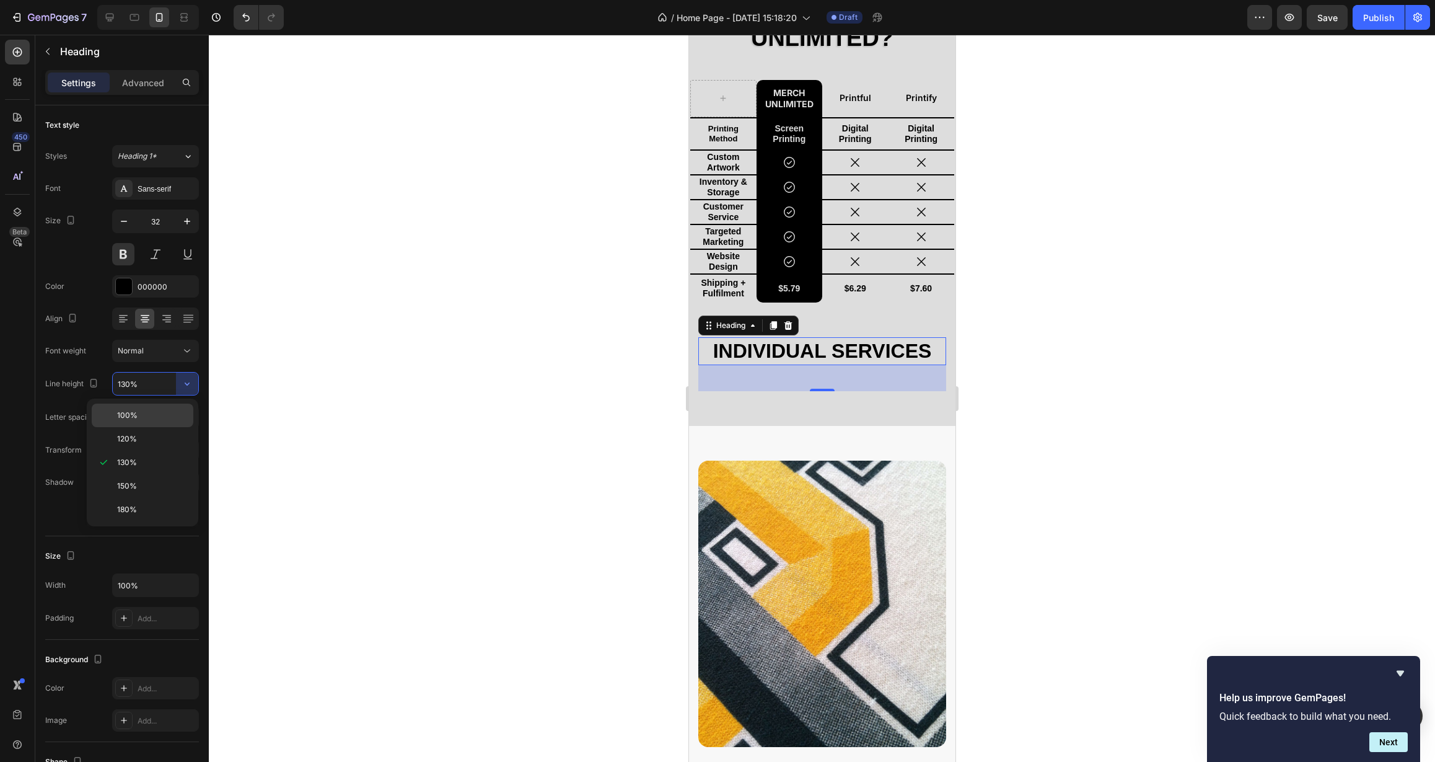
click at [154, 425] on div "100%" at bounding box center [143, 415] width 102 height 24
type input "100%"
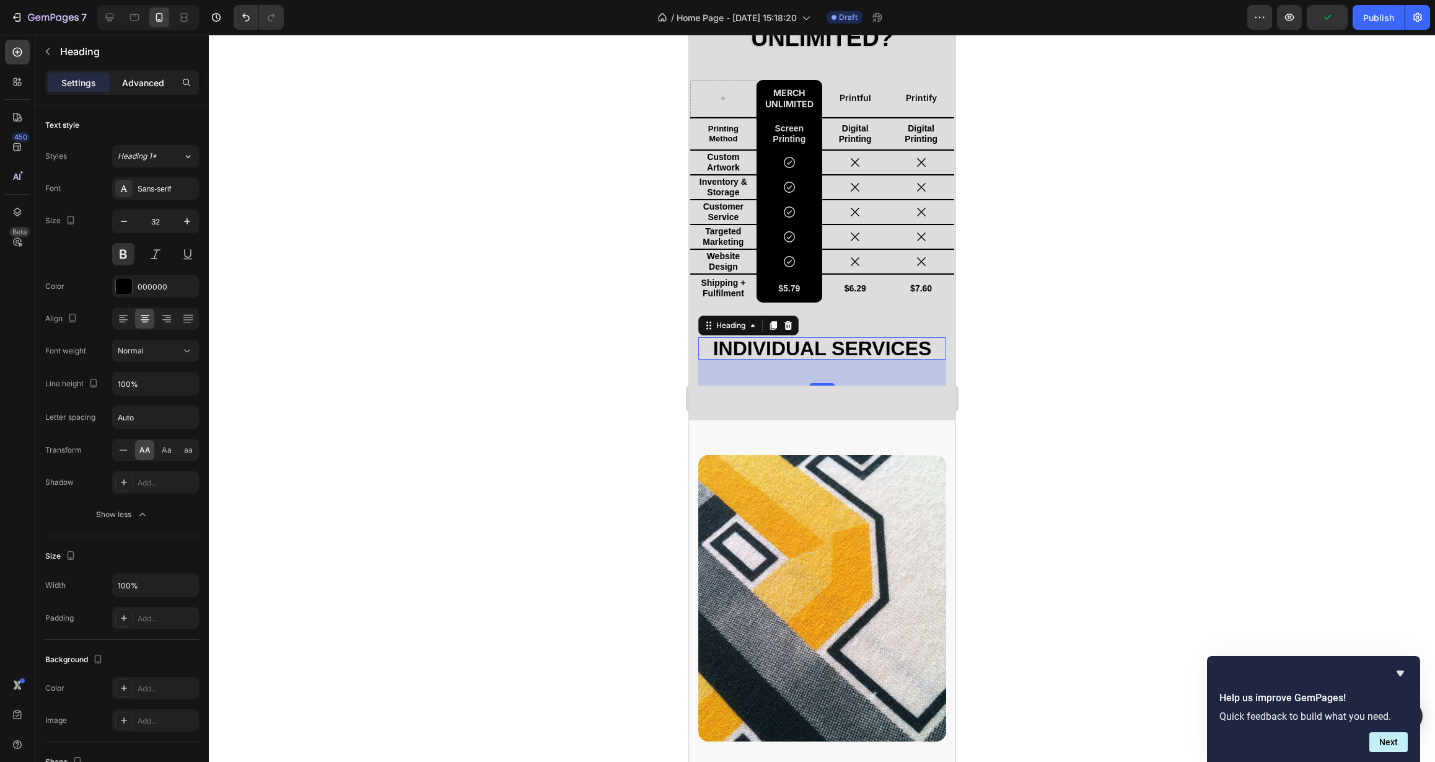
click at [134, 79] on p "Advanced" at bounding box center [143, 82] width 42 height 13
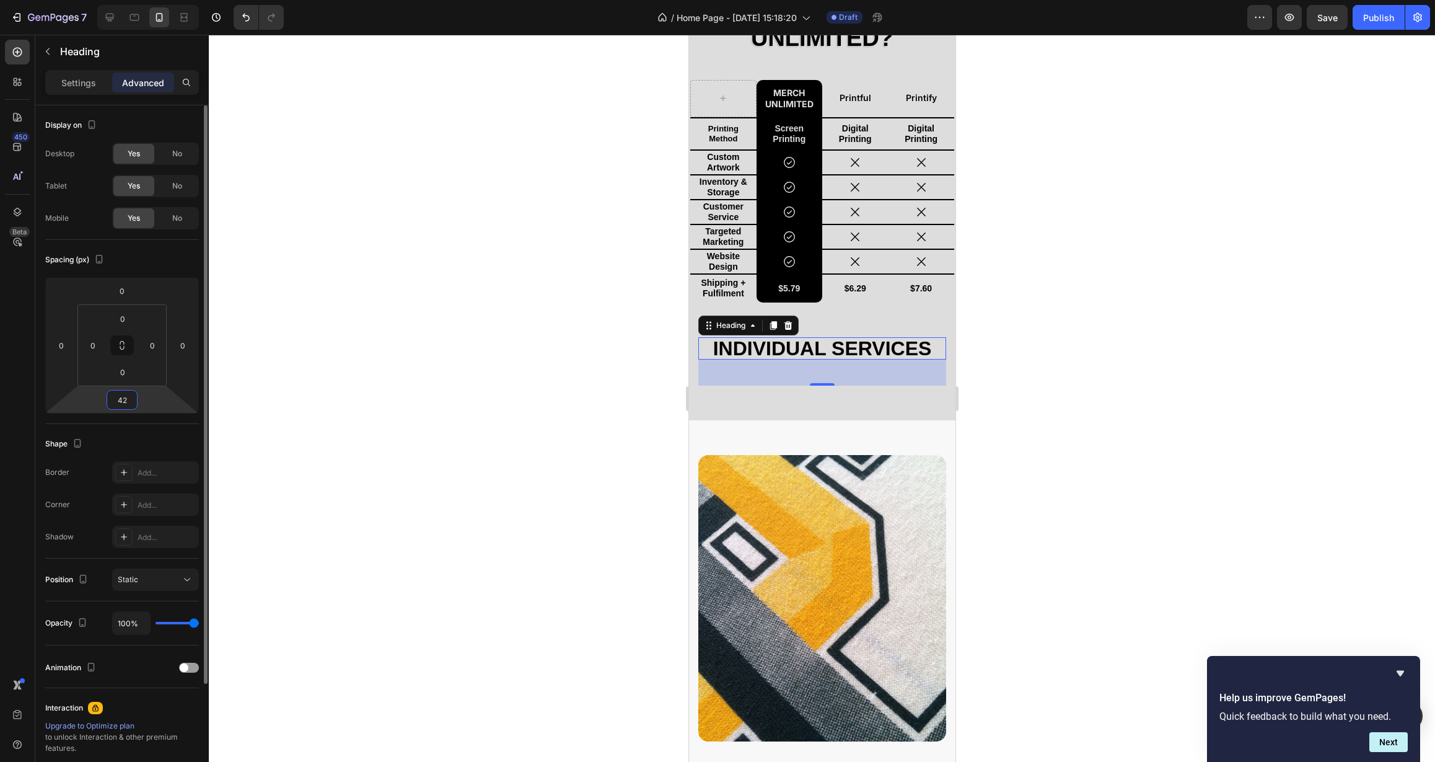
click at [130, 397] on input "42" at bounding box center [122, 399] width 25 height 19
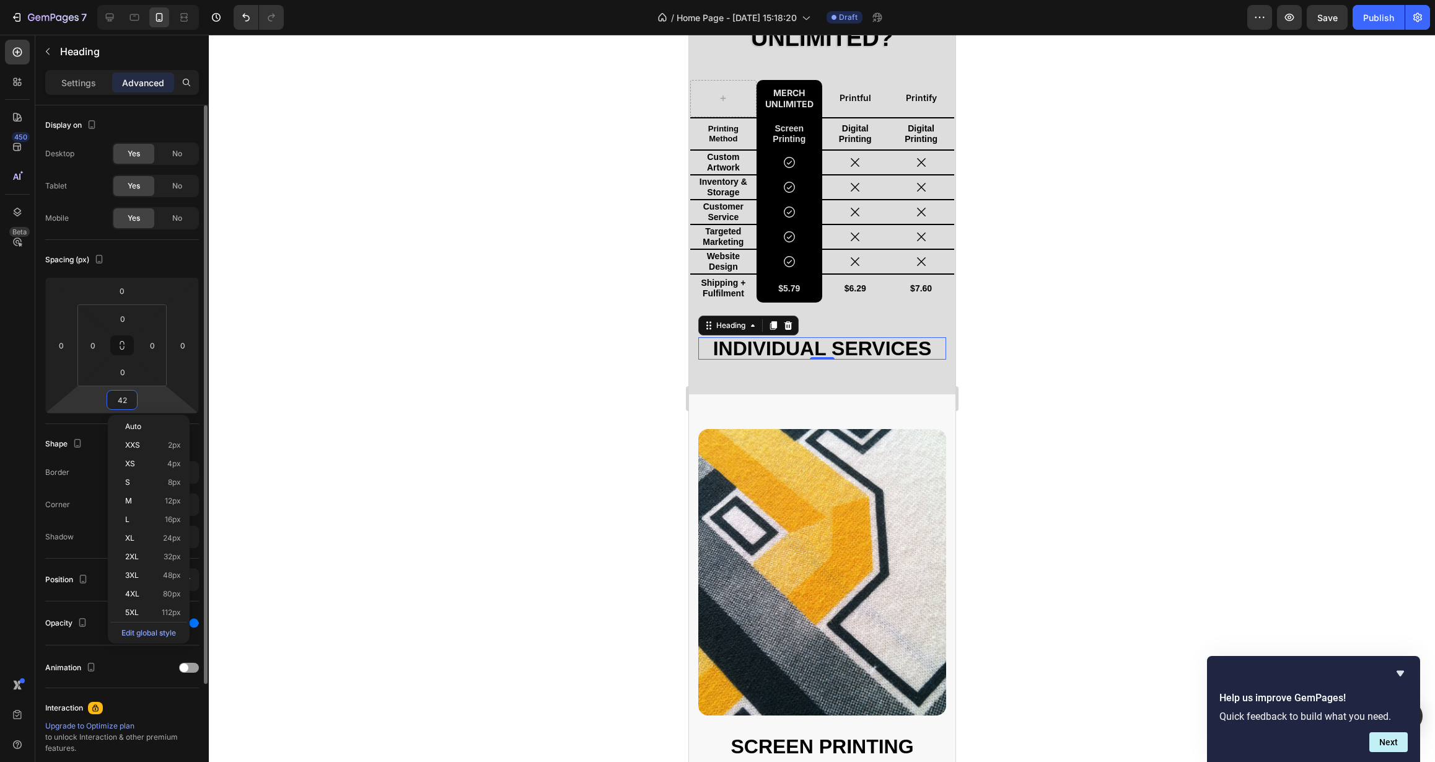
type input "0"
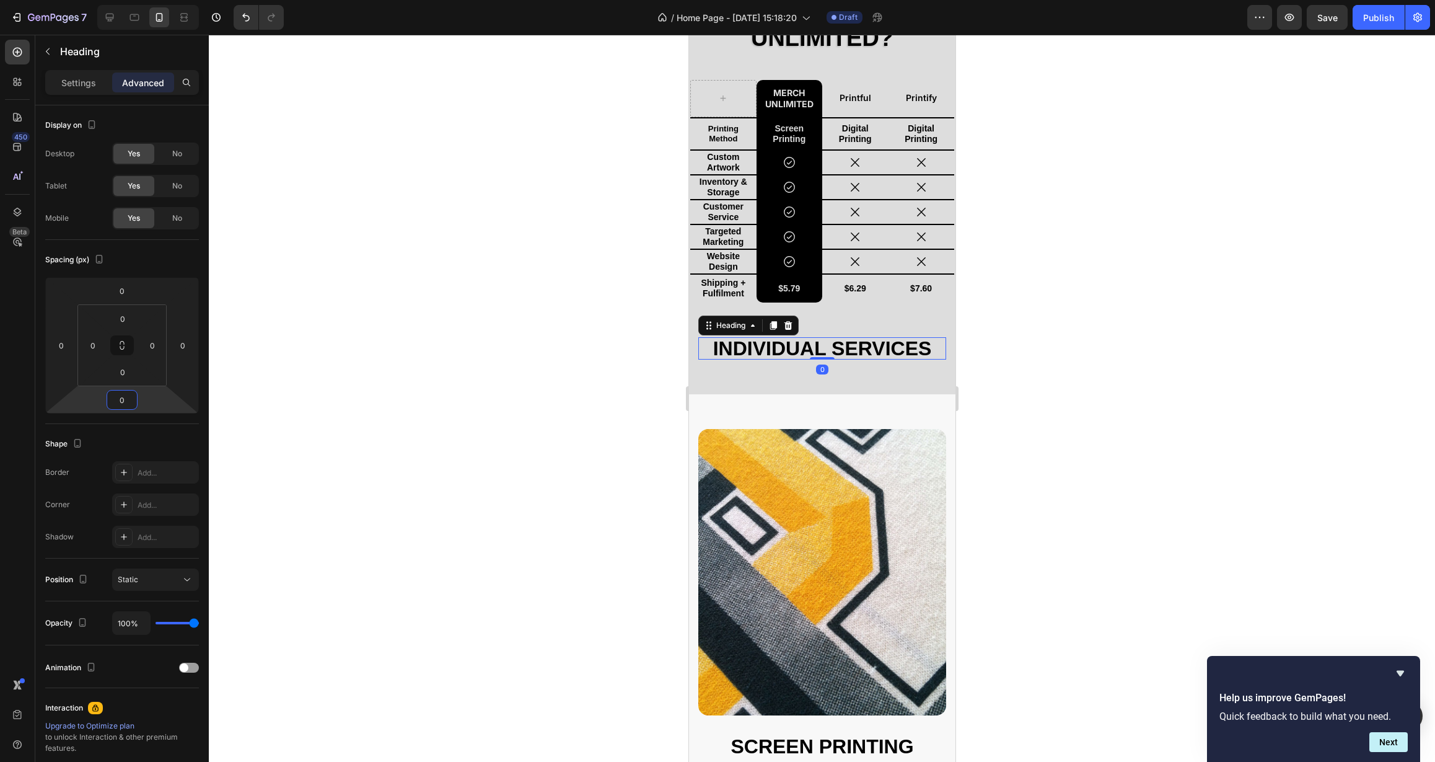
click at [402, 425] on div at bounding box center [822, 398] width 1226 height 727
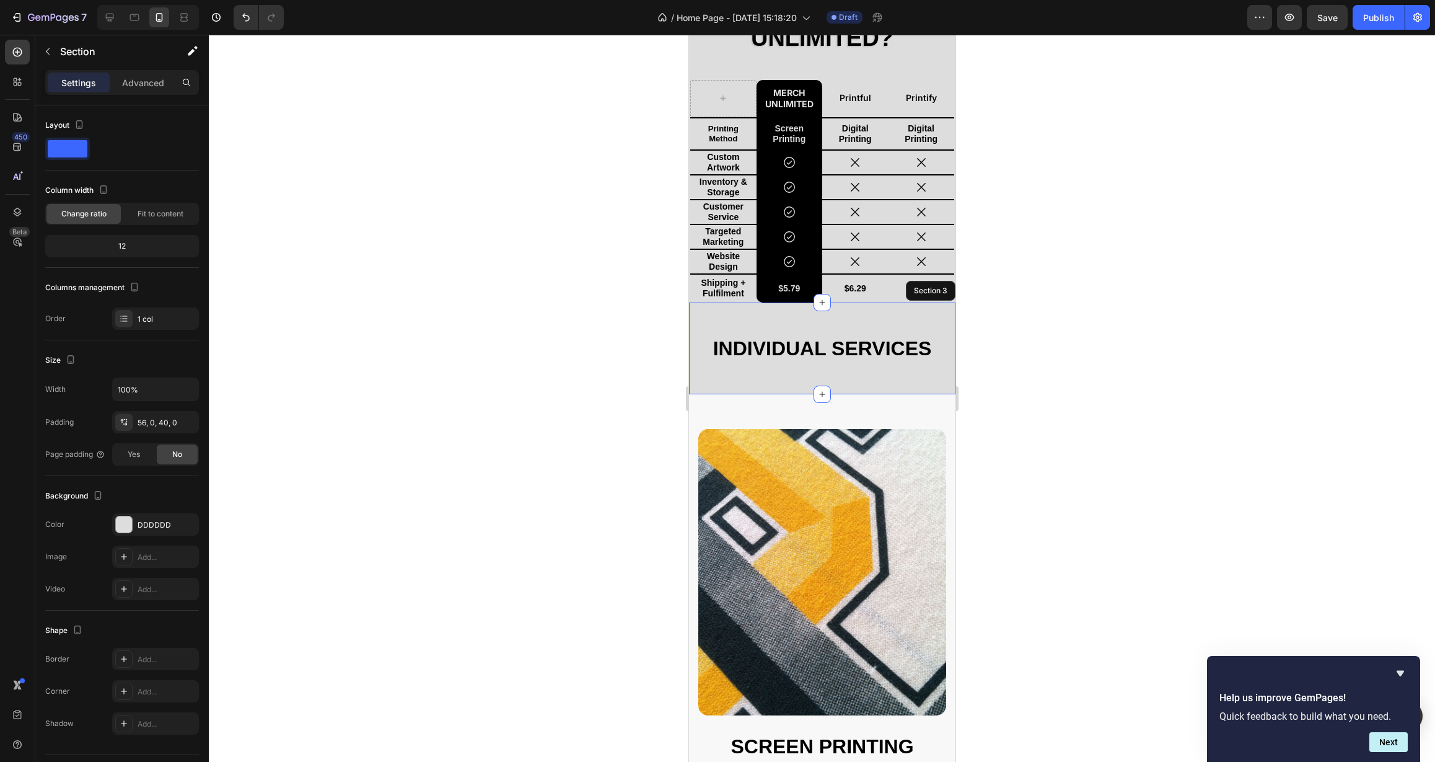
click at [739, 382] on div "Individual Services Heading Row Section 3" at bounding box center [822, 348] width 266 height 92
click at [451, 406] on div at bounding box center [822, 398] width 1226 height 727
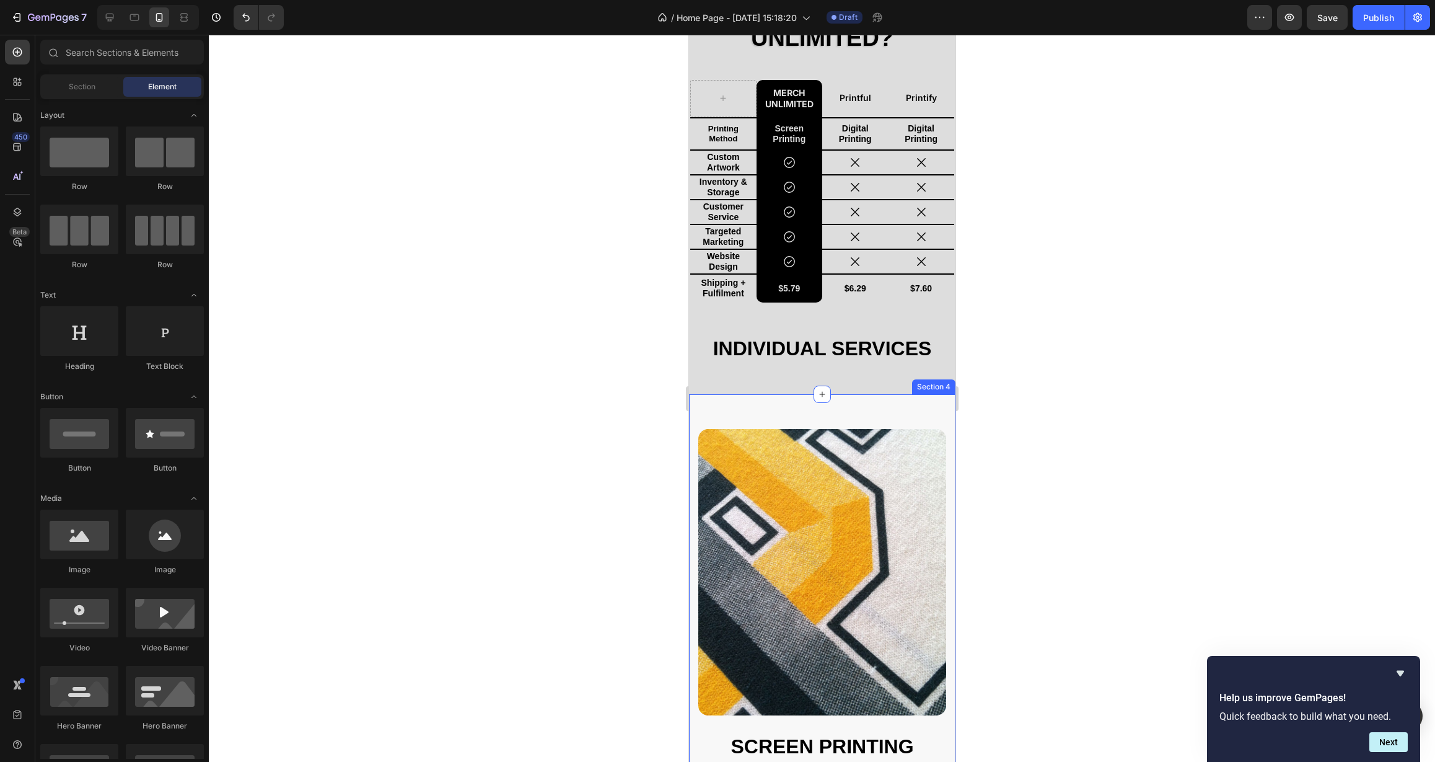
scroll to position [487, 0]
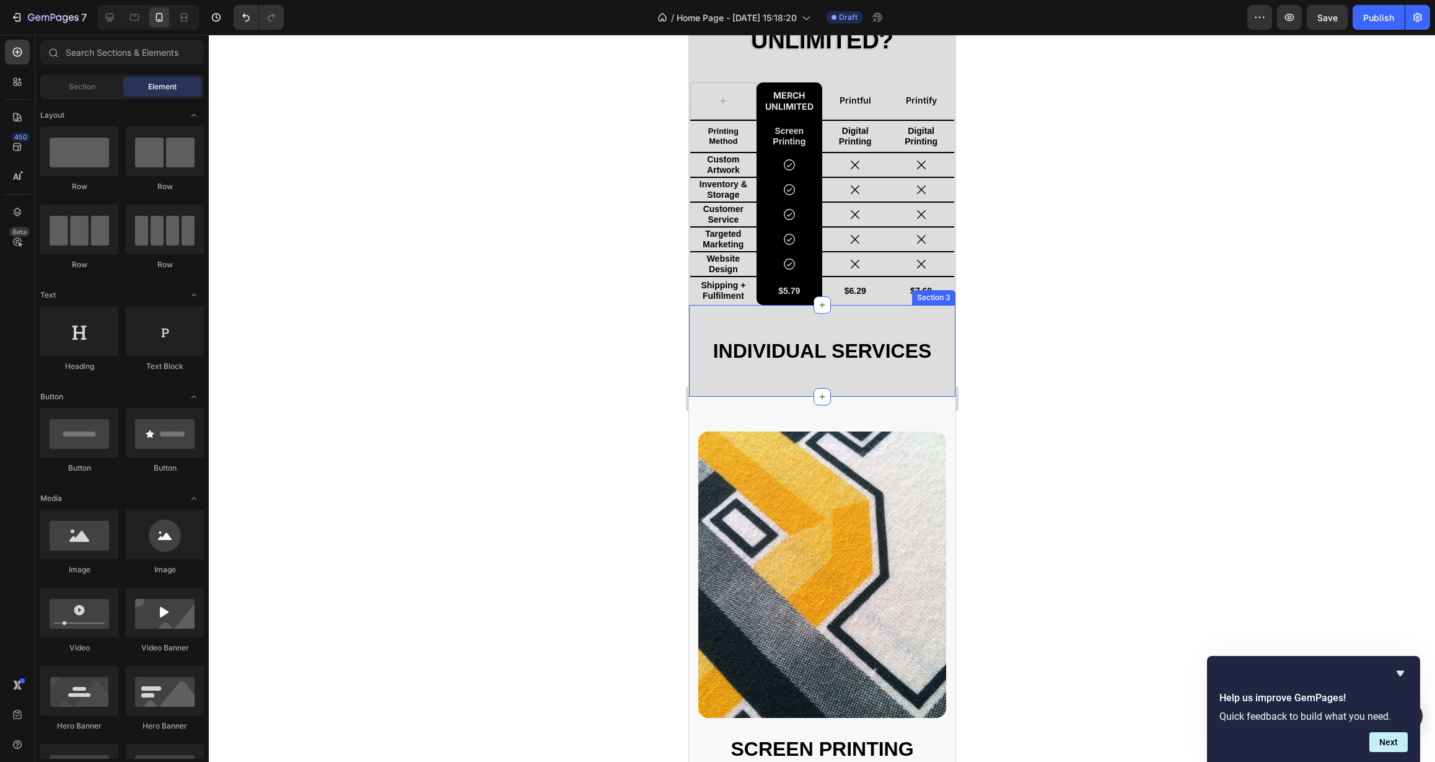
click at [714, 381] on div "Individual Services Heading Row Section 3" at bounding box center [822, 351] width 266 height 92
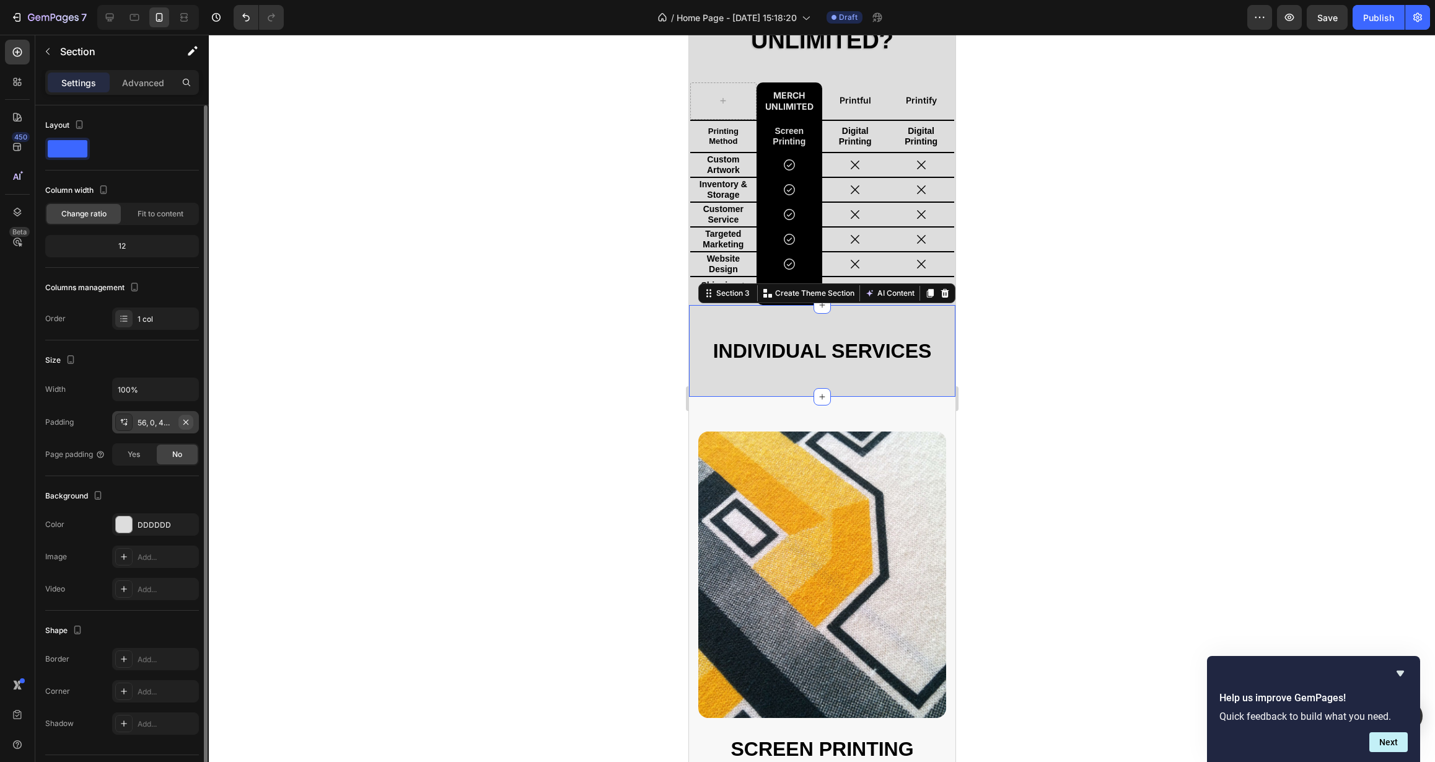
click at [183, 423] on icon "button" at bounding box center [186, 422] width 10 height 10
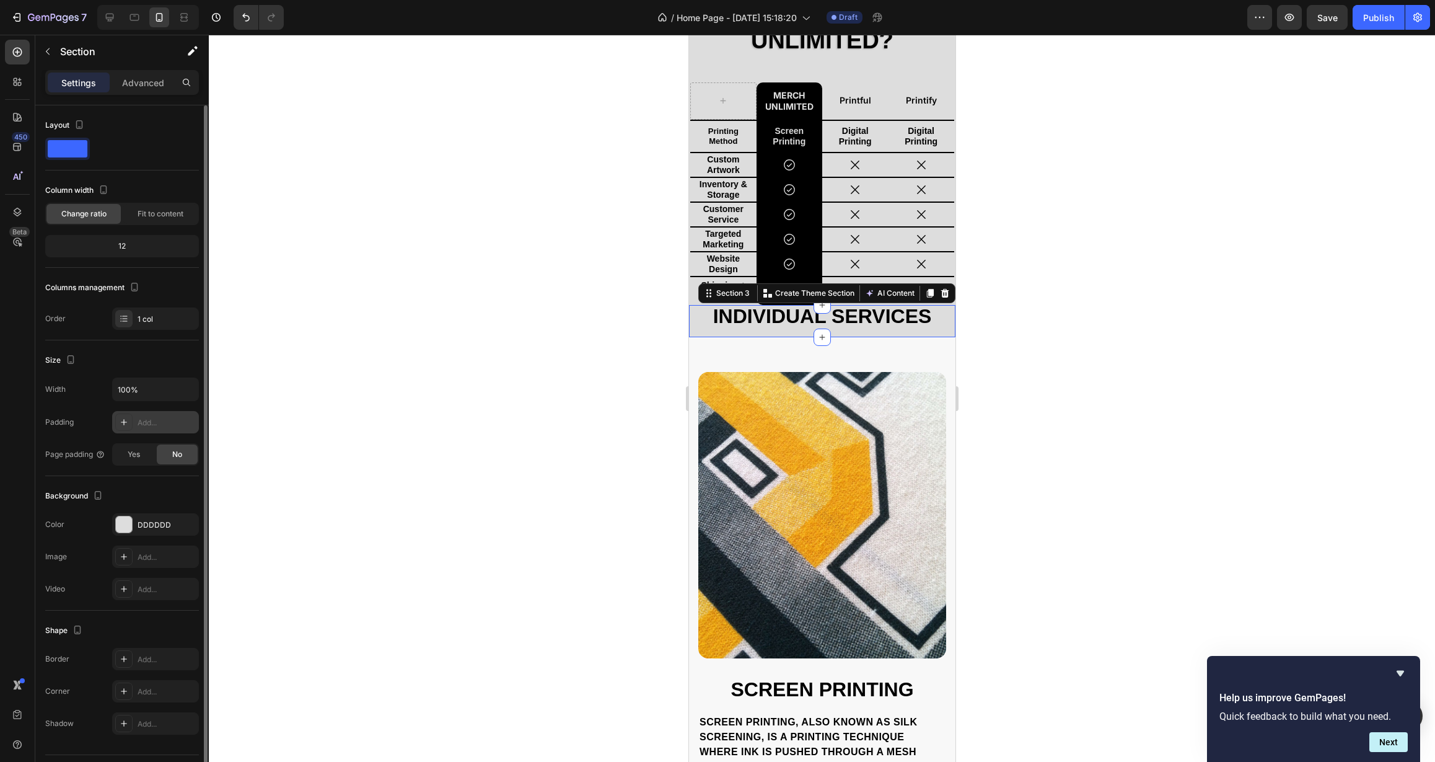
click at [447, 416] on div at bounding box center [822, 398] width 1226 height 727
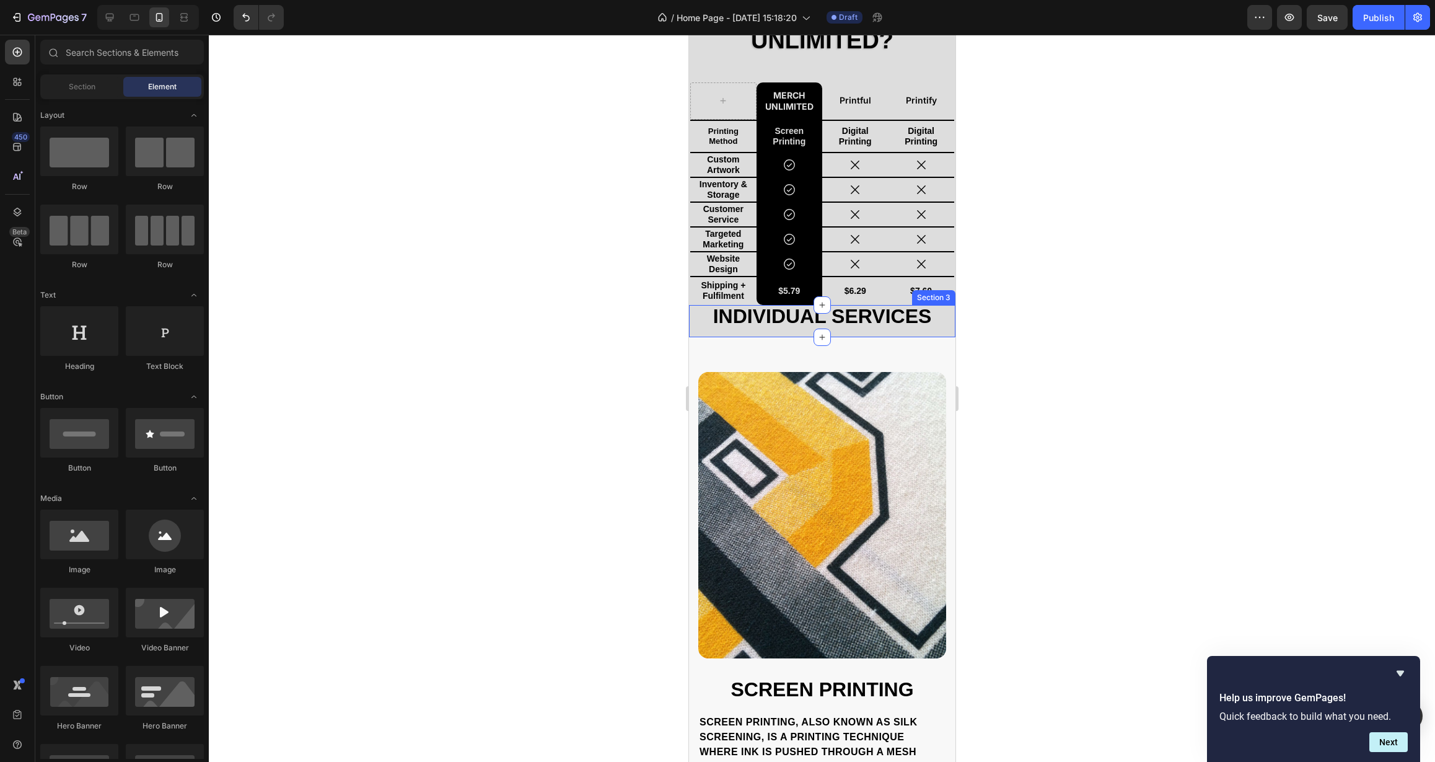
click at [705, 332] on div "Individual Services Heading Row" at bounding box center [822, 321] width 266 height 32
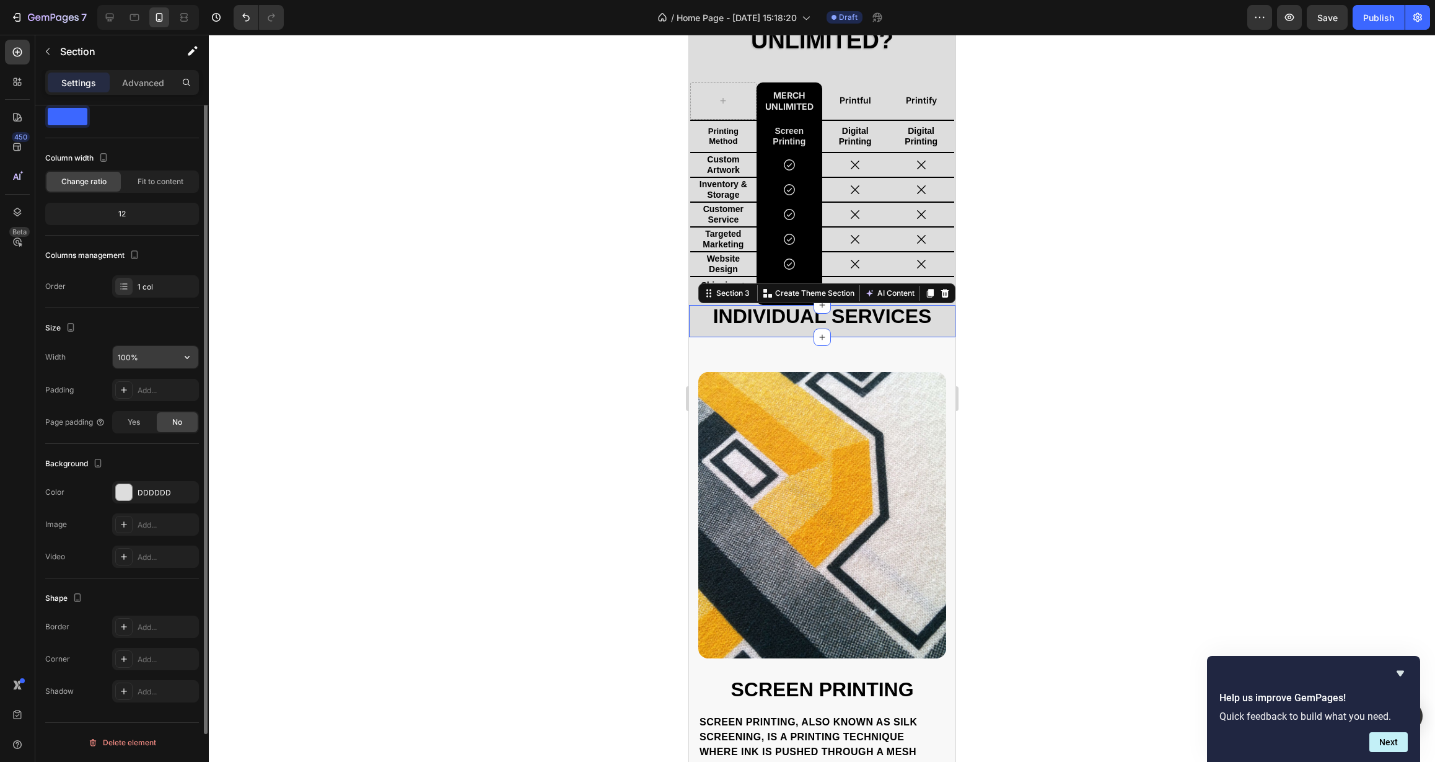
scroll to position [0, 0]
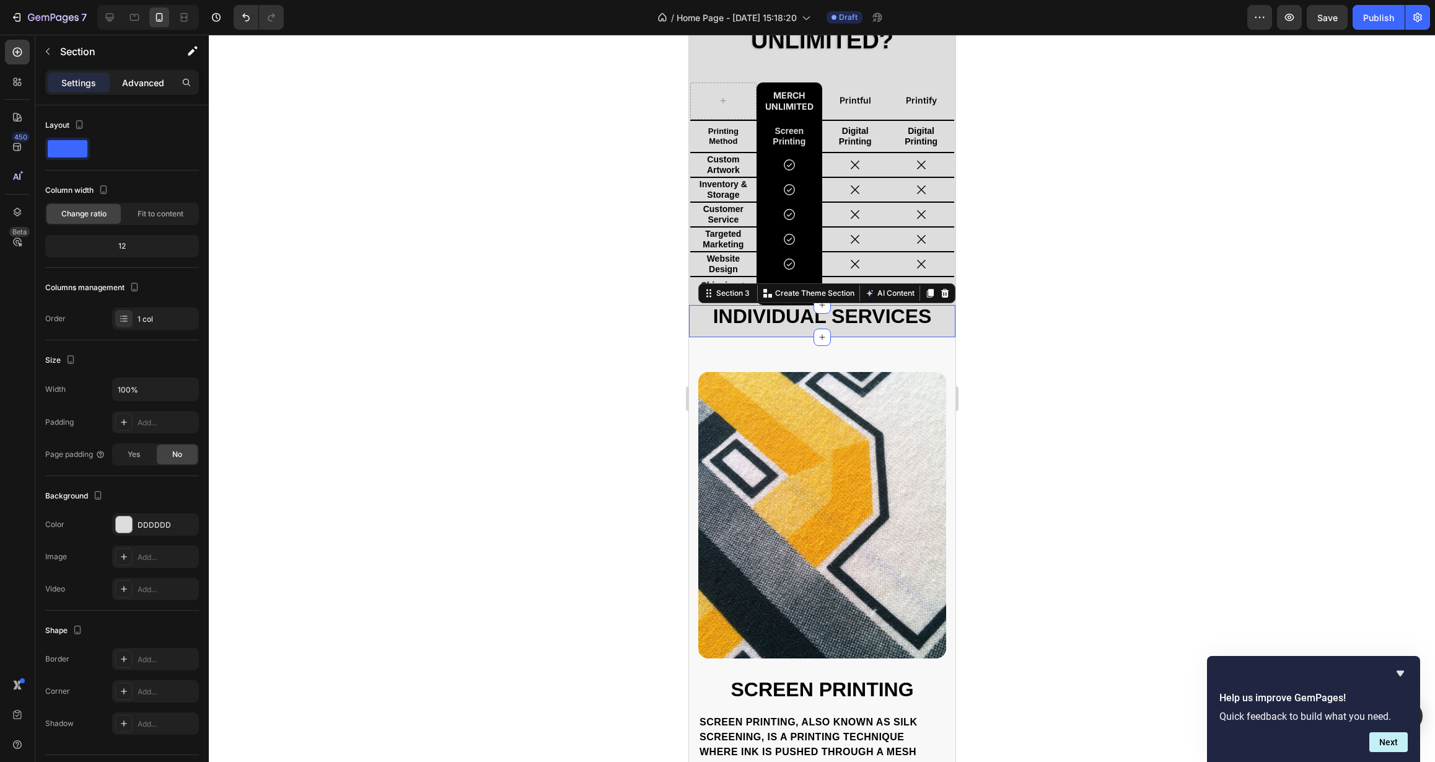
click at [143, 90] on div "Advanced" at bounding box center [143, 83] width 62 height 20
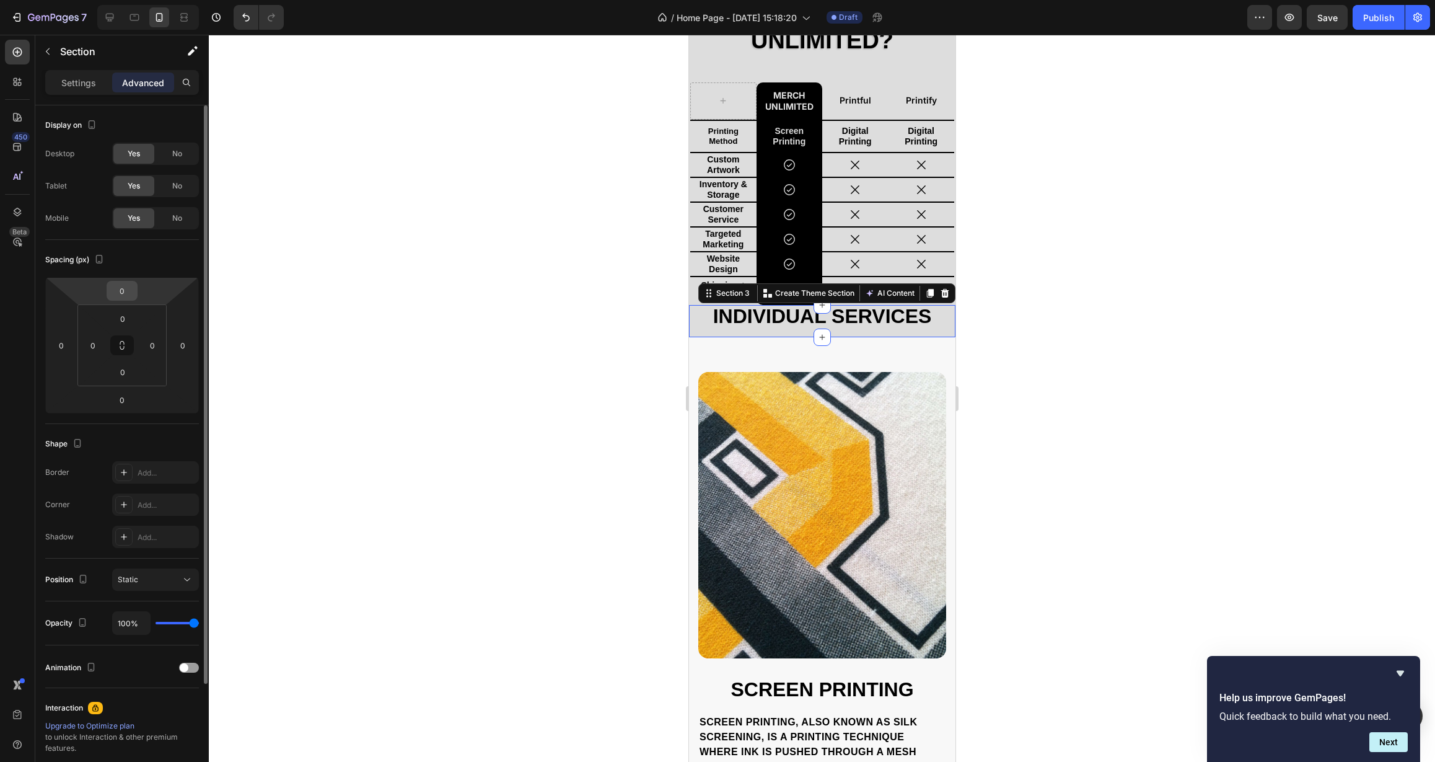
click at [130, 290] on input "0" at bounding box center [122, 290] width 25 height 19
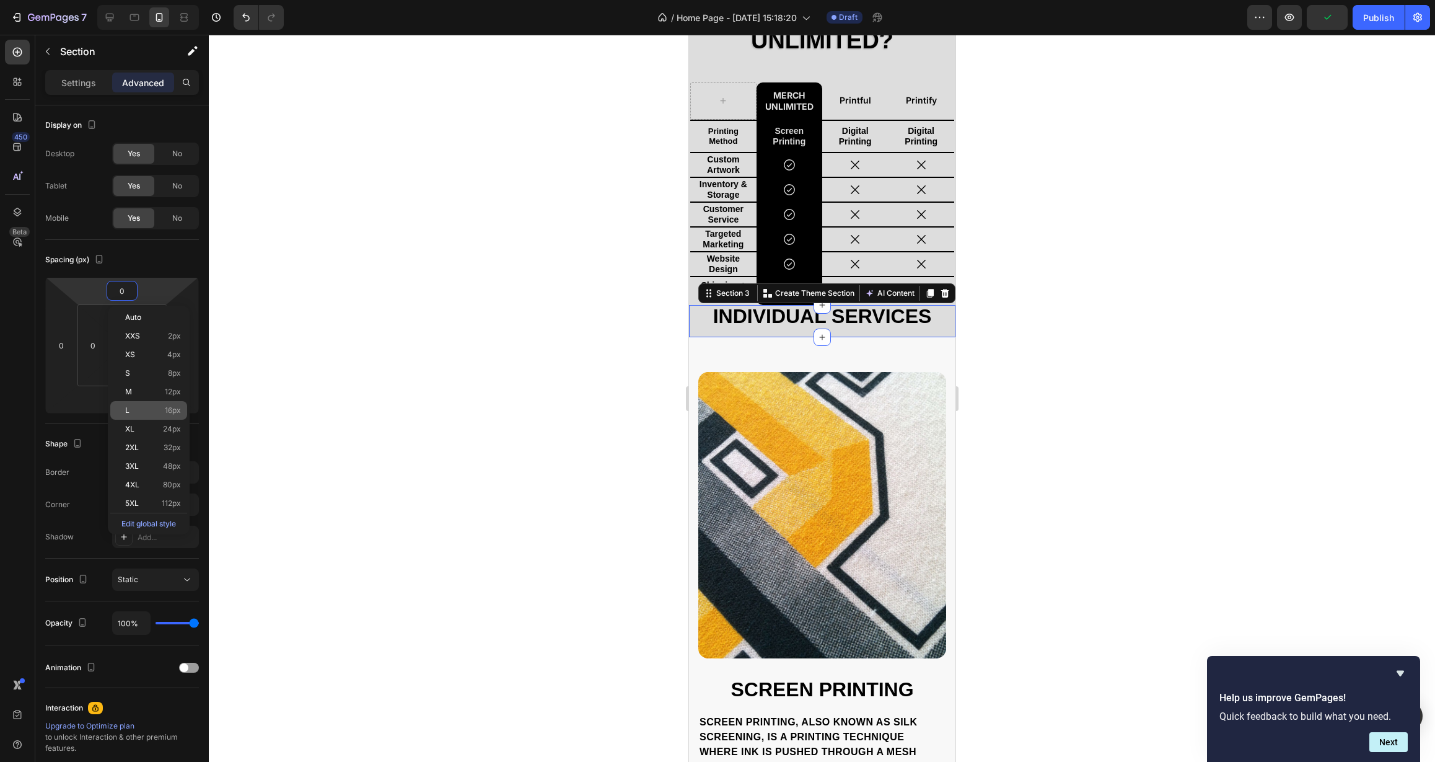
click at [132, 407] on p "L 16px" at bounding box center [153, 410] width 56 height 9
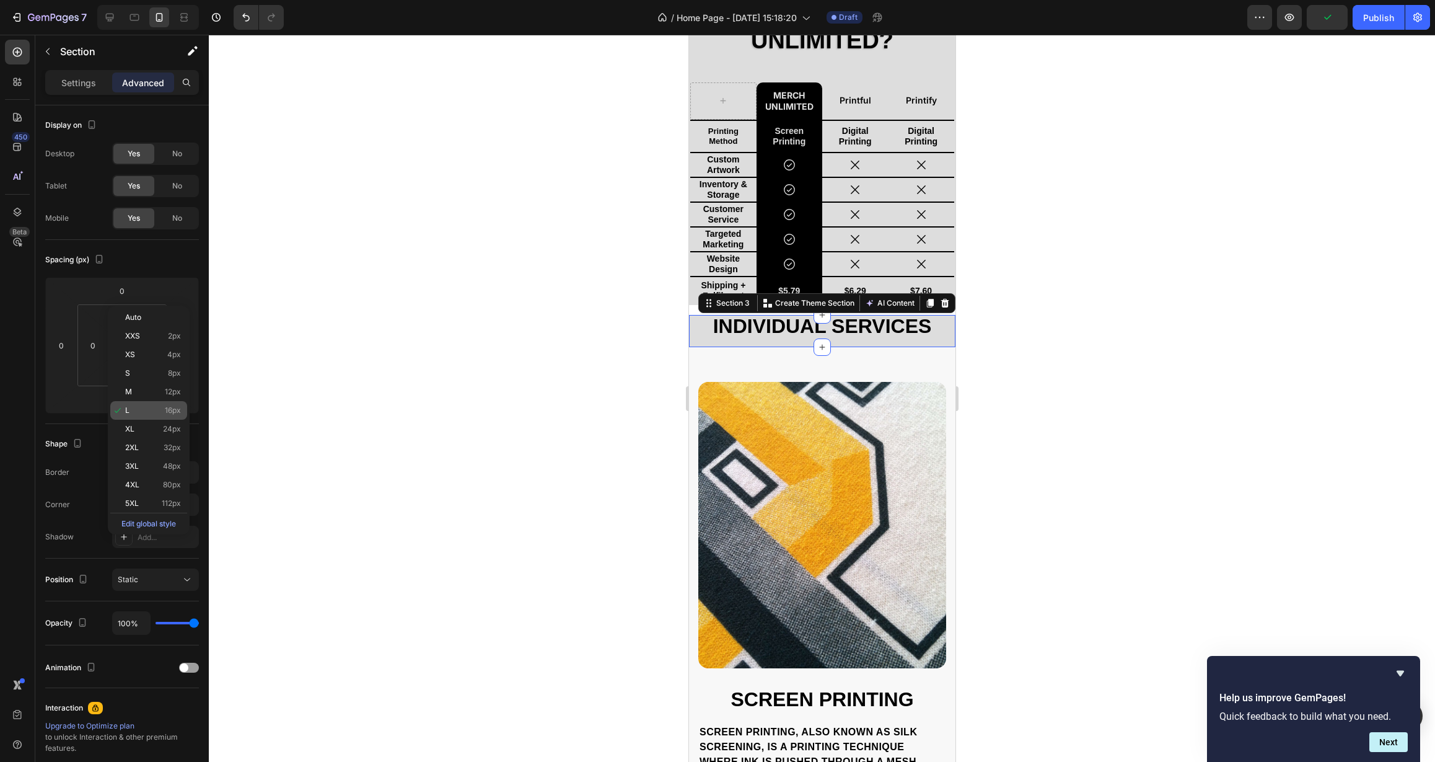
type input "16"
click at [349, 395] on div at bounding box center [822, 398] width 1226 height 727
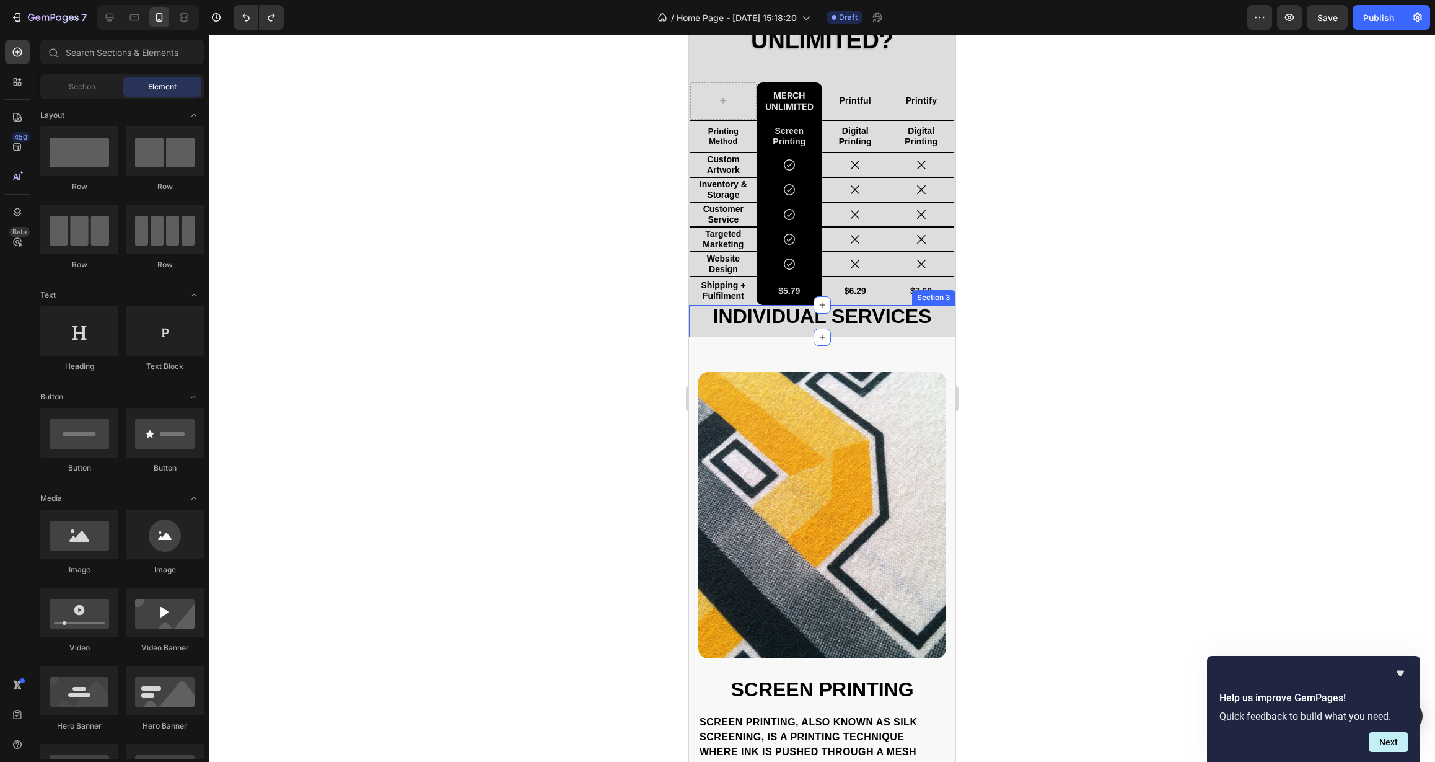
click at [723, 334] on div "Individual Services Heading Row" at bounding box center [822, 321] width 266 height 32
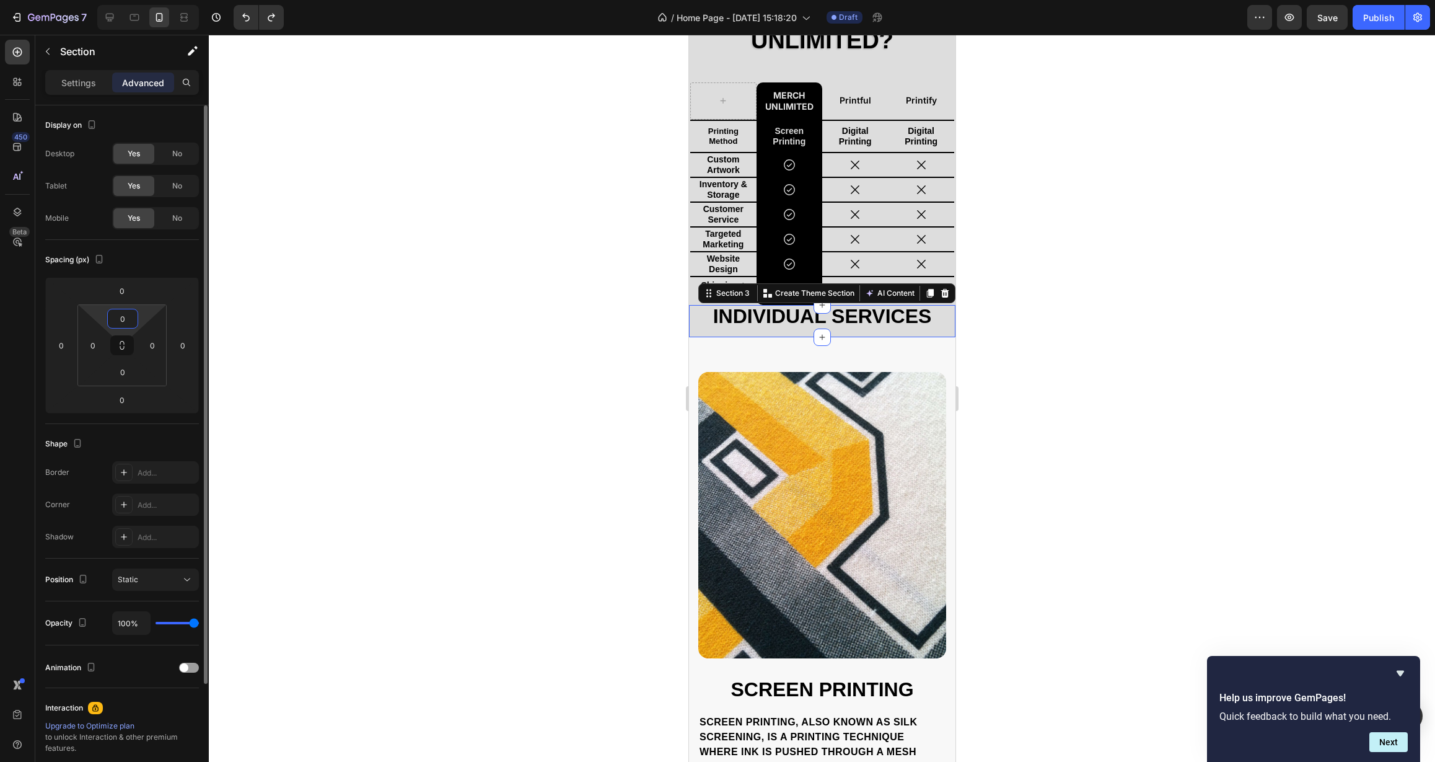
click at [129, 319] on input "0" at bounding box center [122, 318] width 25 height 19
type input "16"
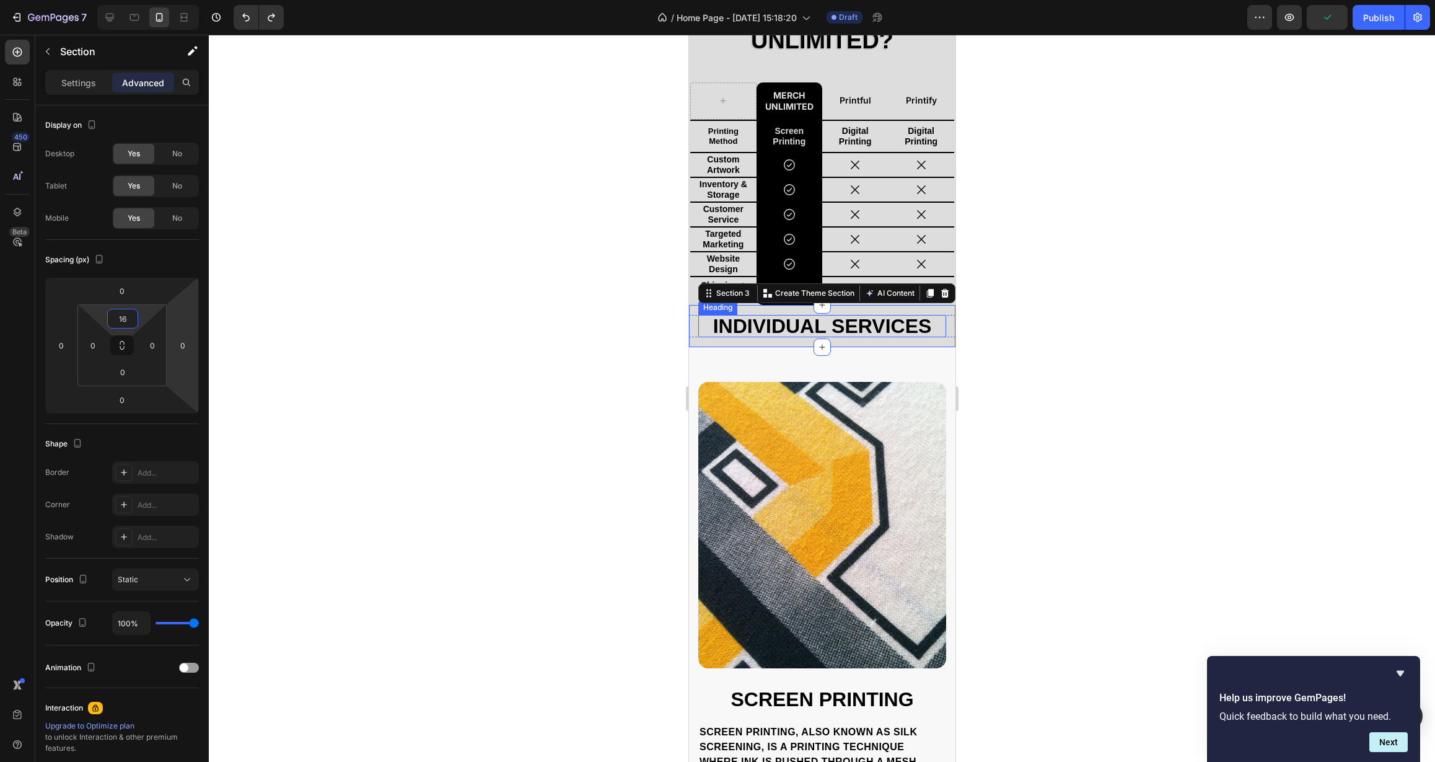
click at [734, 325] on h2 "Individual Services" at bounding box center [822, 326] width 248 height 22
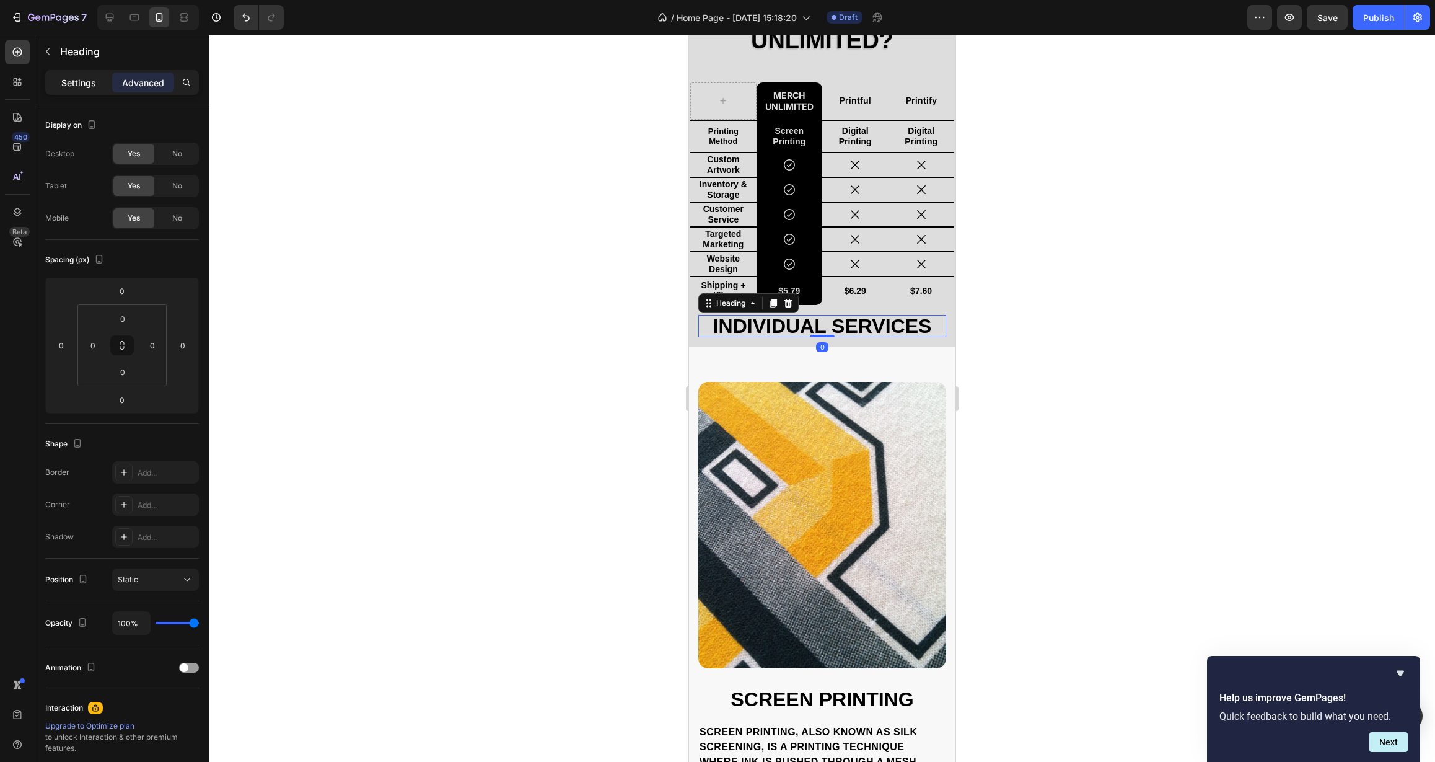
click at [86, 86] on p "Settings" at bounding box center [78, 82] width 35 height 13
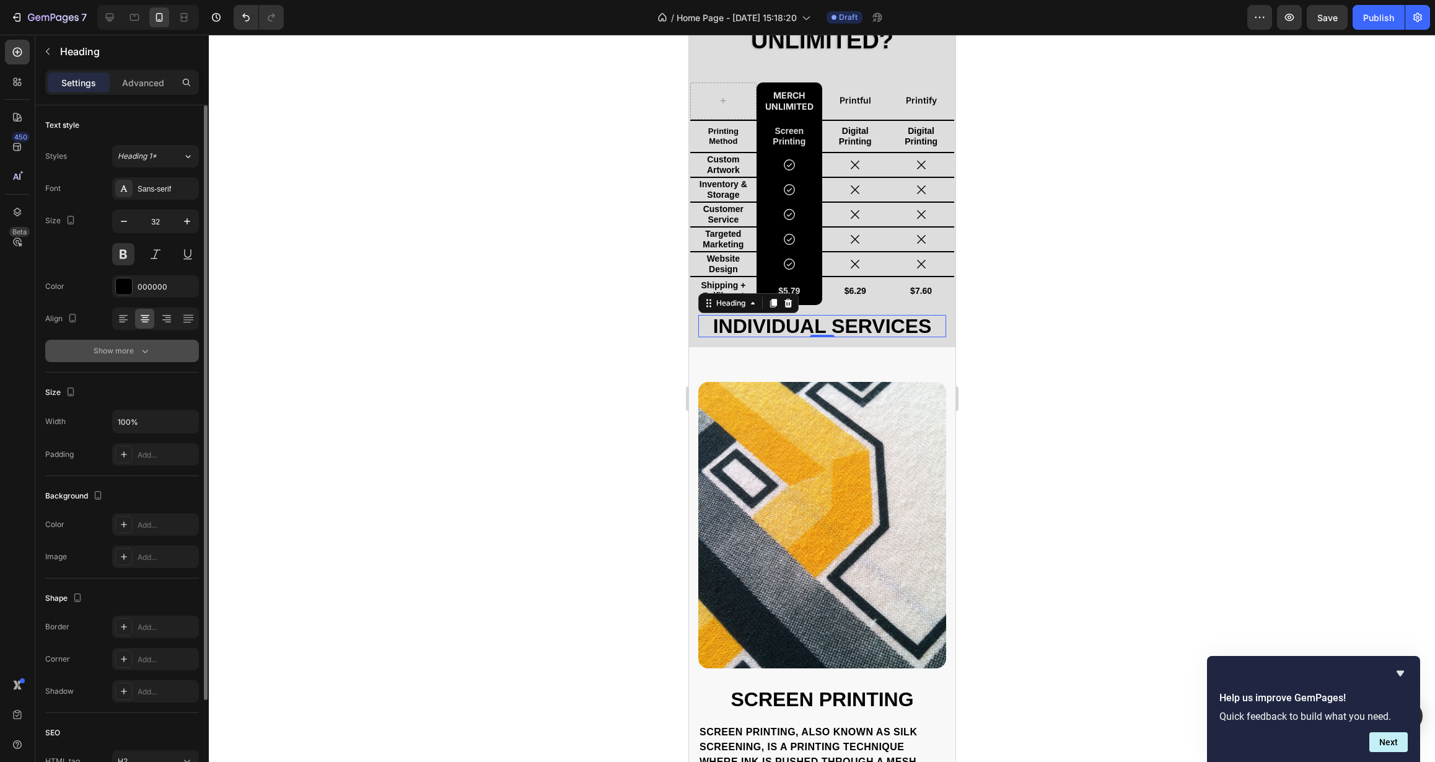
click at [143, 348] on icon "button" at bounding box center [145, 351] width 12 height 12
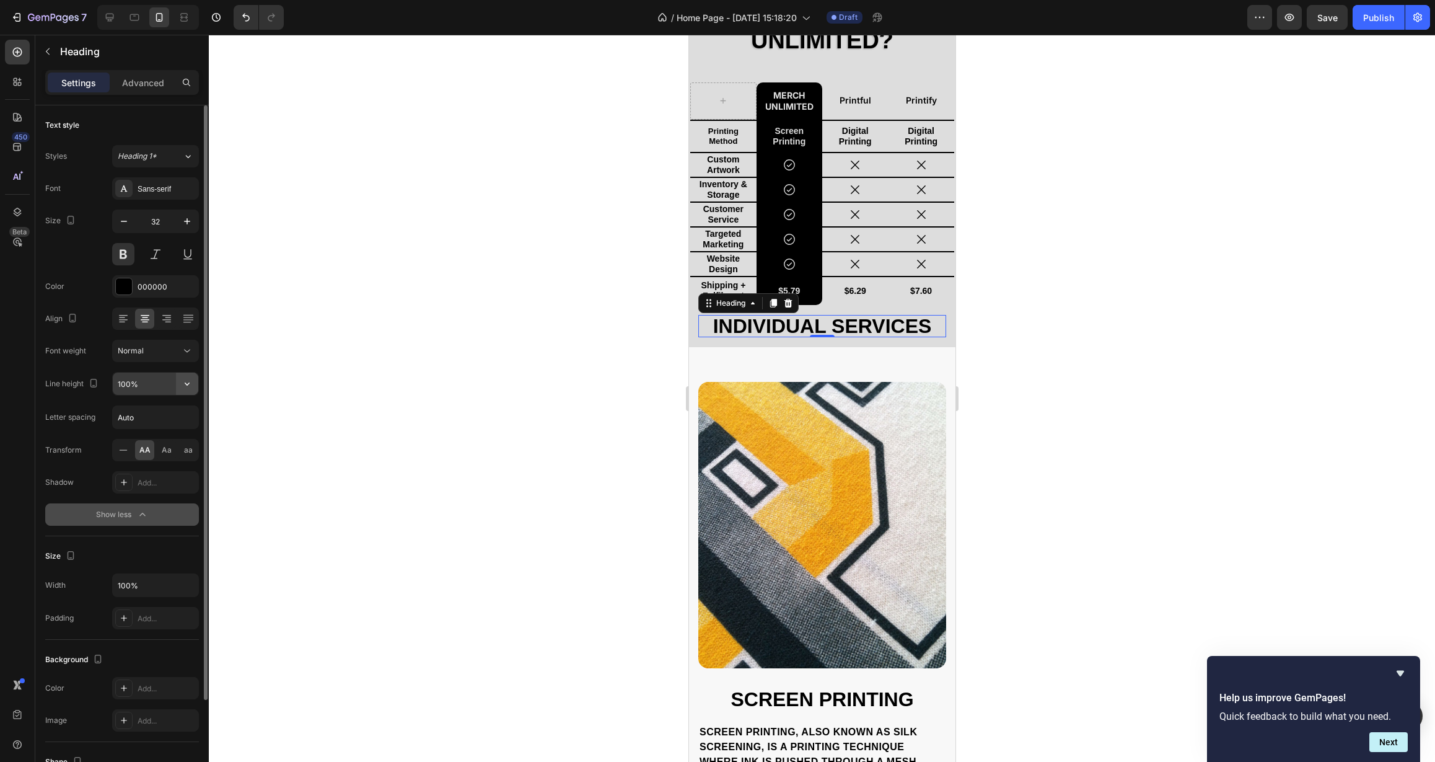
click at [179, 387] on button "button" at bounding box center [187, 383] width 22 height 22
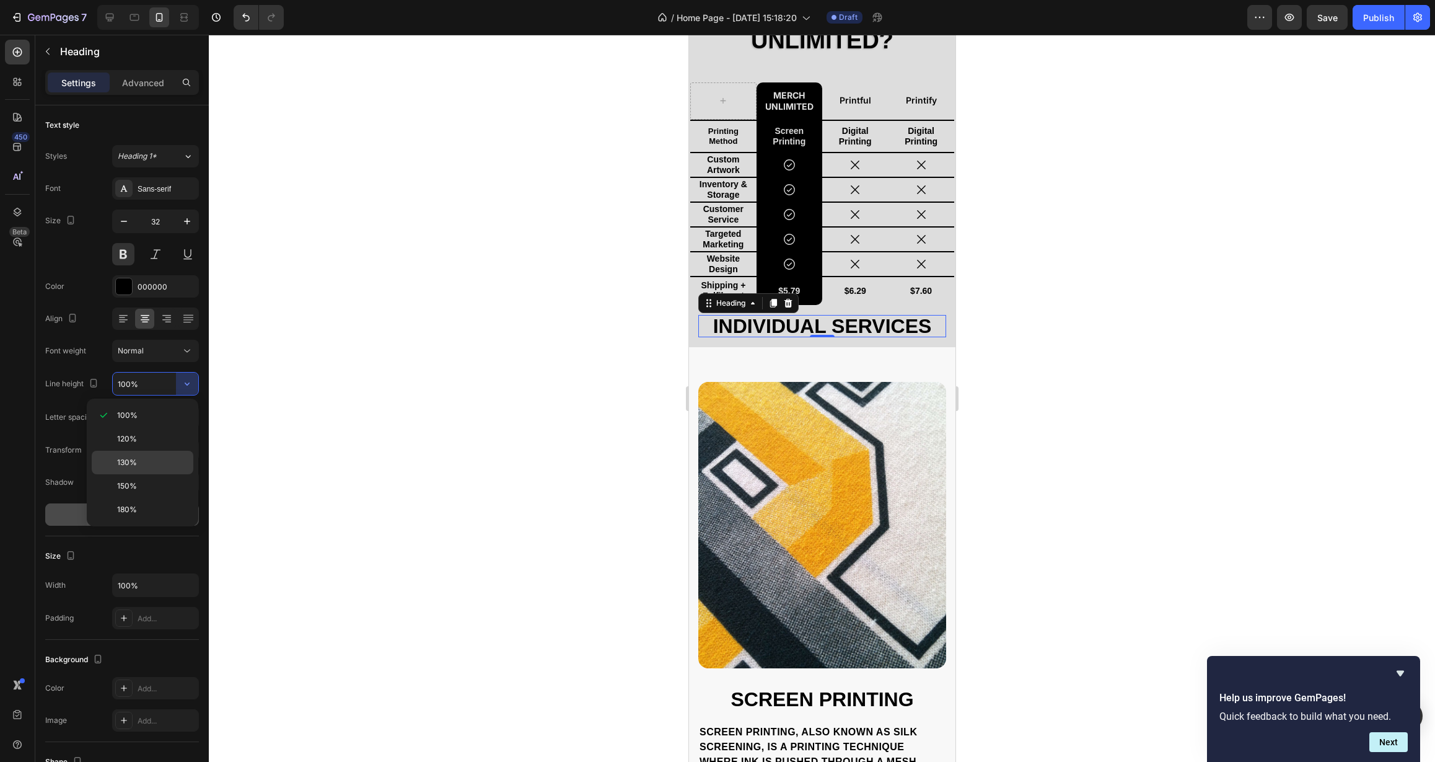
click at [157, 467] on p "130%" at bounding box center [152, 462] width 71 height 11
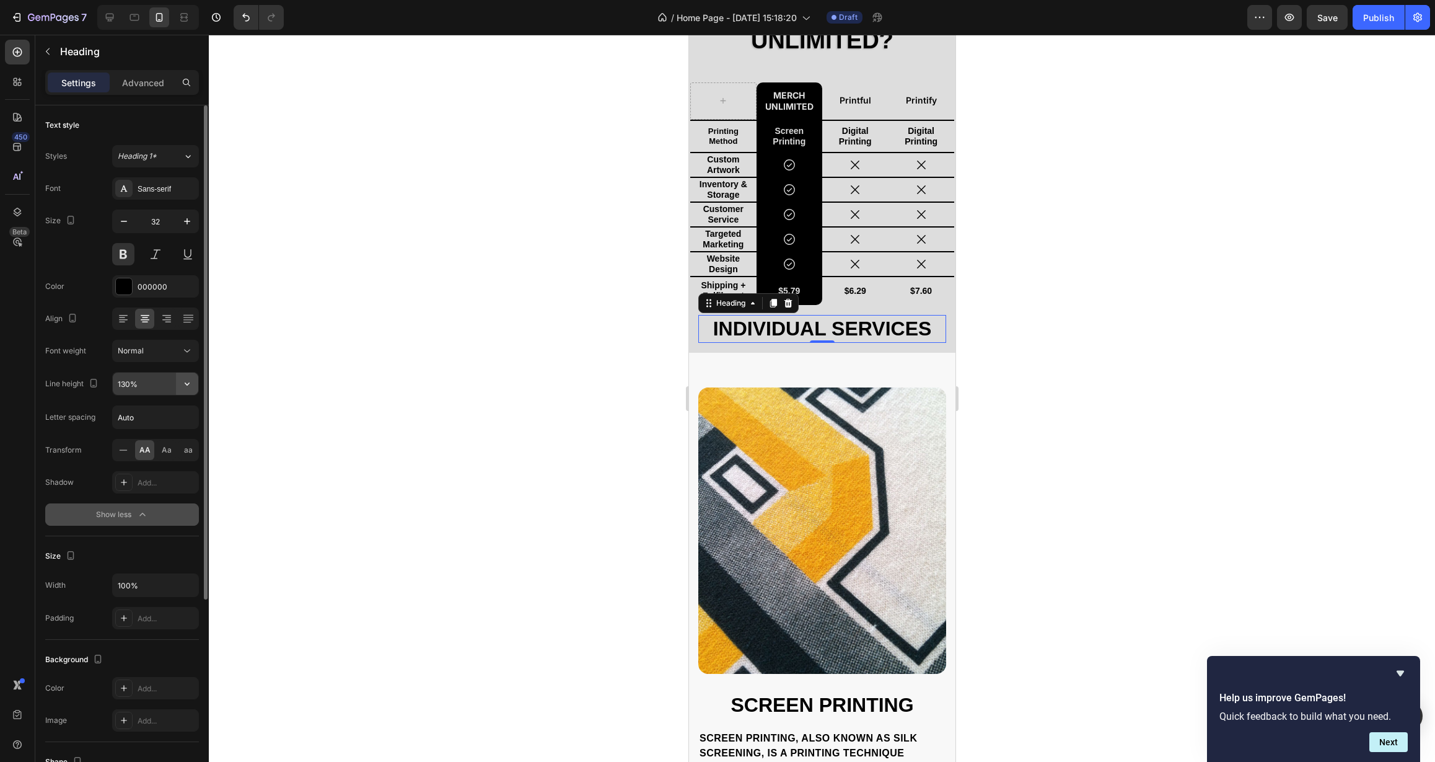
click at [188, 387] on icon "button" at bounding box center [187, 383] width 12 height 12
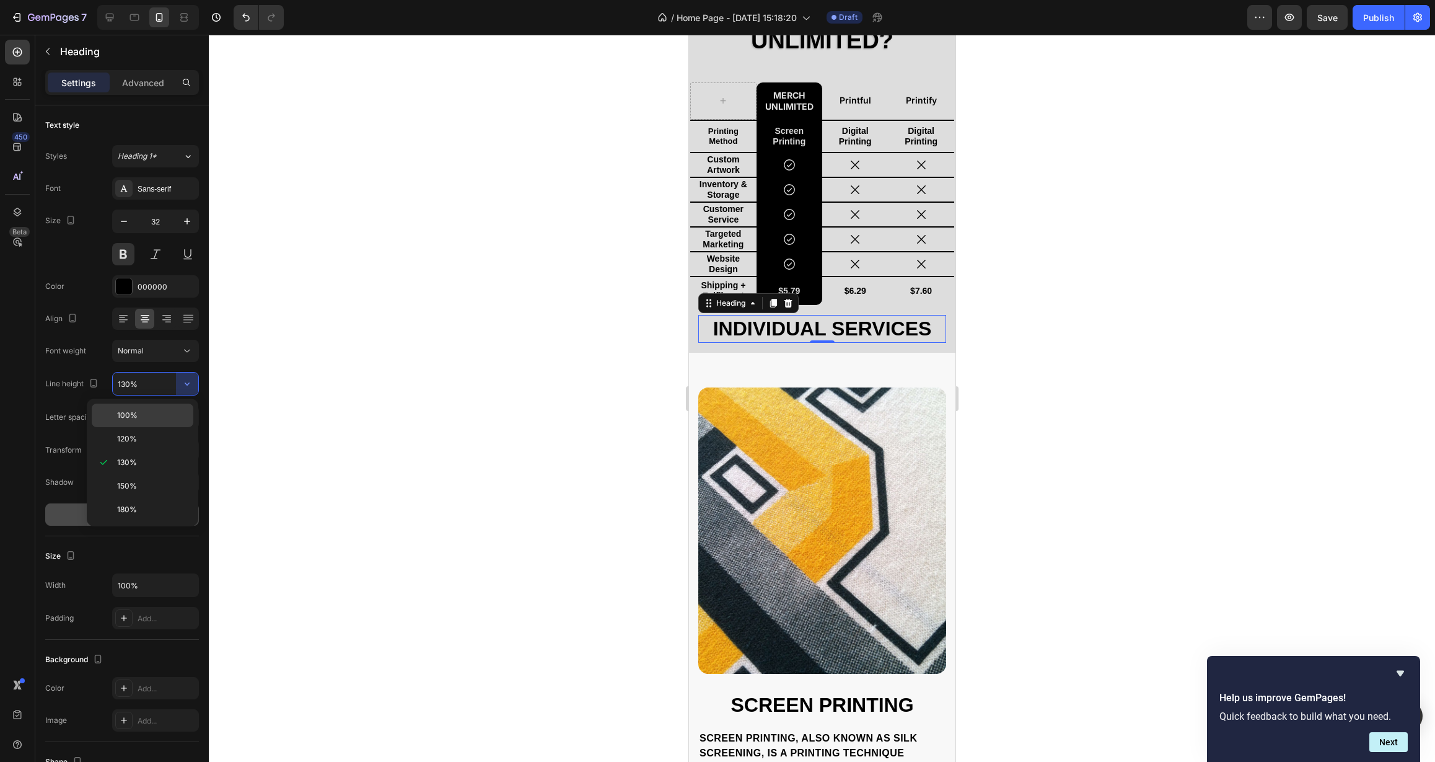
click at [151, 420] on div "100%" at bounding box center [143, 415] width 102 height 24
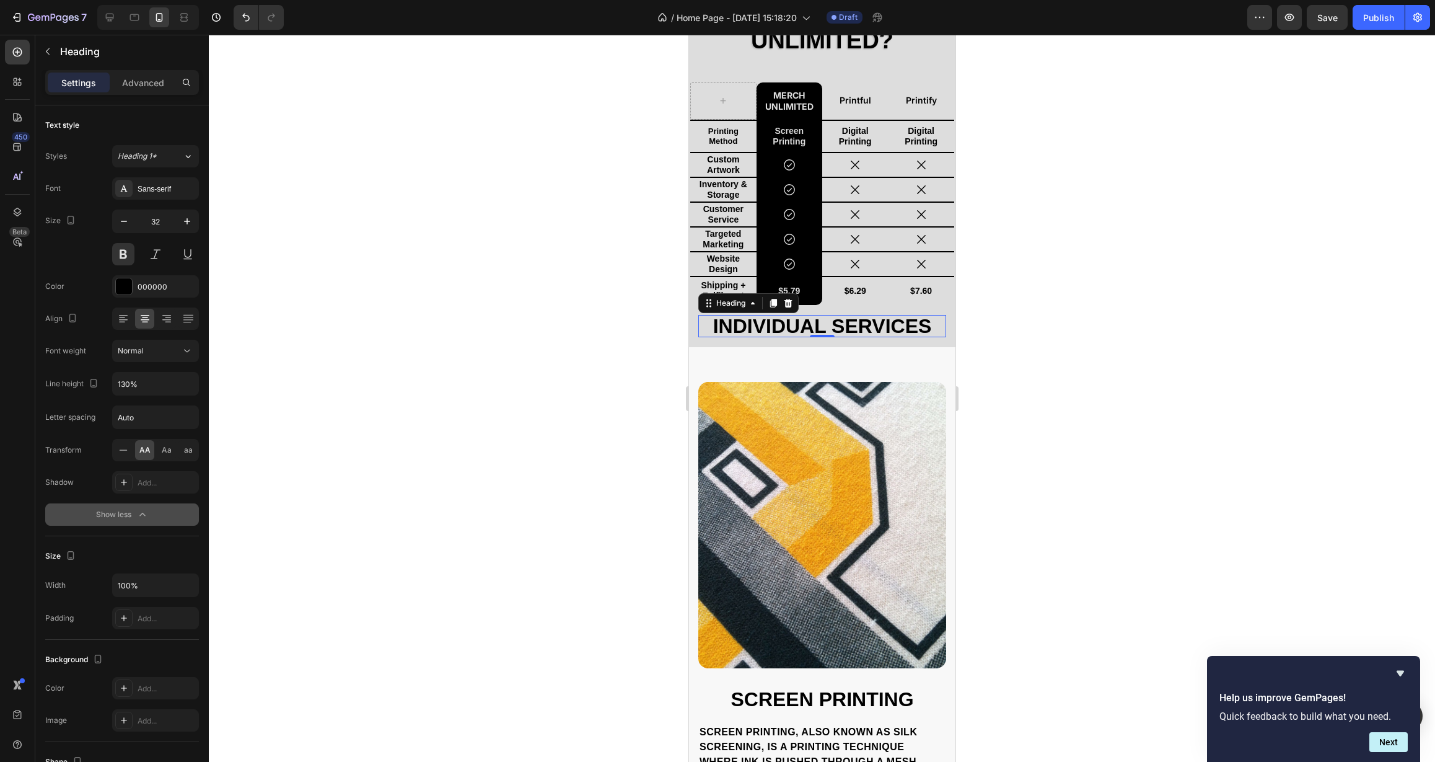
type input "100%"
click at [727, 345] on div "Individual Services Heading 0 Row" at bounding box center [822, 331] width 266 height 32
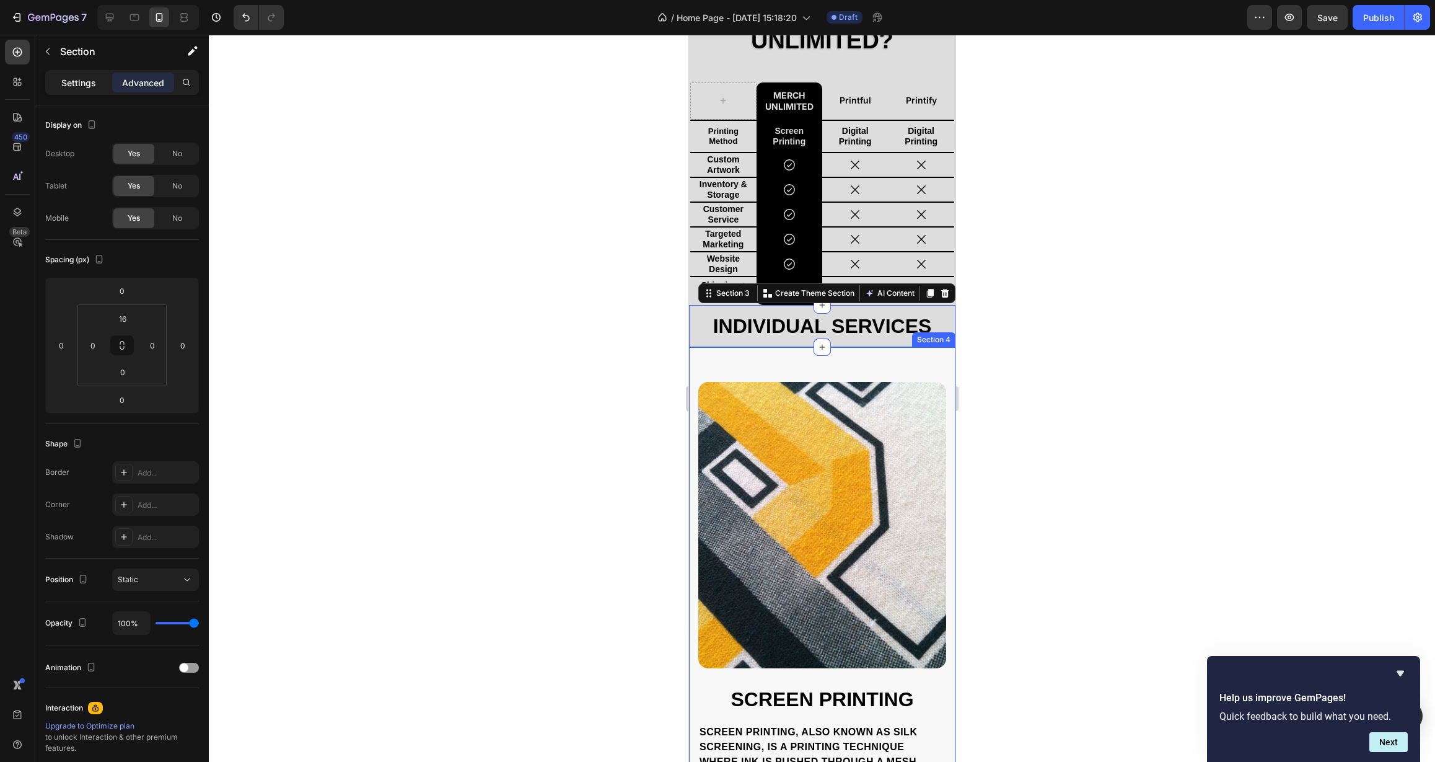
click at [71, 75] on div "Settings" at bounding box center [79, 83] width 62 height 20
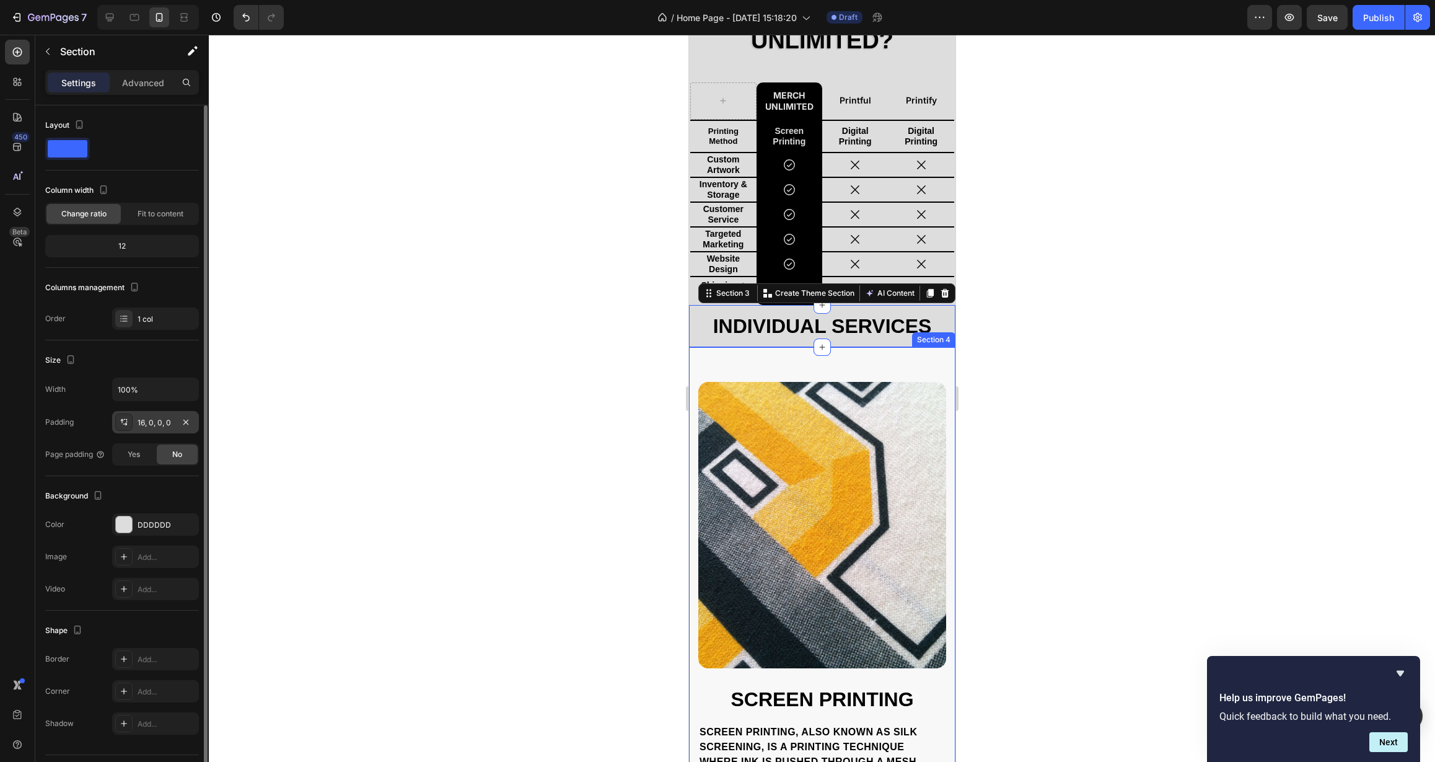
click at [151, 428] on div "16, 0, 0, 0" at bounding box center [156, 422] width 36 height 11
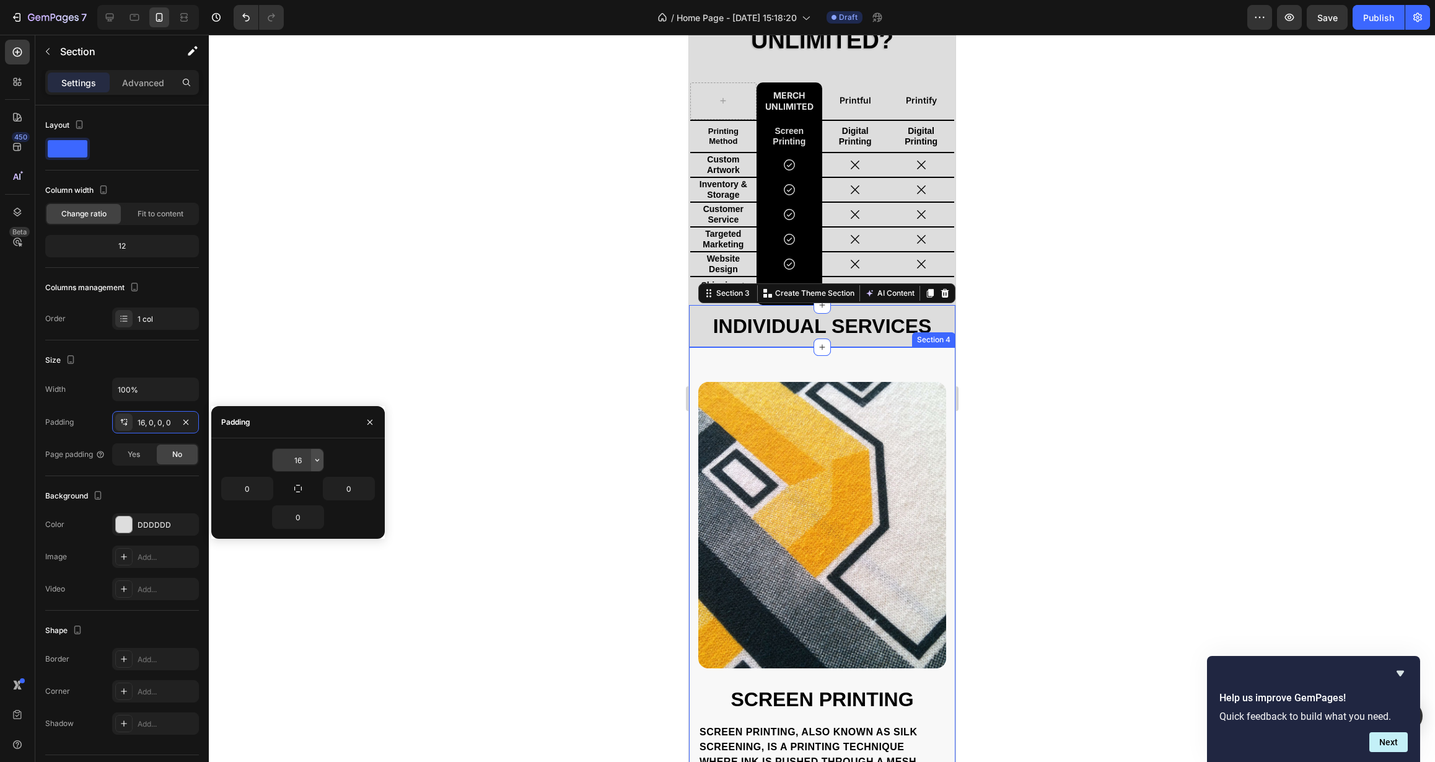
click at [319, 462] on icon "button" at bounding box center [317, 460] width 10 height 10
click at [297, 581] on span "12px" at bounding box center [300, 585] width 16 height 11
type input "12"
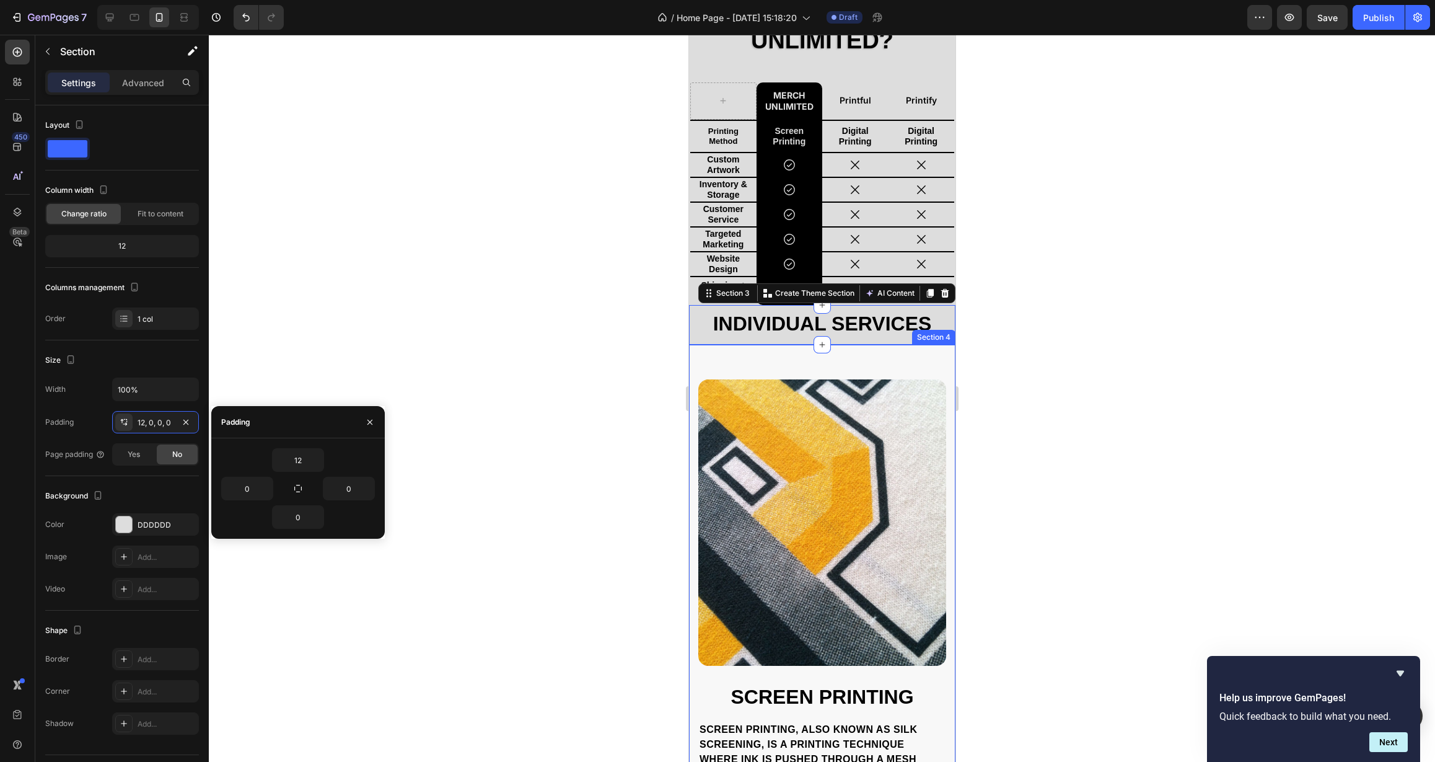
click at [355, 456] on div "12" at bounding box center [298, 460] width 154 height 24
click at [366, 428] on button "button" at bounding box center [370, 422] width 20 height 20
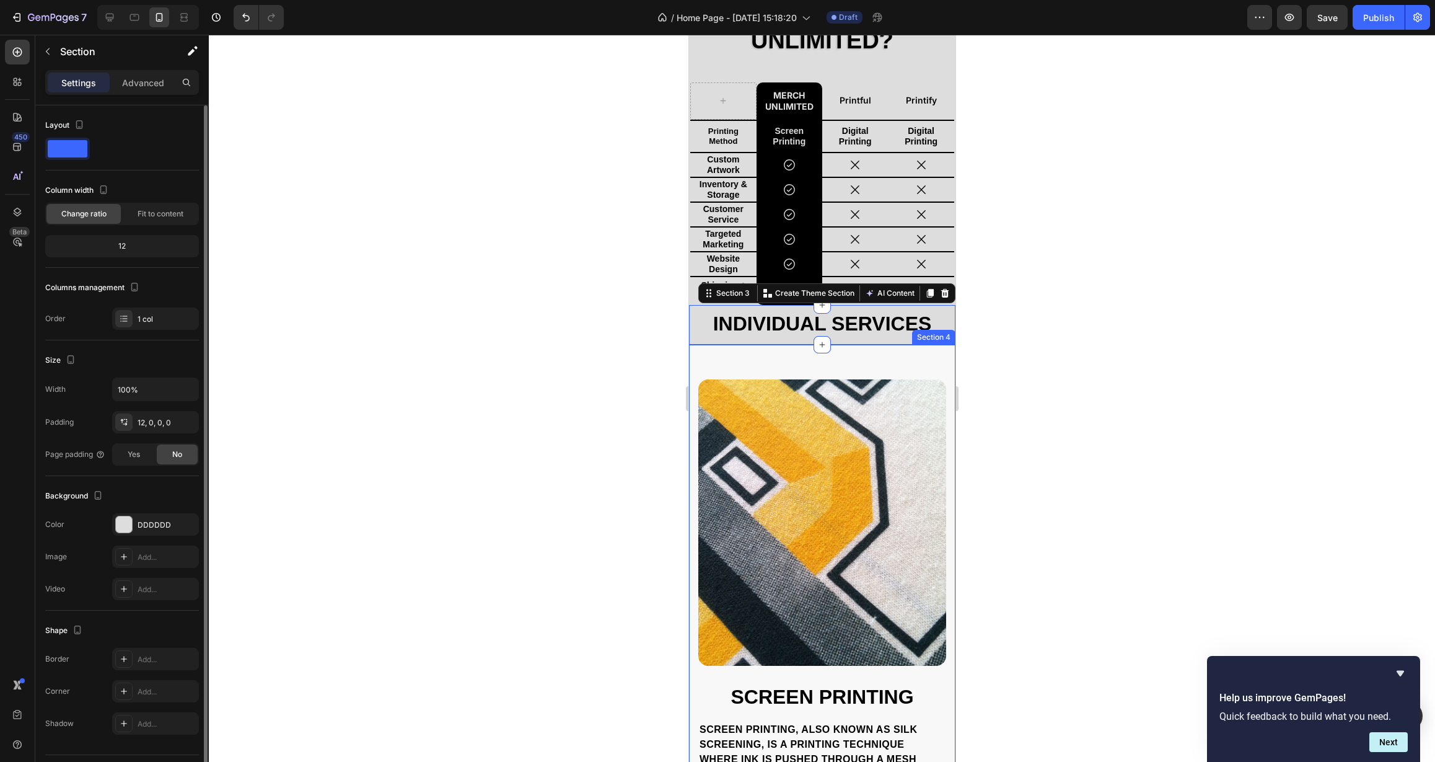
scroll to position [2, 0]
click at [139, 454] on span "Yes" at bounding box center [134, 451] width 12 height 11
click at [177, 458] on div "No" at bounding box center [177, 452] width 41 height 20
click at [488, 434] on div at bounding box center [822, 398] width 1226 height 727
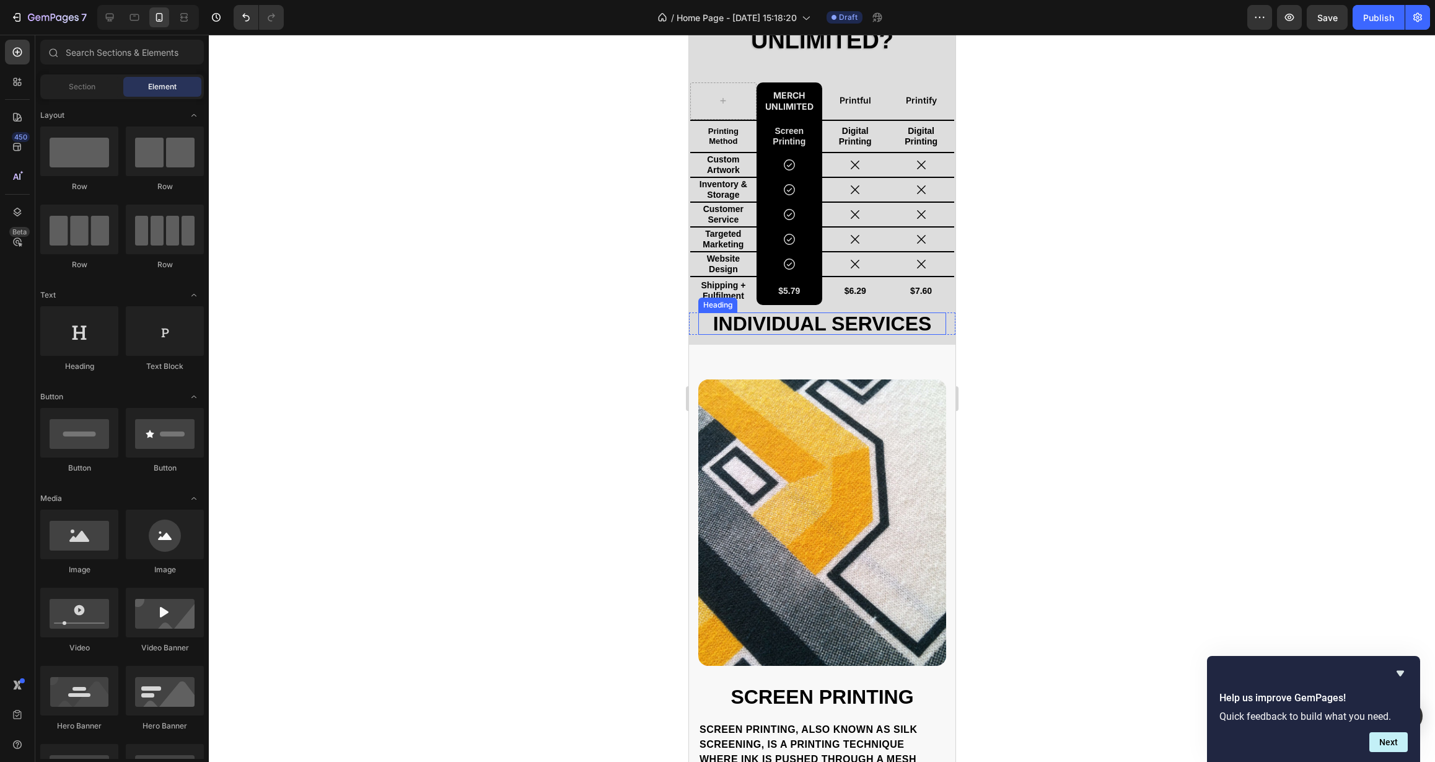
click at [701, 328] on h2 "Individual Services" at bounding box center [822, 323] width 248 height 22
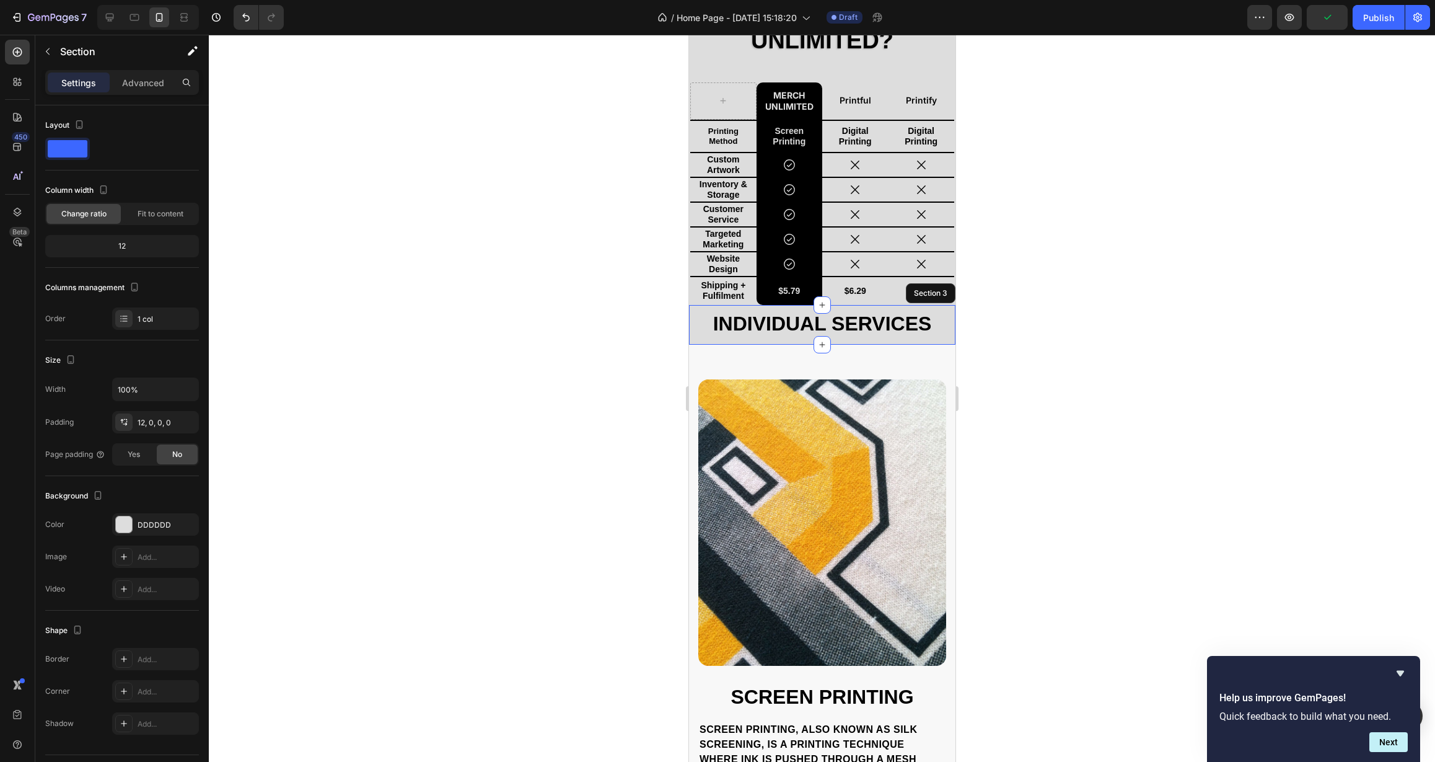
click at [700, 340] on div "Individual Services Heading 0 Row" at bounding box center [822, 328] width 266 height 32
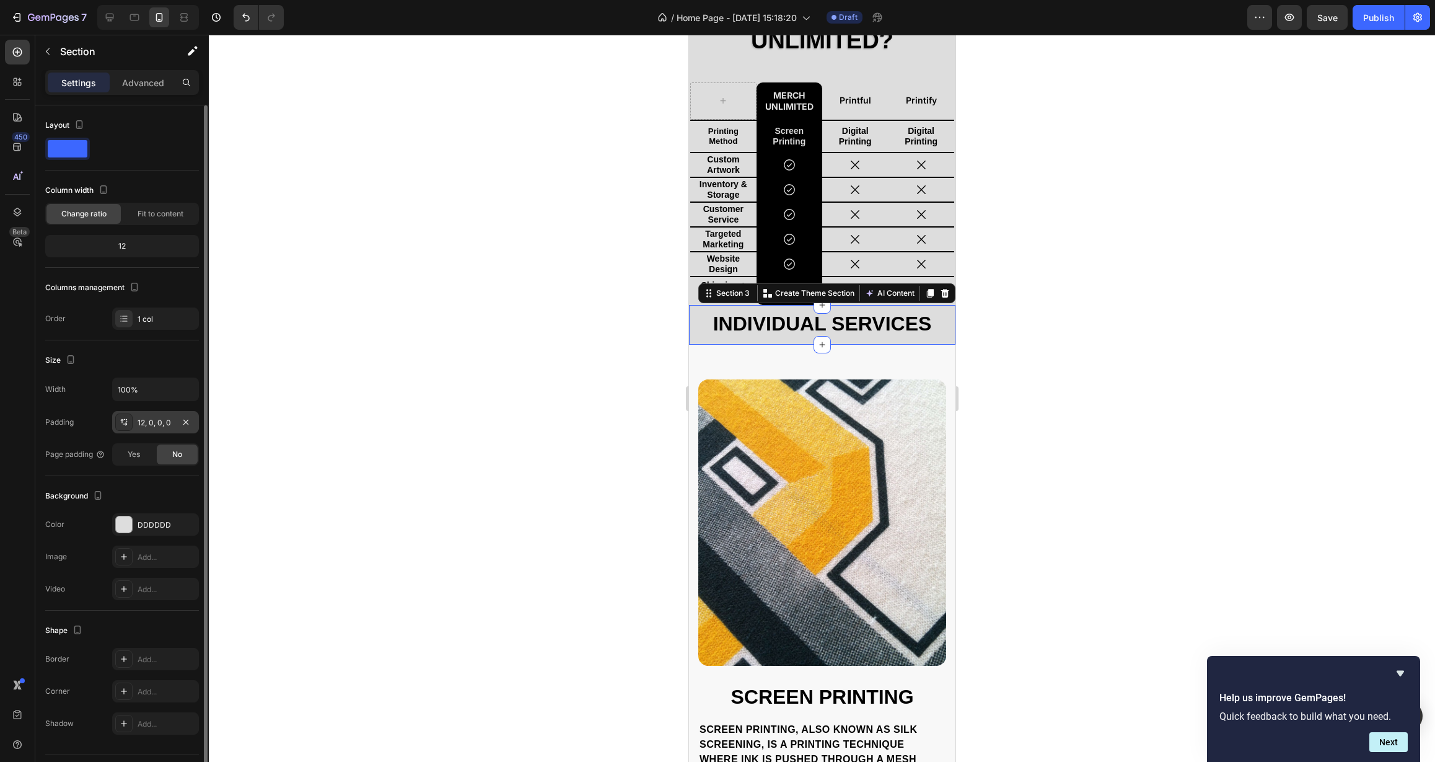
click at [162, 424] on div "12, 0, 0, 0" at bounding box center [156, 422] width 36 height 11
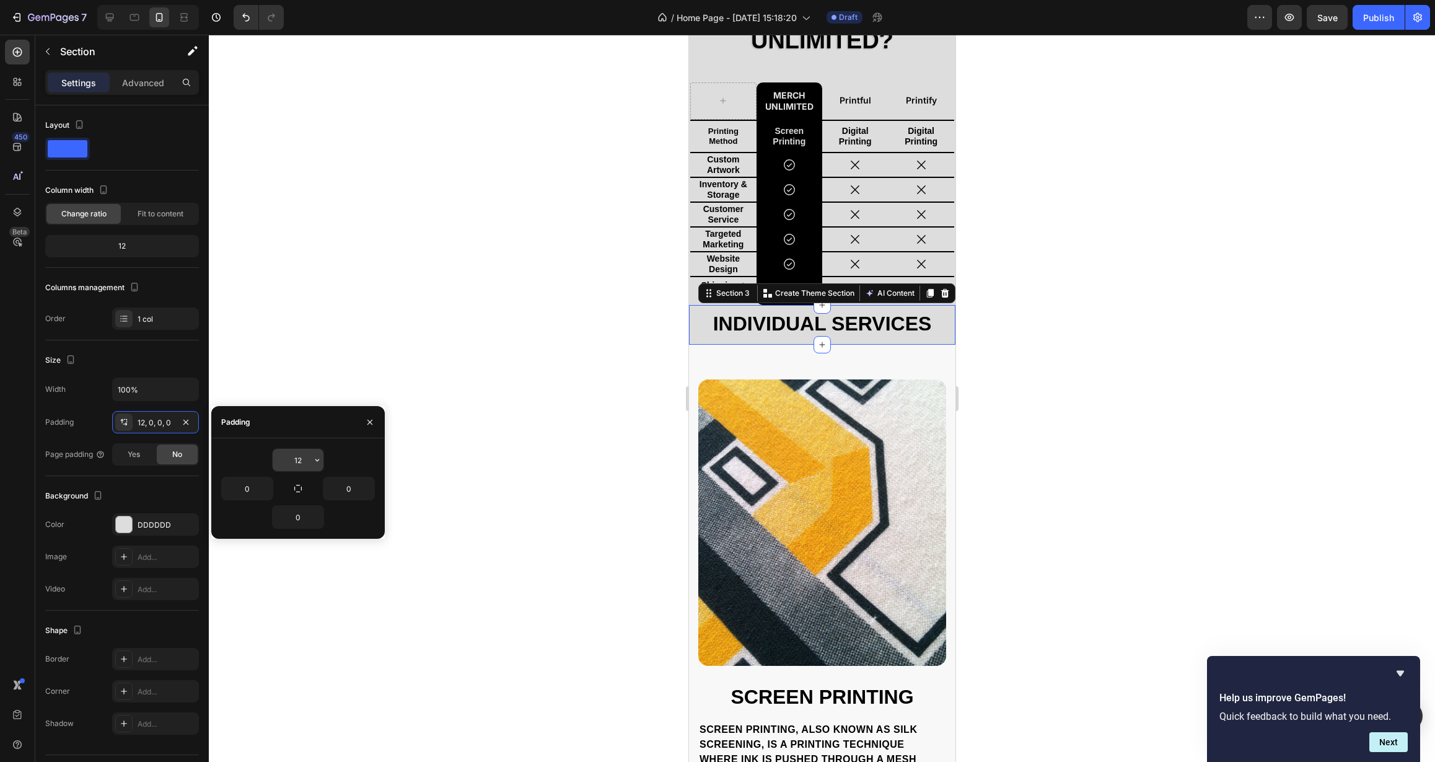
click at [324, 462] on div "12" at bounding box center [298, 460] width 52 height 24
click at [320, 464] on icon "button" at bounding box center [317, 460] width 10 height 10
click at [271, 555] on div "XL 24px" at bounding box center [265, 545] width 97 height 24
type input "24"
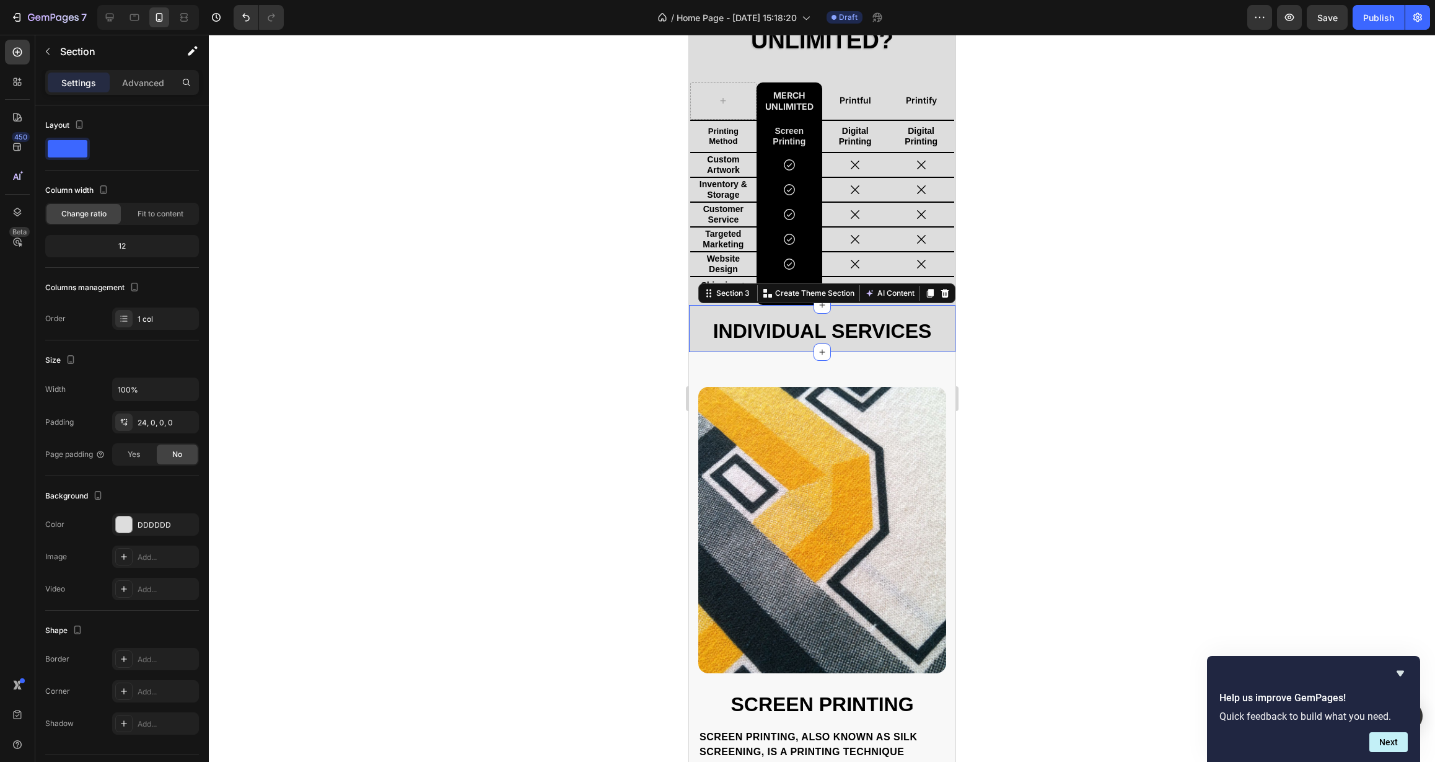
click at [488, 536] on div at bounding box center [822, 398] width 1226 height 727
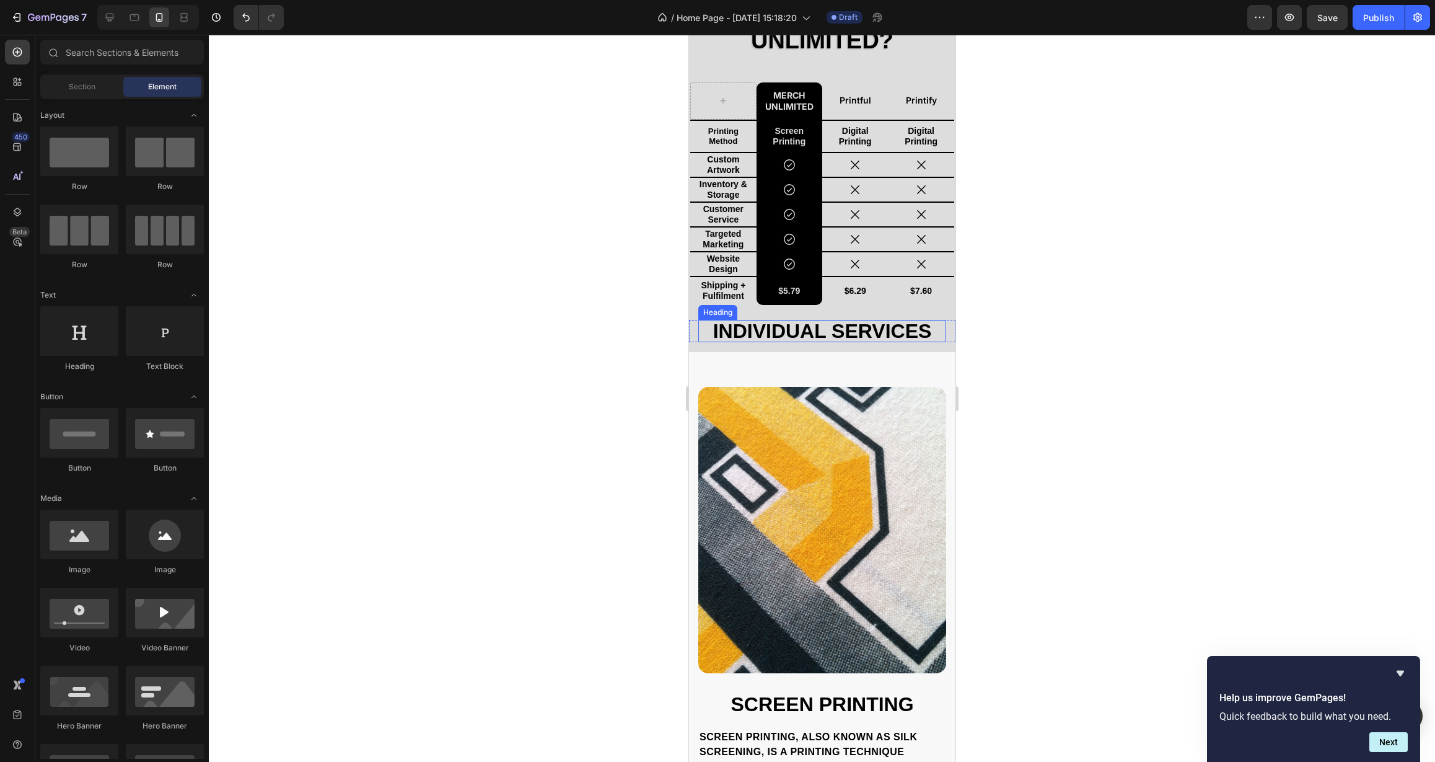
click at [809, 332] on h2 "Individual Services" at bounding box center [822, 331] width 248 height 22
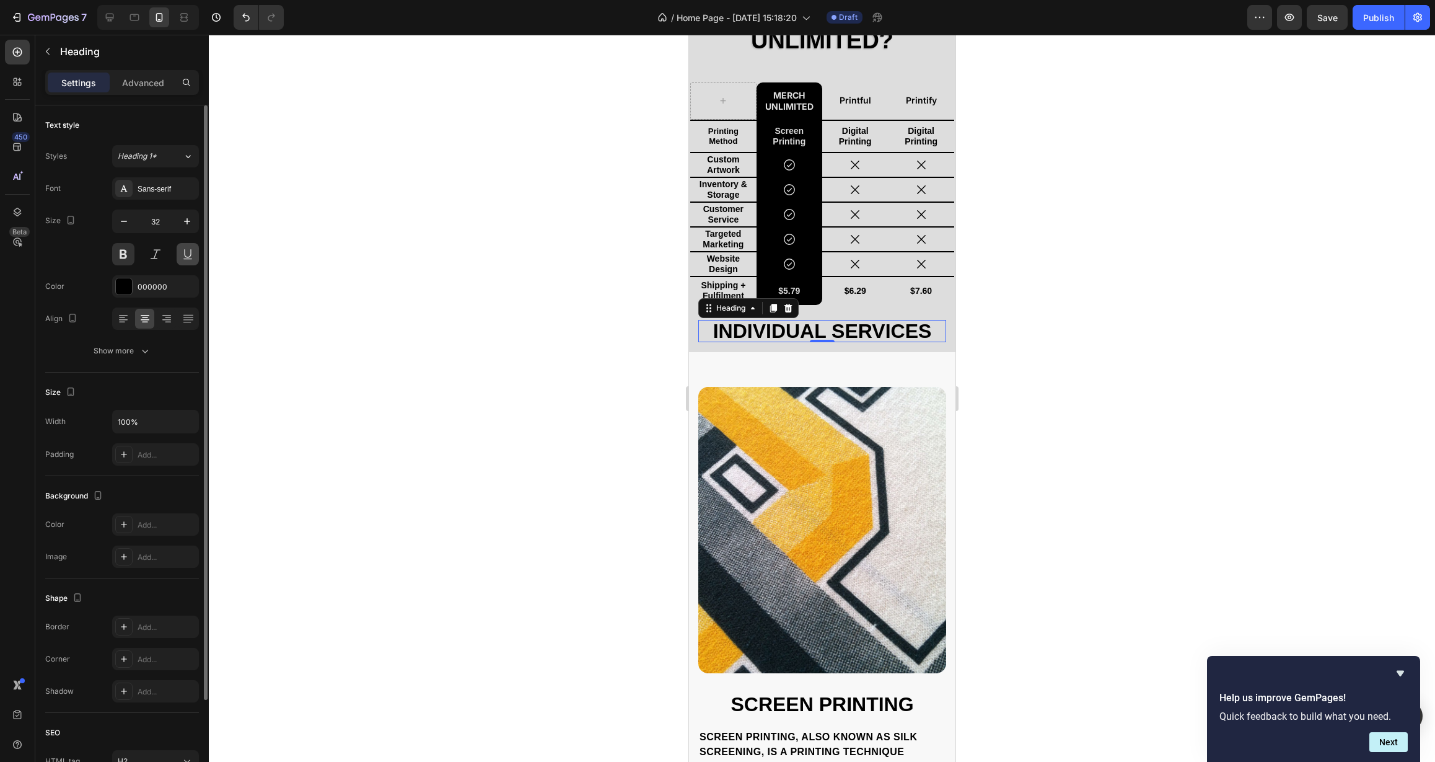
click at [189, 257] on button at bounding box center [188, 254] width 22 height 22
click at [143, 352] on icon "button" at bounding box center [145, 351] width 12 height 12
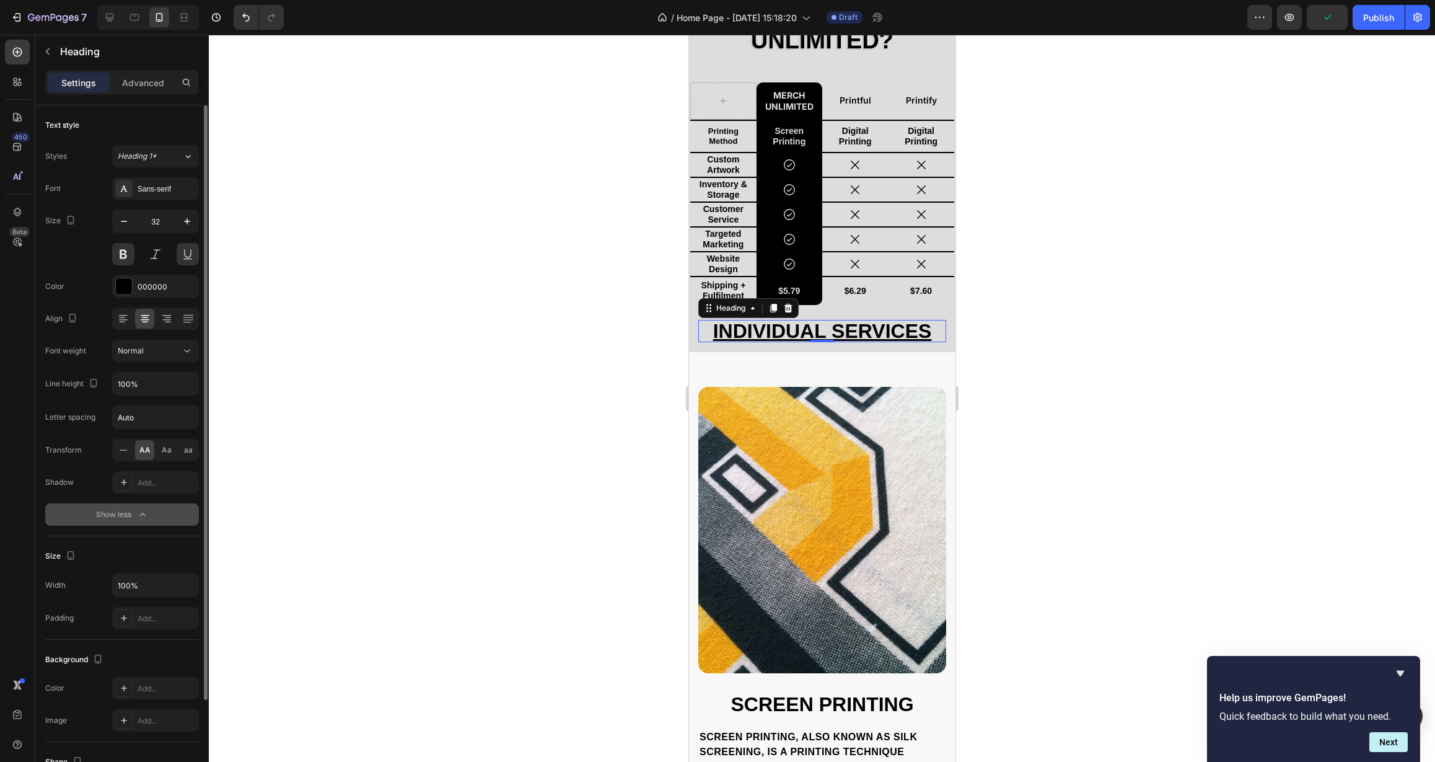
click at [145, 495] on div "Font Sans-serif Size 32 Color 000000 Align Font weight Normal Line height 100% …" at bounding box center [122, 351] width 154 height 348
click at [162, 484] on div "Add..." at bounding box center [167, 482] width 58 height 11
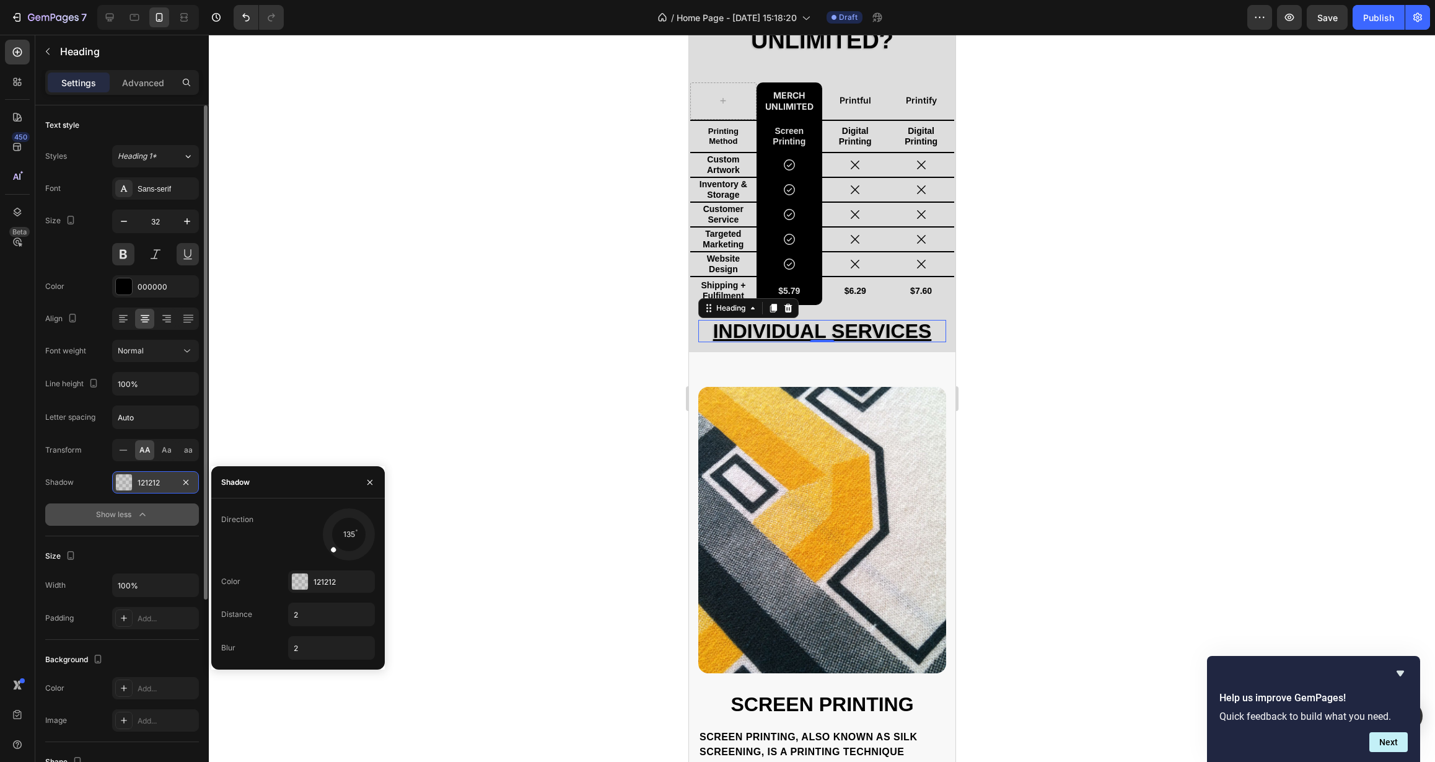
click at [612, 537] on div at bounding box center [822, 398] width 1226 height 727
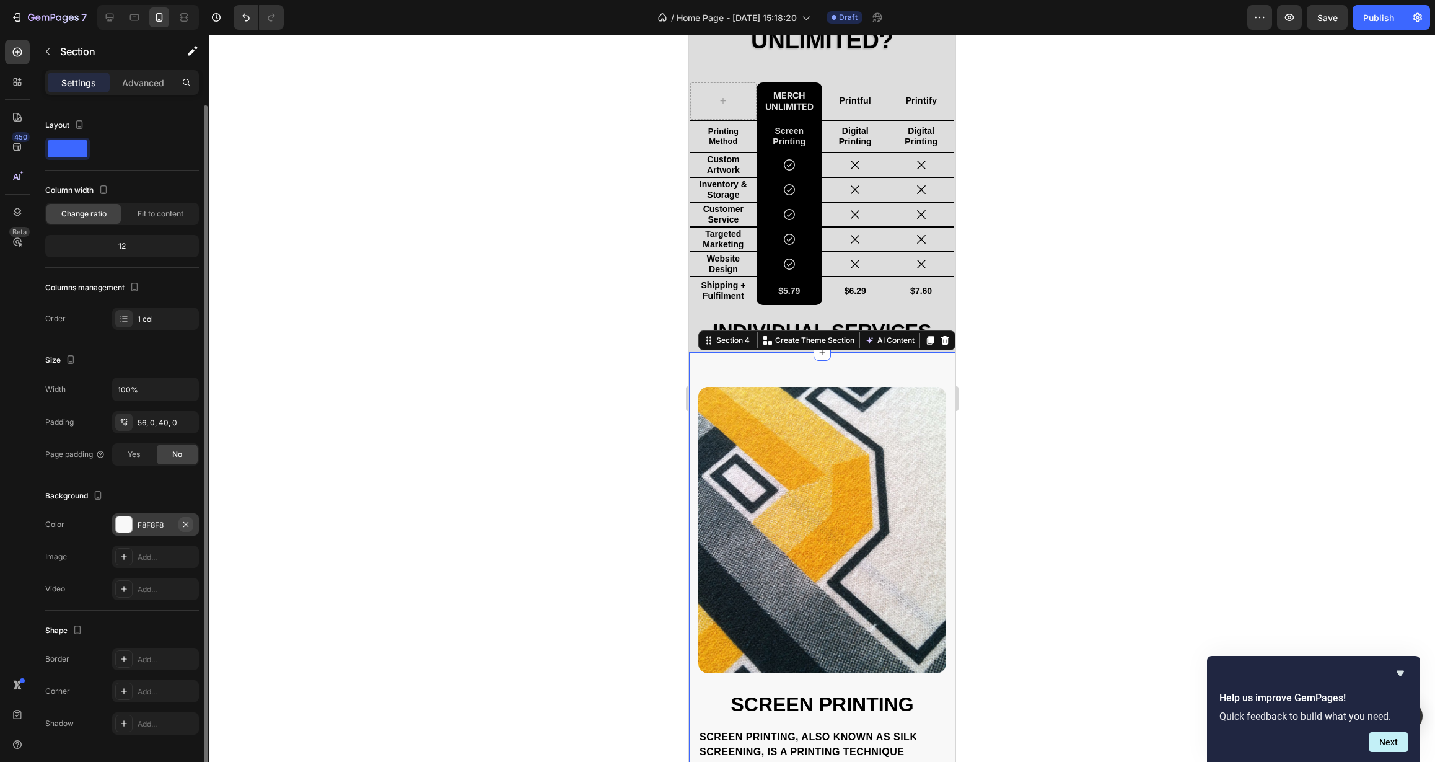
click at [190, 524] on icon "button" at bounding box center [186, 524] width 10 height 10
click at [128, 526] on icon at bounding box center [124, 524] width 10 height 10
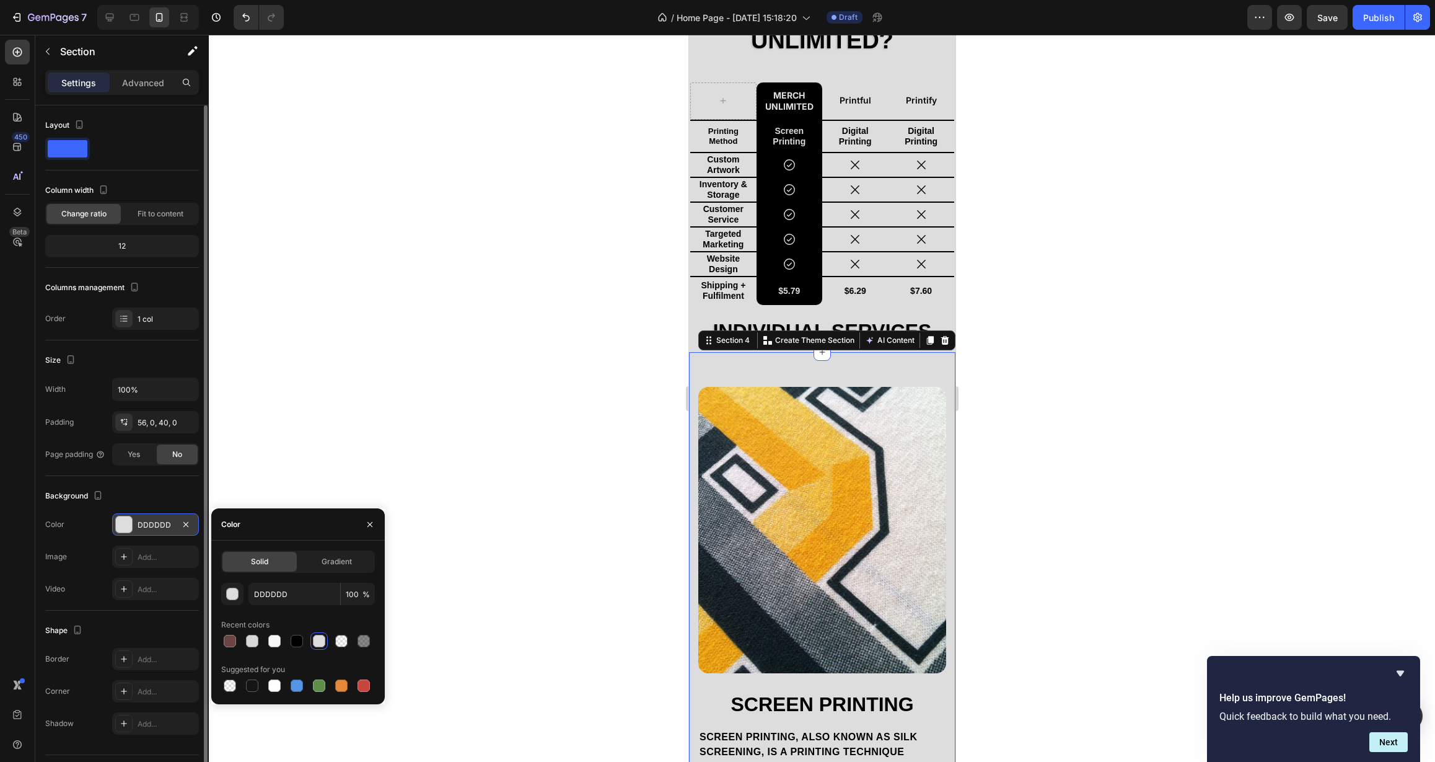
drag, startPoint x: 368, startPoint y: 525, endPoint x: 379, endPoint y: 522, distance: 11.4
click at [368, 525] on icon "button" at bounding box center [370, 524] width 10 height 10
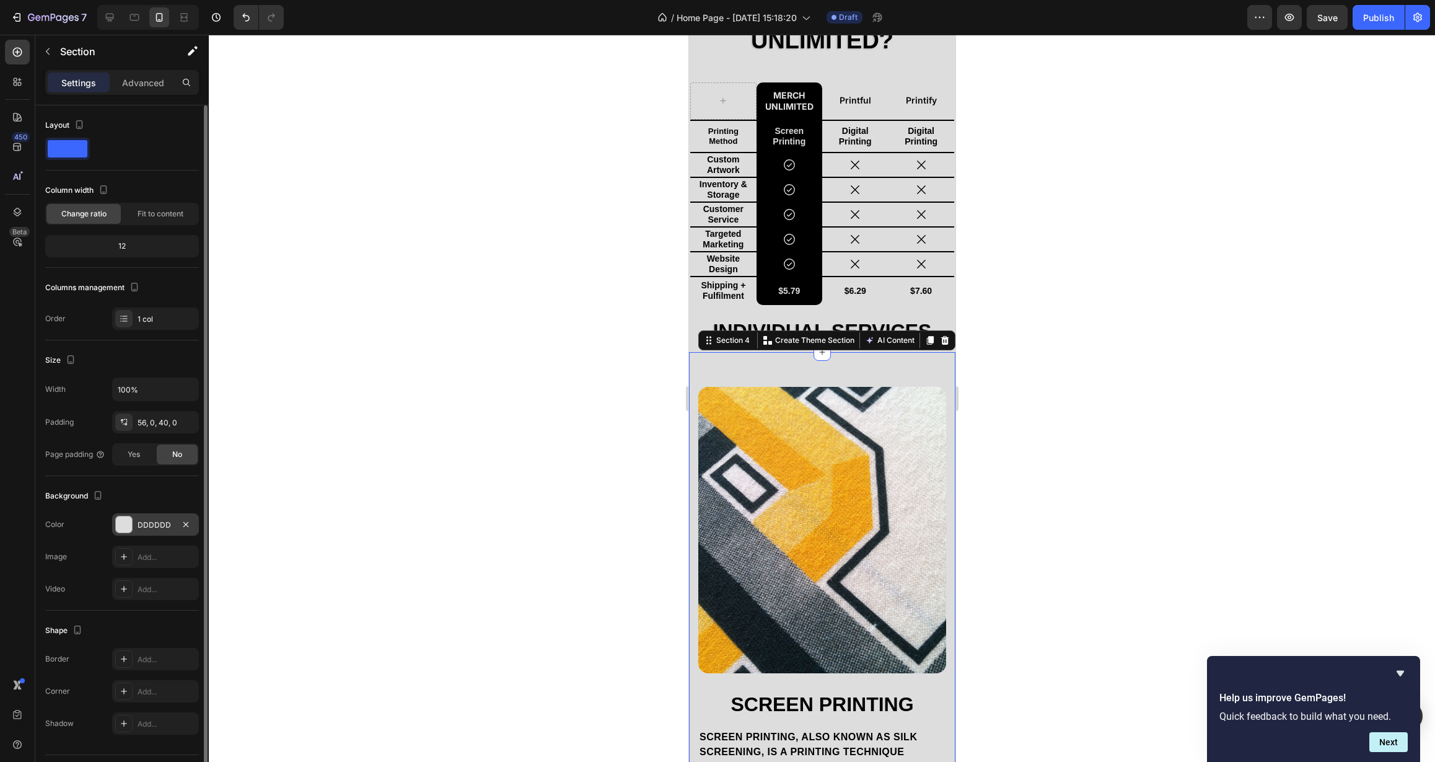
click at [488, 496] on div at bounding box center [822, 398] width 1226 height 727
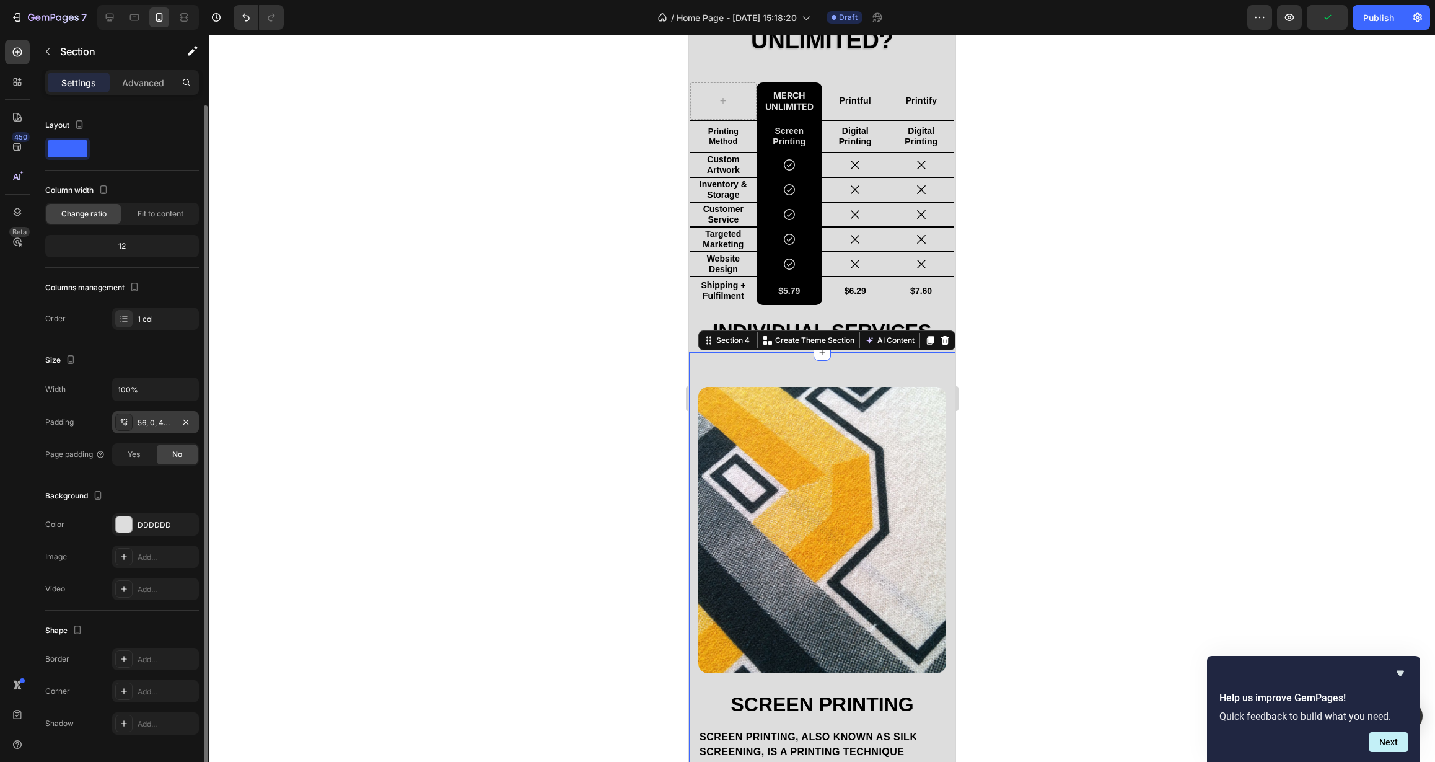
click at [168, 425] on div "56, 0, 40, 0" at bounding box center [156, 422] width 36 height 11
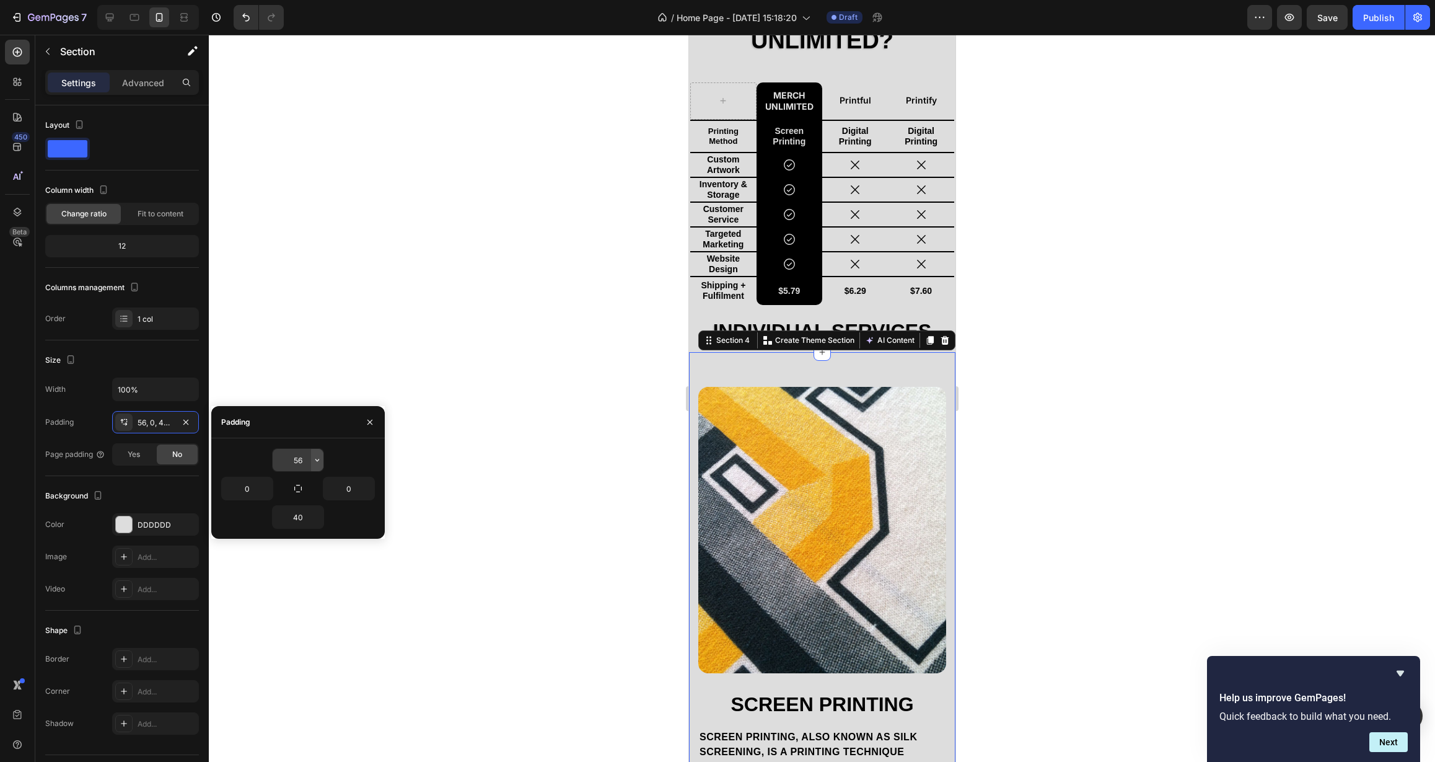
click at [317, 461] on icon "button" at bounding box center [317, 460] width 10 height 10
click at [267, 576] on div "M 12px" at bounding box center [265, 583] width 97 height 24
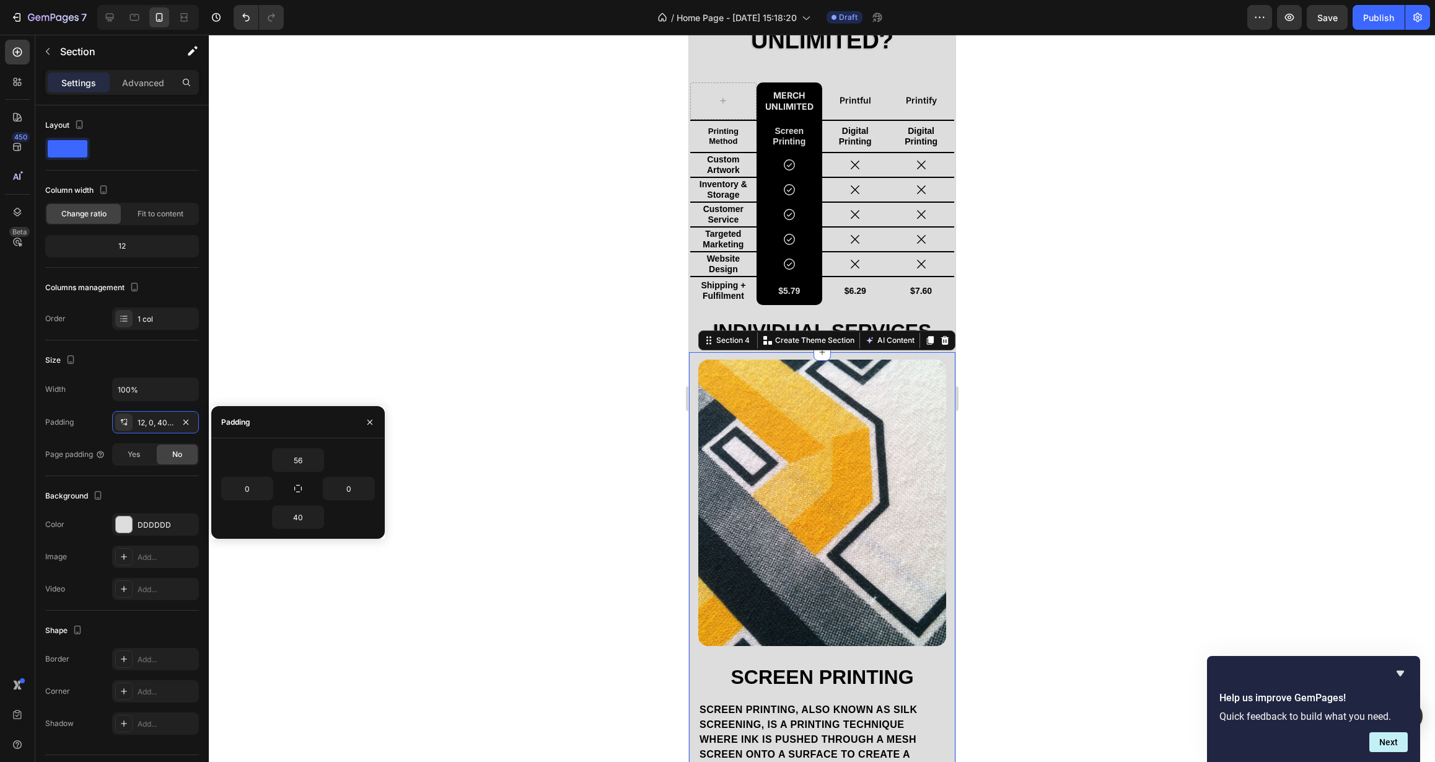
type input "12"
click at [535, 498] on div at bounding box center [822, 398] width 1226 height 727
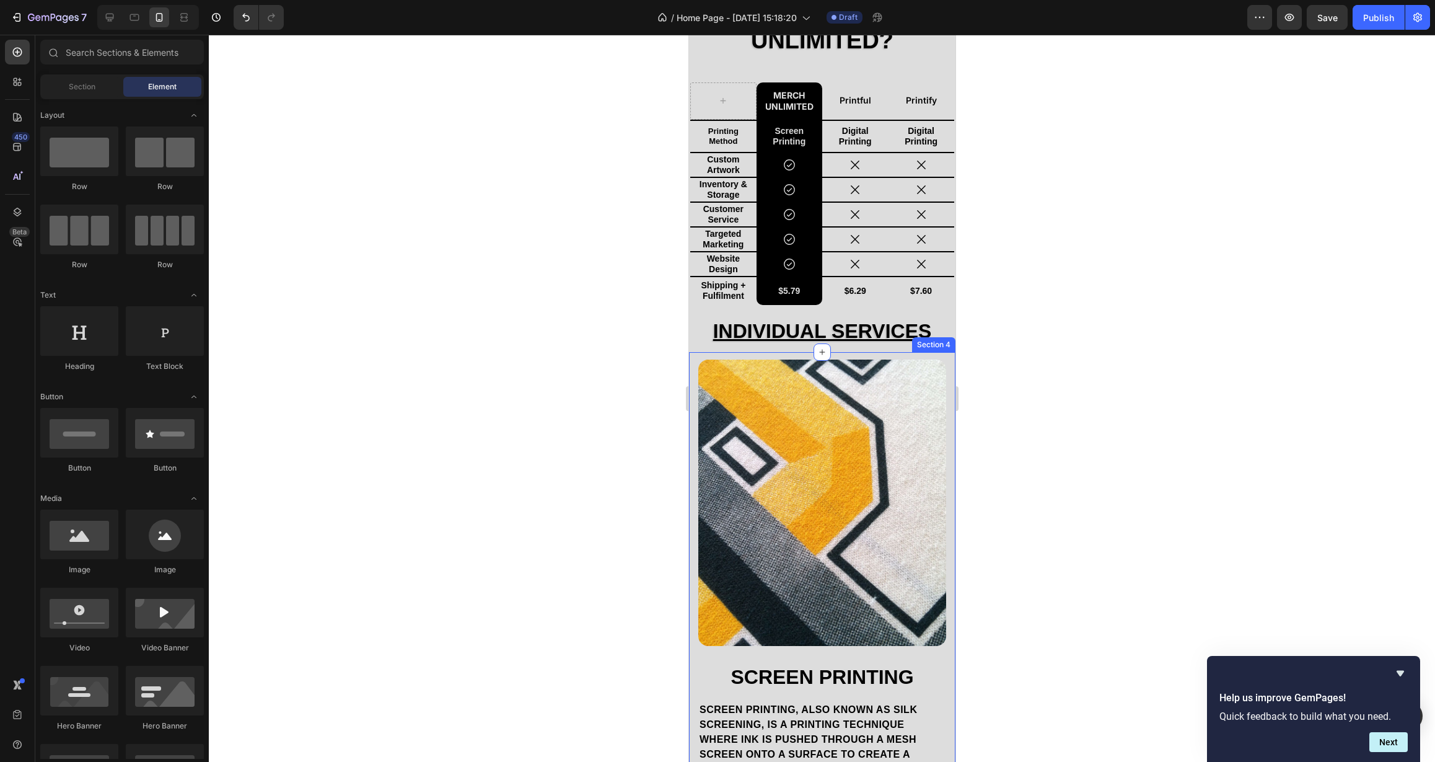
click at [793, 357] on div "Screen Printing Heading Screen printing, also known as silk screening, is a pri…" at bounding box center [822, 769] width 266 height 835
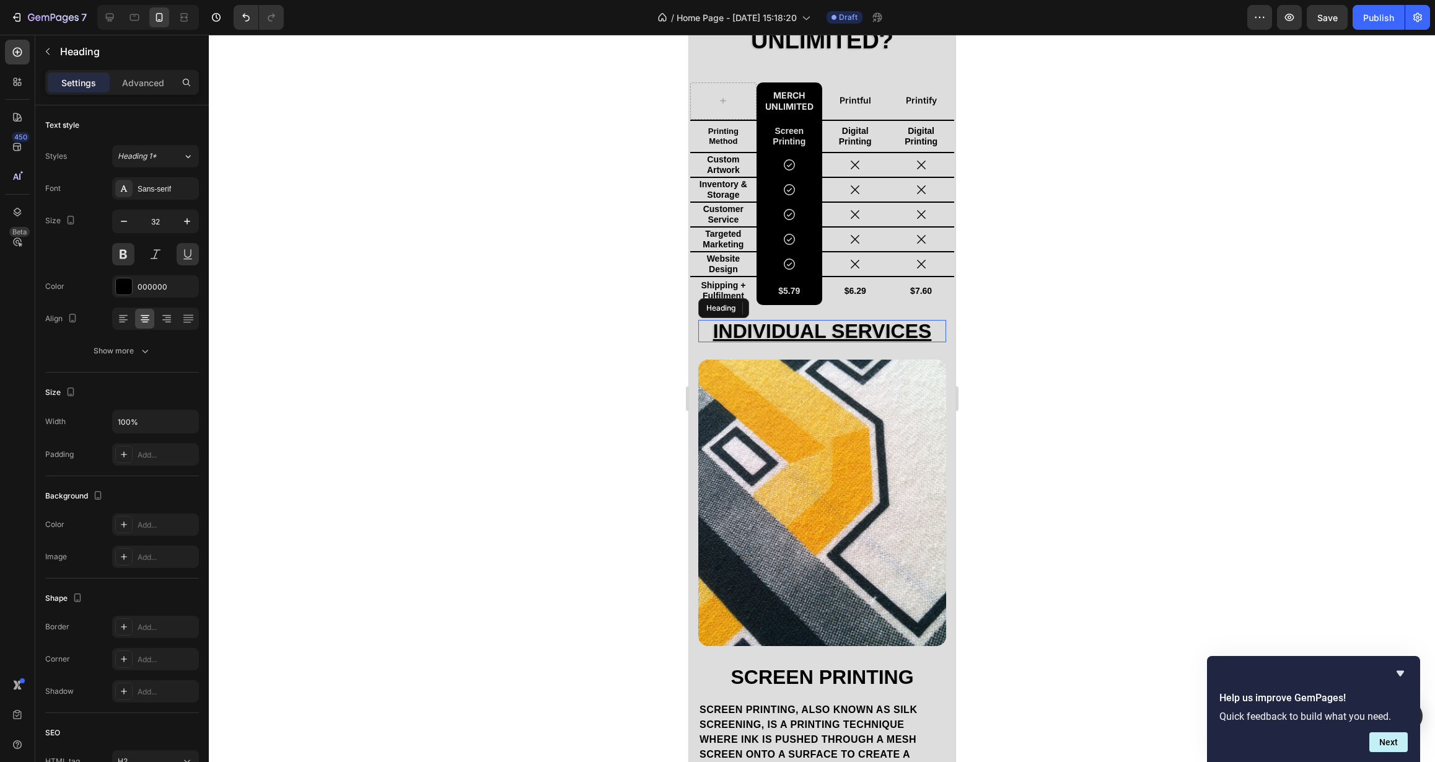
click at [704, 327] on h2 "Individual Services" at bounding box center [822, 331] width 248 height 22
click at [695, 336] on div "Individual Services Heading 0 Row" at bounding box center [822, 331] width 266 height 22
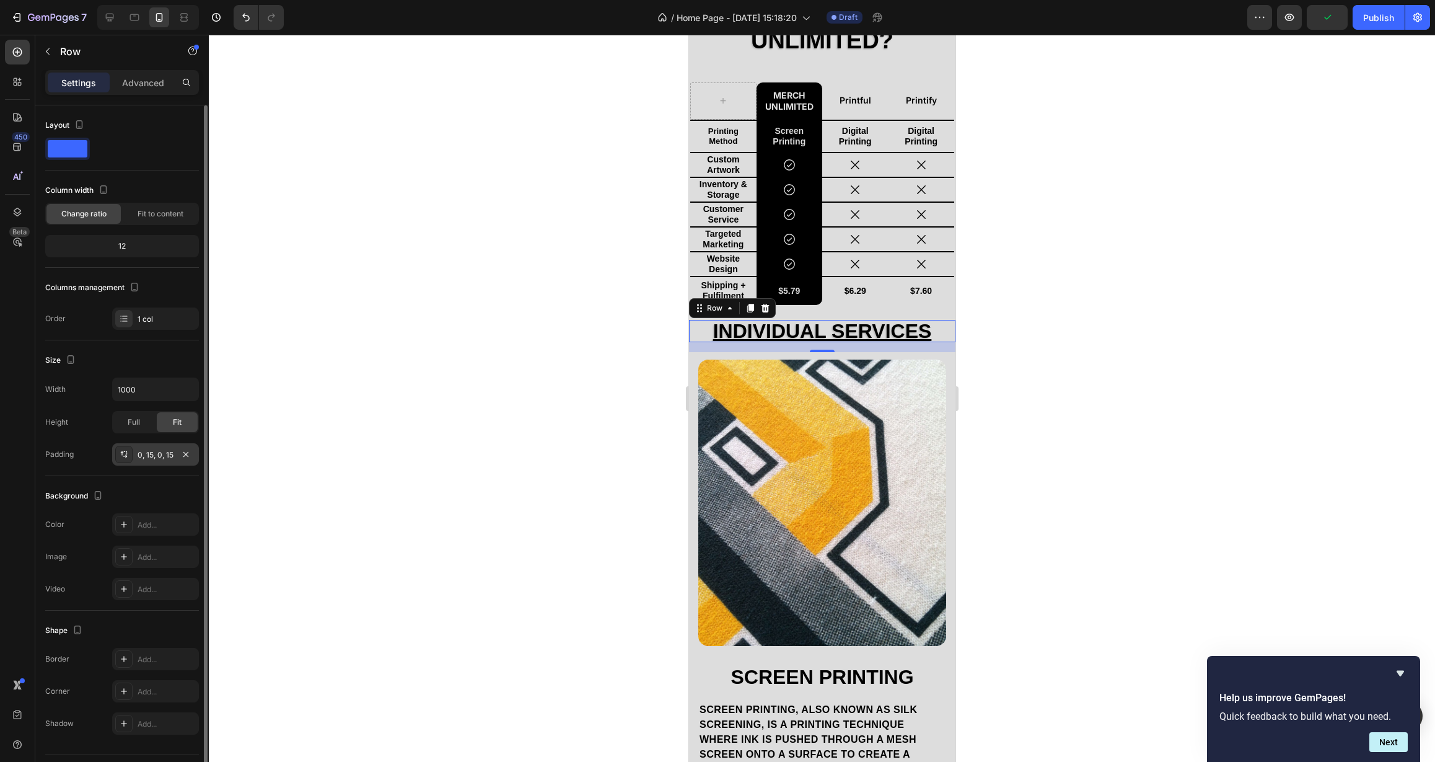
click at [156, 459] on div "0, 15, 0, 15" at bounding box center [156, 454] width 36 height 11
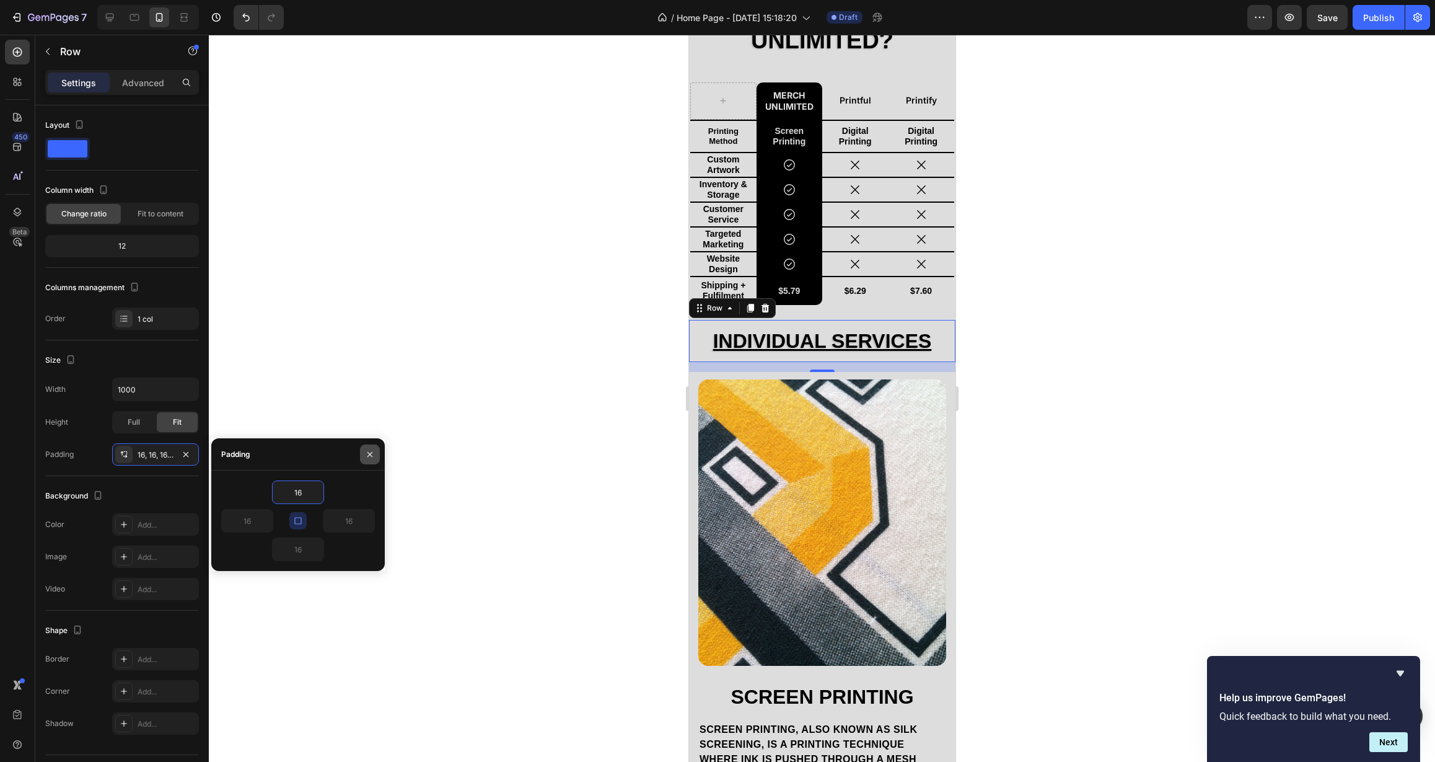
click at [367, 460] on button "button" at bounding box center [370, 454] width 20 height 20
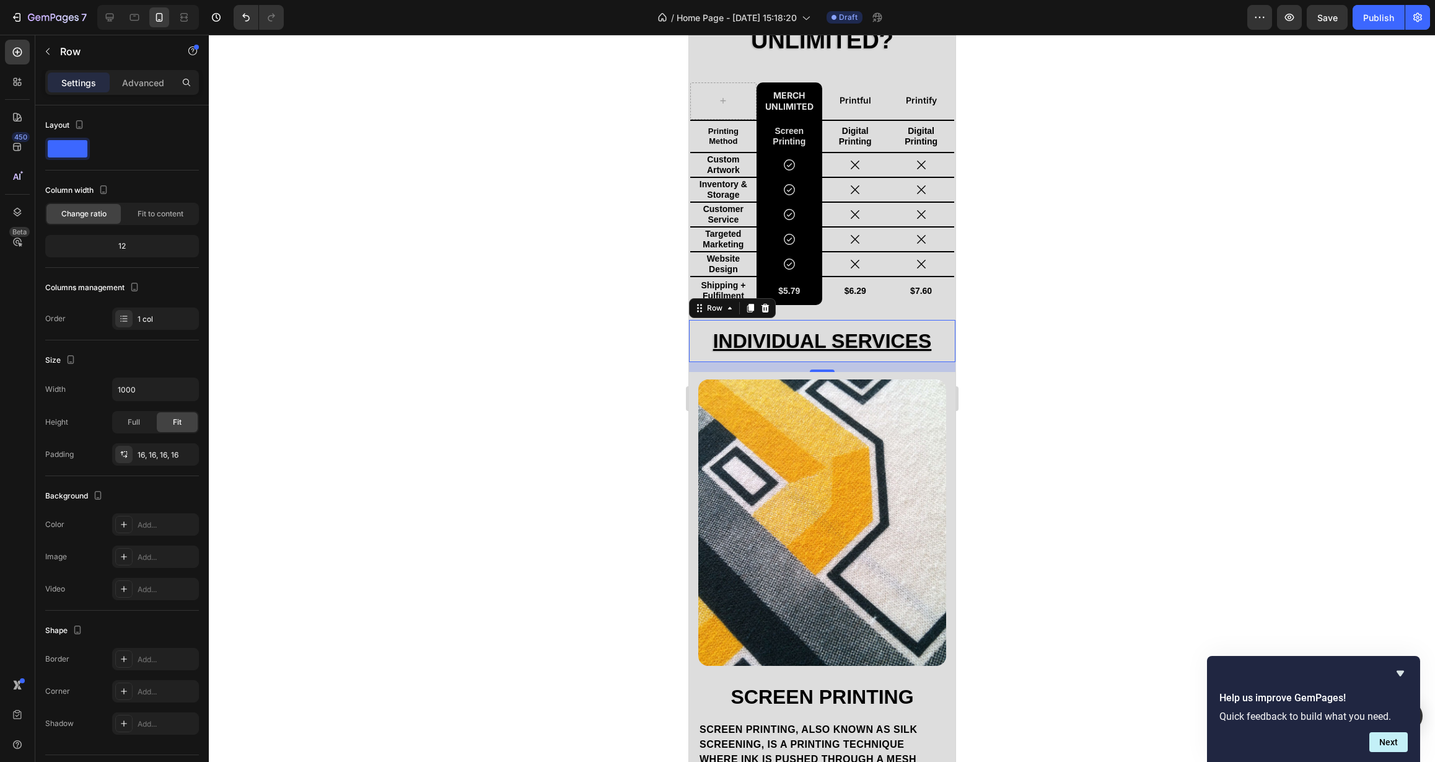
click at [540, 429] on div at bounding box center [822, 398] width 1226 height 727
click at [692, 341] on div "Individual Services Heading Row" at bounding box center [822, 341] width 266 height 42
click at [151, 448] on div "16, 16, 16, 16" at bounding box center [155, 454] width 87 height 22
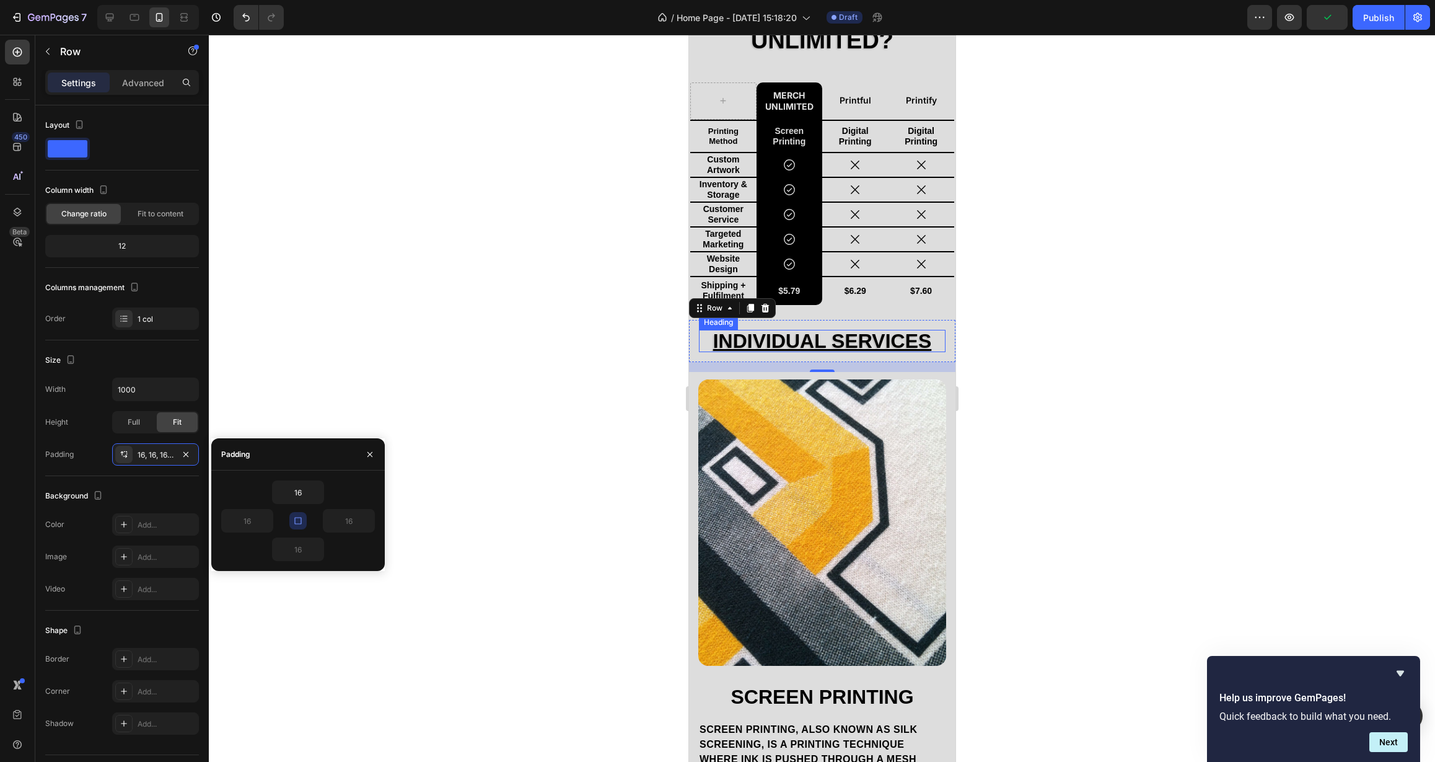
click at [301, 516] on icon "button" at bounding box center [298, 521] width 10 height 10
click at [306, 550] on input "16" at bounding box center [298, 549] width 51 height 22
drag, startPoint x: 304, startPoint y: 550, endPoint x: 281, endPoint y: 551, distance: 22.9
click at [281, 551] on input "16" at bounding box center [298, 549] width 51 height 22
type input "0"
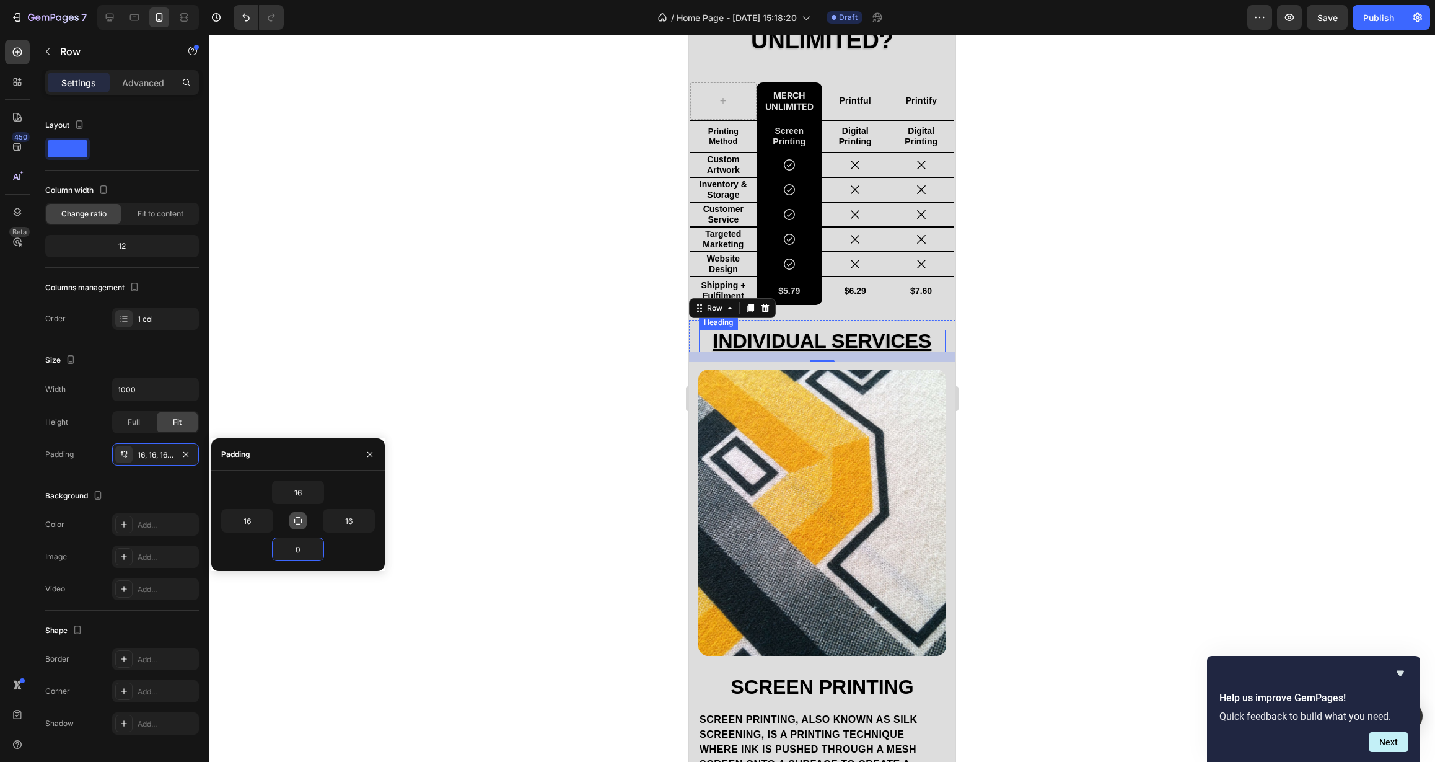
click at [492, 436] on div at bounding box center [822, 398] width 1226 height 727
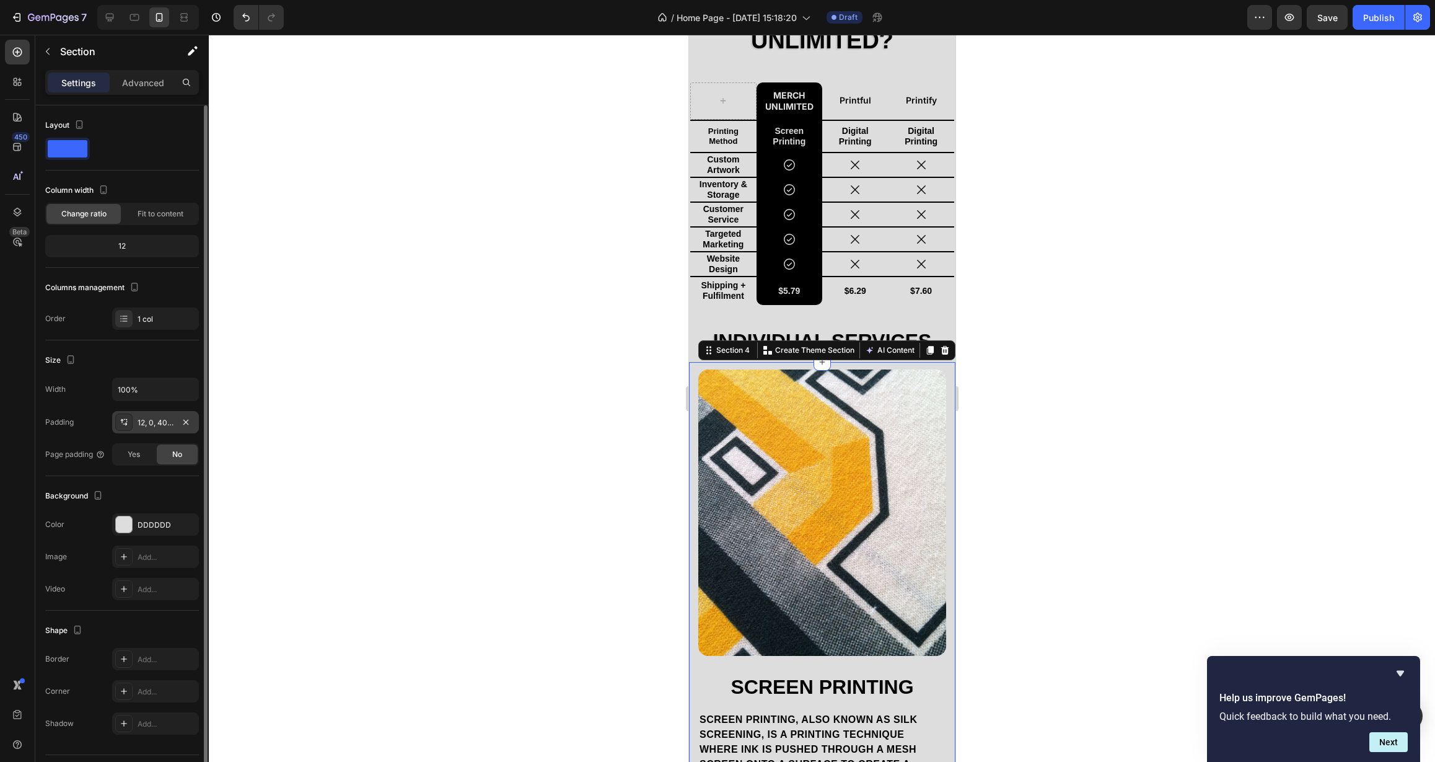
click at [148, 423] on div "12, 0, 40, 0" at bounding box center [156, 422] width 36 height 11
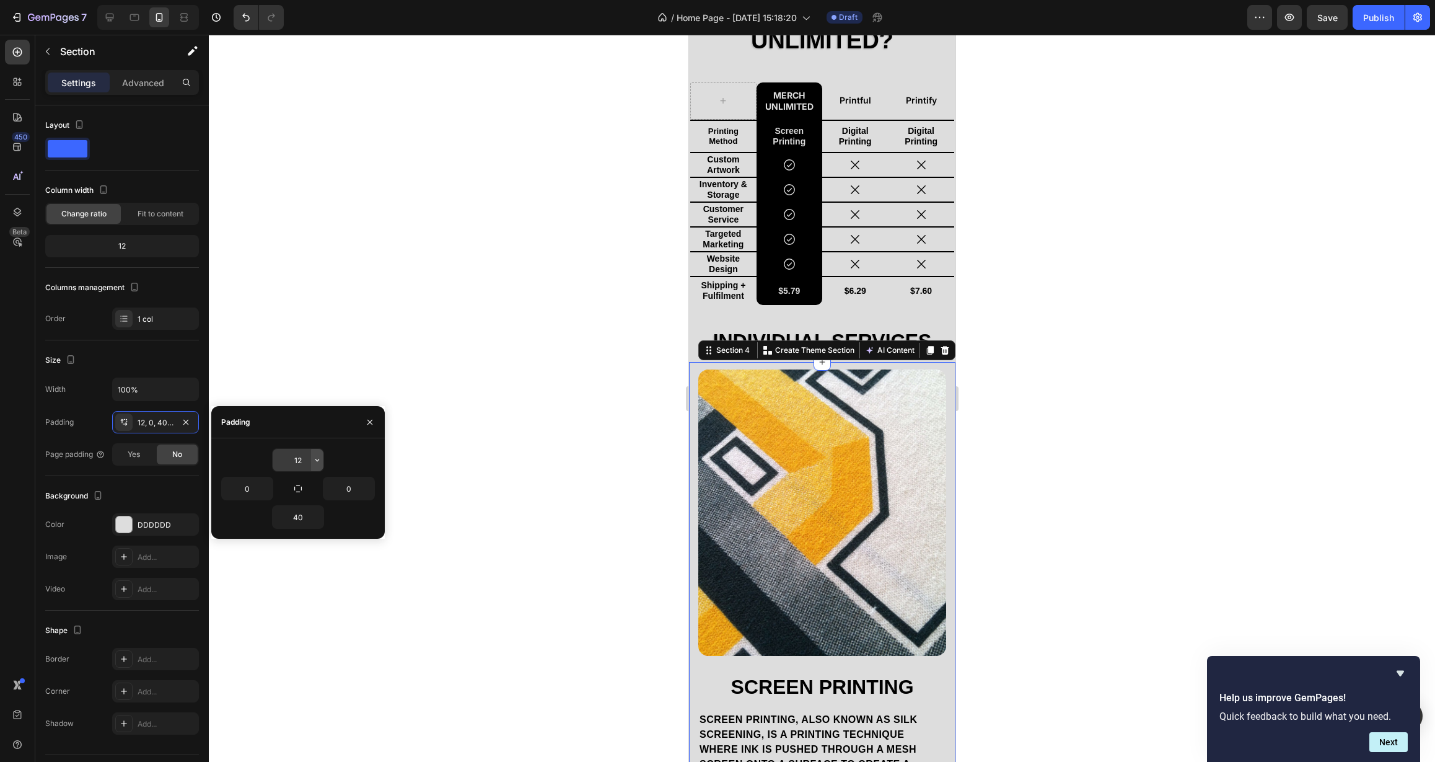
click at [312, 460] on icon "button" at bounding box center [317, 460] width 10 height 10
click at [304, 461] on input "12" at bounding box center [298, 460] width 51 height 22
drag, startPoint x: 304, startPoint y: 461, endPoint x: 273, endPoint y: 463, distance: 30.4
click at [276, 462] on input "12" at bounding box center [298, 460] width 51 height 22
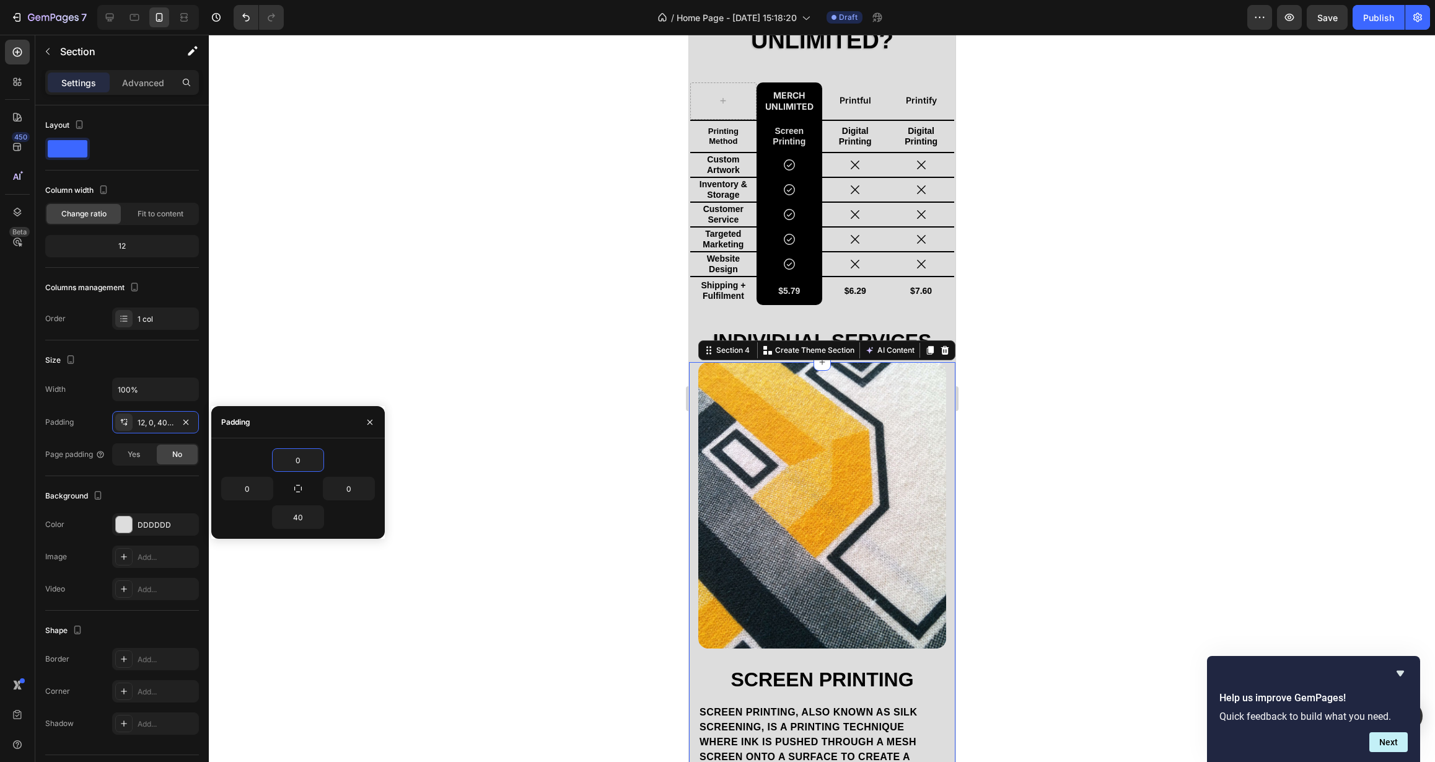
type input "0"
click at [346, 454] on div "0" at bounding box center [298, 460] width 154 height 24
click at [315, 517] on icon "button" at bounding box center [317, 517] width 10 height 10
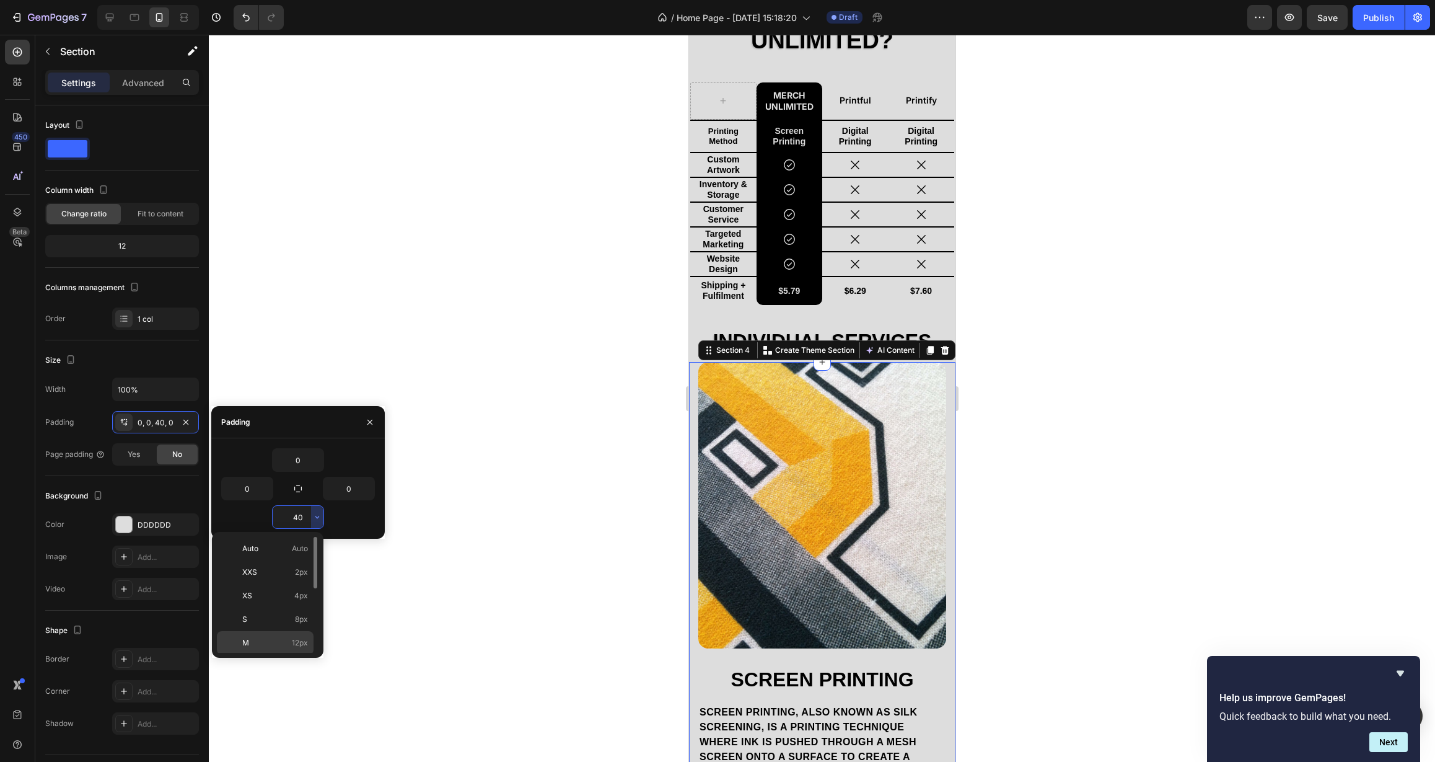
click at [286, 636] on div "M 12px" at bounding box center [265, 643] width 97 height 24
type input "12"
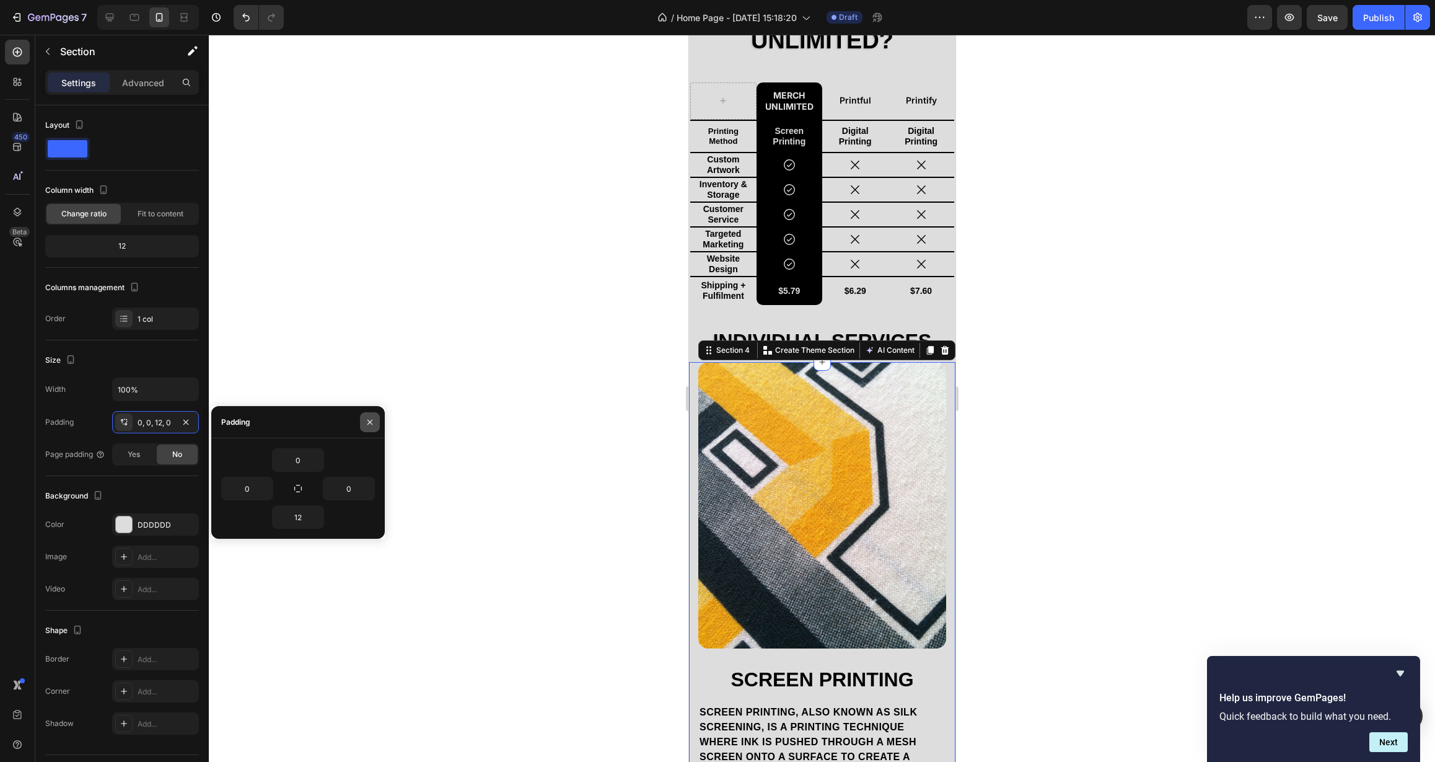
click at [365, 426] on button "button" at bounding box center [370, 422] width 20 height 20
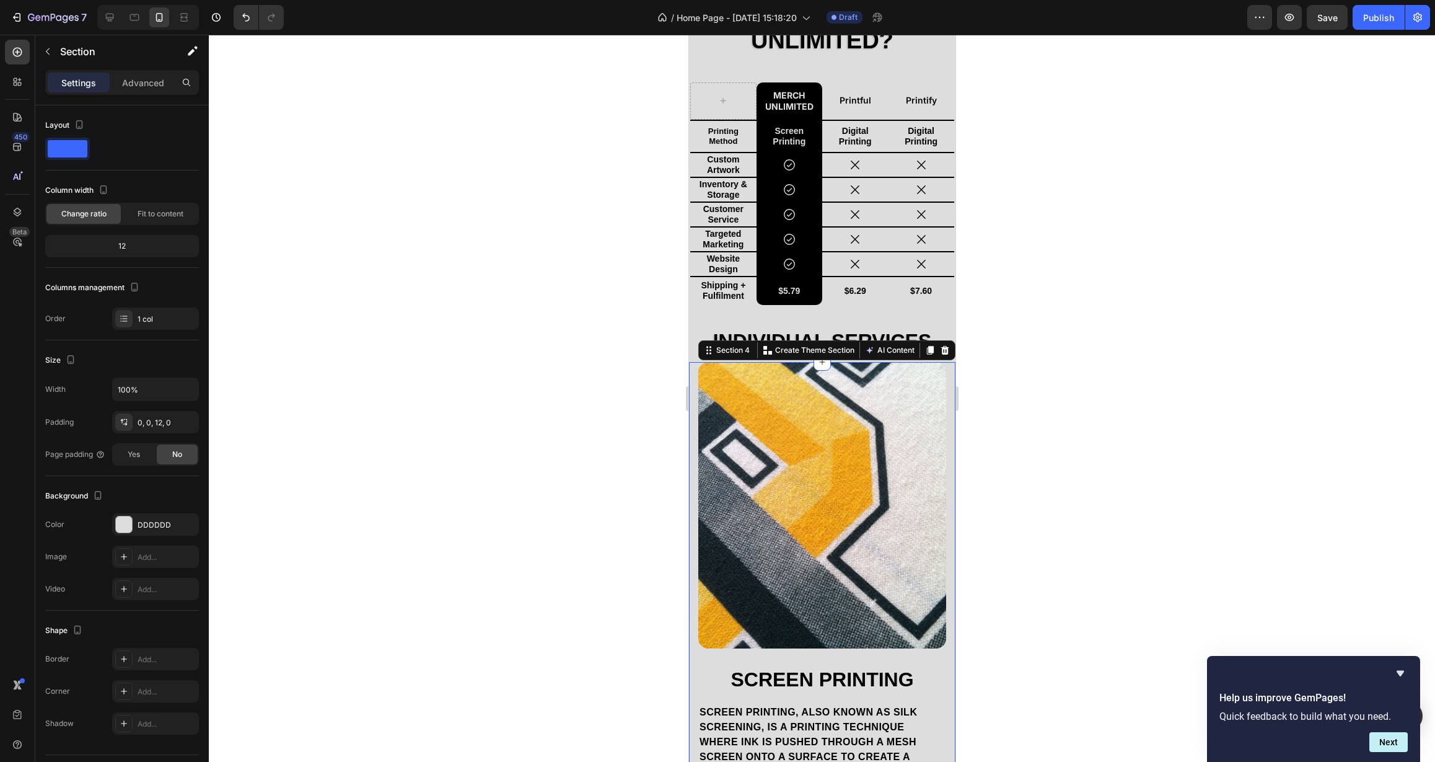
click at [470, 431] on div at bounding box center [822, 398] width 1226 height 727
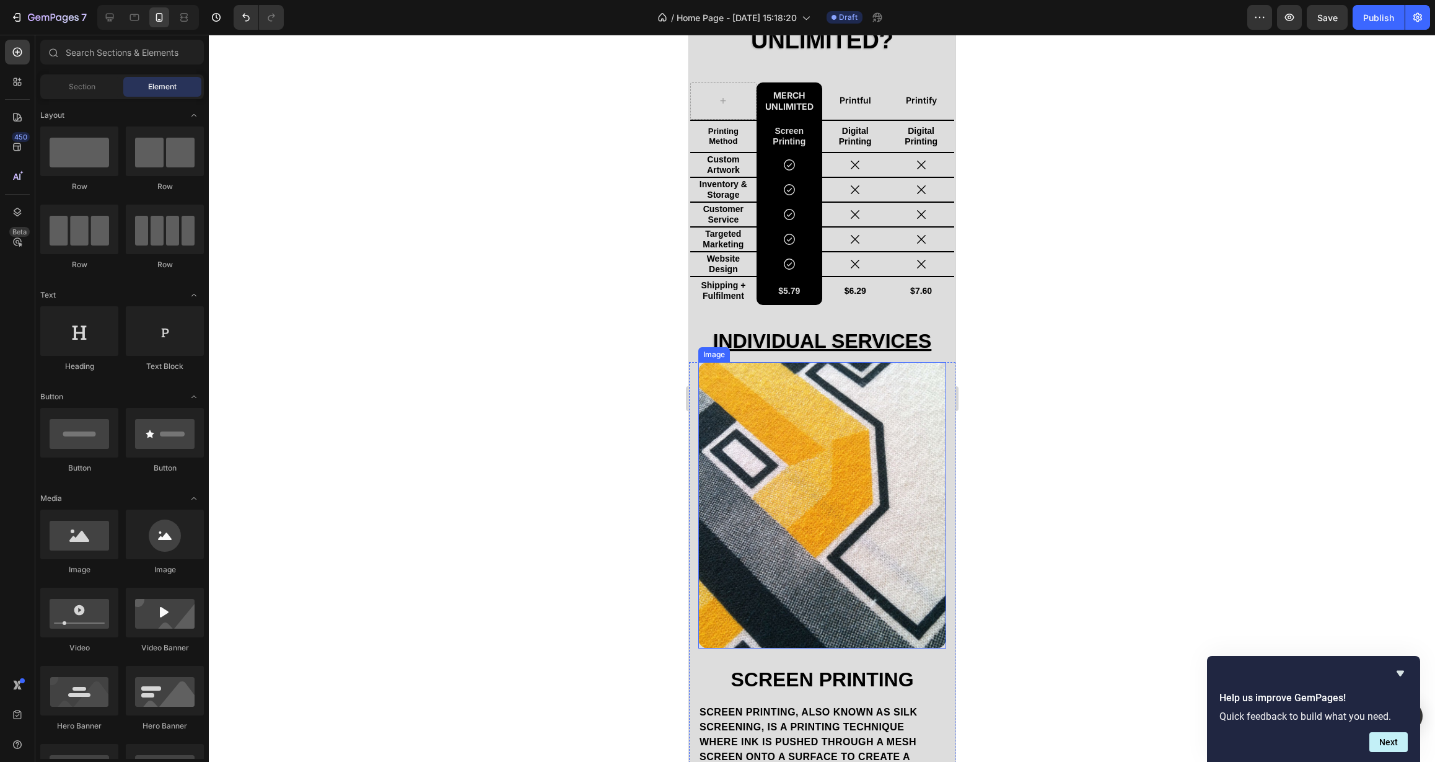
scroll to position [570, 0]
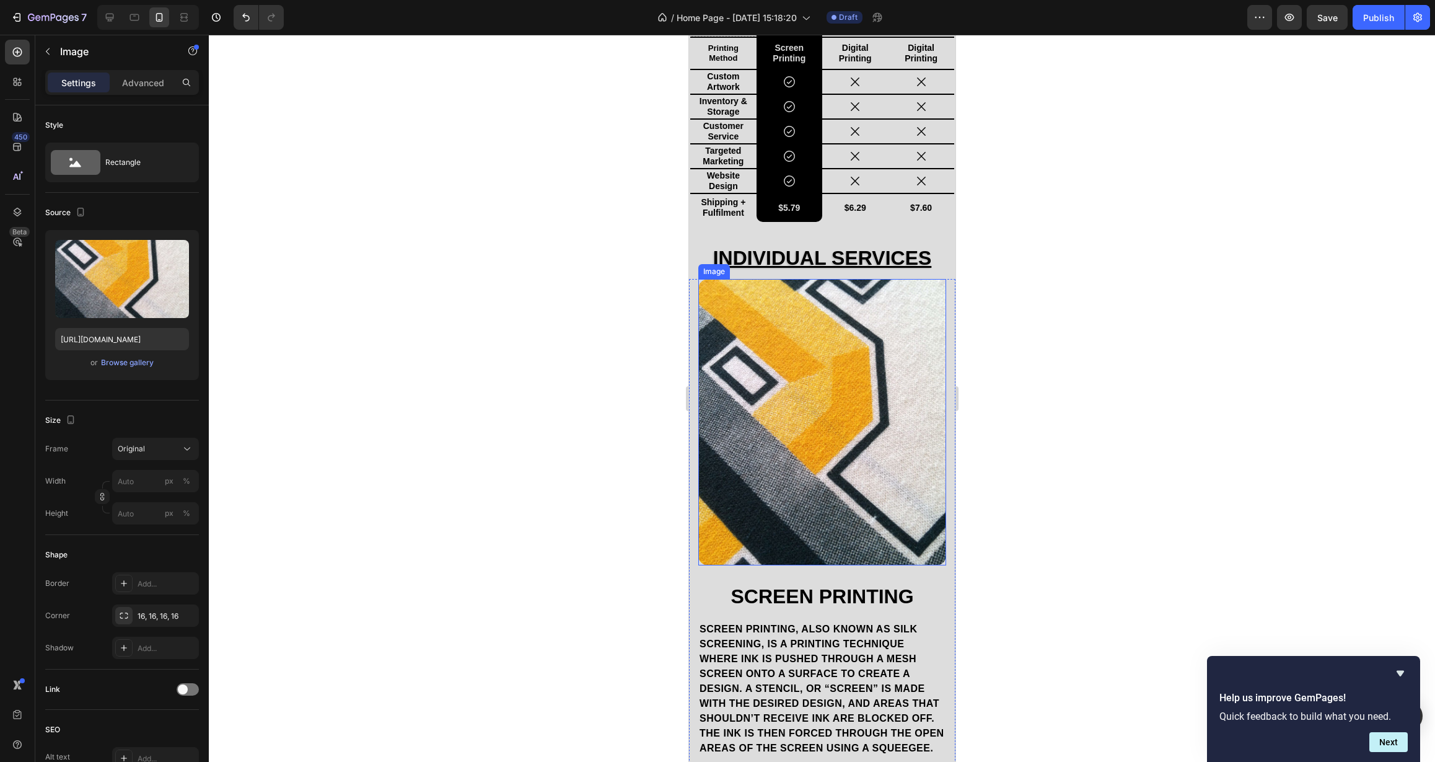
click at [747, 449] on img at bounding box center [822, 422] width 248 height 286
click at [697, 577] on div "Screen Printing Heading Screen printing, also known as silk screening, is a pri…" at bounding box center [822, 680] width 266 height 803
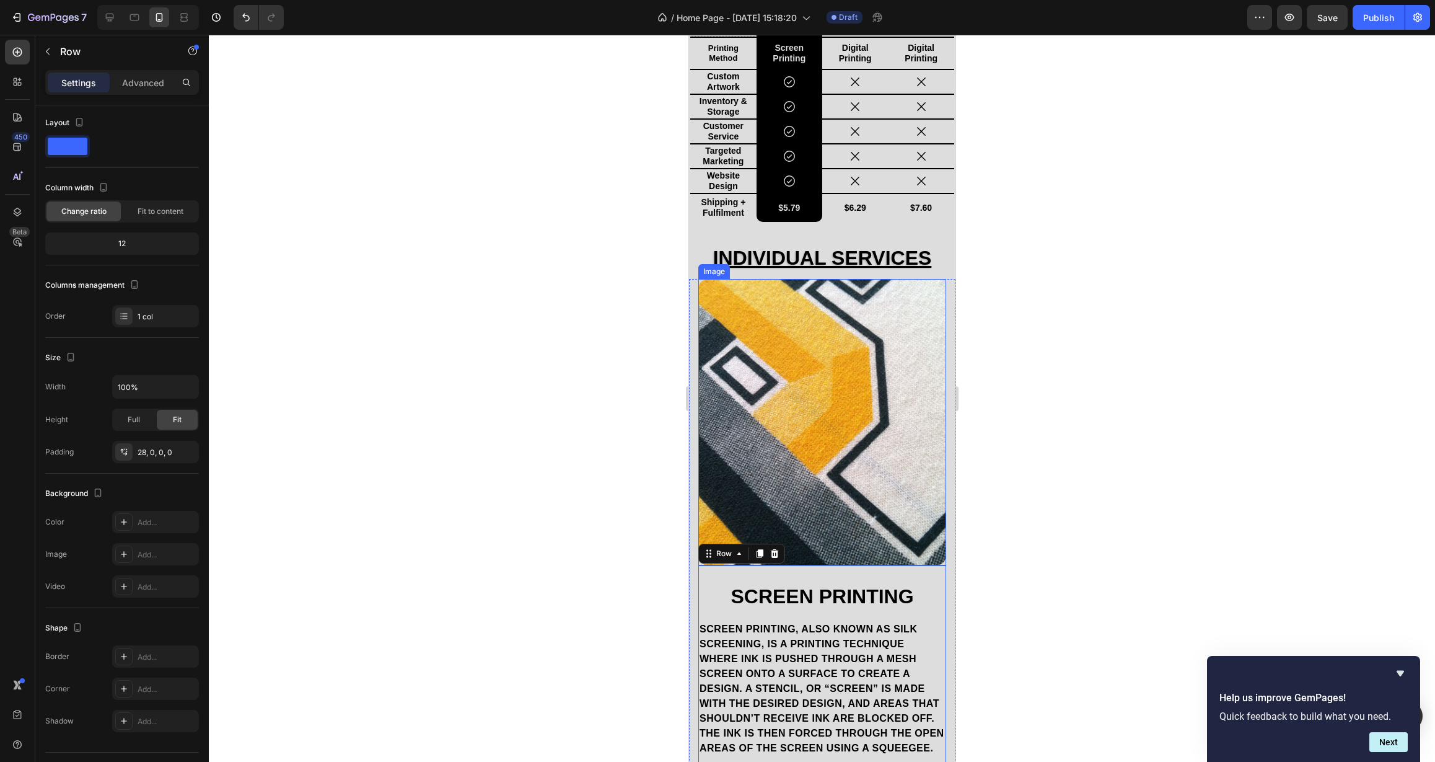
click at [790, 415] on img at bounding box center [822, 422] width 248 height 286
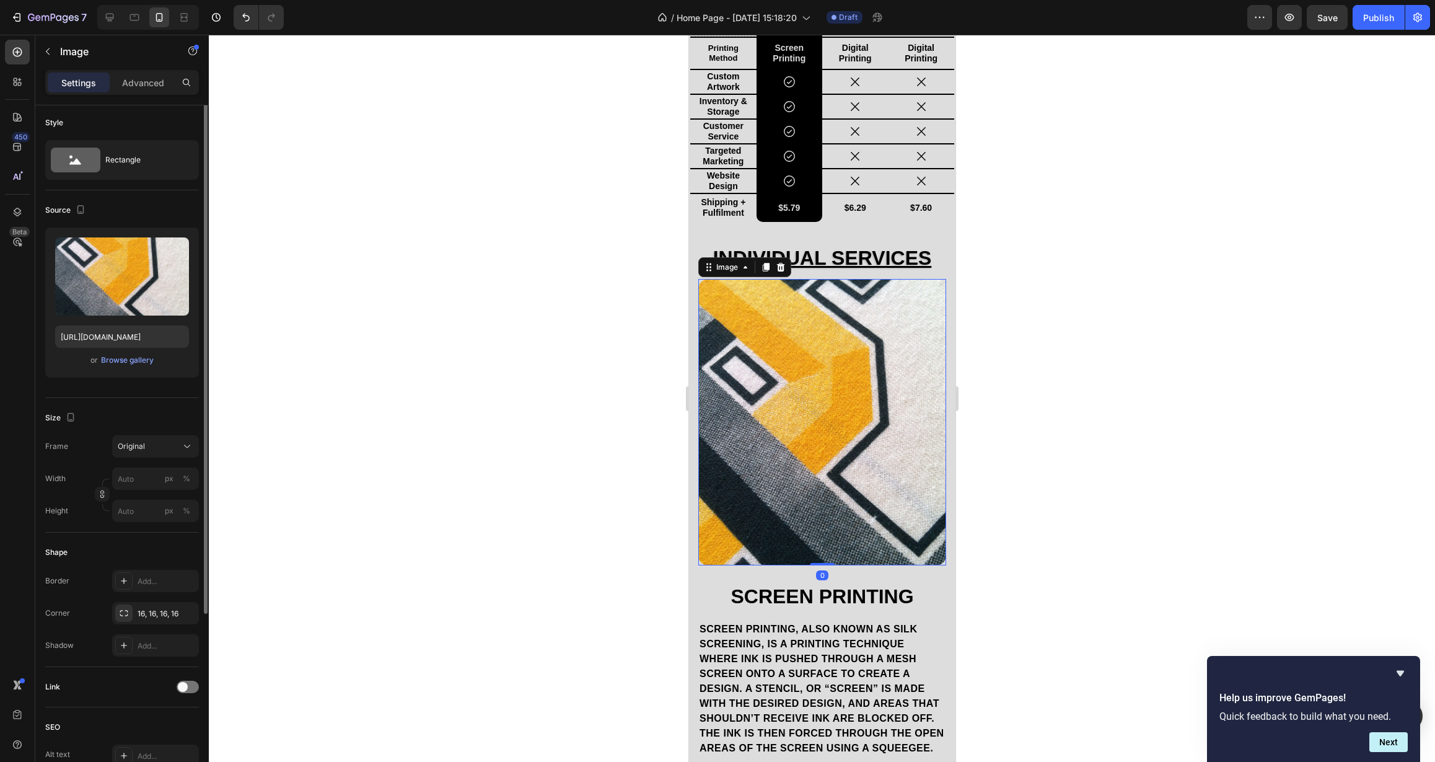
scroll to position [0, 0]
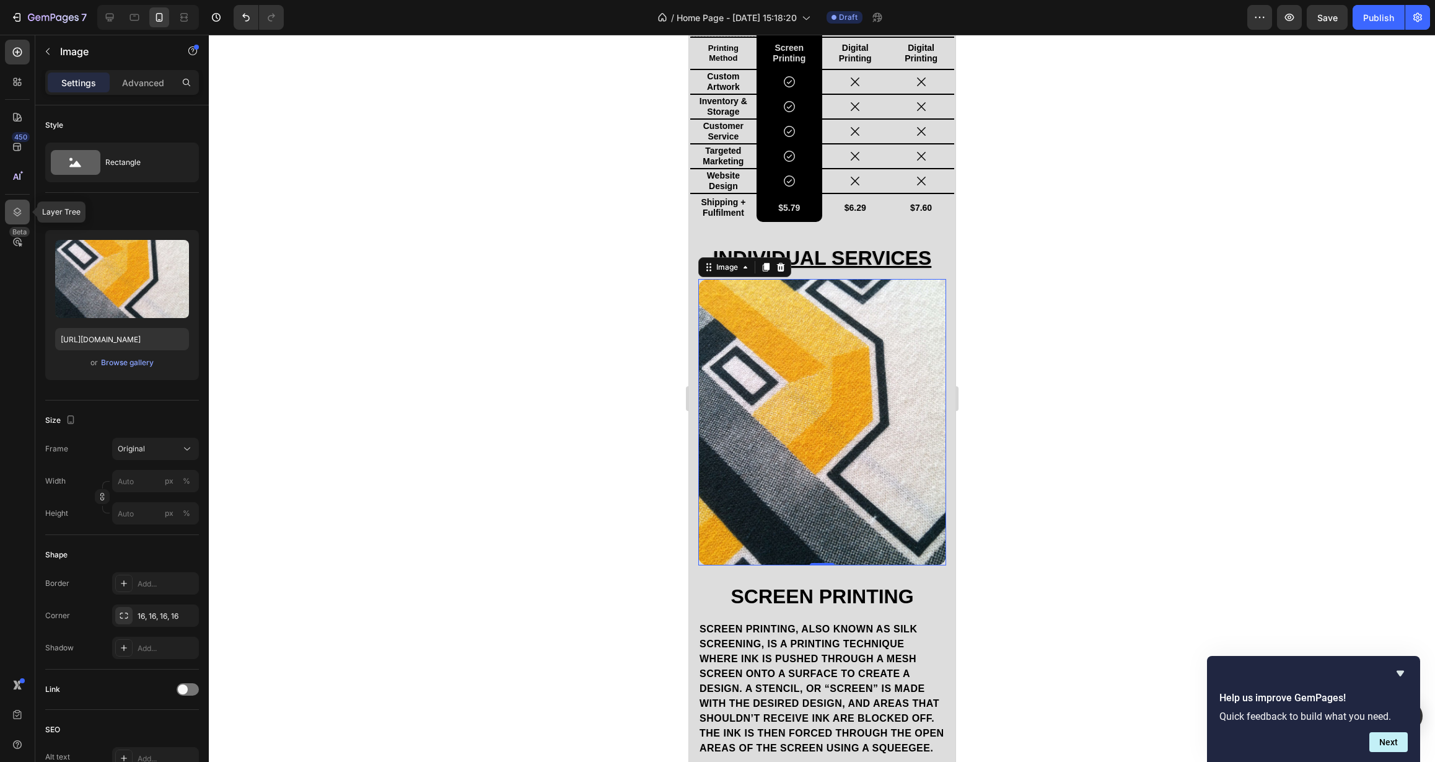
click at [22, 208] on icon at bounding box center [17, 212] width 12 height 12
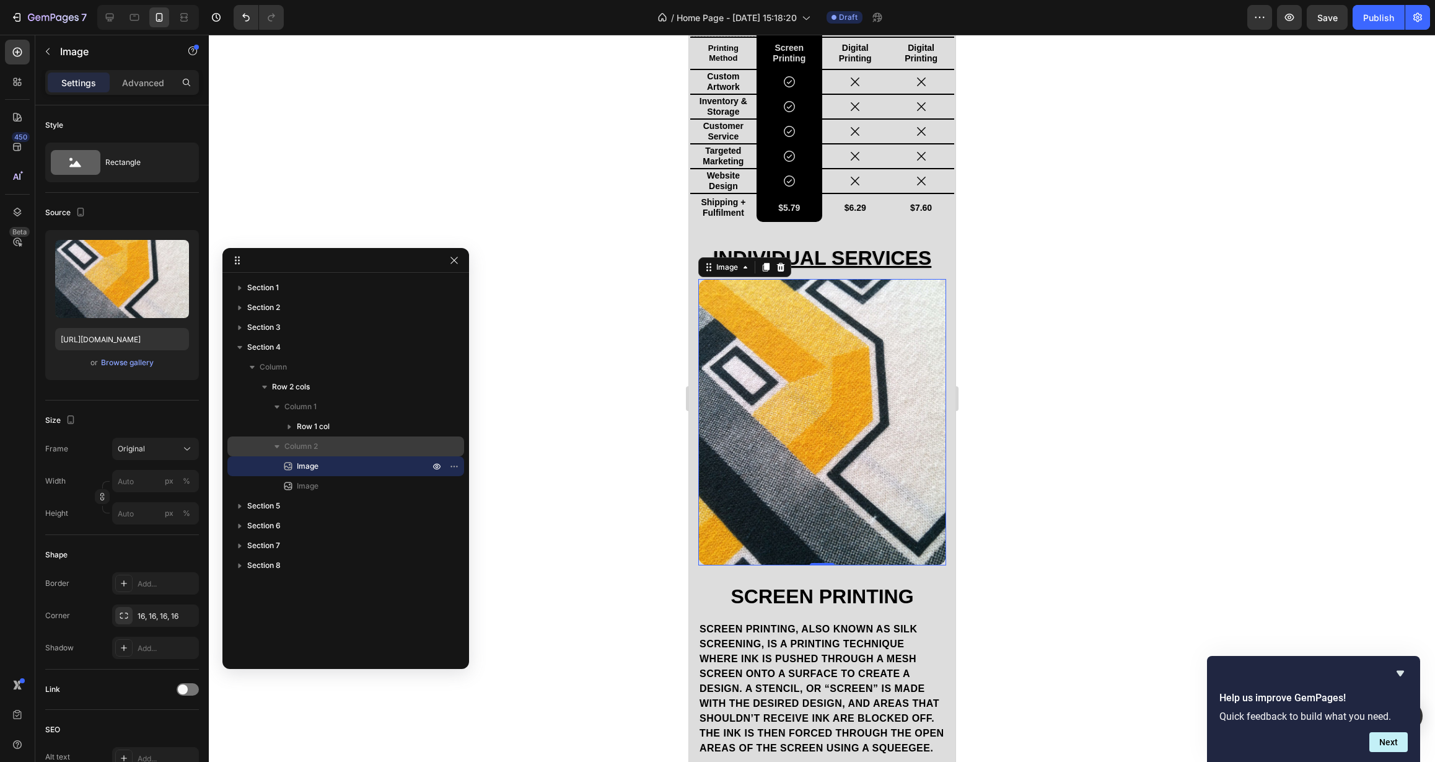
click at [302, 447] on span "Column 2" at bounding box center [300, 446] width 33 height 12
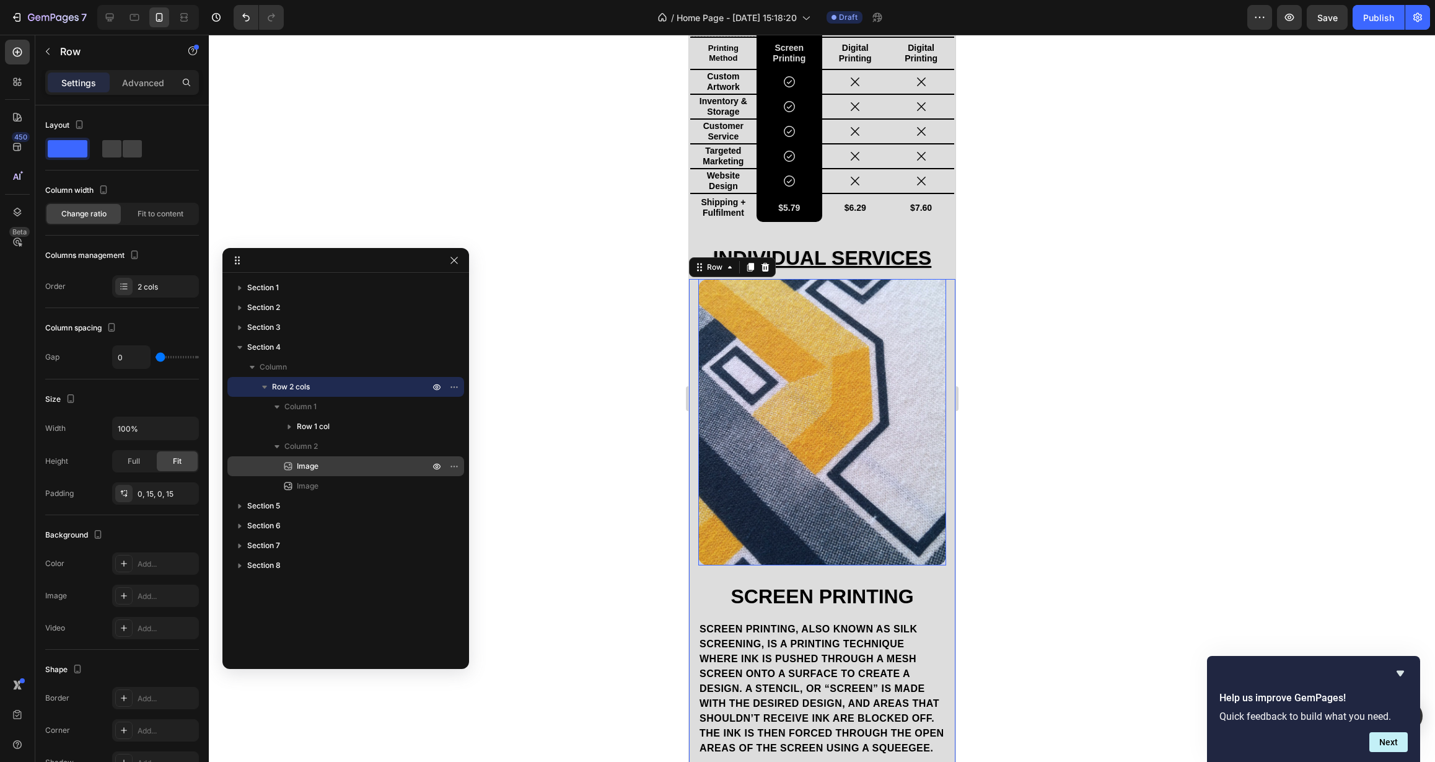
click at [305, 463] on span "Image" at bounding box center [308, 466] width 22 height 12
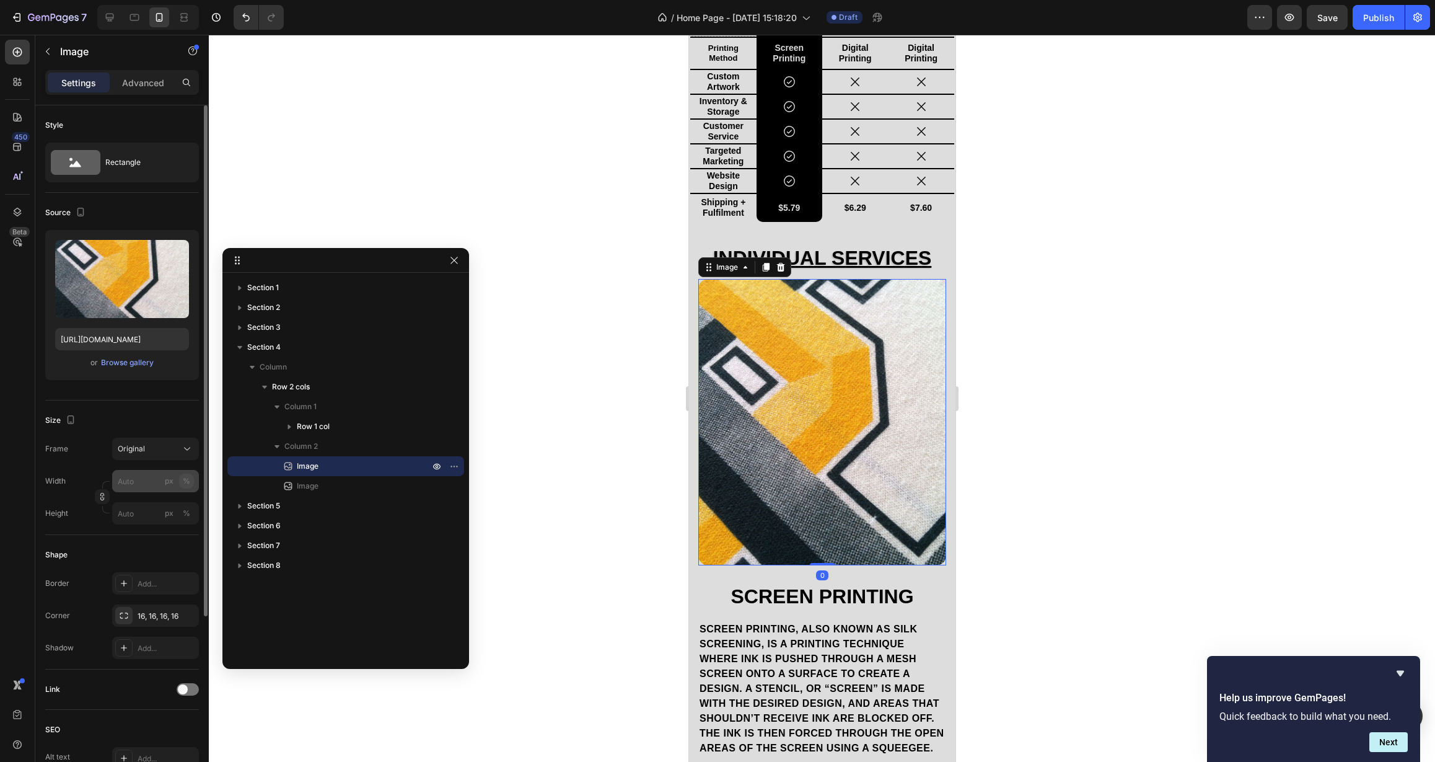
click at [188, 481] on div "%" at bounding box center [186, 480] width 7 height 11
click at [143, 485] on input "px %" at bounding box center [155, 481] width 87 height 22
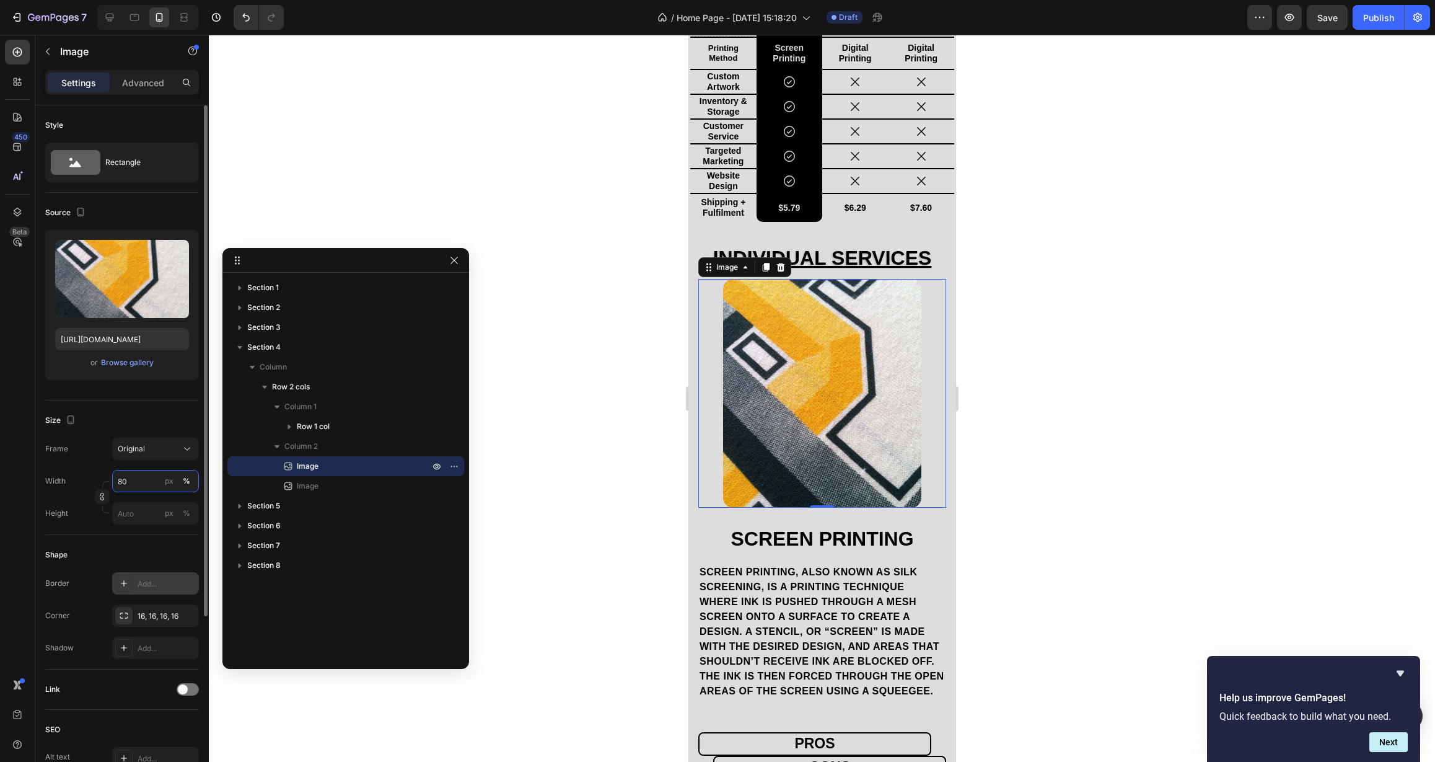
type input "80"
click at [154, 584] on div "Add..." at bounding box center [167, 583] width 58 height 11
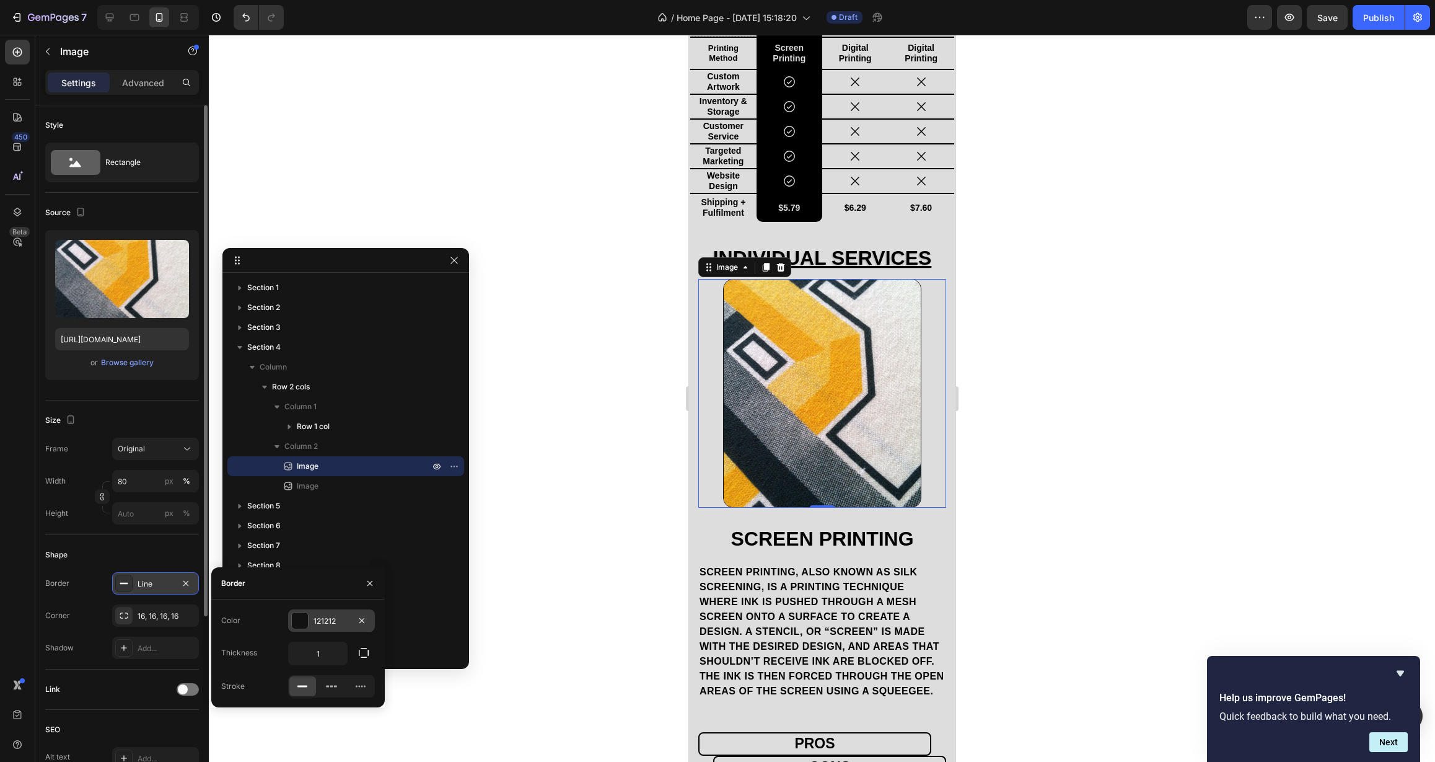
click at [333, 623] on div "121212" at bounding box center [332, 620] width 36 height 11
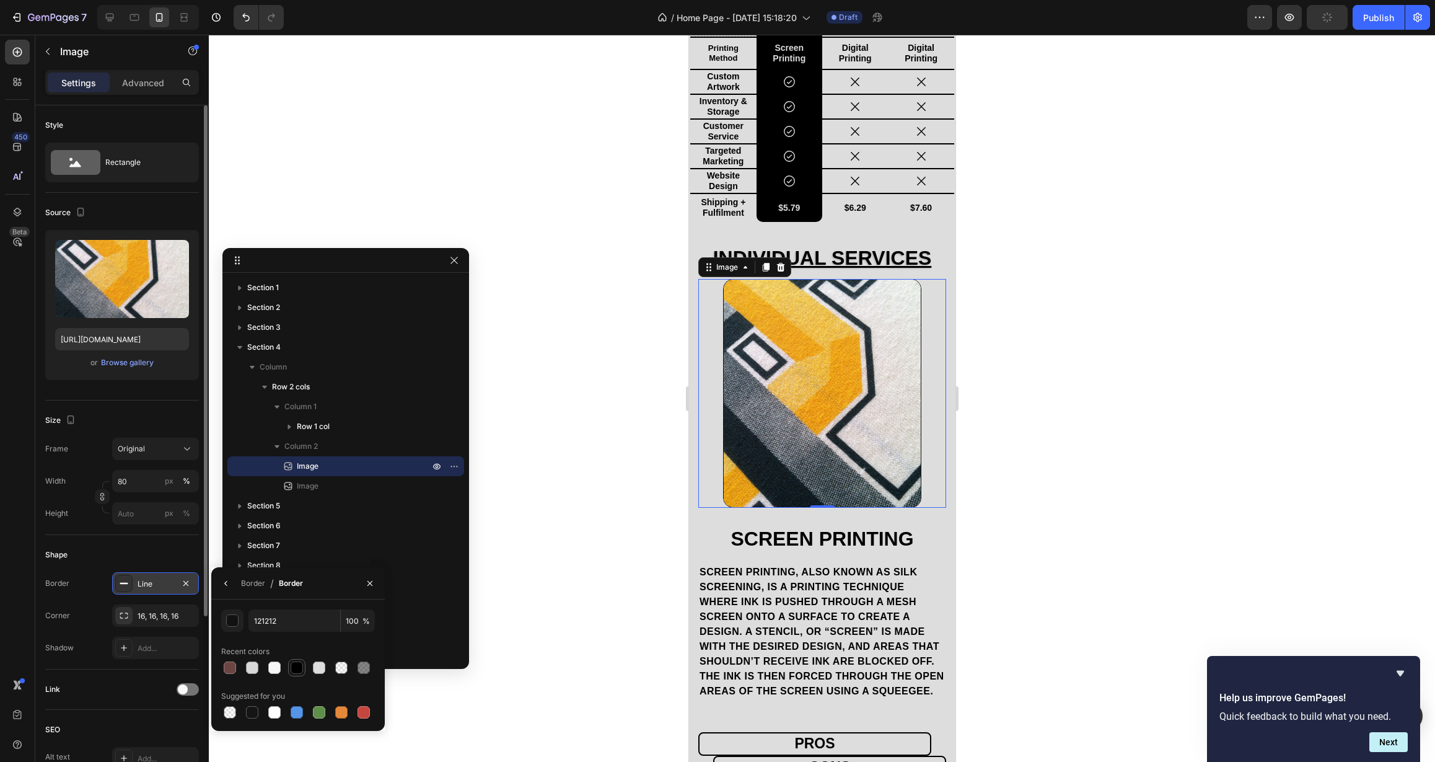
click at [301, 669] on div at bounding box center [297, 667] width 12 height 12
type input "000000"
click at [227, 586] on icon "button" at bounding box center [226, 583] width 10 height 10
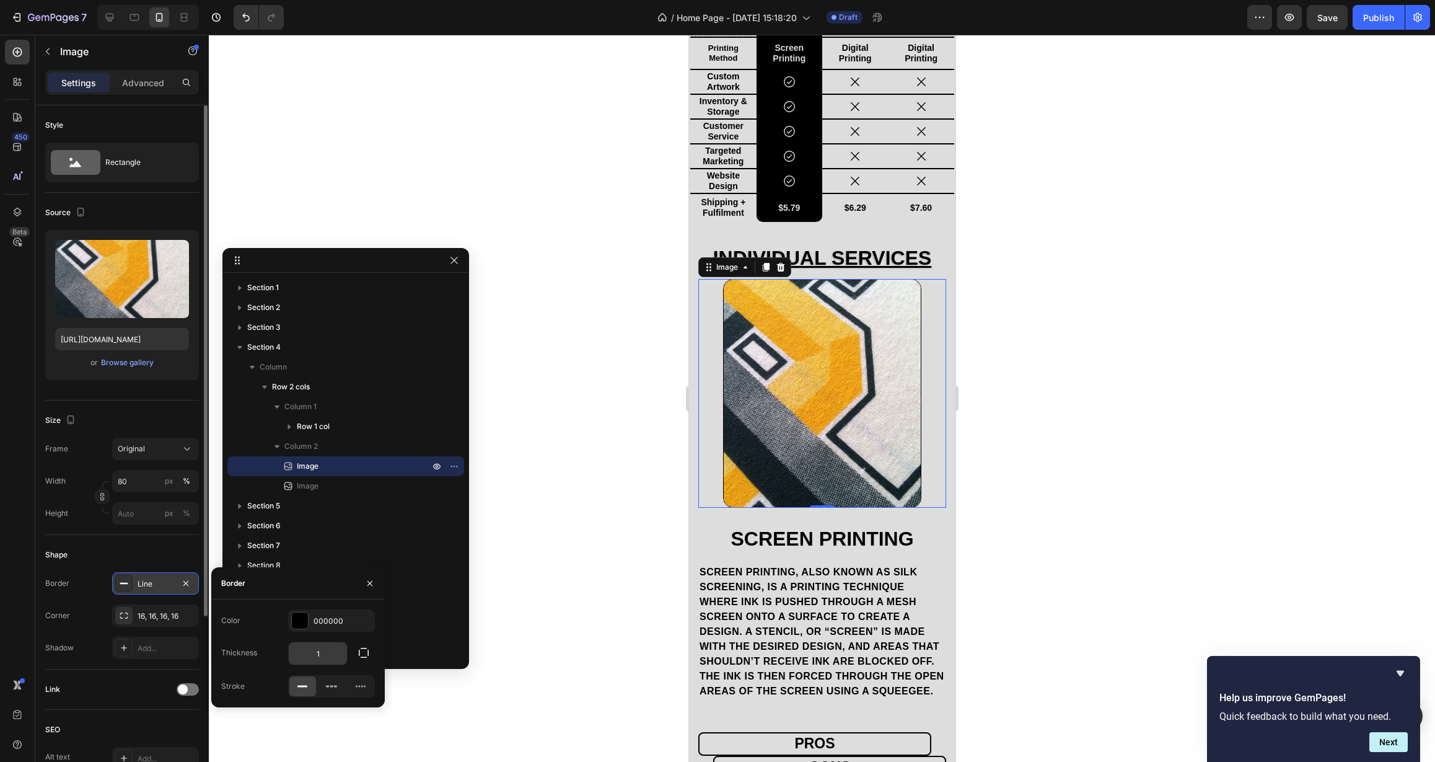
click at [314, 657] on input "1" at bounding box center [318, 653] width 58 height 22
drag, startPoint x: 314, startPoint y: 657, endPoint x: 322, endPoint y: 656, distance: 8.7
click at [322, 656] on input "1" at bounding box center [318, 653] width 58 height 22
type input "2"
click at [271, 643] on div "Thickness 2" at bounding box center [298, 653] width 154 height 24
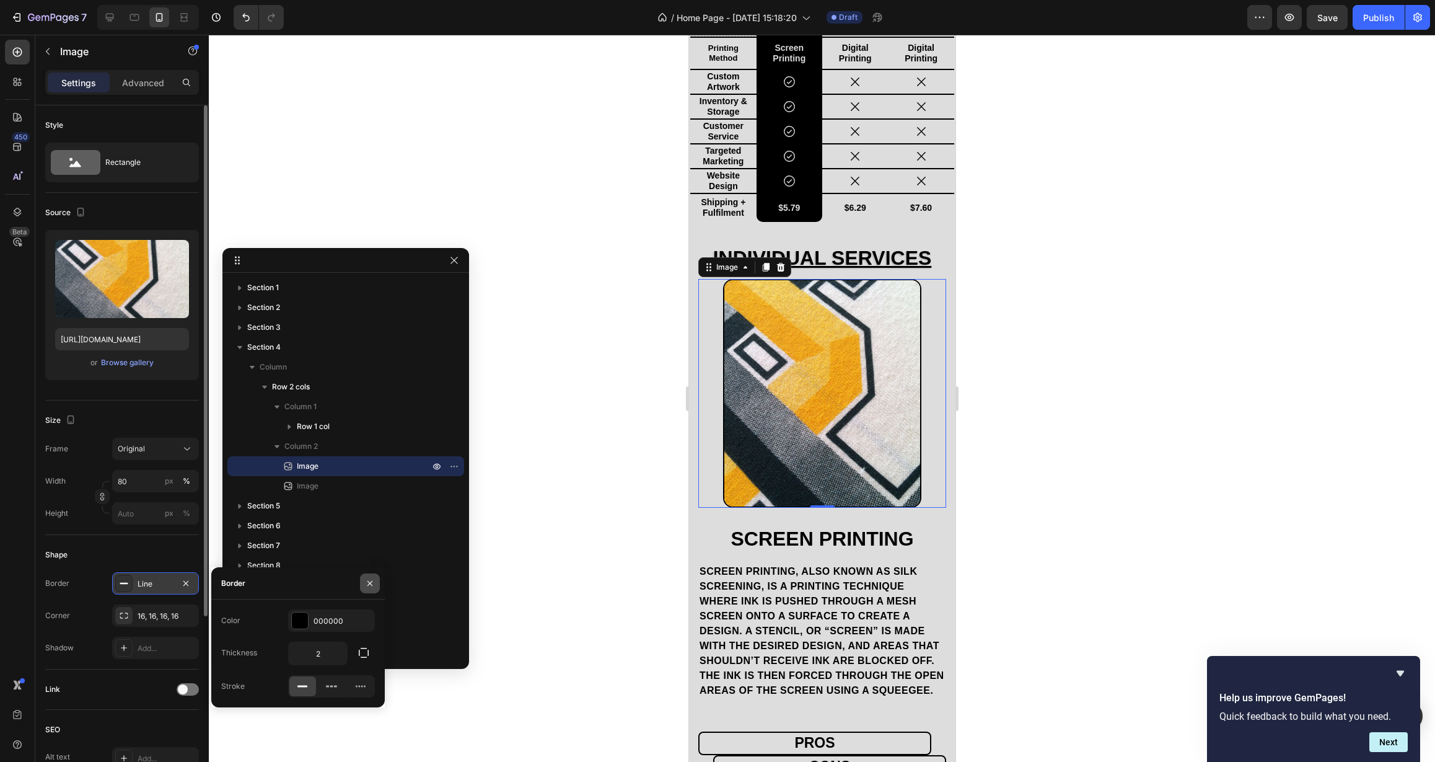
drag, startPoint x: 369, startPoint y: 587, endPoint x: 376, endPoint y: 585, distance: 7.1
click at [376, 585] on button "button" at bounding box center [370, 583] width 20 height 20
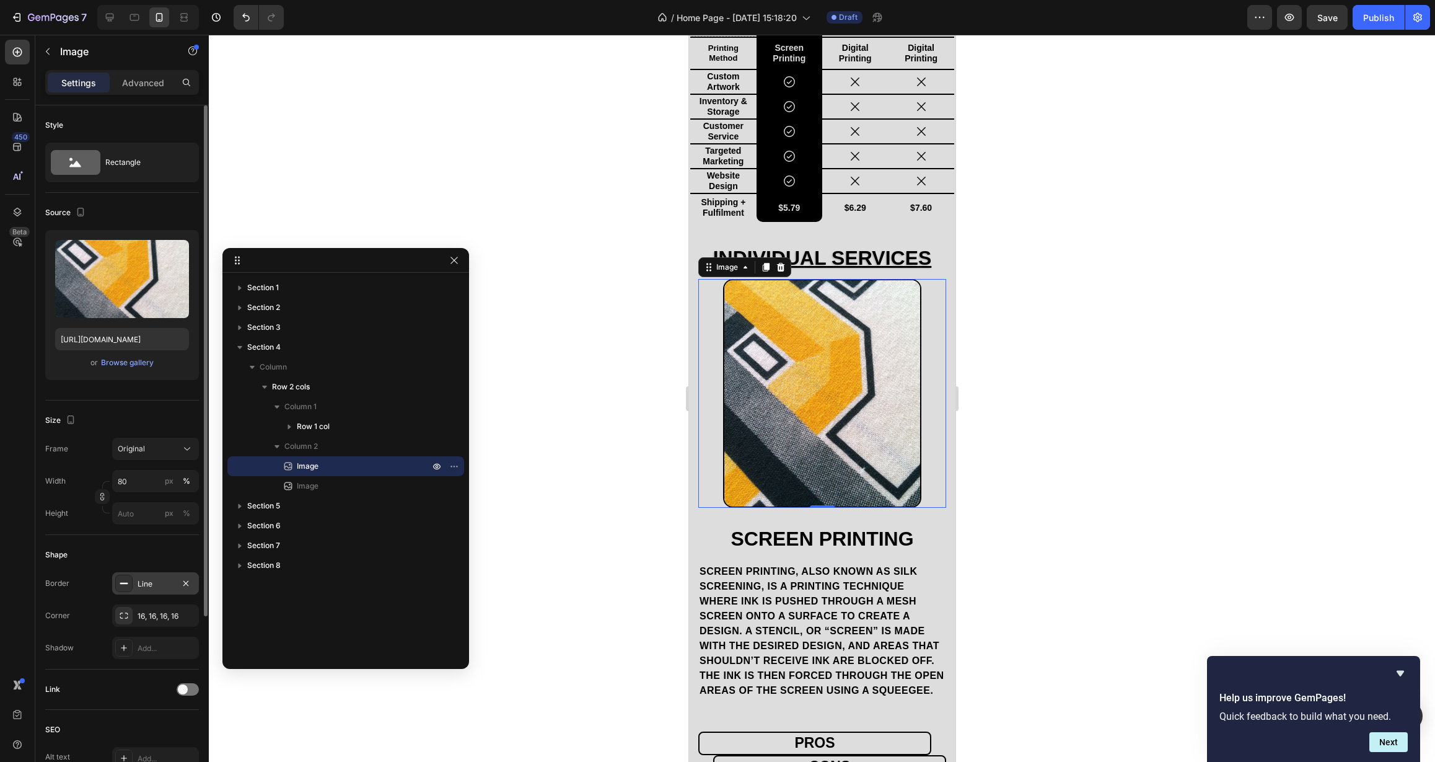
click at [394, 586] on div "Section 1 Section 2 Section 3 Section 4 Column Row 2 cols Column 1 Row 1 col Co…" at bounding box center [345, 466] width 247 height 377
click at [617, 609] on div at bounding box center [822, 398] width 1226 height 727
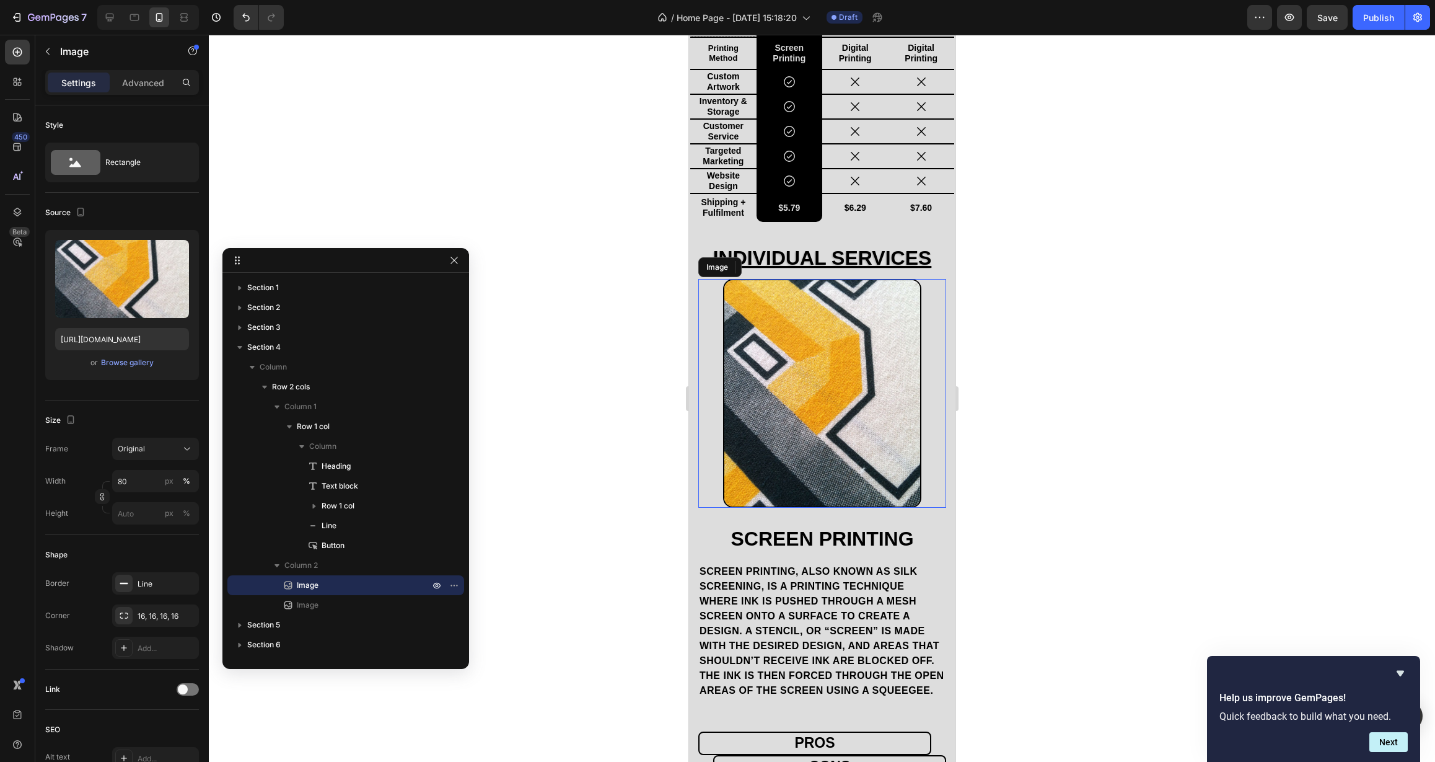
click at [702, 465] on div at bounding box center [822, 393] width 248 height 229
click at [717, 525] on h2 "Screen Printing" at bounding box center [822, 539] width 248 height 29
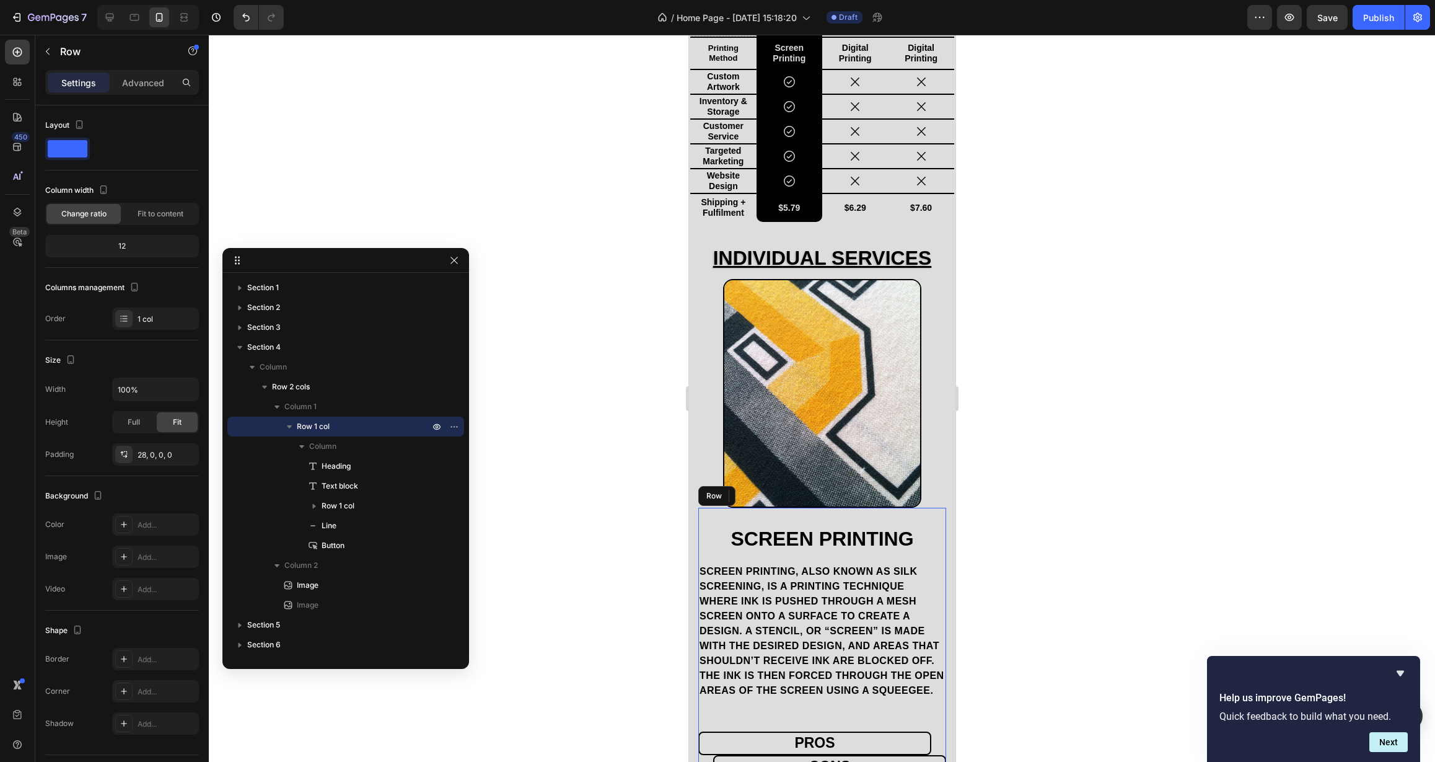
click at [819, 516] on div "Screen Printing Heading 0 Screen printing, also known as silk screening, is a p…" at bounding box center [822, 766] width 248 height 517
click at [847, 482] on img at bounding box center [822, 393] width 198 height 229
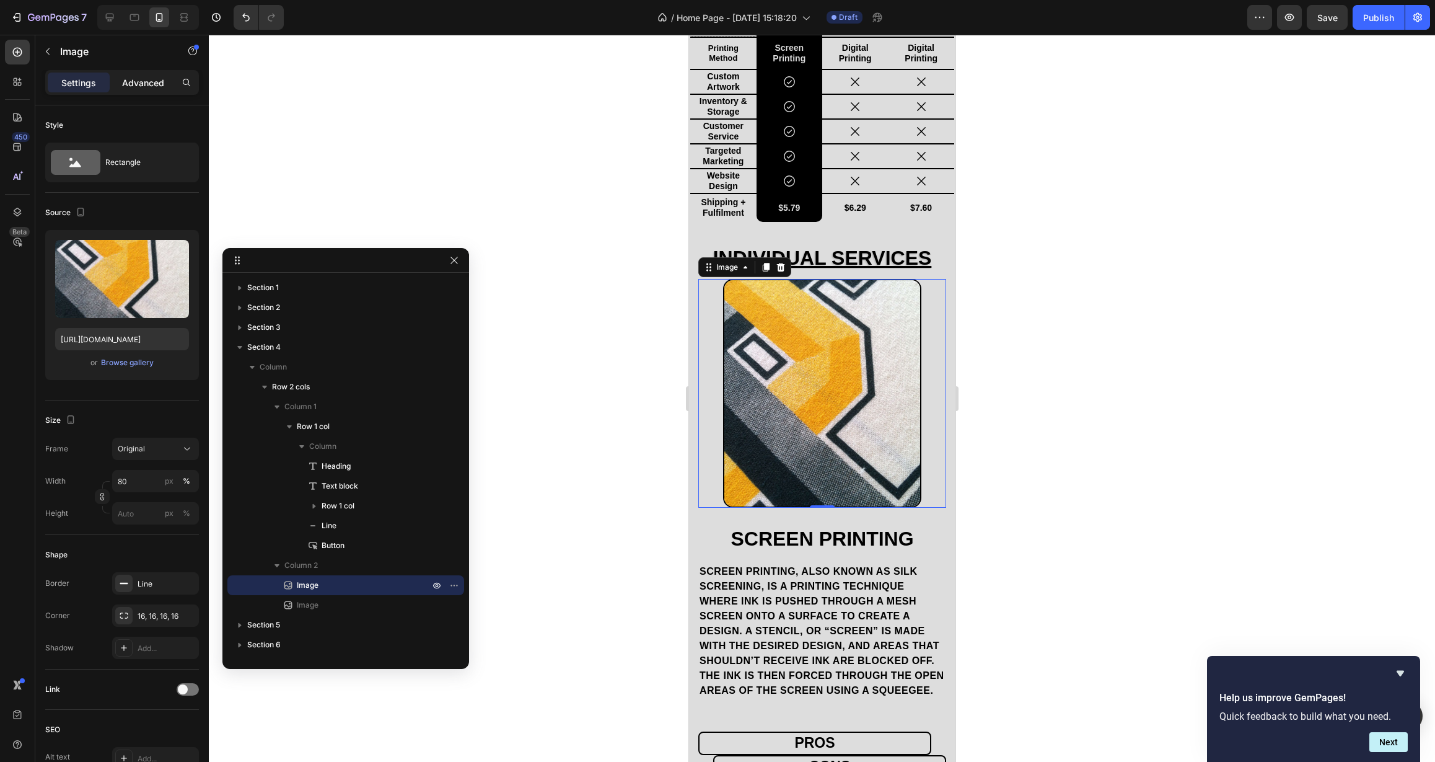
click at [131, 90] on div "Advanced" at bounding box center [143, 83] width 62 height 20
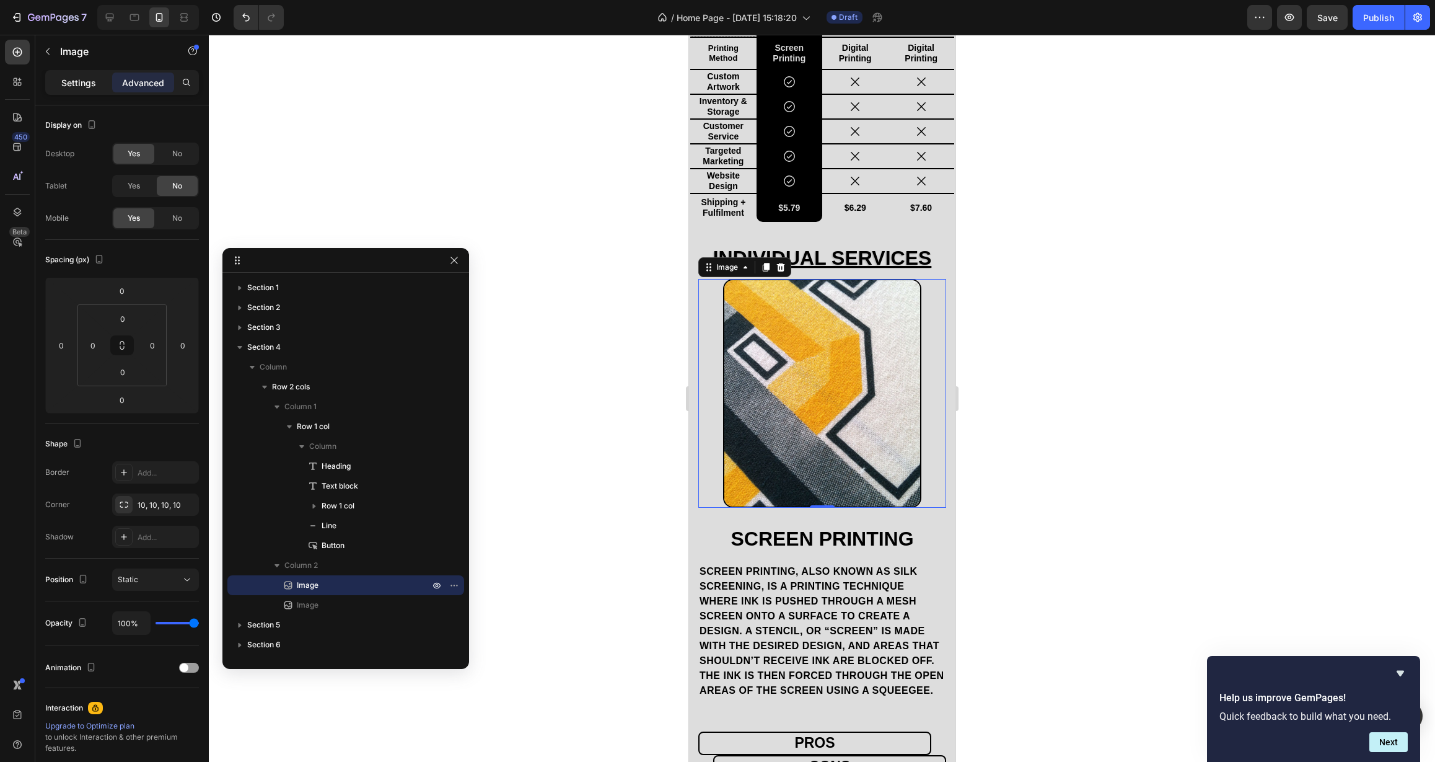
click at [80, 82] on p "Settings" at bounding box center [78, 82] width 35 height 13
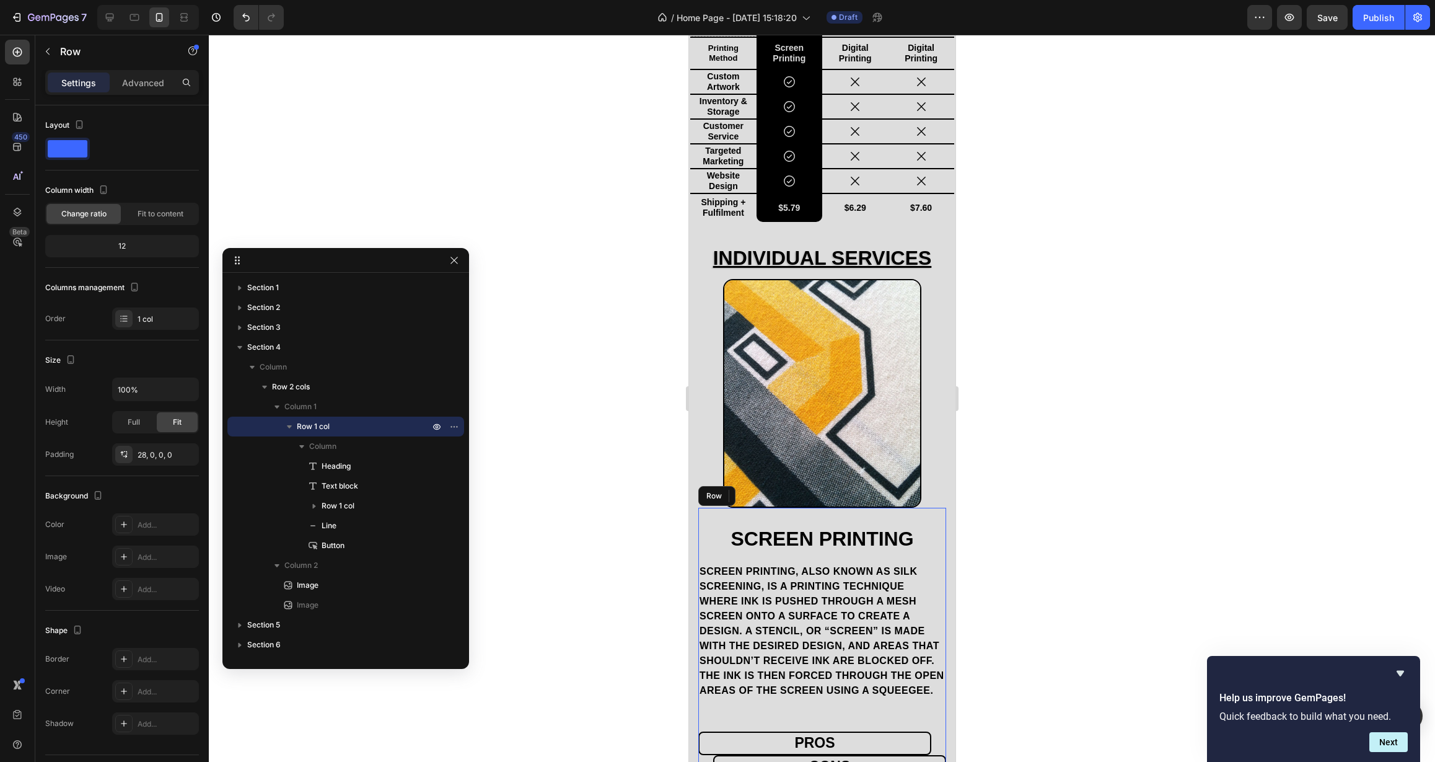
click at [747, 511] on div "Screen Printing Heading Screen printing, also known as silk screening, is a pri…" at bounding box center [822, 766] width 248 height 517
click at [151, 454] on div "28, 0, 0, 0" at bounding box center [156, 454] width 36 height 11
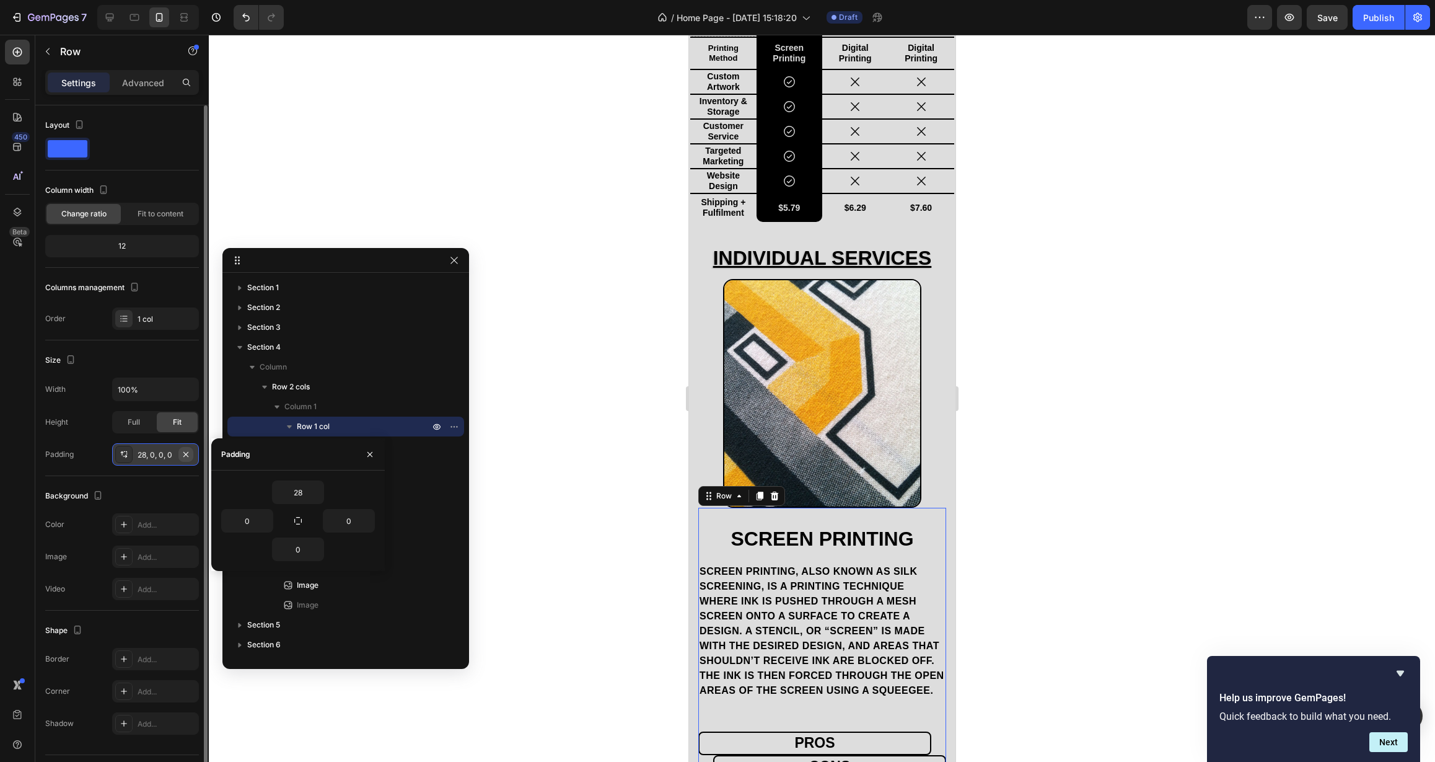
click at [185, 456] on icon "button" at bounding box center [186, 454] width 10 height 10
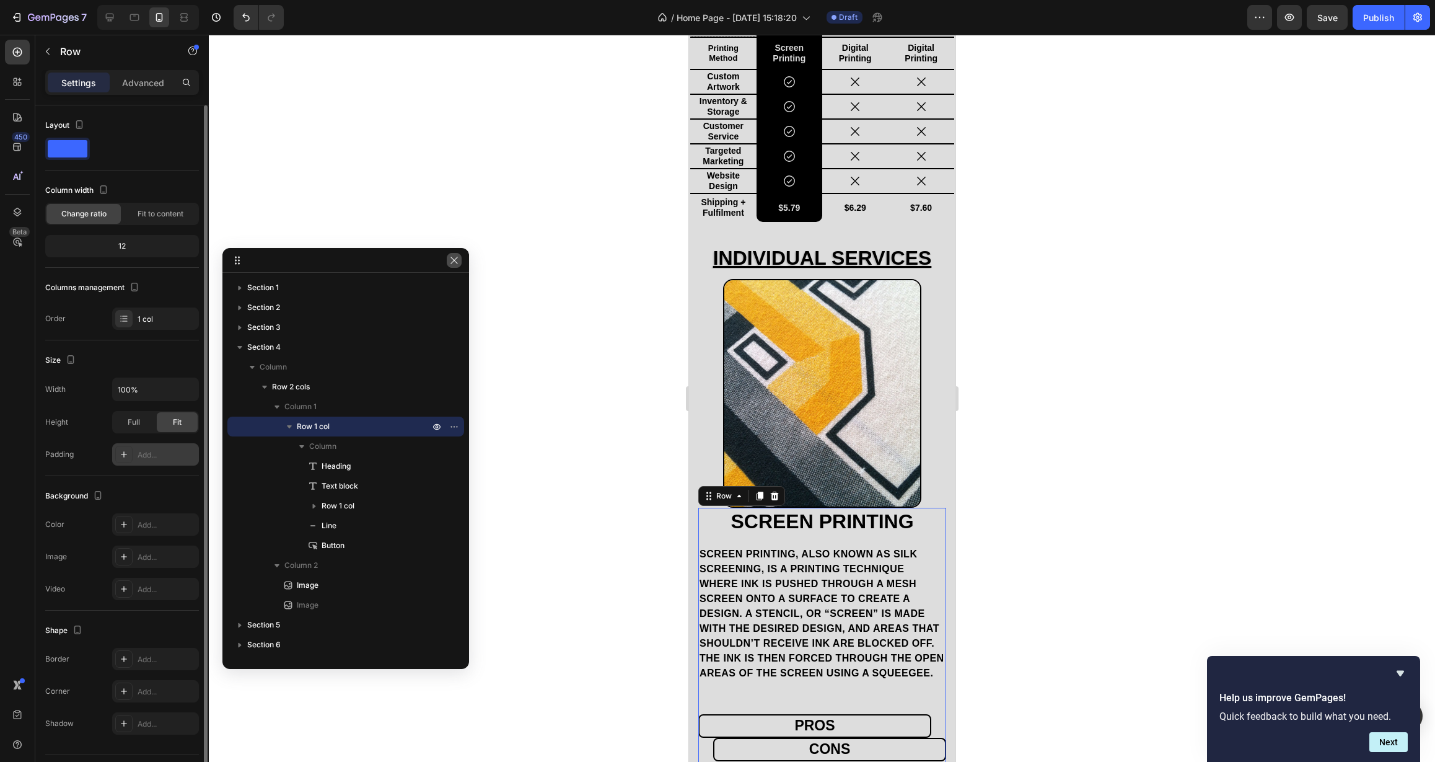
click at [454, 257] on icon "button" at bounding box center [454, 260] width 10 height 10
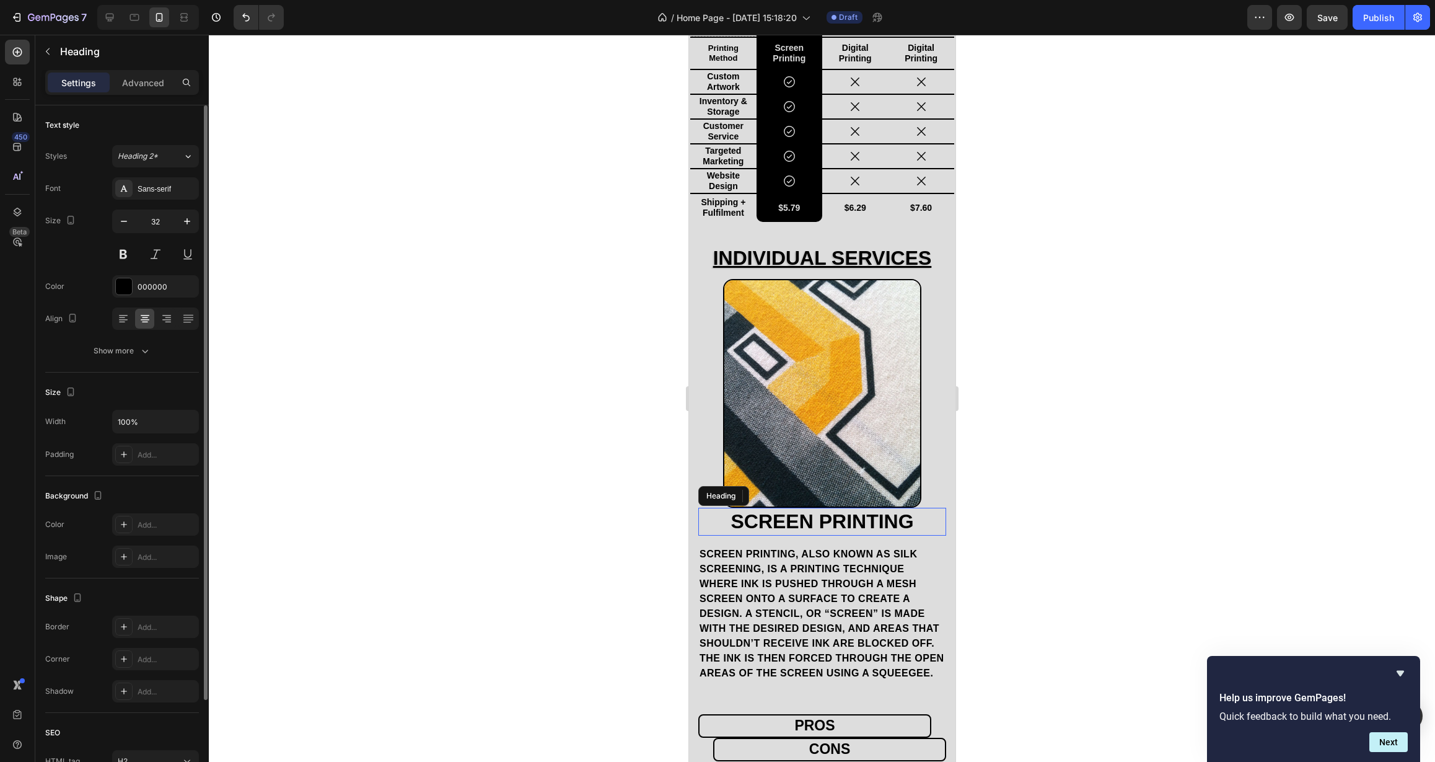
click at [734, 513] on h2 "Screen Printing" at bounding box center [822, 522] width 248 height 29
click at [123, 255] on button at bounding box center [123, 254] width 22 height 22
click at [122, 350] on div "Show more" at bounding box center [123, 351] width 58 height 12
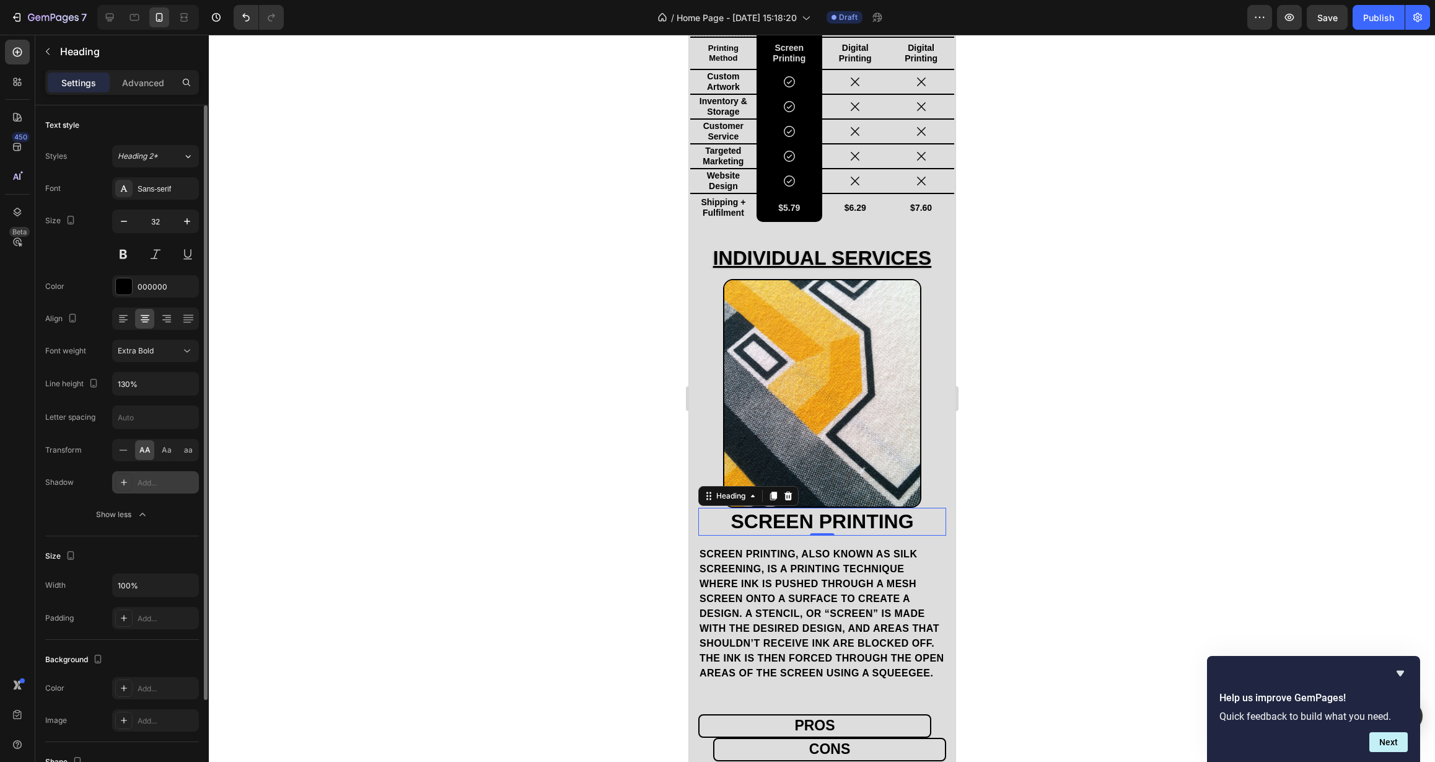
click at [155, 485] on div "Add..." at bounding box center [167, 482] width 58 height 11
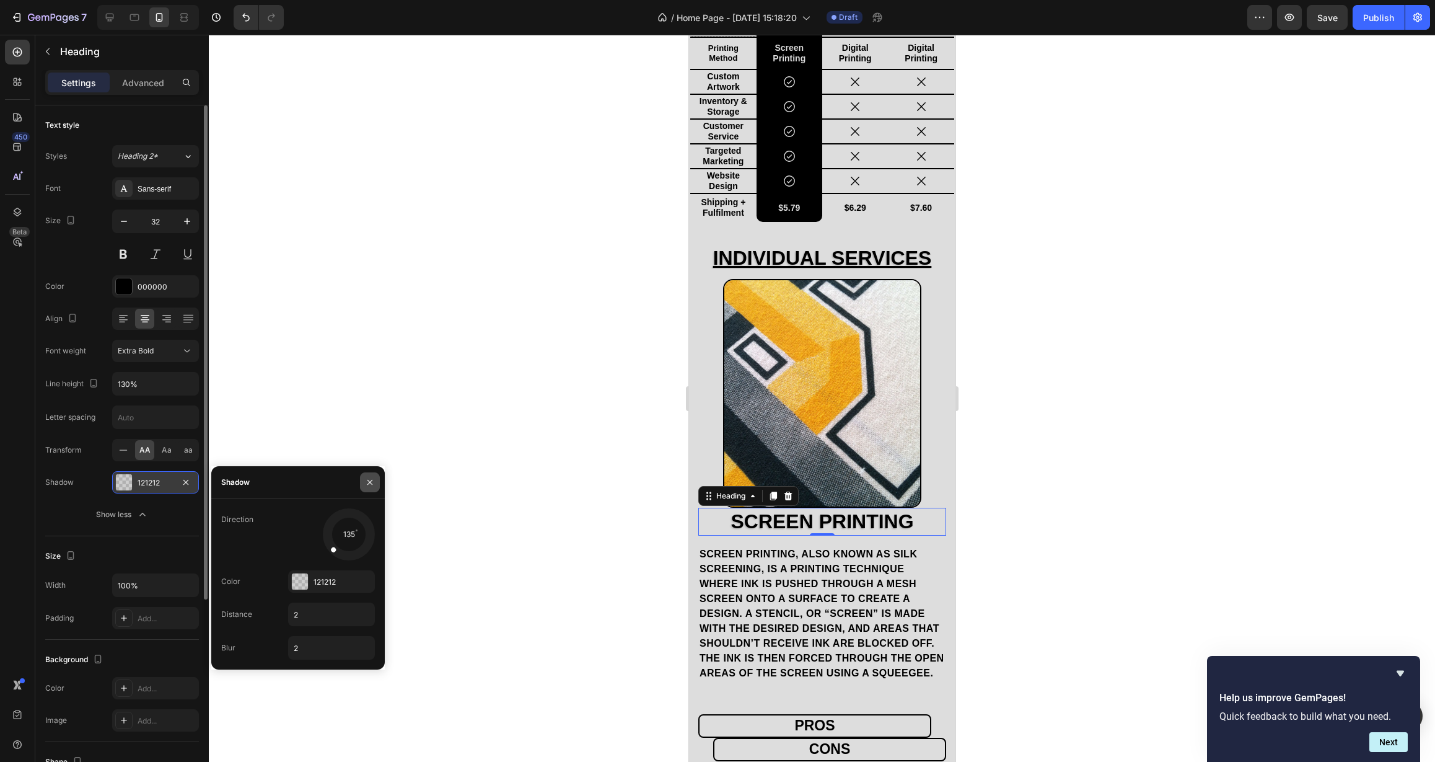
click at [375, 483] on button "button" at bounding box center [370, 482] width 20 height 20
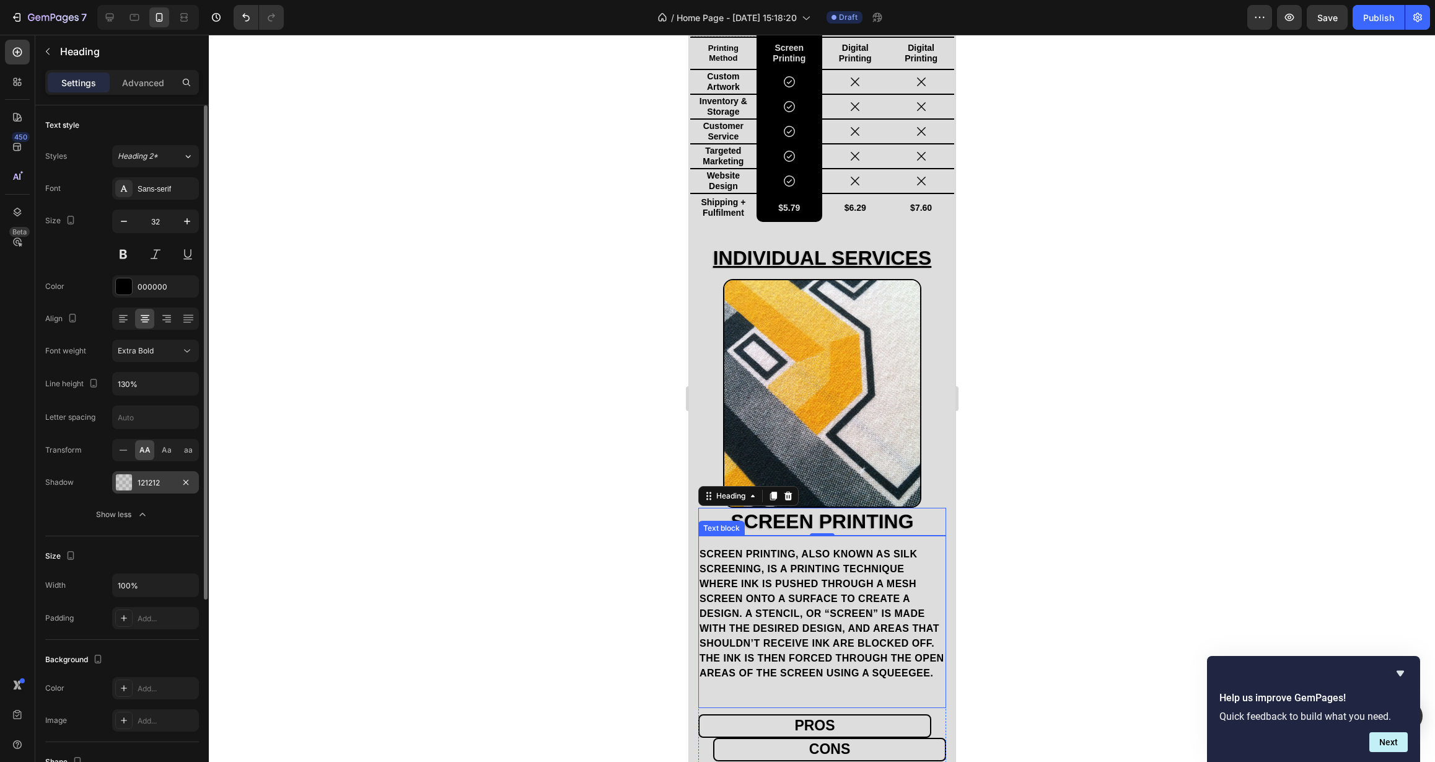
click at [759, 553] on p "Screen printing, also known as silk screening, is a printing technique where in…" at bounding box center [821, 614] width 245 height 134
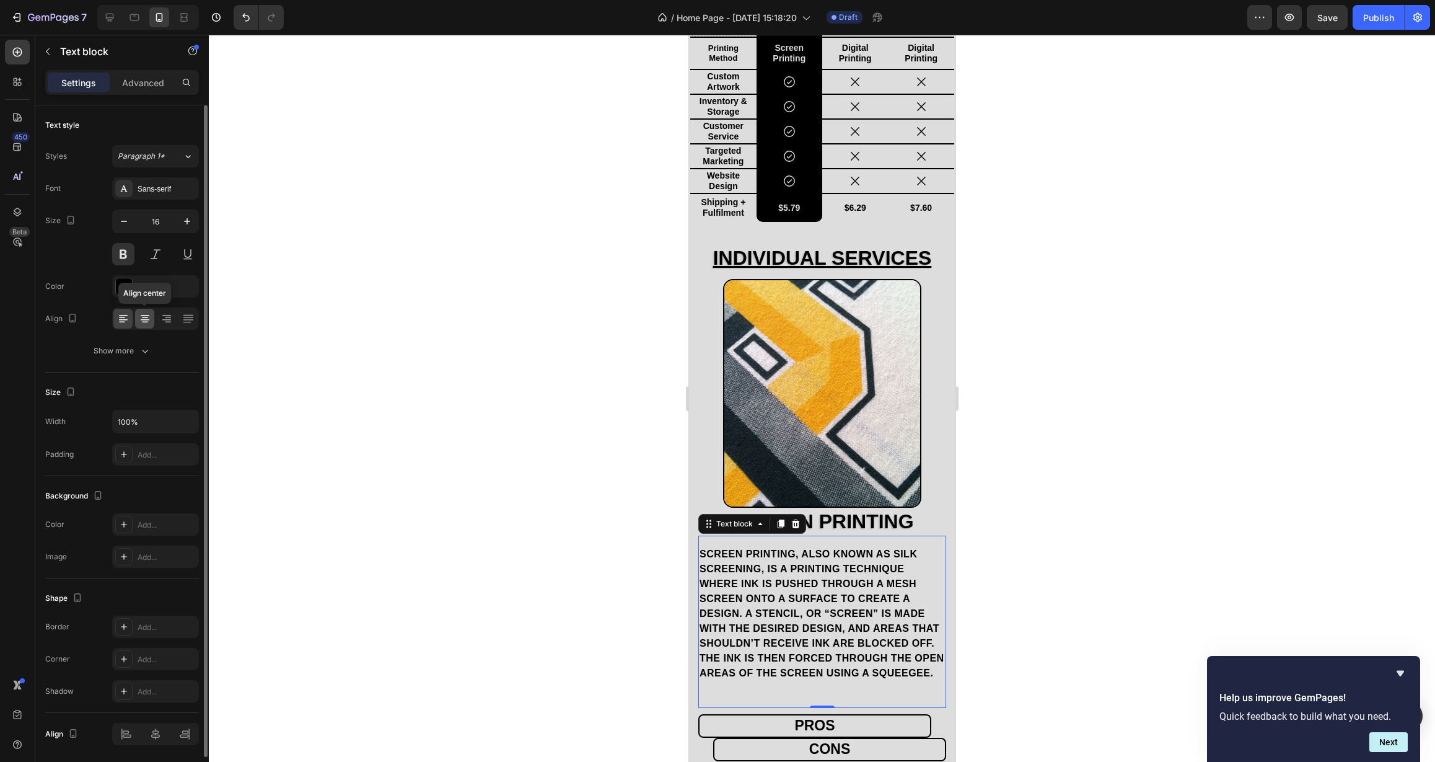
click at [142, 314] on icon at bounding box center [145, 318] width 12 height 12
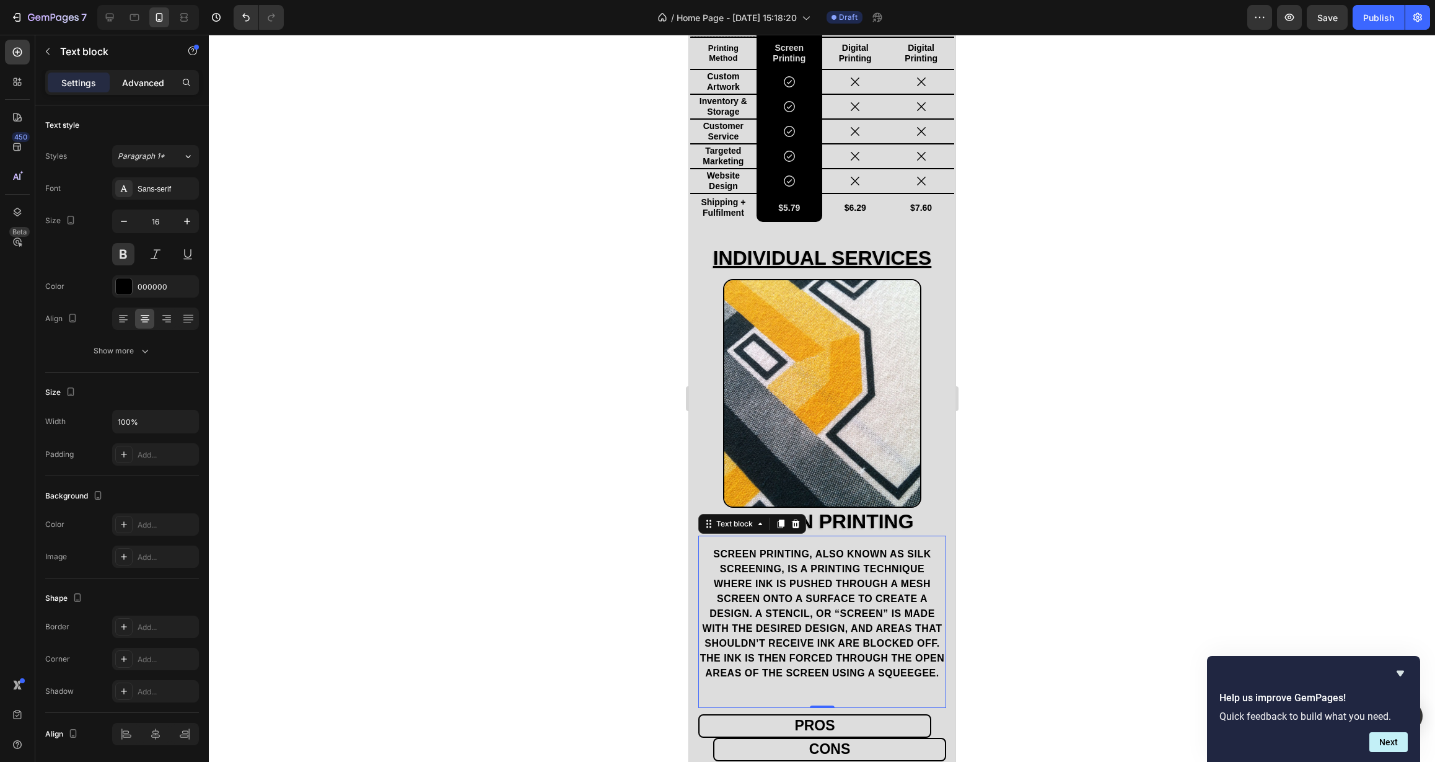
click at [148, 76] on p "Advanced" at bounding box center [143, 82] width 42 height 13
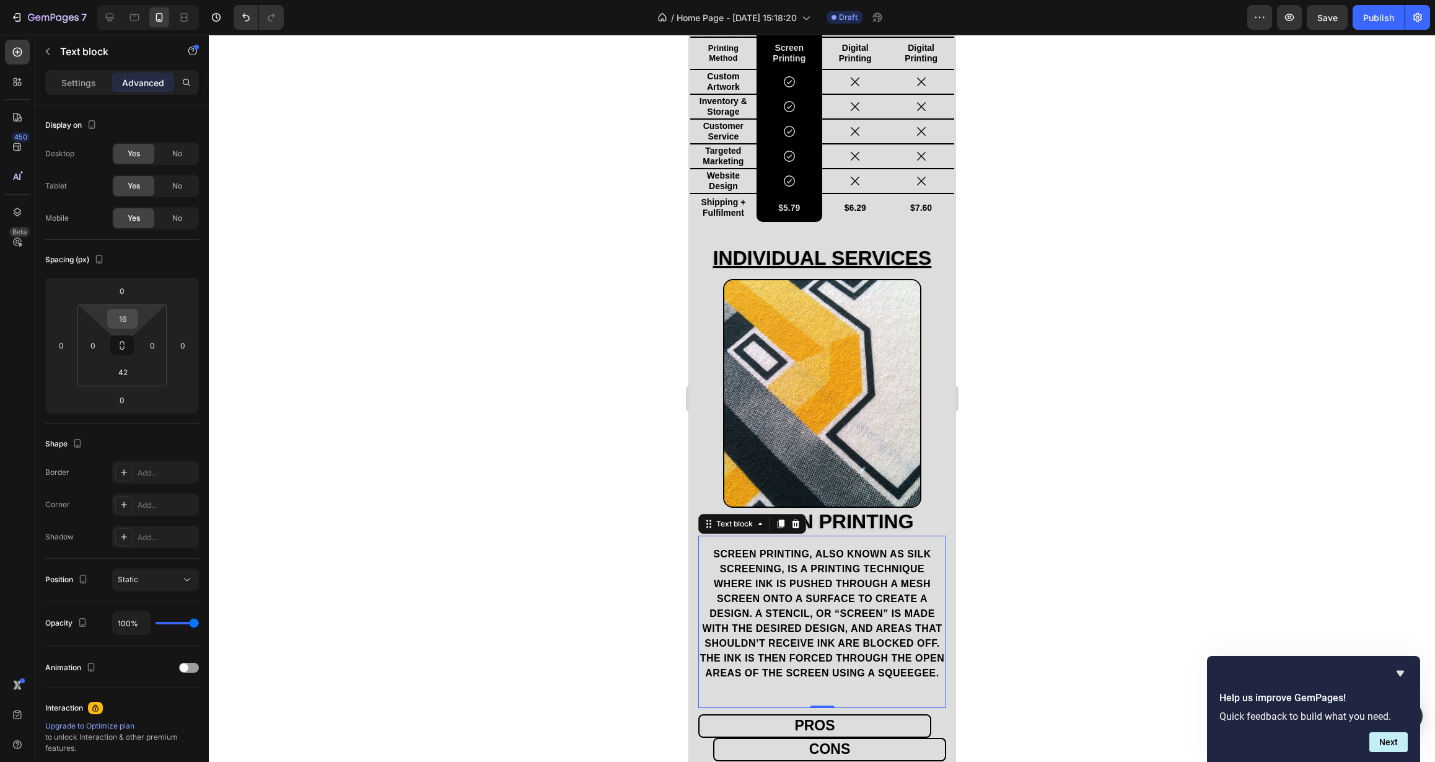
click at [129, 322] on input "16" at bounding box center [122, 318] width 25 height 19
type input "0"
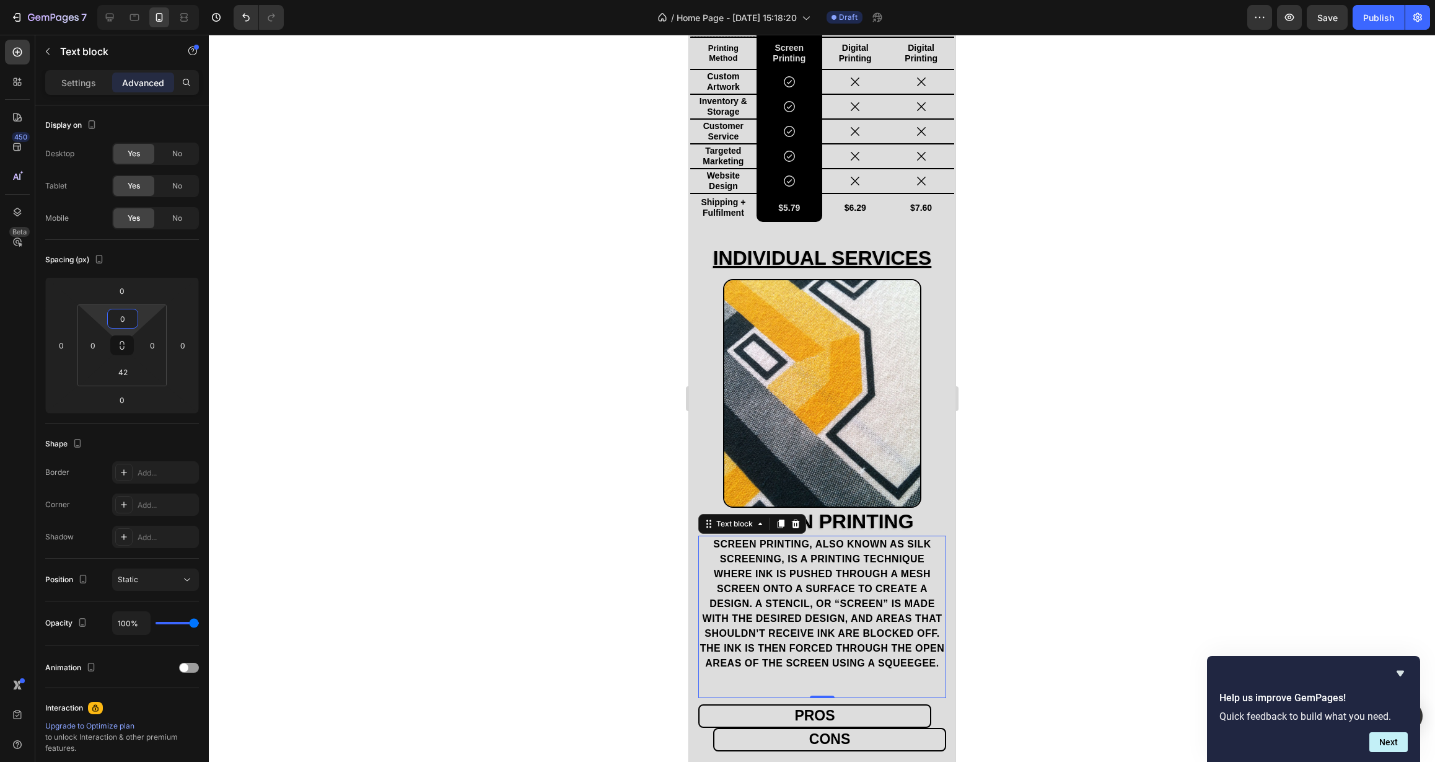
click at [359, 412] on div at bounding box center [822, 398] width 1226 height 727
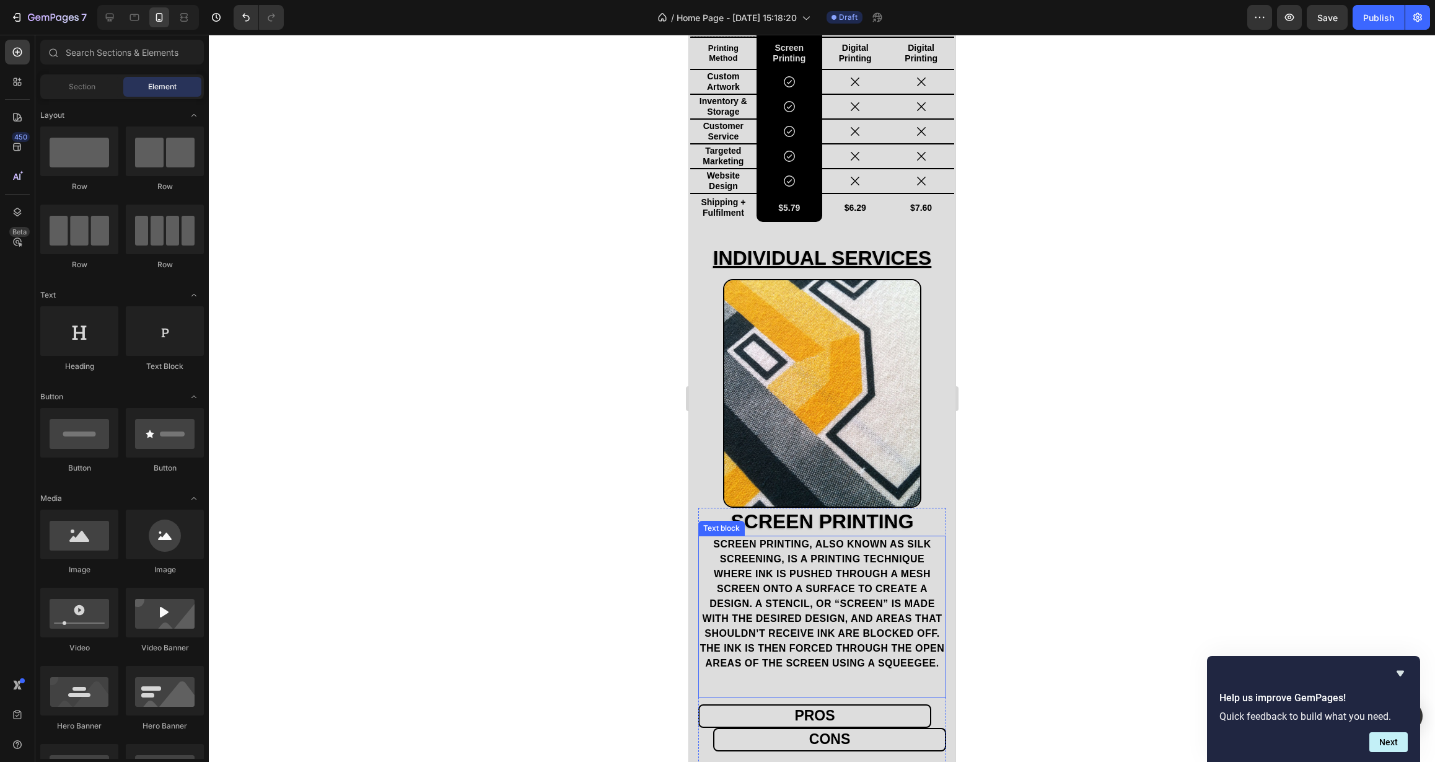
click at [762, 538] on p "Screen printing, also known as silk screening, is a printing technique where in…" at bounding box center [821, 604] width 245 height 134
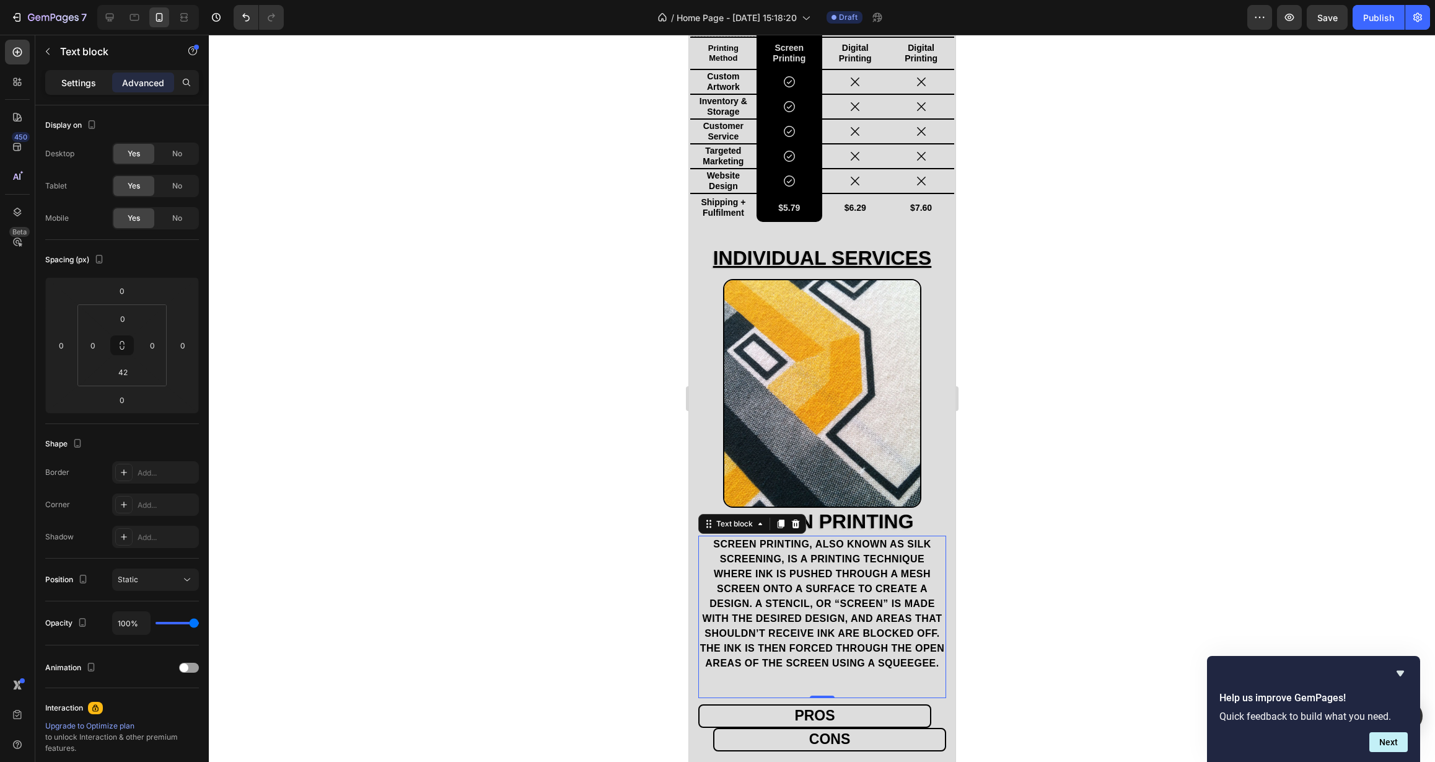
click at [79, 79] on p "Settings" at bounding box center [78, 82] width 35 height 13
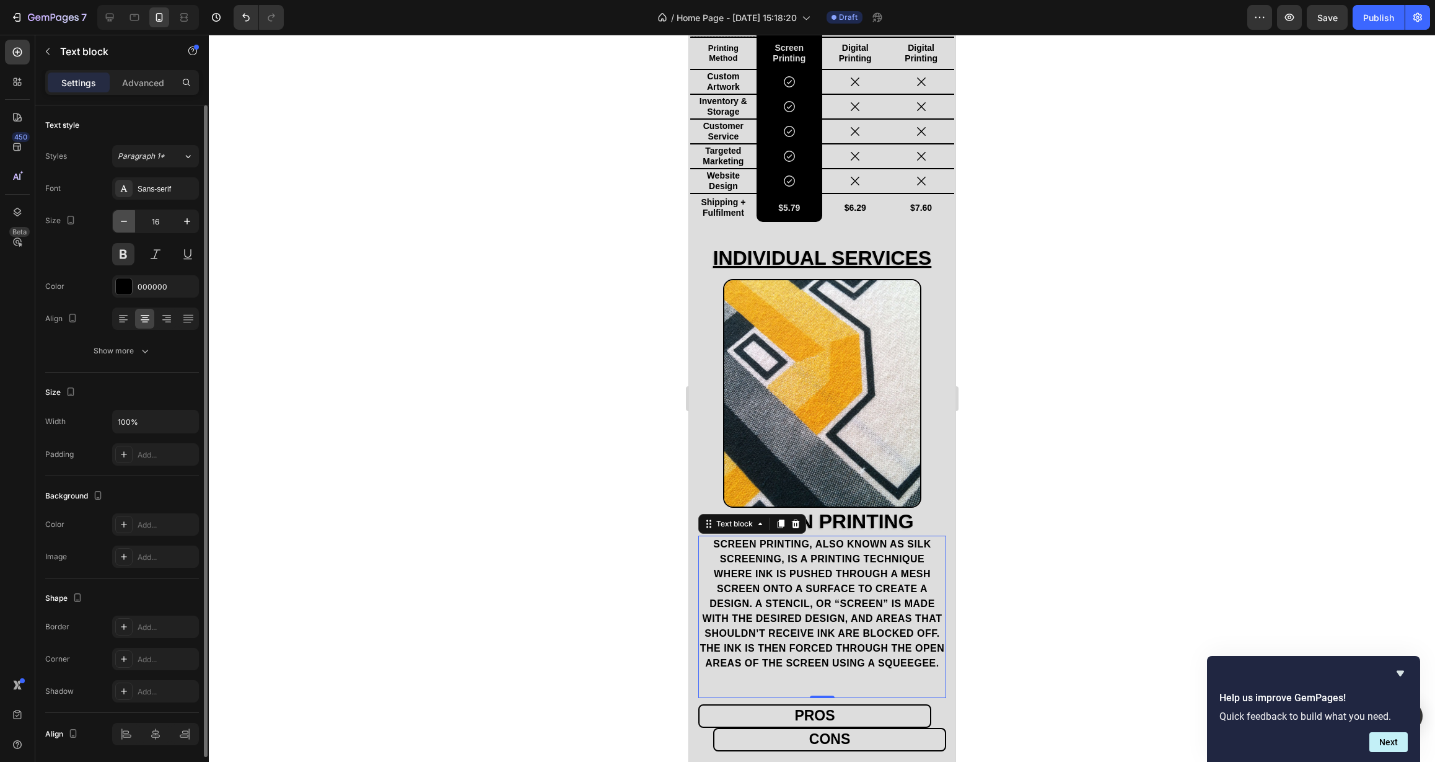
click at [120, 218] on icon "button" at bounding box center [124, 221] width 12 height 12
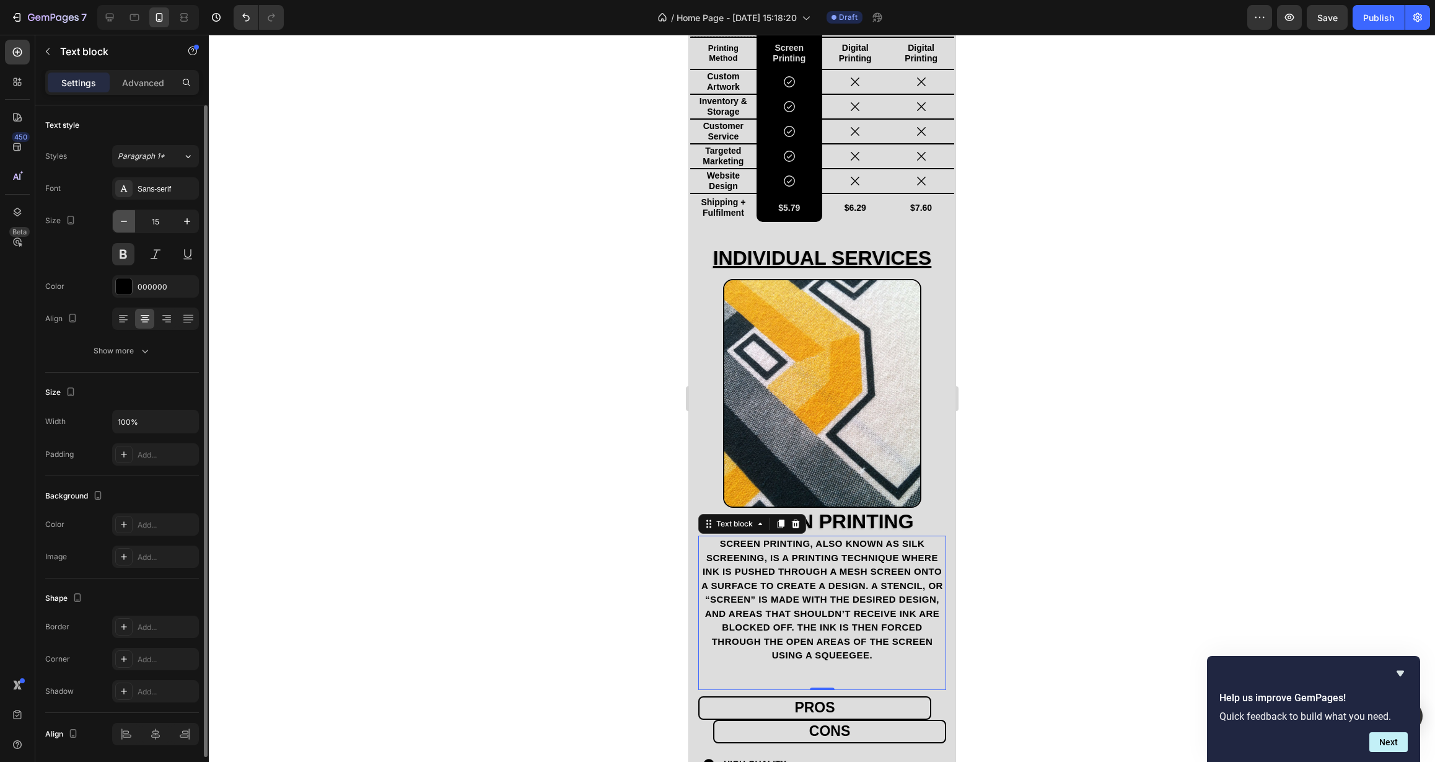
click at [121, 221] on icon "button" at bounding box center [124, 221] width 12 height 12
type input "14"
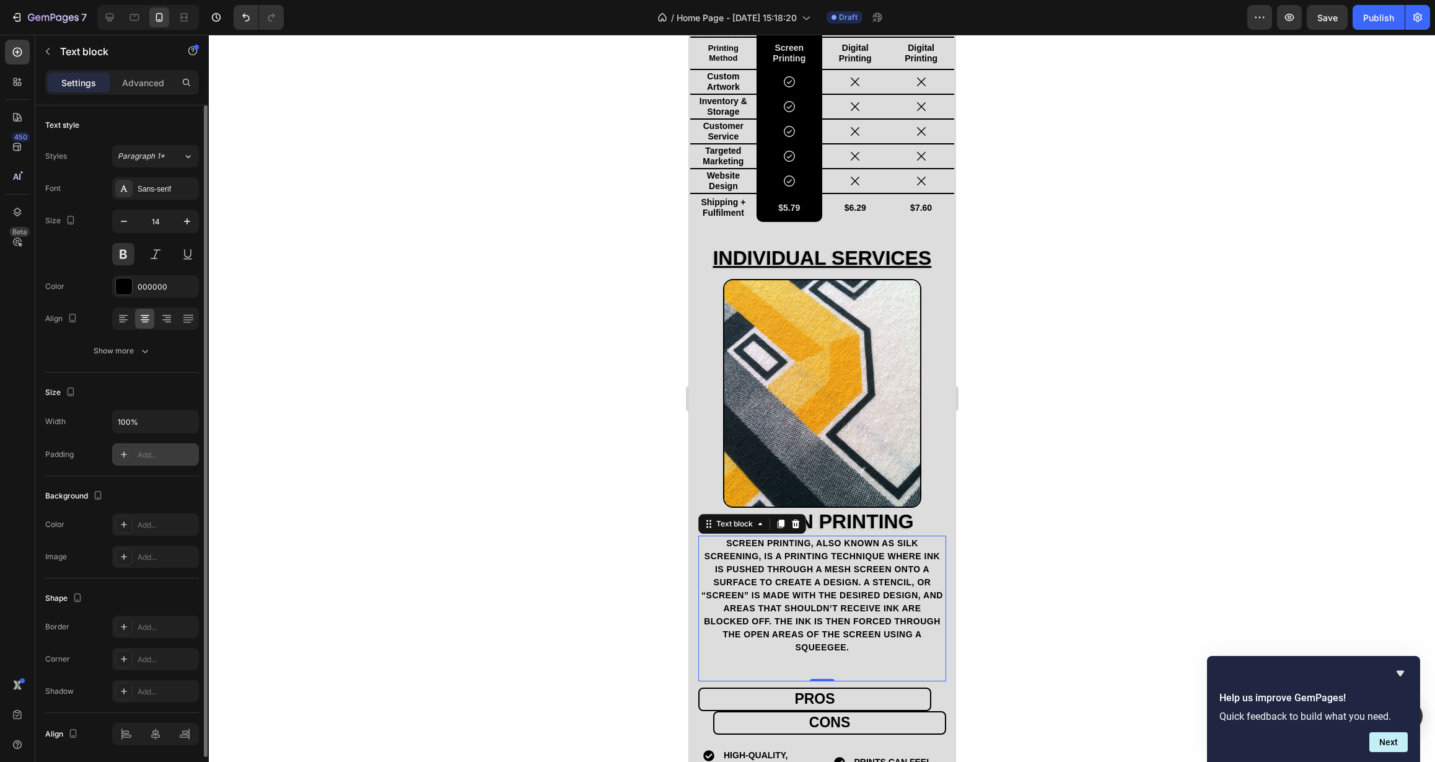
click at [151, 455] on div "Add..." at bounding box center [167, 454] width 58 height 11
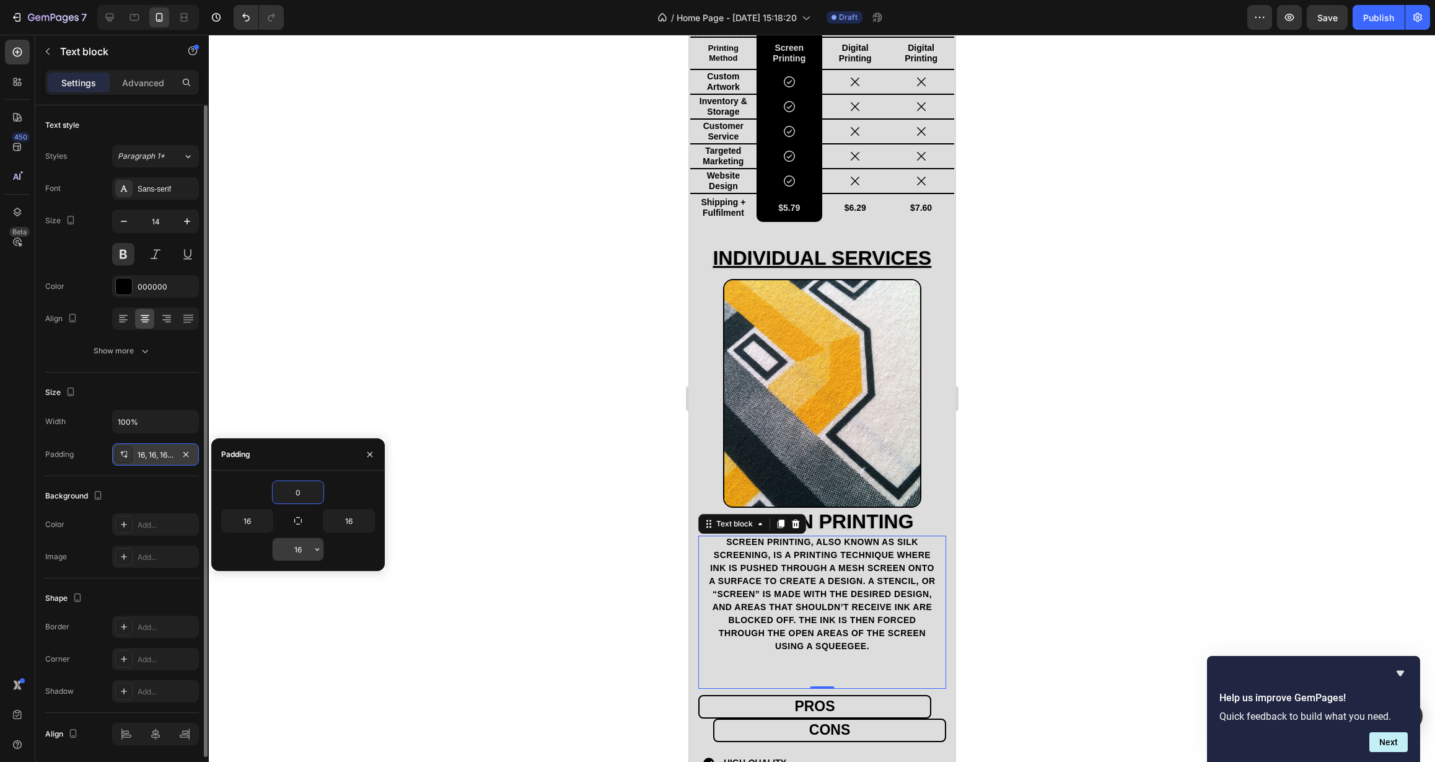
type input "0"
click at [301, 551] on input "16" at bounding box center [298, 549] width 51 height 22
drag, startPoint x: 301, startPoint y: 551, endPoint x: 283, endPoint y: 552, distance: 18.6
click at [283, 552] on input "16" at bounding box center [298, 549] width 51 height 22
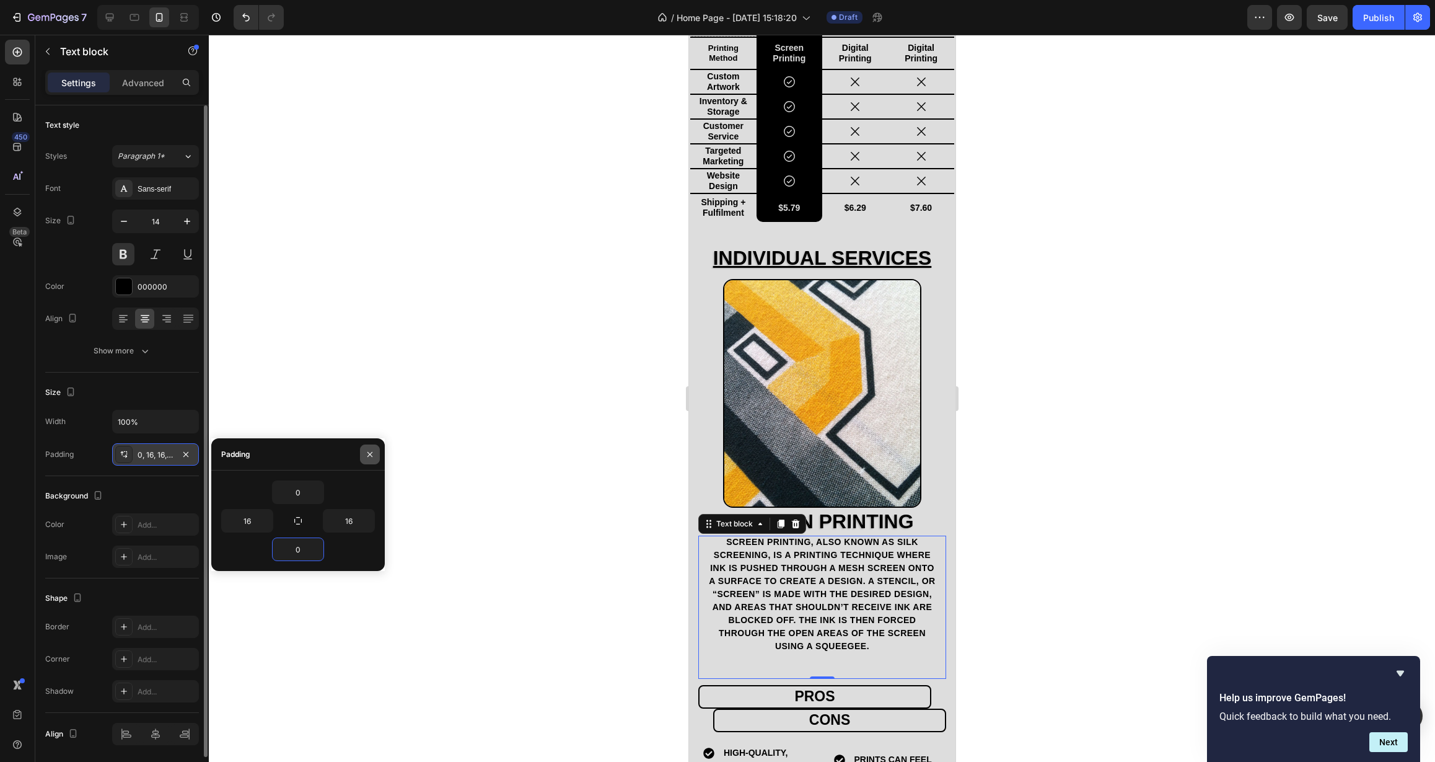
type input "0"
click at [373, 459] on icon "button" at bounding box center [370, 454] width 10 height 10
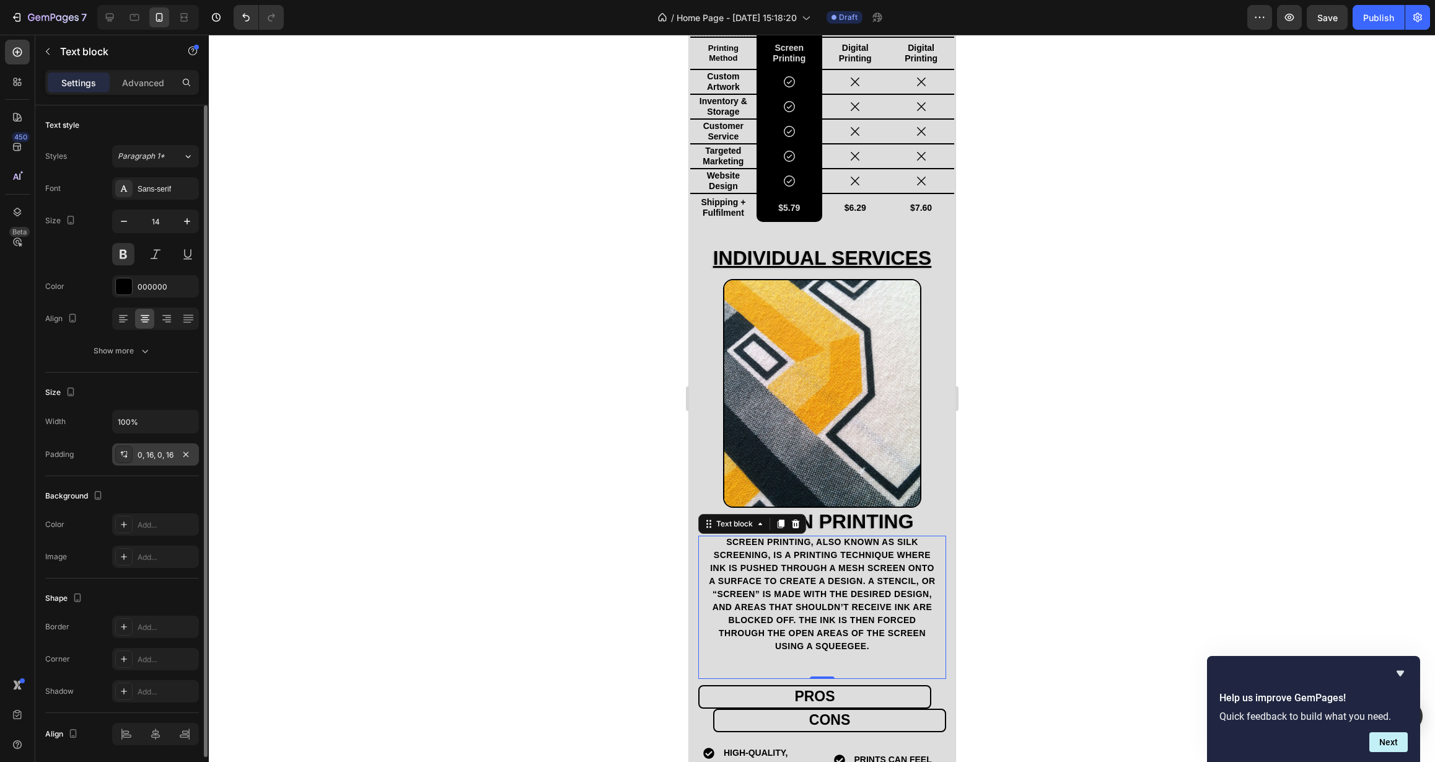
click at [529, 491] on div at bounding box center [822, 398] width 1226 height 727
click at [740, 577] on p "Screen printing, also known as silk screening, is a printing technique where in…" at bounding box center [822, 593] width 228 height 117
click at [605, 602] on div at bounding box center [822, 398] width 1226 height 727
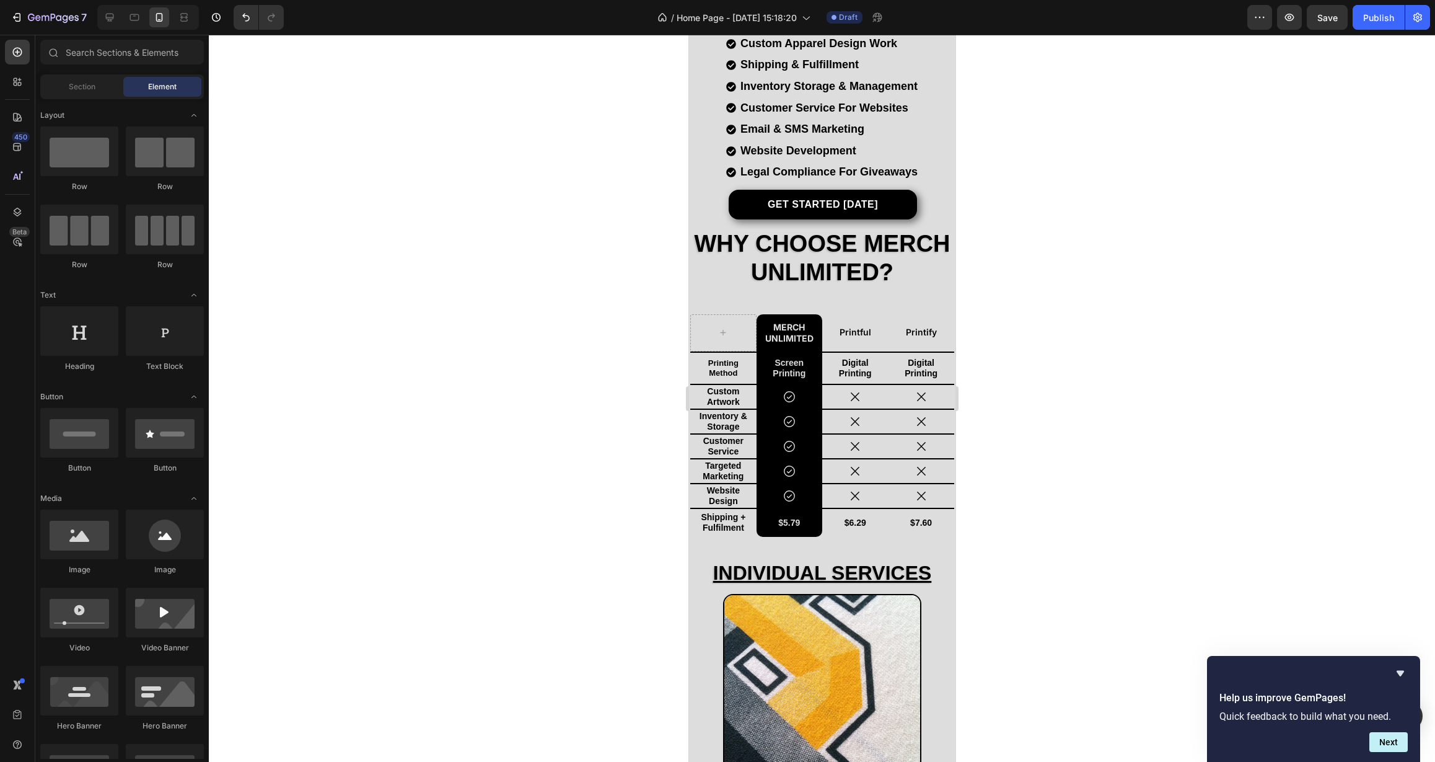
scroll to position [101, 0]
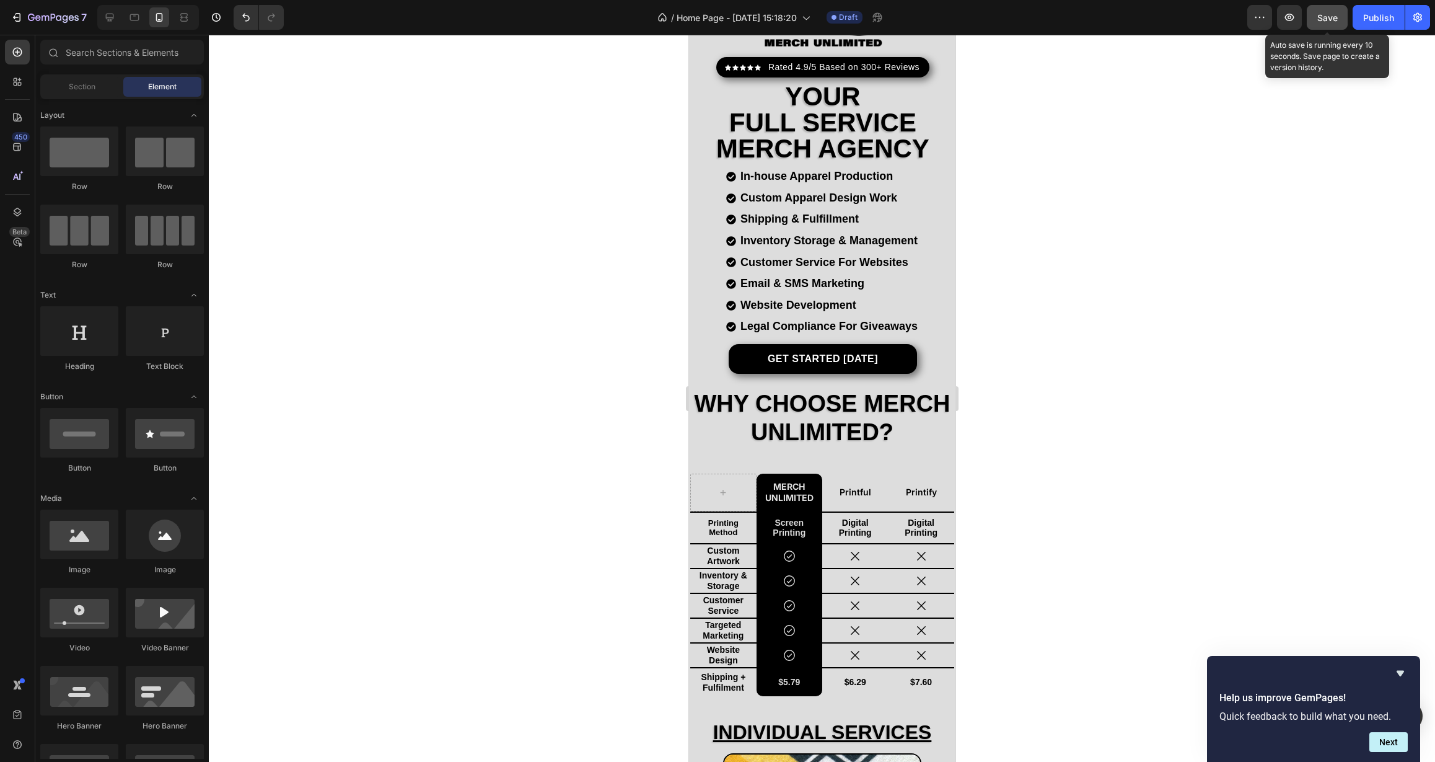
click at [1321, 17] on span "Save" at bounding box center [1328, 17] width 20 height 11
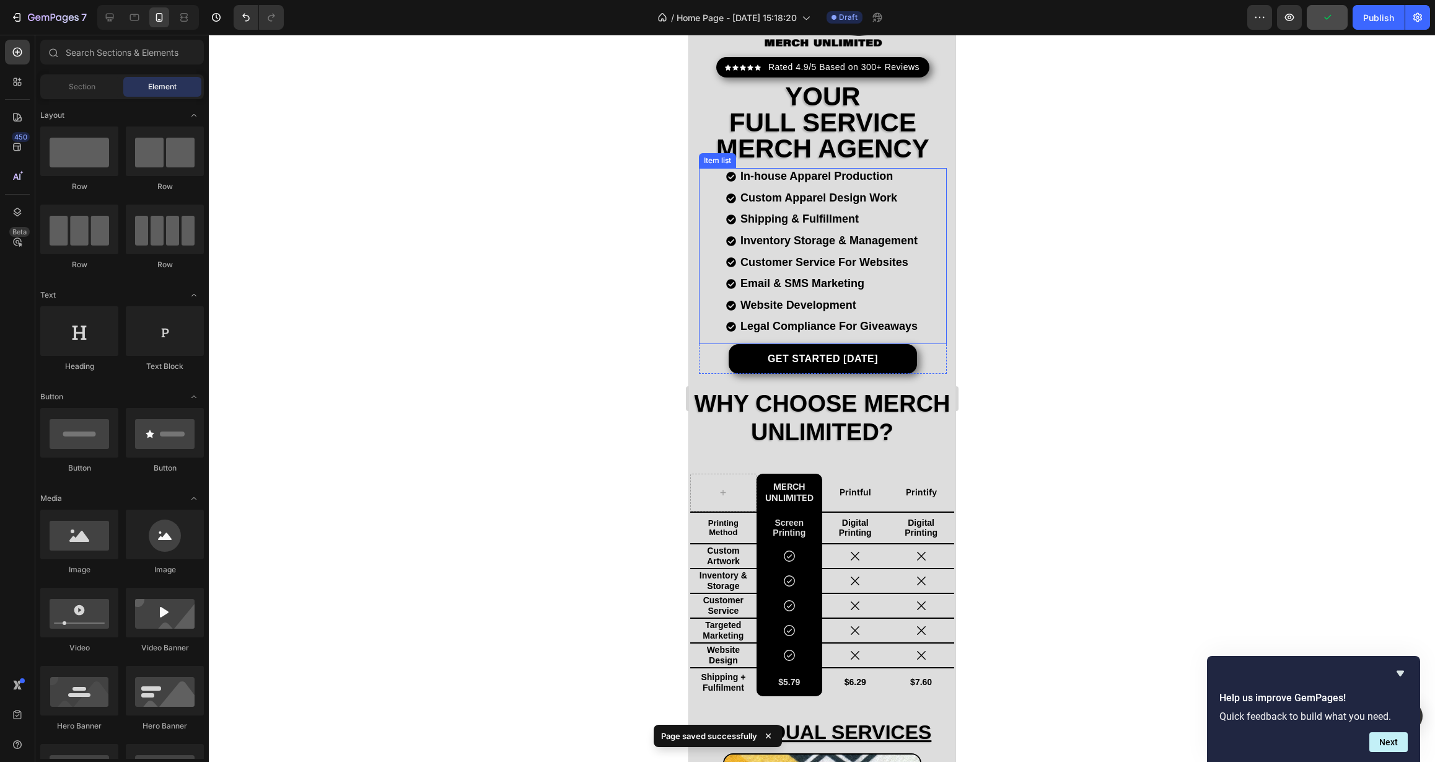
scroll to position [0, 0]
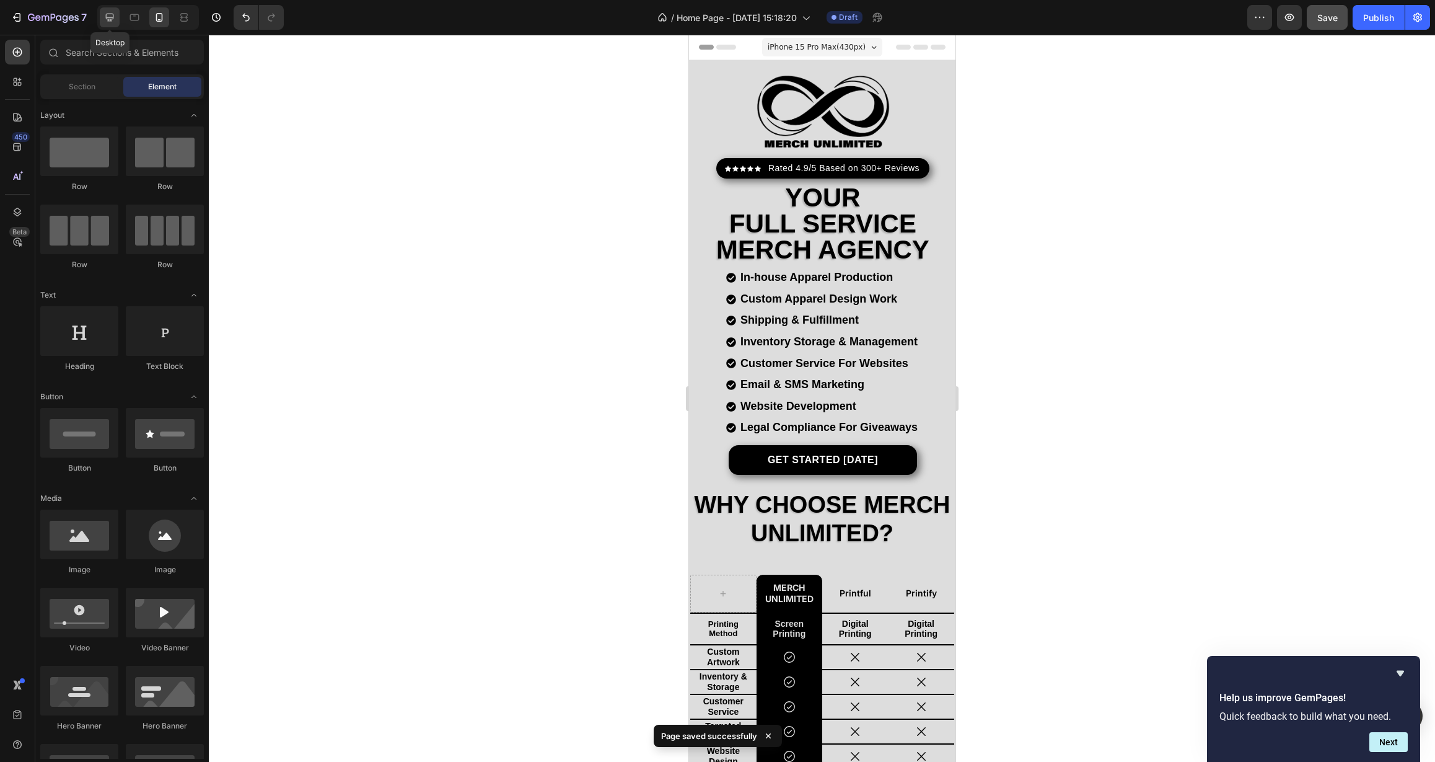
click at [107, 22] on icon at bounding box center [109, 17] width 12 height 12
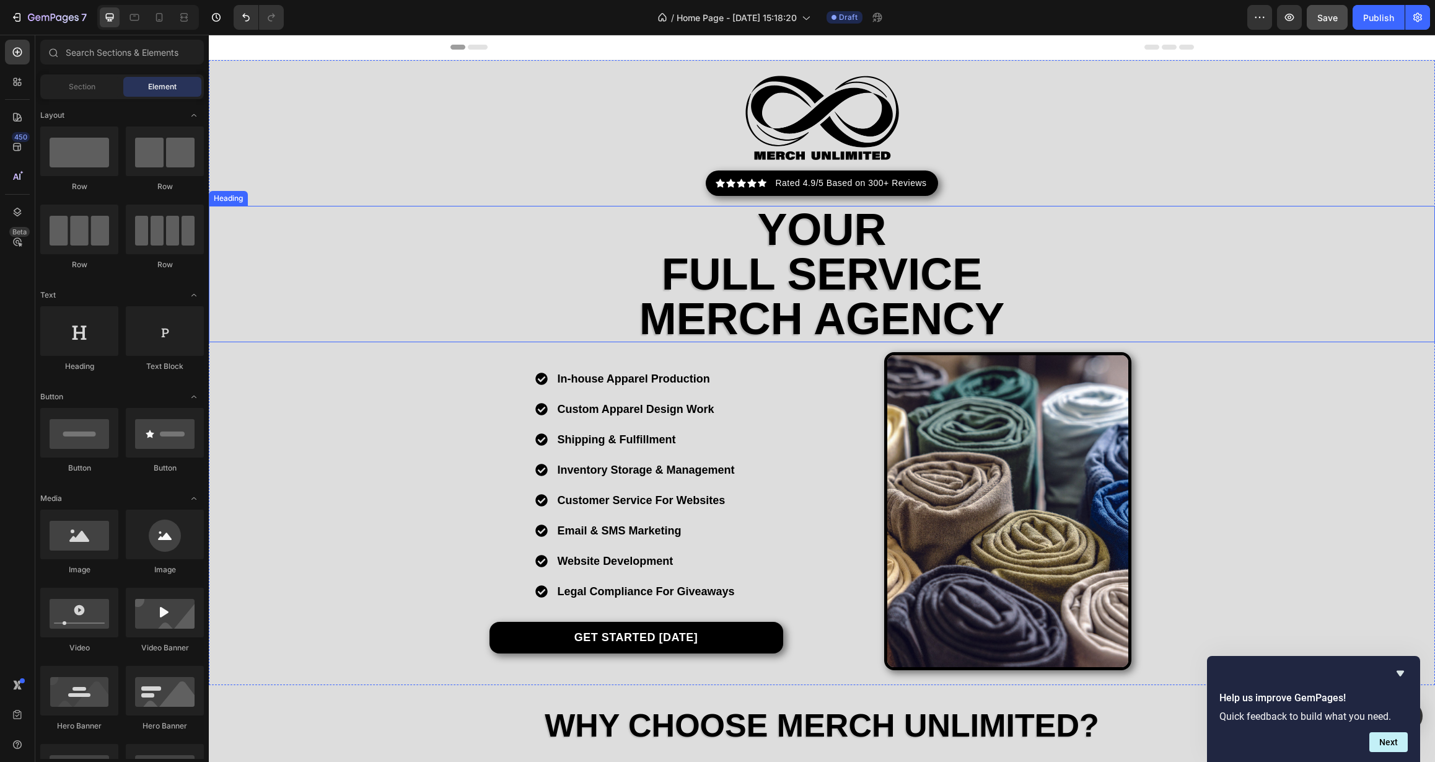
click at [661, 281] on h2 "your full service merch agency" at bounding box center [822, 274] width 1226 height 136
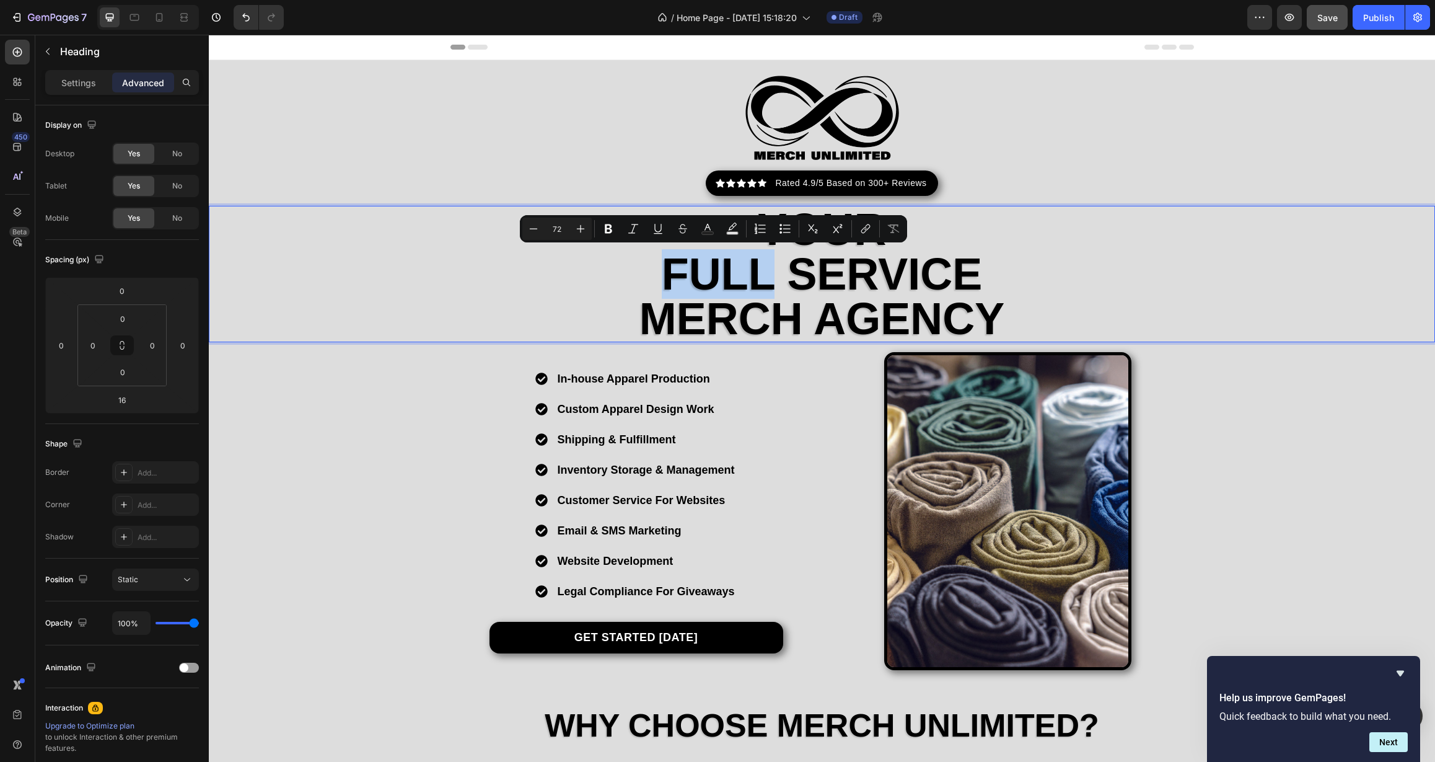
click at [661, 280] on p "your full service merch agency" at bounding box center [822, 274] width 1224 height 134
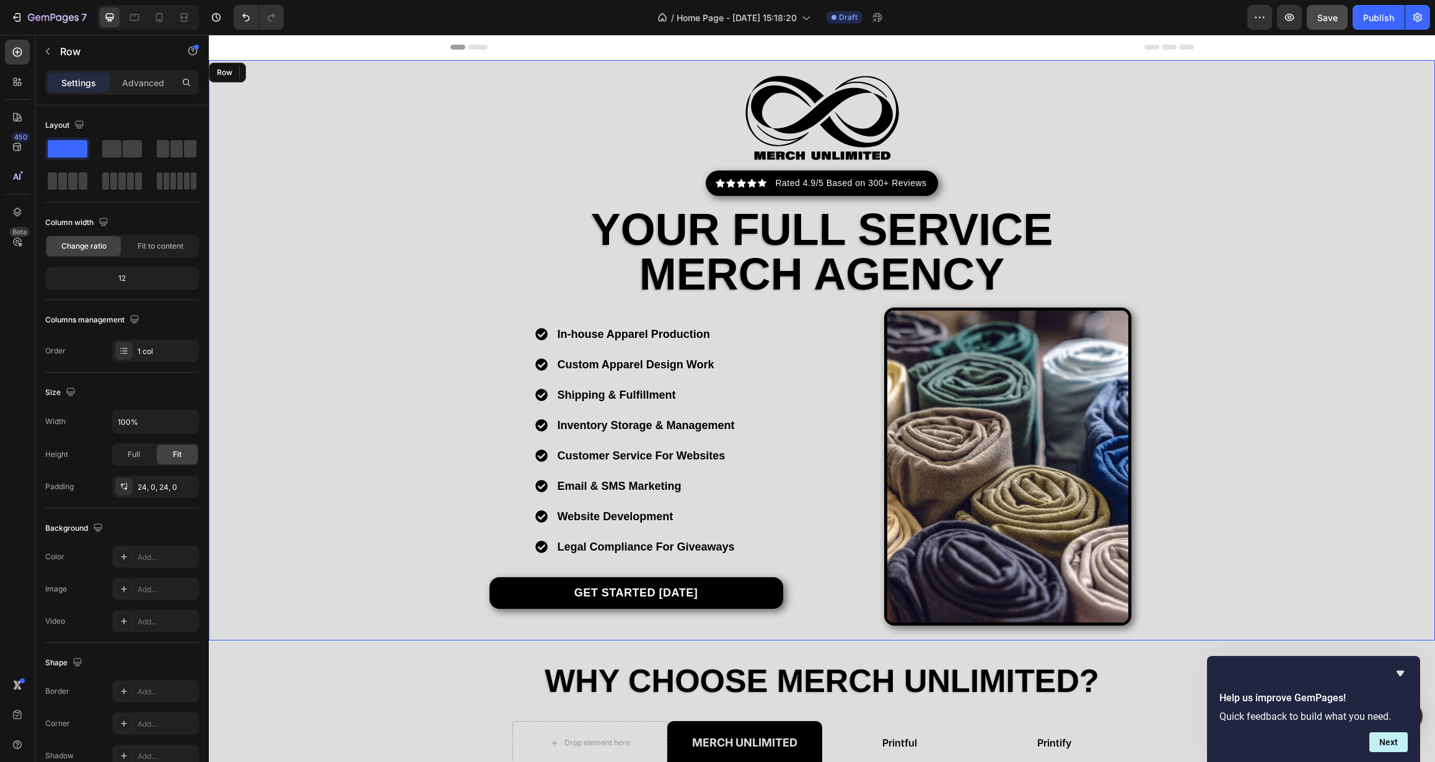
click at [421, 343] on div "Image Icon Icon Icon Icon Icon Icon List Hoz Rated 4.9/5 Based on 300+ Reviews …" at bounding box center [822, 350] width 1226 height 550
click at [156, 20] on icon at bounding box center [159, 17] width 7 height 9
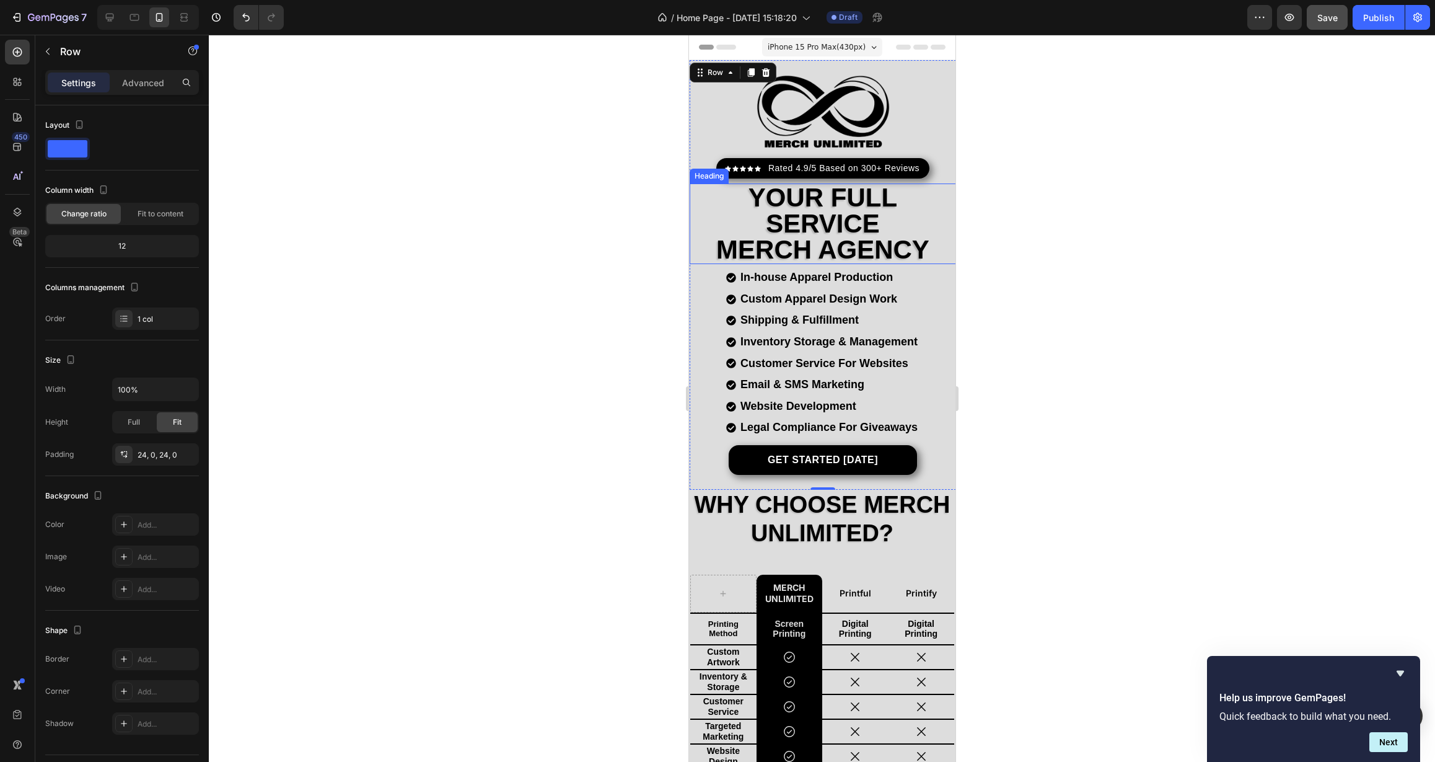
click at [826, 201] on p "your full service merch agency" at bounding box center [822, 224] width 264 height 78
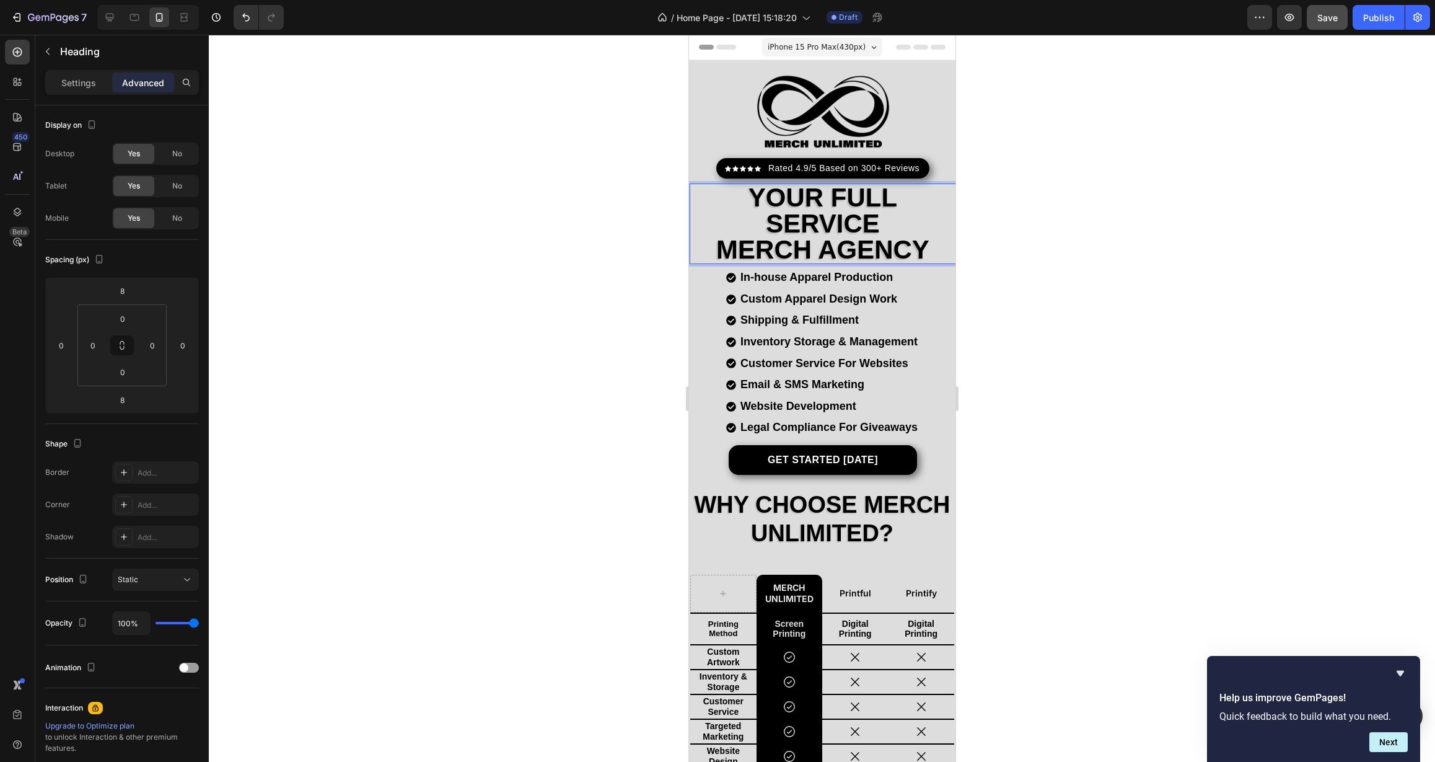
click at [822, 200] on p "your full service merch agency" at bounding box center [822, 224] width 264 height 78
click at [115, 15] on icon at bounding box center [109, 17] width 12 height 12
type input "0"
type input "16"
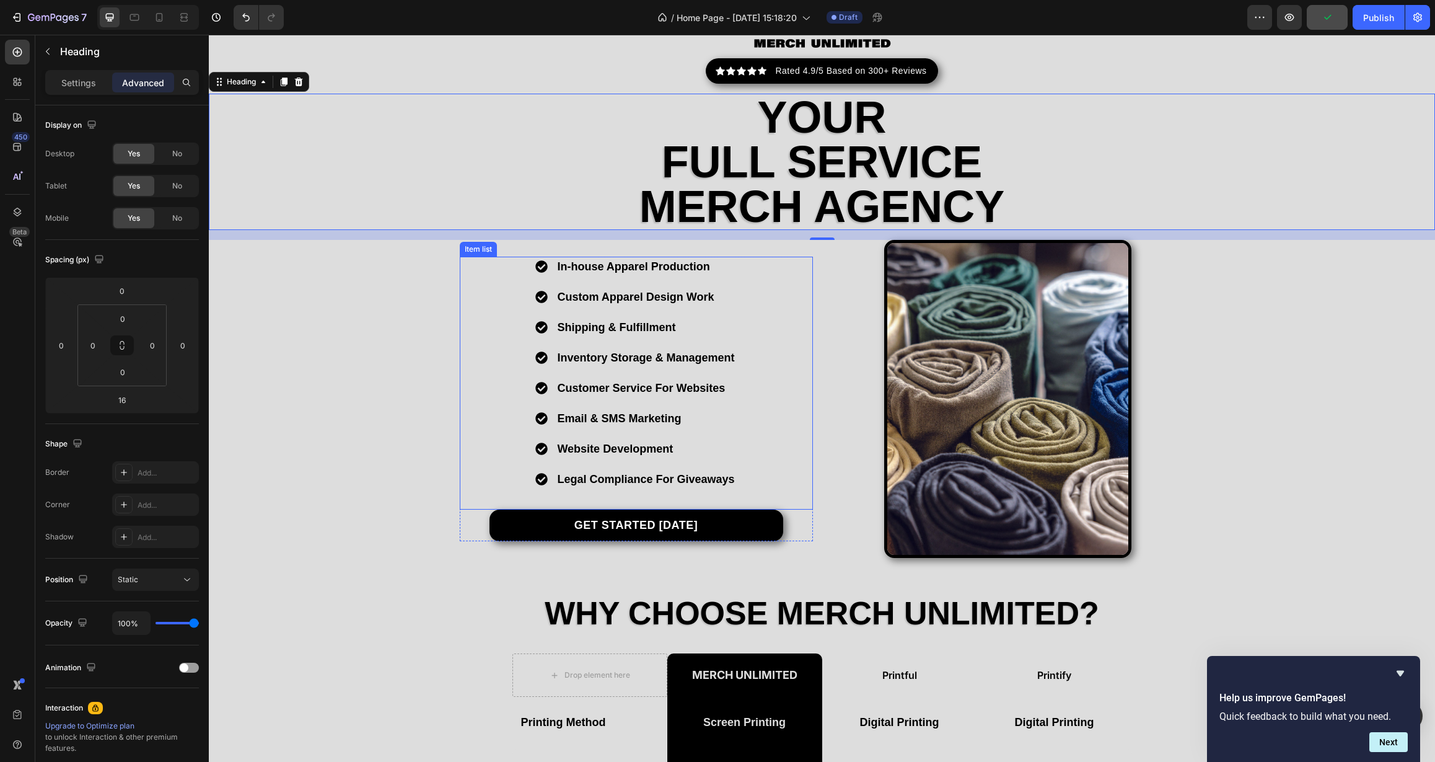
scroll to position [127, 0]
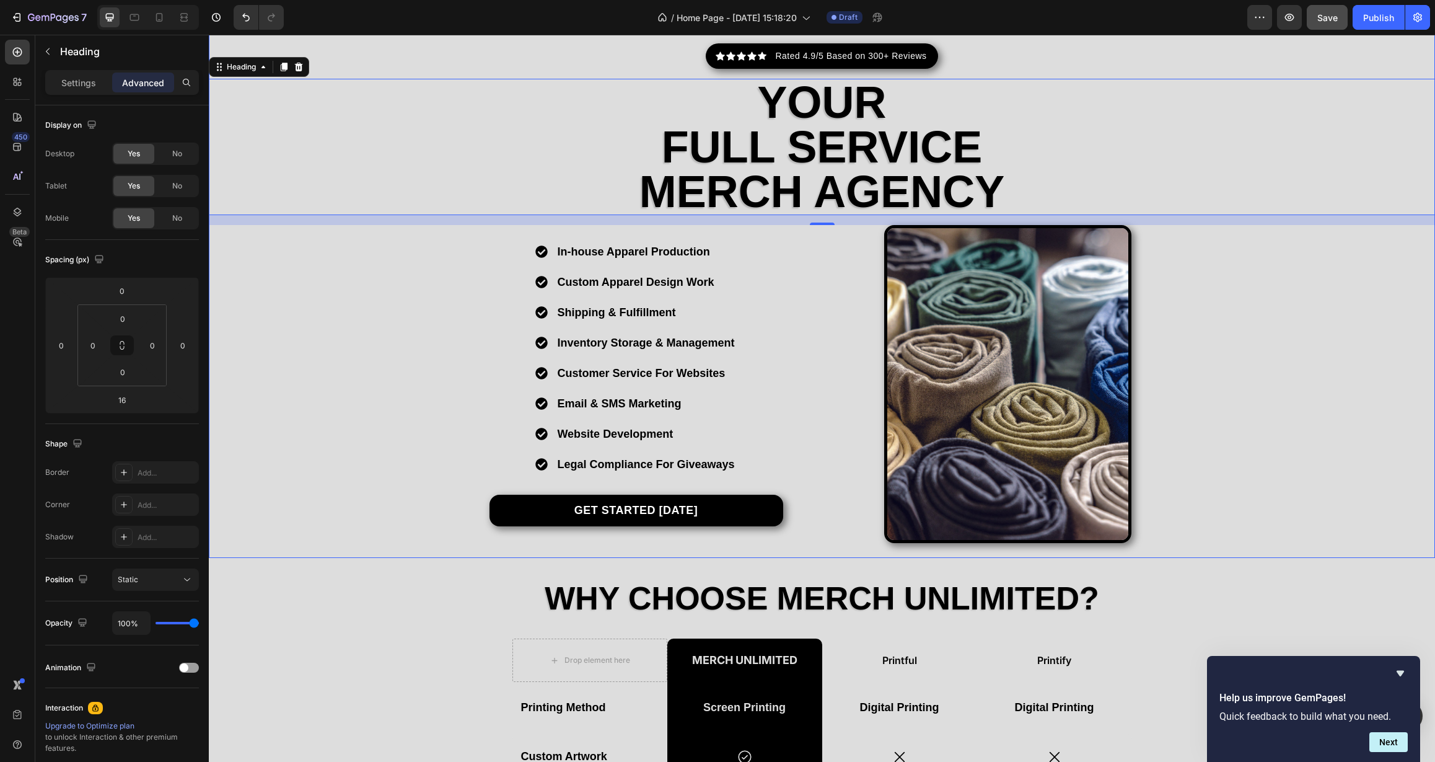
click at [340, 383] on div "Image Icon Icon Icon Icon Icon Icon List Hoz Rated 4.9/5 Based on 300+ Reviews …" at bounding box center [822, 245] width 1226 height 595
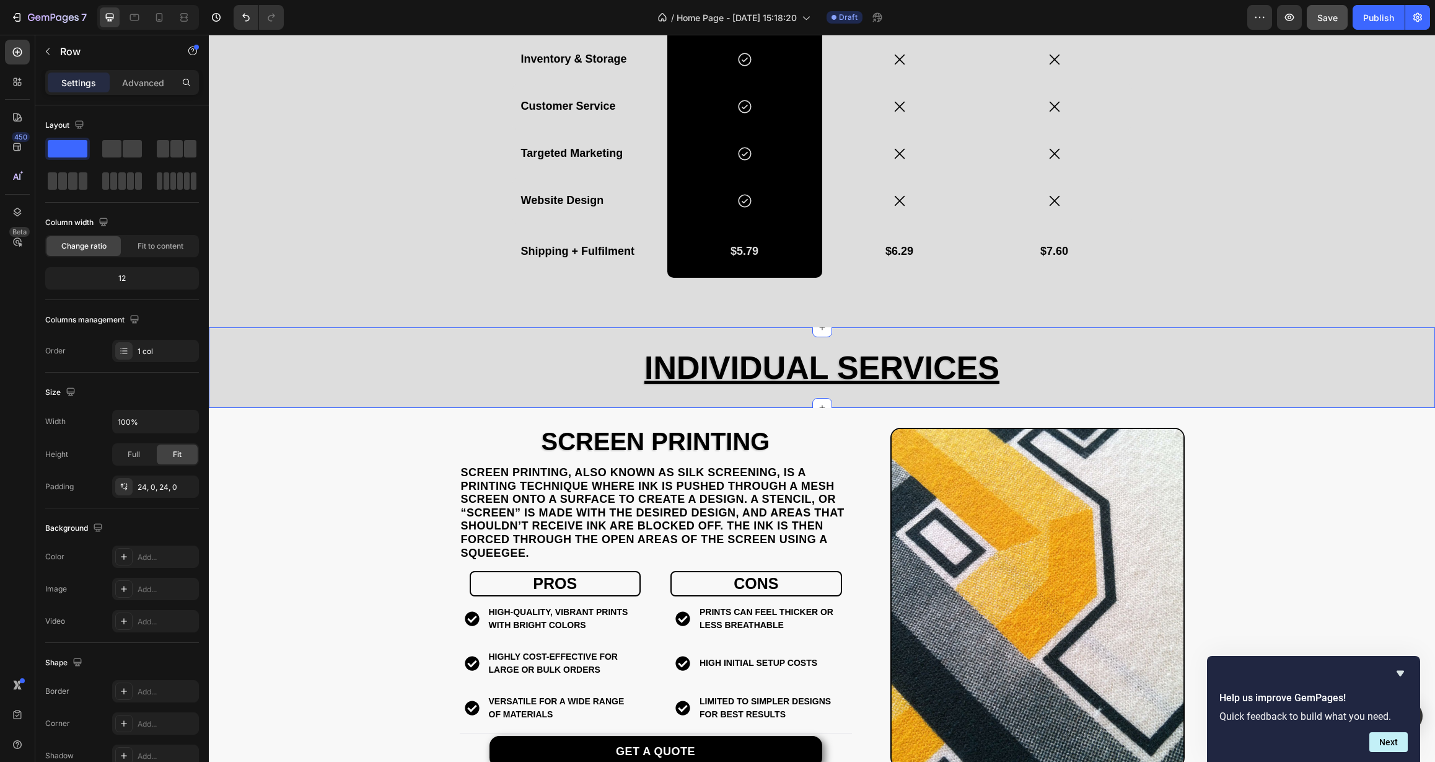
scroll to position [967, 0]
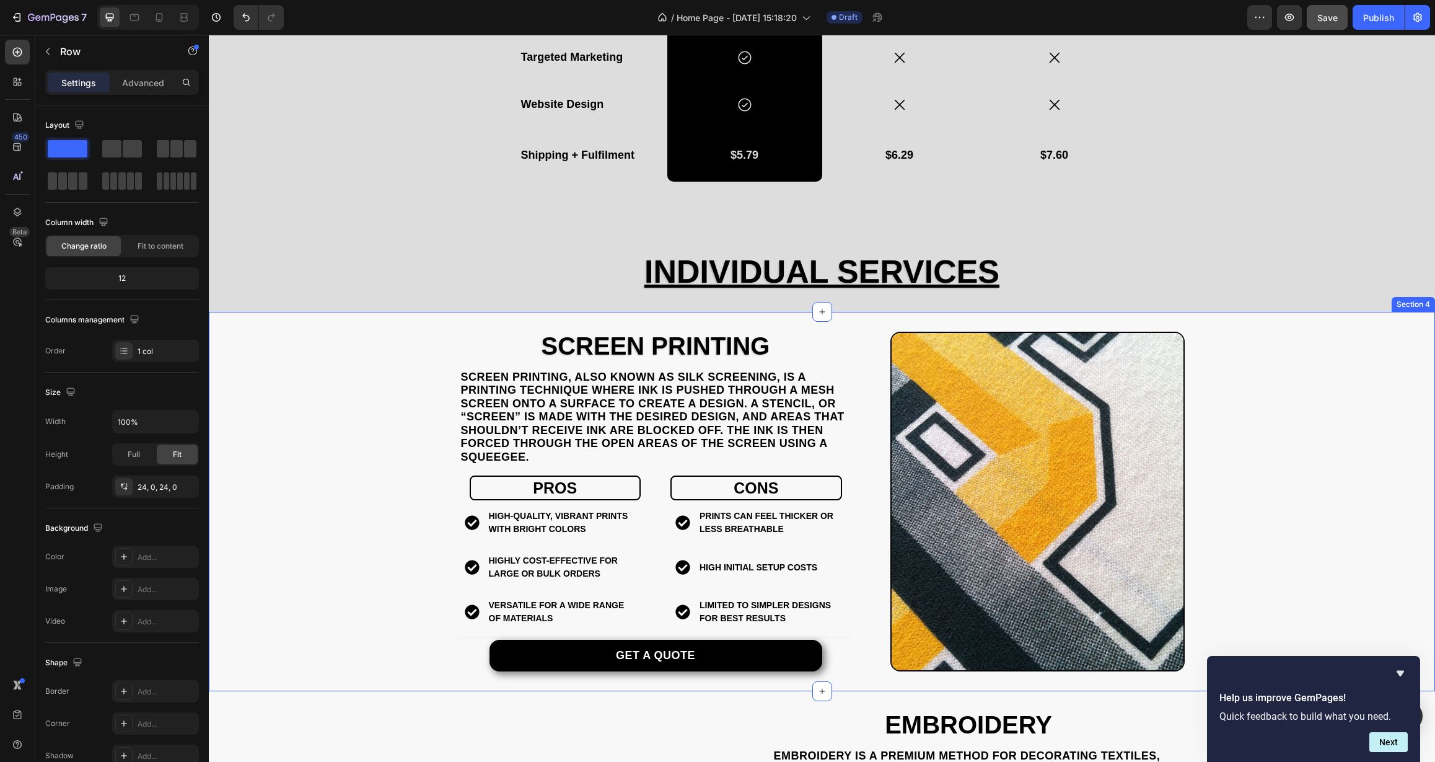
click at [271, 421] on div "Screen Printing Heading Screen printing, also known as silk screening, is a pri…" at bounding box center [822, 502] width 1226 height 340
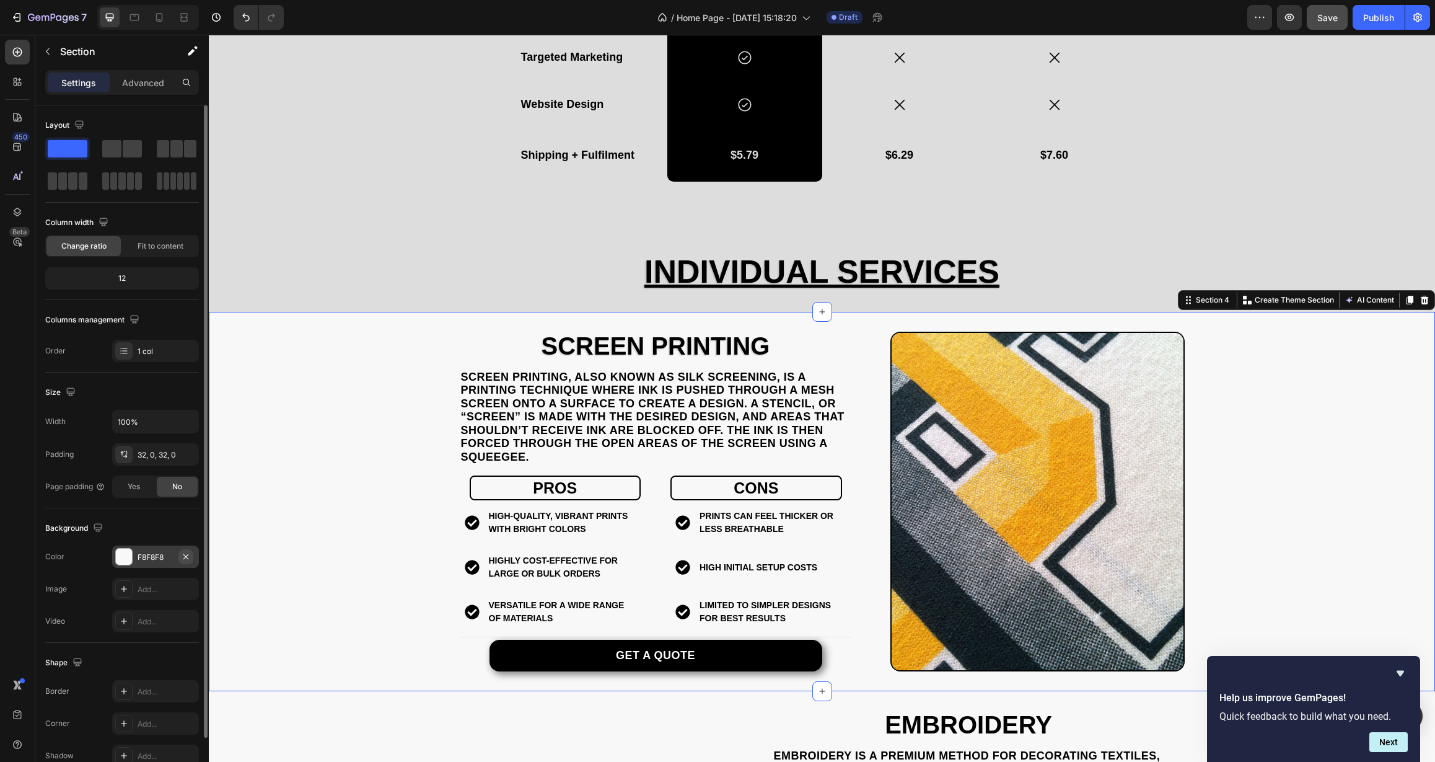
click at [186, 557] on icon "button" at bounding box center [186, 557] width 10 height 10
click at [166, 556] on div "Add..." at bounding box center [167, 557] width 58 height 11
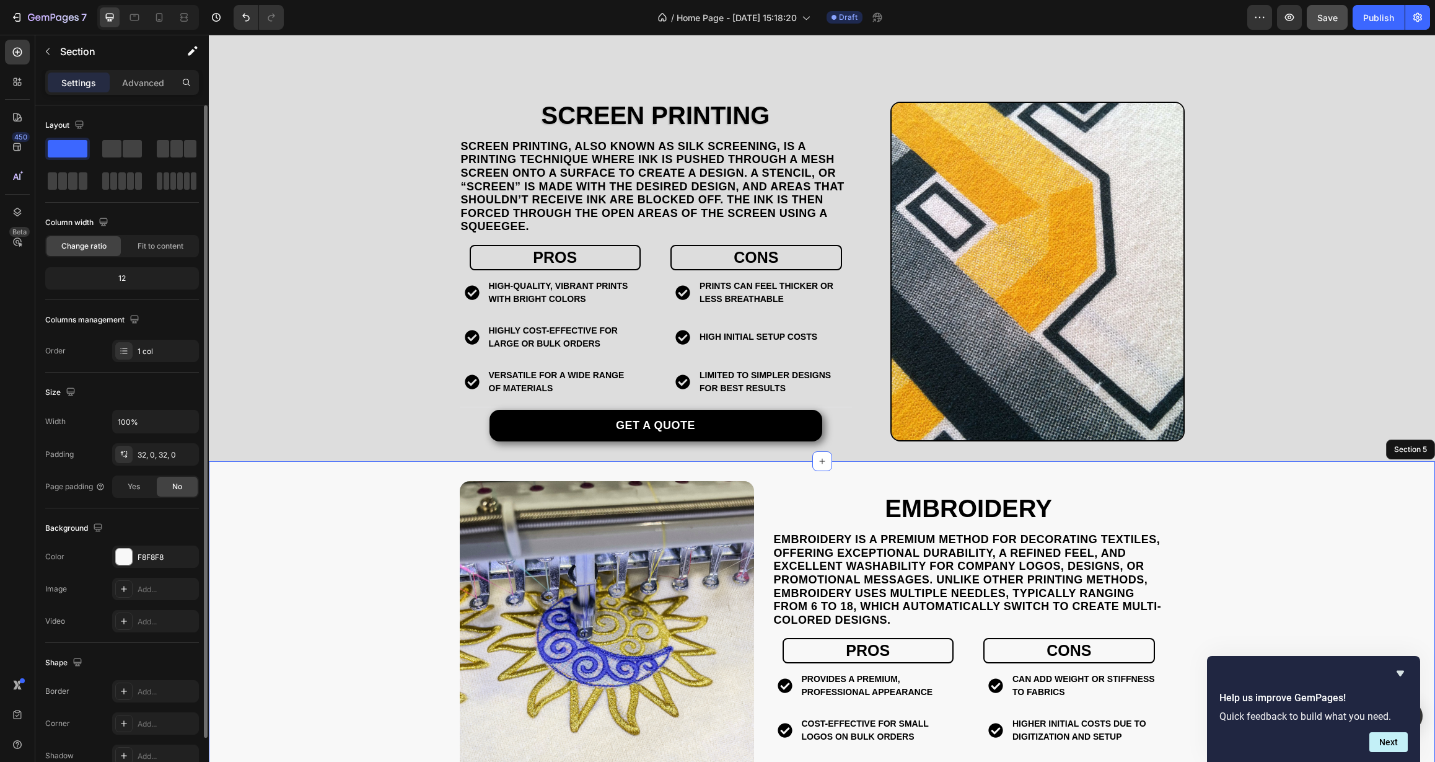
click at [330, 481] on div "EMBROIDERY Heading Embroidery is a premium method for decorating textiles, offe…" at bounding box center [822, 665] width 1226 height 368
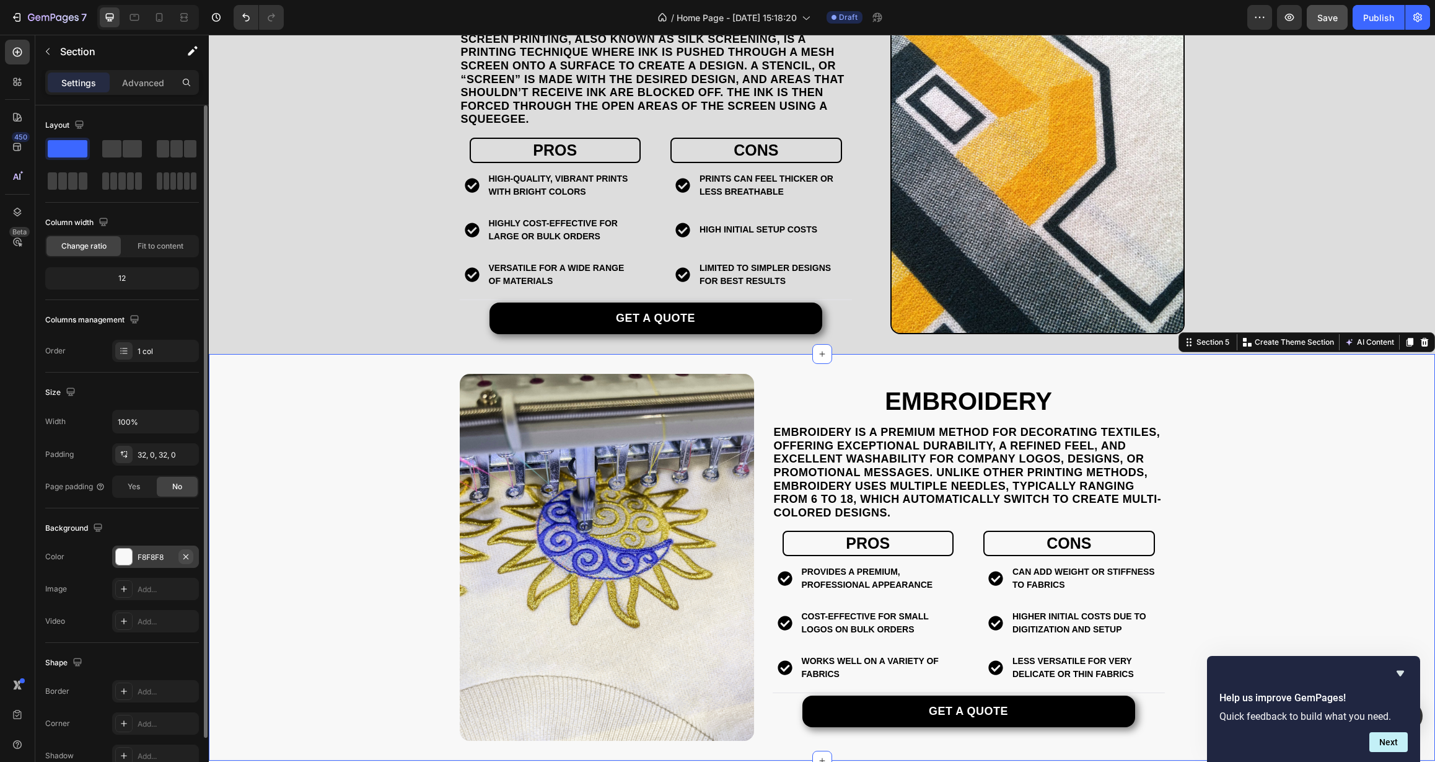
click at [187, 555] on icon "button" at bounding box center [185, 555] width 5 height 5
click at [150, 560] on div "Add..." at bounding box center [167, 557] width 58 height 11
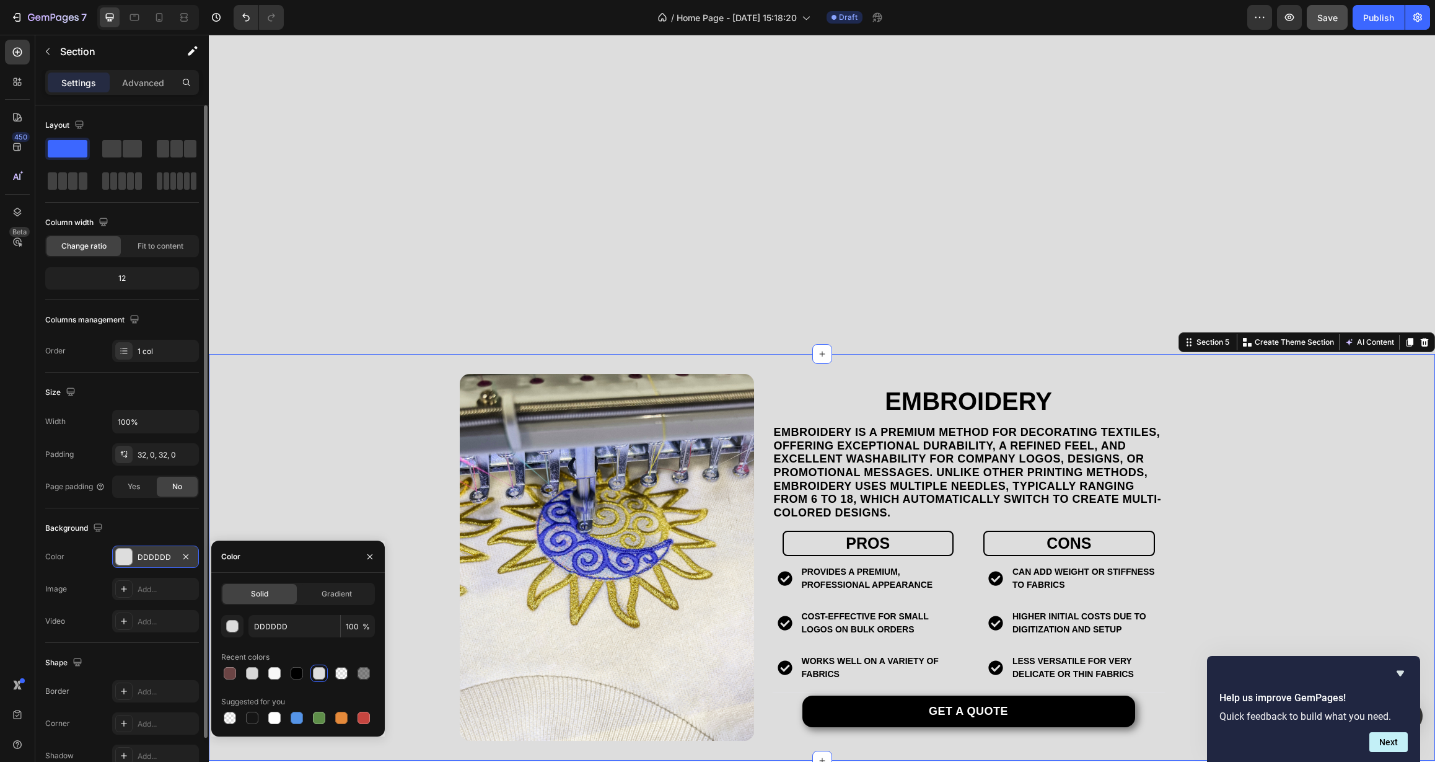
scroll to position [1686, 0]
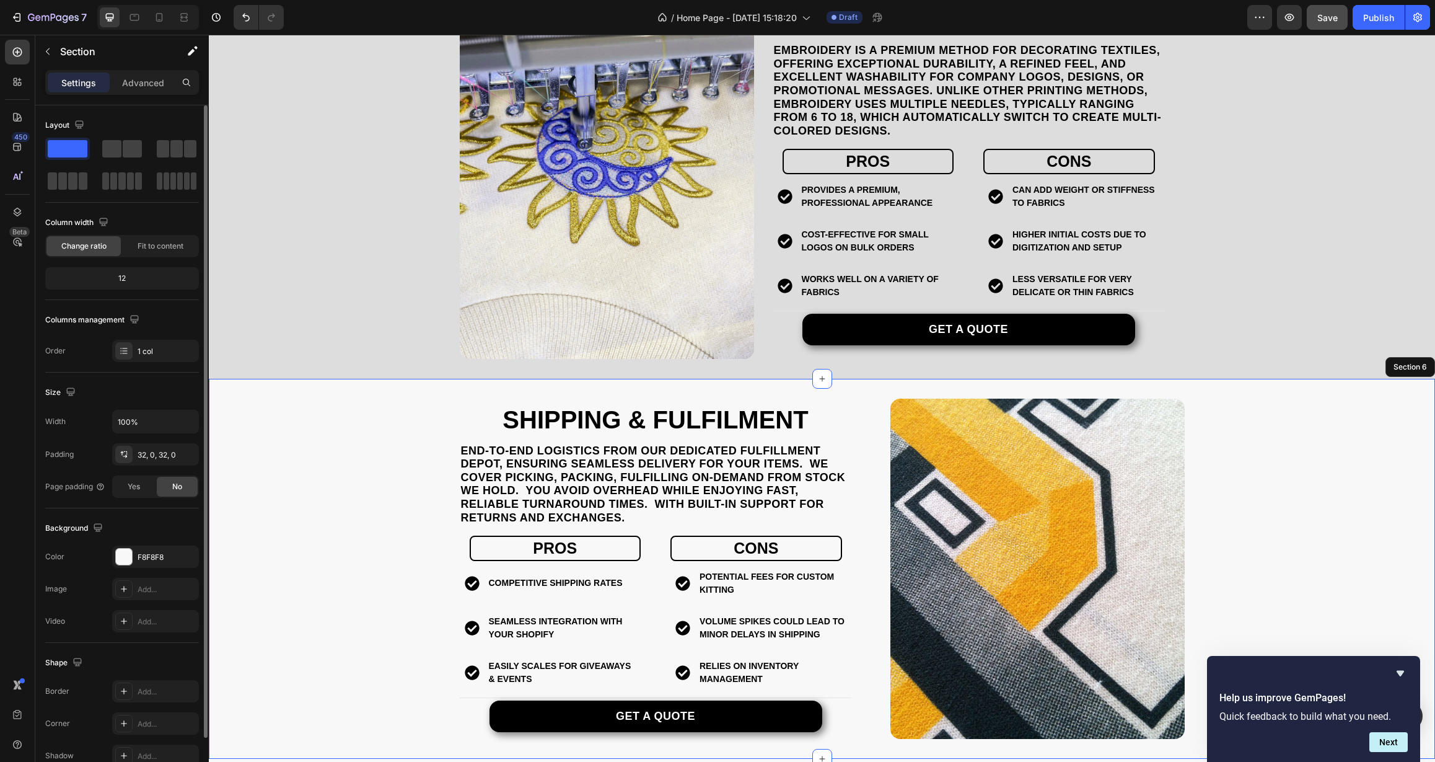
click at [348, 465] on div "Shipping & Fulfilment Heading end-to-end logistics from our dedicated Fulfillme…" at bounding box center [822, 569] width 1226 height 340
click at [179, 558] on button "button" at bounding box center [185, 556] width 15 height 15
click at [165, 558] on div "Add..." at bounding box center [167, 557] width 58 height 11
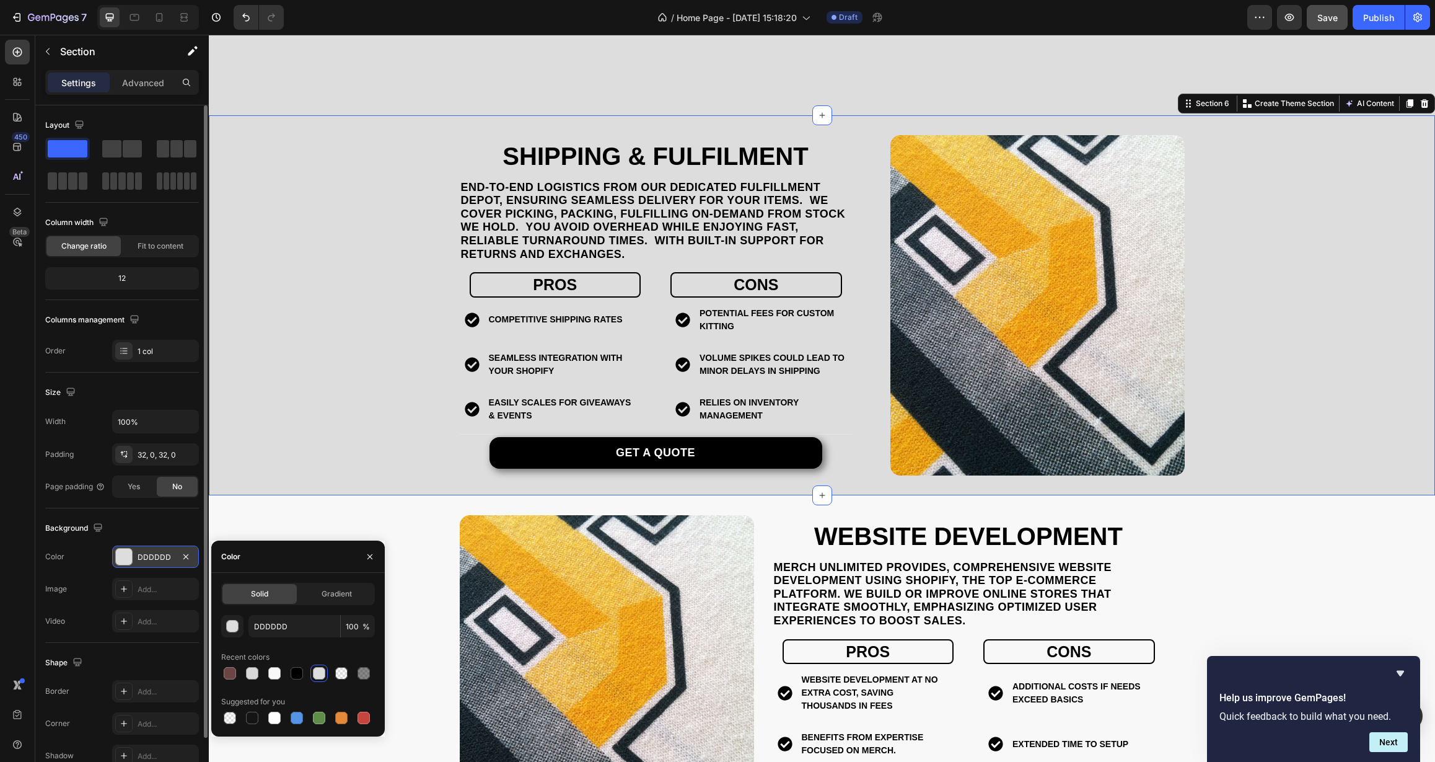
scroll to position [2146, 0]
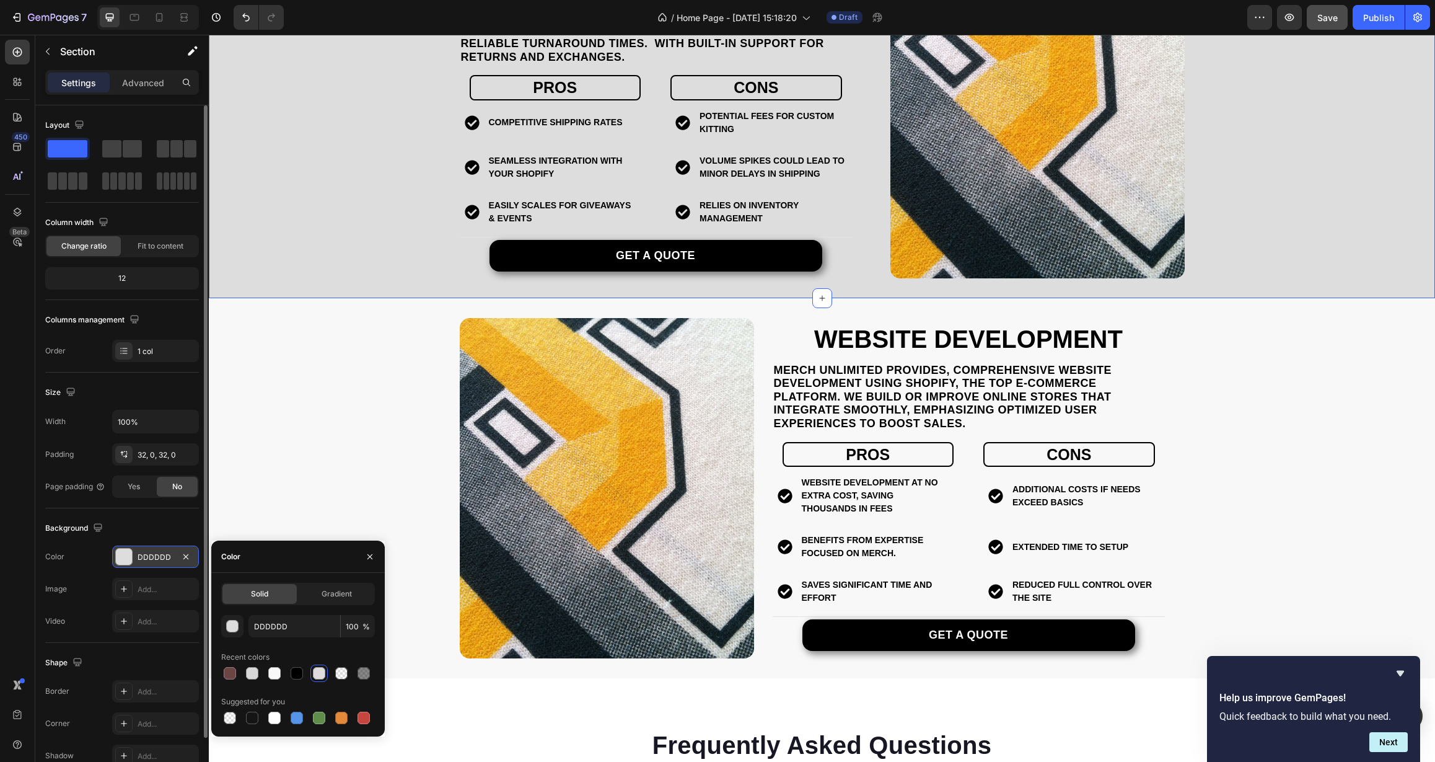
click at [302, 436] on div "Website Development Heading Merch Unlimited provides, comprehensive website dev…" at bounding box center [822, 488] width 1226 height 340
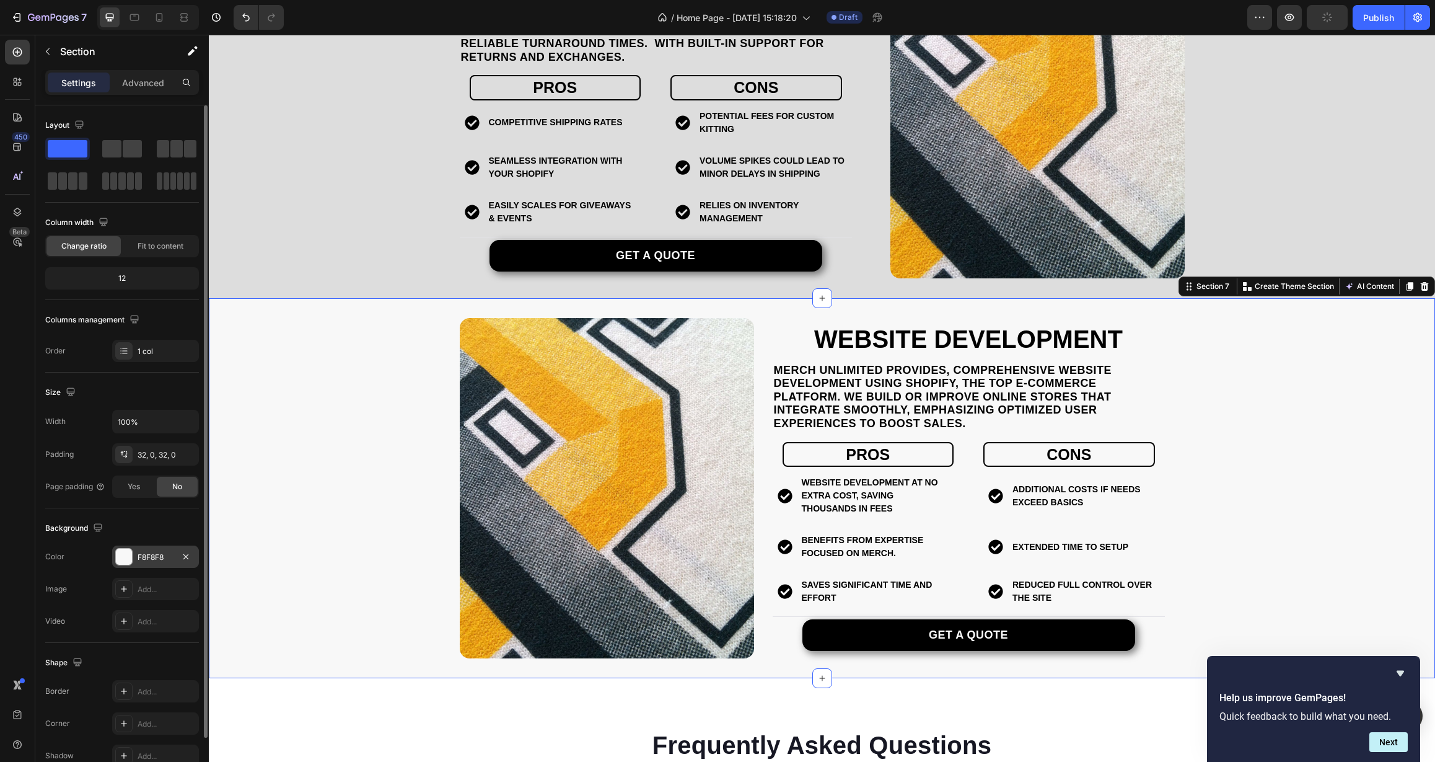
click at [160, 558] on div "F8F8F8" at bounding box center [156, 557] width 36 height 11
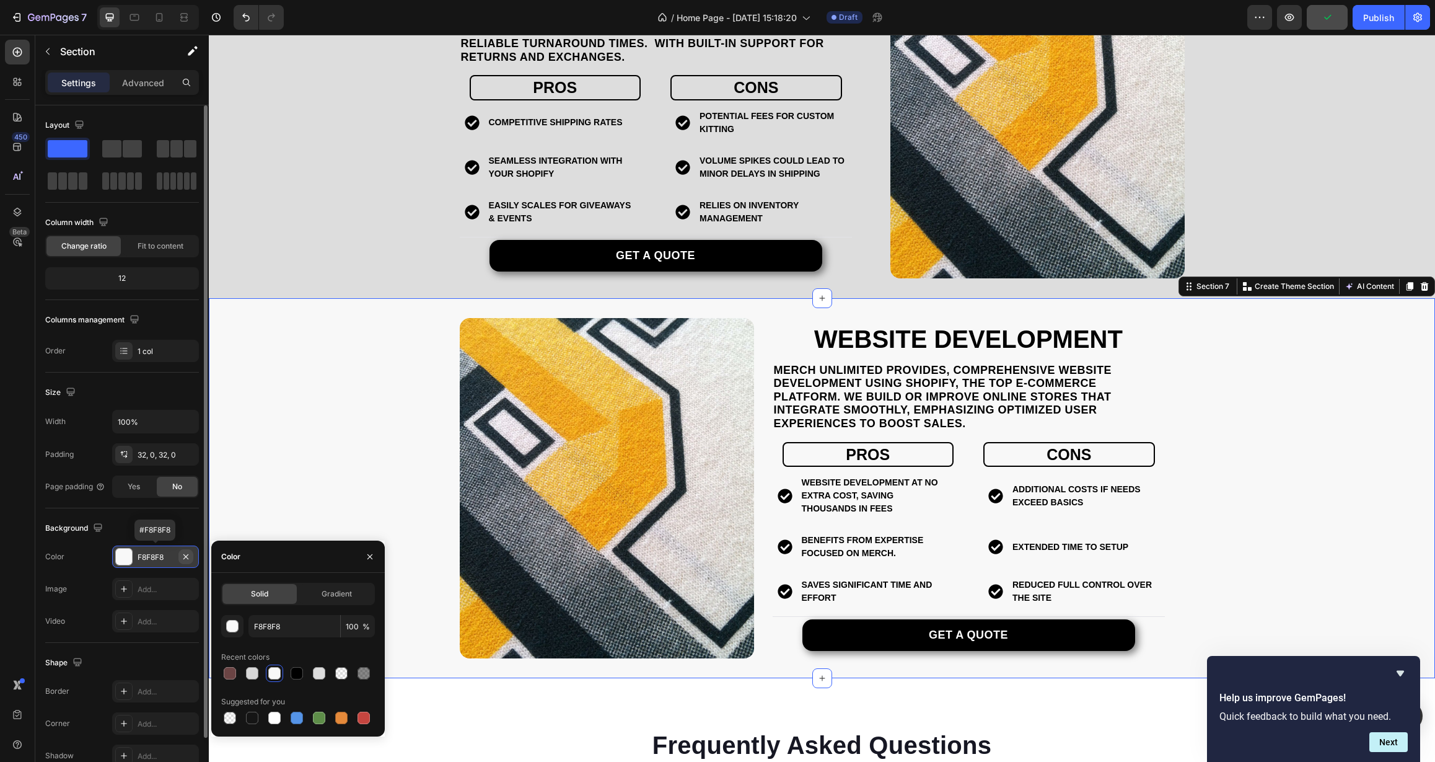
click at [183, 557] on icon "button" at bounding box center [186, 557] width 10 height 10
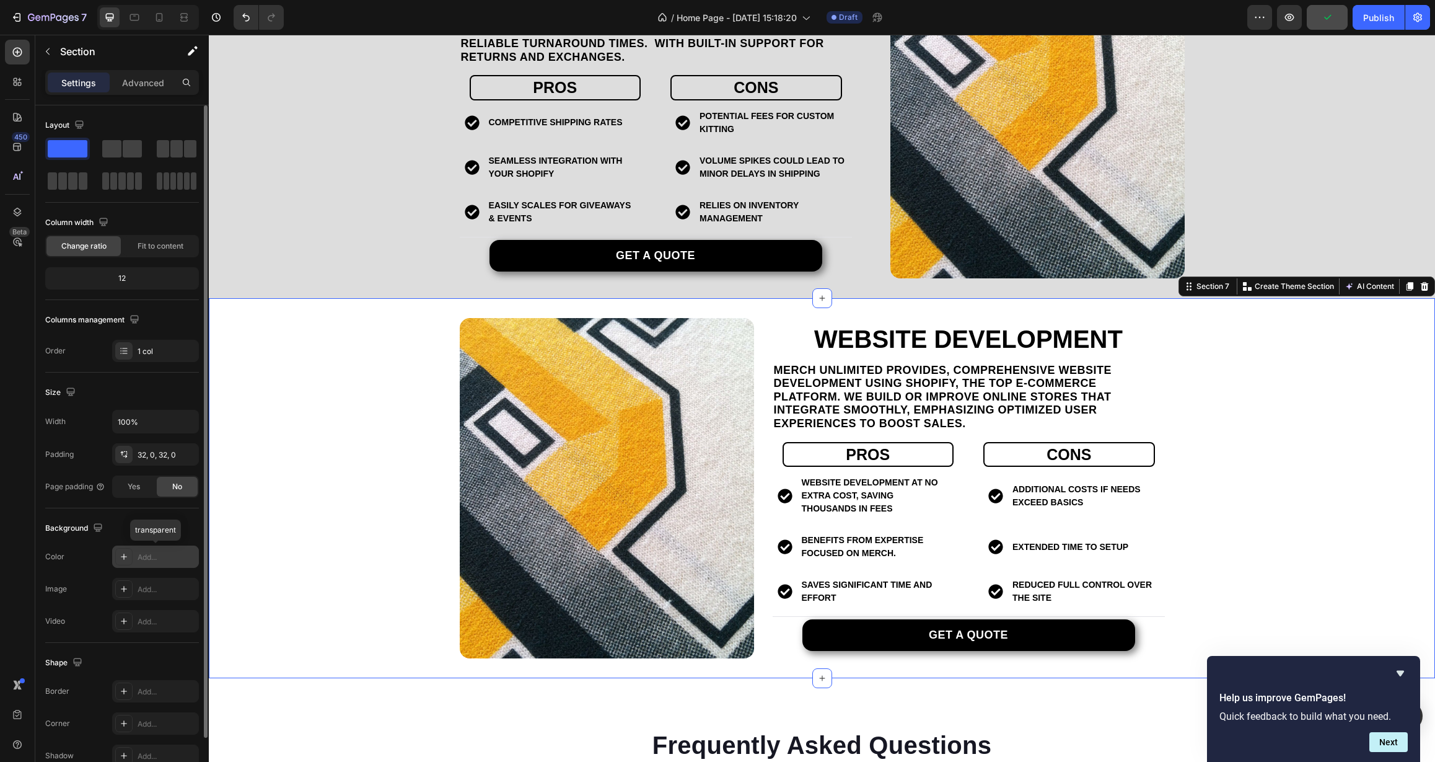
click at [158, 559] on div "Add..." at bounding box center [167, 557] width 58 height 11
type input "DDDDDD"
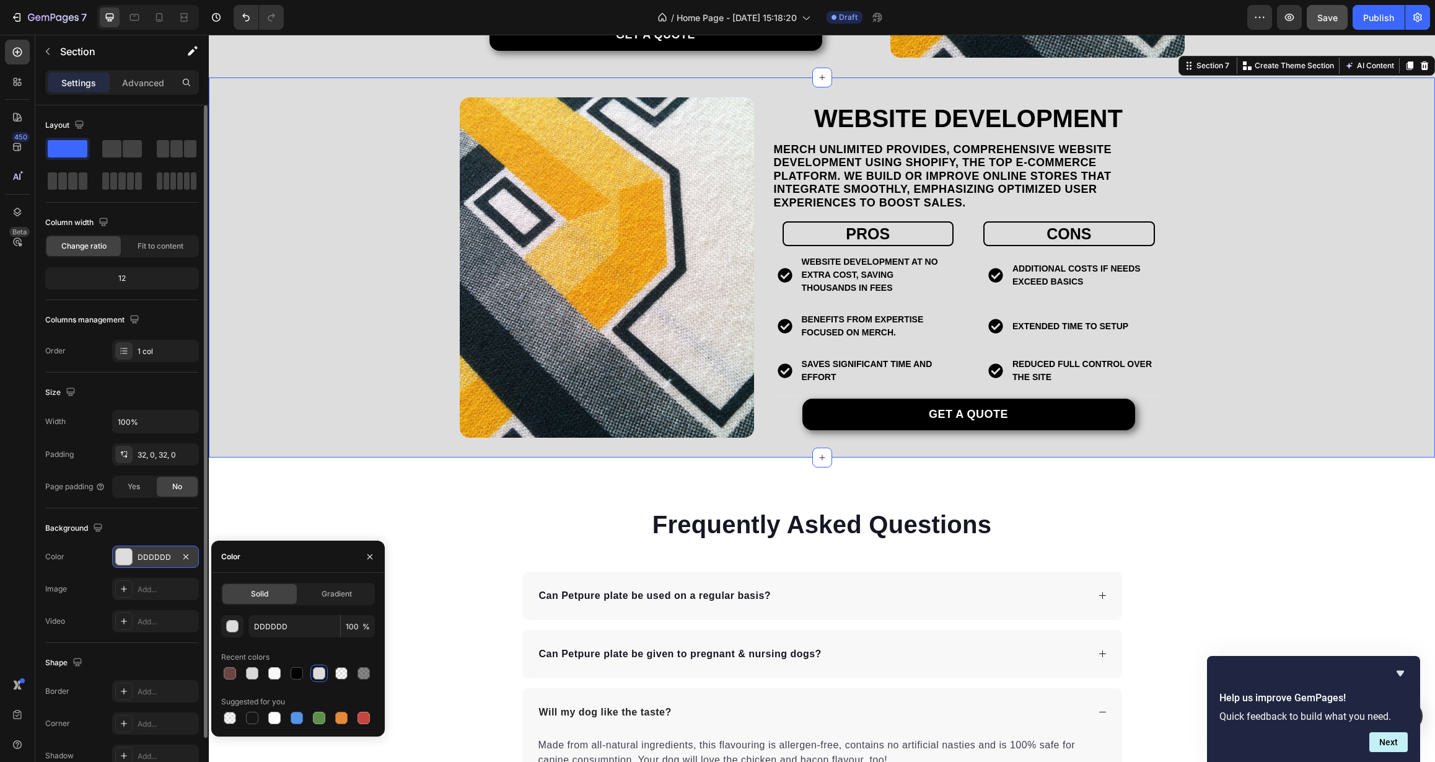
scroll to position [2444, 0]
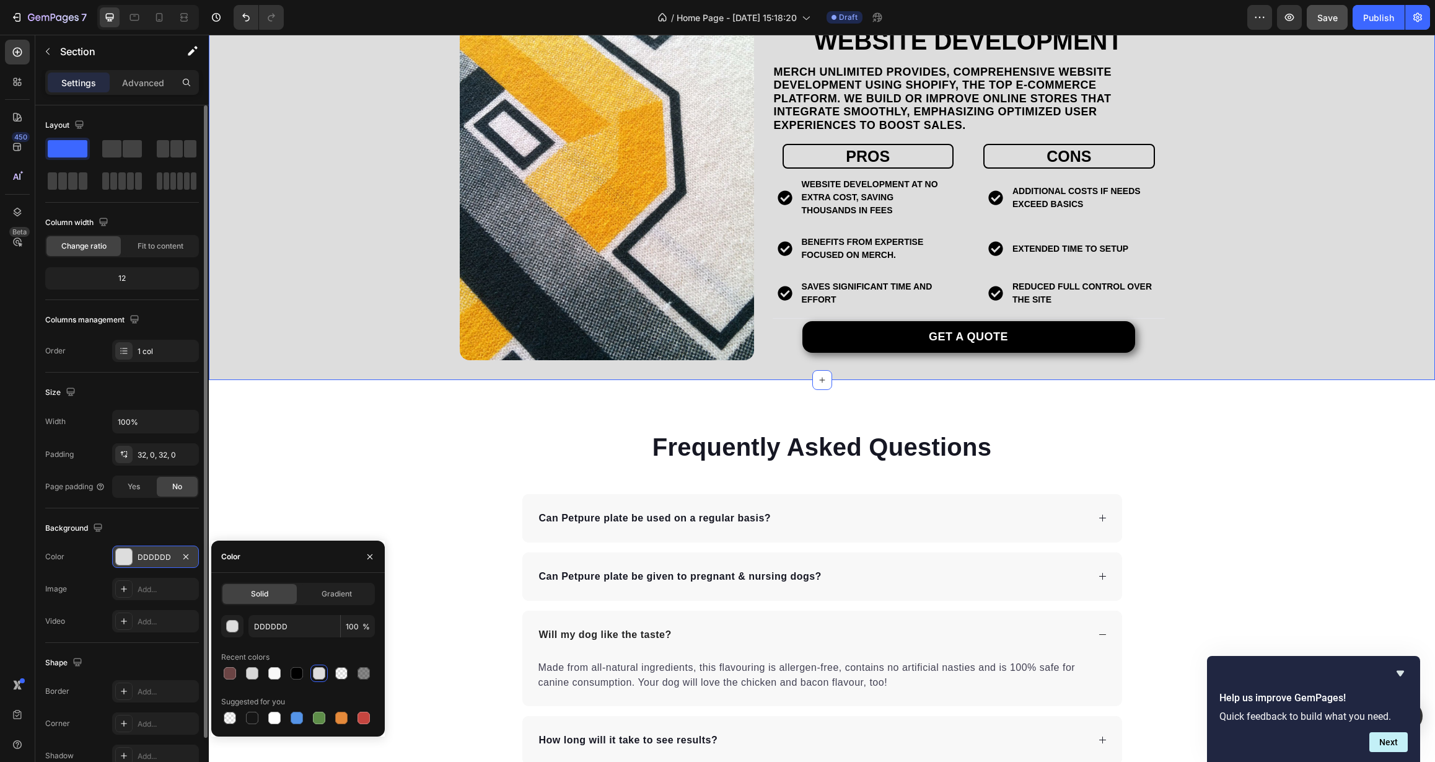
click at [280, 431] on div "Frequently Asked Questions Heading Can Petpure plate be used on a regular basis…" at bounding box center [822, 654] width 1226 height 451
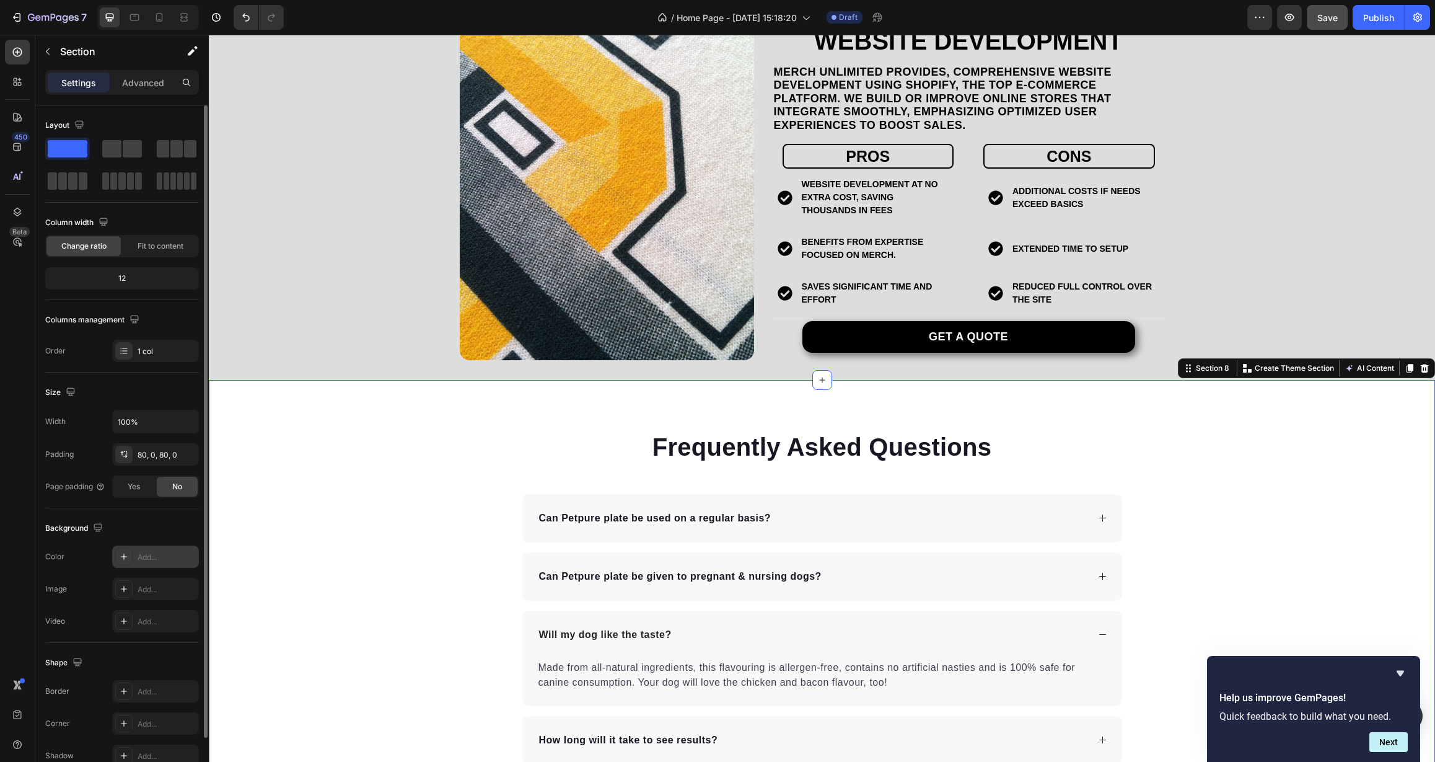
click at [156, 557] on div "Add..." at bounding box center [167, 557] width 58 height 11
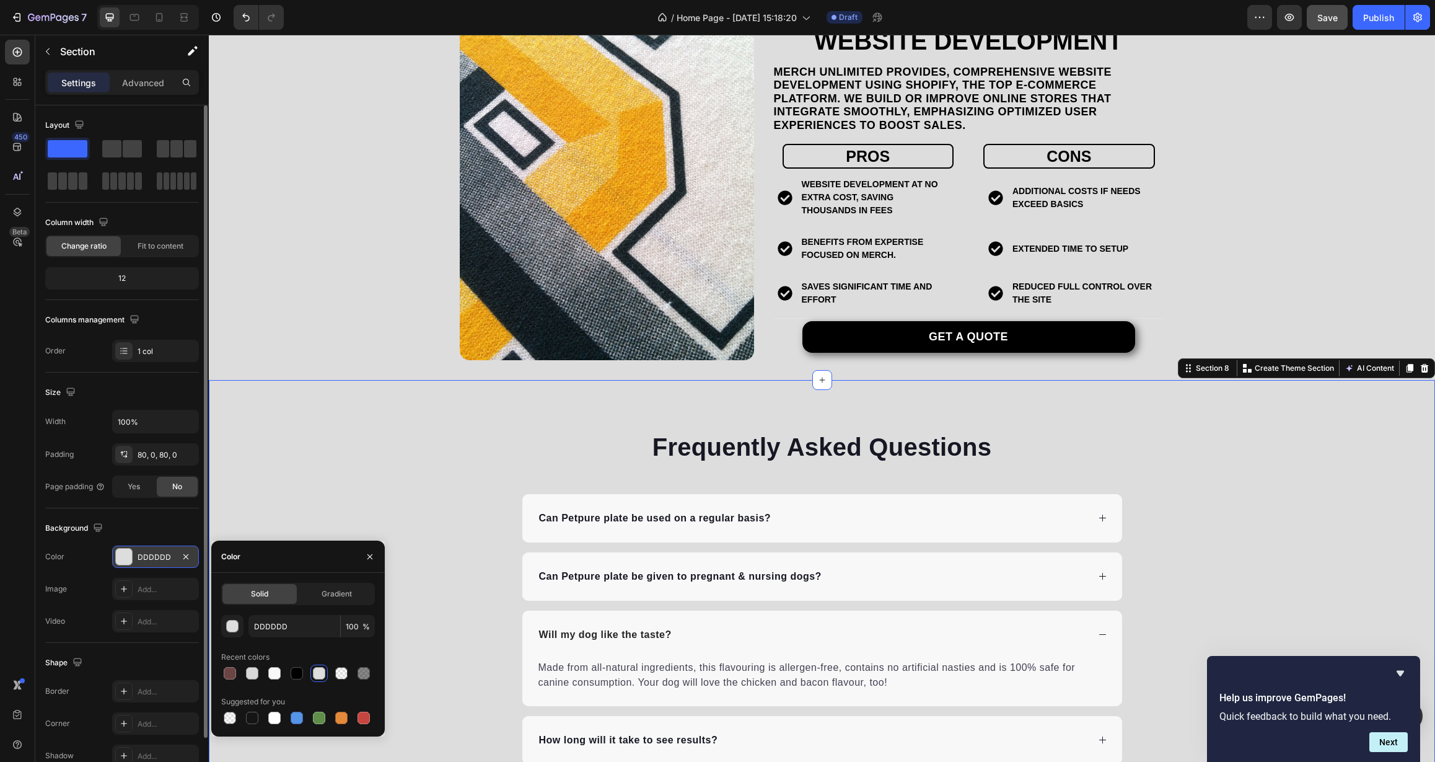
click at [301, 422] on div "Frequently Asked Questions Heading Can Petpure plate be used on a regular basis…" at bounding box center [822, 655] width 1226 height 550
click at [300, 327] on div "Website Development Heading Merch Unlimited provides, comprehensive website dev…" at bounding box center [822, 190] width 1226 height 340
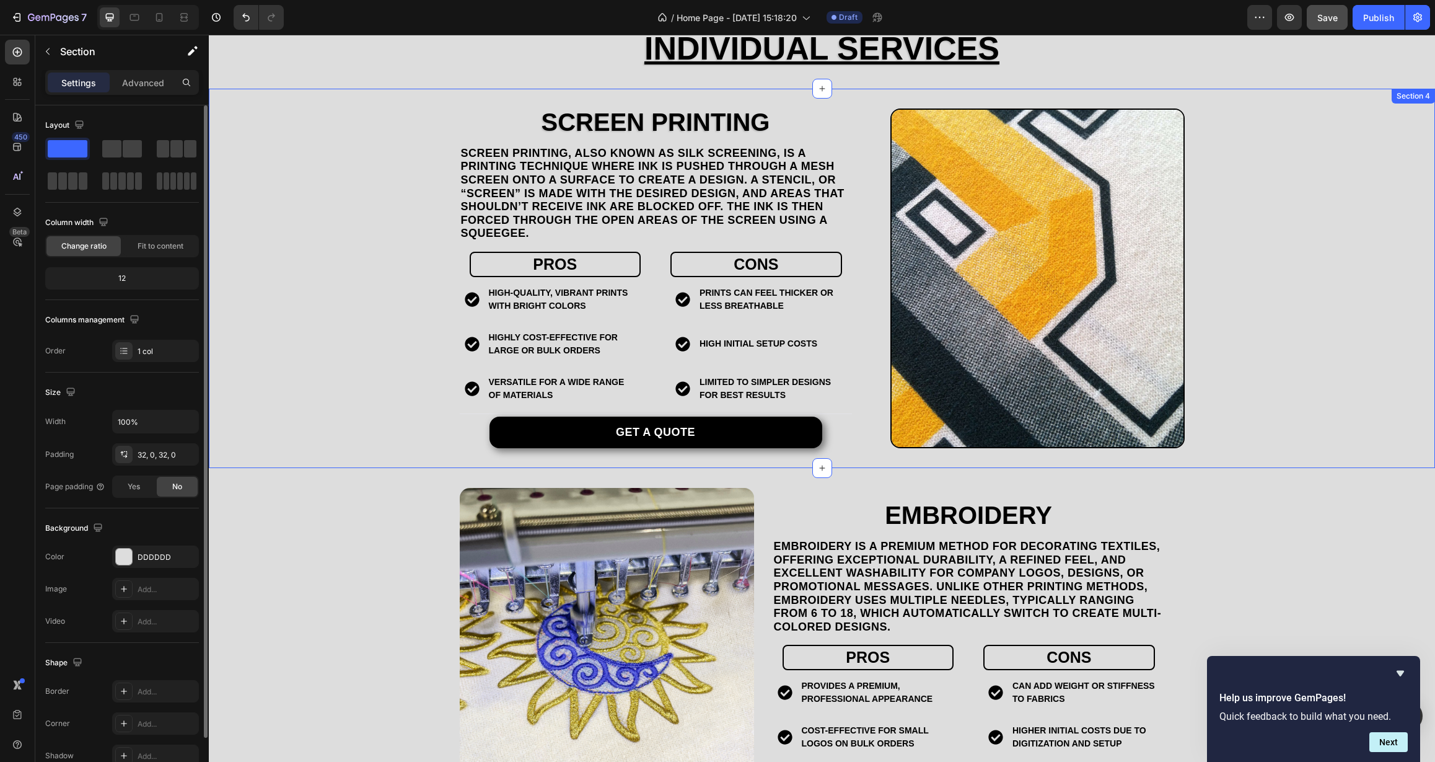
scroll to position [1174, 0]
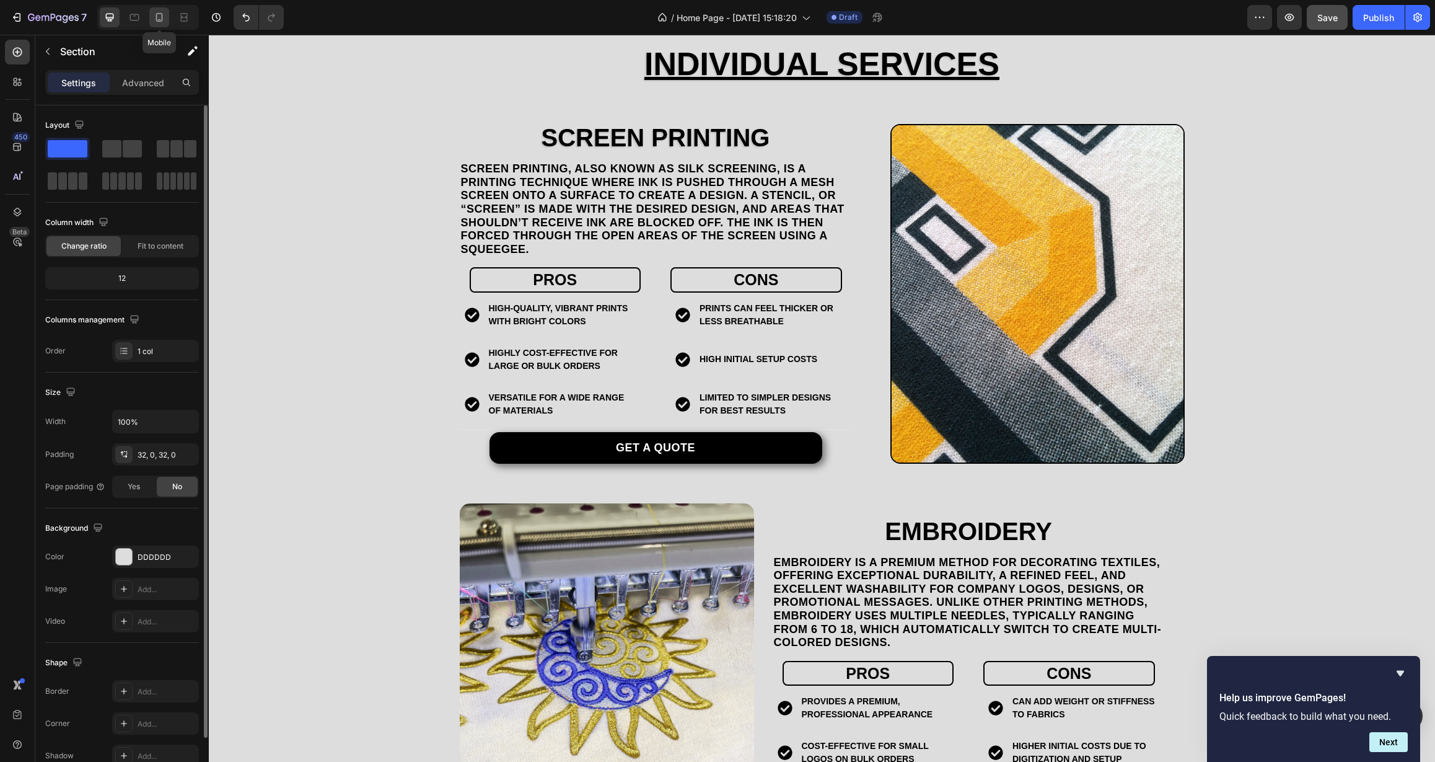
click at [155, 19] on icon at bounding box center [159, 17] width 12 height 12
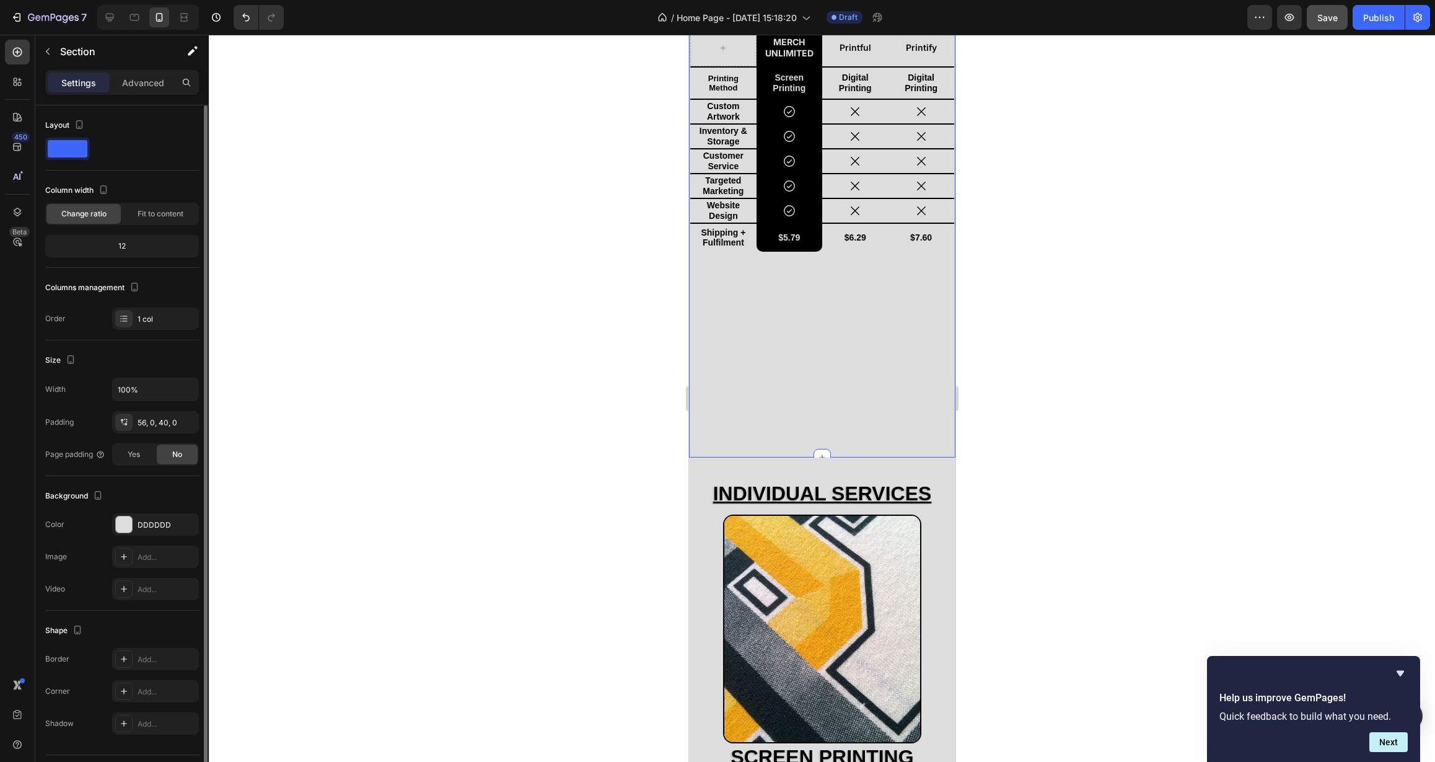
scroll to position [738, 0]
